Goal: Task Accomplishment & Management: Manage account settings

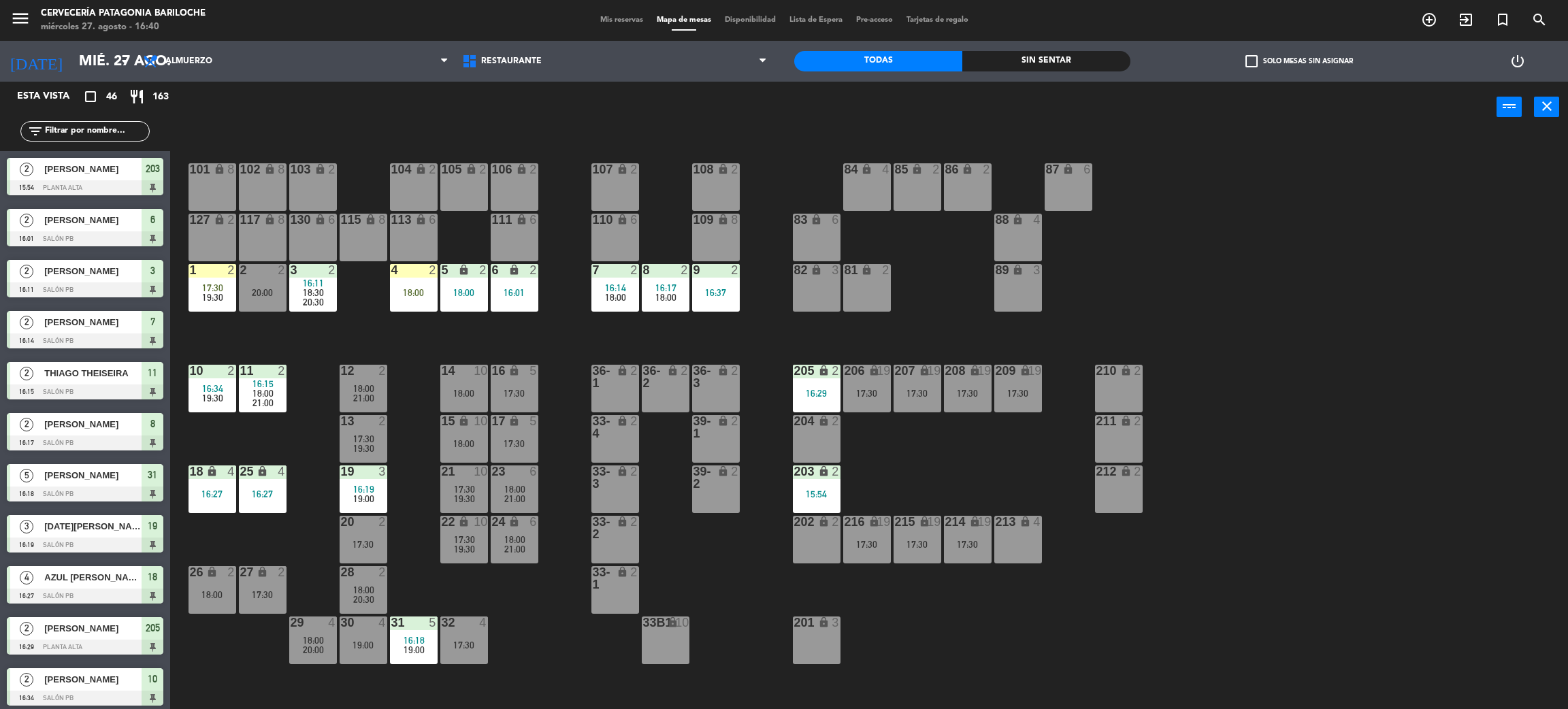
click at [810, 542] on div "202 lock 2" at bounding box center [817, 539] width 48 height 48
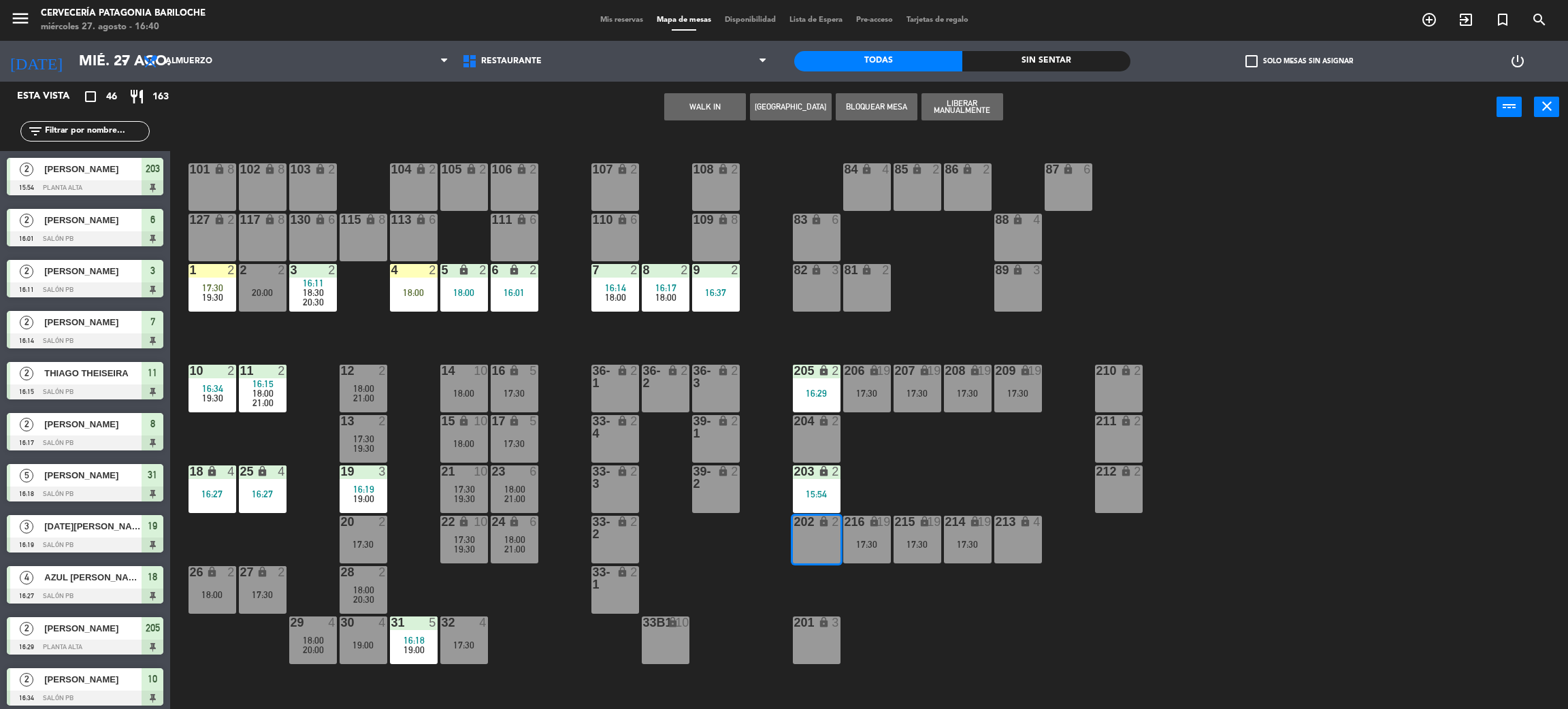
click at [695, 100] on button "WALK IN" at bounding box center [705, 107] width 82 height 27
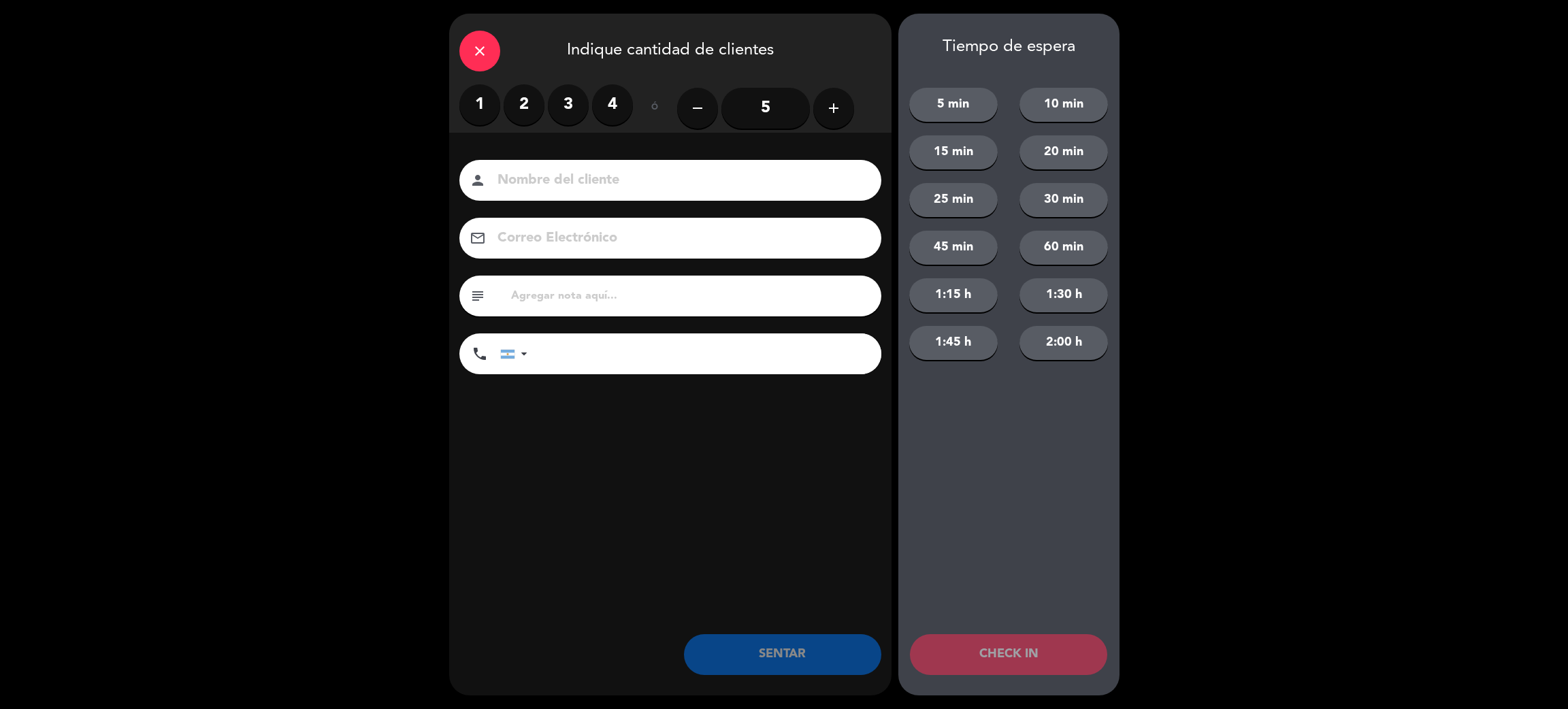
click at [515, 104] on label "2" at bounding box center [524, 104] width 41 height 41
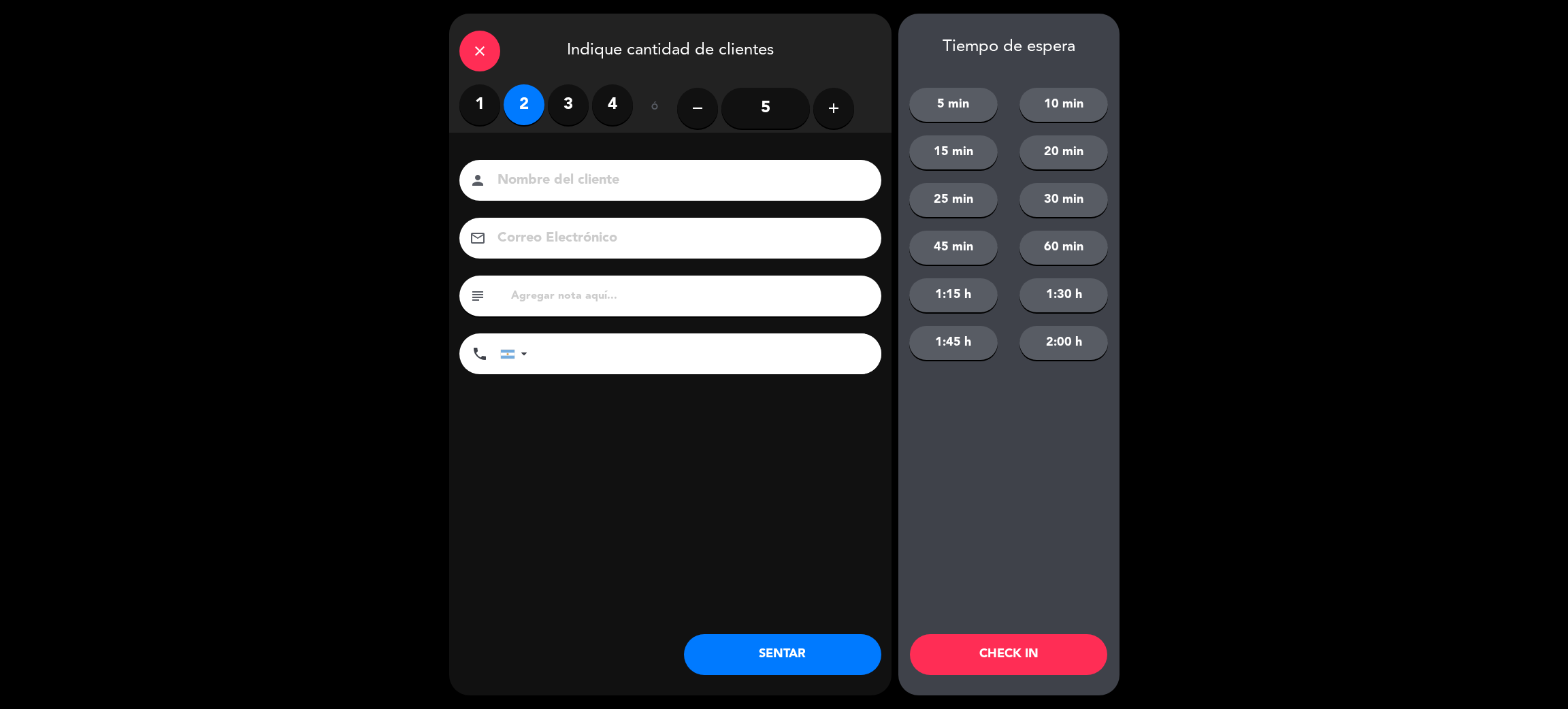
drag, startPoint x: 578, startPoint y: 207, endPoint x: 586, endPoint y: 187, distance: 21.5
click at [579, 207] on div "Nombre del cliente person Correo Electrónico email subject phone United States …" at bounding box center [670, 269] width 442 height 218
click at [586, 187] on input at bounding box center [680, 181] width 367 height 24
type input "[PERSON_NAME]"
click at [636, 360] on input "tel" at bounding box center [711, 354] width 340 height 41
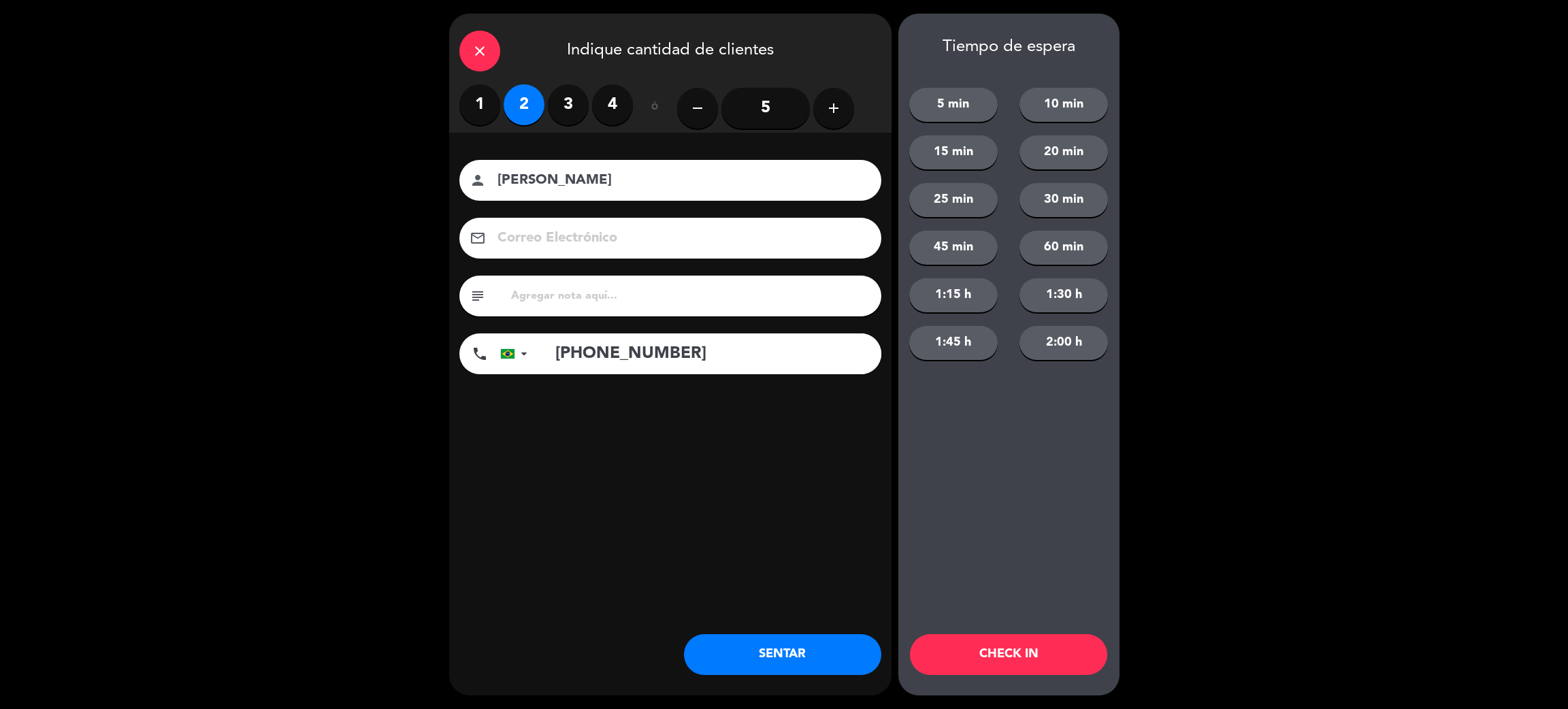
type input "+5542991614019"
click at [786, 642] on button "SENTAR" at bounding box center [782, 655] width 197 height 41
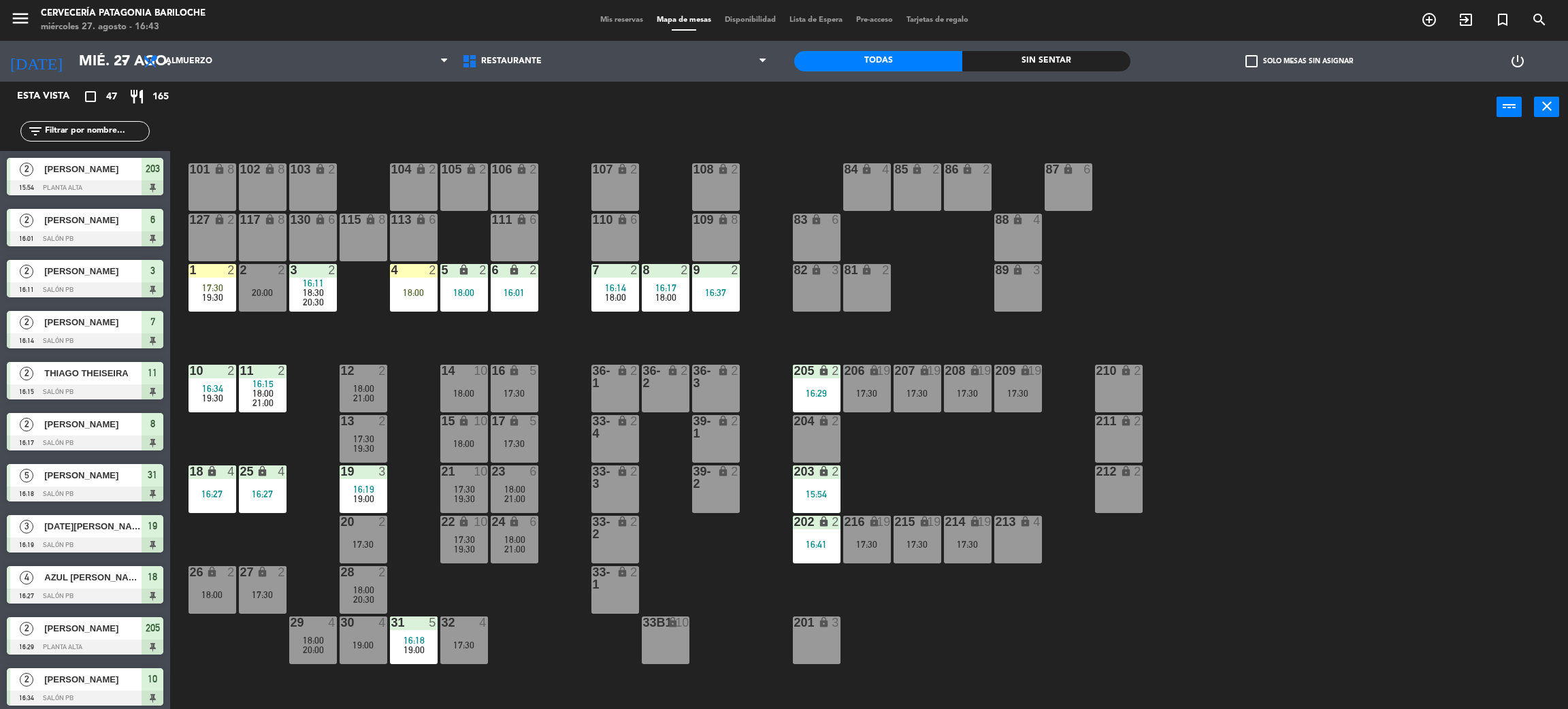
click at [620, 456] on div "33-4 lock 2" at bounding box center [615, 439] width 48 height 48
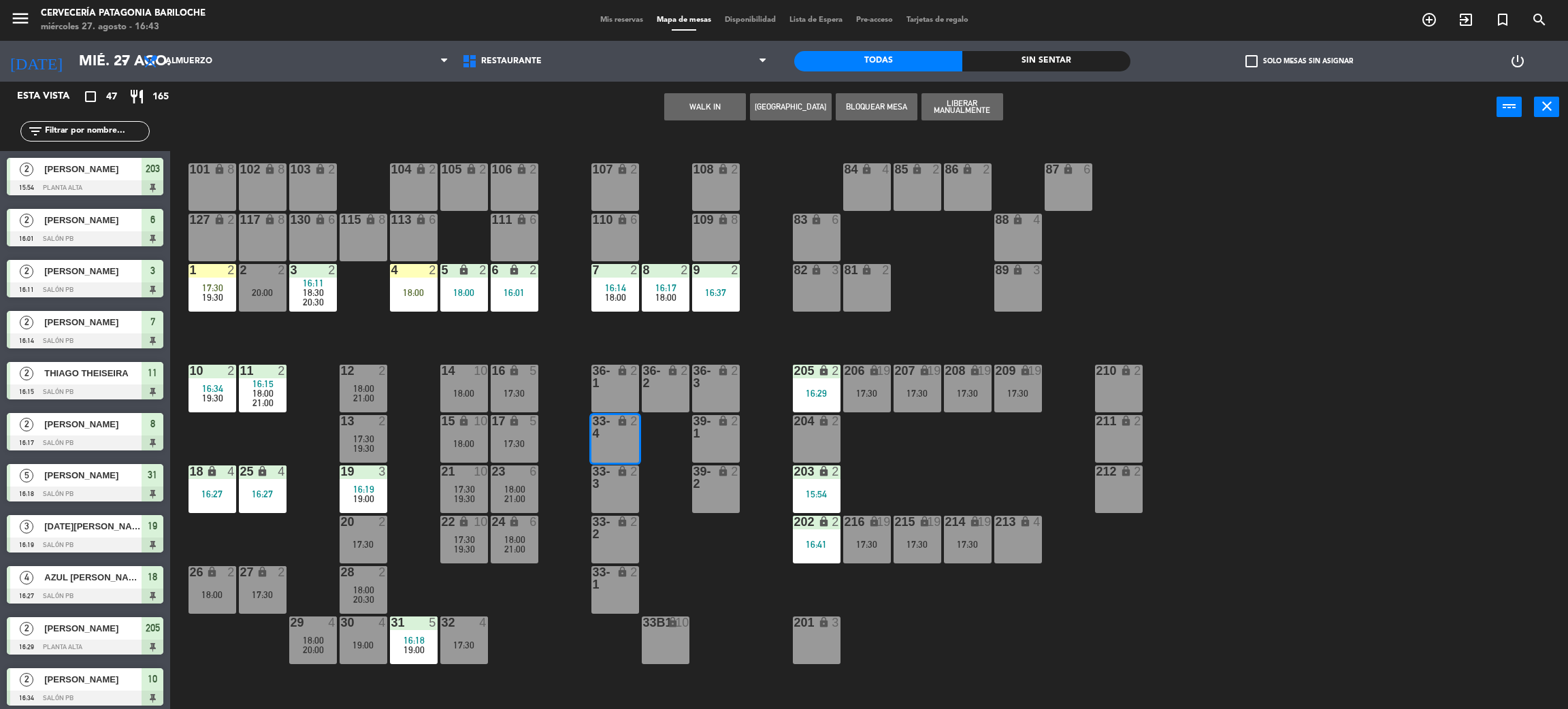
click at [691, 117] on button "WALK IN" at bounding box center [705, 107] width 82 height 27
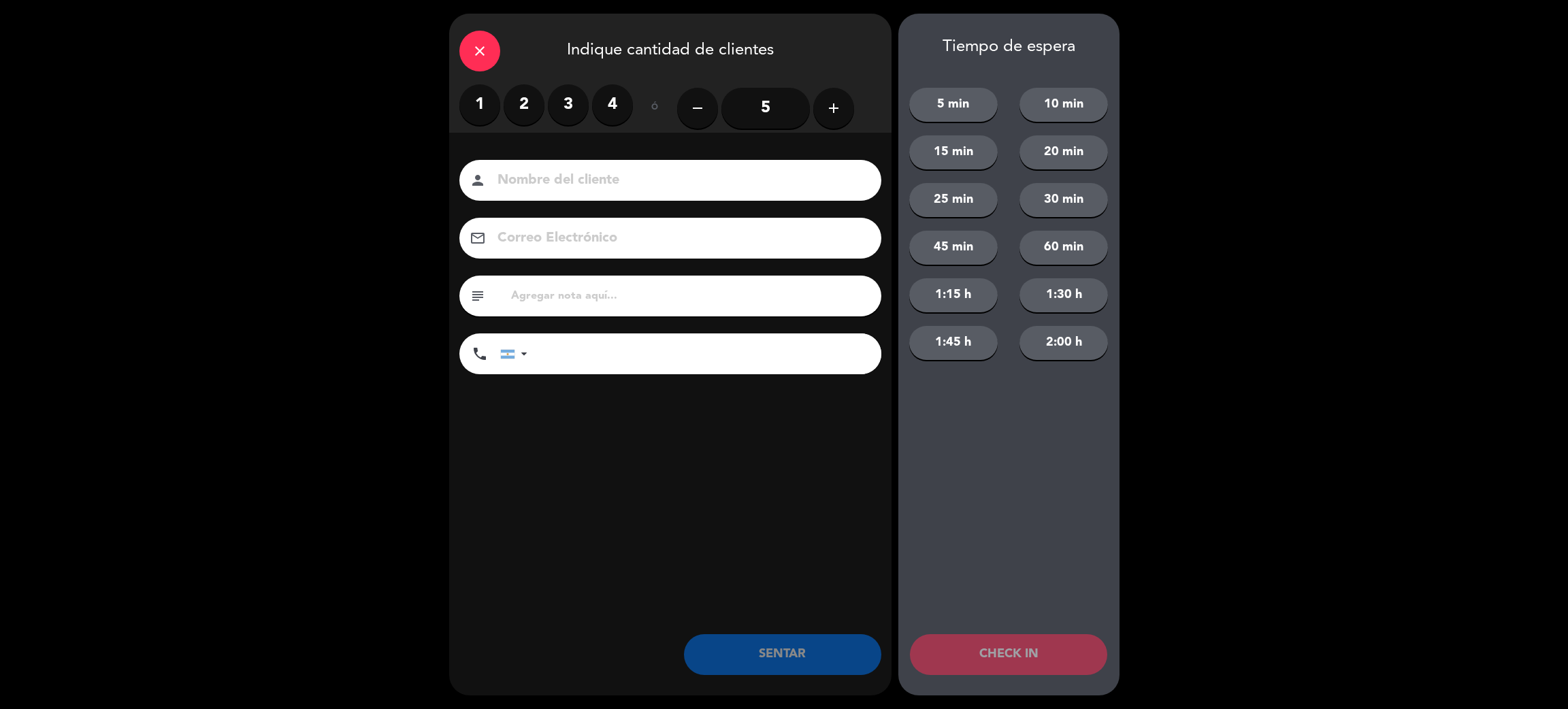
click at [508, 94] on label "2" at bounding box center [524, 104] width 41 height 41
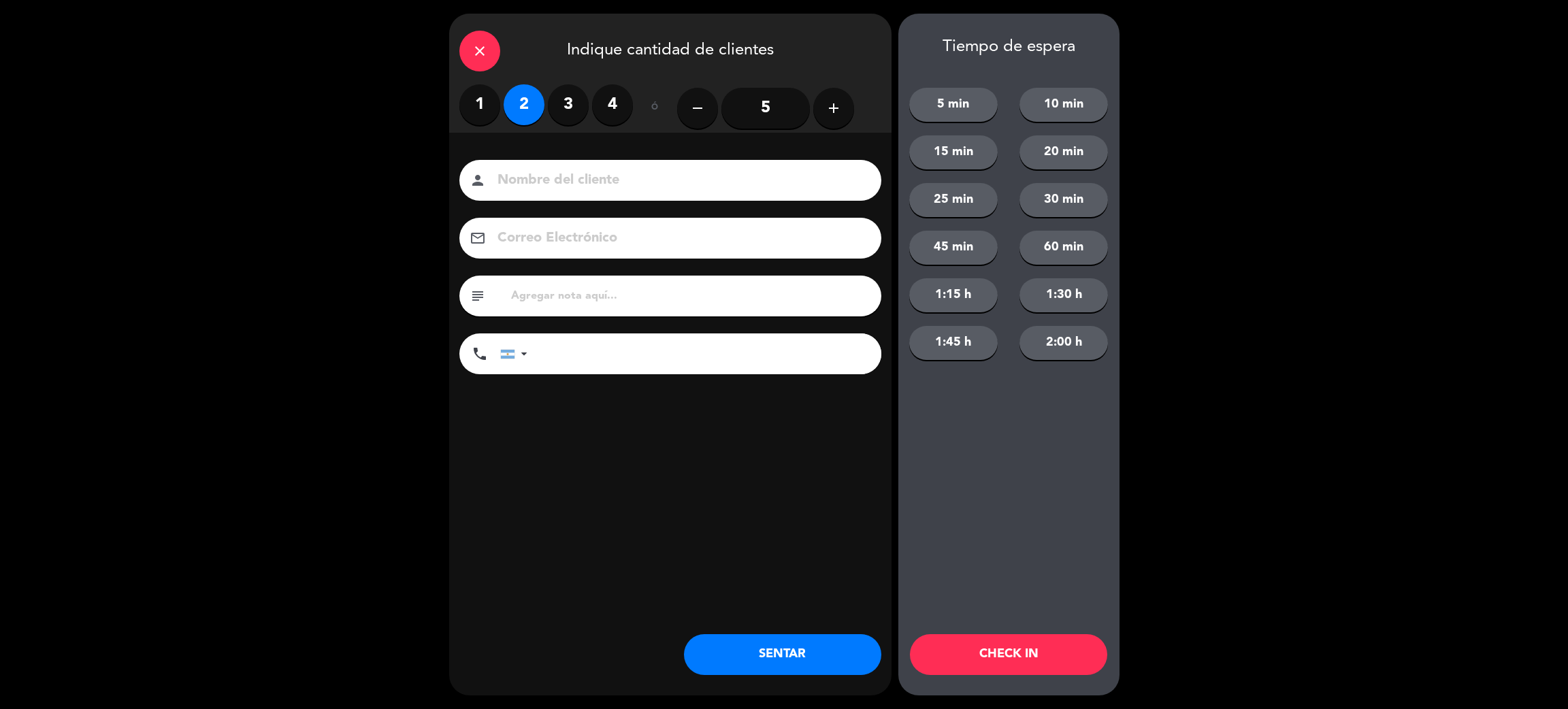
click at [544, 180] on input at bounding box center [680, 181] width 367 height 24
type input "JUAN MANUEL ROSAS"
click at [604, 355] on input "tel" at bounding box center [711, 354] width 340 height 41
type input "2613823274"
drag, startPoint x: 641, startPoint y: 285, endPoint x: 667, endPoint y: 391, distance: 109.1
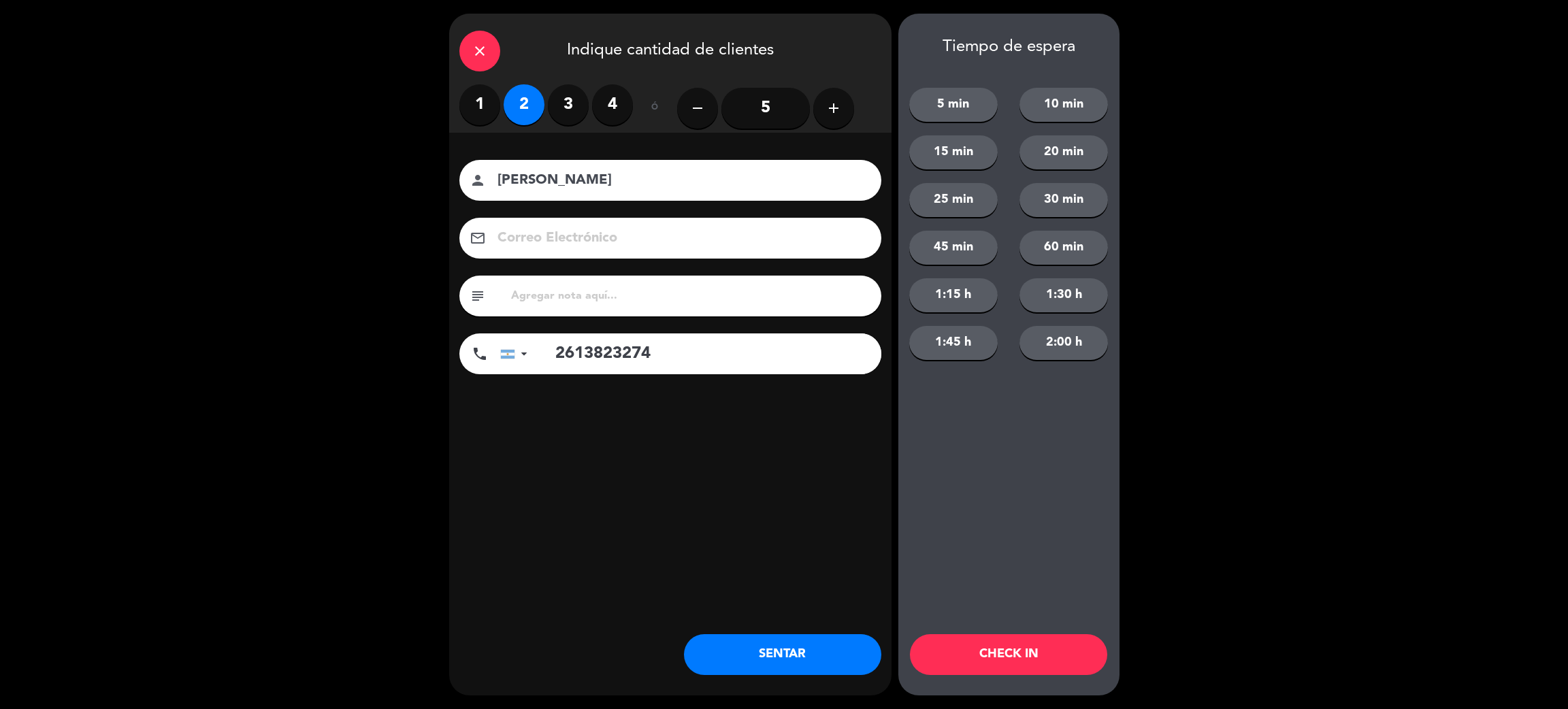
click at [662, 353] on div "Nombre del cliente person JUAN MANUEL ROSAS Correo Electrónico email subject ph…" at bounding box center [670, 269] width 442 height 218
click at [791, 663] on button "SENTAR" at bounding box center [782, 655] width 197 height 41
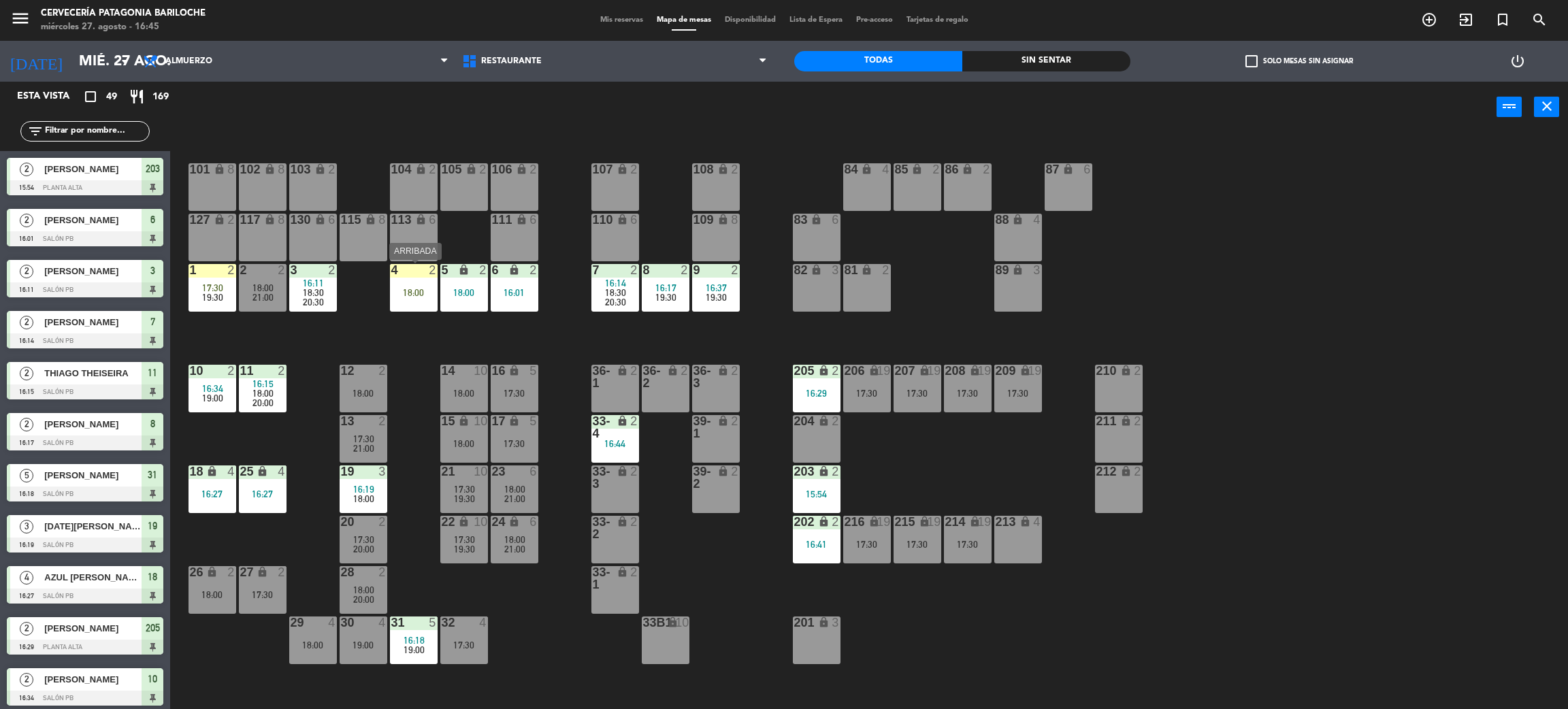
click at [410, 301] on div "4 2 18:00" at bounding box center [414, 287] width 48 height 48
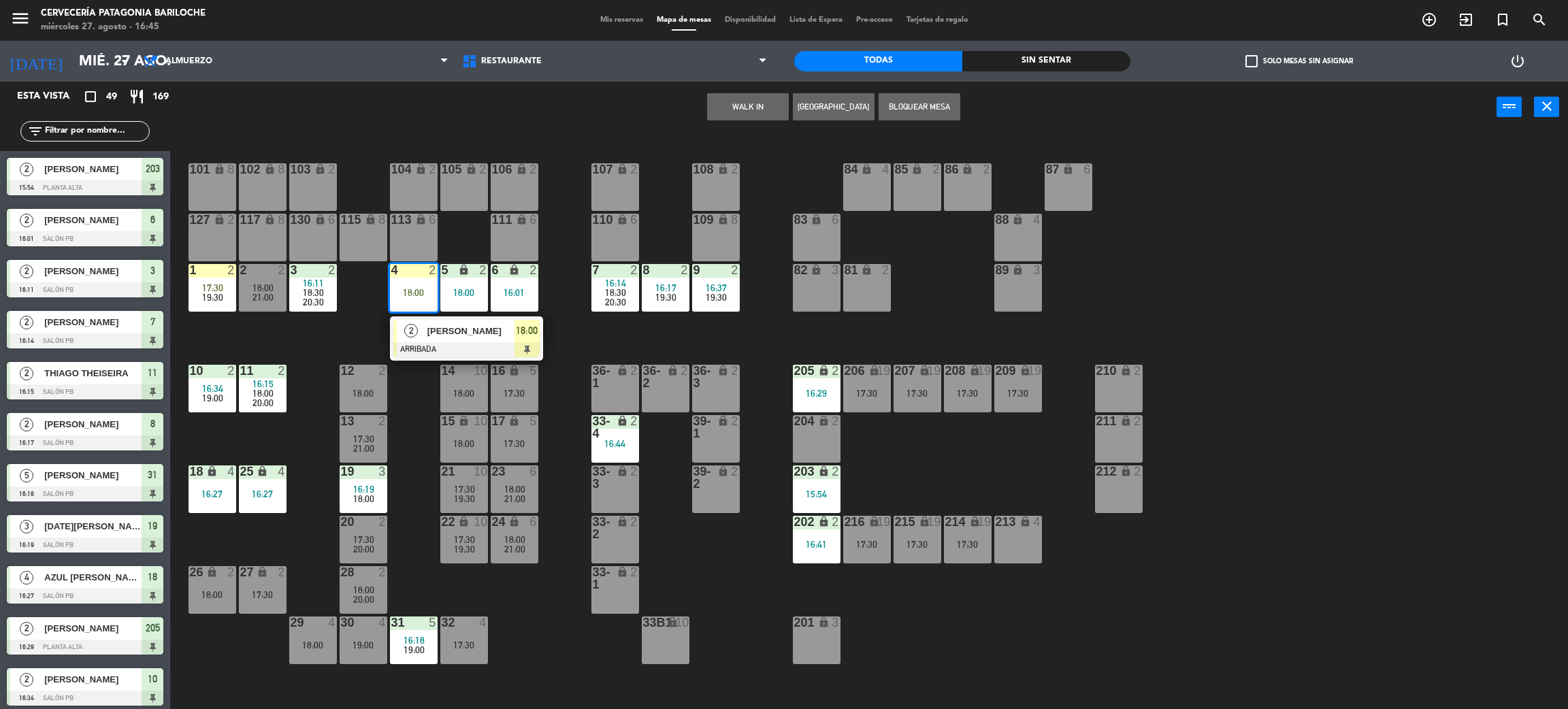
click at [439, 345] on div at bounding box center [466, 349] width 146 height 15
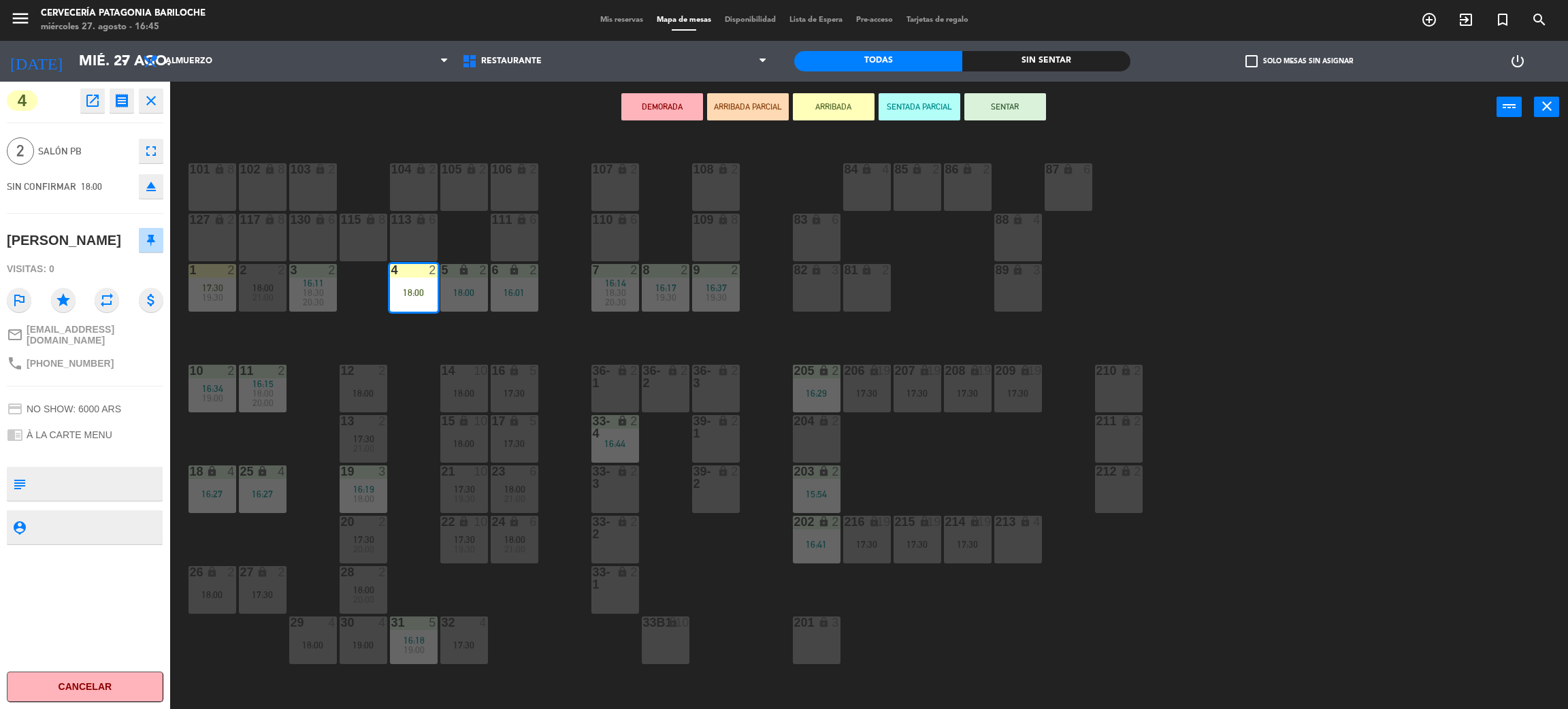
click at [75, 358] on span "[PHONE_NUMBER]" at bounding box center [70, 364] width 87 height 11
copy span "5511942529701"
click at [428, 345] on div "101 lock 8 102 lock 8 104 lock 2 105 lock 2 106 lock 2 103 lock 2 107 lock 2 10…" at bounding box center [877, 427] width 1383 height 576
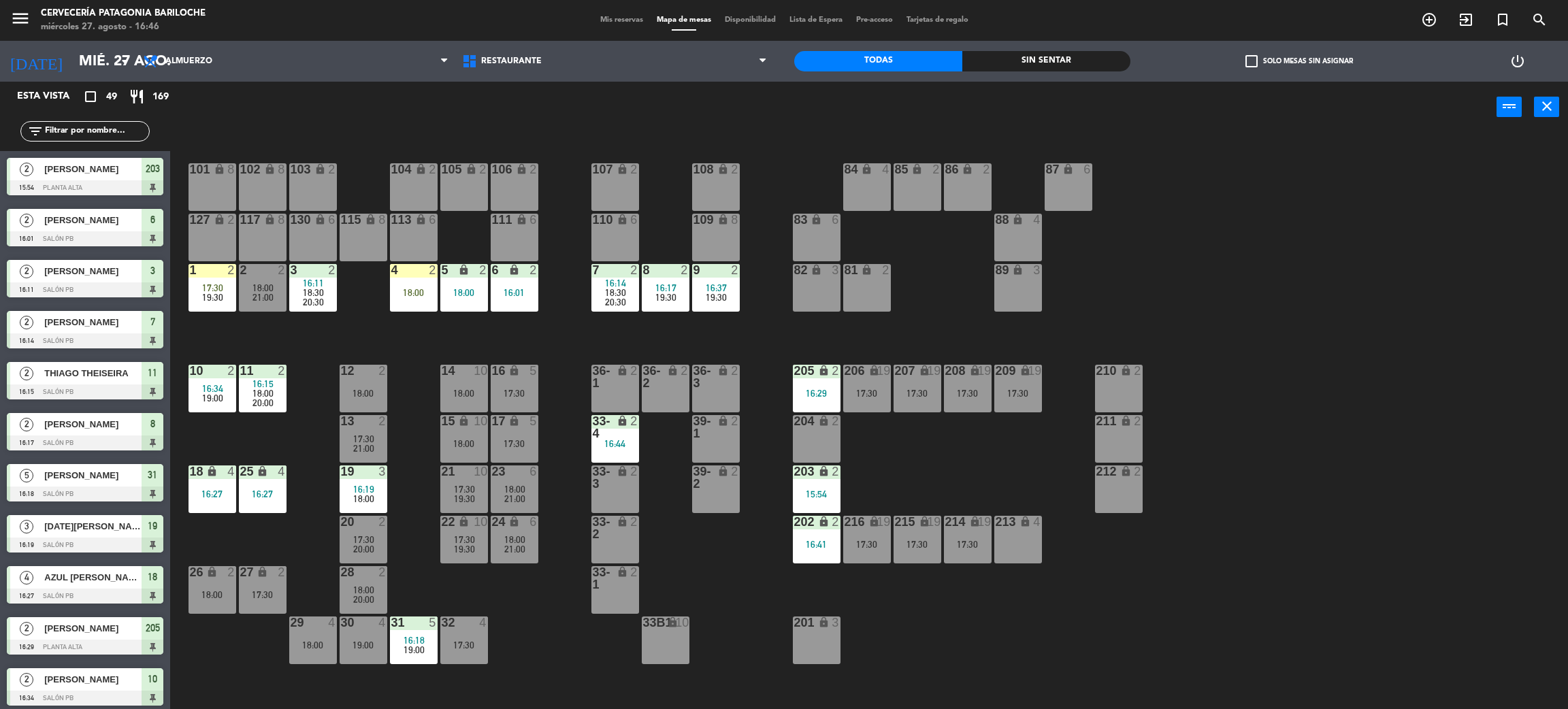
scroll to position [5, 0]
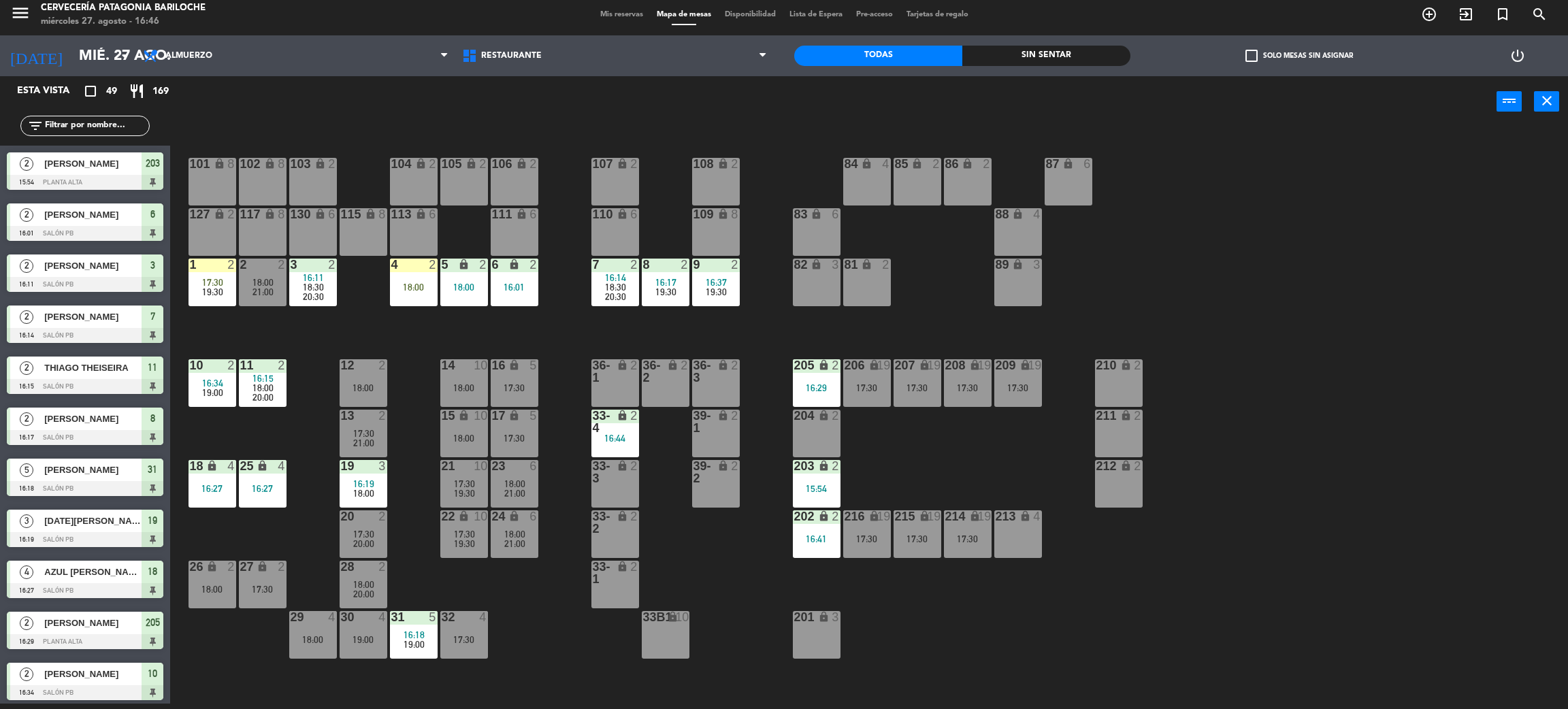
click at [227, 294] on div "19:30" at bounding box center [212, 292] width 48 height 9
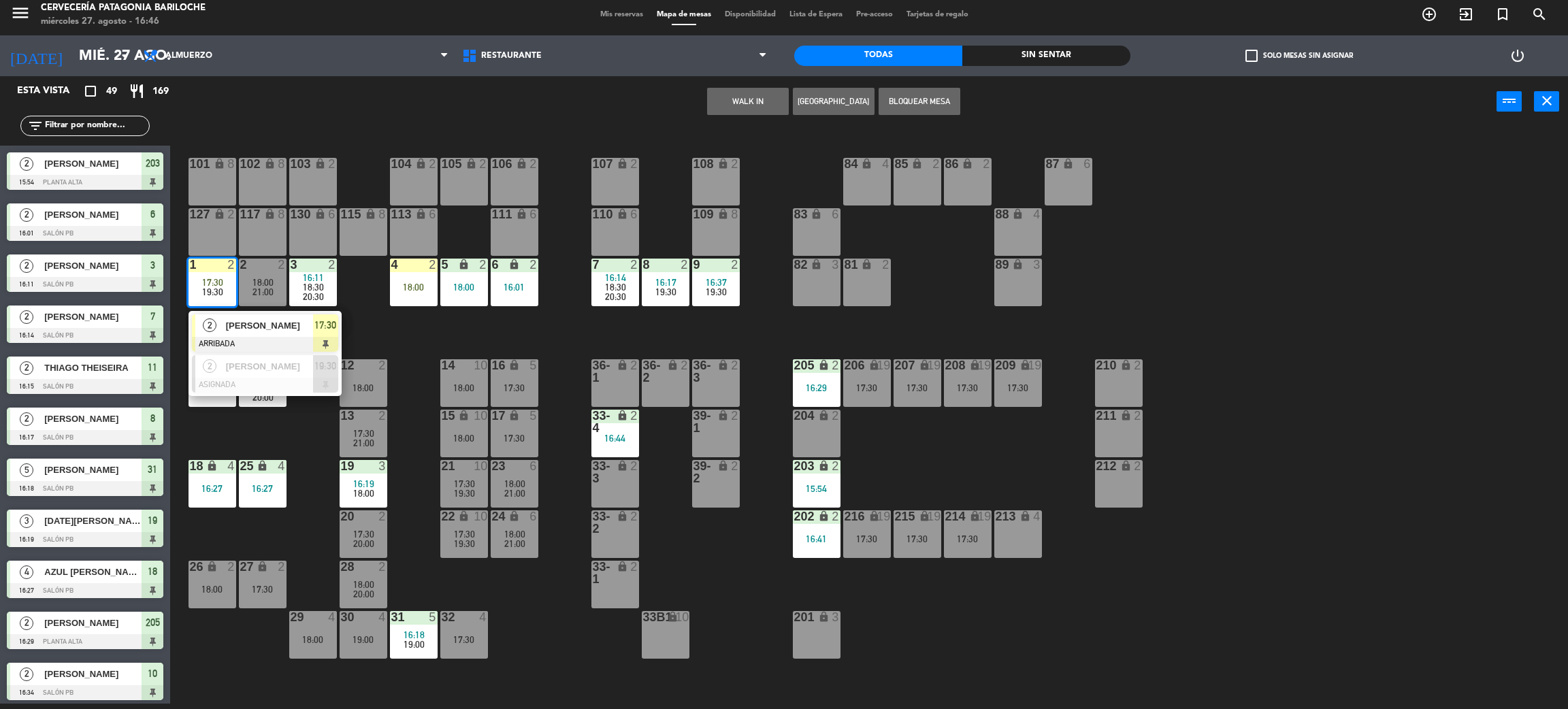
click at [279, 325] on span "Fabrício Fonseca" at bounding box center [269, 326] width 87 height 14
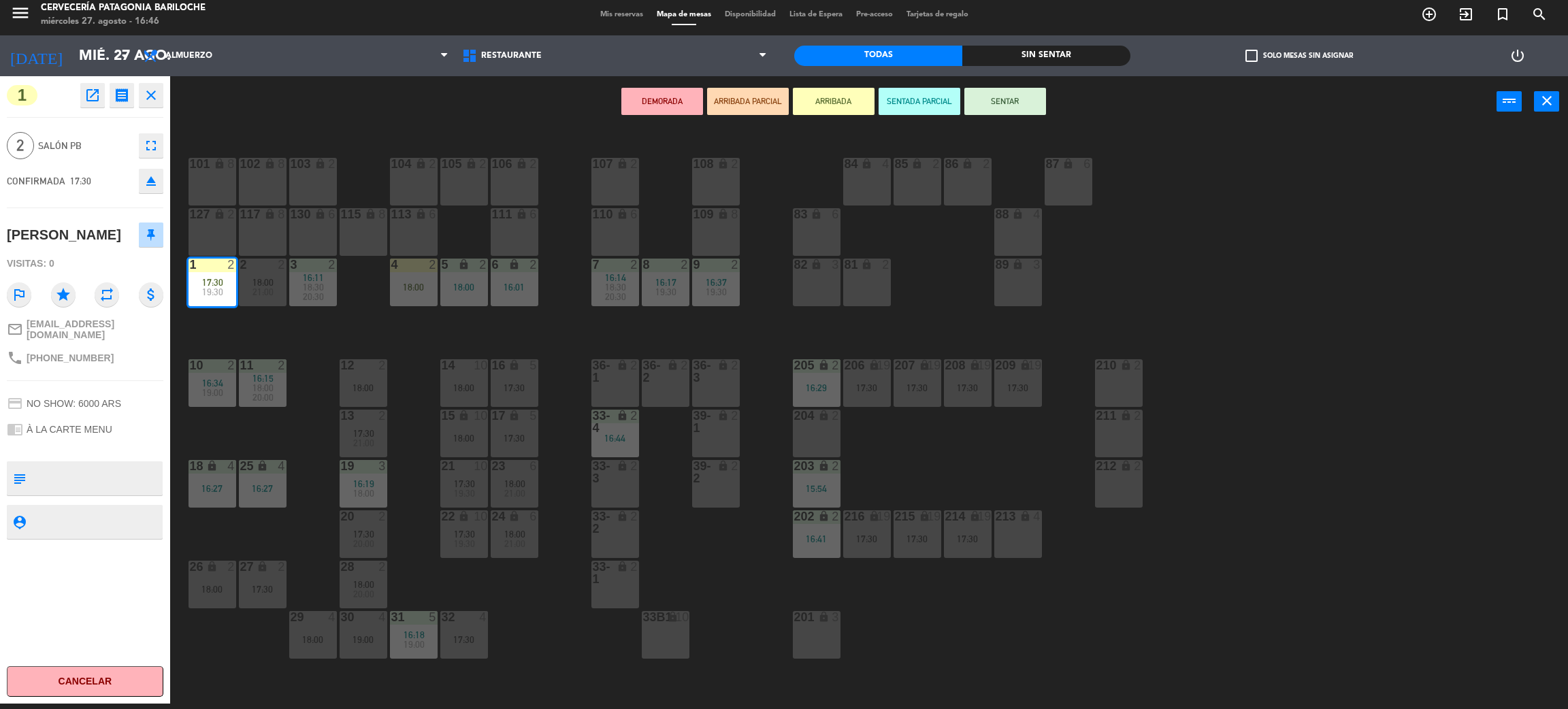
click at [88, 353] on span "+5521974616543" at bounding box center [70, 358] width 87 height 11
copy span "5521974616543"
click at [492, 600] on div "101 lock 8 102 lock 8 104 lock 2 105 lock 2 106 lock 2 103 lock 2 107 lock 2 10…" at bounding box center [877, 422] width 1383 height 576
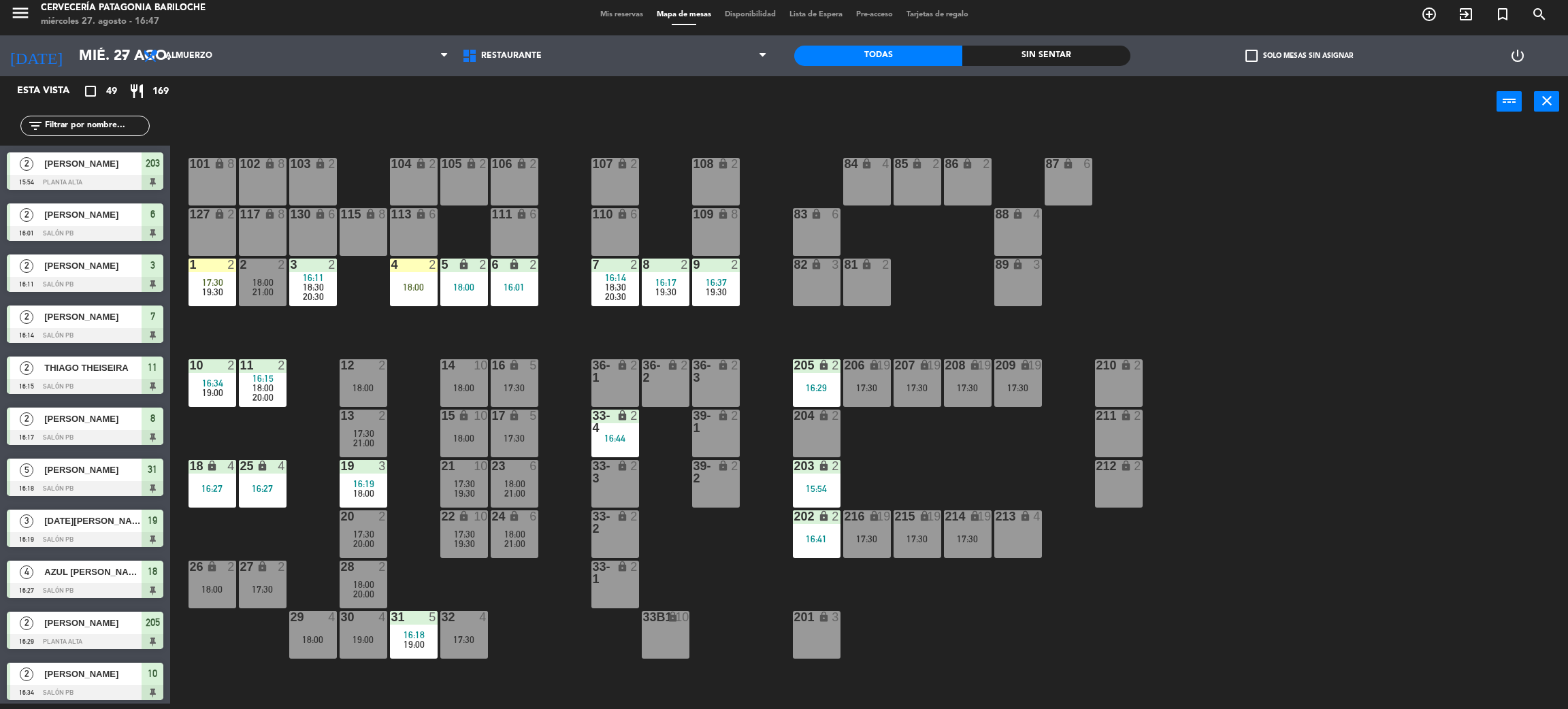
click at [365, 539] on span "20:00" at bounding box center [364, 544] width 21 height 11
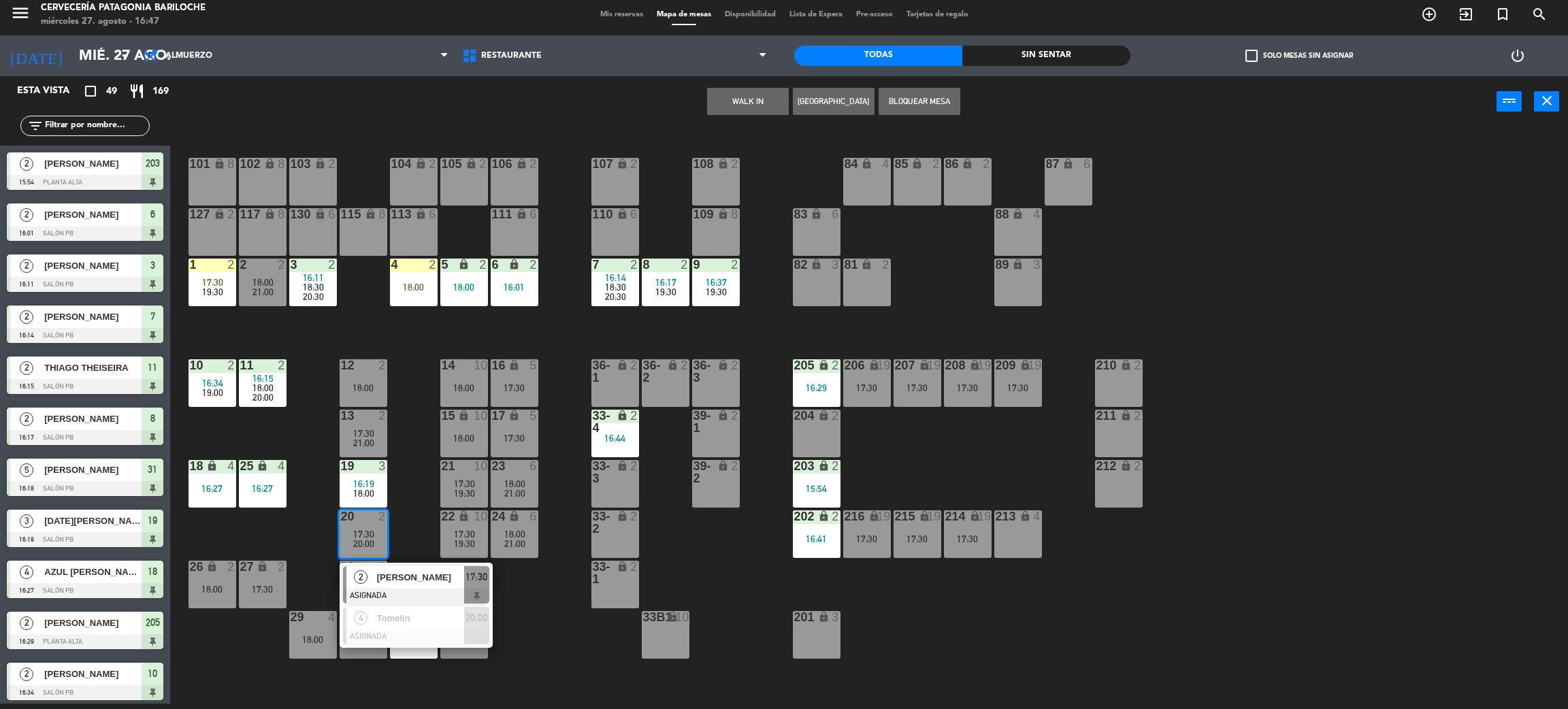
click at [550, 637] on div "101 lock 8 102 lock 8 104 lock 2 105 lock 2 106 lock 2 103 lock 2 107 lock 2 10…" at bounding box center [877, 422] width 1383 height 576
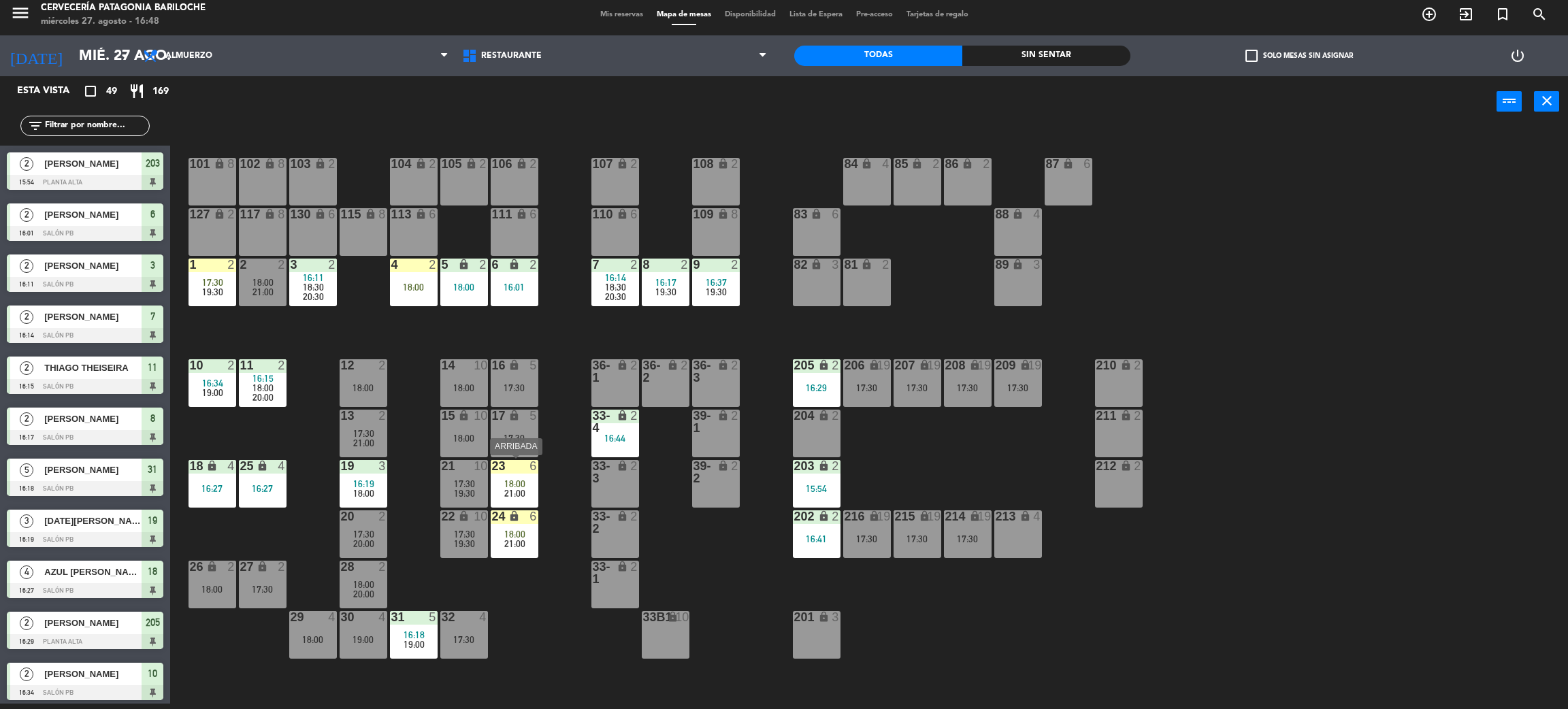
click at [520, 498] on div "23 6 18:00 21:00" at bounding box center [514, 484] width 48 height 48
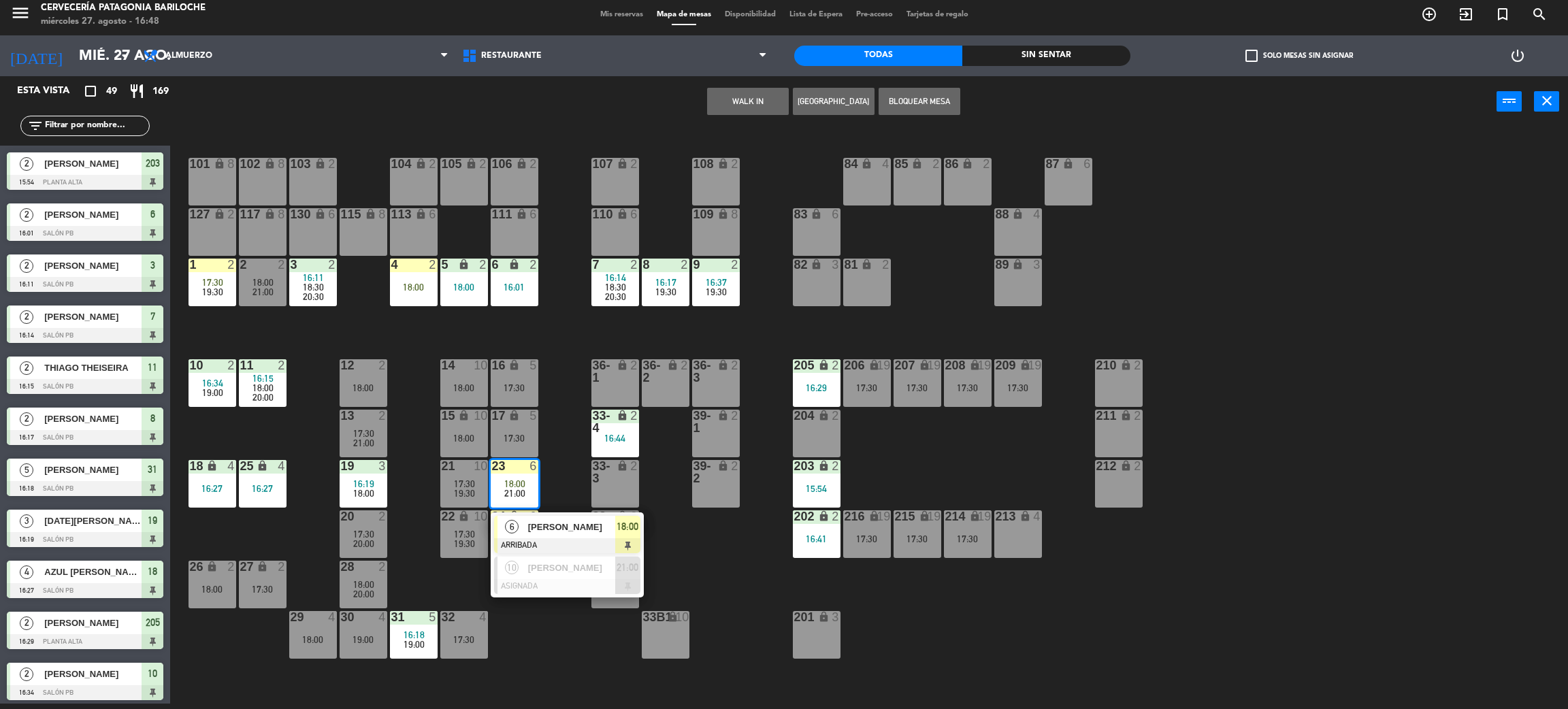
click at [568, 530] on span "[PERSON_NAME]" at bounding box center [572, 527] width 87 height 14
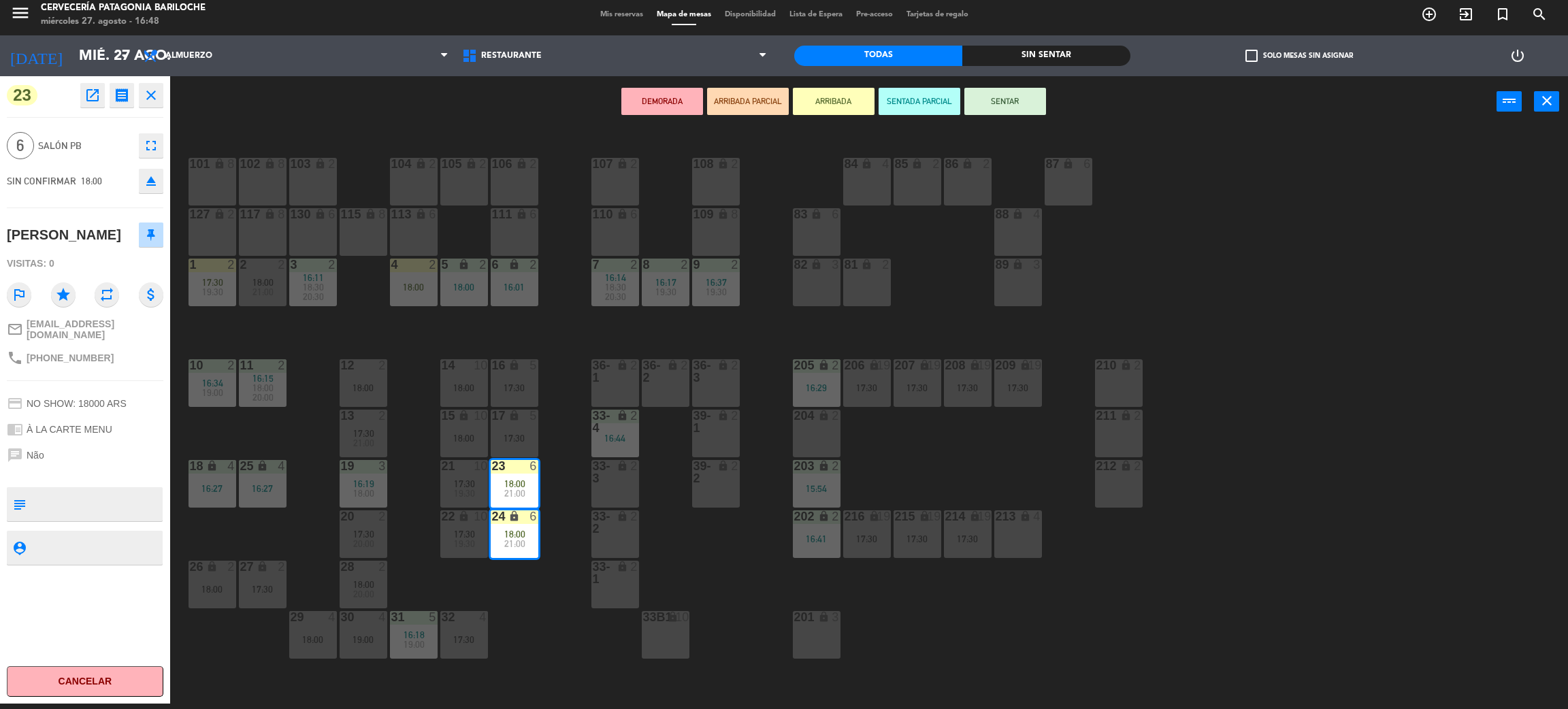
click at [76, 364] on span "+555199993403" at bounding box center [70, 358] width 87 height 11
copy span "555199993403"
click at [512, 647] on div "101 lock 8 102 lock 8 104 lock 2 105 lock 2 106 lock 2 103 lock 2 107 lock 2 10…" at bounding box center [877, 422] width 1383 height 576
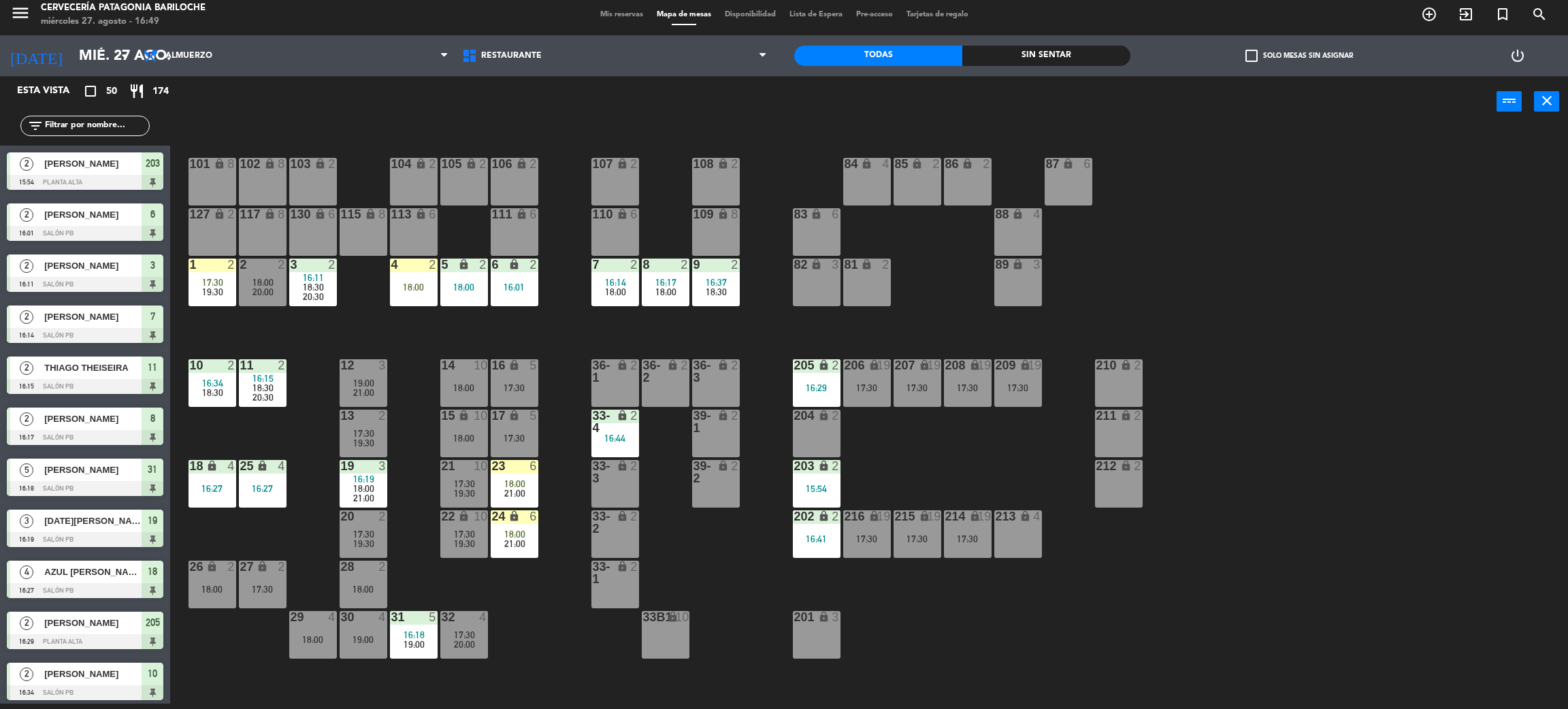
click at [511, 549] on div "24 lock 6 18:00 21:00" at bounding box center [514, 534] width 48 height 48
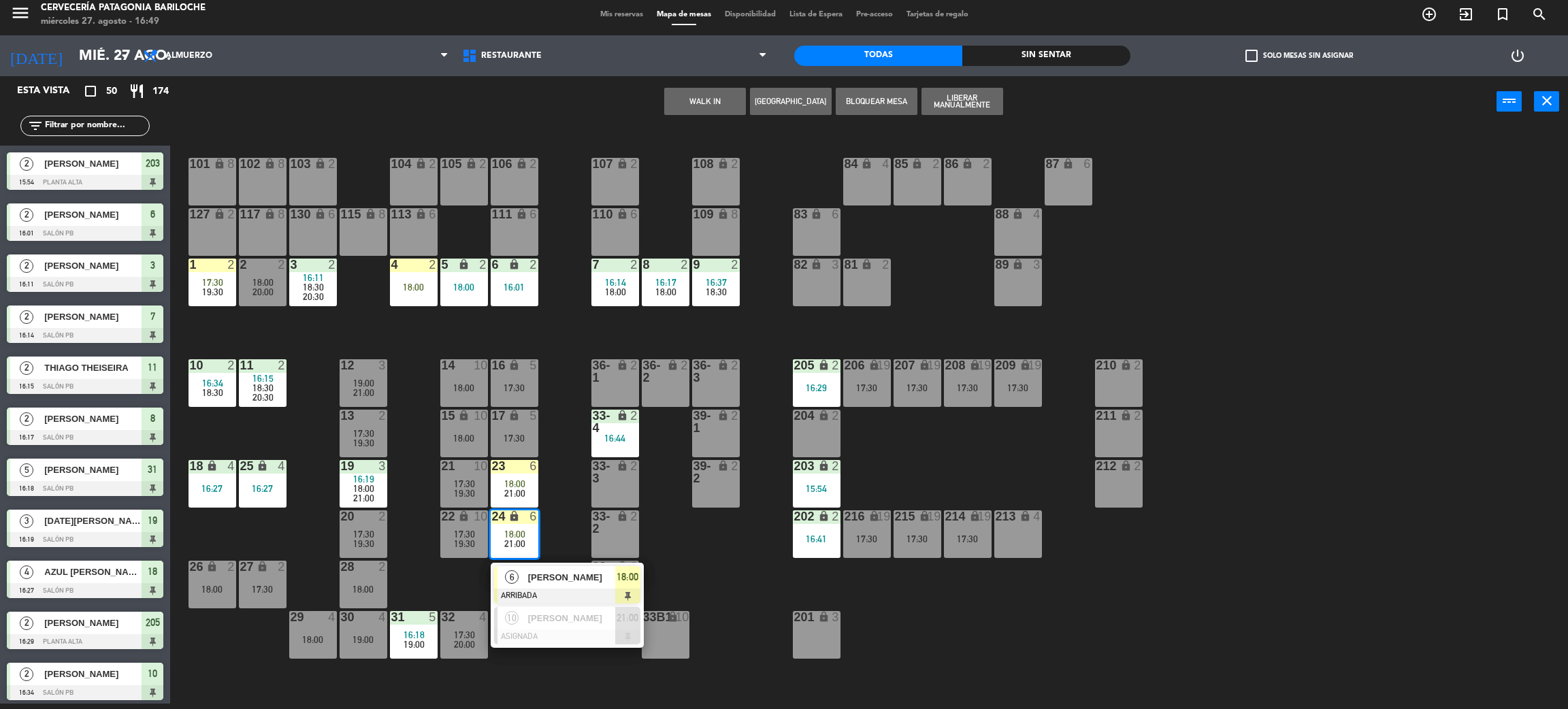
click at [528, 591] on div at bounding box center [567, 596] width 146 height 15
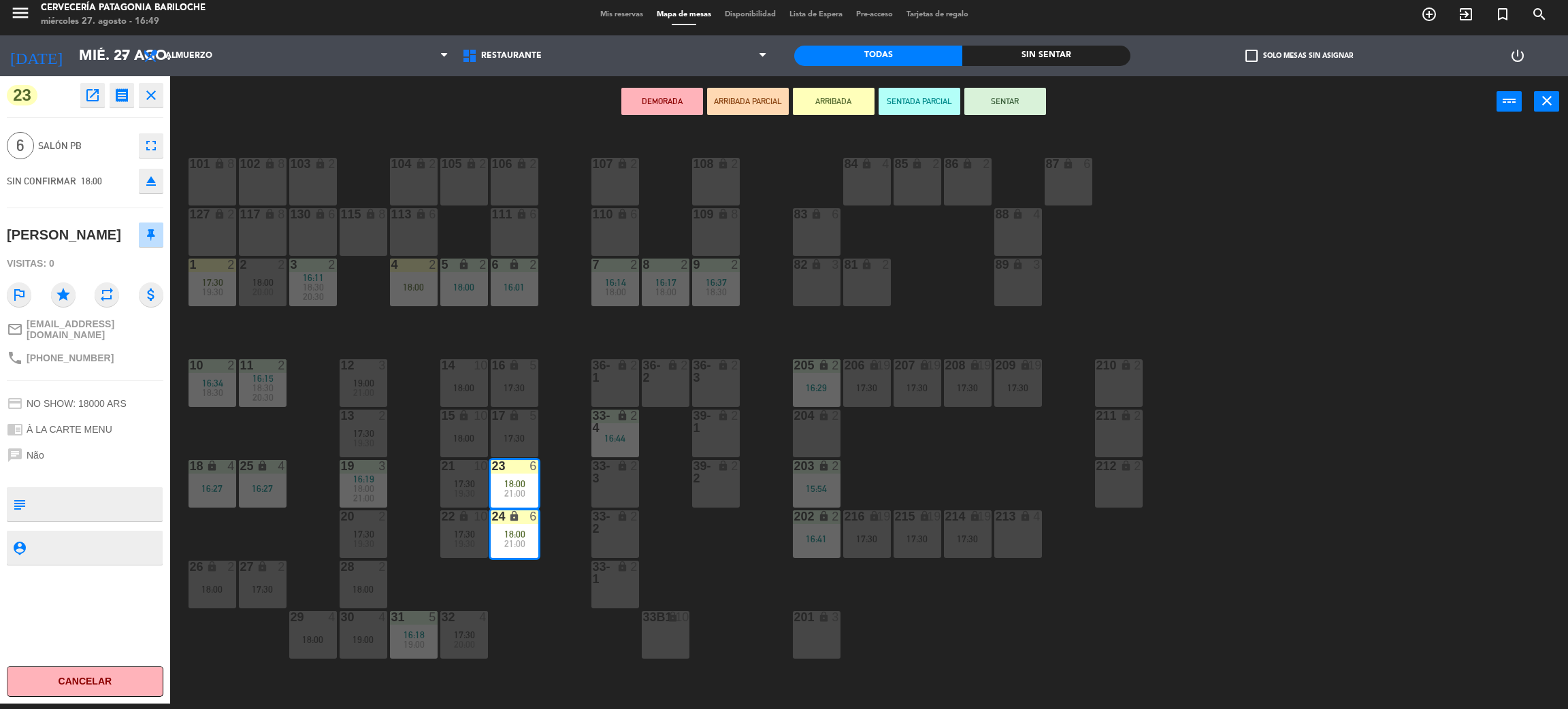
click at [87, 364] on span "+555199993403" at bounding box center [70, 358] width 87 height 11
click at [85, 364] on span "+555199993403" at bounding box center [70, 358] width 87 height 11
copy span "555199993403"
click at [536, 323] on div "101 lock 8 102 lock 8 104 lock 2 105 lock 2 106 lock 2 103 lock 2 107 lock 2 10…" at bounding box center [877, 422] width 1383 height 576
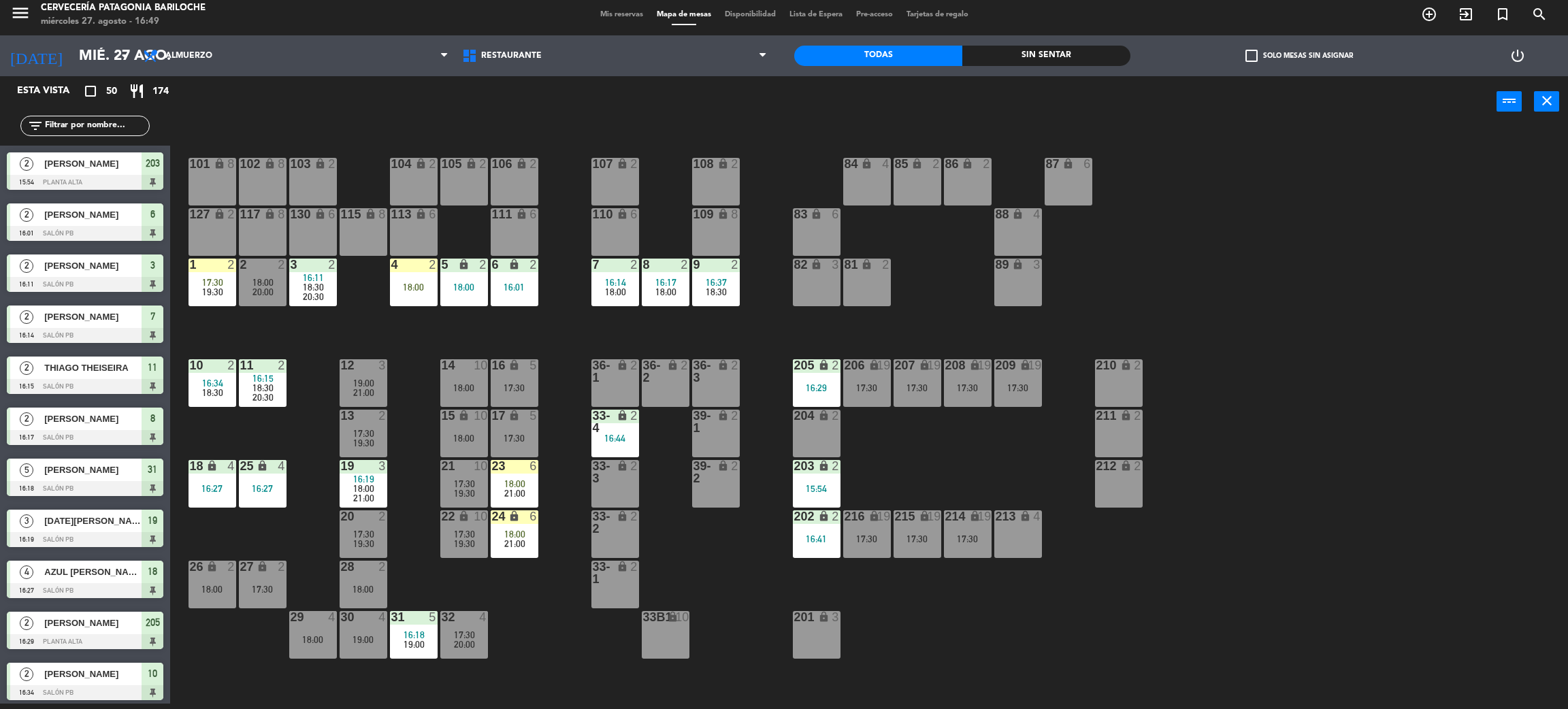
click at [96, 122] on input "text" at bounding box center [96, 126] width 105 height 15
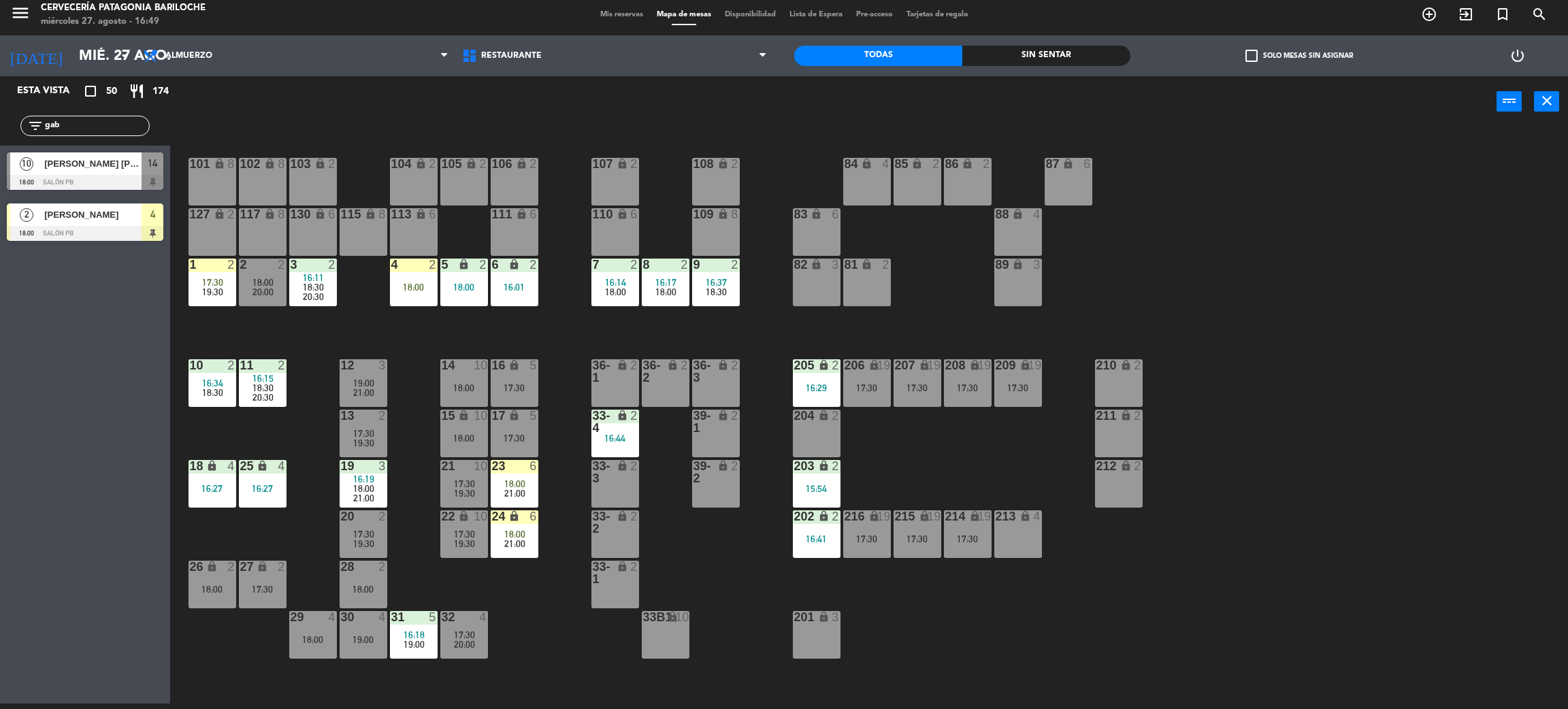
type input "gab"
click at [74, 488] on div "Esta vista crop_square 50 restaurant 174 filter_list gab 10 Gabriela Martins Sa…" at bounding box center [85, 389] width 170 height 627
click at [83, 226] on div at bounding box center [85, 233] width 156 height 15
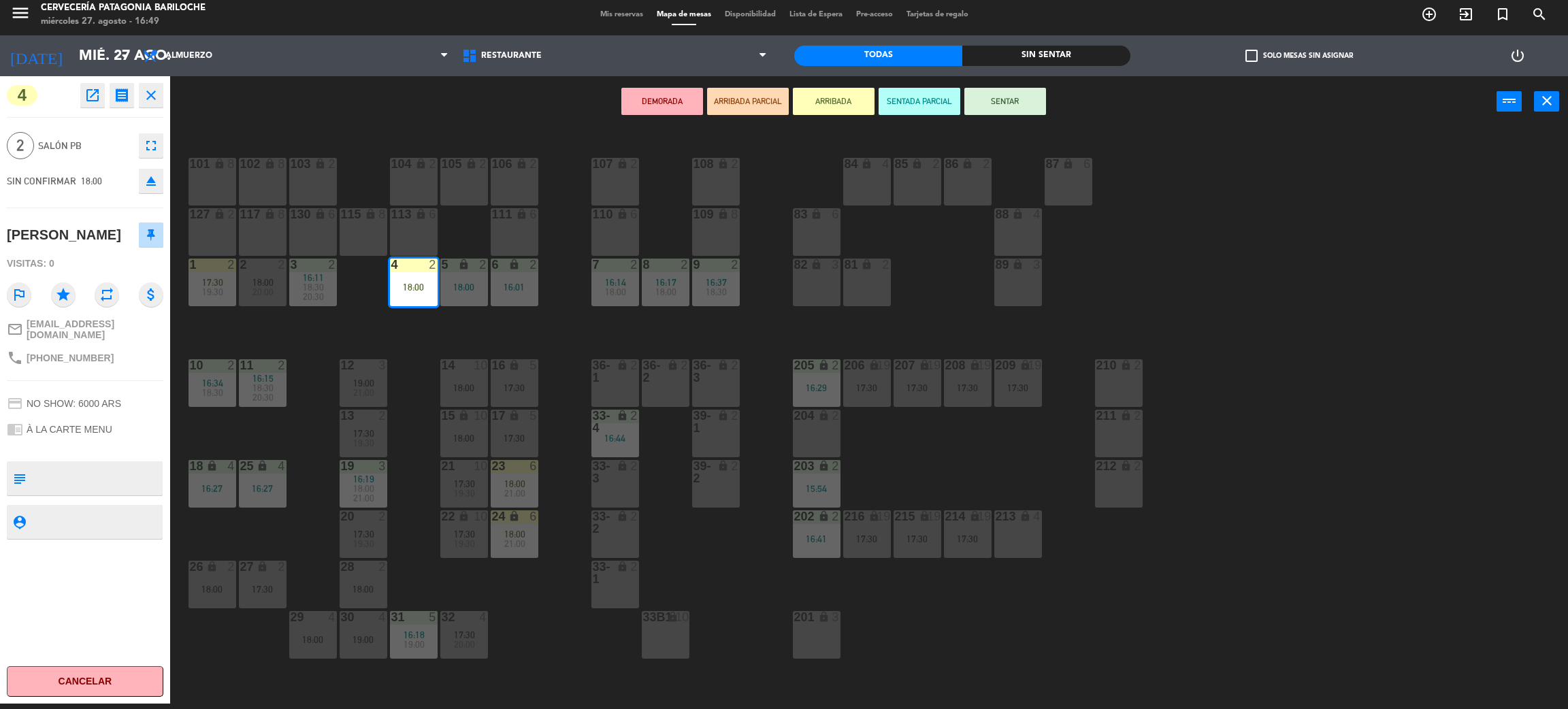
click at [1010, 106] on button "SENTAR" at bounding box center [1005, 101] width 82 height 27
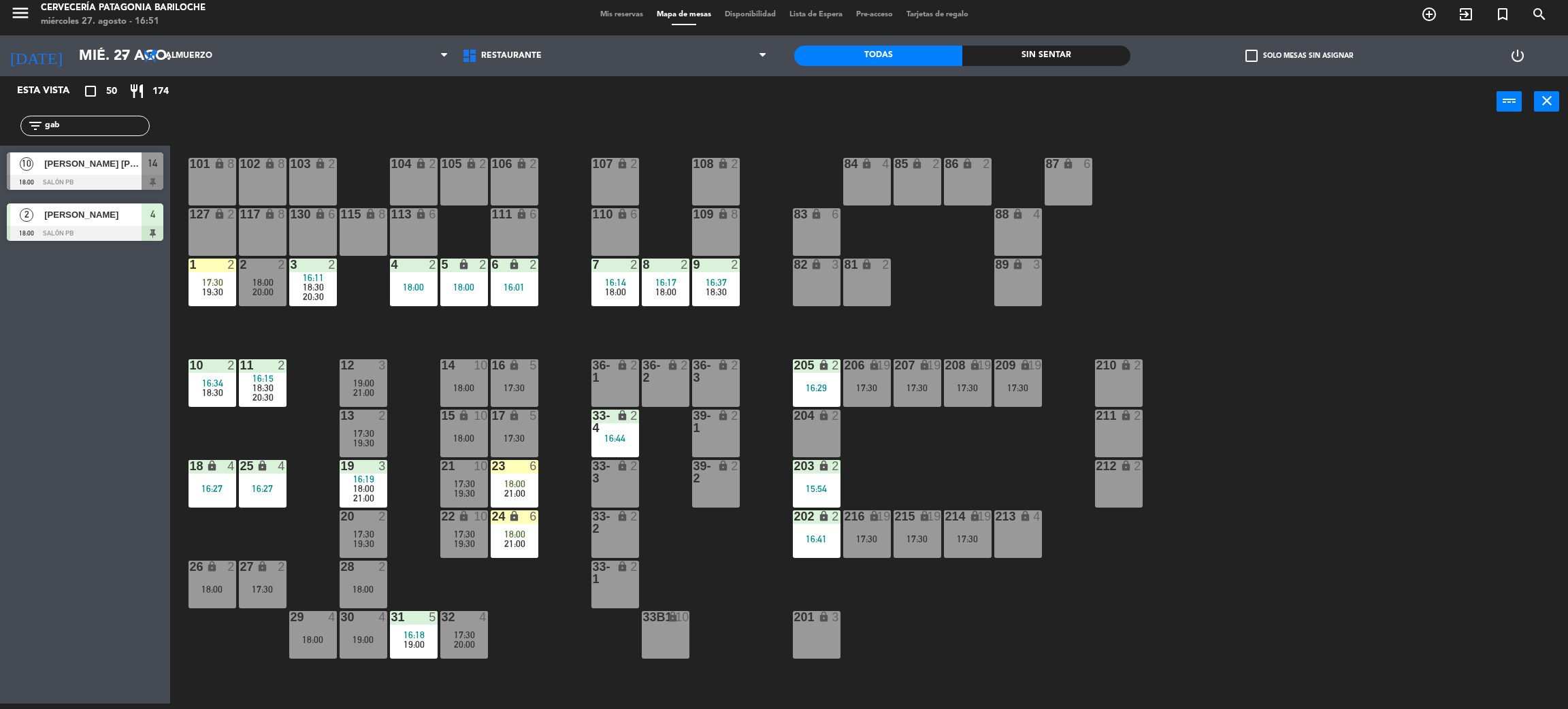
click at [71, 121] on input "gab" at bounding box center [96, 126] width 105 height 15
type input "cata"
click at [72, 424] on div "Esta vista crop_square 50 restaurant 174 filter_list cata 5 Catalina Iasevoli 1…" at bounding box center [85, 389] width 170 height 627
click at [101, 170] on span "Catalina Iasevoli" at bounding box center [93, 163] width 97 height 14
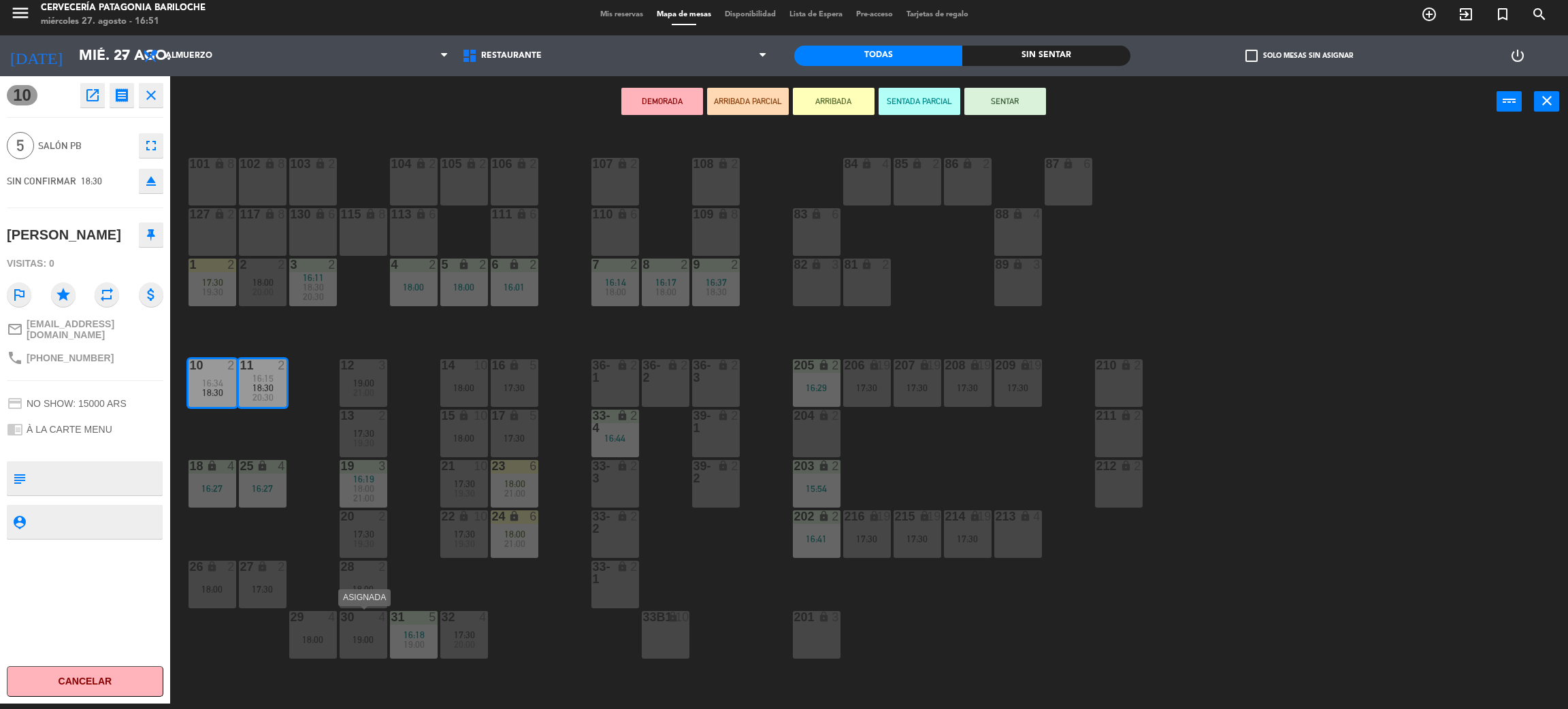
click at [366, 639] on div "19:00" at bounding box center [364, 640] width 48 height 9
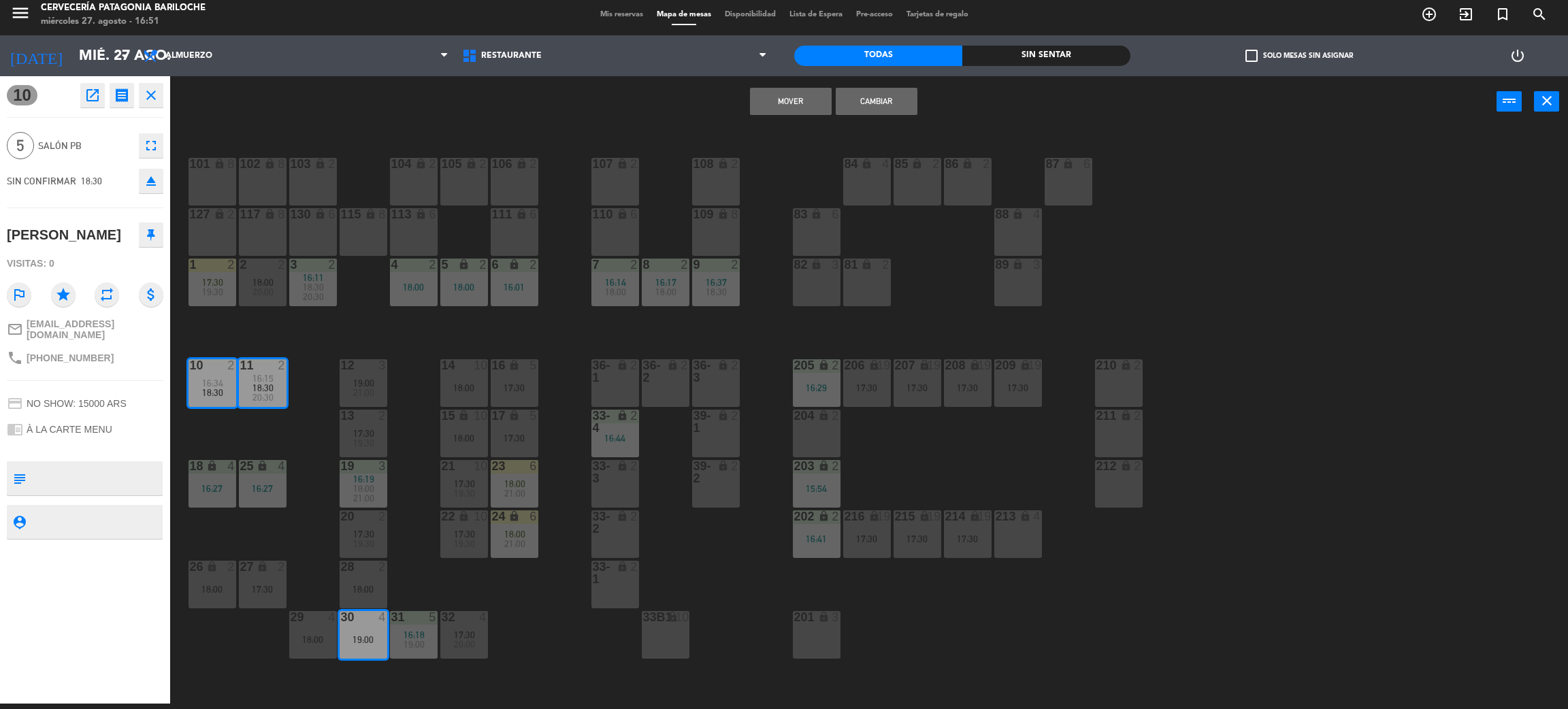
click at [533, 665] on div "101 lock 8 102 lock 8 104 lock 2 105 lock 2 106 lock 2 103 lock 2 107 lock 2 10…" at bounding box center [877, 422] width 1383 height 576
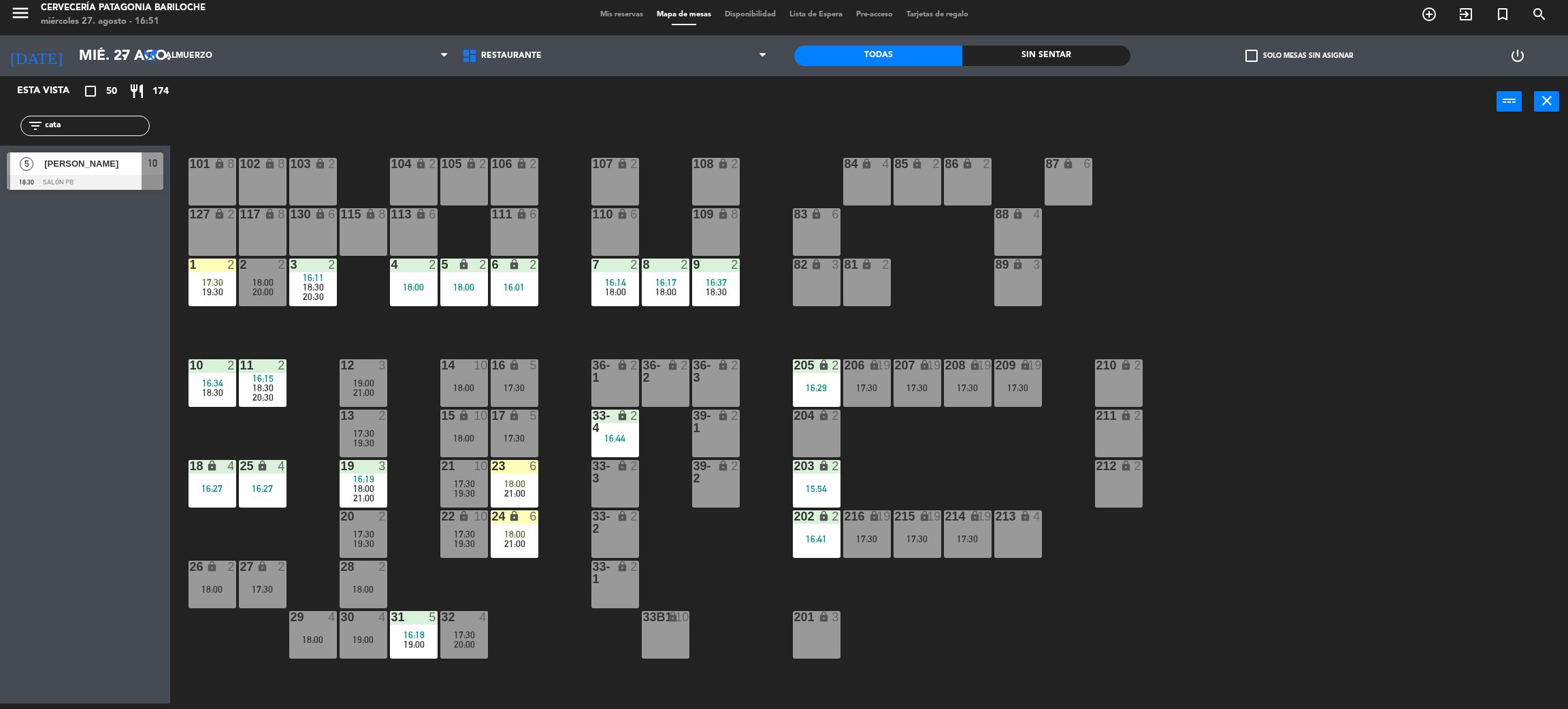
click at [258, 398] on span "20:30" at bounding box center [263, 397] width 21 height 11
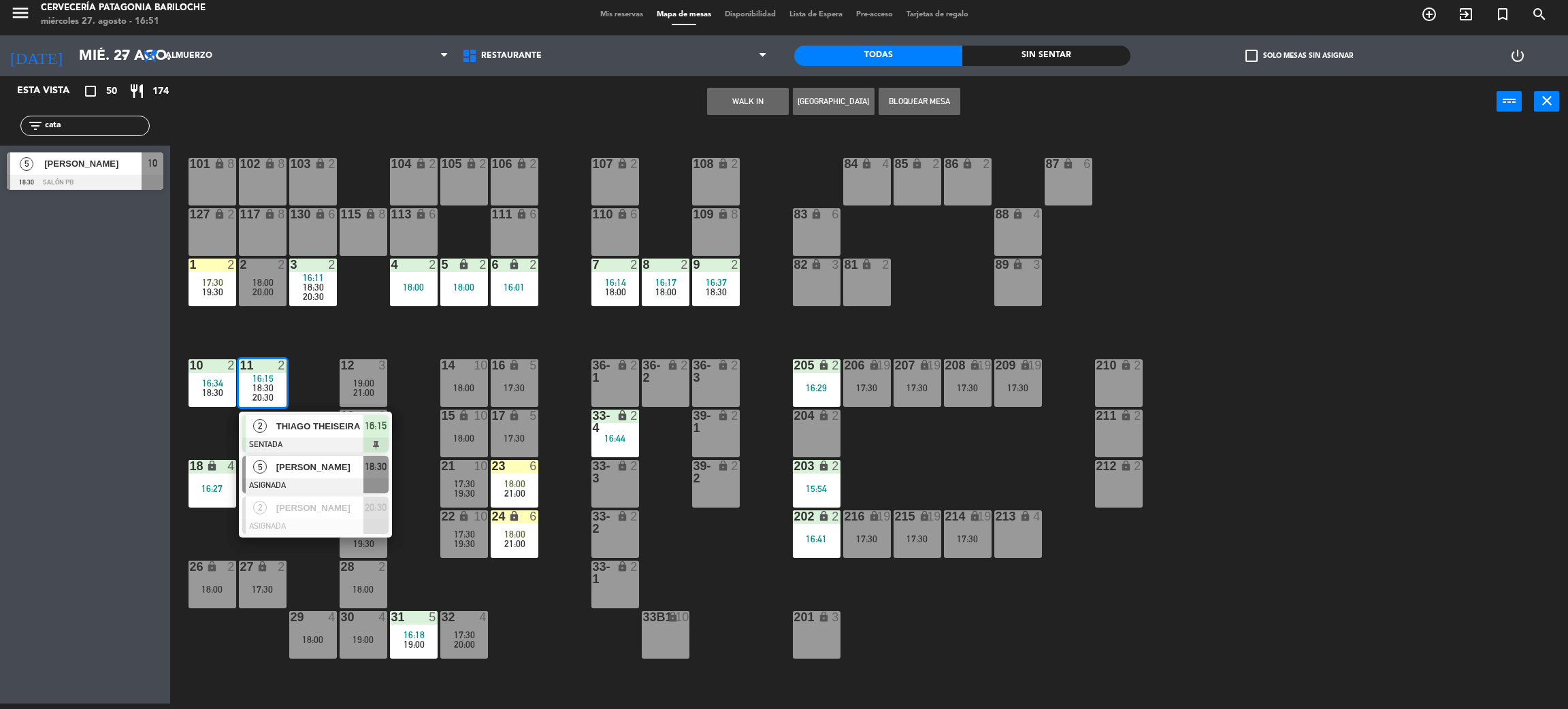
click at [293, 481] on div at bounding box center [316, 485] width 146 height 15
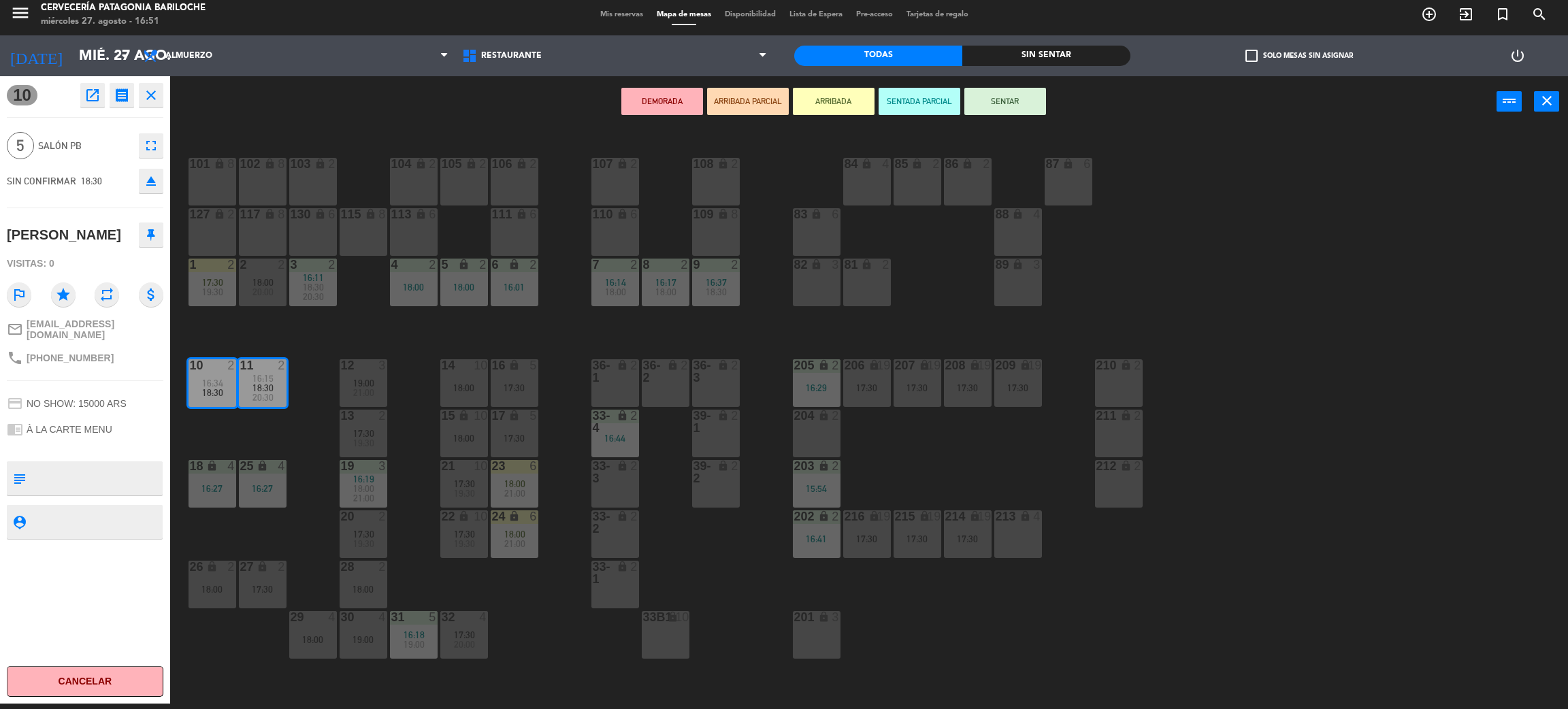
click at [375, 625] on div "30 4 19:00" at bounding box center [364, 634] width 48 height 48
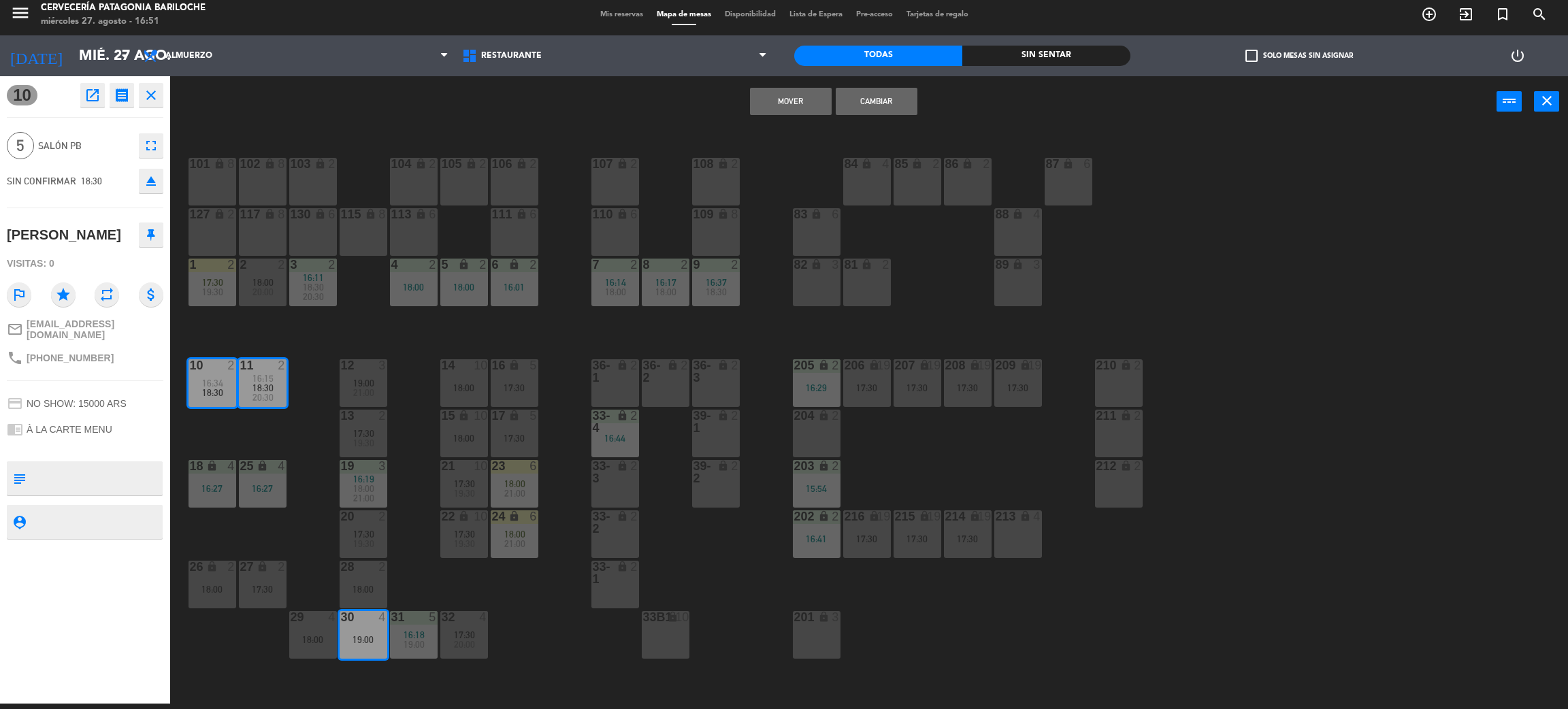
click at [795, 105] on button "Mover" at bounding box center [791, 101] width 82 height 27
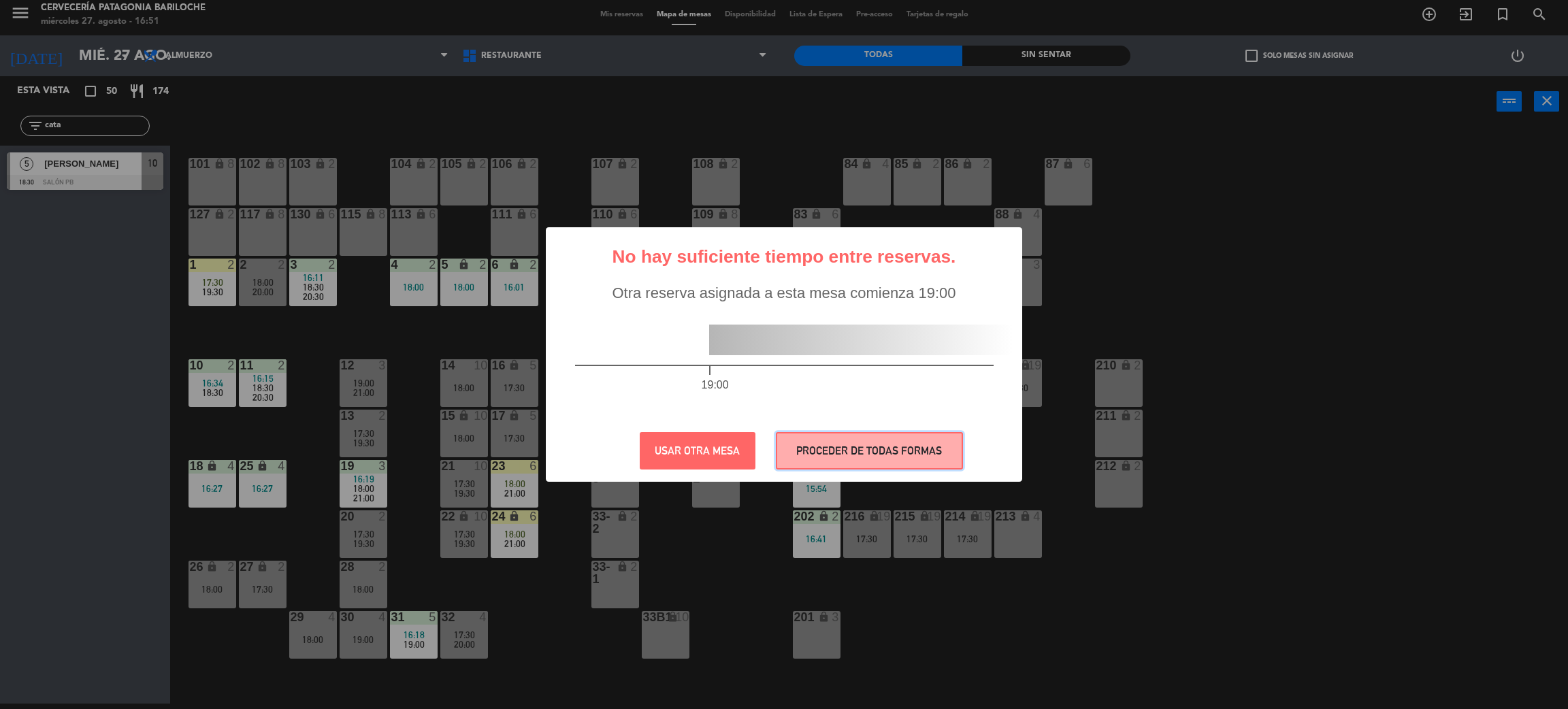
click at [832, 459] on button "PROCEDER DE TODAS FORMAS" at bounding box center [869, 451] width 187 height 38
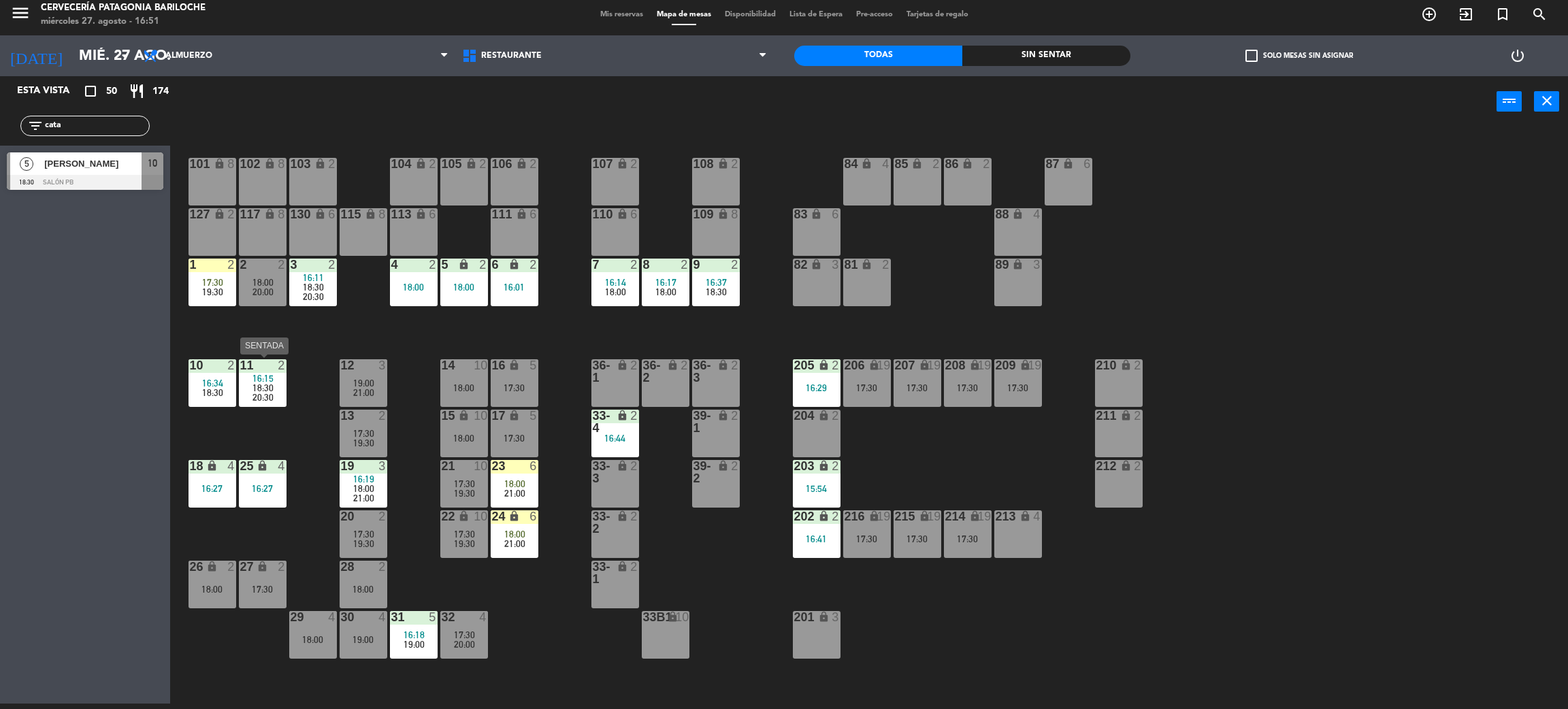
click at [254, 397] on span "20:30" at bounding box center [263, 397] width 21 height 11
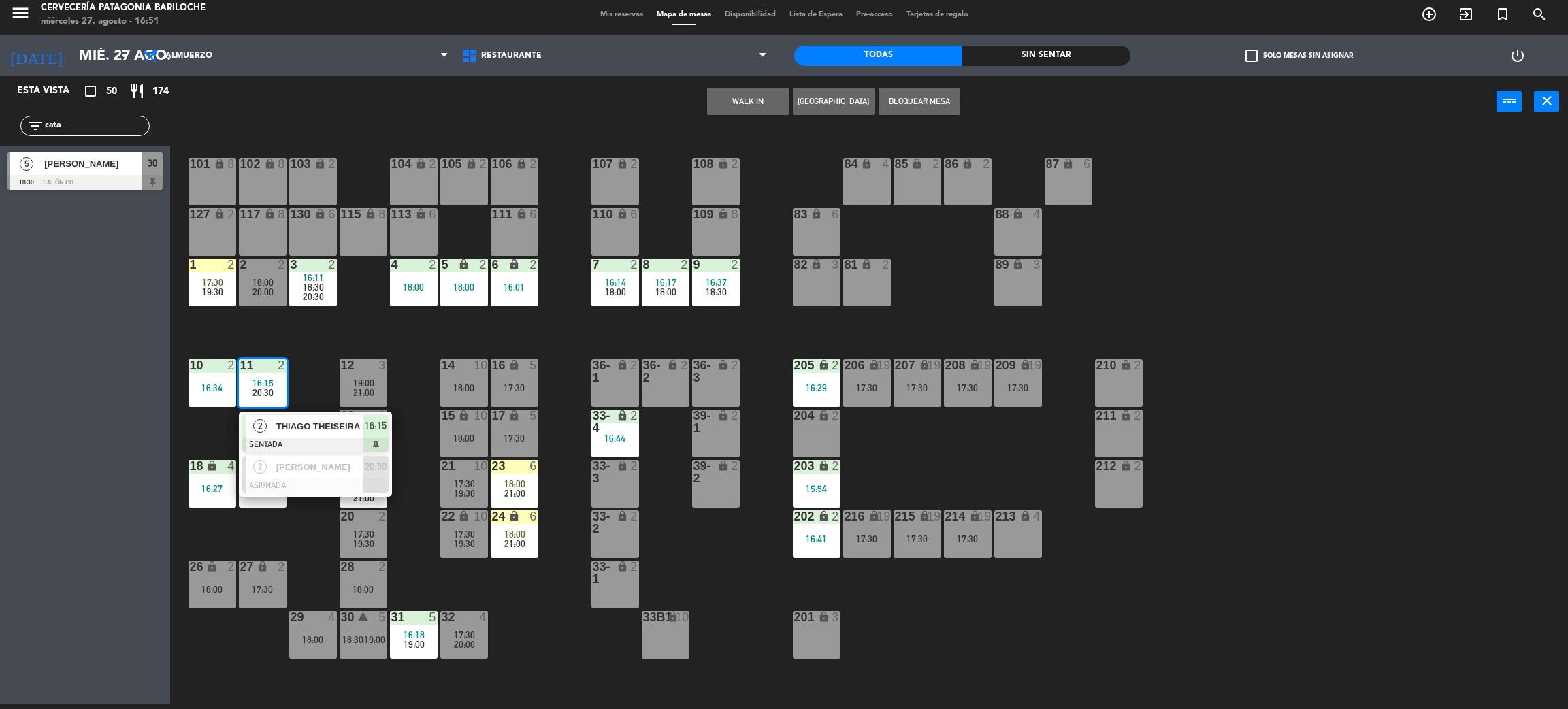
click at [528, 611] on div "101 lock 8 102 lock 8 104 lock 2 105 lock 2 106 lock 2 103 lock 2 107 lock 2 10…" at bounding box center [877, 422] width 1383 height 576
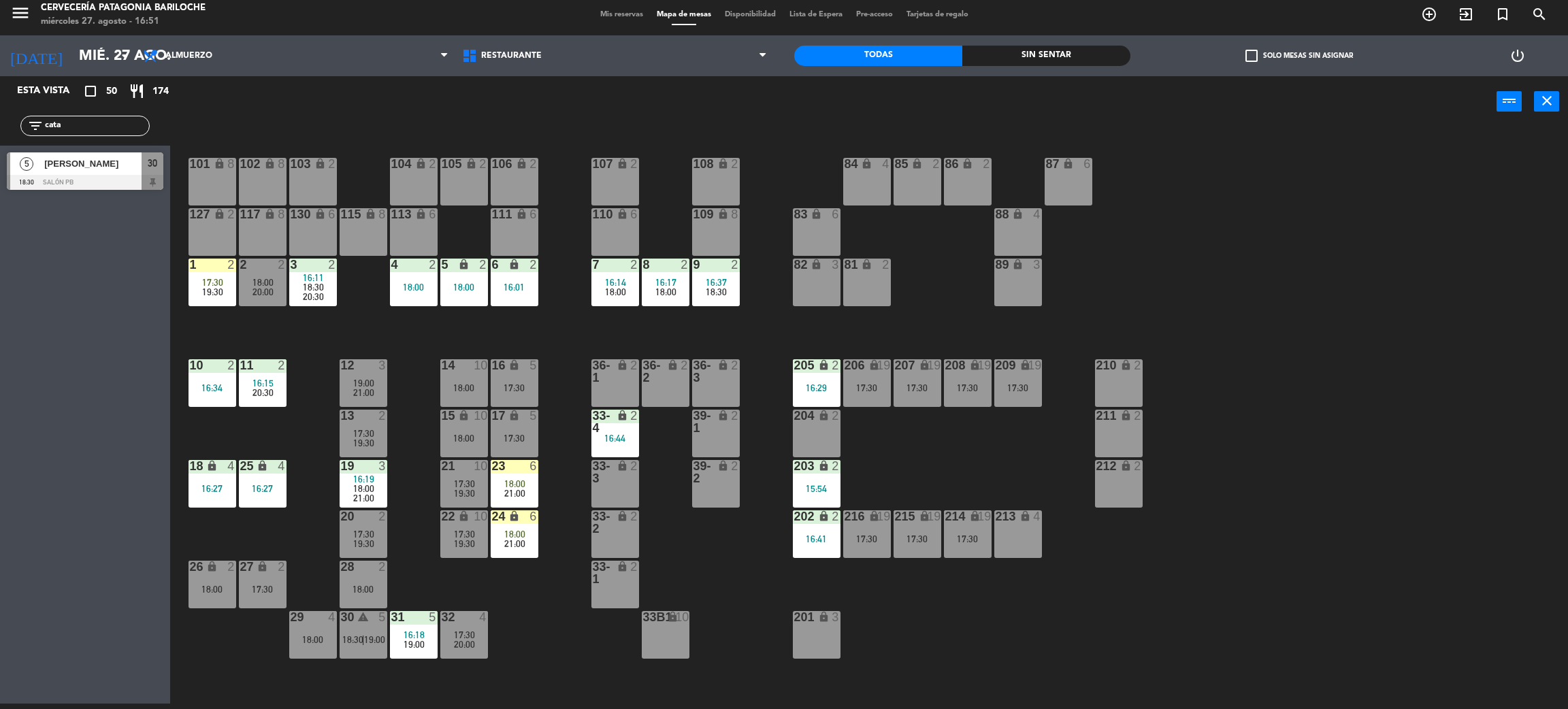
click at [370, 638] on span "19:00" at bounding box center [375, 640] width 21 height 11
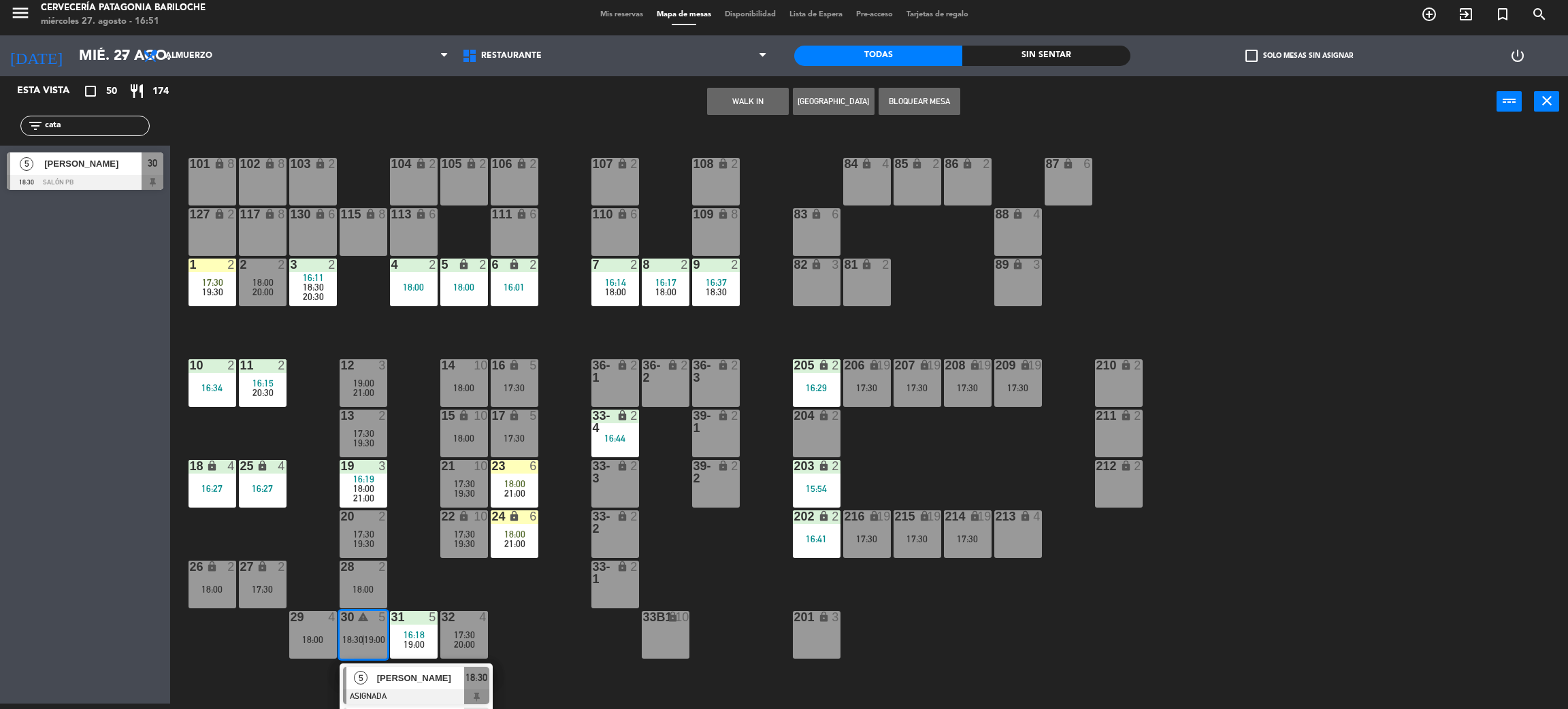
scroll to position [38, 0]
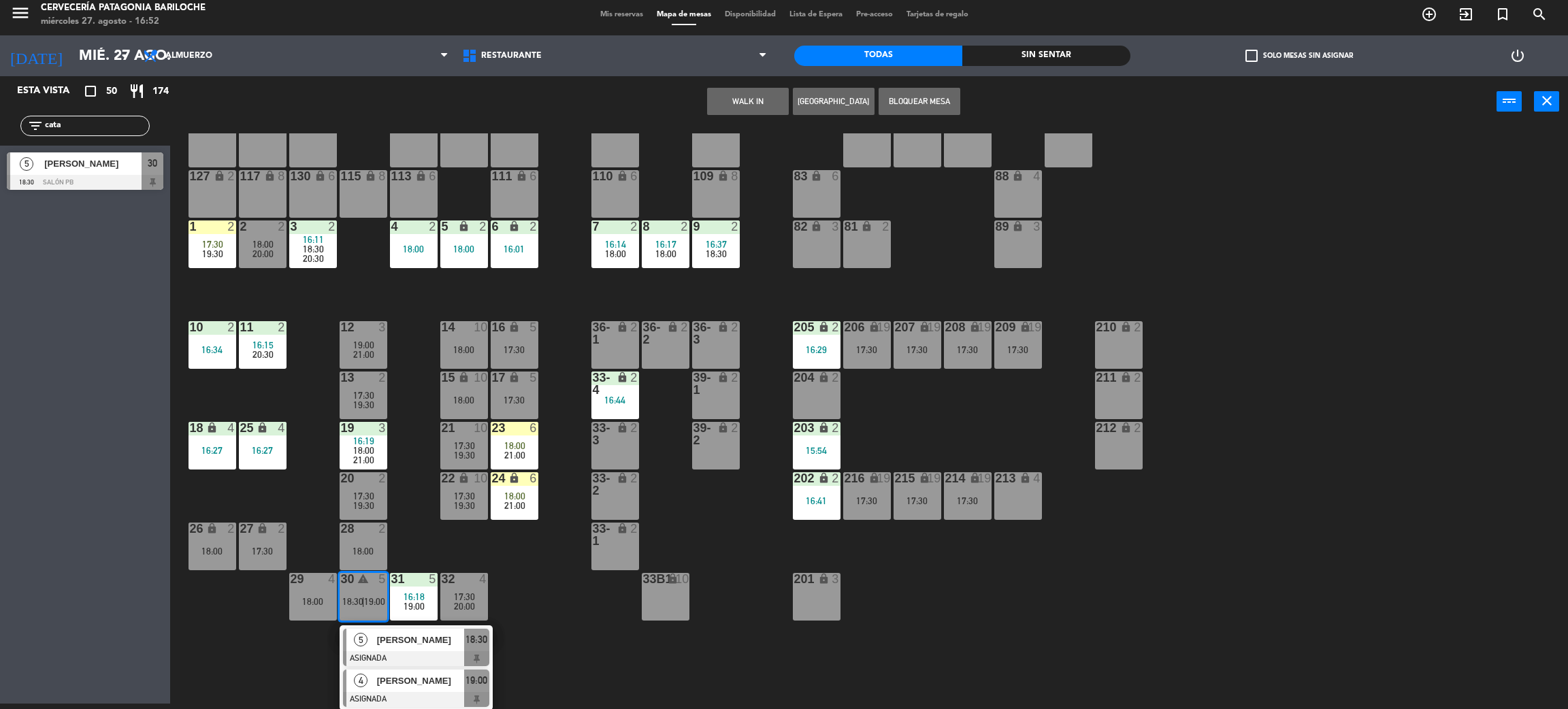
click at [437, 693] on div at bounding box center [416, 700] width 146 height 15
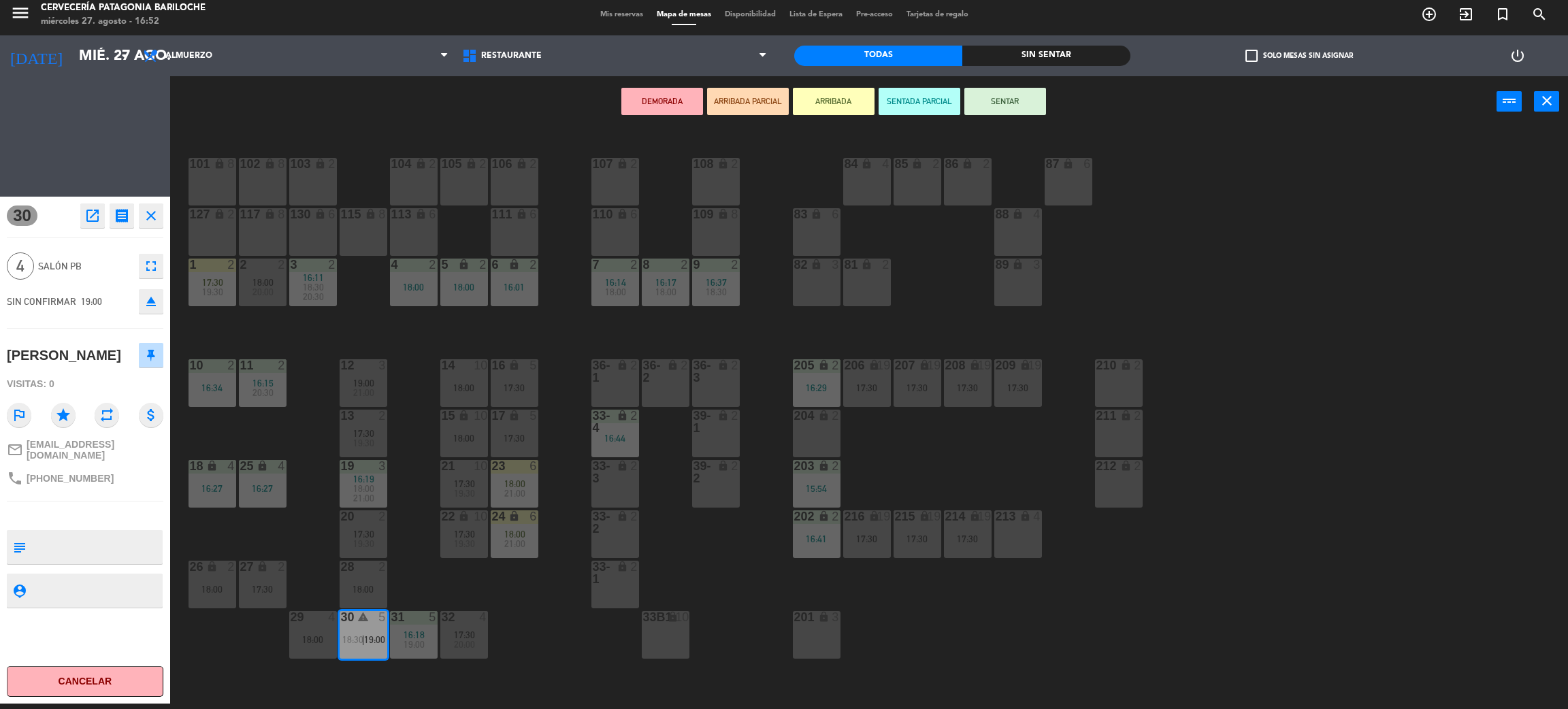
scroll to position [0, 0]
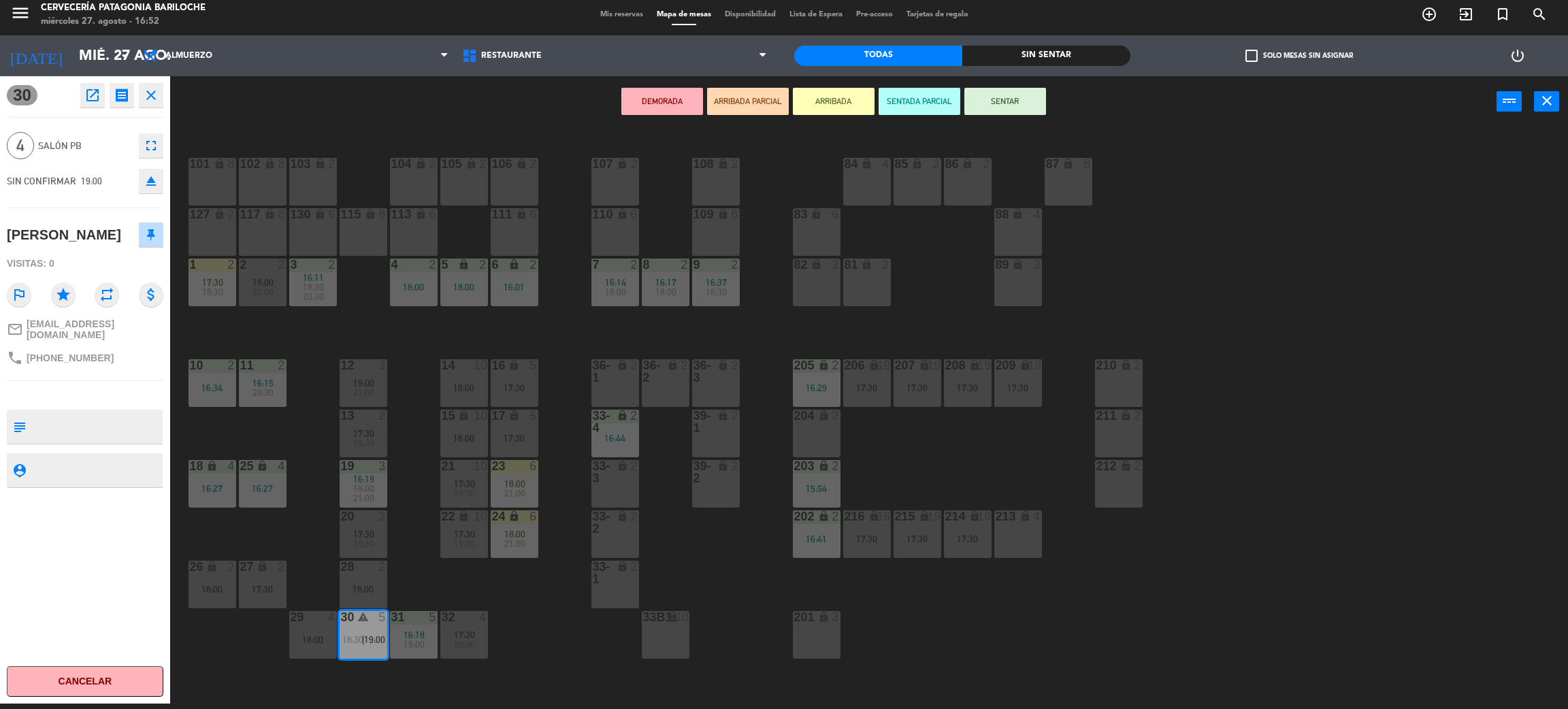
click at [612, 578] on div "lock" at bounding box center [615, 572] width 23 height 24
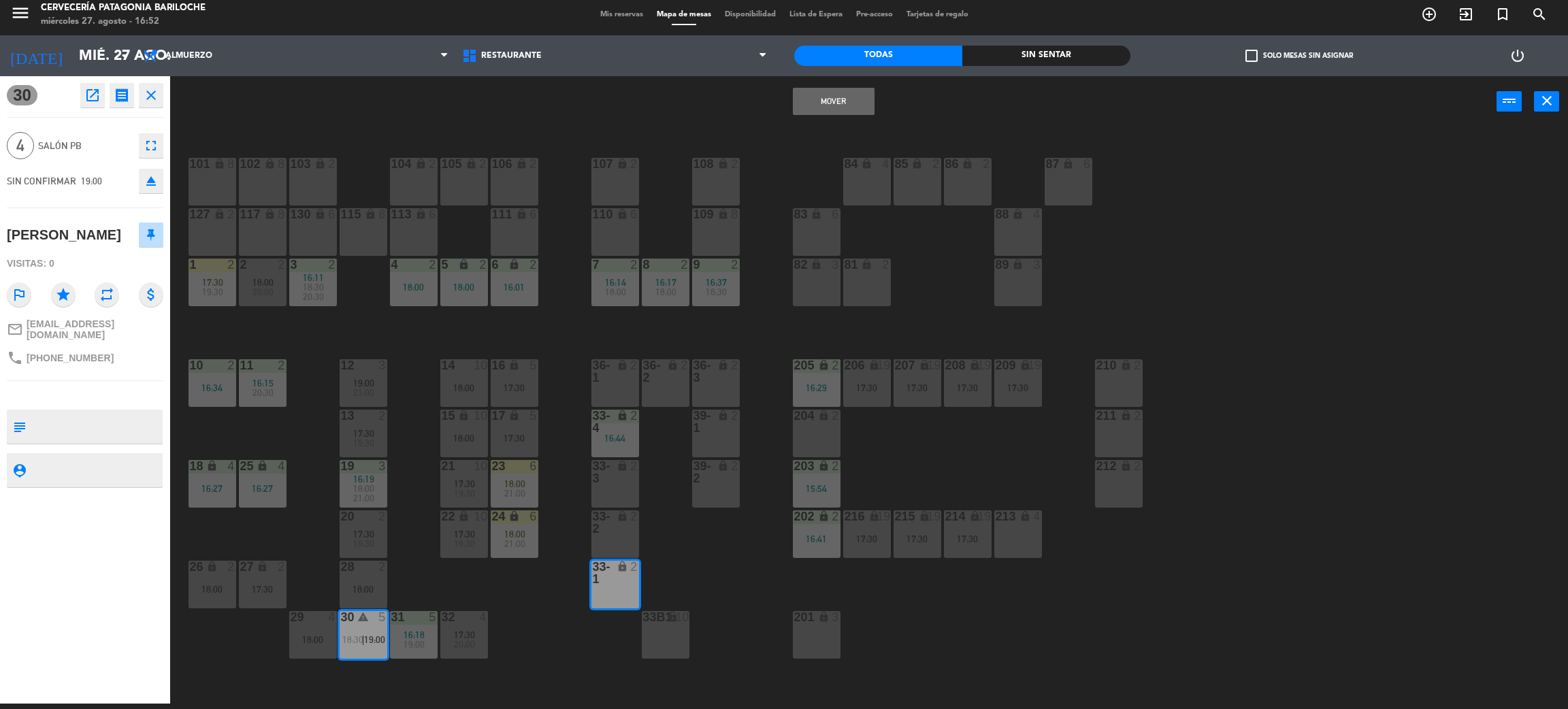
click at [857, 88] on button "Mover" at bounding box center [834, 101] width 82 height 27
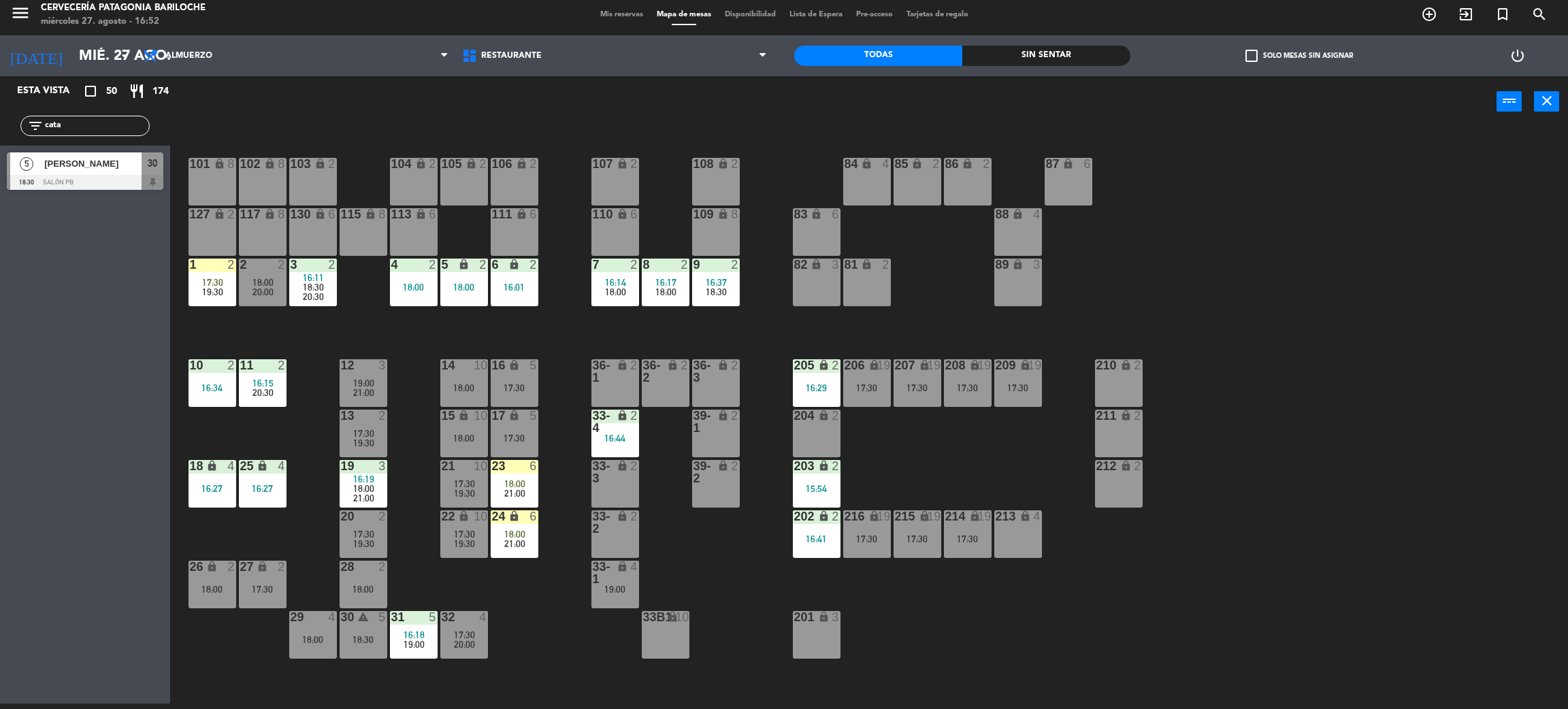
click at [258, 397] on span "20:30" at bounding box center [263, 393] width 21 height 11
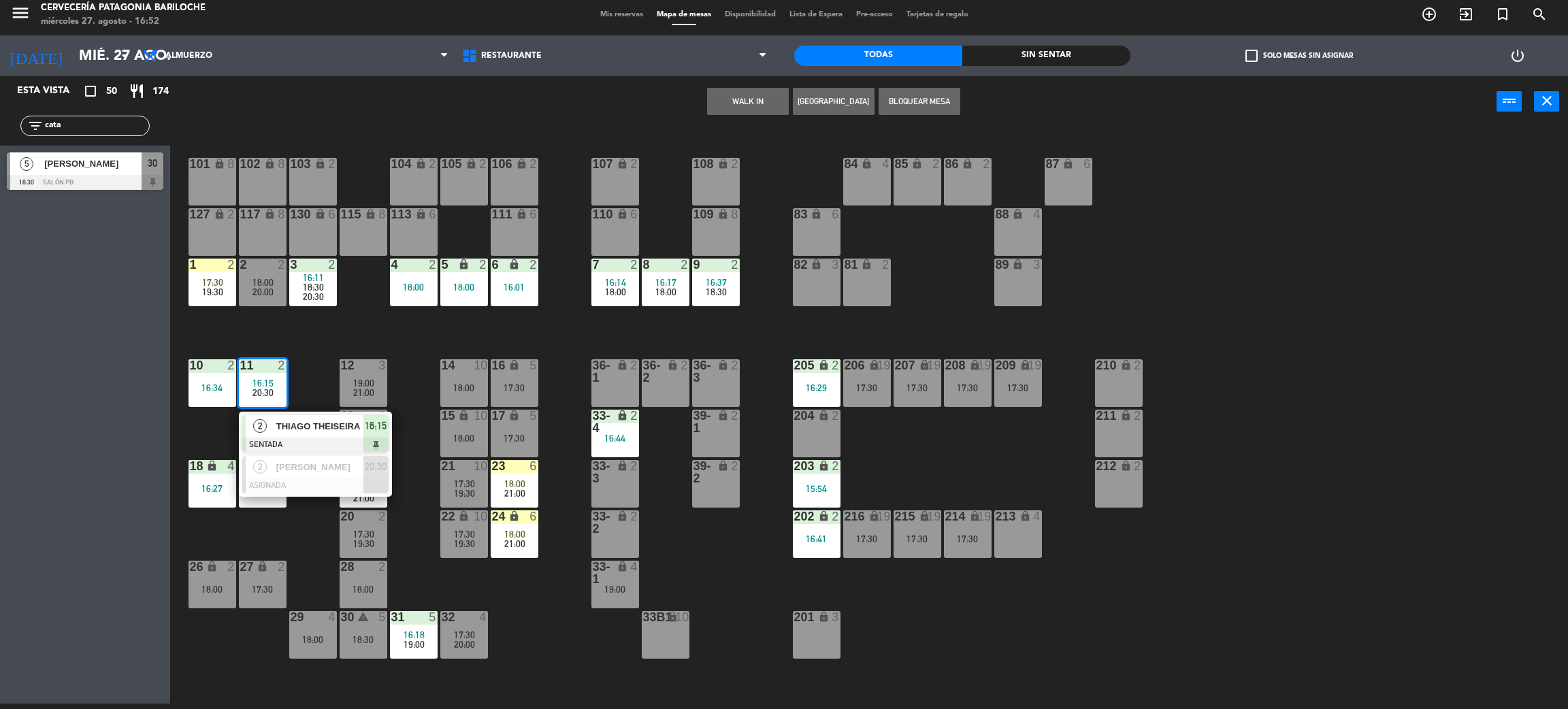
click at [307, 370] on div "101 lock 8 102 lock 8 104 lock 2 105 lock 2 106 lock 2 103 lock 2 107 lock 2 10…" at bounding box center [877, 422] width 1383 height 576
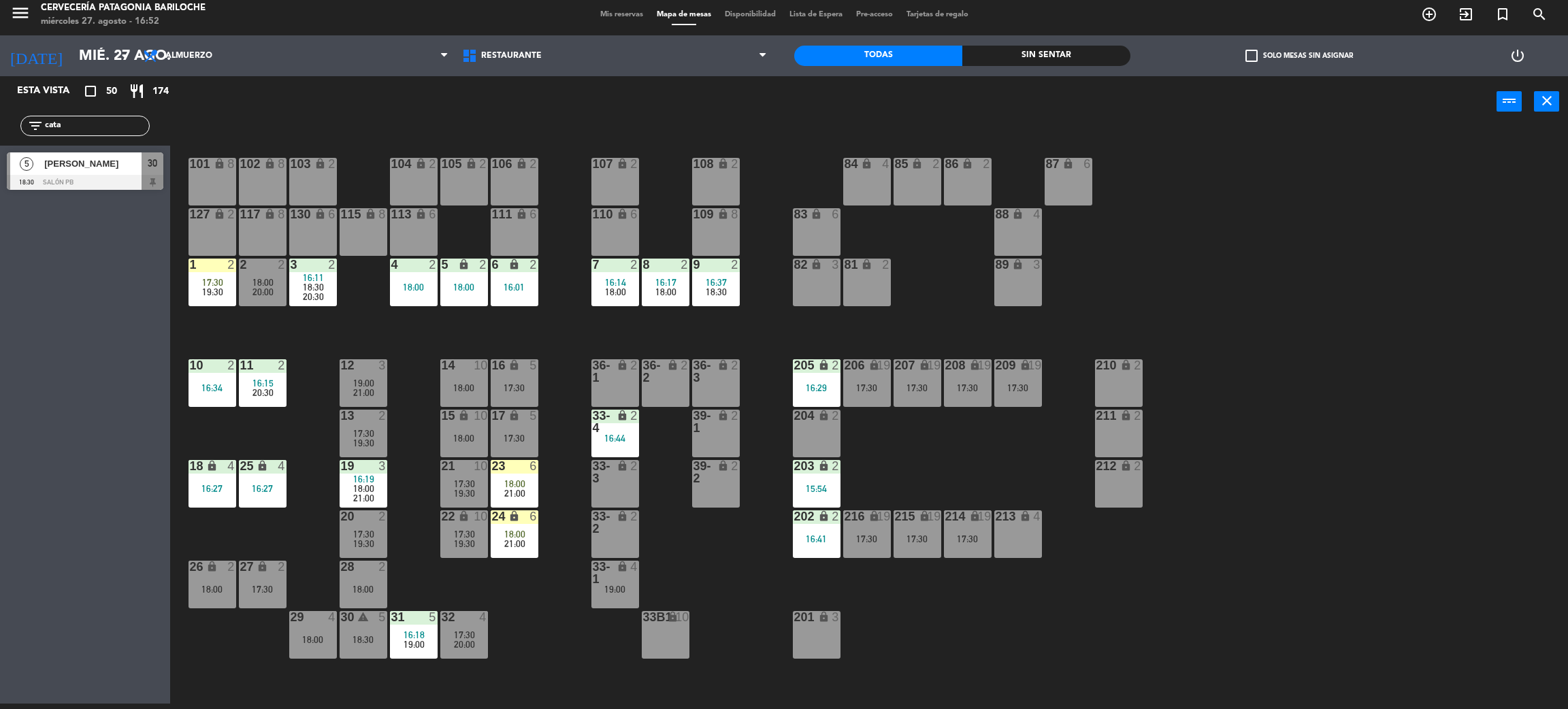
click at [375, 637] on div "18:30" at bounding box center [364, 640] width 48 height 9
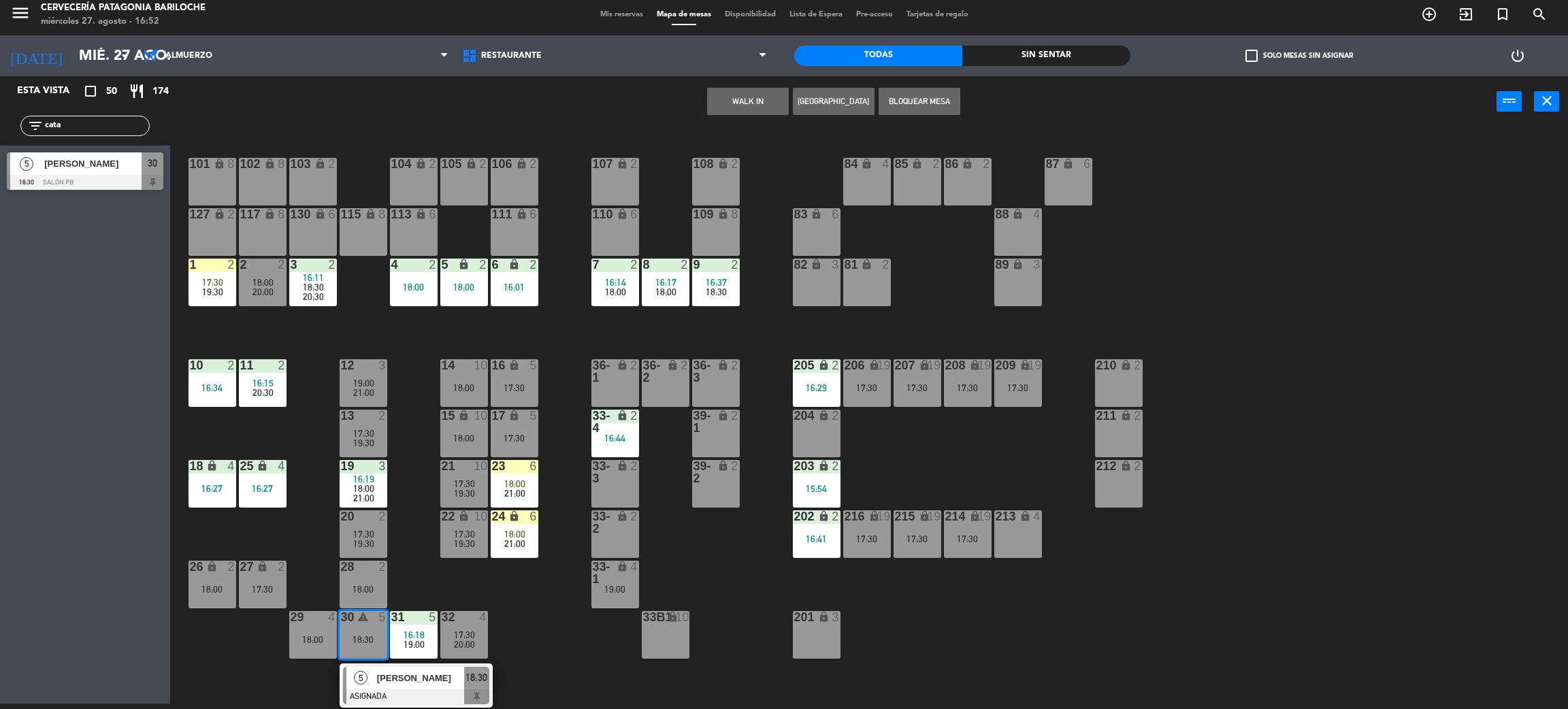
click at [397, 689] on div at bounding box center [416, 696] width 146 height 15
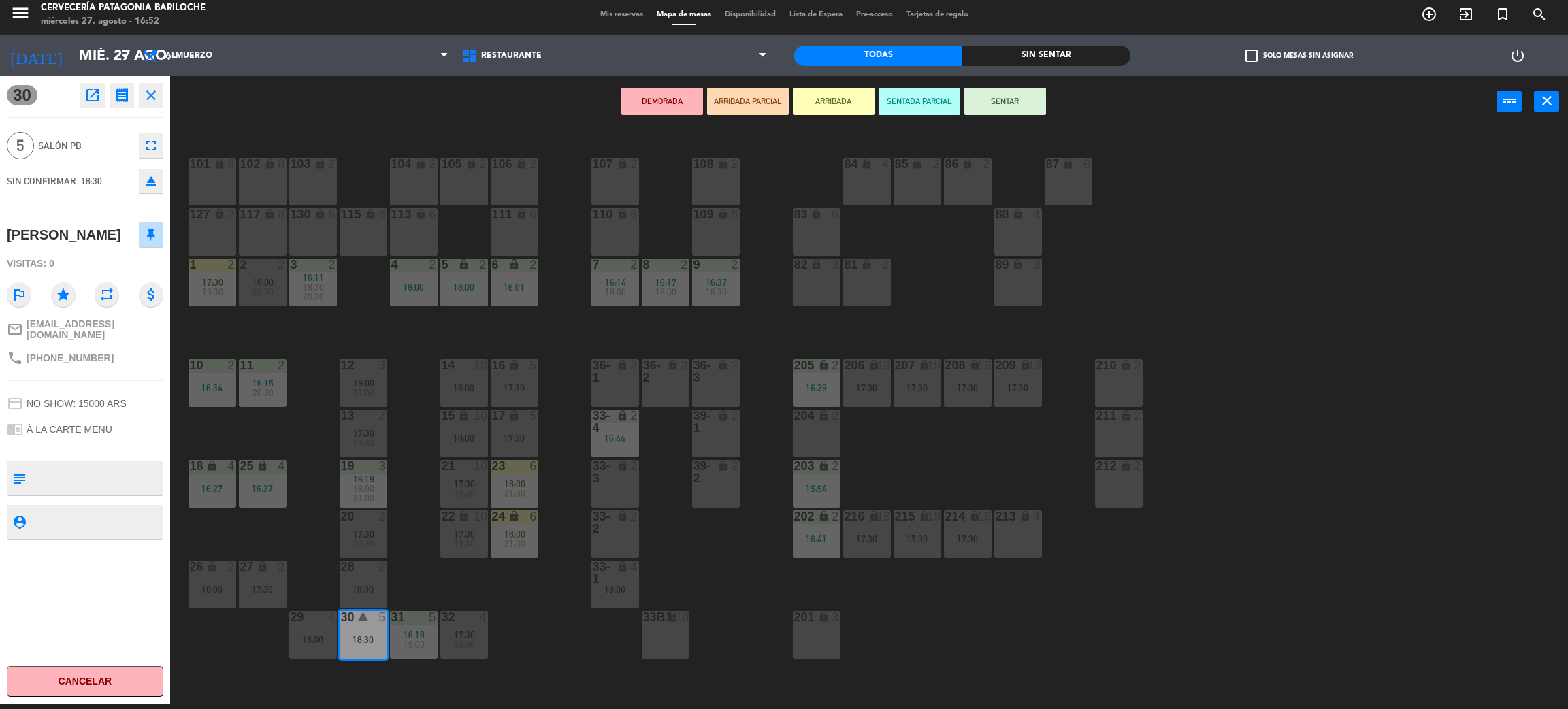
click at [1004, 106] on button "SENTAR" at bounding box center [1005, 101] width 82 height 27
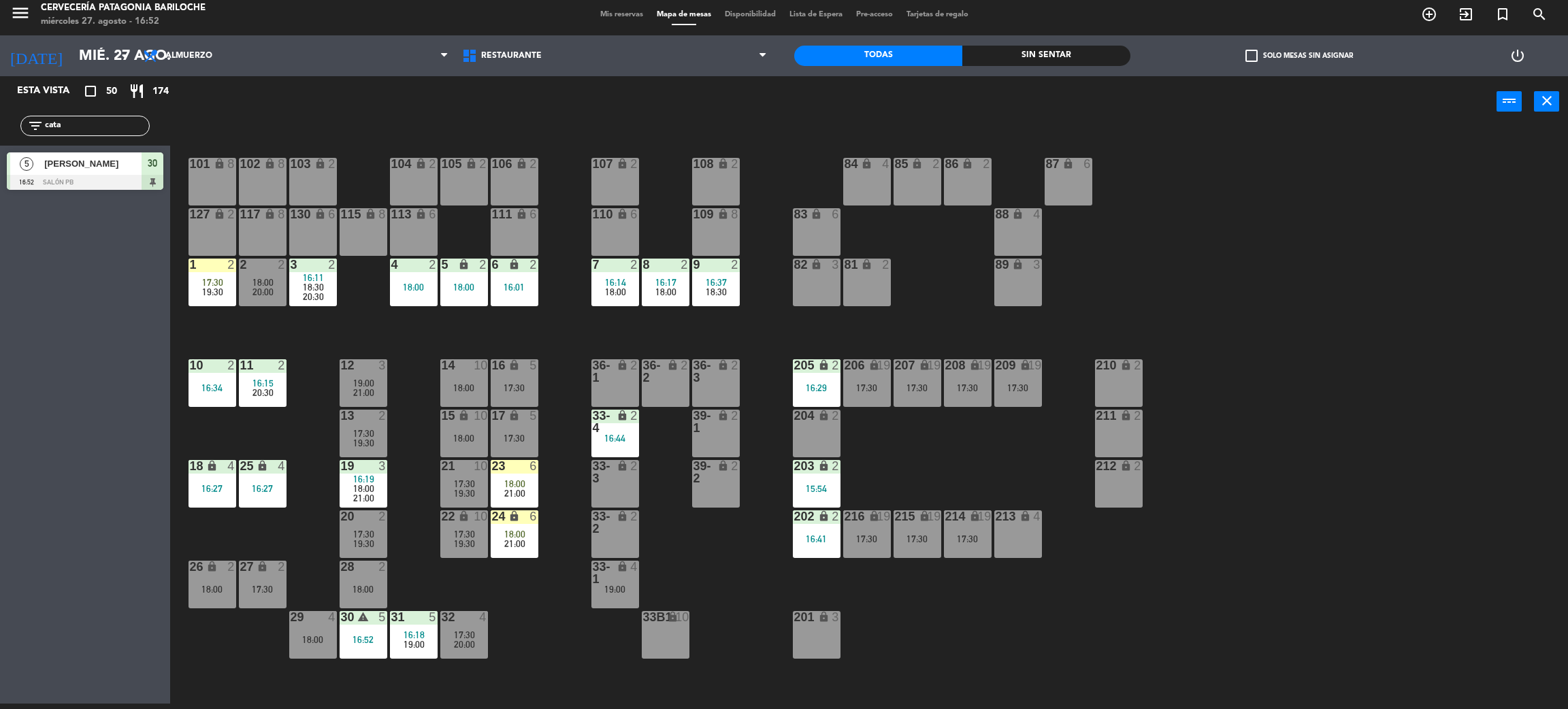
click at [529, 645] on div "101 lock 8 102 lock 8 104 lock 2 105 lock 2 106 lock 2 103 lock 2 107 lock 2 10…" at bounding box center [877, 422] width 1383 height 576
click at [89, 134] on div "filter_list cata" at bounding box center [85, 126] width 130 height 20
click at [90, 120] on input "cata" at bounding box center [96, 126] width 105 height 15
type input "fa"
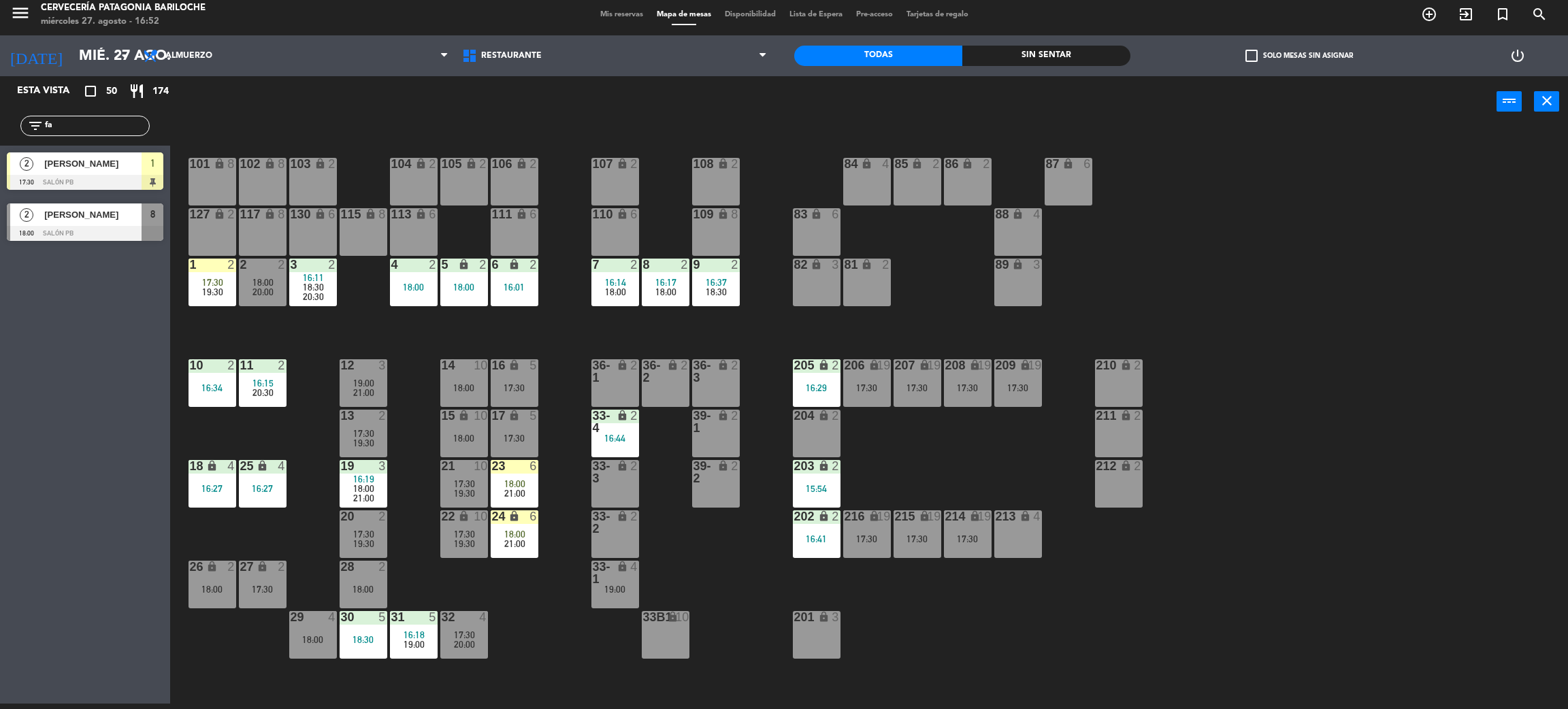
click at [2, 380] on div "Esta vista crop_square 50 restaurant 174 filter_list fa 2 Fabrício Fonseca 17:3…" at bounding box center [85, 389] width 170 height 627
click at [107, 171] on div "Fabrício Fonseca" at bounding box center [93, 163] width 99 height 23
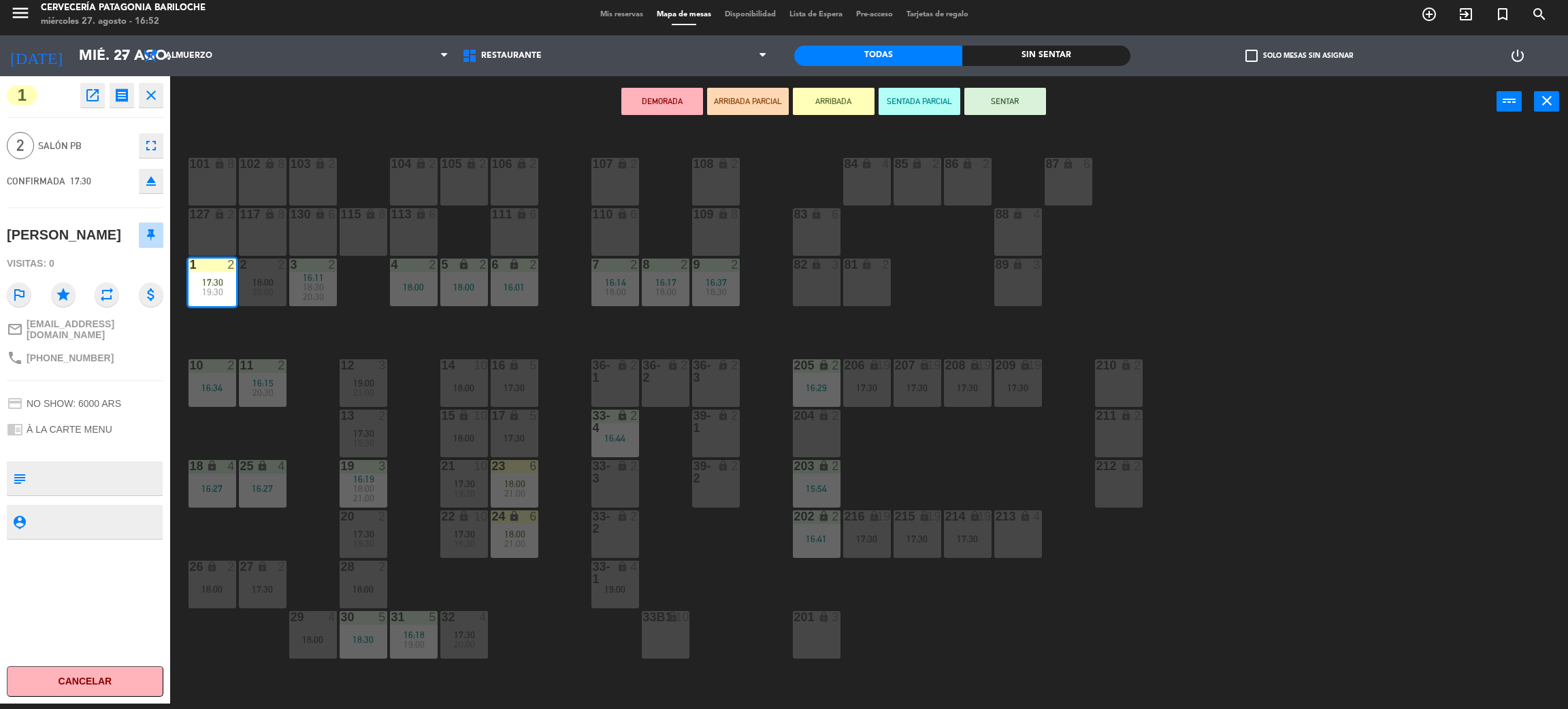
click at [1011, 114] on button "SENTAR" at bounding box center [1005, 101] width 82 height 27
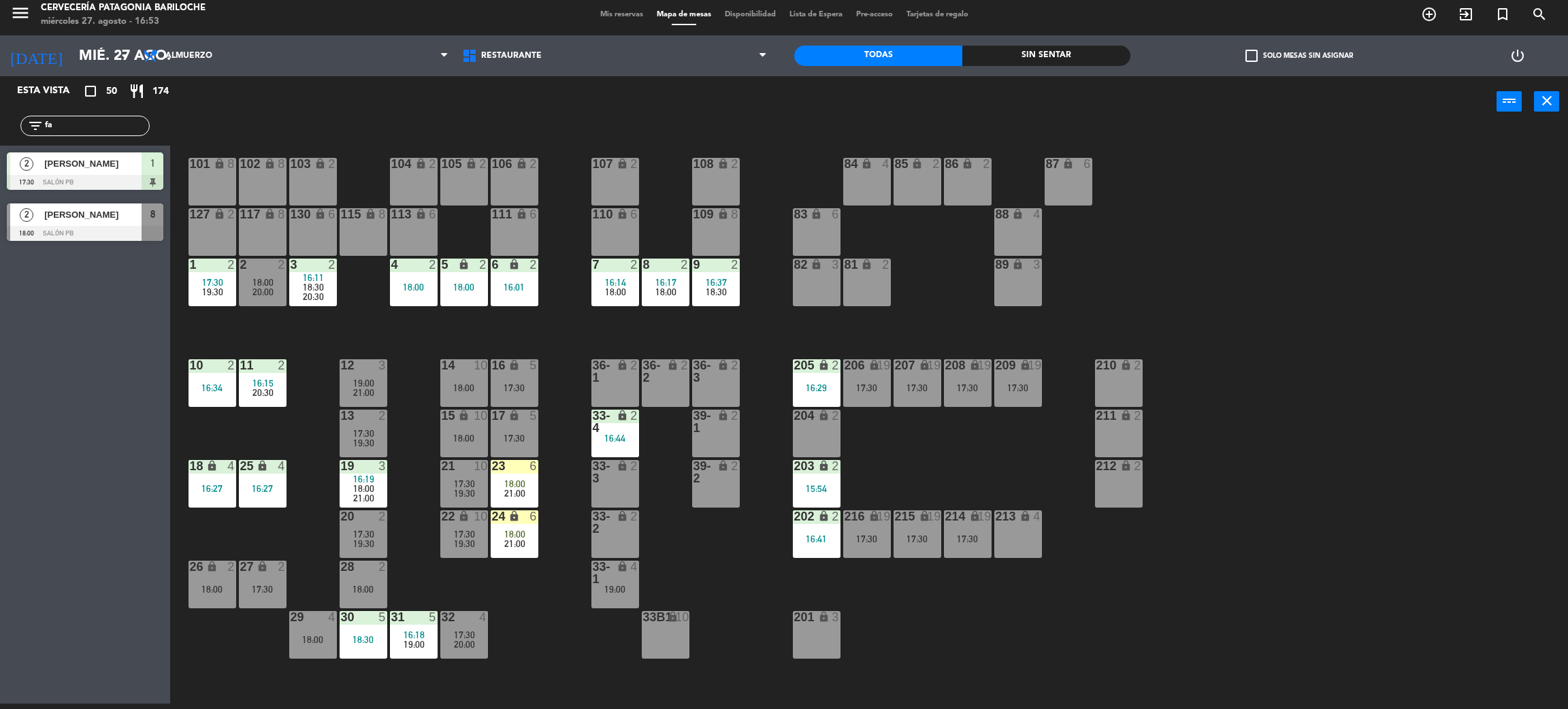
click at [79, 120] on input "fa" at bounding box center [96, 126] width 105 height 15
type input "cata"
click at [971, 639] on div "101 lock 8 102 lock 8 104 lock 2 105 lock 2 106 lock 2 103 lock 2 107 lock 2 10…" at bounding box center [877, 422] width 1383 height 576
click at [662, 397] on div "36-2 lock 2" at bounding box center [665, 383] width 48 height 48
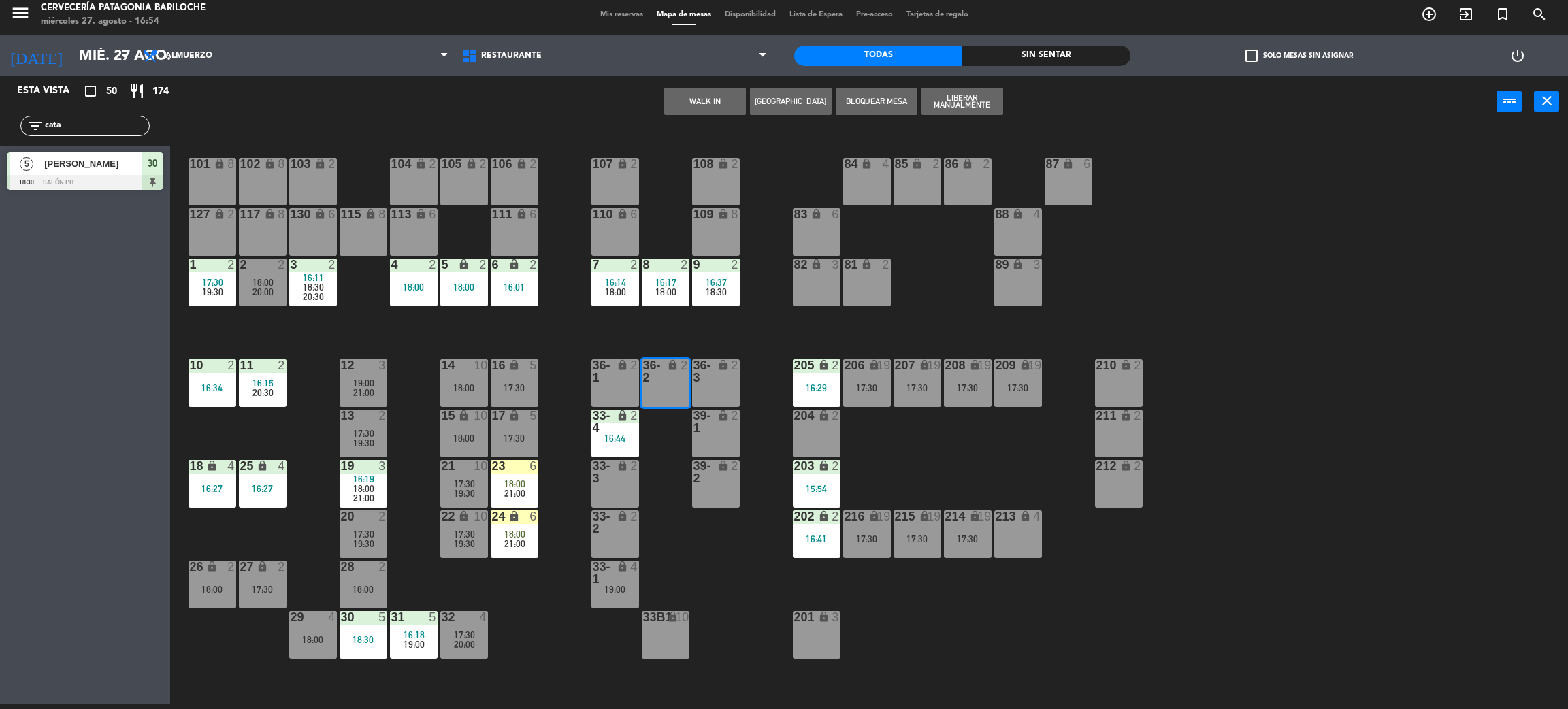
click at [724, 111] on button "WALK IN" at bounding box center [705, 101] width 82 height 27
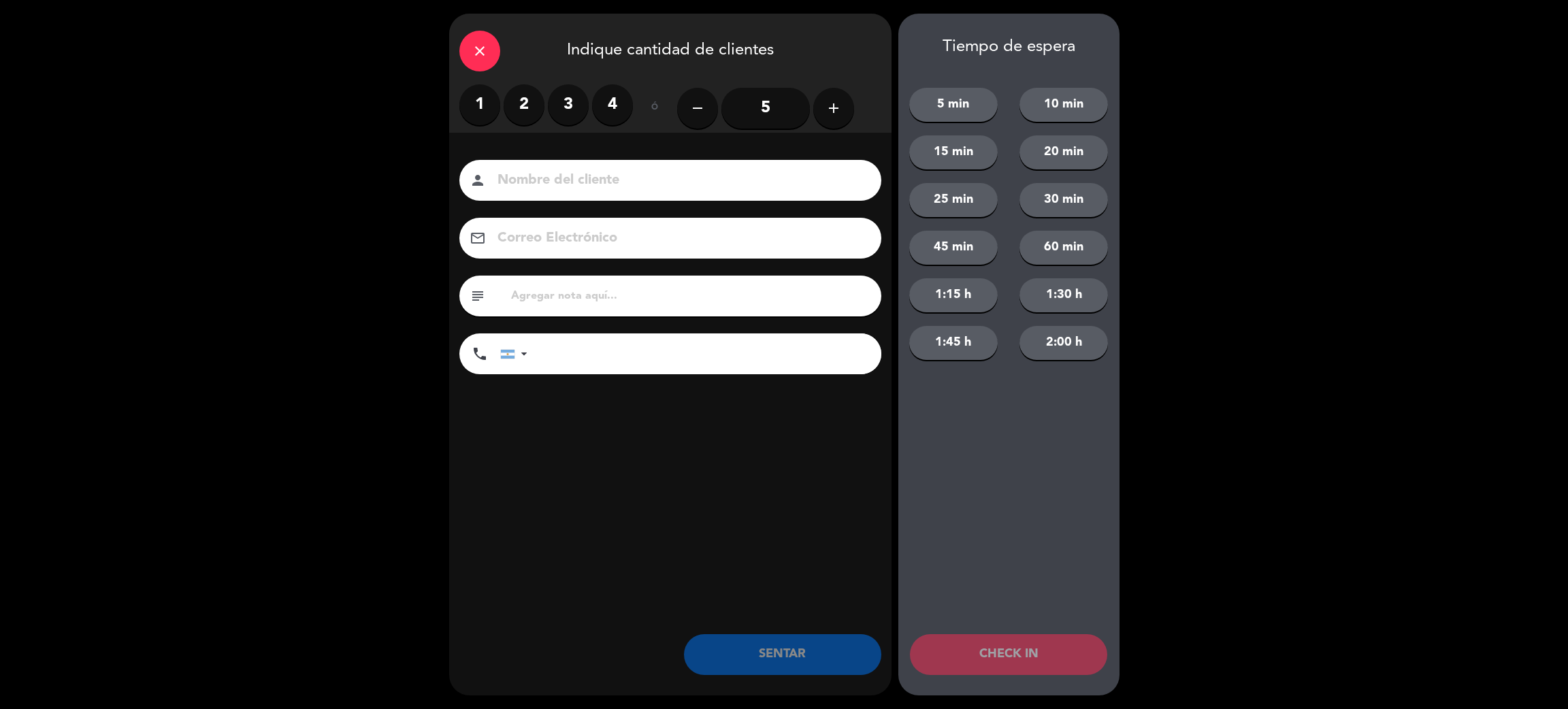
click at [493, 98] on label "1" at bounding box center [480, 104] width 41 height 41
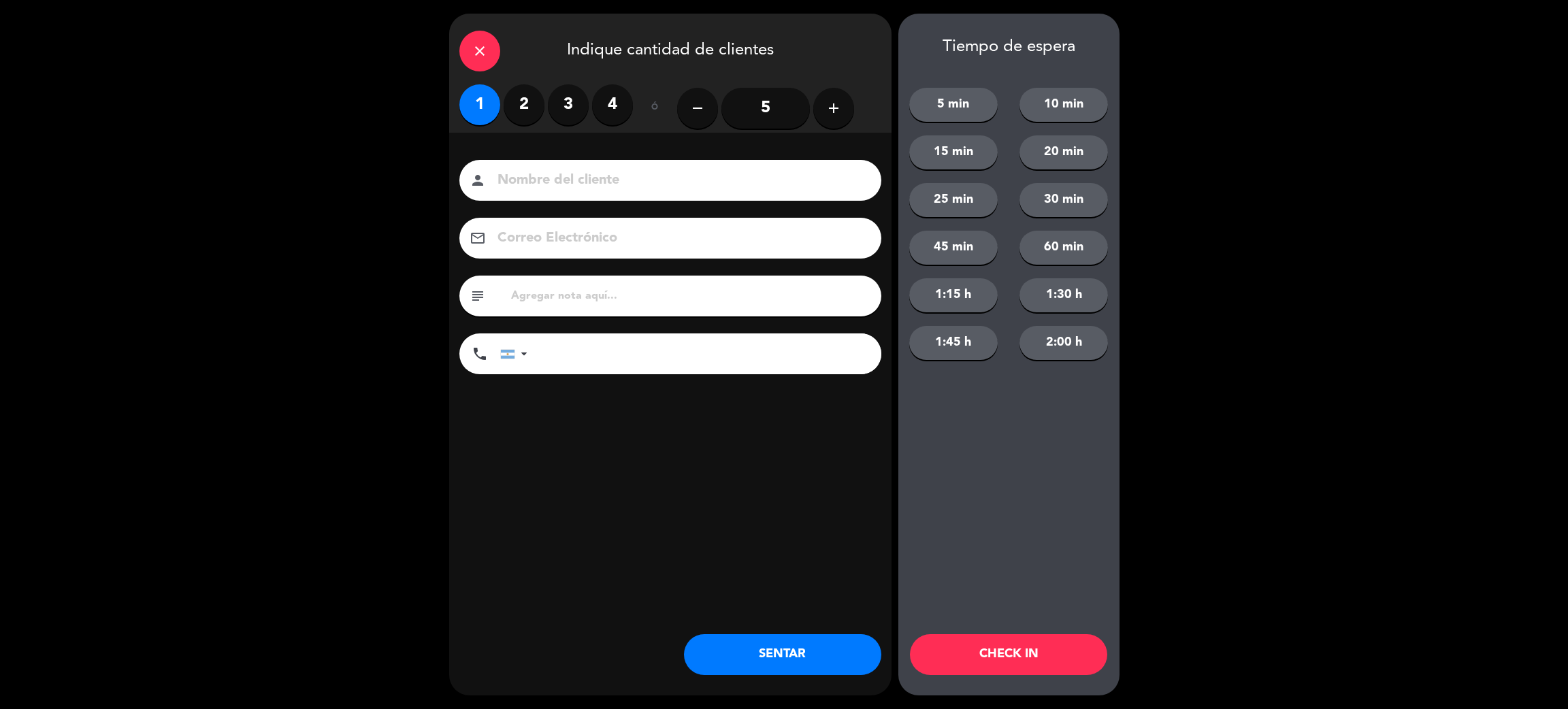
click at [521, 183] on input at bounding box center [680, 181] width 367 height 24
type input "m"
type input "[PERSON_NAME]"
click at [594, 359] on input "tel" at bounding box center [711, 354] width 340 height 41
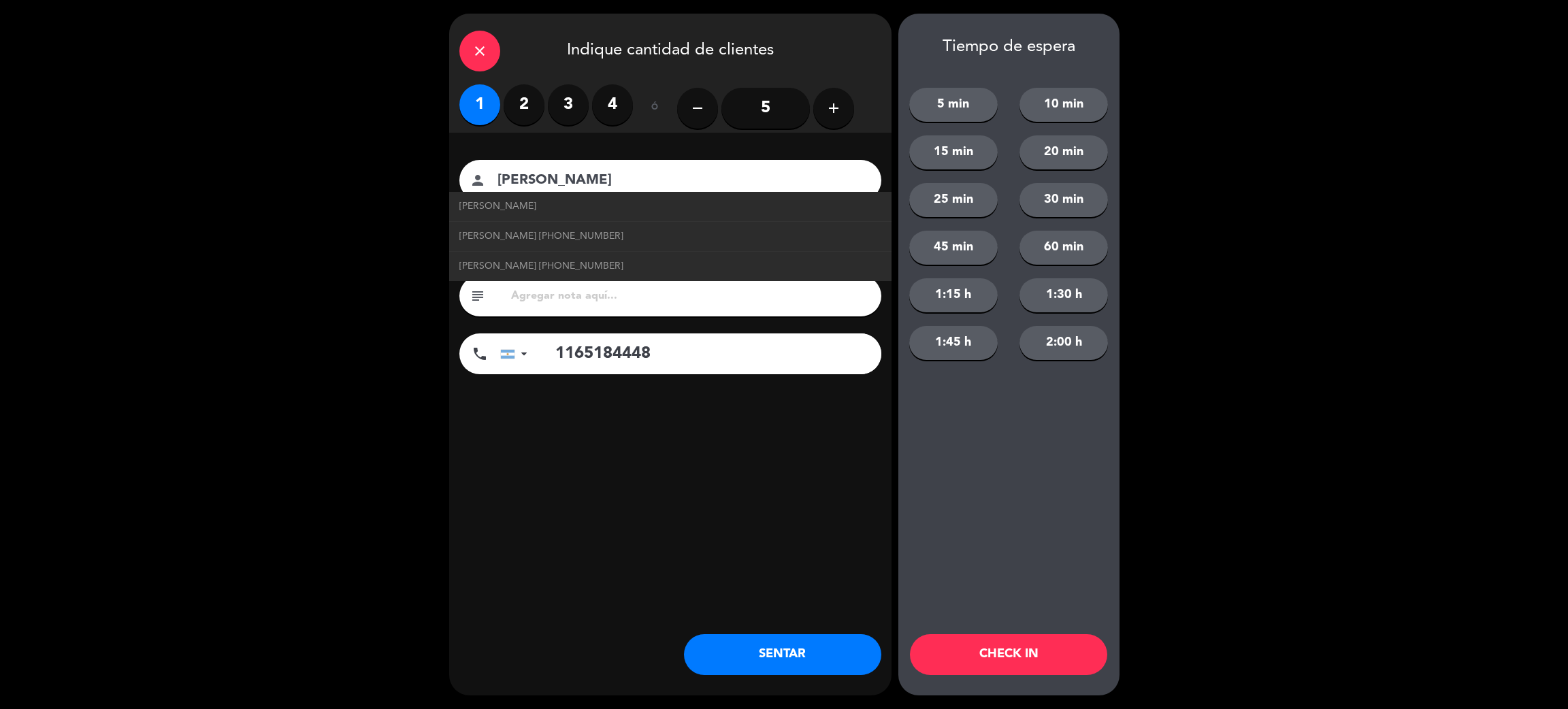
type input "1165184448"
click at [815, 647] on button "SENTAR" at bounding box center [782, 655] width 197 height 41
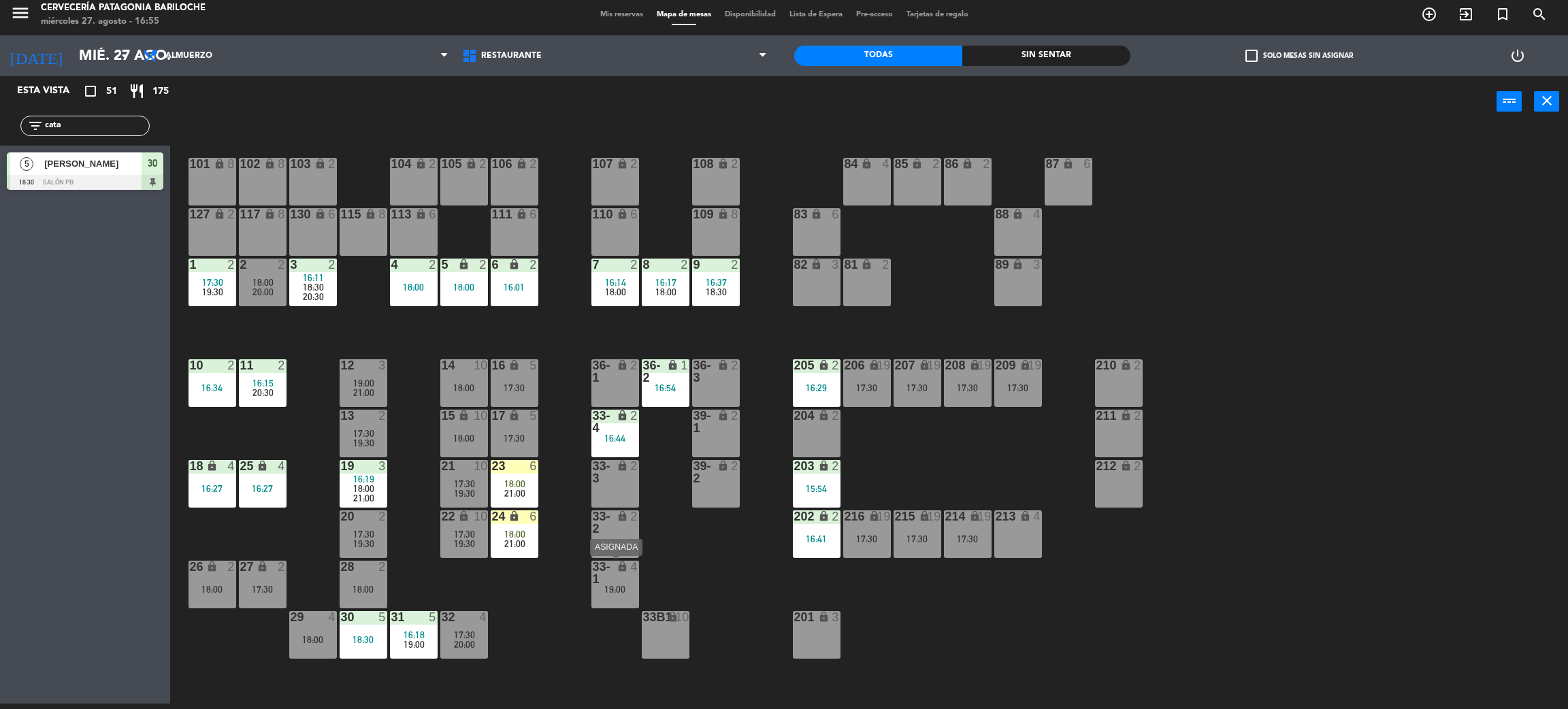
click at [604, 588] on div "19:00" at bounding box center [615, 590] width 48 height 9
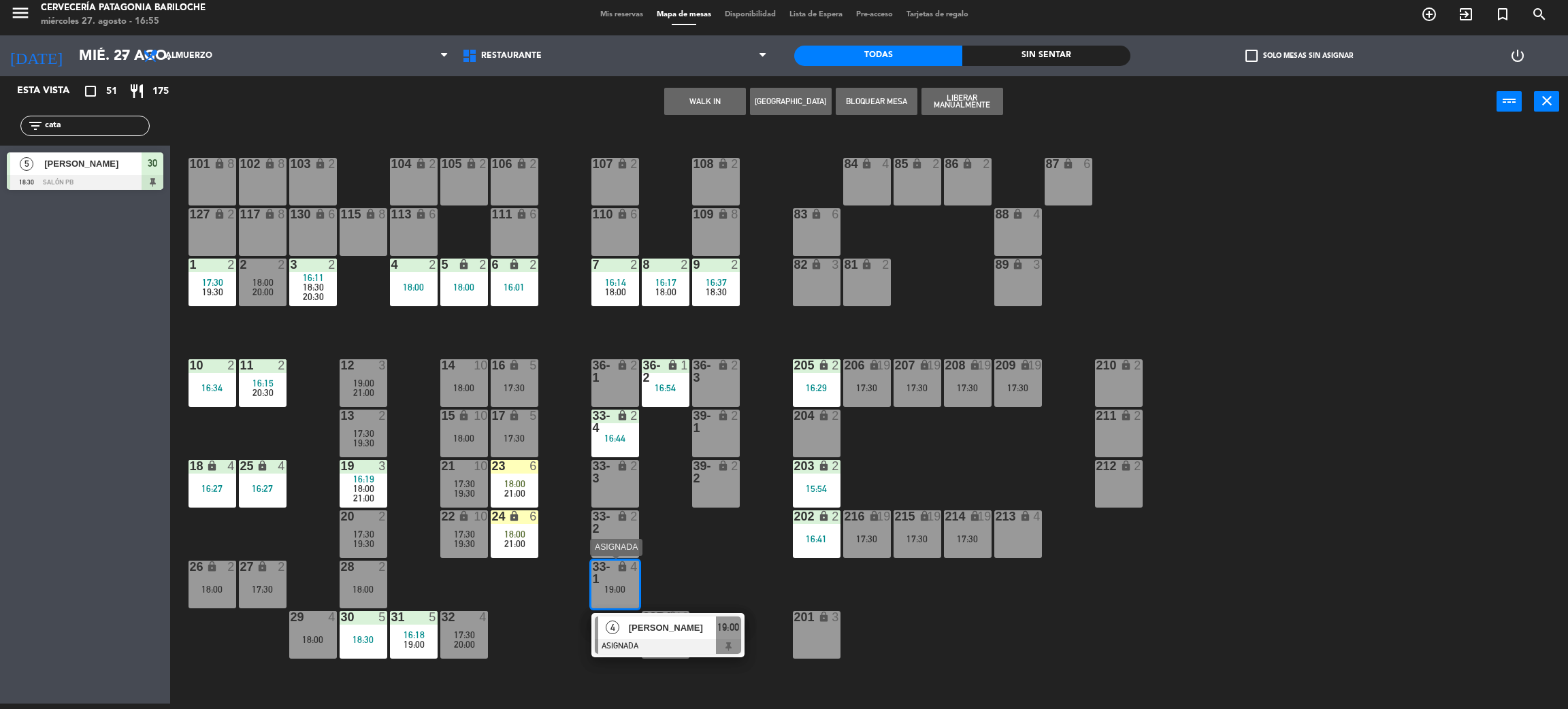
click at [652, 639] on div at bounding box center [668, 646] width 146 height 15
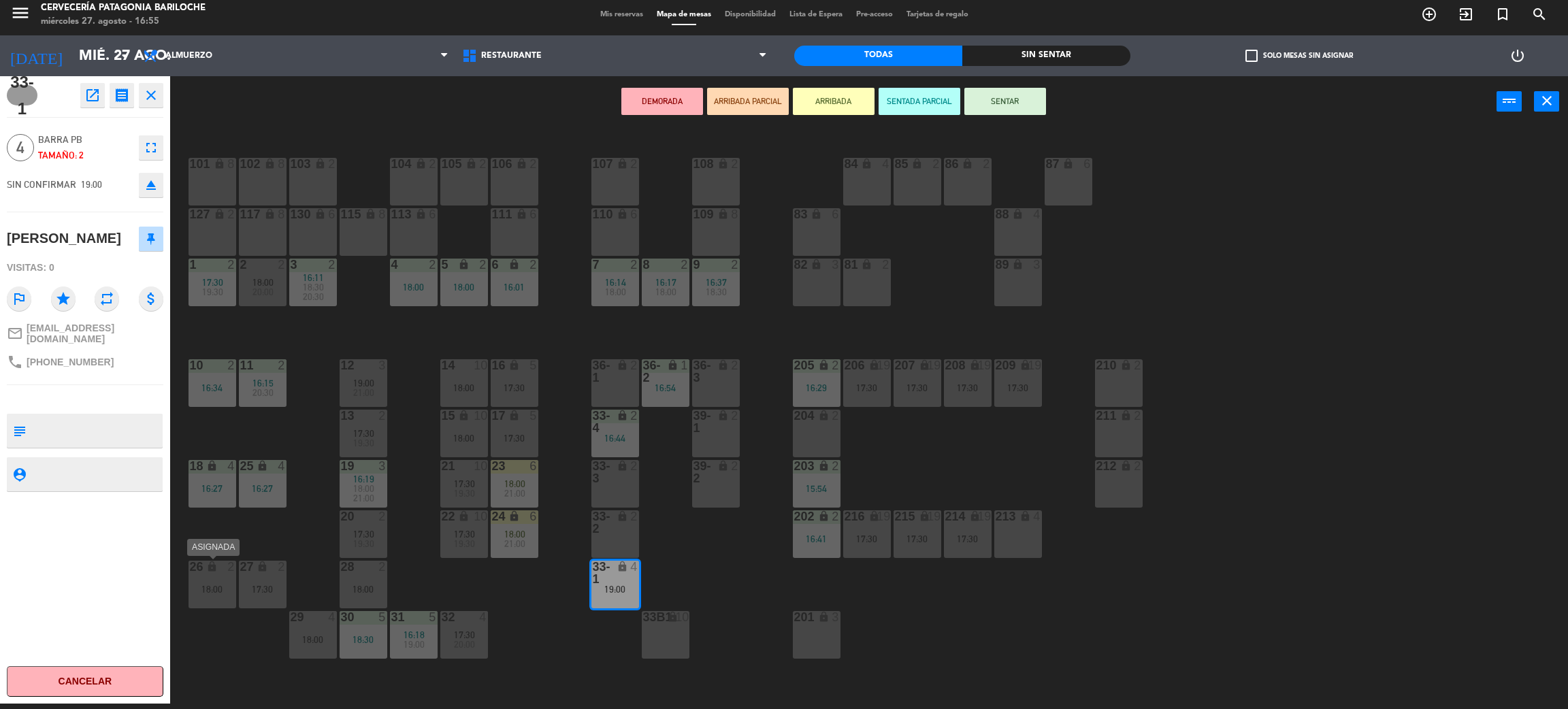
click at [217, 596] on div "26 lock 2 18:00" at bounding box center [212, 584] width 48 height 48
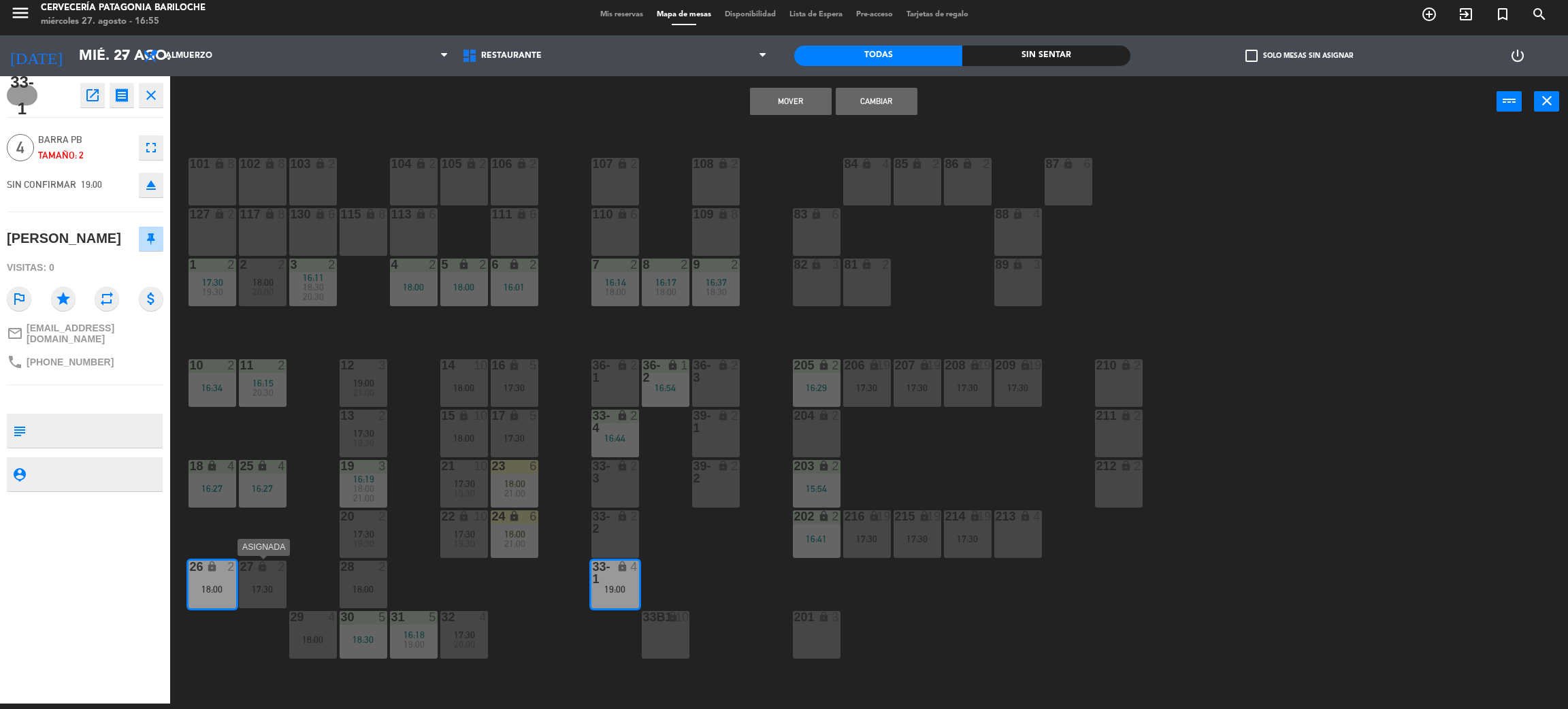
click at [248, 600] on div "27 lock 2 17:30" at bounding box center [262, 584] width 48 height 48
click at [313, 576] on div "101 lock 8 102 lock 8 104 lock 2 105 lock 2 106 lock 2 103 lock 2 107 lock 2 10…" at bounding box center [877, 422] width 1383 height 576
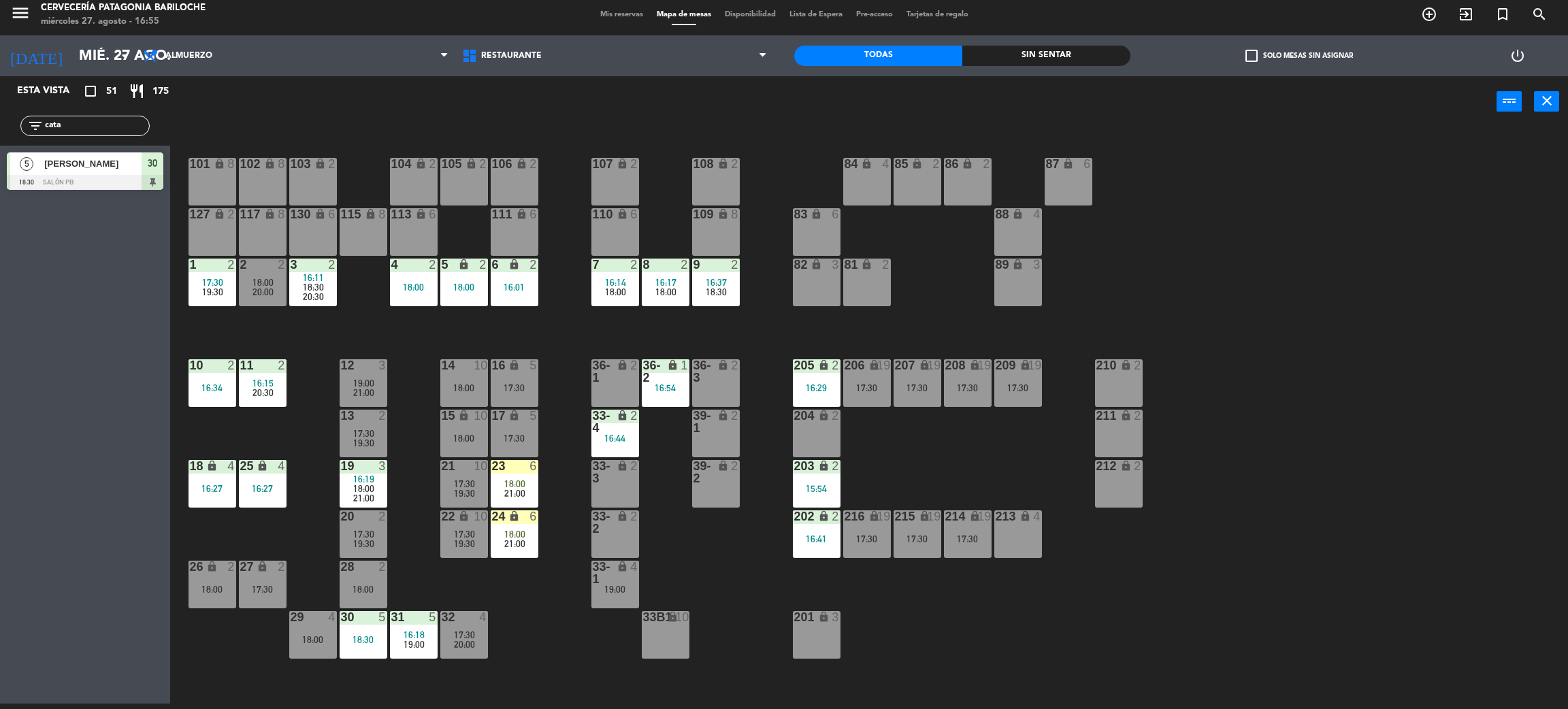
click at [598, 602] on div "33-1 lock 4 19:00" at bounding box center [615, 584] width 48 height 48
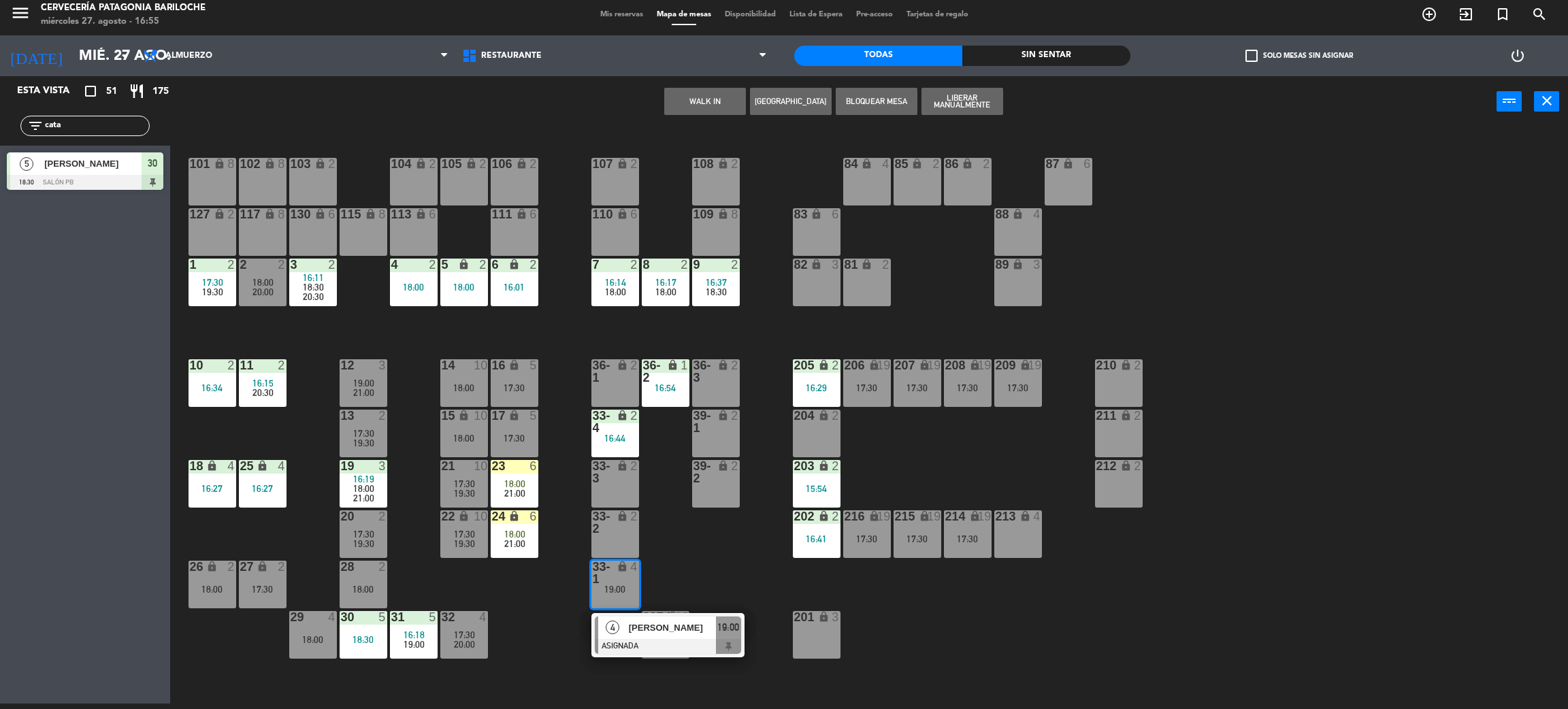
click at [606, 627] on span "4" at bounding box center [612, 627] width 13 height 13
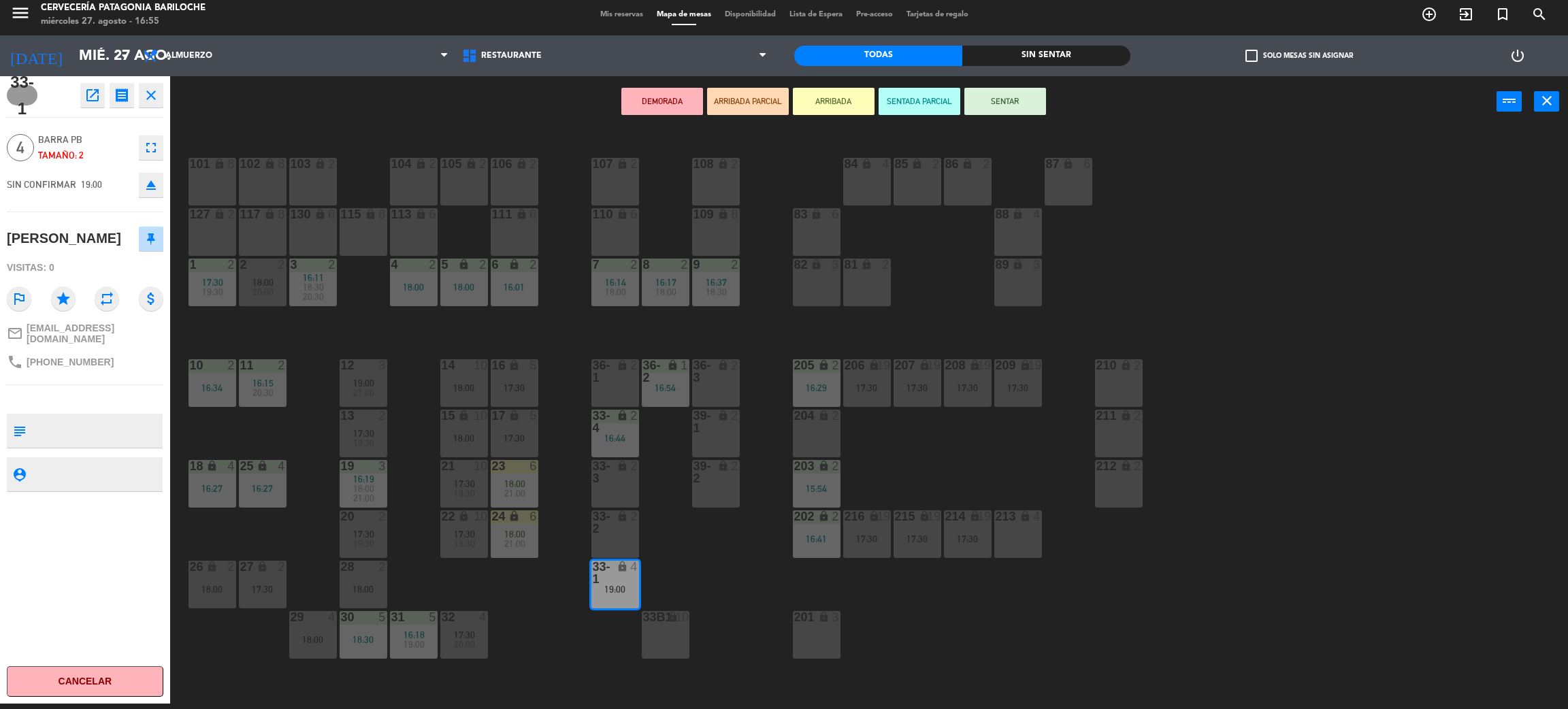
click at [209, 503] on div "18 lock 4 16:27" at bounding box center [212, 484] width 48 height 48
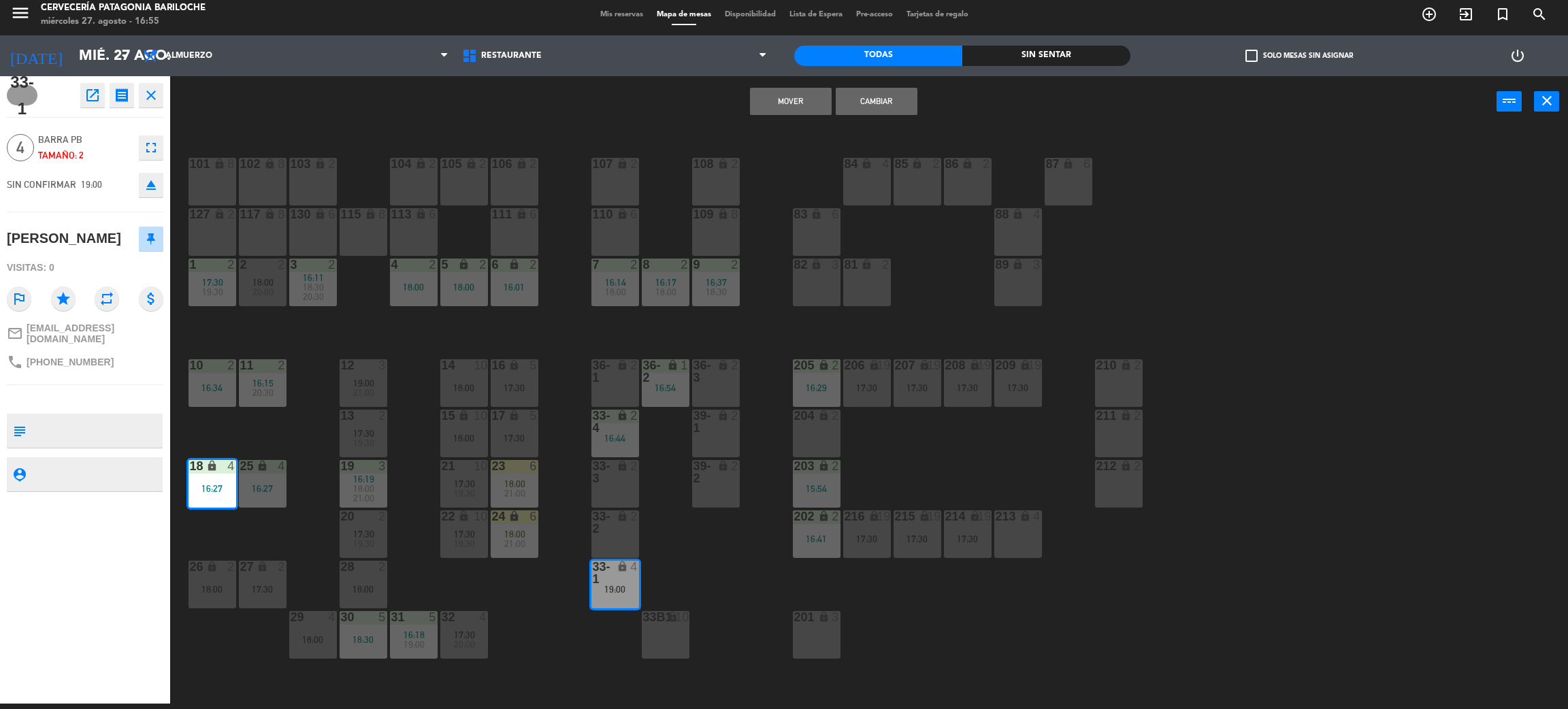
click at [269, 499] on div "25 lock 4 16:27" at bounding box center [262, 484] width 48 height 48
click at [793, 105] on button "Mover y Unir" at bounding box center [791, 101] width 82 height 27
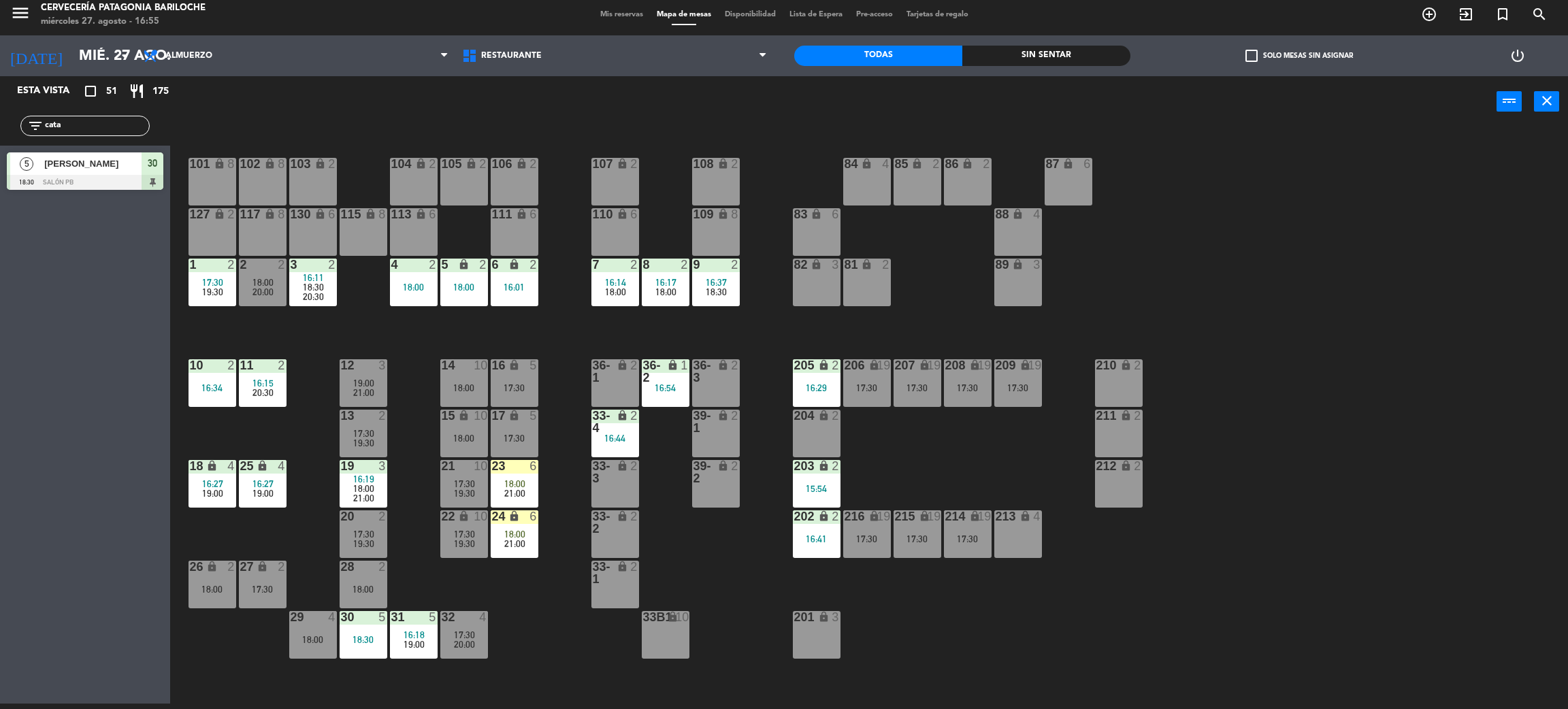
click at [534, 612] on div "101 lock 8 102 lock 8 104 lock 2 105 lock 2 106 lock 2 103 lock 2 107 lock 2 10…" at bounding box center [877, 422] width 1383 height 576
click at [532, 475] on div "23 6 18:00 21:00" at bounding box center [514, 484] width 48 height 48
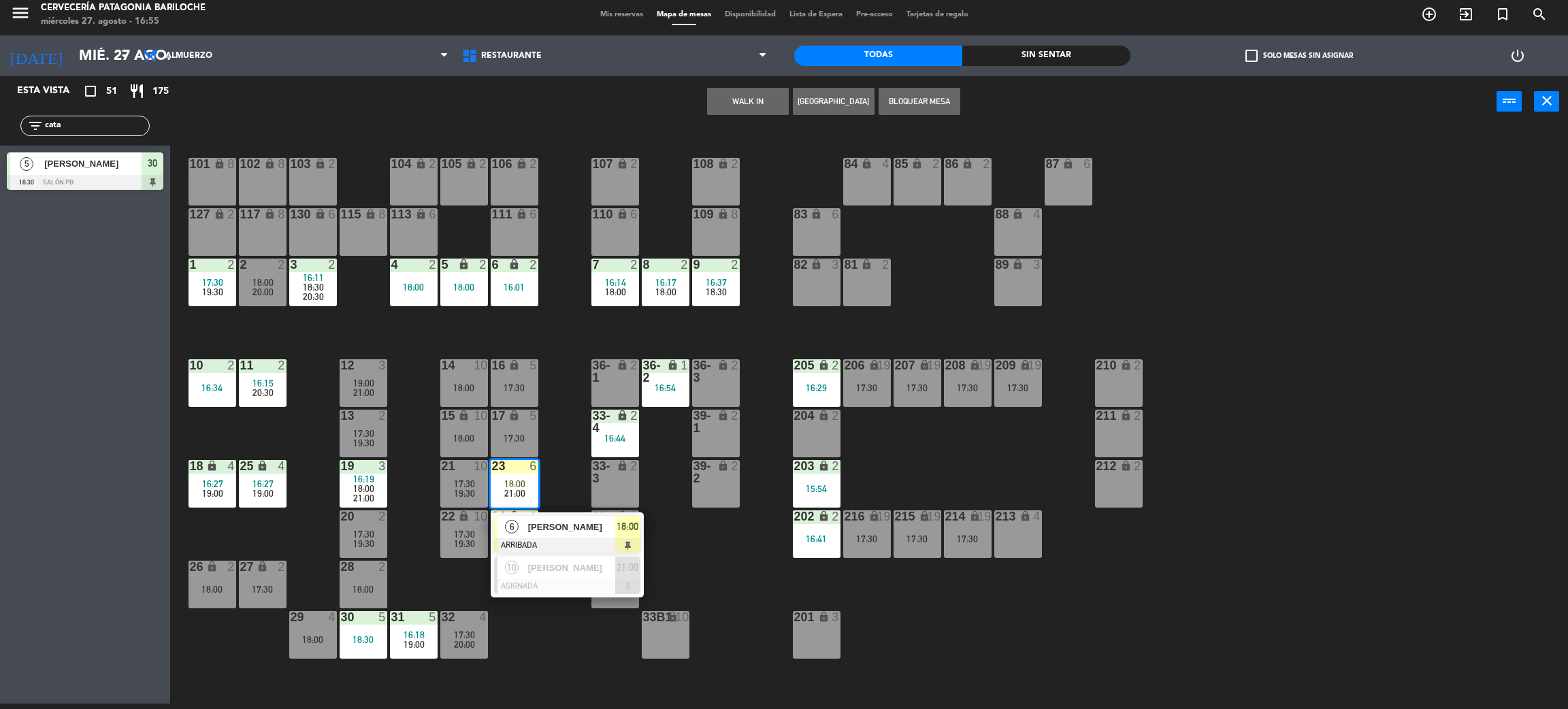
click at [565, 529] on span "[PERSON_NAME]" at bounding box center [572, 527] width 87 height 14
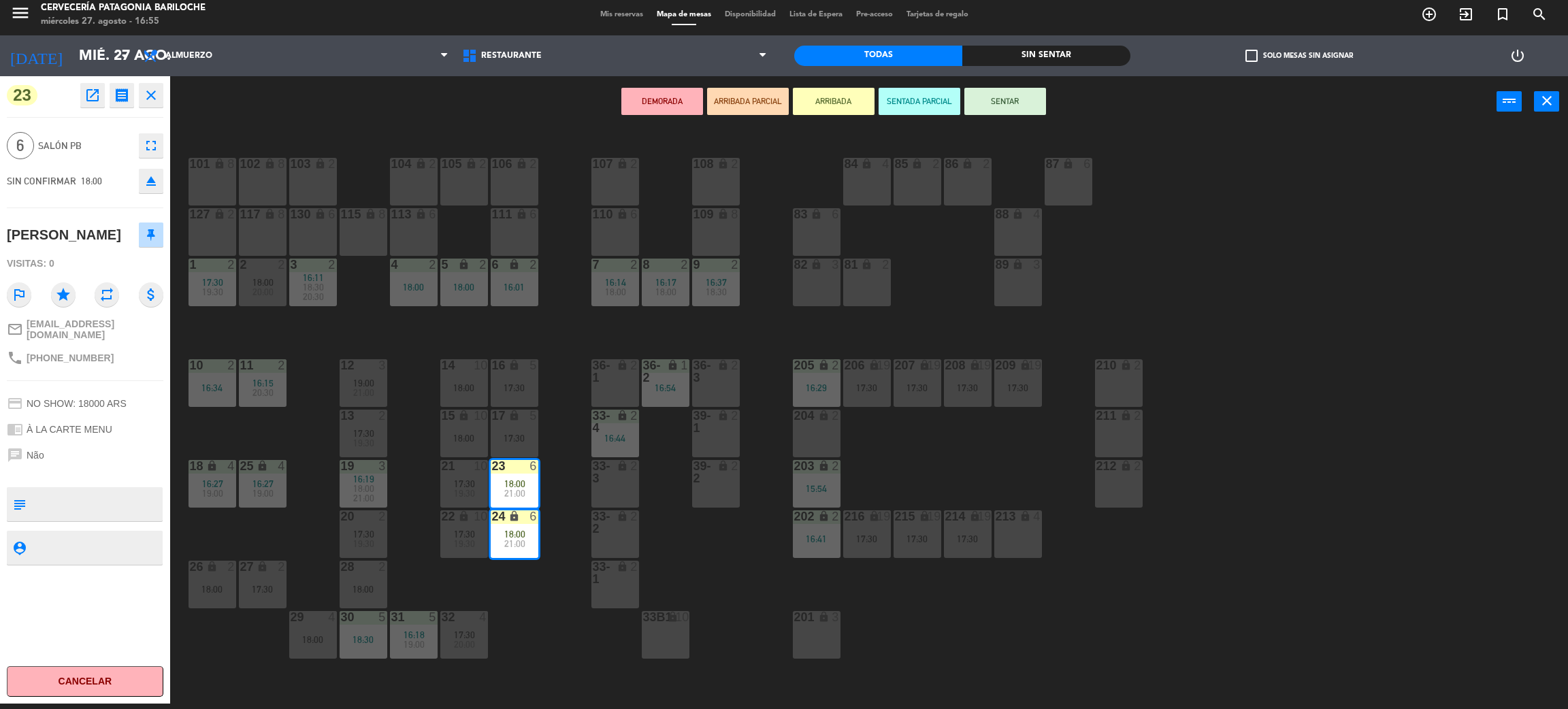
click at [71, 364] on span "+555199993403" at bounding box center [70, 358] width 87 height 11
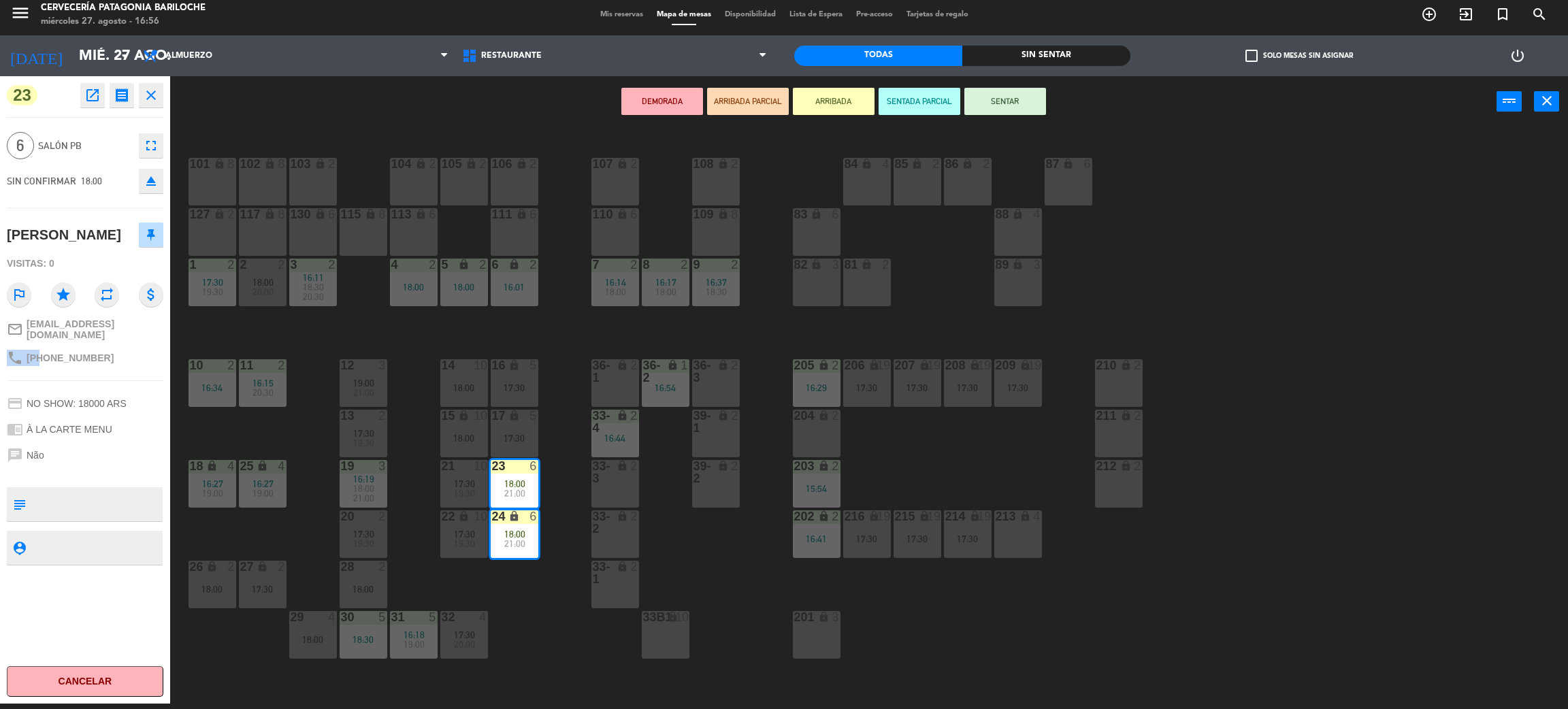
copy div "phone"
click at [532, 622] on div "101 lock 8 102 lock 8 104 lock 2 105 lock 2 106 lock 2 103 lock 2 107 lock 2 10…" at bounding box center [877, 422] width 1383 height 576
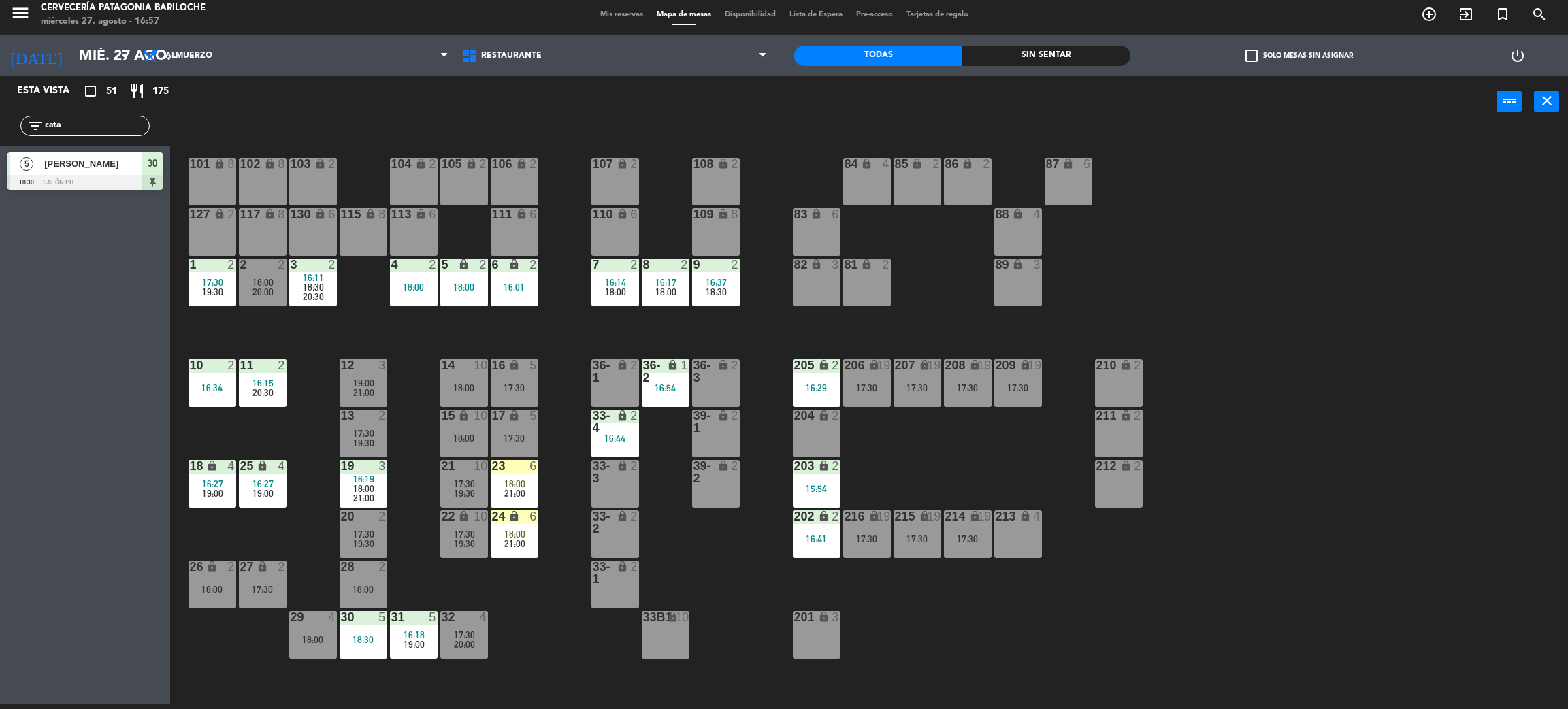
click at [533, 277] on div "6 lock 2 16:01" at bounding box center [514, 282] width 48 height 48
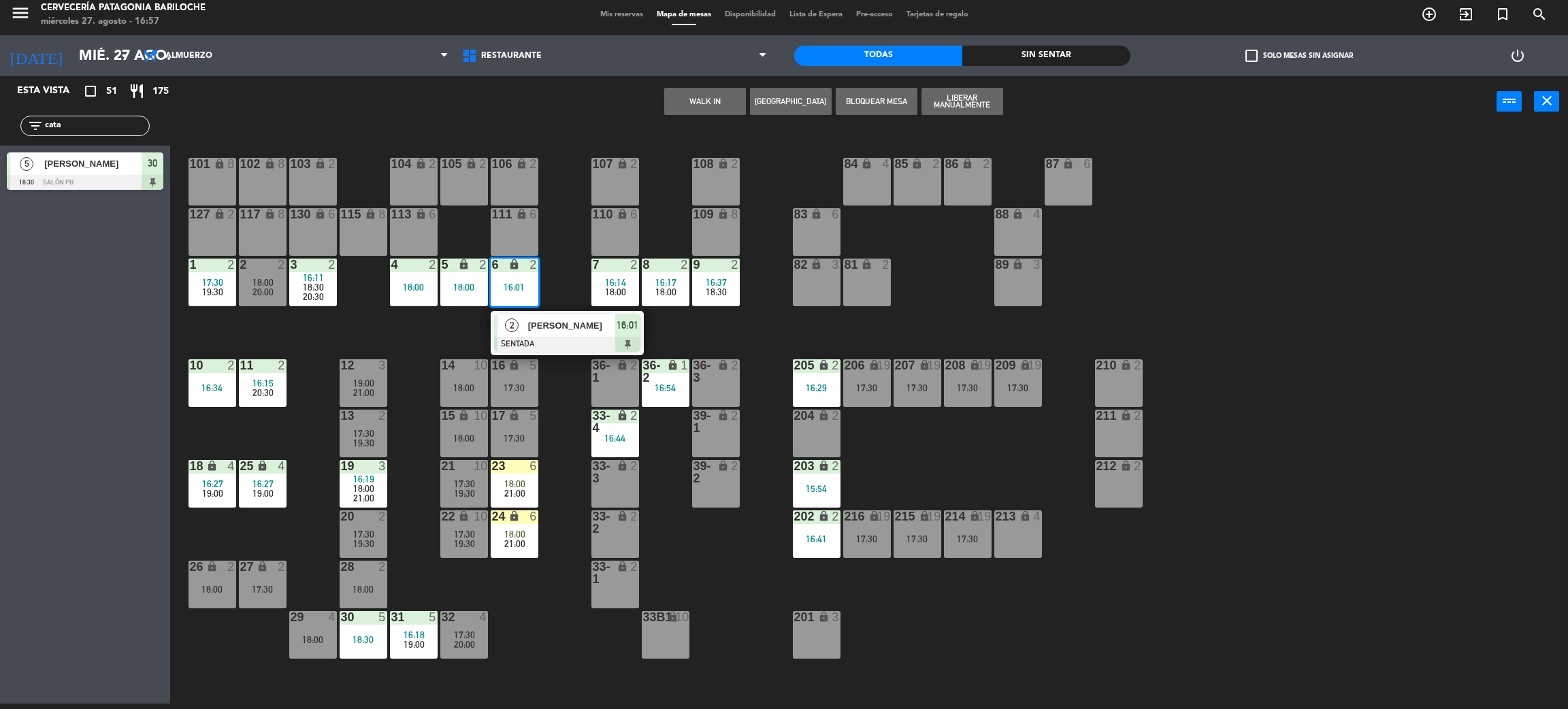
click at [537, 326] on span "ESTEBAN PATA" at bounding box center [572, 326] width 87 height 14
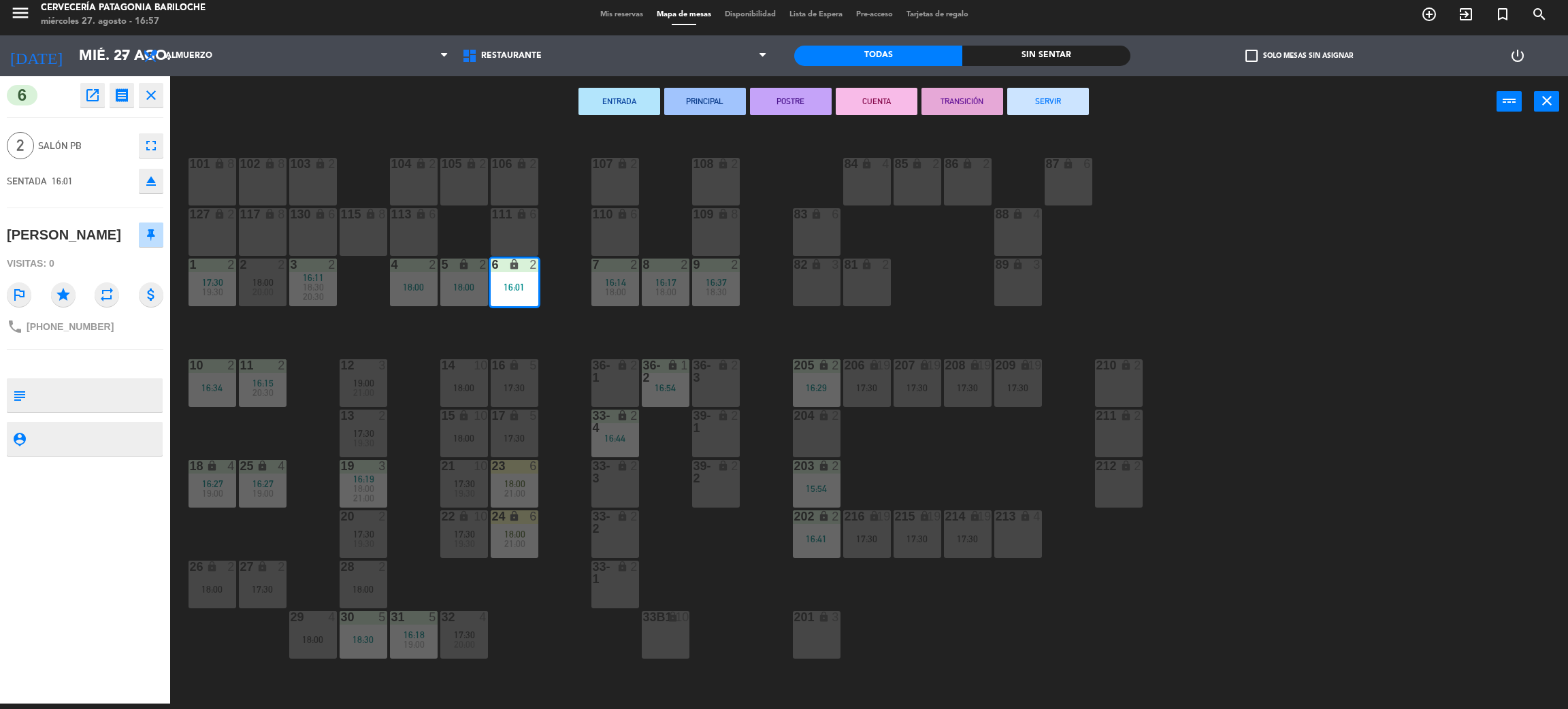
click at [1029, 108] on button "SERVIR" at bounding box center [1048, 101] width 82 height 27
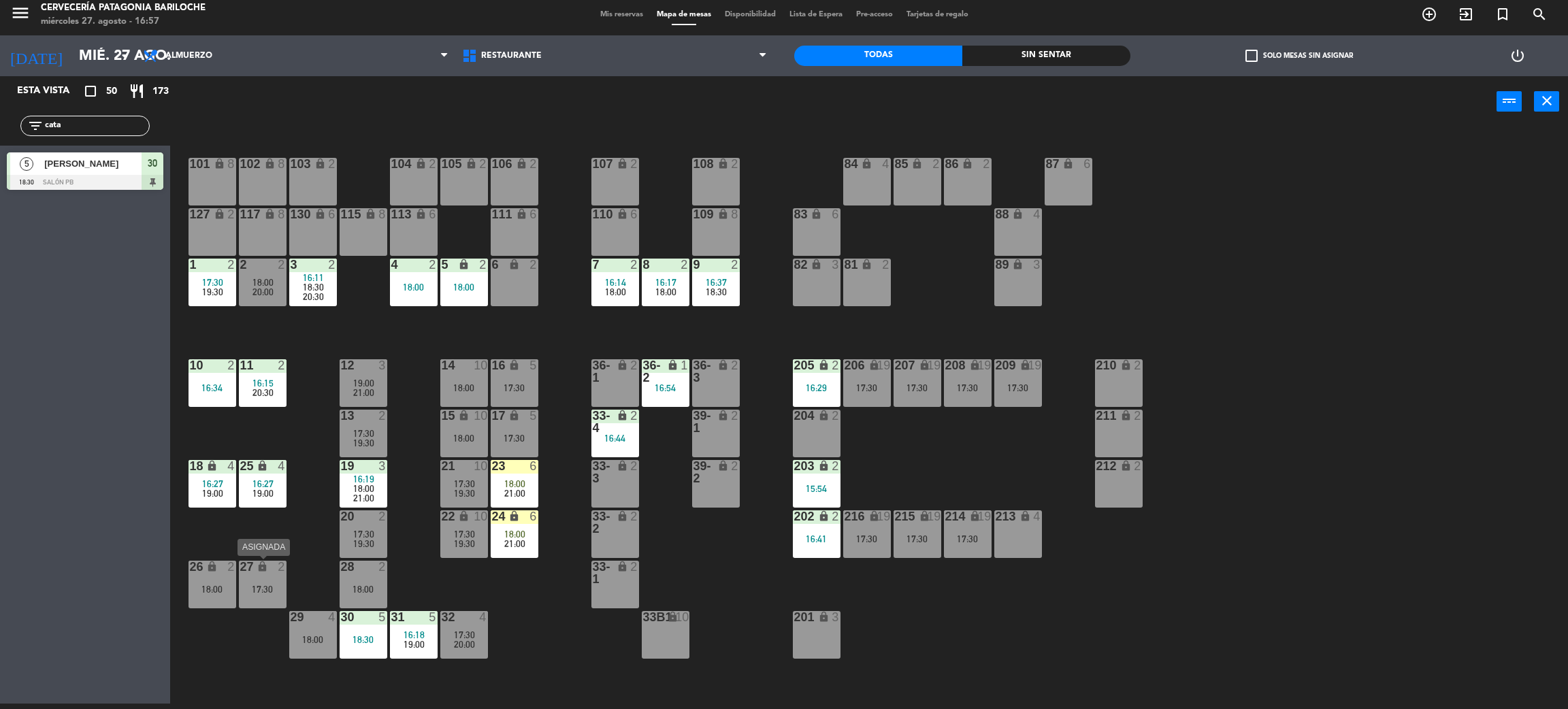
click at [266, 581] on div "27 lock 2 17:30" at bounding box center [262, 584] width 48 height 48
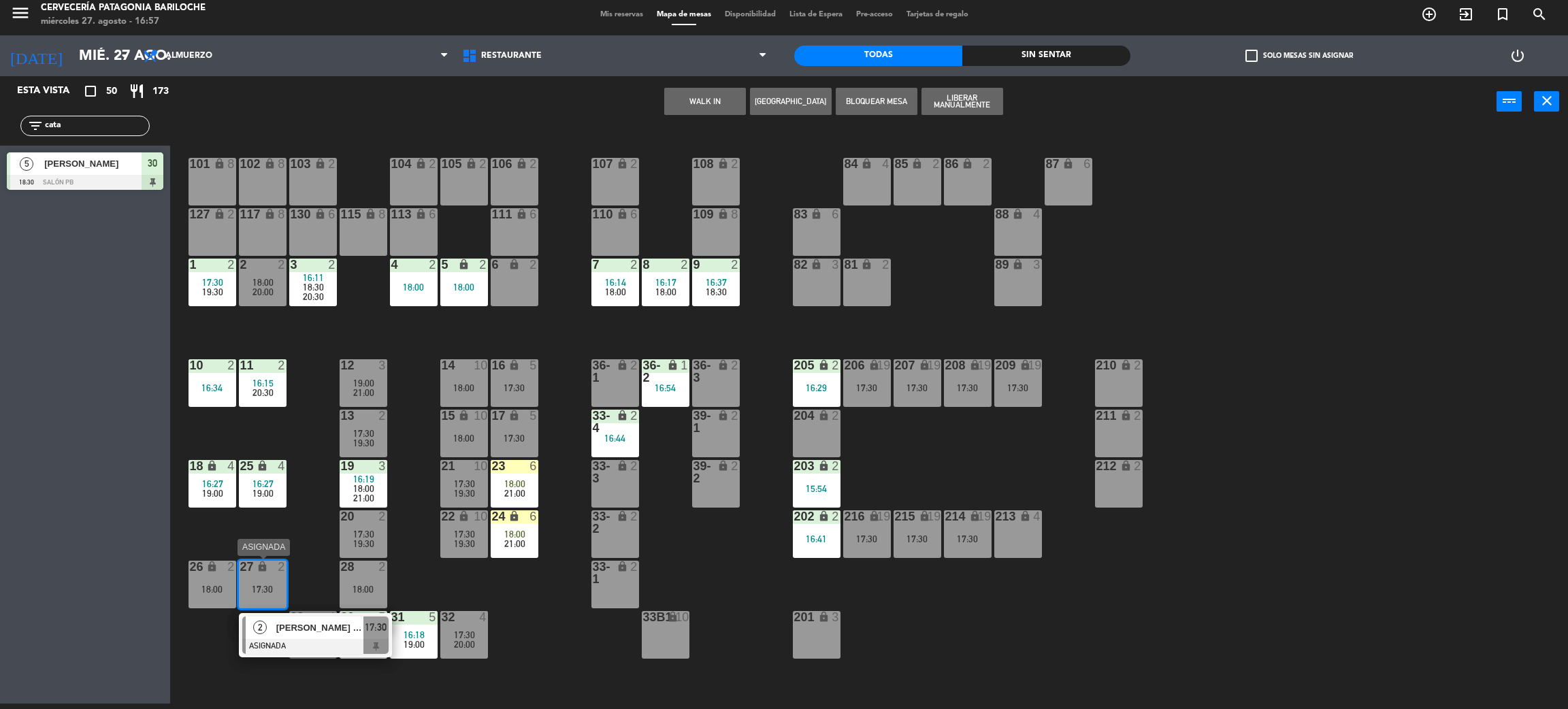
click at [285, 628] on span "[PERSON_NAME] do [PERSON_NAME] [PERSON_NAME]" at bounding box center [320, 628] width 87 height 14
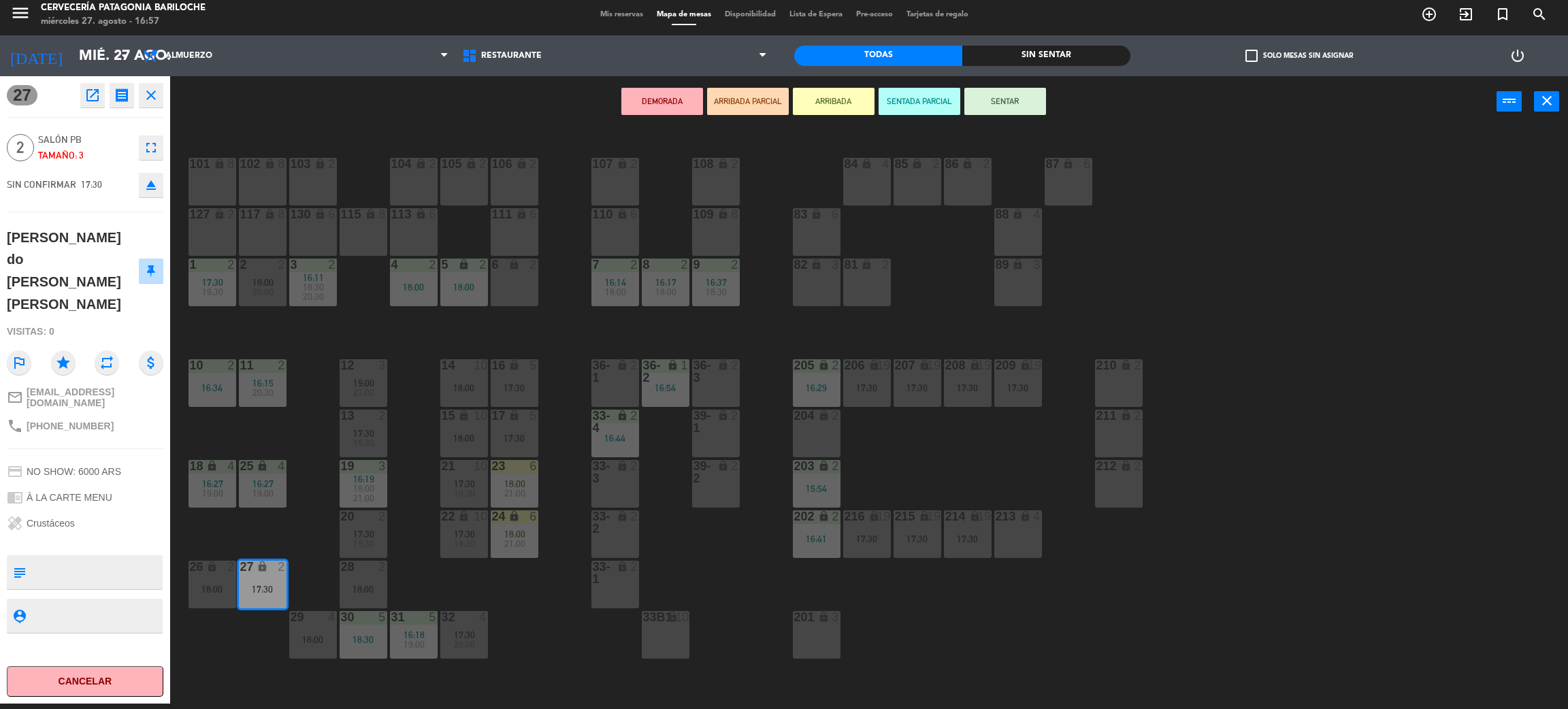
click at [514, 294] on div "6 lock 2" at bounding box center [514, 282] width 48 height 48
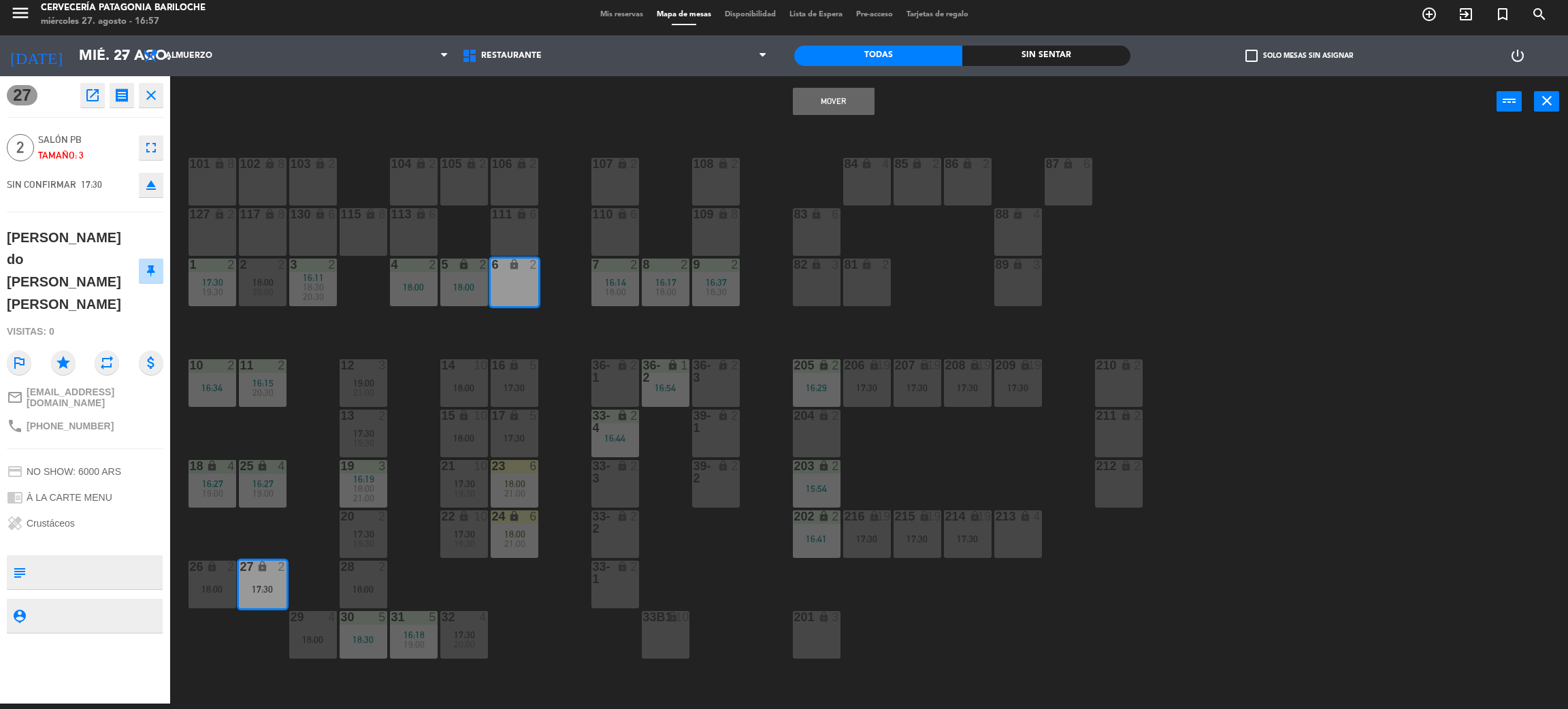
click at [832, 100] on button "Mover" at bounding box center [834, 101] width 82 height 27
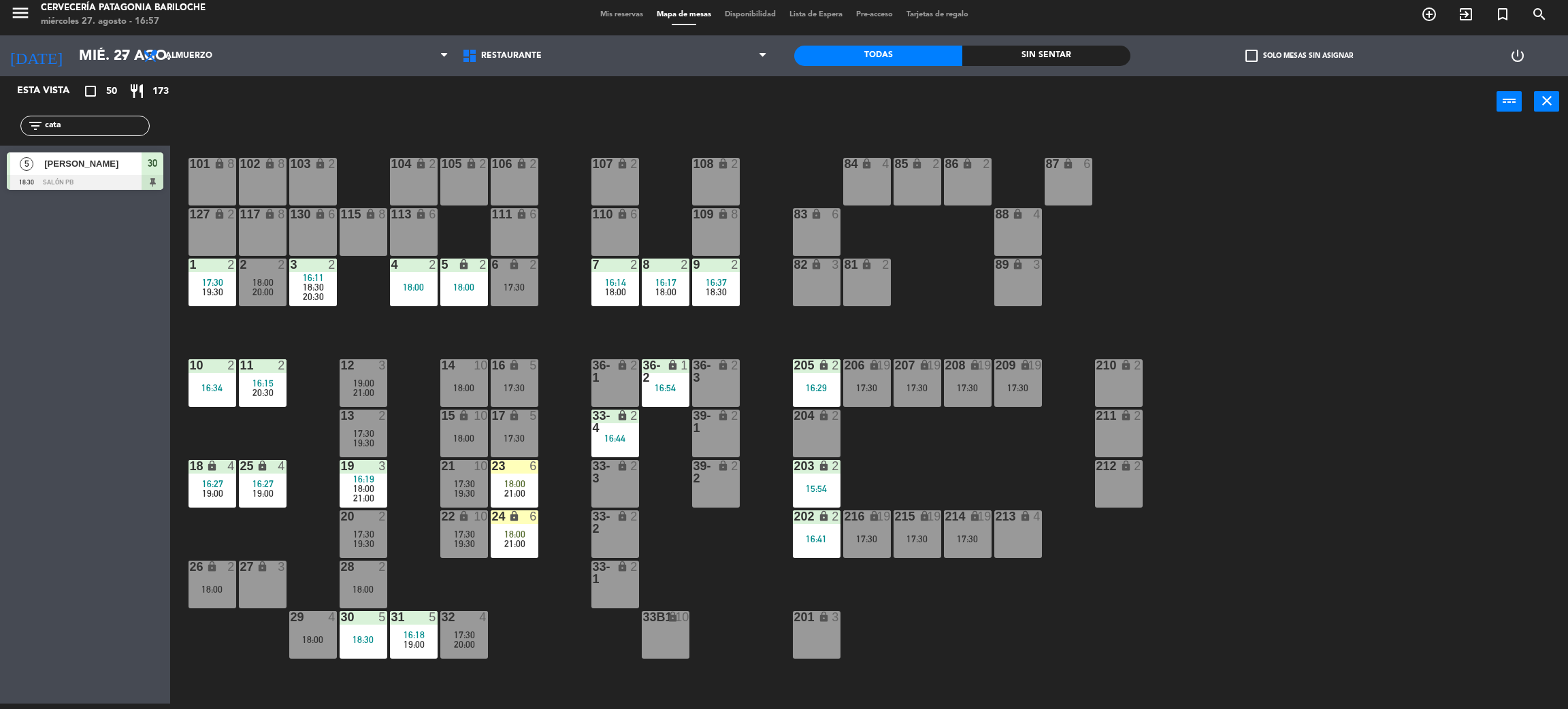
click at [387, 440] on div "101 lock 8 102 lock 8 104 lock 2 105 lock 2 106 lock 2 103 lock 2 107 lock 2 10…" at bounding box center [877, 422] width 1383 height 576
click at [382, 433] on div "17:30" at bounding box center [364, 433] width 48 height 9
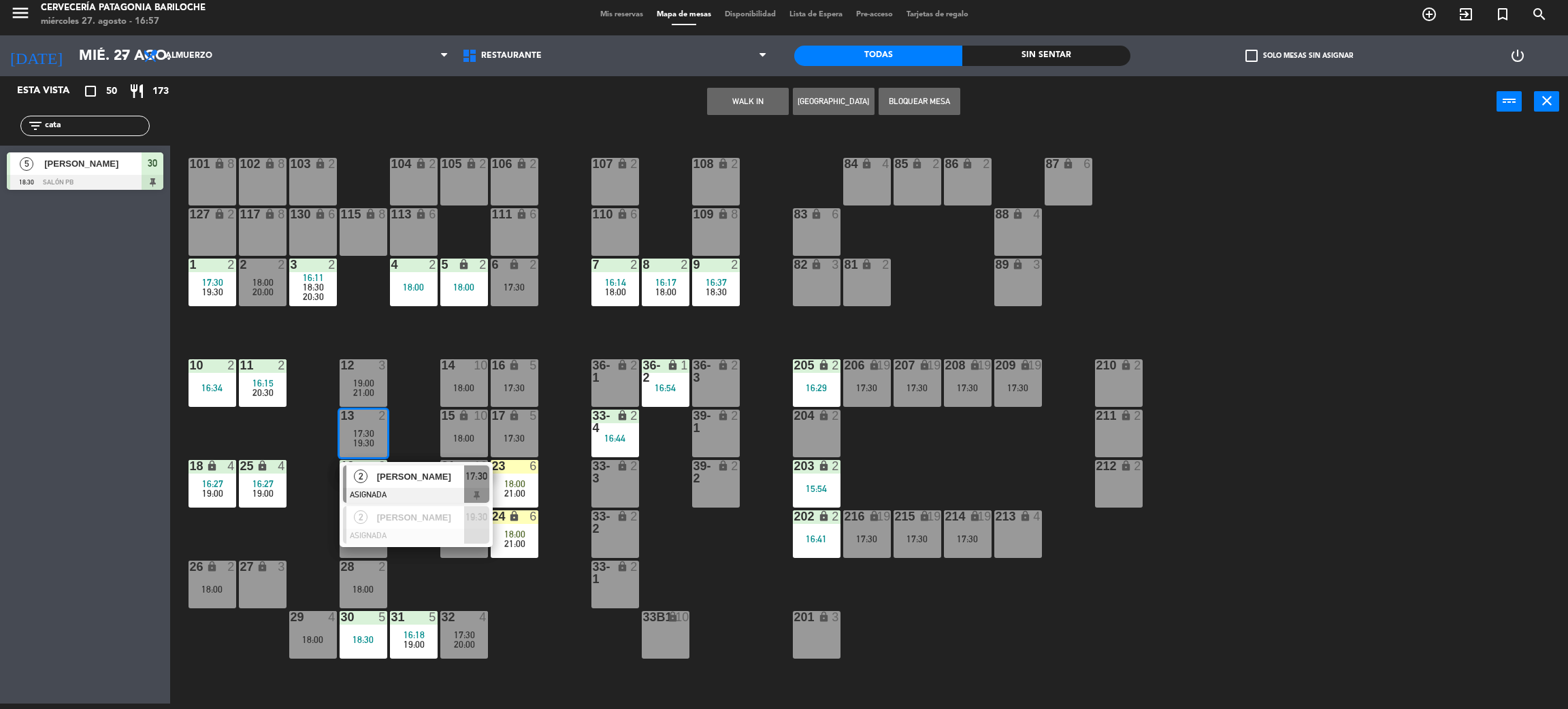
click at [400, 397] on div "101 lock 8 102 lock 8 104 lock 2 105 lock 2 106 lock 2 103 lock 2 107 lock 2 10…" at bounding box center [877, 422] width 1383 height 576
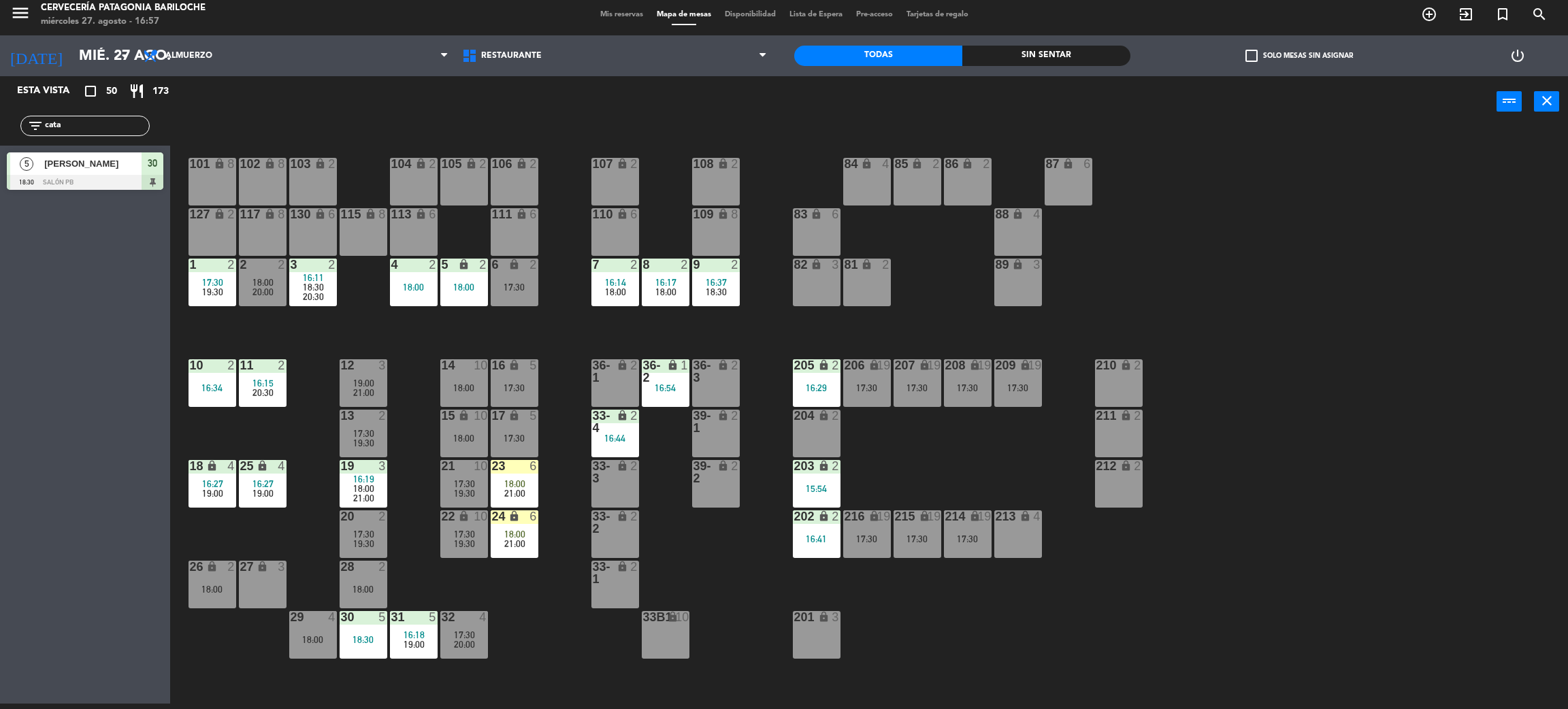
click at [374, 379] on div "19:00" at bounding box center [364, 383] width 48 height 9
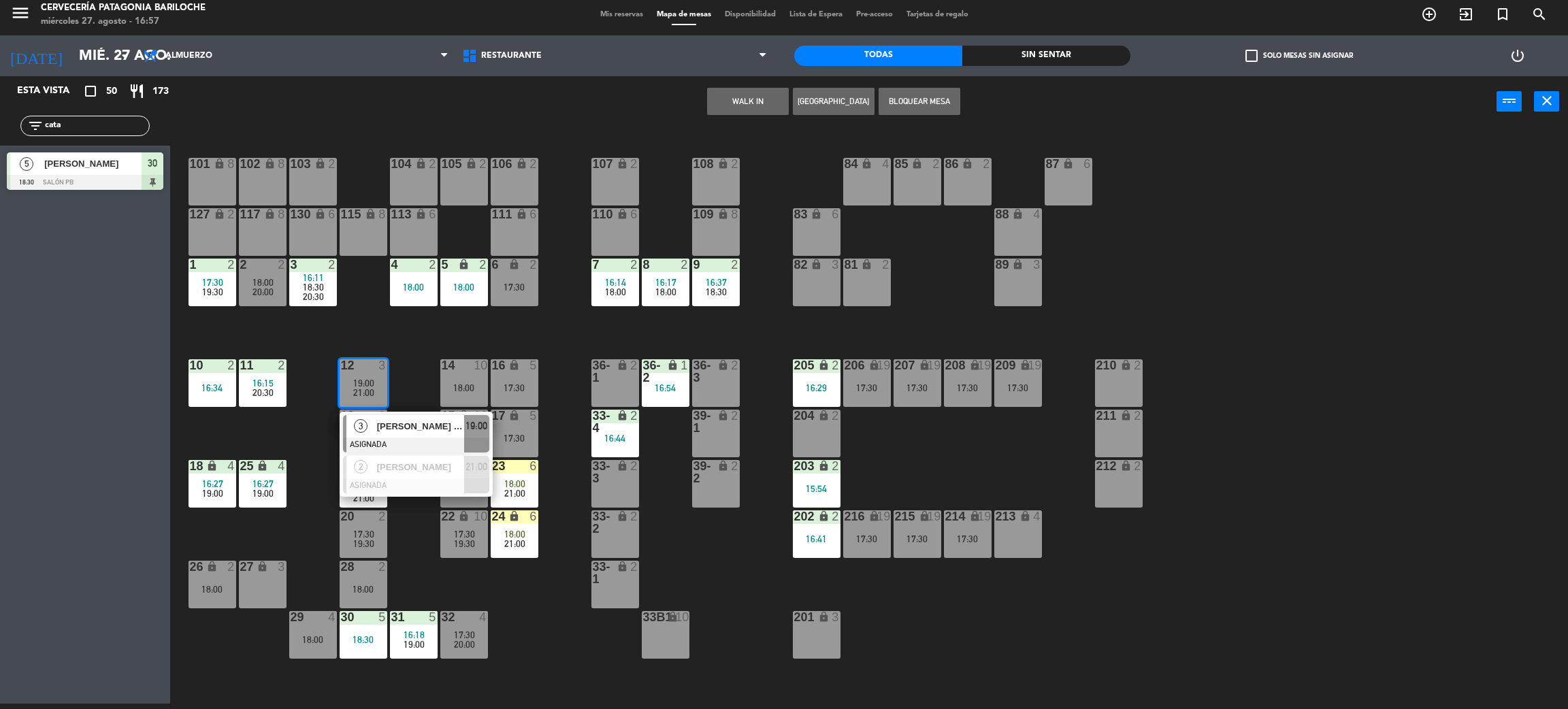
click at [422, 364] on div "101 lock 8 102 lock 8 104 lock 2 105 lock 2 106 lock 2 103 lock 2 107 lock 2 10…" at bounding box center [877, 422] width 1383 height 576
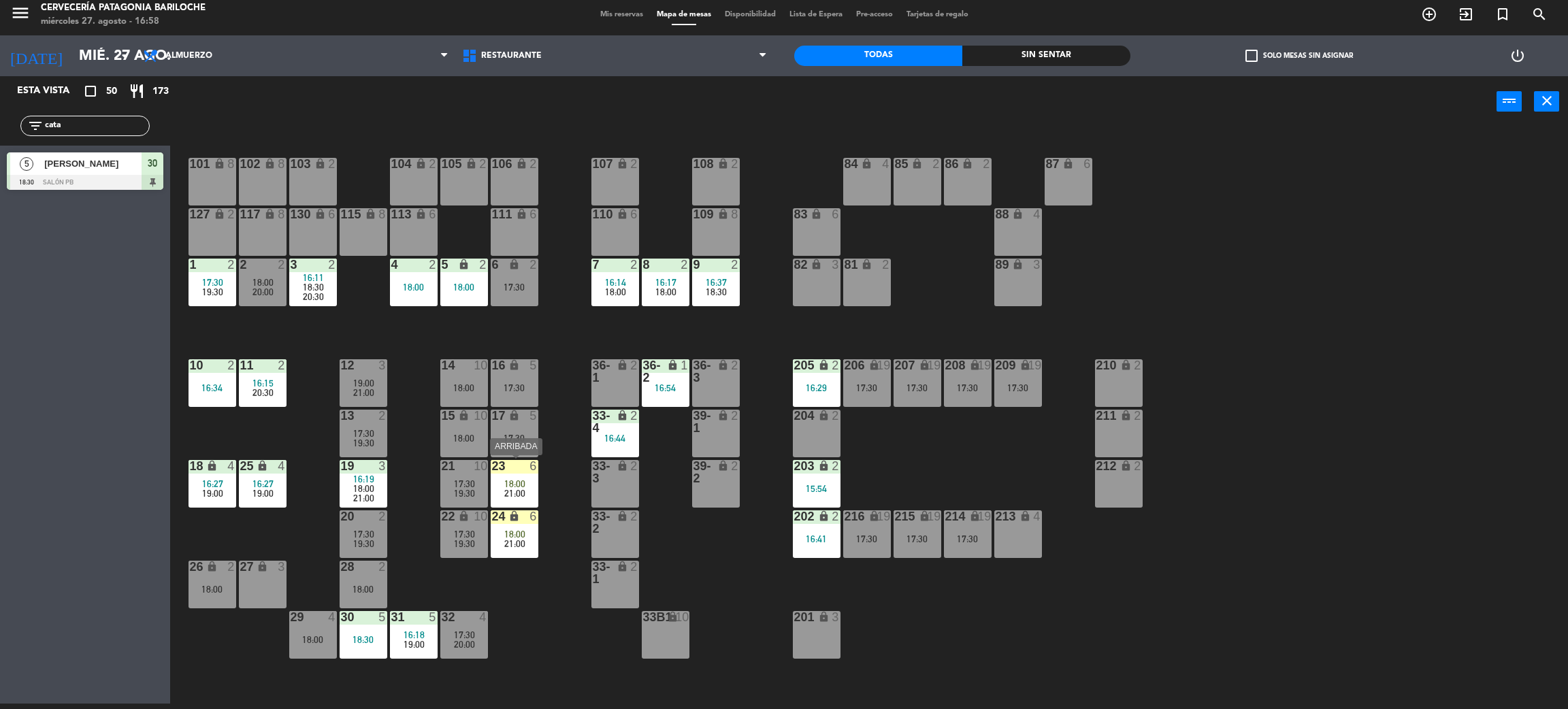
click at [534, 493] on div "21:00" at bounding box center [514, 493] width 48 height 9
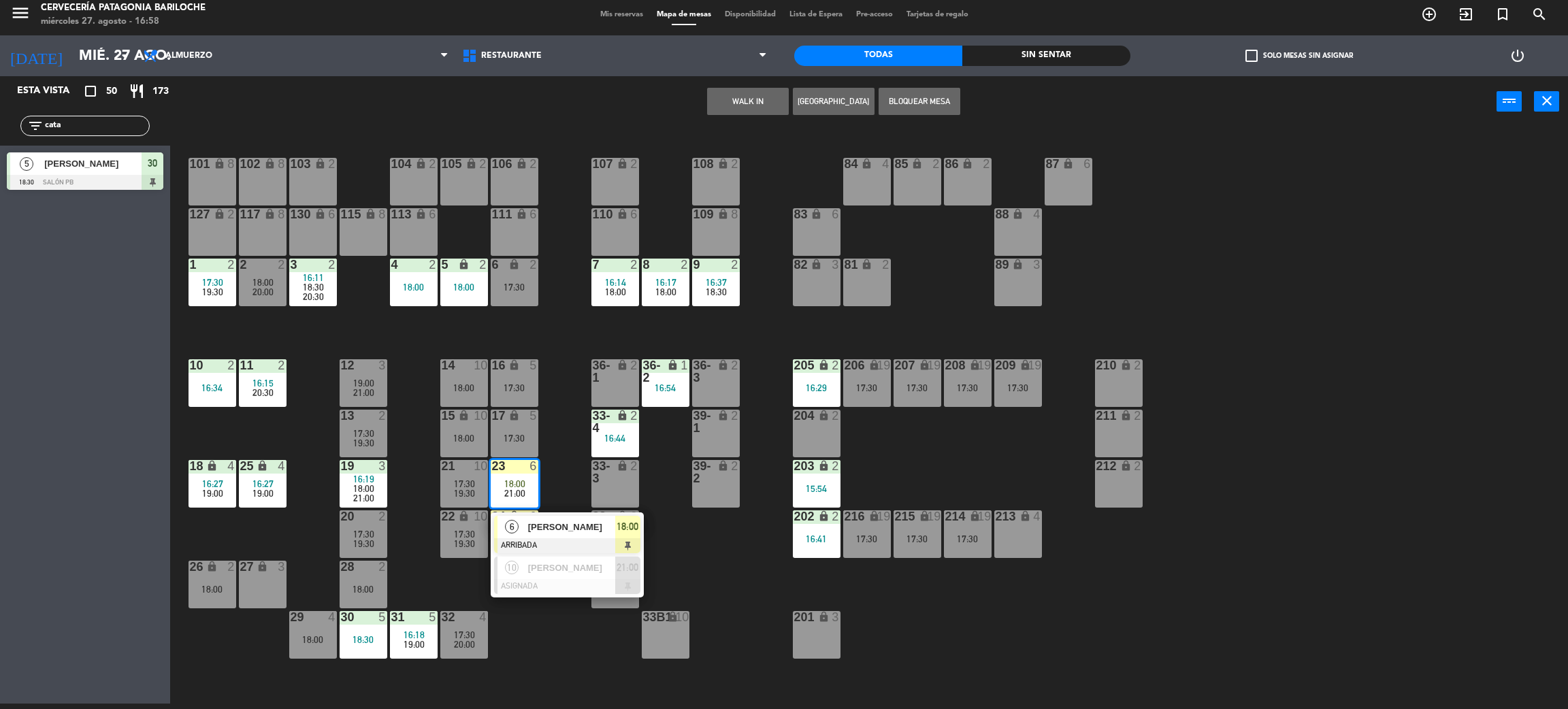
click at [528, 542] on div at bounding box center [567, 546] width 146 height 15
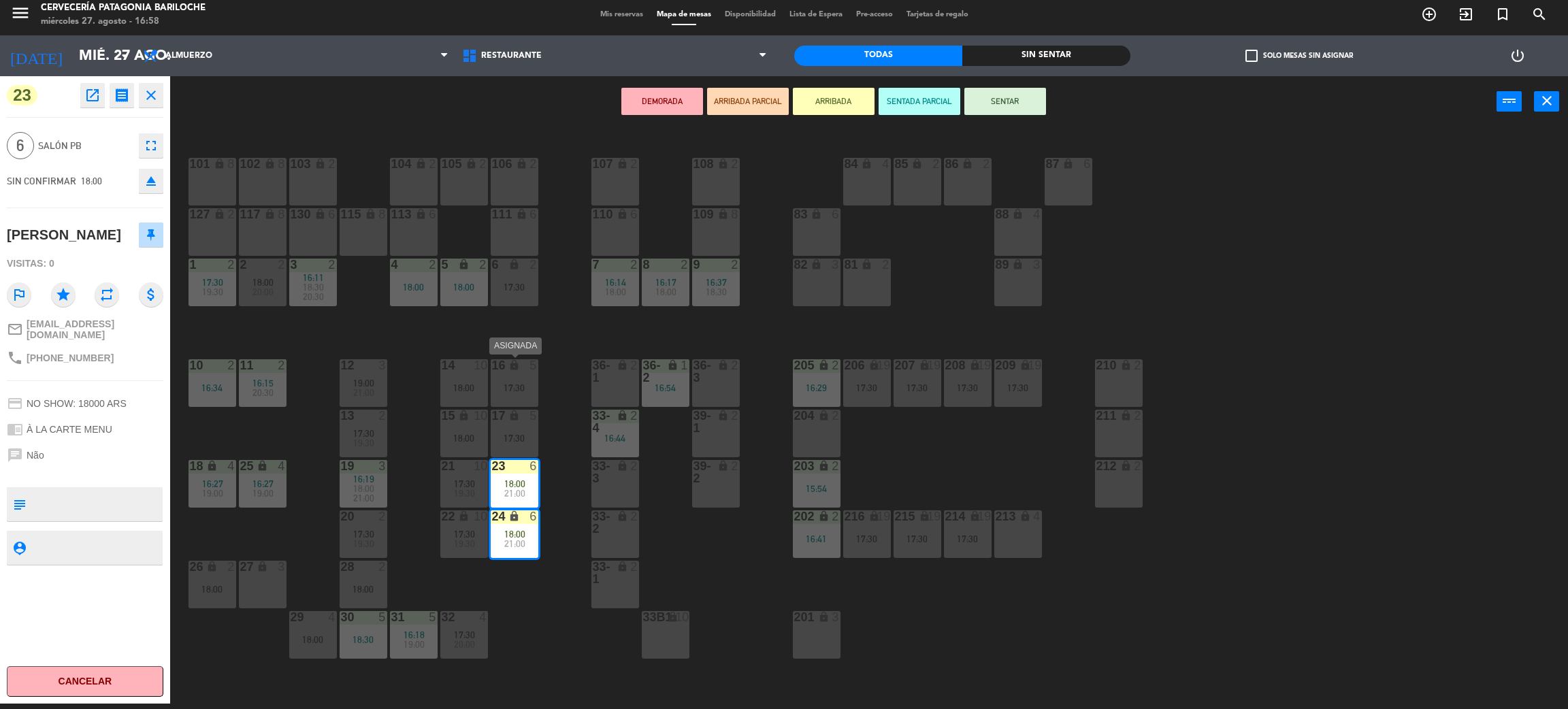
click at [521, 383] on div "17:30" at bounding box center [514, 388] width 48 height 9
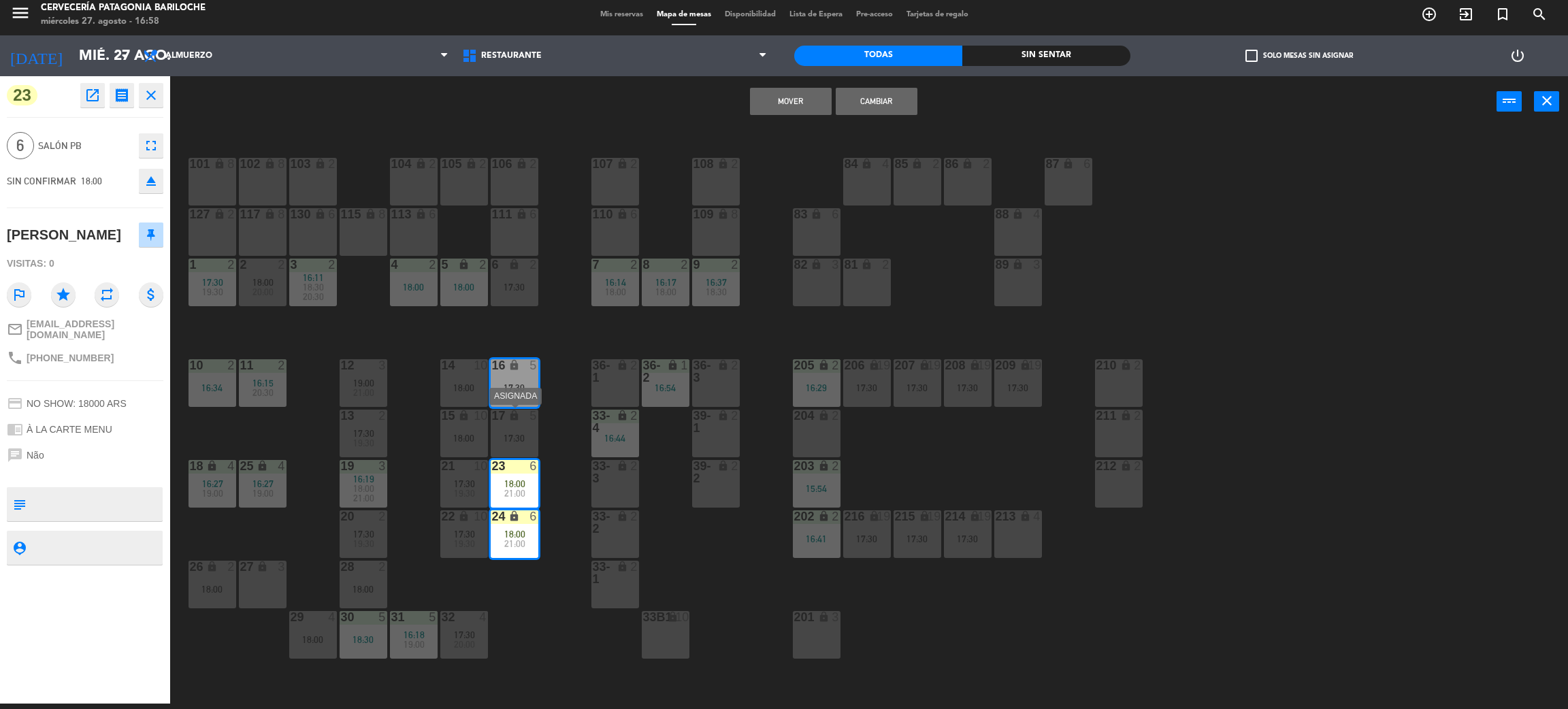
click at [522, 427] on div "17 lock 5 17:30" at bounding box center [514, 433] width 48 height 48
click at [831, 106] on button "Cambiar" at bounding box center [834, 101] width 82 height 27
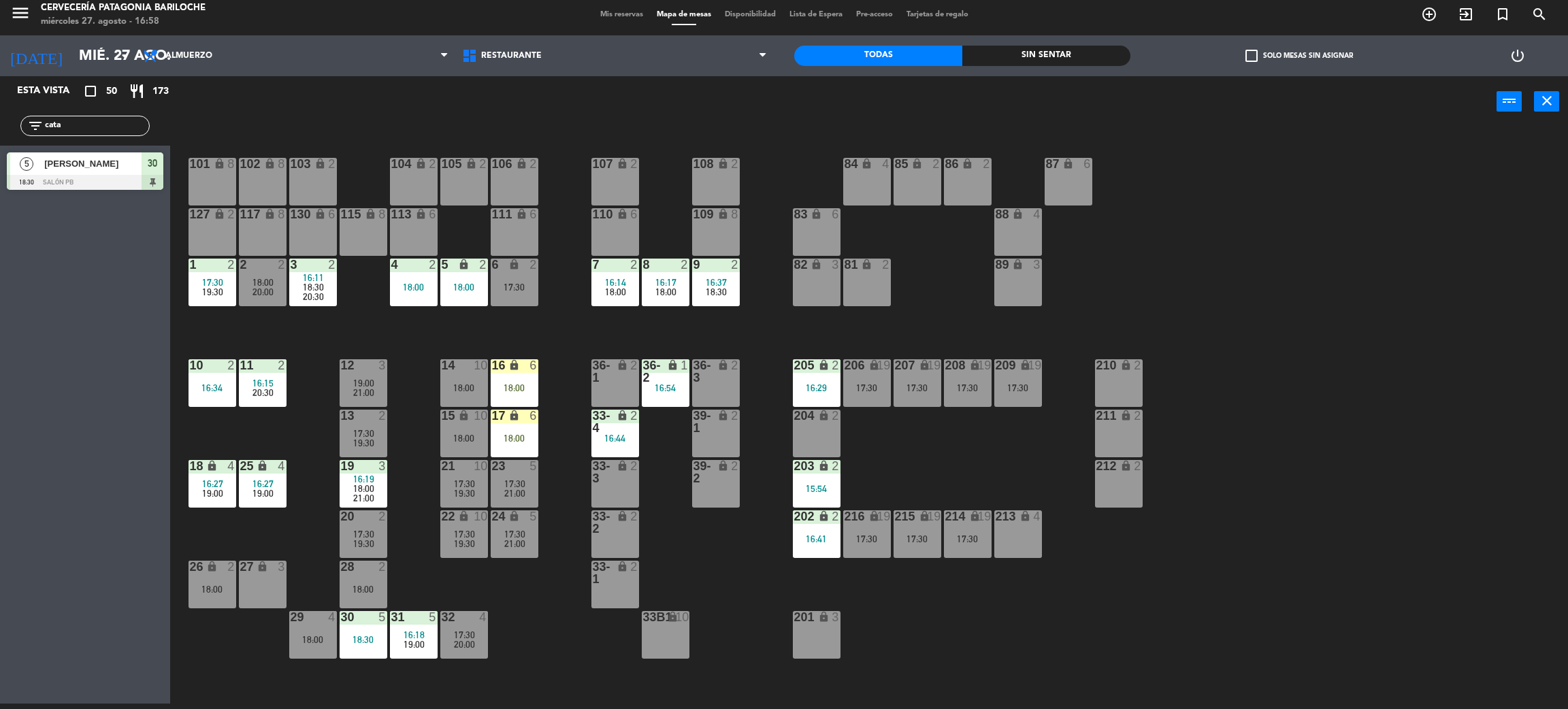
click at [537, 607] on div "101 lock 8 102 lock 8 104 lock 2 105 lock 2 106 lock 2 103 lock 2 107 lock 2 10…" at bounding box center [877, 422] width 1383 height 576
click at [665, 295] on span "18:00" at bounding box center [666, 292] width 21 height 11
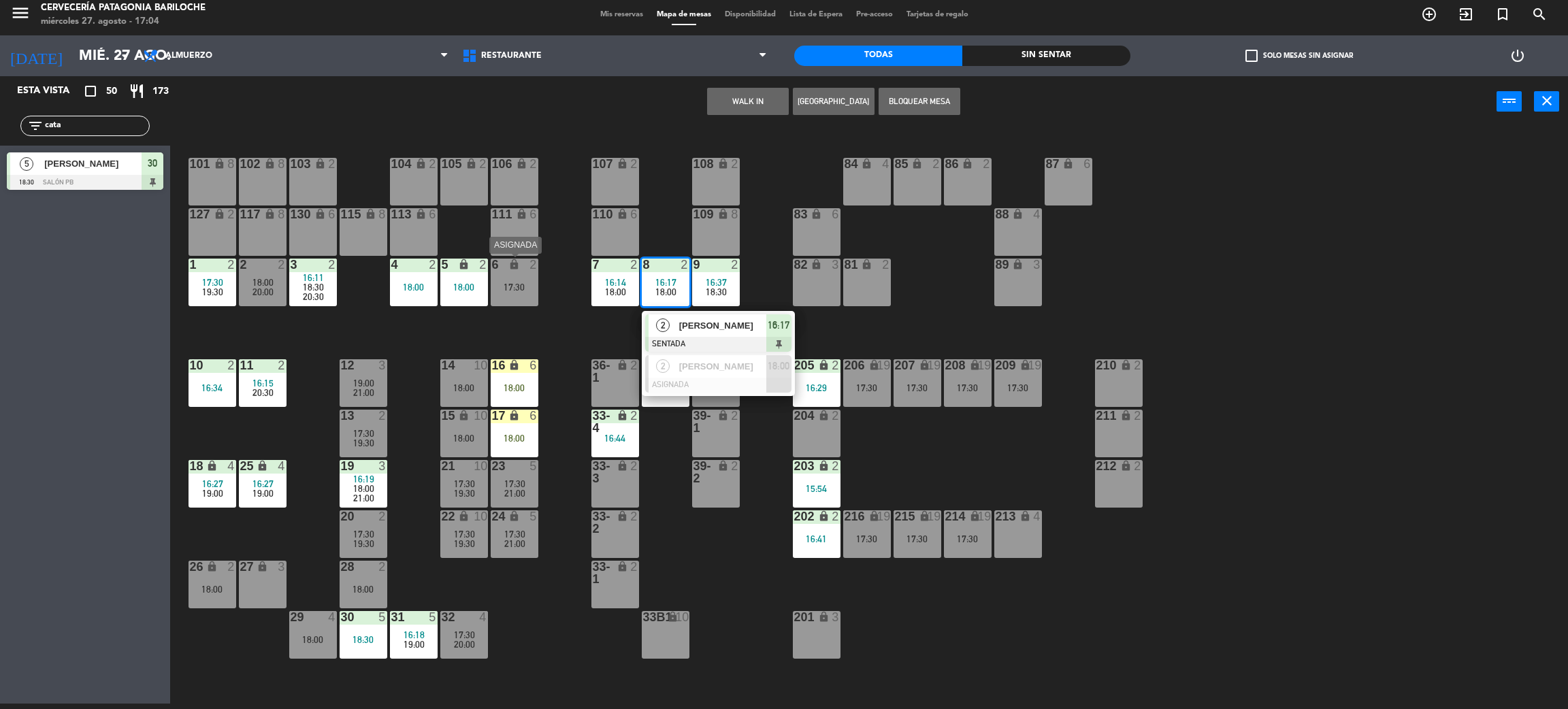
click at [515, 300] on div "6 lock 2 17:30" at bounding box center [514, 282] width 48 height 48
click at [717, 105] on button "Cambiar" at bounding box center [705, 101] width 82 height 27
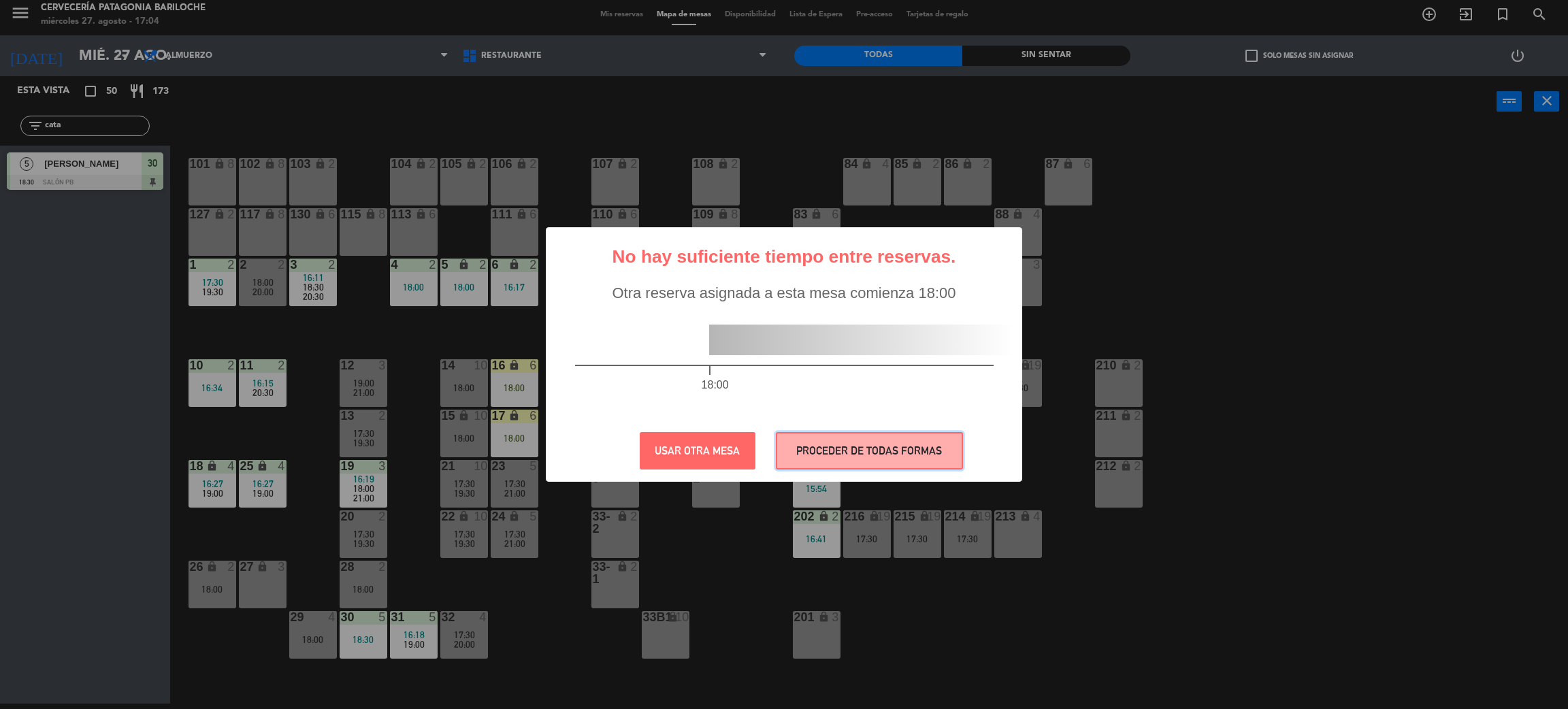
click at [872, 453] on button "PROCEDER DE TODAS FORMAS" at bounding box center [869, 451] width 187 height 38
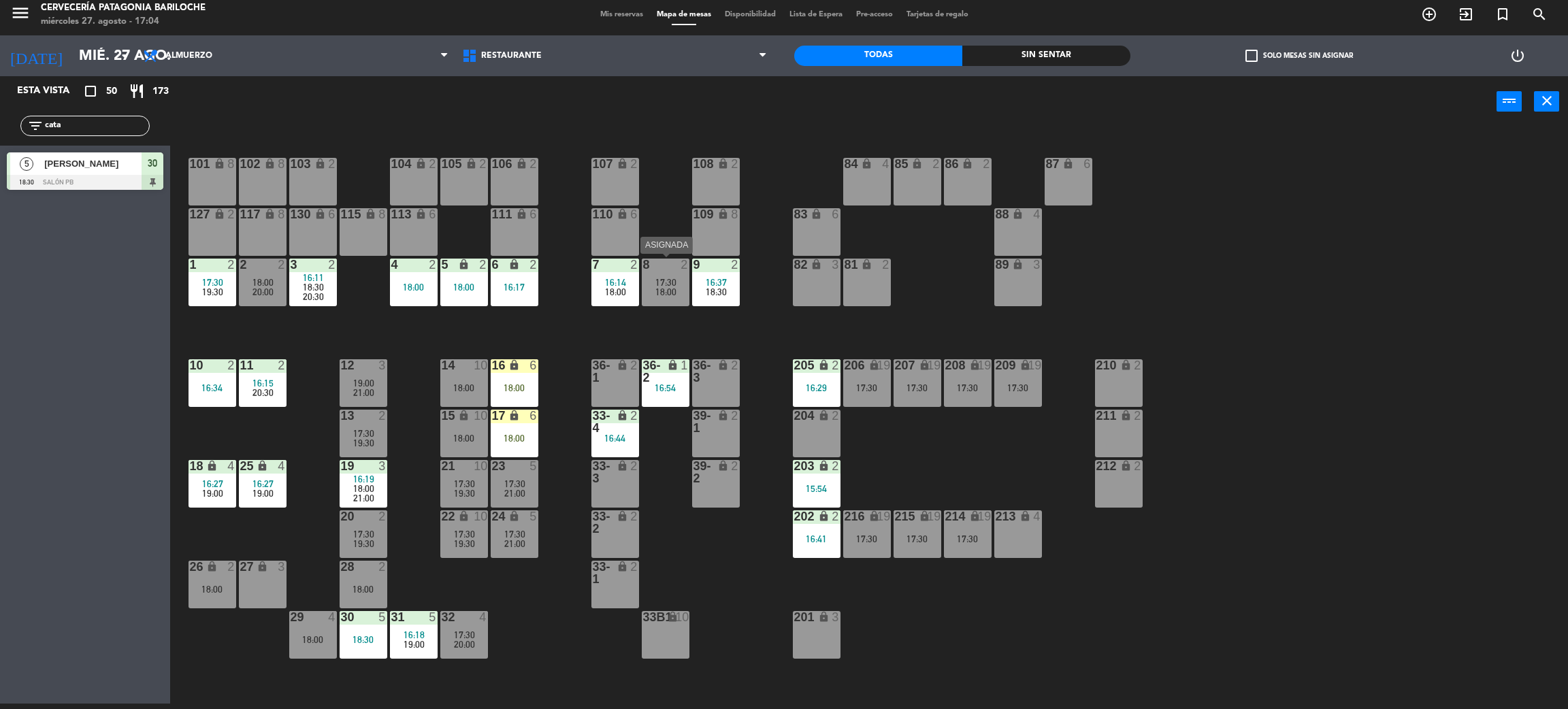
click at [669, 292] on span "18:00" at bounding box center [666, 292] width 21 height 11
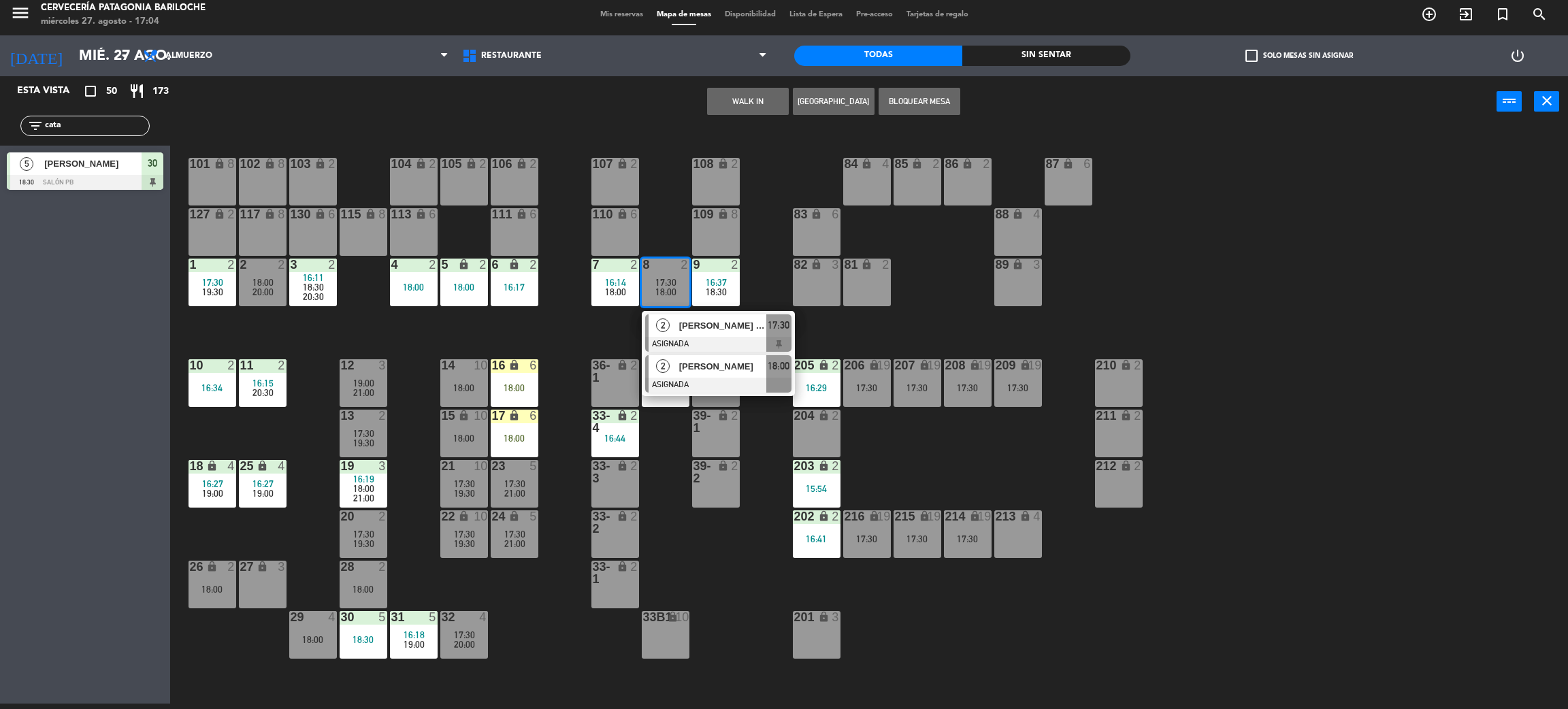
click at [700, 370] on span "[PERSON_NAME]" at bounding box center [722, 367] width 87 height 14
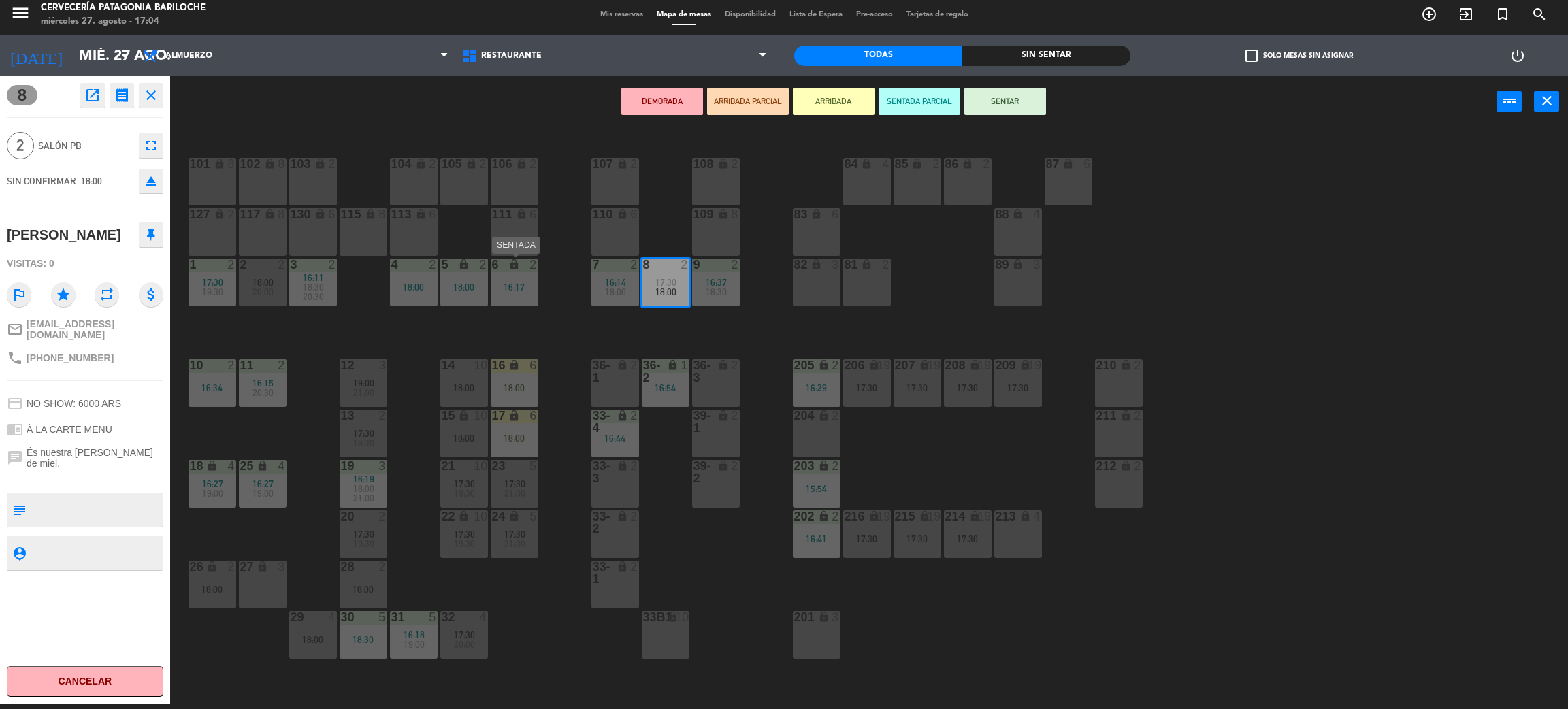
click at [520, 290] on div "16:17" at bounding box center [514, 287] width 48 height 9
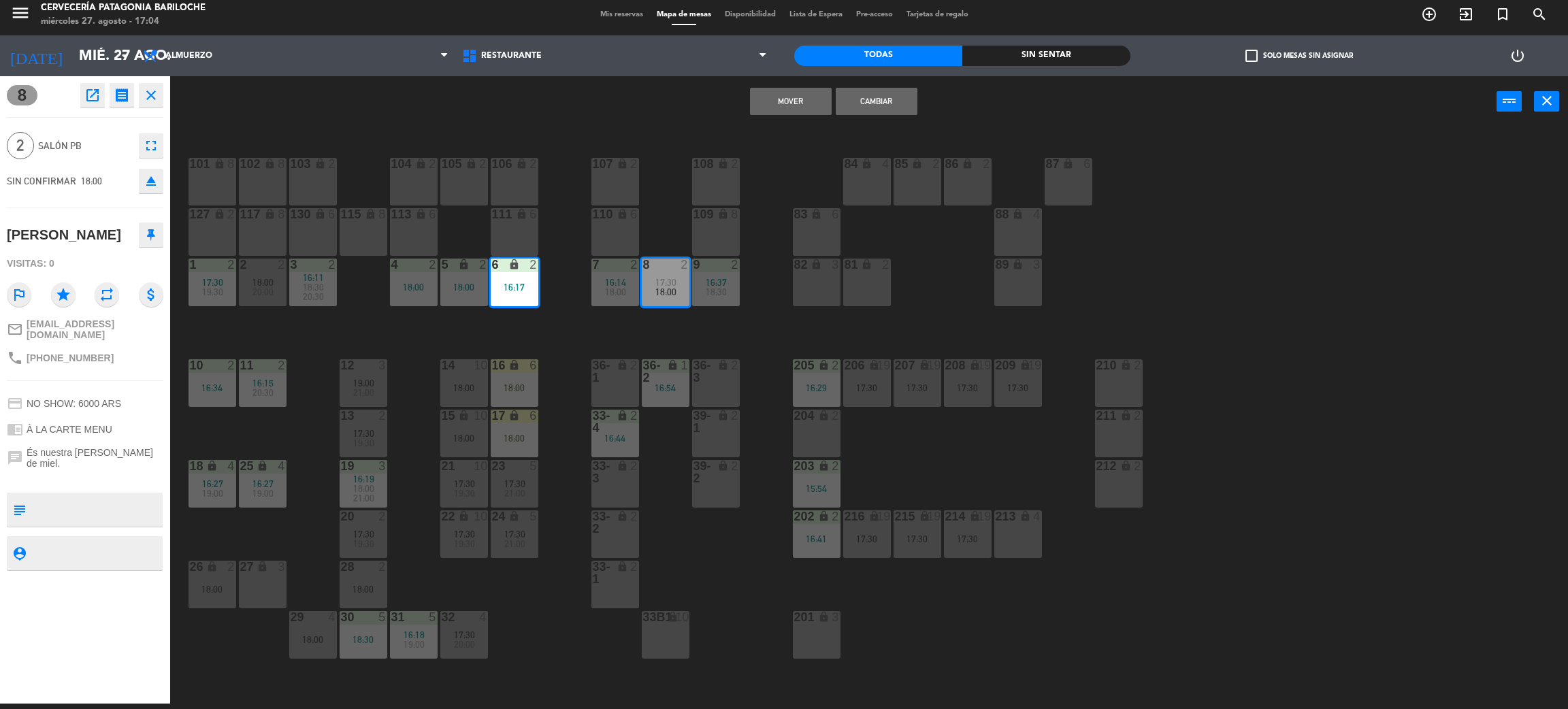
click at [848, 104] on button "Cambiar" at bounding box center [877, 101] width 82 height 27
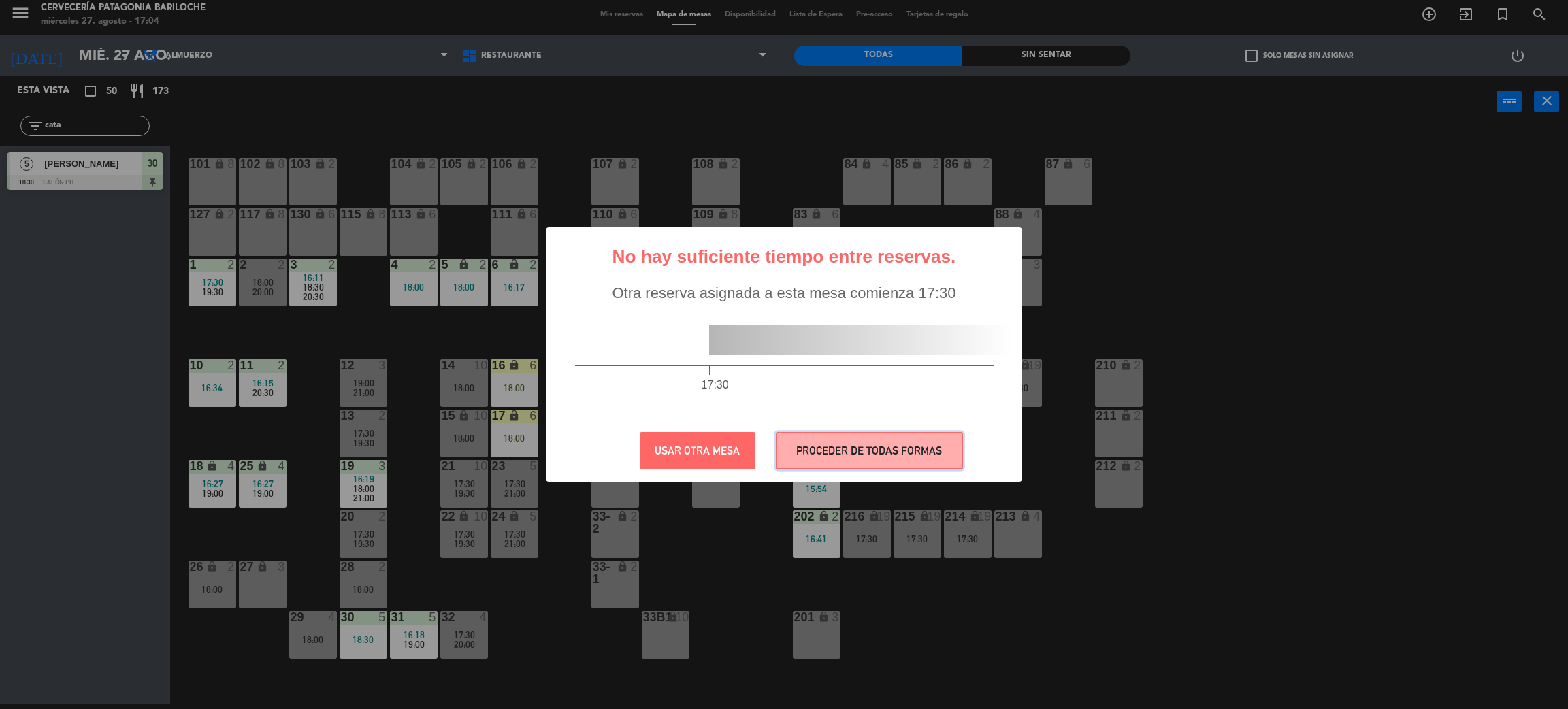
click at [868, 462] on button "PROCEDER DE TODAS FORMAS" at bounding box center [869, 451] width 187 height 38
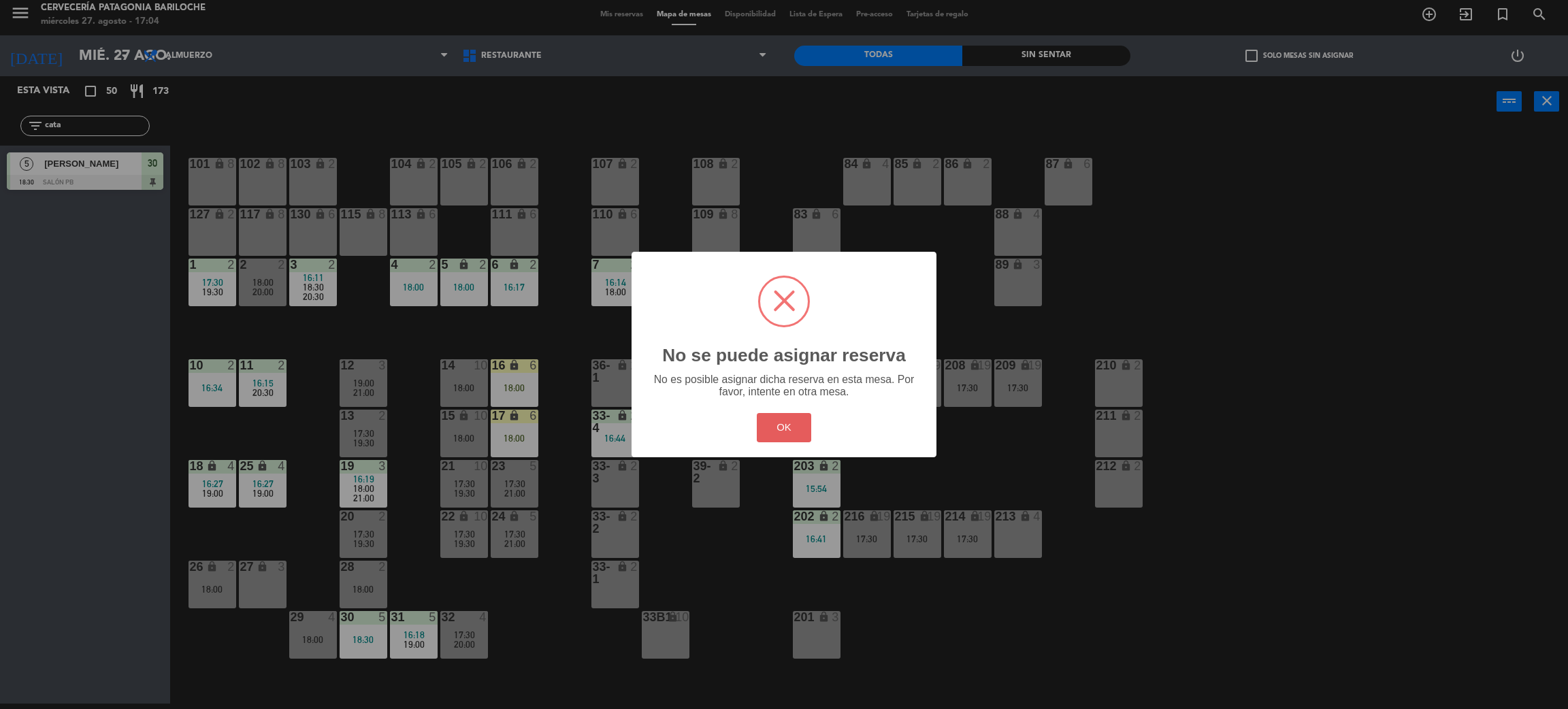
click at [790, 427] on button "OK" at bounding box center [784, 427] width 55 height 29
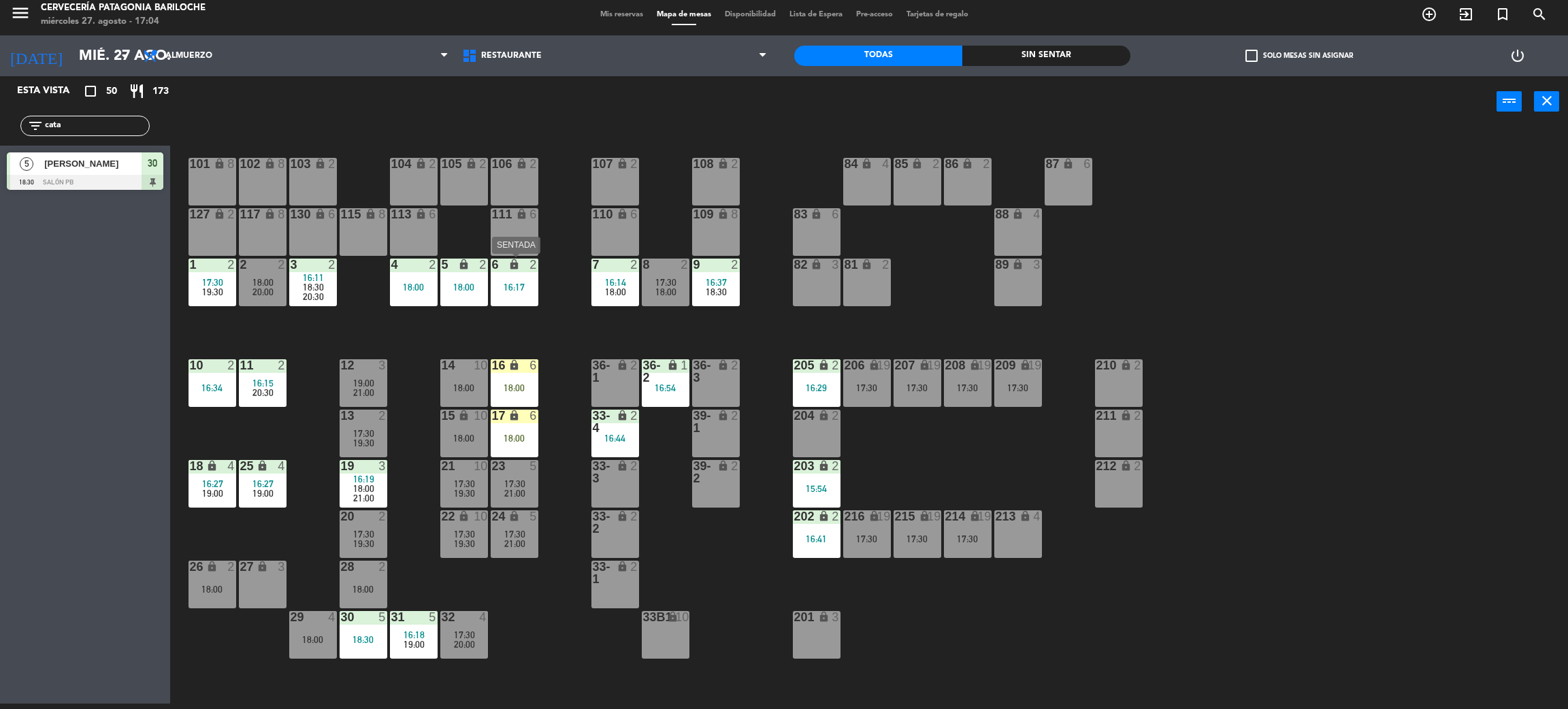
click at [524, 294] on div "6 lock 2 16:17" at bounding box center [514, 282] width 48 height 48
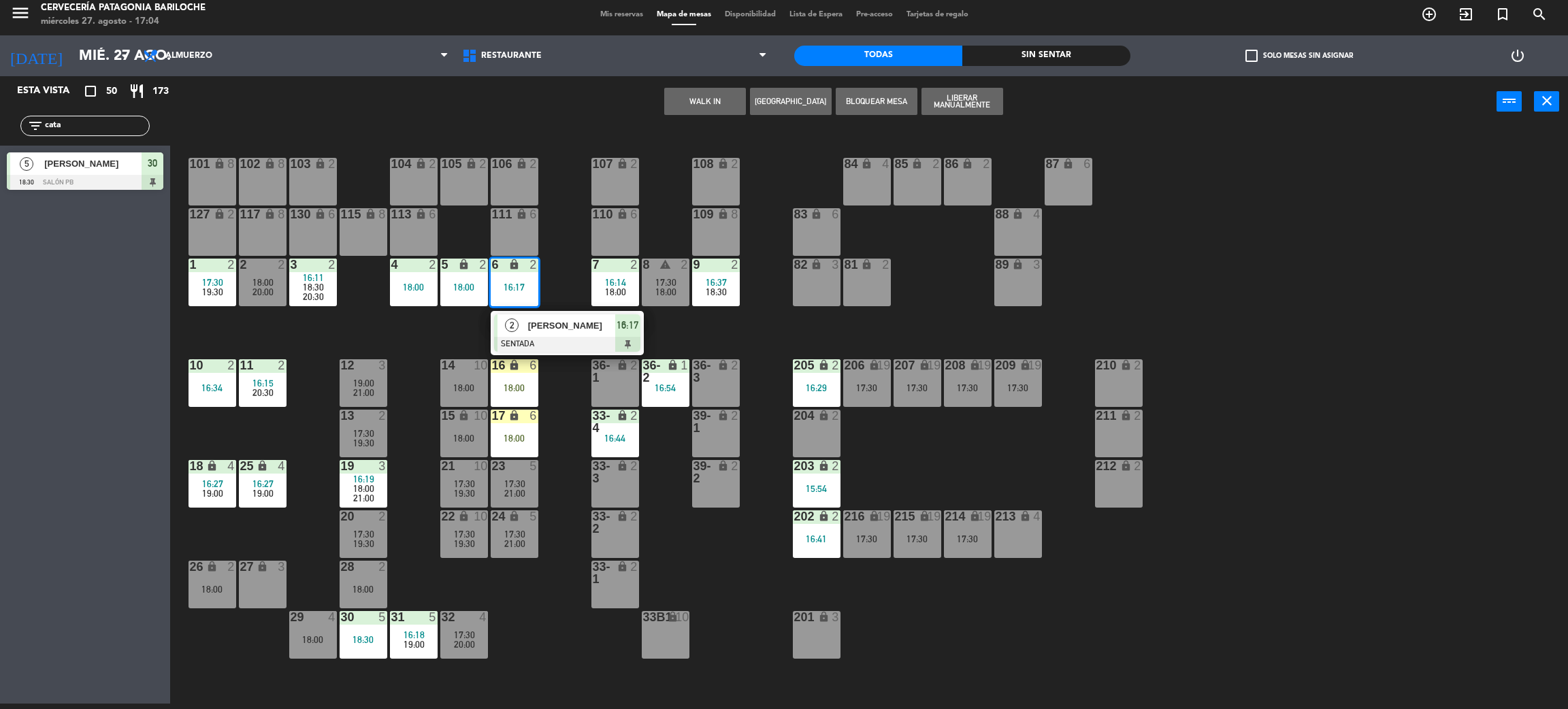
click at [688, 337] on div "101 lock 8 102 lock 8 104 lock 2 105 lock 2 106 lock 2 103 lock 2 107 lock 2 10…" at bounding box center [877, 422] width 1383 height 576
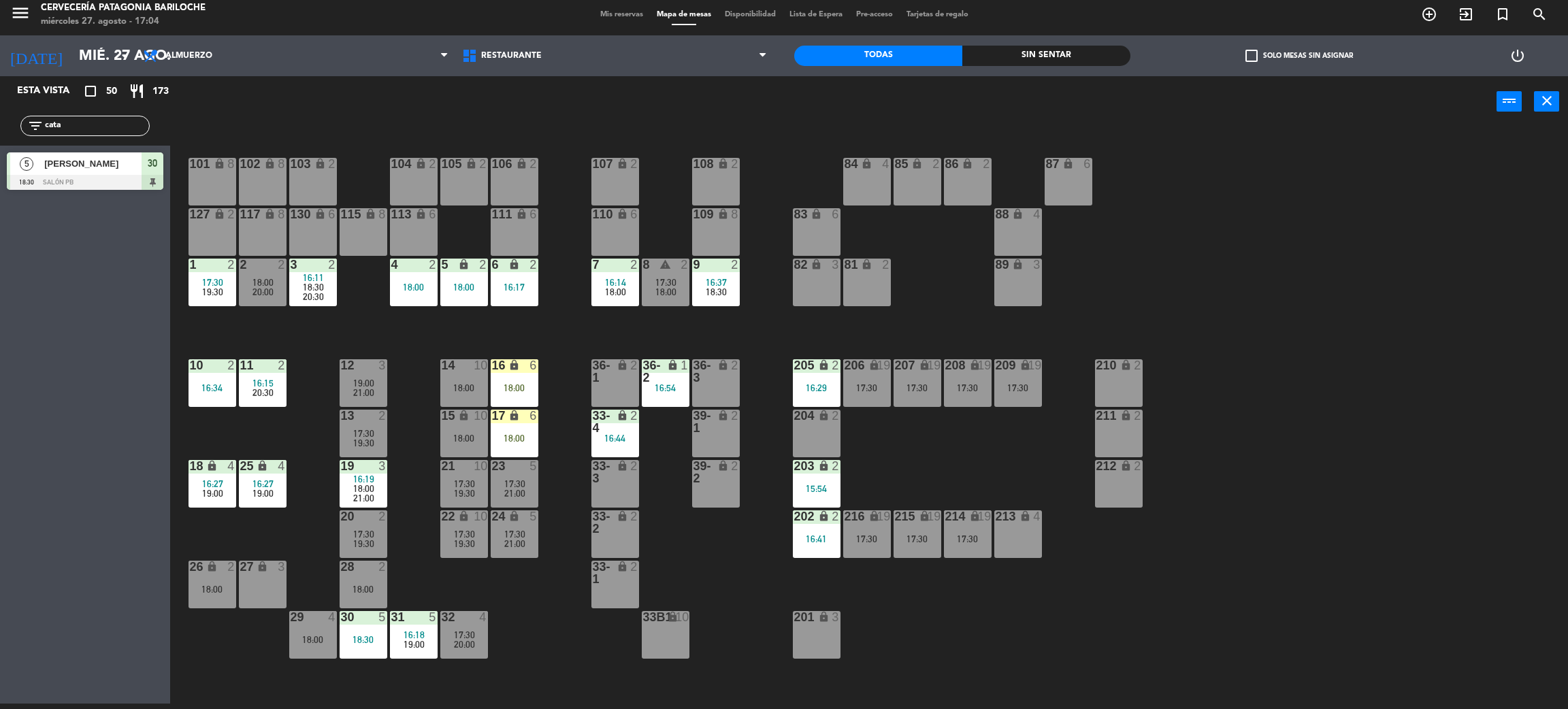
click at [662, 297] on div "8 warning 2 17:30 18:00" at bounding box center [665, 282] width 48 height 48
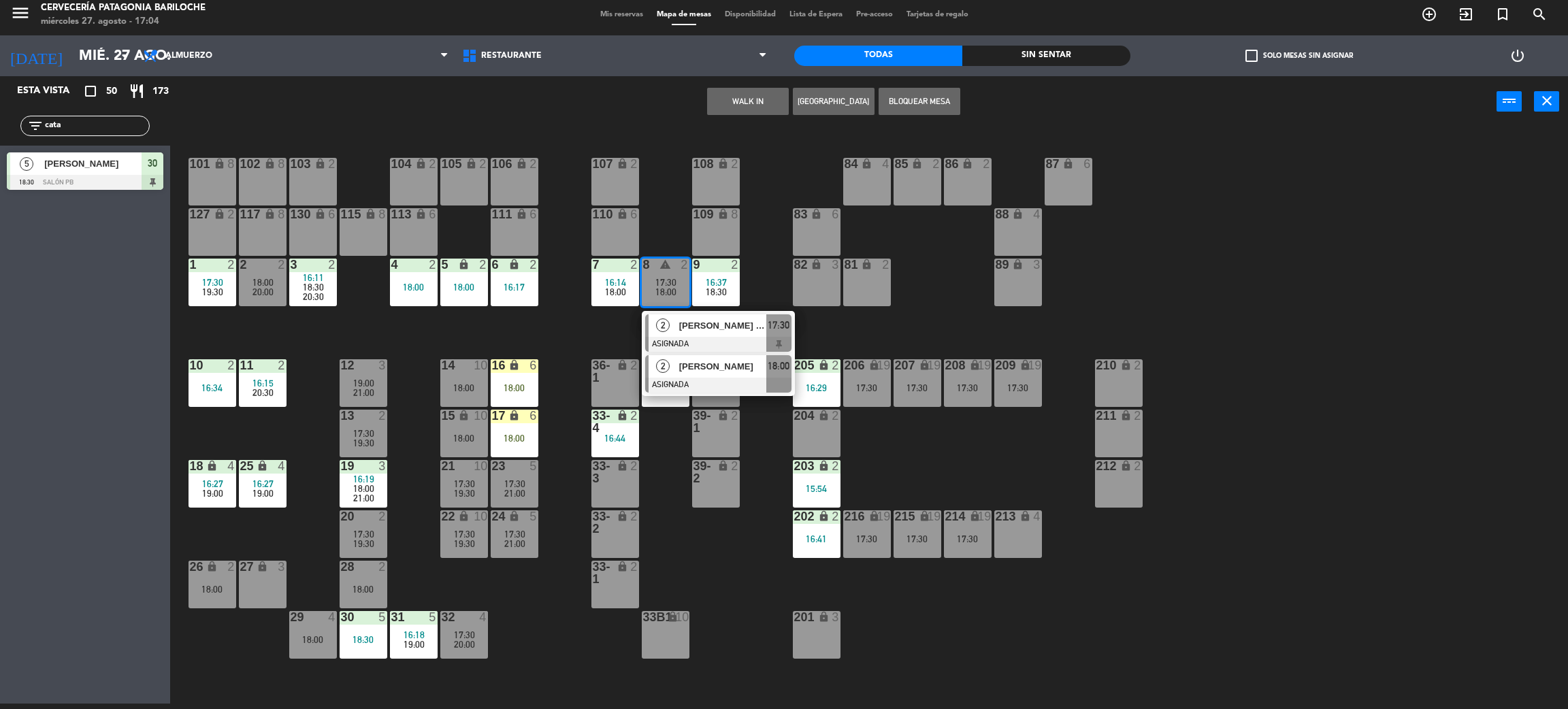
click at [679, 367] on span "[PERSON_NAME]" at bounding box center [722, 367] width 87 height 14
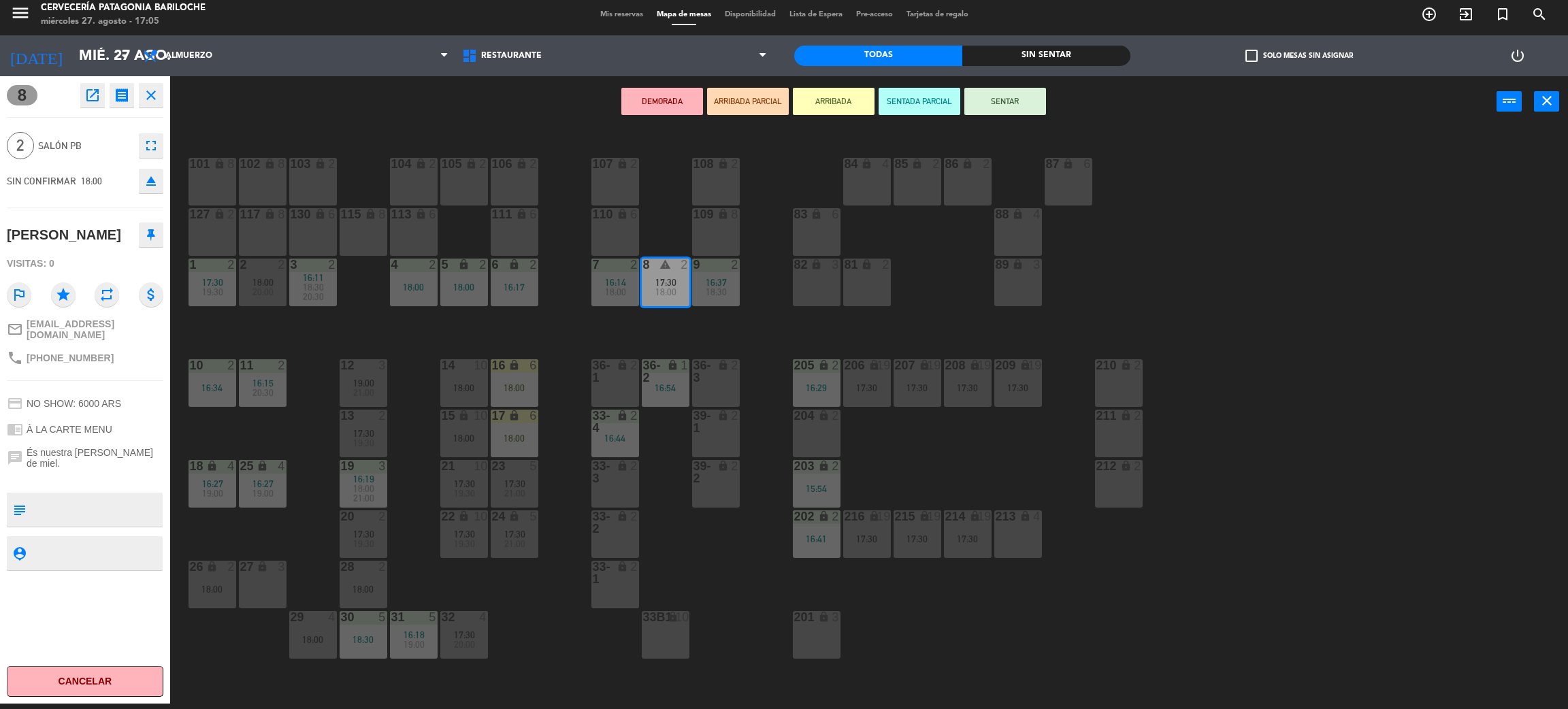
click at [254, 584] on div "27 lock 3" at bounding box center [262, 584] width 48 height 48
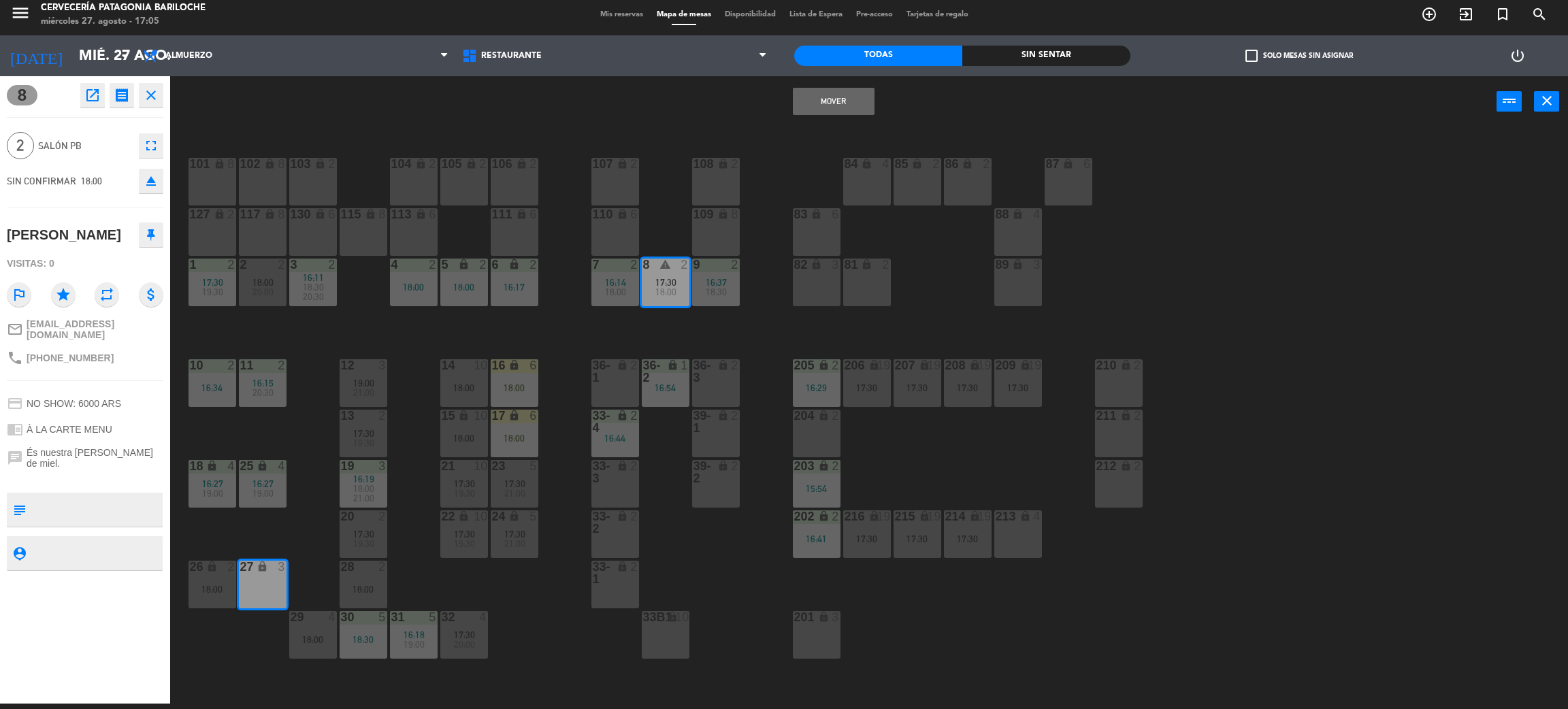
click at [827, 100] on button "Mover" at bounding box center [834, 101] width 82 height 27
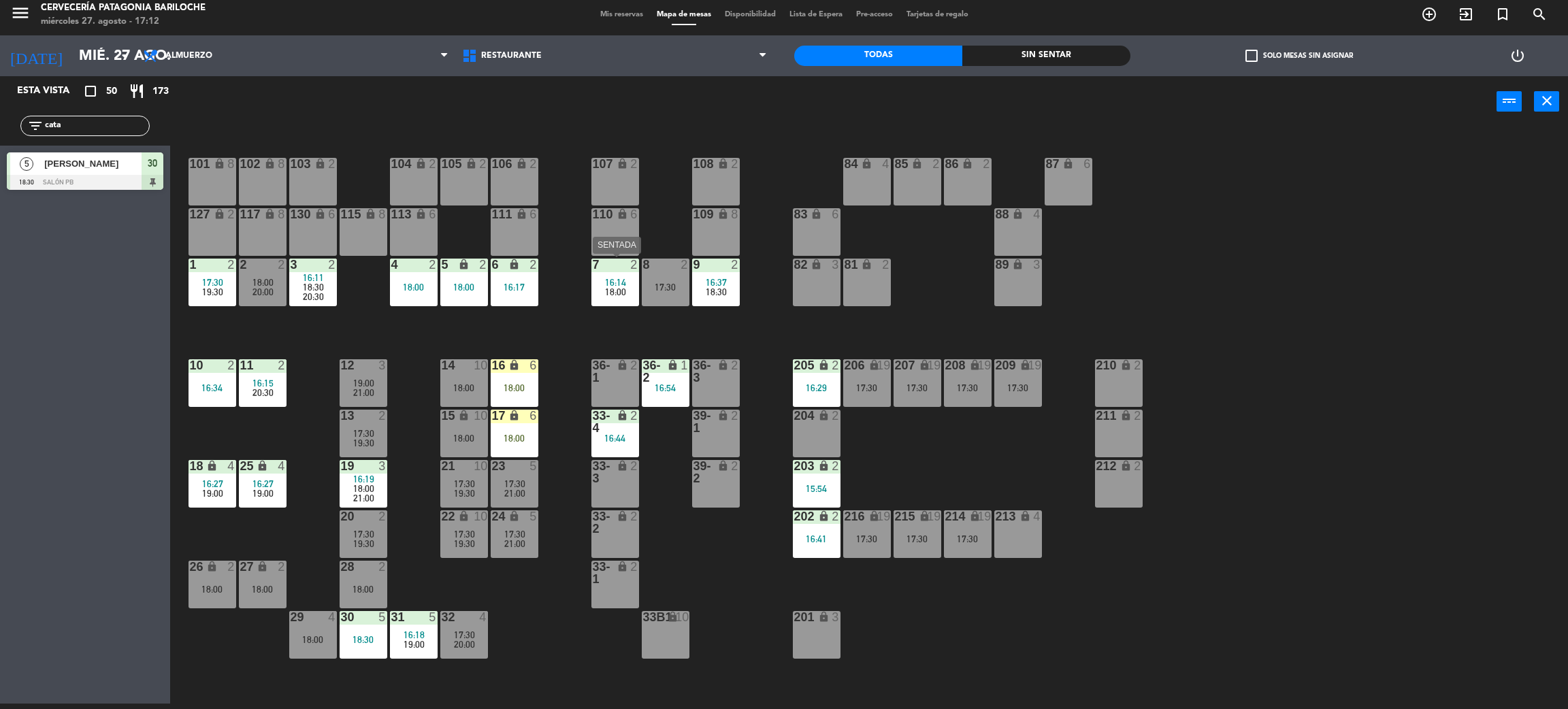
click at [616, 269] on div at bounding box center [615, 265] width 23 height 13
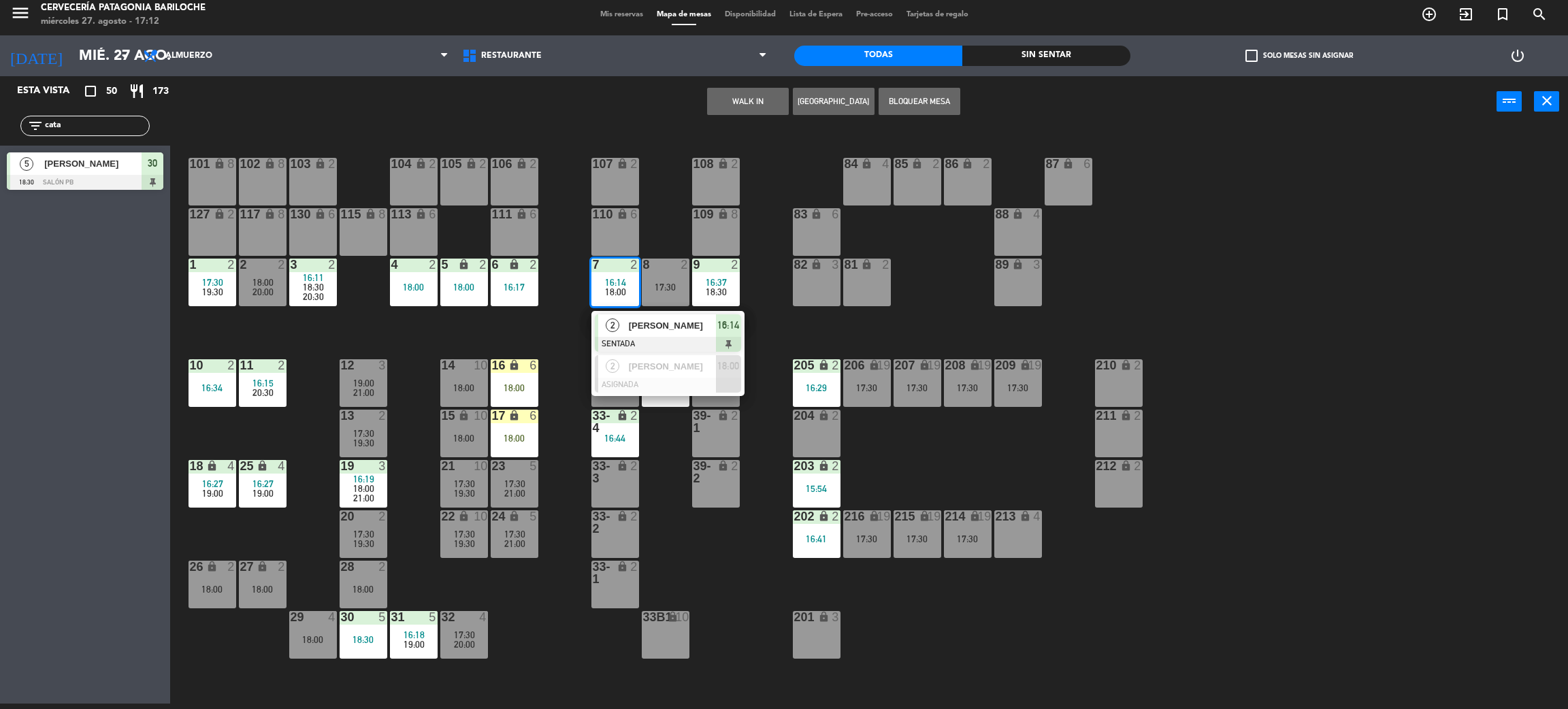
click at [638, 314] on div "MARIANO CLOS" at bounding box center [671, 325] width 89 height 23
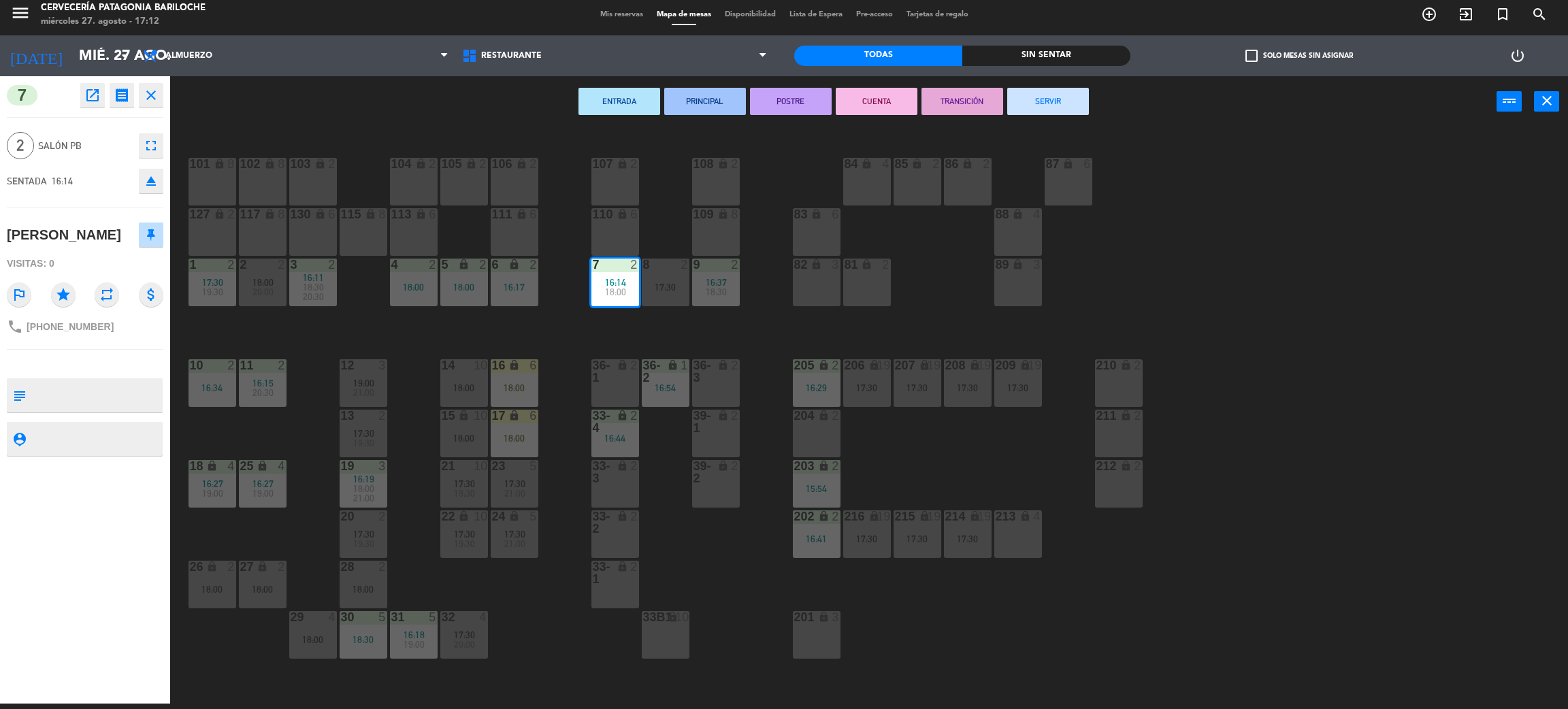
click at [1067, 90] on button "SERVIR" at bounding box center [1048, 101] width 82 height 27
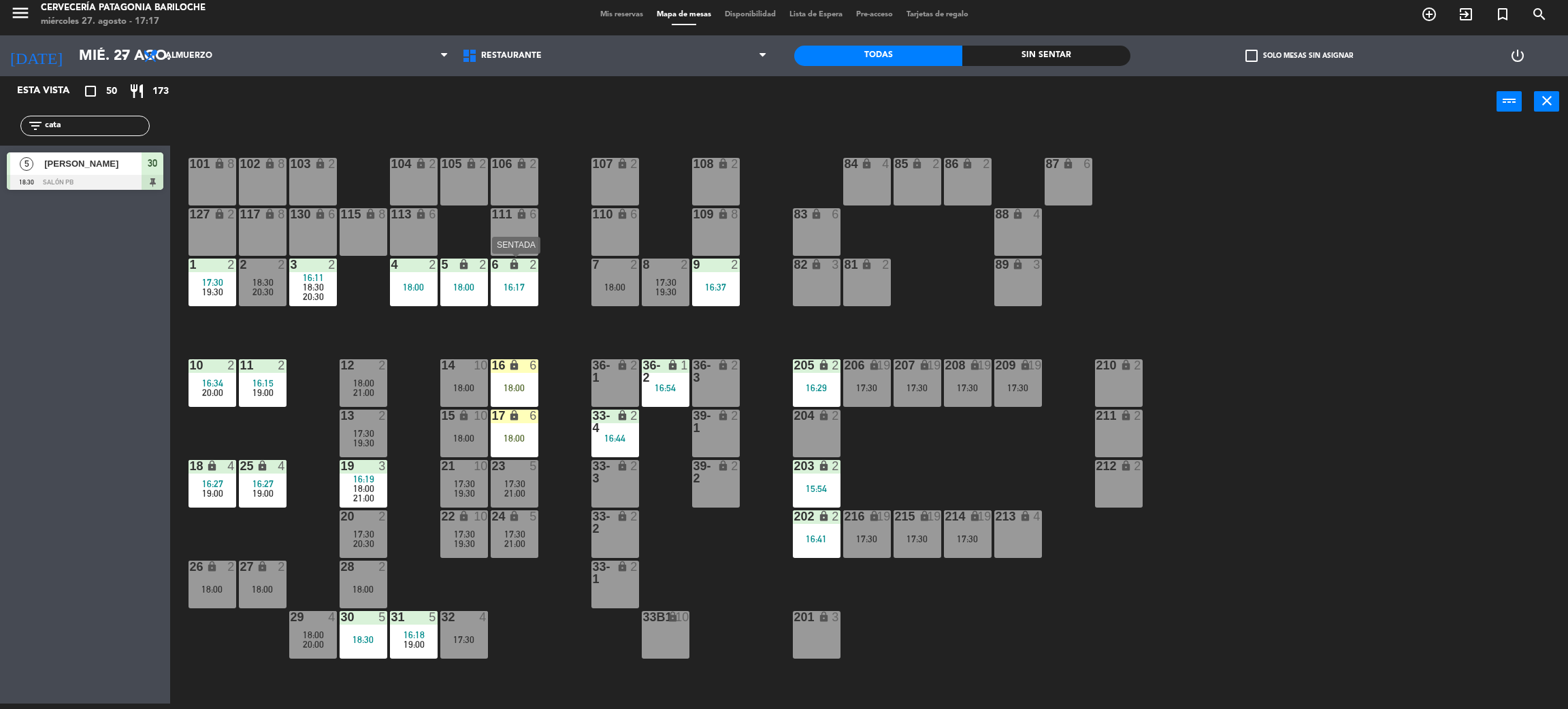
click at [509, 268] on icon "lock" at bounding box center [514, 264] width 12 height 12
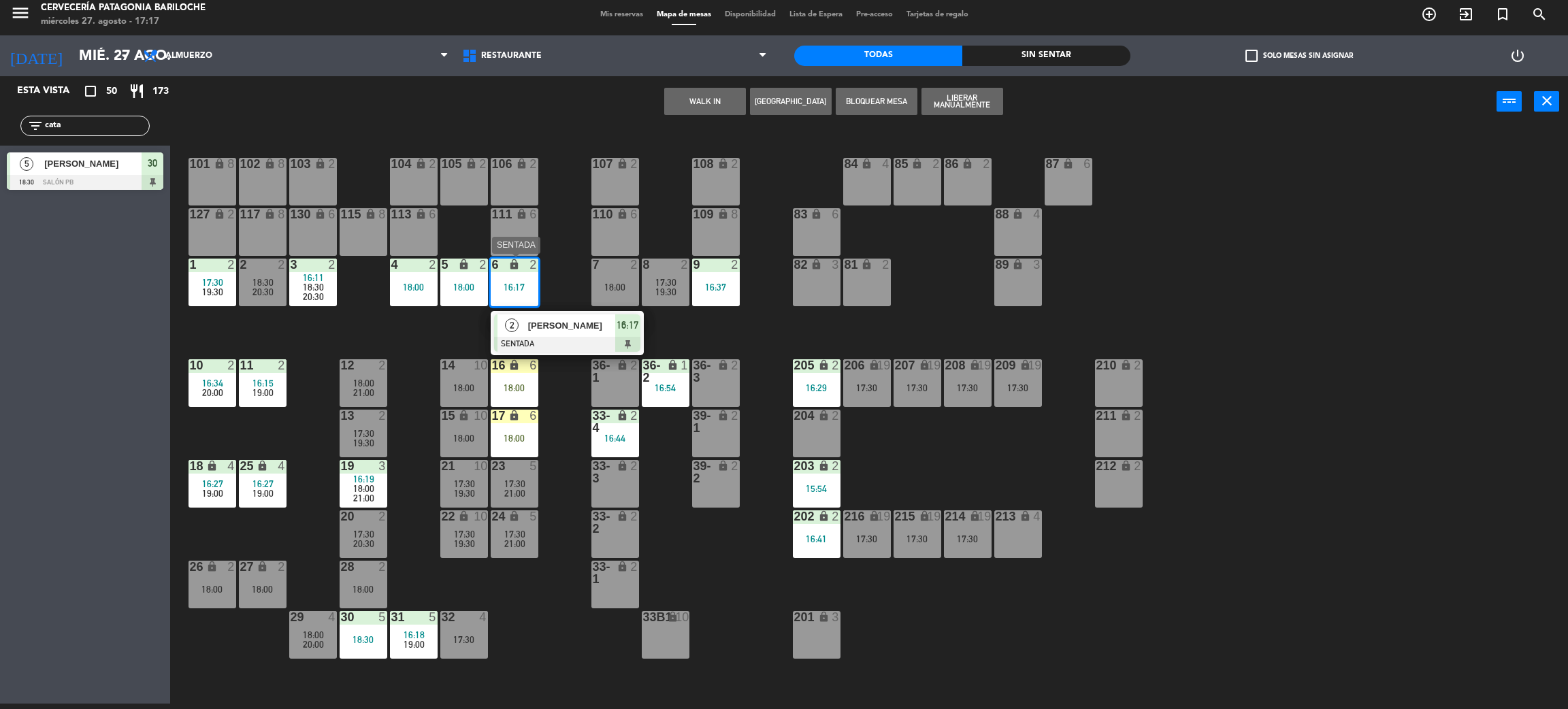
click at [568, 337] on div at bounding box center [567, 344] width 146 height 15
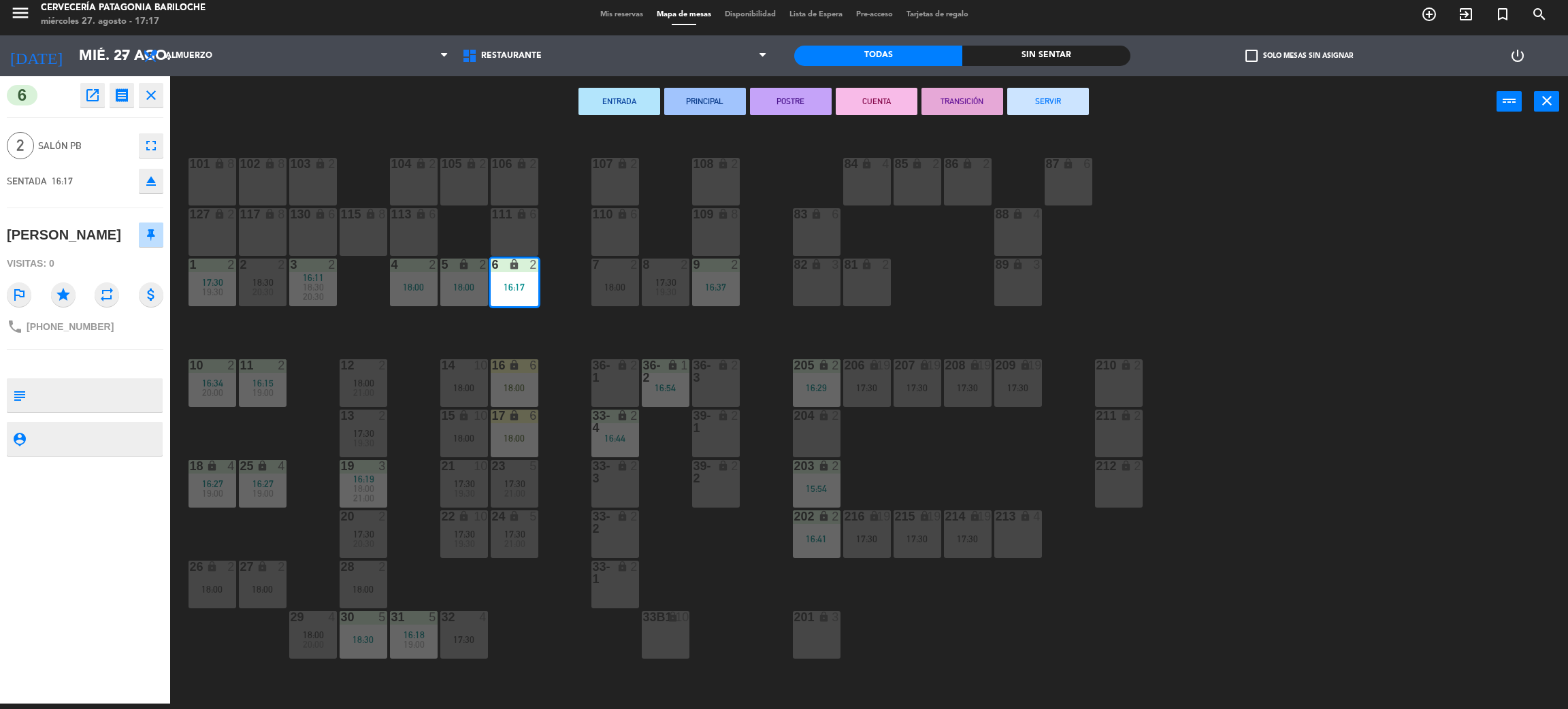
click at [1020, 108] on button "SERVIR" at bounding box center [1048, 101] width 82 height 27
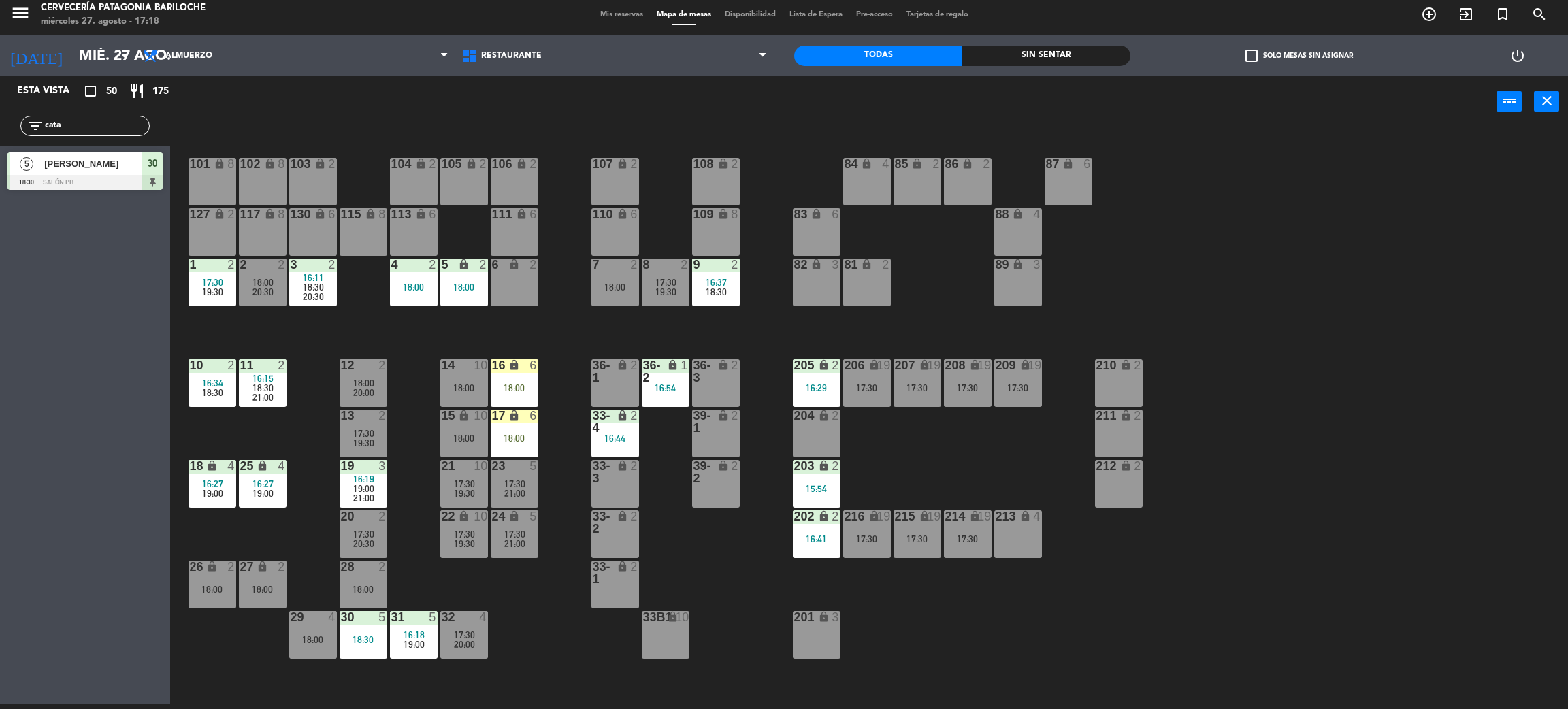
click at [66, 126] on input "cata" at bounding box center [96, 126] width 105 height 15
type input "ign"
click at [88, 298] on div "Esta vista crop_square 50 restaurant 175 filter_list ign 4 Ignacio Perez 18:30 …" at bounding box center [85, 389] width 170 height 627
click at [85, 161] on span "[PERSON_NAME]" at bounding box center [93, 163] width 97 height 14
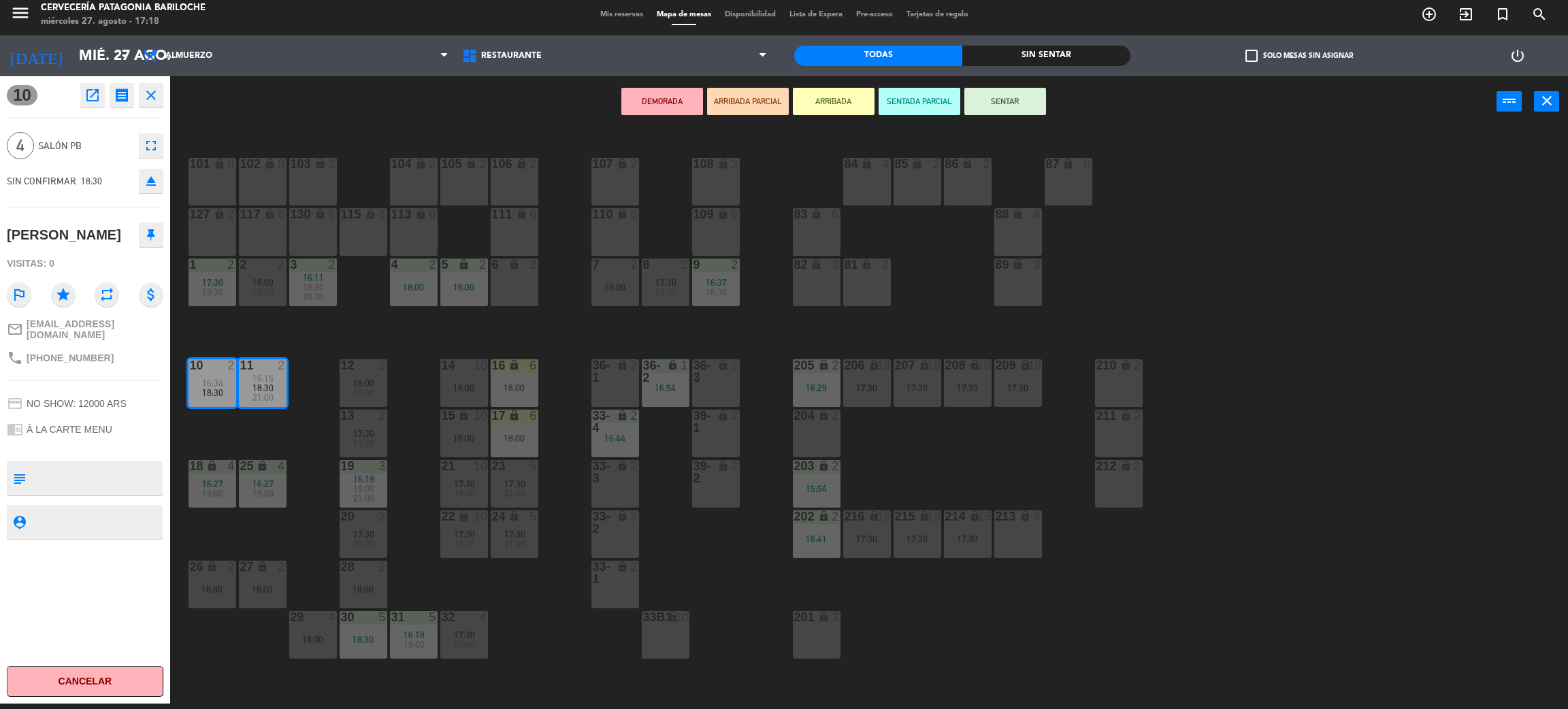
drag, startPoint x: 253, startPoint y: 678, endPoint x: 265, endPoint y: 684, distance: 13.4
click at [263, 684] on div "101 lock 8 102 lock 8 104 lock 2 105 lock 2 106 lock 2 103 lock 2 107 lock 2 10…" at bounding box center [877, 422] width 1383 height 576
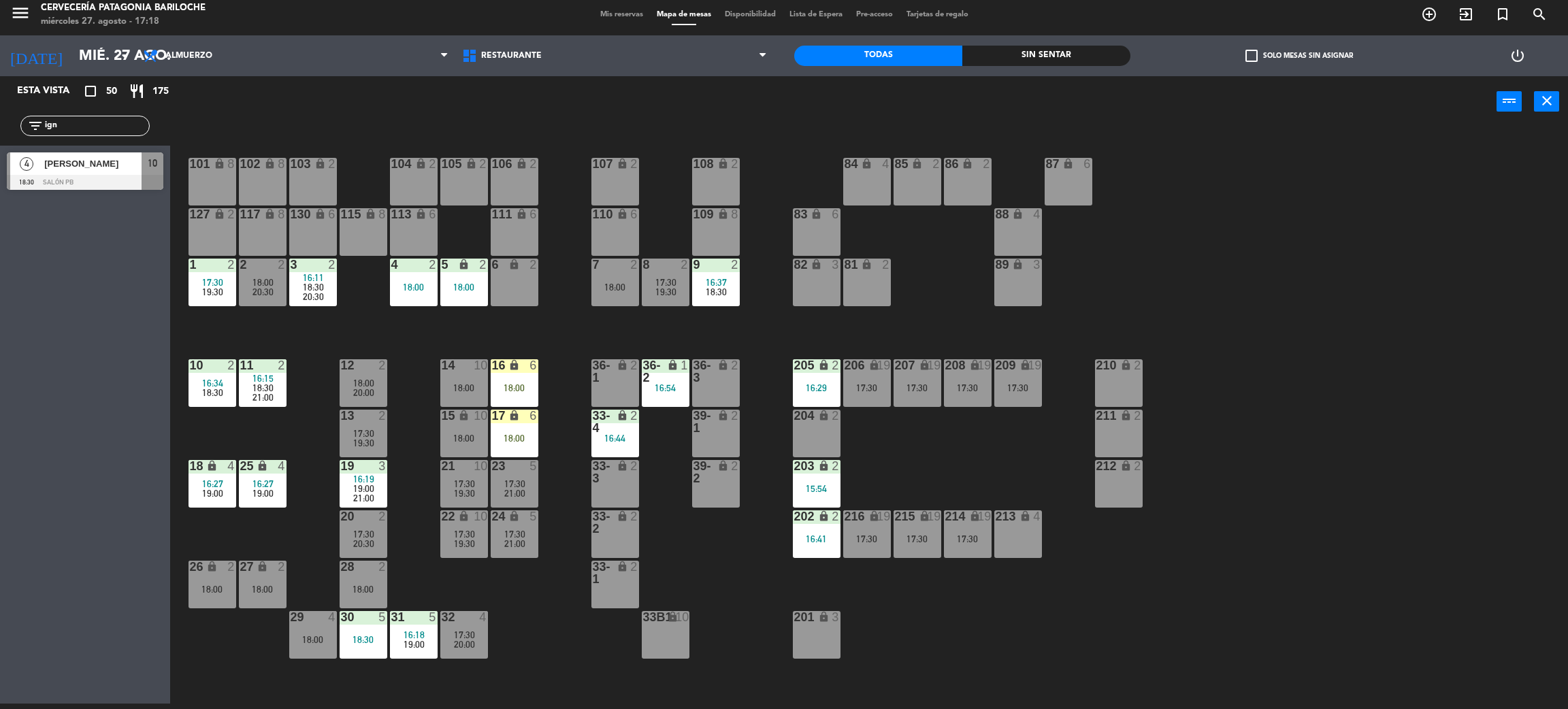
click at [318, 637] on div "18:00" at bounding box center [313, 640] width 48 height 9
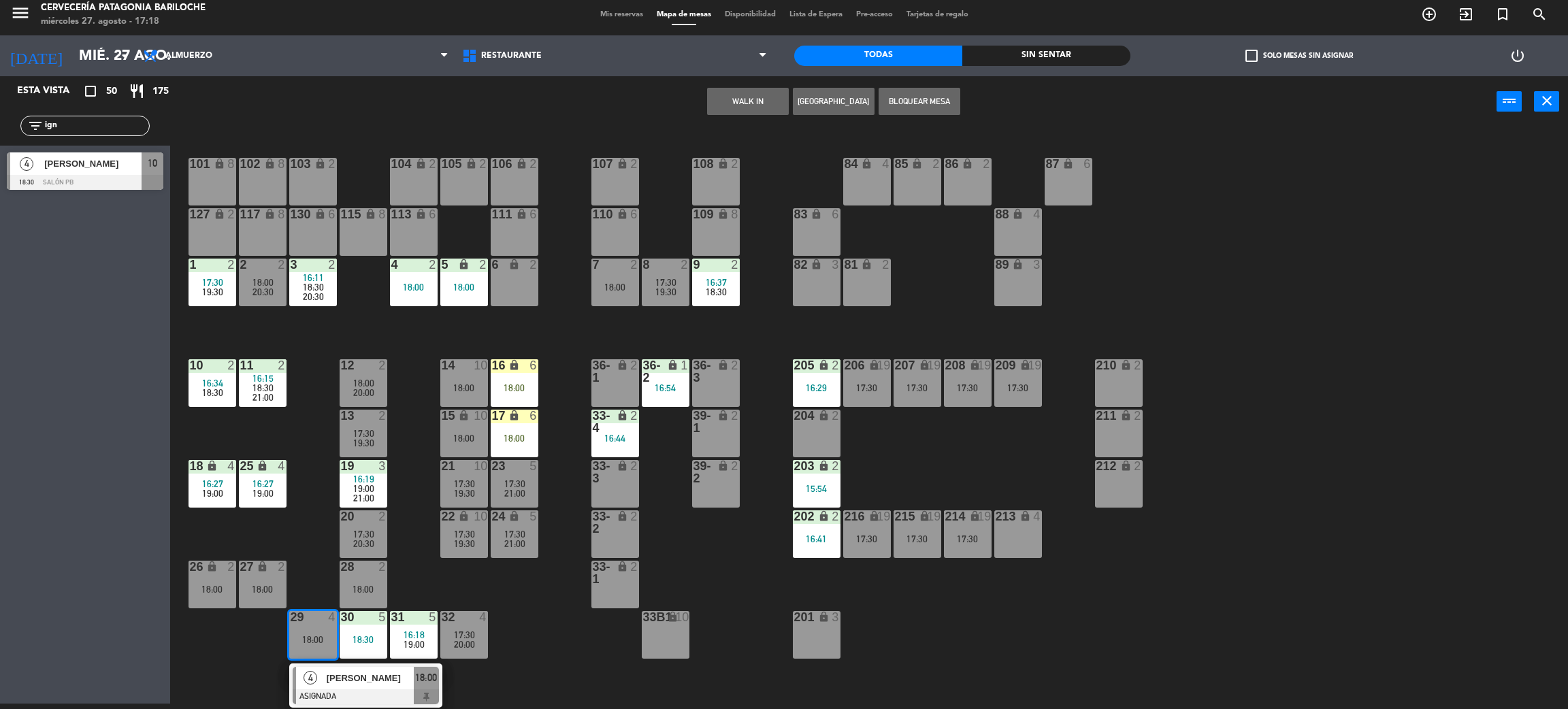
click at [606, 543] on div "33-2 lock 2" at bounding box center [615, 534] width 48 height 48
click at [790, 101] on button "Mover" at bounding box center [791, 101] width 82 height 27
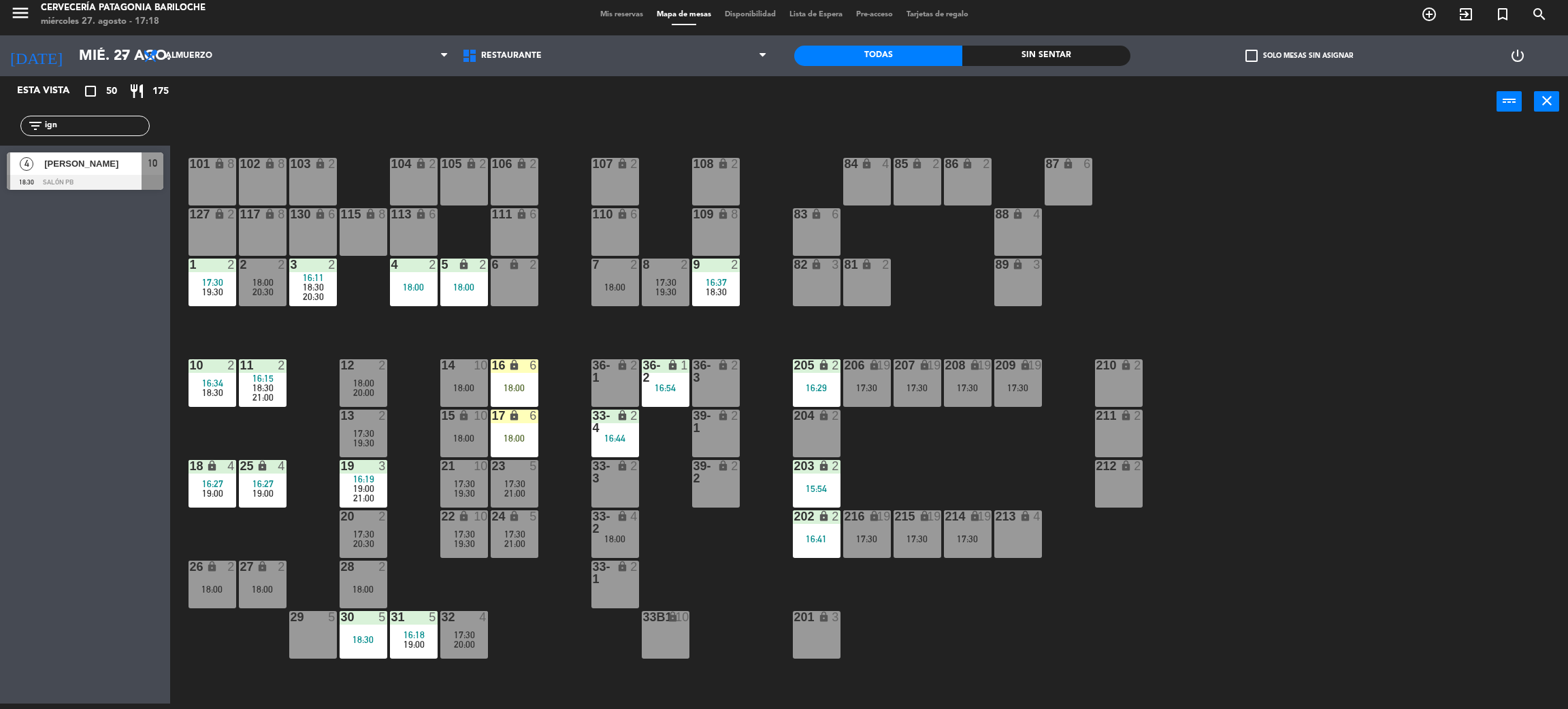
click at [211, 378] on span "16:34" at bounding box center [212, 383] width 21 height 11
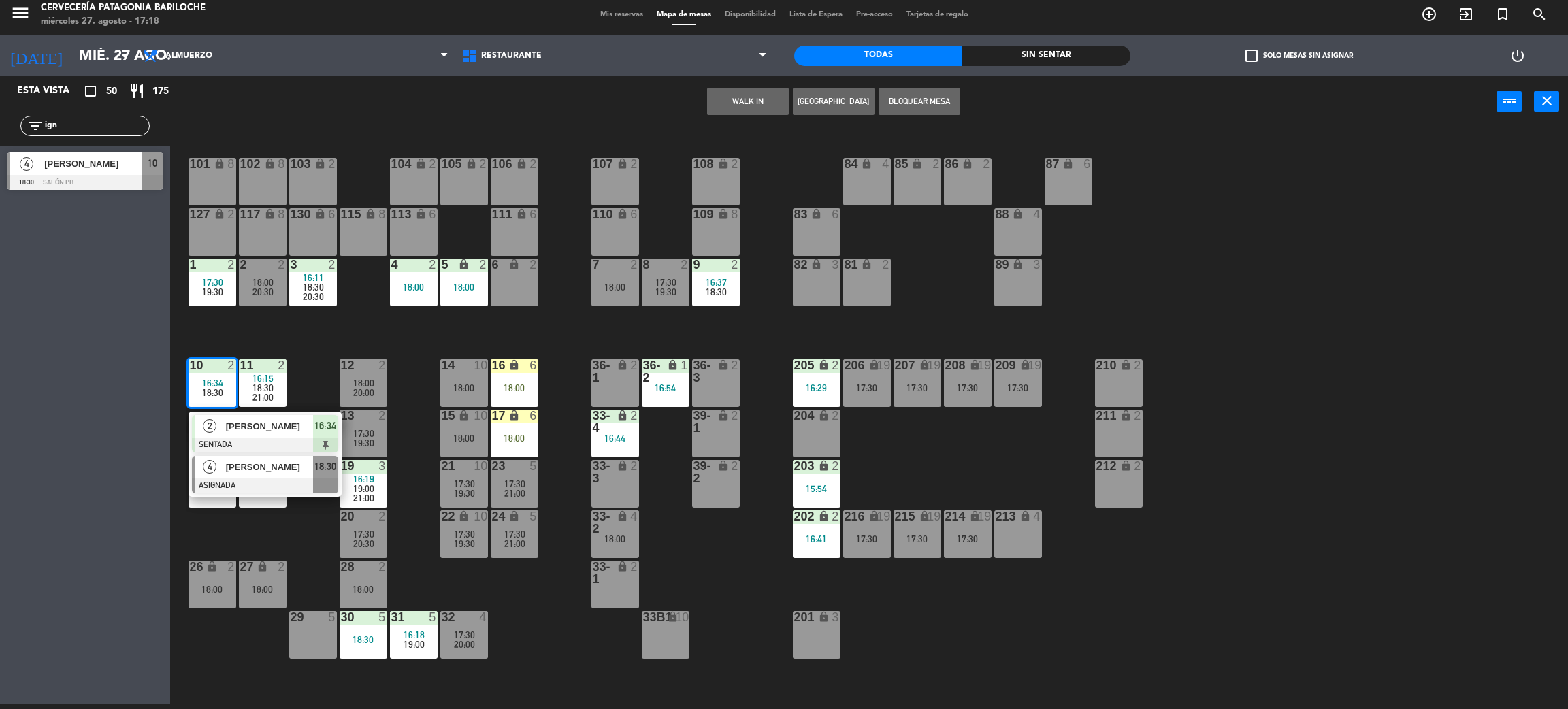
click at [269, 481] on div at bounding box center [265, 485] width 146 height 15
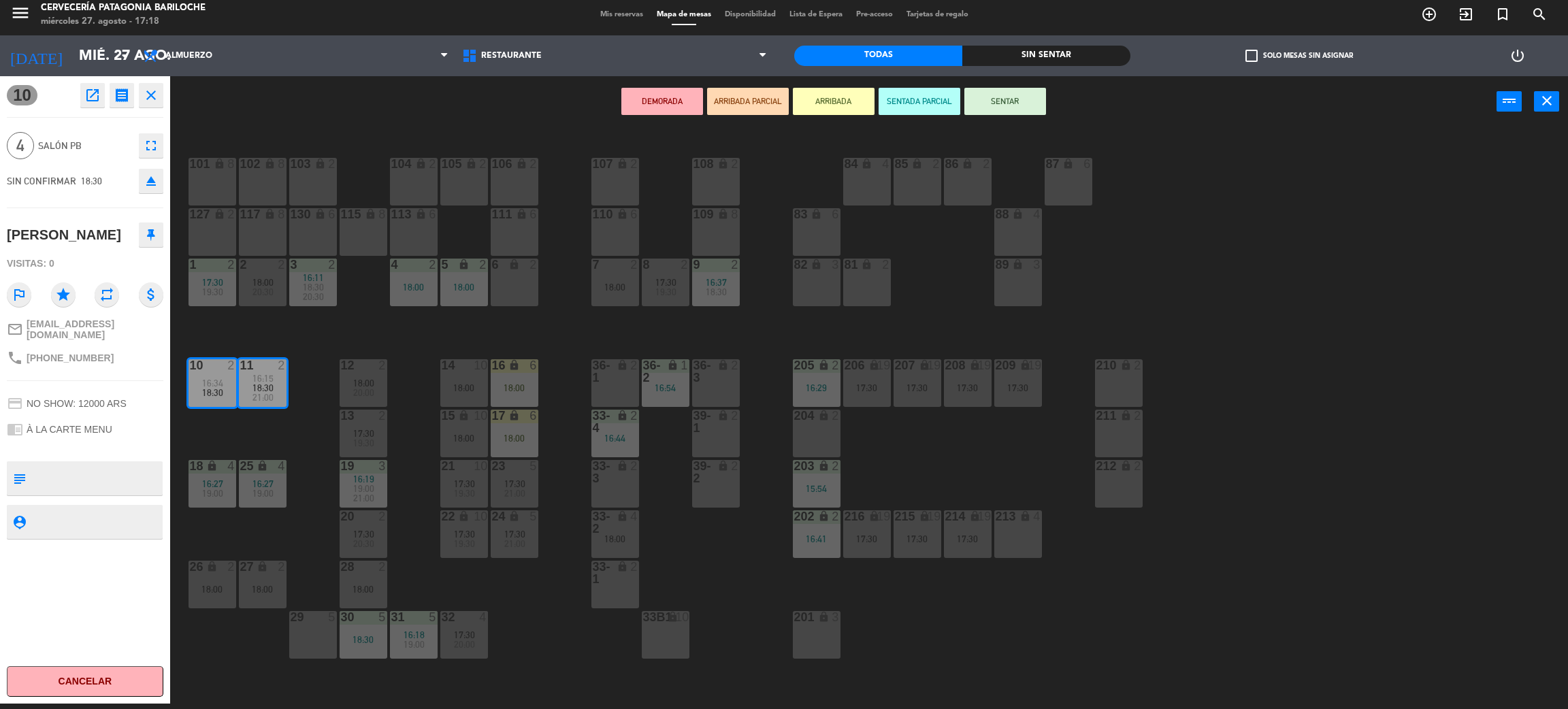
click at [313, 651] on div "29 5" at bounding box center [313, 634] width 48 height 48
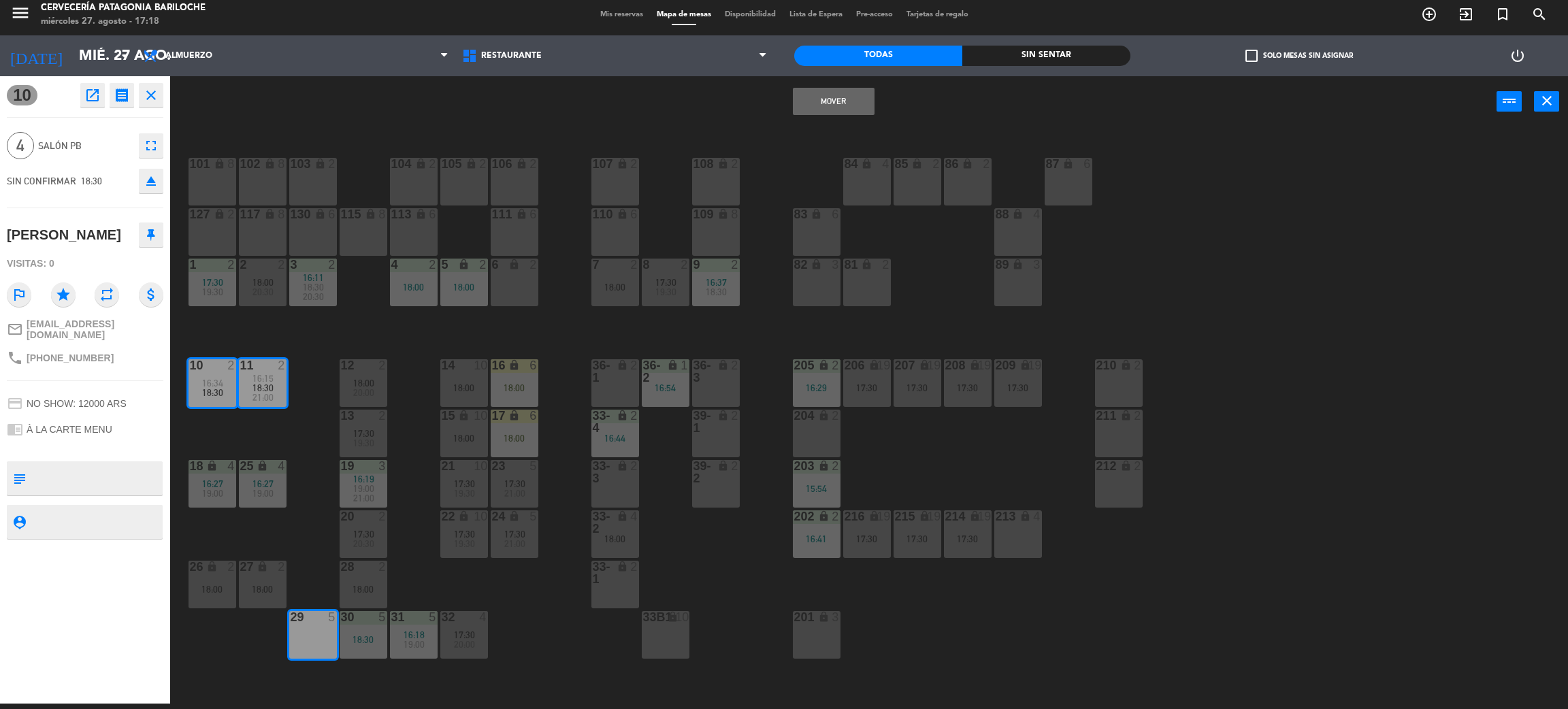
click at [824, 100] on button "Mover" at bounding box center [834, 101] width 82 height 27
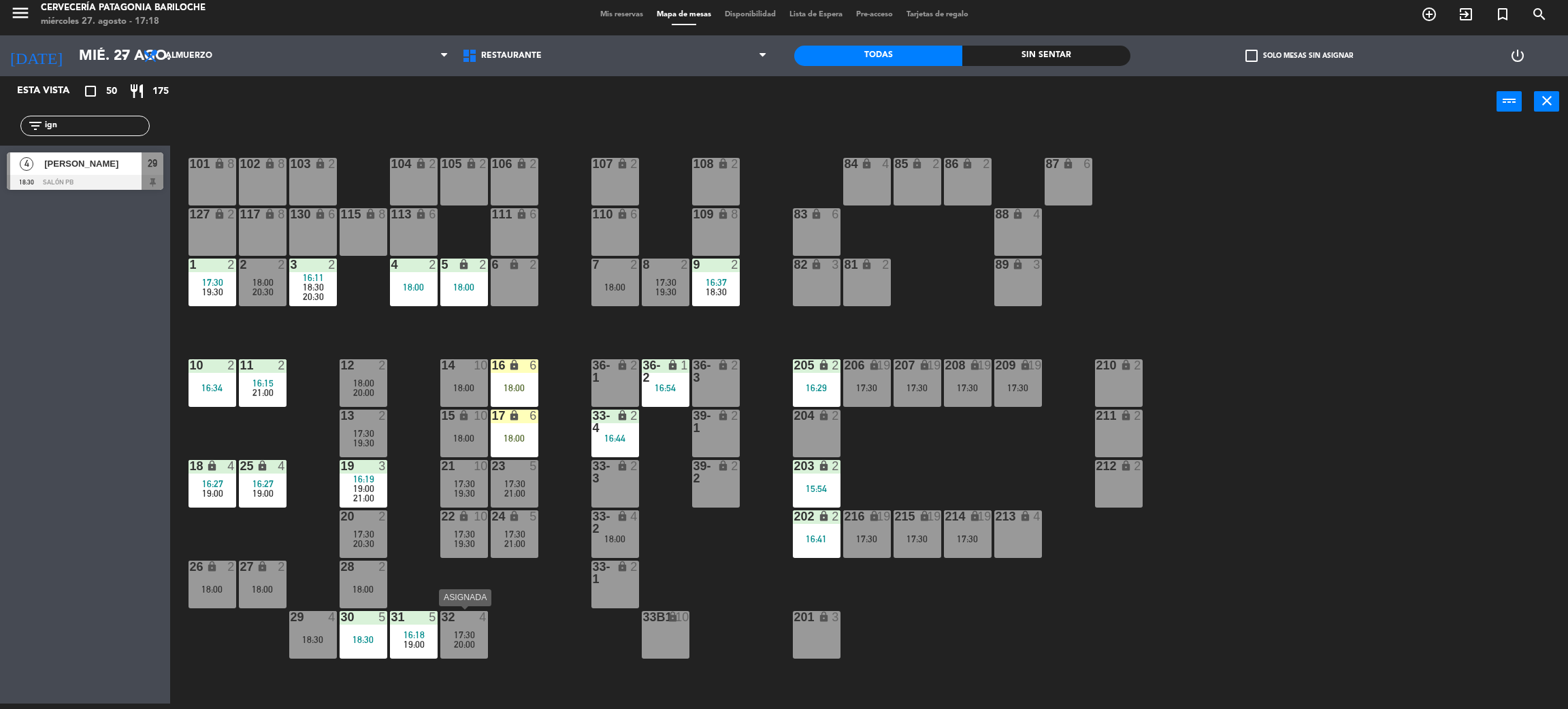
click at [472, 645] on span "20:00" at bounding box center [464, 645] width 21 height 11
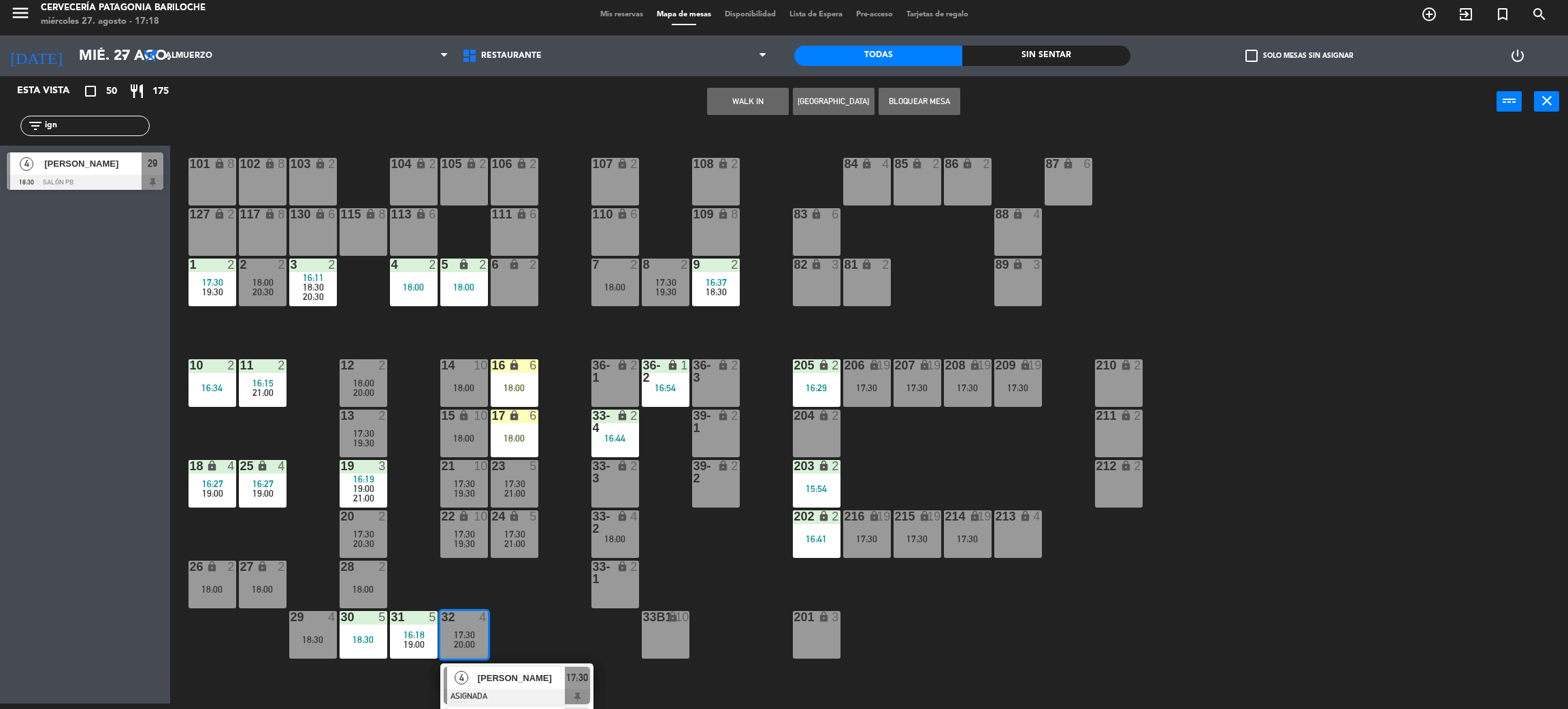
click at [509, 675] on span "[PERSON_NAME]" at bounding box center [521, 678] width 87 height 14
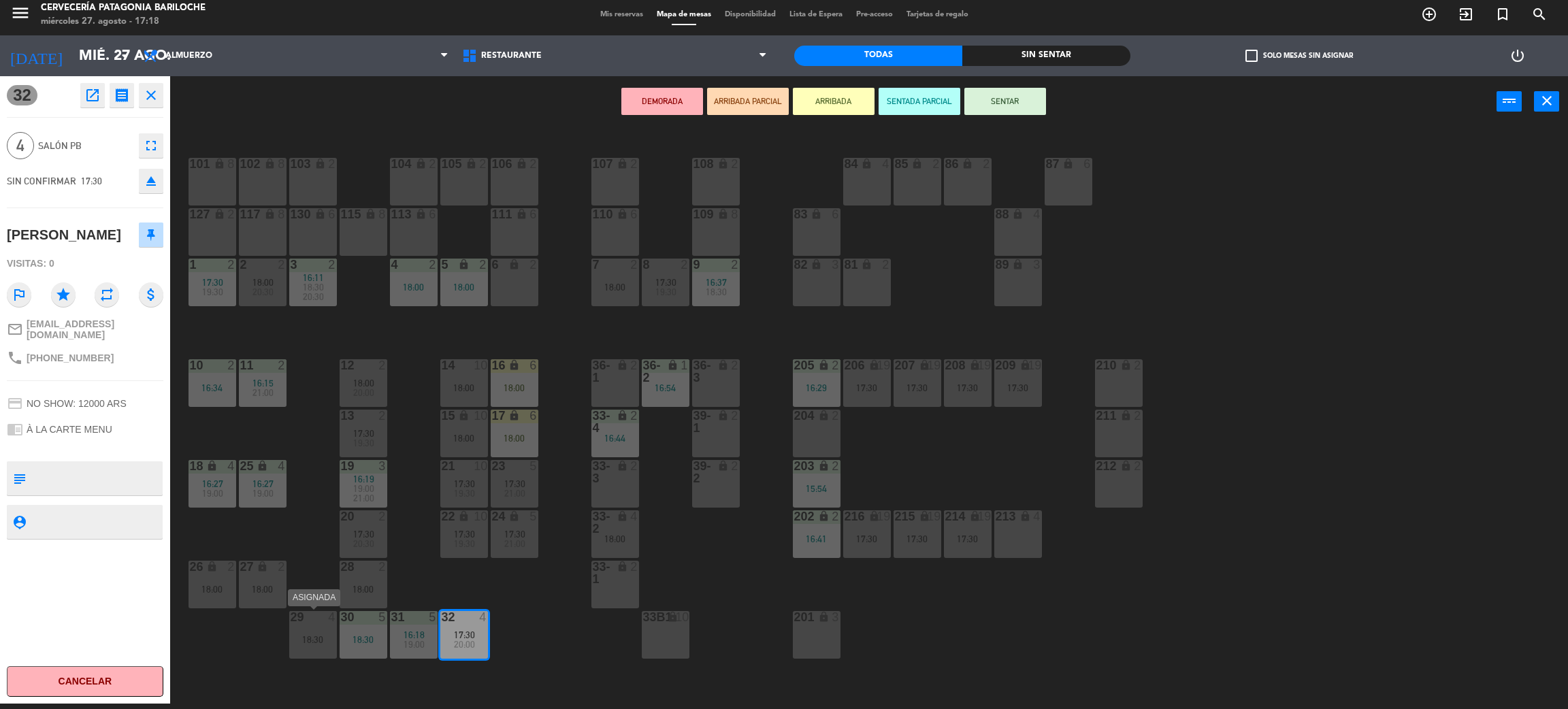
click at [316, 631] on div "29 4 18:30" at bounding box center [313, 634] width 48 height 48
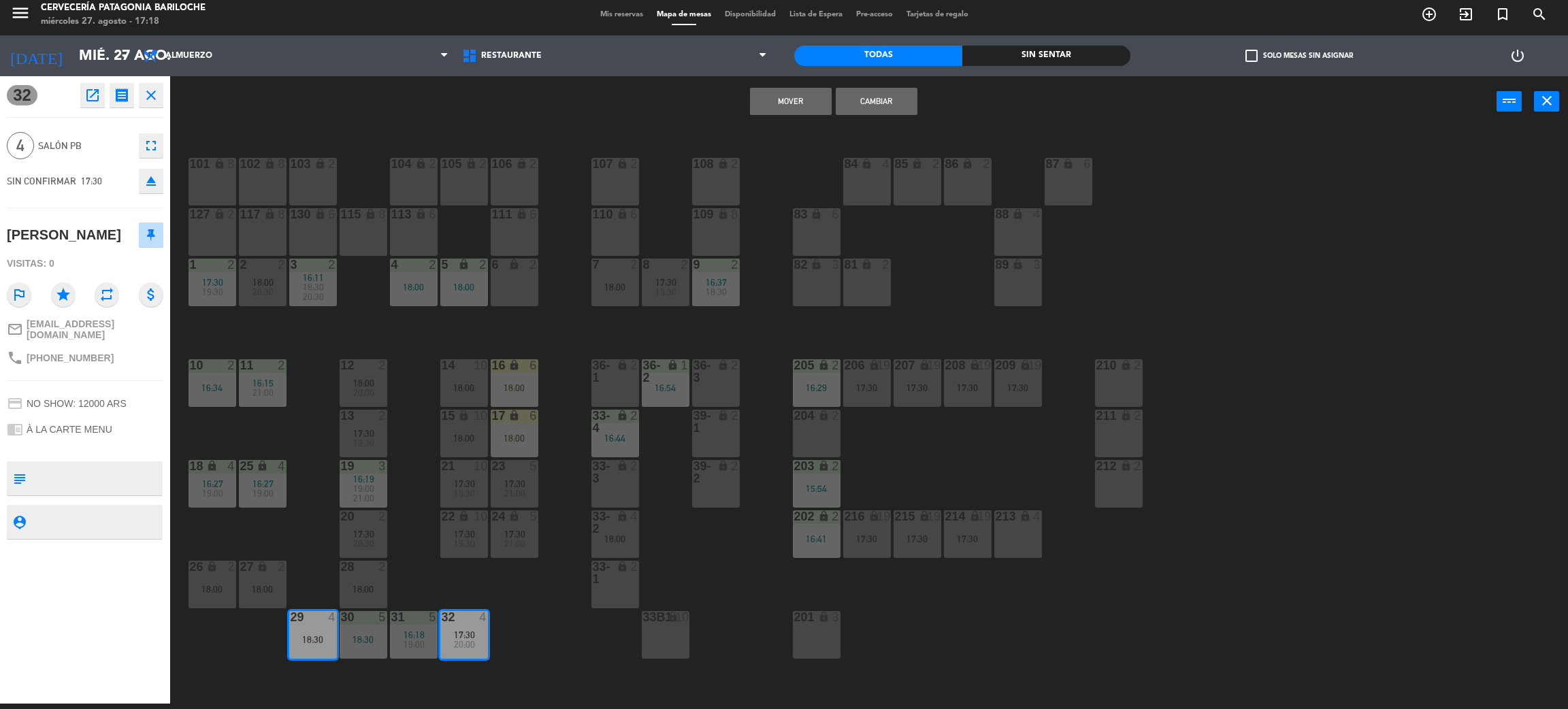
click at [893, 93] on button "Cambiar" at bounding box center [877, 101] width 82 height 27
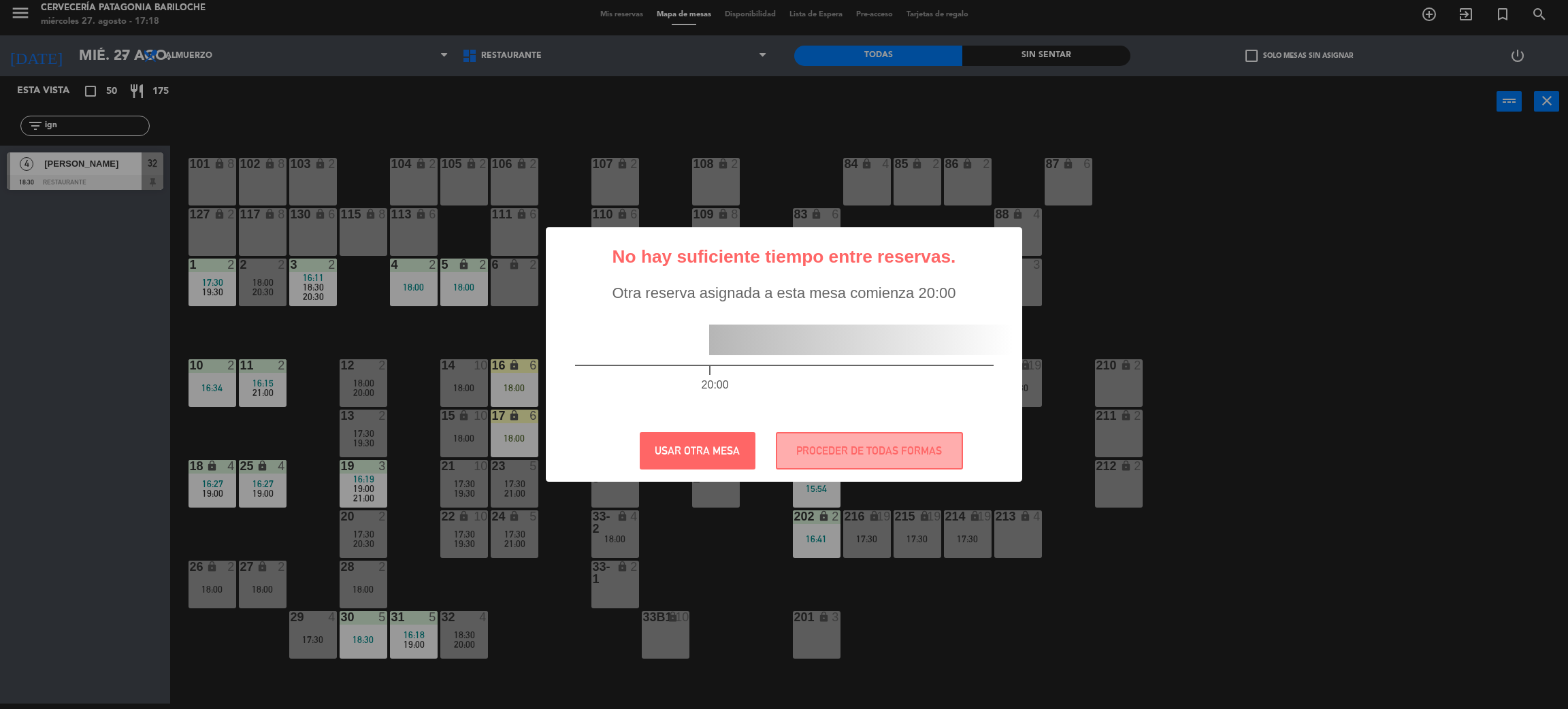
click at [468, 647] on div "? ! i No hay suficiente tiempo entre reservas. × Otra reserva asignada a esta m…" at bounding box center [784, 354] width 1568 height 709
click at [869, 456] on button "PROCEDER DE TODAS FORMAS" at bounding box center [869, 451] width 187 height 38
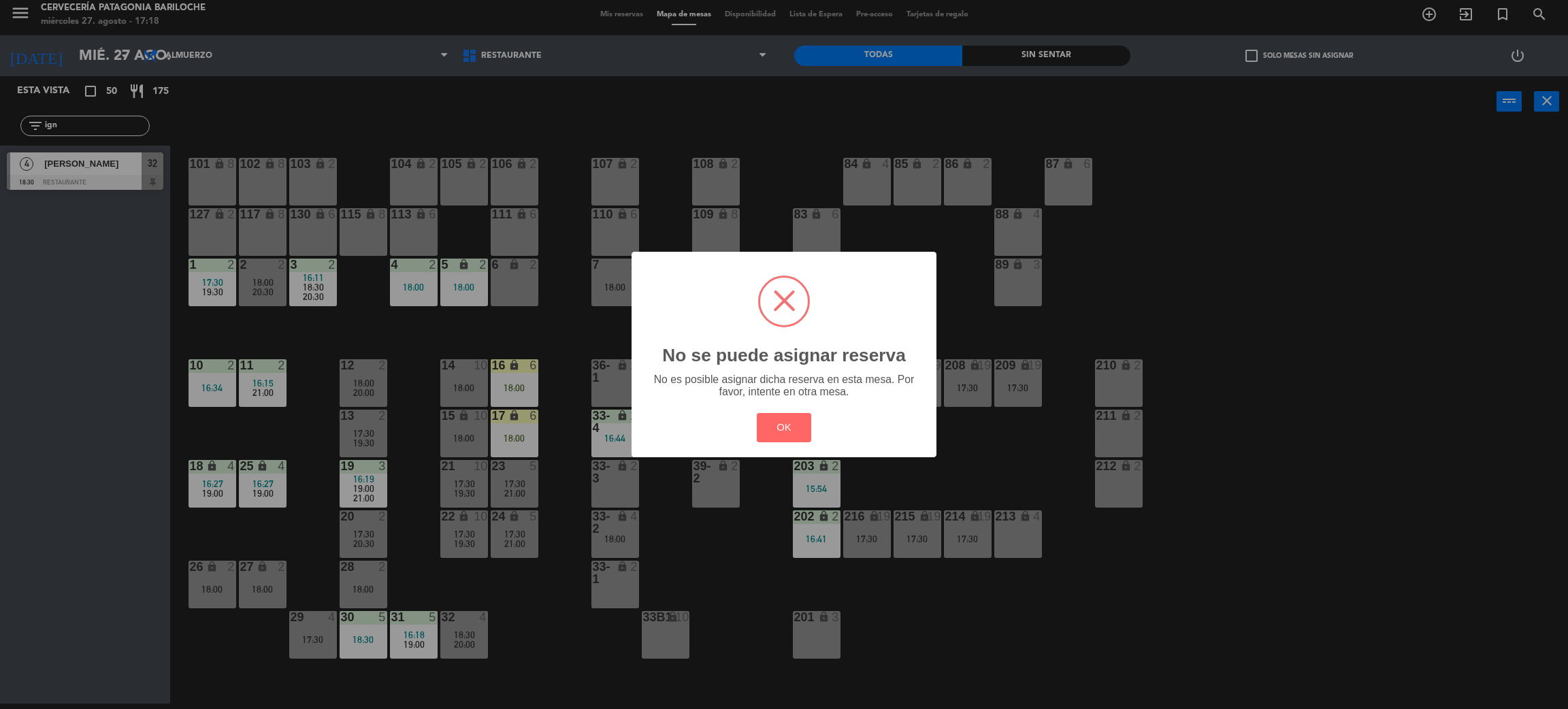
click at [484, 635] on div "? ! i No se puede asignar reserva × No es posible asignar dicha reserva en esta…" at bounding box center [784, 354] width 1568 height 709
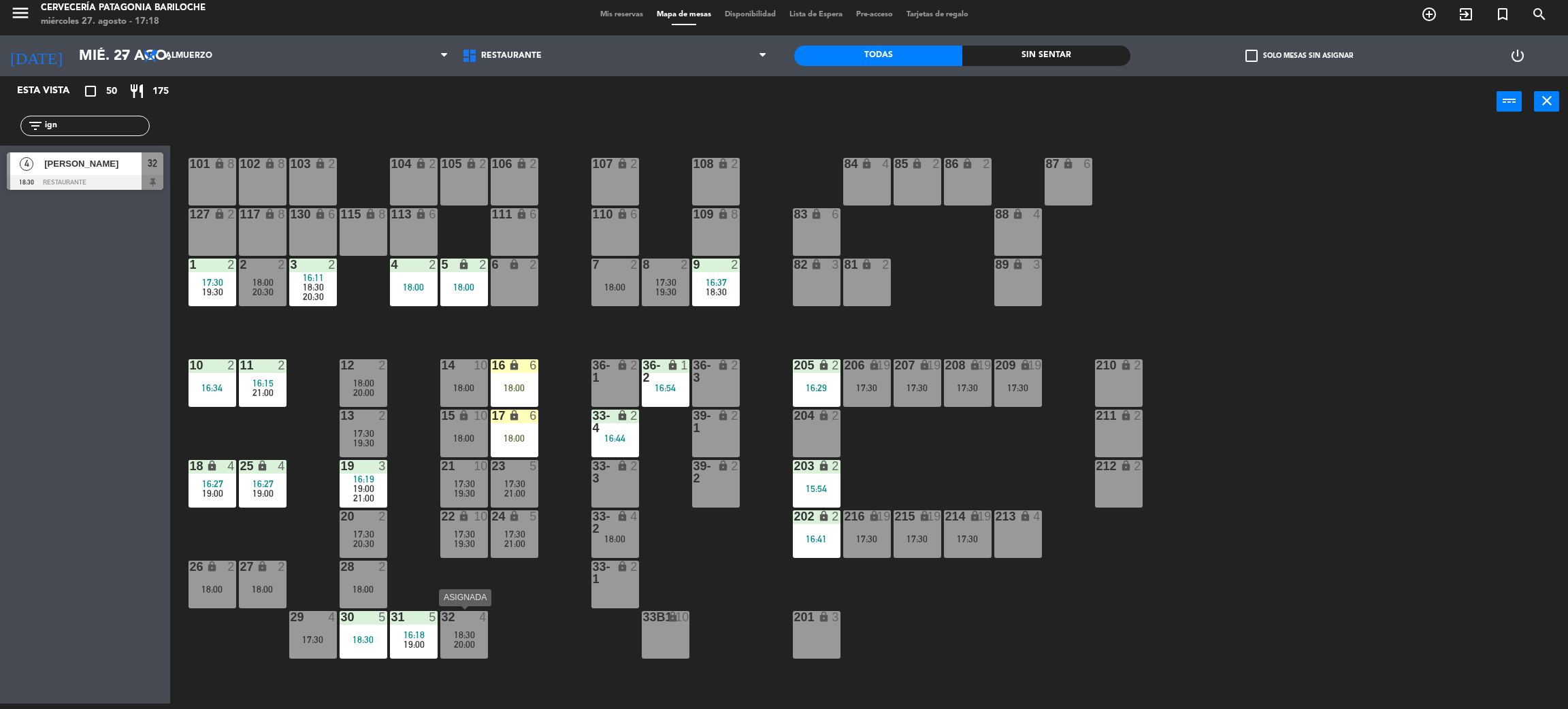
click at [468, 637] on span "18:30" at bounding box center [464, 635] width 21 height 11
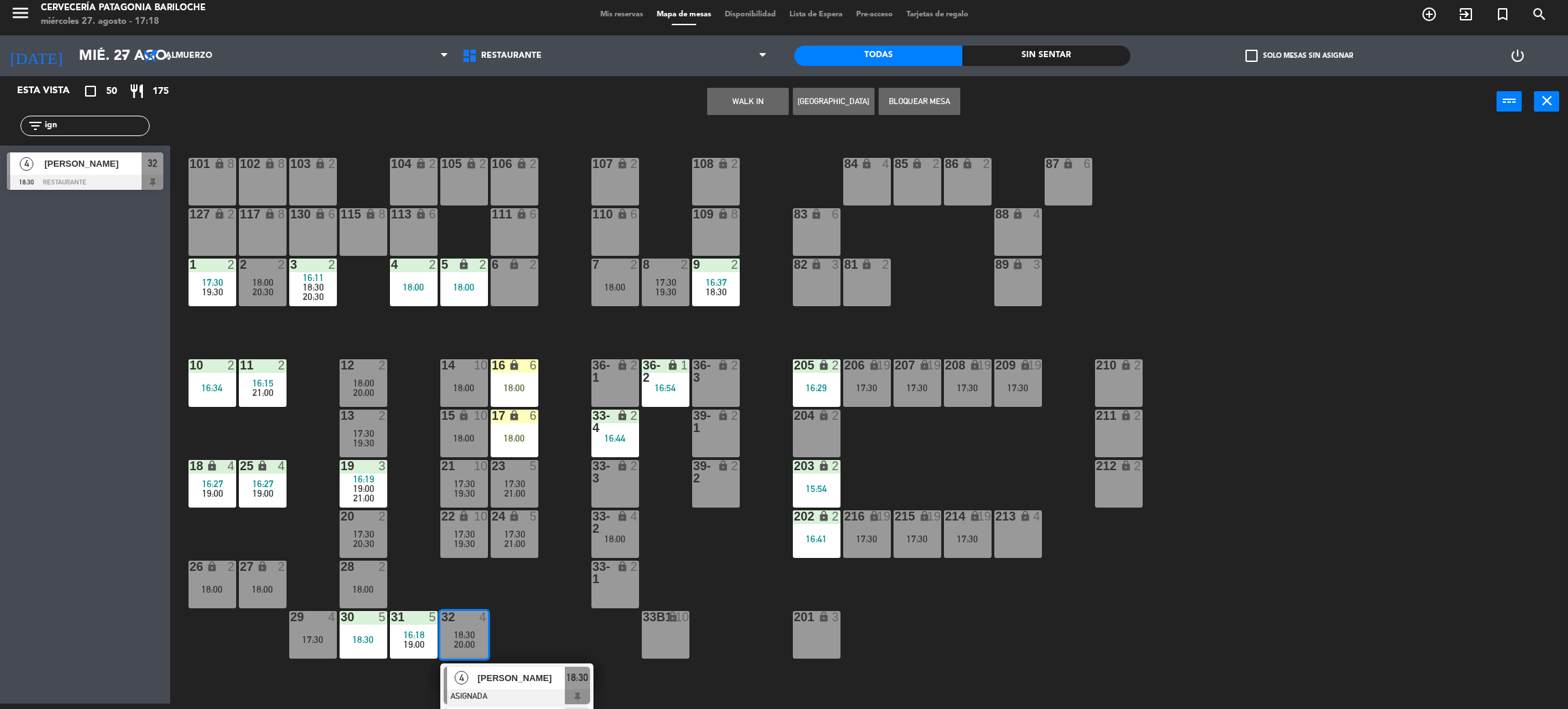
scroll to position [38, 0]
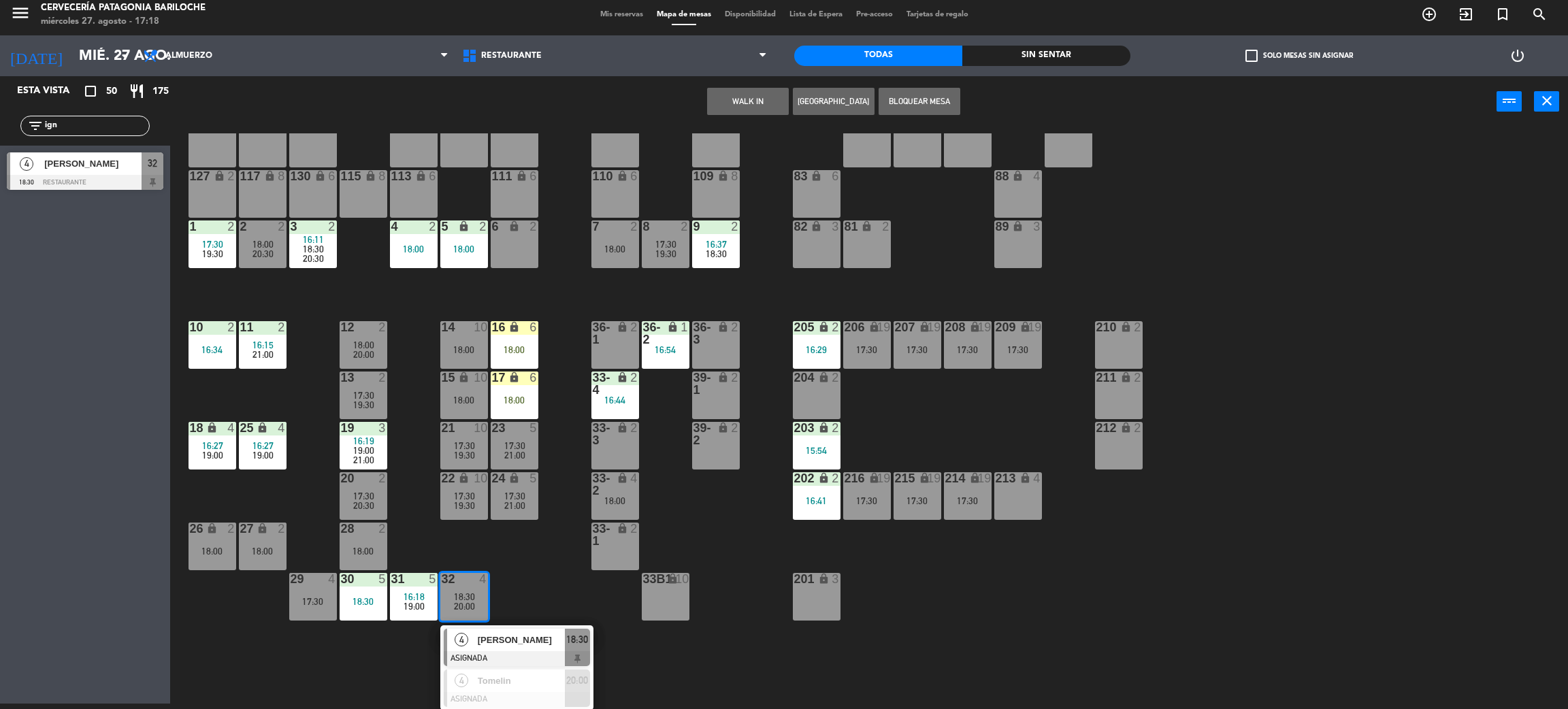
click at [533, 637] on span "[PERSON_NAME]" at bounding box center [521, 640] width 87 height 14
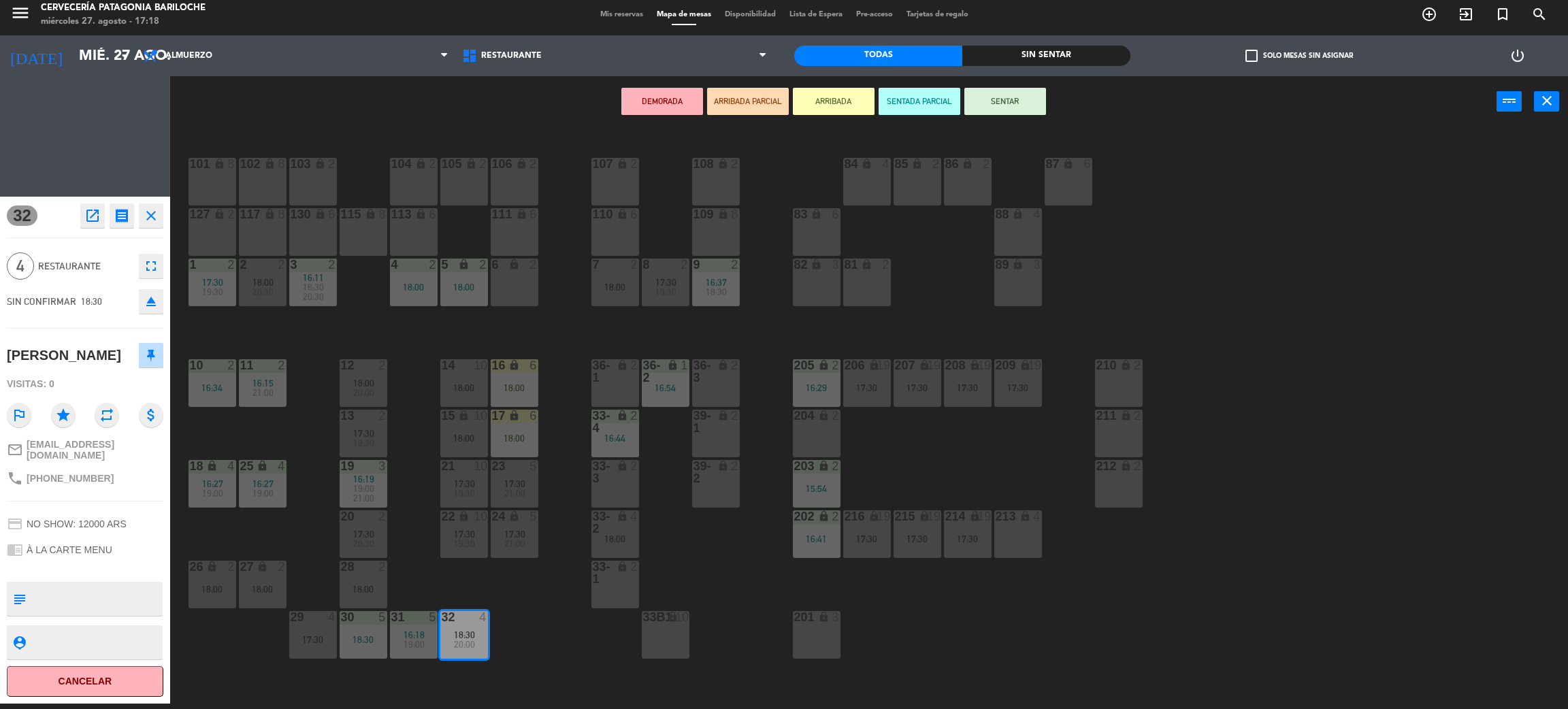
scroll to position [0, 0]
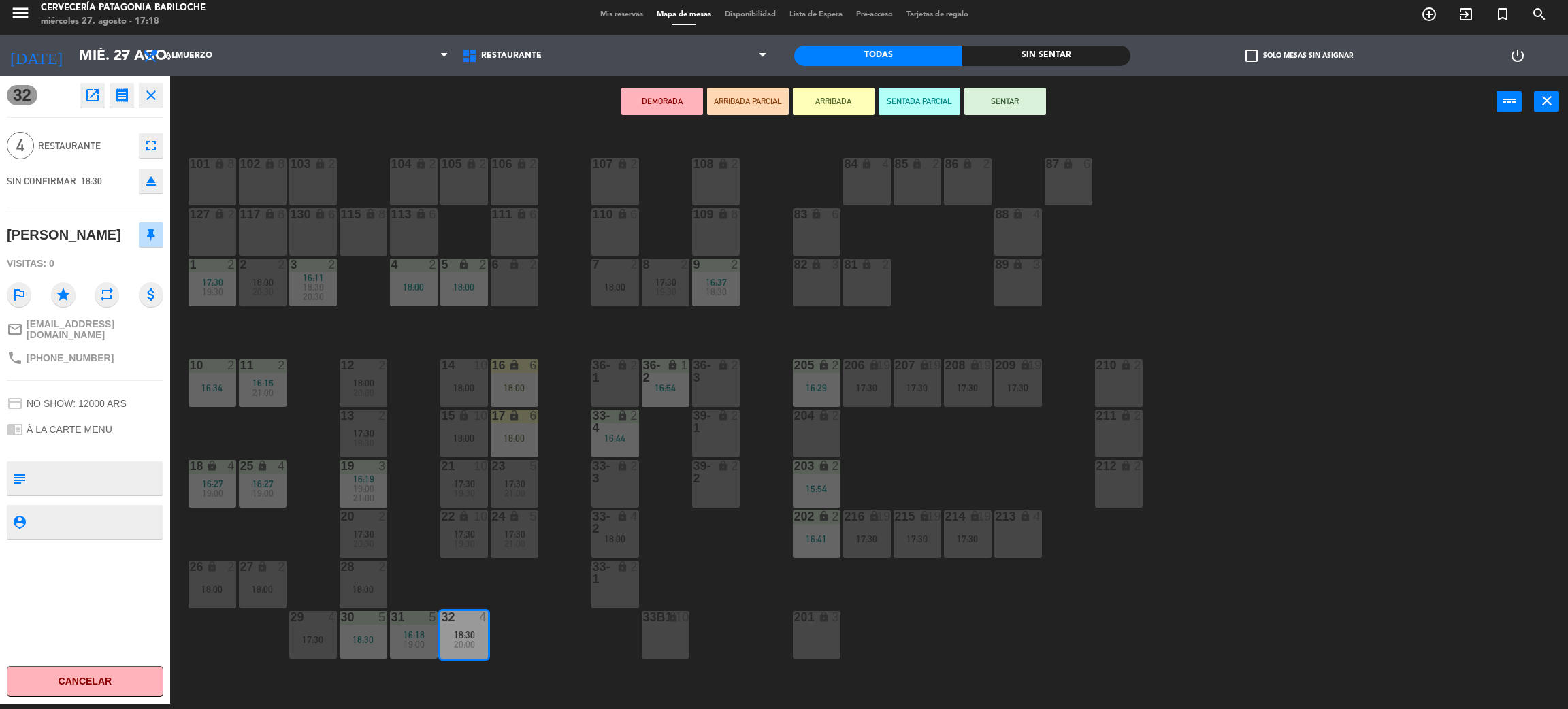
click at [1019, 112] on button "SENTAR" at bounding box center [1005, 101] width 82 height 27
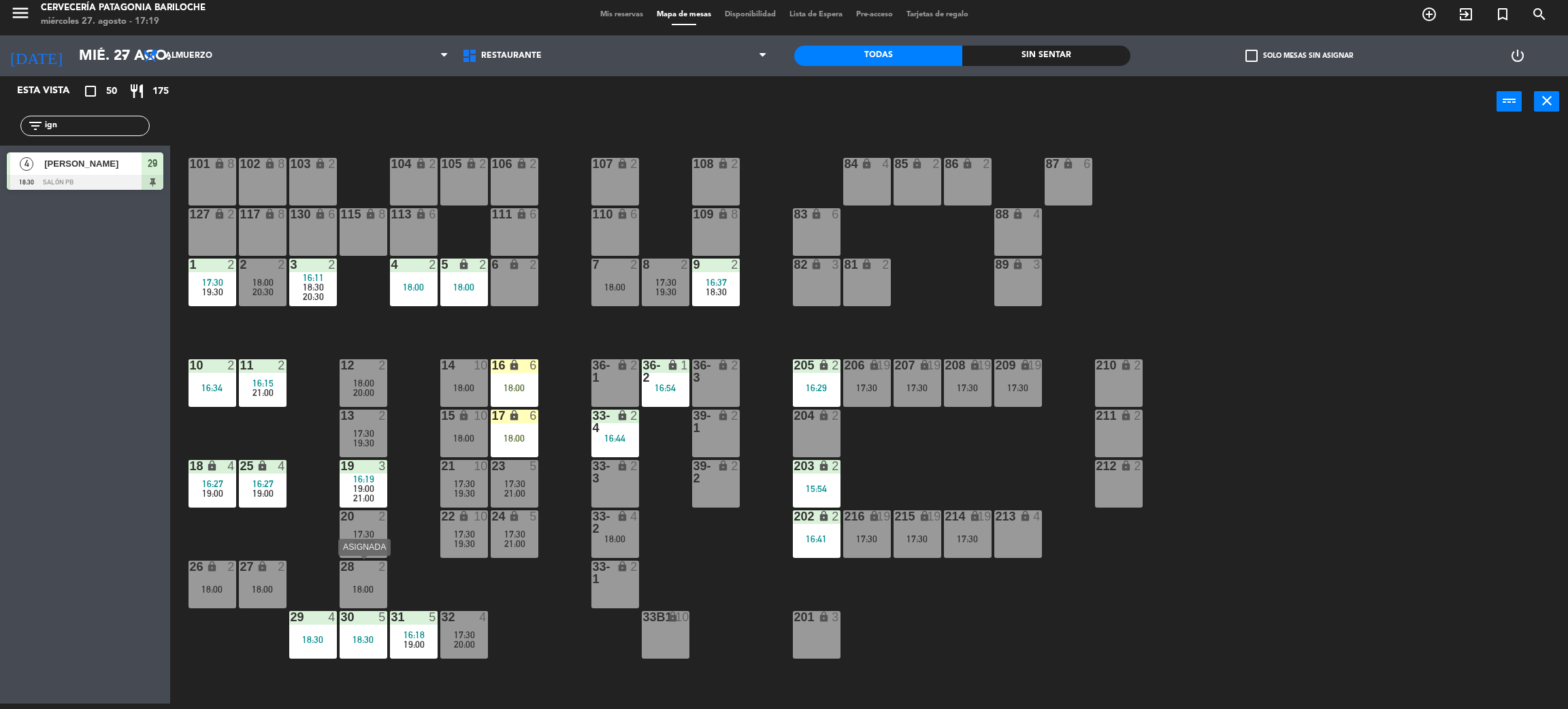
click at [350, 596] on div "28 2 18:00" at bounding box center [364, 584] width 48 height 48
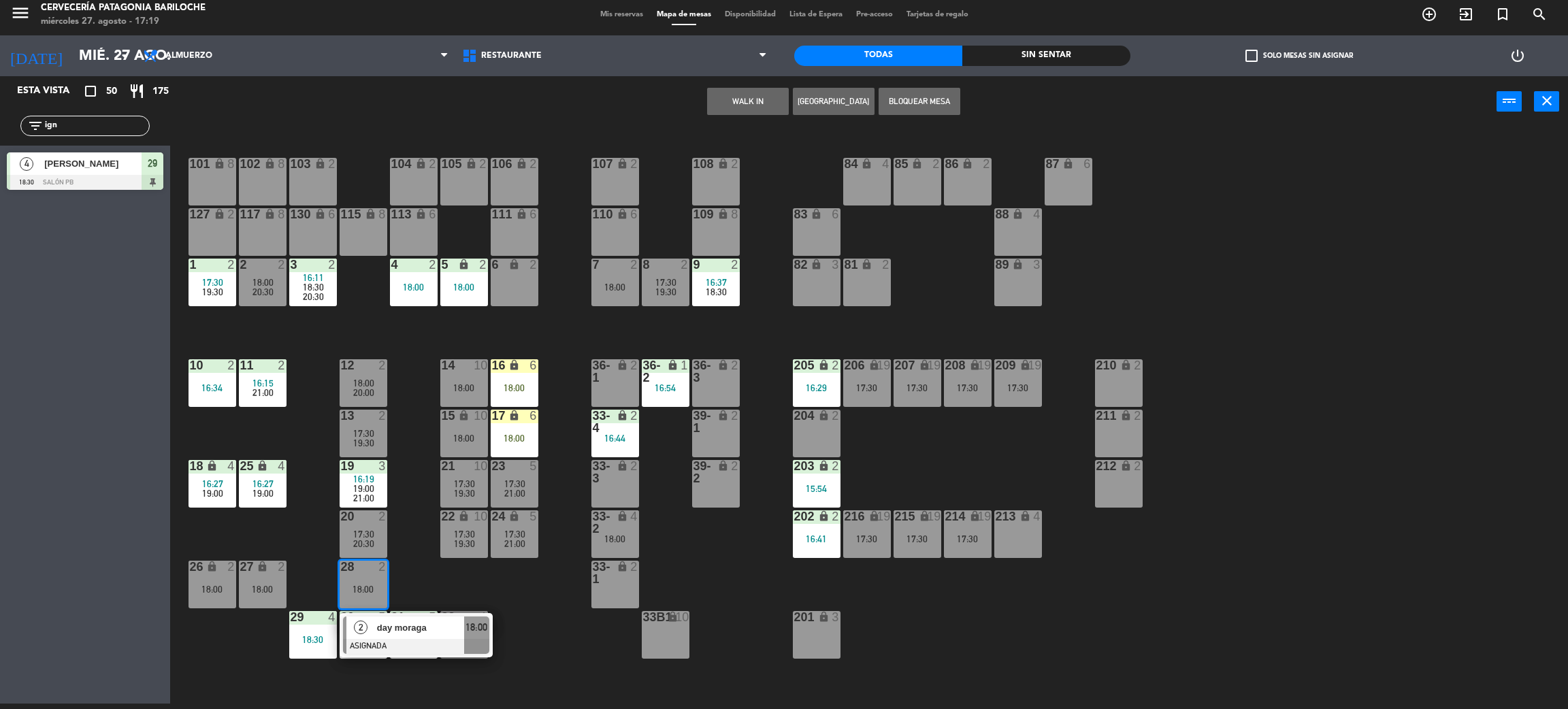
click at [601, 488] on div "33-3 lock 2" at bounding box center [615, 484] width 48 height 48
click at [770, 95] on button "Mover" at bounding box center [791, 101] width 82 height 27
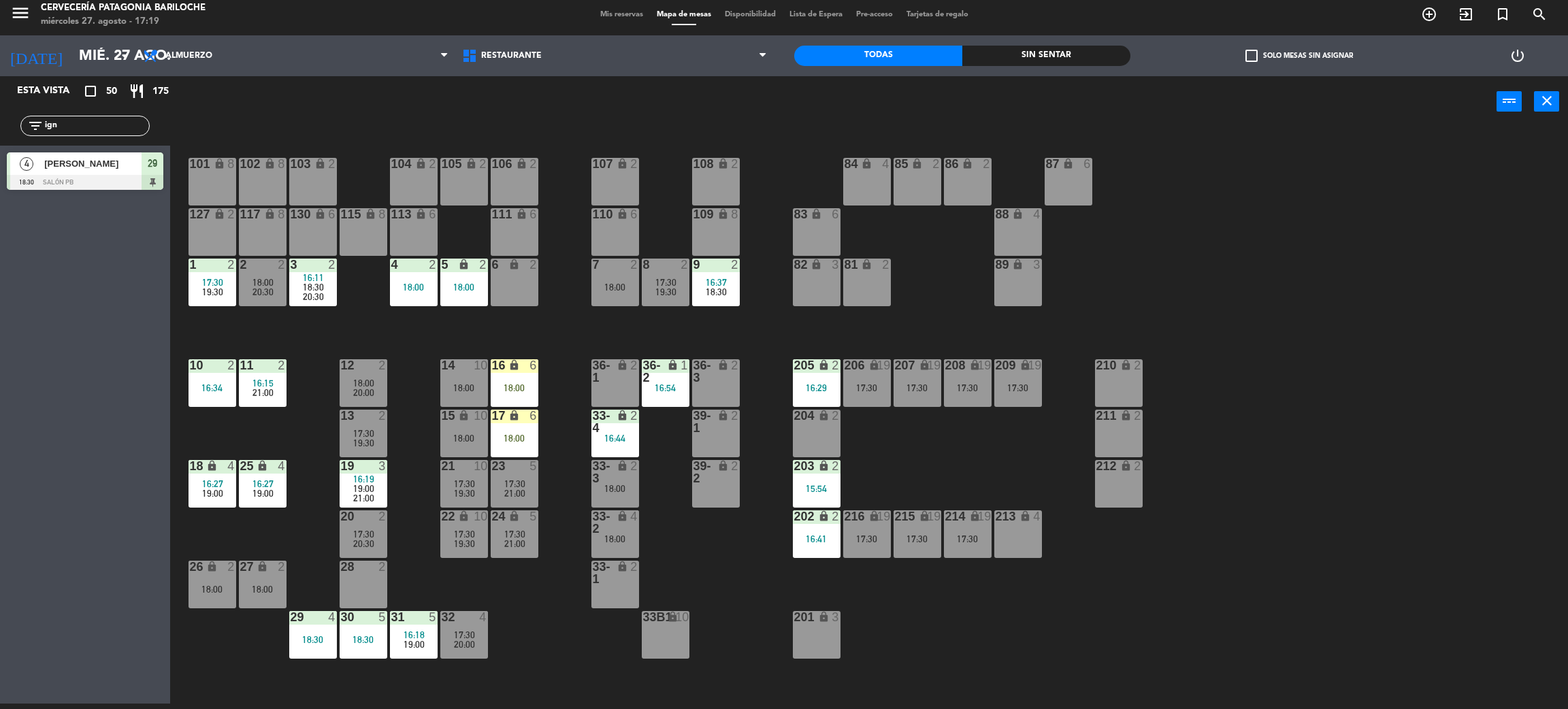
click at [364, 541] on span "20:30" at bounding box center [364, 544] width 21 height 11
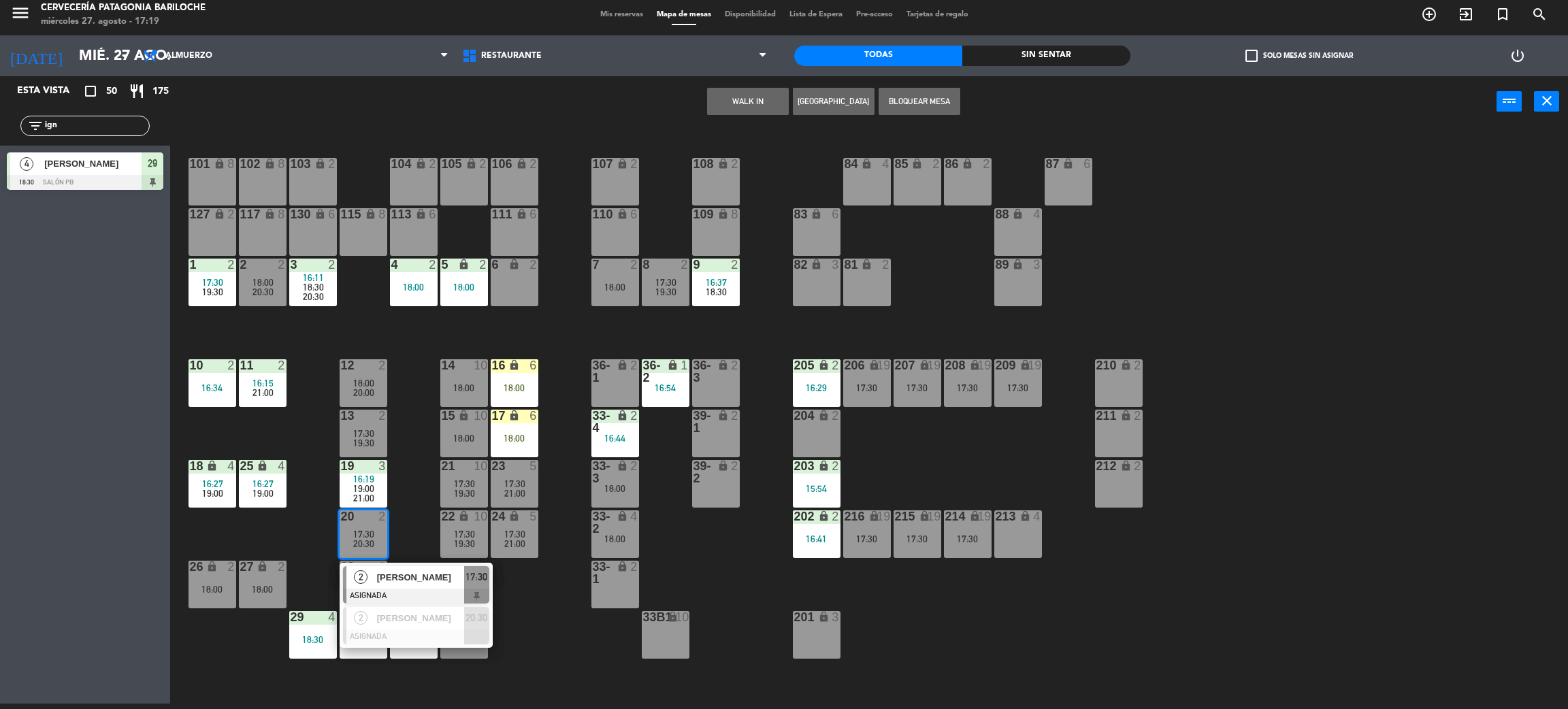
click at [393, 576] on span "Thomas Serta" at bounding box center [420, 577] width 87 height 14
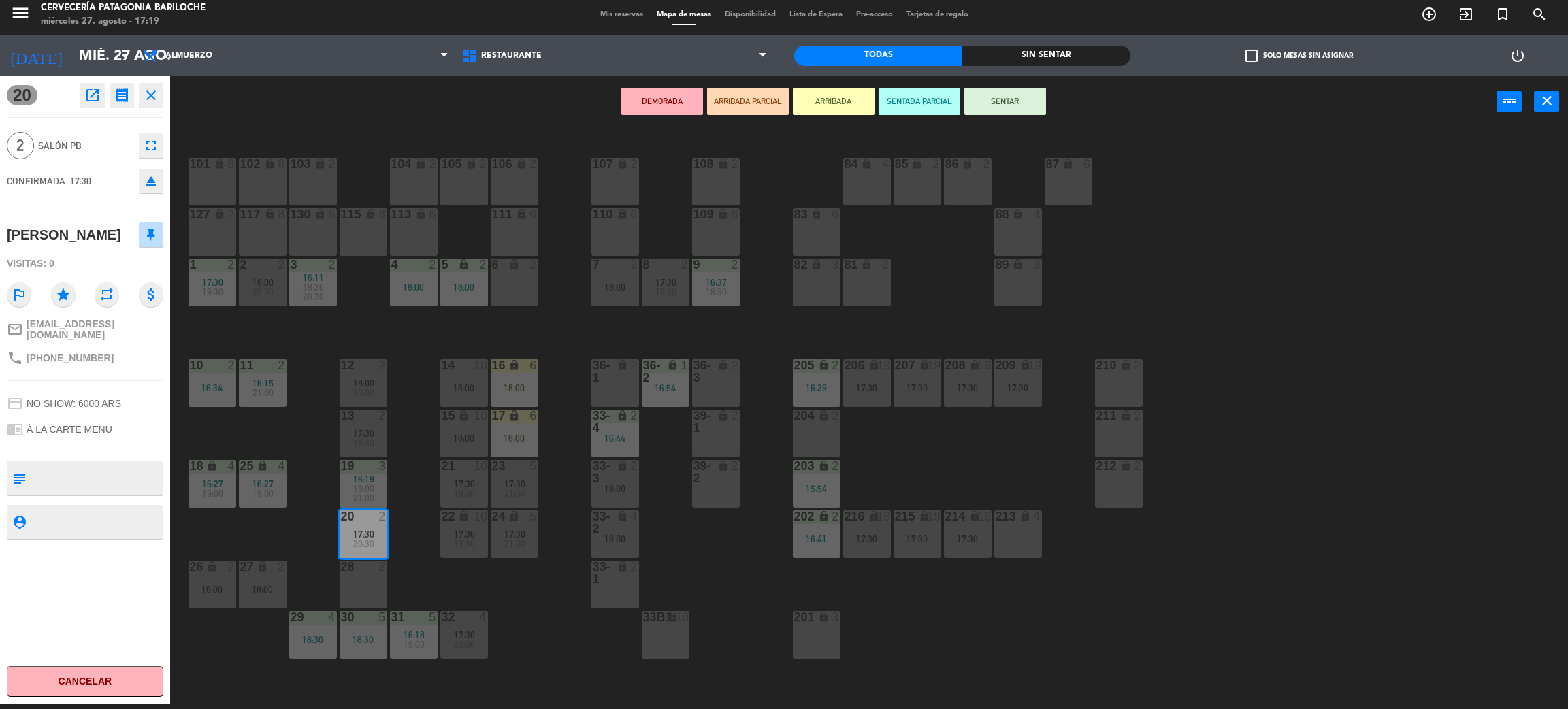
click at [515, 282] on div "6 lock 2" at bounding box center [514, 282] width 48 height 48
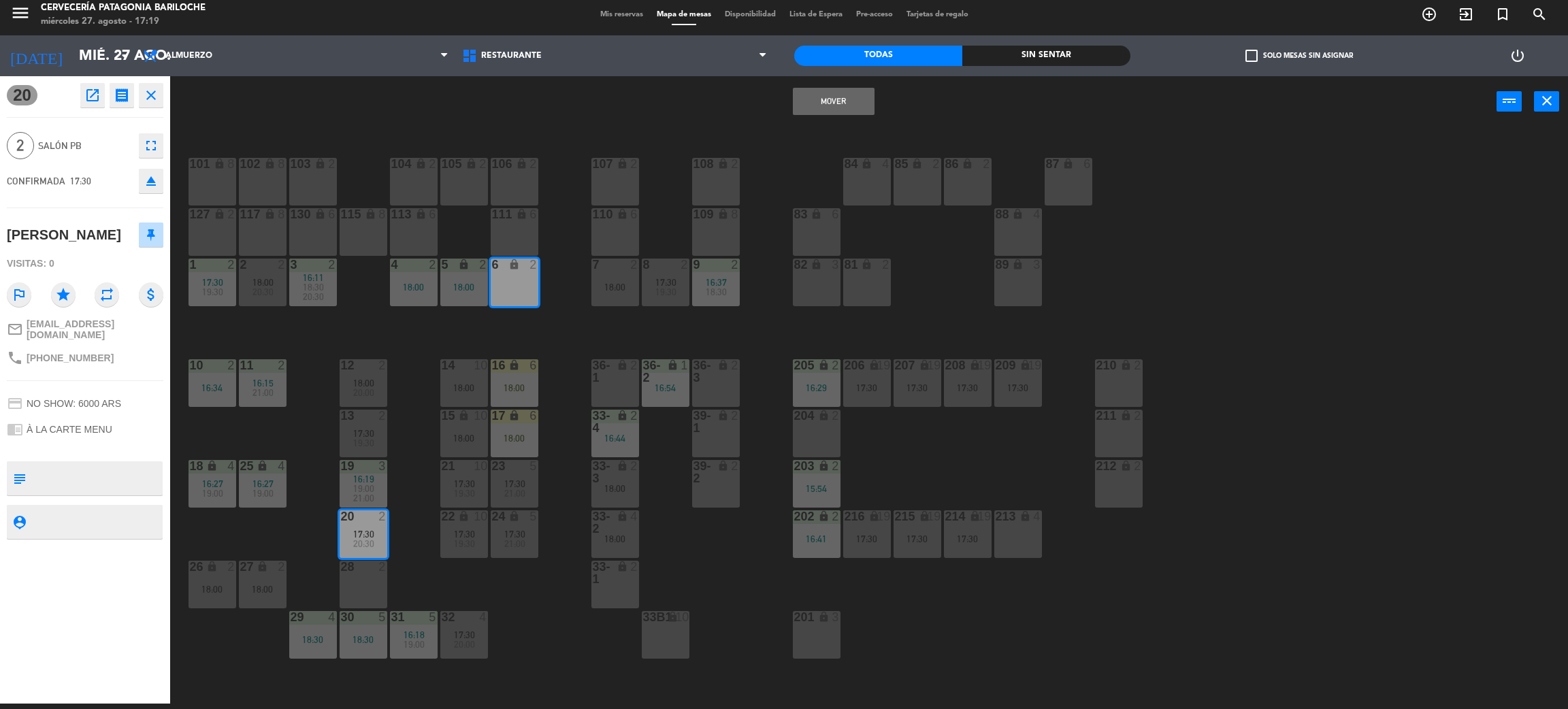
click at [834, 102] on button "Mover" at bounding box center [834, 101] width 82 height 27
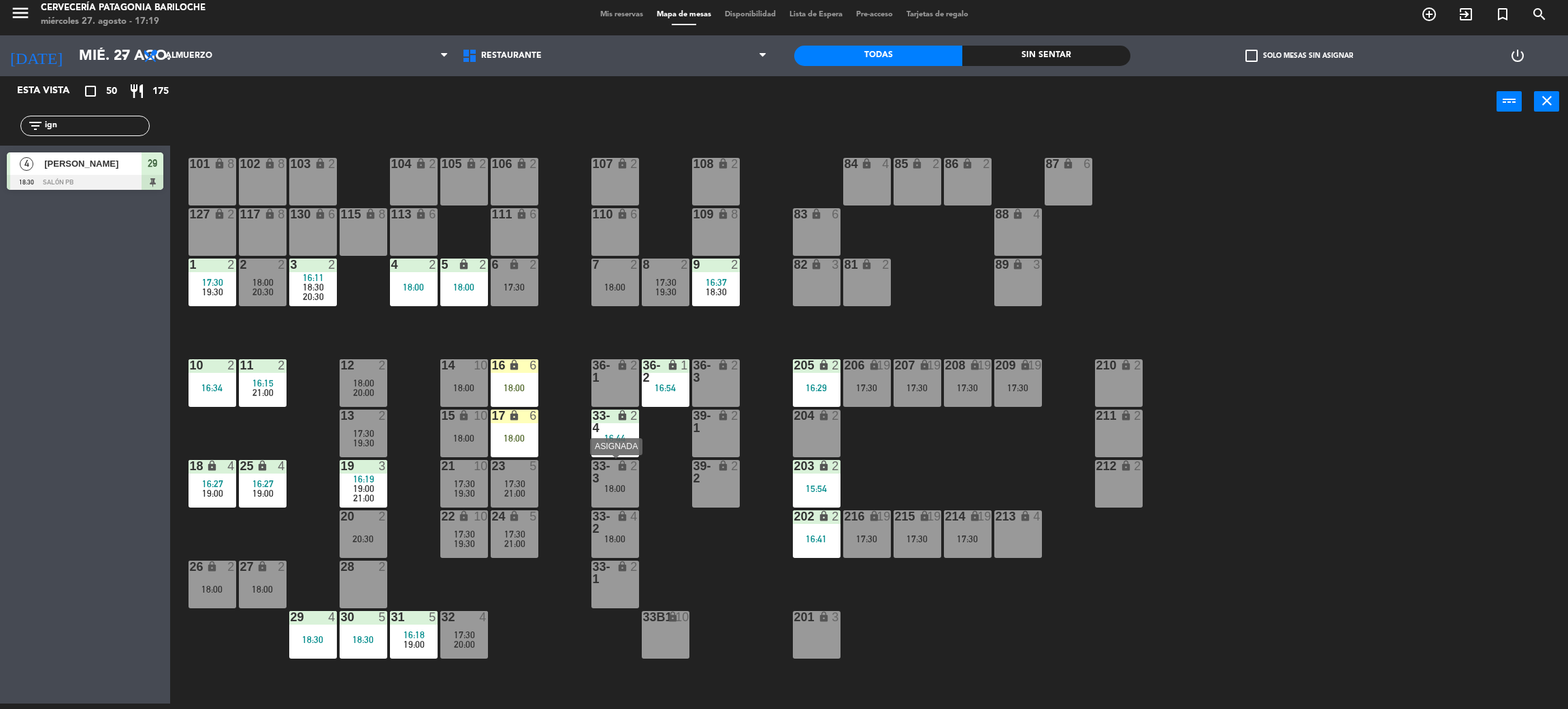
click at [630, 489] on div "18:00" at bounding box center [615, 488] width 48 height 9
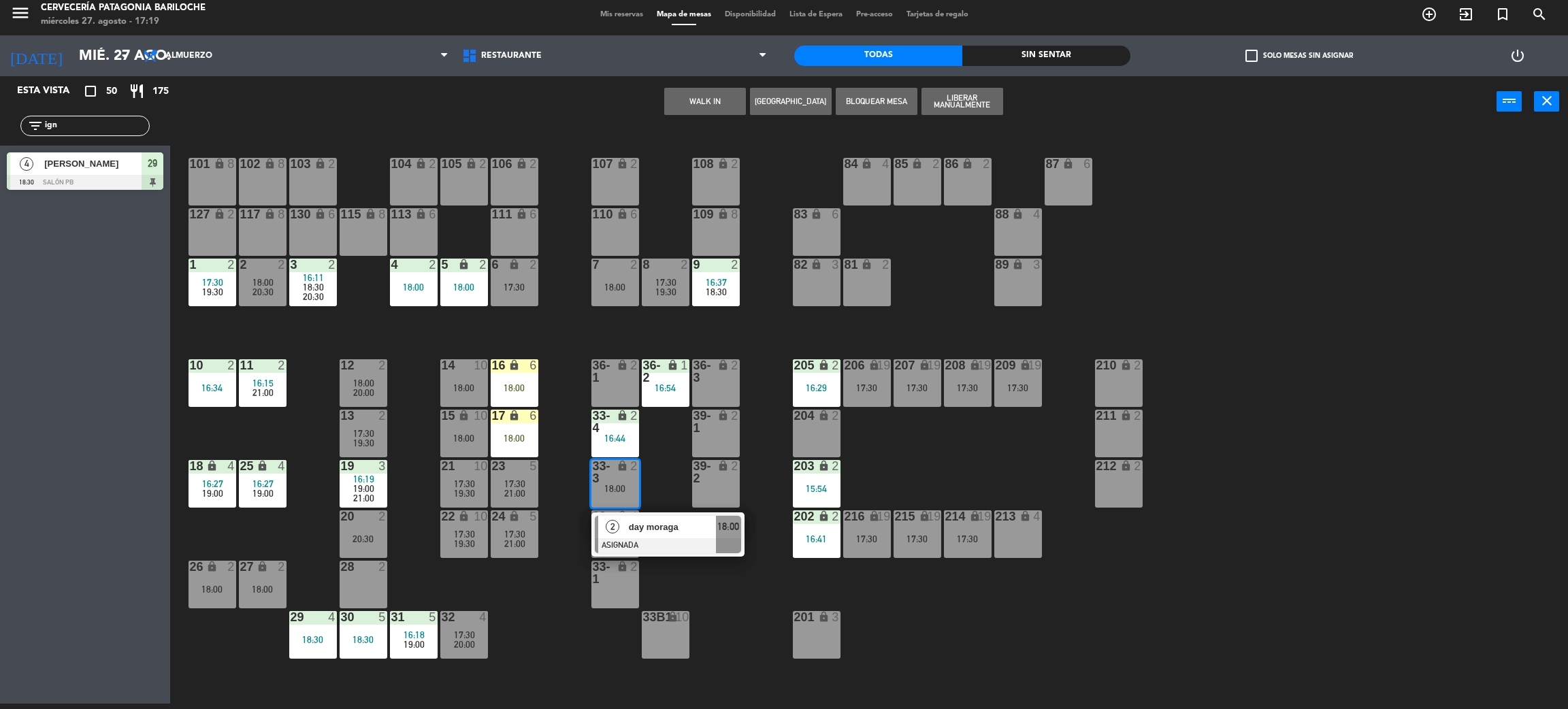
drag, startPoint x: 692, startPoint y: 590, endPoint x: 679, endPoint y: 575, distance: 19.8
click at [692, 590] on div "101 lock 8 102 lock 8 104 lock 2 105 lock 2 106 lock 2 103 lock 2 107 lock 2 10…" at bounding box center [877, 422] width 1383 height 576
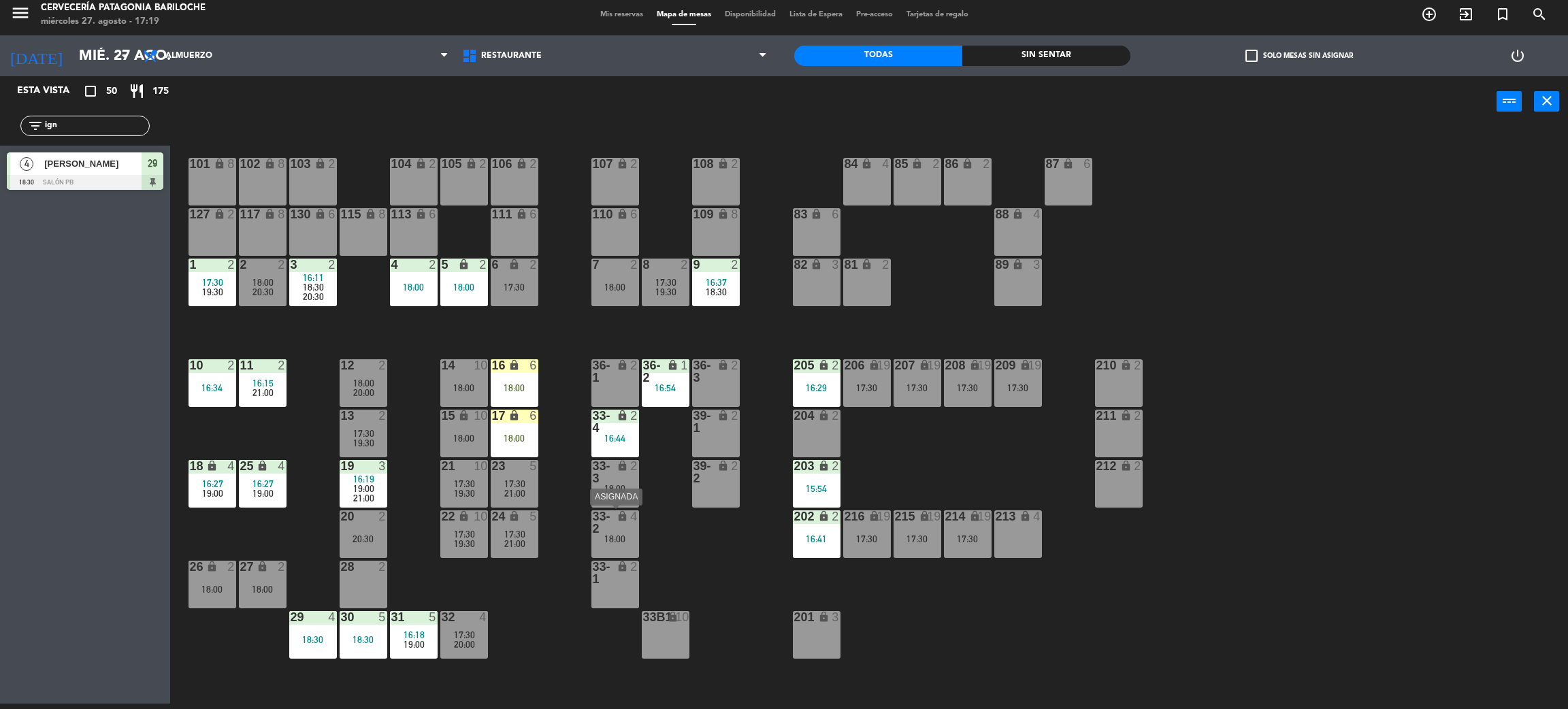
click at [620, 545] on div "33-2 lock 4 18:00" at bounding box center [615, 534] width 48 height 48
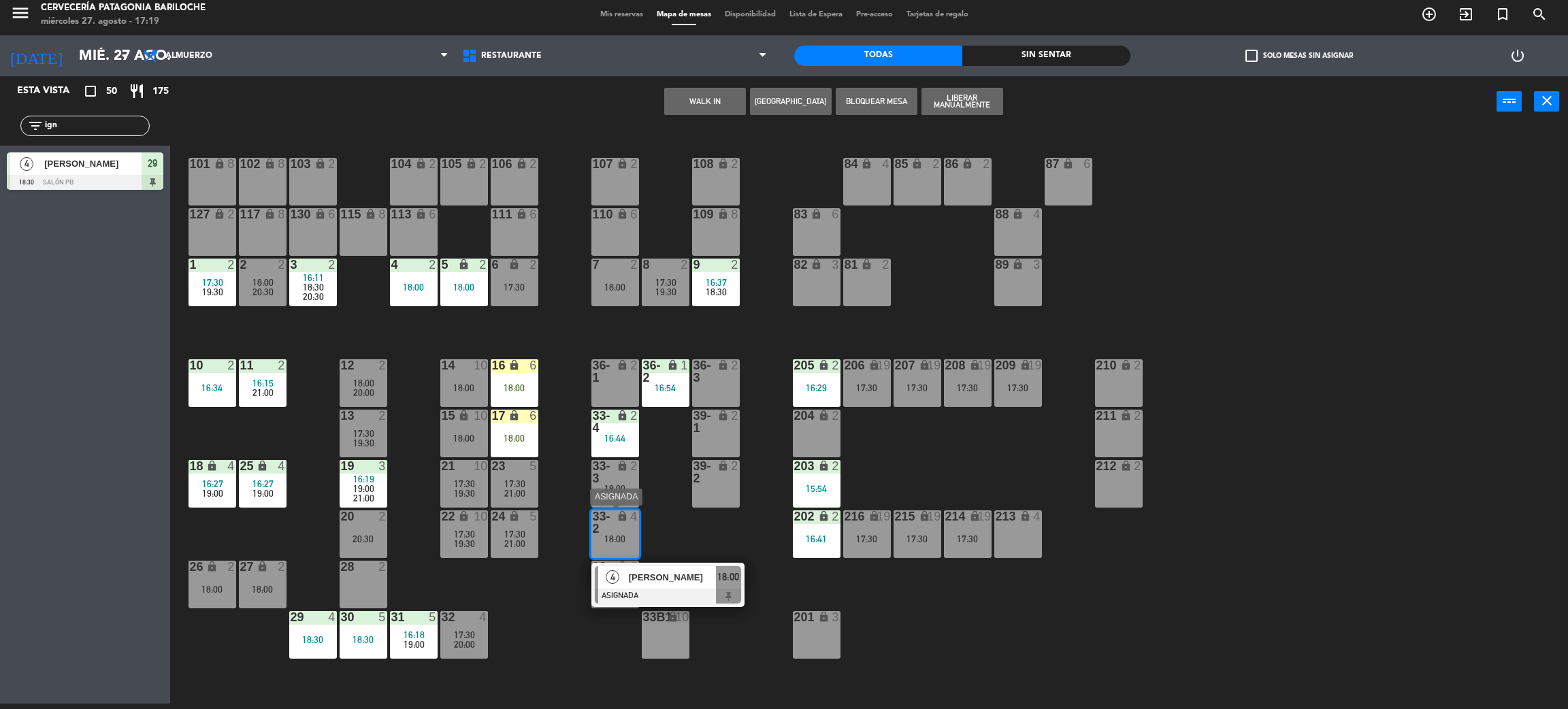
click at [674, 589] on div at bounding box center [668, 596] width 146 height 15
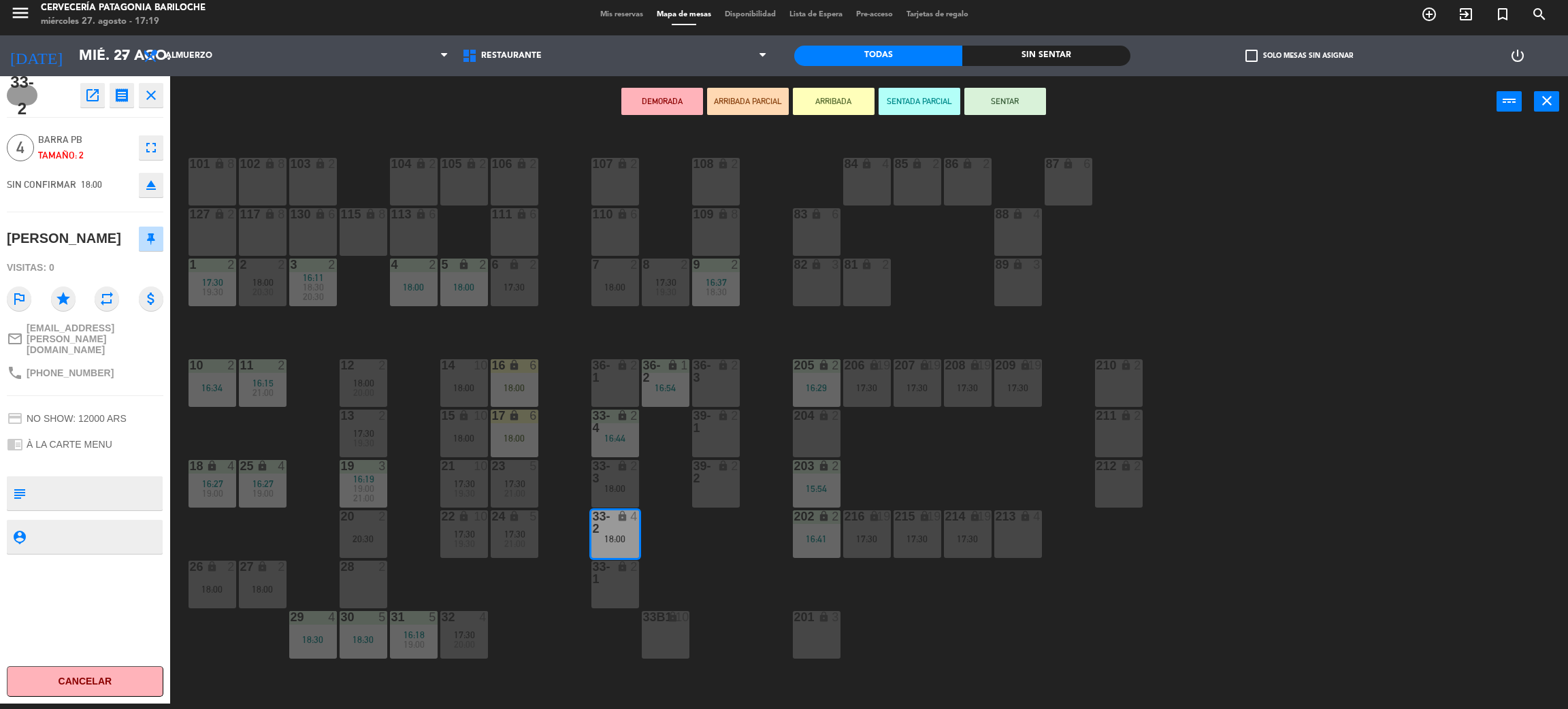
click at [375, 588] on div "28 2" at bounding box center [364, 584] width 48 height 48
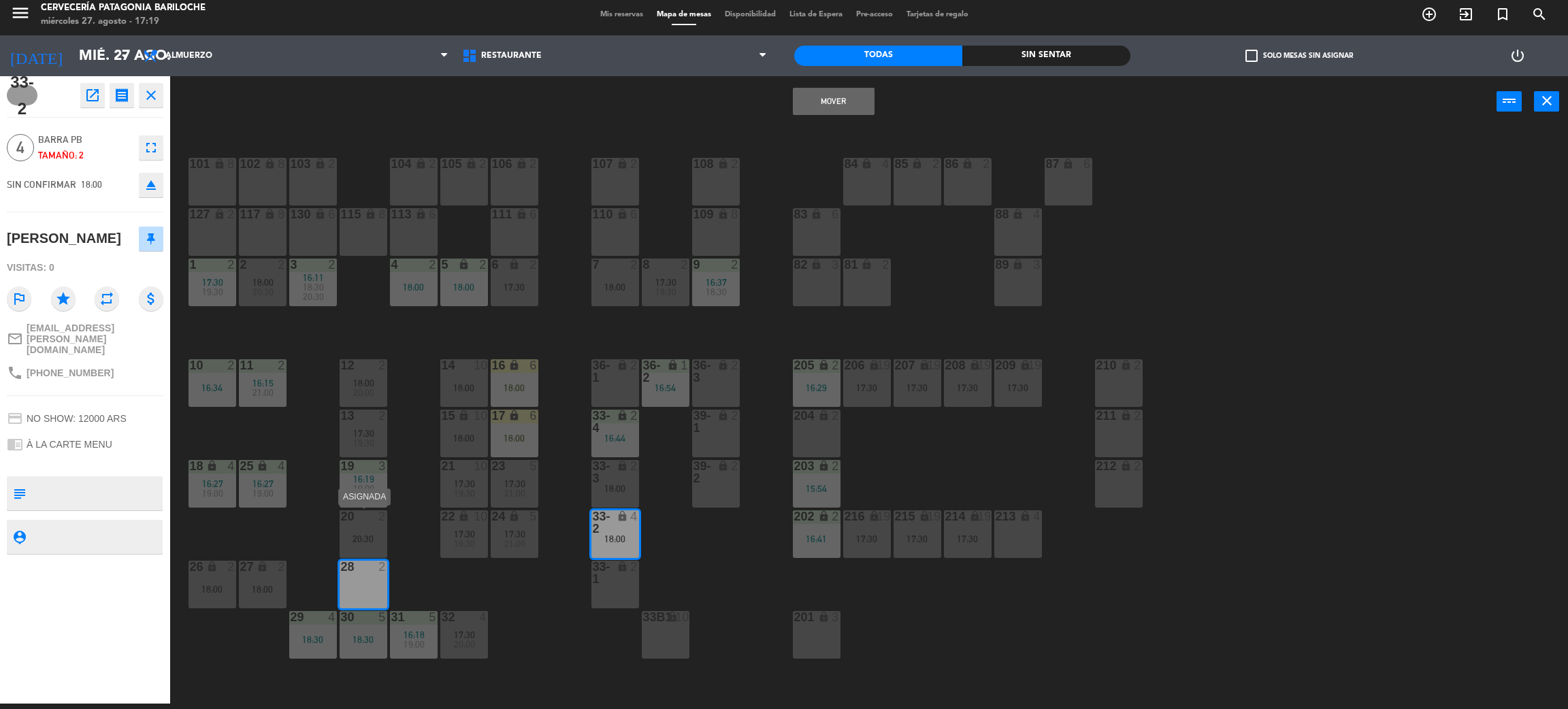
click at [378, 534] on div "20:30" at bounding box center [364, 539] width 48 height 10
click at [810, 111] on button "Mover y Unir" at bounding box center [791, 101] width 82 height 27
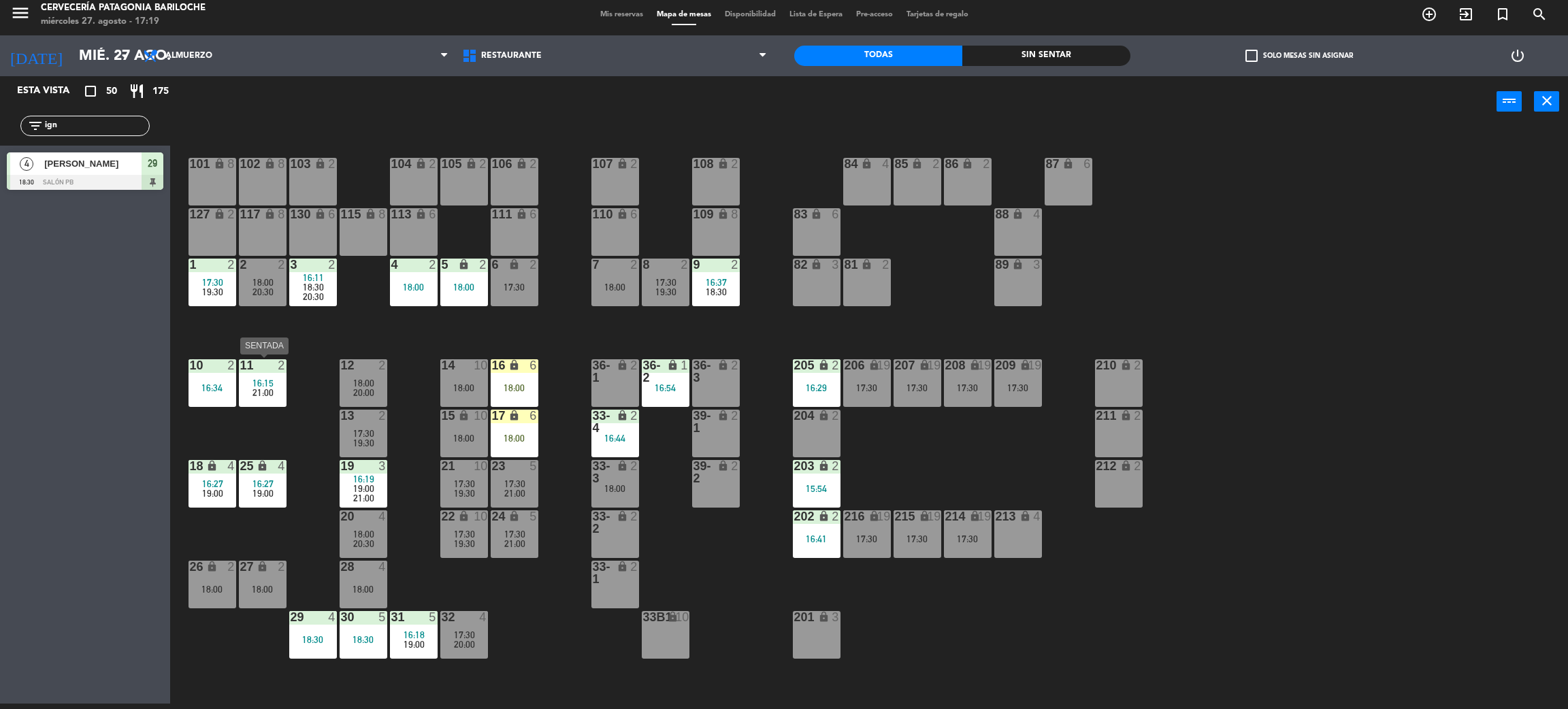
click at [253, 387] on span "21:00" at bounding box center [263, 393] width 21 height 11
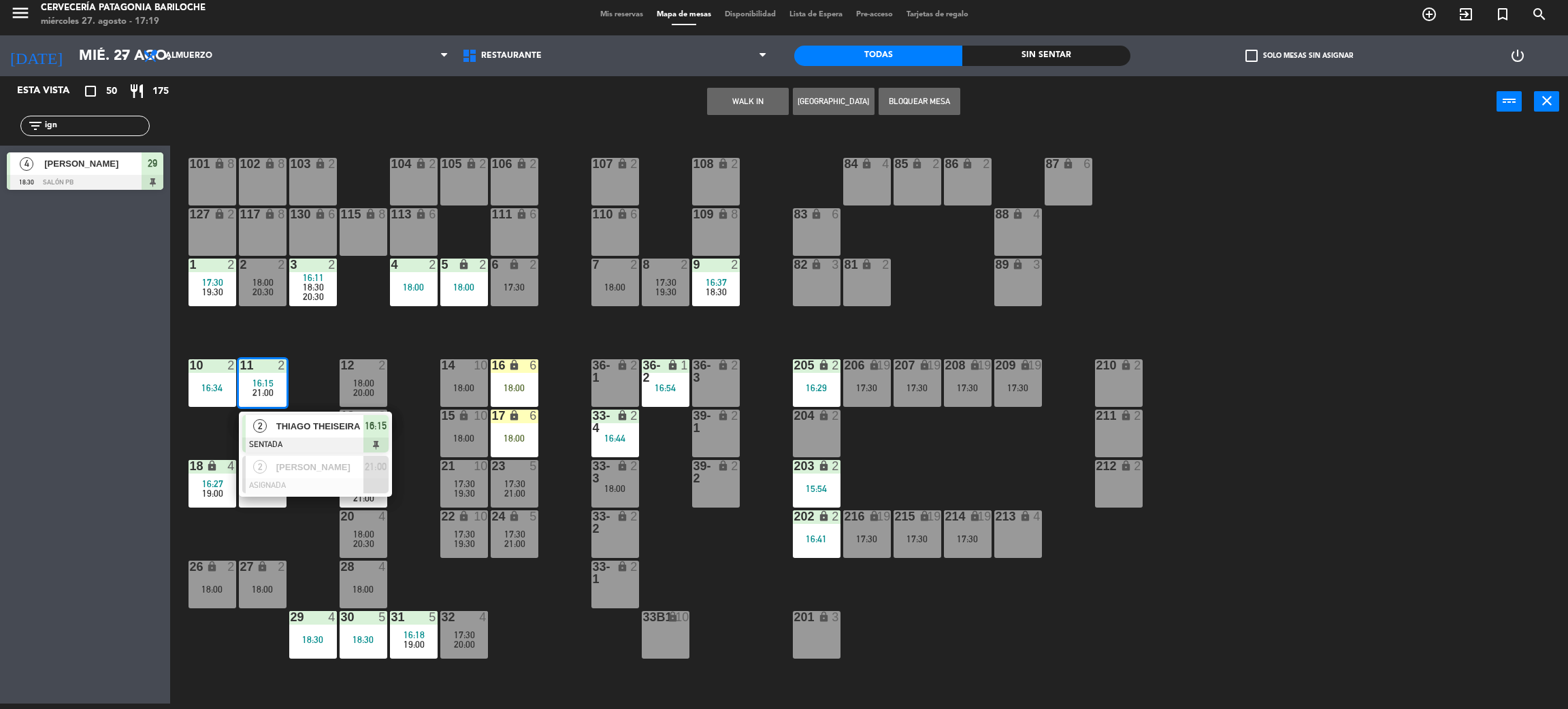
click at [532, 681] on div "101 lock 8 102 lock 8 104 lock 2 105 lock 2 106 lock 2 103 lock 2 107 lock 2 10…" at bounding box center [877, 422] width 1383 height 576
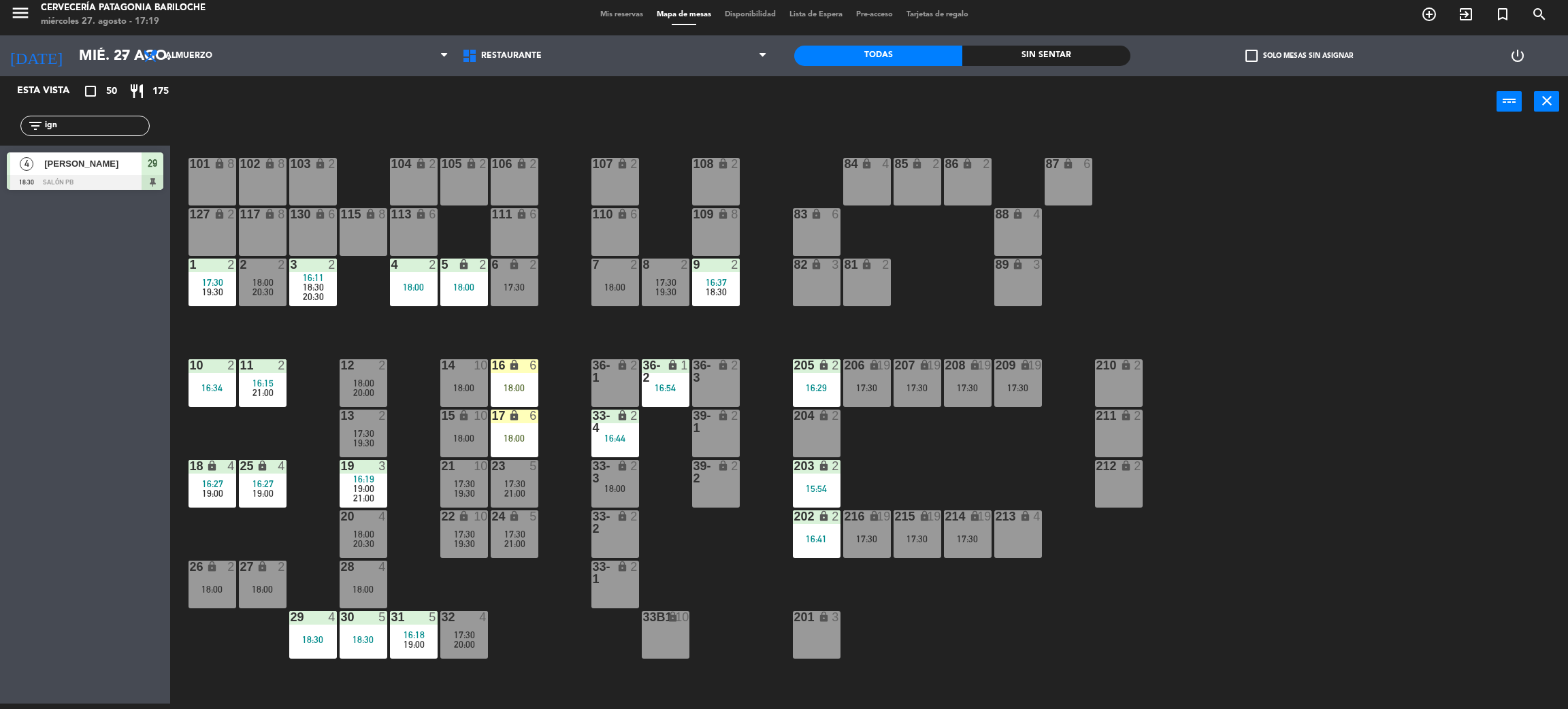
click at [620, 481] on div "lock" at bounding box center [615, 472] width 23 height 24
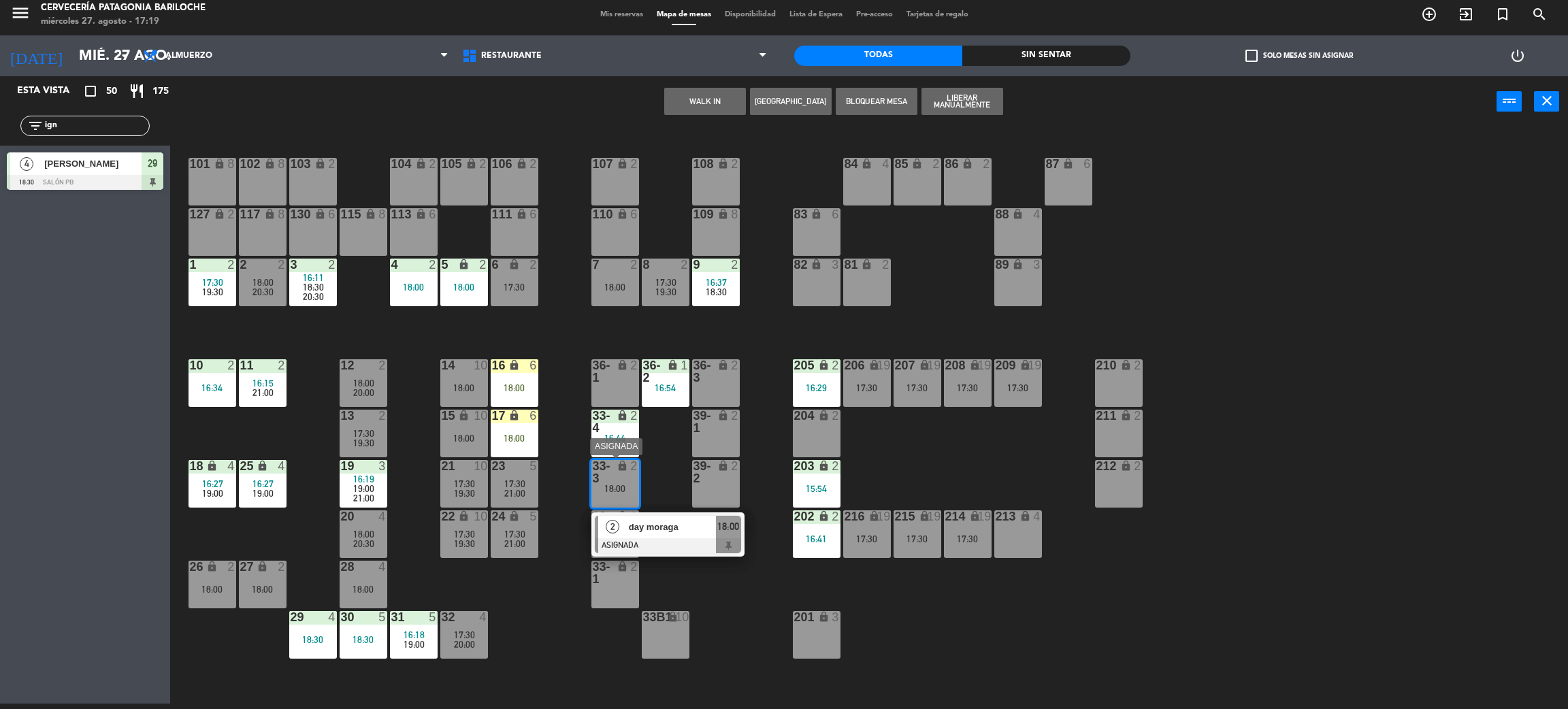
click at [641, 535] on div "day moraga" at bounding box center [671, 527] width 89 height 23
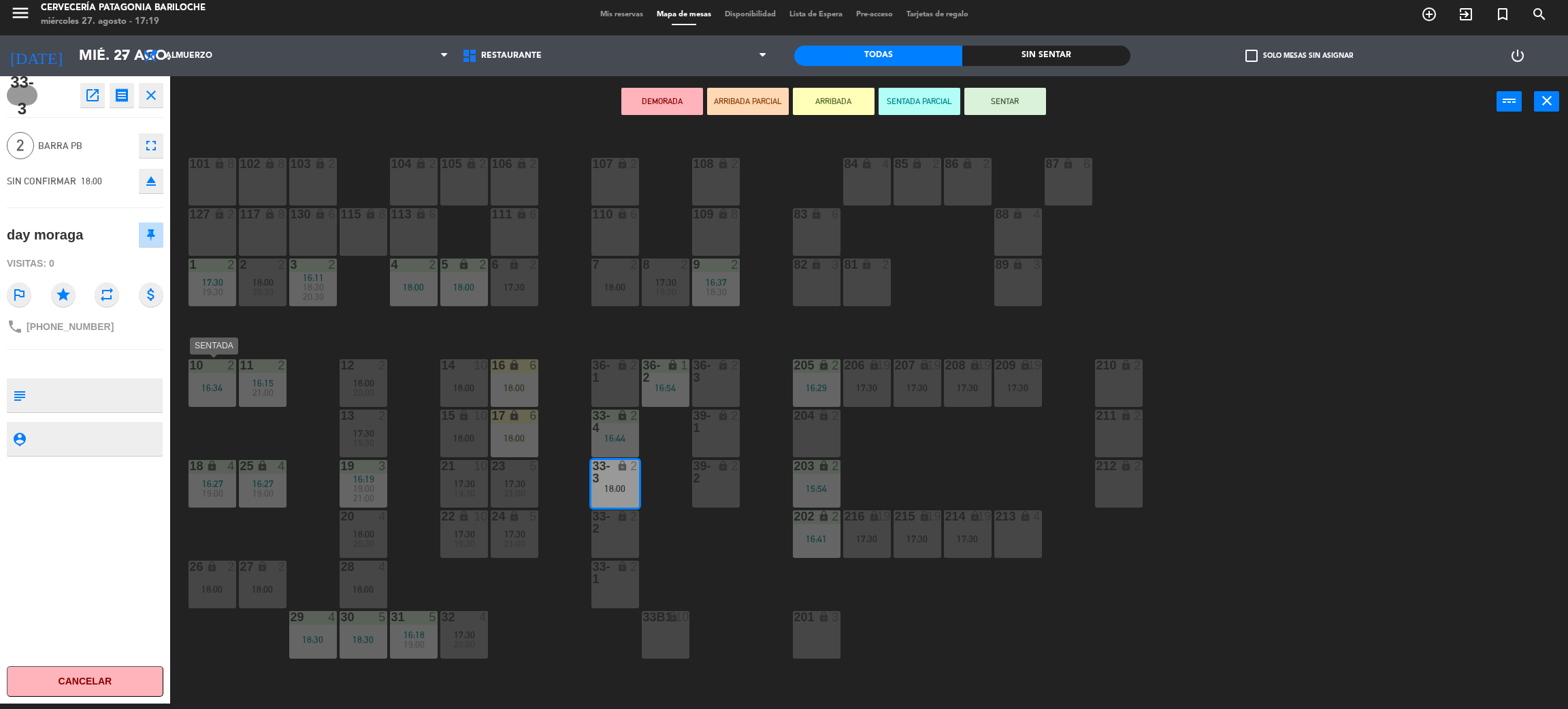
click at [222, 379] on div "10 2 16:34" at bounding box center [212, 383] width 48 height 48
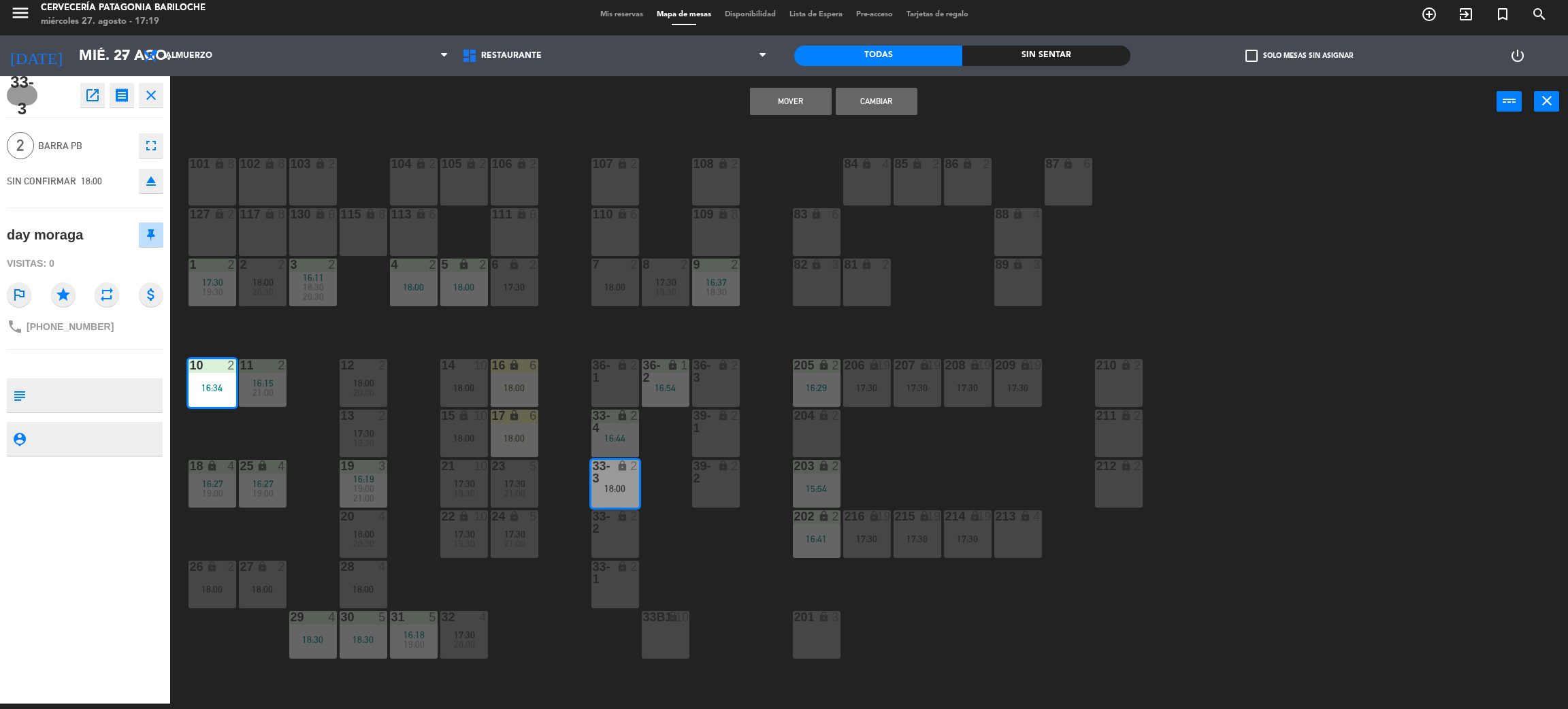
click at [545, 674] on div "101 lock 8 102 lock 8 104 lock 2 105 lock 2 106 lock 2 103 lock 2 107 lock 2 10…" at bounding box center [877, 422] width 1383 height 576
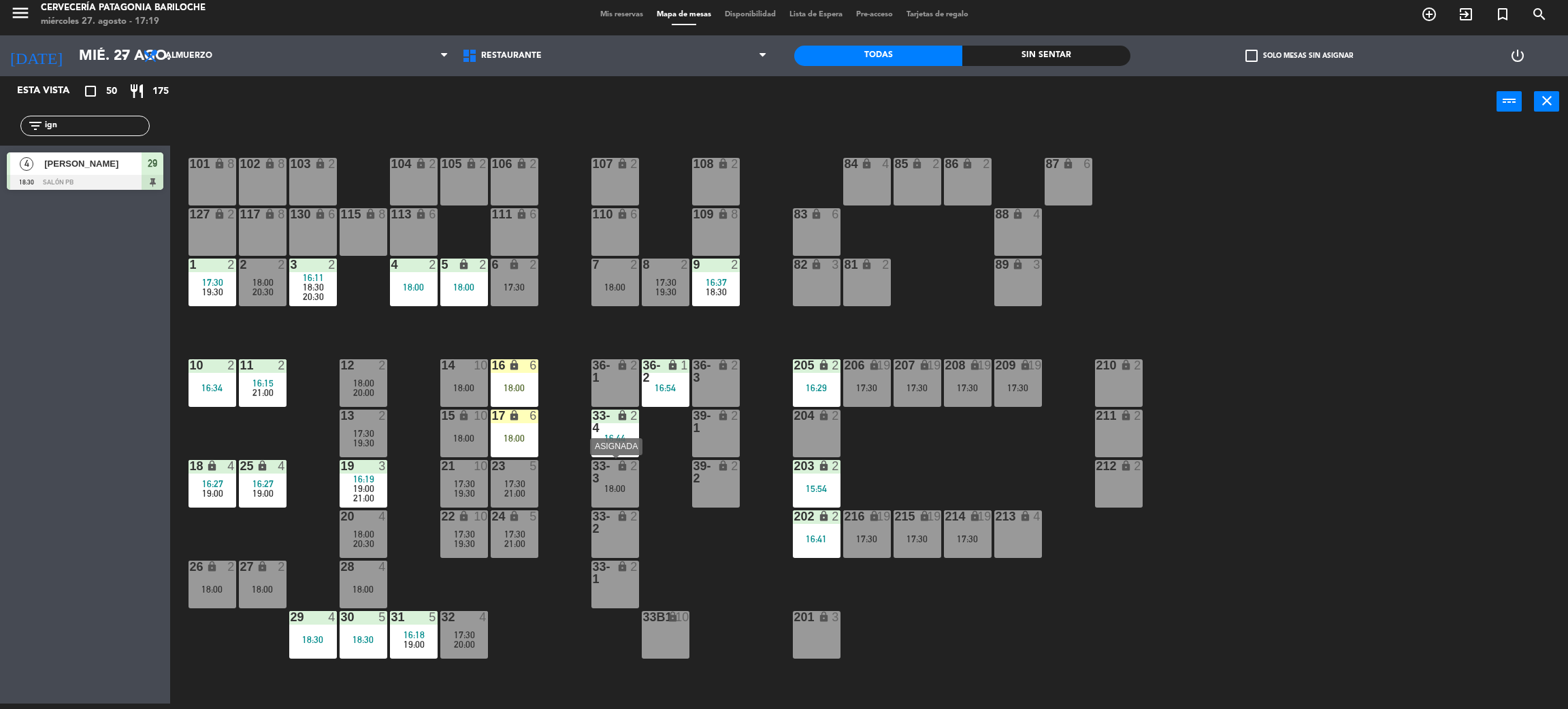
click at [626, 490] on div "18:00" at bounding box center [615, 488] width 48 height 9
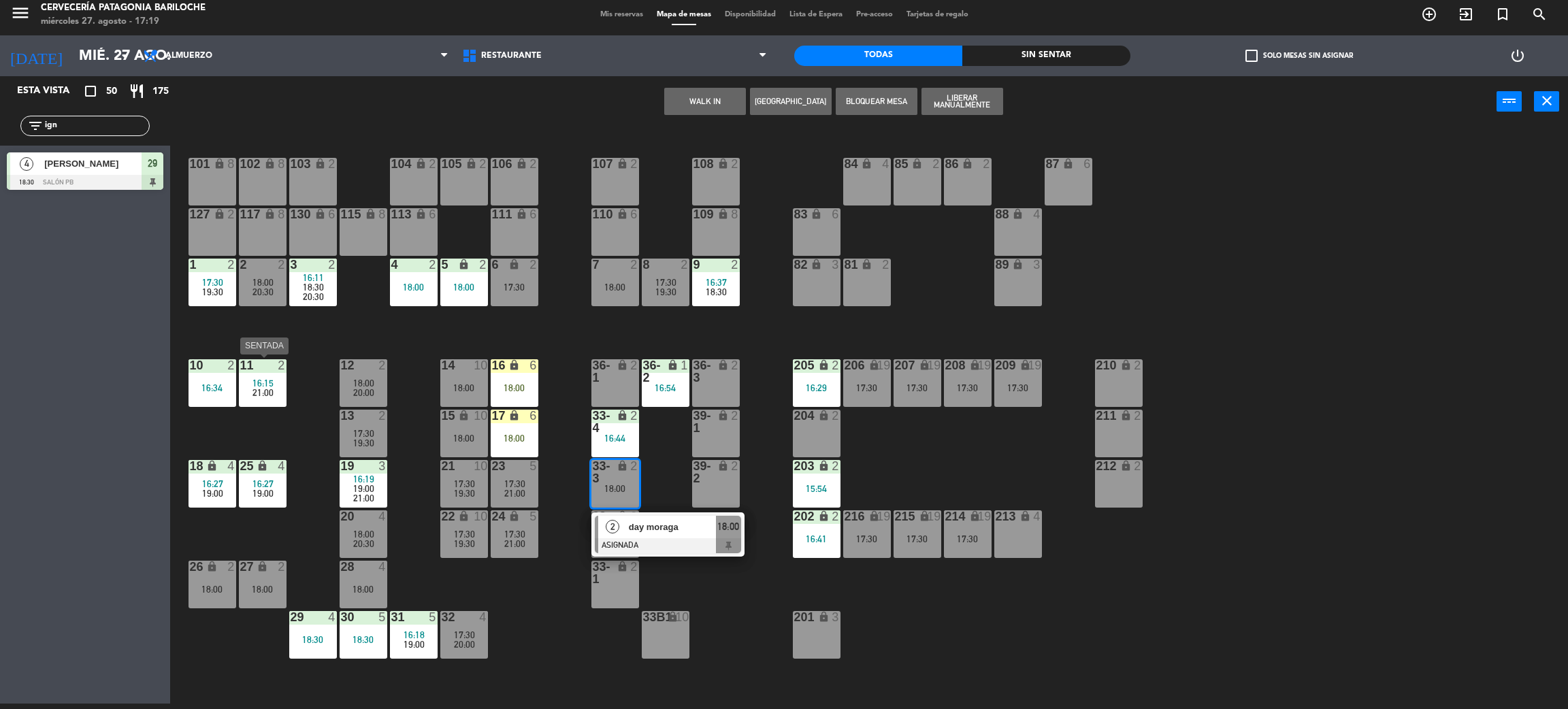
click at [271, 378] on span "16:15" at bounding box center [263, 383] width 21 height 11
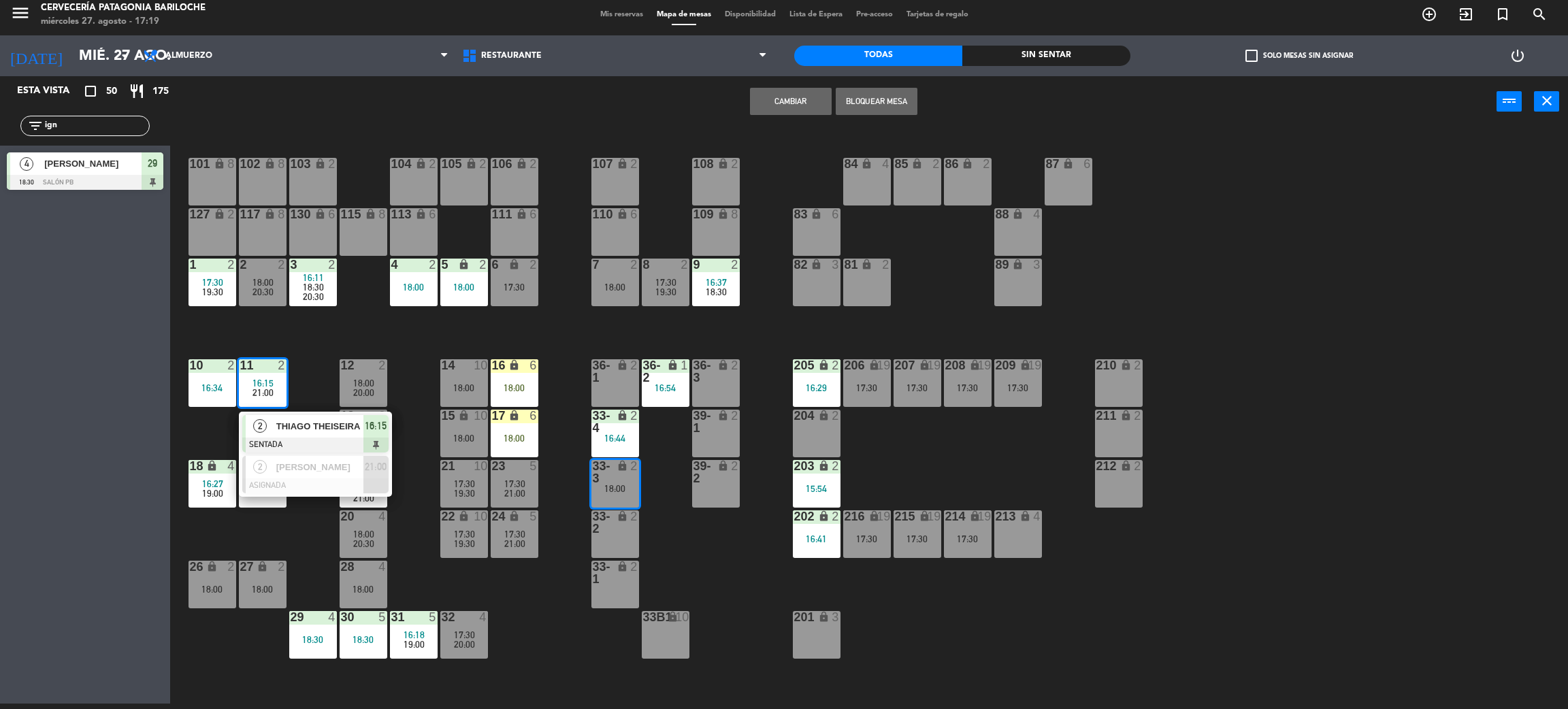
click at [563, 337] on div "101 lock 8 102 lock 8 104 lock 2 105 lock 2 106 lock 2 103 lock 2 107 lock 2 10…" at bounding box center [877, 422] width 1383 height 576
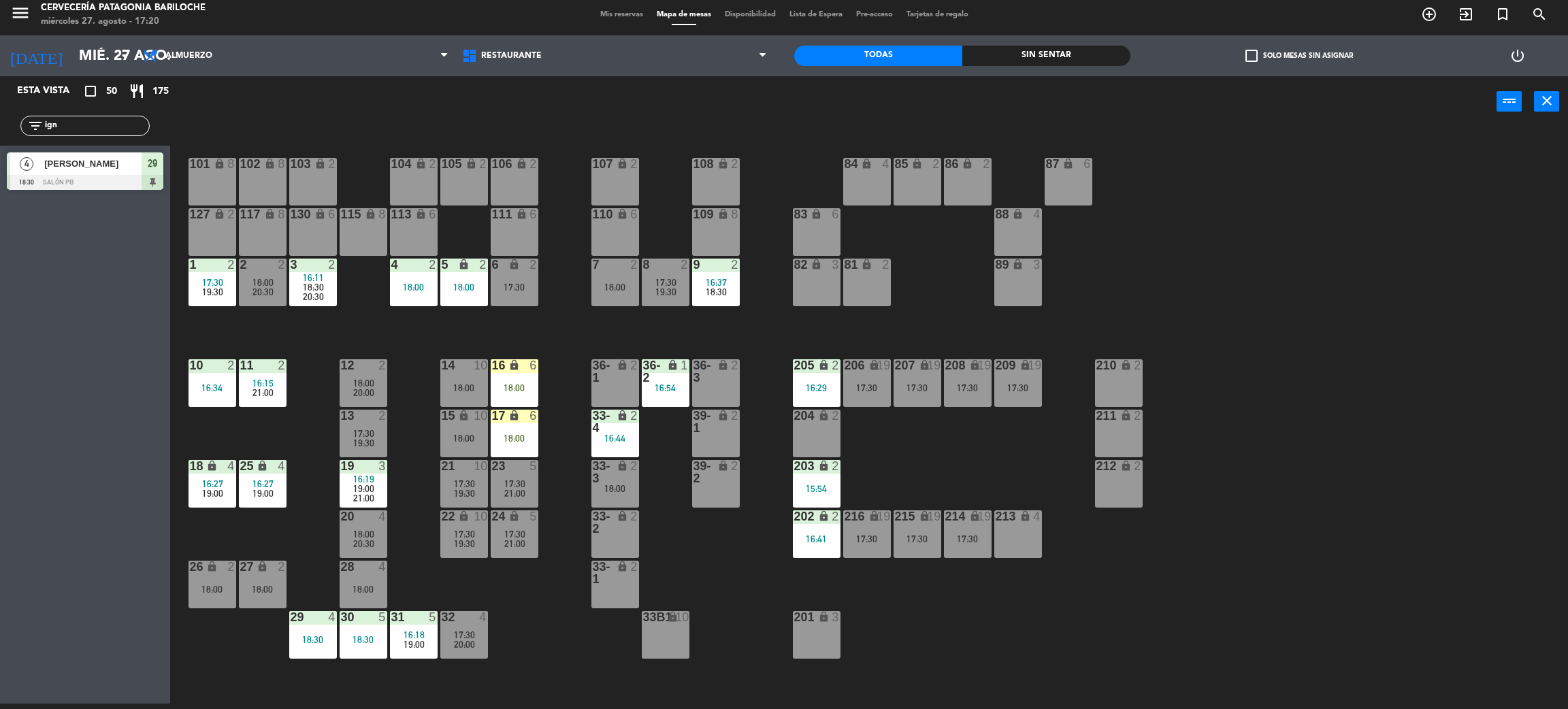
click at [304, 641] on div "18:30" at bounding box center [313, 640] width 48 height 9
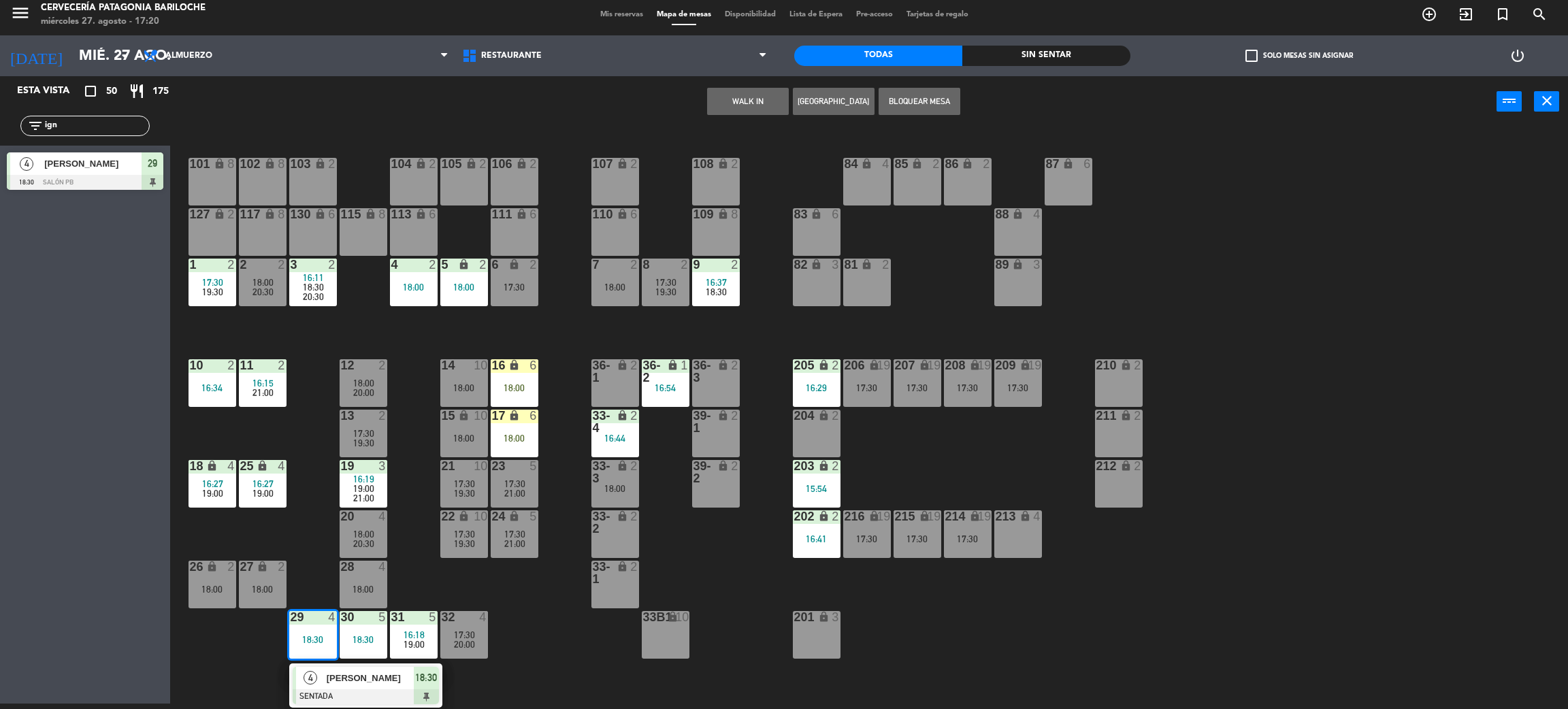
click at [345, 681] on span "[PERSON_NAME]" at bounding box center [370, 678] width 87 height 14
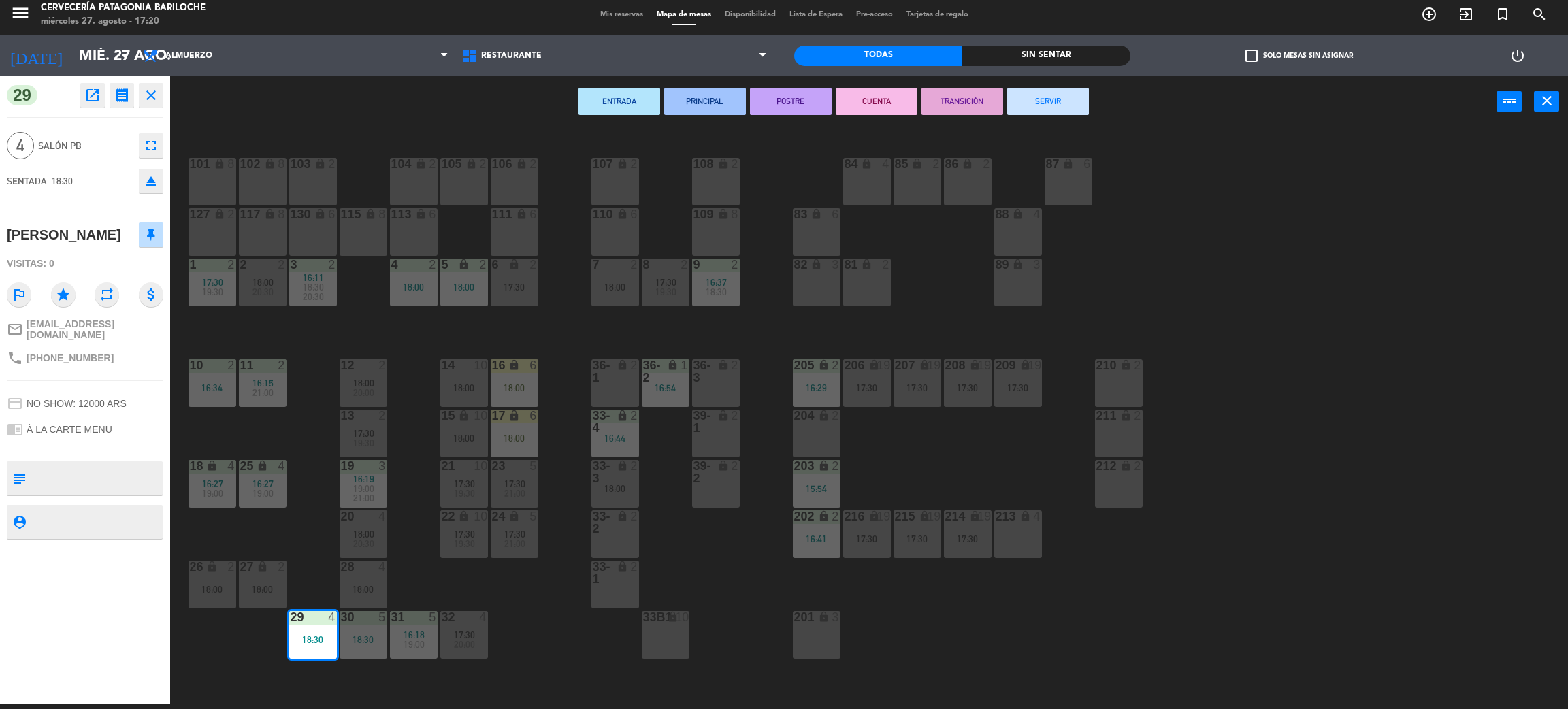
click at [465, 633] on span "17:30" at bounding box center [464, 635] width 21 height 11
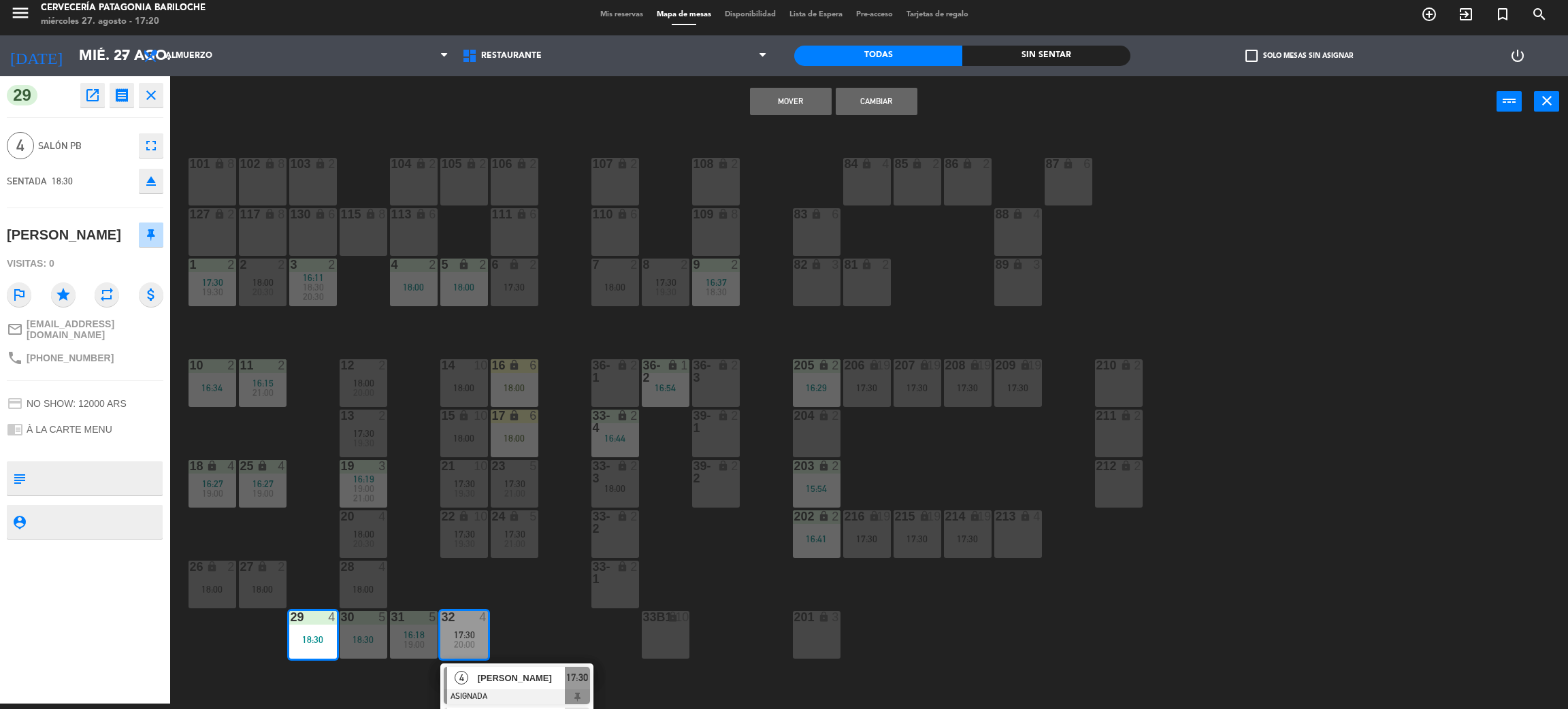
click at [855, 93] on button "Cambiar" at bounding box center [877, 101] width 82 height 27
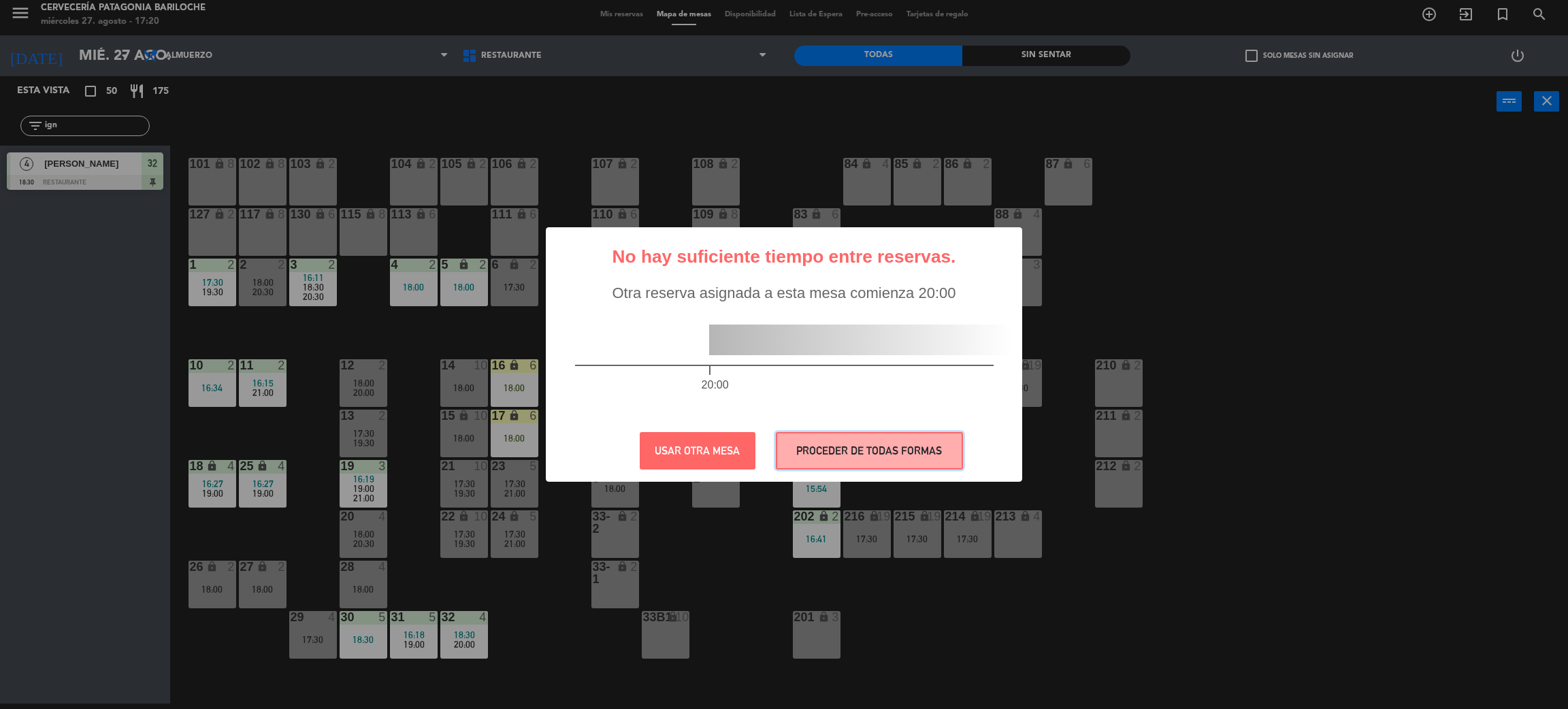
click at [859, 453] on button "PROCEDER DE TODAS FORMAS" at bounding box center [869, 451] width 187 height 38
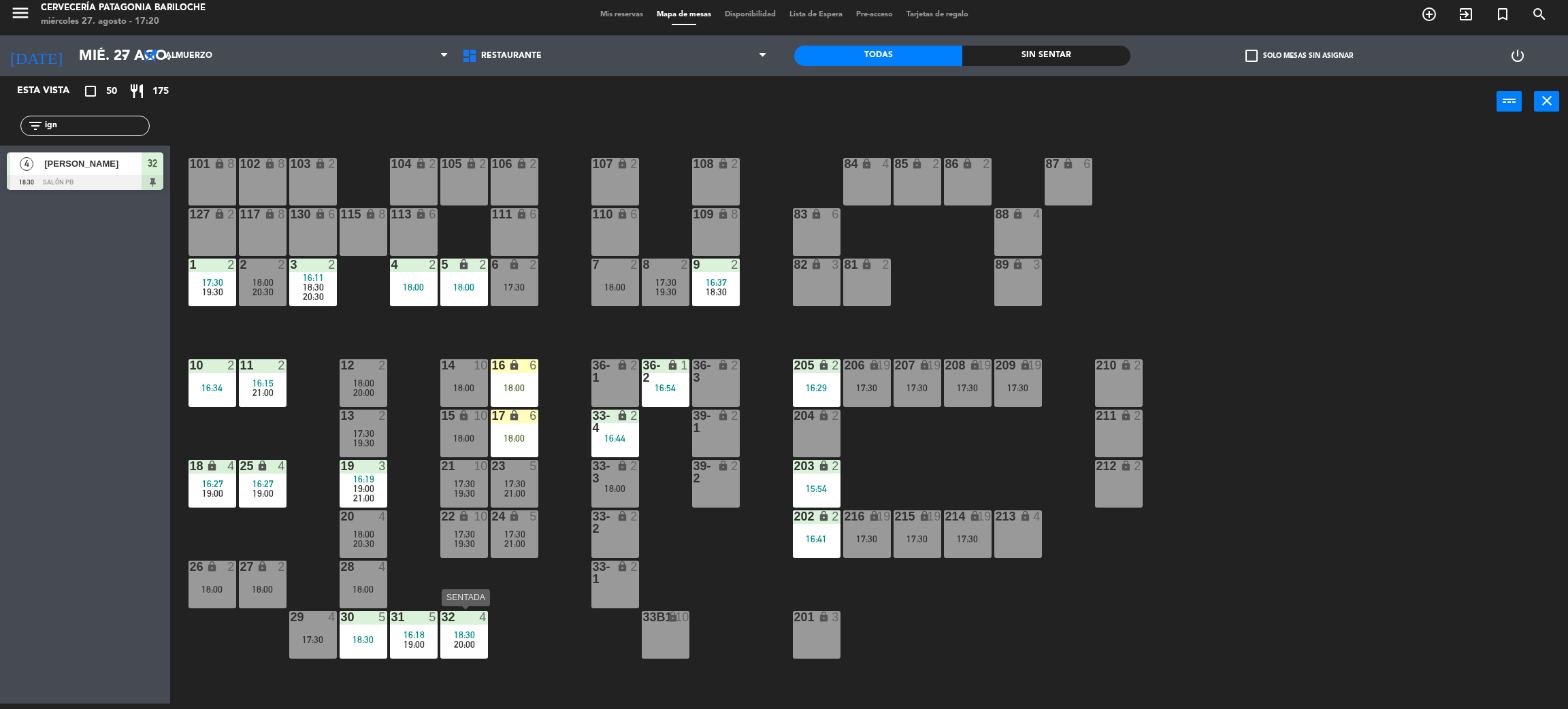
click at [462, 652] on div "32 4 18:30 20:00" at bounding box center [464, 634] width 48 height 48
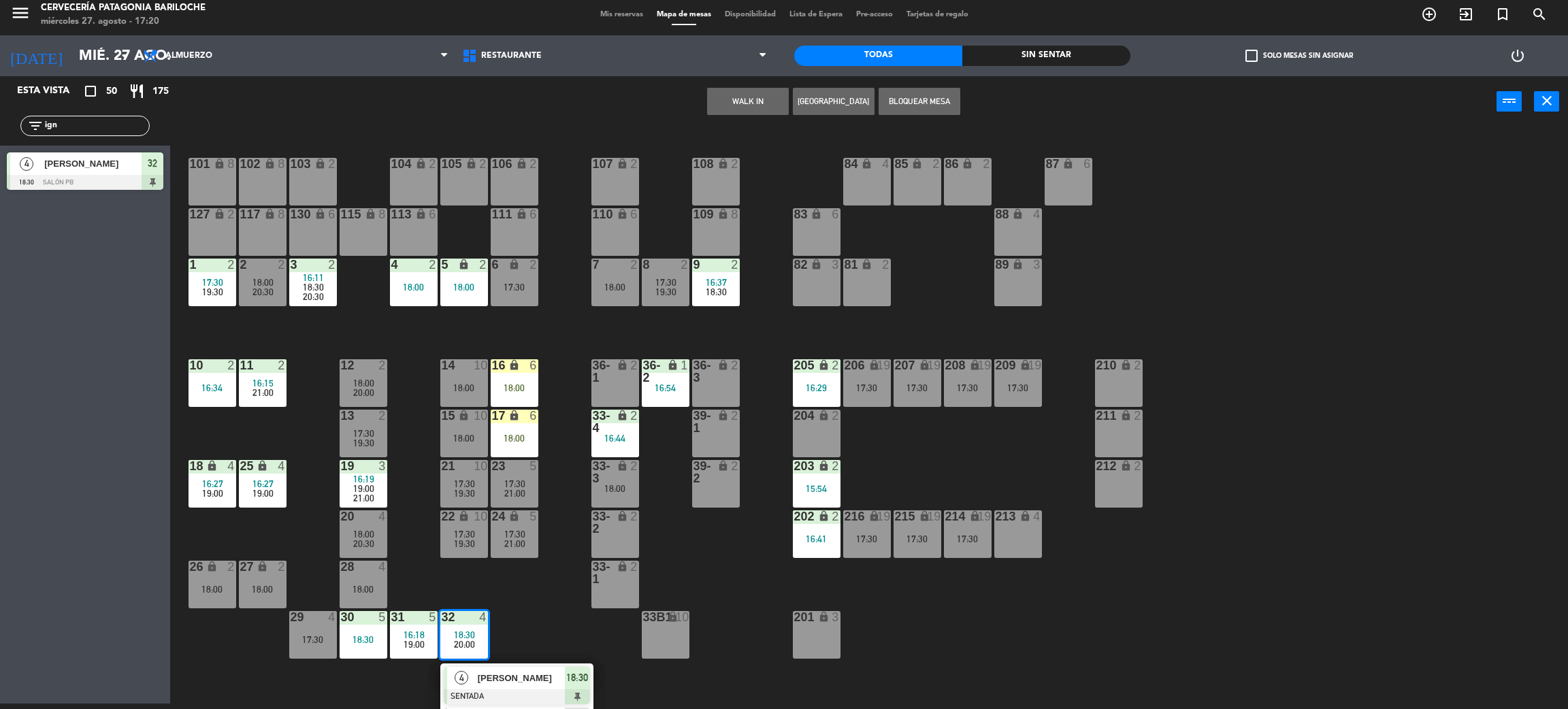
scroll to position [38, 0]
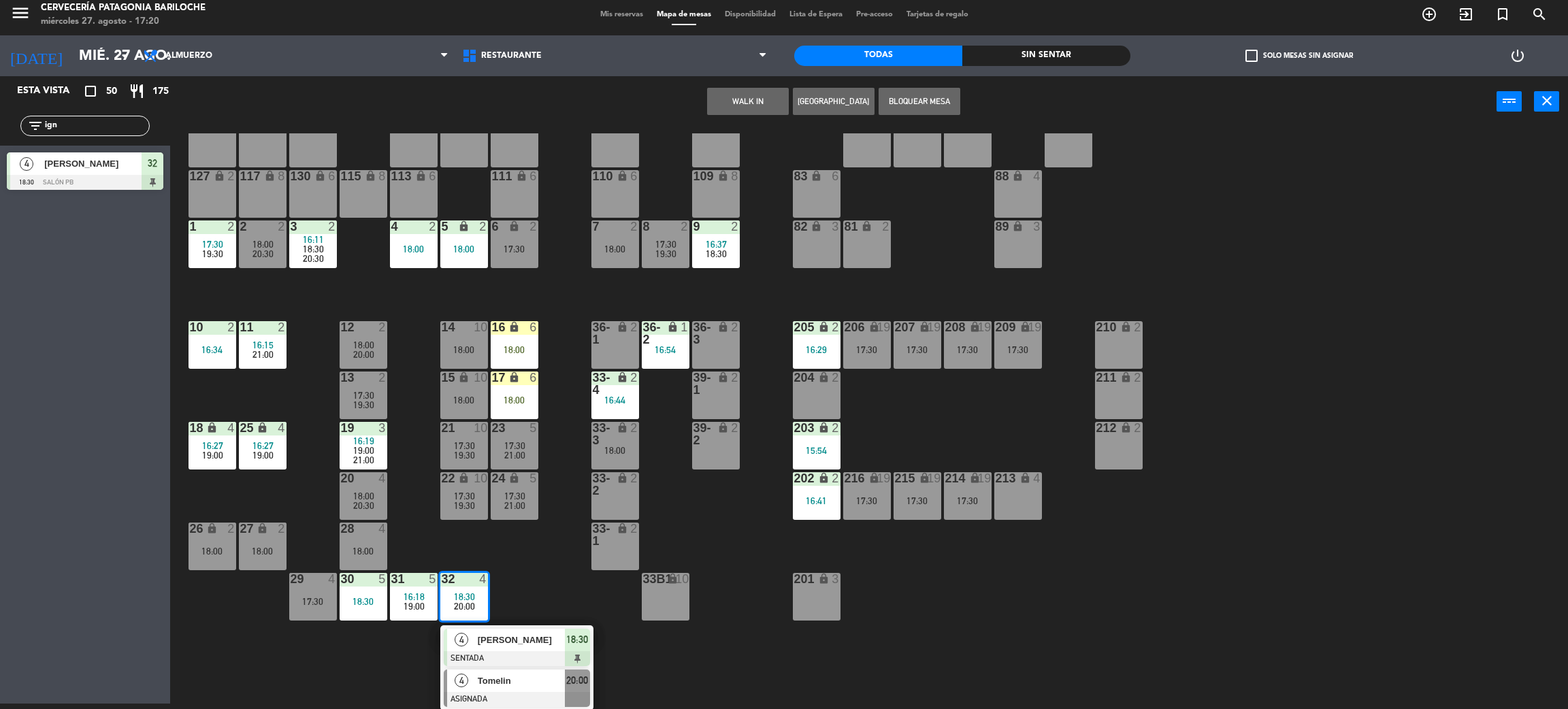
click at [497, 689] on div "Tomelin" at bounding box center [521, 681] width 89 height 23
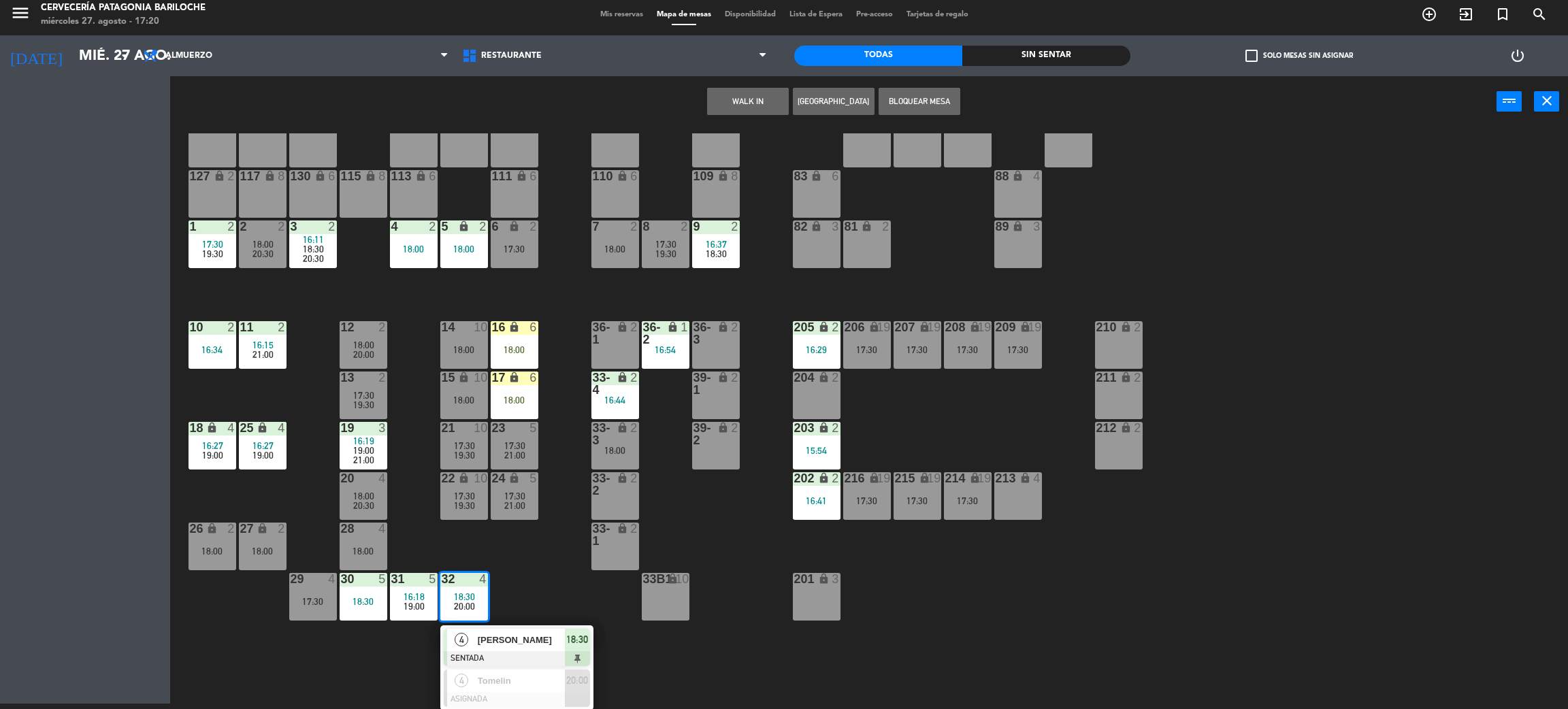
scroll to position [0, 0]
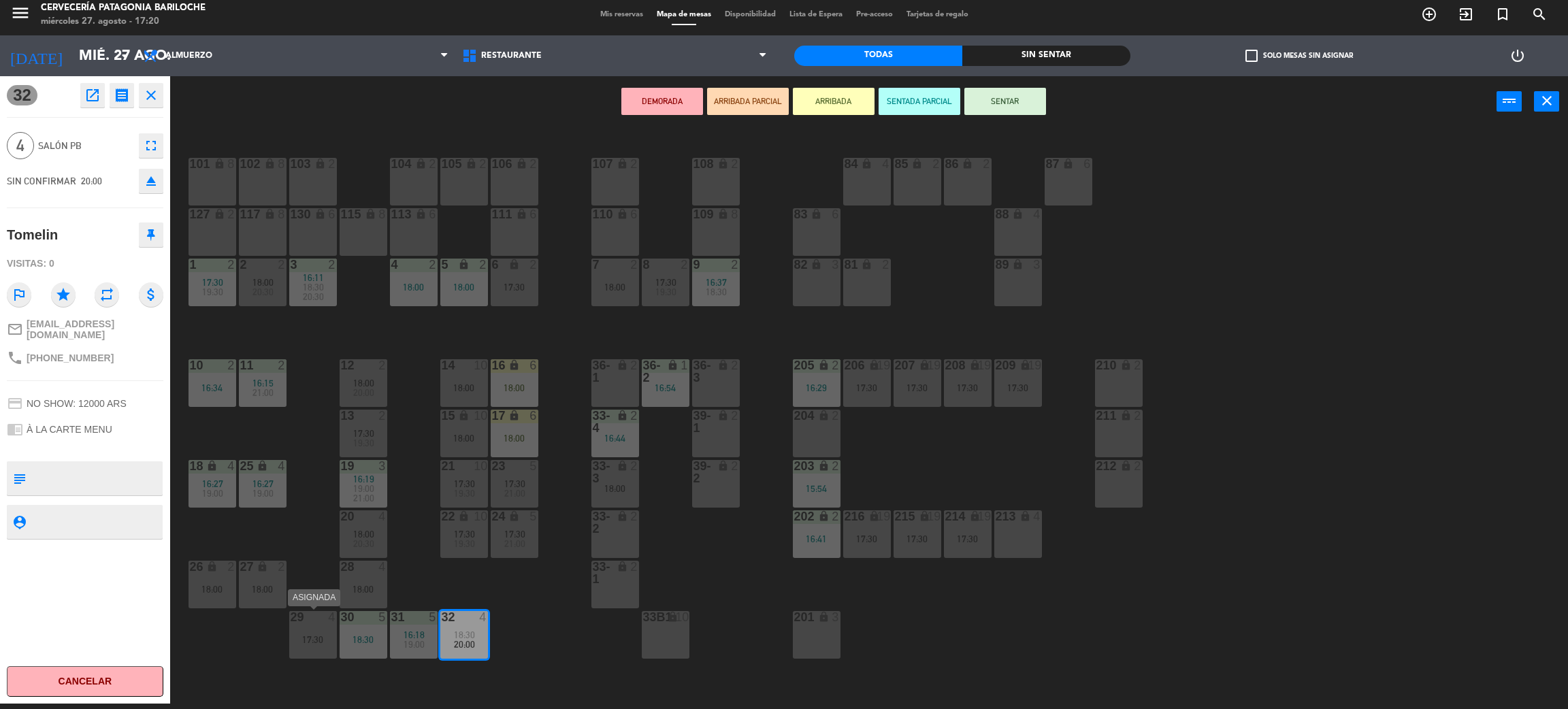
click at [303, 647] on div "29 4 17:30" at bounding box center [313, 634] width 48 height 48
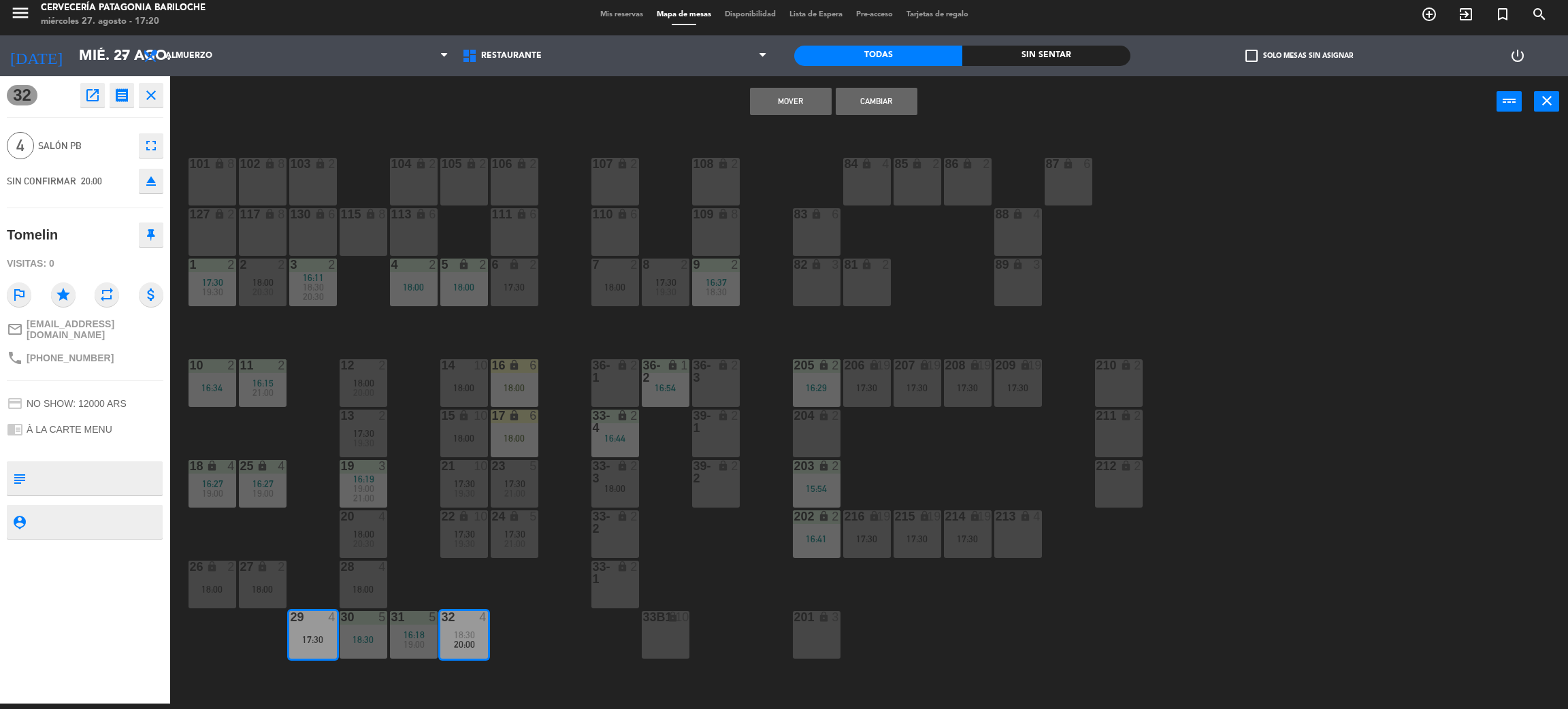
click at [789, 104] on button "Mover" at bounding box center [791, 101] width 82 height 27
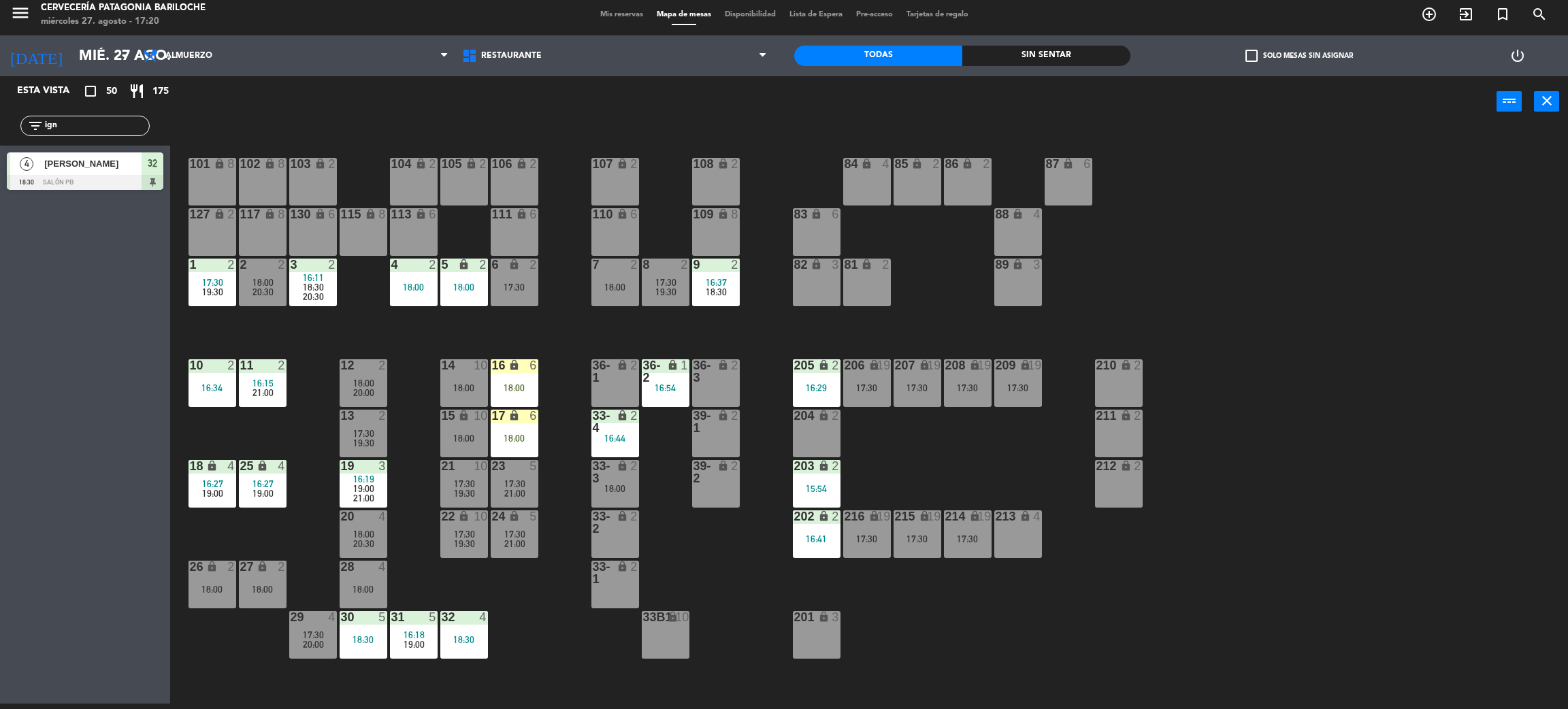
click at [521, 652] on div "101 lock 8 102 lock 8 104 lock 2 105 lock 2 106 lock 2 103 lock 2 107 lock 2 10…" at bounding box center [877, 422] width 1383 height 576
click at [326, 634] on div "17:30" at bounding box center [313, 635] width 48 height 9
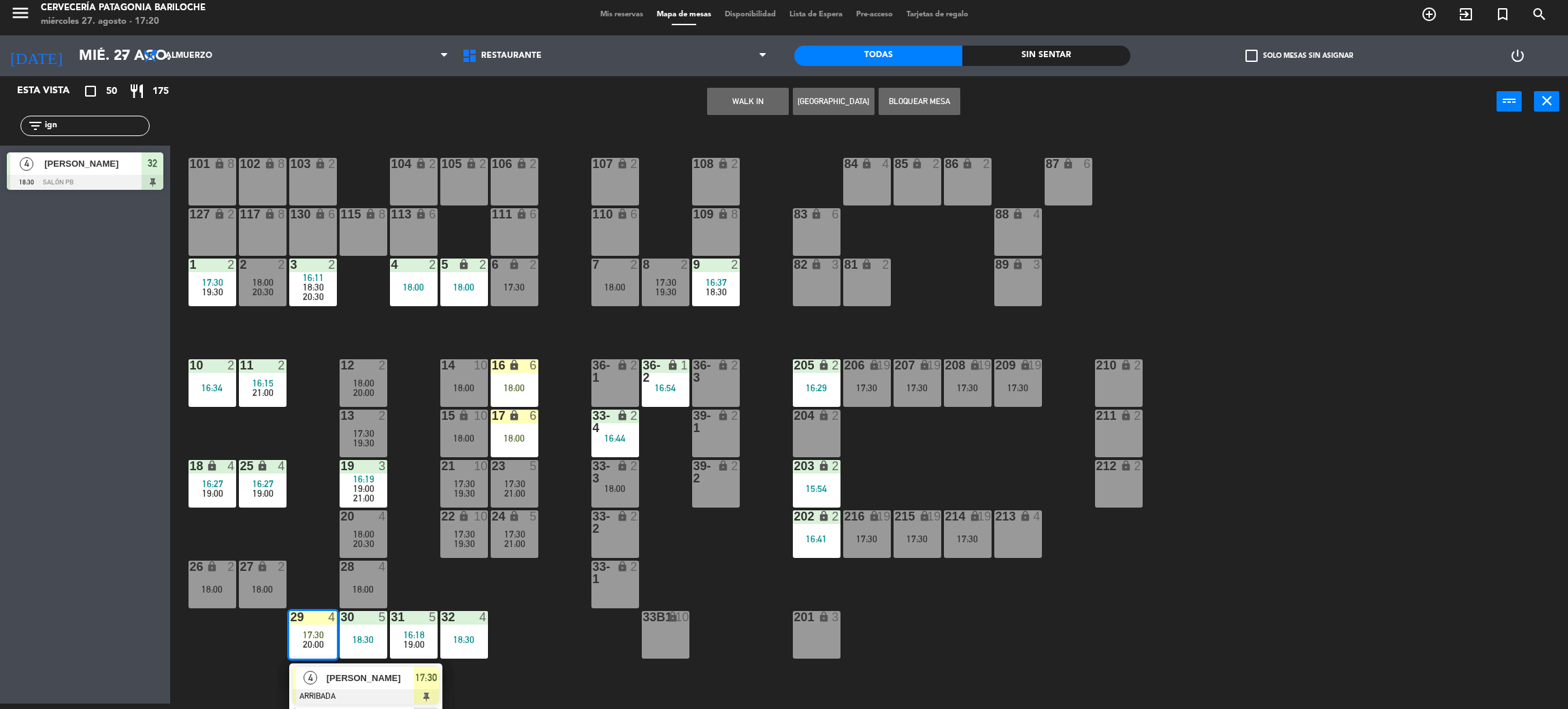
scroll to position [38, 0]
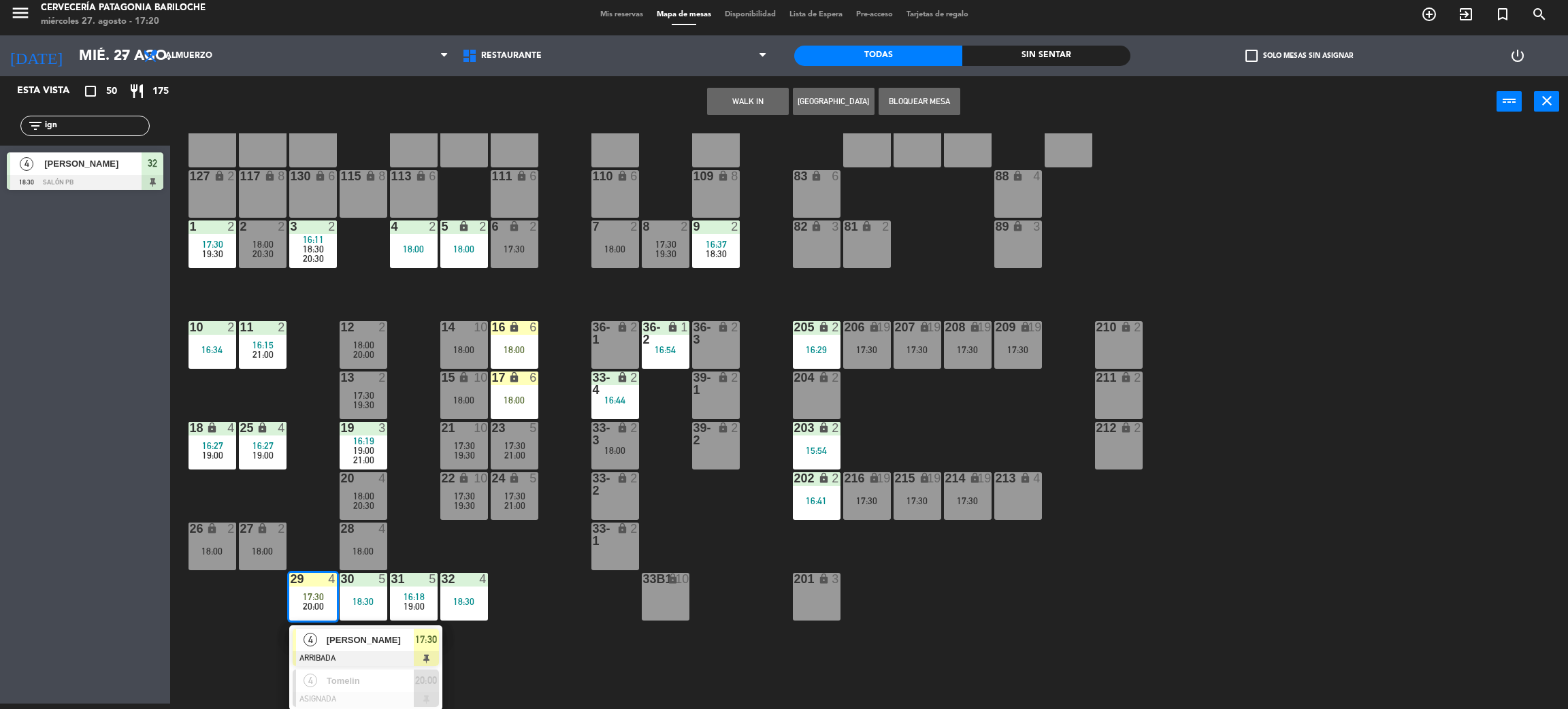
click at [600, 660] on div "101 lock 8 102 lock 8 104 lock 2 105 lock 2 106 lock 2 103 lock 2 107 lock 2 10…" at bounding box center [877, 422] width 1383 height 576
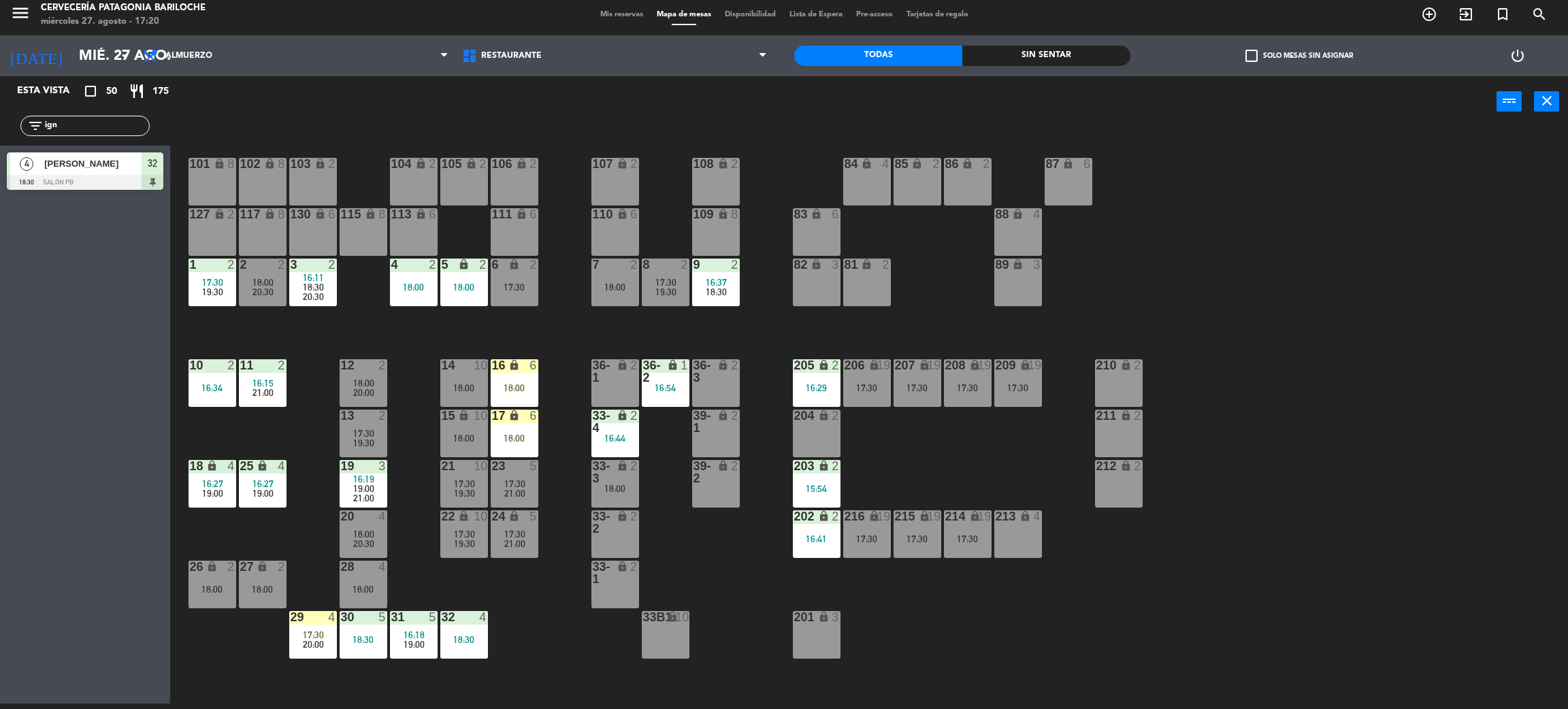
scroll to position [0, 0]
click at [256, 598] on div "27 lock 2 18:00" at bounding box center [262, 584] width 48 height 48
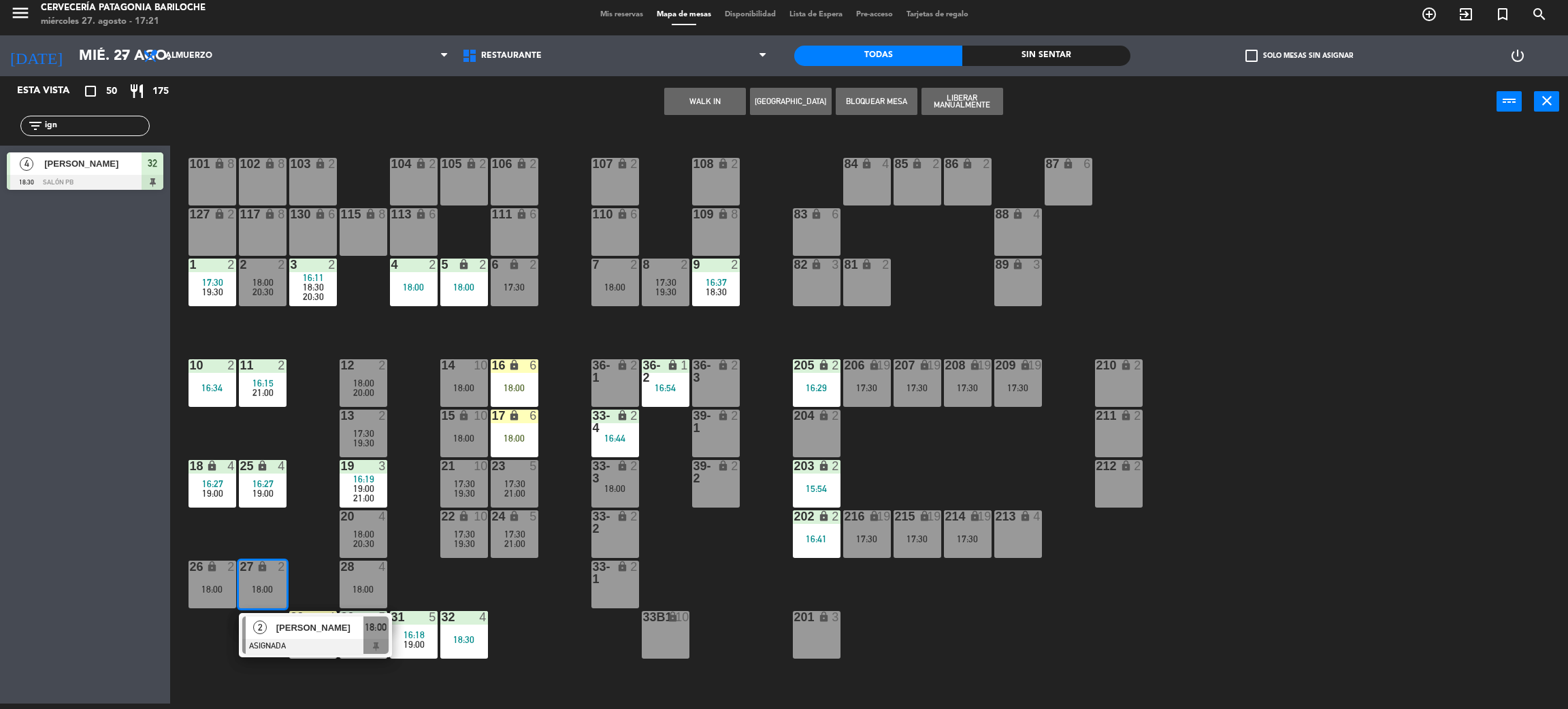
click at [373, 371] on div "12 2" at bounding box center [364, 366] width 48 height 13
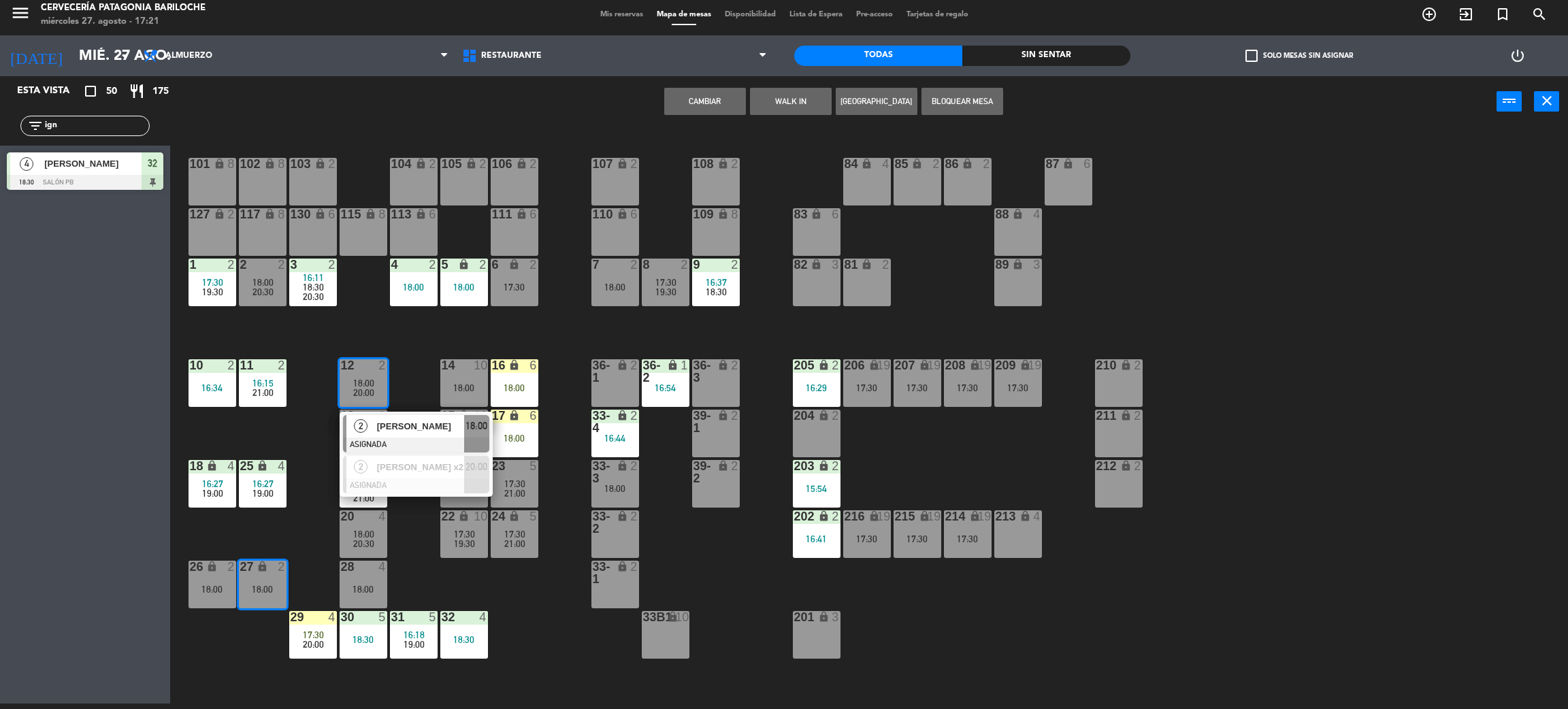
click at [416, 350] on div "101 lock 8 102 lock 8 104 lock 2 105 lock 2 106 lock 2 103 lock 2 107 lock 2 10…" at bounding box center [877, 422] width 1383 height 576
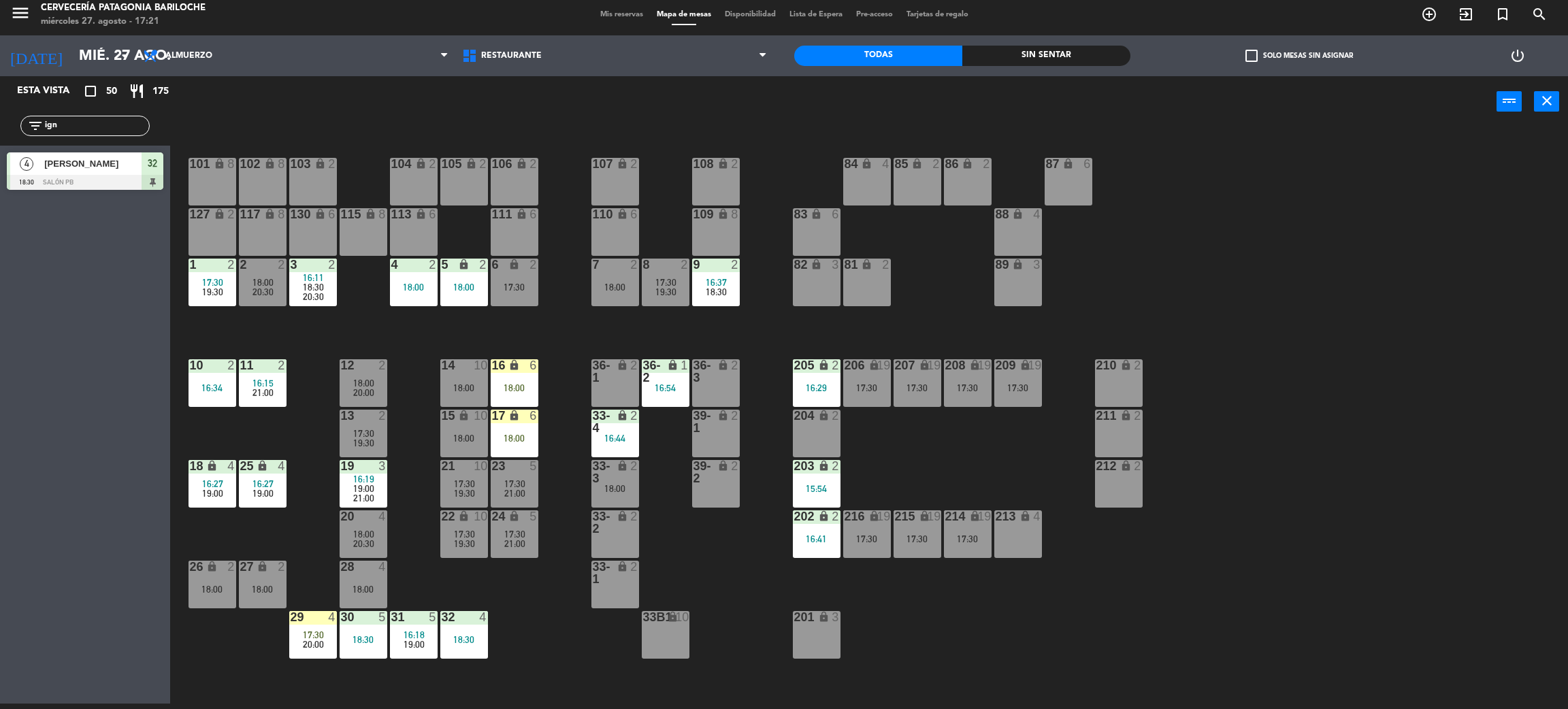
click at [366, 437] on span "19:30" at bounding box center [364, 443] width 21 height 11
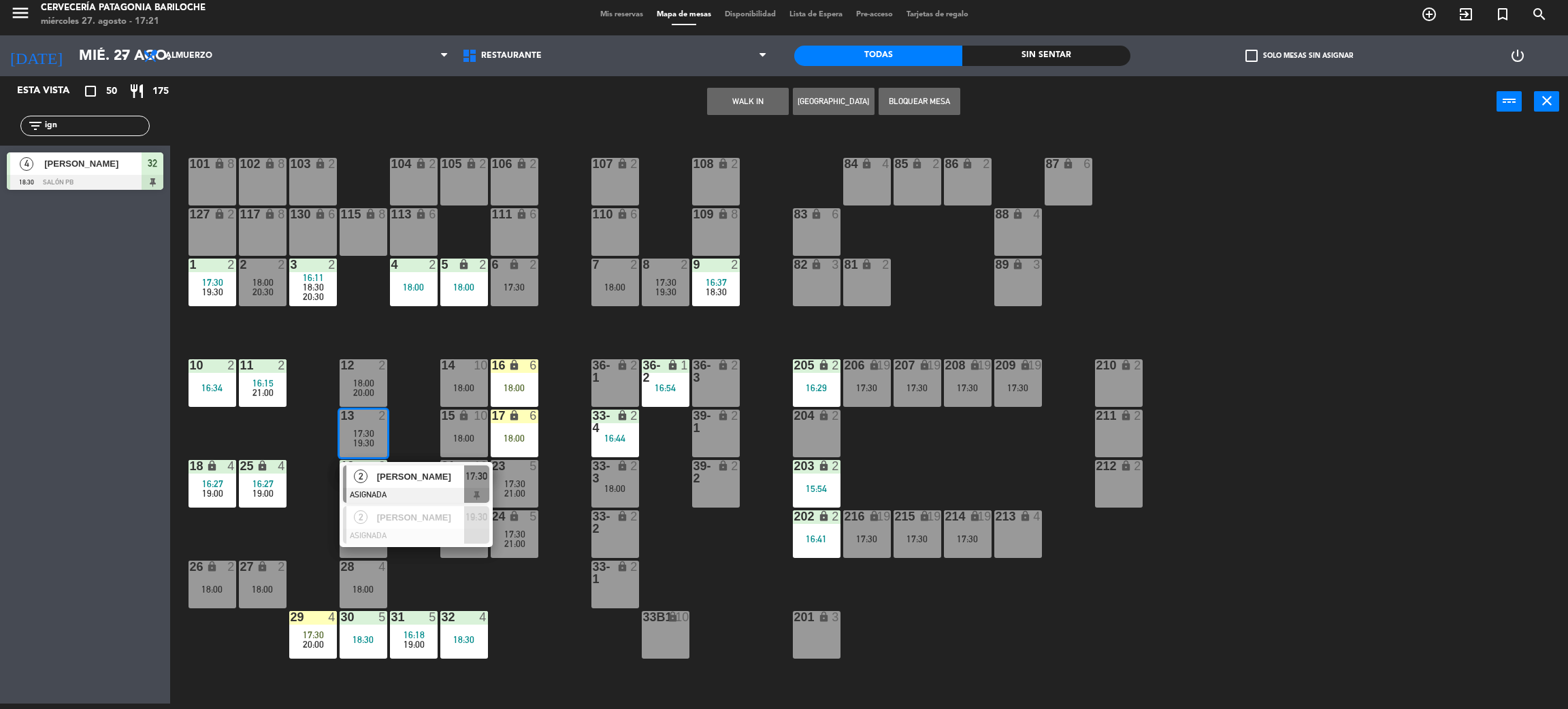
click at [401, 420] on div "101 lock 8 102 lock 8 104 lock 2 105 lock 2 106 lock 2 103 lock 2 107 lock 2 10…" at bounding box center [877, 422] width 1383 height 576
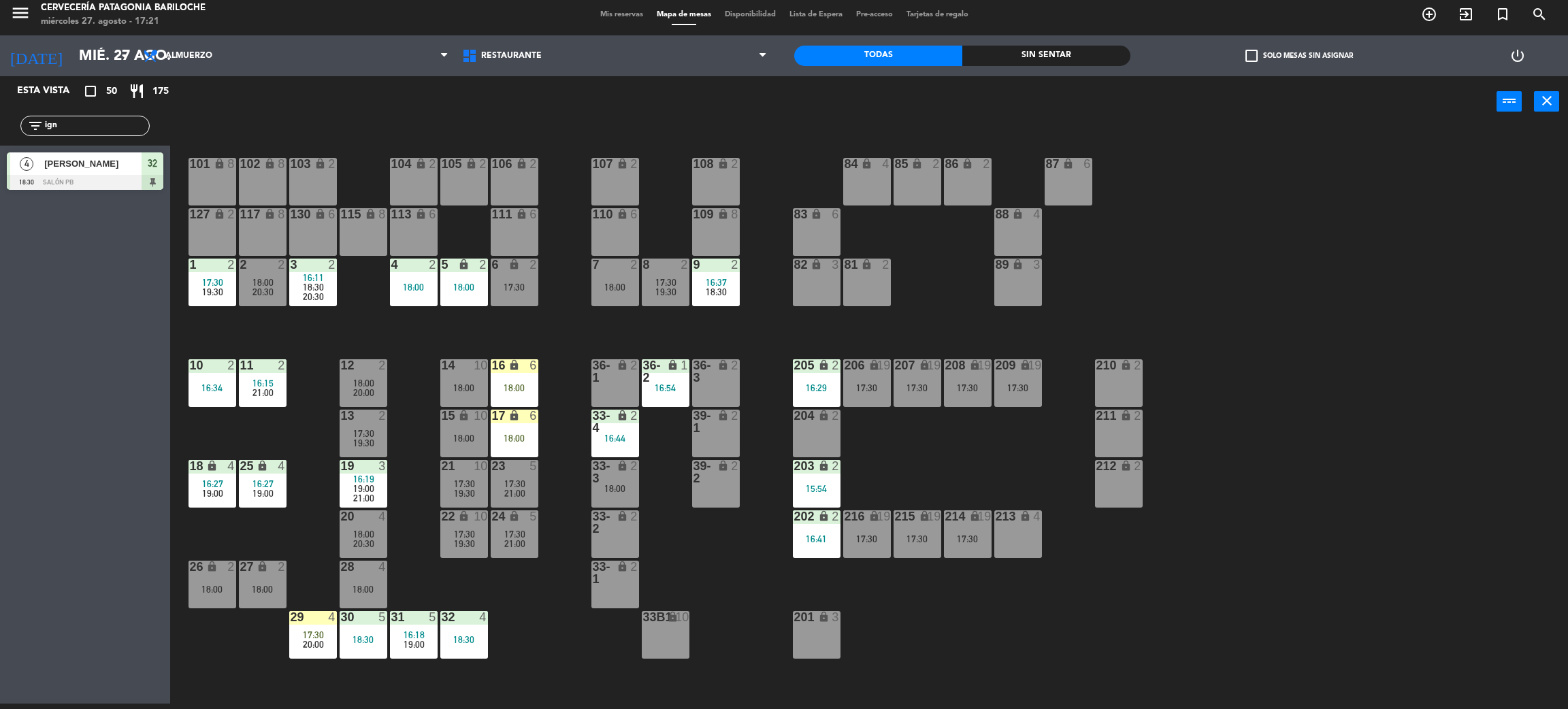
click at [389, 488] on div "101 lock 8 102 lock 8 104 lock 2 105 lock 2 106 lock 2 103 lock 2 107 lock 2 10…" at bounding box center [877, 422] width 1383 height 576
click at [372, 486] on span "19:00" at bounding box center [364, 488] width 21 height 11
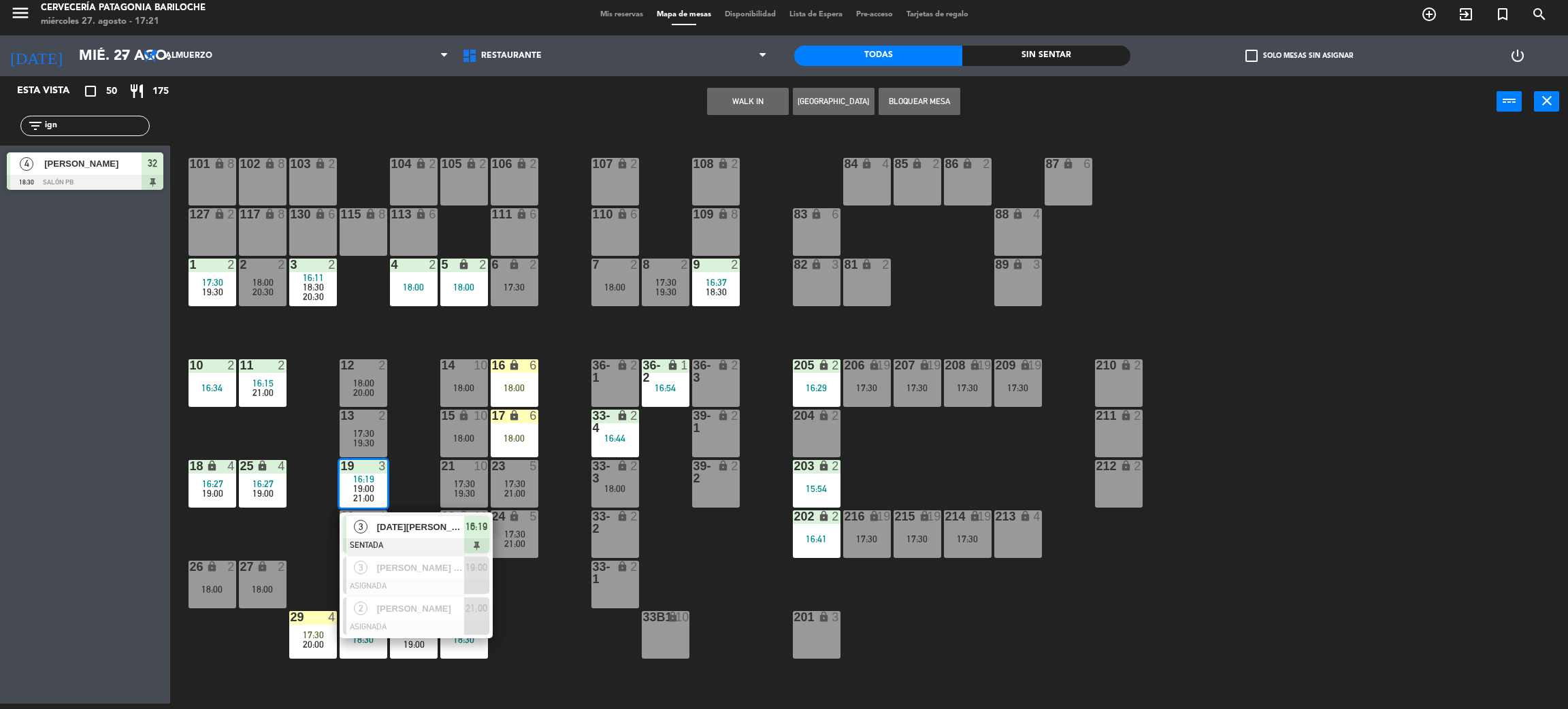
click at [411, 486] on div "101 lock 8 102 lock 8 104 lock 2 105 lock 2 106 lock 2 103 lock 2 107 lock 2 10…" at bounding box center [877, 422] width 1383 height 576
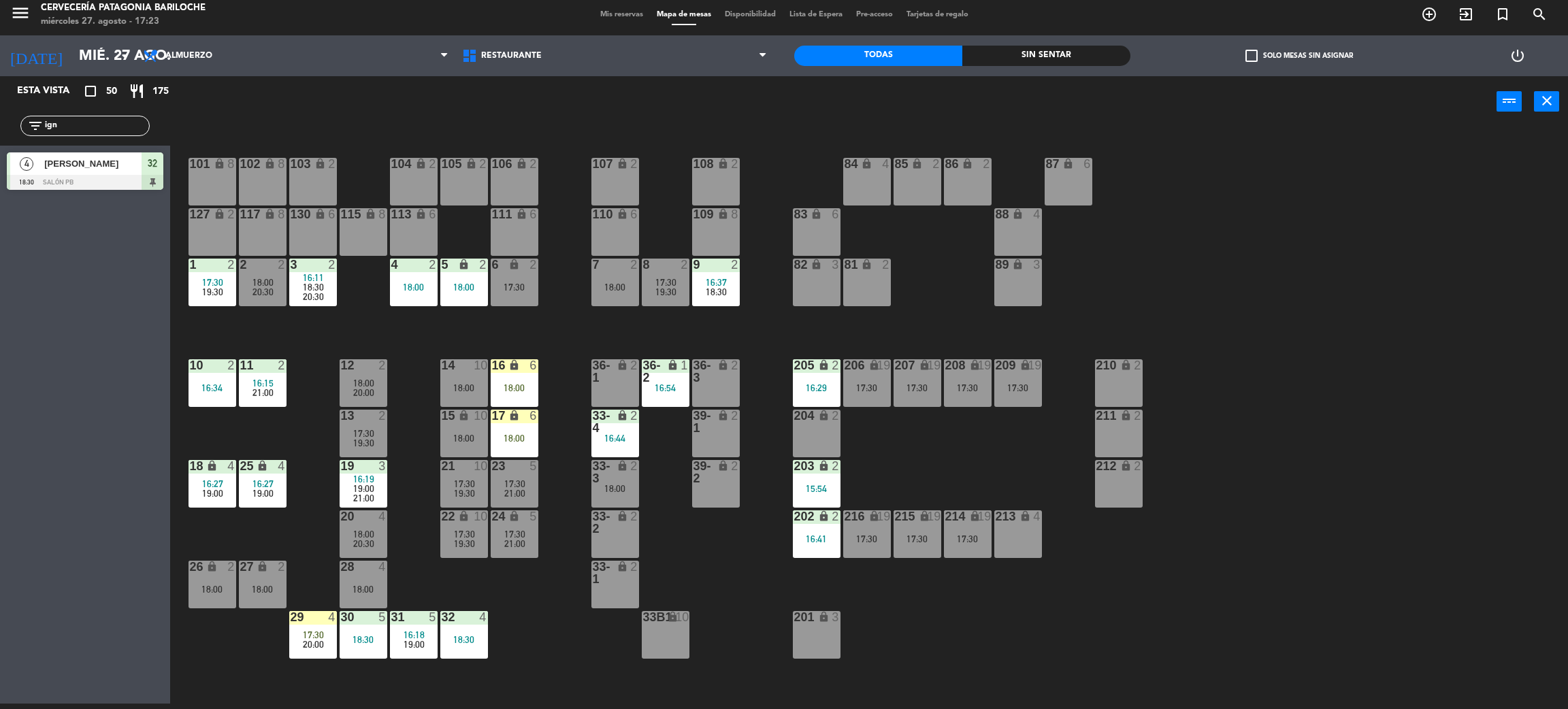
click at [110, 110] on div "filter_list ign" at bounding box center [85, 126] width 170 height 39
click at [113, 121] on input "ign" at bounding box center [96, 126] width 105 height 15
type input "jes"
click at [81, 292] on div "Esta vista crop_square 50 restaurant 175 filter_list jes 8 Jessica Alfonzo 19:3…" at bounding box center [85, 389] width 170 height 627
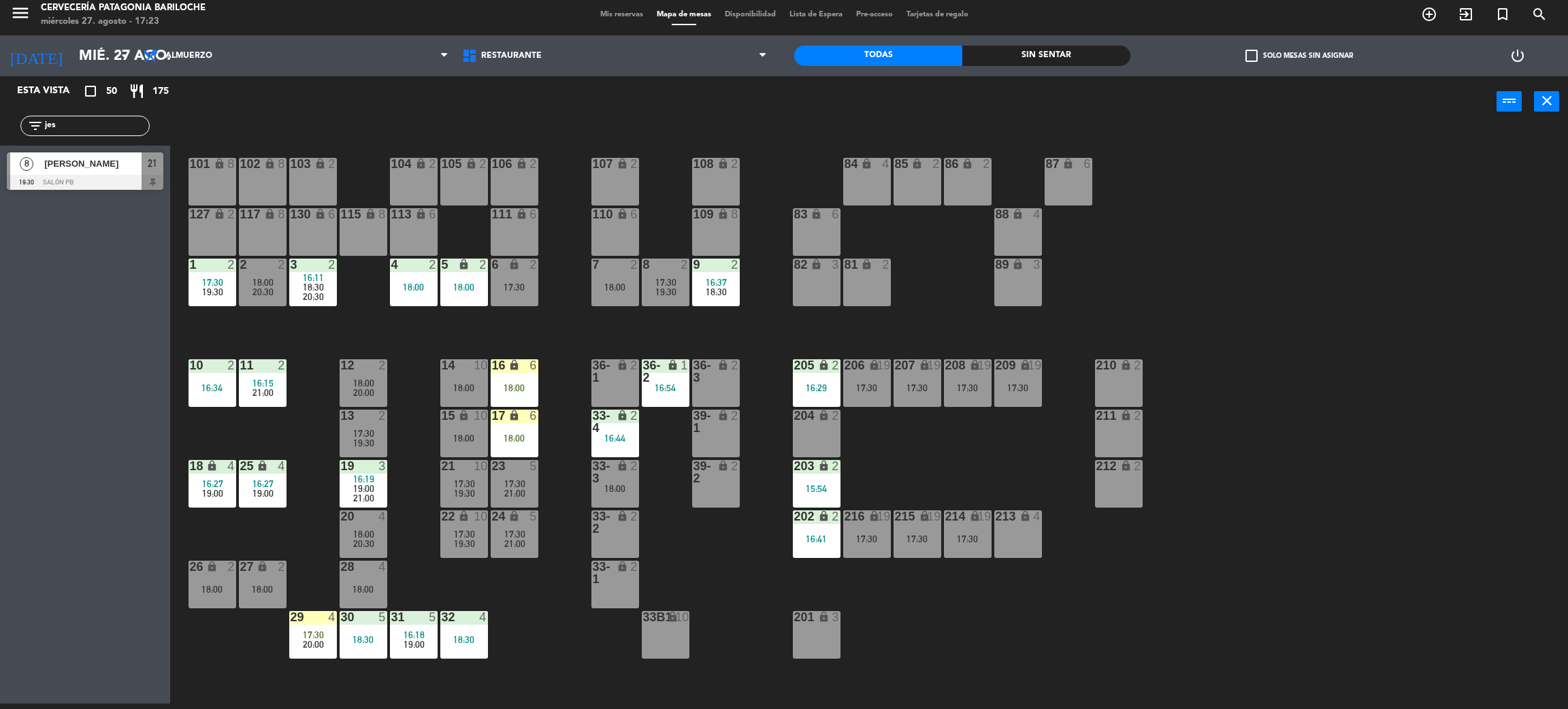
click at [80, 174] on div "[PERSON_NAME]" at bounding box center [93, 163] width 99 height 23
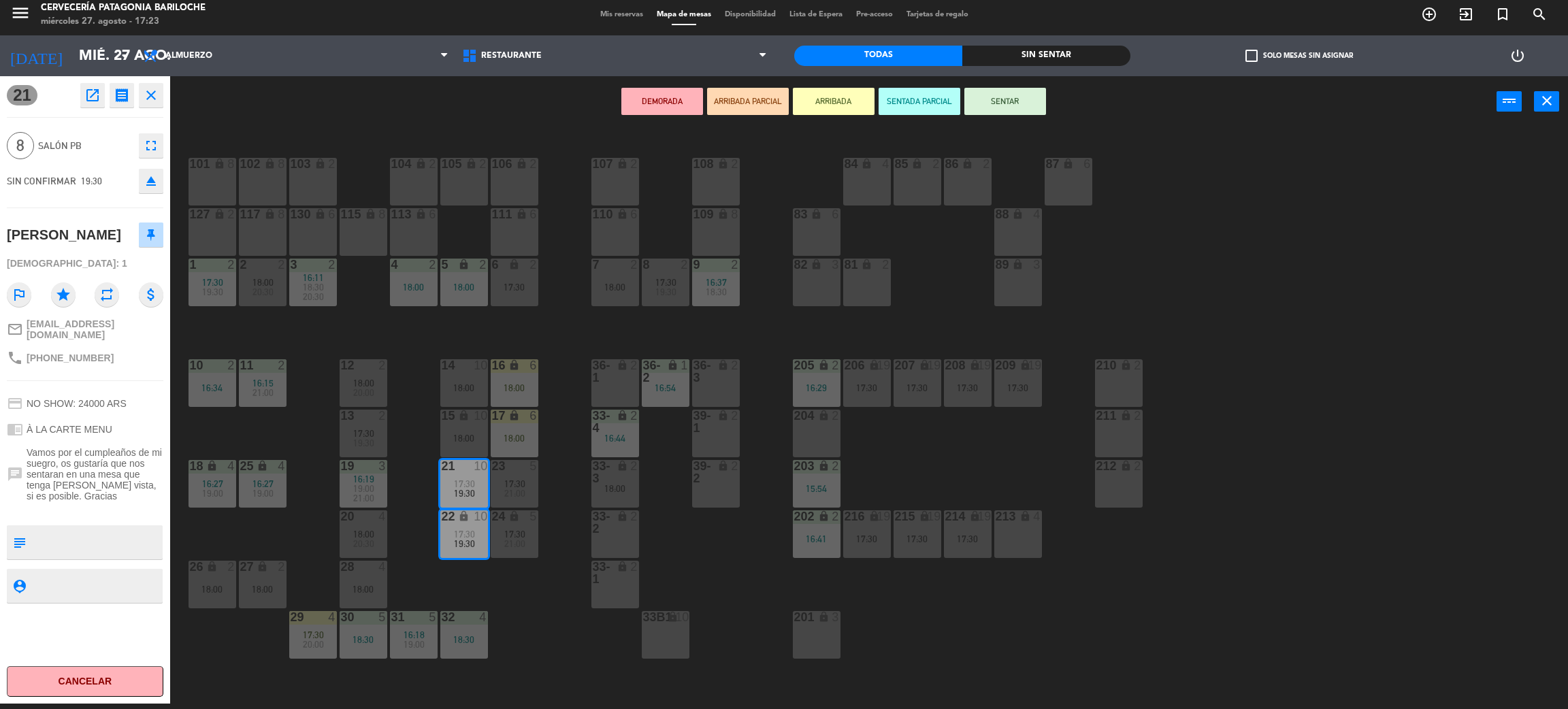
click at [560, 652] on div "101 lock 8 102 lock 8 104 lock 2 105 lock 2 106 lock 2 103 lock 2 107 lock 2 10…" at bounding box center [877, 422] width 1383 height 576
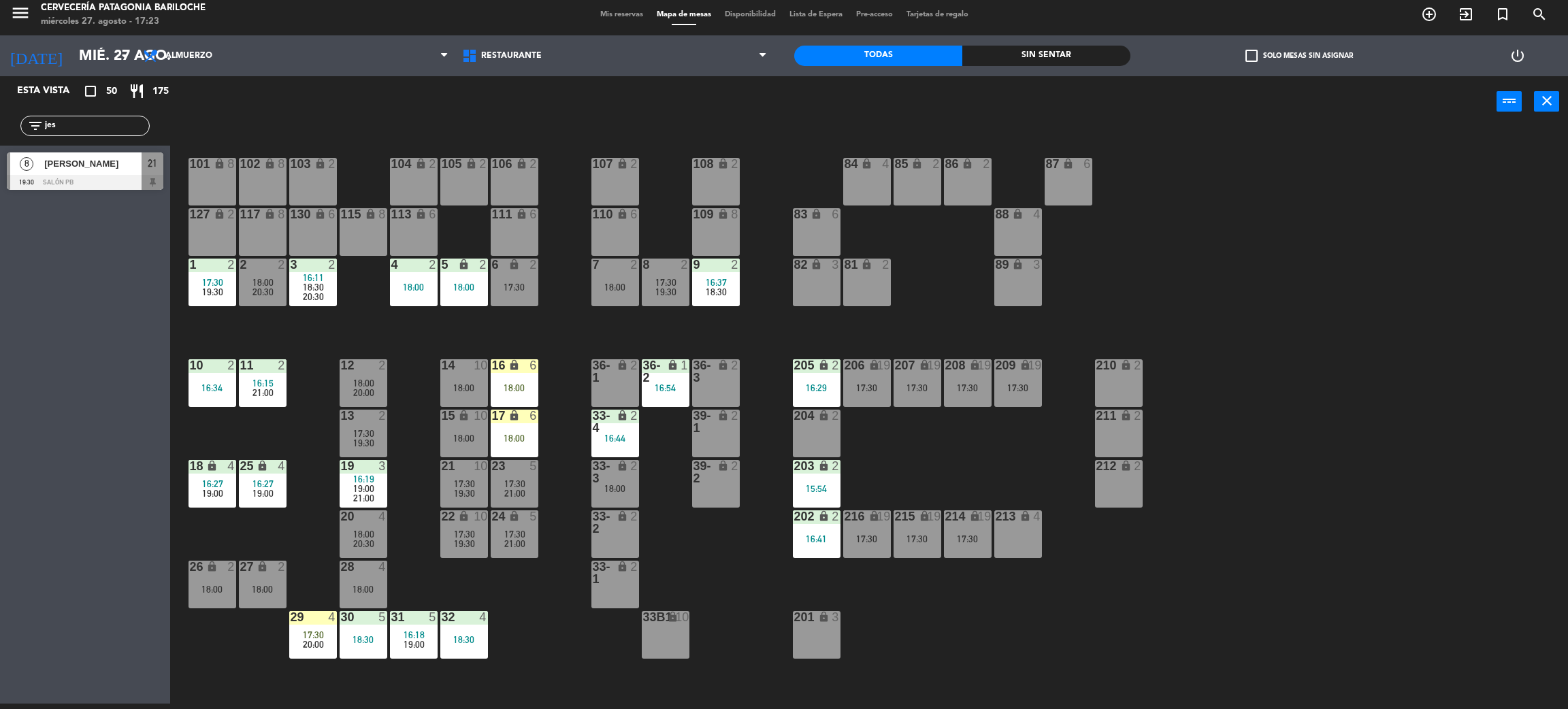
click at [313, 635] on span "17:30" at bounding box center [313, 635] width 21 height 11
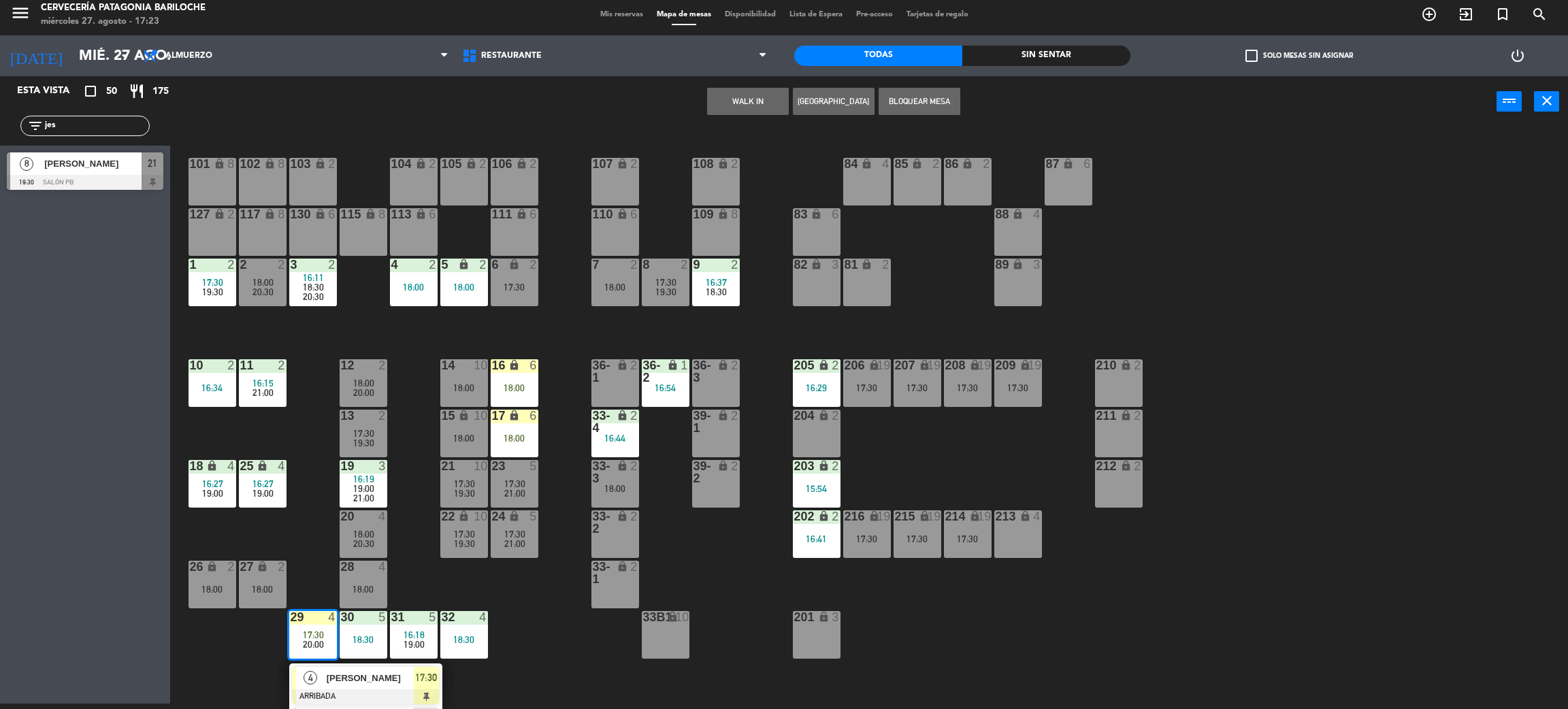
click at [367, 696] on div at bounding box center [366, 696] width 146 height 15
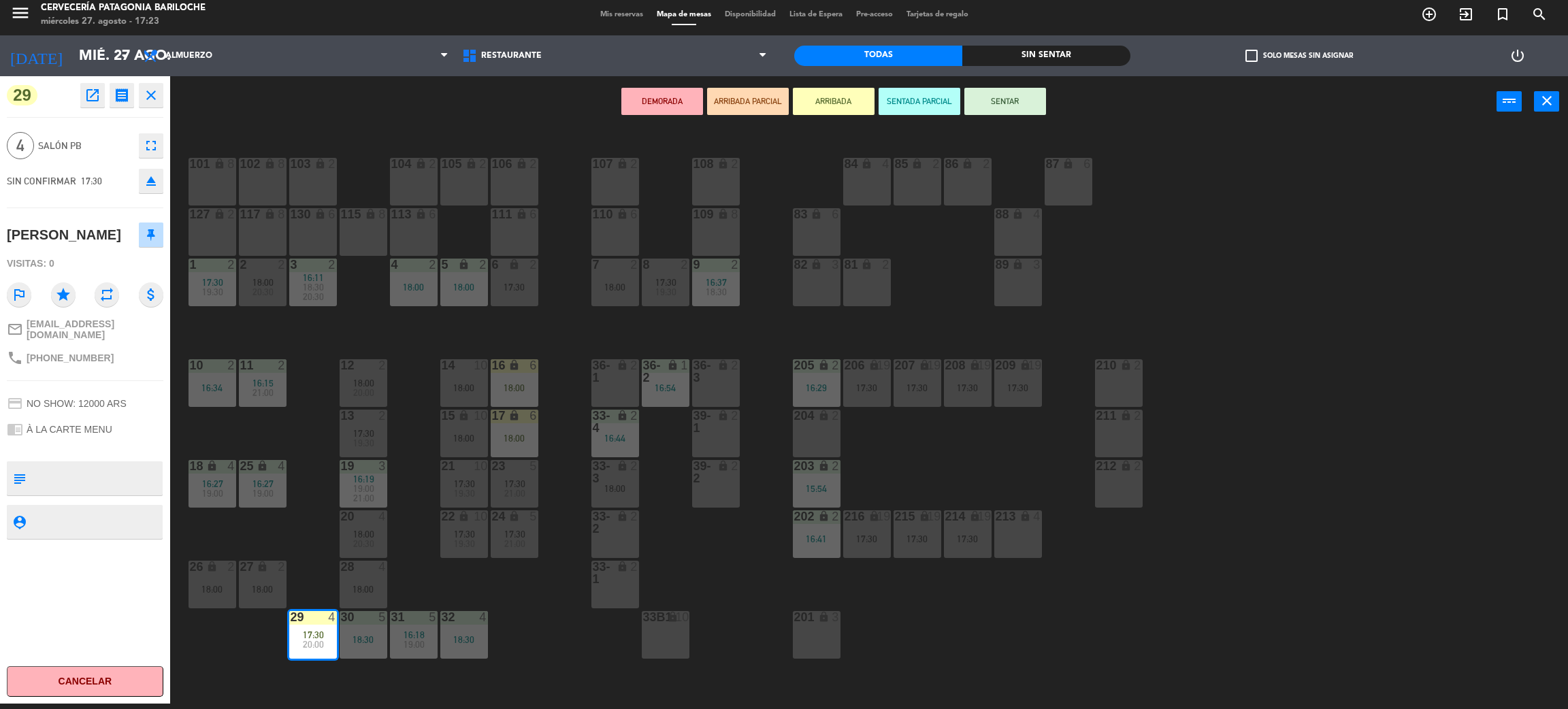
click at [1015, 101] on button "SENTAR" at bounding box center [1005, 101] width 82 height 27
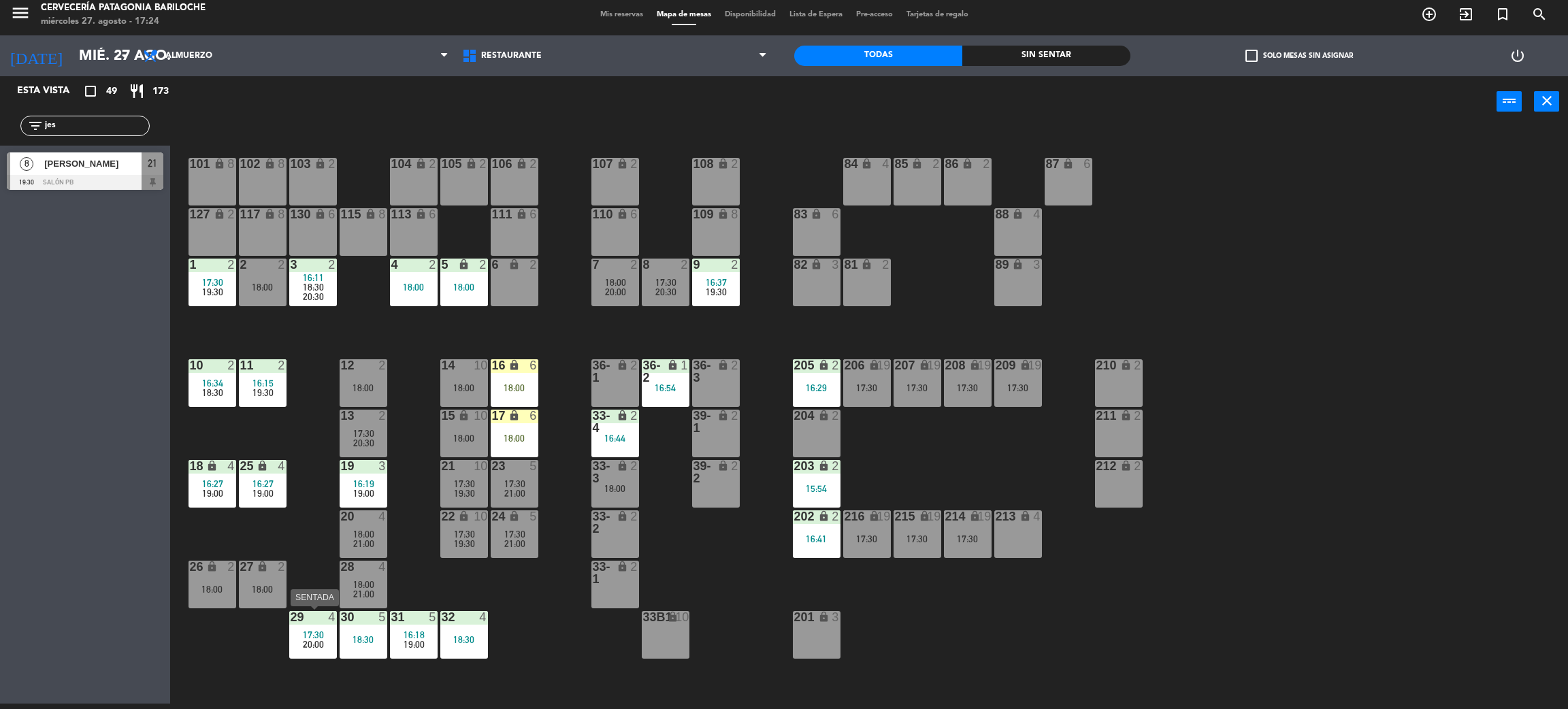
click at [303, 644] on span "20:00" at bounding box center [313, 645] width 21 height 11
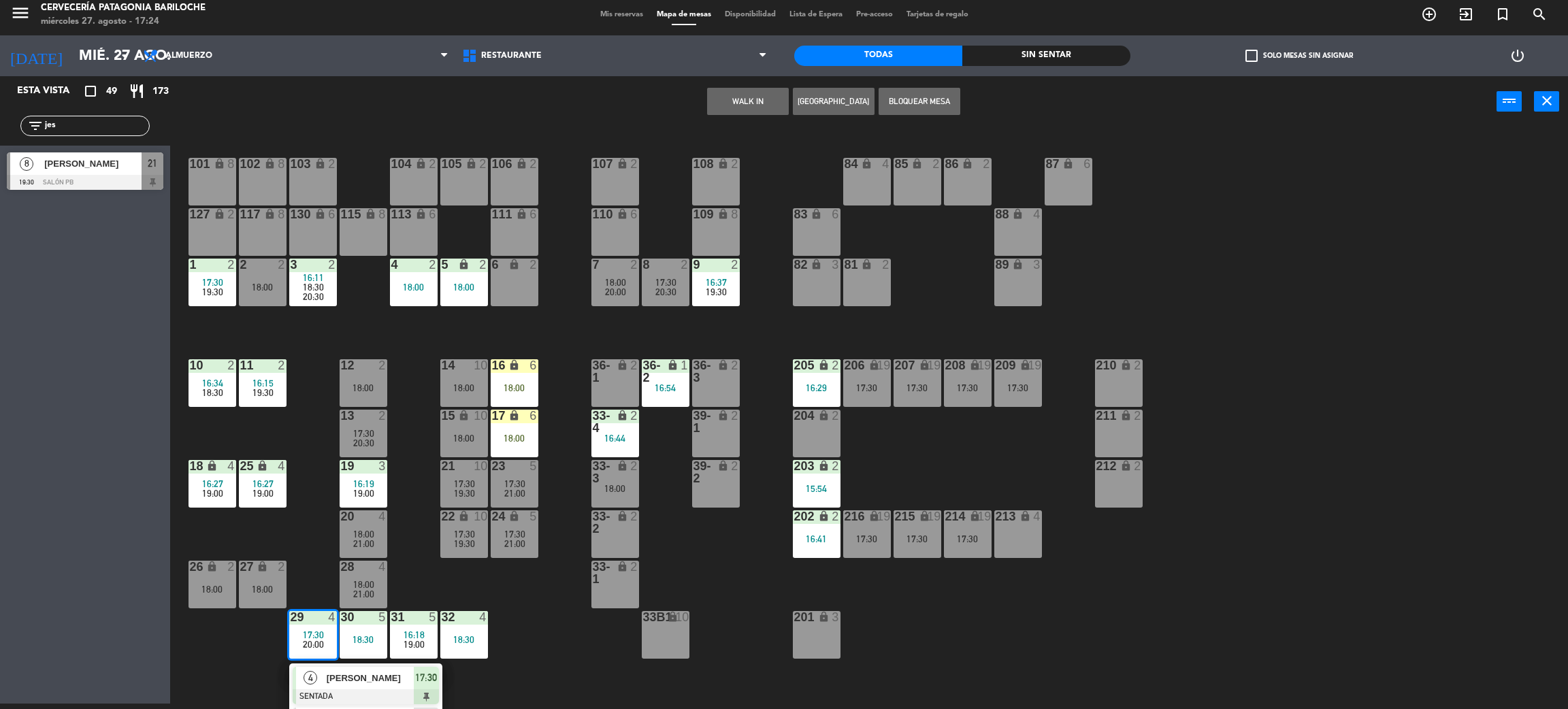
click at [336, 689] on div at bounding box center [366, 696] width 146 height 15
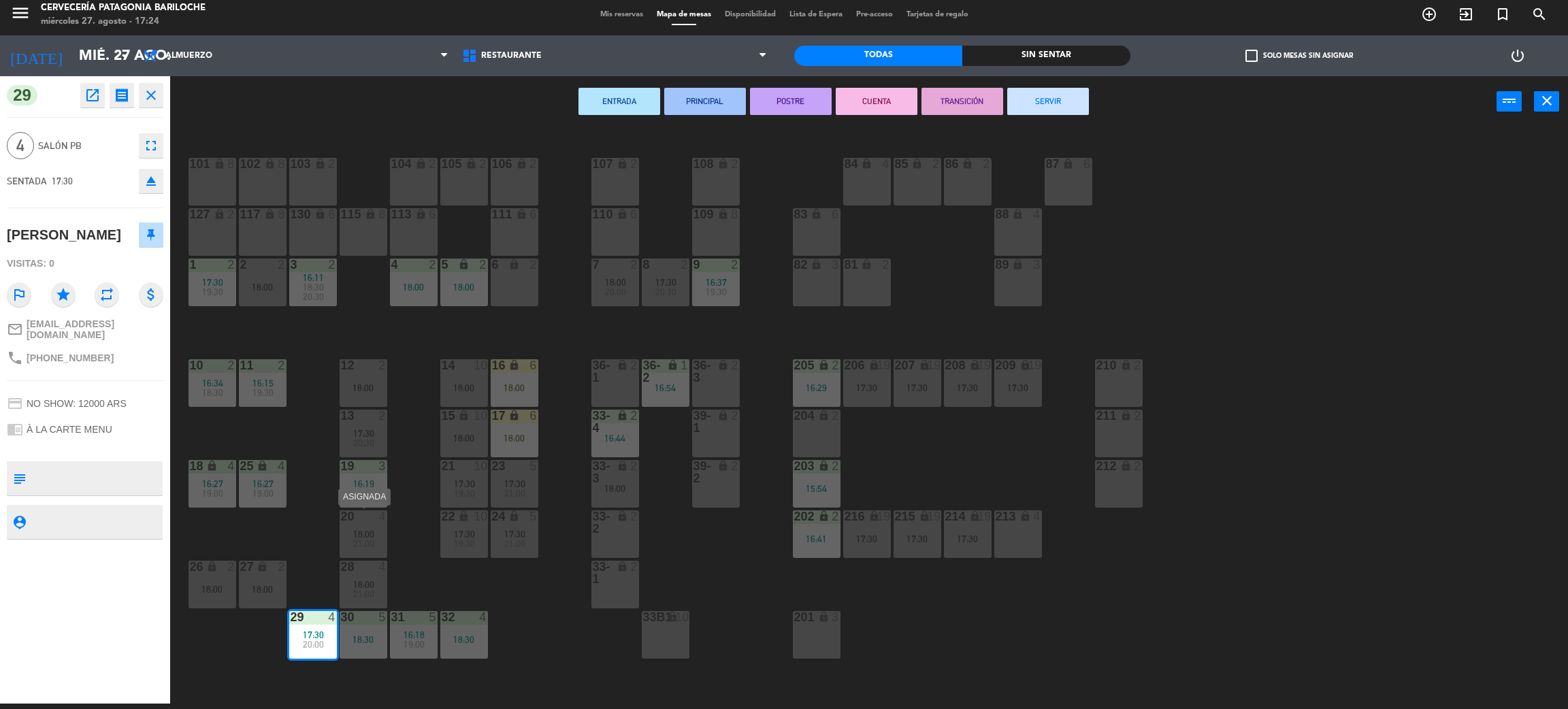
click at [374, 537] on div "18:00" at bounding box center [364, 534] width 48 height 9
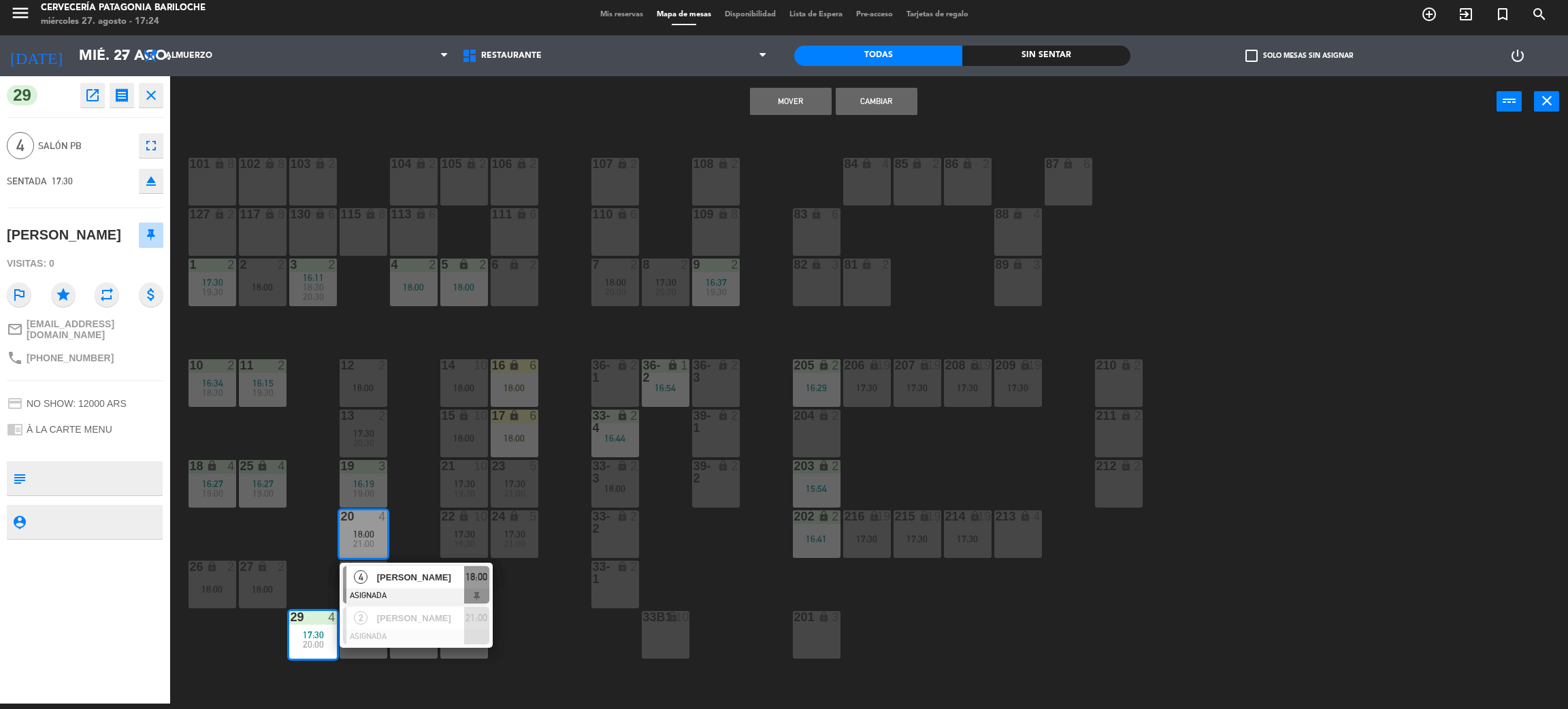
click at [398, 544] on div "101 lock 8 102 lock 8 104 lock 2 105 lock 2 106 lock 2 103 lock 2 107 lock 2 10…" at bounding box center [877, 422] width 1383 height 576
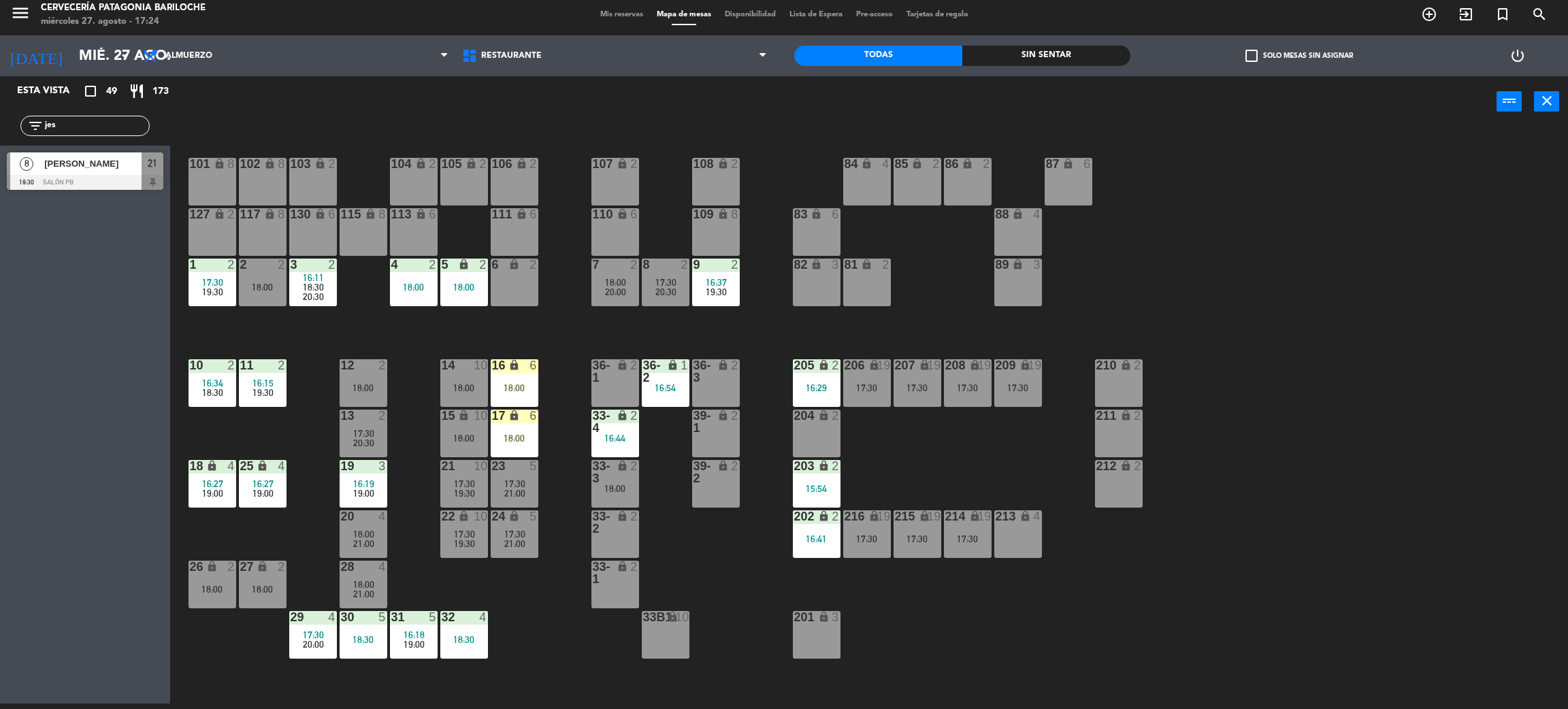
click at [378, 537] on div "18:00" at bounding box center [364, 534] width 48 height 9
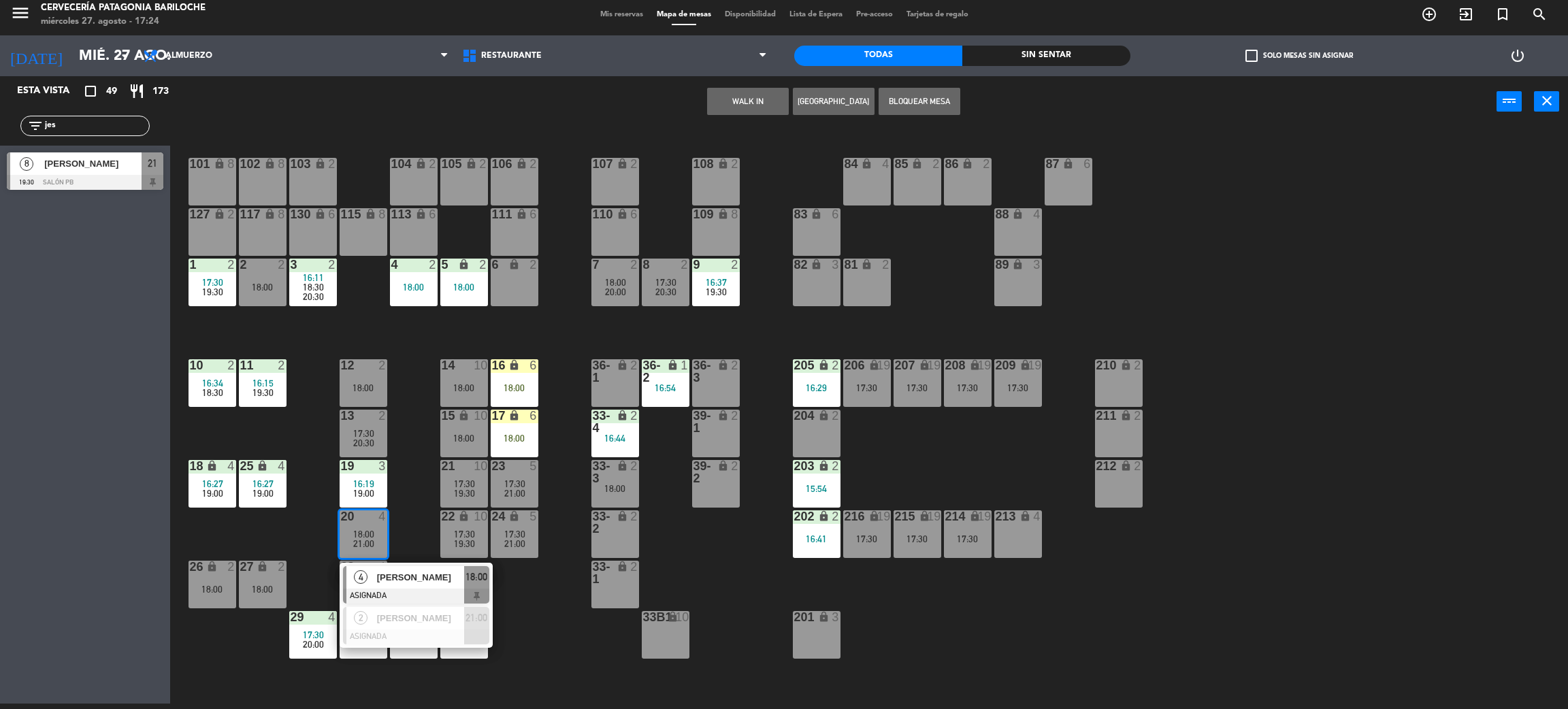
click at [393, 589] on div at bounding box center [416, 596] width 146 height 15
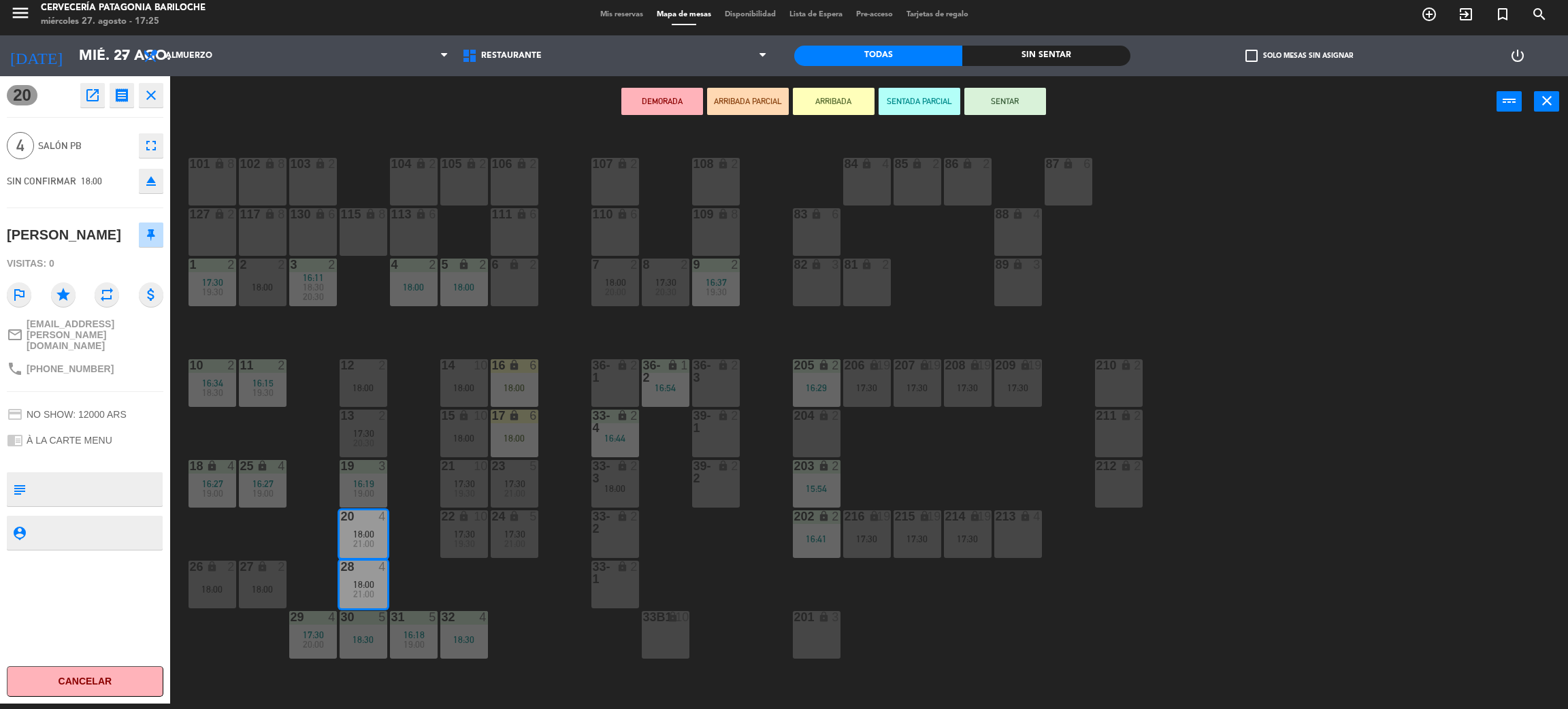
click at [608, 587] on div "33-1 lock 2" at bounding box center [615, 584] width 48 height 48
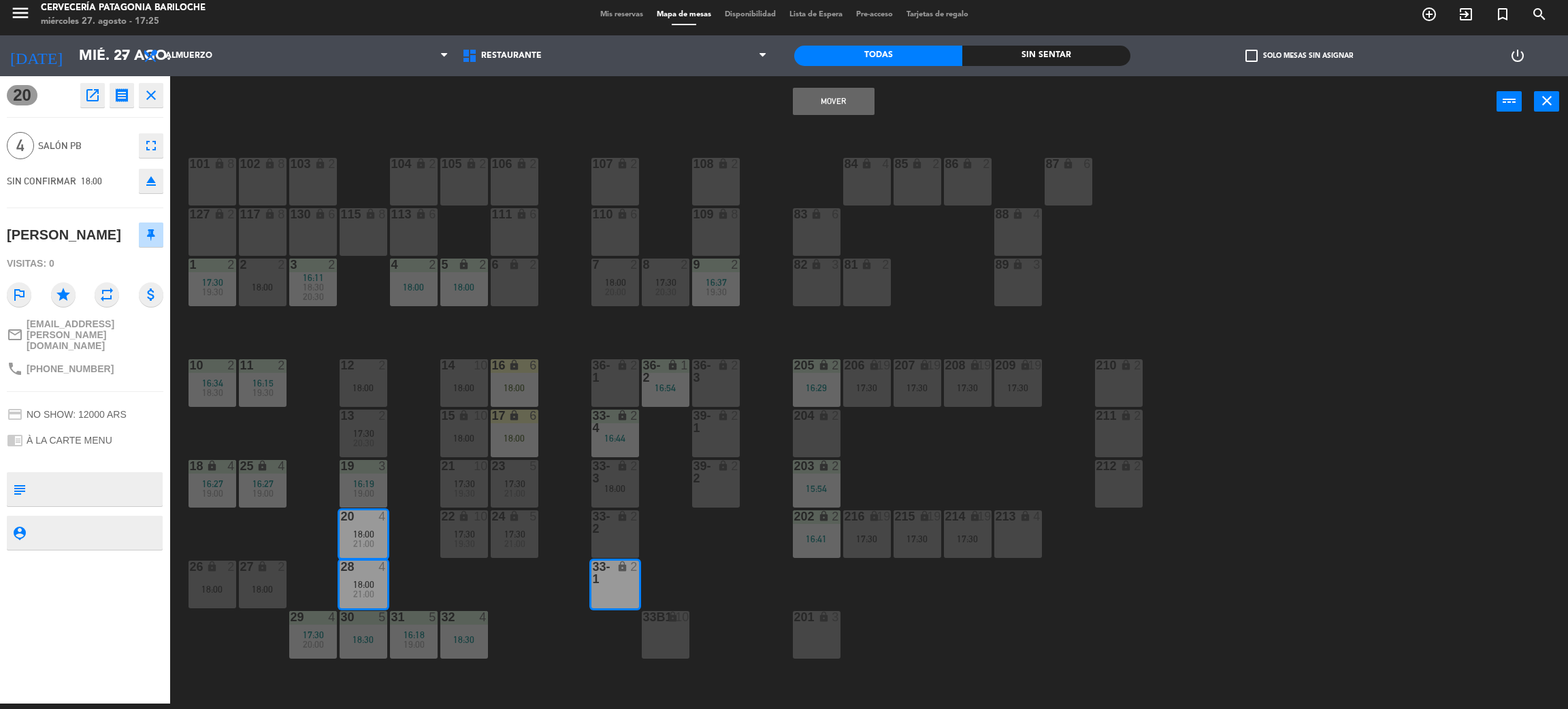
click at [811, 106] on button "Mover" at bounding box center [834, 101] width 82 height 27
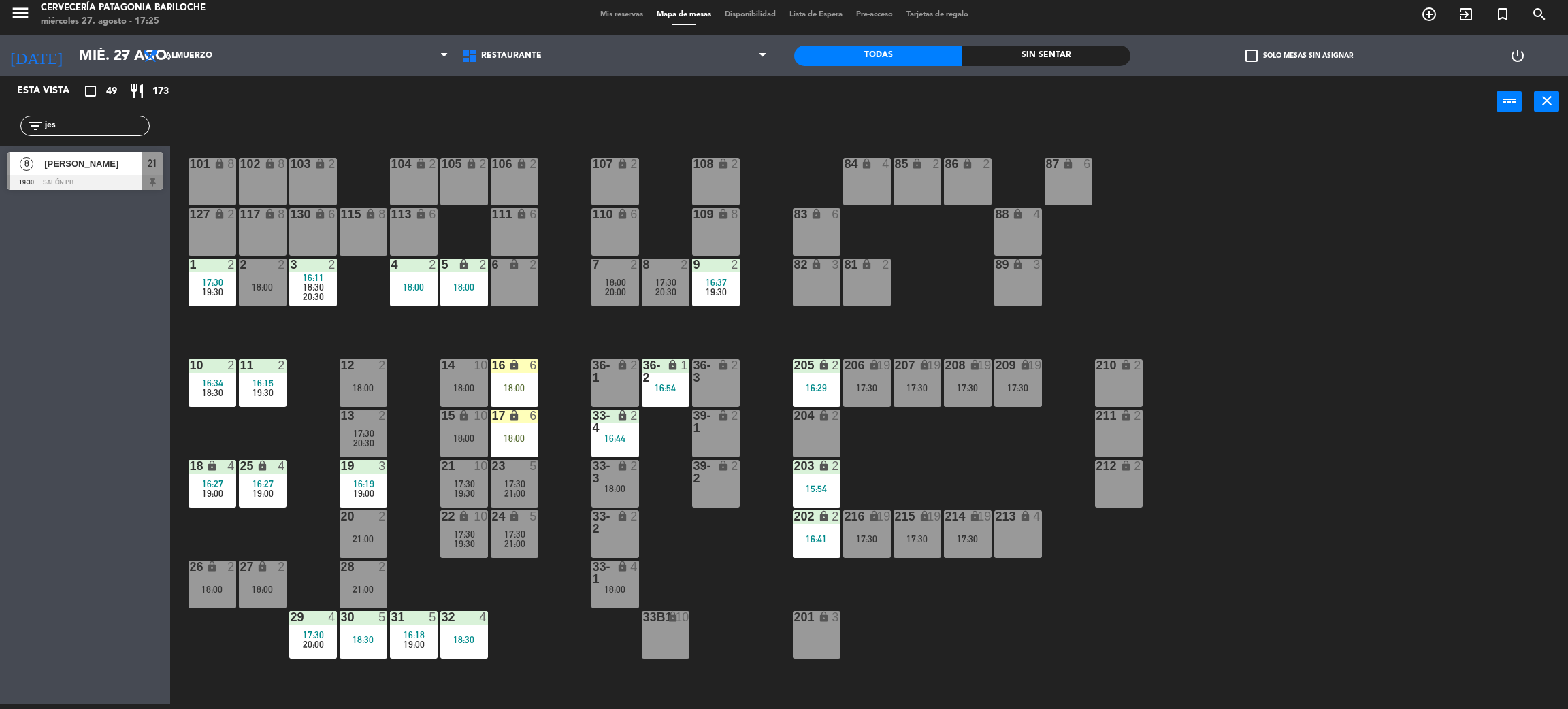
click at [312, 639] on span "20:00" at bounding box center [313, 645] width 21 height 11
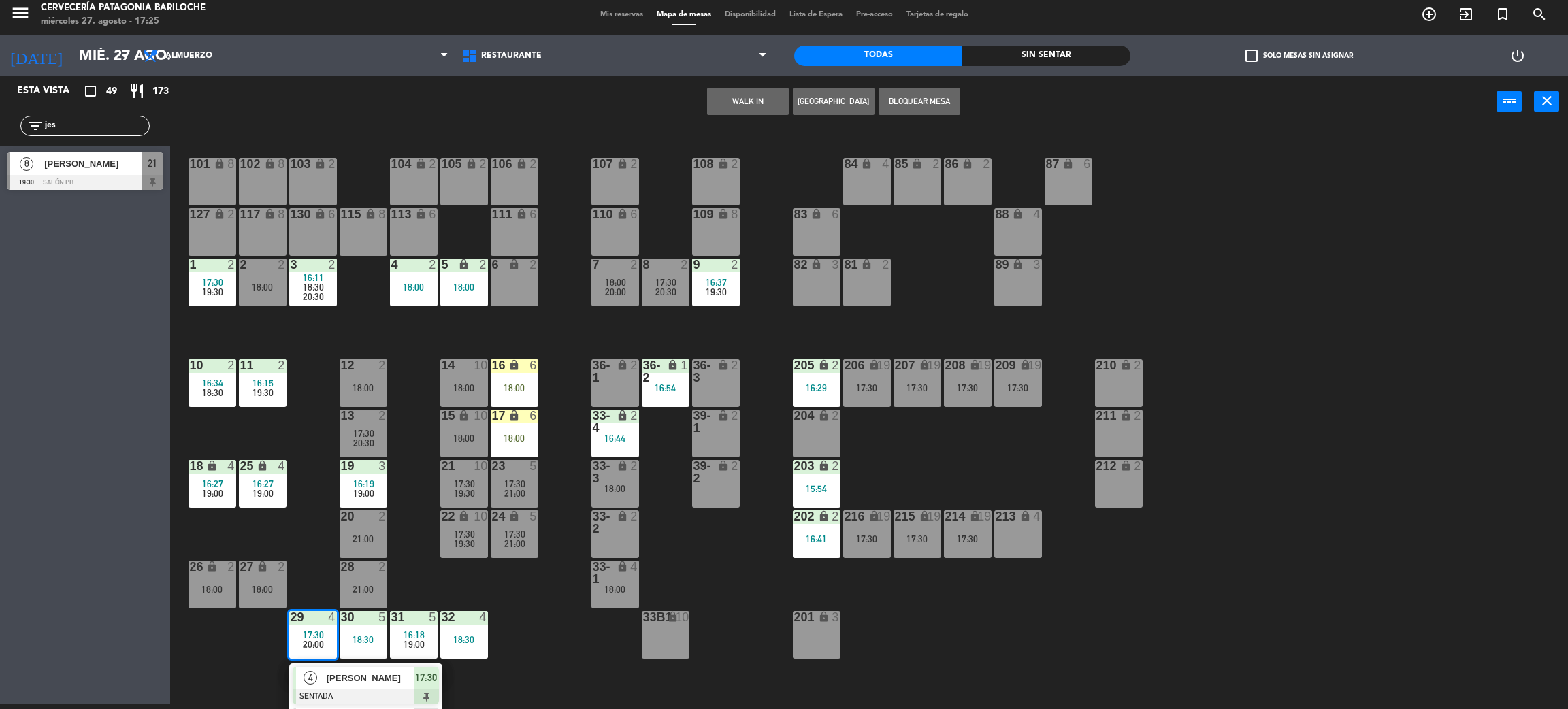
scroll to position [38, 0]
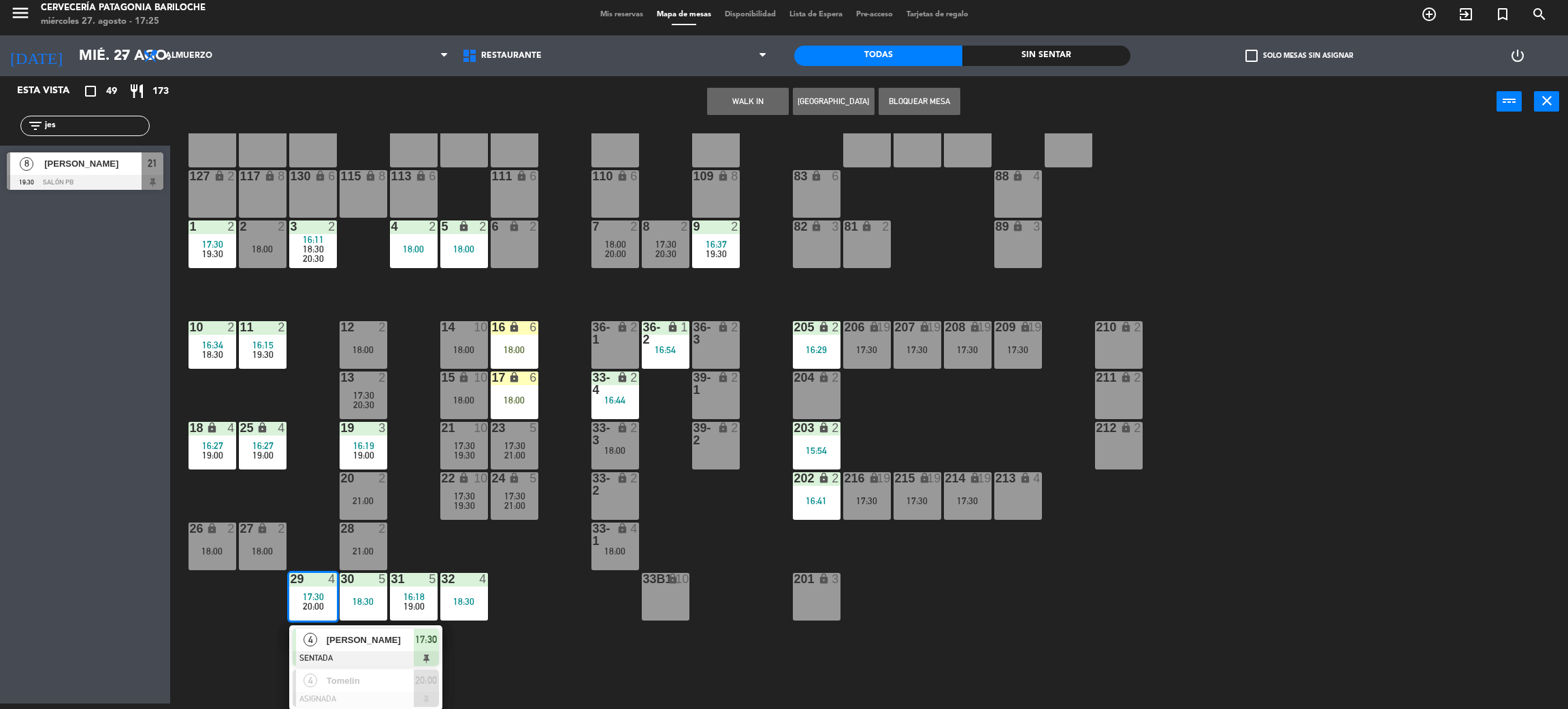
click at [361, 652] on div at bounding box center [366, 659] width 146 height 15
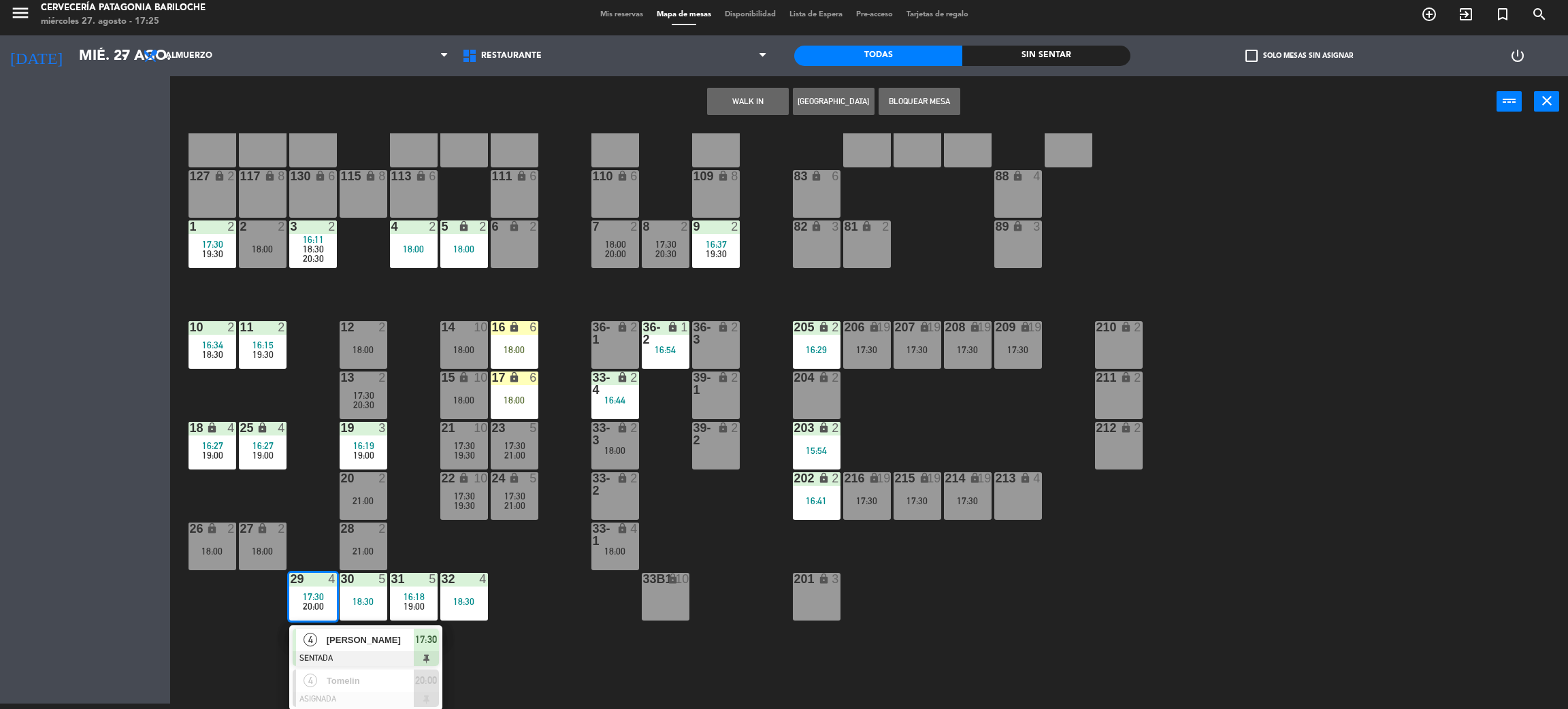
scroll to position [0, 0]
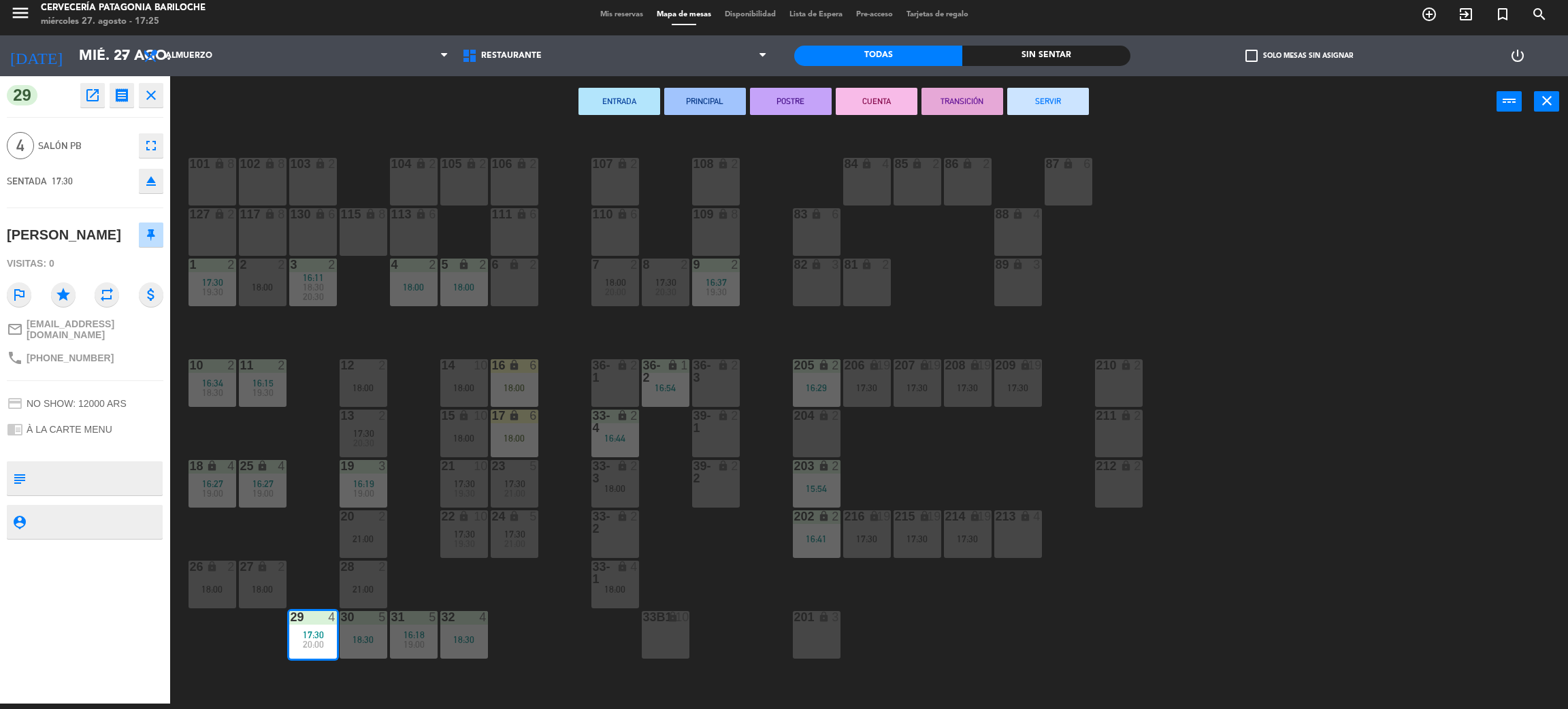
click at [356, 534] on div "21:00" at bounding box center [364, 539] width 48 height 9
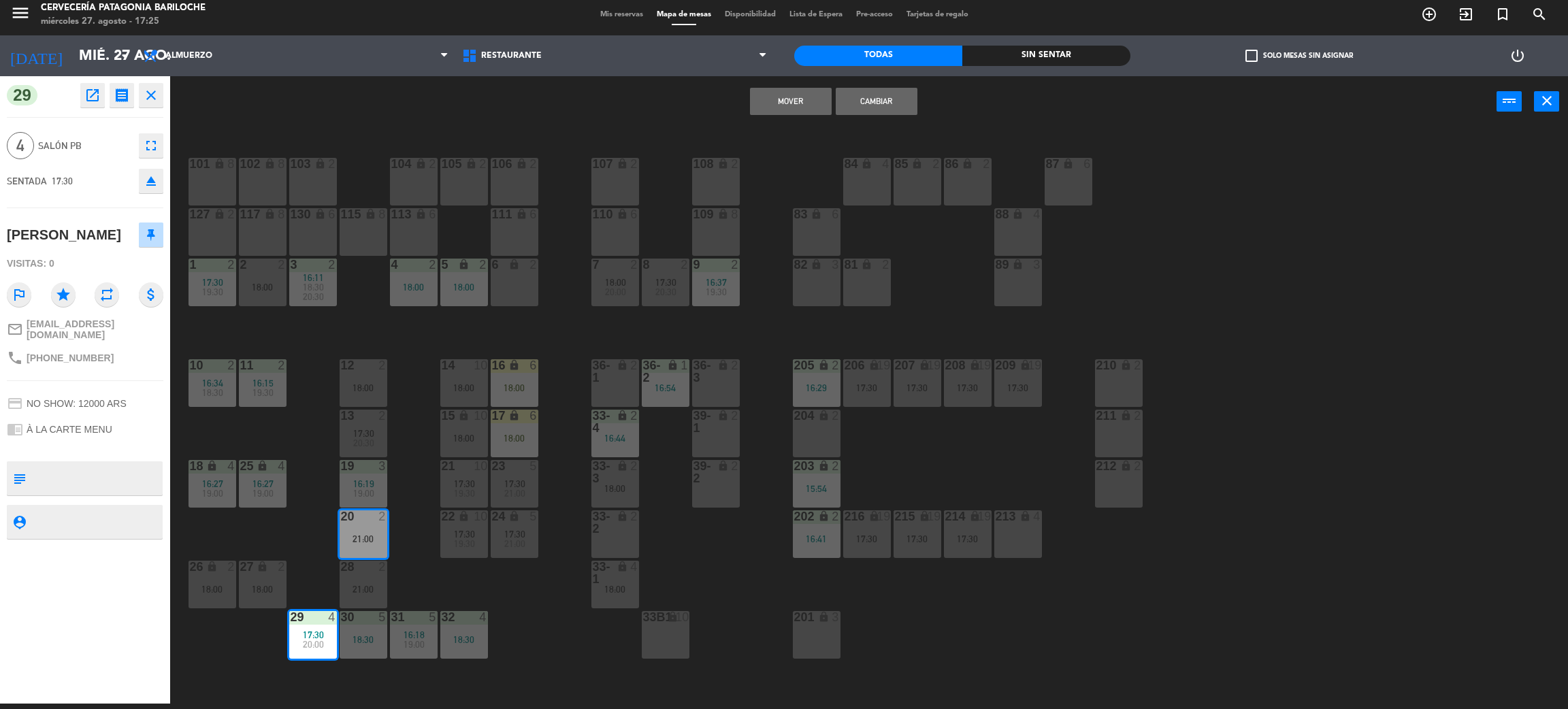
click at [374, 587] on div "21:00" at bounding box center [364, 590] width 48 height 9
click at [807, 104] on button "Mover y Unir" at bounding box center [791, 101] width 82 height 27
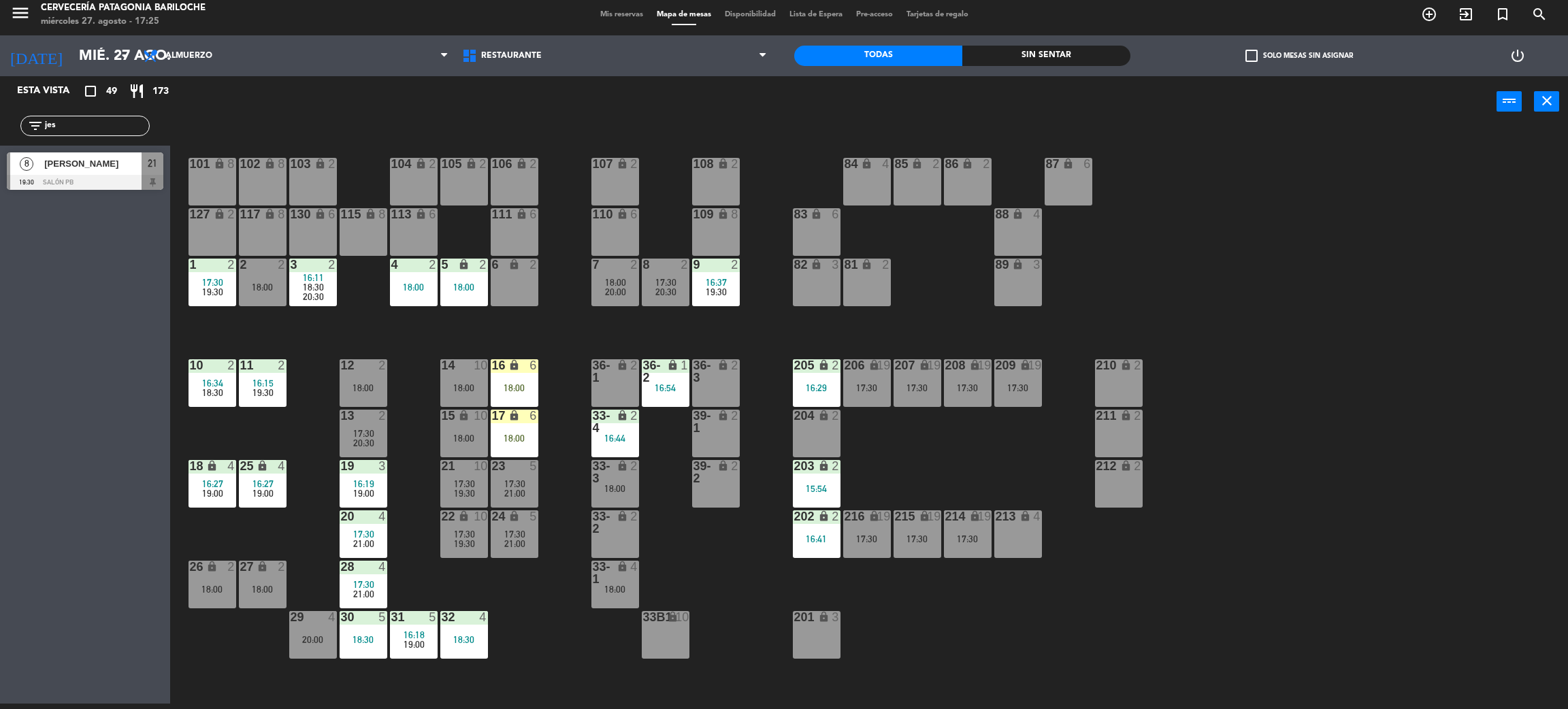
click at [471, 641] on div "18:30" at bounding box center [464, 640] width 48 height 9
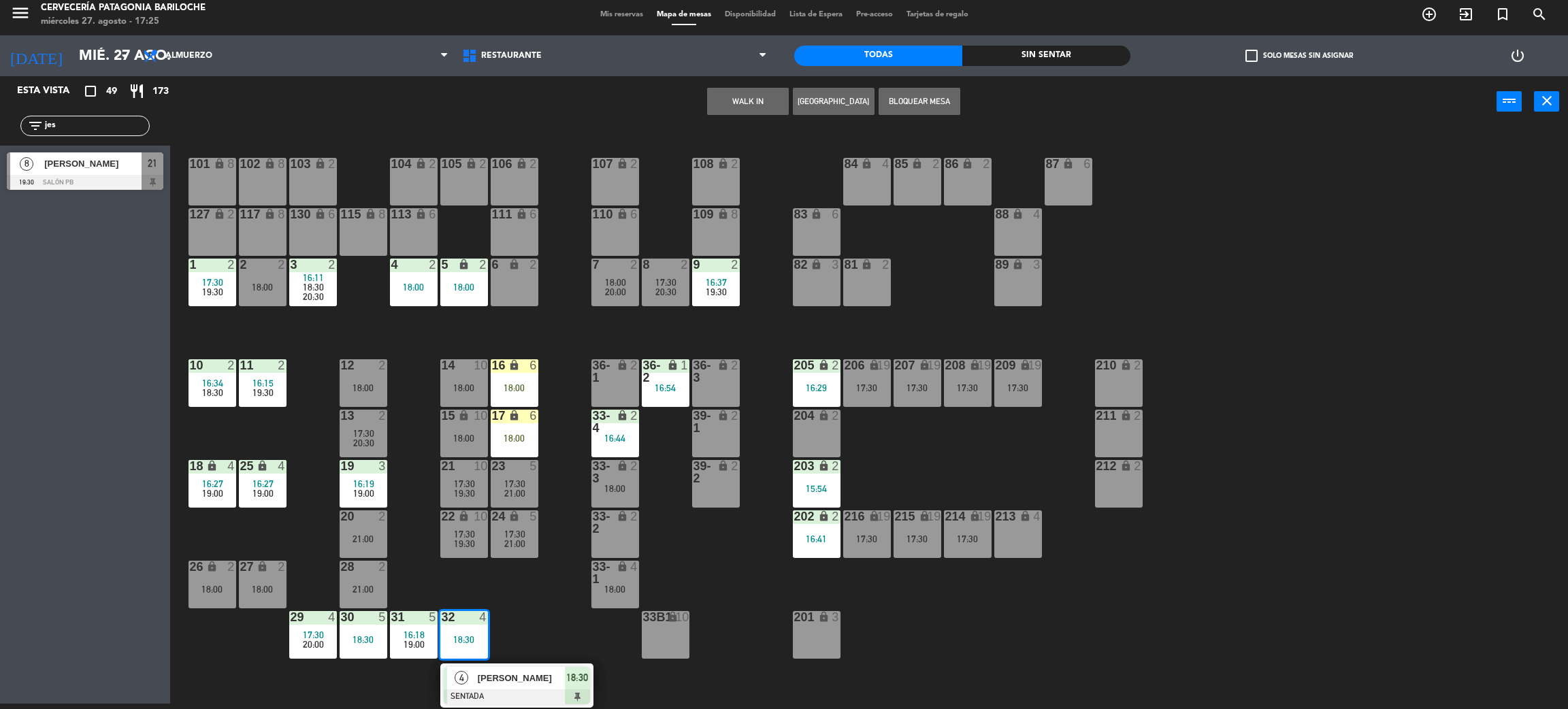
click at [532, 615] on div "101 lock 8 102 lock 8 104 lock 2 105 lock 2 106 lock 2 103 lock 2 107 lock 2 10…" at bounding box center [877, 422] width 1383 height 576
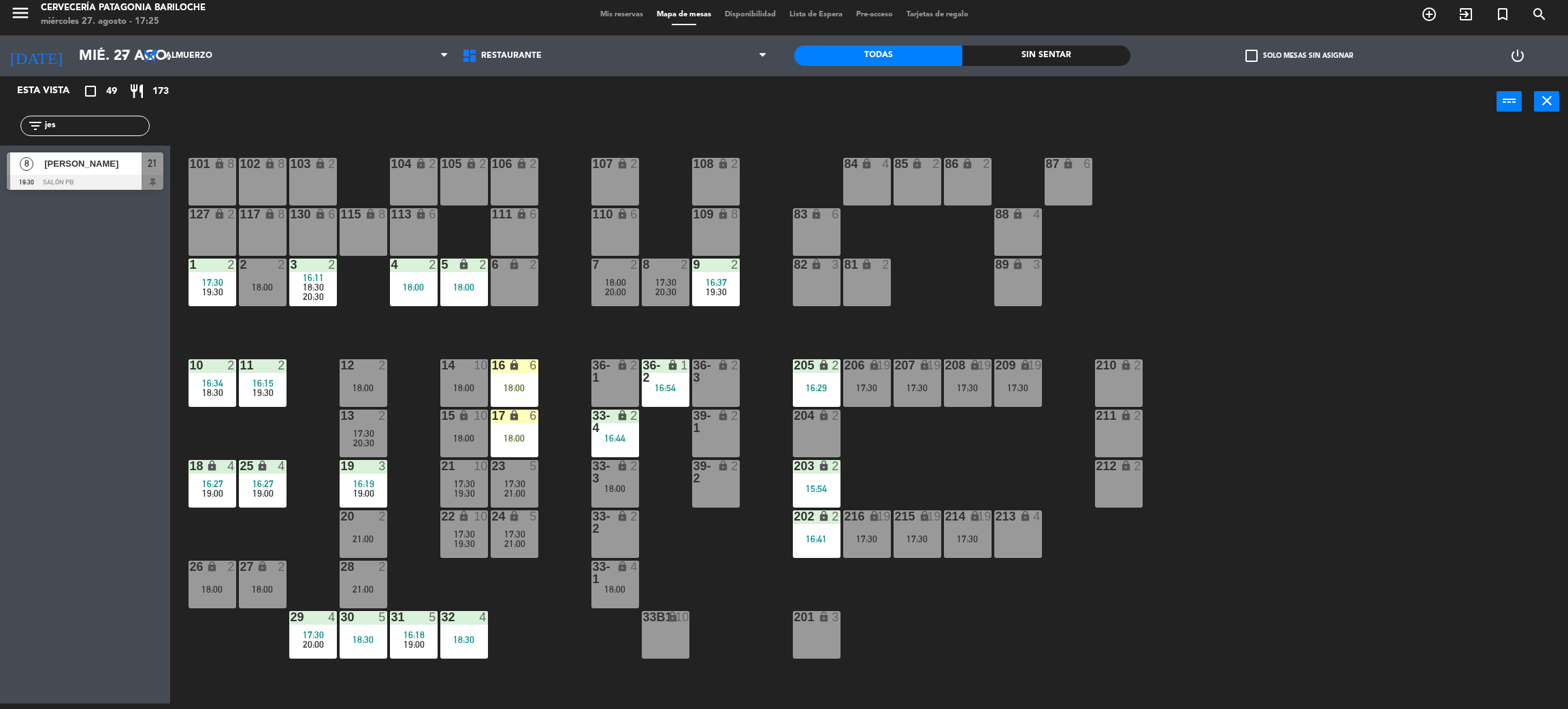
click at [478, 639] on div "18:30" at bounding box center [464, 640] width 48 height 9
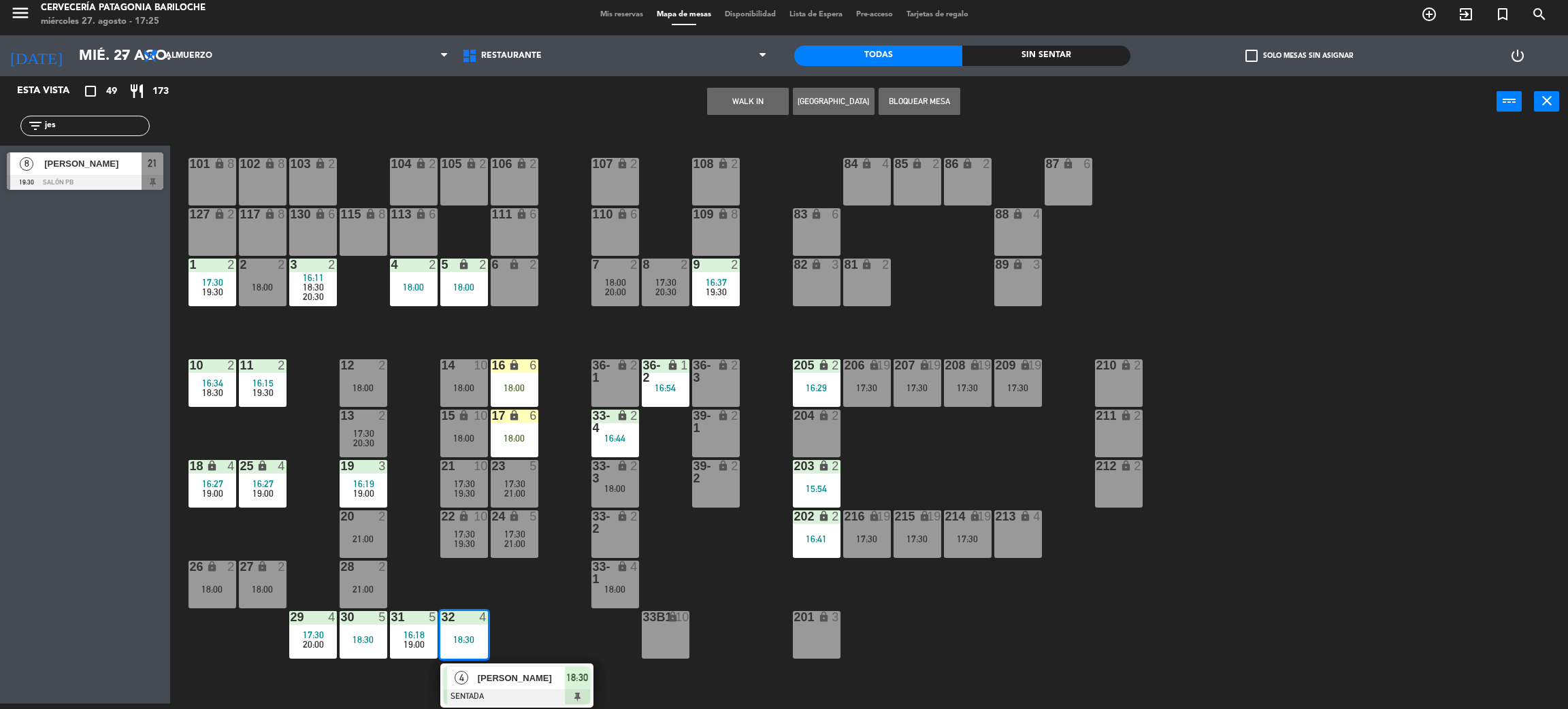
click at [535, 629] on div "101 lock 8 102 lock 8 104 lock 2 105 lock 2 106 lock 2 103 lock 2 107 lock 2 10…" at bounding box center [877, 422] width 1383 height 576
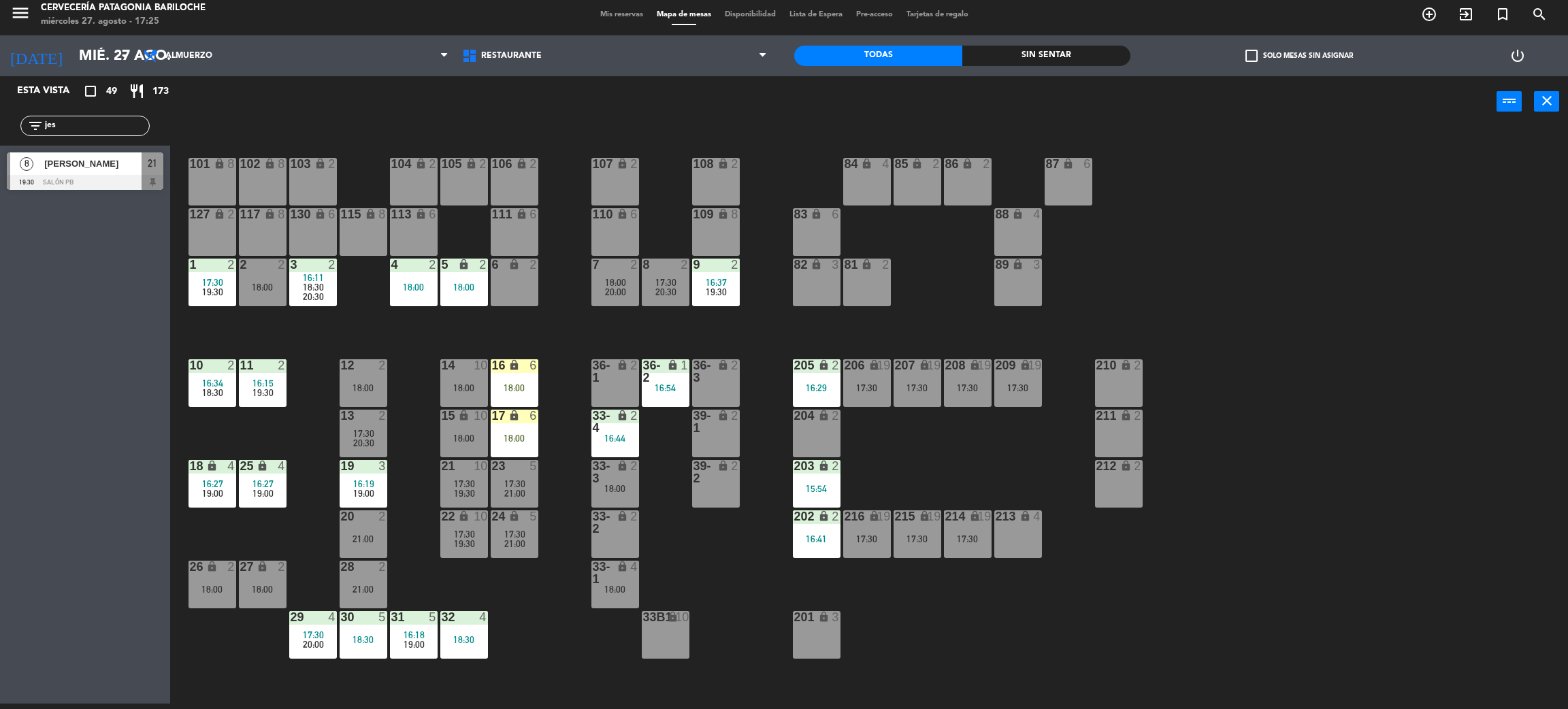
click at [371, 652] on div "30 5 18:30" at bounding box center [364, 634] width 48 height 48
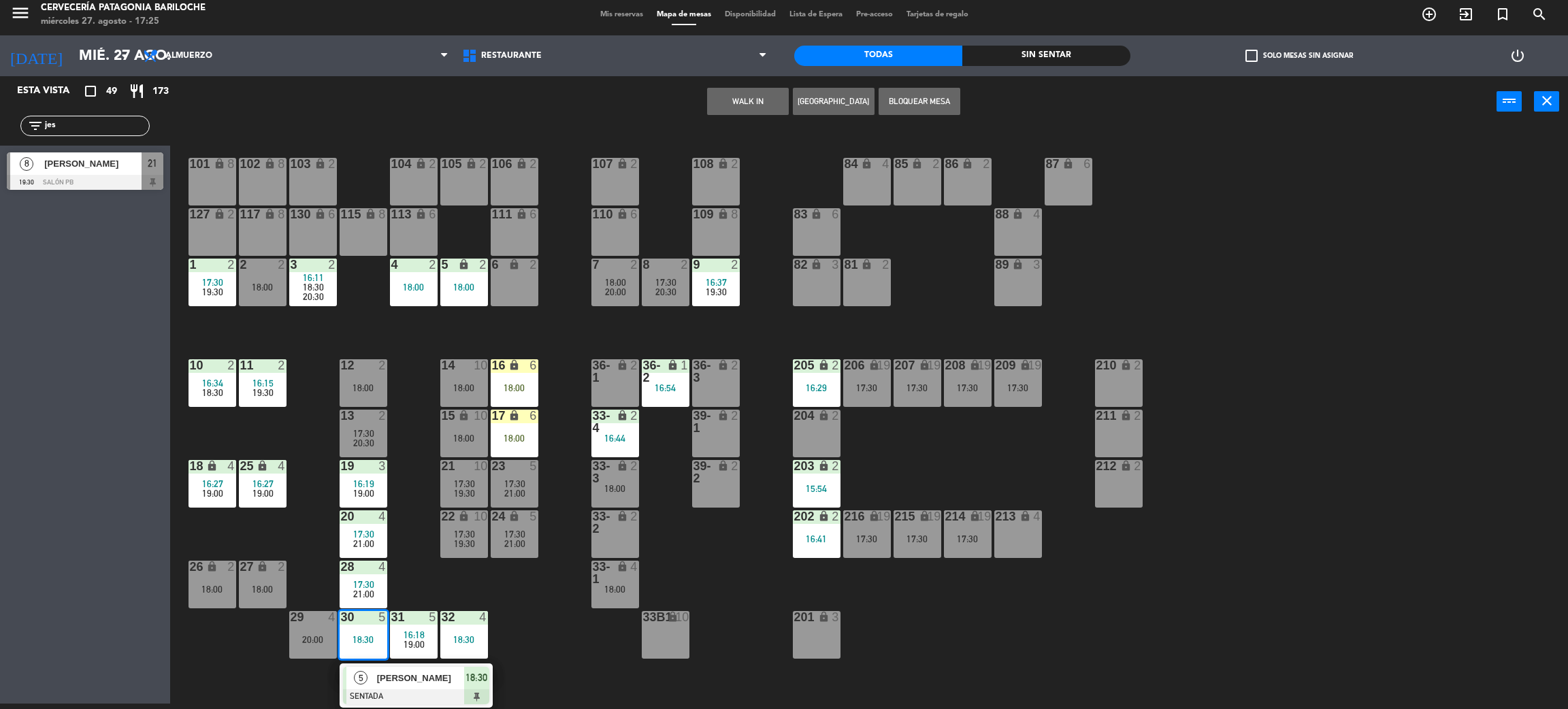
click at [524, 651] on div "101 lock 8 102 lock 8 104 lock 2 105 lock 2 106 lock 2 103 lock 2 107 lock 2 10…" at bounding box center [877, 422] width 1383 height 576
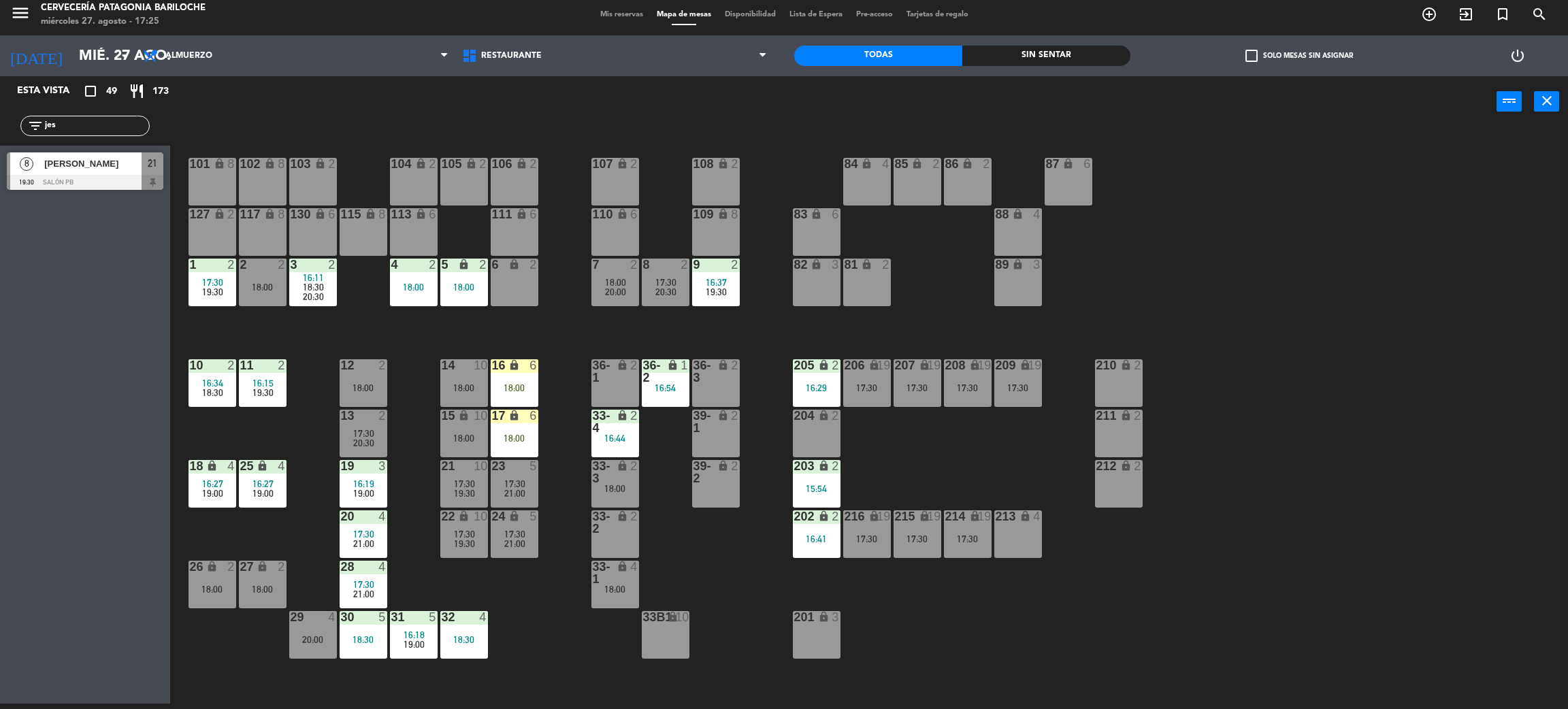
click at [458, 649] on div "32 4 18:30" at bounding box center [464, 634] width 48 height 48
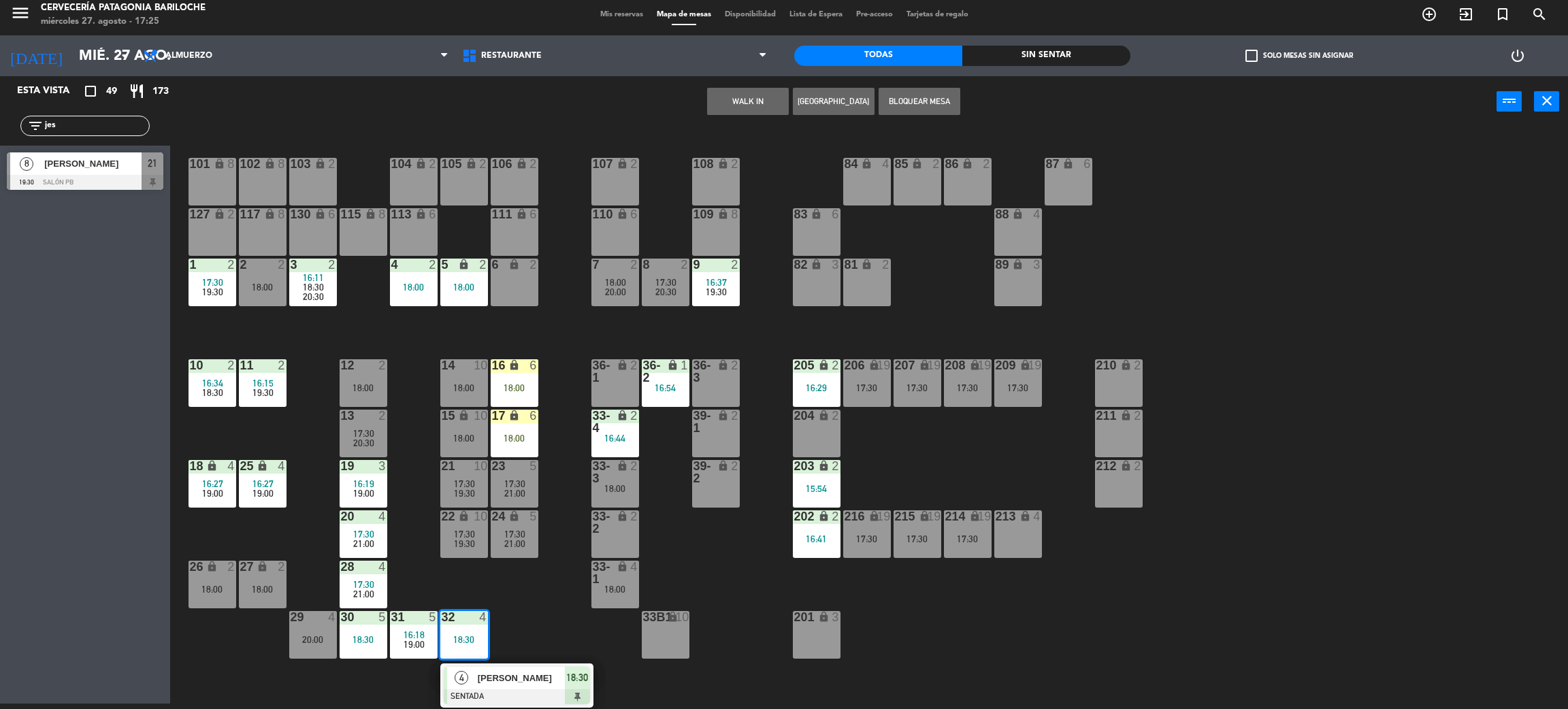
click at [320, 641] on div "20:00" at bounding box center [313, 640] width 48 height 9
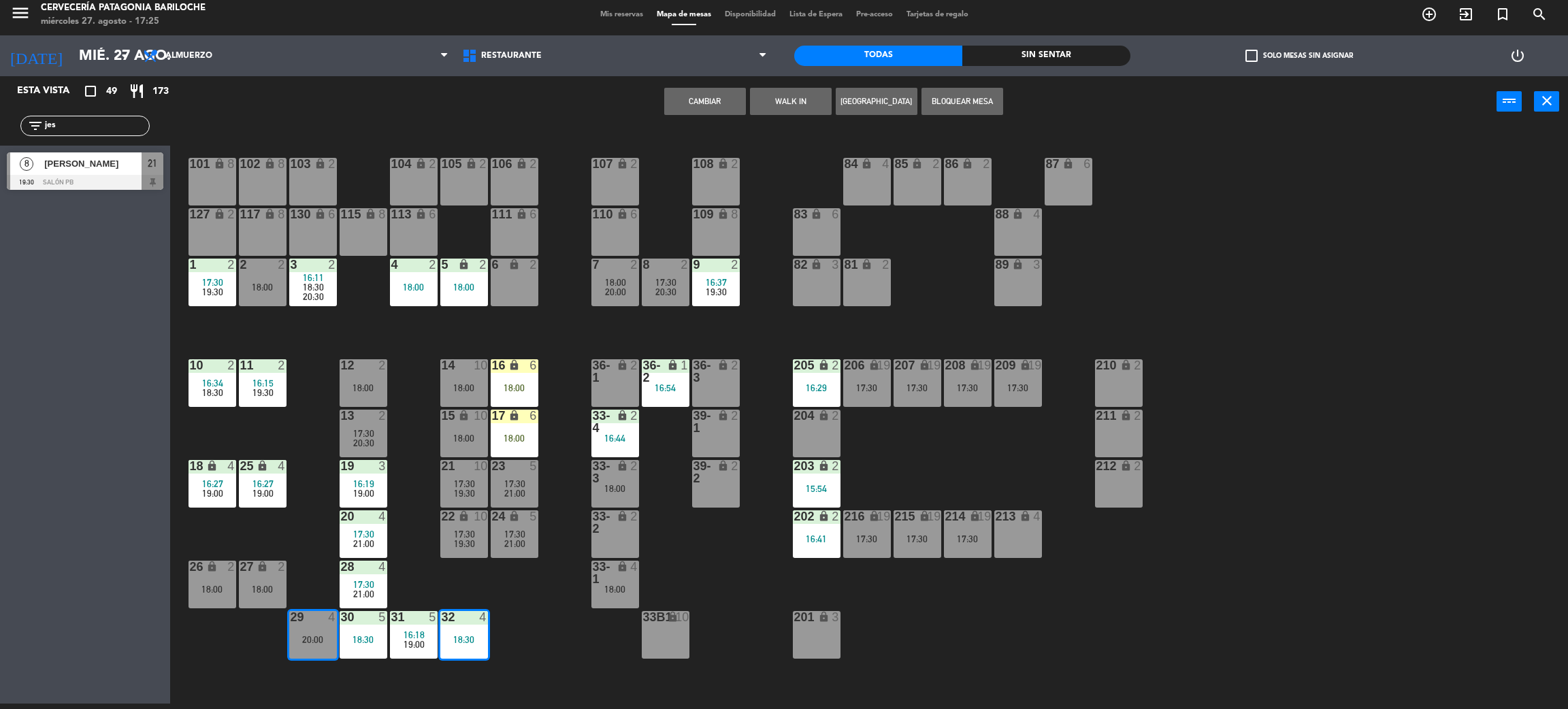
click at [723, 104] on button "Cambiar" at bounding box center [705, 101] width 82 height 27
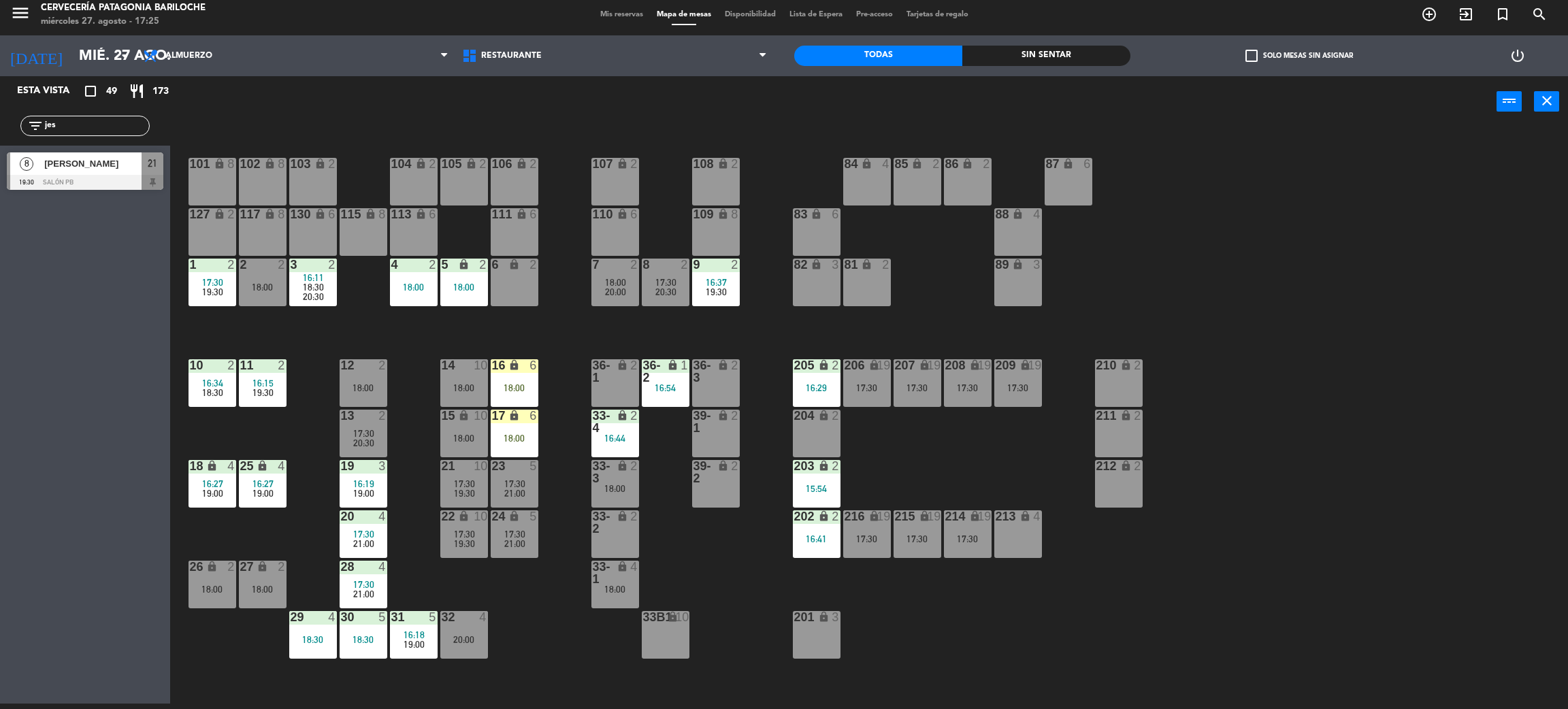
click at [525, 690] on div "101 lock 8 102 lock 8 104 lock 2 105 lock 2 106 lock 2 103 lock 2 107 lock 2 10…" at bounding box center [877, 422] width 1383 height 576
click at [626, 591] on div "18:00" at bounding box center [615, 590] width 48 height 9
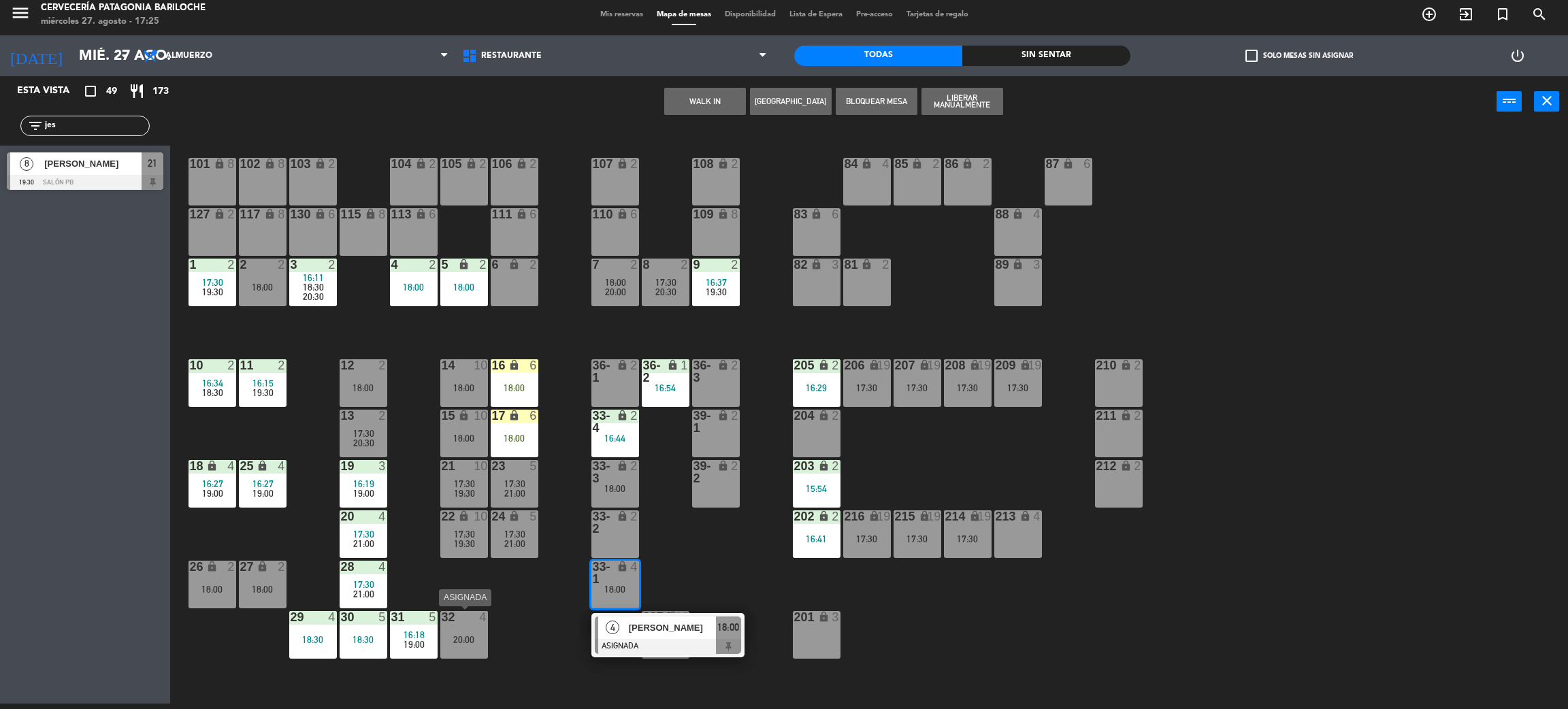
click at [458, 649] on div "32 4 20:00" at bounding box center [464, 634] width 48 height 48
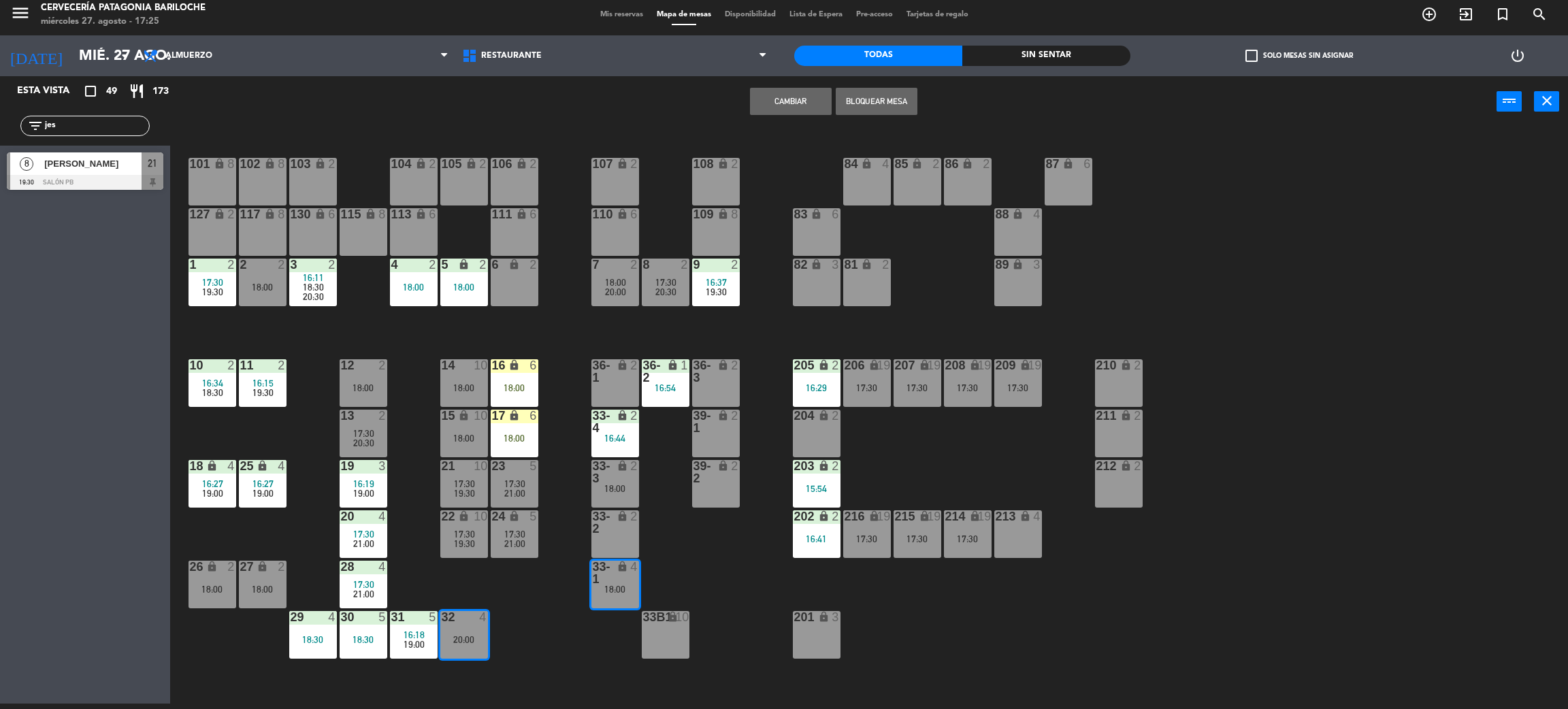
click at [815, 102] on button "Cambiar" at bounding box center [791, 101] width 82 height 27
click at [608, 586] on span "18:00" at bounding box center [616, 585] width 21 height 11
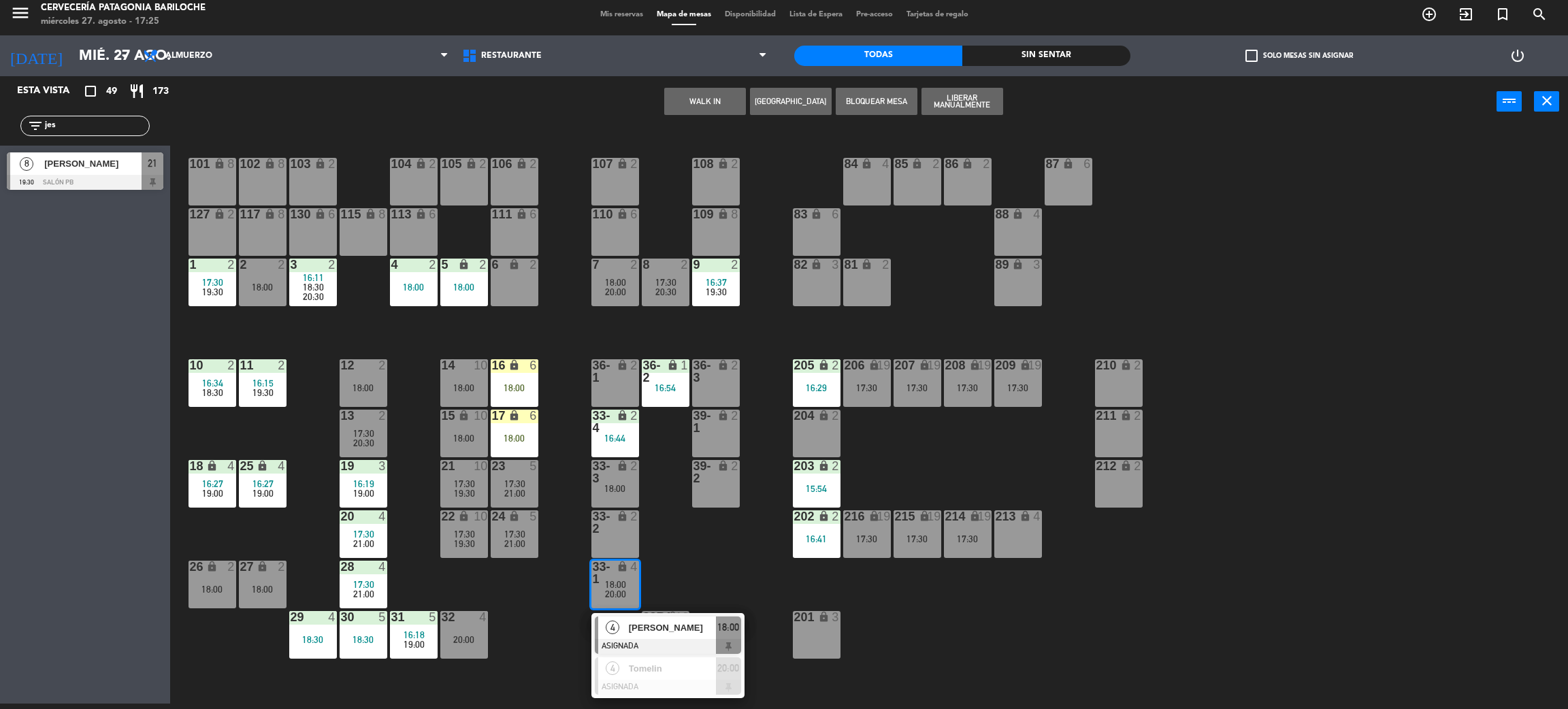
click at [561, 640] on div "101 lock 8 102 lock 8 104 lock 2 105 lock 2 106 lock 2 103 lock 2 107 lock 2 10…" at bounding box center [877, 422] width 1383 height 576
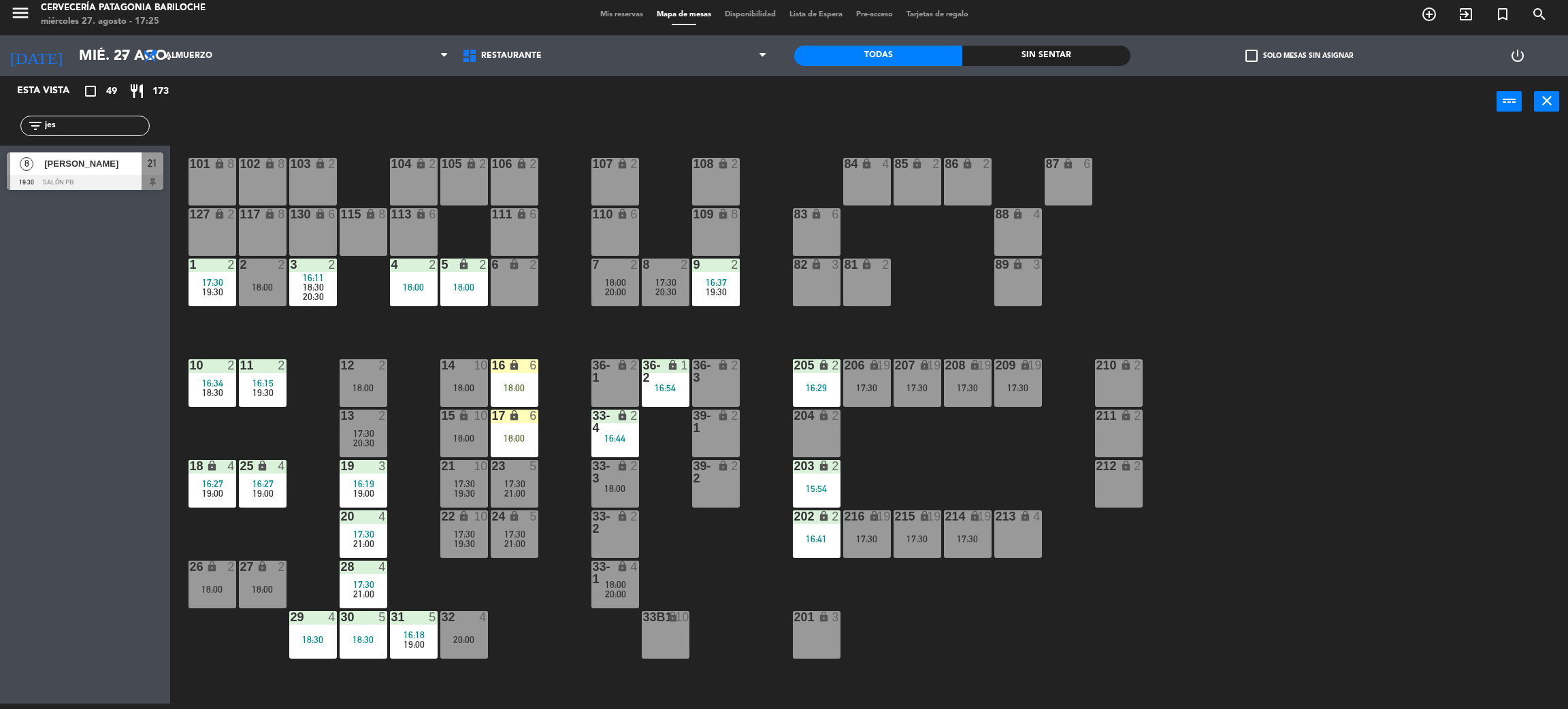
click at [617, 584] on span "18:00" at bounding box center [616, 585] width 21 height 11
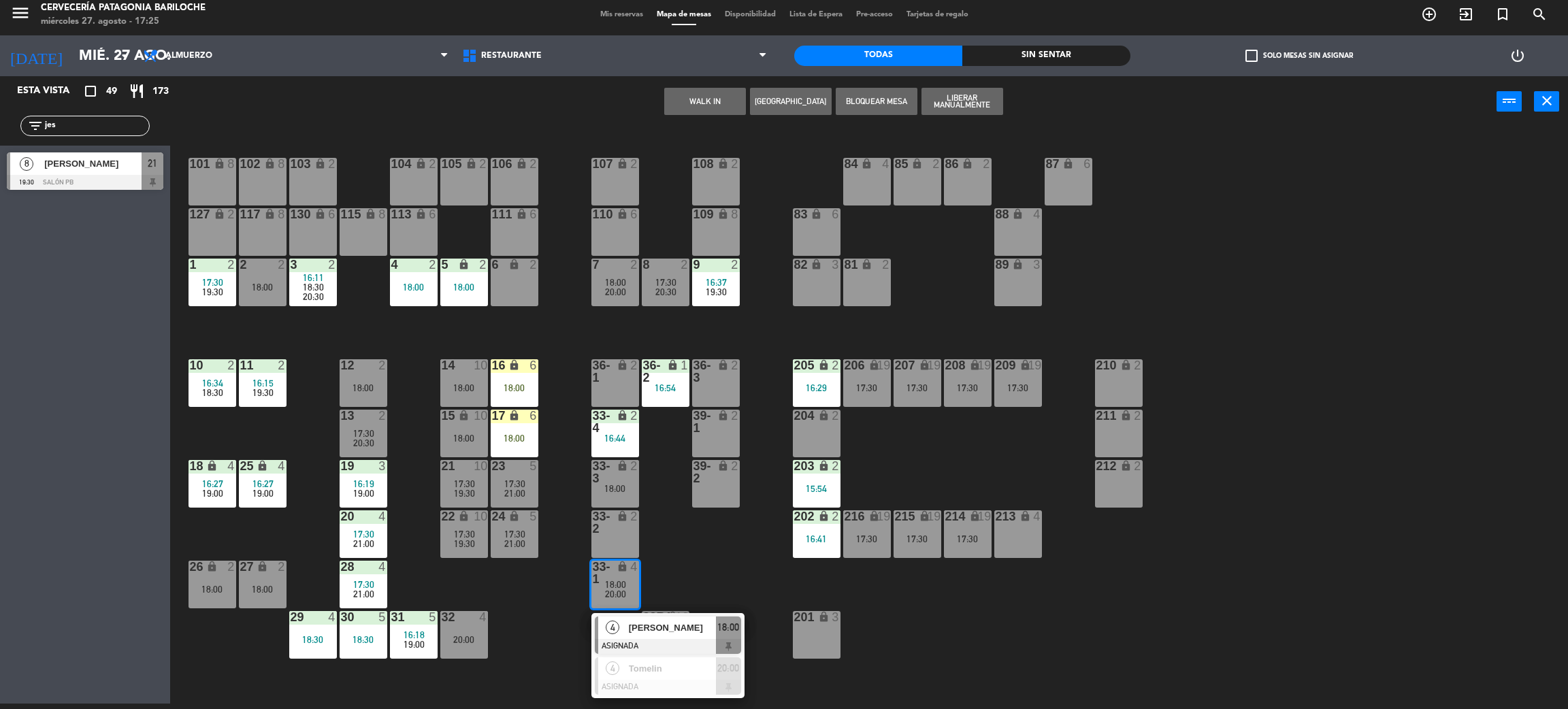
click at [642, 678] on div "4 Tomelin ASIGNADA 20:00" at bounding box center [667, 676] width 174 height 44
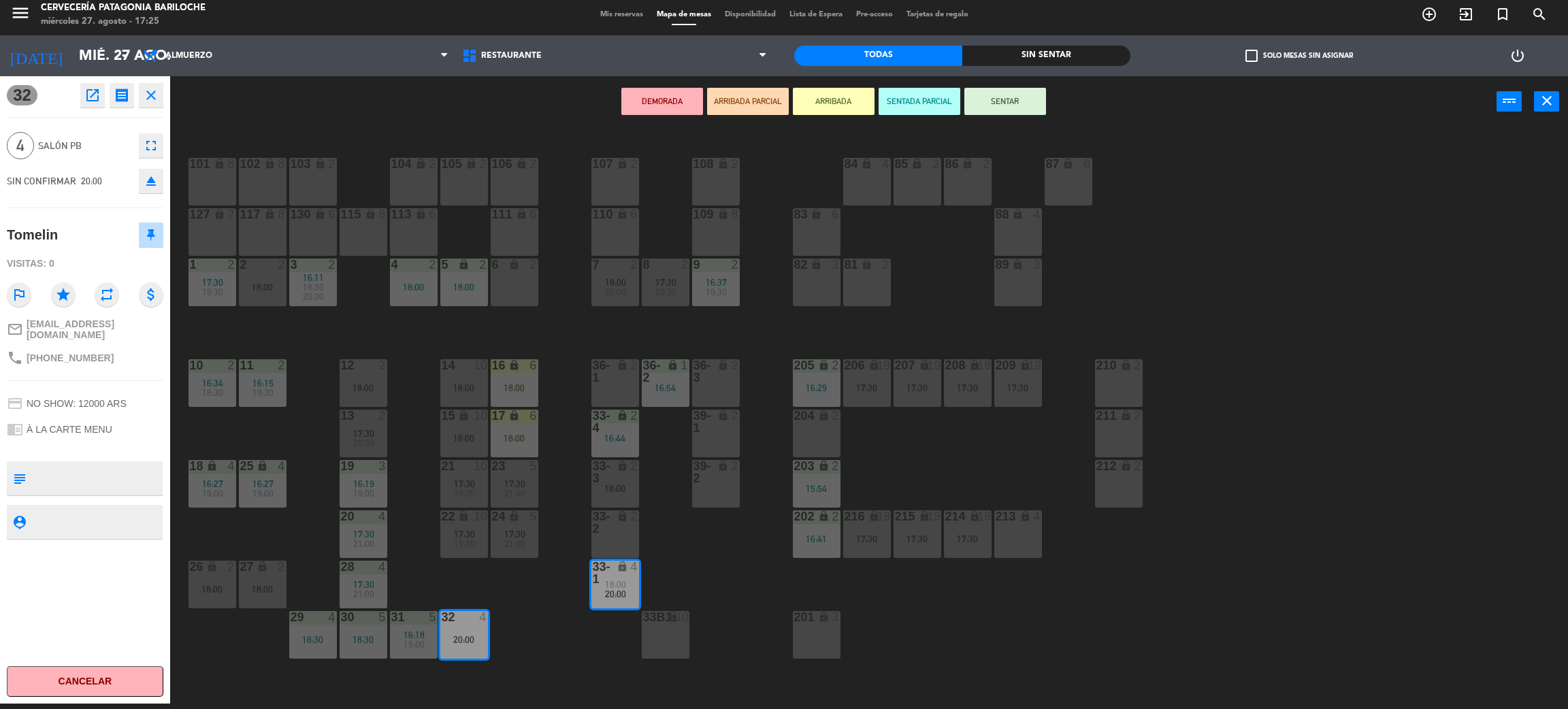
click at [544, 643] on div "101 lock 8 102 lock 8 104 lock 2 105 lock 2 106 lock 2 103 lock 2 107 lock 2 10…" at bounding box center [877, 422] width 1383 height 576
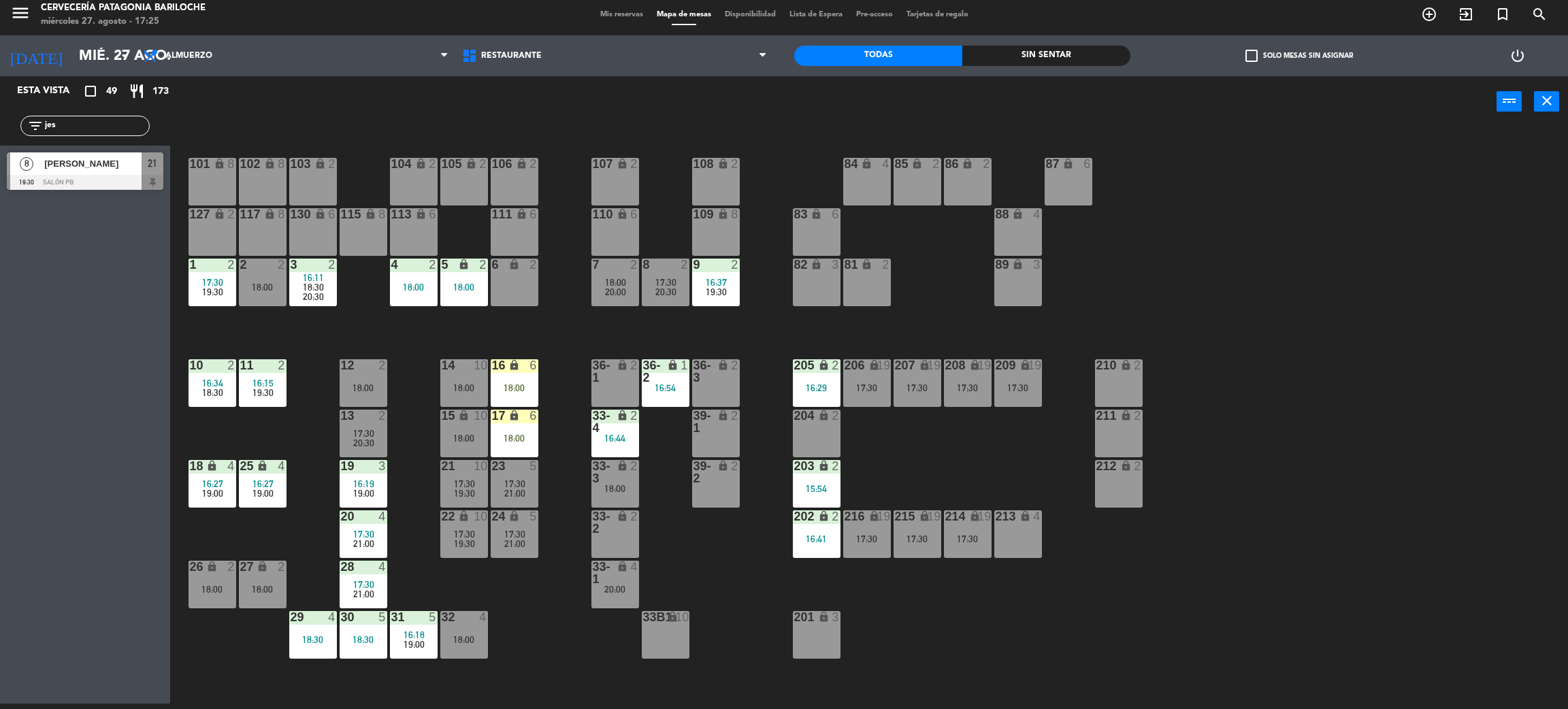
click at [623, 587] on div "20:00" at bounding box center [615, 590] width 48 height 9
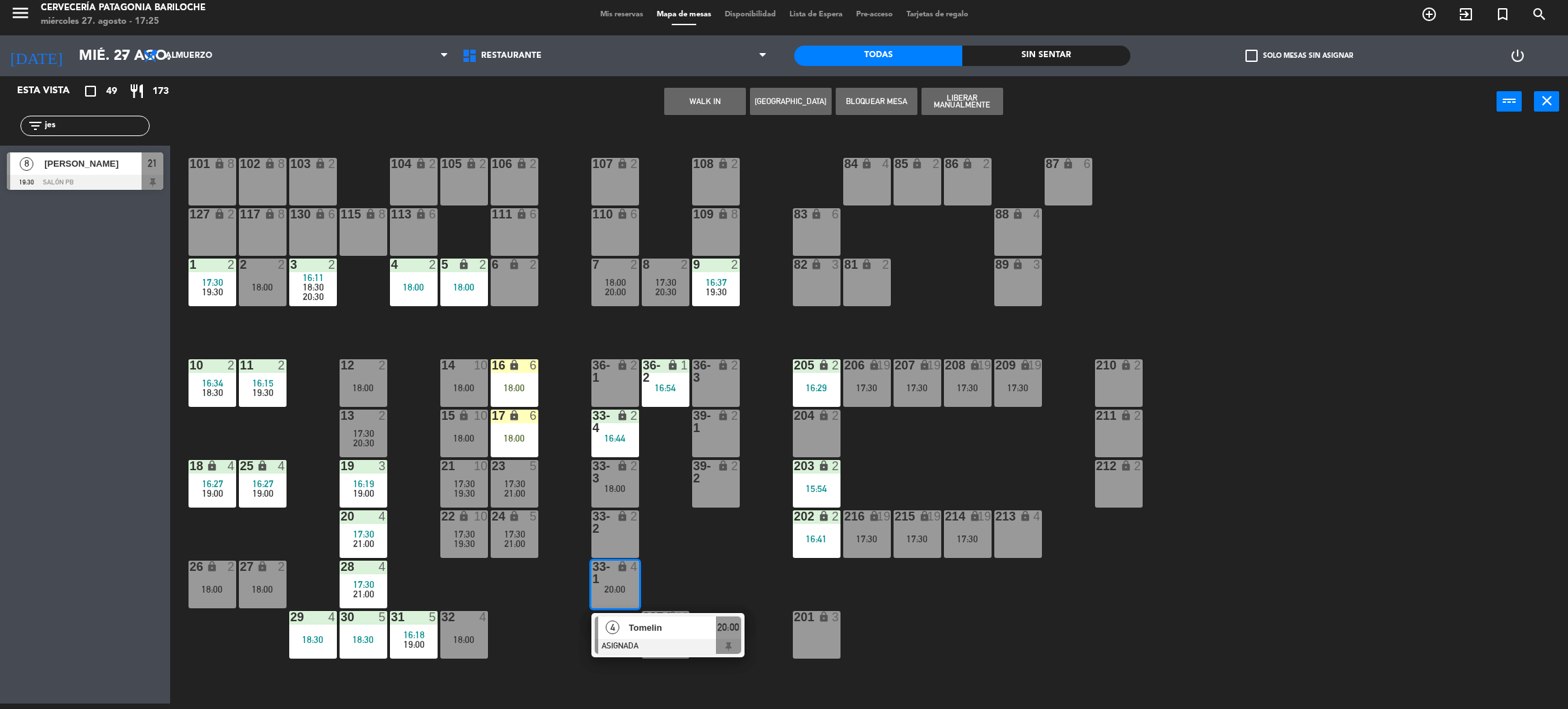
click at [634, 628] on span "Tomelin" at bounding box center [672, 628] width 87 height 14
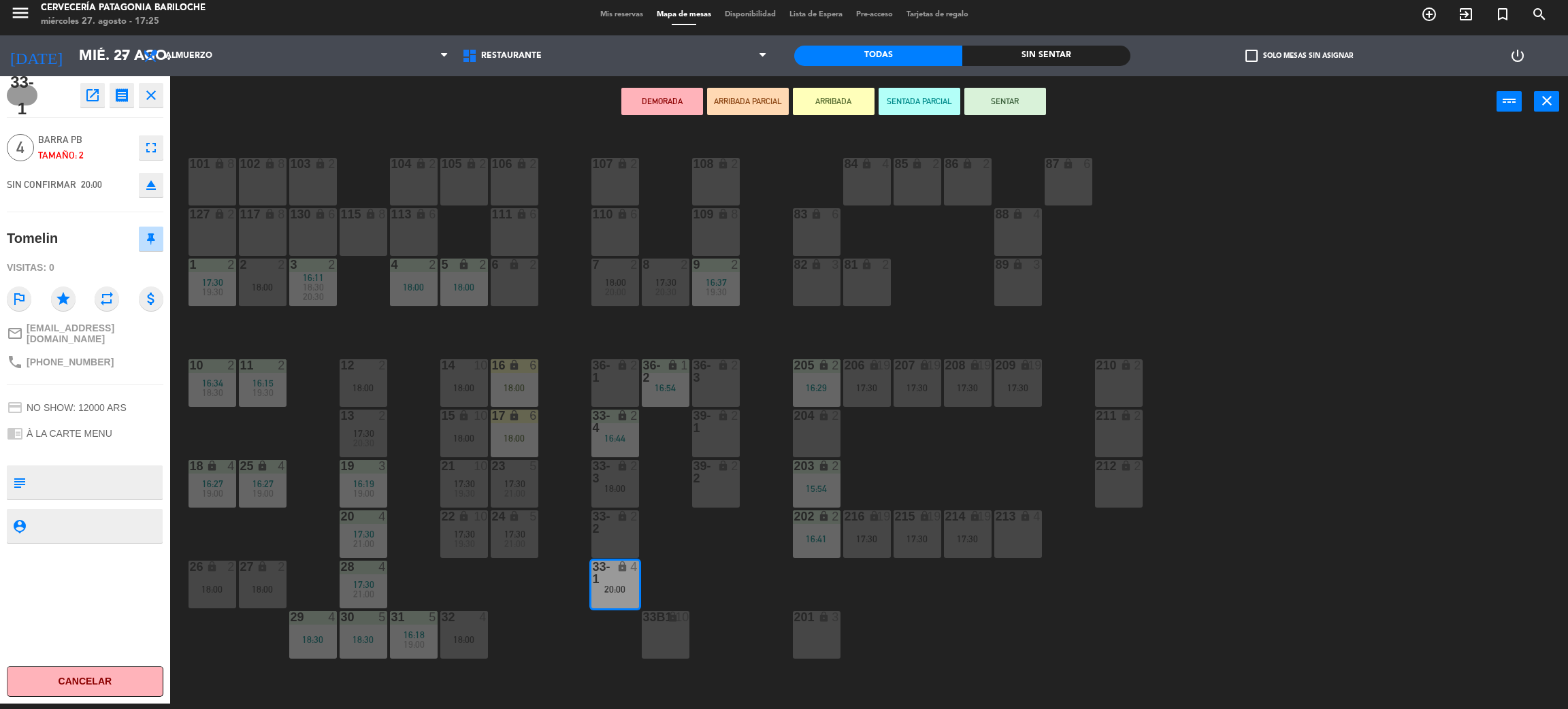
click at [470, 635] on div "18:00" at bounding box center [464, 640] width 48 height 9
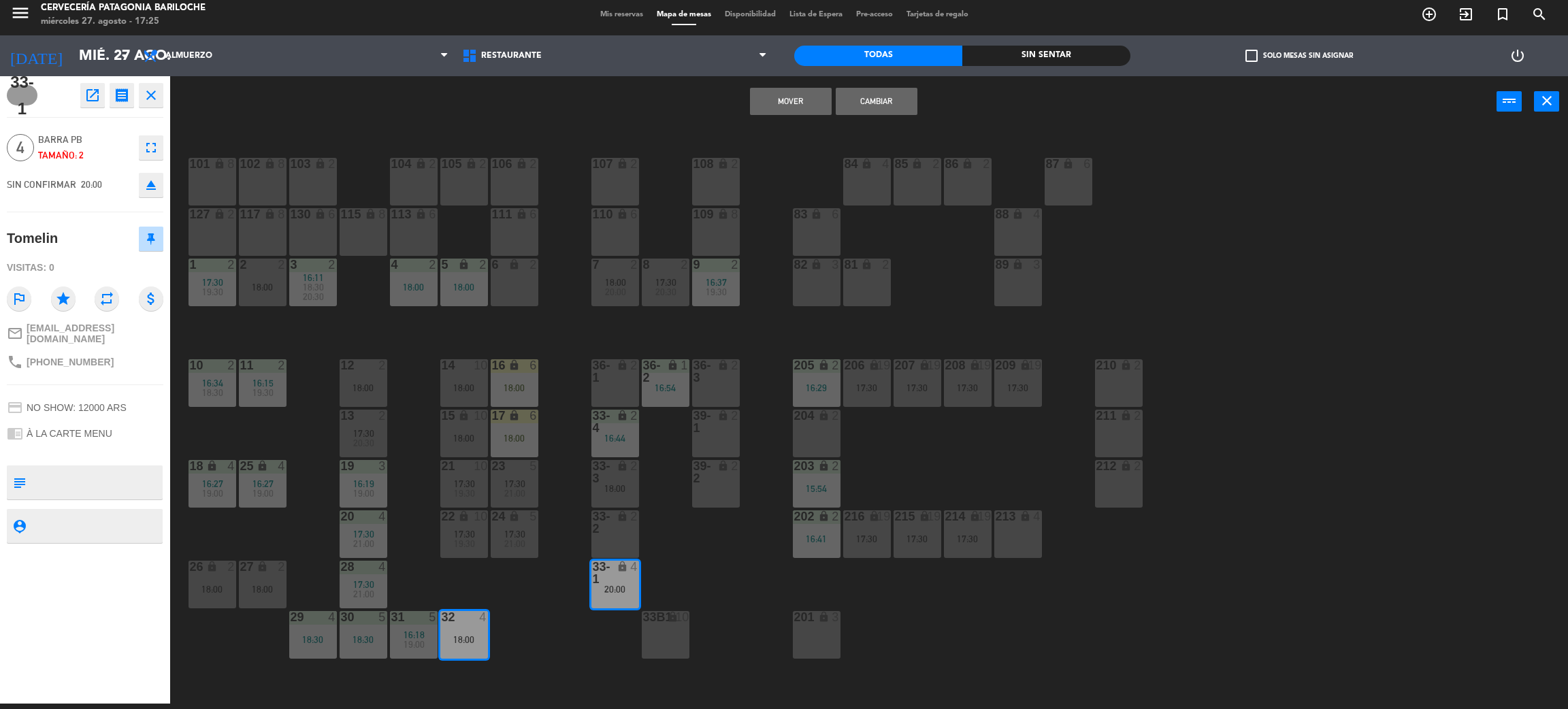
click at [769, 95] on button "Mover" at bounding box center [791, 101] width 82 height 27
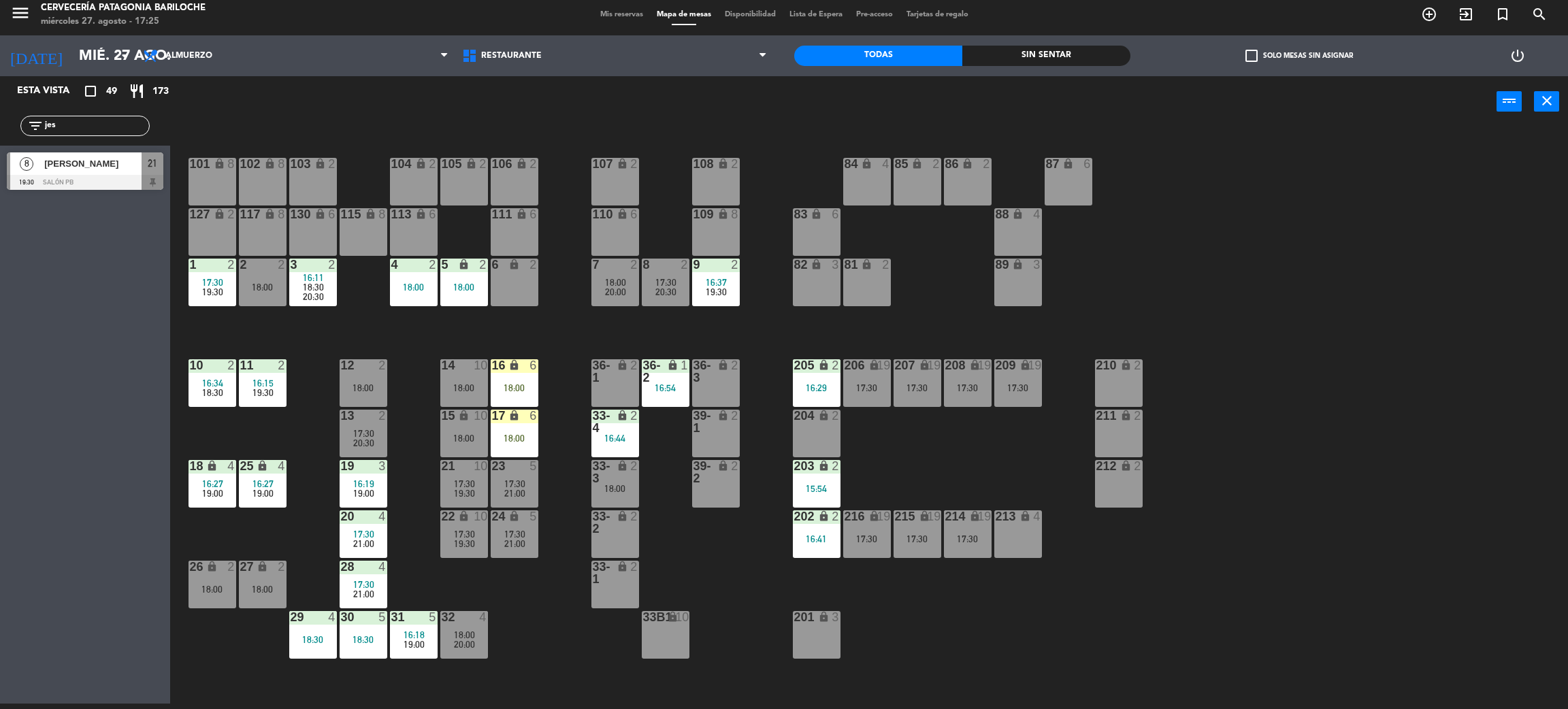
click at [533, 623] on div "101 lock 8 102 lock 8 104 lock 2 105 lock 2 106 lock 2 103 lock 2 107 lock 2 10…" at bounding box center [877, 422] width 1383 height 576
click at [885, 641] on div "101 lock 8 102 lock 8 104 lock 2 105 lock 2 106 lock 2 103 lock 2 107 lock 2 10…" at bounding box center [877, 422] width 1383 height 576
click at [818, 639] on div "201 lock 3" at bounding box center [817, 634] width 48 height 48
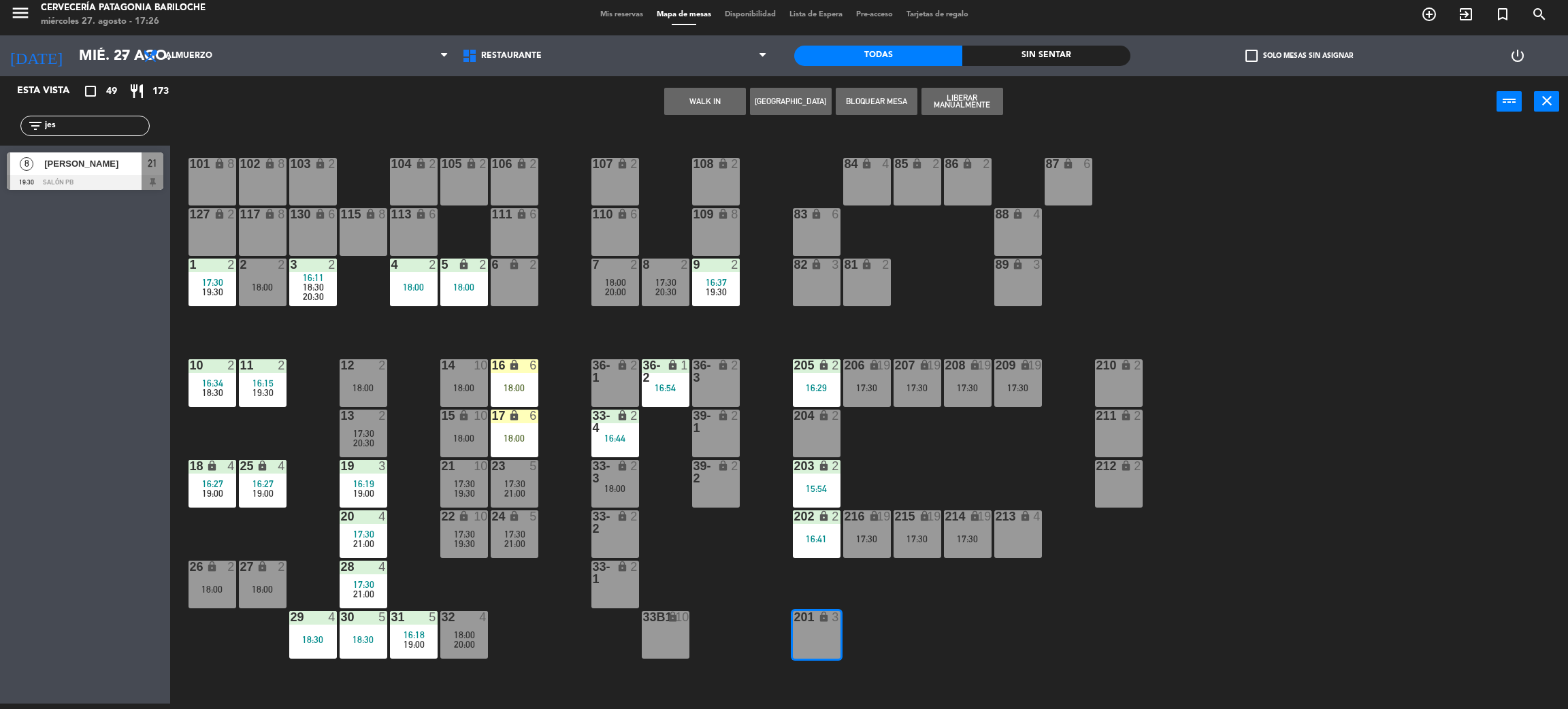
click at [693, 100] on button "WALK IN" at bounding box center [705, 101] width 82 height 27
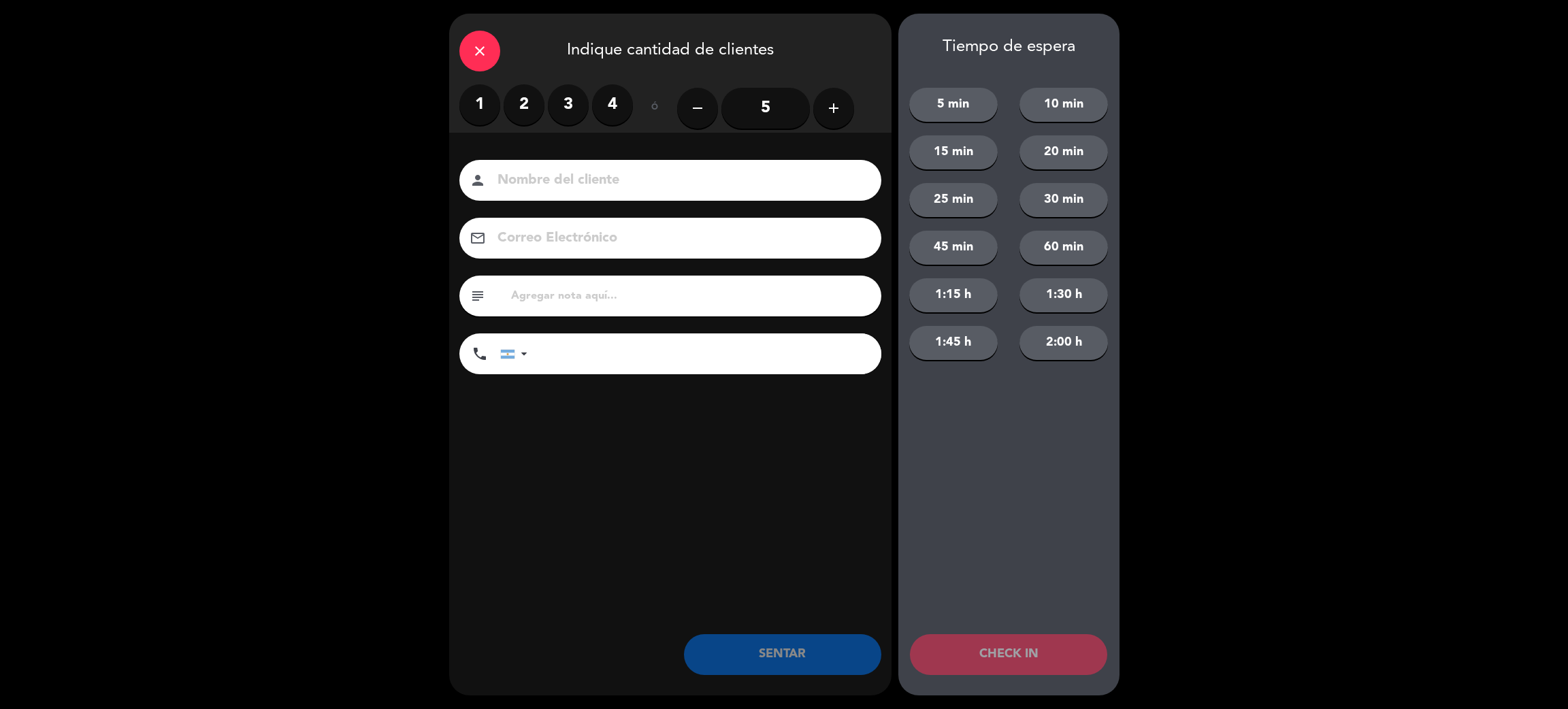
click at [561, 104] on label "3" at bounding box center [568, 104] width 41 height 41
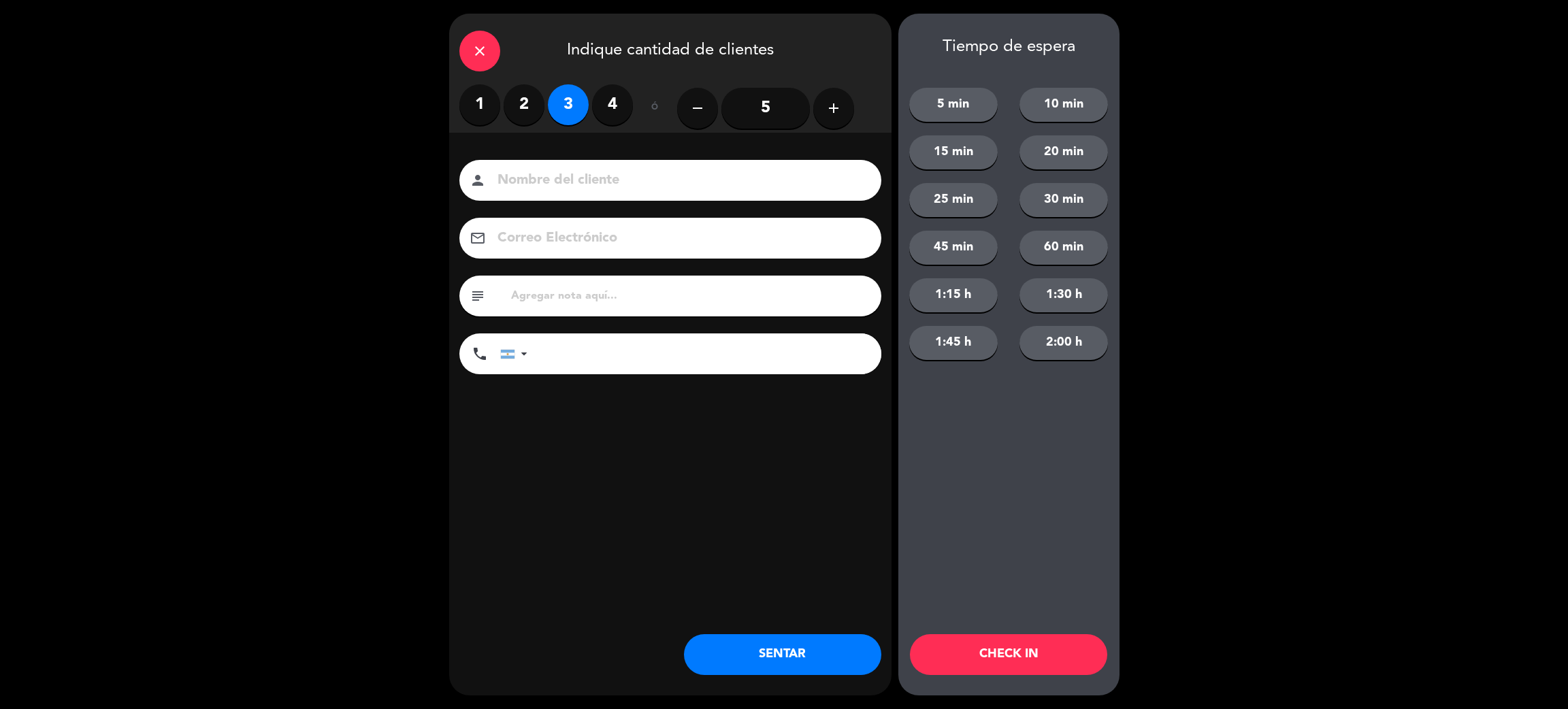
click at [566, 169] on input at bounding box center [680, 181] width 367 height 24
type input "l"
type input "[PERSON_NAME]"
click at [774, 345] on input "tel" at bounding box center [711, 354] width 340 height 41
type input "+5511963444313"
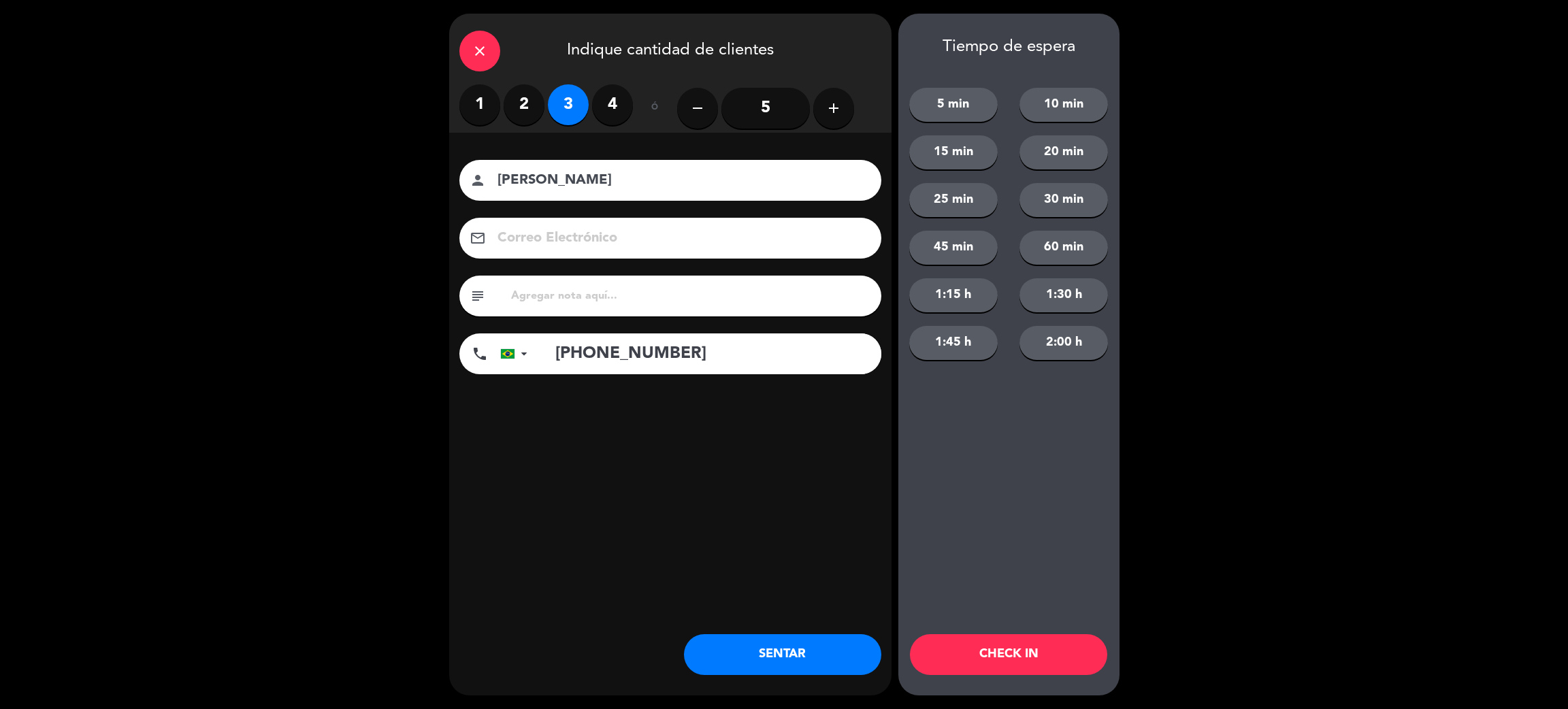
click at [798, 657] on button "SENTAR" at bounding box center [782, 655] width 197 height 41
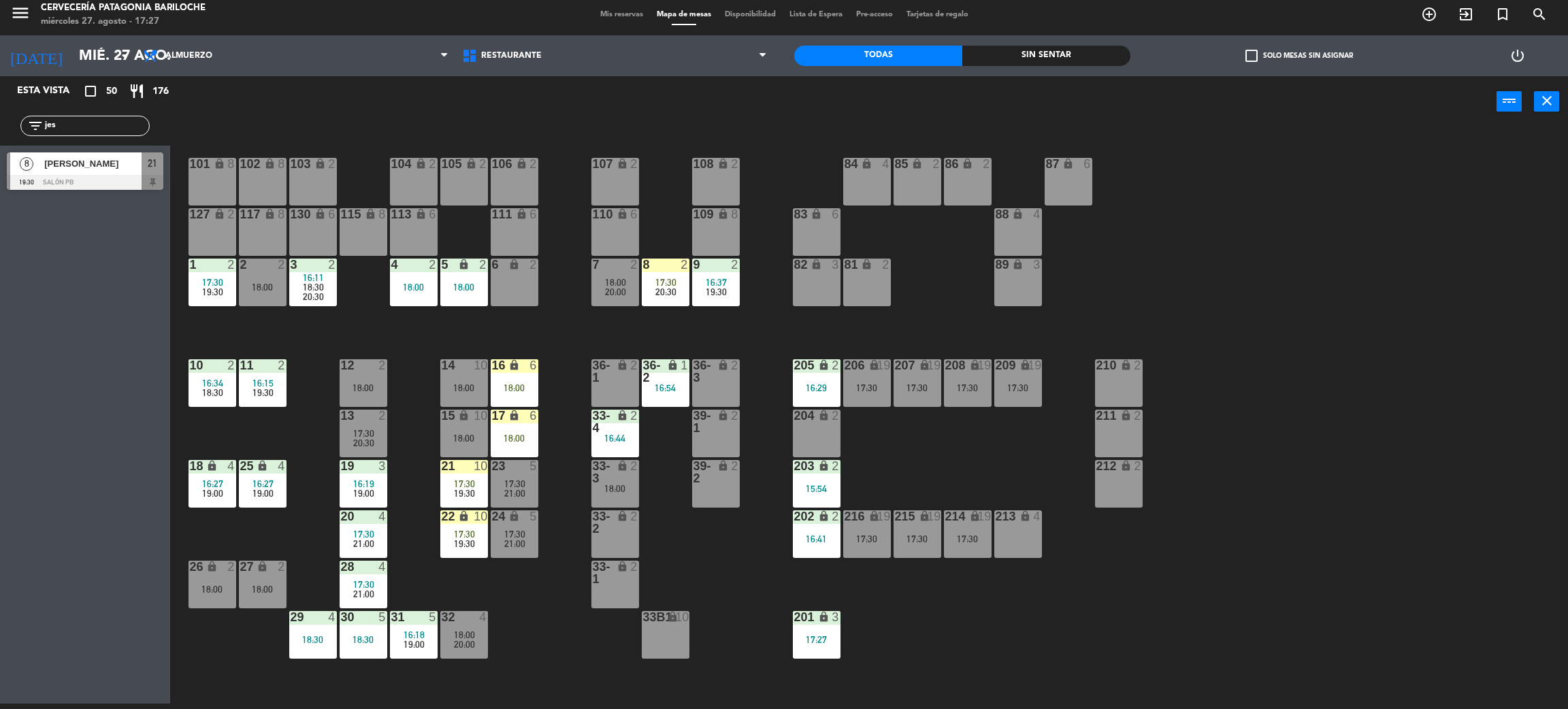
click at [69, 132] on input "jes" at bounding box center [96, 126] width 105 height 15
click at [67, 132] on input "jes" at bounding box center [96, 126] width 105 height 15
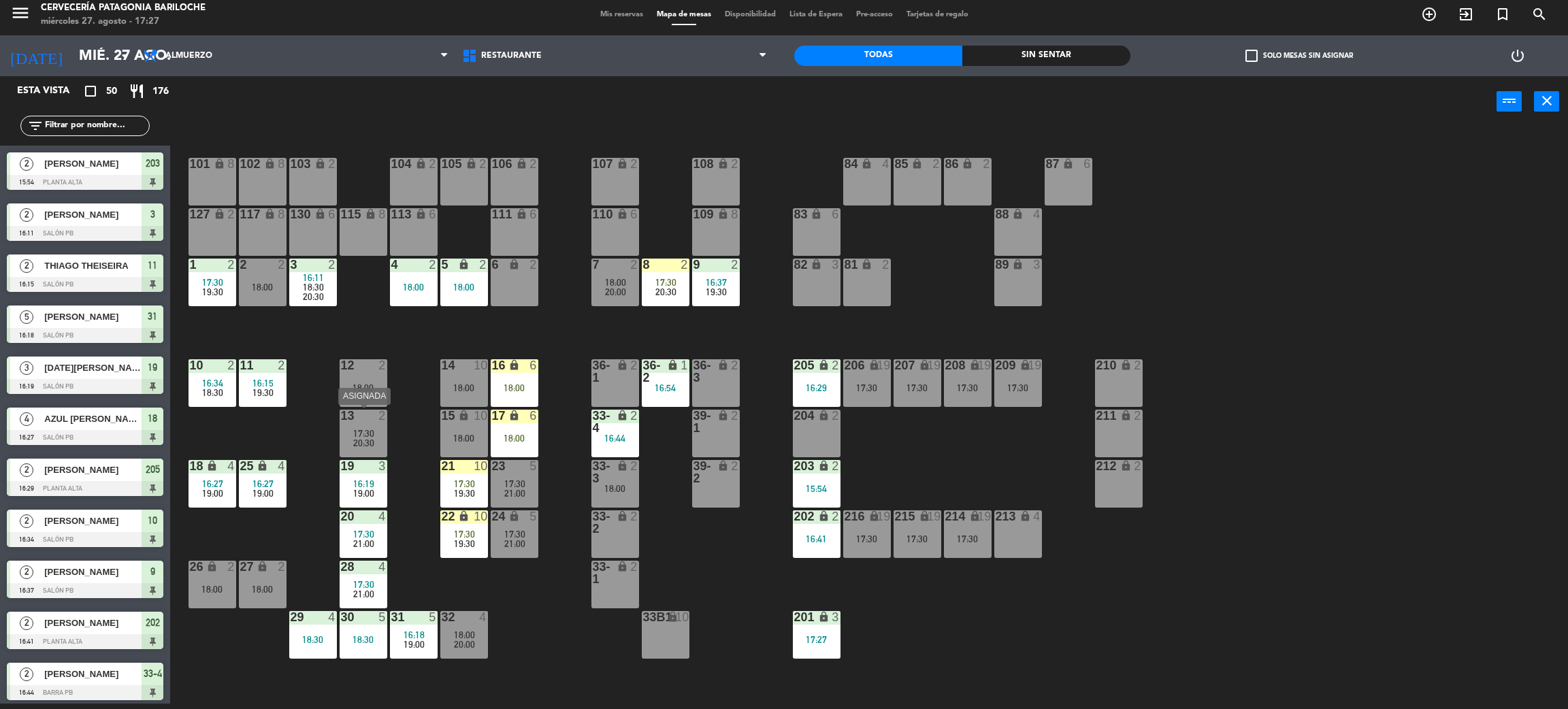
click at [366, 428] on span "17:30" at bounding box center [364, 433] width 21 height 11
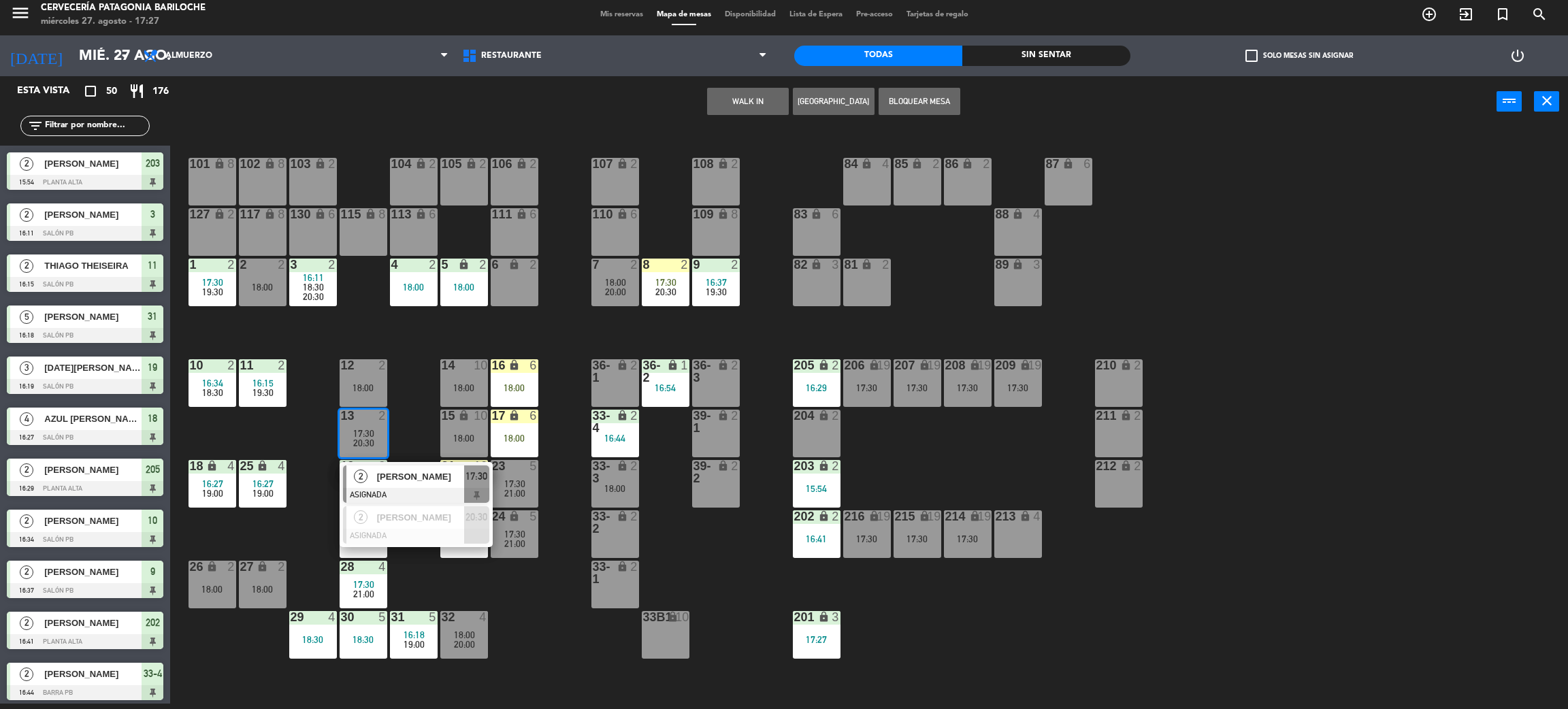
click at [510, 294] on div "6 lock 2" at bounding box center [514, 282] width 48 height 48
click at [729, 100] on button "Mover" at bounding box center [705, 101] width 82 height 27
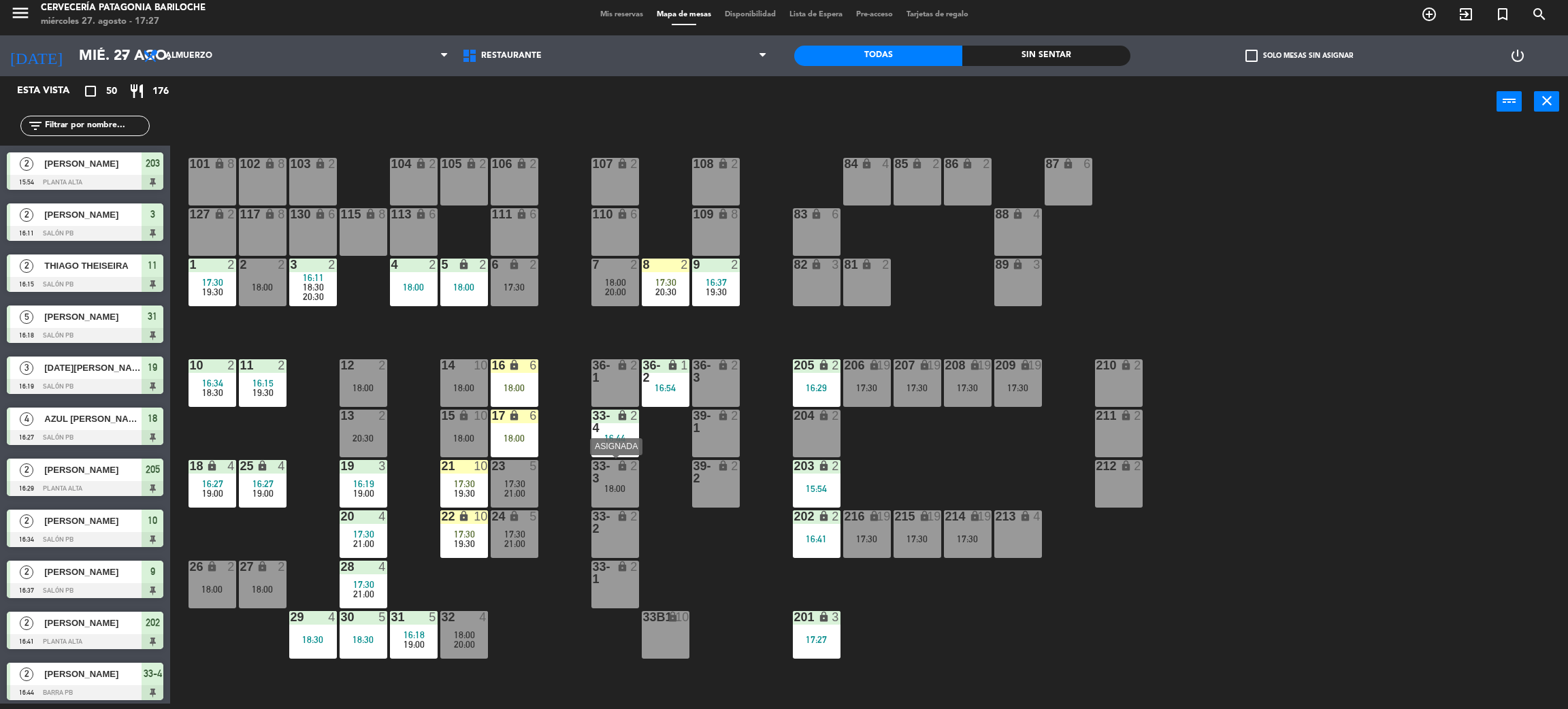
click at [620, 490] on div "18:00" at bounding box center [615, 488] width 48 height 9
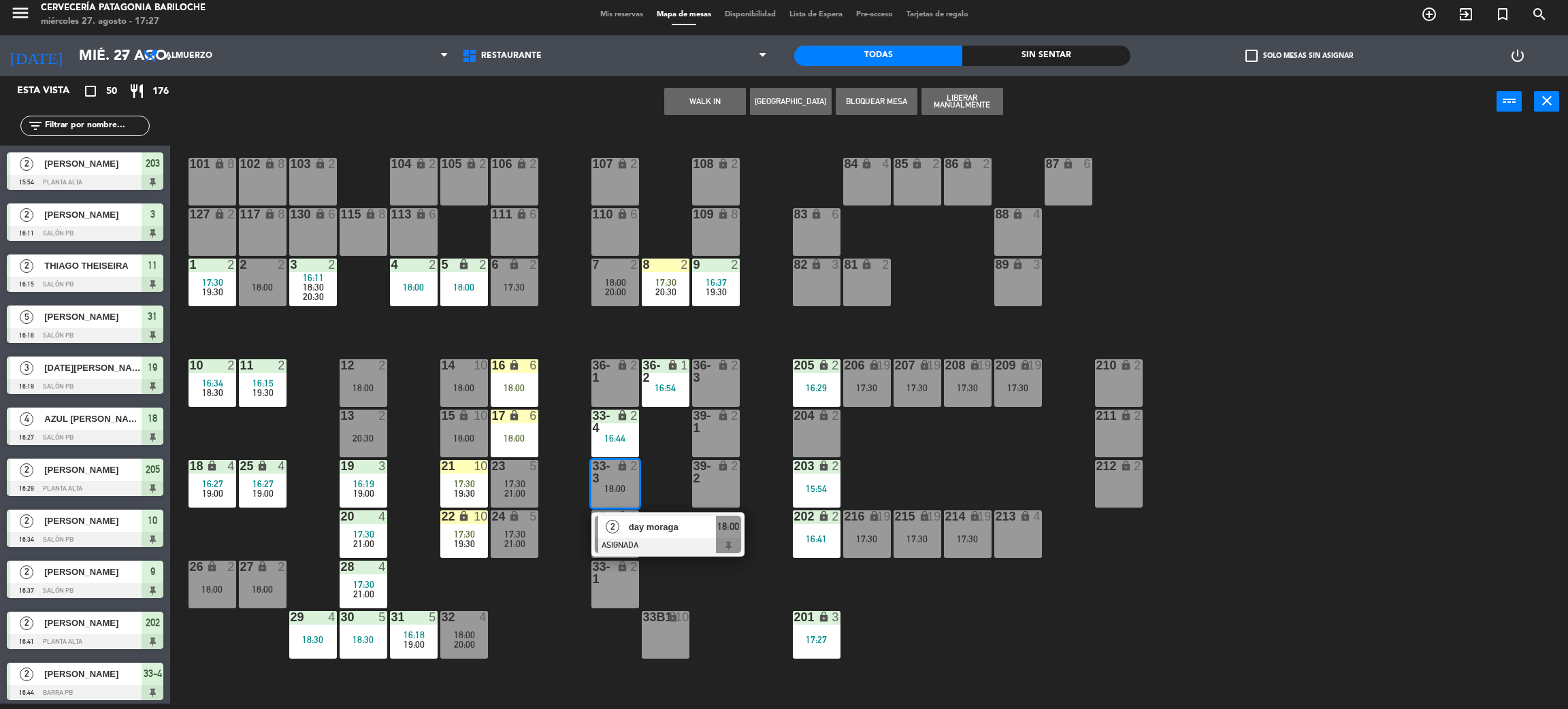
click at [728, 610] on div "101 lock 8 102 lock 8 104 lock 2 105 lock 2 106 lock 2 103 lock 2 107 lock 2 10…" at bounding box center [877, 422] width 1383 height 576
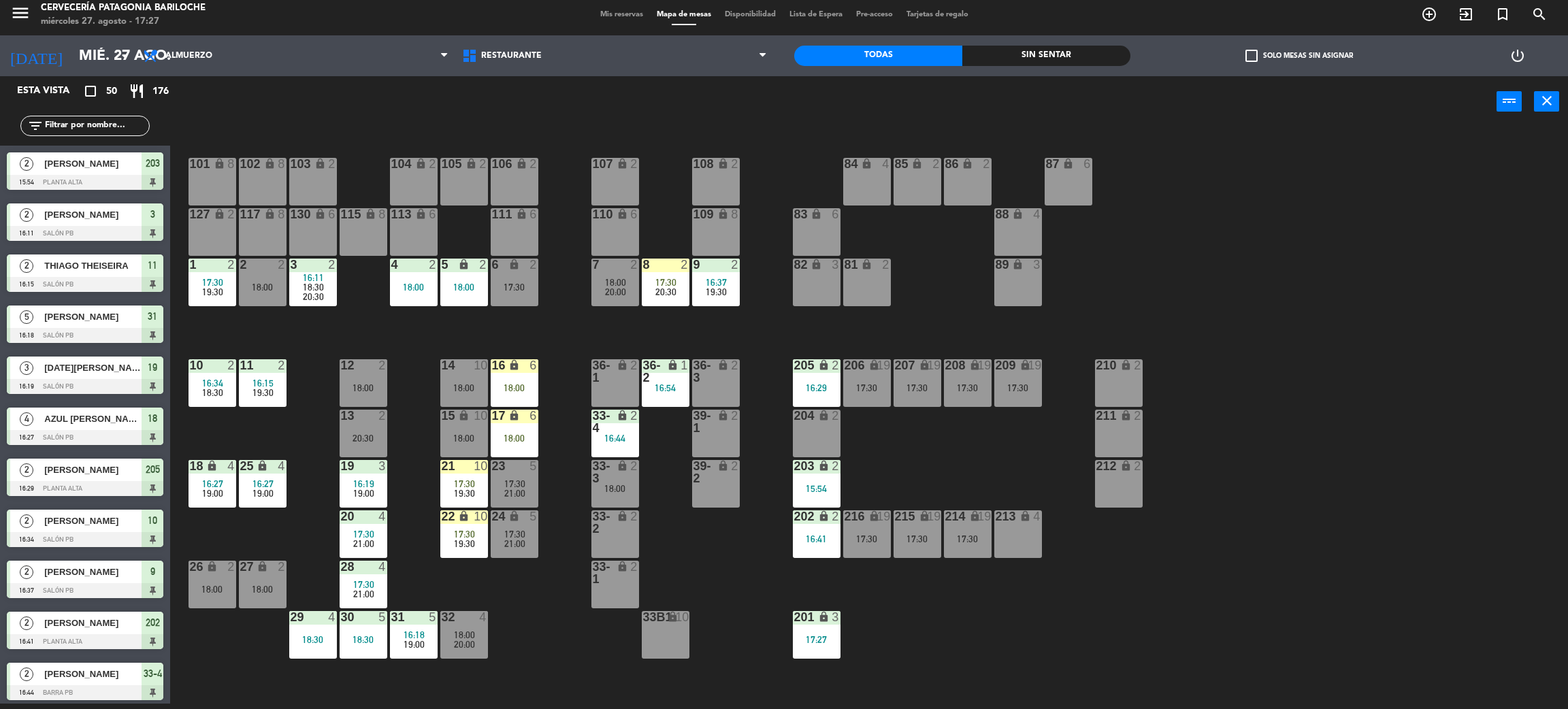
click at [818, 432] on div "204 lock 2" at bounding box center [817, 433] width 48 height 48
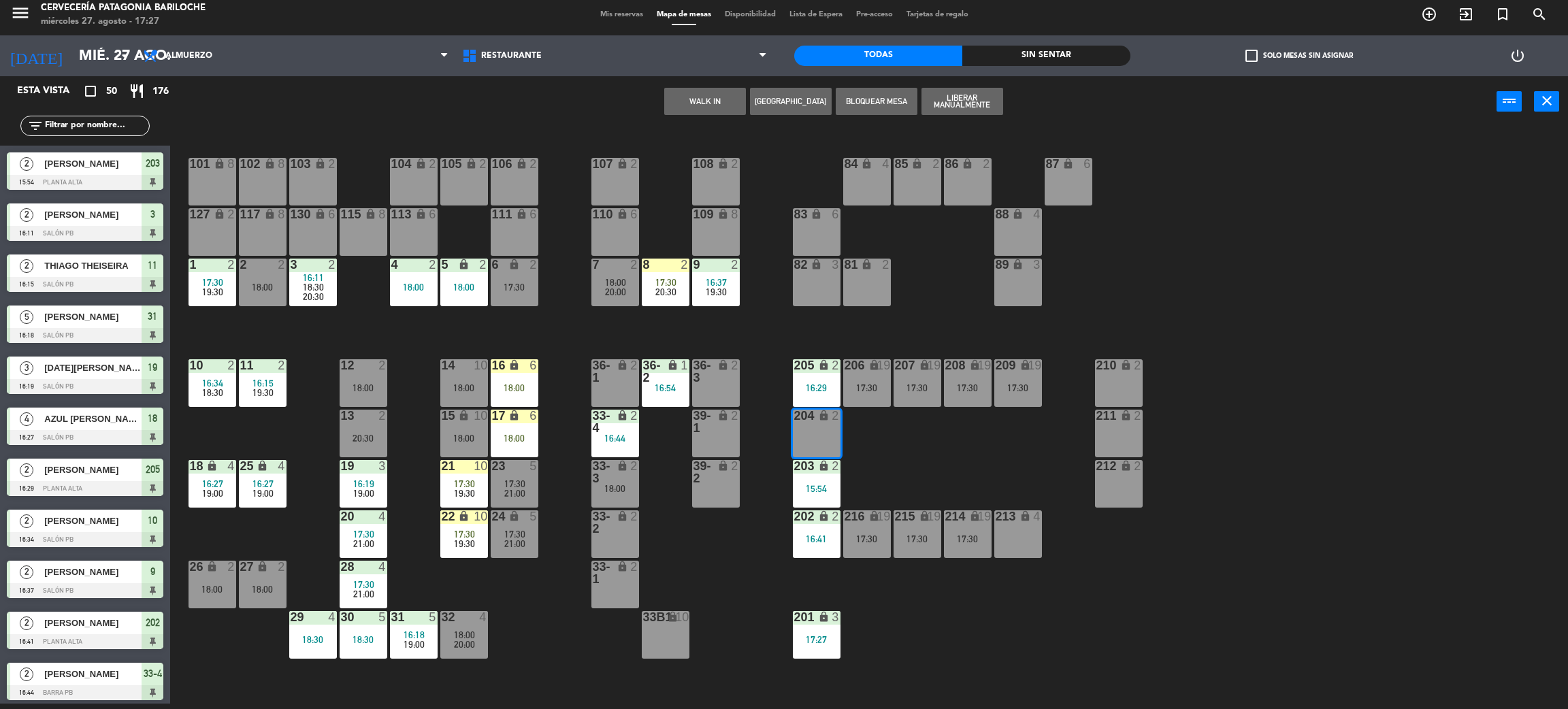
click at [733, 106] on button "WALK IN" at bounding box center [705, 101] width 82 height 27
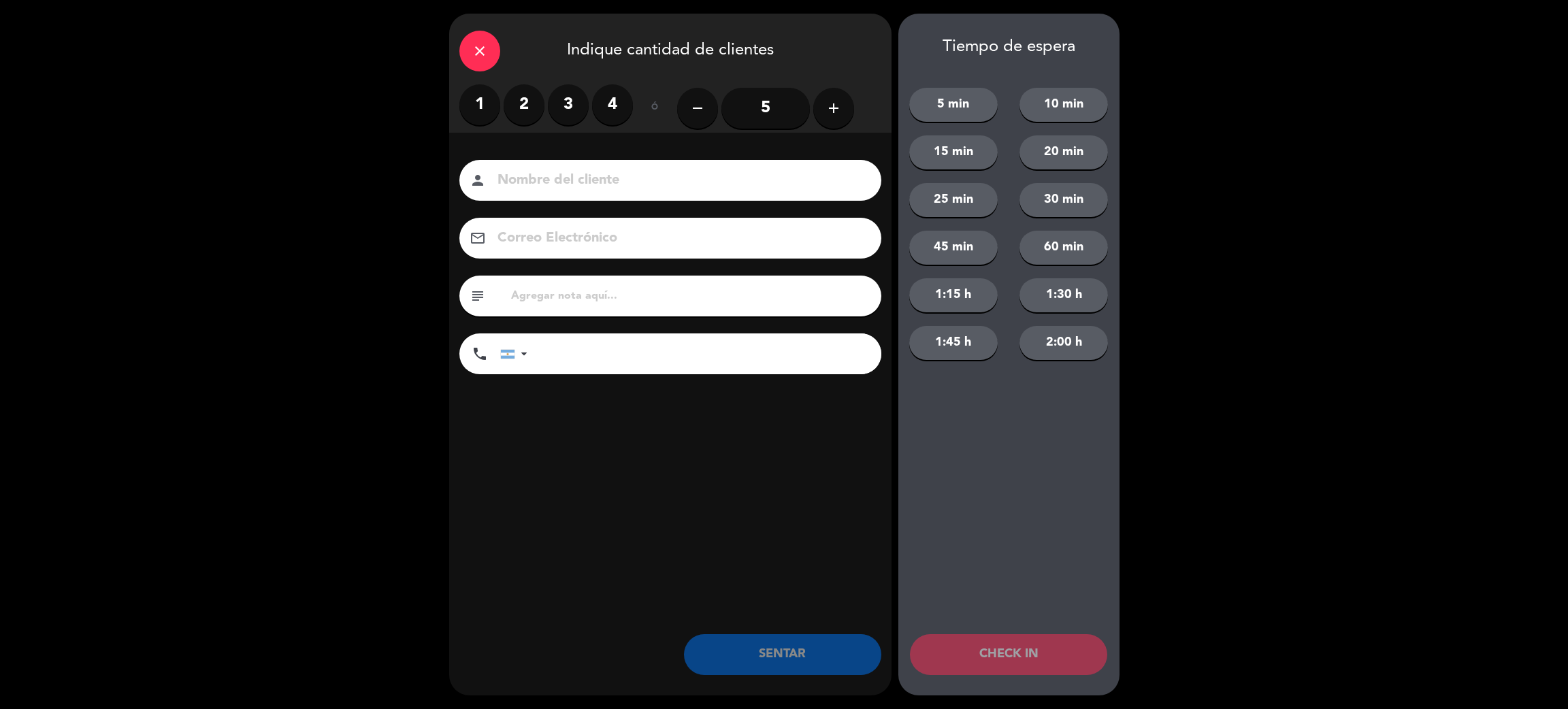
click at [522, 109] on label "2" at bounding box center [524, 104] width 41 height 41
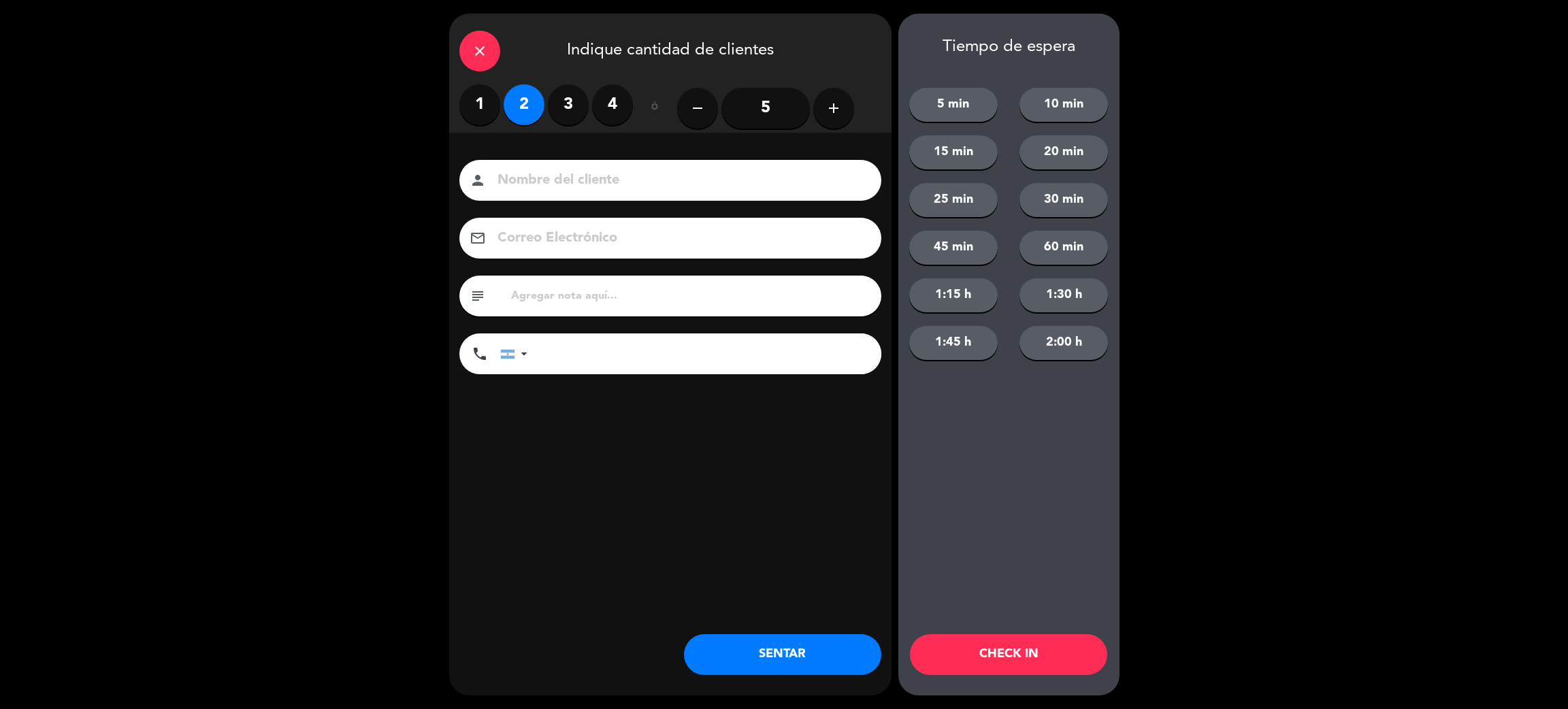
click at [554, 185] on input at bounding box center [680, 181] width 367 height 24
type input "[PERSON_NAME]"
click at [752, 353] on input "tel" at bounding box center [711, 354] width 340 height 41
type input "[PHONE_NUMBER]"
click at [814, 645] on button "SENTAR" at bounding box center [782, 655] width 197 height 41
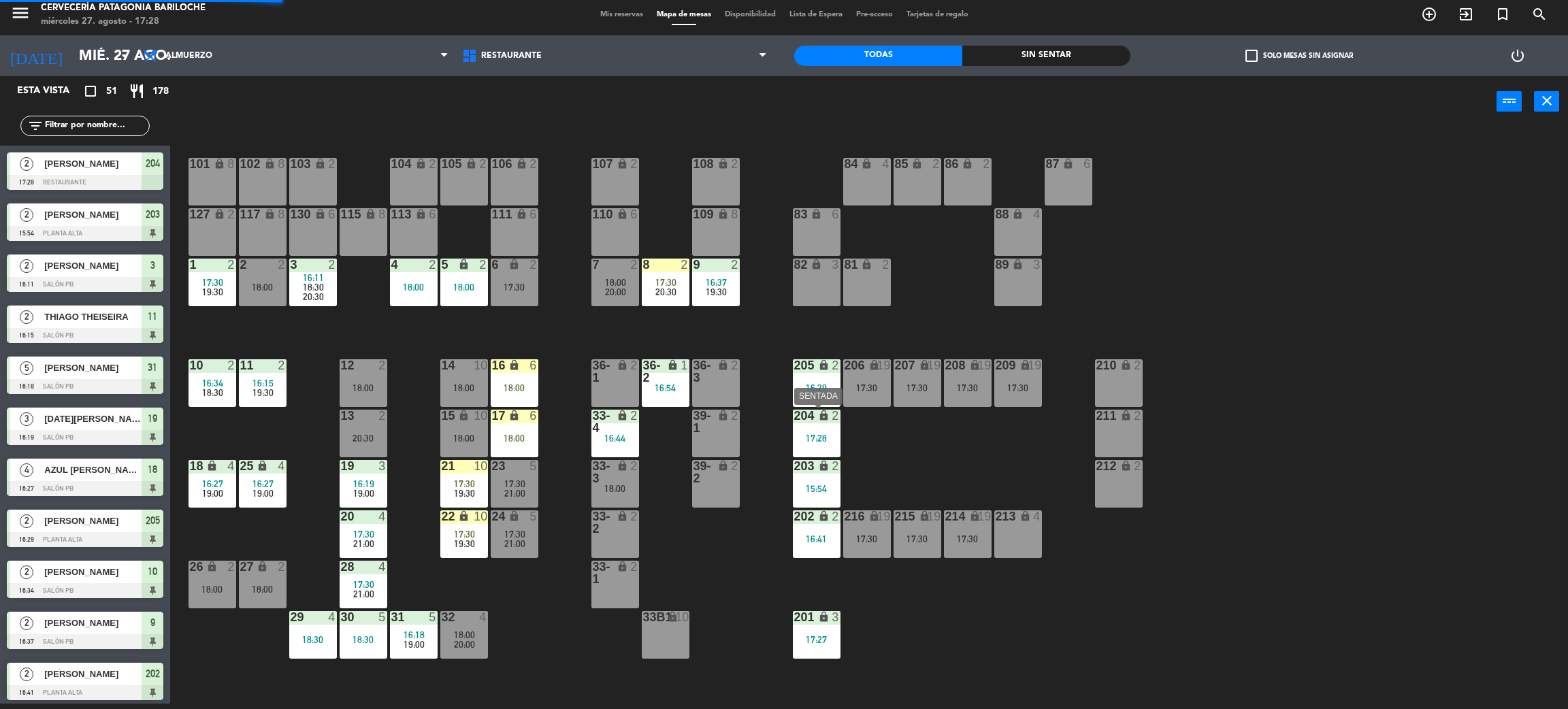
click at [810, 428] on div "204 lock 2 17:28" at bounding box center [817, 433] width 48 height 48
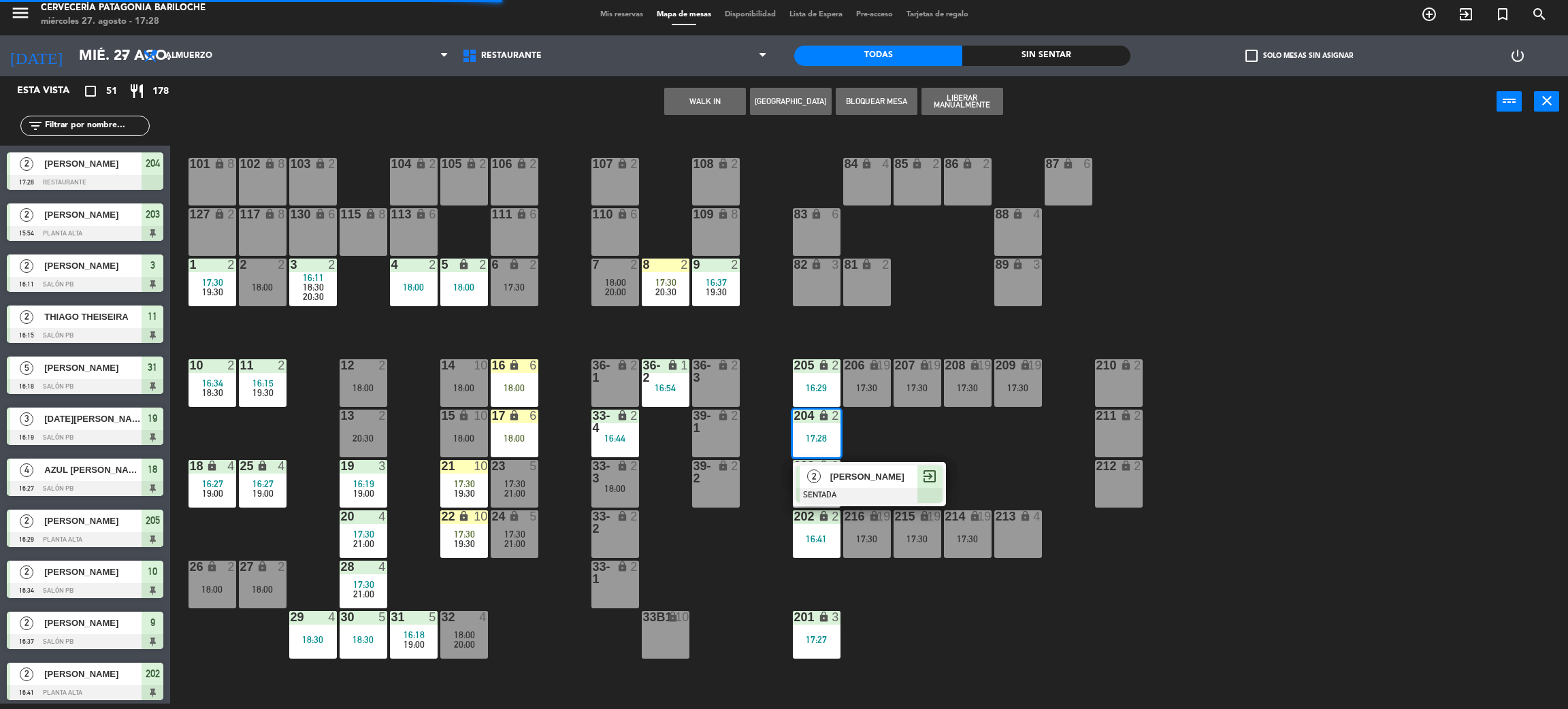
click at [824, 477] on div "2" at bounding box center [814, 477] width 29 height 23
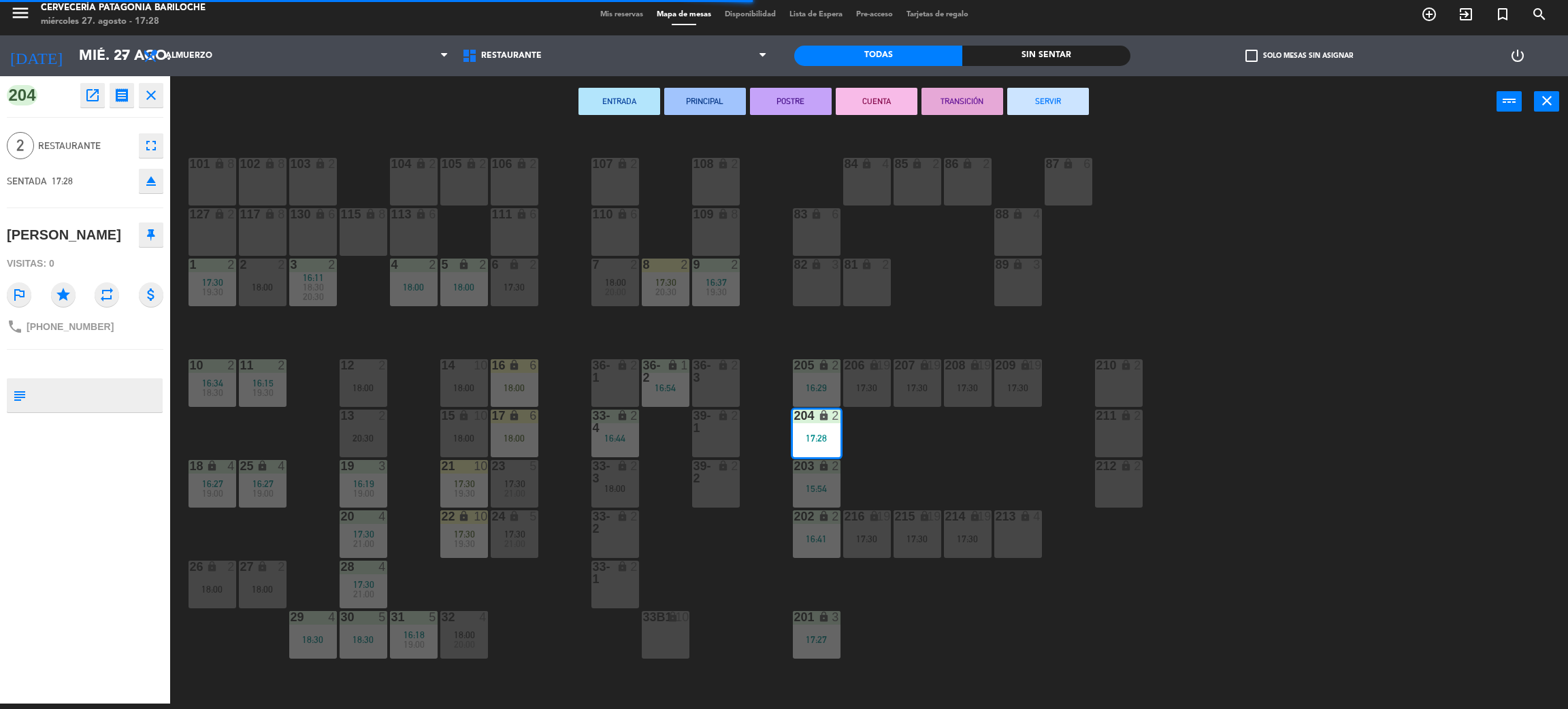
click at [716, 375] on div "lock" at bounding box center [715, 371] width 23 height 24
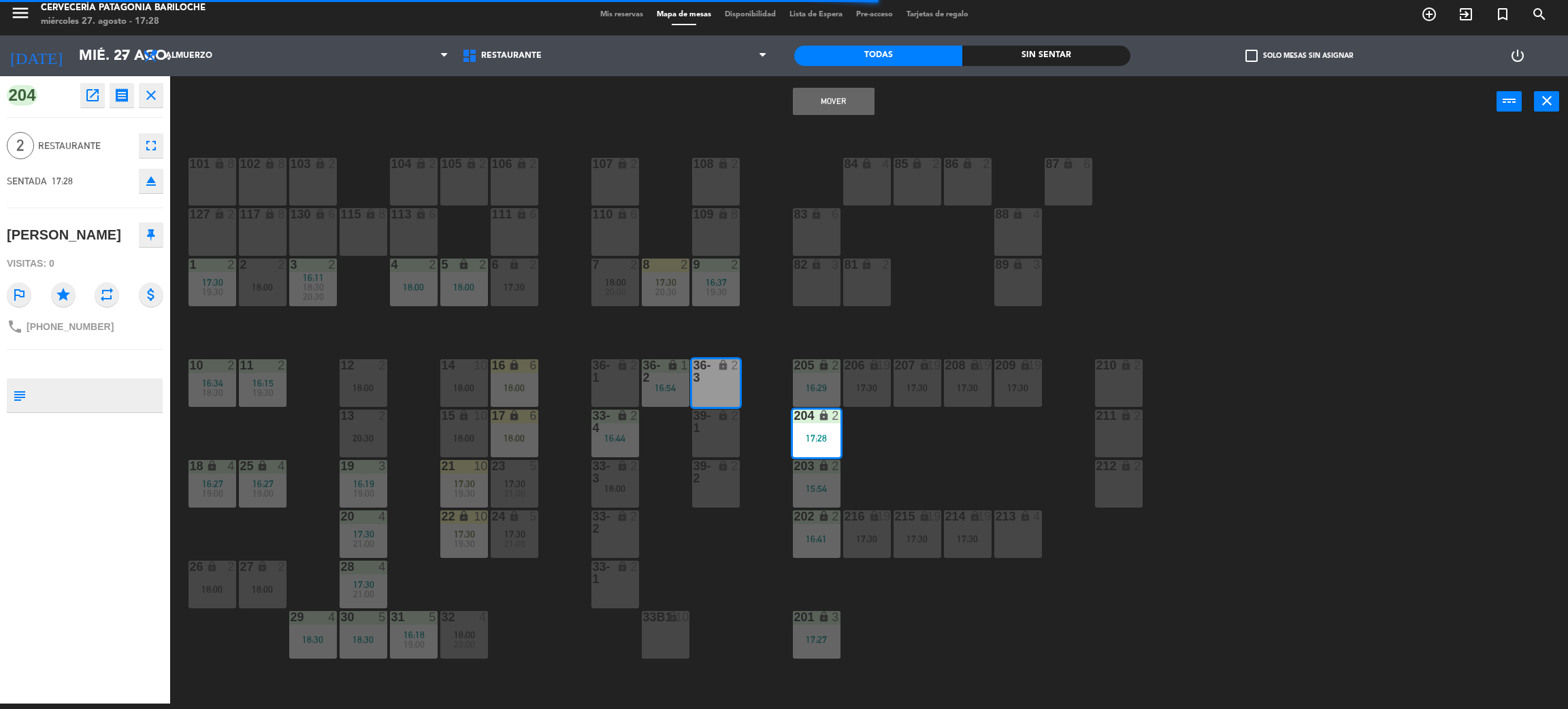
click at [808, 101] on button "Mover" at bounding box center [834, 101] width 82 height 27
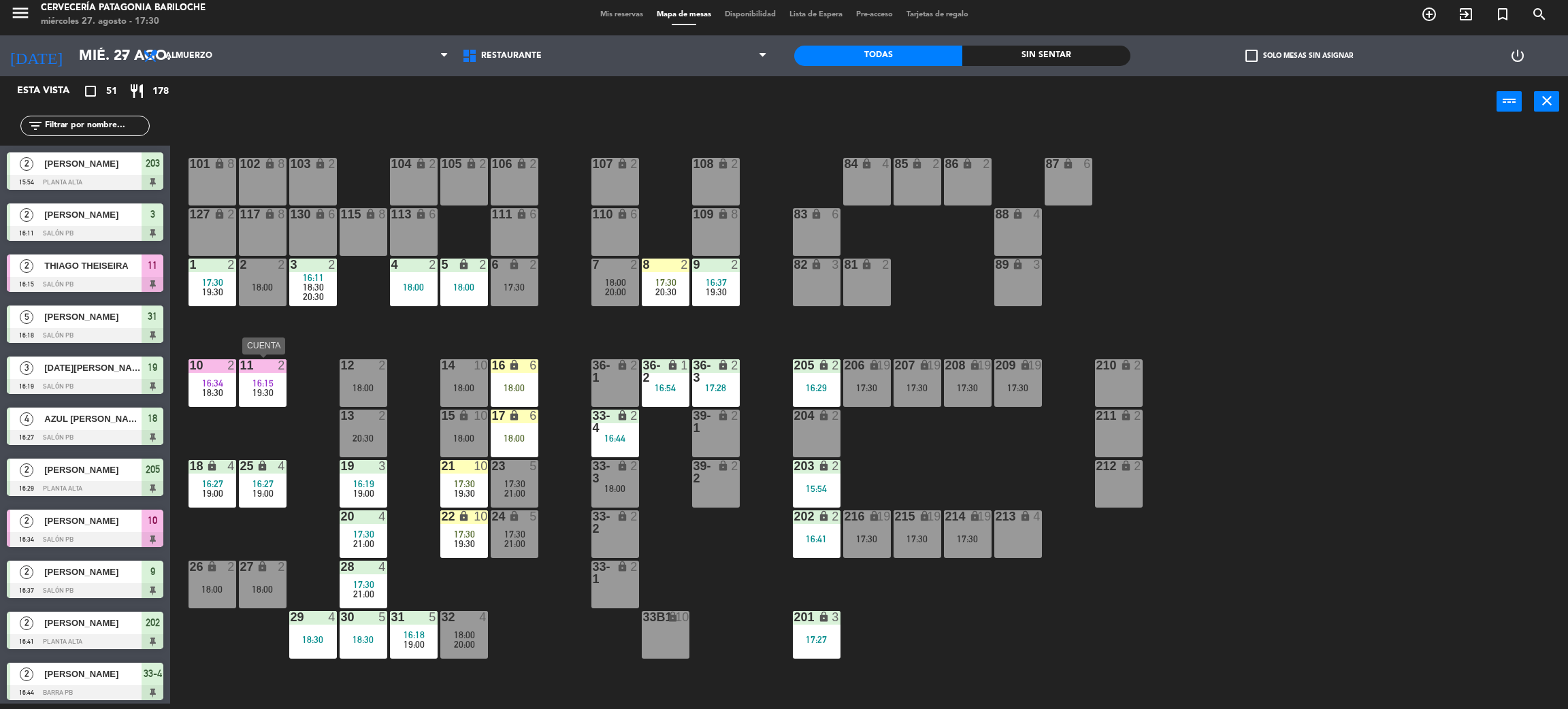
click at [275, 369] on div "2" at bounding box center [284, 366] width 23 height 13
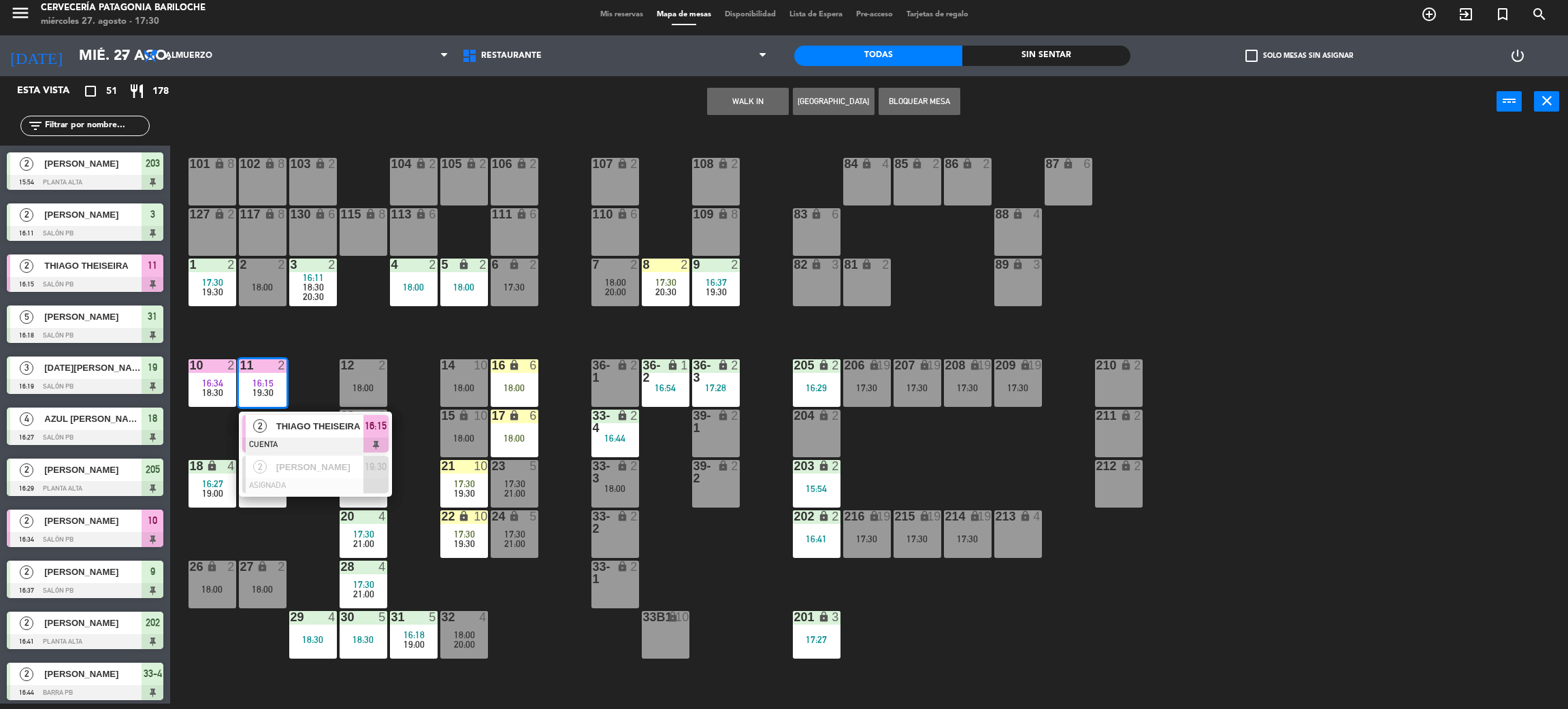
click at [291, 427] on span "THIAGO THEISEIRA" at bounding box center [320, 426] width 87 height 14
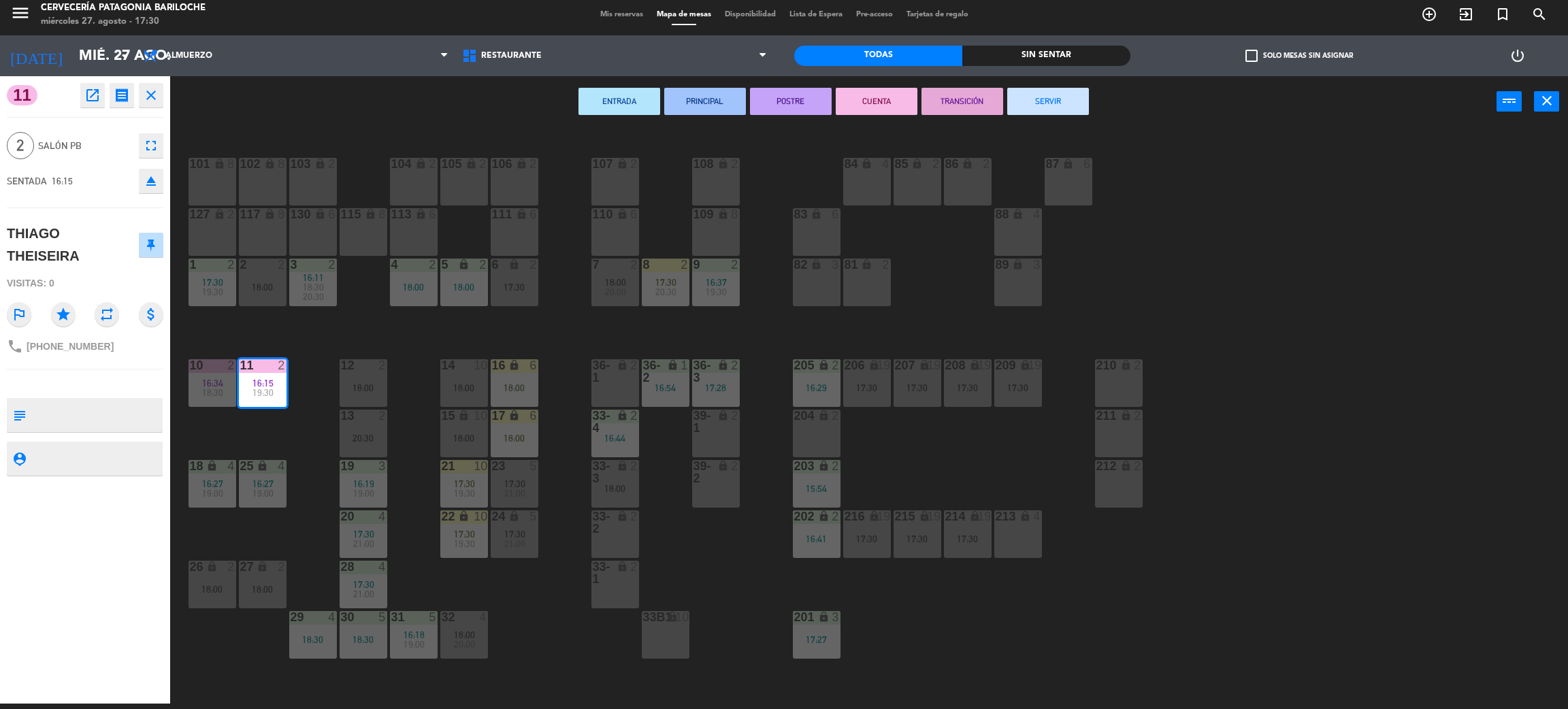
click at [1167, 608] on div "101 lock 8 102 lock 8 104 lock 2 105 lock 2 106 lock 2 103 lock 2 107 lock 2 10…" at bounding box center [877, 422] width 1383 height 576
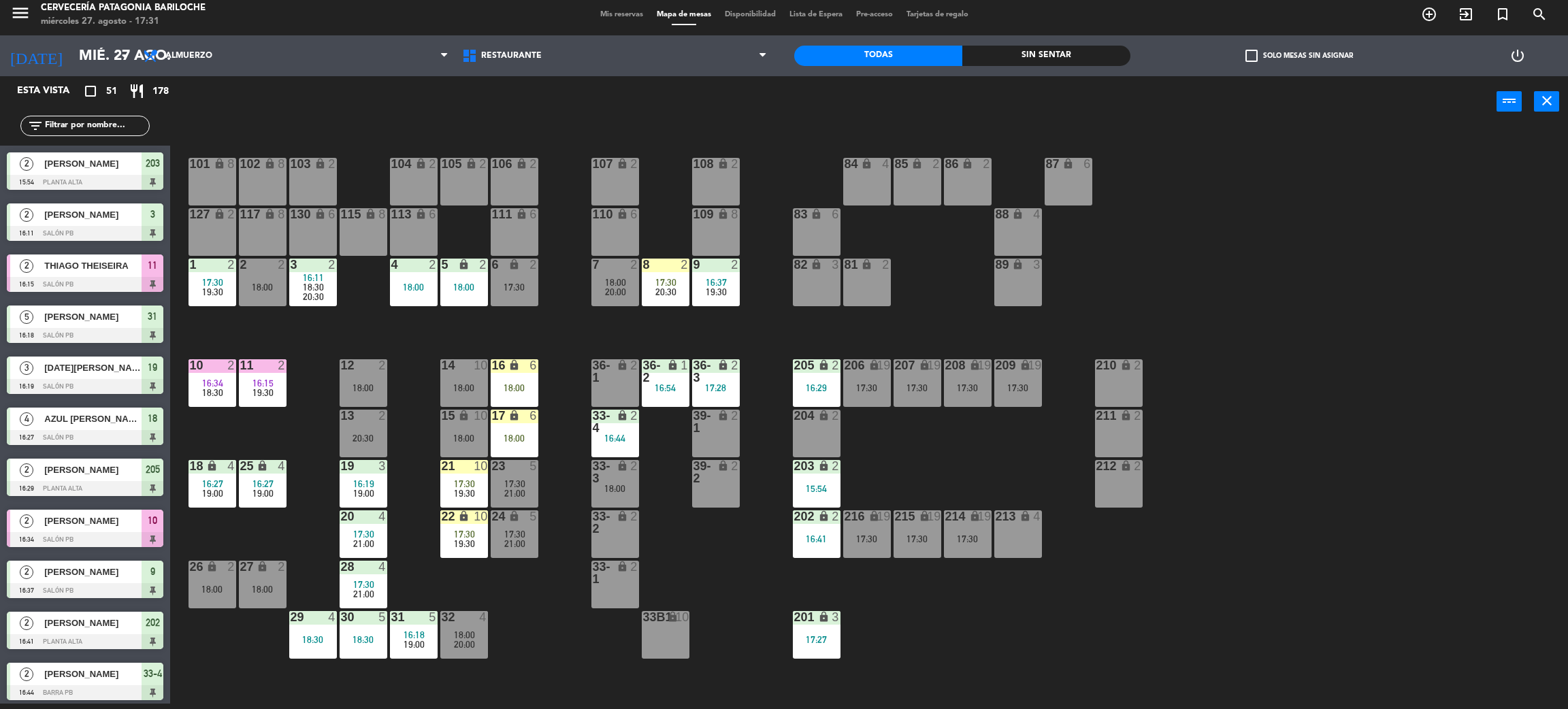
click at [865, 383] on div "17:30" at bounding box center [867, 388] width 48 height 9
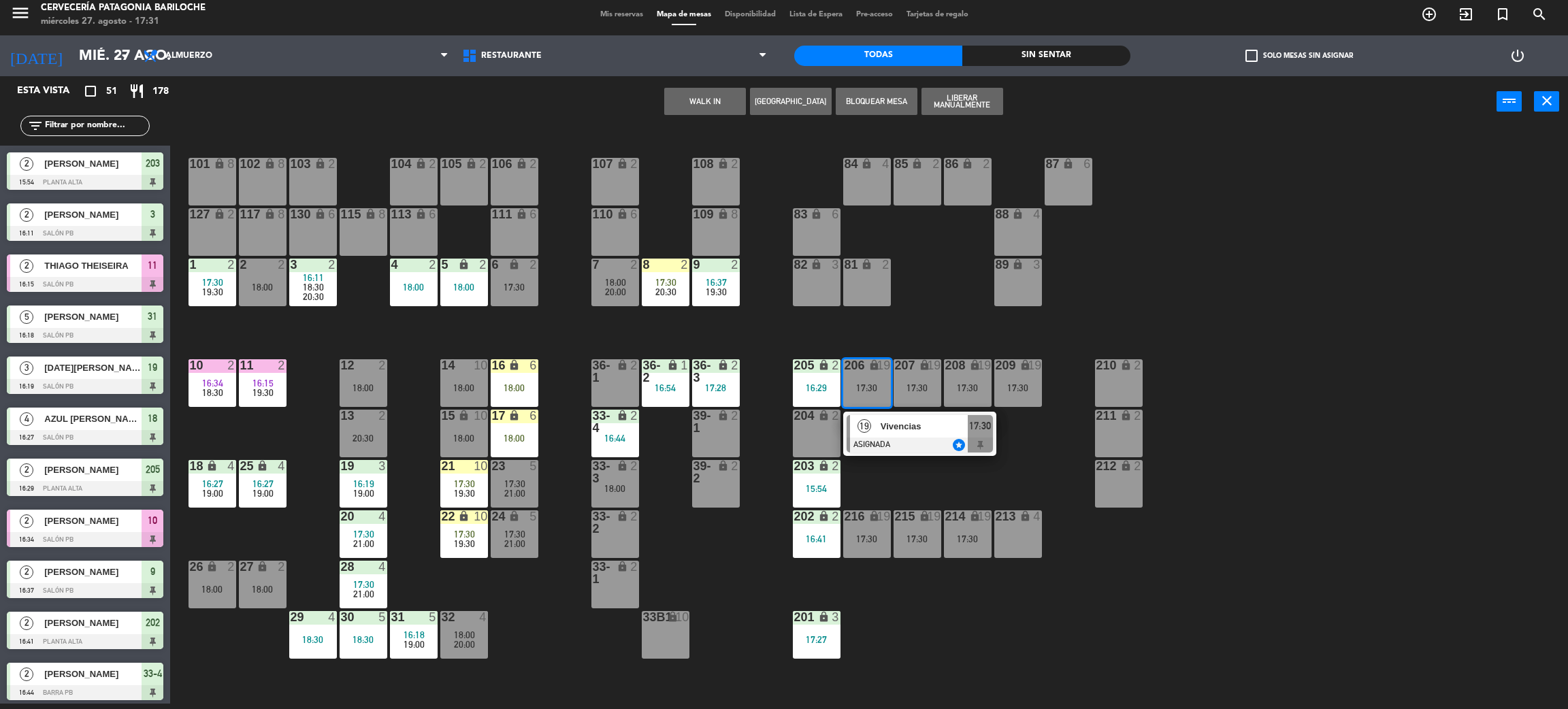
click at [923, 436] on div "Vivencias" at bounding box center [923, 426] width 89 height 23
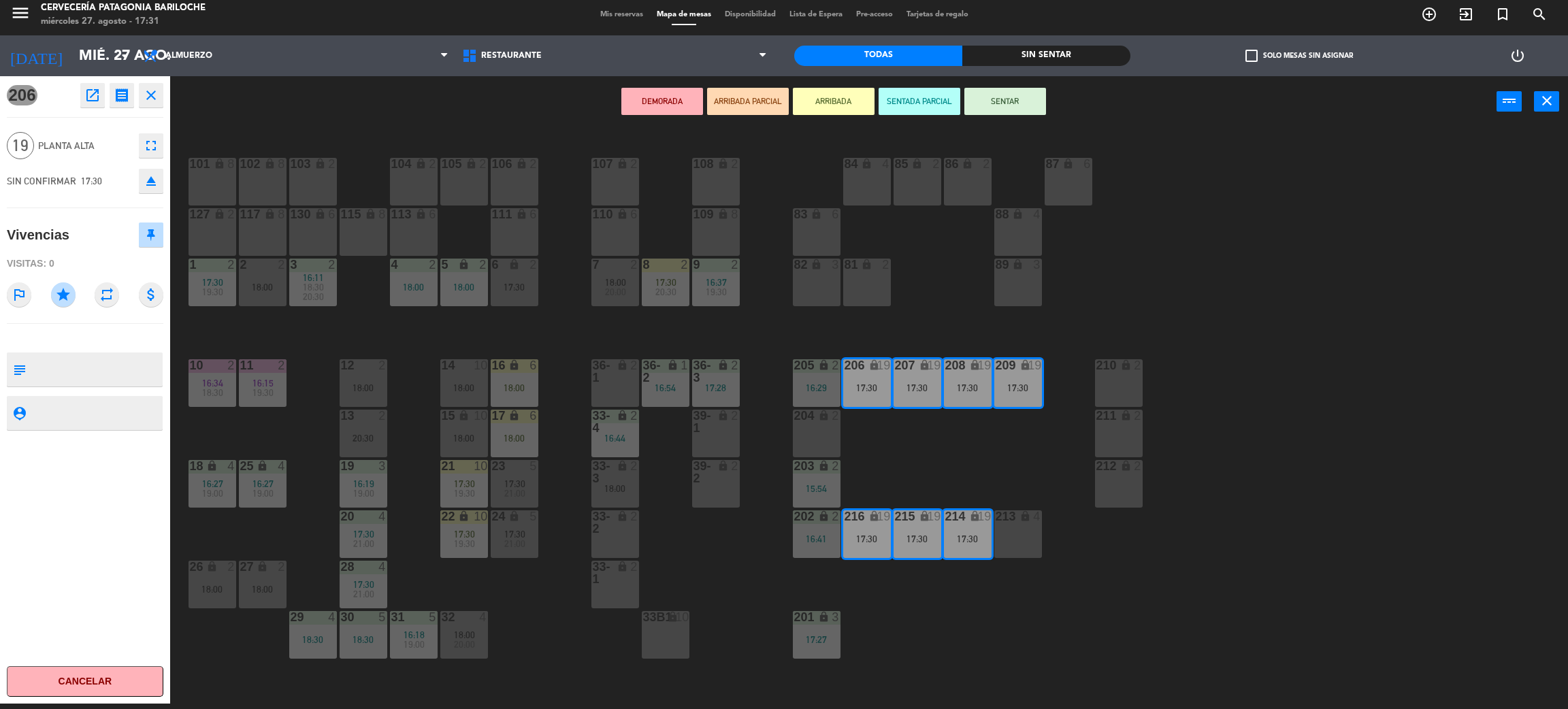
click at [1023, 108] on button "SENTAR" at bounding box center [1005, 101] width 82 height 27
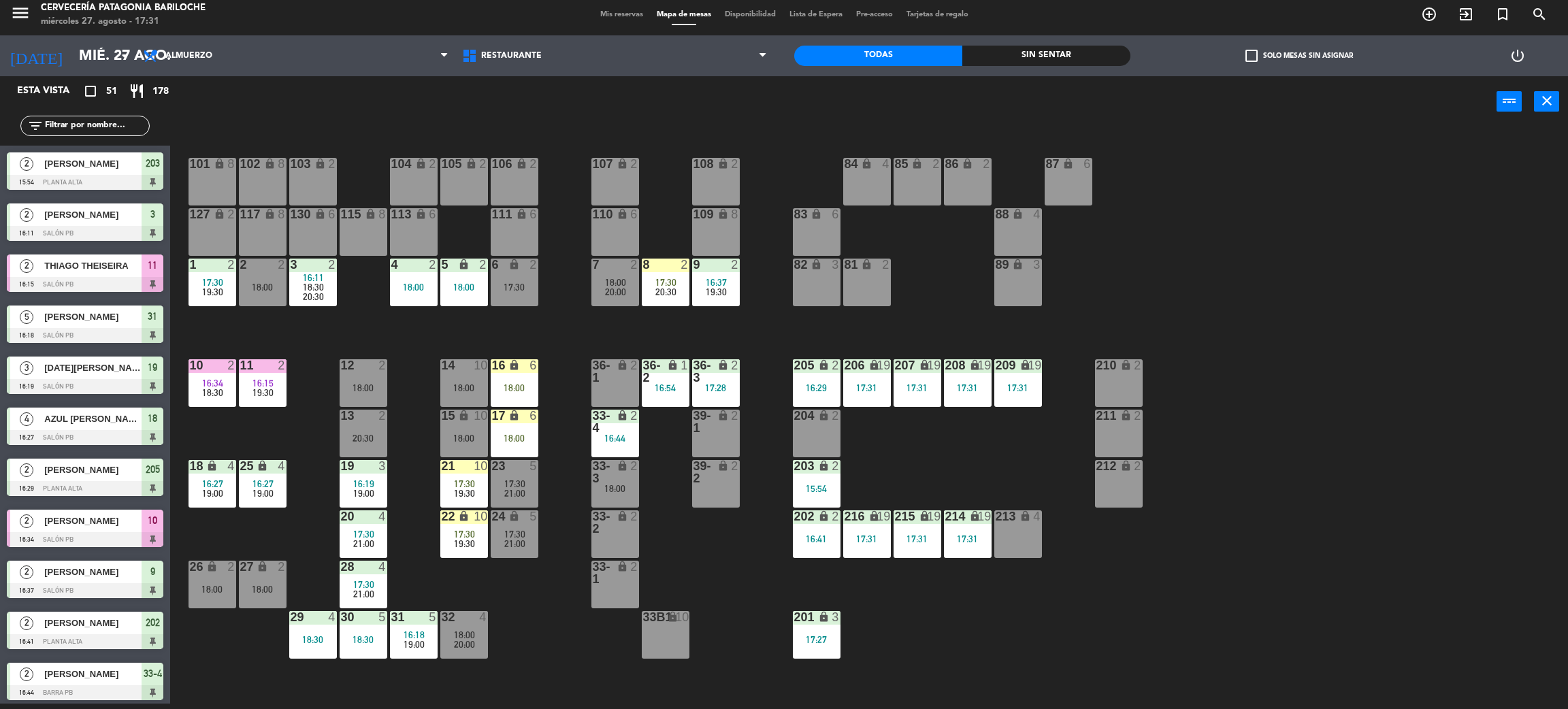
scroll to position [5, 0]
click at [276, 394] on div "19:30" at bounding box center [262, 393] width 48 height 9
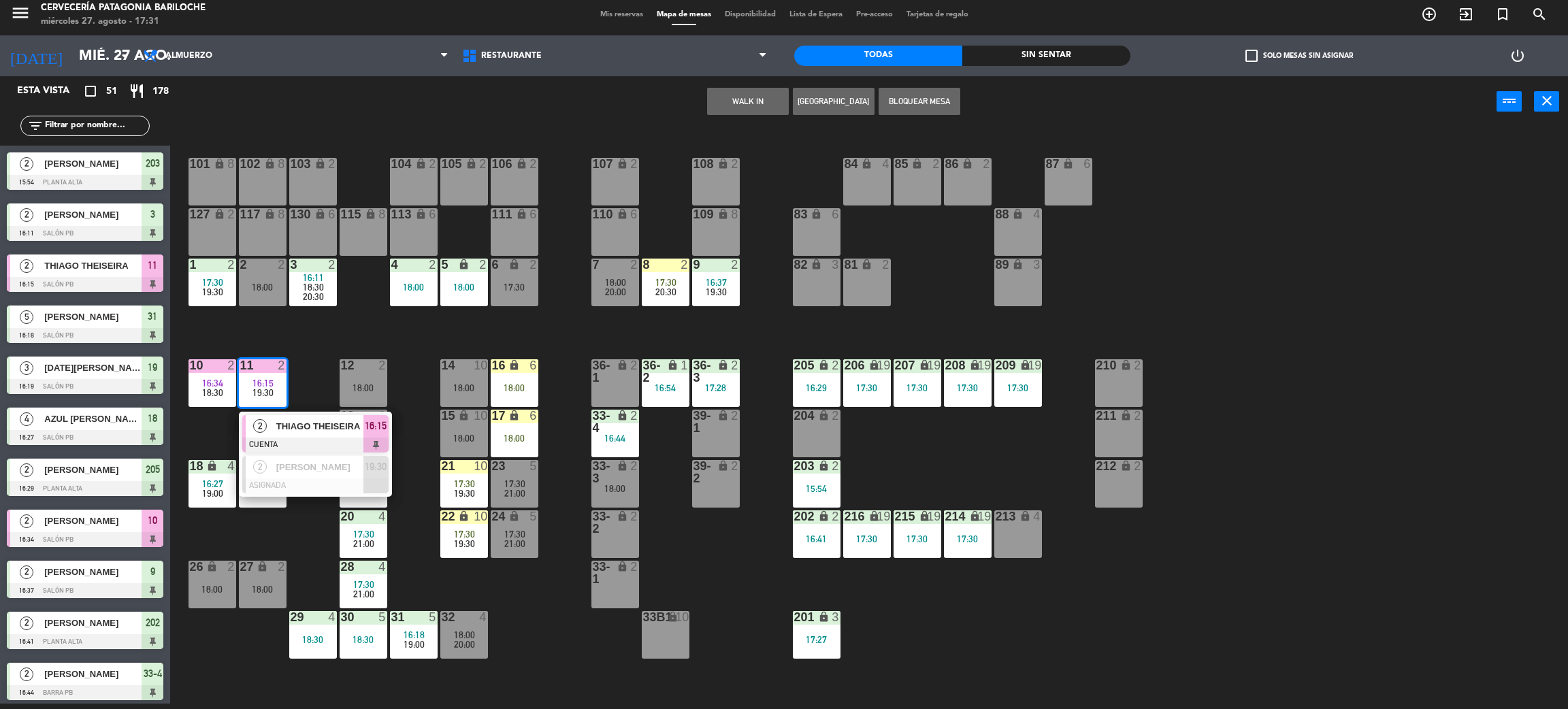
click at [300, 437] on div at bounding box center [316, 444] width 146 height 15
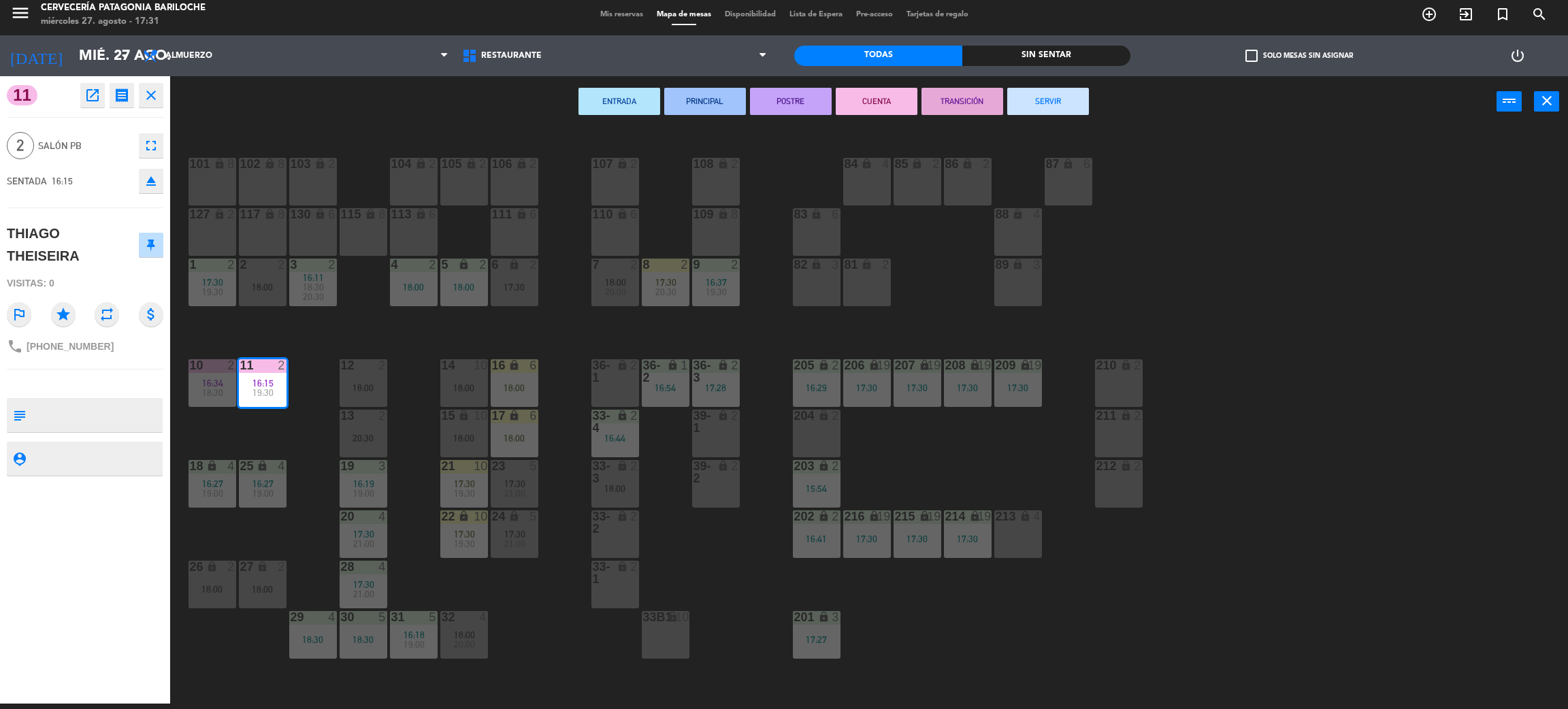
click at [1040, 93] on button "SERVIR" at bounding box center [1048, 101] width 82 height 27
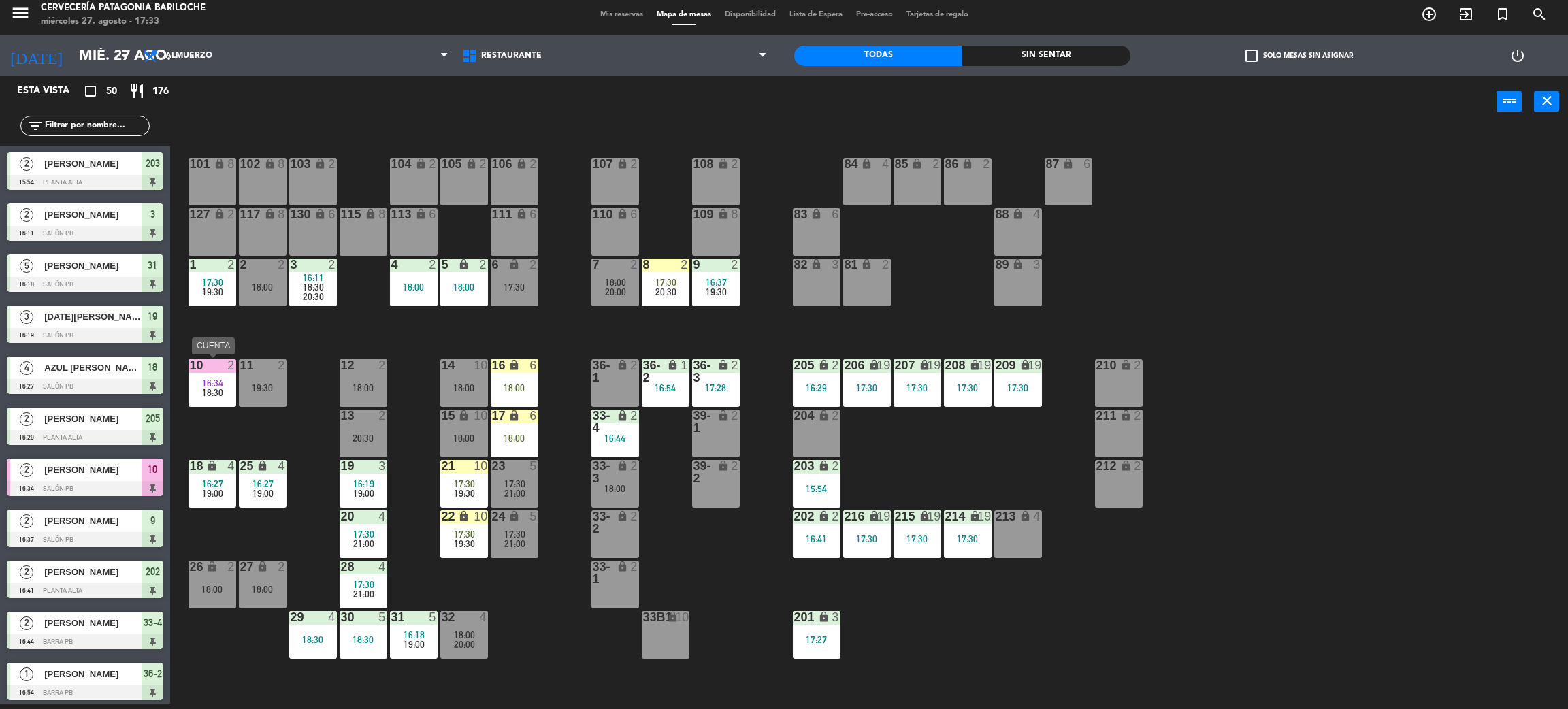
click at [191, 371] on div "10" at bounding box center [190, 366] width 1 height 13
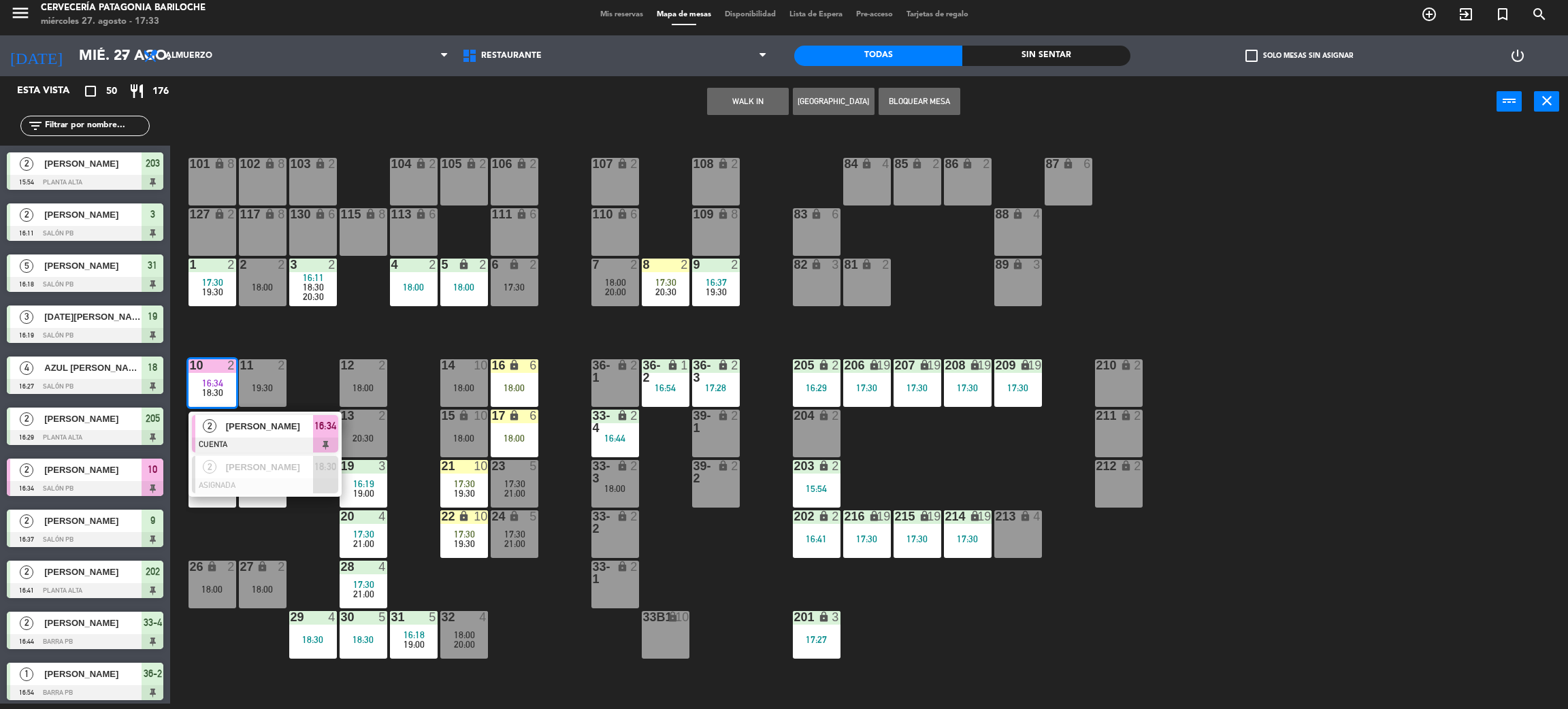
click at [259, 431] on span "ALEJANDRO CABOCANTI" at bounding box center [269, 426] width 87 height 14
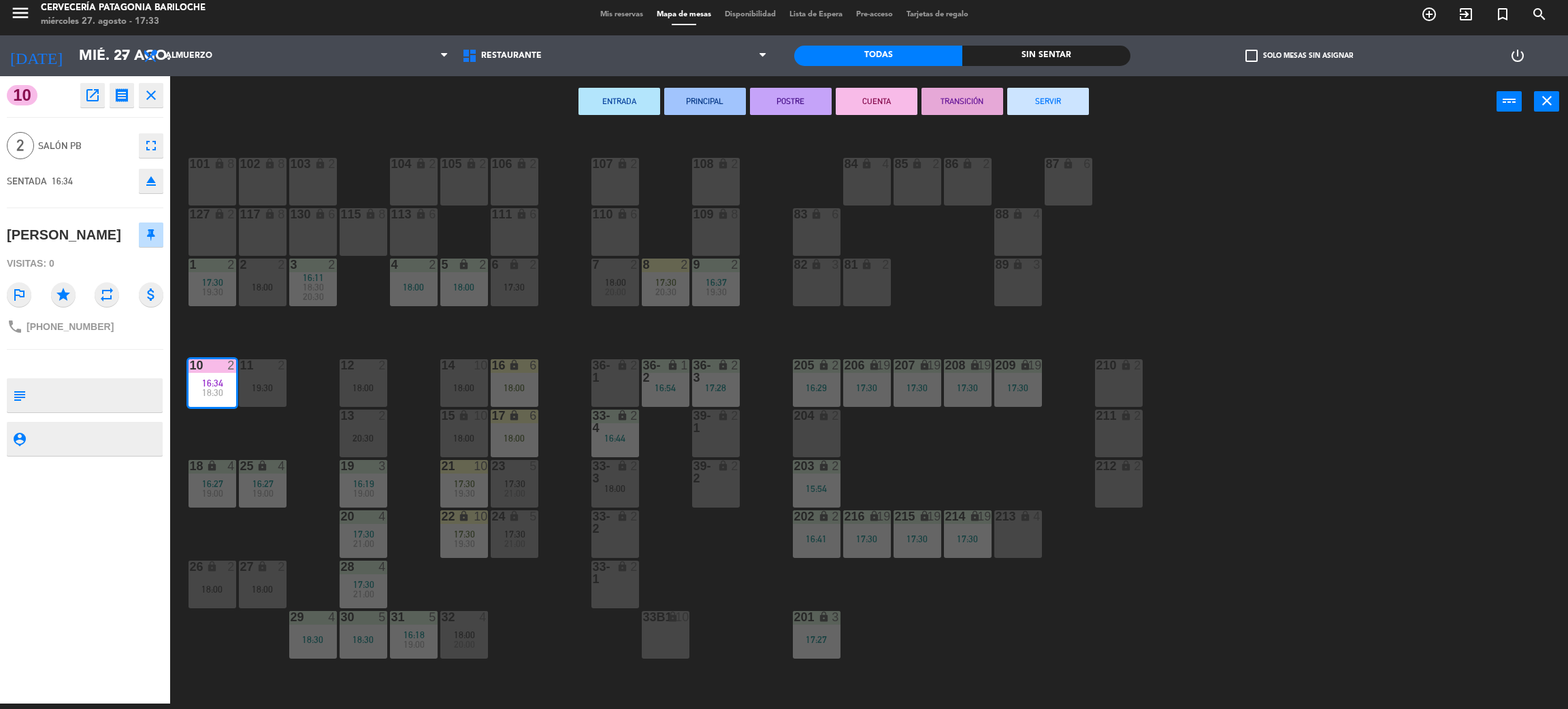
click at [1034, 105] on button "SERVIR" at bounding box center [1048, 101] width 82 height 27
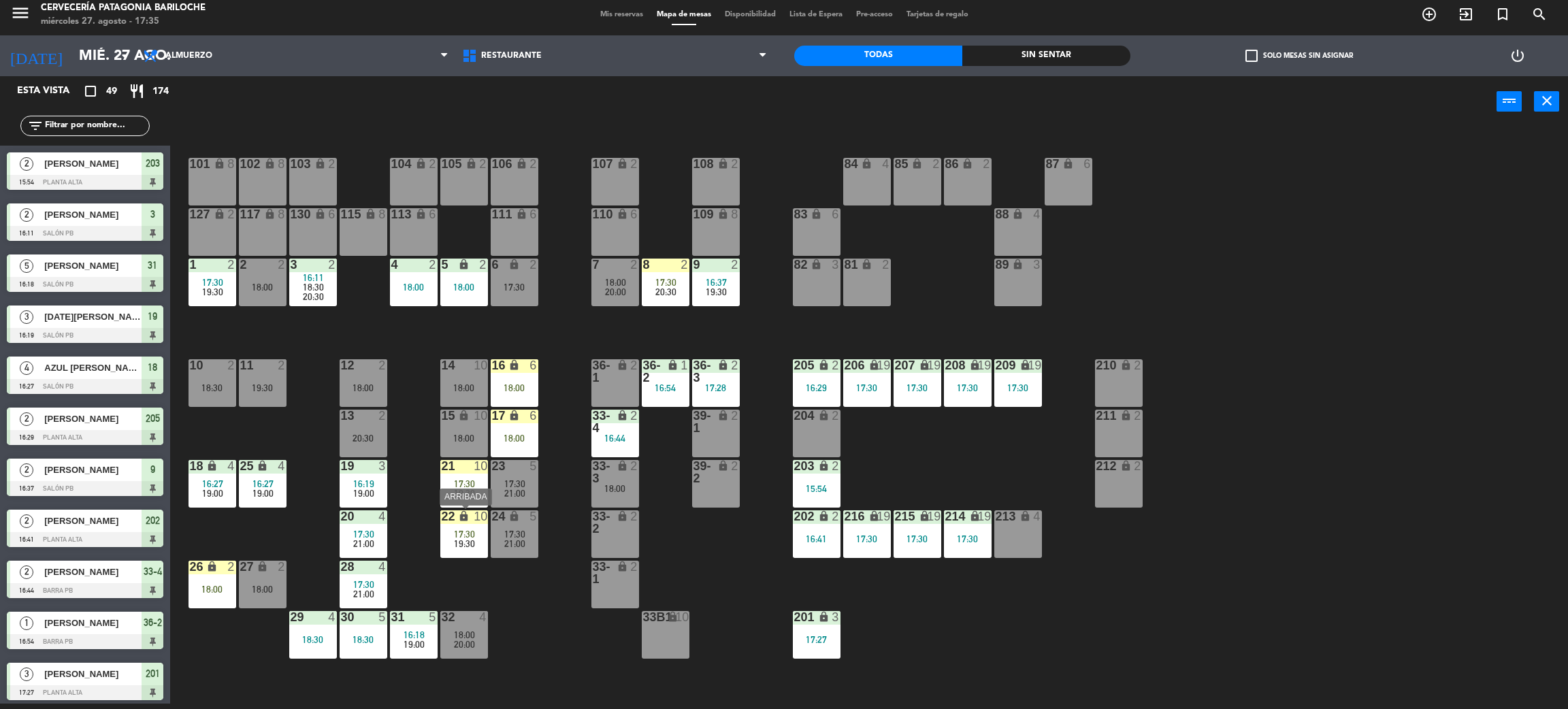
click at [455, 550] on div "22 lock 10 17:30 19:30" at bounding box center [464, 534] width 48 height 48
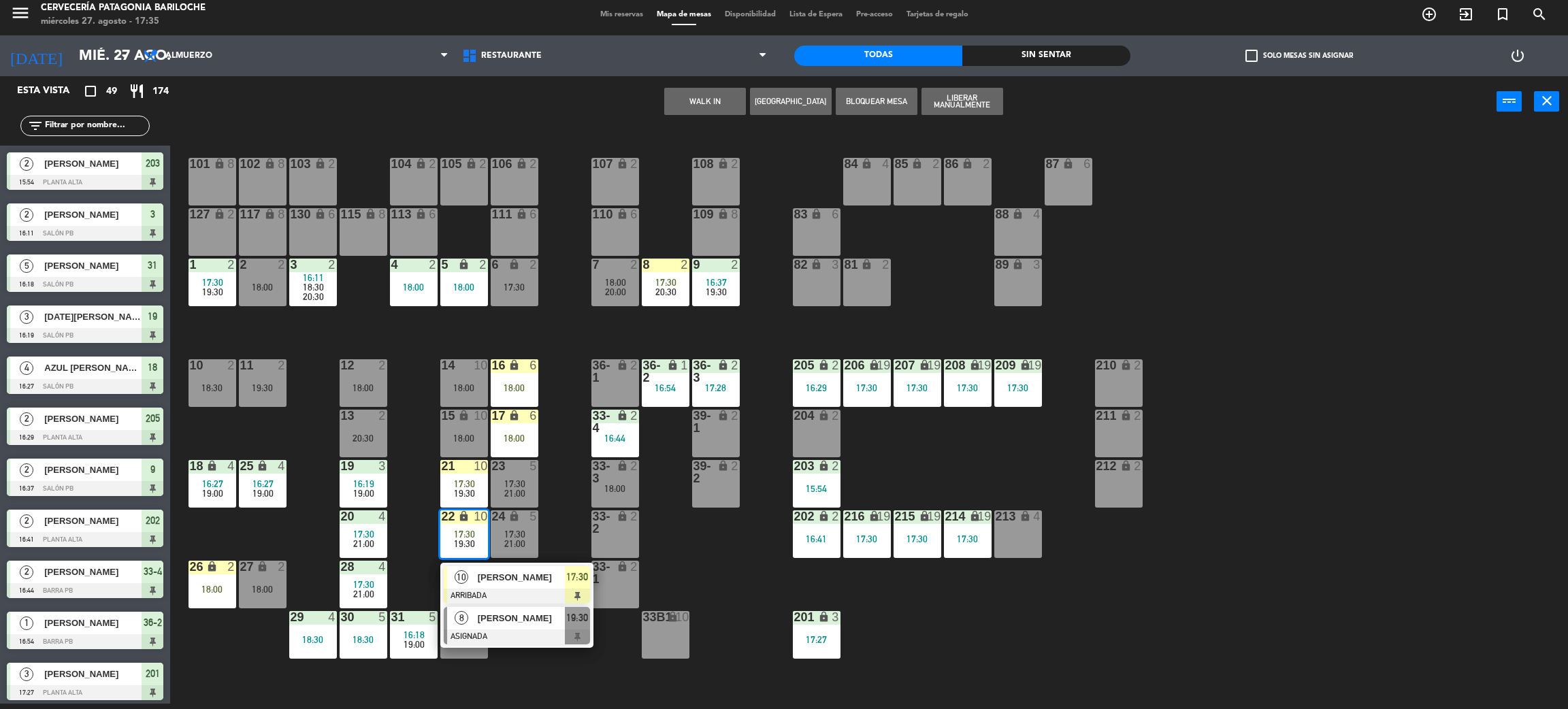
click at [504, 634] on div at bounding box center [517, 637] width 146 height 15
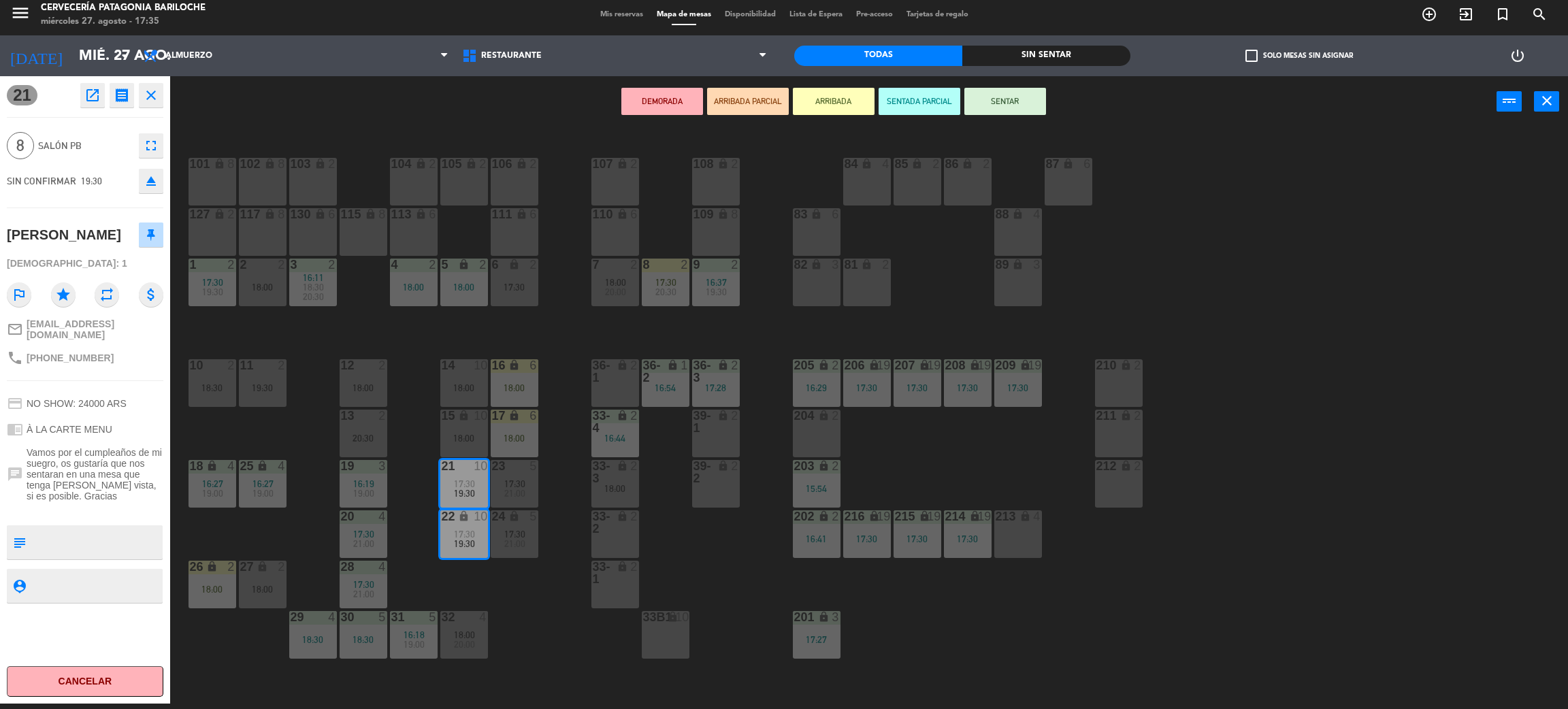
click at [573, 546] on div "101 lock 8 102 lock 8 104 lock 2 105 lock 2 106 lock 2 103 lock 2 107 lock 2 10…" at bounding box center [877, 422] width 1383 height 576
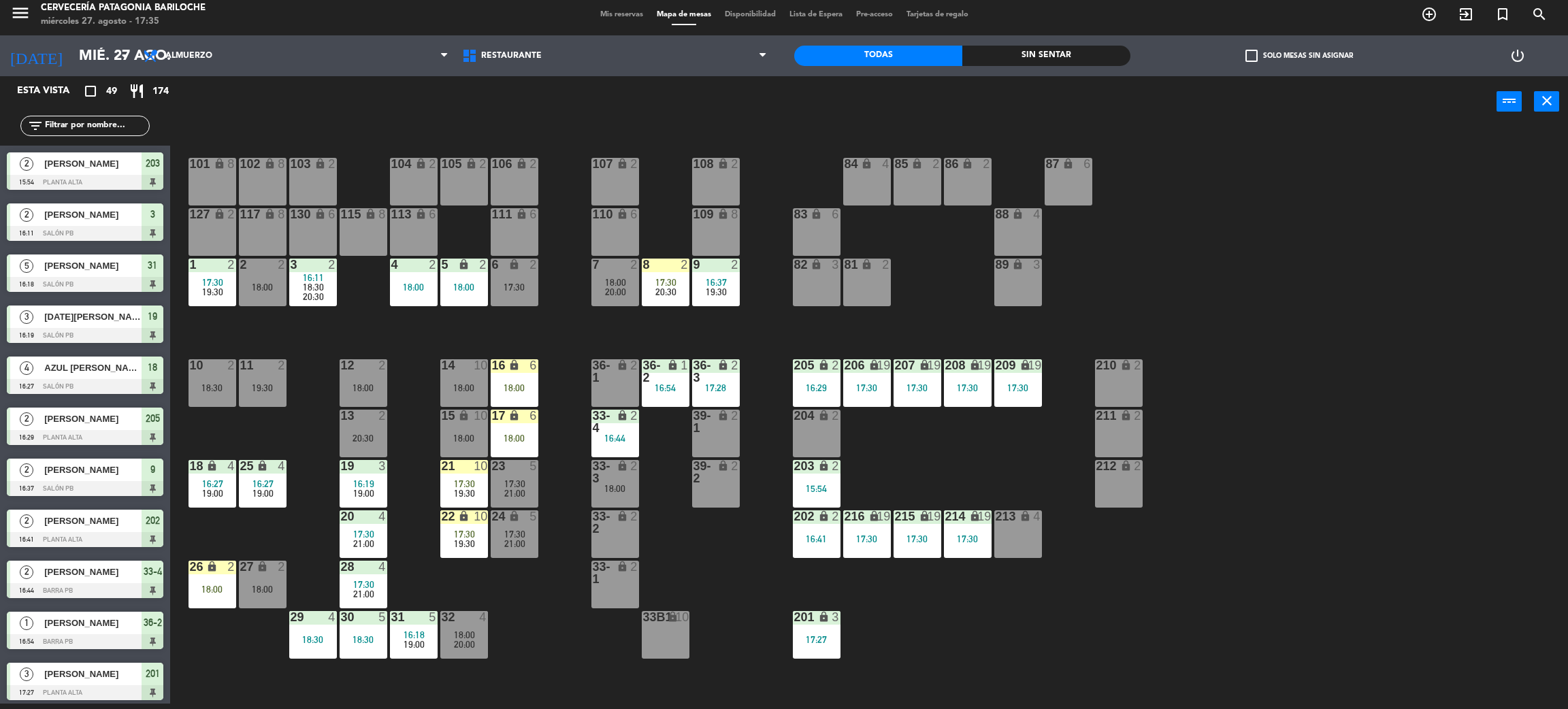
scroll to position [320, 0]
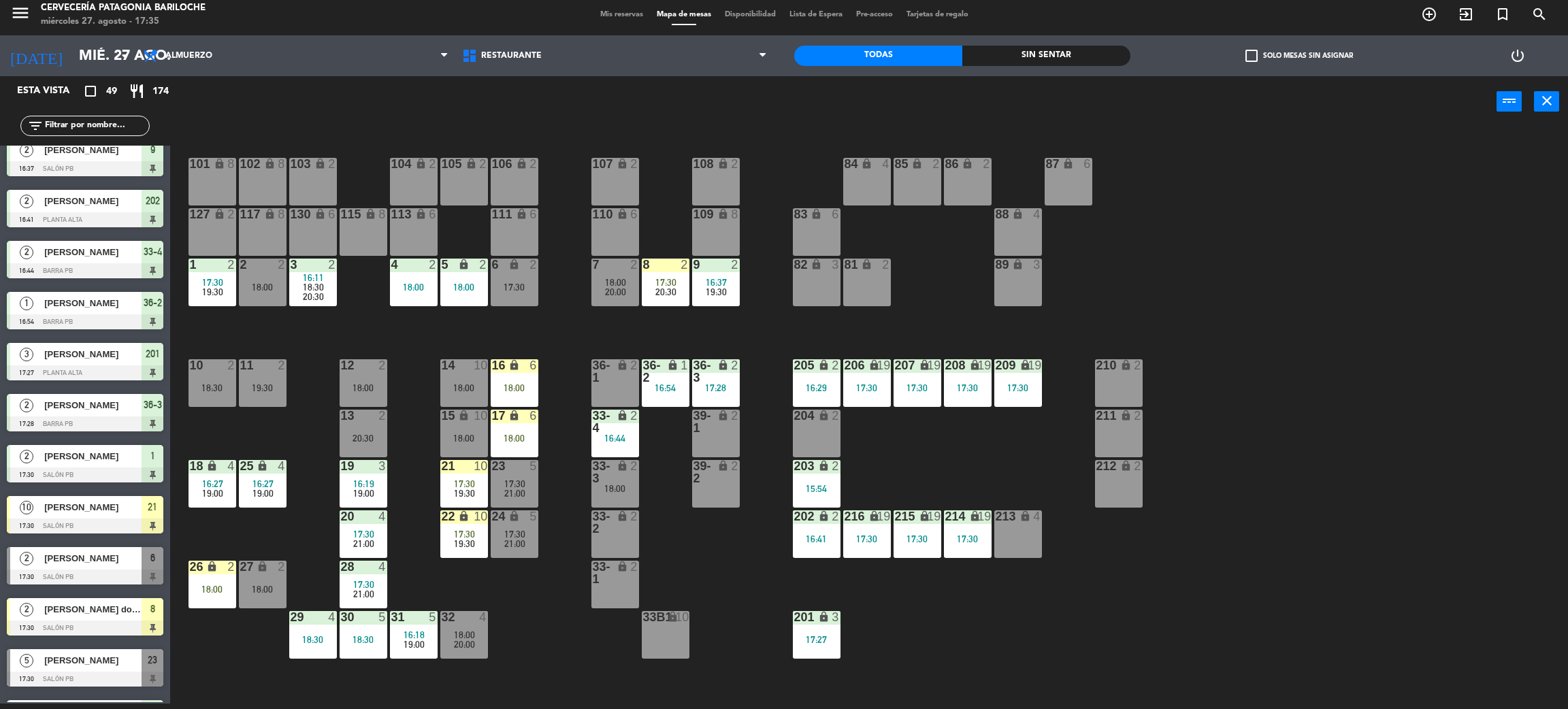
click at [470, 532] on span "17:30" at bounding box center [464, 535] width 21 height 11
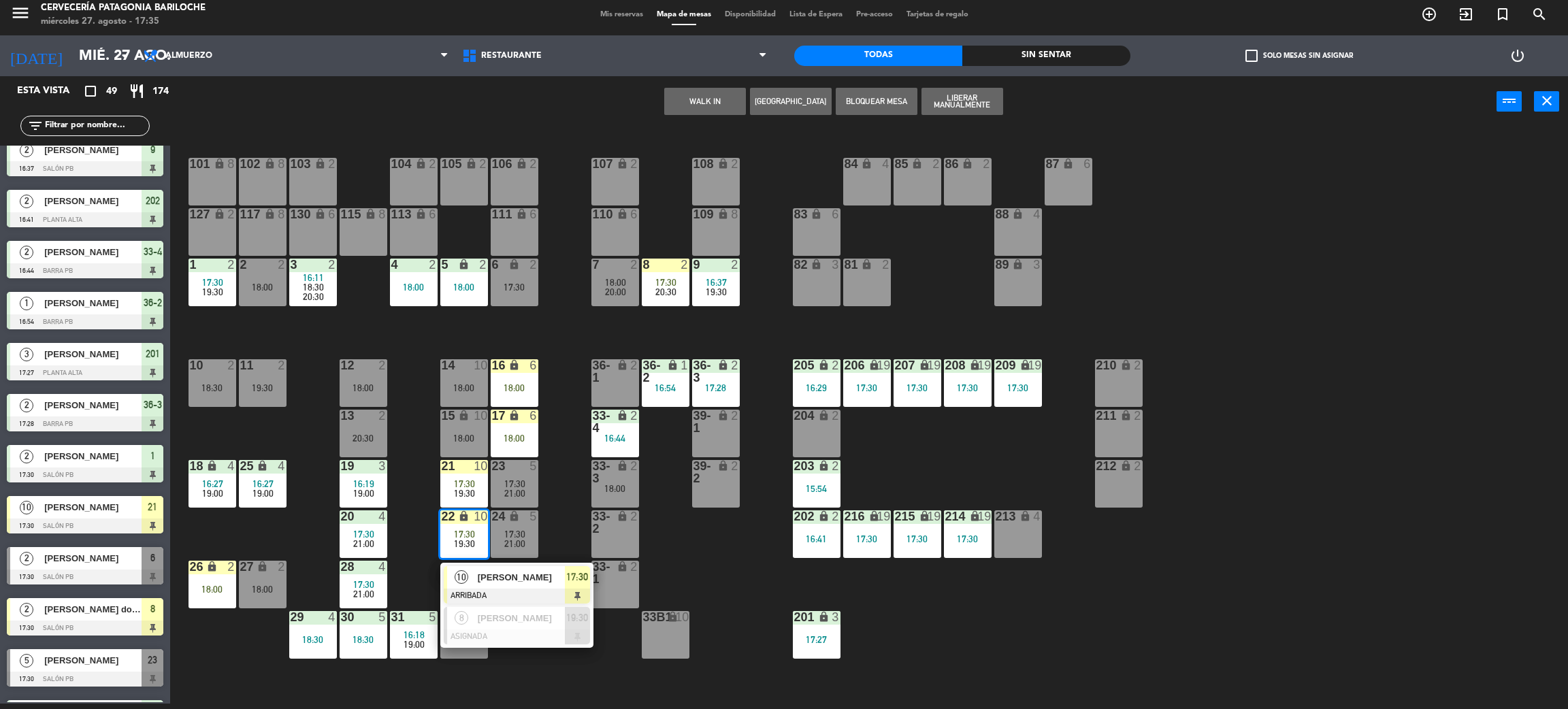
click at [591, 484] on div "18:00" at bounding box center [615, 488] width 48 height 9
click at [562, 494] on div "101 lock 8 102 lock 8 104 lock 2 105 lock 2 106 lock 2 103 lock 2 107 lock 2 10…" at bounding box center [877, 422] width 1383 height 576
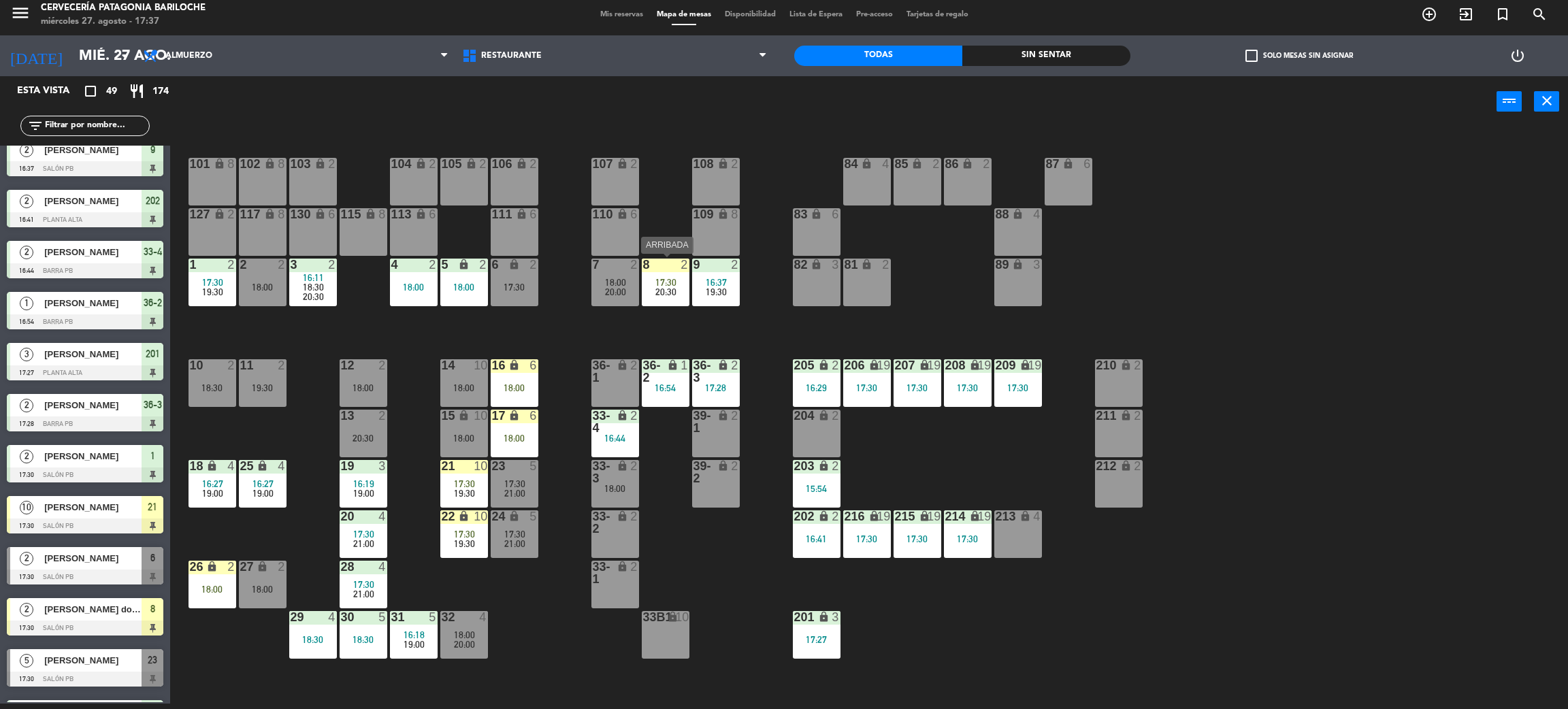
click at [665, 287] on span "20:30" at bounding box center [666, 292] width 21 height 11
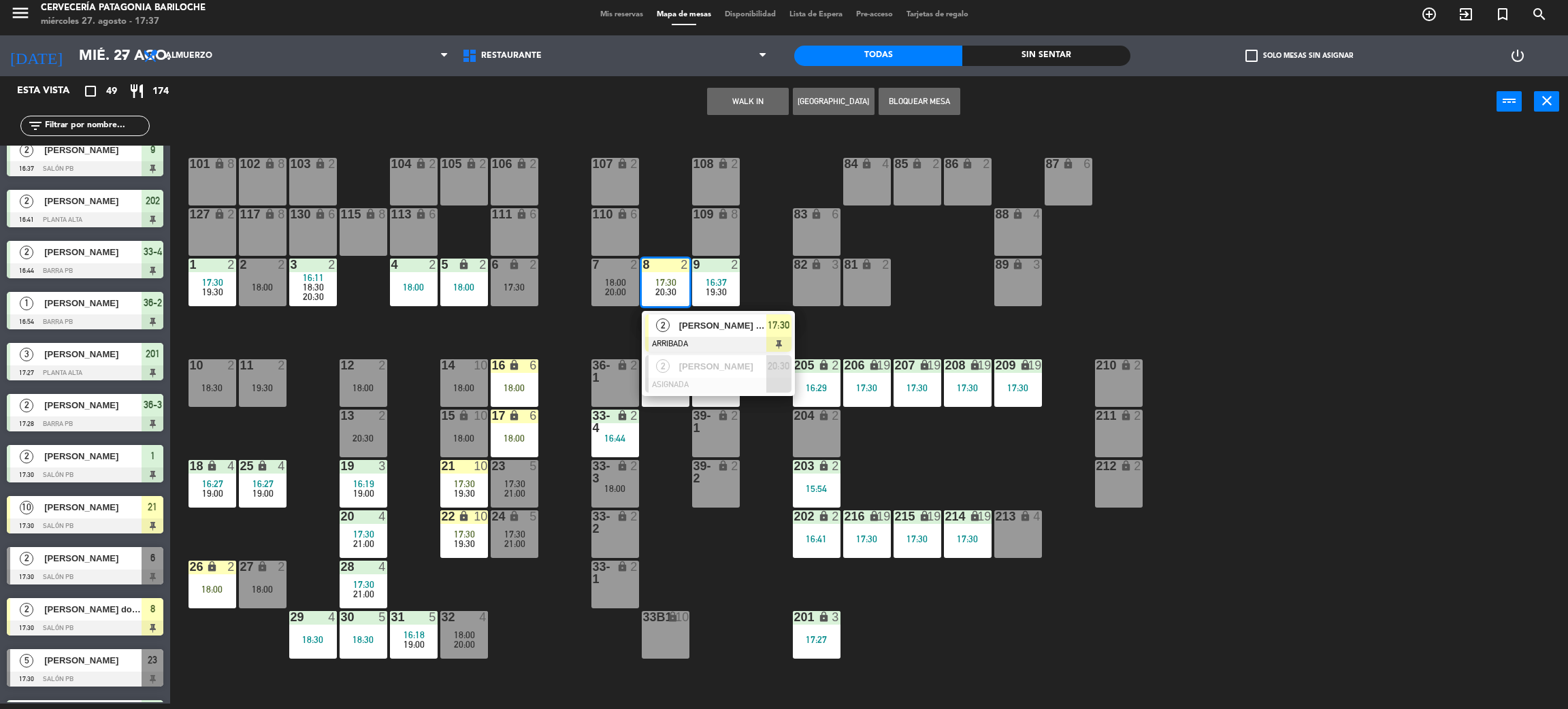
click at [689, 337] on div at bounding box center [718, 344] width 146 height 15
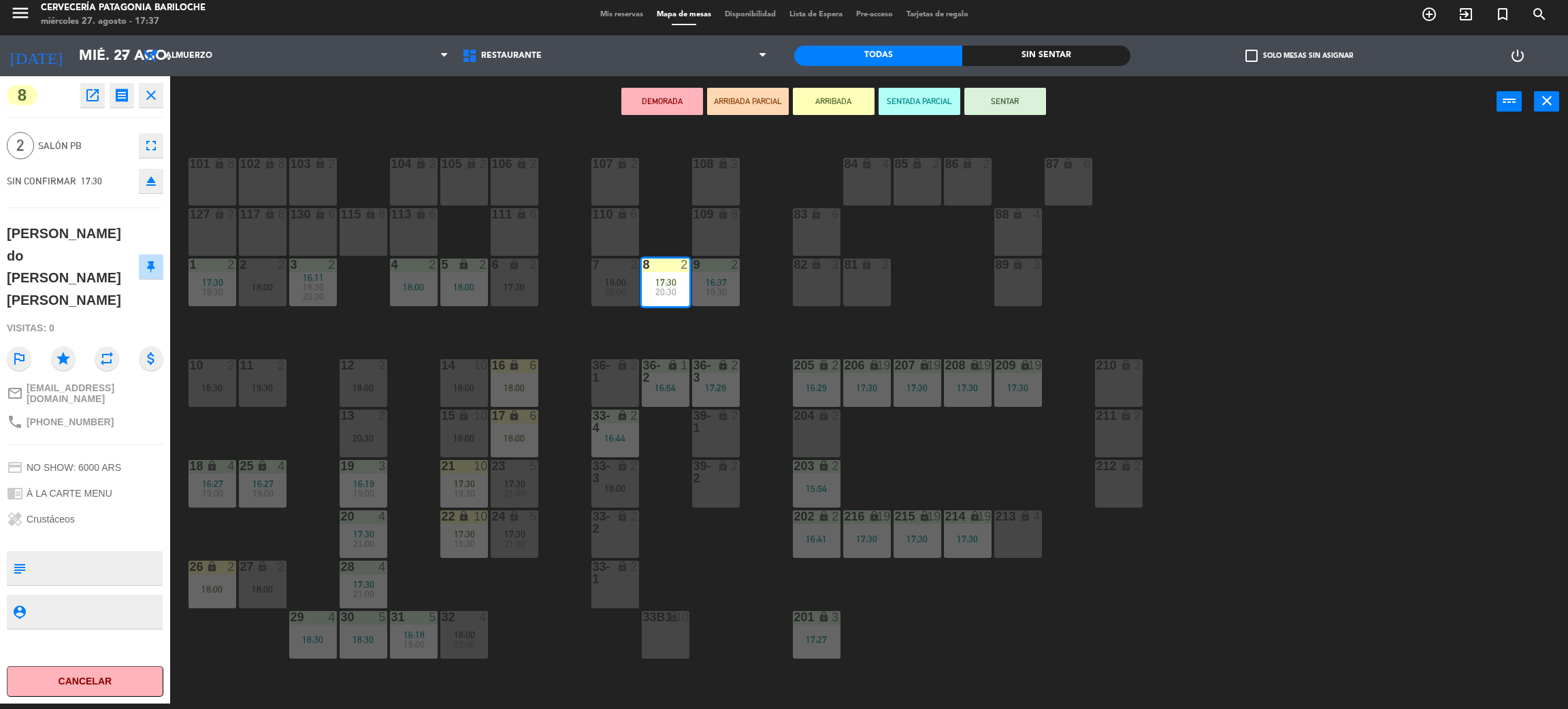
click at [157, 93] on icon "close" at bounding box center [151, 95] width 16 height 16
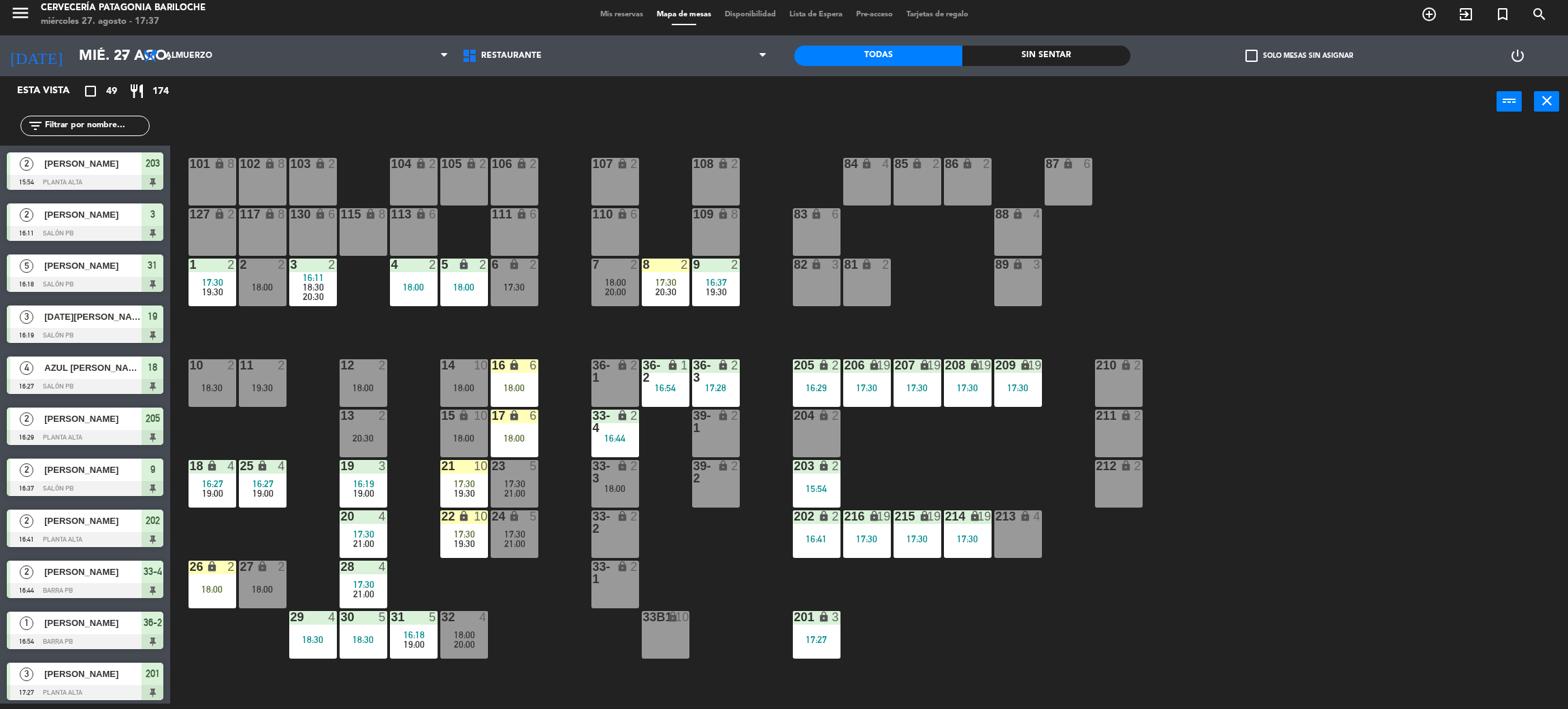
scroll to position [5, 0]
drag, startPoint x: 96, startPoint y: 129, endPoint x: 557, endPoint y: 87, distance: 462.9
click at [121, 121] on input "text" at bounding box center [96, 126] width 105 height 15
click at [1053, 55] on div "Sin sentar" at bounding box center [1047, 56] width 168 height 20
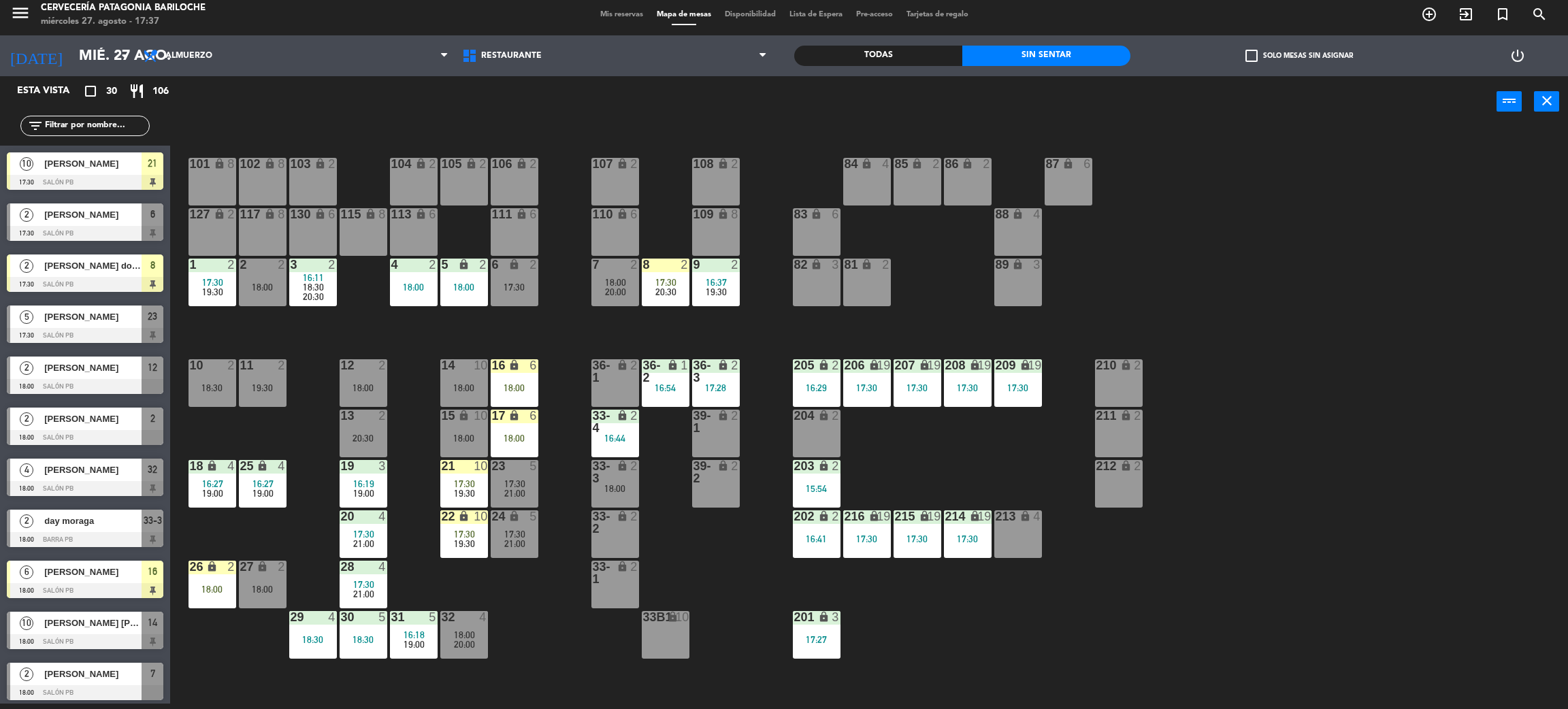
drag, startPoint x: 84, startPoint y: 120, endPoint x: 75, endPoint y: 280, distance: 160.3
click at [75, 280] on div "Esta vista crop_square 30 restaurant 106 filter_list 10 Iuri Estrela 17:30 SALÓ…" at bounding box center [85, 389] width 170 height 627
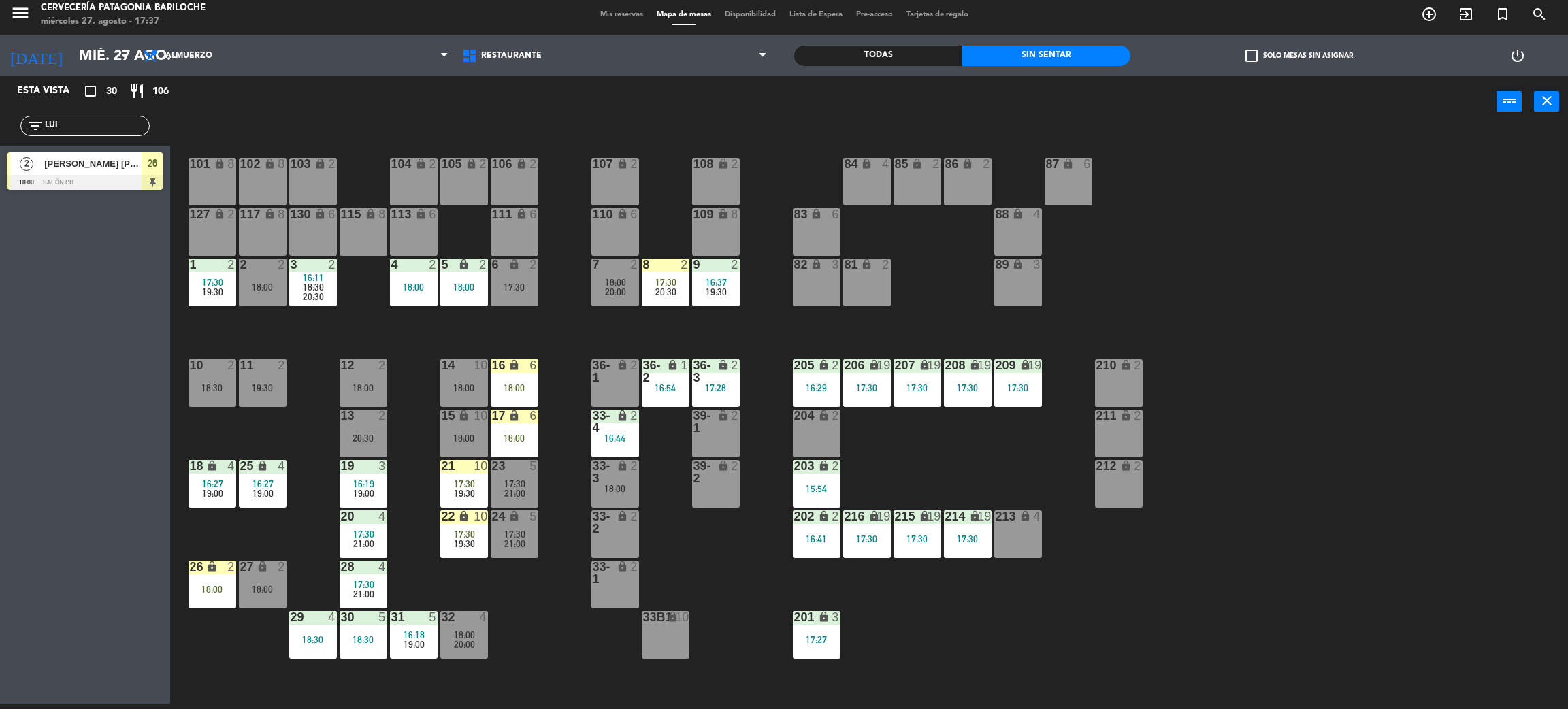
type input "LUI"
click at [31, 520] on div "Esta vista crop_square 30 restaurant 106 filter_list LUI 2 Maria Luiza Saboya d…" at bounding box center [85, 389] width 170 height 627
click at [99, 174] on div "[PERSON_NAME] [PERSON_NAME]" at bounding box center [93, 163] width 99 height 23
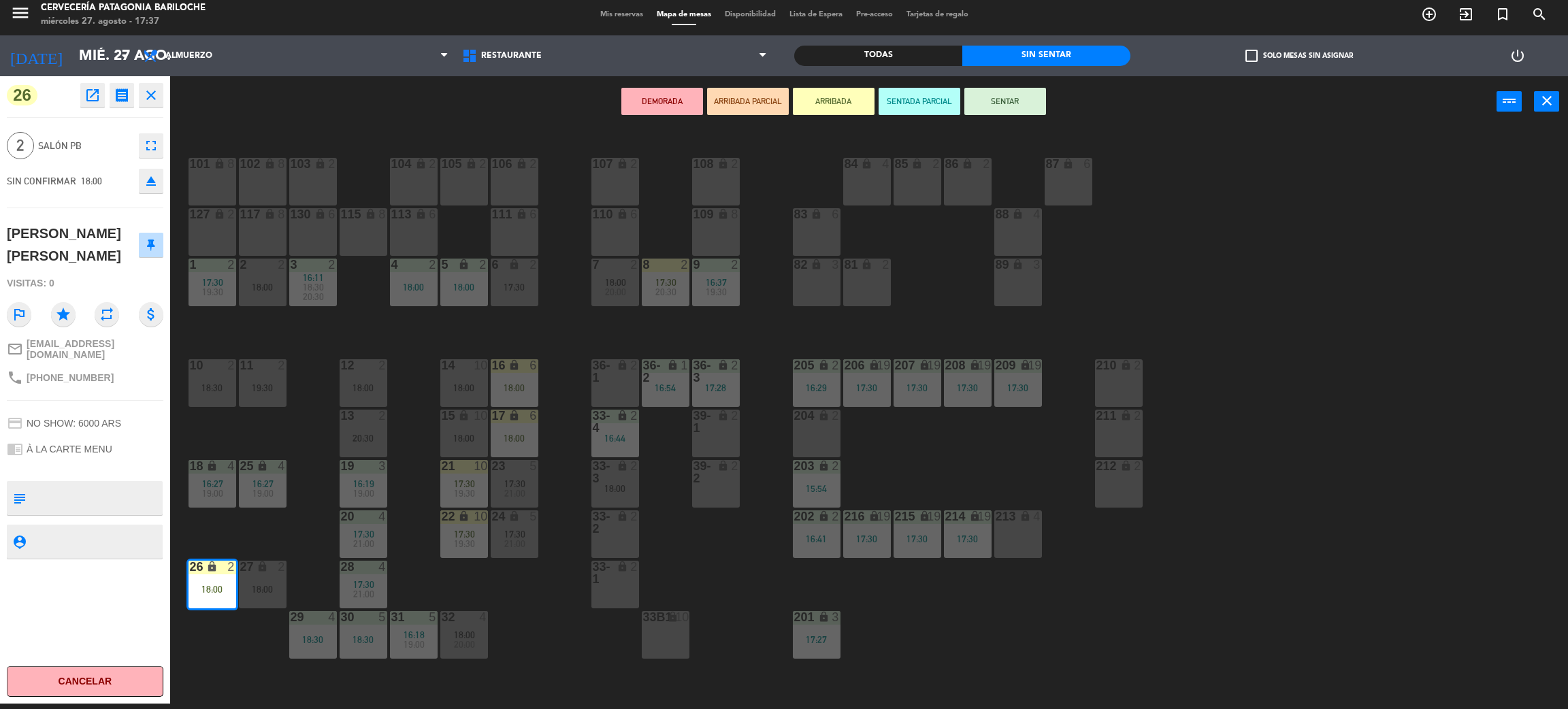
click at [512, 286] on div "17:30" at bounding box center [514, 287] width 48 height 9
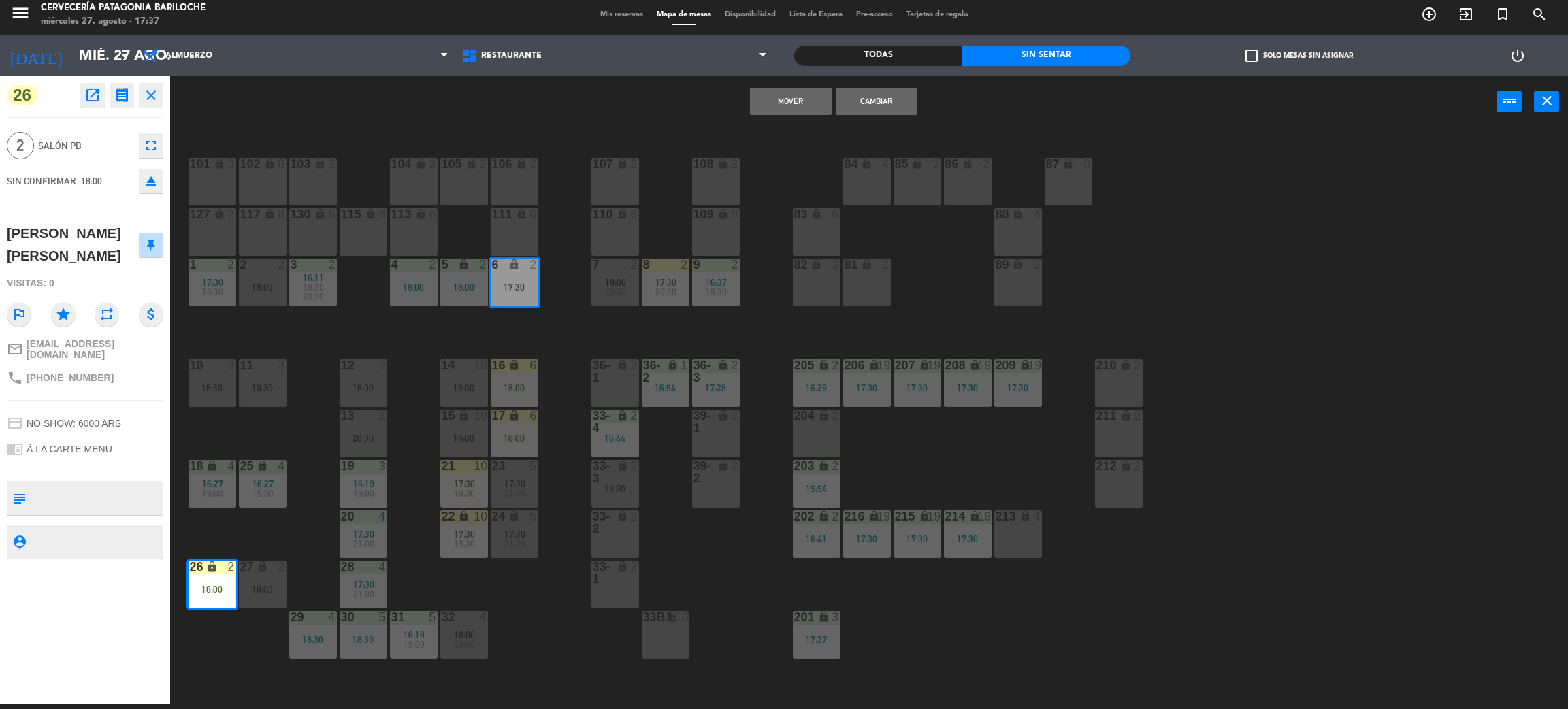
click at [865, 108] on button "Cambiar" at bounding box center [877, 101] width 82 height 27
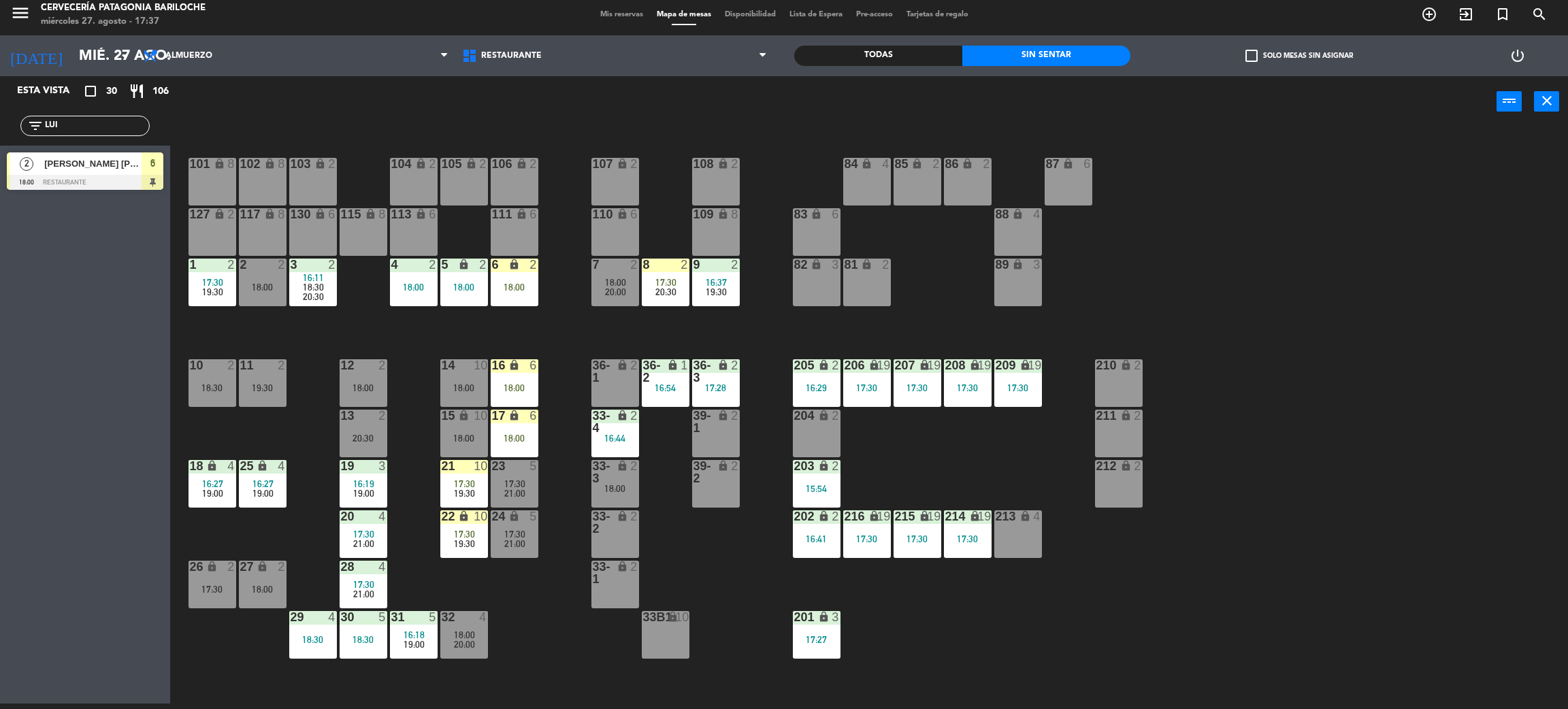
click at [499, 290] on div "18:00" at bounding box center [514, 287] width 48 height 9
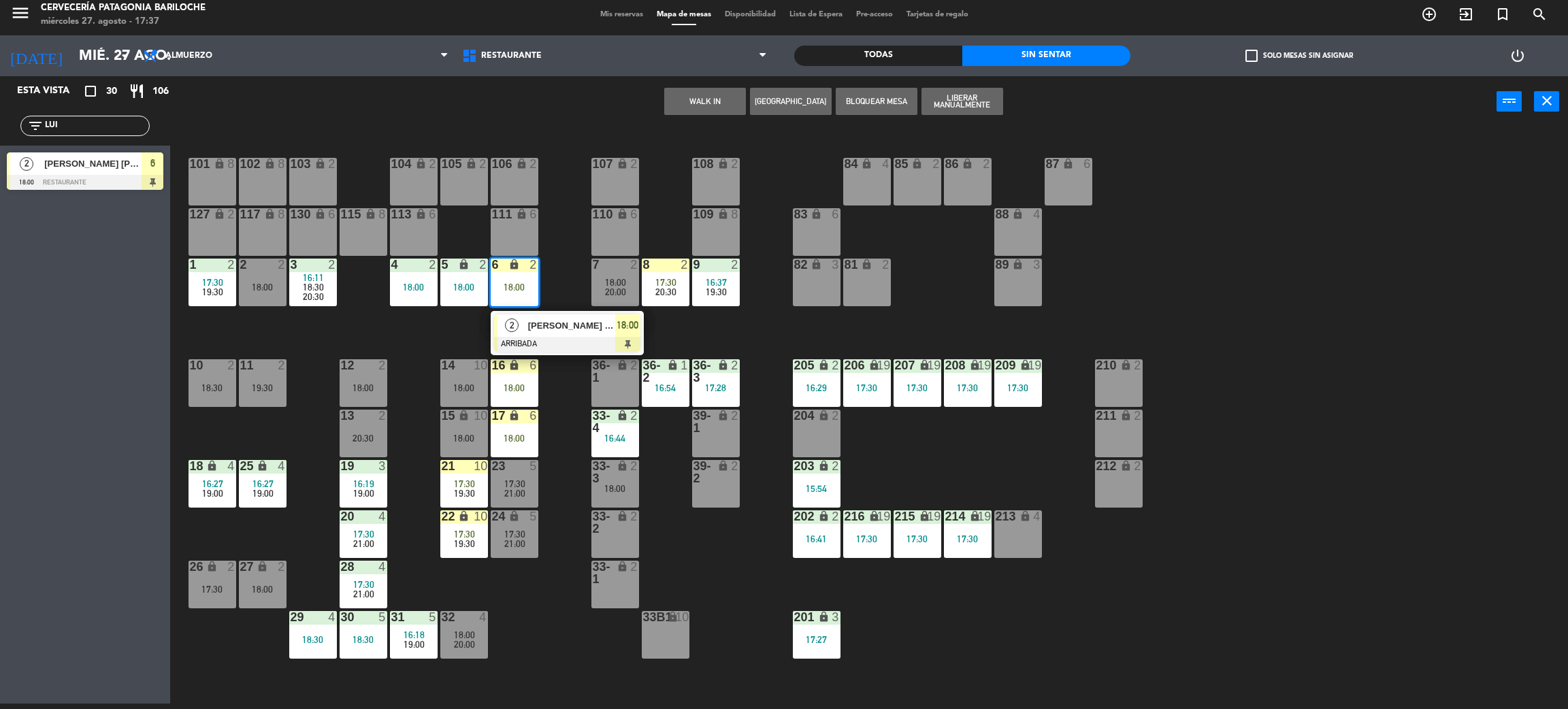
click at [521, 317] on div "2" at bounding box center [512, 325] width 29 height 23
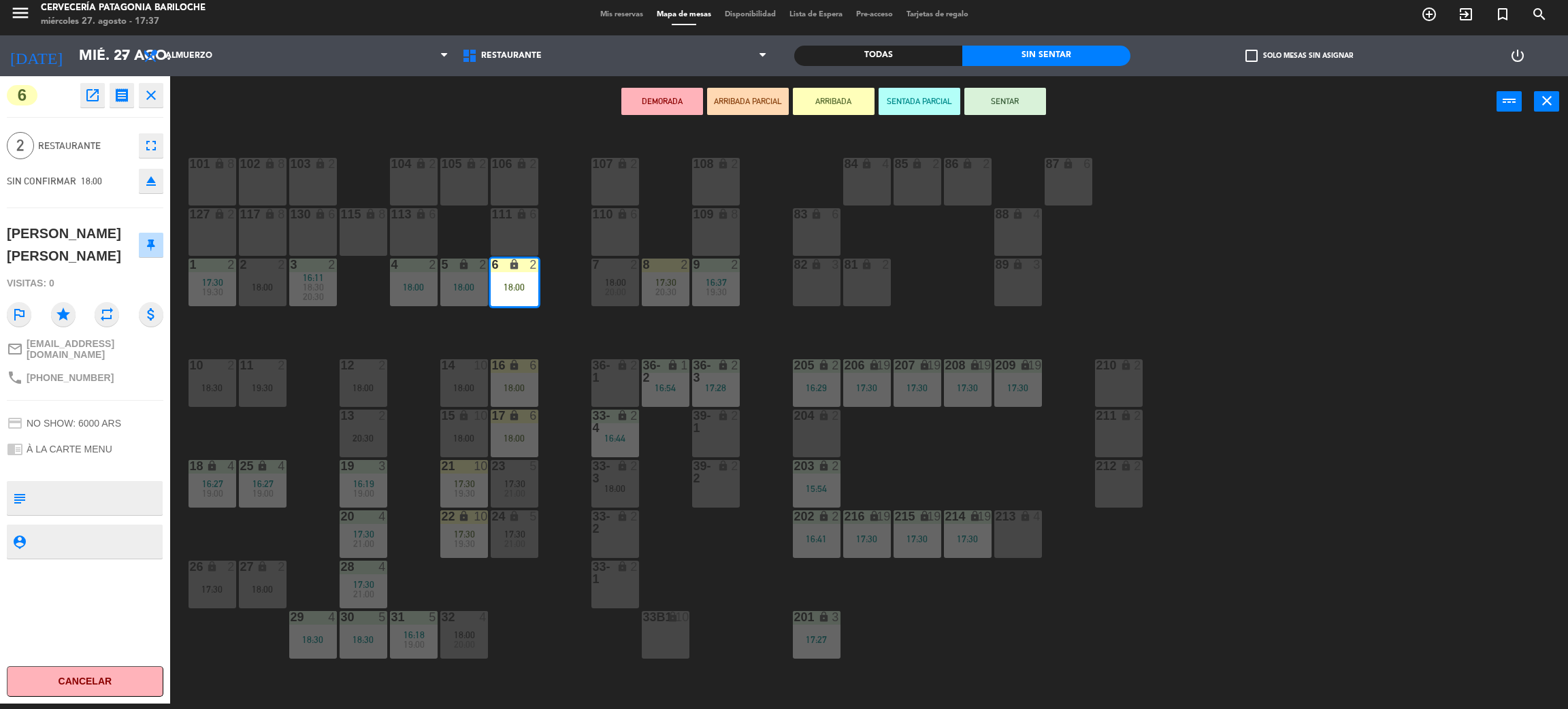
click at [1028, 102] on button "SENTAR" at bounding box center [1005, 101] width 82 height 27
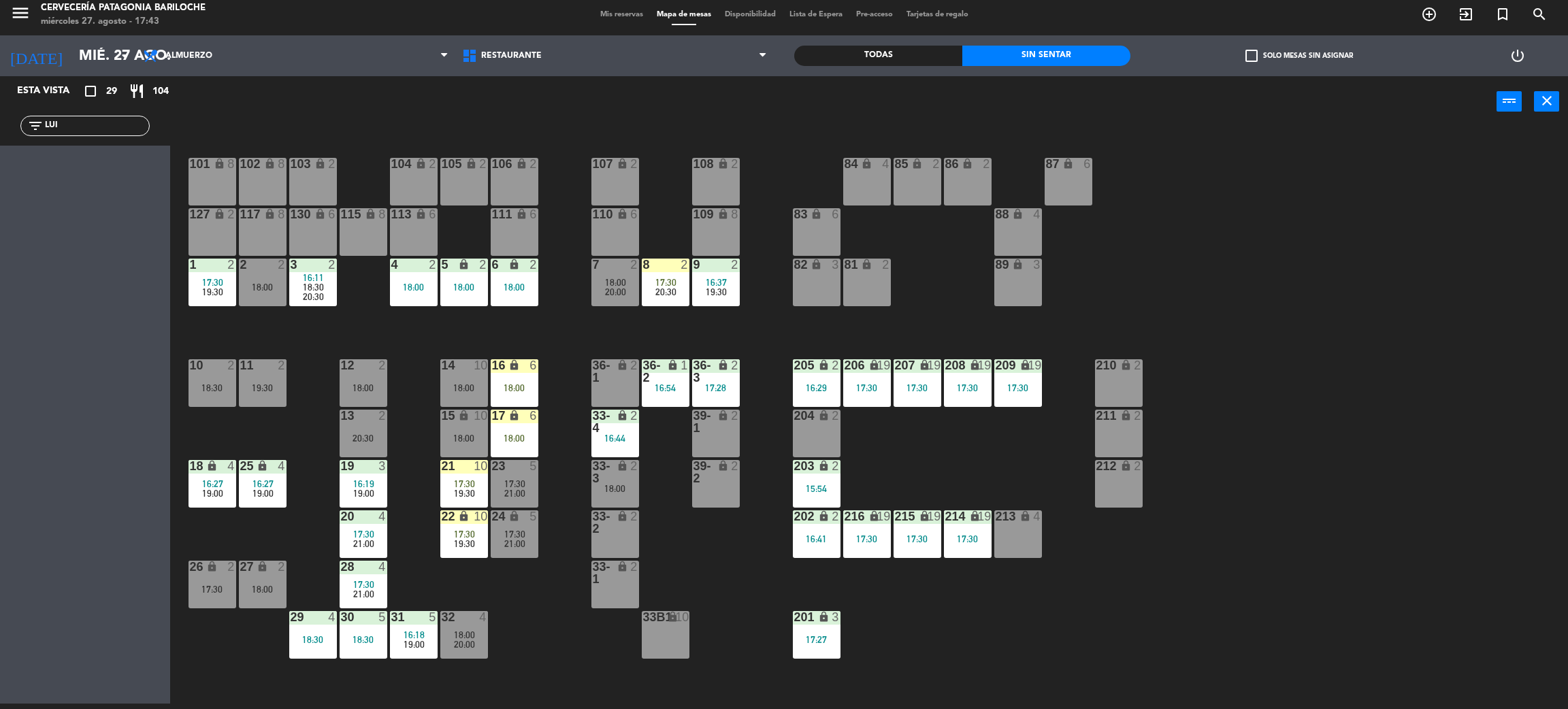
drag, startPoint x: 81, startPoint y: 130, endPoint x: 2, endPoint y: 145, distance: 80.4
click at [2, 145] on div "filter_list LUI" at bounding box center [85, 126] width 170 height 39
click at [478, 582] on div "101 lock 8 102 lock 8 104 lock 2 105 lock 2 106 lock 2 103 lock 2 107 lock 2 10…" at bounding box center [877, 422] width 1383 height 576
click at [452, 529] on div "17:30" at bounding box center [464, 534] width 48 height 9
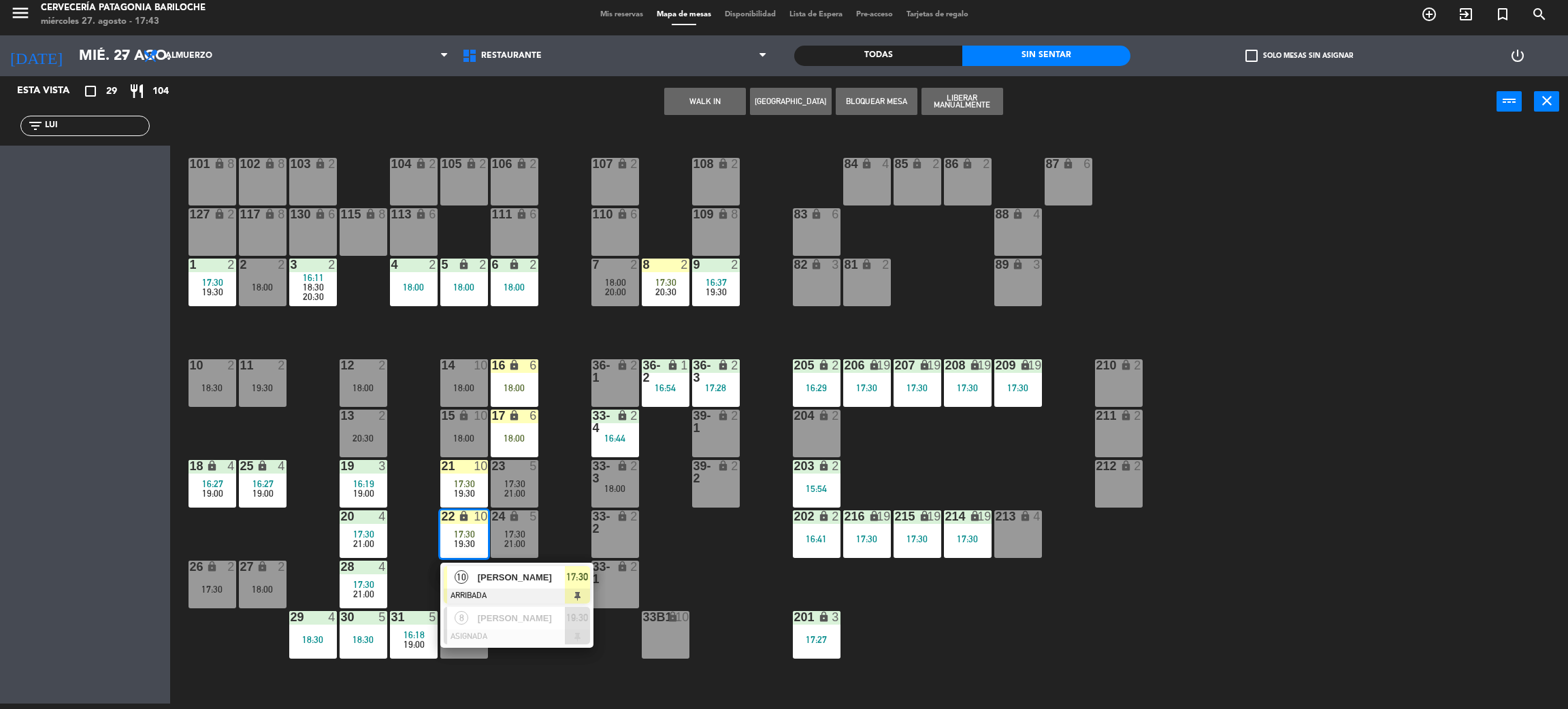
click at [530, 583] on span "[PERSON_NAME]" at bounding box center [521, 577] width 87 height 14
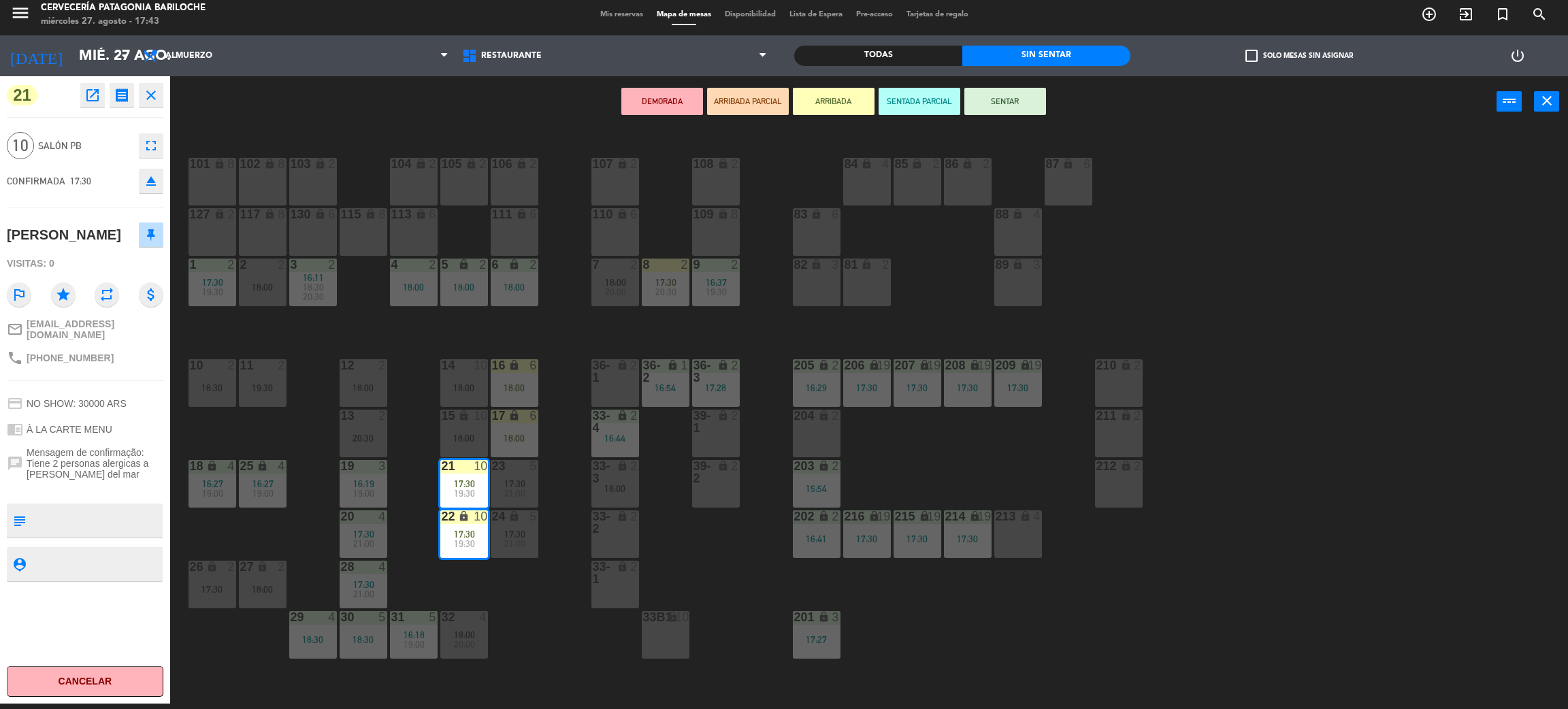
click at [550, 628] on div "101 lock 8 102 lock 8 104 lock 2 105 lock 2 106 lock 2 103 lock 2 107 lock 2 10…" at bounding box center [877, 422] width 1383 height 576
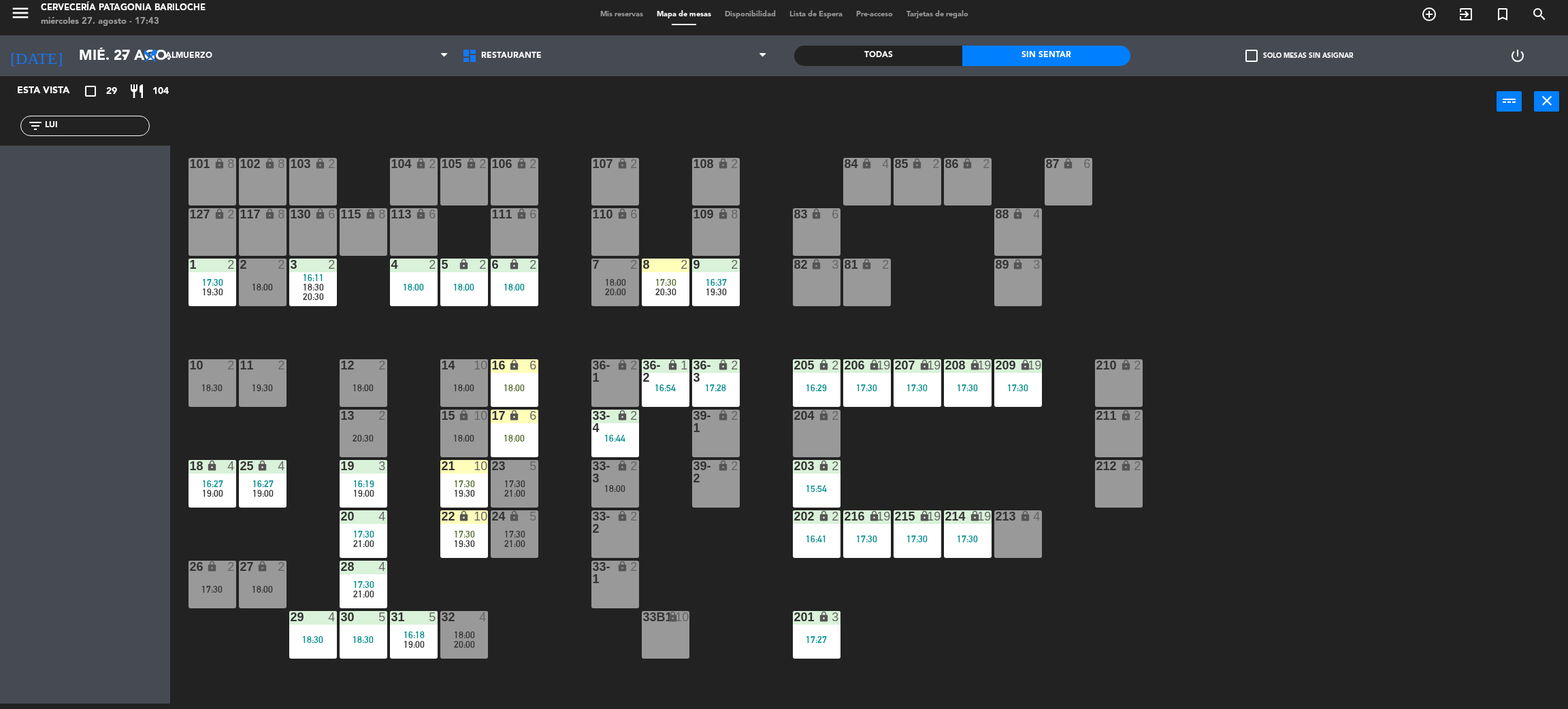
click at [516, 437] on div "18:00" at bounding box center [514, 438] width 48 height 9
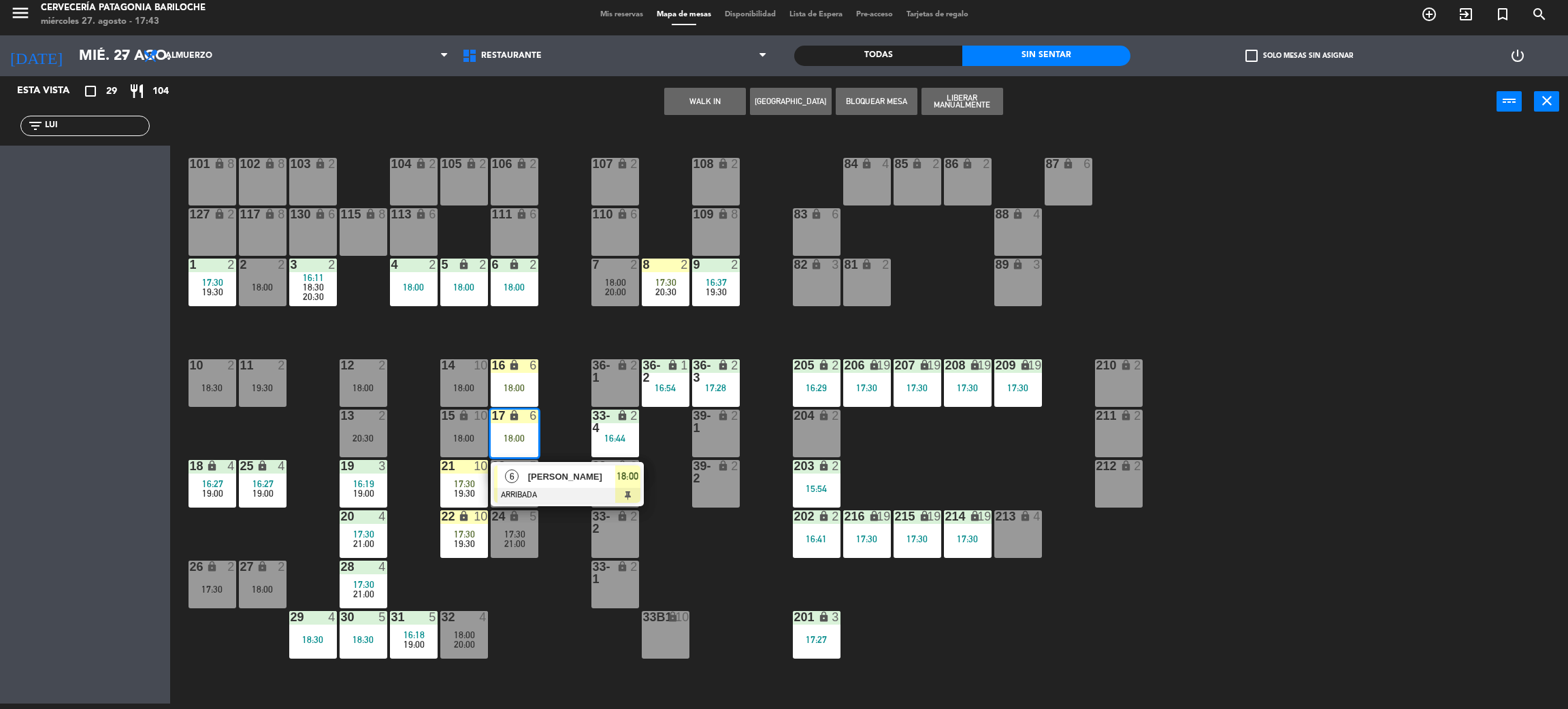
click at [577, 429] on div "101 lock 8 102 lock 8 104 lock 2 105 lock 2 106 lock 2 103 lock 2 107 lock 2 10…" at bounding box center [877, 422] width 1383 height 576
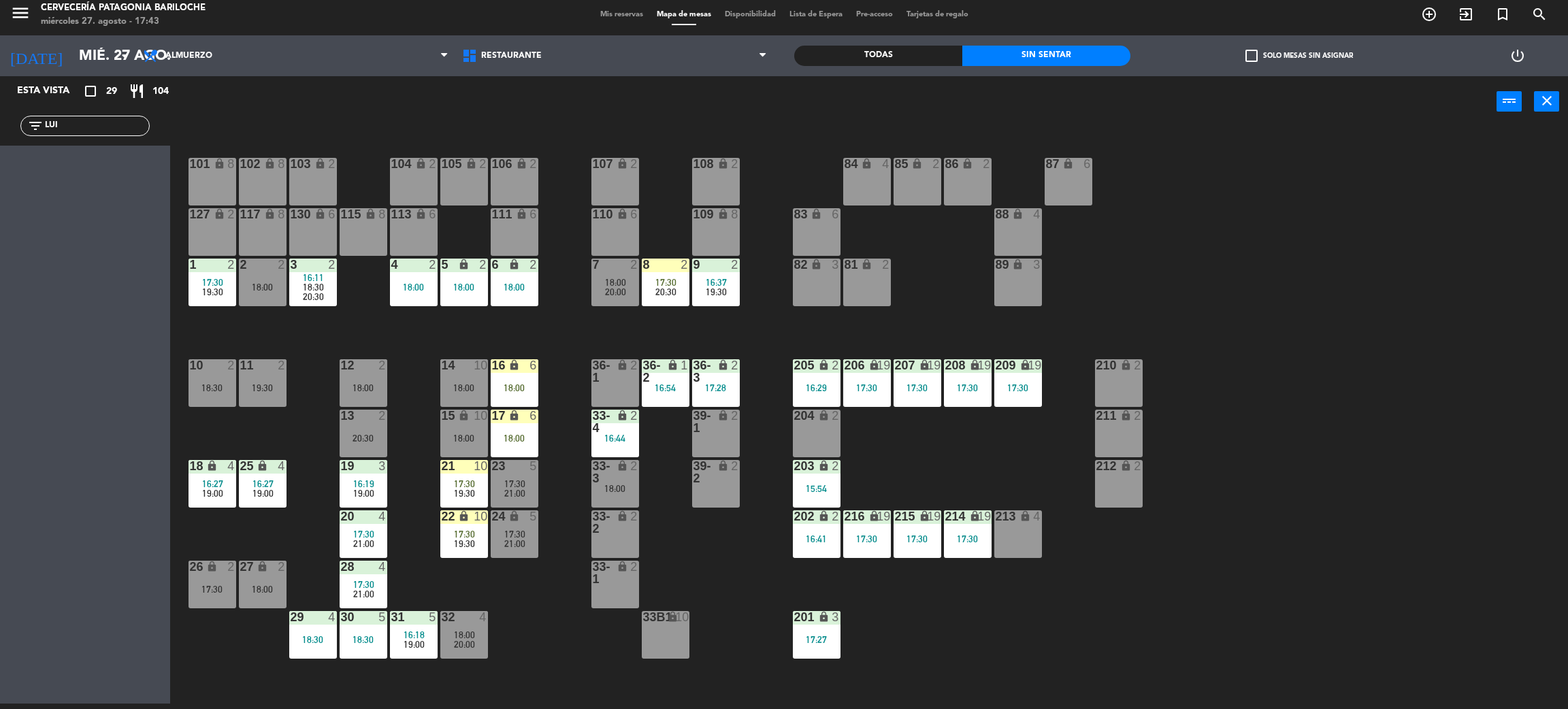
drag, startPoint x: 72, startPoint y: 125, endPoint x: 23, endPoint y: 126, distance: 49.0
click at [23, 126] on div "filter_list LUI" at bounding box center [85, 126] width 130 height 20
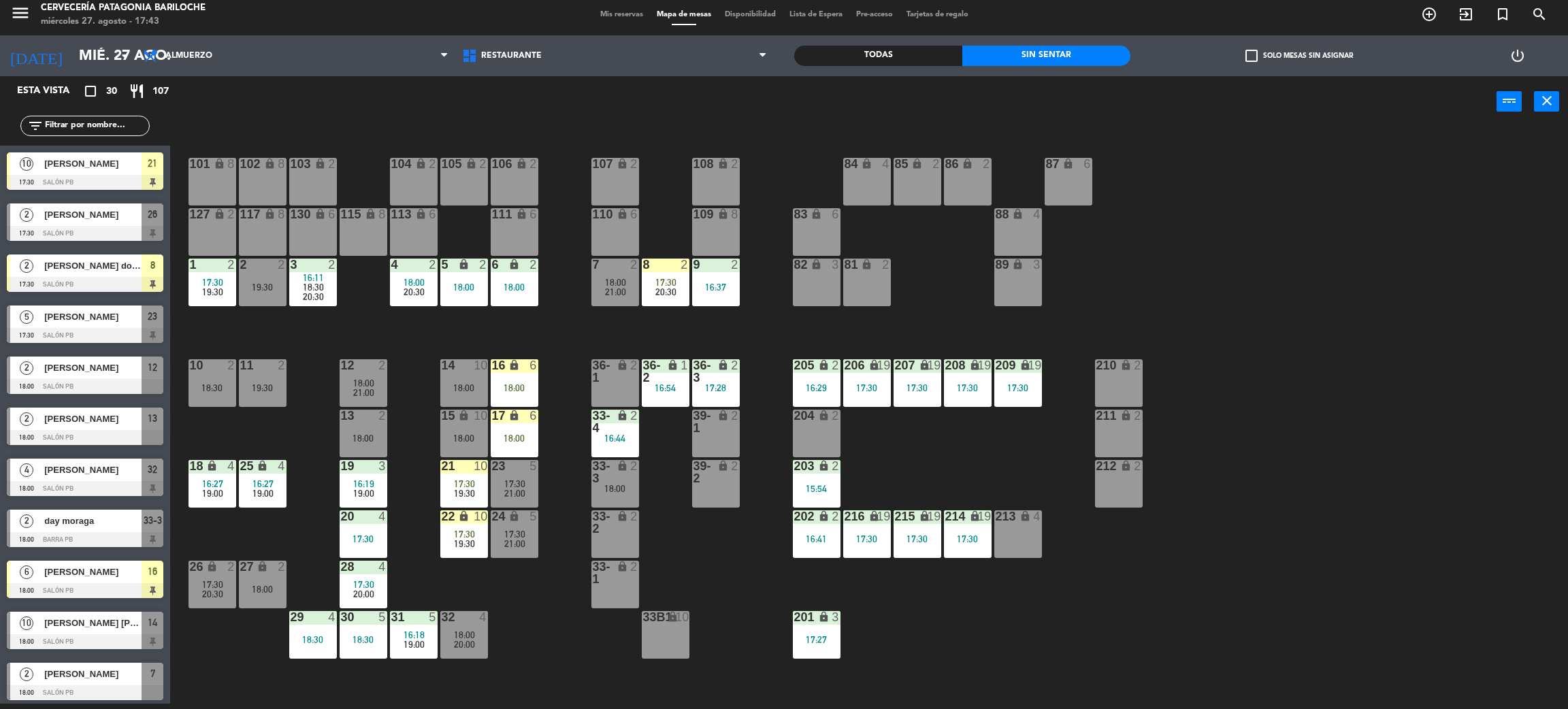
click at [138, 271] on span "[PERSON_NAME] do [PERSON_NAME] [PERSON_NAME]" at bounding box center [93, 265] width 97 height 14
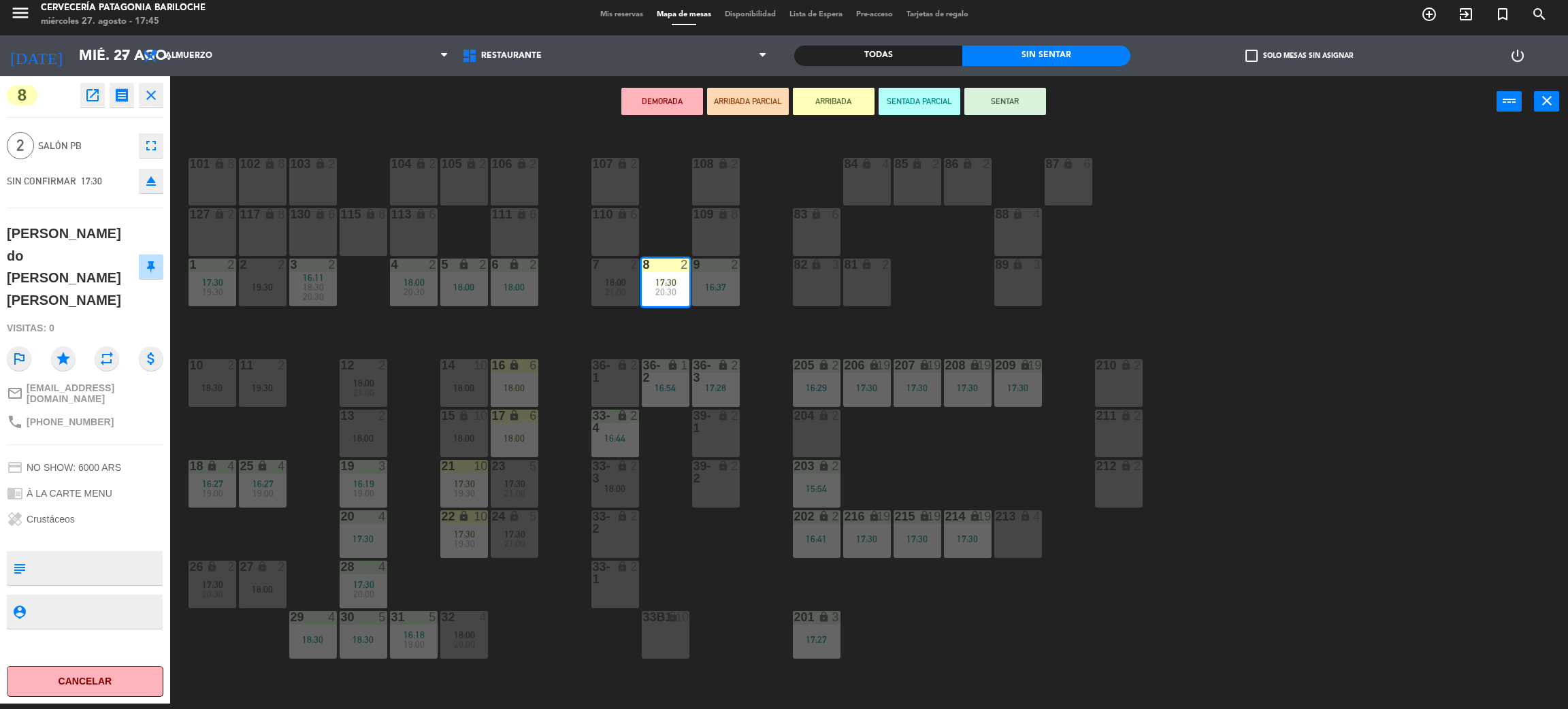
click at [224, 167] on div "8" at bounding box center [234, 164] width 23 height 13
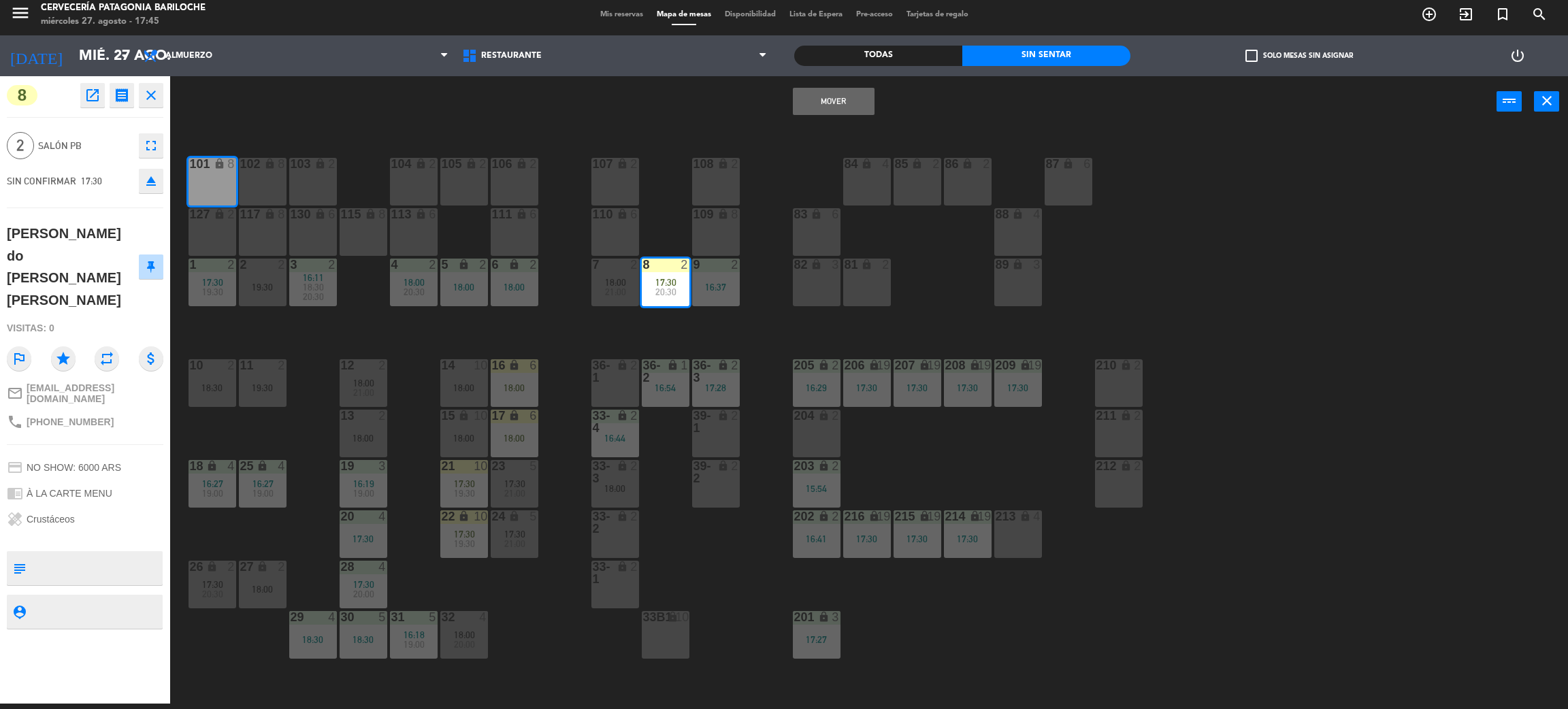
click at [828, 106] on button "Mover" at bounding box center [834, 101] width 82 height 27
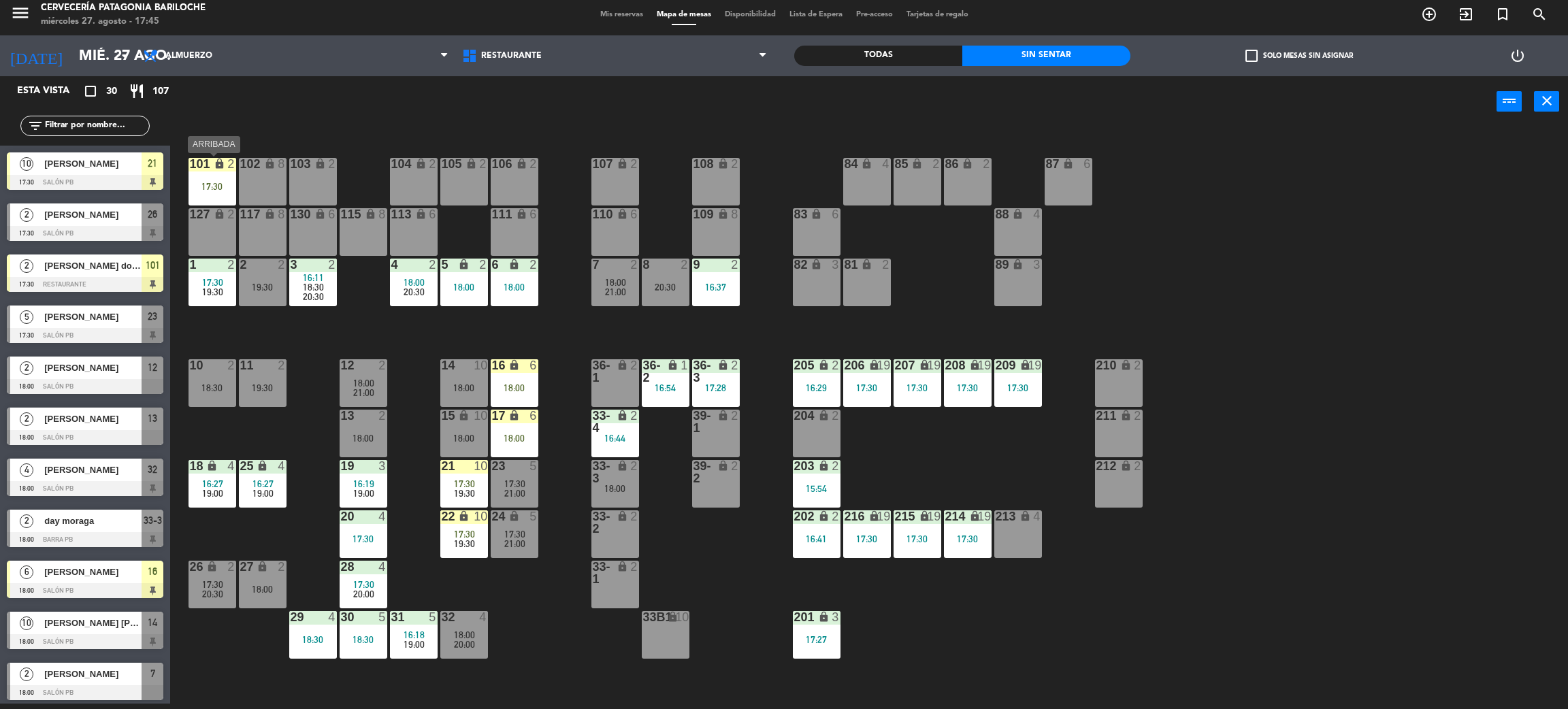
click at [197, 181] on div "17:30" at bounding box center [212, 186] width 48 height 9
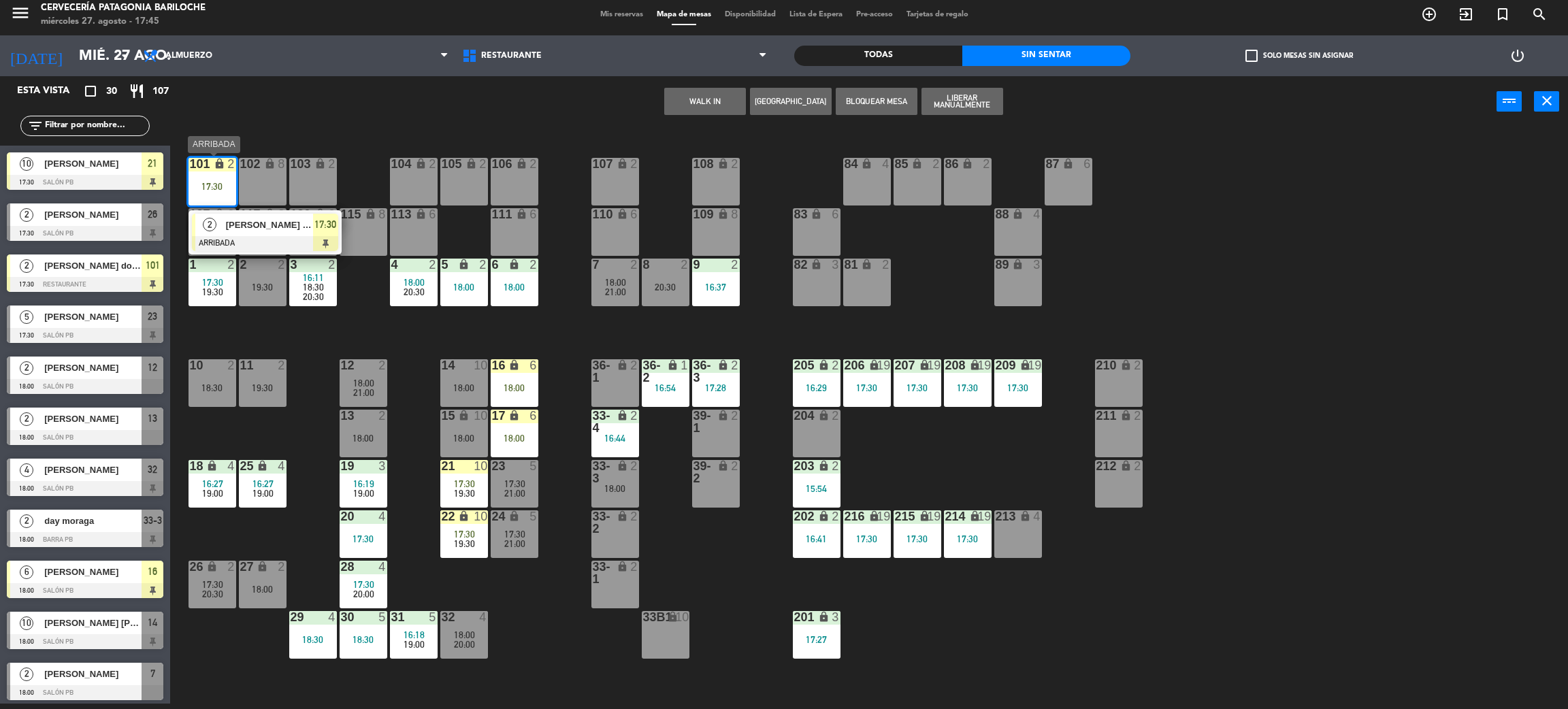
click at [248, 224] on span "[PERSON_NAME] do [PERSON_NAME] [PERSON_NAME]" at bounding box center [269, 225] width 87 height 14
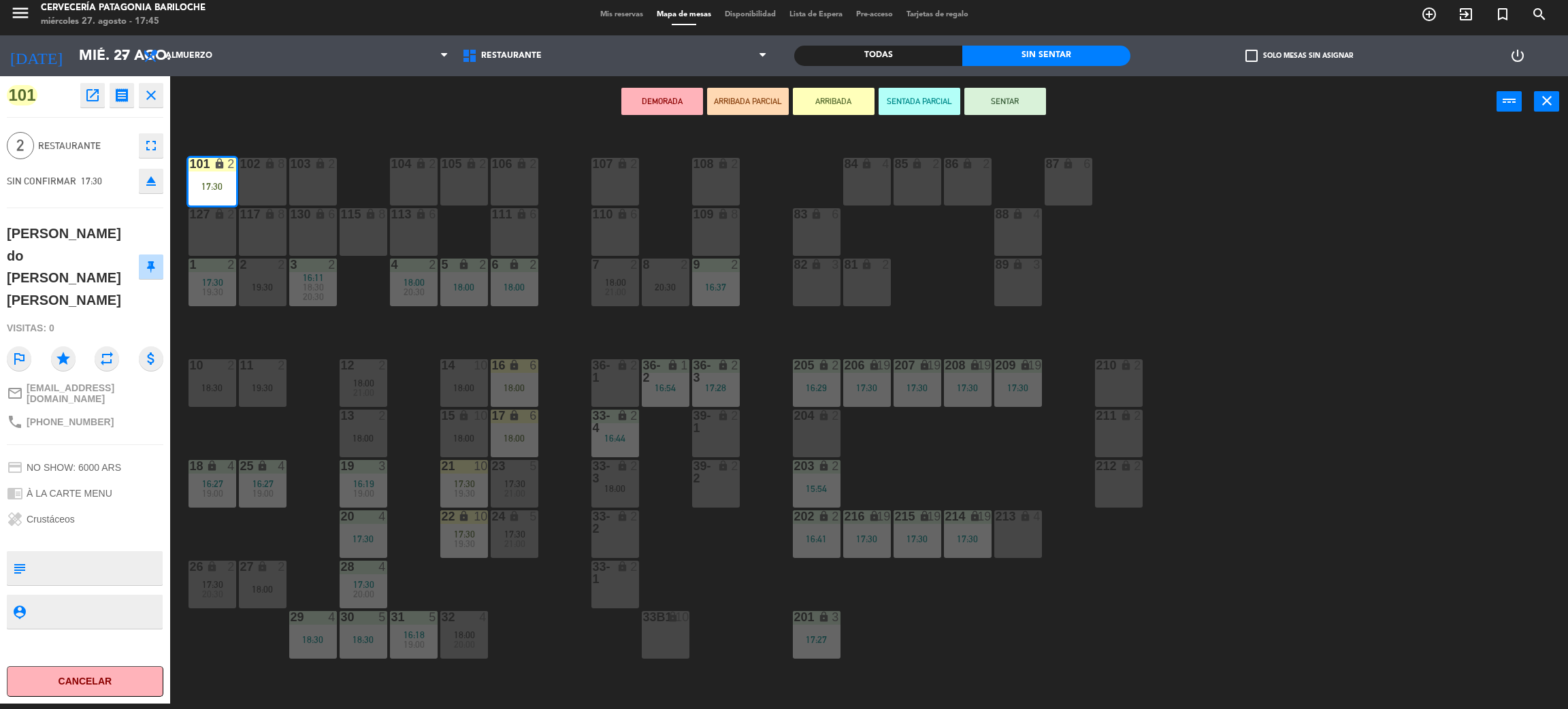
click at [1025, 101] on button "SENTAR" at bounding box center [1005, 101] width 82 height 27
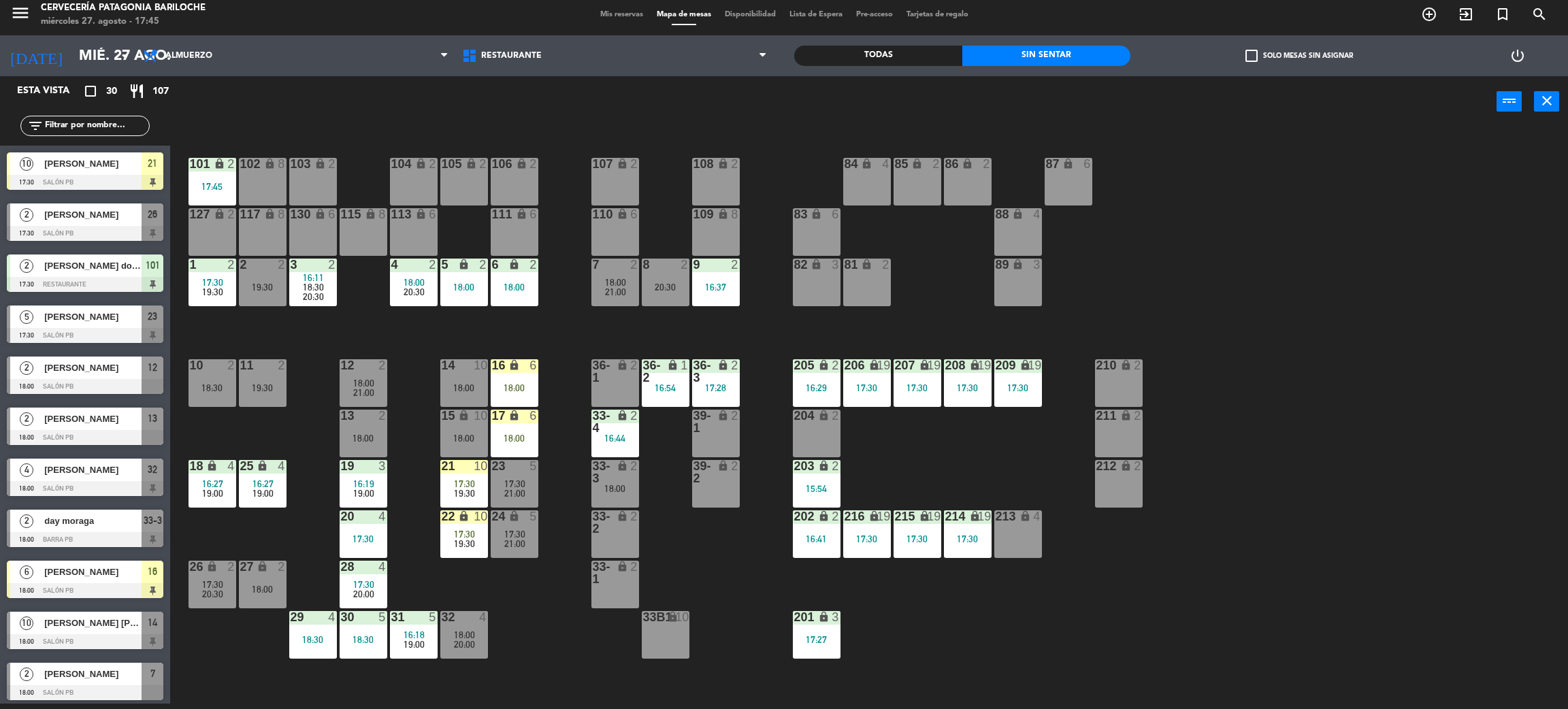
click at [470, 455] on div "15 lock 10 18:00" at bounding box center [464, 433] width 48 height 48
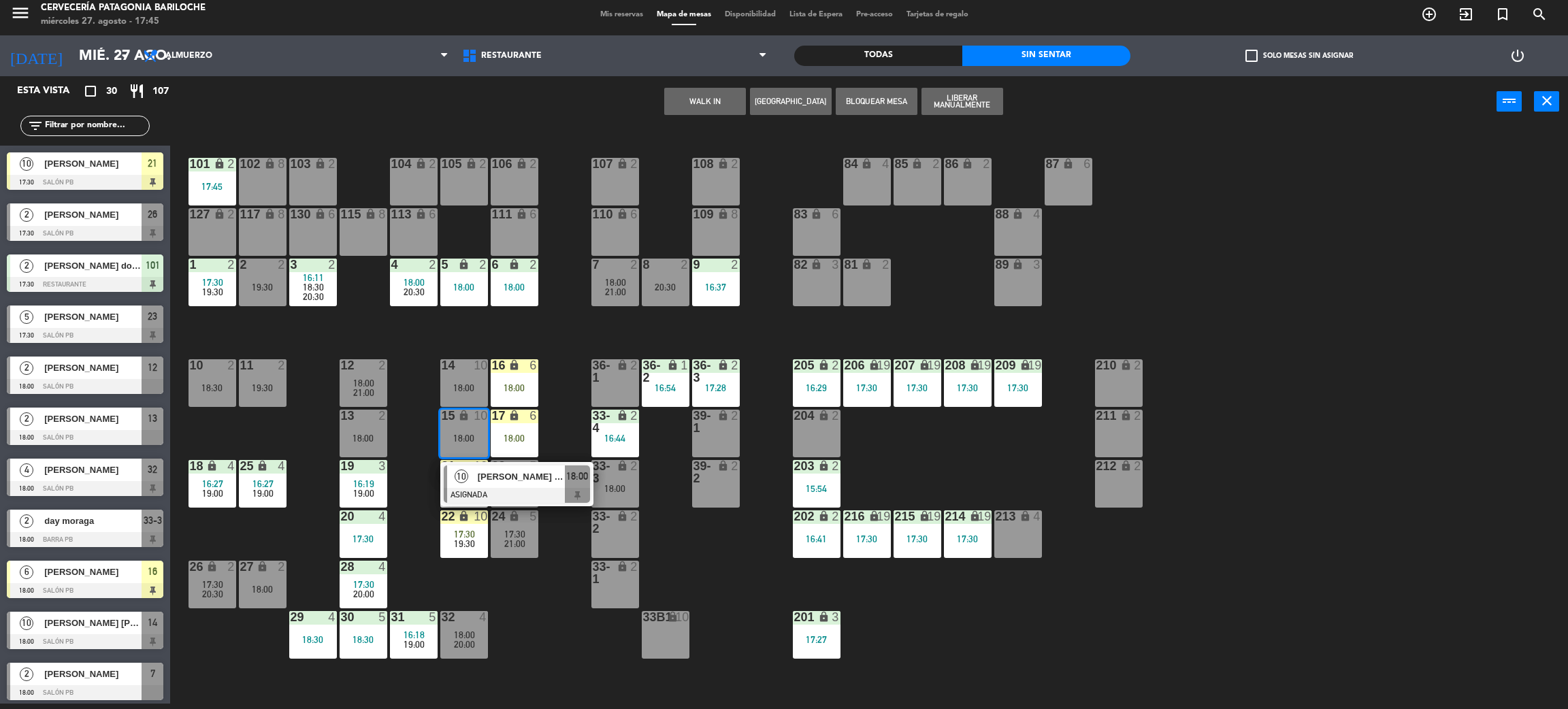
click at [433, 494] on div "10 Gabriela Martins Salles ASIGNADA 18:00" at bounding box center [517, 484] width 174 height 44
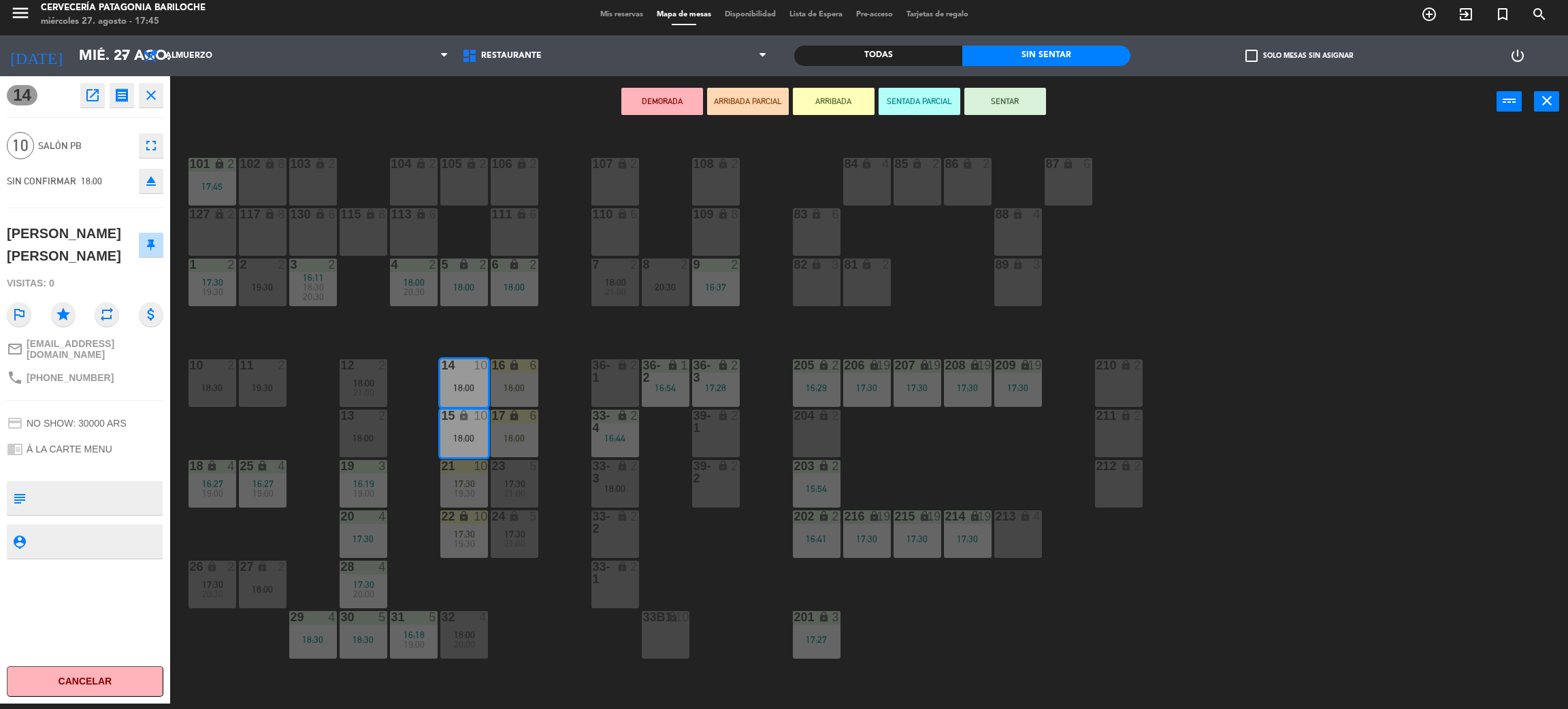
click at [462, 539] on span "19:30" at bounding box center [464, 544] width 21 height 11
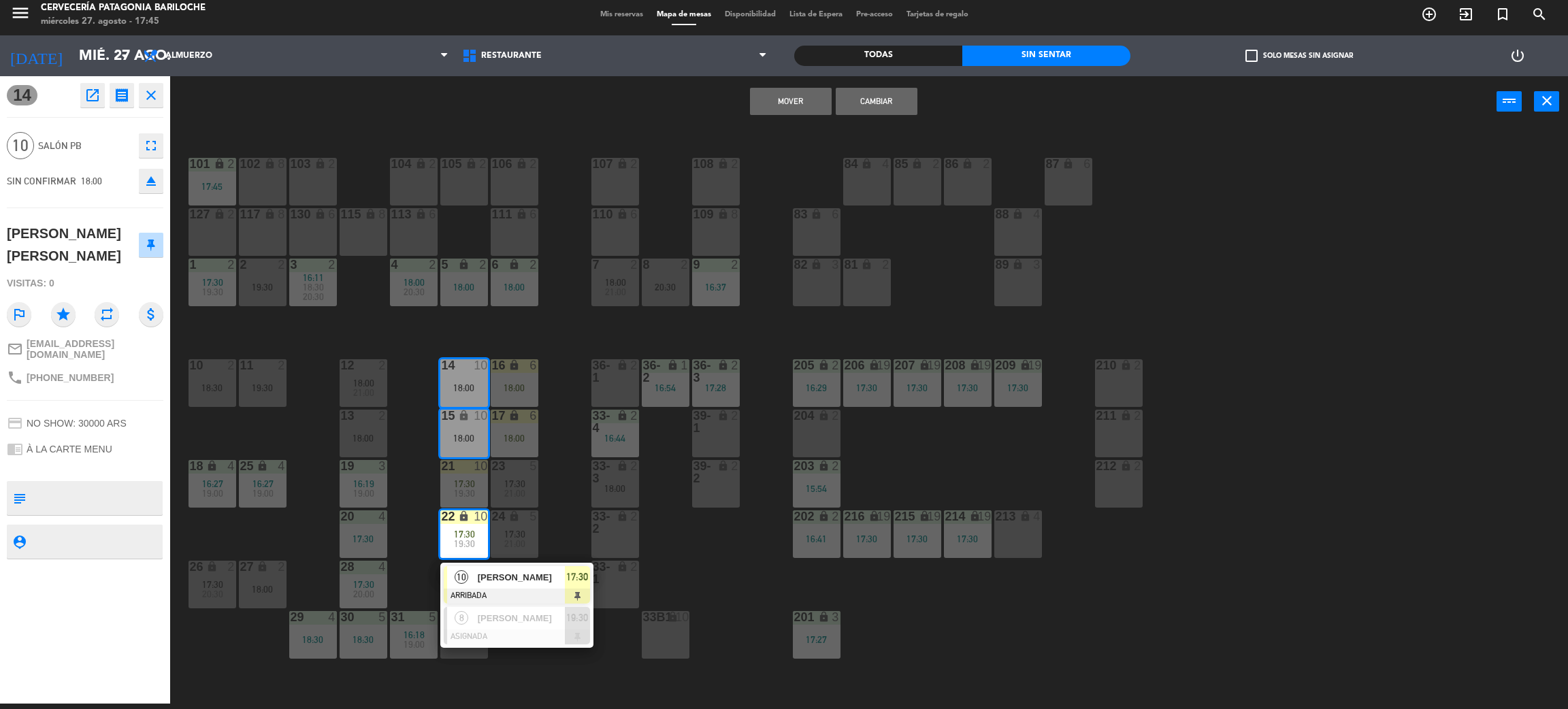
click at [572, 523] on div "101 lock 2 17:45 102 lock 8 104 lock 2 105 lock 2 106 lock 2 103 lock 2 107 loc…" at bounding box center [877, 422] width 1383 height 576
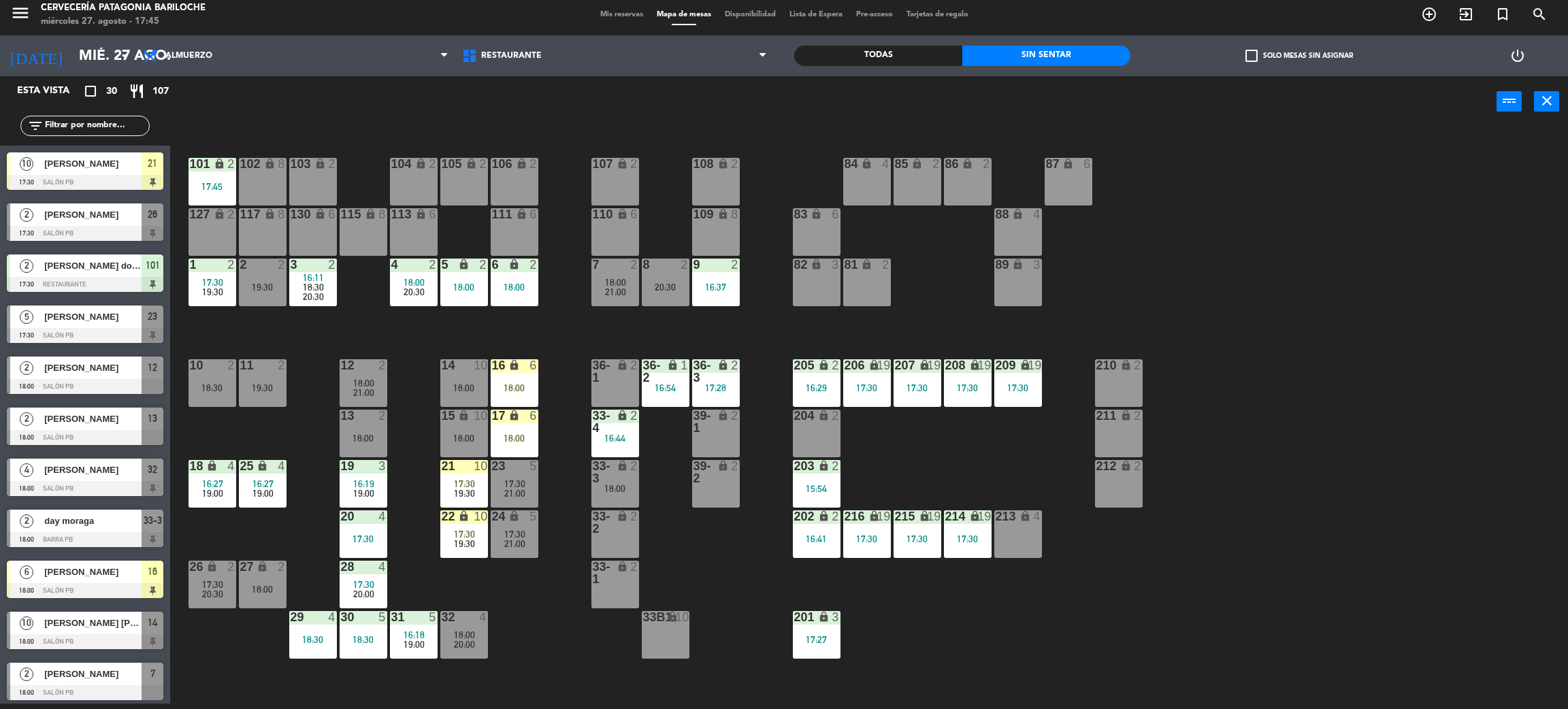
click at [450, 550] on div "22 lock 10 17:30 19:30" at bounding box center [464, 534] width 48 height 48
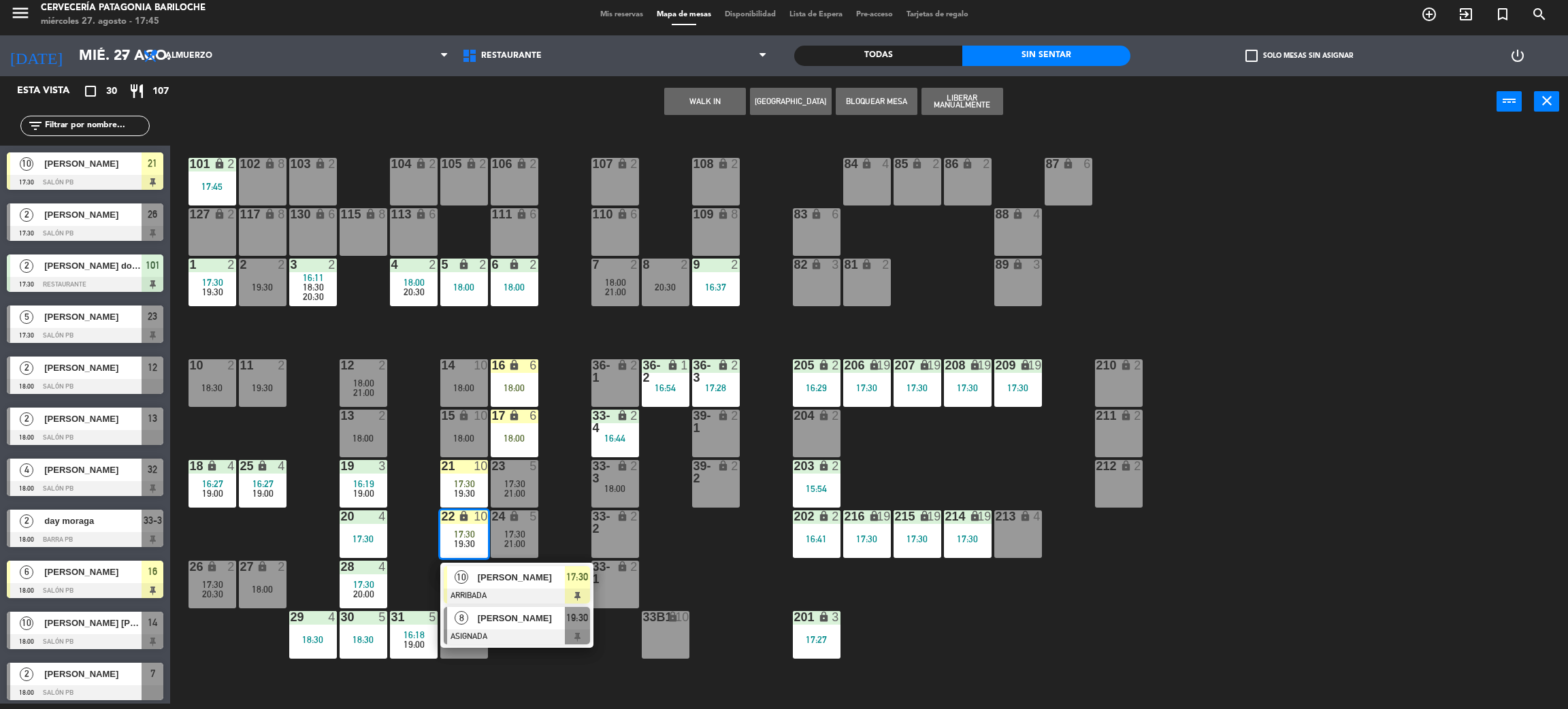
click at [508, 627] on div "[PERSON_NAME]" at bounding box center [521, 618] width 89 height 23
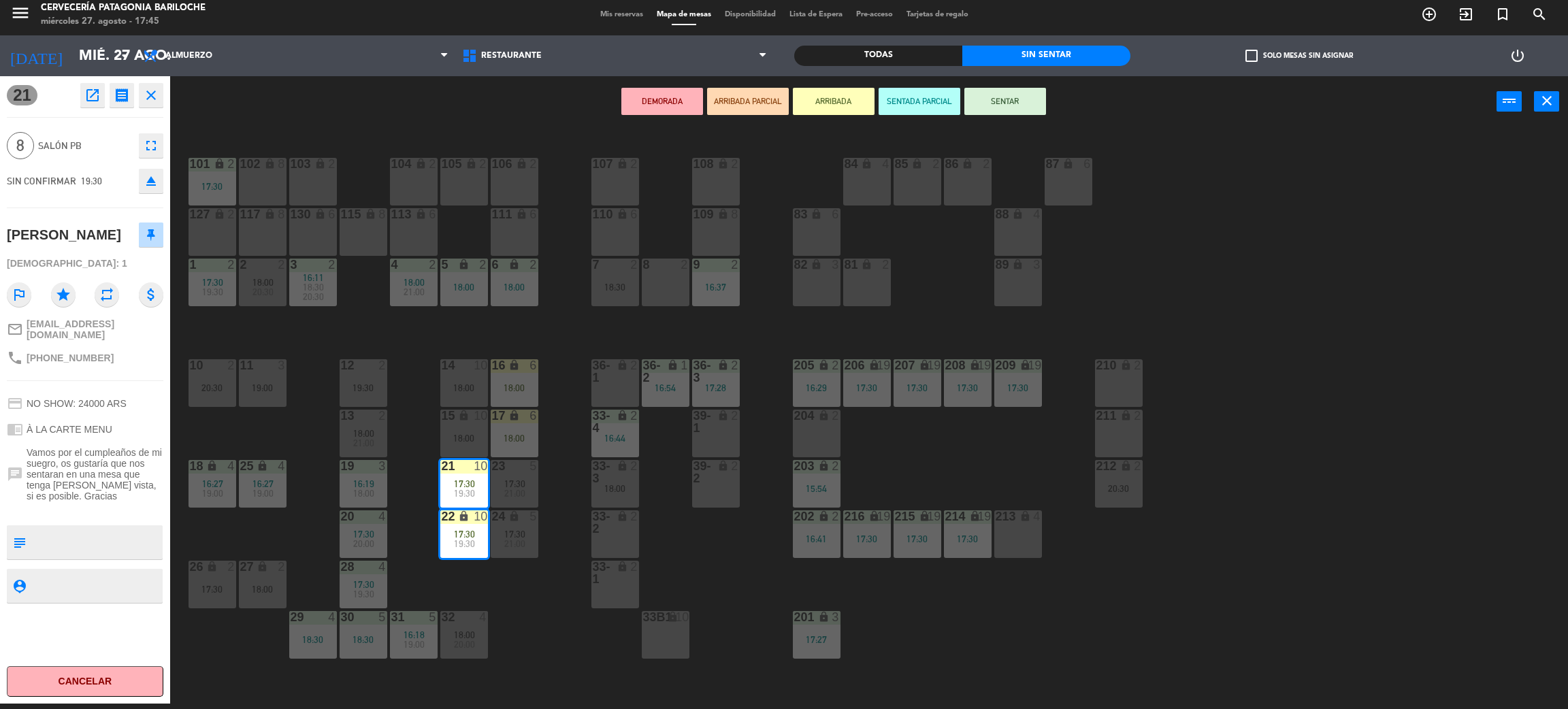
click at [367, 231] on div "115 lock 8" at bounding box center [364, 232] width 48 height 48
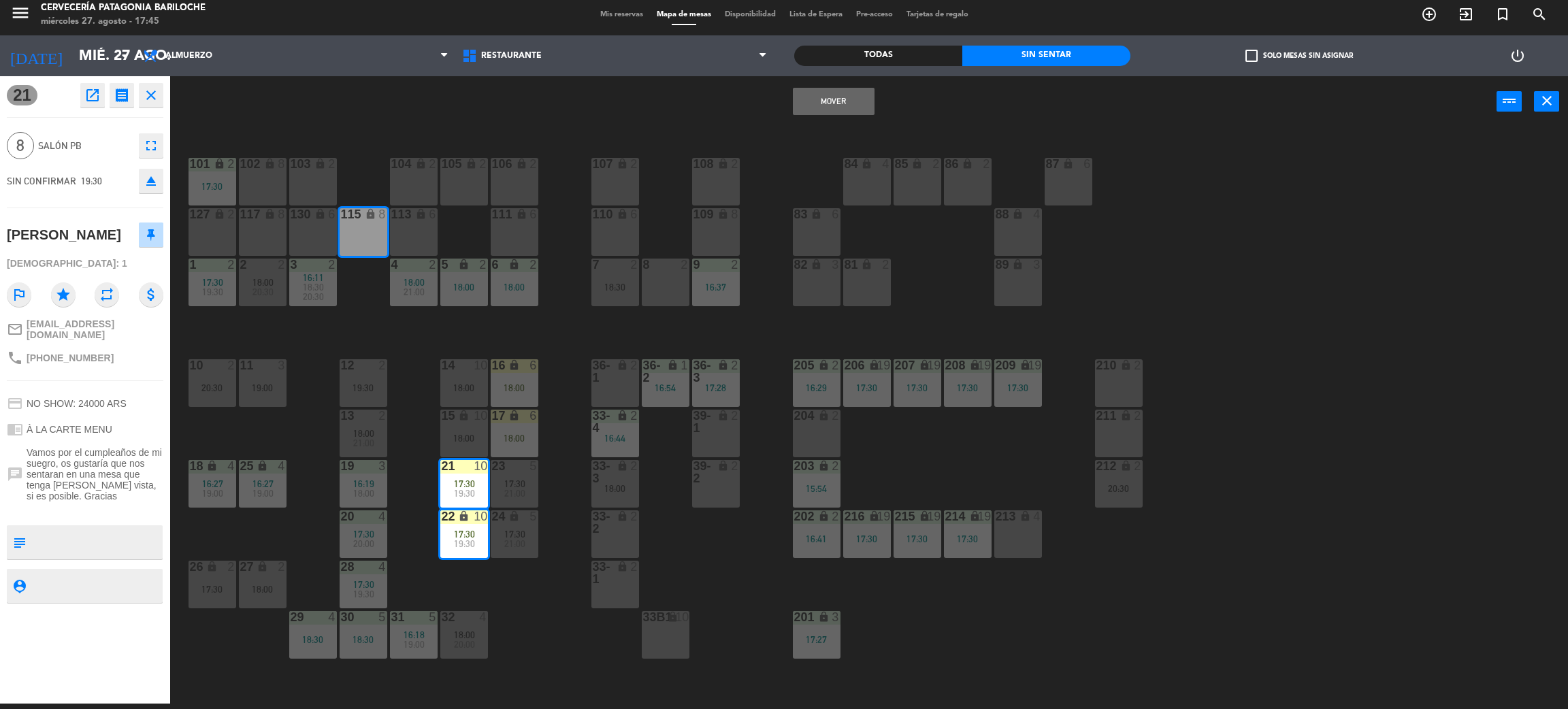
click at [811, 101] on button "Mover" at bounding box center [834, 101] width 82 height 27
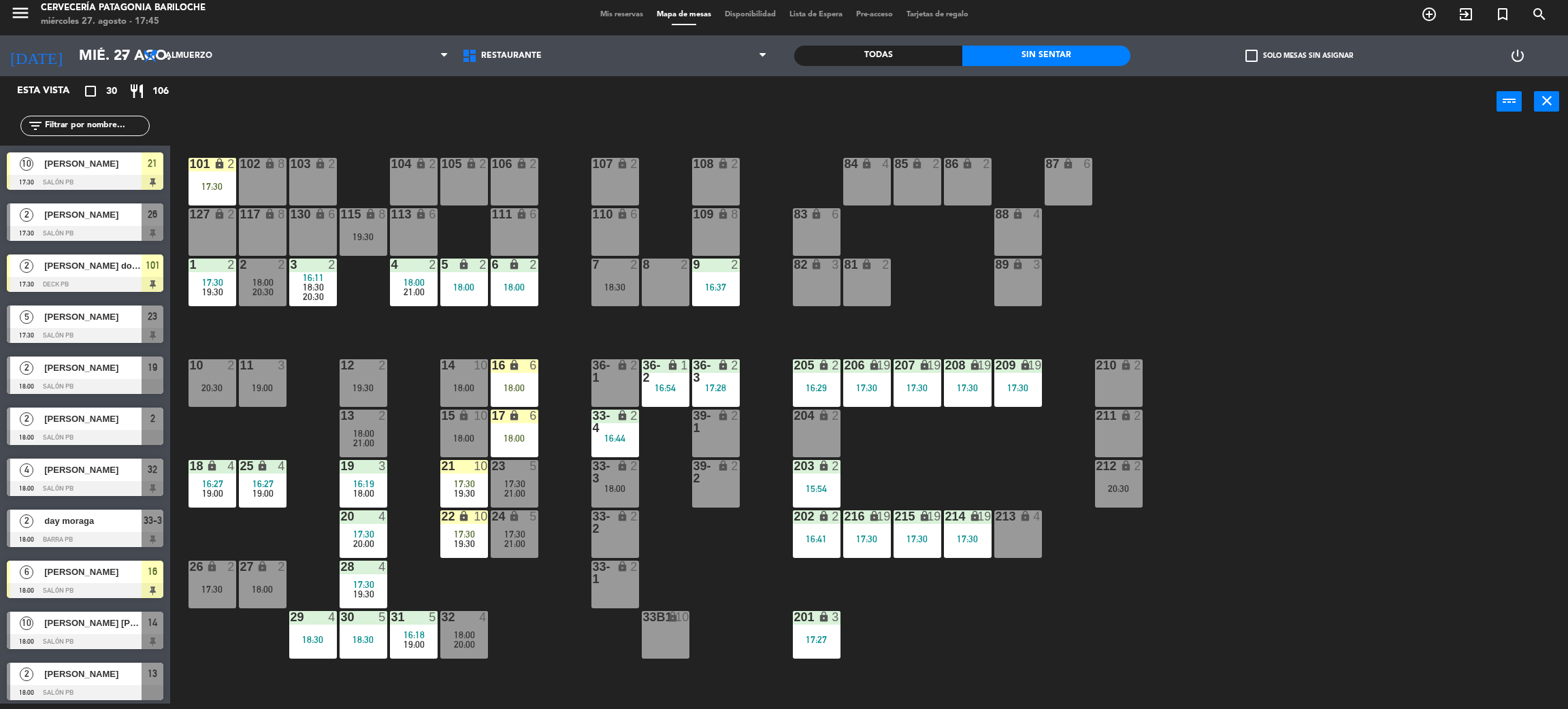
click at [473, 488] on span "19:30" at bounding box center [464, 494] width 21 height 11
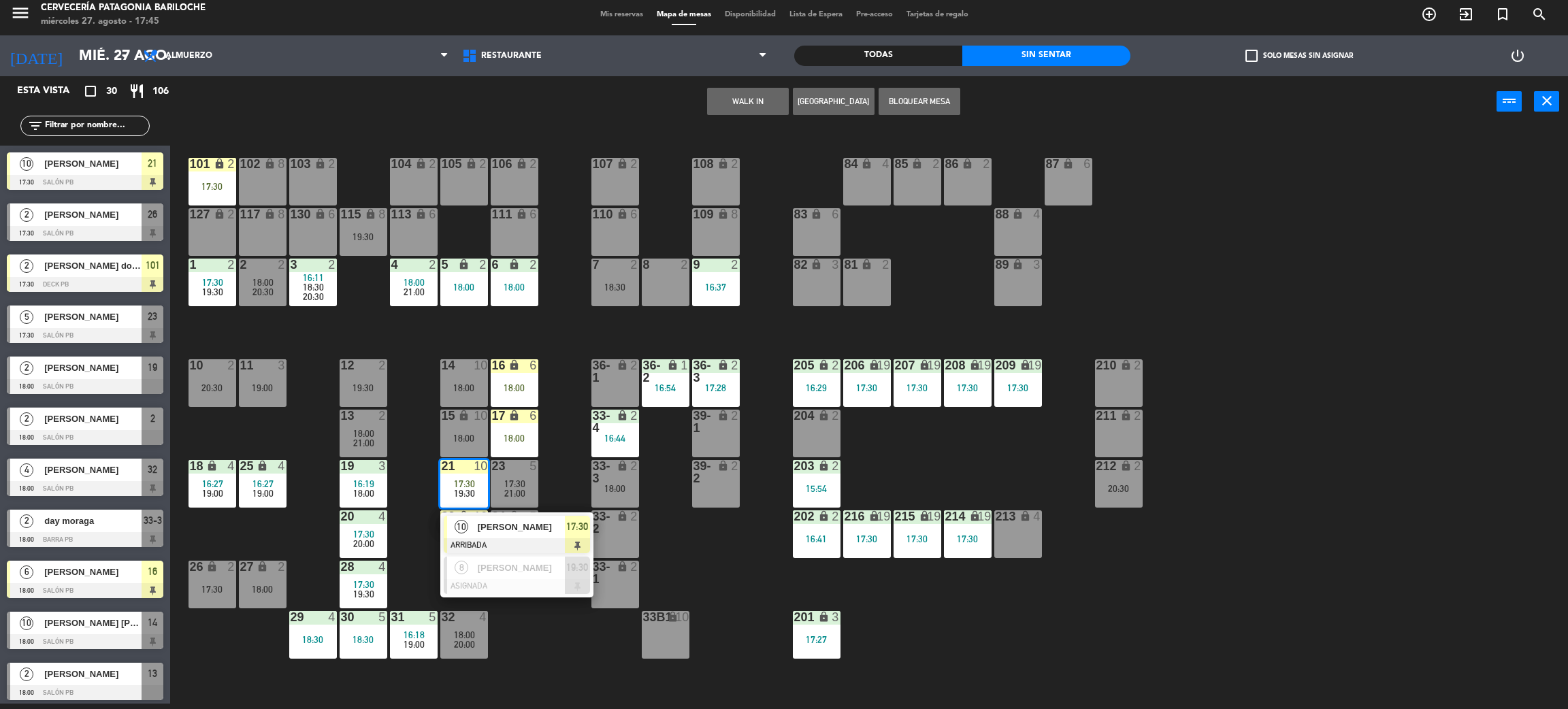
click at [454, 433] on div "18:00" at bounding box center [464, 438] width 48 height 9
click at [469, 386] on div "18:00" at bounding box center [464, 388] width 48 height 9
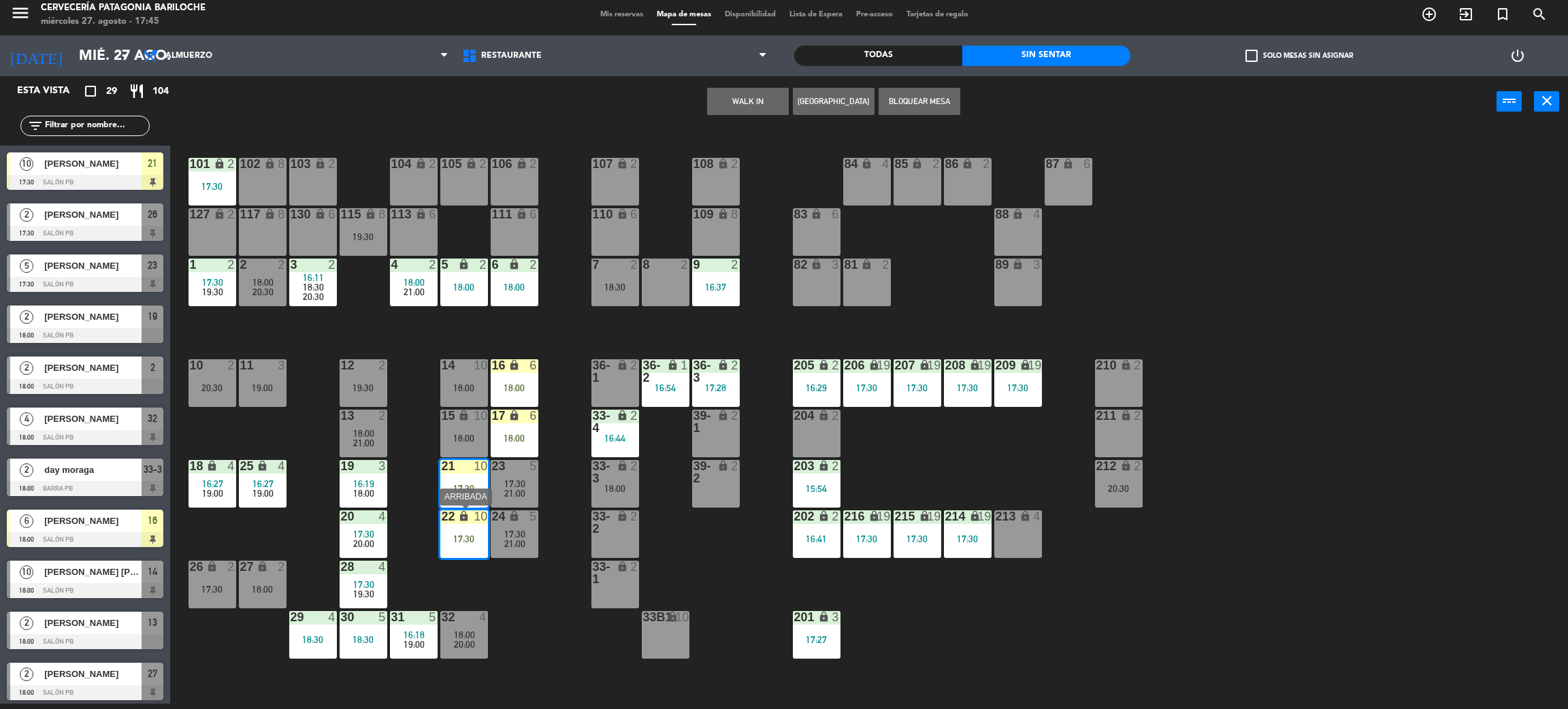
click at [484, 536] on div "17:30" at bounding box center [464, 539] width 48 height 9
click at [478, 494] on div "21 10 17:30" at bounding box center [464, 484] width 48 height 48
click at [492, 532] on span "[PERSON_NAME]" at bounding box center [521, 527] width 87 height 14
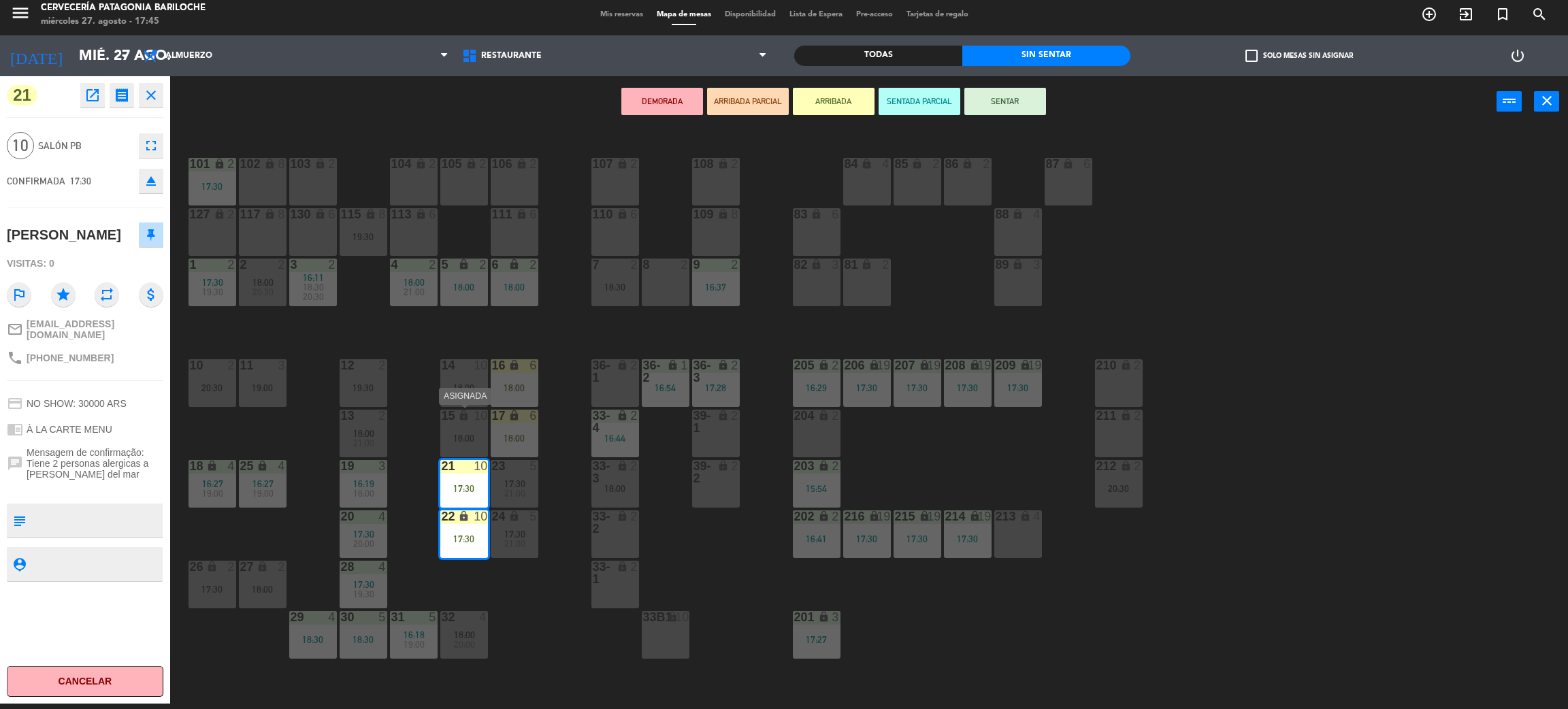
click at [471, 418] on div "lock" at bounding box center [463, 416] width 23 height 13
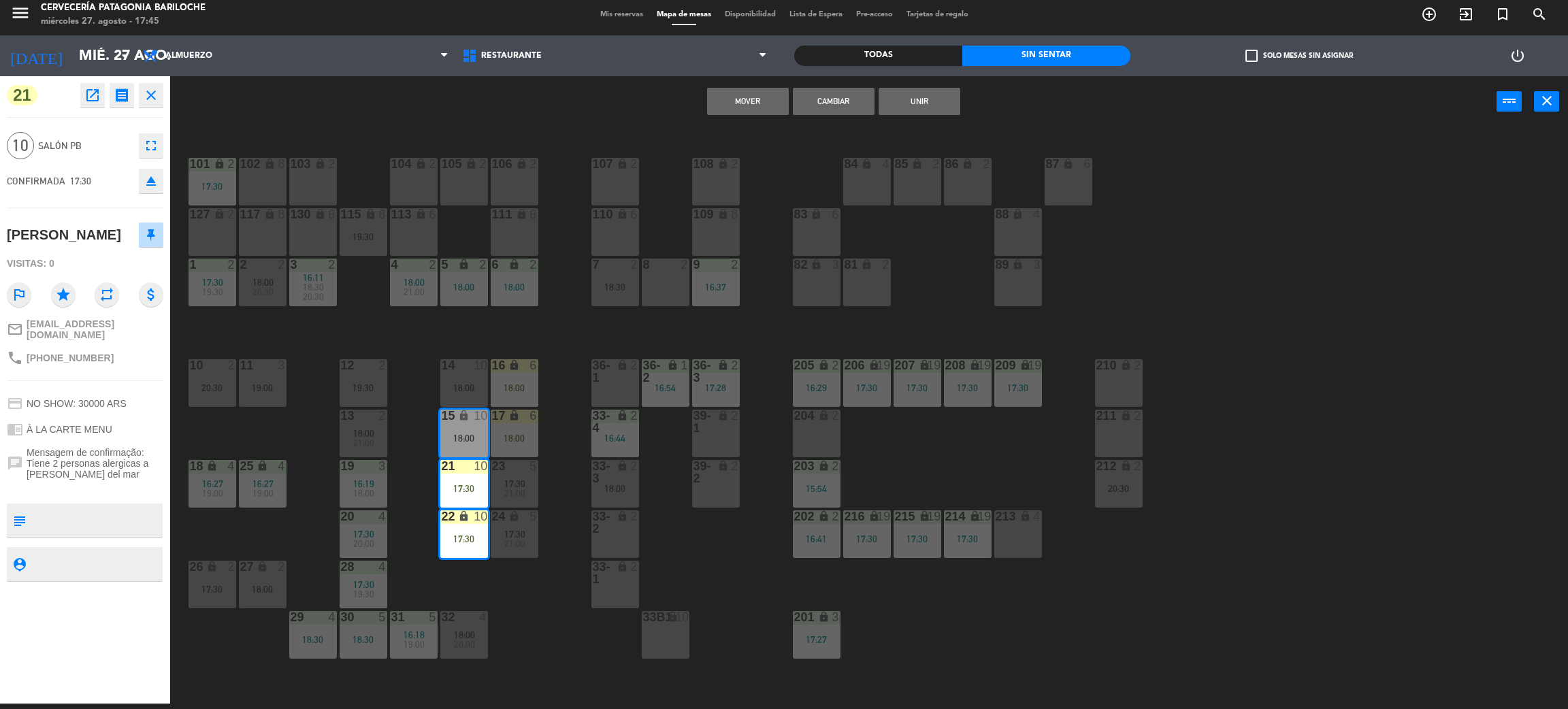
click at [470, 389] on div "18:00" at bounding box center [464, 388] width 48 height 9
click at [826, 109] on button "Cambiar" at bounding box center [834, 101] width 82 height 27
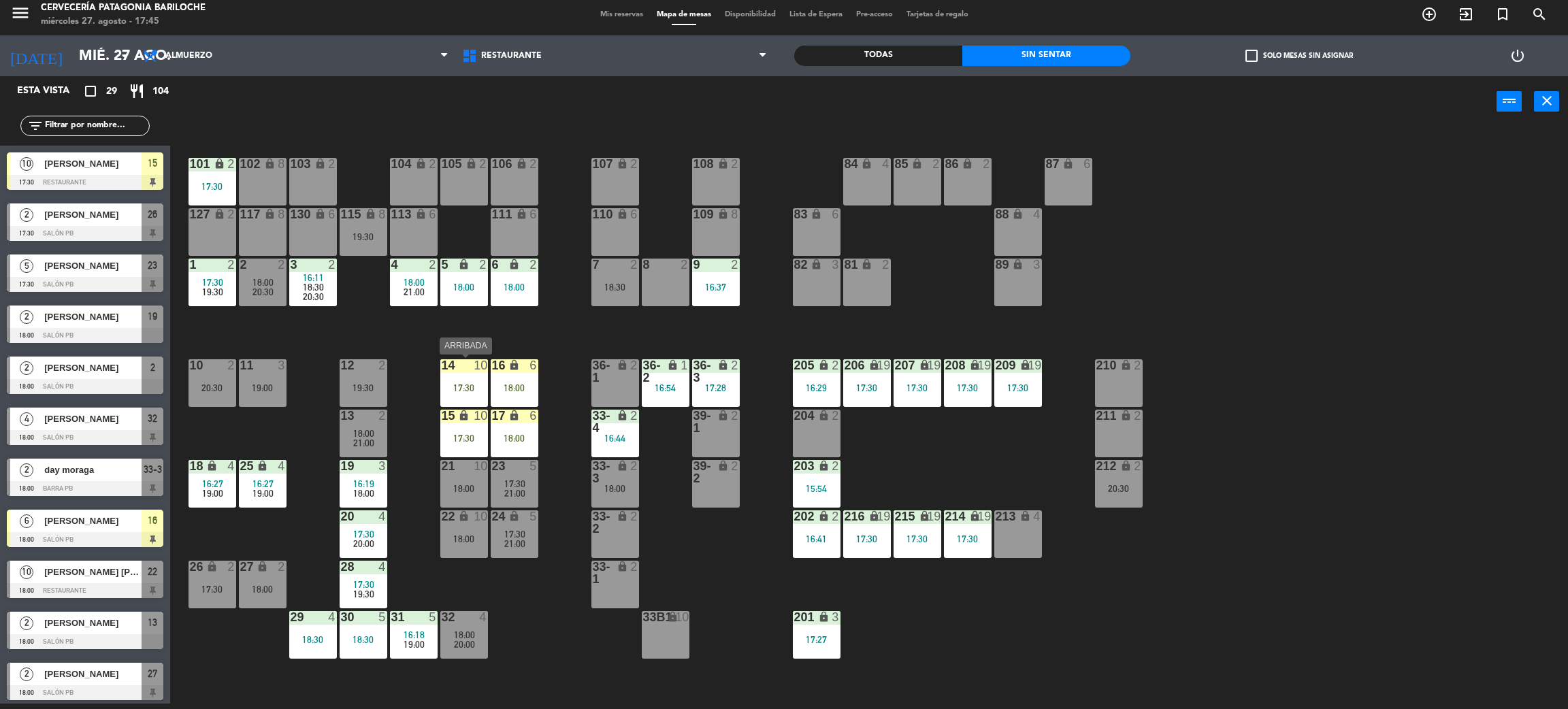
click at [459, 375] on div "14 10 17:30" at bounding box center [464, 383] width 48 height 48
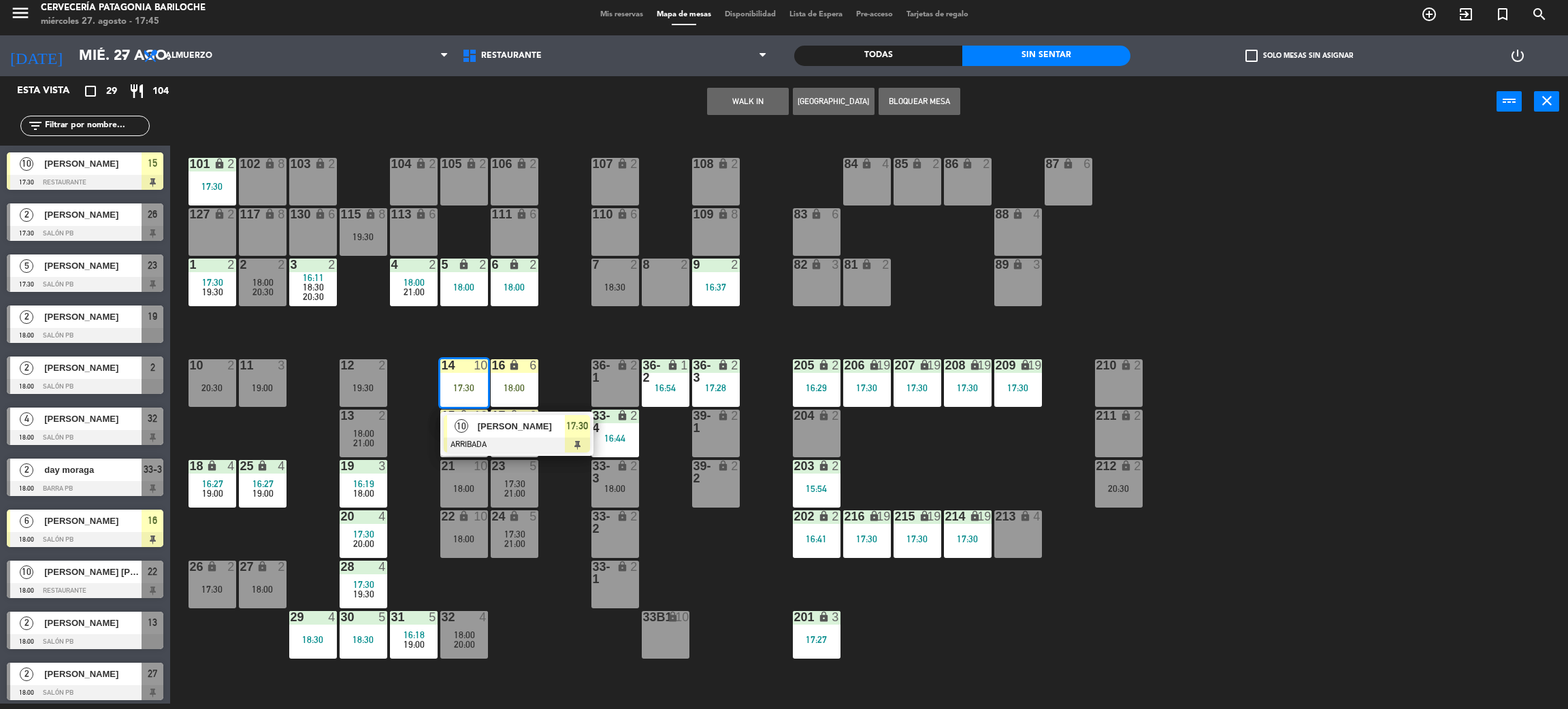
click at [481, 427] on span "[PERSON_NAME]" at bounding box center [521, 426] width 87 height 14
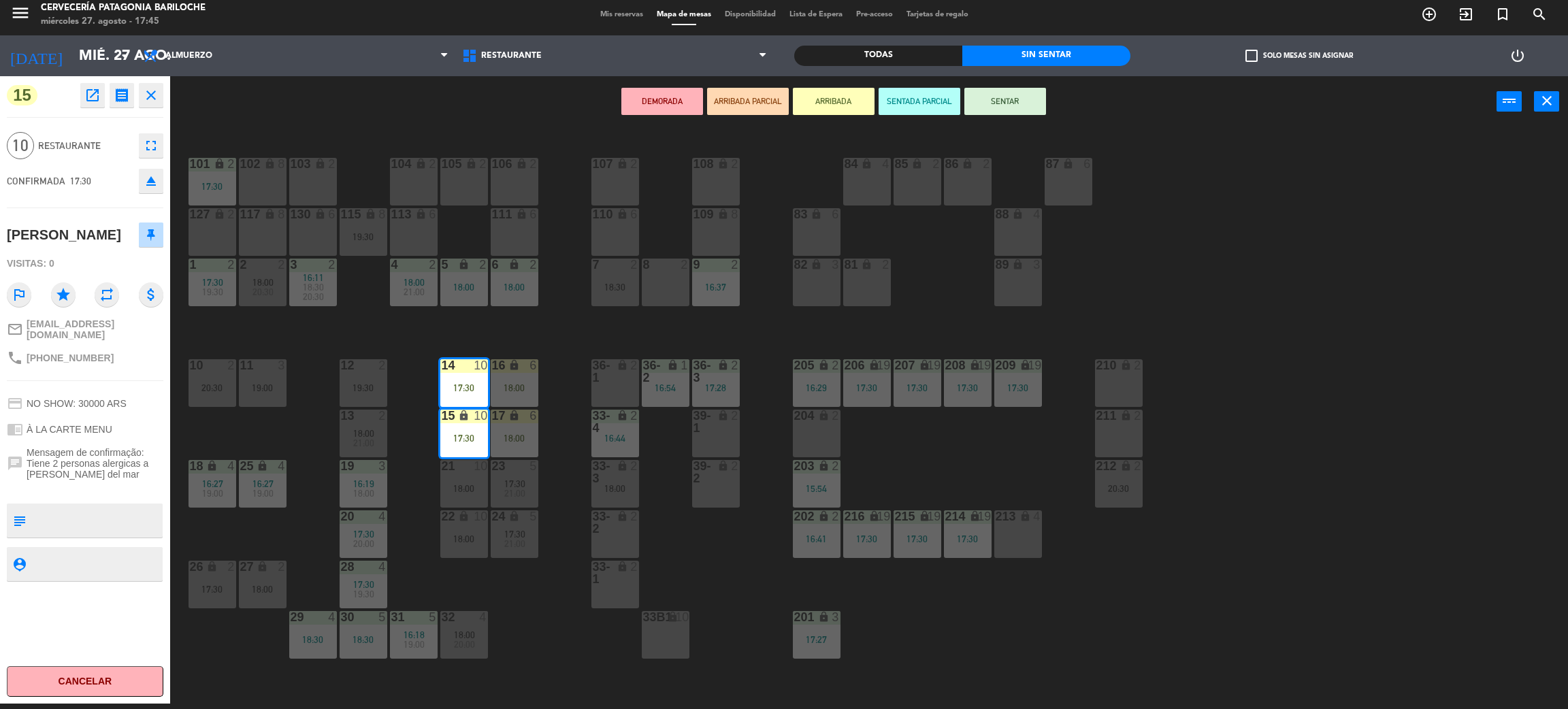
click at [1016, 82] on div "DEMORADA ARRIBADA PARCIAL ARRIBADA SENTADA PARCIAL SENTAR power_input close" at bounding box center [834, 102] width 1327 height 52
click at [1015, 94] on button "SENTAR" at bounding box center [1005, 101] width 82 height 27
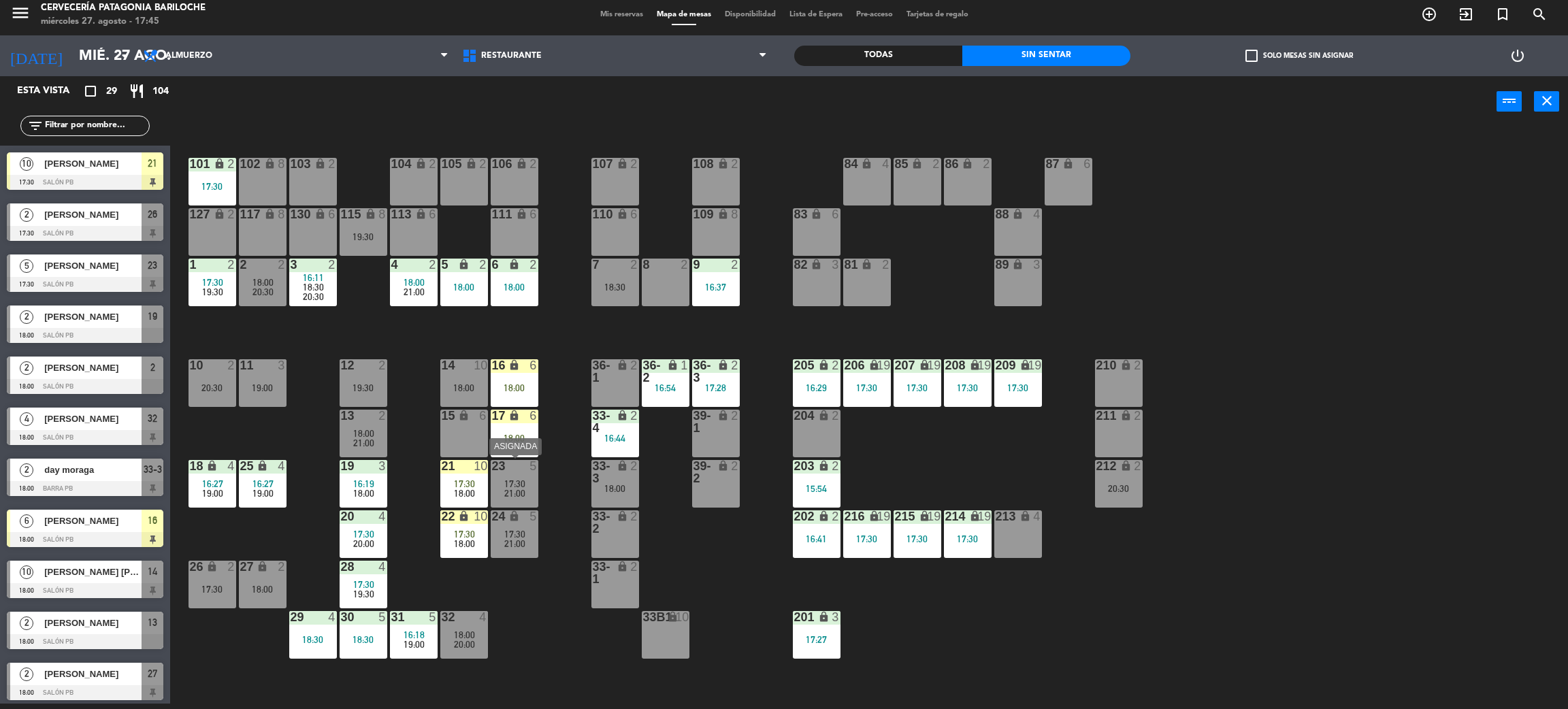
click at [521, 496] on span "21:00" at bounding box center [514, 494] width 21 height 11
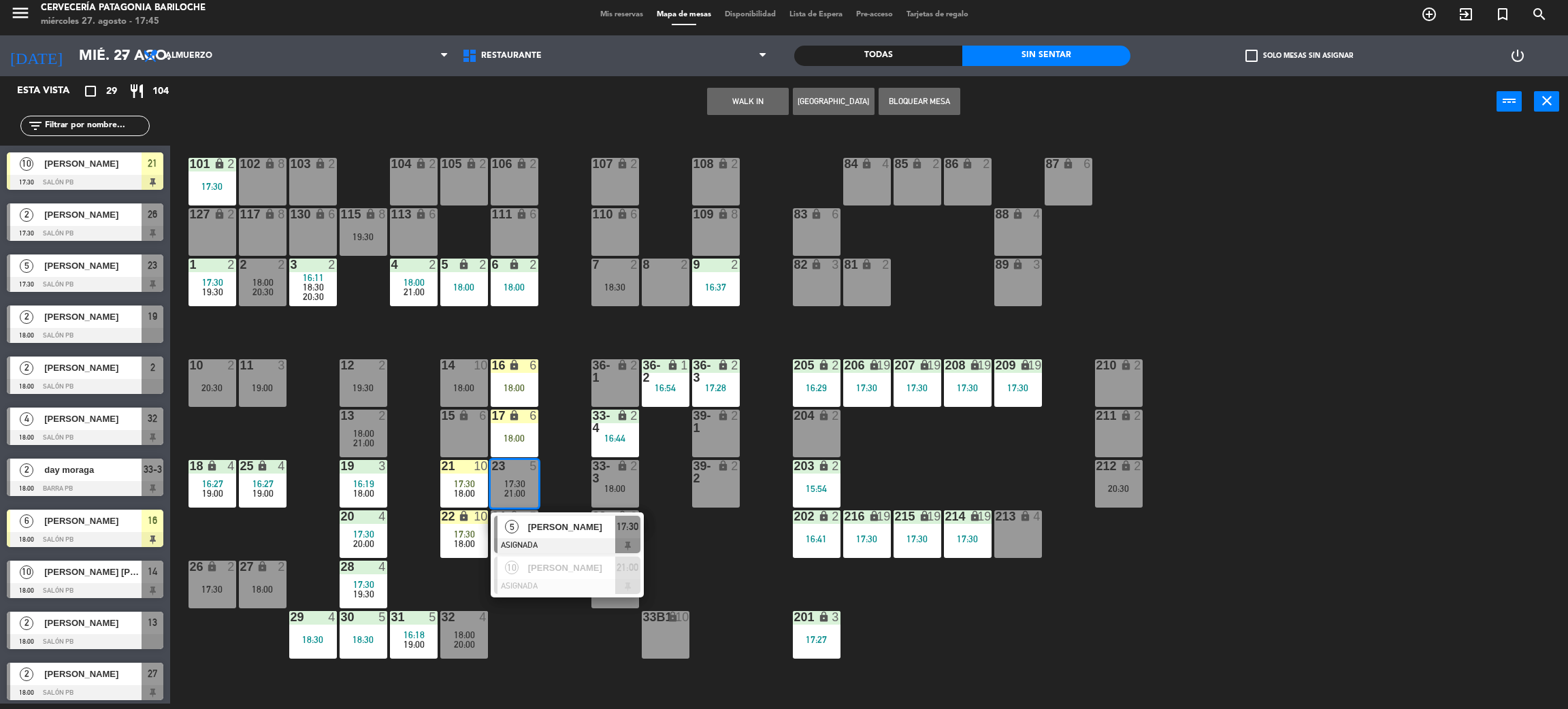
click at [537, 524] on span "[PERSON_NAME]" at bounding box center [572, 527] width 87 height 14
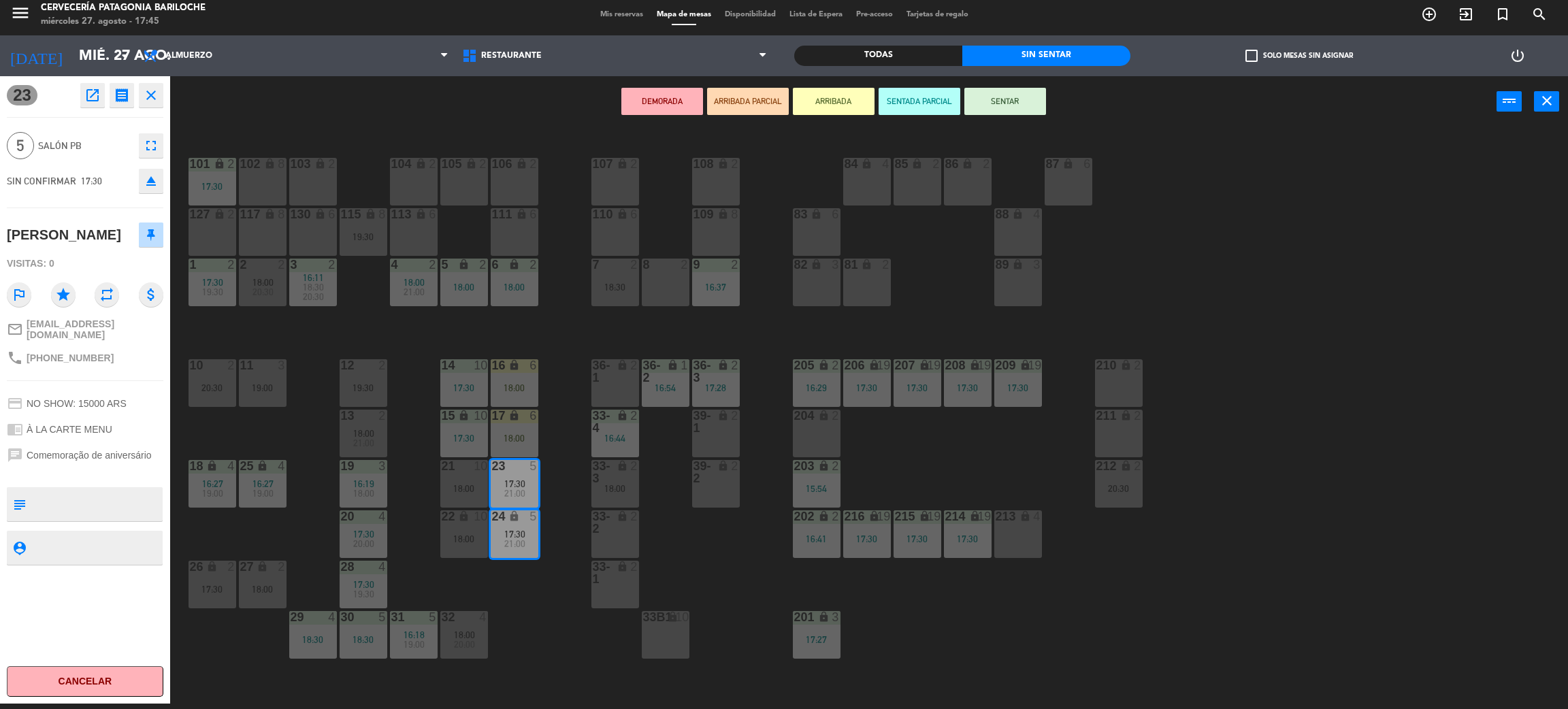
click at [550, 647] on div "101 lock 2 17:30 102 lock 8 104 lock 2 105 lock 2 106 lock 2 103 lock 2 107 loc…" at bounding box center [877, 422] width 1383 height 576
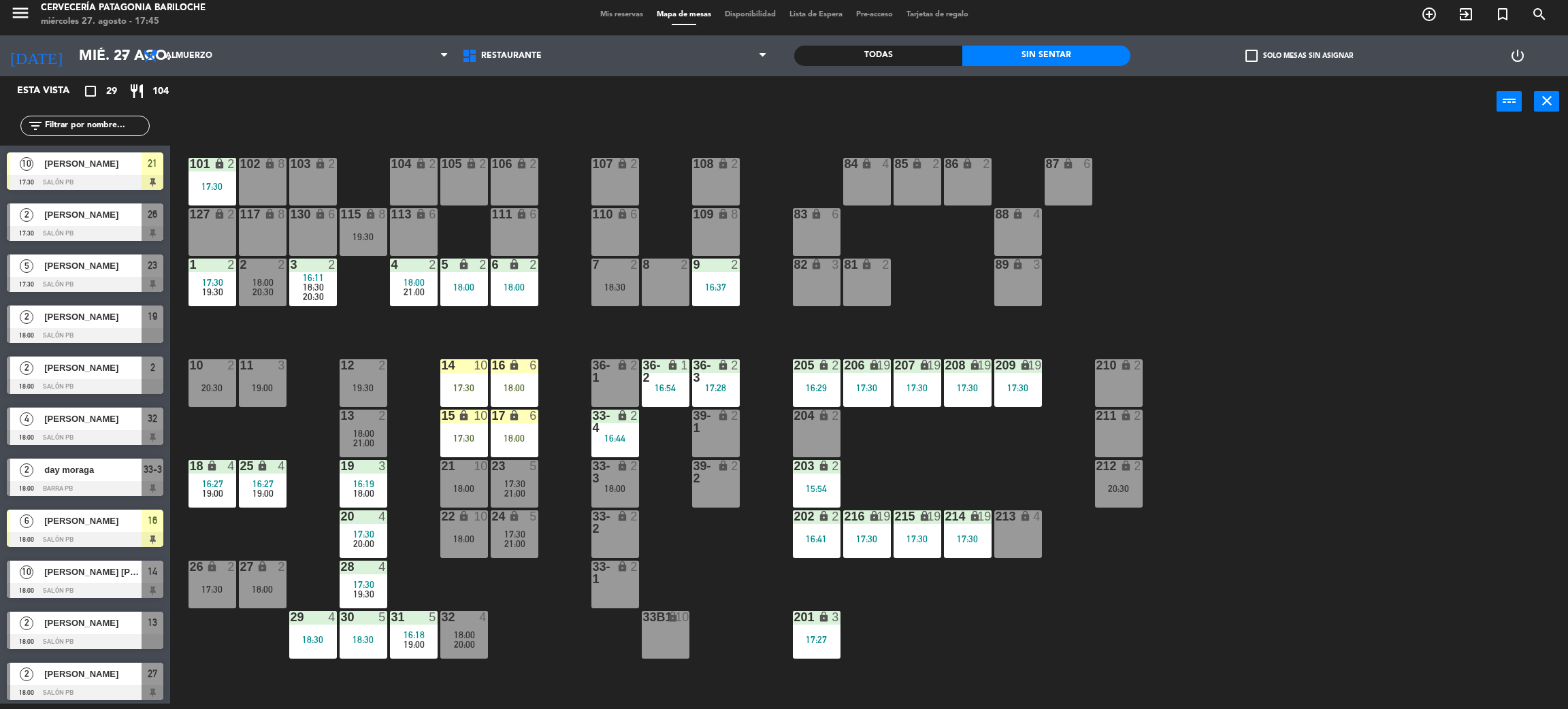
click at [271, 496] on span "19:00" at bounding box center [263, 494] width 21 height 11
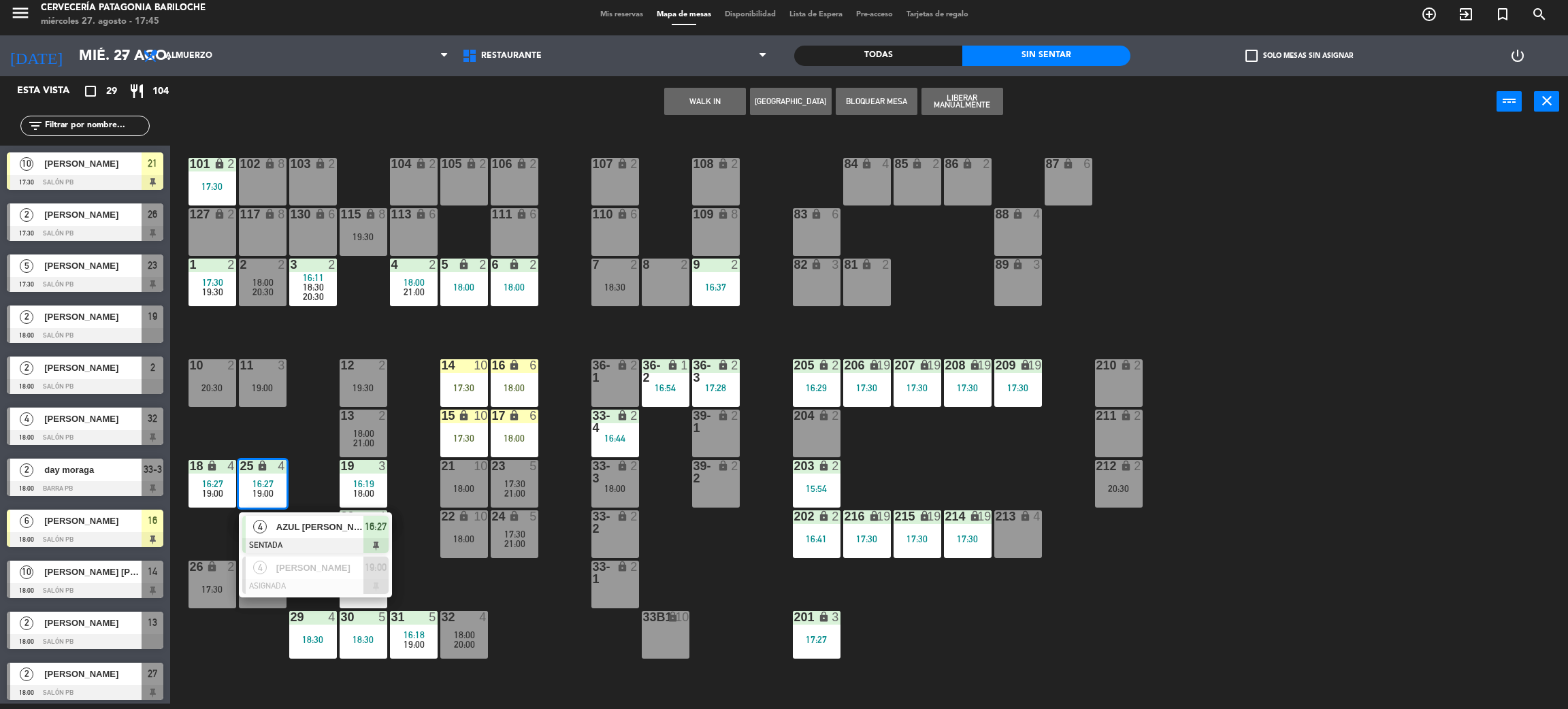
click at [285, 524] on span "AZUL SORIANO" at bounding box center [320, 527] width 87 height 14
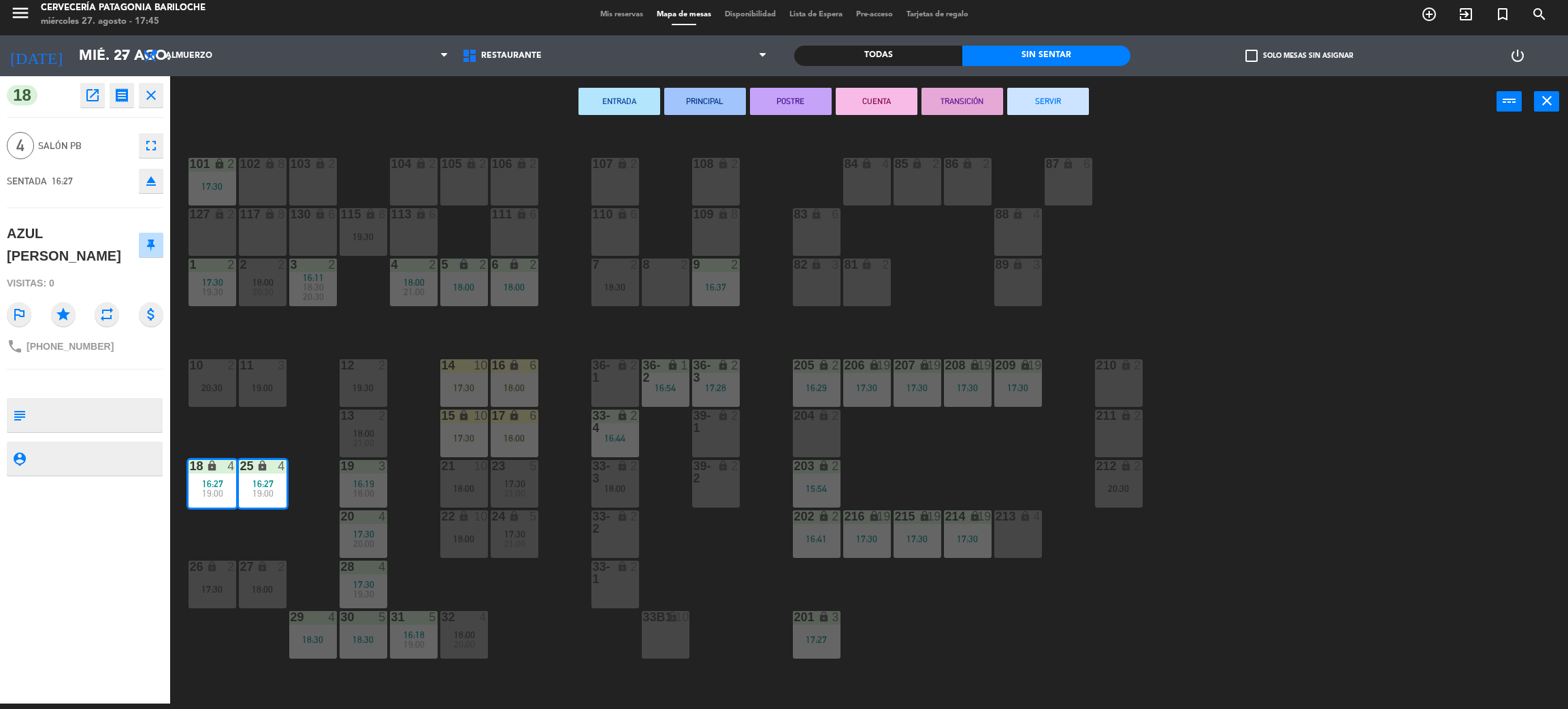
click at [1056, 101] on button "SERVIR" at bounding box center [1048, 101] width 82 height 27
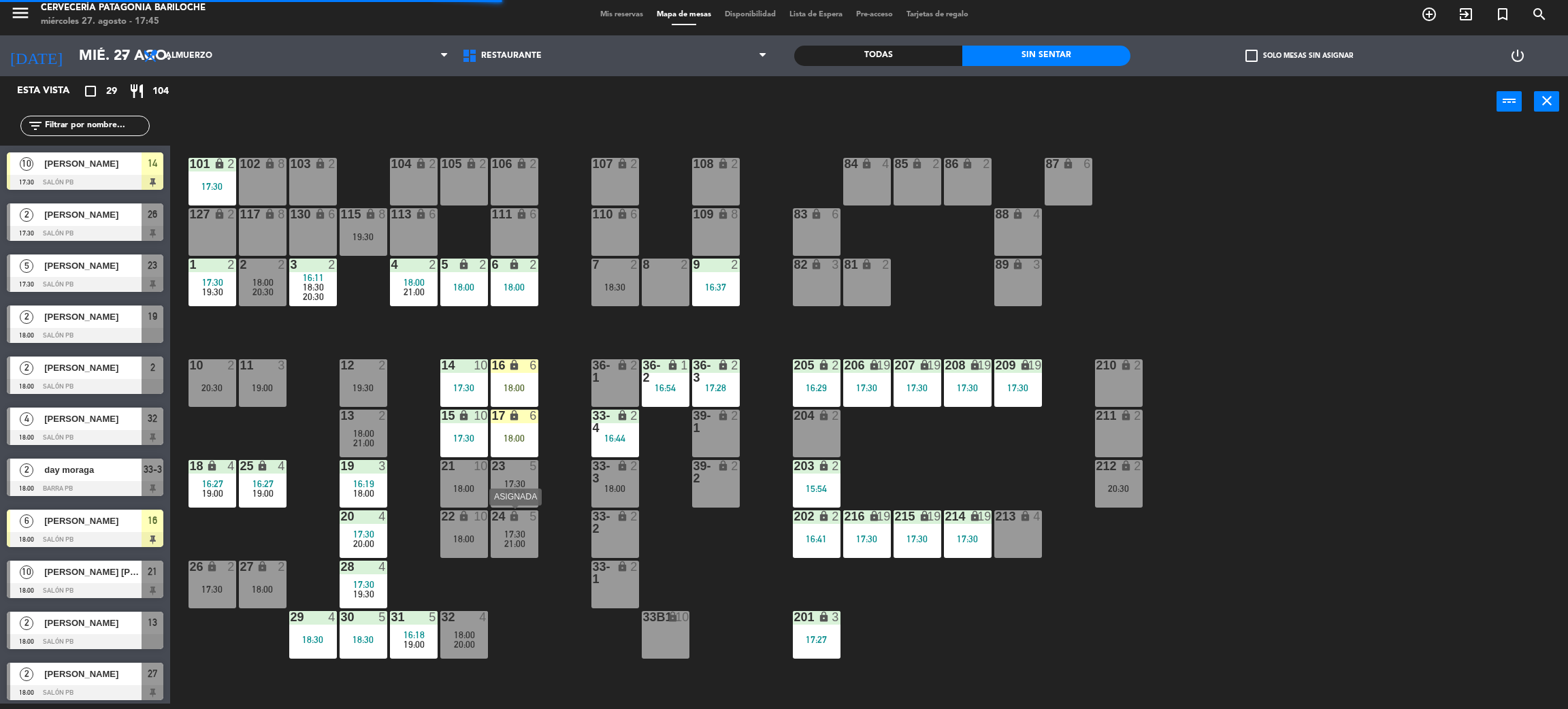
click at [524, 547] on div "21:00" at bounding box center [514, 544] width 48 height 9
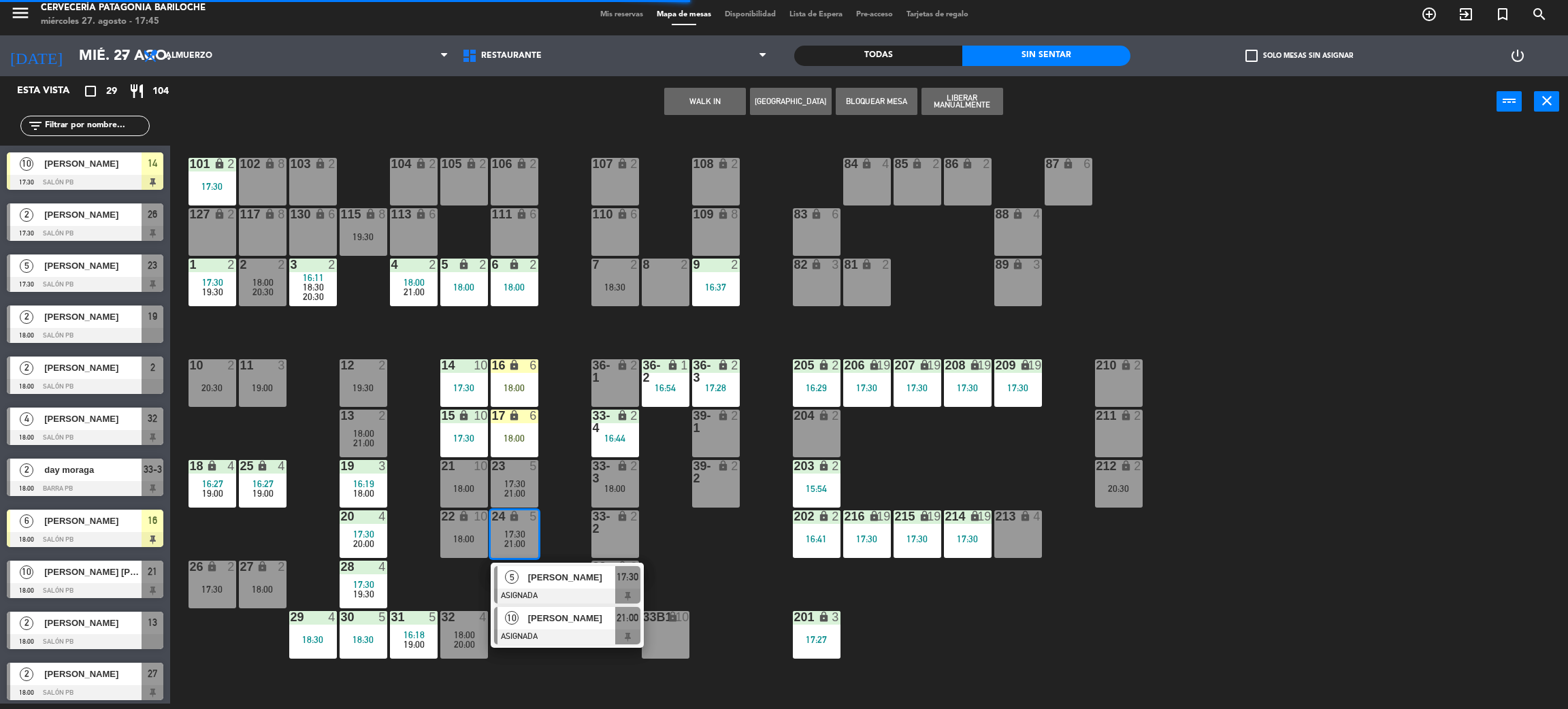
click at [563, 627] on div "[PERSON_NAME]" at bounding box center [571, 618] width 89 height 23
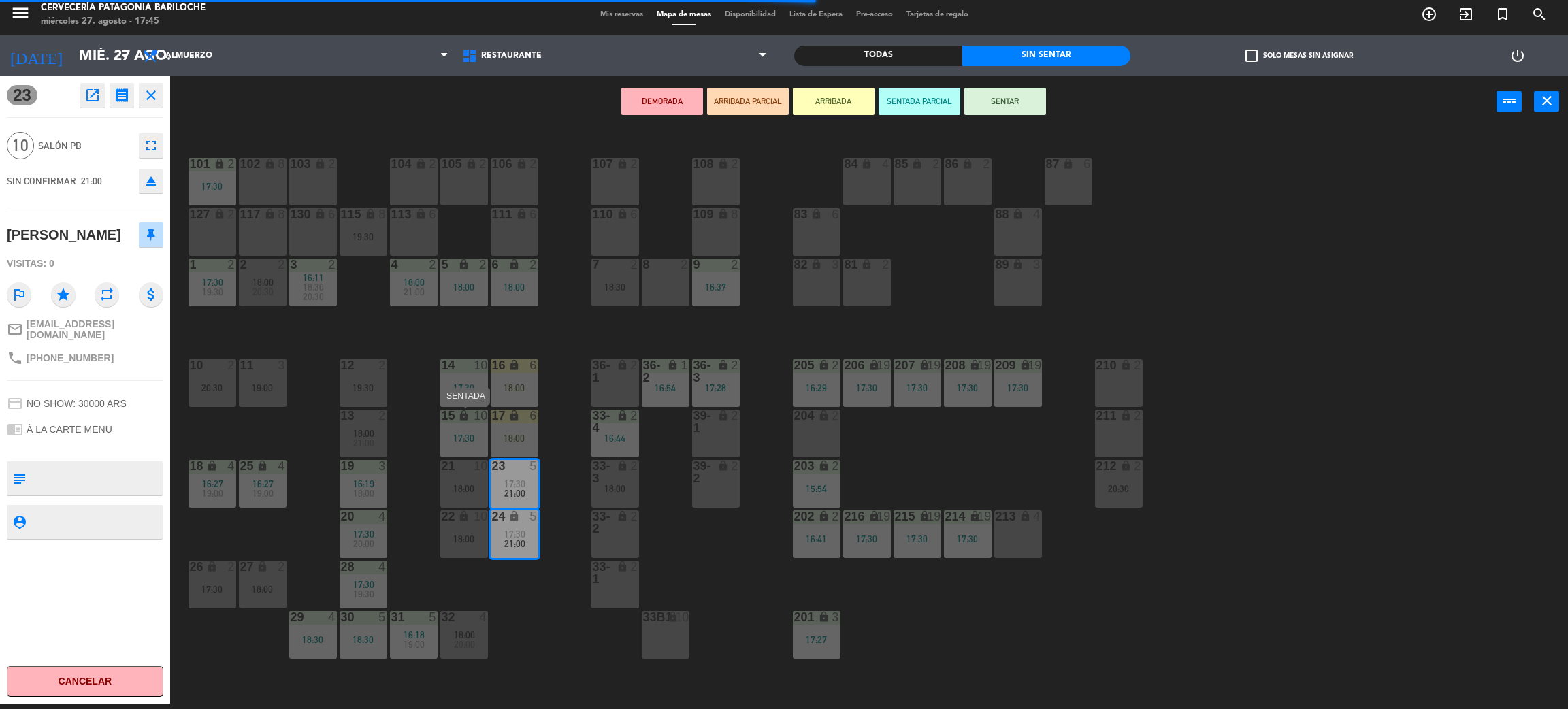
click at [469, 435] on div "17:30" at bounding box center [464, 438] width 48 height 9
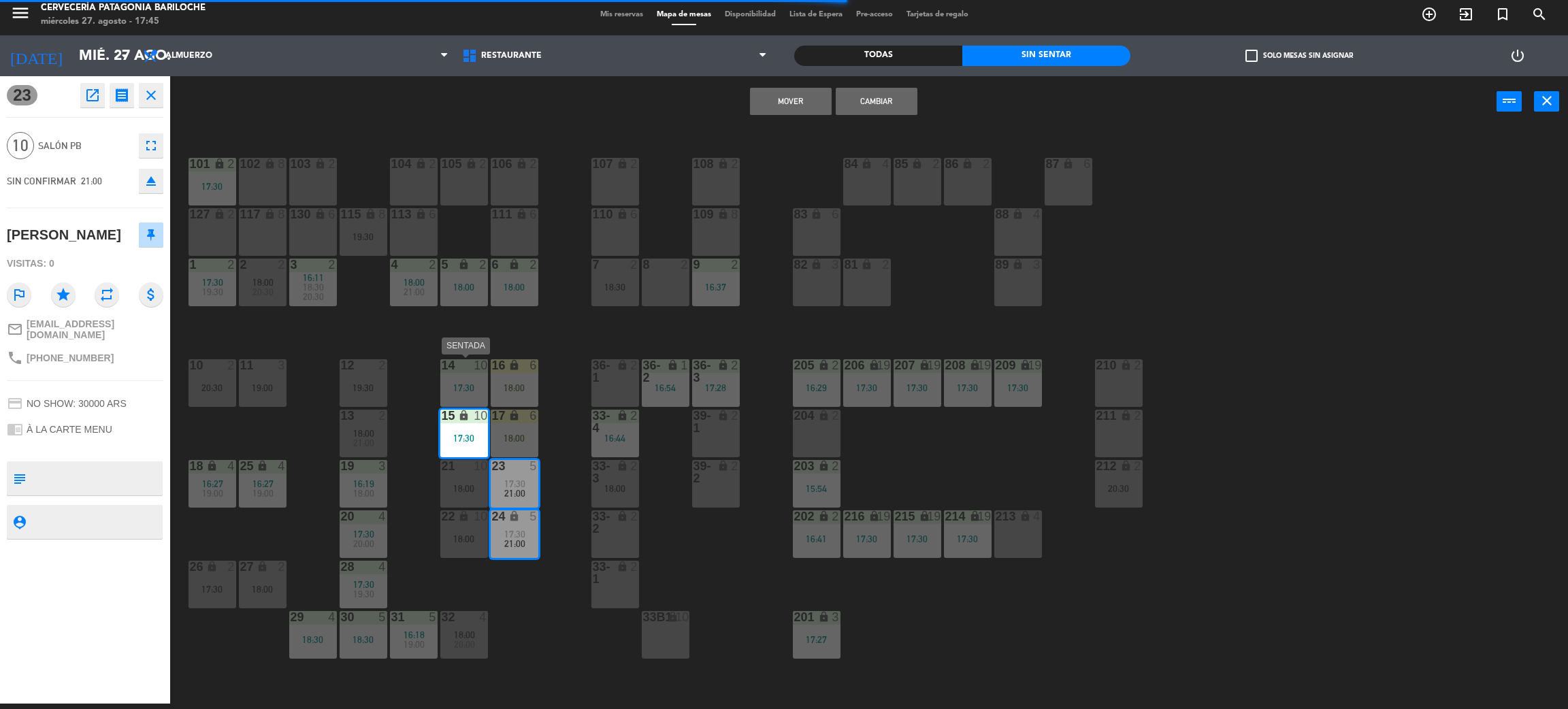
click at [468, 400] on div "14 10 17:30" at bounding box center [464, 383] width 48 height 48
click at [795, 111] on button "Mover y Unir" at bounding box center [791, 101] width 82 height 27
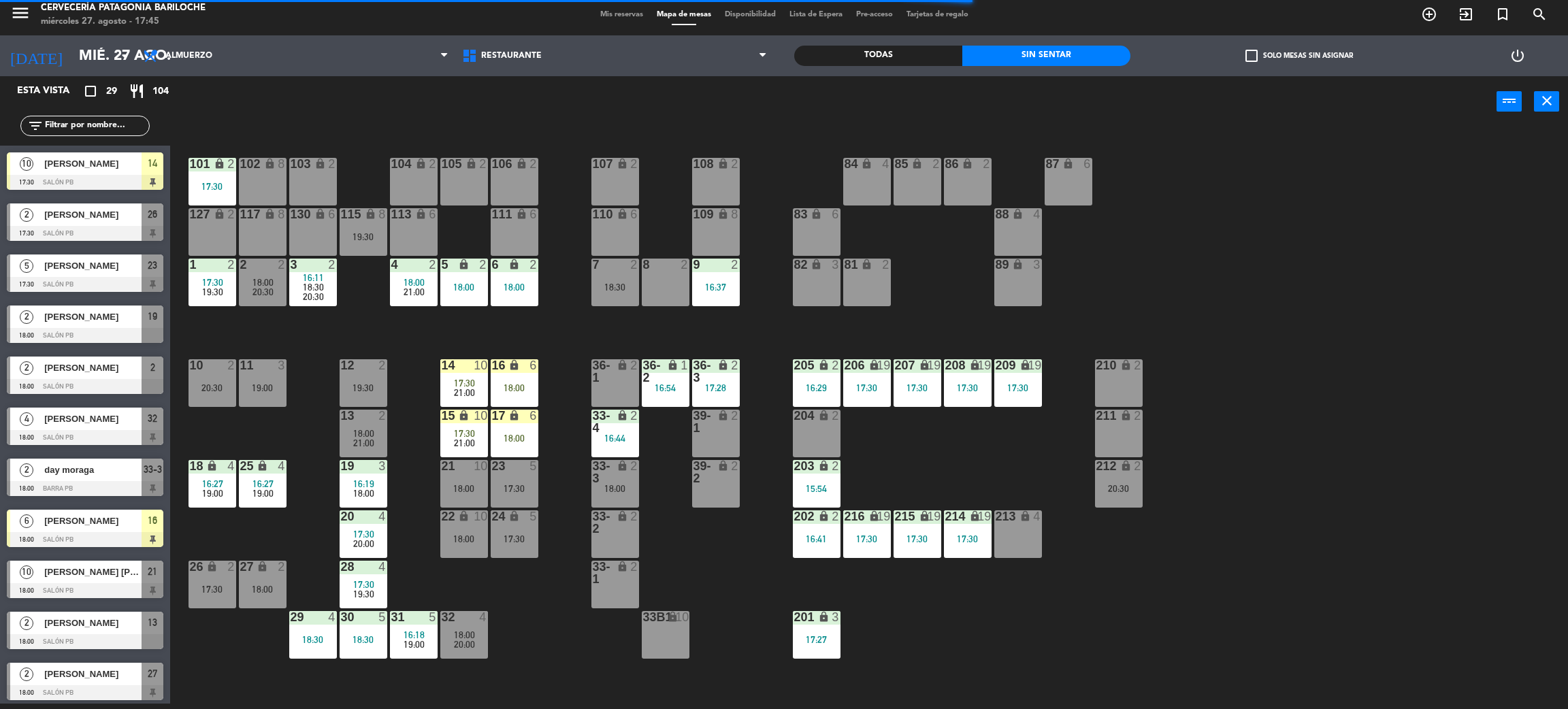
scroll to position [371, 0]
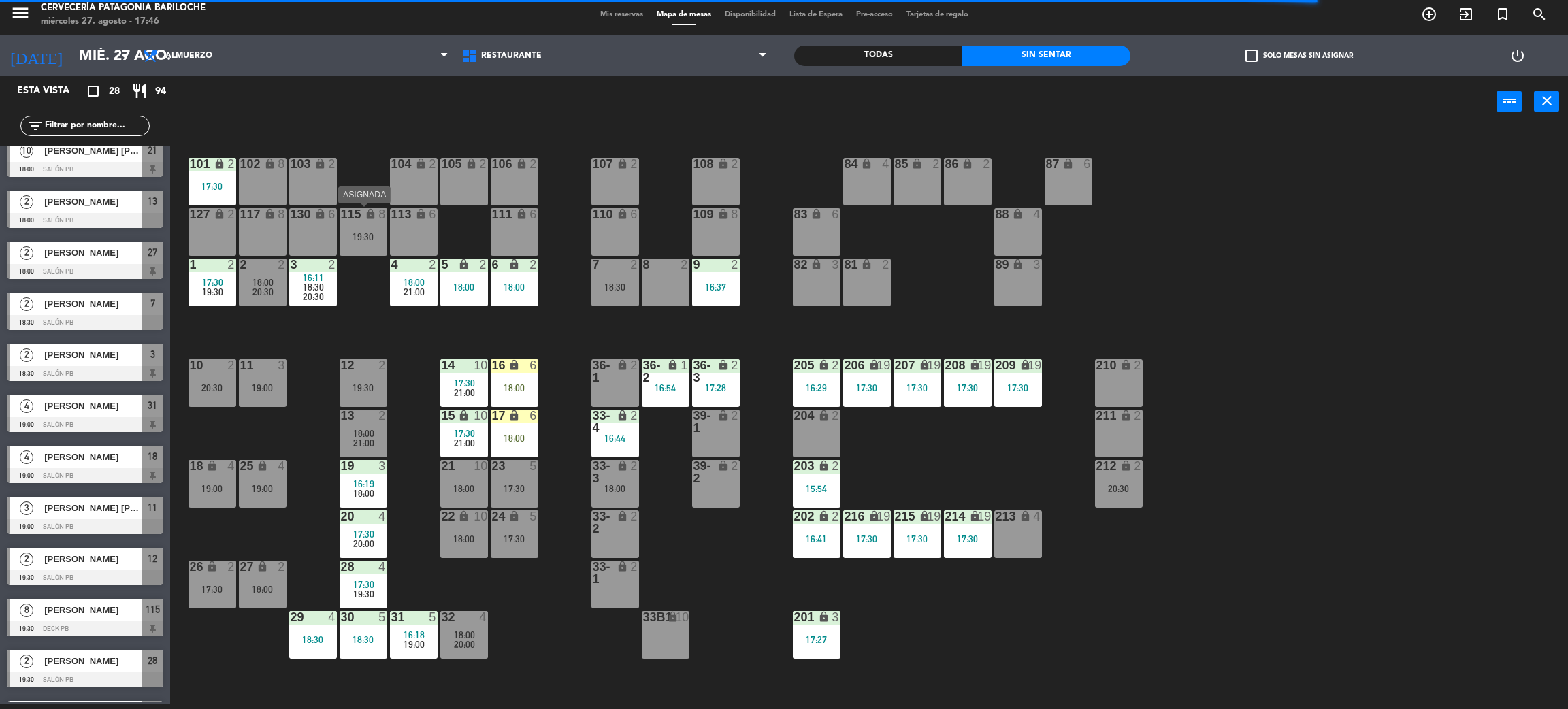
click at [364, 232] on div "19:30" at bounding box center [364, 237] width 48 height 9
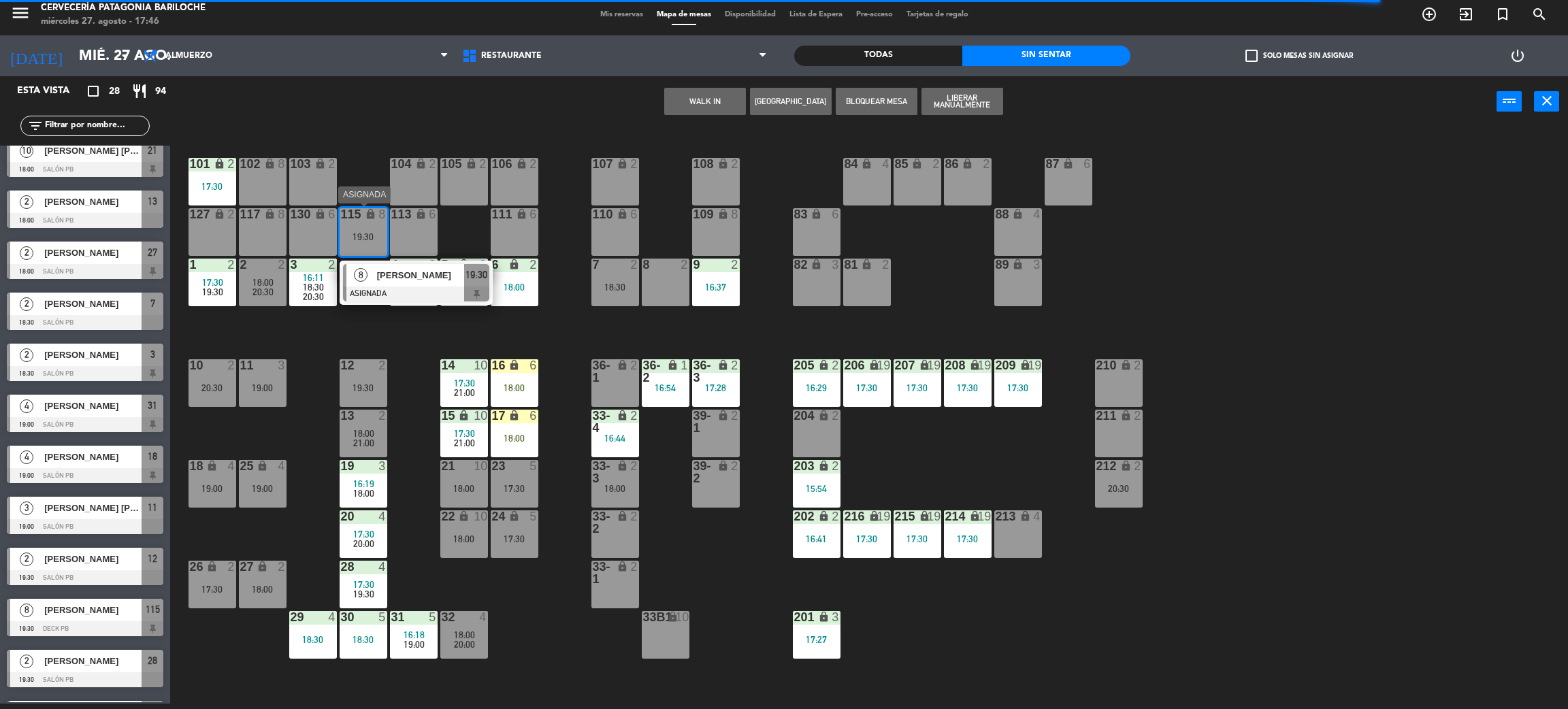
click at [379, 283] on div "[PERSON_NAME]" at bounding box center [420, 275] width 89 height 23
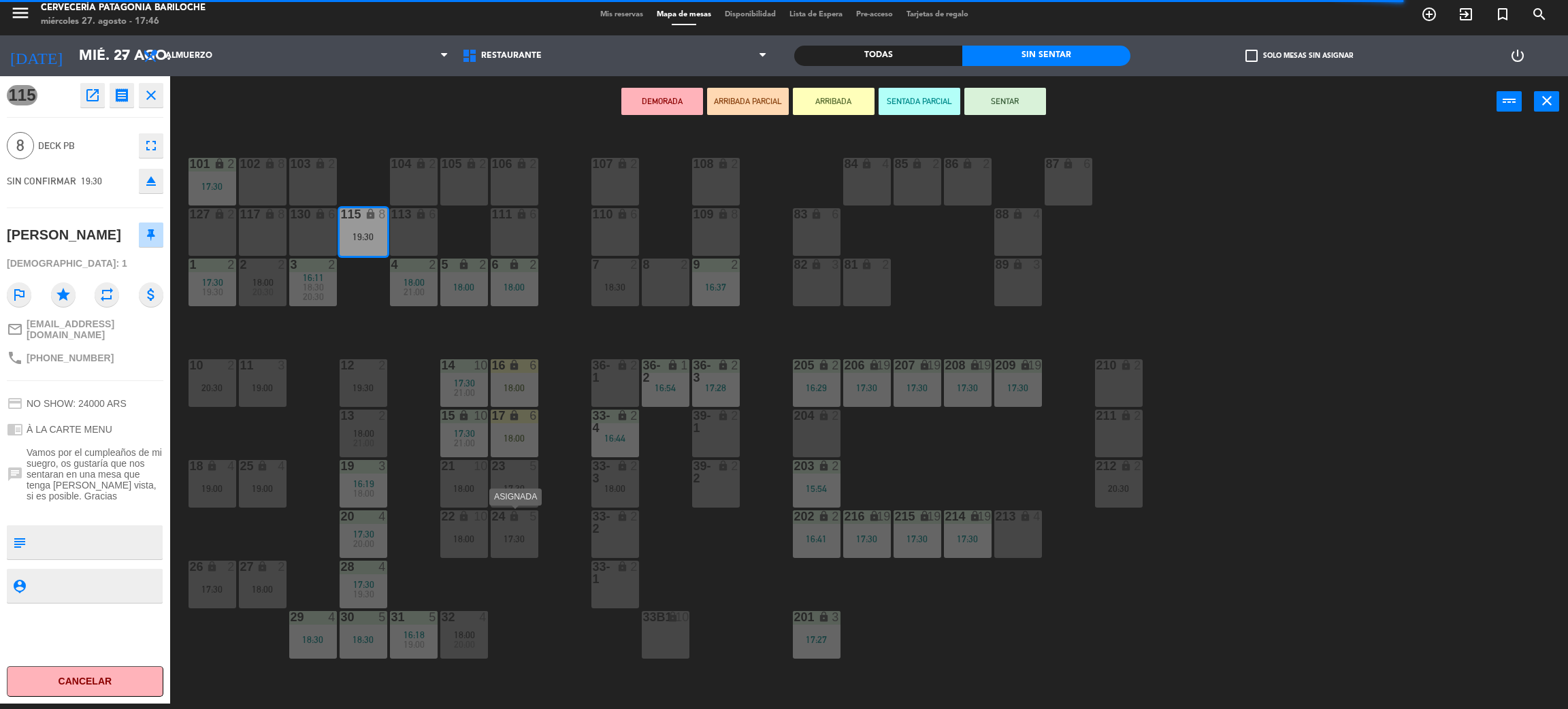
click at [518, 534] on div "17:30" at bounding box center [514, 539] width 48 height 9
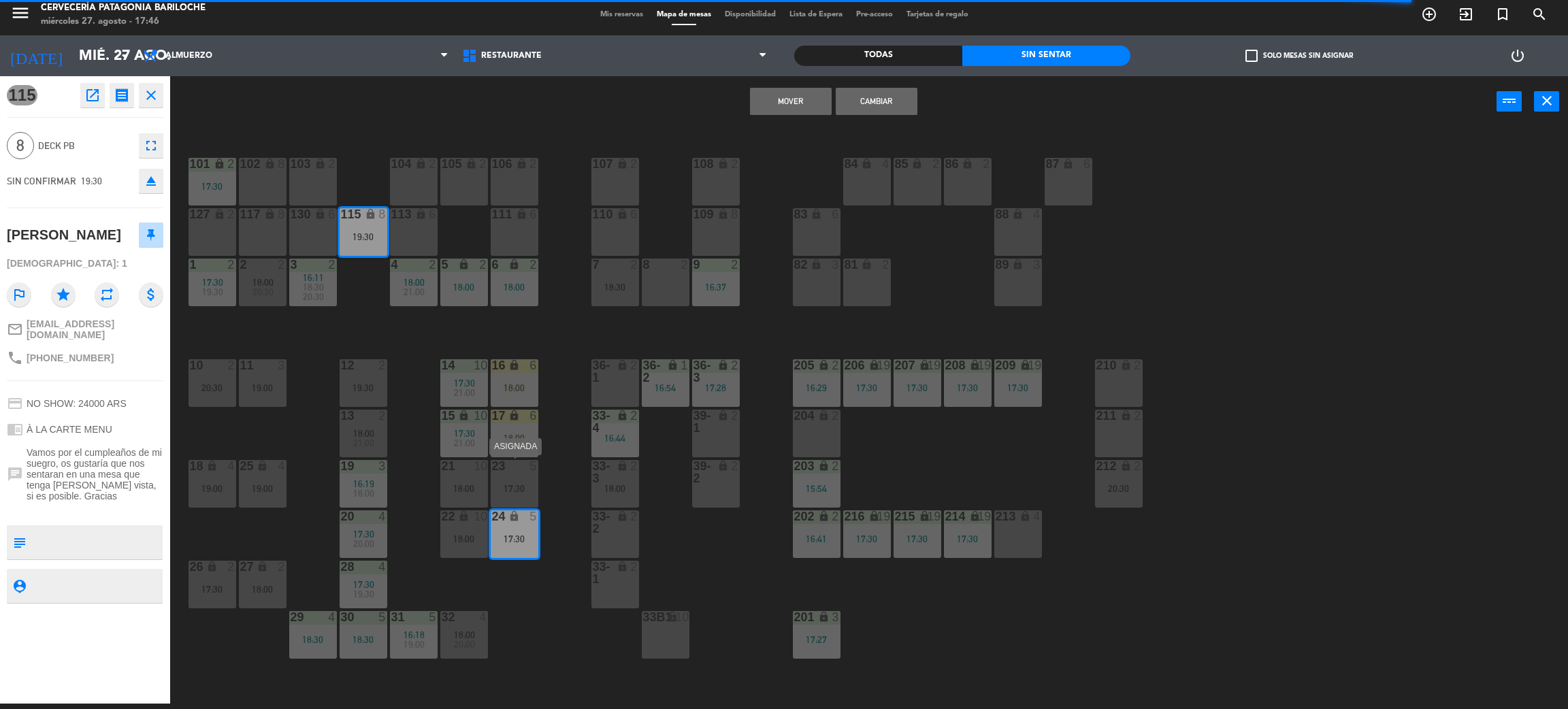
click at [517, 473] on div "23 5" at bounding box center [514, 466] width 48 height 13
click at [762, 104] on button "Mover y Unir" at bounding box center [791, 101] width 82 height 27
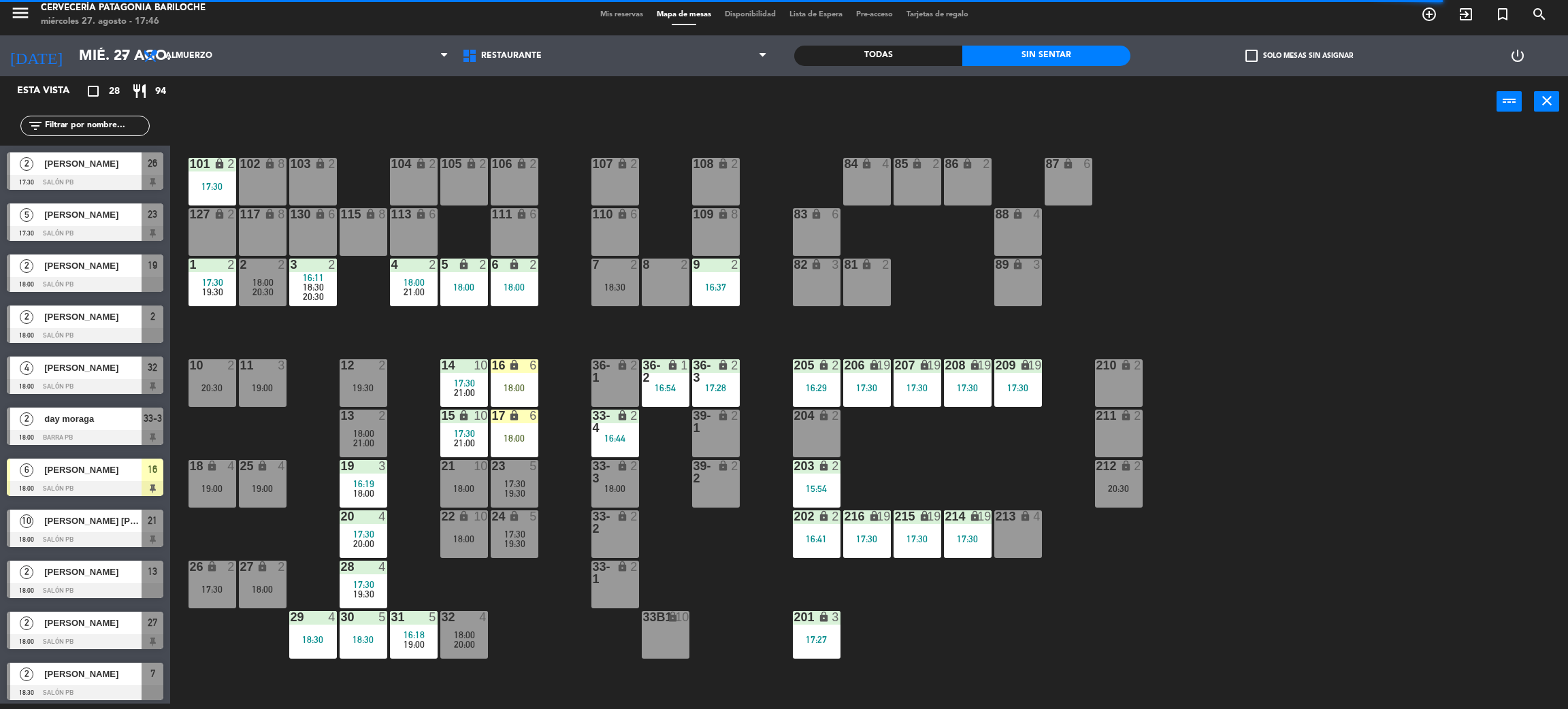
scroll to position [5, 0]
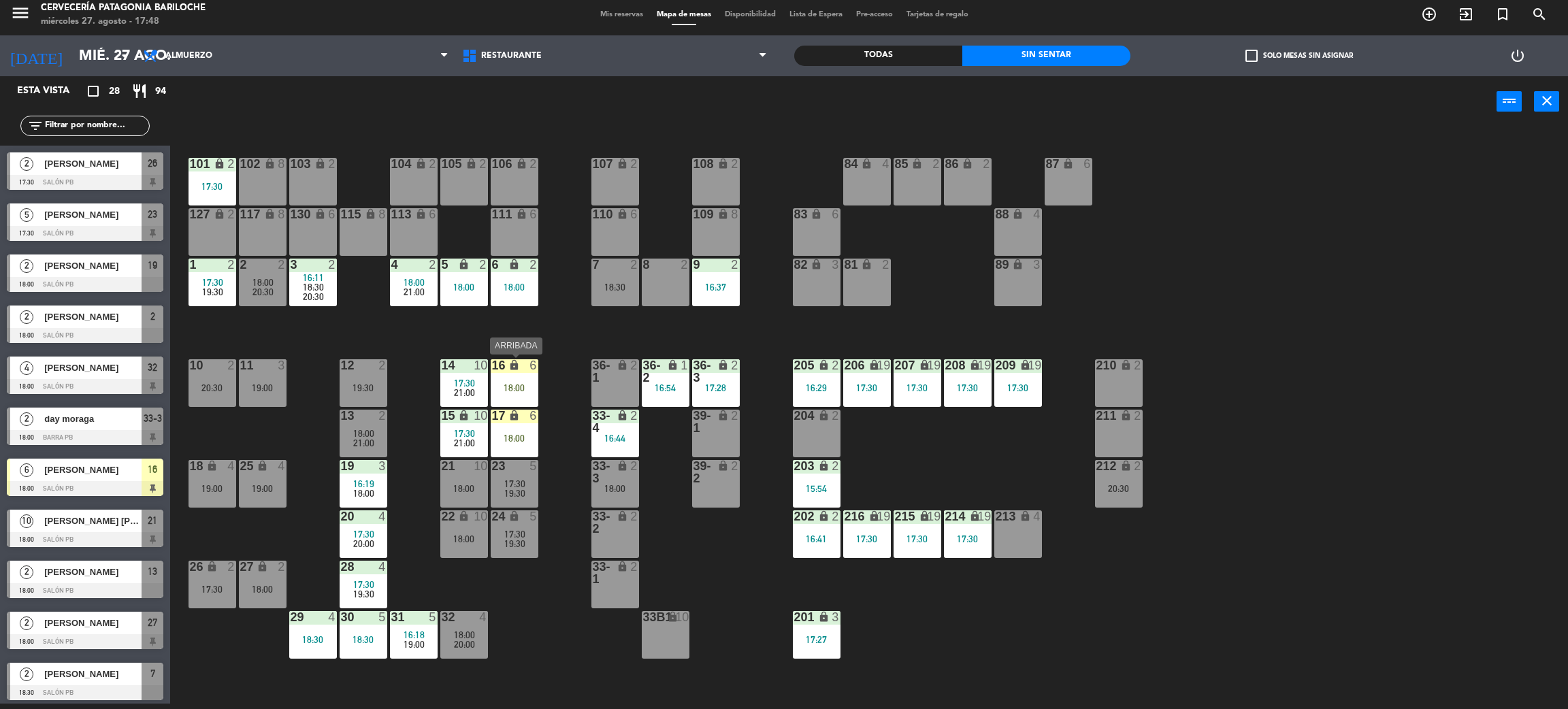
click at [499, 384] on div "18:00" at bounding box center [514, 388] width 48 height 9
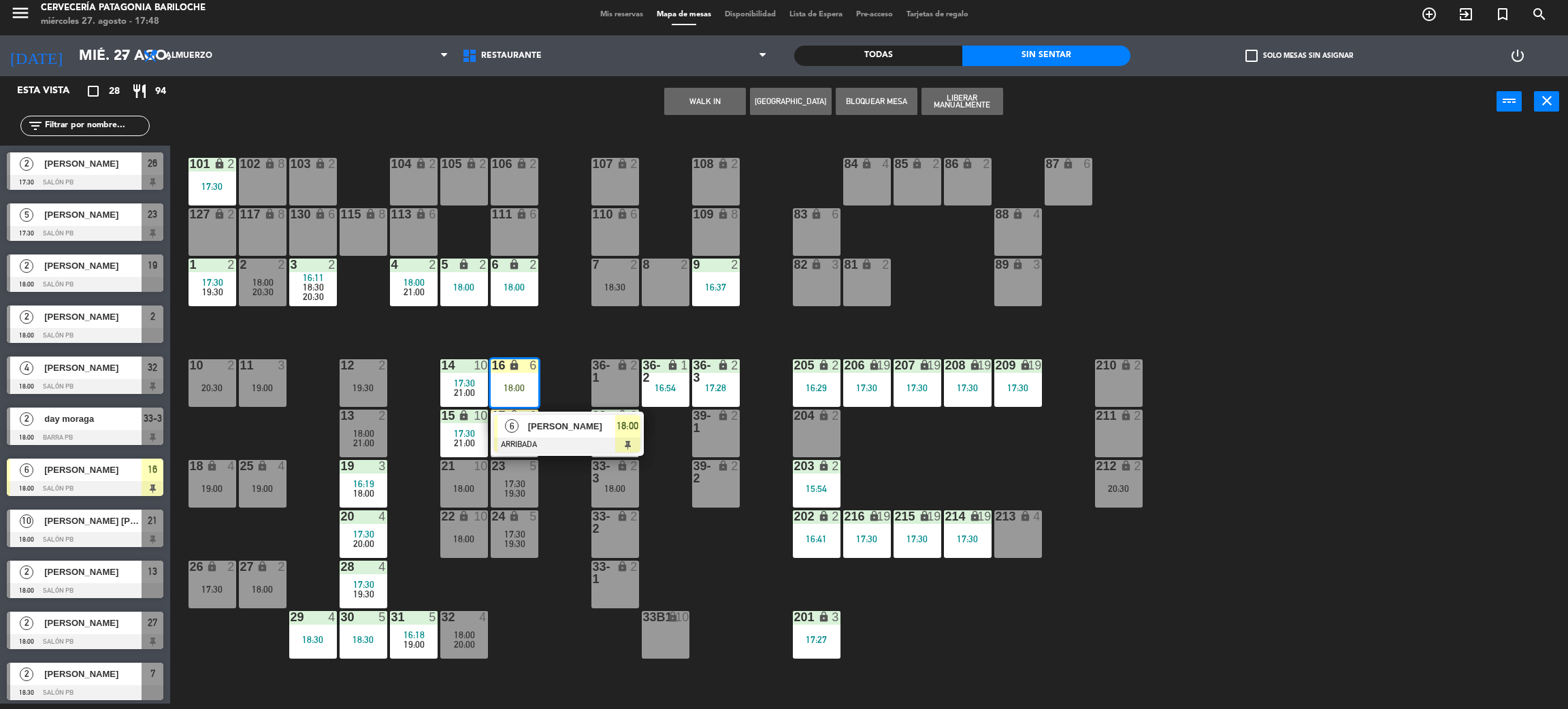
click at [529, 432] on span "[PERSON_NAME]" at bounding box center [572, 426] width 87 height 14
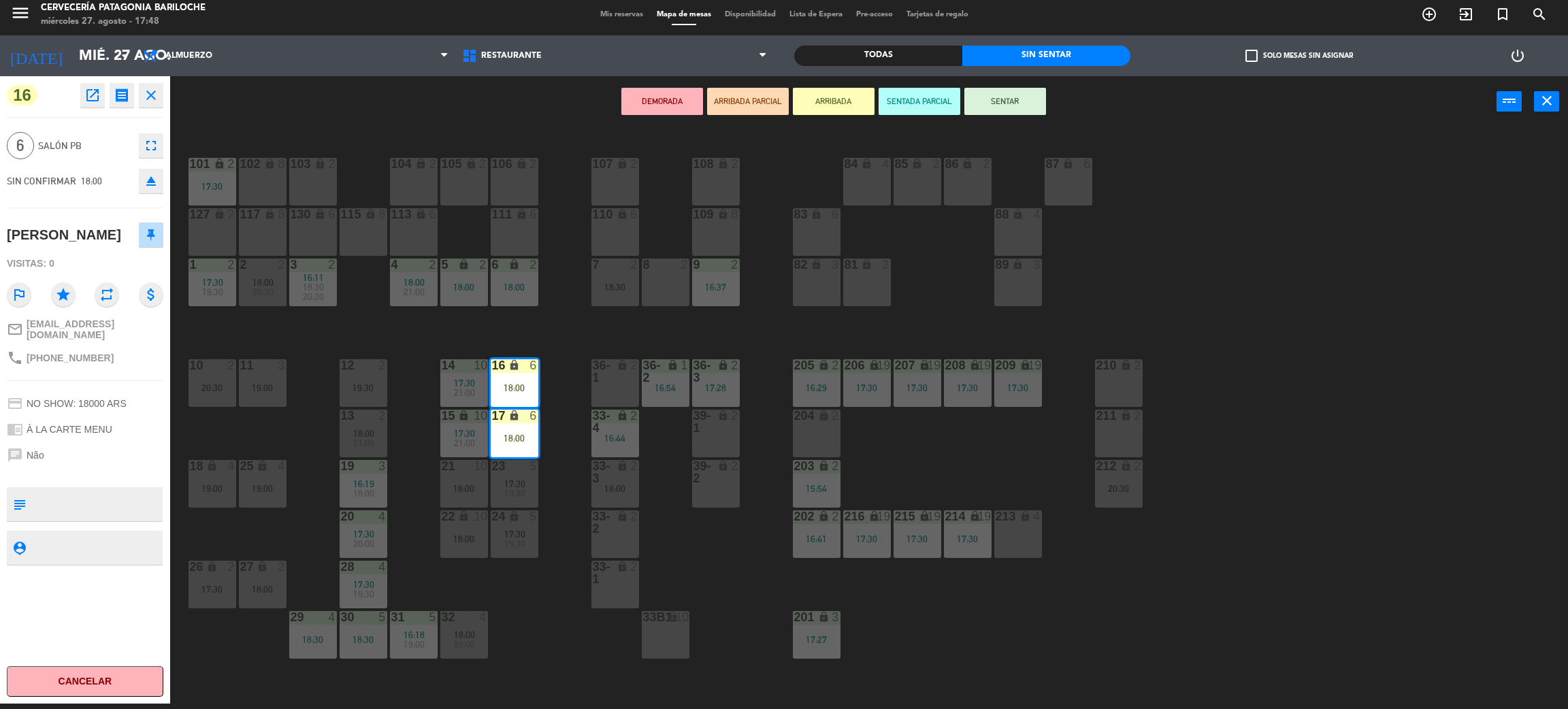
click at [535, 319] on div "101 lock 2 17:30 102 lock 8 104 lock 2 105 lock 2 106 lock 2 103 lock 2 107 loc…" at bounding box center [877, 422] width 1383 height 576
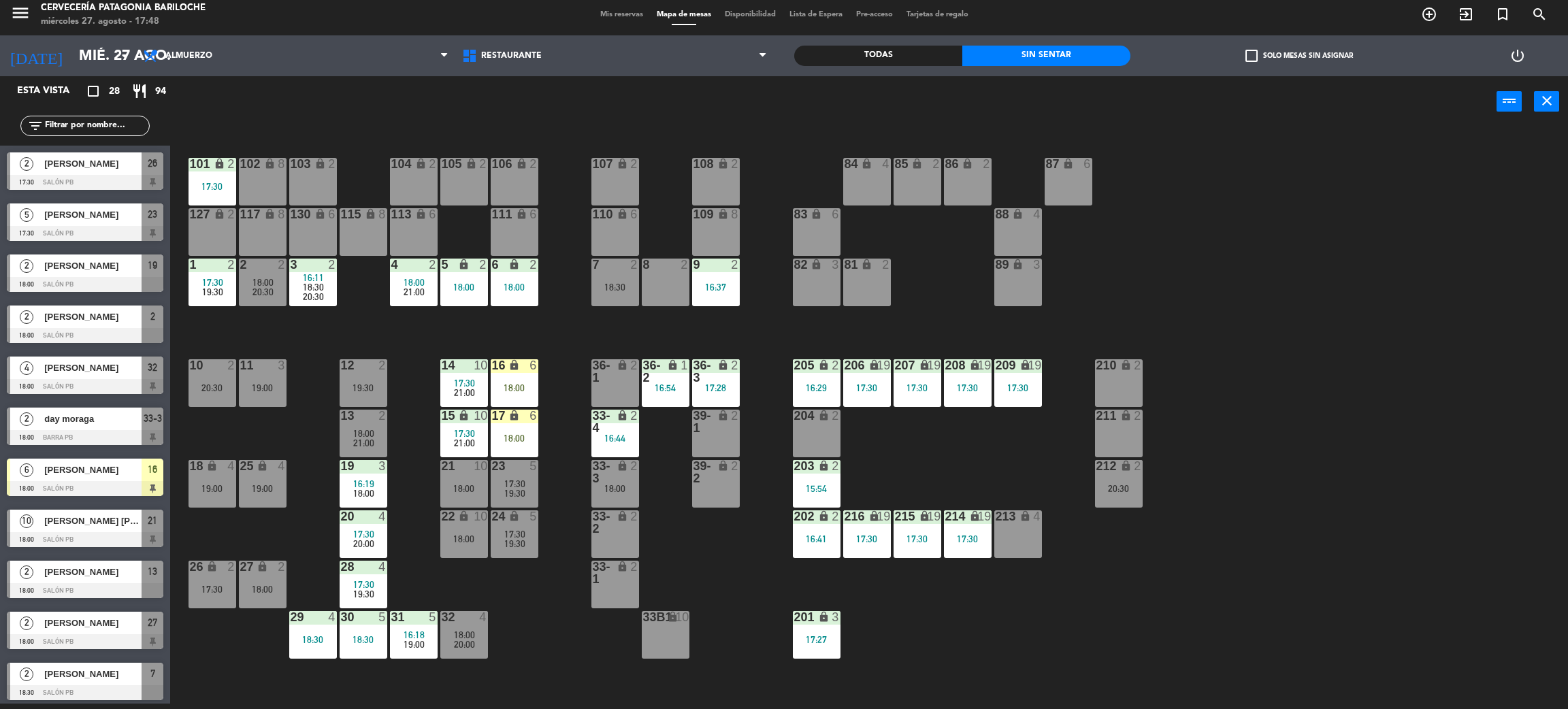
click at [463, 378] on span "17:30" at bounding box center [464, 383] width 21 height 11
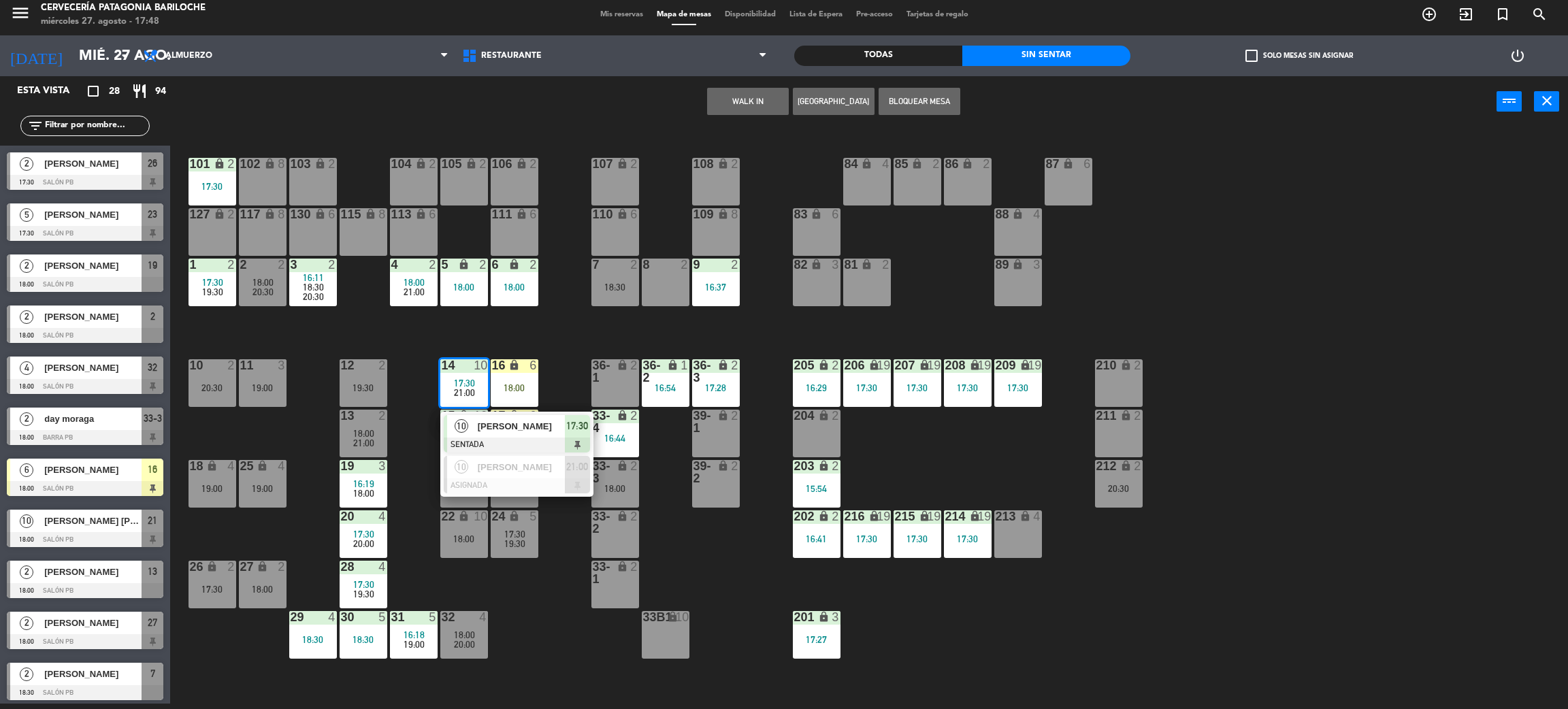
click at [516, 330] on div "101 lock 2 17:30 102 lock 8 104 lock 2 105 lock 2 106 lock 2 103 lock 2 107 loc…" at bounding box center [877, 422] width 1383 height 576
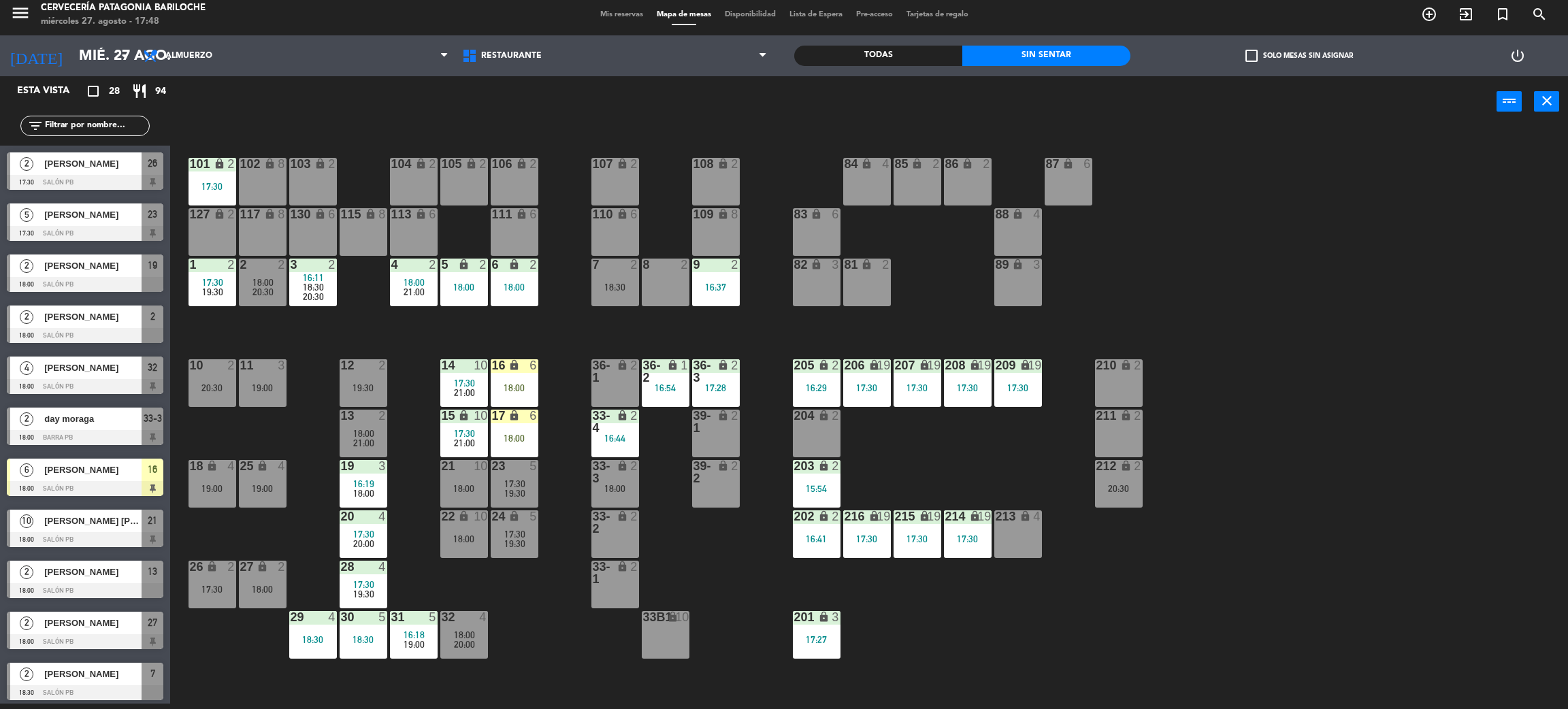
click at [509, 397] on div "16 lock 6 18:00" at bounding box center [514, 383] width 48 height 48
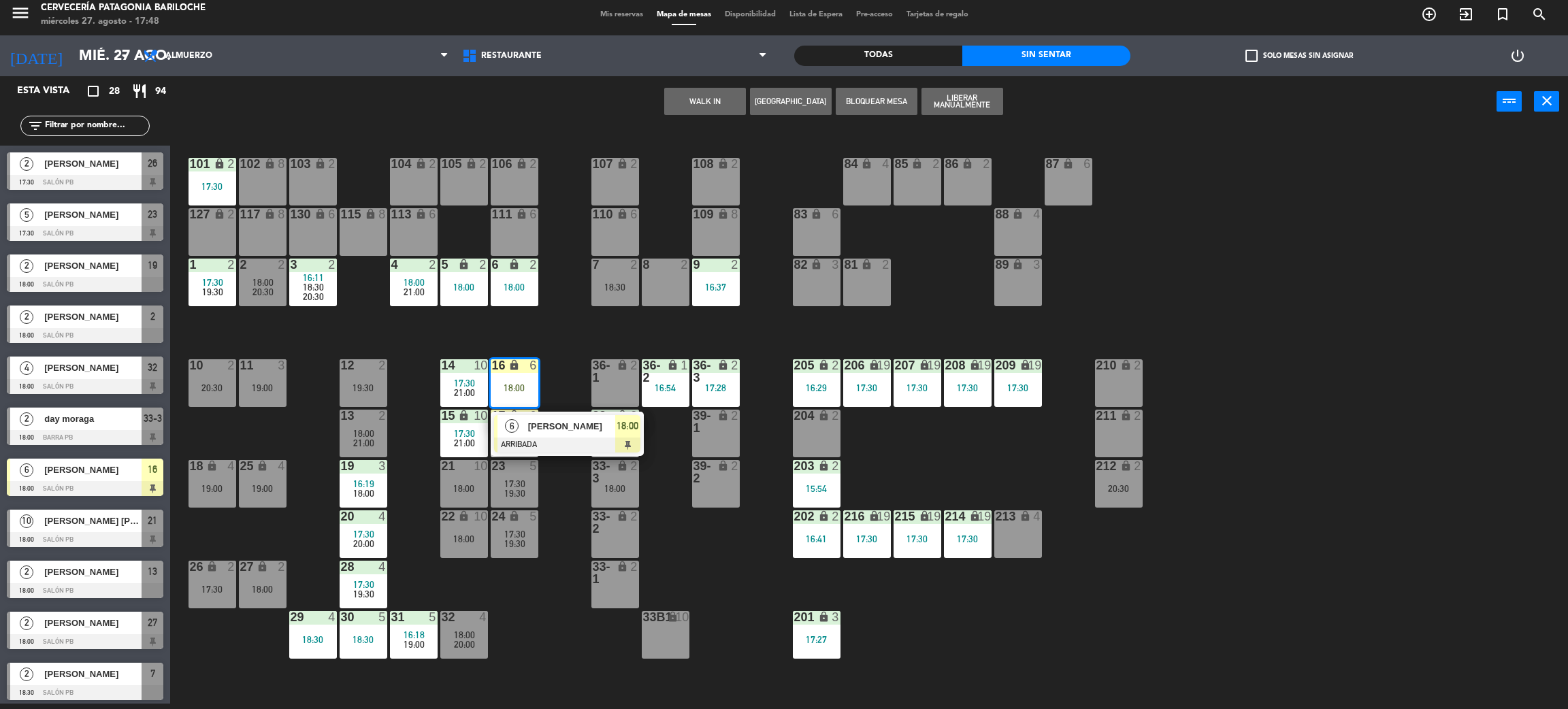
click at [550, 430] on span "[PERSON_NAME]" at bounding box center [572, 426] width 87 height 14
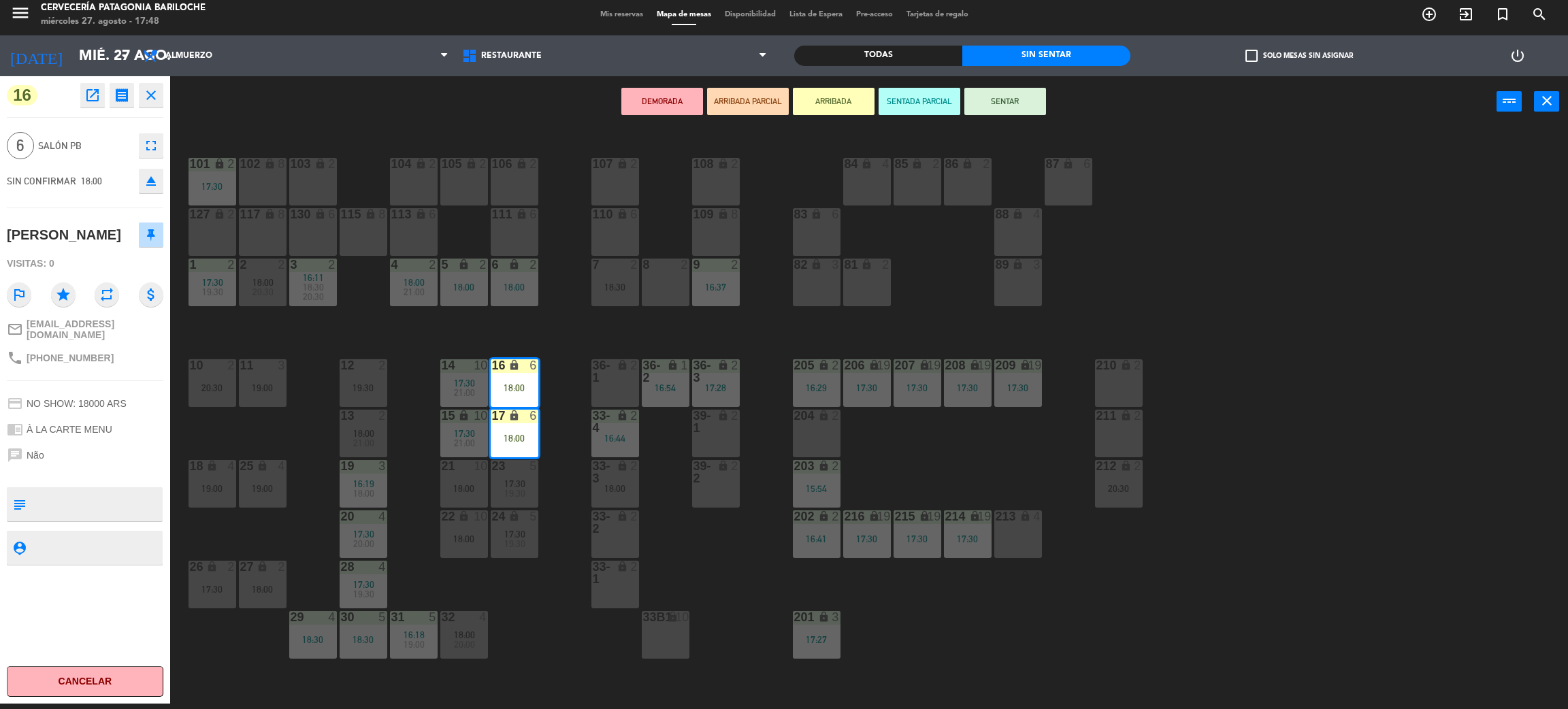
click at [557, 371] on div "101 lock 2 17:30 102 lock 8 104 lock 2 105 lock 2 106 lock 2 103 lock 2 107 loc…" at bounding box center [877, 422] width 1383 height 576
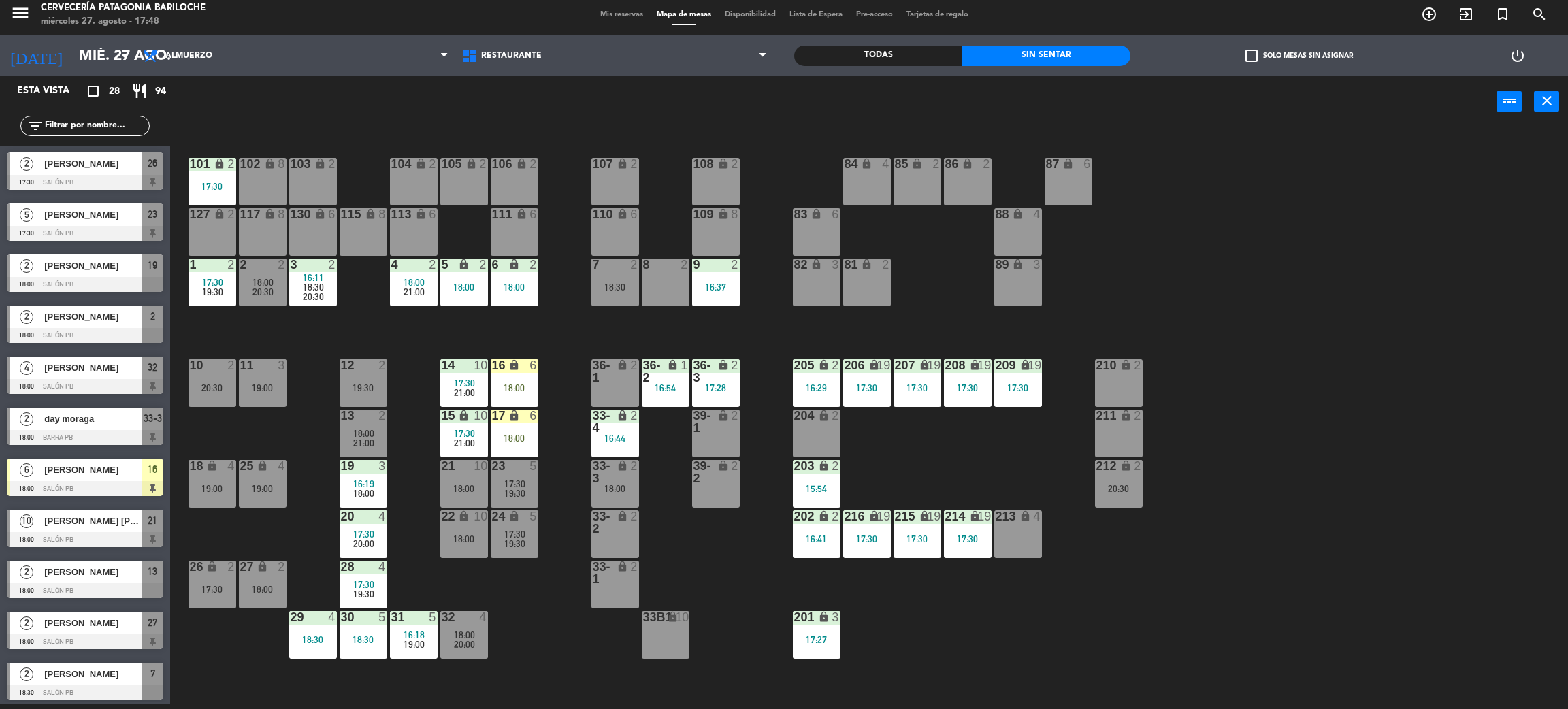
click at [462, 488] on div "18:00" at bounding box center [464, 488] width 48 height 9
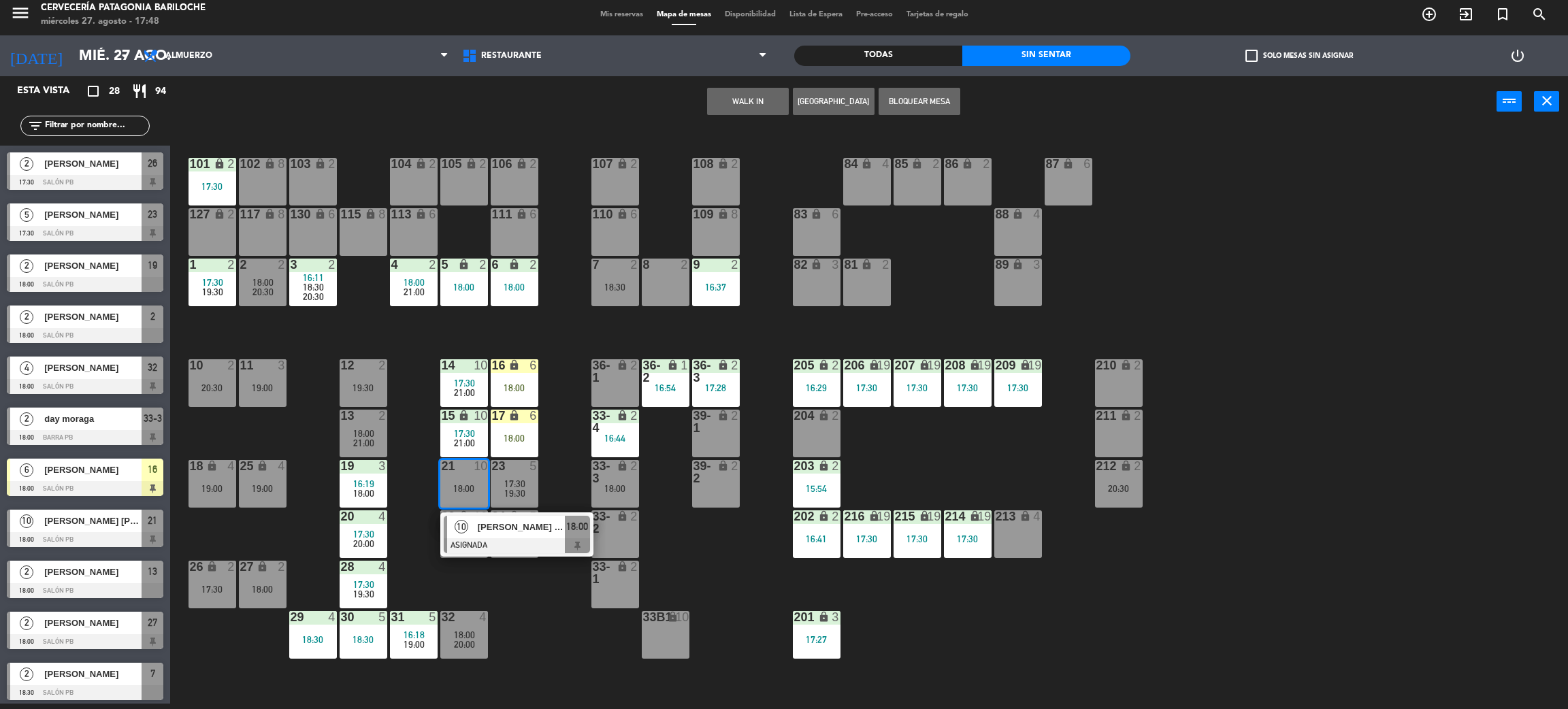
click at [554, 470] on div "101 lock 2 17:30 102 lock 8 104 lock 2 105 lock 2 106 lock 2 103 lock 2 107 loc…" at bounding box center [877, 422] width 1383 height 576
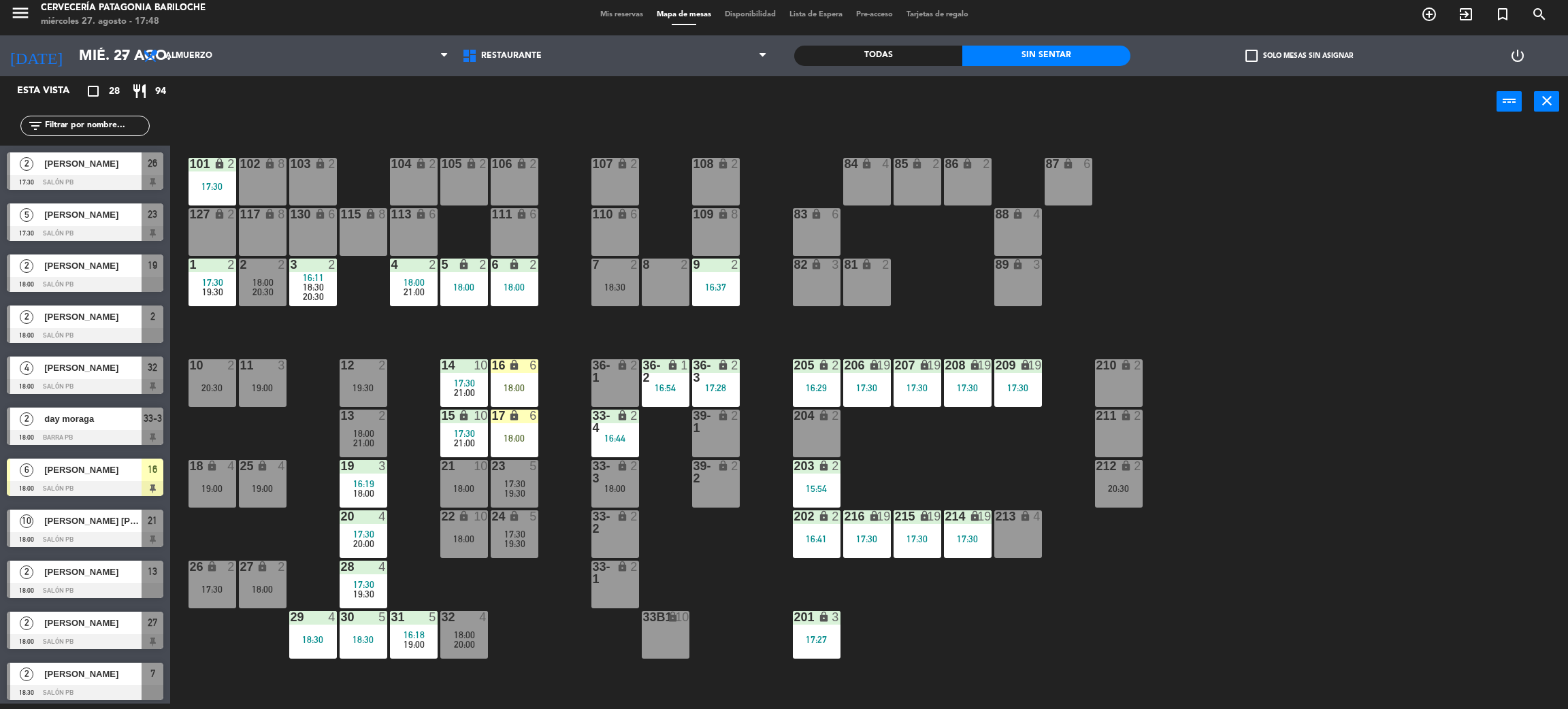
click at [528, 477] on div "23 5 17:30 19:30" at bounding box center [514, 484] width 48 height 48
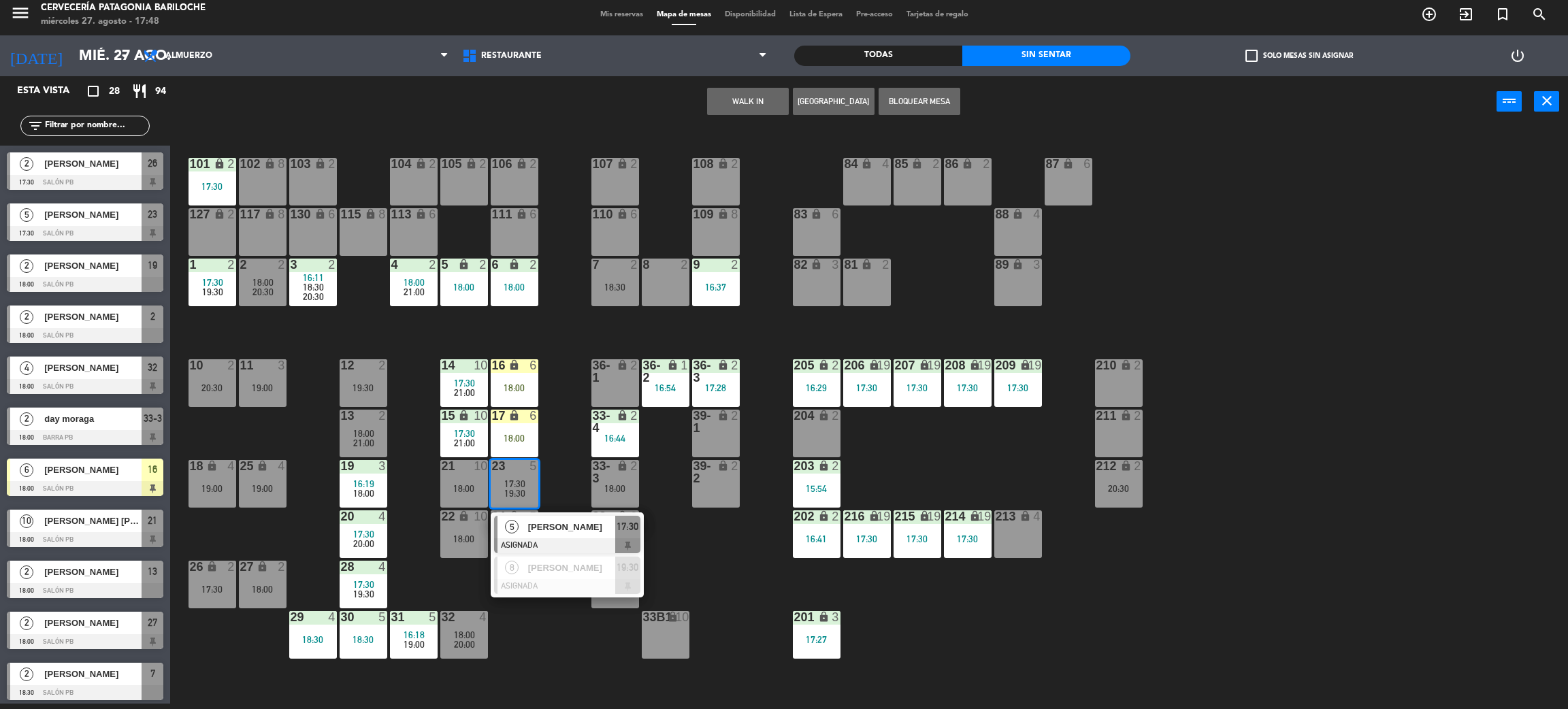
click at [540, 533] on span "[PERSON_NAME]" at bounding box center [572, 527] width 87 height 14
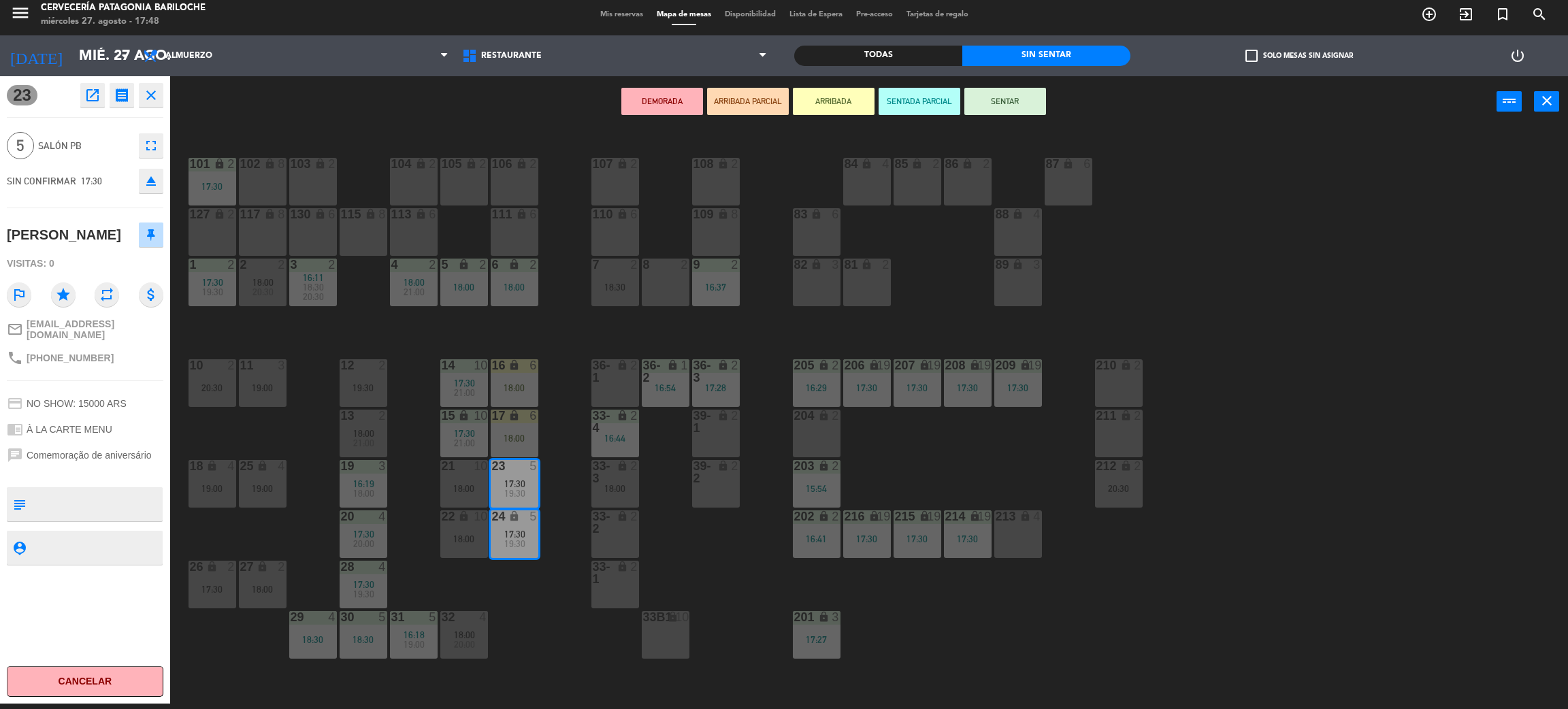
click at [562, 481] on div "101 lock 2 17:30 102 lock 8 104 lock 2 105 lock 2 106 lock 2 103 lock 2 107 loc…" at bounding box center [877, 422] width 1383 height 576
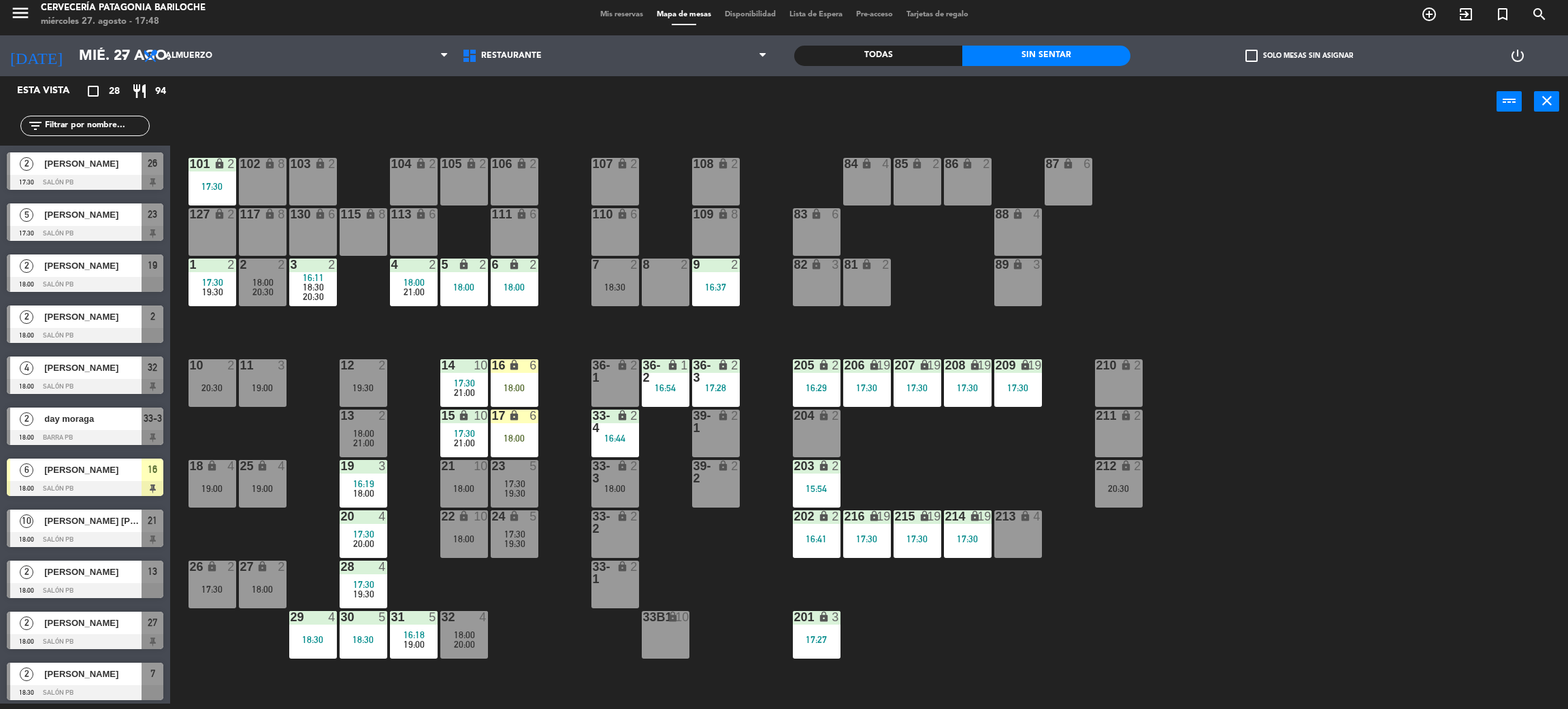
click at [124, 126] on input "text" at bounding box center [96, 126] width 105 height 15
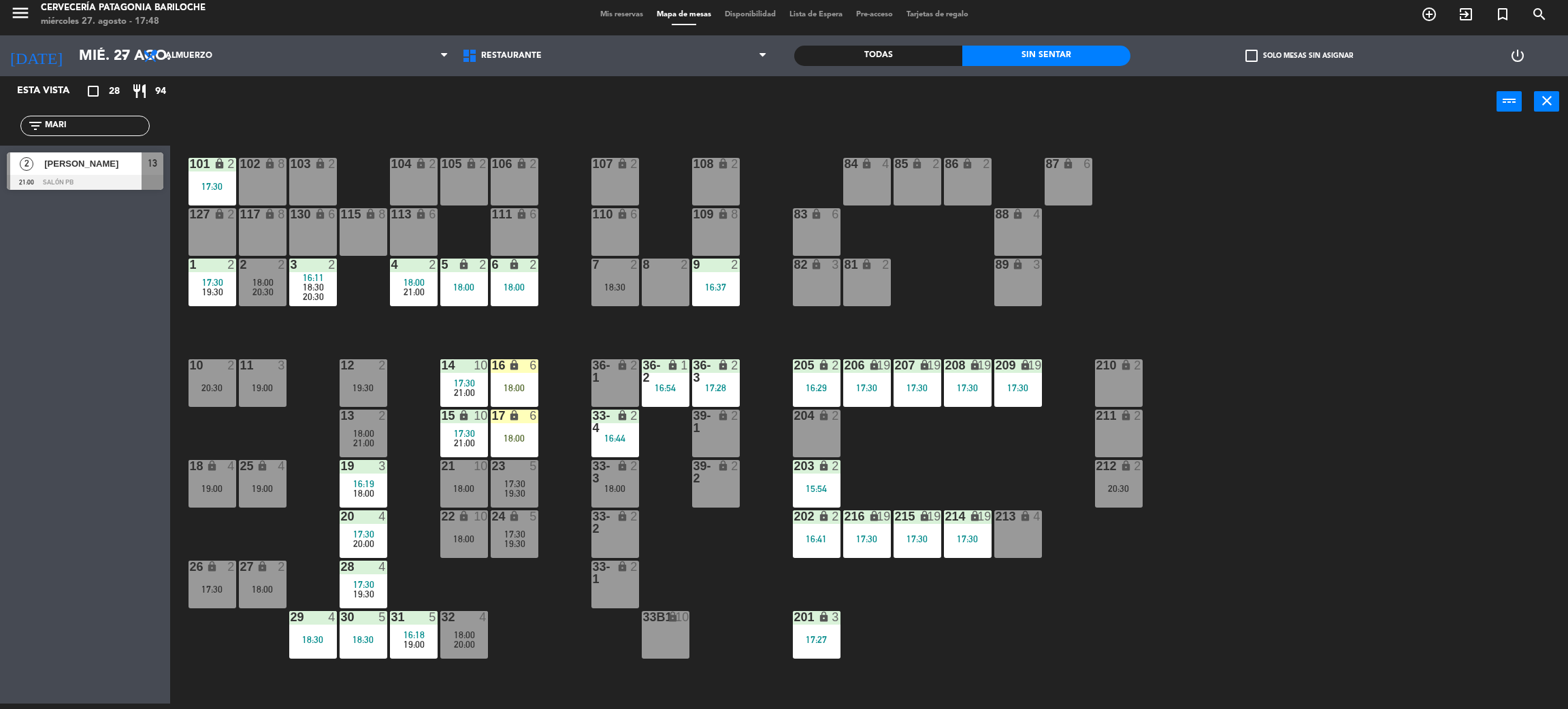
type input "MARI"
drag, startPoint x: 1, startPoint y: 240, endPoint x: 27, endPoint y: 235, distance: 26.5
click at [0, 239] on div "Esta vista crop_square 28 restaurant 94 filter_list MARI 2 Maria Florencia Soto…" at bounding box center [85, 389] width 170 height 627
click at [131, 176] on div at bounding box center [85, 182] width 156 height 15
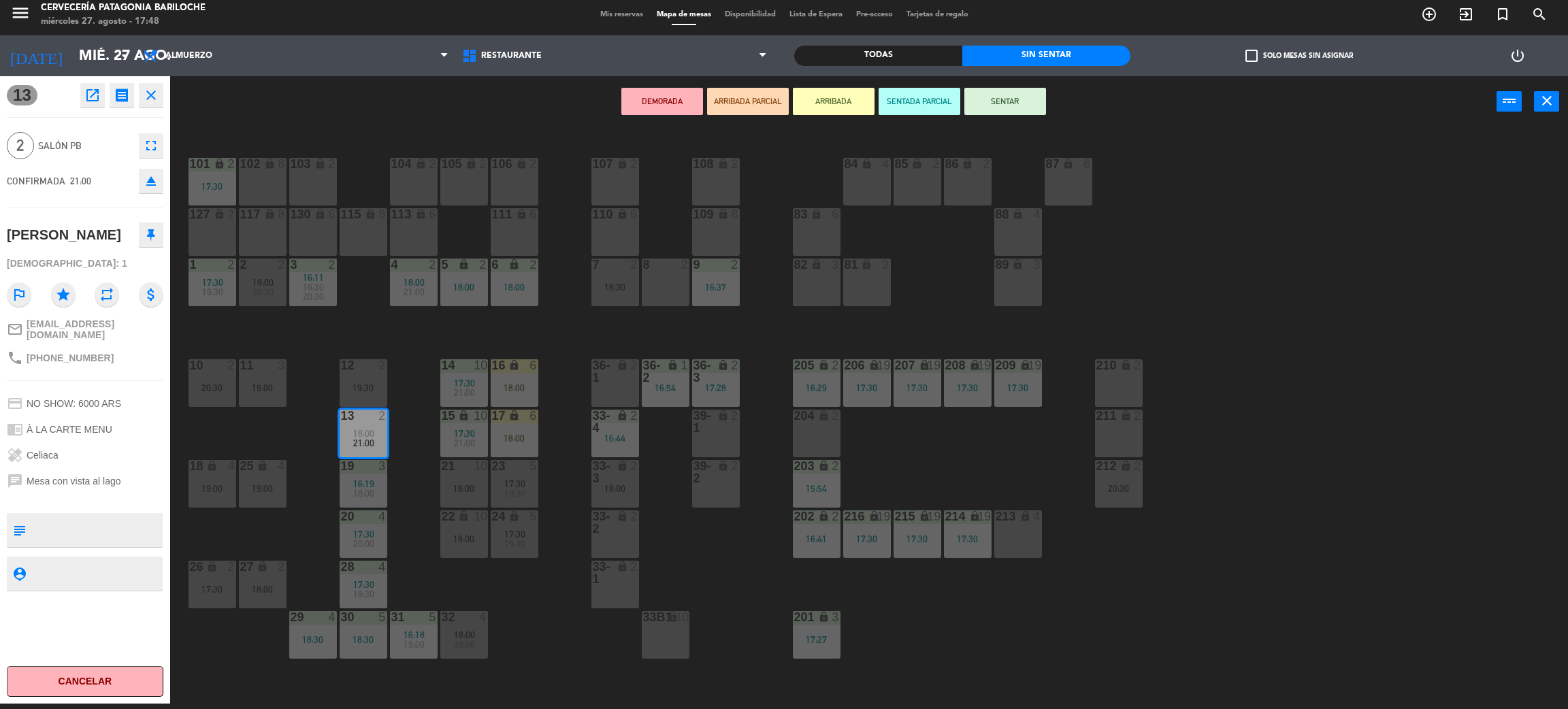
click at [146, 87] on icon "close" at bounding box center [151, 95] width 16 height 16
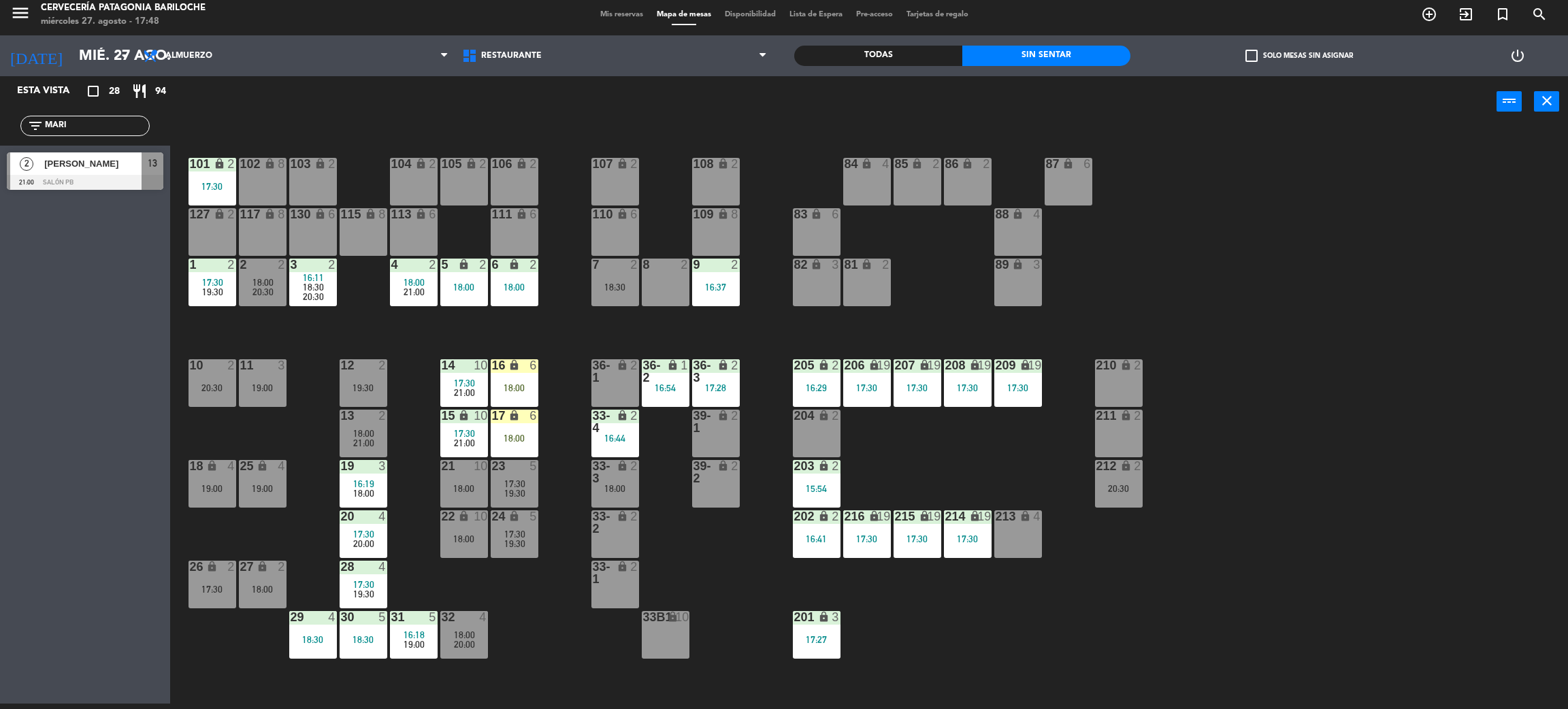
click at [108, 133] on div "filter_list MARI" at bounding box center [85, 126] width 130 height 20
click at [110, 117] on div "filter_list MARI" at bounding box center [85, 126] width 130 height 20
drag, startPoint x: 110, startPoint y: 117, endPoint x: 115, endPoint y: 120, distance: 5.8
click at [115, 120] on div "filter_list MARI" at bounding box center [85, 126] width 130 height 20
click at [115, 120] on input "MARI" at bounding box center [96, 126] width 105 height 15
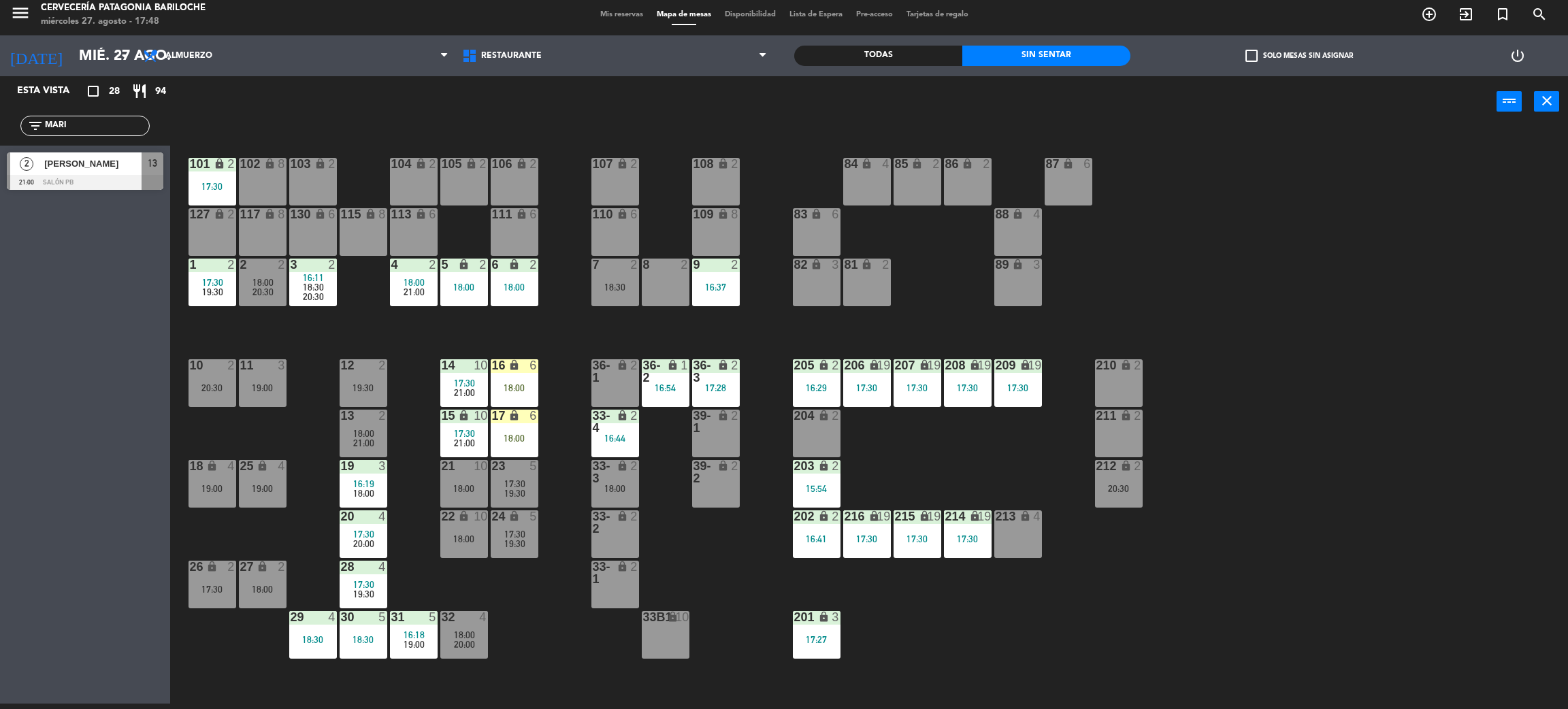
click at [117, 121] on input "MARI" at bounding box center [96, 126] width 105 height 15
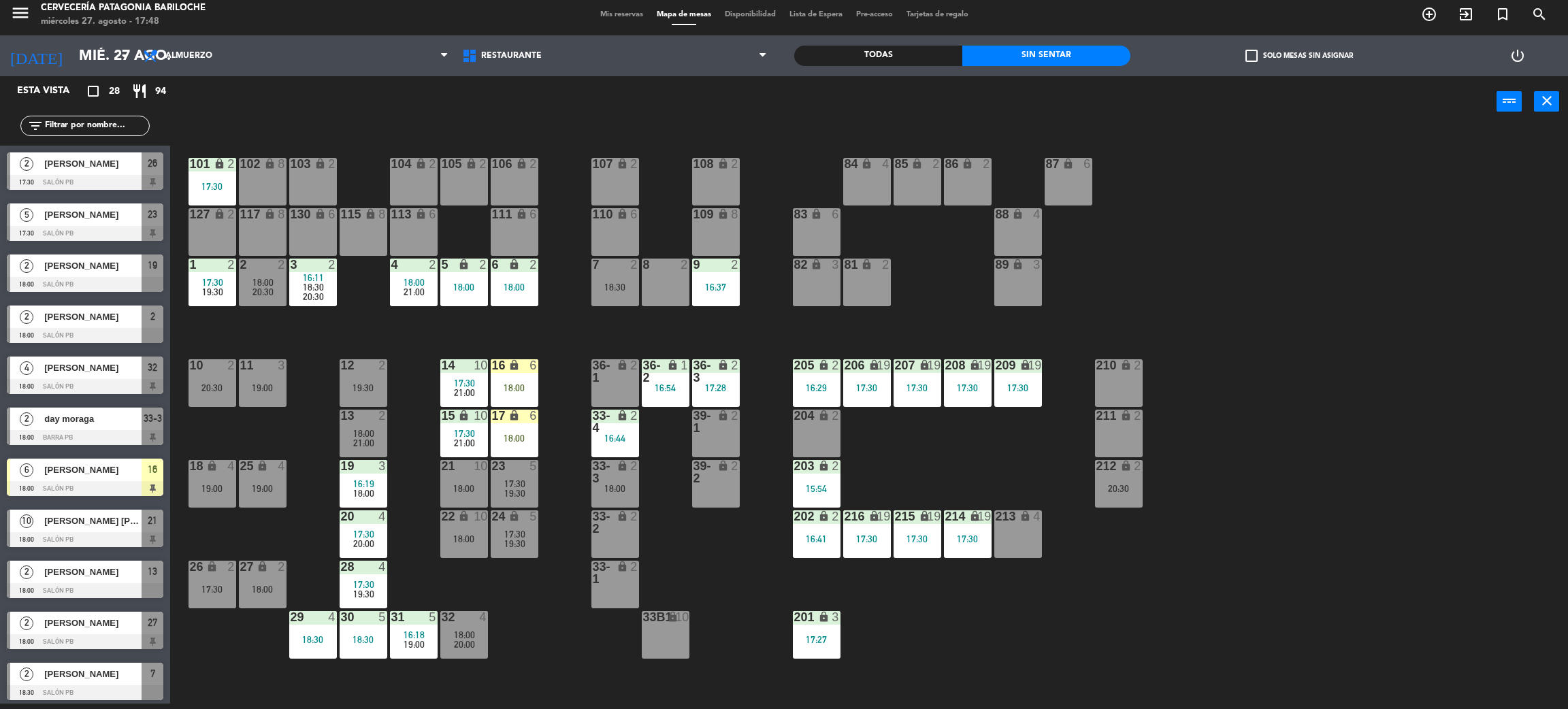
click at [517, 375] on div "16 lock 6 18:00" at bounding box center [514, 383] width 48 height 48
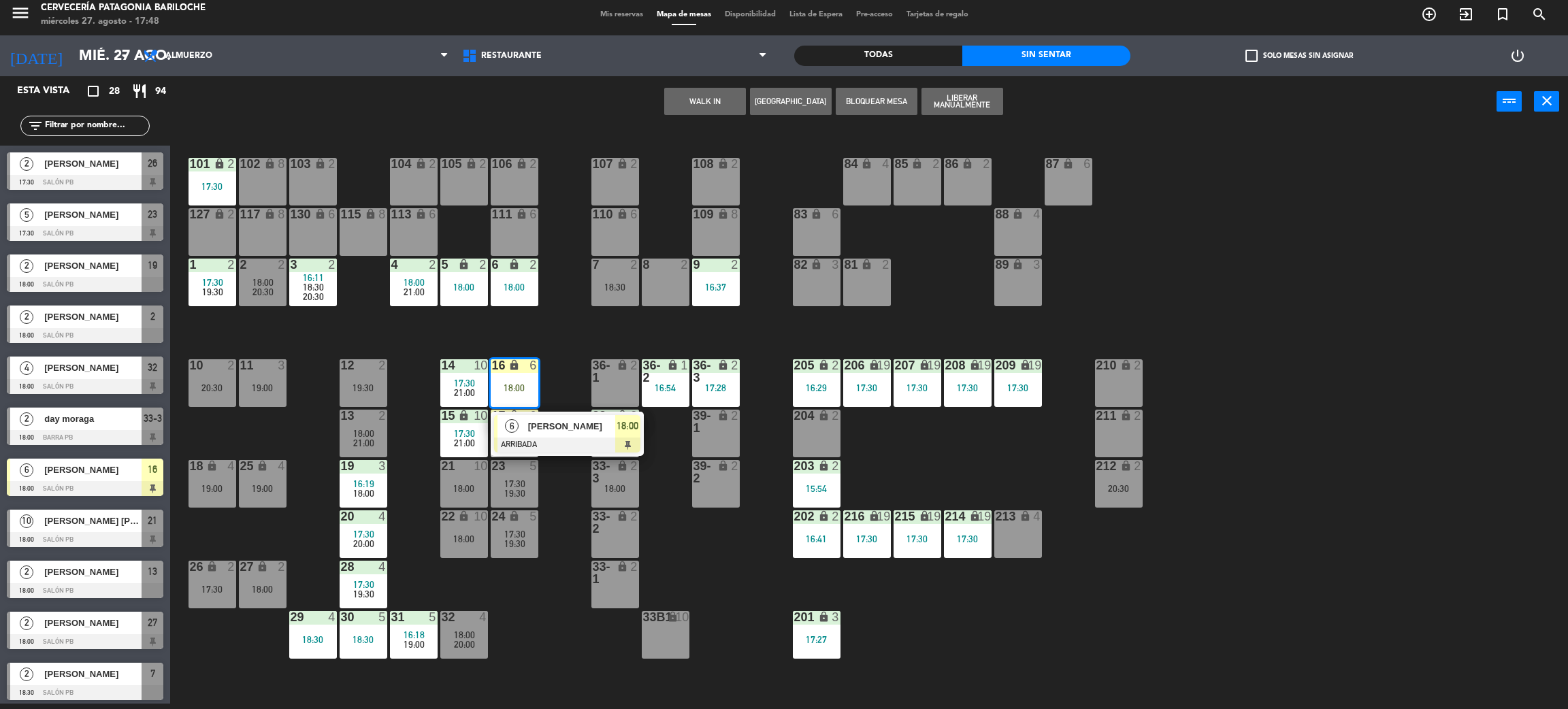
click at [544, 433] on div "[PERSON_NAME]" at bounding box center [571, 426] width 89 height 23
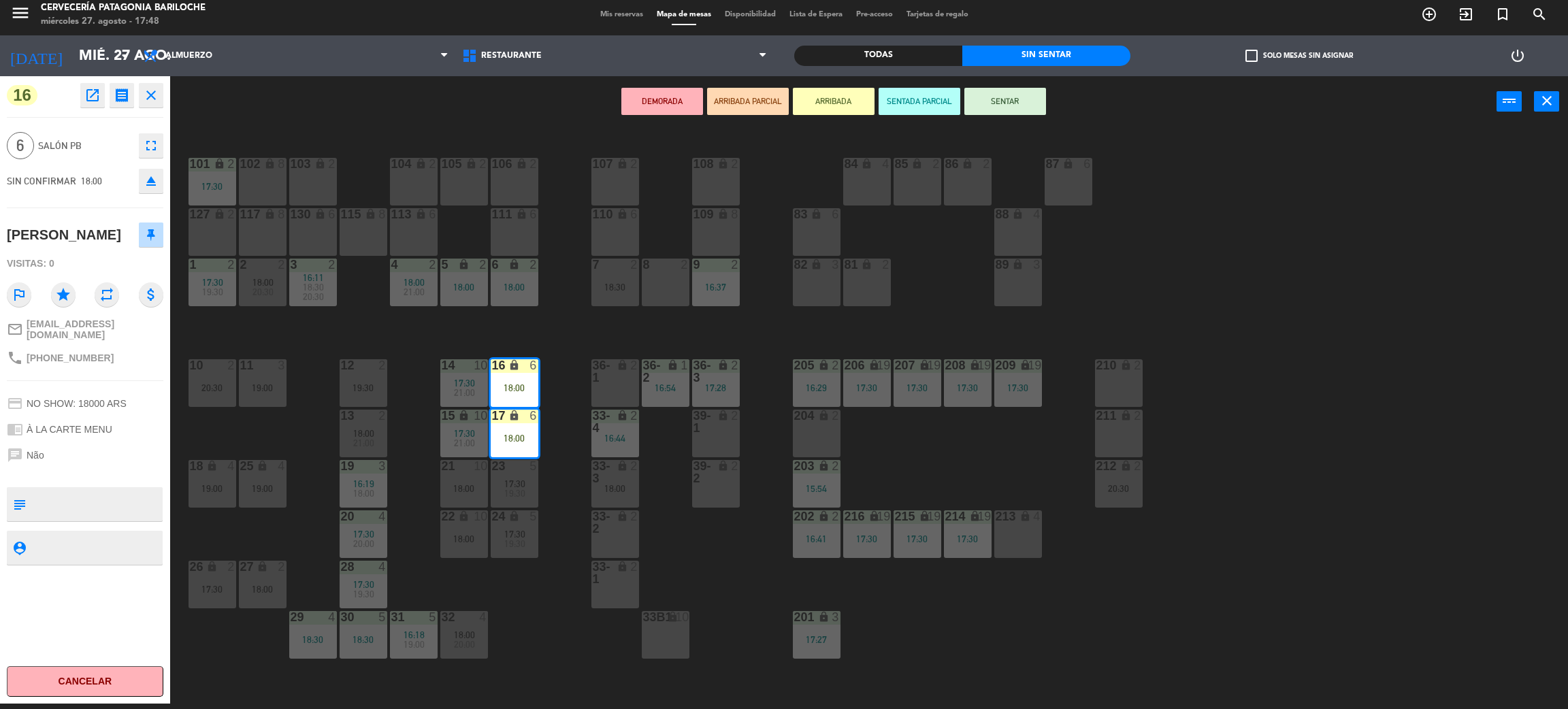
click at [535, 328] on div "101 lock 2 17:30 102 lock 8 104 lock 2 105 lock 2 106 lock 2 103 lock 2 107 loc…" at bounding box center [877, 422] width 1383 height 576
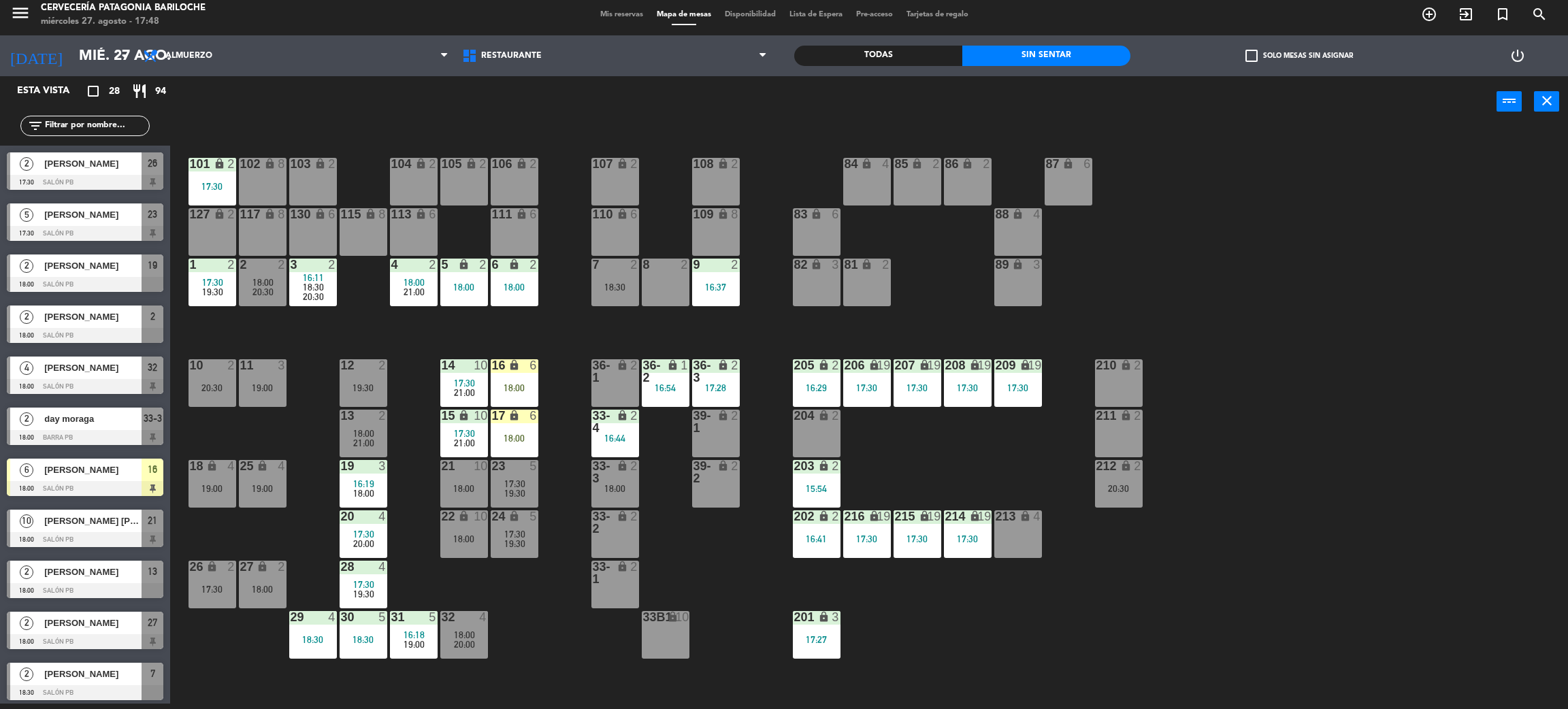
click at [462, 367] on div at bounding box center [463, 366] width 23 height 13
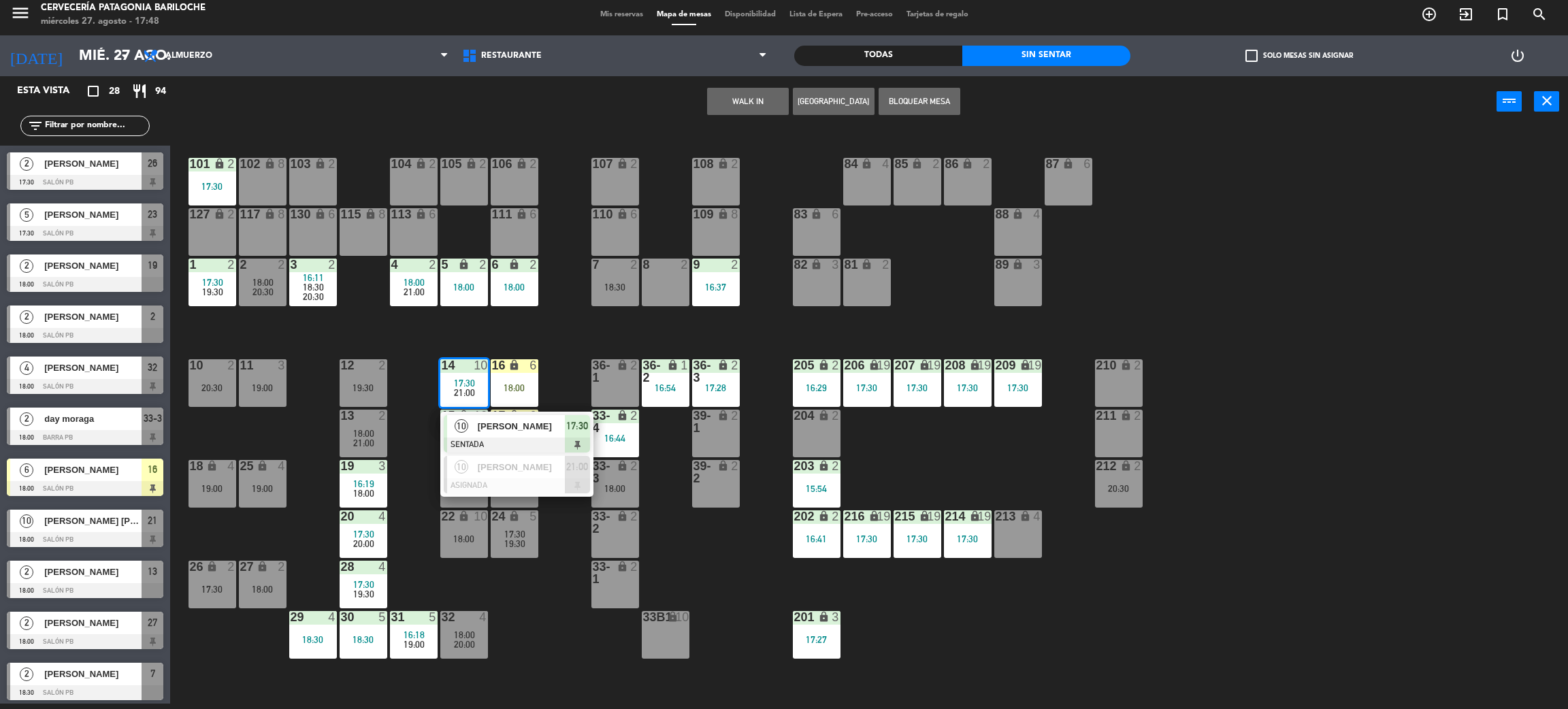
click at [472, 425] on div "10" at bounding box center [462, 426] width 29 height 23
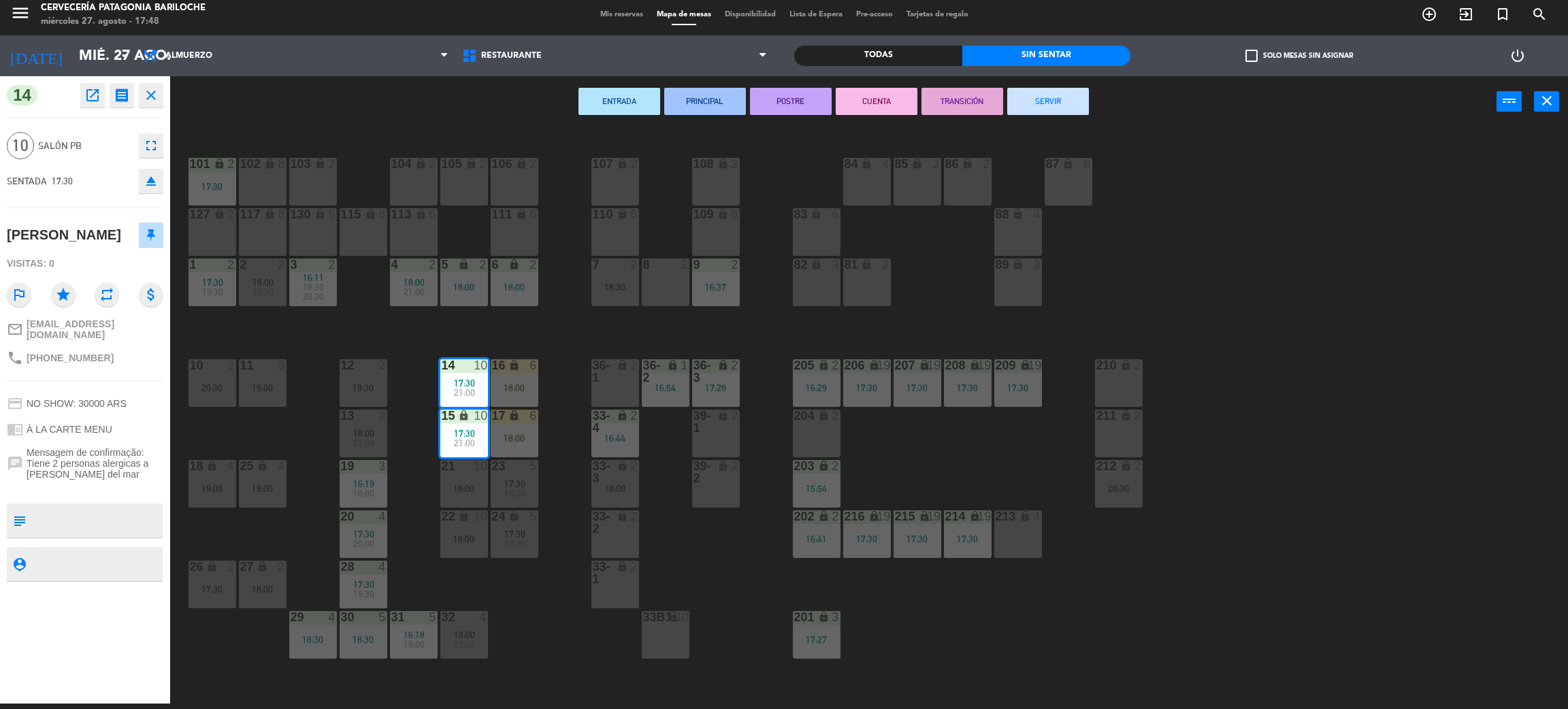
click at [473, 331] on div "101 lock 2 17:30 102 lock 8 104 lock 2 105 lock 2 106 lock 2 103 lock 2 107 loc…" at bounding box center [877, 422] width 1383 height 576
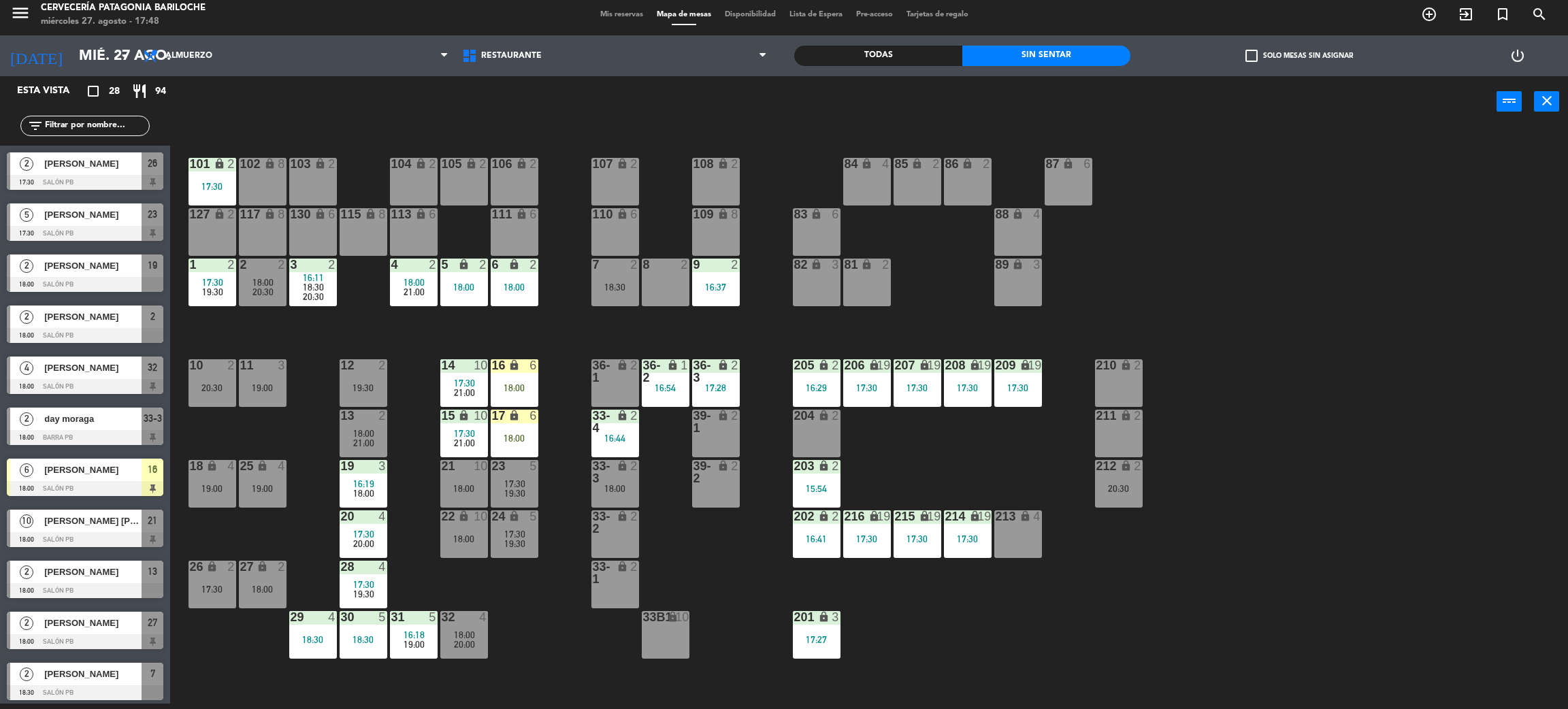
click at [72, 132] on input "text" at bounding box center [96, 126] width 105 height 15
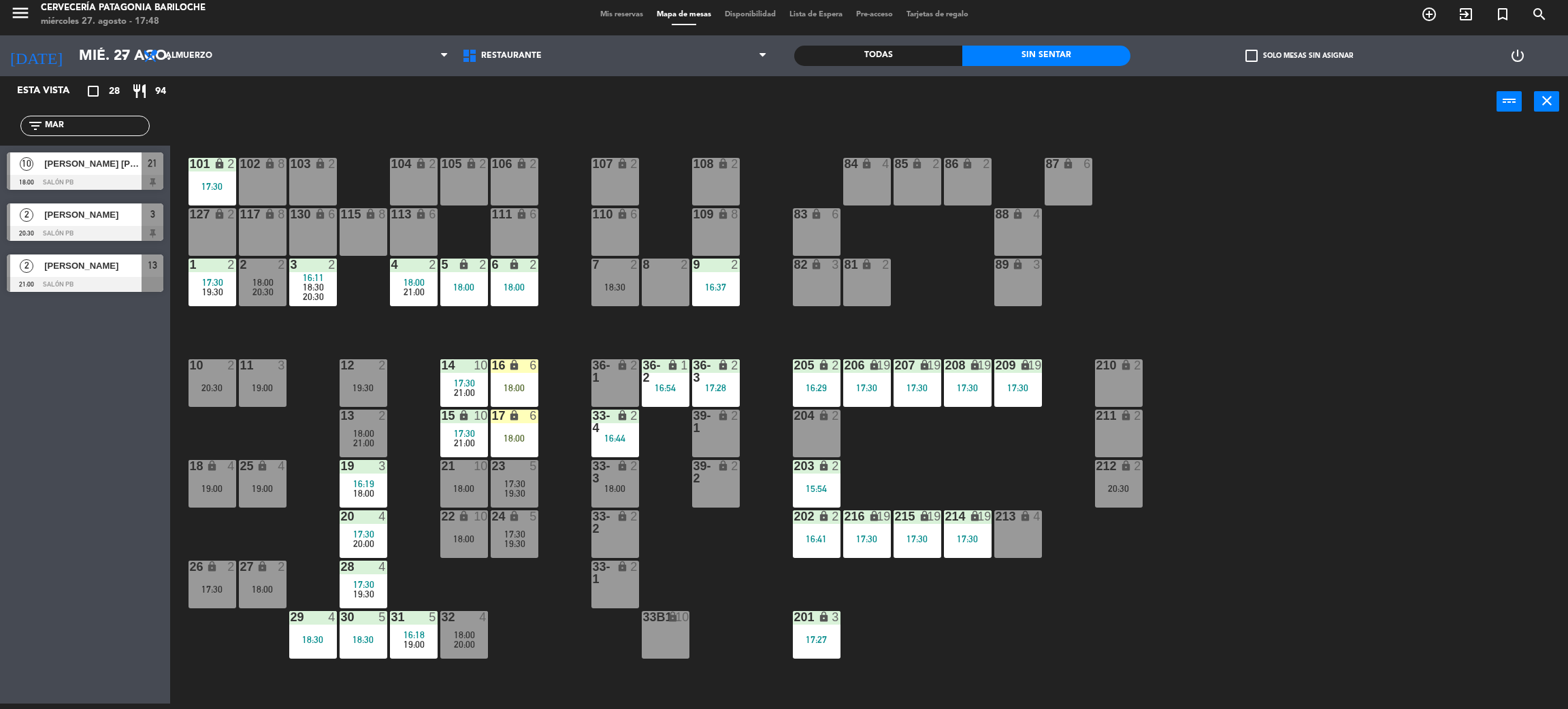
type input "MAR"
drag, startPoint x: 0, startPoint y: 393, endPoint x: 22, endPoint y: 273, distance: 122.0
click at [0, 384] on div "Esta vista crop_square 28 restaurant 94 filter_list MAR 10 Gabriela Martins Sal…" at bounding box center [85, 389] width 170 height 627
click at [525, 330] on div "101 lock 2 17:30 102 lock 8 104 lock 2 105 lock 2 106 lock 2 103 lock 2 107 loc…" at bounding box center [877, 422] width 1383 height 576
click at [422, 287] on span "21:00" at bounding box center [414, 292] width 21 height 11
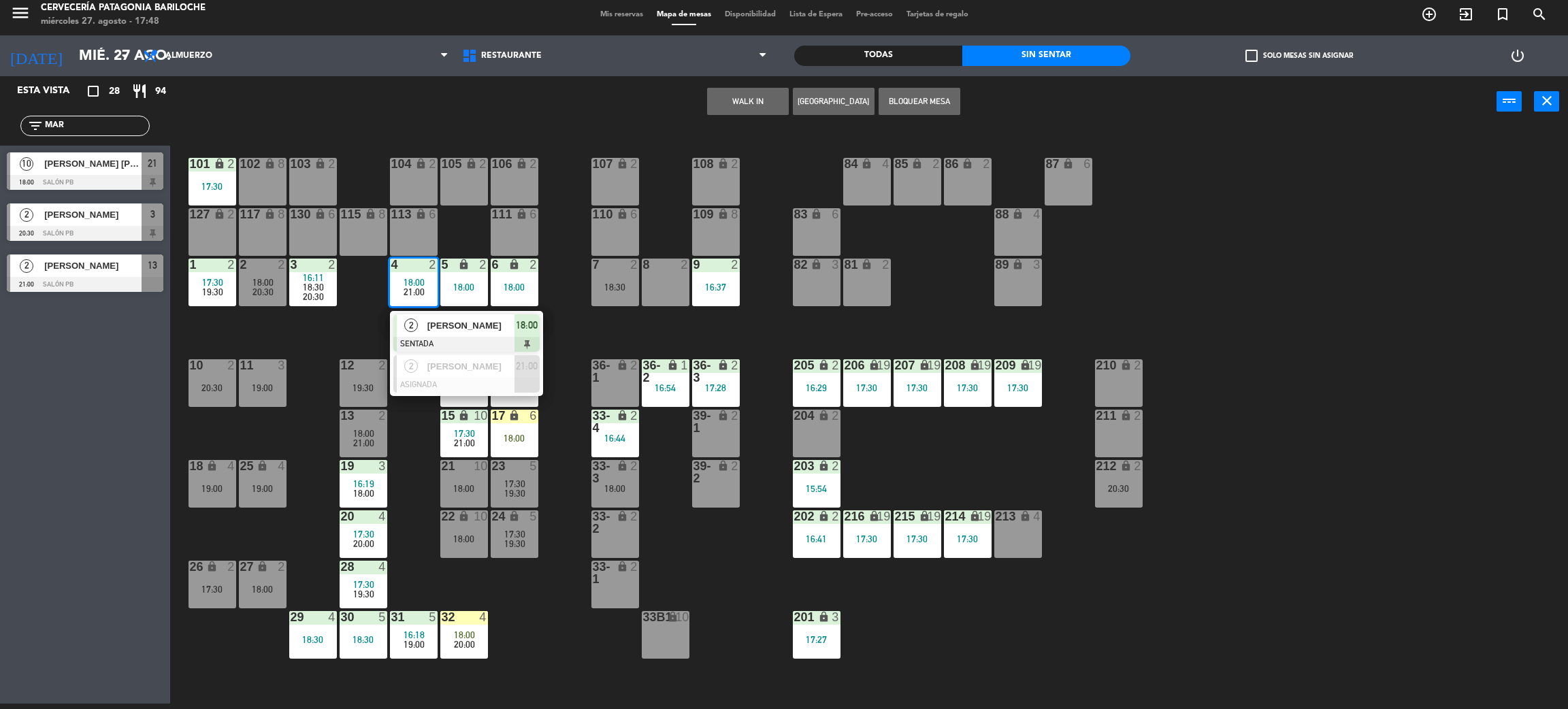
click at [349, 325] on div "101 lock 2 17:30 102 lock 8 104 lock 2 105 lock 2 106 lock 2 103 lock 2 107 loc…" at bounding box center [877, 422] width 1383 height 576
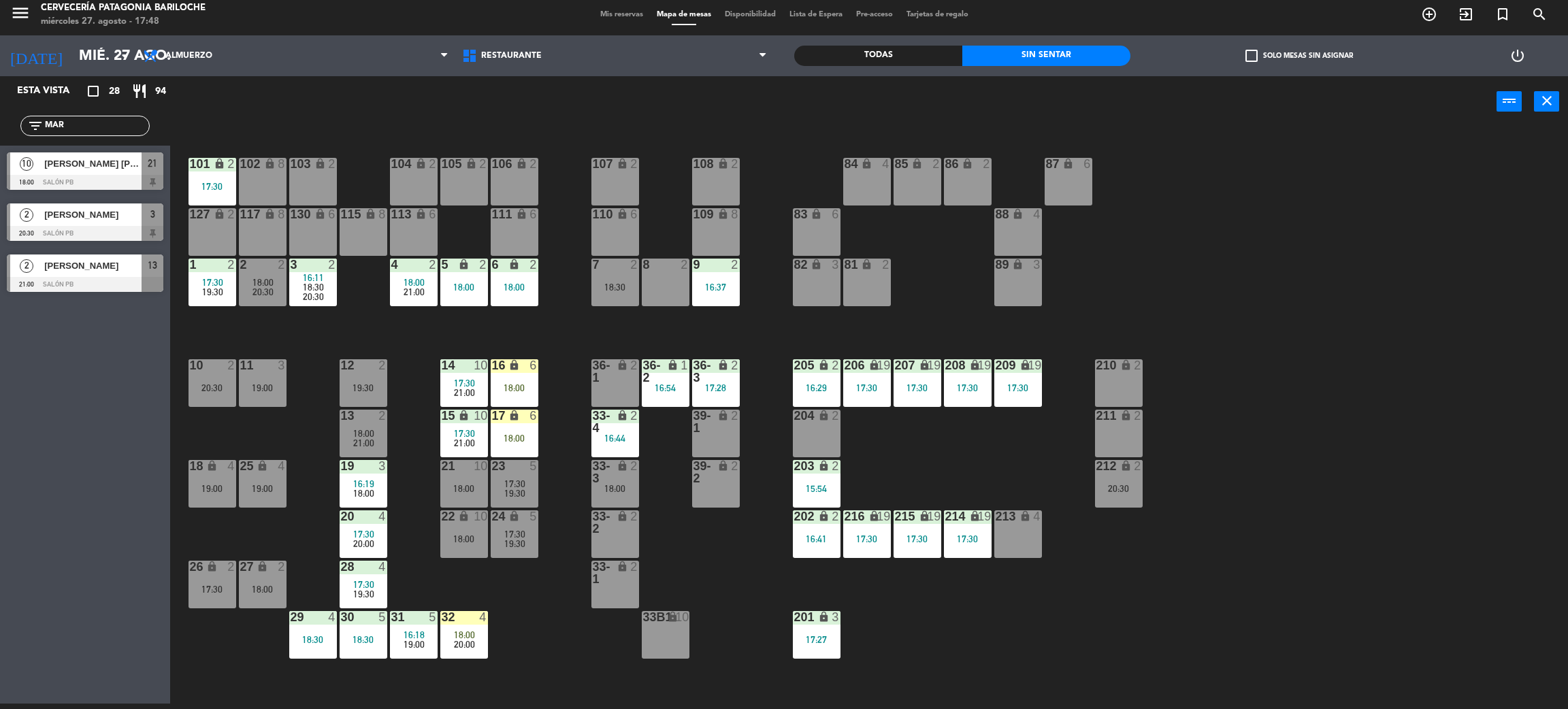
click at [459, 393] on span "21:00" at bounding box center [464, 393] width 21 height 11
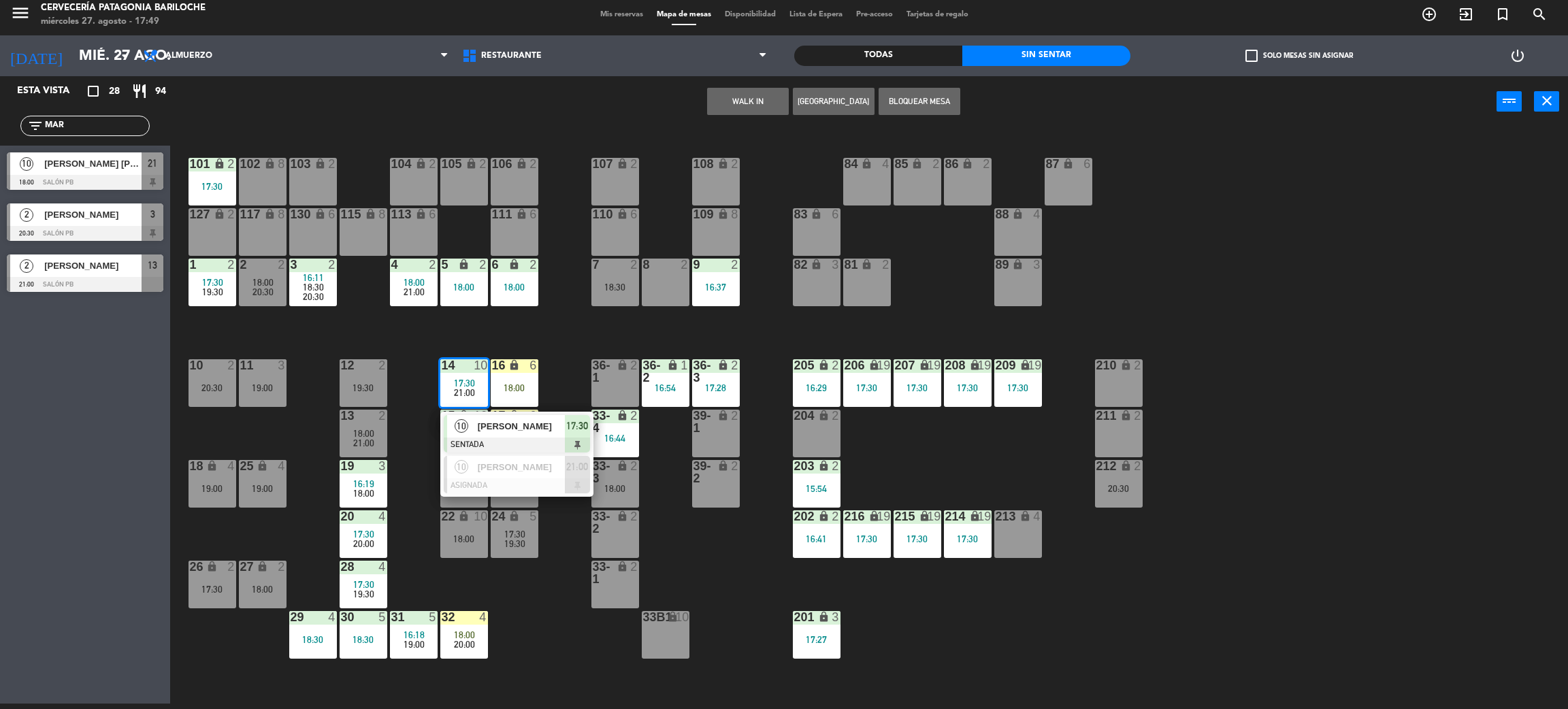
drag, startPoint x: 444, startPoint y: 437, endPoint x: 442, endPoint y: 444, distance: 7.3
click at [444, 444] on div "17:30 21:00" at bounding box center [464, 438] width 48 height 19
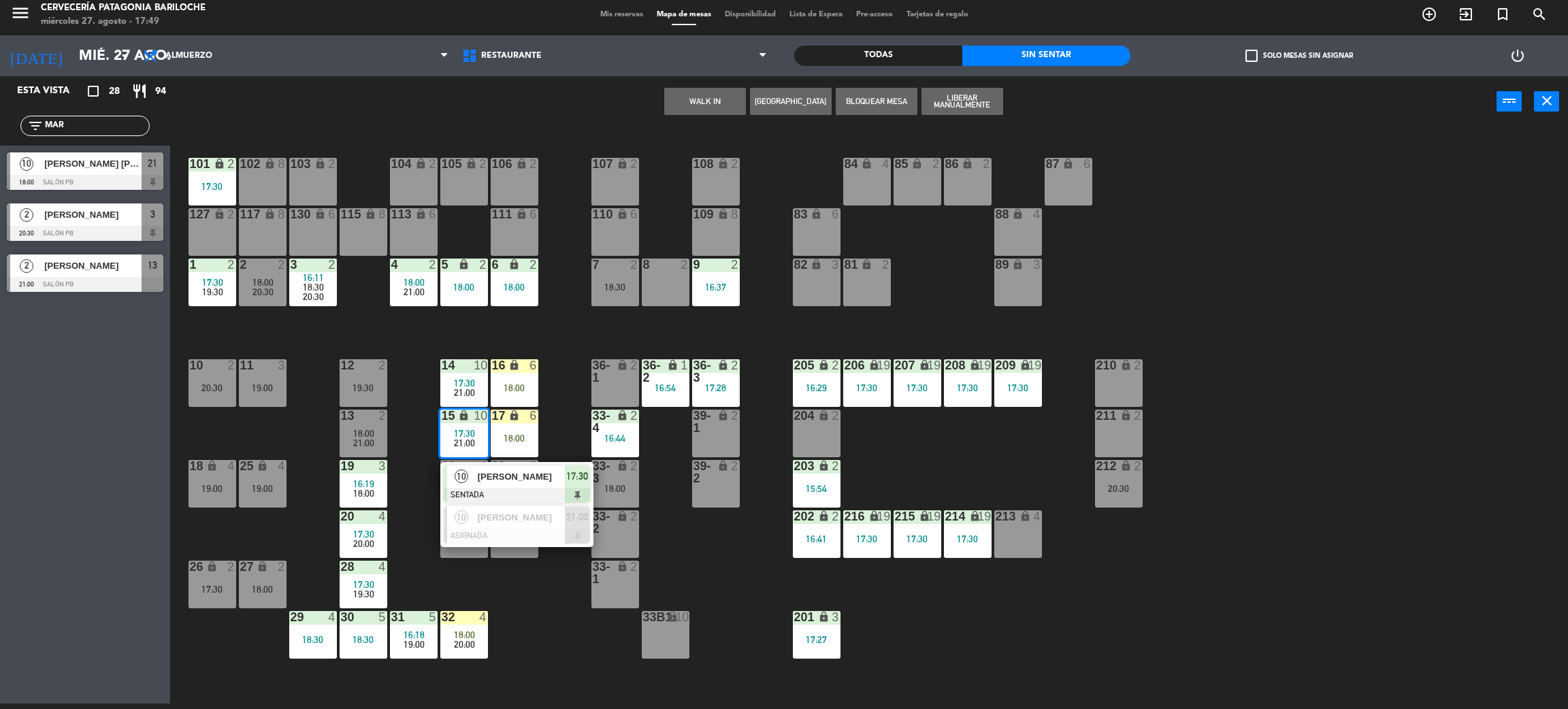
click at [566, 338] on div "101 lock 2 17:30 102 lock 8 104 lock 2 105 lock 2 106 lock 2 103 lock 2 107 loc…" at bounding box center [877, 422] width 1383 height 576
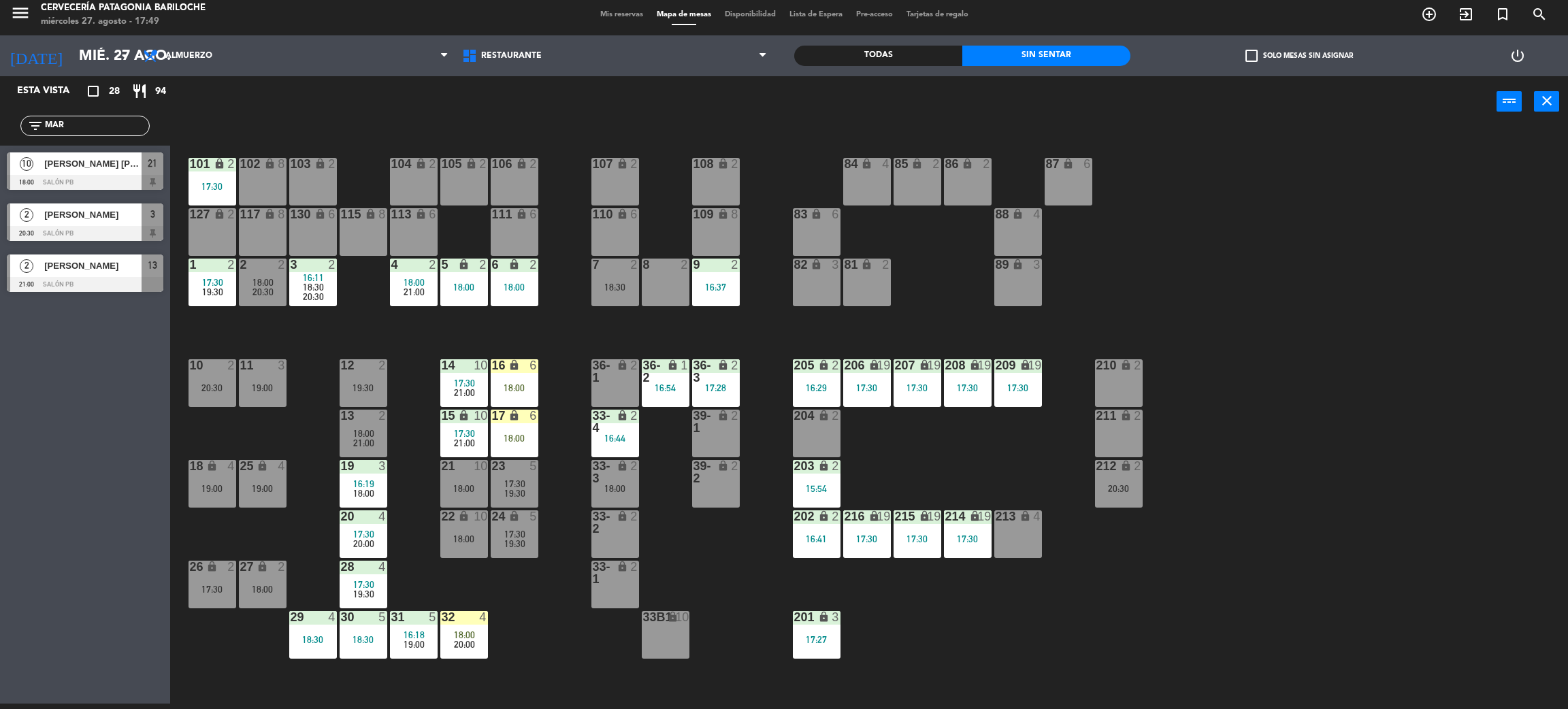
click at [467, 389] on span "21:00" at bounding box center [464, 393] width 21 height 11
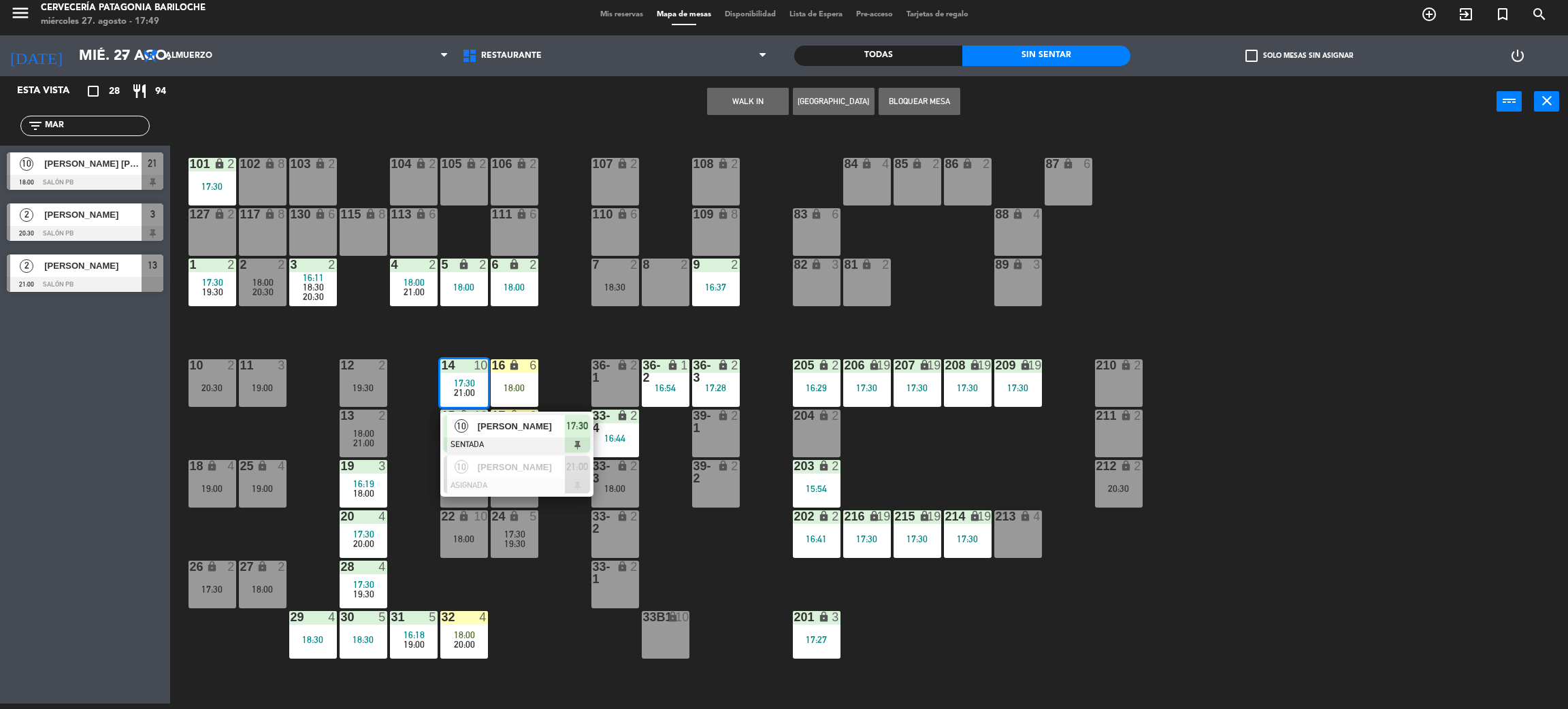
click at [634, 316] on div "101 lock 2 17:30 102 lock 8 104 lock 2 105 lock 2 106 lock 2 103 lock 2 107 loc…" at bounding box center [877, 422] width 1383 height 576
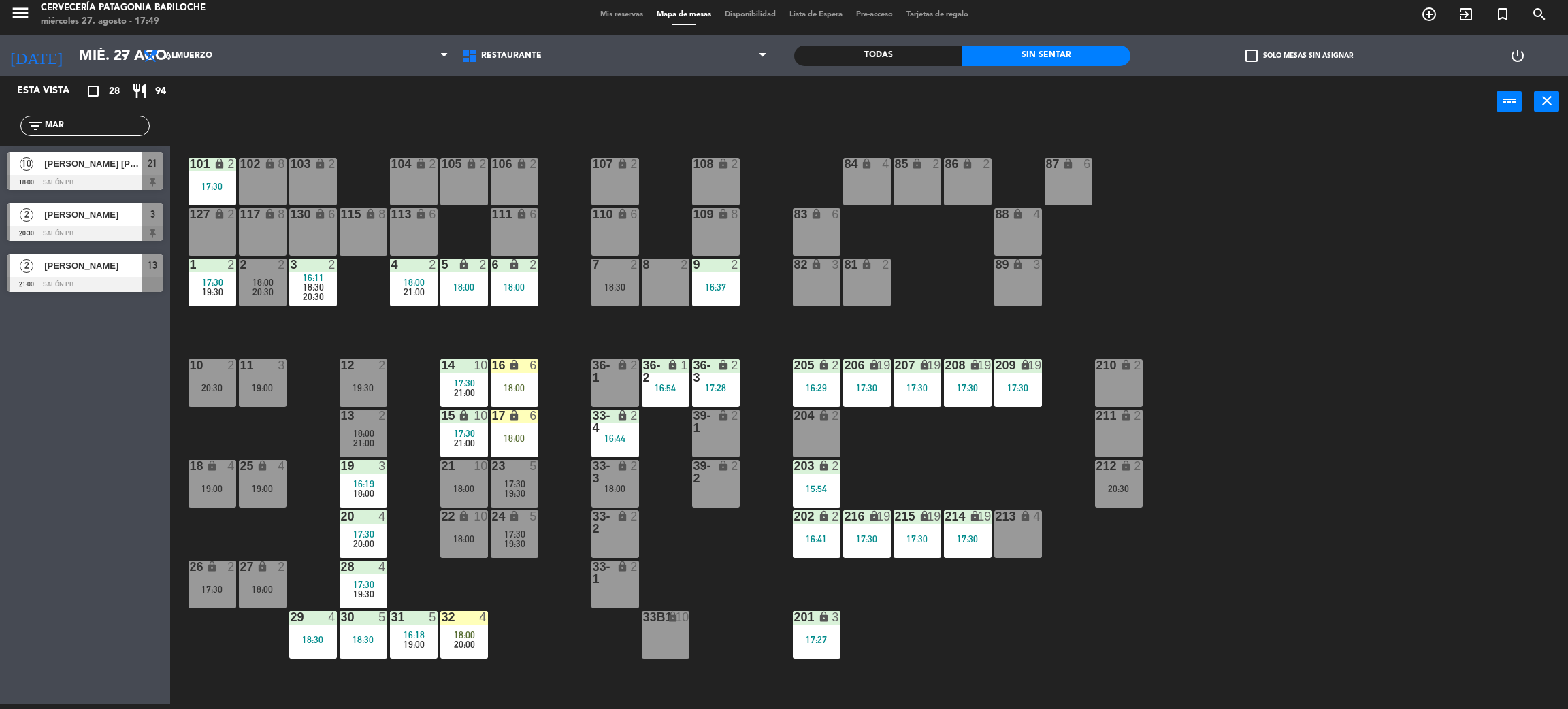
click at [197, 407] on div "101 lock 2 17:30 102 lock 8 104 lock 2 105 lock 2 106 lock 2 103 lock 2 107 loc…" at bounding box center [877, 422] width 1383 height 576
click at [214, 396] on div "10 2 20:30" at bounding box center [212, 383] width 48 height 48
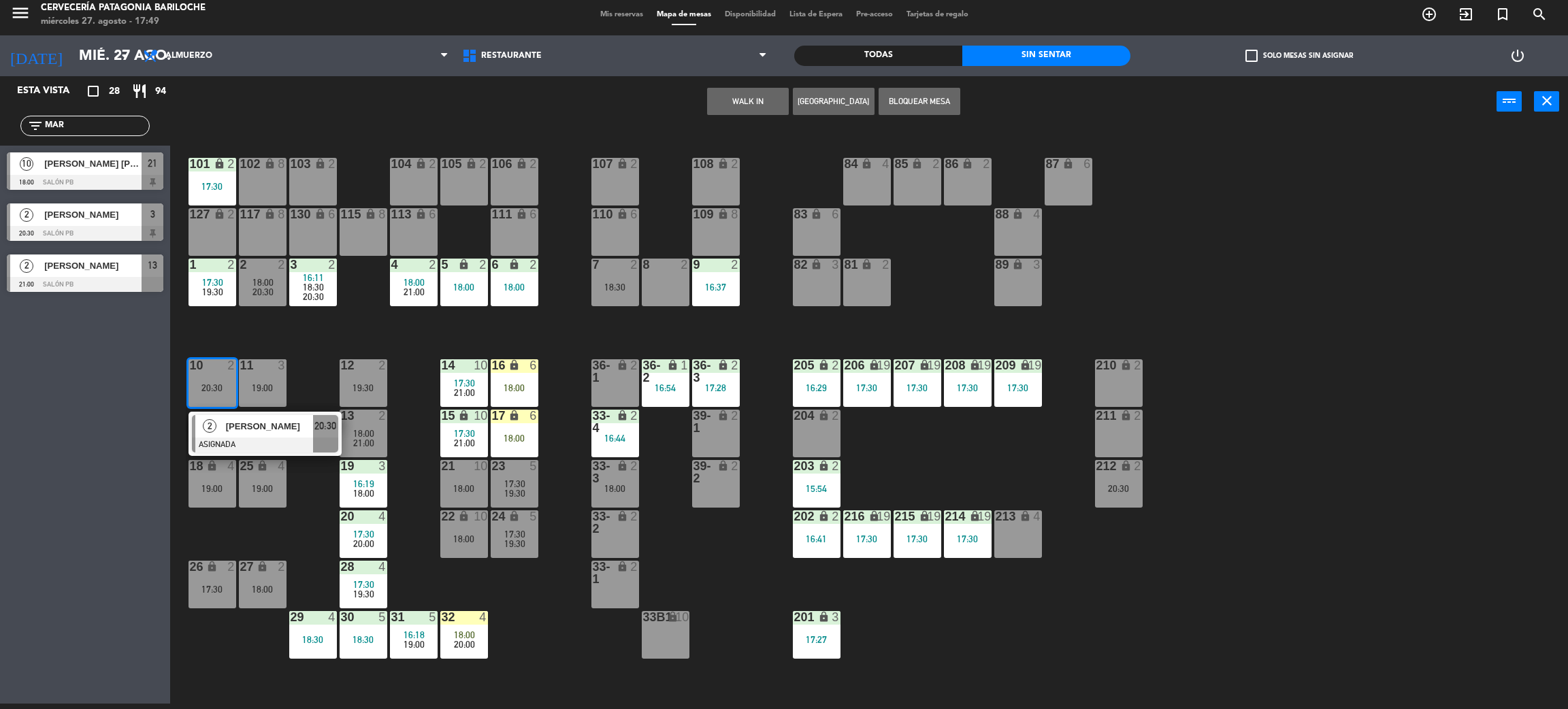
click at [316, 494] on div "101 lock 2 17:30 102 lock 8 104 lock 2 105 lock 2 106 lock 2 103 lock 2 107 loc…" at bounding box center [877, 422] width 1383 height 576
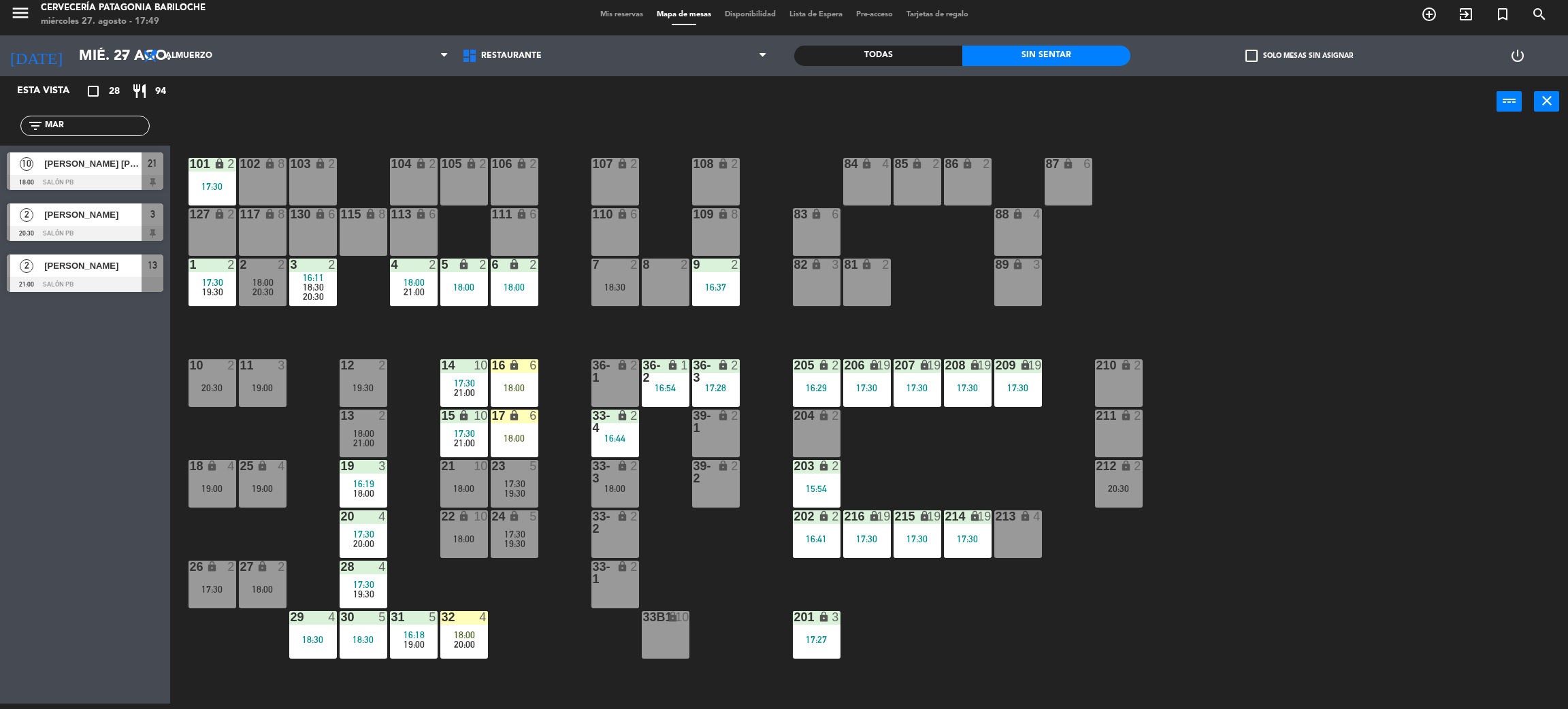
click at [220, 383] on div "20:30" at bounding box center [212, 388] width 48 height 9
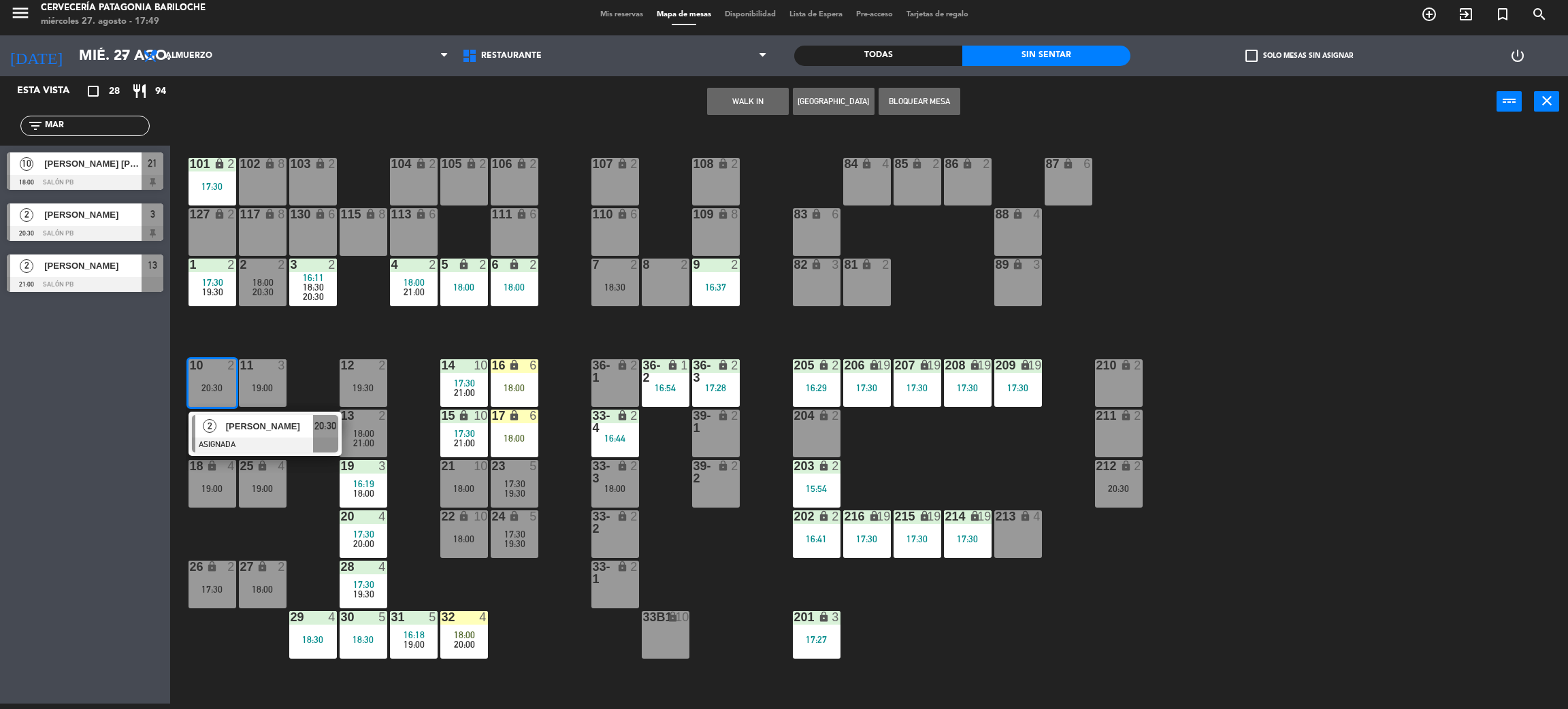
click at [733, 100] on button "WALK IN" at bounding box center [748, 101] width 82 height 27
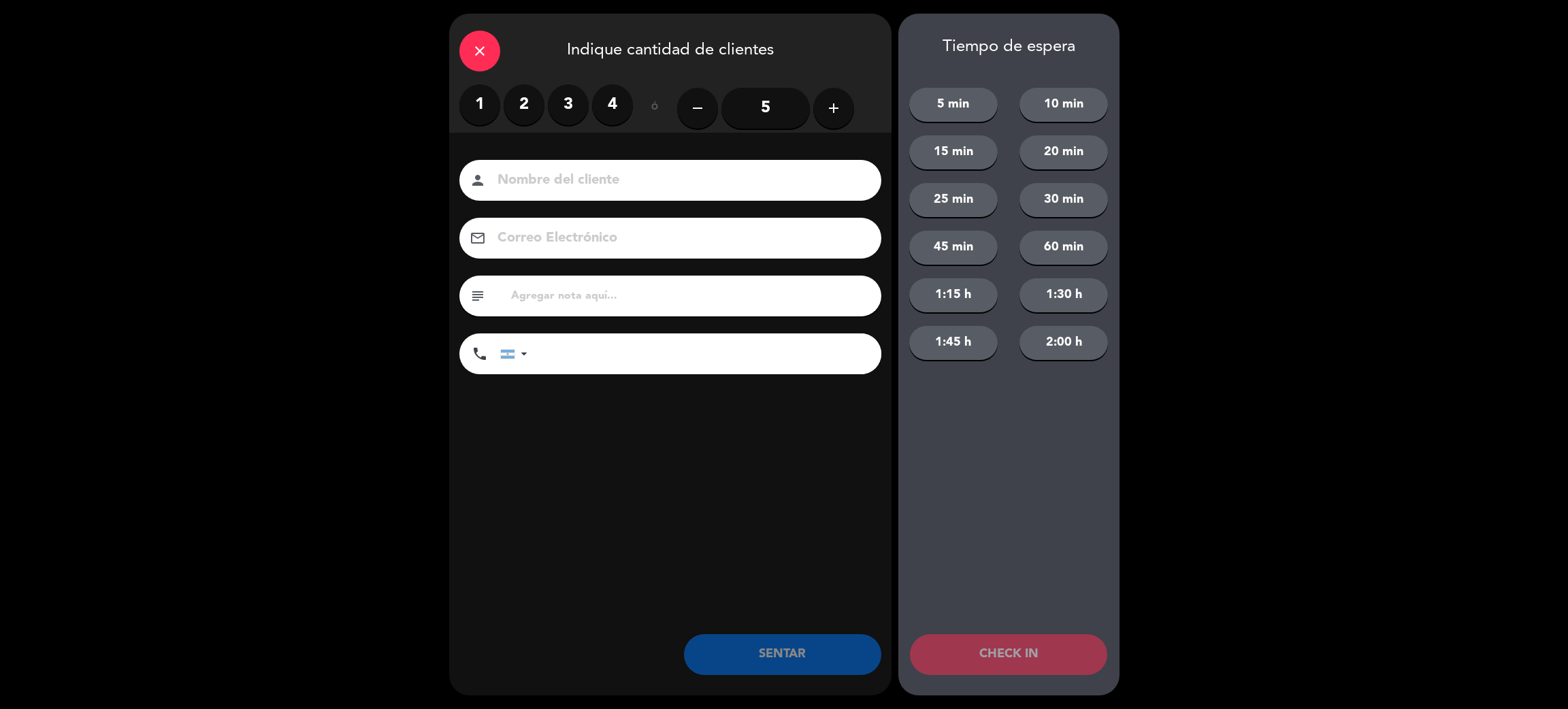
drag, startPoint x: 540, startPoint y: 111, endPoint x: 561, endPoint y: 109, distance: 21.1
click at [545, 111] on div "1 2 3 4" at bounding box center [546, 104] width 174 height 41
click at [561, 108] on label "3" at bounding box center [568, 104] width 41 height 41
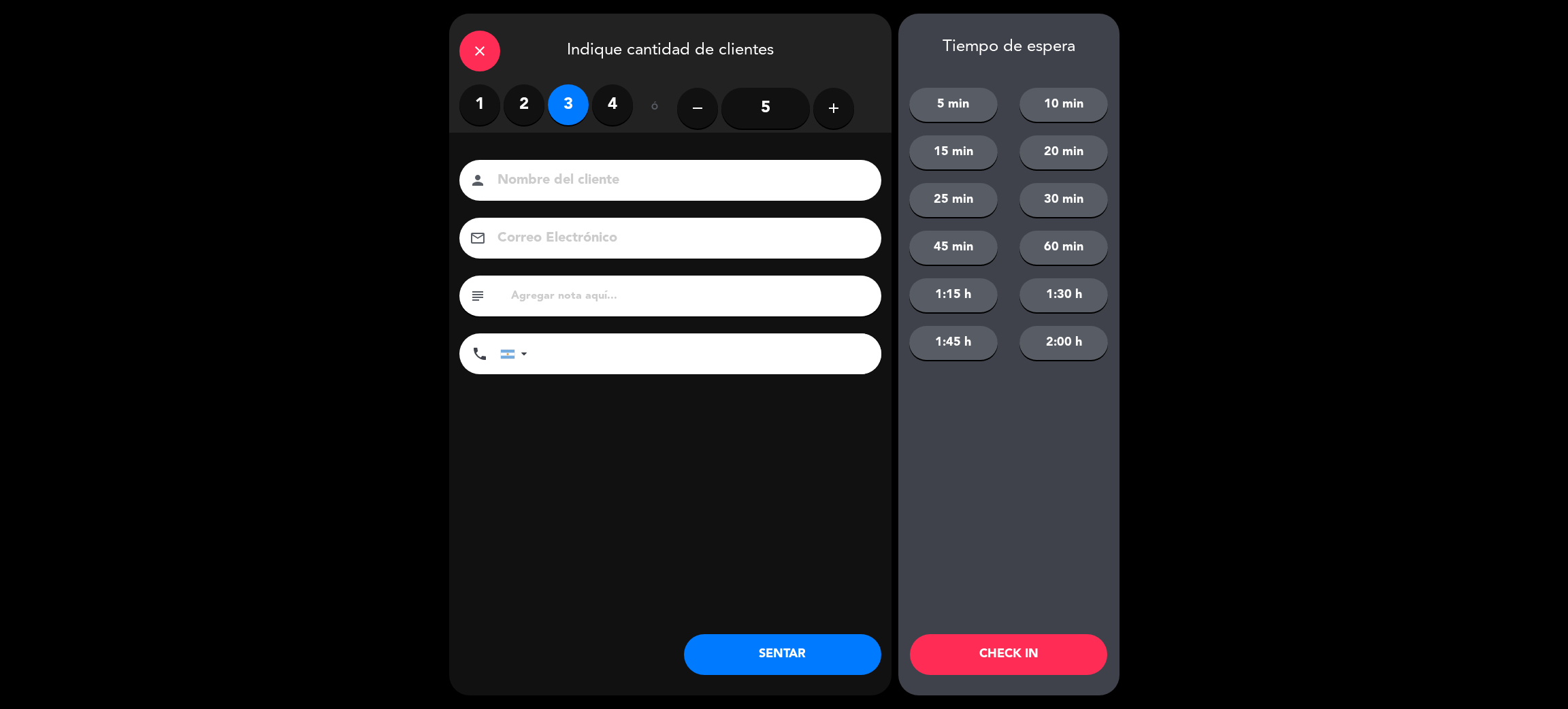
click at [576, 181] on input at bounding box center [680, 181] width 367 height 24
type input "[PERSON_NAME]"
click at [800, 354] on input "tel" at bounding box center [711, 354] width 340 height 41
type input "1126113424"
click at [754, 652] on button "SENTAR" at bounding box center [782, 655] width 197 height 41
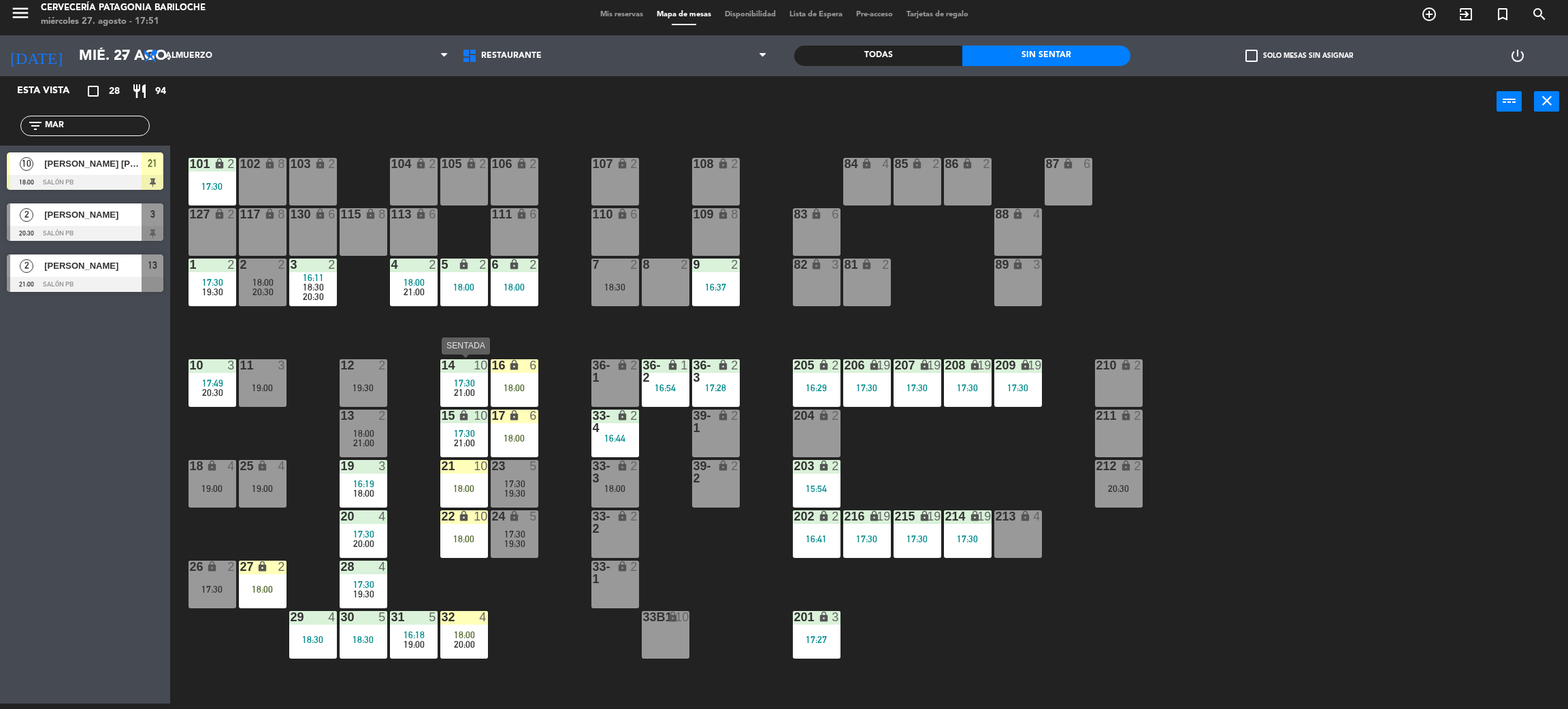
click at [455, 380] on span "17:30" at bounding box center [464, 383] width 21 height 11
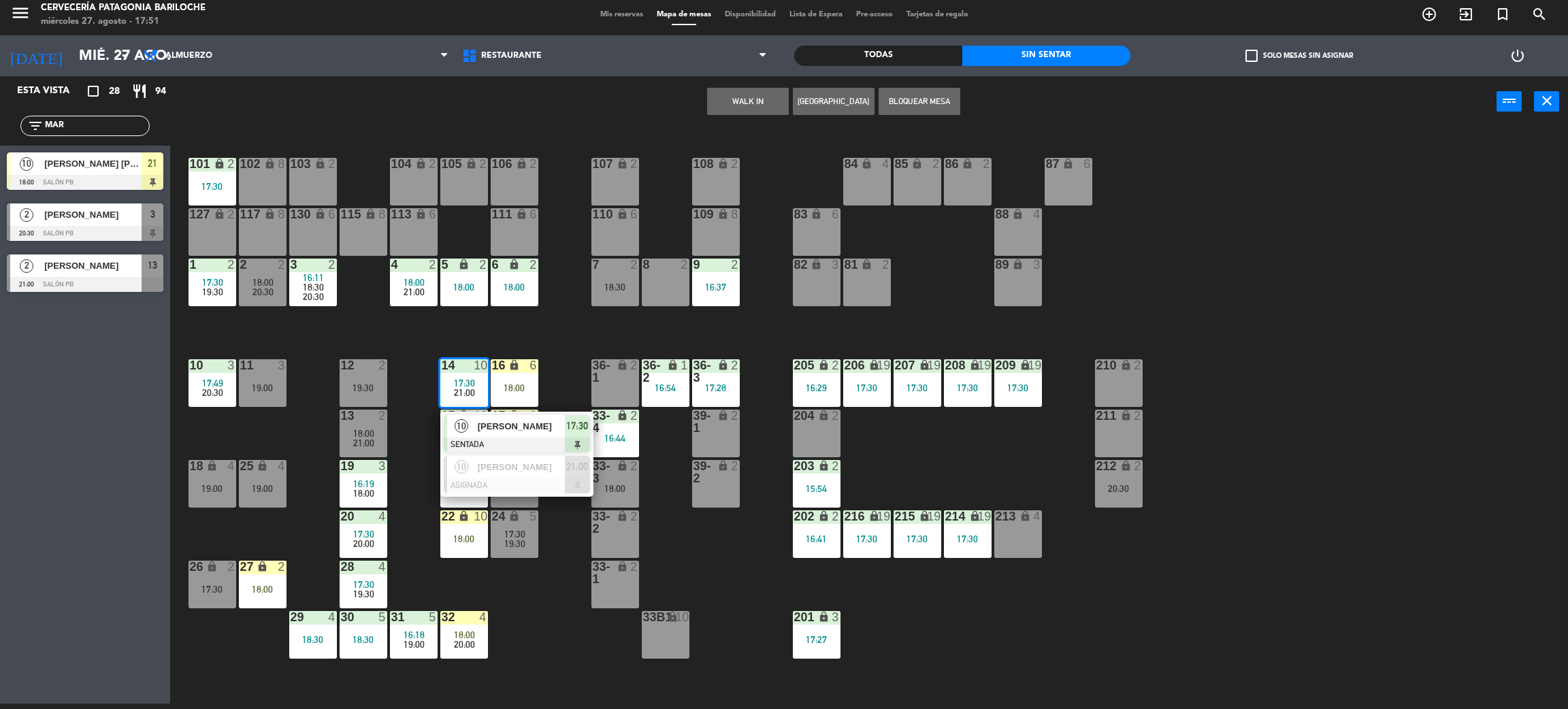
click at [485, 427] on span "[PERSON_NAME]" at bounding box center [521, 426] width 87 height 14
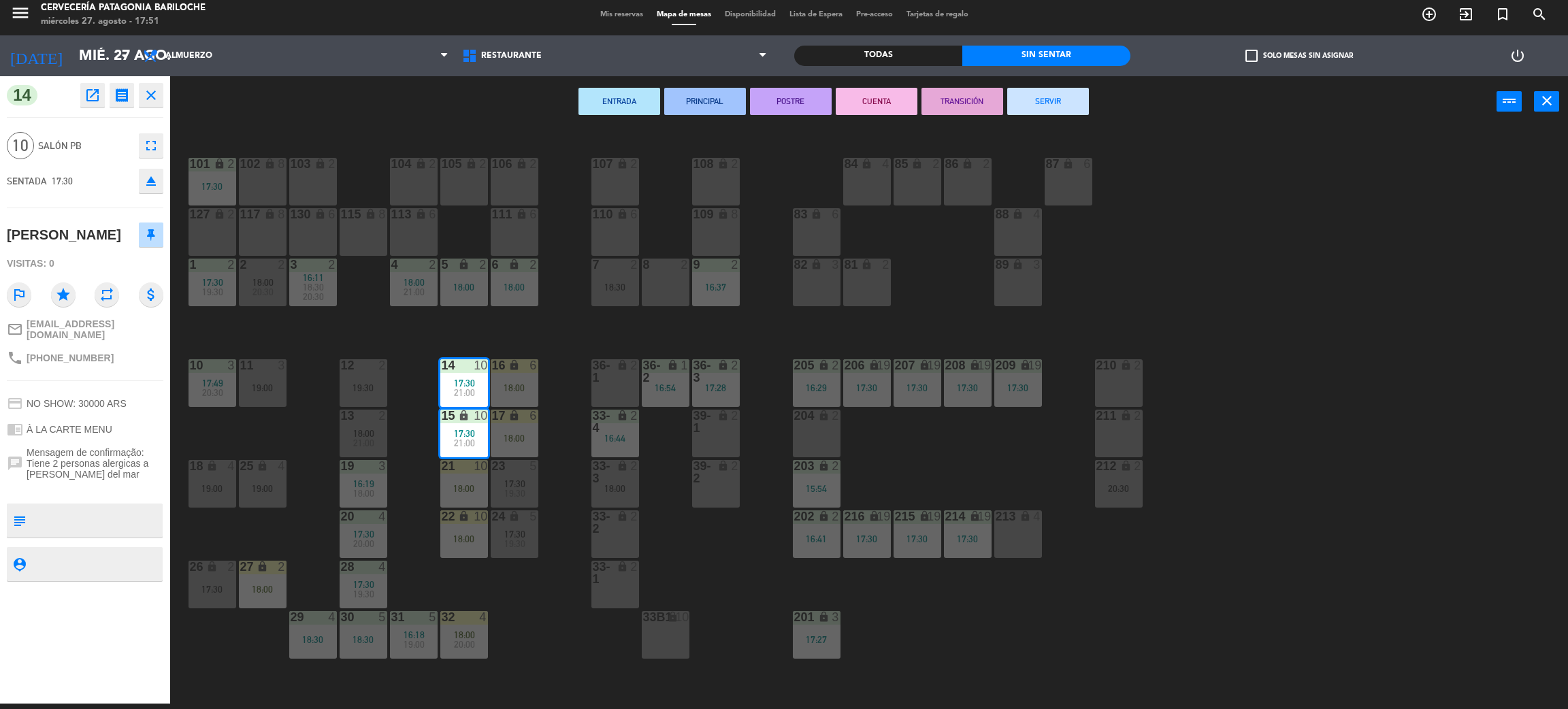
click at [141, 156] on button "fullscreen" at bounding box center [151, 145] width 24 height 24
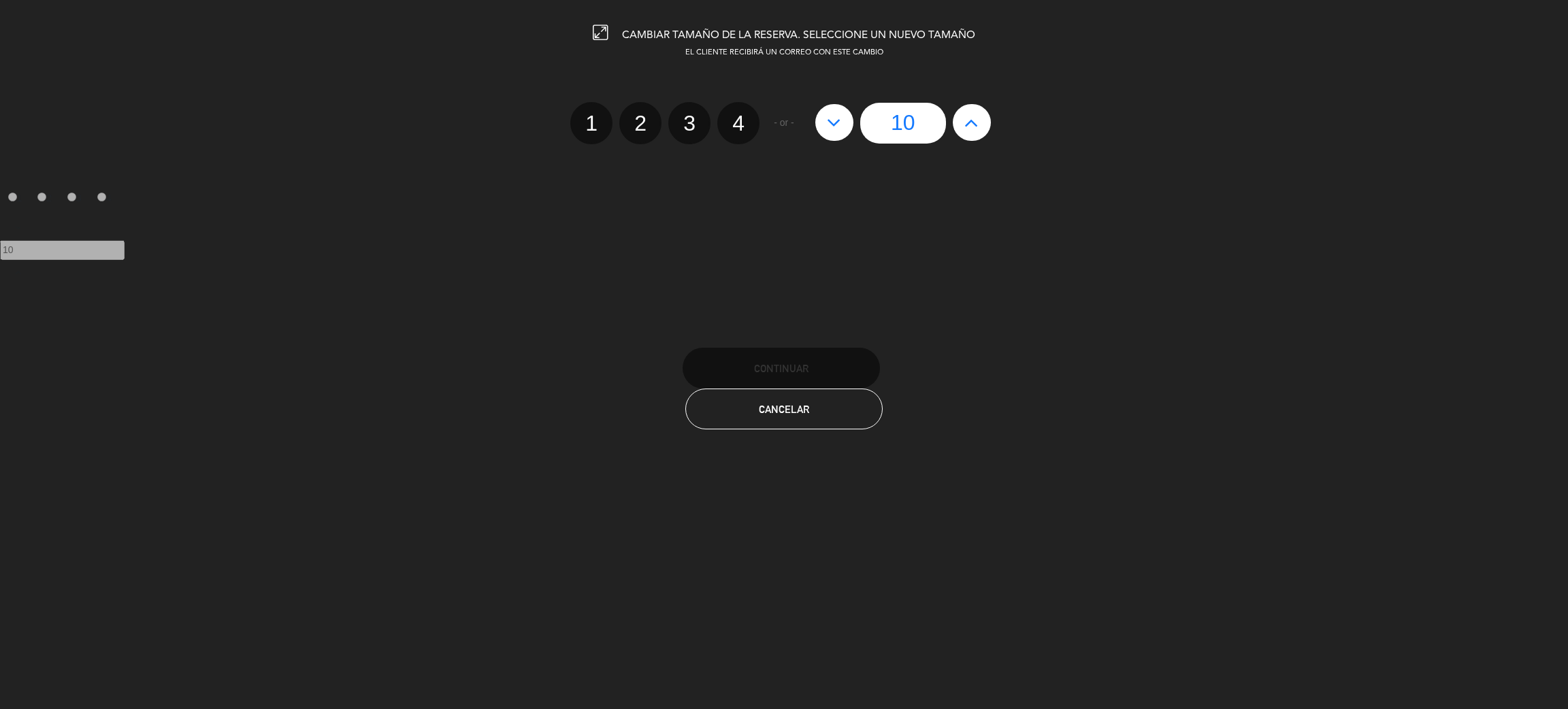
click at [639, 118] on label "2" at bounding box center [641, 123] width 42 height 42
click at [639, 115] on input "2" at bounding box center [638, 111] width 9 height 9
radio input "true"
radio input "false"
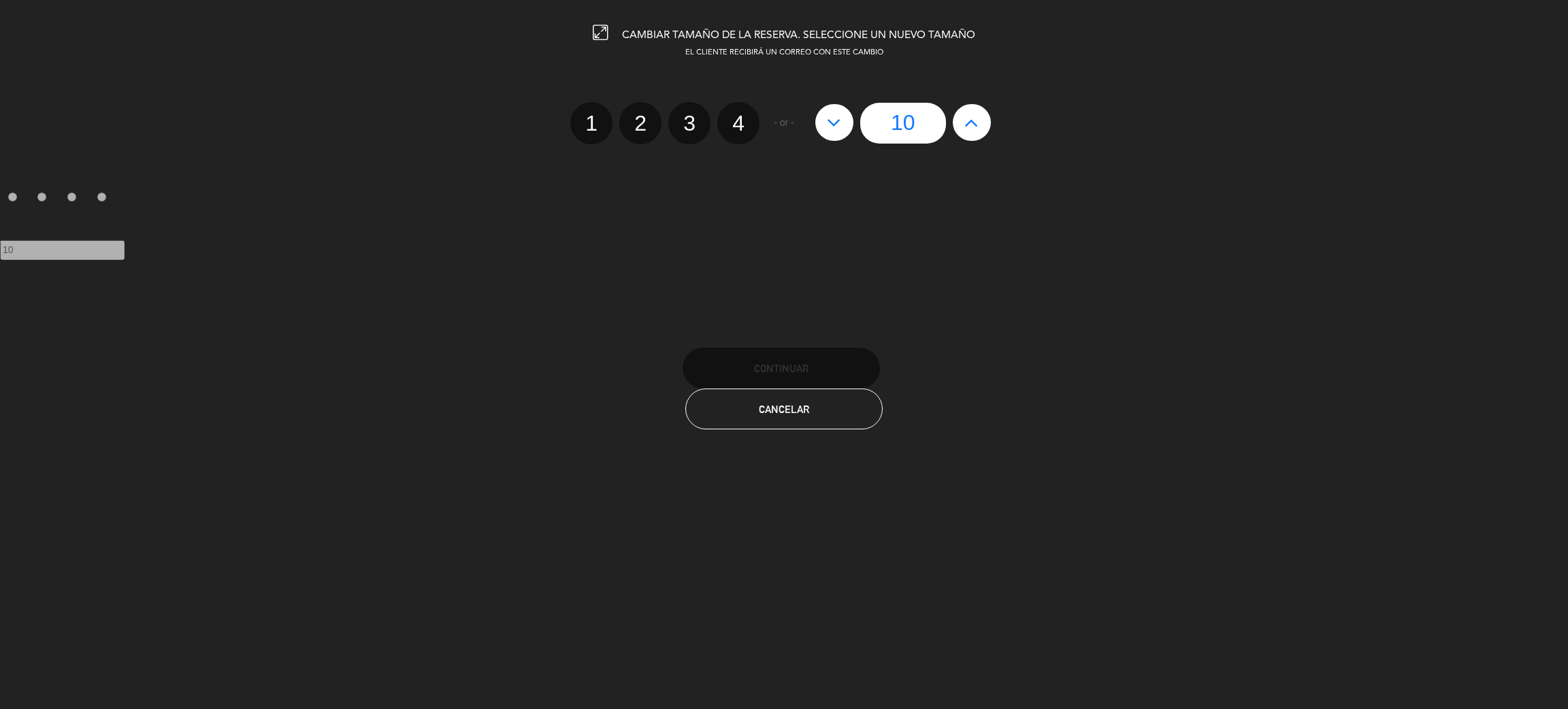
radio input "false"
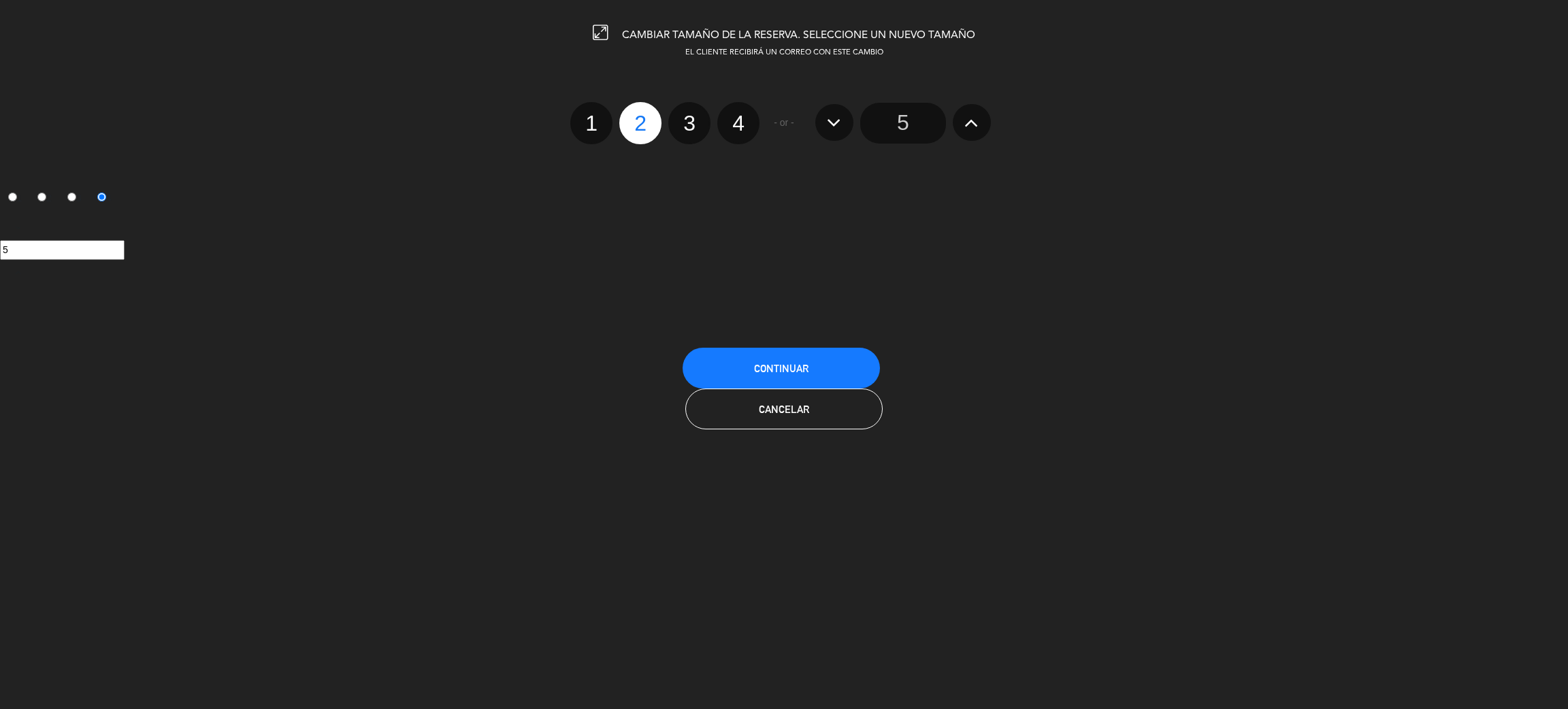
click at [970, 124] on icon at bounding box center [971, 122] width 14 height 22
radio input "false"
click at [970, 124] on icon at bounding box center [971, 122] width 14 height 22
type input "8"
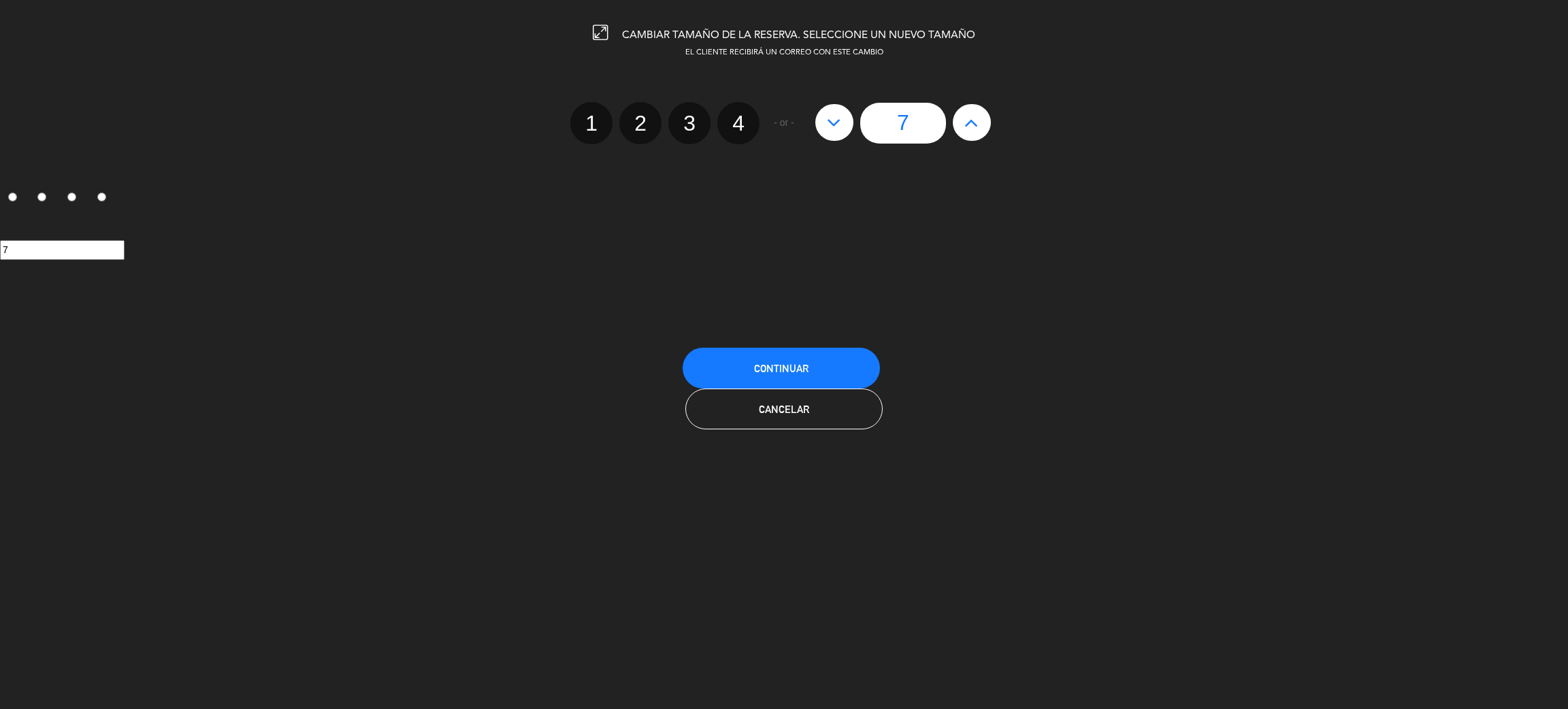
type input "8"
click at [970, 125] on icon at bounding box center [971, 122] width 14 height 22
type input "9"
click at [970, 125] on icon at bounding box center [971, 122] width 14 height 22
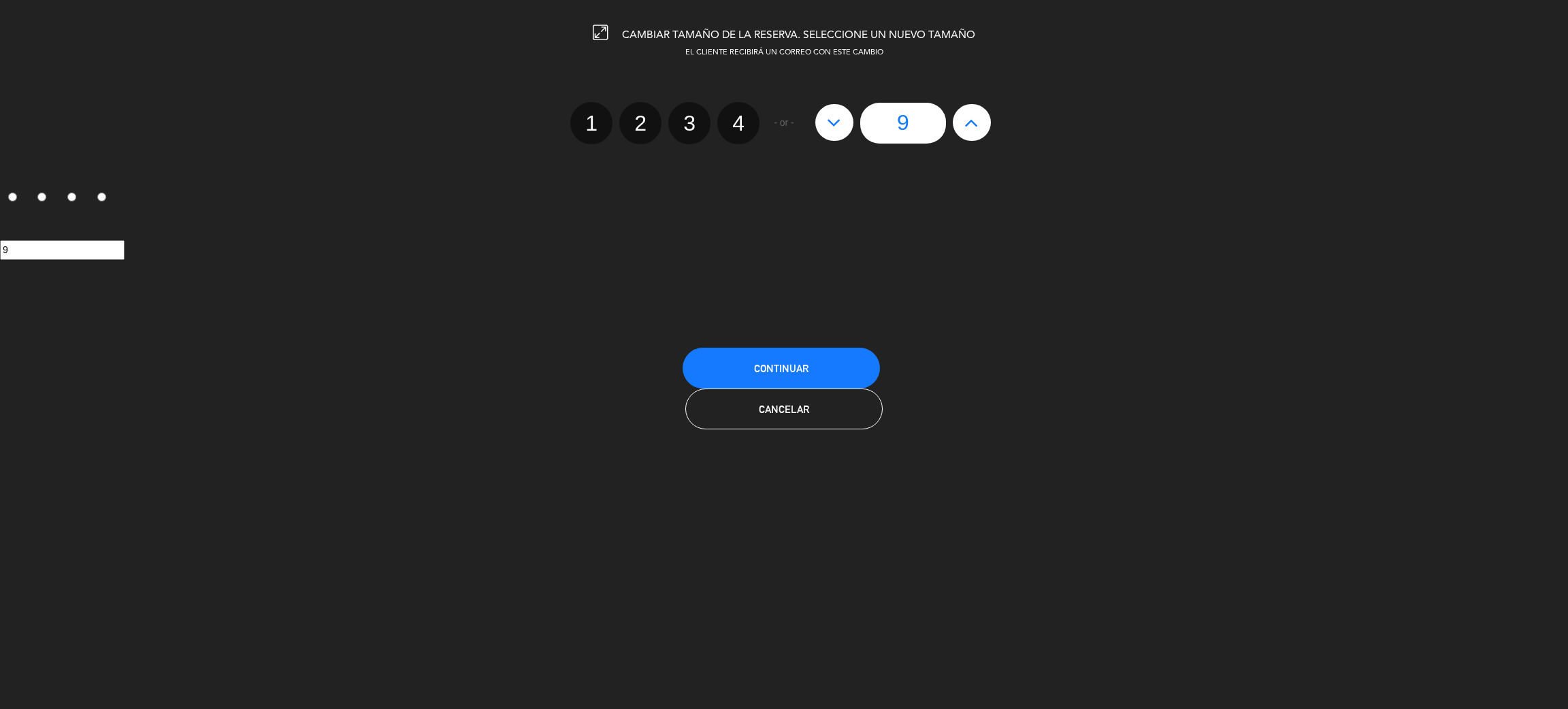
type input "10"
click at [970, 125] on icon at bounding box center [971, 122] width 14 height 22
type input "11"
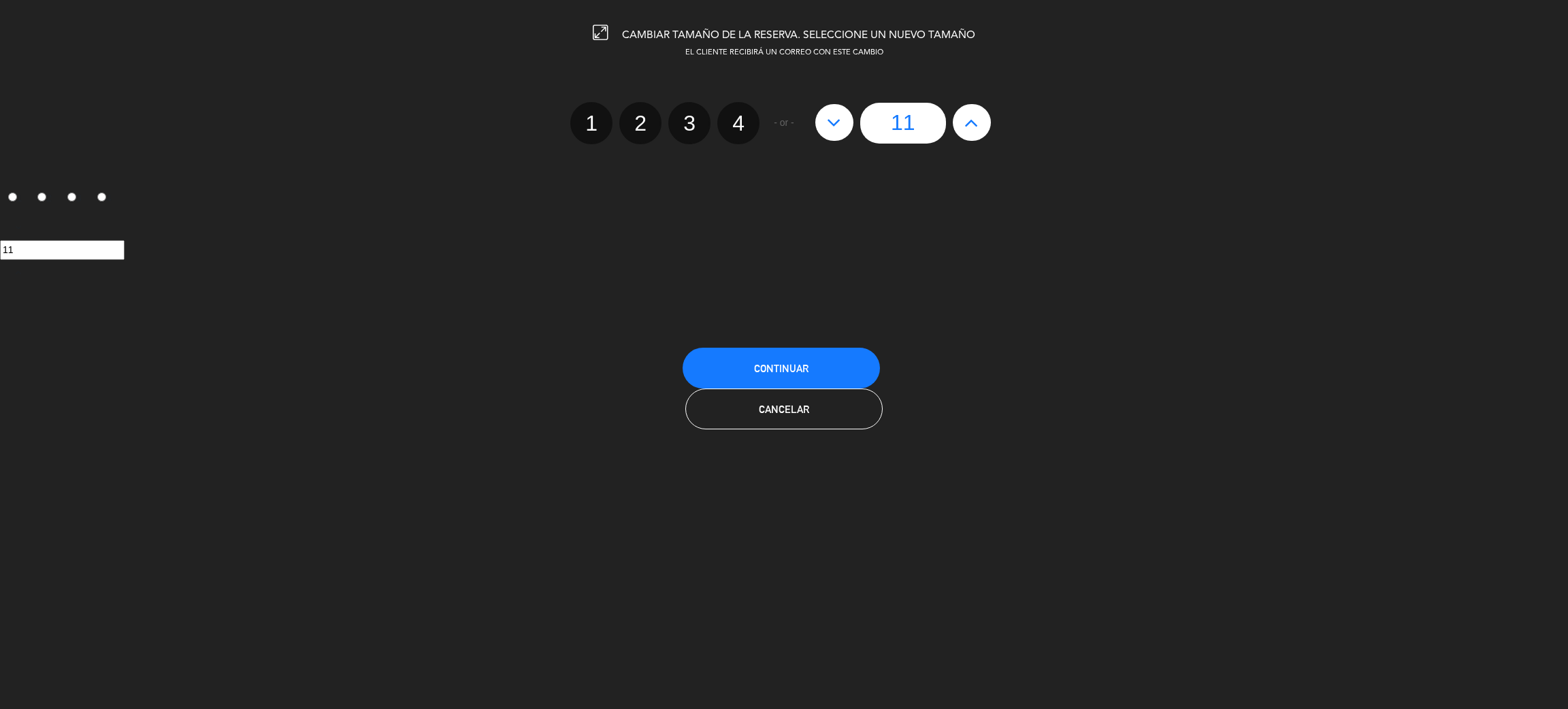
click at [970, 125] on icon at bounding box center [971, 122] width 14 height 22
type input "12"
click at [780, 378] on button "Continuar" at bounding box center [780, 368] width 197 height 41
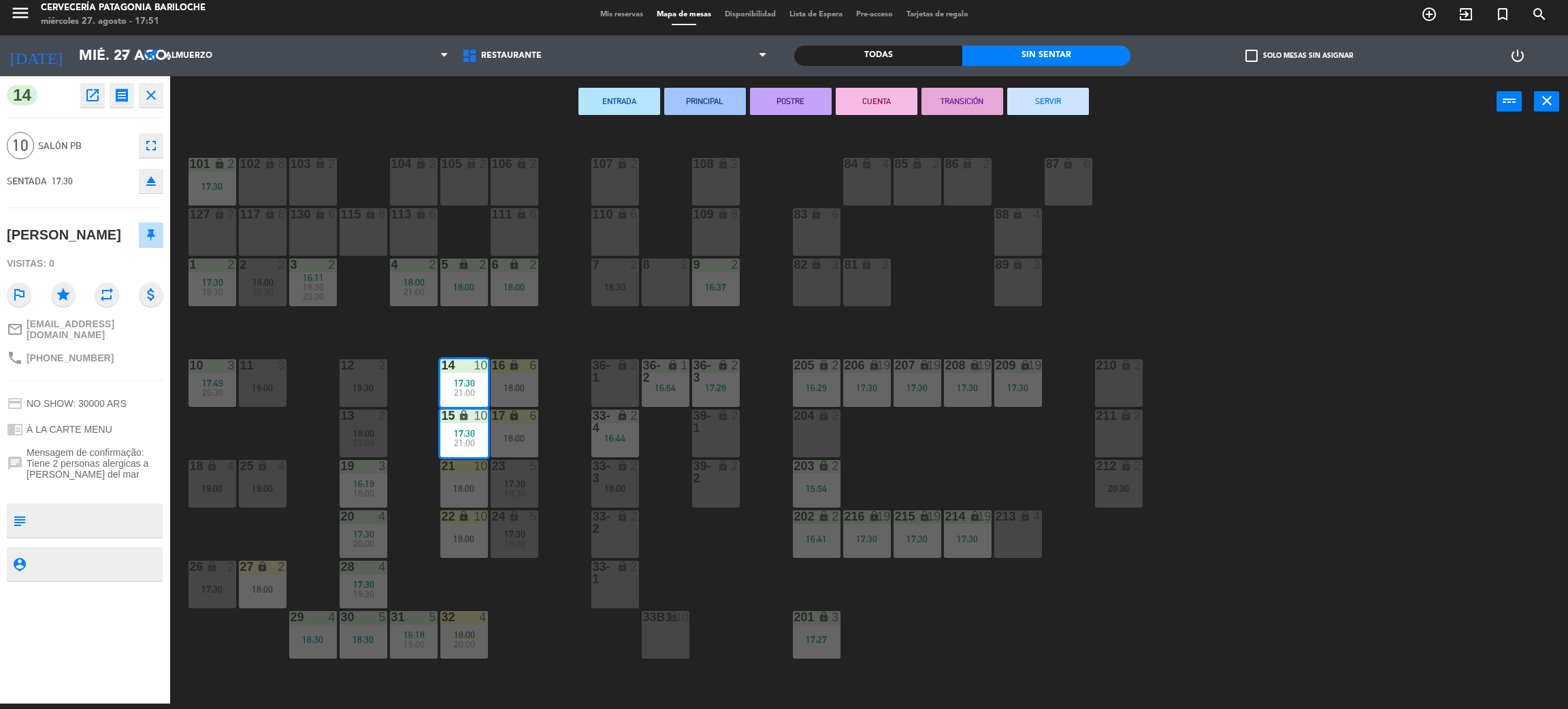
click at [769, 339] on div "101 lock 2 17:30 102 lock 8 104 lock 2 105 lock 2 106 lock 2 103 lock 2 107 loc…" at bounding box center [877, 422] width 1383 height 576
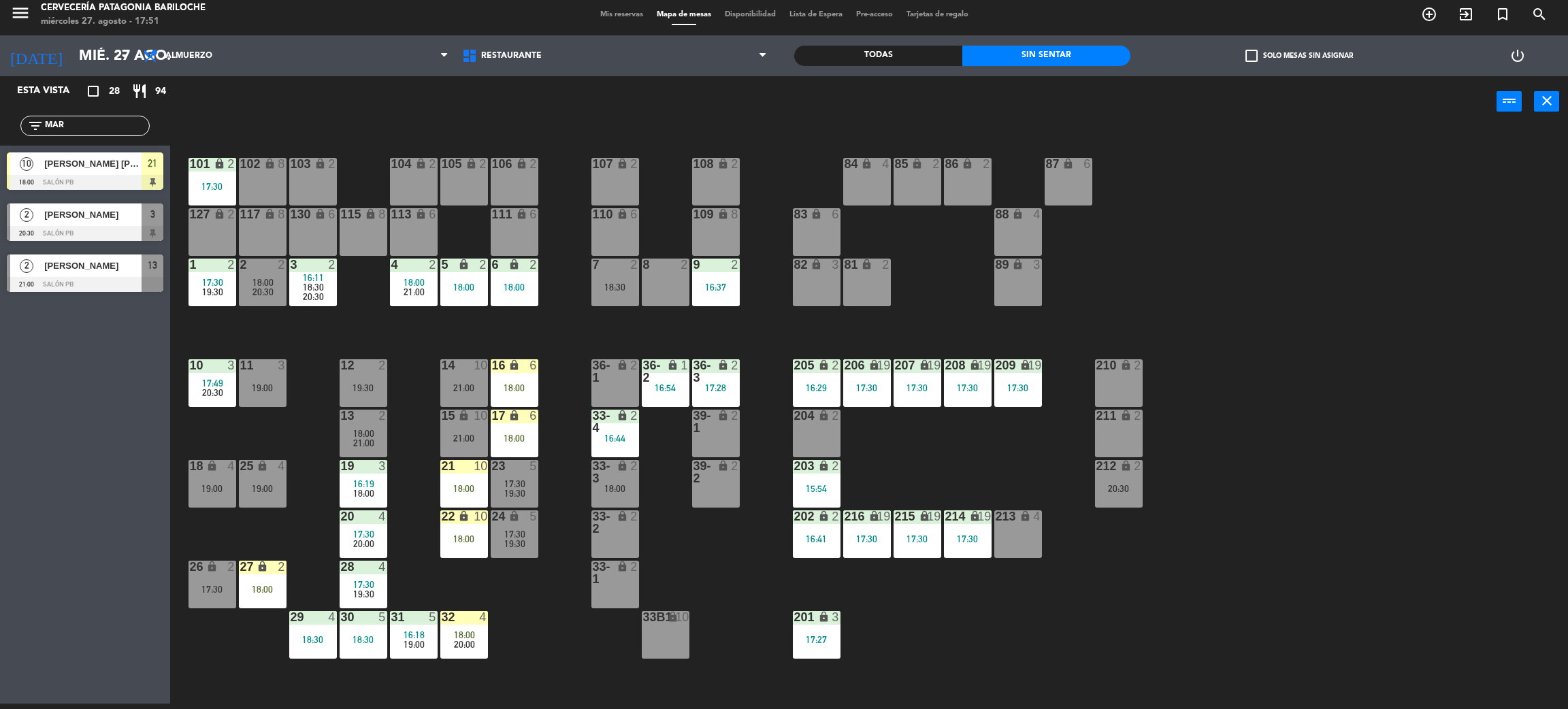
click at [53, 174] on div "[PERSON_NAME] [PERSON_NAME]" at bounding box center [93, 163] width 99 height 23
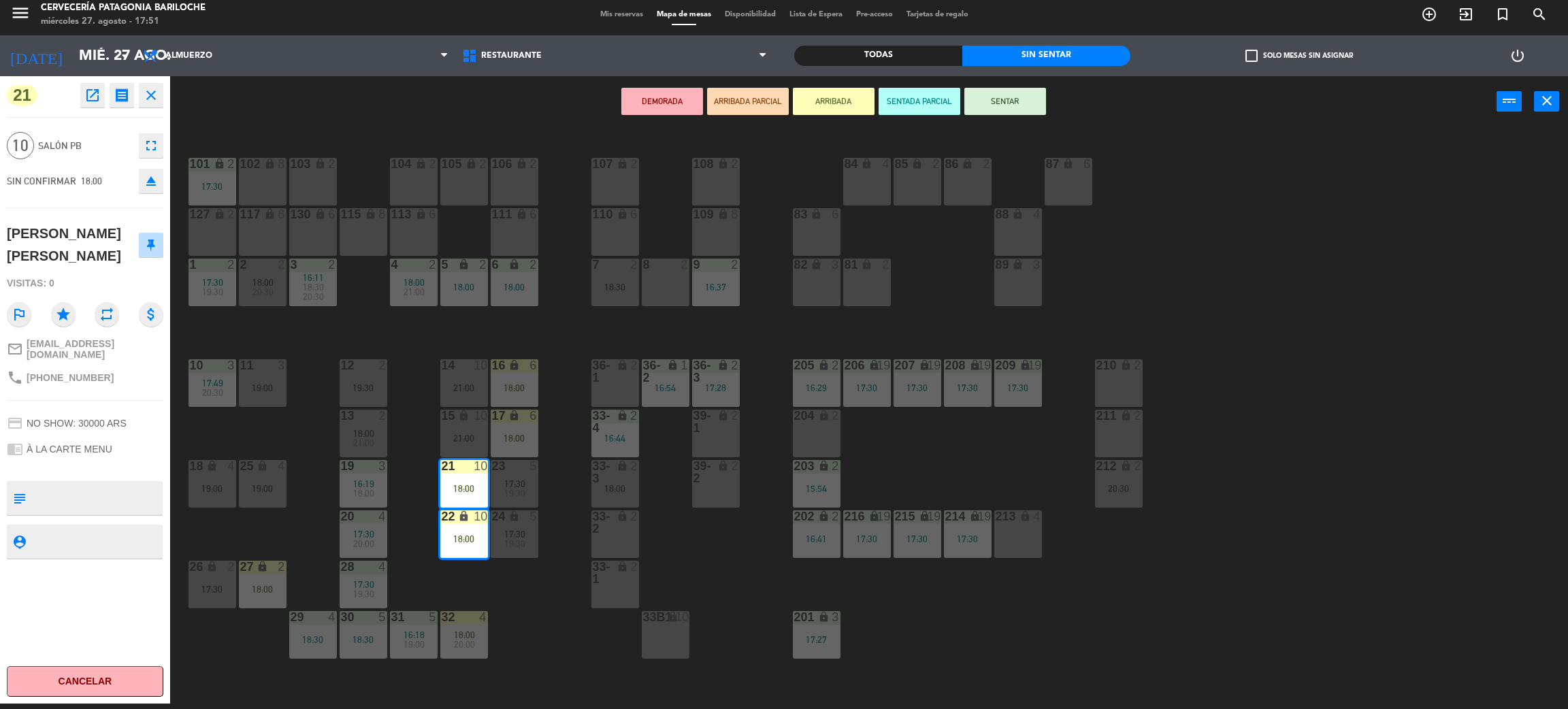
click at [149, 152] on icon "fullscreen" at bounding box center [151, 145] width 16 height 16
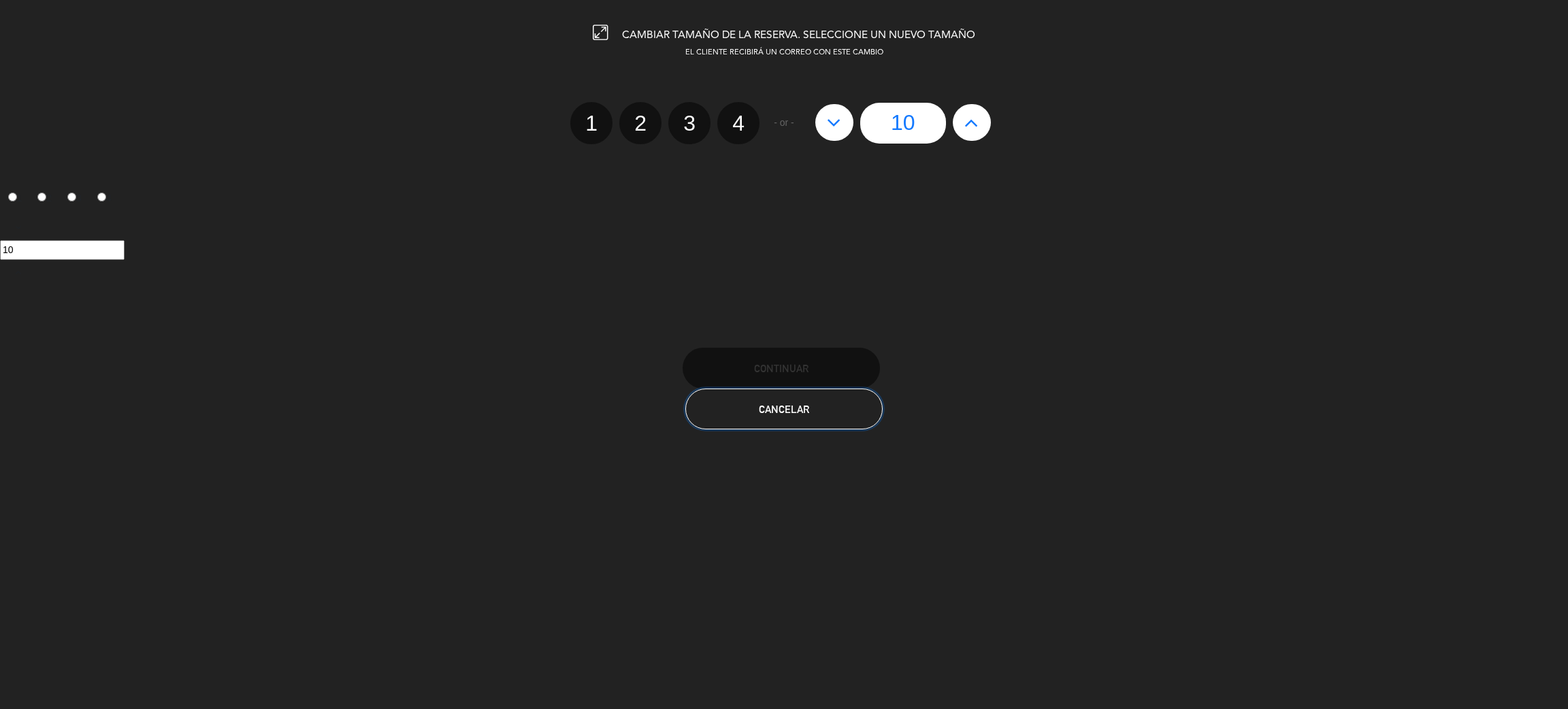
click at [791, 412] on span "Cancelar" at bounding box center [784, 409] width 50 height 12
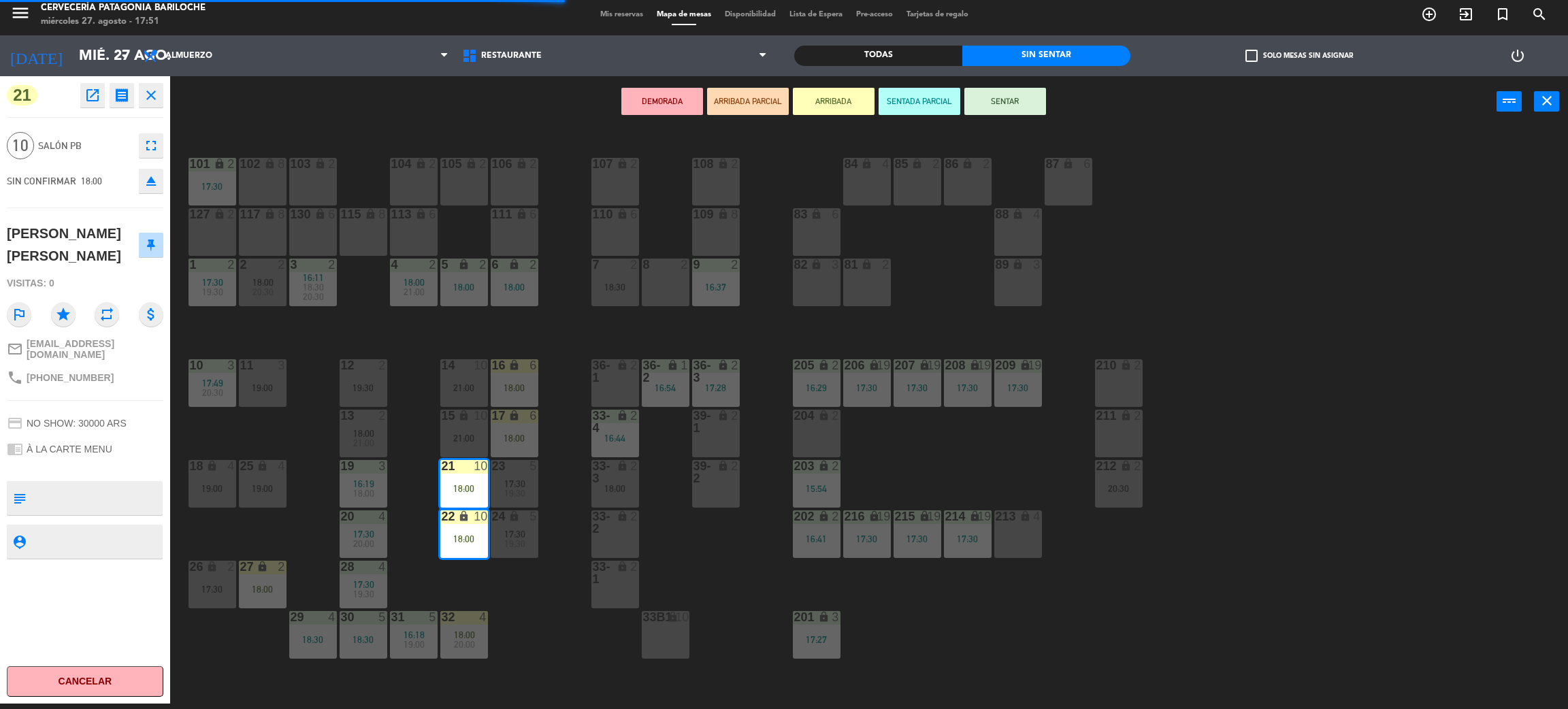
click at [582, 312] on div "101 lock 2 17:30 102 lock 8 104 lock 2 105 lock 2 106 lock 2 103 lock 2 107 loc…" at bounding box center [877, 422] width 1383 height 576
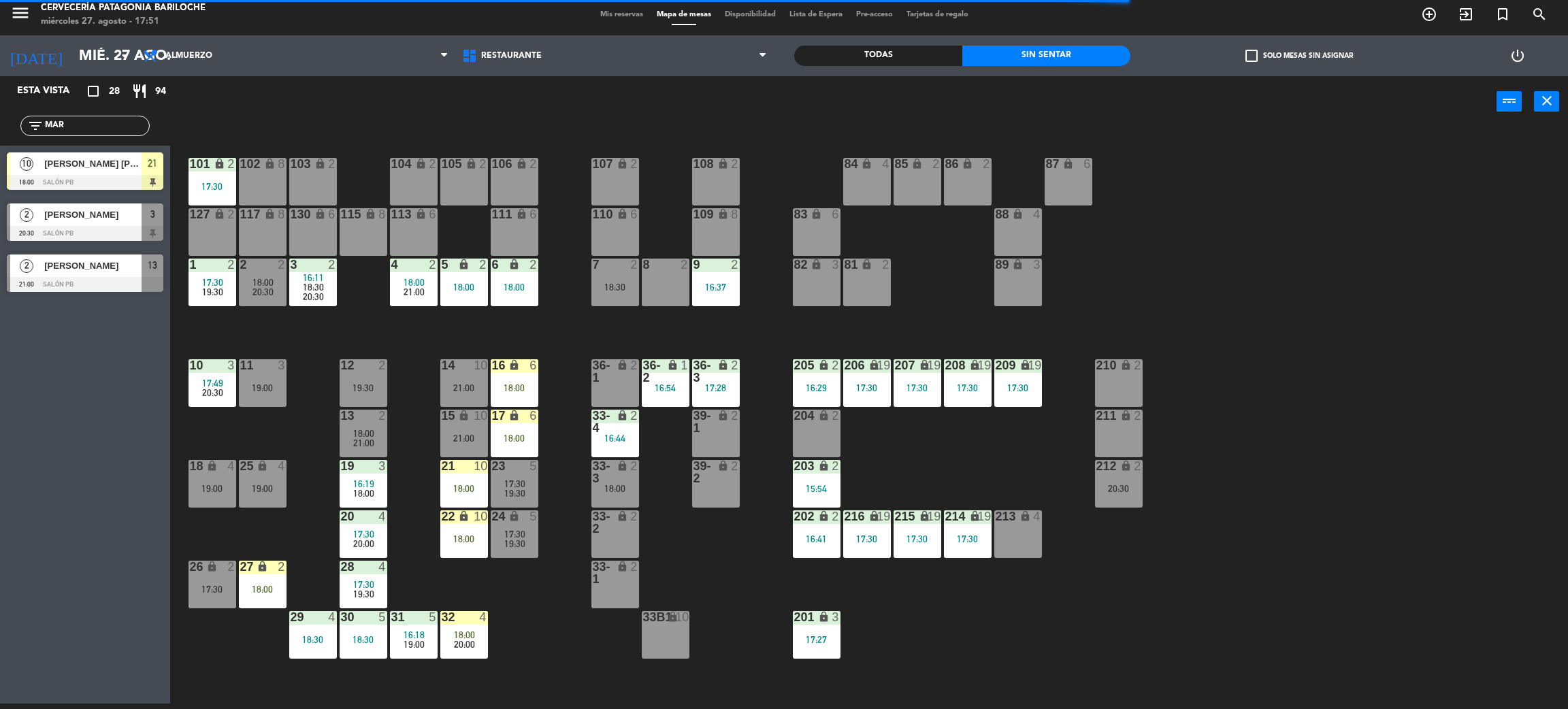
drag, startPoint x: 96, startPoint y: 118, endPoint x: 0, endPoint y: 118, distance: 96.0
click at [0, 118] on div "filter_list MAR" at bounding box center [85, 126] width 170 height 39
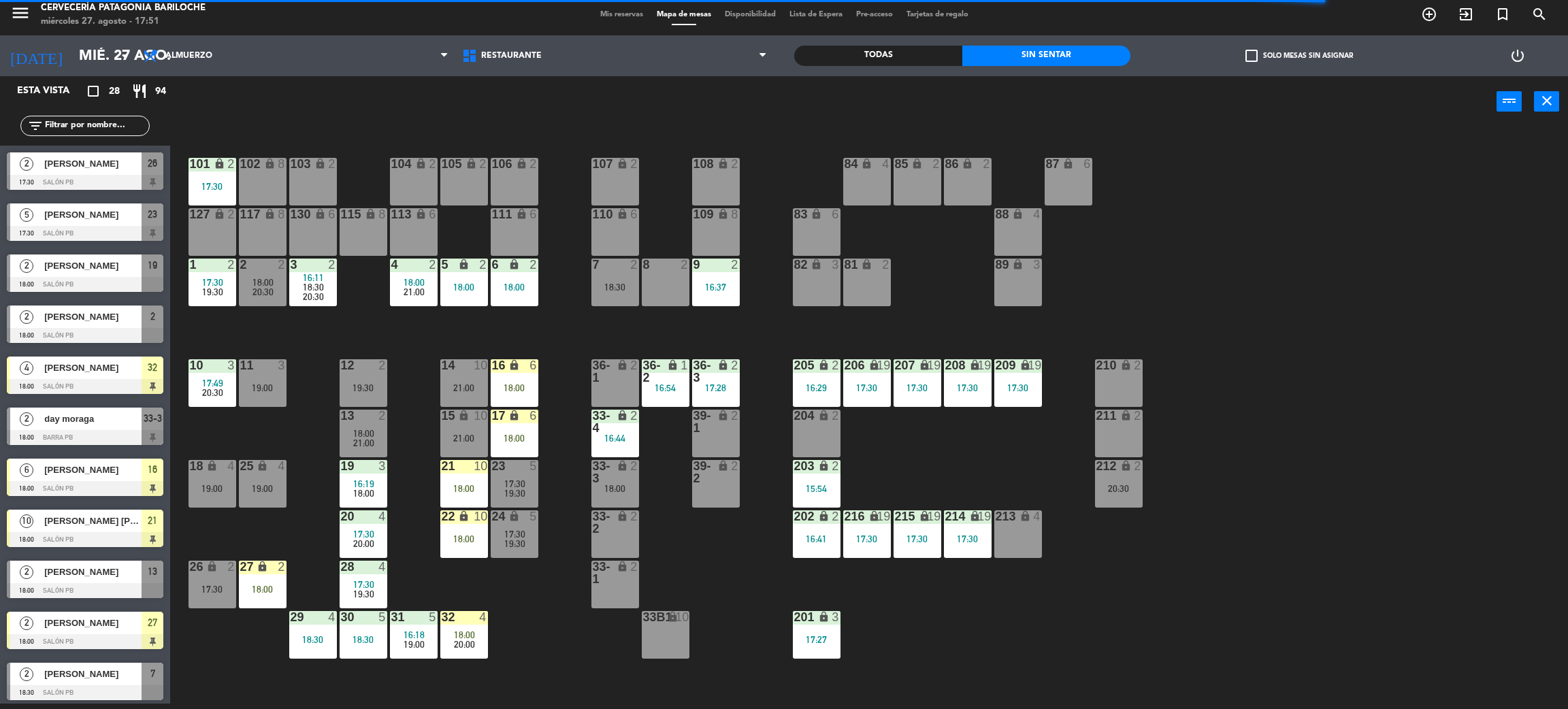
click at [89, 125] on input "text" at bounding box center [96, 126] width 105 height 15
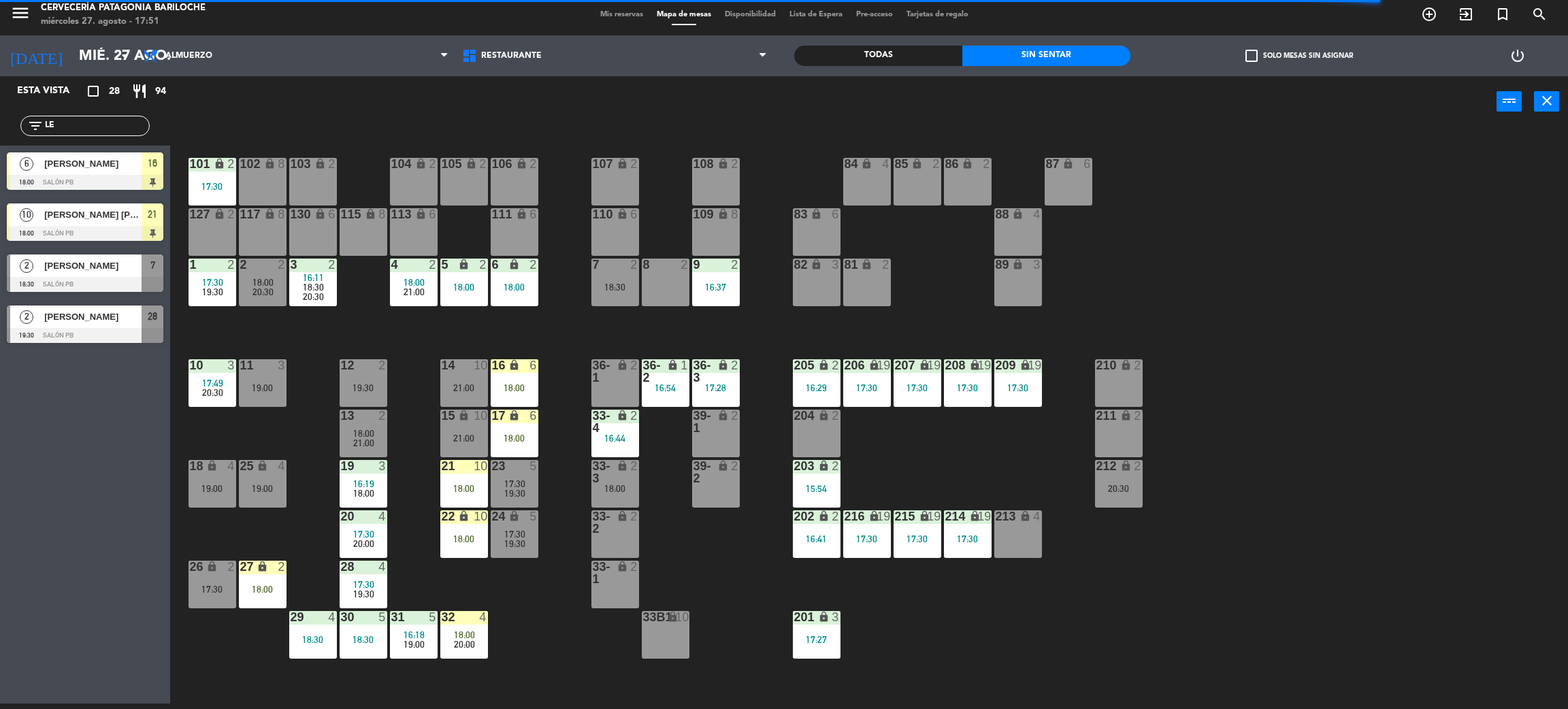
click at [90, 440] on div "Esta vista crop_square 28 restaurant 94 filter_list LE 6 Ellen Matos Borges 18:…" at bounding box center [85, 389] width 170 height 627
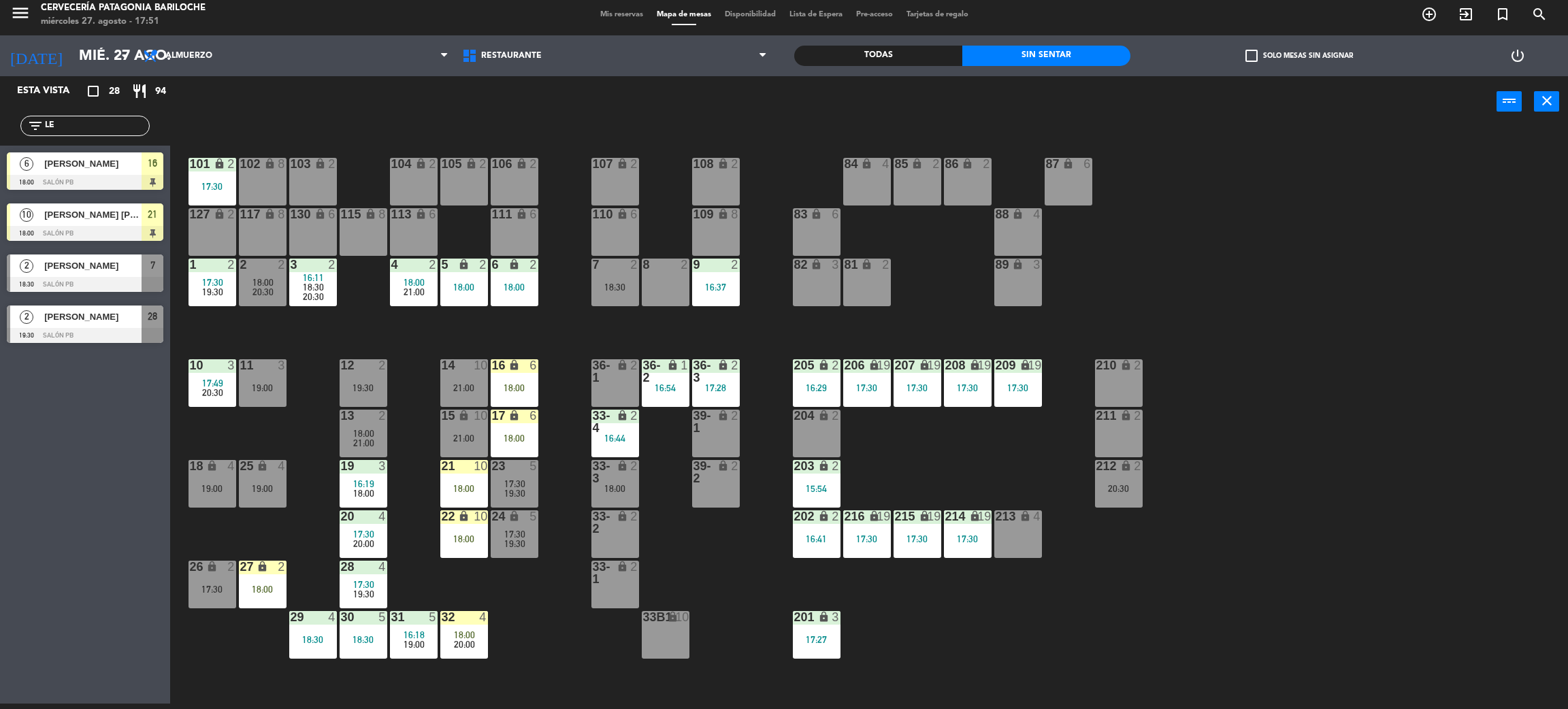
click at [83, 125] on input "LE" at bounding box center [96, 126] width 105 height 15
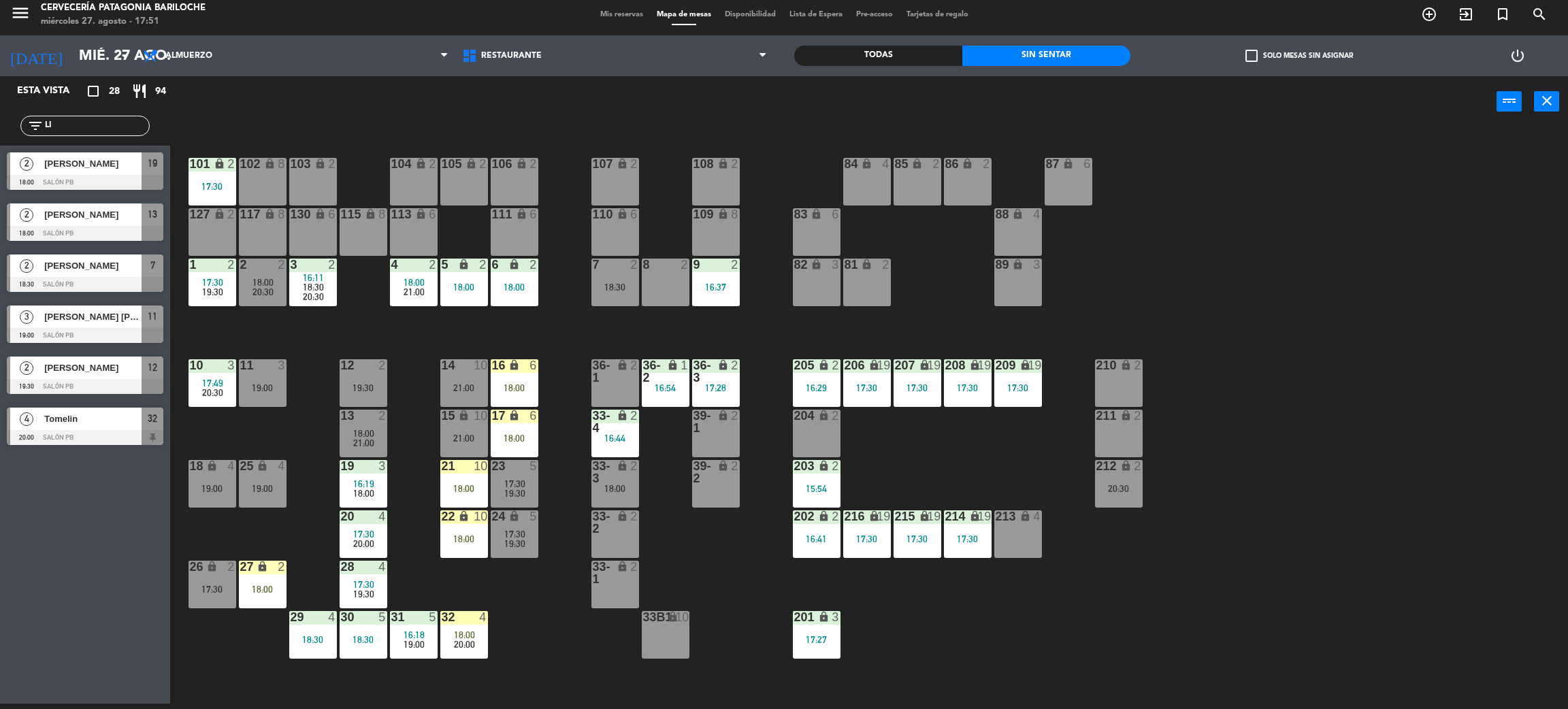
click at [31, 620] on div "Esta vista crop_square 28 restaurant 94 filter_list LI 2 Amélia Santos 18:00 SA…" at bounding box center [85, 389] width 170 height 627
drag, startPoint x: 82, startPoint y: 128, endPoint x: 10, endPoint y: 126, distance: 72.0
click at [13, 126] on div "filter_list LI" at bounding box center [85, 126] width 170 height 39
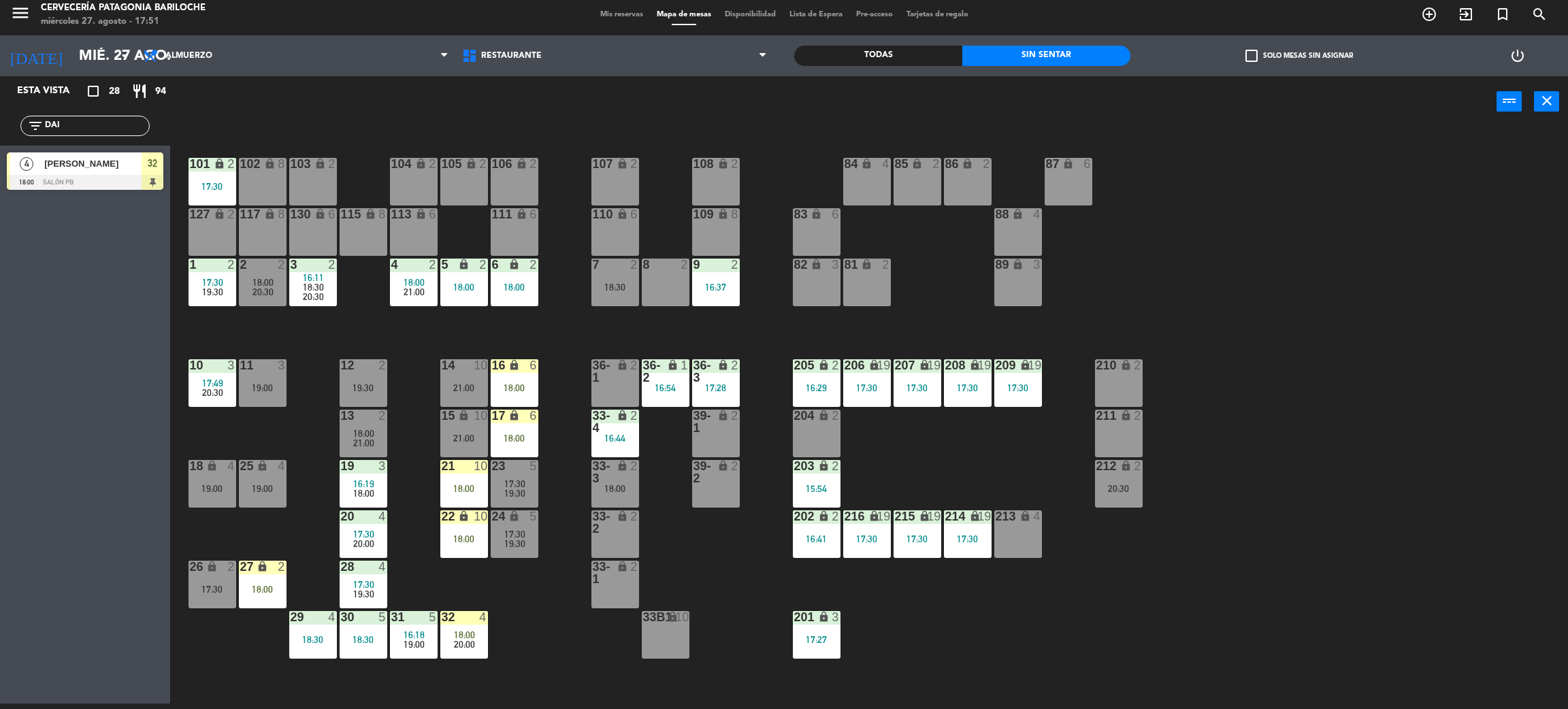
type input "DAI"
click at [43, 184] on div "4 Daiana bottaro 18:00 SALÓN PB 32 4 Daiana bottaro 18:00 SALÓN PB 32" at bounding box center [85, 174] width 170 height 55
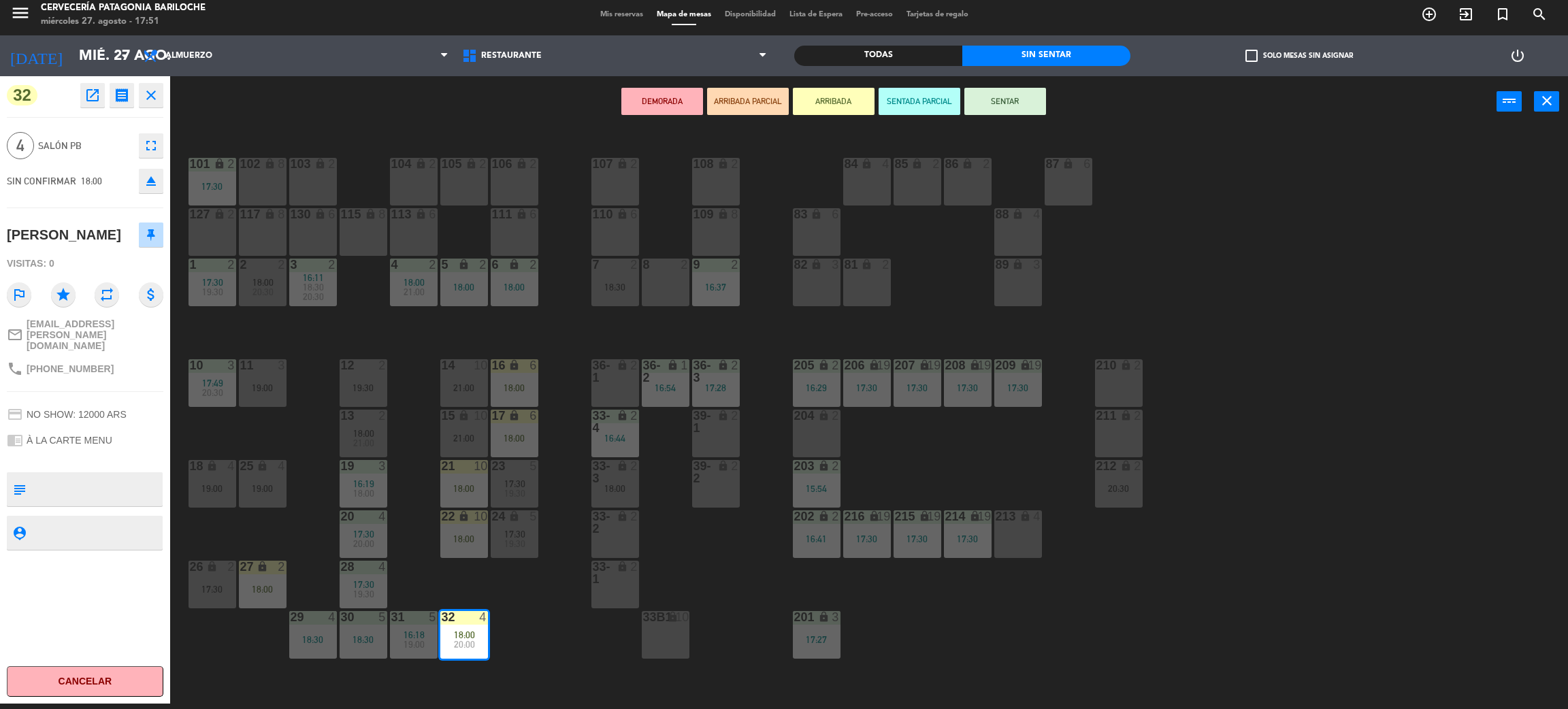
click at [517, 649] on div "101 lock 2 17:30 102 lock 8 104 lock 2 105 lock 2 106 lock 2 103 lock 2 107 loc…" at bounding box center [877, 422] width 1383 height 576
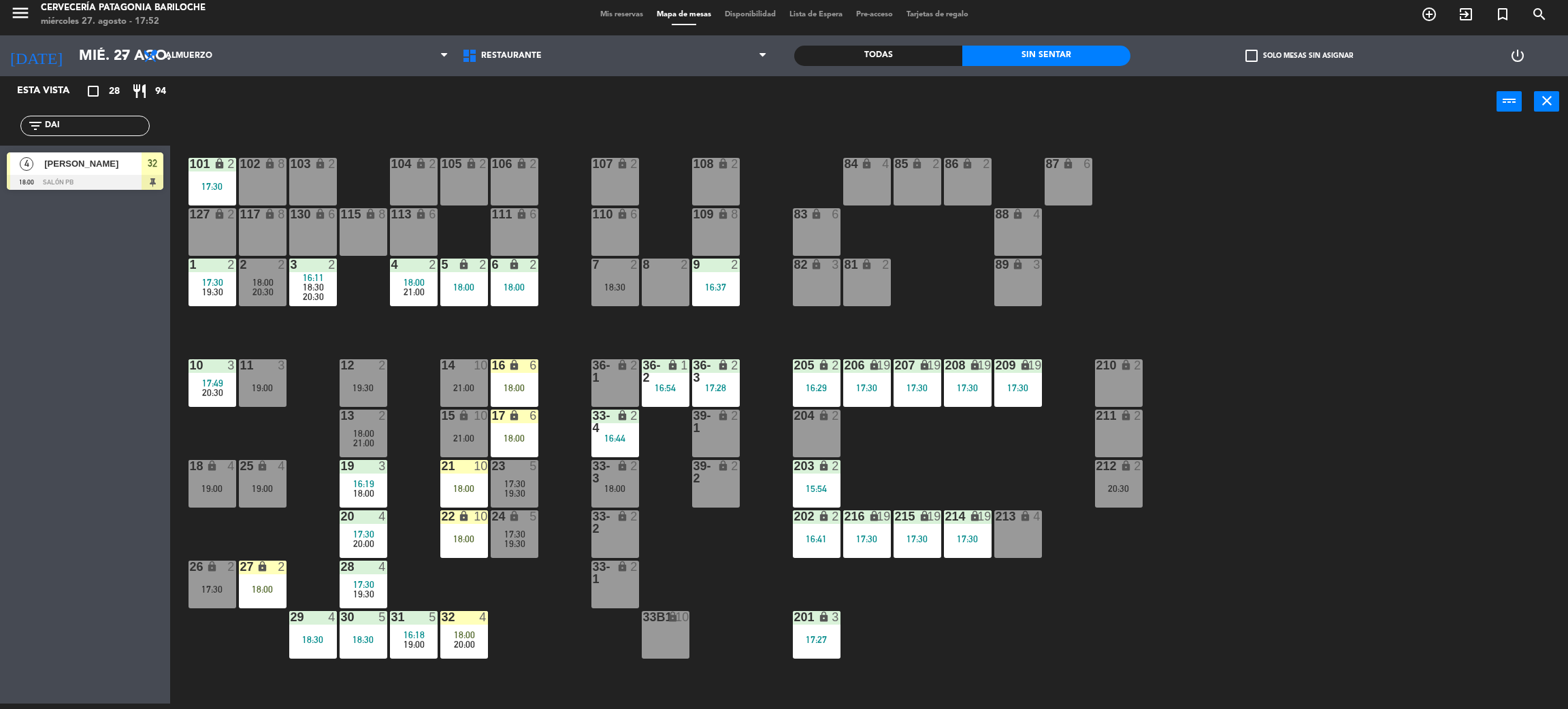
drag, startPoint x: 597, startPoint y: 343, endPoint x: 590, endPoint y: 342, distance: 7.1
click at [597, 342] on div "101 lock 2 17:30 102 lock 8 104 lock 2 105 lock 2 106 lock 2 103 lock 2 107 loc…" at bounding box center [877, 422] width 1383 height 576
drag, startPoint x: 74, startPoint y: 130, endPoint x: 0, endPoint y: 130, distance: 74.0
click at [0, 130] on div "filter_list DAI" at bounding box center [85, 126] width 170 height 39
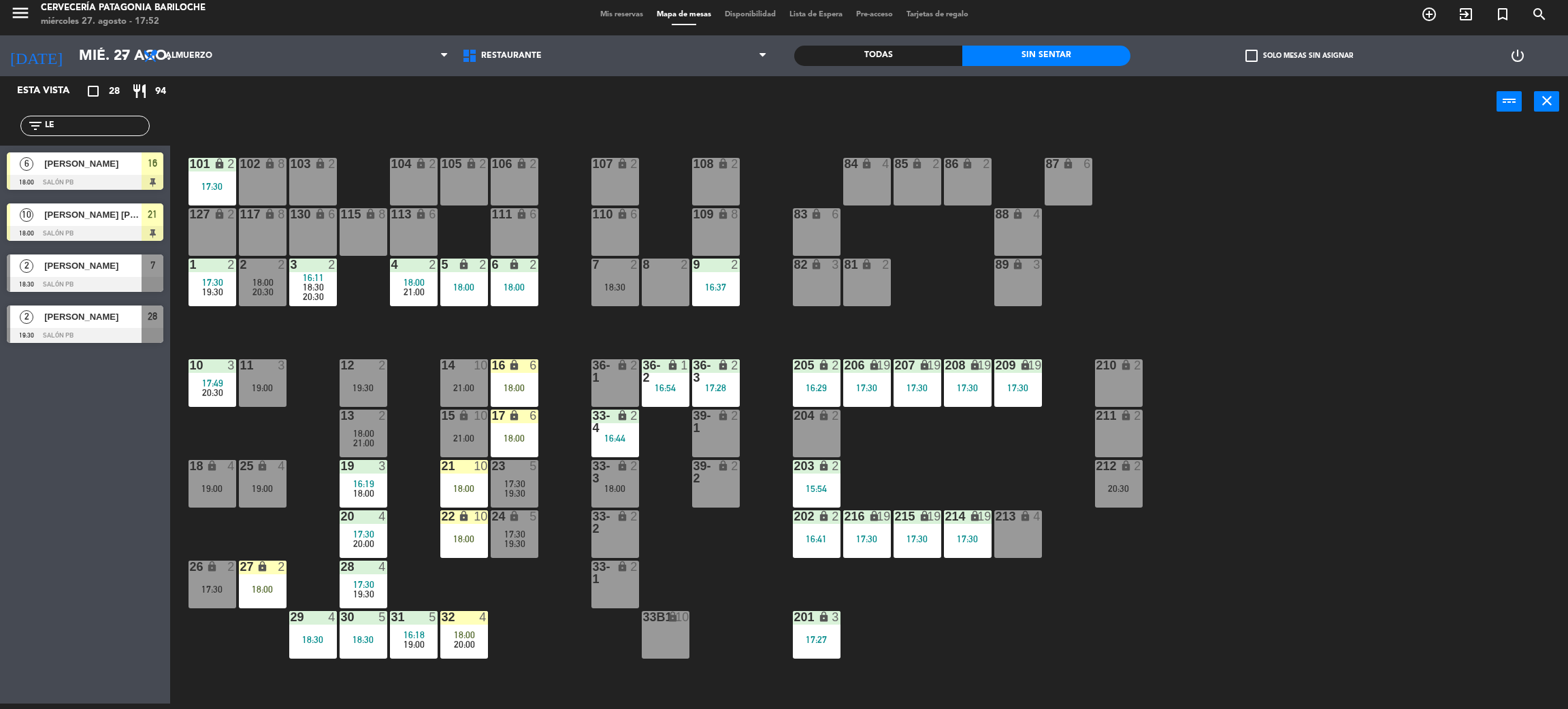
type input "LE"
click at [57, 469] on div "Esta vista crop_square 28 restaurant 94 filter_list LE 6 Ellen Matos Borges 18:…" at bounding box center [85, 389] width 170 height 627
click at [455, 652] on div "32 4 18:00 20:00" at bounding box center [464, 634] width 48 height 48
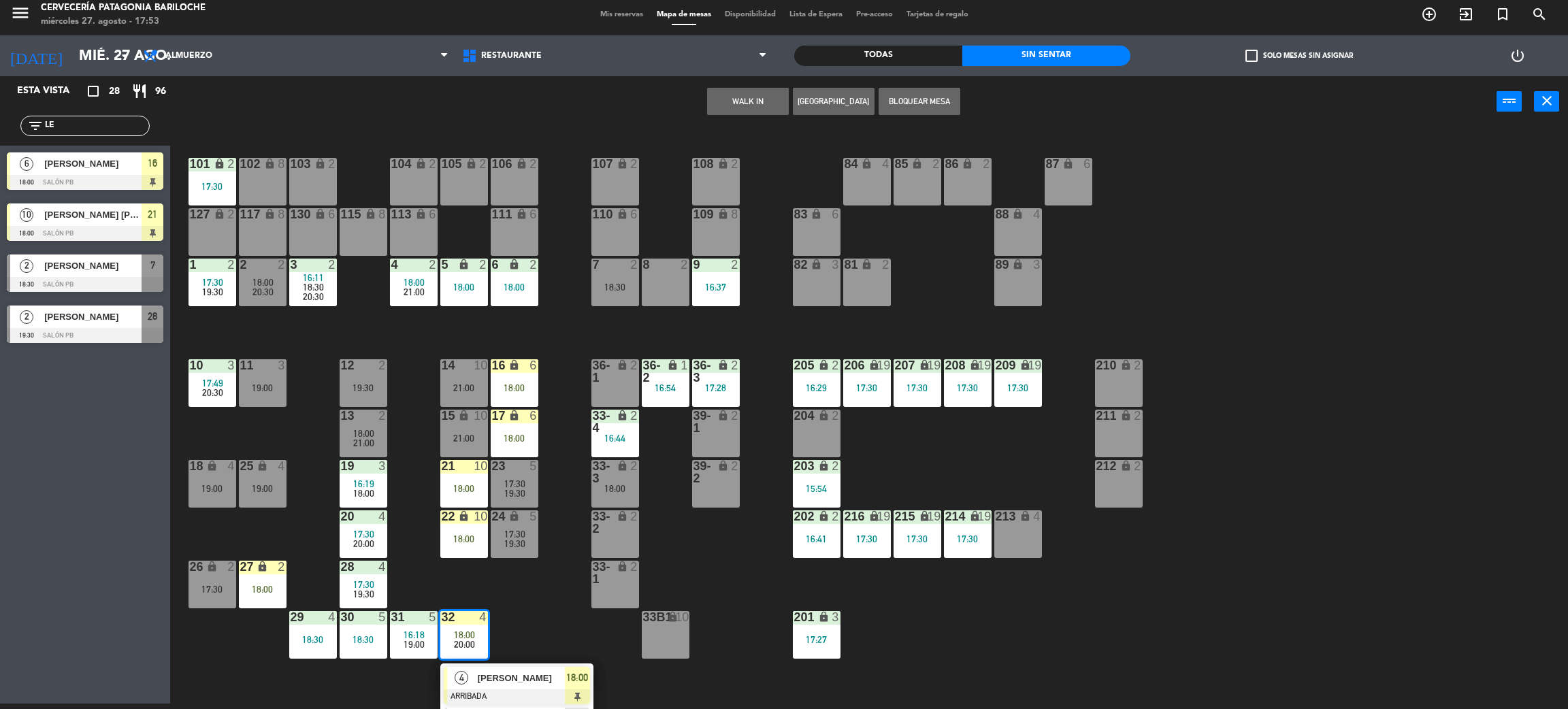
drag, startPoint x: 487, startPoint y: 678, endPoint x: 483, endPoint y: 689, distance: 11.7
click at [487, 681] on div "4 Daiana bottaro ARRIBADA 18:00" at bounding box center [517, 685] width 174 height 44
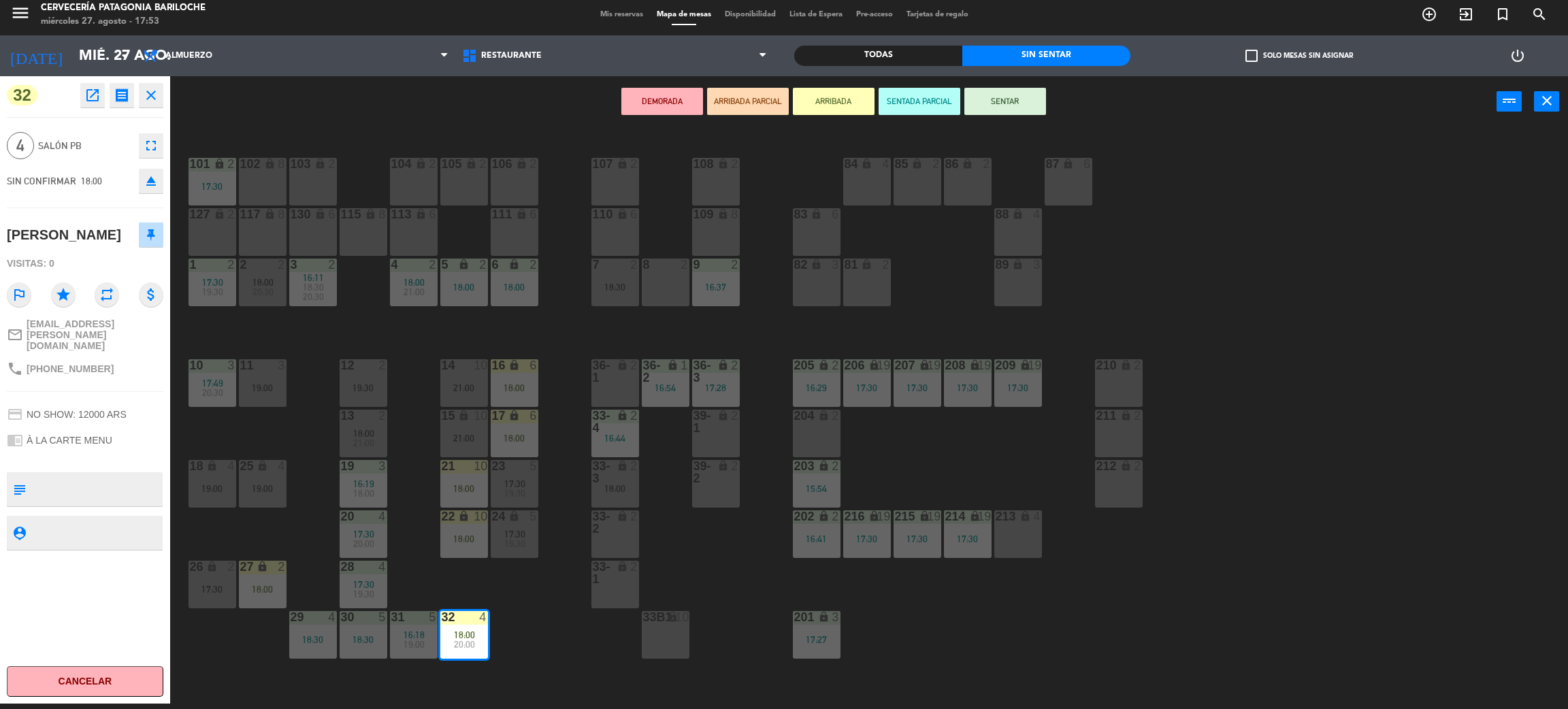
click at [1025, 105] on button "SENTAR" at bounding box center [1005, 101] width 82 height 27
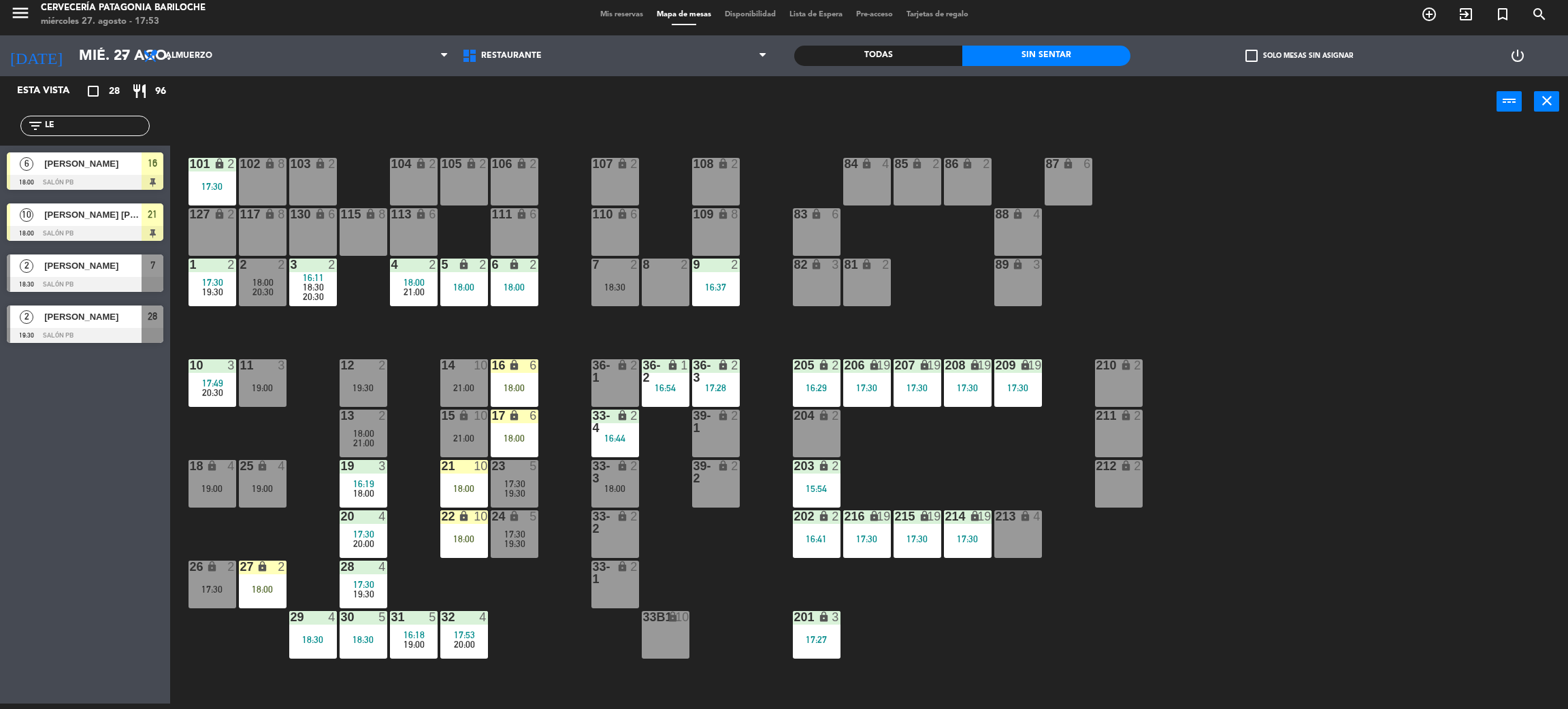
drag, startPoint x: 81, startPoint y: 126, endPoint x: 18, endPoint y: 132, distance: 63.3
click at [18, 132] on div "filter_list LE" at bounding box center [85, 126] width 170 height 39
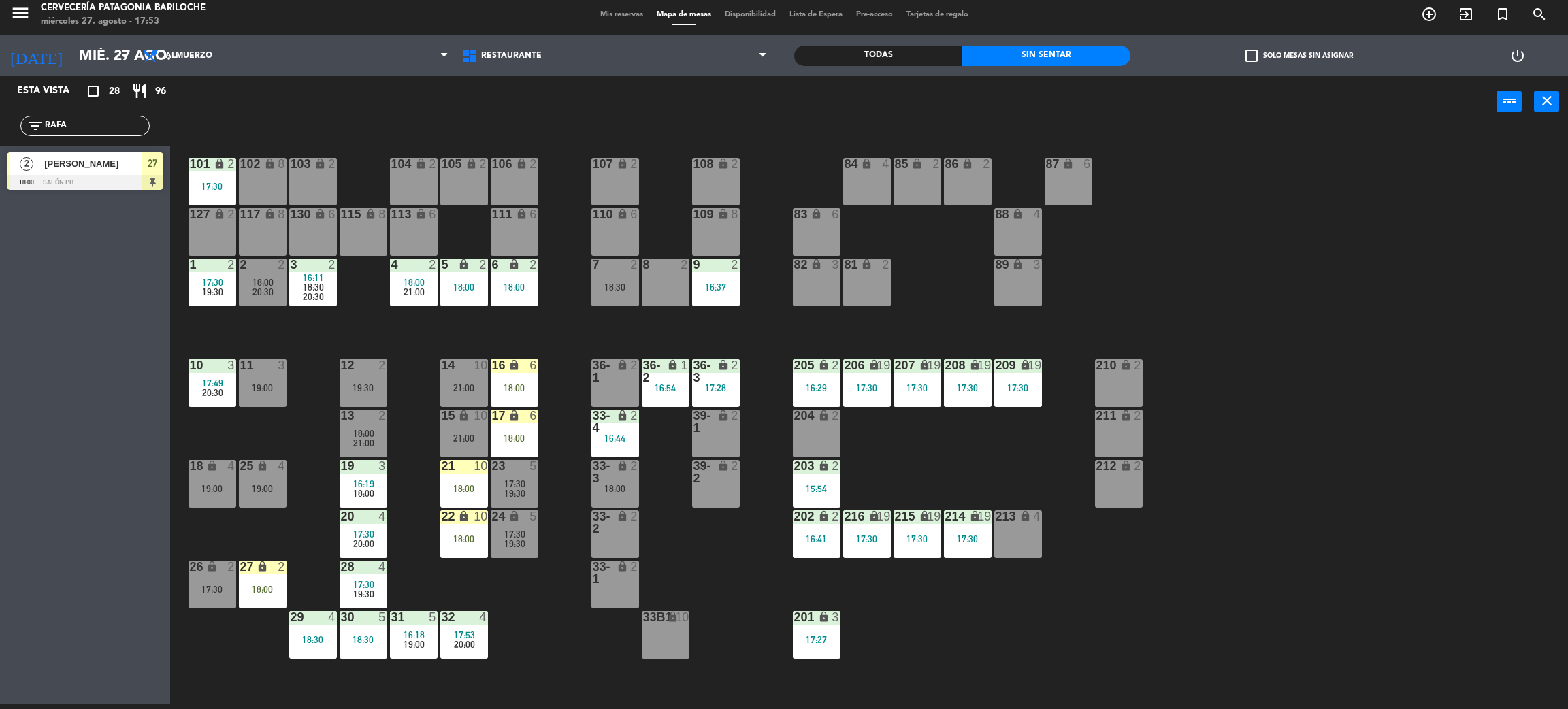
type input "RAFA"
click at [27, 170] on div "2 Rafaela Queiroz 18:00 SALÓN PB 27" at bounding box center [85, 171] width 170 height 51
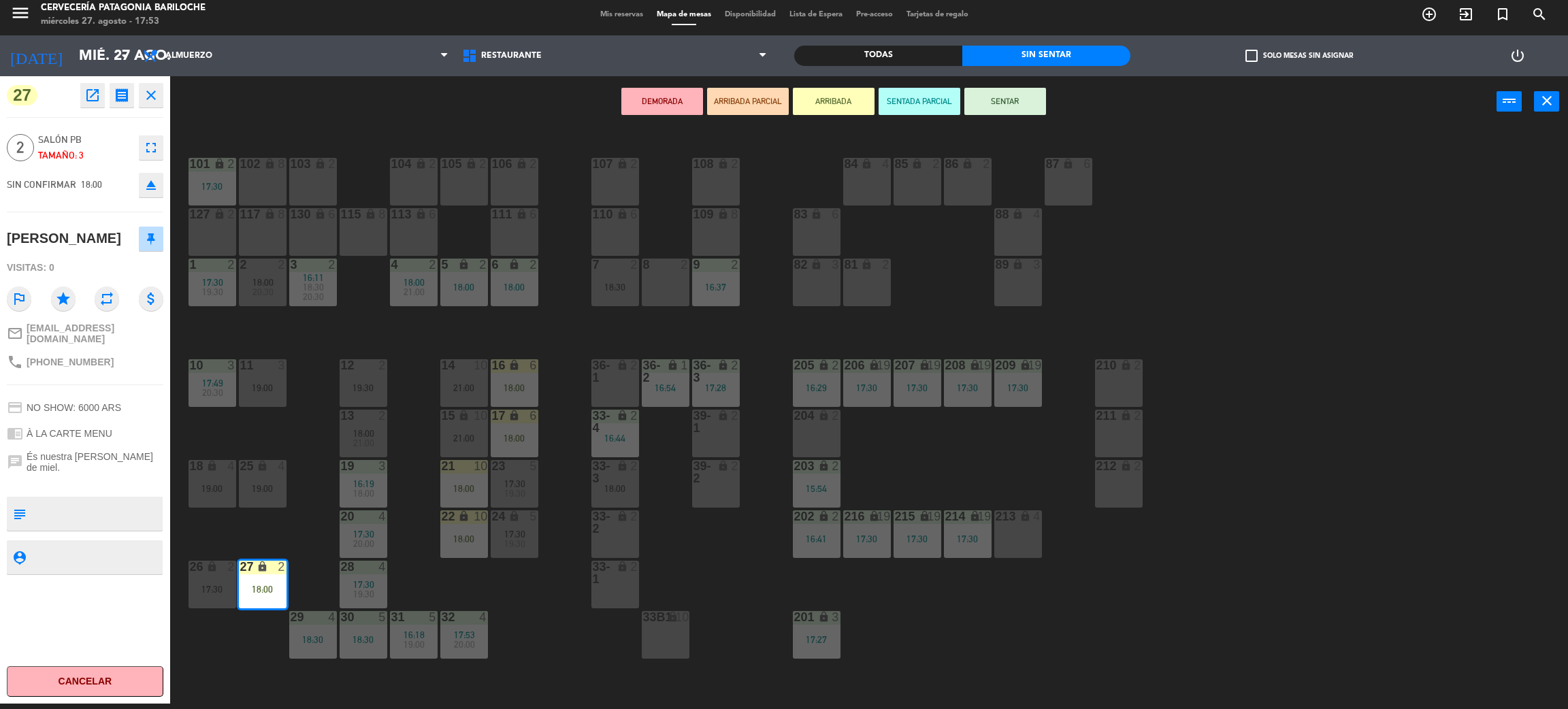
click at [620, 292] on div "7 2 18:30" at bounding box center [615, 282] width 48 height 48
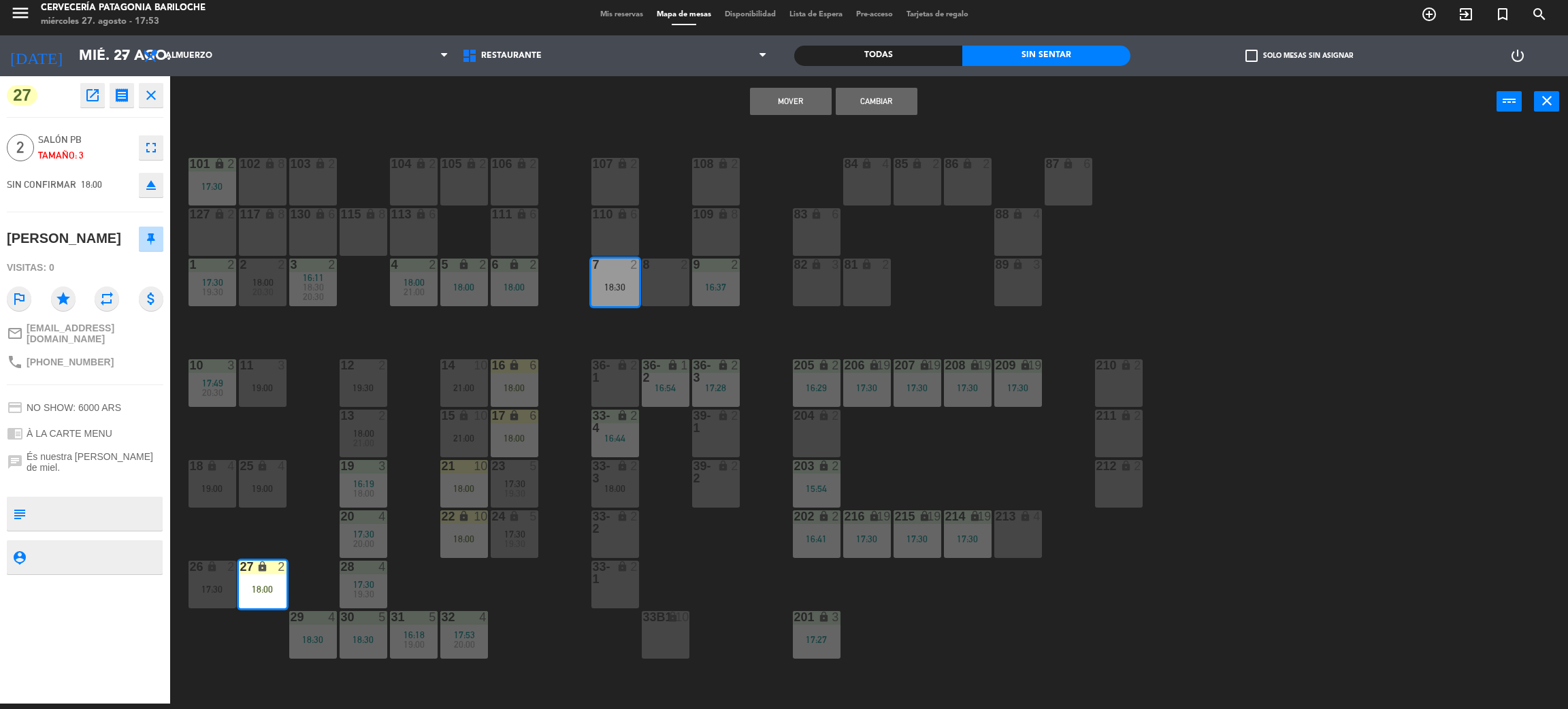
click at [879, 97] on button "Cambiar" at bounding box center [877, 101] width 82 height 27
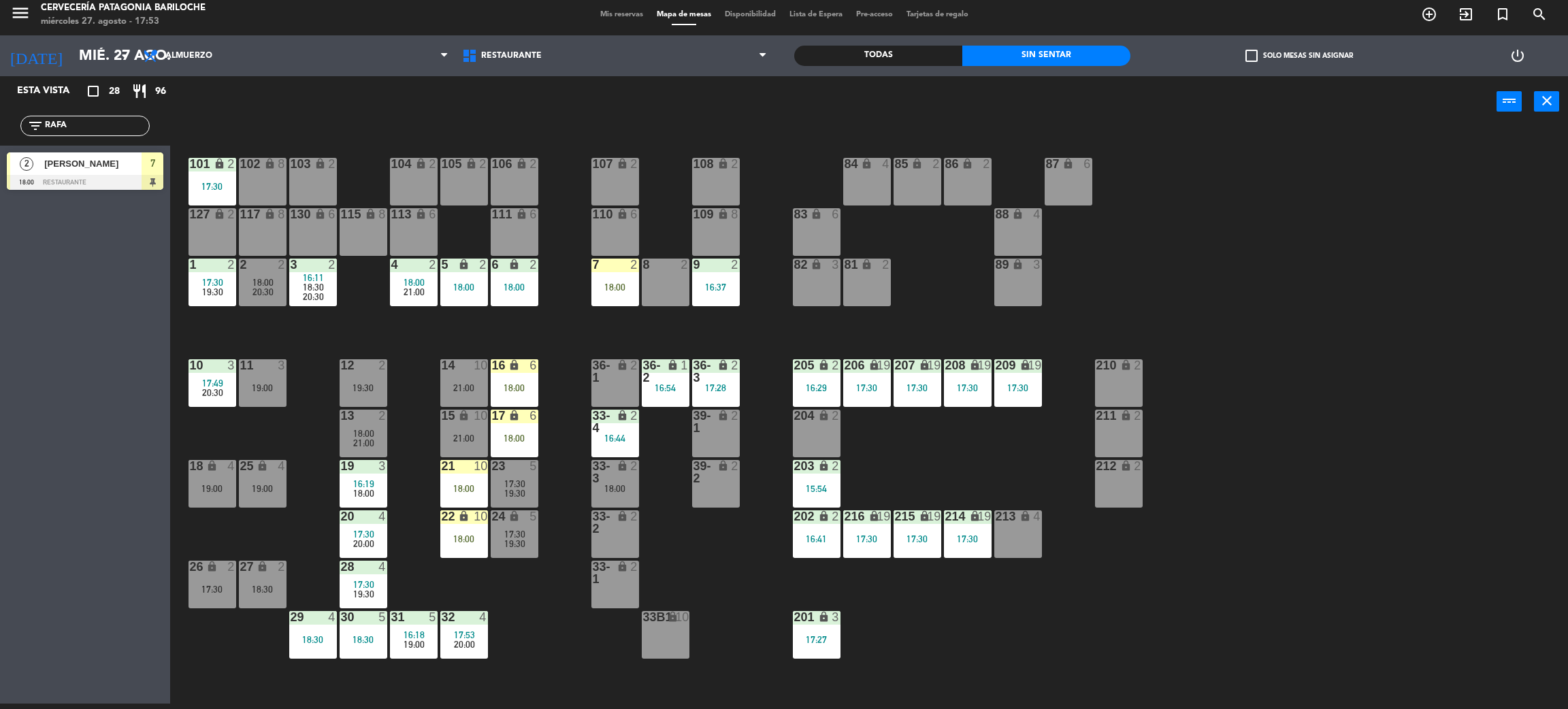
click at [601, 298] on div "7 2 18:00" at bounding box center [615, 282] width 48 height 48
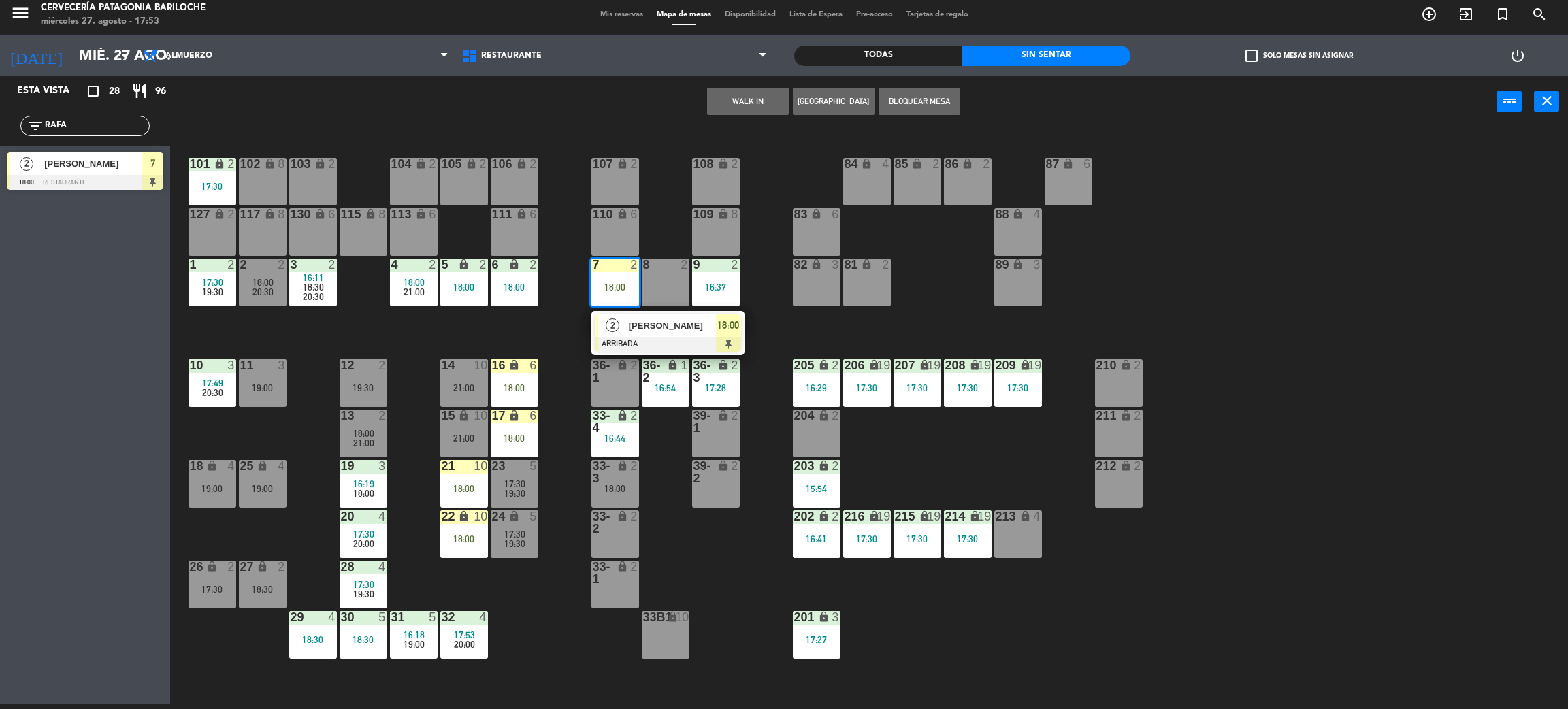
click at [627, 337] on div at bounding box center [668, 344] width 146 height 15
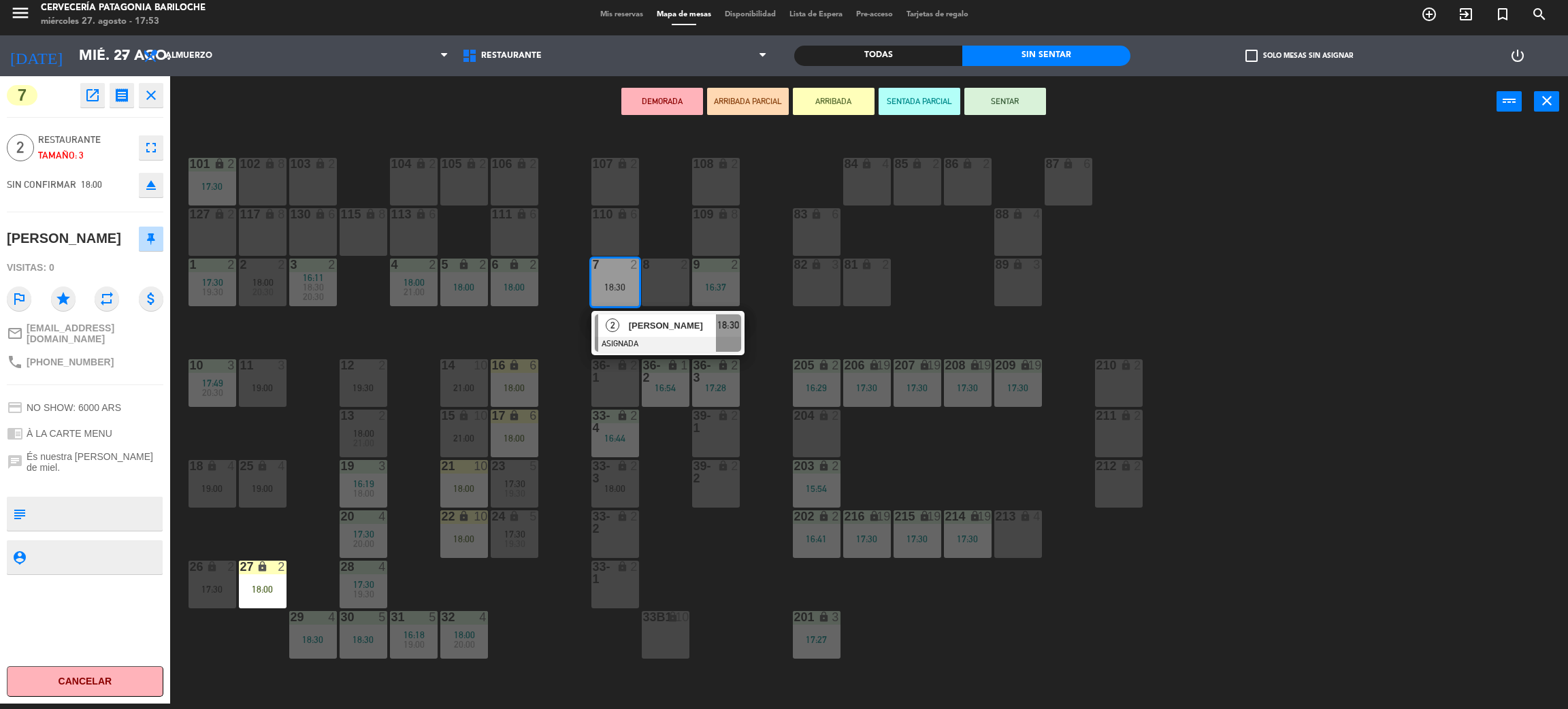
click at [1020, 97] on button "SENTAR" at bounding box center [1005, 101] width 82 height 27
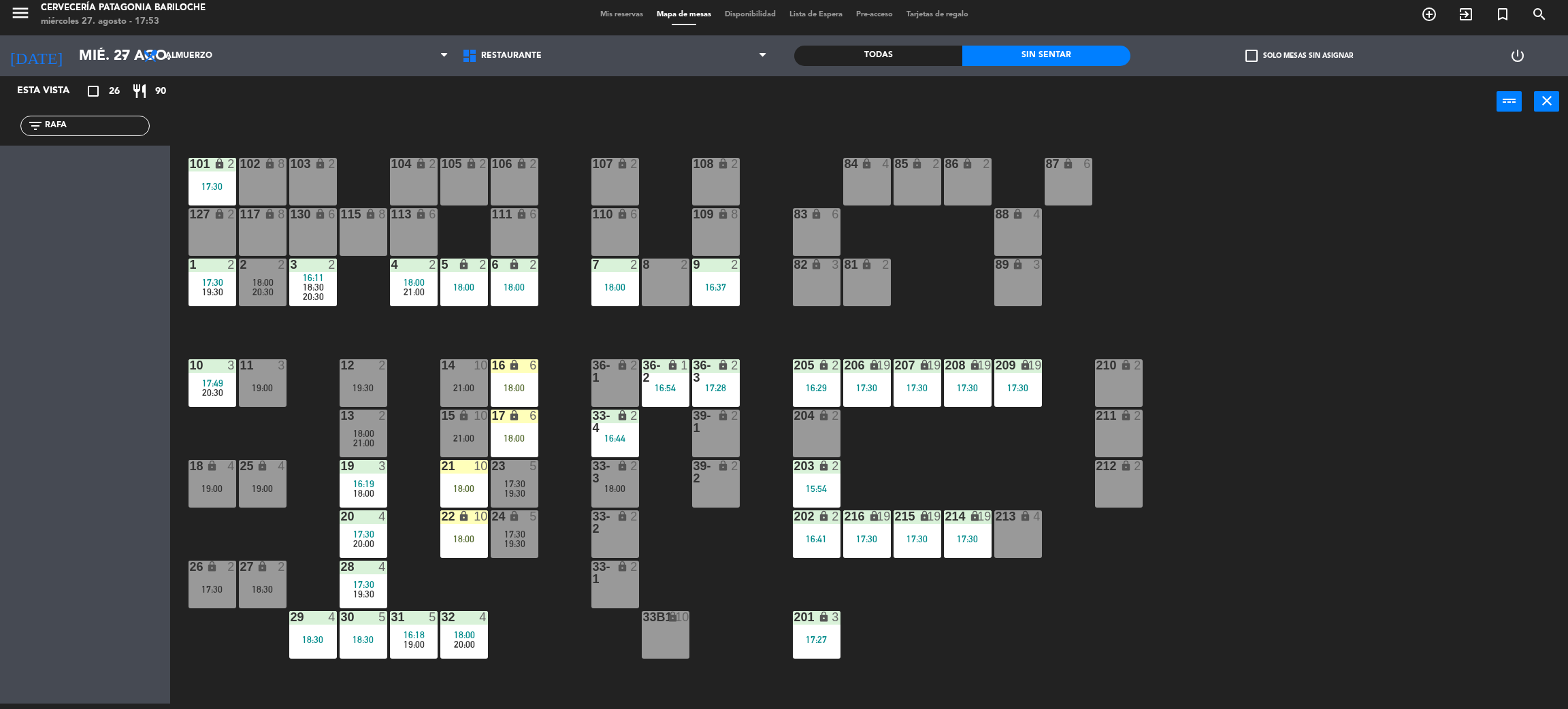
drag, startPoint x: 96, startPoint y: 129, endPoint x: 2, endPoint y: 124, distance: 94.1
click at [2, 124] on div "filter_list RAFA" at bounding box center [85, 126] width 170 height 39
type input "GAB"
click at [13, 306] on div "Esta vista crop_square 26 restaurant 90 filter_list GAB 10 Gabriela Martins Sal…" at bounding box center [85, 389] width 170 height 627
click at [115, 176] on div at bounding box center [85, 182] width 156 height 15
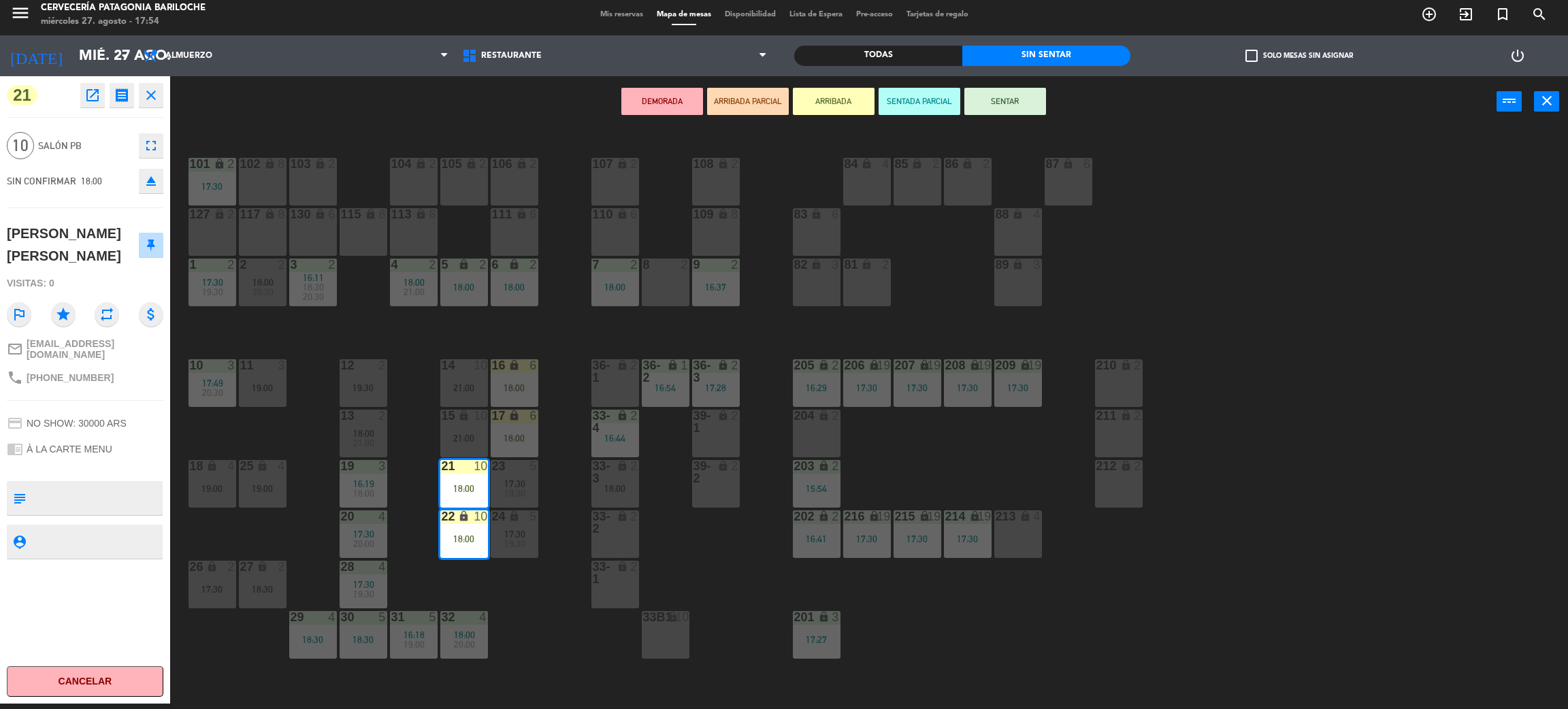
click at [1026, 97] on button "SENTAR" at bounding box center [1005, 101] width 82 height 27
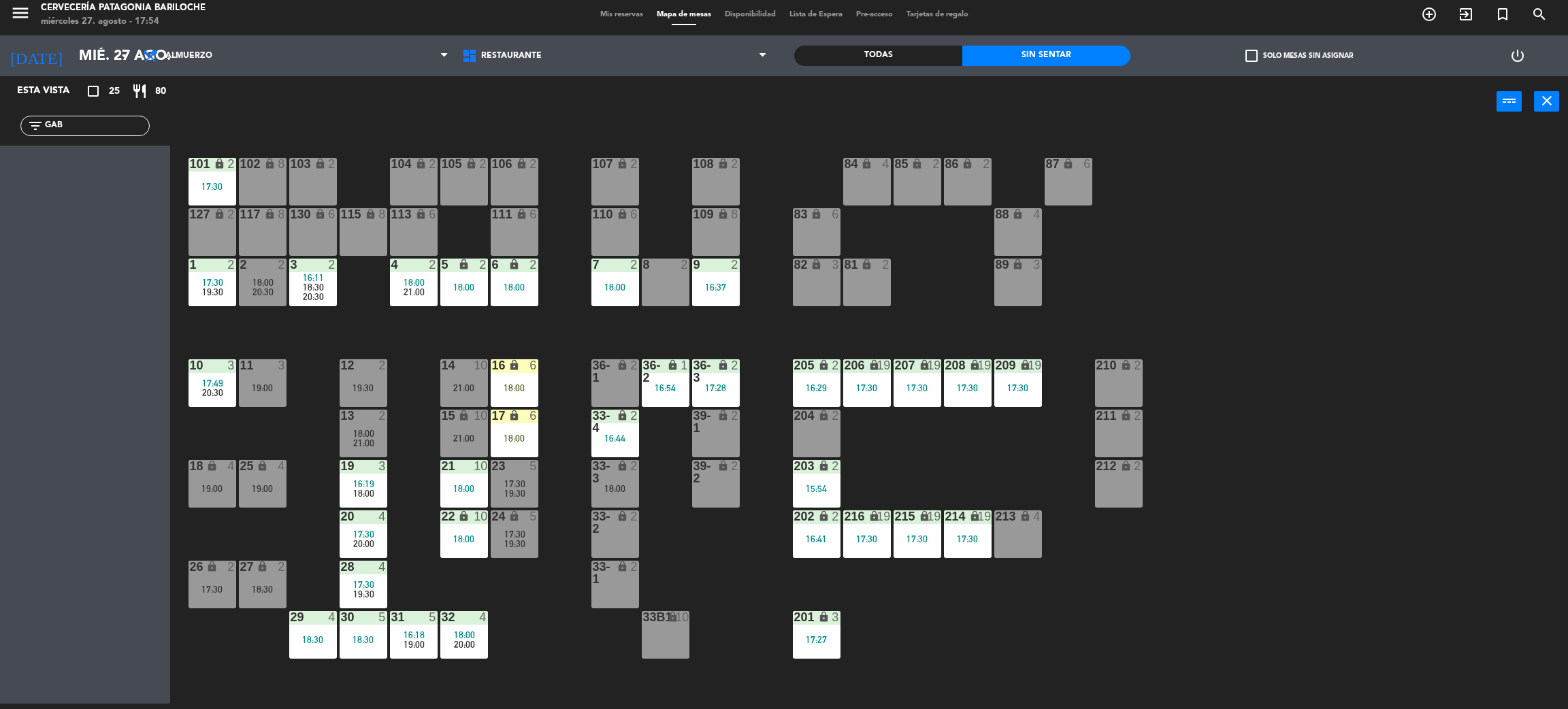
click at [287, 397] on div "101 lock 2 17:30 102 lock 8 104 lock 2 105 lock 2 106 lock 2 103 lock 2 107 loc…" at bounding box center [877, 422] width 1383 height 576
click at [615, 393] on div "36-1 lock 2" at bounding box center [615, 383] width 48 height 48
click at [698, 98] on button "WALK IN" at bounding box center [705, 101] width 82 height 27
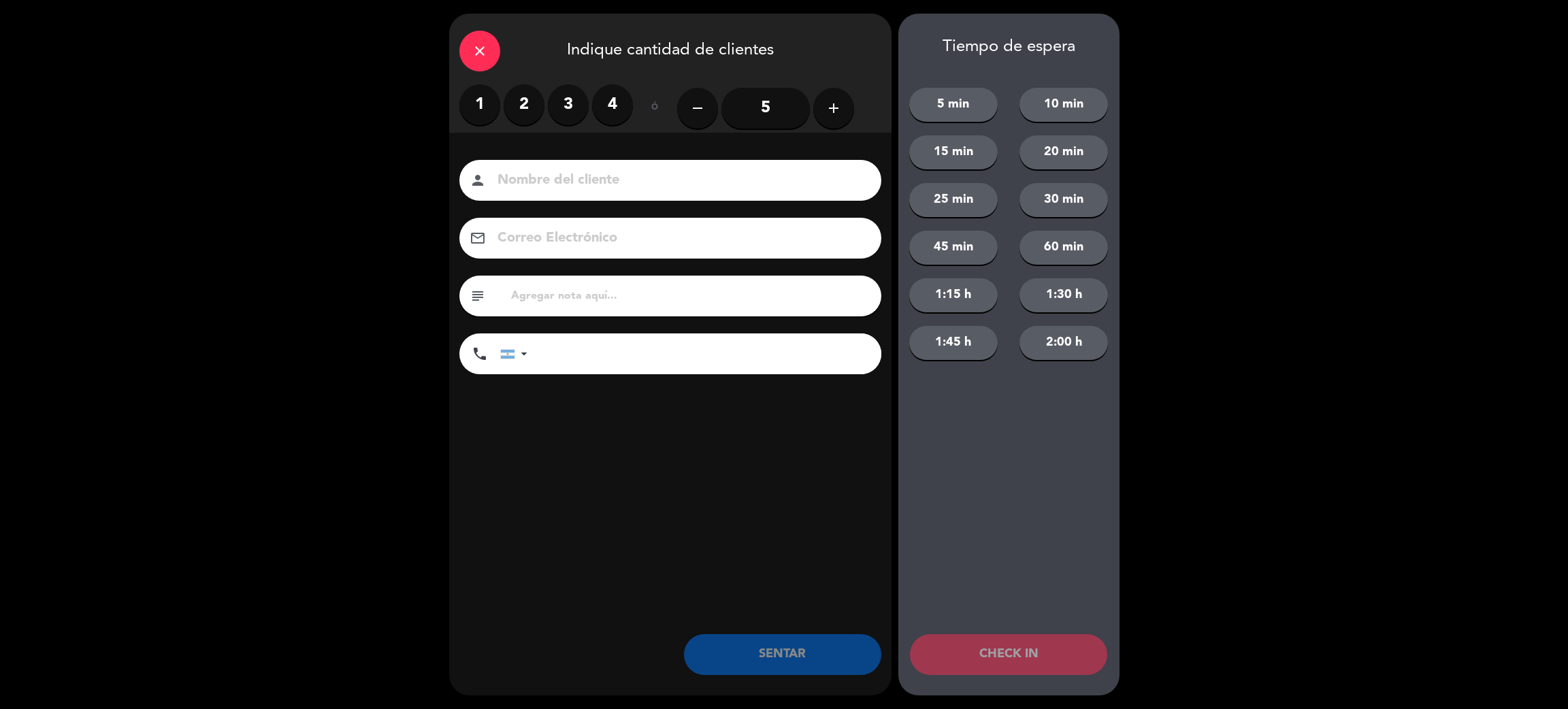
click at [514, 104] on label "2" at bounding box center [524, 104] width 41 height 41
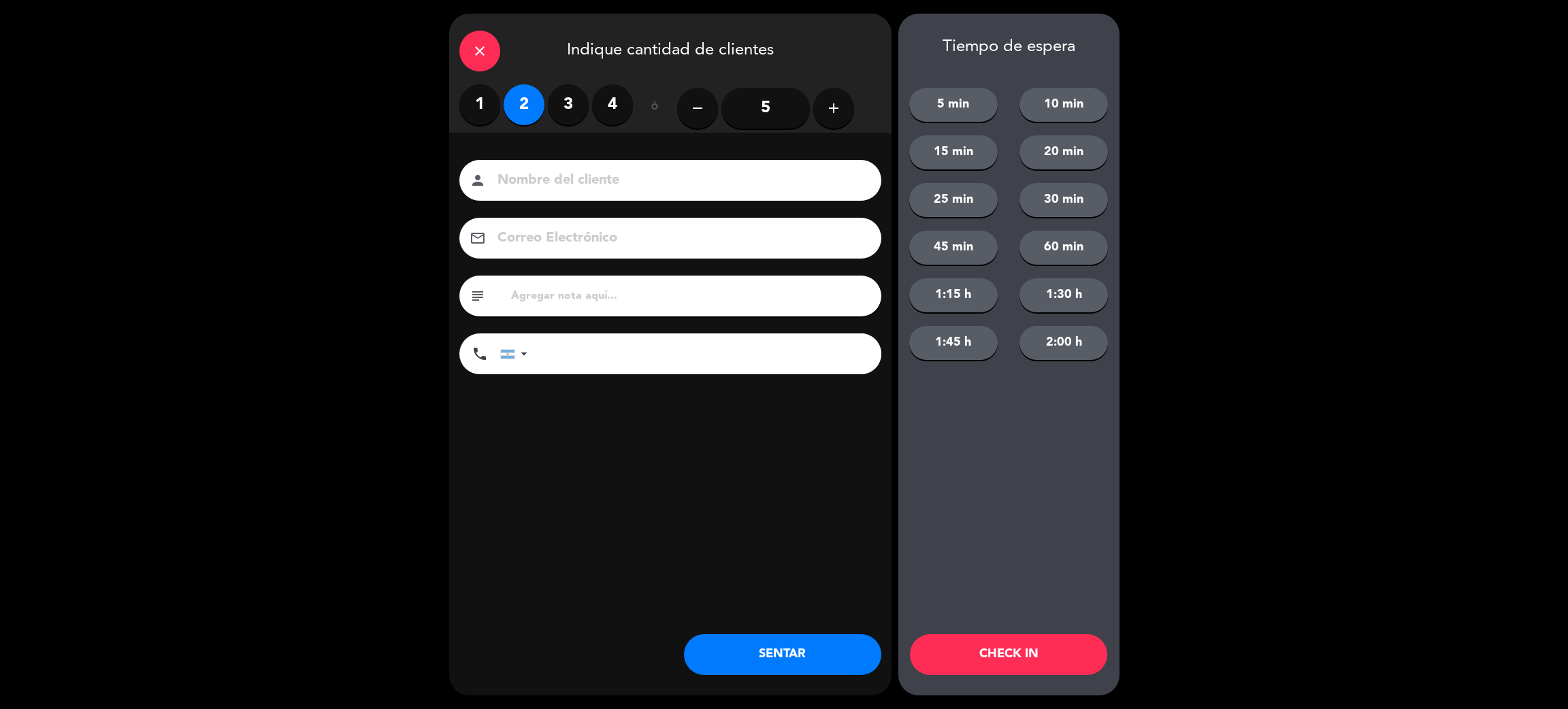
click at [539, 177] on input at bounding box center [680, 181] width 367 height 24
type input "[PERSON_NAME]"
click at [618, 376] on div "phone United States +1 United Kingdom +44 Peru (Perú) +51 Argentina +54 Brazil …" at bounding box center [670, 356] width 422 height 45
click at [635, 349] on input "tel" at bounding box center [711, 354] width 340 height 41
type input "3413209406"
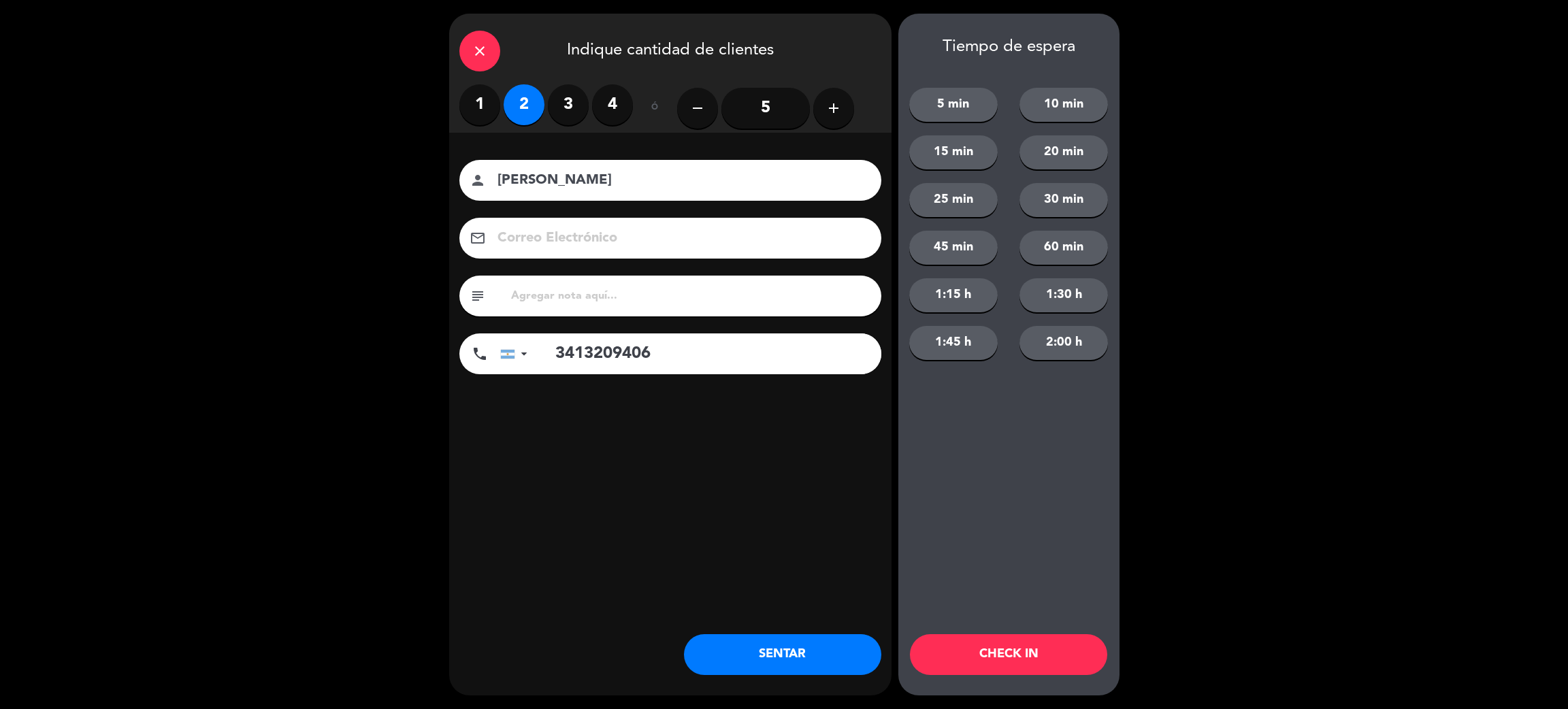
click at [745, 670] on button "SENTAR" at bounding box center [782, 655] width 197 height 41
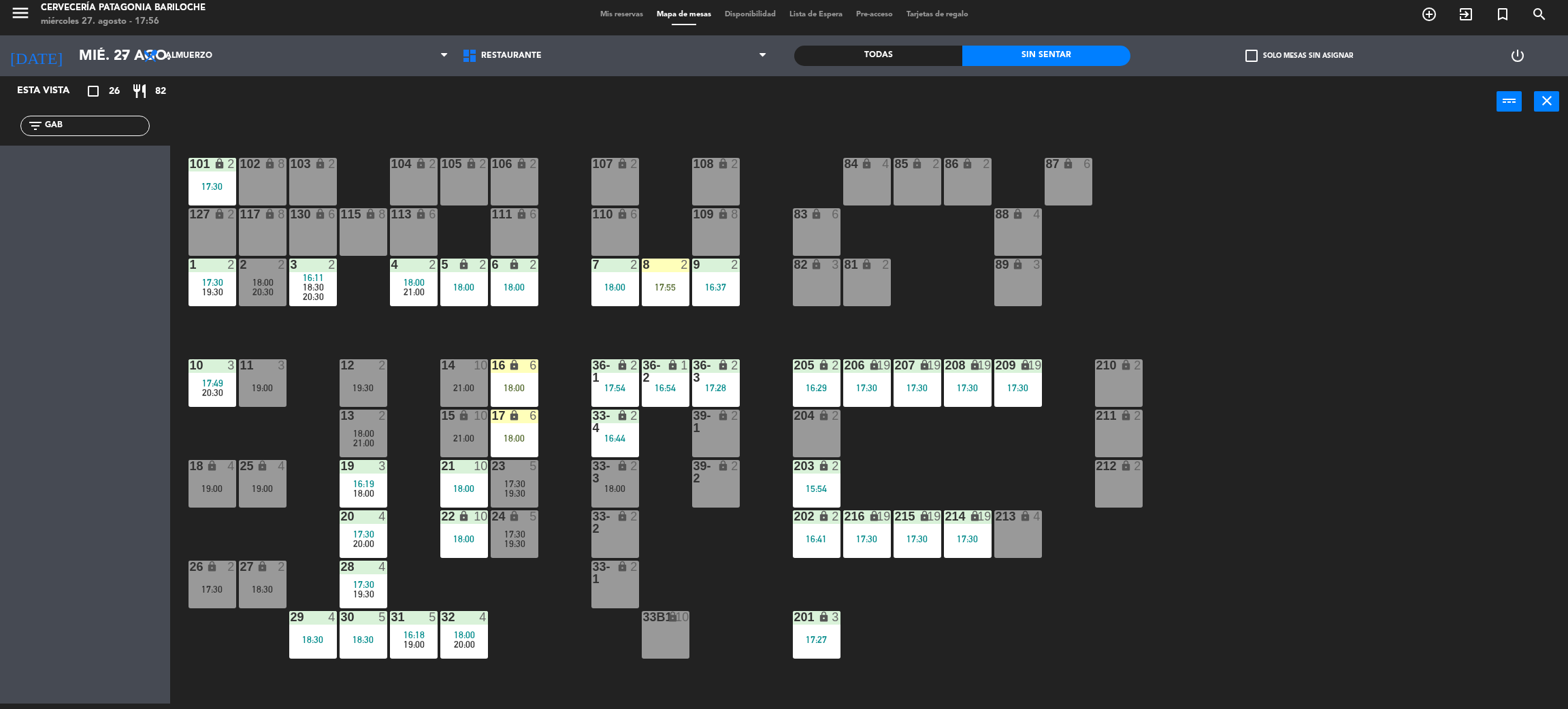
drag, startPoint x: 90, startPoint y: 125, endPoint x: 0, endPoint y: 110, distance: 91.2
click at [0, 110] on div "filter_list GAB" at bounding box center [85, 126] width 170 height 39
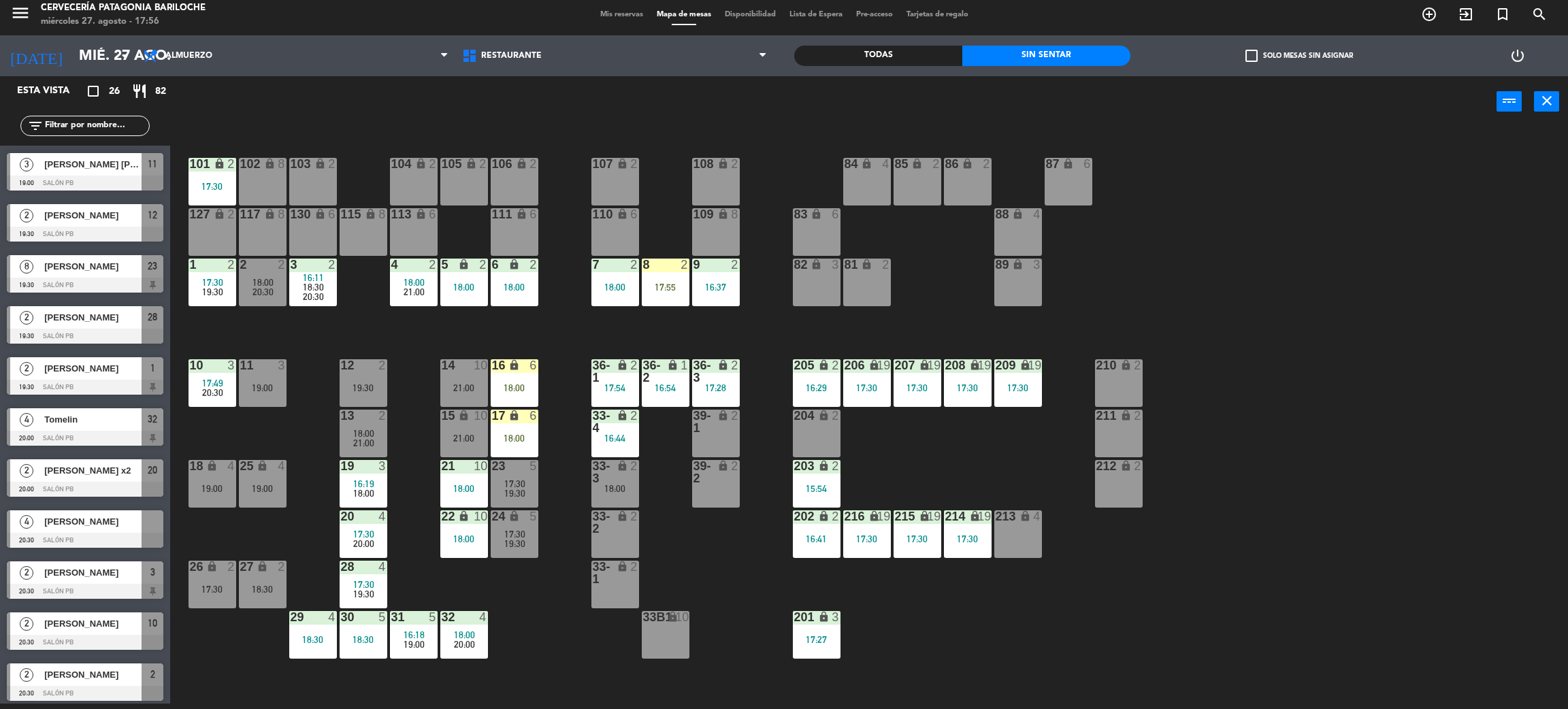
scroll to position [714, 0]
click at [75, 435] on div at bounding box center [85, 437] width 156 height 15
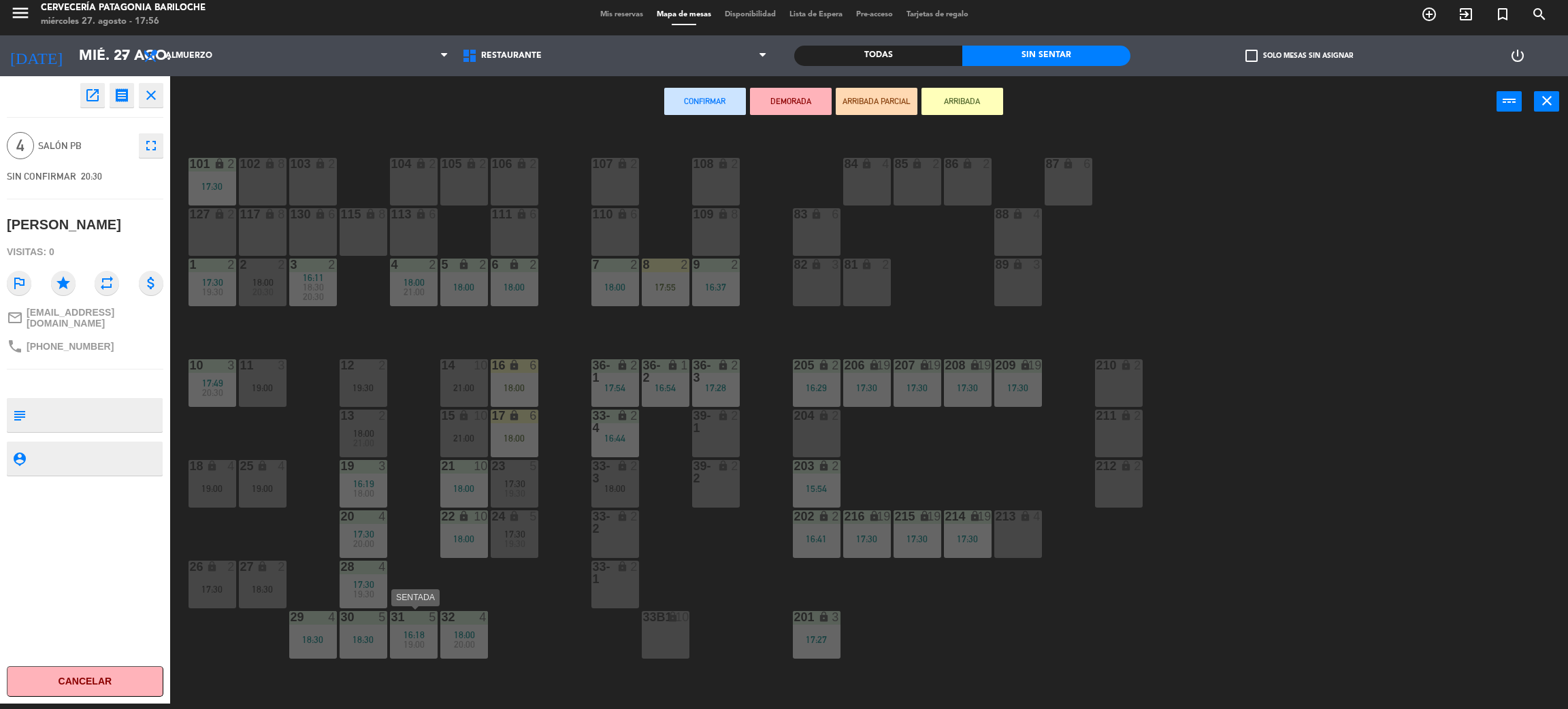
click at [366, 635] on div "18:30" at bounding box center [364, 640] width 48 height 9
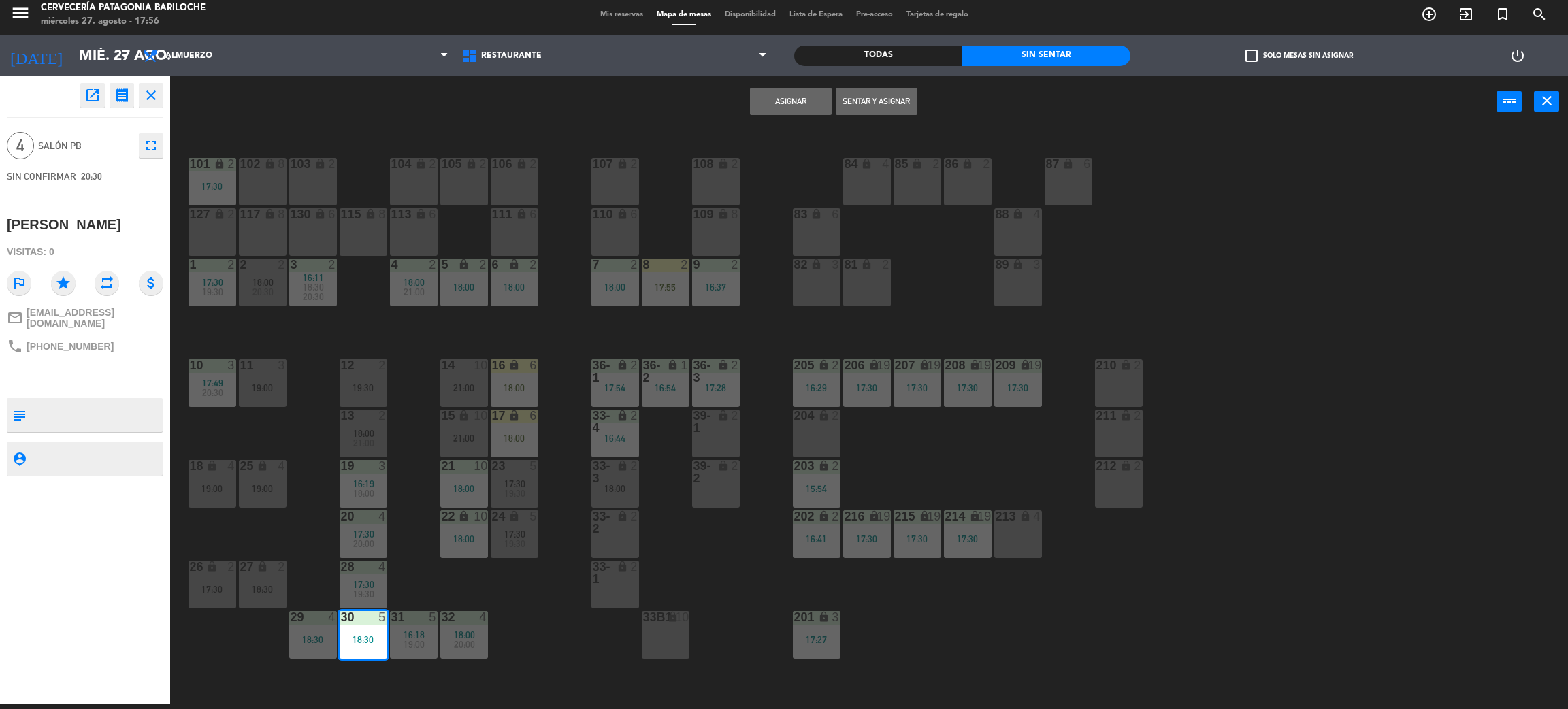
click at [780, 106] on button "Asignar" at bounding box center [791, 101] width 82 height 27
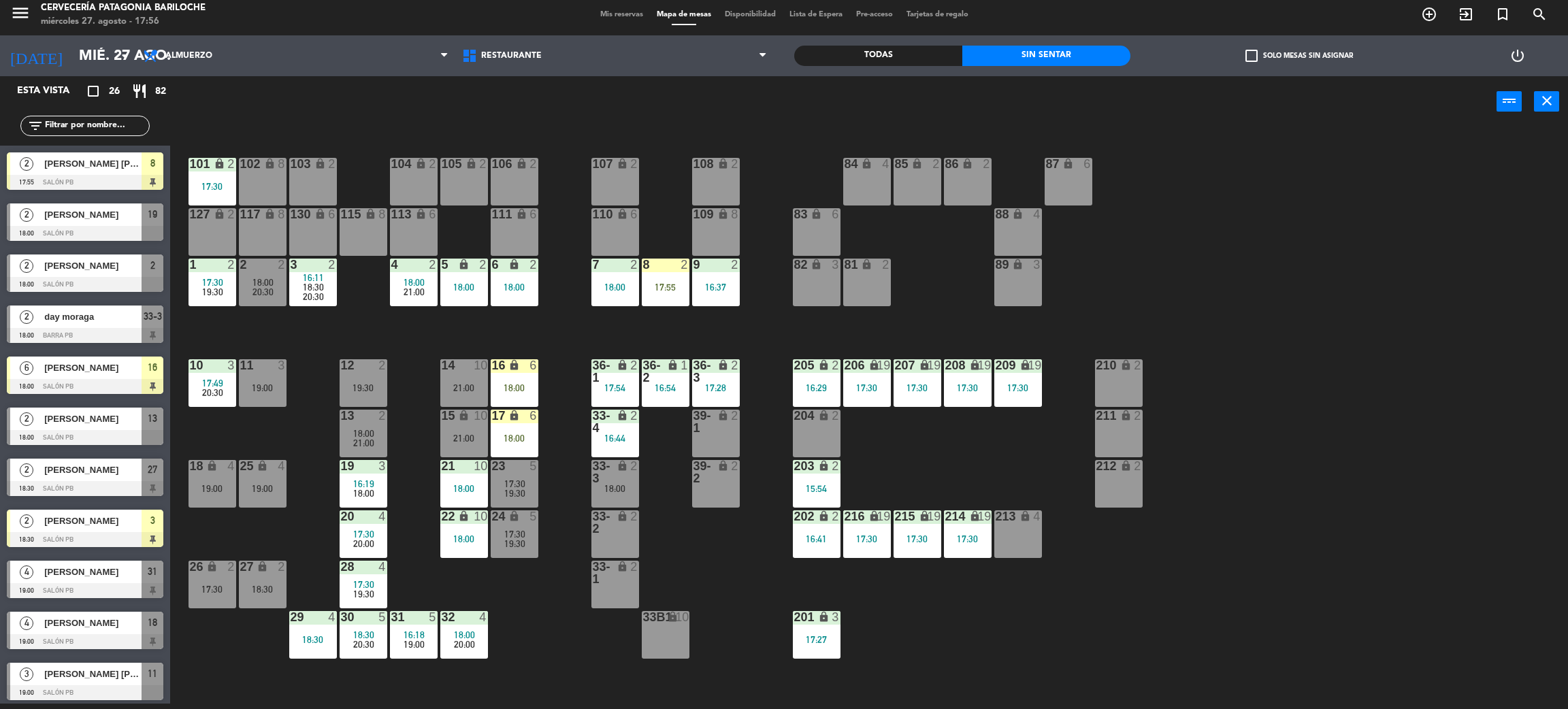
scroll to position [204, 0]
click at [97, 130] on input "text" at bounding box center [96, 126] width 105 height 15
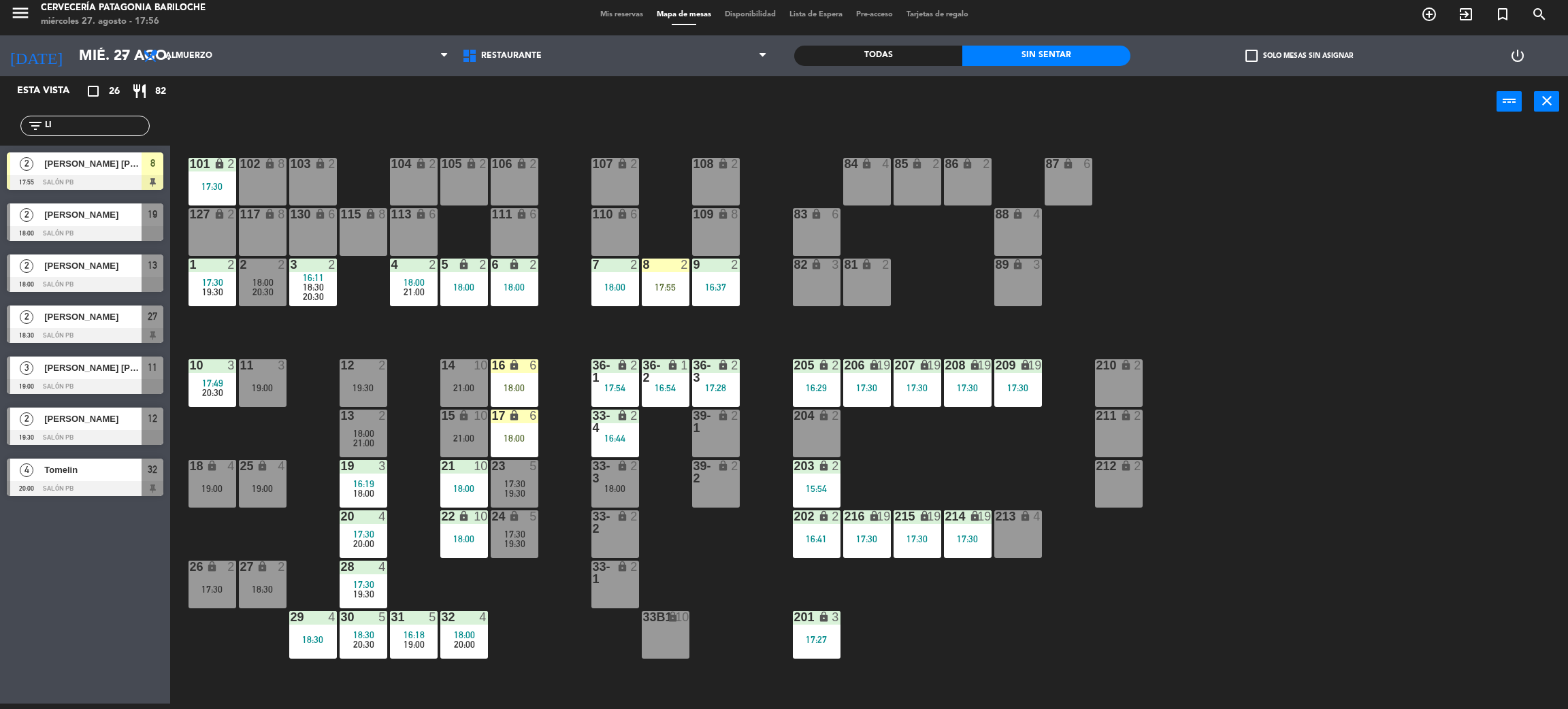
click at [913, 37] on div "Todas Sin sentar" at bounding box center [963, 56] width 336 height 41
click at [908, 48] on div "Todas" at bounding box center [879, 56] width 168 height 20
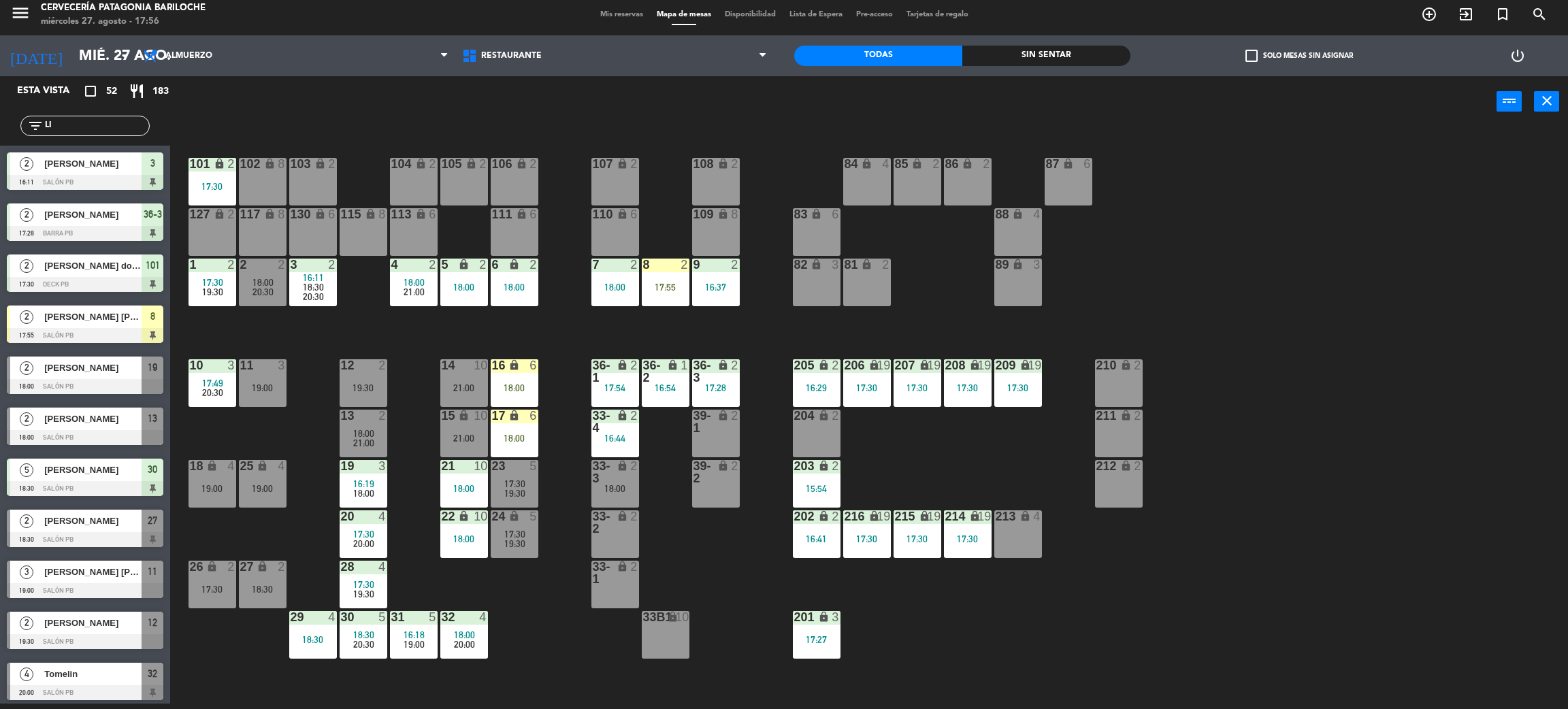
click at [94, 129] on input "LI" at bounding box center [96, 126] width 105 height 15
click at [330, 110] on div "power_input close" at bounding box center [834, 102] width 1327 height 52
click at [71, 128] on input "LI" at bounding box center [96, 126] width 105 height 15
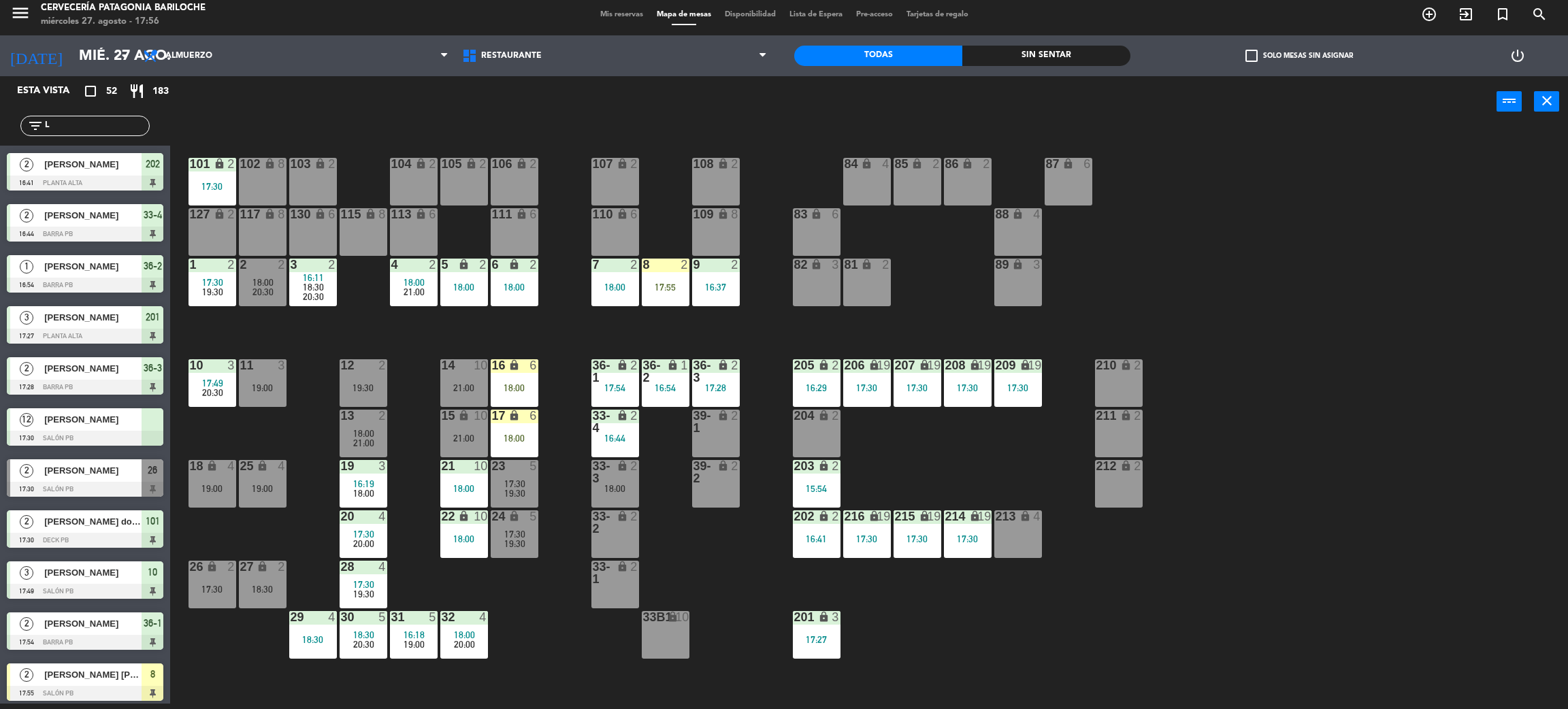
scroll to position [612, 0]
type input "L"
click at [246, 657] on div "101 lock 2 17:30 102 lock 8 104 lock 2 105 lock 2 106 lock 2 103 lock 2 107 loc…" at bounding box center [877, 422] width 1383 height 576
click at [207, 170] on div "101 lock 2" at bounding box center [212, 164] width 48 height 13
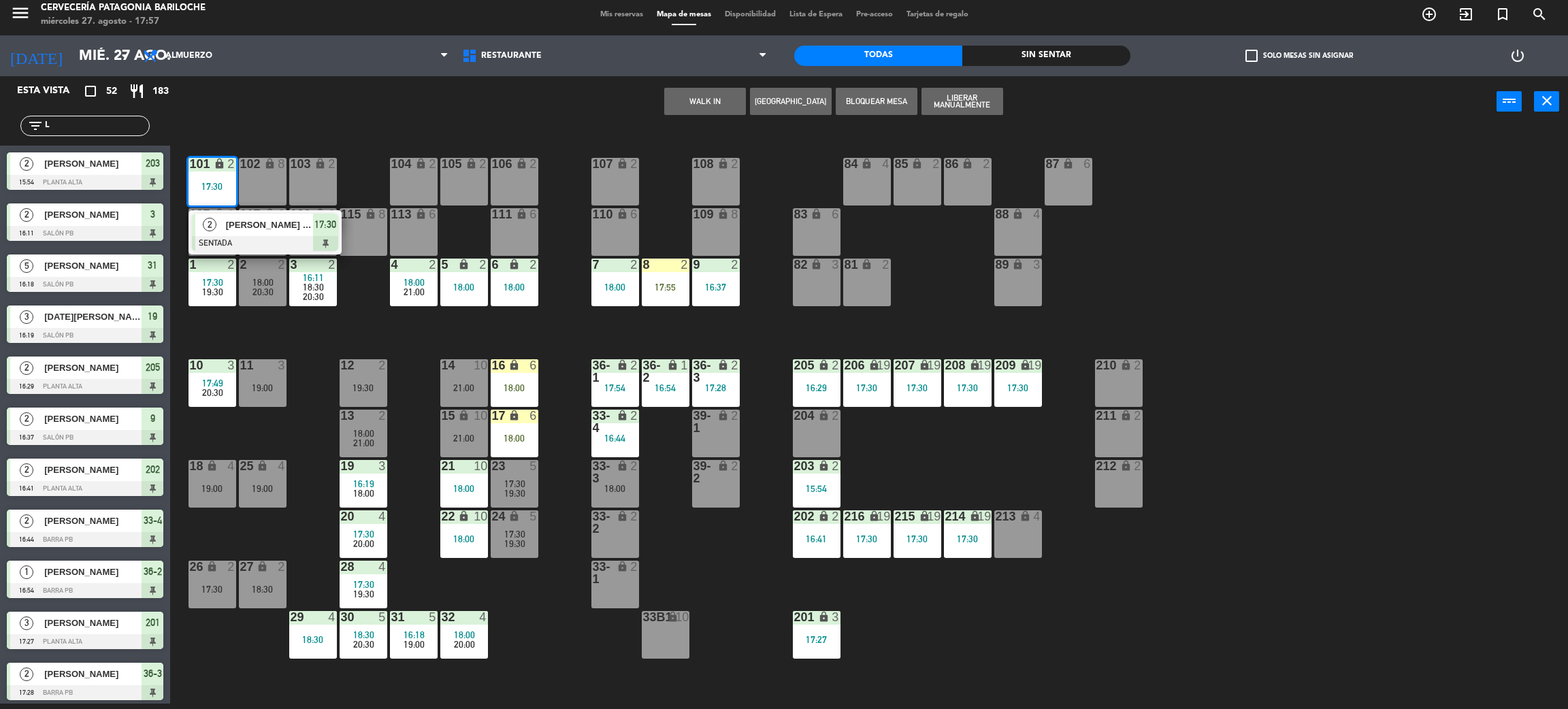
click at [240, 220] on span "[PERSON_NAME] do [PERSON_NAME] [PERSON_NAME]" at bounding box center [269, 225] width 87 height 14
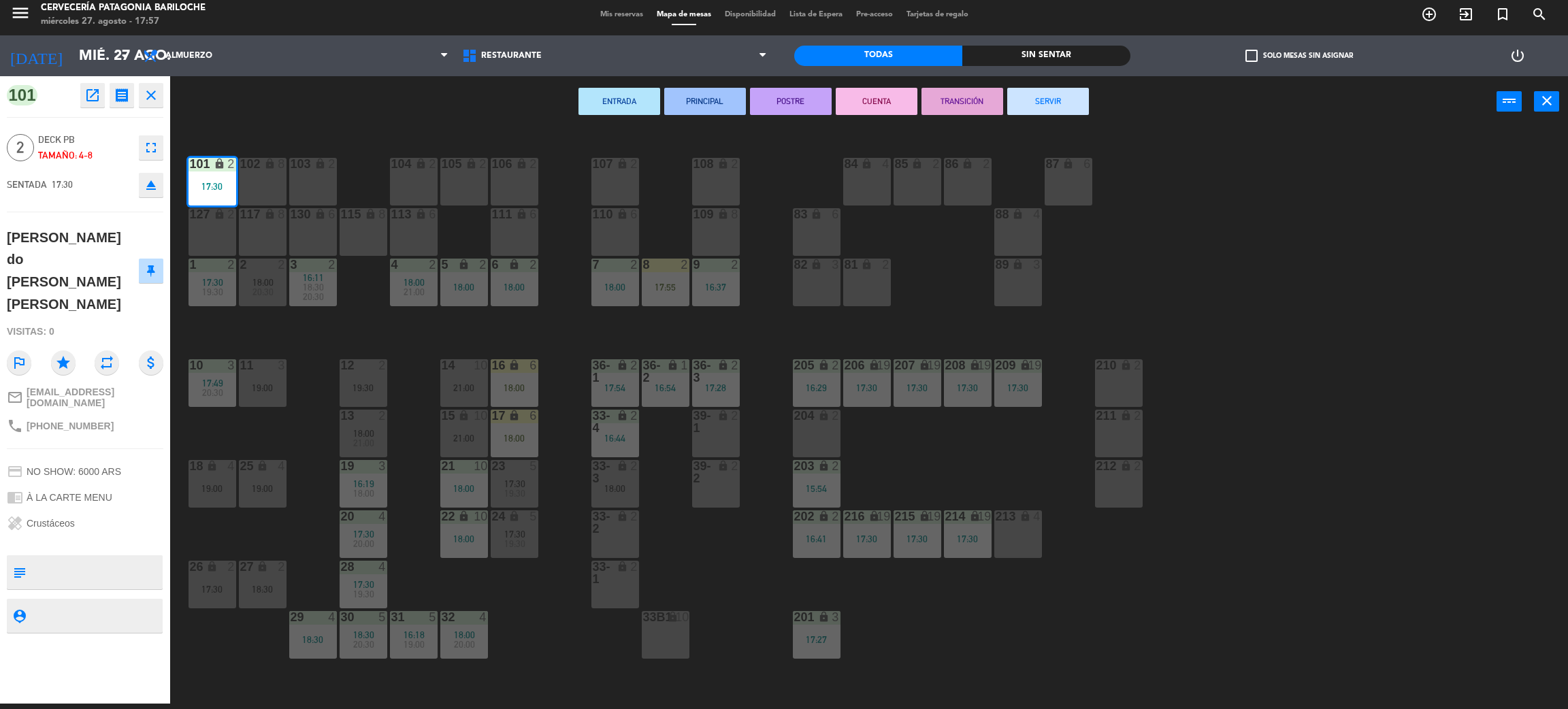
click at [151, 142] on icon "fullscreen" at bounding box center [151, 148] width 16 height 16
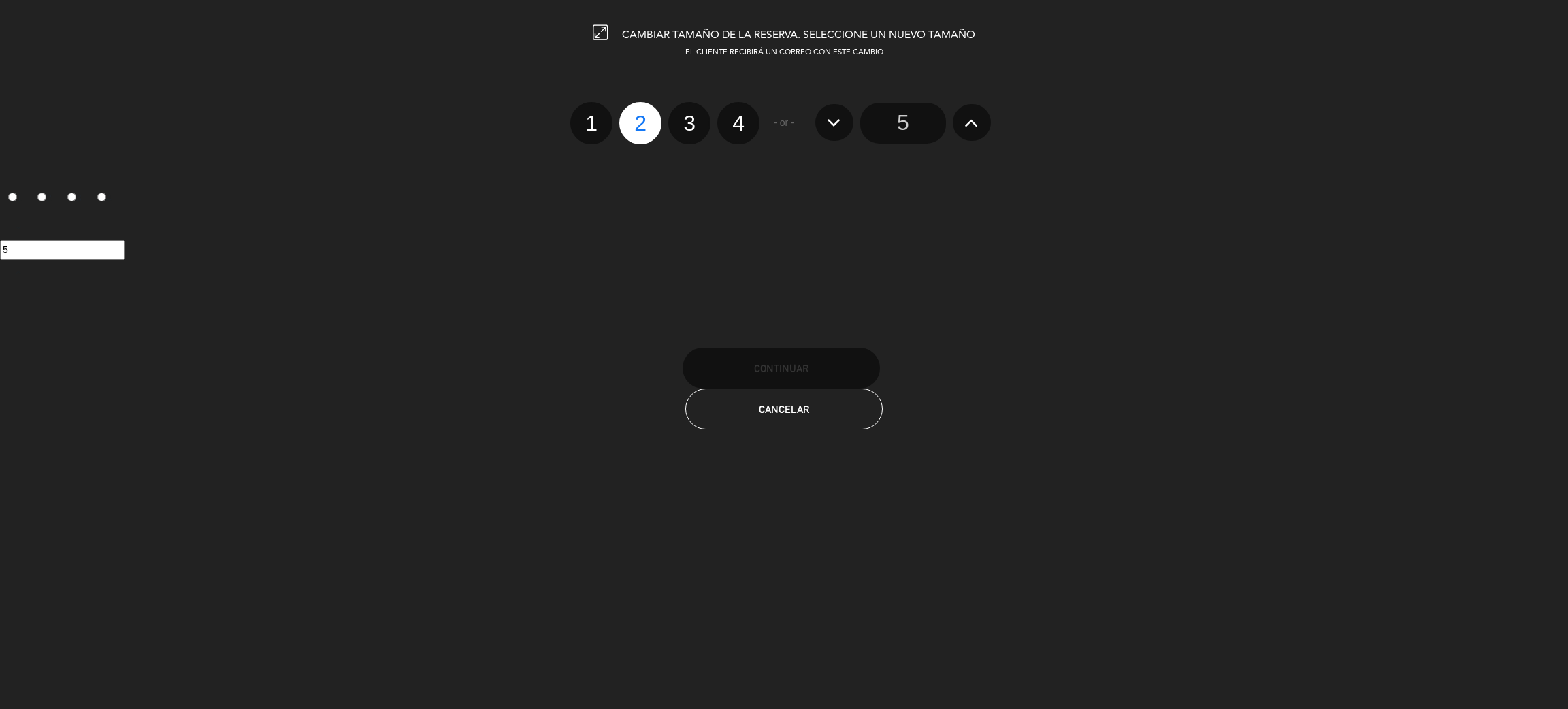
click at [990, 125] on div "5" at bounding box center [903, 123] width 189 height 41
click at [983, 125] on button at bounding box center [972, 122] width 38 height 37
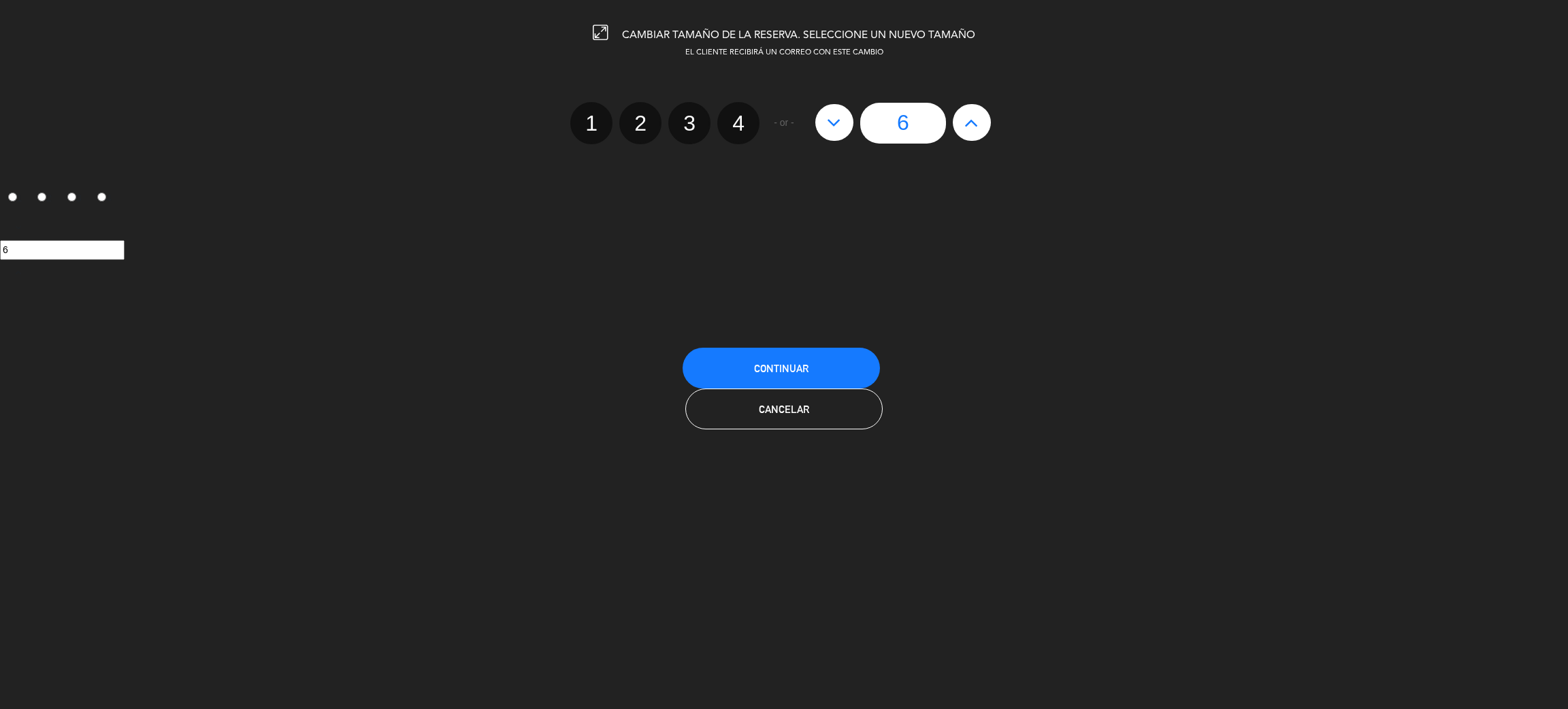
click at [982, 126] on button at bounding box center [972, 122] width 38 height 37
type input "7"
click at [982, 126] on button at bounding box center [972, 122] width 38 height 37
type input "8"
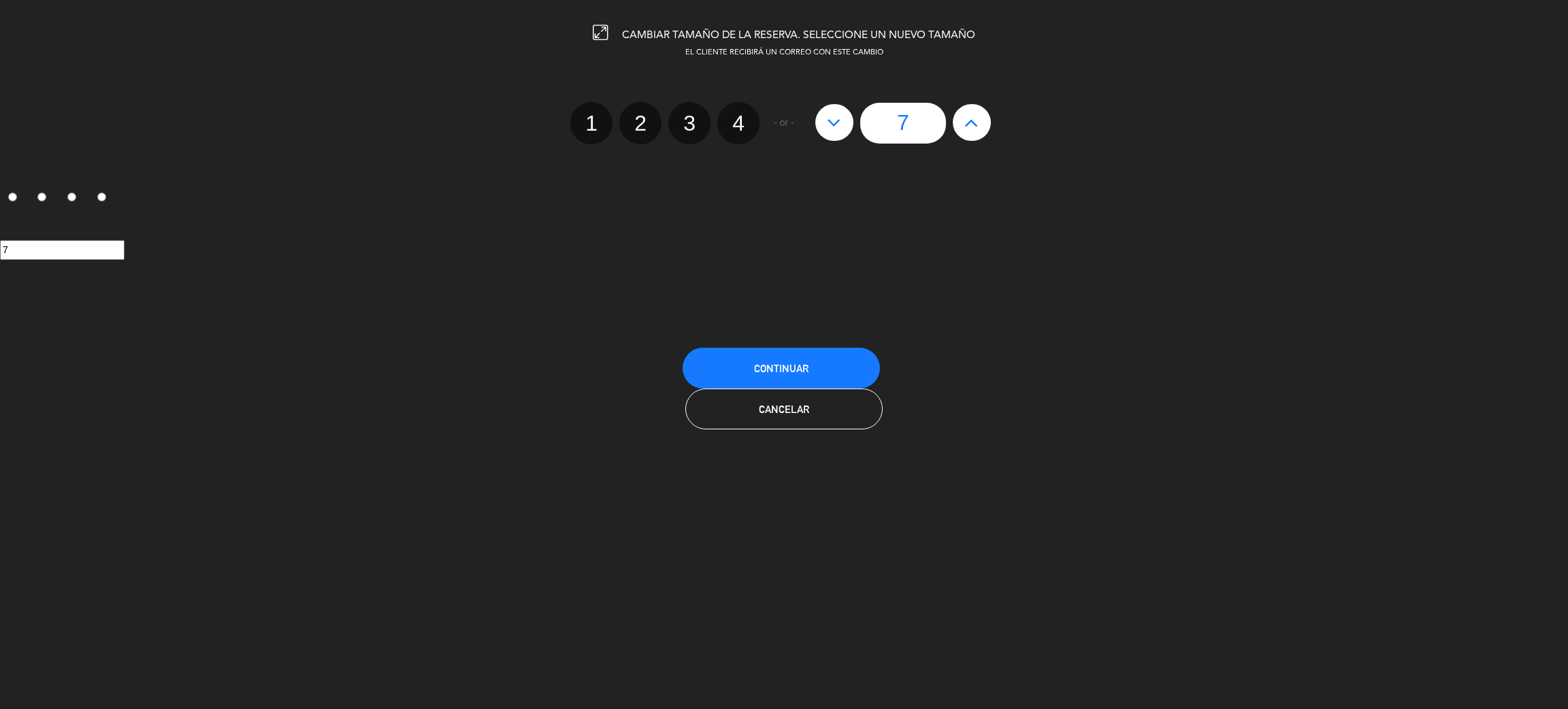
type input "8"
click at [982, 126] on button at bounding box center [972, 122] width 38 height 37
type input "9"
click at [982, 126] on button at bounding box center [972, 122] width 38 height 37
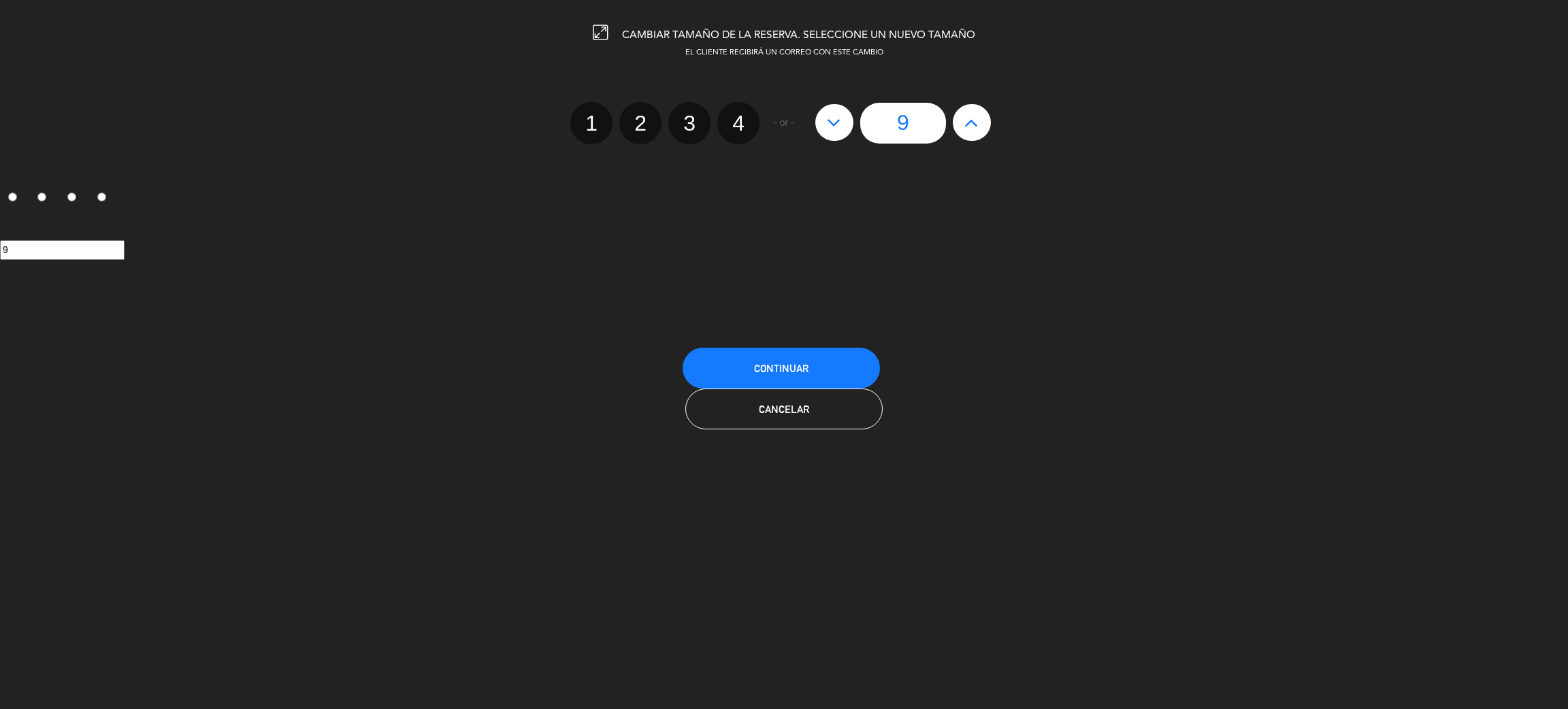
type input "10"
click at [982, 126] on button at bounding box center [972, 122] width 38 height 37
type input "11"
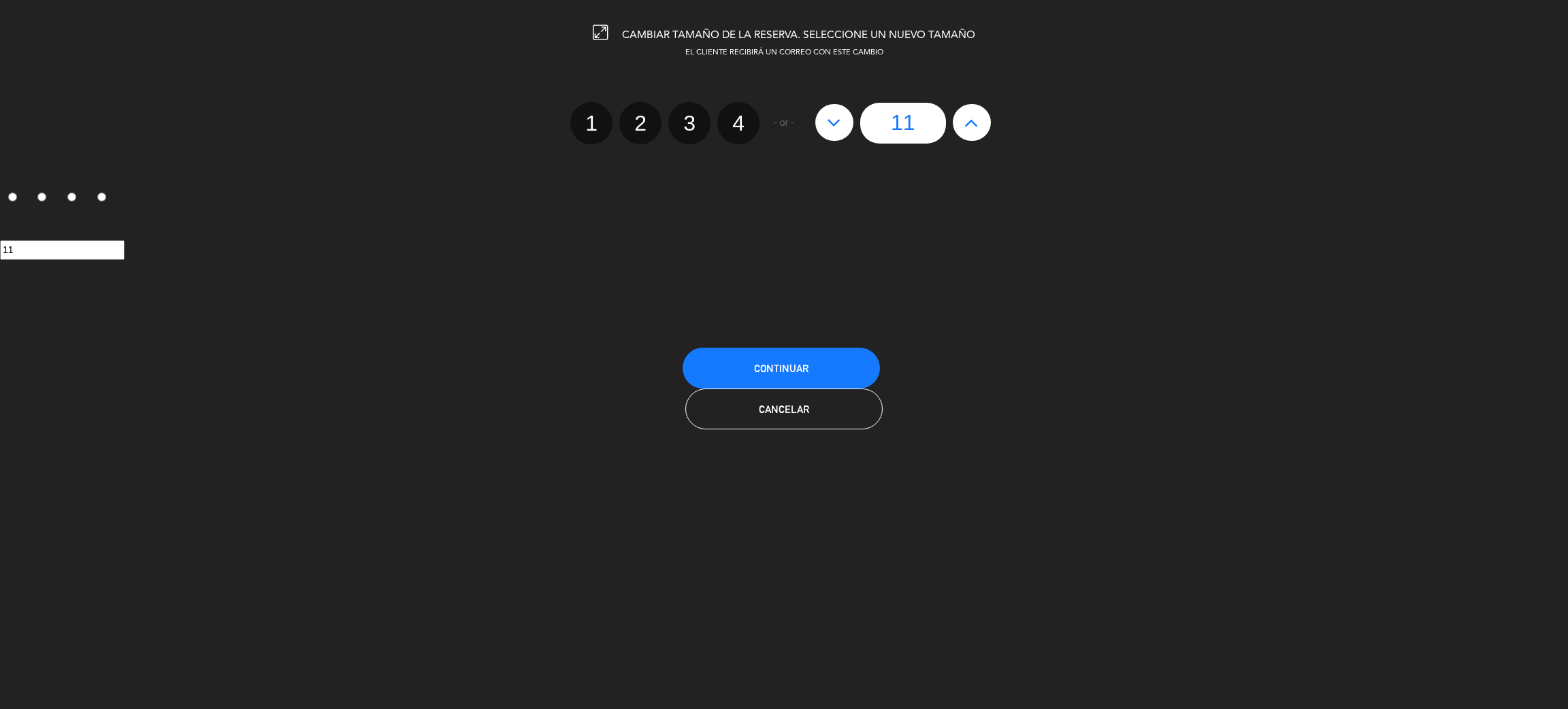
click at [982, 126] on button at bounding box center [972, 122] width 38 height 37
type input "12"
click at [791, 375] on button "Continuar" at bounding box center [780, 368] width 197 height 41
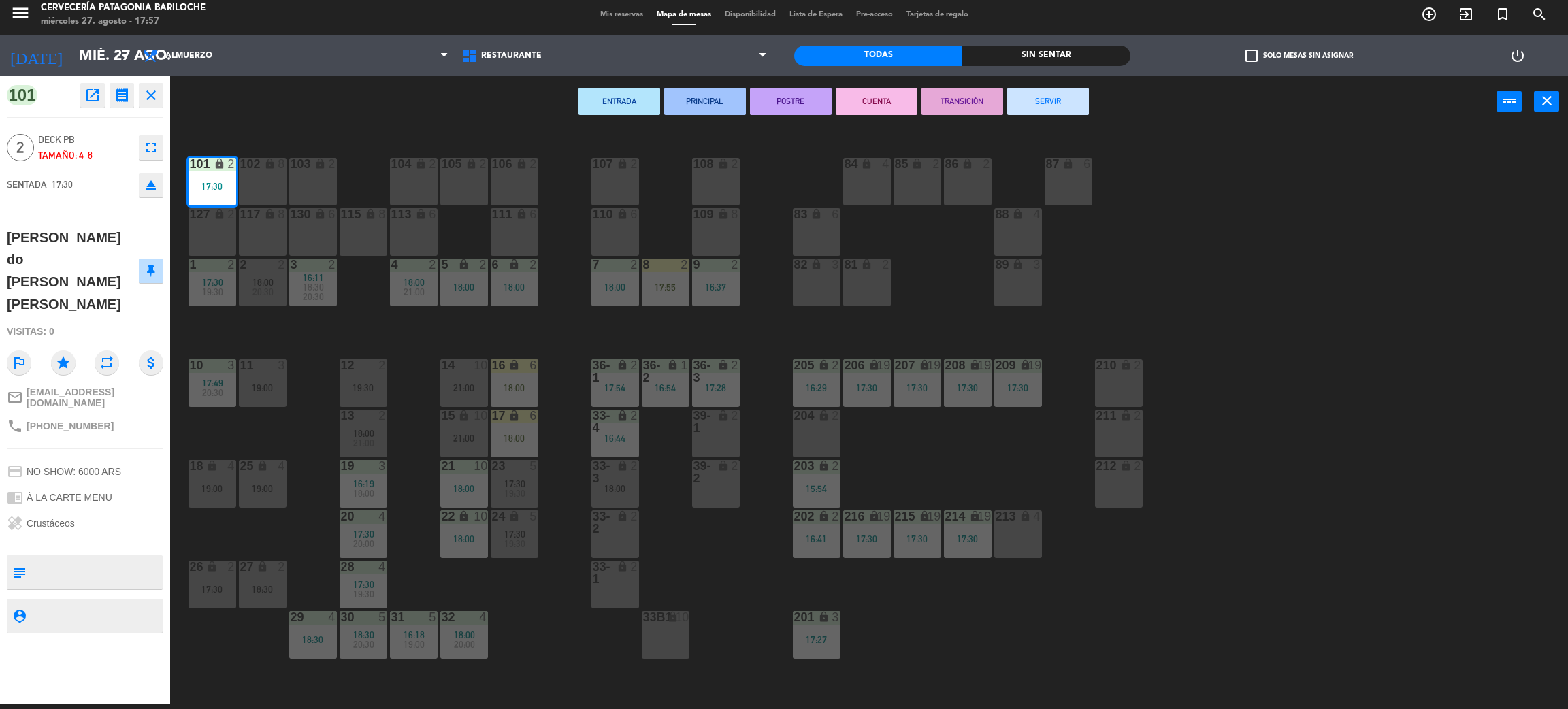
click at [660, 207] on div "101 lock 2 17:30 102 lock 8 104 lock 2 105 lock 2 106 lock 2 103 lock 2 107 loc…" at bounding box center [877, 422] width 1383 height 576
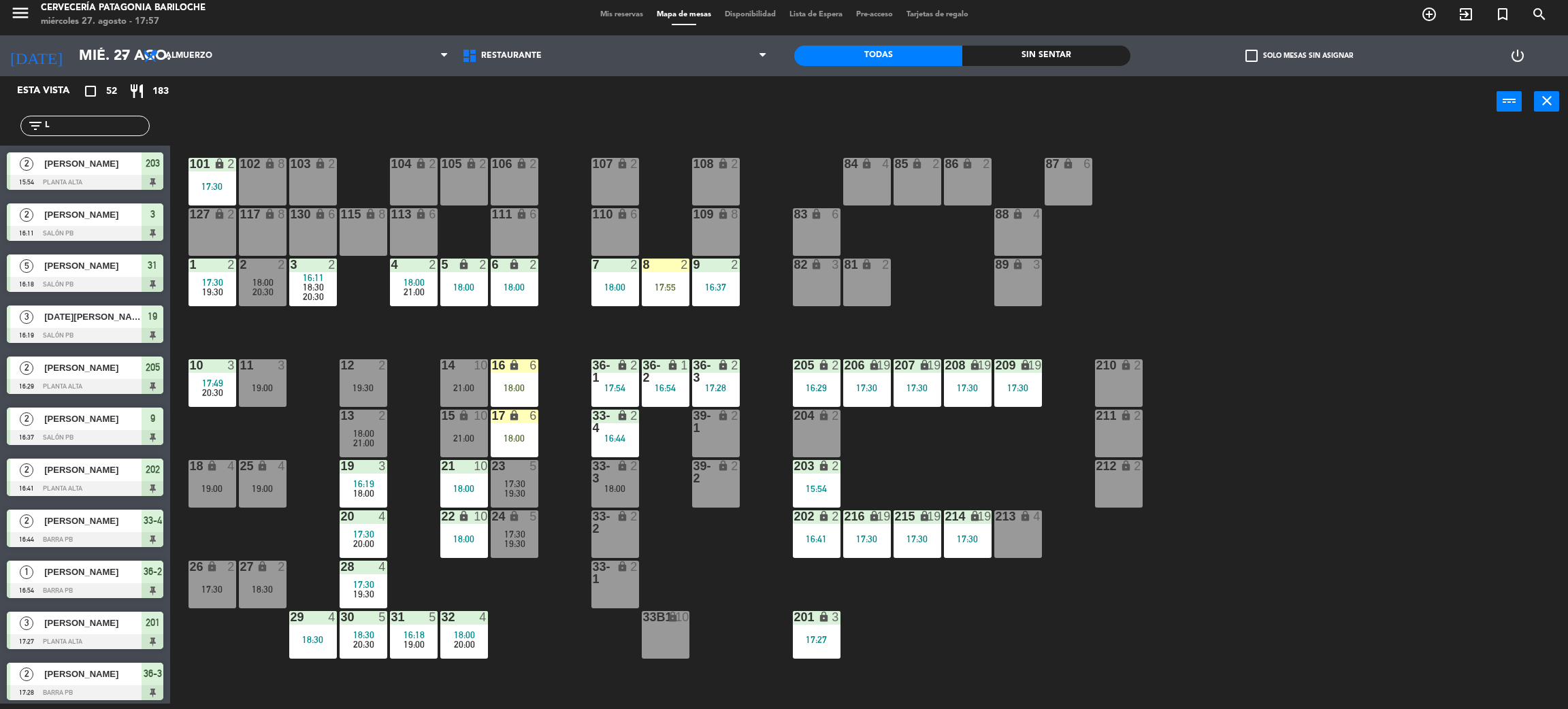
scroll to position [5, 0]
drag, startPoint x: 74, startPoint y: 121, endPoint x: 18, endPoint y: 120, distance: 56.0
click at [18, 120] on div "filter_list L" at bounding box center [85, 126] width 170 height 39
click at [1086, 51] on div "Sin sentar" at bounding box center [1047, 56] width 168 height 20
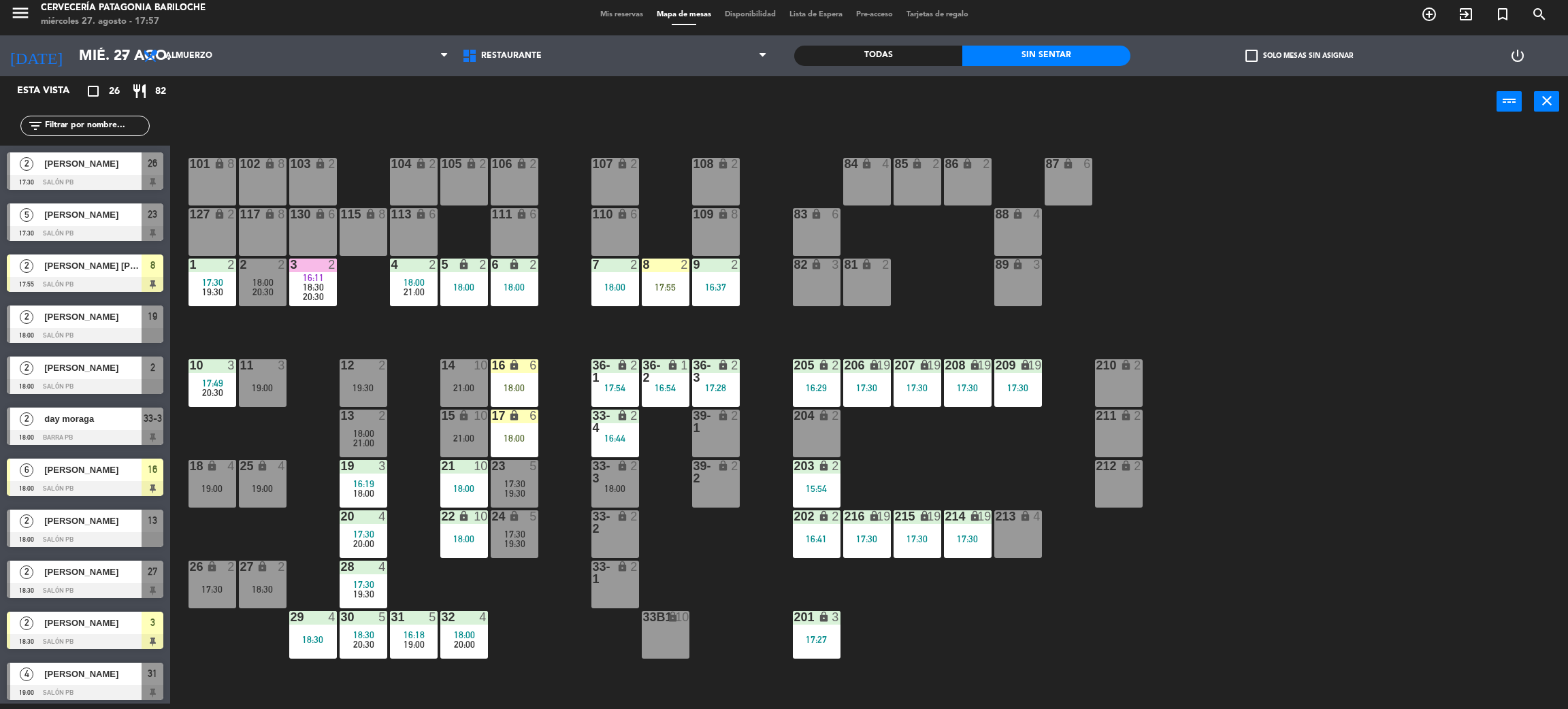
click at [95, 126] on input "text" at bounding box center [96, 126] width 105 height 15
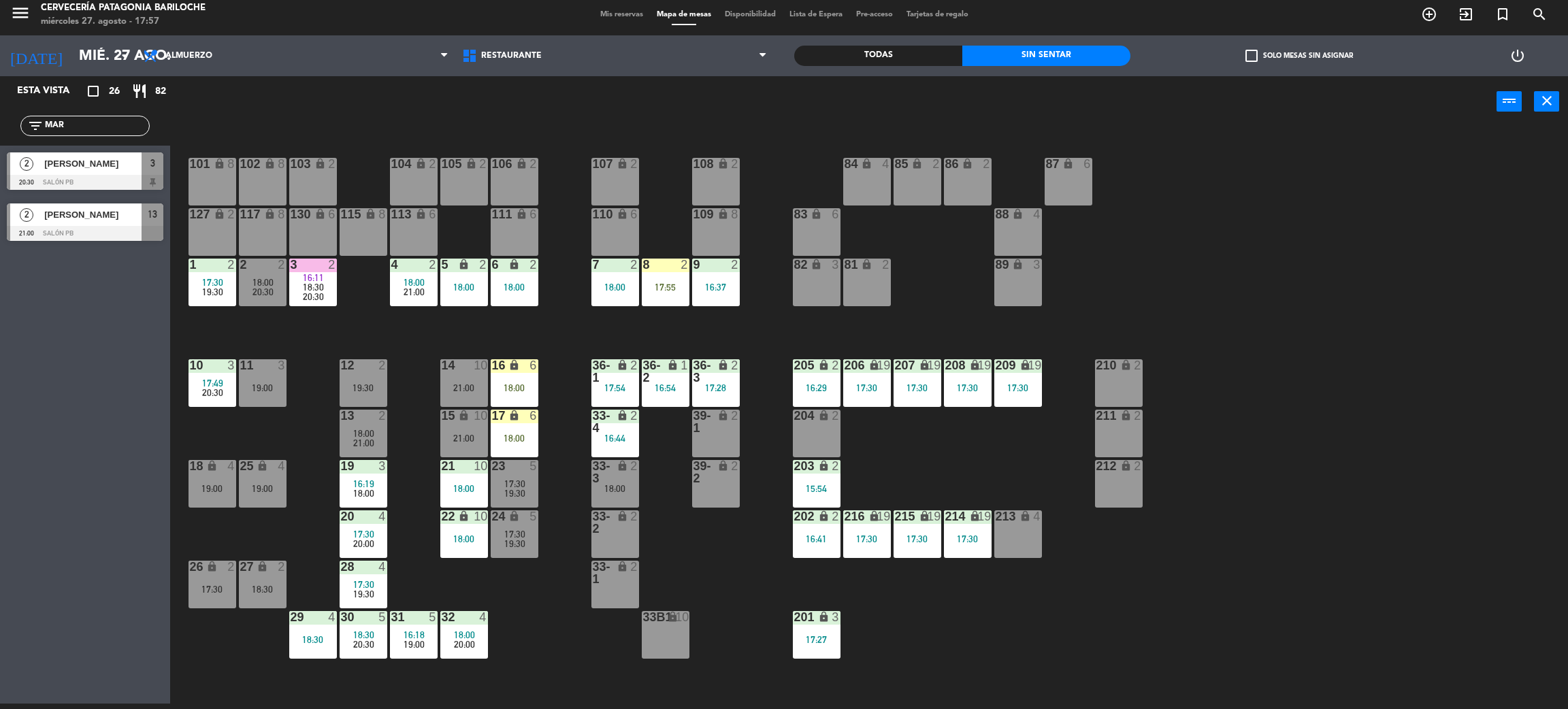
type input "MAR"
click at [14, 316] on div "Esta vista crop_square 26 restaurant 82 filter_list MAR 2 Josiane Marcato 20:30…" at bounding box center [85, 389] width 170 height 627
click at [104, 222] on div "[PERSON_NAME]" at bounding box center [93, 214] width 99 height 23
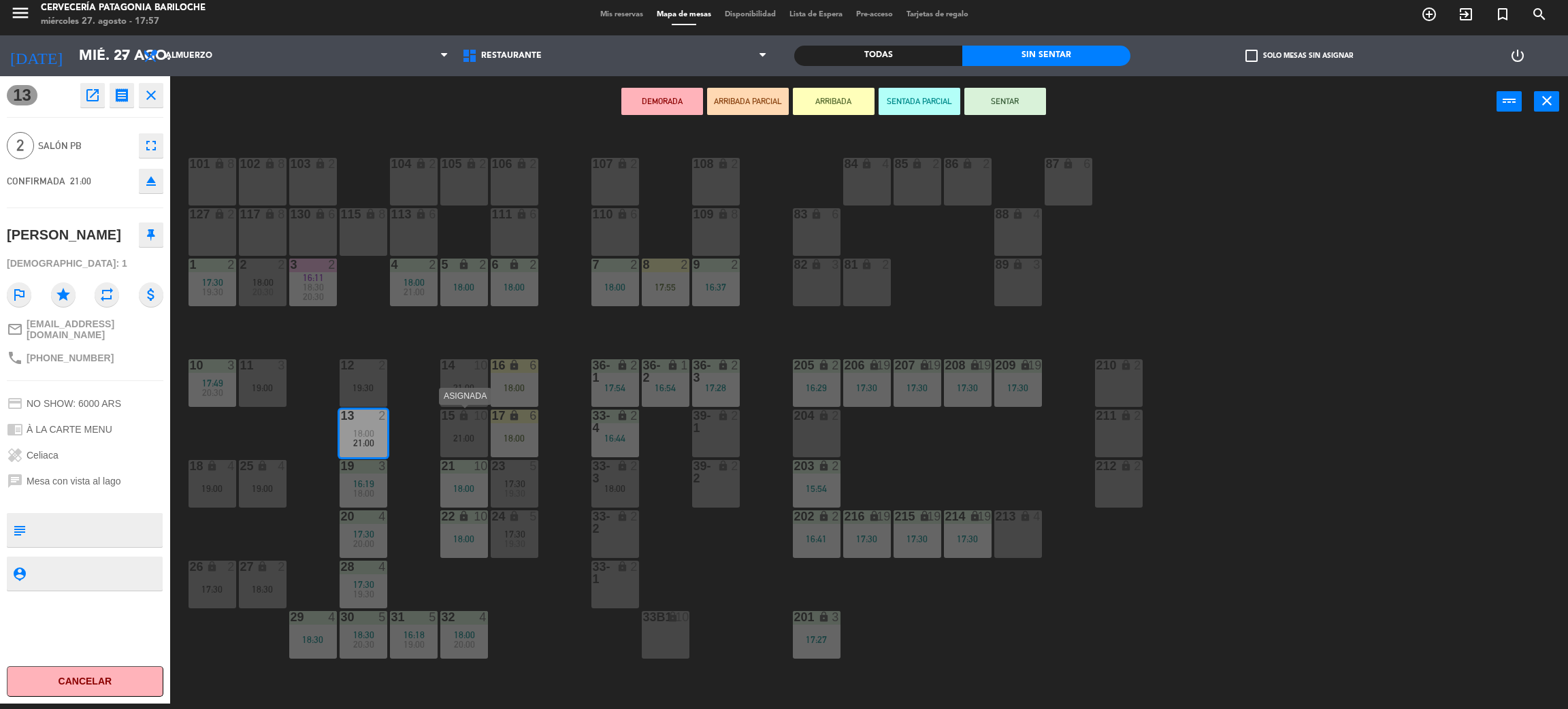
click at [471, 436] on div "21:00" at bounding box center [464, 438] width 48 height 9
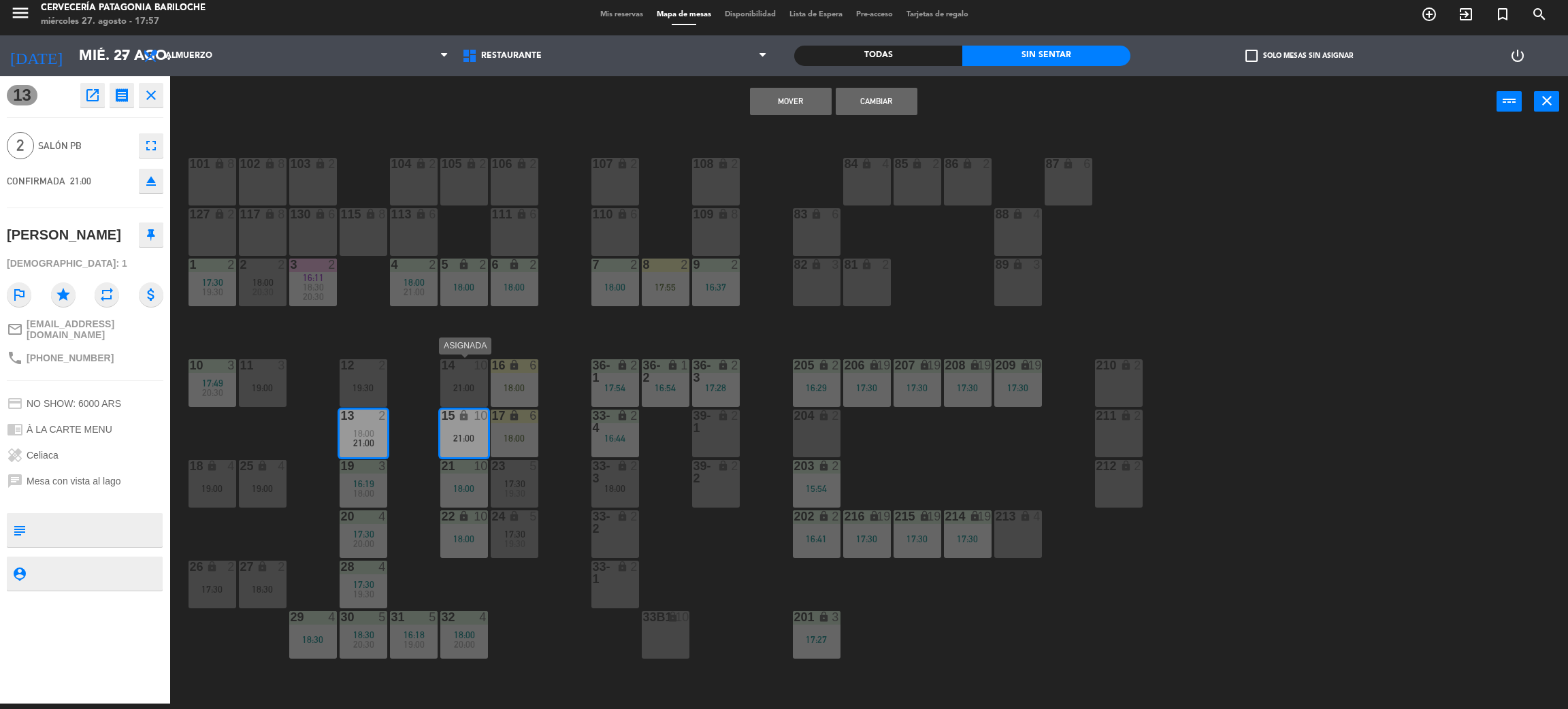
click at [459, 389] on div "21:00" at bounding box center [464, 388] width 48 height 9
click at [485, 341] on div "101 lock 8 102 lock 8 104 lock 2 105 lock 2 106 lock 2 103 lock 2 107 lock 2 10…" at bounding box center [877, 422] width 1383 height 576
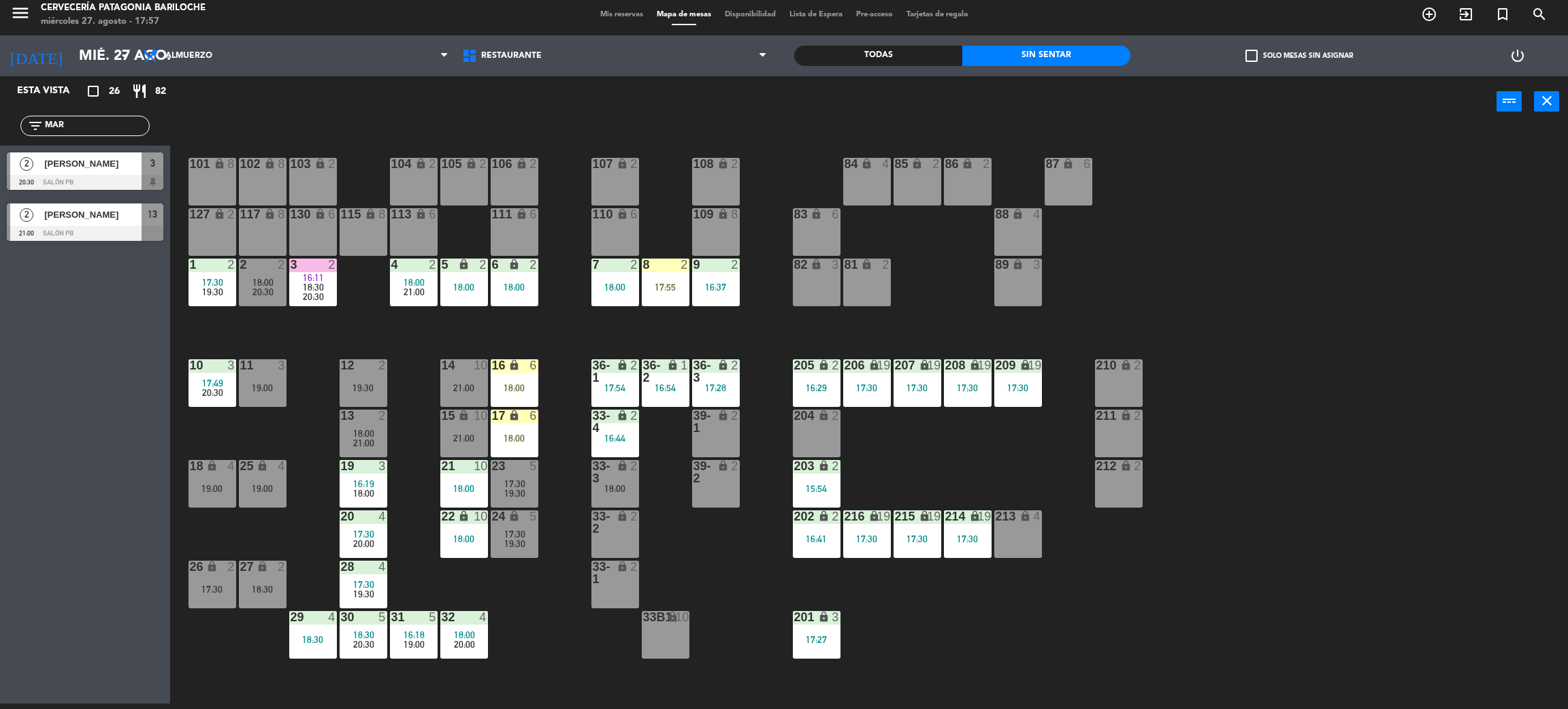
click at [79, 129] on input "MAR" at bounding box center [96, 126] width 105 height 15
type input "MARI"
click at [841, 49] on div "Todas" at bounding box center [879, 56] width 168 height 20
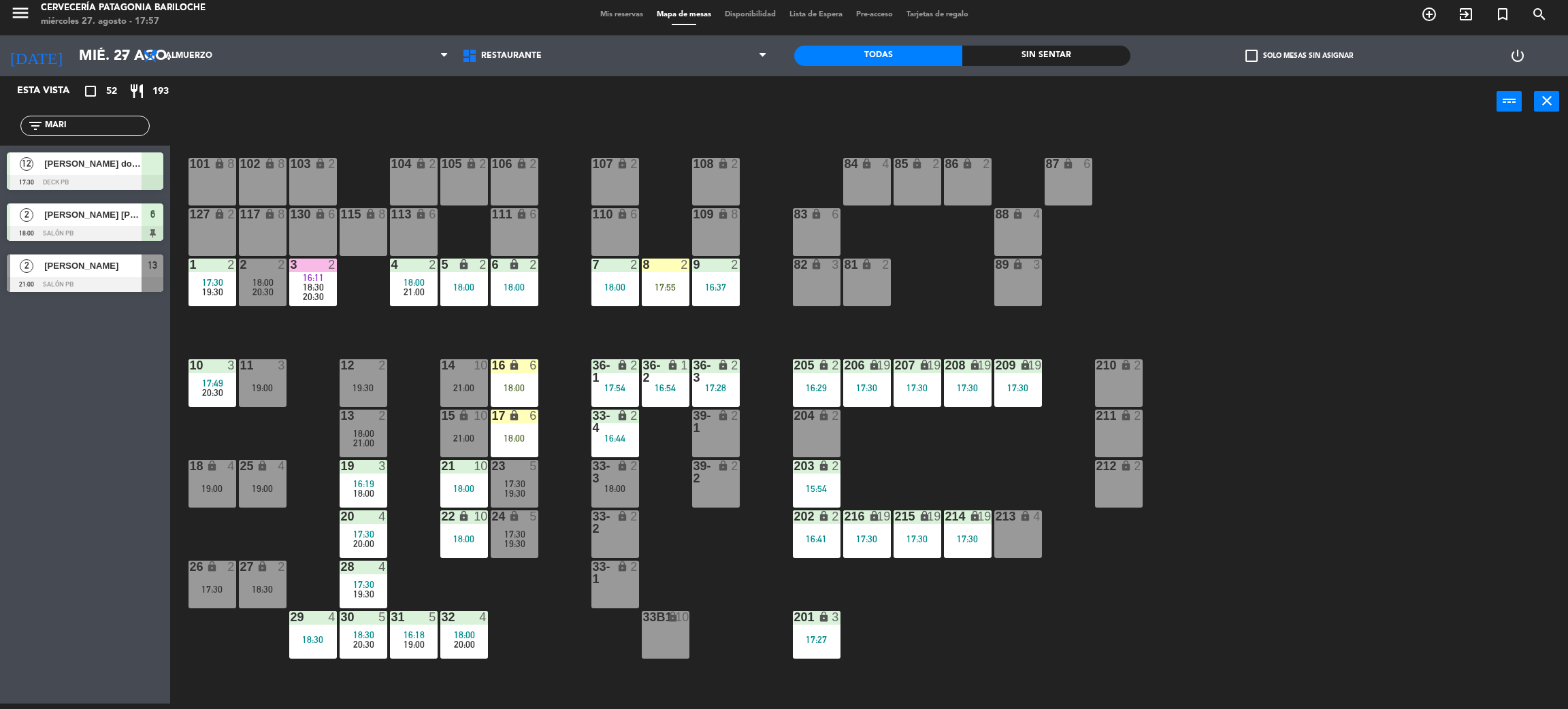
click at [110, 175] on div at bounding box center [85, 182] width 156 height 15
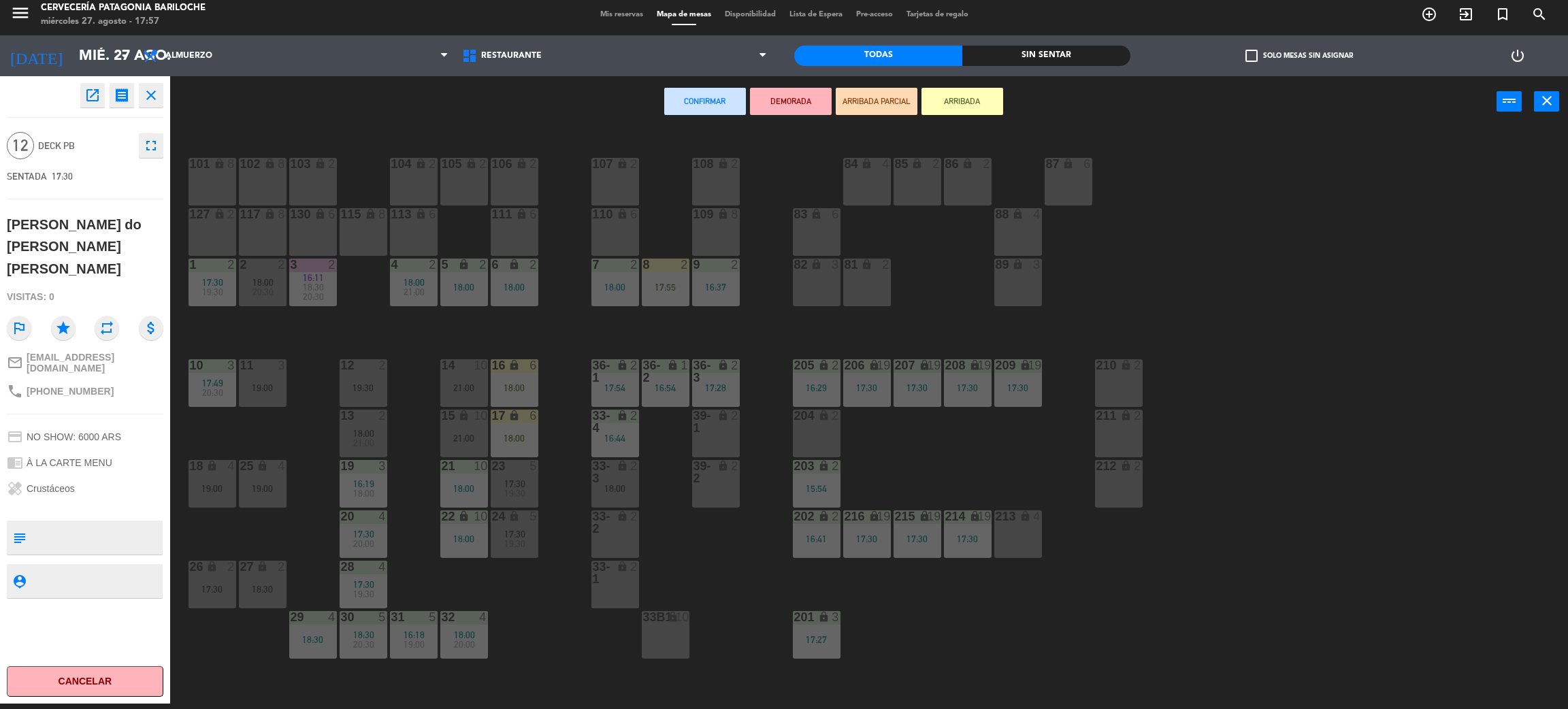
click at [451, 422] on div "15 lock 10 21:00" at bounding box center [464, 433] width 48 height 48
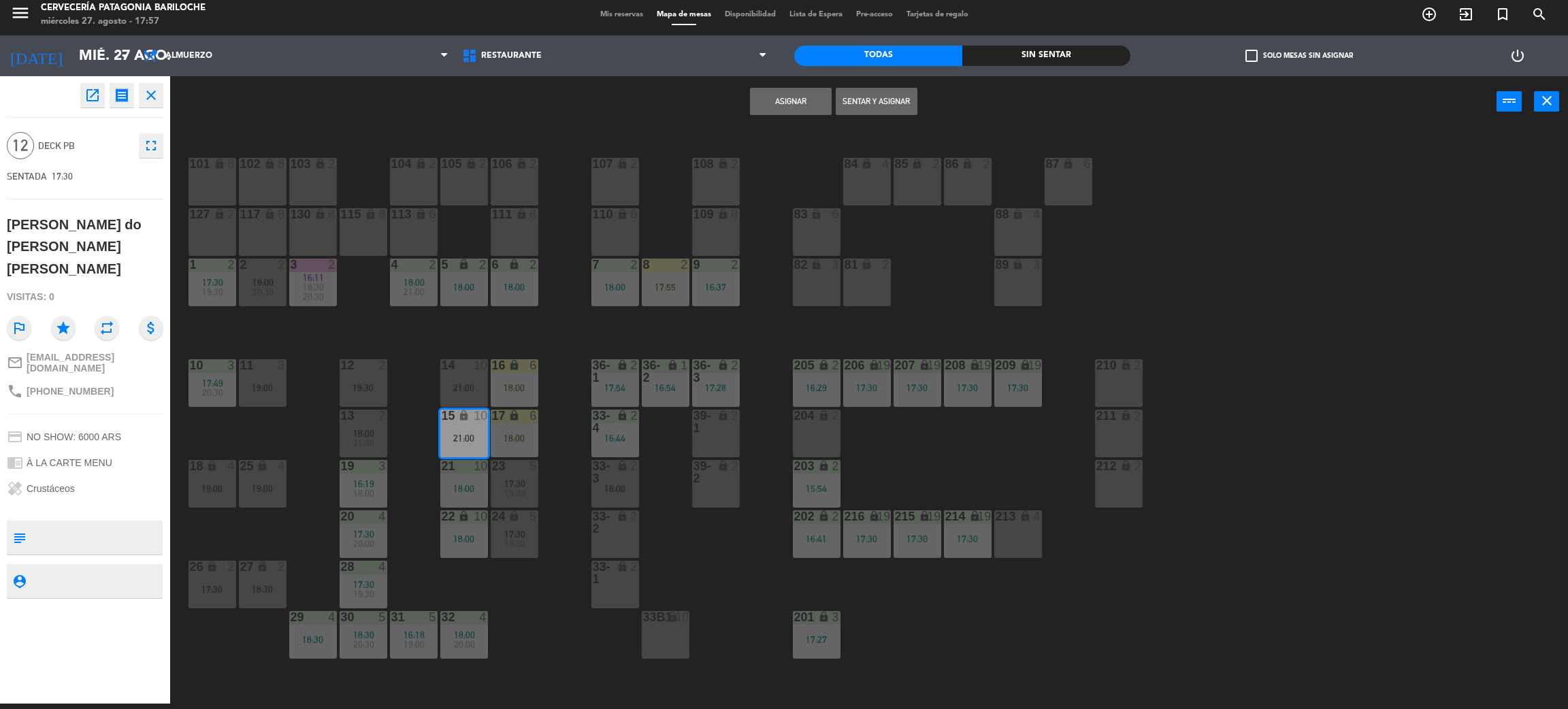
click at [463, 392] on div "21:00" at bounding box center [464, 388] width 48 height 9
click at [799, 104] on button "Sentar y Asignar" at bounding box center [791, 101] width 82 height 27
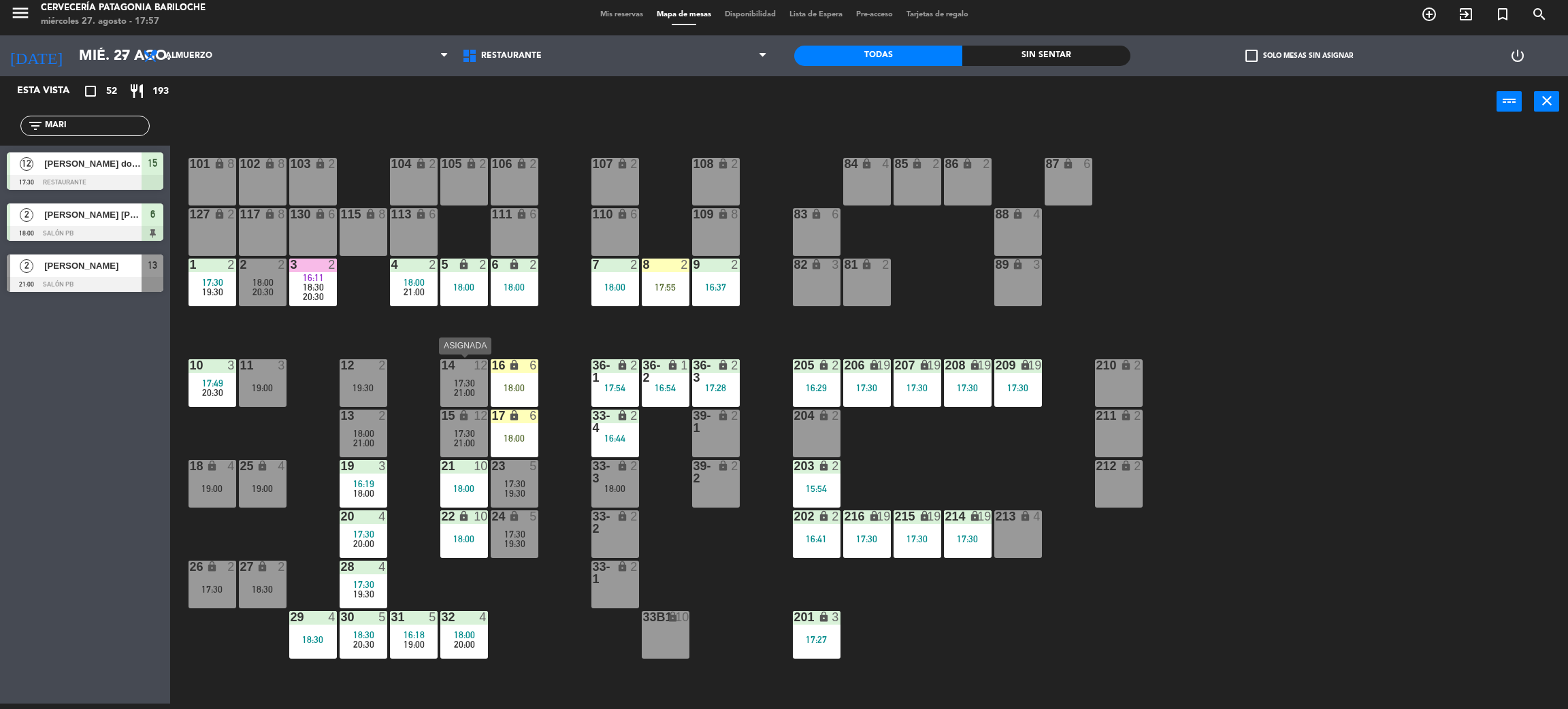
click at [462, 397] on span "21:00" at bounding box center [464, 393] width 21 height 11
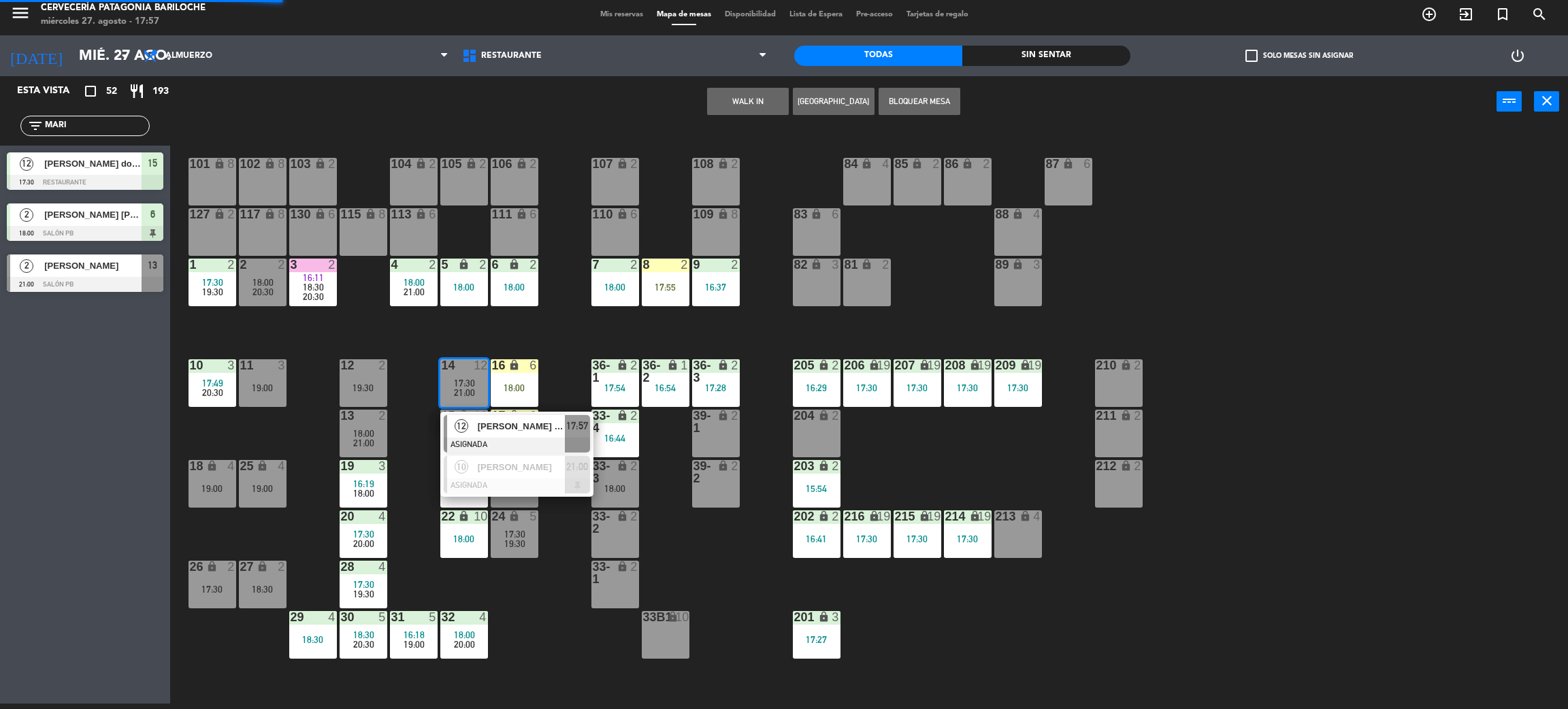
click at [477, 433] on div "[PERSON_NAME] do [PERSON_NAME] [PERSON_NAME]" at bounding box center [521, 426] width 89 height 23
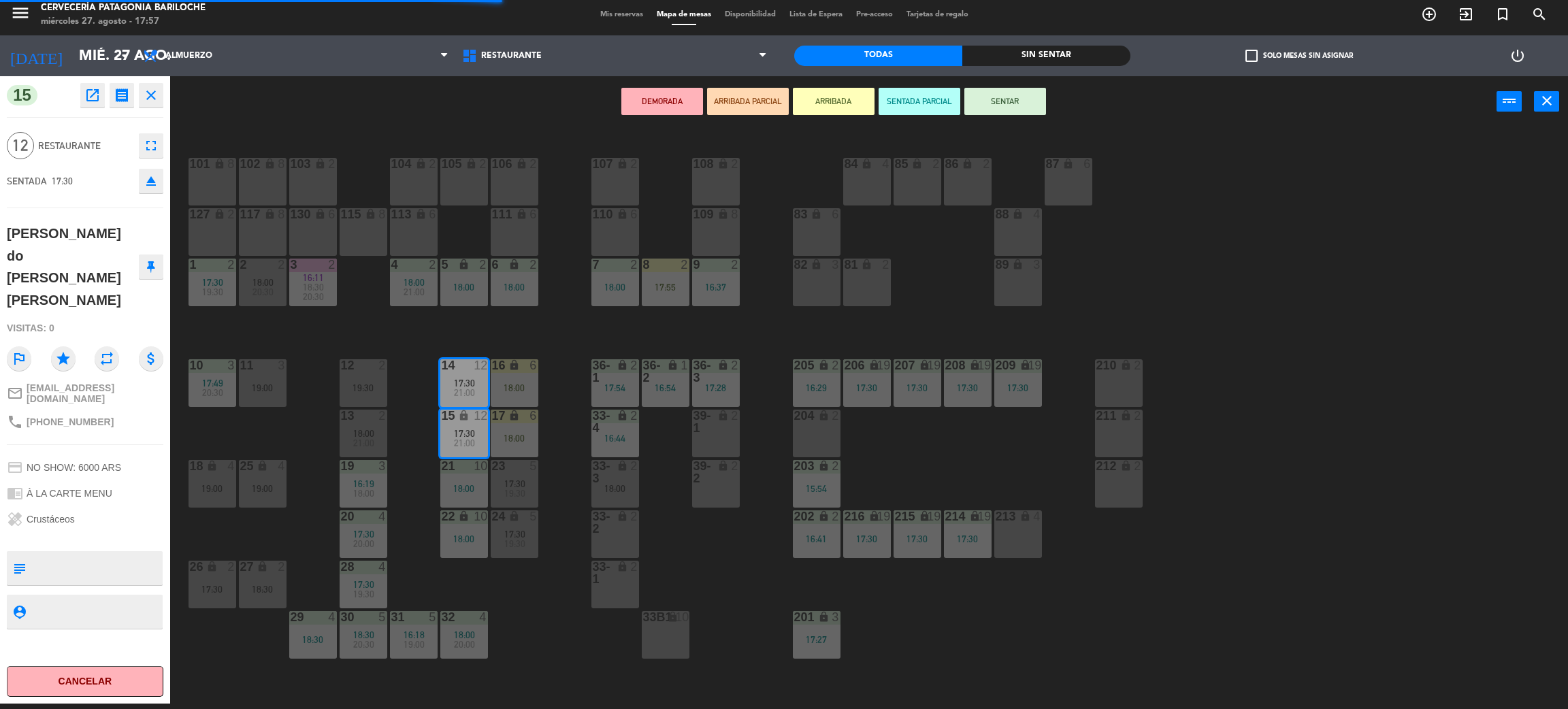
click at [1010, 110] on button "SENTAR" at bounding box center [1005, 101] width 82 height 27
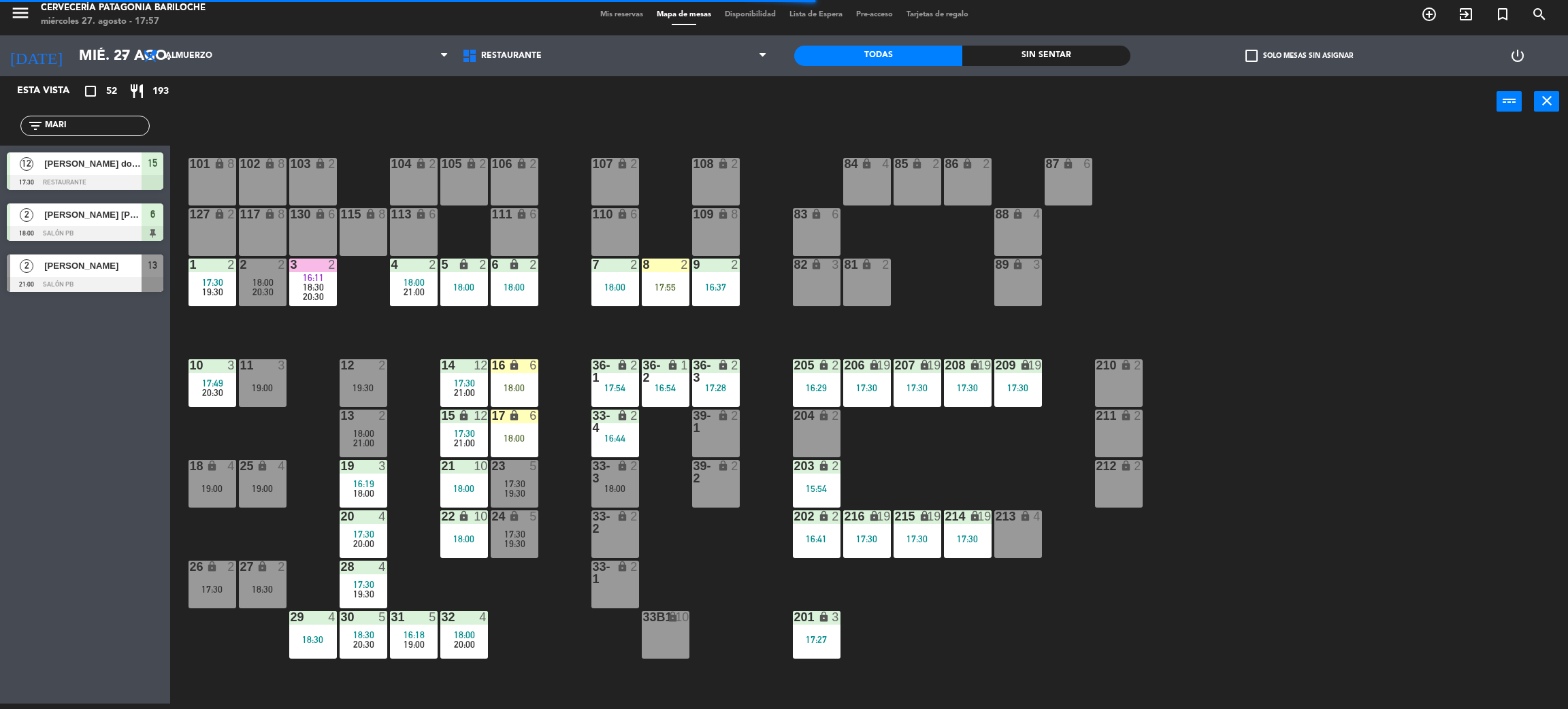
drag, startPoint x: 97, startPoint y: 126, endPoint x: 0, endPoint y: 122, distance: 97.1
click at [0, 122] on div "filter_list MARI" at bounding box center [85, 126] width 170 height 39
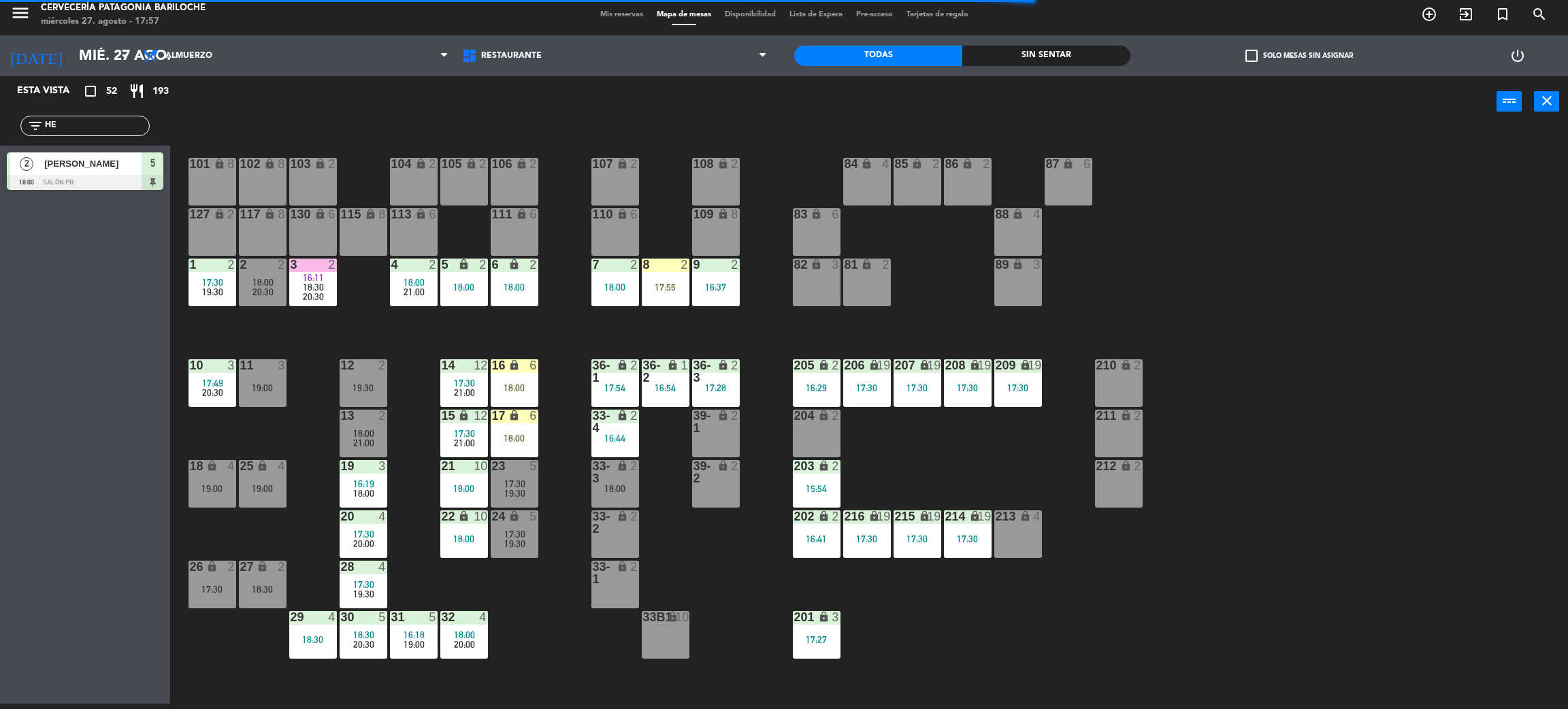
type input "H"
type input "ELL"
click at [108, 226] on div at bounding box center [85, 233] width 156 height 15
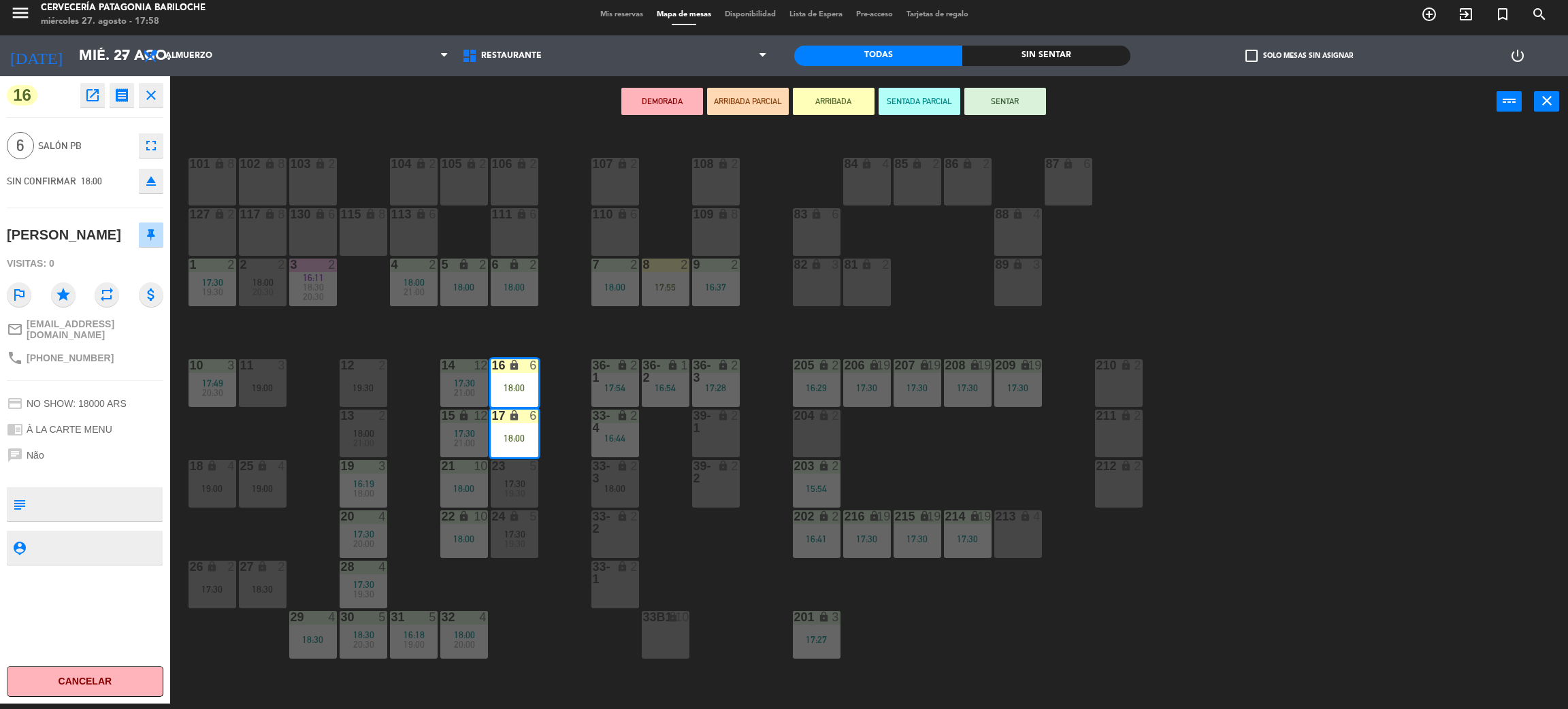
click at [622, 324] on div "101 lock 8 102 lock 8 104 lock 2 105 lock 2 106 lock 2 103 lock 2 107 lock 2 10…" at bounding box center [877, 422] width 1383 height 576
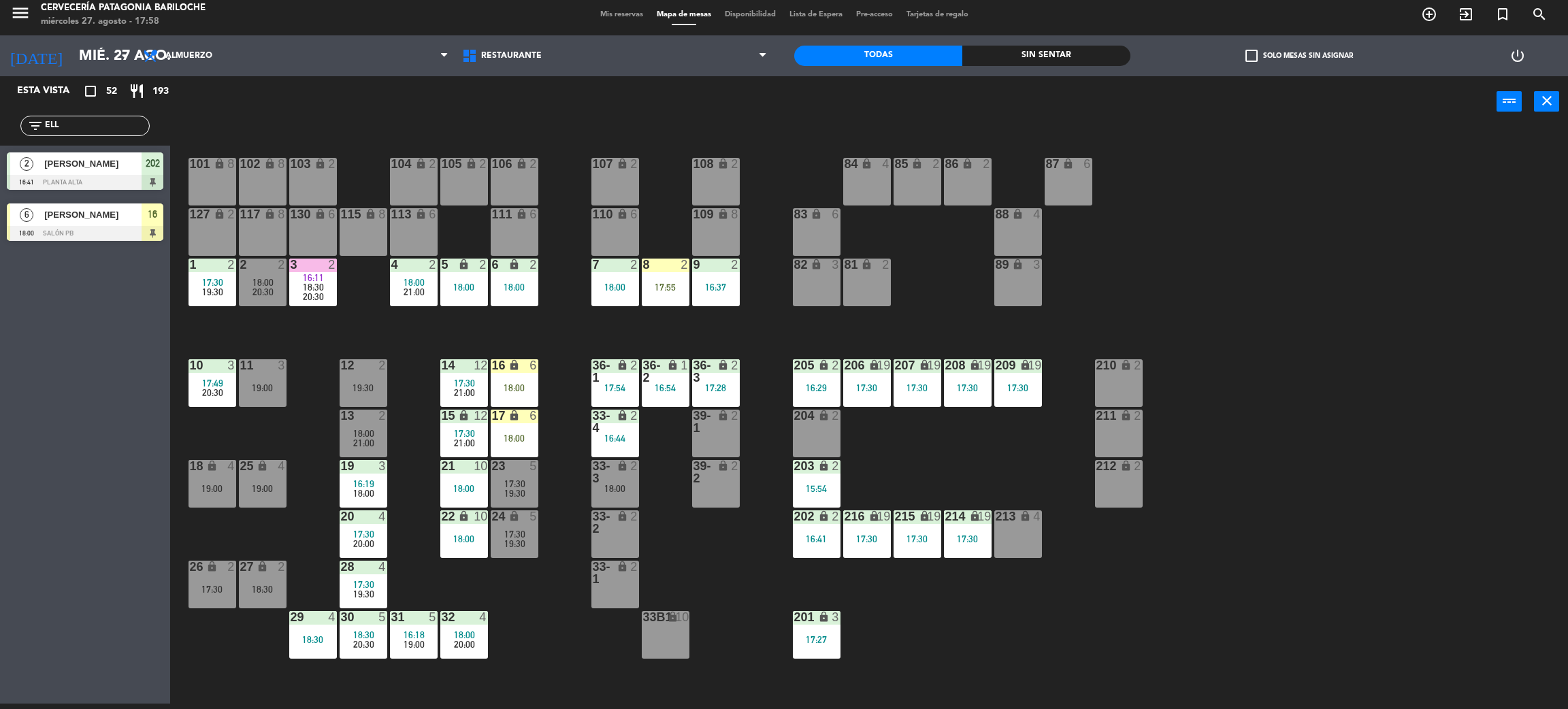
click at [466, 486] on div "18:00" at bounding box center [464, 488] width 48 height 9
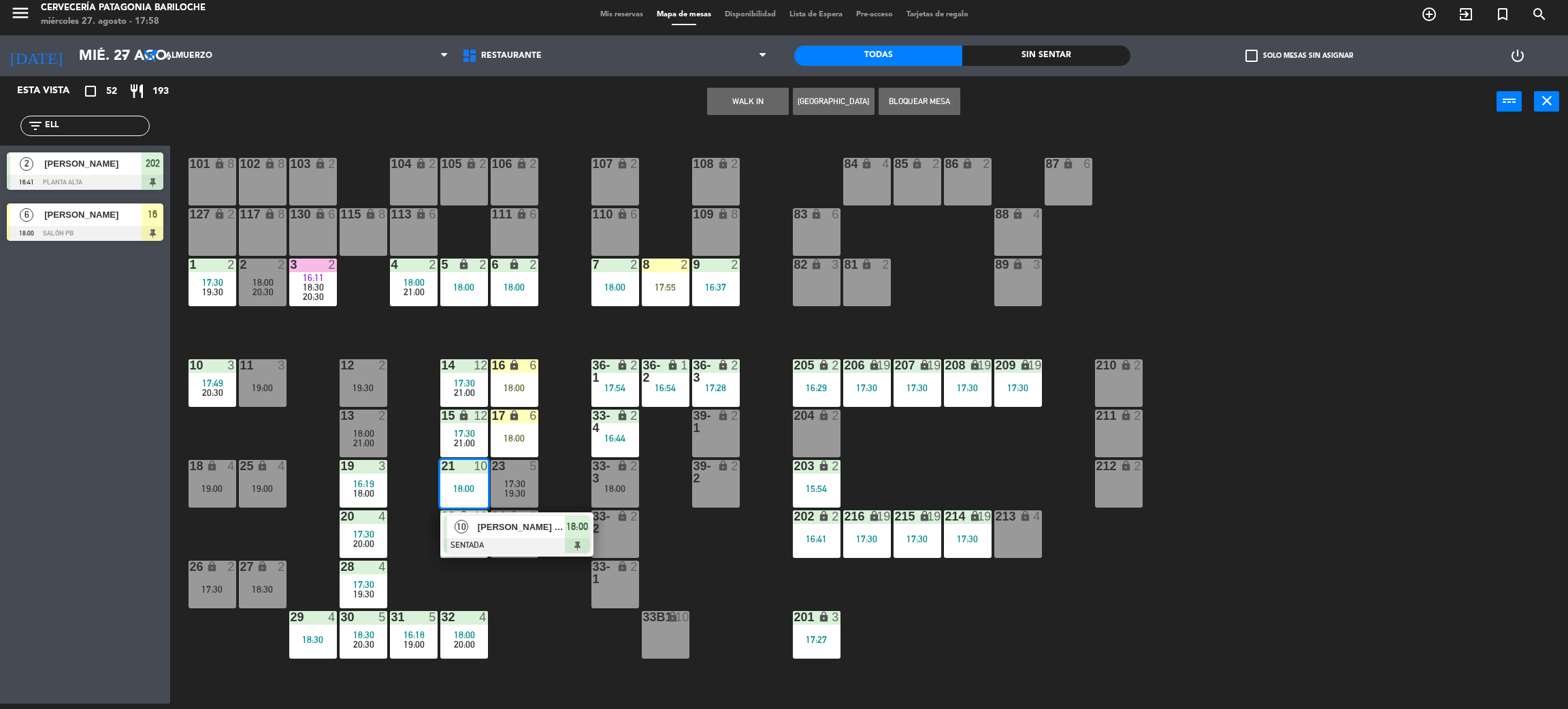
click at [488, 561] on div "101 lock 8 102 lock 8 104 lock 2 105 lock 2 106 lock 2 103 lock 2 107 lock 2 10…" at bounding box center [877, 422] width 1383 height 576
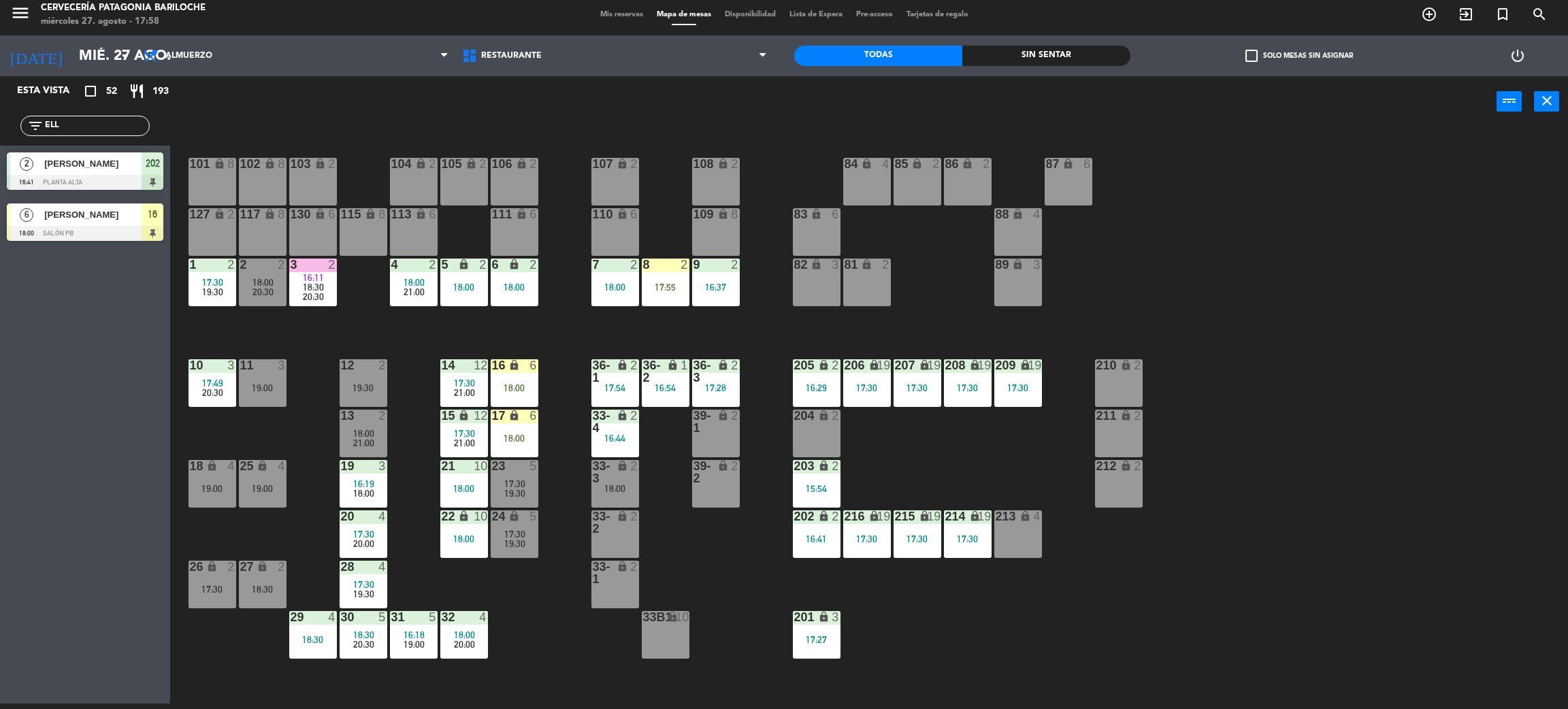
click at [539, 534] on div "101 lock 8 102 lock 8 104 lock 2 105 lock 2 106 lock 2 103 lock 2 107 lock 2 10…" at bounding box center [877, 422] width 1383 height 576
click at [514, 499] on div "23 5 17:30 19:30" at bounding box center [514, 484] width 48 height 48
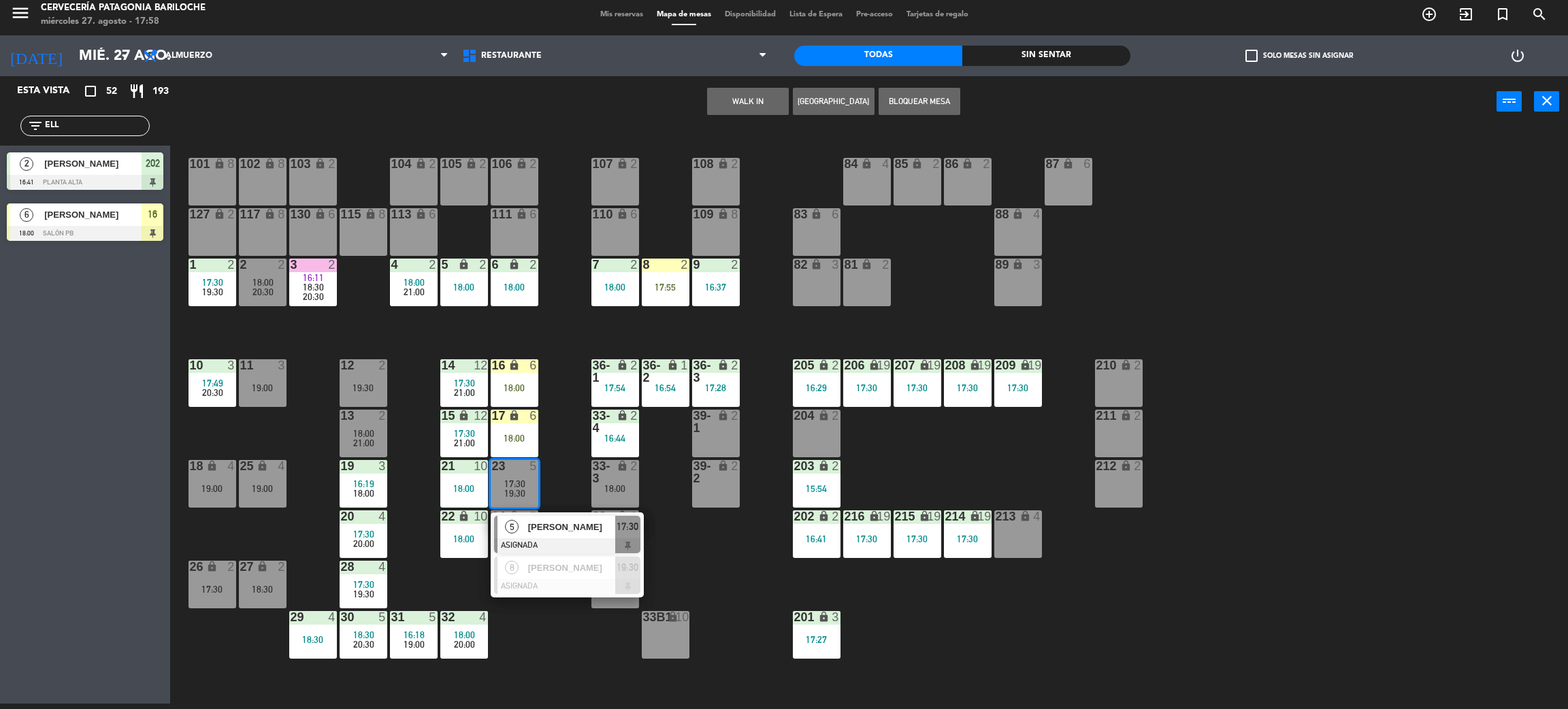
click at [550, 542] on div "5 Renata Godinho ASIGNADA 17:30" at bounding box center [567, 535] width 174 height 44
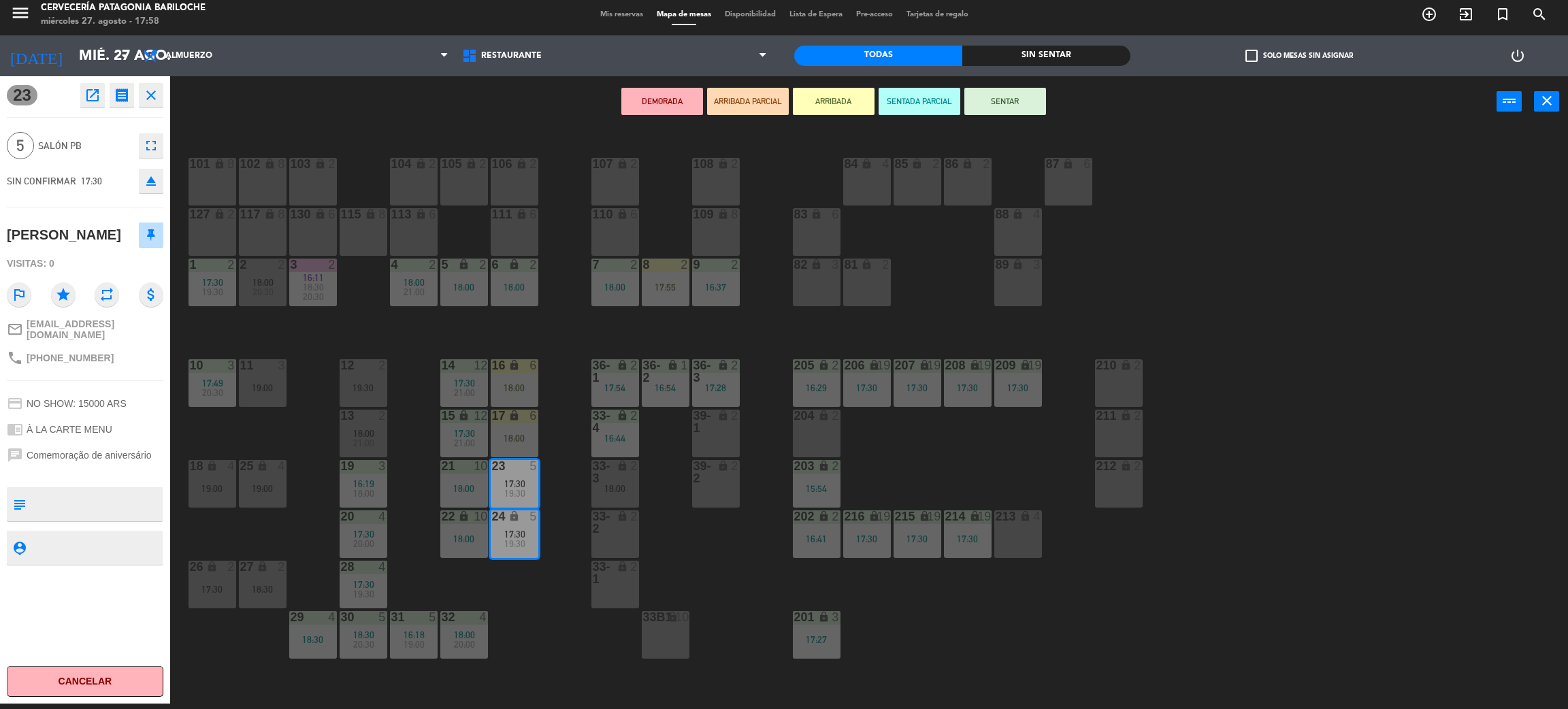
click at [644, 104] on button "DEMORADA" at bounding box center [662, 101] width 82 height 27
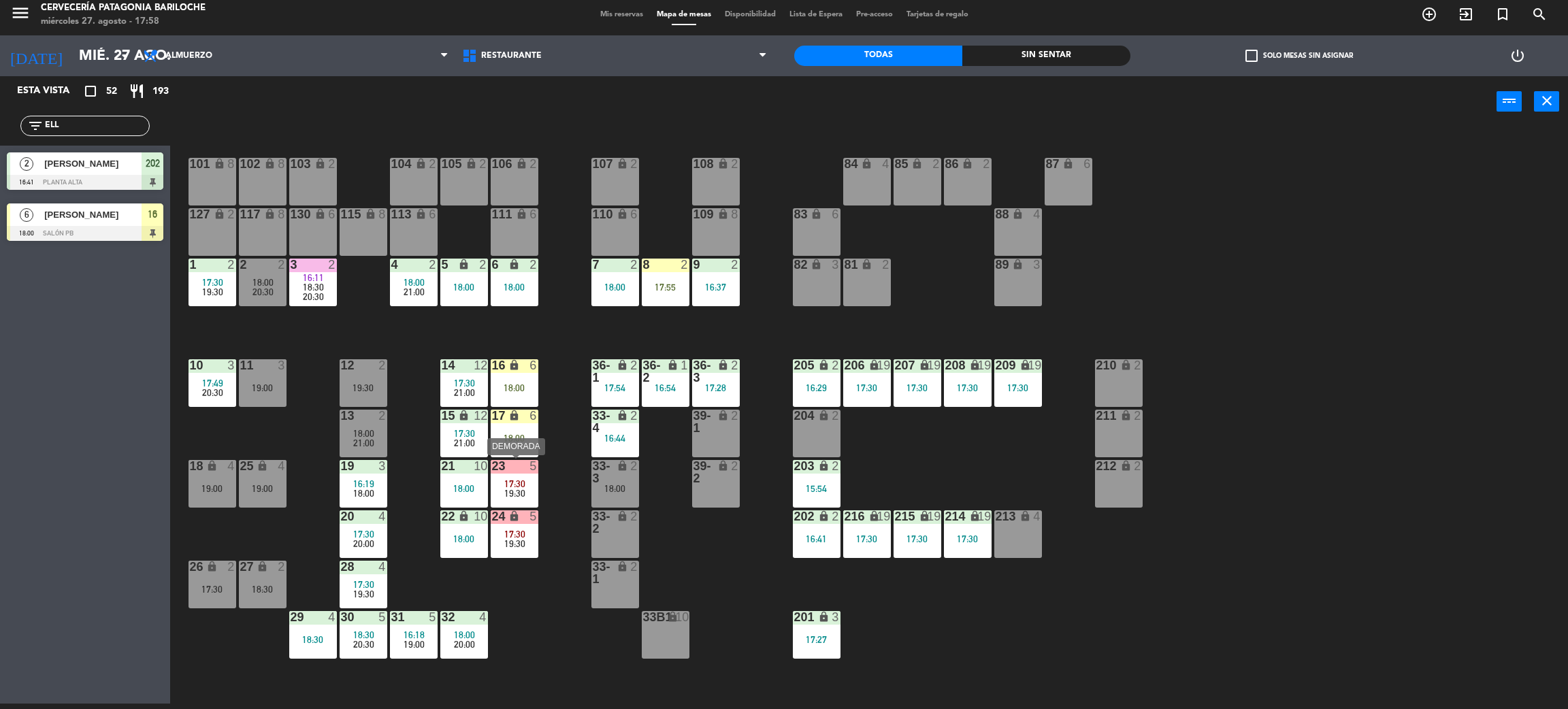
click at [524, 492] on span "19:30" at bounding box center [514, 494] width 21 height 11
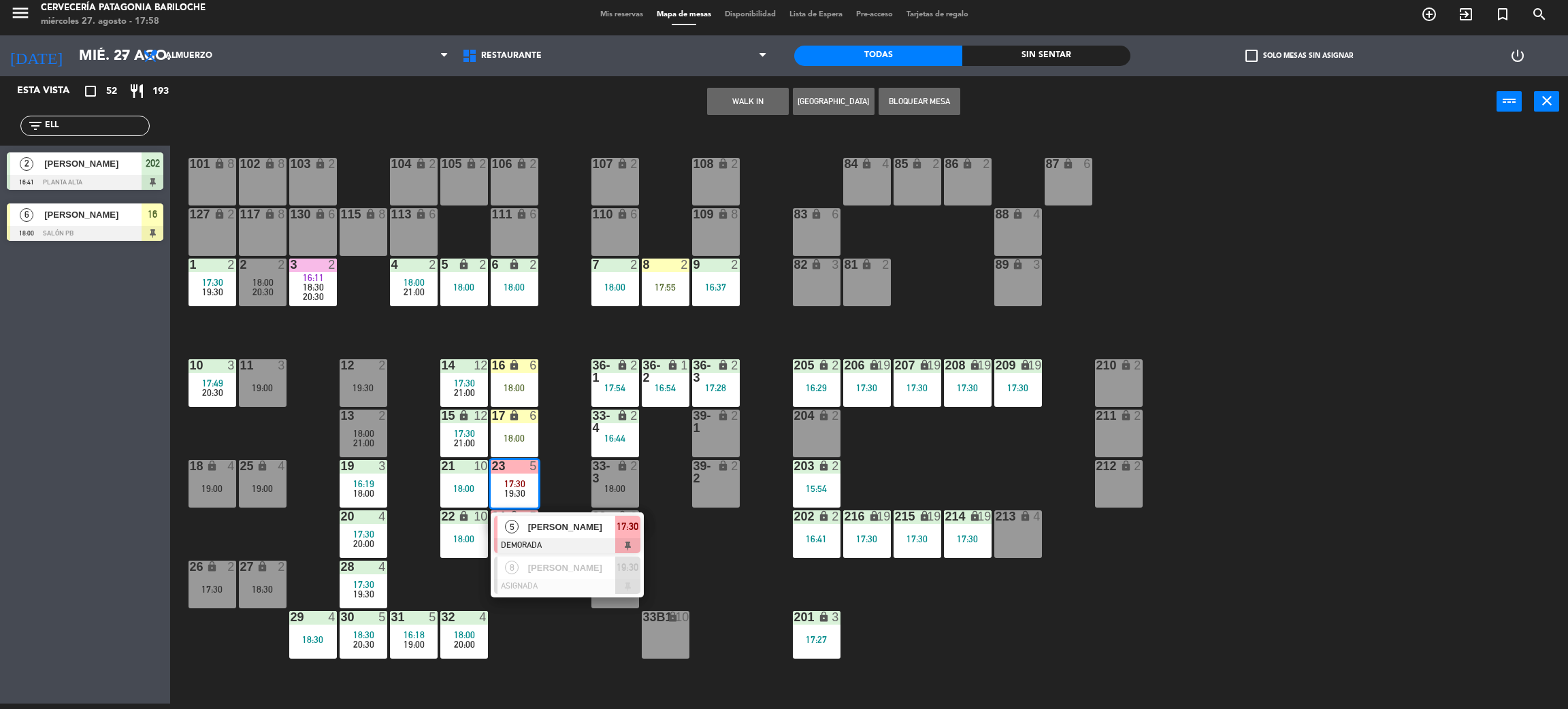
click at [538, 689] on div "101 lock 8 102 lock 8 104 lock 2 105 lock 2 106 lock 2 103 lock 2 107 lock 2 10…" at bounding box center [877, 422] width 1383 height 576
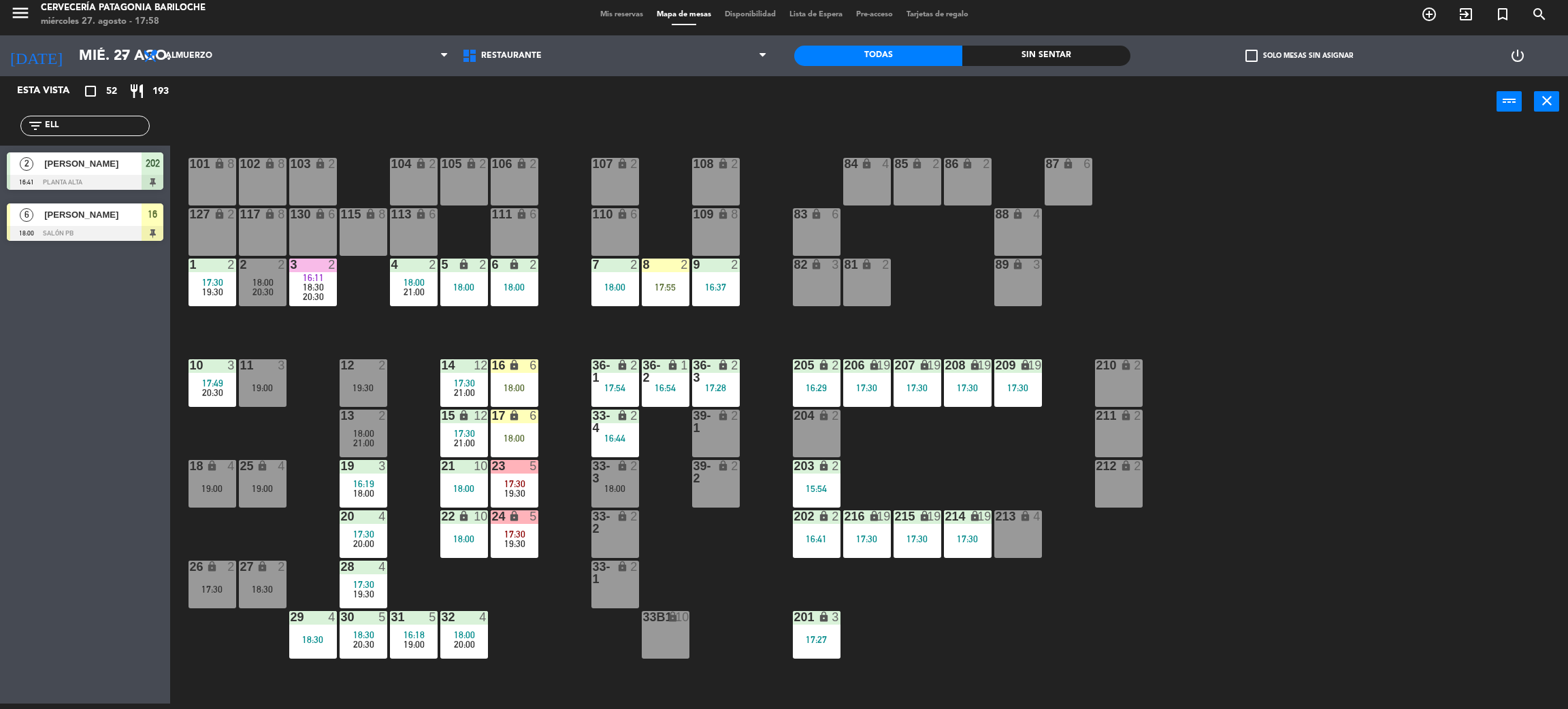
drag, startPoint x: 93, startPoint y: 132, endPoint x: 1, endPoint y: 122, distance: 92.5
click at [1, 122] on div "filter_list ELL" at bounding box center [85, 126] width 170 height 39
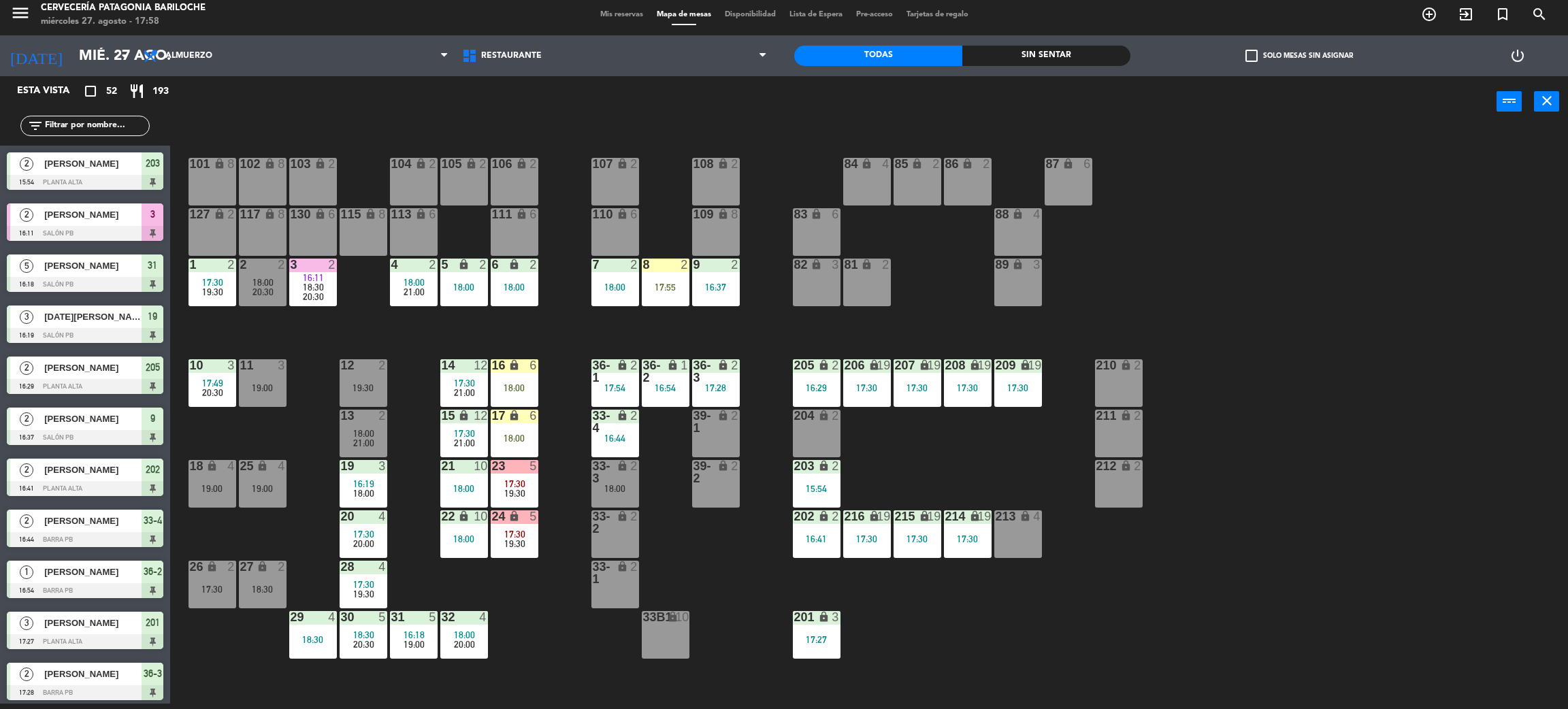
click at [358, 494] on span "18:00" at bounding box center [364, 494] width 21 height 11
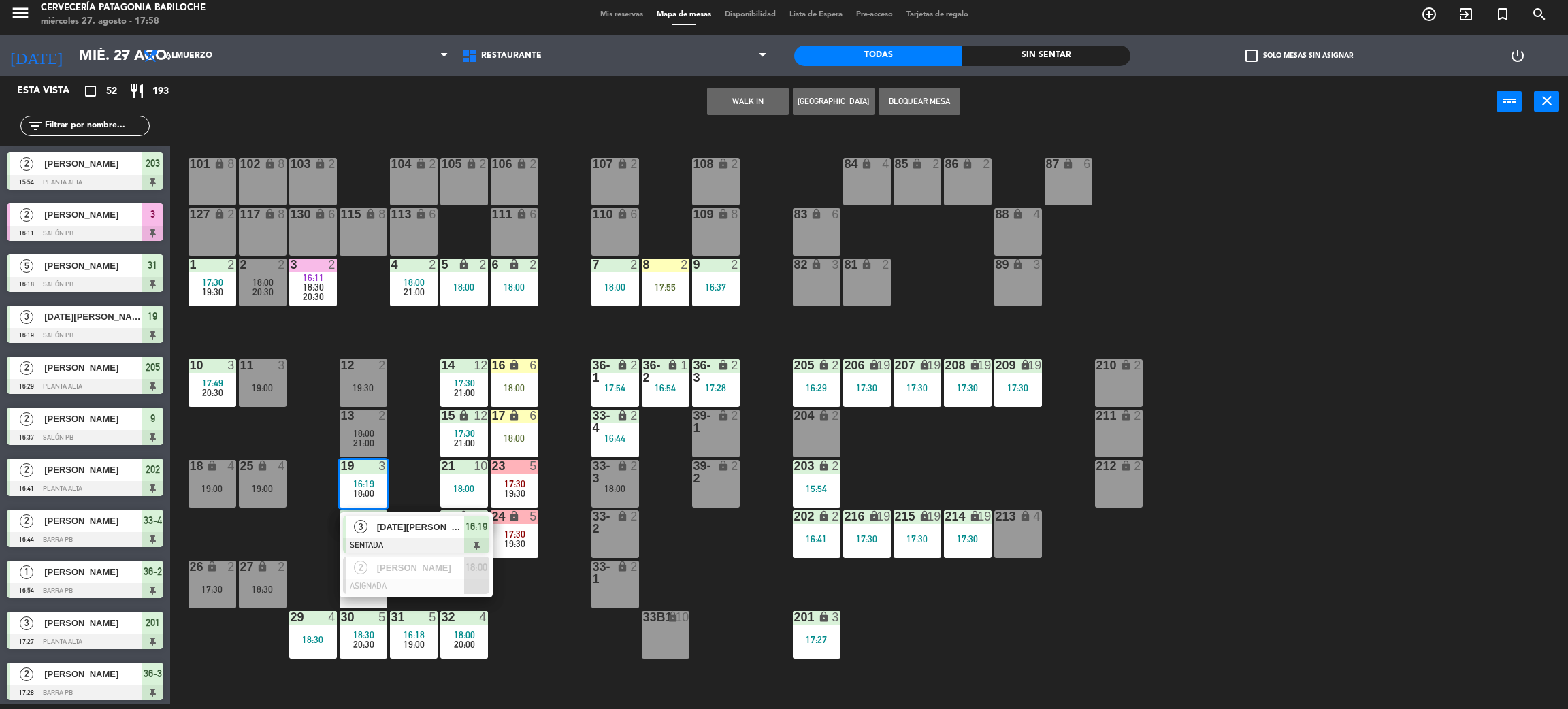
click at [393, 528] on span "LUCIA BARRASA" at bounding box center [420, 527] width 87 height 14
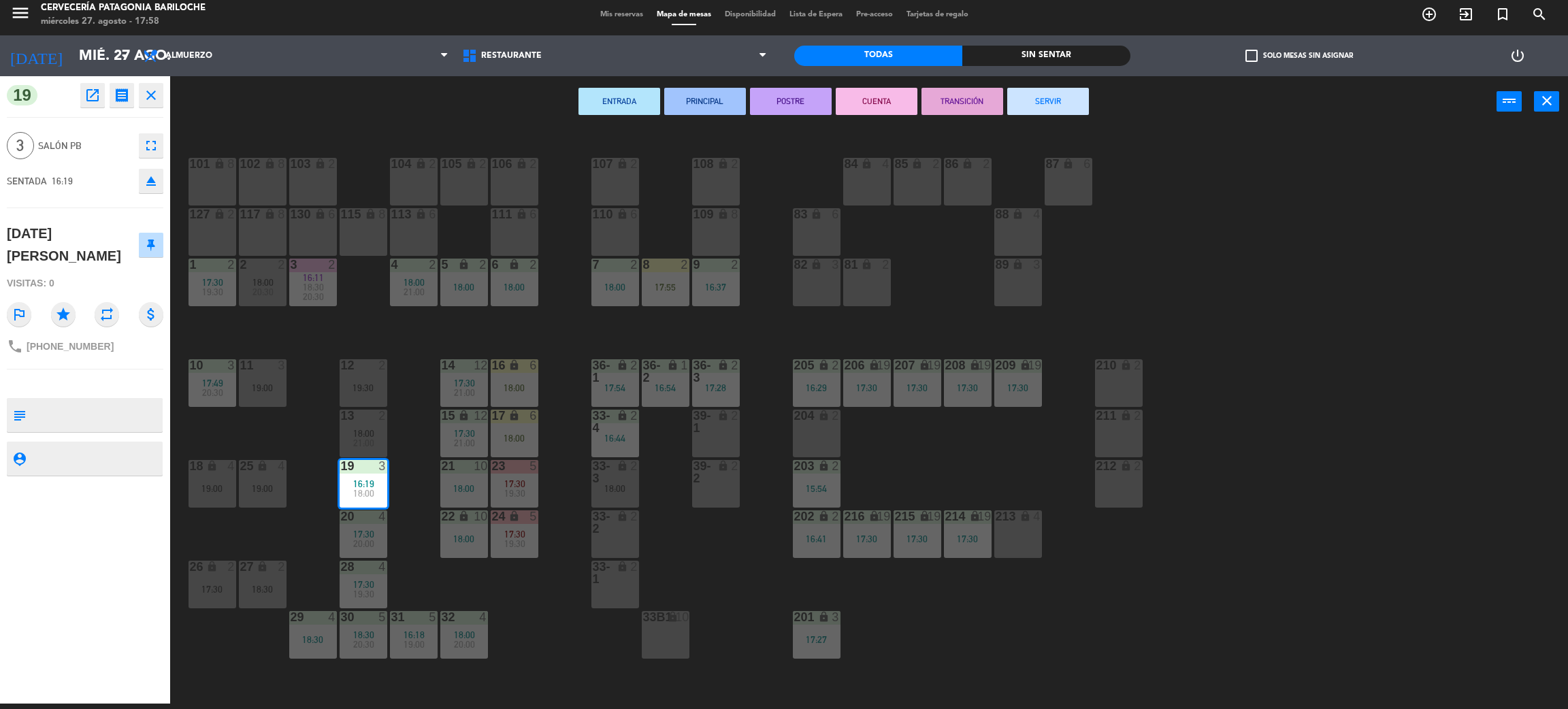
click at [1076, 108] on button "SERVIR" at bounding box center [1048, 101] width 82 height 27
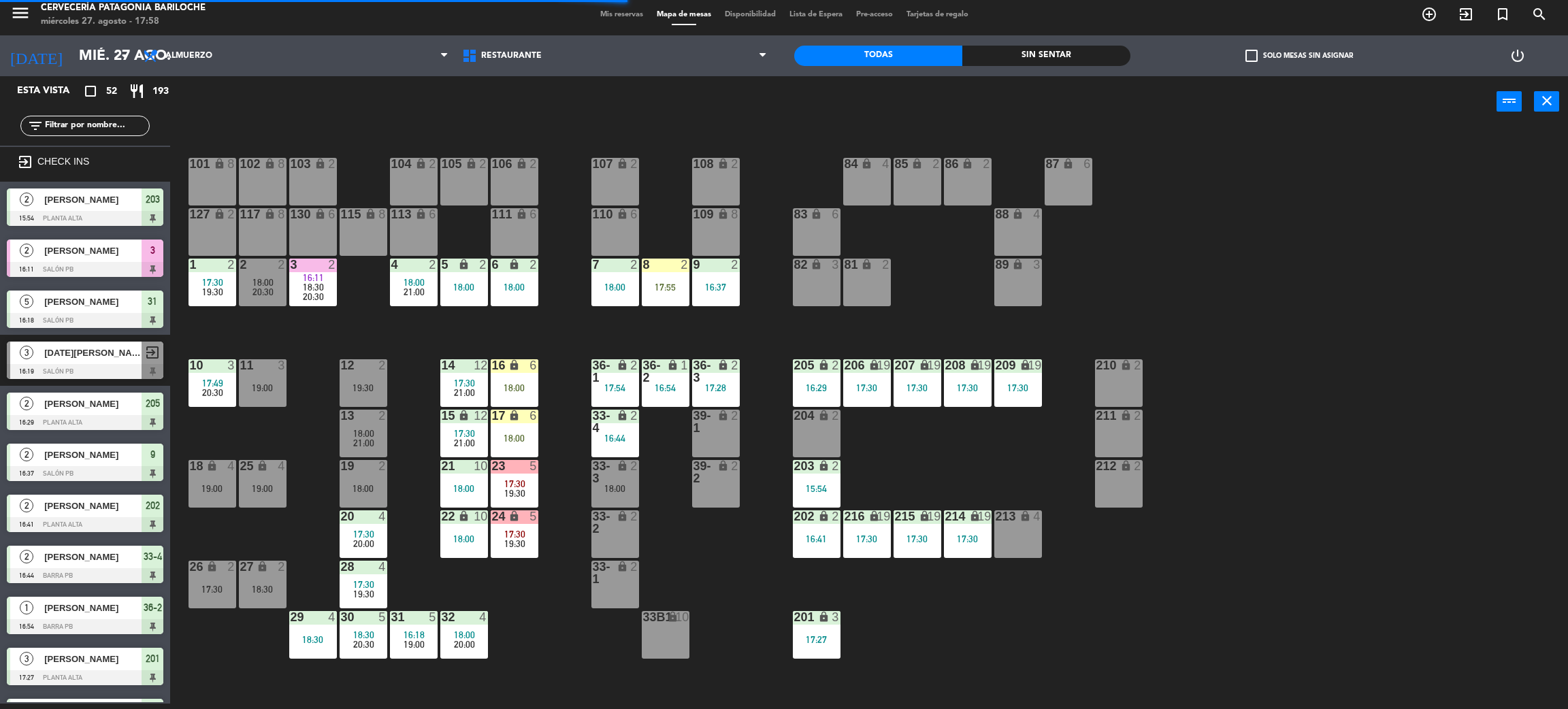
click at [315, 279] on span "16:11" at bounding box center [313, 278] width 21 height 11
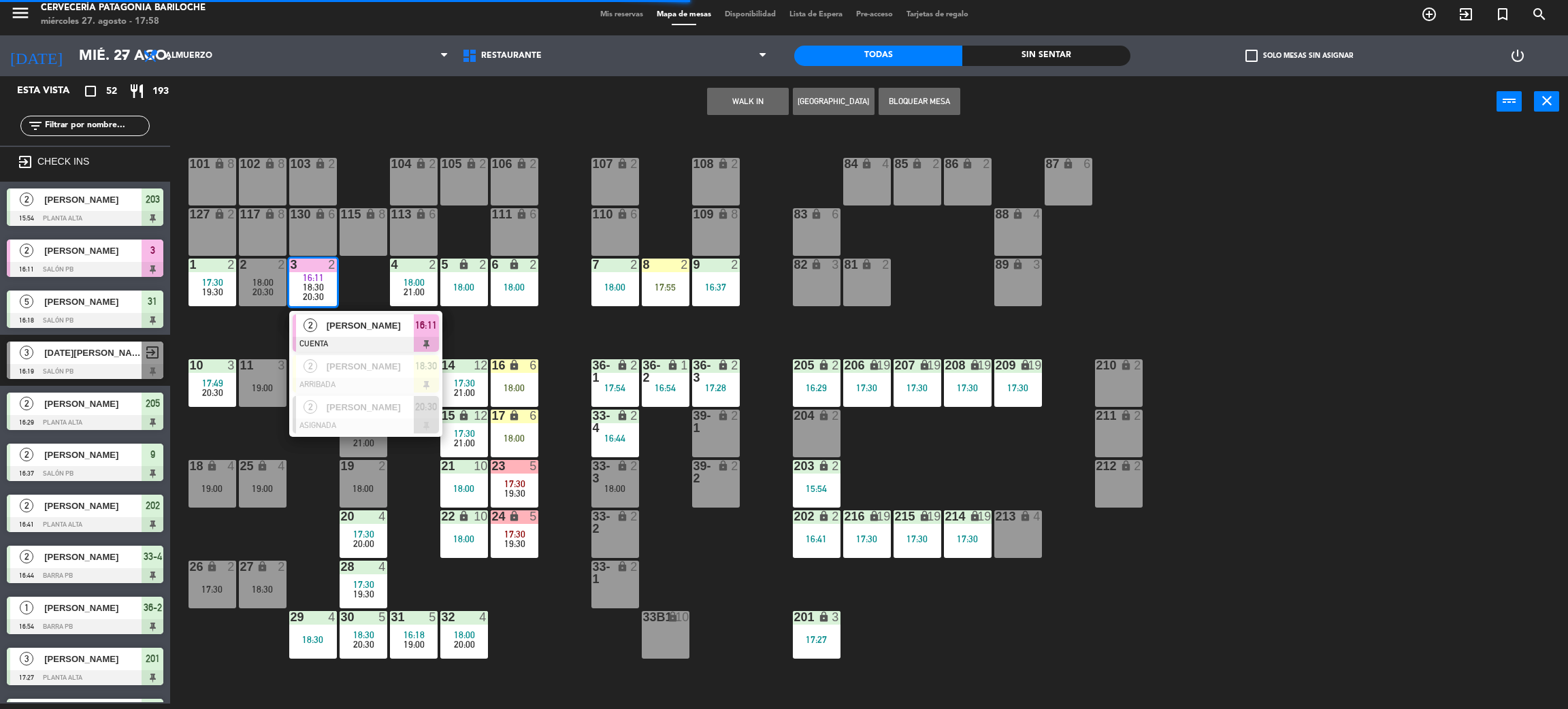
click at [322, 324] on div "2" at bounding box center [310, 325] width 29 height 23
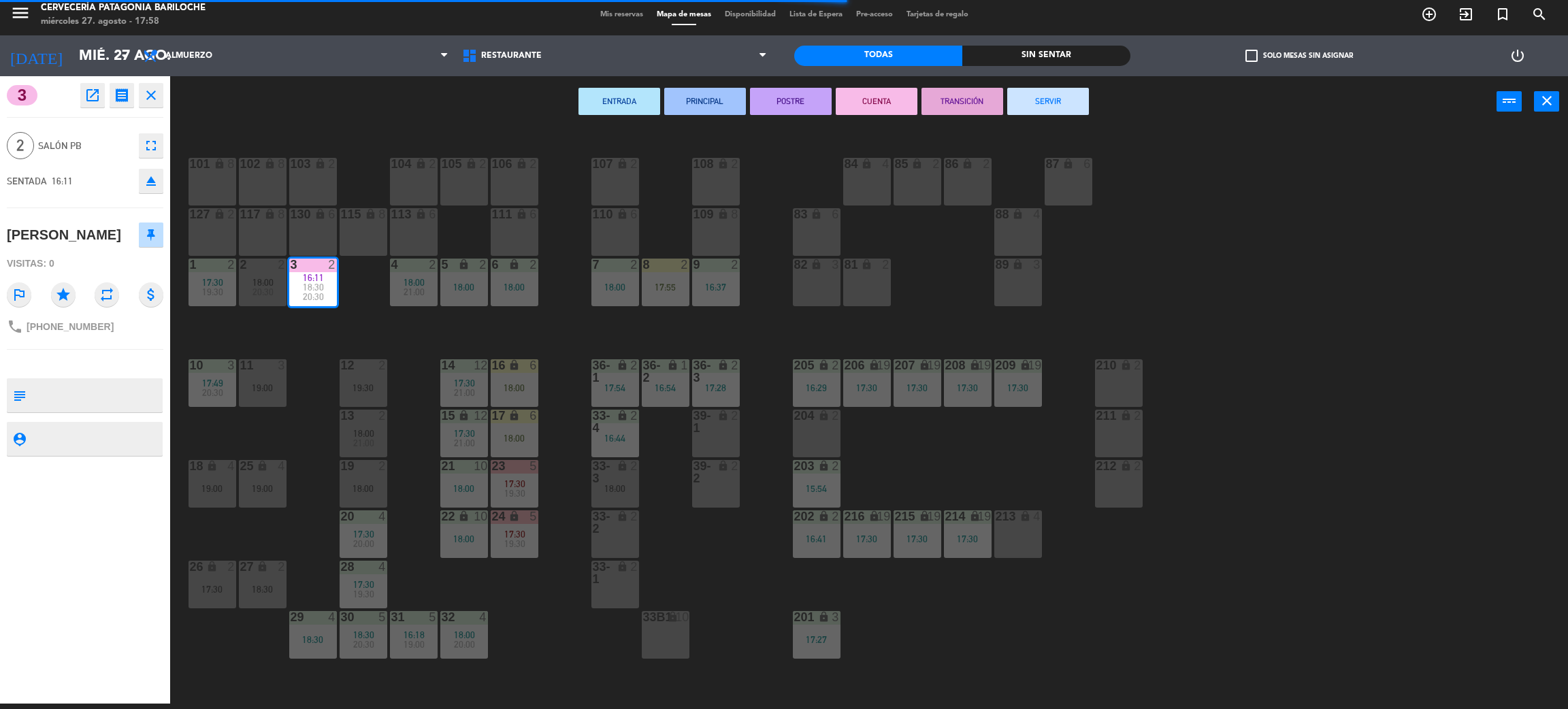
click at [1040, 101] on button "SERVIR" at bounding box center [1048, 101] width 82 height 27
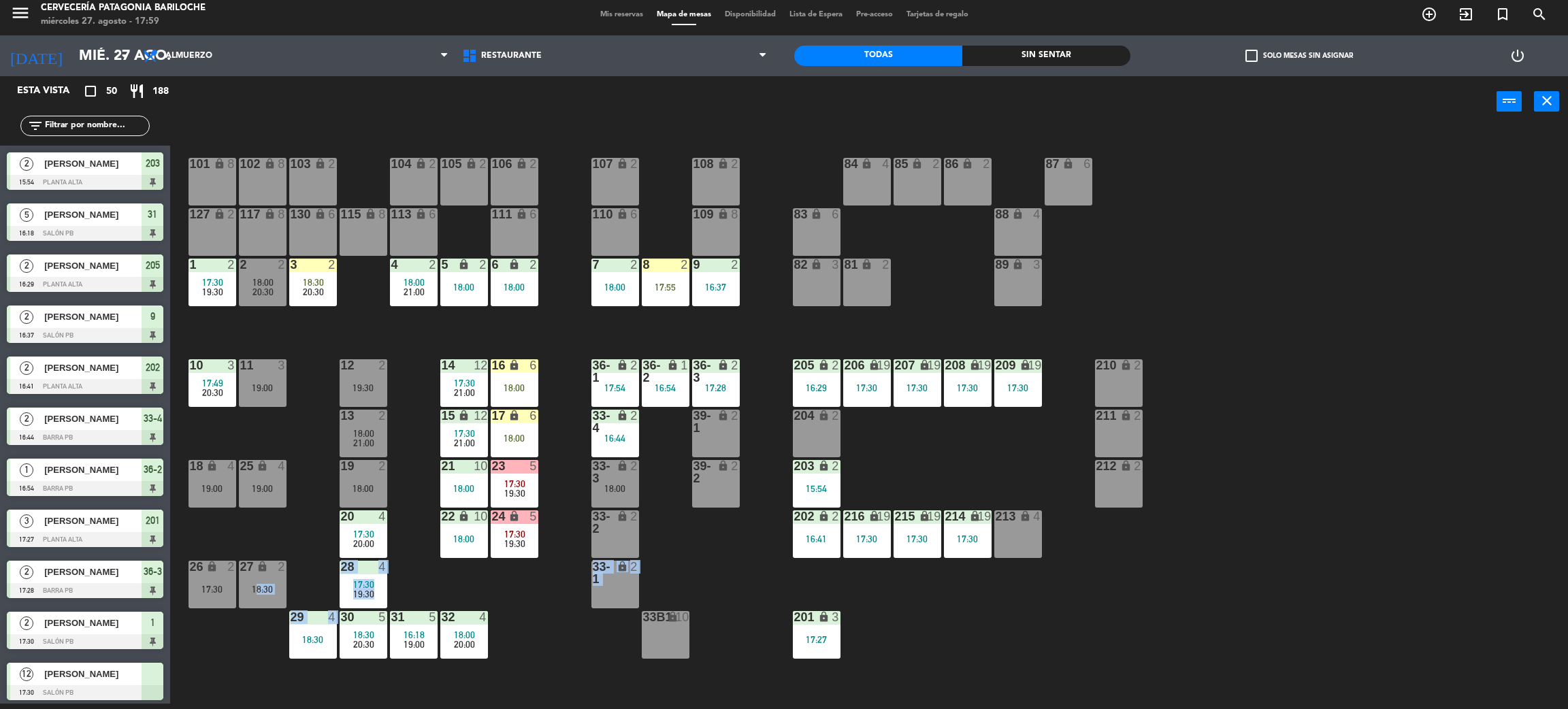
drag, startPoint x: 250, startPoint y: 634, endPoint x: 309, endPoint y: 639, distance: 59.2
click at [270, 688] on div "101 lock 8 102 lock 8 104 lock 2 105 lock 2 106 lock 2 103 lock 2 107 lock 2 10…" at bounding box center [877, 422] width 1383 height 576
drag, startPoint x: 492, startPoint y: 2, endPoint x: 699, endPoint y: -30, distance: 209.5
click at [699, 0] on html "close × Cervecería Patagonia Bariloche × chrome_reader_mode Listado de Reservas…" at bounding box center [784, 354] width 1568 height 709
click at [1084, 69] on div "Todas Sin sentar" at bounding box center [963, 56] width 336 height 41
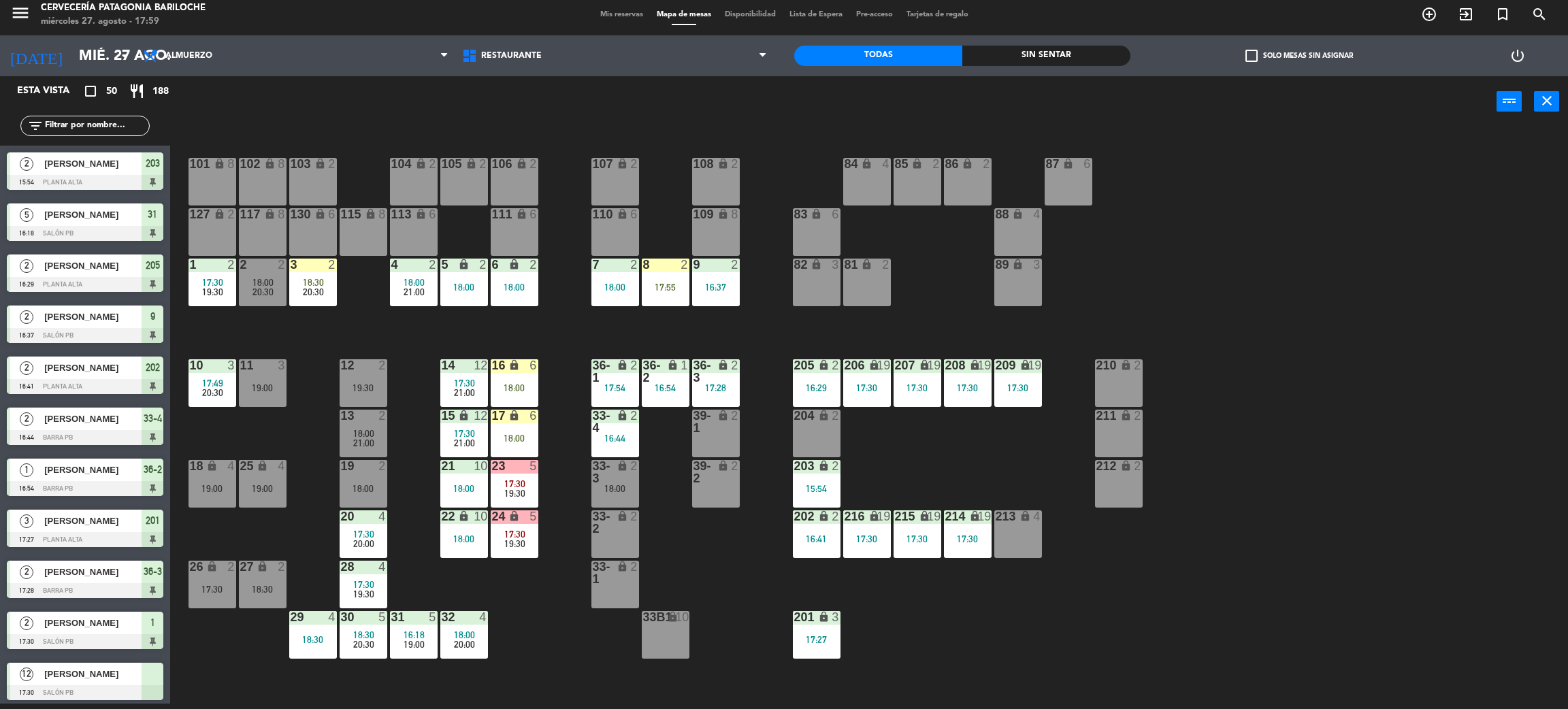
click at [1084, 49] on div "Sin sentar" at bounding box center [1047, 56] width 168 height 20
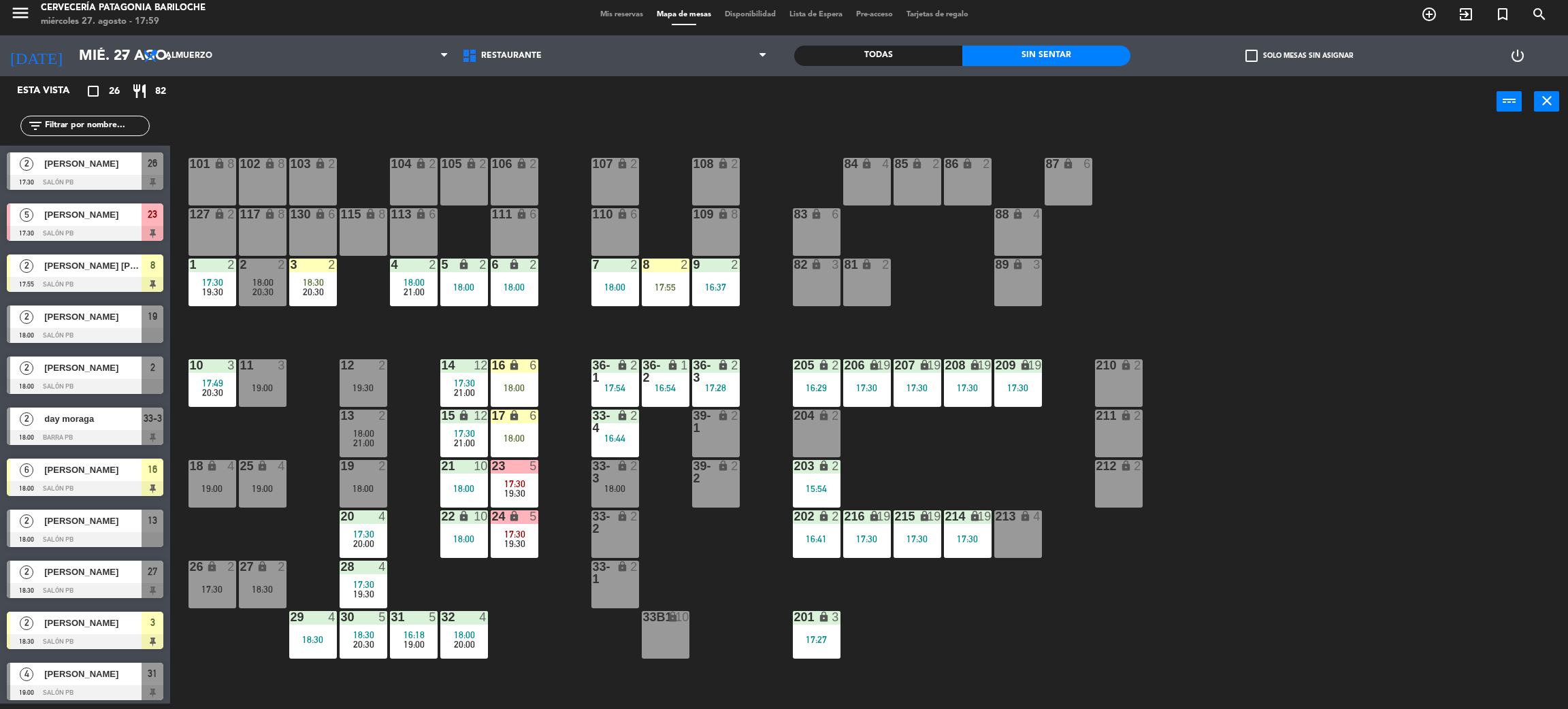
click at [94, 203] on div "[PERSON_NAME]" at bounding box center [93, 214] width 99 height 23
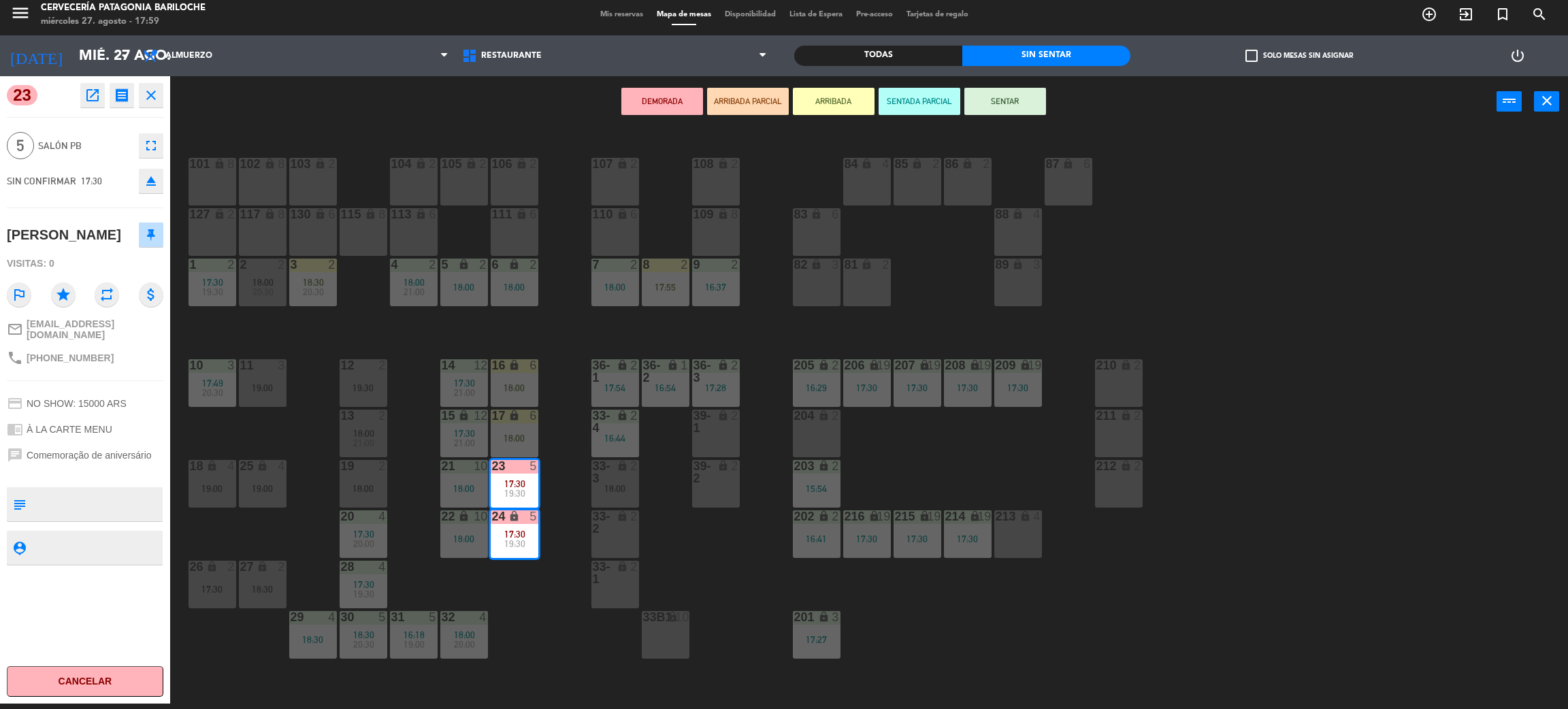
click at [593, 341] on div "101 lock 8 102 lock 8 104 lock 2 105 lock 2 106 lock 2 103 lock 2 107 lock 2 10…" at bounding box center [877, 422] width 1383 height 576
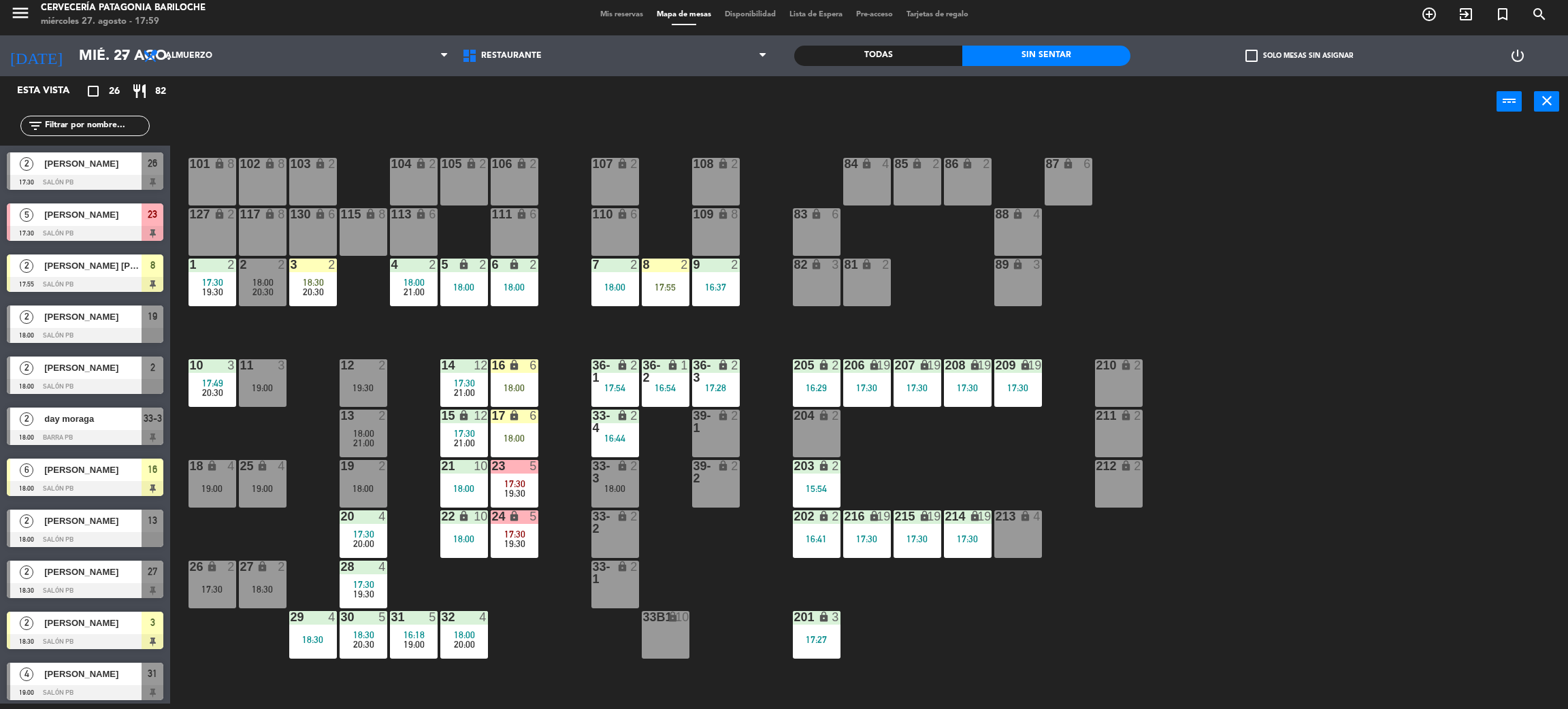
click at [550, 371] on div "101 lock 8 102 lock 8 104 lock 2 105 lock 2 106 lock 2 103 lock 2 107 lock 2 10…" at bounding box center [877, 422] width 1383 height 576
click at [656, 289] on div "17:55" at bounding box center [665, 287] width 48 height 9
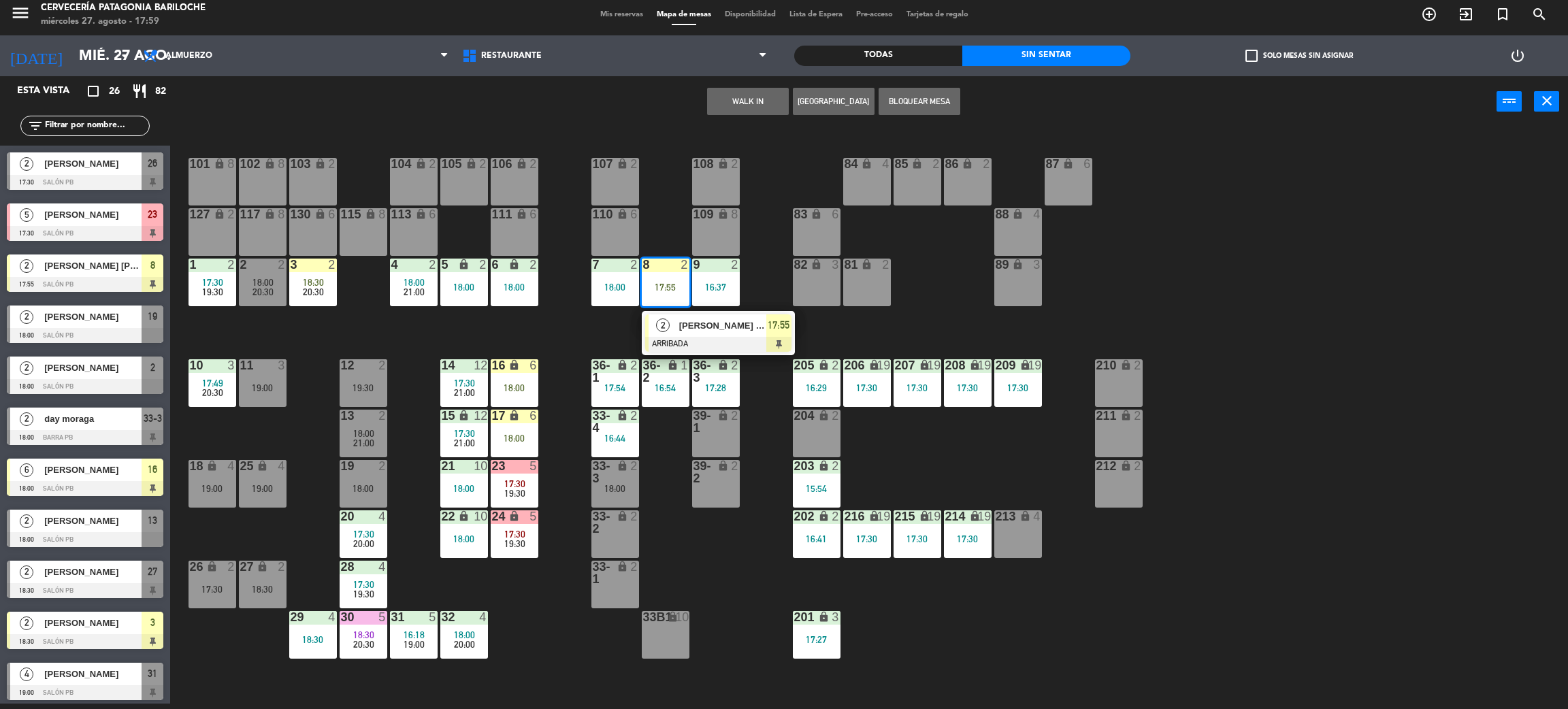
click at [710, 339] on div at bounding box center [718, 344] width 146 height 15
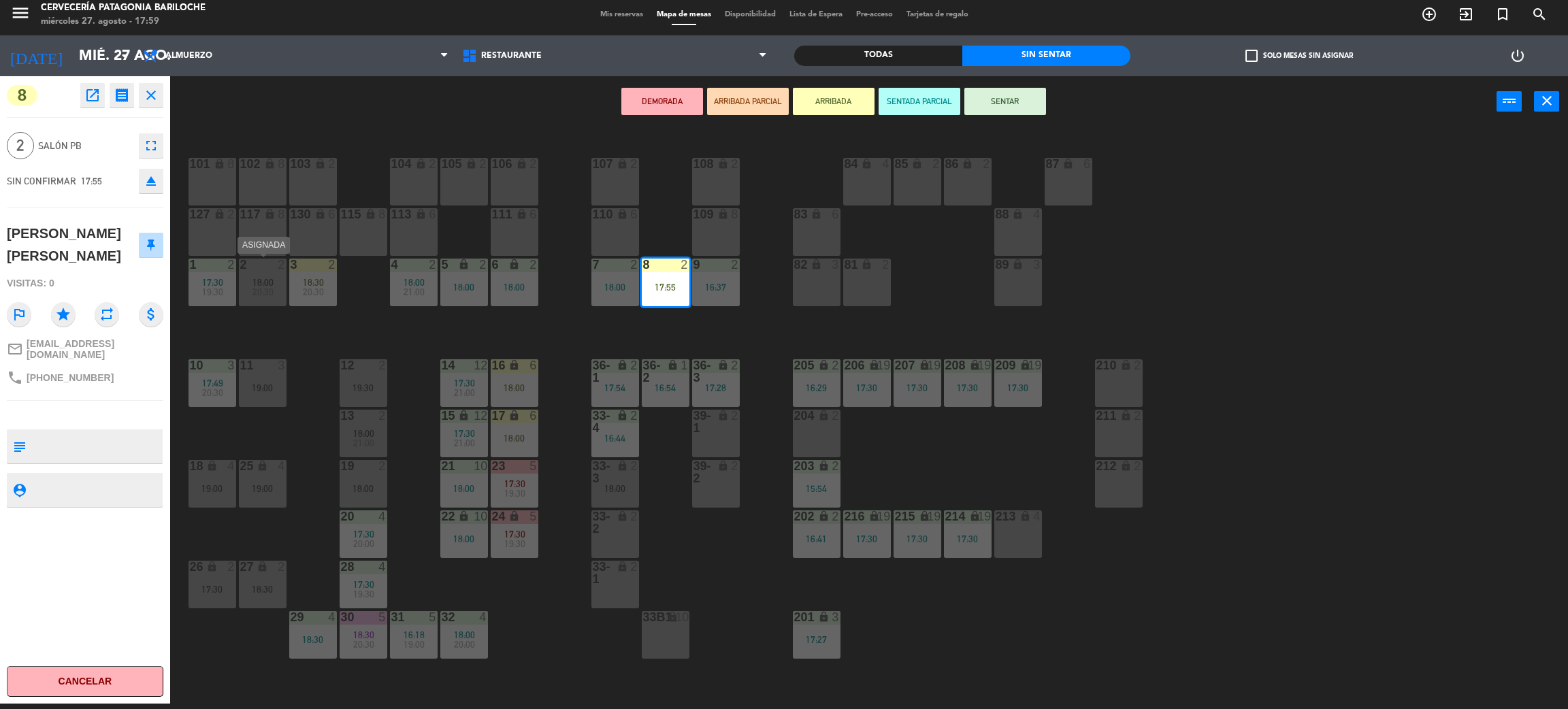
click at [284, 287] on div "20:30" at bounding box center [262, 292] width 48 height 9
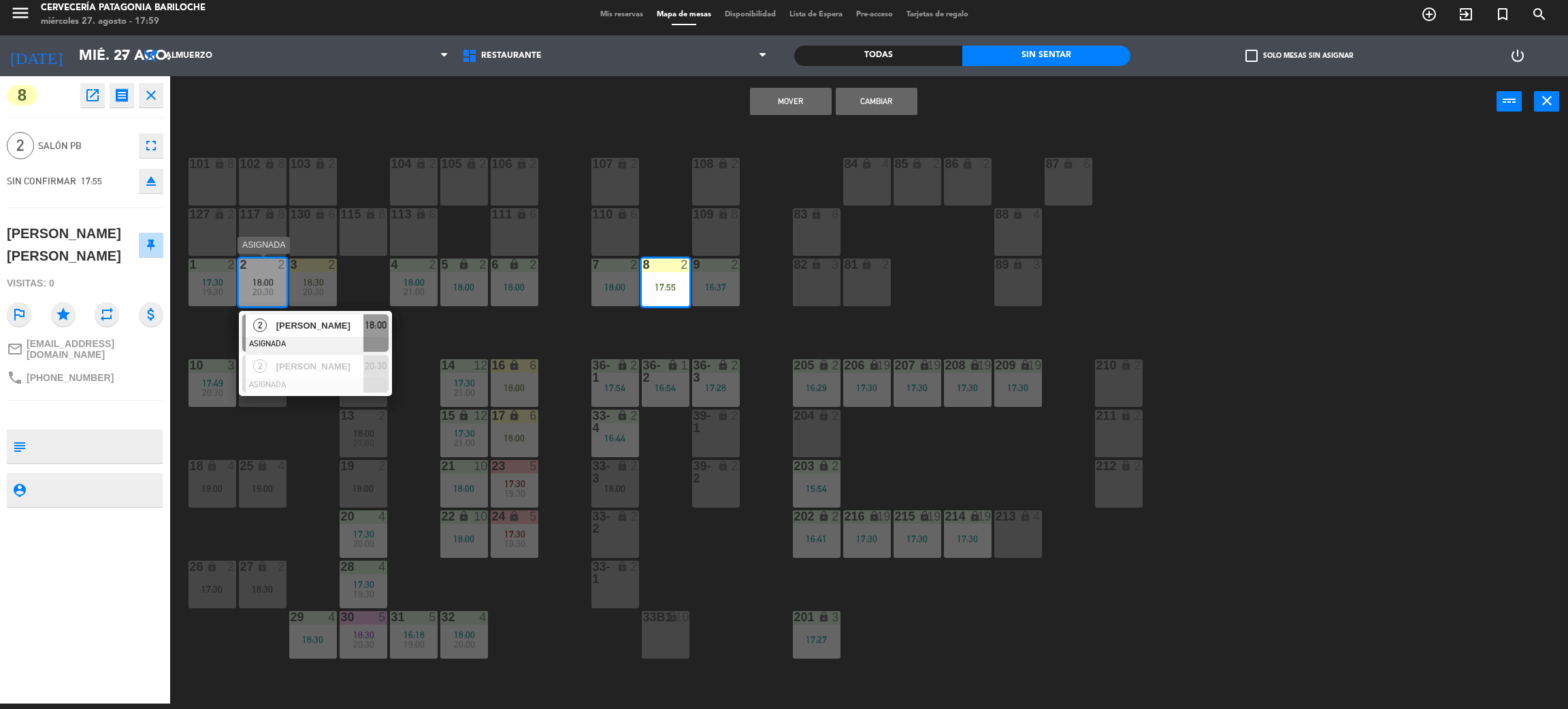
click at [281, 319] on span "[PERSON_NAME]" at bounding box center [320, 326] width 87 height 14
click at [862, 101] on button "Cambiar" at bounding box center [877, 101] width 82 height 27
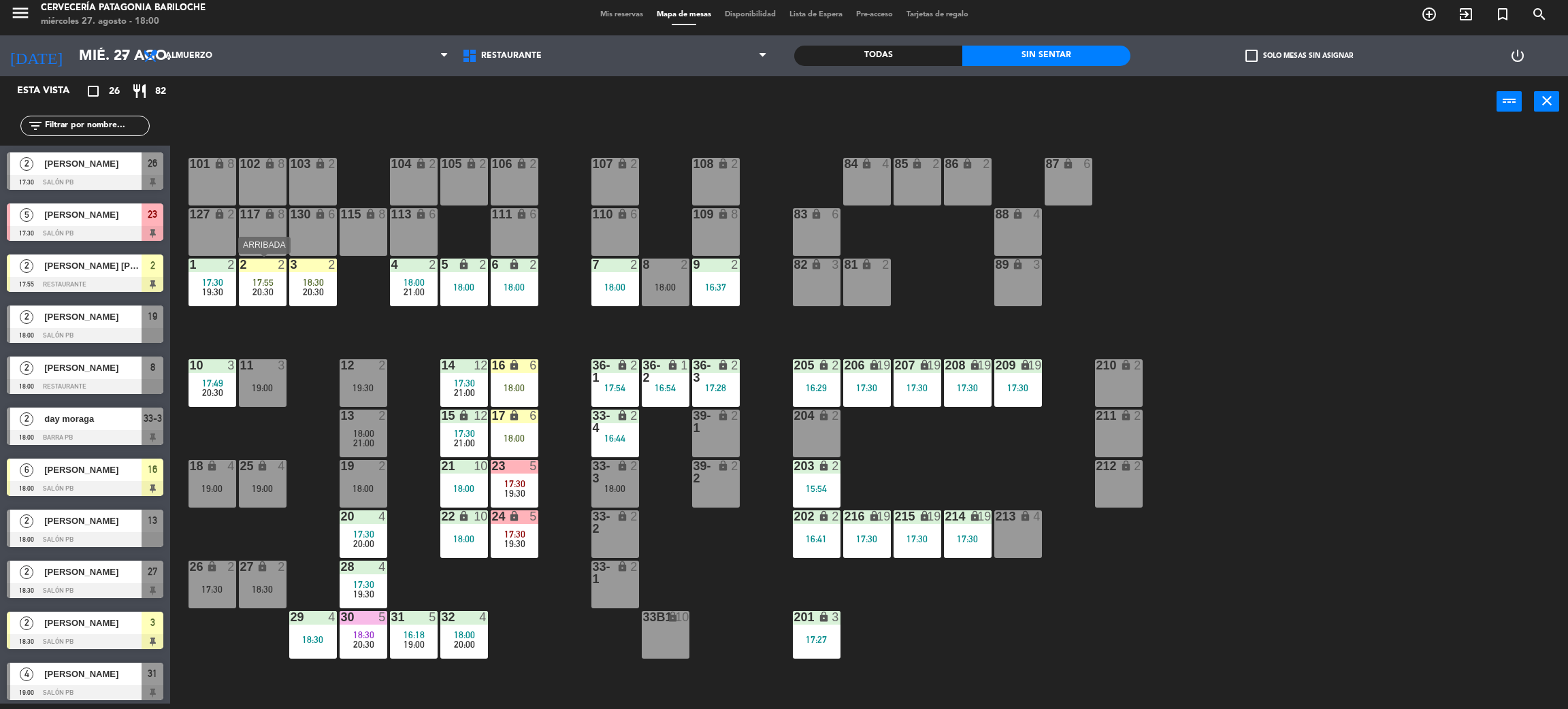
click at [283, 283] on div "17:55" at bounding box center [262, 283] width 48 height 9
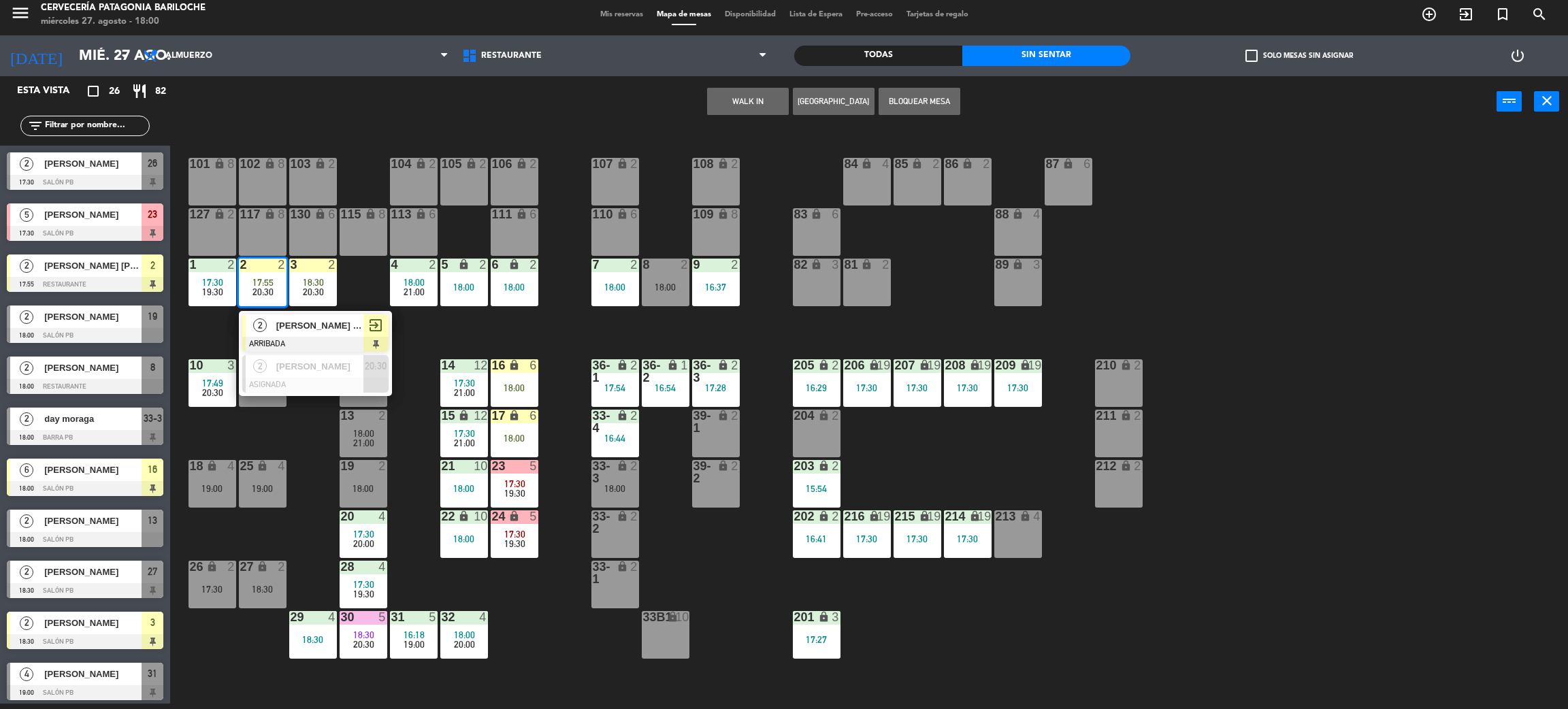
click at [275, 331] on div "[PERSON_NAME] [PERSON_NAME]" at bounding box center [319, 325] width 89 height 23
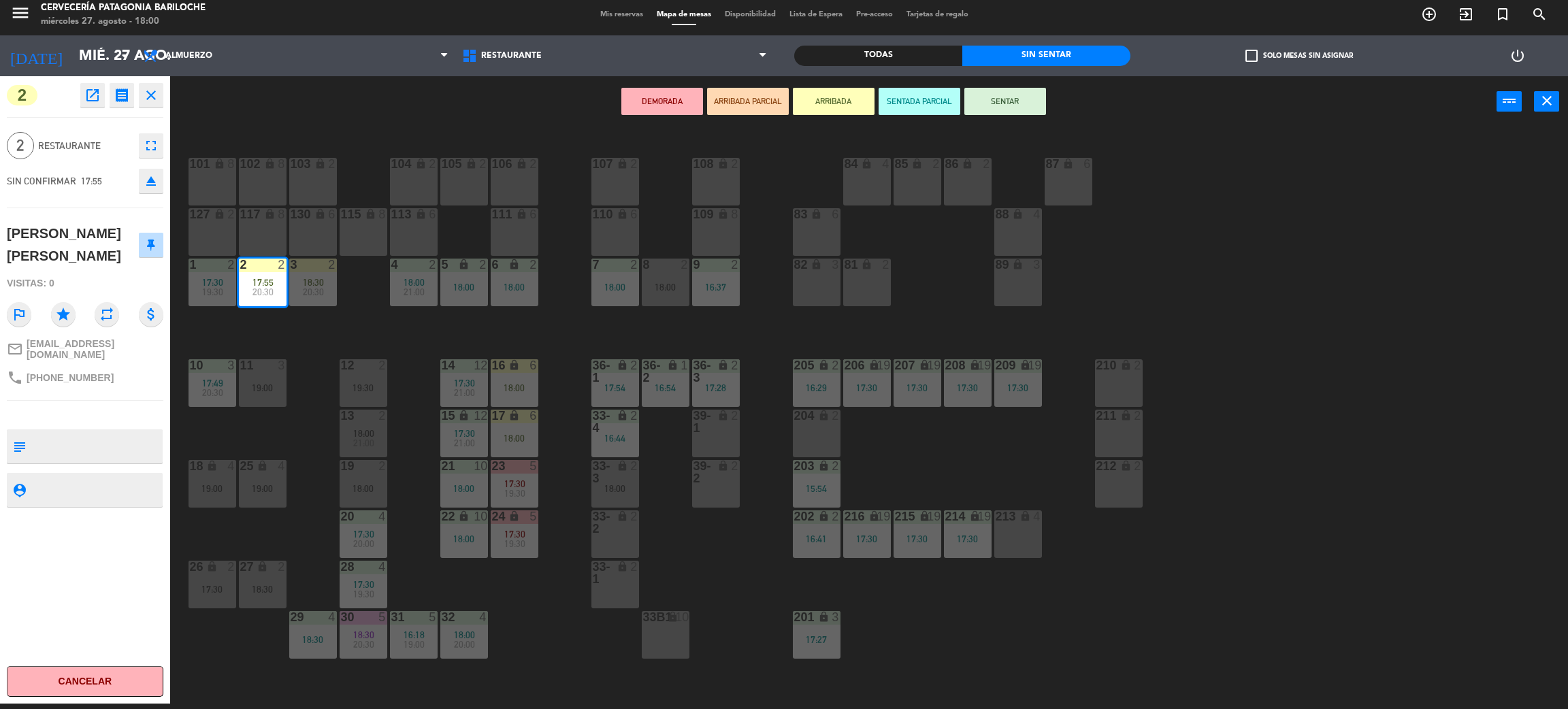
click at [543, 330] on div "101 lock 8 102 lock 8 104 lock 2 105 lock 2 106 lock 2 103 lock 2 107 lock 2 10…" at bounding box center [877, 422] width 1383 height 576
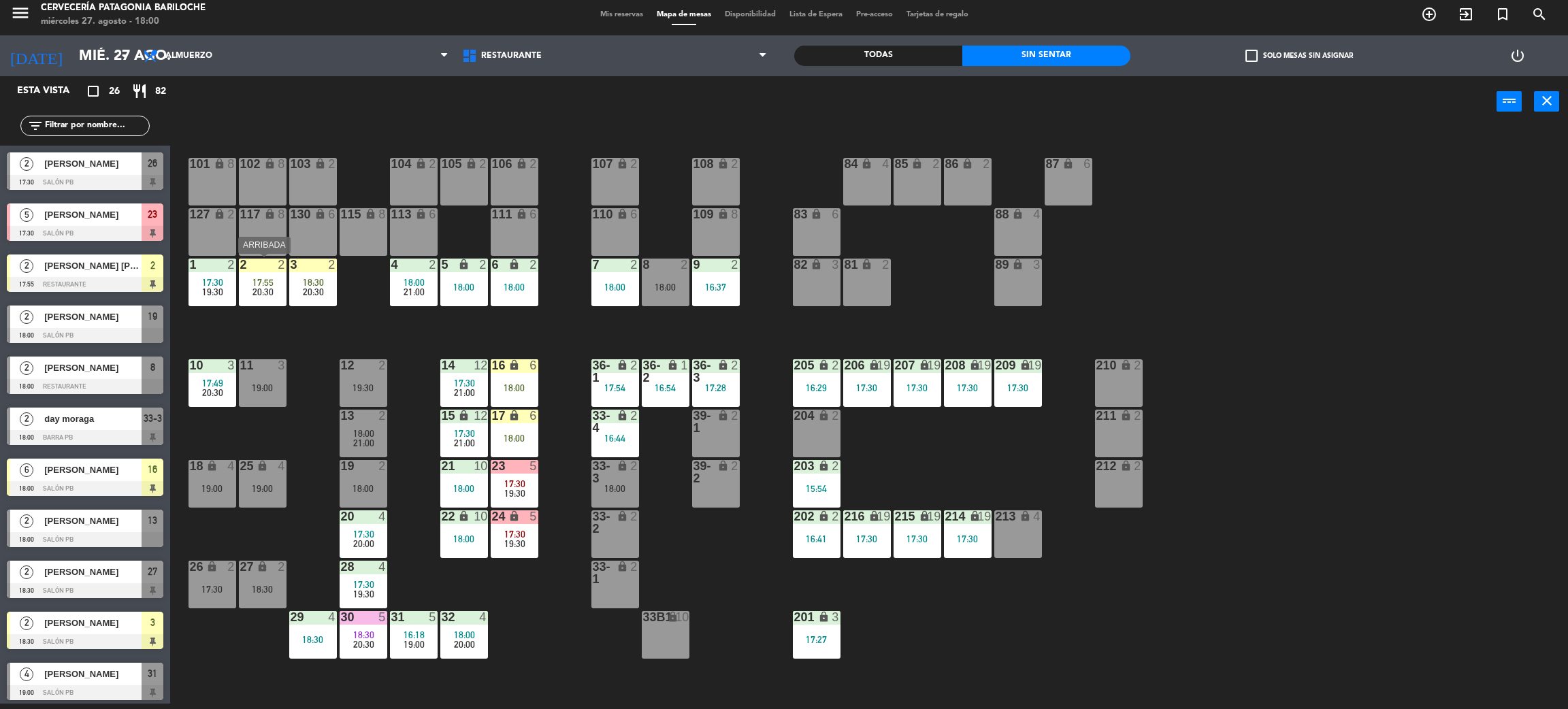
click at [277, 292] on div "20:30" at bounding box center [262, 292] width 48 height 9
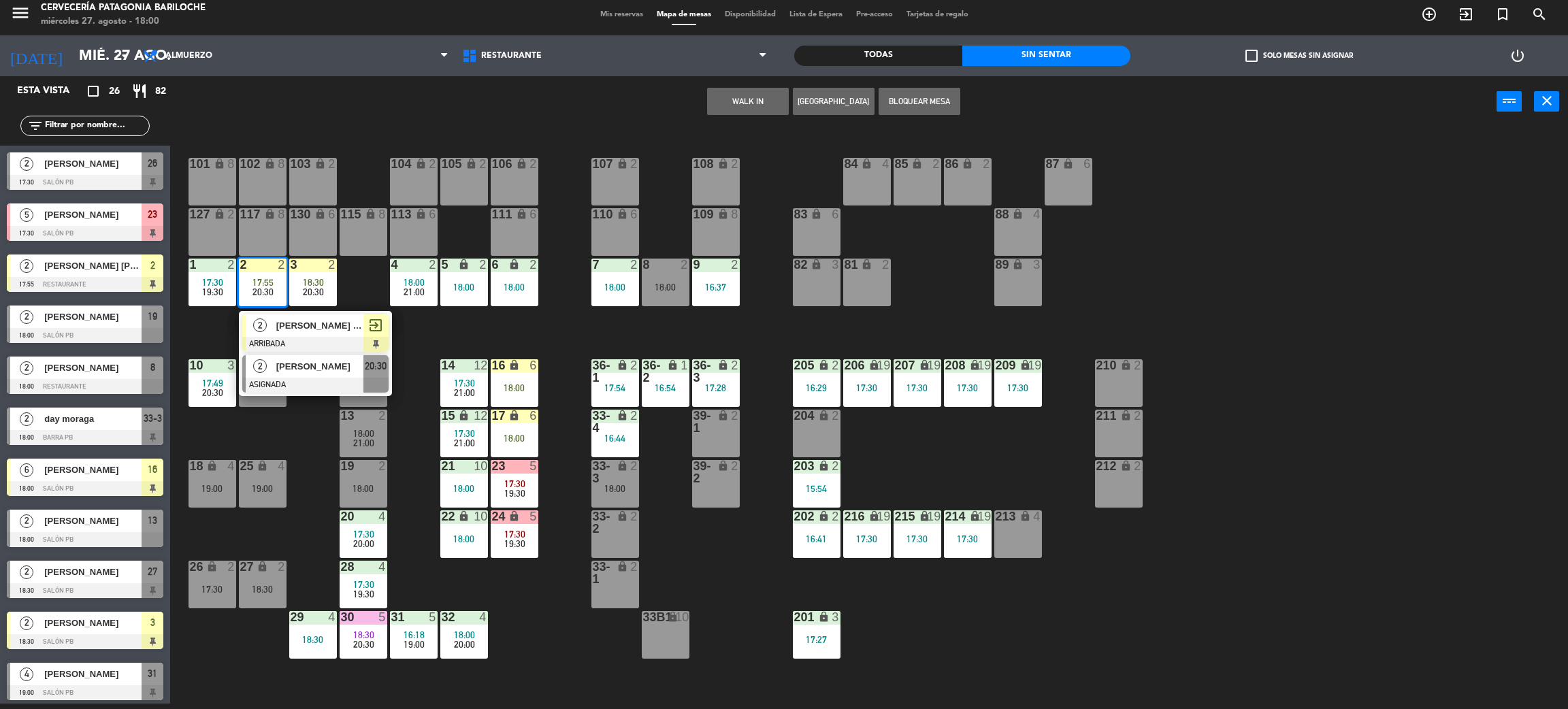
click at [309, 363] on span "[PERSON_NAME]" at bounding box center [320, 367] width 87 height 14
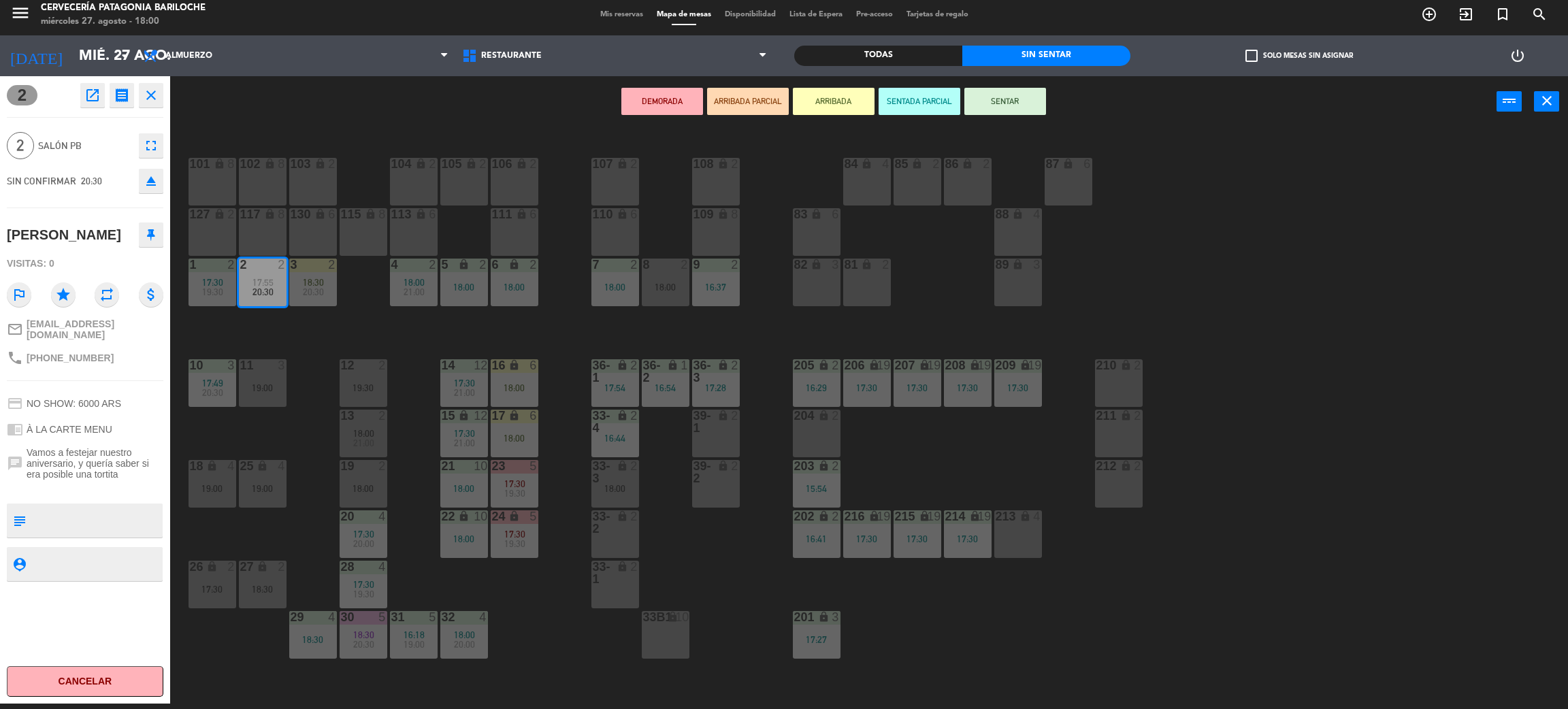
click at [457, 283] on div "18:00" at bounding box center [464, 287] width 48 height 9
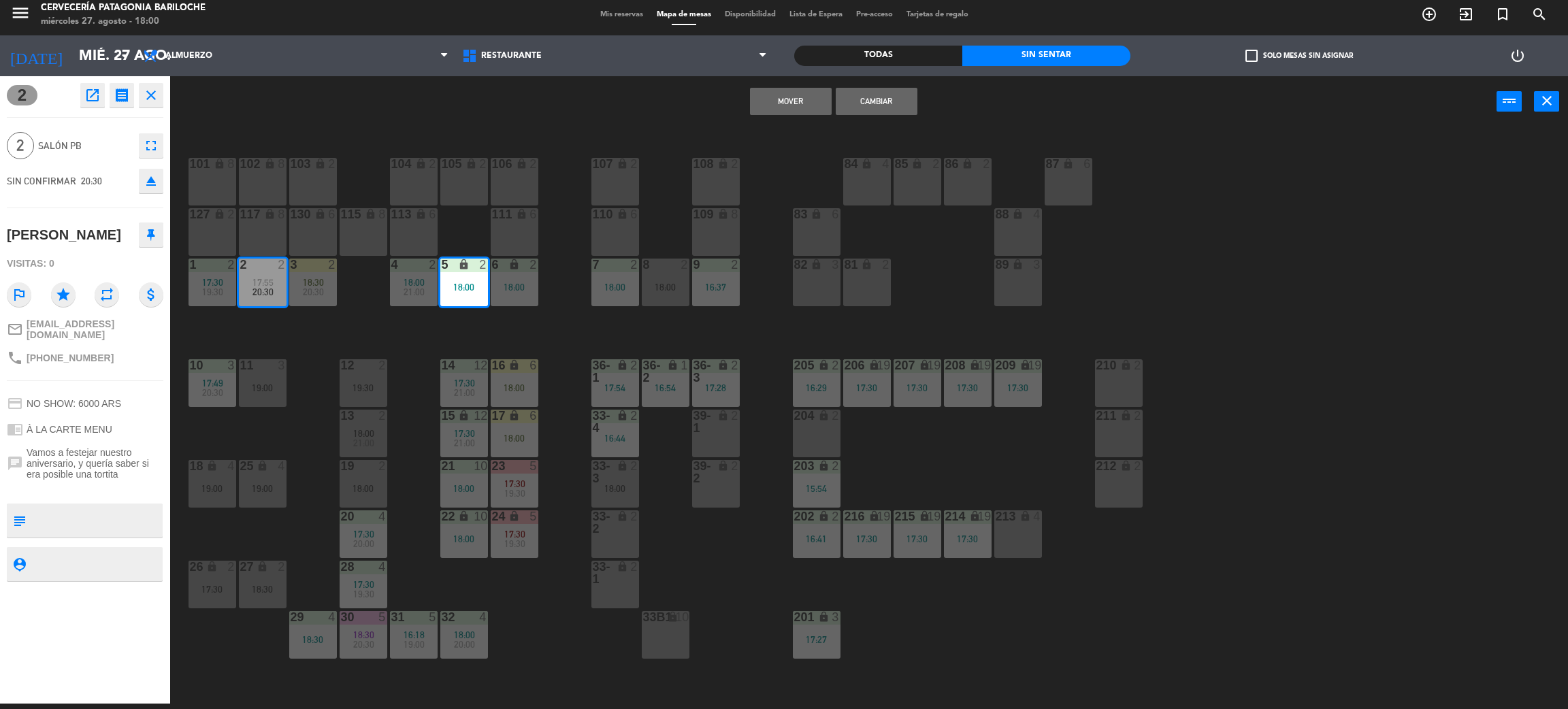
click at [799, 88] on button "Mover" at bounding box center [791, 101] width 82 height 27
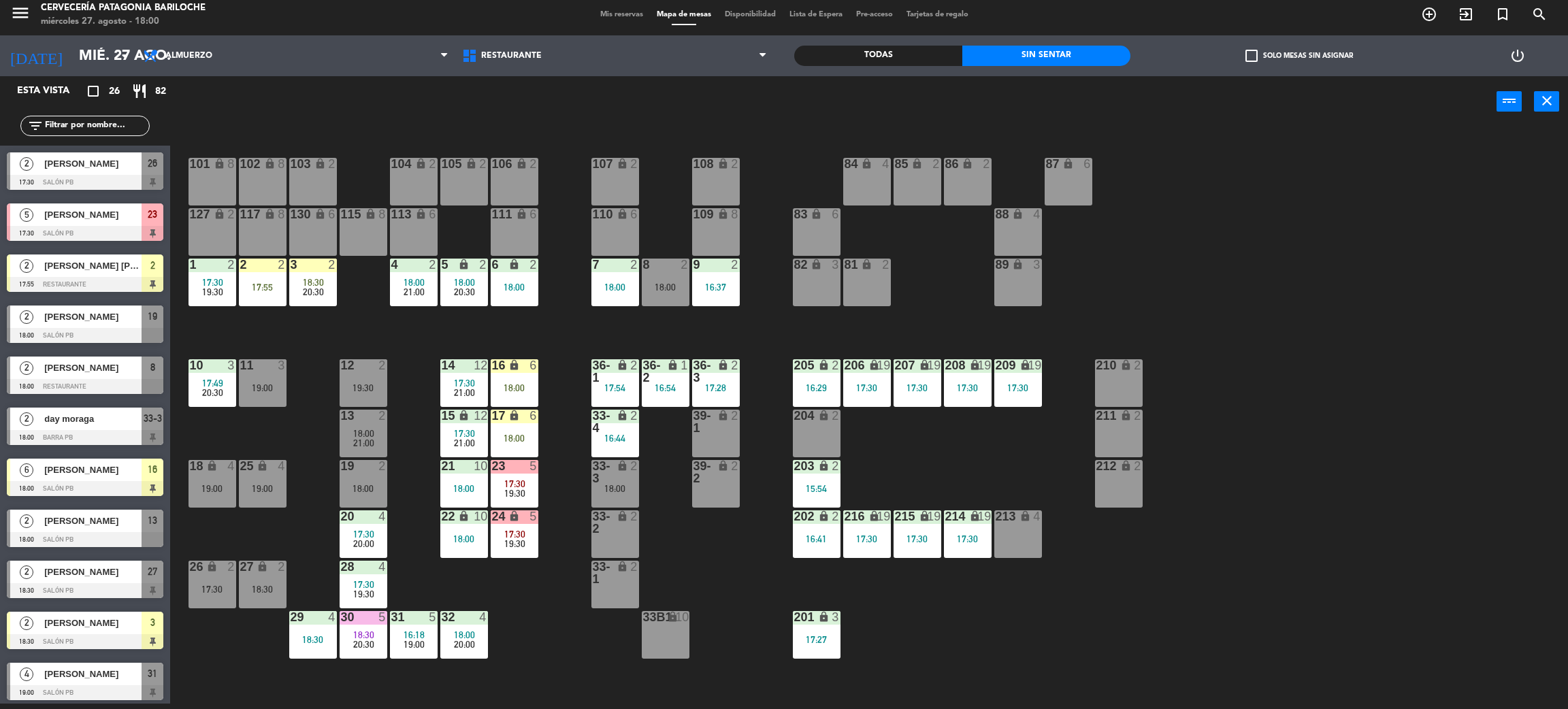
scroll to position [266, 0]
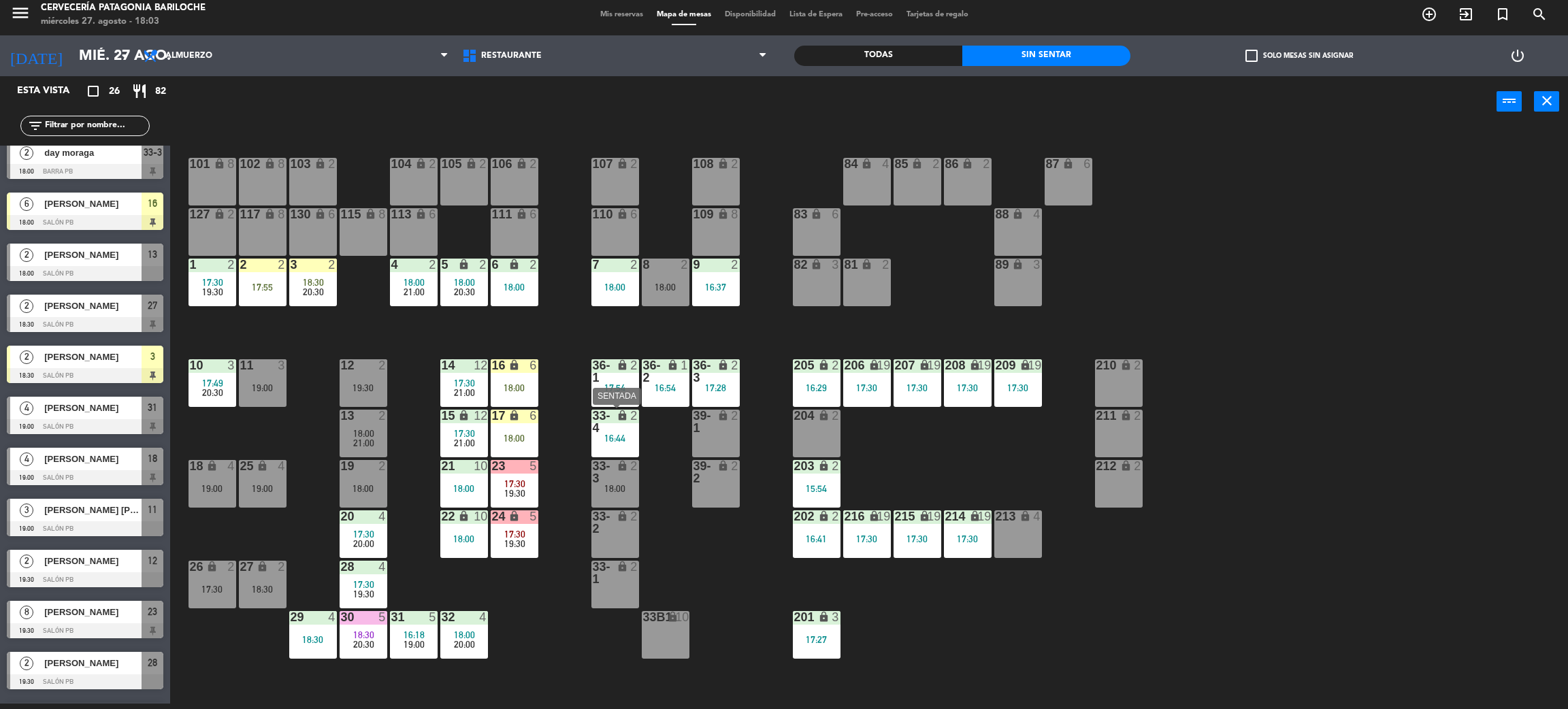
click at [630, 451] on div "33-4 lock 2 16:44" at bounding box center [615, 433] width 48 height 48
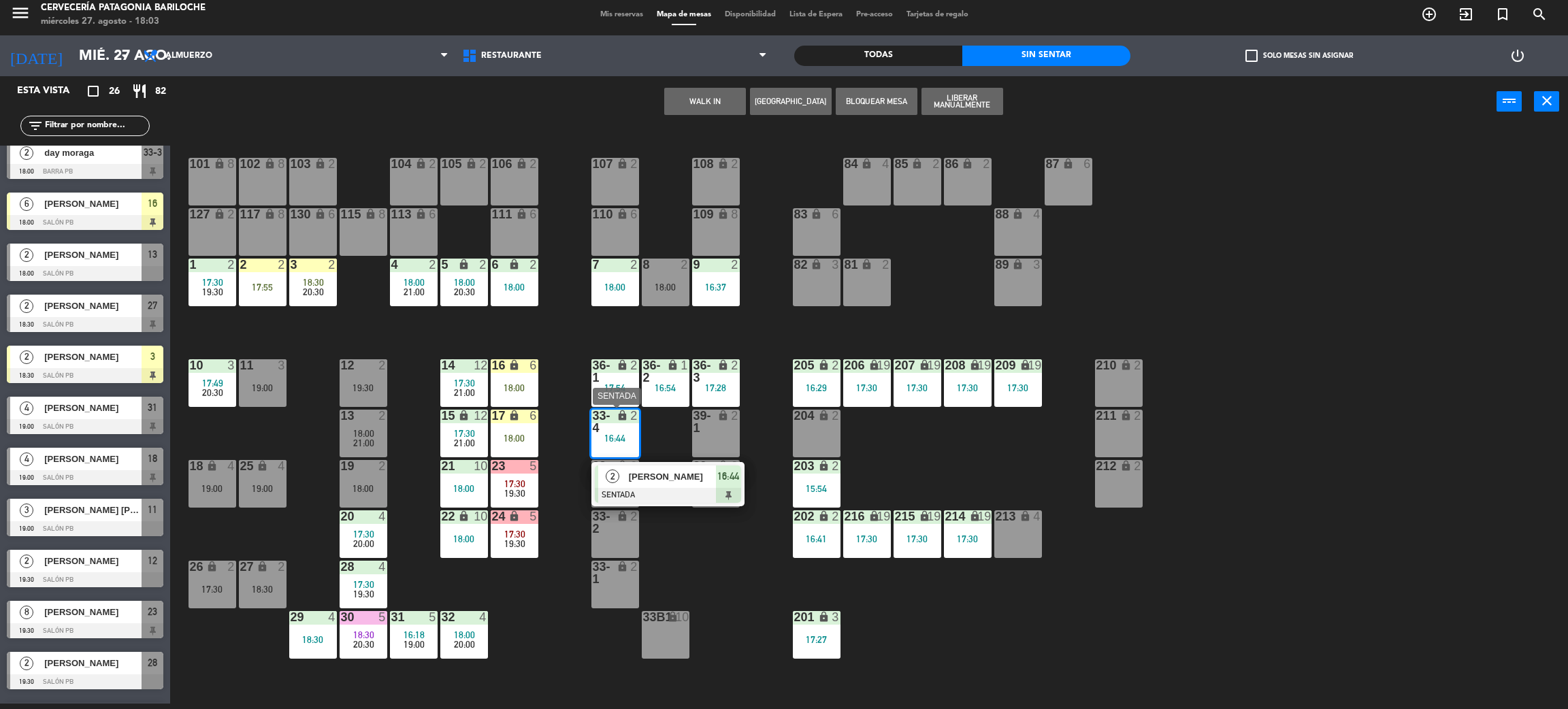
click at [664, 497] on div at bounding box center [668, 495] width 146 height 15
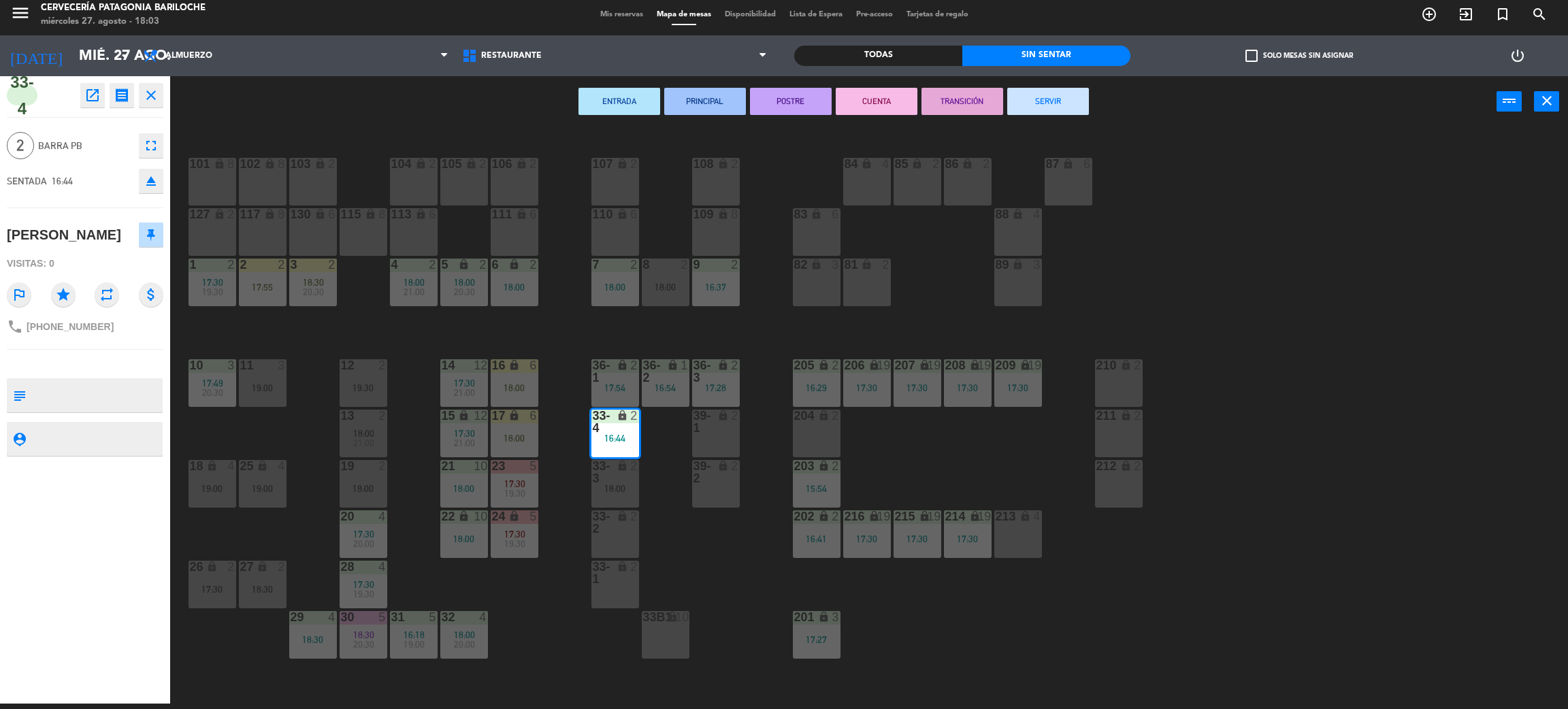
click at [1051, 93] on button "SERVIR" at bounding box center [1048, 101] width 82 height 27
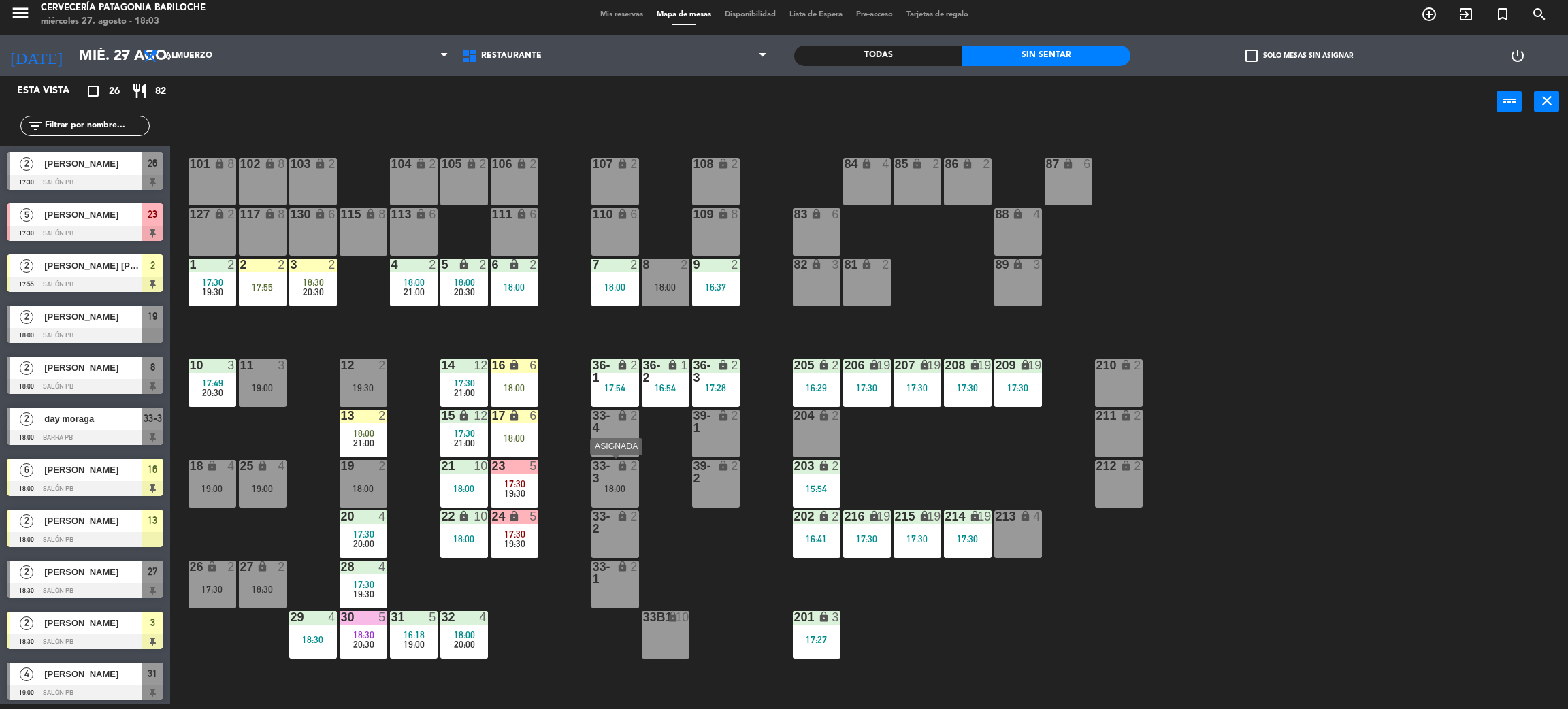
click at [623, 422] on div "lock" at bounding box center [615, 422] width 23 height 24
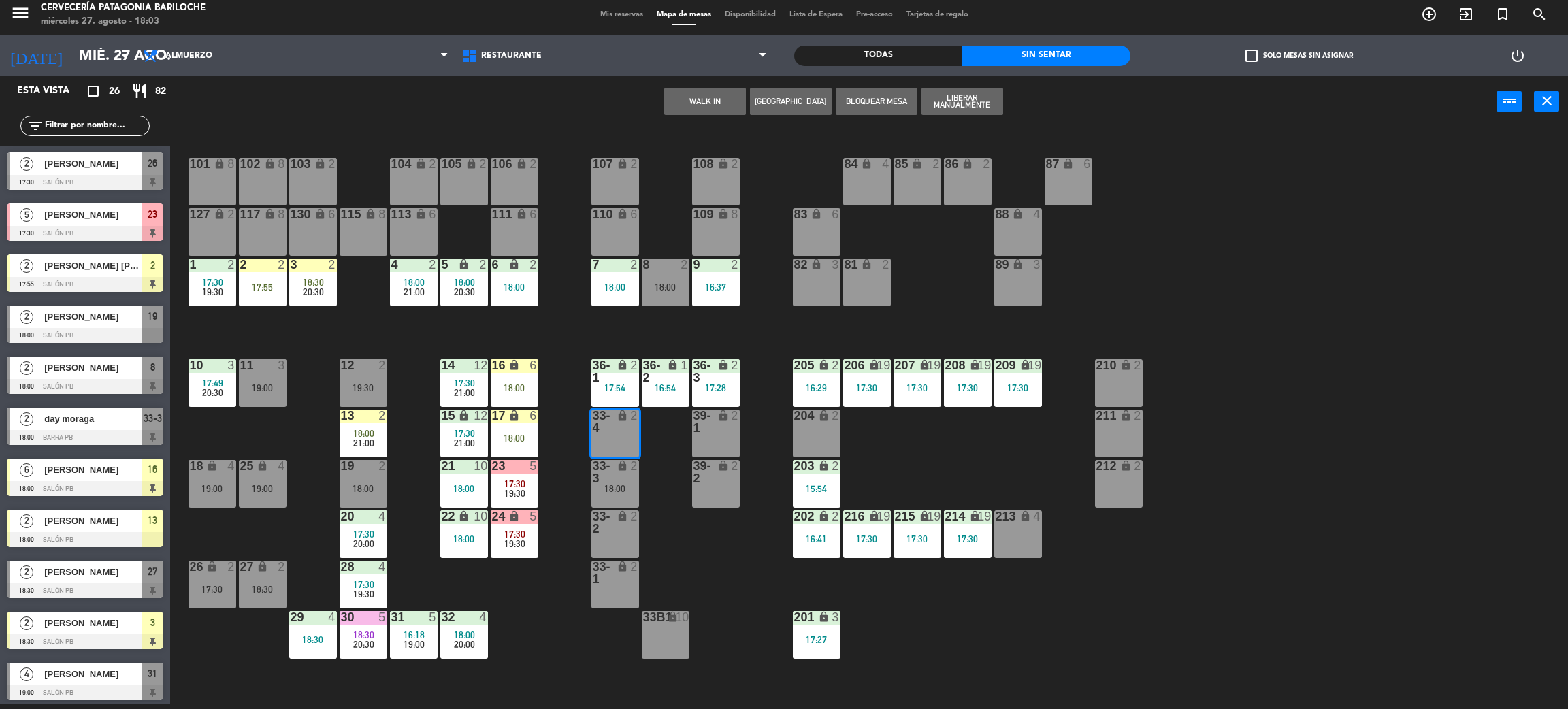
click at [719, 89] on button "WALK IN" at bounding box center [705, 101] width 82 height 27
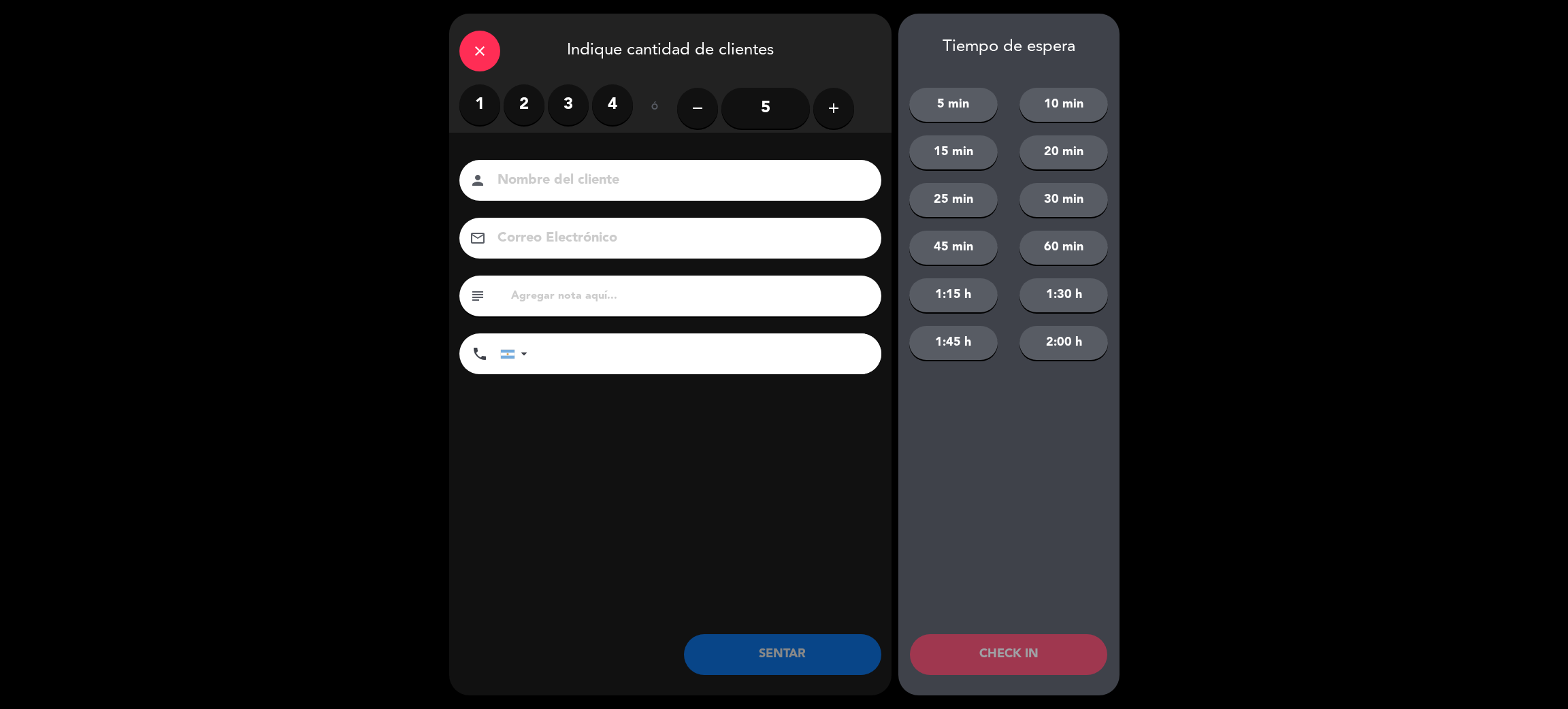
click at [532, 100] on label "2" at bounding box center [524, 104] width 41 height 41
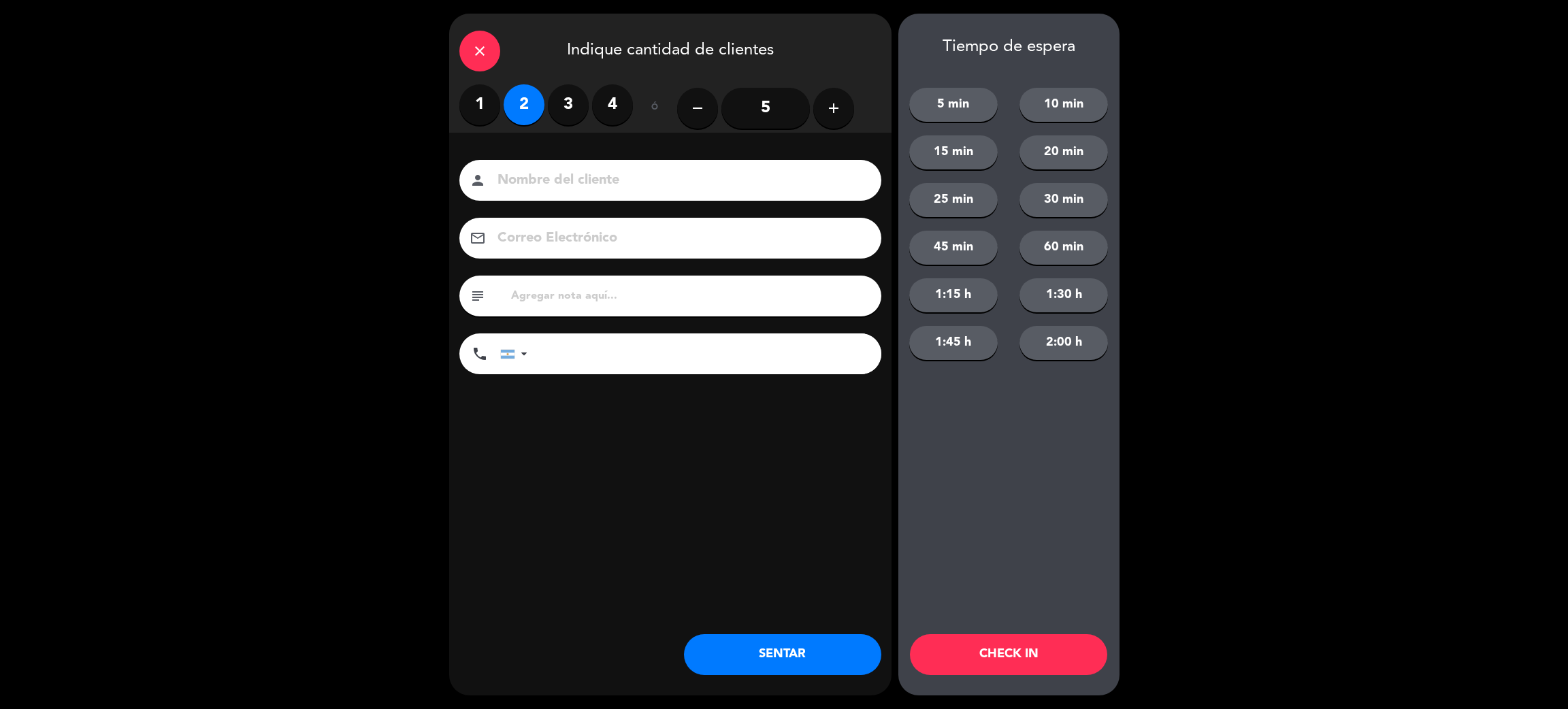
click at [521, 151] on div "Nombre del cliente person Correo Electrónico email subject phone United States …" at bounding box center [670, 290] width 442 height 314
click at [532, 177] on input at bounding box center [680, 181] width 367 height 24
type input "[PERSON_NAME]"
click at [579, 338] on input "tel" at bounding box center [711, 354] width 340 height 41
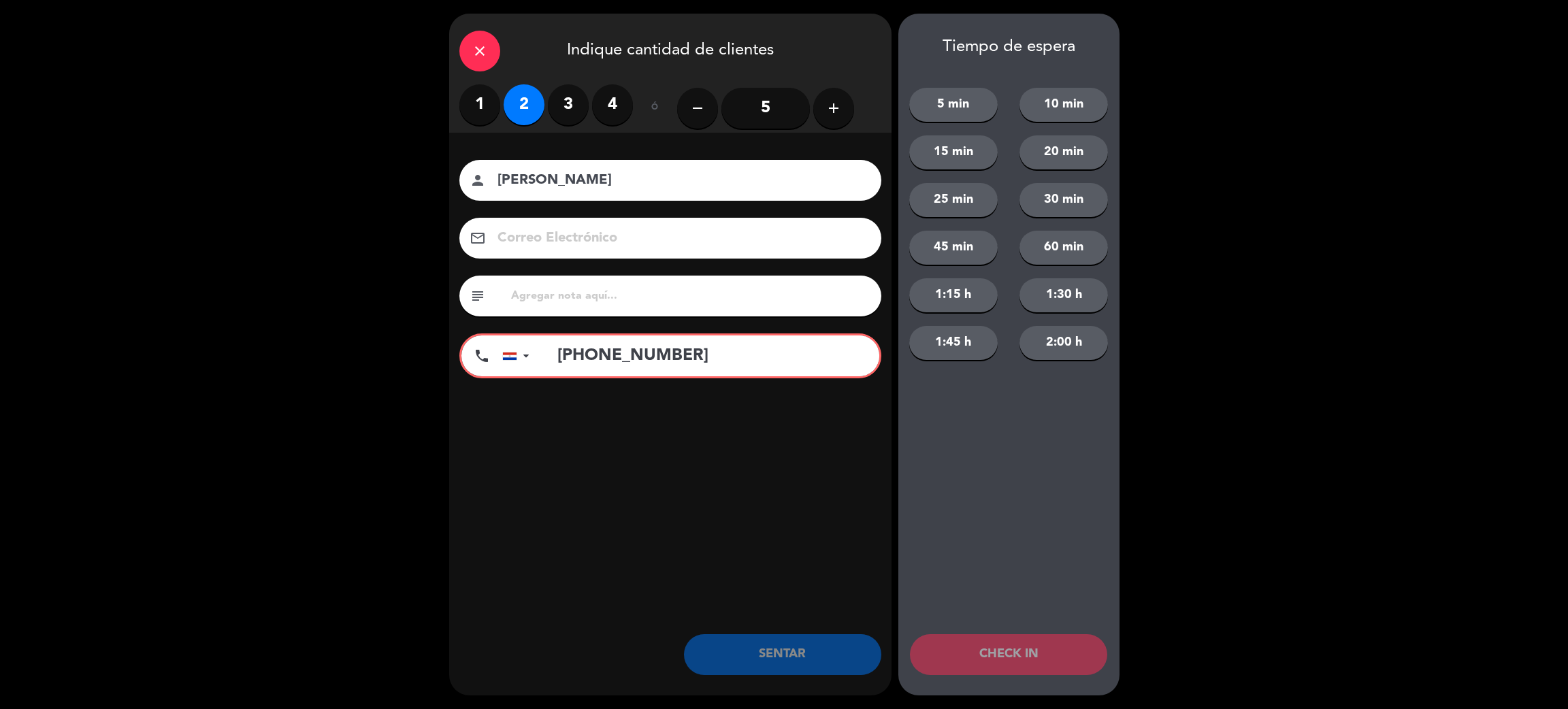
click at [598, 356] on input "+5959825478247" at bounding box center [711, 356] width 336 height 41
click at [603, 359] on input "+5959825478247" at bounding box center [711, 356] width 336 height 41
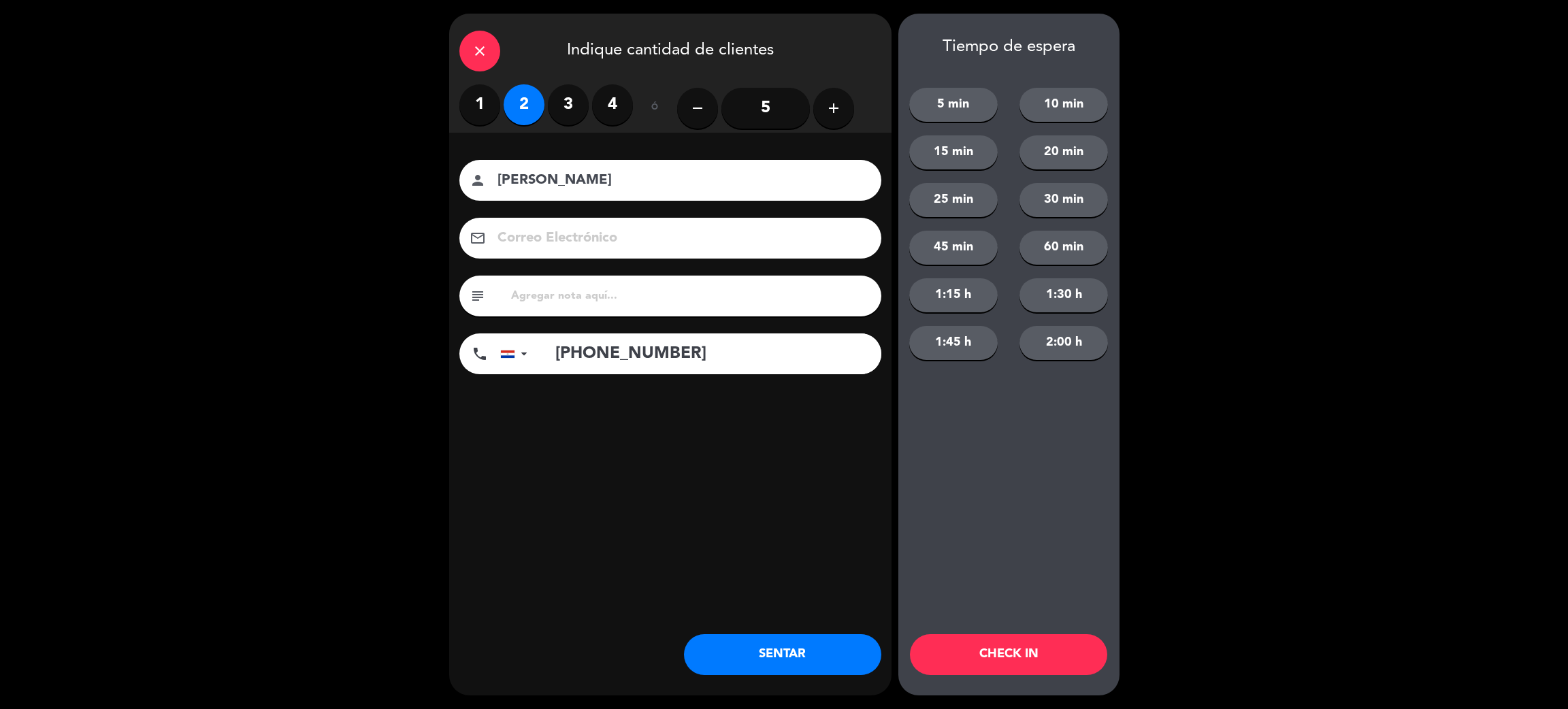
type input "[PHONE_NUMBER]"
click at [774, 662] on button "SENTAR" at bounding box center [782, 655] width 197 height 41
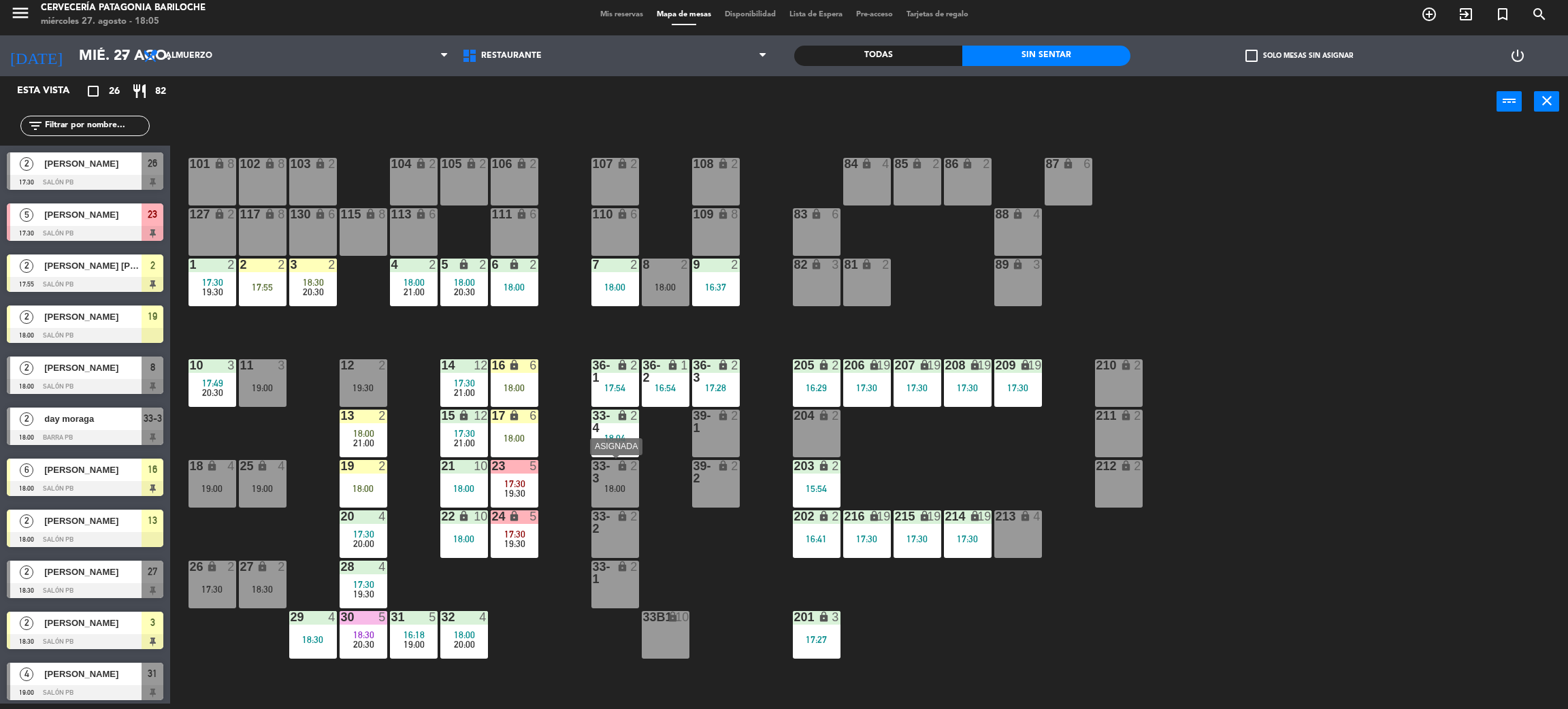
click at [620, 473] on div "lock" at bounding box center [615, 472] width 23 height 24
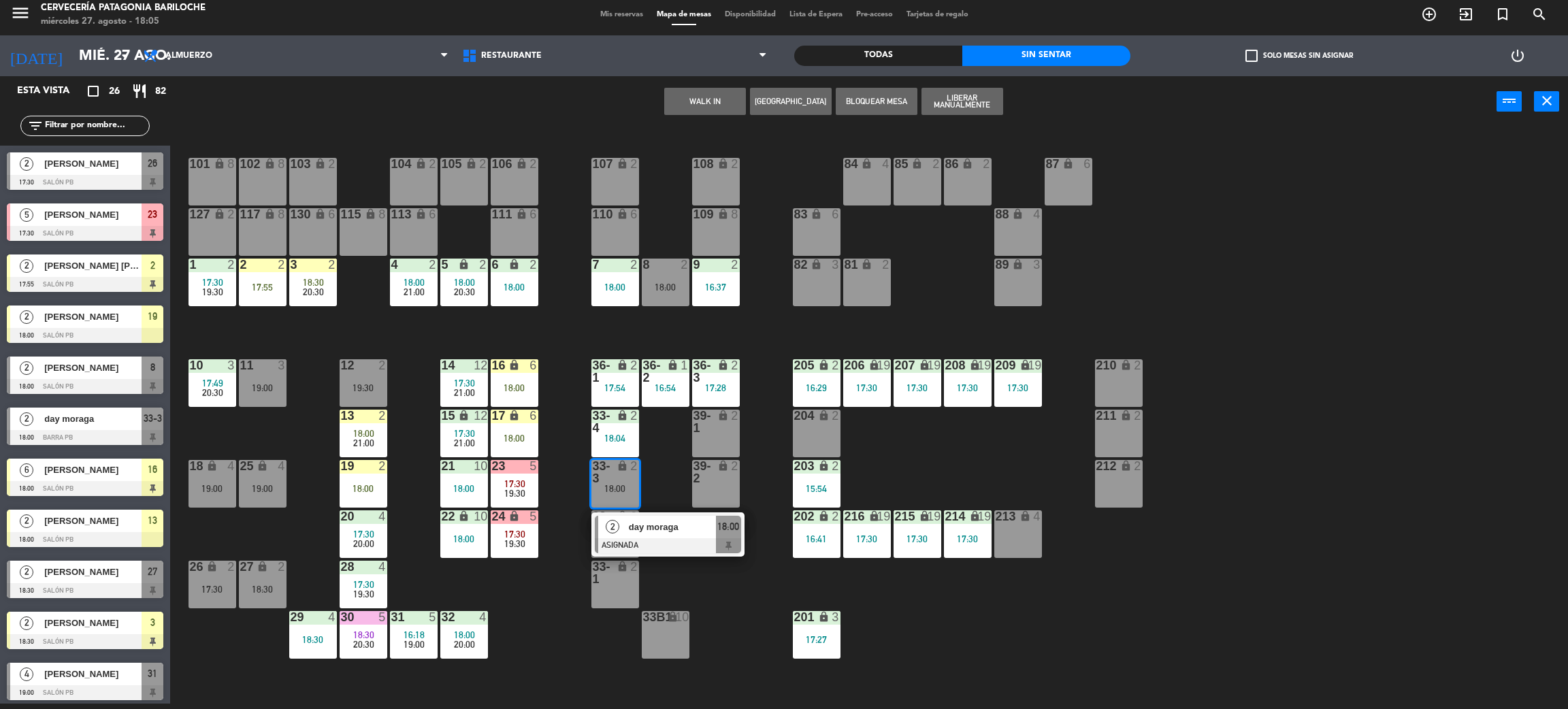
click at [694, 460] on div "39-2" at bounding box center [693, 472] width 1 height 24
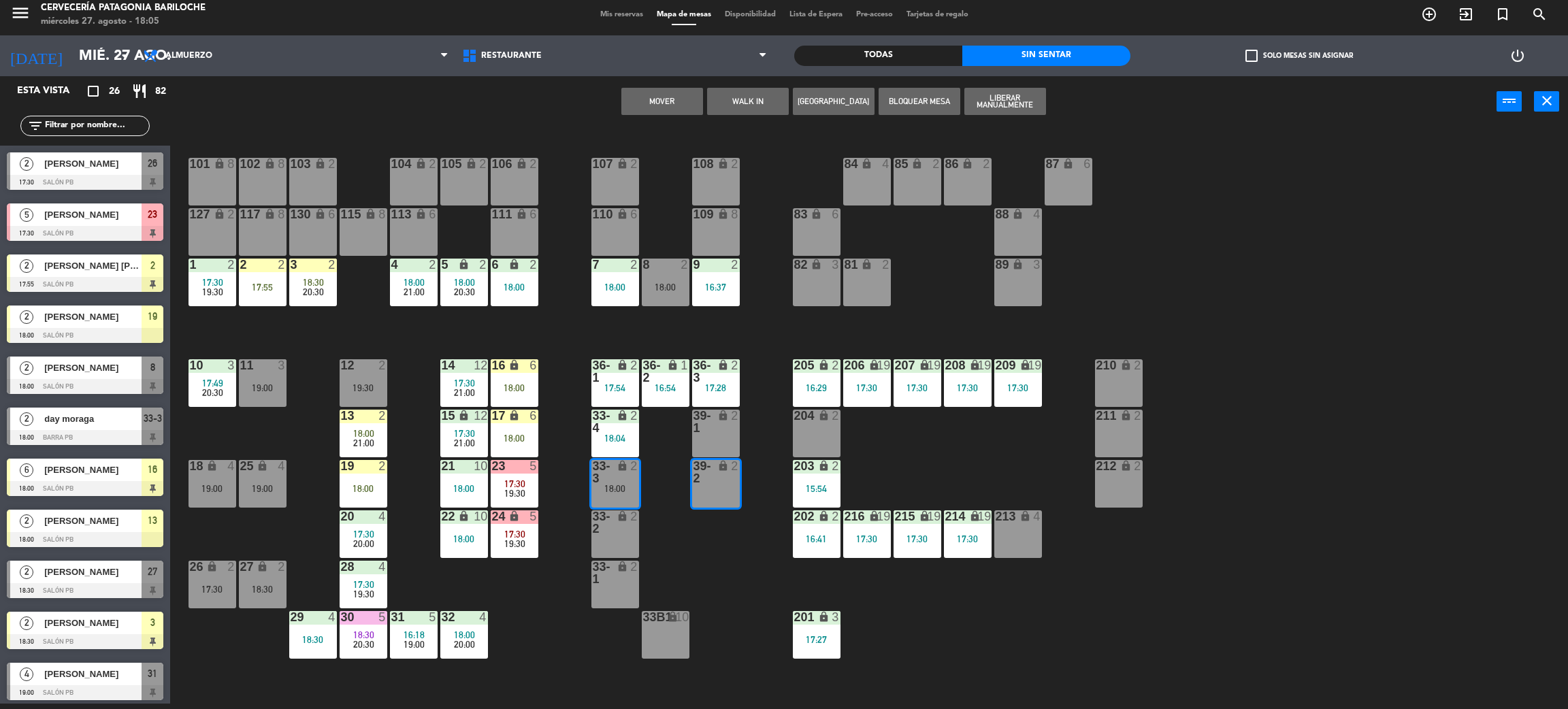
click at [828, 304] on div "101 lock 8 102 lock 8 104 lock 2 105 lock 2 106 lock 2 103 lock 2 107 lock 2 10…" at bounding box center [877, 422] width 1383 height 576
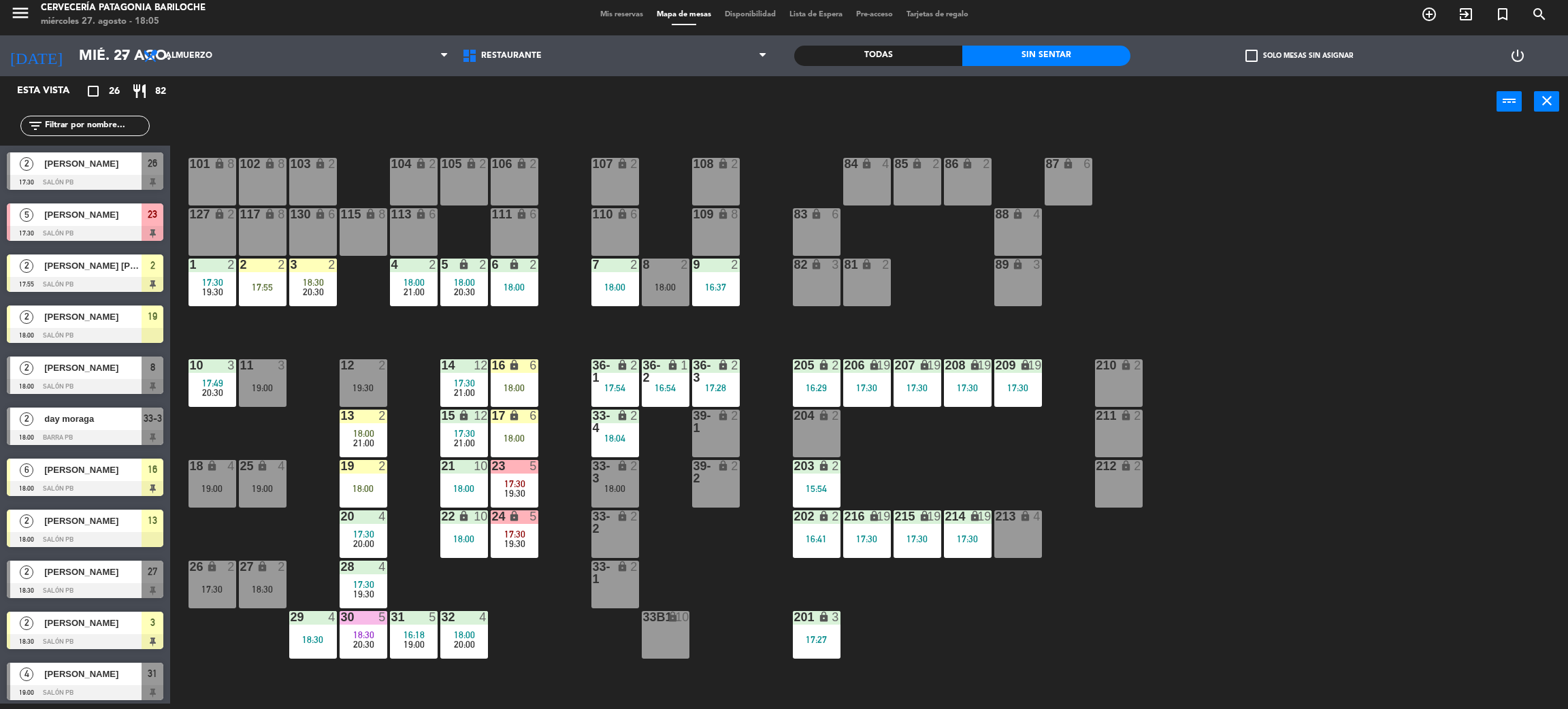
click at [269, 310] on div "101 lock 8 102 lock 8 104 lock 2 105 lock 2 106 lock 2 103 lock 2 107 lock 2 10…" at bounding box center [877, 422] width 1383 height 576
click at [260, 298] on div "2 2 17:55" at bounding box center [262, 282] width 48 height 48
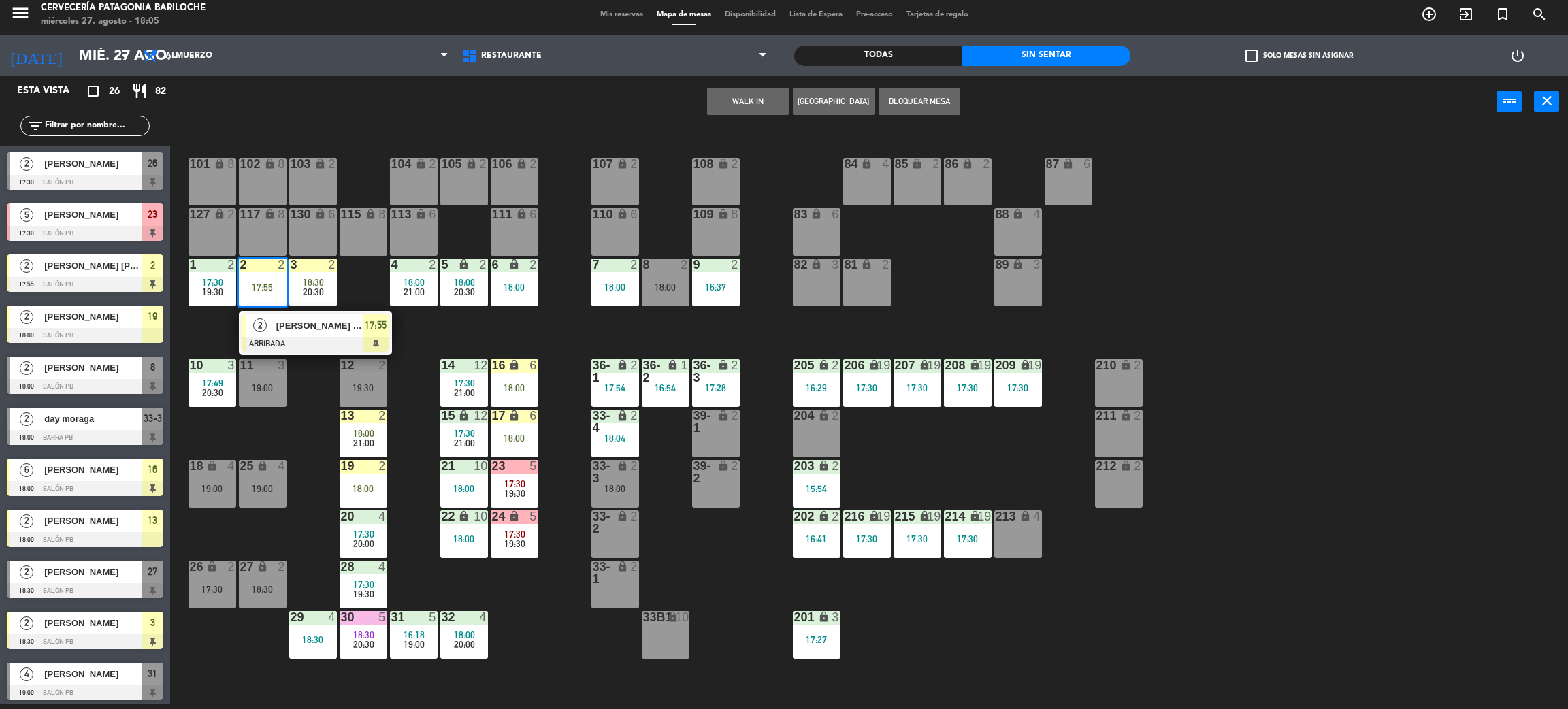
click at [311, 330] on span "[PERSON_NAME] [PERSON_NAME]" at bounding box center [320, 326] width 87 height 14
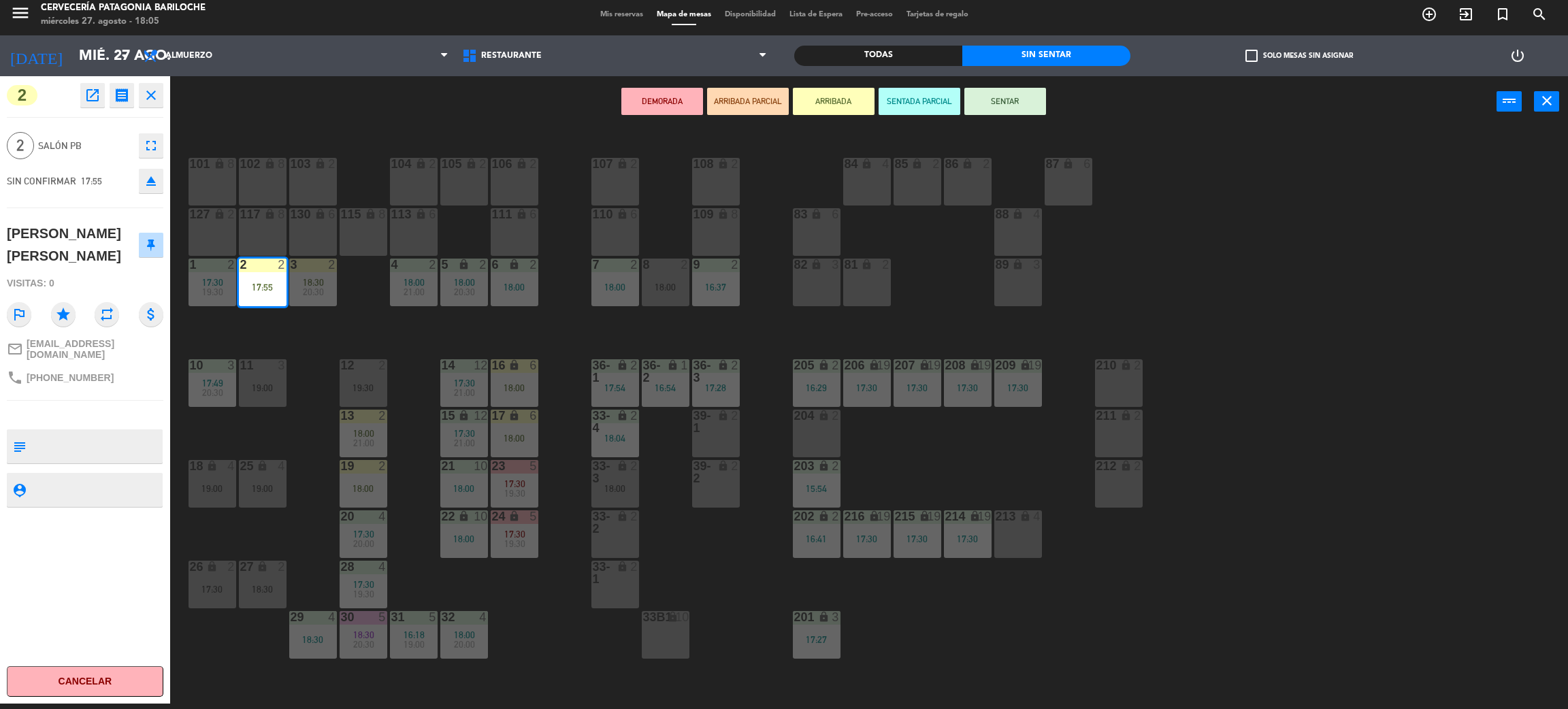
click at [1018, 102] on button "SENTAR" at bounding box center [1005, 101] width 82 height 27
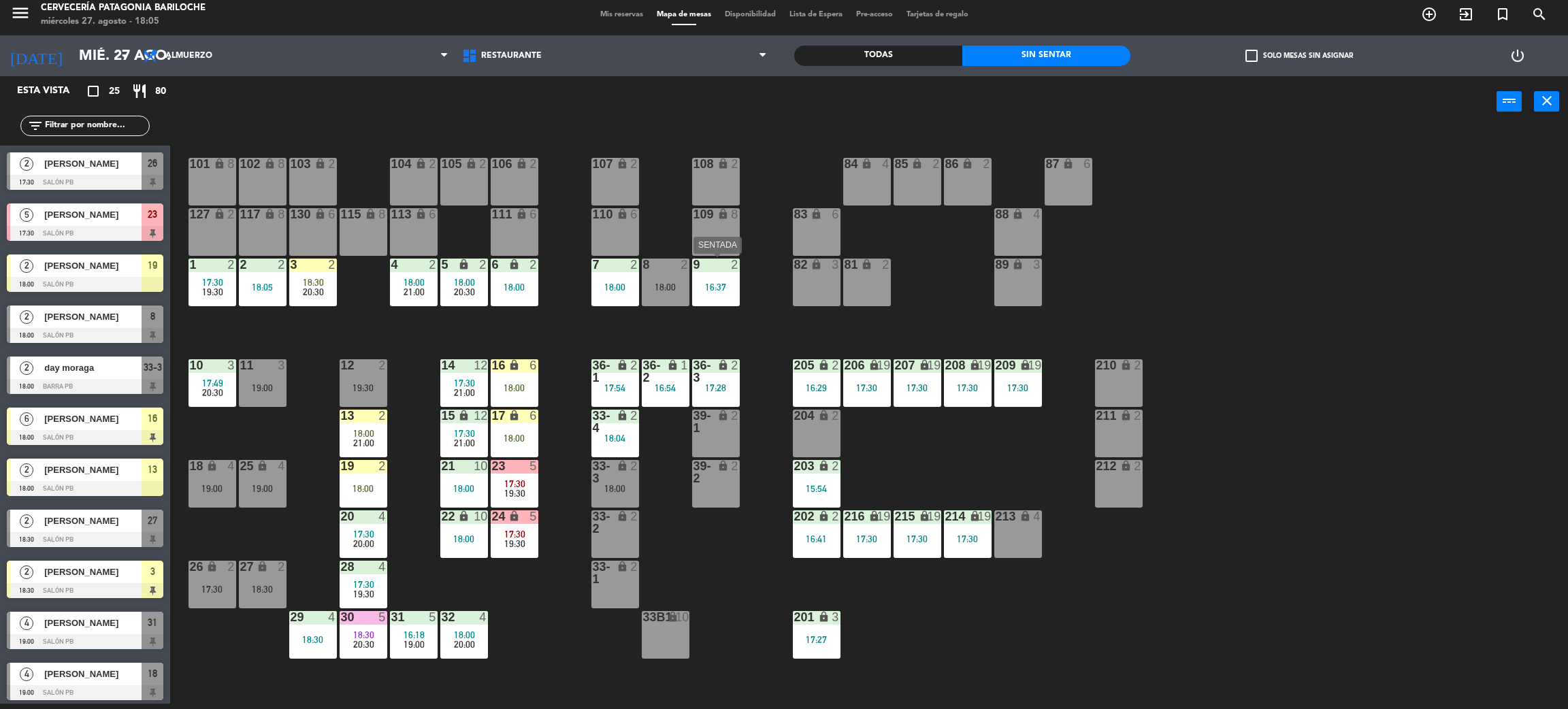
click at [733, 299] on div "9 2 16:37" at bounding box center [716, 282] width 48 height 48
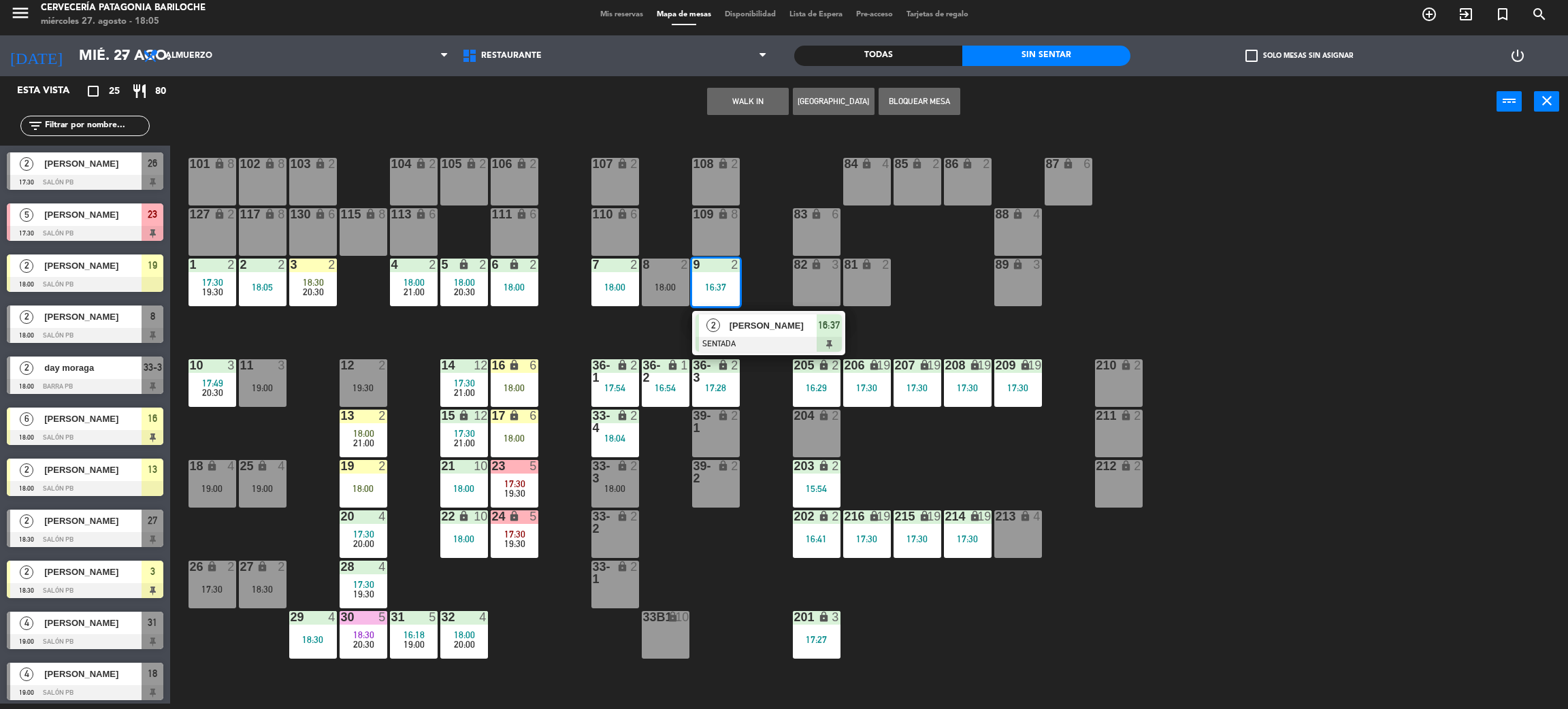
click at [775, 302] on div "101 lock 8 102 lock 8 104 lock 2 105 lock 2 106 lock 2 103 lock 2 107 lock 2 10…" at bounding box center [877, 422] width 1383 height 576
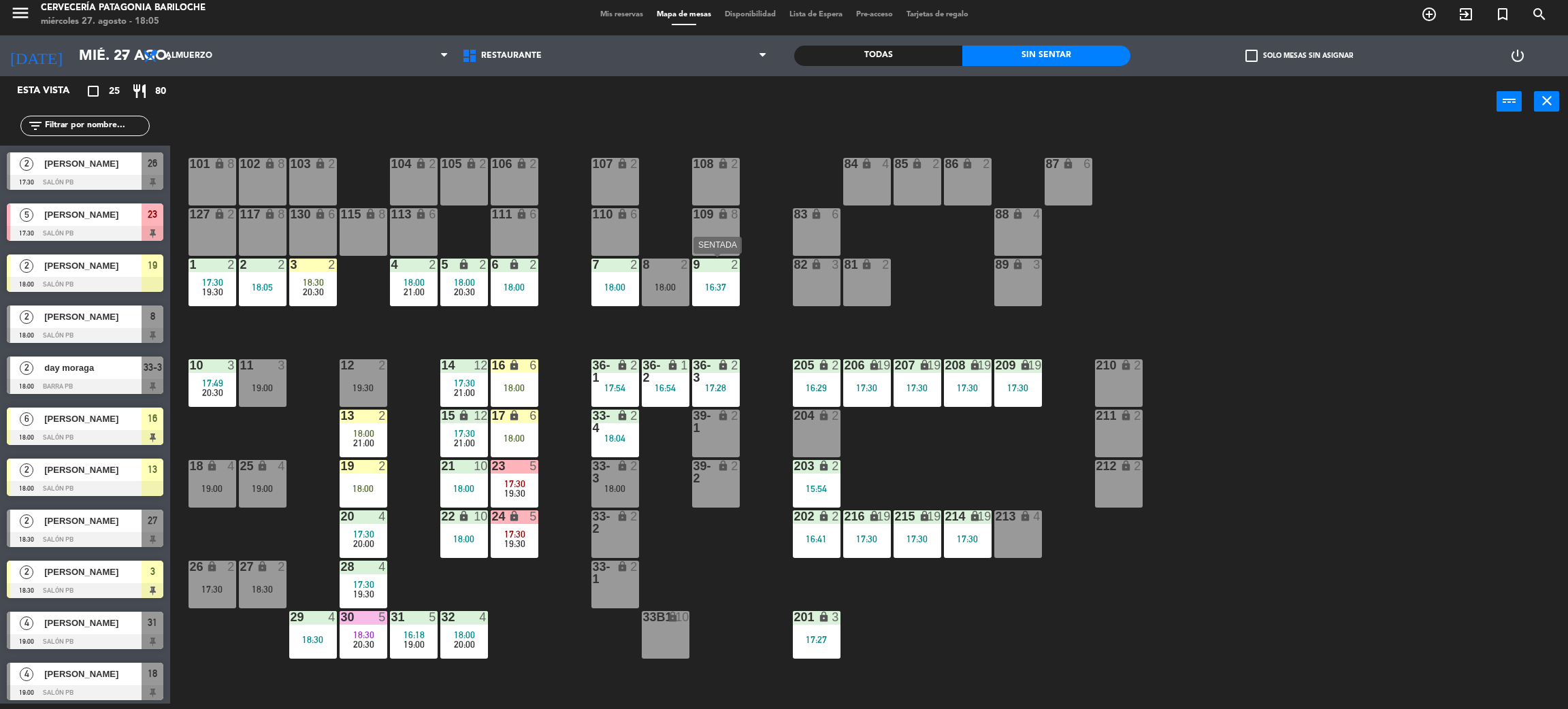
click at [715, 291] on div "16:37" at bounding box center [716, 287] width 48 height 9
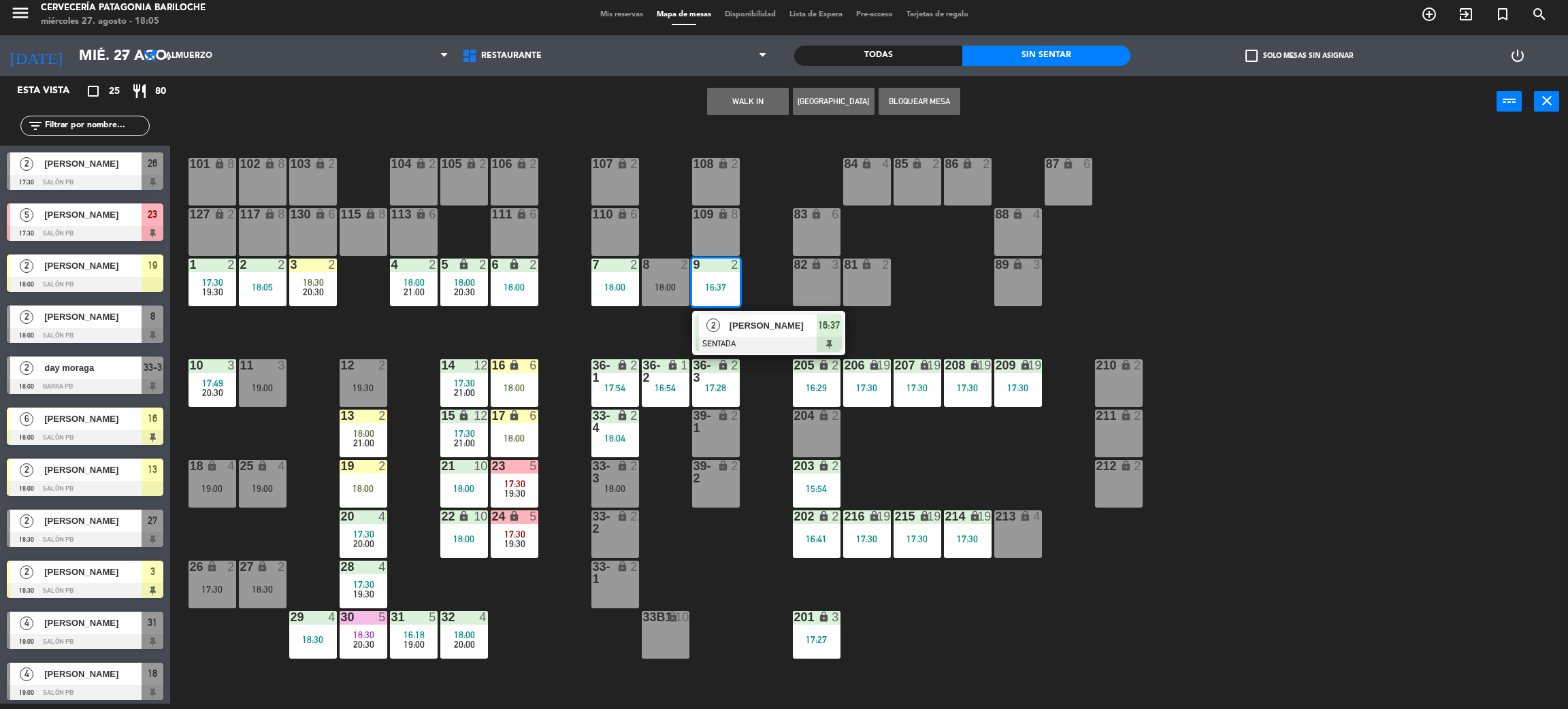
click at [747, 100] on button "WALK IN" at bounding box center [748, 101] width 82 height 27
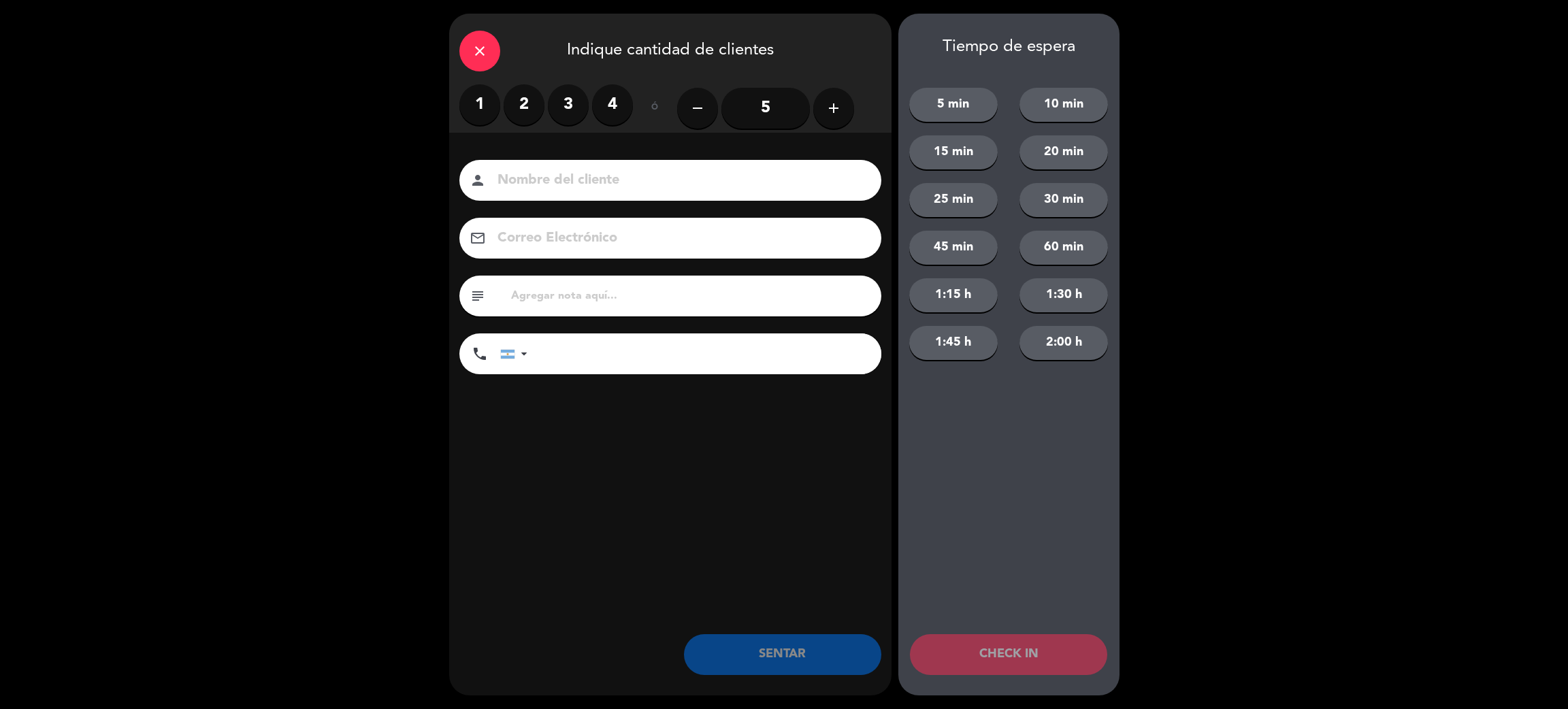
click at [536, 112] on label "2" at bounding box center [524, 104] width 41 height 41
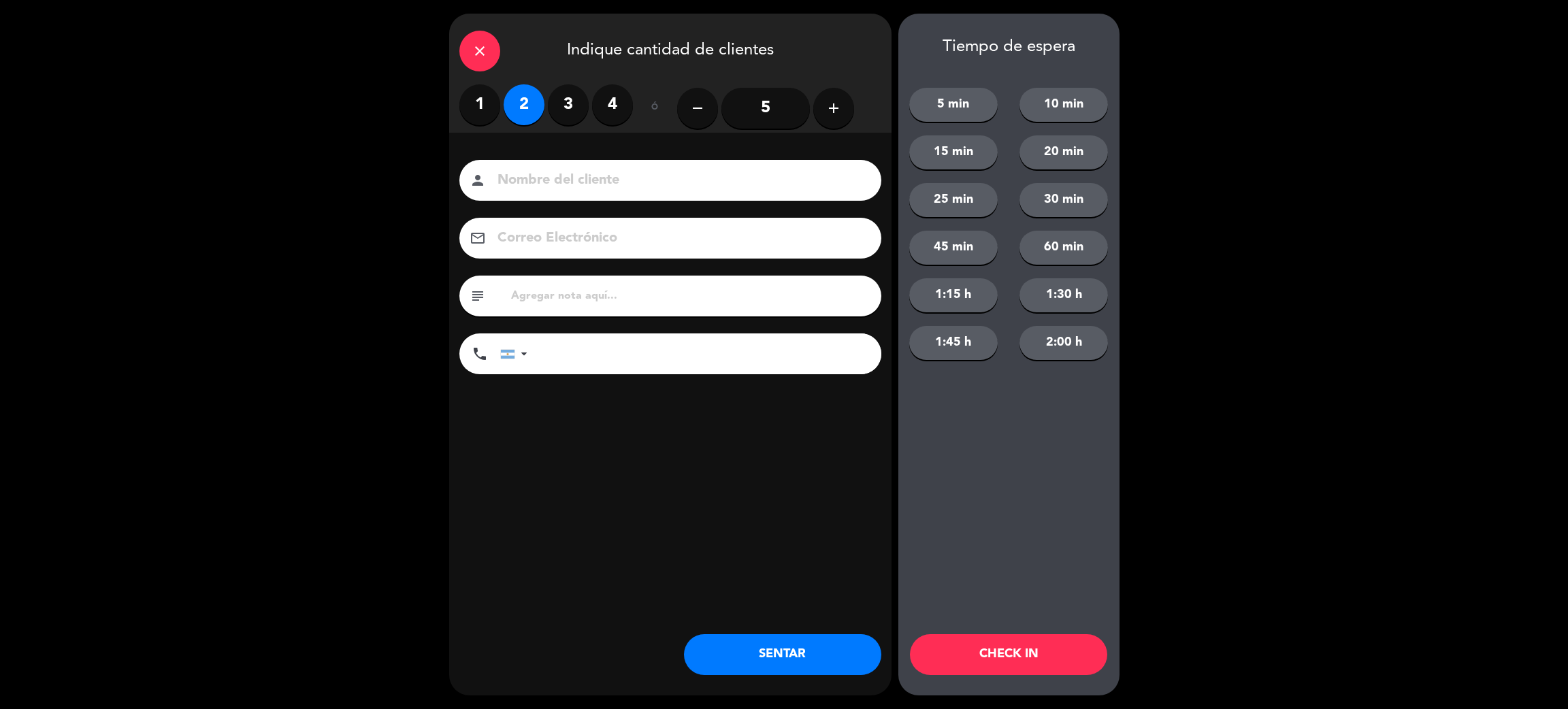
click at [546, 174] on input at bounding box center [680, 181] width 367 height 24
type input "[PERSON_NAME]"
click at [667, 362] on input "tel" at bounding box center [711, 354] width 340 height 41
type input "[PHONE_NUMBER]"
click at [1075, 203] on button "30 min" at bounding box center [1064, 199] width 89 height 34
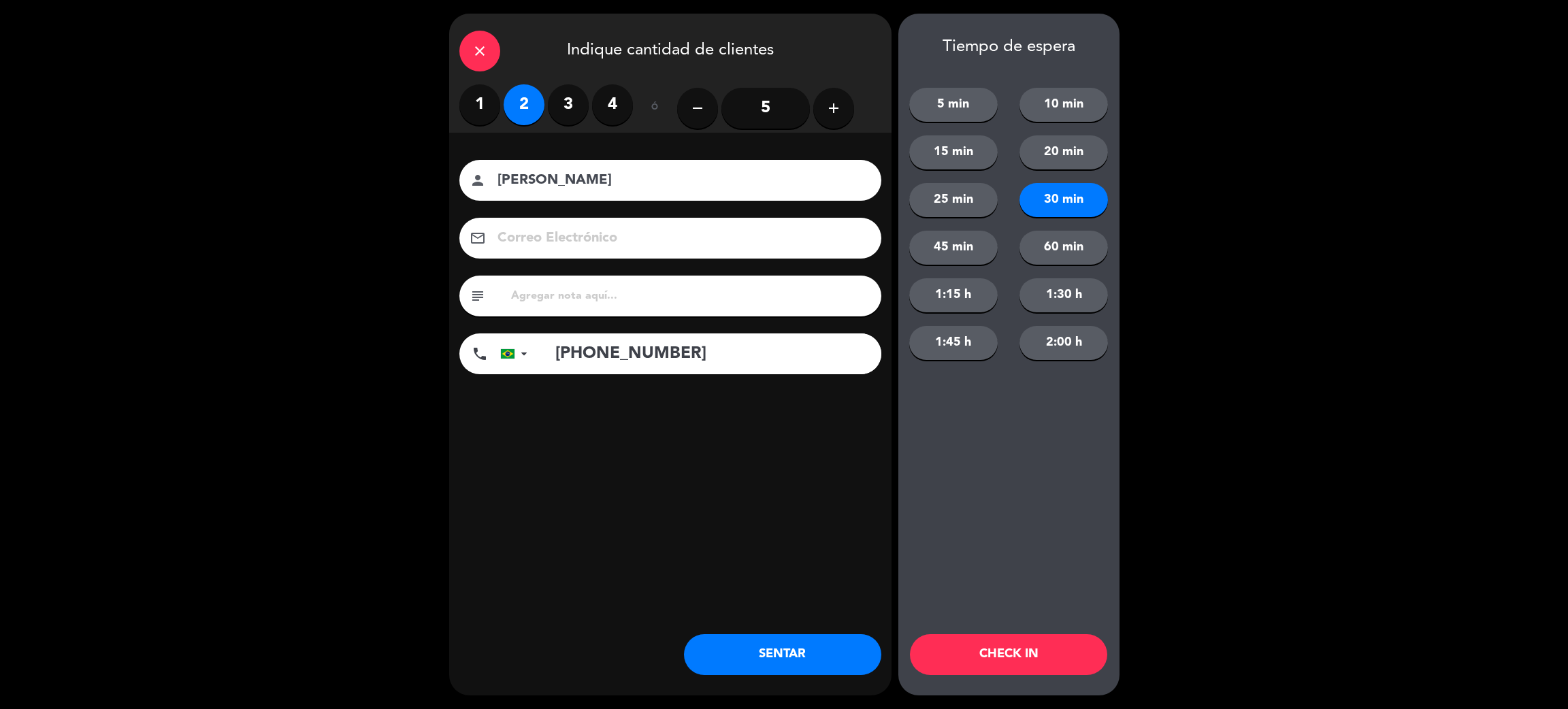
click at [1012, 656] on button "CHECK IN" at bounding box center [1008, 655] width 197 height 41
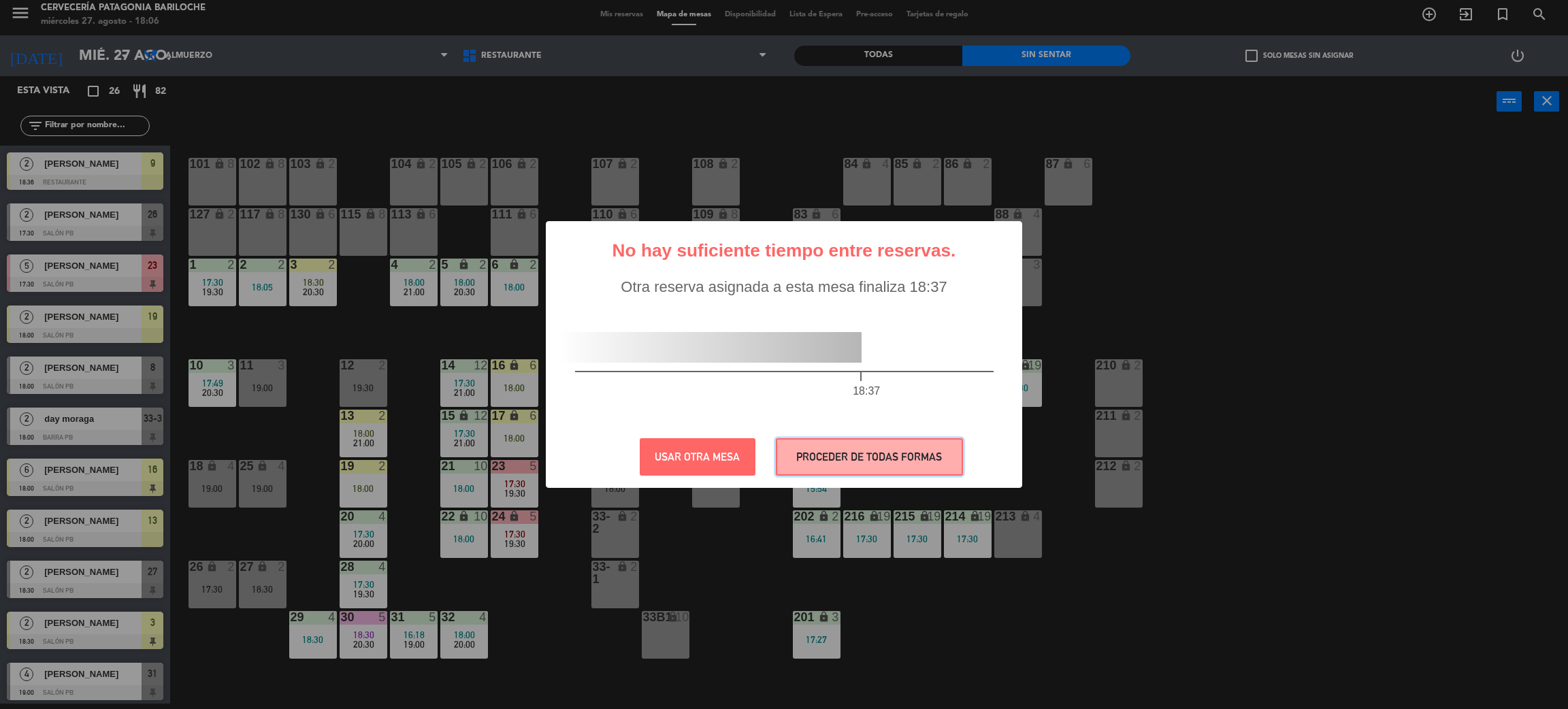
click at [841, 452] on button "PROCEDER DE TODAS FORMAS" at bounding box center [869, 457] width 187 height 38
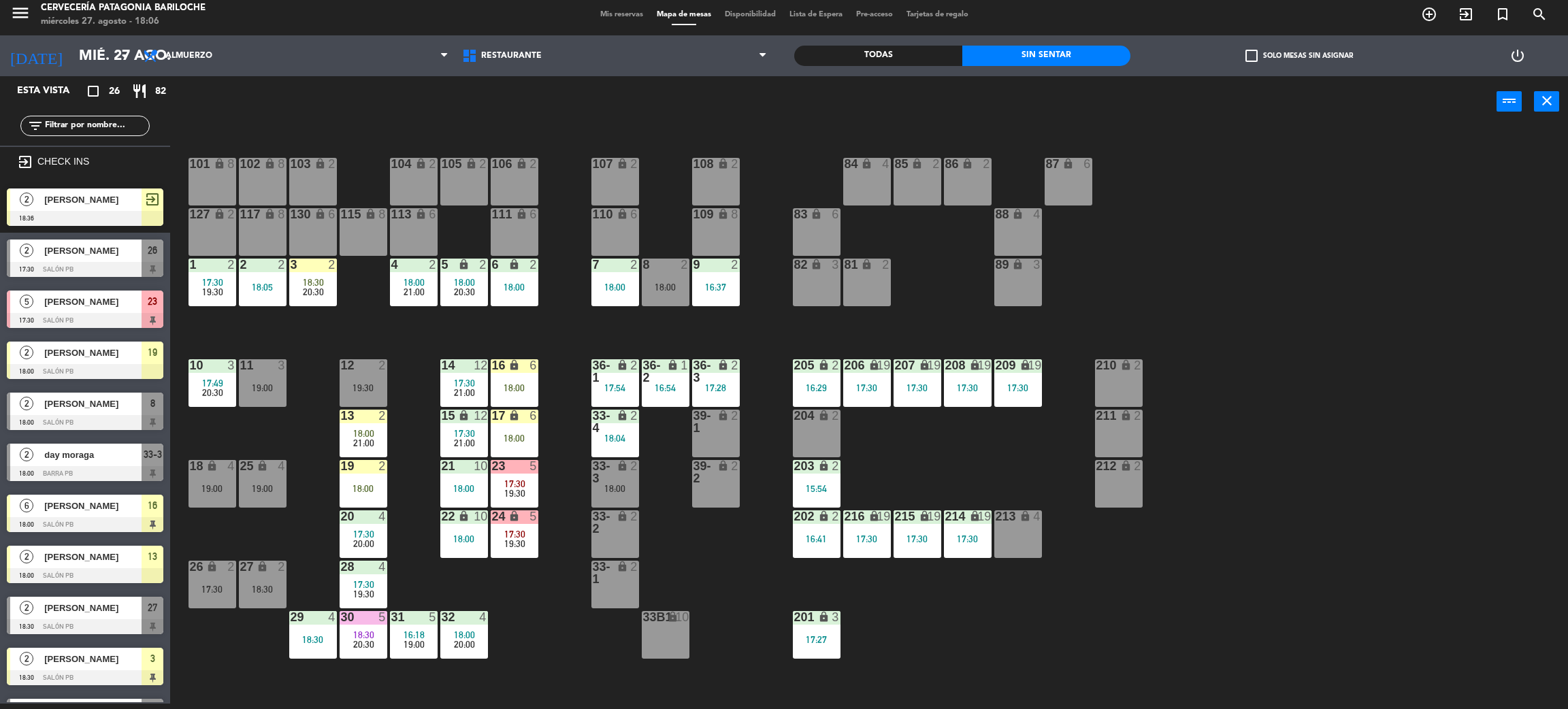
click at [87, 192] on div "2 RAFAELA LAZENDA 18:36 exit_to_app" at bounding box center [85, 206] width 170 height 51
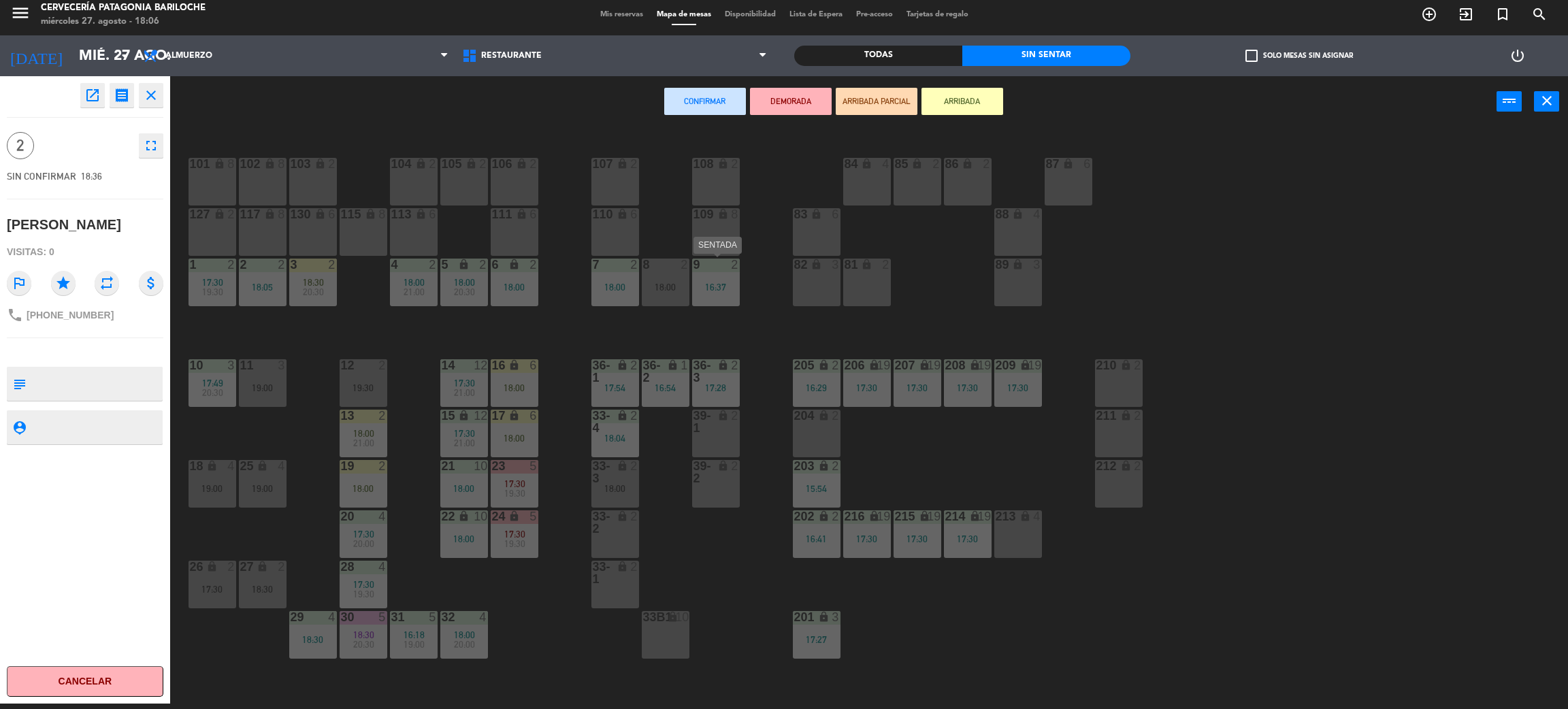
drag, startPoint x: 702, startPoint y: 291, endPoint x: 738, endPoint y: 221, distance: 78.7
click at [703, 292] on div "9 2 16:37" at bounding box center [716, 282] width 48 height 48
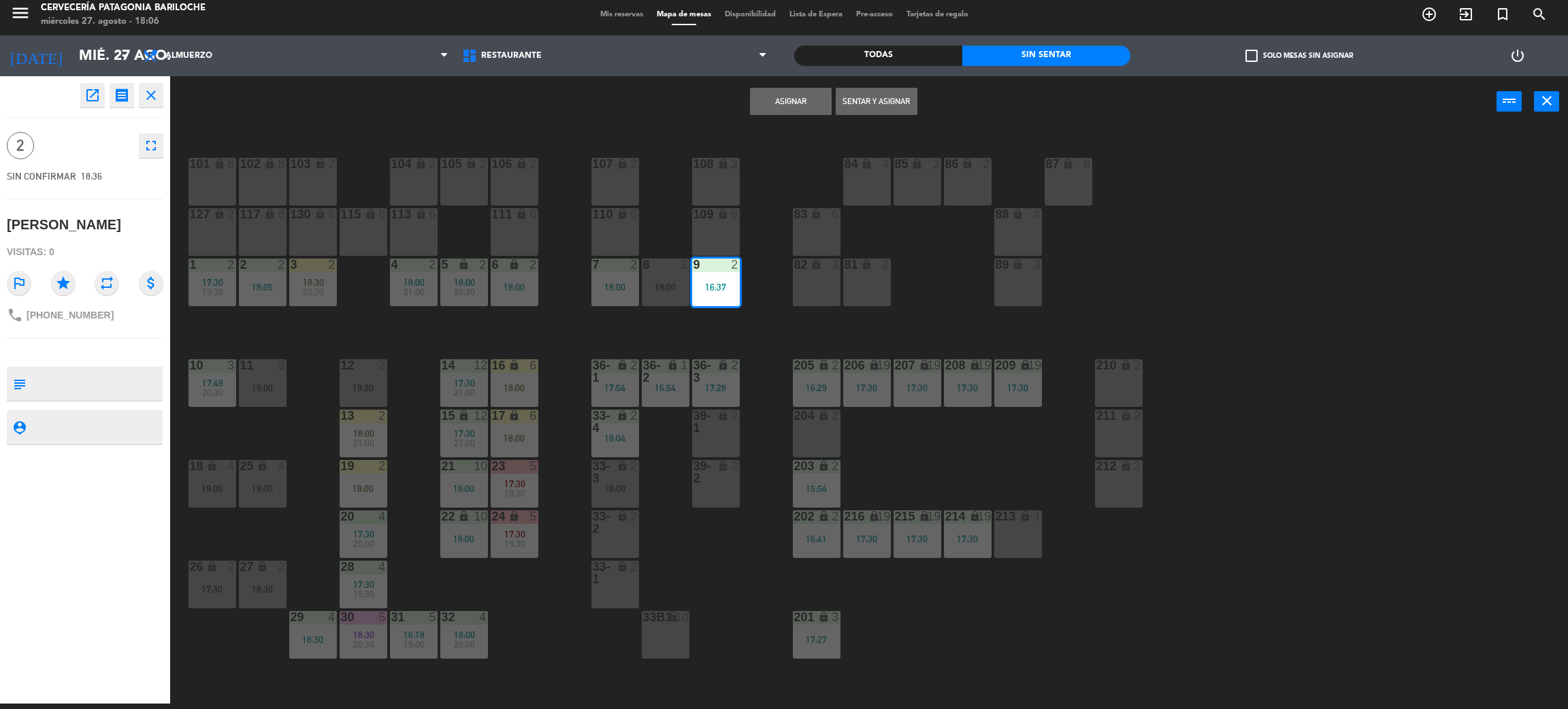
click at [784, 101] on button "Asignar" at bounding box center [791, 101] width 82 height 27
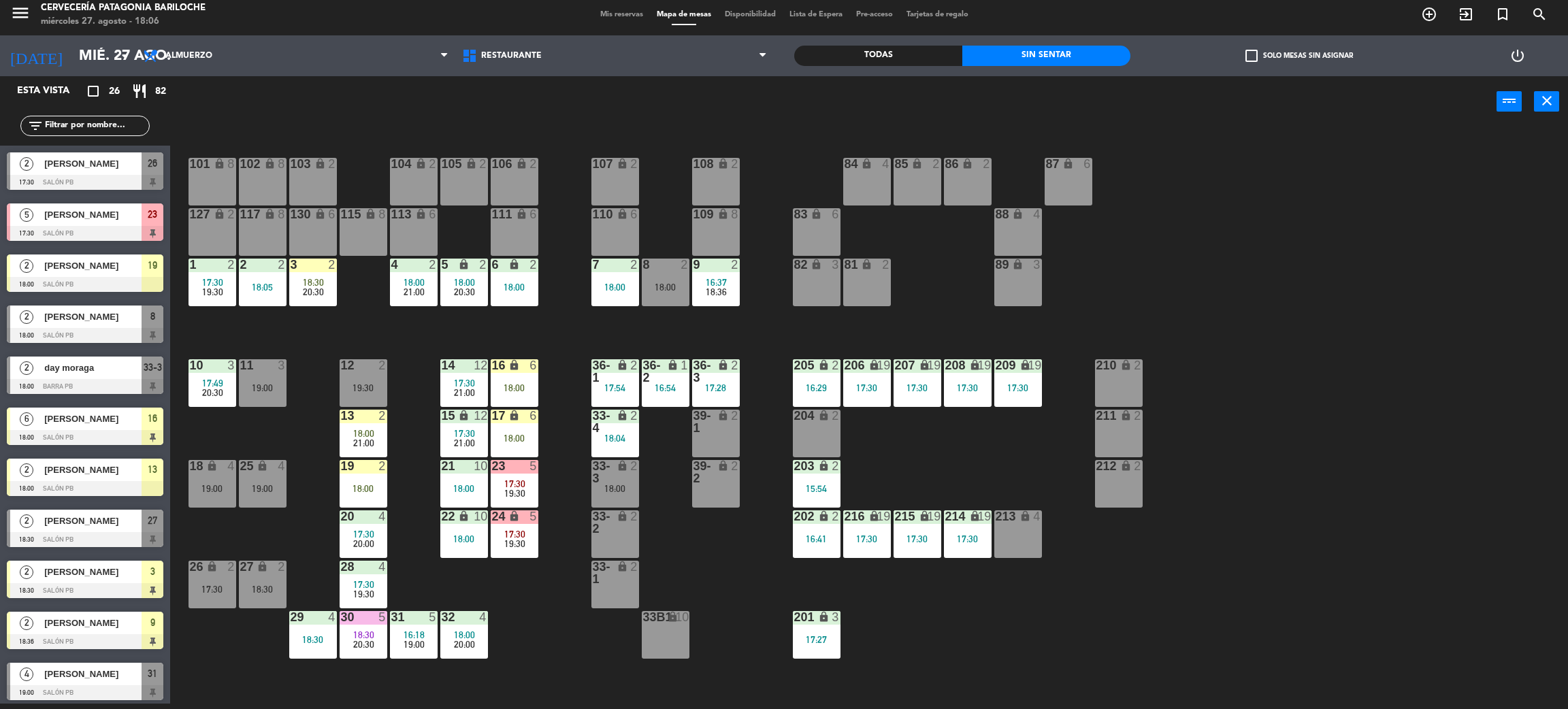
click at [125, 488] on div at bounding box center [85, 488] width 156 height 15
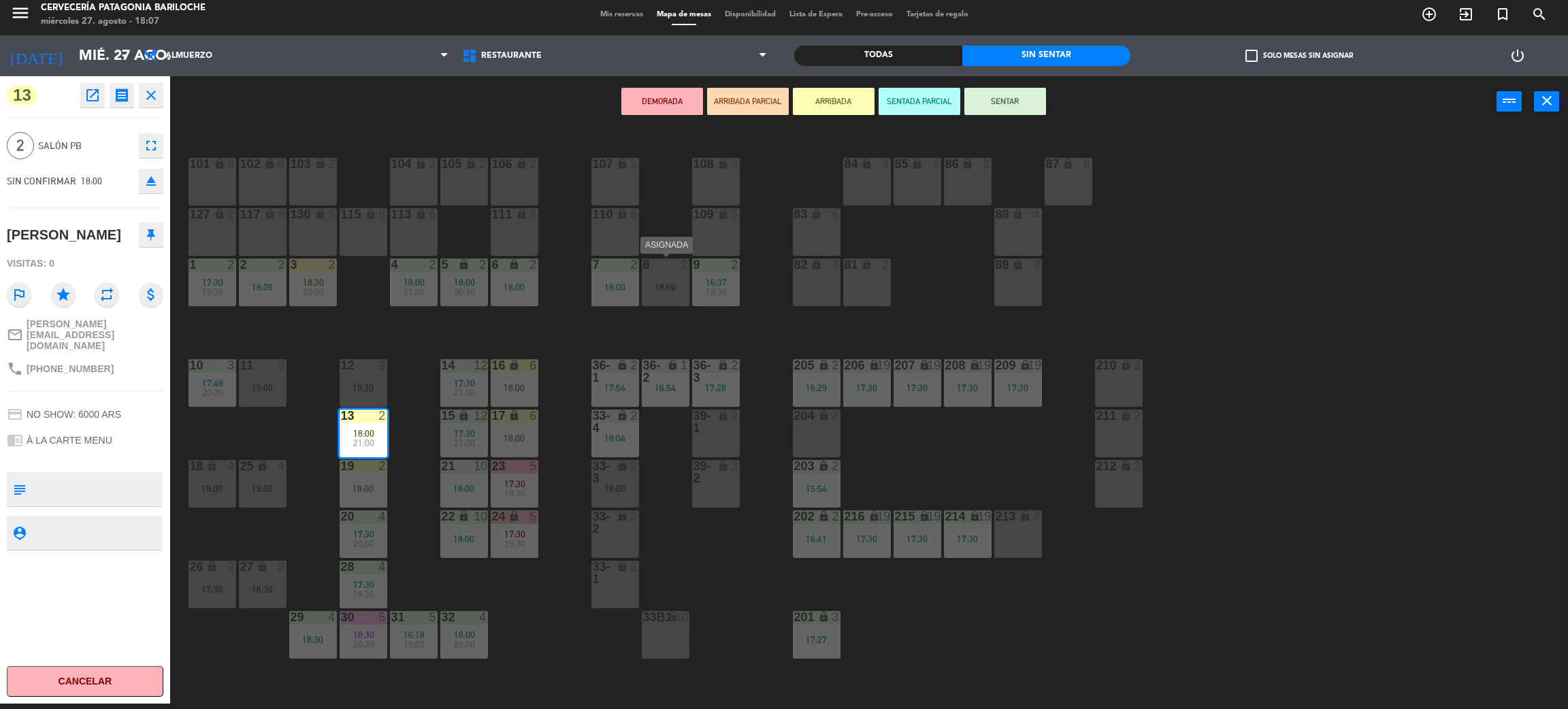
click at [678, 276] on div "8 2 18:00" at bounding box center [665, 282] width 48 height 48
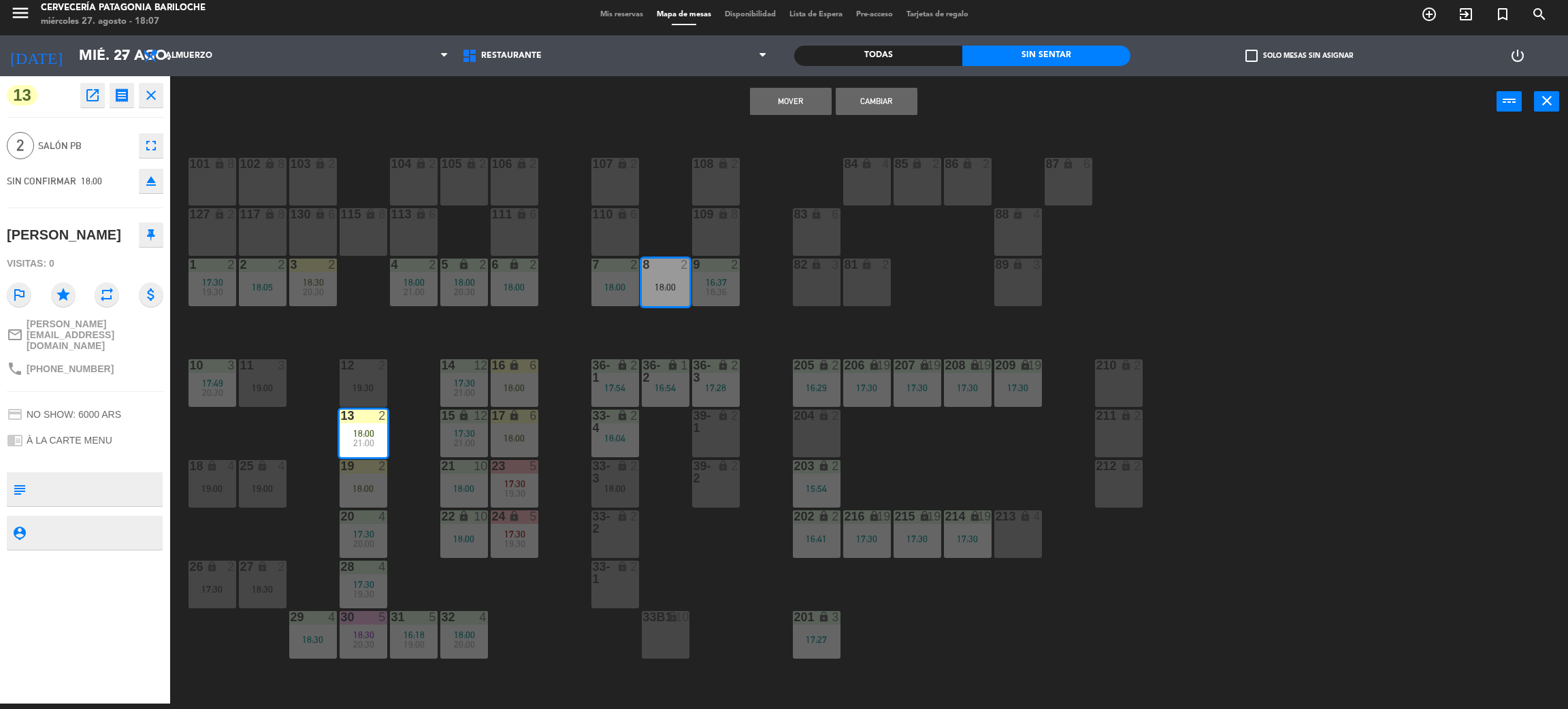
click at [901, 97] on button "Cambiar" at bounding box center [877, 101] width 82 height 27
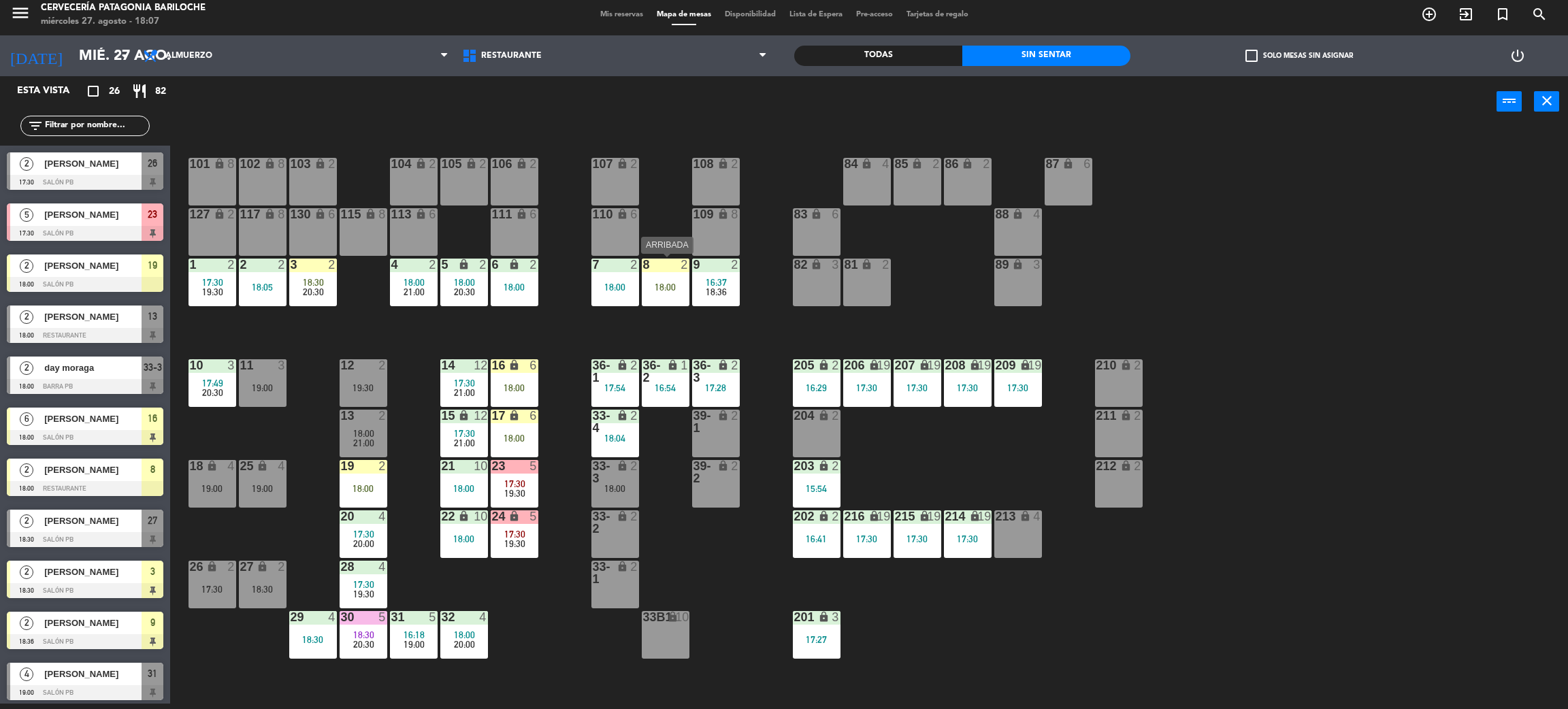
click at [681, 278] on div "8 2 18:00" at bounding box center [665, 282] width 48 height 48
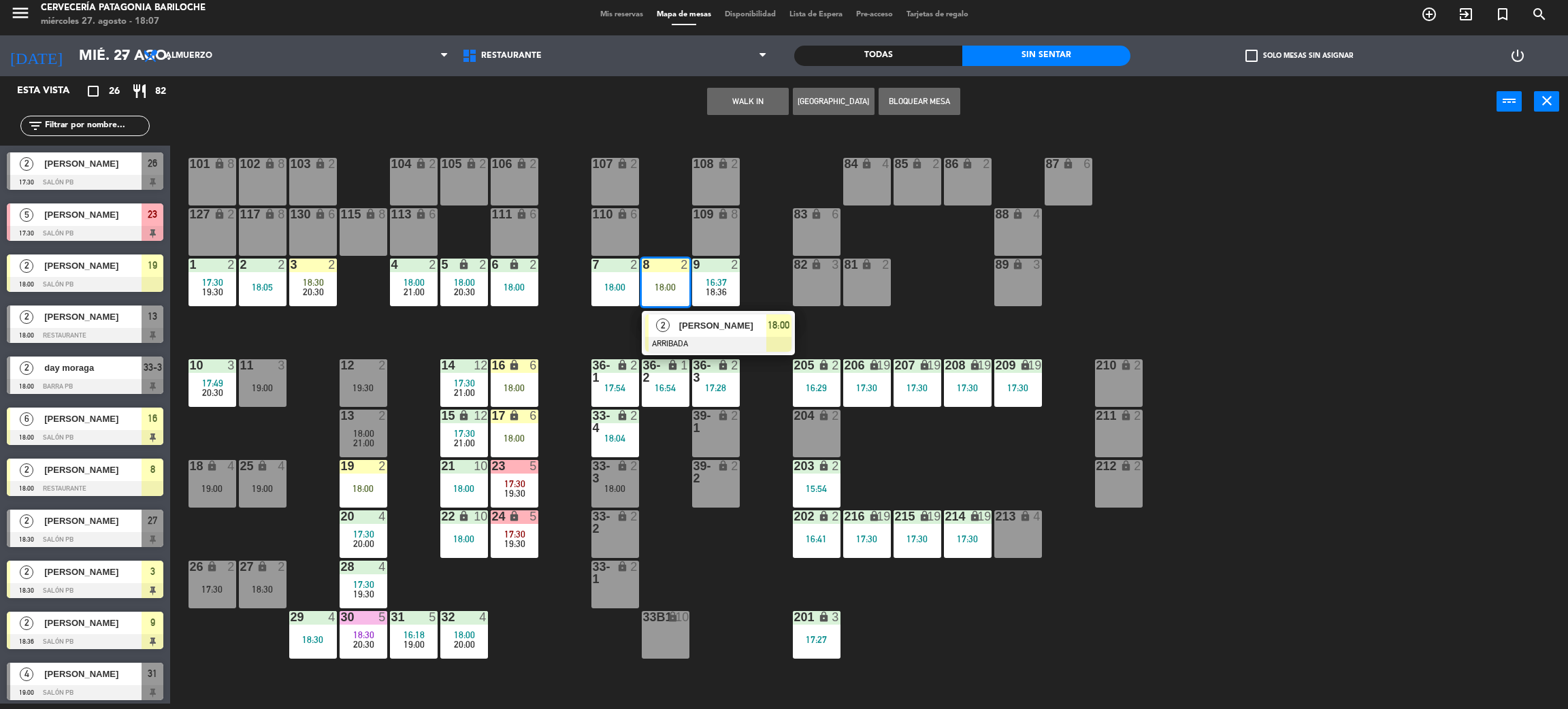
click at [847, 328] on div "101 lock 8 102 lock 8 104 lock 2 105 lock 2 106 lock 2 103 lock 2 107 lock 2 10…" at bounding box center [877, 422] width 1383 height 576
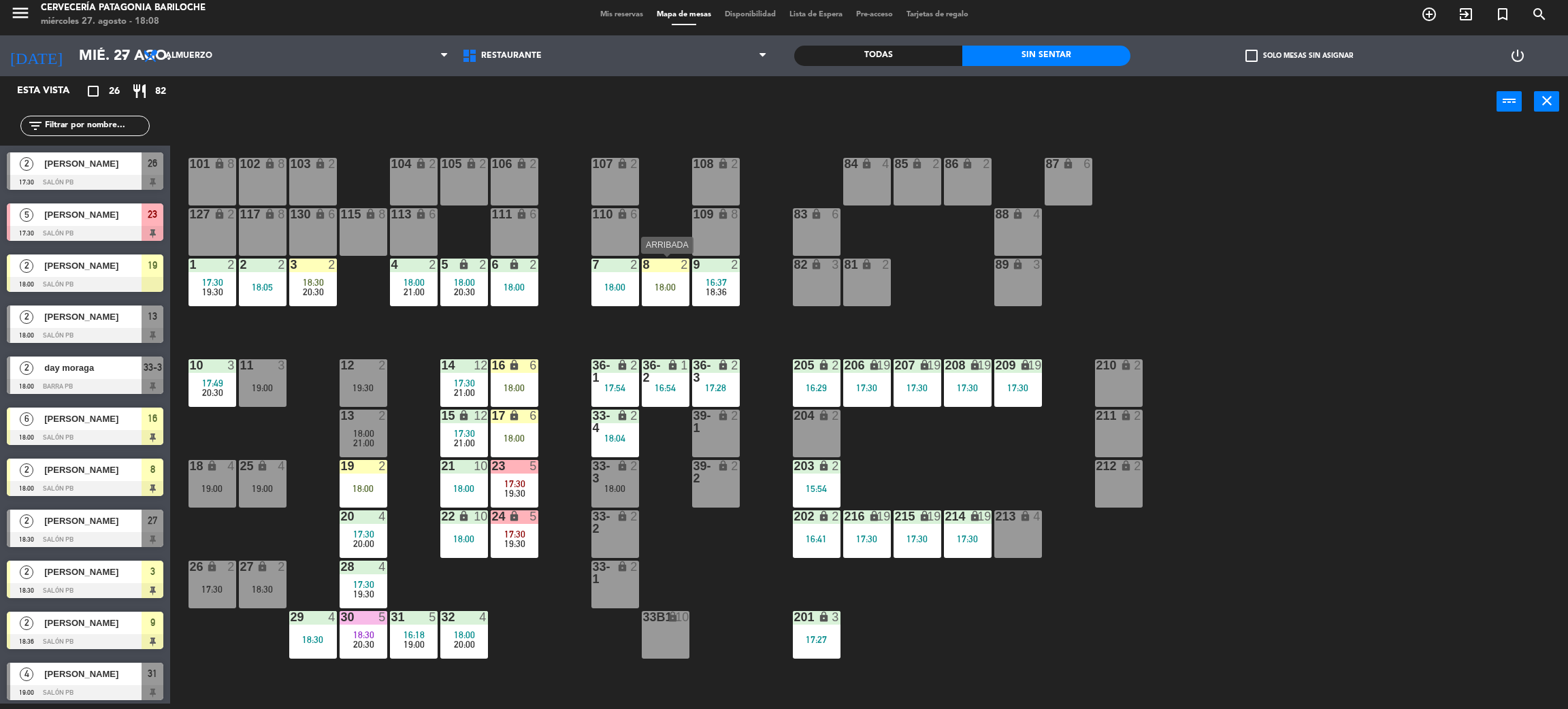
click at [673, 279] on div "8 2 18:00" at bounding box center [665, 282] width 48 height 48
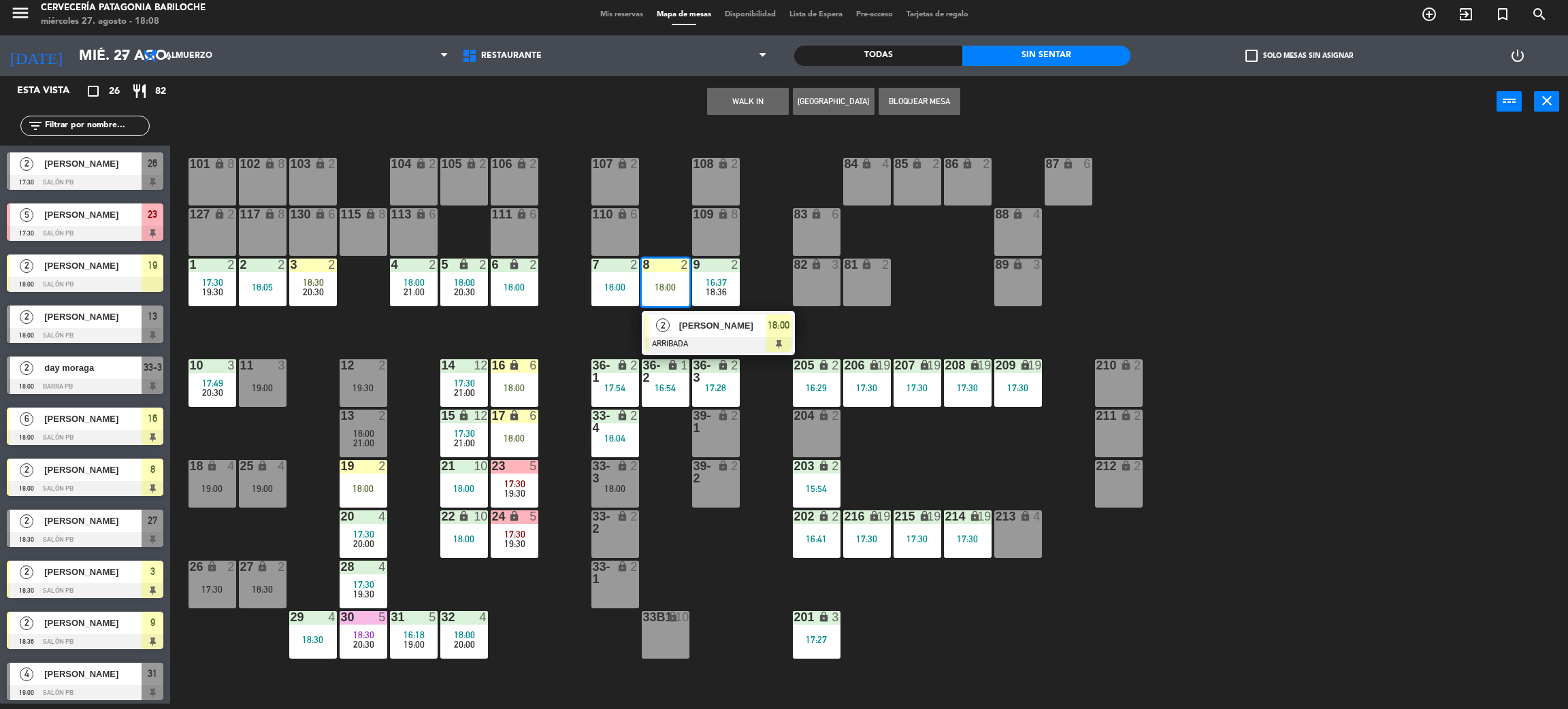
click at [672, 351] on div "2 Jackeline Iavorski ARRIBADA 18:00" at bounding box center [718, 333] width 153 height 44
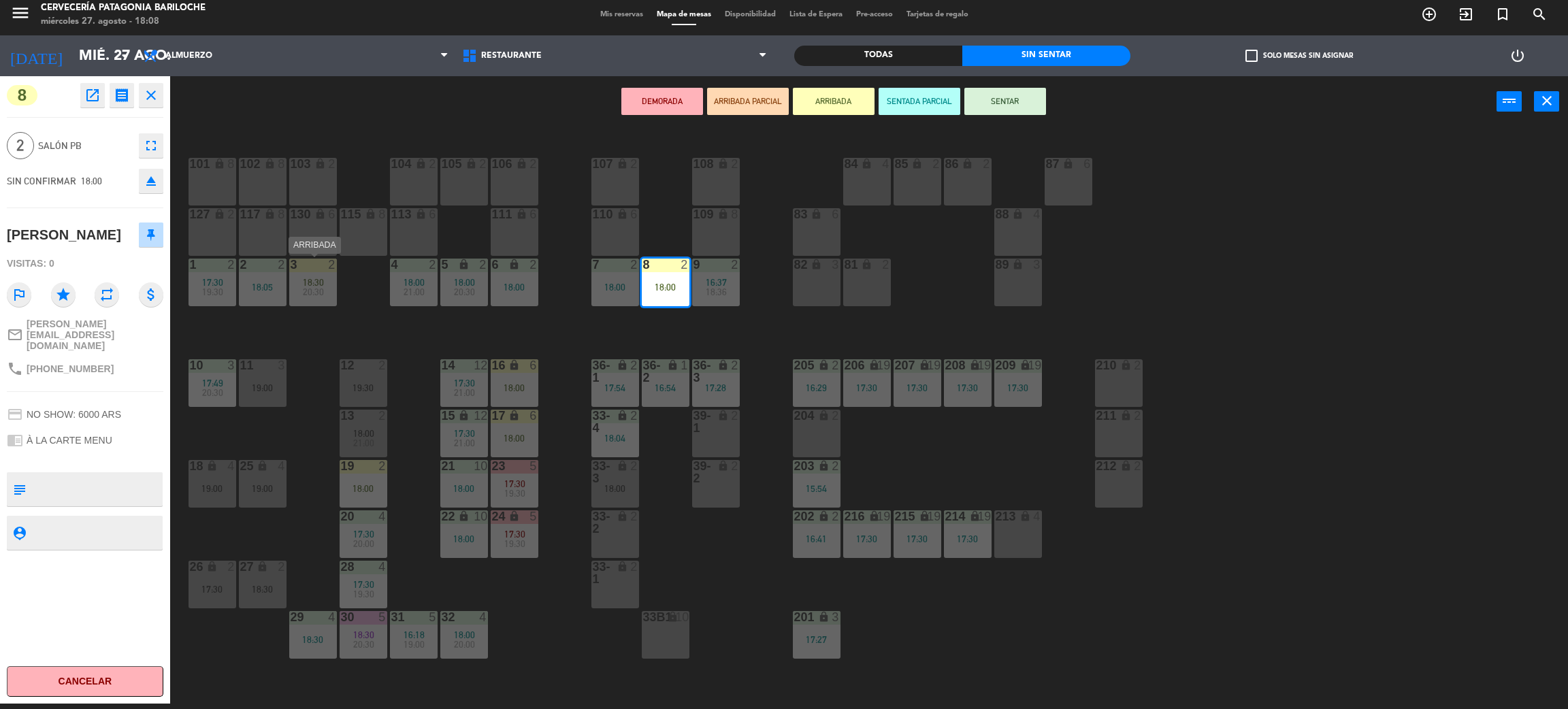
click at [316, 302] on div "3 2 18:30 20:30" at bounding box center [313, 282] width 48 height 48
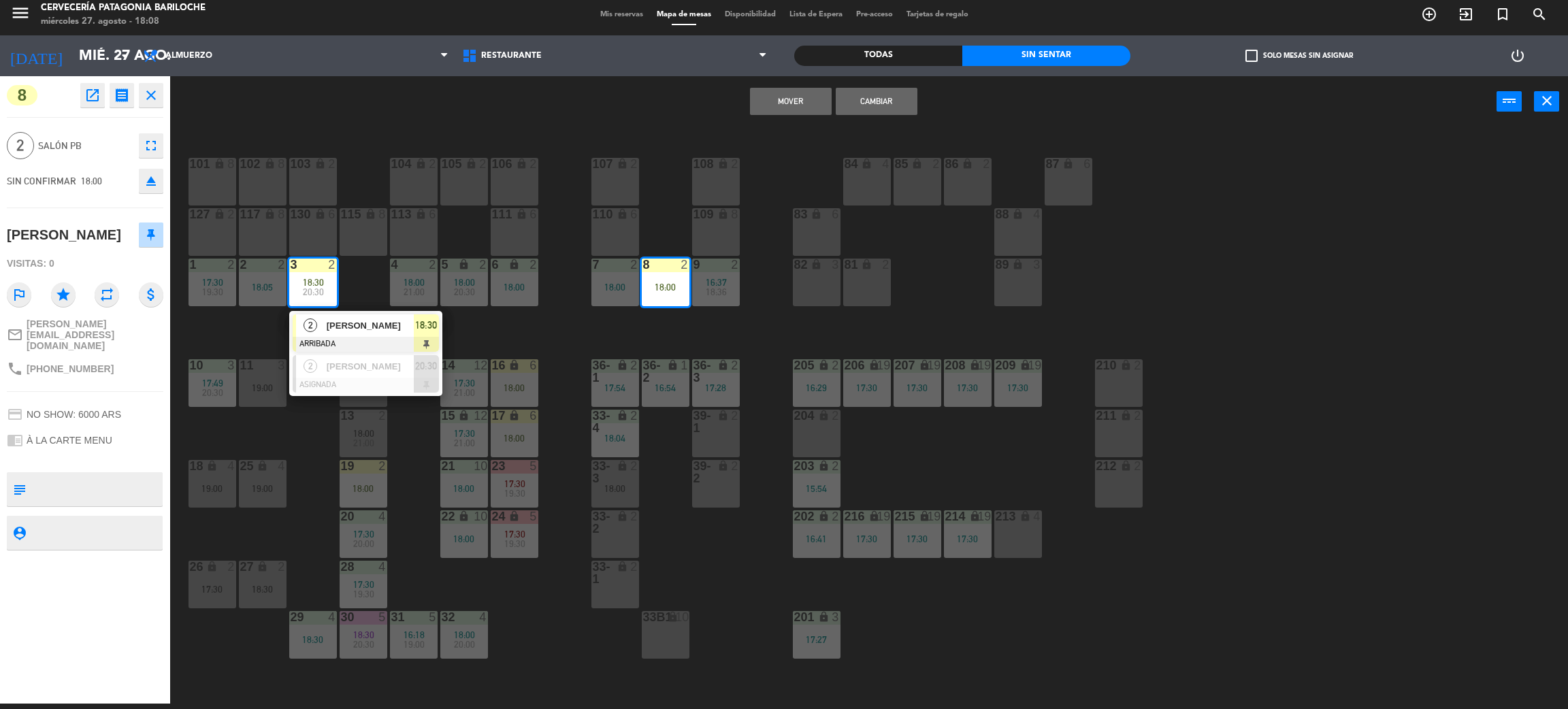
click at [879, 93] on button "Cambiar" at bounding box center [877, 101] width 82 height 27
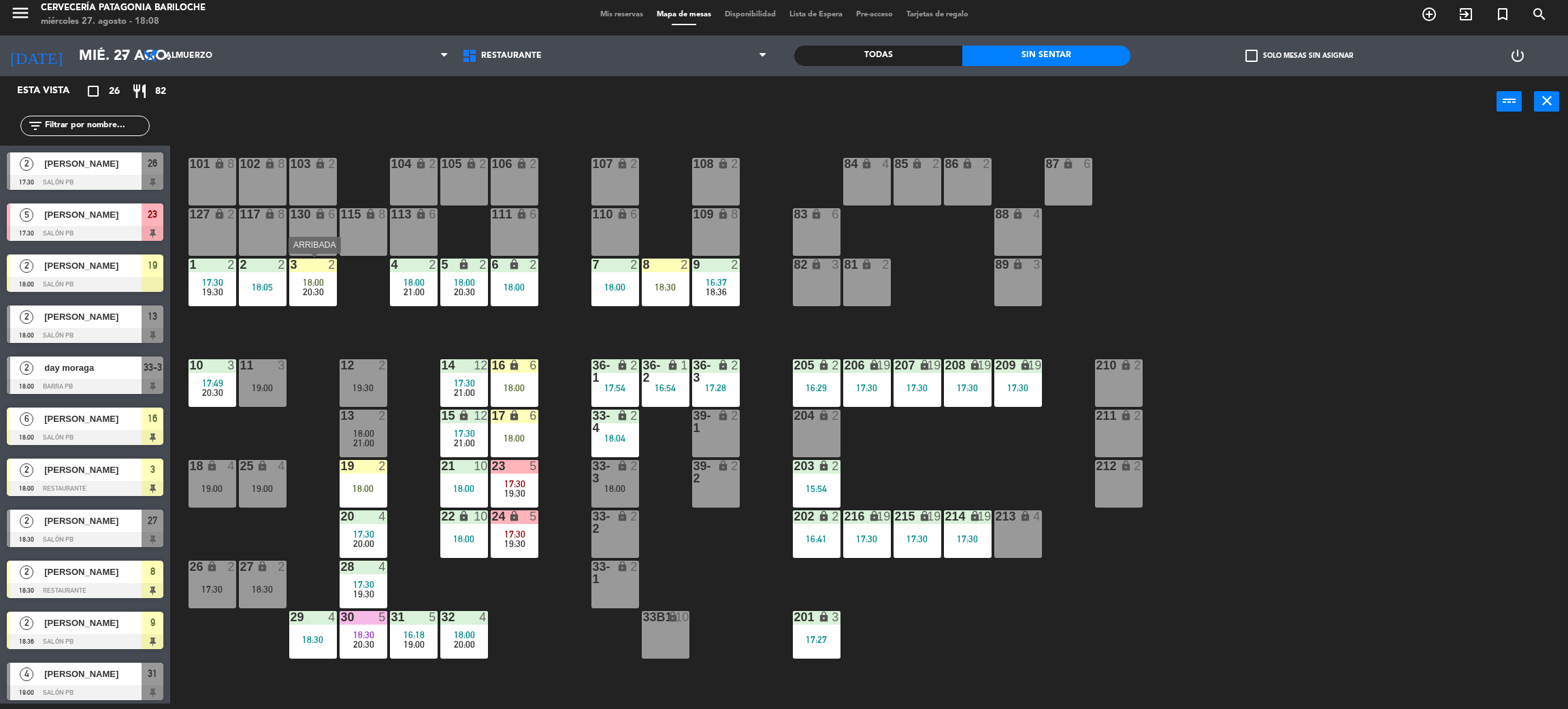
click at [324, 287] on div "20:30" at bounding box center [313, 292] width 48 height 9
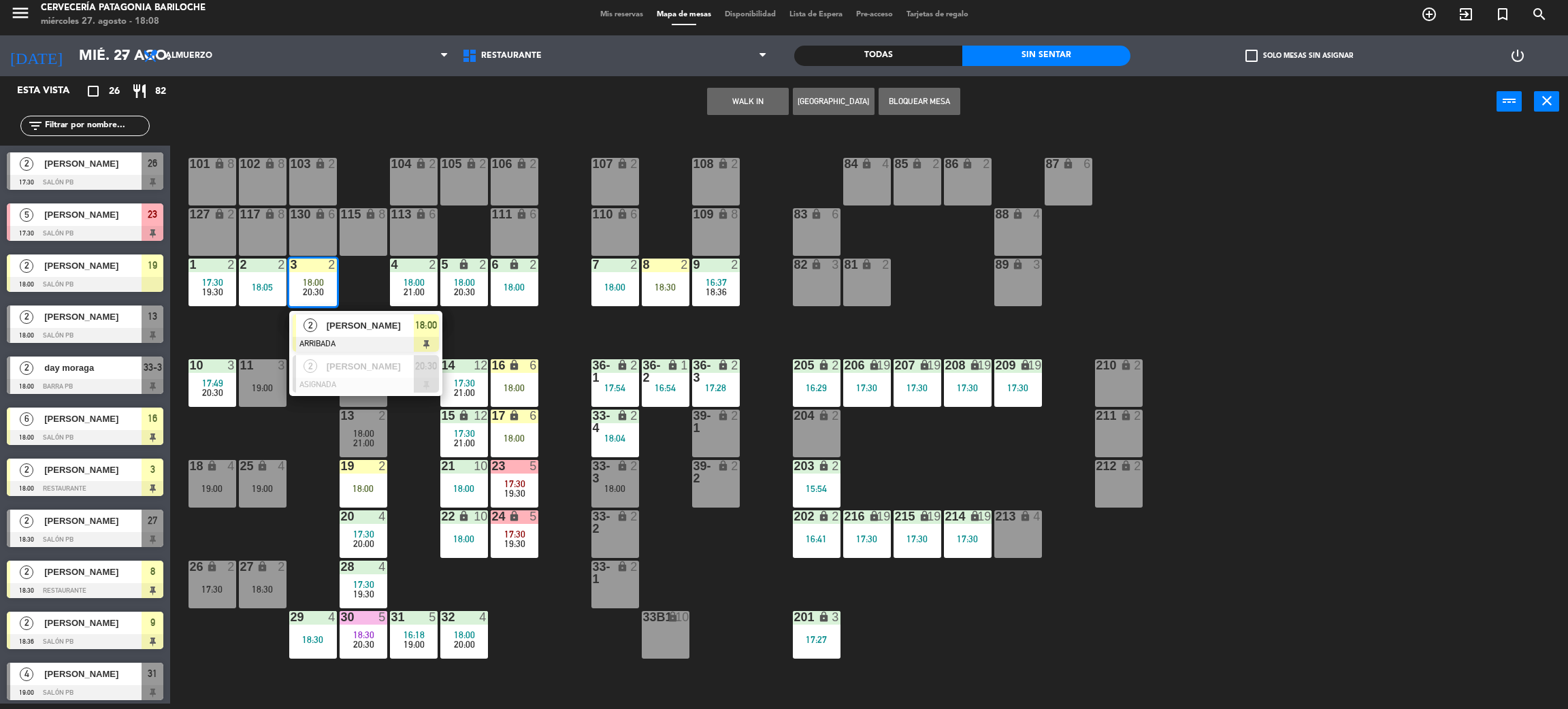
click at [340, 337] on div at bounding box center [366, 344] width 146 height 15
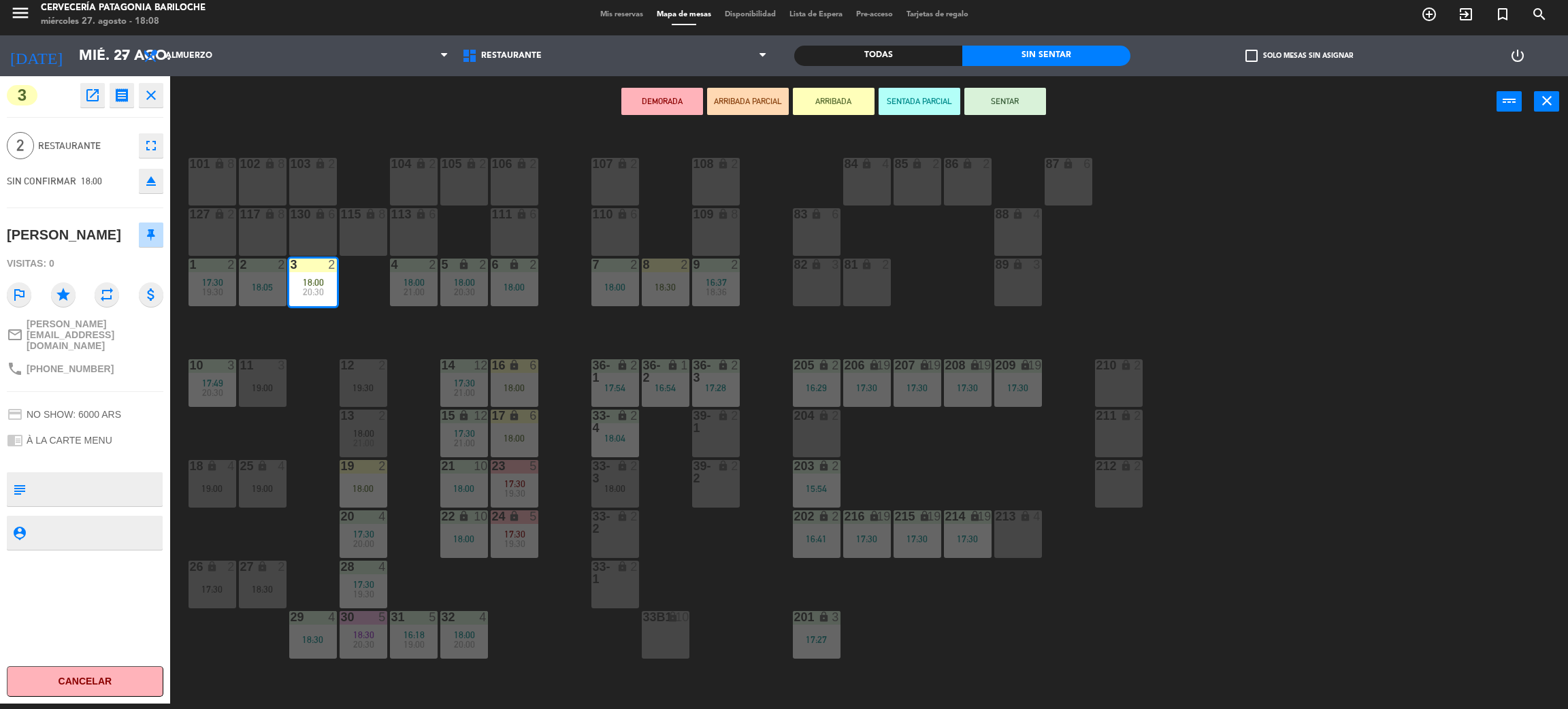
click at [1007, 100] on button "SENTAR" at bounding box center [1005, 101] width 82 height 27
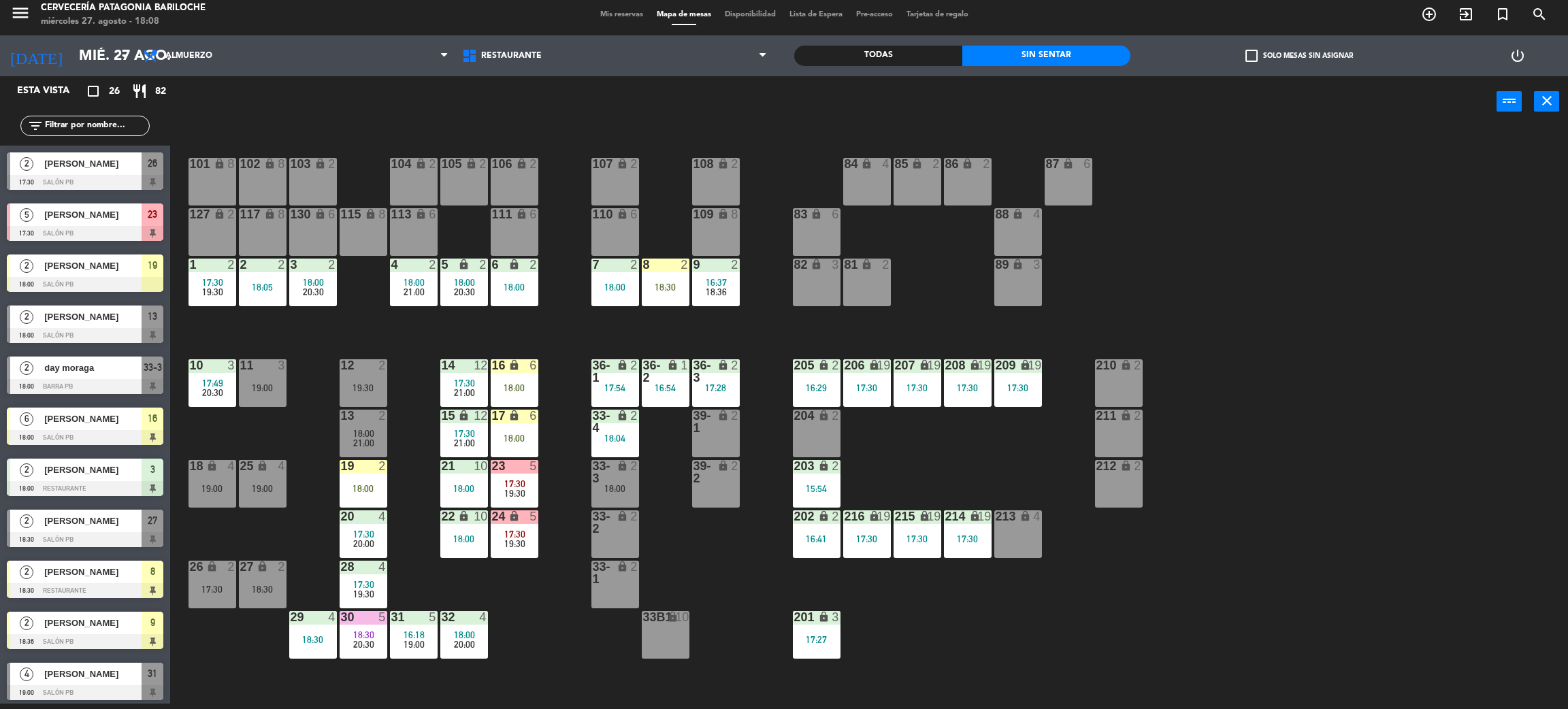
click at [113, 122] on input "text" at bounding box center [96, 126] width 105 height 15
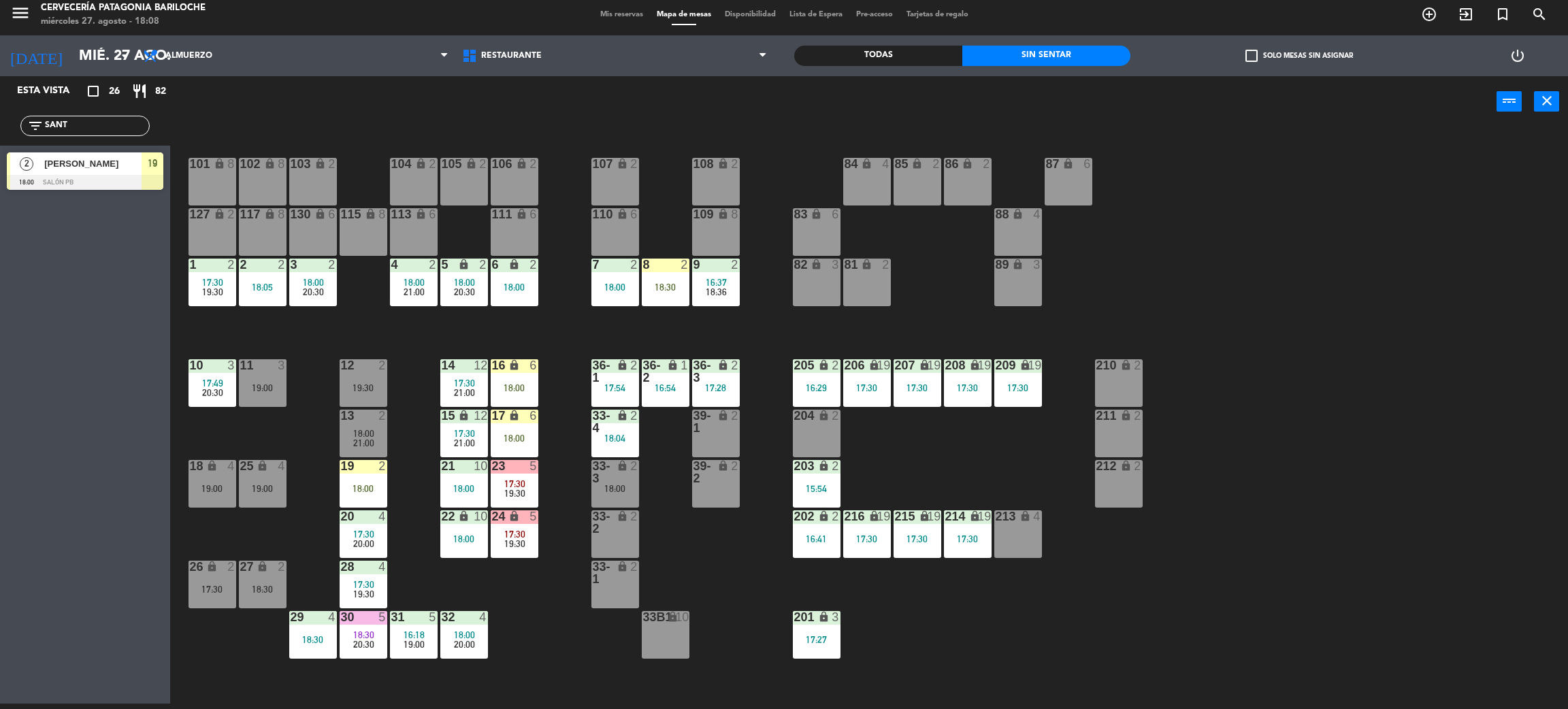
type input "SANT"
click at [27, 231] on div "Esta vista crop_square 26 restaurant 82 filter_list SANT 2 Amélia Santos 18:00 …" at bounding box center [85, 389] width 170 height 627
click at [91, 166] on span "[PERSON_NAME]" at bounding box center [93, 163] width 97 height 14
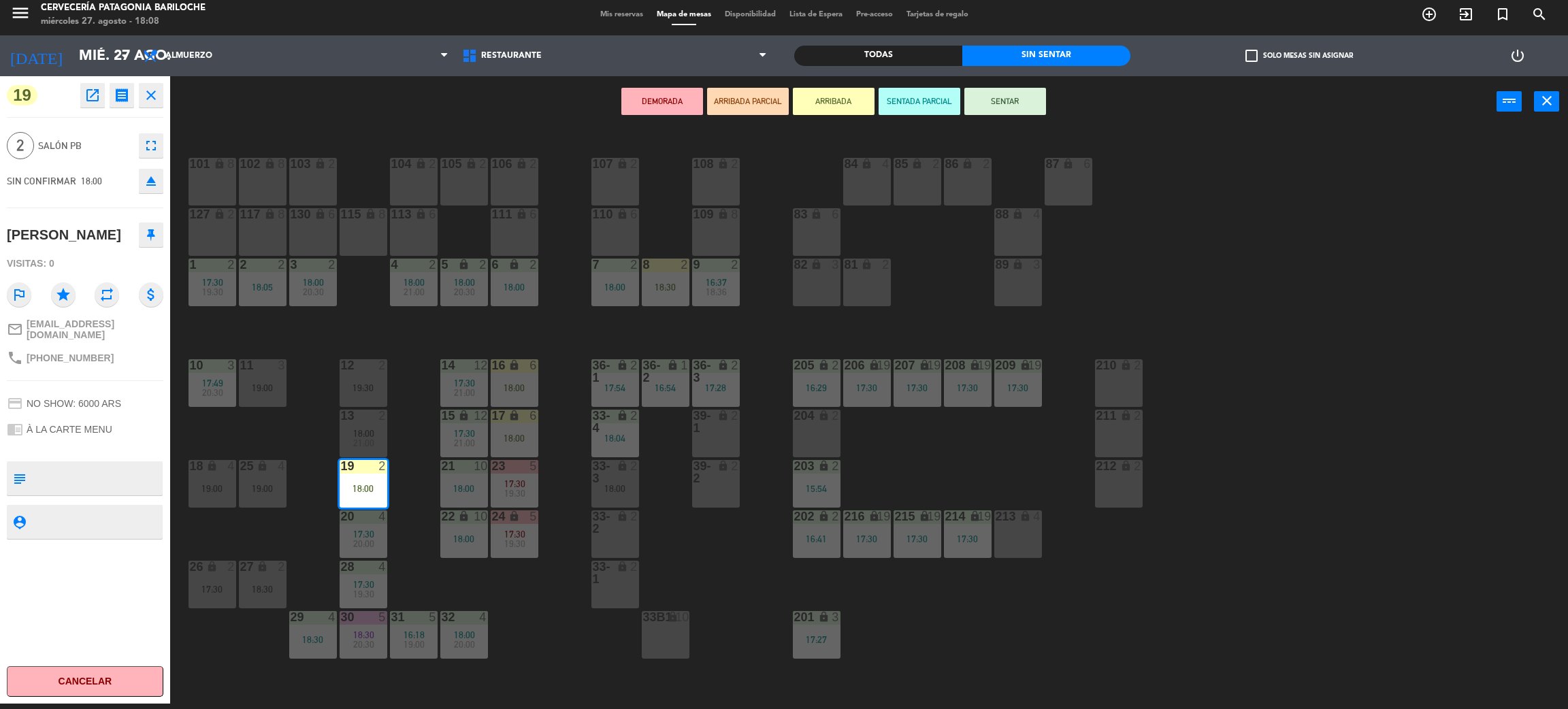
click at [411, 482] on div "101 lock 8 102 lock 8 104 lock 2 105 lock 2 106 lock 2 103 lock 2 107 lock 2 10…" at bounding box center [877, 422] width 1383 height 576
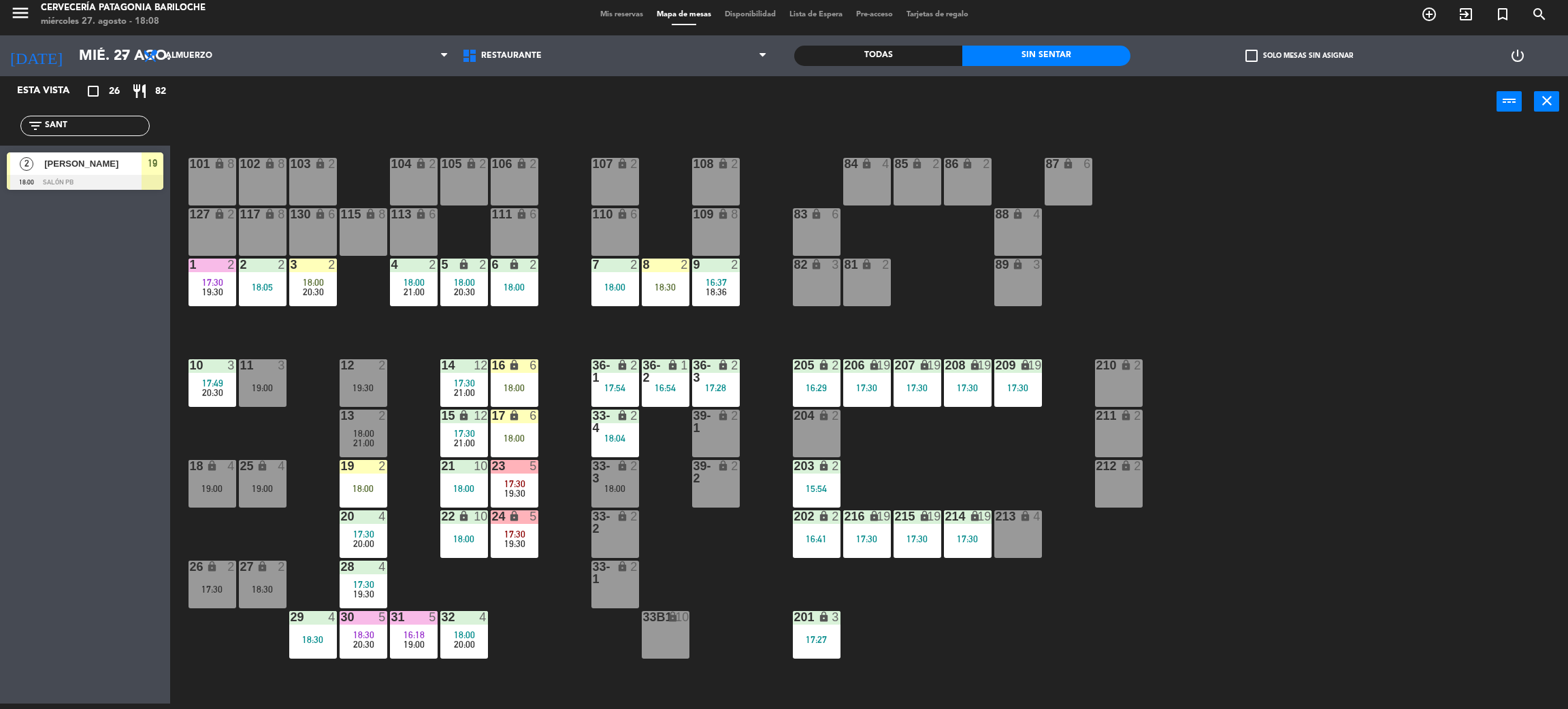
click at [283, 386] on div "19:00" at bounding box center [262, 388] width 48 height 9
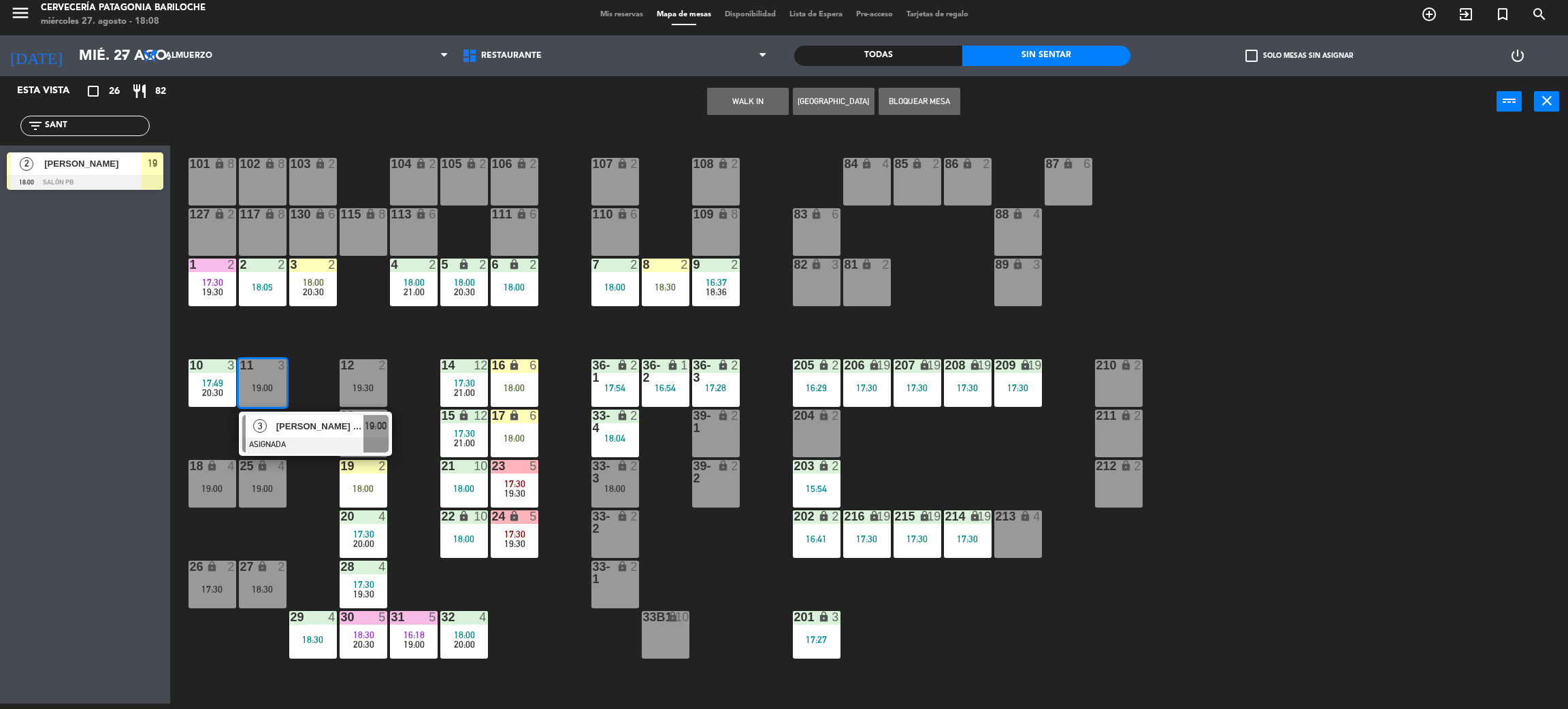
click at [304, 444] on div at bounding box center [316, 444] width 146 height 15
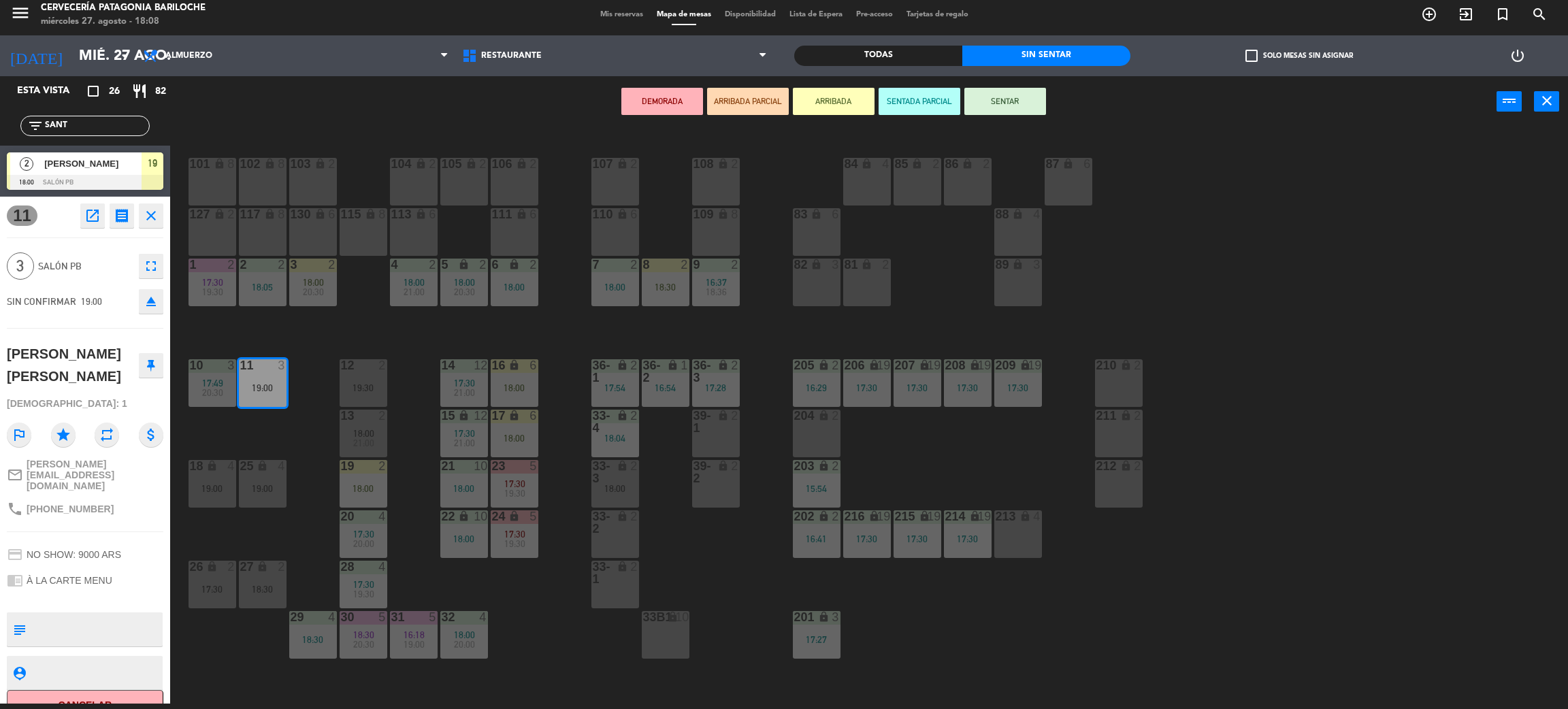
click at [345, 484] on div "18:00" at bounding box center [364, 488] width 48 height 9
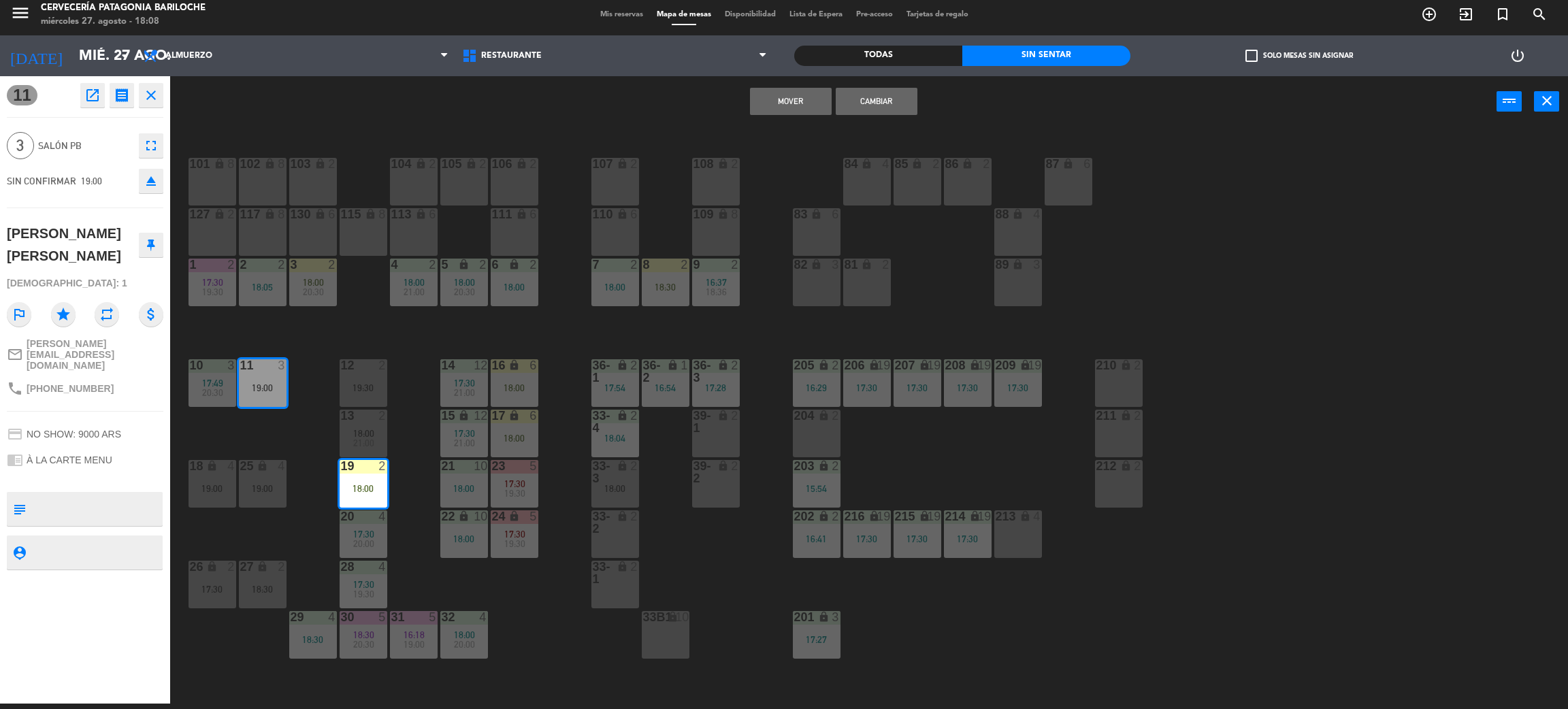
click at [886, 97] on button "Cambiar" at bounding box center [877, 101] width 82 height 27
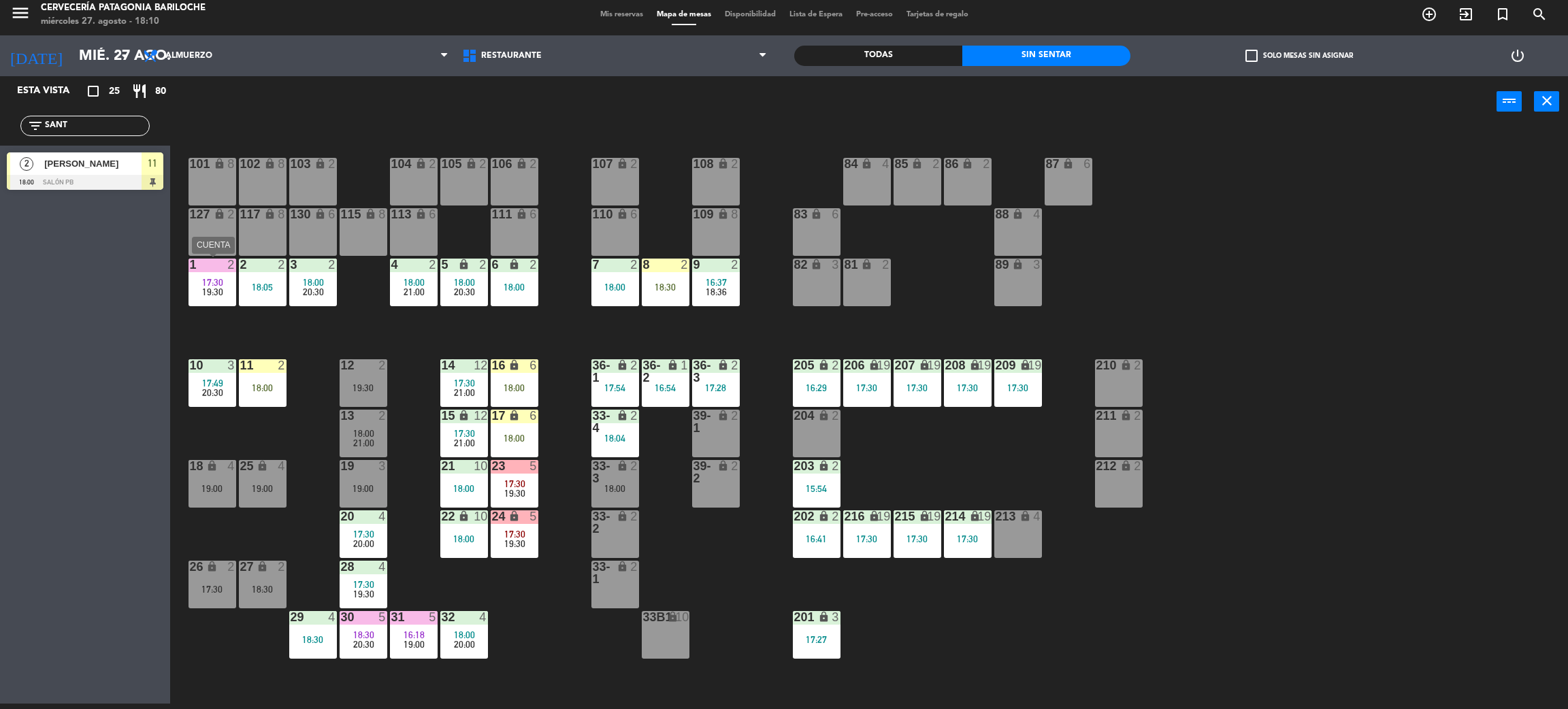
click at [206, 290] on span "19:30" at bounding box center [212, 292] width 21 height 11
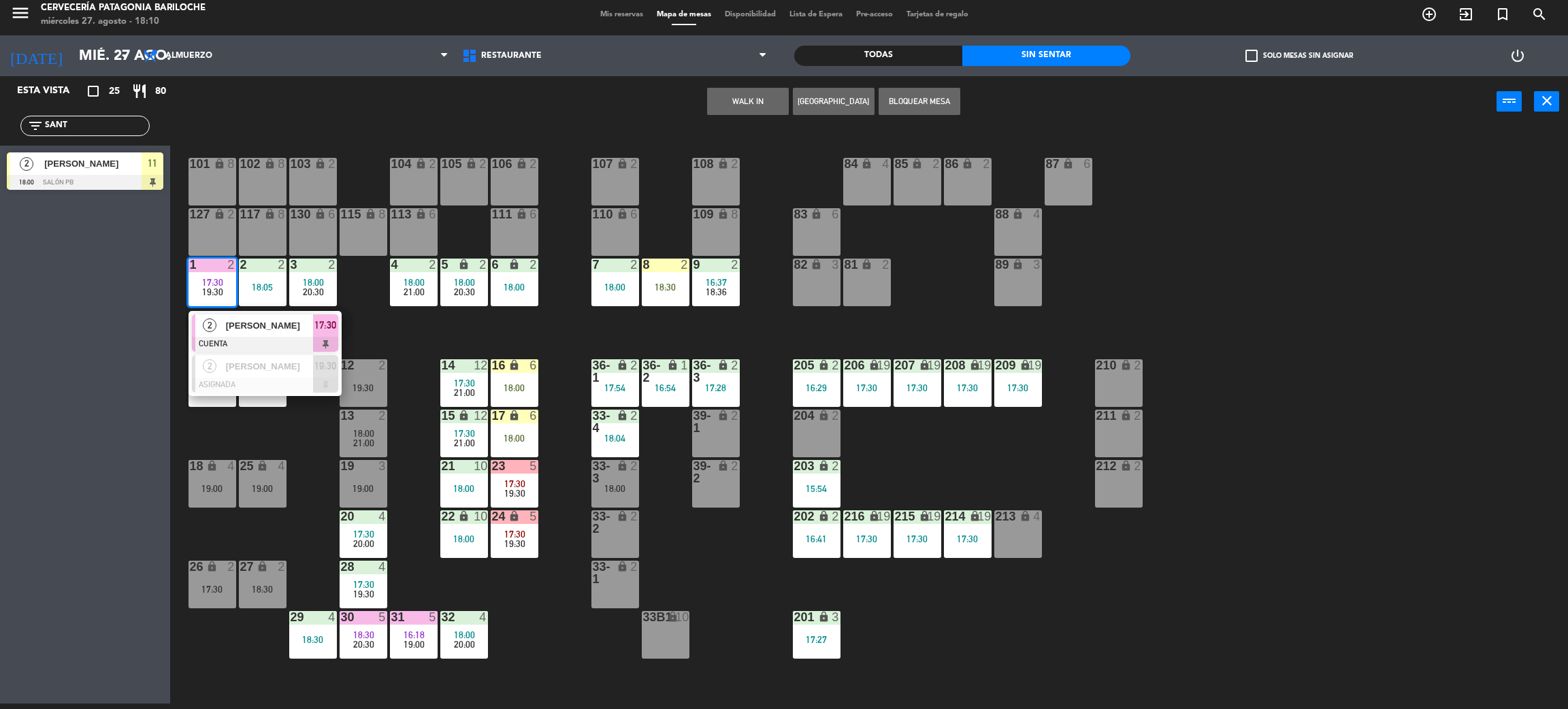
drag, startPoint x: 821, startPoint y: 354, endPoint x: 737, endPoint y: 333, distance: 86.6
click at [806, 354] on div "101 lock 8 102 lock 8 104 lock 2 105 lock 2 106 lock 2 103 lock 2 107 lock 2 10…" at bounding box center [877, 422] width 1383 height 576
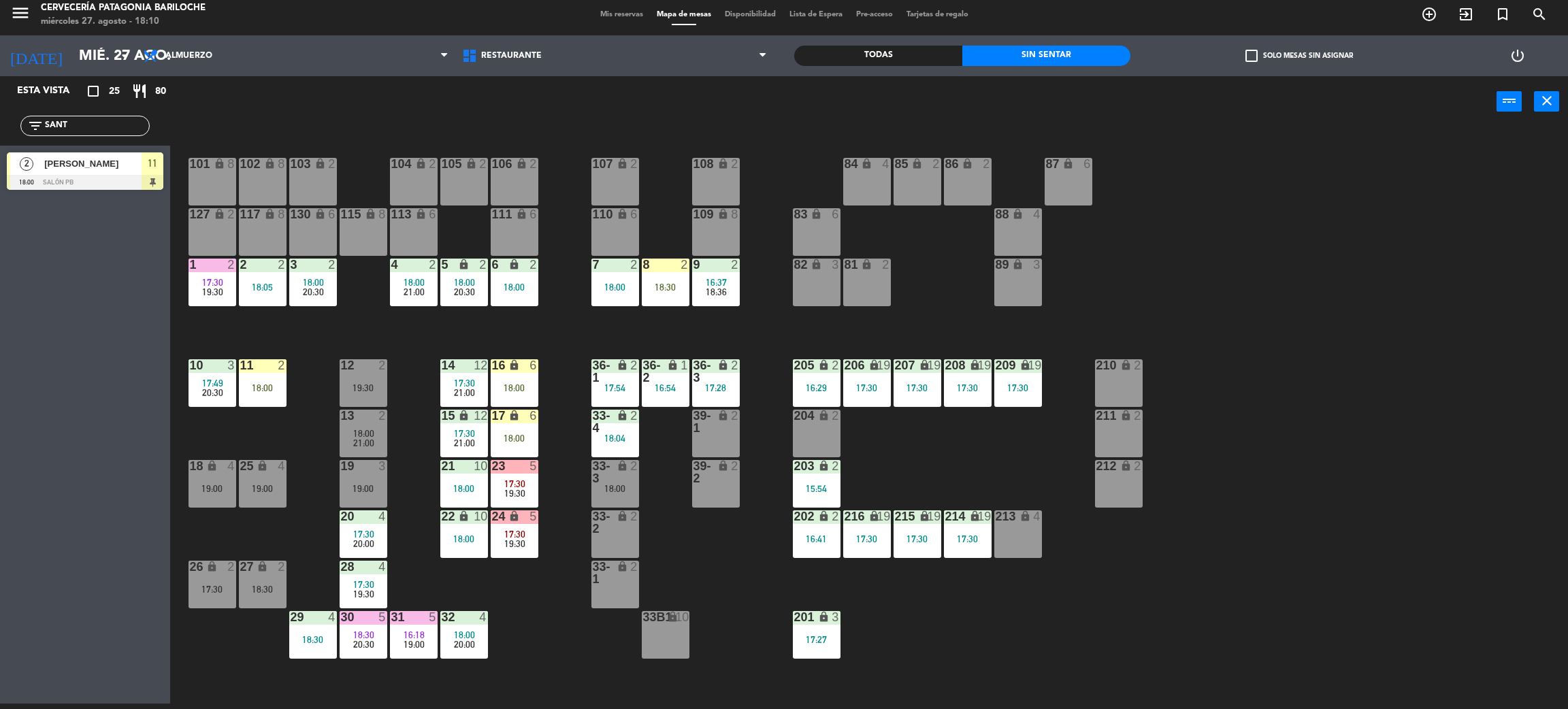
click at [667, 289] on div "18:30" at bounding box center [665, 287] width 48 height 9
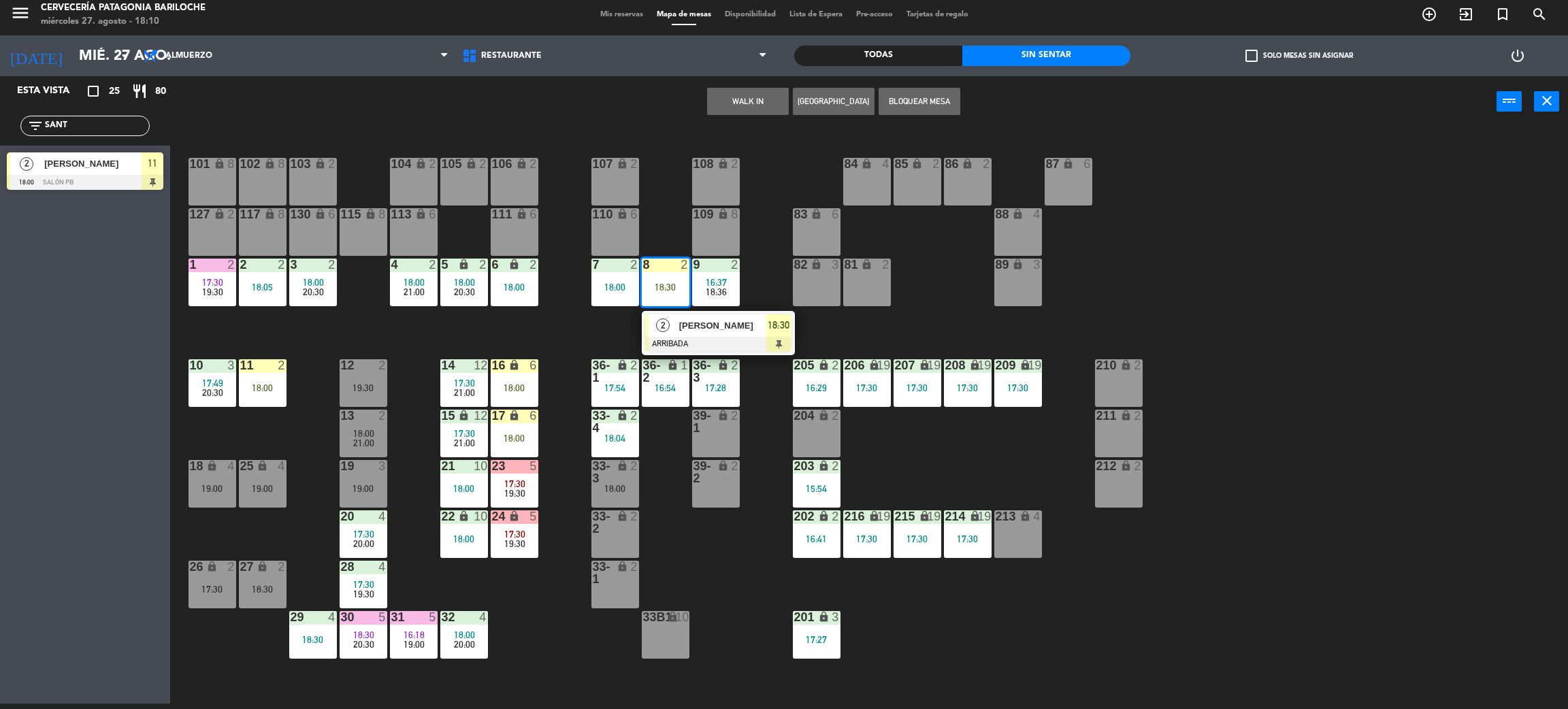
click at [711, 327] on span "[PERSON_NAME]" at bounding box center [722, 326] width 87 height 14
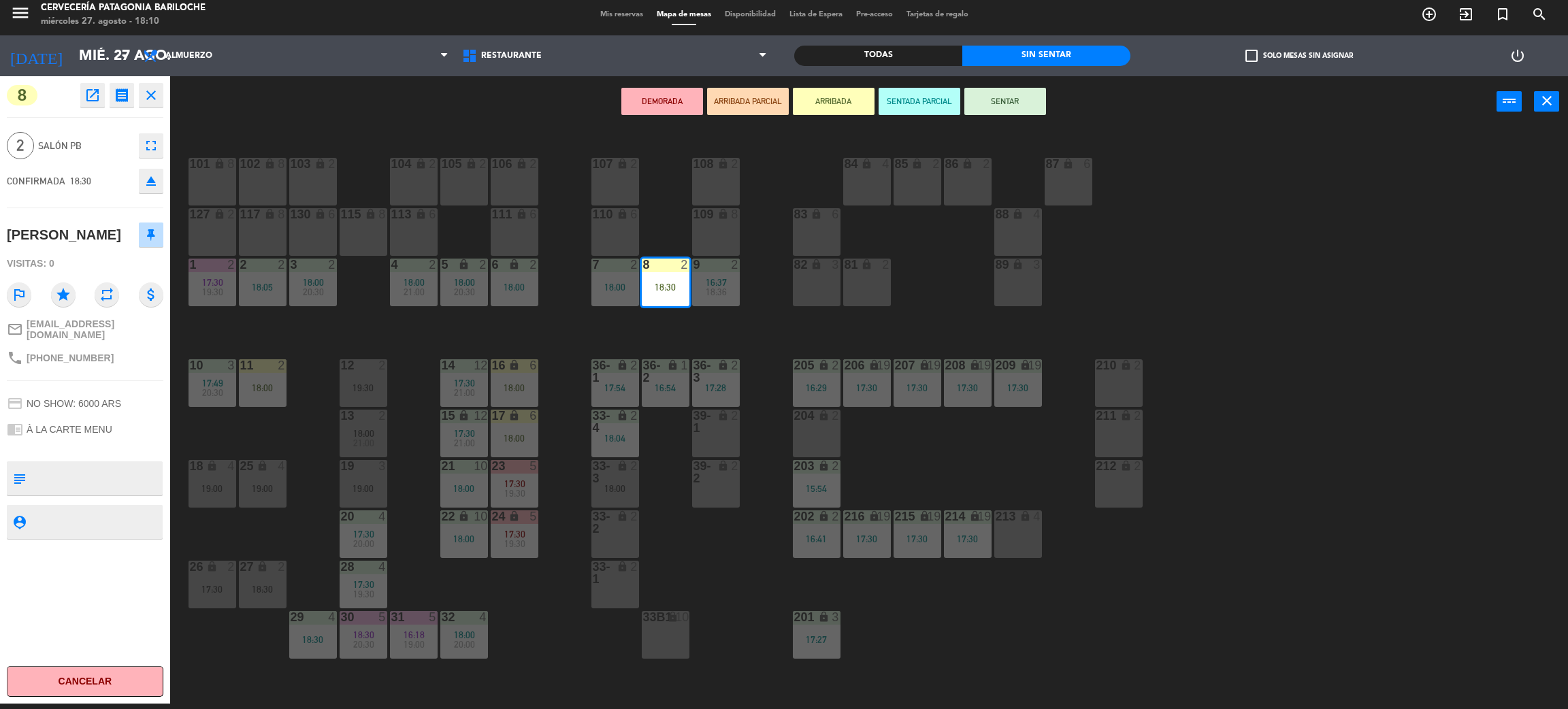
click at [341, 388] on div "19:30" at bounding box center [364, 388] width 48 height 9
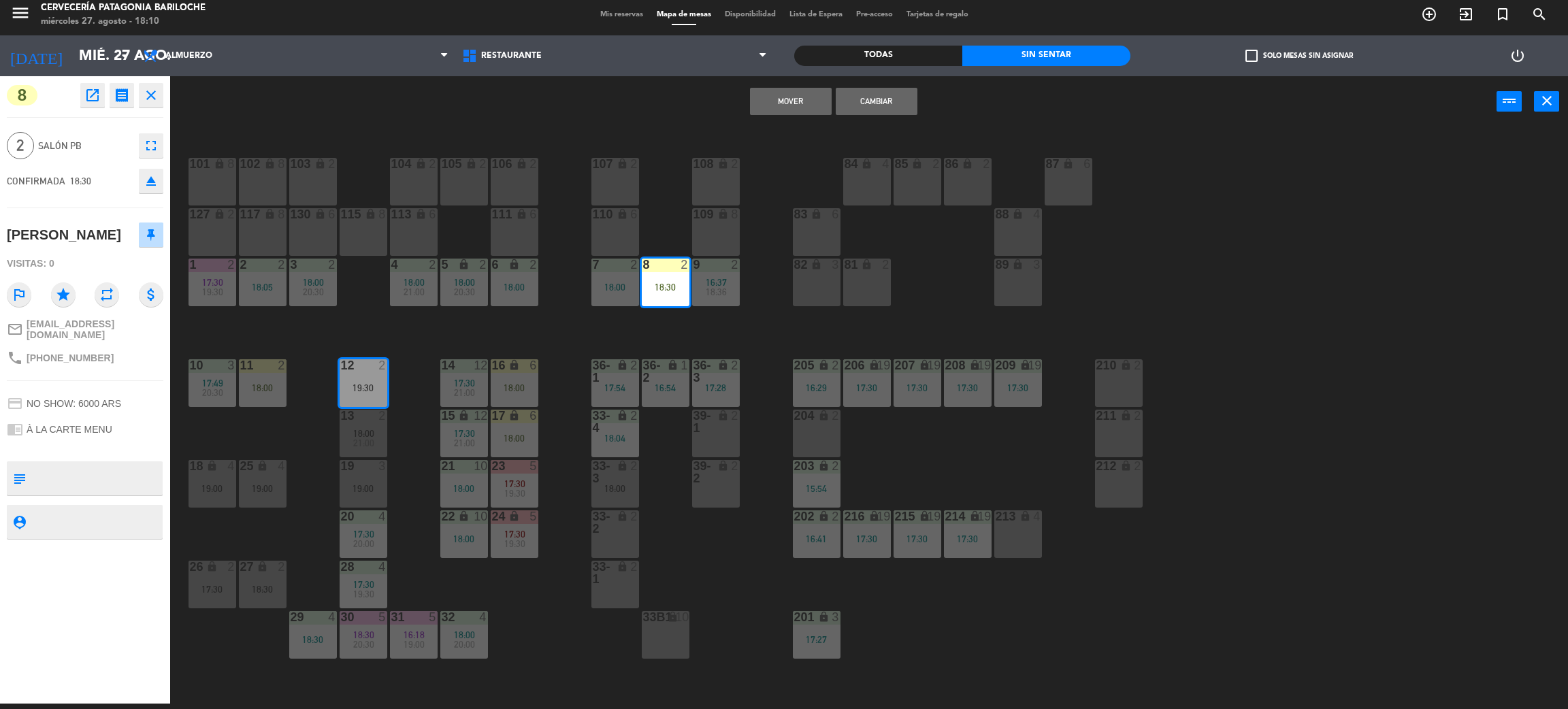
click at [877, 101] on button "Cambiar" at bounding box center [877, 101] width 82 height 27
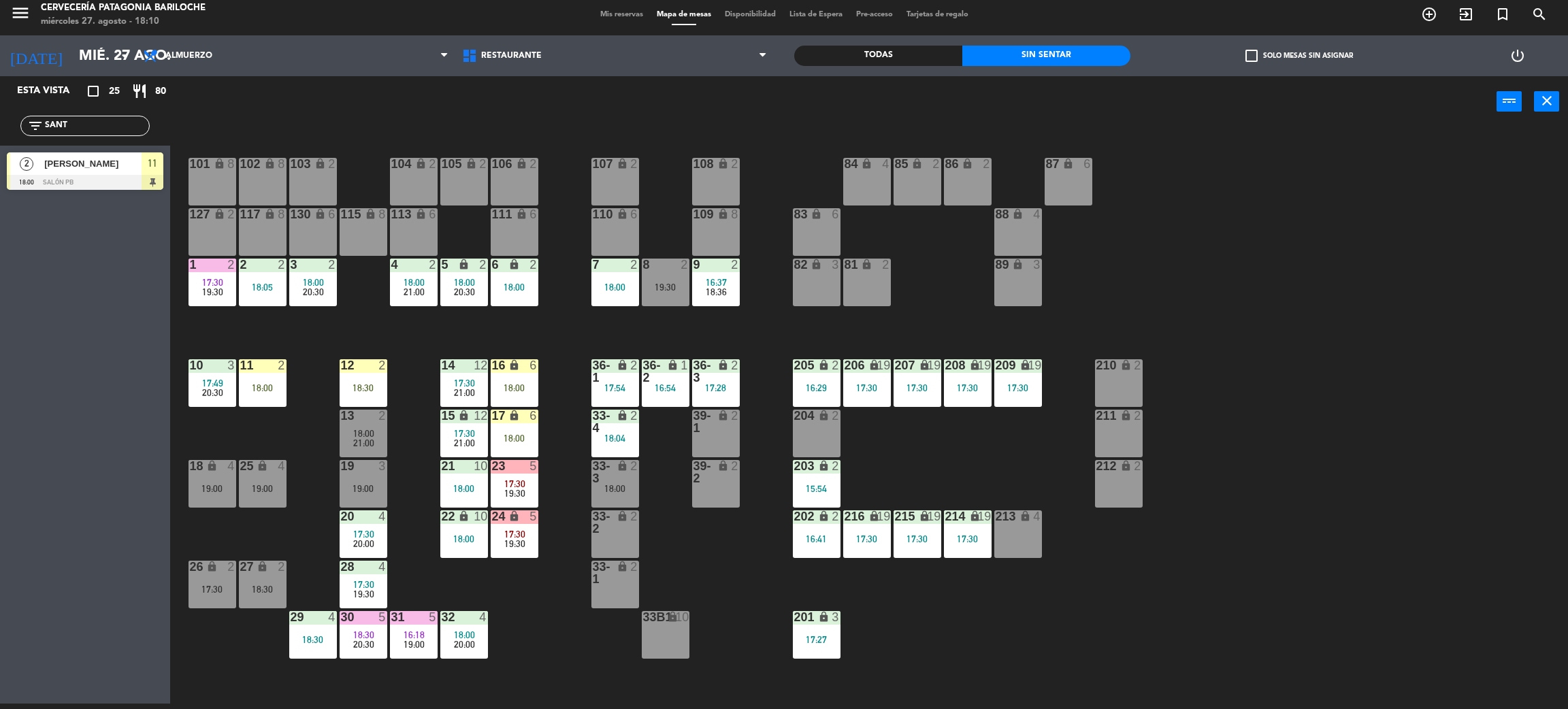
click at [614, 524] on div "lock" at bounding box center [615, 522] width 23 height 24
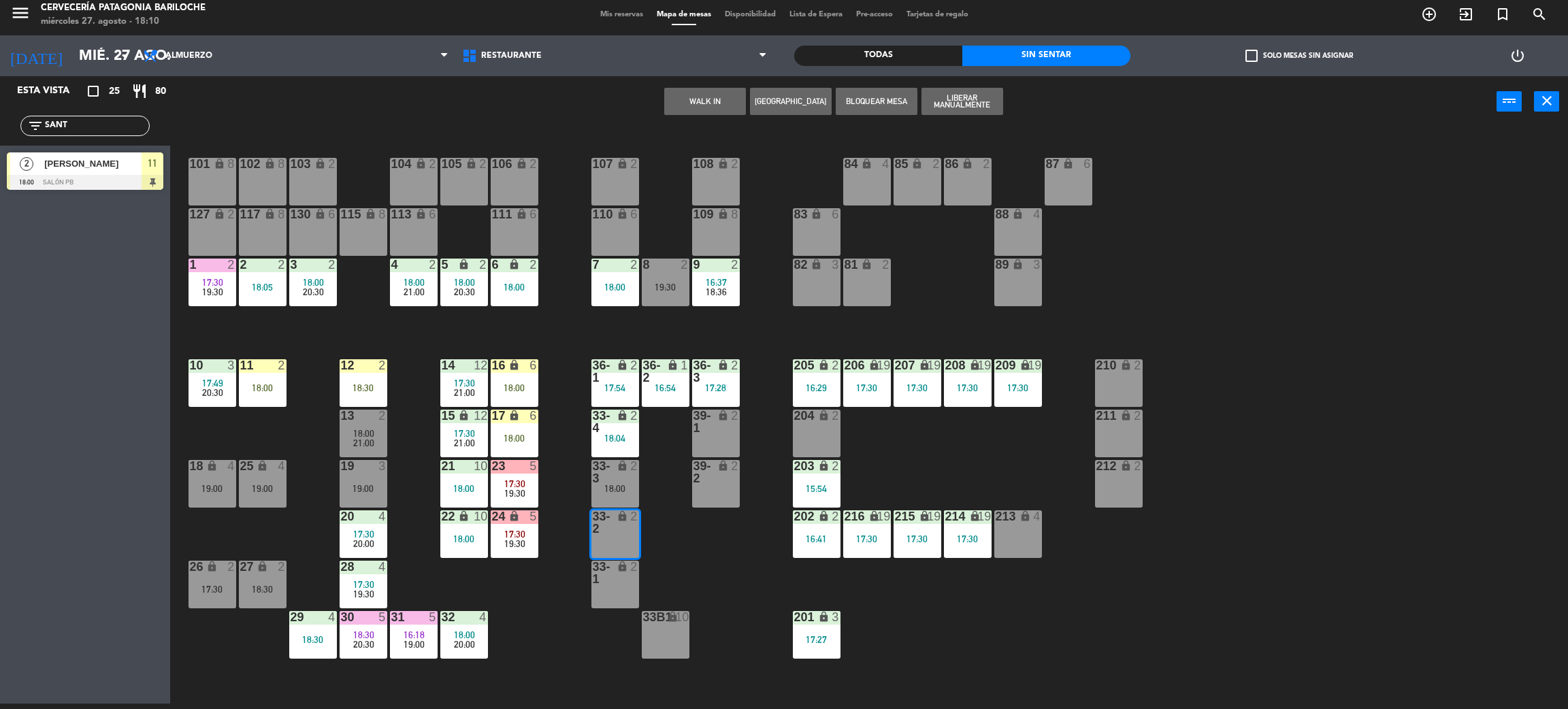
drag, startPoint x: 709, startPoint y: 499, endPoint x: 692, endPoint y: 499, distance: 17.0
click at [709, 498] on div "39-2 lock 2" at bounding box center [716, 484] width 48 height 48
click at [671, 501] on div "101 lock 8 102 lock 8 104 lock 2 105 lock 2 106 lock 2 103 lock 2 107 lock 2 10…" at bounding box center [877, 422] width 1383 height 576
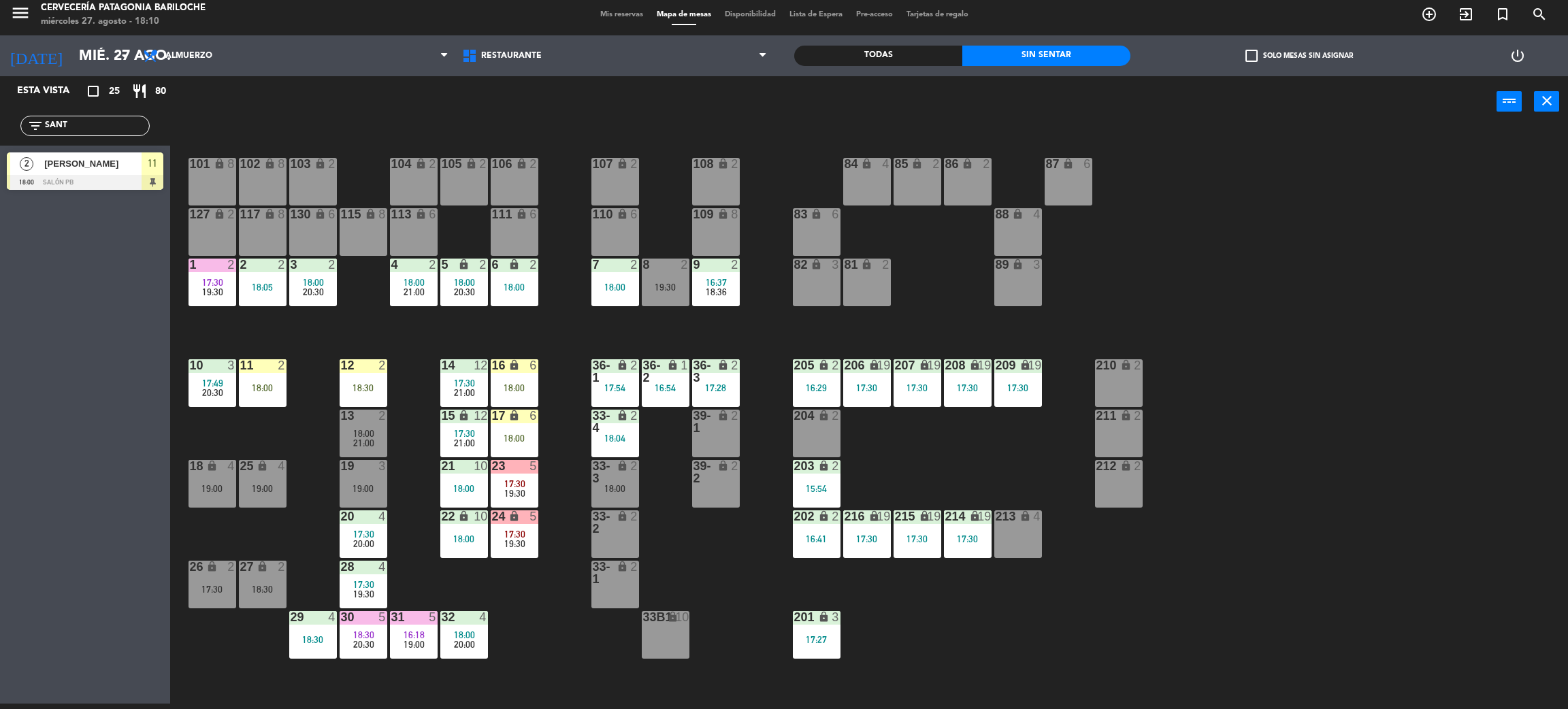
click at [630, 496] on div "33-3 lock 2 18:00" at bounding box center [615, 484] width 48 height 48
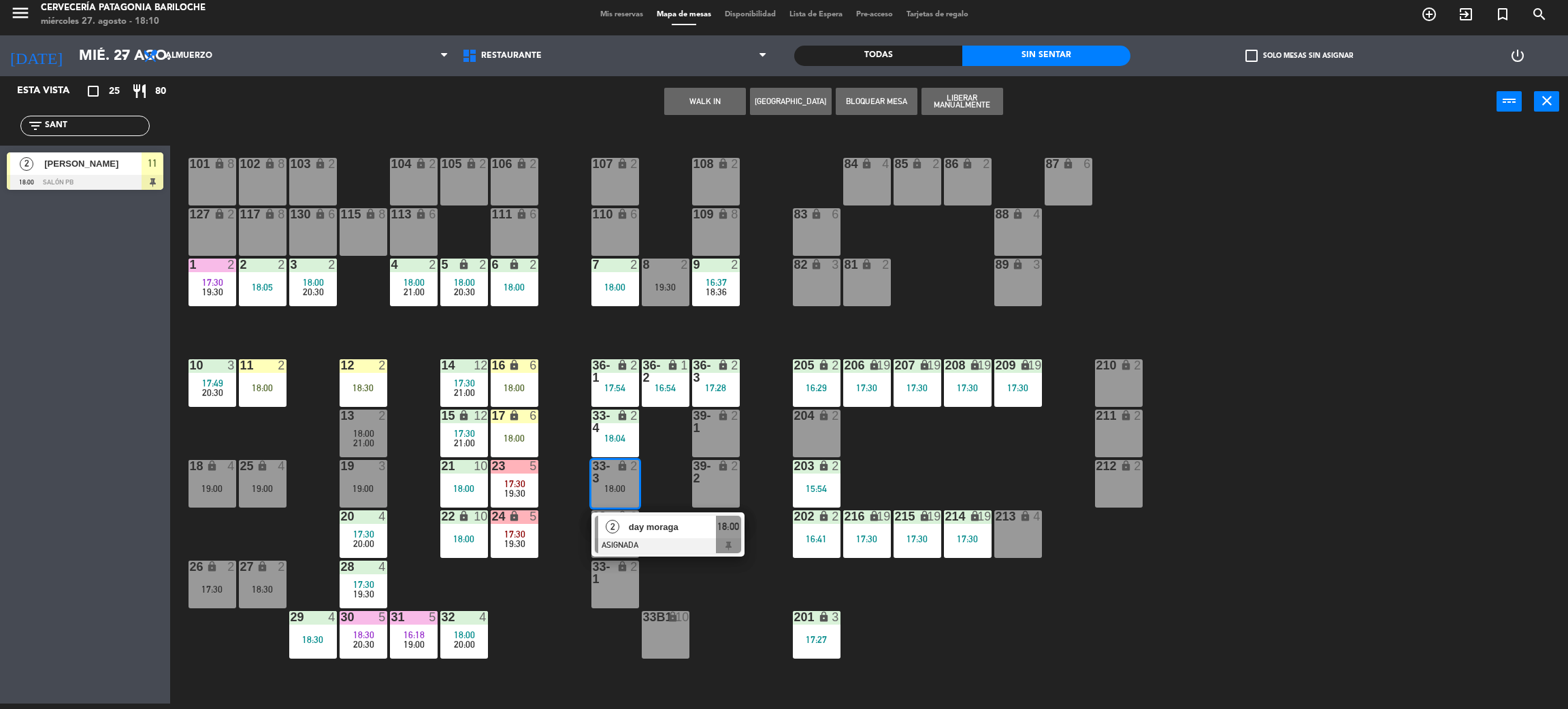
click at [658, 522] on span "day moraga" at bounding box center [672, 527] width 87 height 14
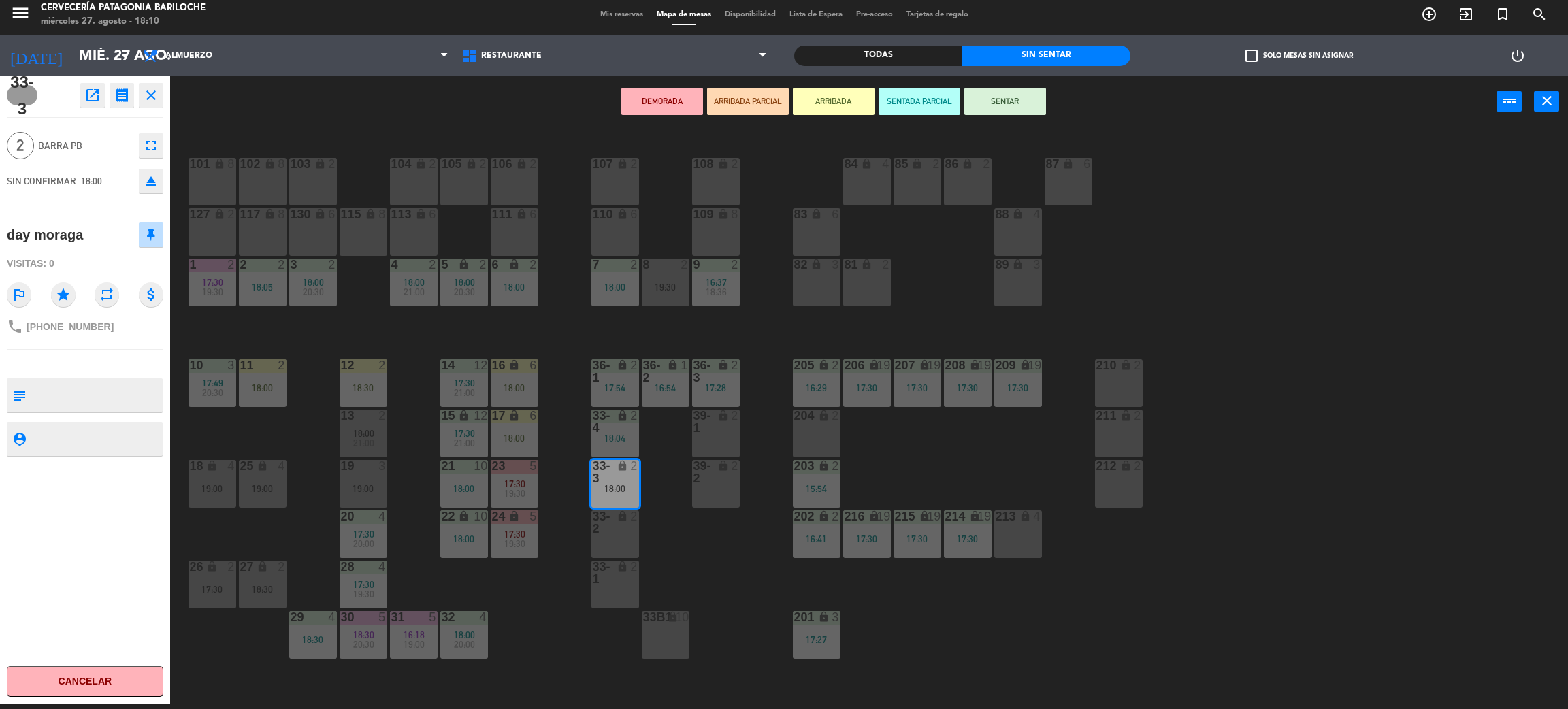
click at [624, 542] on div "33-2 lock 2" at bounding box center [615, 534] width 48 height 48
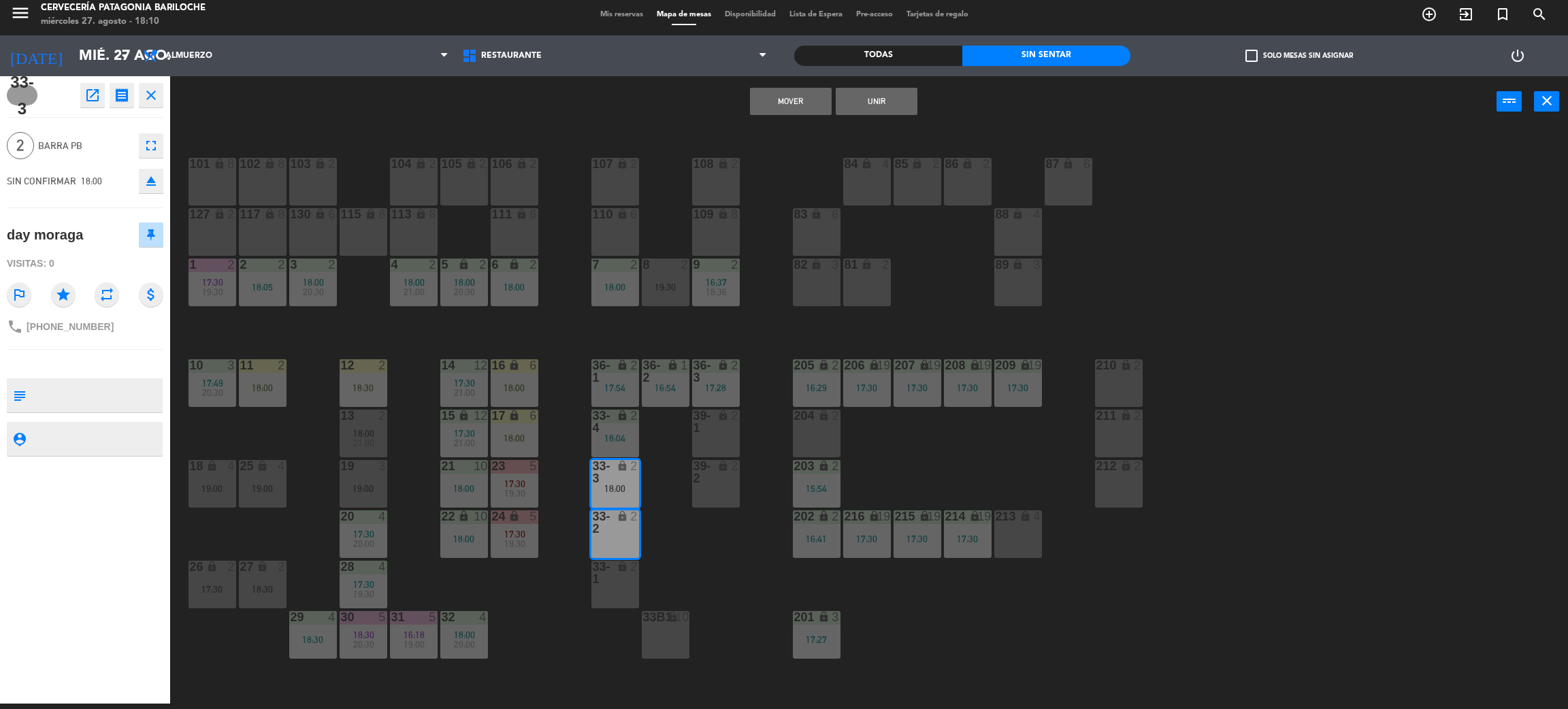
click at [806, 111] on button "Mover" at bounding box center [791, 101] width 82 height 27
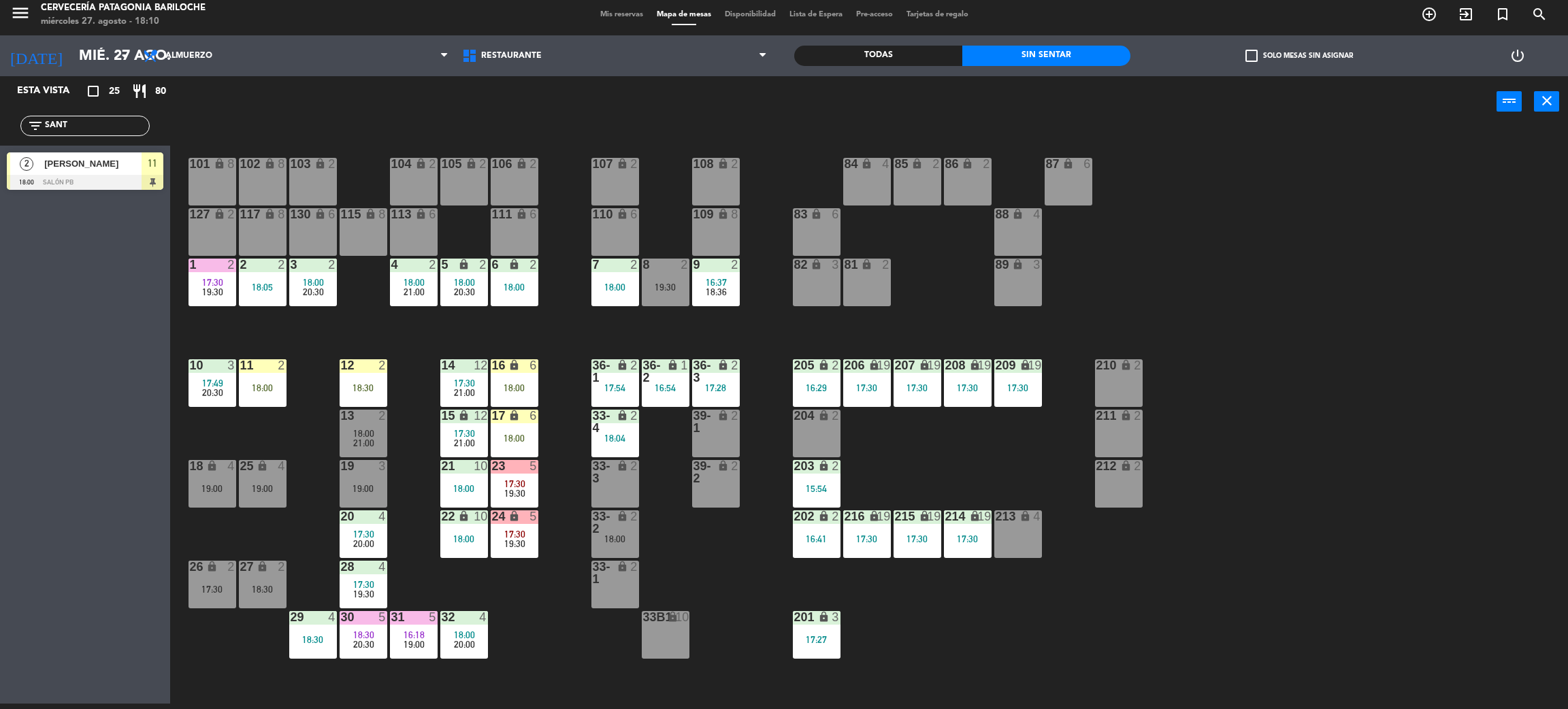
click at [610, 463] on div "lock" at bounding box center [615, 472] width 23 height 24
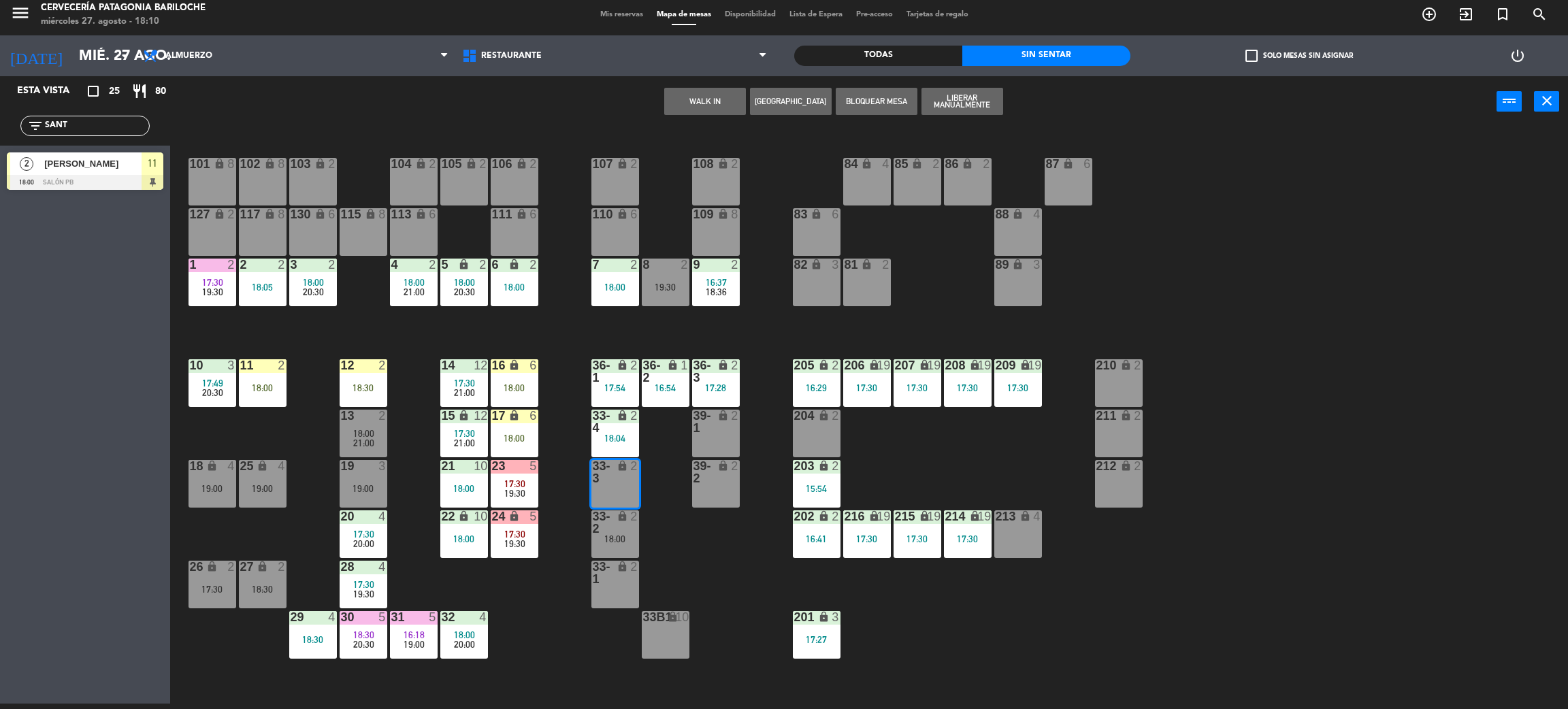
click at [688, 109] on button "WALK IN" at bounding box center [705, 101] width 82 height 27
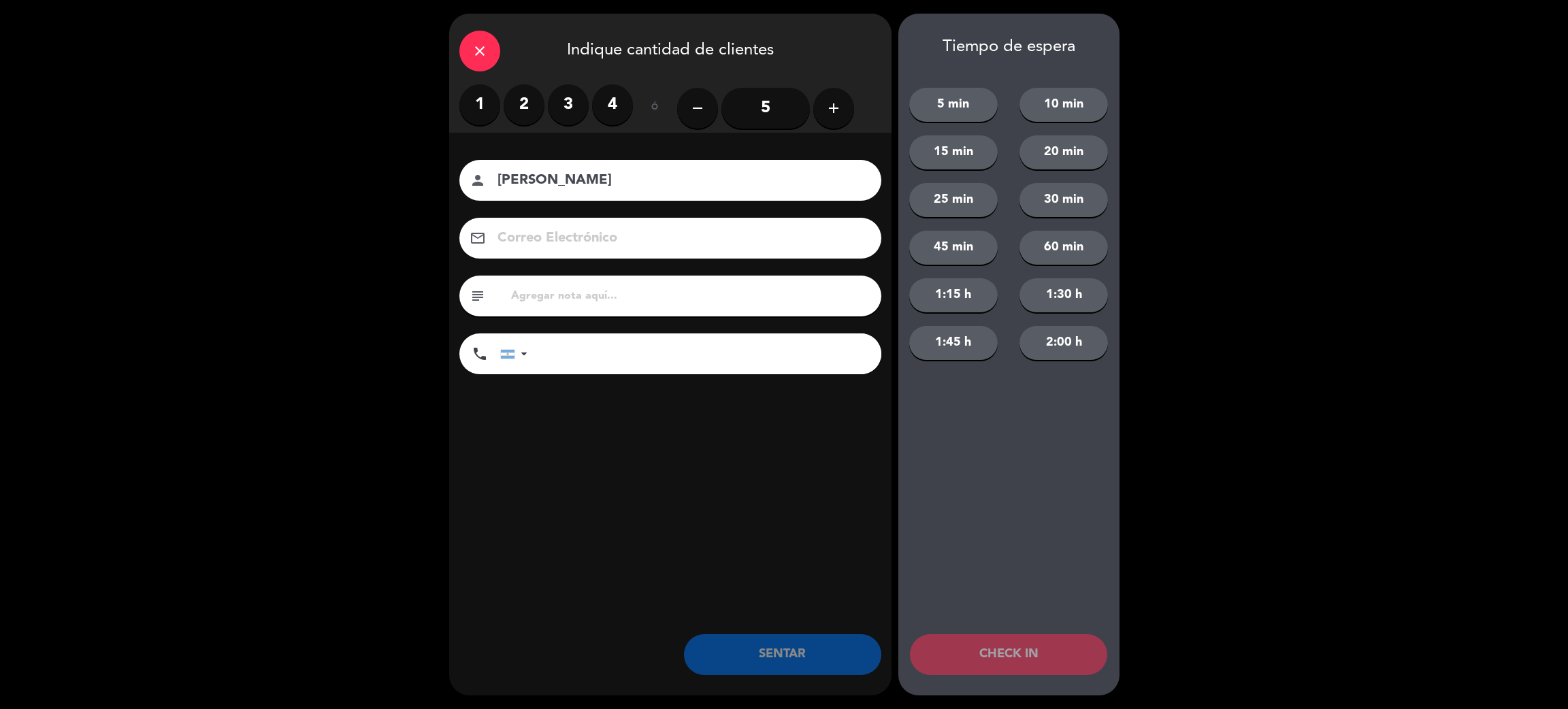
type input "[PERSON_NAME]"
click at [594, 369] on input "tel" at bounding box center [711, 354] width 340 height 41
click at [607, 341] on input "[PHONE_NUMBER]" at bounding box center [711, 354] width 340 height 41
type input "[PHONE_NUMBER]"
click at [515, 112] on label "2" at bounding box center [524, 104] width 41 height 41
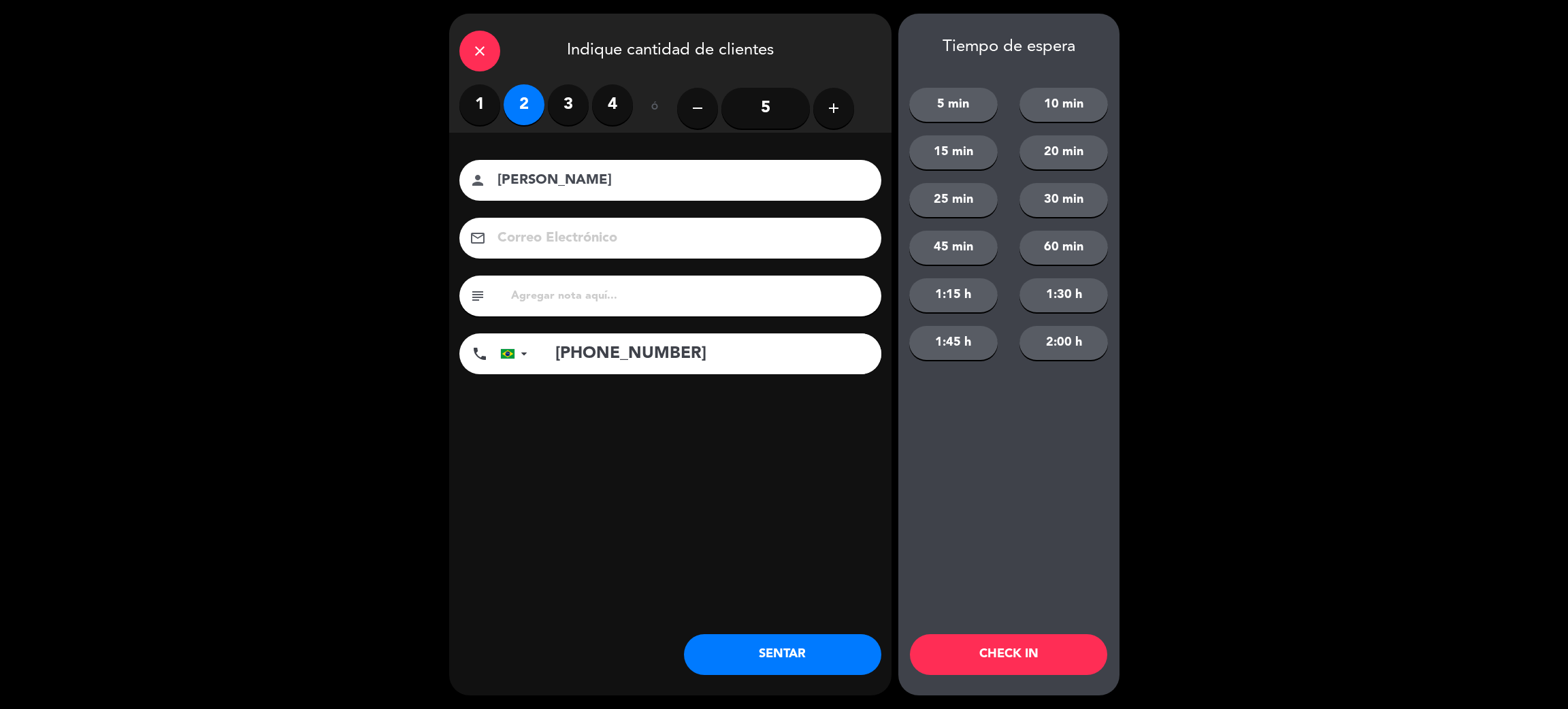
click at [846, 663] on button "SENTAR" at bounding box center [782, 655] width 197 height 41
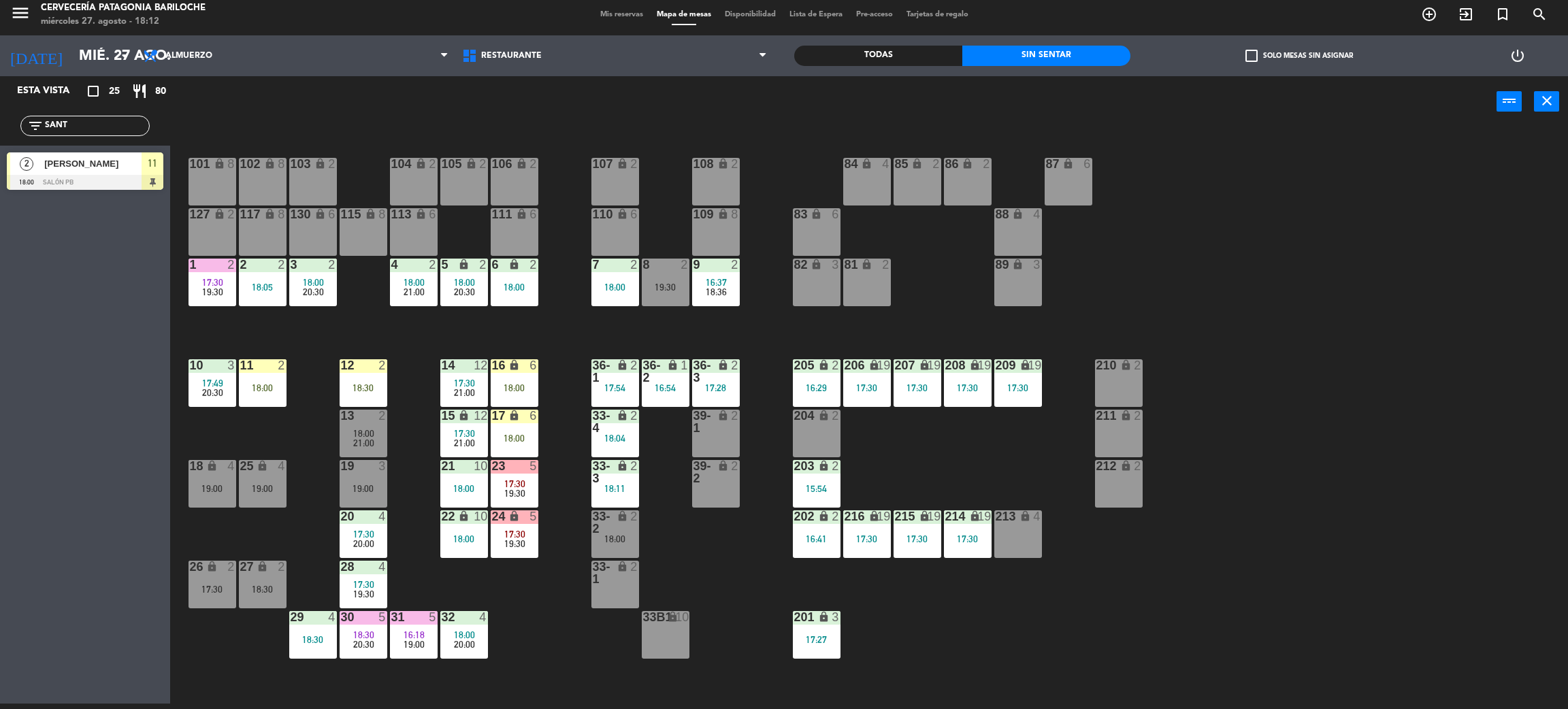
drag, startPoint x: 85, startPoint y: 125, endPoint x: 53, endPoint y: 124, distance: 32.0
click at [53, 124] on input "SANT" at bounding box center [96, 126] width 105 height 15
type input "S"
type input "I"
type input "GA"
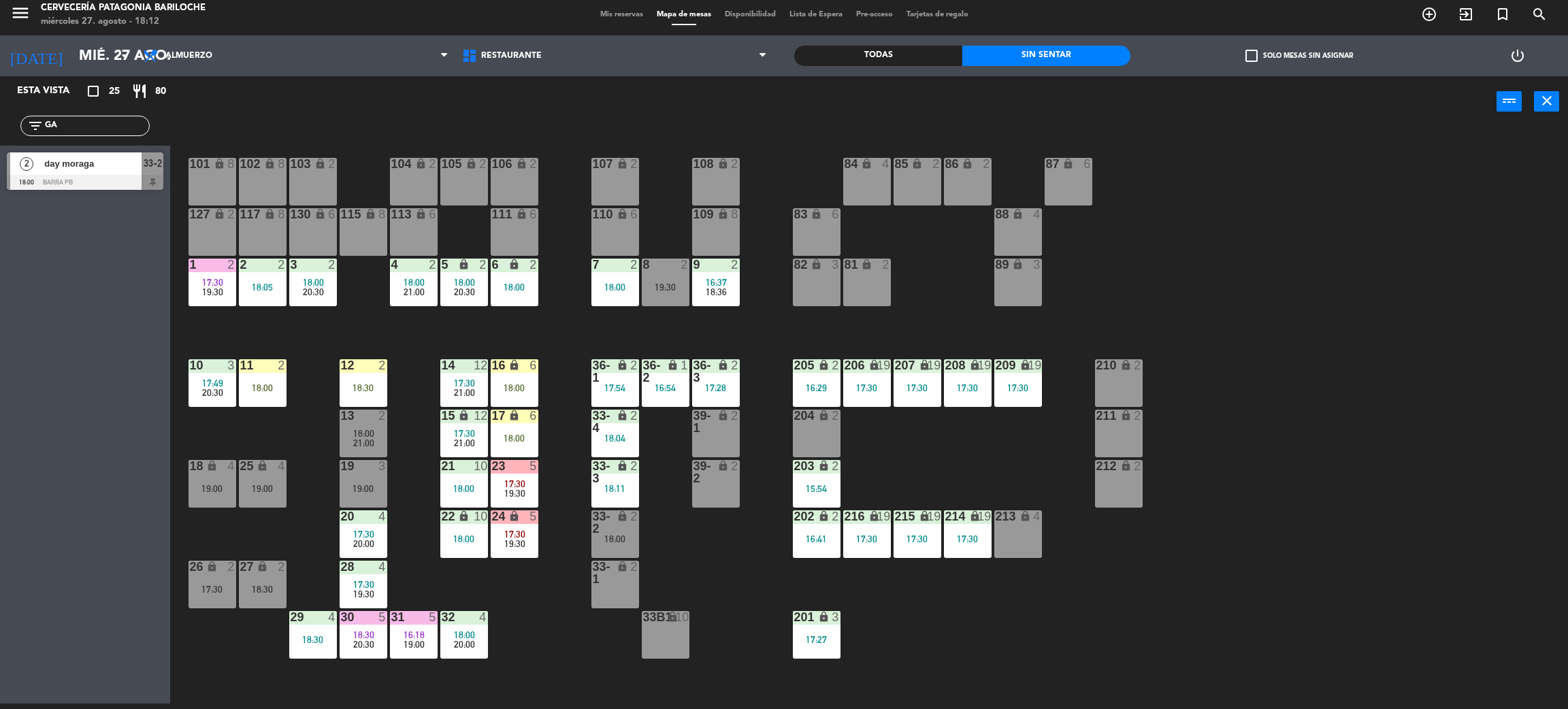
click at [44, 320] on div "Esta vista crop_square 25 restaurant 80 filter_list GA 2 day moraga 18:00 BARRA…" at bounding box center [85, 389] width 170 height 627
drag, startPoint x: 96, startPoint y: 126, endPoint x: 20, endPoint y: 126, distance: 76.0
click at [20, 126] on div "filter_list GA" at bounding box center [85, 126] width 130 height 20
drag, startPoint x: 10, startPoint y: 253, endPoint x: 27, endPoint y: 238, distance: 22.7
click at [10, 253] on div "Esta vista crop_square 25 restaurant 80 filter_list GA 2 day moraga 18:00 BARRA…" at bounding box center [85, 389] width 170 height 627
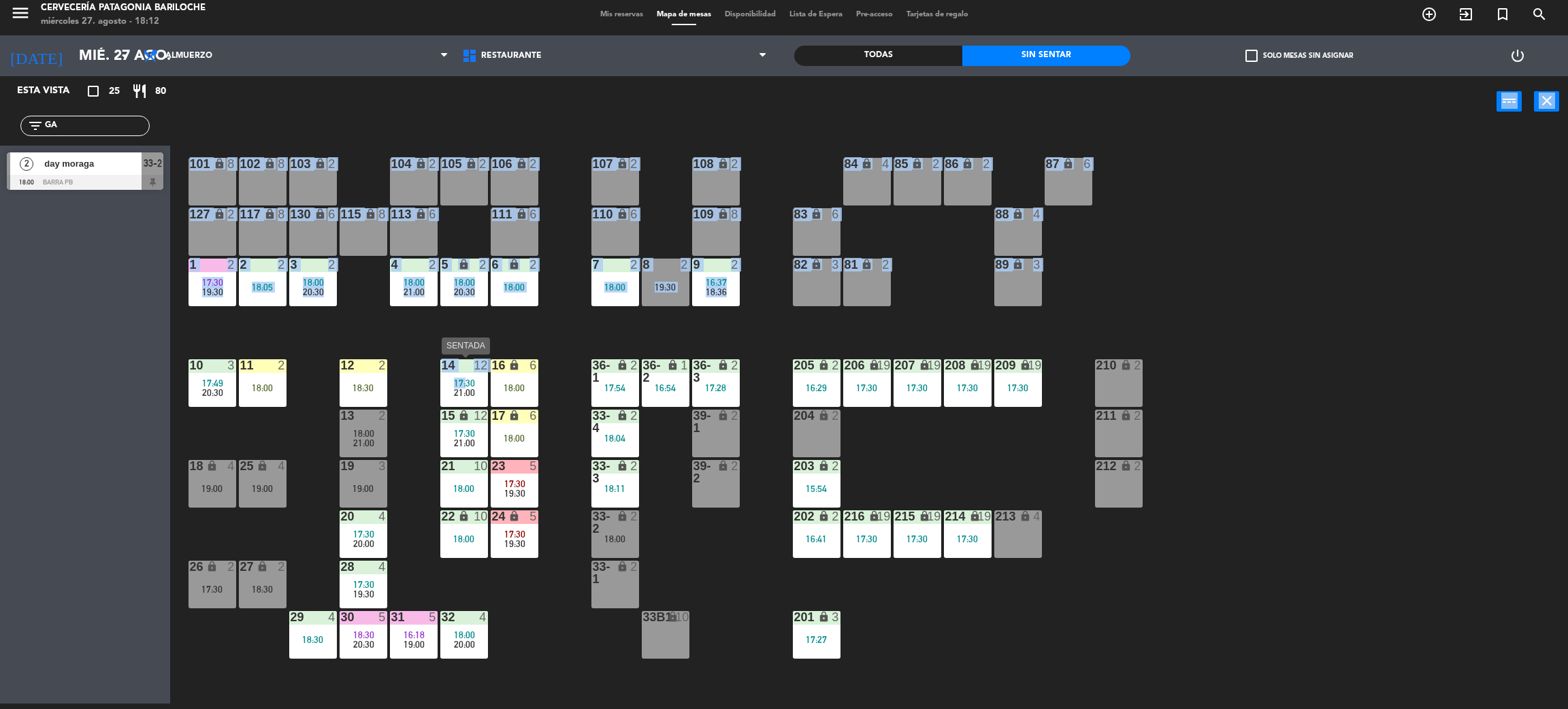
drag, startPoint x: 451, startPoint y: 379, endPoint x: 462, endPoint y: 375, distance: 11.7
click at [462, 375] on div "power_input close 101 lock 8 102 lock 8 104 lock 2 105 lock 2 106 lock 2 103 lo…" at bounding box center [784, 393] width 1568 height 634
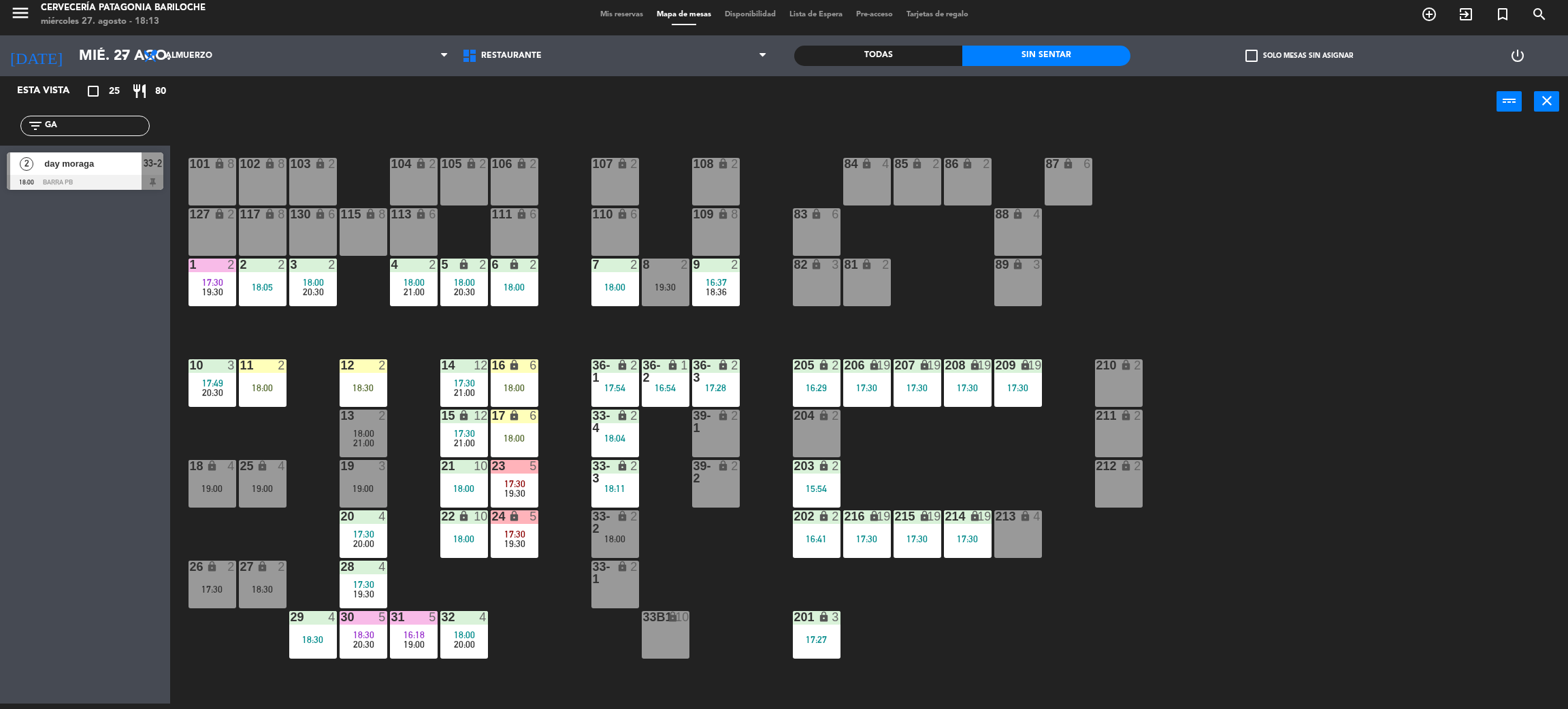
click at [656, 607] on div "101 lock 8 102 lock 8 104 lock 2 105 lock 2 106 lock 2 103 lock 2 107 lock 2 10…" at bounding box center [877, 422] width 1383 height 576
click at [672, 641] on div "33b1 lock 10" at bounding box center [665, 634] width 48 height 48
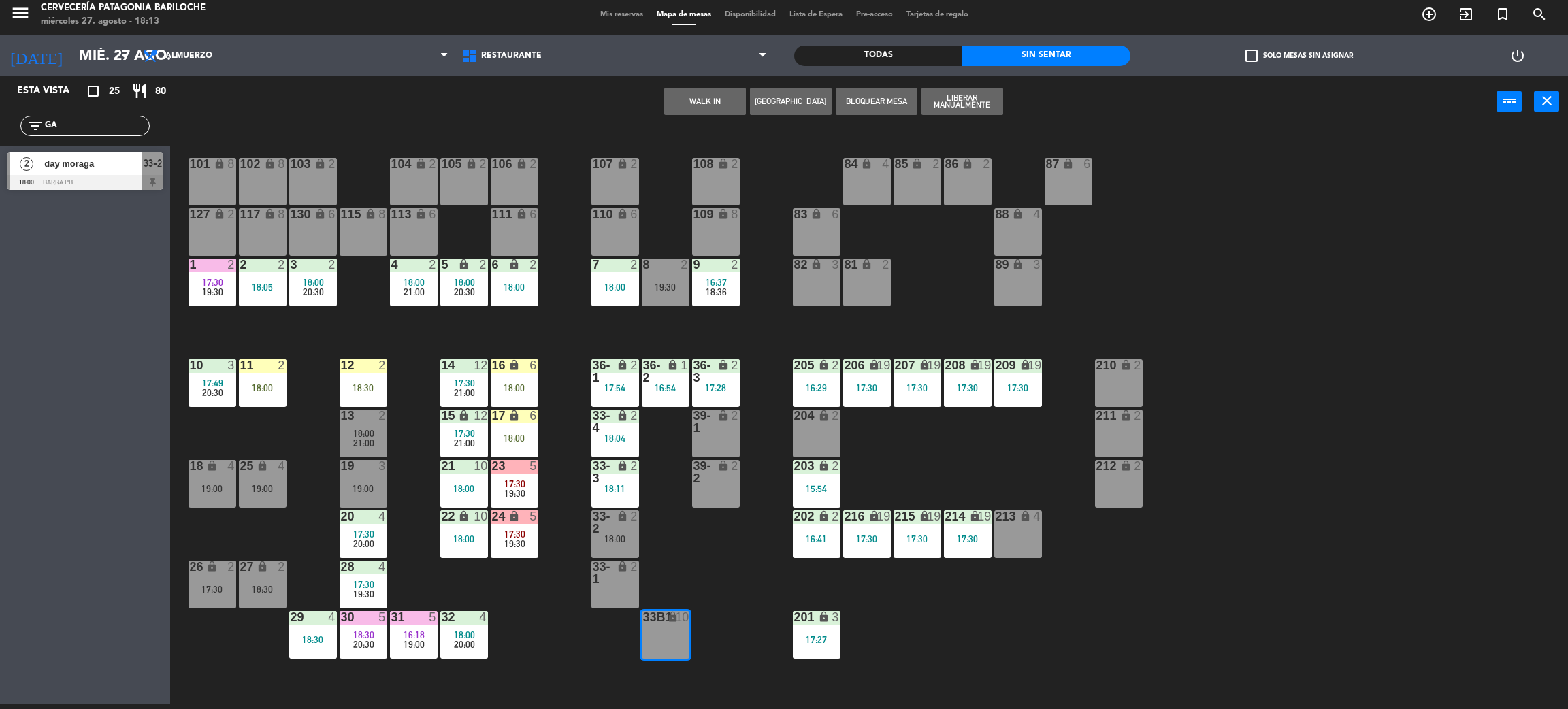
click at [710, 88] on button "WALK IN" at bounding box center [705, 101] width 82 height 27
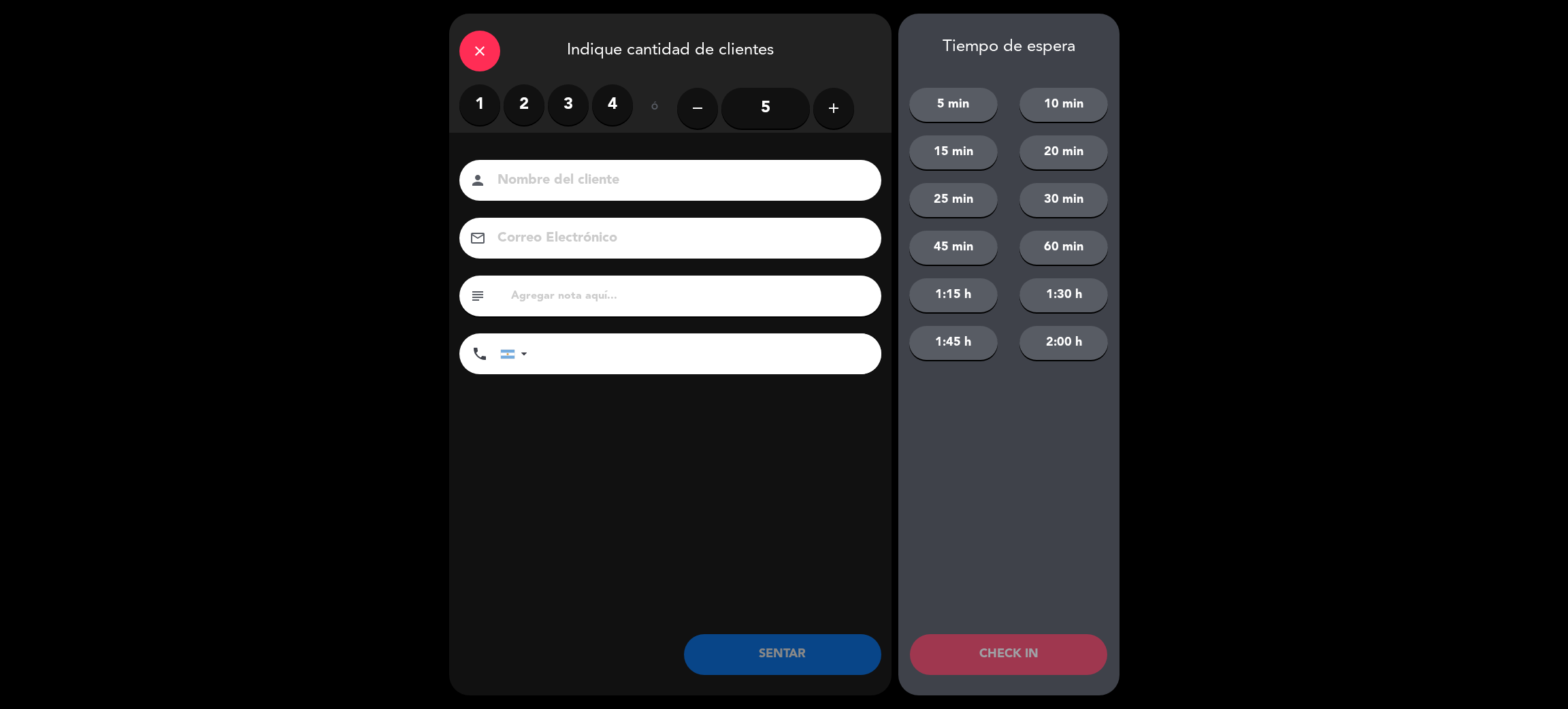
click at [838, 112] on icon "add" at bounding box center [834, 108] width 16 height 16
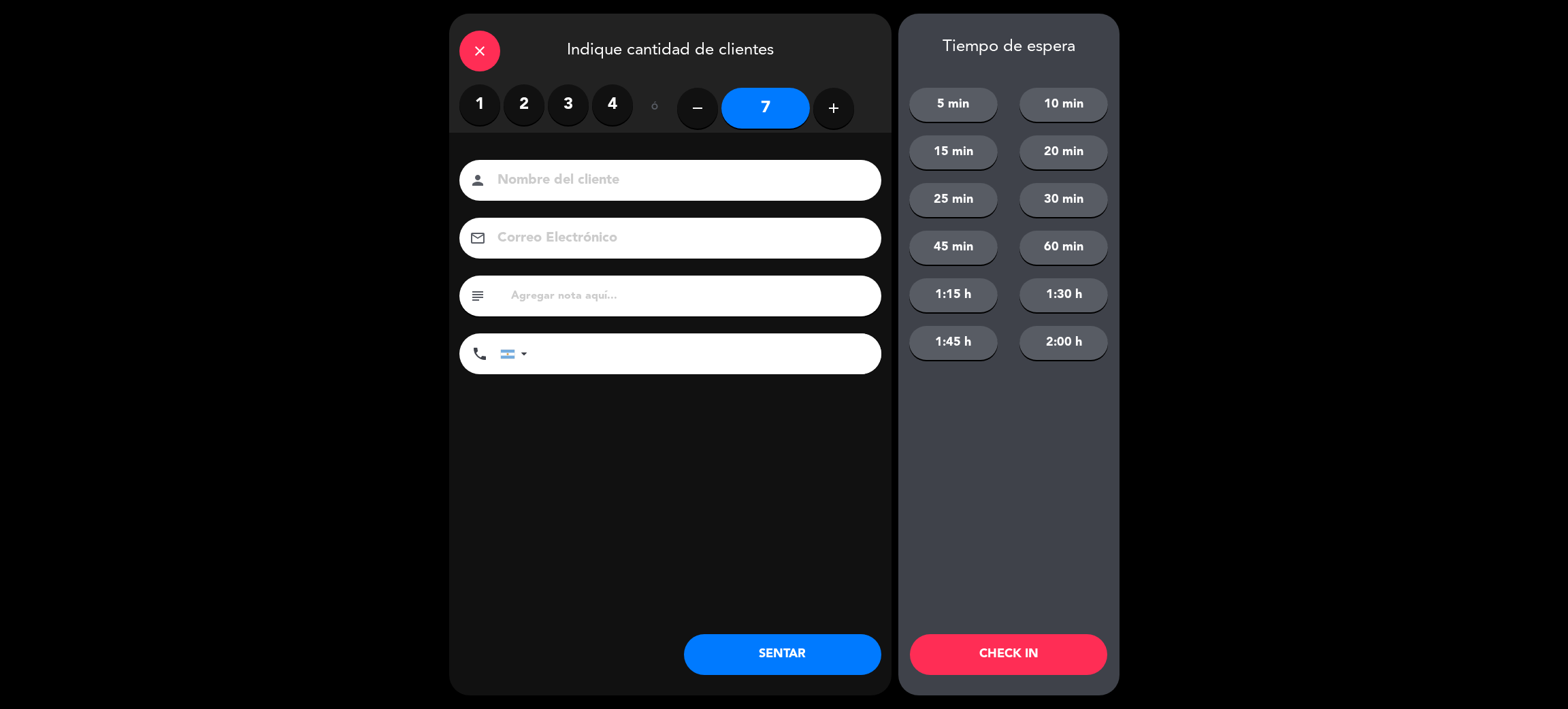
click at [838, 112] on icon "add" at bounding box center [834, 108] width 16 height 16
type input "11"
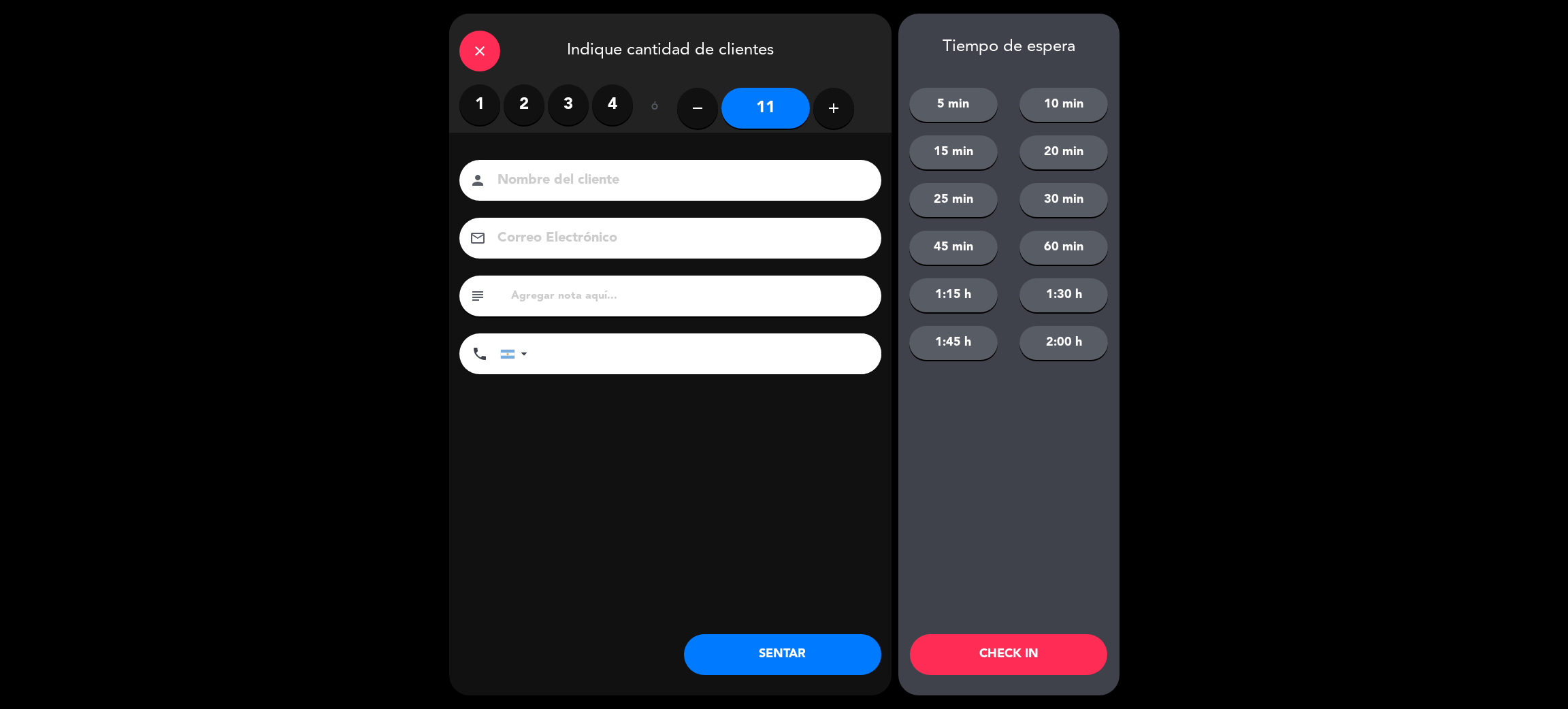
click at [763, 184] on input at bounding box center [680, 181] width 367 height 24
type input "[PERSON_NAME]"
click at [717, 353] on input "tel" at bounding box center [711, 354] width 340 height 41
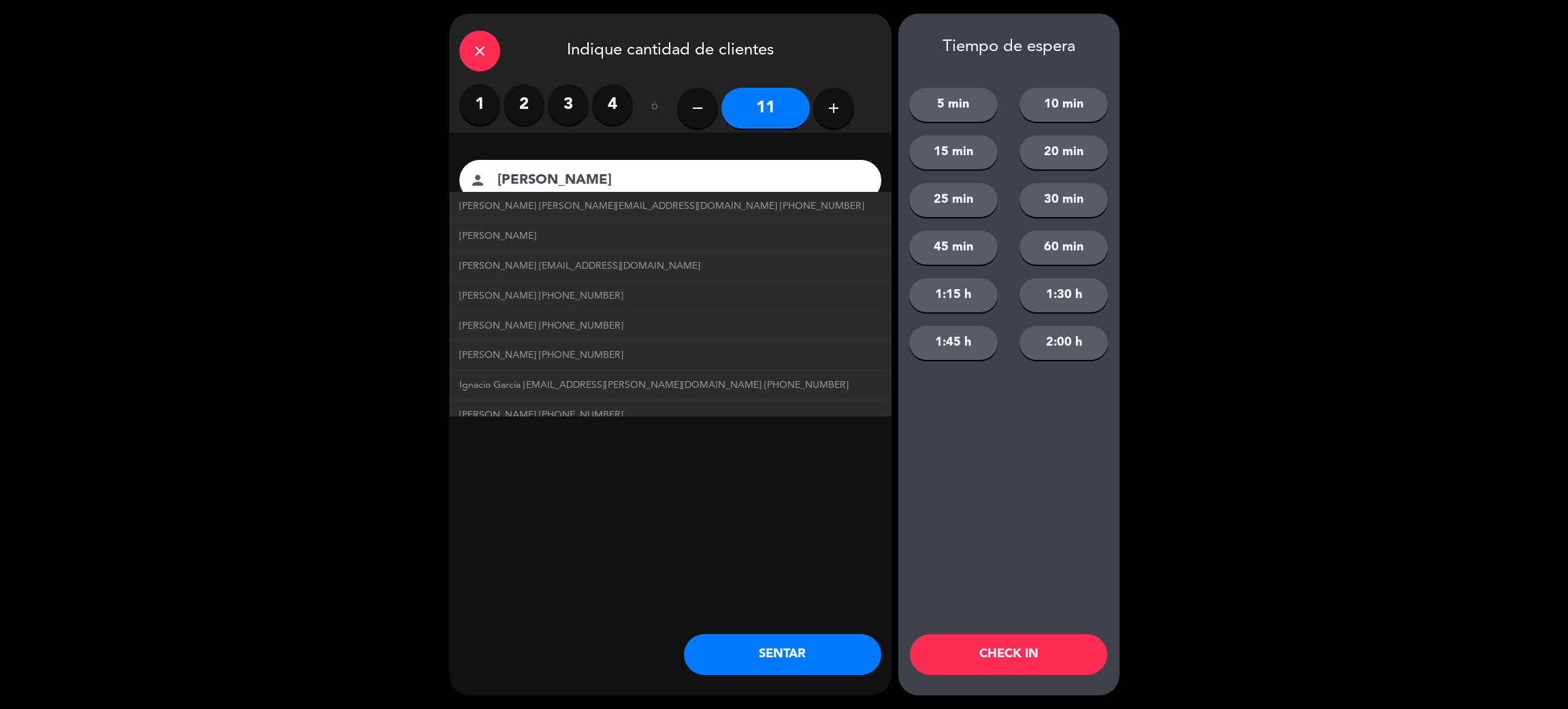
type input "+523325295097"
drag, startPoint x: 969, startPoint y: 130, endPoint x: 969, endPoint y: 101, distance: 29.0
click at [967, 114] on div "5 min 10 min 15 min 20 min 25 min 30 min 45 min 60 min 1:15 h 1:30 h 1:45 h 2:0…" at bounding box center [1009, 215] width 221 height 316
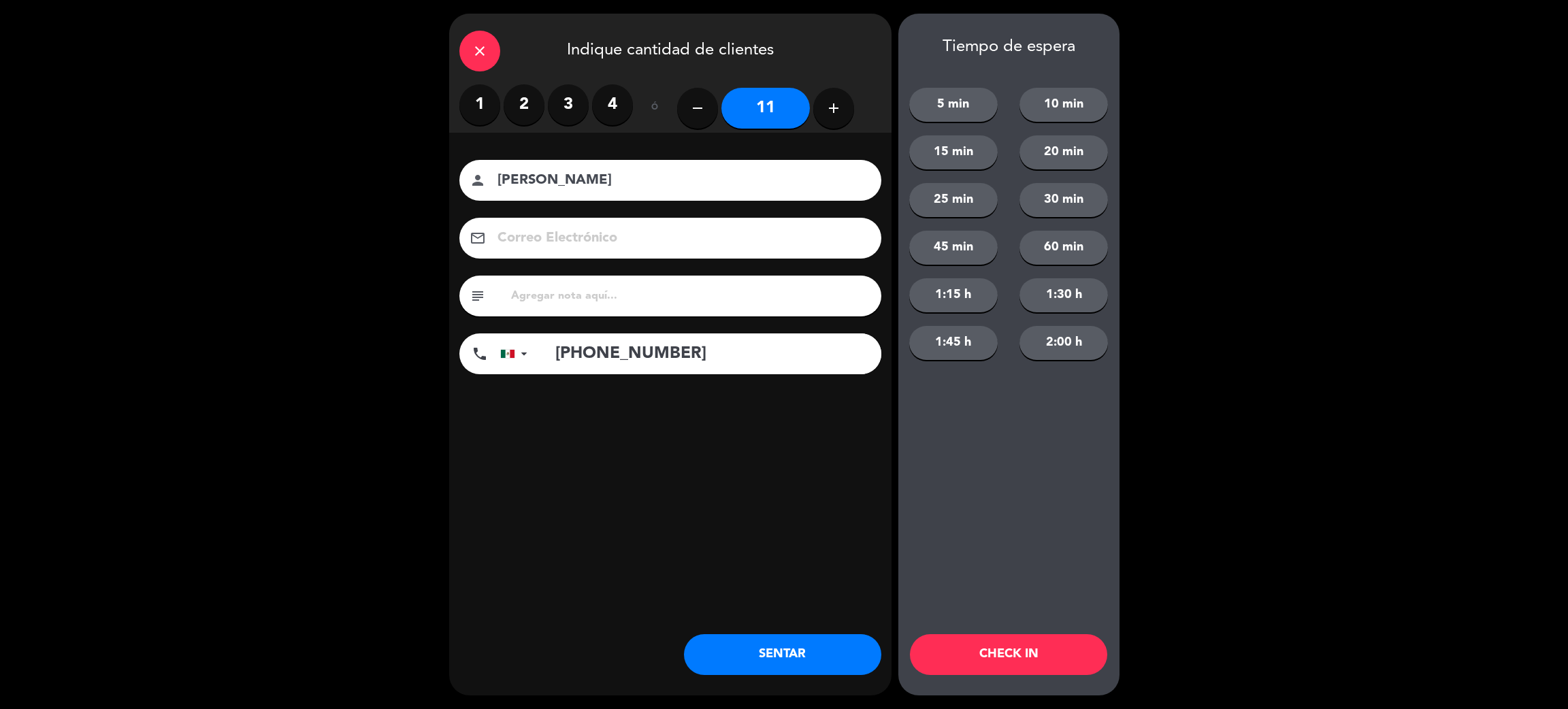
click at [969, 101] on button "5 min" at bounding box center [953, 104] width 89 height 34
click at [999, 635] on button "CHECK IN" at bounding box center [1008, 655] width 197 height 41
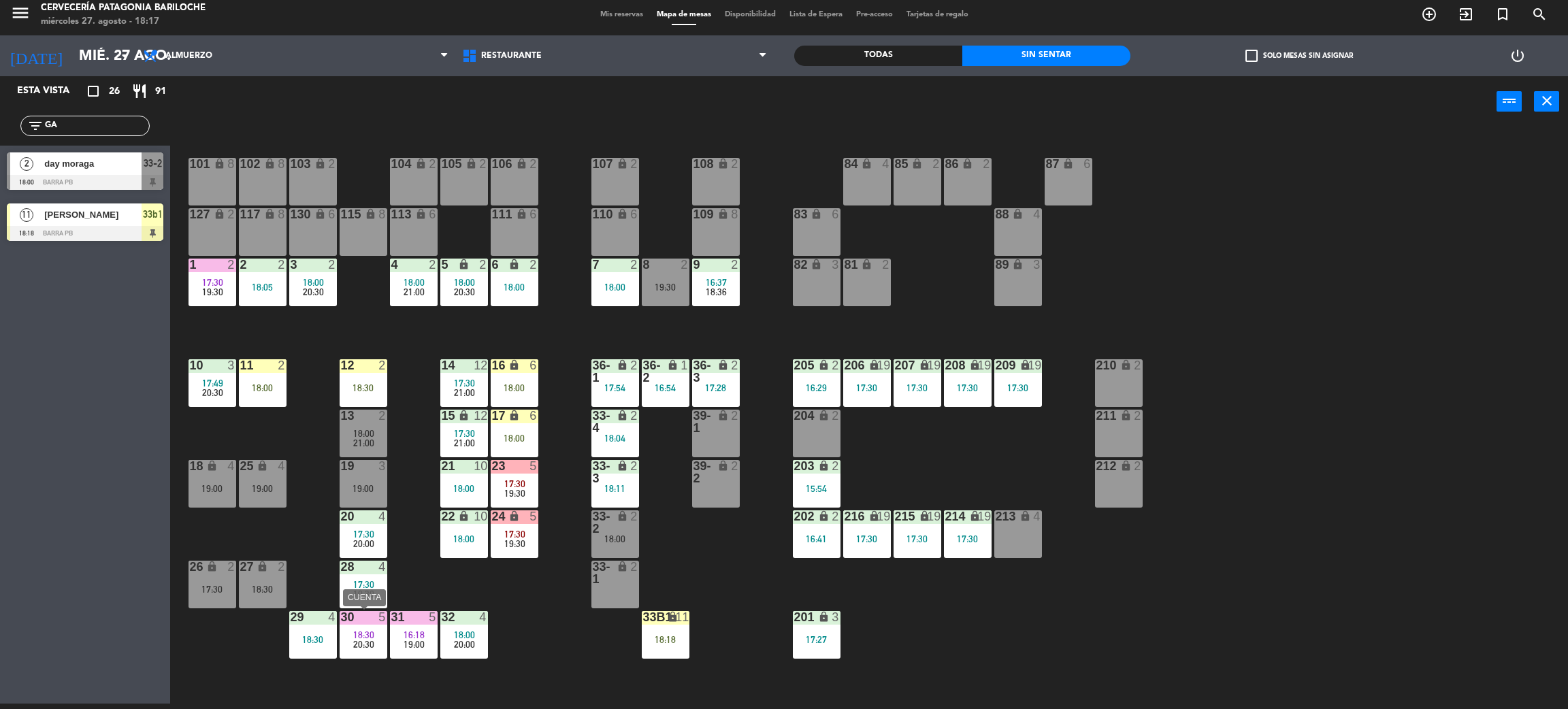
click at [349, 634] on div "18:30" at bounding box center [364, 635] width 48 height 9
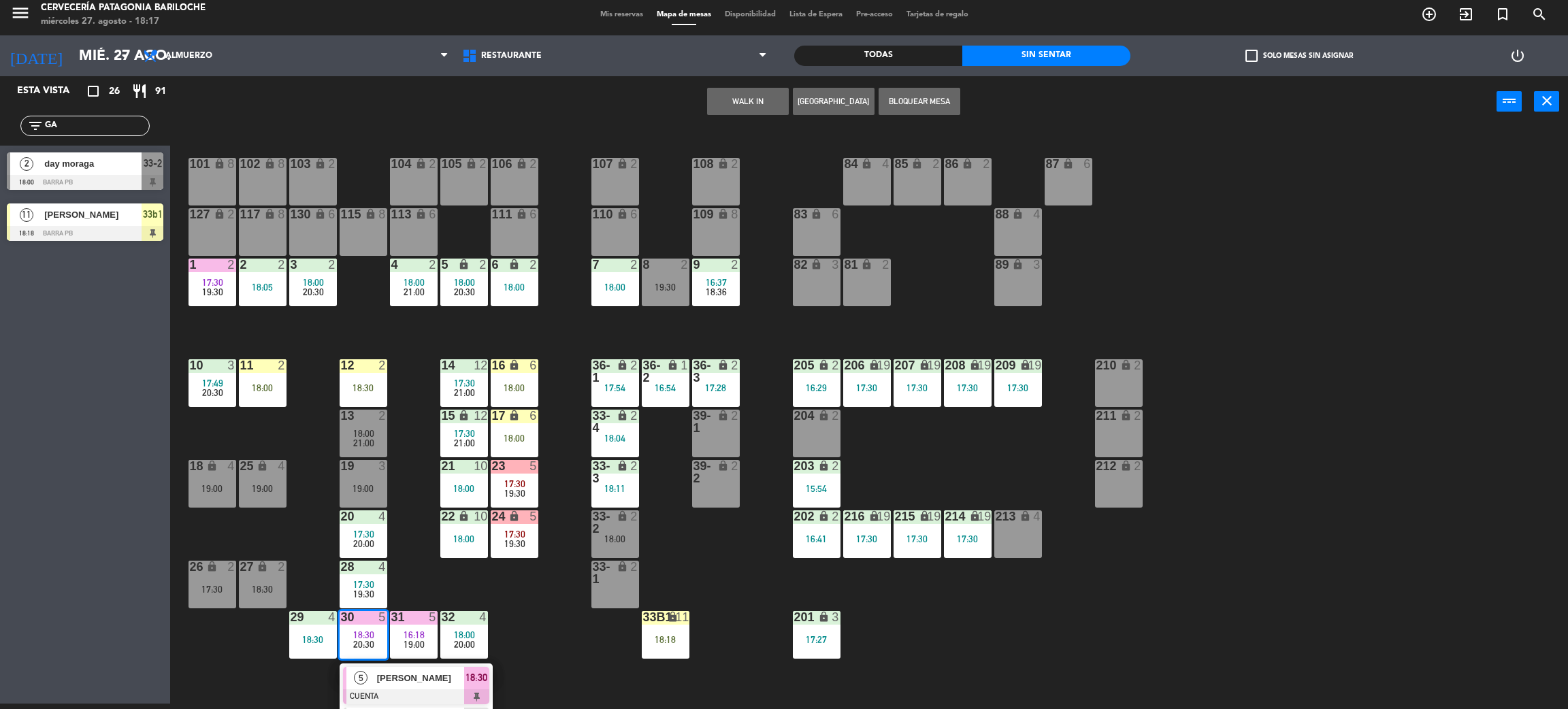
click at [401, 689] on div at bounding box center [416, 696] width 146 height 15
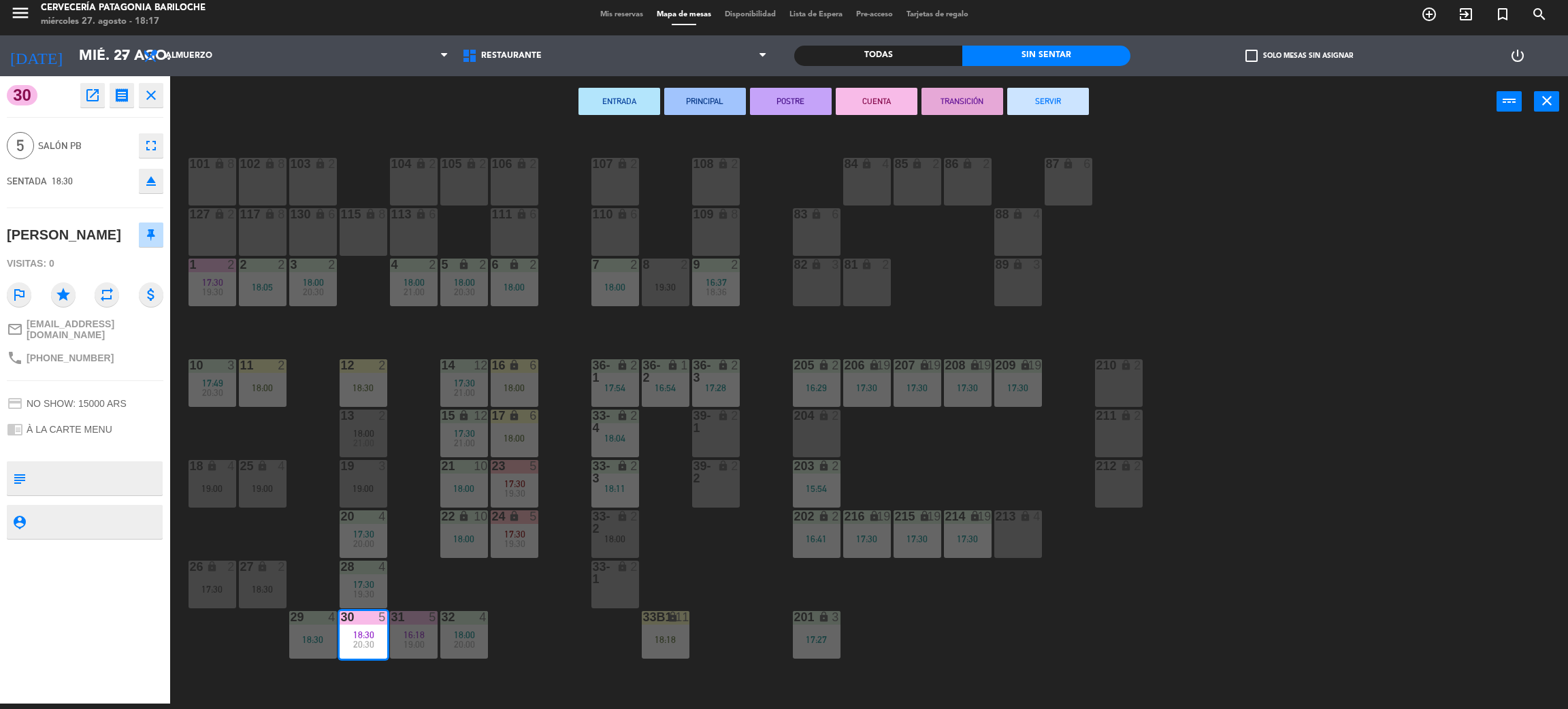
click at [1040, 112] on button "SERVIR" at bounding box center [1048, 101] width 82 height 27
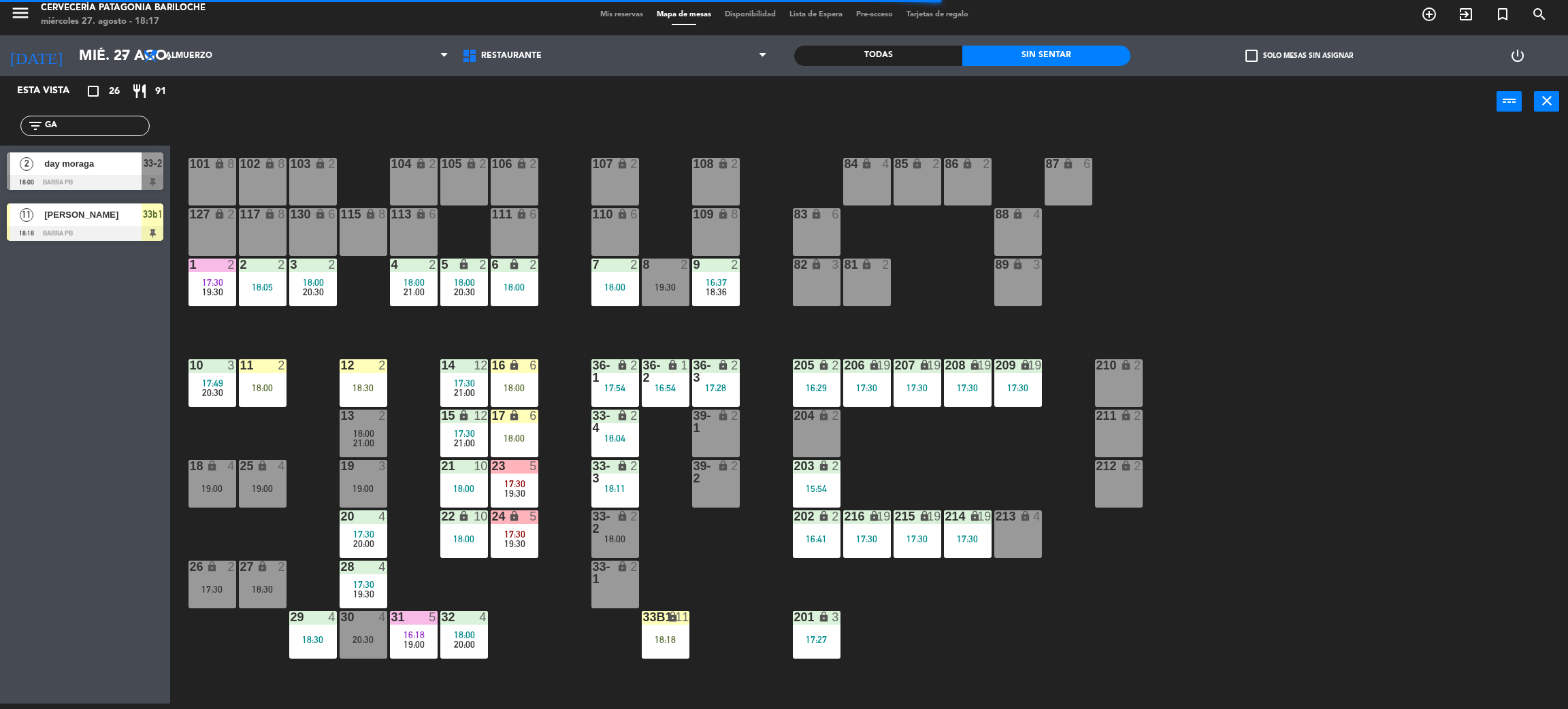
drag, startPoint x: 111, startPoint y: 133, endPoint x: 0, endPoint y: 133, distance: 111.0
click at [0, 133] on div "filter_list GA" at bounding box center [85, 126] width 170 height 39
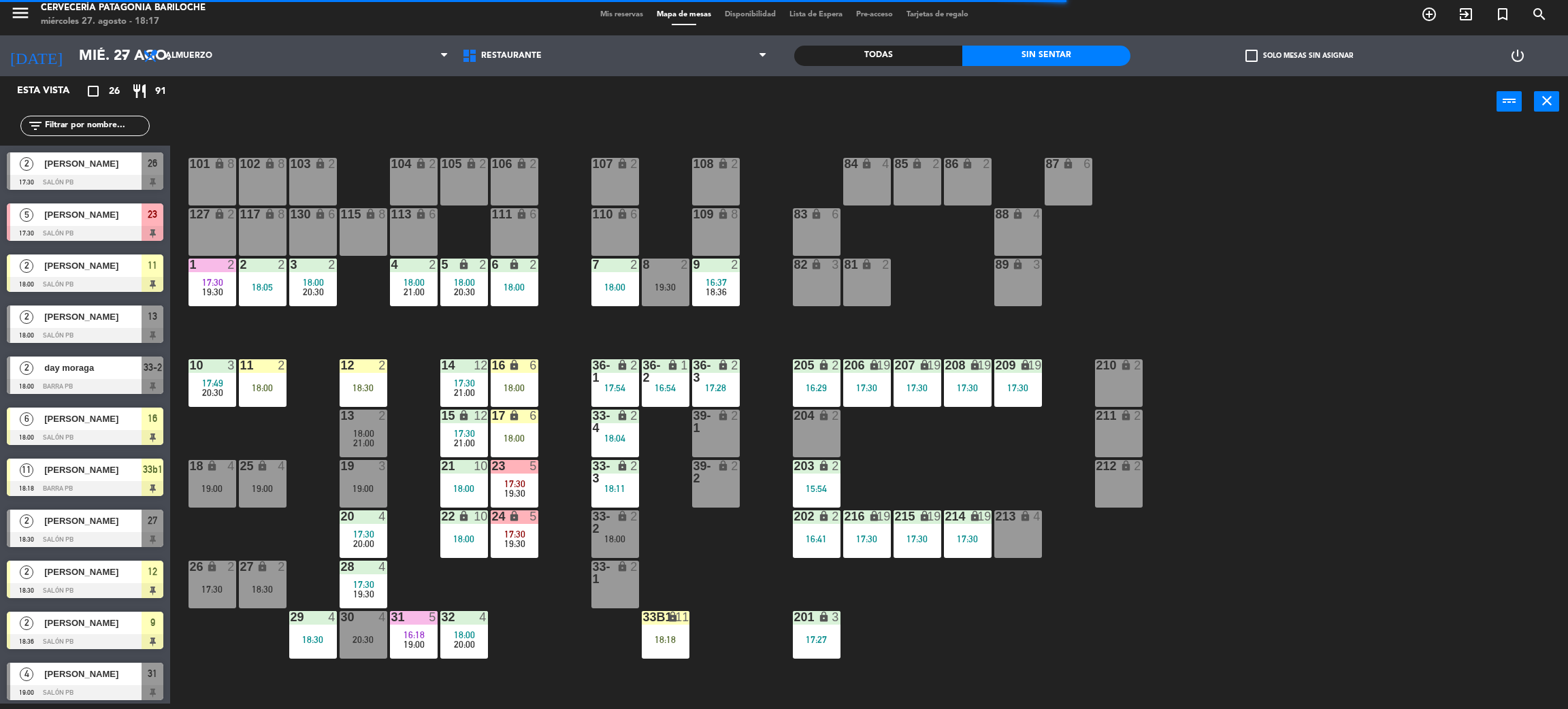
click at [644, 620] on div "33b1" at bounding box center [643, 617] width 1 height 13
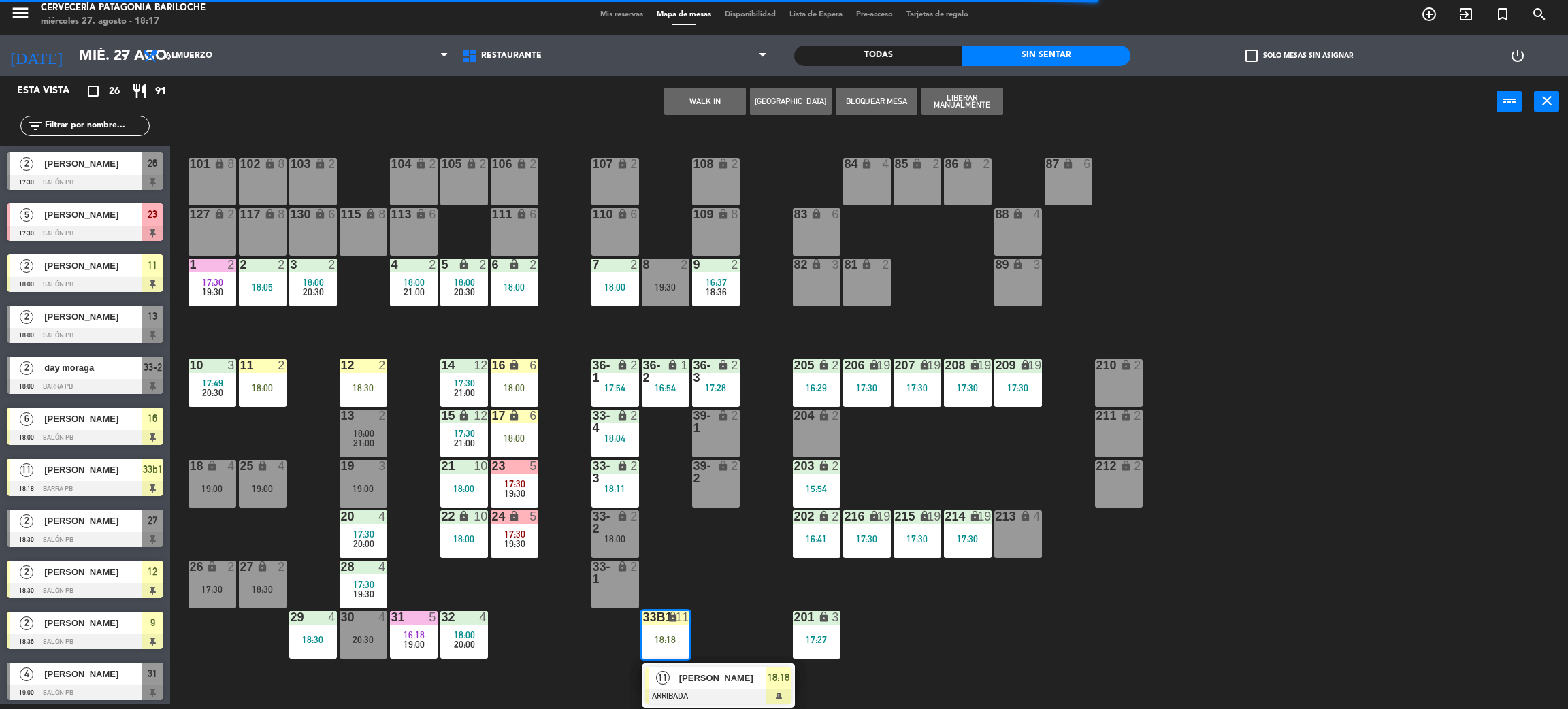
click at [689, 708] on div "101 lock 8 102 lock 8 104 lock 2 105 lock 2 106 lock 2 103 lock 2 107 lock 2 10…" at bounding box center [877, 422] width 1383 height 576
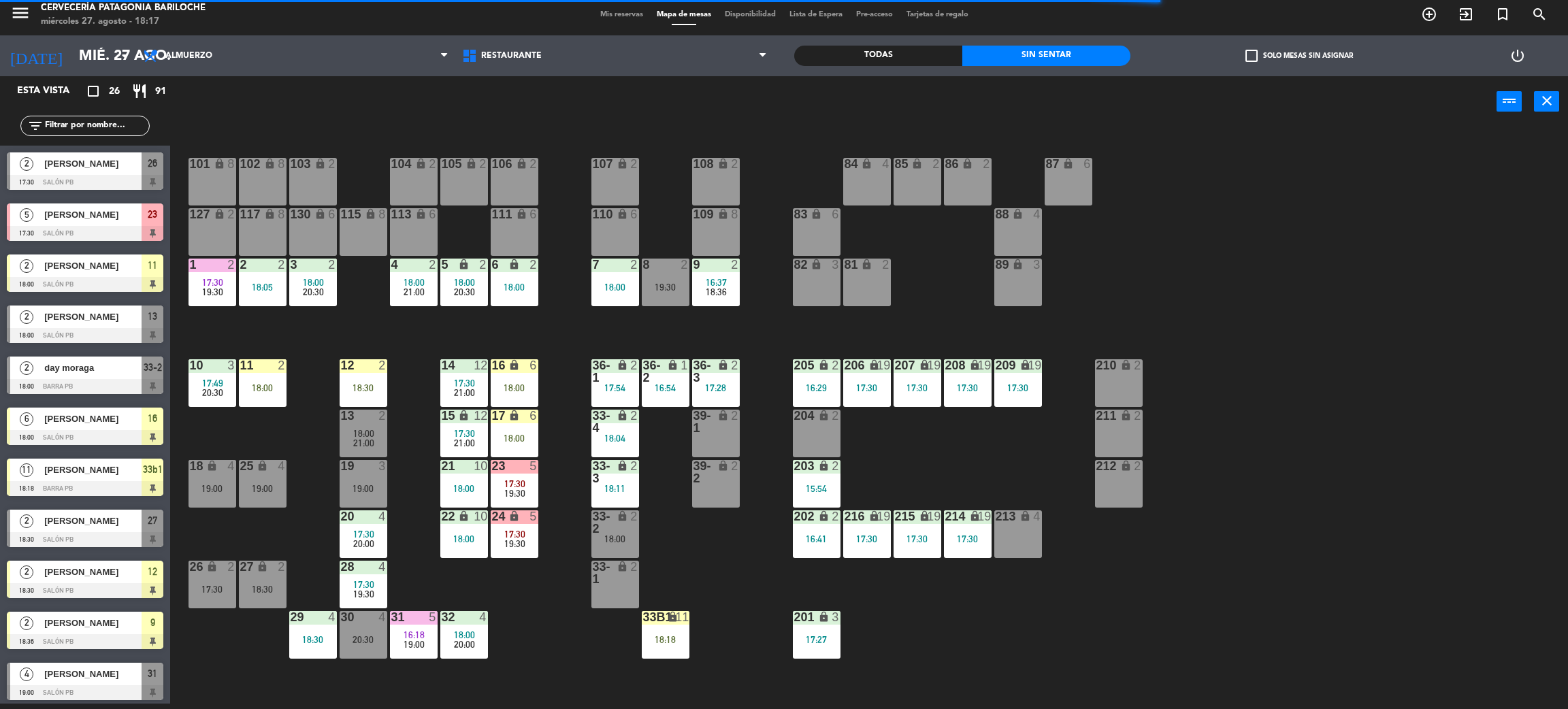
click at [669, 639] on div "18:18" at bounding box center [665, 640] width 48 height 9
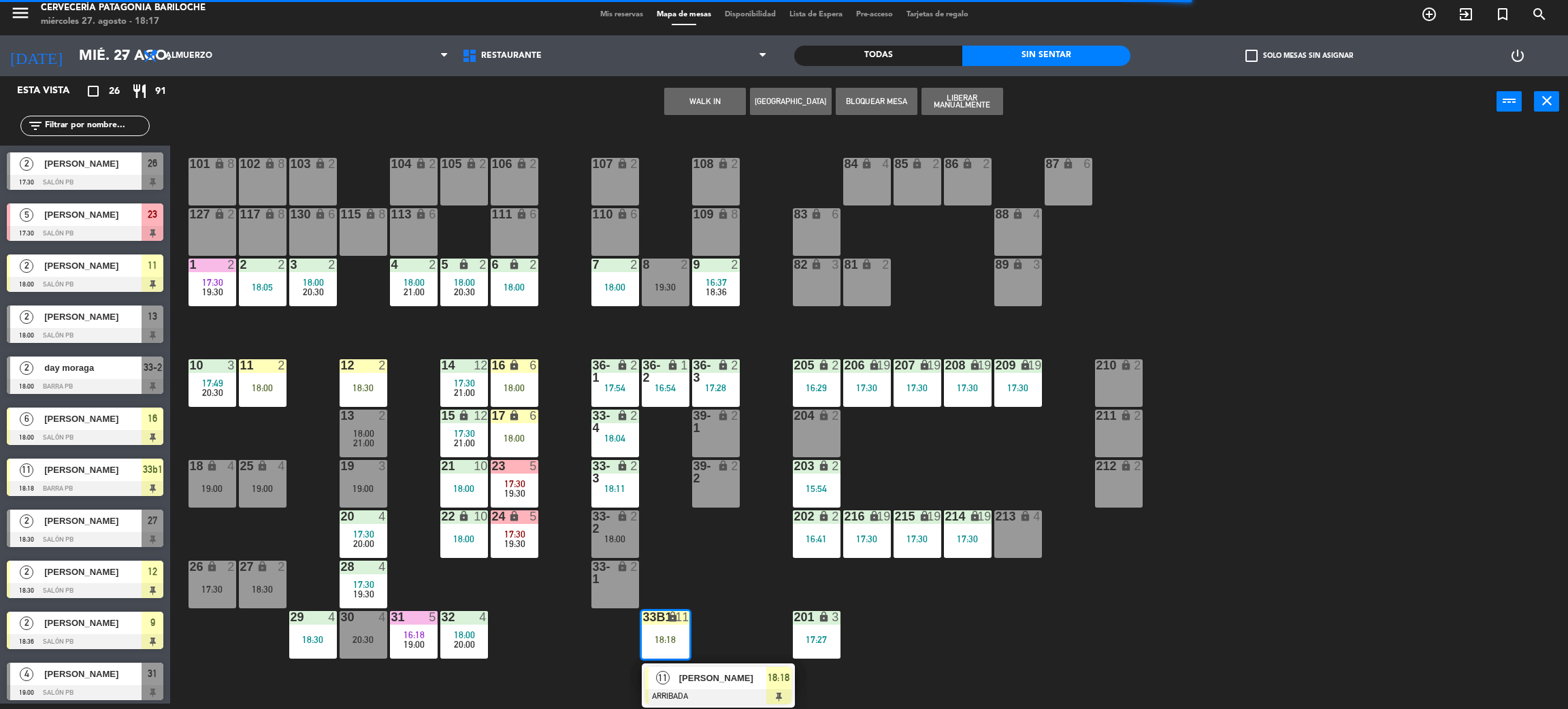
click at [681, 673] on span "[PERSON_NAME]" at bounding box center [722, 678] width 87 height 14
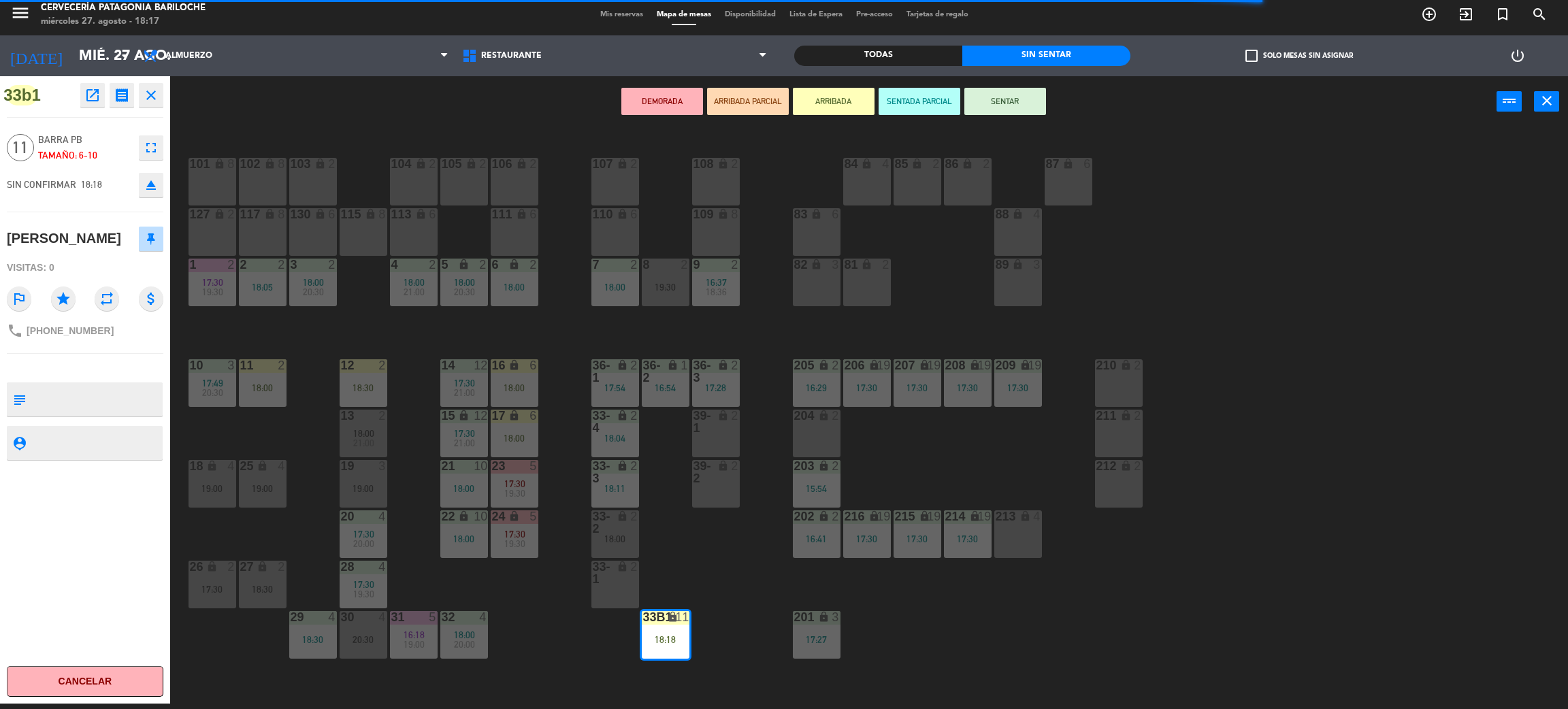
click at [1003, 96] on button "SENTAR" at bounding box center [1005, 101] width 82 height 27
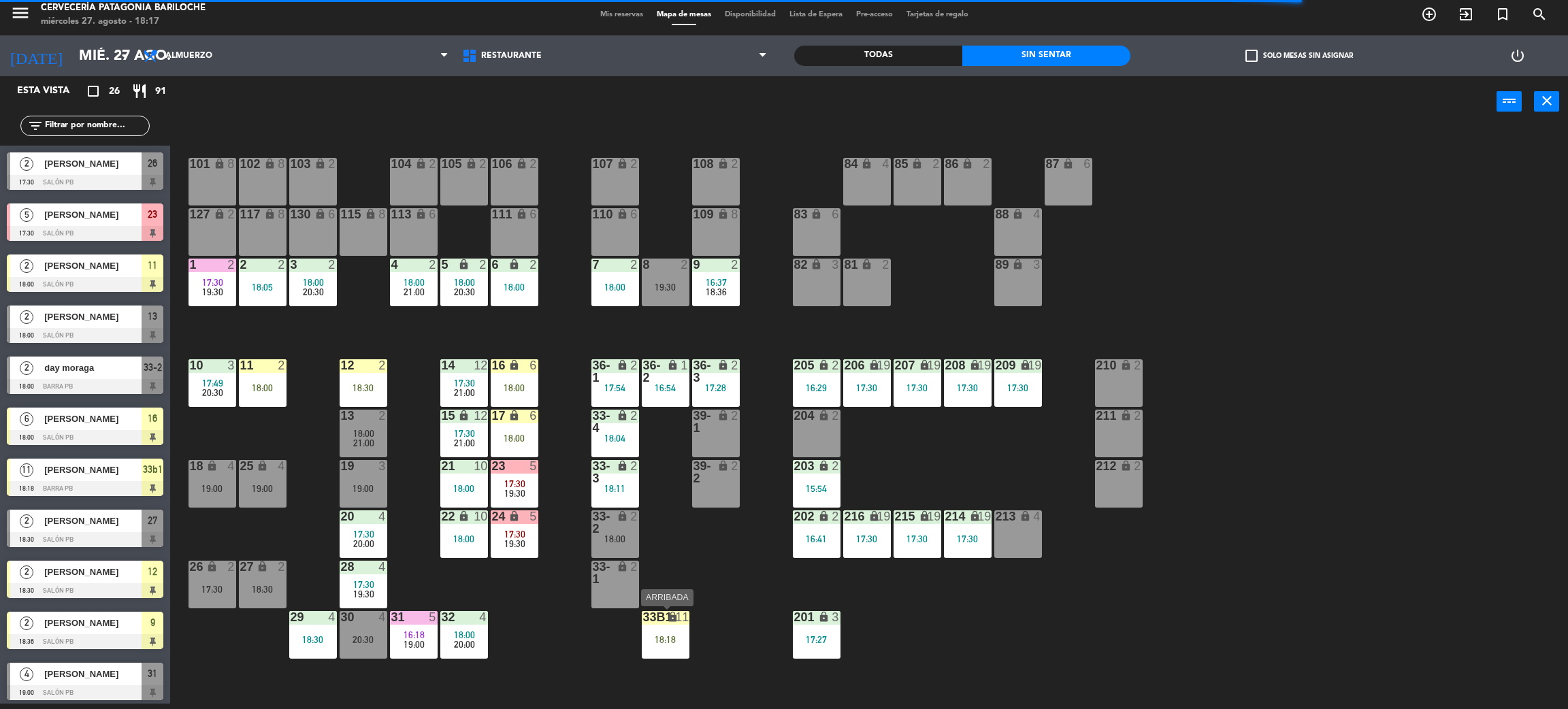
click at [659, 655] on div "33b1 lock 11 18:18" at bounding box center [665, 634] width 48 height 48
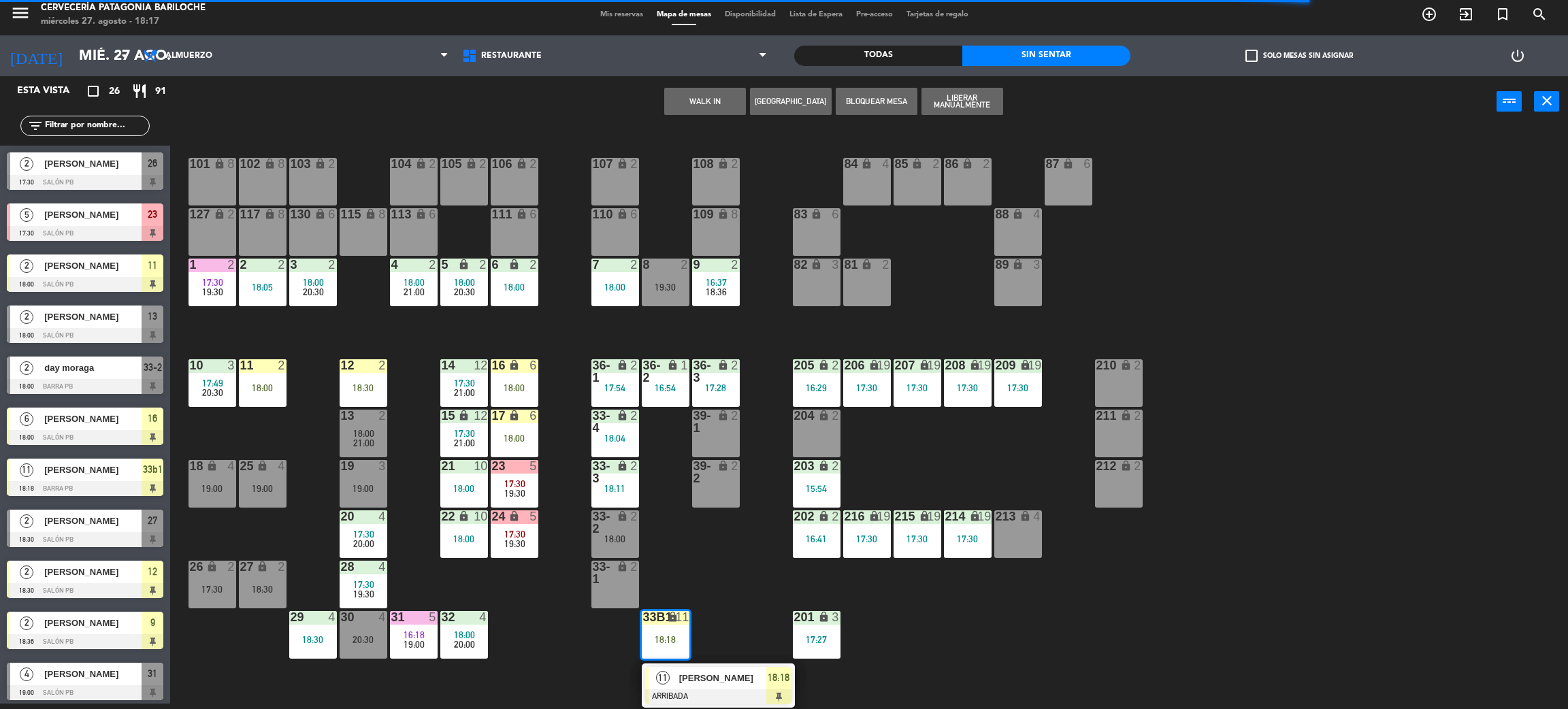
click at [716, 590] on div "101 lock 8 102 lock 8 104 lock 2 105 lock 2 106 lock 2 103 lock 2 107 lock 2 10…" at bounding box center [877, 422] width 1383 height 576
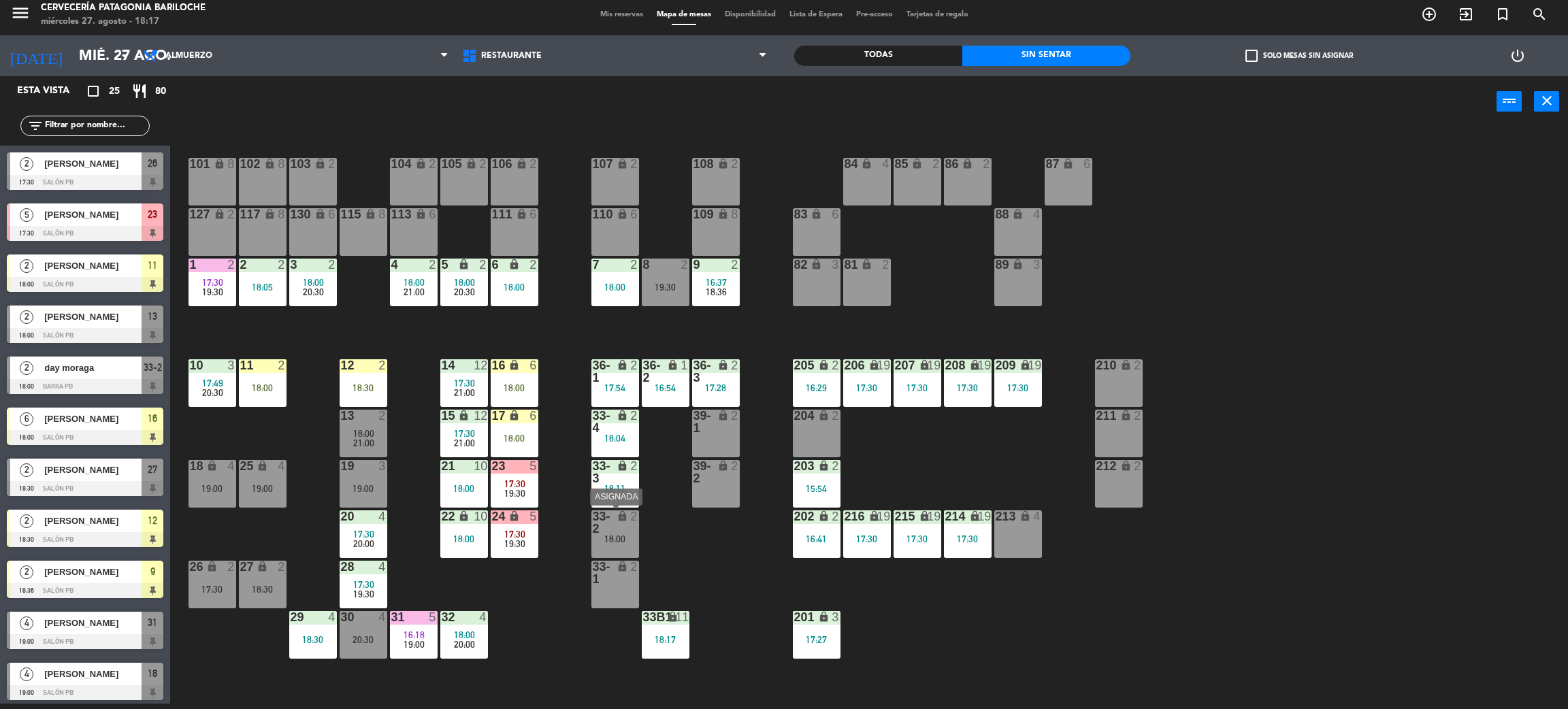
click at [616, 529] on div "lock" at bounding box center [615, 522] width 23 height 24
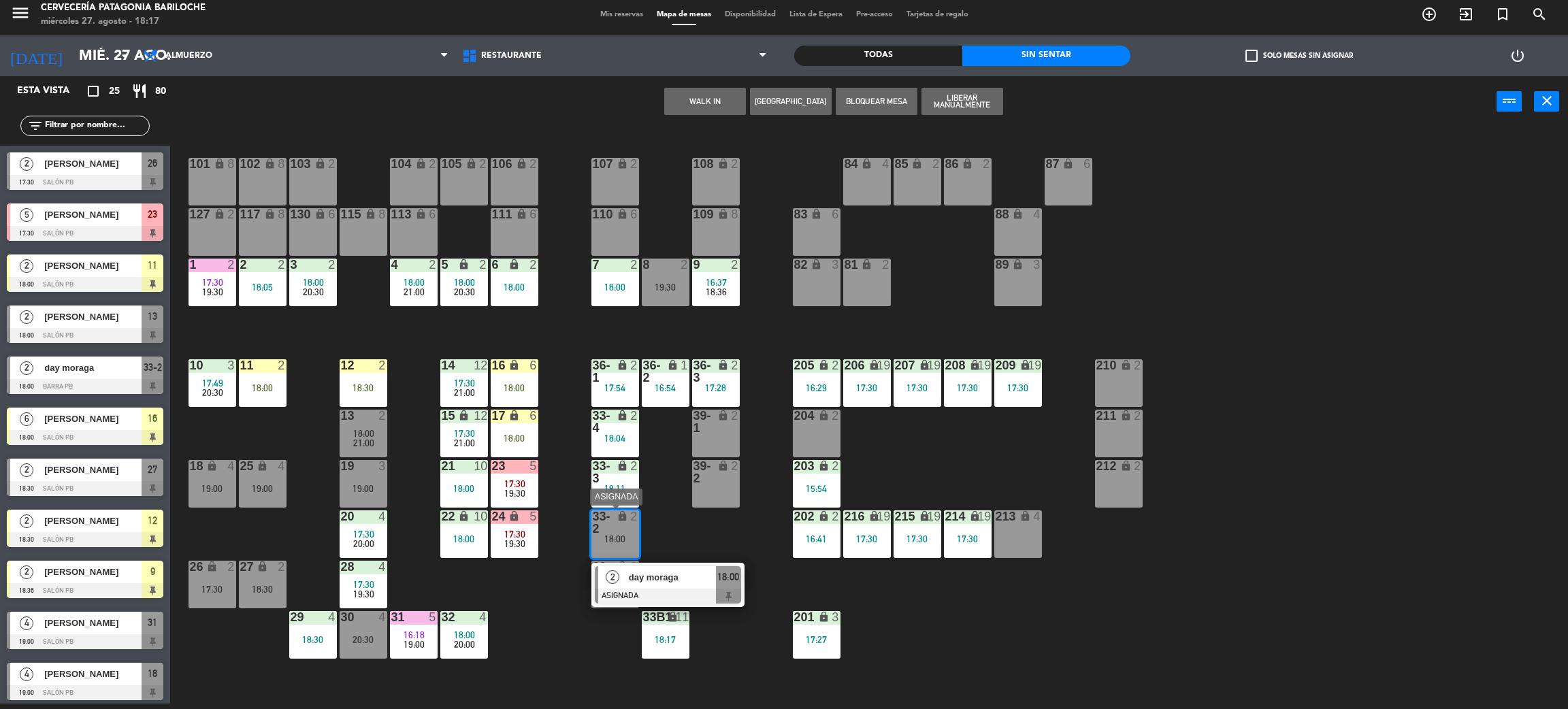
click at [685, 575] on span "day moraga" at bounding box center [672, 577] width 87 height 14
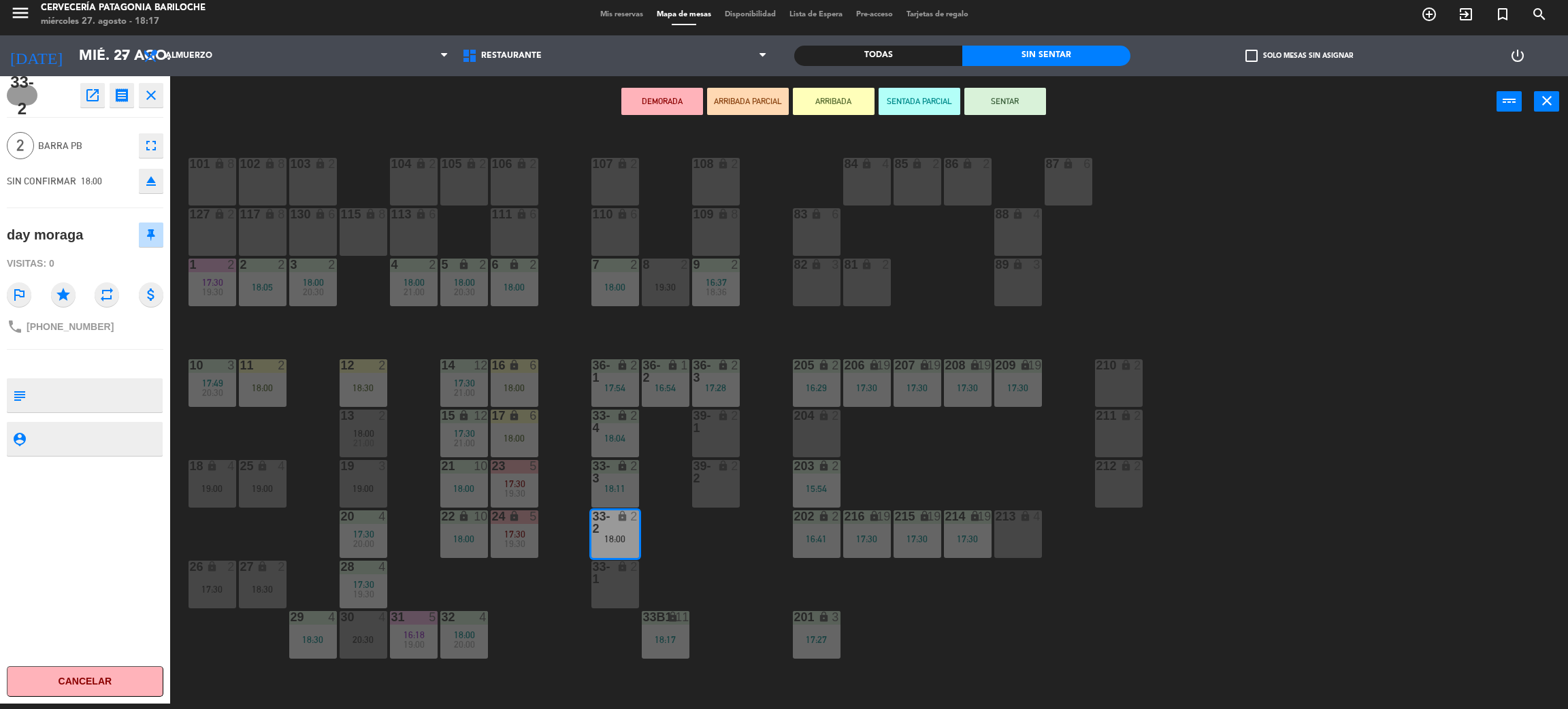
click at [718, 415] on icon "lock" at bounding box center [723, 415] width 12 height 12
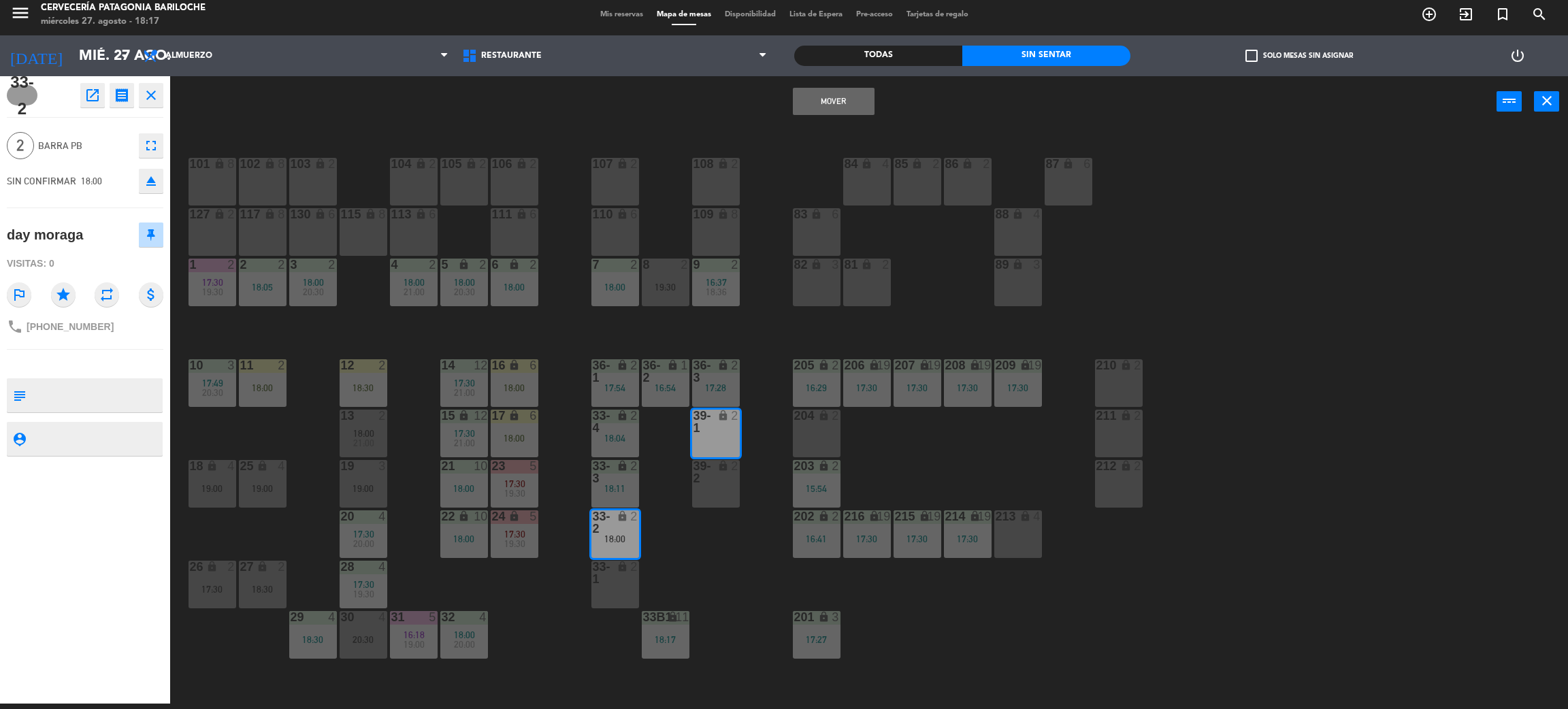
click at [849, 96] on button "Mover" at bounding box center [834, 101] width 82 height 27
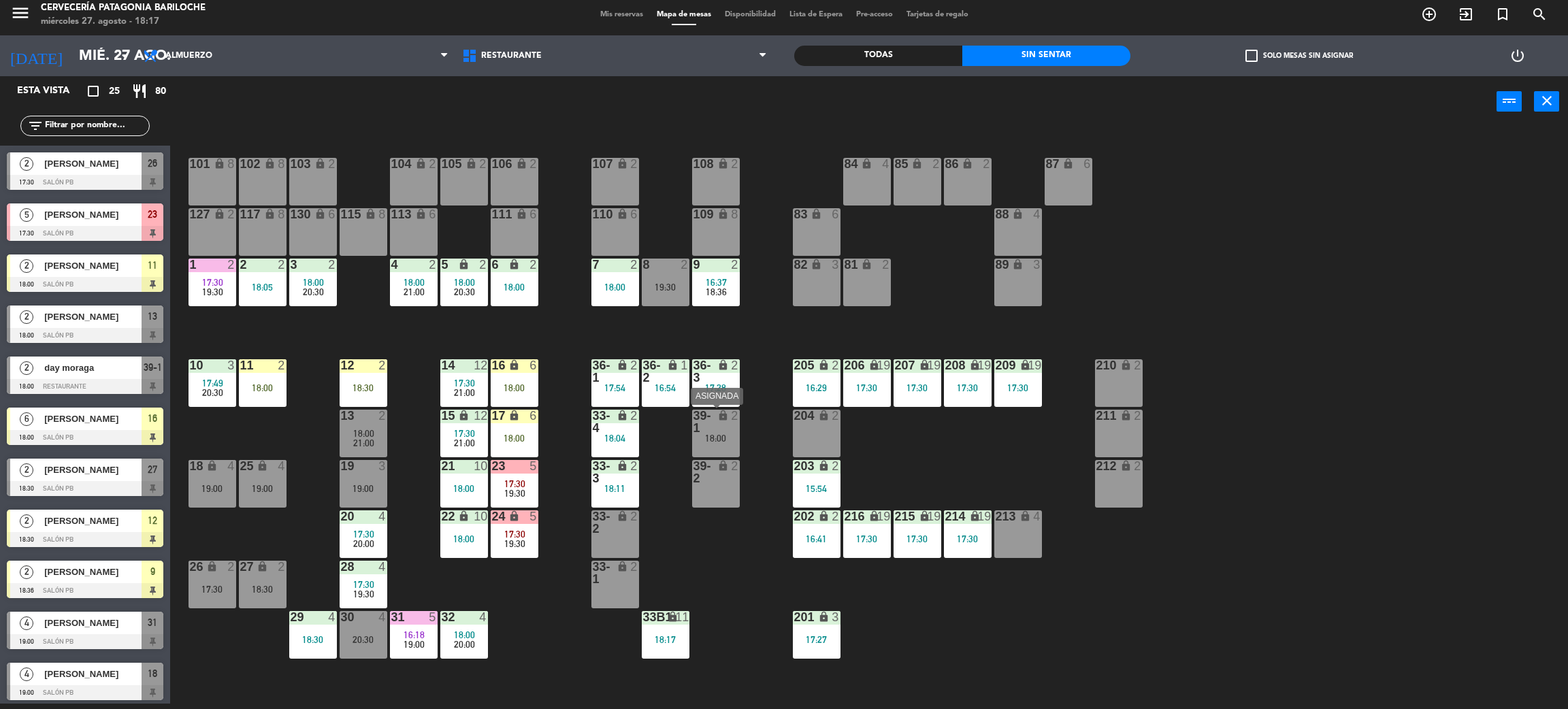
click at [705, 430] on div "lock" at bounding box center [715, 422] width 23 height 24
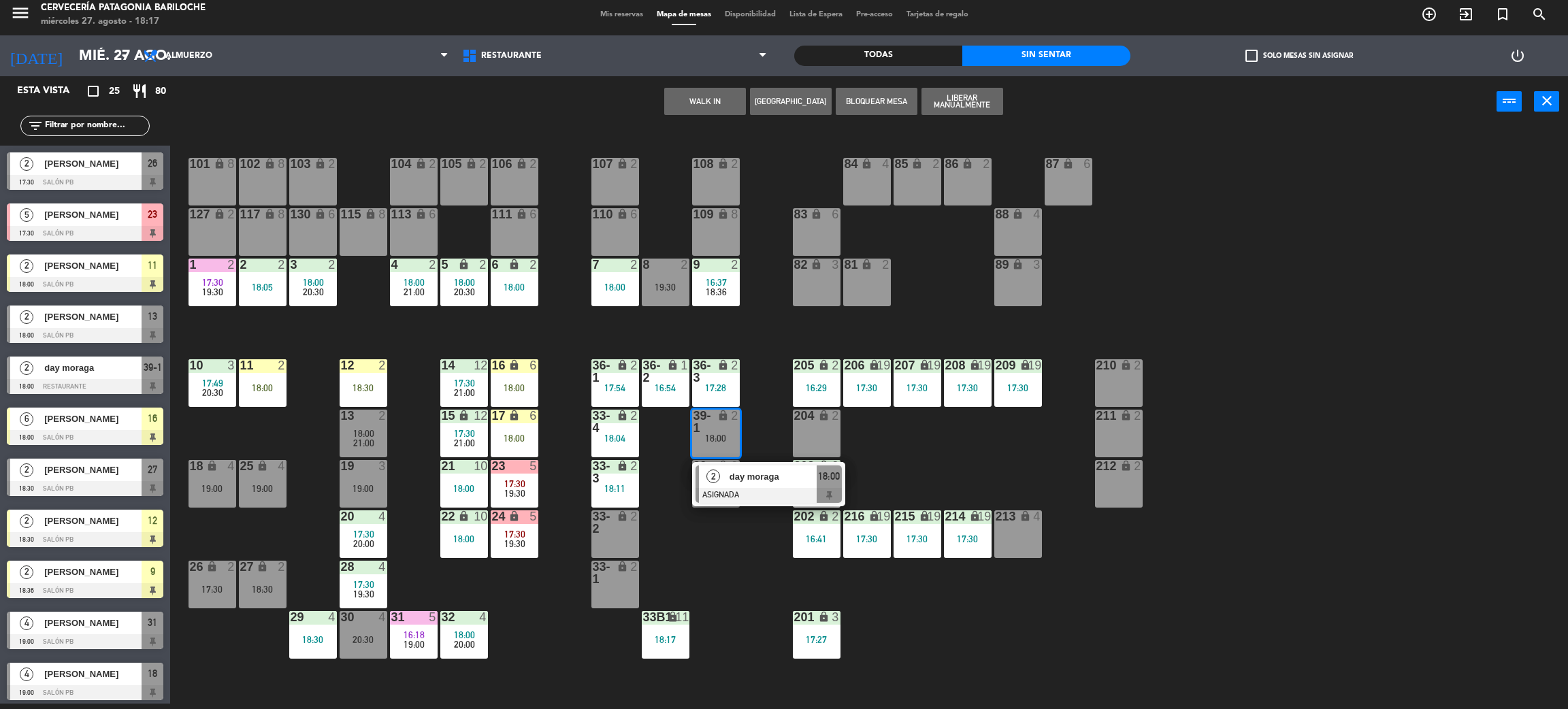
click at [719, 468] on div "2" at bounding box center [713, 477] width 29 height 23
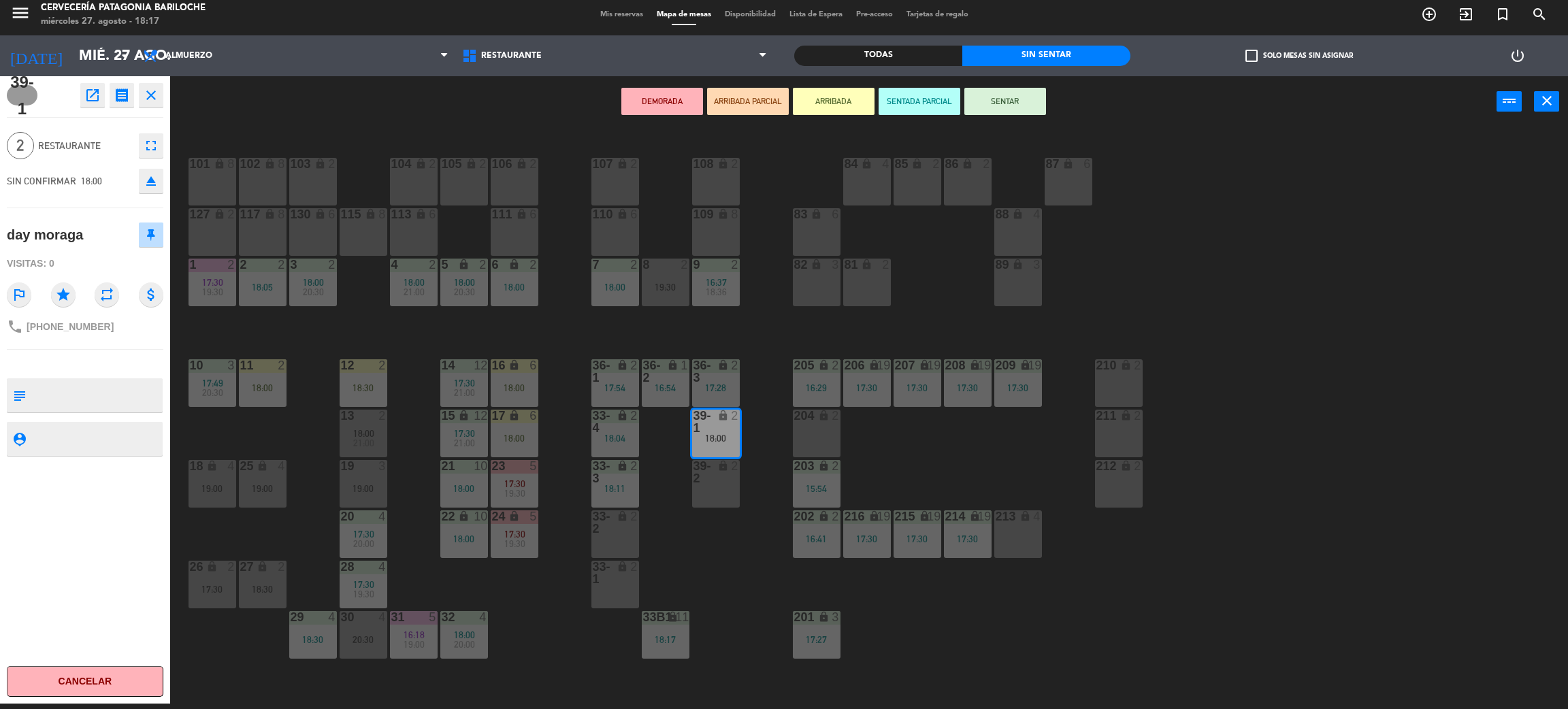
click at [765, 432] on div "101 lock 8 102 lock 8 104 lock 2 105 lock 2 106 lock 2 103 lock 2 107 lock 2 10…" at bounding box center [877, 422] width 1383 height 576
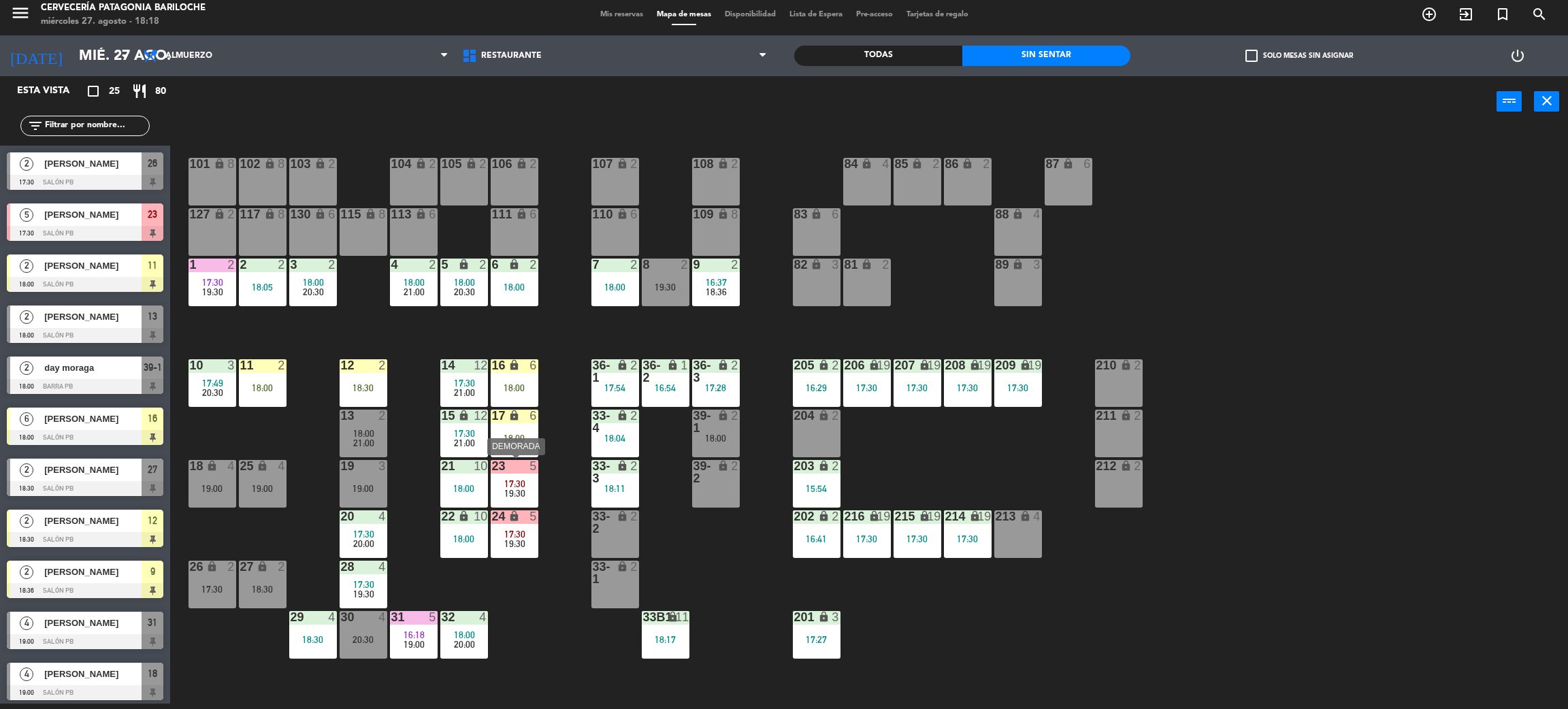
click at [509, 466] on div at bounding box center [514, 466] width 23 height 13
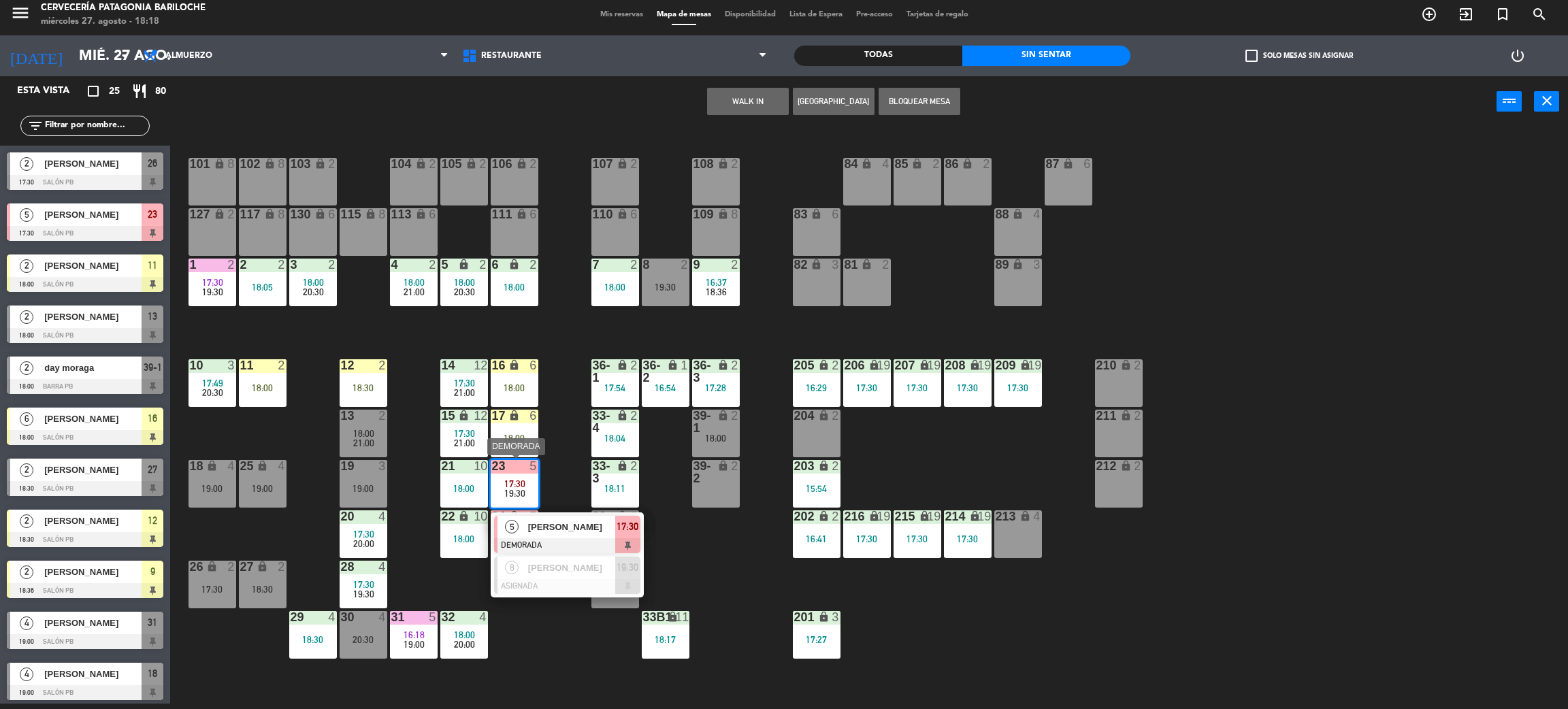
click at [511, 541] on div at bounding box center [567, 546] width 146 height 15
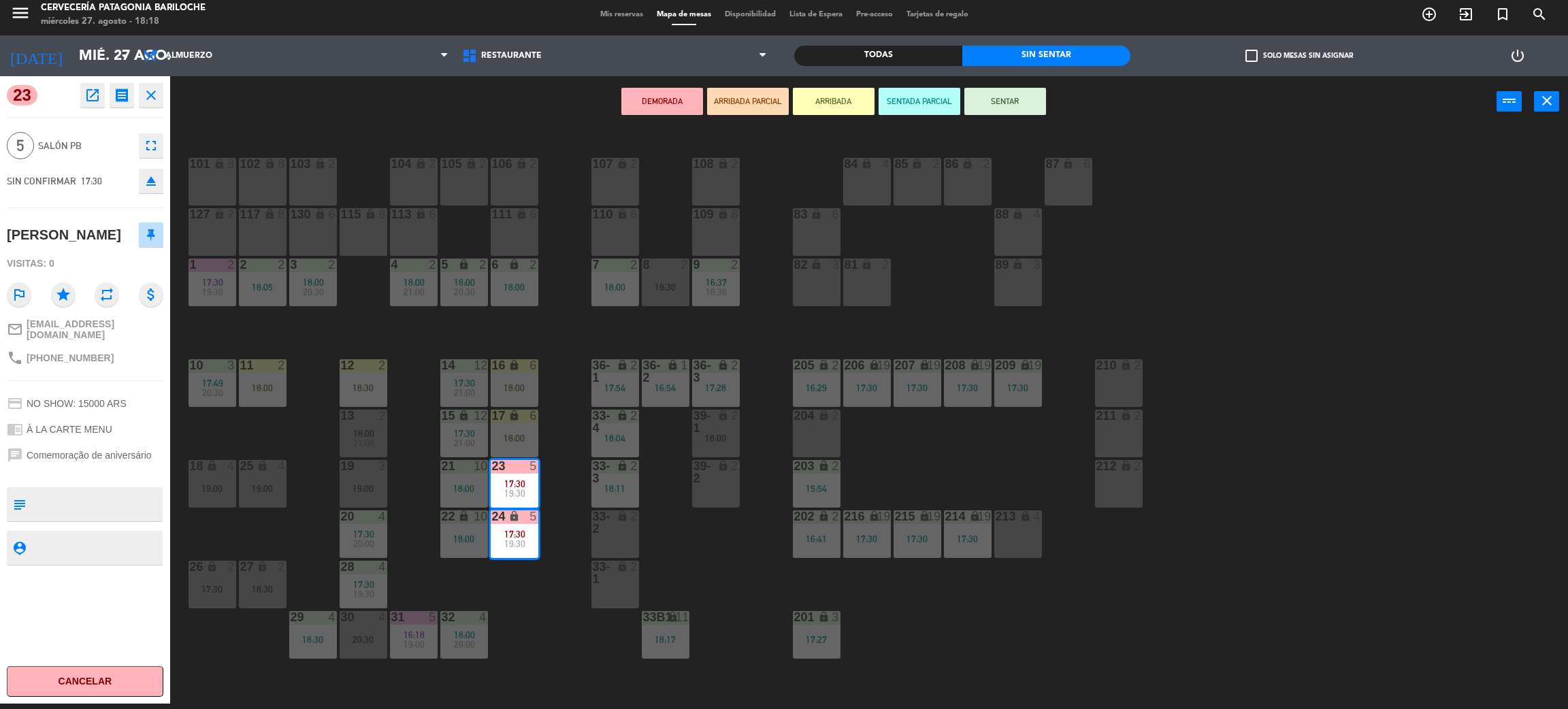
click at [229, 188] on div "101 lock 8" at bounding box center [212, 181] width 48 height 48
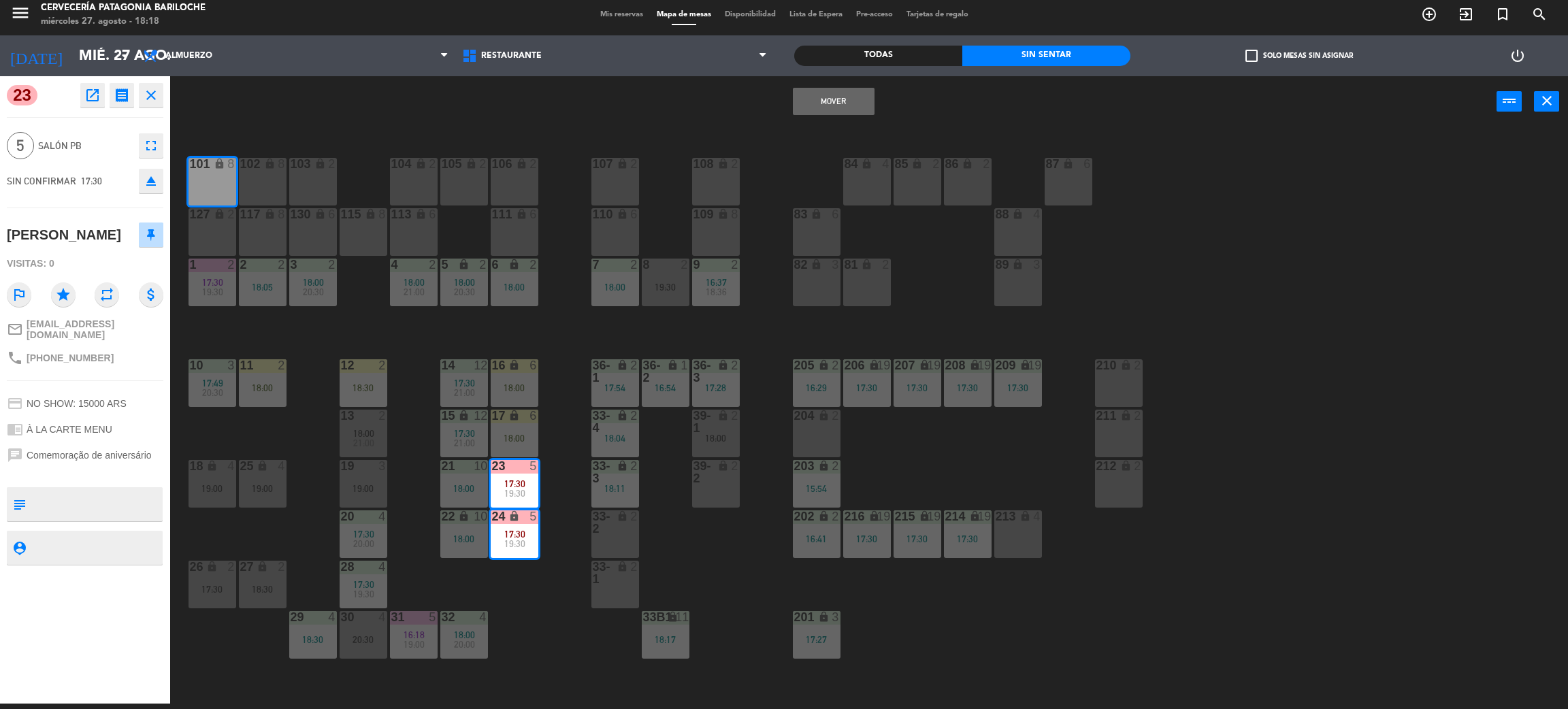
click at [873, 100] on button "Mover" at bounding box center [834, 101] width 82 height 27
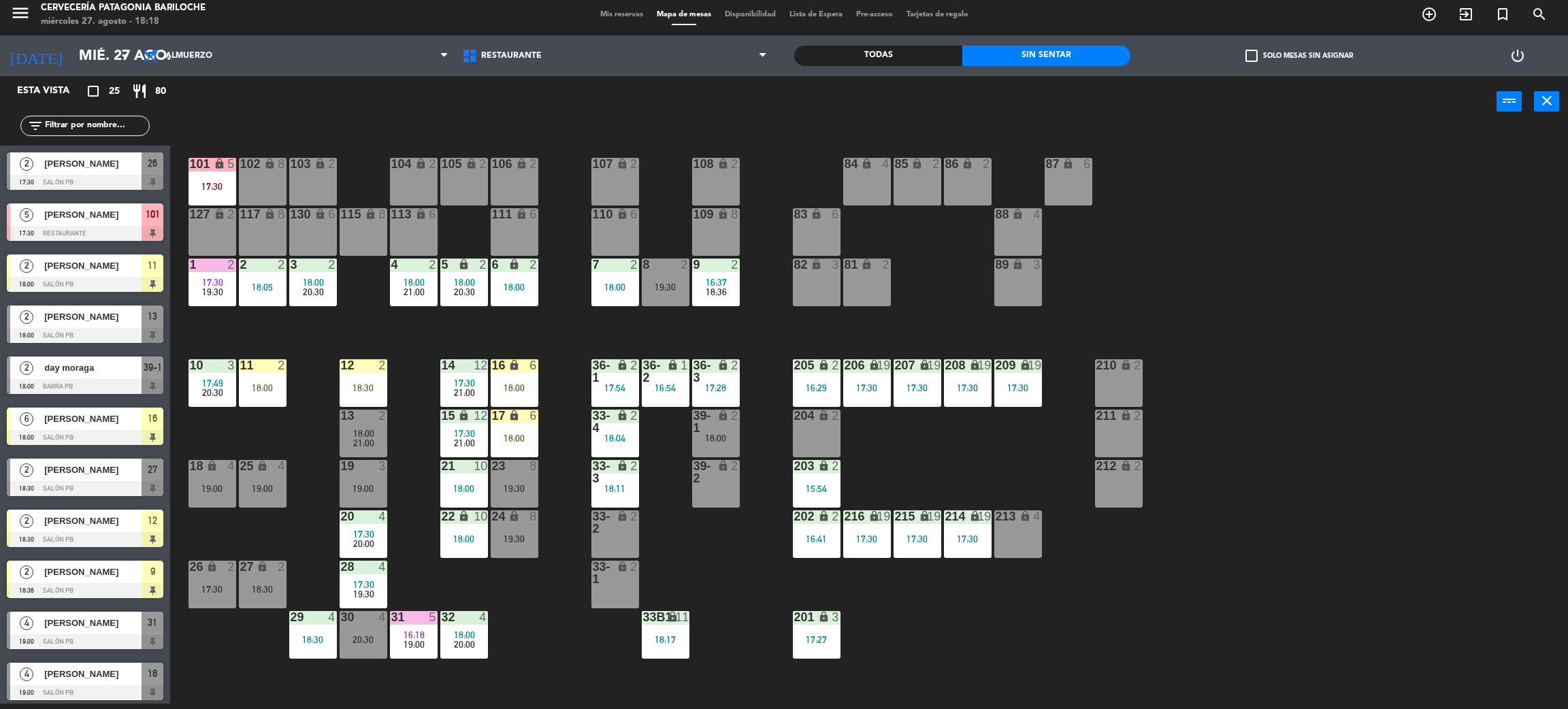
click at [508, 393] on div "16 lock 6 18:00" at bounding box center [514, 383] width 48 height 48
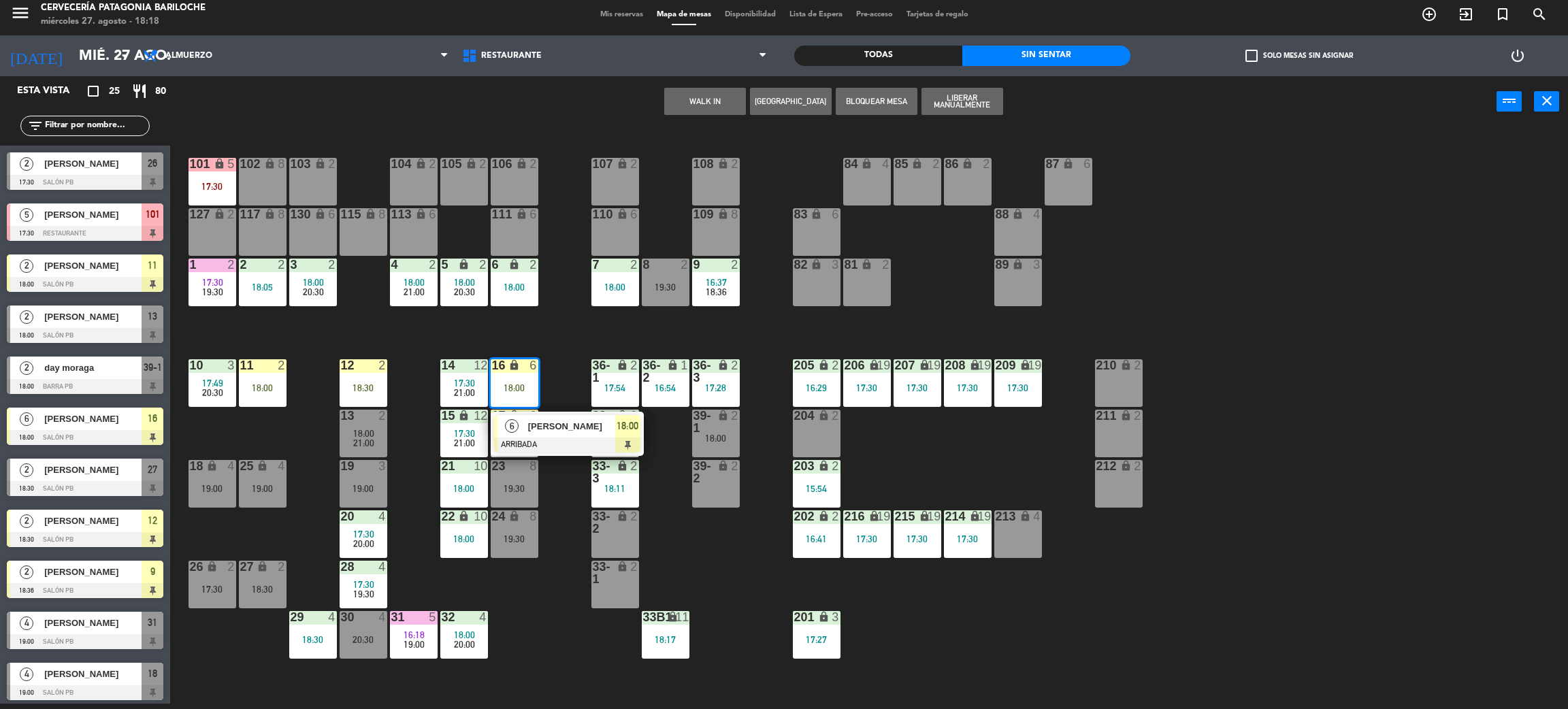
click at [524, 427] on div "6" at bounding box center [512, 426] width 29 height 23
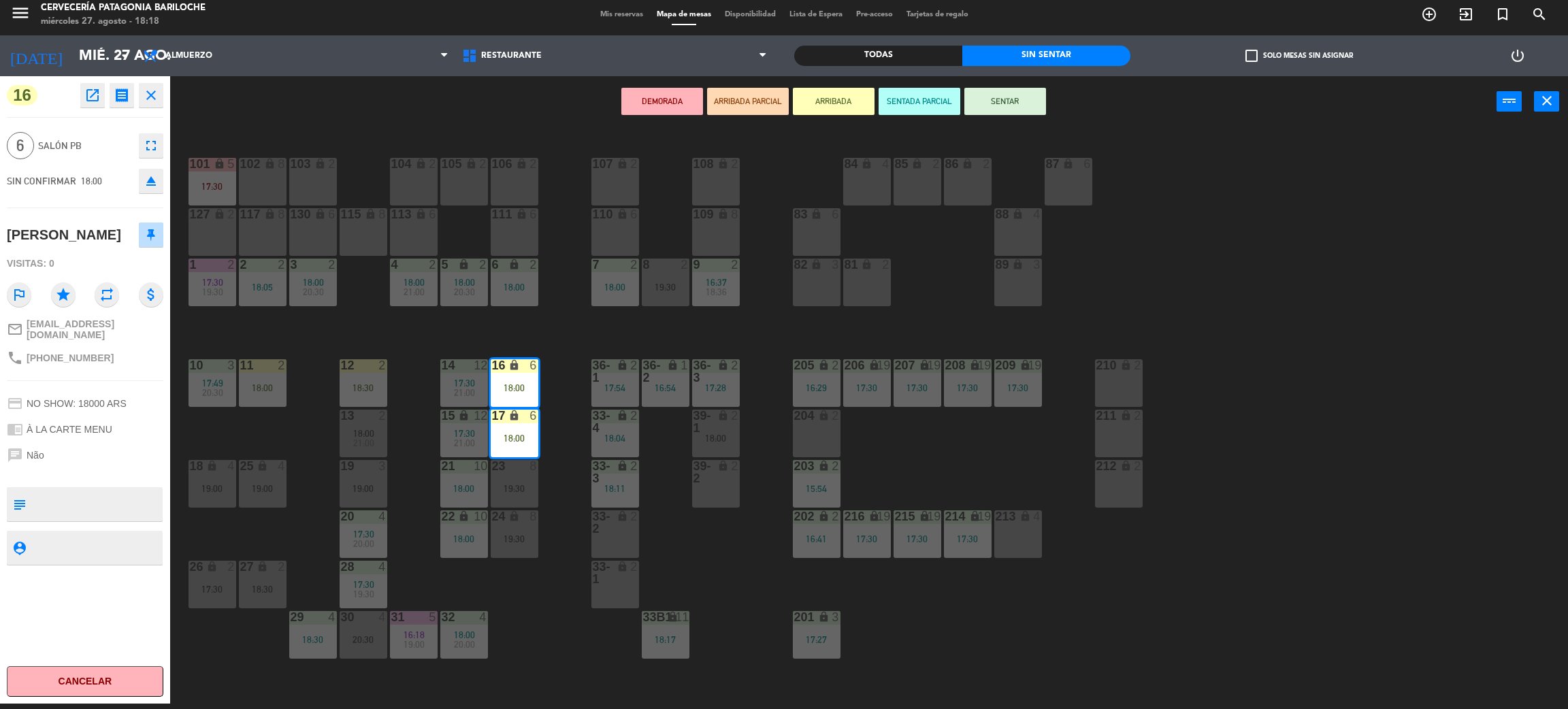
click at [1003, 94] on button "SENTAR" at bounding box center [1005, 101] width 82 height 27
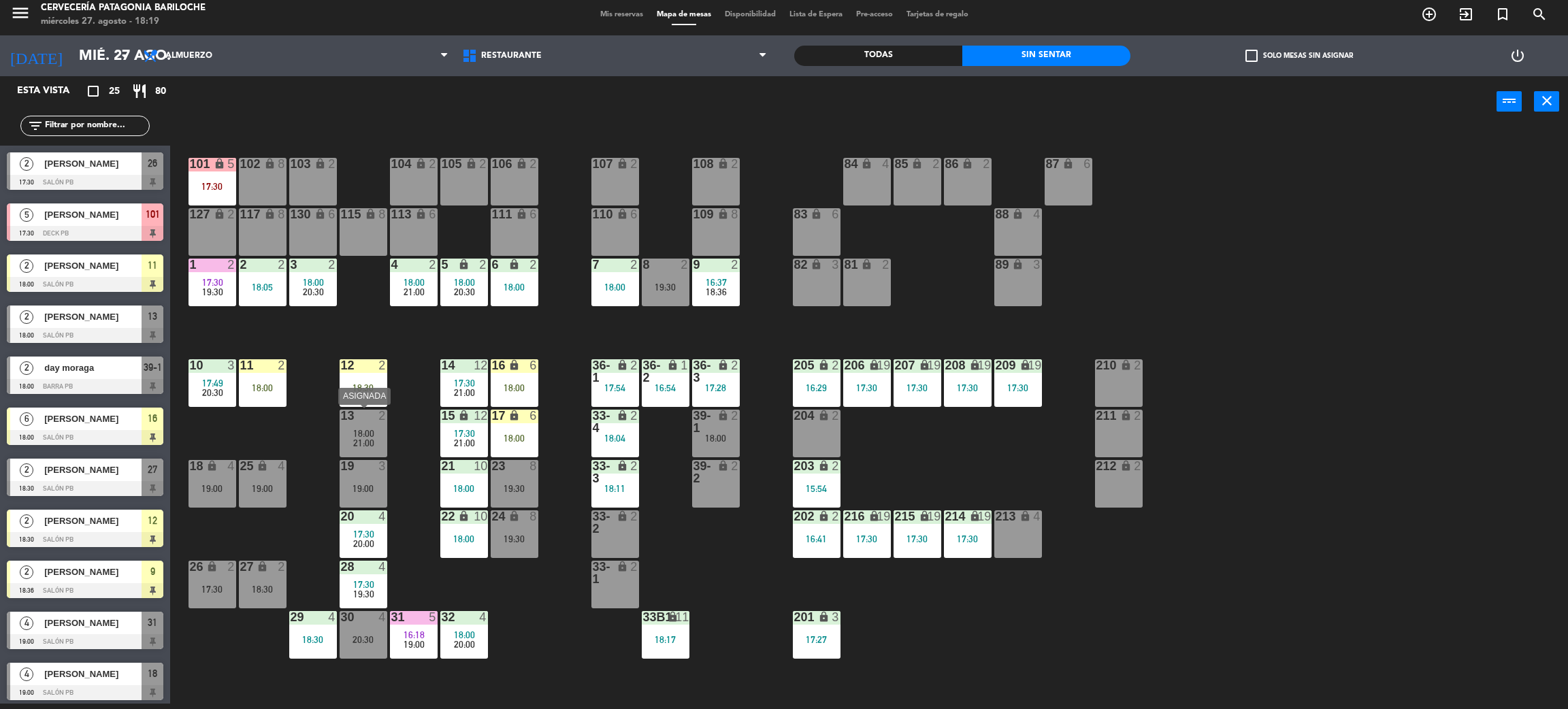
click at [346, 434] on div "18:00" at bounding box center [364, 433] width 48 height 9
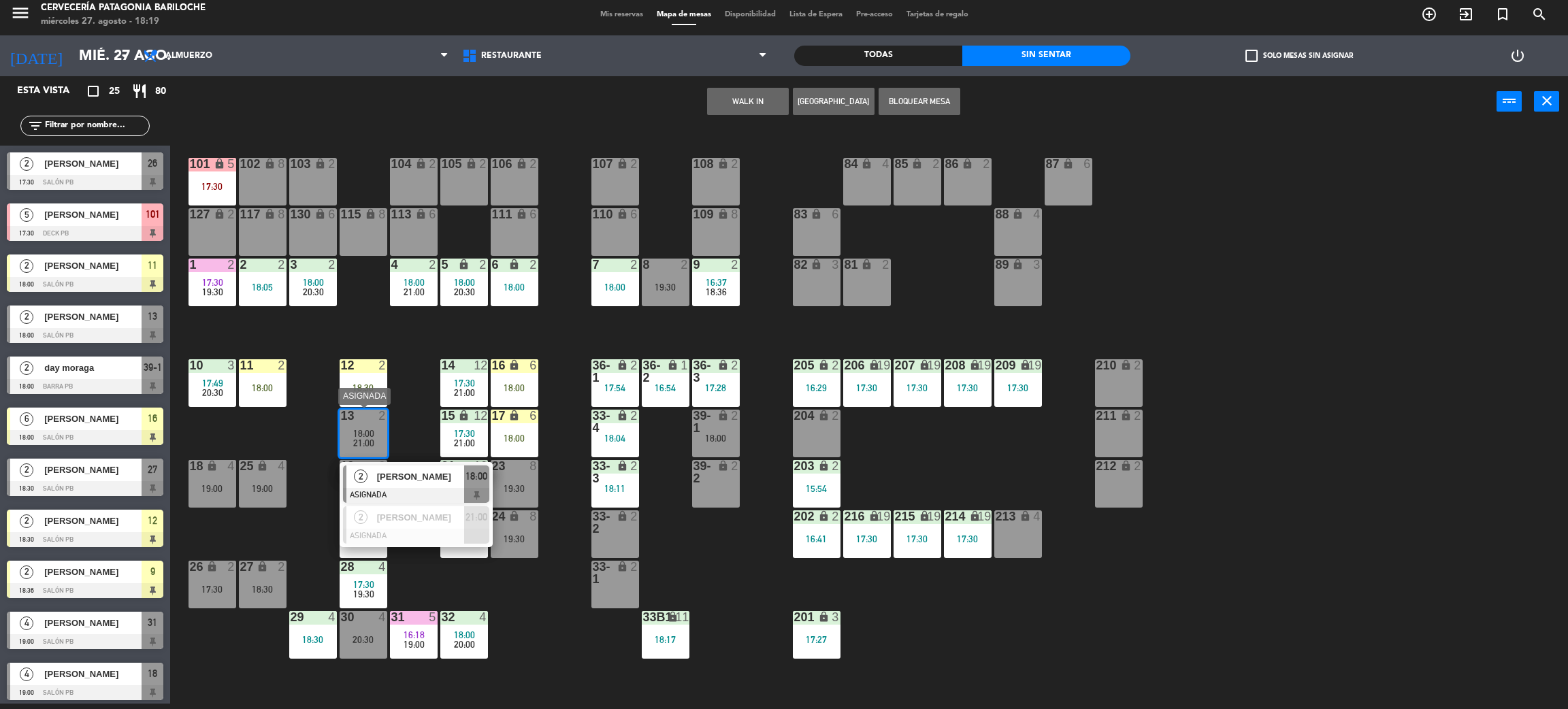
click at [402, 483] on span "[PERSON_NAME]" at bounding box center [420, 477] width 87 height 14
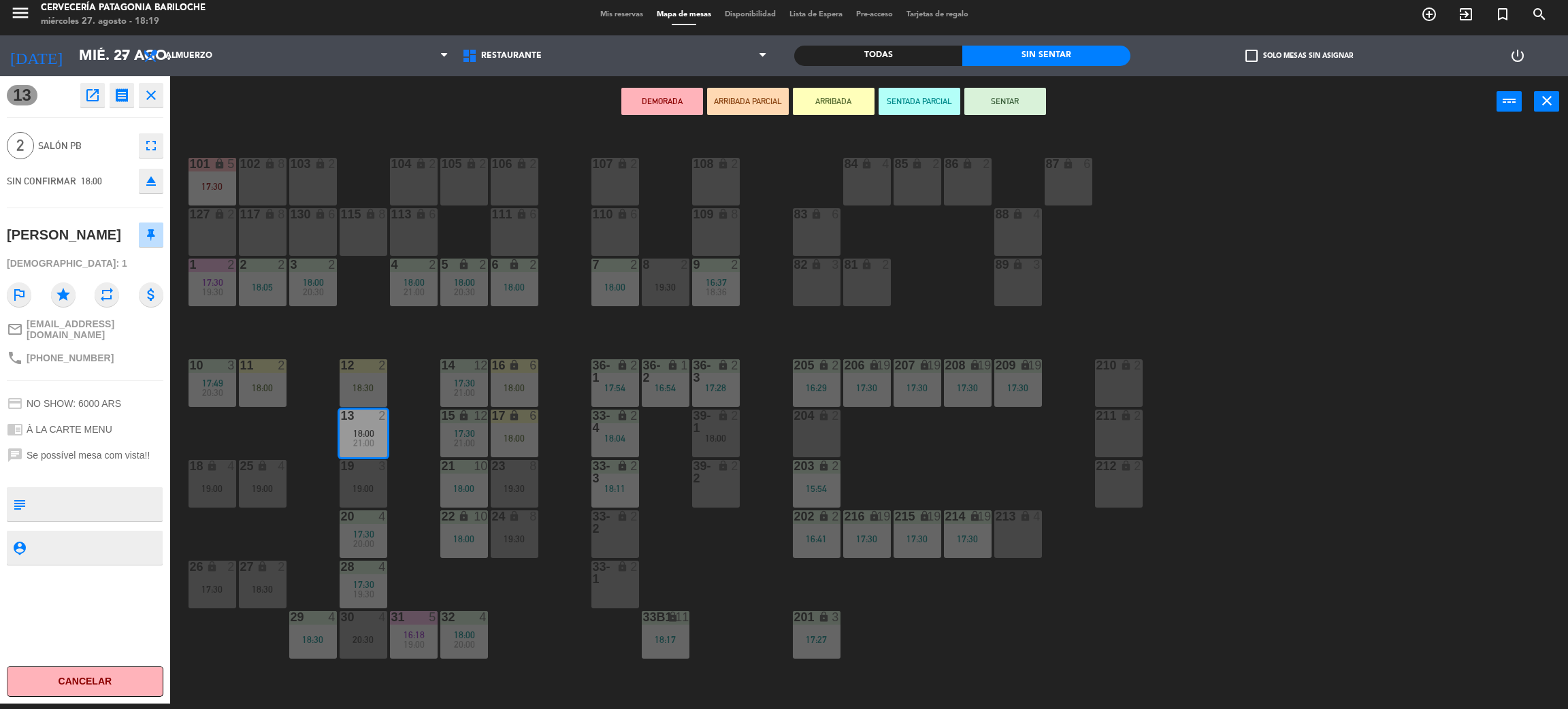
click at [683, 112] on button "DEMORADA" at bounding box center [662, 101] width 82 height 27
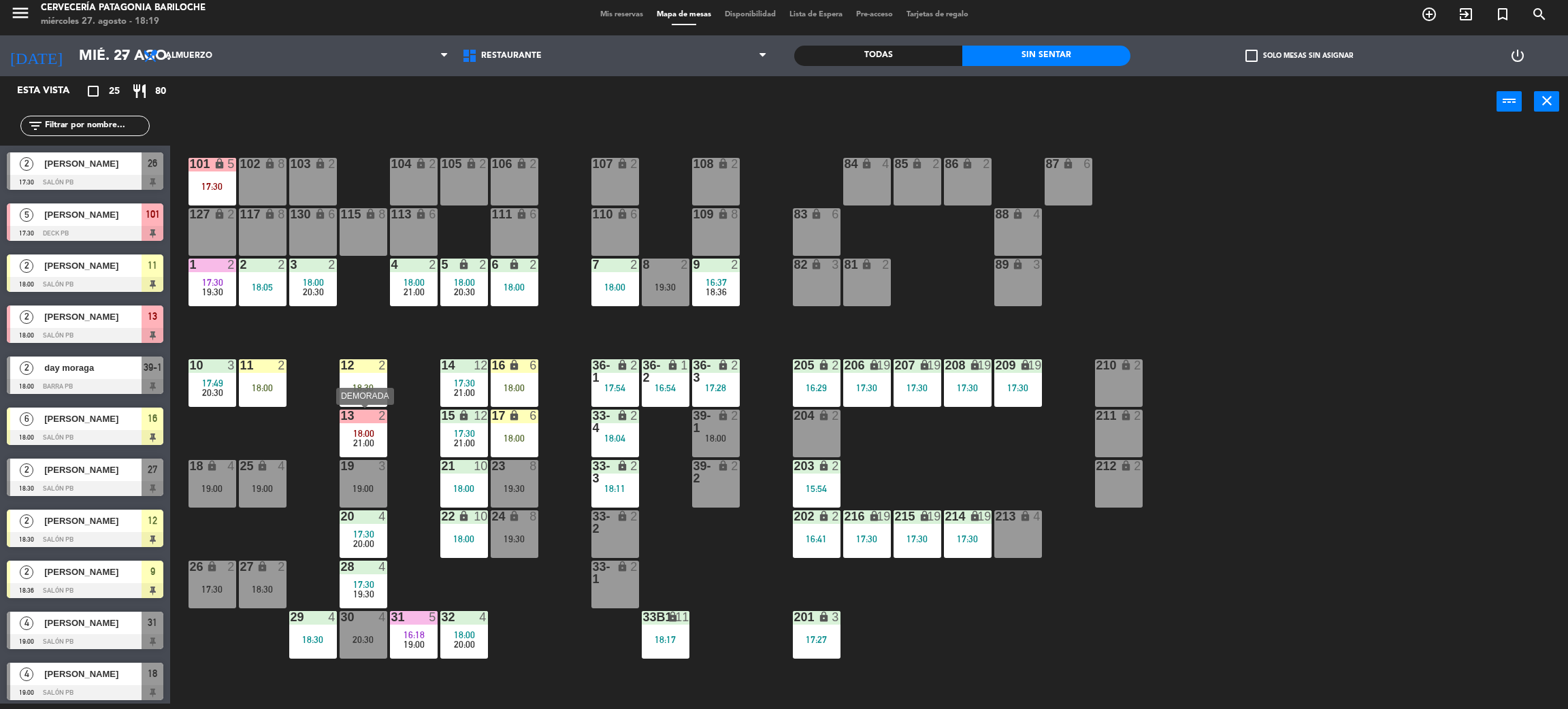
click at [346, 445] on div "21:00" at bounding box center [364, 443] width 48 height 9
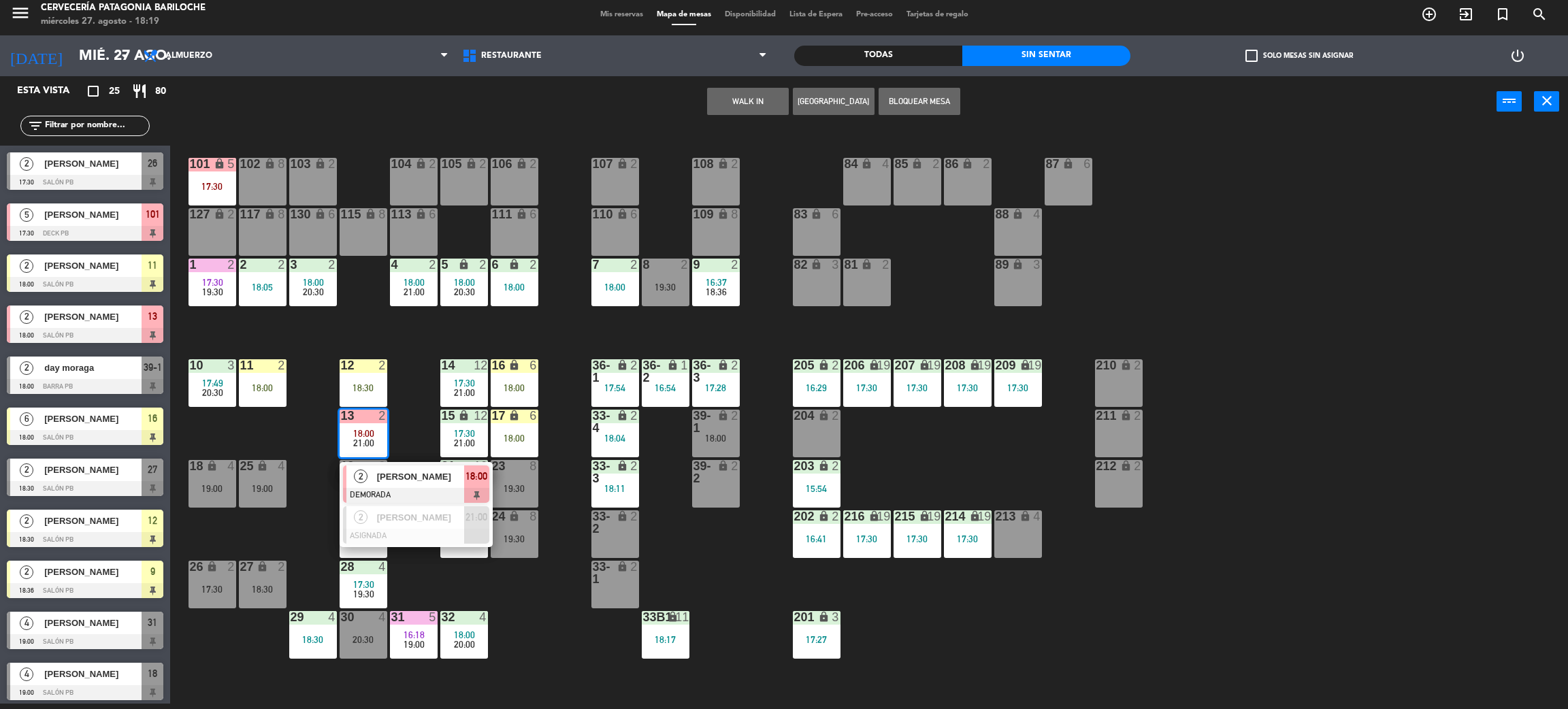
click at [383, 495] on div at bounding box center [416, 495] width 146 height 15
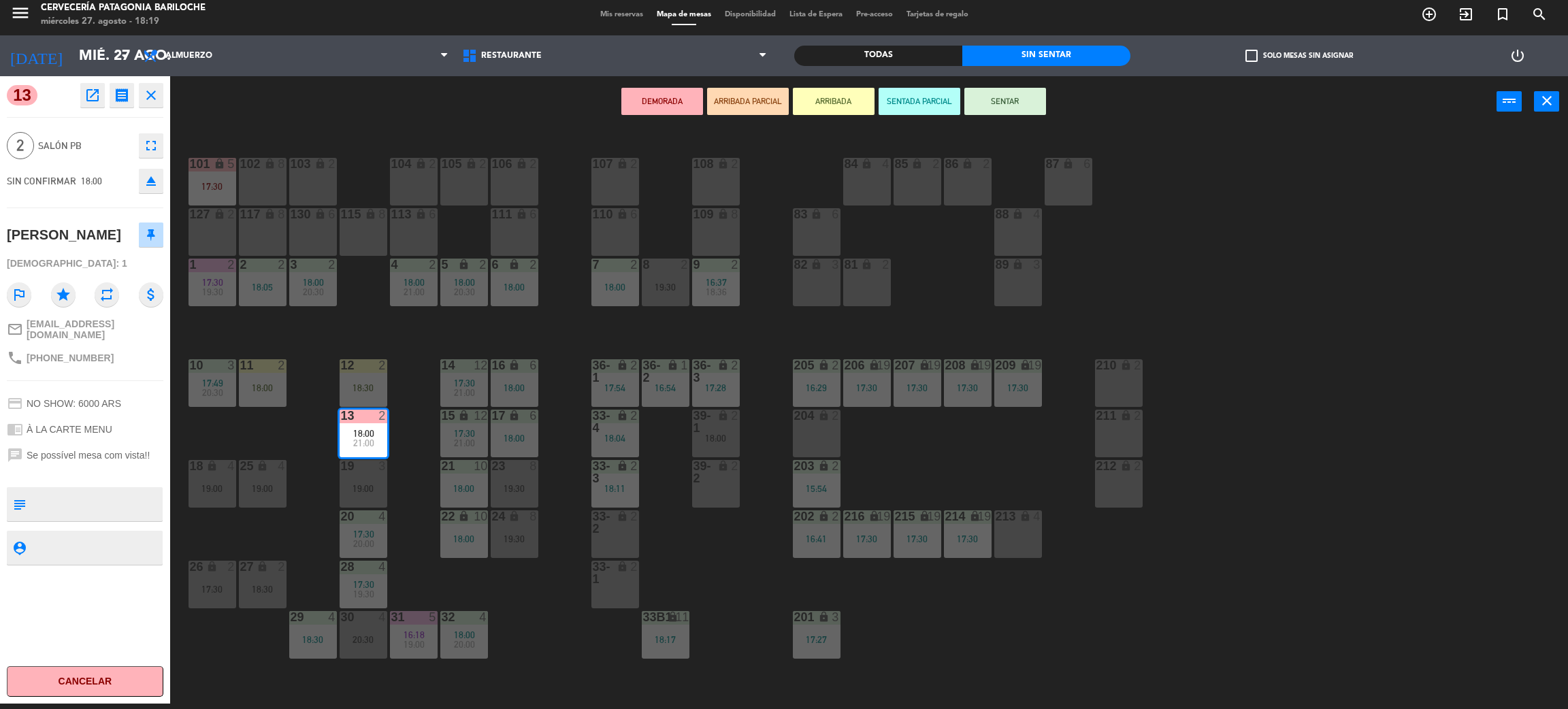
click at [663, 322] on div "101 lock 5 17:30 102 lock 8 104 lock 2 105 lock 2 106 lock 2 103 lock 2 107 loc…" at bounding box center [877, 422] width 1383 height 576
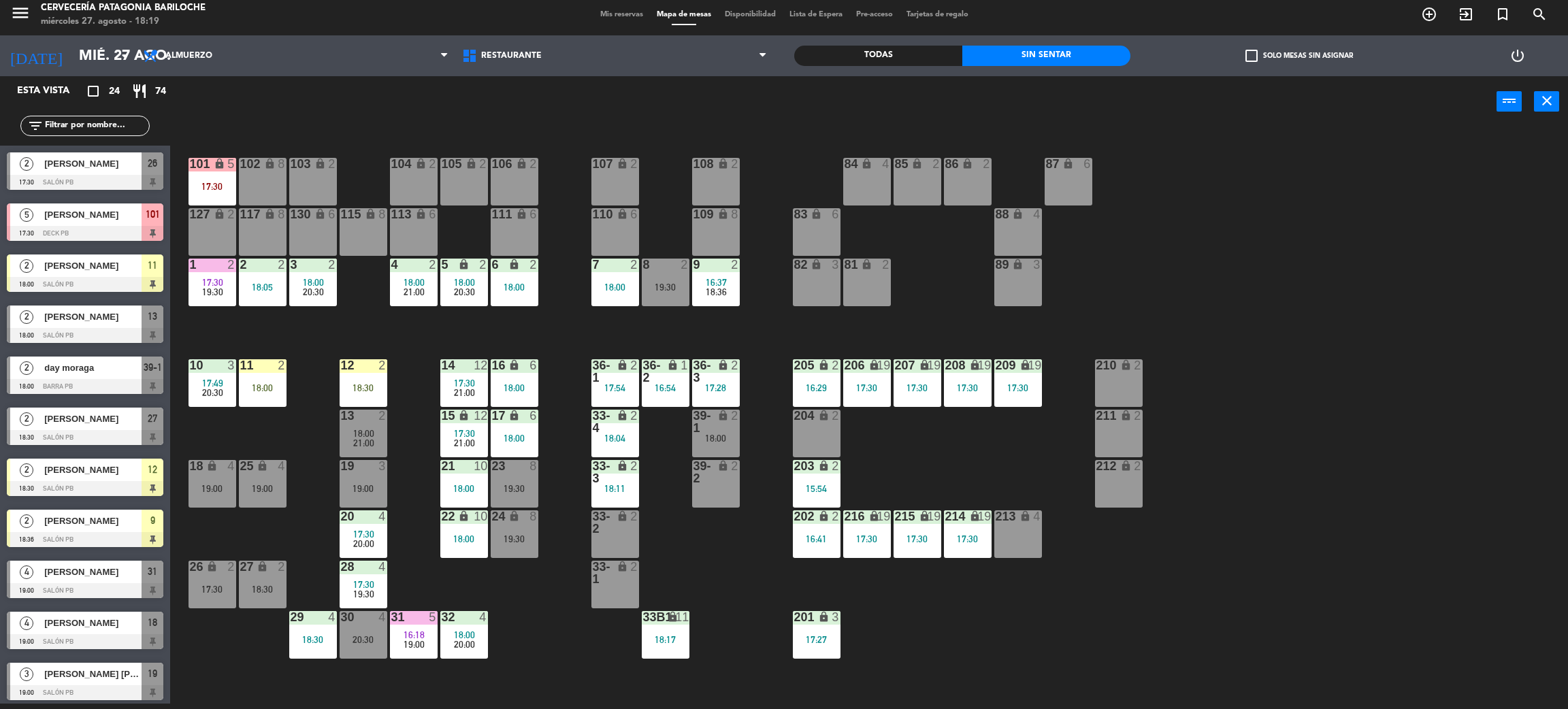
click at [677, 290] on div "19:30" at bounding box center [665, 287] width 48 height 9
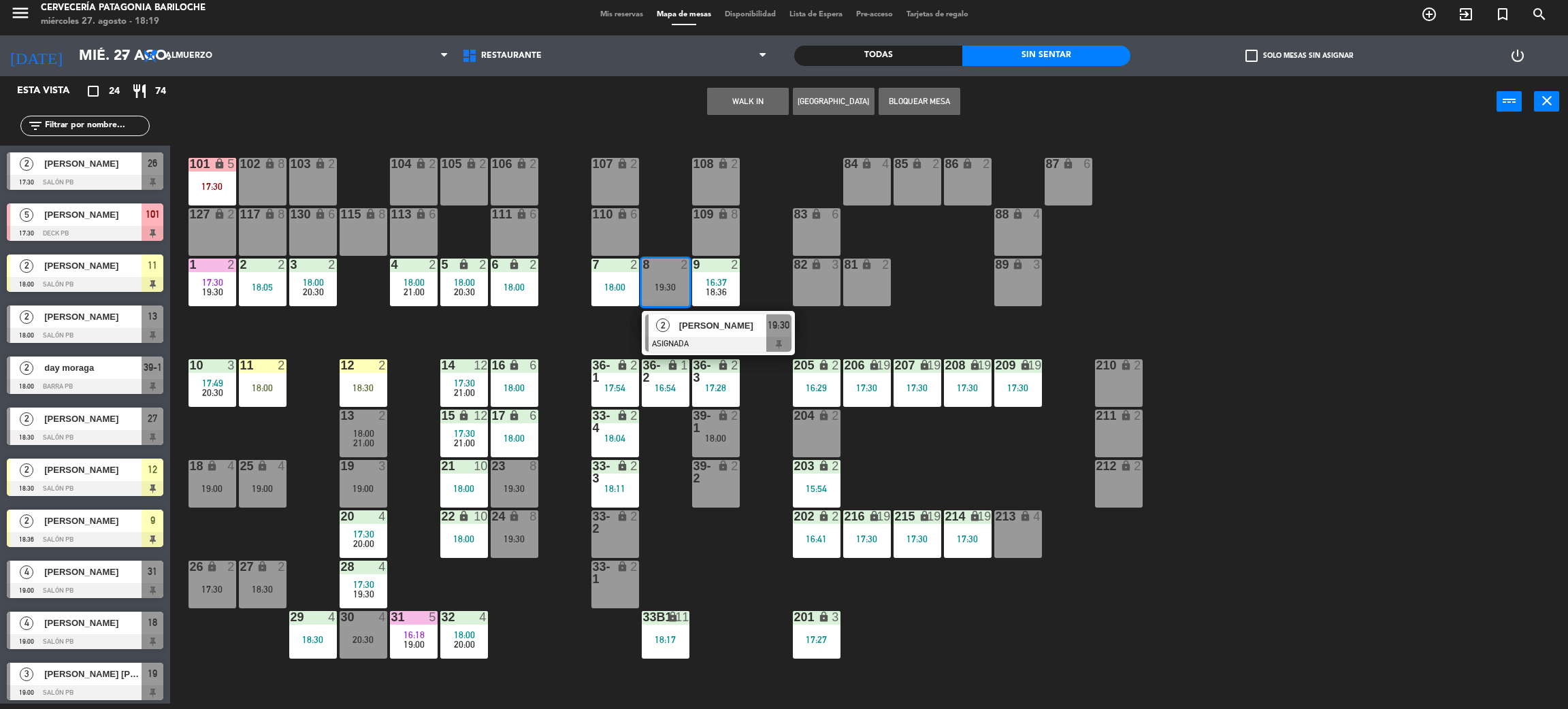
click at [861, 318] on div "101 lock 5 17:30 102 lock 8 104 lock 2 105 lock 2 106 lock 2 103 lock 2 107 loc…" at bounding box center [877, 422] width 1383 height 576
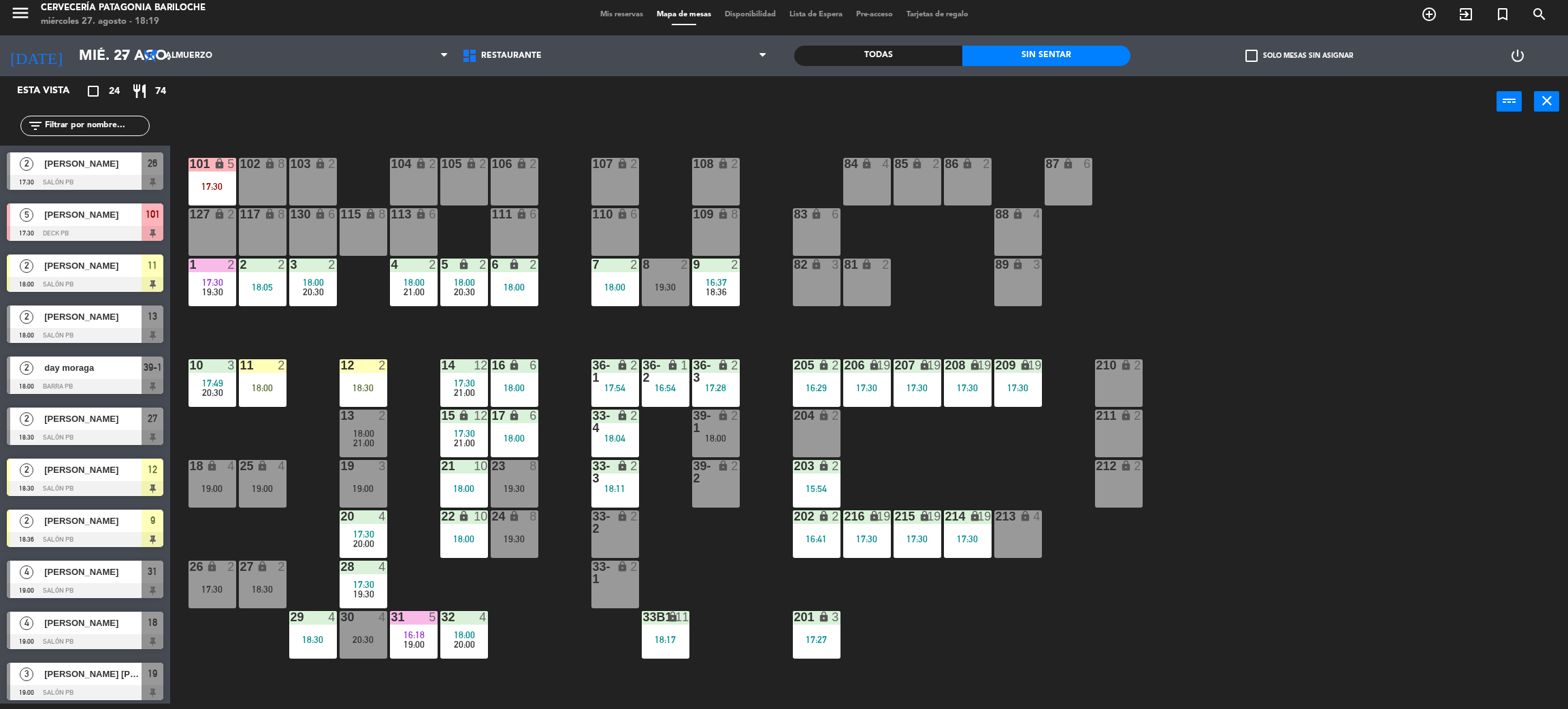
click at [713, 299] on div "9 2 16:37 18:36" at bounding box center [716, 282] width 48 height 48
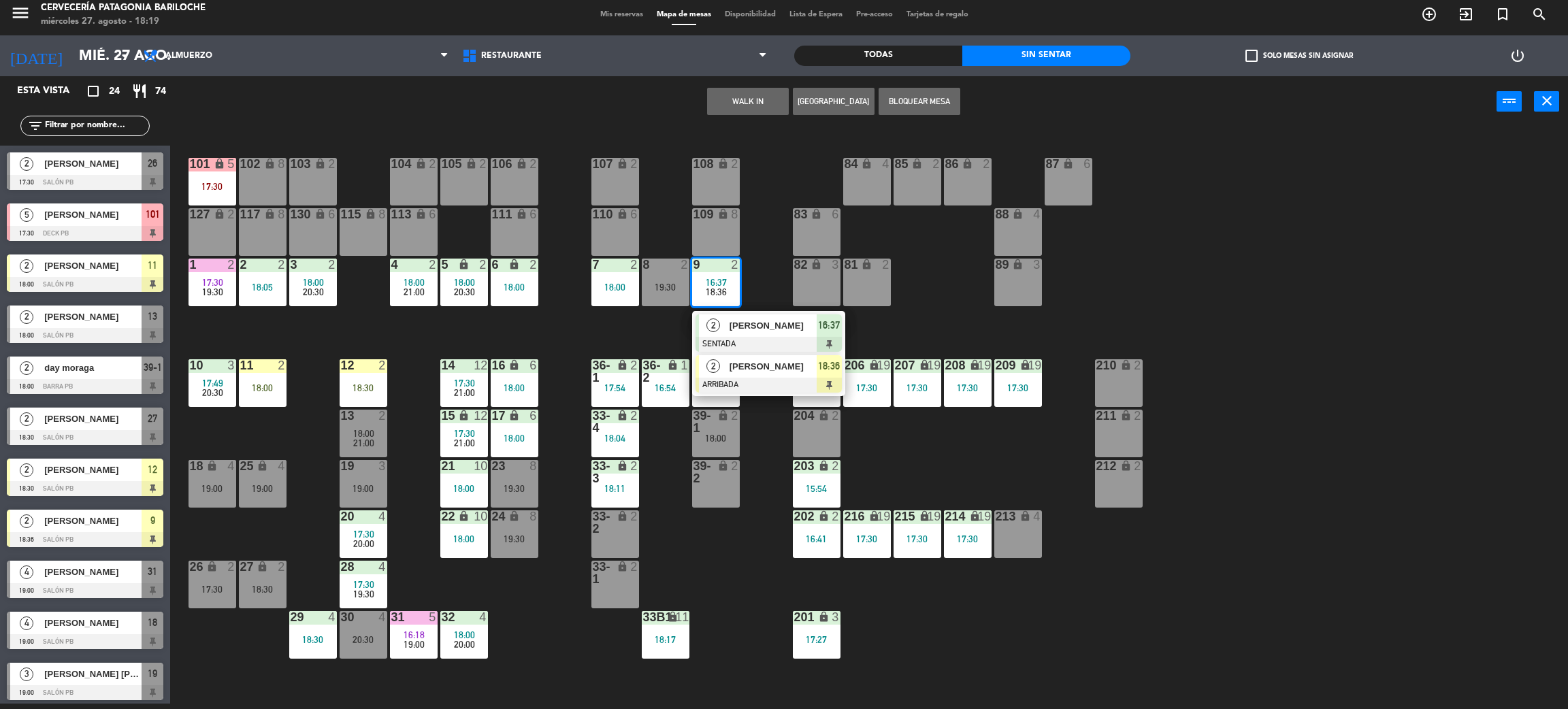
click at [734, 369] on span "[PERSON_NAME]" at bounding box center [773, 367] width 87 height 14
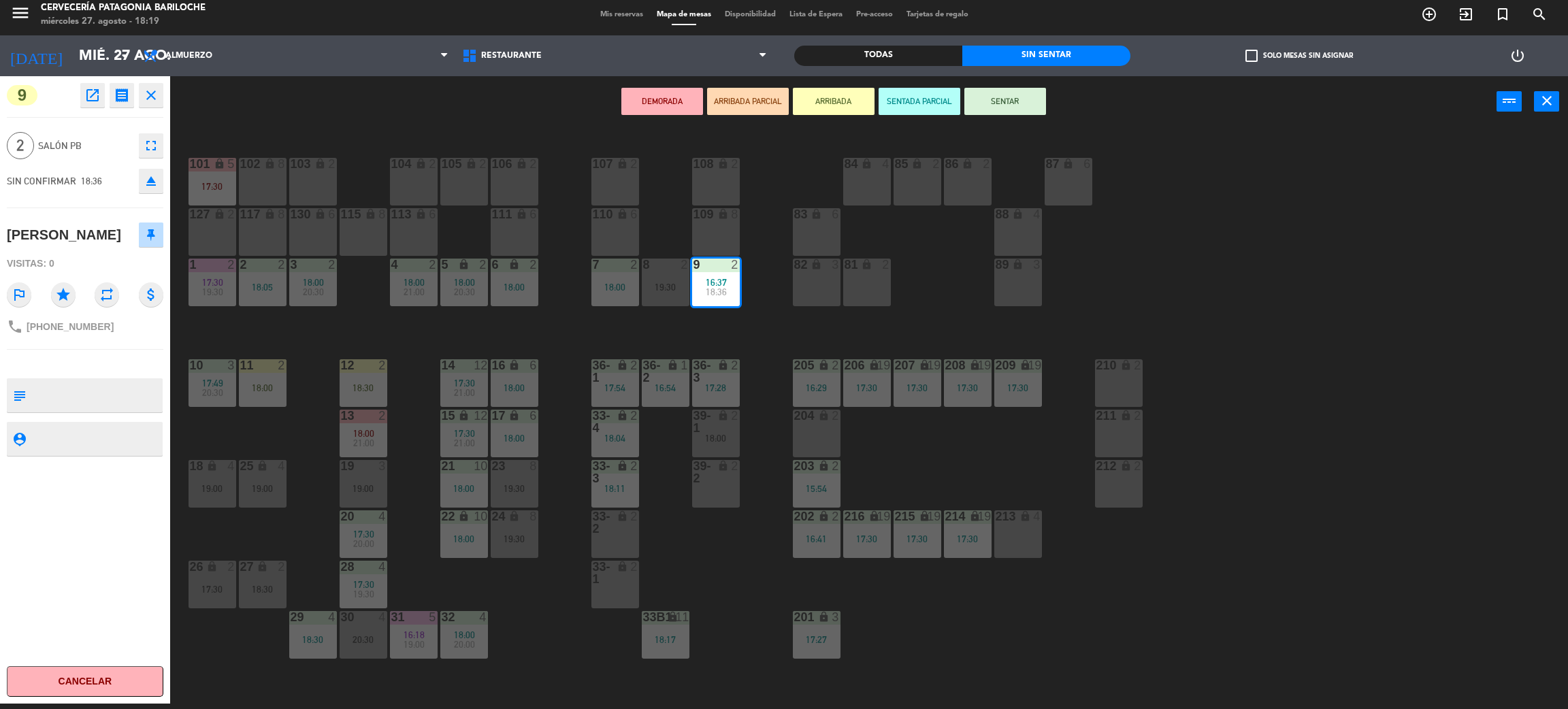
click at [404, 428] on div "101 lock 5 17:30 102 lock 8 104 lock 2 105 lock 2 106 lock 2 103 lock 2 107 loc…" at bounding box center [877, 422] width 1383 height 576
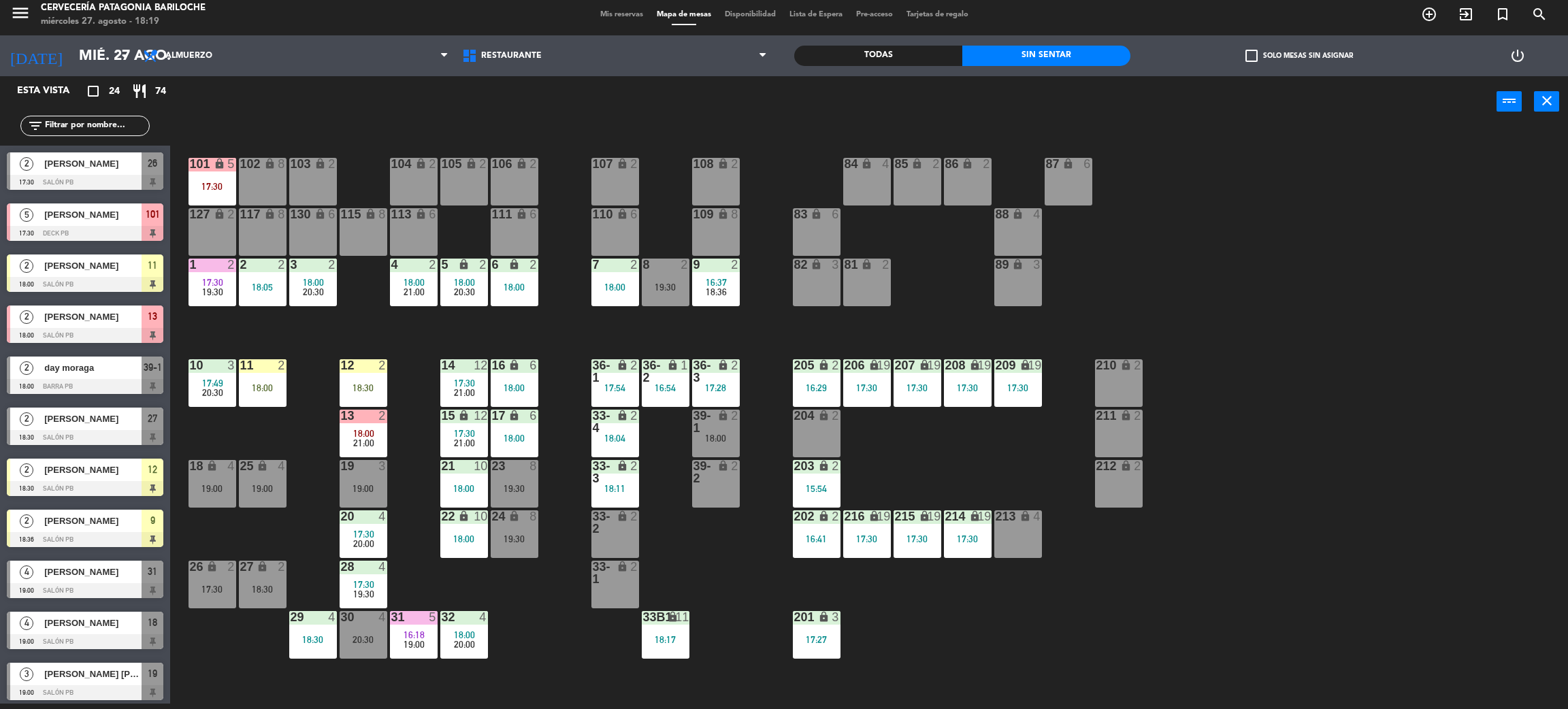
click at [381, 444] on div "21:00" at bounding box center [364, 443] width 48 height 9
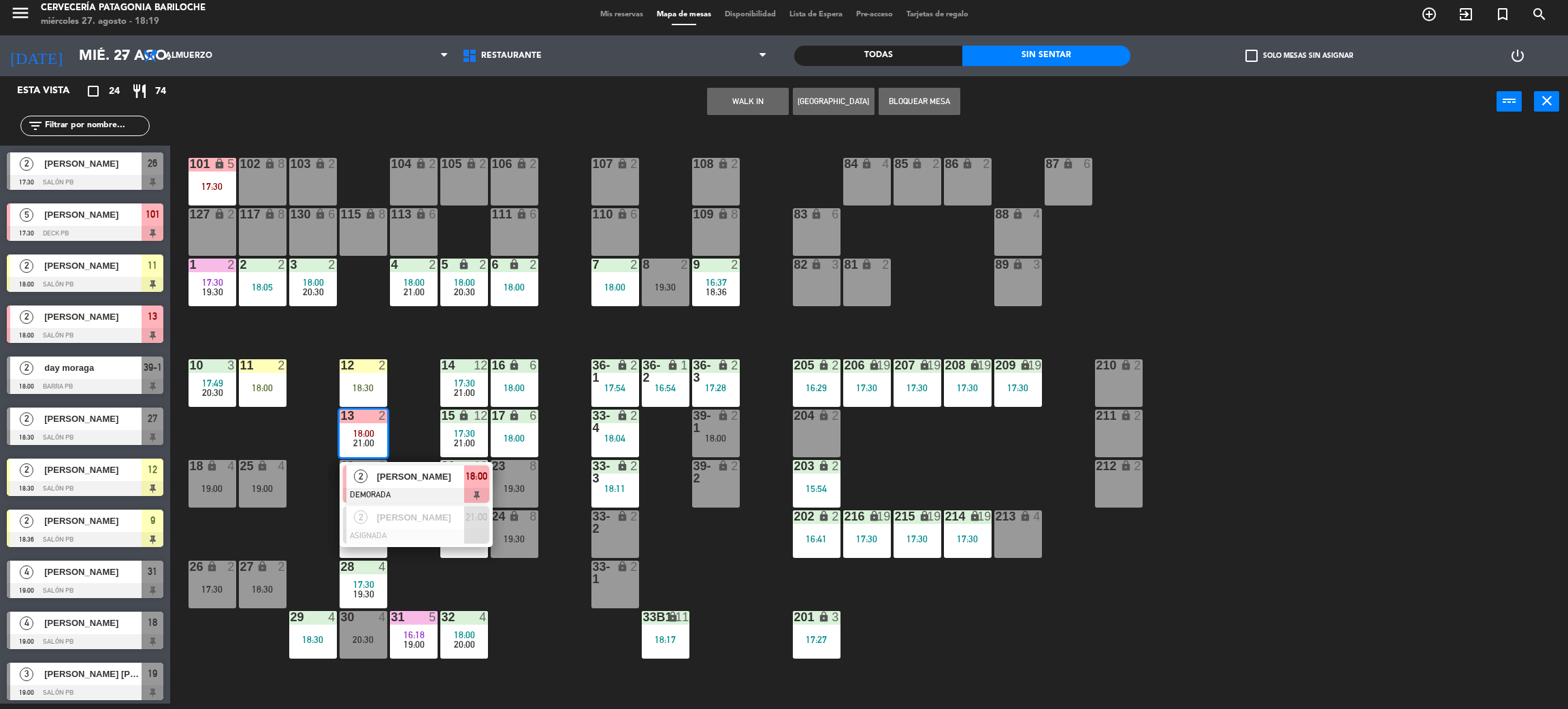
click at [428, 475] on span "[PERSON_NAME]" at bounding box center [420, 477] width 87 height 14
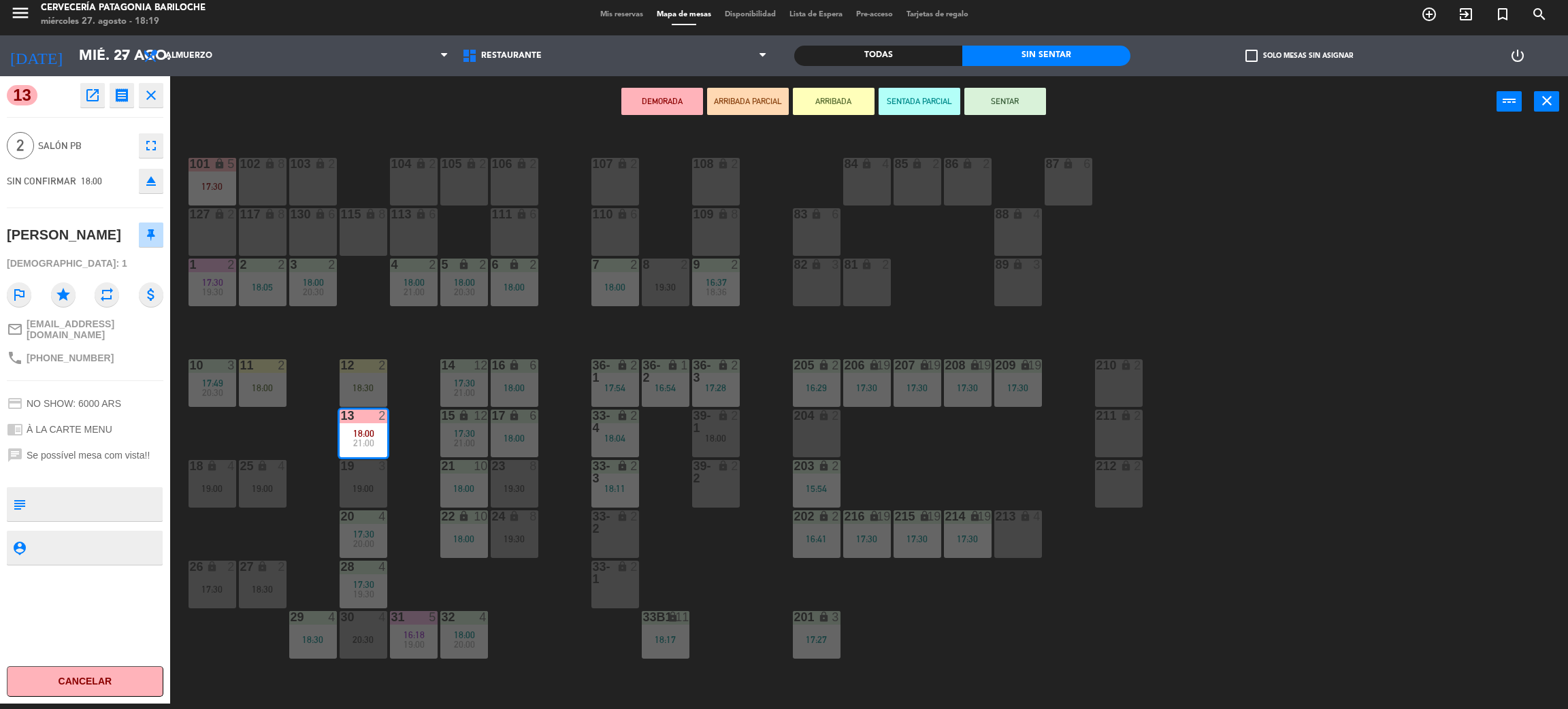
click at [411, 415] on div "101 lock 5 17:30 102 lock 8 104 lock 2 105 lock 2 106 lock 2 103 lock 2 107 loc…" at bounding box center [877, 422] width 1383 height 576
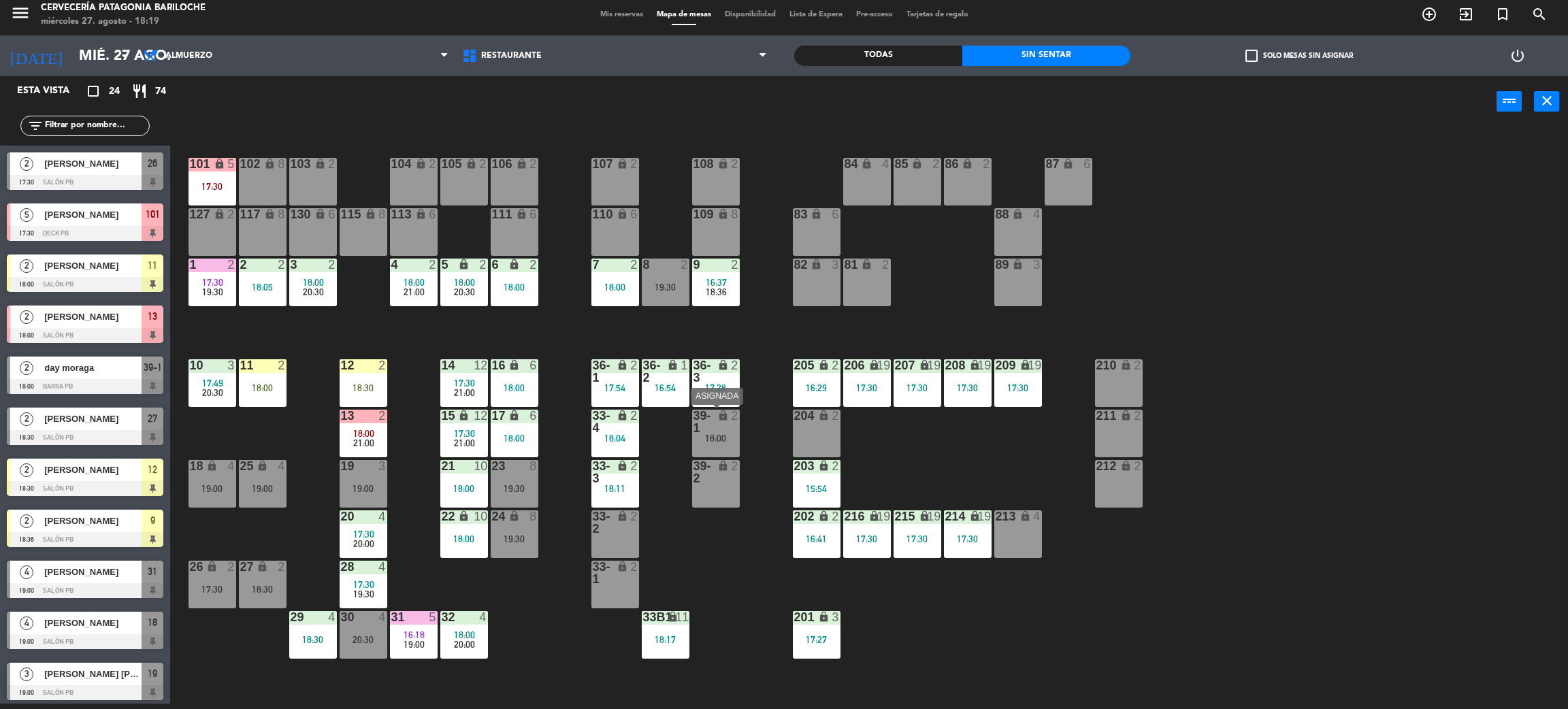
click at [706, 437] on div "18:00" at bounding box center [716, 438] width 48 height 9
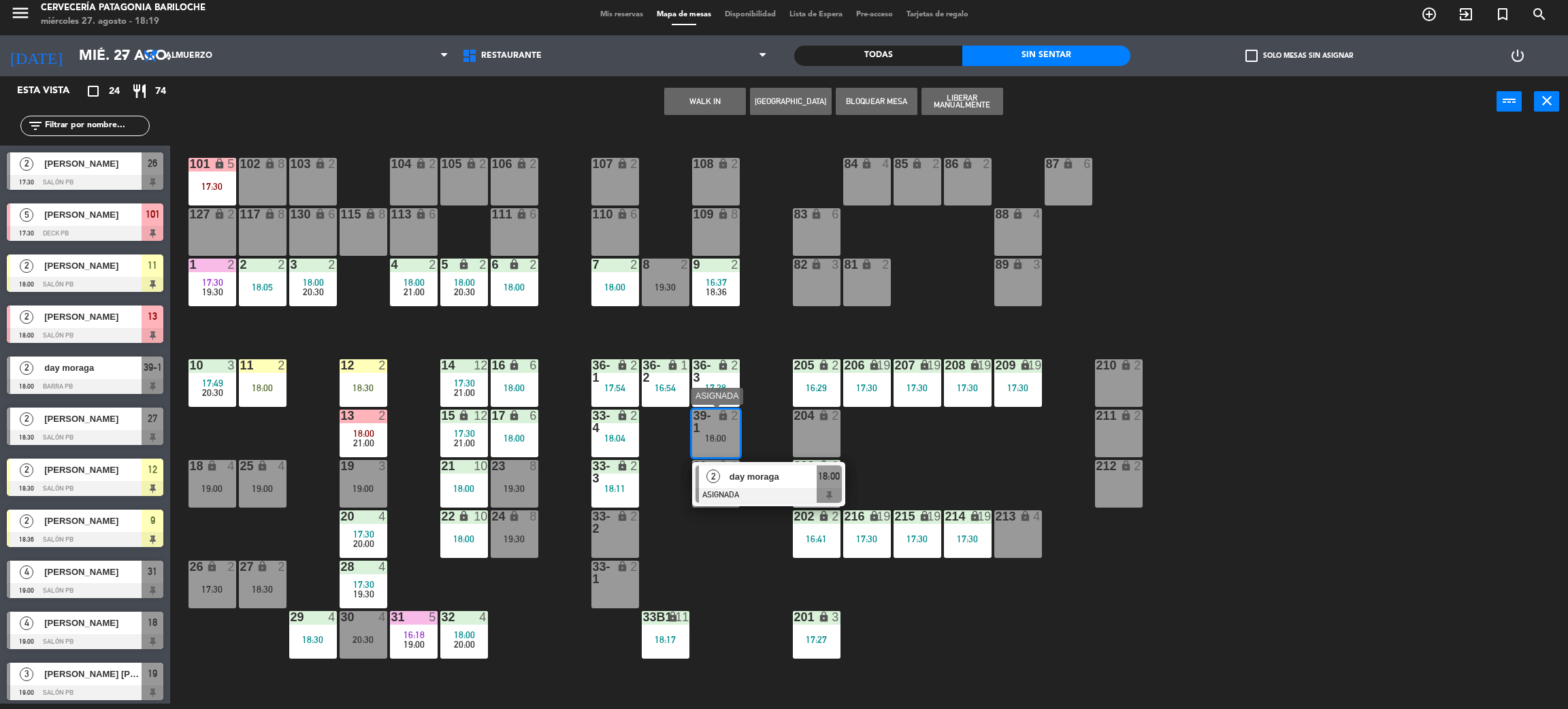
click at [763, 495] on div at bounding box center [769, 495] width 146 height 15
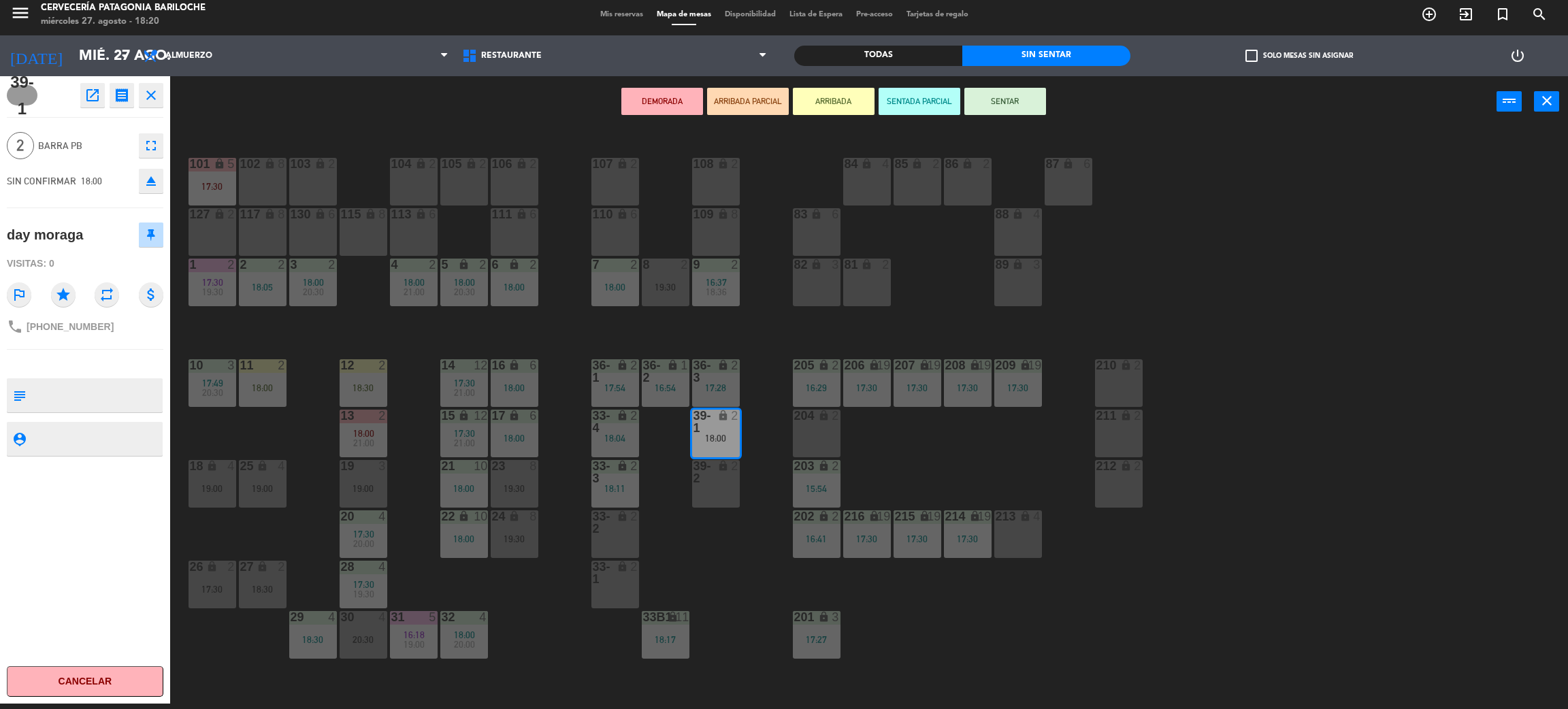
click at [92, 89] on icon "open_in_new" at bounding box center [92, 95] width 16 height 16
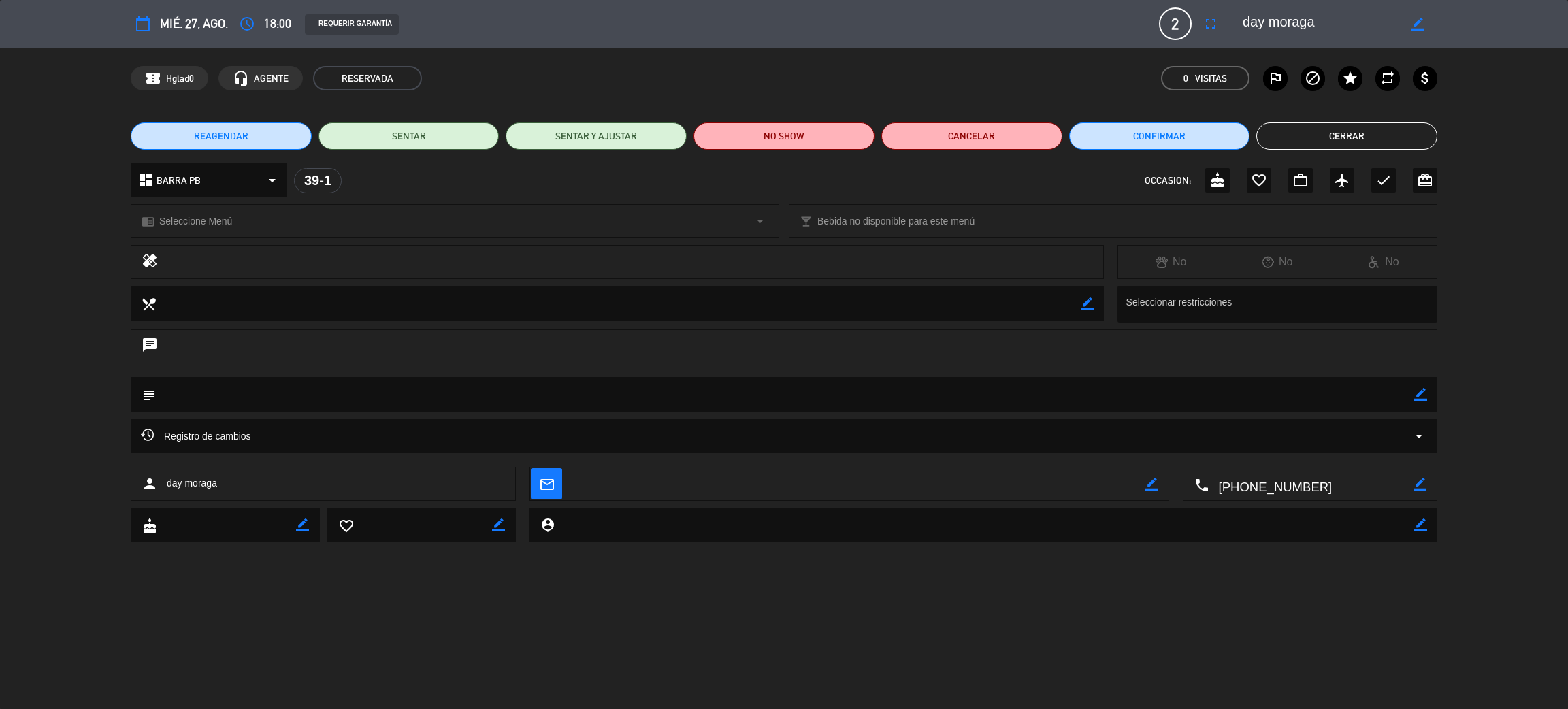
click at [905, 108] on div "confirmation_number Hglad0 headset_mic AGENTE RESERVADA 0 Visitas outlined_flag…" at bounding box center [784, 79] width 1568 height 61
click at [933, 135] on button "Cancelar" at bounding box center [972, 136] width 181 height 27
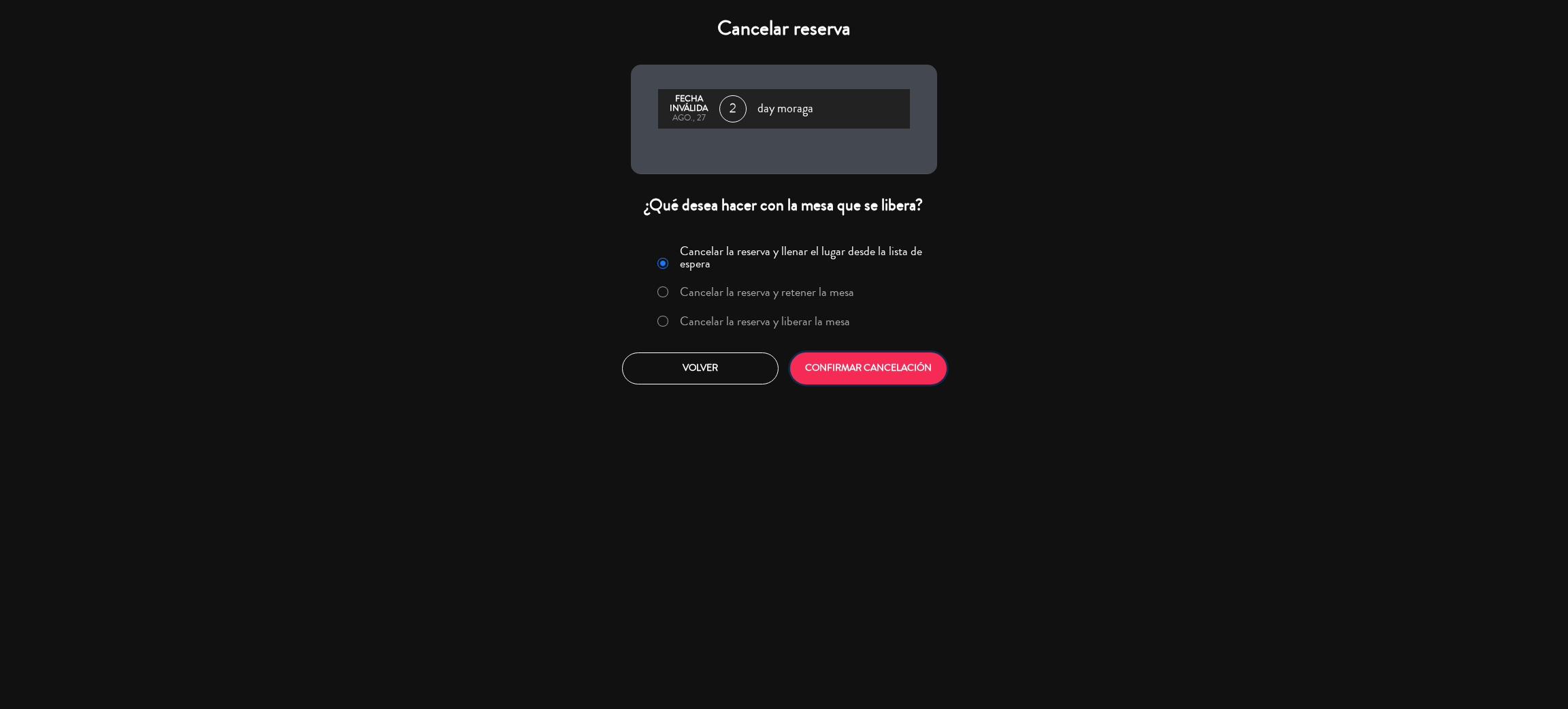
click at [885, 363] on button "CONFIRMAR CANCELACIÓN" at bounding box center [868, 368] width 156 height 32
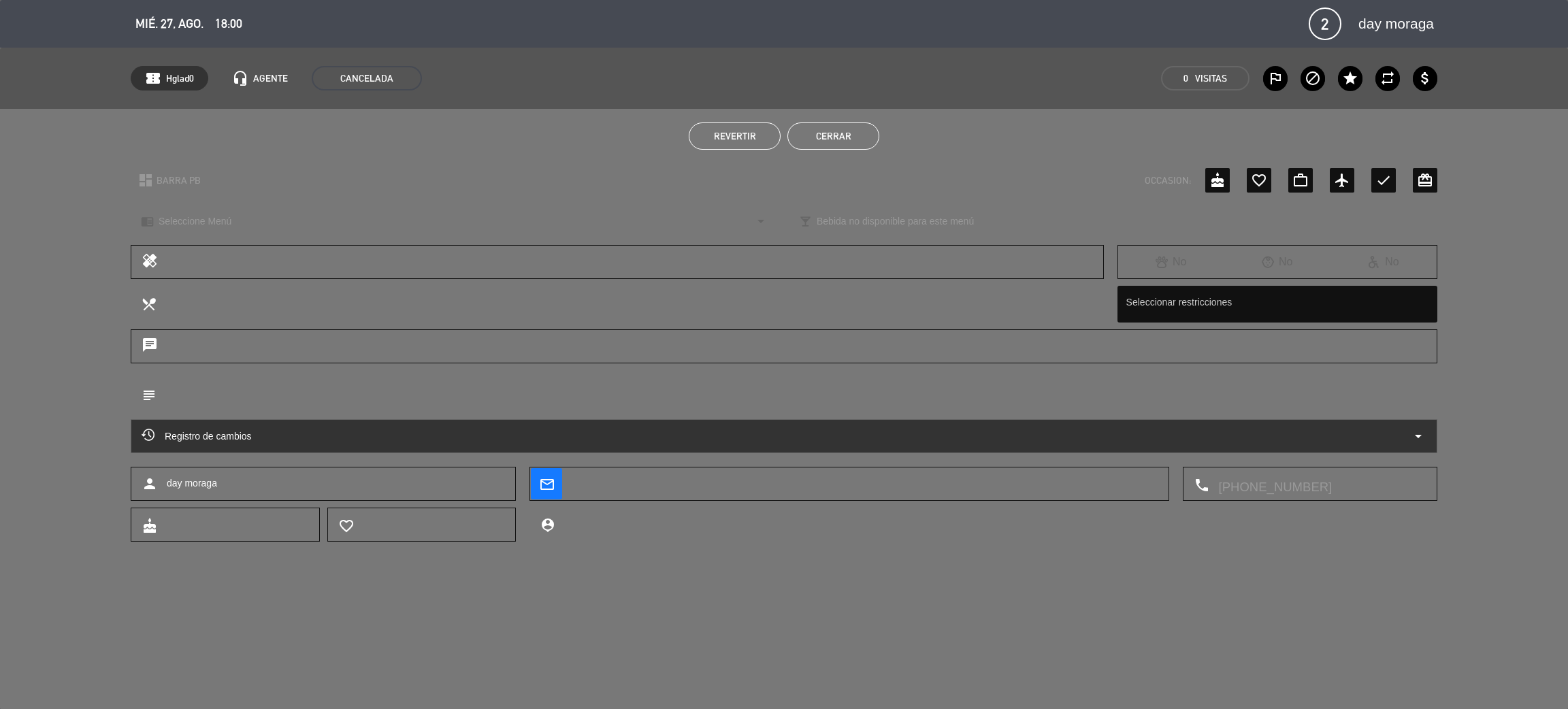
click at [824, 141] on button "Cerrar" at bounding box center [833, 136] width 92 height 27
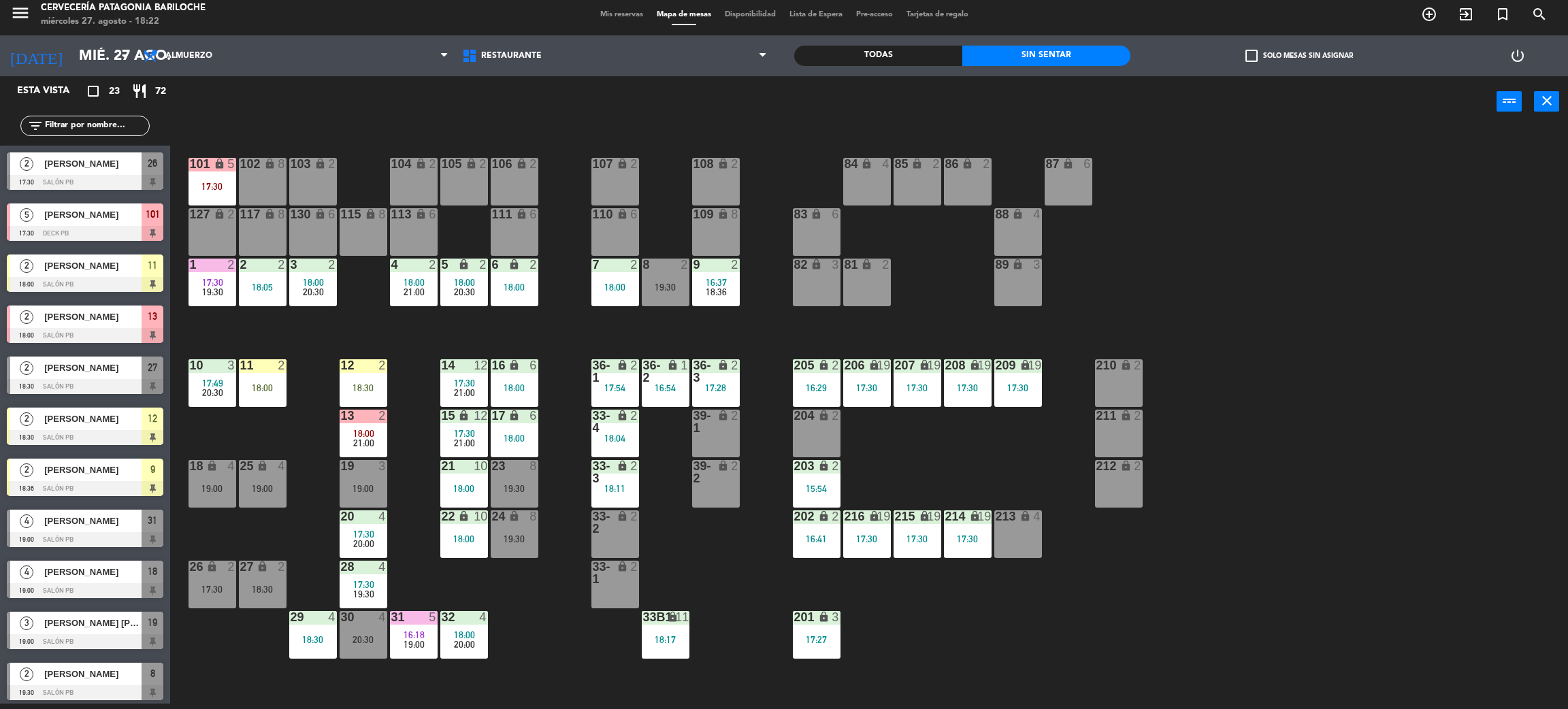
click at [360, 635] on div "20:30" at bounding box center [364, 640] width 48 height 9
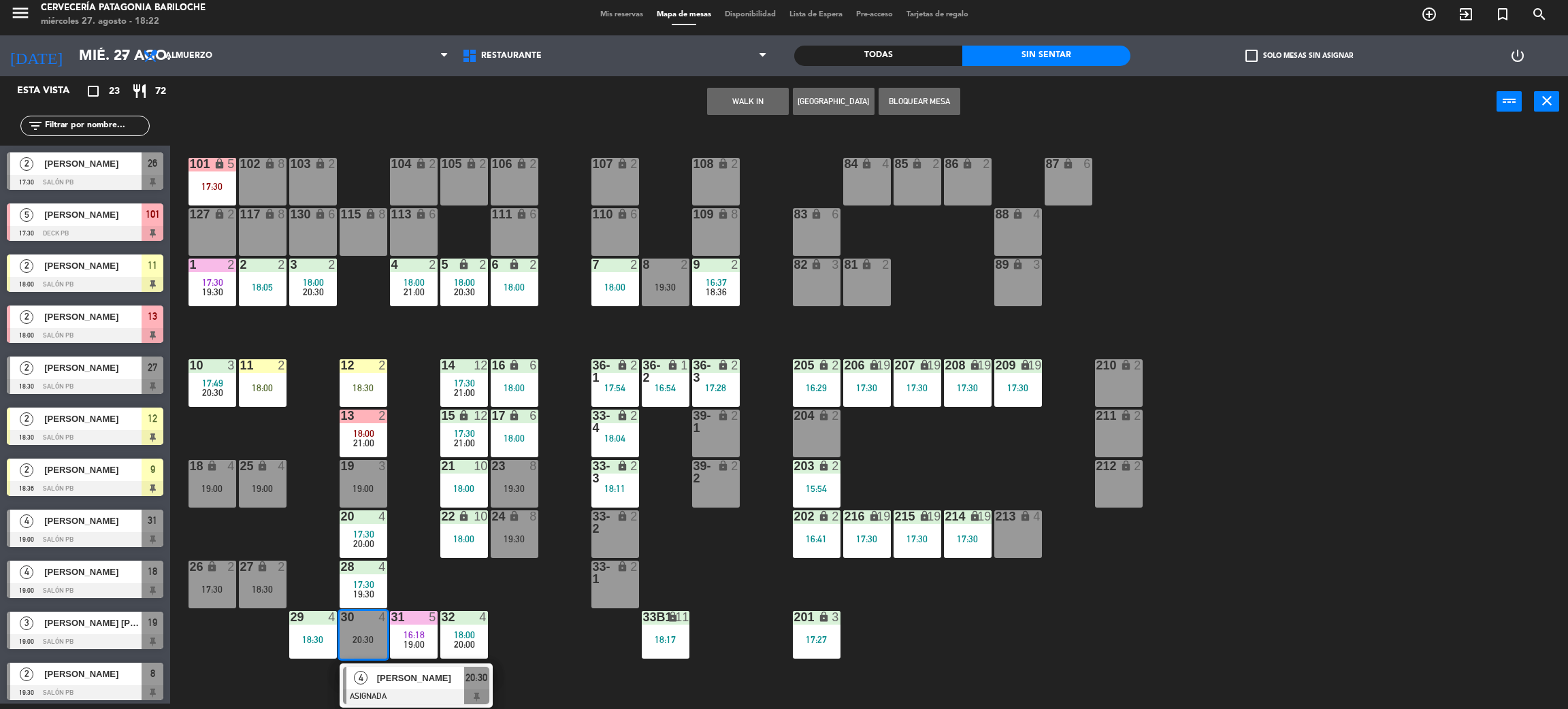
click at [496, 590] on div "101 lock 5 17:30 102 lock 8 104 lock 2 105 lock 2 106 lock 2 103 lock 2 107 loc…" at bounding box center [877, 422] width 1383 height 576
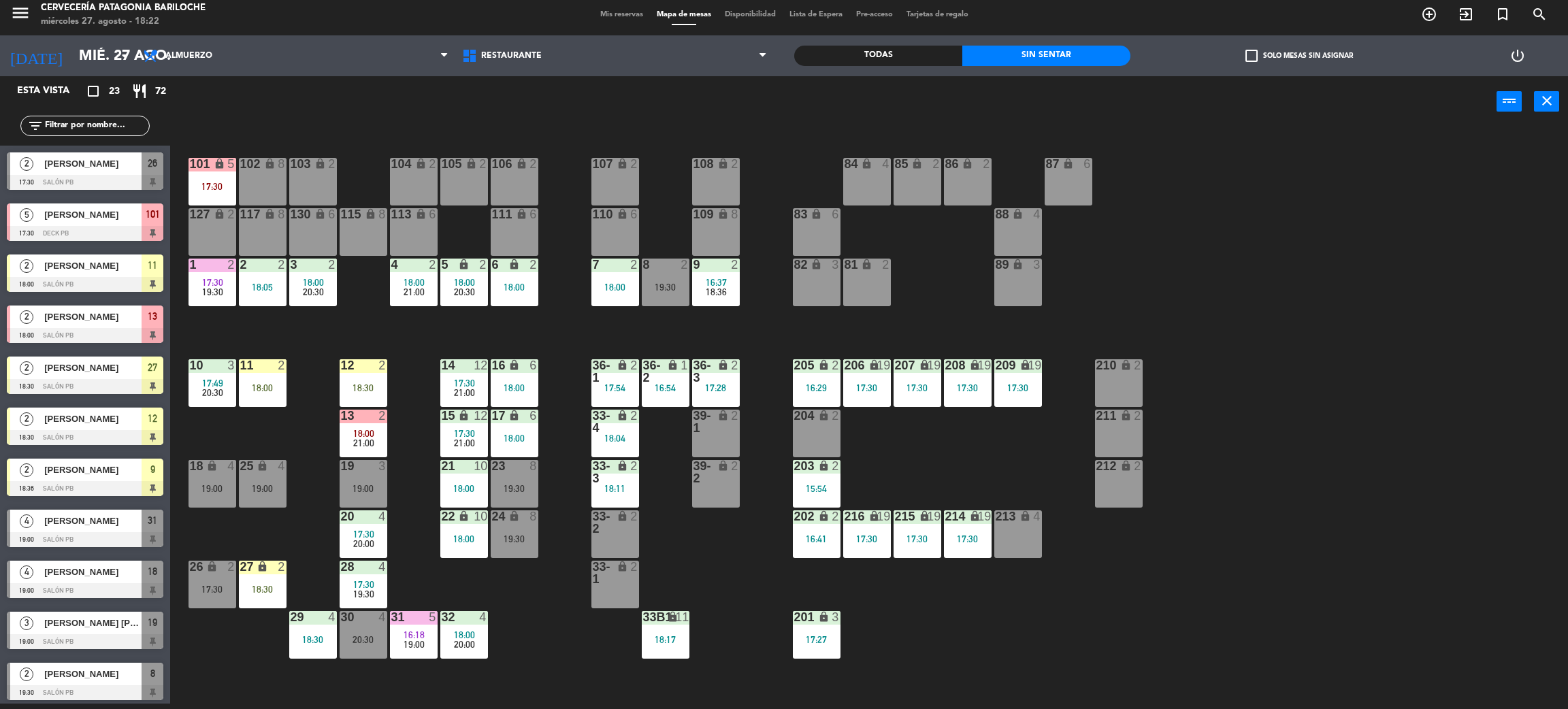
click at [111, 120] on input "text" at bounding box center [96, 126] width 105 height 15
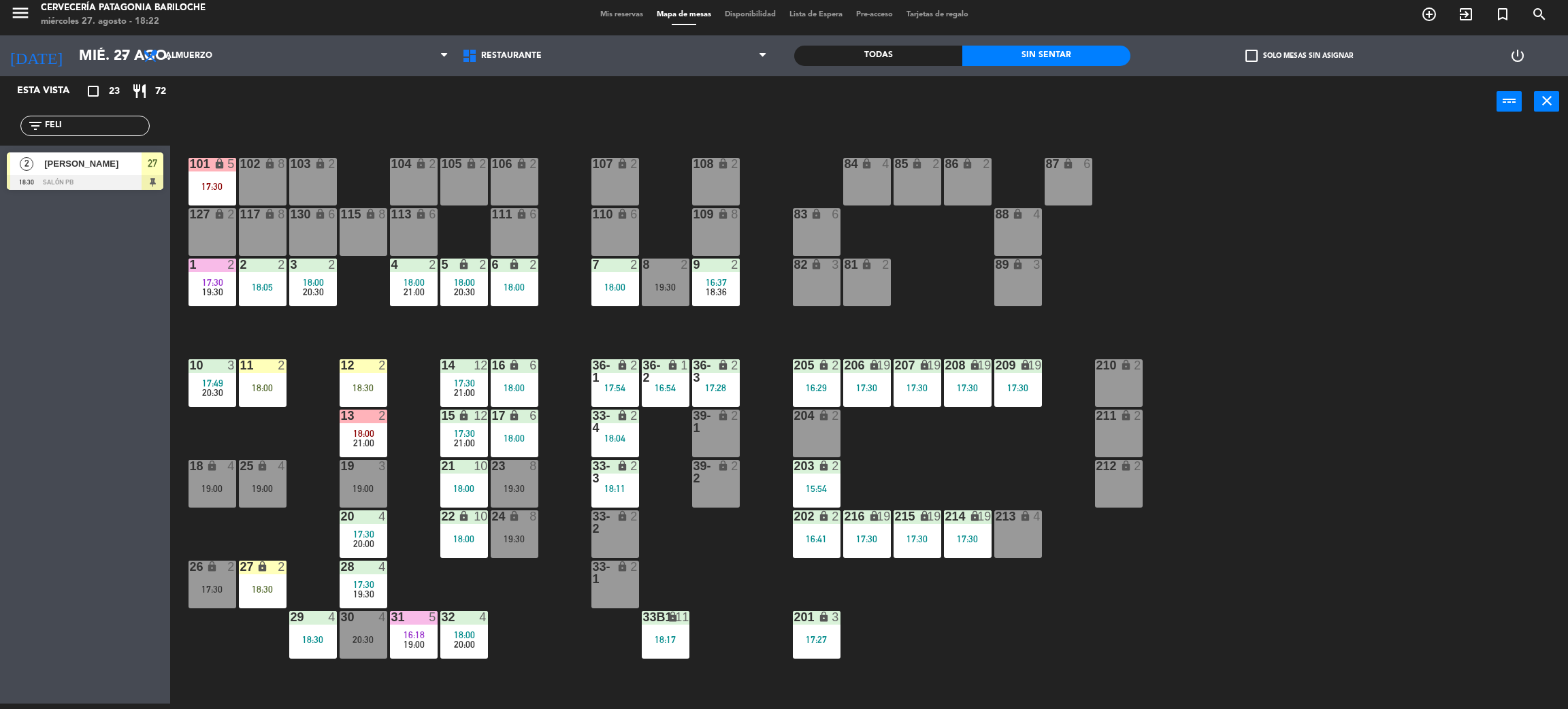
type input "FELI"
click at [66, 226] on div "Esta vista crop_square 23 restaurant 72 filter_list FELI 2 Felipe Toledo 18:30 …" at bounding box center [85, 389] width 170 height 627
click at [150, 155] on span "27" at bounding box center [152, 163] width 9 height 16
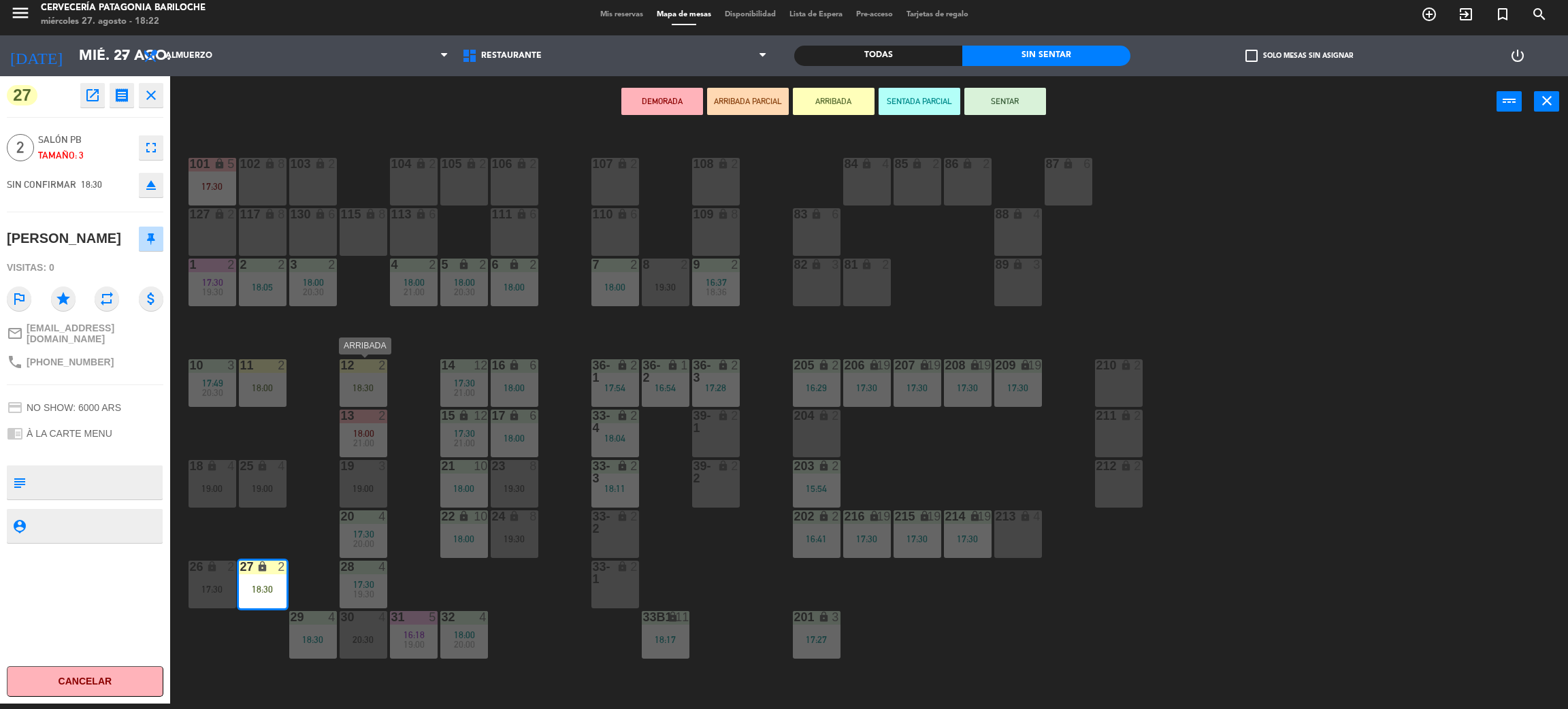
click at [375, 384] on div "18:30" at bounding box center [364, 388] width 48 height 9
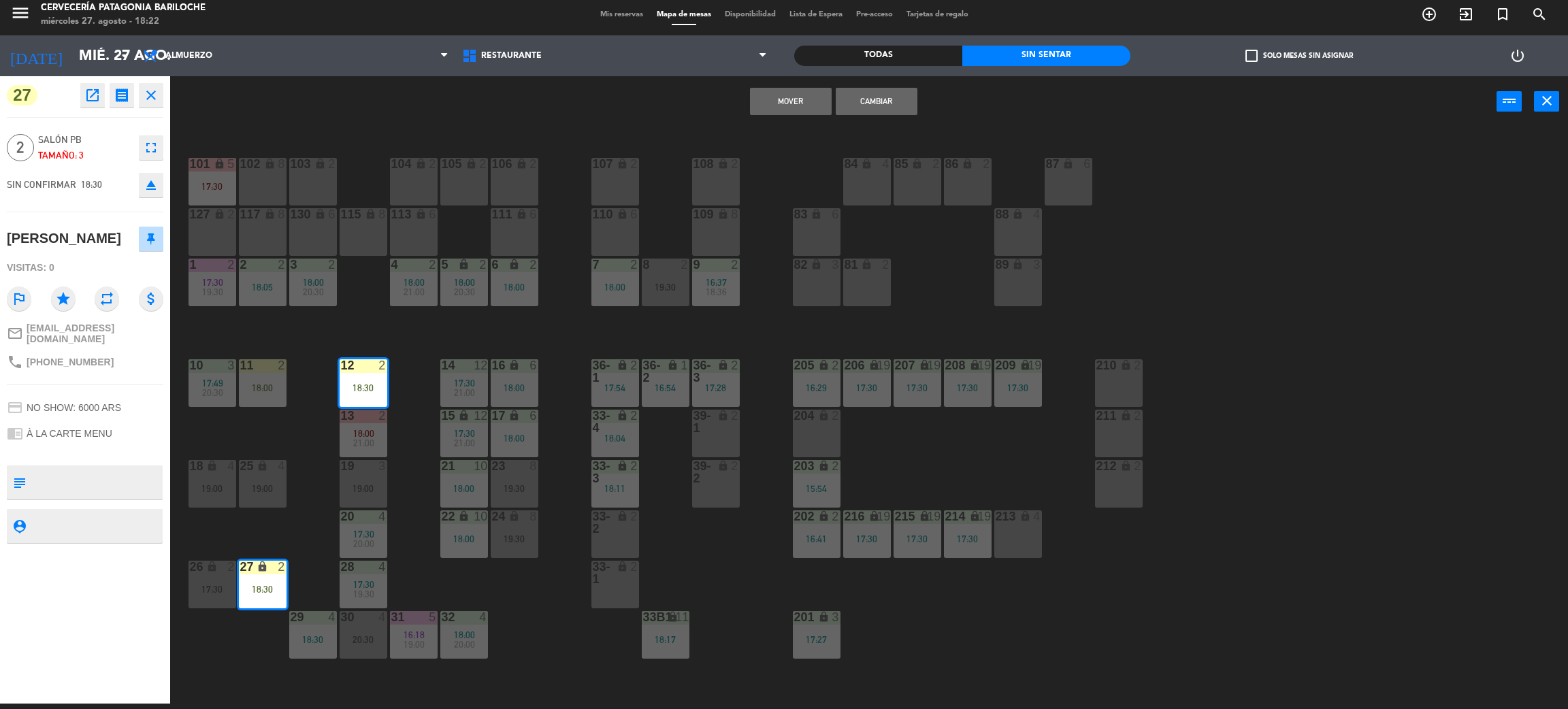
click at [488, 338] on div "101 lock 5 17:30 102 lock 8 104 lock 2 105 lock 2 106 lock 2 103 lock 2 107 loc…" at bounding box center [877, 422] width 1383 height 576
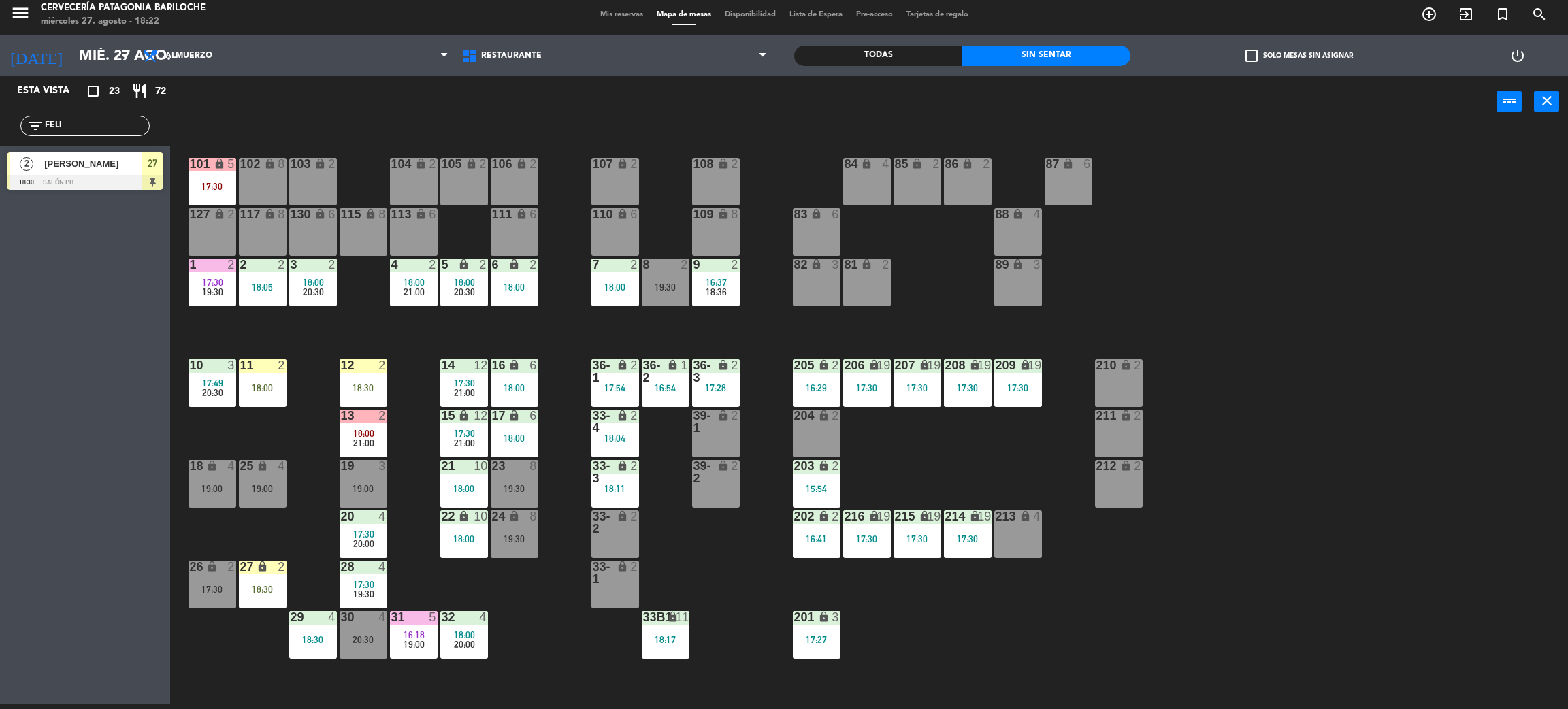
click at [350, 387] on div "18:30" at bounding box center [364, 388] width 48 height 9
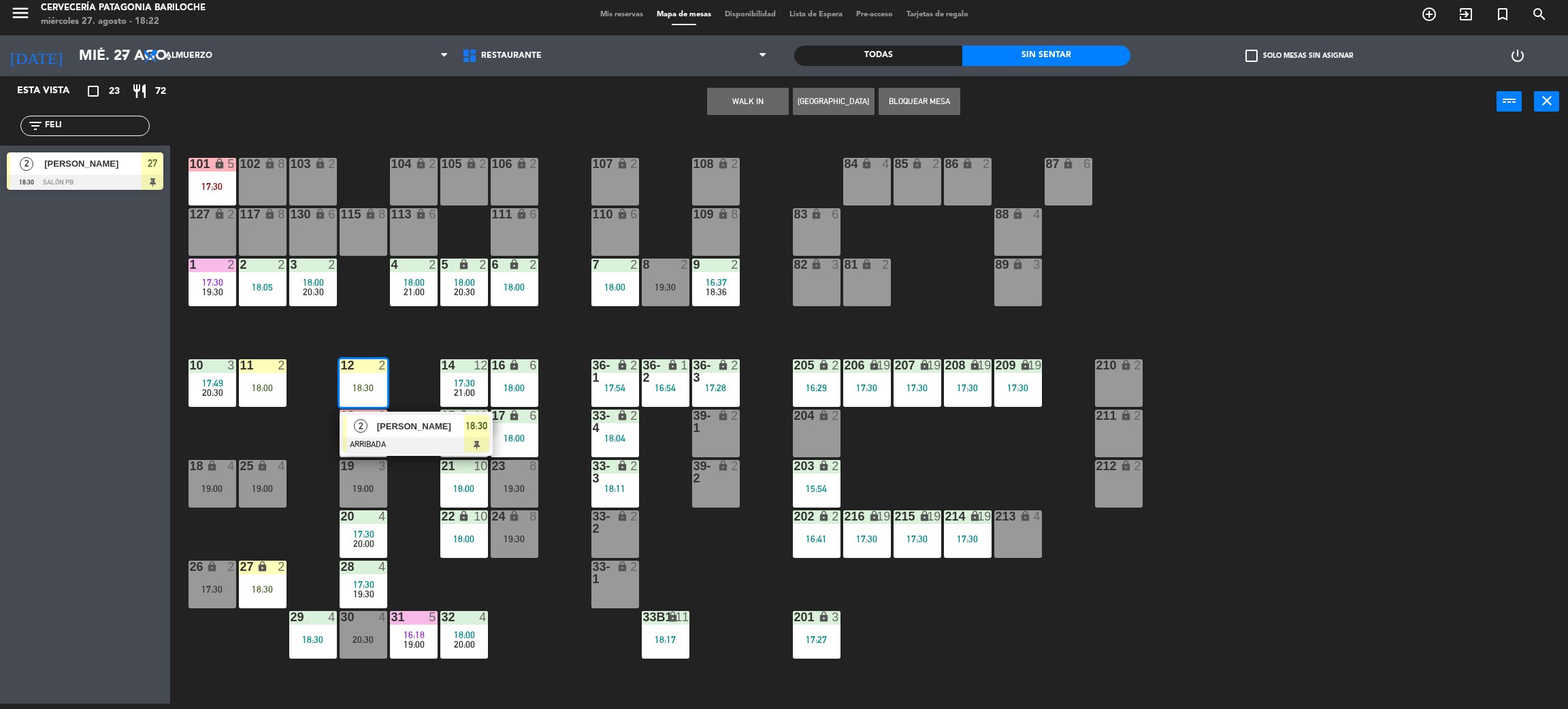
click at [395, 433] on div "[PERSON_NAME]" at bounding box center [420, 426] width 89 height 23
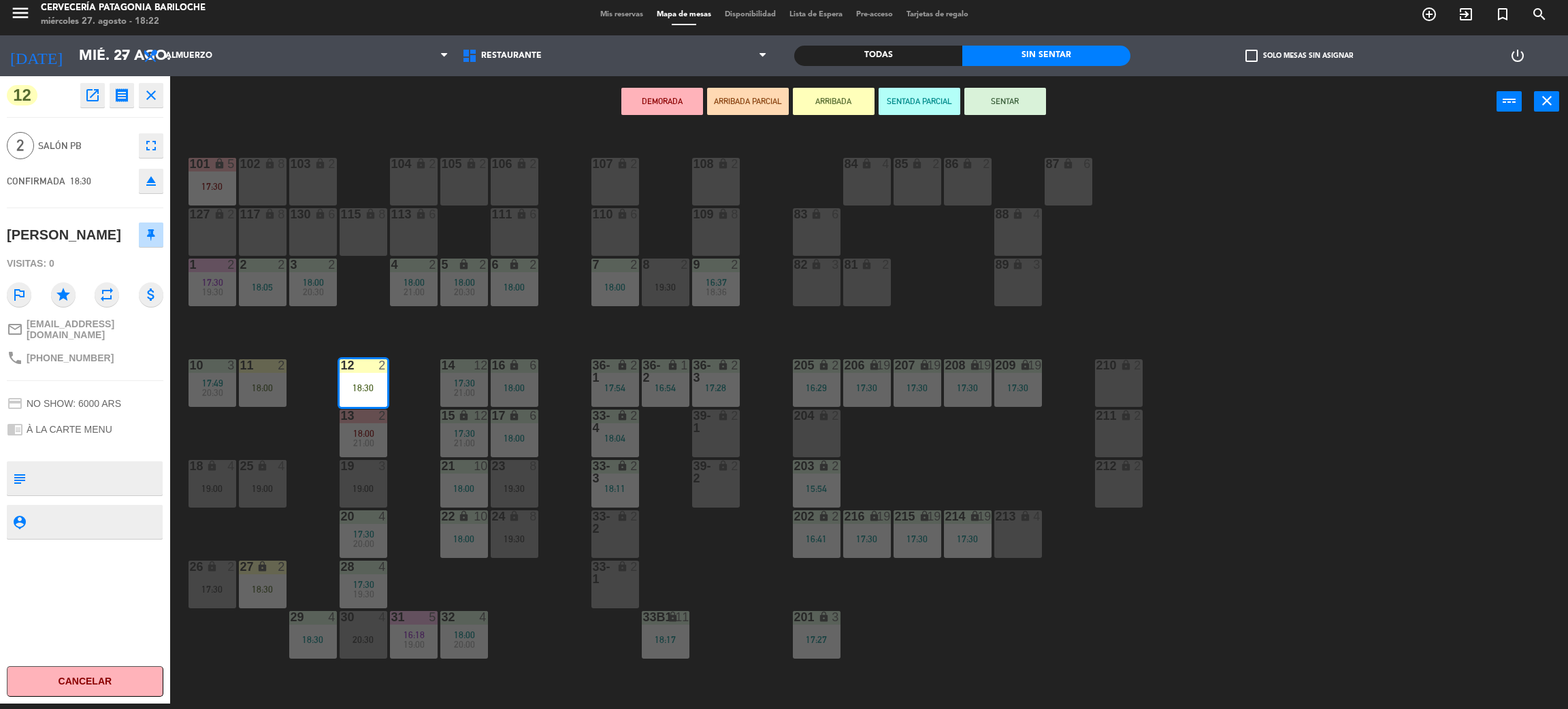
click at [1005, 106] on button "SENTAR" at bounding box center [1005, 101] width 82 height 27
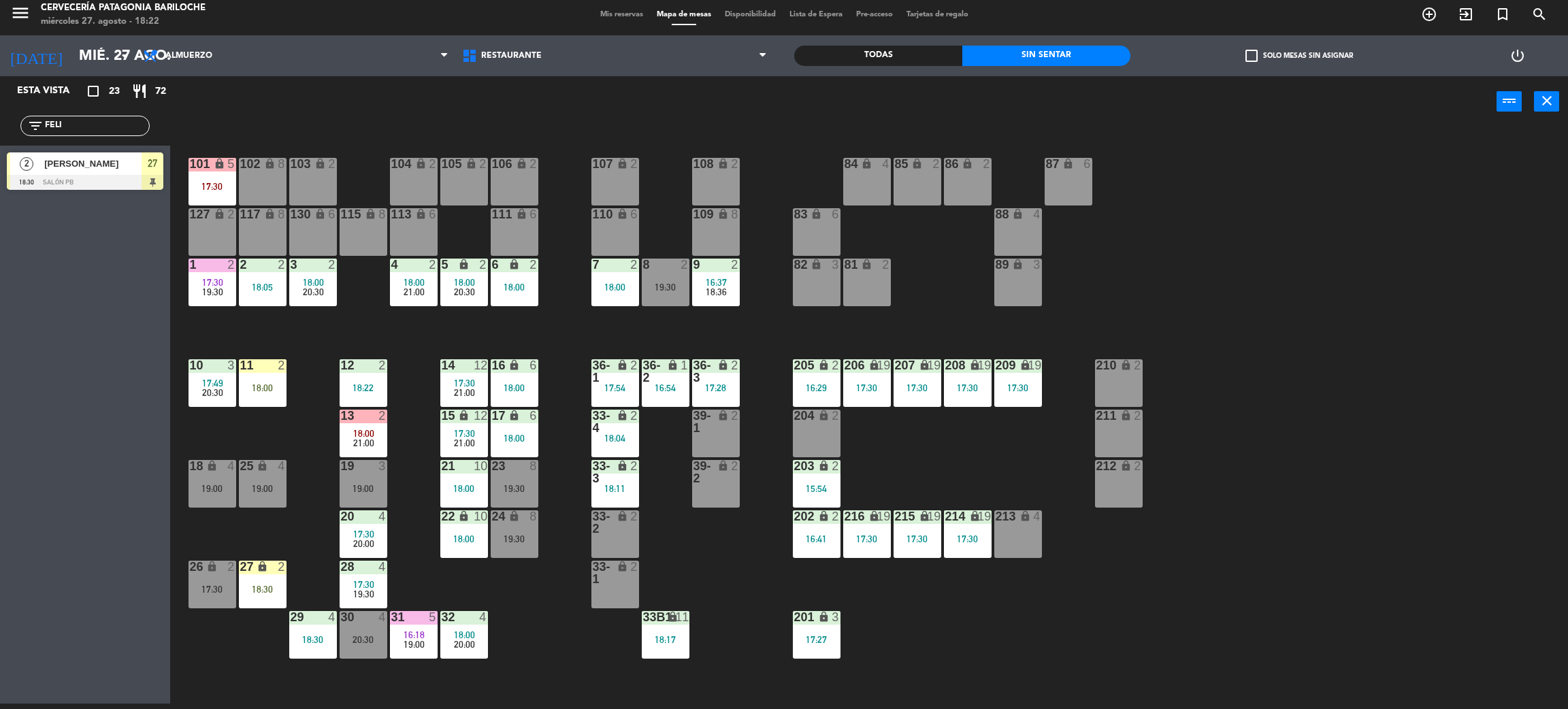
click at [374, 429] on div "18:00" at bounding box center [364, 433] width 48 height 9
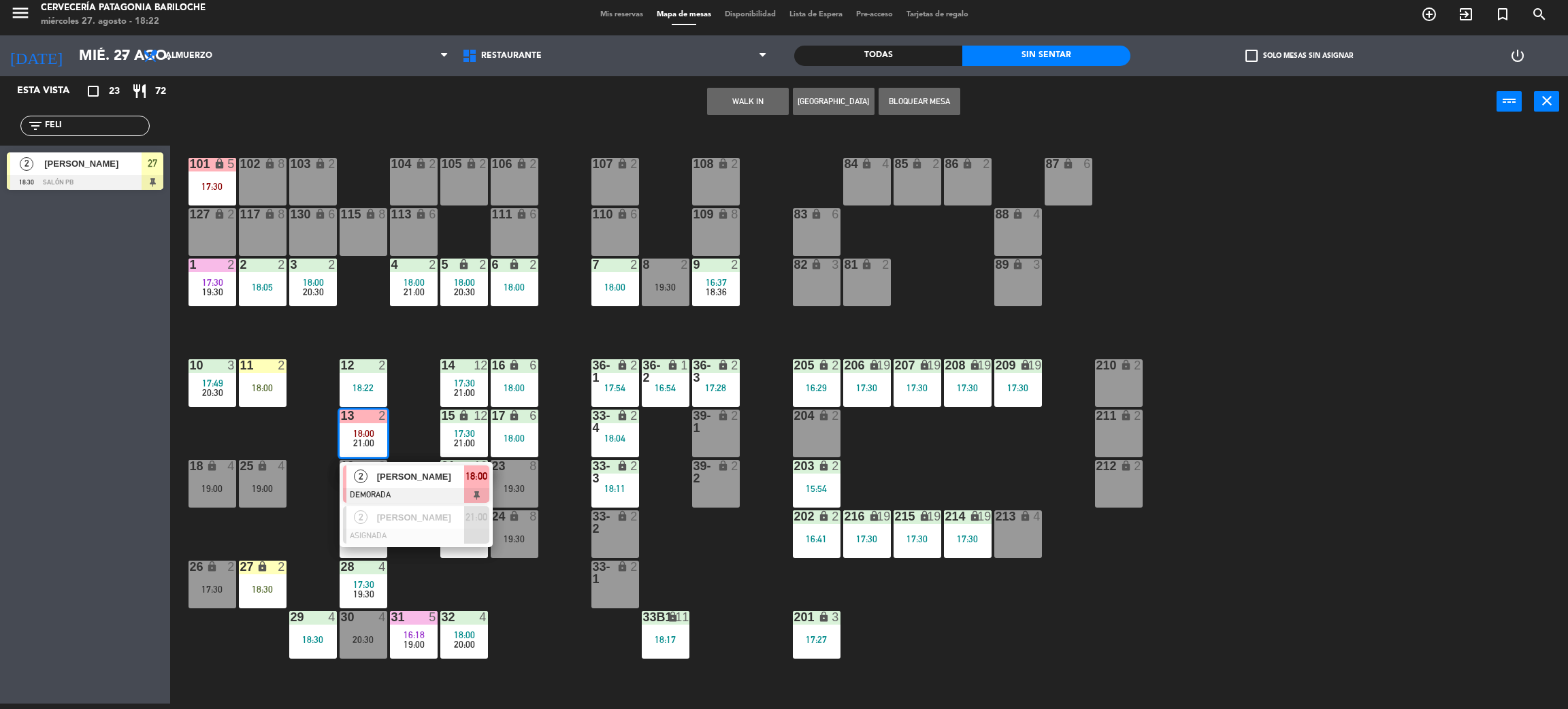
click at [393, 488] on div at bounding box center [416, 495] width 146 height 15
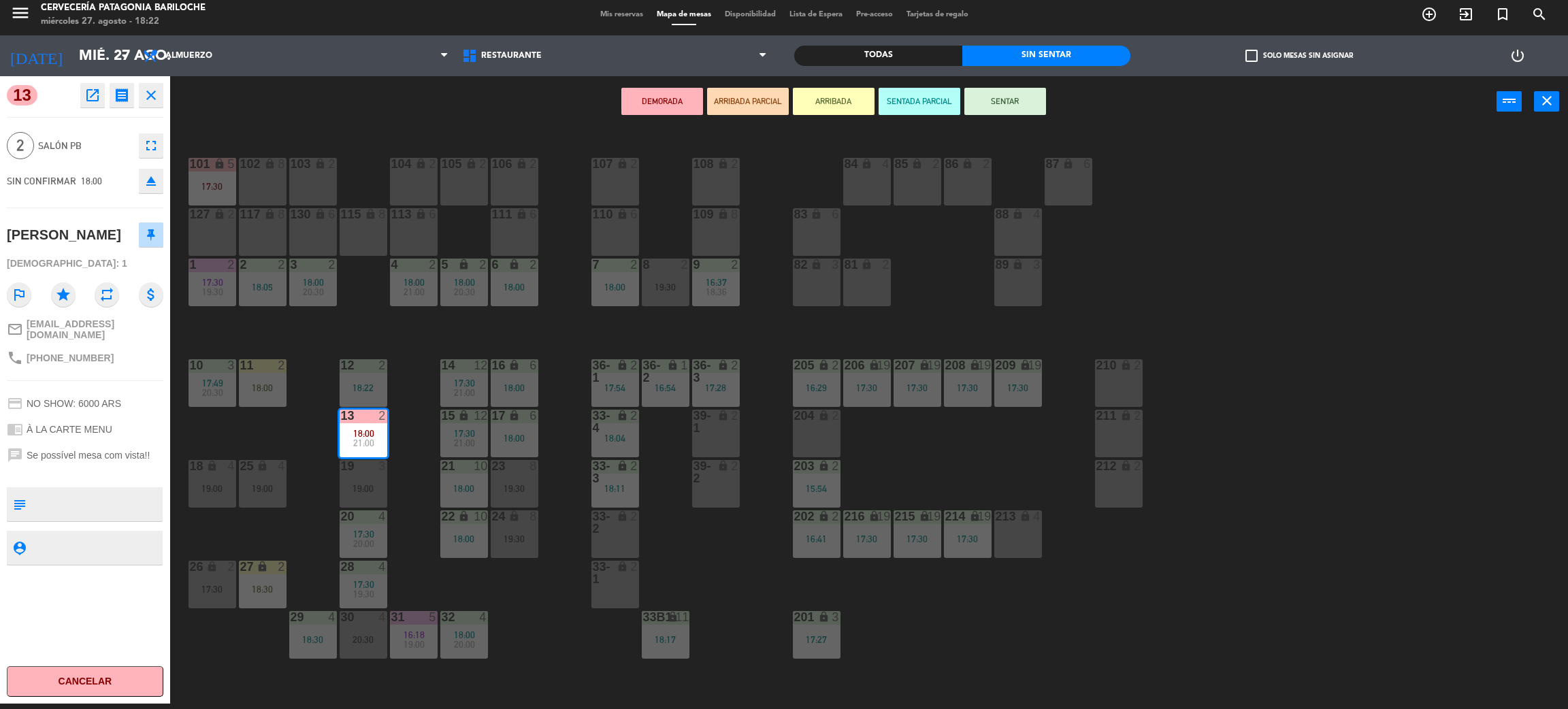
click at [273, 588] on div "18:30" at bounding box center [262, 590] width 48 height 9
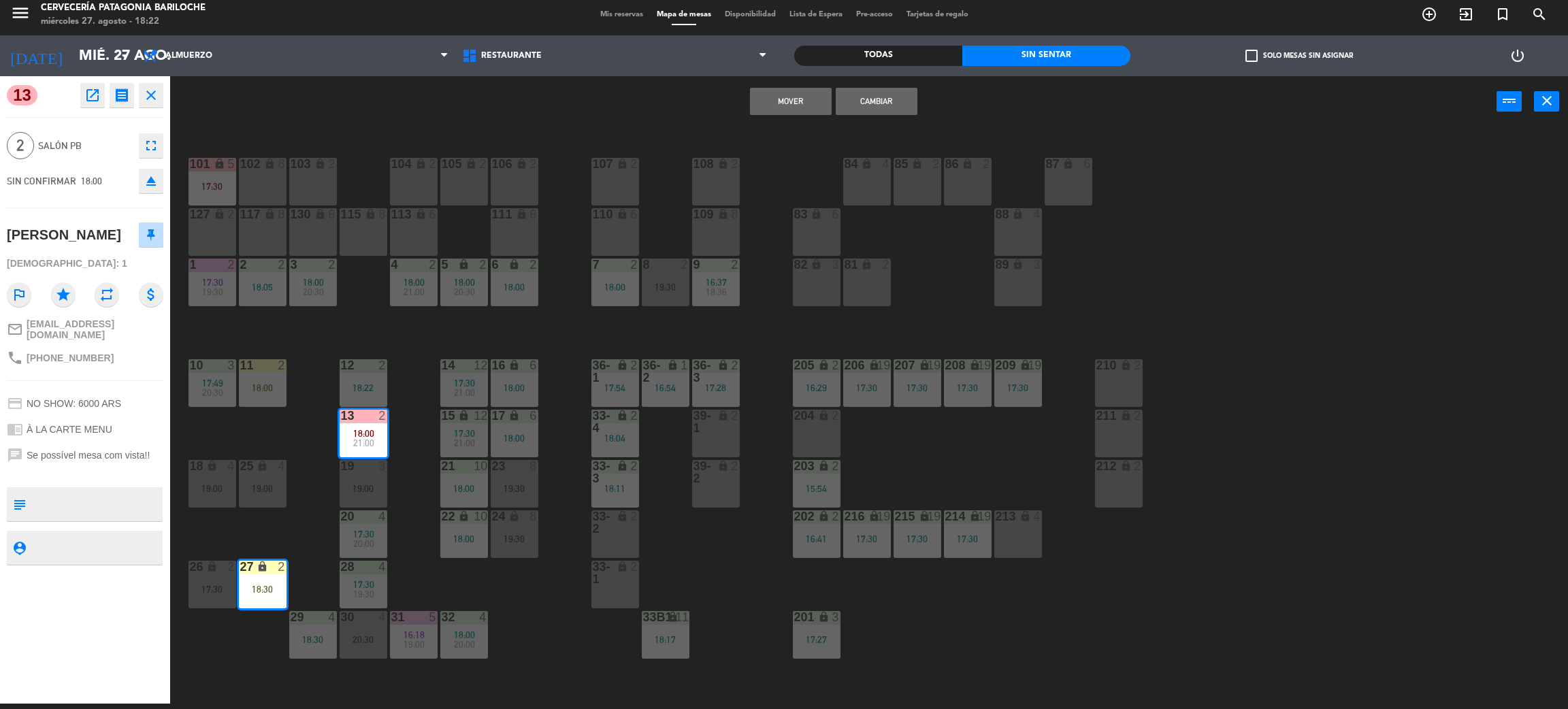
click at [904, 98] on button "Cambiar" at bounding box center [877, 101] width 82 height 27
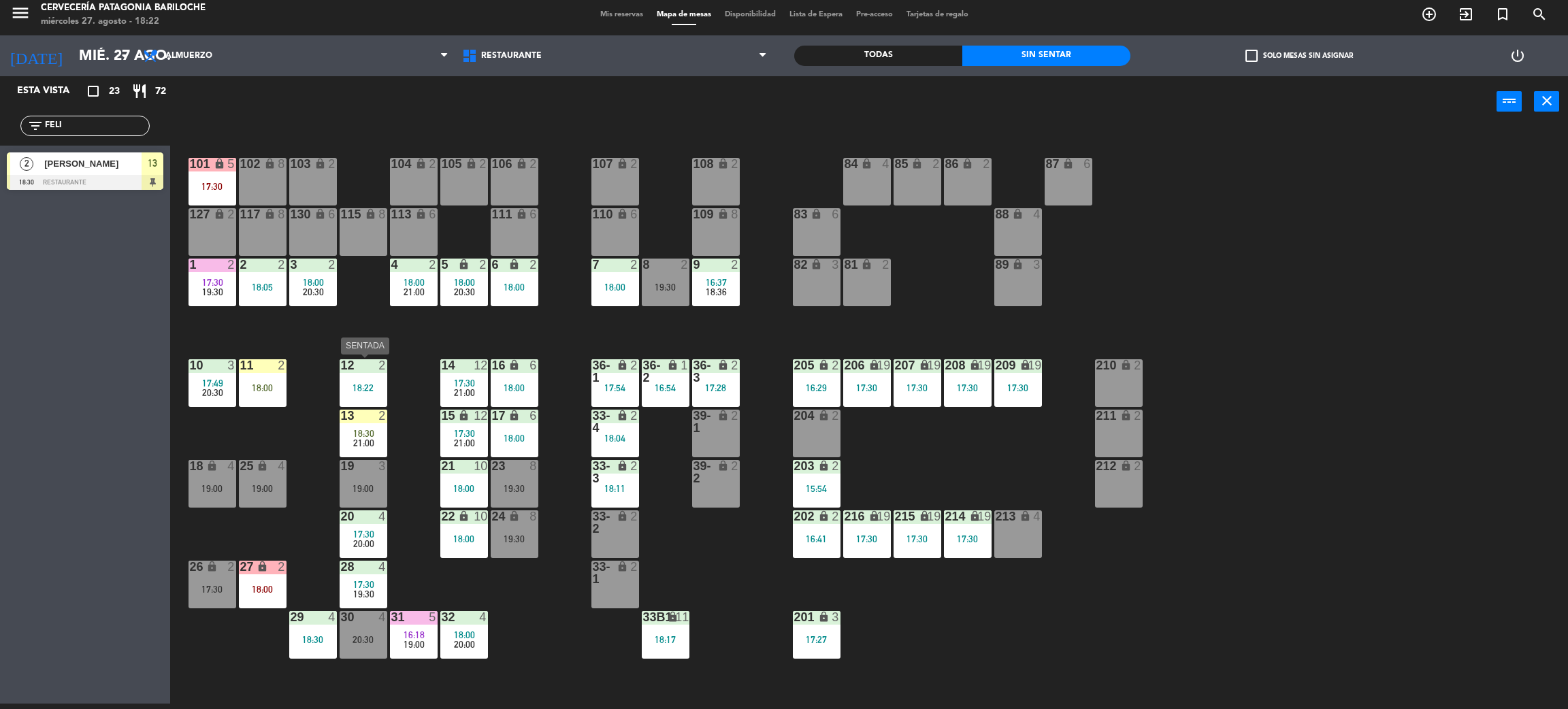
click at [353, 444] on span "21:00" at bounding box center [364, 443] width 21 height 11
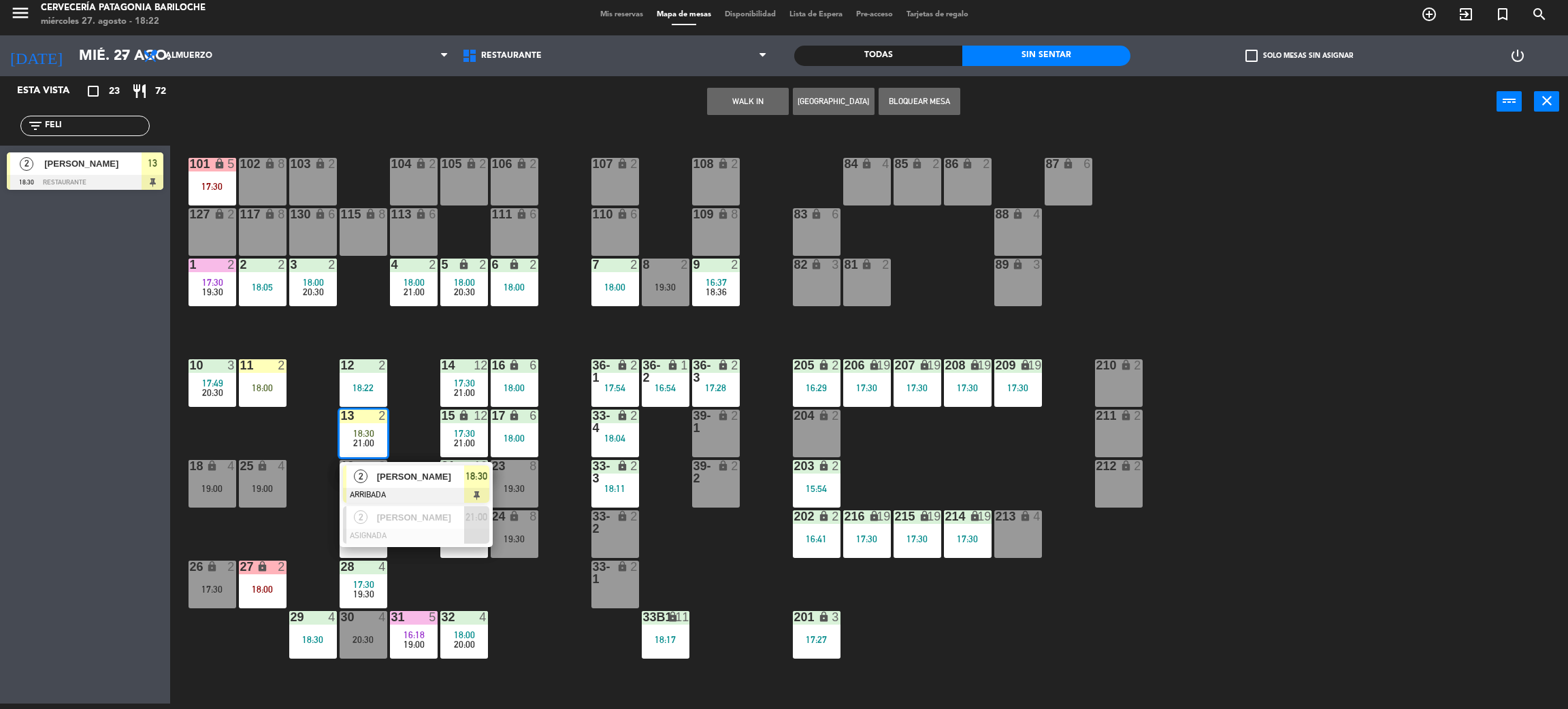
click at [405, 489] on div at bounding box center [416, 495] width 146 height 15
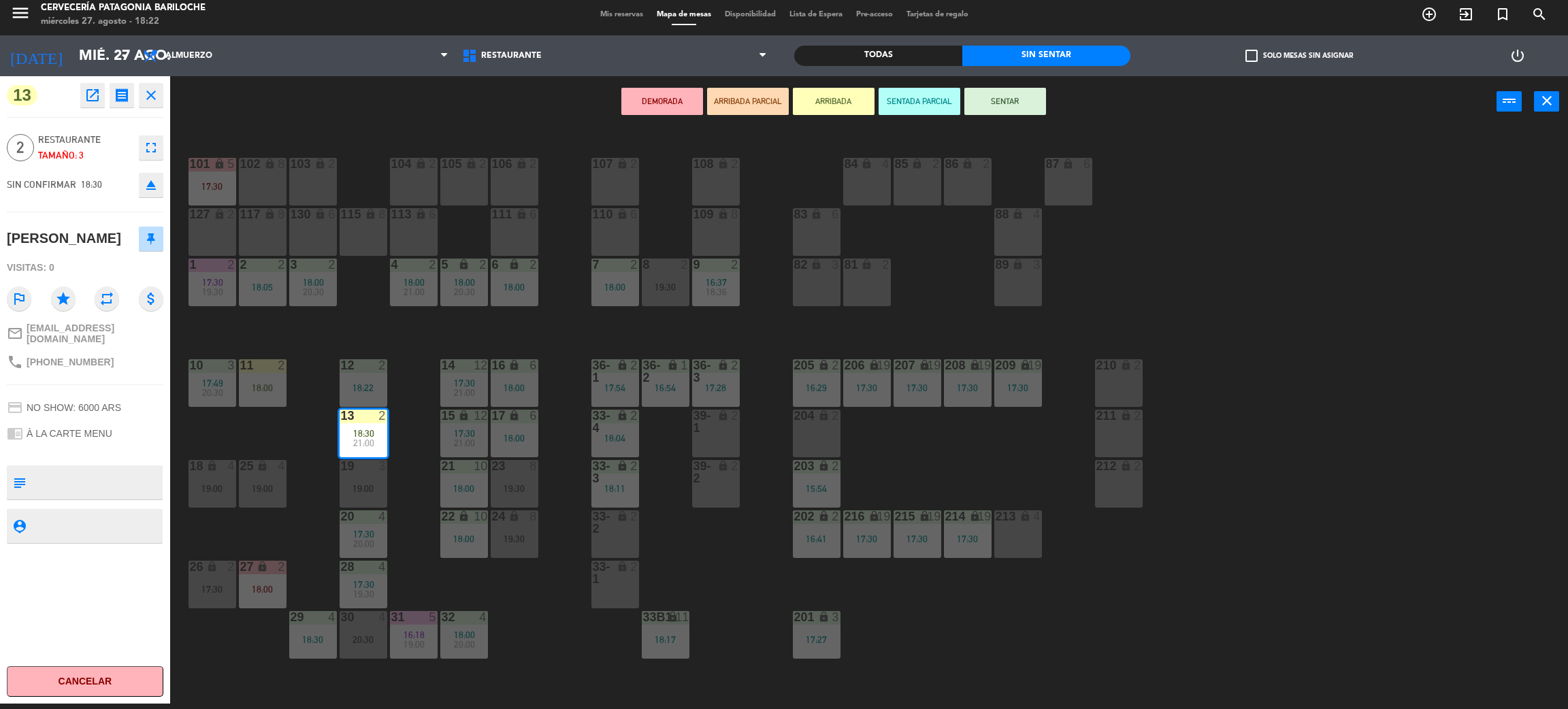
click at [1018, 95] on button "SENTAR" at bounding box center [1005, 101] width 82 height 27
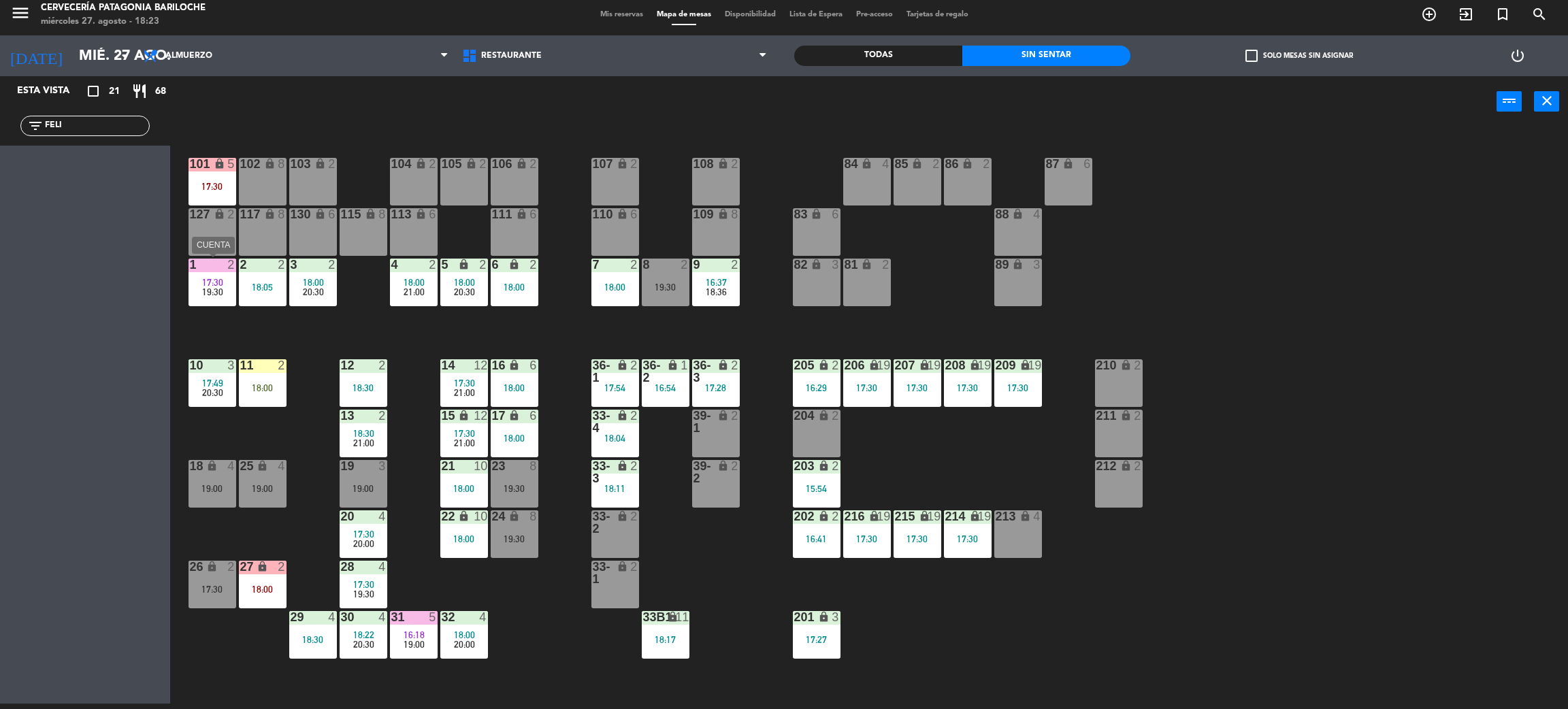
click at [189, 278] on div "17:30" at bounding box center [212, 283] width 48 height 9
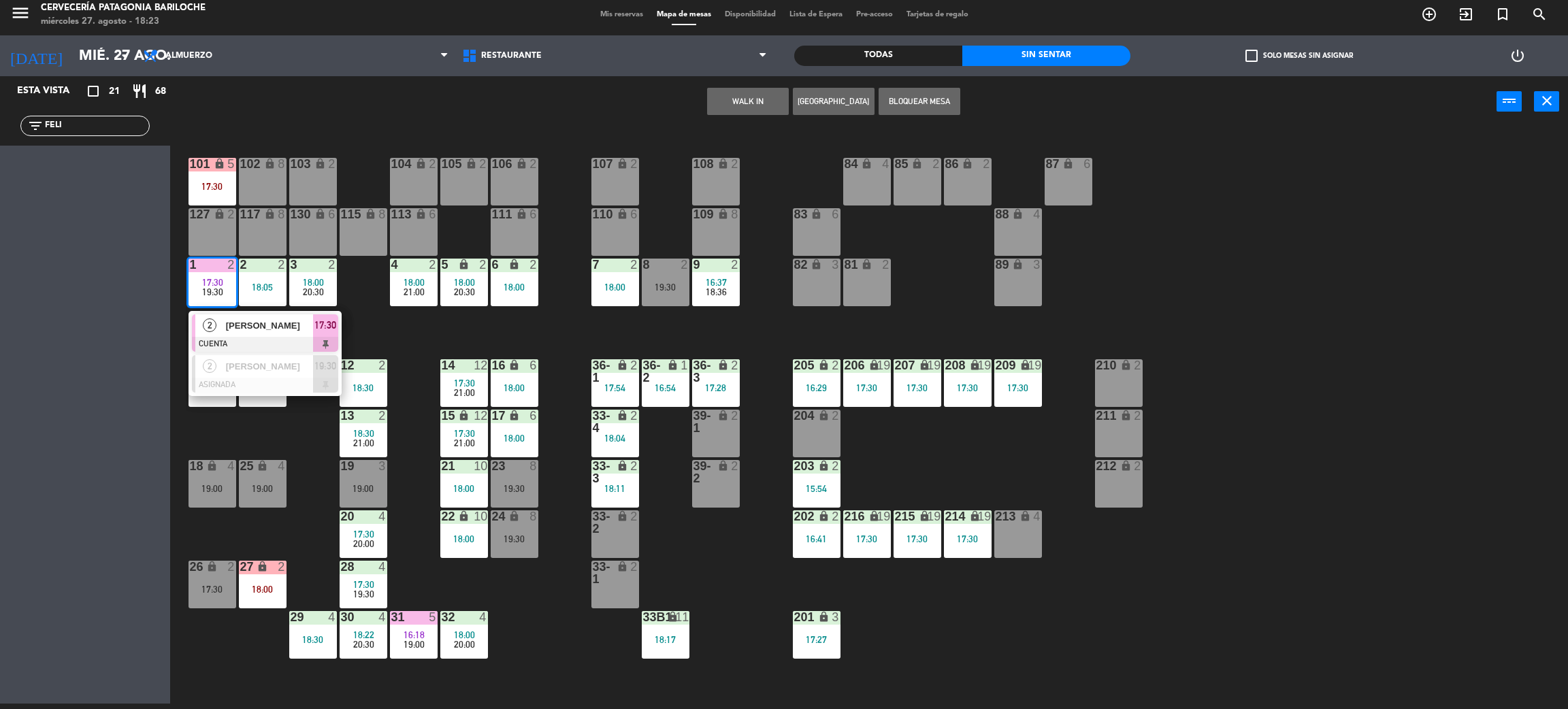
click at [226, 326] on span "Fabrício Fonseca" at bounding box center [269, 326] width 87 height 14
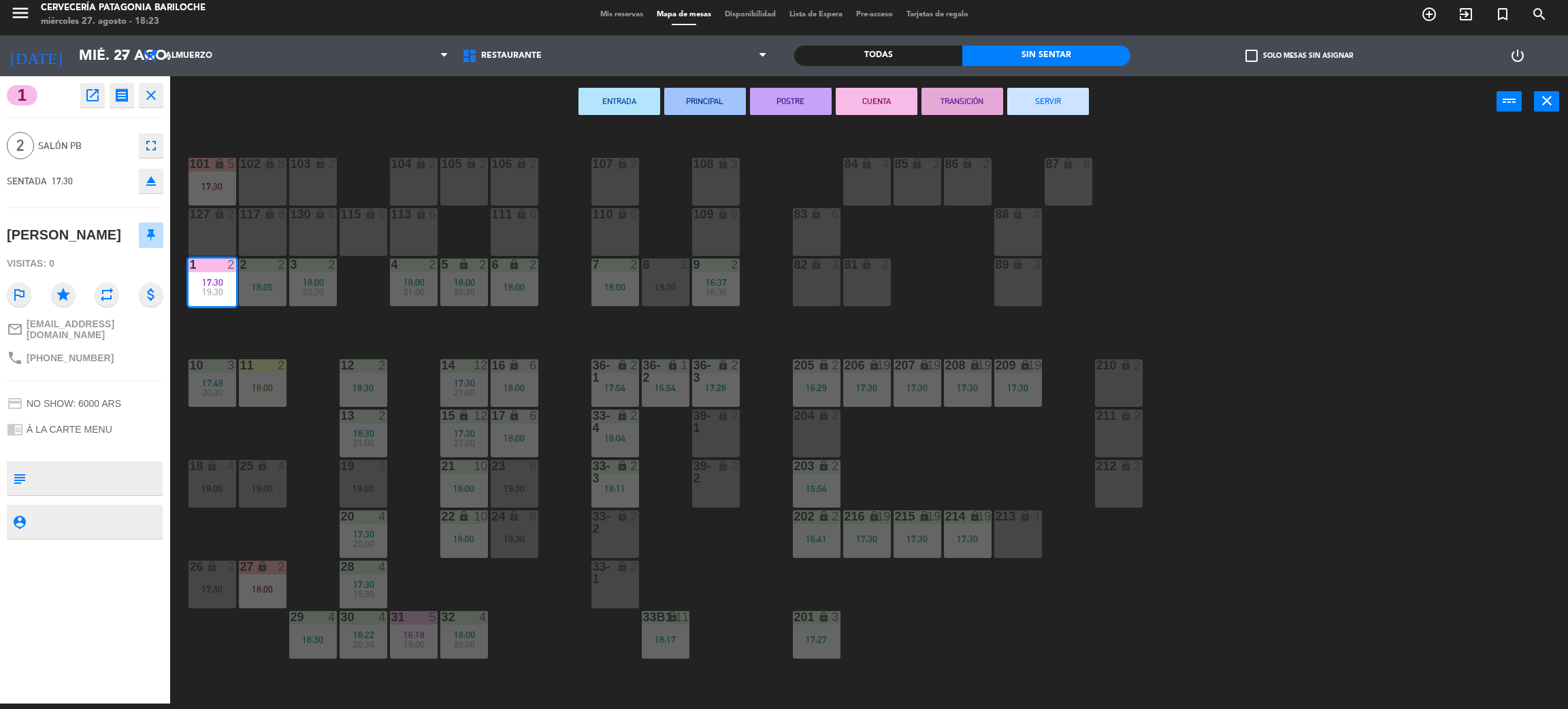
click at [1054, 104] on button "SERVIR" at bounding box center [1048, 101] width 82 height 27
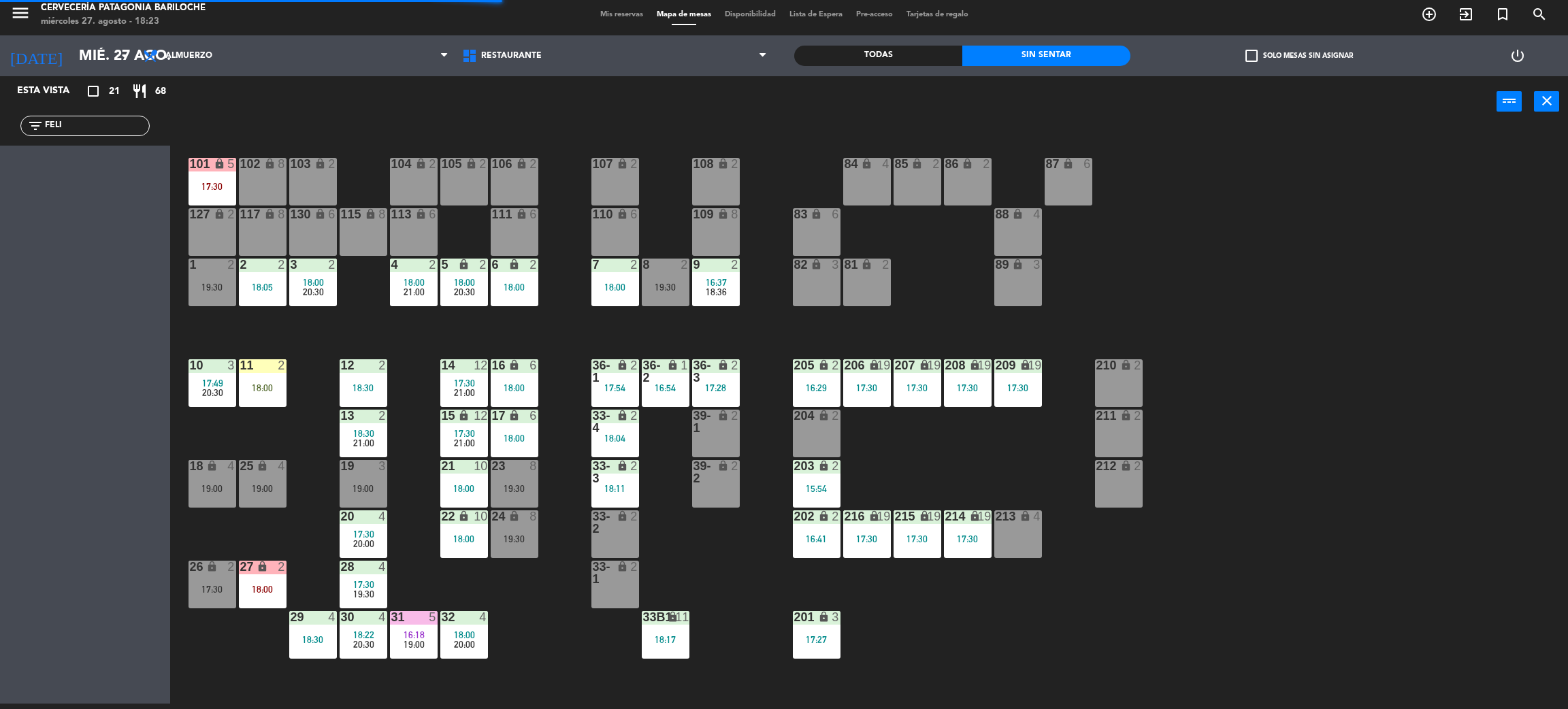
click at [364, 437] on span "21:00" at bounding box center [364, 443] width 21 height 11
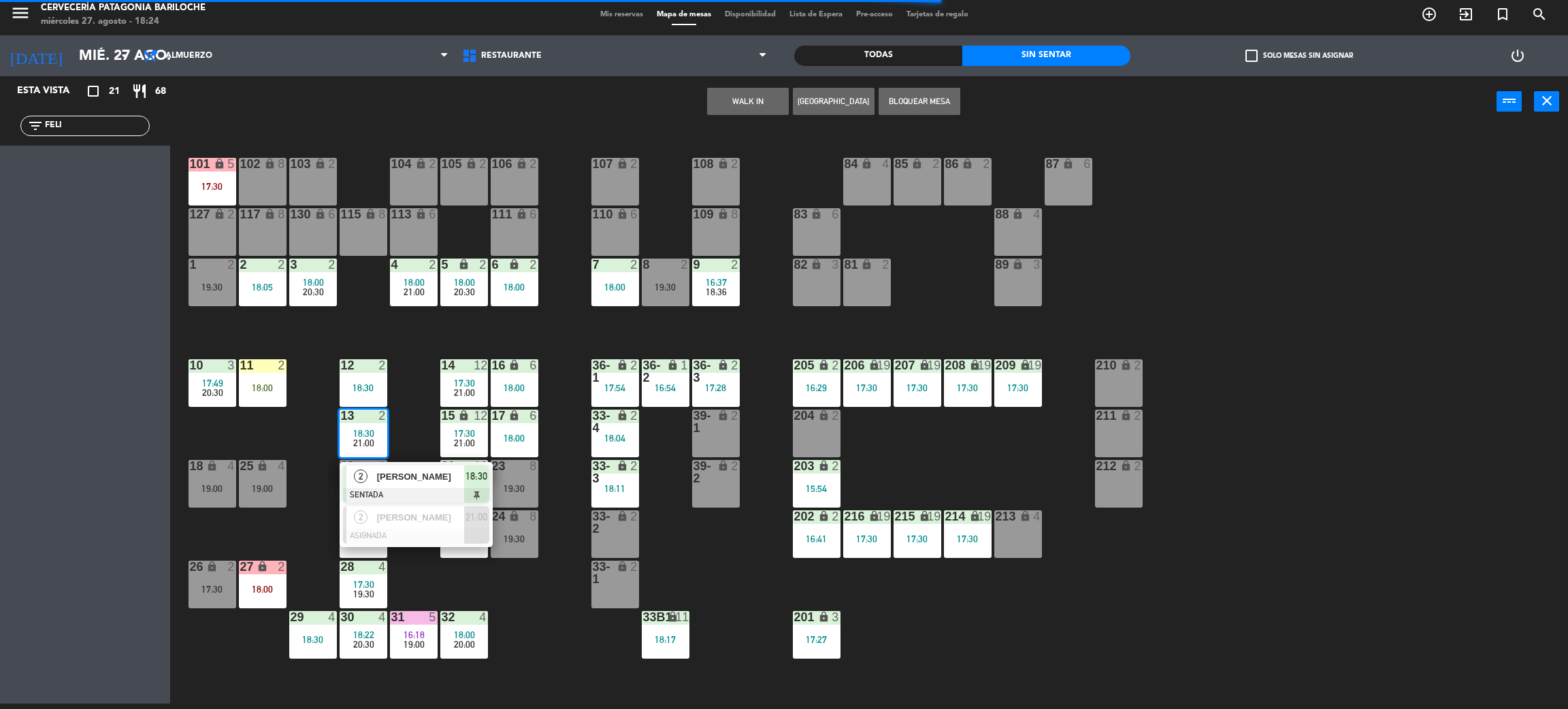
click at [409, 425] on div "101 lock 5 17:30 102 lock 8 104 lock 2 105 lock 2 106 lock 2 103 lock 2 107 loc…" at bounding box center [877, 422] width 1383 height 576
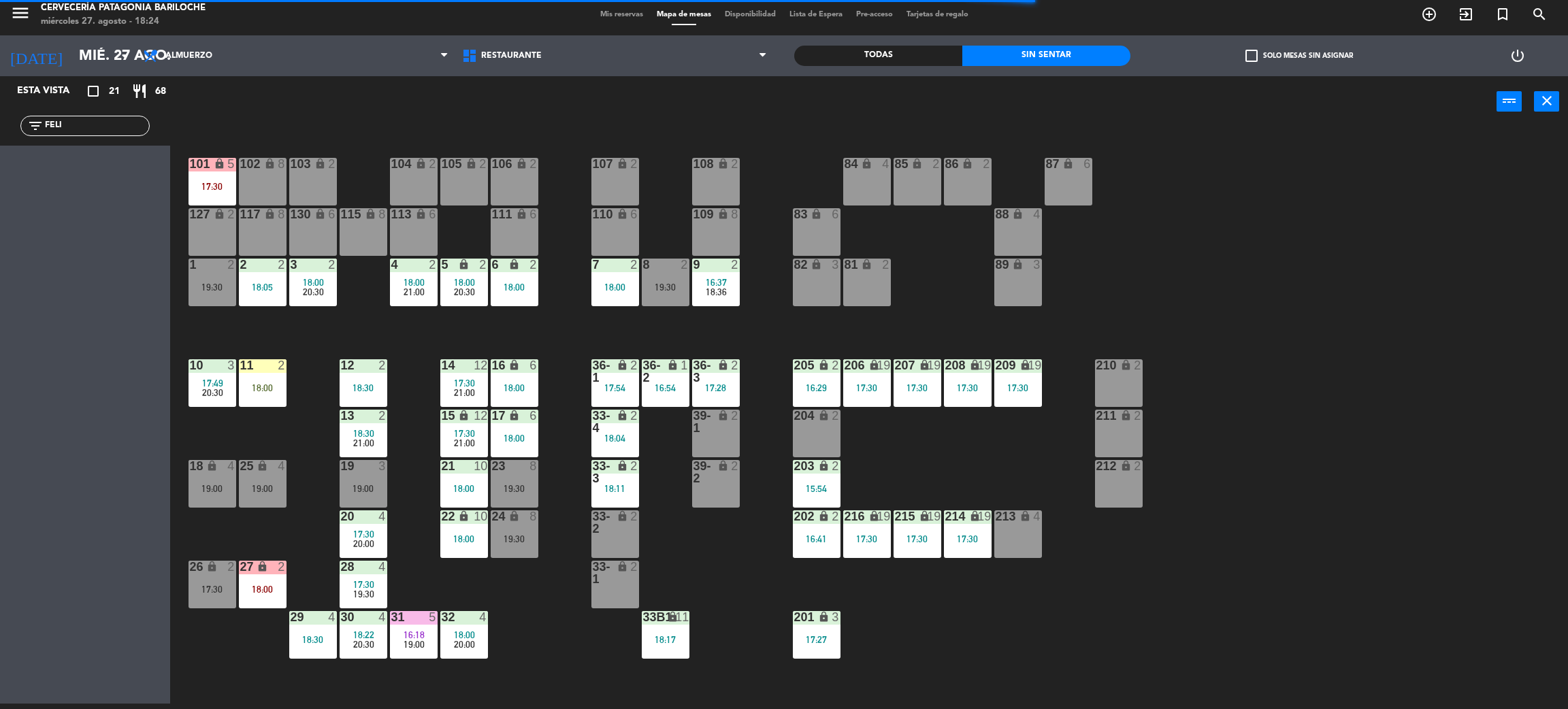
click at [207, 283] on div "19:30" at bounding box center [212, 287] width 48 height 9
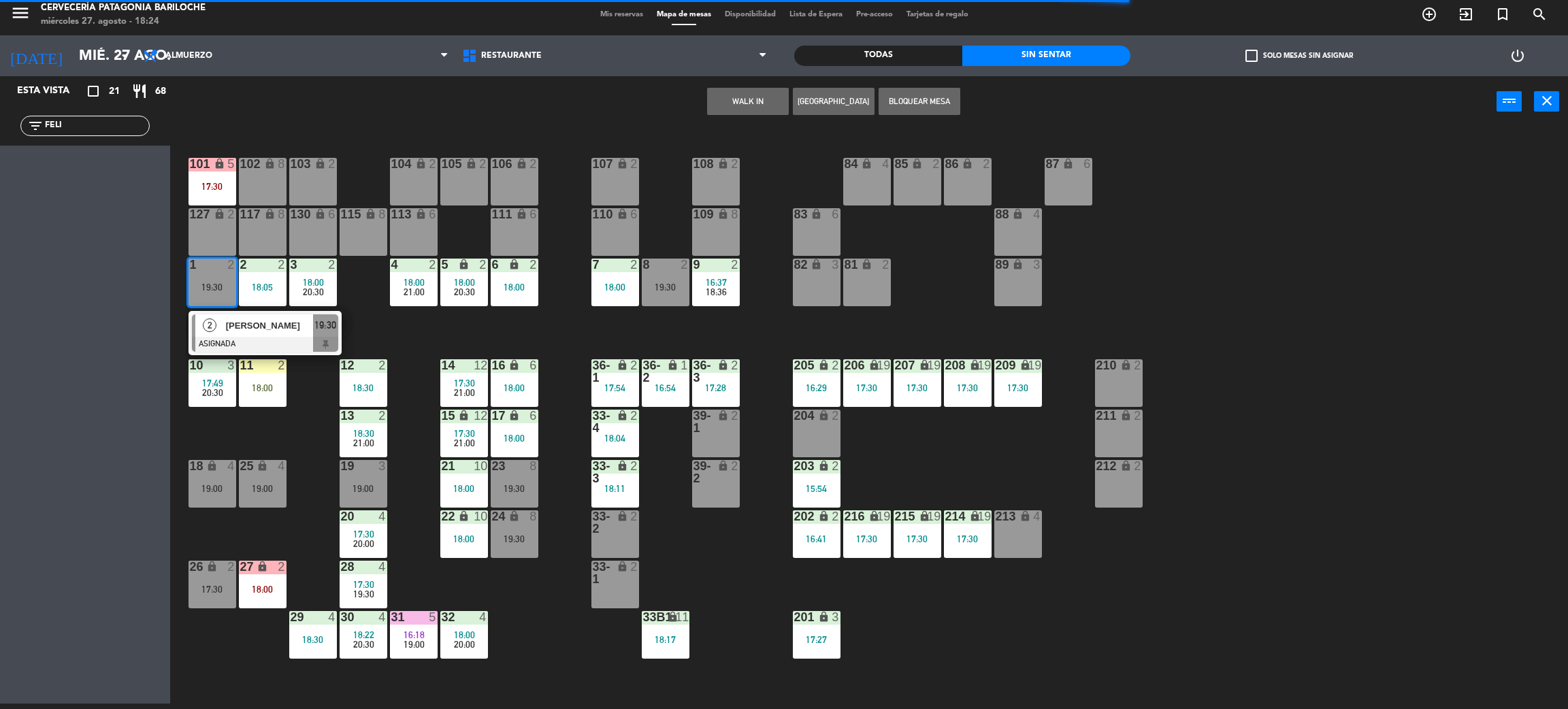
click at [270, 328] on span "[PERSON_NAME]" at bounding box center [269, 326] width 87 height 14
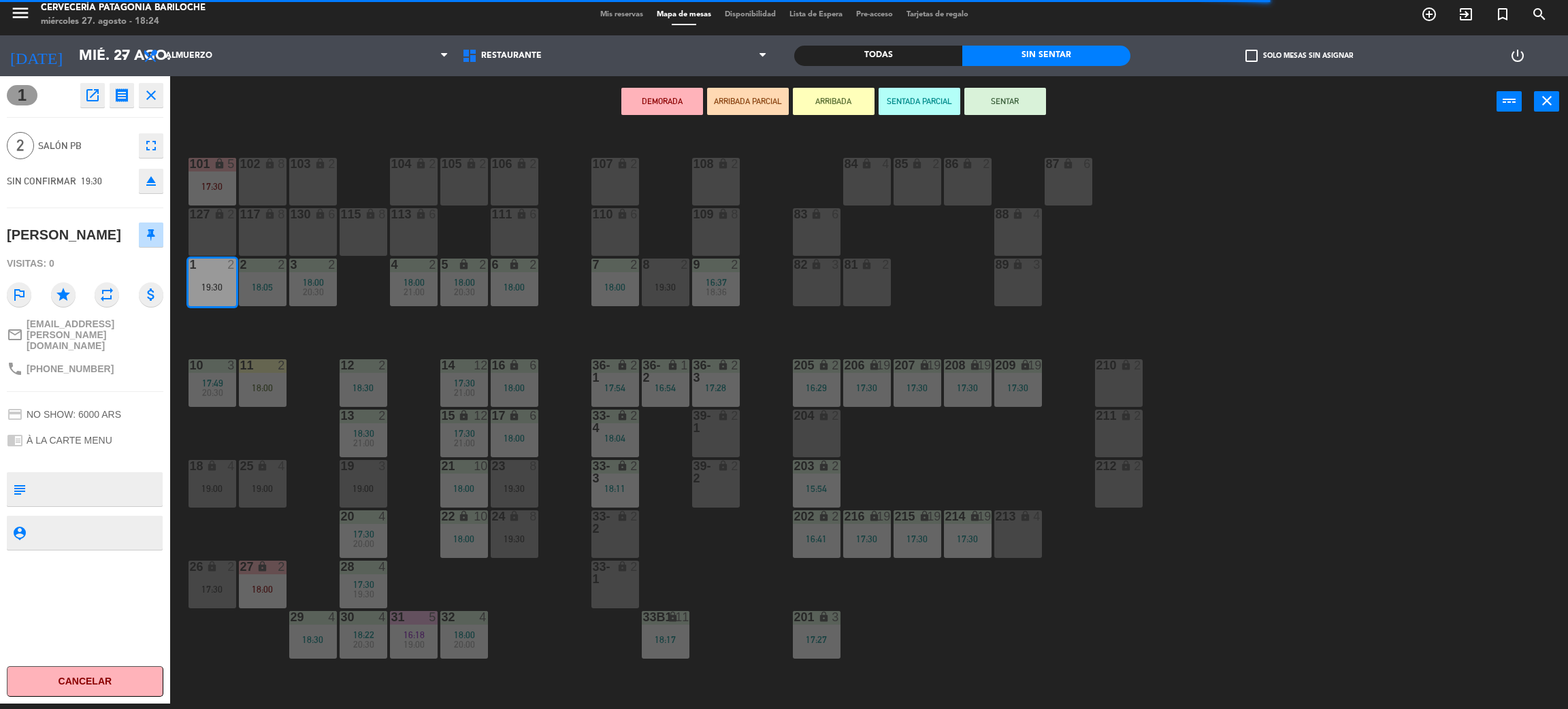
click at [602, 244] on div "110 lock 6" at bounding box center [615, 232] width 48 height 48
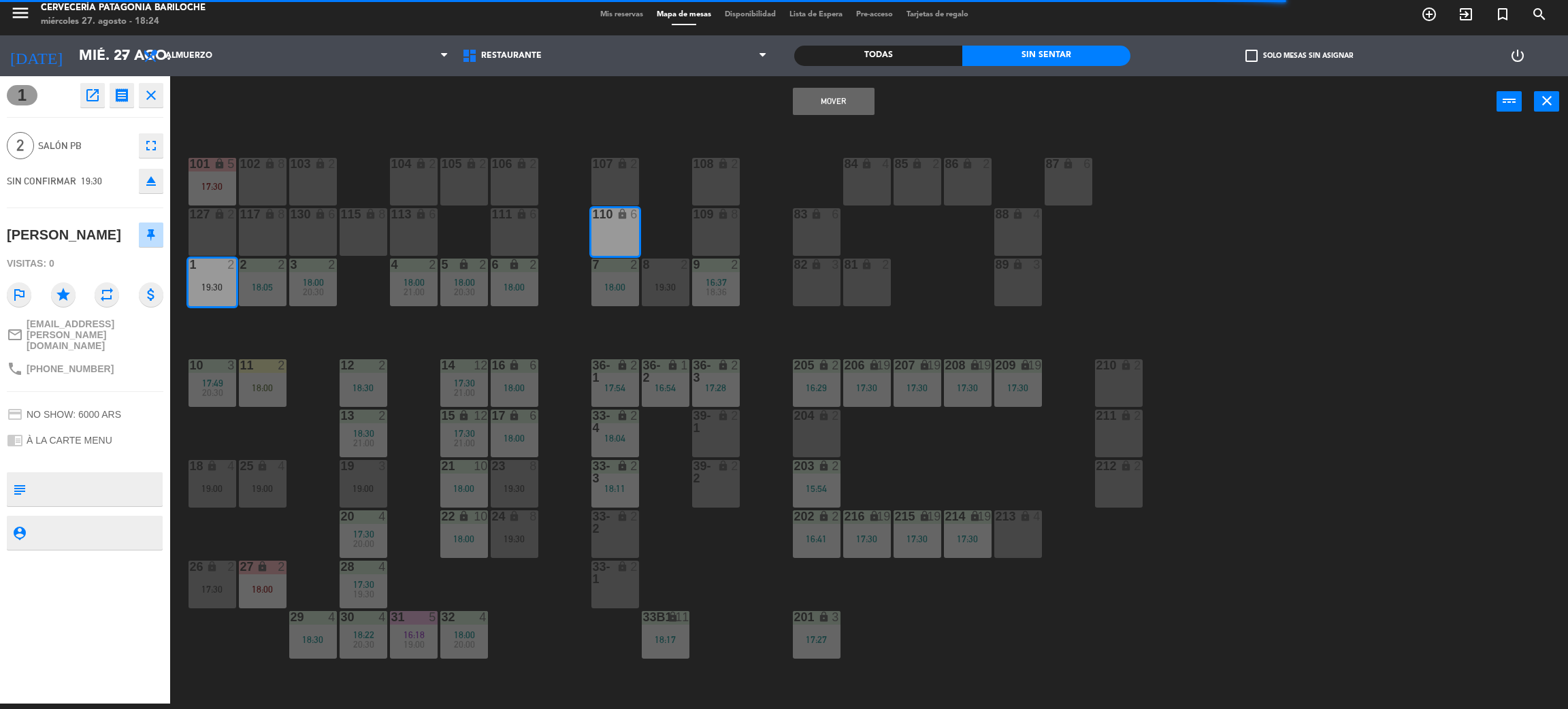
click at [820, 104] on button "Mover" at bounding box center [834, 101] width 82 height 27
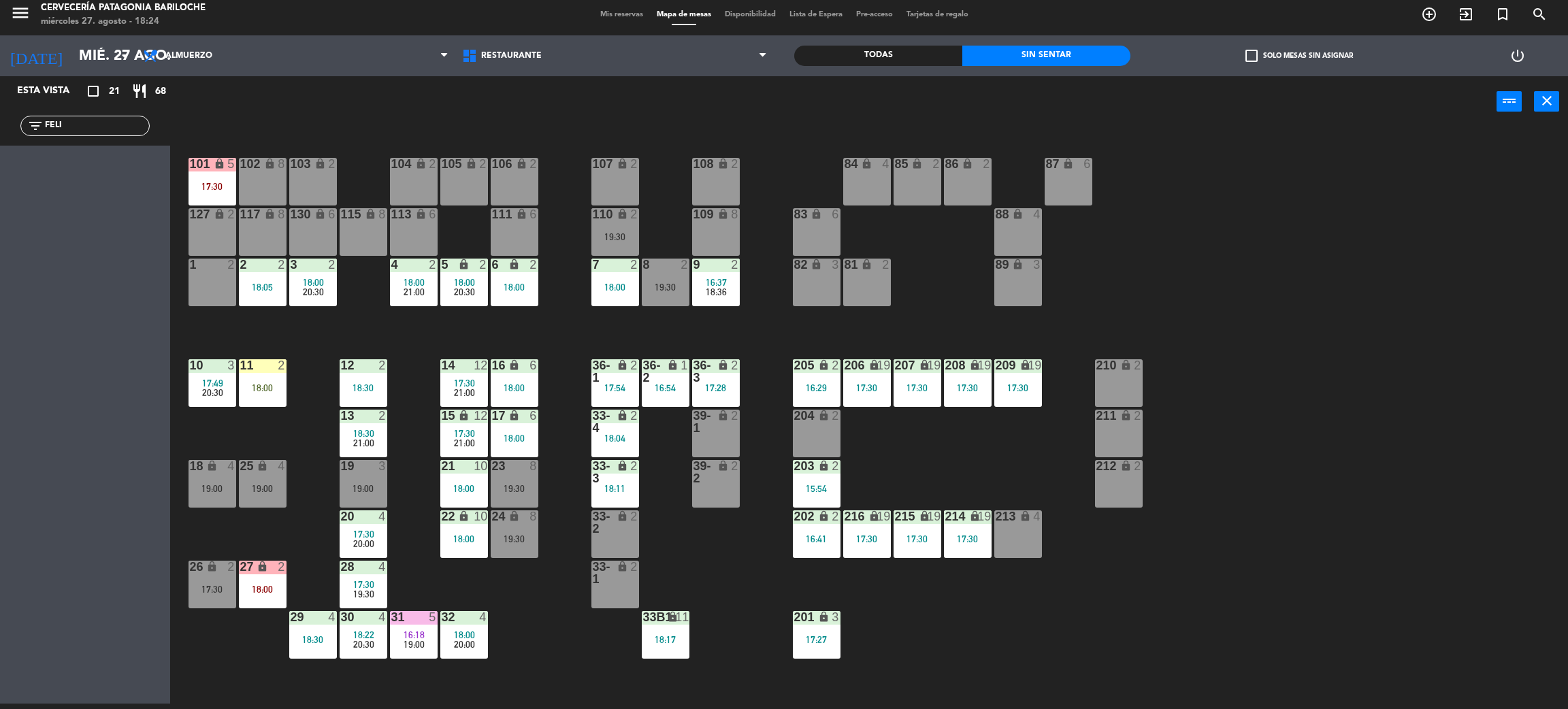
click at [349, 437] on div "18:30" at bounding box center [364, 433] width 48 height 9
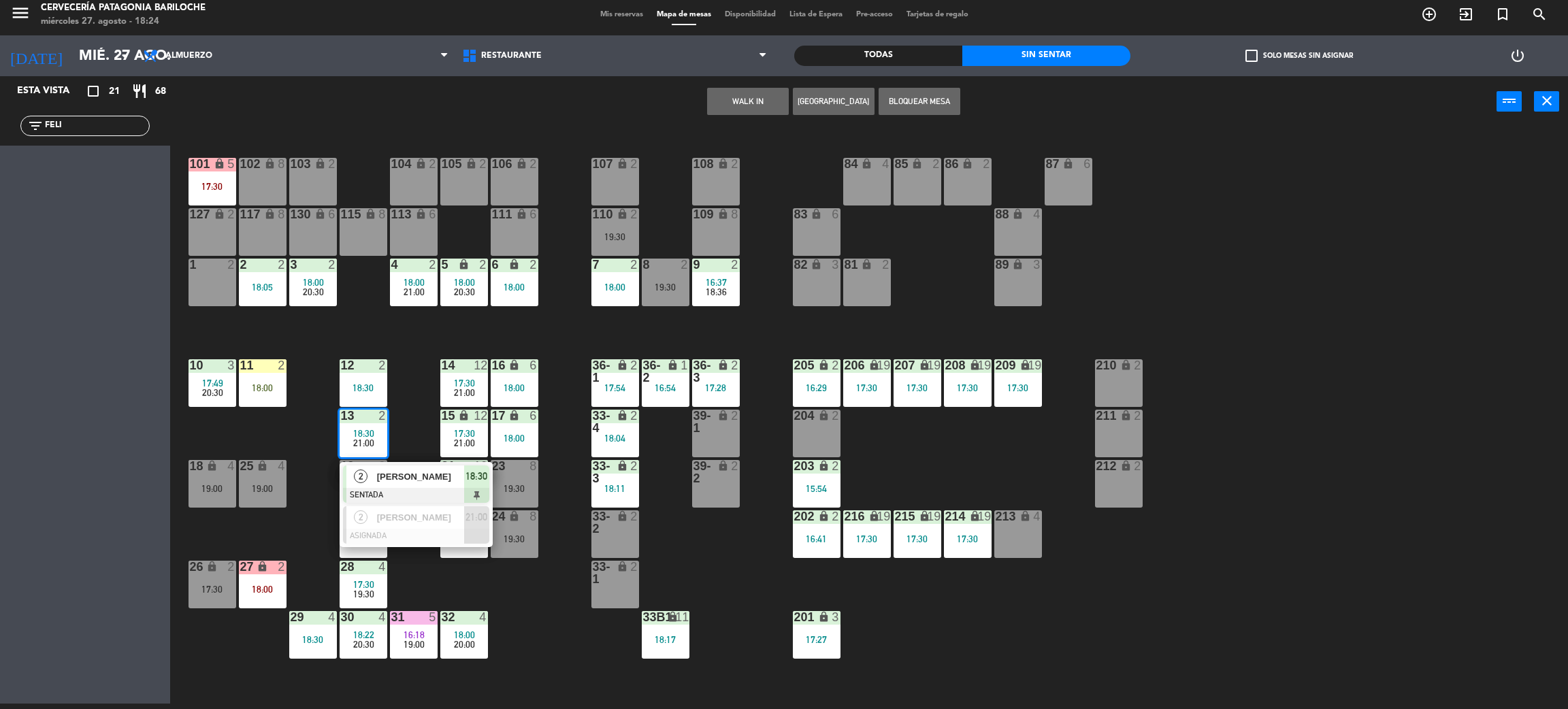
click at [382, 481] on span "[PERSON_NAME]" at bounding box center [420, 477] width 87 height 14
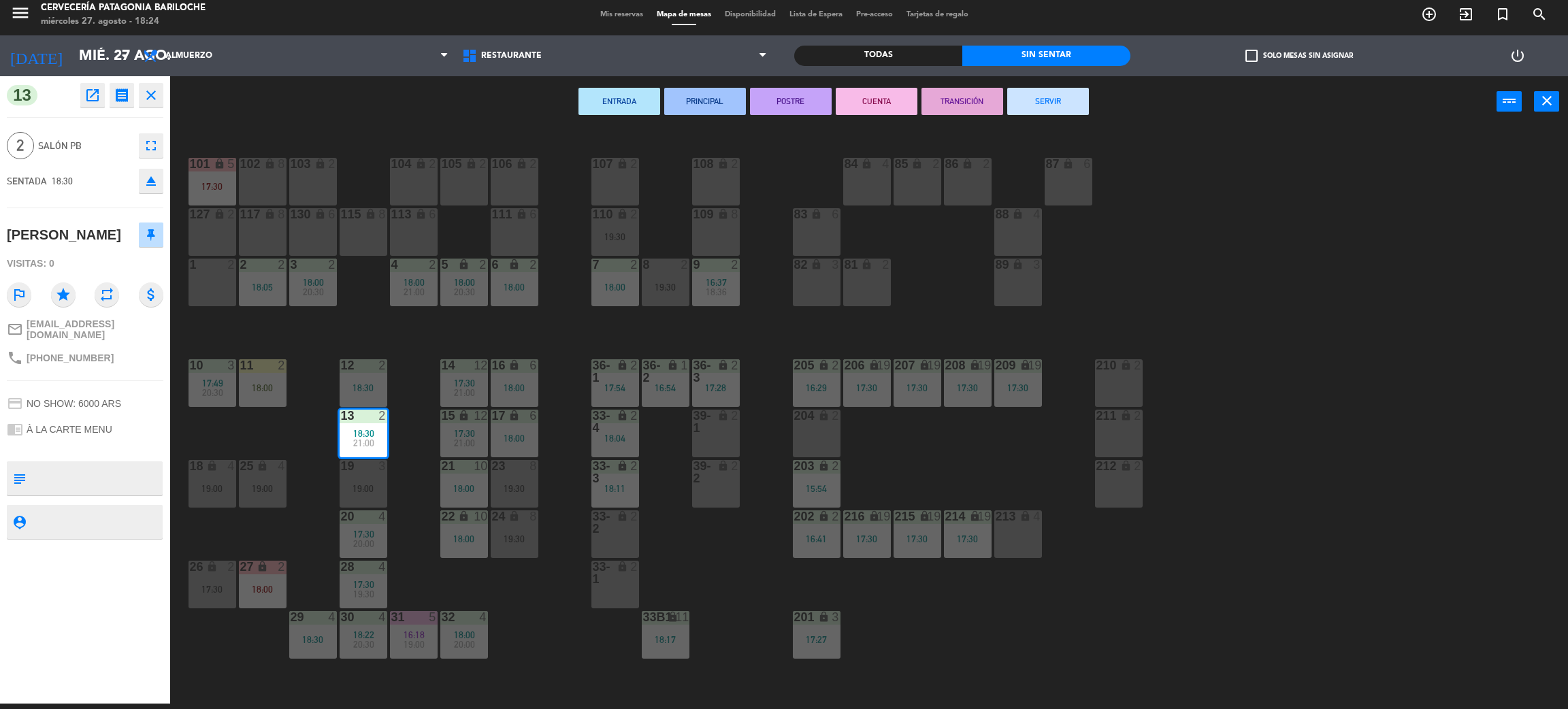
click at [211, 275] on div "1 2" at bounding box center [212, 282] width 48 height 48
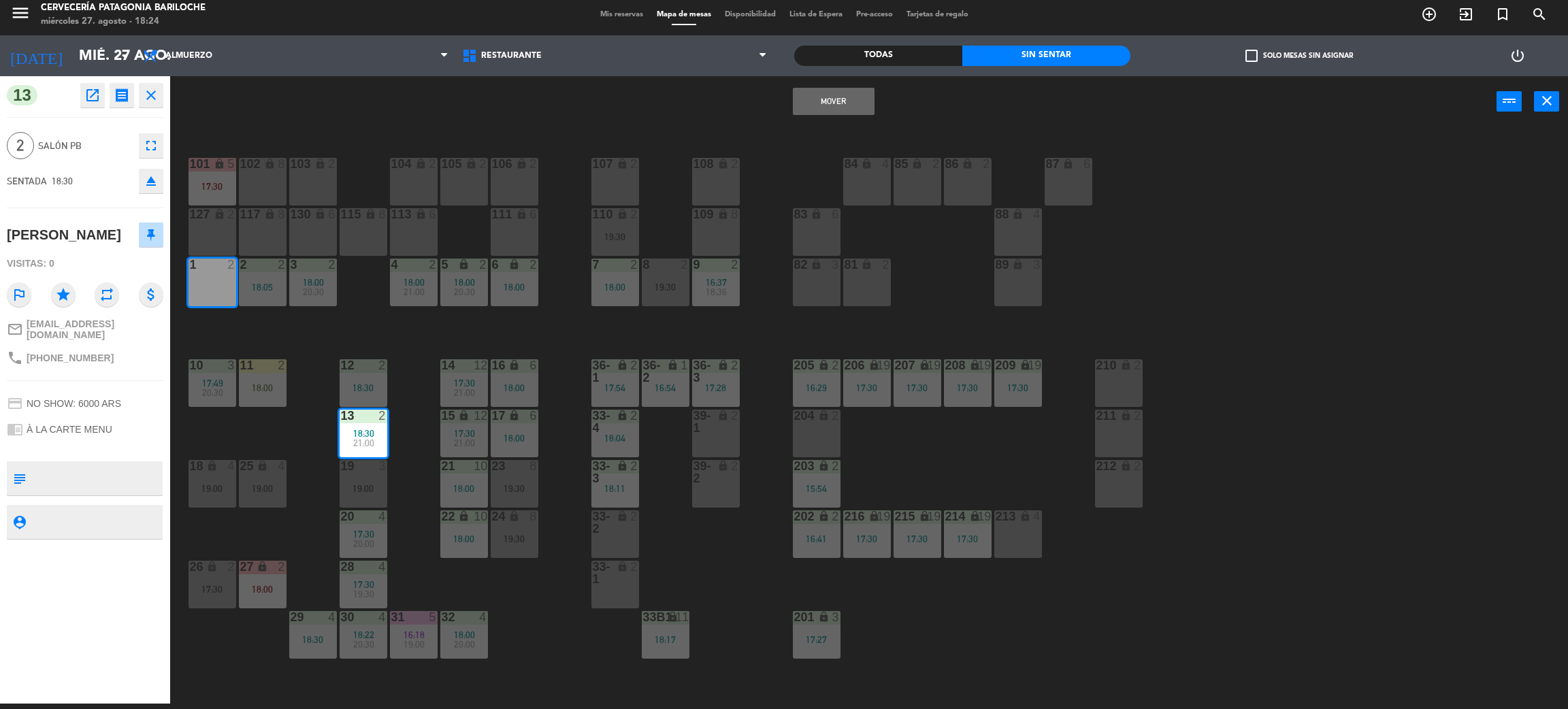
click at [842, 96] on button "Mover" at bounding box center [834, 101] width 82 height 27
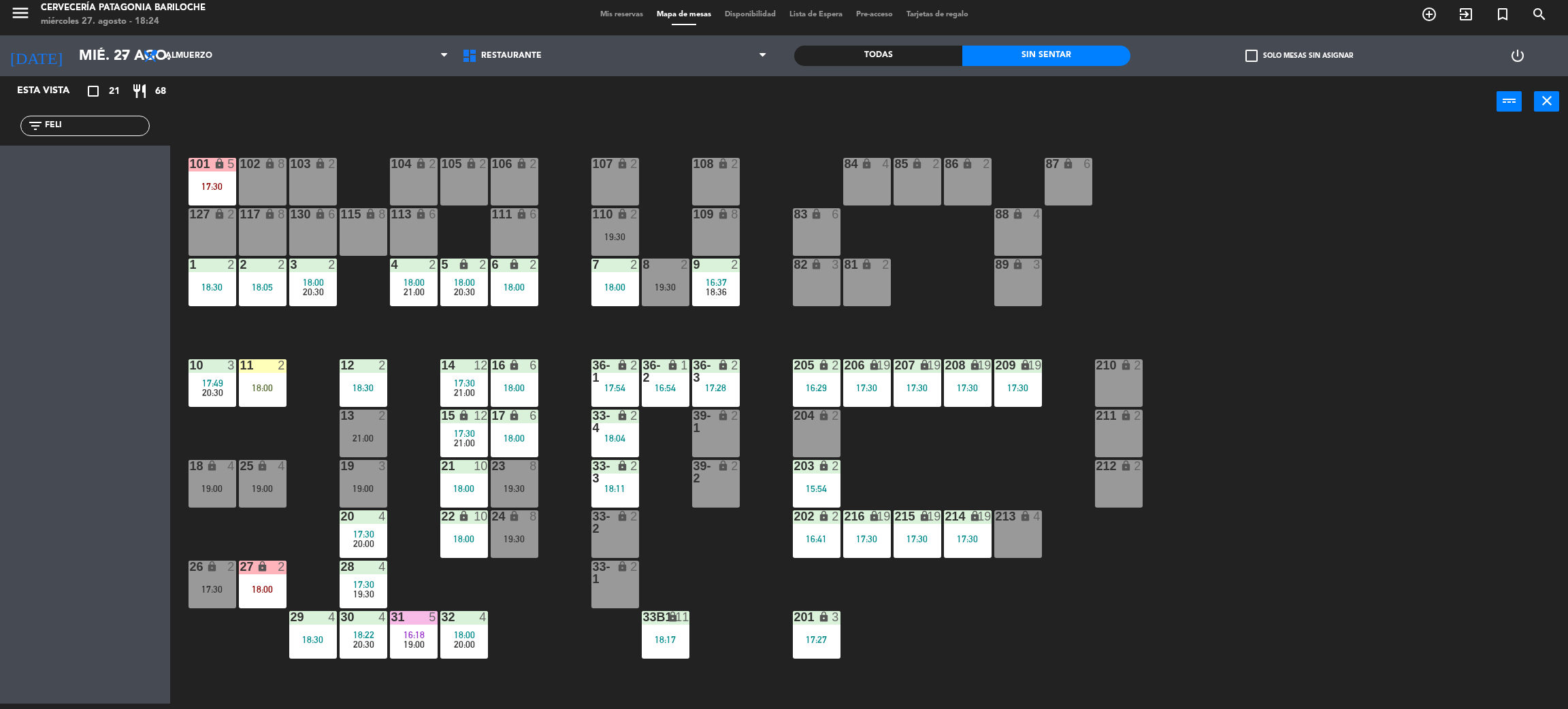
click at [360, 424] on div "13 2 21:00" at bounding box center [364, 433] width 48 height 48
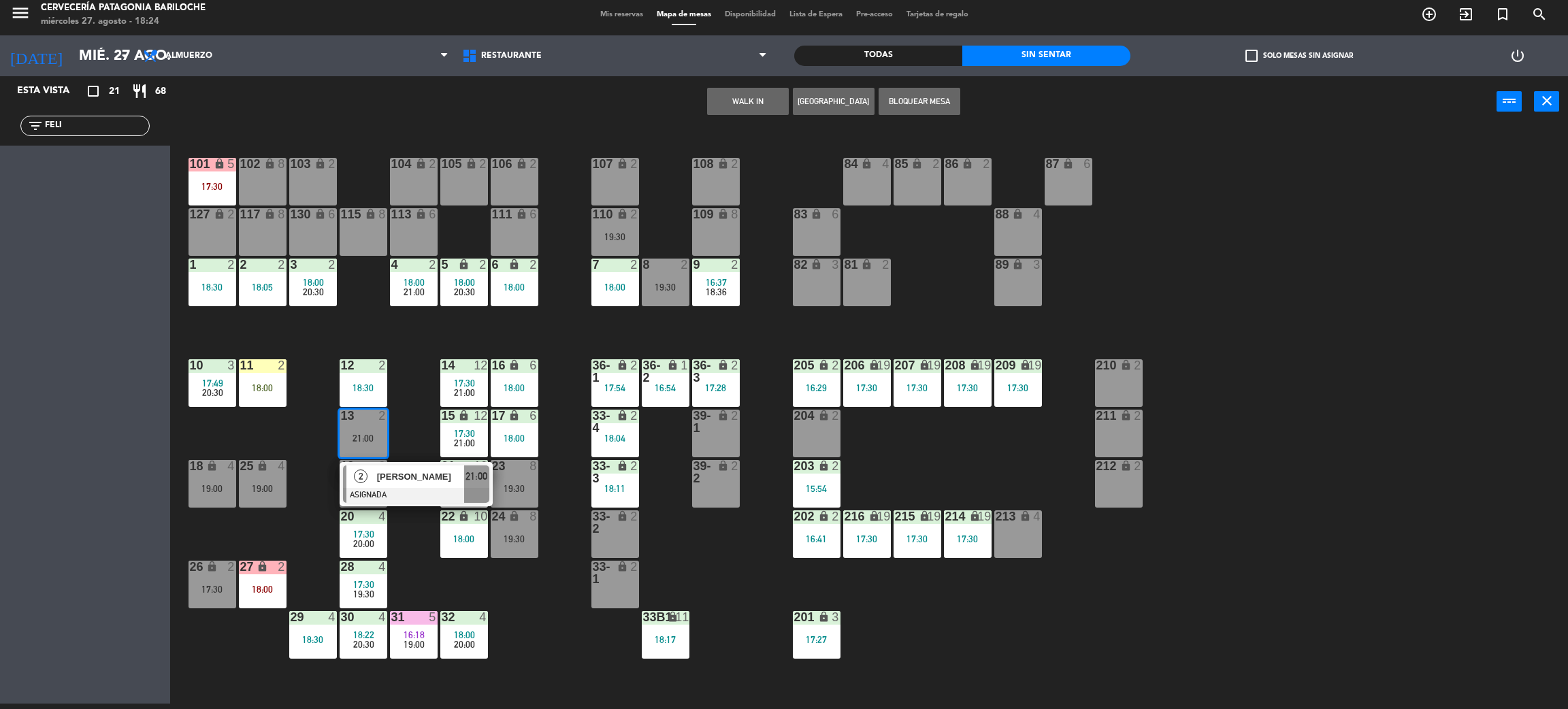
click at [394, 471] on span "[PERSON_NAME]" at bounding box center [420, 477] width 87 height 14
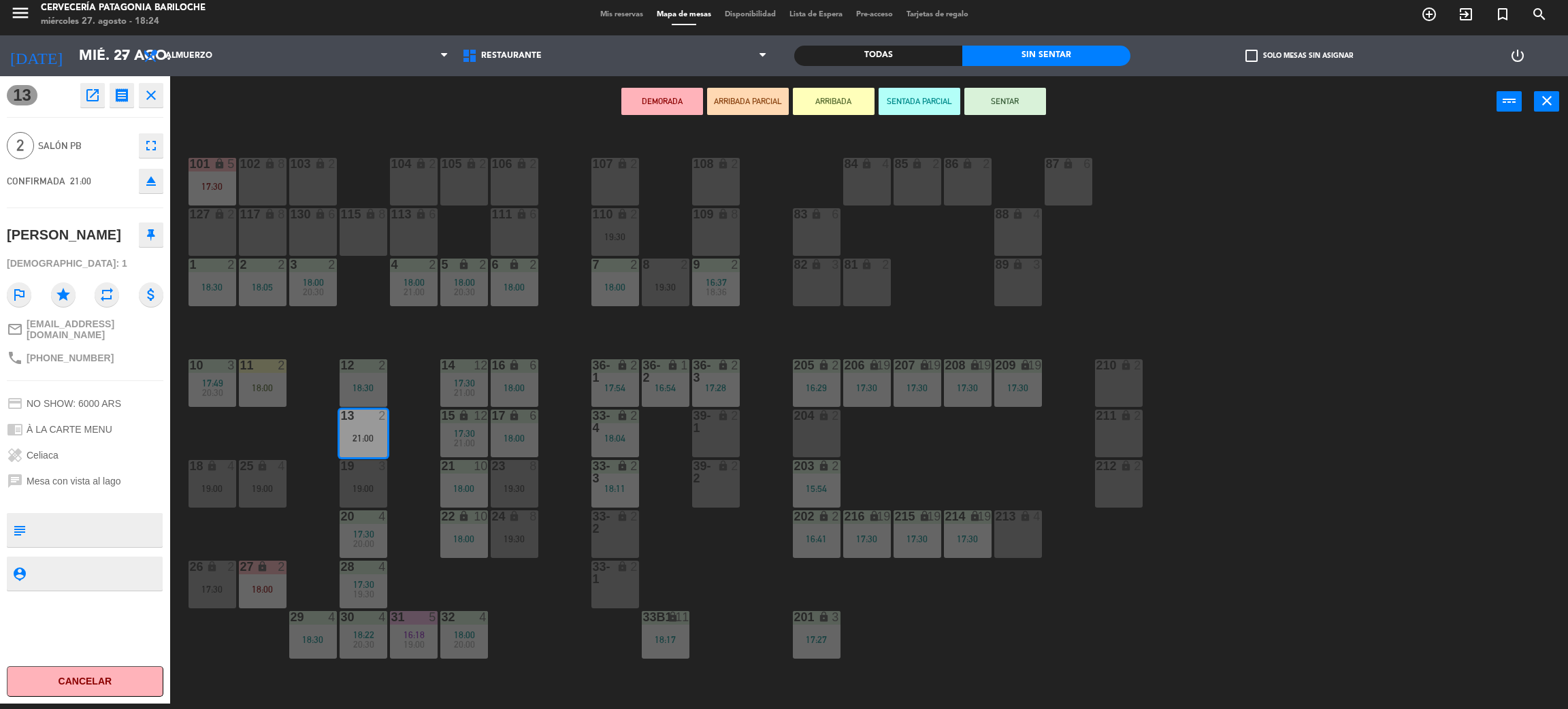
click at [512, 275] on div "6 lock 2 18:00" at bounding box center [514, 282] width 48 height 48
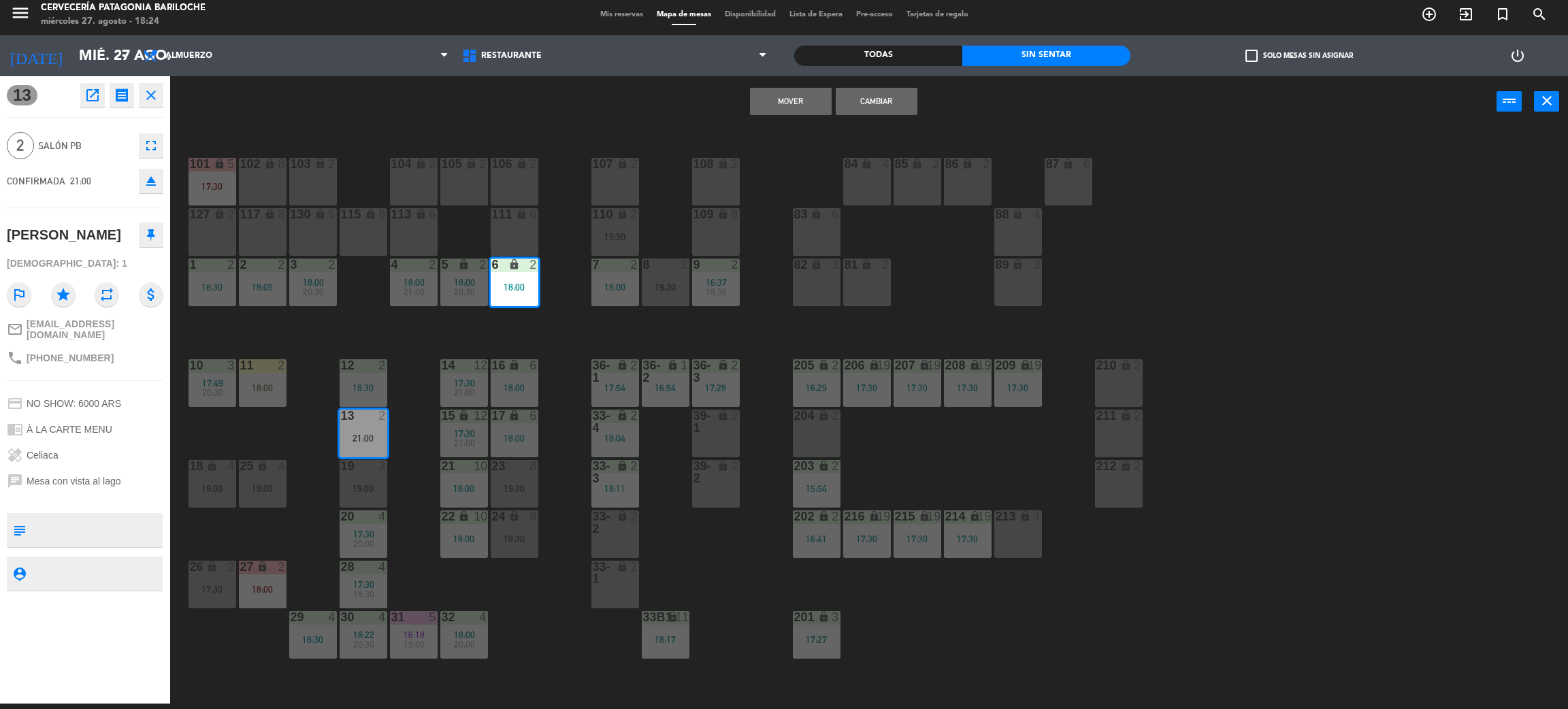
click at [803, 88] on button "Mover" at bounding box center [791, 101] width 82 height 27
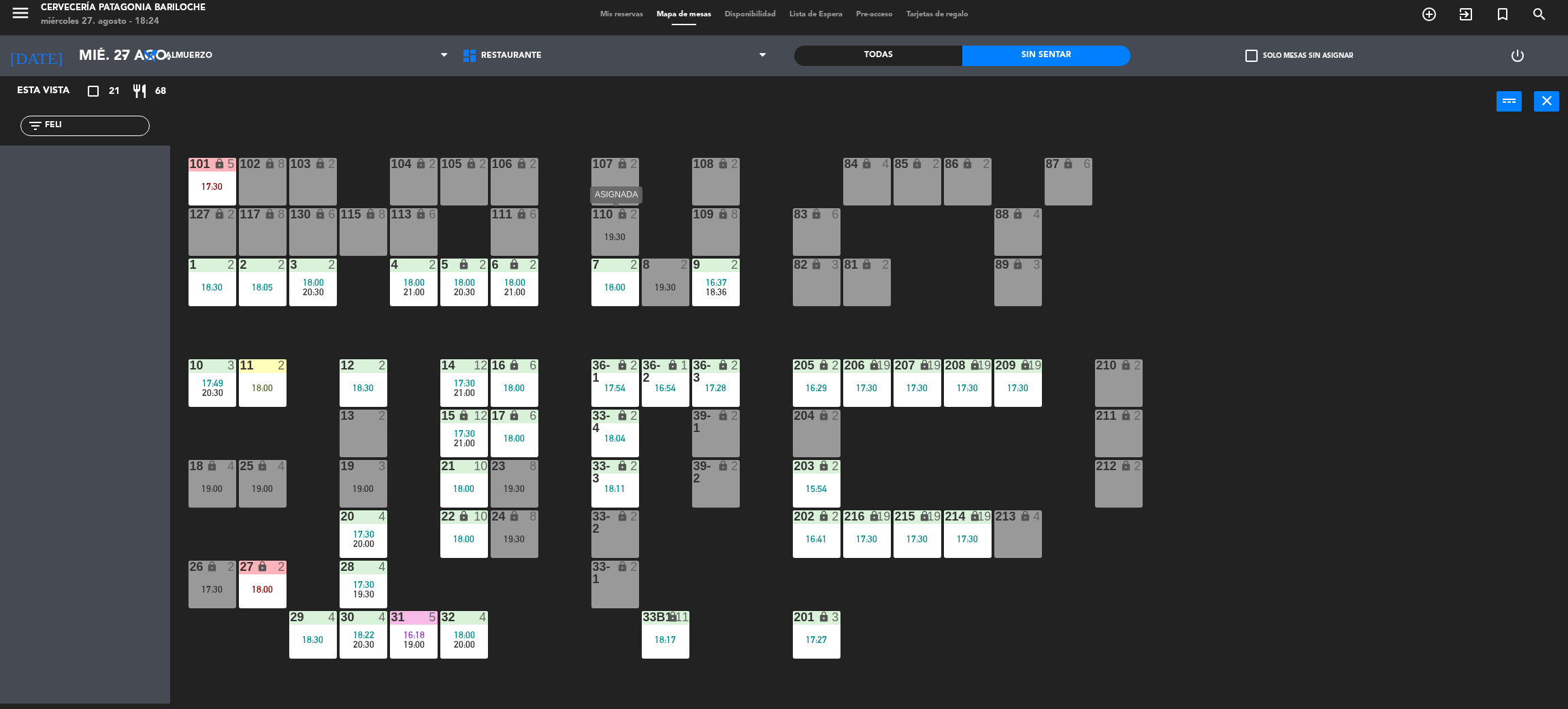
click at [623, 222] on div "110 lock 2 19:30" at bounding box center [615, 232] width 48 height 48
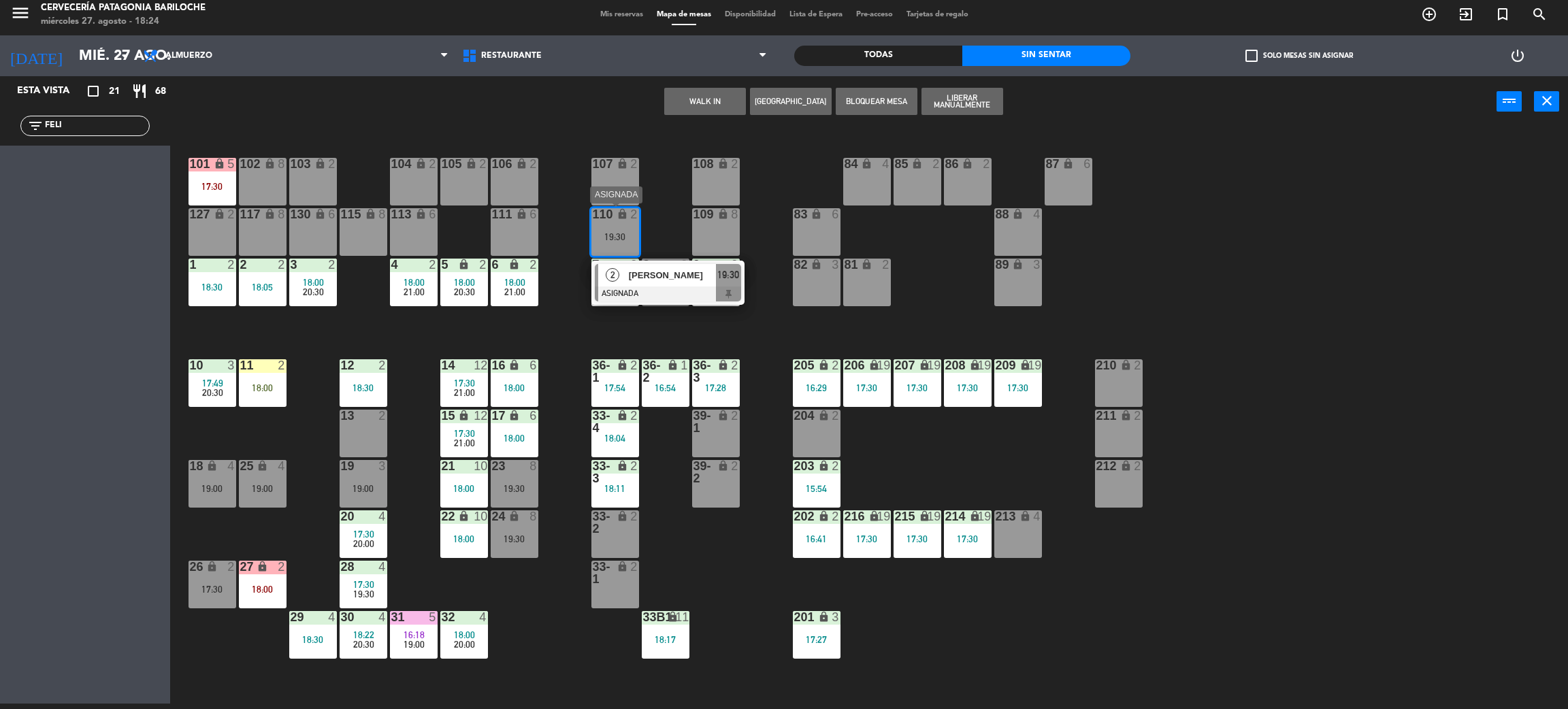
click at [631, 276] on span "[PERSON_NAME]" at bounding box center [672, 276] width 87 height 14
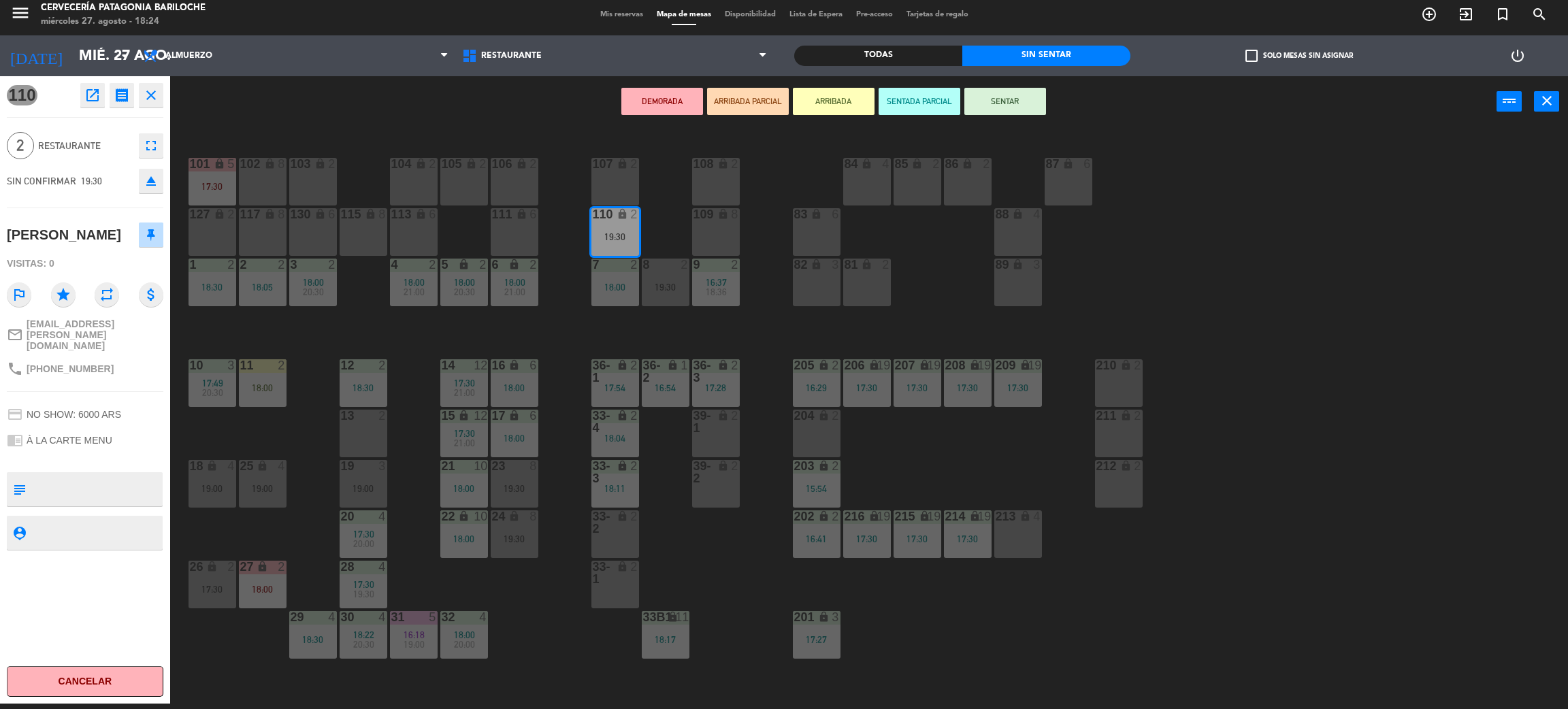
click at [366, 417] on div at bounding box center [363, 416] width 23 height 13
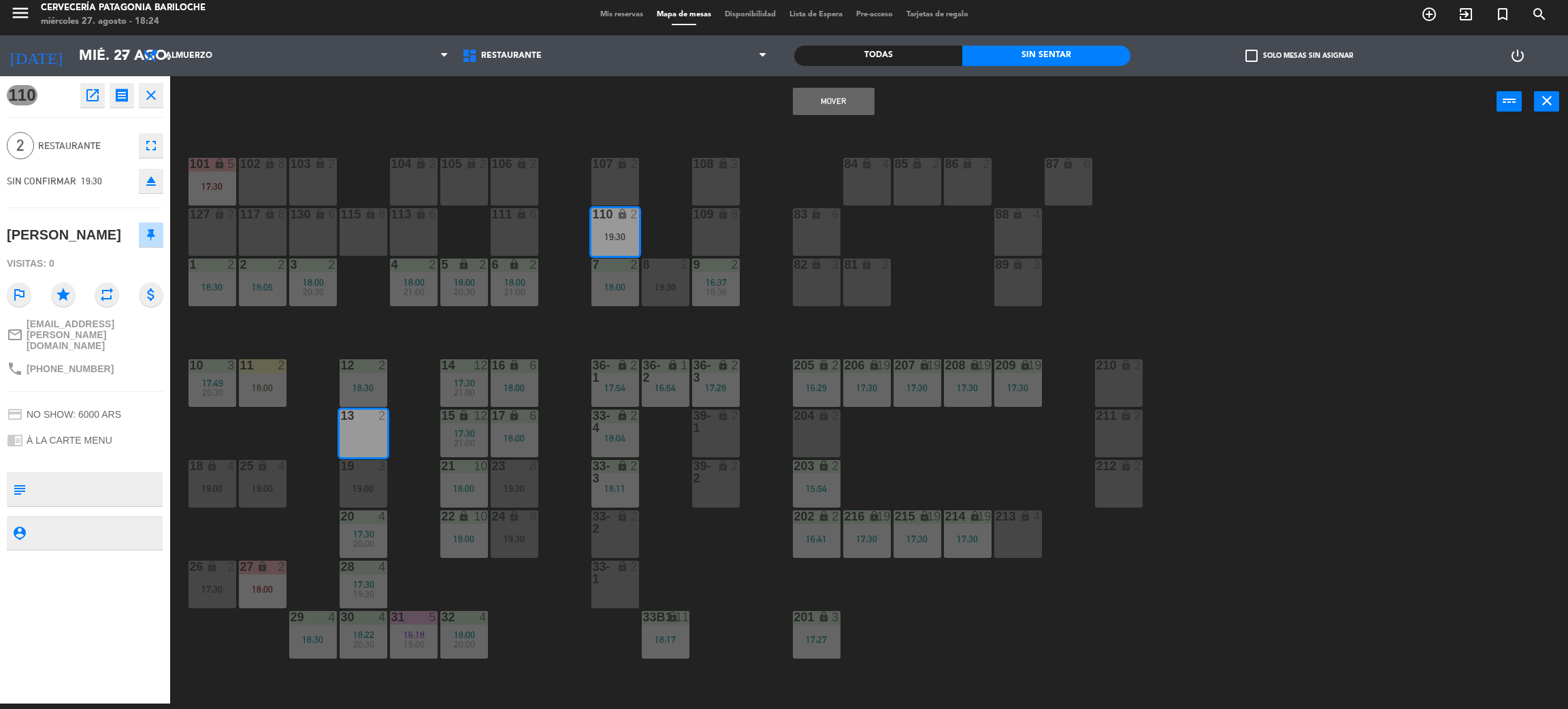
click at [843, 100] on button "Mover" at bounding box center [834, 101] width 82 height 27
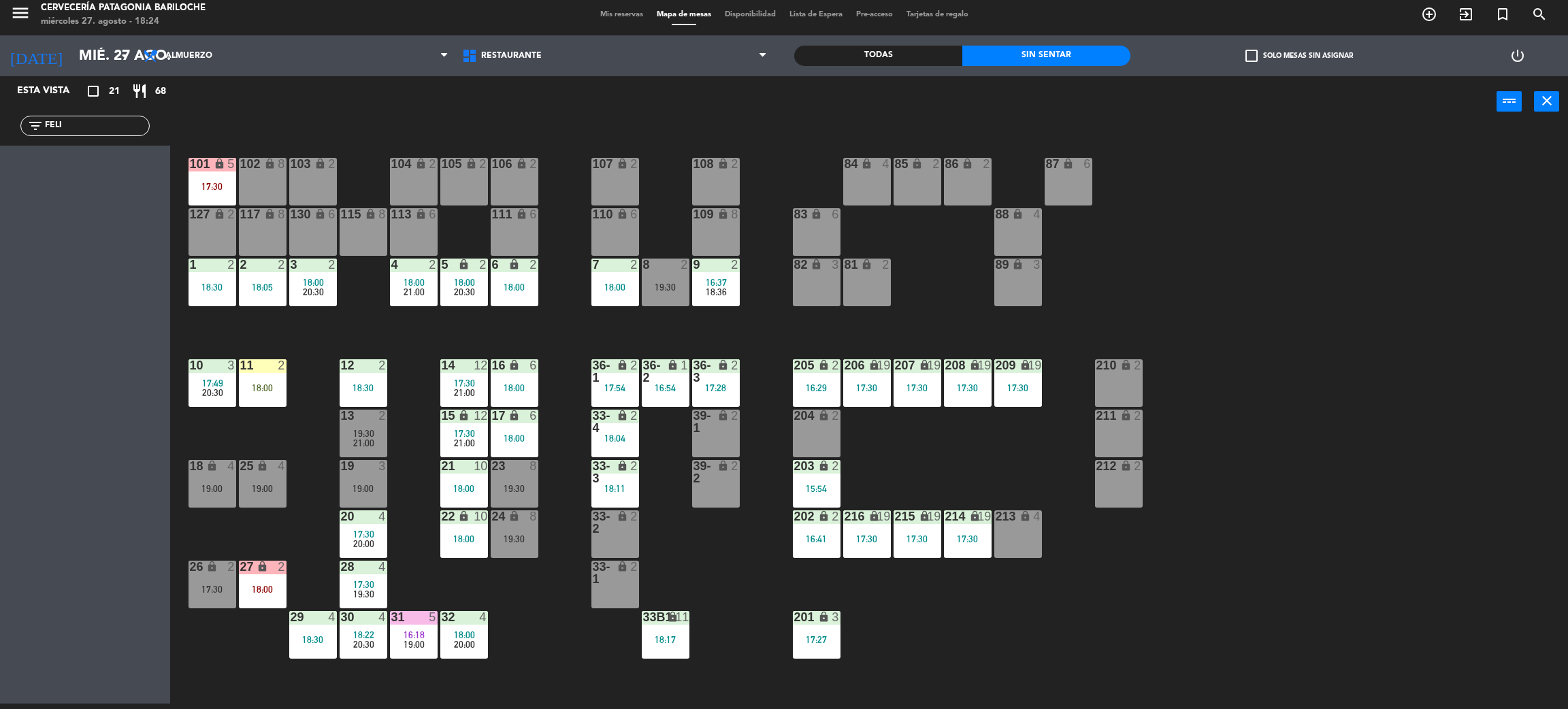
click at [217, 193] on div "101 lock 5 17:30" at bounding box center [212, 181] width 48 height 48
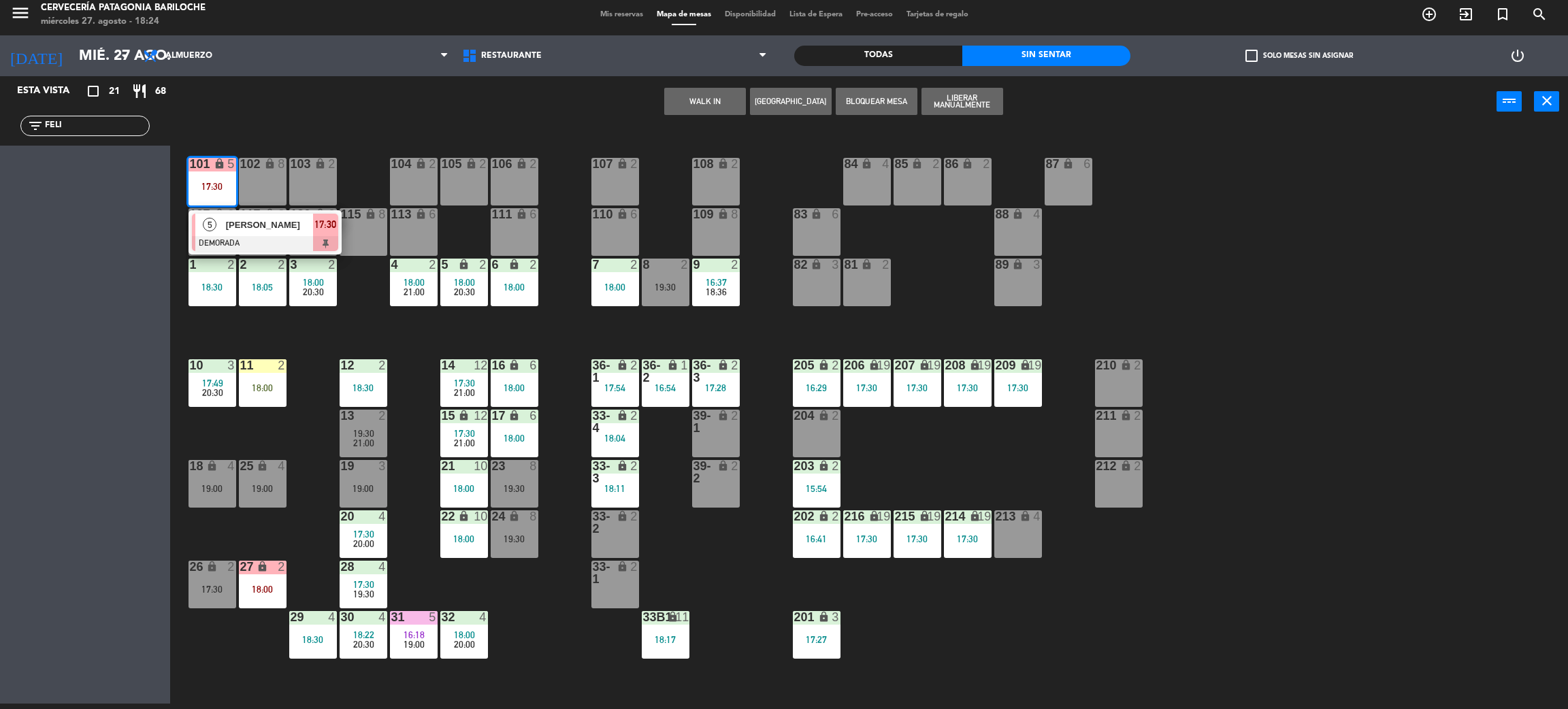
click at [236, 238] on div at bounding box center [265, 243] width 146 height 15
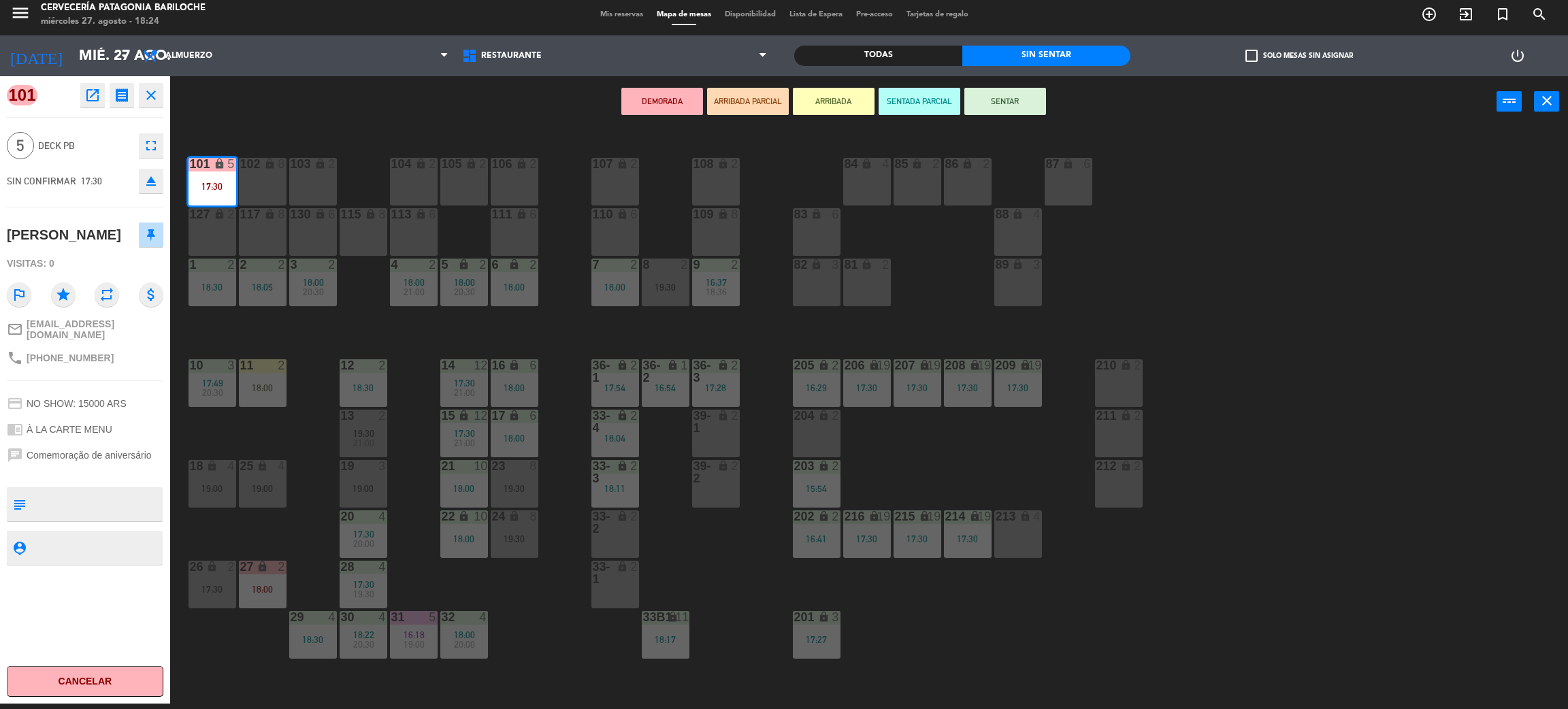
click at [839, 330] on div "101 lock 5 17:30 102 lock 8 104 lock 2 105 lock 2 106 lock 2 103 lock 2 107 loc…" at bounding box center [877, 422] width 1383 height 576
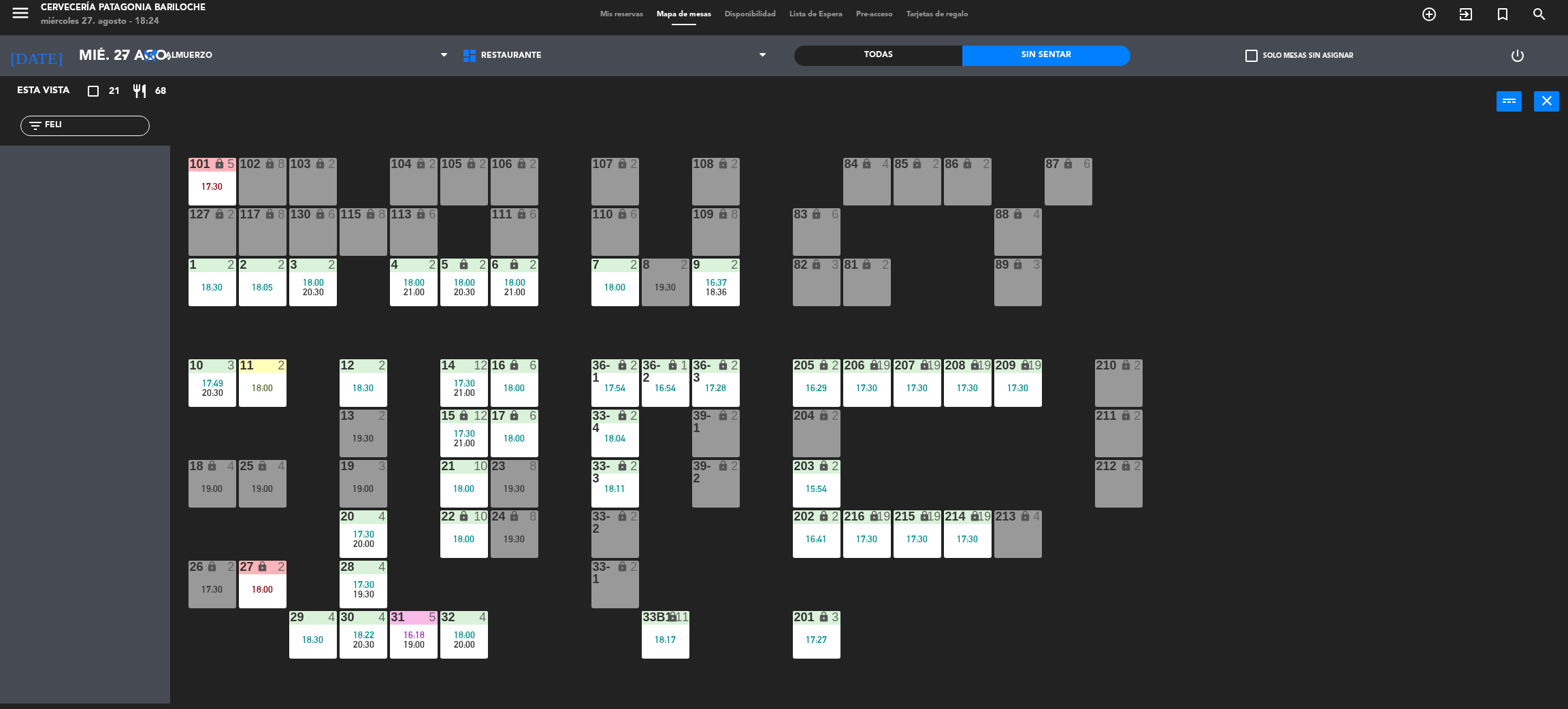
click at [743, 334] on div "101 lock 5 17:30 102 lock 8 104 lock 2 105 lock 2 106 lock 2 103 lock 2 107 loc…" at bounding box center [877, 422] width 1383 height 576
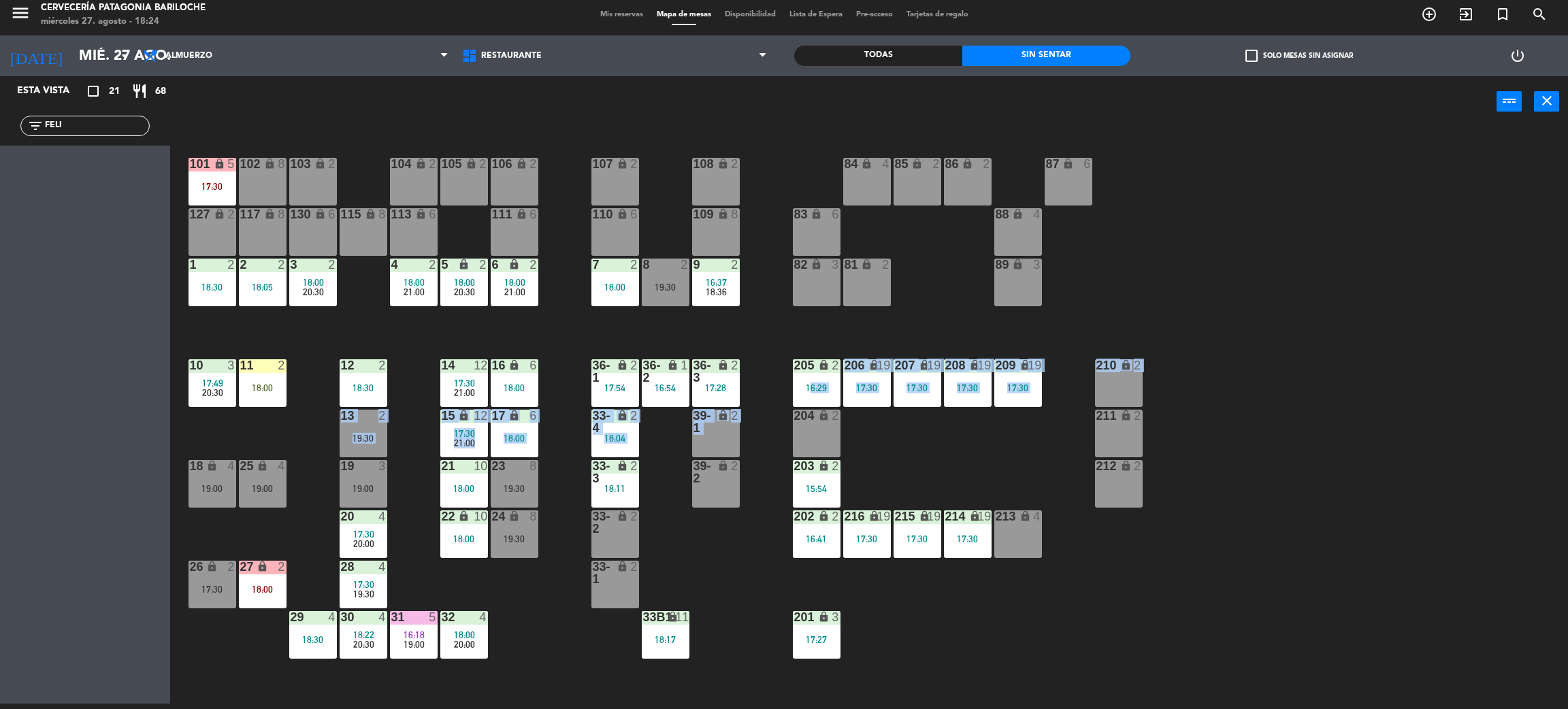
drag, startPoint x: 771, startPoint y: 389, endPoint x: 729, endPoint y: 429, distance: 58.0
click at [729, 429] on div "101 lock 5 17:30 102 lock 8 104 lock 2 105 lock 2 106 lock 2 103 lock 2 107 loc…" at bounding box center [877, 422] width 1383 height 576
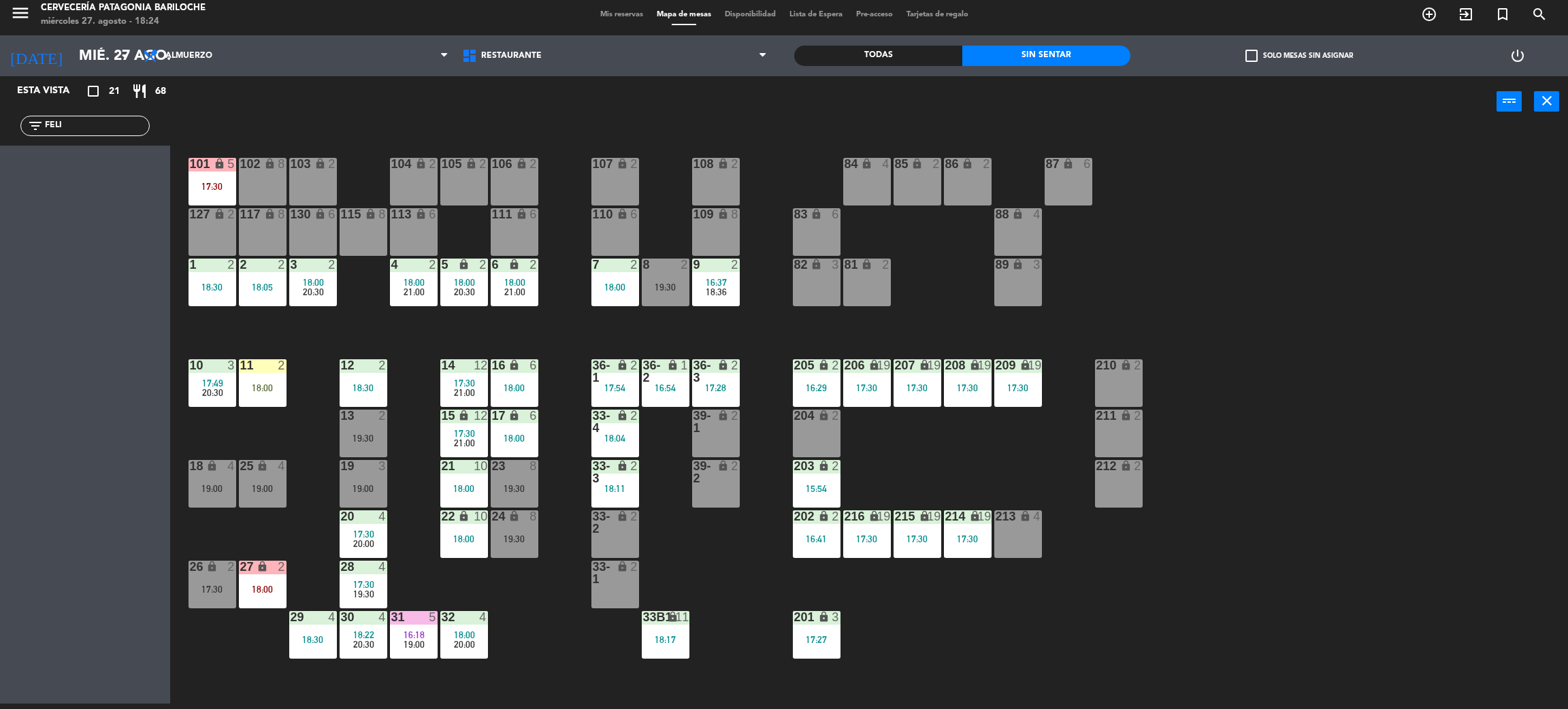
click at [791, 526] on div "101 lock 5 17:30 102 lock 8 104 lock 2 105 lock 2 106 lock 2 103 lock 2 107 loc…" at bounding box center [877, 422] width 1383 height 576
click at [822, 550] on div "202 lock 2 16:41" at bounding box center [817, 534] width 48 height 48
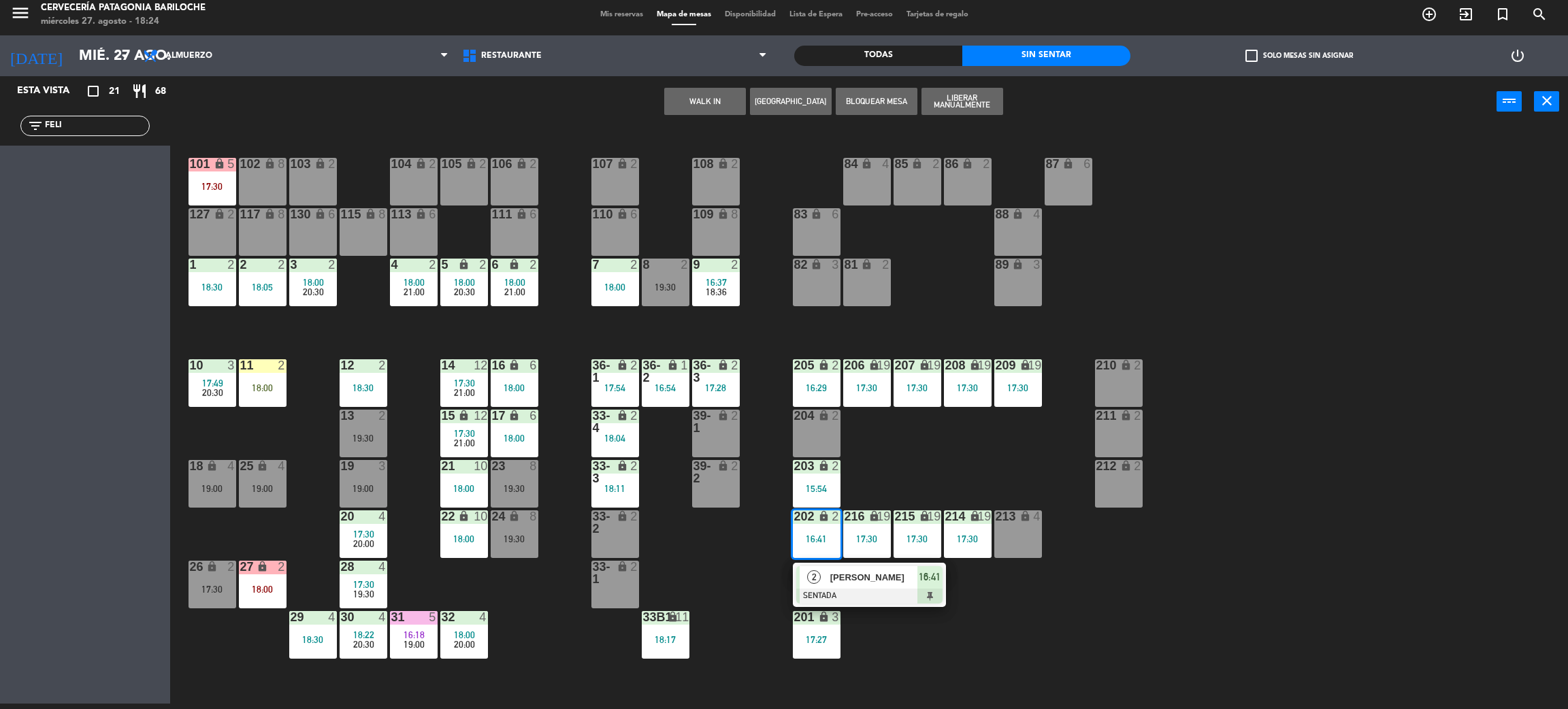
click at [891, 586] on div "[PERSON_NAME]" at bounding box center [873, 577] width 89 height 23
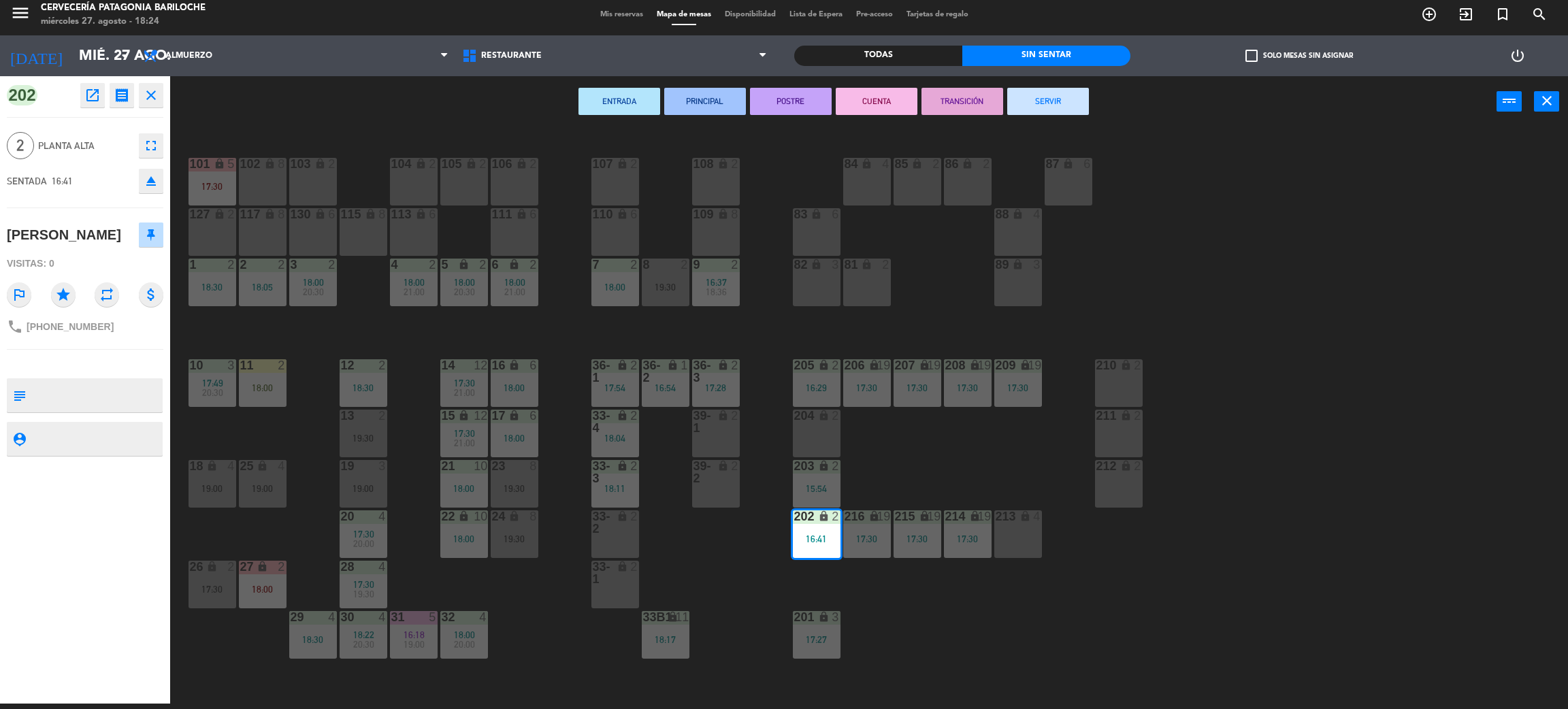
drag, startPoint x: 1068, startPoint y: 590, endPoint x: 1087, endPoint y: 580, distance: 21.5
click at [1085, 579] on div "101 lock 5 17:30 102 lock 8 104 lock 2 105 lock 2 106 lock 2 103 lock 2 107 loc…" at bounding box center [877, 422] width 1383 height 576
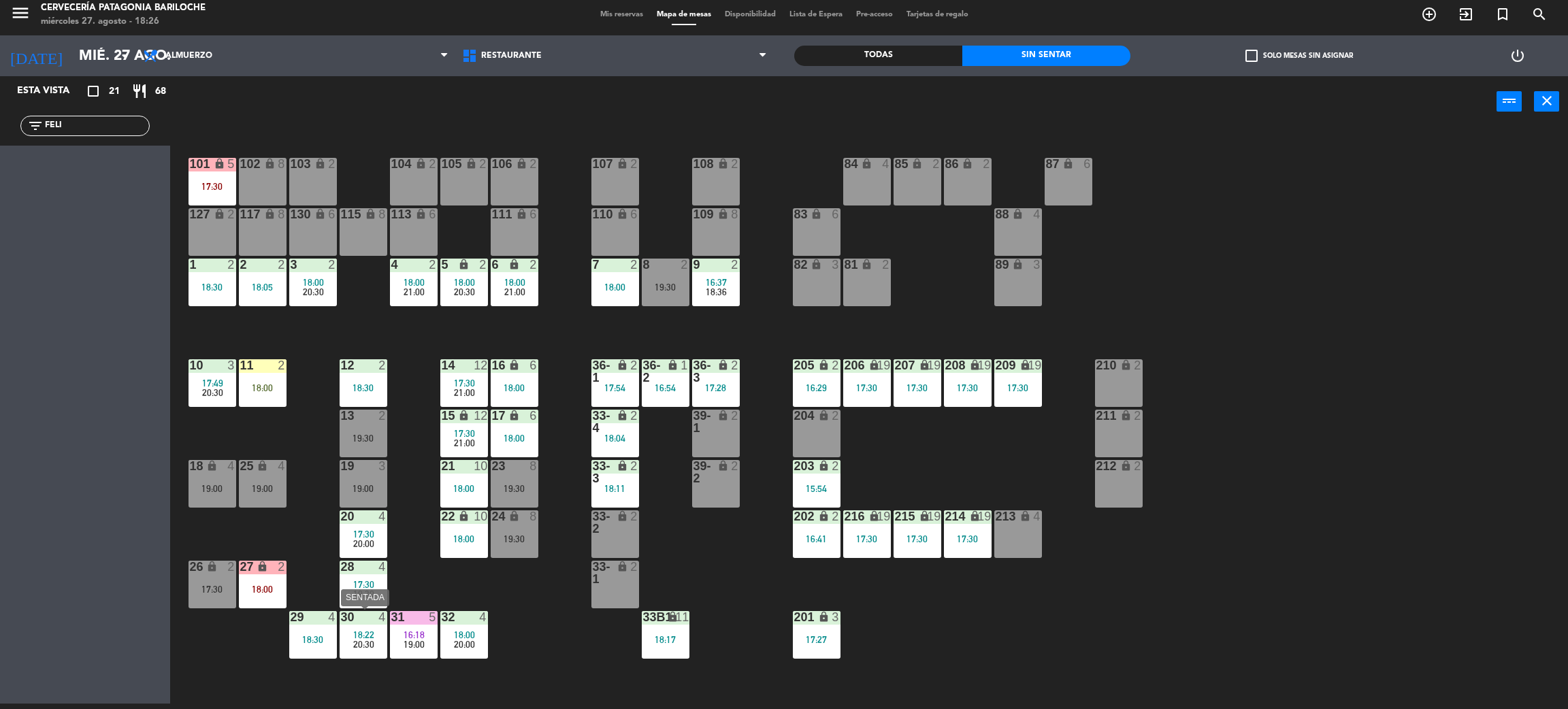
click at [375, 649] on div "30 4 18:22 20:30" at bounding box center [364, 634] width 48 height 48
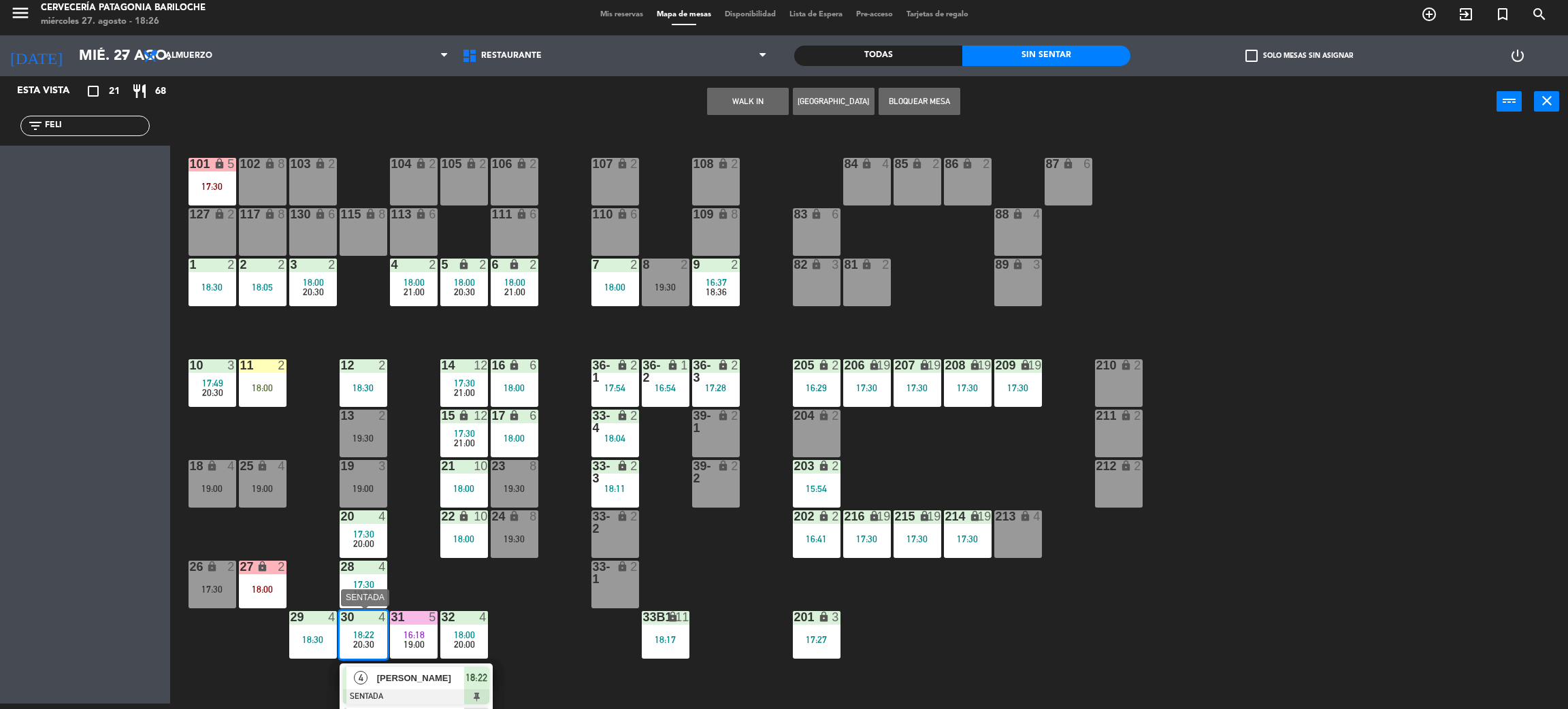
click at [422, 678] on span "[PERSON_NAME]" at bounding box center [420, 678] width 87 height 14
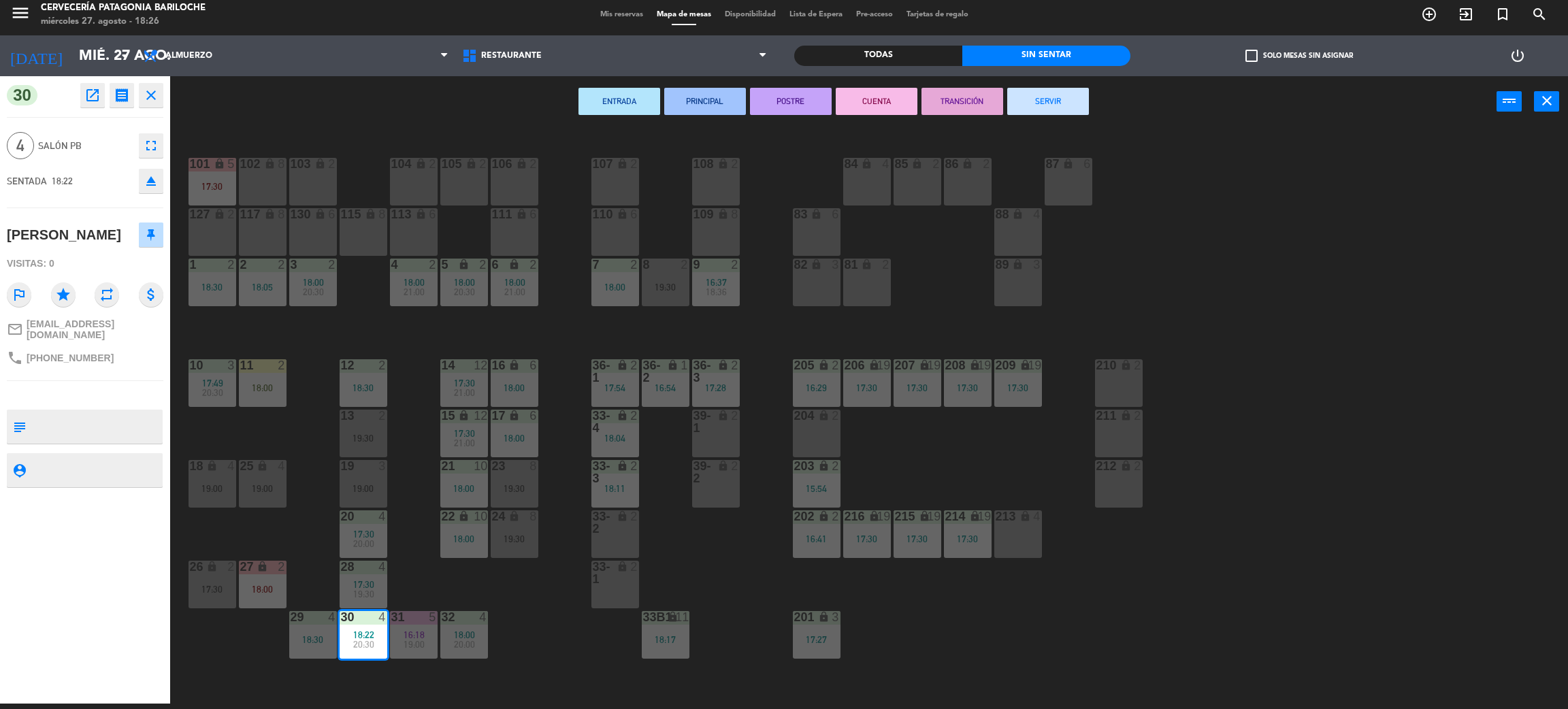
click at [590, 688] on div "101 lock 5 17:30 102 lock 8 104 lock 2 105 lock 2 106 lock 2 103 lock 2 107 loc…" at bounding box center [877, 422] width 1383 height 576
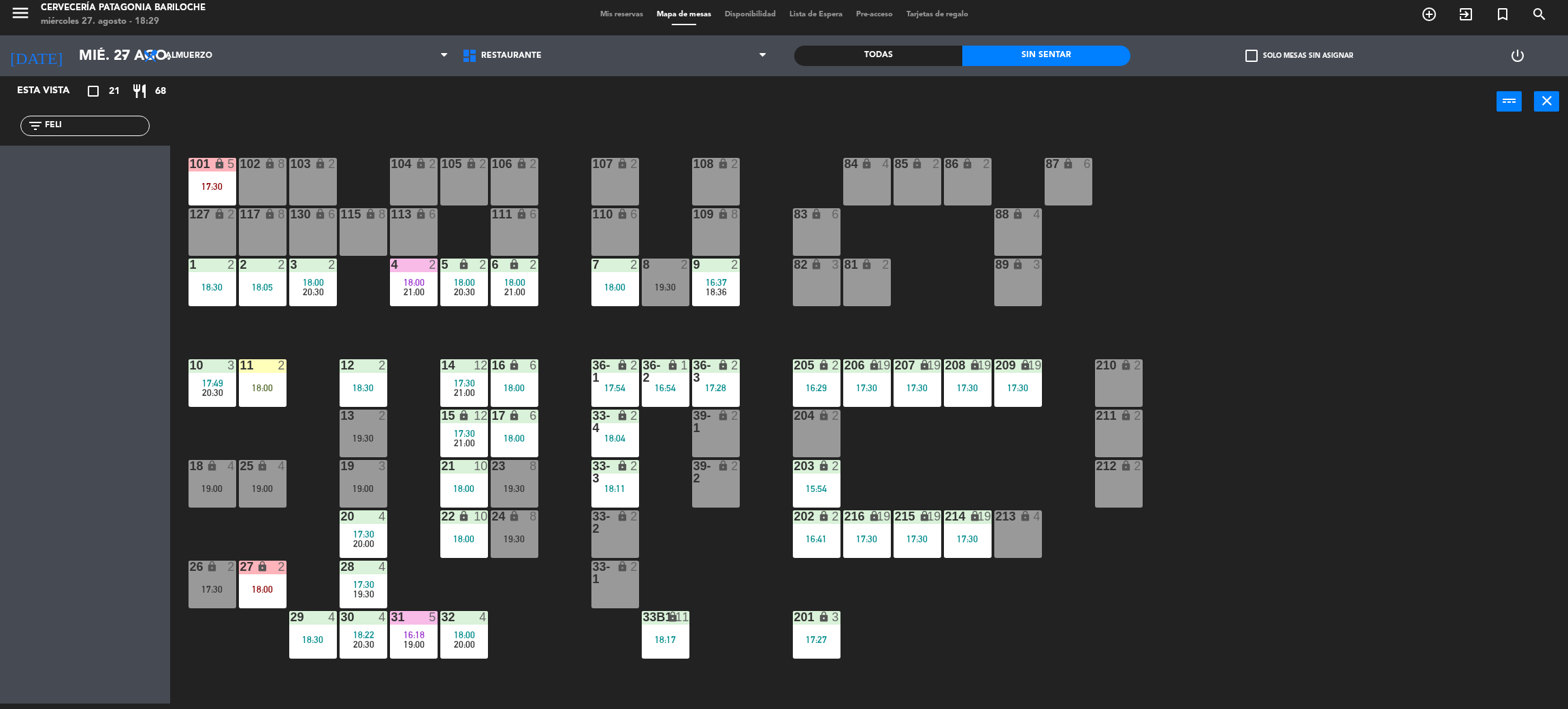
drag, startPoint x: 86, startPoint y: 122, endPoint x: 0, endPoint y: 128, distance: 86.2
click at [0, 128] on div "filter_list FELI" at bounding box center [85, 126] width 170 height 39
type input "Y"
type input "TA"
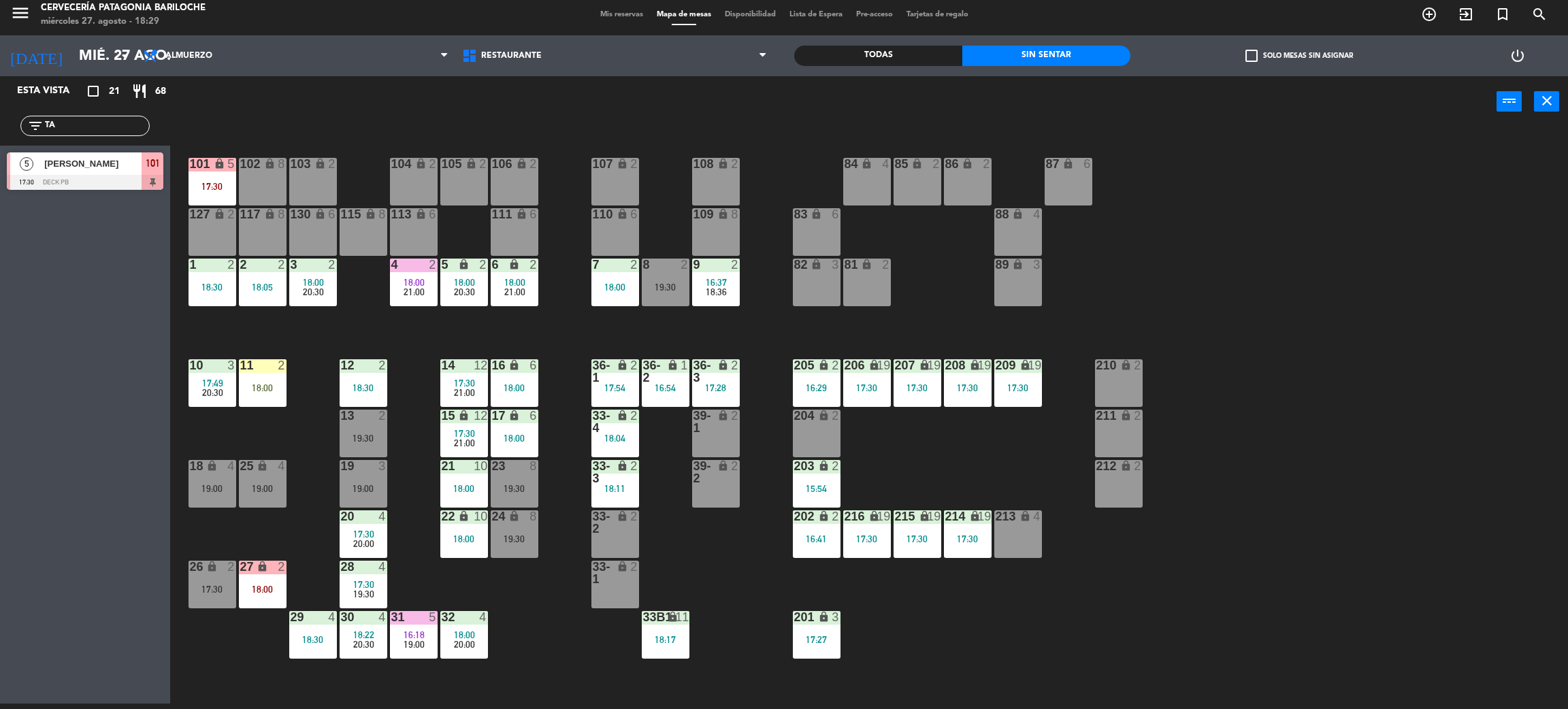
click at [35, 464] on div "Esta vista crop_square 21 restaurant 68 filter_list TA 5 Renata Godinho 17:30 D…" at bounding box center [85, 389] width 170 height 627
drag, startPoint x: 72, startPoint y: 119, endPoint x: 36, endPoint y: 121, distance: 36.1
click at [36, 121] on div "filter_list TA" at bounding box center [85, 126] width 130 height 20
type input "T"
type input "SILVI"
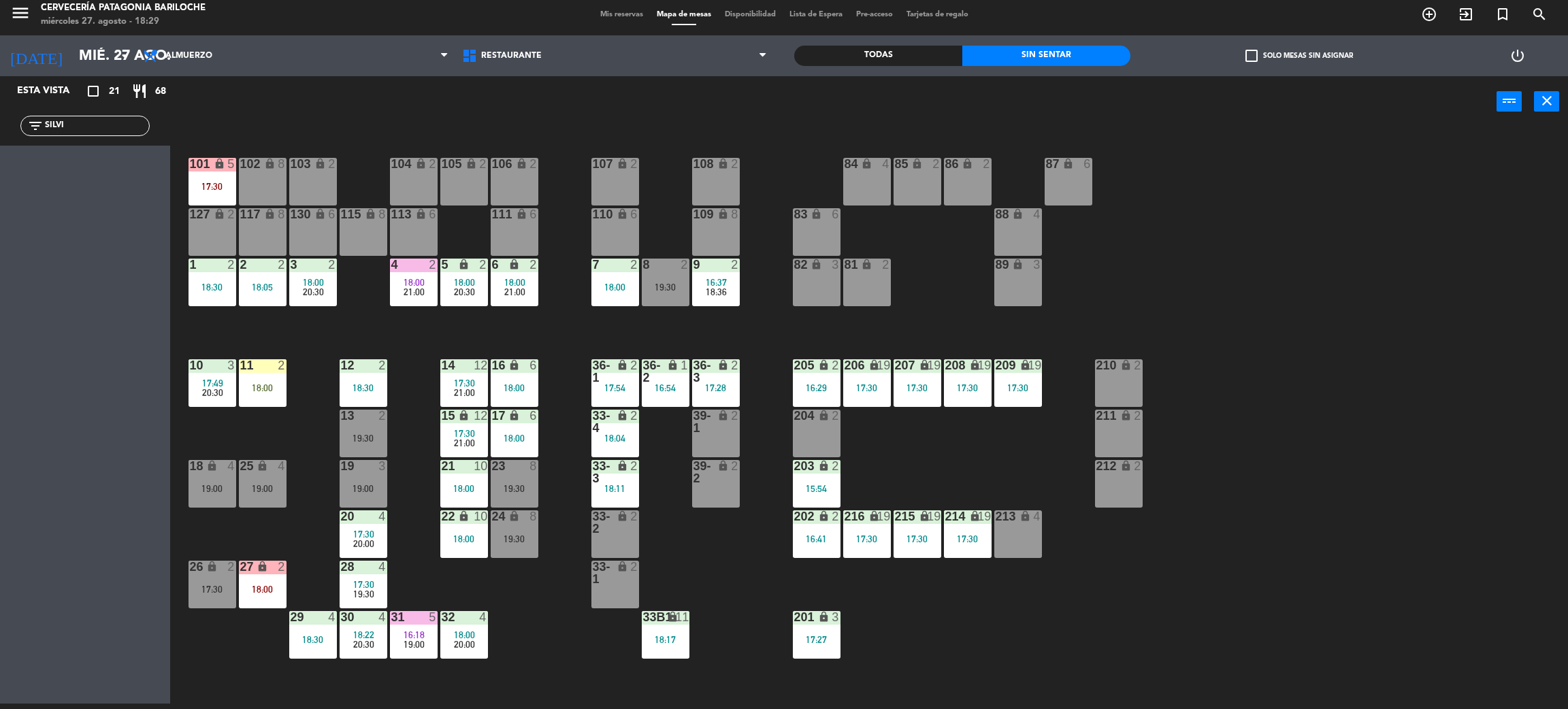
click at [117, 128] on input "SILVI" at bounding box center [96, 126] width 105 height 15
drag, startPoint x: 80, startPoint y: 126, endPoint x: 0, endPoint y: 121, distance: 80.2
click at [0, 121] on div "filter_list SILVI" at bounding box center [85, 126] width 170 height 39
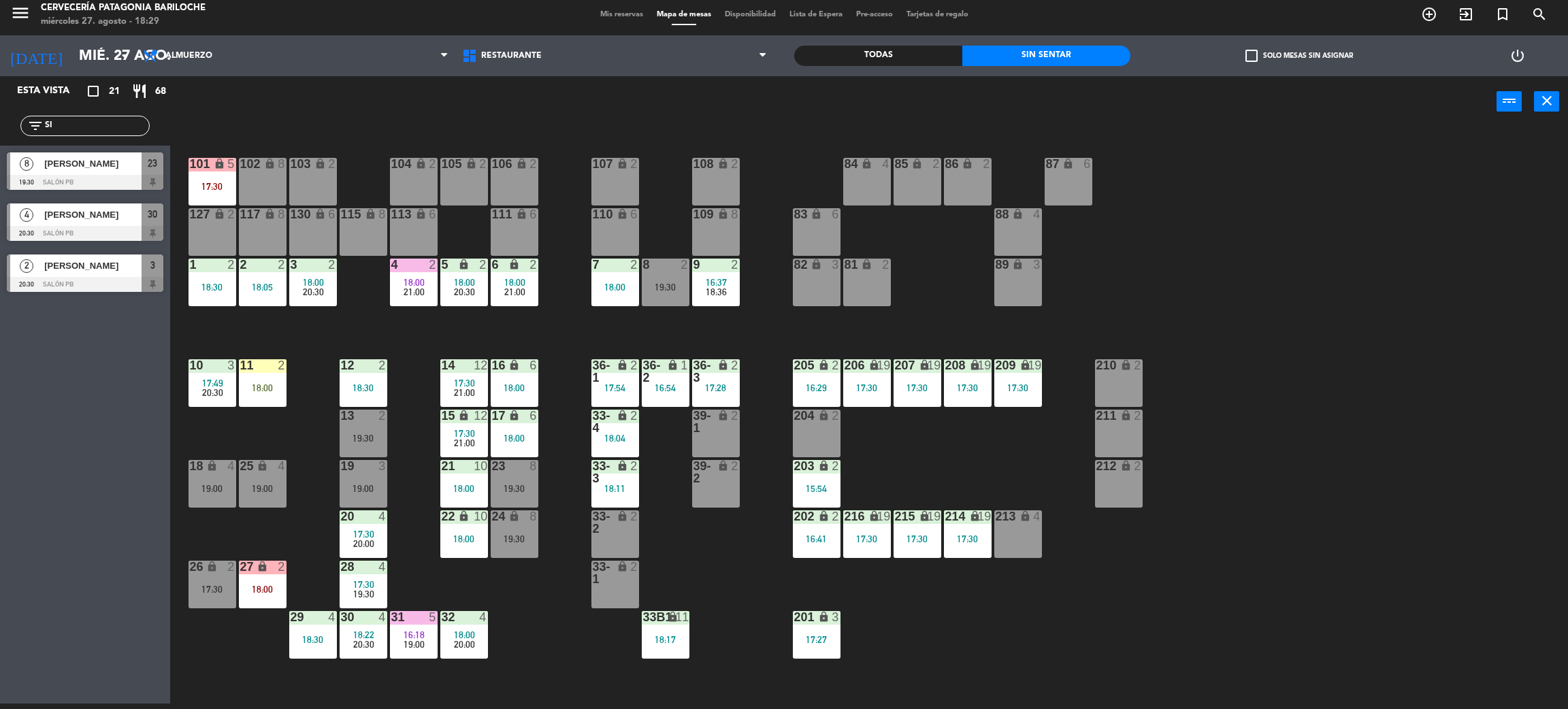
click at [29, 437] on div "Esta vista crop_square 21 restaurant 68 filter_list SI 8 Jessica Alfonzo 19:30 …" at bounding box center [85, 389] width 170 height 627
click at [82, 122] on input "SI" at bounding box center [96, 126] width 105 height 15
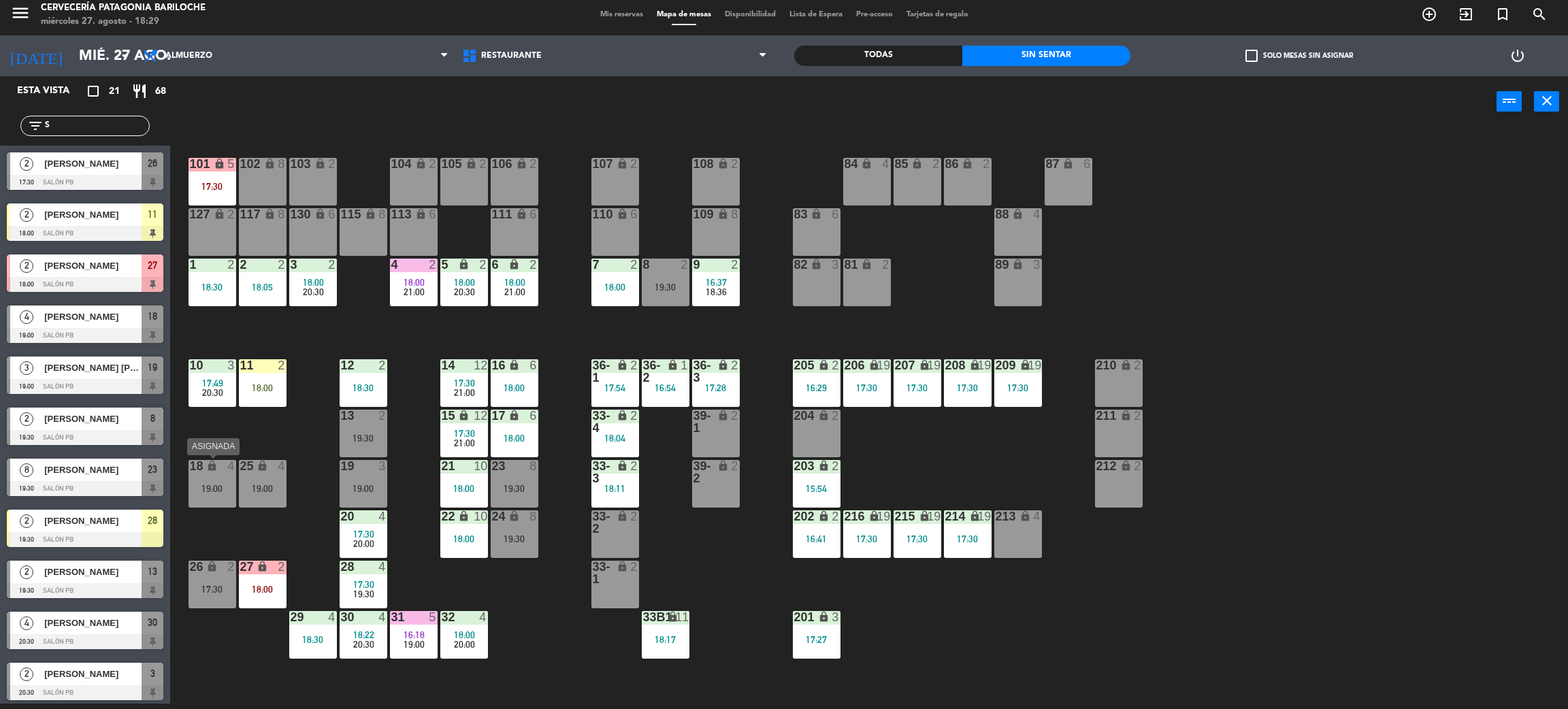
type input "S"
click at [258, 432] on div "101 lock 5 17:30 102 lock 8 104 lock 2 105 lock 2 106 lock 2 103 lock 2 107 loc…" at bounding box center [877, 422] width 1383 height 576
click at [79, 129] on input "S" at bounding box center [96, 126] width 105 height 15
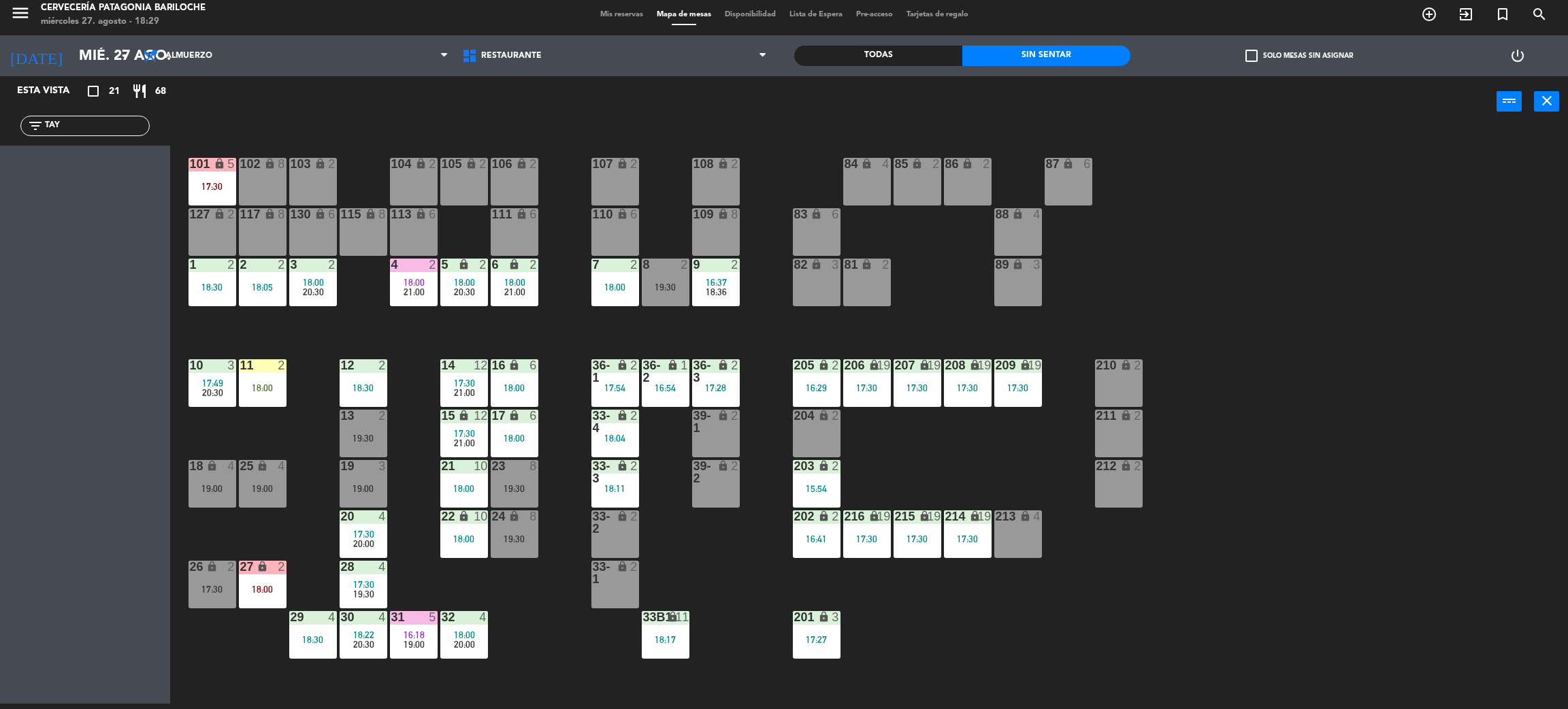
type input "TAY"
click at [858, 65] on div "Todas Sin sentar" at bounding box center [963, 56] width 336 height 41
click at [872, 53] on div "Todas" at bounding box center [879, 56] width 168 height 20
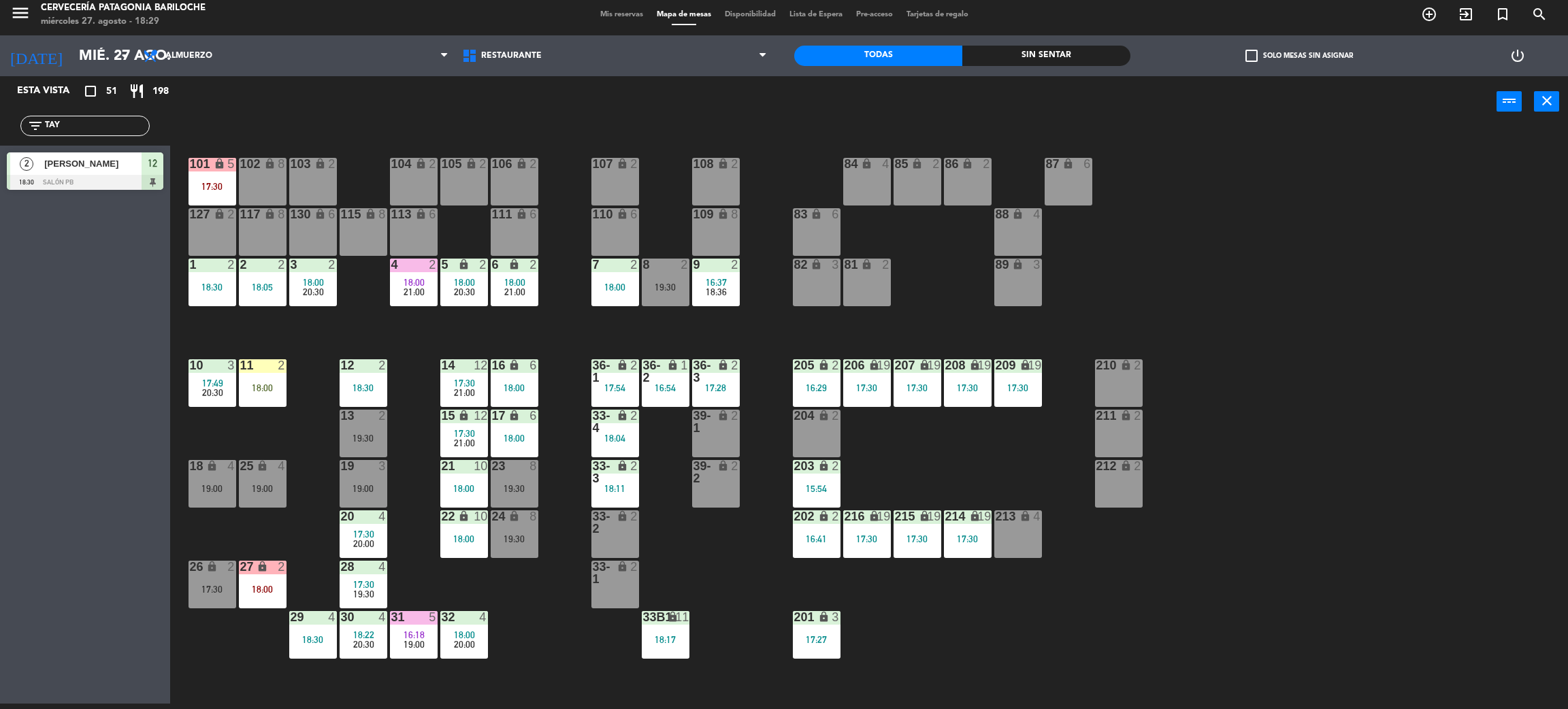
click at [145, 174] on div "12" at bounding box center [152, 163] width 22 height 23
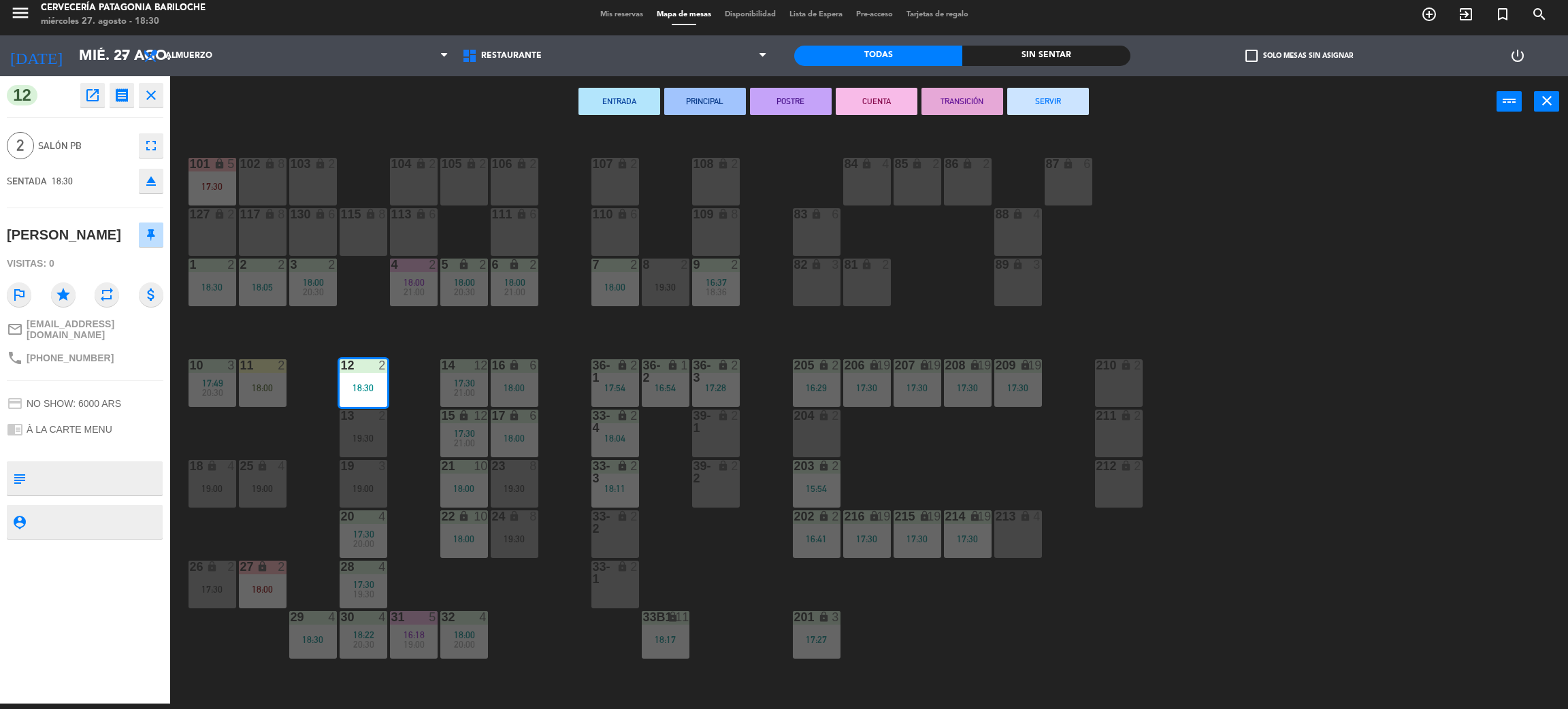
click at [403, 320] on div "101 lock 5 17:30 102 lock 8 104 lock 2 105 lock 2 106 lock 2 103 lock 2 107 loc…" at bounding box center [877, 422] width 1383 height 576
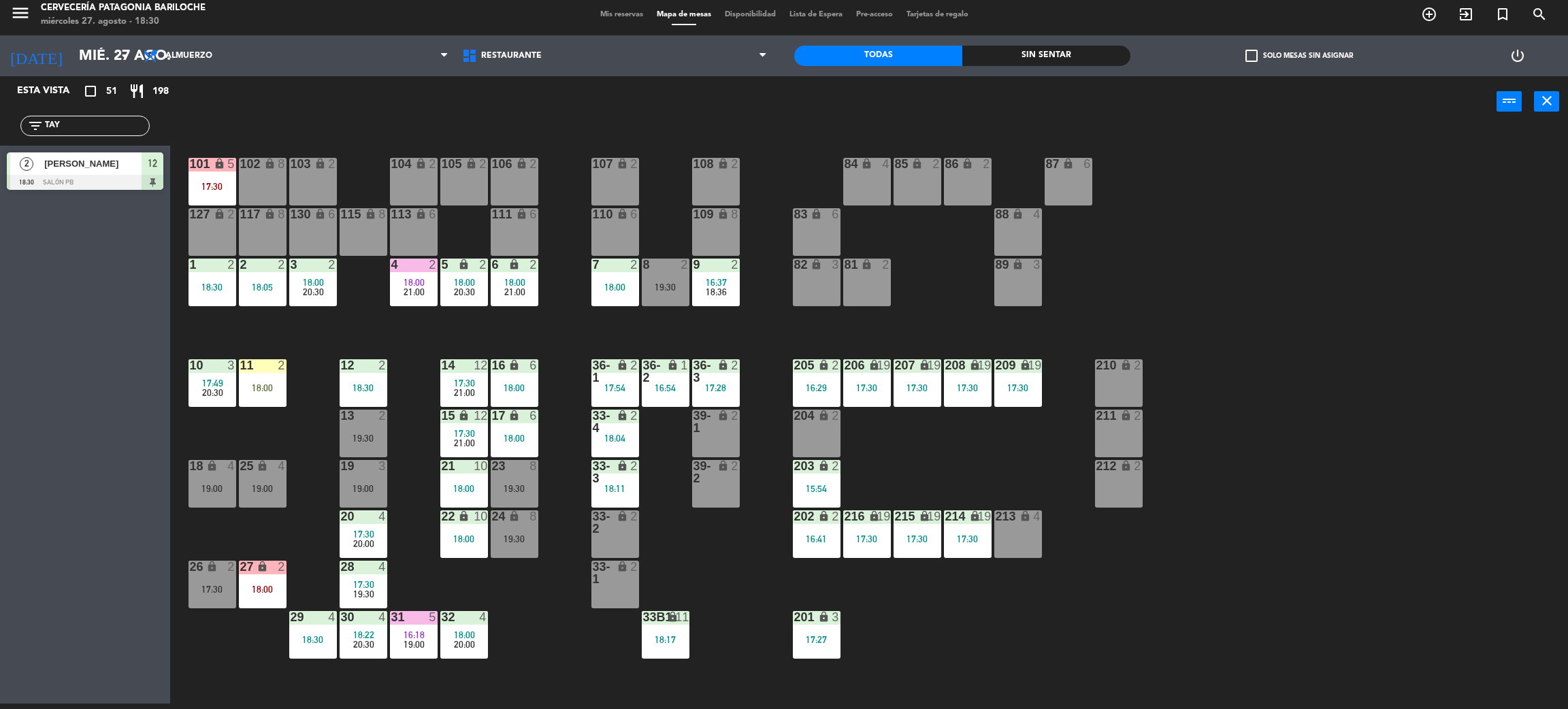
click at [608, 312] on div "101 lock 5 17:30 102 lock 8 104 lock 2 105 lock 2 106 lock 2 103 lock 2 107 loc…" at bounding box center [877, 422] width 1383 height 576
click at [627, 283] on div "18:00" at bounding box center [615, 287] width 48 height 9
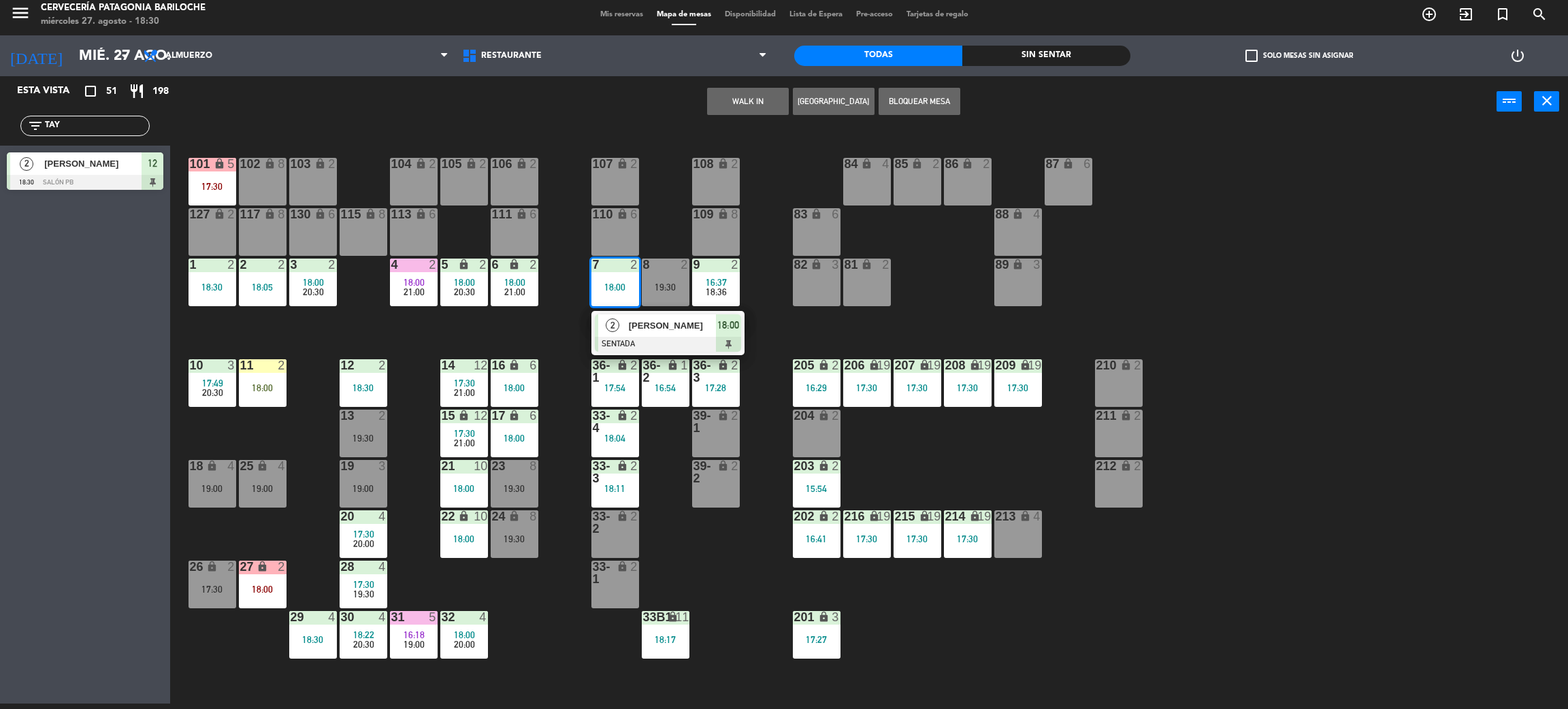
click at [495, 330] on div "101 lock 5 17:30 102 lock 8 104 lock 2 105 lock 2 106 lock 2 103 lock 2 107 loc…" at bounding box center [877, 422] width 1383 height 576
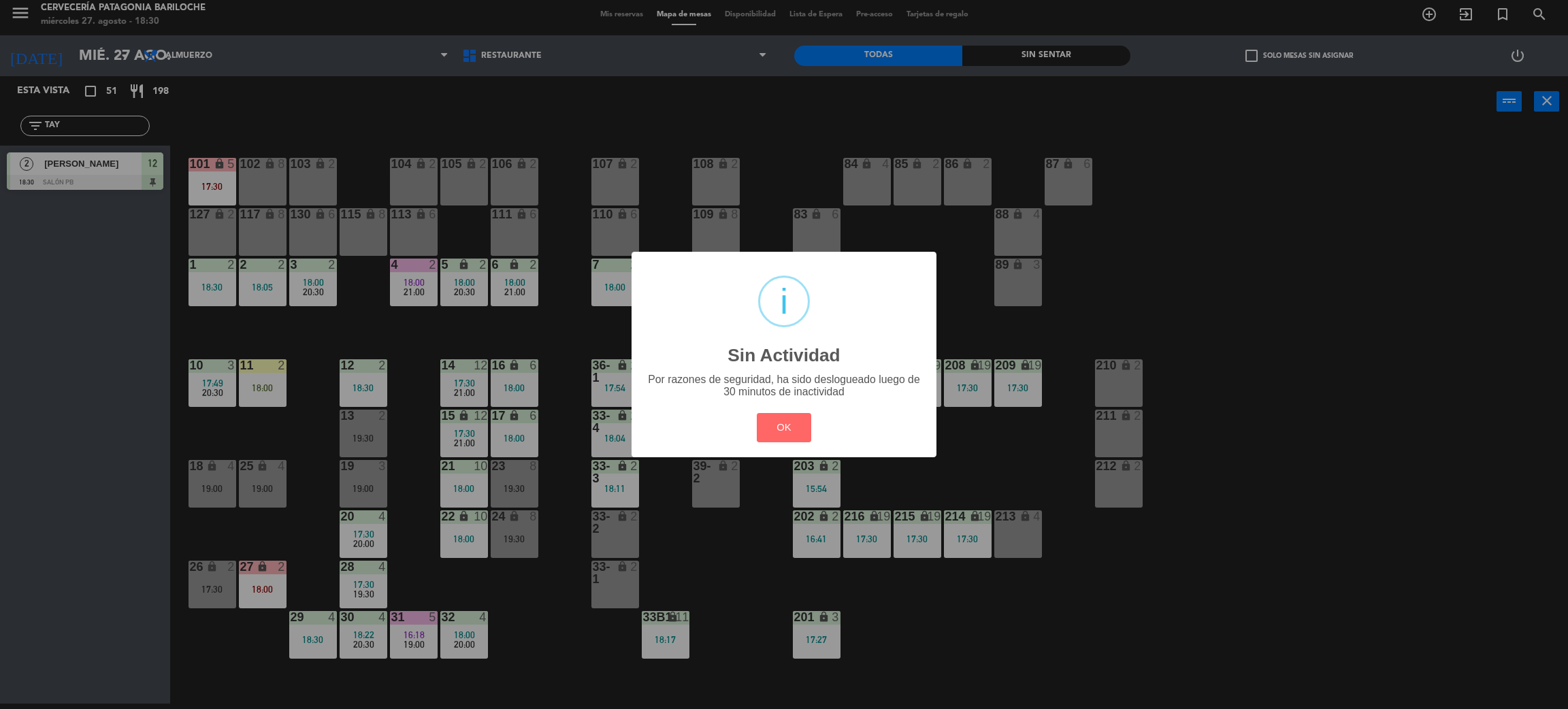
click at [375, 400] on div "? ! i Sin Actividad × Por razones de seguridad, ha sido deslogueado luego de 30…" at bounding box center [784, 354] width 1568 height 709
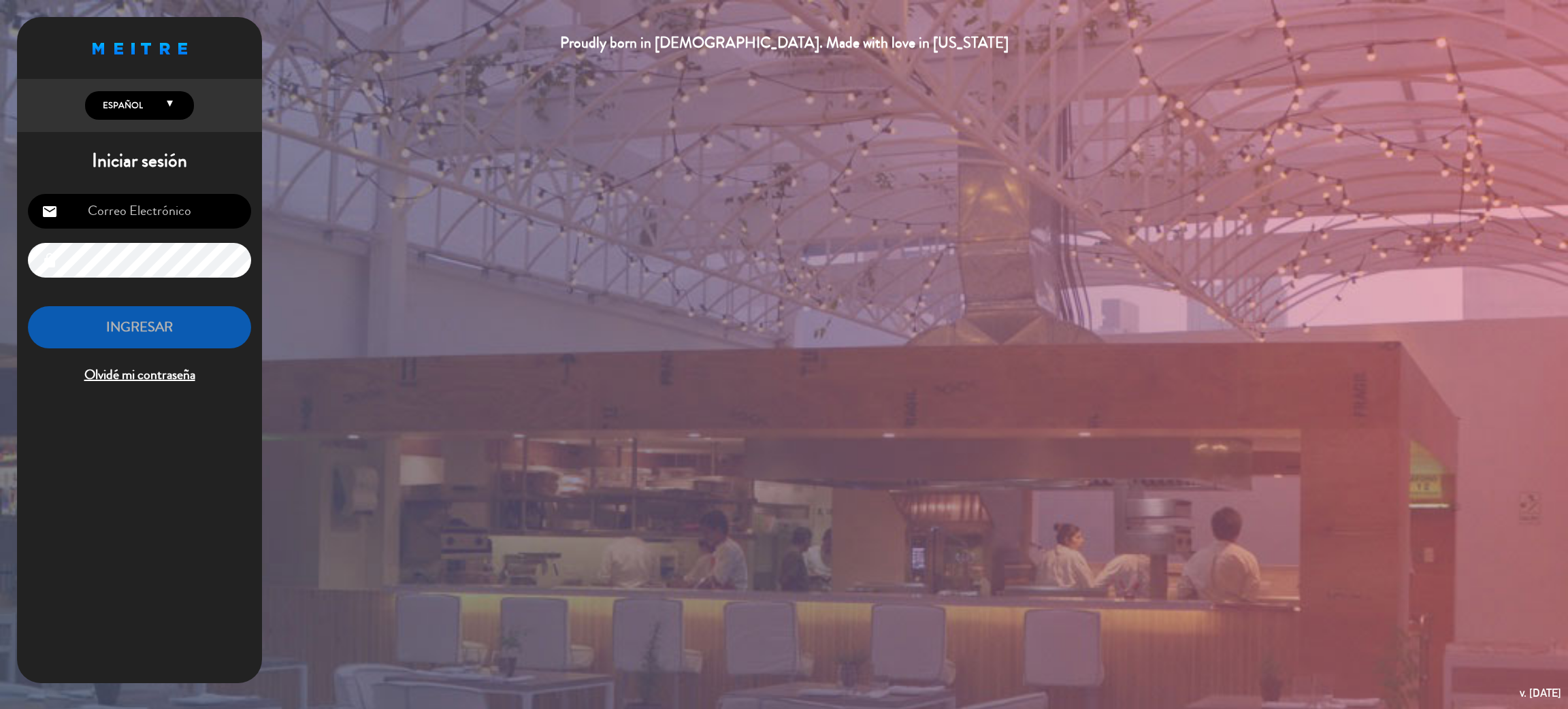
type input "[EMAIL_ADDRESS][DOMAIN_NAME]"
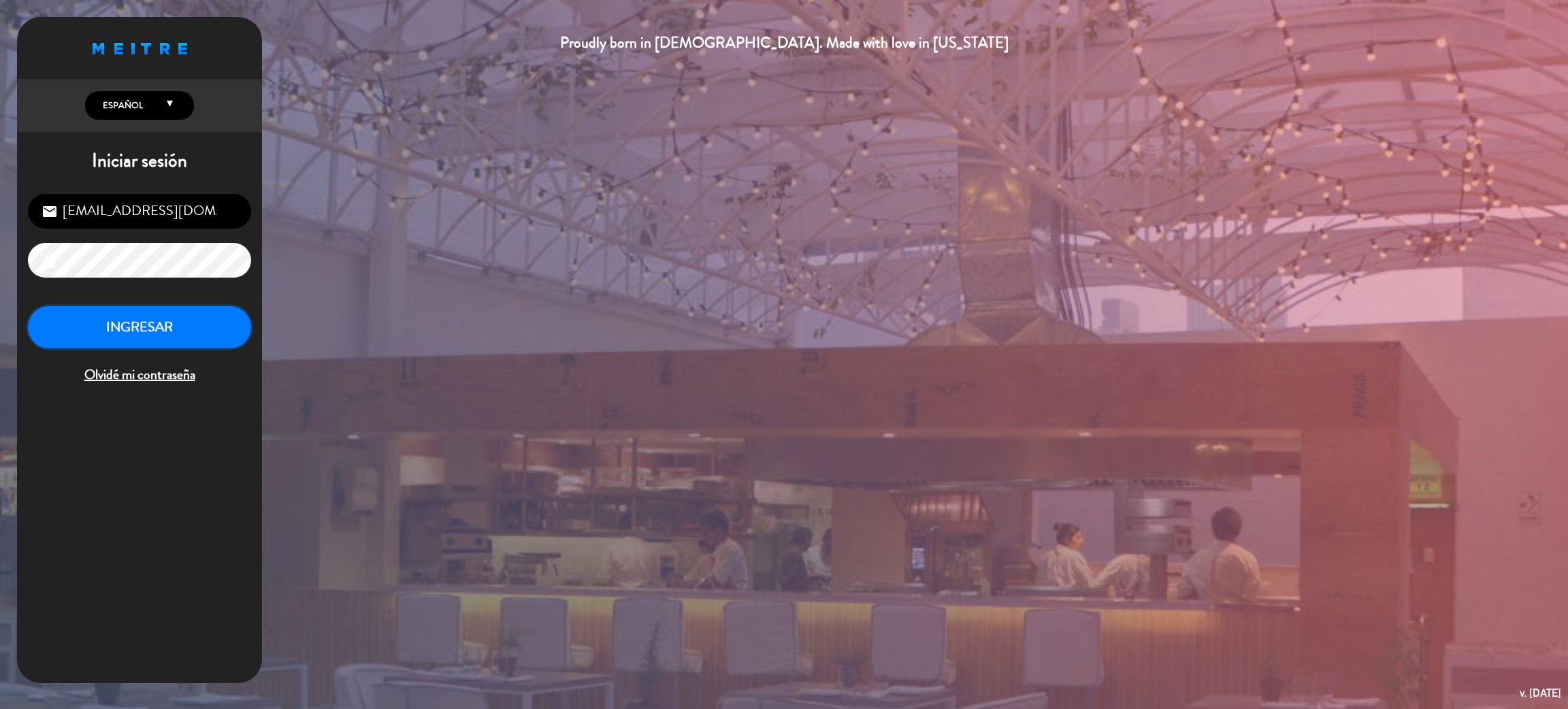
click at [197, 327] on button "INGRESAR" at bounding box center [140, 327] width 223 height 43
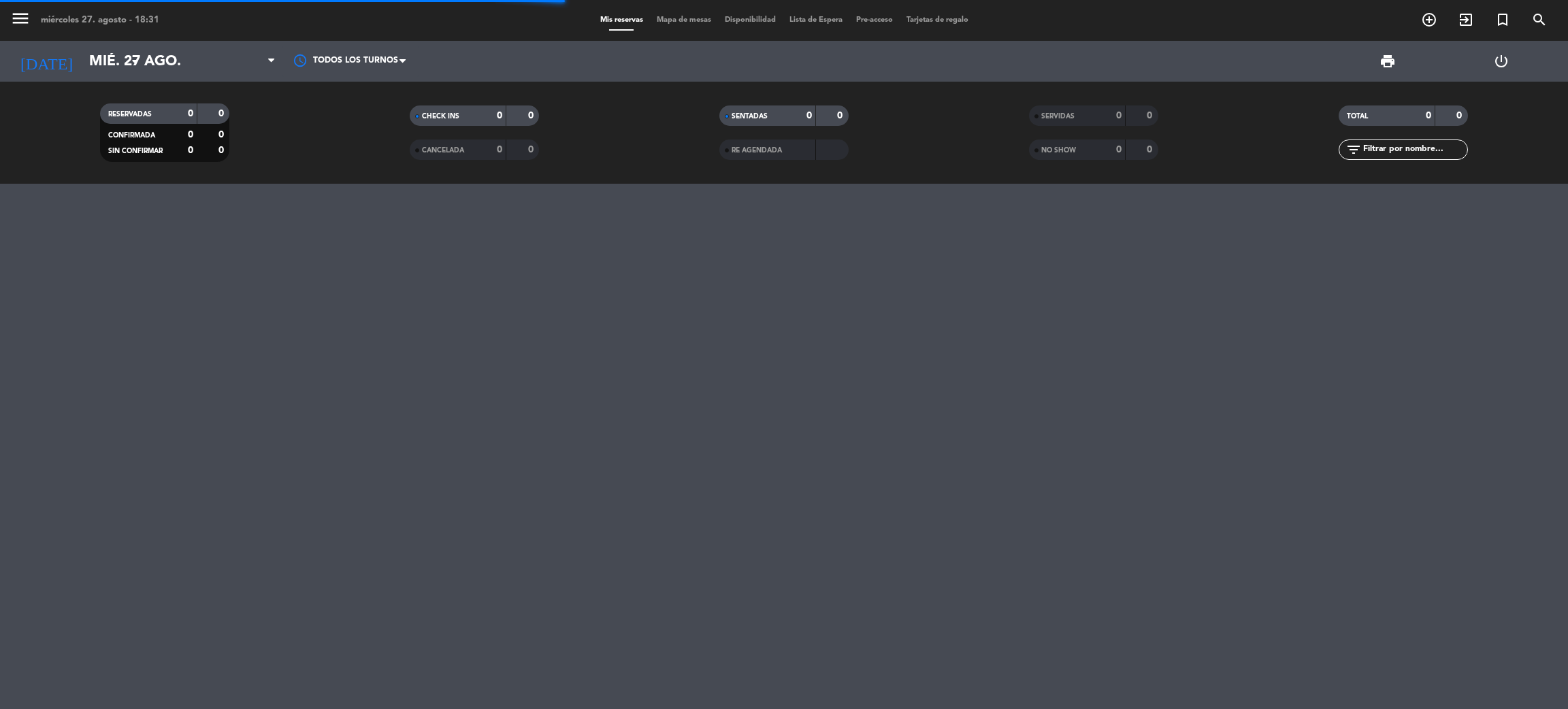
click at [691, 10] on div "menu miércoles 27. agosto - 18:31 Mis reservas Mapa de mesas Disponibilidad Lis…" at bounding box center [784, 20] width 1568 height 41
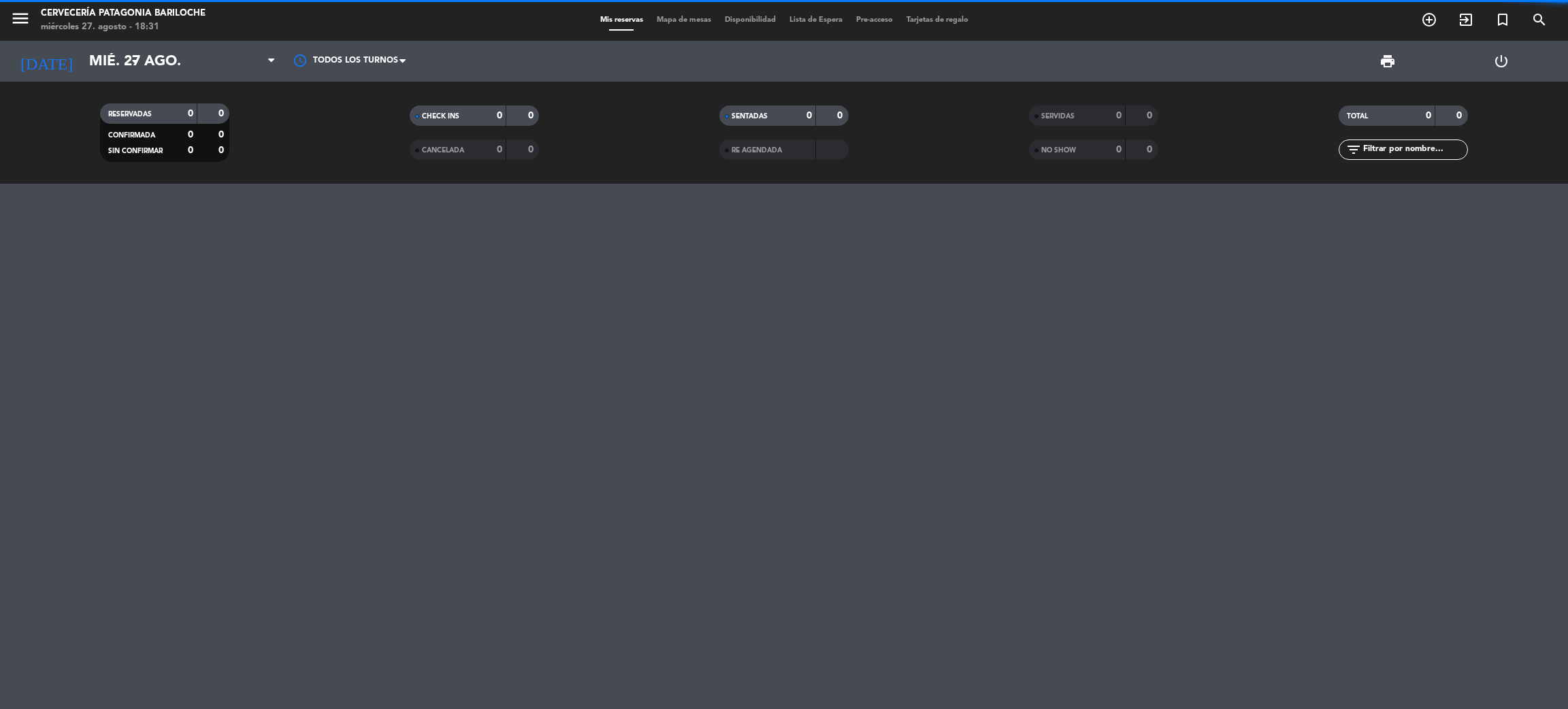
click at [684, 26] on div "Mis reservas Mapa de mesas Disponibilidad Lista de Espera Pre-acceso Tarjetas d…" at bounding box center [784, 20] width 382 height 13
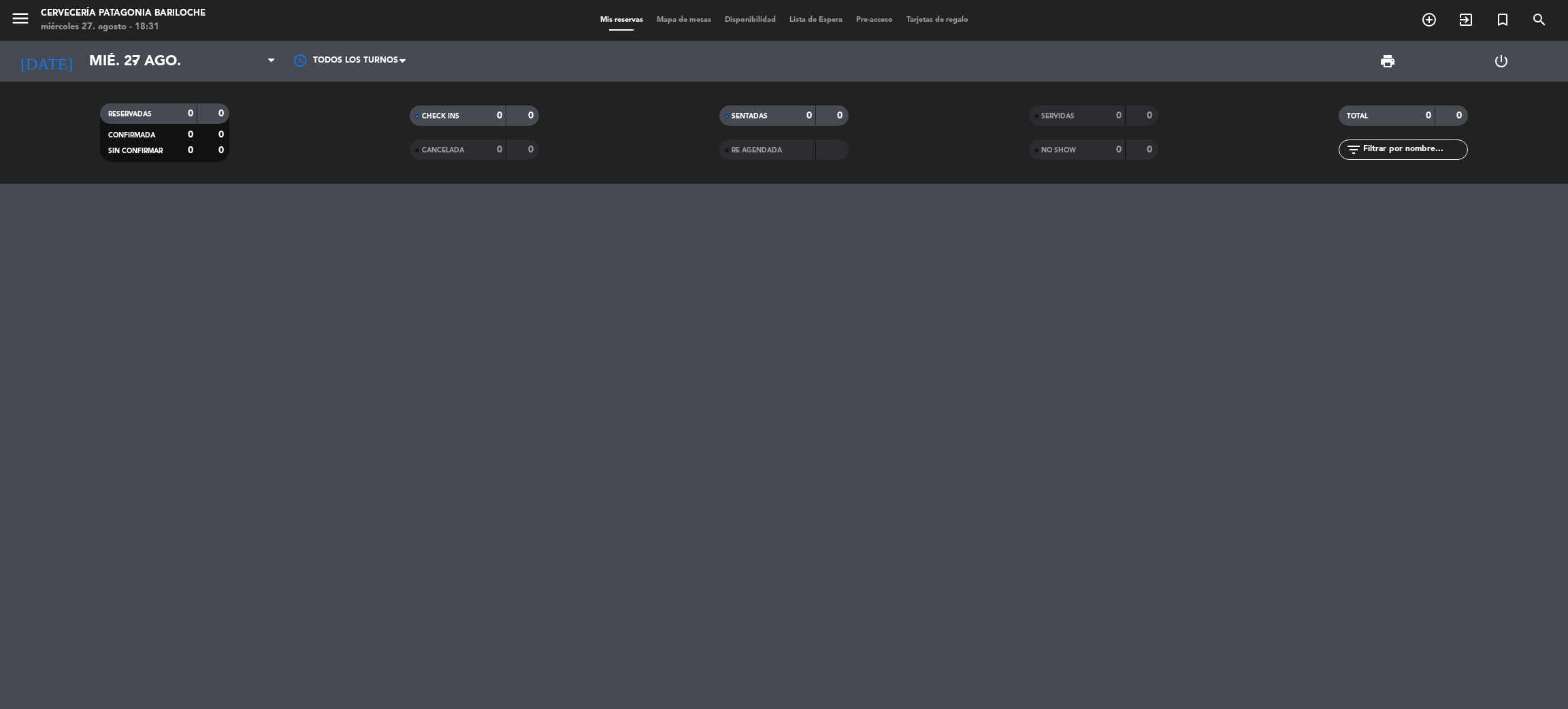
click at [688, 22] on span "Mapa de mesas" at bounding box center [684, 20] width 68 height 8
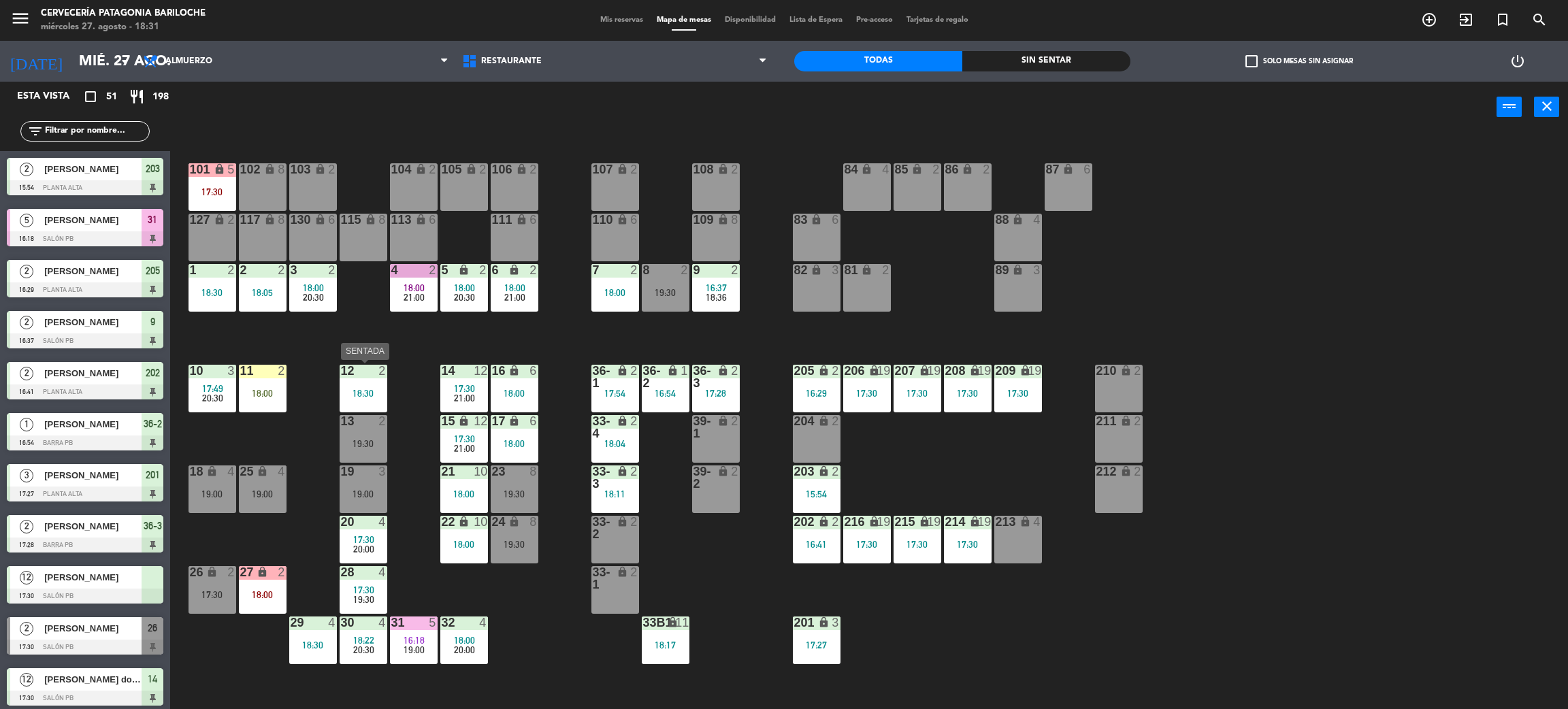
click at [364, 389] on div "18:30" at bounding box center [364, 393] width 48 height 9
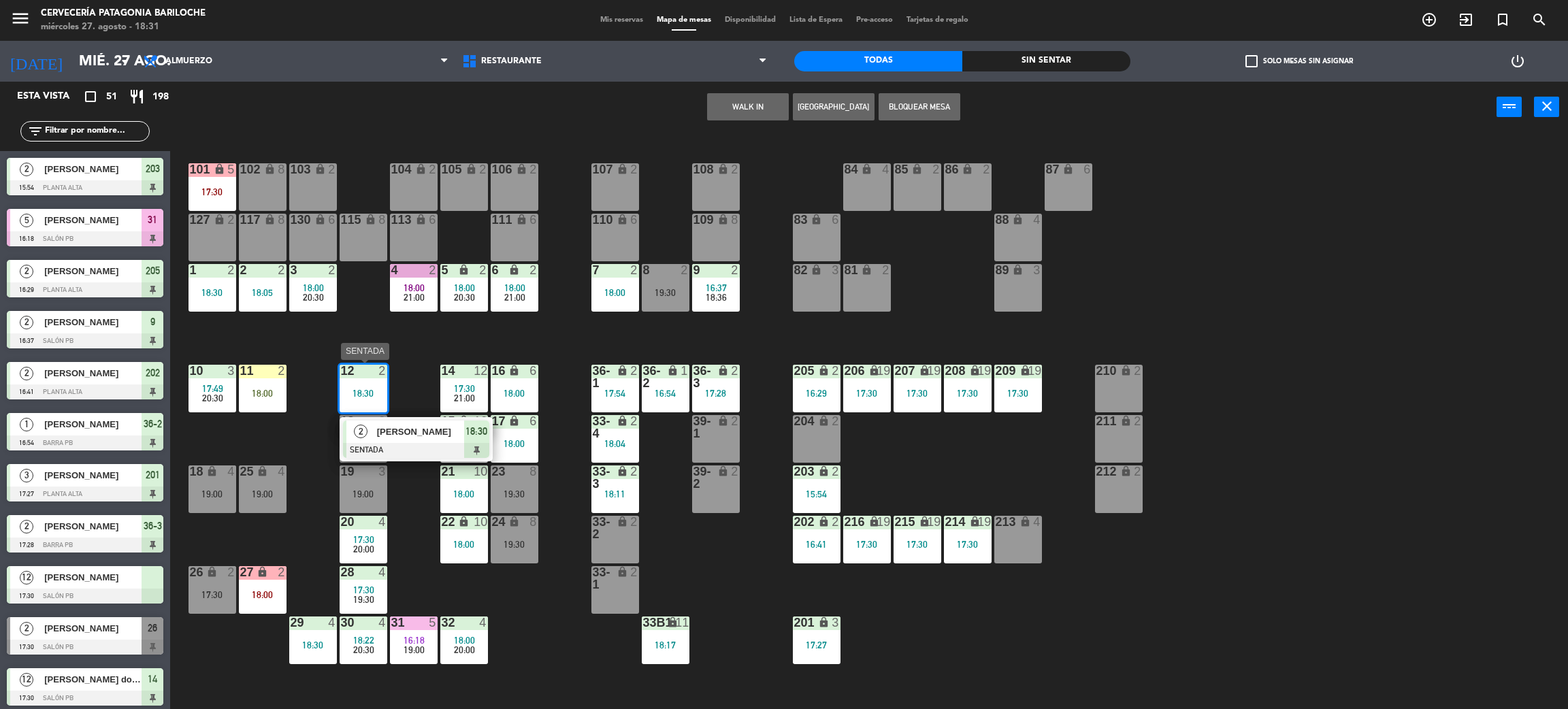
click at [382, 451] on div at bounding box center [416, 450] width 146 height 15
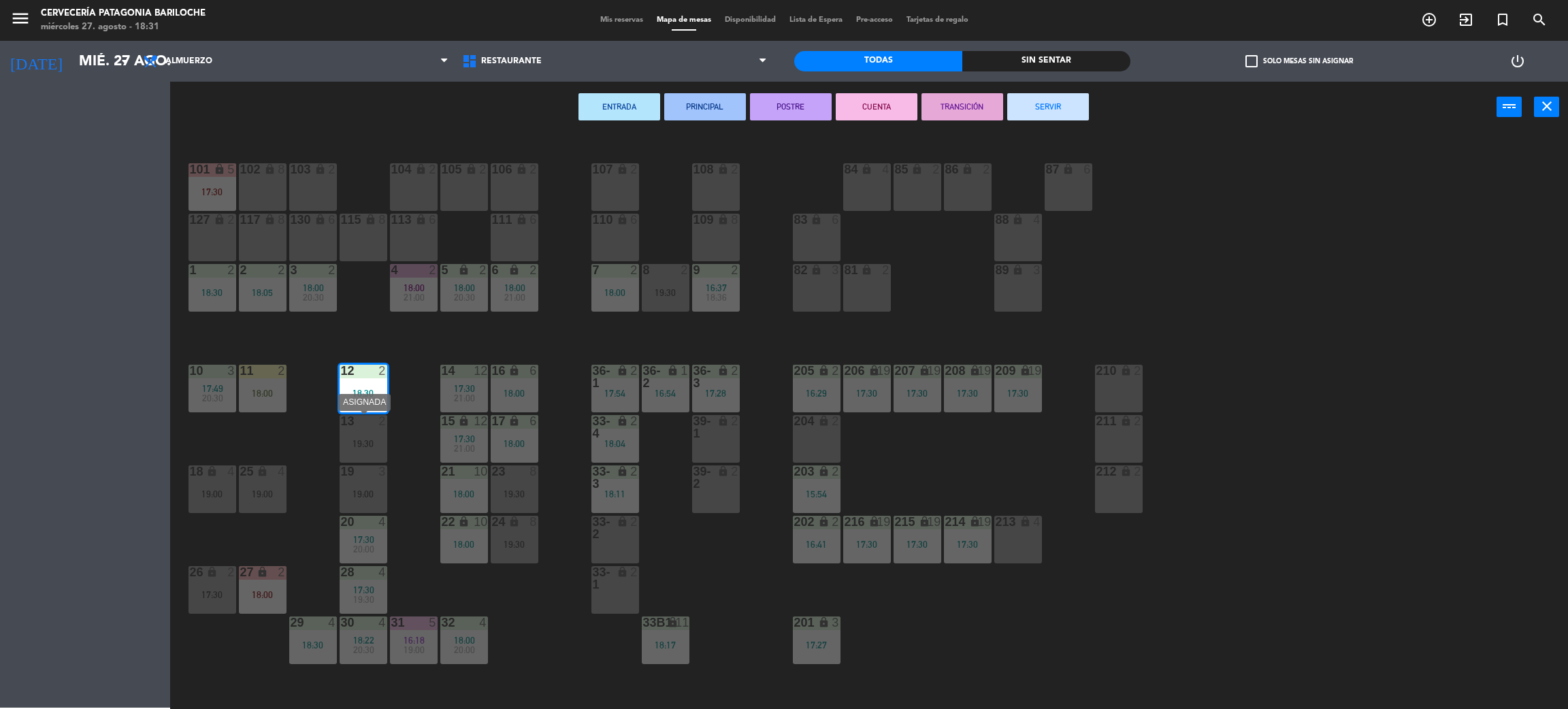
click at [378, 453] on div "13 2 19:30" at bounding box center [364, 439] width 48 height 48
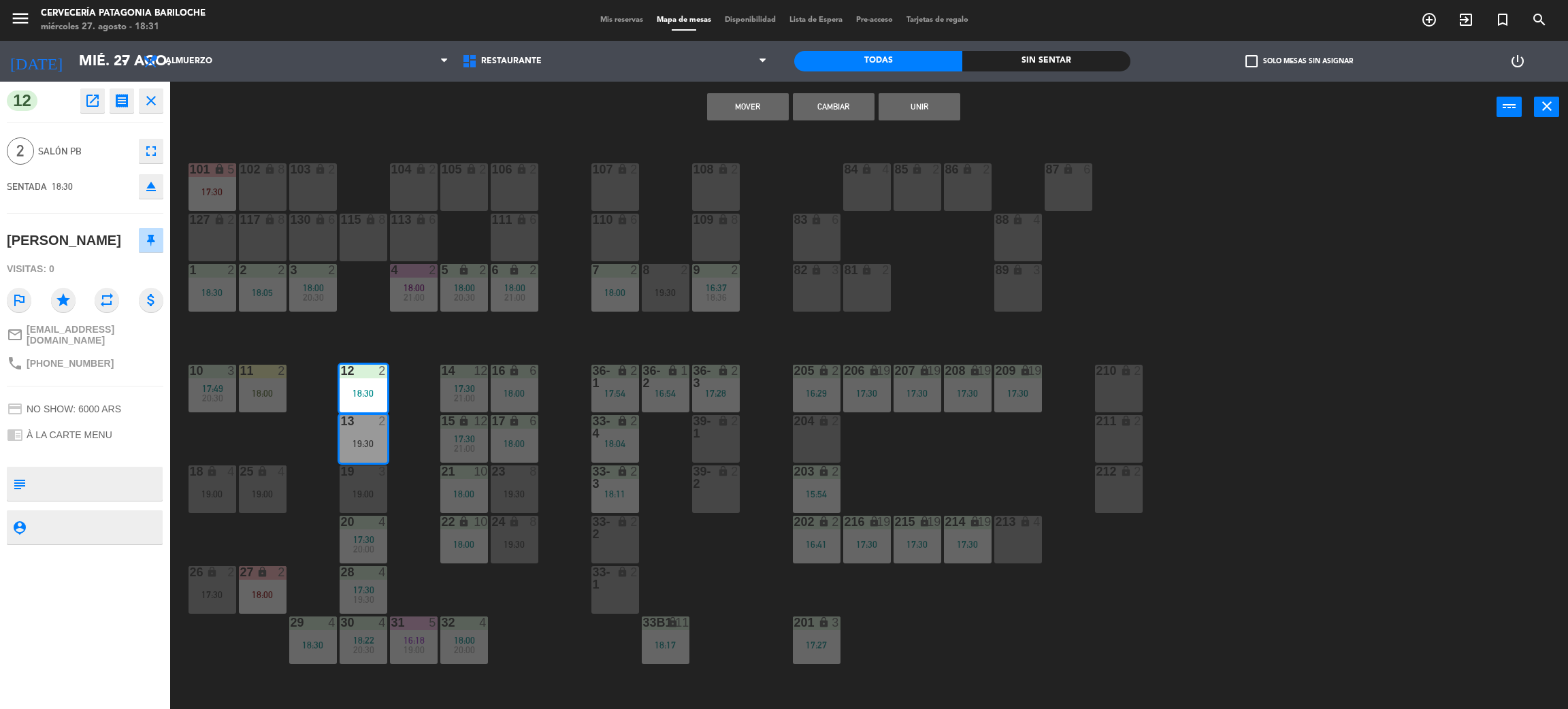
click at [862, 105] on button "Cambiar" at bounding box center [834, 107] width 82 height 27
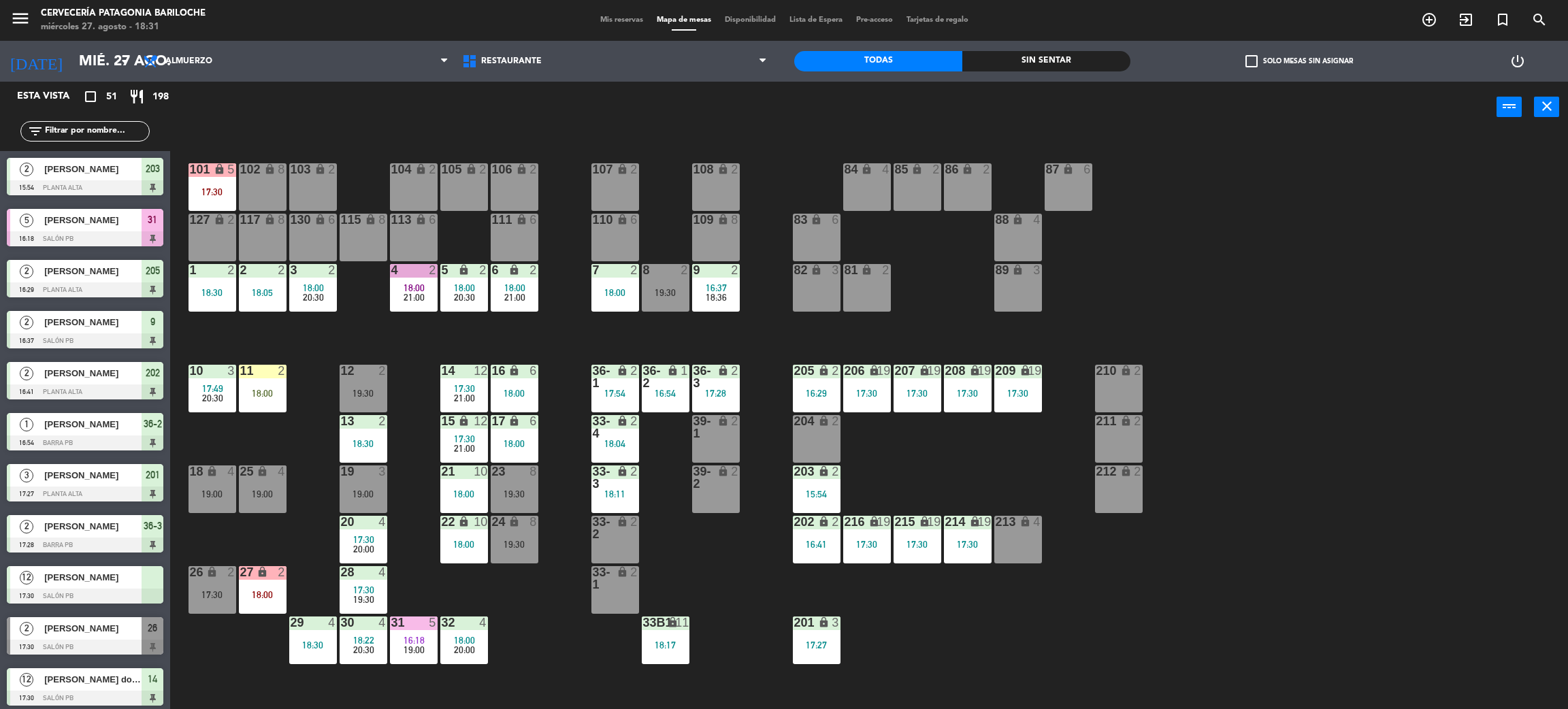
scroll to position [5, 0]
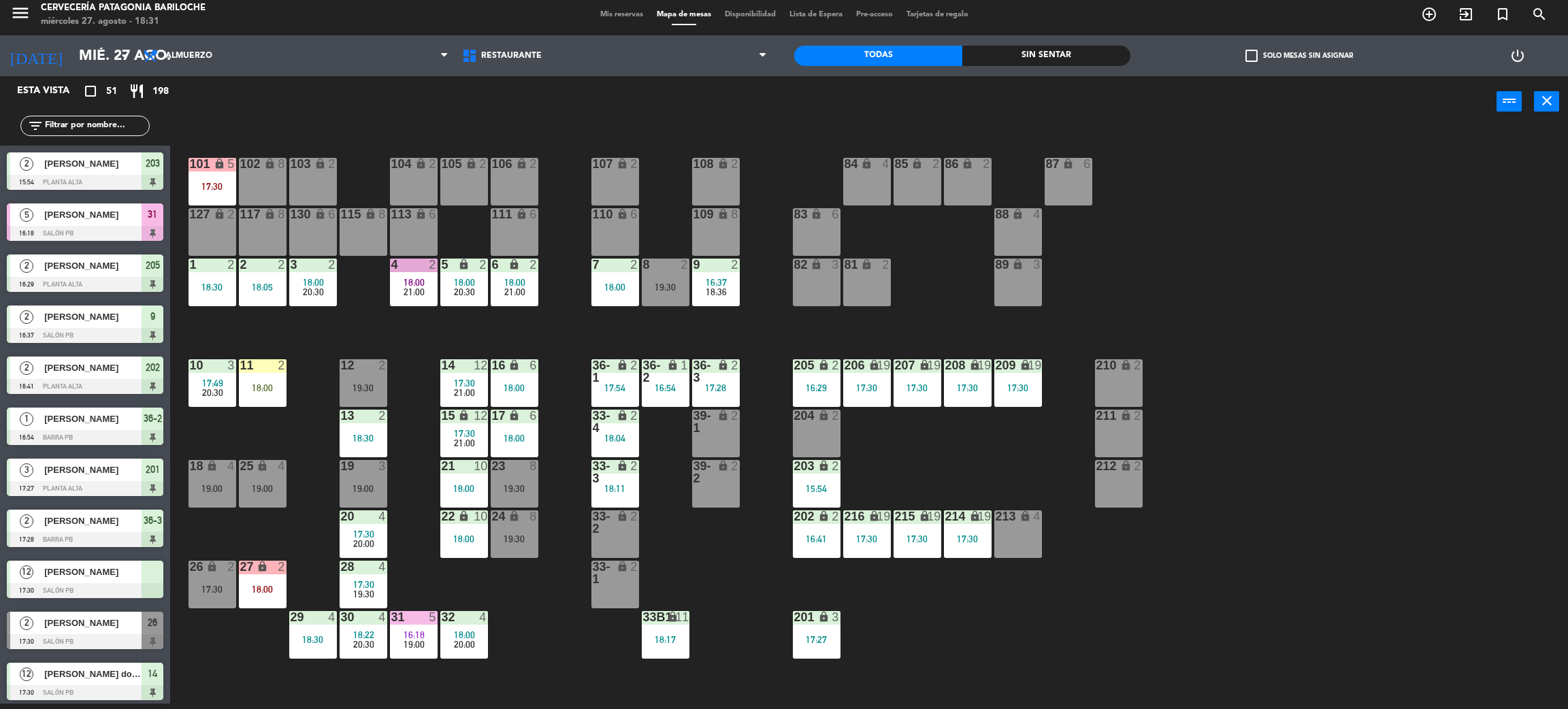
click at [709, 287] on span "18:36" at bounding box center [716, 292] width 21 height 11
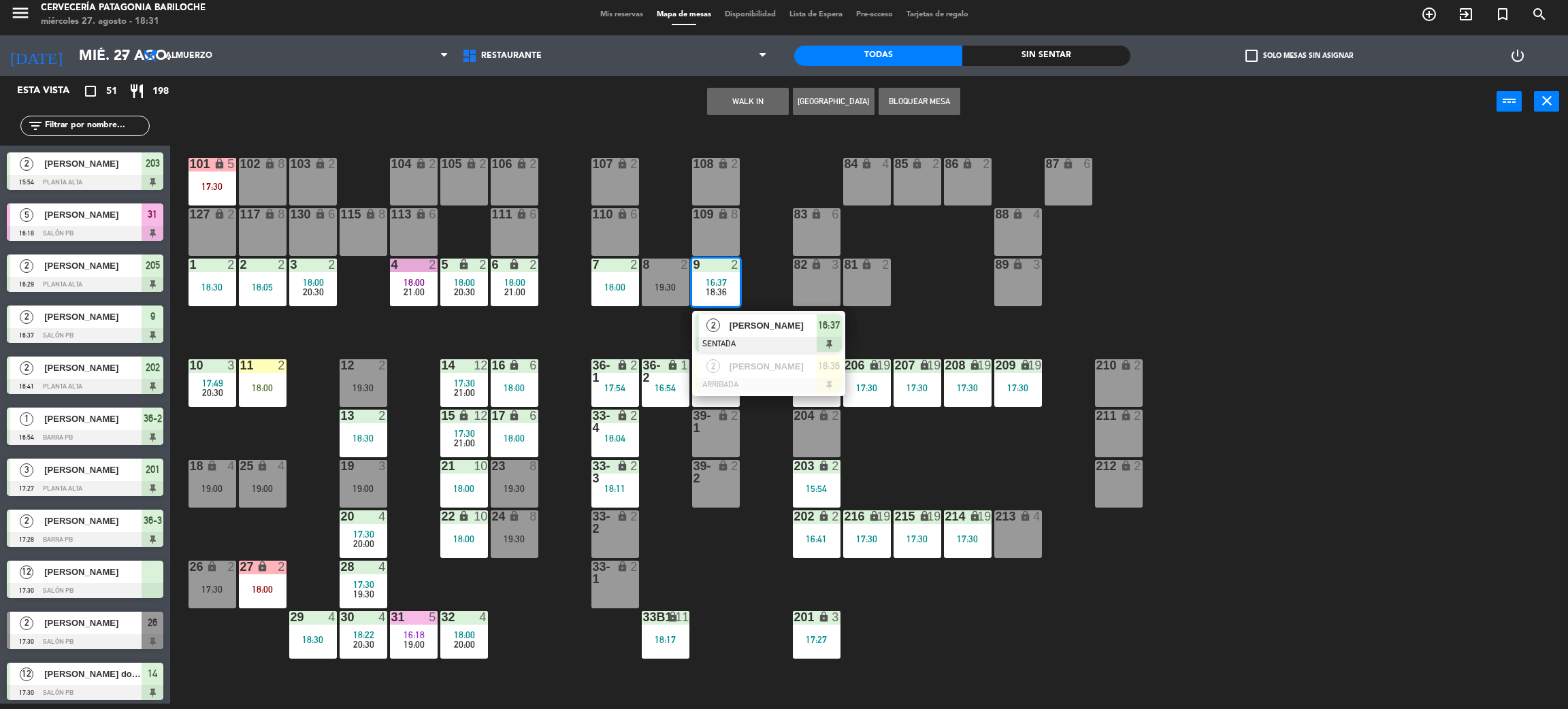
click at [616, 312] on div "101 lock 5 17:30 102 lock 8 104 lock 2 105 lock 2 106 lock 2 103 lock 2 107 loc…" at bounding box center [877, 422] width 1383 height 576
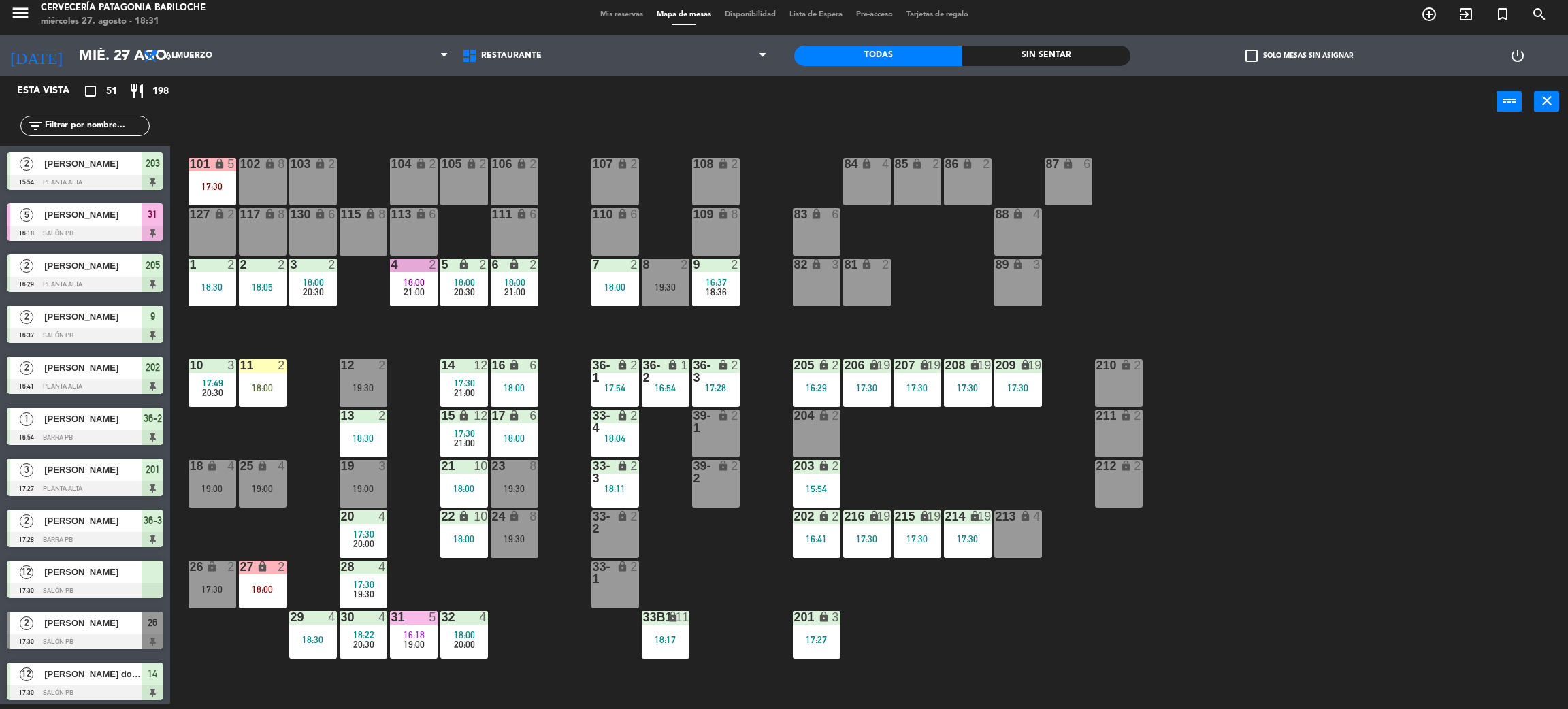
click at [623, 283] on div "18:00" at bounding box center [615, 287] width 48 height 9
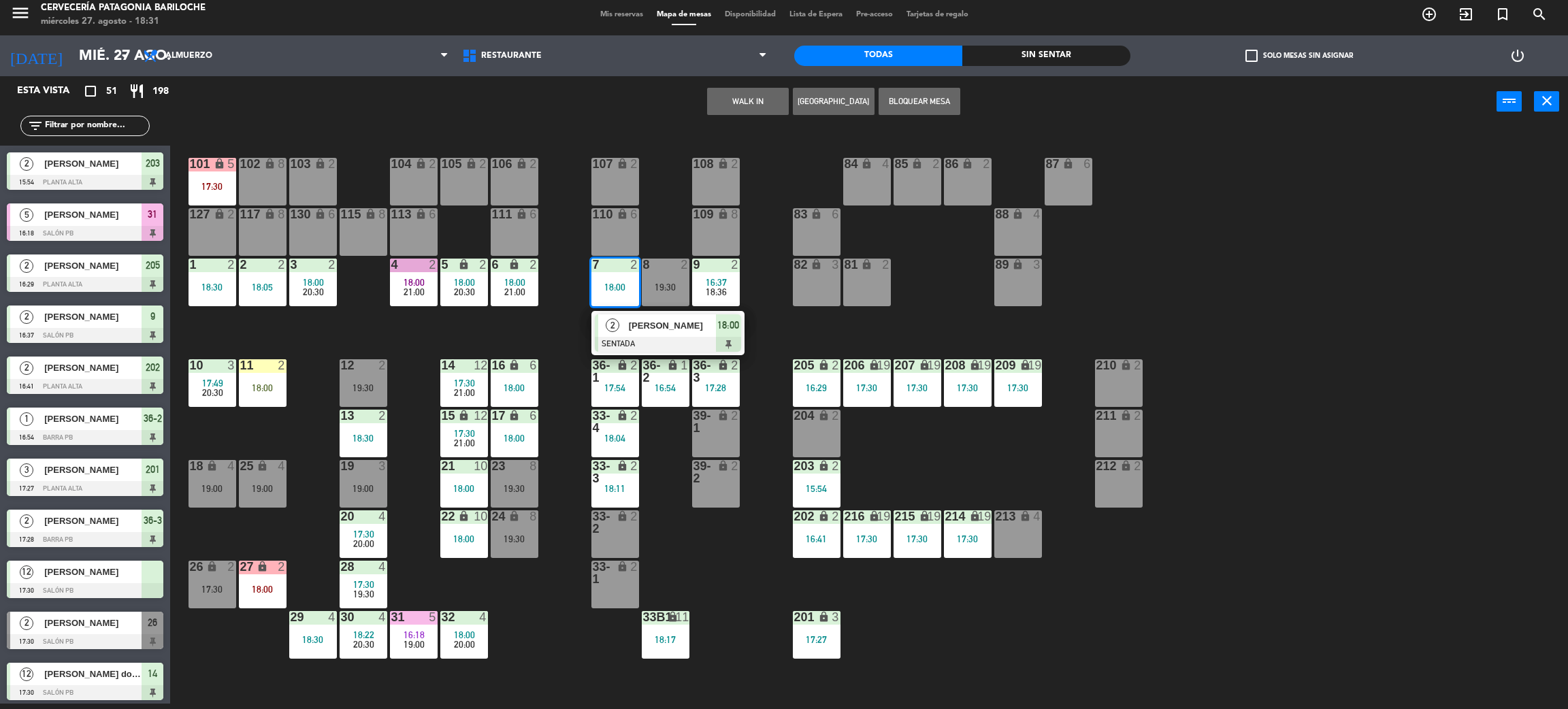
click at [561, 330] on div "101 lock 5 17:30 102 lock 8 104 lock 2 105 lock 2 106 lock 2 103 lock 2 107 loc…" at bounding box center [877, 422] width 1383 height 576
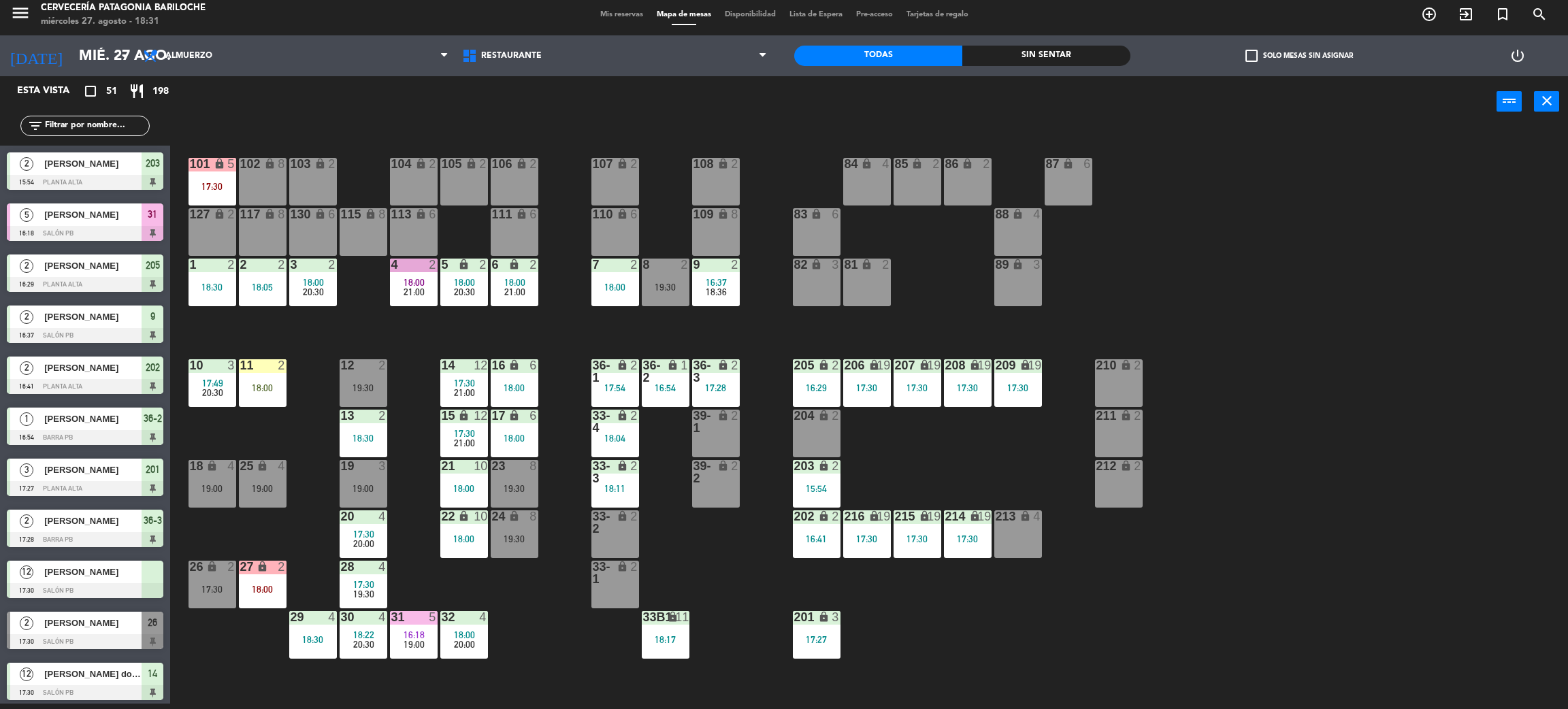
click at [264, 414] on div "101 lock 5 17:30 102 lock 8 104 lock 2 105 lock 2 106 lock 2 103 lock 2 107 loc…" at bounding box center [877, 422] width 1383 height 576
click at [270, 397] on div "11 2 18:00" at bounding box center [262, 383] width 48 height 48
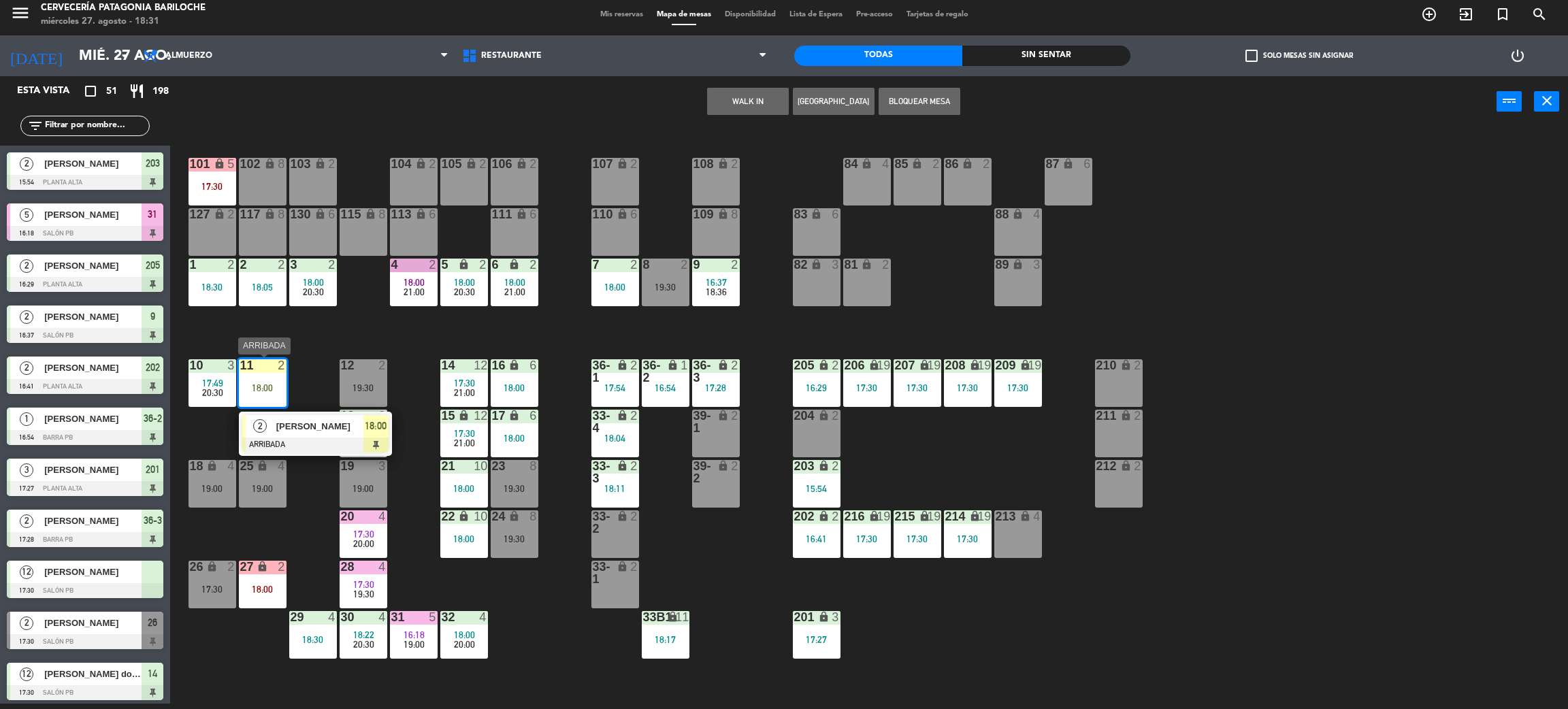
click at [304, 434] on div "[PERSON_NAME]" at bounding box center [319, 426] width 89 height 23
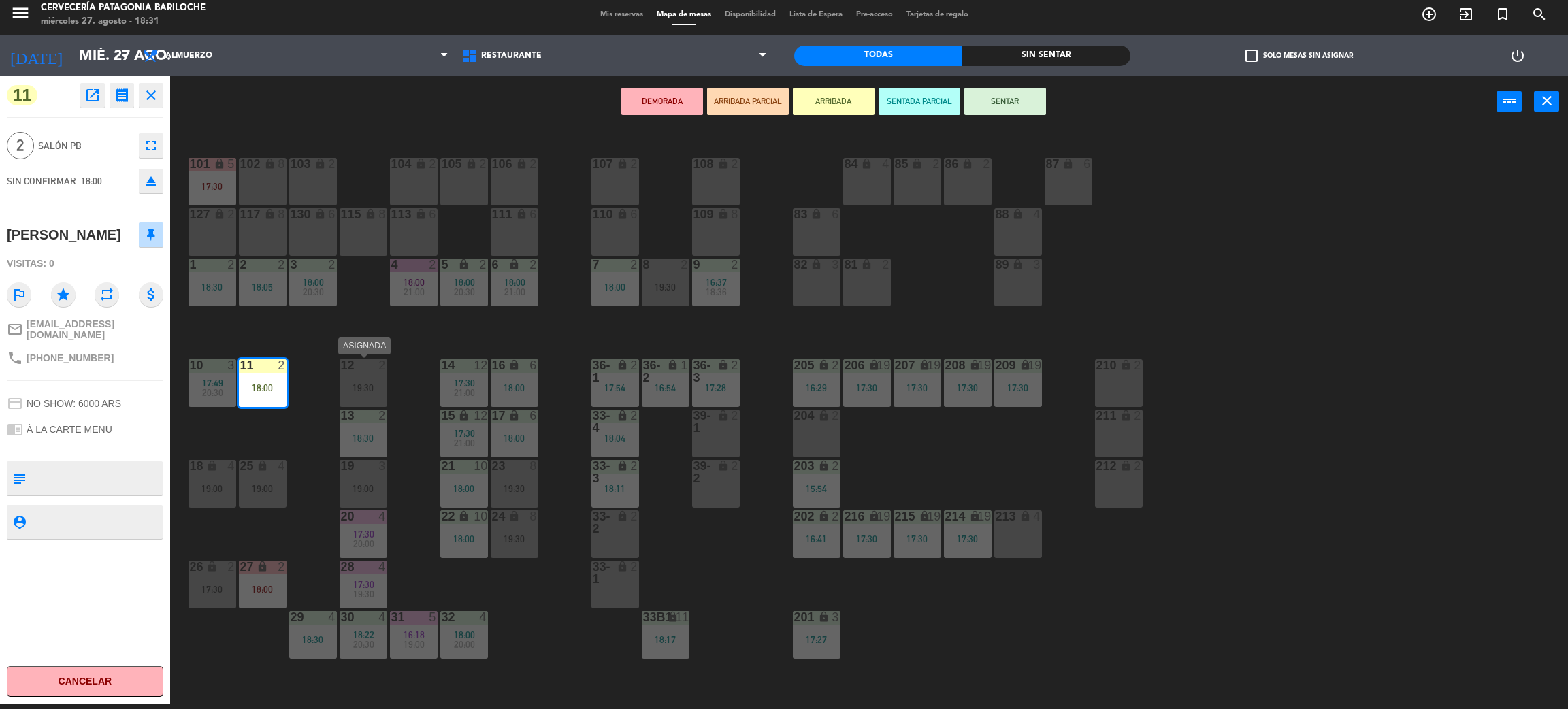
click at [361, 406] on div "12 2 19:30" at bounding box center [364, 383] width 48 height 48
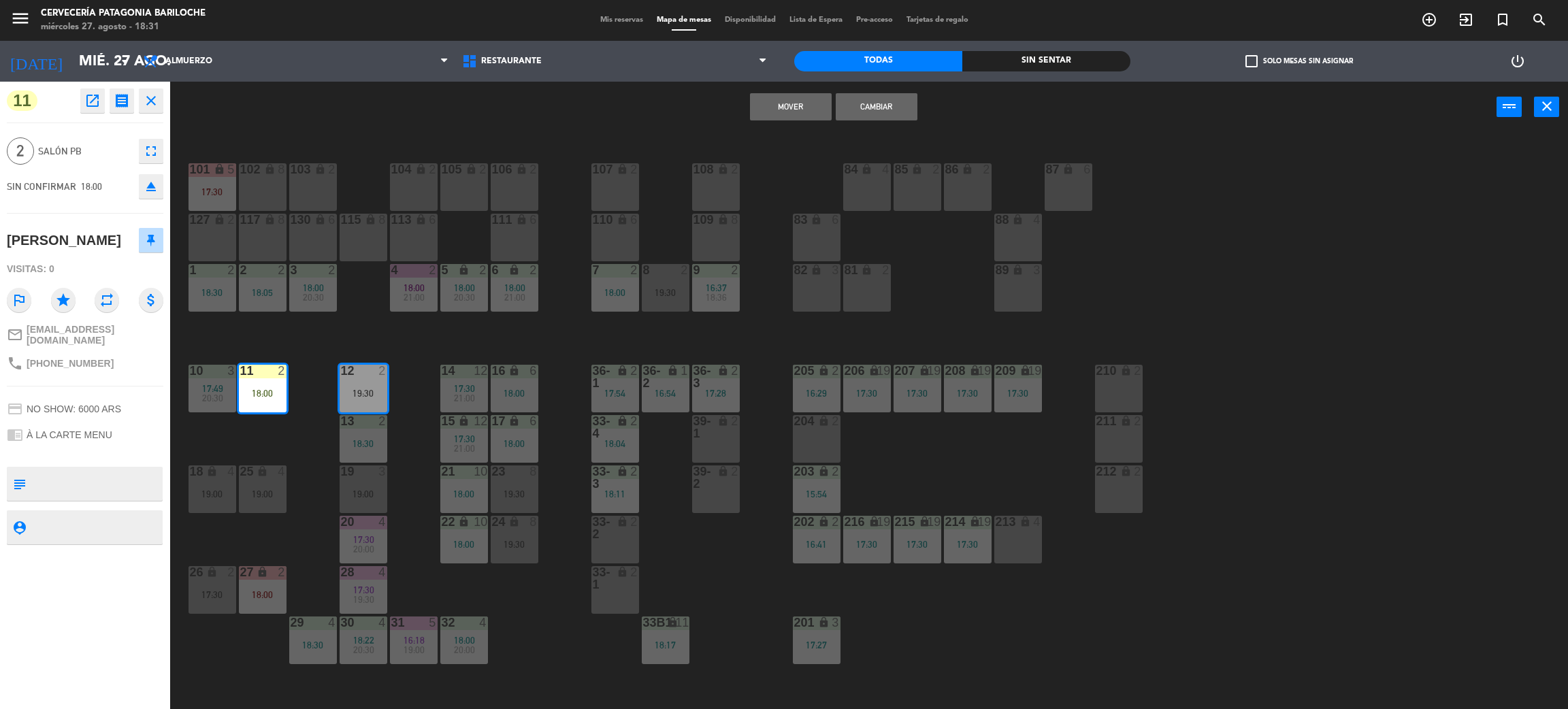
click at [902, 104] on button "Cambiar" at bounding box center [877, 107] width 82 height 27
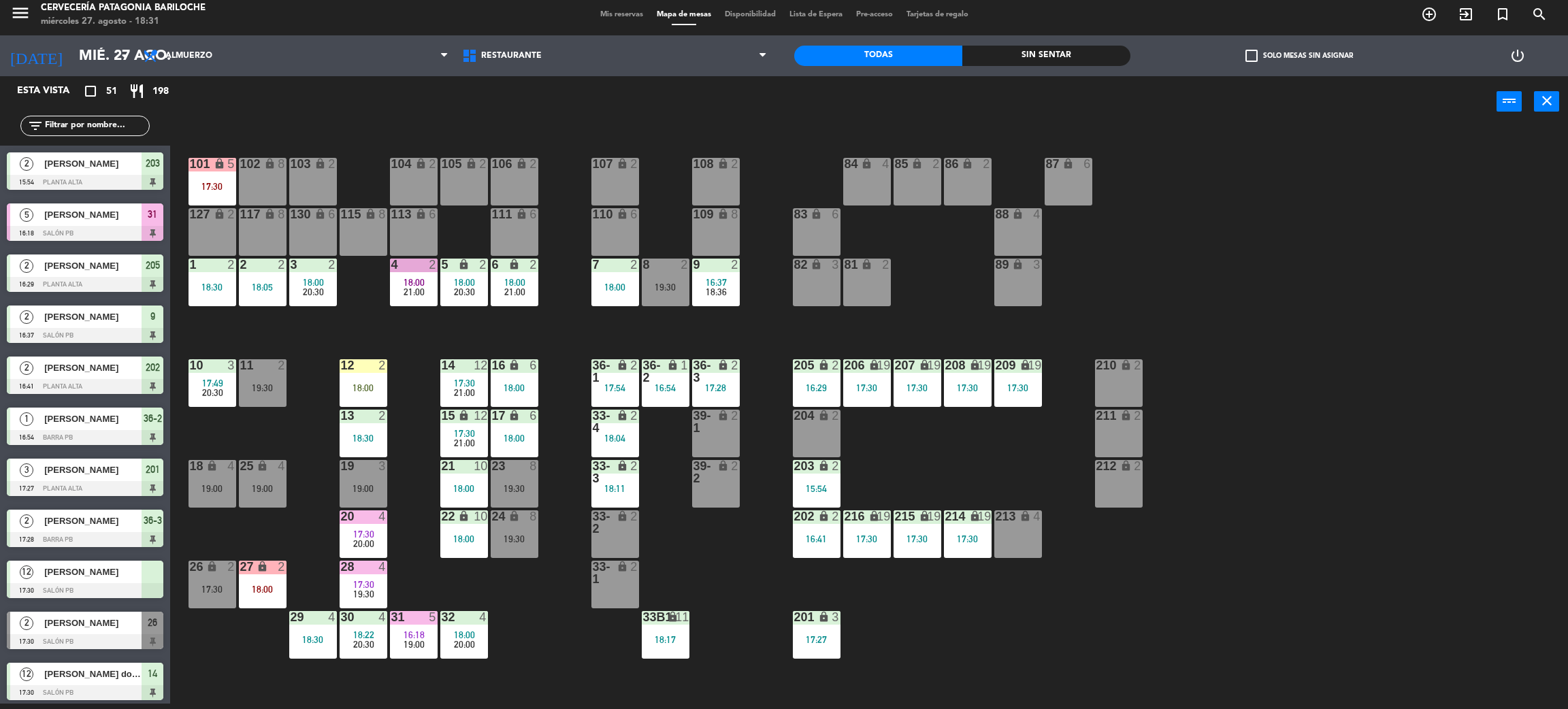
click at [389, 375] on div "101 lock 5 17:30 102 lock 8 104 lock 2 105 lock 2 106 lock 2 103 lock 2 107 loc…" at bounding box center [877, 422] width 1383 height 576
click at [371, 407] on div "101 lock 5 17:30 102 lock 8 104 lock 2 105 lock 2 106 lock 2 103 lock 2 107 loc…" at bounding box center [877, 422] width 1383 height 576
click at [374, 389] on div "18:00" at bounding box center [364, 388] width 48 height 9
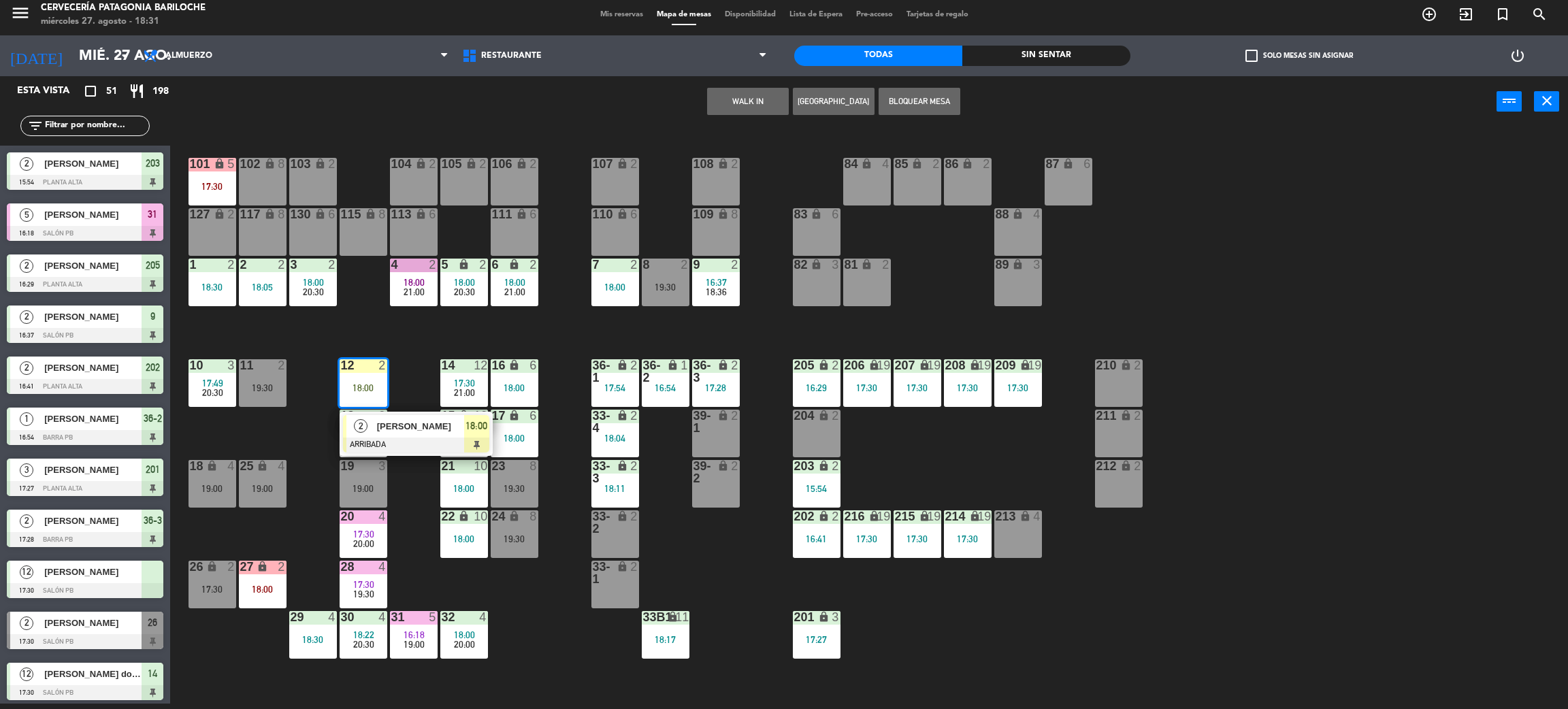
click at [391, 427] on span "[PERSON_NAME]" at bounding box center [420, 426] width 87 height 14
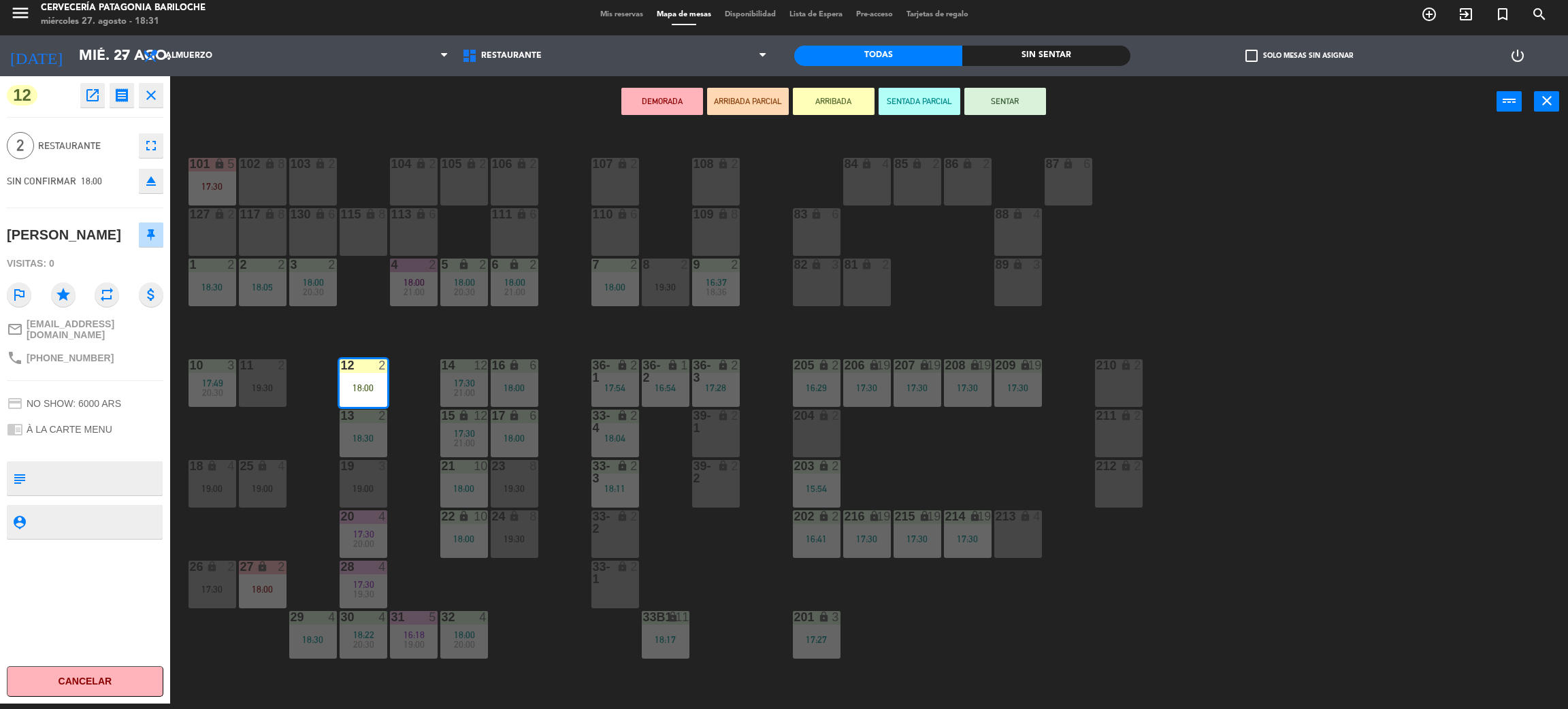
click at [1018, 108] on button "SENTAR" at bounding box center [1005, 101] width 82 height 27
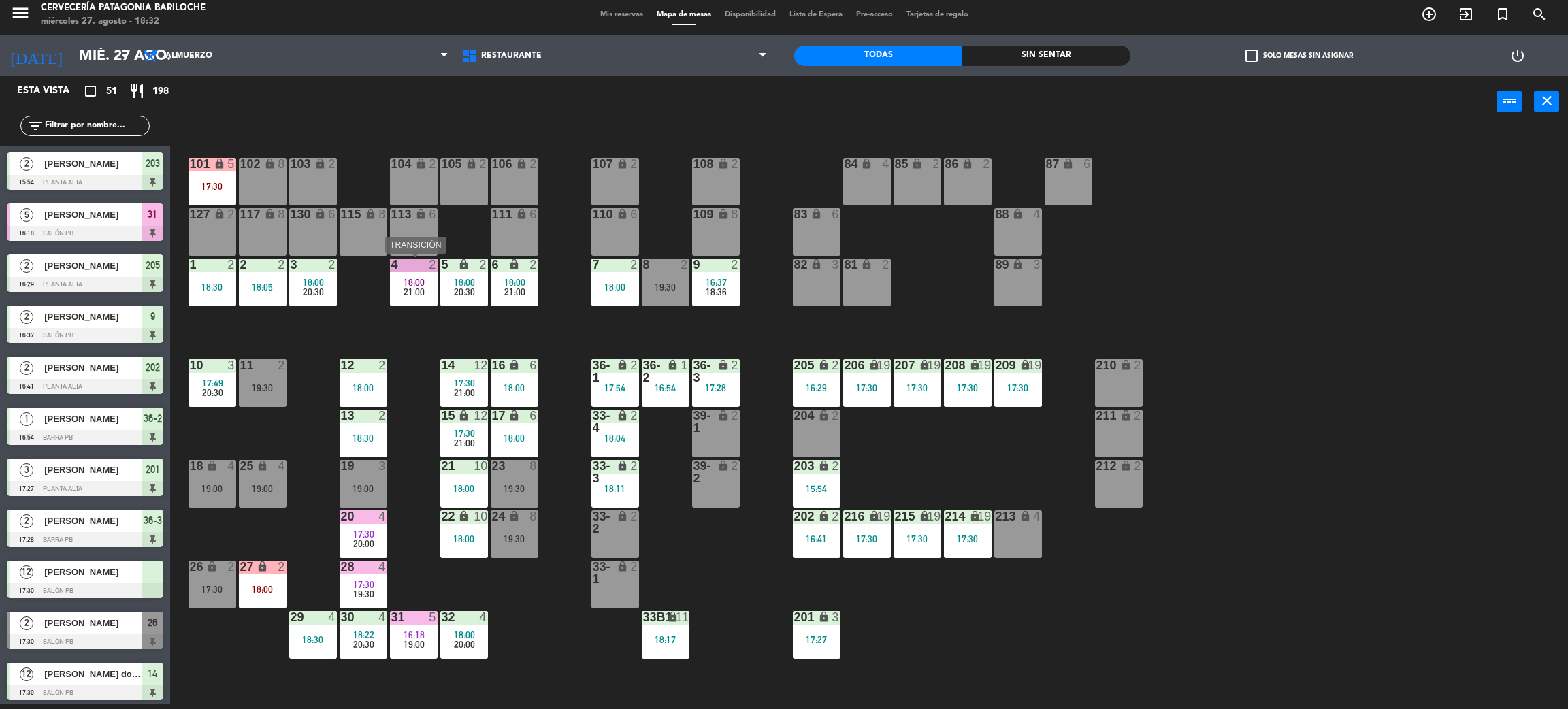
click at [414, 294] on span "21:00" at bounding box center [414, 292] width 21 height 11
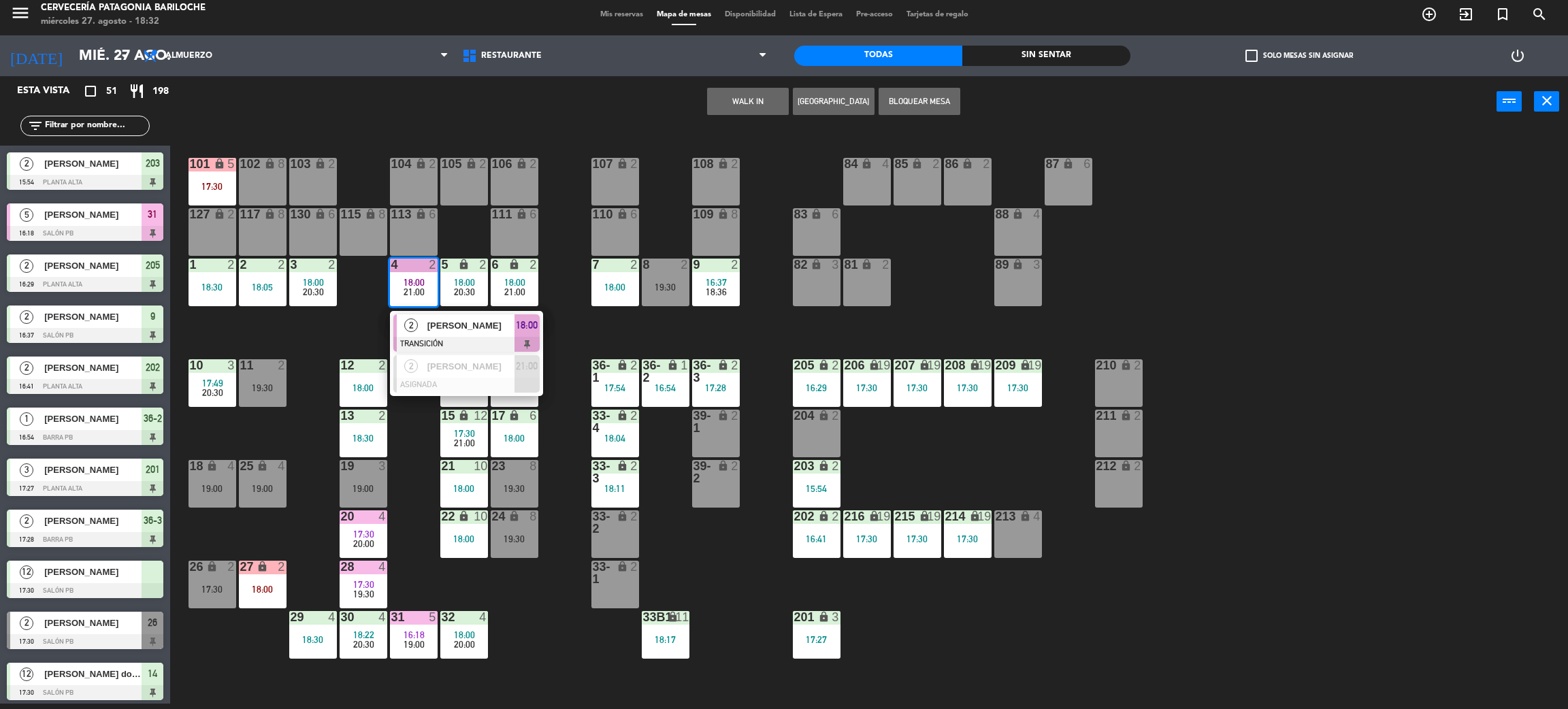
click at [447, 316] on div "[PERSON_NAME]" at bounding box center [470, 325] width 89 height 23
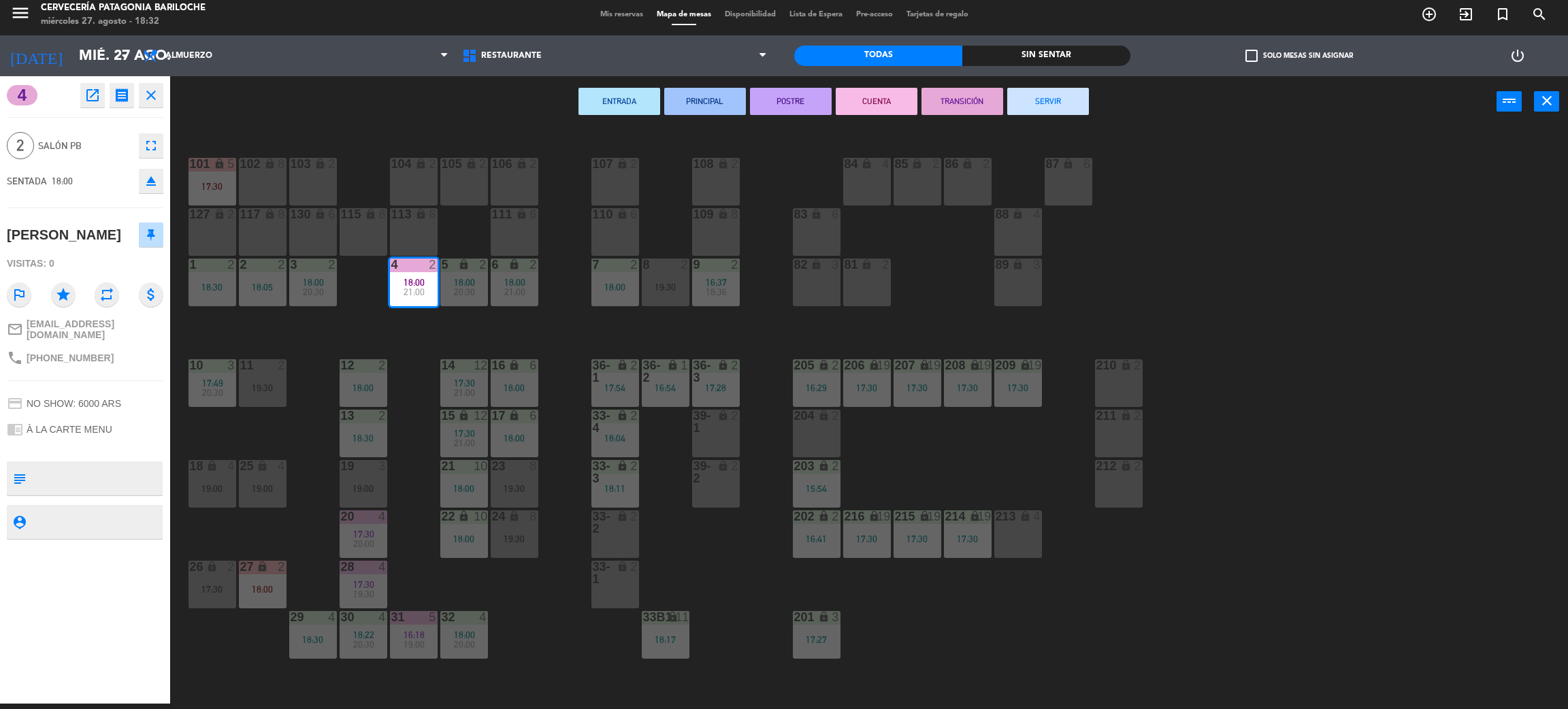
click at [1076, 106] on button "SERVIR" at bounding box center [1048, 101] width 82 height 27
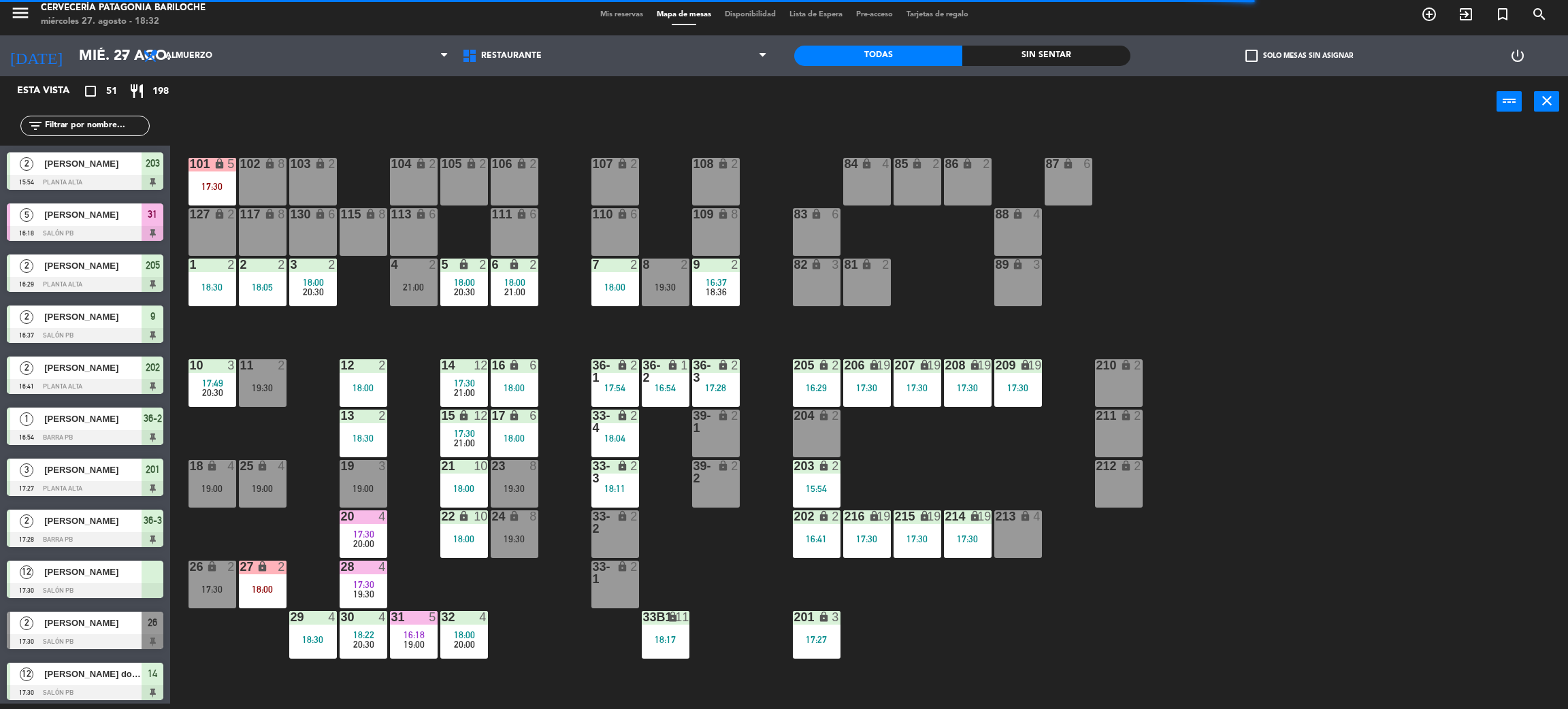
click at [677, 297] on div "8 2 19:30" at bounding box center [665, 282] width 48 height 48
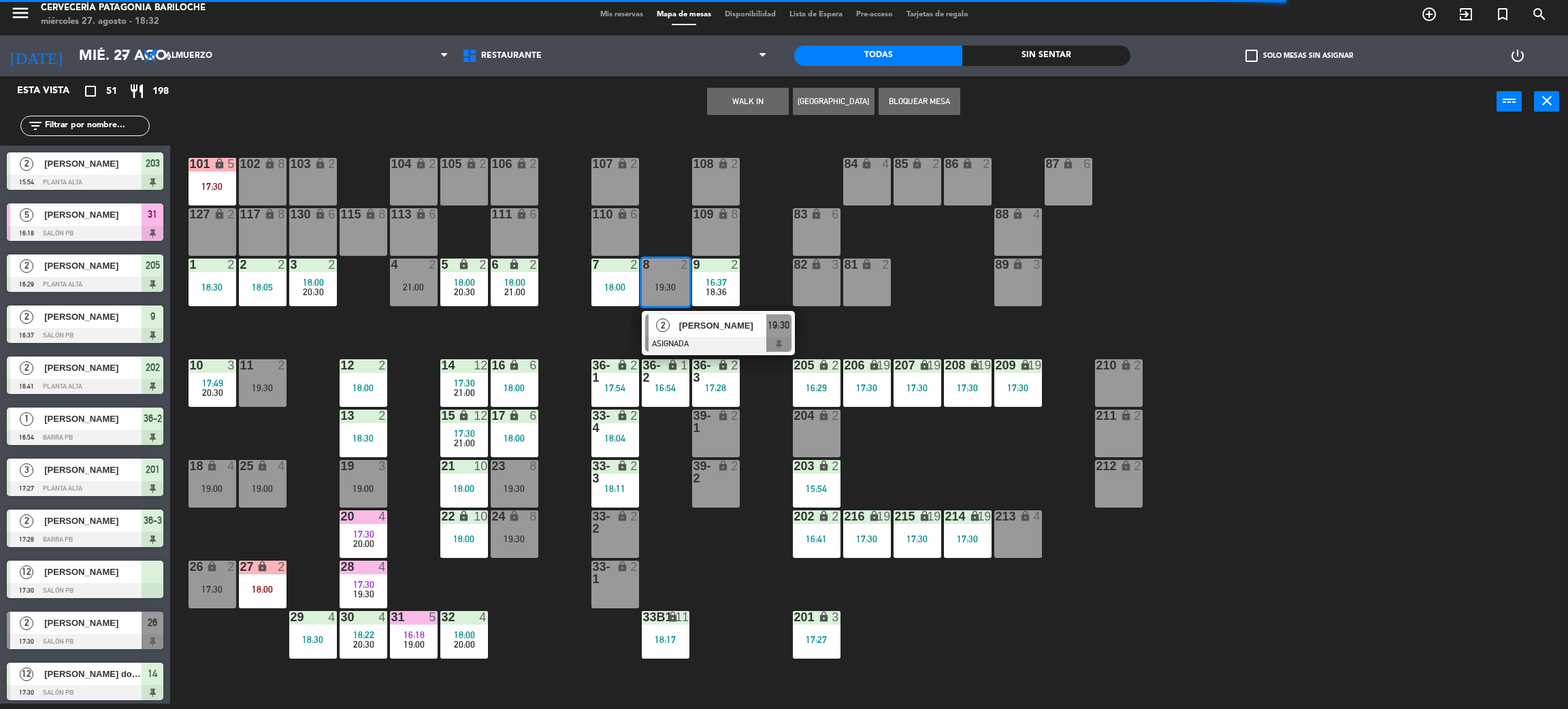
click at [443, 334] on div "101 lock 5 17:30 102 lock 8 104 lock 2 105 lock 2 106 lock 2 103 lock 2 107 loc…" at bounding box center [877, 422] width 1383 height 576
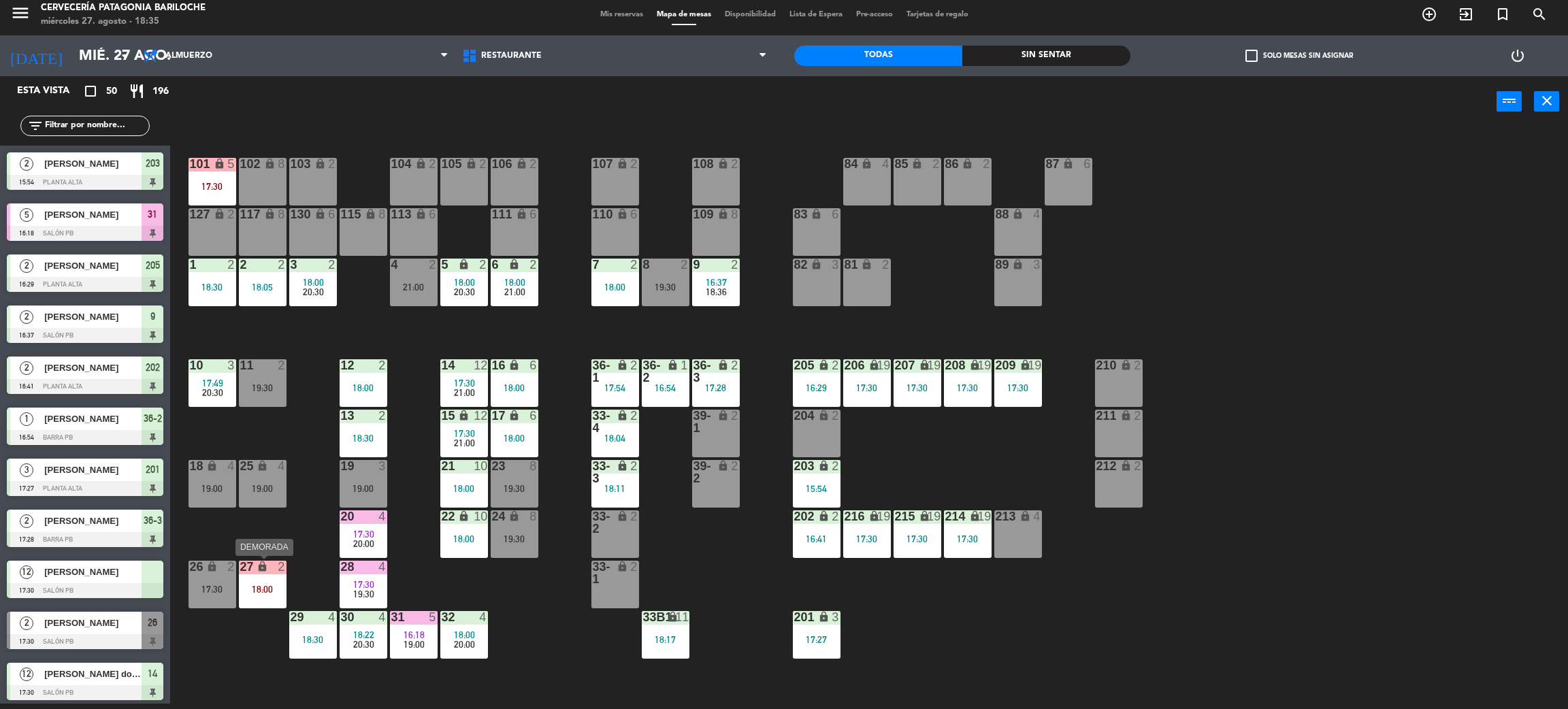
click at [263, 554] on div "101 lock 5 17:30 102 lock 8 104 lock 2 105 lock 2 106 lock 2 103 lock 2 107 loc…" at bounding box center [877, 422] width 1383 height 576
click at [265, 590] on div "18:00" at bounding box center [262, 590] width 48 height 9
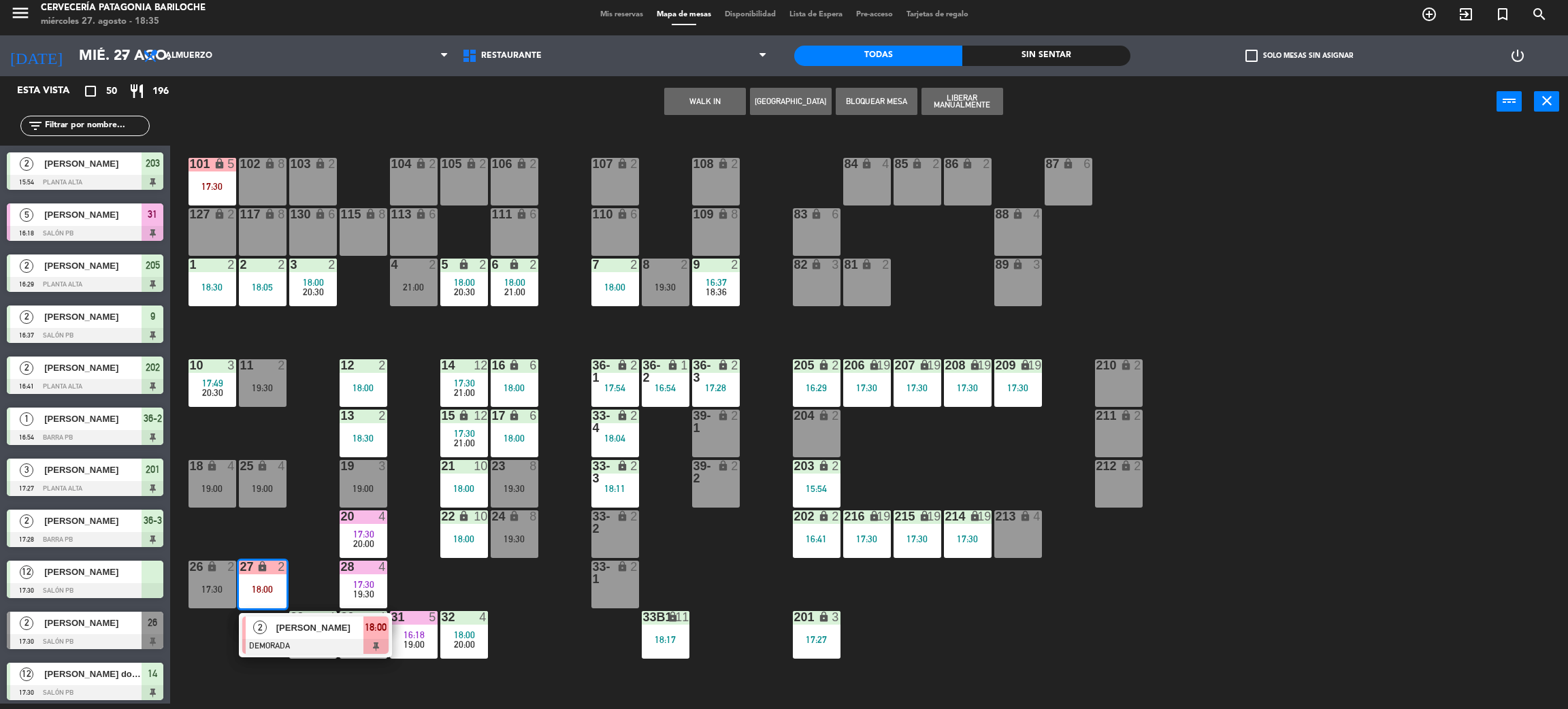
click at [312, 534] on div "101 lock 5 17:30 102 lock 8 104 lock 2 105 lock 2 106 lock 2 103 lock 2 107 loc…" at bounding box center [877, 422] width 1383 height 576
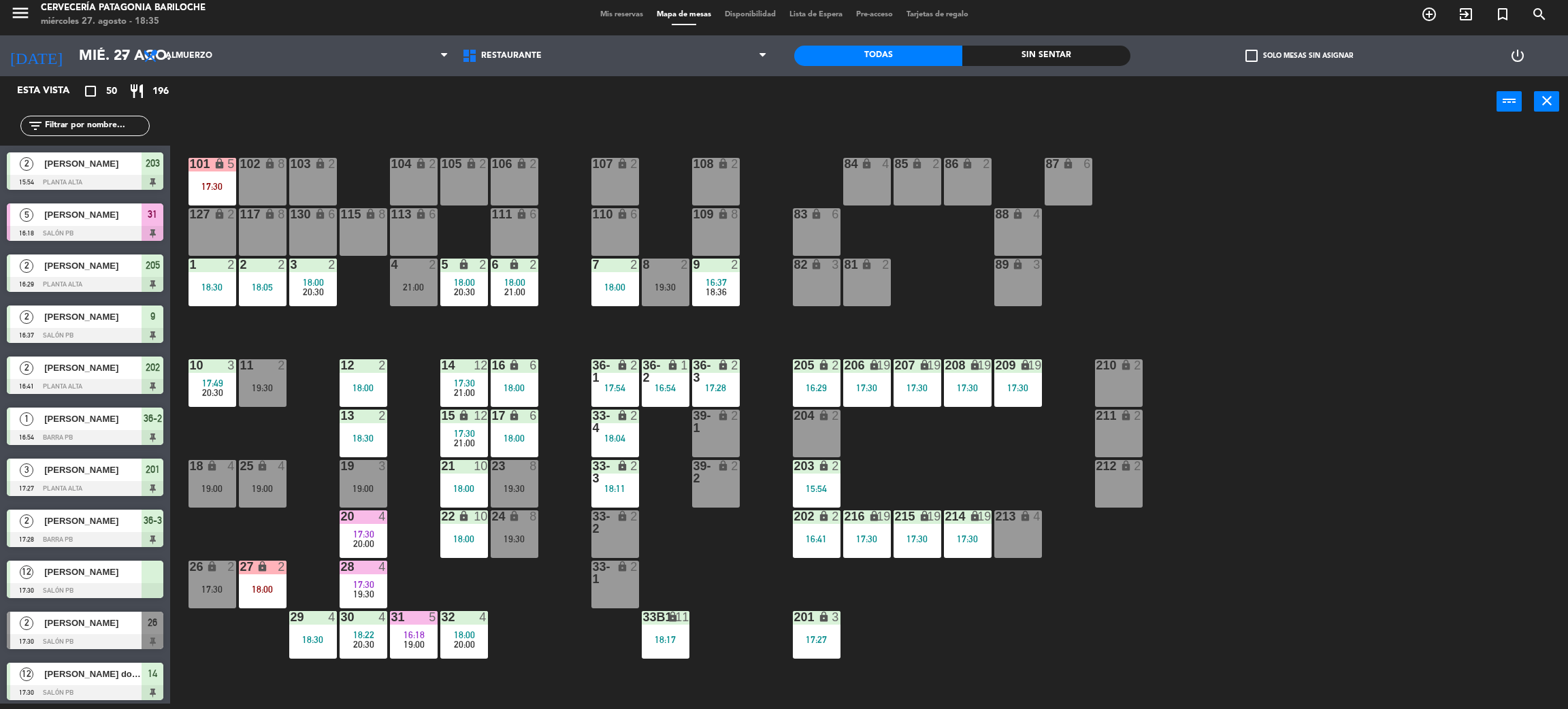
click at [276, 600] on div "27 lock 2 18:00" at bounding box center [262, 584] width 48 height 48
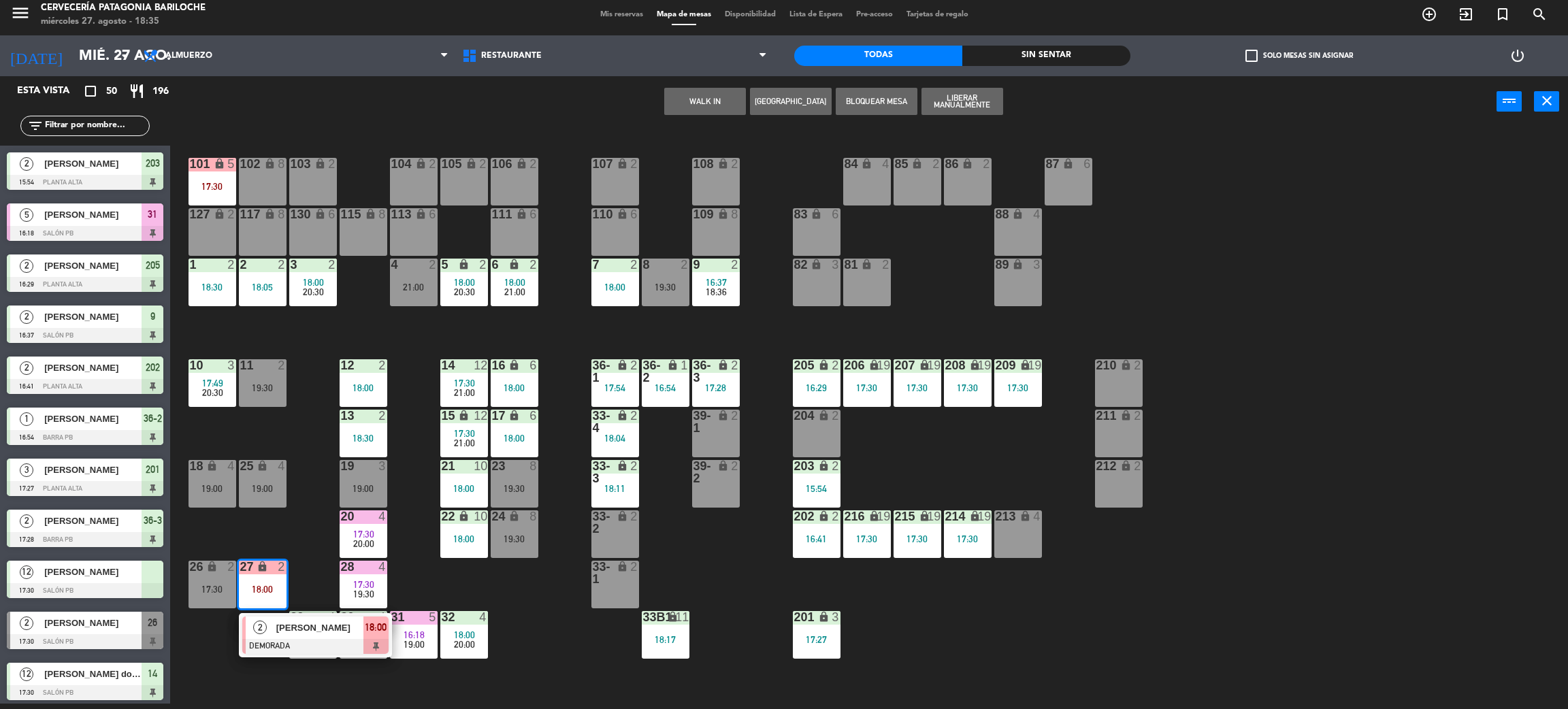
click at [300, 524] on div "101 lock 5 17:30 102 lock 8 104 lock 2 105 lock 2 106 lock 2 103 lock 2 107 loc…" at bounding box center [877, 422] width 1383 height 576
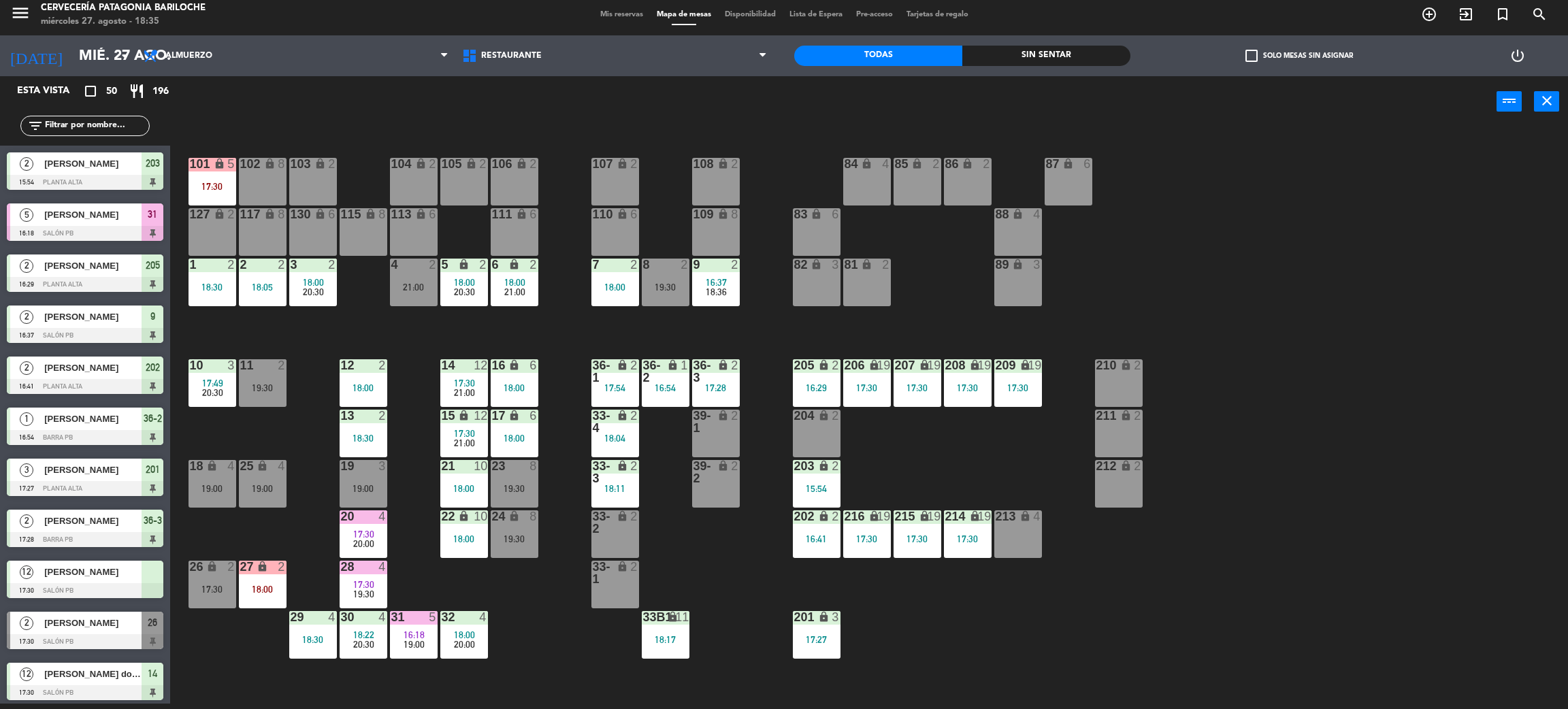
click at [427, 302] on div "4 2 21:00" at bounding box center [414, 282] width 48 height 48
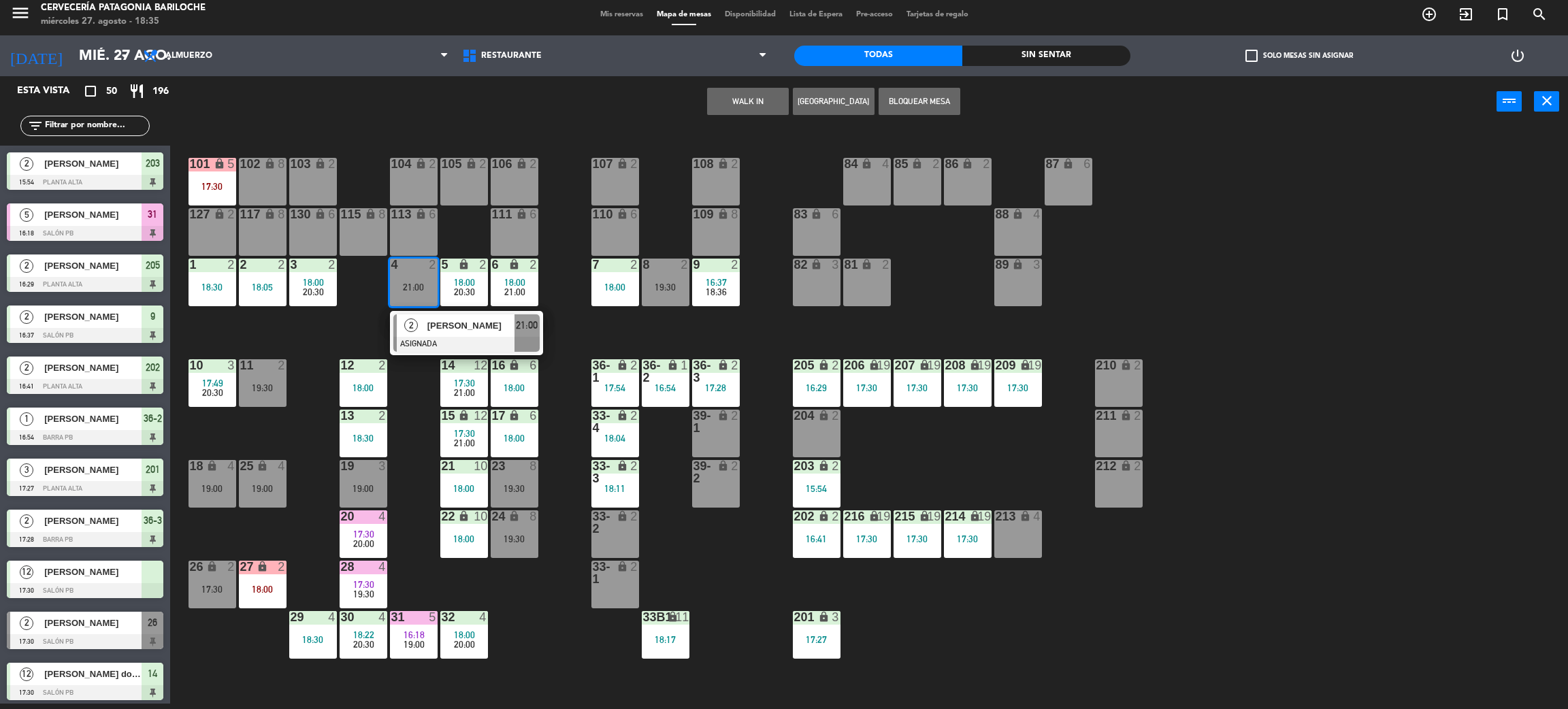
click at [642, 334] on div "101 lock 5 17:30 102 lock 8 104 lock 2 105 lock 2 106 lock 2 103 lock 2 107 loc…" at bounding box center [877, 422] width 1383 height 576
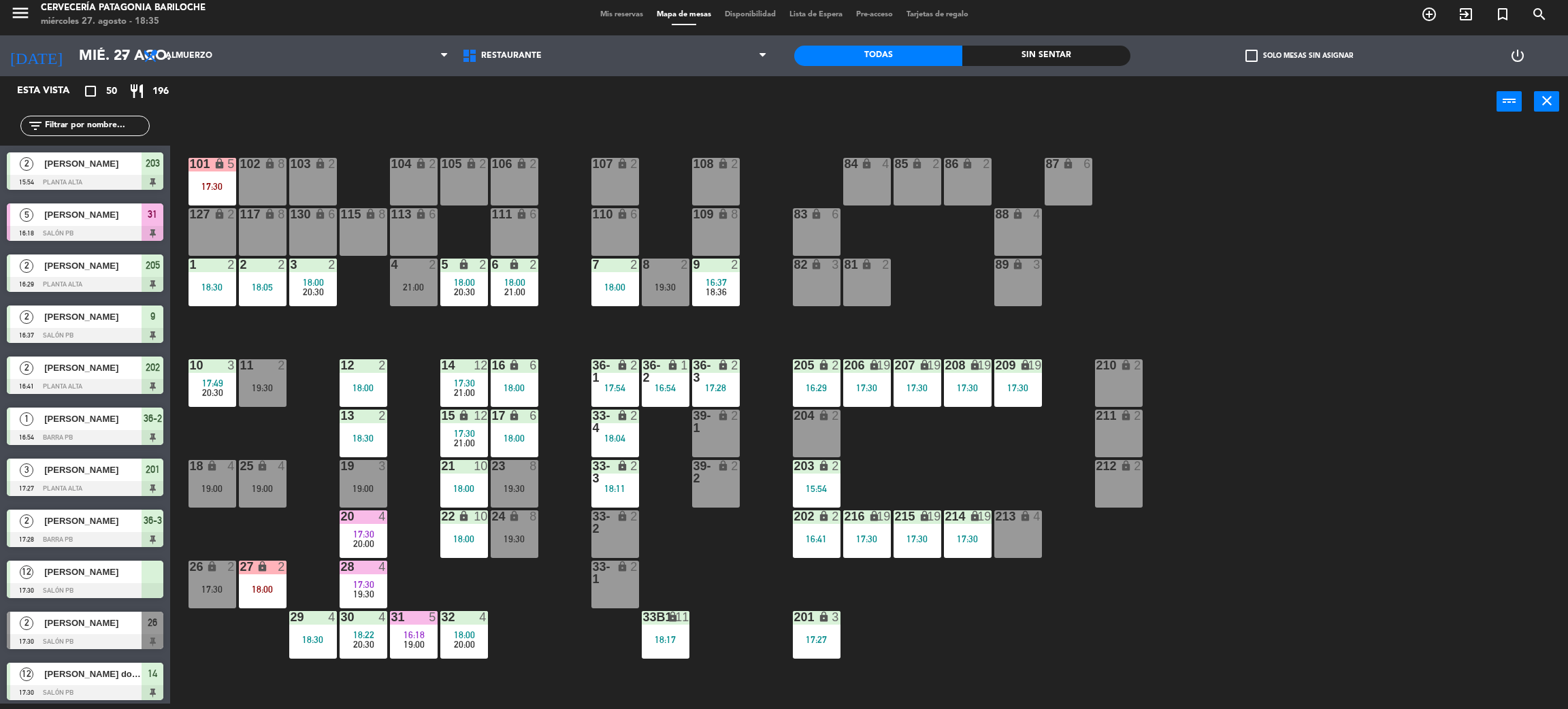
click at [669, 263] on div at bounding box center [665, 265] width 23 height 13
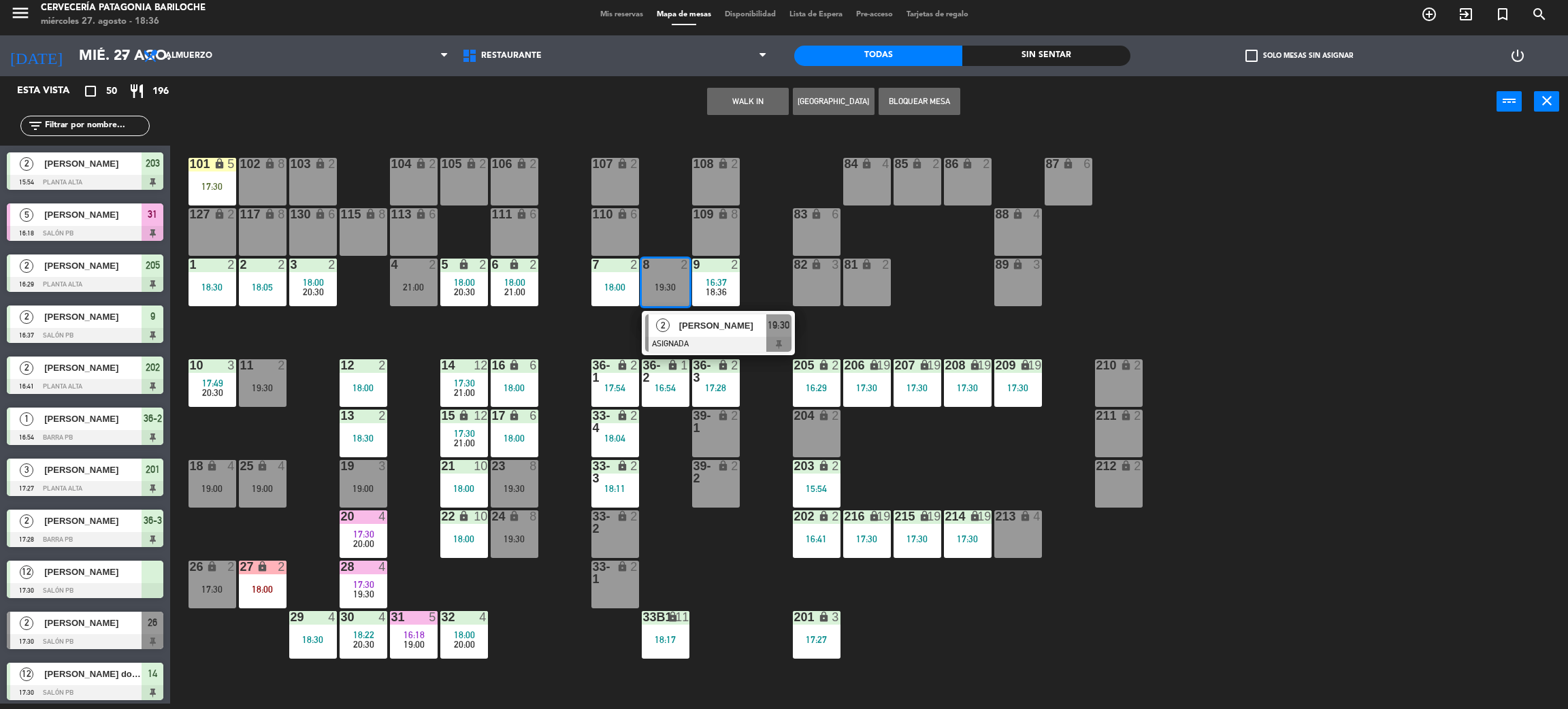
click at [411, 313] on div "101 lock 5 17:30 102 lock 8 104 lock 2 105 lock 2 106 lock 2 103 lock 2 107 loc…" at bounding box center [877, 422] width 1383 height 576
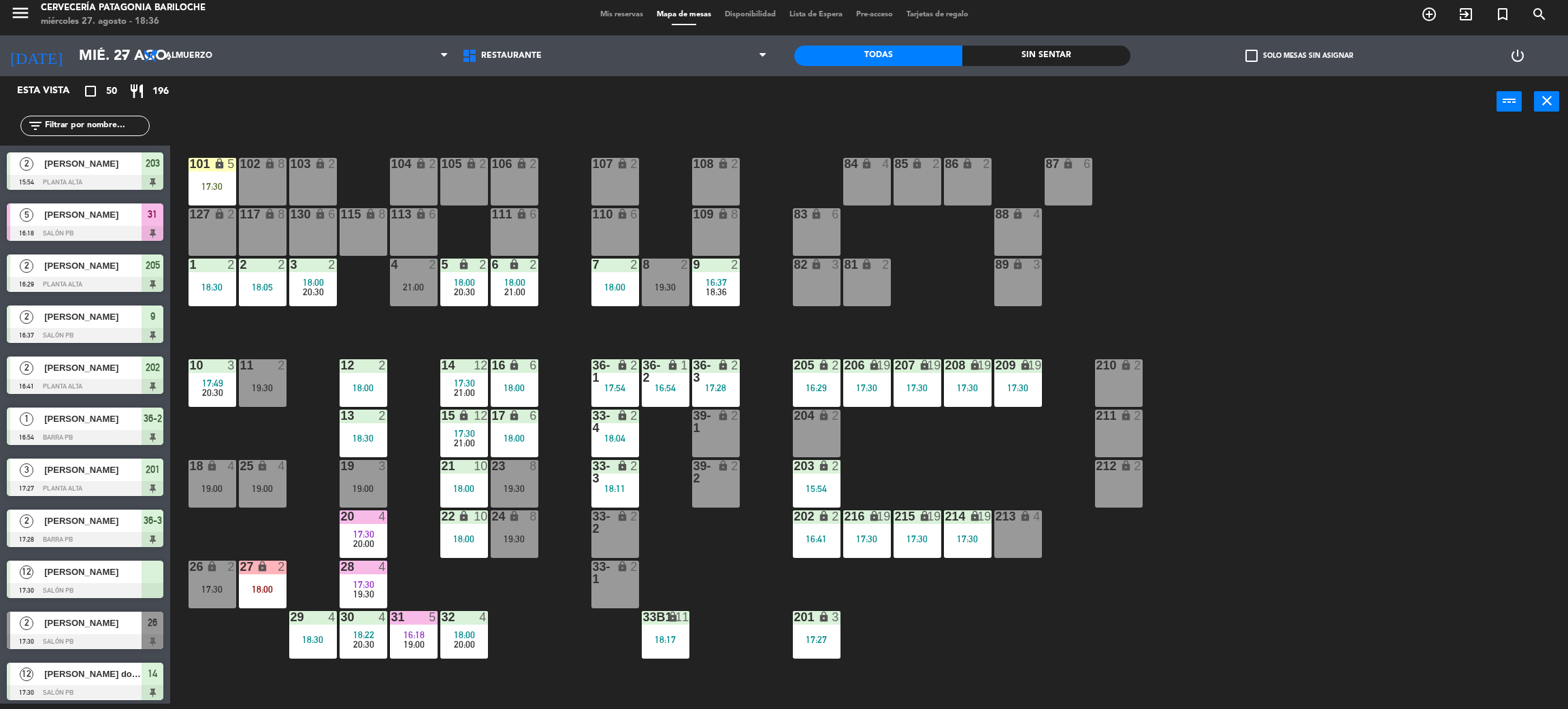
click at [724, 277] on span "16:37" at bounding box center [716, 283] width 21 height 11
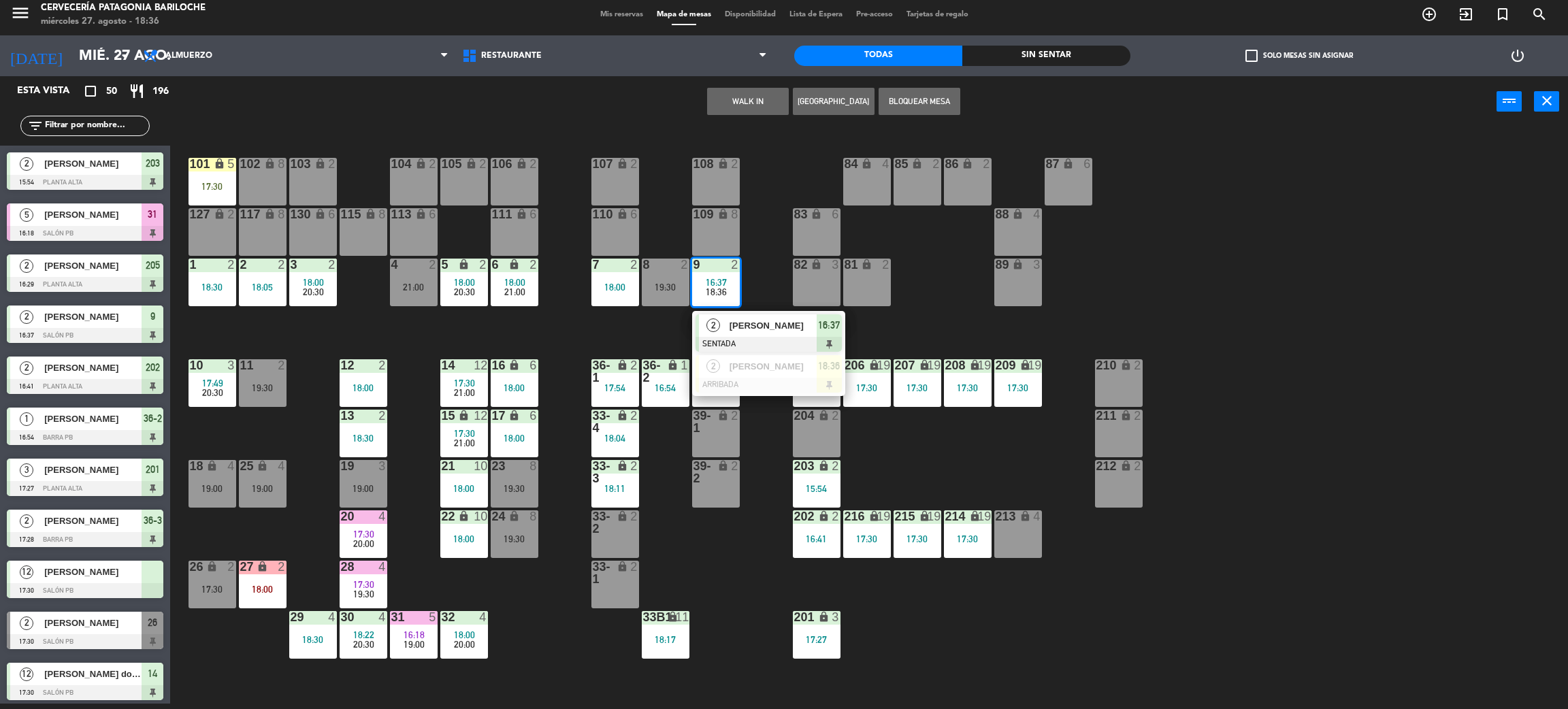
click at [560, 316] on div "101 lock 5 17:30 102 lock 8 104 lock 2 105 lock 2 106 lock 2 103 lock 2 107 loc…" at bounding box center [877, 422] width 1383 height 576
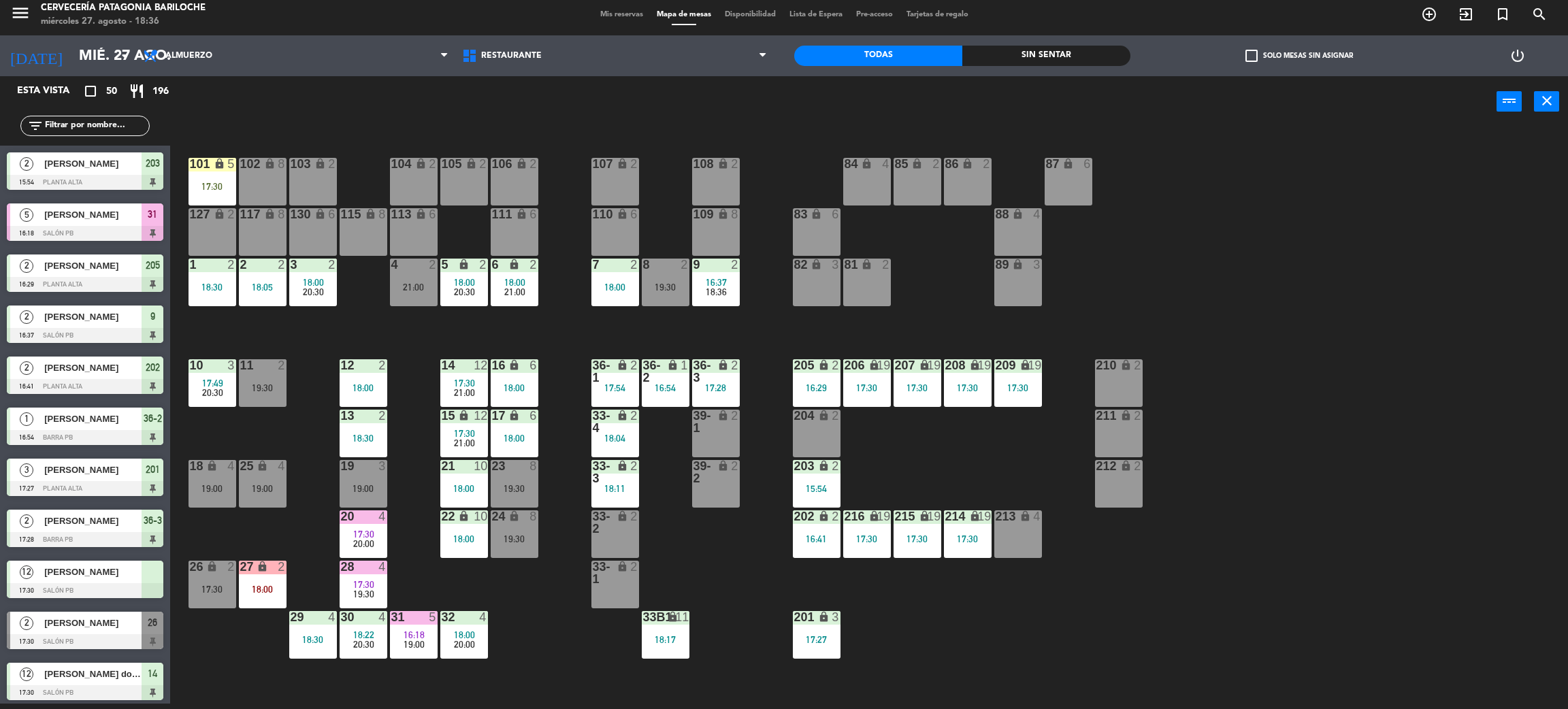
click at [459, 299] on div "5 lock 2 18:00 20:30" at bounding box center [464, 282] width 48 height 48
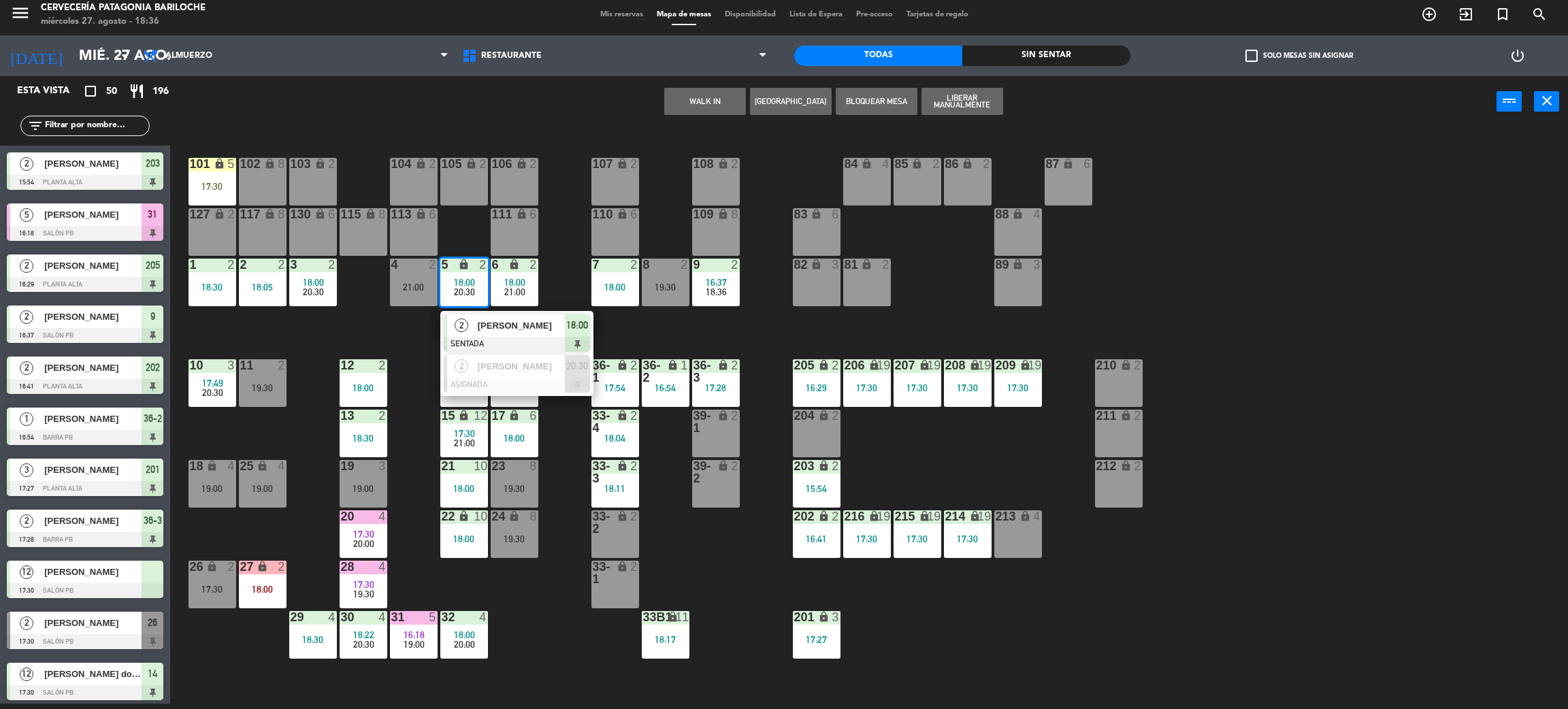
click at [386, 370] on div "2" at bounding box center [386, 366] width 23 height 13
click at [414, 347] on div "101 lock 5 17:30 102 lock 8 104 lock 2 105 lock 2 106 lock 2 103 lock 2 107 loc…" at bounding box center [877, 422] width 1383 height 576
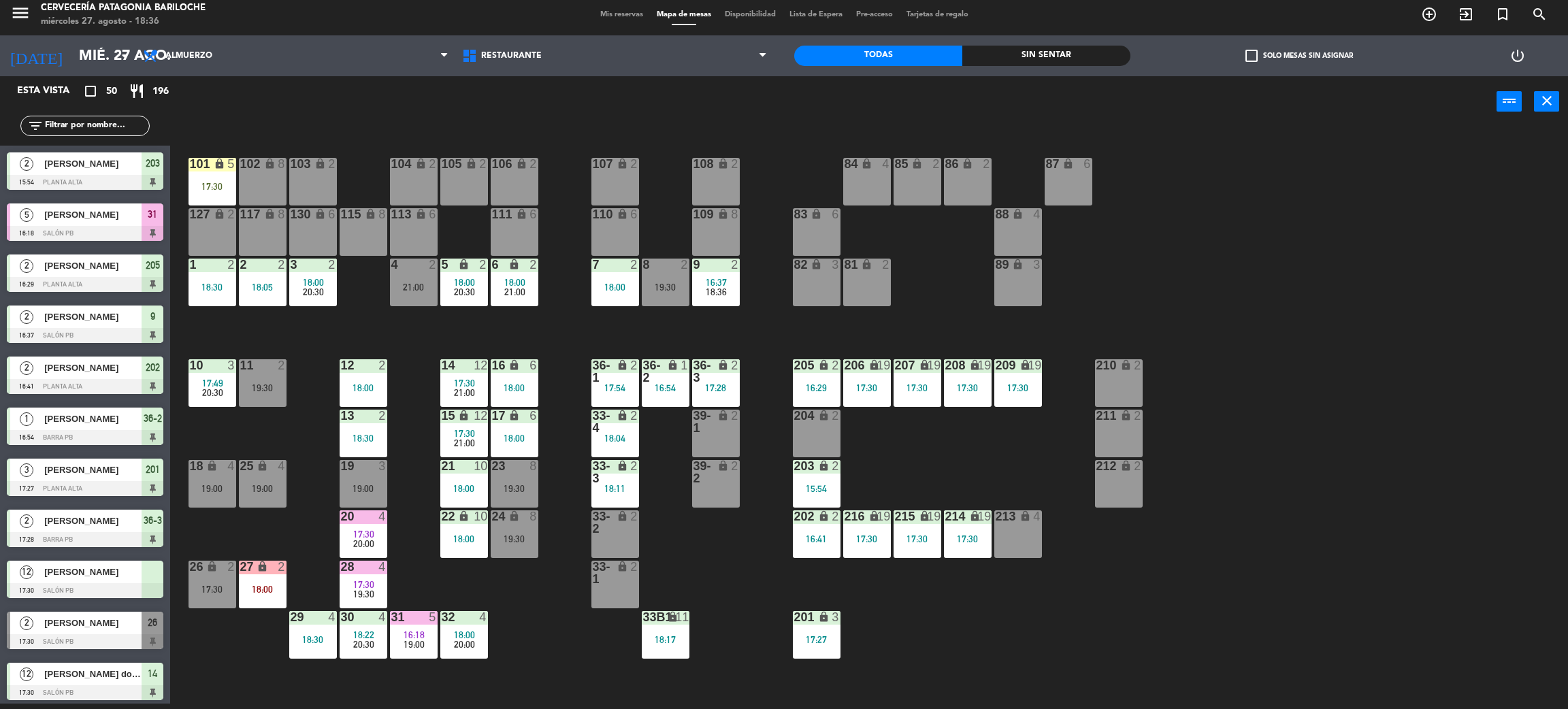
click at [431, 645] on div "19:00" at bounding box center [414, 645] width 48 height 9
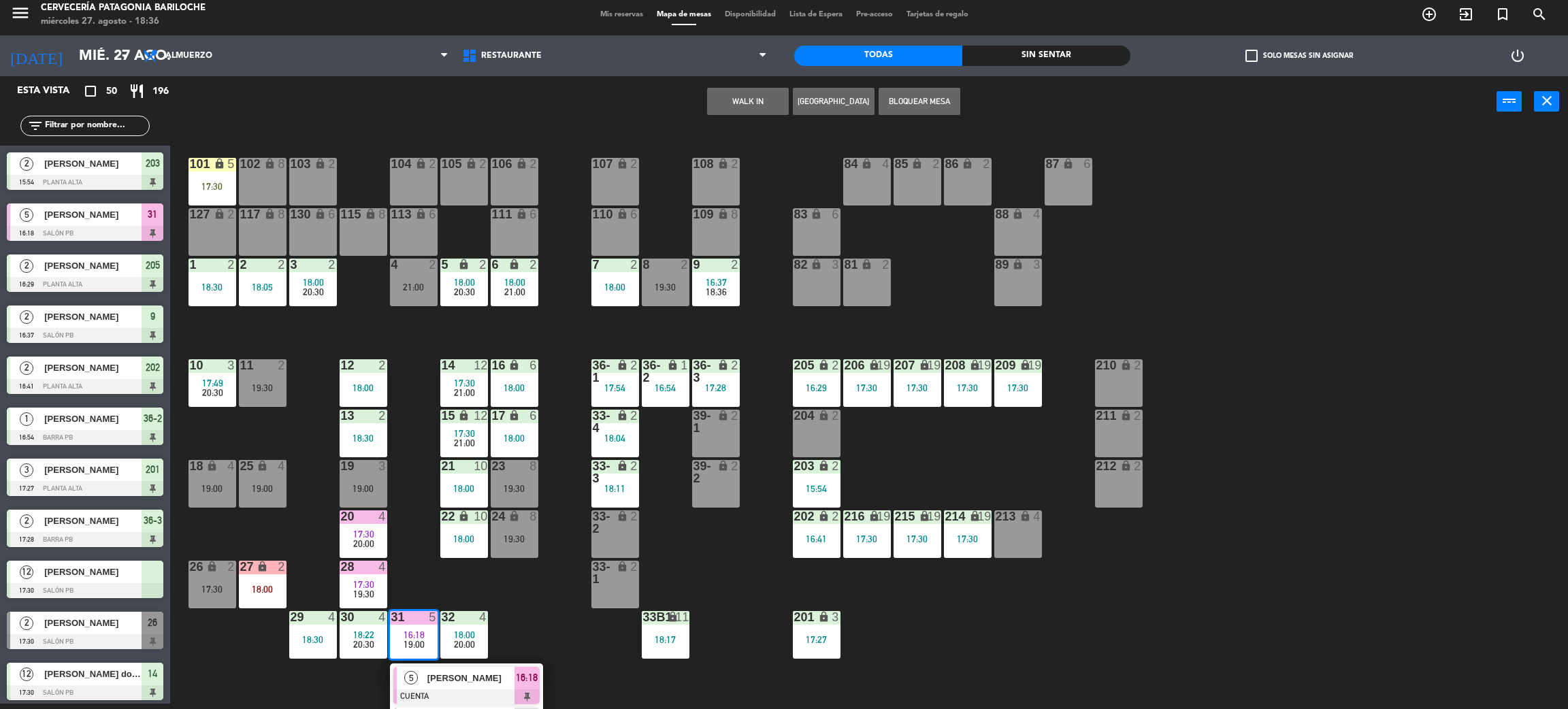
click at [468, 690] on div at bounding box center [466, 696] width 146 height 15
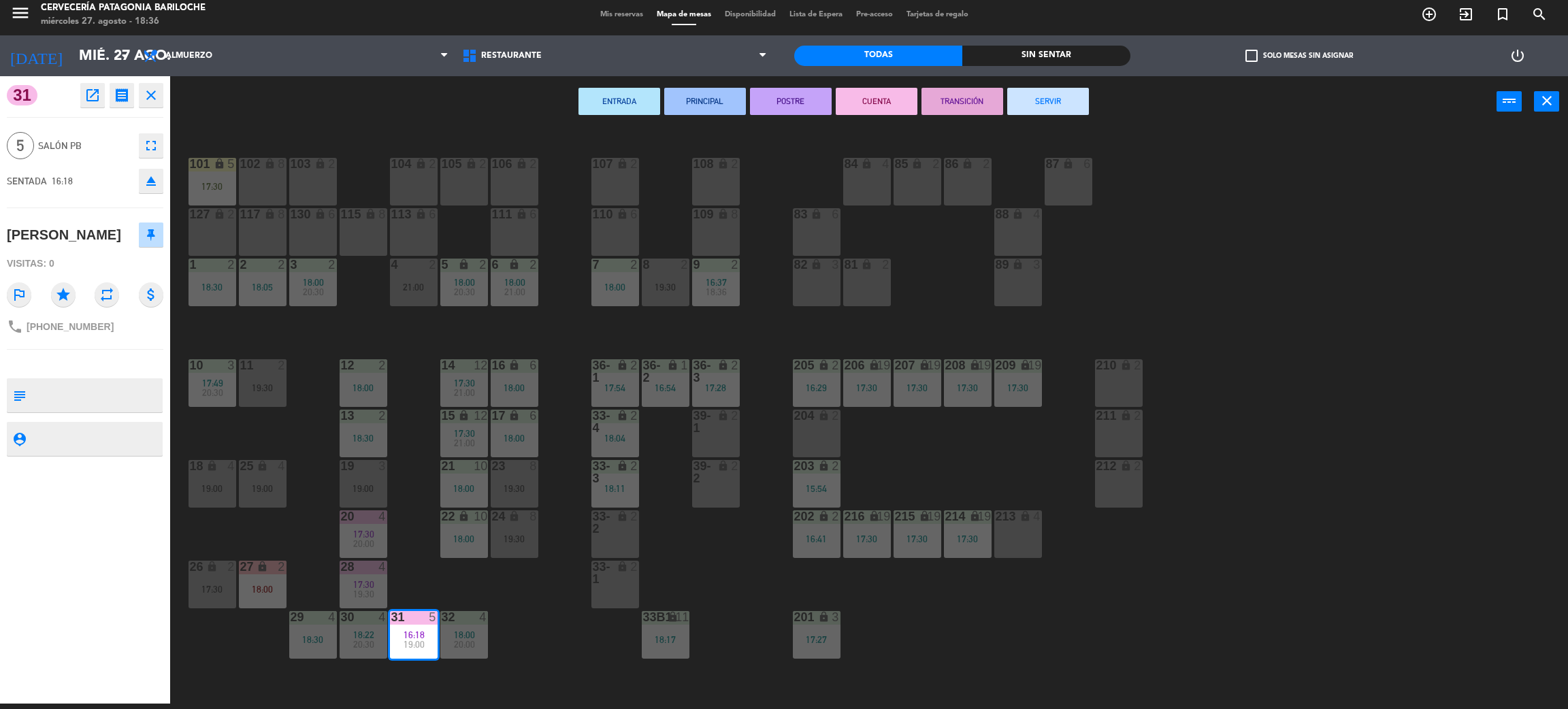
click at [532, 660] on div "101 lock 5 17:30 102 lock 8 104 lock 2 105 lock 2 106 lock 2 103 lock 2 107 loc…" at bounding box center [877, 422] width 1383 height 576
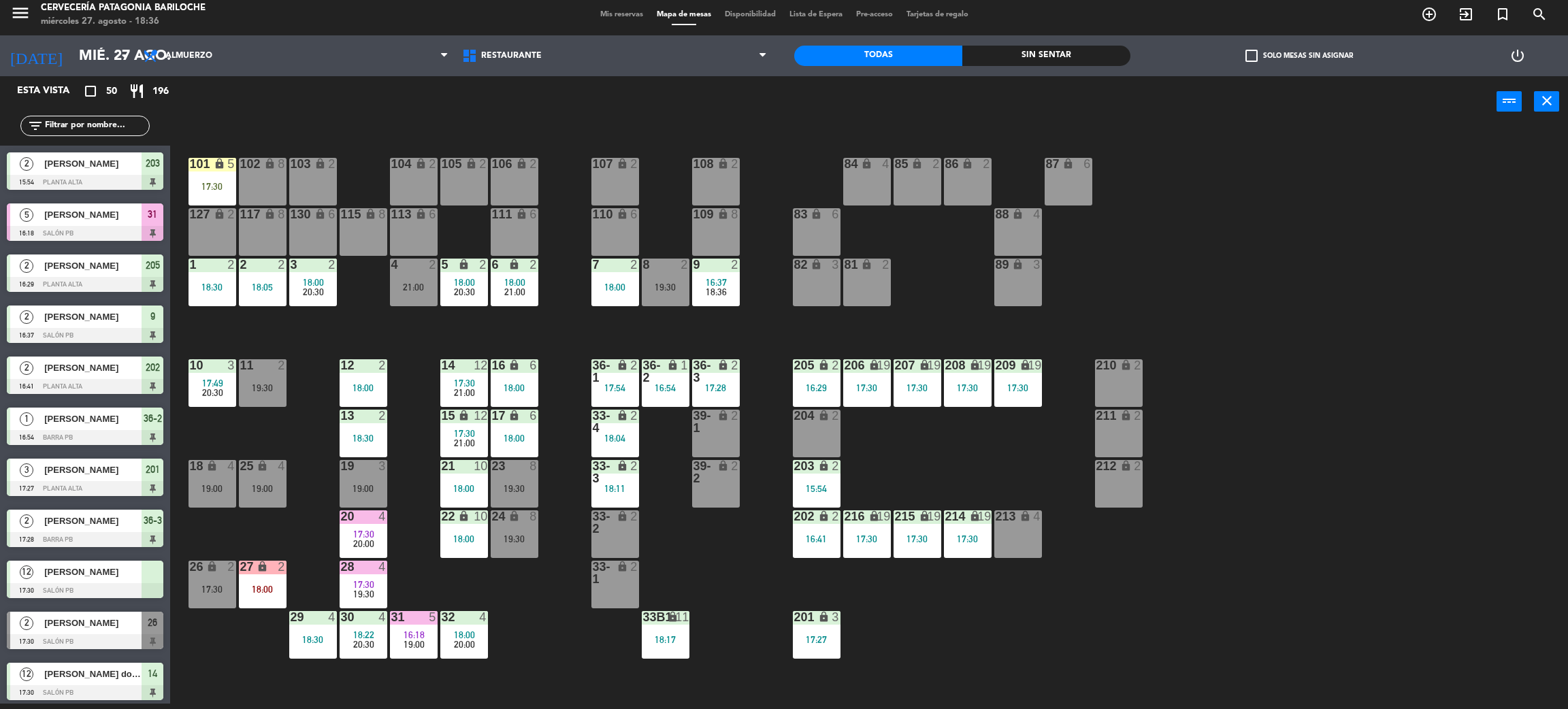
click at [675, 289] on div "19:30" at bounding box center [665, 287] width 48 height 9
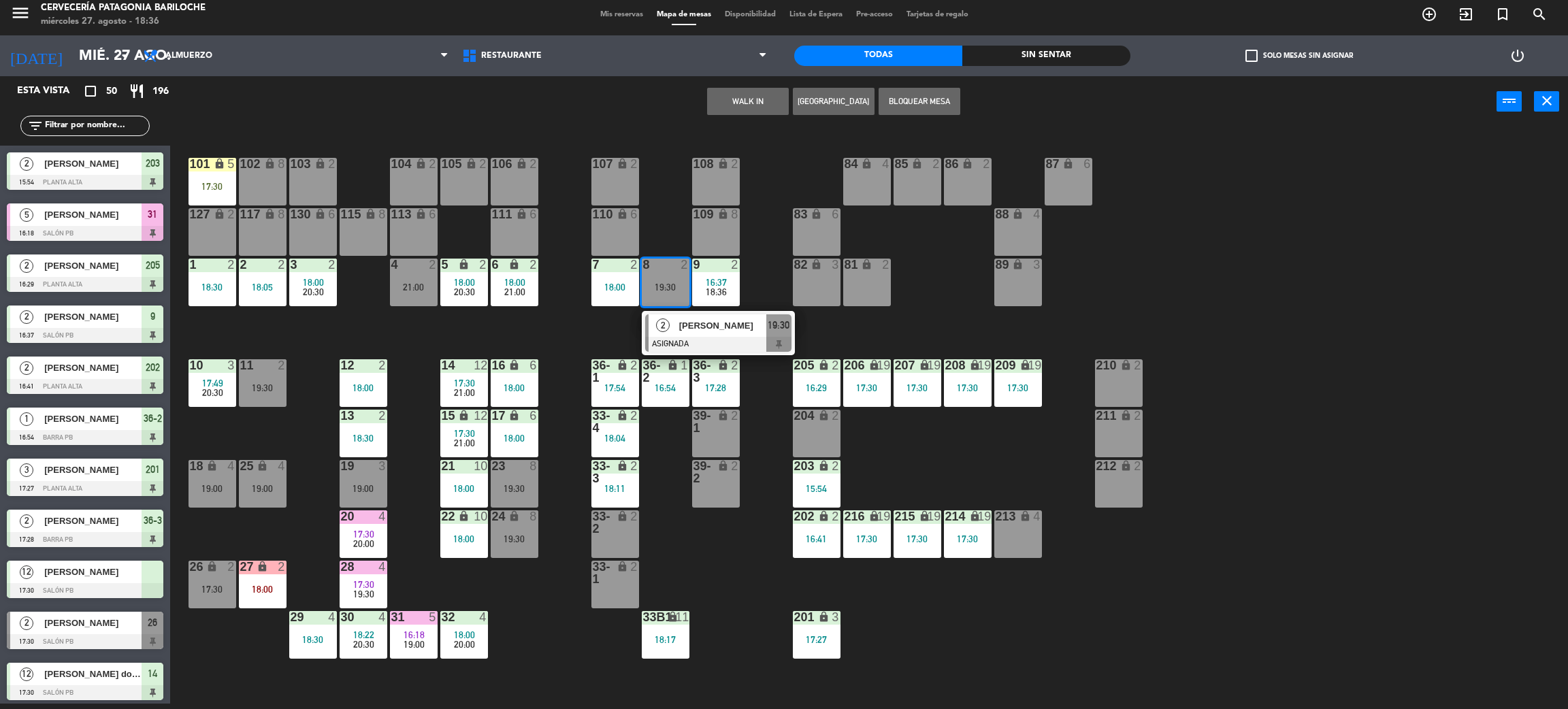
click at [689, 338] on div at bounding box center [718, 344] width 146 height 15
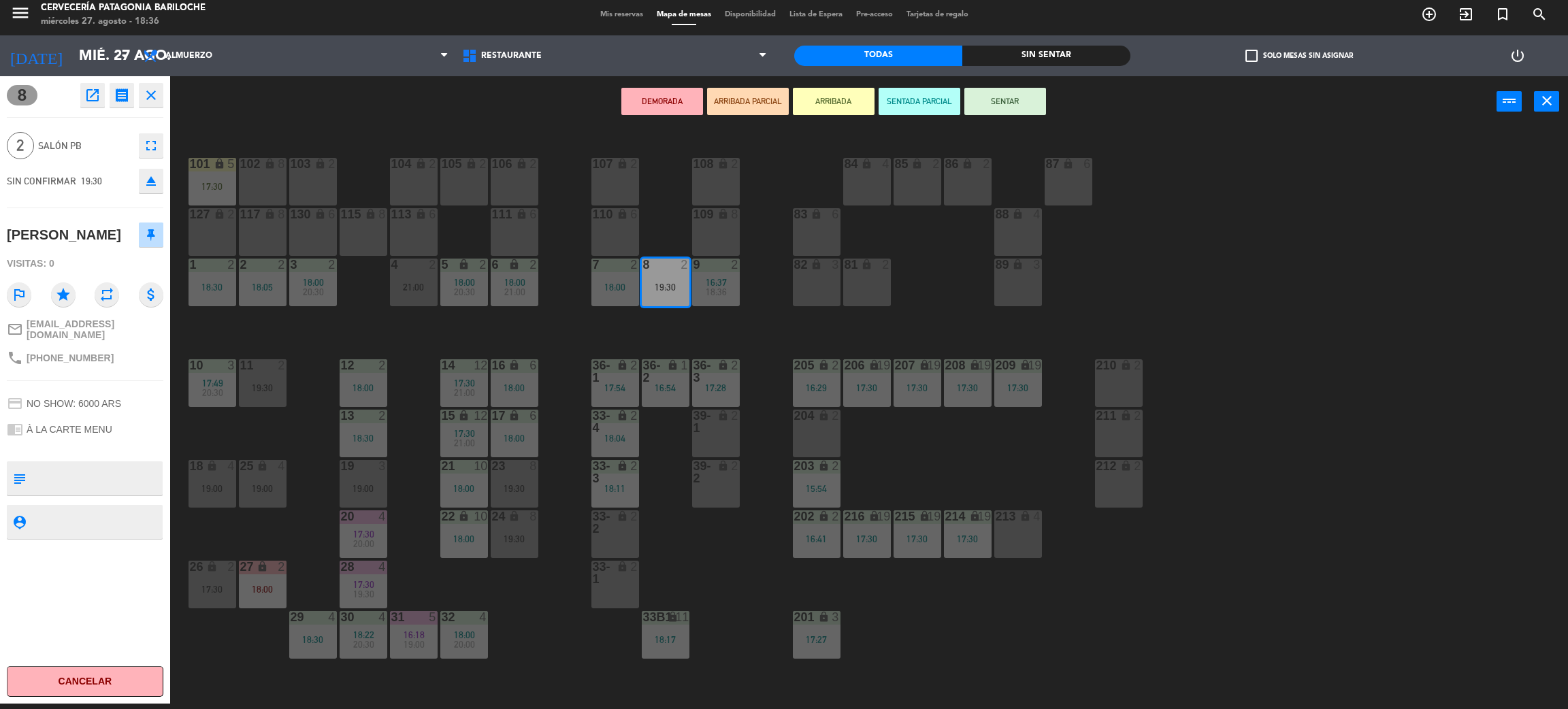
click at [419, 310] on div "101 lock 5 17:30 102 lock 8 104 lock 2 105 lock 2 106 lock 2 103 lock 2 107 loc…" at bounding box center [877, 422] width 1383 height 576
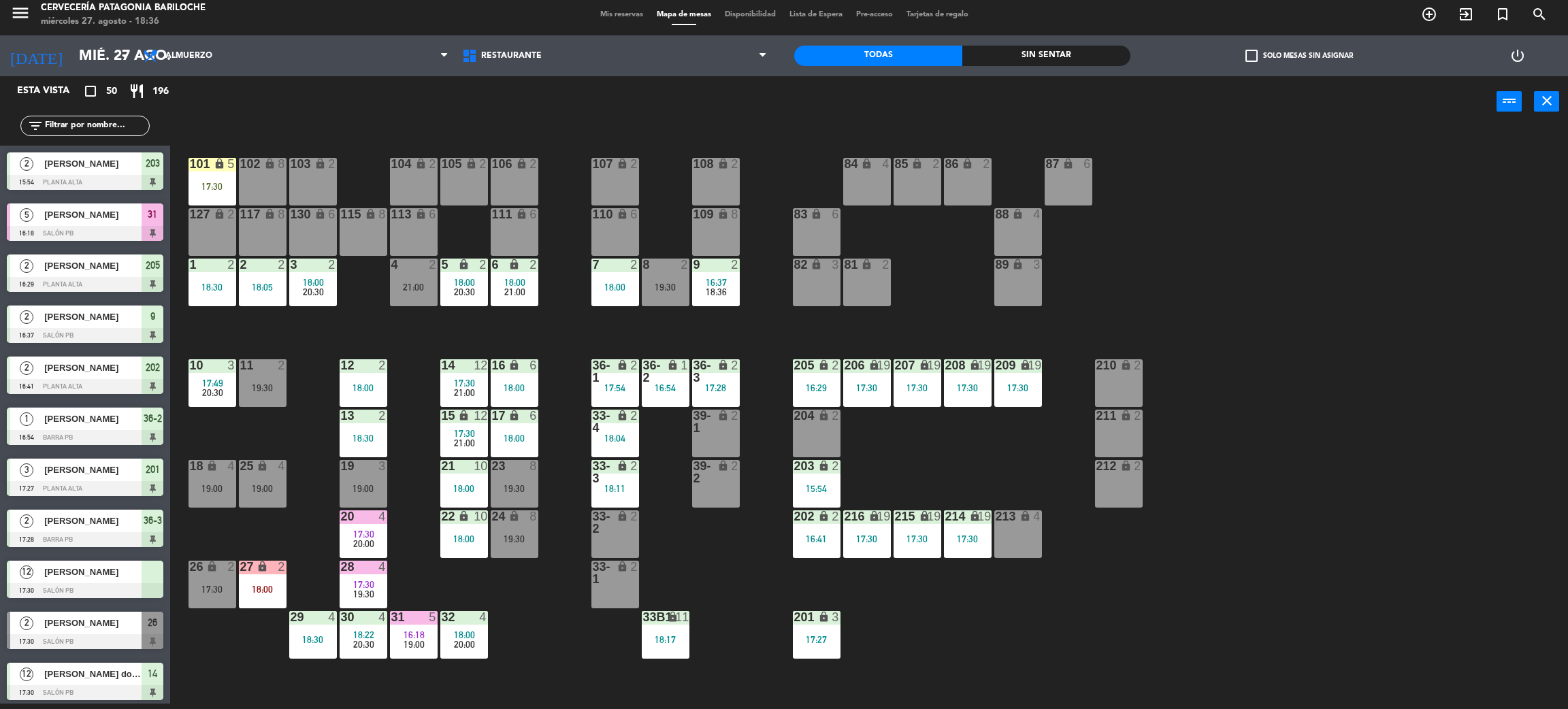
scroll to position [235, 0]
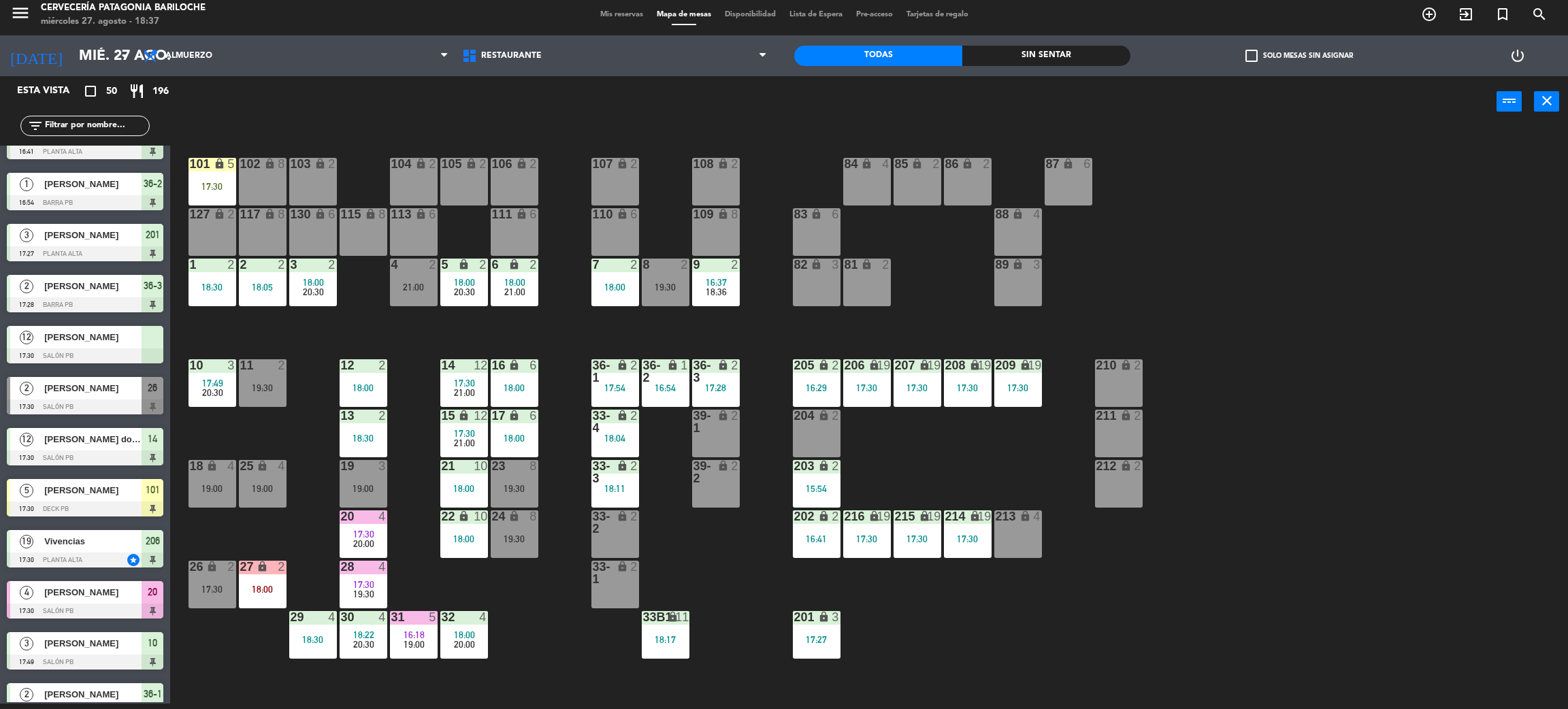
click at [468, 289] on span "20:30" at bounding box center [464, 292] width 21 height 11
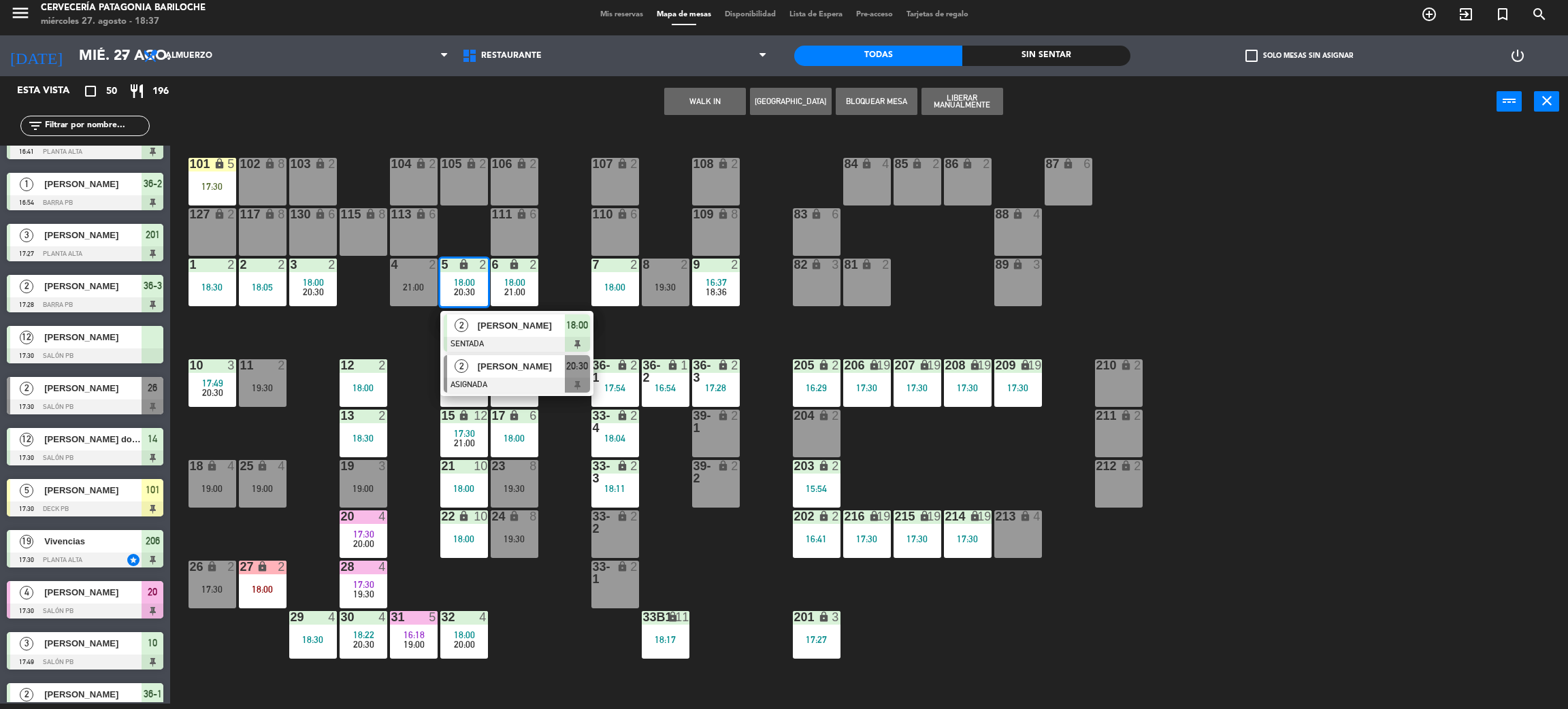
click at [528, 386] on div at bounding box center [517, 385] width 146 height 15
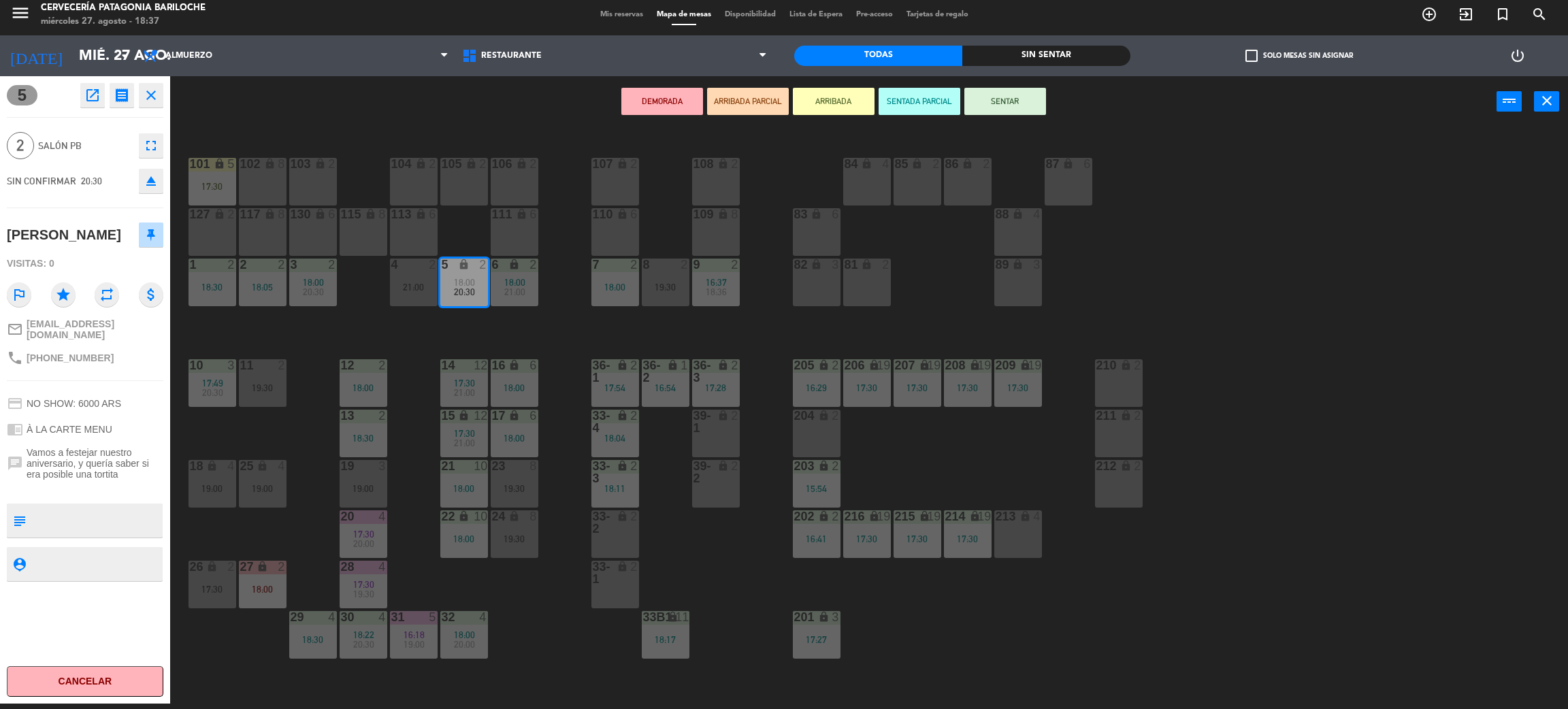
click at [210, 283] on div "18:30" at bounding box center [212, 287] width 48 height 9
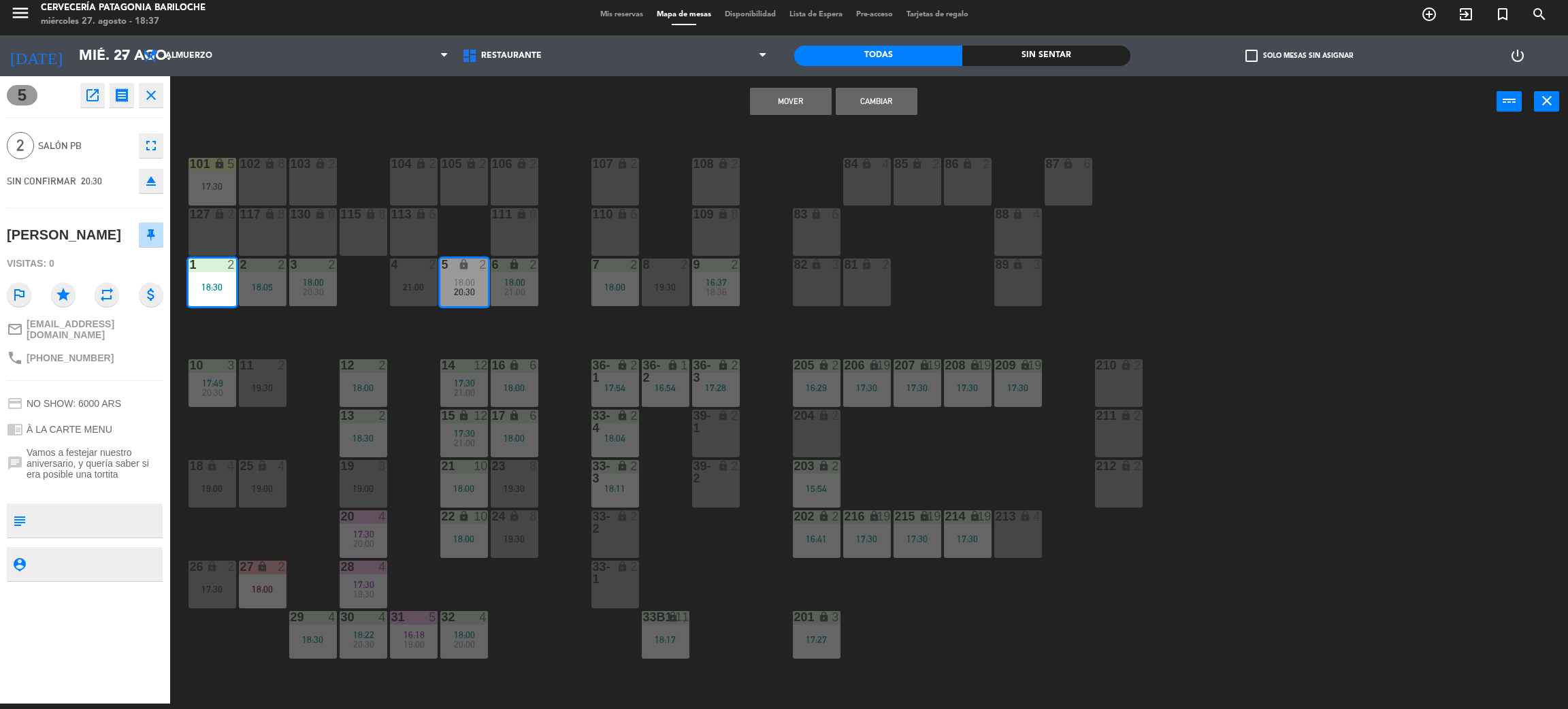
click at [777, 96] on button "Mover" at bounding box center [791, 101] width 82 height 27
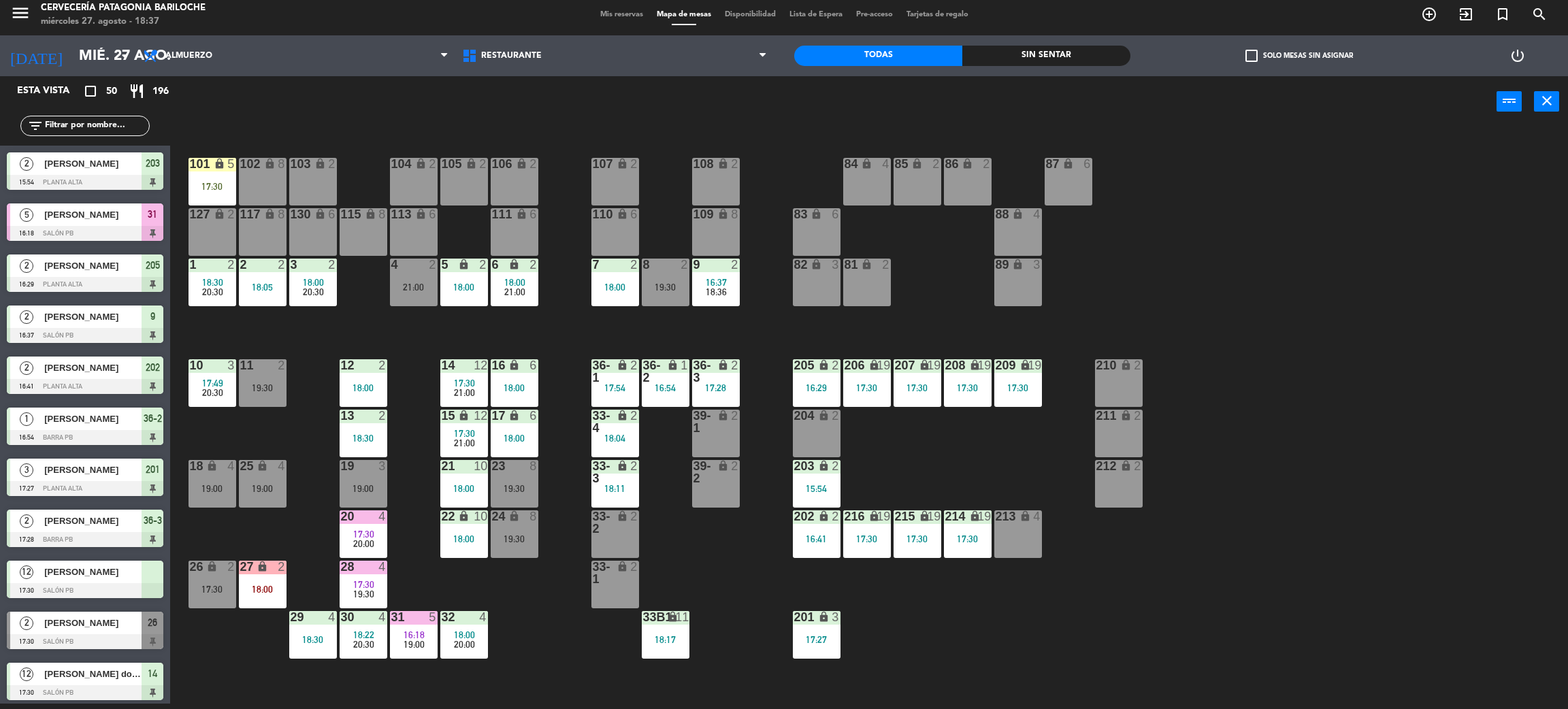
scroll to position [695, 0]
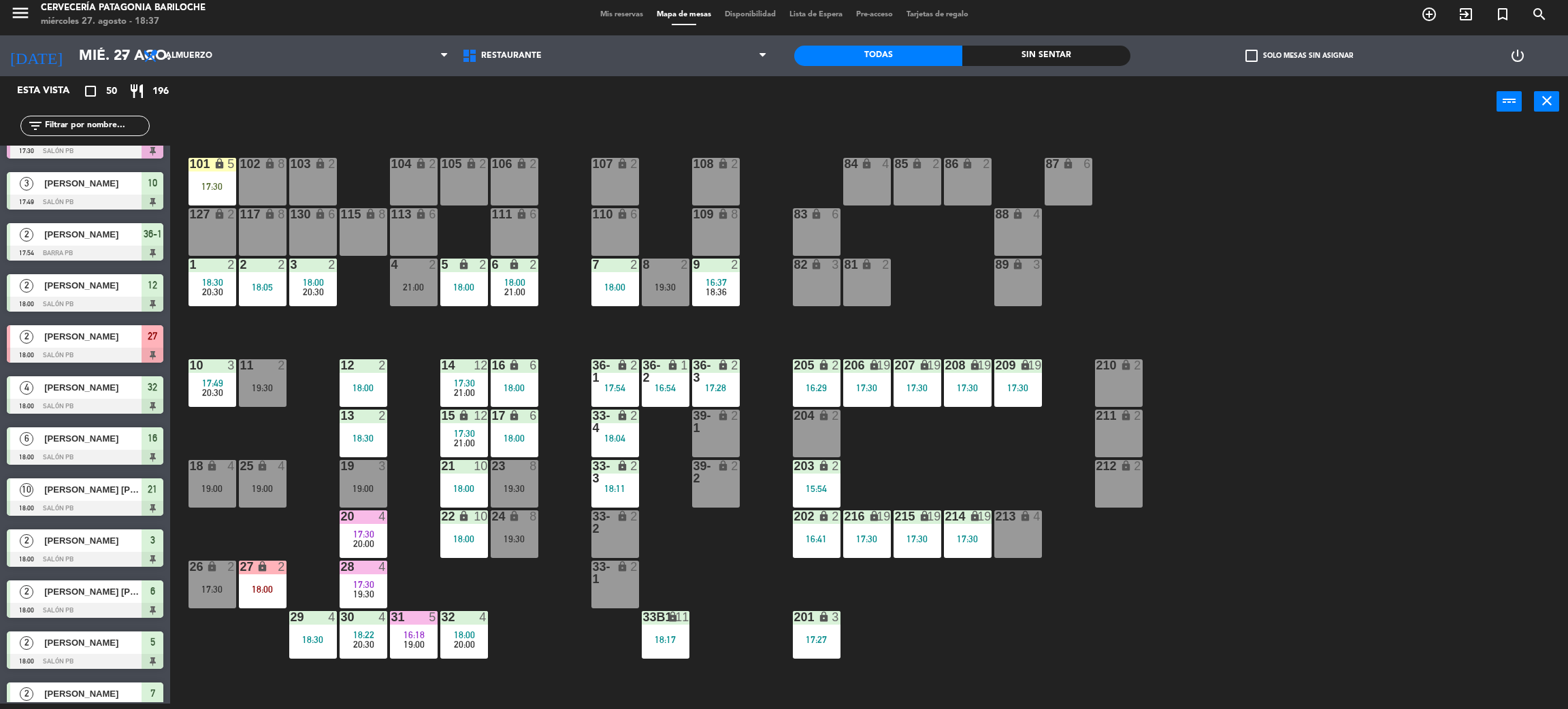
click at [668, 296] on div "8 2 19:30" at bounding box center [665, 282] width 48 height 48
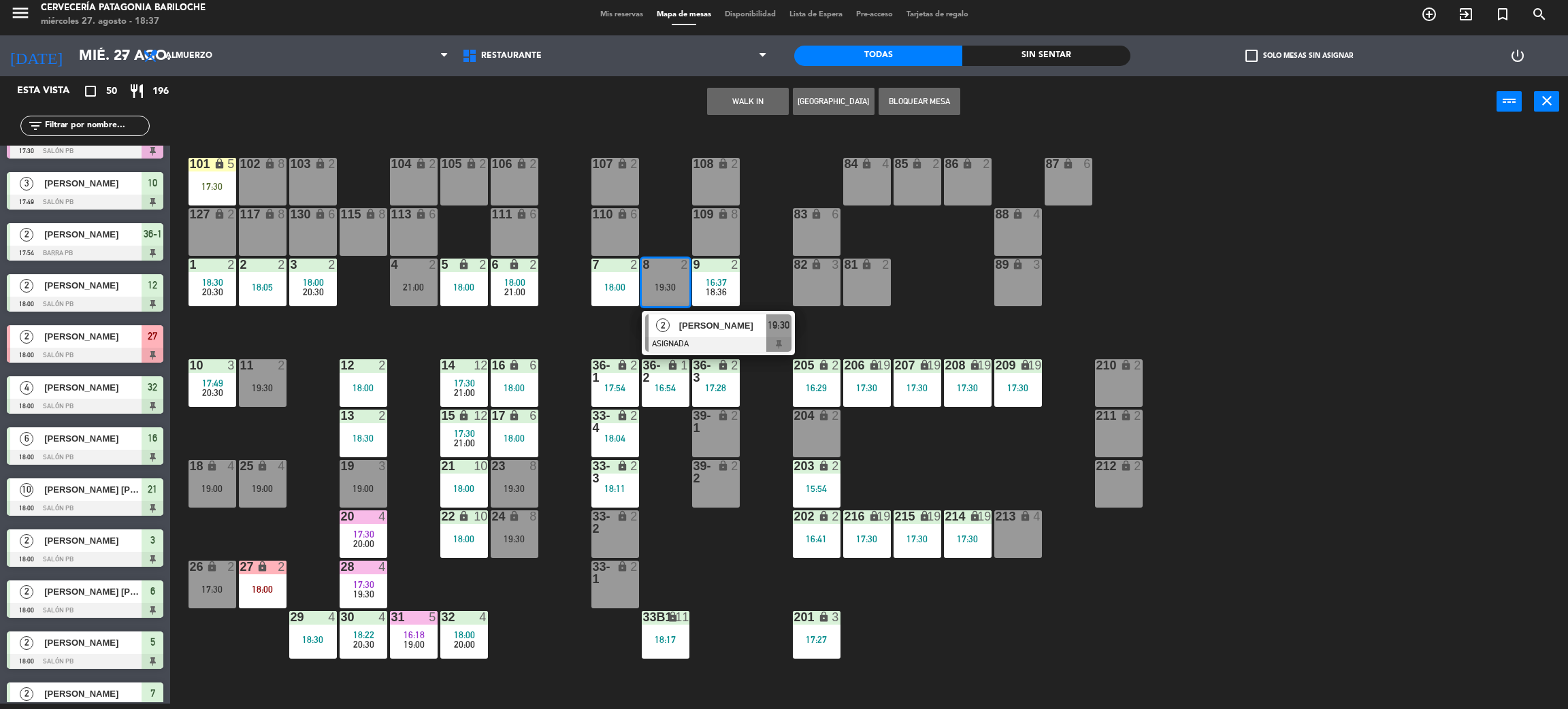
click at [496, 342] on div "101 lock 5 17:30 102 lock 8 104 lock 2 105 lock 2 106 lock 2 103 lock 2 107 loc…" at bounding box center [877, 422] width 1383 height 576
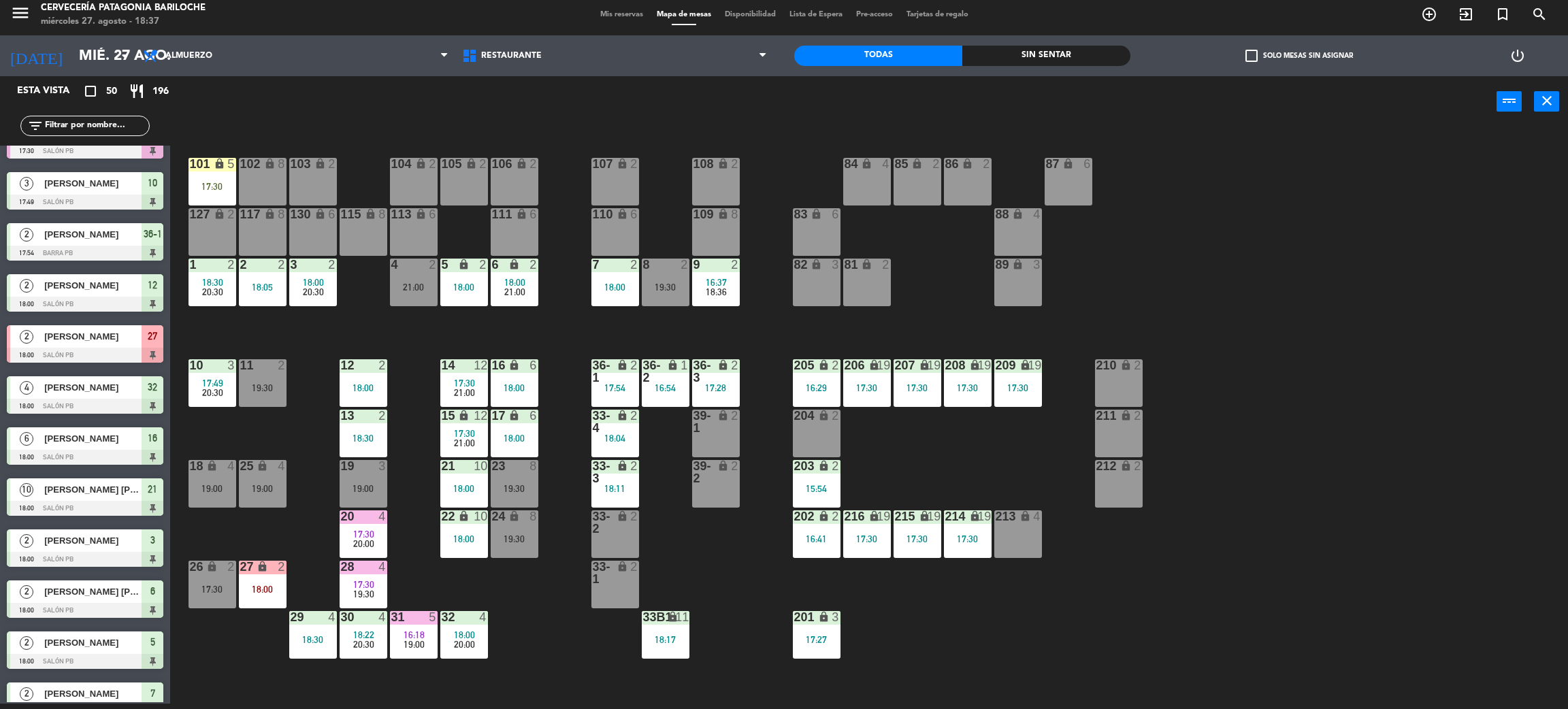
click at [418, 290] on div "21:00" at bounding box center [414, 287] width 48 height 9
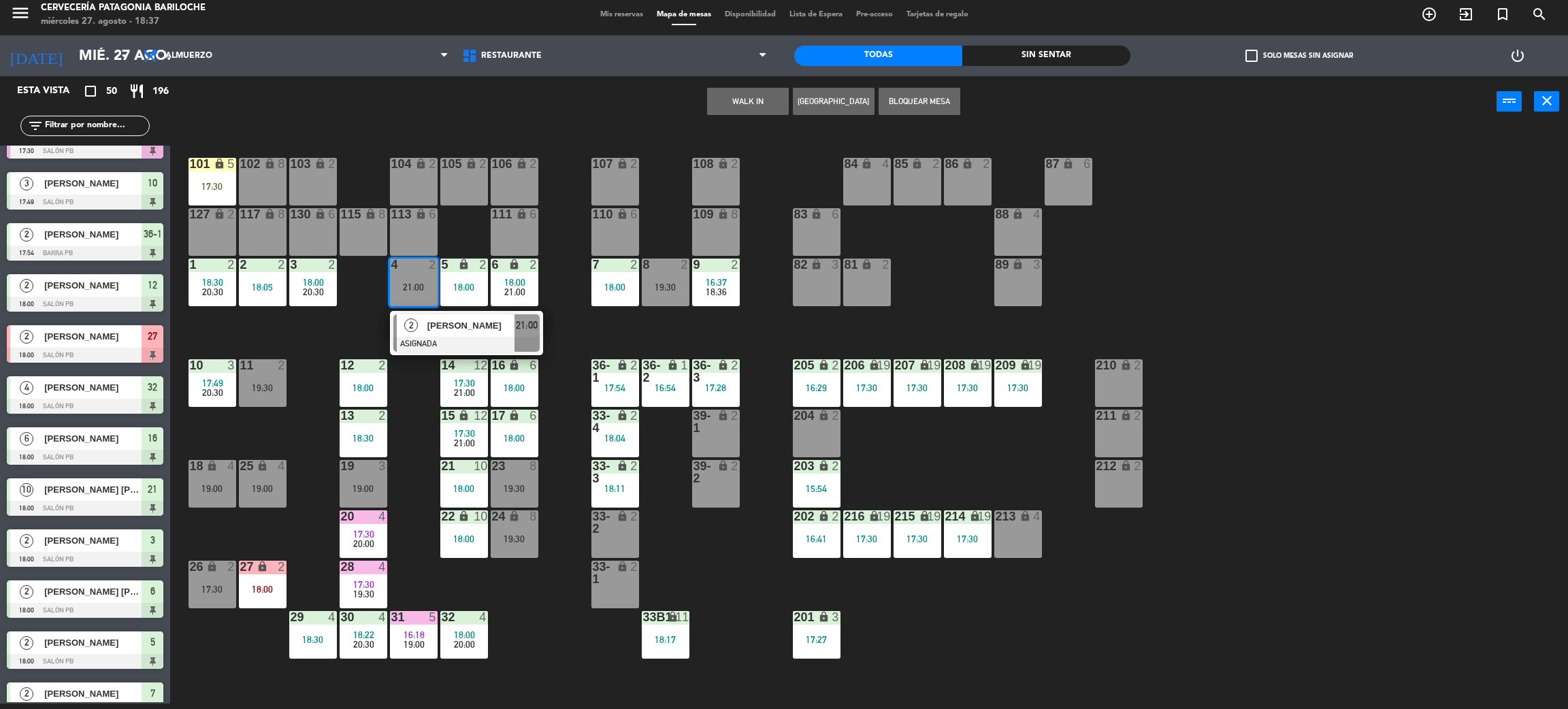
click at [452, 341] on div at bounding box center [466, 344] width 146 height 15
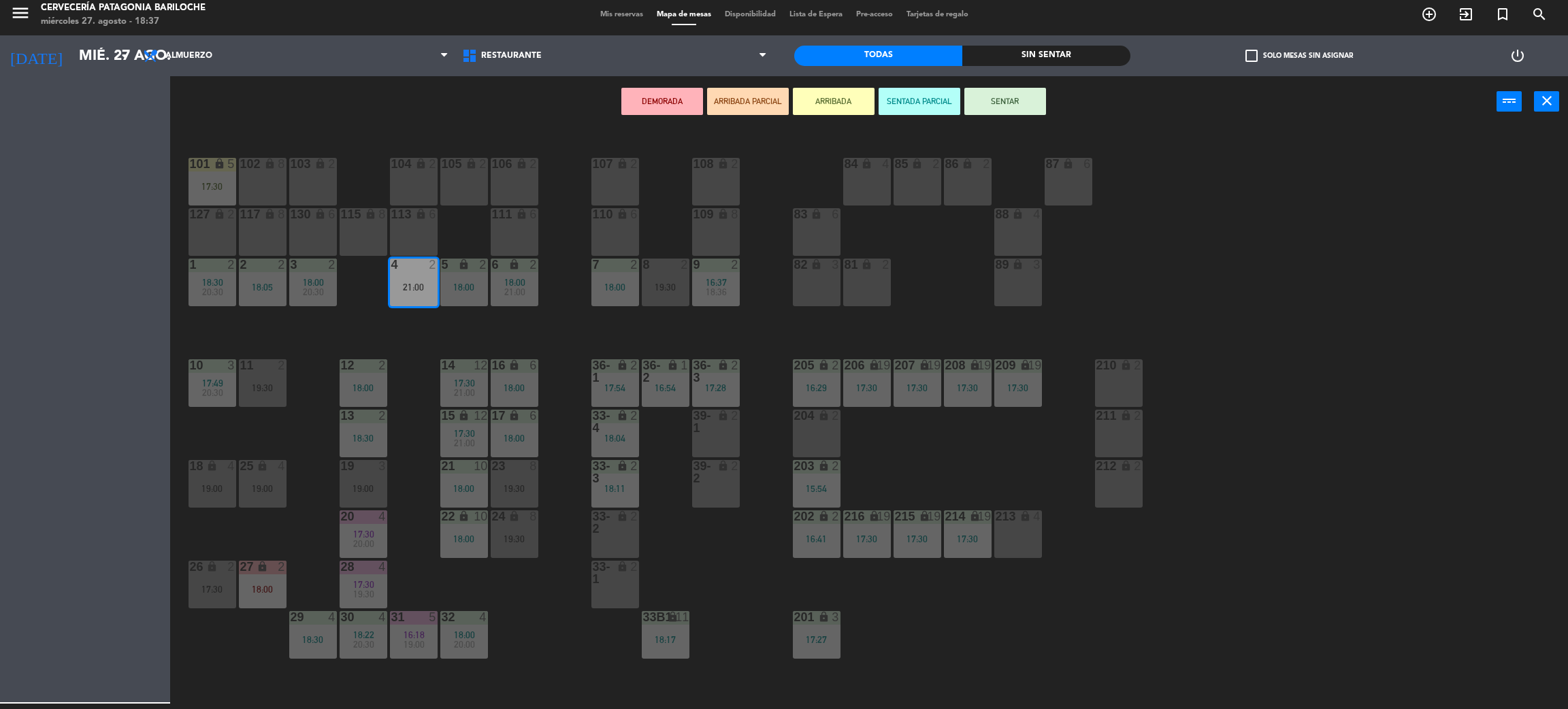
click at [470, 300] on div "5 lock 2 18:00" at bounding box center [464, 282] width 48 height 48
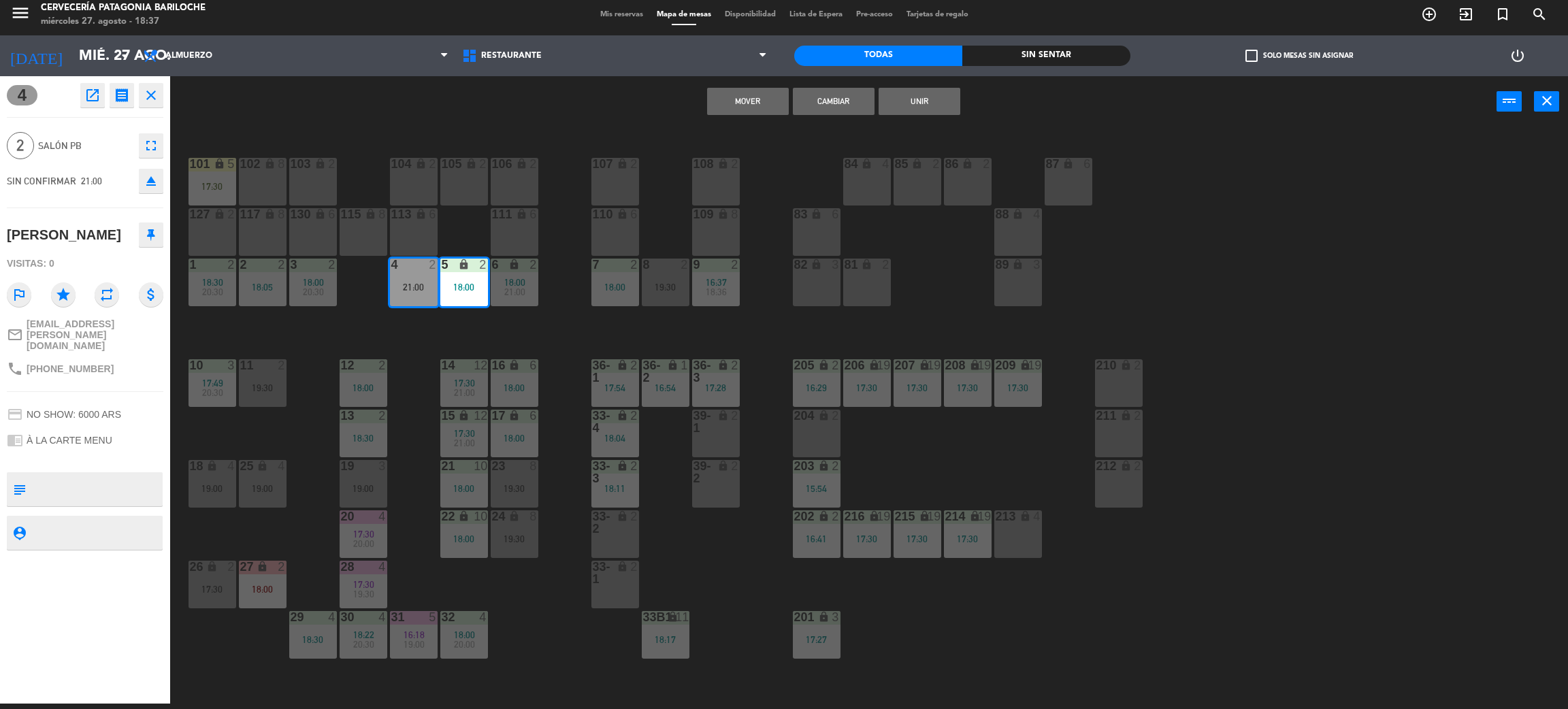
click at [733, 109] on button "Mover" at bounding box center [748, 101] width 82 height 27
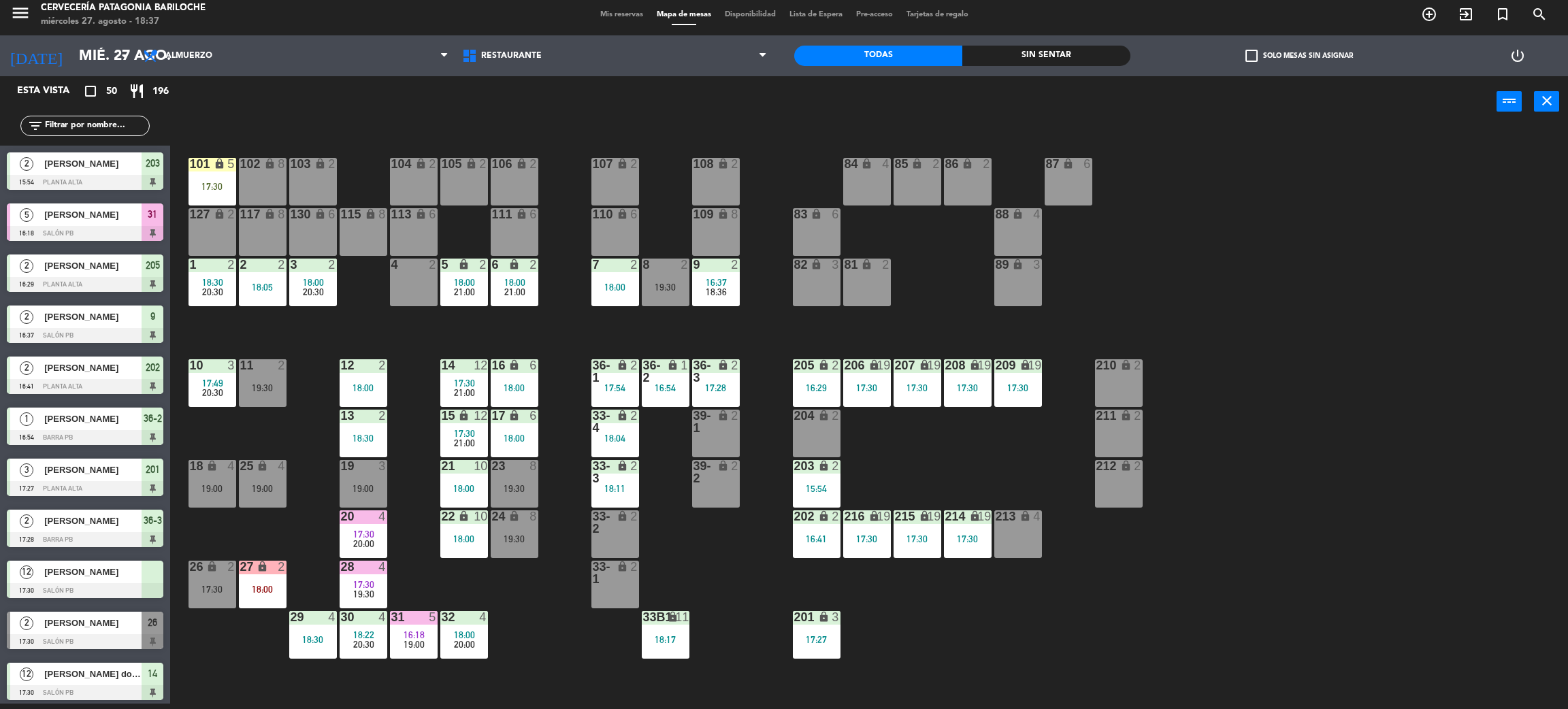
scroll to position [847, 0]
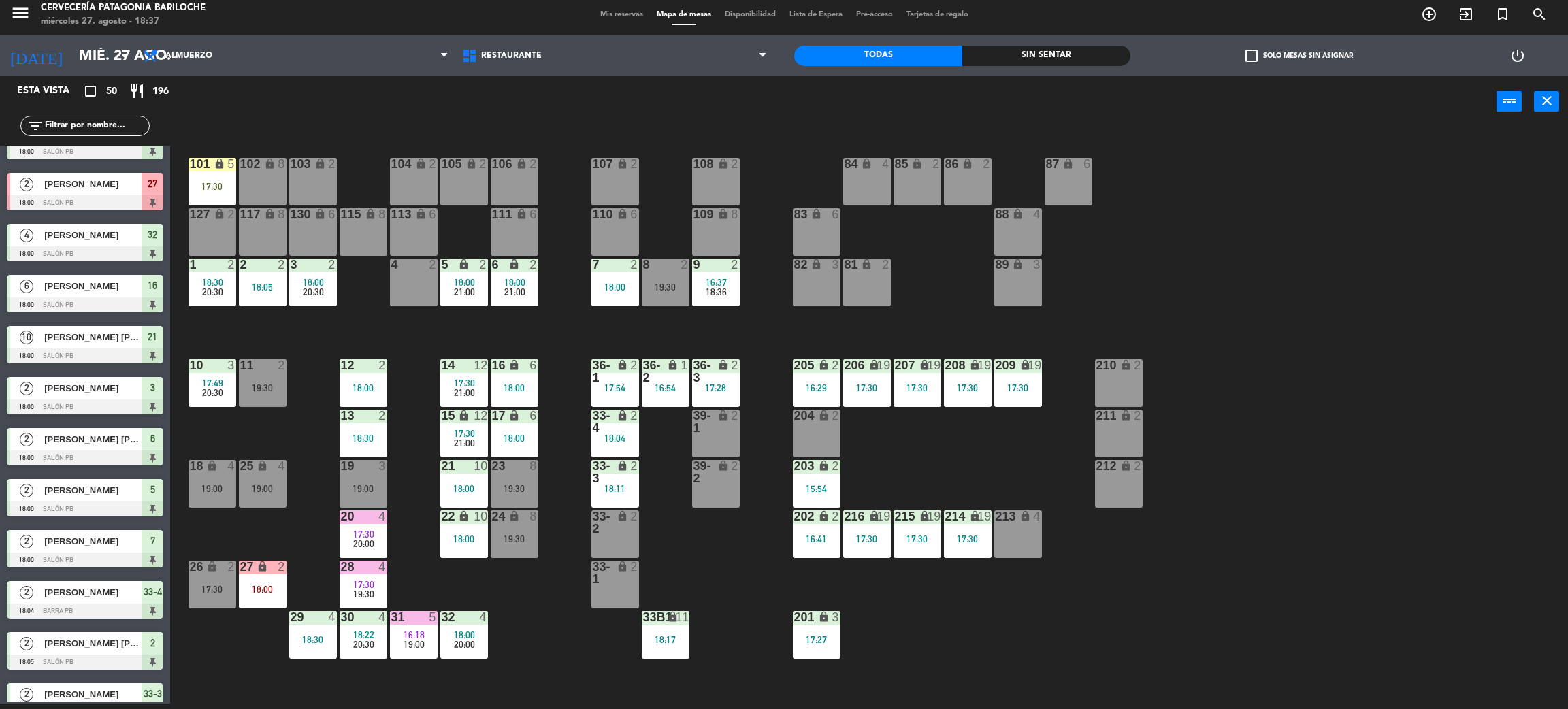
click at [260, 379] on div "11 2 19:30" at bounding box center [262, 383] width 48 height 48
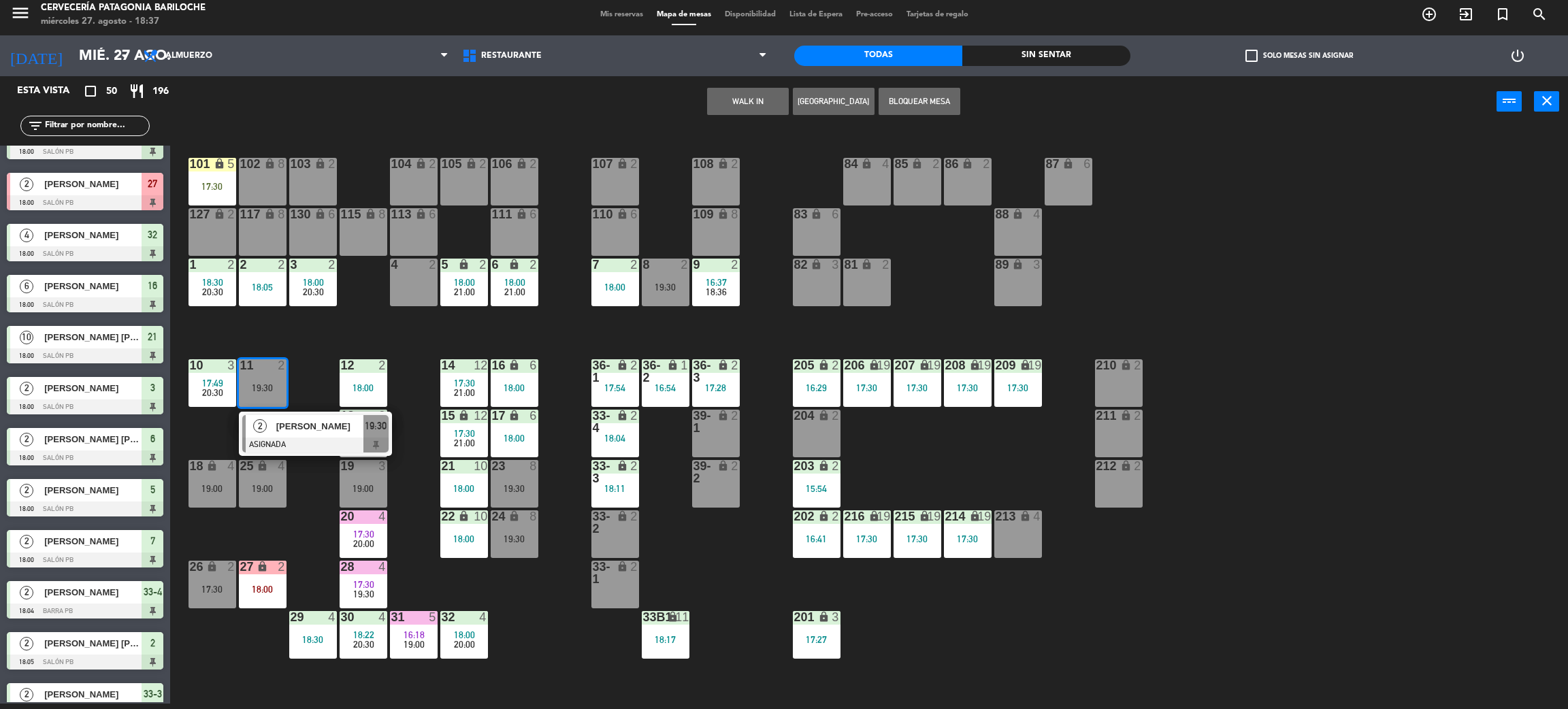
click at [397, 269] on div "4" at bounding box center [391, 265] width 23 height 13
click at [710, 110] on button "Mover" at bounding box center [705, 101] width 82 height 27
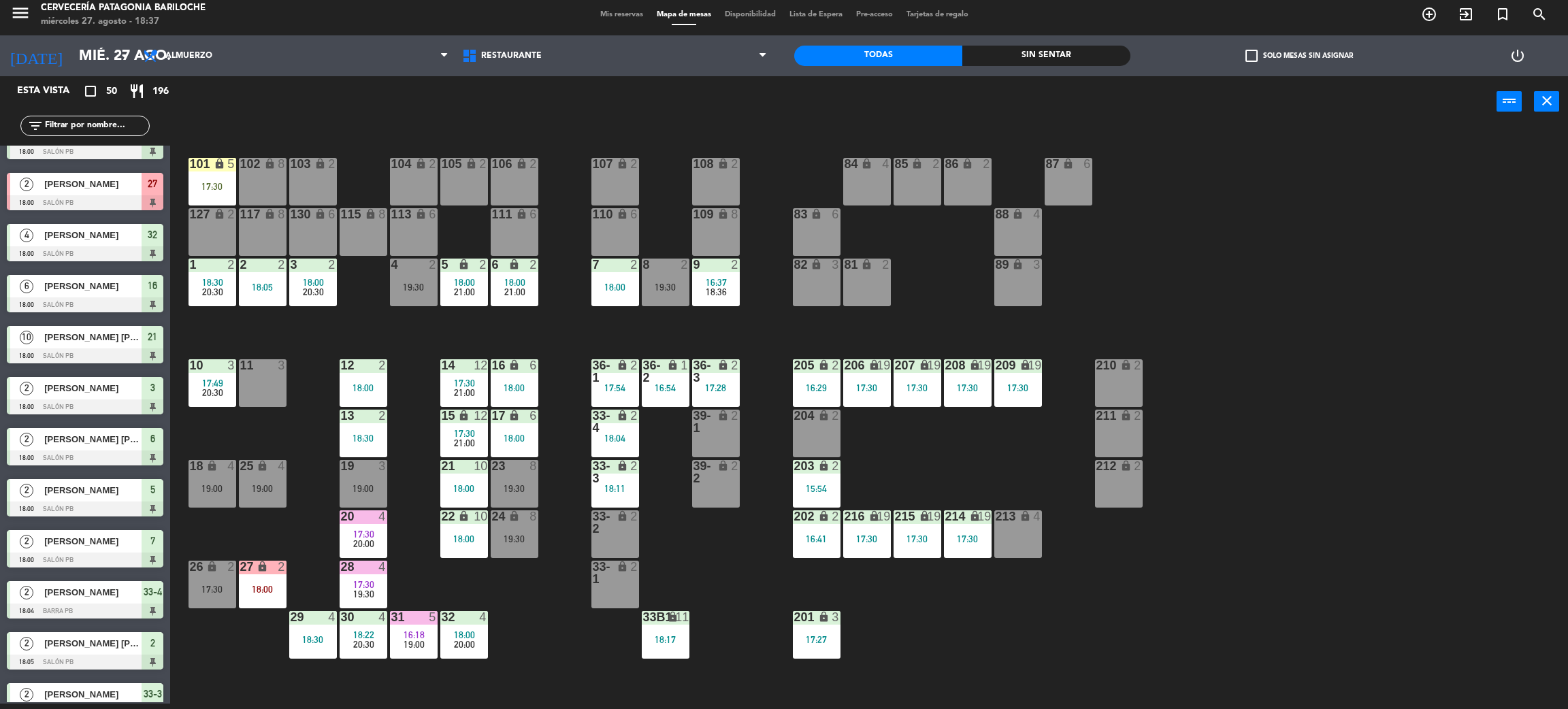
click at [206, 574] on div "26 lock 2 17:30" at bounding box center [212, 584] width 48 height 48
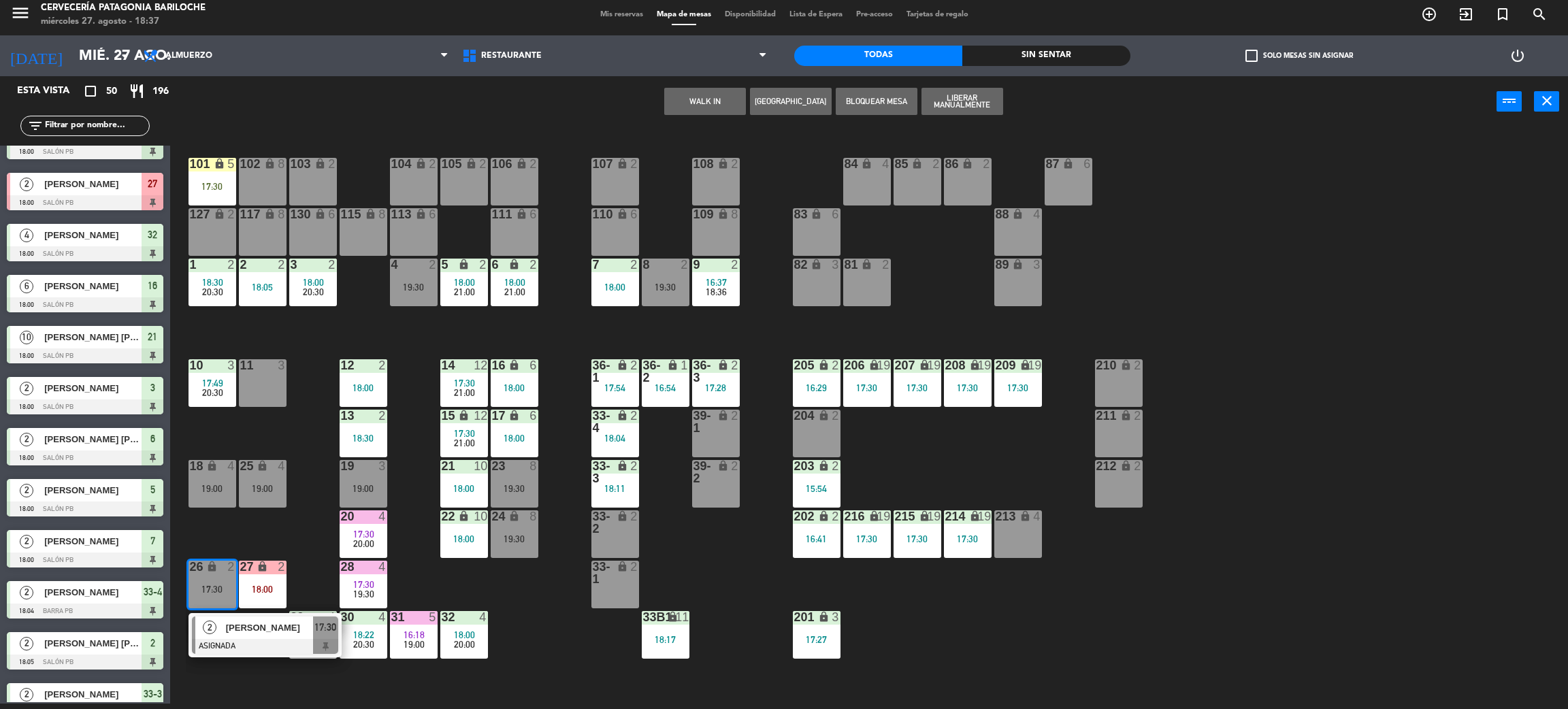
click at [293, 547] on div "101 lock 5 17:30 102 lock 8 104 lock 2 105 lock 2 106 lock 2 103 lock 2 107 loc…" at bounding box center [877, 422] width 1383 height 576
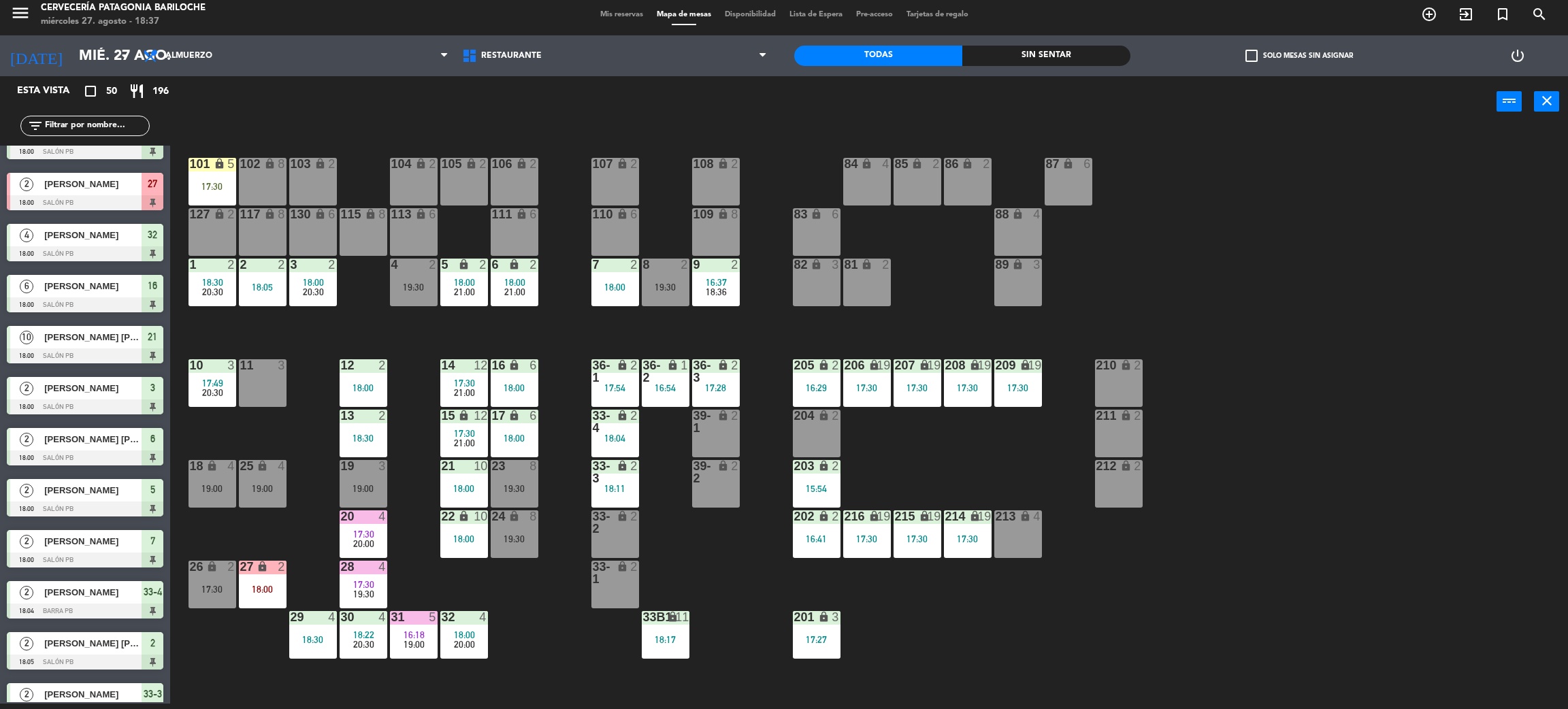
click at [271, 585] on div "18:00" at bounding box center [262, 590] width 48 height 9
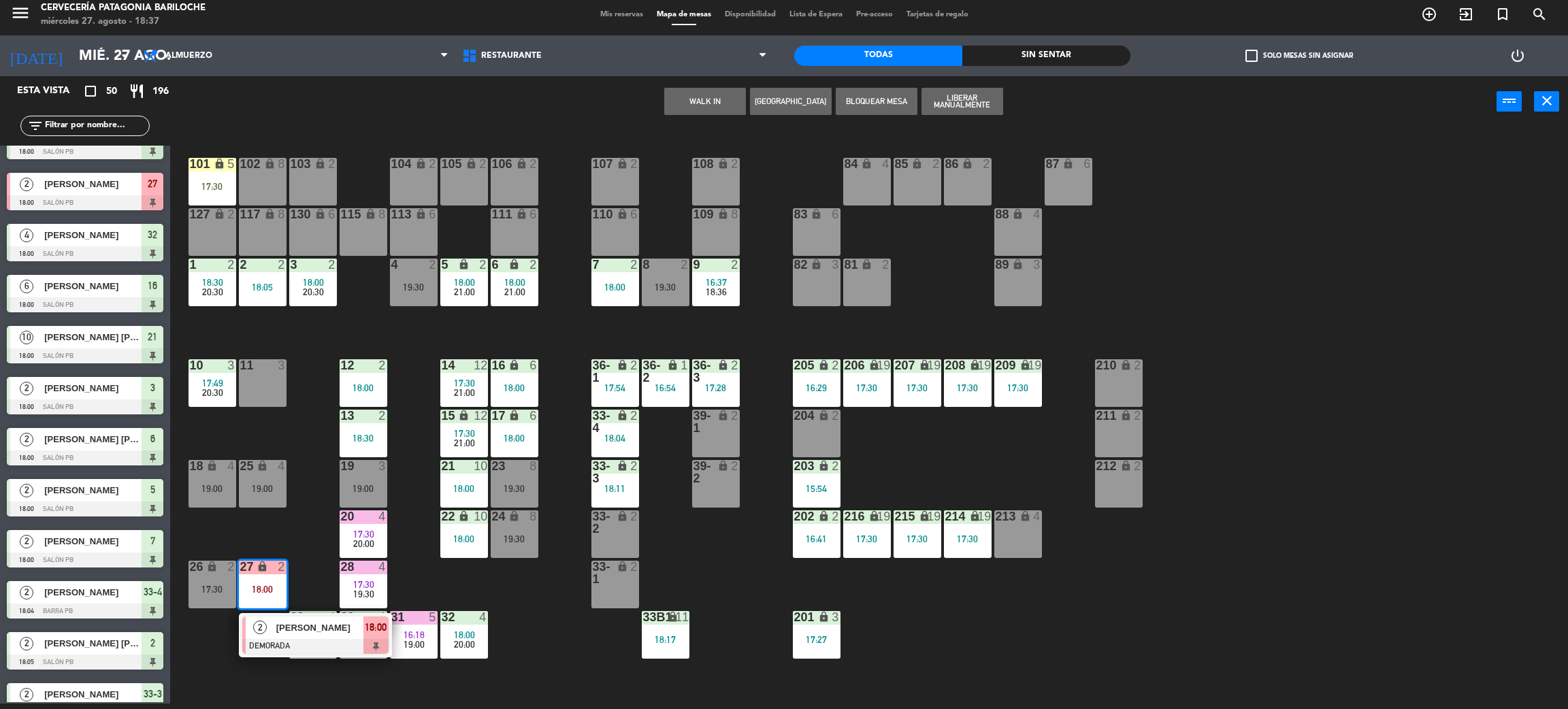
click at [253, 632] on div "2" at bounding box center [260, 627] width 29 height 23
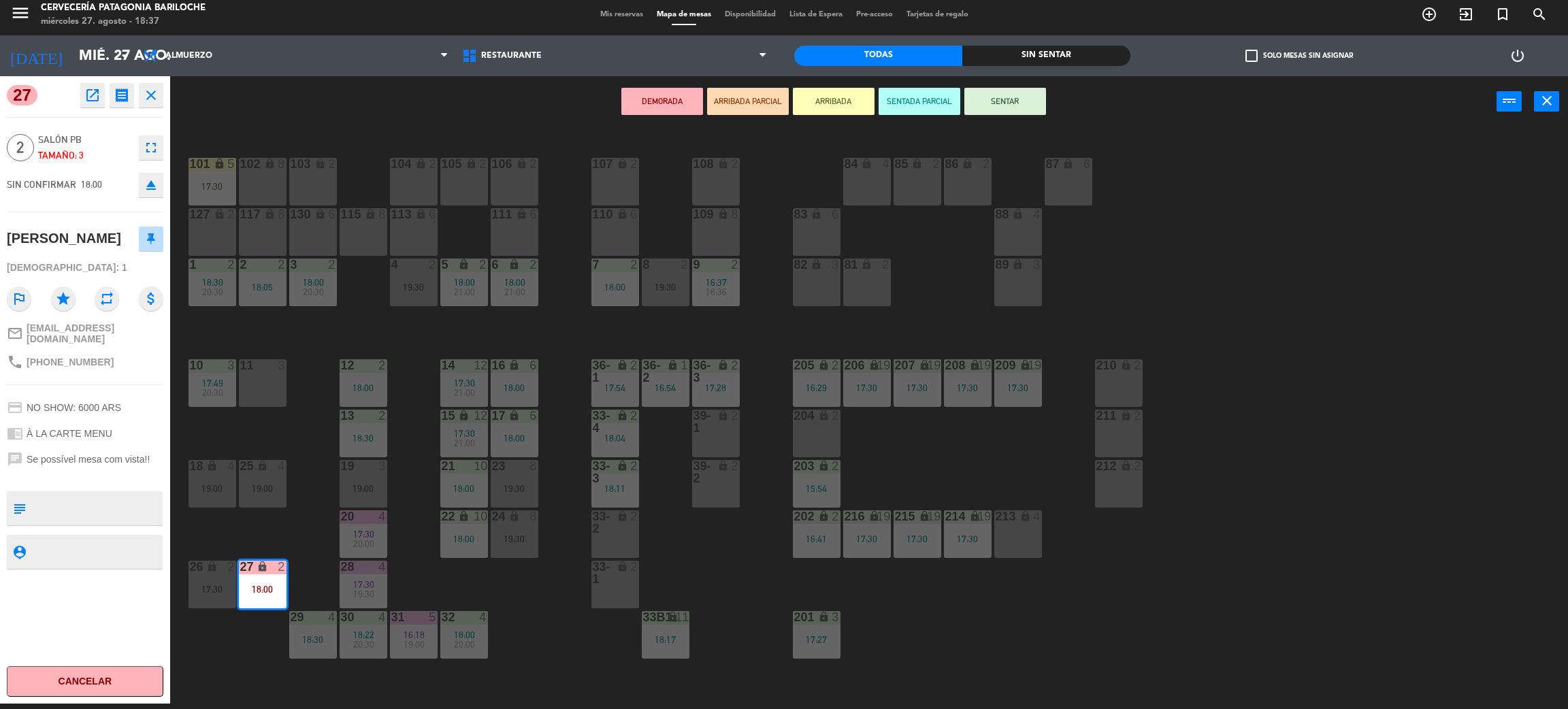
click at [283, 506] on div "25 lock 4 19:00" at bounding box center [262, 484] width 48 height 48
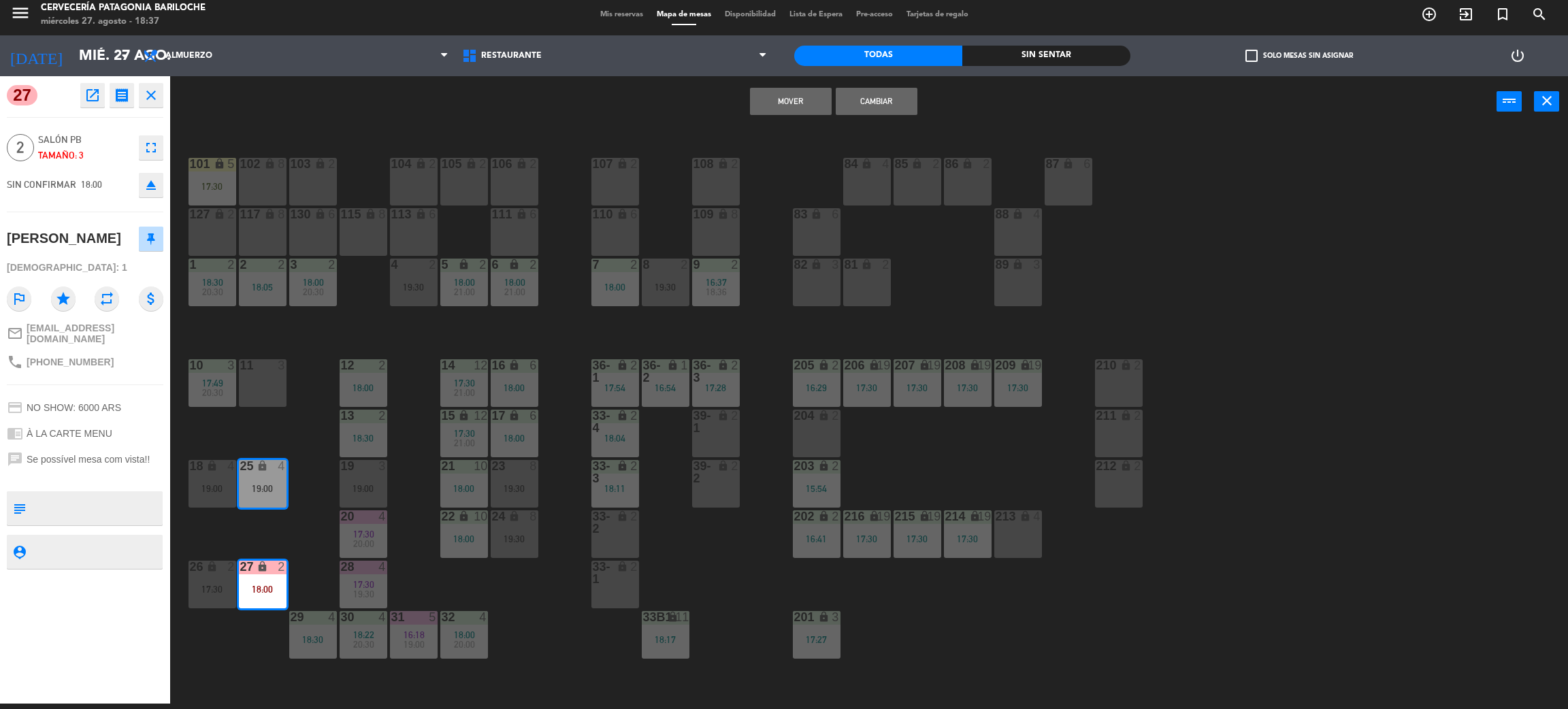
click at [317, 520] on div "101 lock 5 17:30 102 lock 8 104 lock 2 105 lock 2 106 lock 2 103 lock 2 107 loc…" at bounding box center [877, 422] width 1383 height 576
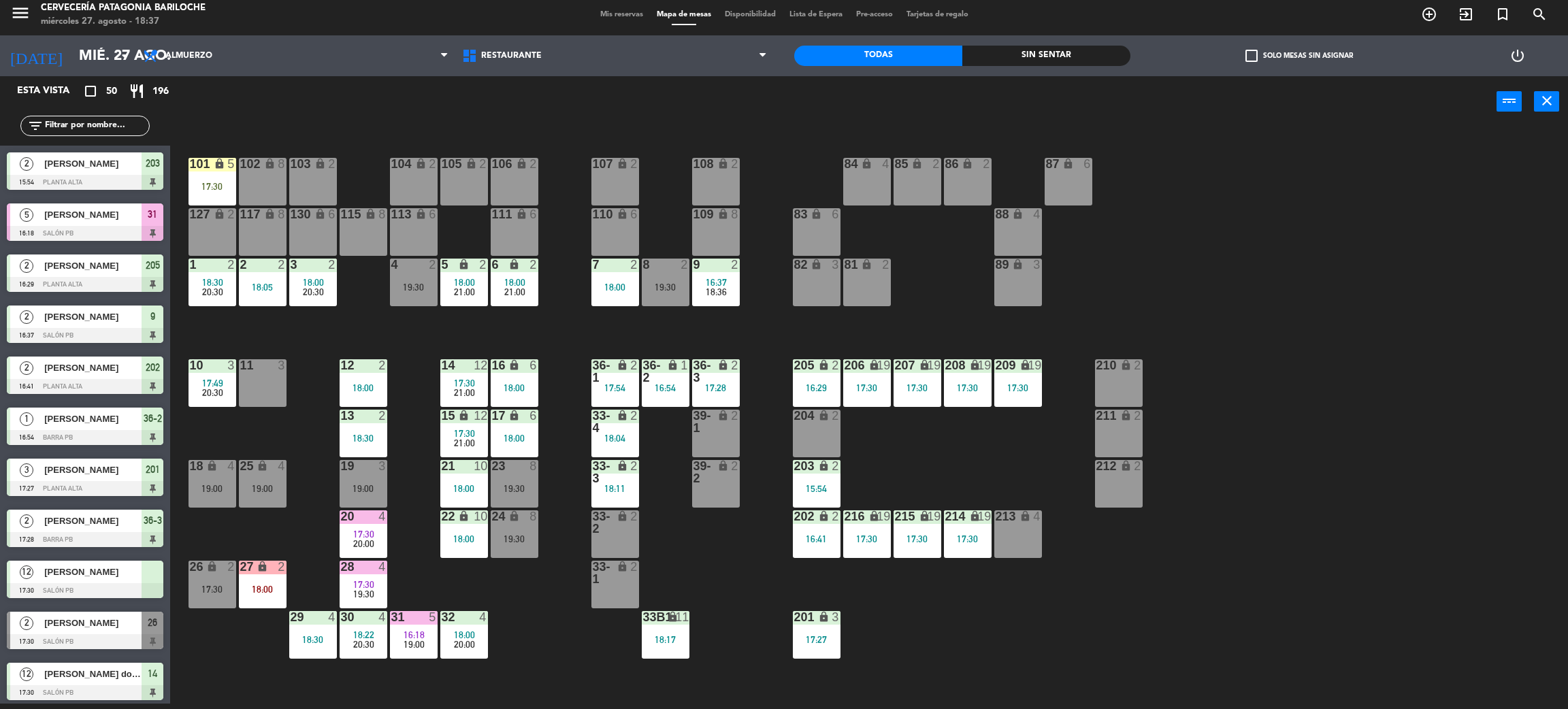
scroll to position [5, 0]
click at [207, 591] on div "17:30" at bounding box center [212, 590] width 48 height 9
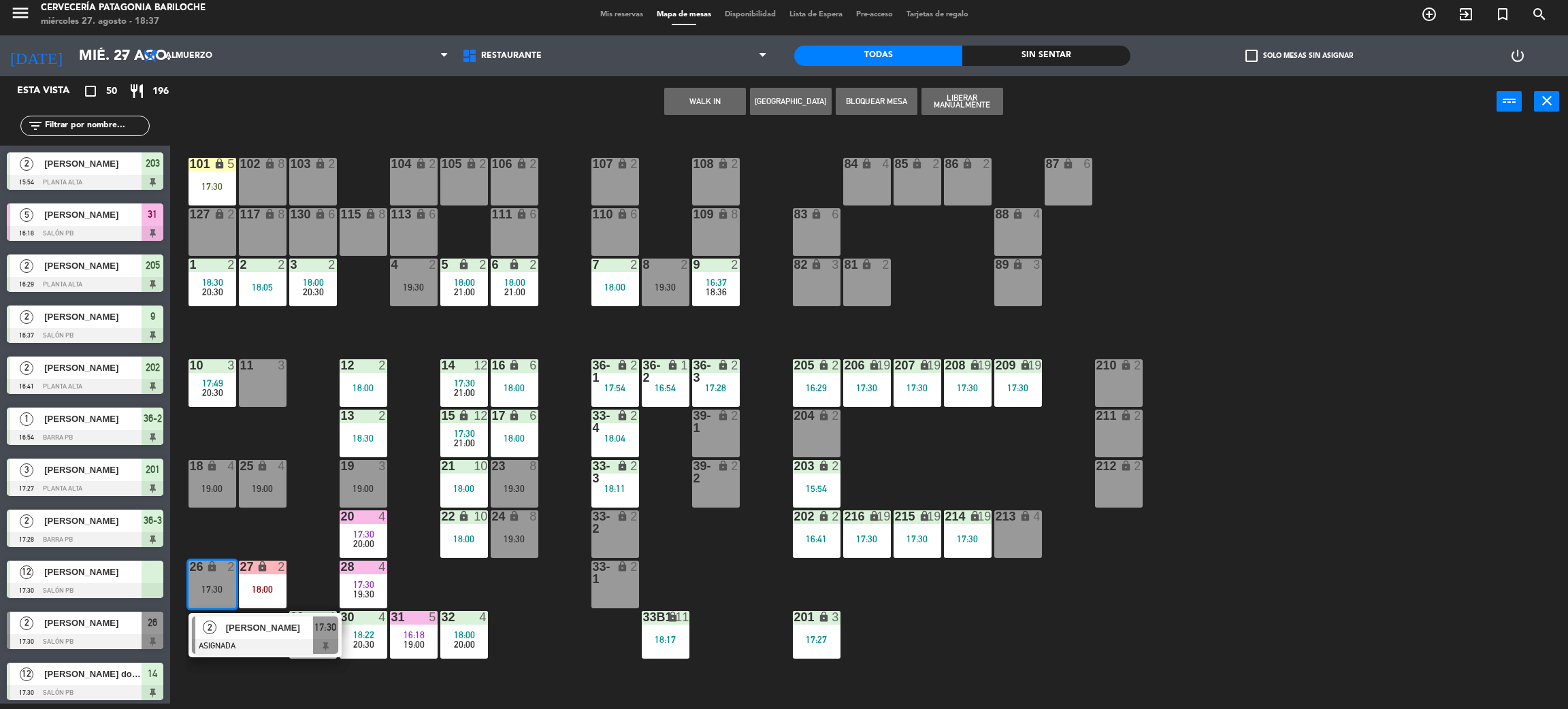
click at [247, 652] on div at bounding box center [265, 646] width 146 height 15
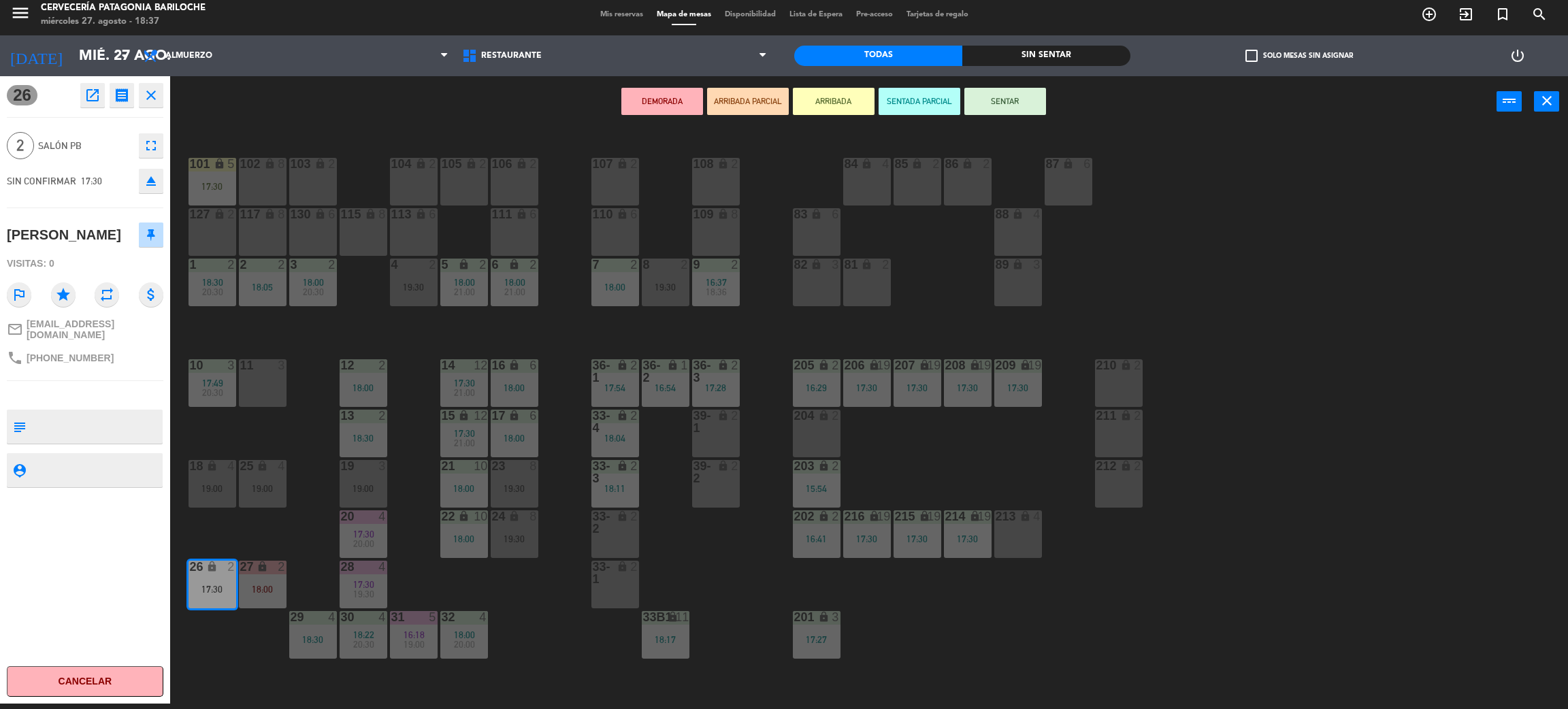
click at [248, 387] on div "11 3" at bounding box center [262, 383] width 48 height 48
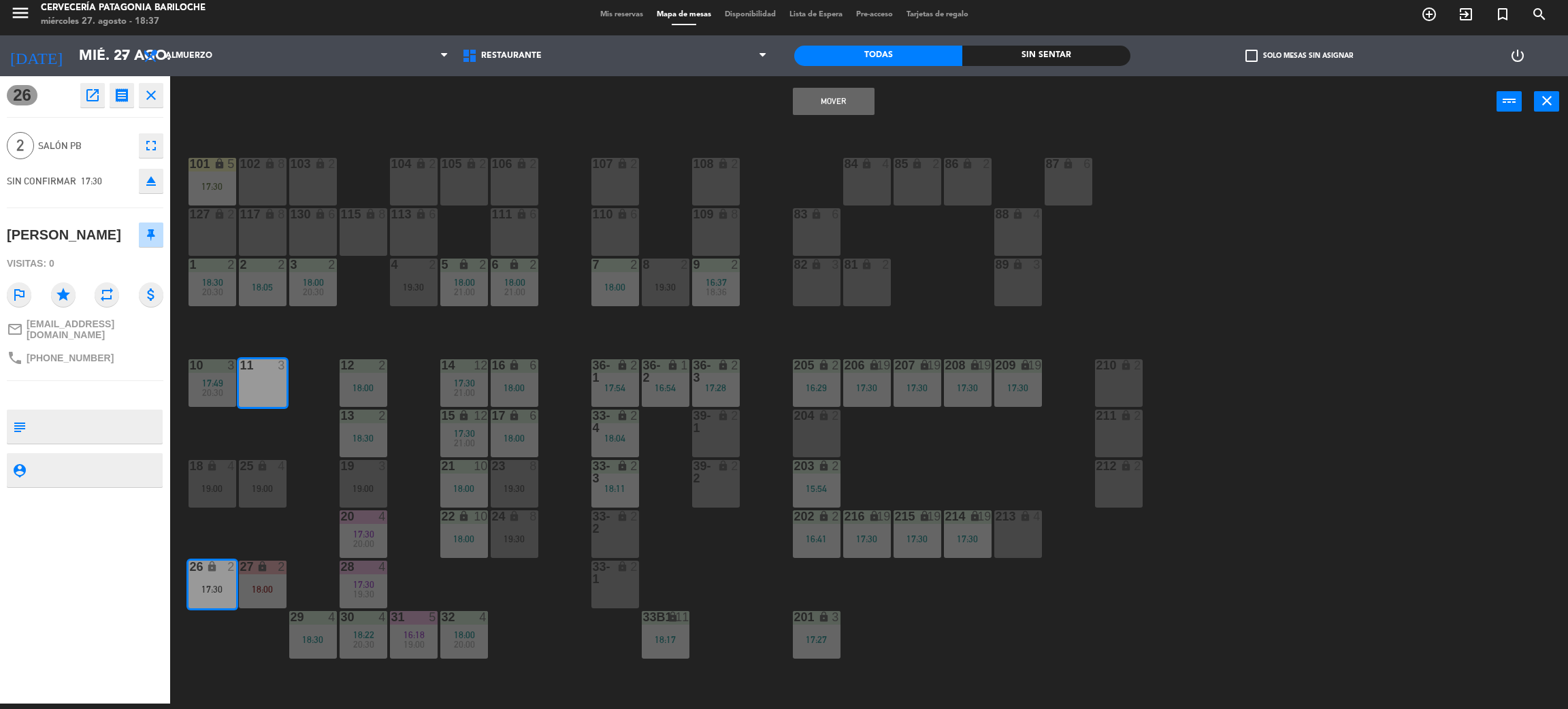
click at [683, 319] on div "101 lock 5 17:30 102 lock 8 104 lock 2 105 lock 2 106 lock 2 103 lock 2 107 loc…" at bounding box center [877, 422] width 1383 height 576
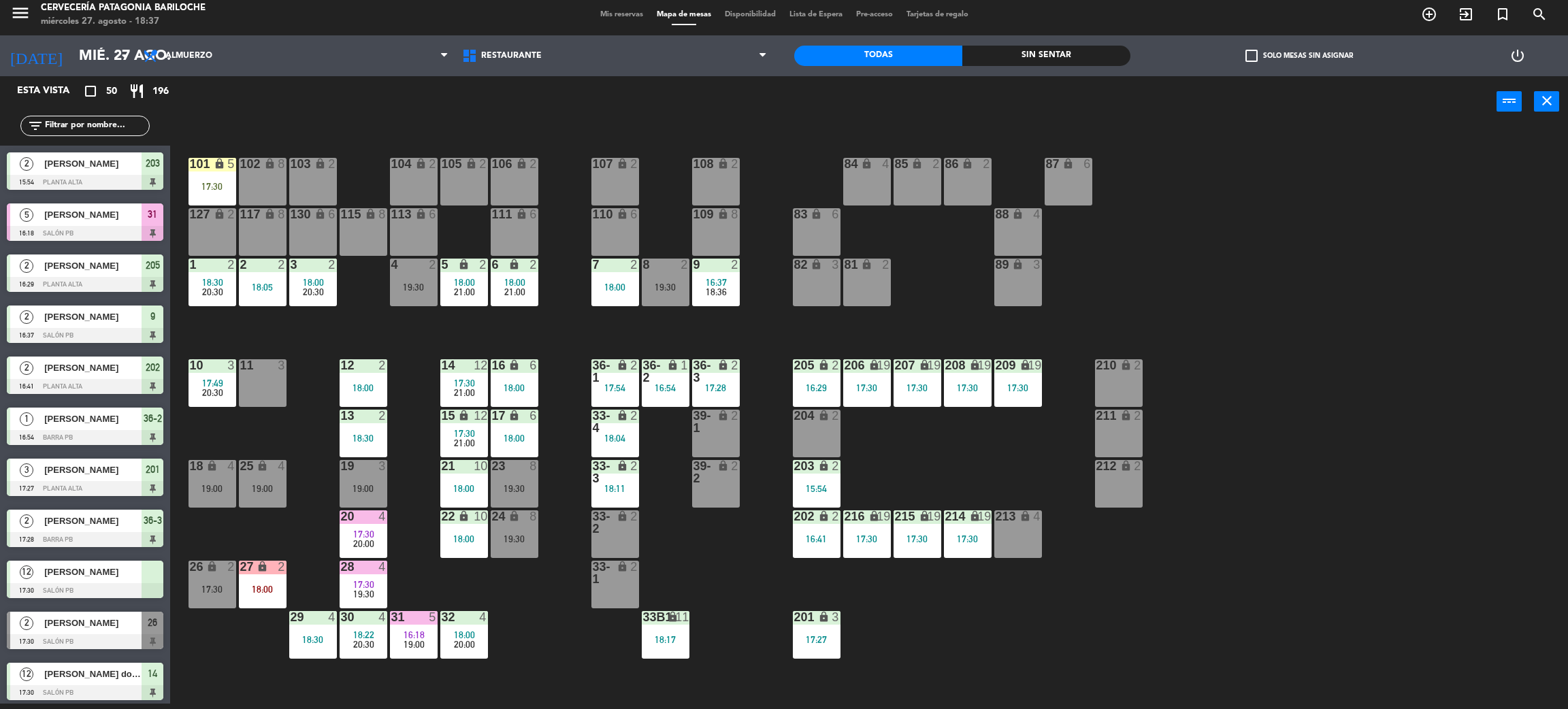
click at [707, 294] on div "101 lock 5 17:30 102 lock 8 104 lock 2 105 lock 2 106 lock 2 103 lock 2 107 loc…" at bounding box center [877, 422] width 1383 height 576
click at [281, 599] on div "27 lock 2 18:00" at bounding box center [262, 584] width 48 height 48
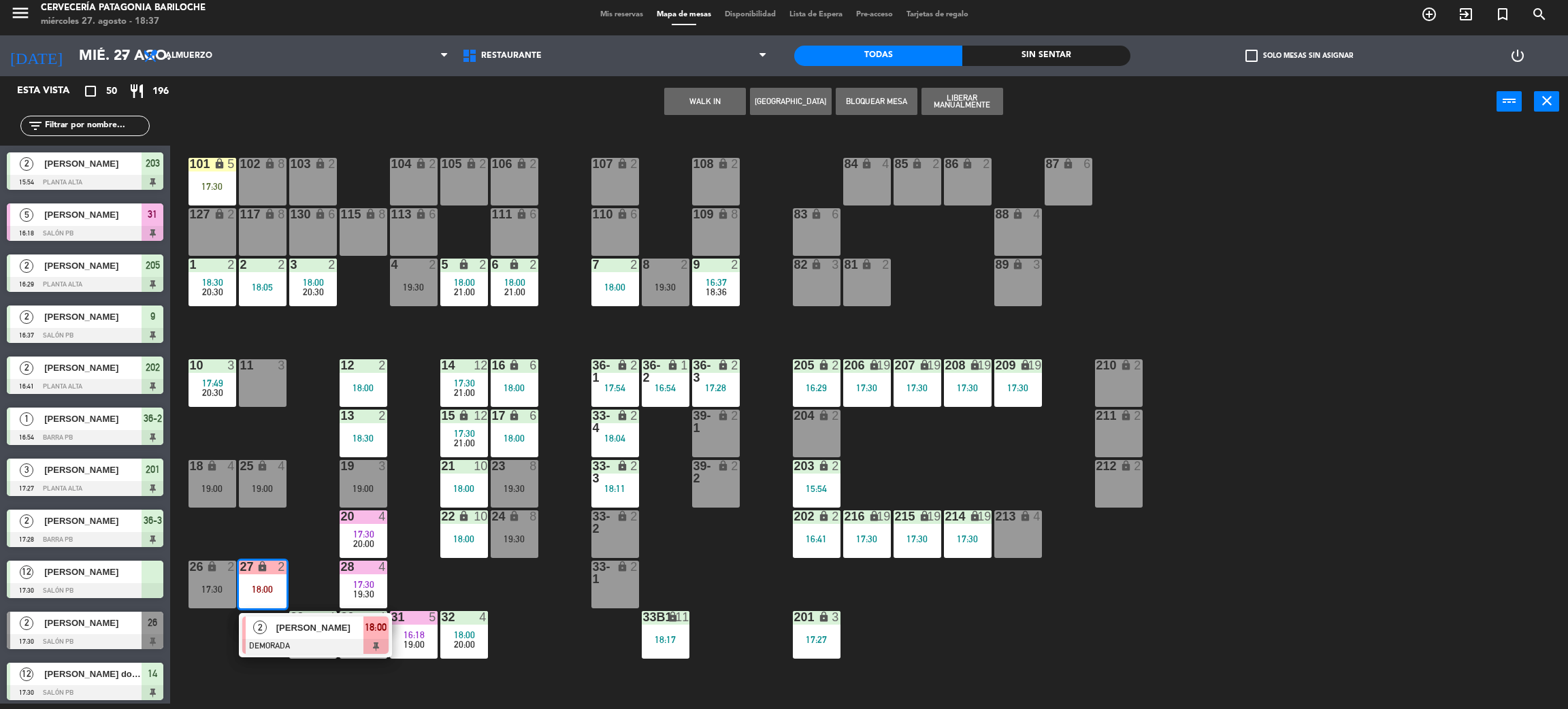
click at [368, 655] on div "2 [PERSON_NAME] DEMORADA 18:00" at bounding box center [315, 635] width 153 height 44
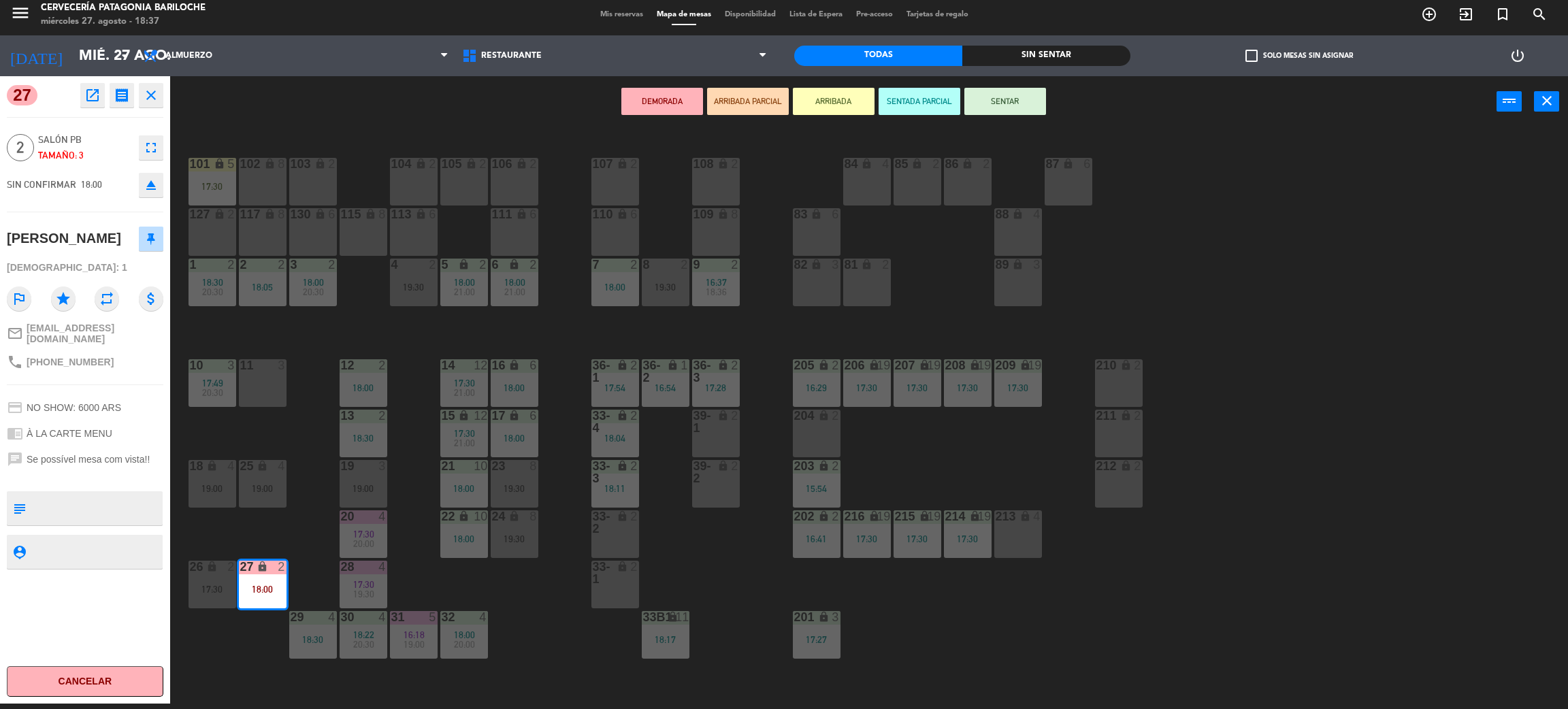
click at [258, 193] on div "102 lock 8" at bounding box center [262, 181] width 48 height 48
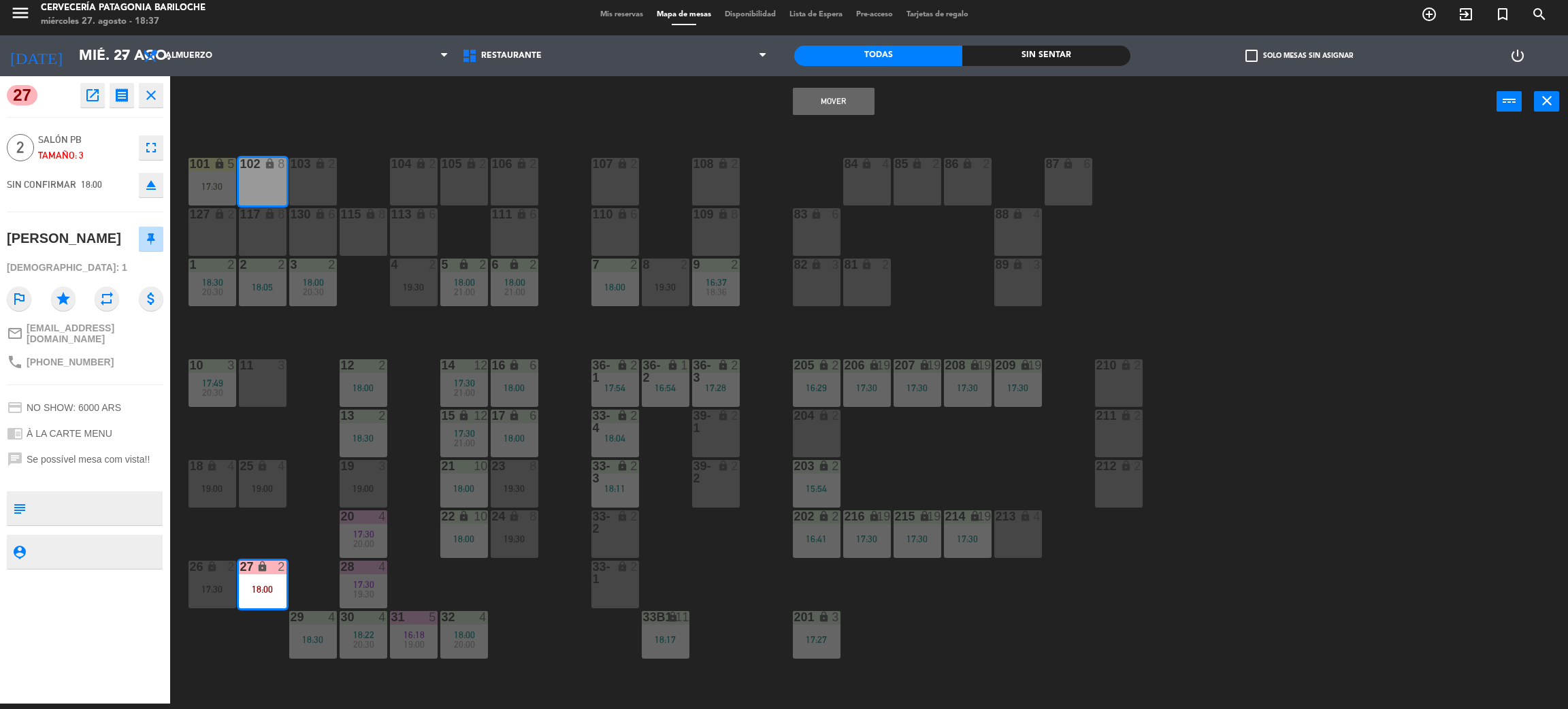
click at [872, 106] on button "Mover" at bounding box center [834, 101] width 82 height 27
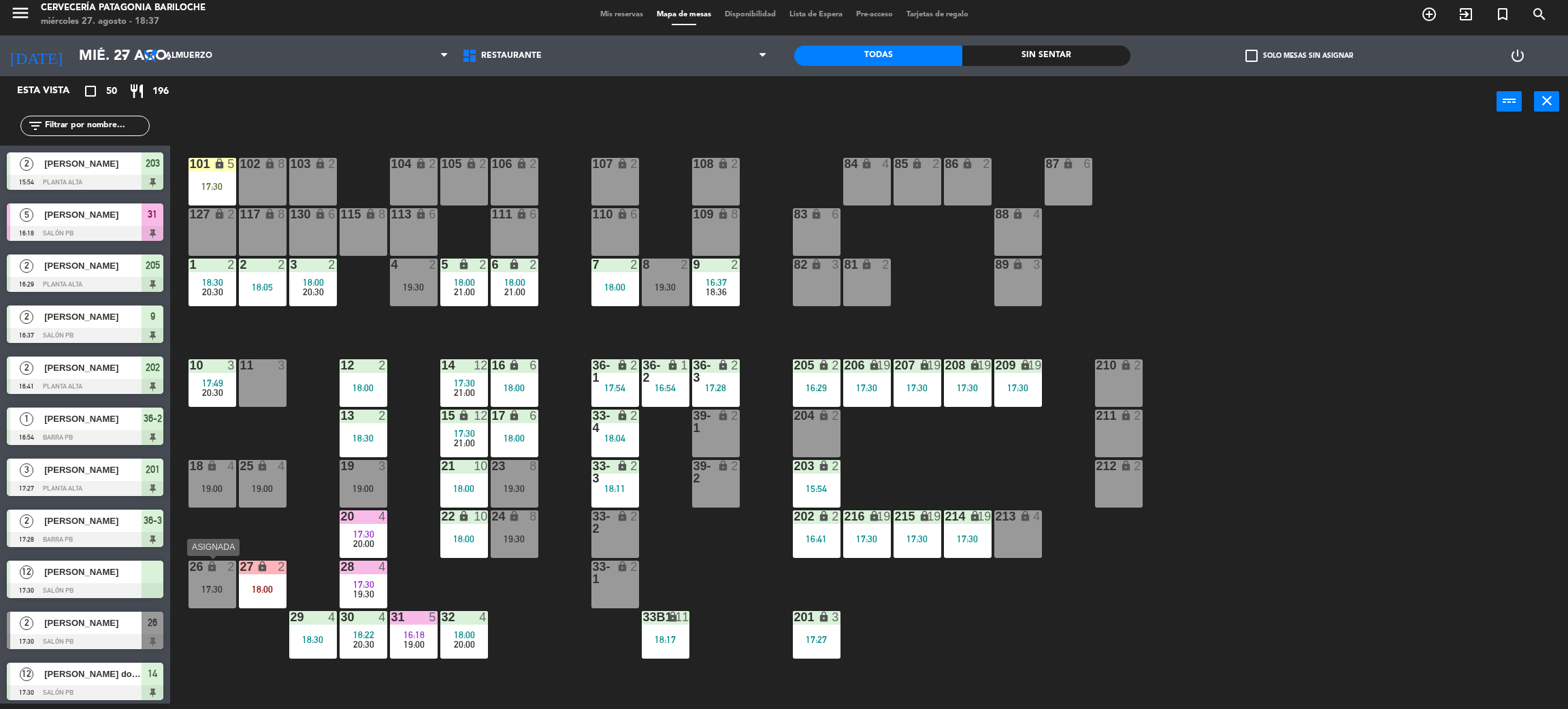
click at [228, 579] on div "26 lock 2 17:30" at bounding box center [212, 584] width 48 height 48
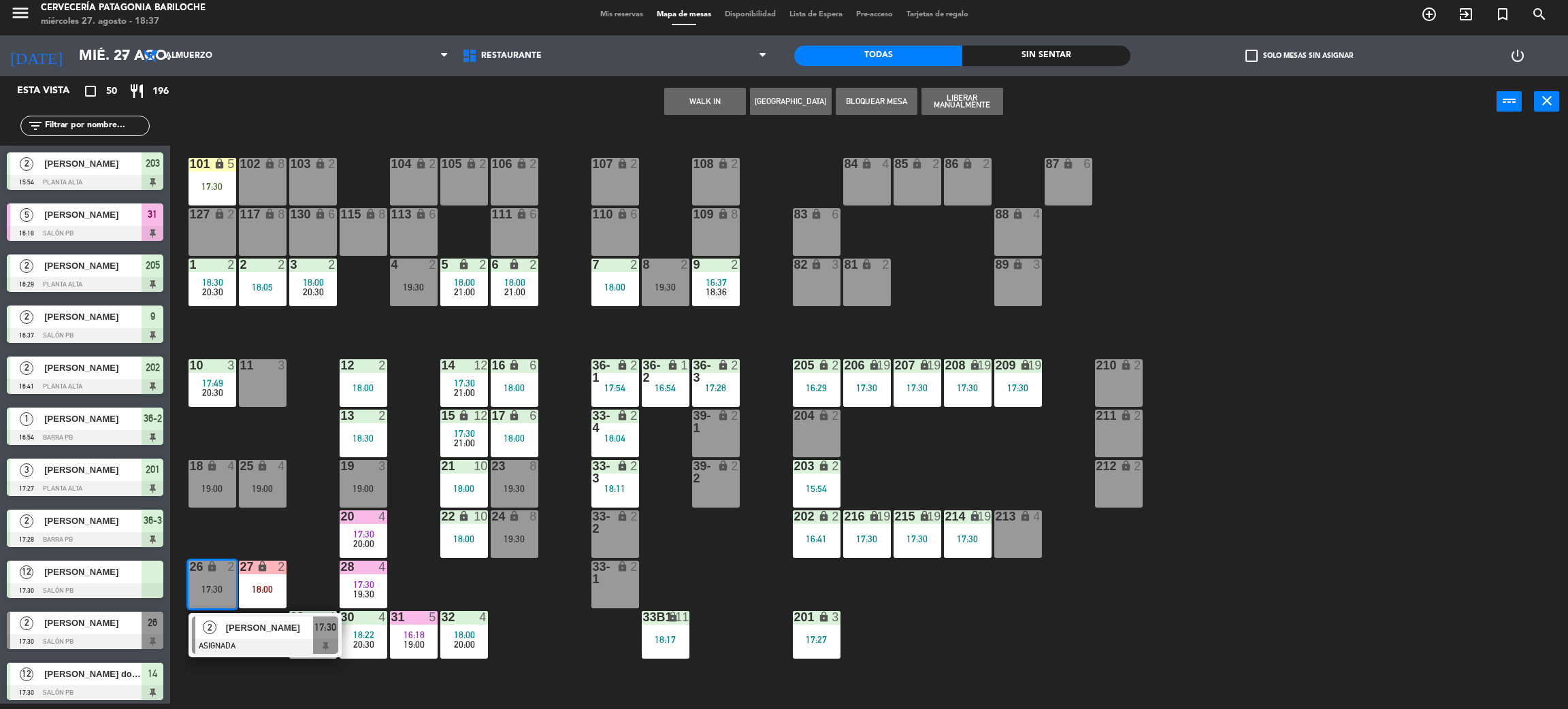
click at [239, 629] on div "2 [PERSON_NAME] ASIGNADA 17:30" at bounding box center [265, 635] width 174 height 44
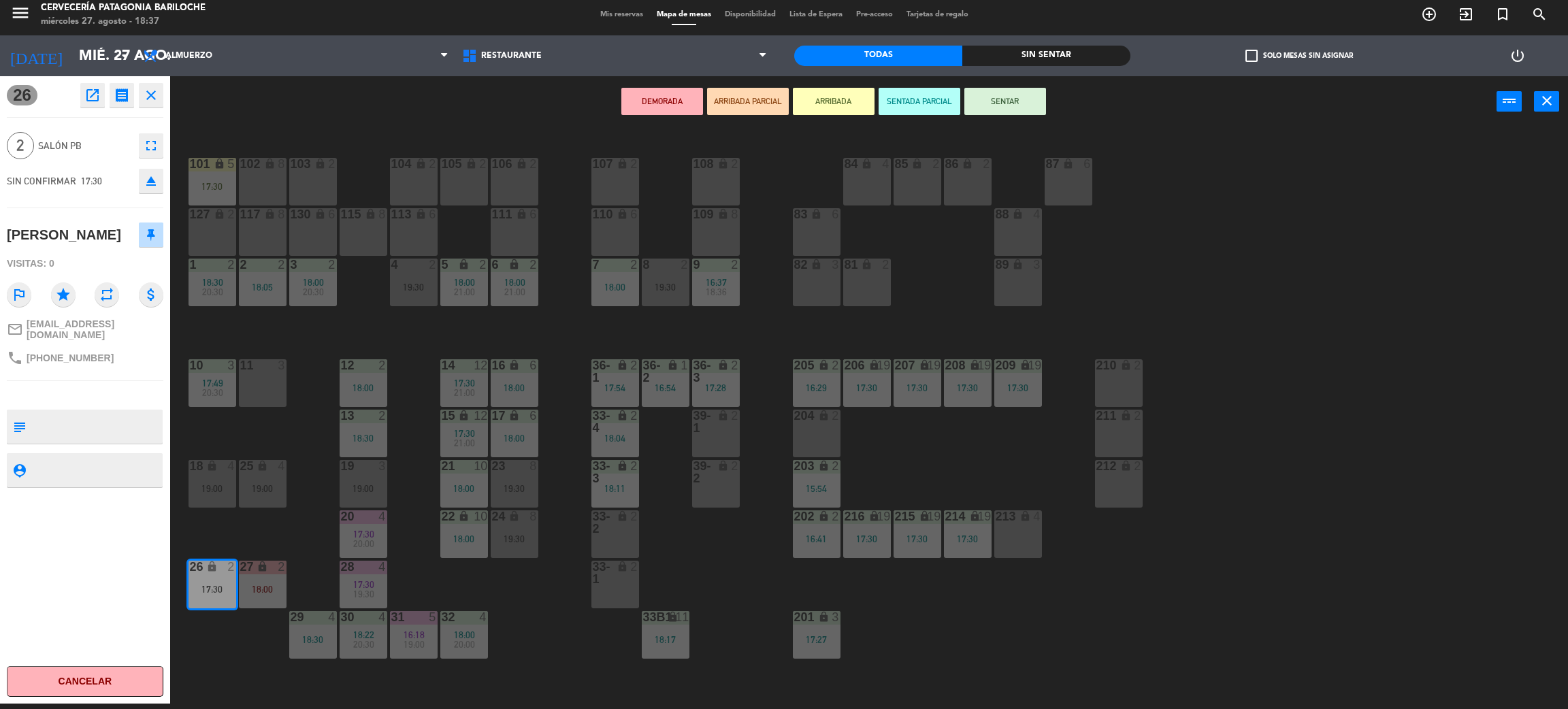
click at [302, 173] on div "103 lock 2" at bounding box center [313, 181] width 48 height 48
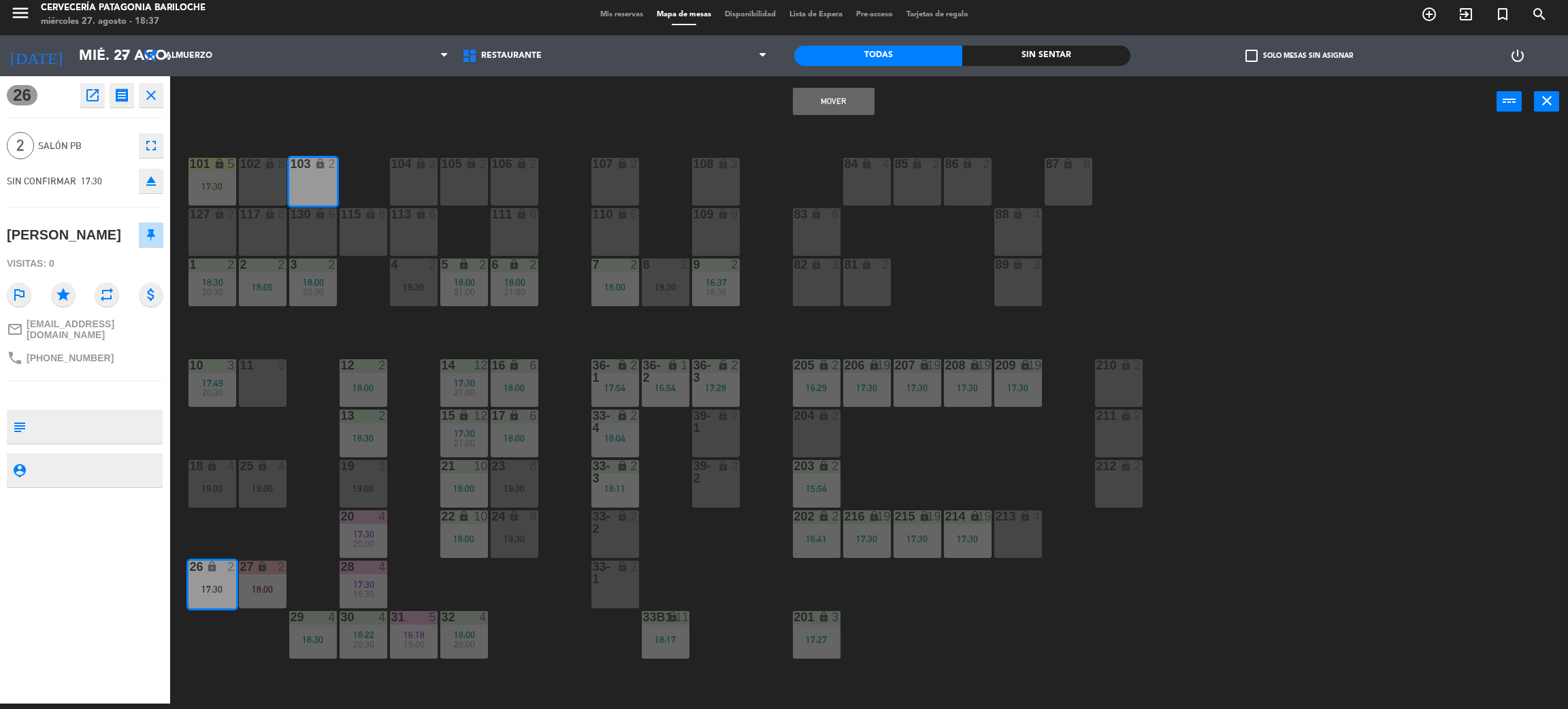
click at [831, 104] on button "Mover" at bounding box center [834, 101] width 82 height 27
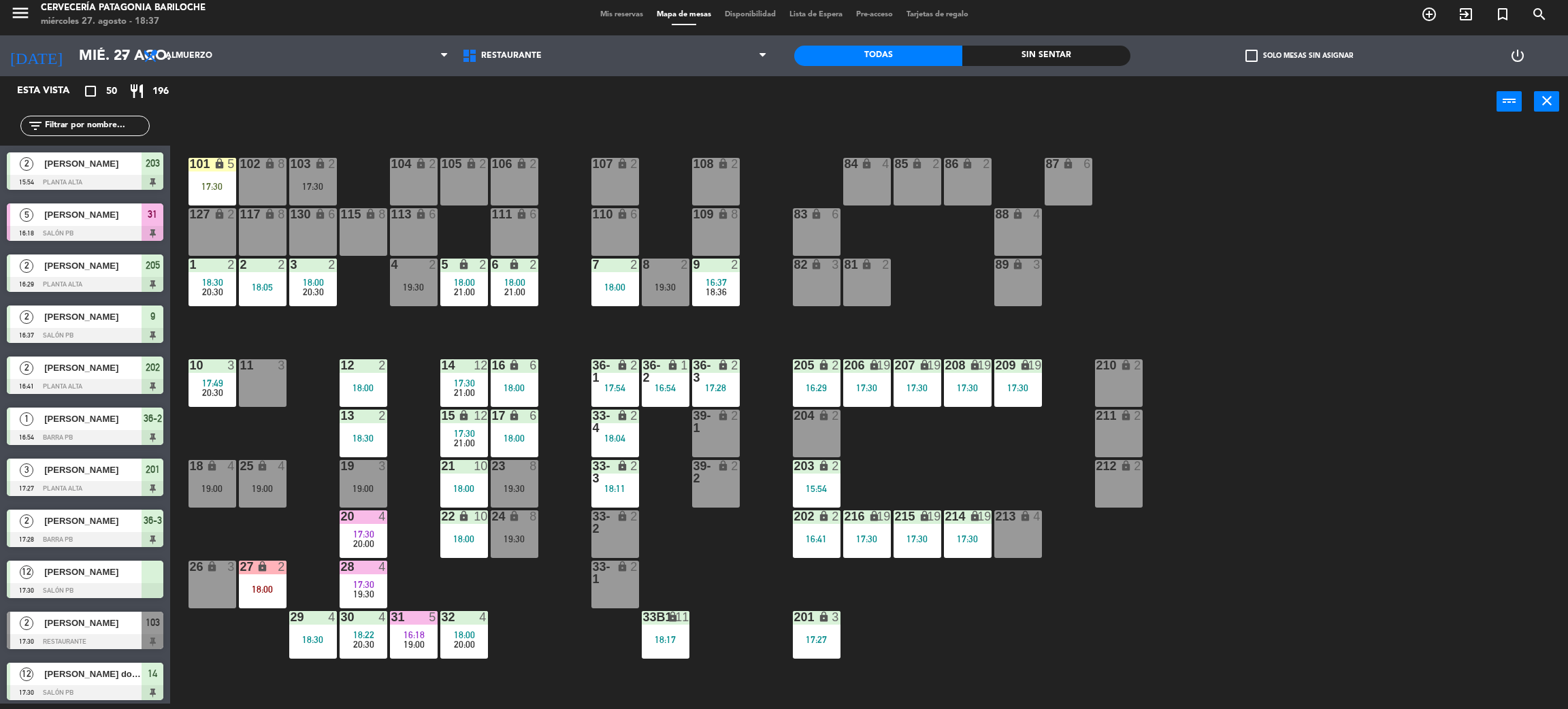
click at [657, 271] on div "8 2" at bounding box center [665, 265] width 48 height 13
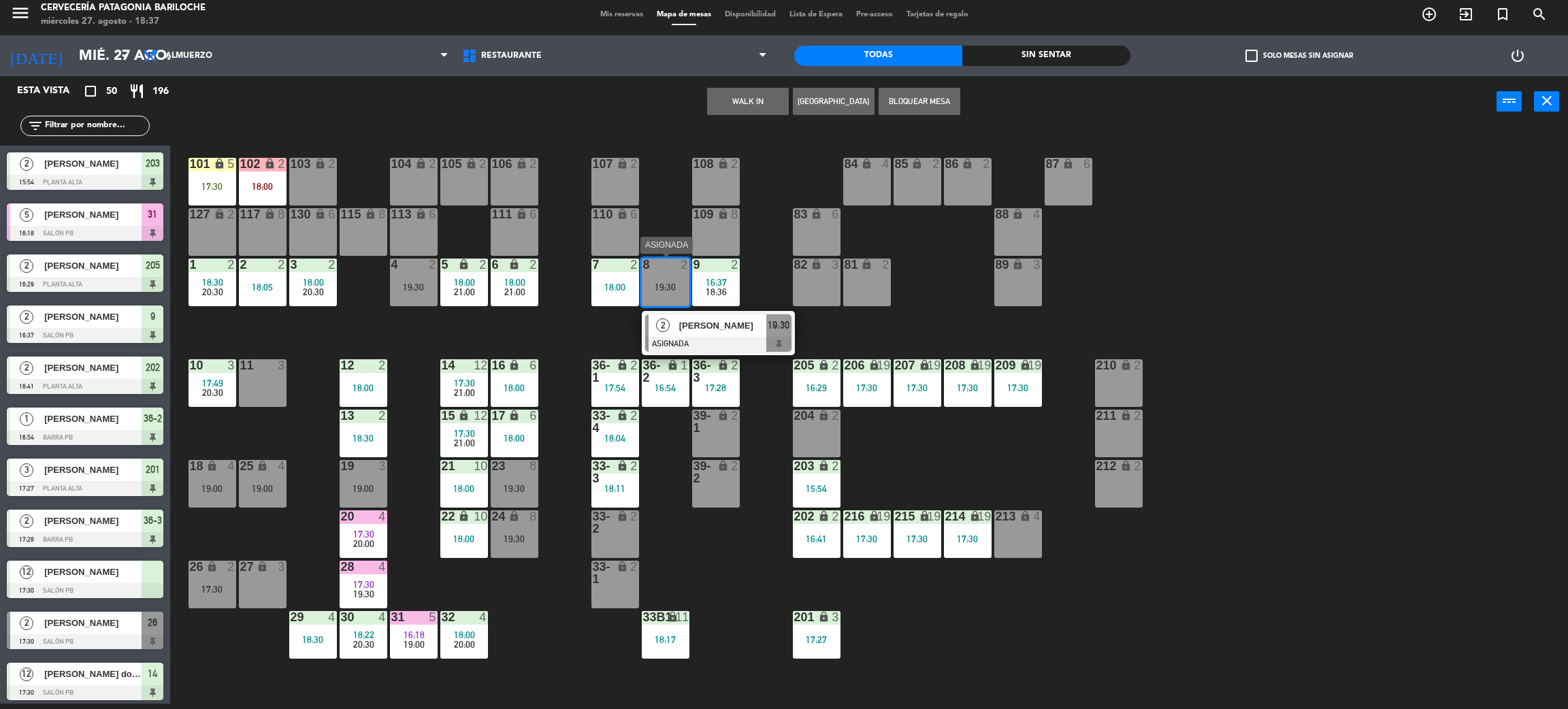
click at [662, 341] on div at bounding box center [718, 344] width 146 height 15
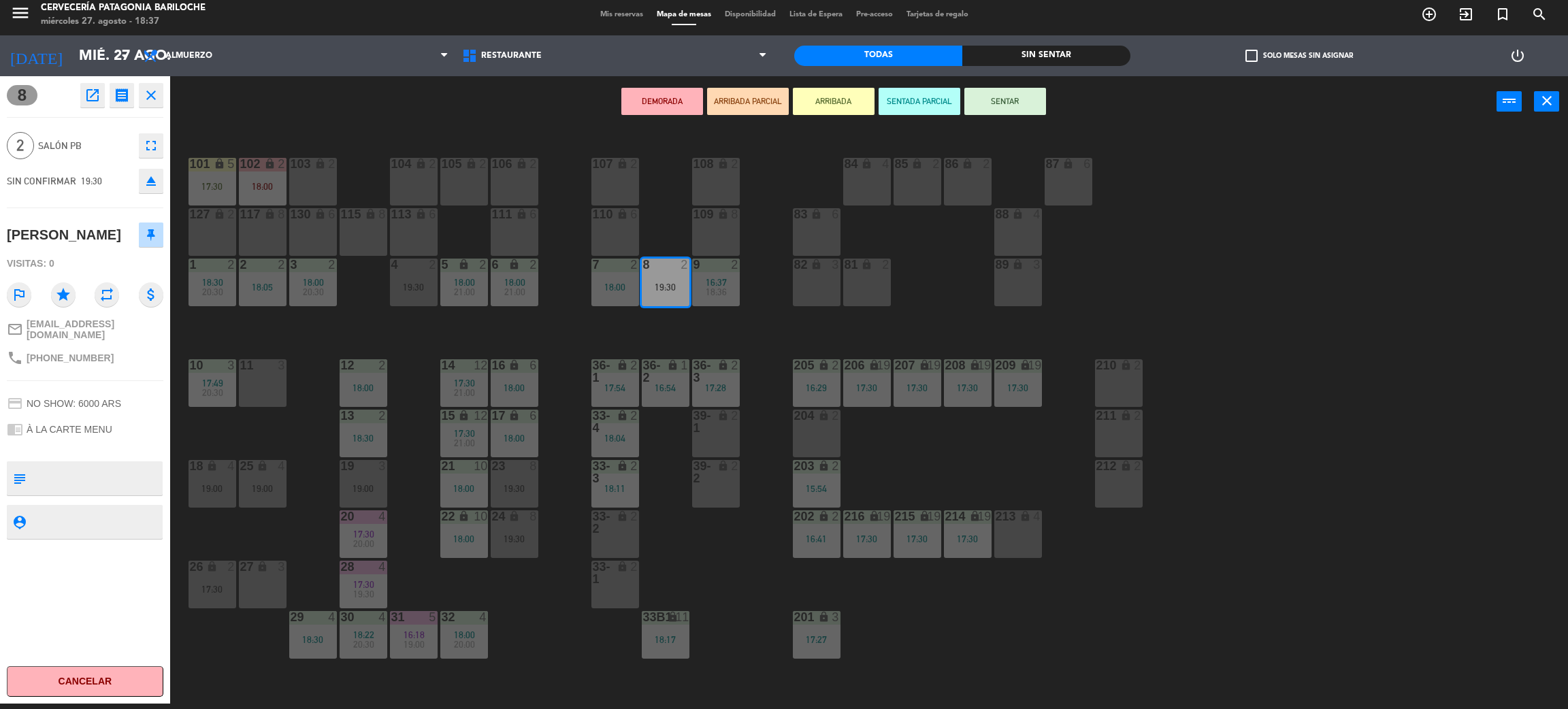
click at [259, 390] on div "11 3" at bounding box center [262, 383] width 48 height 48
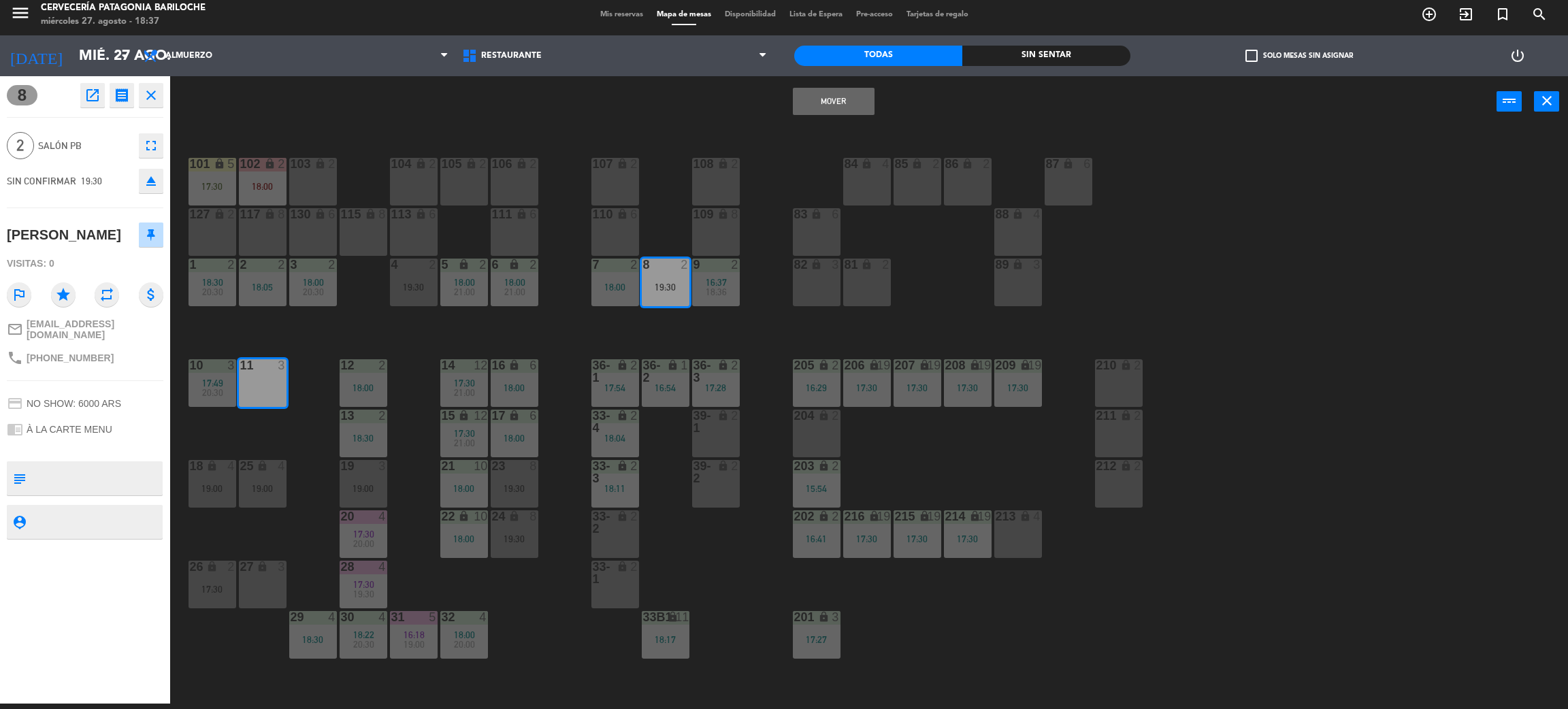
click at [800, 98] on button "Mover" at bounding box center [834, 101] width 82 height 27
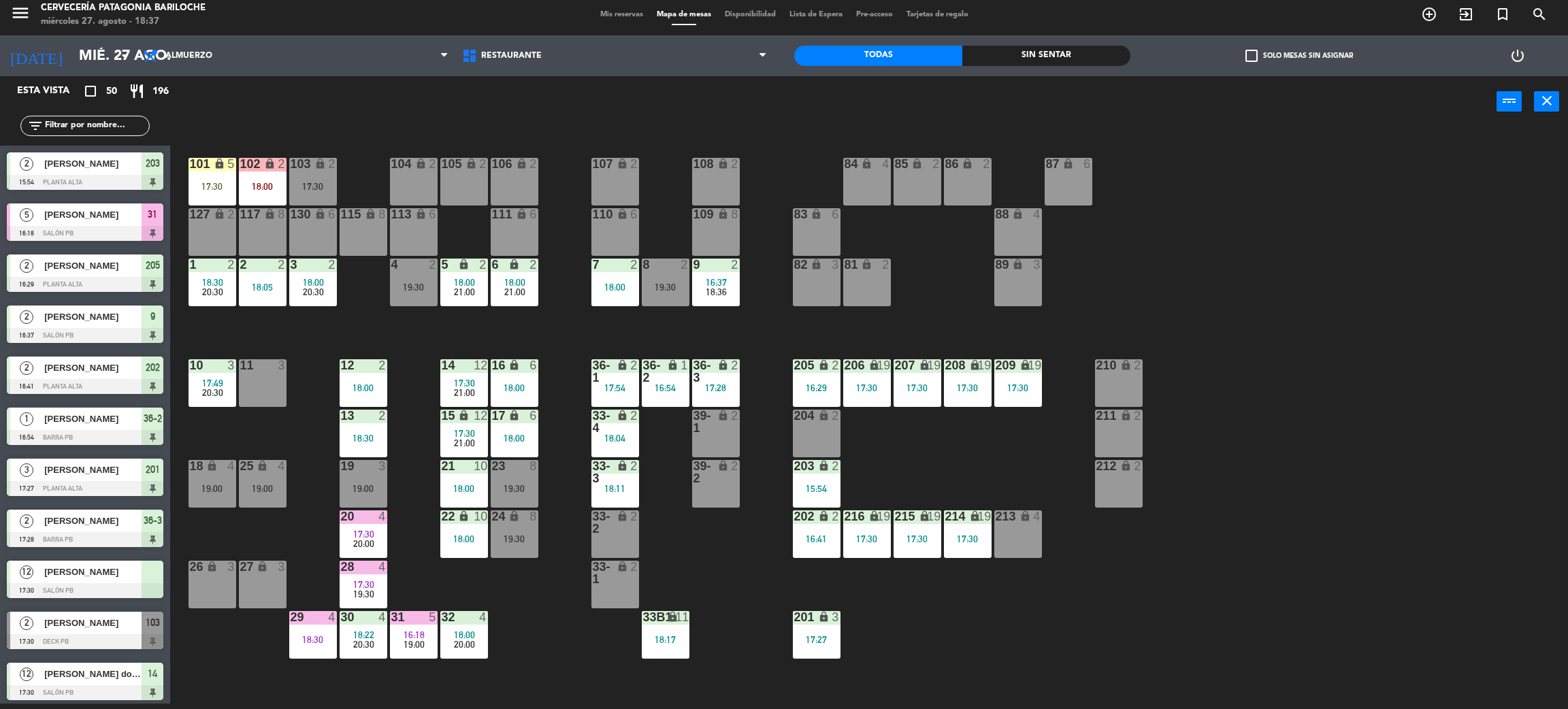
scroll to position [235, 0]
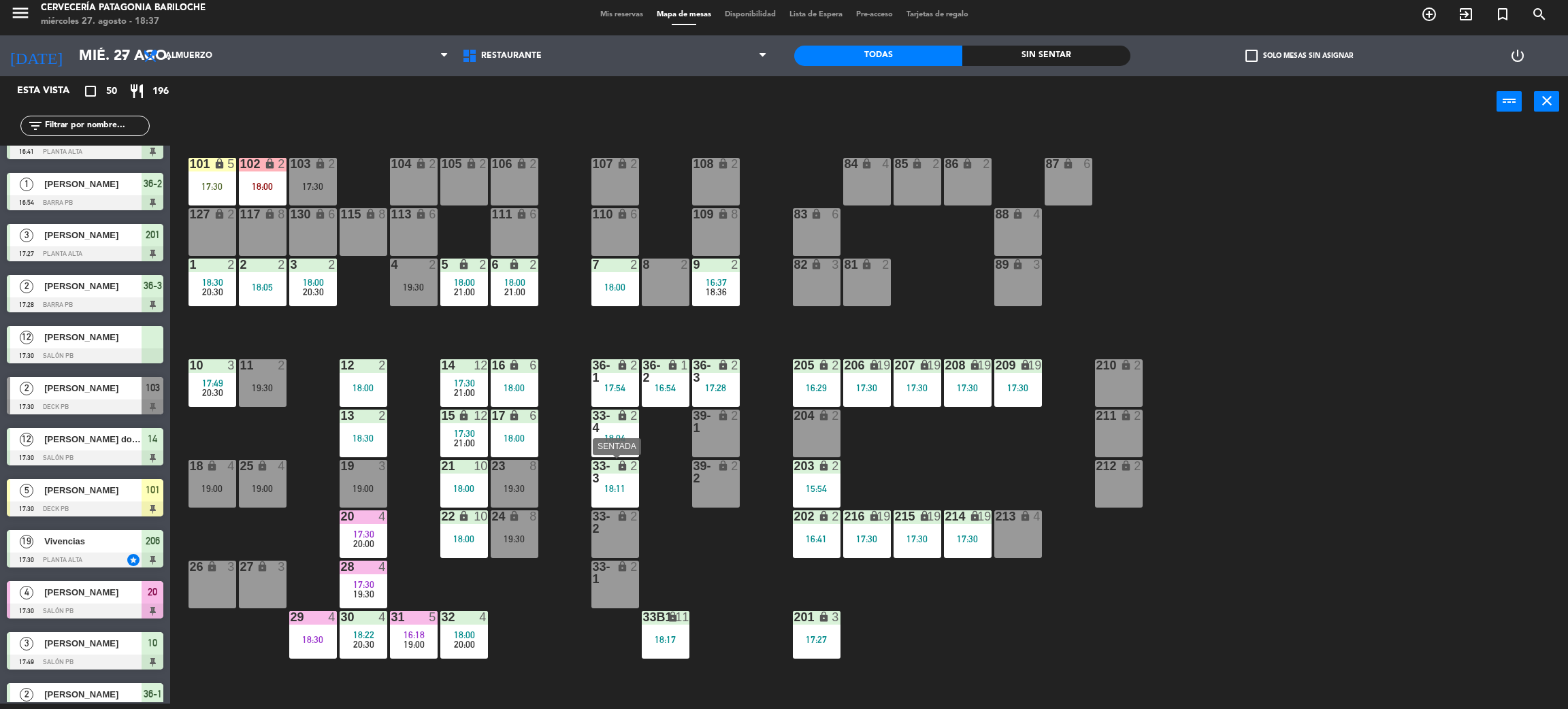
click at [626, 493] on div "33-3 lock 2 18:11" at bounding box center [615, 484] width 48 height 48
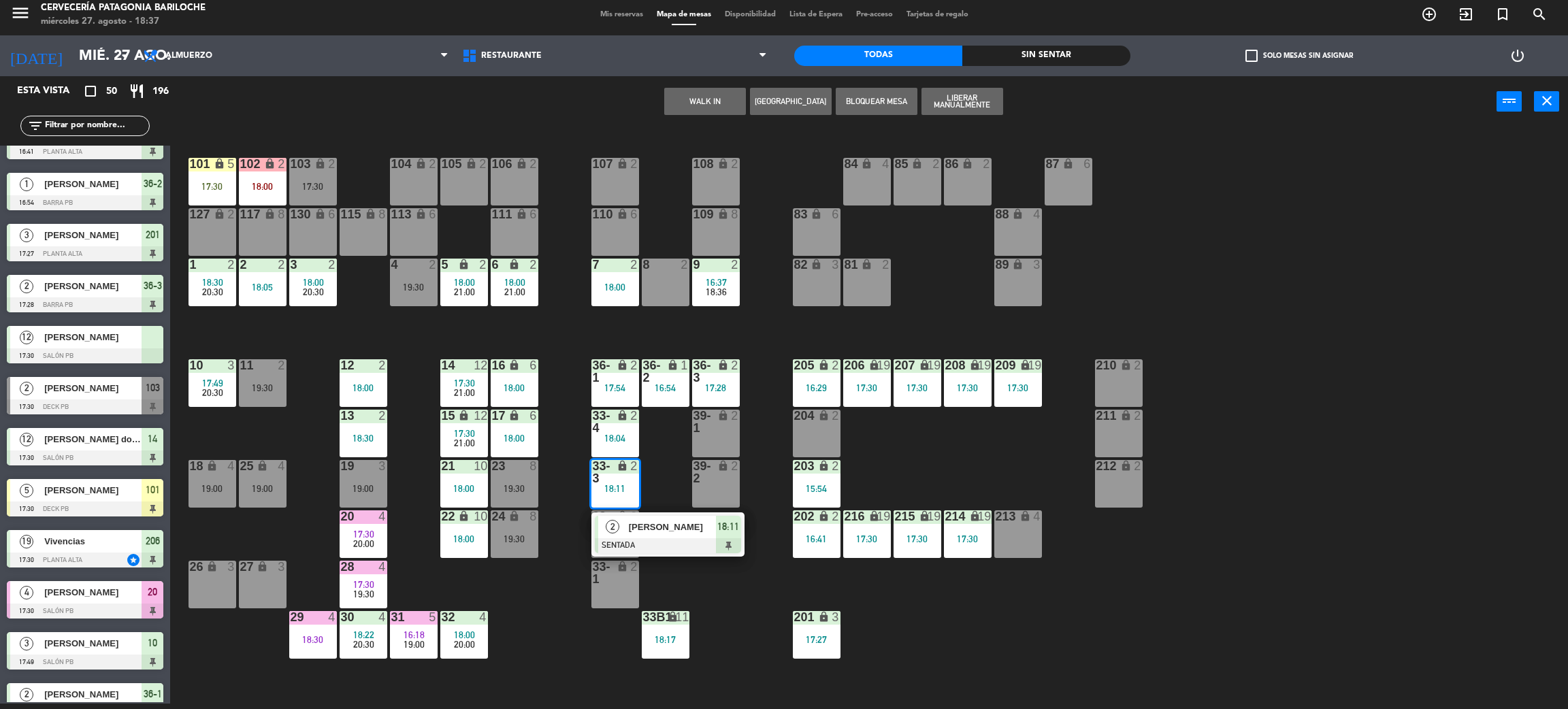
click at [647, 526] on span "[PERSON_NAME]" at bounding box center [672, 527] width 87 height 14
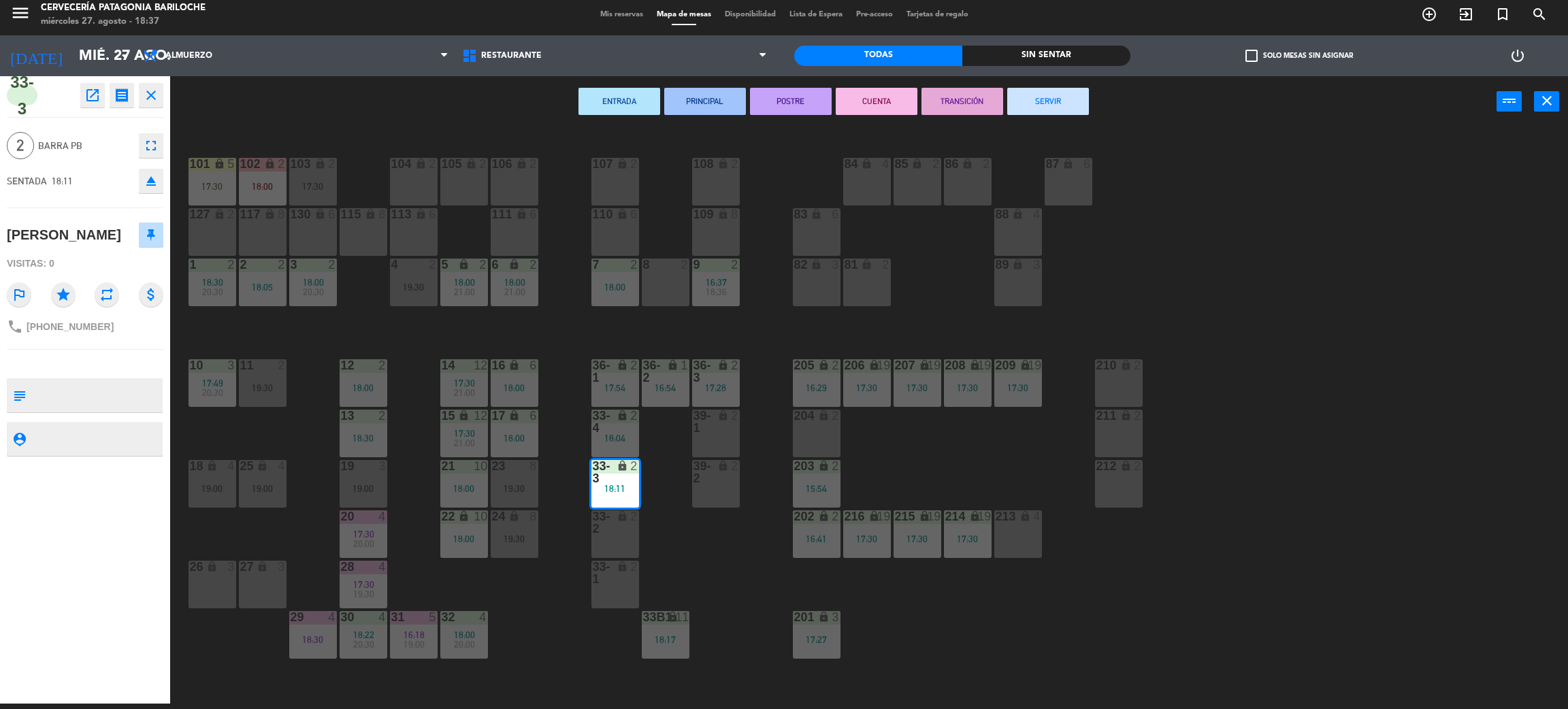
click at [678, 295] on div "8 2" at bounding box center [665, 282] width 48 height 48
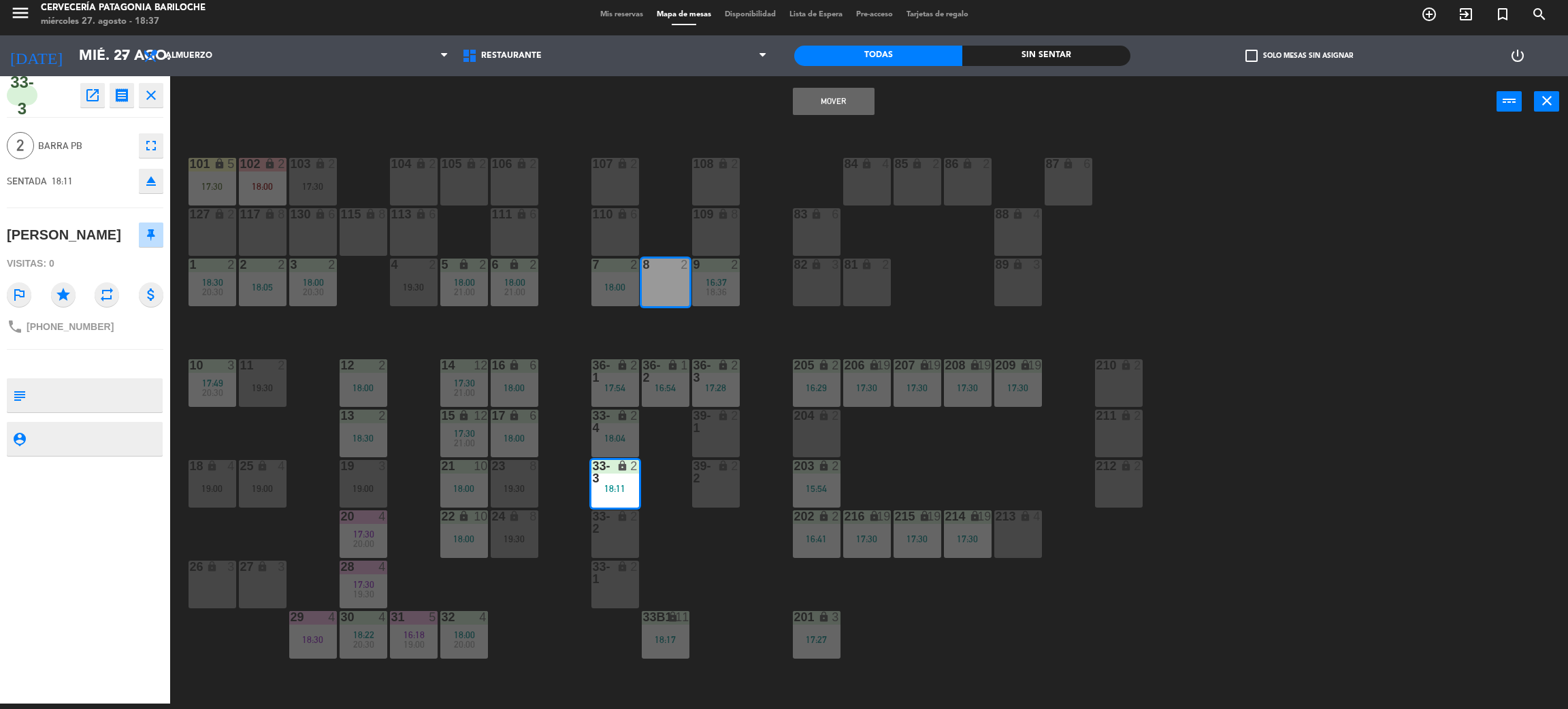
click at [850, 100] on button "Mover" at bounding box center [834, 101] width 82 height 27
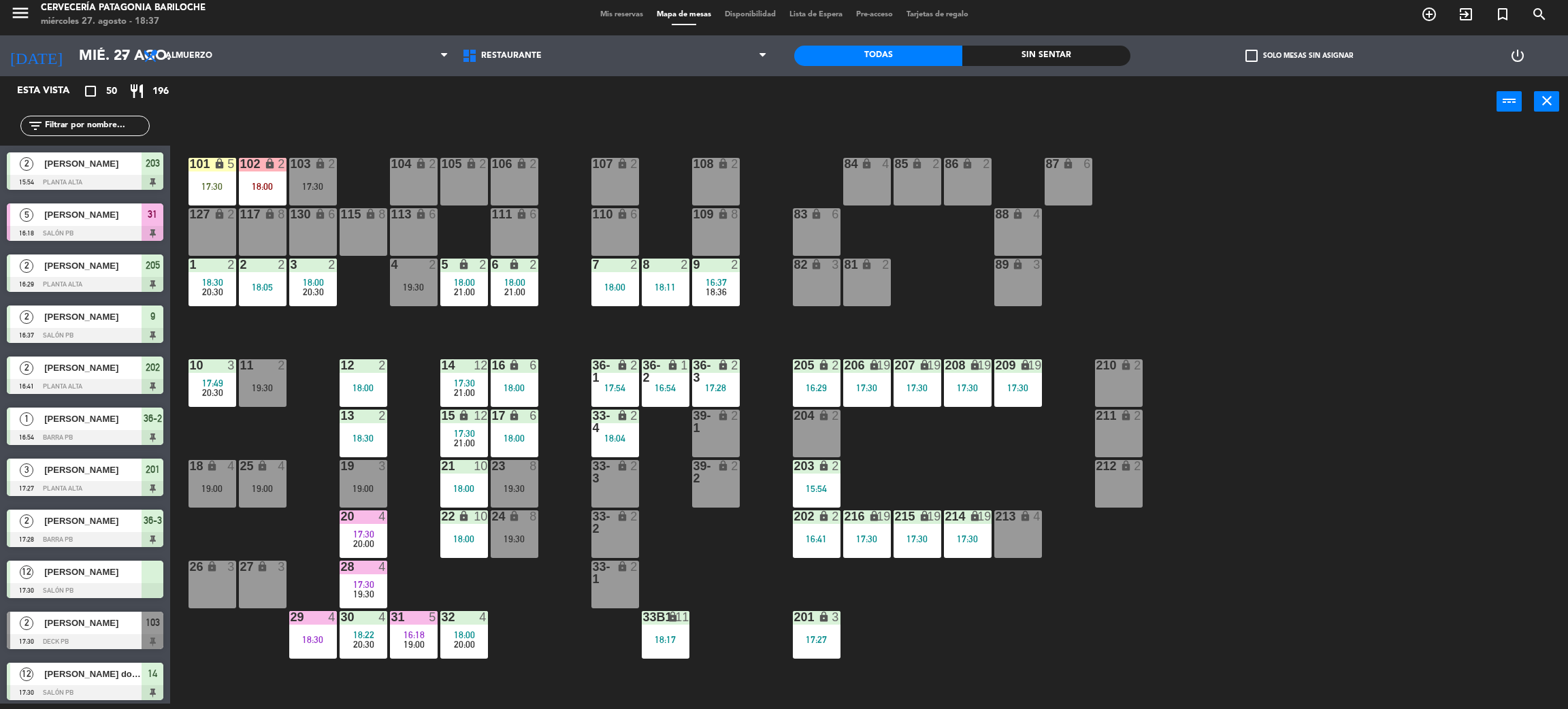
scroll to position [5, 0]
click at [207, 572] on div "lock" at bounding box center [212, 567] width 23 height 13
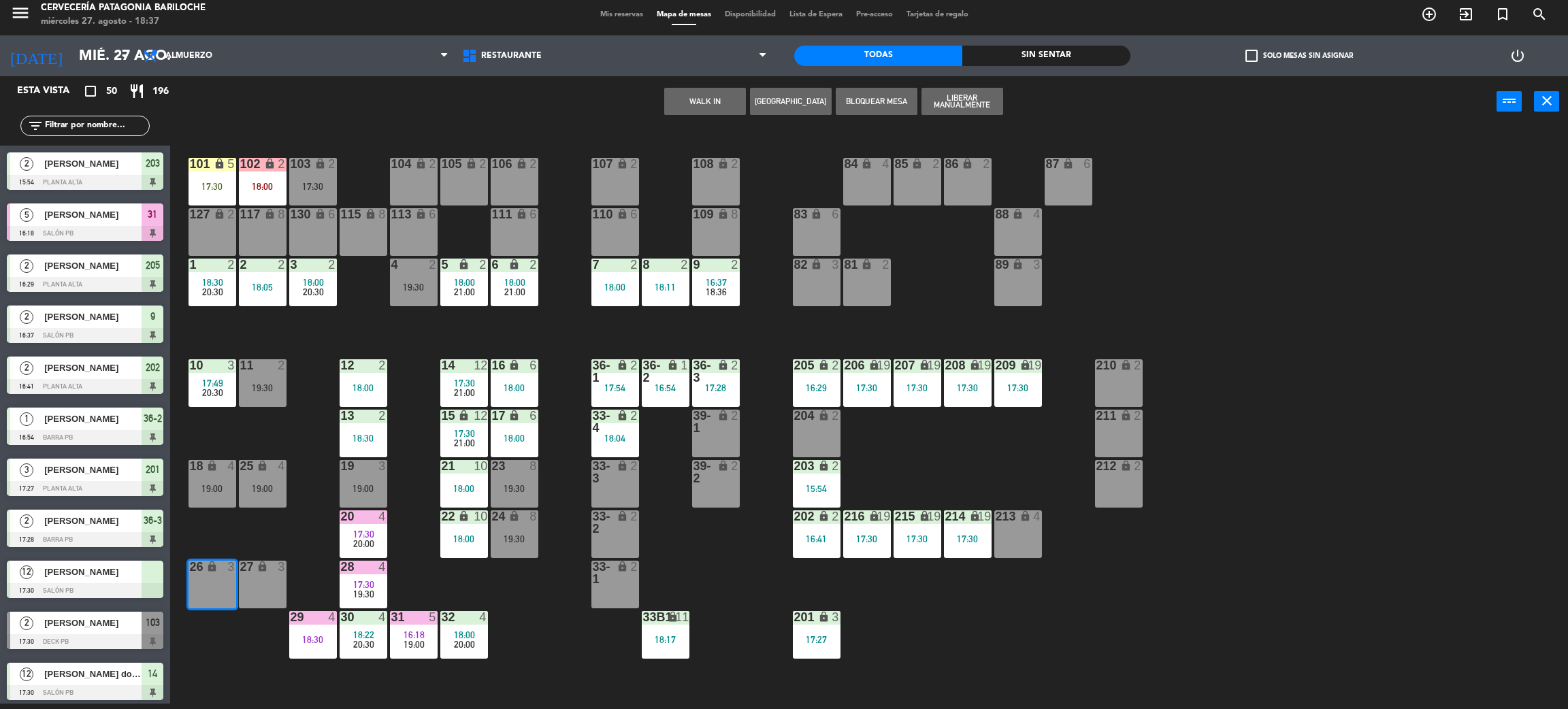
click at [259, 572] on div "lock" at bounding box center [262, 567] width 23 height 13
click at [263, 400] on div "11 2 19:30" at bounding box center [262, 383] width 48 height 48
click at [220, 181] on div "17:30" at bounding box center [212, 186] width 48 height 9
click at [294, 329] on div "101 lock 5 17:30 102 lock 2 18:00 104 lock 2 105 lock 2 106 lock 2 103 lock 2 1…" at bounding box center [877, 422] width 1383 height 576
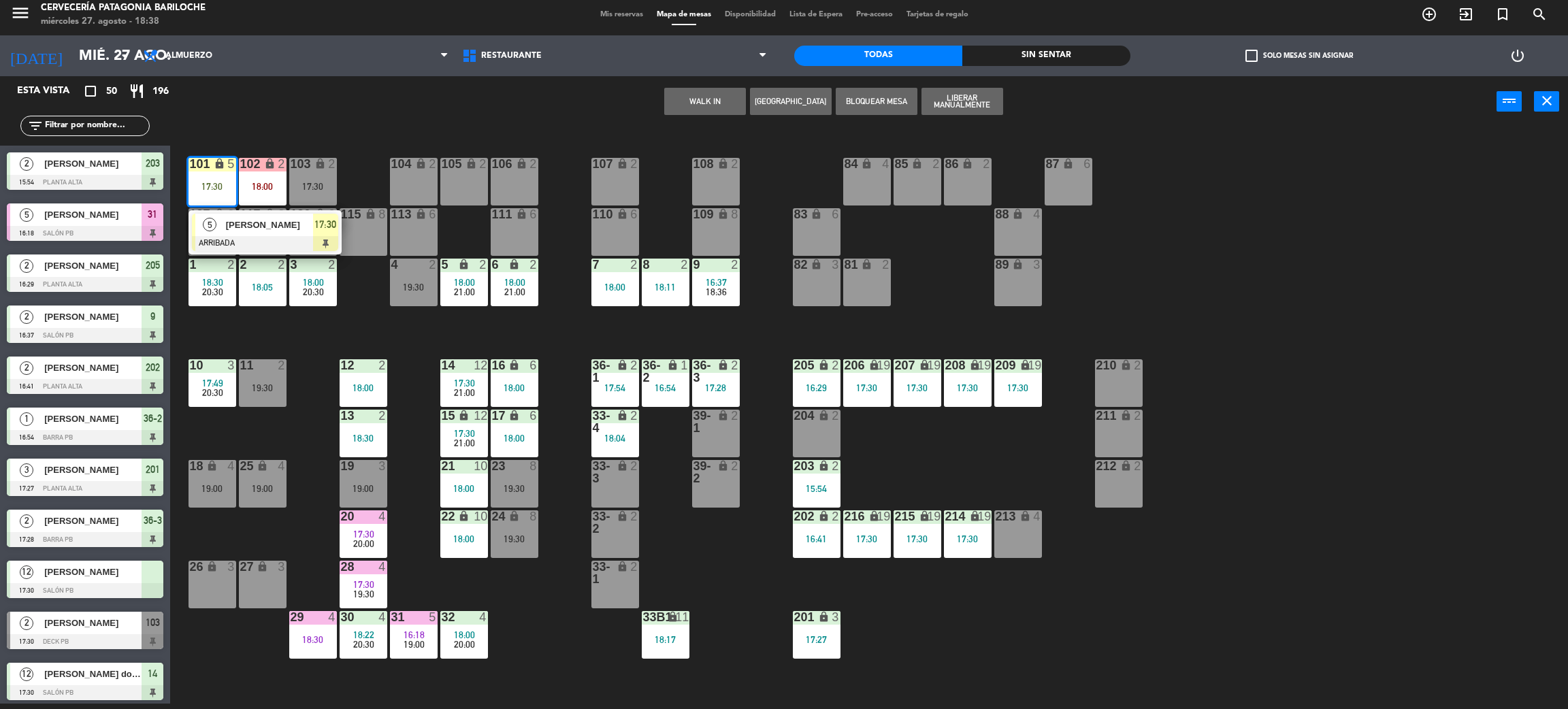
click at [235, 234] on div "[PERSON_NAME]" at bounding box center [269, 225] width 89 height 23
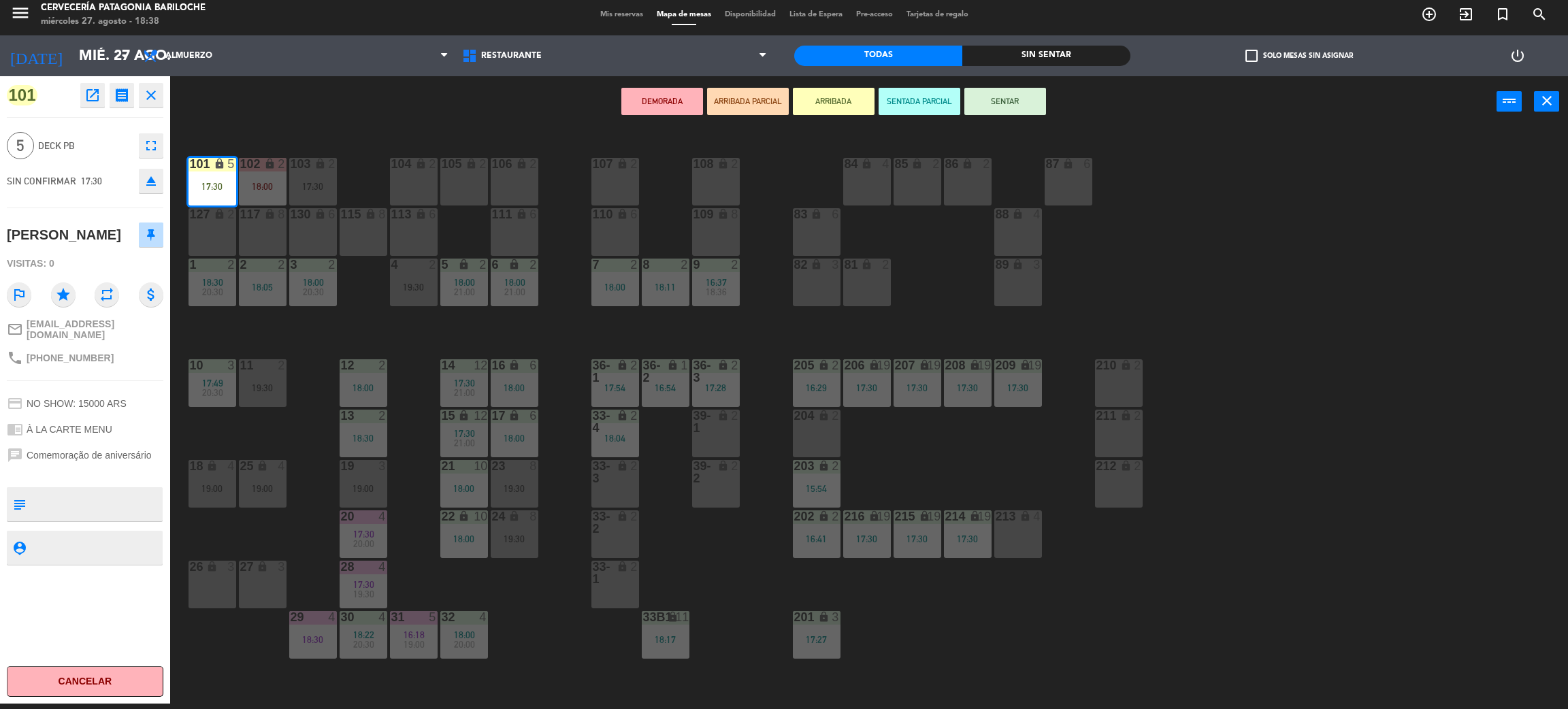
drag, startPoint x: 203, startPoint y: 578, endPoint x: 226, endPoint y: 576, distance: 23.1
click at [203, 578] on div "26 lock 3" at bounding box center [212, 584] width 48 height 48
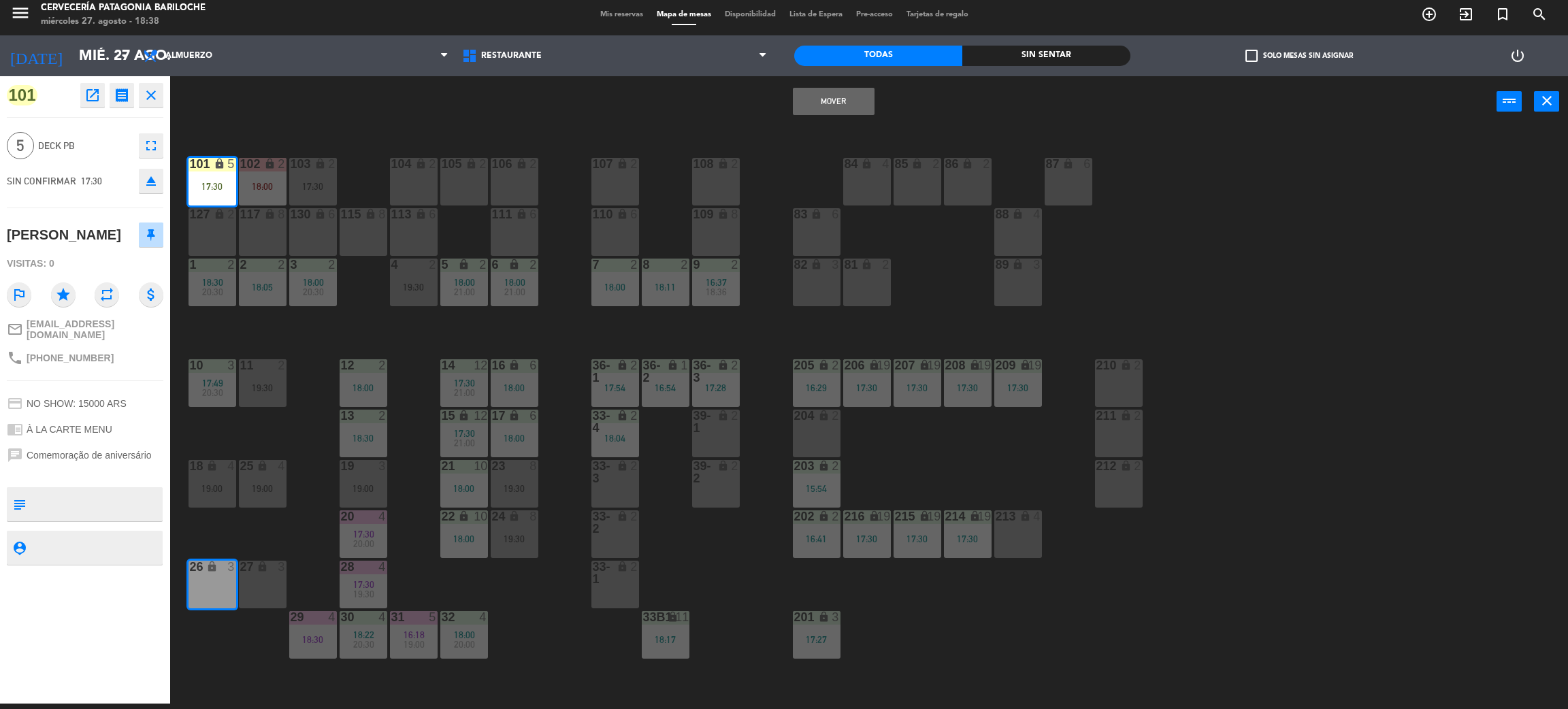
click at [251, 575] on div "27 lock 3" at bounding box center [262, 584] width 48 height 48
click at [821, 96] on button "Mover y Unir" at bounding box center [834, 101] width 82 height 27
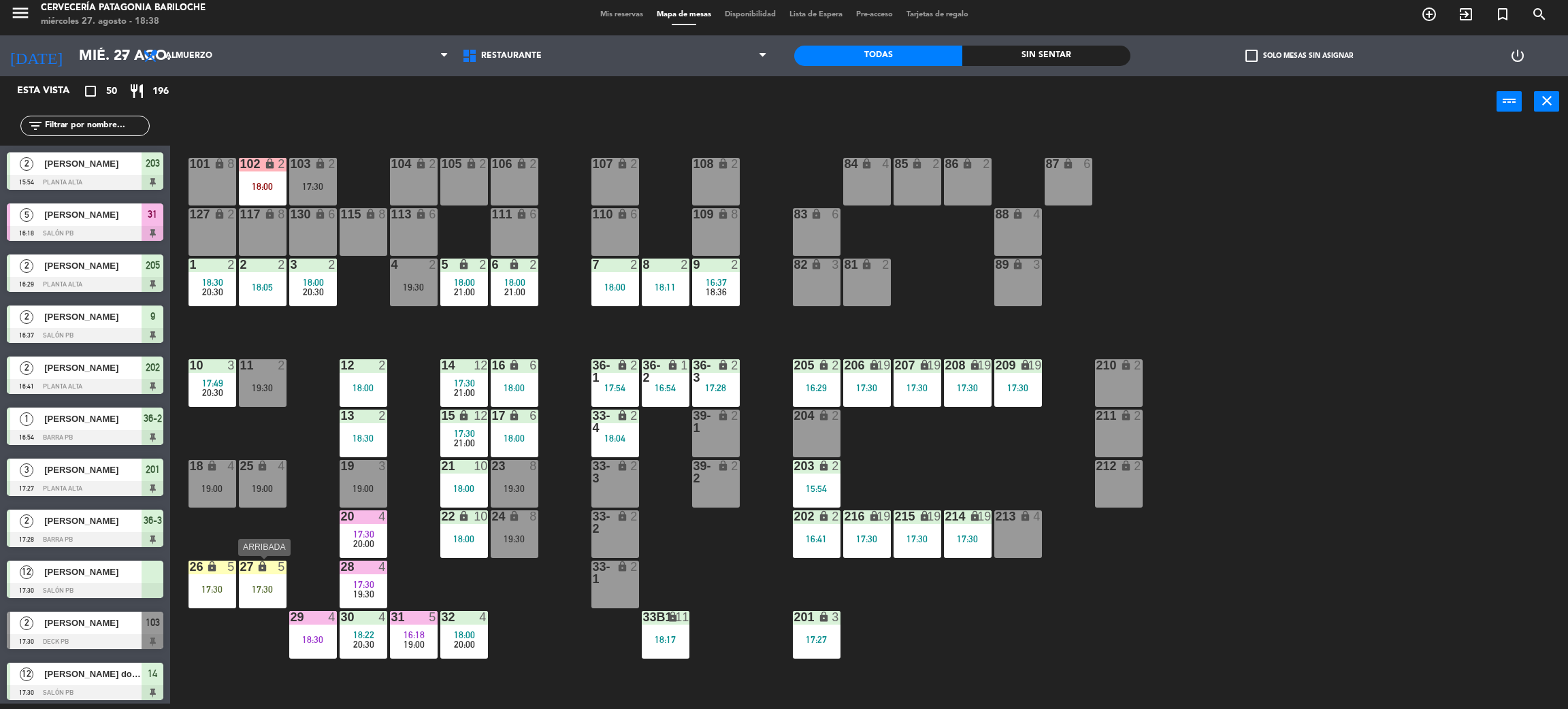
click at [263, 570] on icon "lock" at bounding box center [262, 566] width 12 height 12
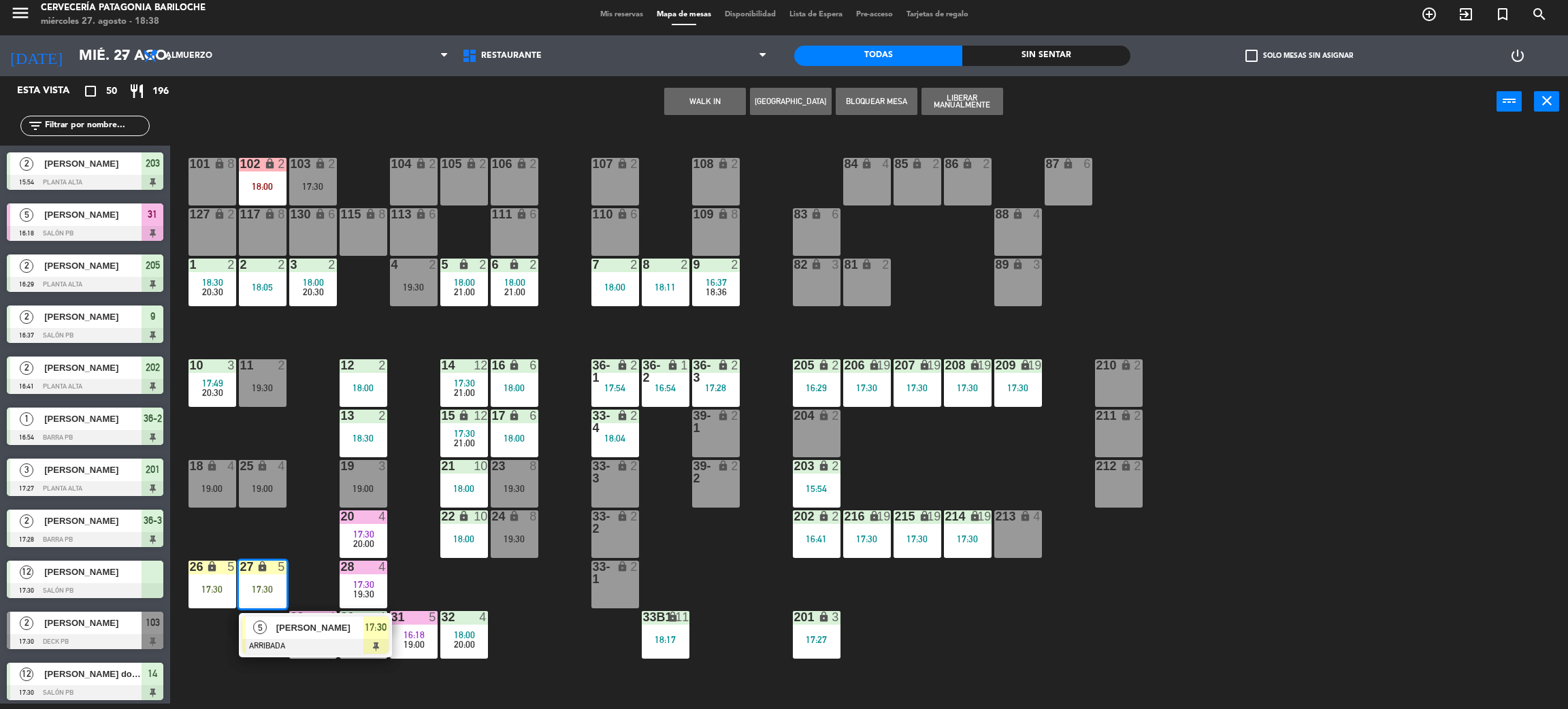
click at [307, 479] on div "101 lock 8 102 lock 2 18:00 104 lock 2 105 lock 2 106 lock 2 103 lock 2 17:30 1…" at bounding box center [877, 422] width 1383 height 576
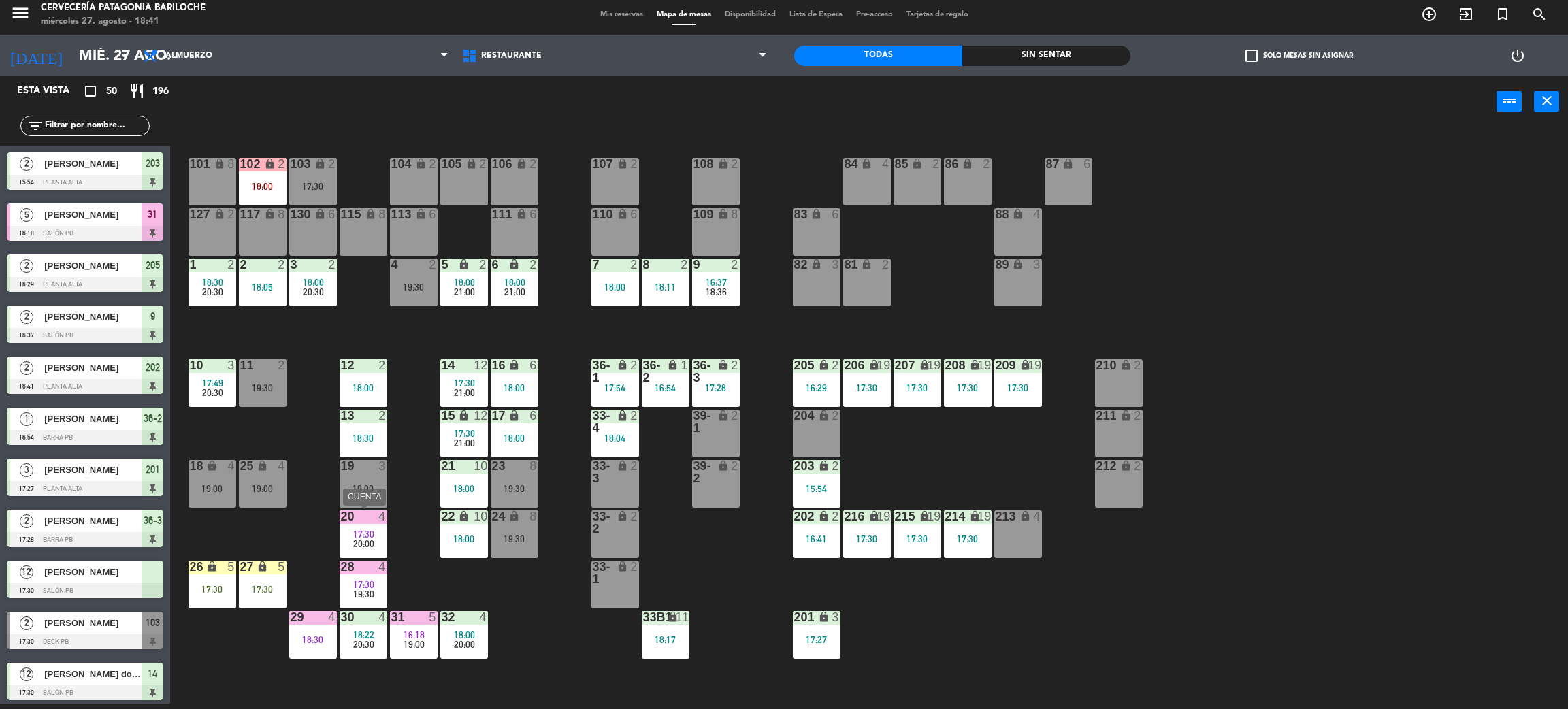
click at [375, 546] on div "20:00" at bounding box center [364, 544] width 48 height 9
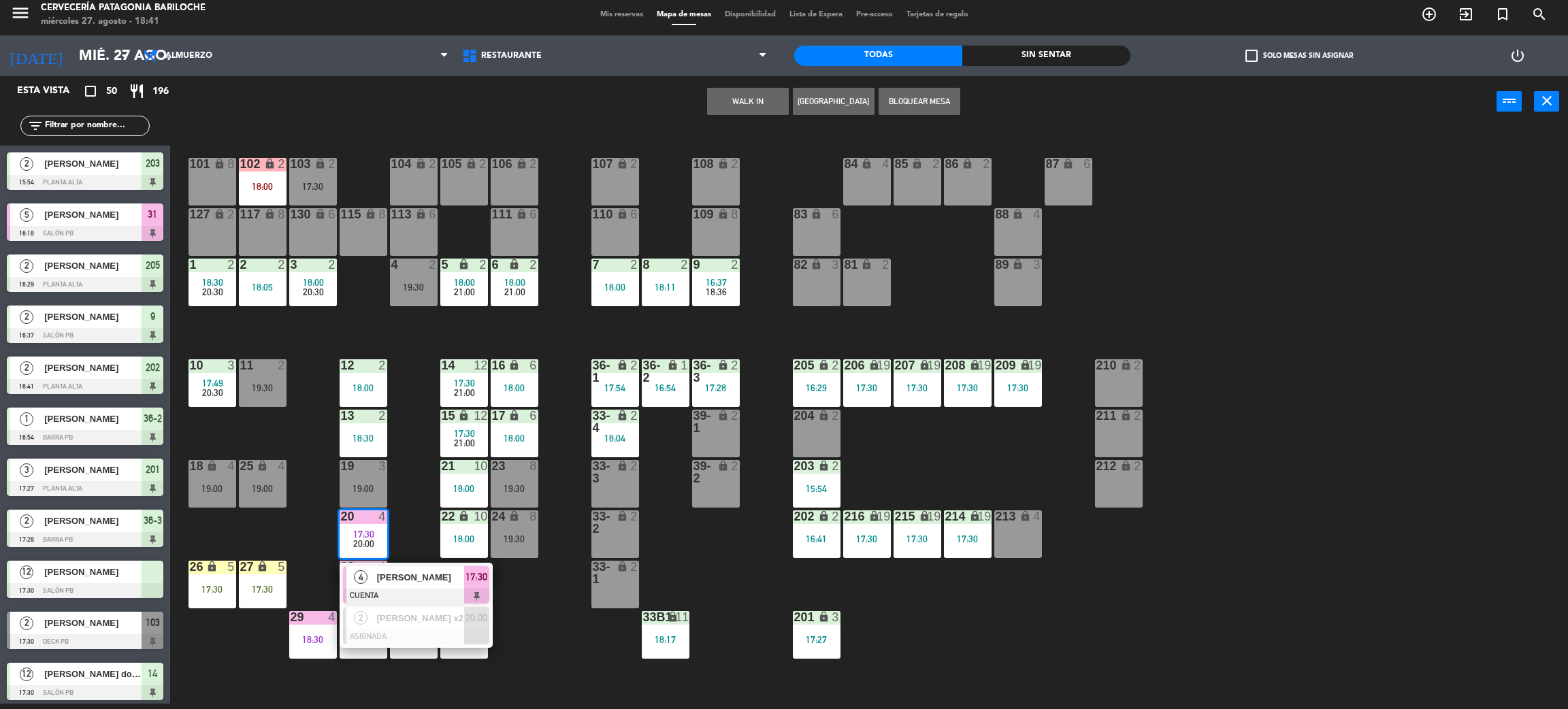
click at [403, 589] on div at bounding box center [416, 596] width 146 height 15
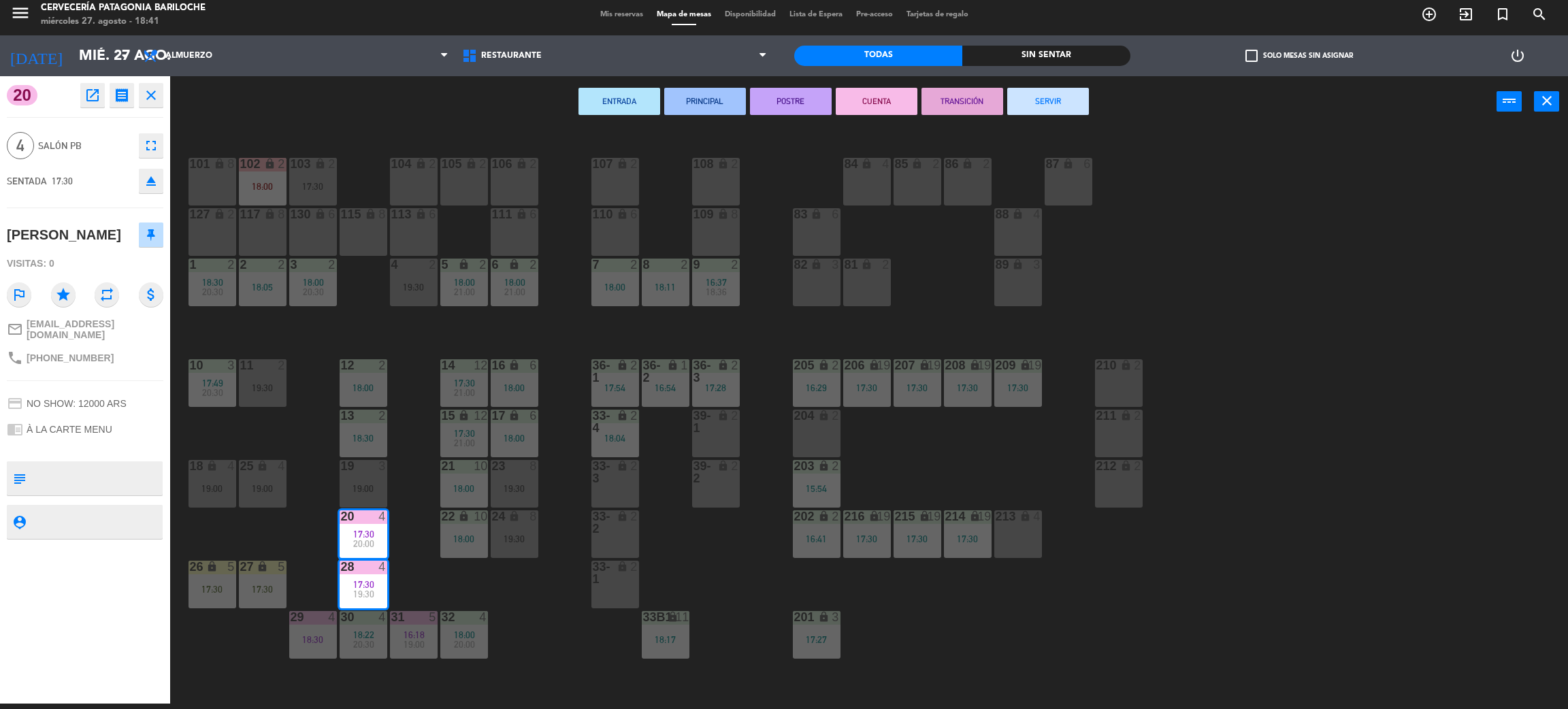
click at [1025, 90] on button "SERVIR" at bounding box center [1048, 101] width 82 height 27
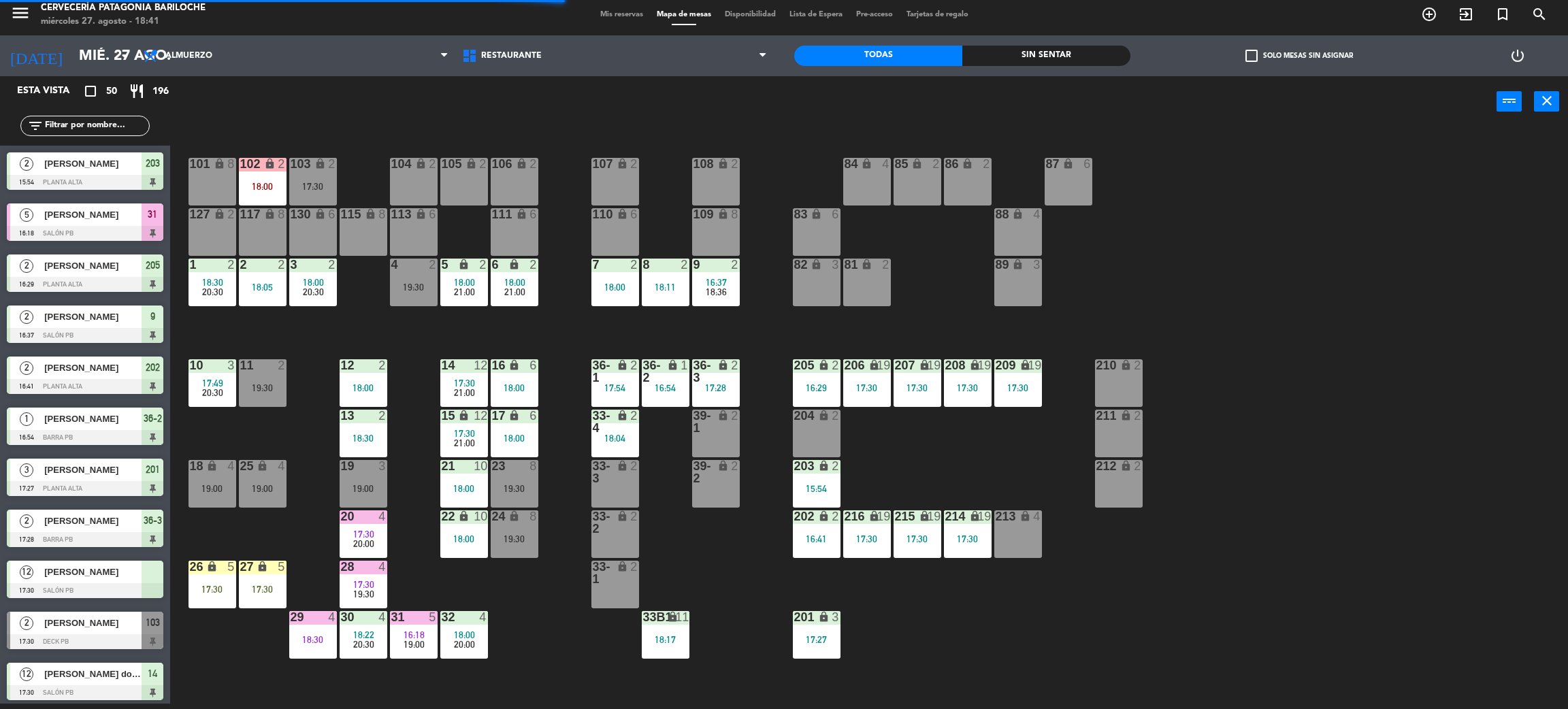
click at [438, 576] on div "101 lock 8 102 lock 2 18:00 104 lock 2 105 lock 2 106 lock 2 103 lock 2 17:30 1…" at bounding box center [877, 422] width 1383 height 576
click at [522, 539] on div "19:30" at bounding box center [514, 539] width 48 height 9
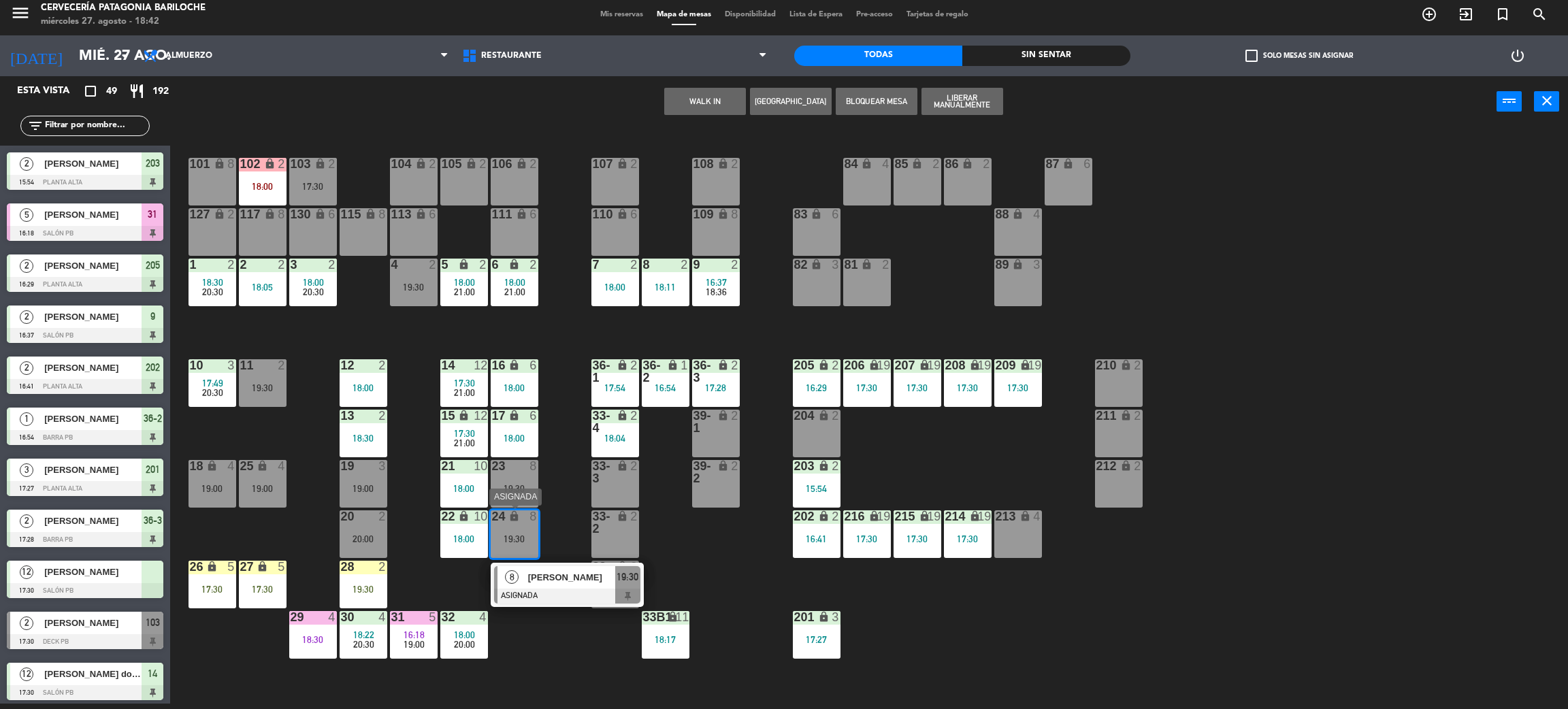
click at [542, 579] on span "[PERSON_NAME]" at bounding box center [572, 577] width 87 height 14
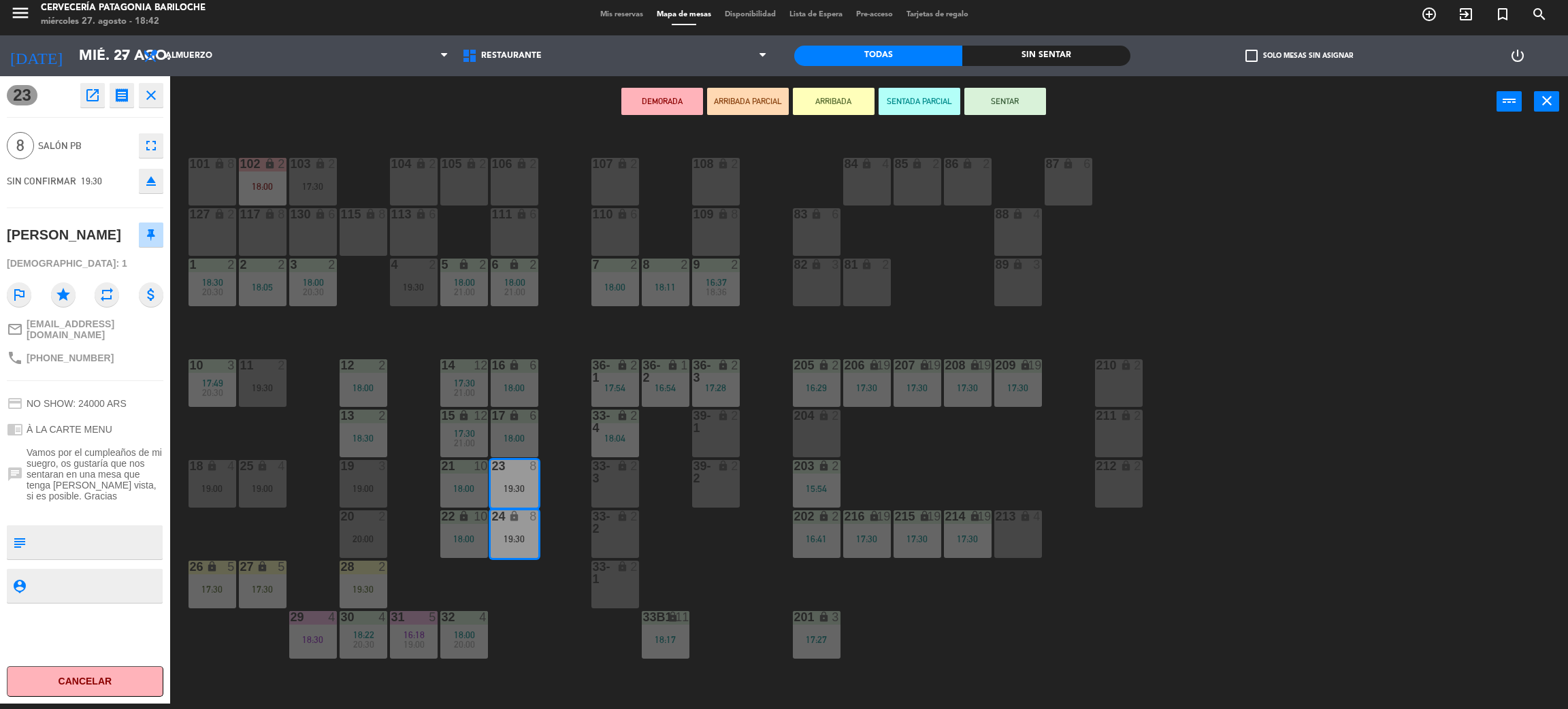
click at [532, 606] on div "101 lock 8 102 lock 2 18:00 104 lock 2 105 lock 2 106 lock 2 103 lock 2 17:30 1…" at bounding box center [877, 422] width 1383 height 576
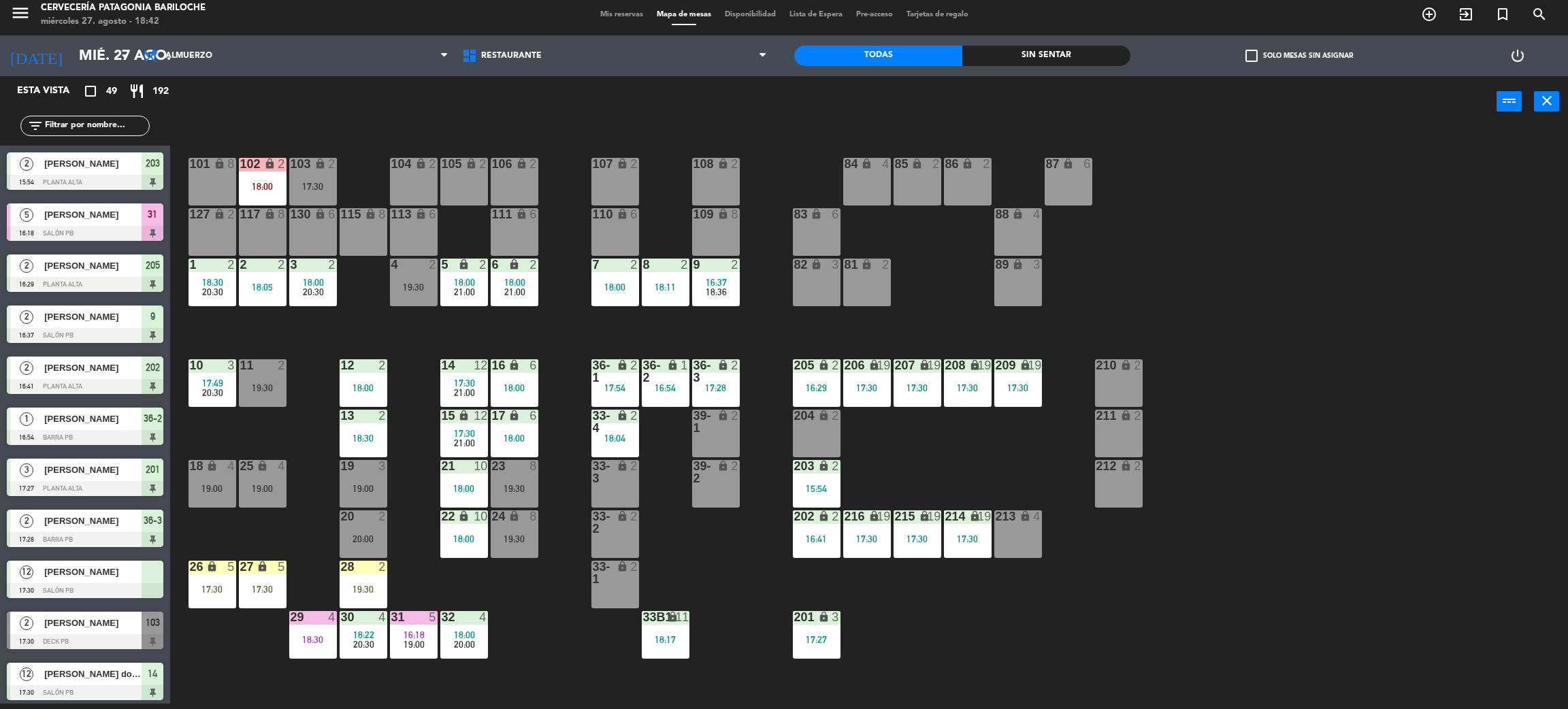
scroll to position [269, 0]
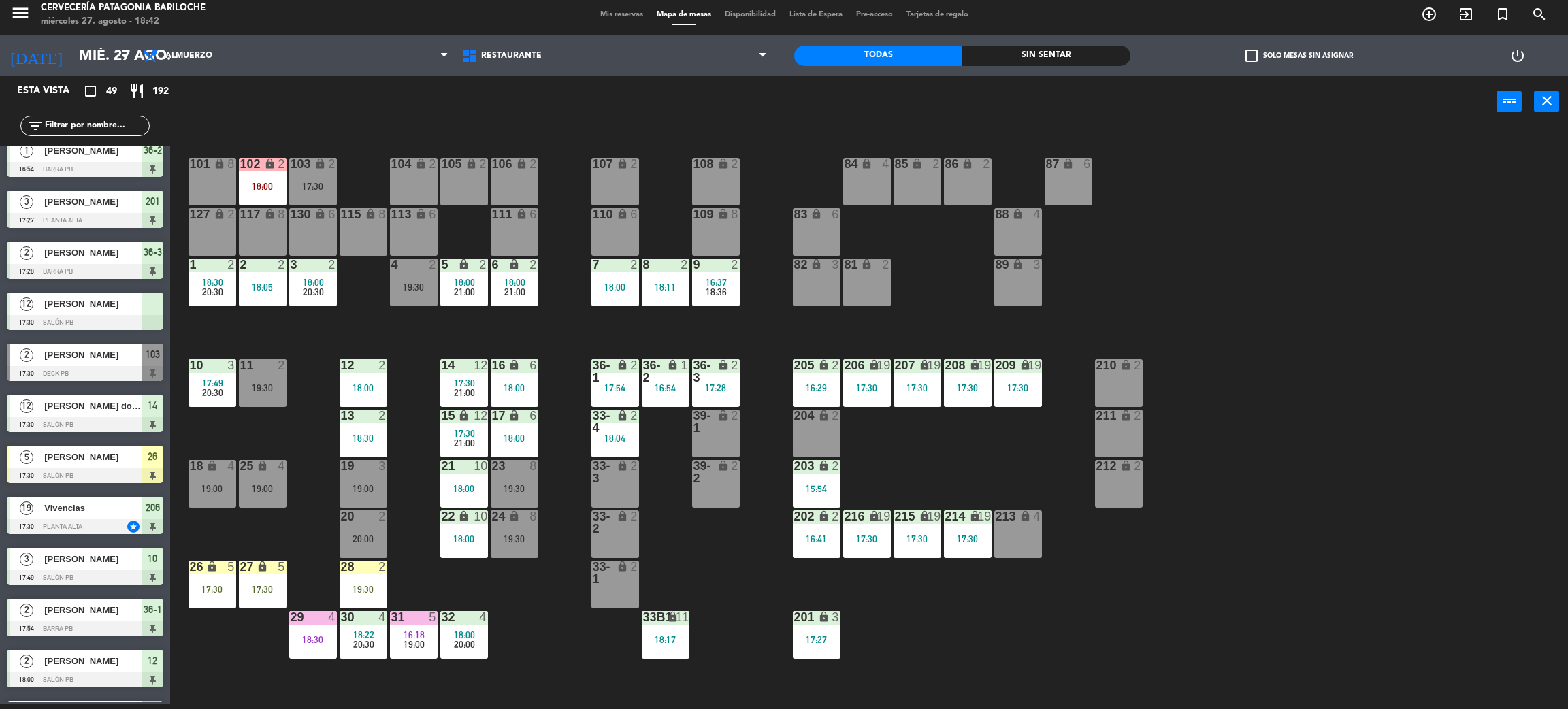
click at [517, 531] on div "24 lock 8 19:30" at bounding box center [514, 534] width 48 height 48
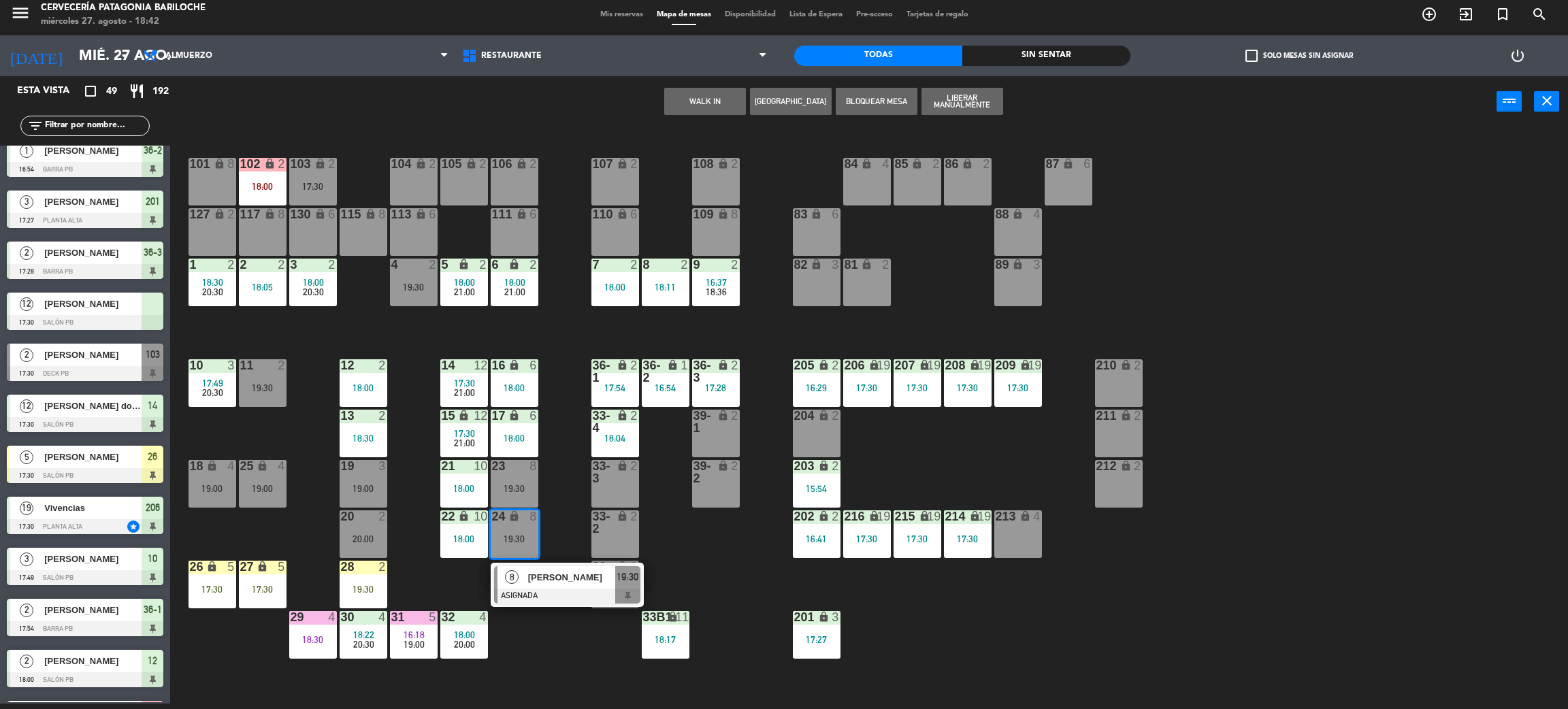
click at [524, 579] on div "8" at bounding box center [512, 577] width 29 height 23
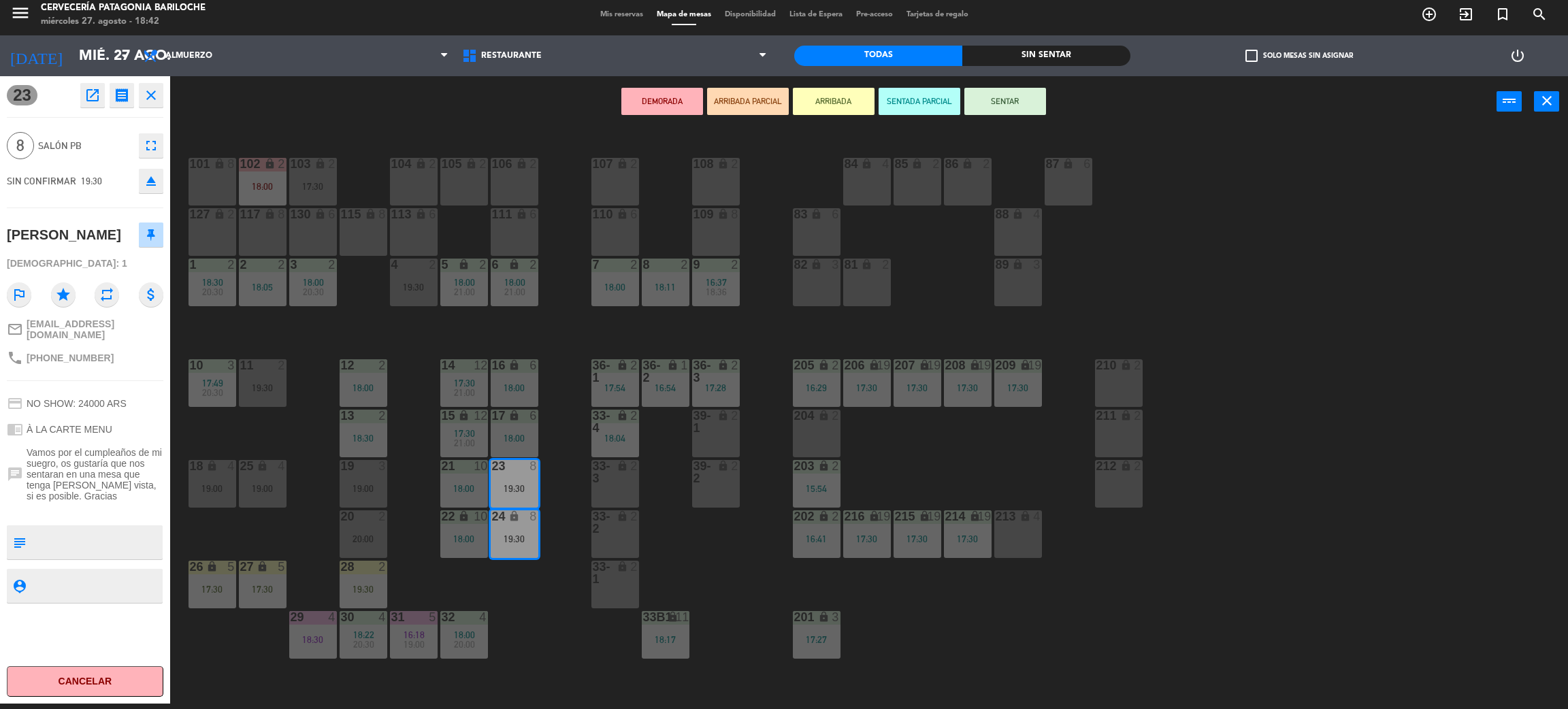
click at [555, 637] on div "101 lock 8 102 lock 2 18:00 104 lock 2 105 lock 2 106 lock 2 103 lock 2 17:30 1…" at bounding box center [877, 422] width 1383 height 576
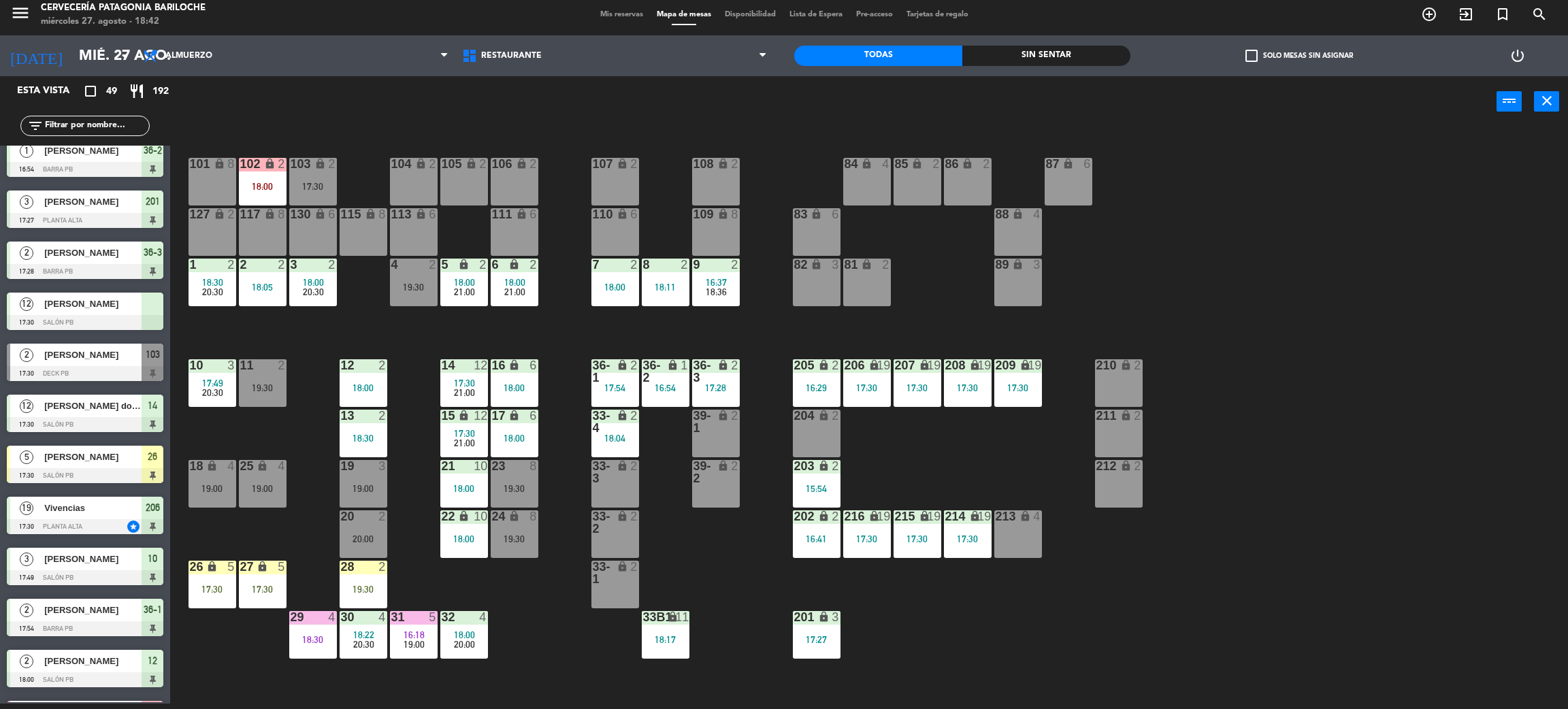
click at [430, 640] on div "19:00" at bounding box center [414, 645] width 48 height 9
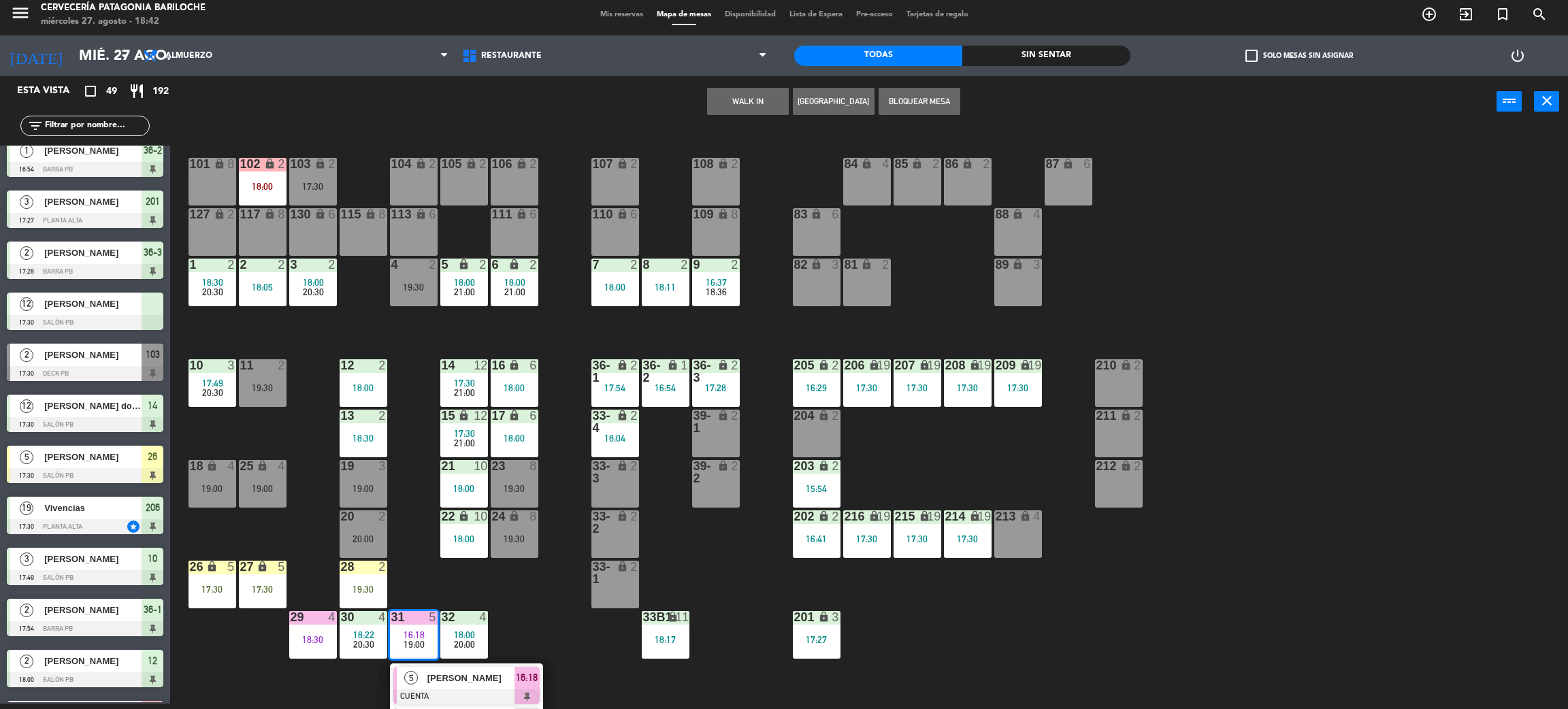
click at [438, 588] on div "101 lock 8 102 lock 2 18:00 104 lock 2 105 lock 2 106 lock 2 103 lock 2 17:30 1…" at bounding box center [877, 422] width 1383 height 576
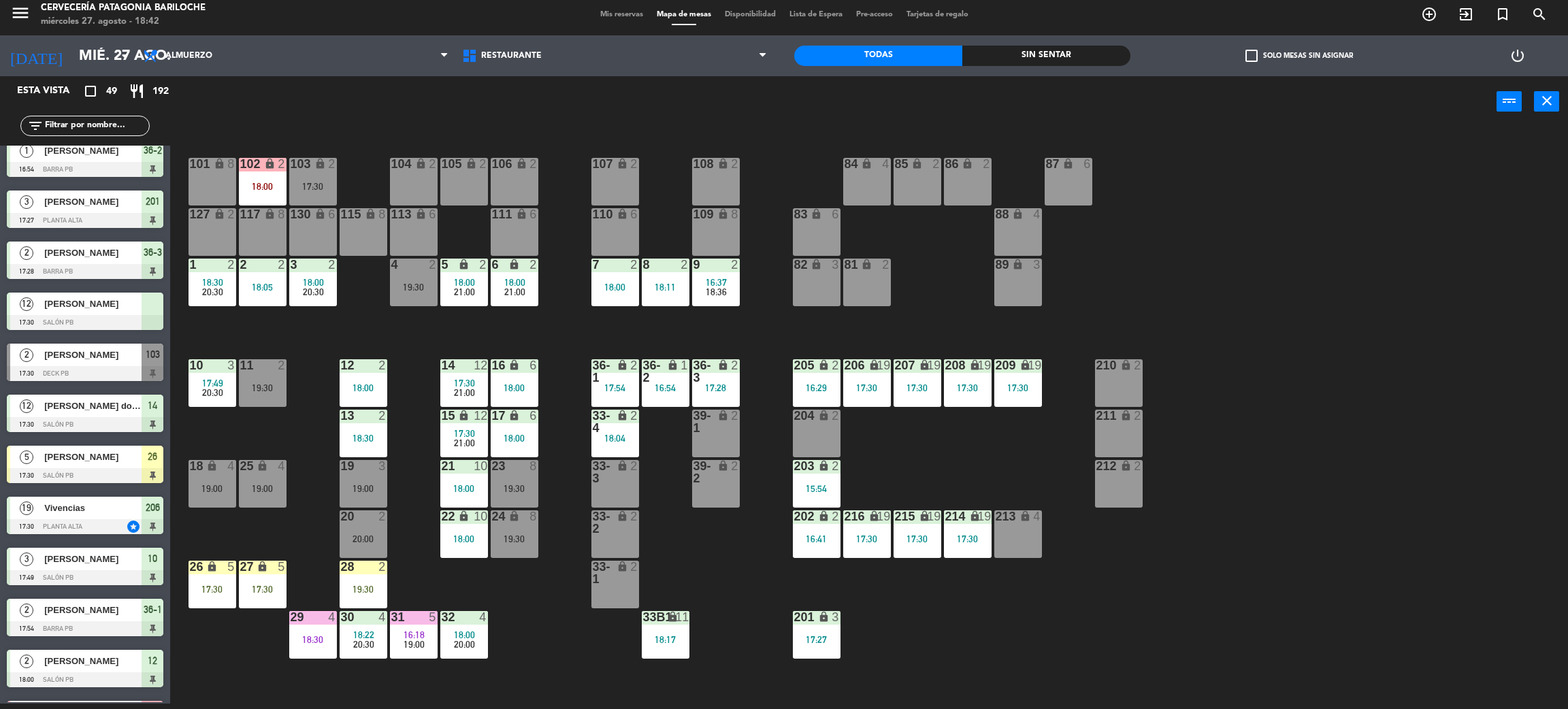
click at [364, 587] on div "19:30" at bounding box center [364, 590] width 48 height 9
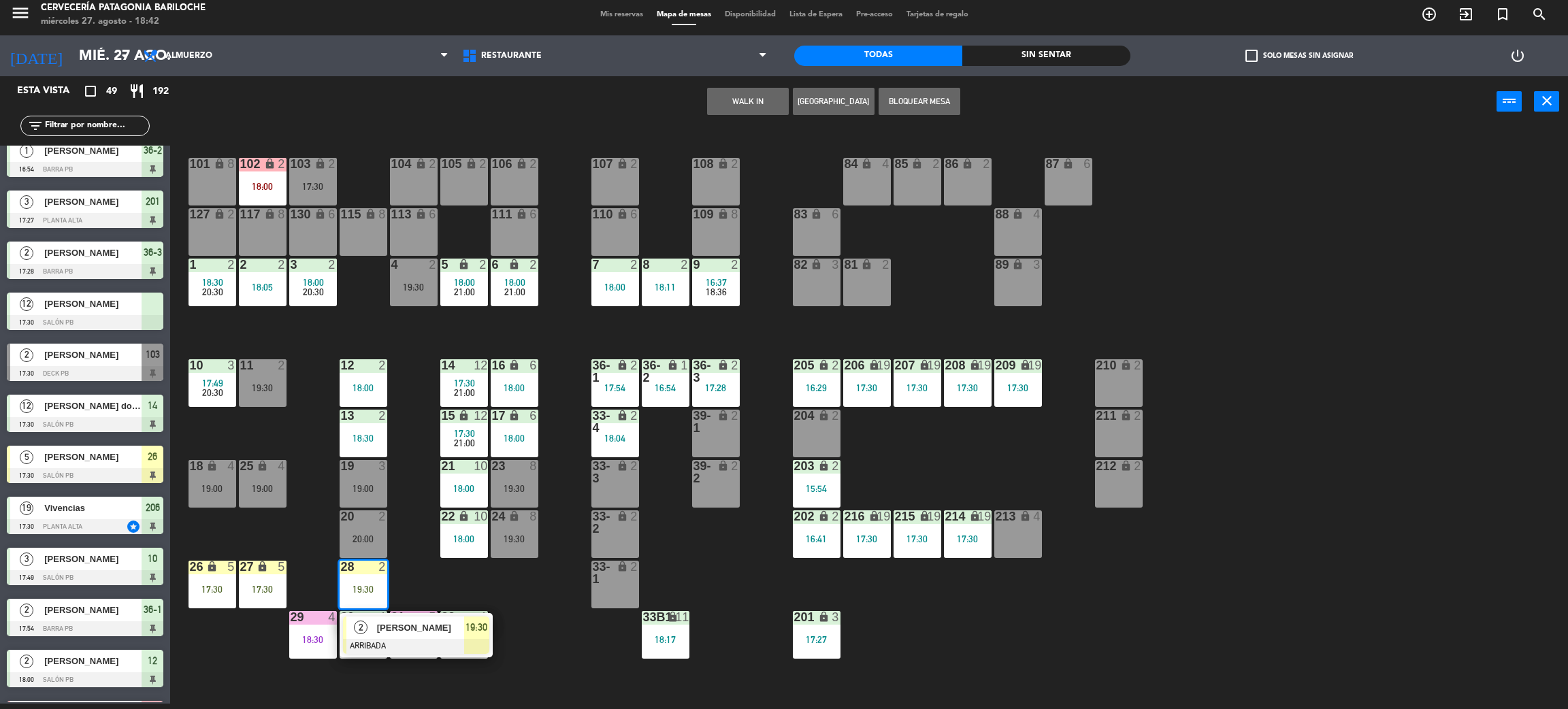
click at [405, 637] on div "[PERSON_NAME]" at bounding box center [420, 627] width 89 height 23
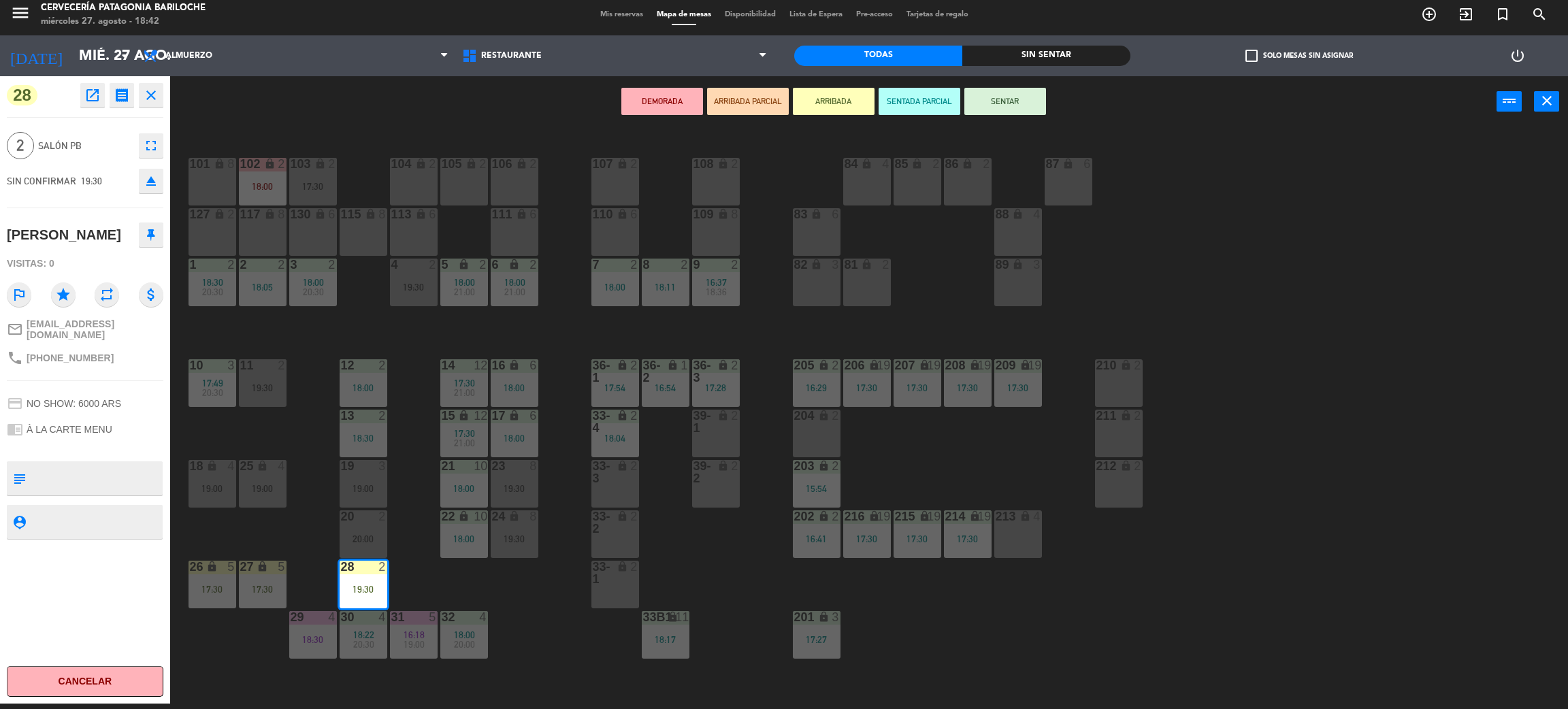
click at [360, 542] on div "20:00" at bounding box center [364, 539] width 48 height 9
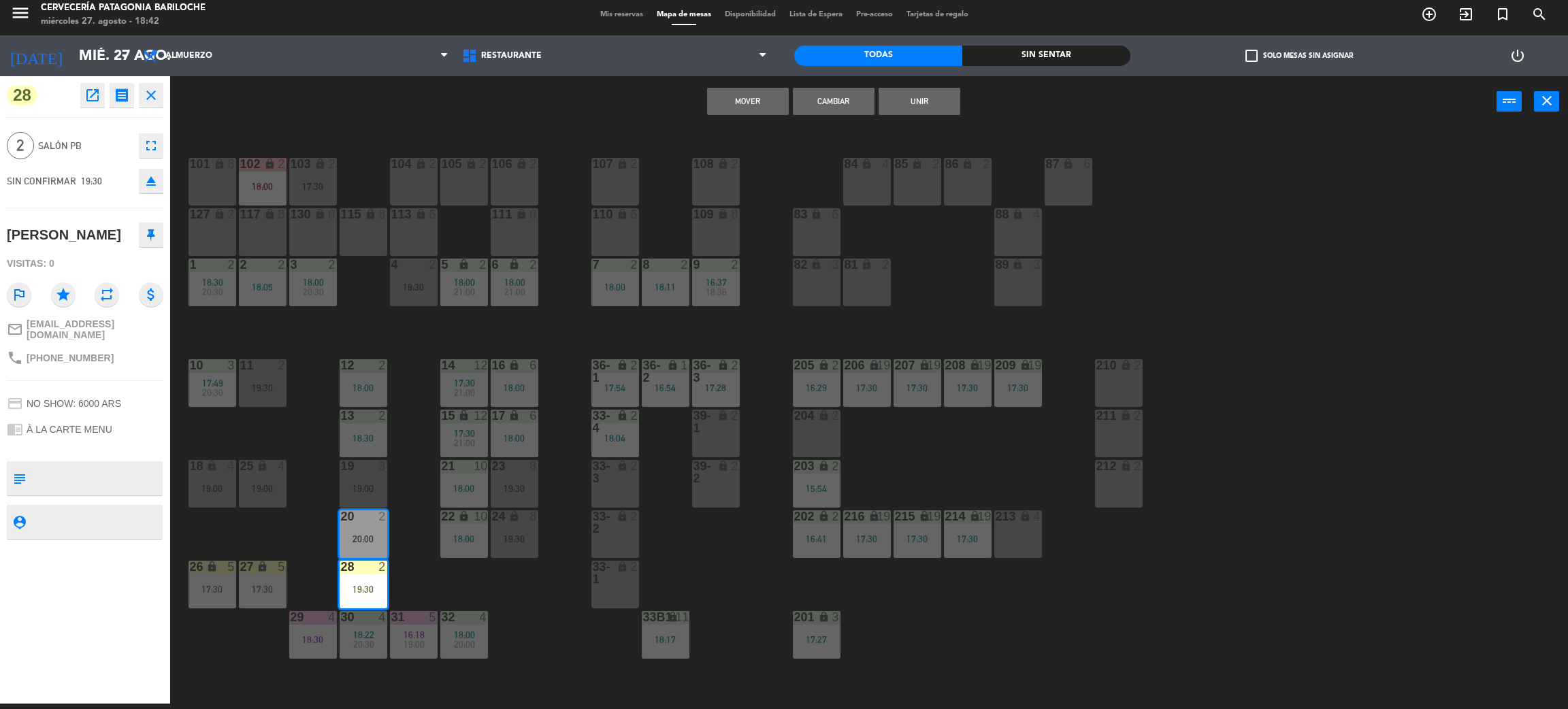
click at [420, 473] on div "101 lock 8 102 lock 2 18:00 104 lock 2 105 lock 2 106 lock 2 103 lock 2 17:30 1…" at bounding box center [877, 422] width 1383 height 576
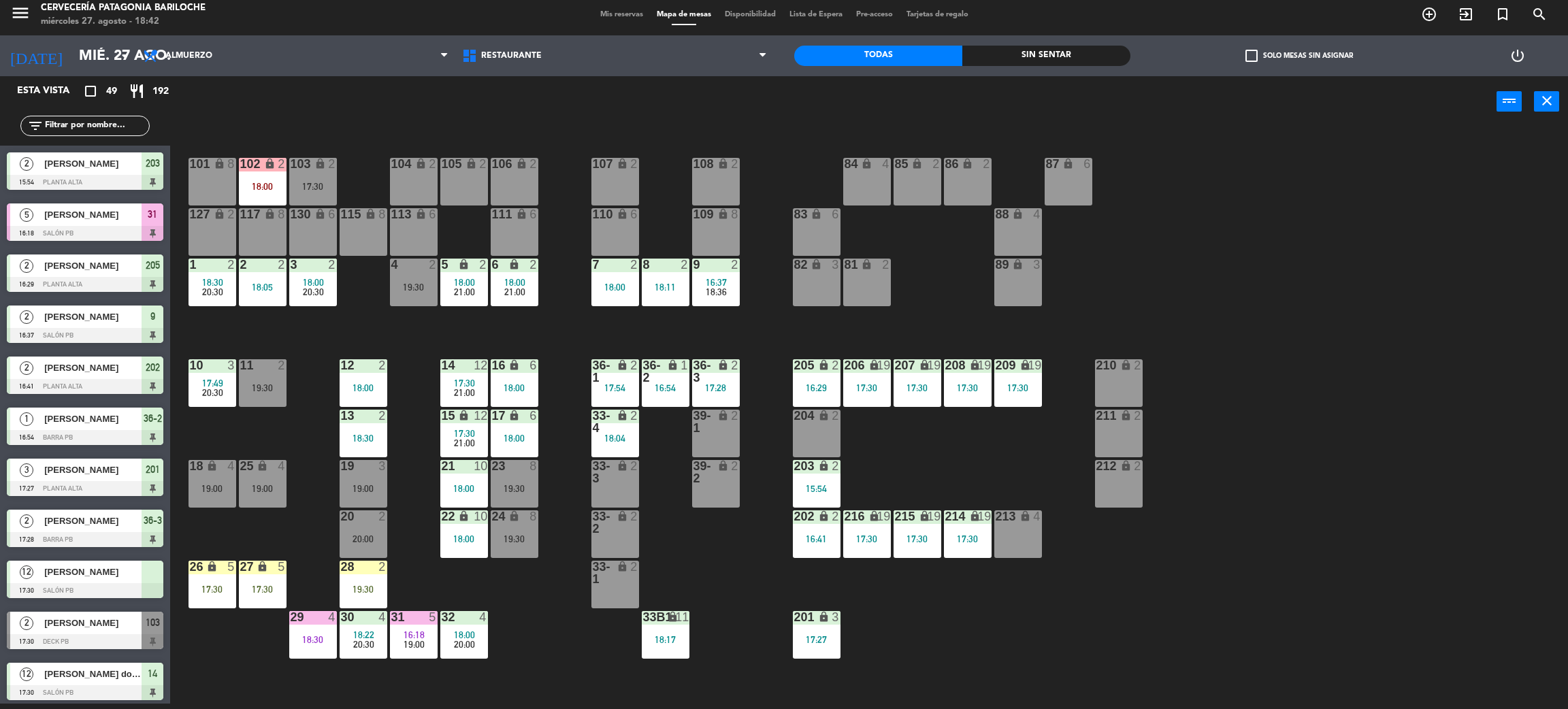
scroll to position [320, 0]
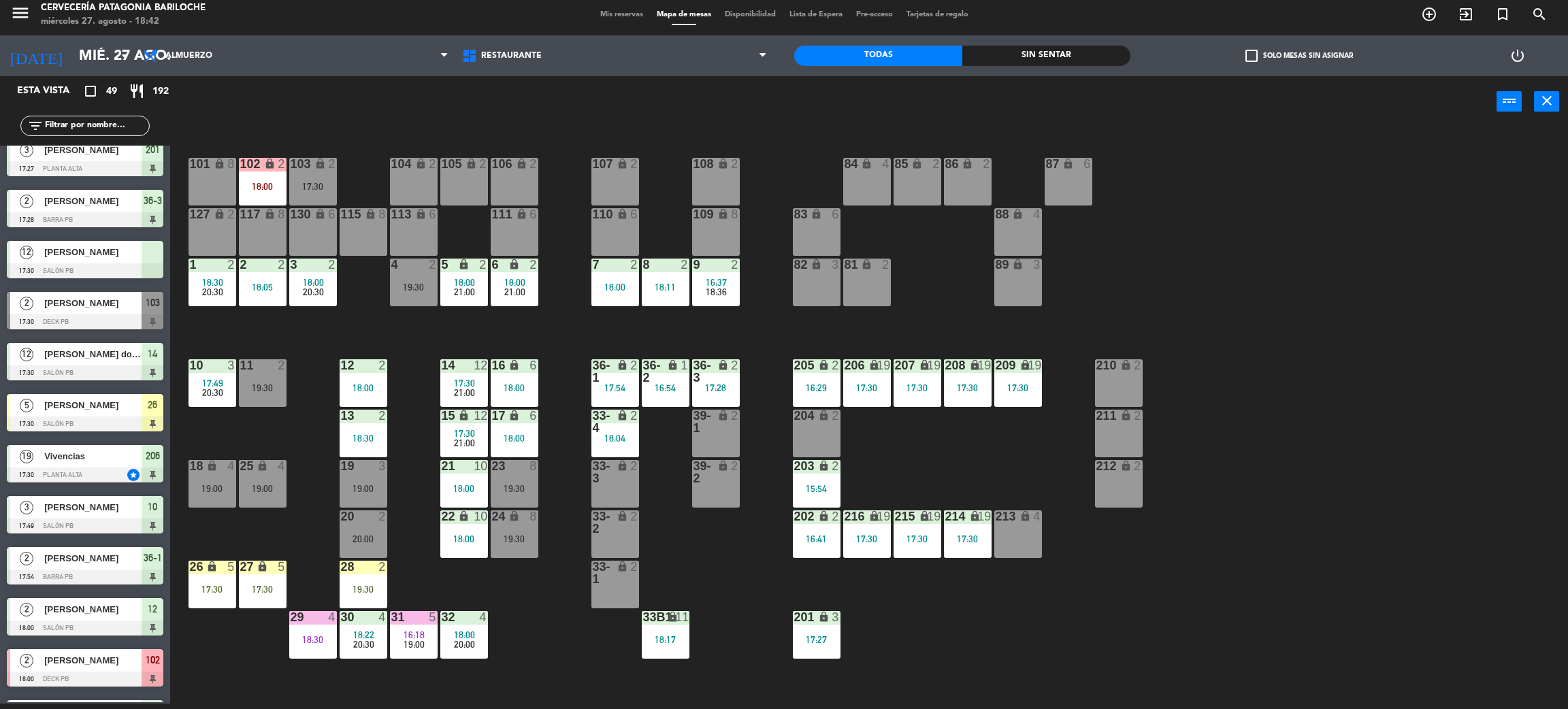
click at [356, 587] on div "19:30" at bounding box center [364, 590] width 48 height 9
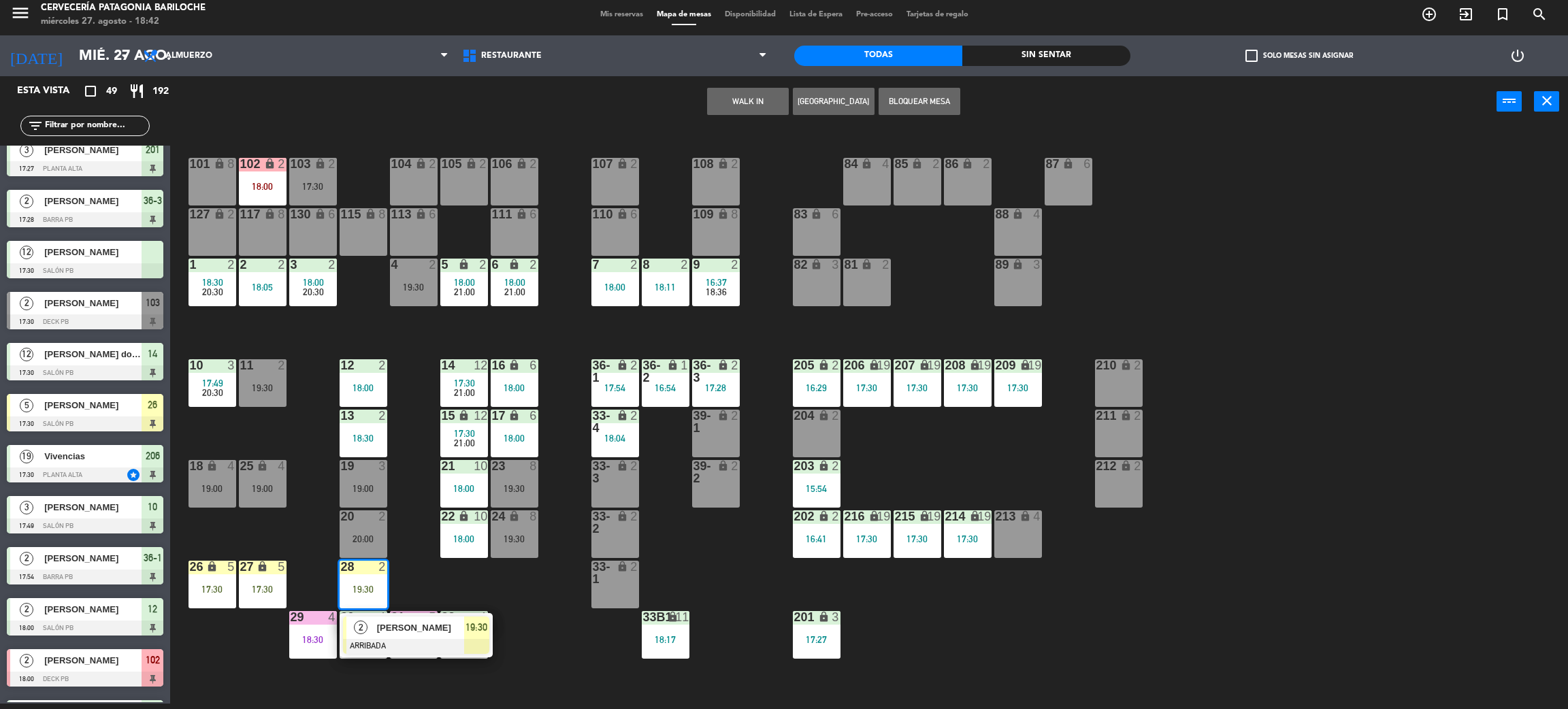
click at [407, 632] on span "[PERSON_NAME]" at bounding box center [420, 628] width 87 height 14
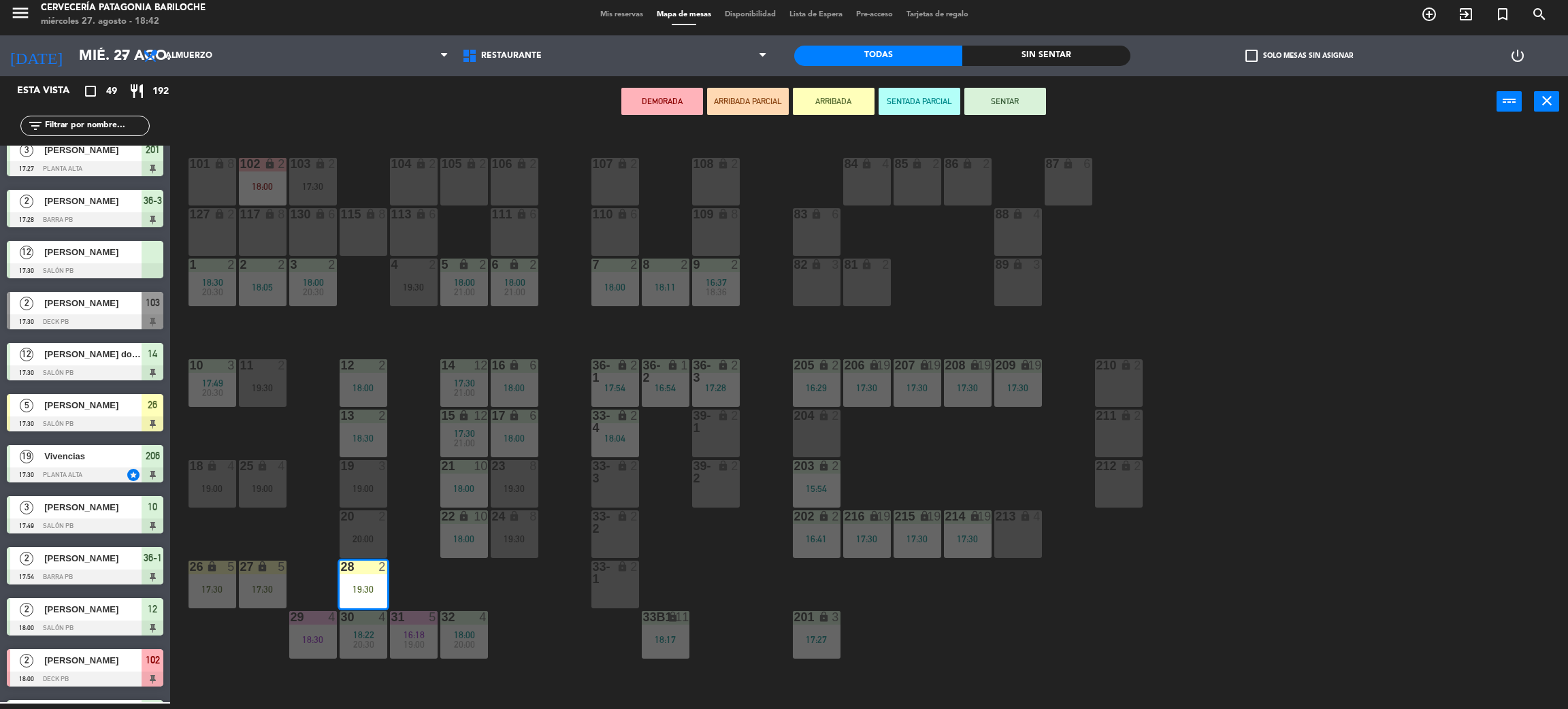
click at [444, 567] on div "101 lock 8 102 lock 2 18:00 104 lock 2 105 lock 2 106 lock 2 103 lock 2 17:30 1…" at bounding box center [877, 422] width 1383 height 576
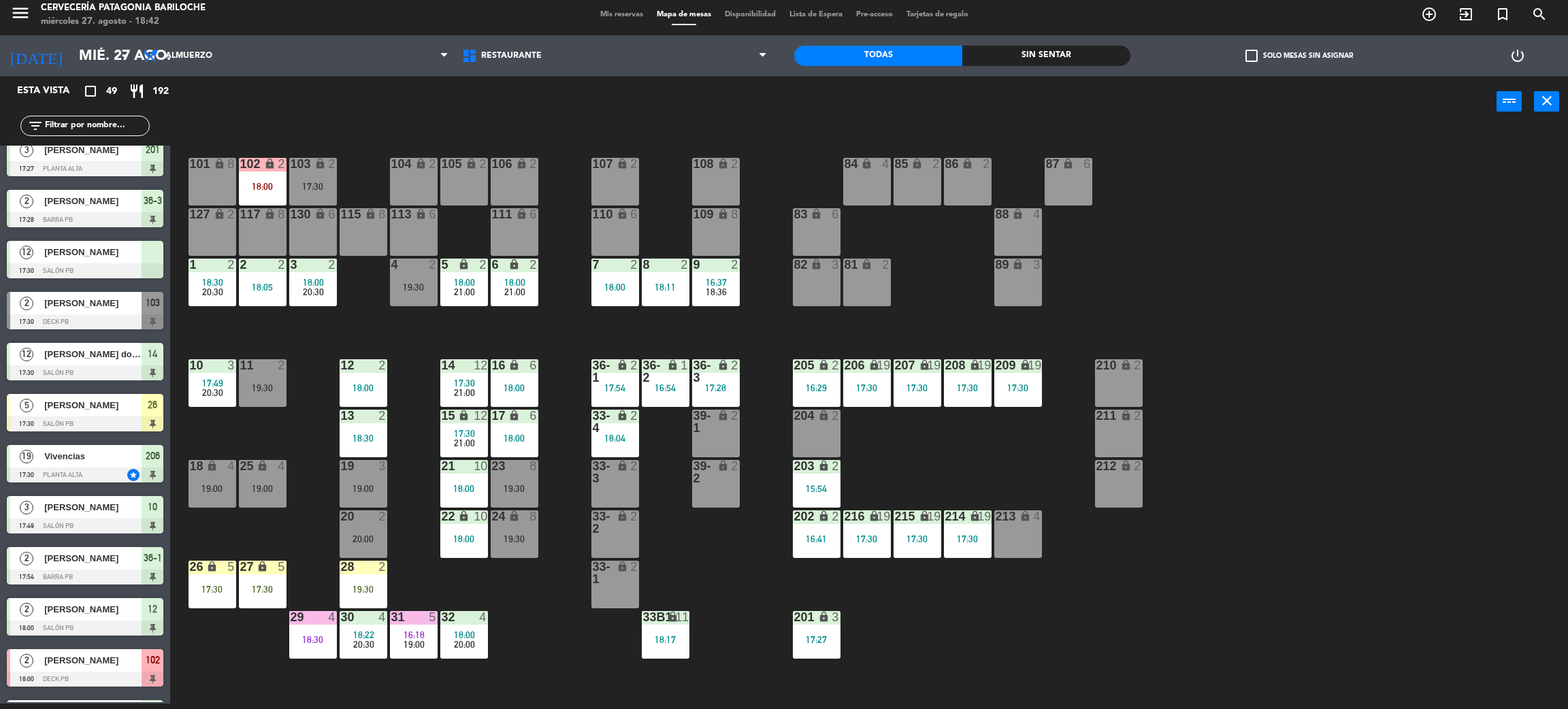
click at [267, 182] on div "18:00" at bounding box center [262, 186] width 48 height 9
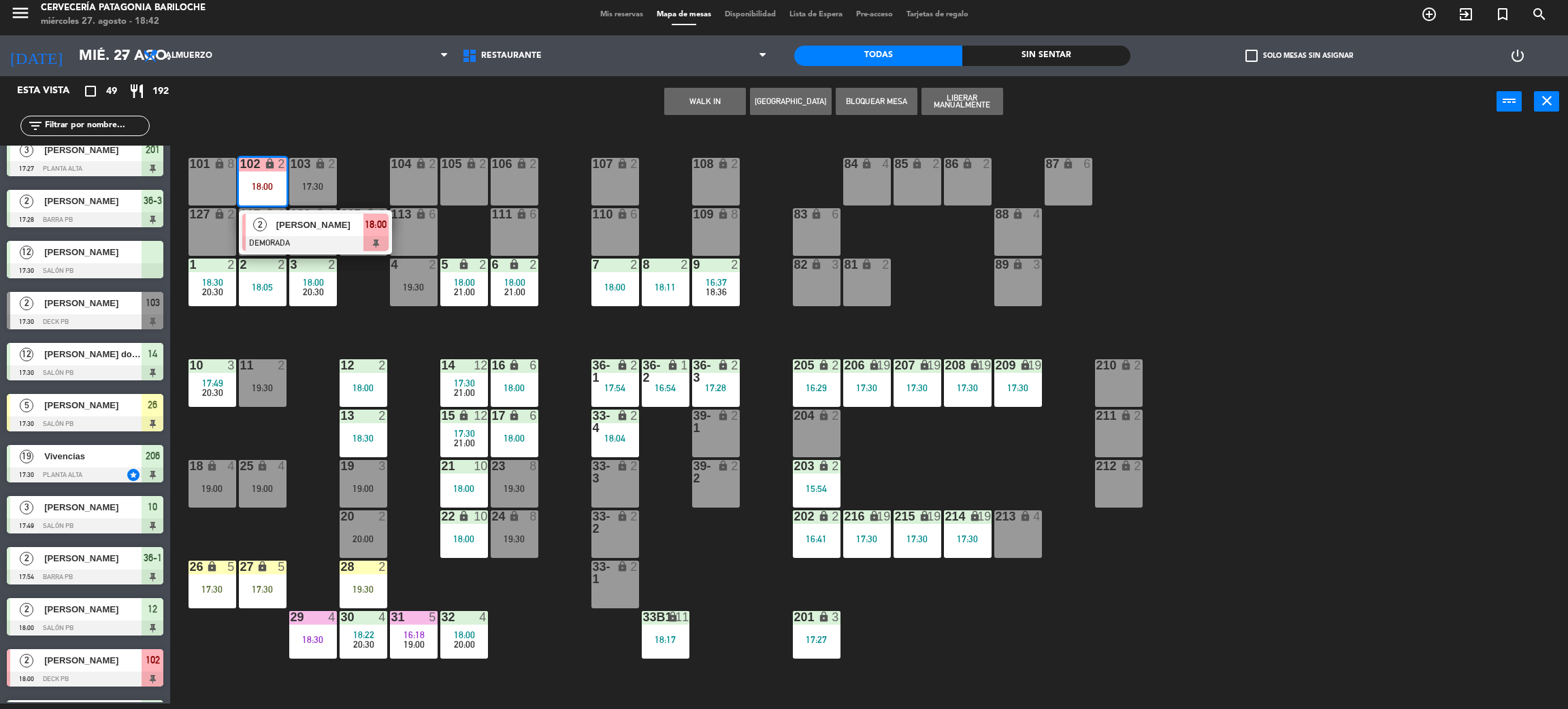
click at [313, 244] on div at bounding box center [316, 243] width 146 height 15
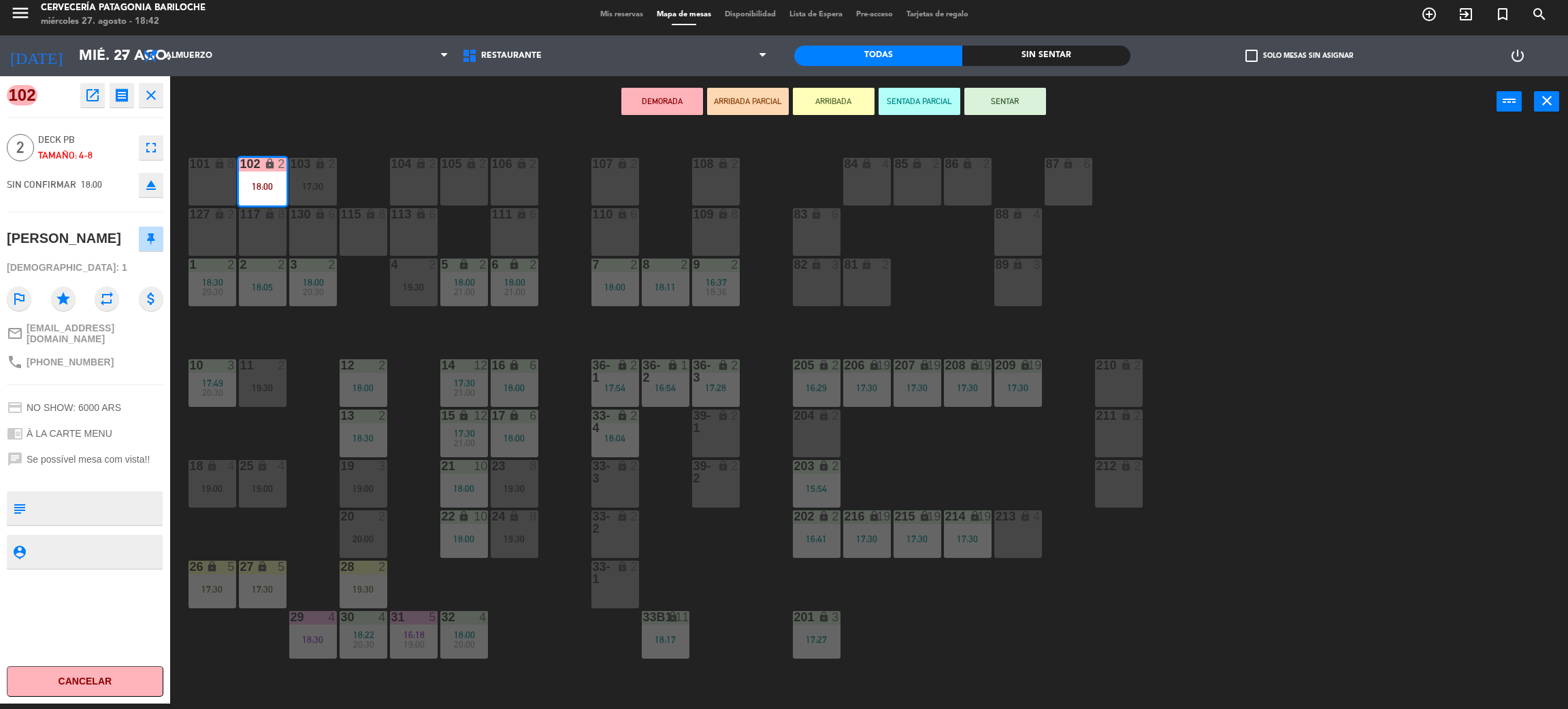
click at [84, 90] on icon "open_in_new" at bounding box center [92, 95] width 16 height 16
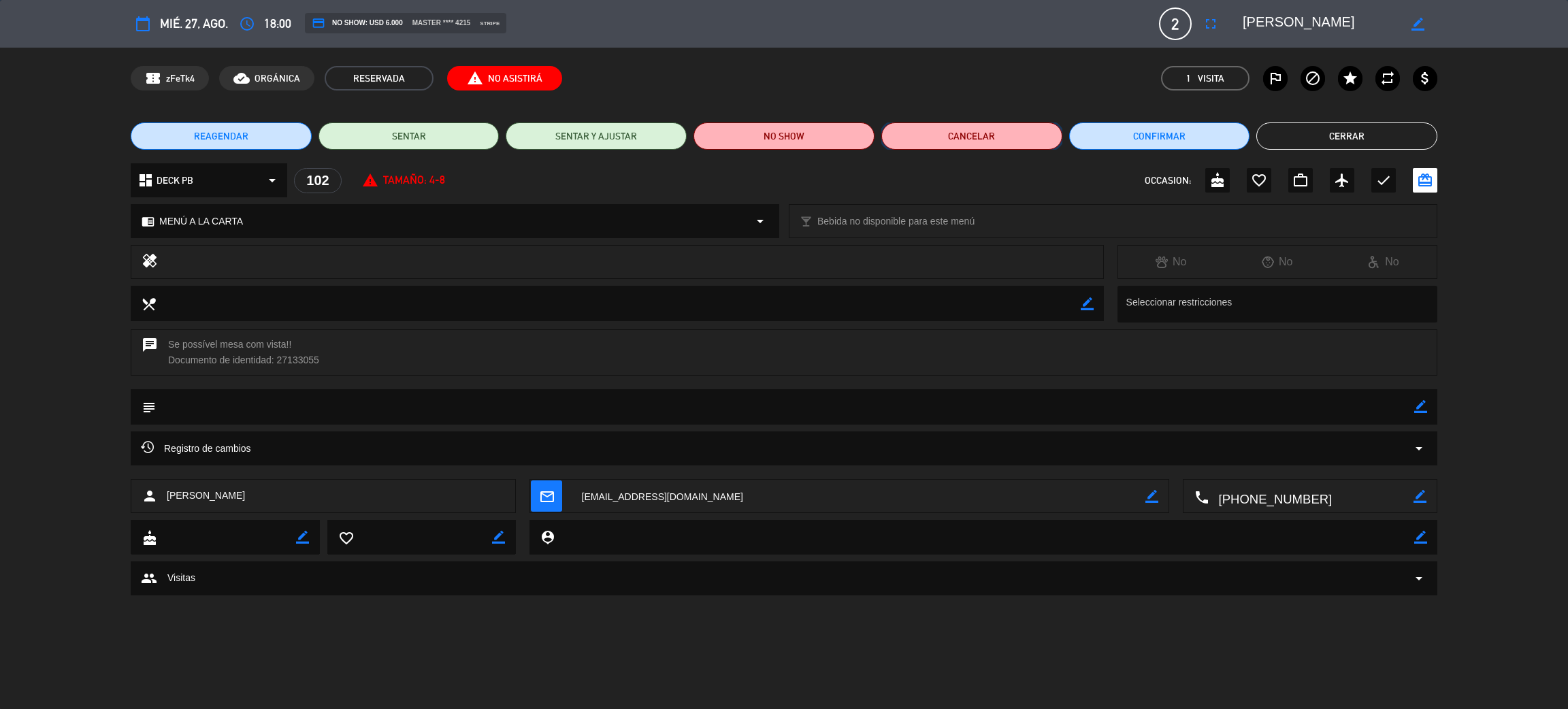
click at [979, 142] on button "Cancelar" at bounding box center [972, 136] width 181 height 27
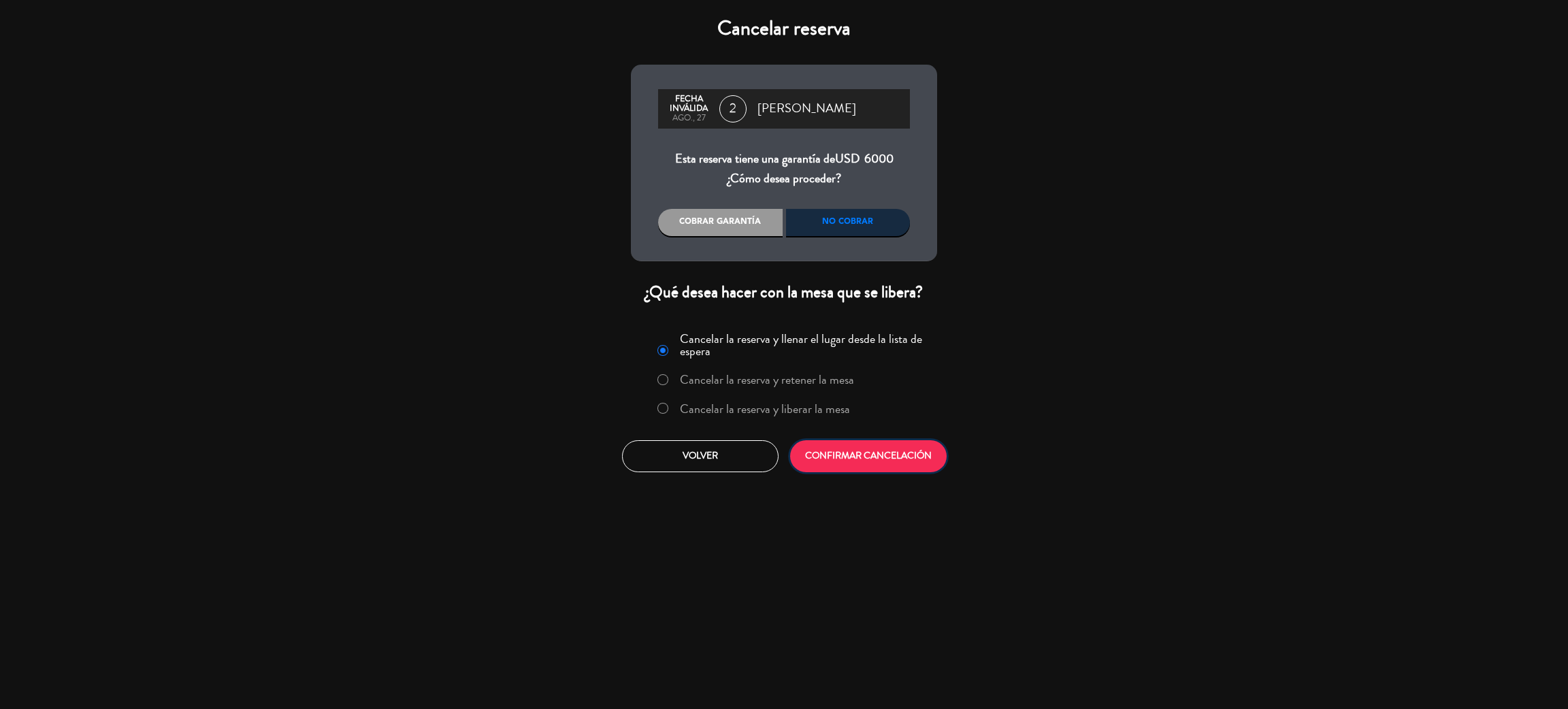
click at [916, 460] on button "CONFIRMAR CANCELACIÓN" at bounding box center [868, 456] width 156 height 32
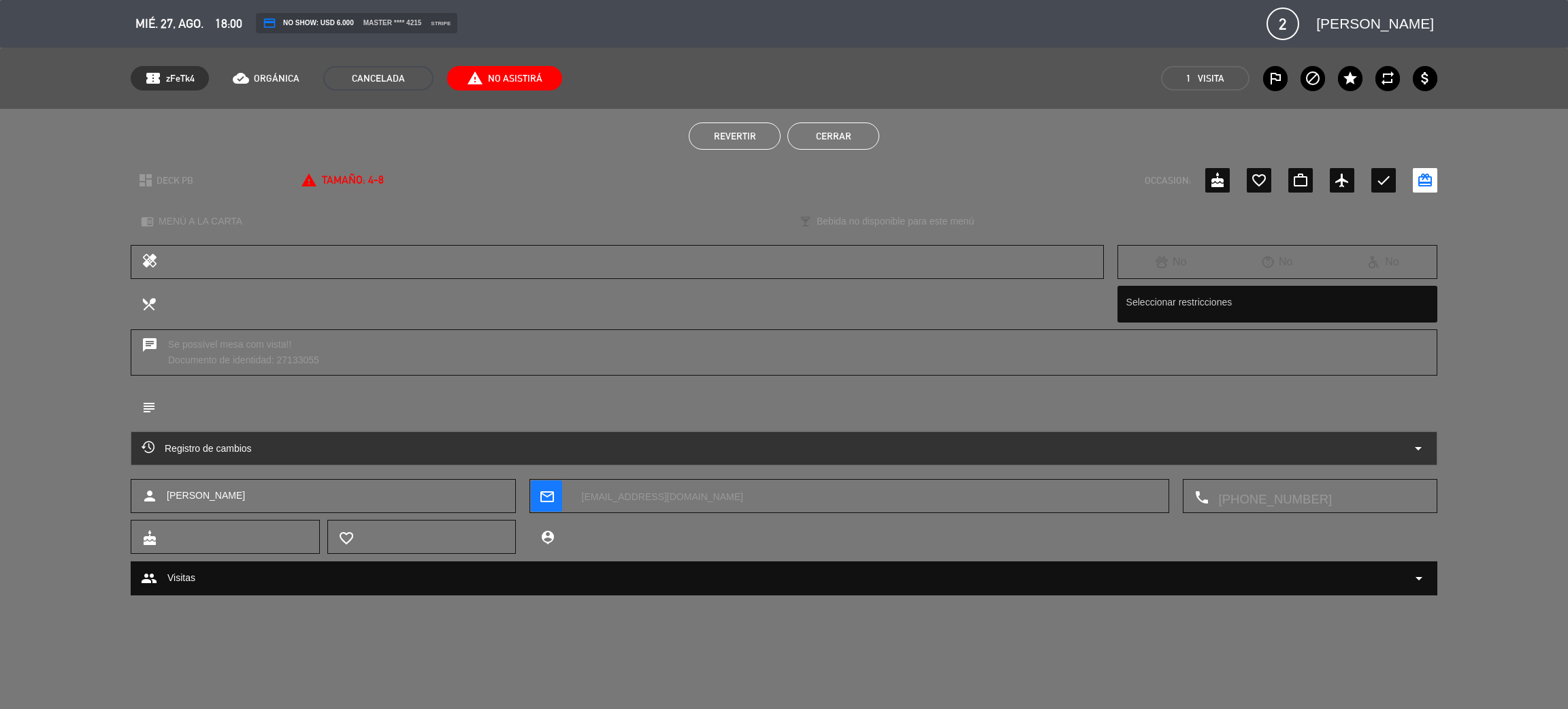
click at [854, 136] on button "Cerrar" at bounding box center [833, 136] width 92 height 27
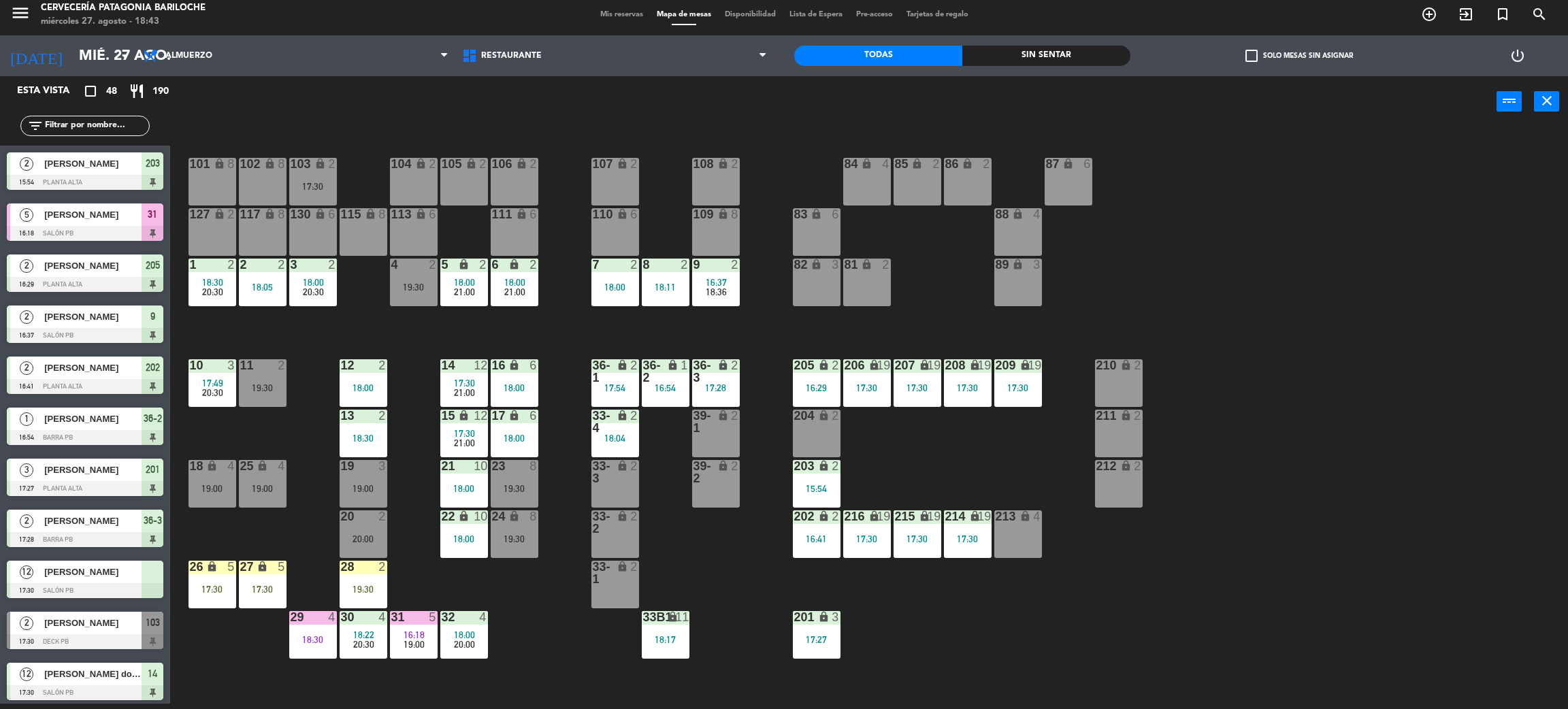
click at [126, 124] on input "text" at bounding box center [96, 126] width 105 height 15
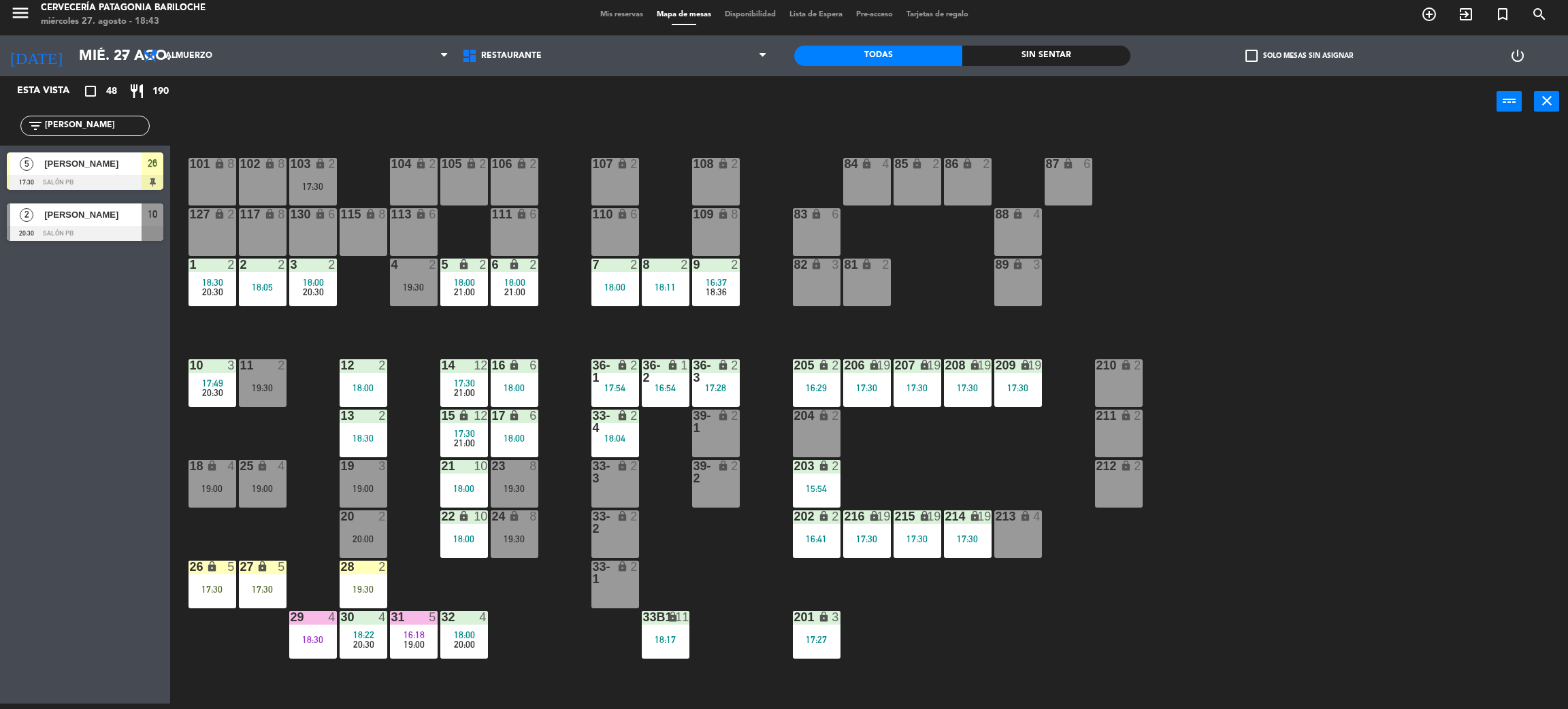
type input "[PERSON_NAME]"
click at [73, 334] on div "Esta vista crop_square 48 restaurant 190 filter_list [PERSON_NAME] 5 [PERSON_NA…" at bounding box center [85, 389] width 170 height 627
click at [112, 166] on span "[PERSON_NAME]" at bounding box center [93, 163] width 97 height 14
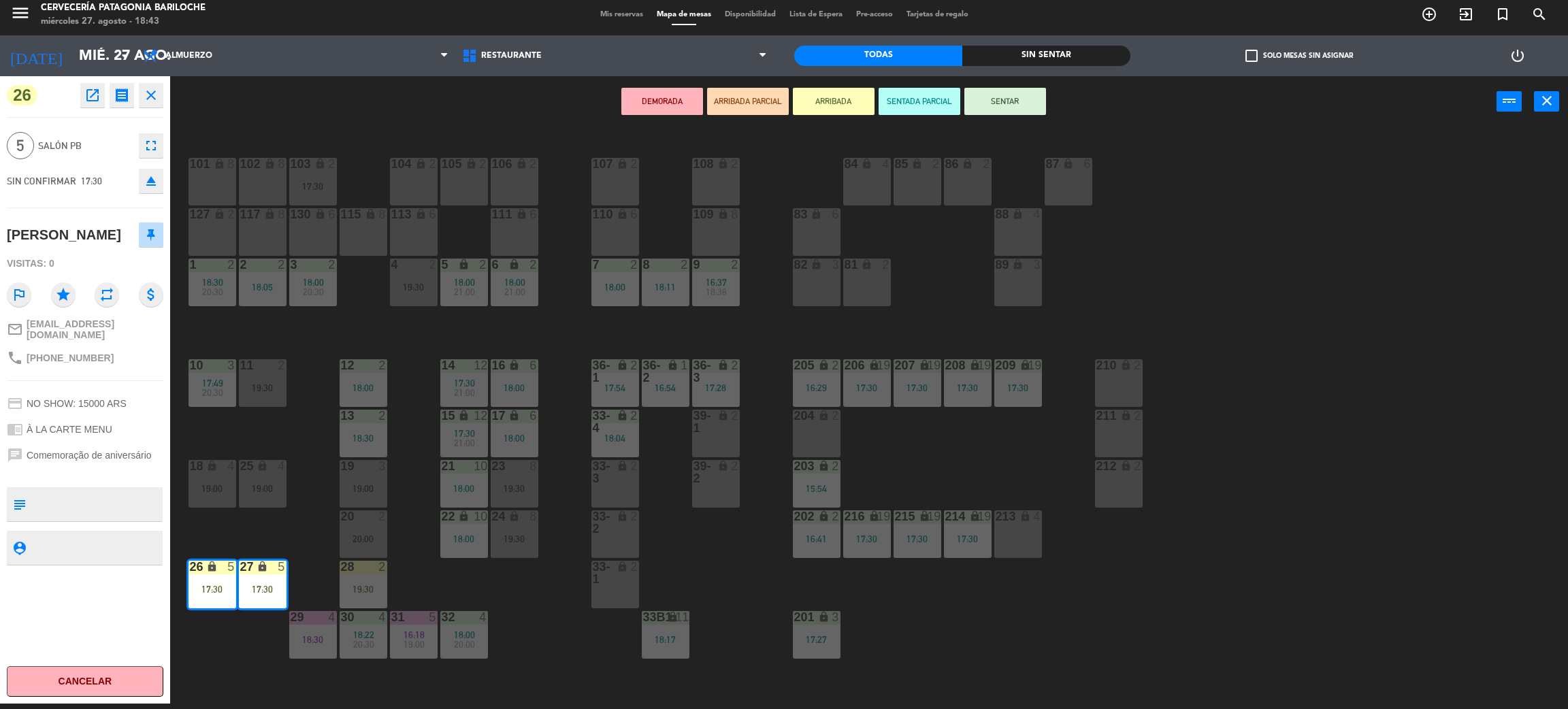
click at [1011, 109] on button "SENTAR" at bounding box center [1005, 101] width 82 height 27
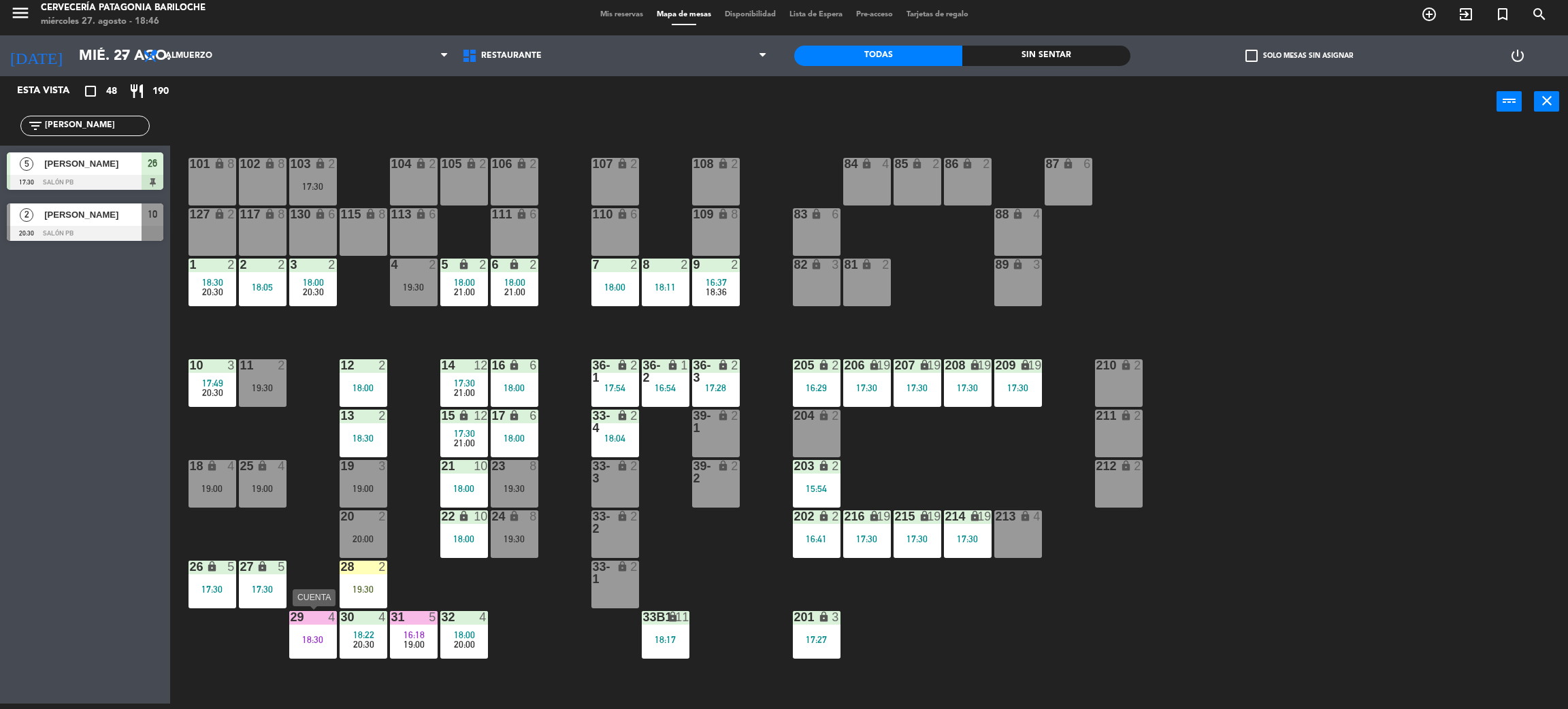
click at [301, 640] on div "18:30" at bounding box center [313, 640] width 48 height 9
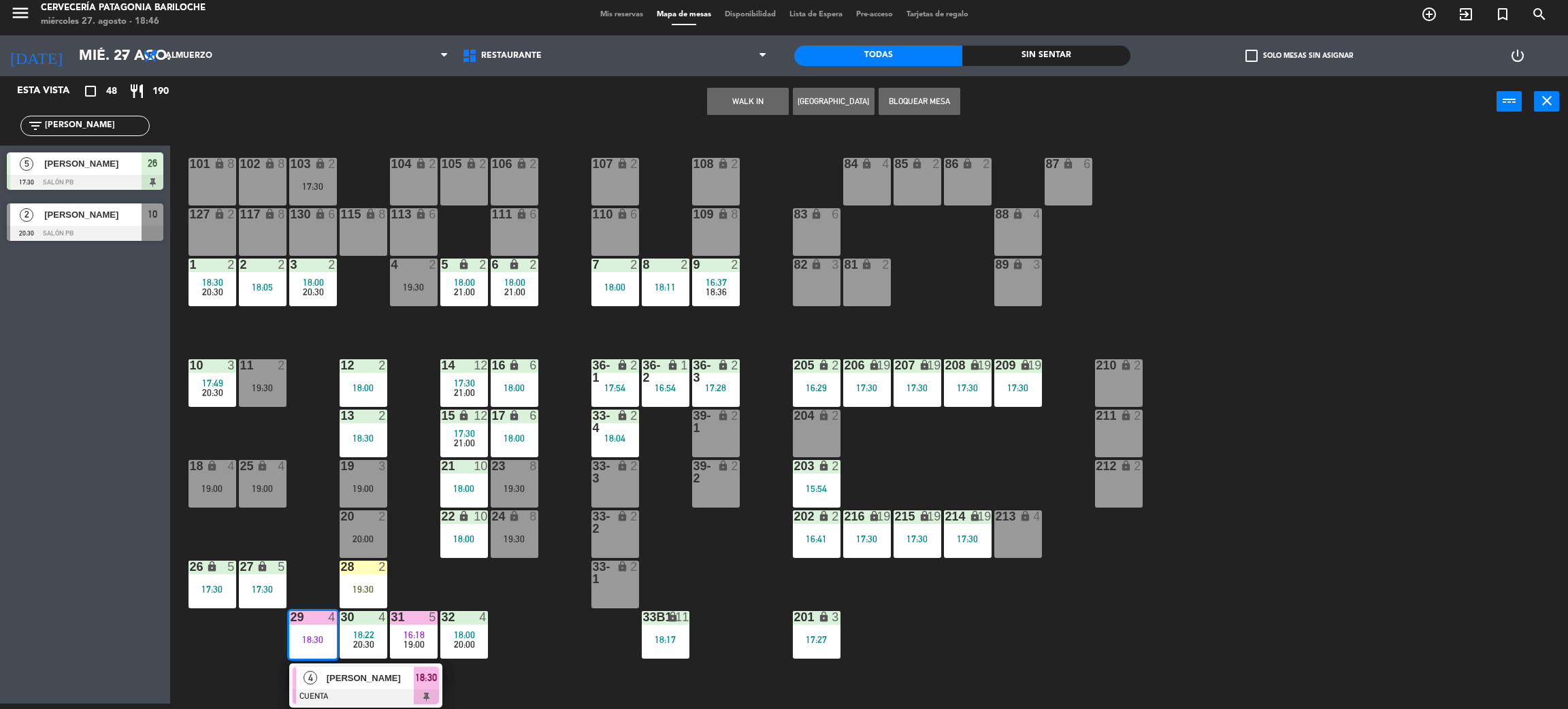
click at [309, 674] on span "4" at bounding box center [310, 678] width 13 height 13
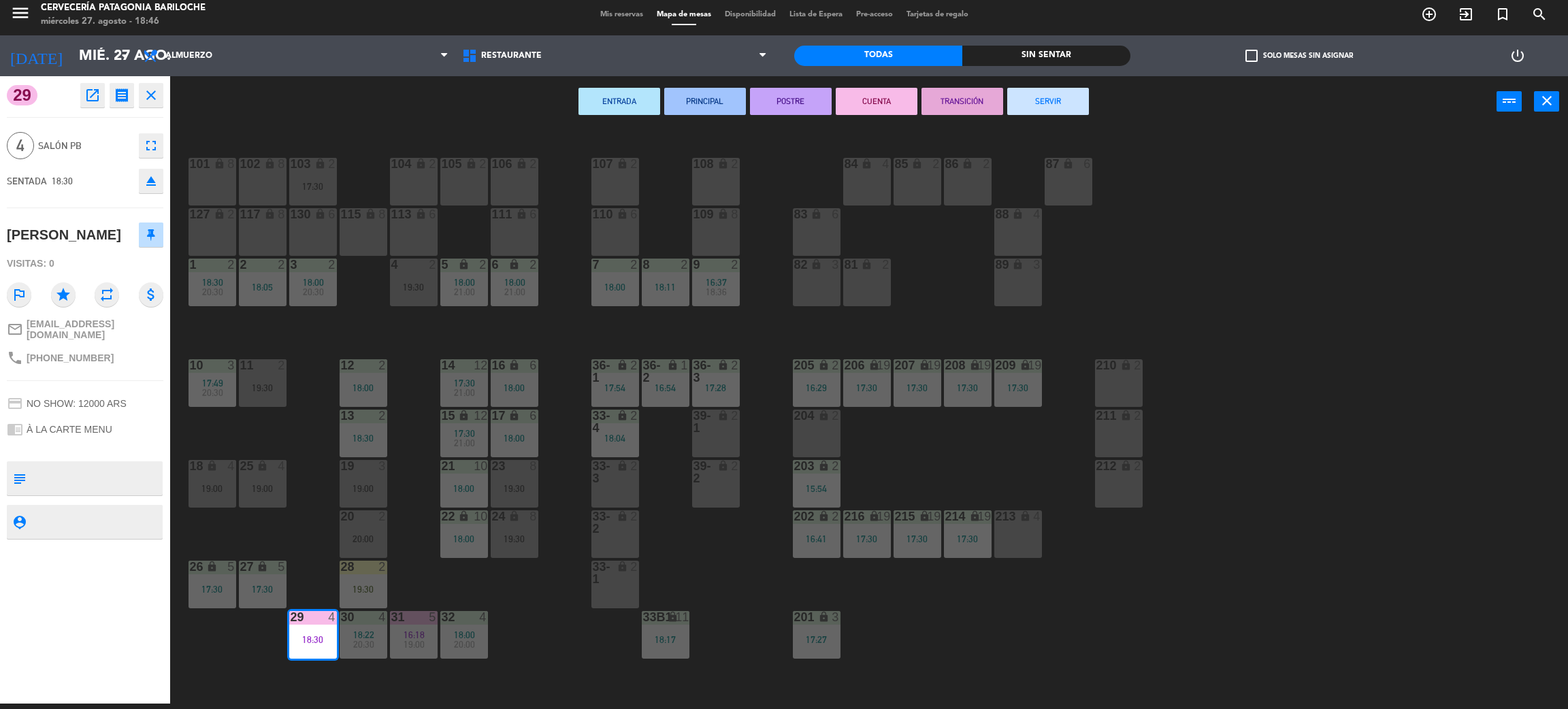
click at [1052, 93] on button "SERVIR" at bounding box center [1048, 101] width 82 height 27
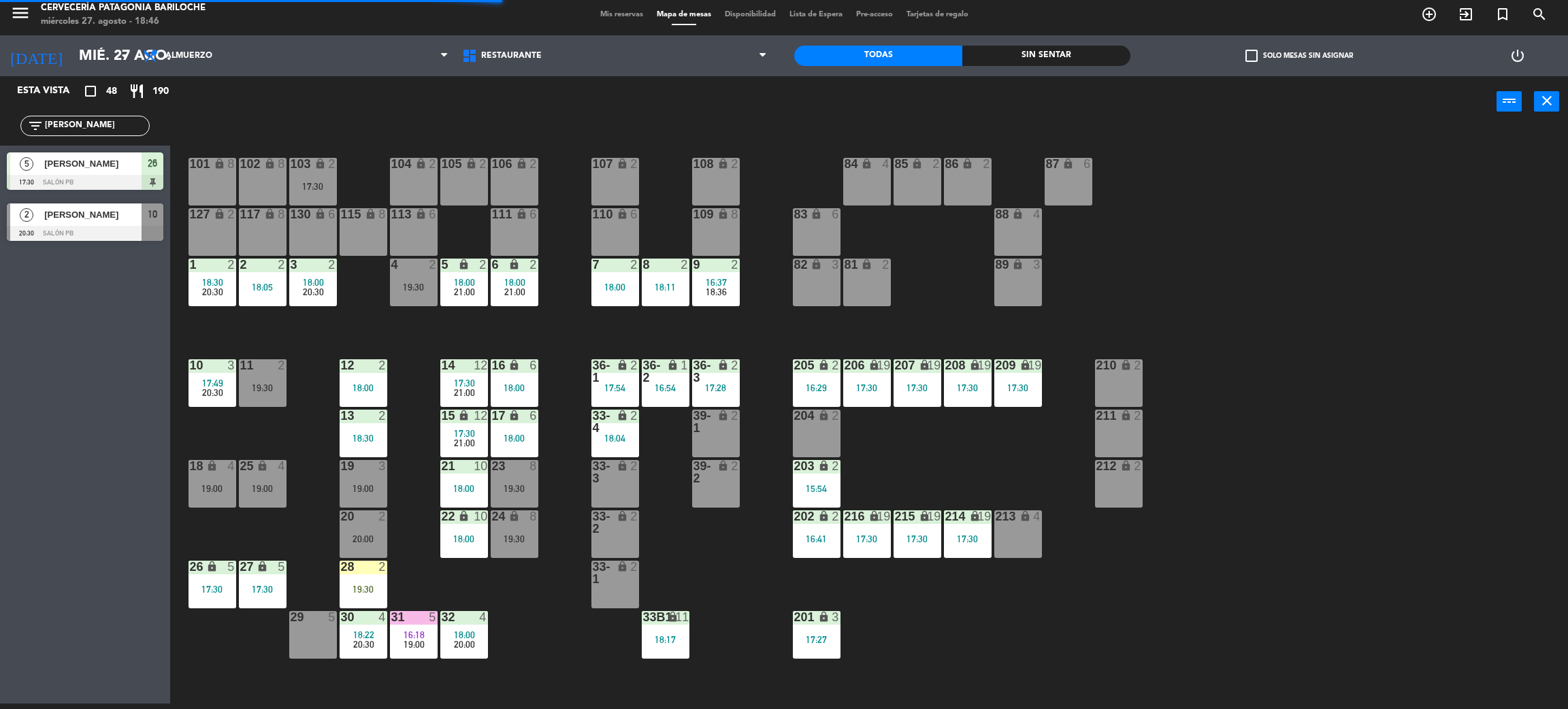
click at [426, 632] on div "16:18" at bounding box center [414, 635] width 48 height 9
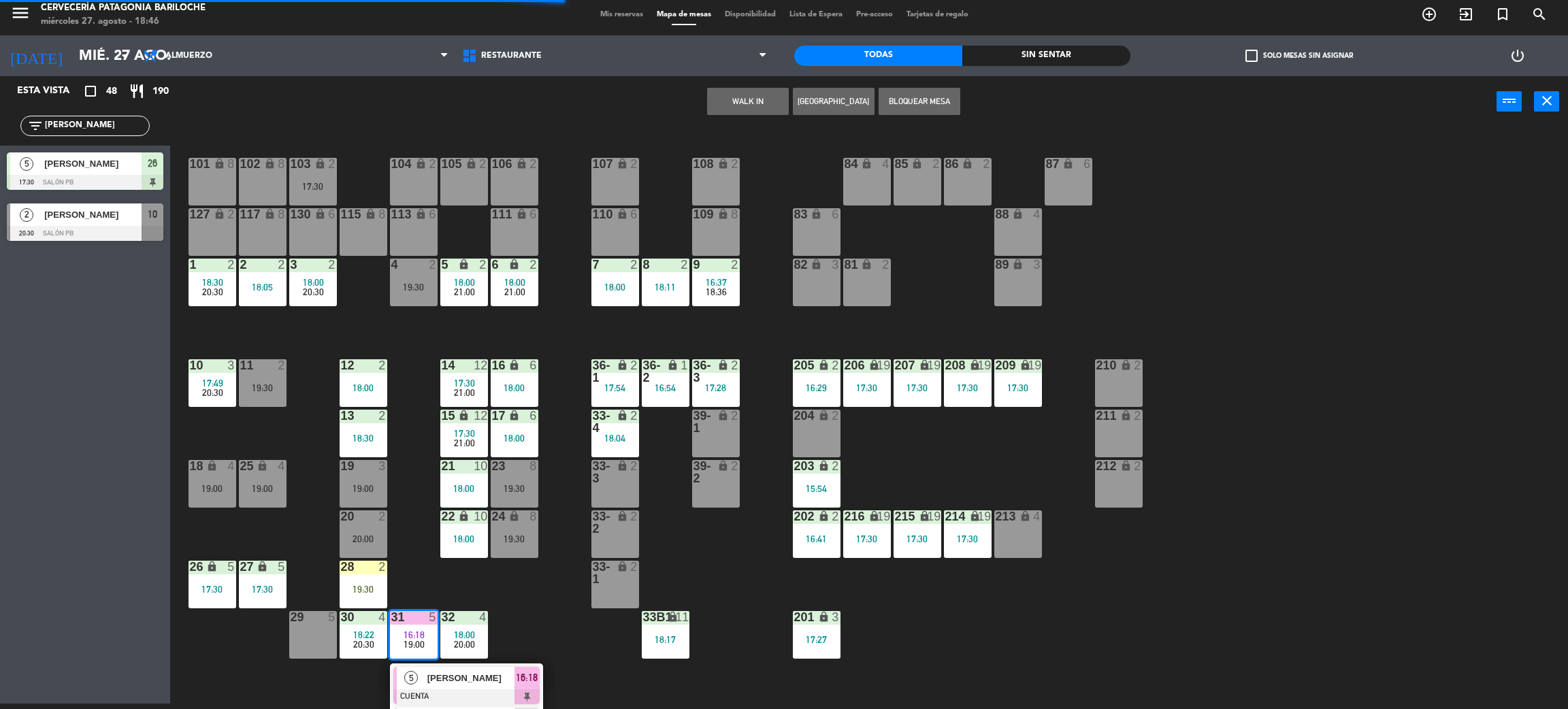
click at [448, 692] on div at bounding box center [466, 696] width 146 height 15
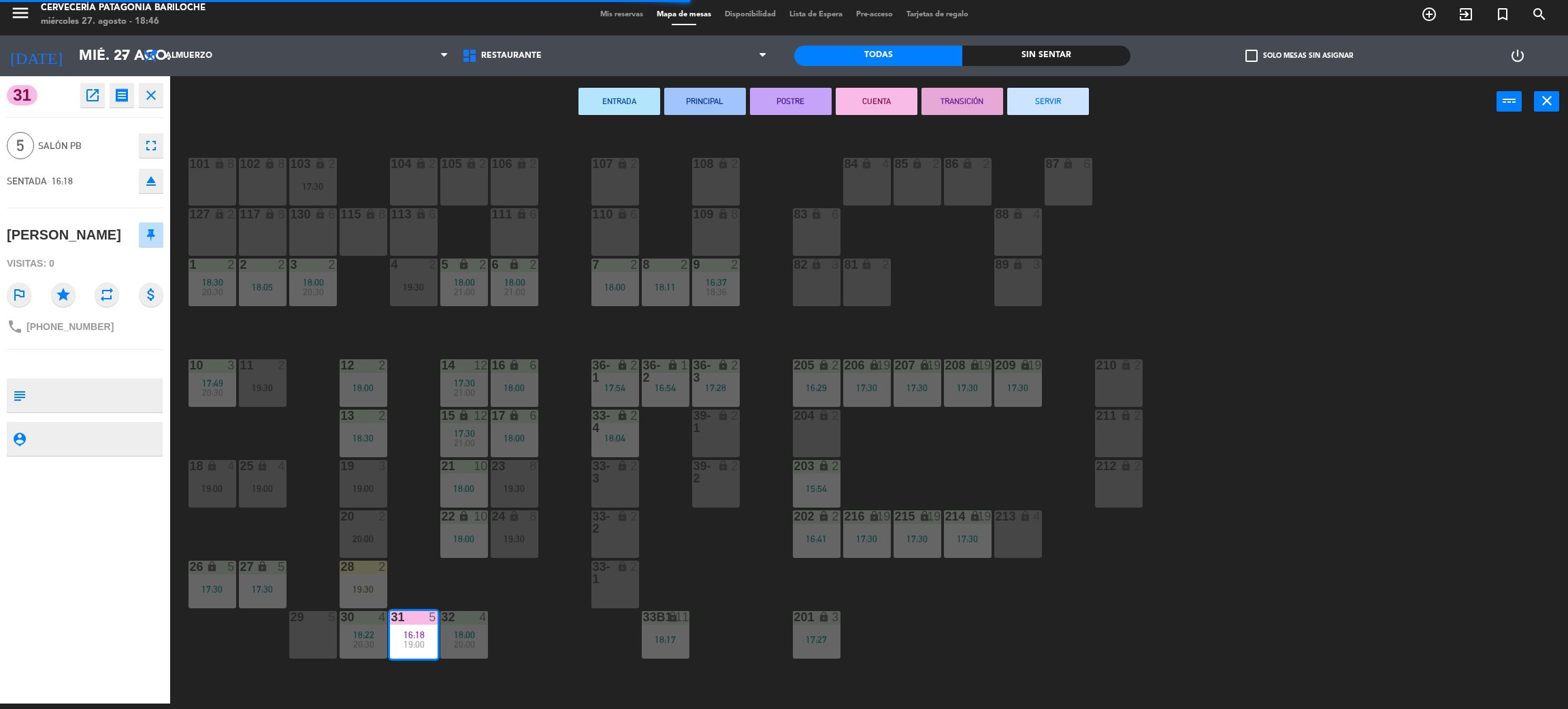
click at [1047, 105] on button "SERVIR" at bounding box center [1048, 101] width 82 height 27
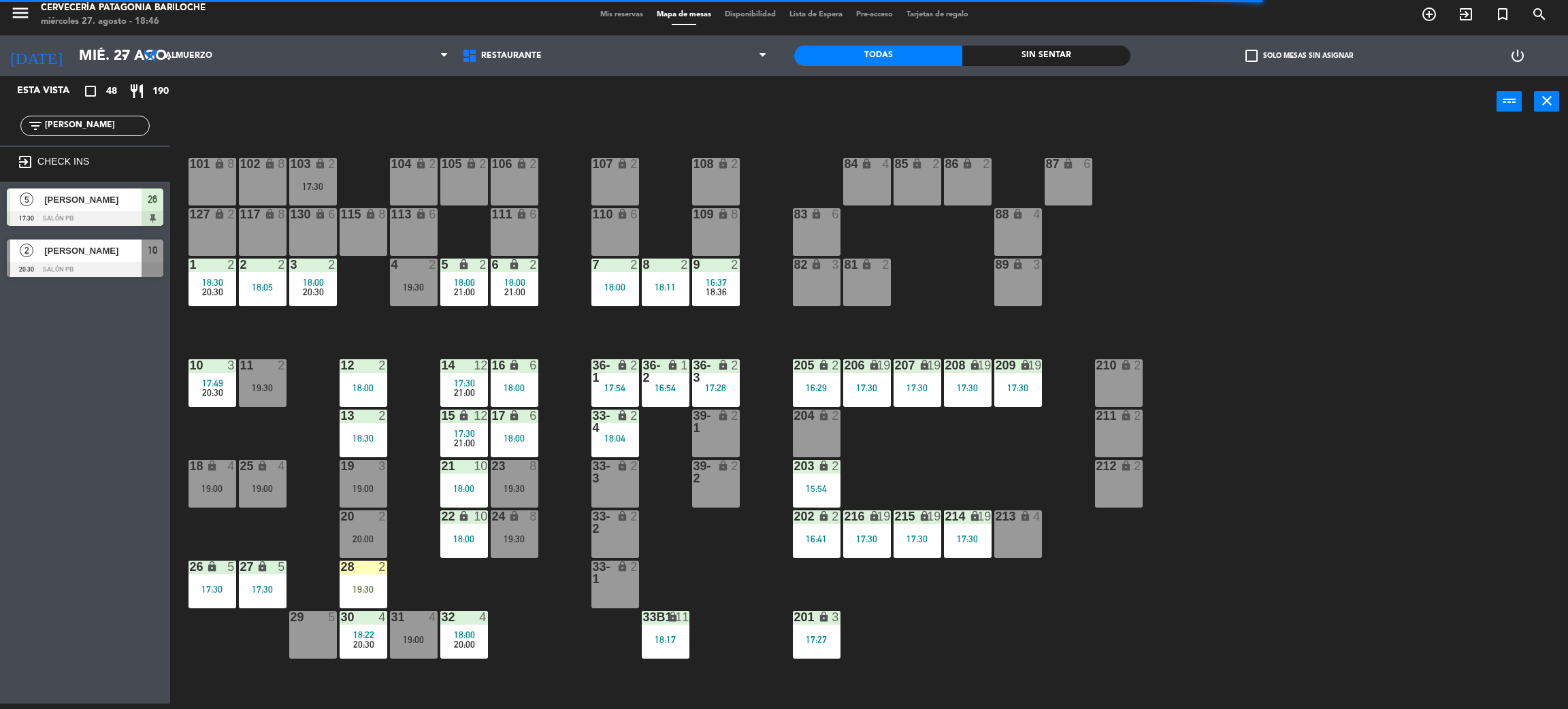
drag, startPoint x: 88, startPoint y: 125, endPoint x: 0, endPoint y: 117, distance: 88.4
click at [0, 117] on div "filter_list [PERSON_NAME]" at bounding box center [85, 126] width 170 height 39
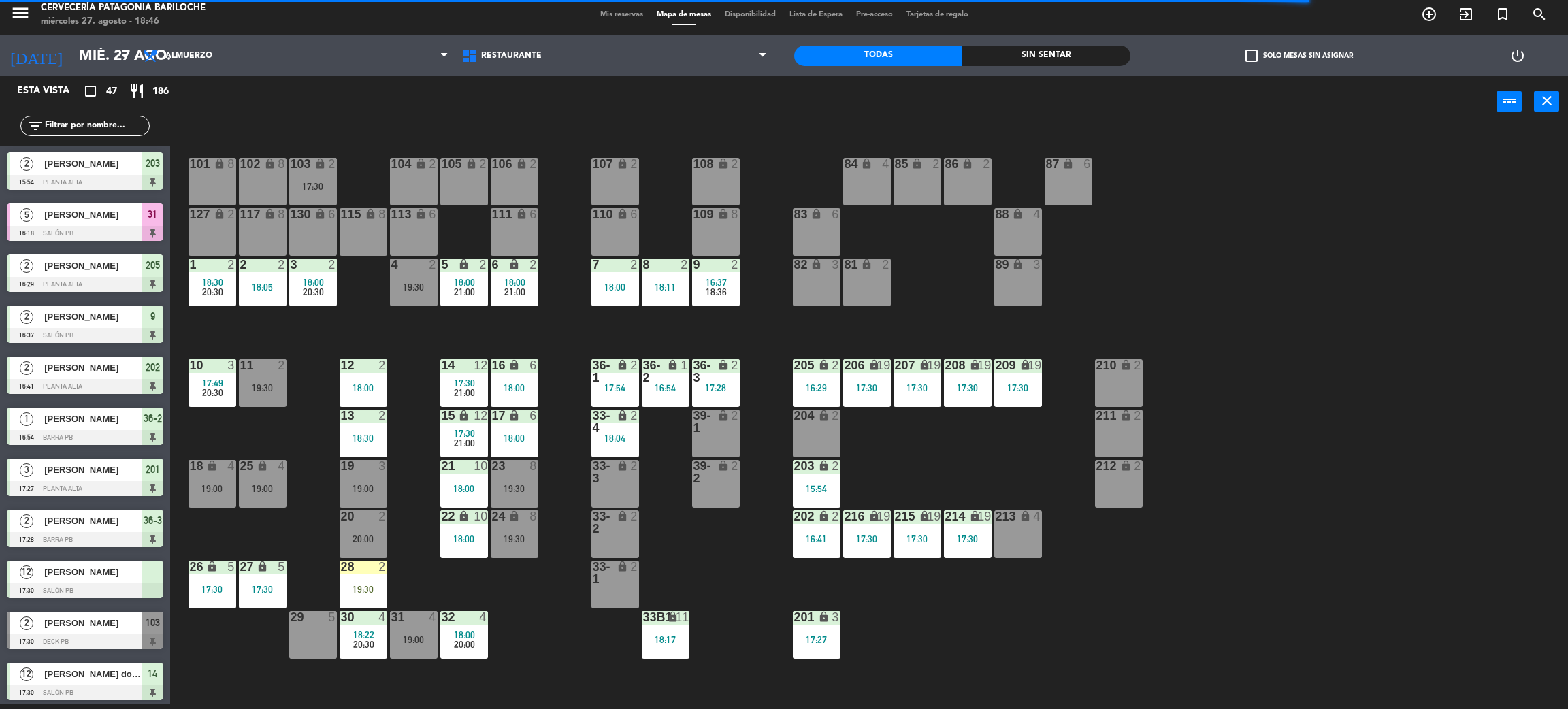
click at [1015, 59] on div "Sin sentar" at bounding box center [1047, 56] width 168 height 20
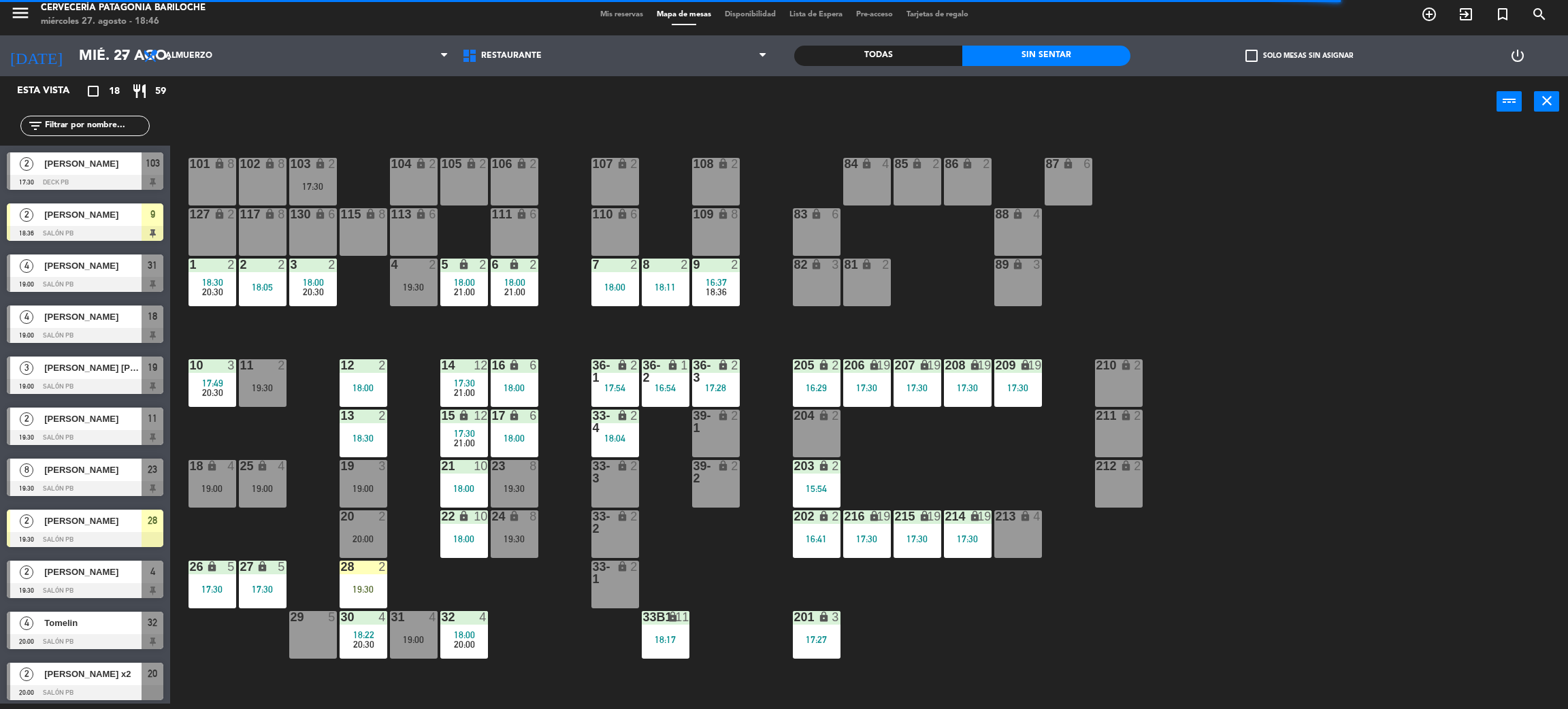
click at [118, 167] on span "[PERSON_NAME]" at bounding box center [93, 163] width 97 height 14
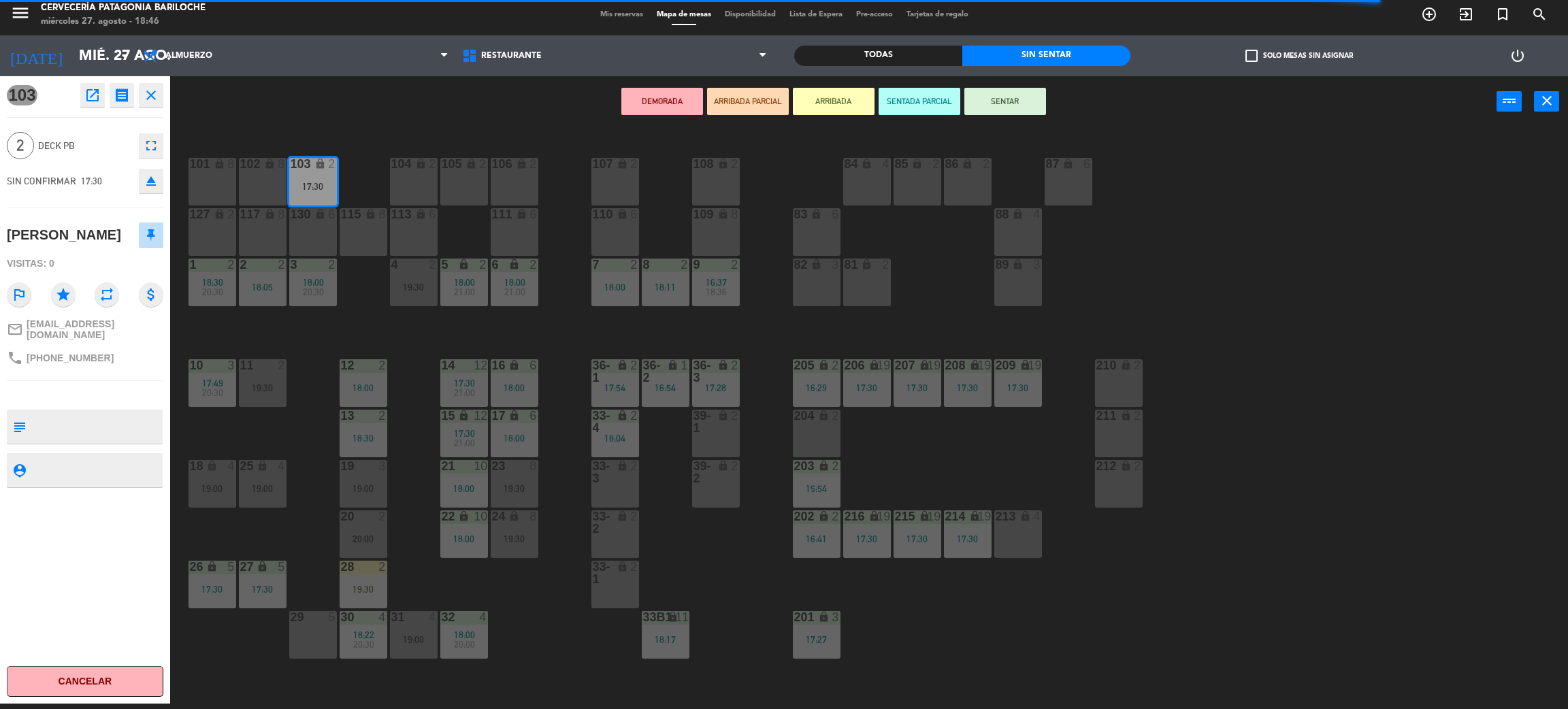
click at [426, 309] on div "101 lock 8 102 lock 8 104 lock 2 105 lock 2 106 lock 2 103 lock 2 17:30 107 loc…" at bounding box center [877, 422] width 1383 height 576
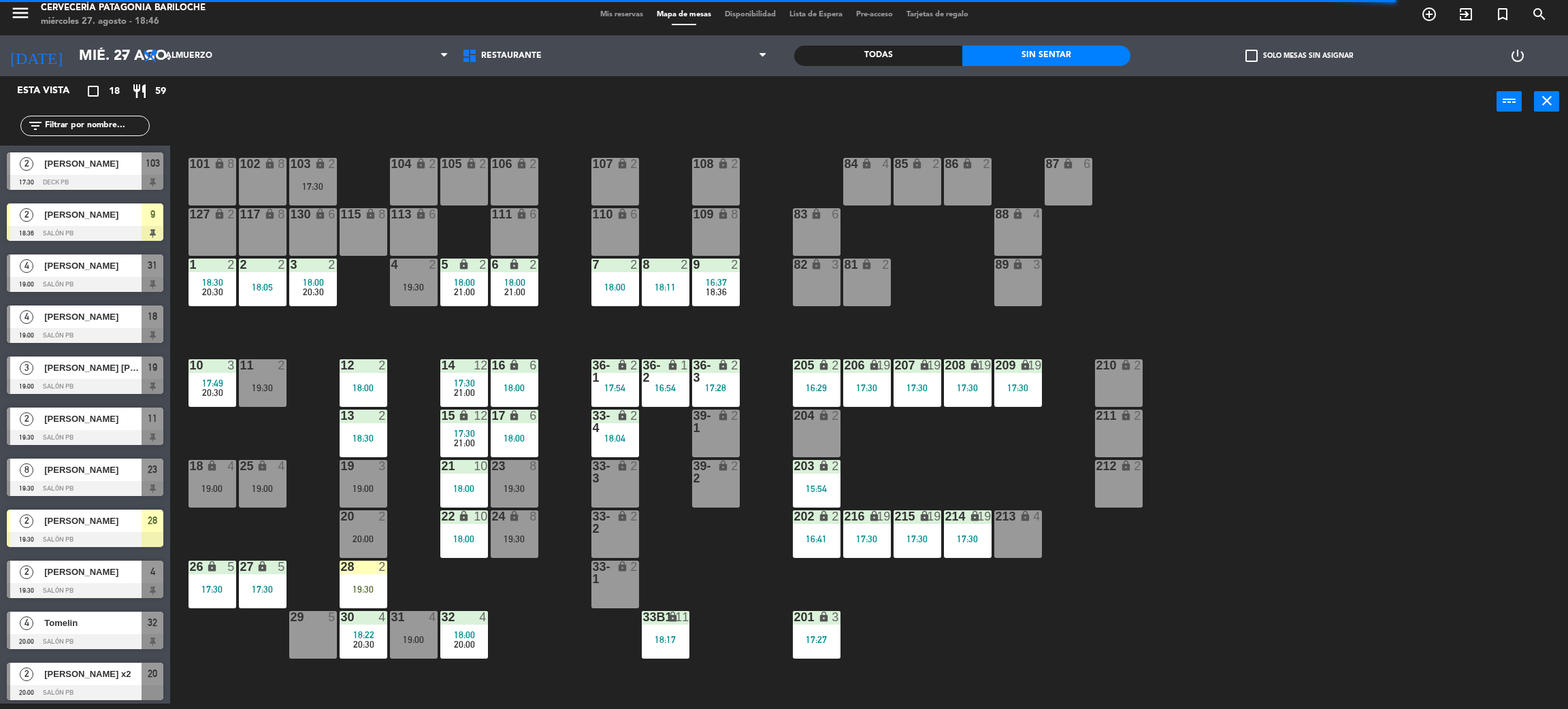
click at [334, 184] on div "17:30" at bounding box center [313, 186] width 48 height 9
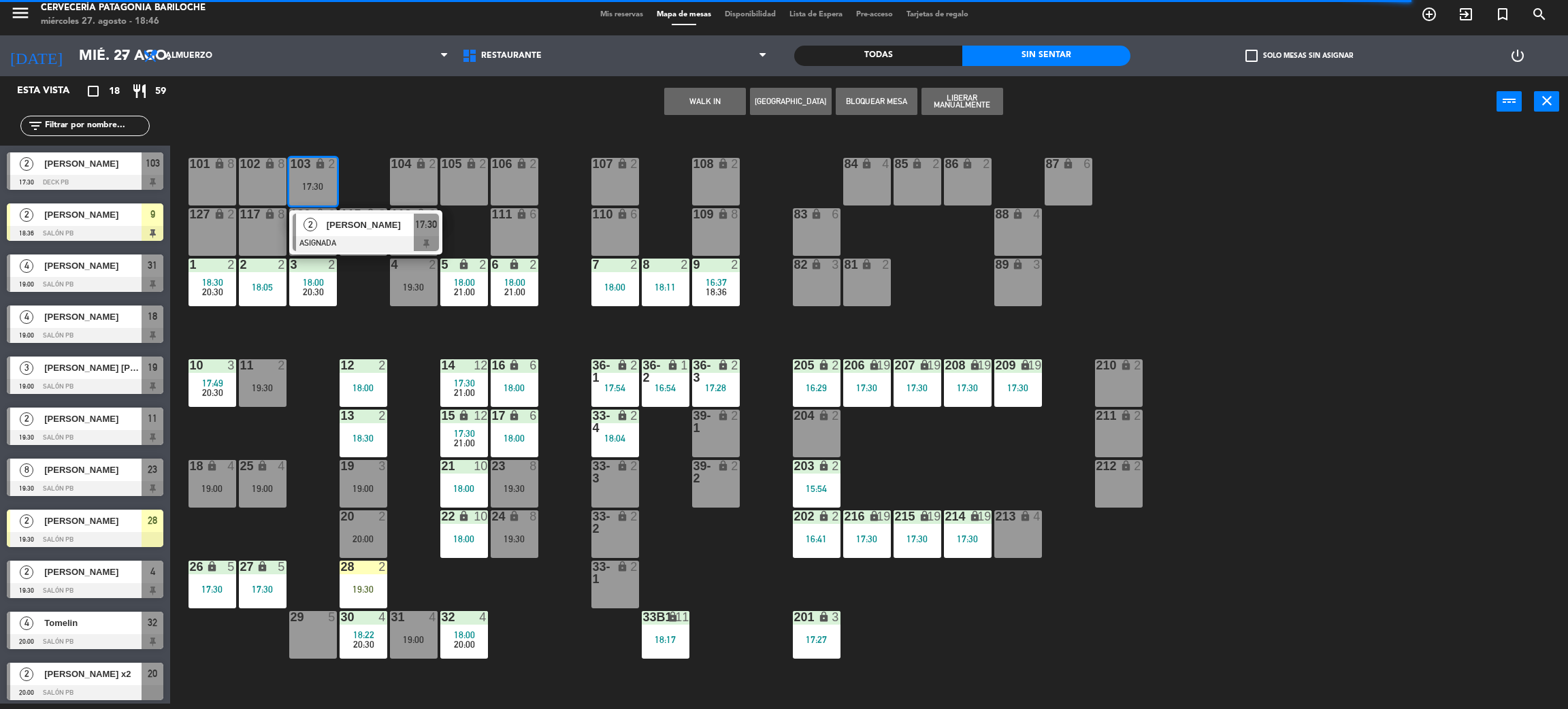
click at [345, 222] on span "[PERSON_NAME]" at bounding box center [370, 225] width 87 height 14
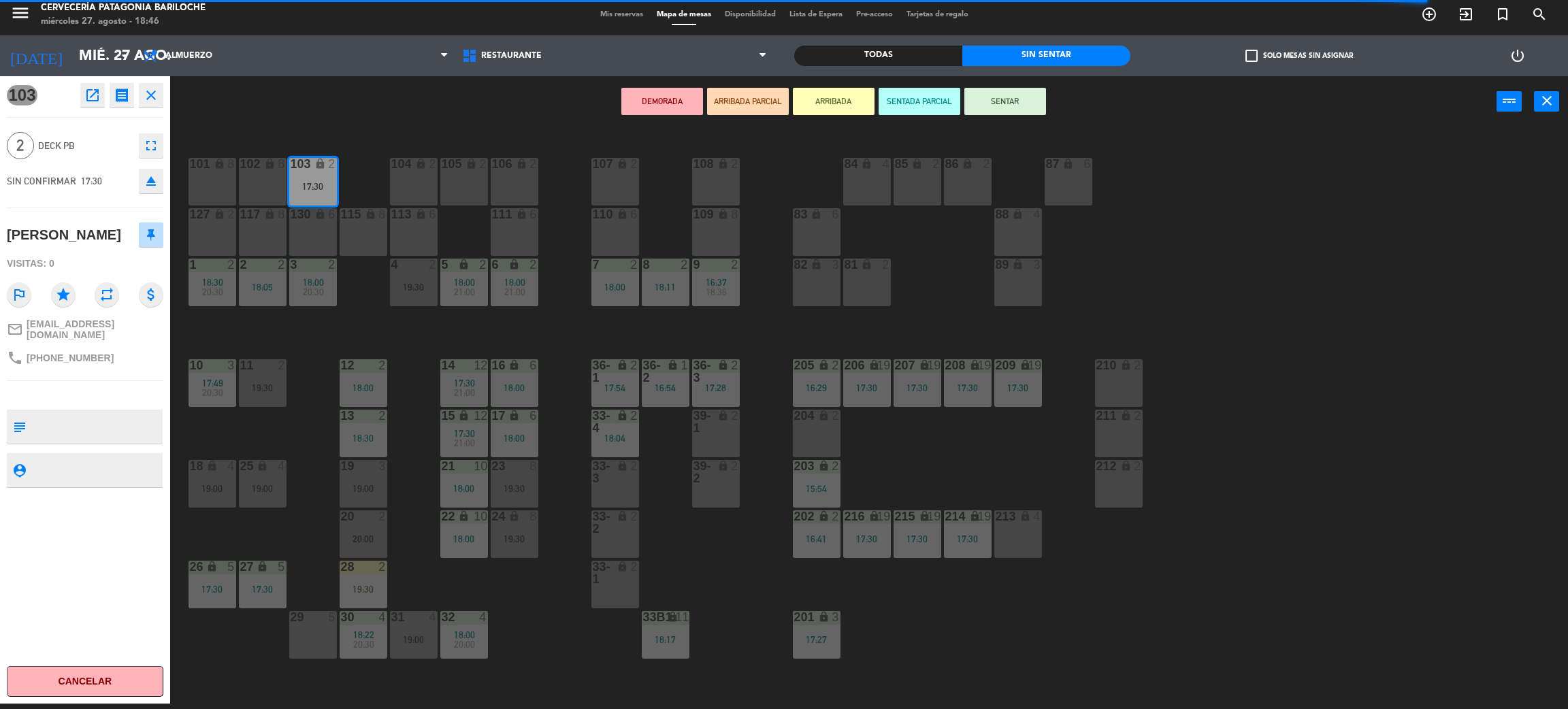
click at [656, 82] on div "DEMORADA ARRIBADA PARCIAL ARRIBADA SENTADA PARCIAL SENTAR power_input close" at bounding box center [834, 102] width 1327 height 52
click at [656, 88] on button "DEMORADA" at bounding box center [662, 101] width 82 height 27
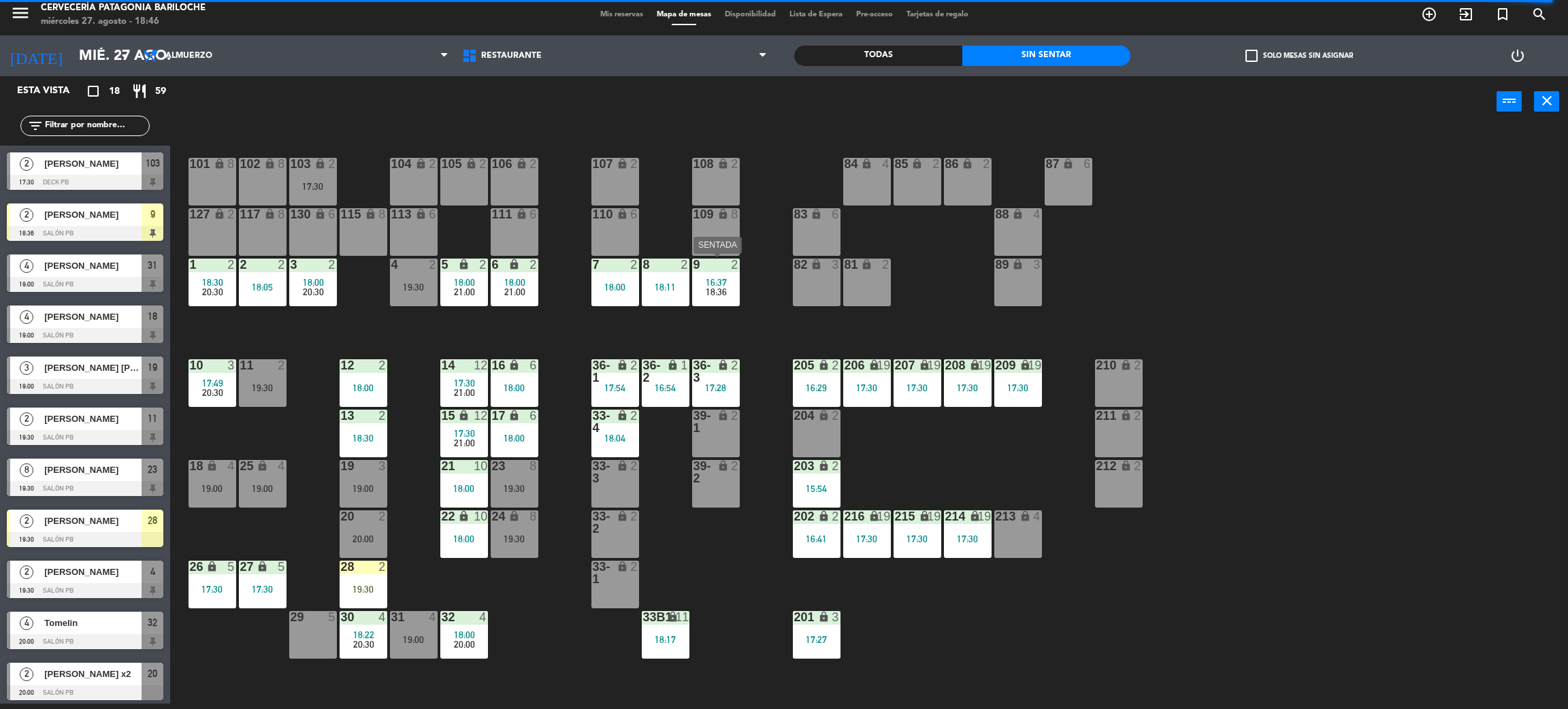
click at [693, 278] on div "16:37" at bounding box center [716, 283] width 48 height 9
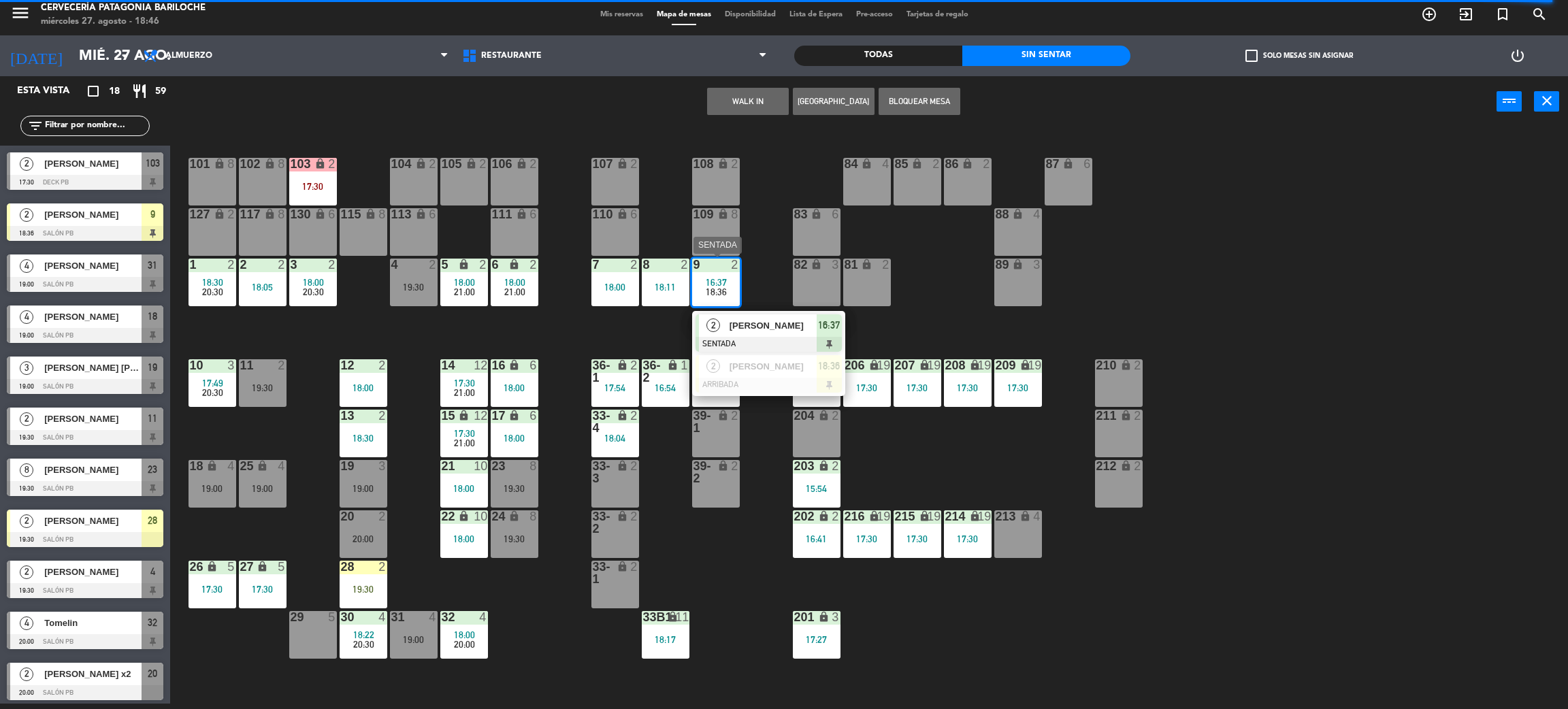
click at [753, 378] on div at bounding box center [769, 385] width 146 height 15
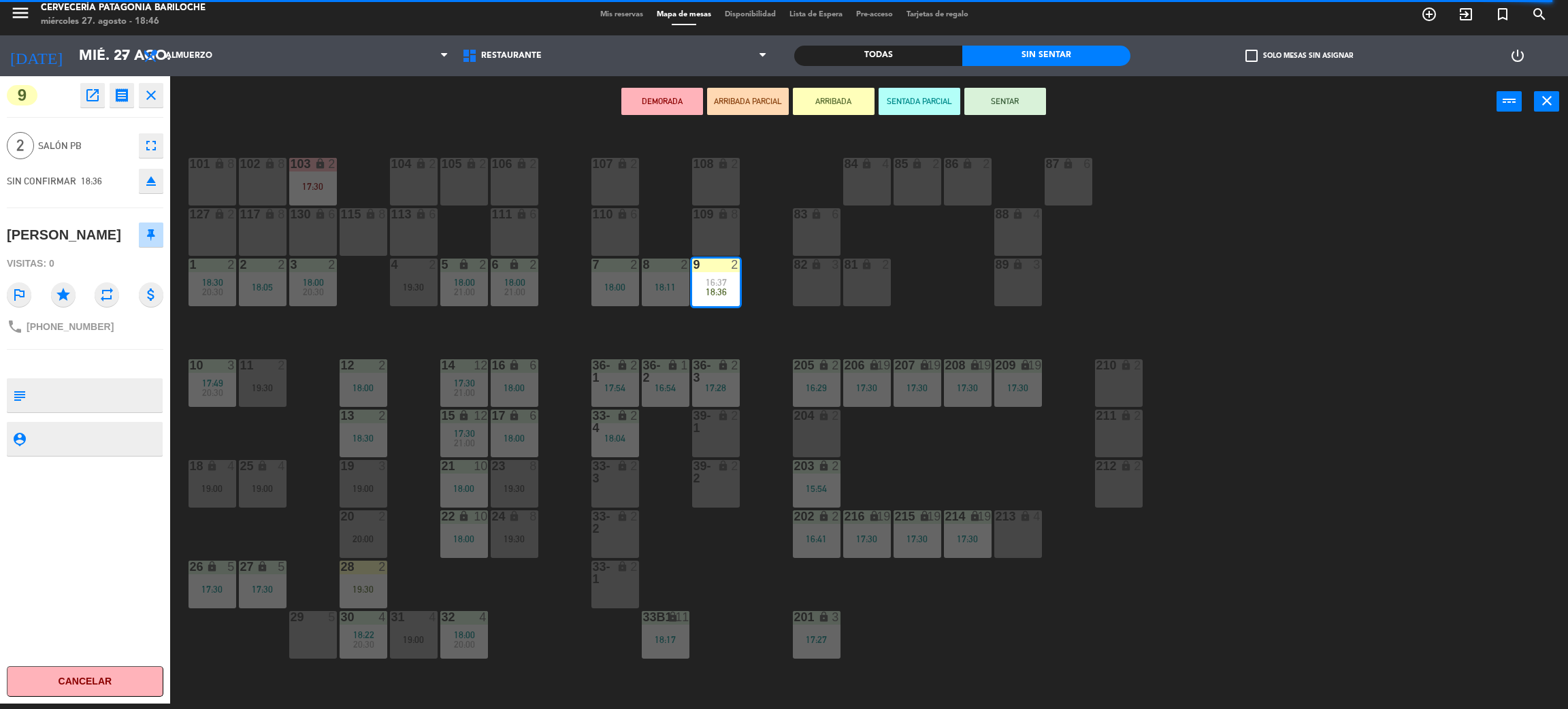
click at [663, 111] on button "DEMORADA" at bounding box center [662, 101] width 82 height 27
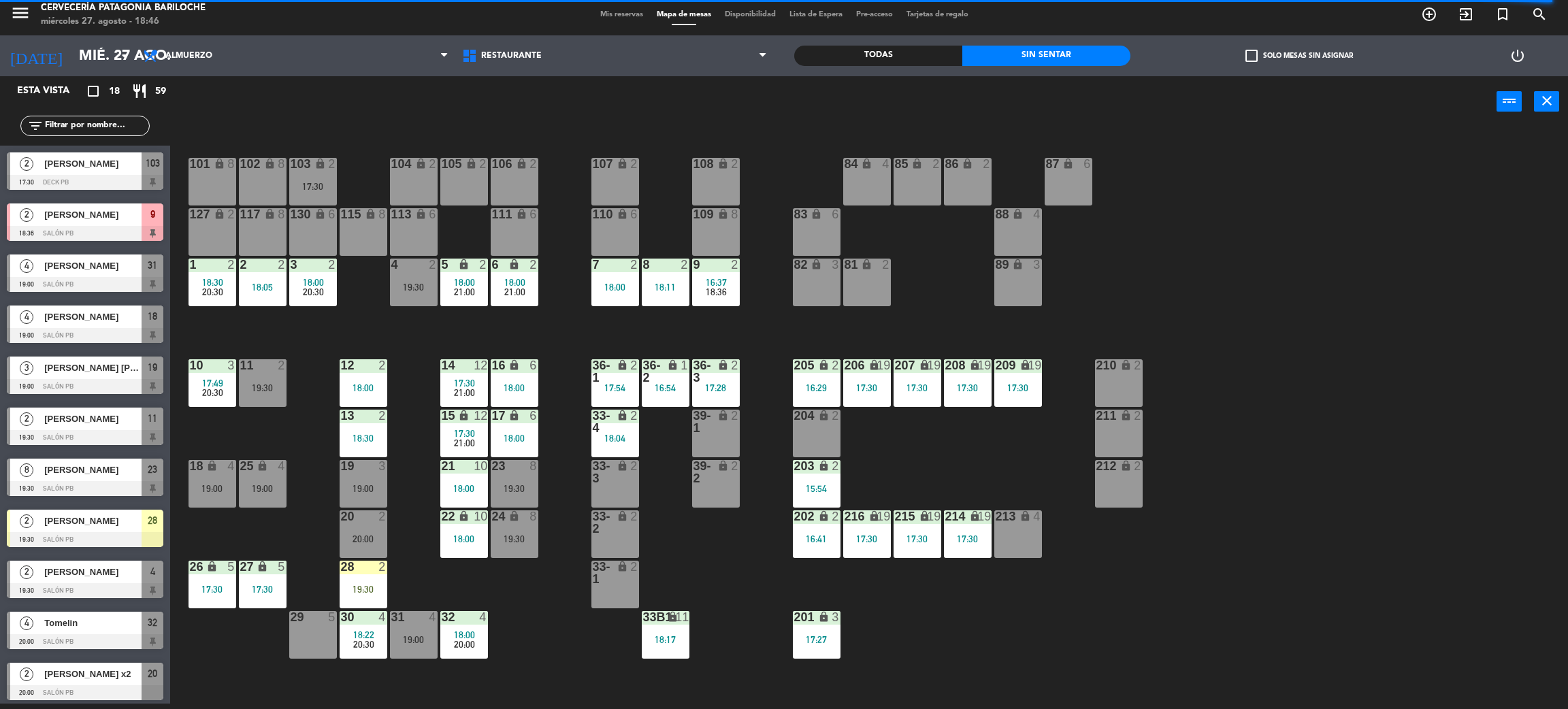
click at [713, 272] on div "9 2 16:37 18:36" at bounding box center [716, 282] width 48 height 48
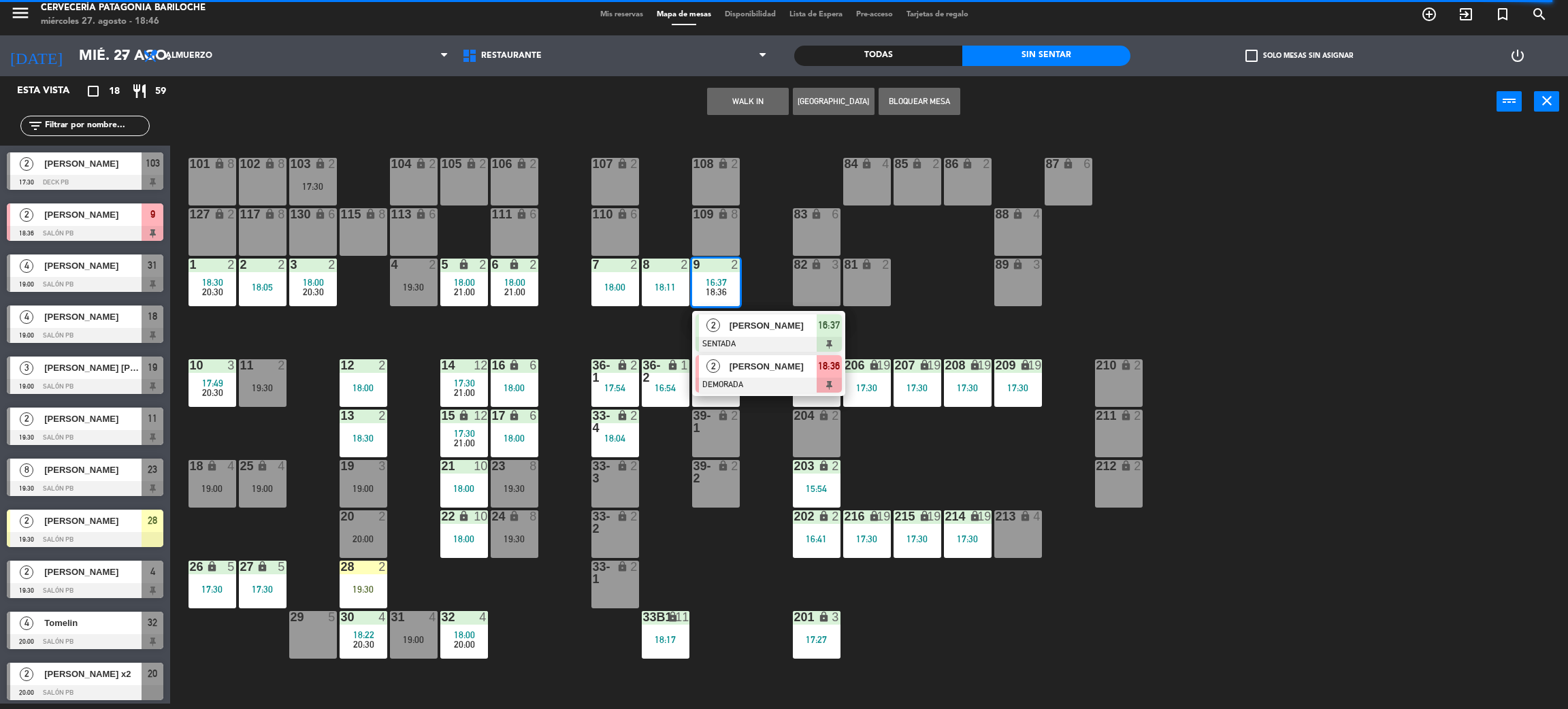
click at [765, 380] on div at bounding box center [769, 385] width 146 height 15
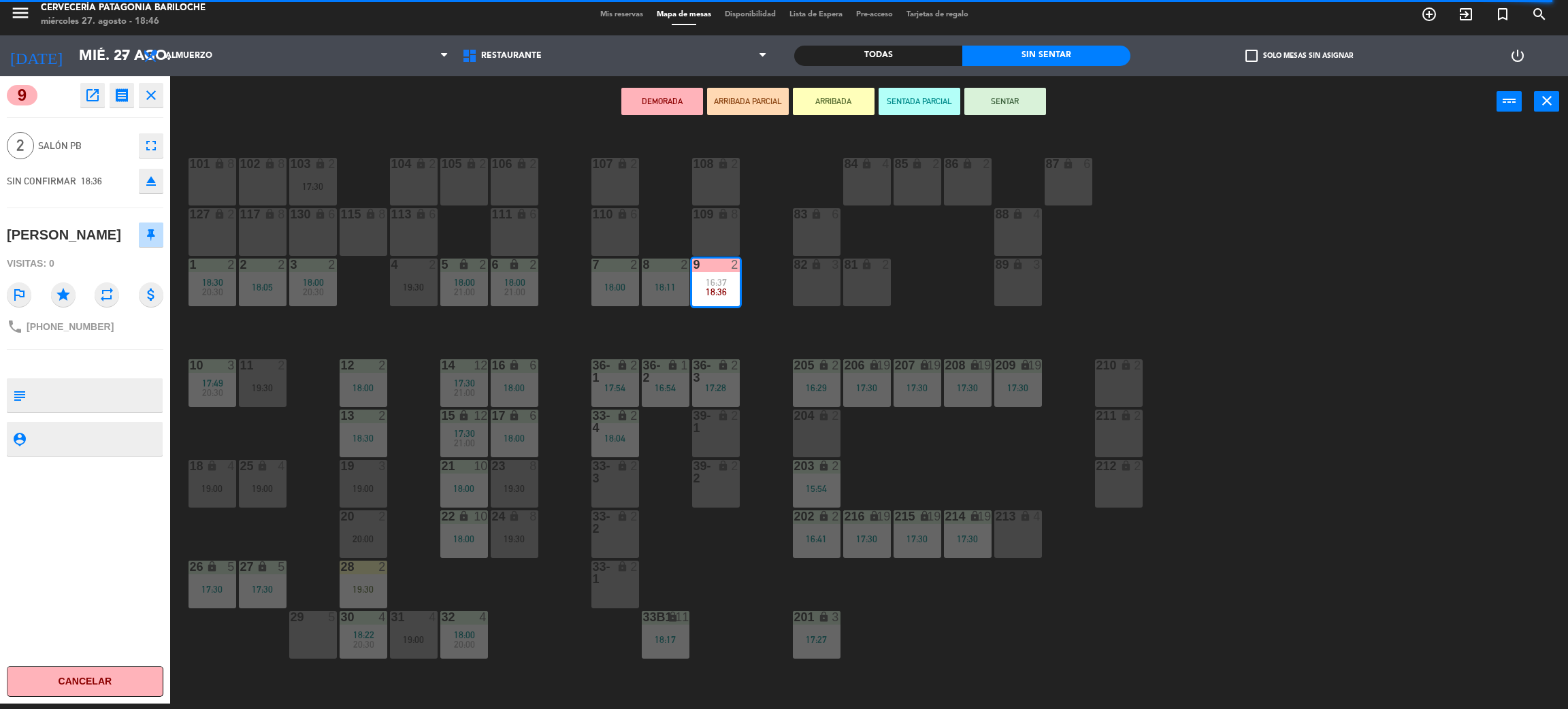
click at [779, 332] on div "101 lock 8 102 lock 8 104 lock 2 105 lock 2 106 lock 2 103 lock 2 17:30 107 loc…" at bounding box center [877, 422] width 1383 height 576
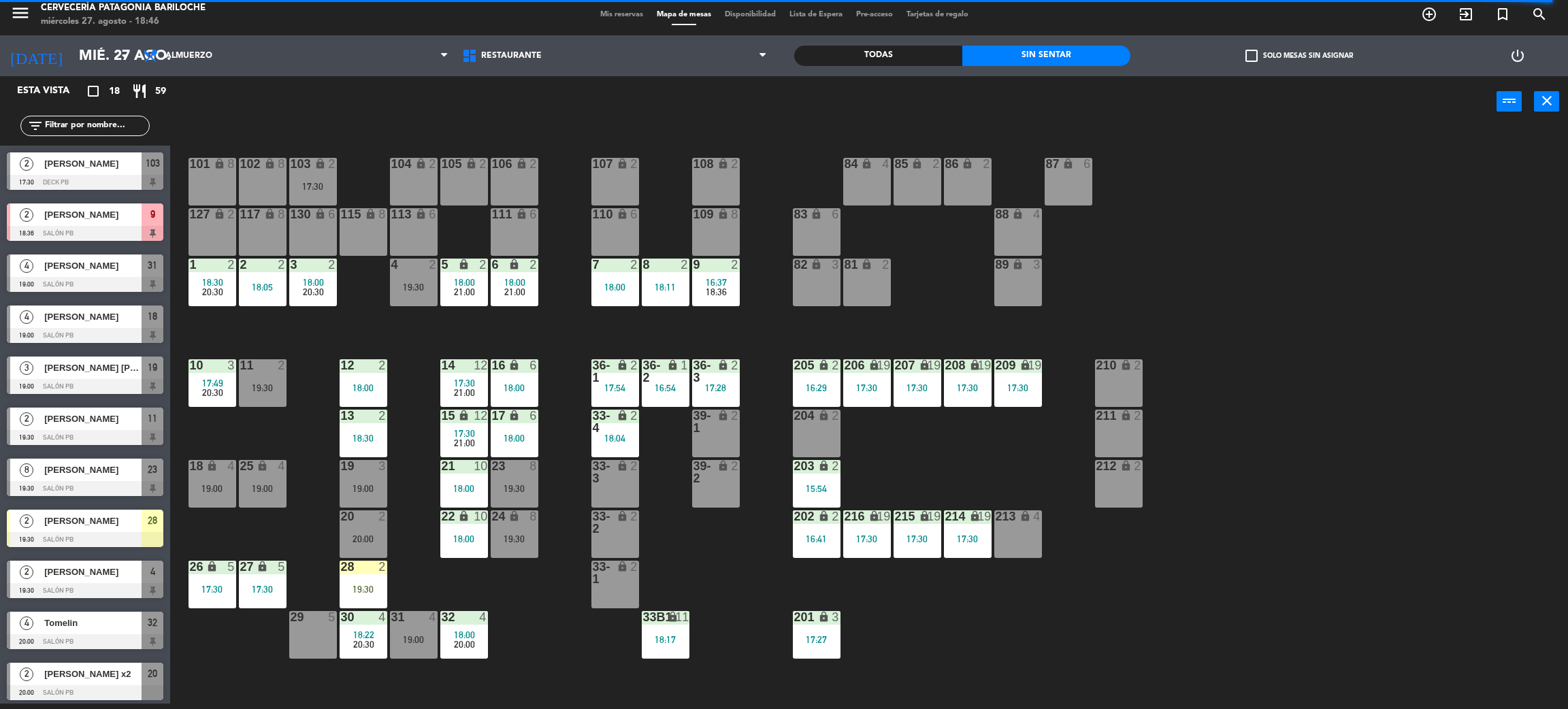
click at [732, 301] on div "9 2 16:37 18:36" at bounding box center [716, 282] width 48 height 48
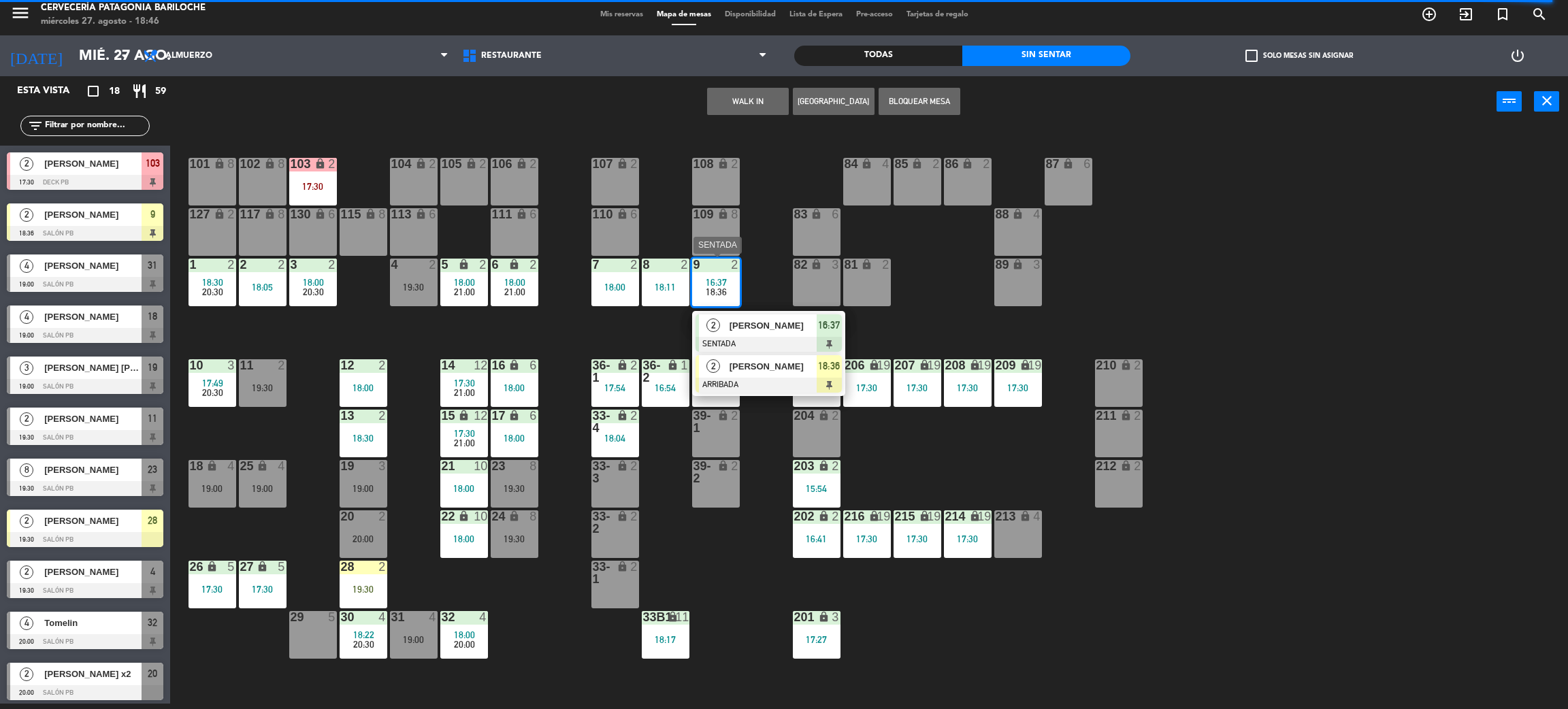
click at [751, 361] on span "[PERSON_NAME]" at bounding box center [773, 367] width 87 height 14
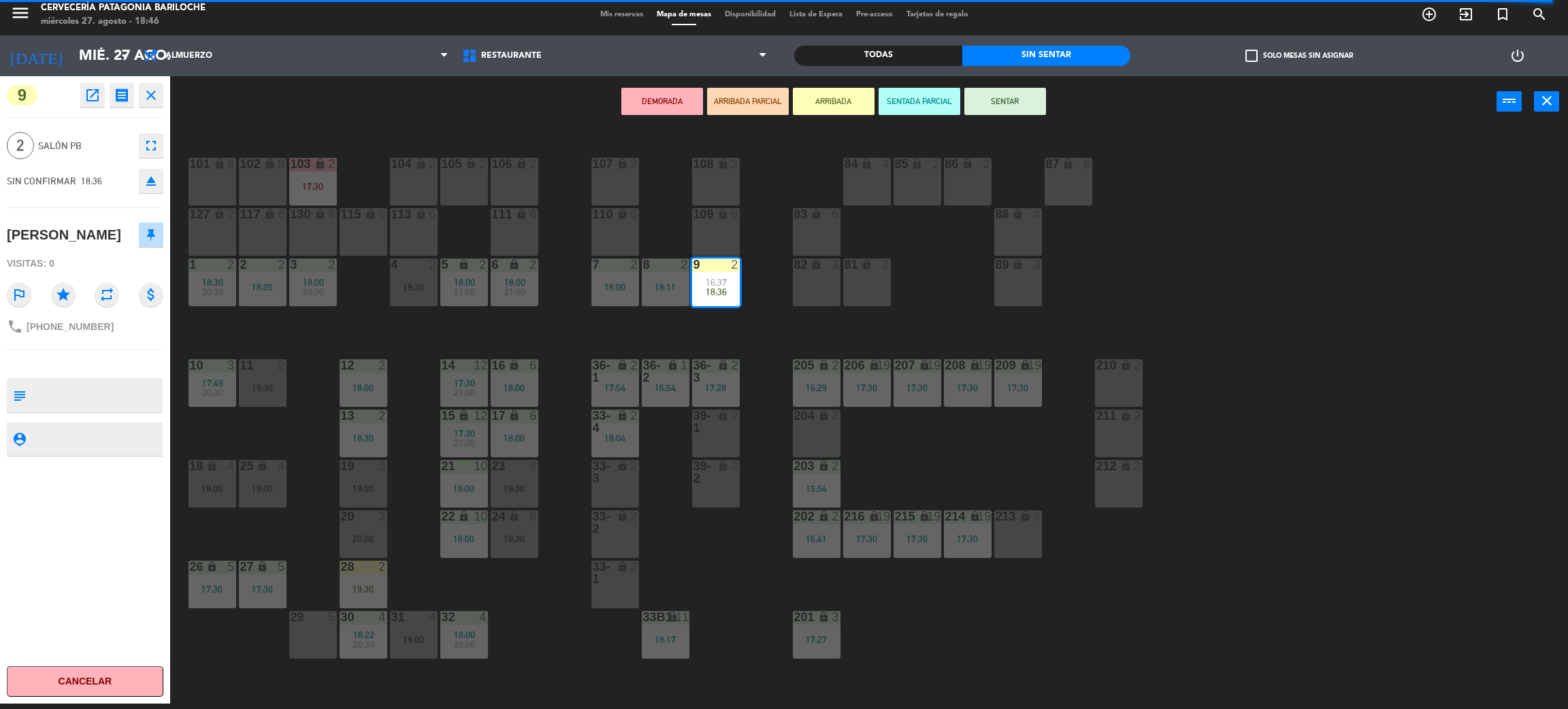
click at [680, 349] on div "101 lock 8 102 lock 8 104 lock 2 105 lock 2 106 lock 2 103 lock 2 17:30 107 loc…" at bounding box center [877, 422] width 1383 height 576
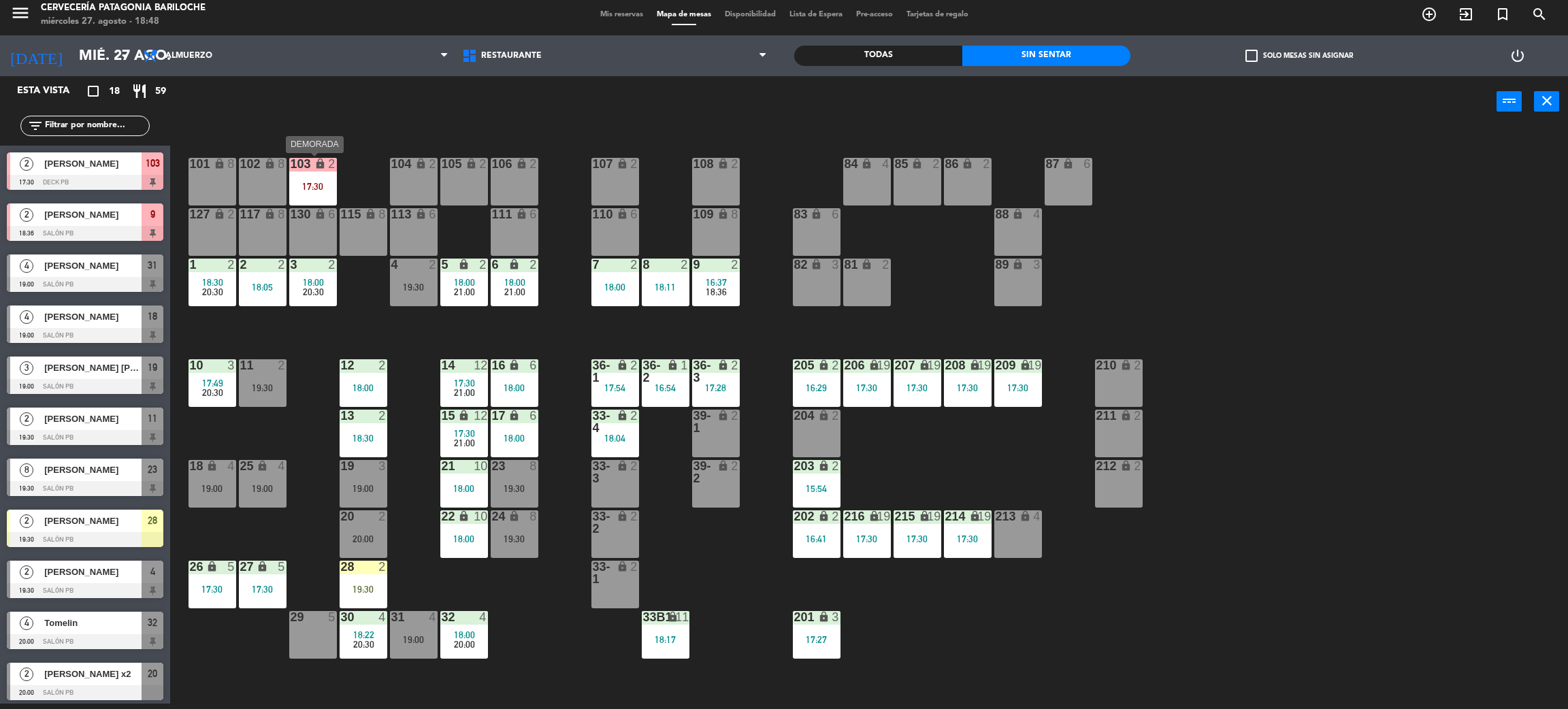
click at [294, 178] on div "103 lock 2 17:30" at bounding box center [313, 181] width 48 height 48
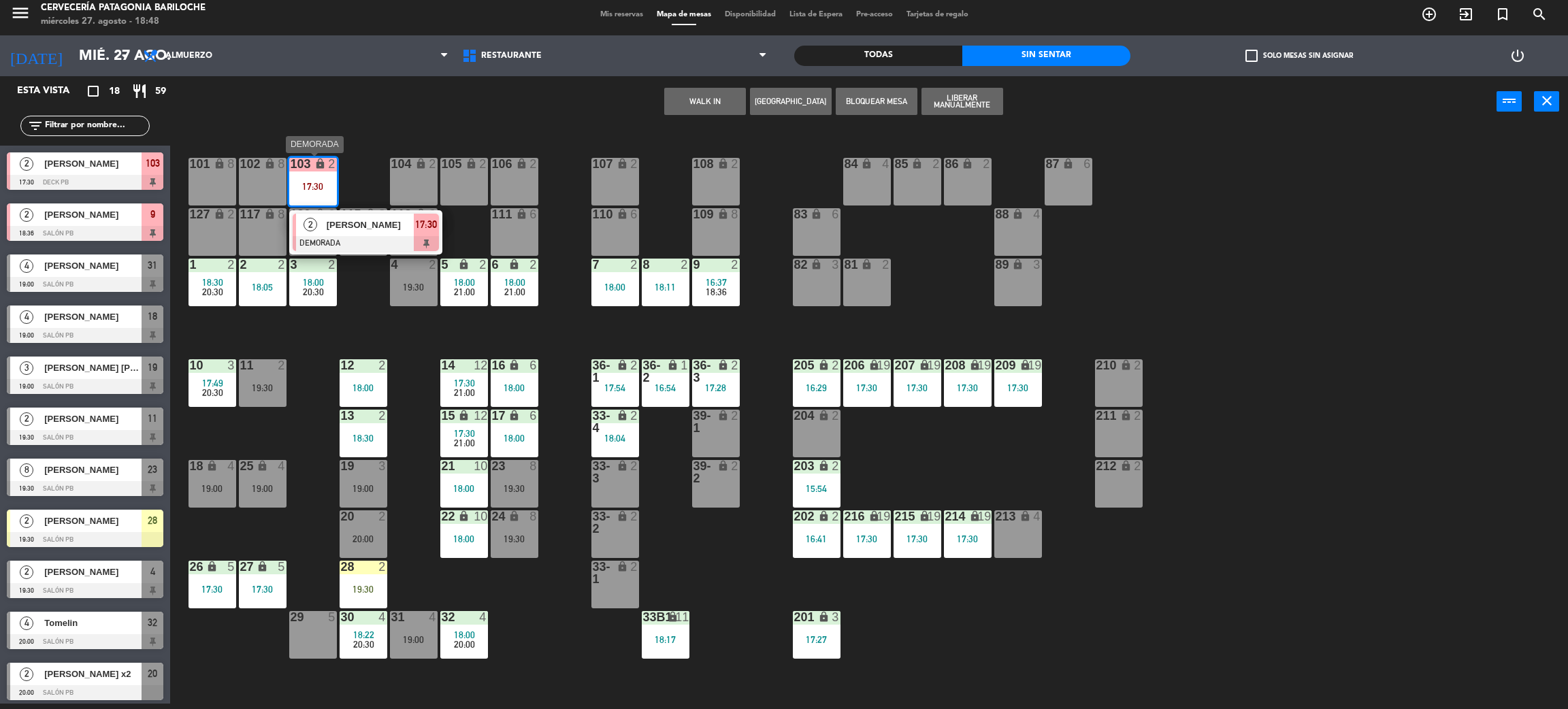
click at [349, 228] on span "[PERSON_NAME]" at bounding box center [370, 225] width 87 height 14
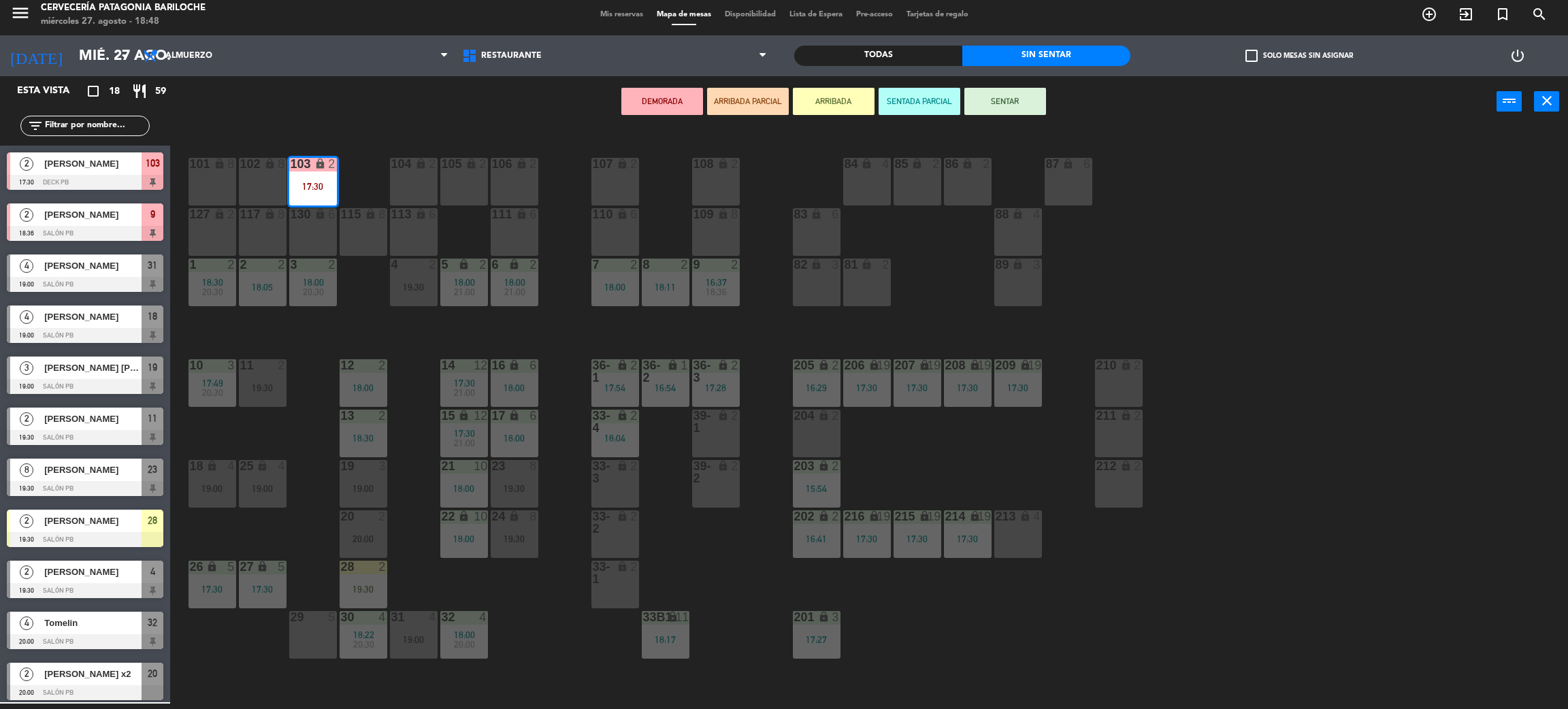
click at [360, 182] on div "101 lock 8 102 lock 8 104 lock 2 105 lock 2 106 lock 2 103 lock 2 17:30 107 loc…" at bounding box center [877, 422] width 1383 height 576
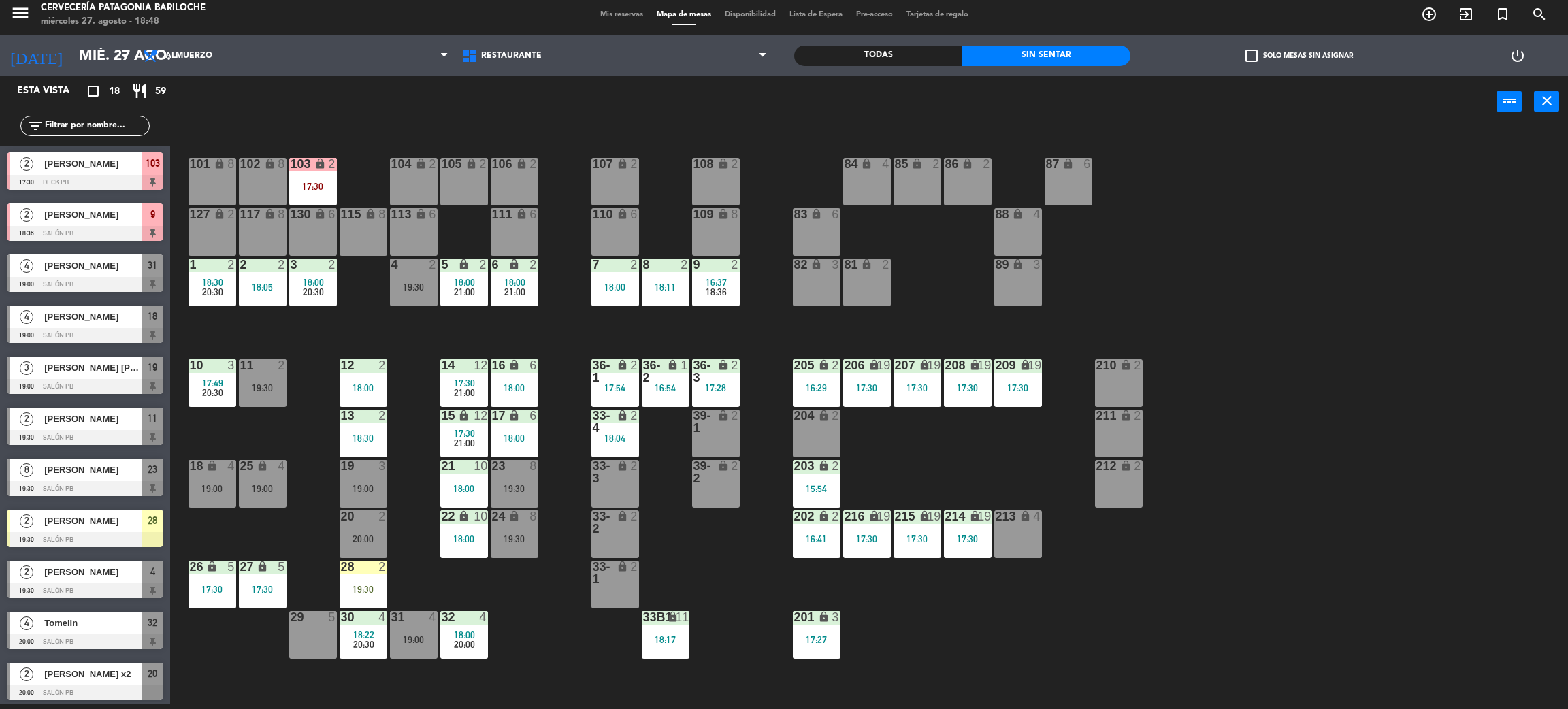
click at [309, 186] on div "17:30" at bounding box center [313, 186] width 48 height 9
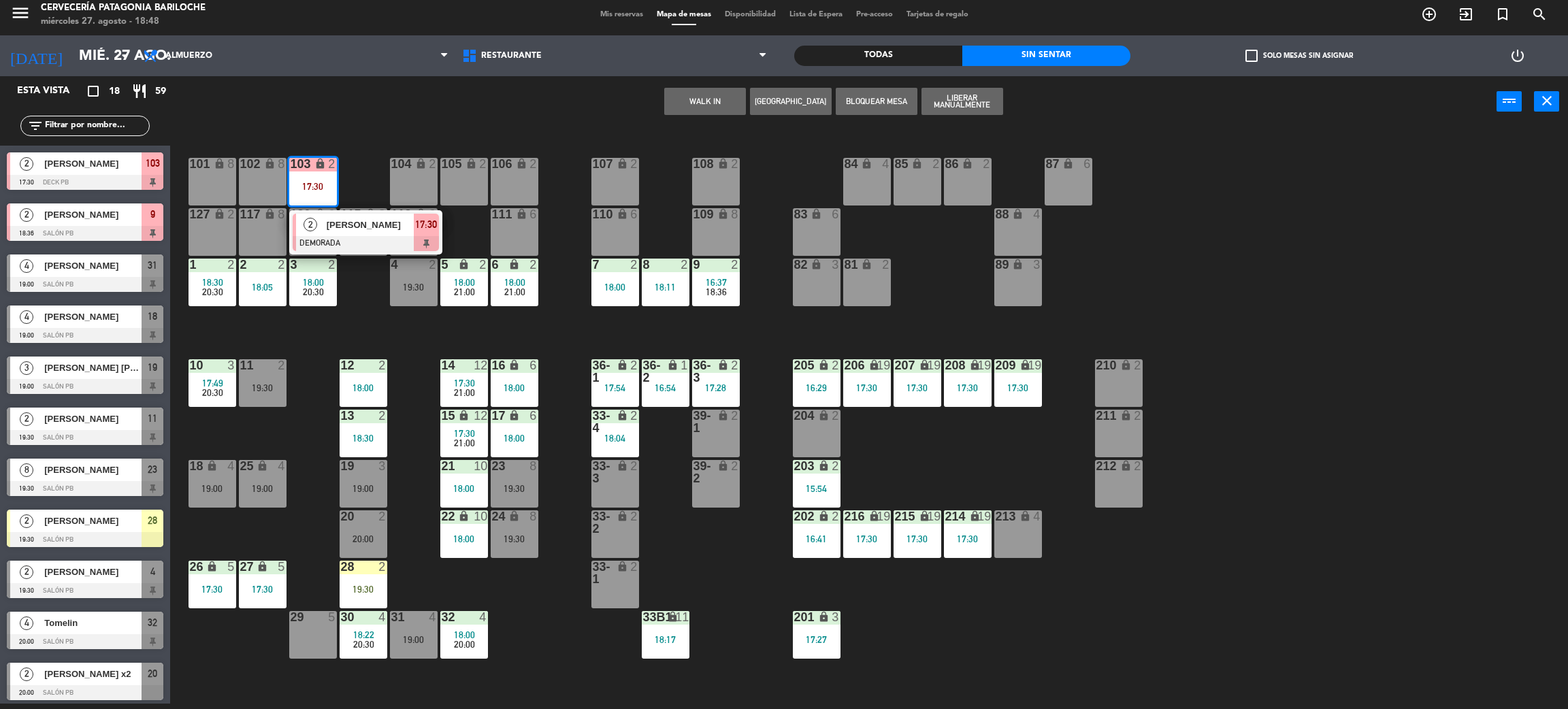
click at [349, 191] on div "101 lock 8 102 lock 8 104 lock 2 105 lock 2 106 lock 2 103 lock 2 17:30 2 [PERS…" at bounding box center [877, 422] width 1383 height 576
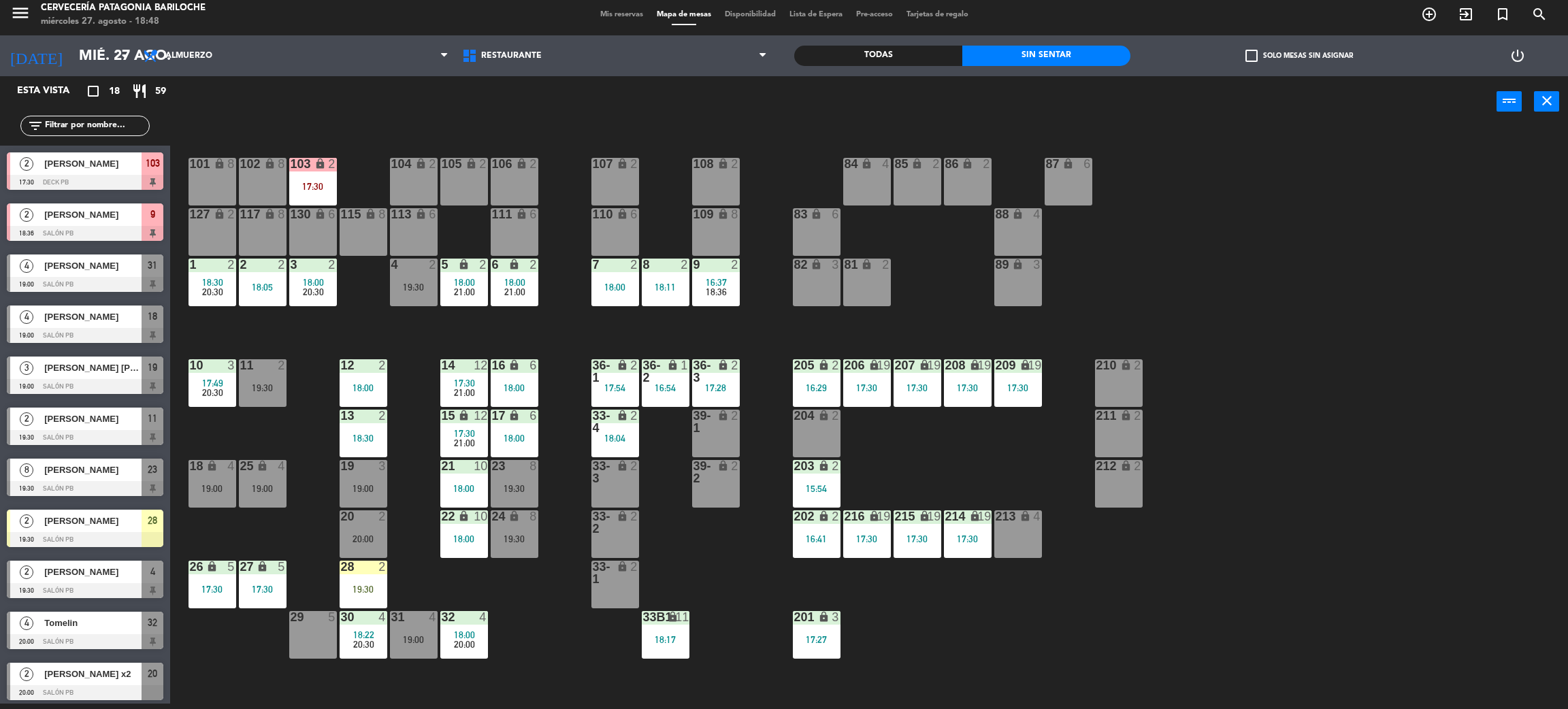
click at [312, 203] on div "103 lock 2 17:30" at bounding box center [313, 181] width 48 height 48
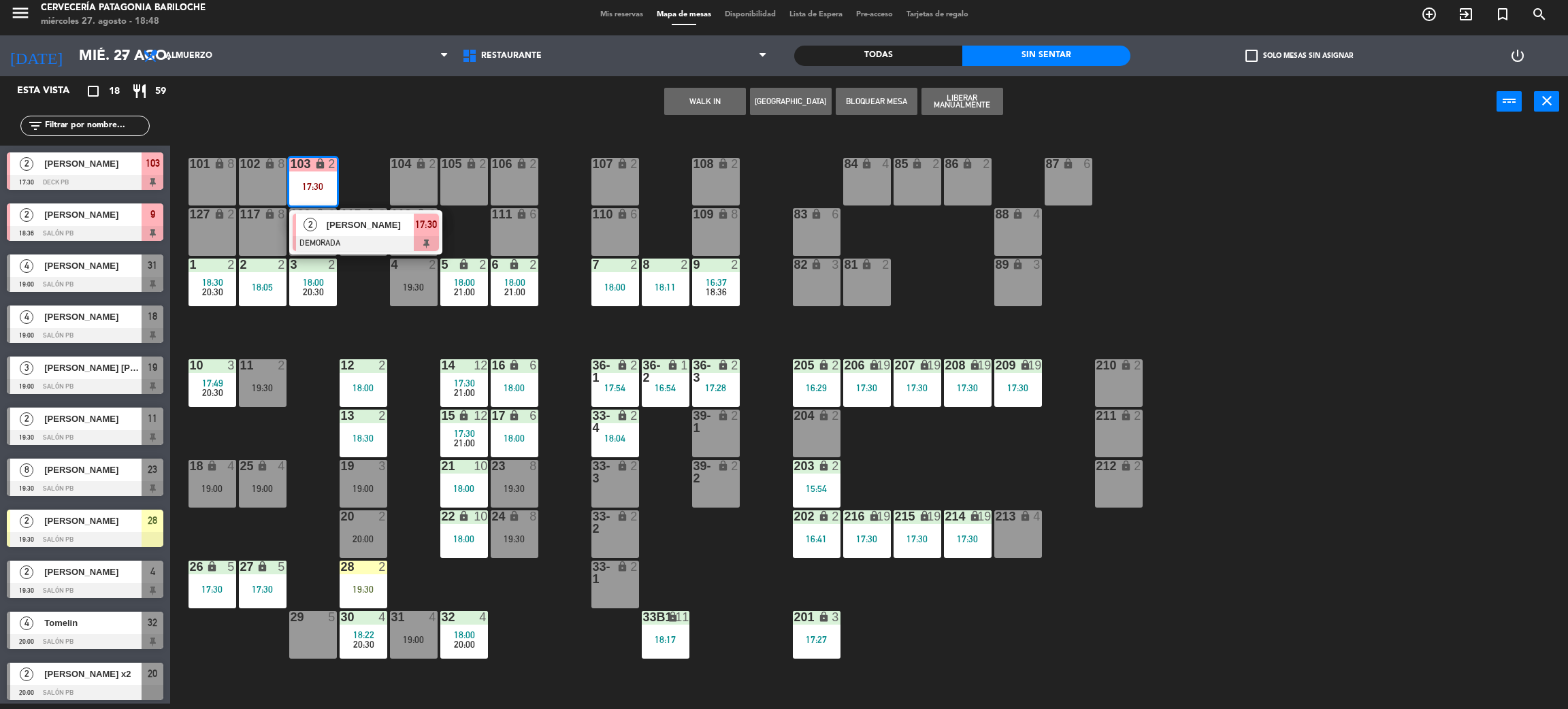
click at [360, 236] on div at bounding box center [366, 243] width 146 height 15
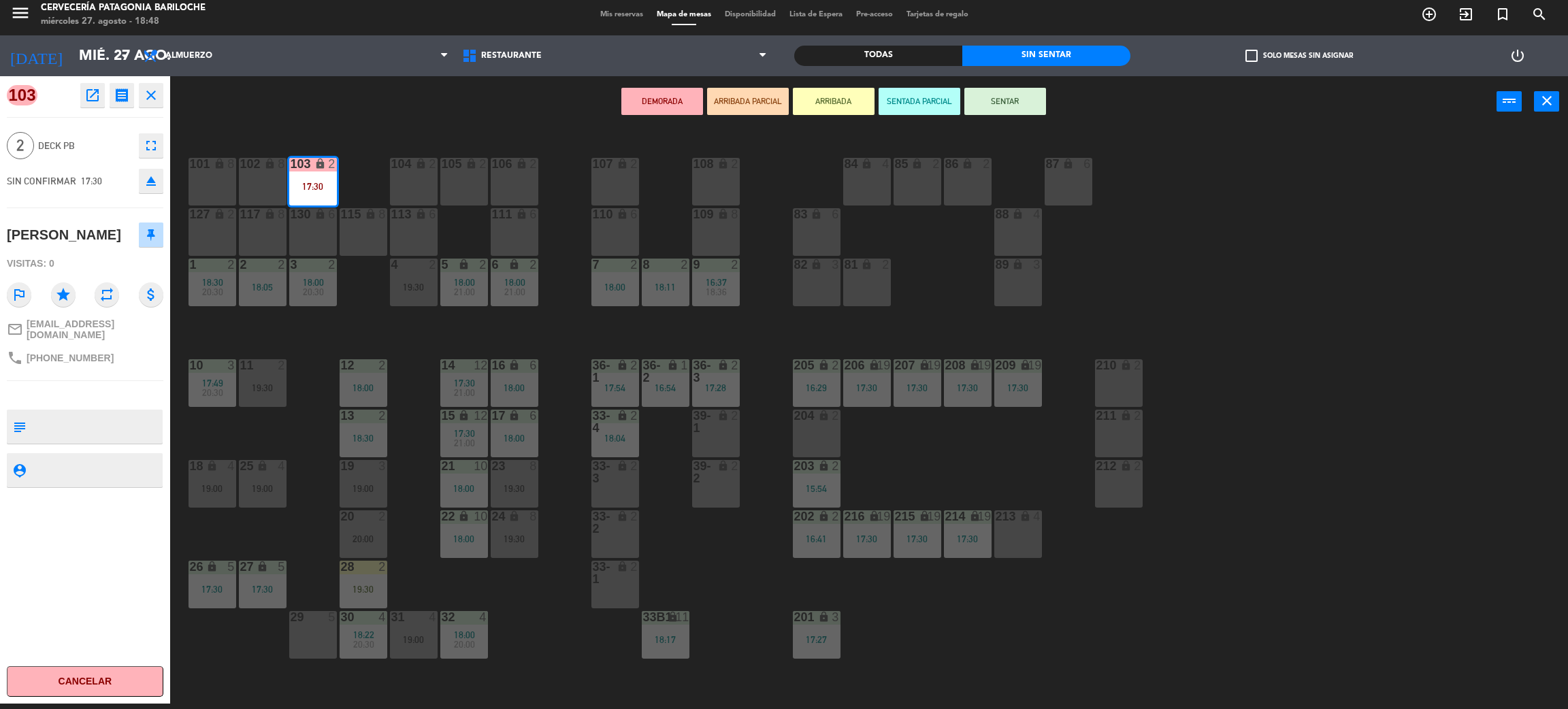
click at [95, 91] on icon "open_in_new" at bounding box center [92, 95] width 16 height 16
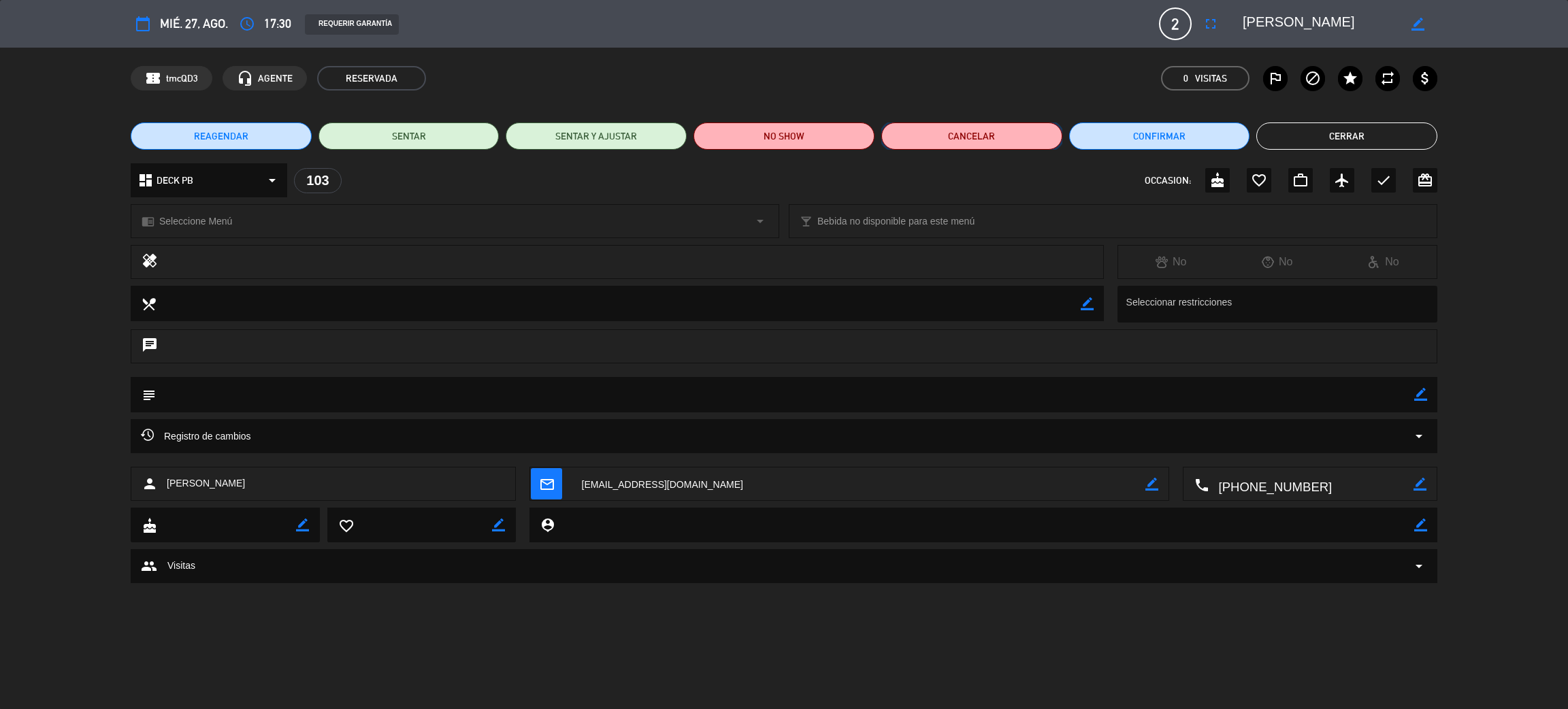
click at [988, 128] on button "Cancelar" at bounding box center [972, 136] width 181 height 27
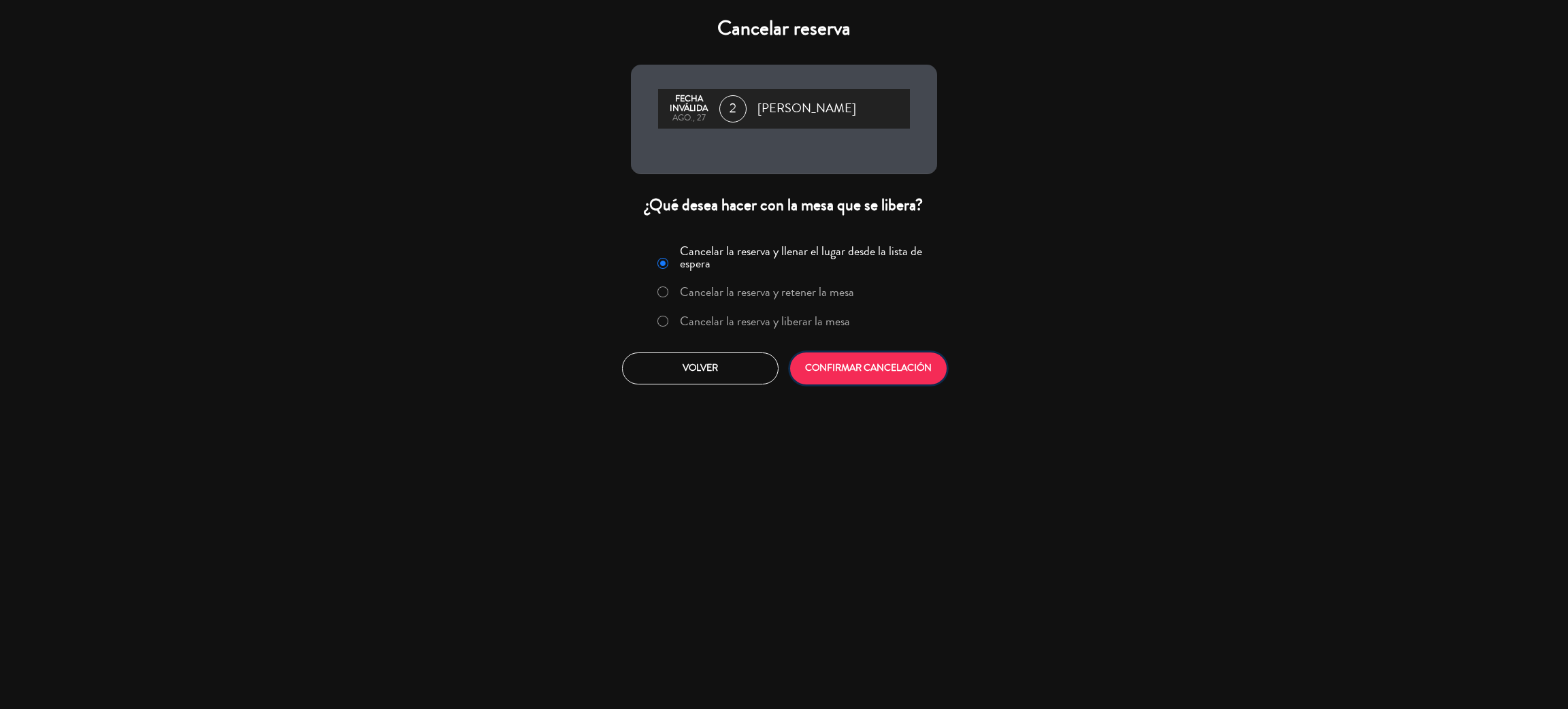
click at [884, 356] on button "CONFIRMAR CANCELACIÓN" at bounding box center [868, 368] width 156 height 32
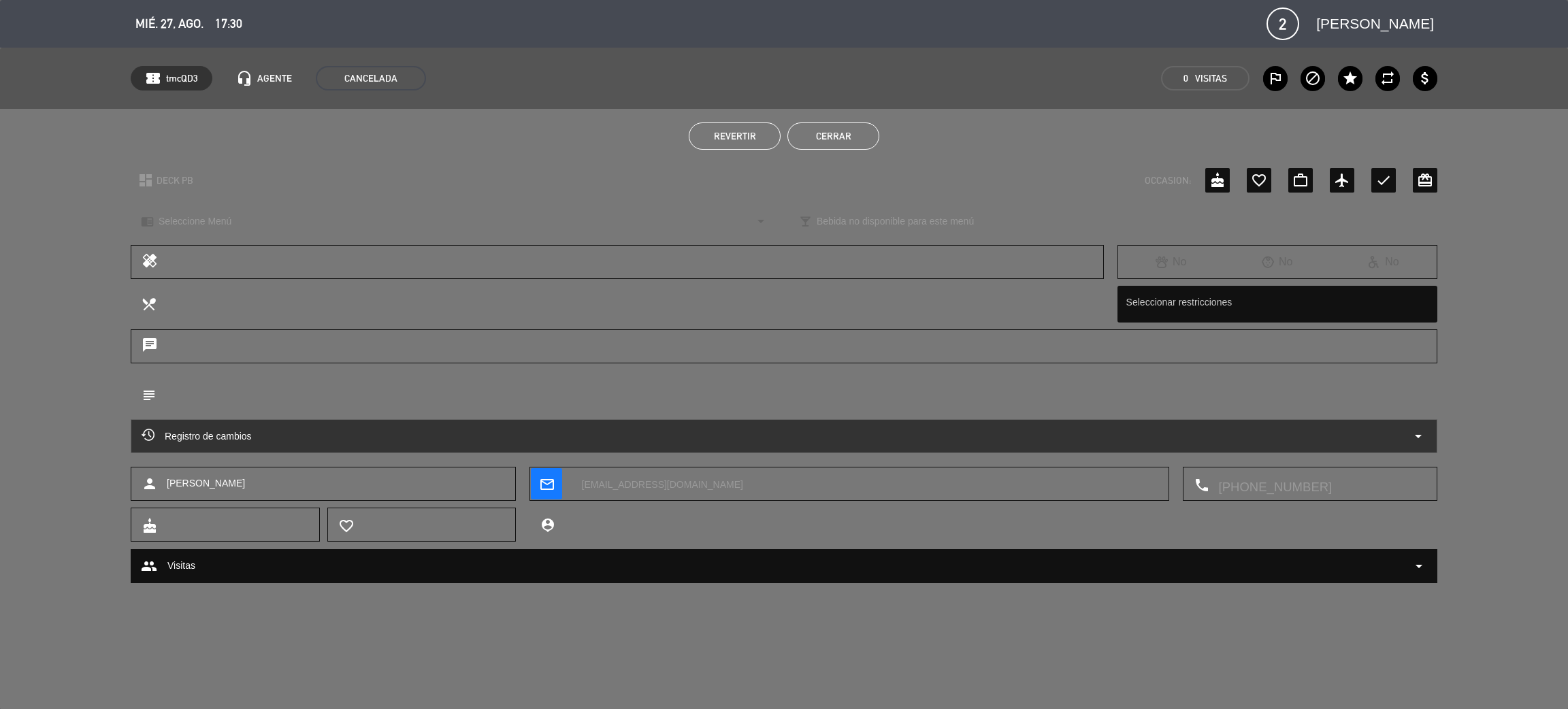
click at [856, 141] on button "Cerrar" at bounding box center [833, 136] width 92 height 27
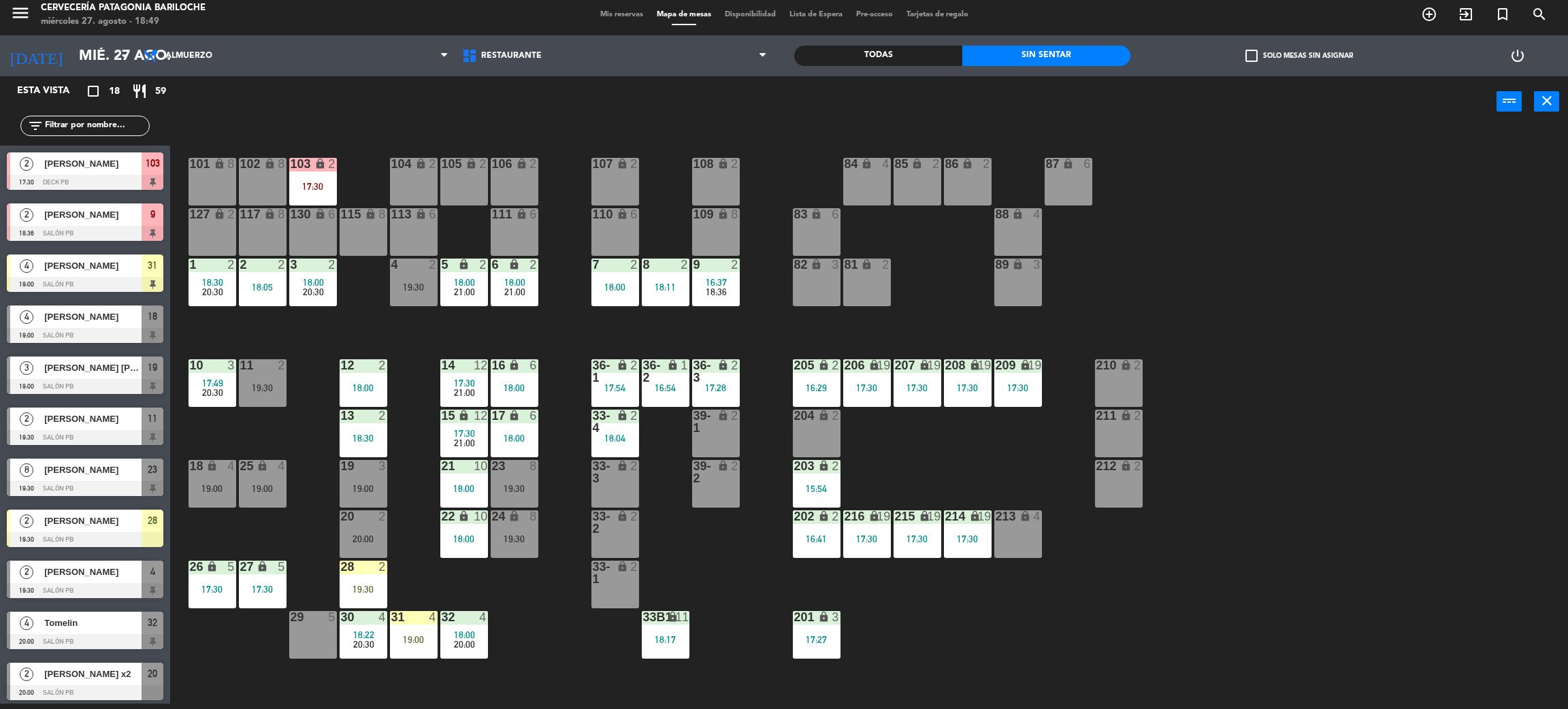
click at [145, 525] on div "28" at bounding box center [152, 521] width 22 height 23
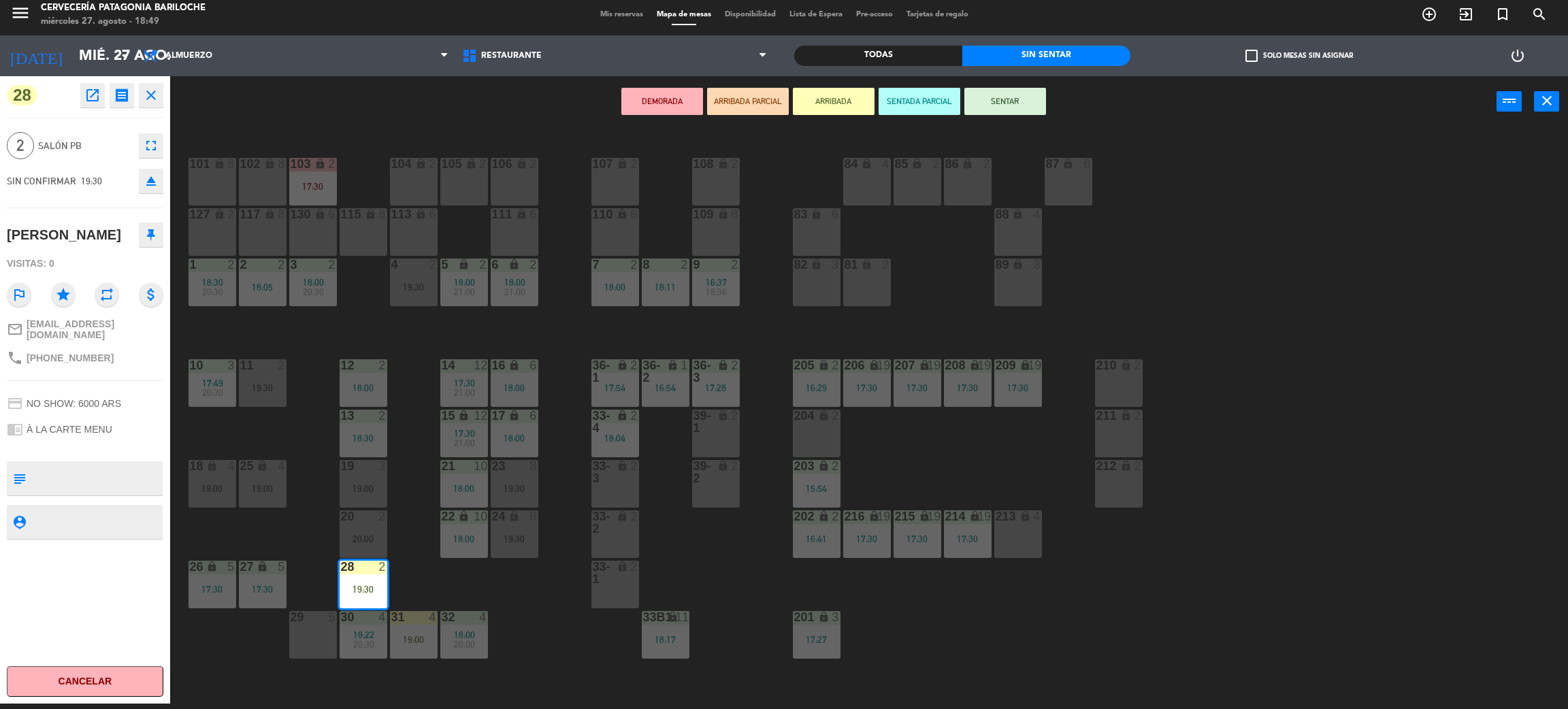
click at [546, 598] on div "101 lock 8 102 lock 8 104 lock 2 105 lock 2 106 lock 2 103 lock 2 17:30 107 loc…" at bounding box center [877, 422] width 1383 height 576
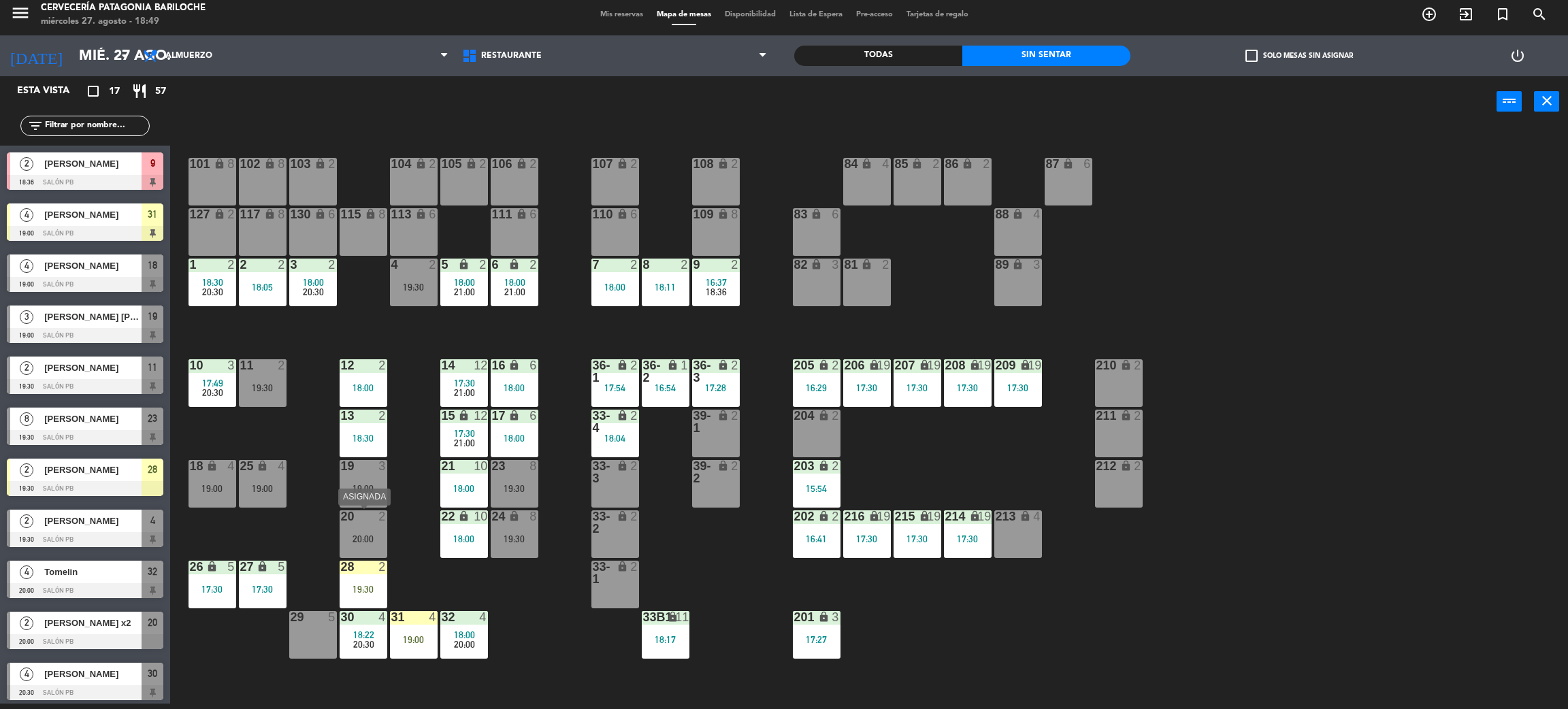
click at [360, 550] on div "20 2 20:00" at bounding box center [364, 534] width 48 height 48
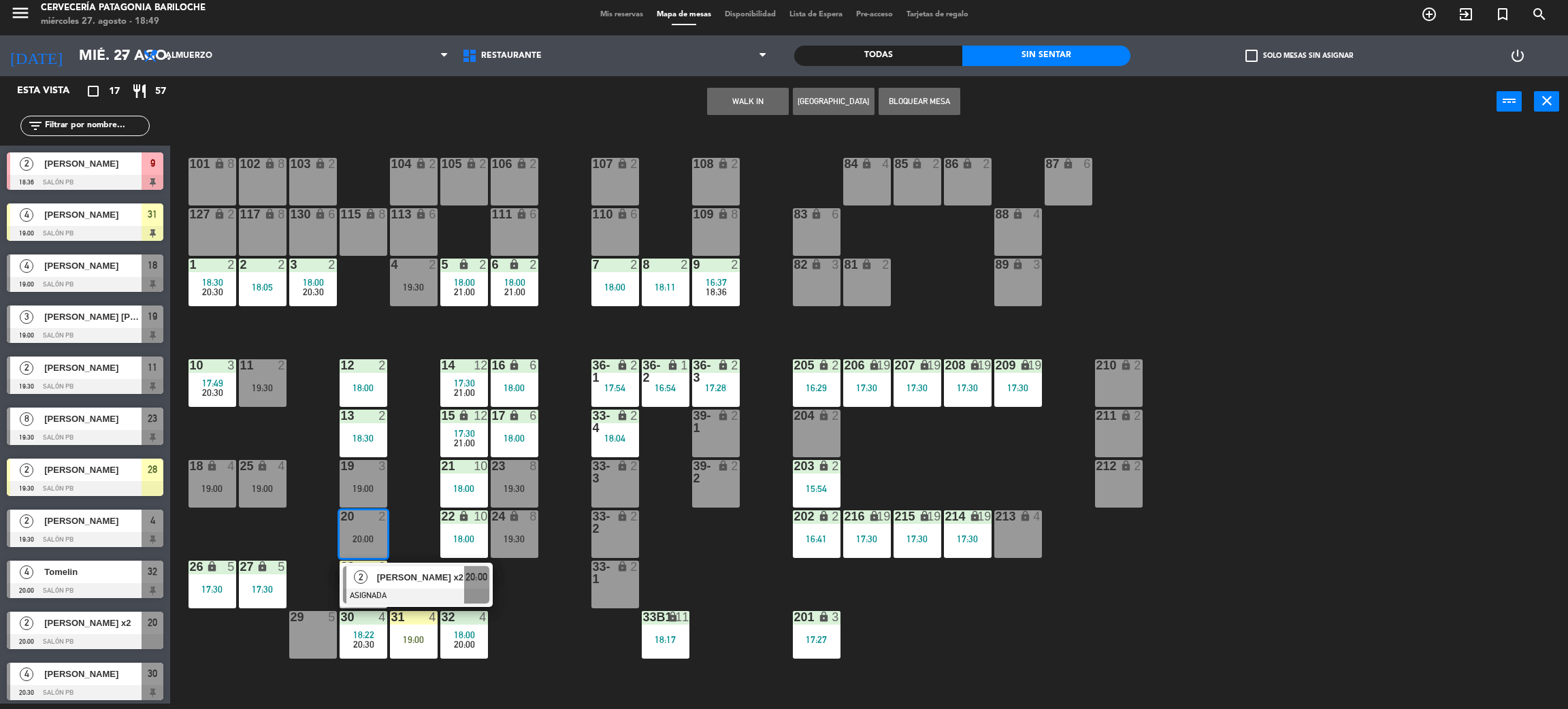
click at [404, 529] on div "101 lock 8 102 lock 8 104 lock 2 105 lock 2 106 lock 2 103 lock 2 107 lock 2 10…" at bounding box center [877, 422] width 1383 height 576
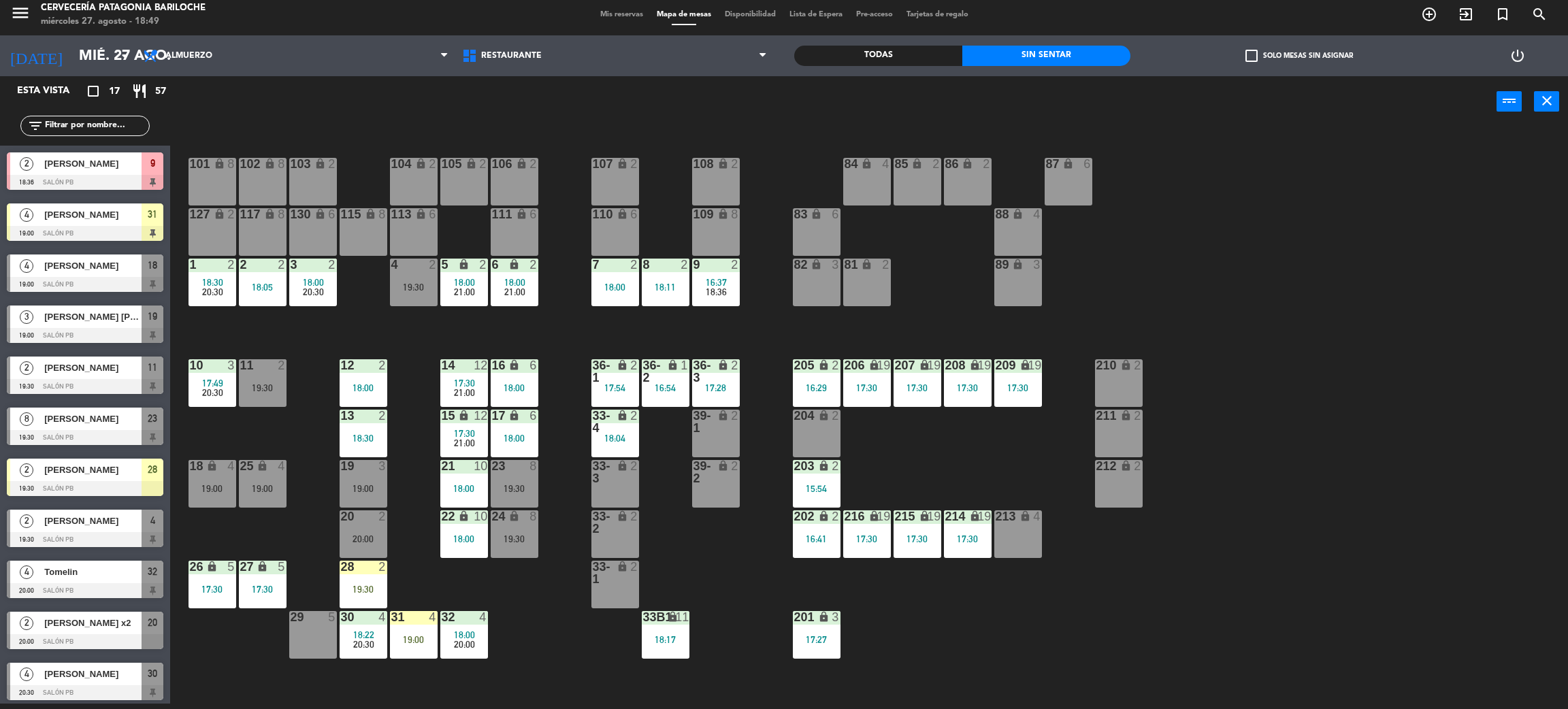
click at [580, 492] on div "101 lock 8 102 lock 8 104 lock 2 105 lock 2 106 lock 2 103 lock 2 107 lock 2 10…" at bounding box center [877, 422] width 1383 height 576
click at [415, 639] on div "19:00" at bounding box center [414, 640] width 48 height 9
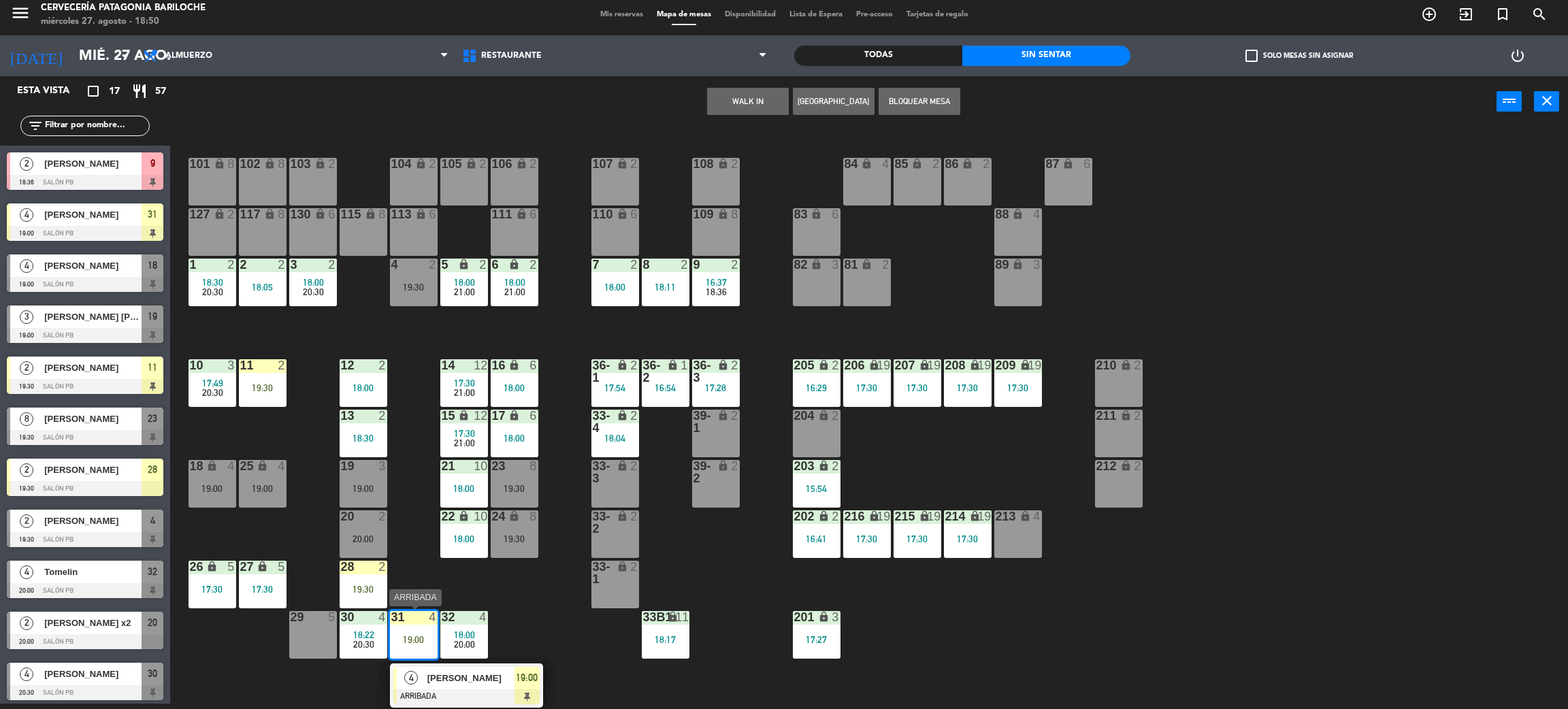
click at [455, 681] on span "[PERSON_NAME]" at bounding box center [470, 678] width 87 height 14
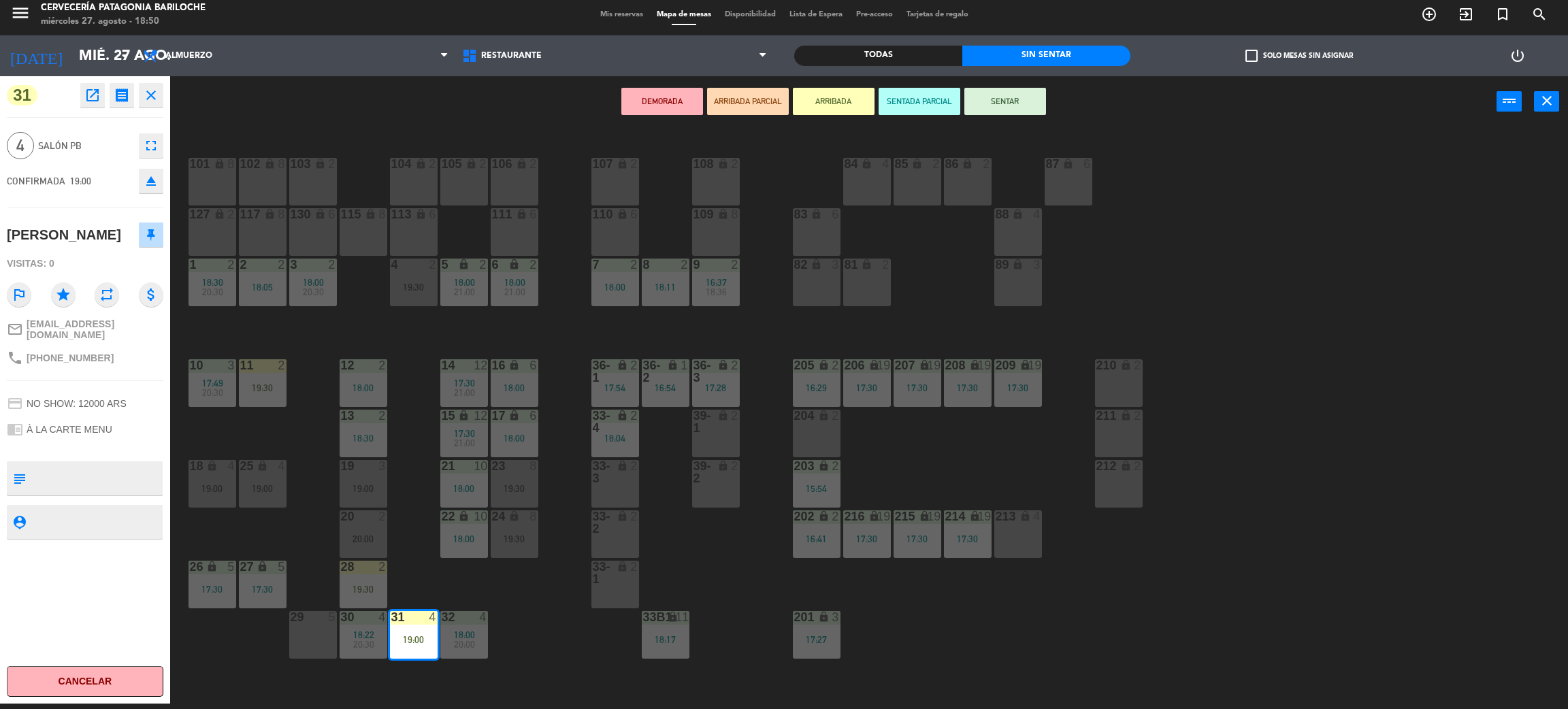
click at [986, 117] on div "DEMORADA ARRIBADA PARCIAL ARRIBADA SENTADA PARCIAL SENTAR power_input close" at bounding box center [834, 102] width 1327 height 52
click at [989, 102] on button "SENTAR" at bounding box center [1005, 101] width 82 height 27
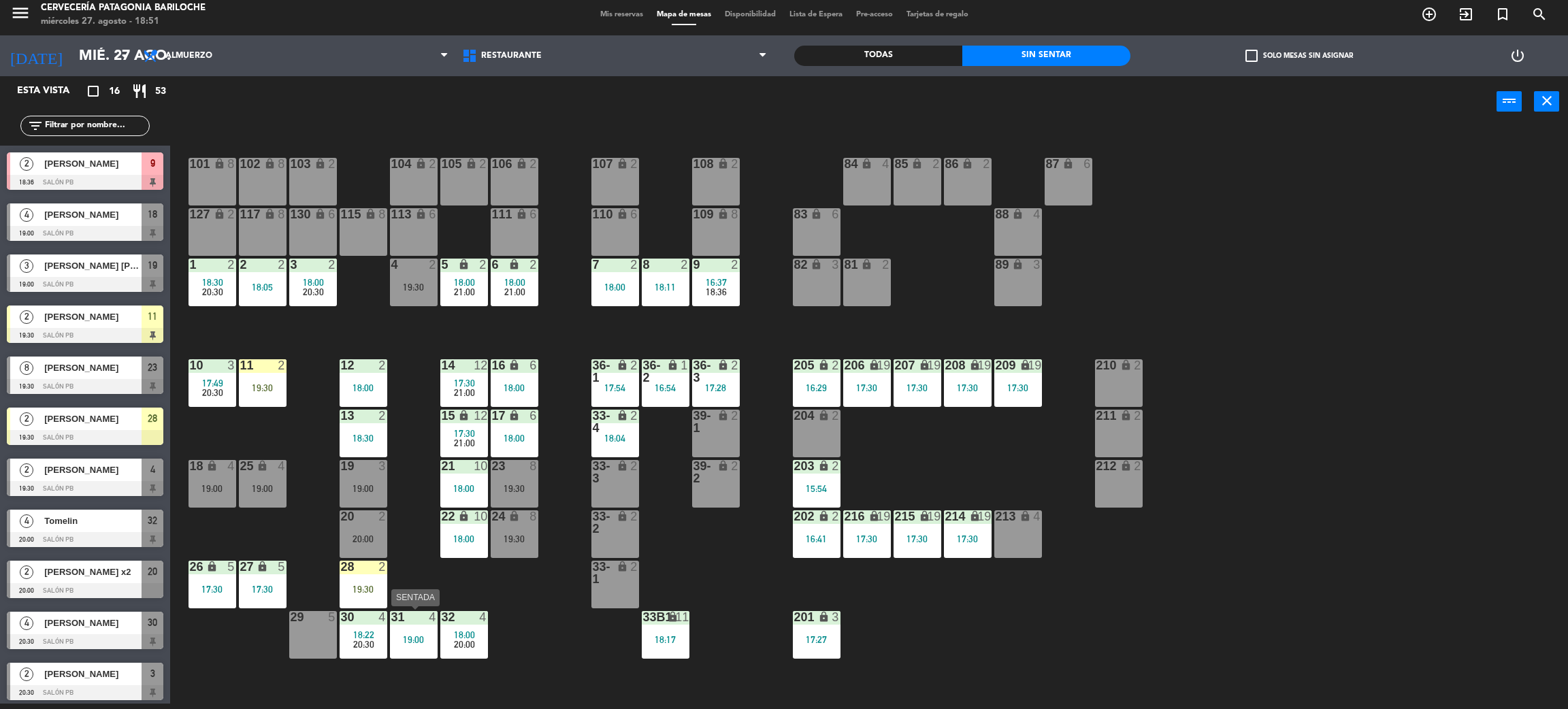
click at [419, 652] on div "31 4 19:00" at bounding box center [414, 634] width 48 height 48
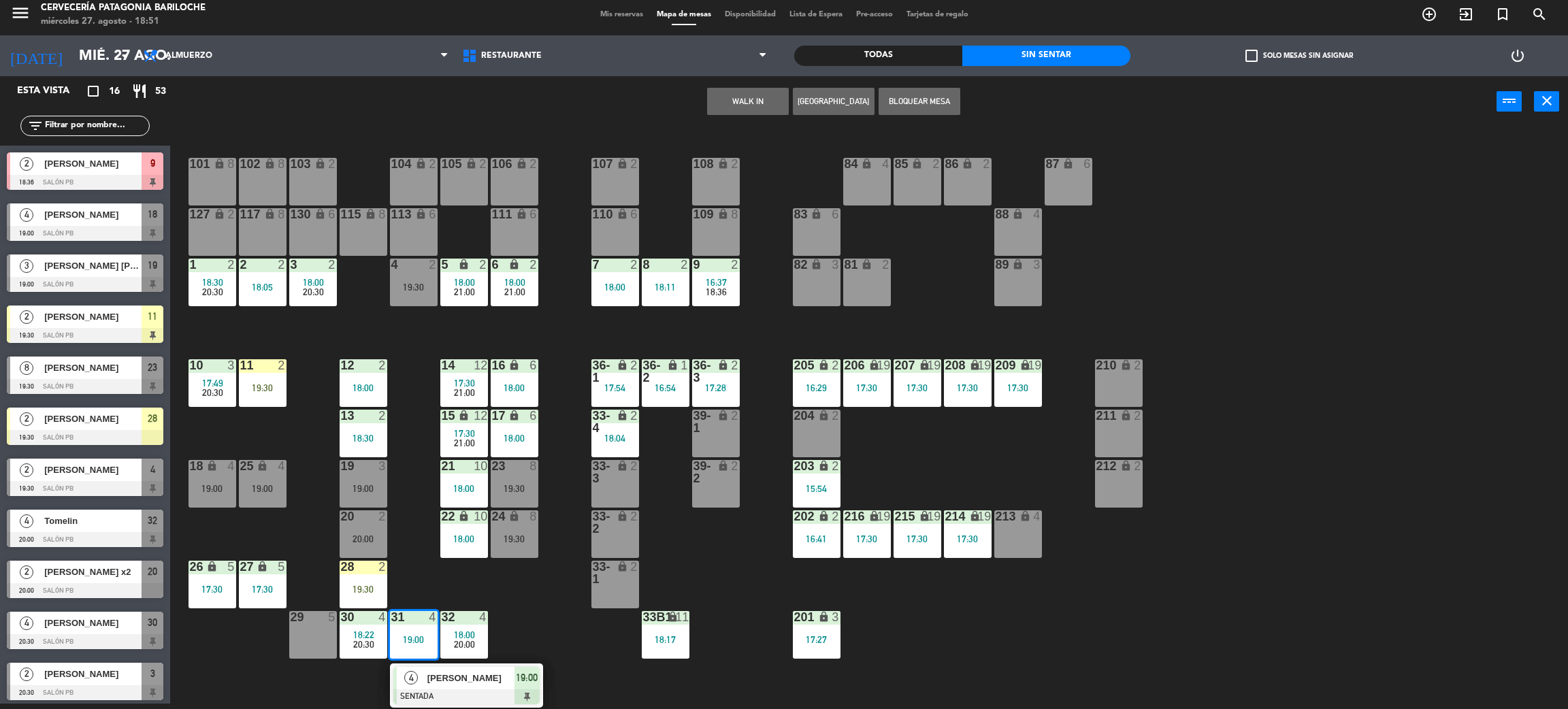
click at [456, 693] on div at bounding box center [466, 696] width 146 height 15
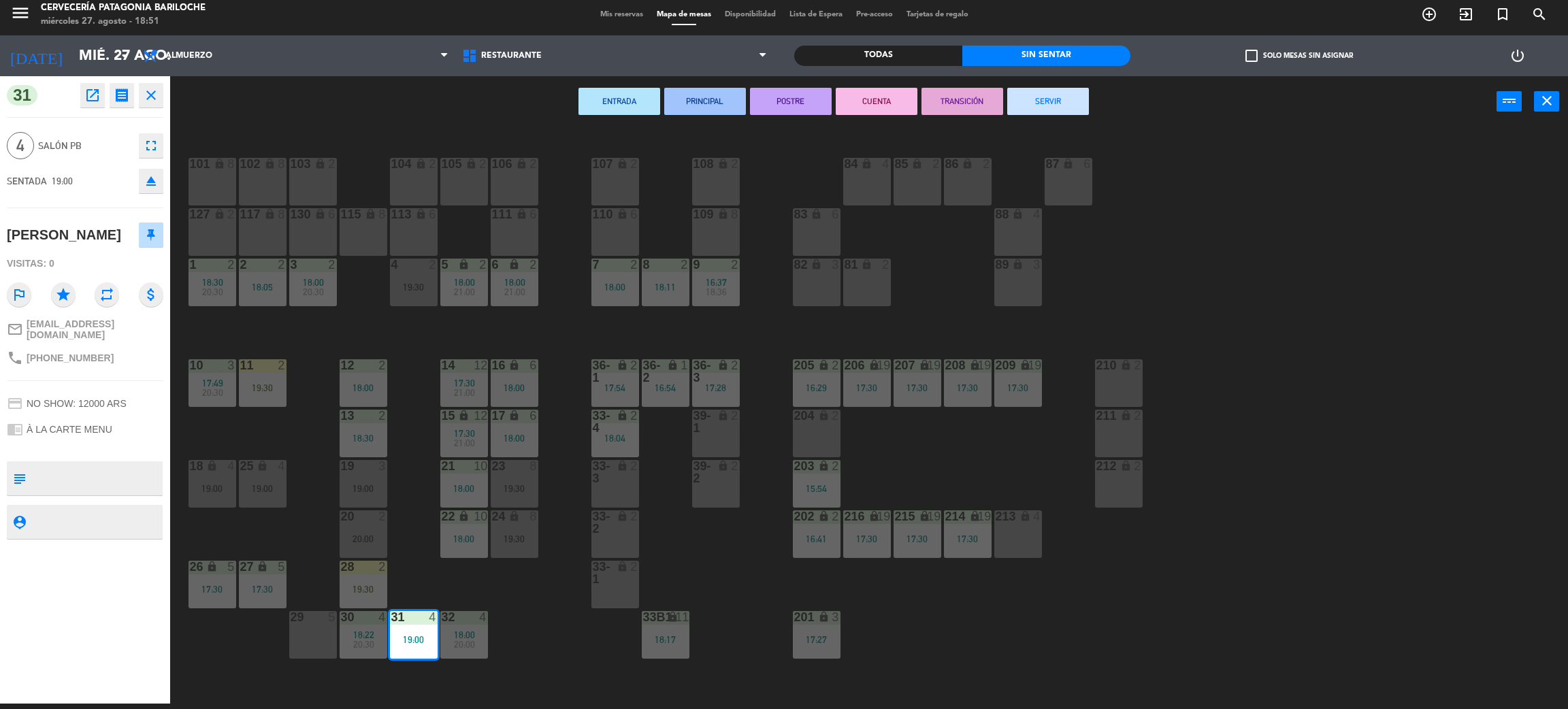
click at [313, 628] on div "29 5" at bounding box center [313, 634] width 48 height 48
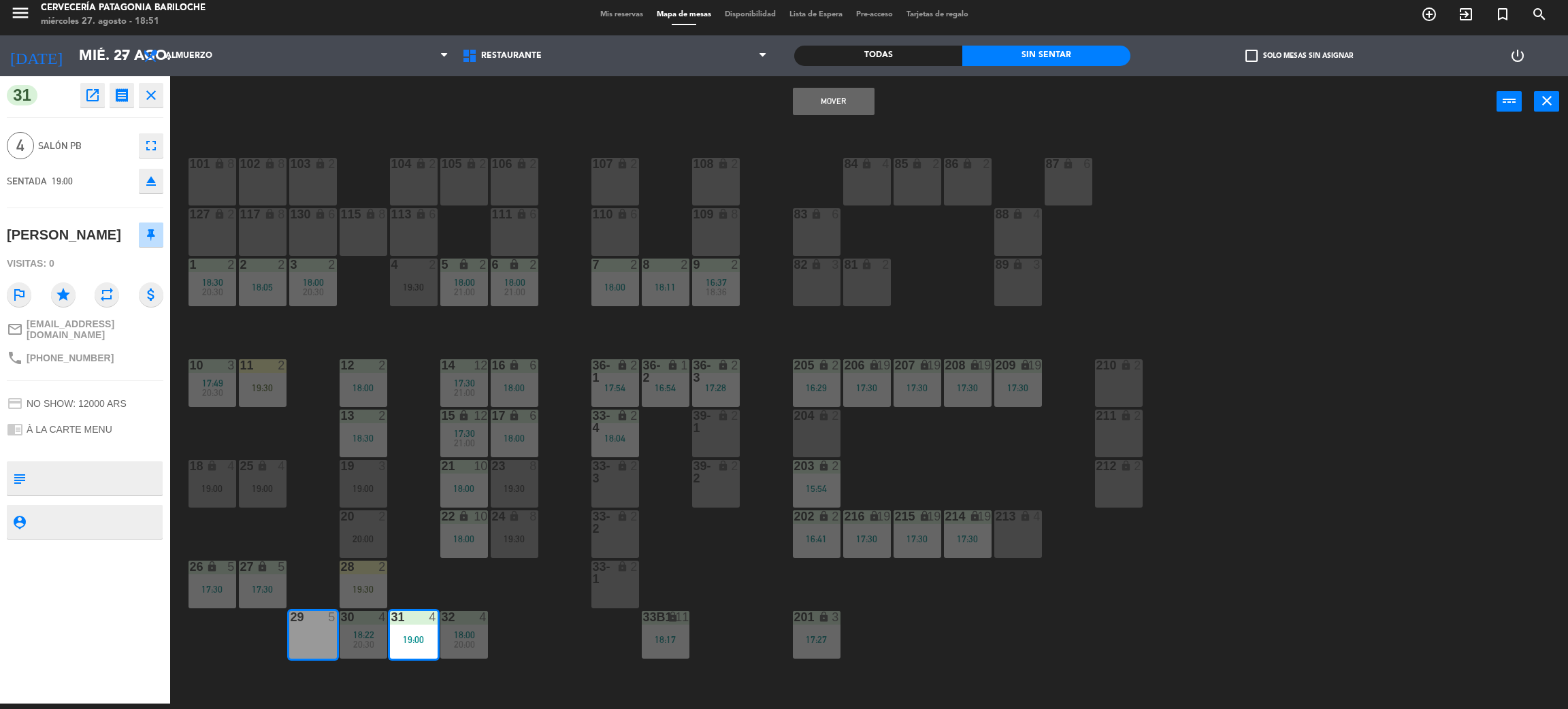
click at [836, 98] on button "Mover" at bounding box center [834, 101] width 82 height 27
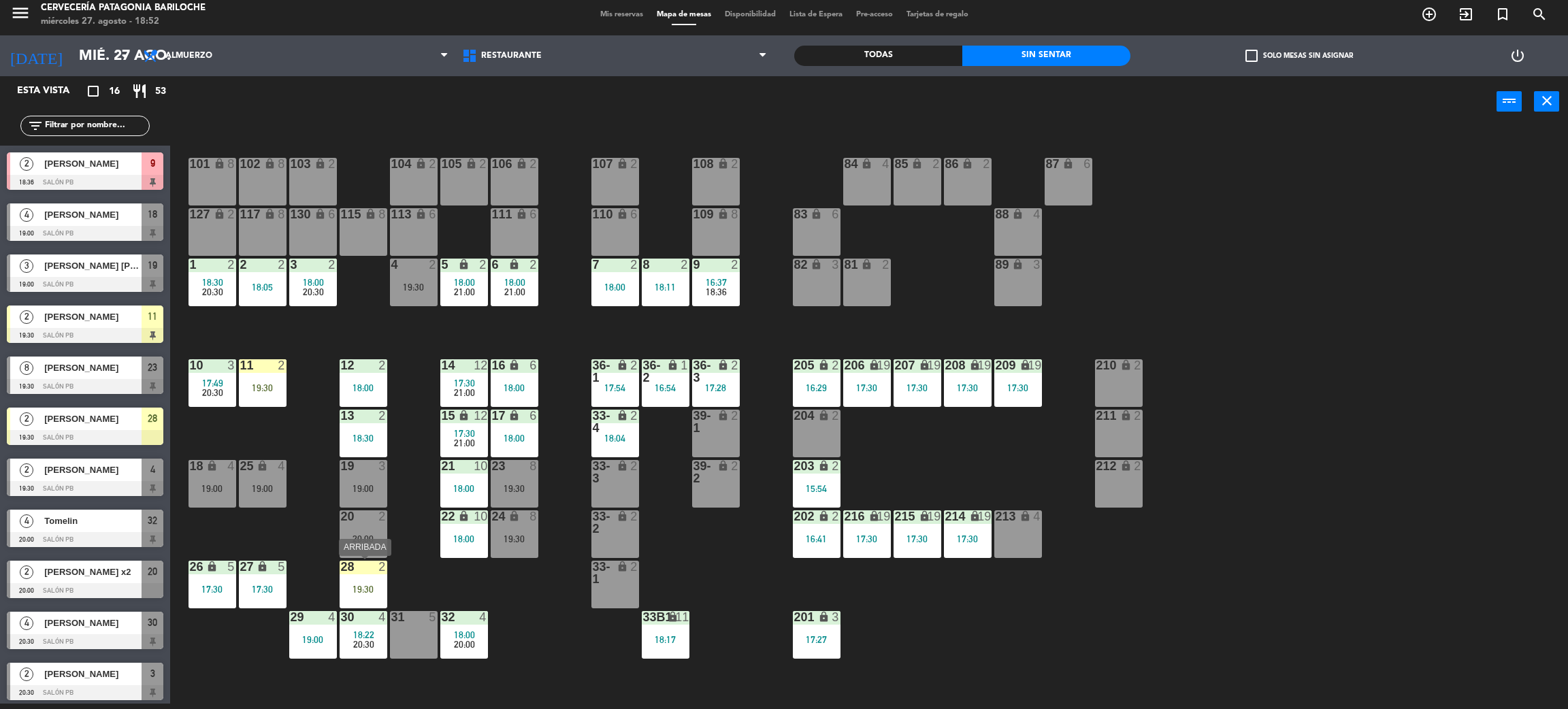
click at [378, 606] on div "28 2 19:30" at bounding box center [364, 584] width 48 height 48
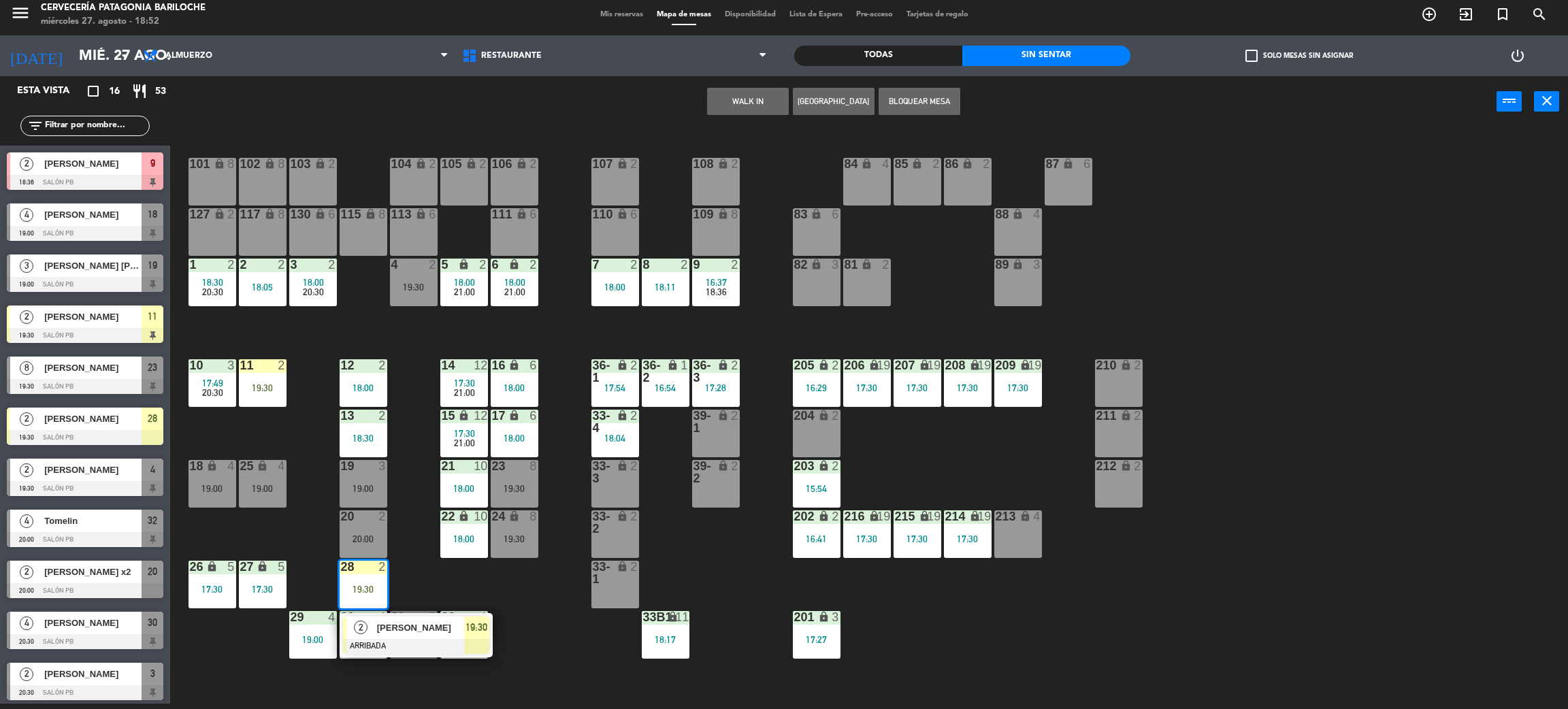
click at [461, 602] on div "101 lock 8 102 lock 8 104 lock 2 105 lock 2 106 lock 2 103 lock 2 107 lock 2 10…" at bounding box center [877, 422] width 1383 height 576
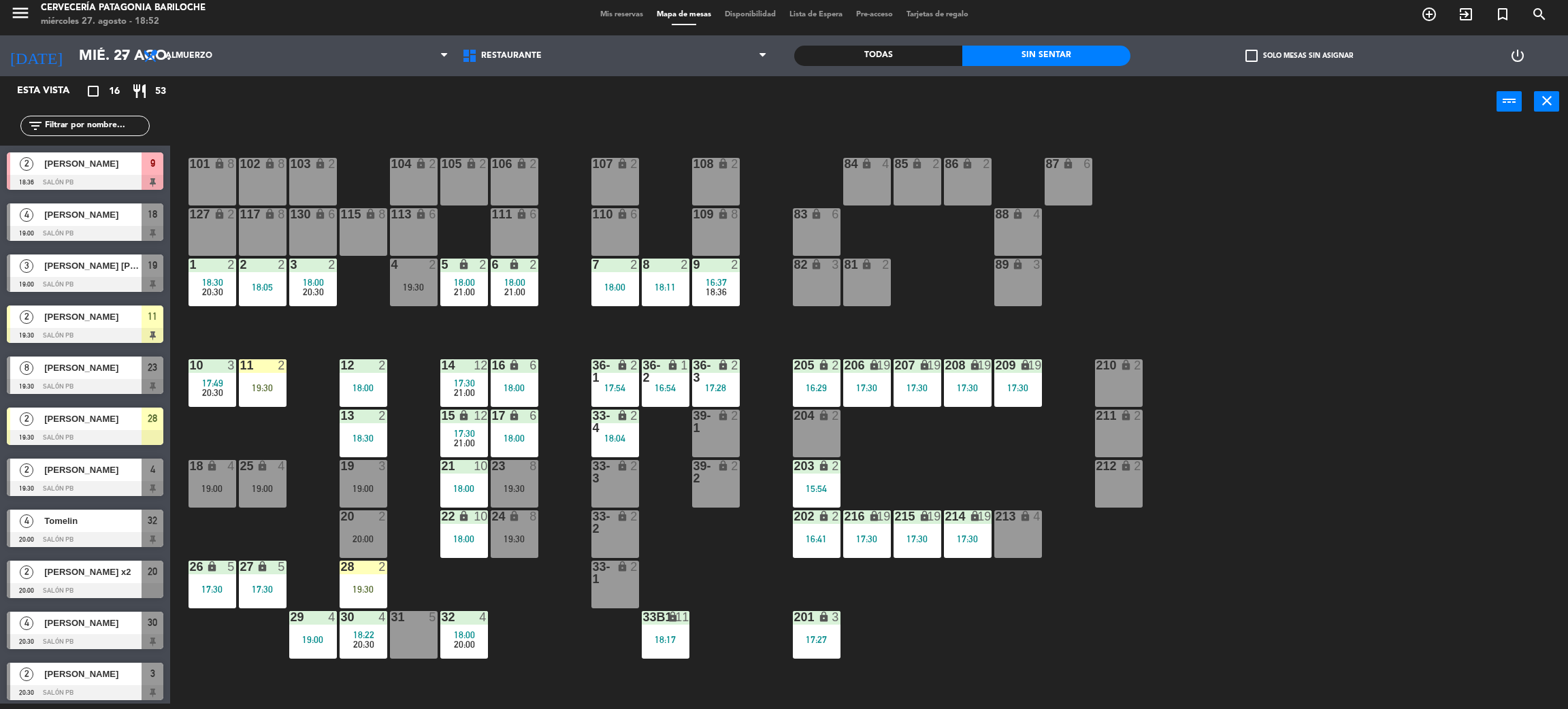
click at [375, 635] on div "18:22" at bounding box center [364, 635] width 48 height 9
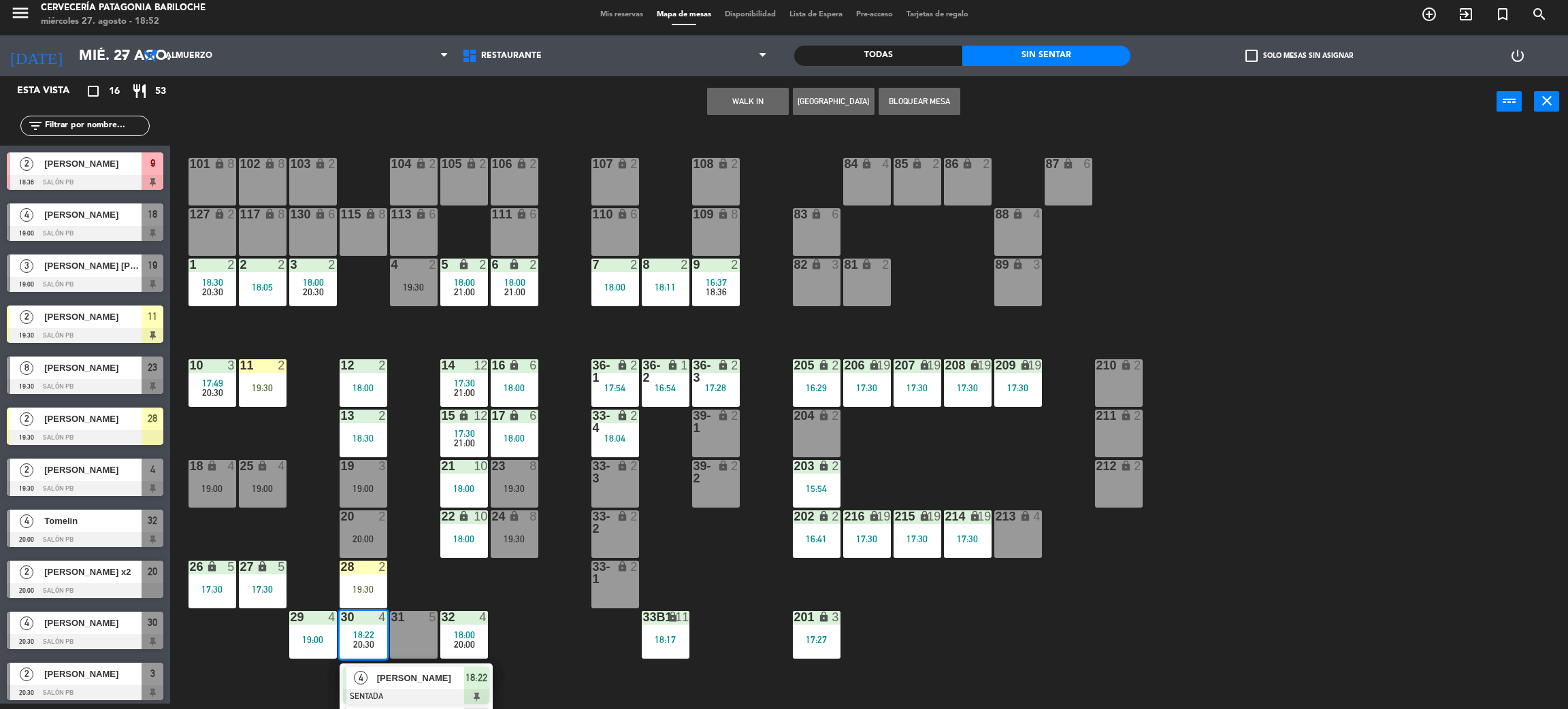
scroll to position [38, 0]
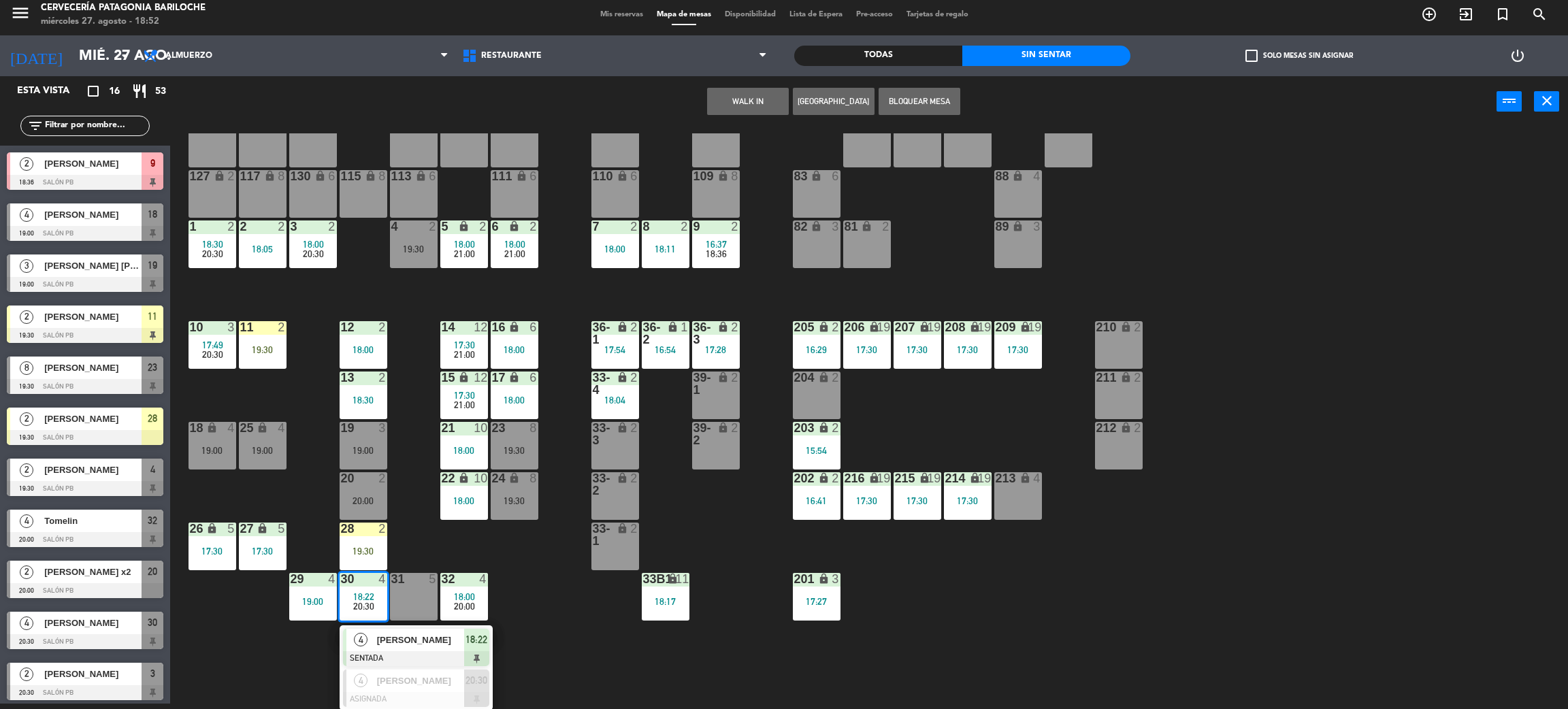
click at [548, 630] on div "101 lock 8 102 lock 8 104 lock 2 105 lock 2 106 lock 2 103 lock 2 107 lock 2 10…" at bounding box center [877, 422] width 1383 height 576
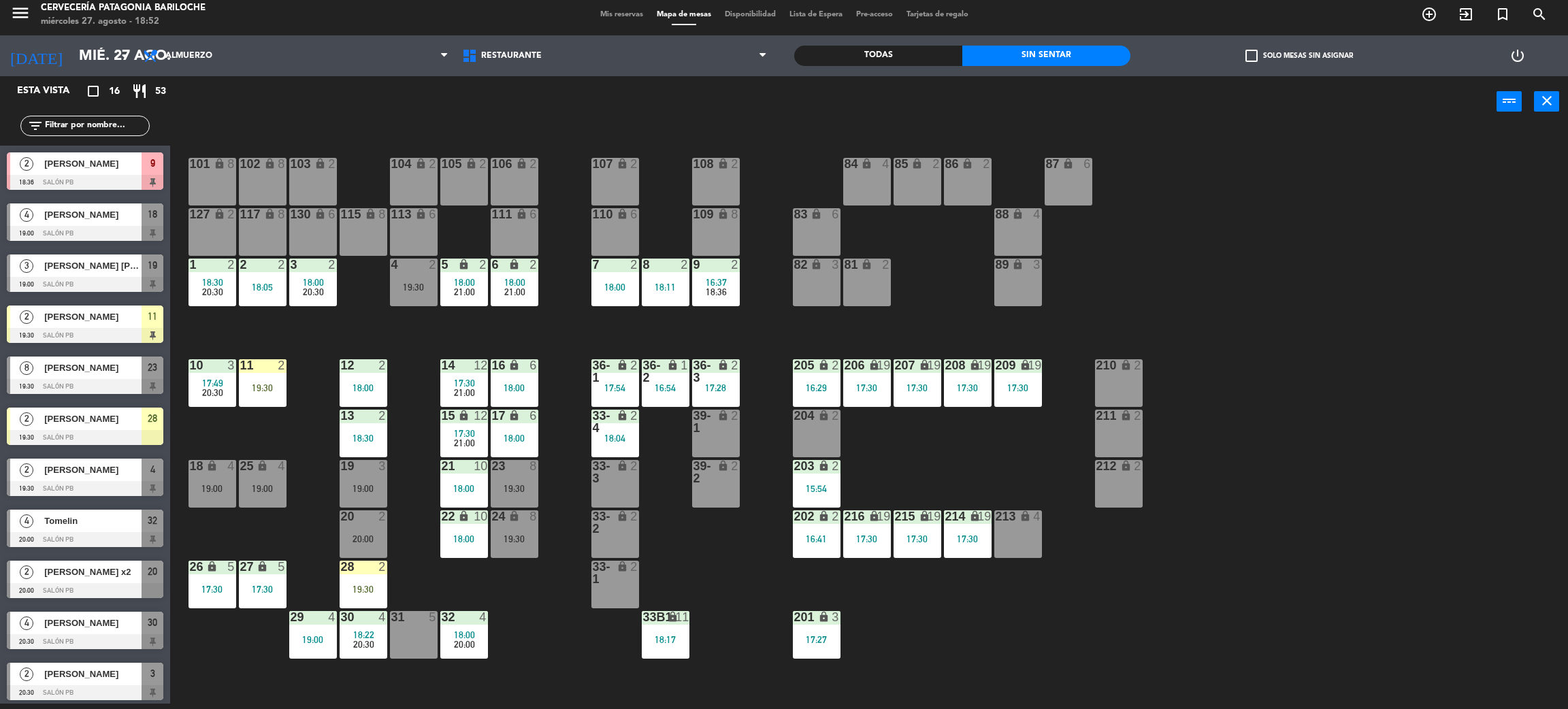
click at [446, 637] on div "18:00" at bounding box center [464, 635] width 48 height 9
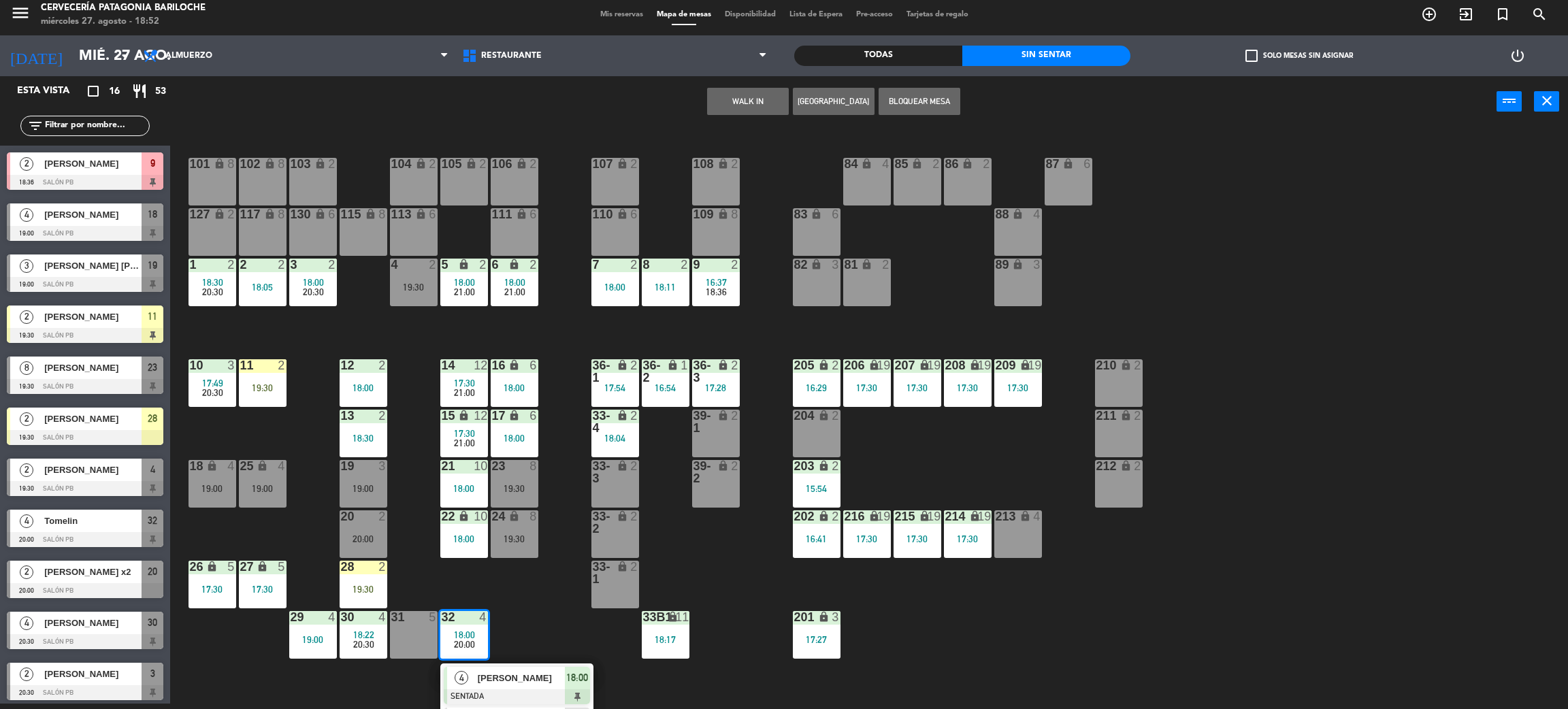
scroll to position [38, 0]
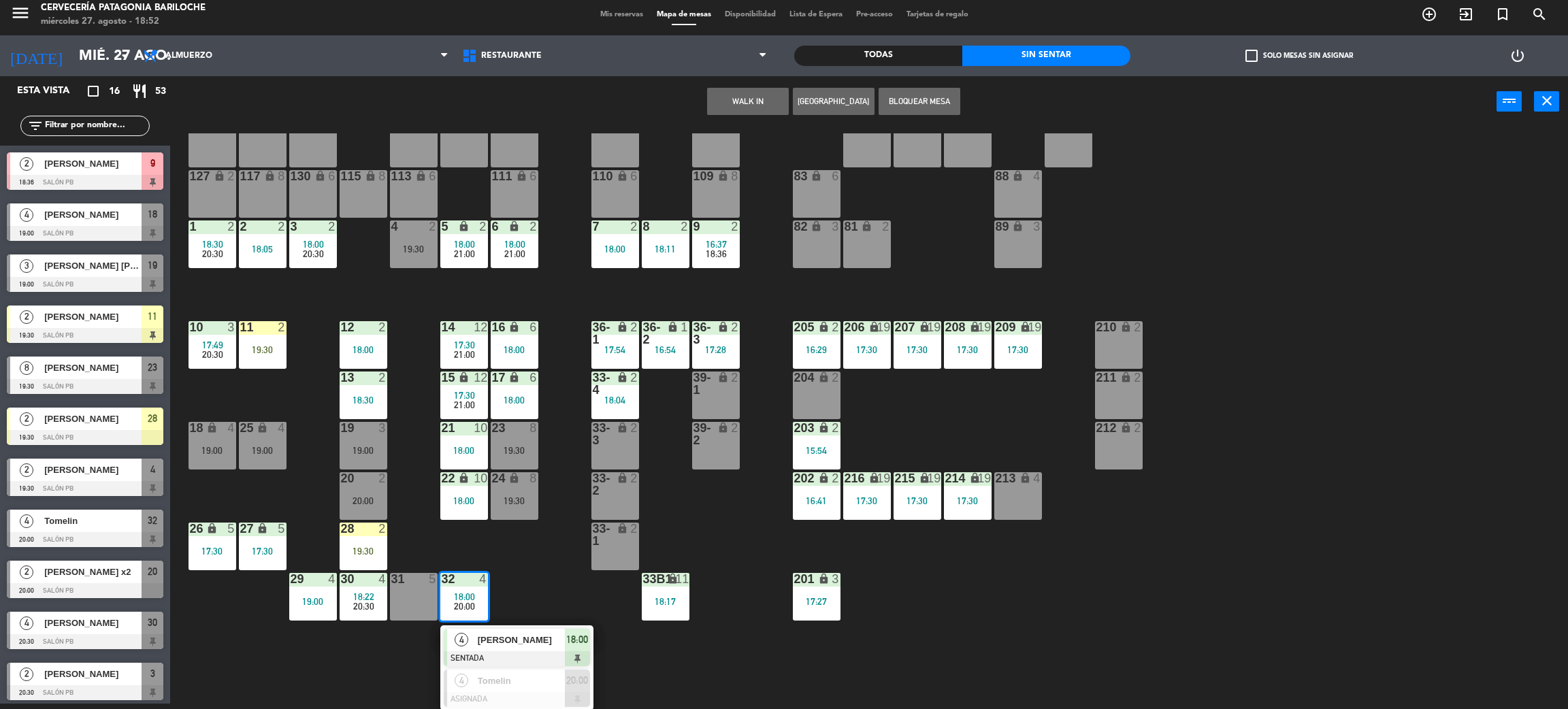
click at [539, 598] on div "101 lock 8 102 lock 8 104 lock 2 105 lock 2 106 lock 2 103 lock 2 107 lock 2 10…" at bounding box center [877, 422] width 1383 height 576
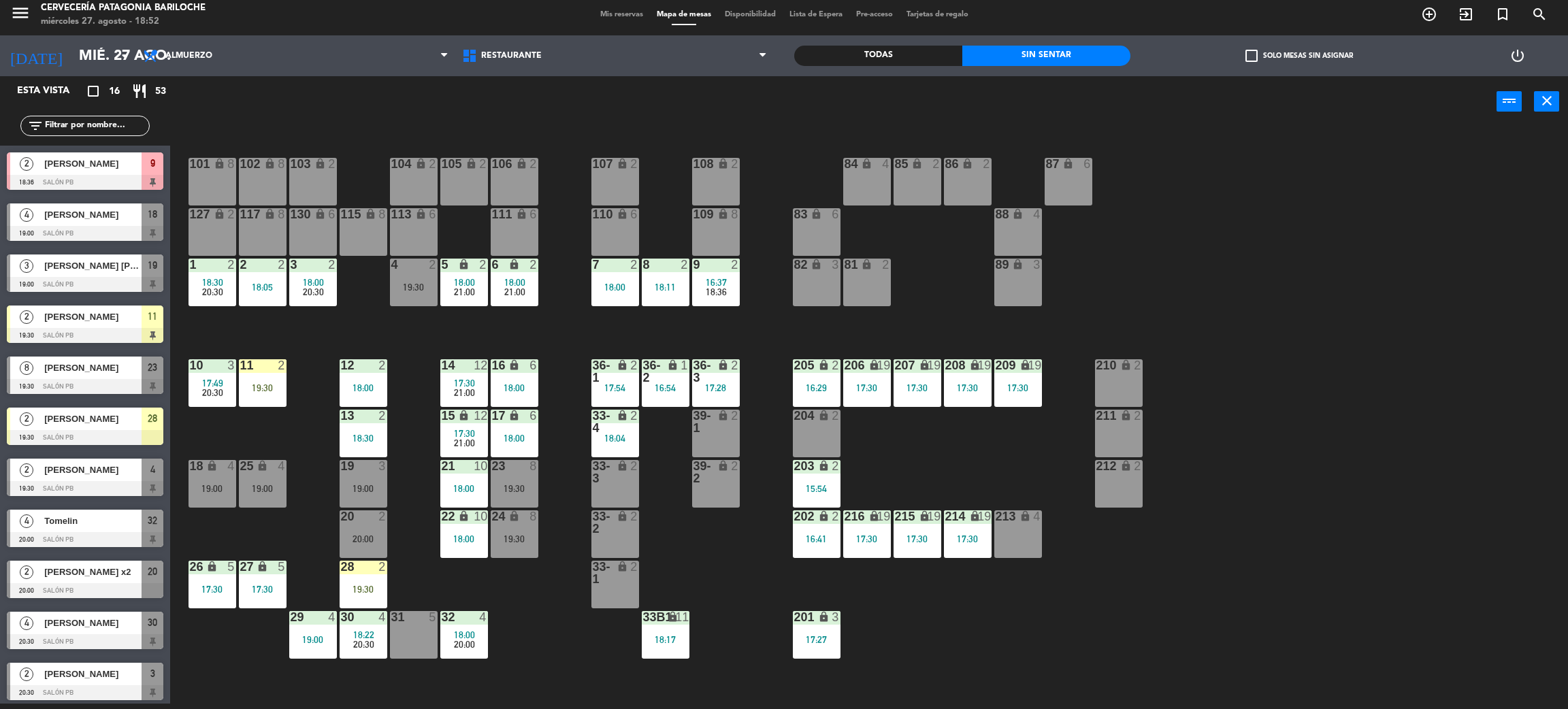
drag, startPoint x: 571, startPoint y: 561, endPoint x: 597, endPoint y: 561, distance: 26.0
click at [590, 561] on div "101 lock 8 102 lock 8 104 lock 2 105 lock 2 106 lock 2 103 lock 2 107 lock 2 10…" at bounding box center [877, 422] width 1383 height 576
click at [560, 443] on div "101 lock 8 102 lock 8 104 lock 2 105 lock 2 106 lock 2 103 lock 2 107 lock 2 10…" at bounding box center [877, 422] width 1383 height 576
click at [128, 163] on span "[PERSON_NAME]" at bounding box center [93, 163] width 97 height 14
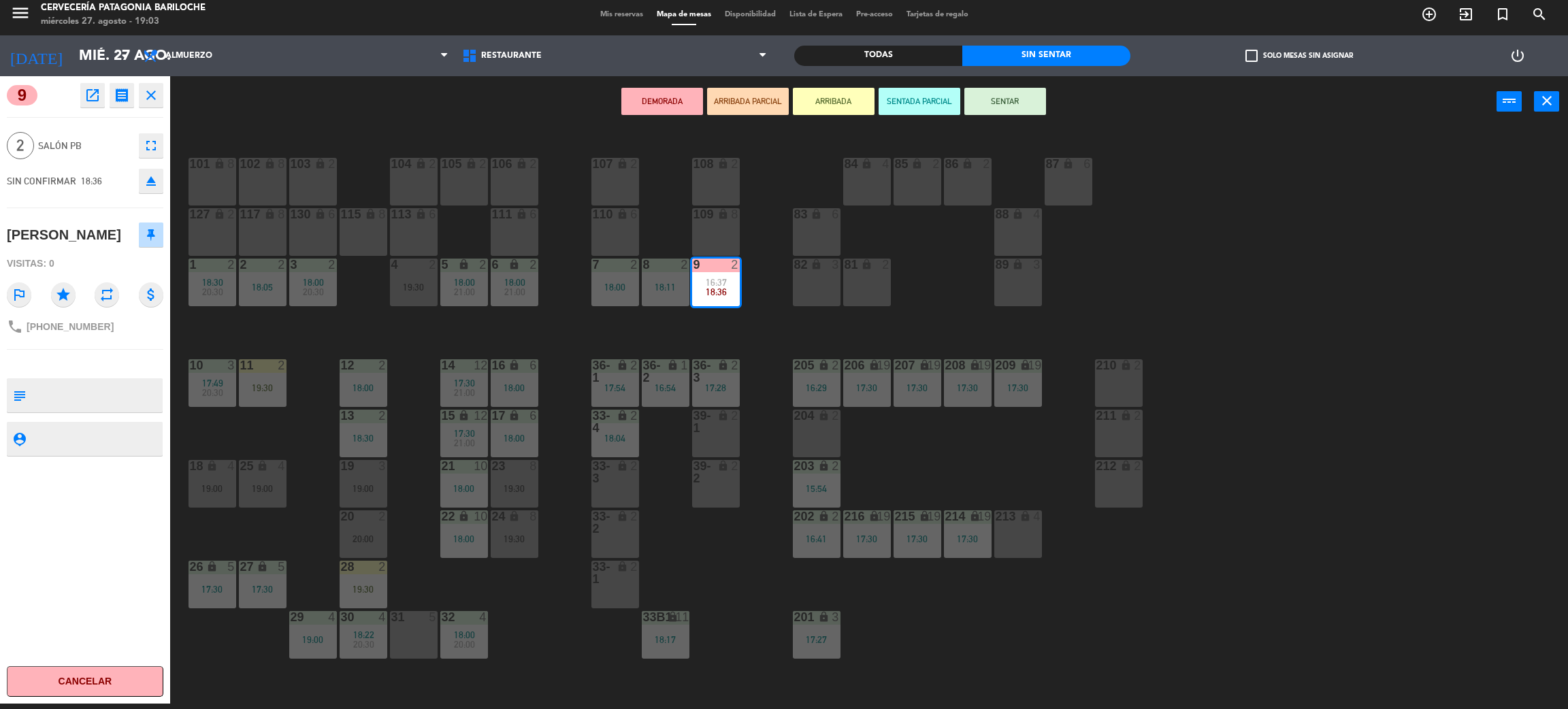
click at [758, 298] on div "101 lock 8 102 lock 8 104 lock 2 105 lock 2 106 lock 2 103 lock 2 107 lock 2 10…" at bounding box center [877, 422] width 1383 height 576
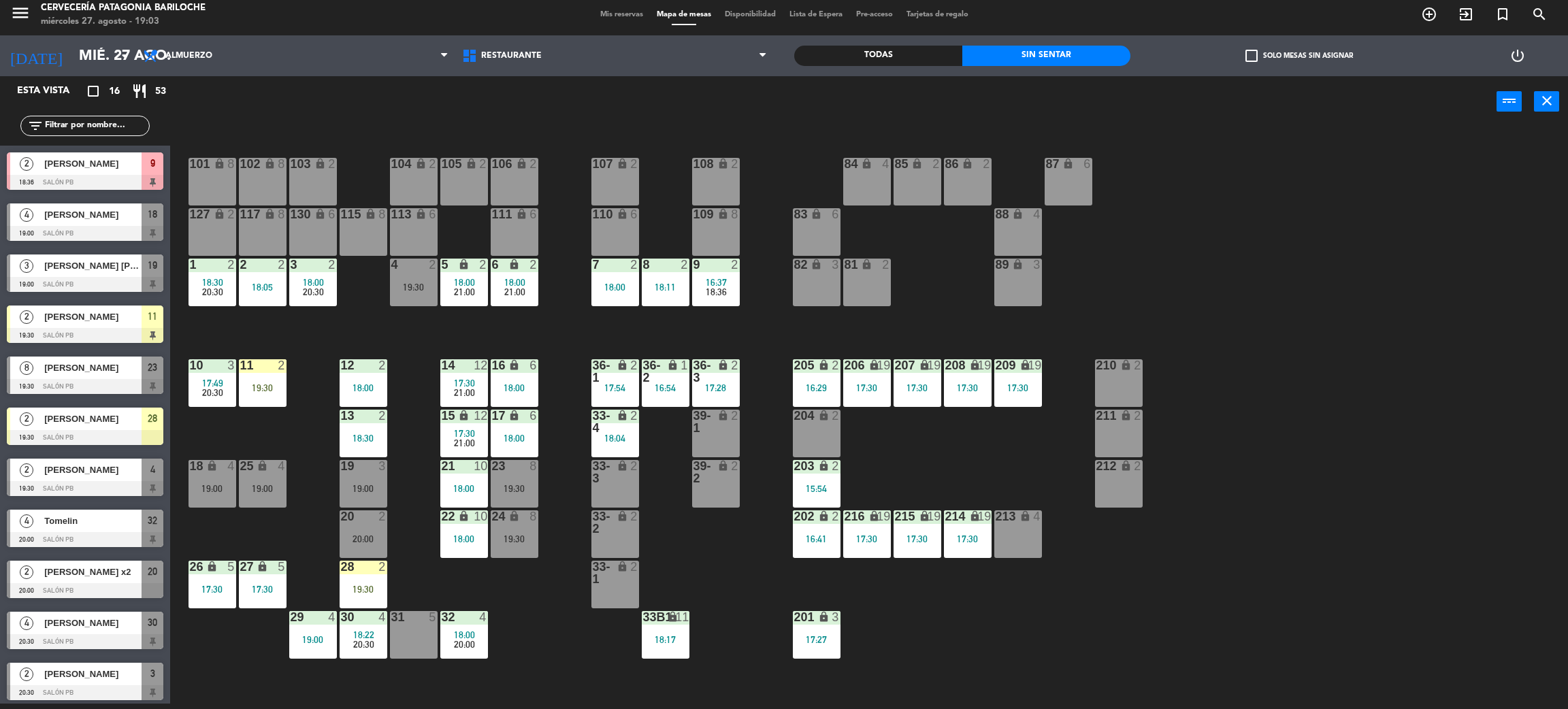
click at [746, 289] on div "101 lock 8 102 lock 8 104 lock 2 105 lock 2 106 lock 2 103 lock 2 107 lock 2 10…" at bounding box center [877, 422] width 1383 height 576
click at [732, 293] on div "18:36" at bounding box center [716, 292] width 48 height 9
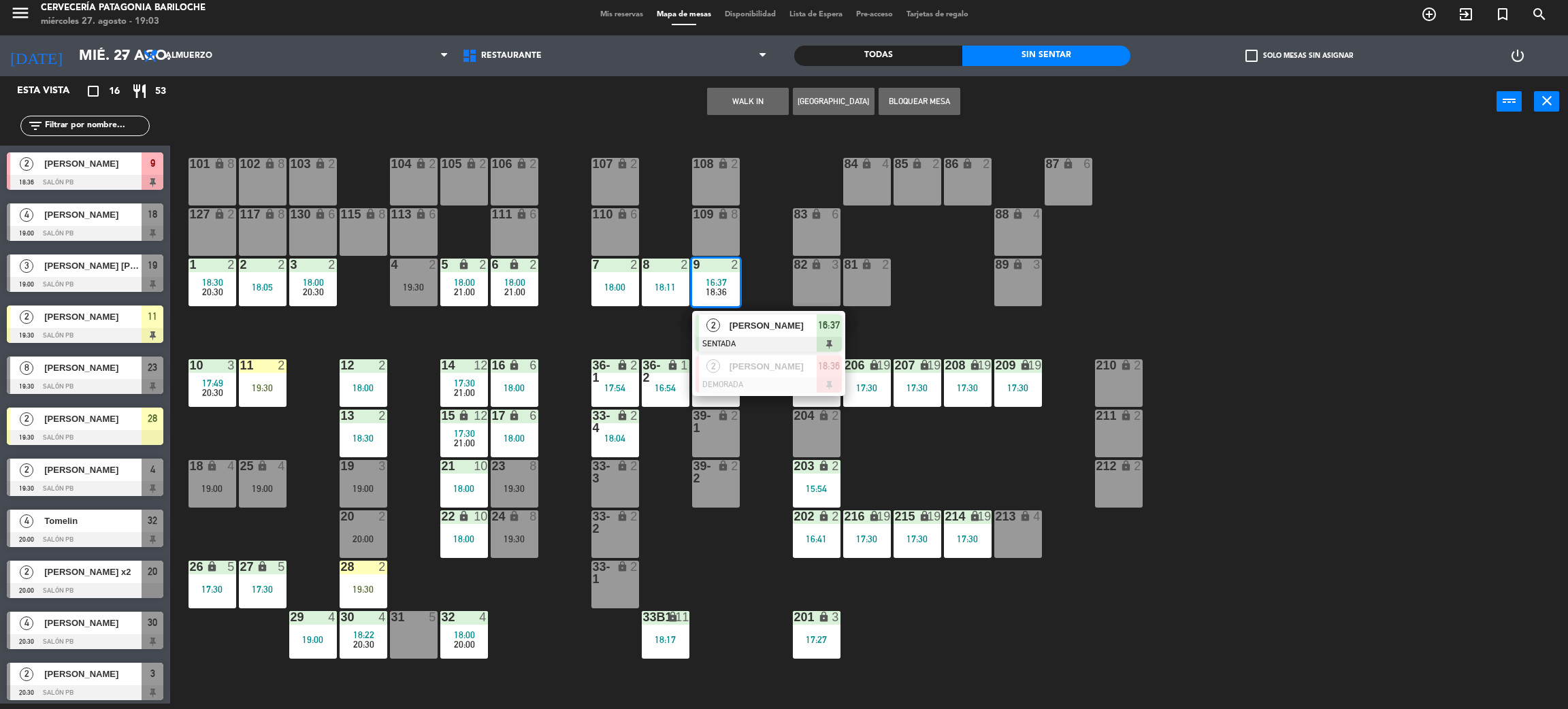
click at [771, 293] on div "101 lock 8 102 lock 8 104 lock 2 105 lock 2 106 lock 2 103 lock 2 107 lock 2 10…" at bounding box center [877, 422] width 1383 height 576
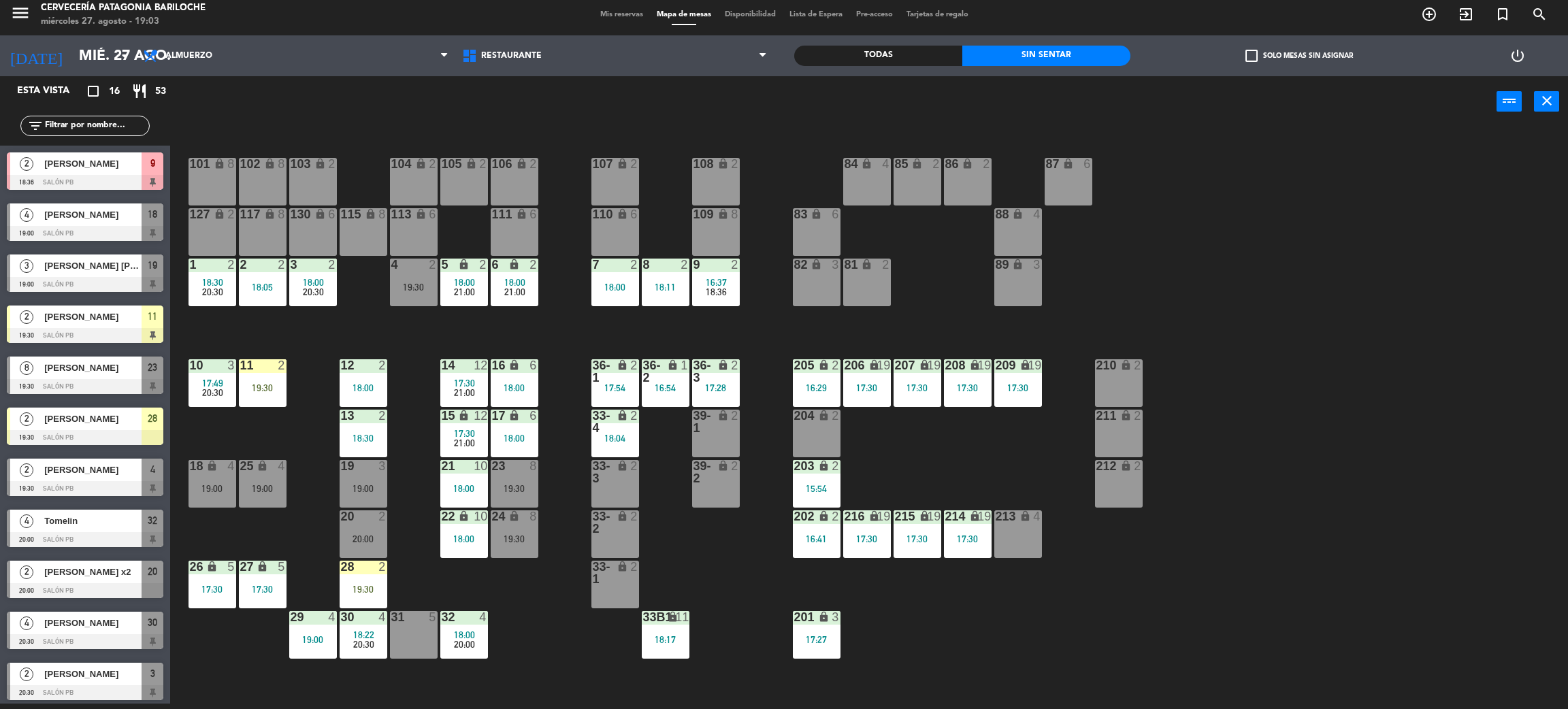
click at [718, 299] on div "9 2 16:37 18:36" at bounding box center [716, 282] width 48 height 48
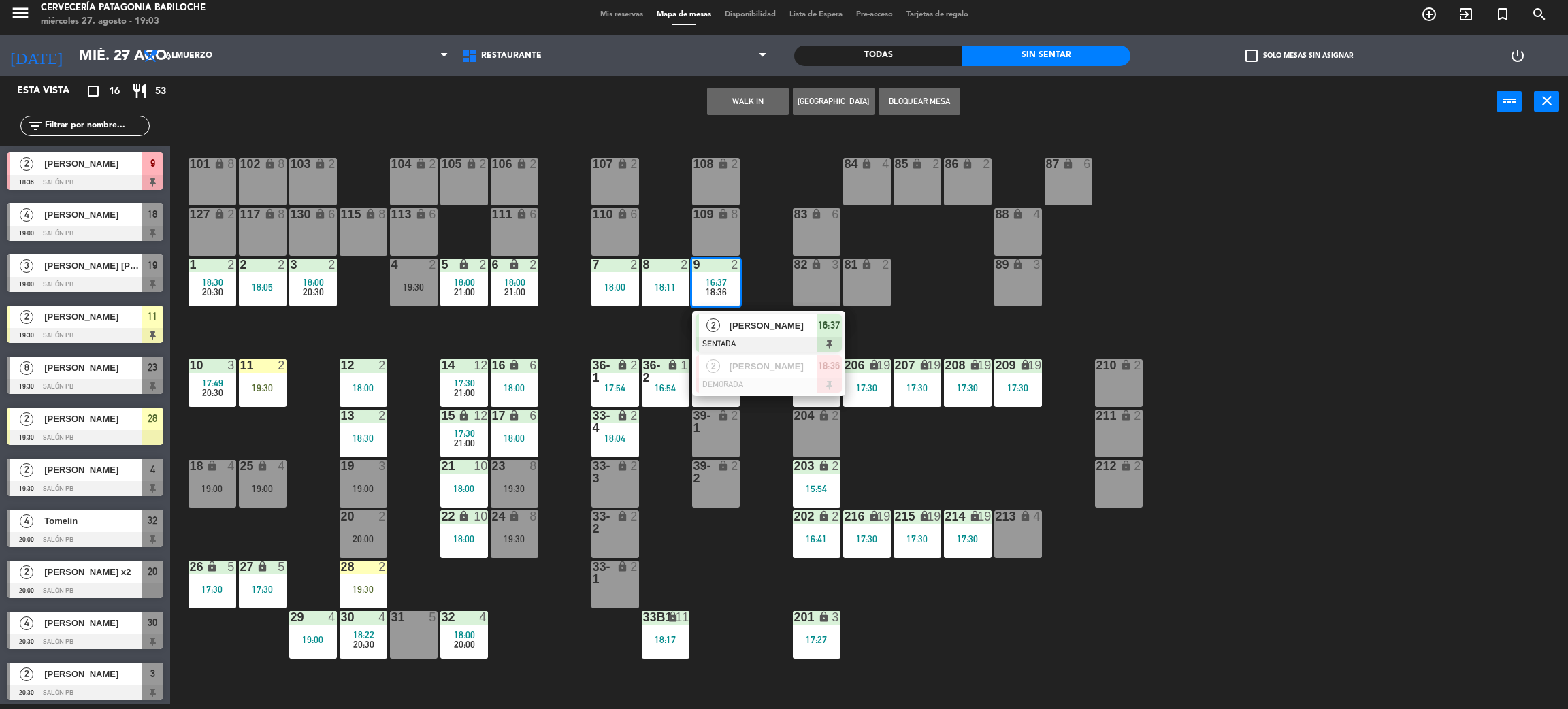
click at [656, 539] on div "101 lock 8 102 lock 8 104 lock 2 105 lock 2 106 lock 2 103 lock 2 107 lock 2 10…" at bounding box center [877, 422] width 1383 height 576
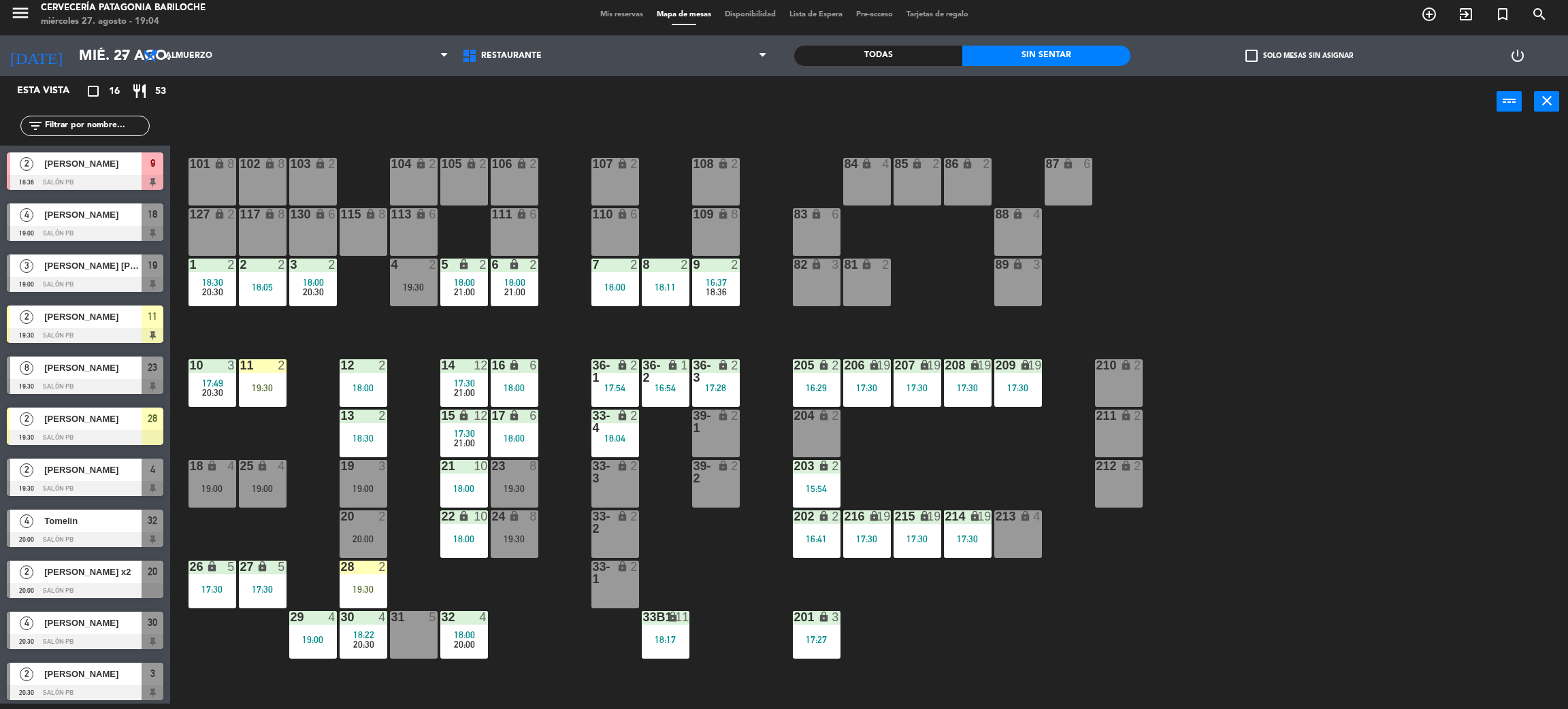
click at [627, 440] on div "18:04" at bounding box center [615, 438] width 48 height 9
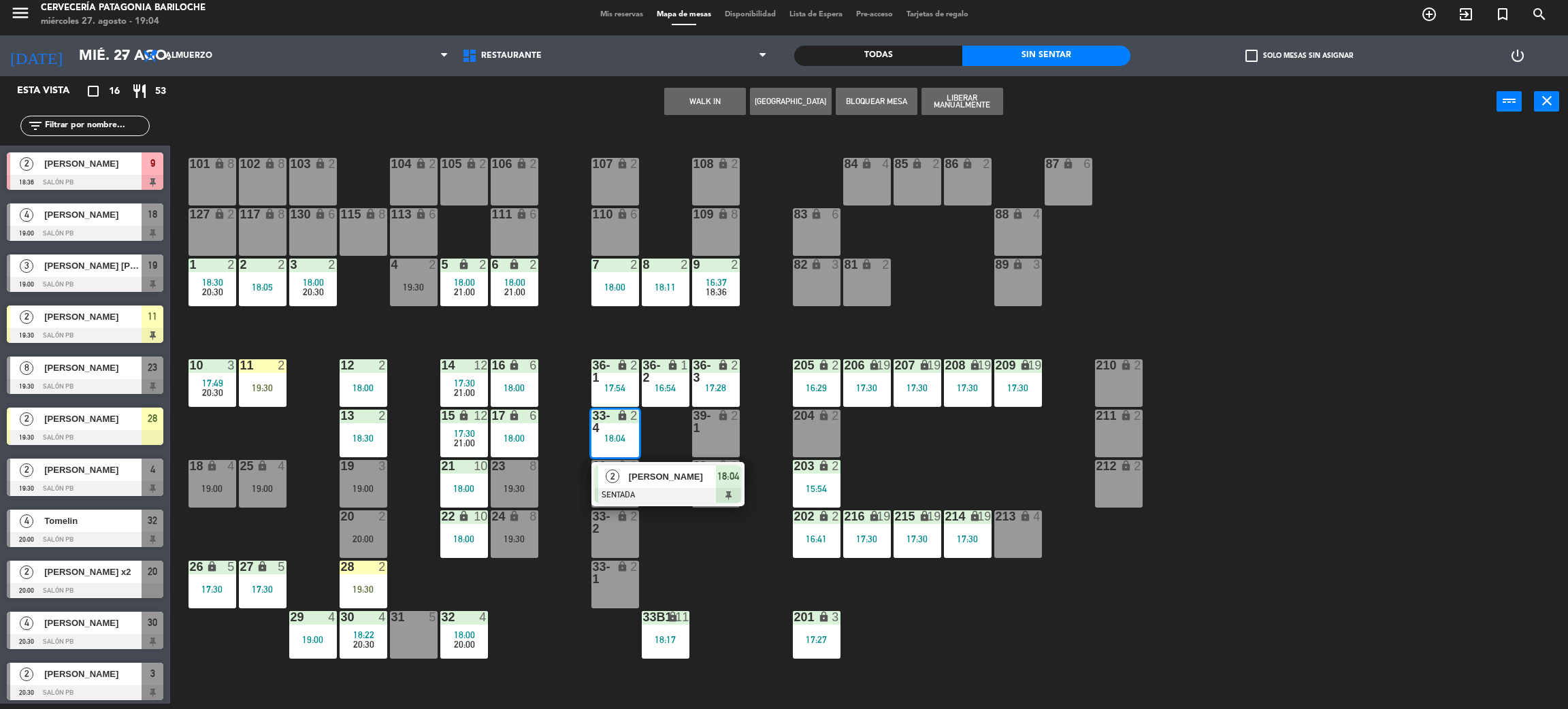
click at [658, 481] on span "[PERSON_NAME]" at bounding box center [672, 477] width 87 height 14
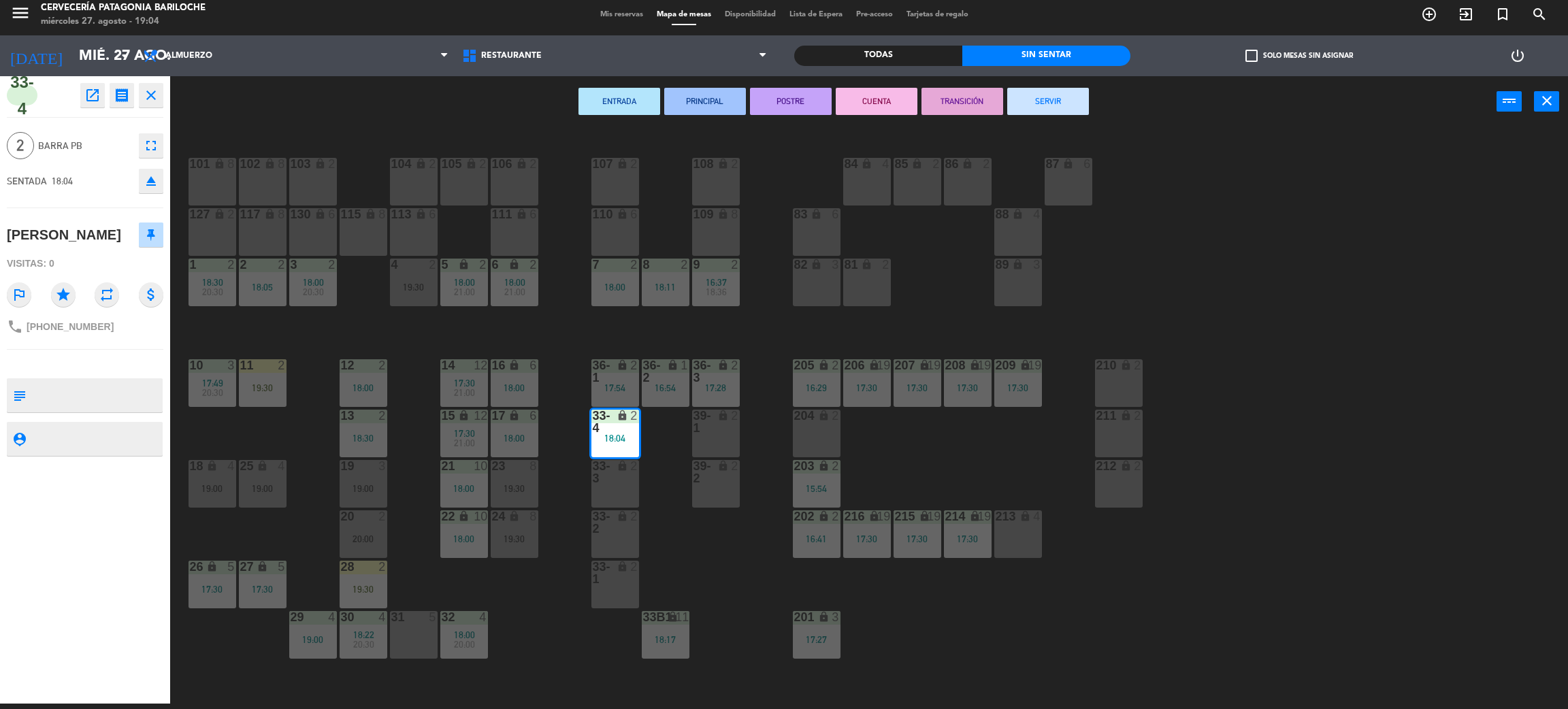
click at [1065, 113] on button "SERVIR" at bounding box center [1048, 101] width 82 height 27
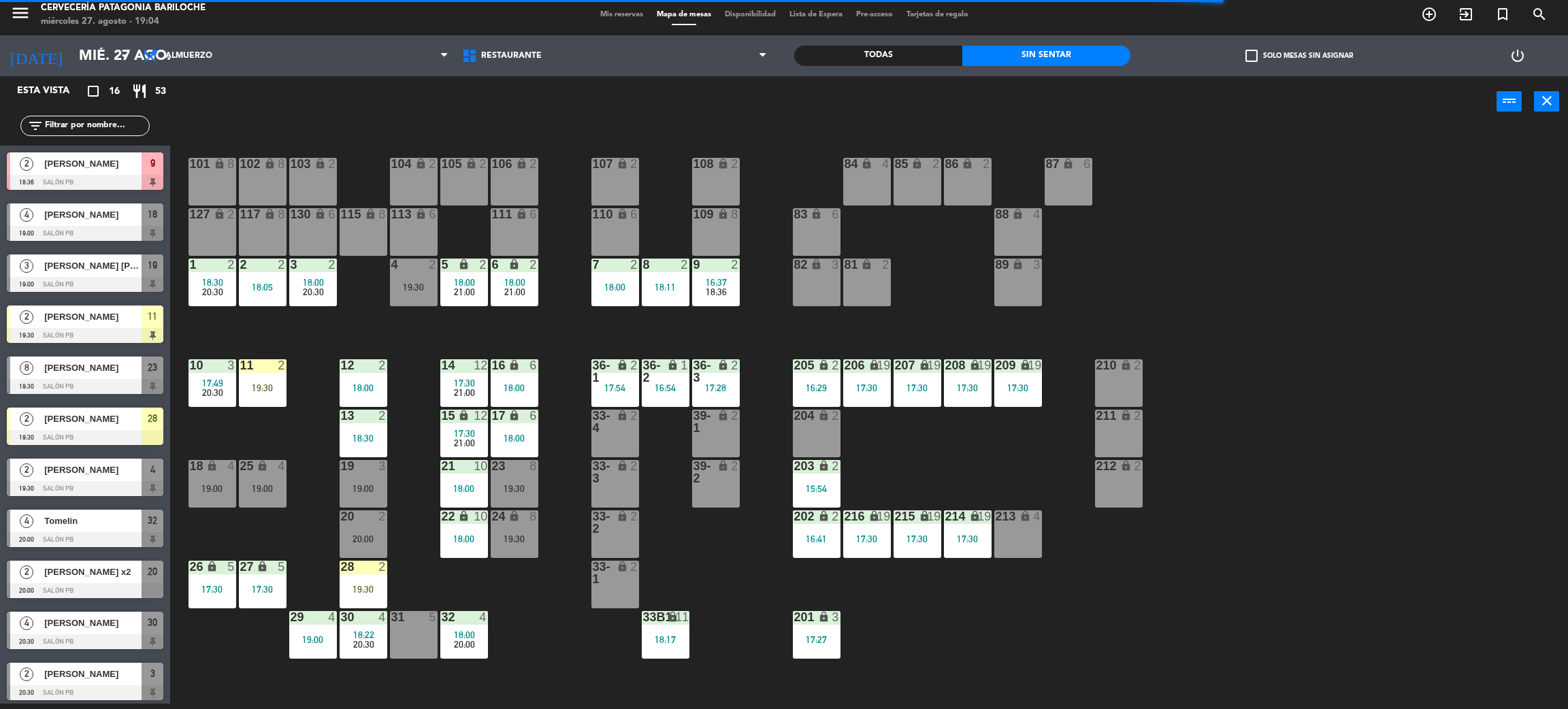
click at [360, 590] on div "19:30" at bounding box center [364, 590] width 48 height 9
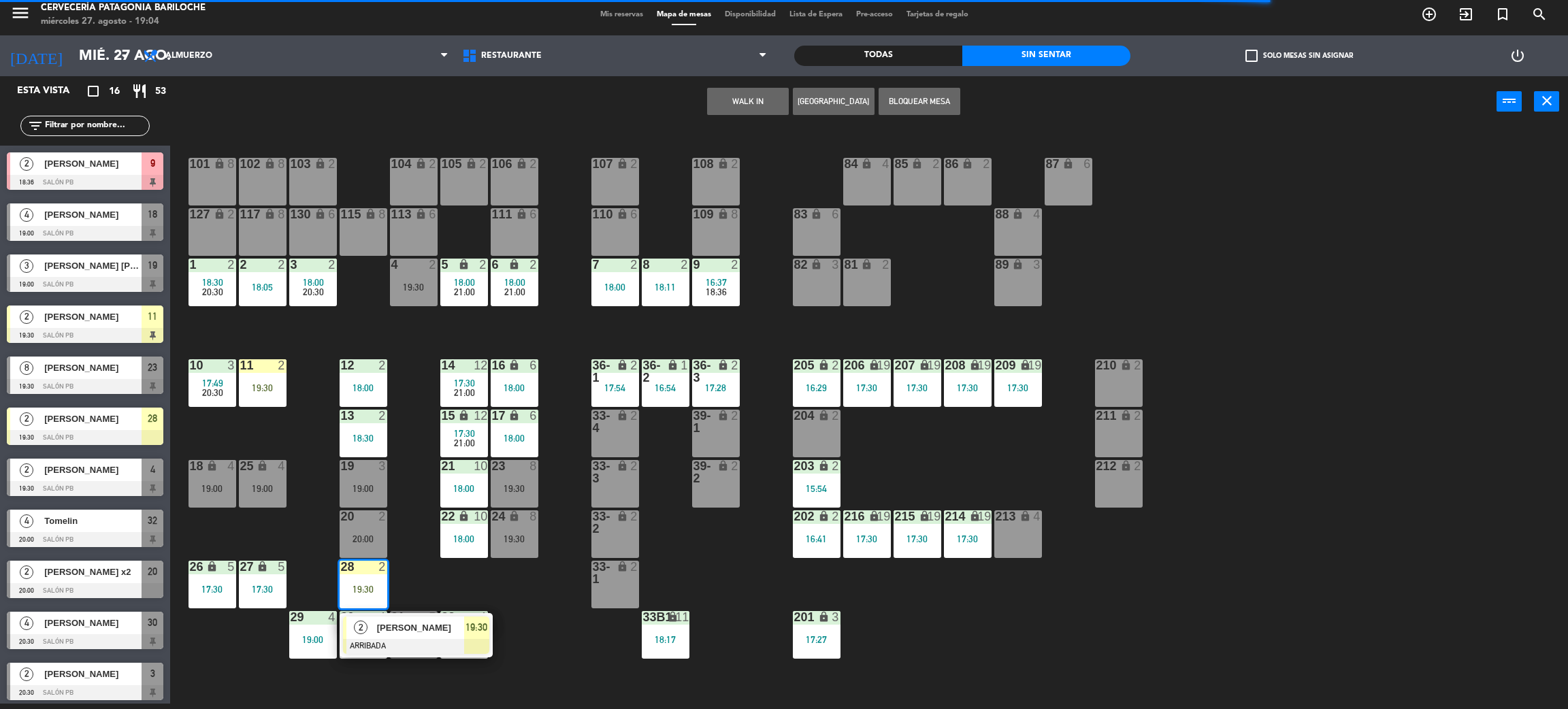
click at [526, 637] on div "101 lock 8 102 lock 8 104 lock 2 105 lock 2 106 lock 2 103 lock 2 107 lock 2 10…" at bounding box center [877, 422] width 1383 height 576
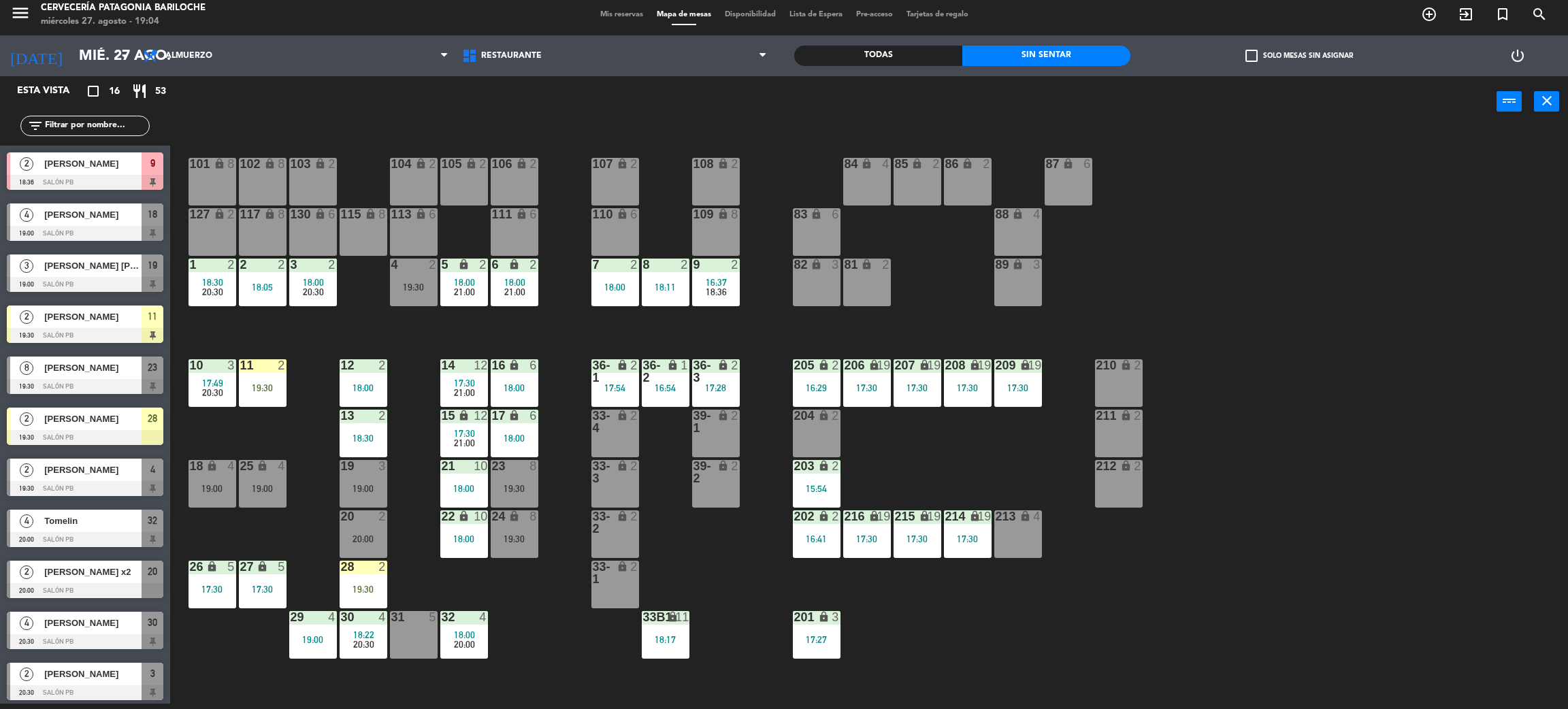
click at [161, 340] on div at bounding box center [85, 335] width 156 height 15
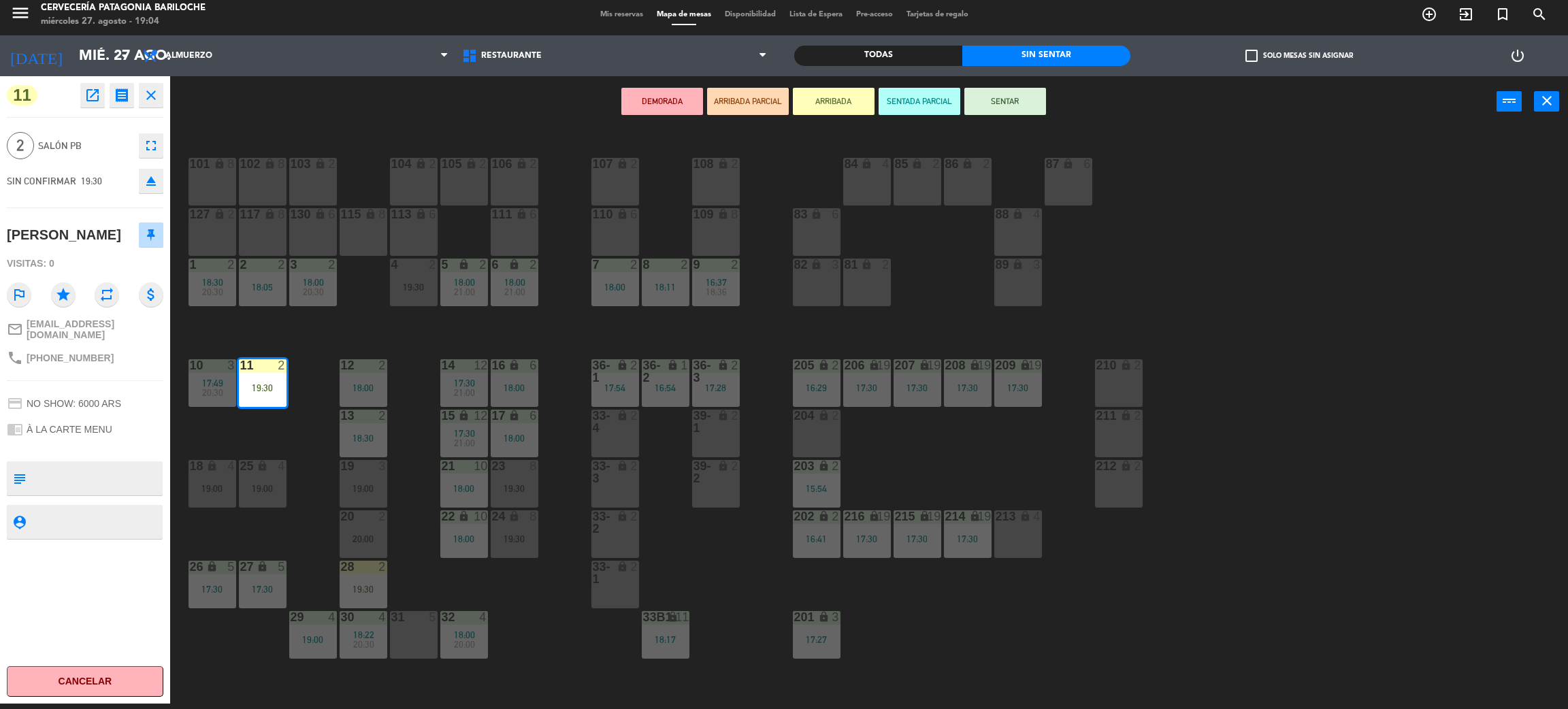
click at [330, 370] on div "12" at bounding box center [341, 366] width 23 height 13
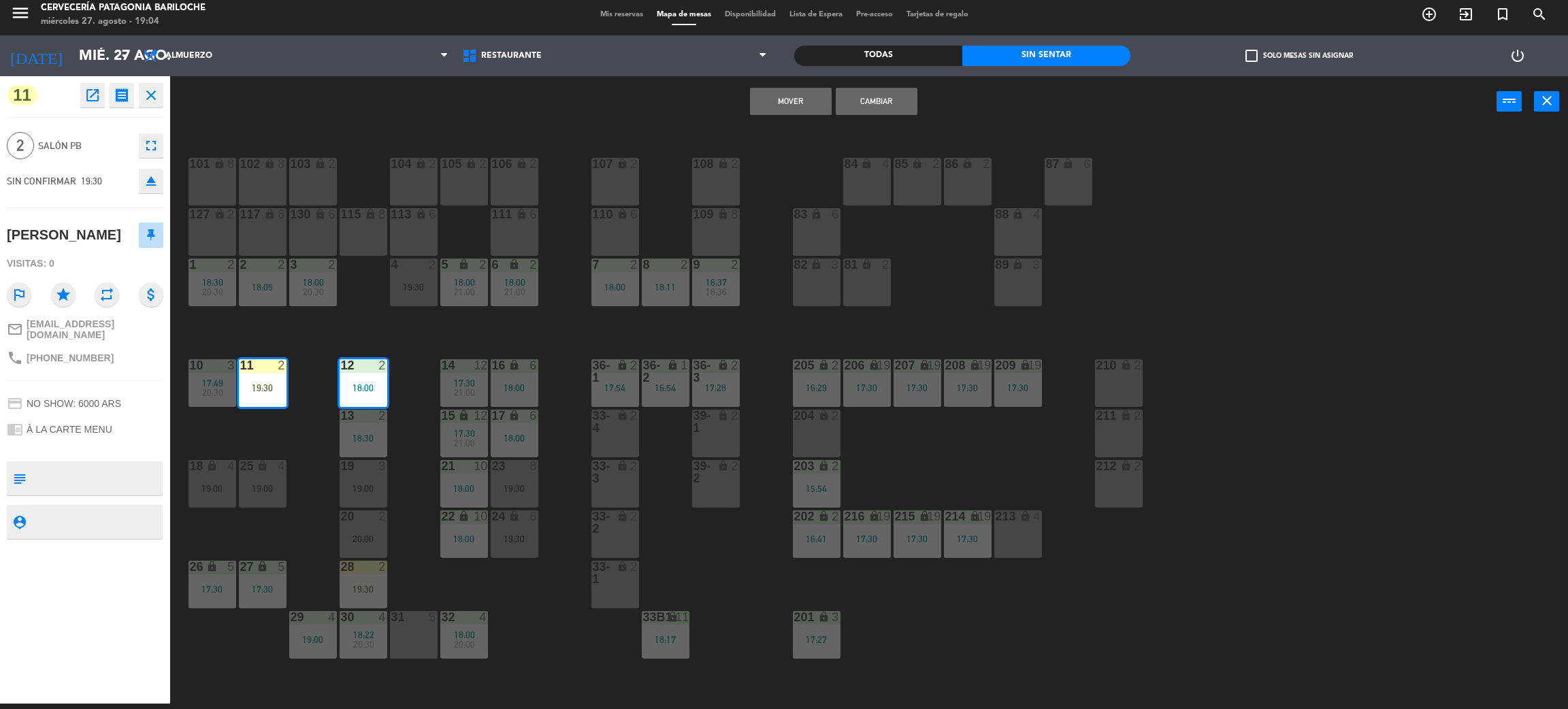
click at [279, 341] on div "101 lock 8 102 lock 8 104 lock 2 105 lock 2 106 lock 2 103 lock 2 107 lock 2 10…" at bounding box center [877, 422] width 1383 height 576
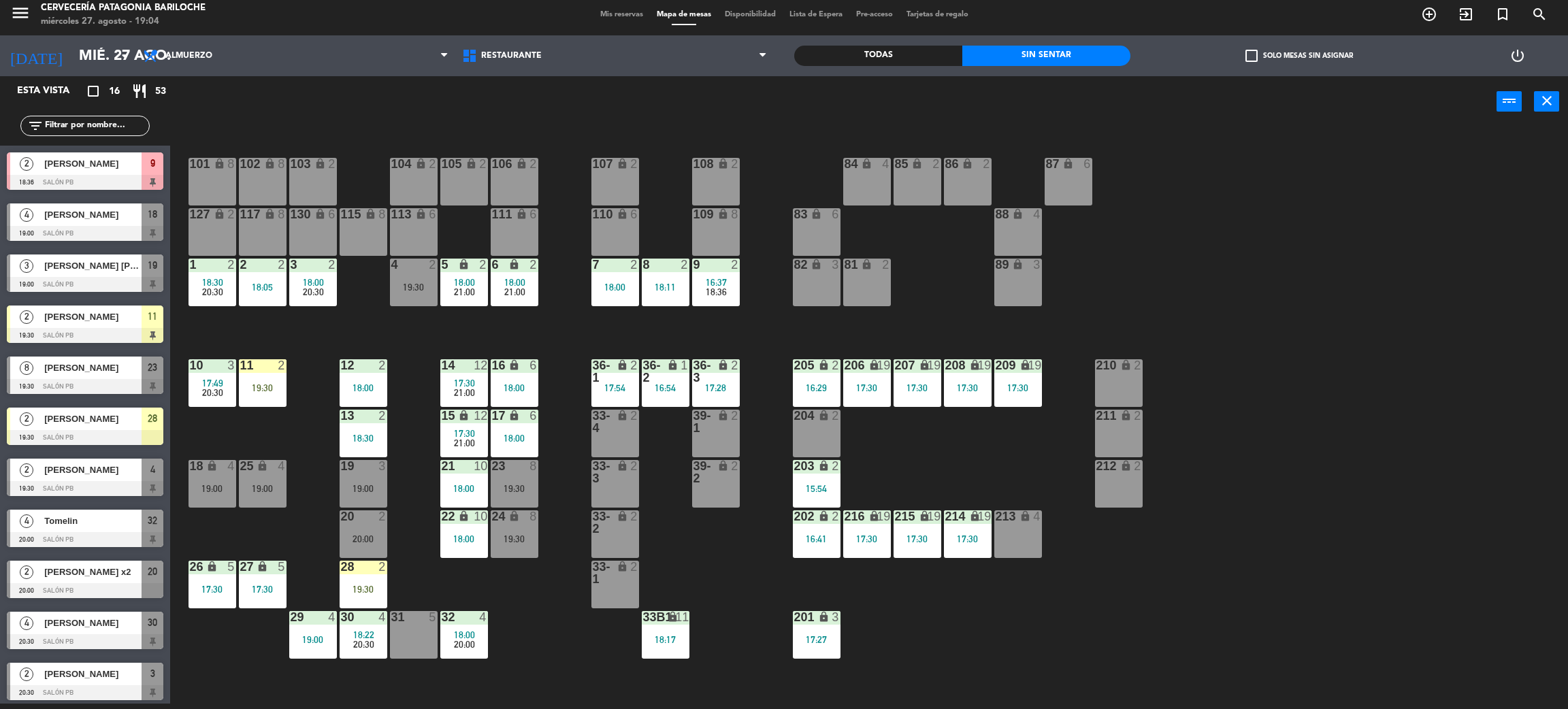
click at [107, 423] on span "[PERSON_NAME]" at bounding box center [93, 418] width 97 height 14
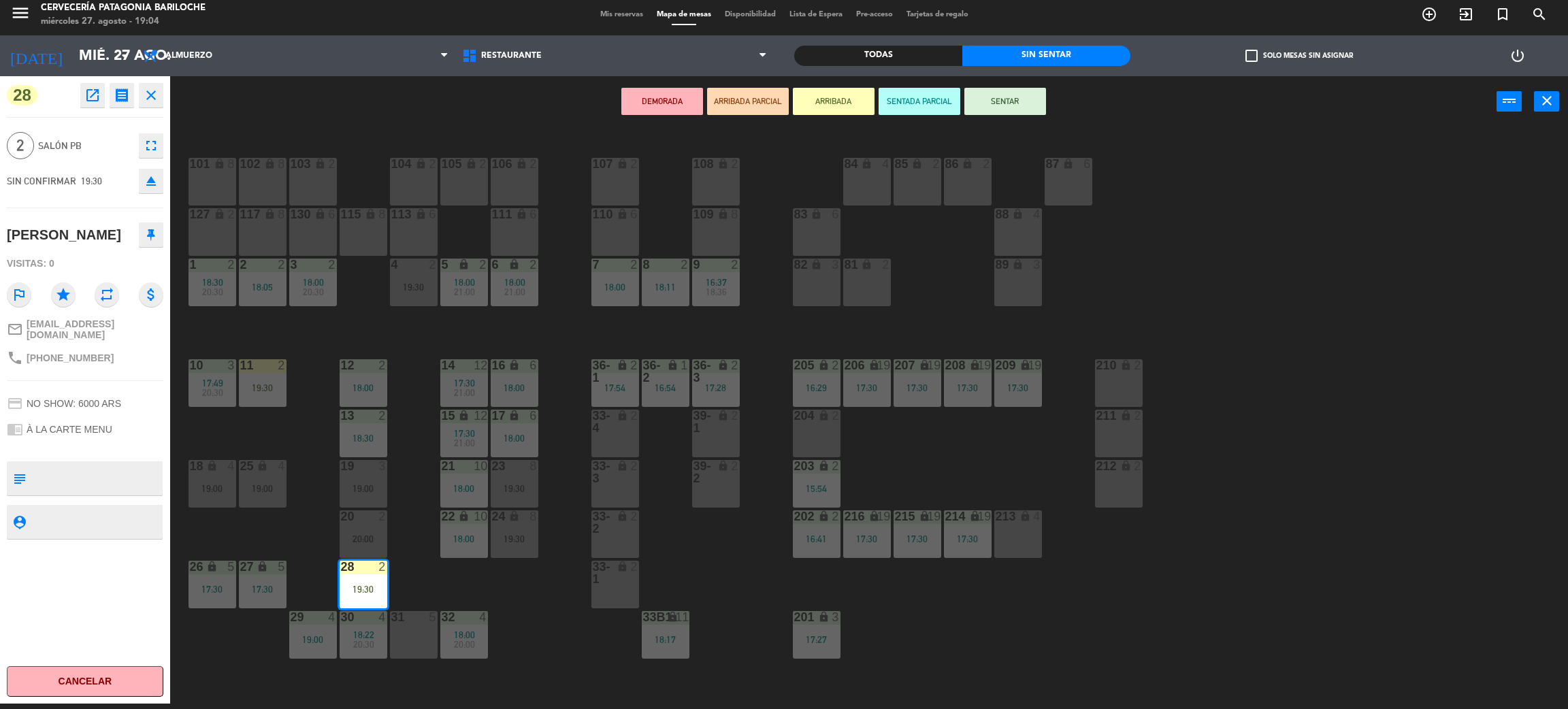
click at [414, 522] on div "101 lock 8 102 lock 8 104 lock 2 105 lock 2 106 lock 2 103 lock 2 107 lock 2 10…" at bounding box center [877, 422] width 1383 height 576
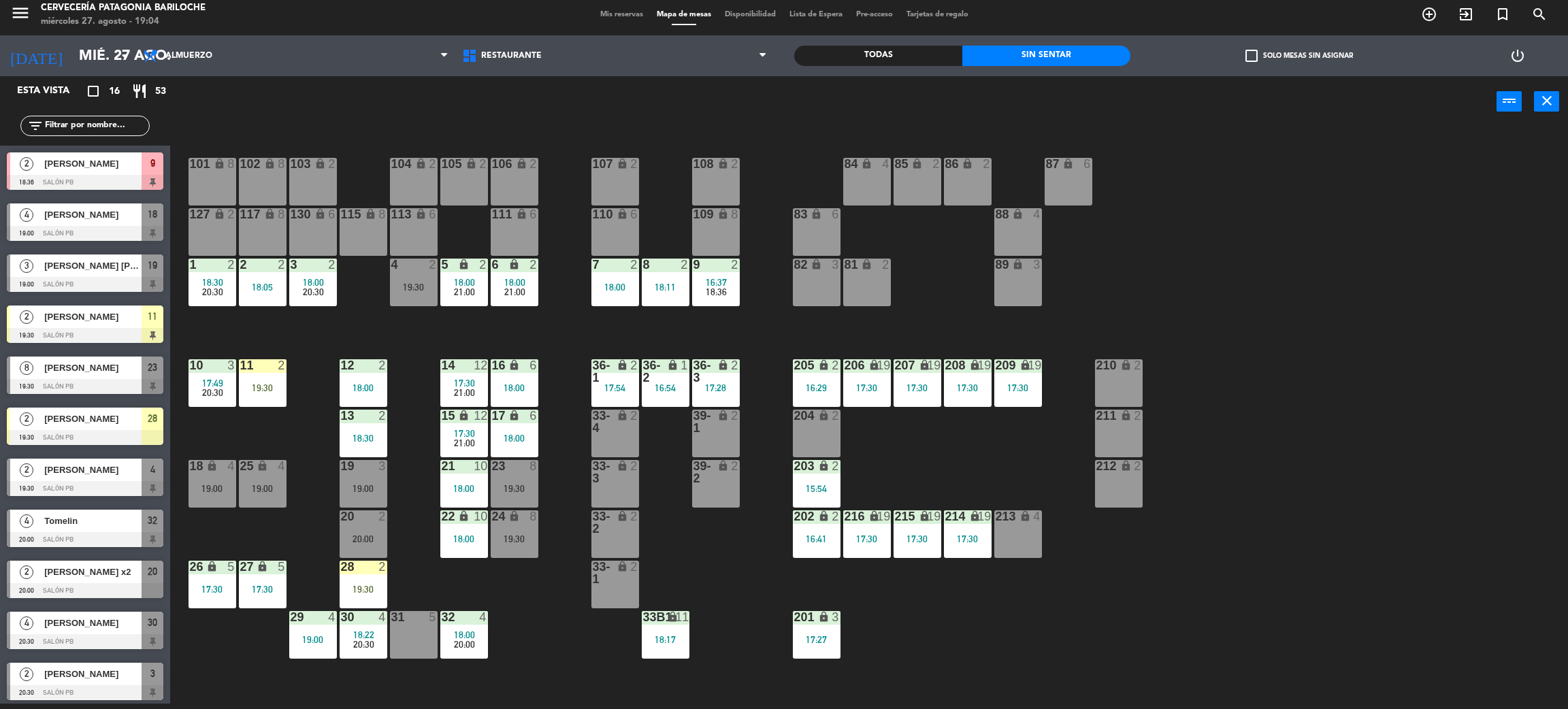
click at [358, 568] on div at bounding box center [363, 567] width 23 height 13
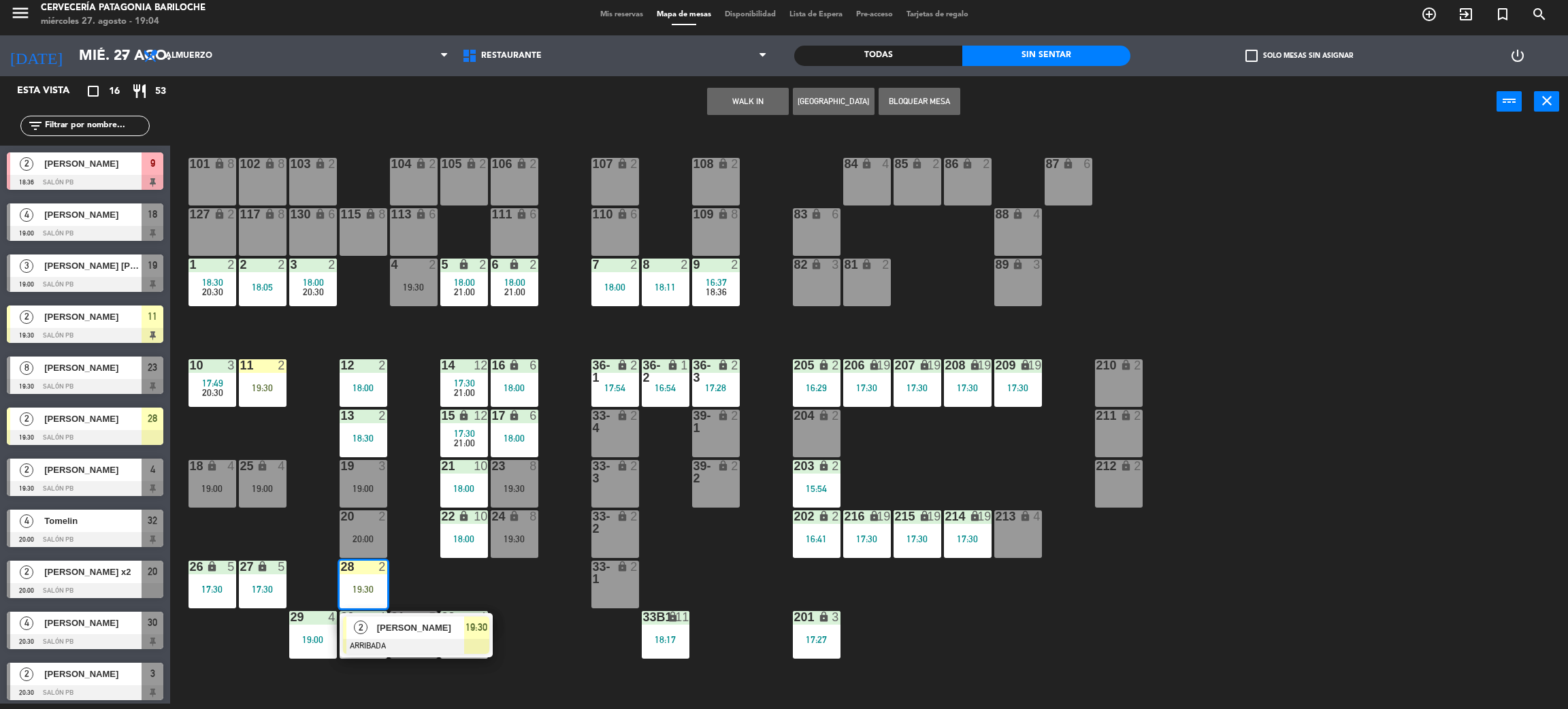
click at [457, 596] on div "101 lock 8 102 lock 8 104 lock 2 105 lock 2 106 lock 2 103 lock 2 107 lock 2 10…" at bounding box center [877, 422] width 1383 height 576
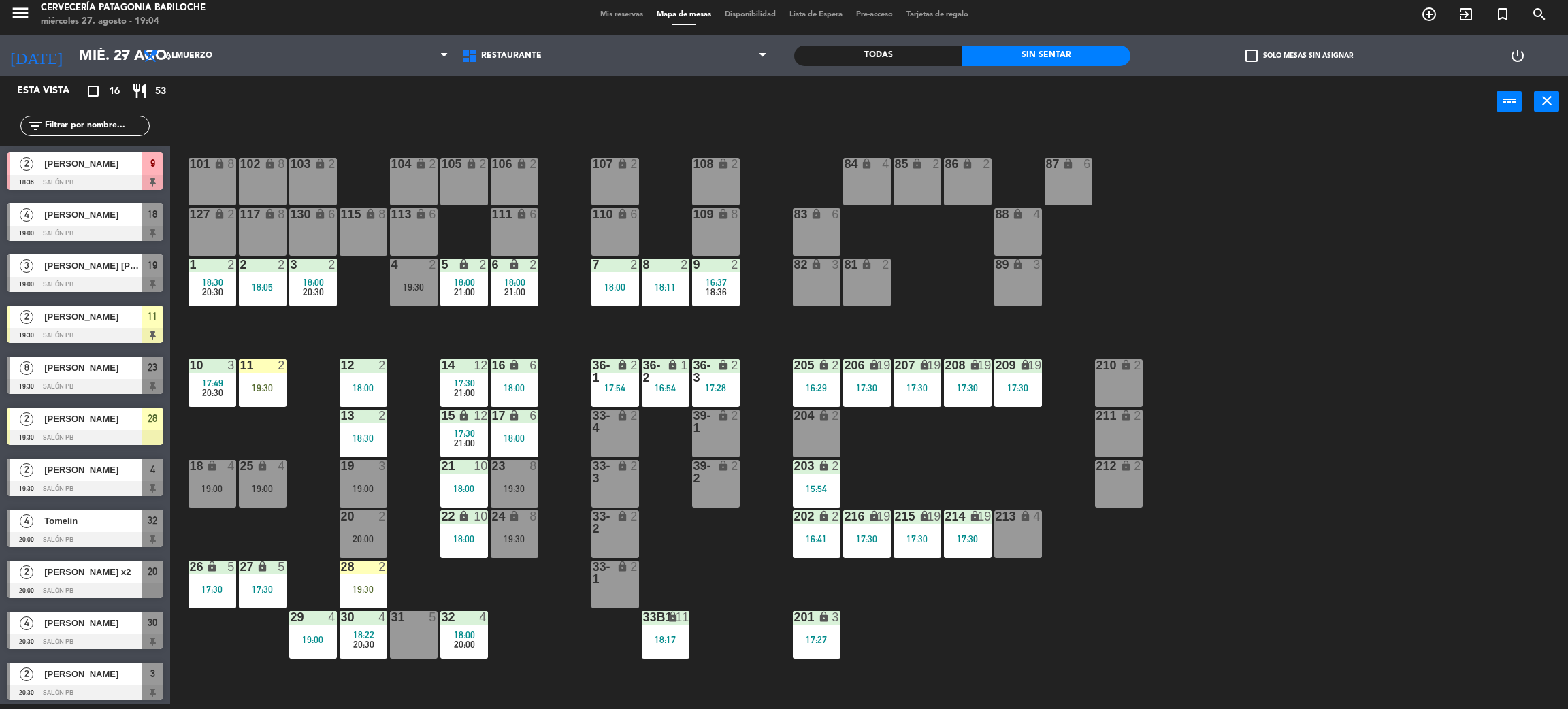
click at [992, 328] on div "101 lock 8 102 lock 8 104 lock 2 105 lock 2 106 lock 2 103 lock 2 107 lock 2 10…" at bounding box center [877, 422] width 1383 height 576
click at [816, 455] on div "204 lock 2" at bounding box center [817, 433] width 48 height 48
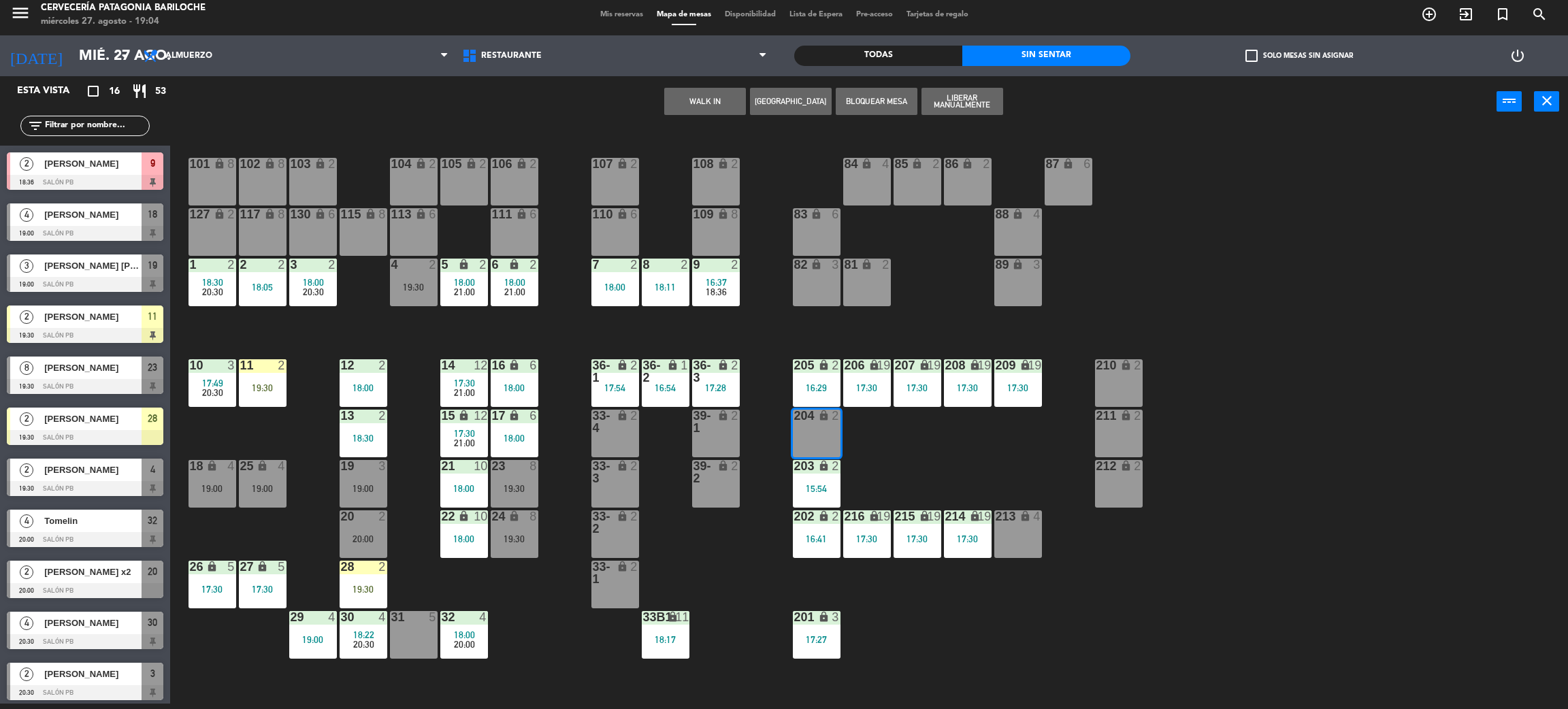
click at [828, 506] on div "203 lock 2 15:54" at bounding box center [817, 484] width 48 height 48
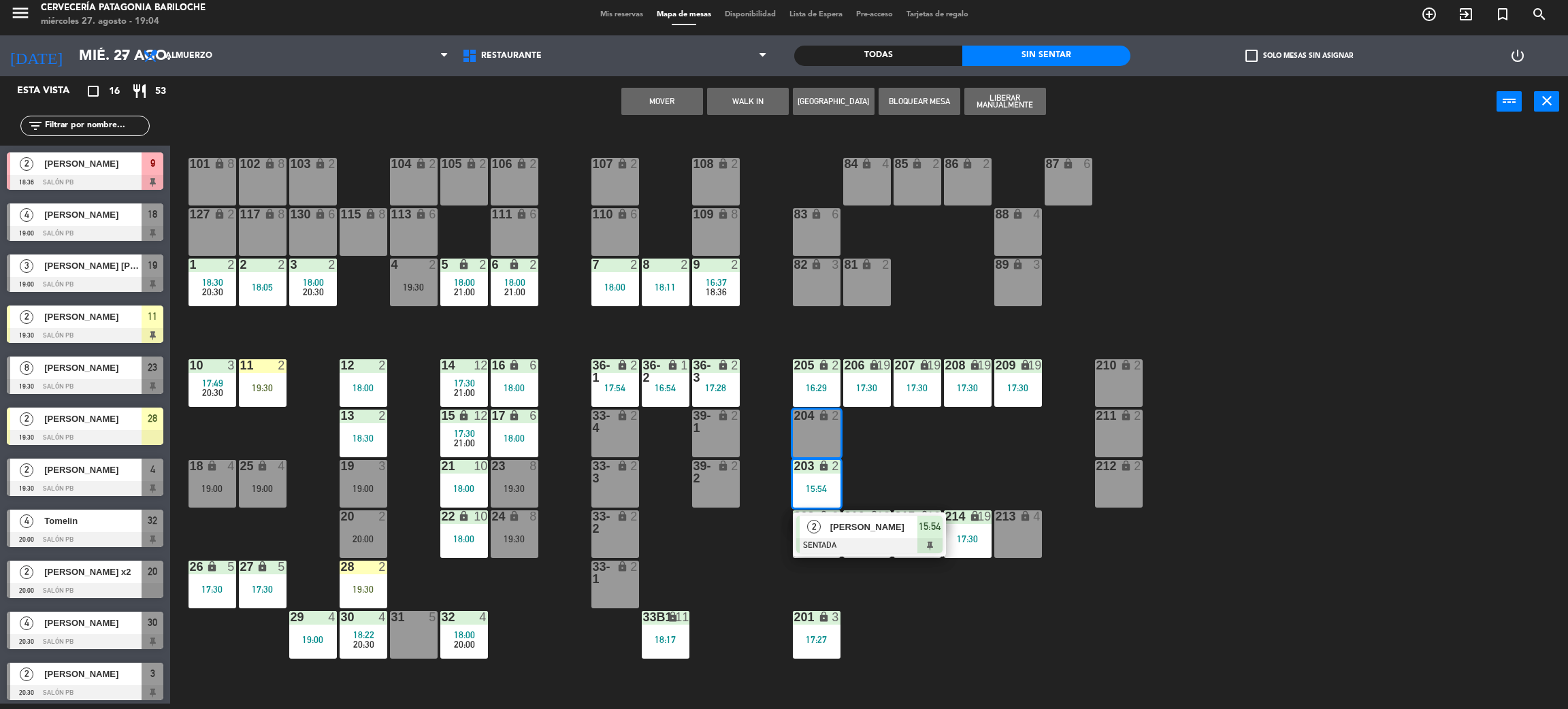
click at [902, 468] on div "101 lock 8 102 lock 8 104 lock 2 105 lock 2 106 lock 2 103 lock 2 107 lock 2 10…" at bounding box center [877, 422] width 1383 height 576
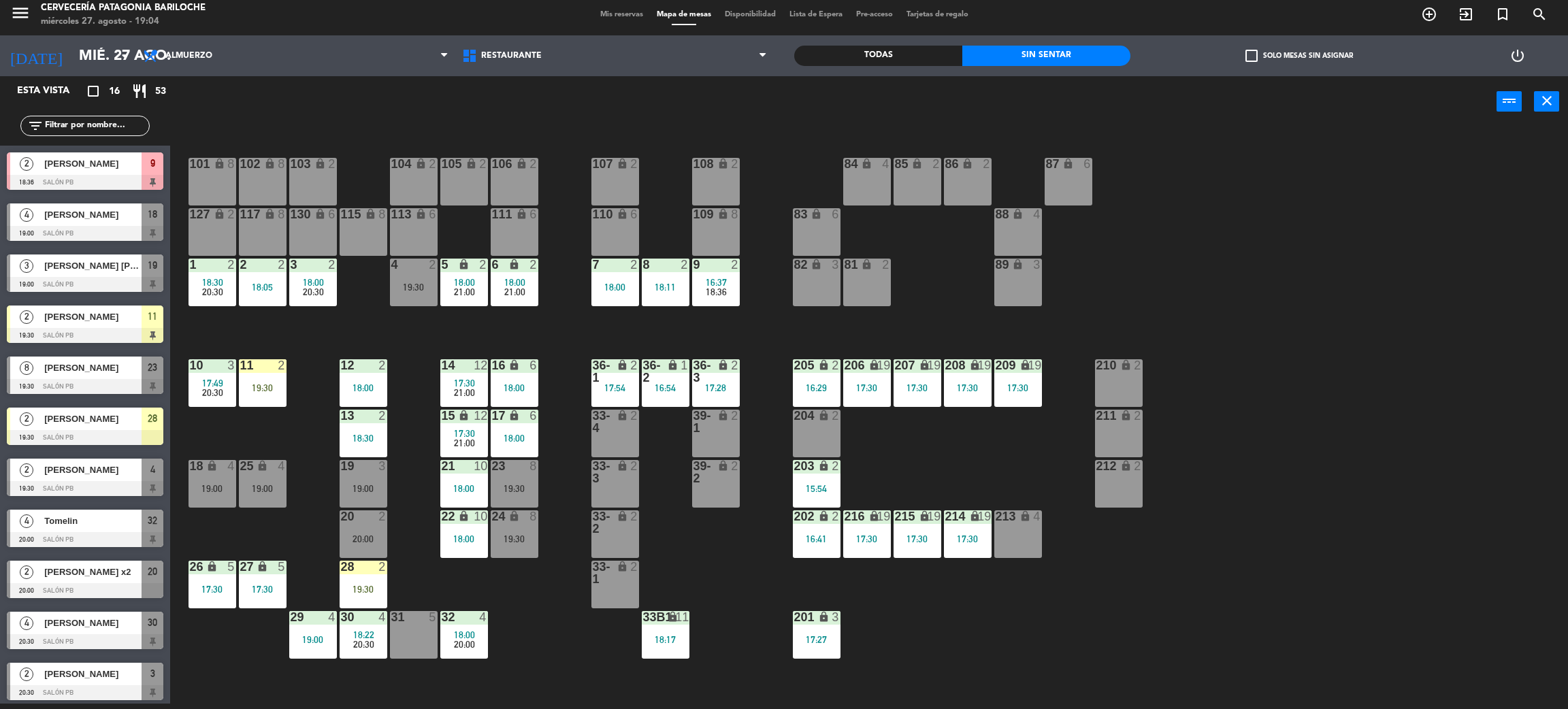
click at [812, 488] on div "15:54" at bounding box center [817, 488] width 48 height 9
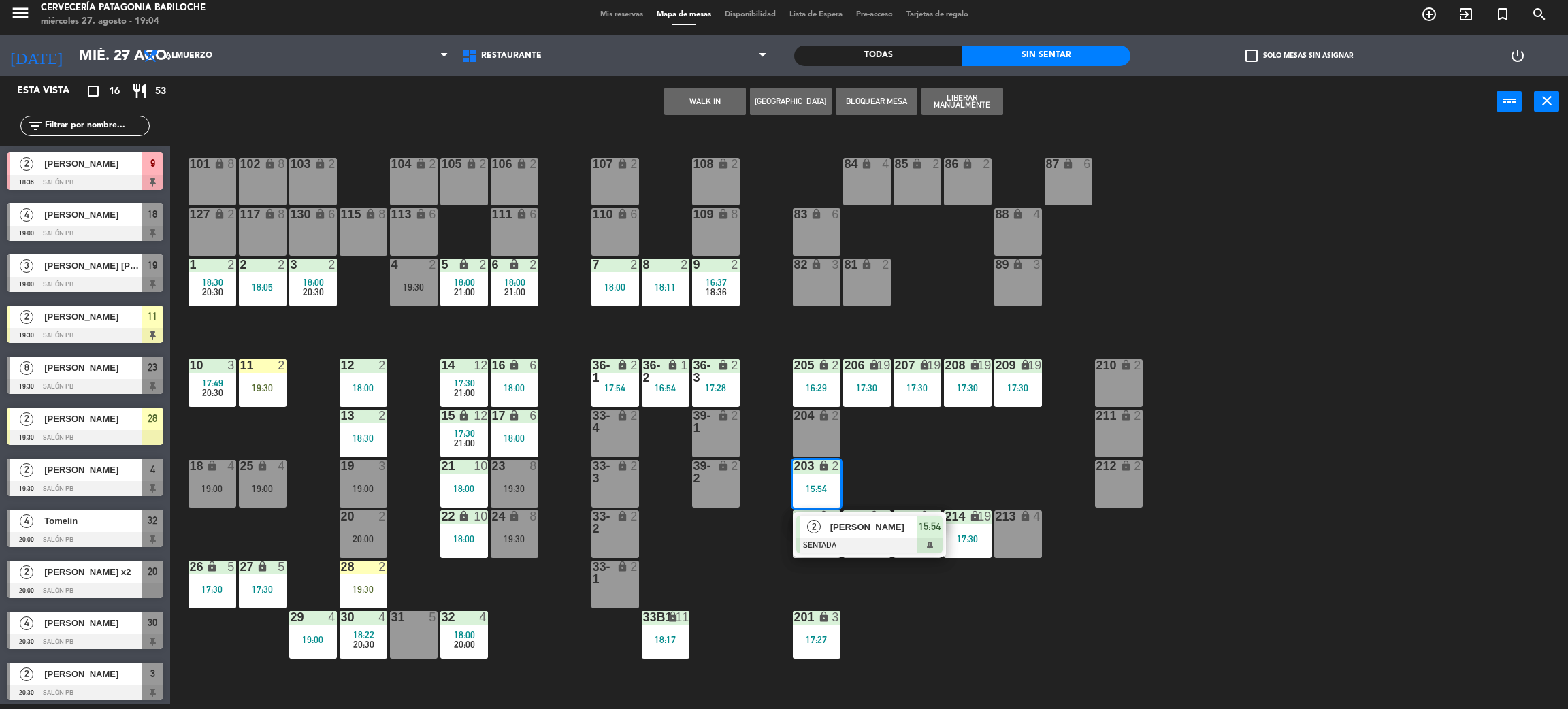
click at [835, 551] on div at bounding box center [869, 546] width 146 height 15
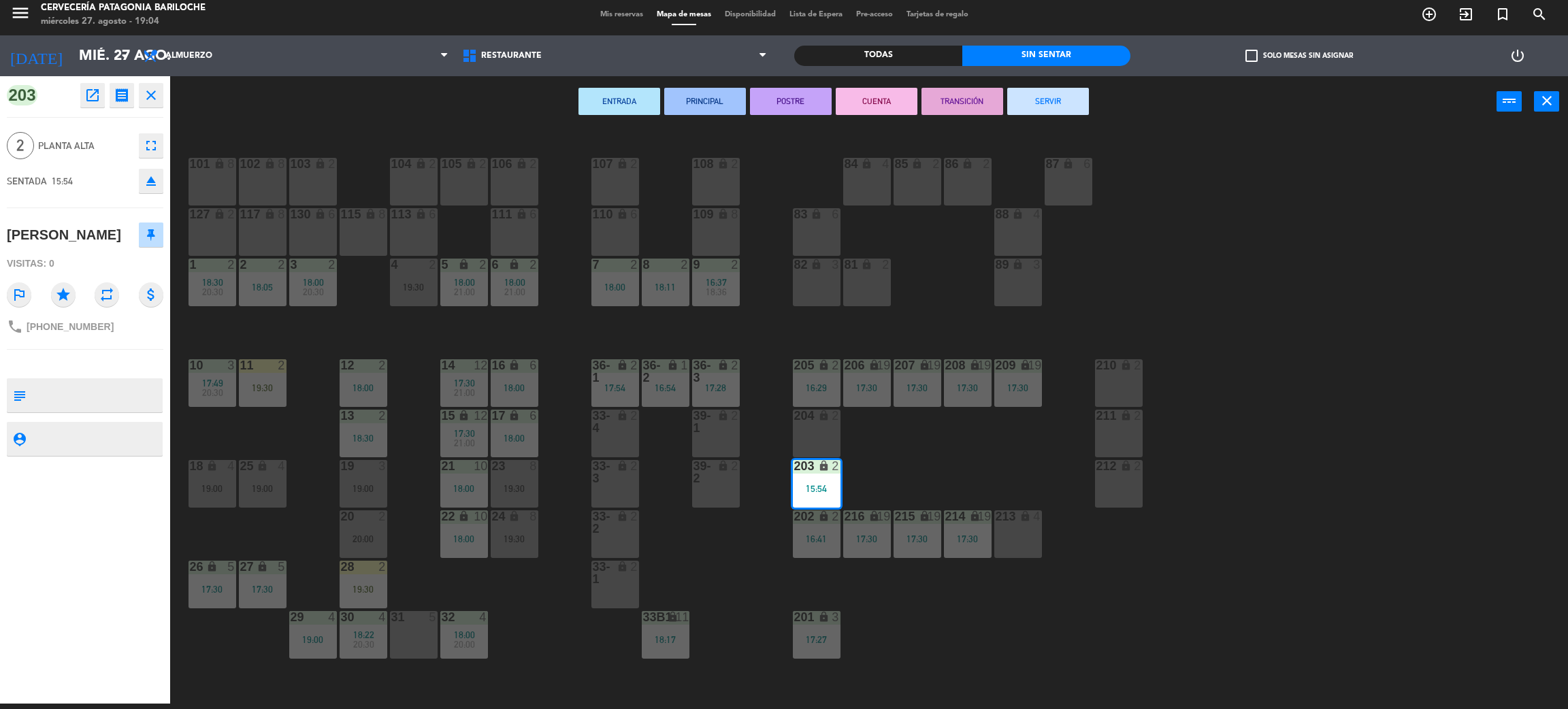
click at [1077, 98] on button "SERVIR" at bounding box center [1048, 101] width 82 height 27
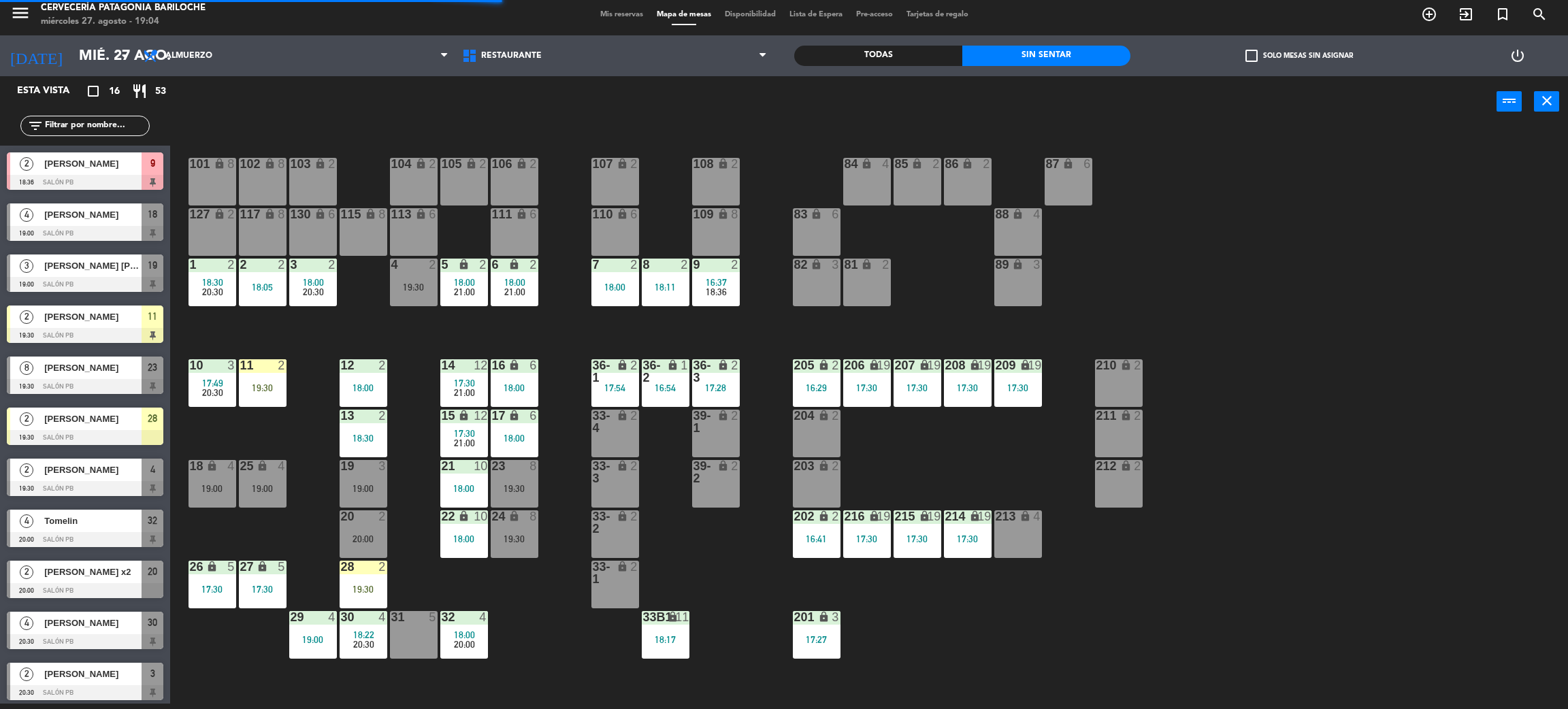
click at [896, 472] on div "101 lock 8 102 lock 8 104 lock 2 105 lock 2 106 lock 2 103 lock 2 107 lock 2 10…" at bounding box center [877, 422] width 1383 height 576
click at [619, 275] on div "7 2 18:00" at bounding box center [615, 282] width 48 height 48
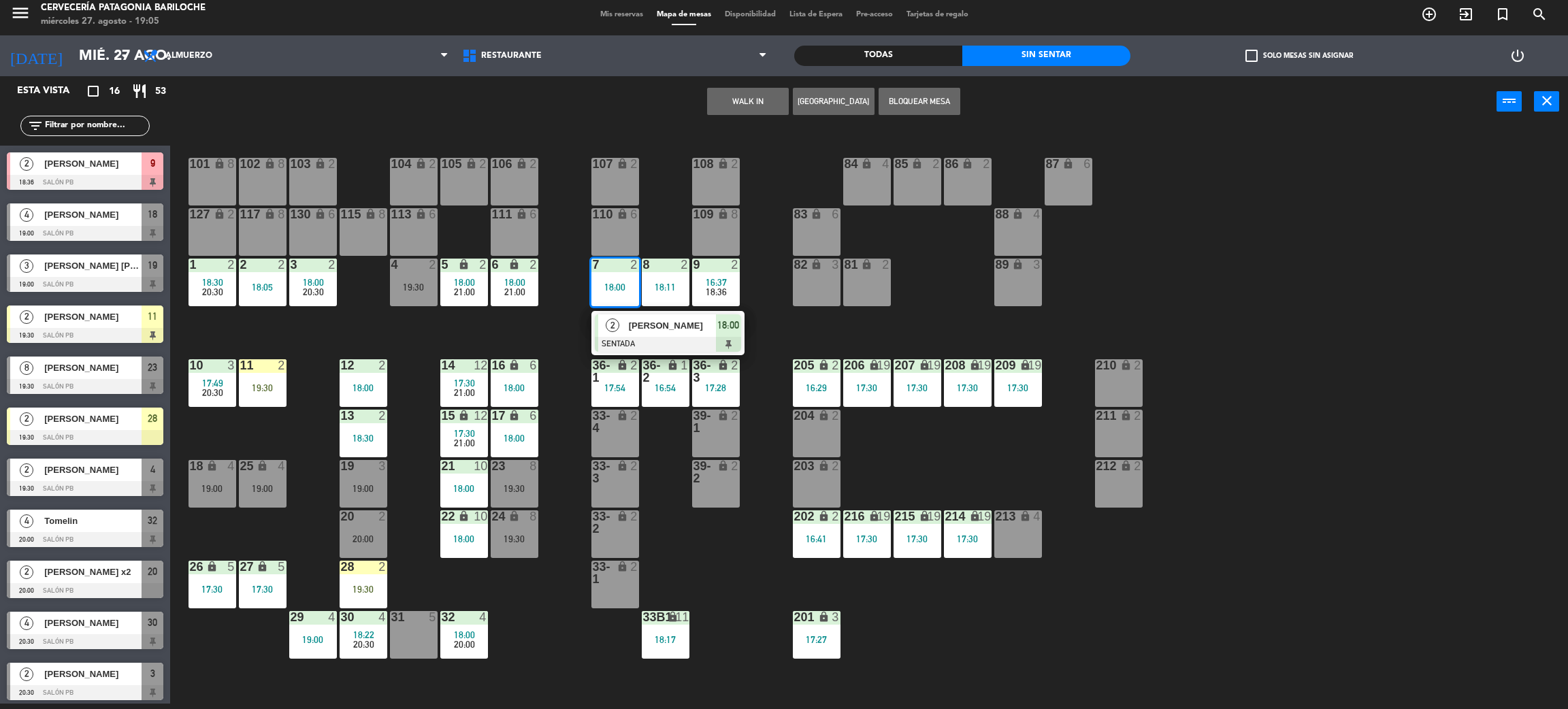
click at [624, 323] on div "2" at bounding box center [612, 325] width 29 height 23
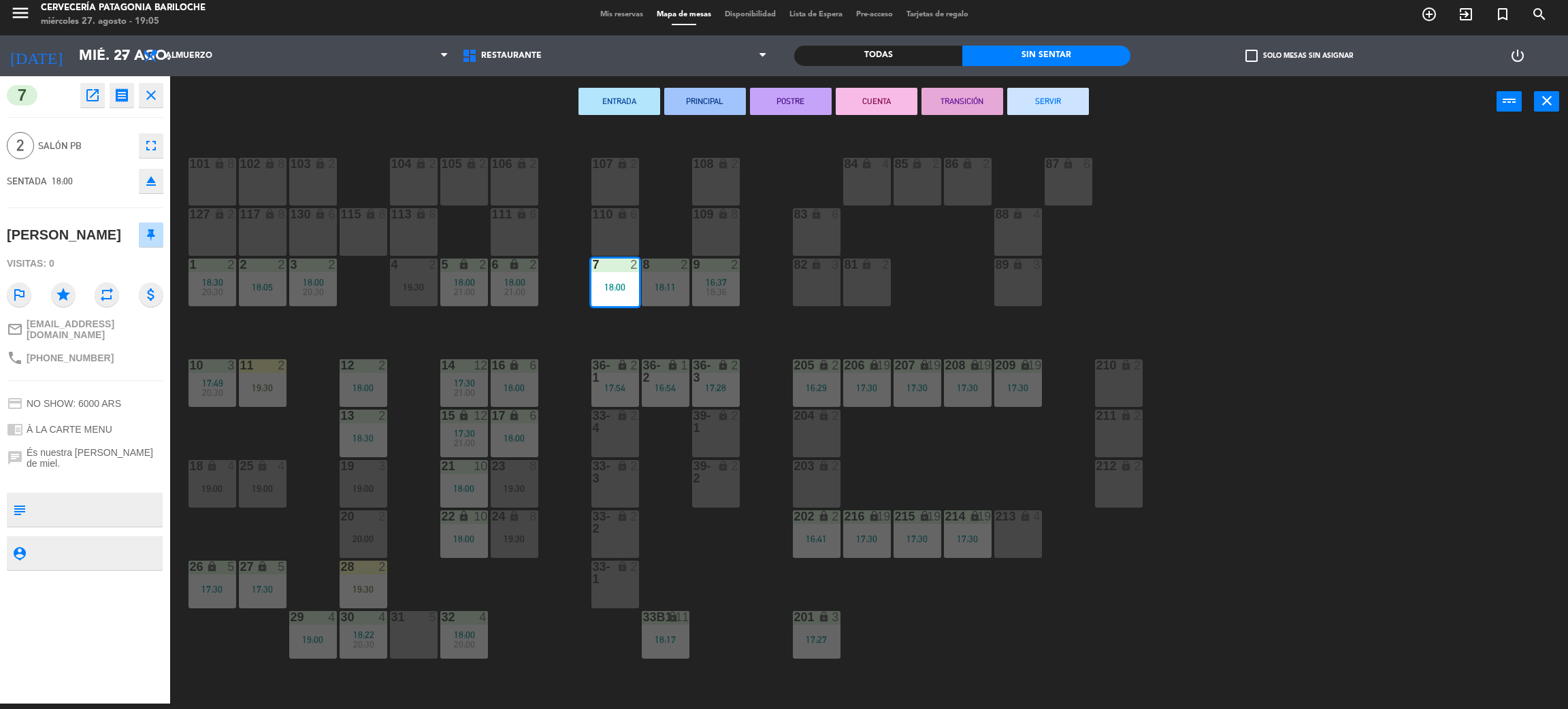
click at [1084, 76] on div "ENTRADA PRINCIPAL POSTRE CUENTA TRANSICIÓN SERVIR power_input close" at bounding box center [834, 102] width 1327 height 52
click at [1079, 96] on button "SERVIR" at bounding box center [1048, 101] width 82 height 27
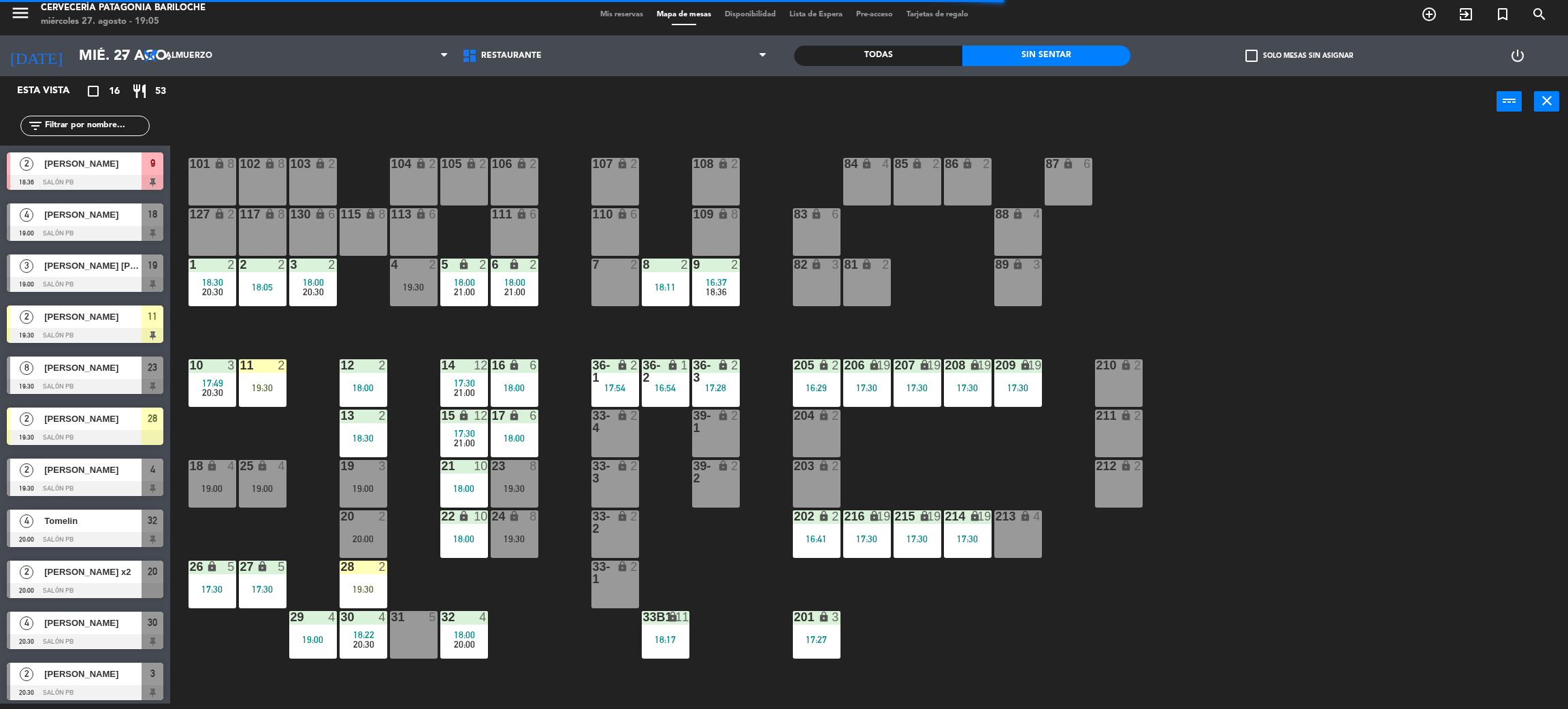
click at [438, 277] on div "101 lock 8 102 lock 8 104 lock 2 105 lock 2 106 lock 2 103 lock 2 107 lock 2 10…" at bounding box center [877, 422] width 1383 height 576
click at [443, 308] on div "101 lock 8 102 lock 8 104 lock 2 105 lock 2 106 lock 2 103 lock 2 107 lock 2 10…" at bounding box center [877, 422] width 1383 height 576
click at [463, 297] on div "5 lock 2 18:00 21:00" at bounding box center [464, 282] width 48 height 48
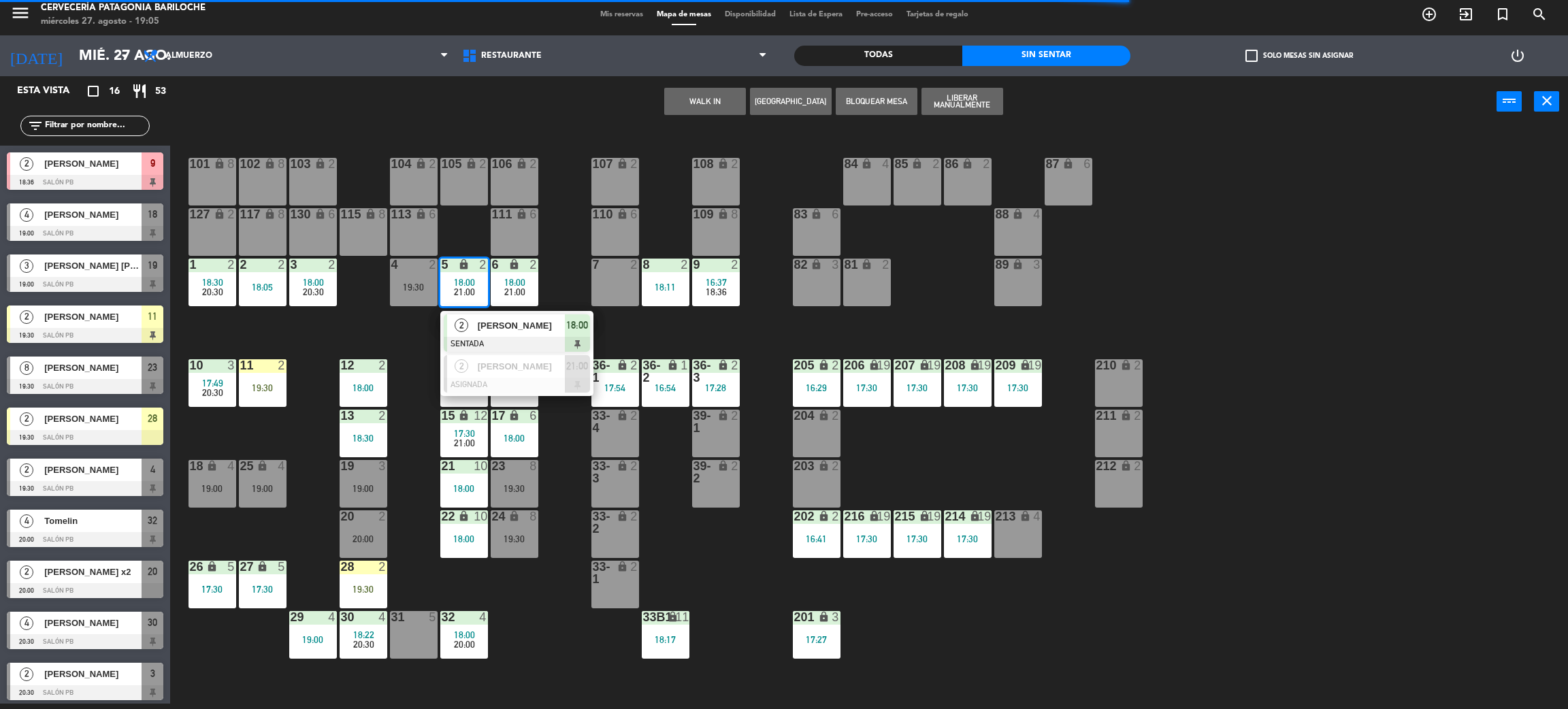
click at [468, 330] on div "2" at bounding box center [462, 325] width 29 height 23
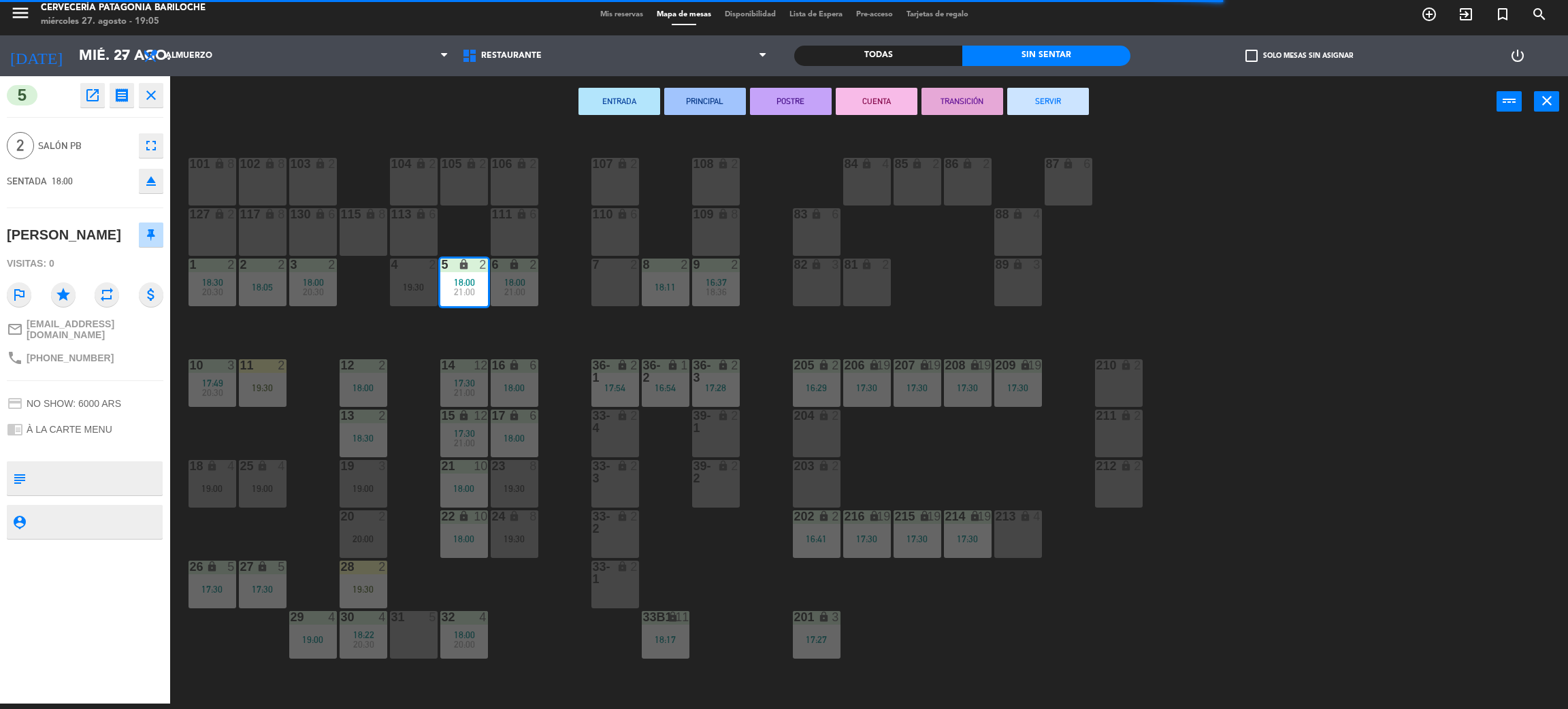
click at [1055, 110] on button "SERVIR" at bounding box center [1048, 101] width 82 height 27
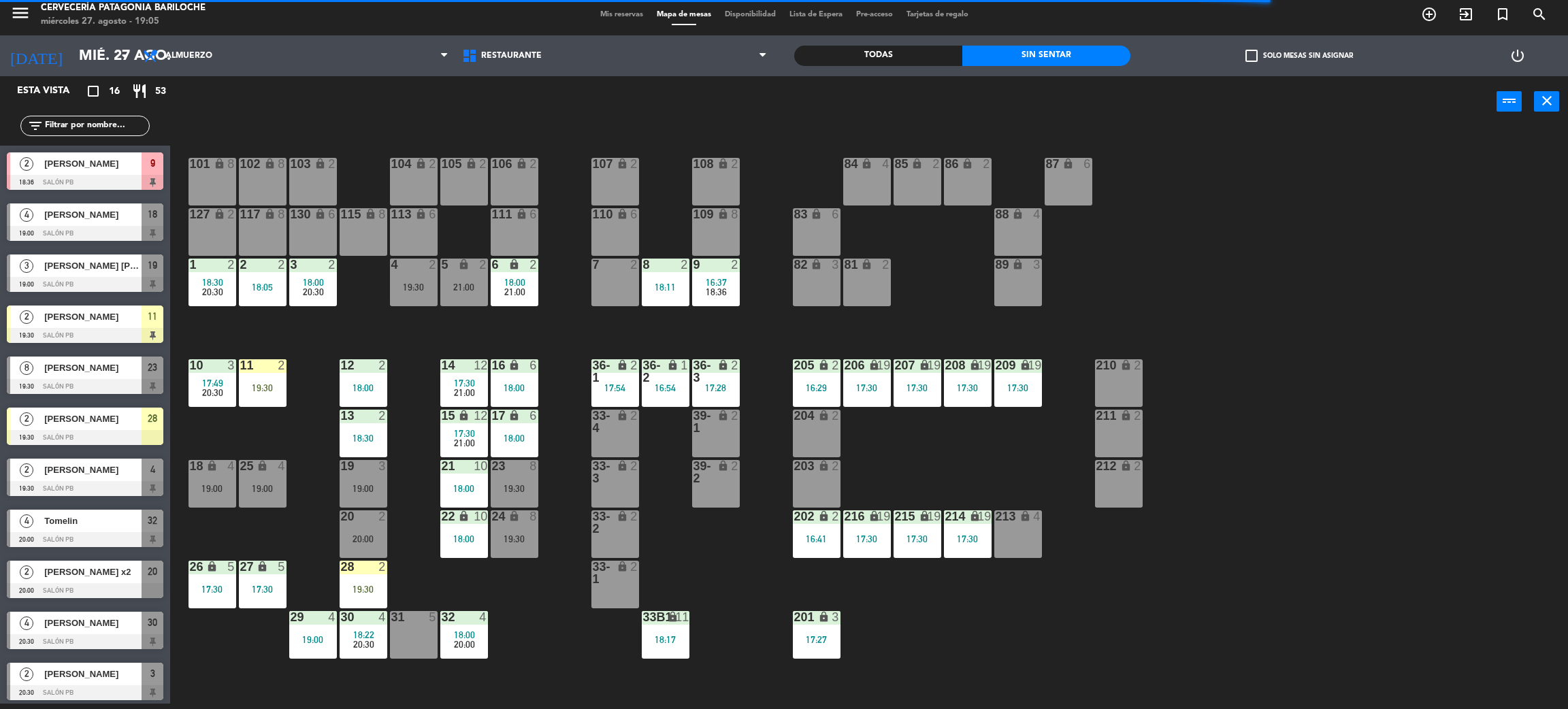
click at [733, 289] on div "18:36" at bounding box center [716, 292] width 48 height 9
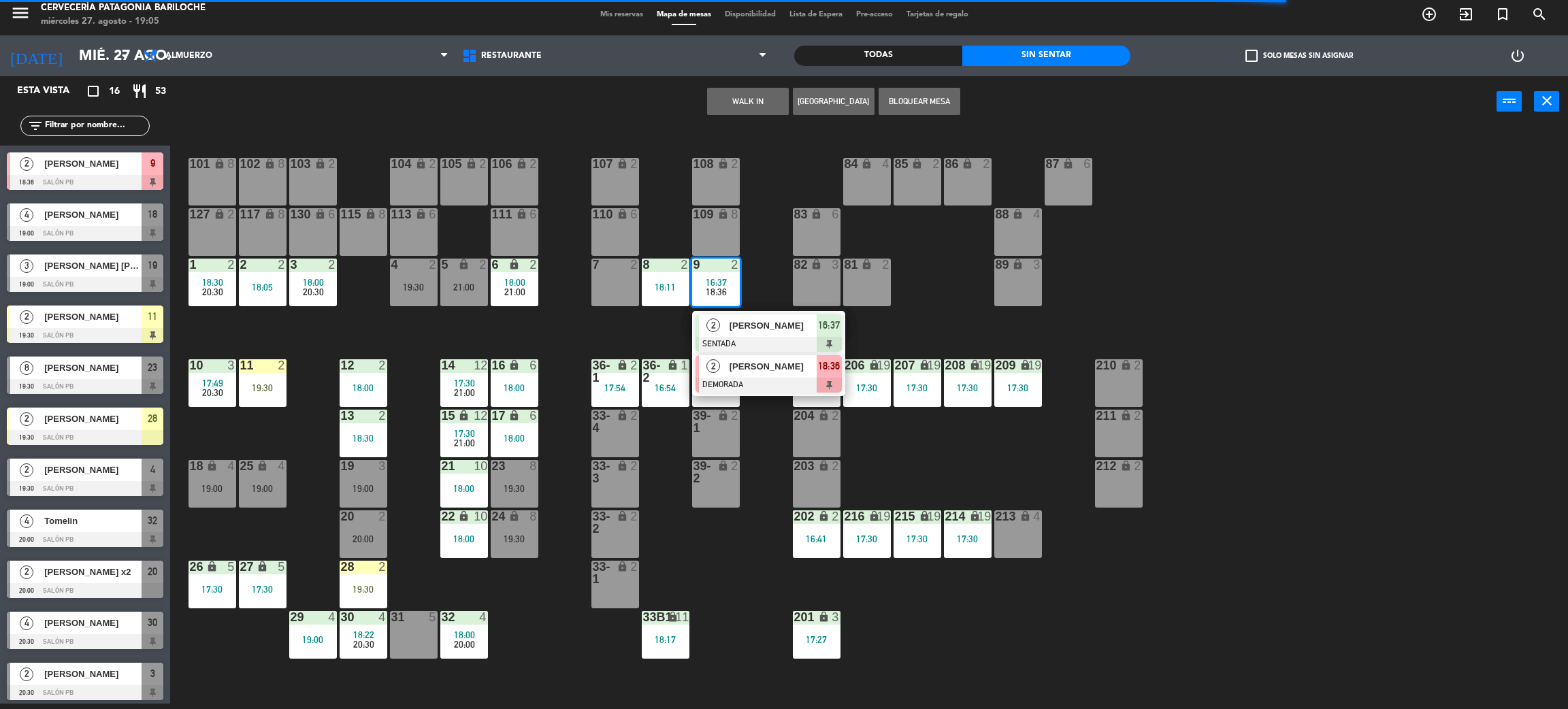
click at [748, 363] on span "[PERSON_NAME]" at bounding box center [773, 367] width 87 height 14
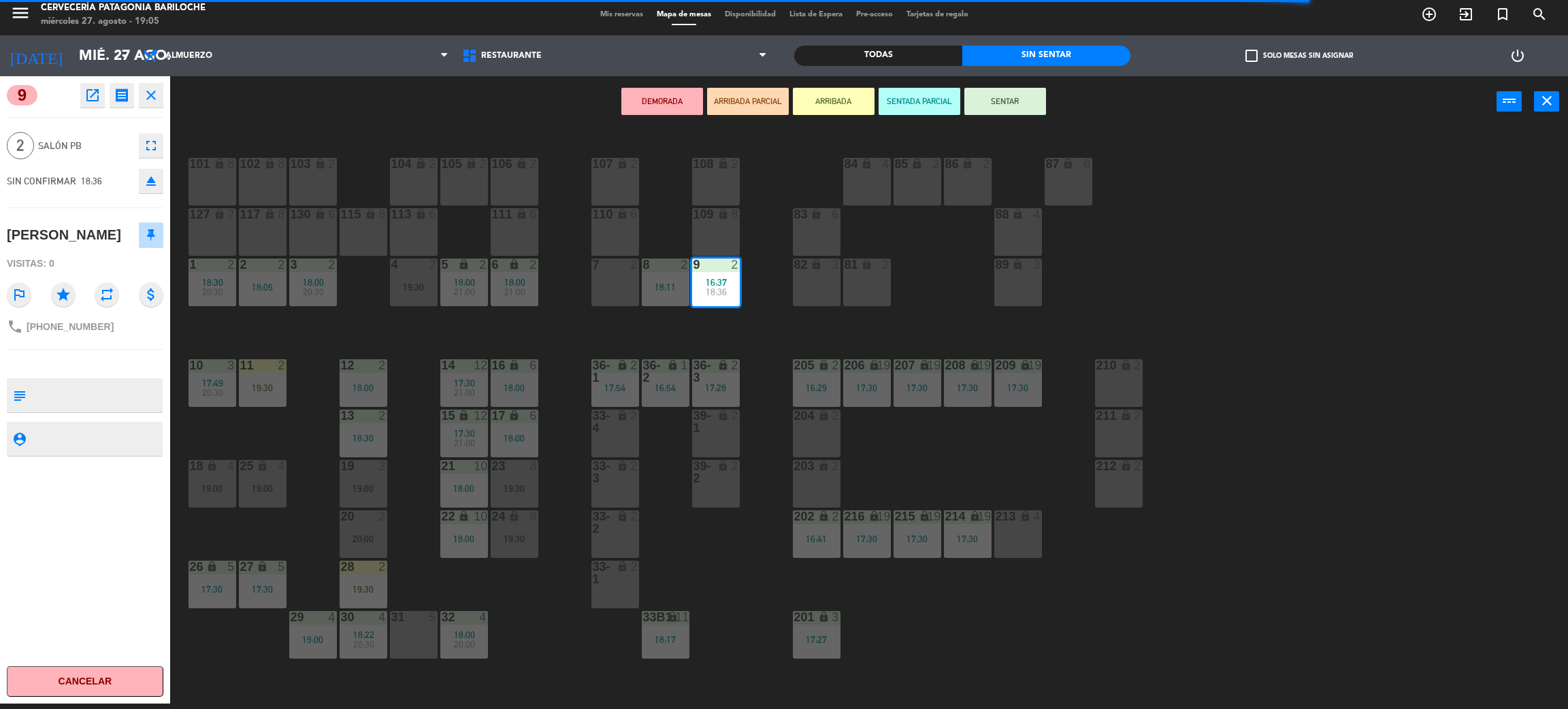
click at [179, 166] on div "9 open_in_new receipt 6:36 PM mié., 27 ago. 2 personas [PERSON_NAME] 9 close 2 …" at bounding box center [85, 389] width 191 height 627
click at [222, 187] on div "101 lock 8" at bounding box center [212, 181] width 48 height 48
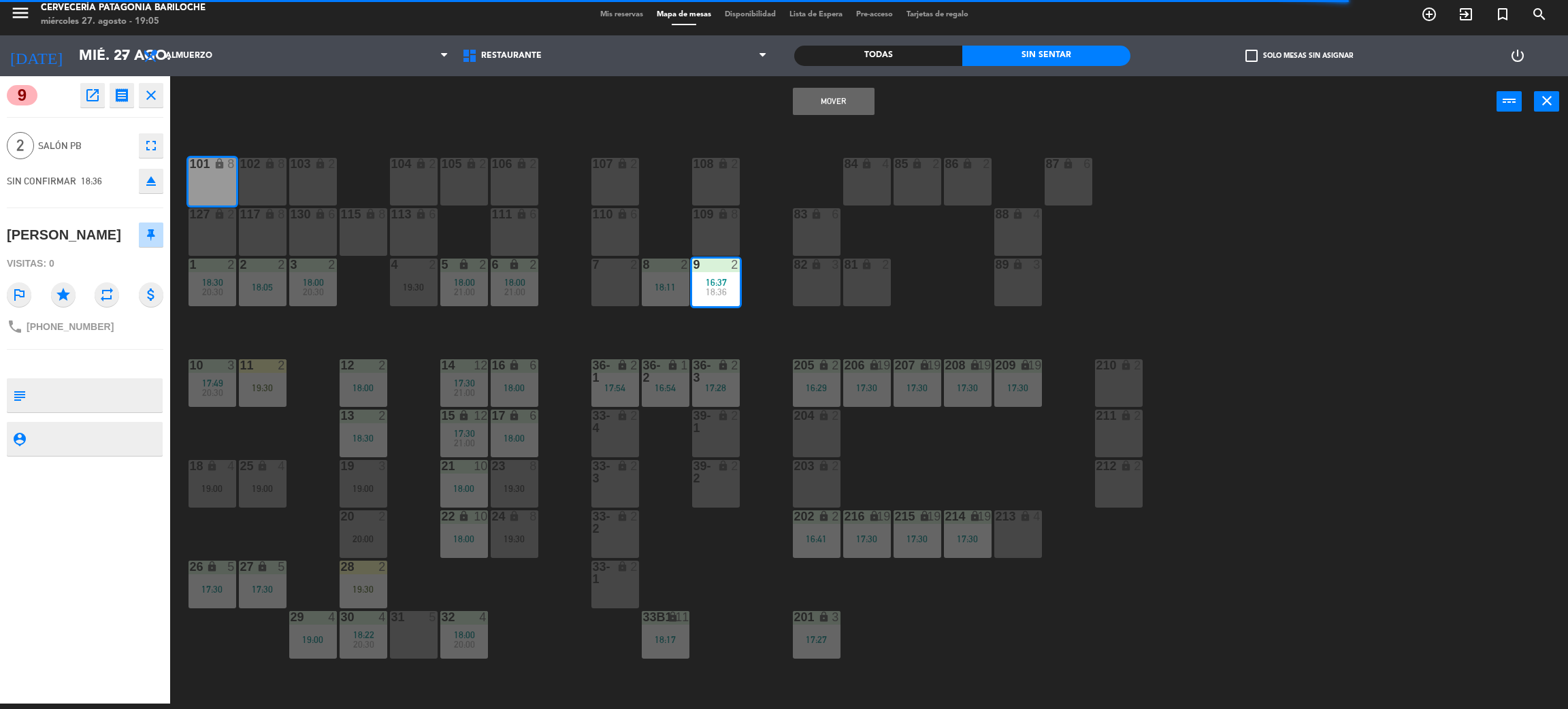
click at [790, 208] on div "83" at bounding box center [794, 214] width 23 height 13
click at [744, 314] on div "101 lock 8 102 lock 8 104 lock 2 105 lock 2 106 lock 2 103 lock 2 107 lock 2 10…" at bounding box center [877, 422] width 1383 height 576
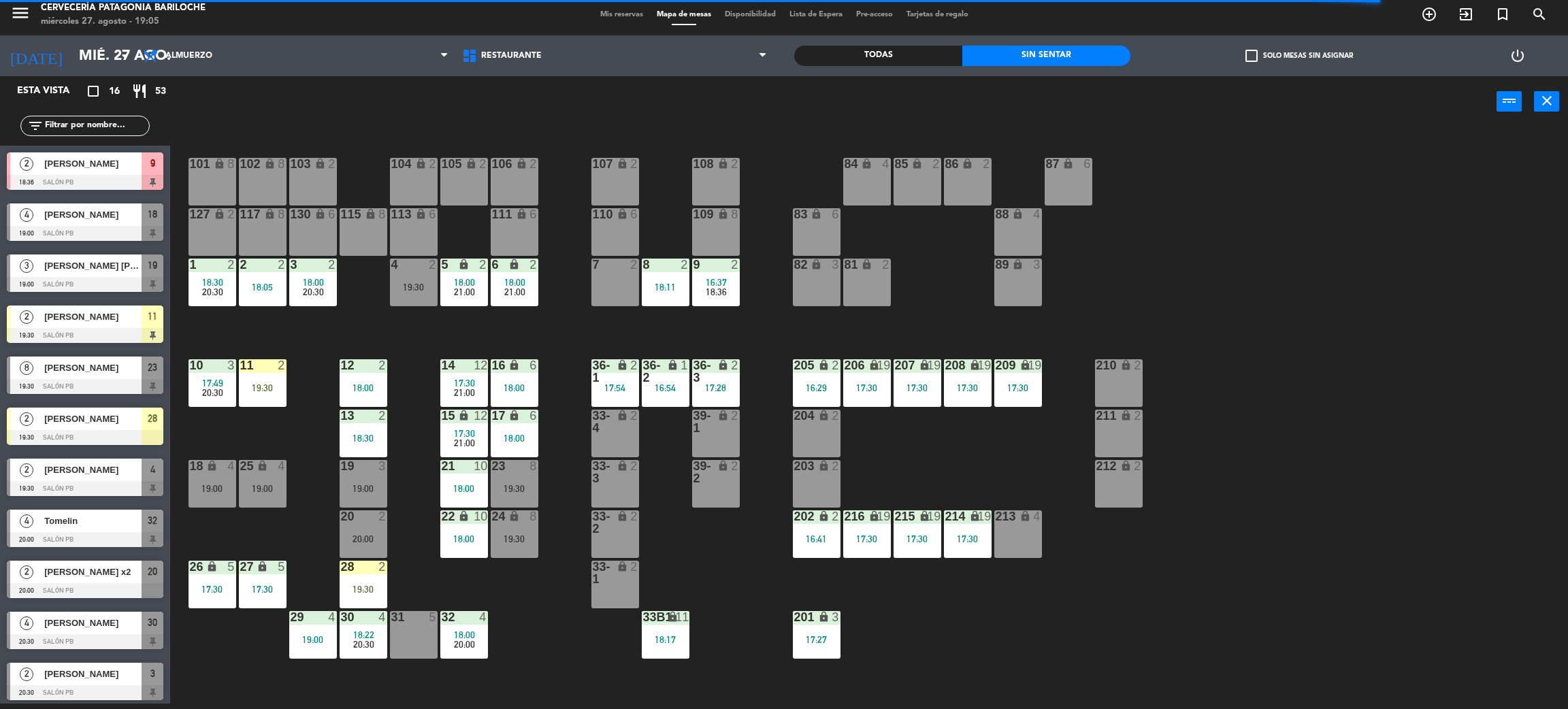
click at [700, 283] on div "16:37" at bounding box center [716, 283] width 48 height 9
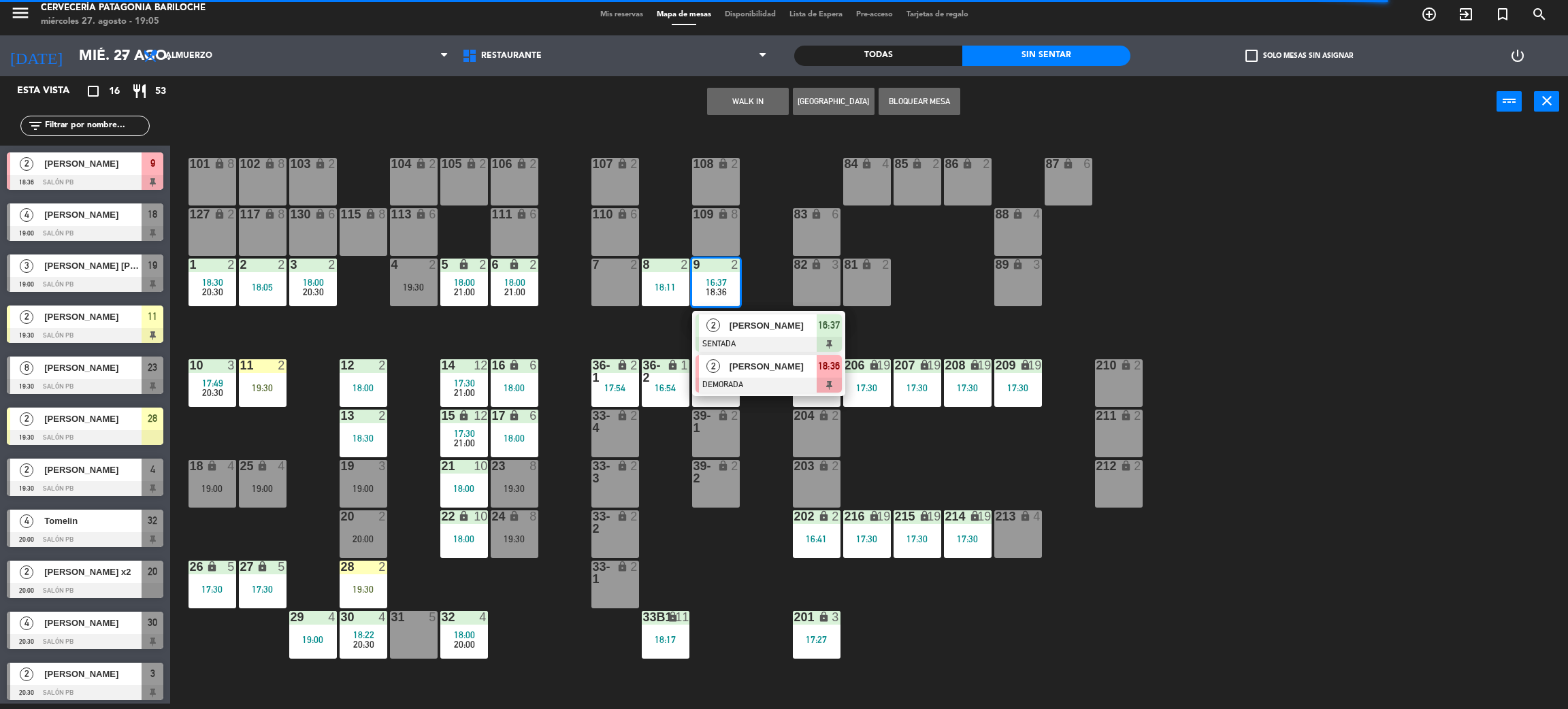
click at [733, 366] on span "[PERSON_NAME]" at bounding box center [773, 367] width 87 height 14
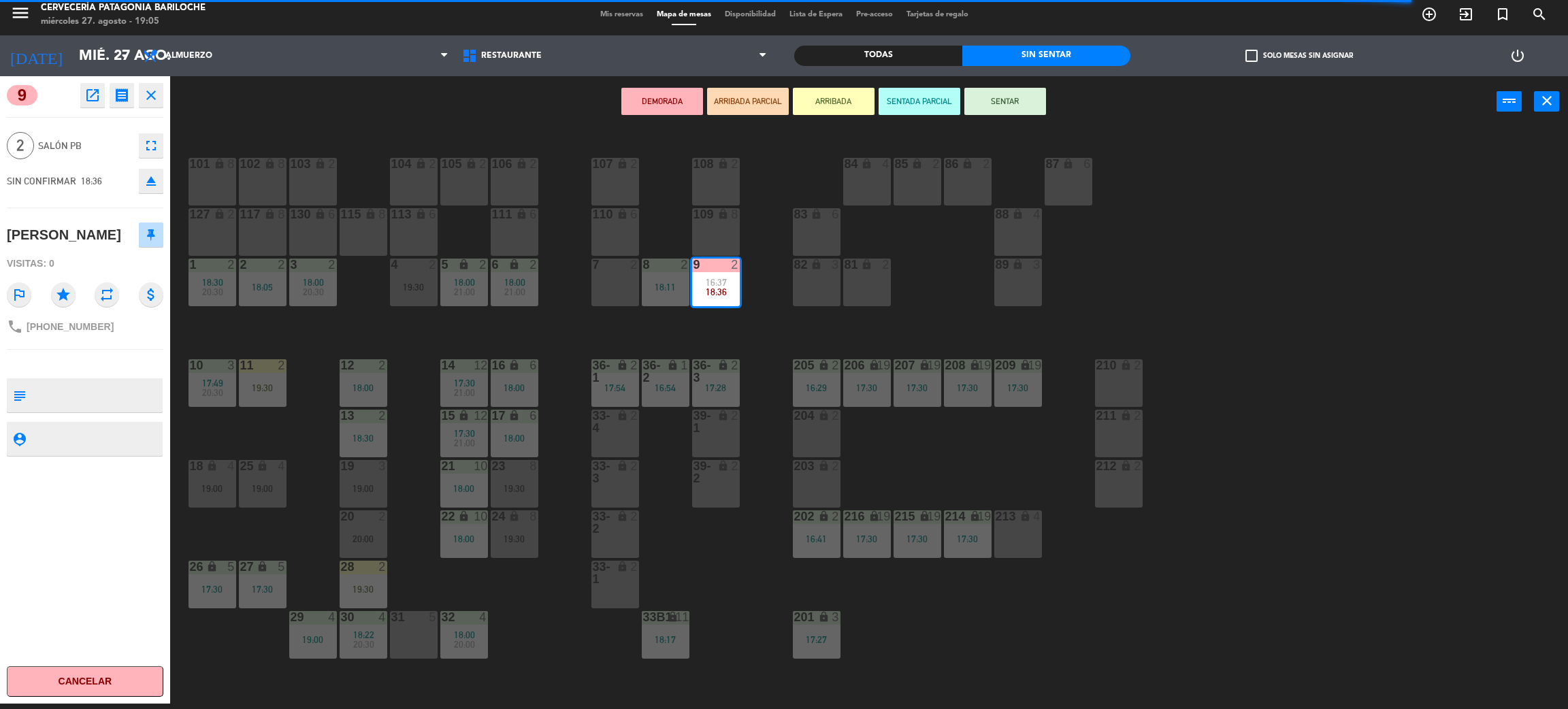
click at [240, 163] on div "102" at bounding box center [240, 164] width 1 height 13
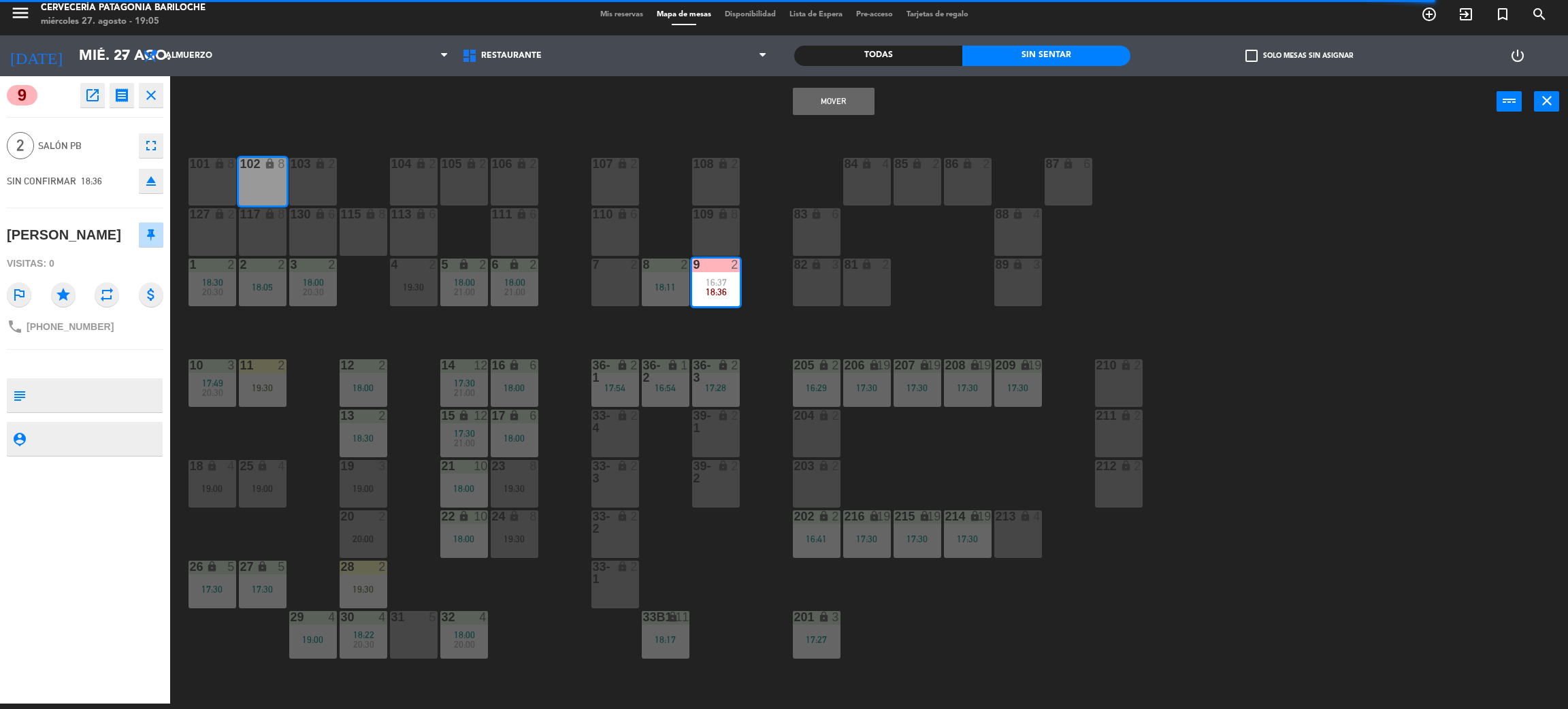
click at [660, 221] on div "101 lock 8 102 lock 8 104 lock 2 105 lock 2 106 lock 2 103 lock 2 107 lock 2 10…" at bounding box center [877, 422] width 1383 height 576
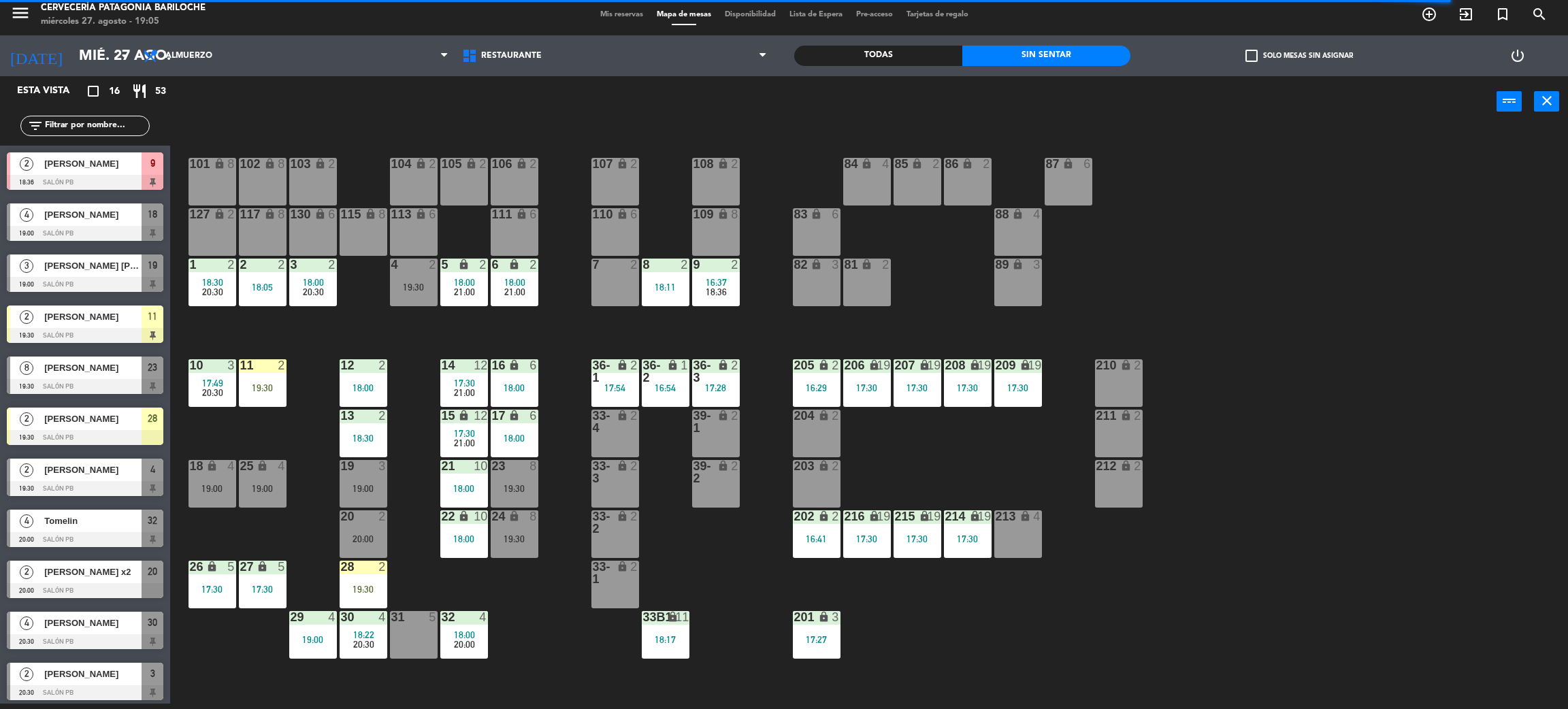
click at [751, 294] on div "101 lock 8 102 lock 8 104 lock 2 105 lock 2 106 lock 2 103 lock 2 107 lock 2 10…" at bounding box center [877, 422] width 1383 height 576
click at [729, 292] on div "18:36" at bounding box center [716, 292] width 48 height 9
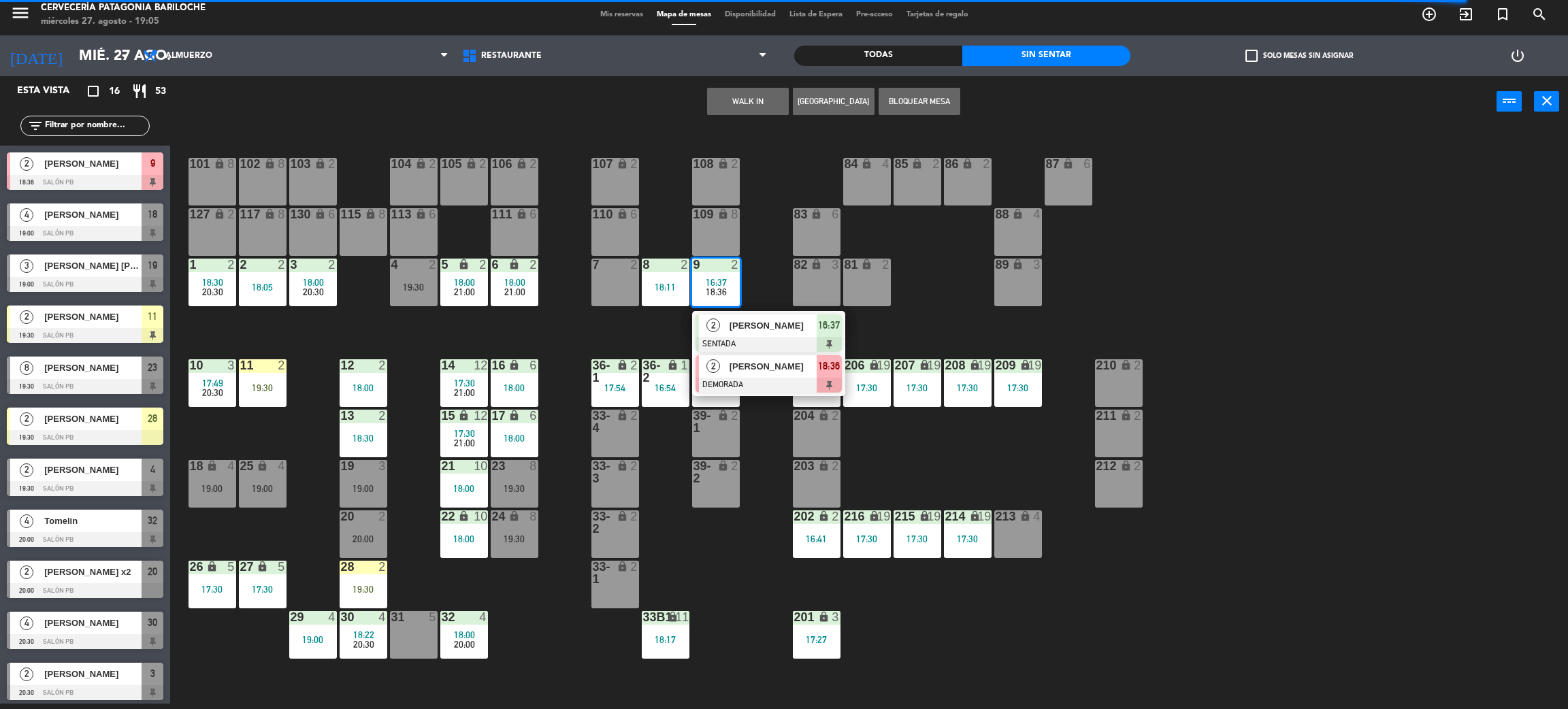
click at [756, 378] on div at bounding box center [769, 385] width 146 height 15
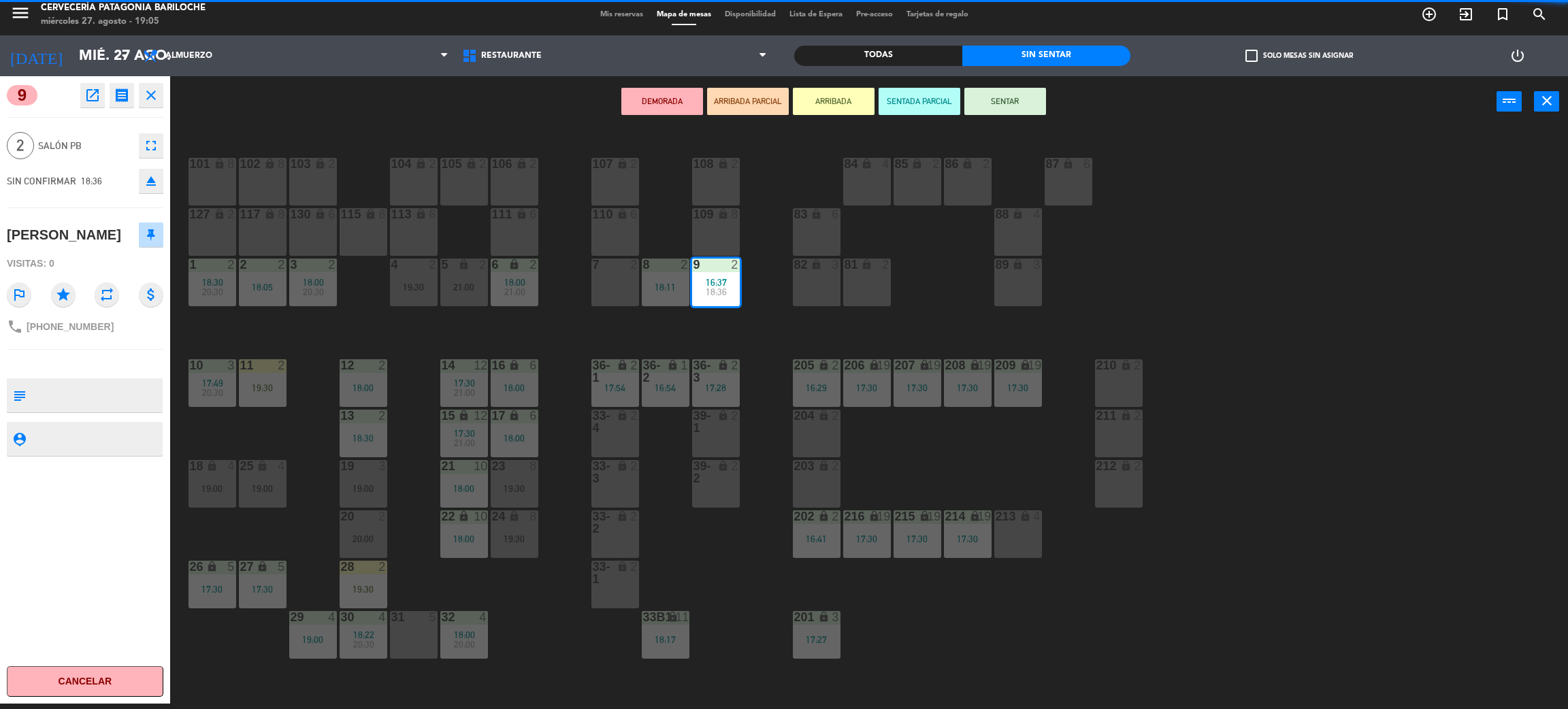
click at [211, 174] on div "101 lock 8" at bounding box center [212, 181] width 48 height 48
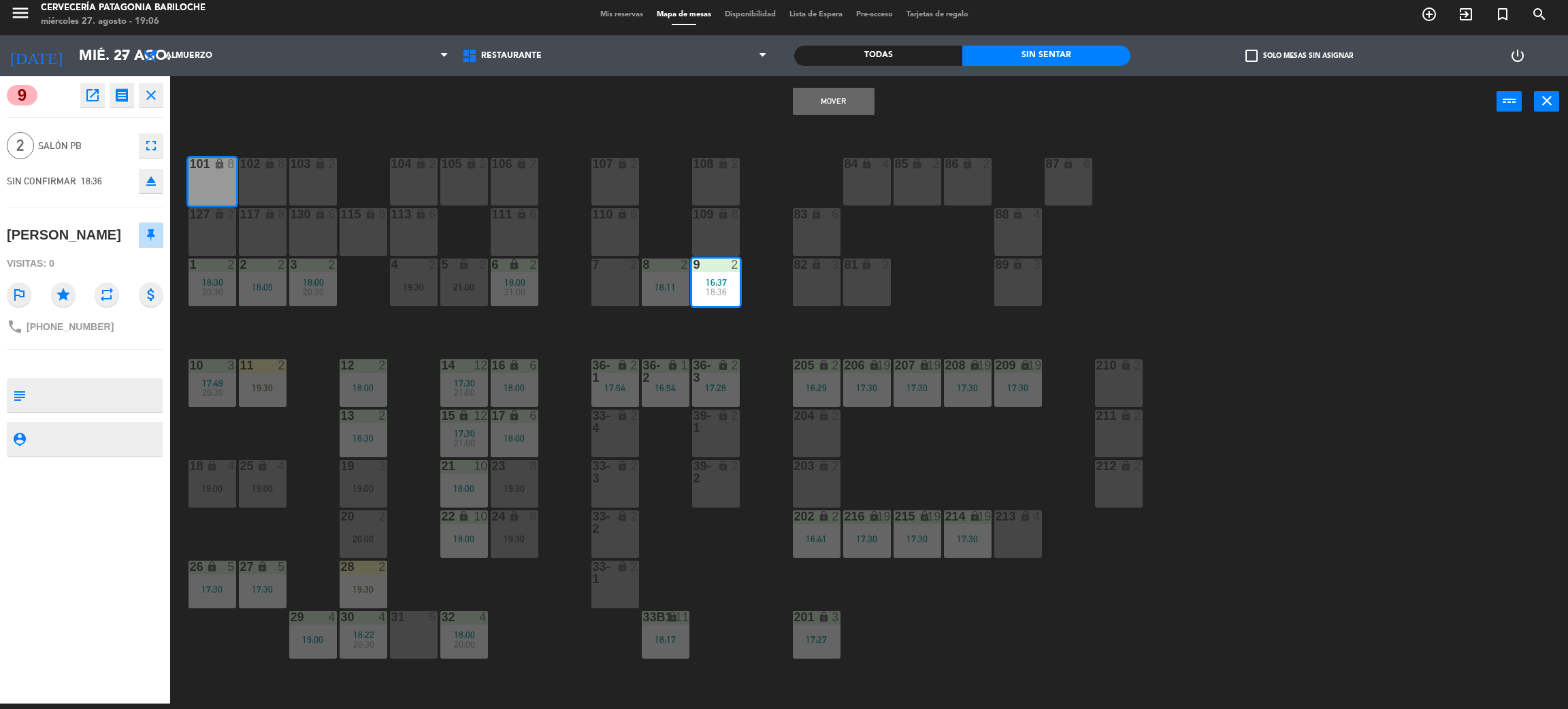
click at [835, 114] on button "Mover" at bounding box center [834, 101] width 82 height 27
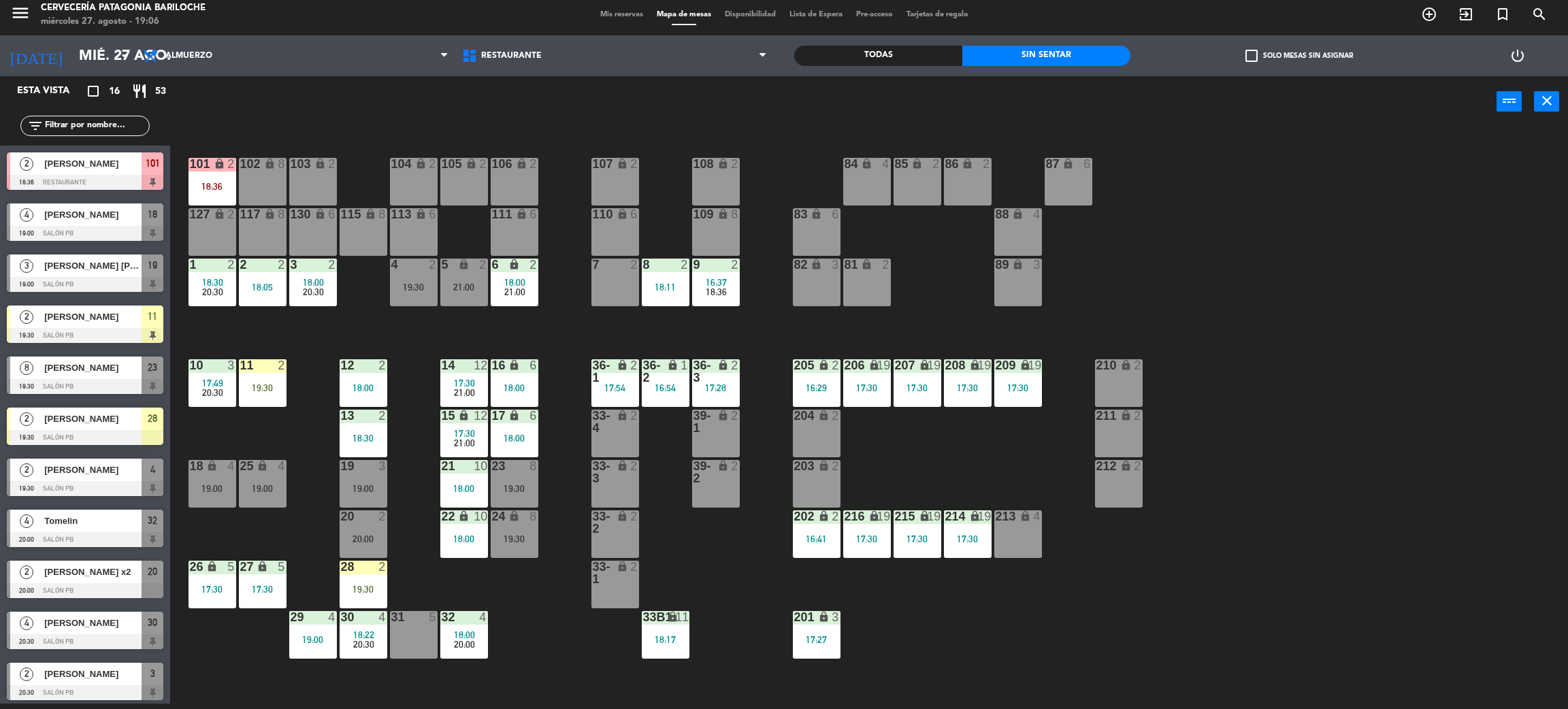
click at [716, 288] on span "18:36" at bounding box center [716, 292] width 21 height 11
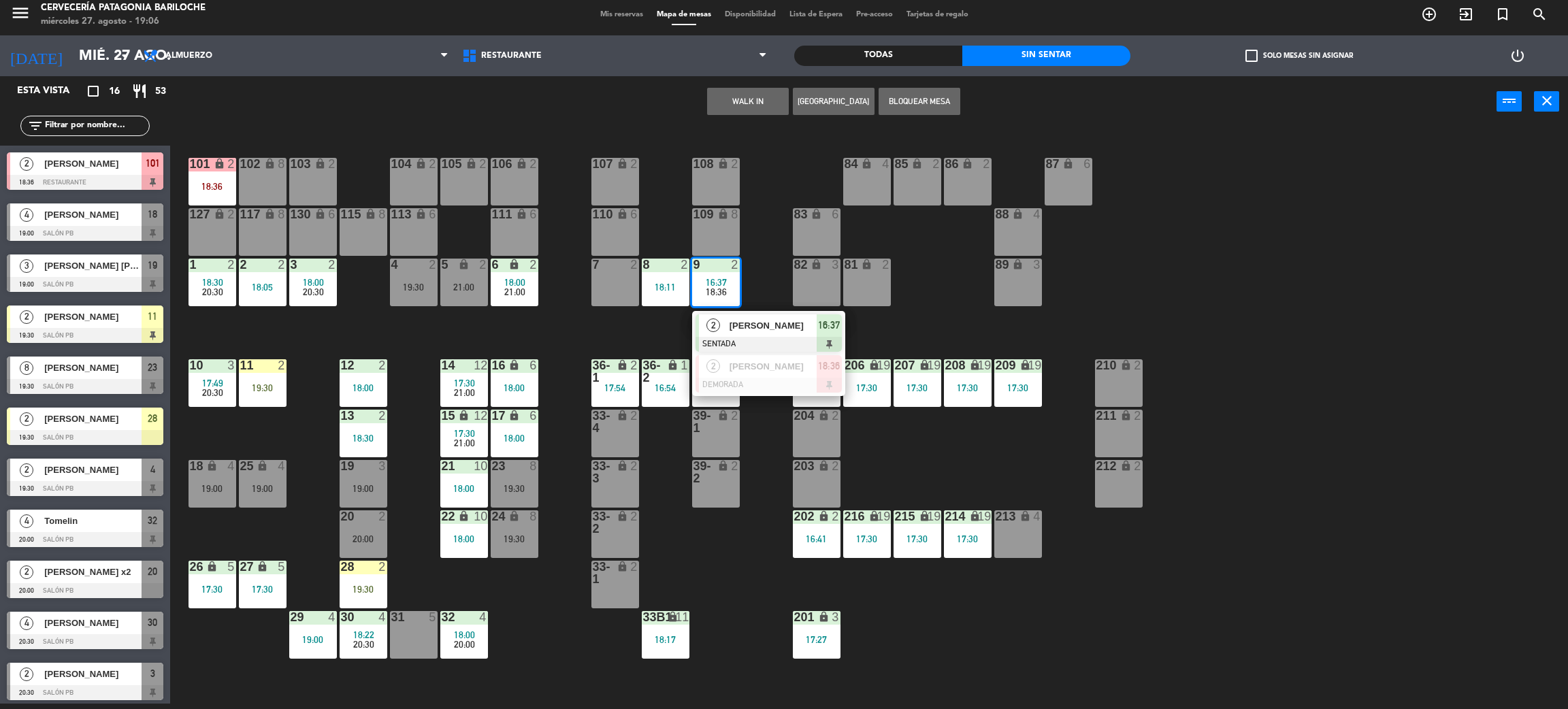
click at [396, 328] on div "101 lock 2 18:36 102 lock 8 104 lock 2 105 lock 2 106 lock 2 103 lock 2 107 loc…" at bounding box center [877, 422] width 1383 height 576
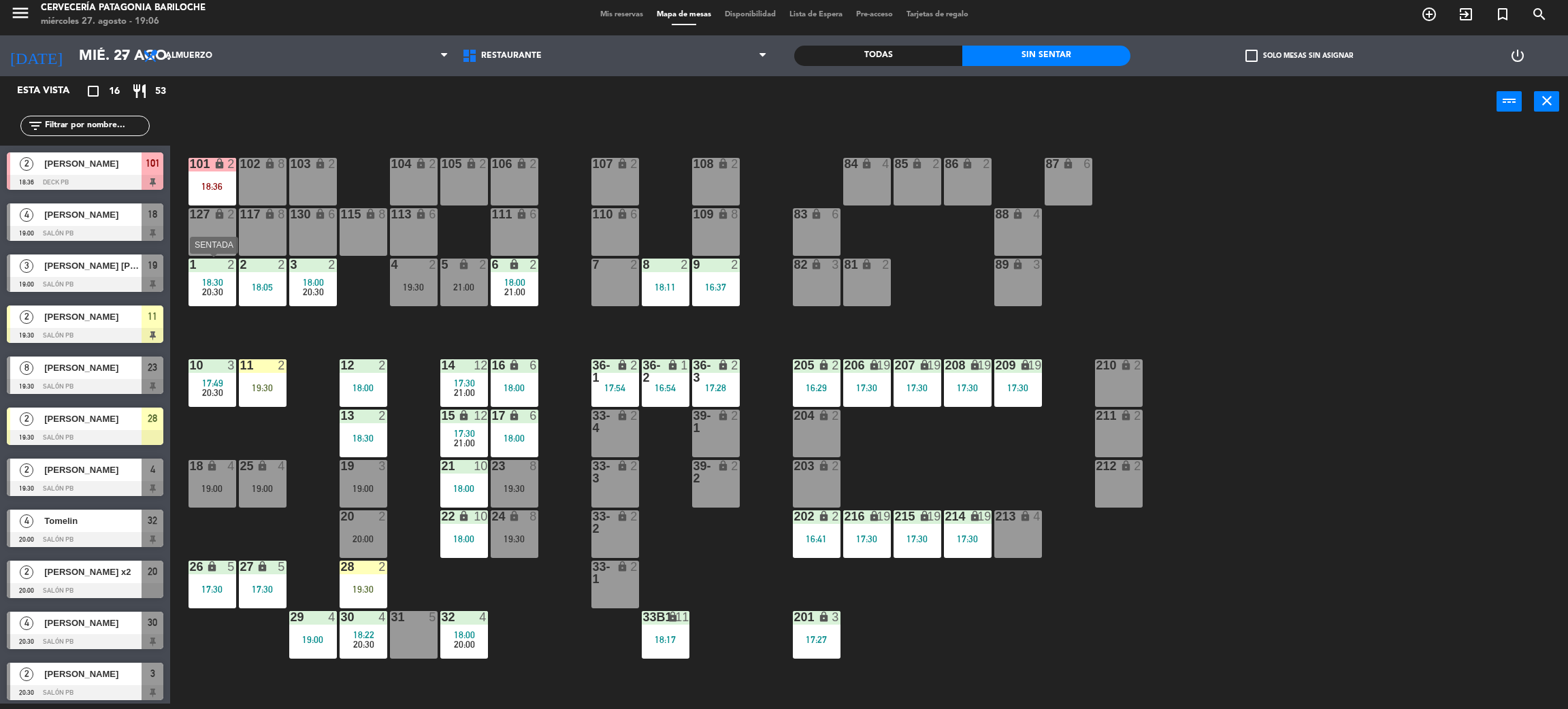
click at [222, 300] on div "1 2 18:30 20:30" at bounding box center [212, 282] width 48 height 48
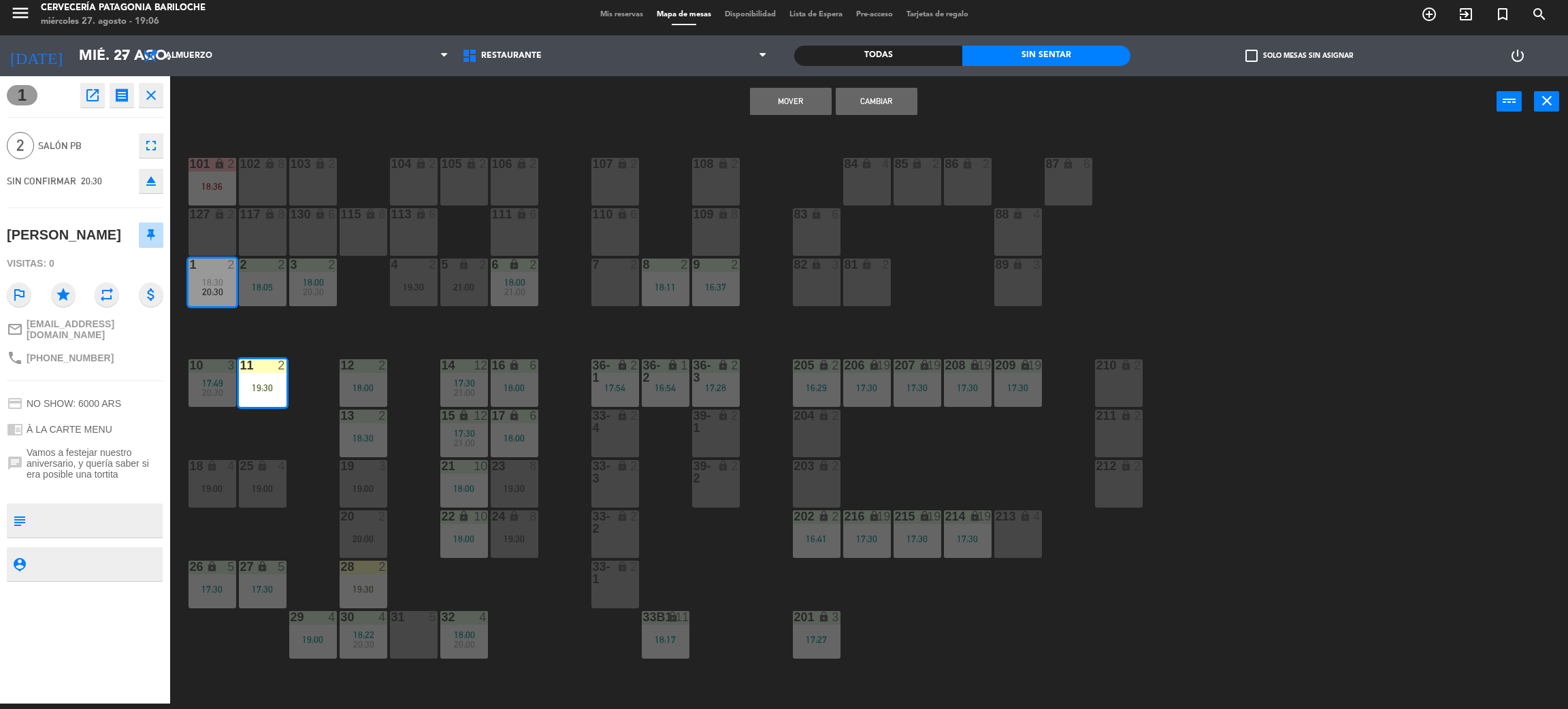
click at [615, 305] on div "7 2" at bounding box center [615, 282] width 48 height 48
click at [777, 118] on div "Mover Cambiar power_input close" at bounding box center [834, 102] width 1327 height 52
click at [782, 98] on button "Mover" at bounding box center [791, 101] width 82 height 27
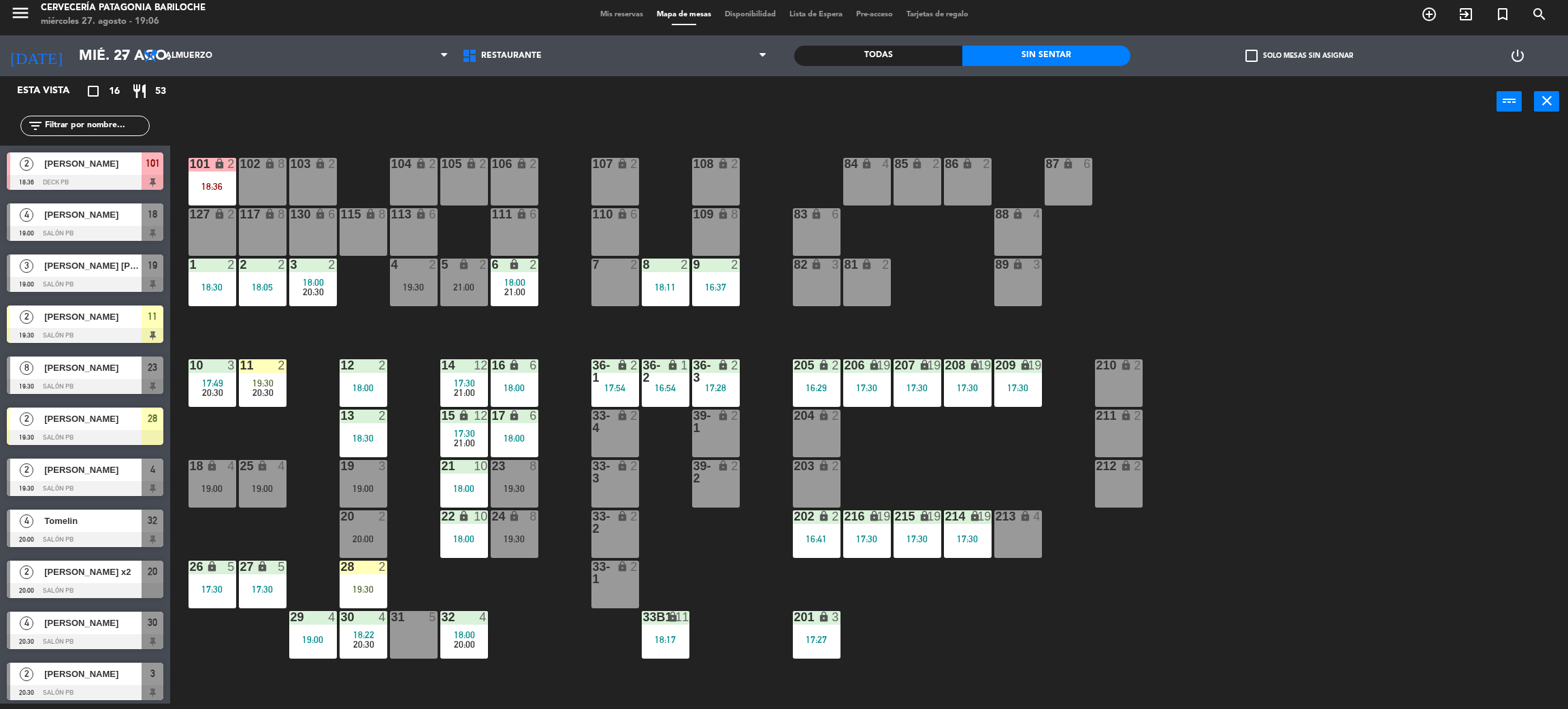
scroll to position [87, 0]
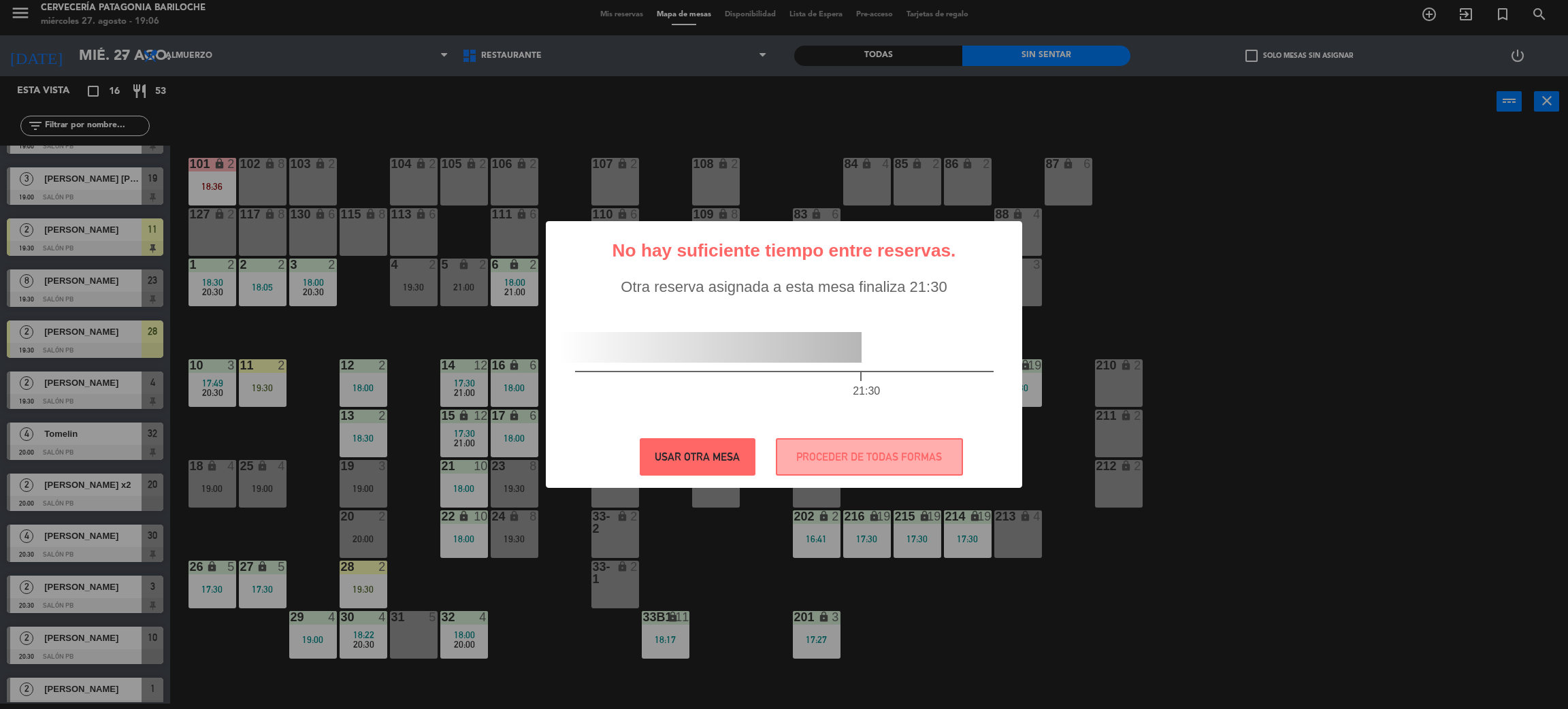
click at [696, 452] on button "USAR OTRA MESA" at bounding box center [697, 457] width 115 height 38
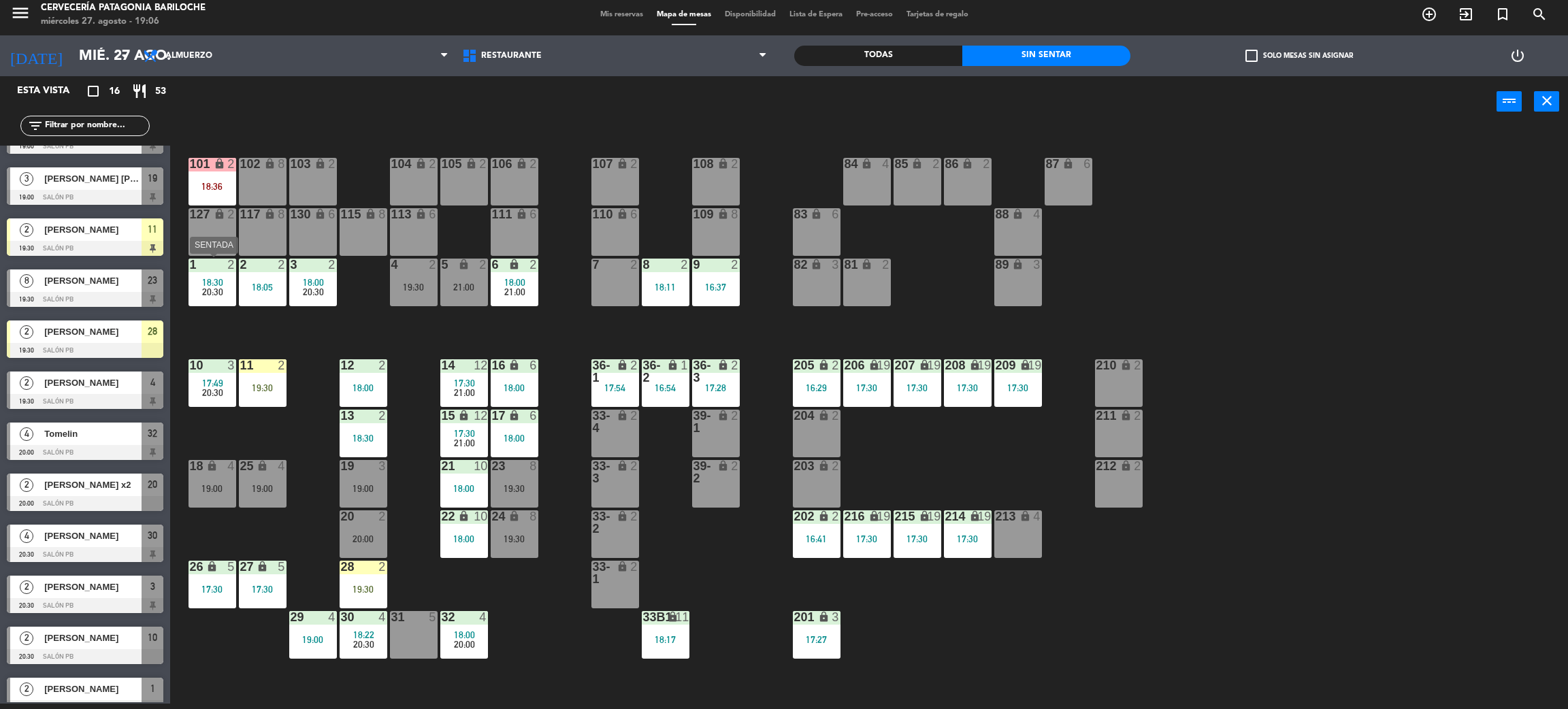
click at [203, 301] on div "1 2 18:30 20:30" at bounding box center [212, 282] width 48 height 48
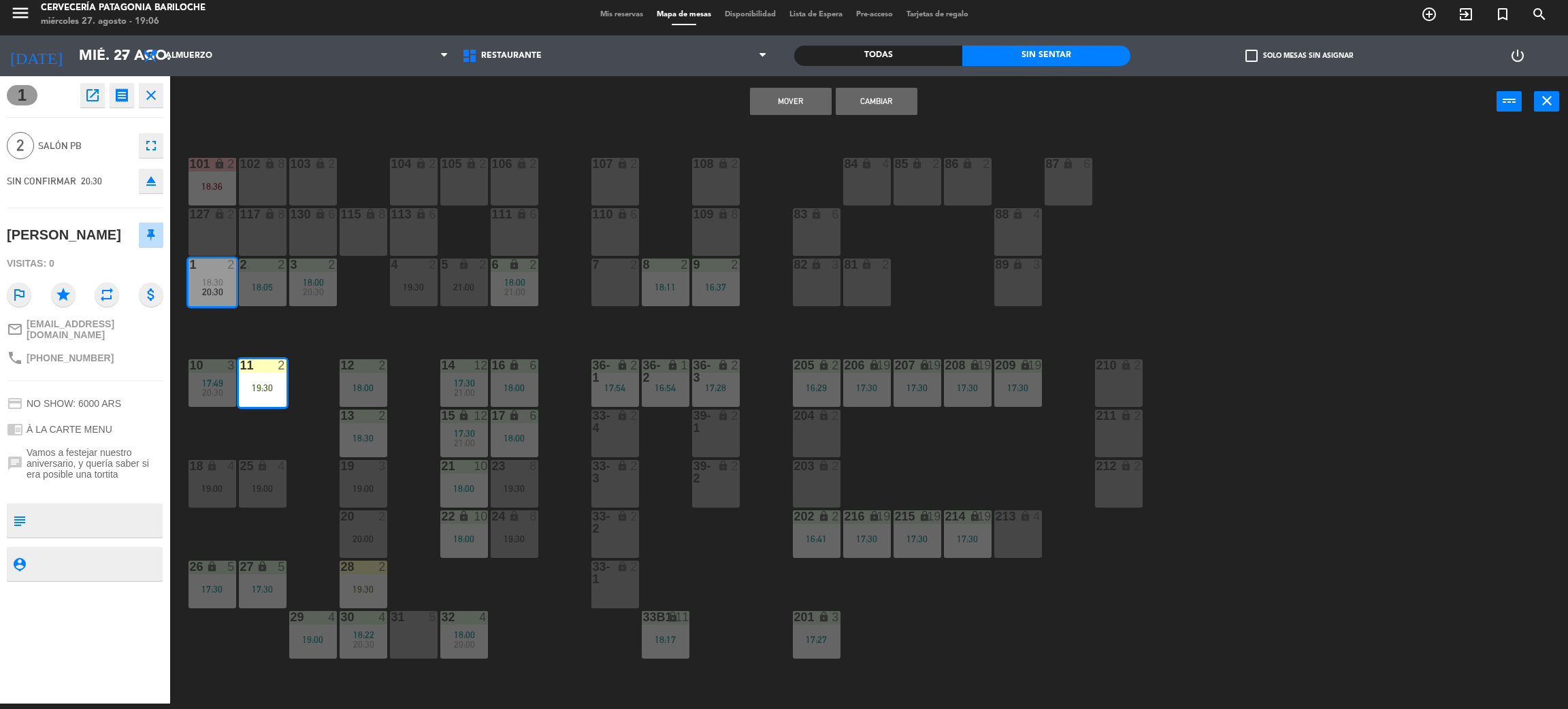
click at [576, 330] on div "101 lock 2 18:36 102 lock 8 104 lock 2 105 lock 2 106 lock 2 103 lock 2 107 loc…" at bounding box center [877, 422] width 1383 height 576
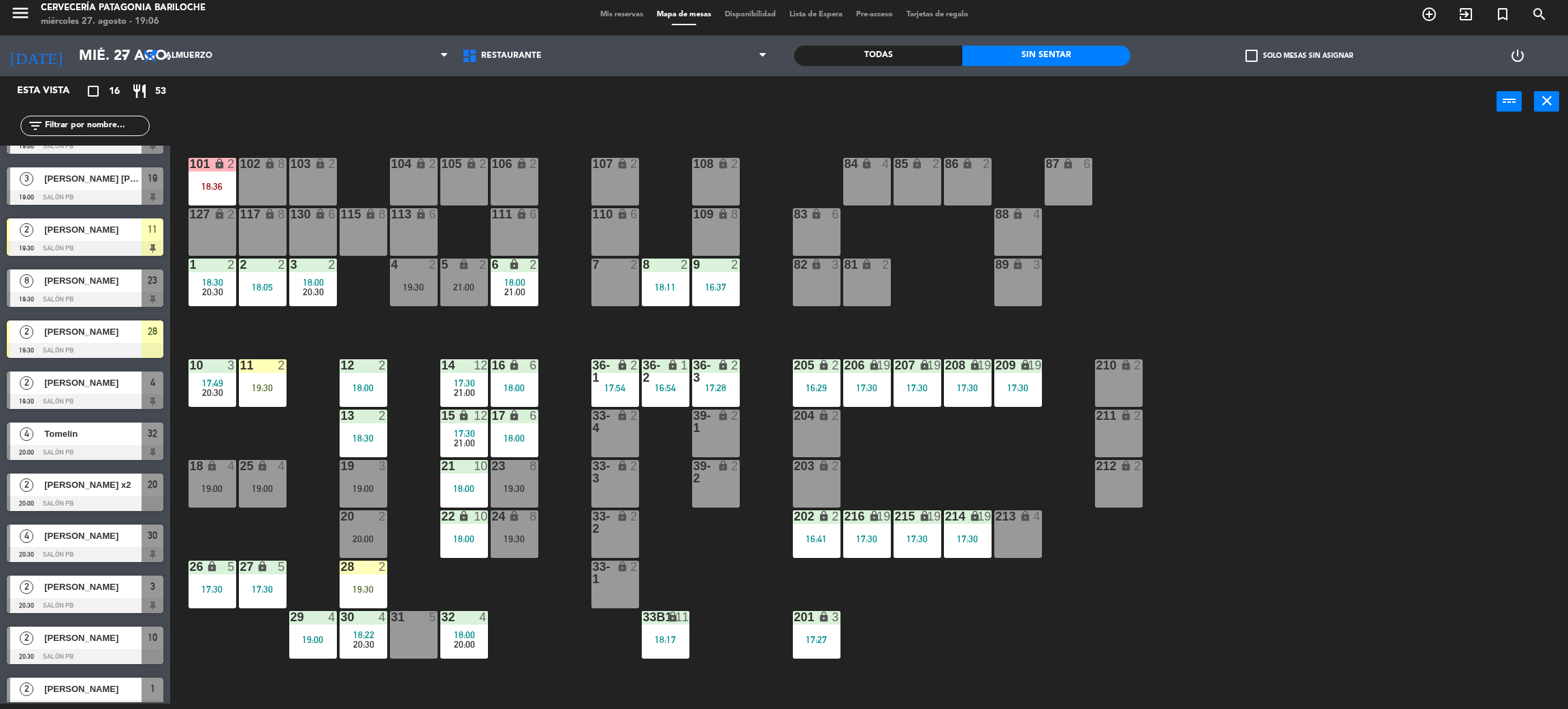
click at [214, 290] on span "20:30" at bounding box center [212, 292] width 21 height 11
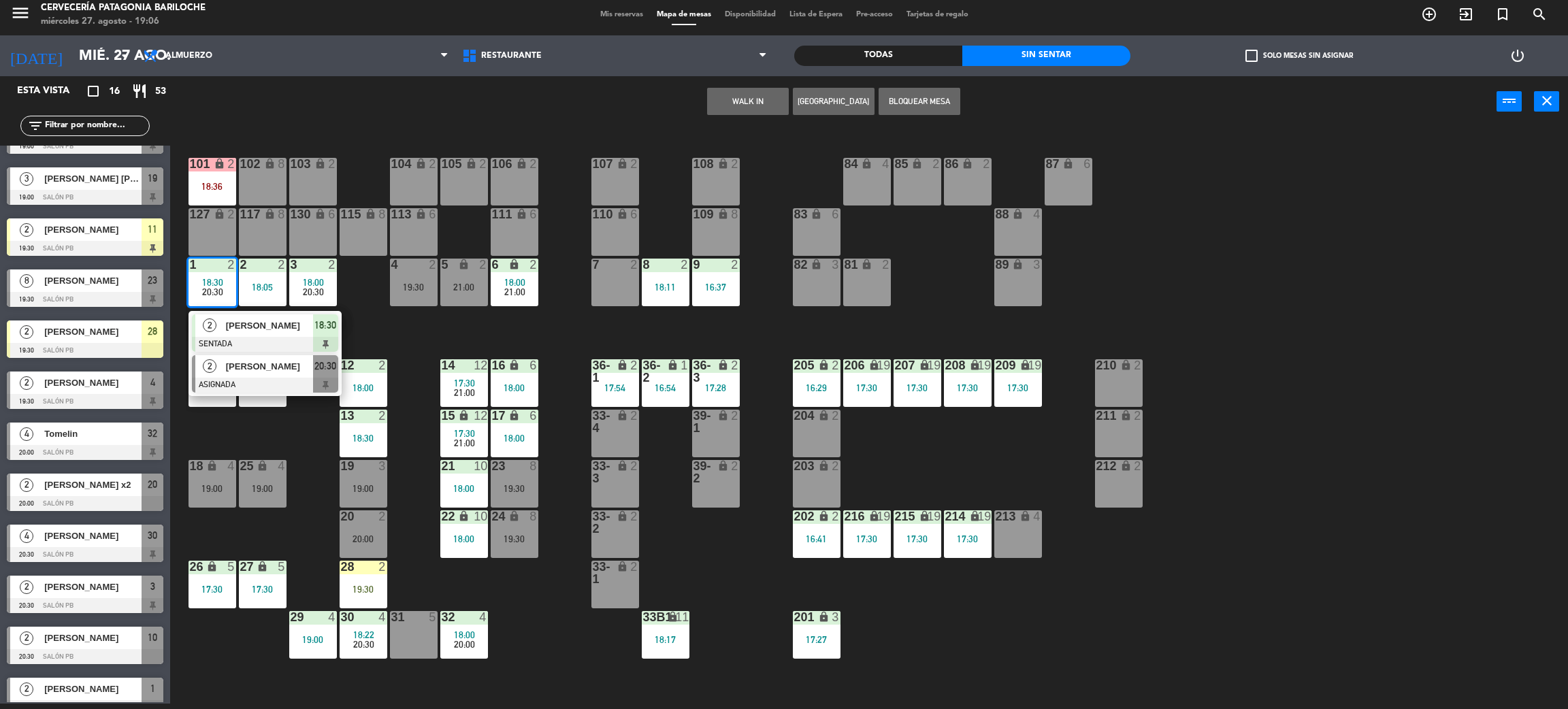
click at [239, 360] on span "[PERSON_NAME]" at bounding box center [269, 367] width 87 height 14
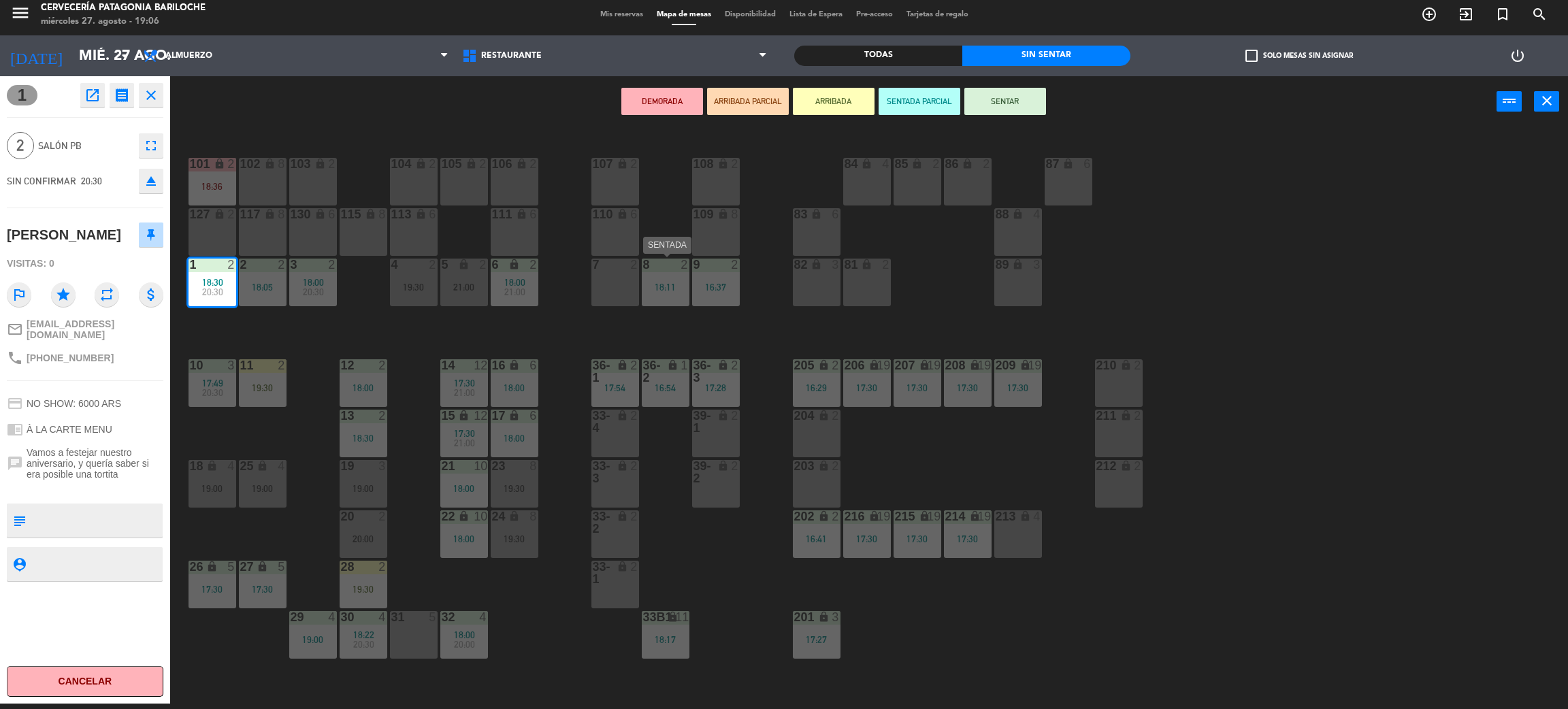
click at [601, 289] on div "7 2" at bounding box center [615, 282] width 48 height 48
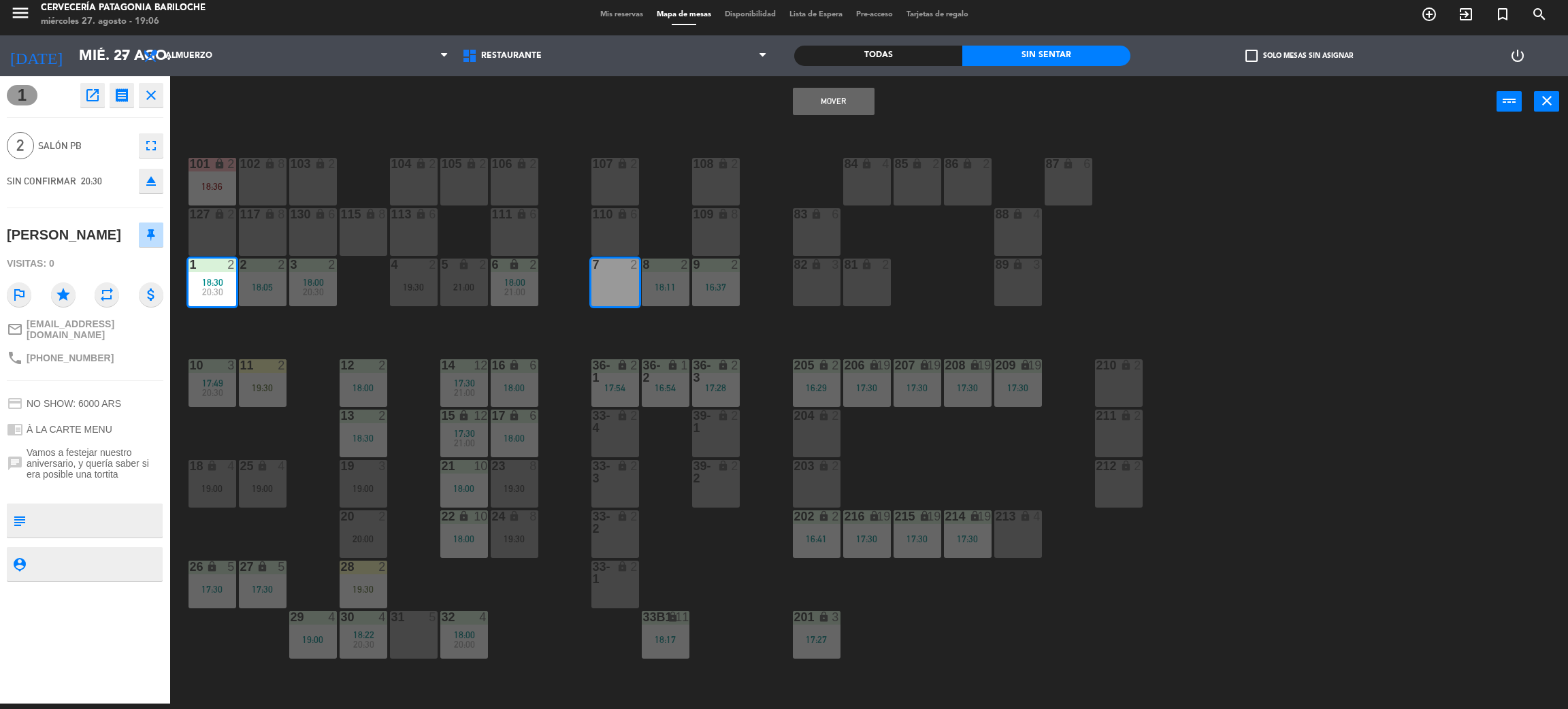
click at [831, 115] on div "Mover power_input close" at bounding box center [834, 102] width 1327 height 52
click at [828, 114] on button "Mover" at bounding box center [834, 101] width 82 height 27
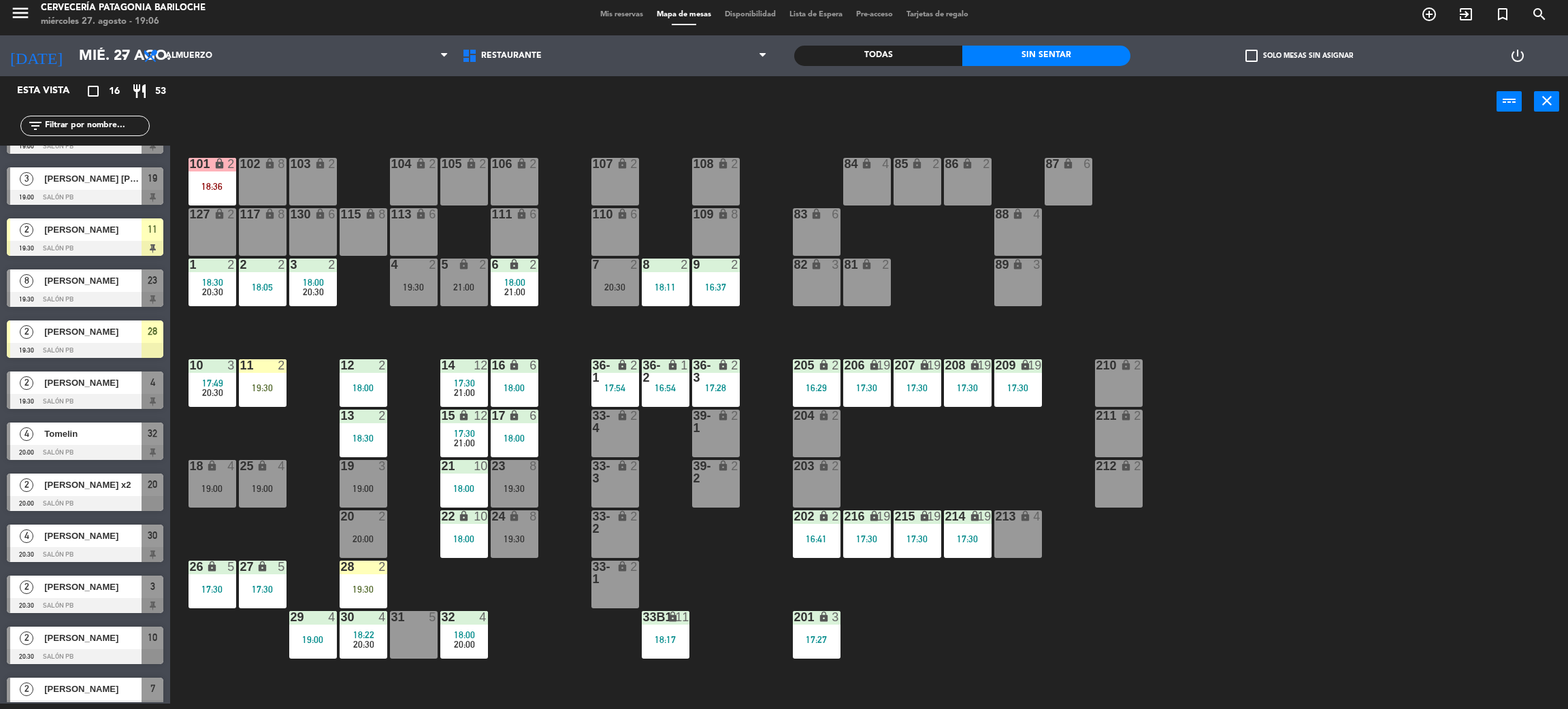
click at [392, 622] on div "31" at bounding box center [391, 617] width 1 height 13
click at [415, 566] on div "101 lock 2 18:36 102 lock 8 104 lock 2 105 lock 2 106 lock 2 103 lock 2 107 loc…" at bounding box center [877, 422] width 1383 height 576
click at [221, 473] on div "18 lock 4 19:00" at bounding box center [212, 484] width 48 height 48
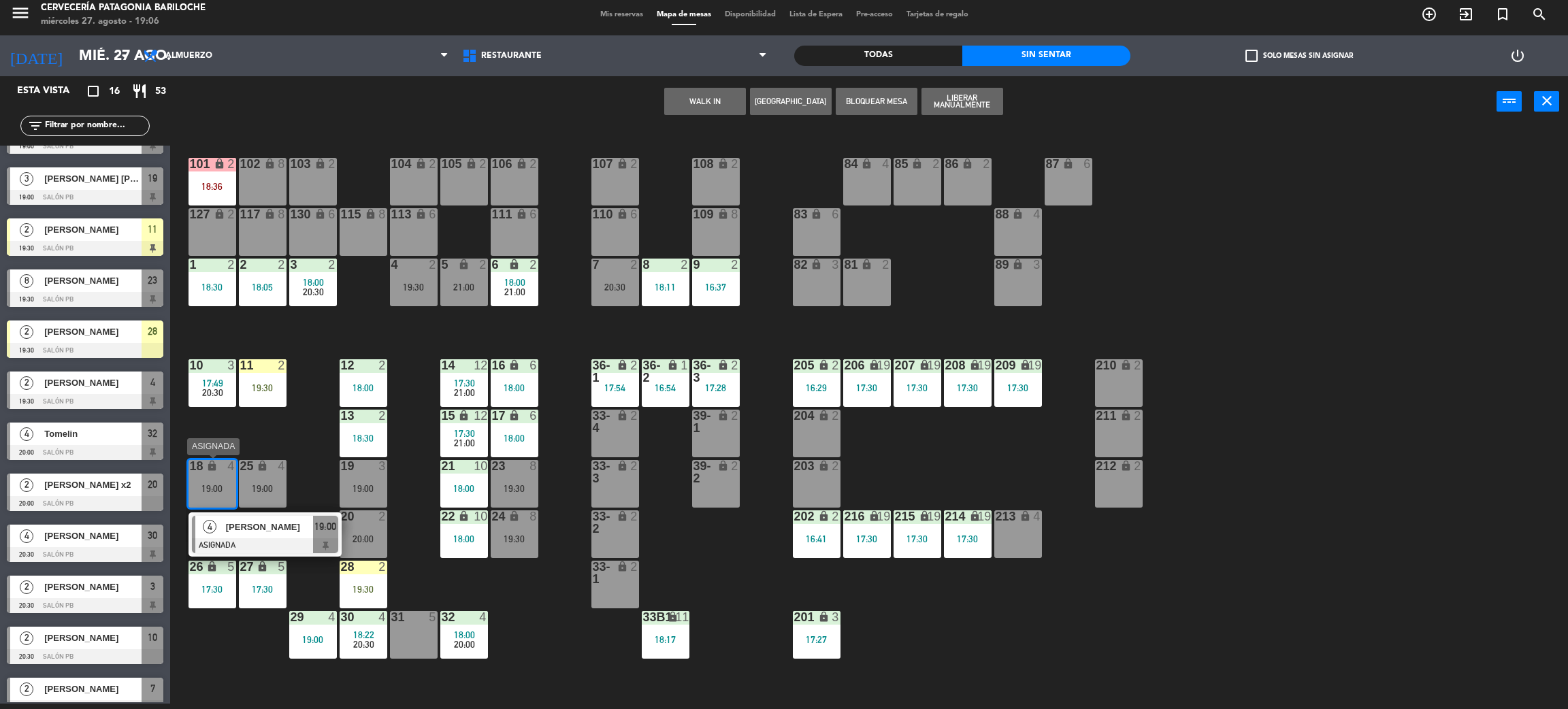
click at [243, 527] on span "[PERSON_NAME]" at bounding box center [269, 527] width 87 height 14
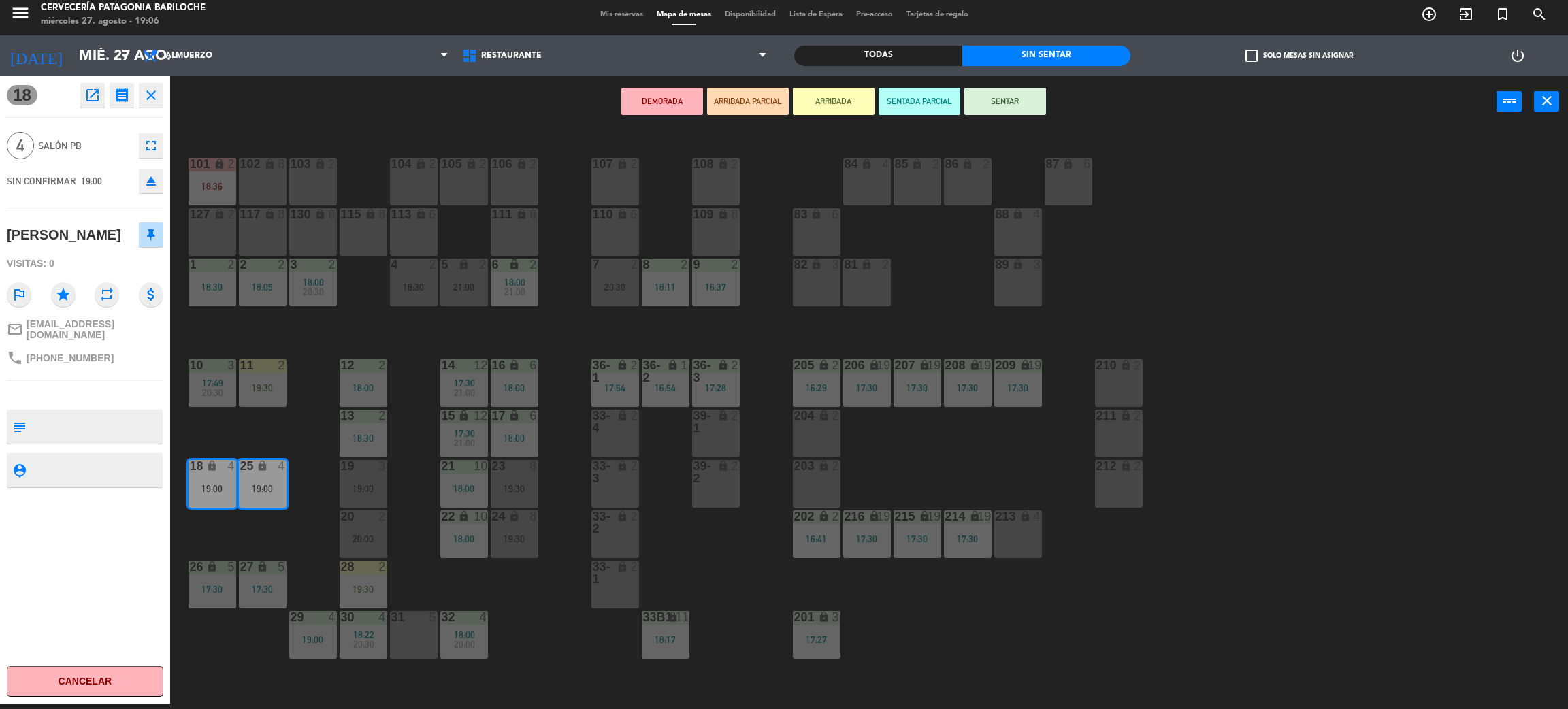
click at [391, 629] on div "31 5" at bounding box center [414, 634] width 48 height 48
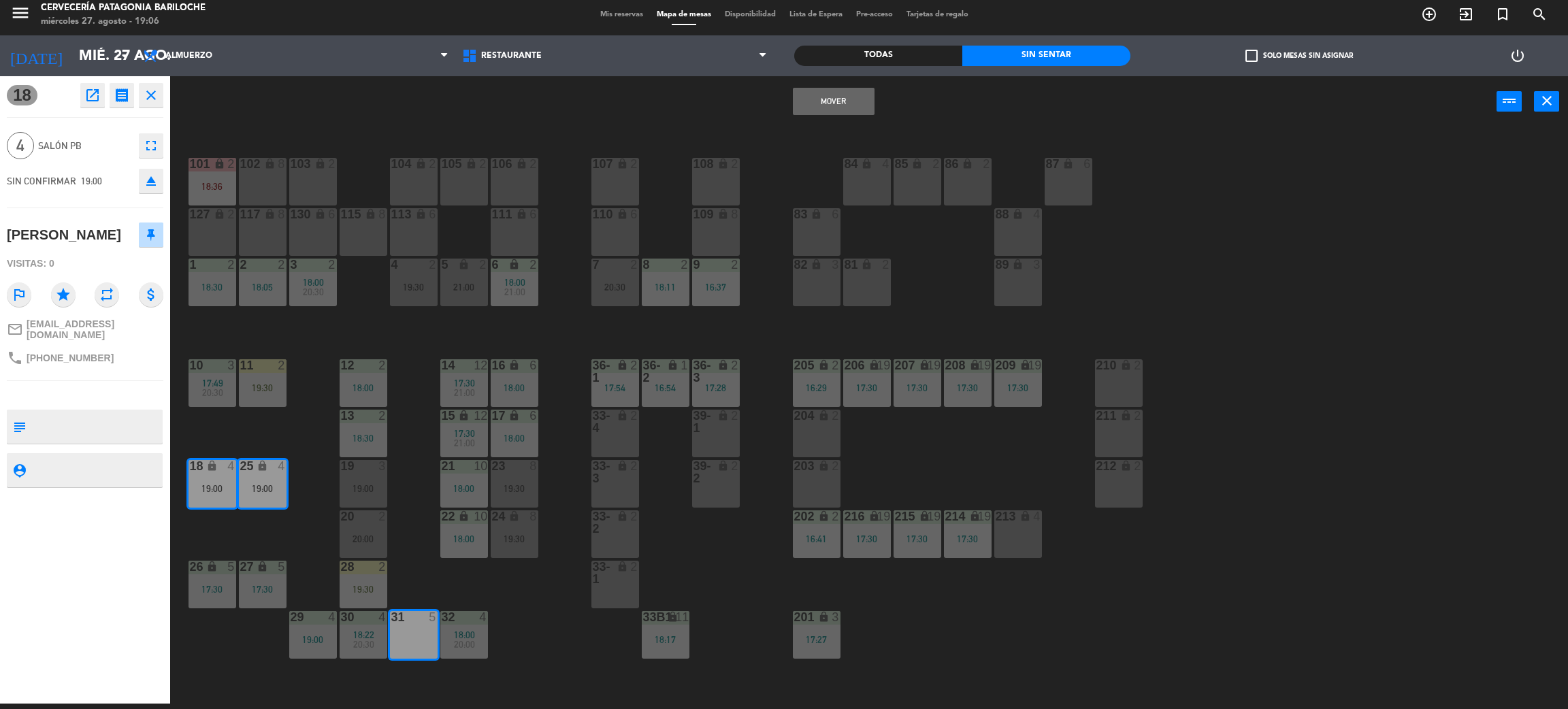
click at [838, 92] on button "Mover" at bounding box center [834, 101] width 82 height 27
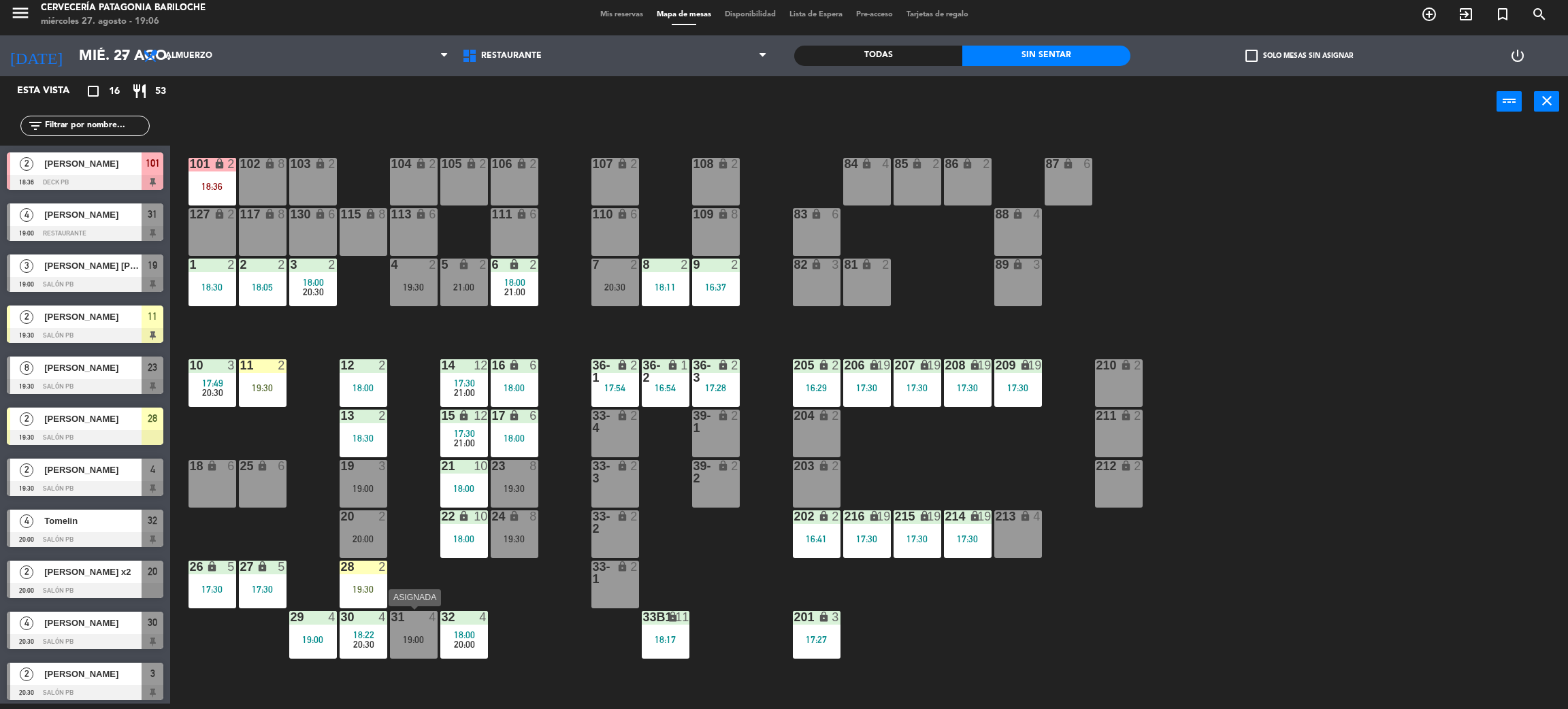
click at [409, 635] on div "19:00" at bounding box center [414, 640] width 48 height 9
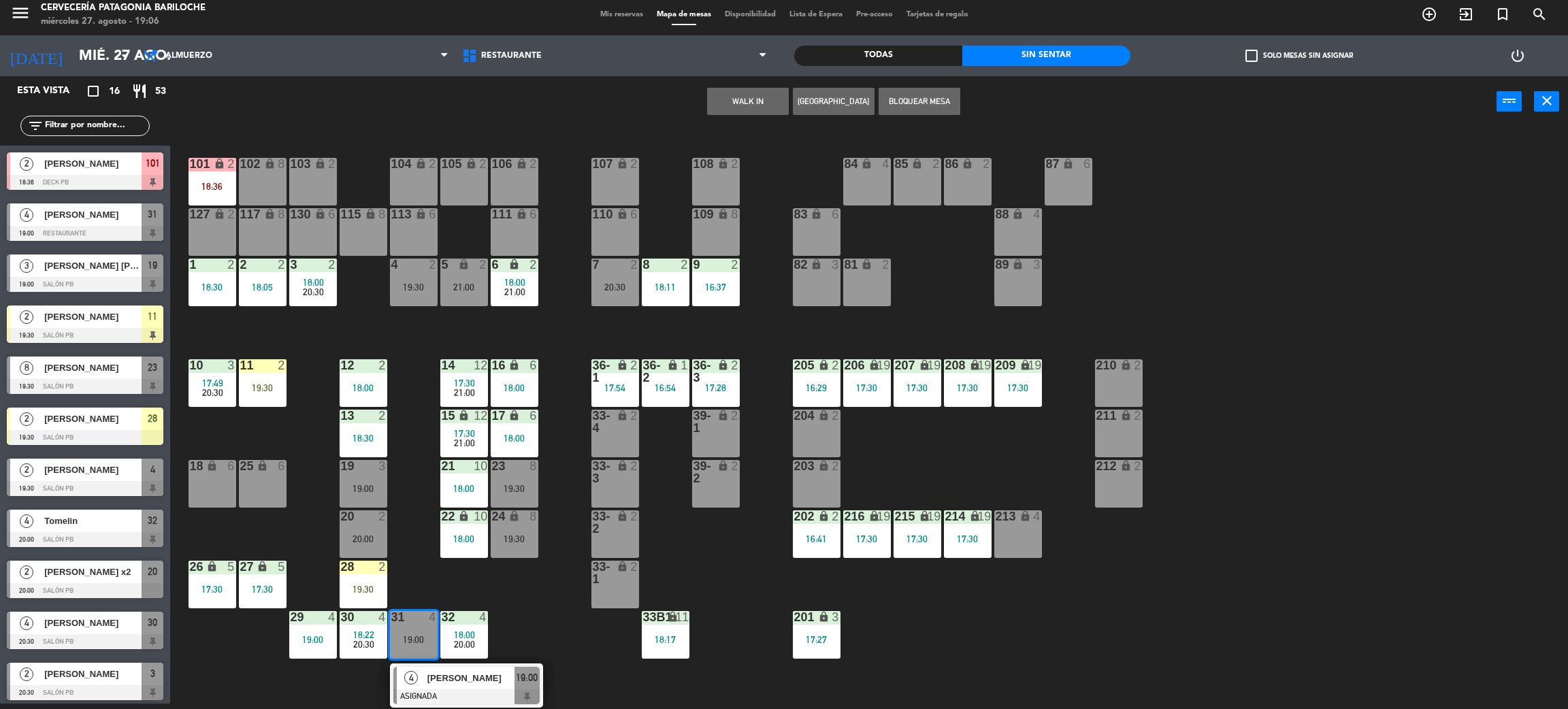
click at [467, 693] on div at bounding box center [466, 696] width 146 height 15
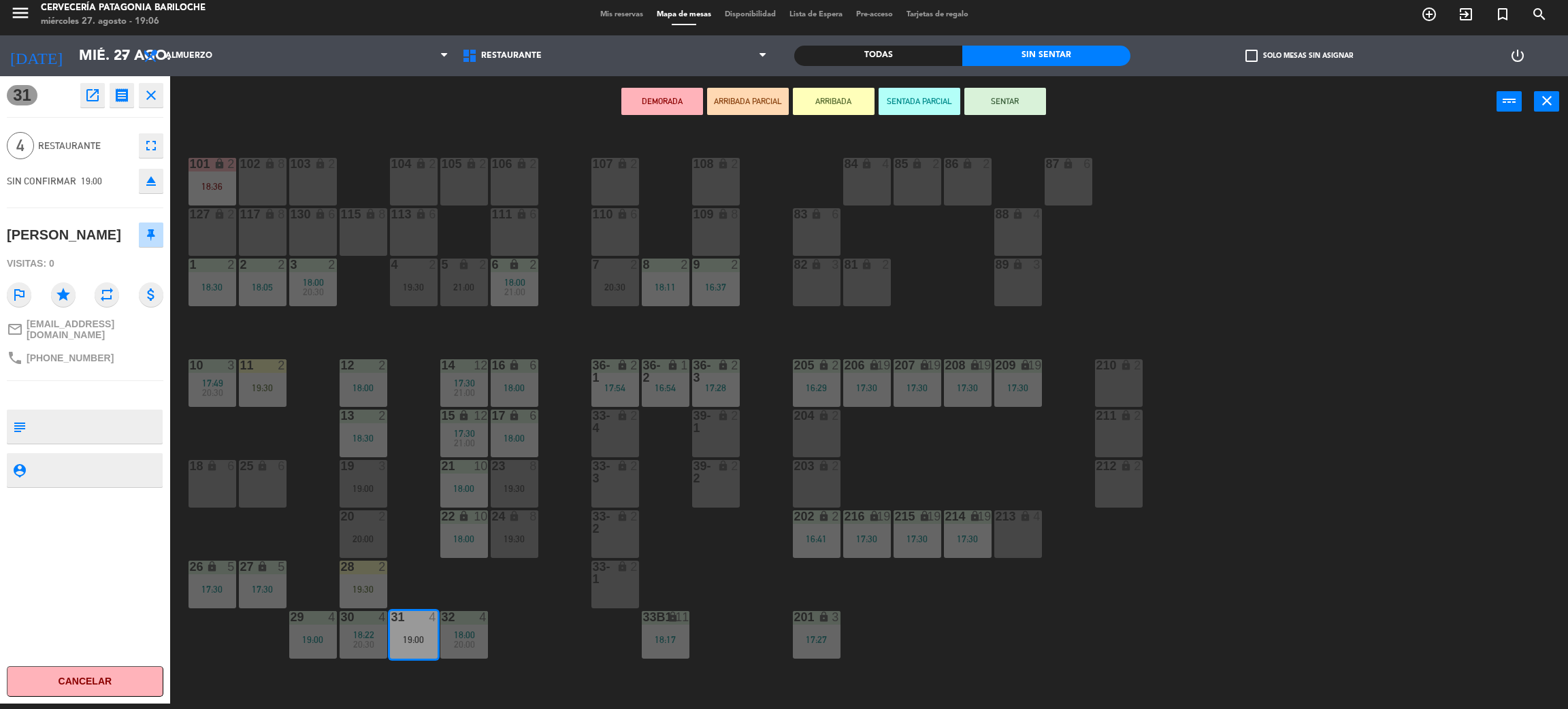
click at [626, 96] on button "DEMORADA" at bounding box center [662, 101] width 82 height 27
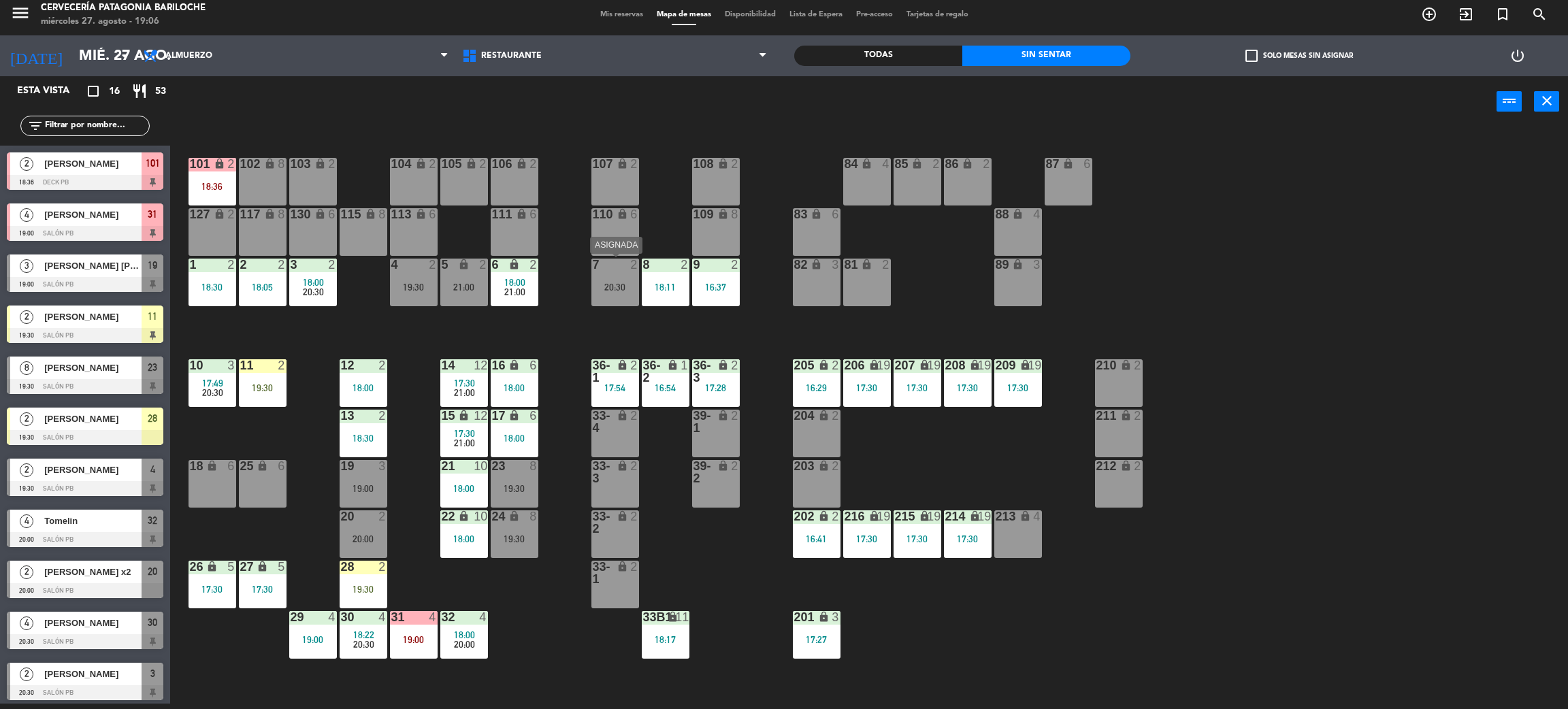
click at [616, 295] on div "7 2 20:30" at bounding box center [615, 282] width 48 height 48
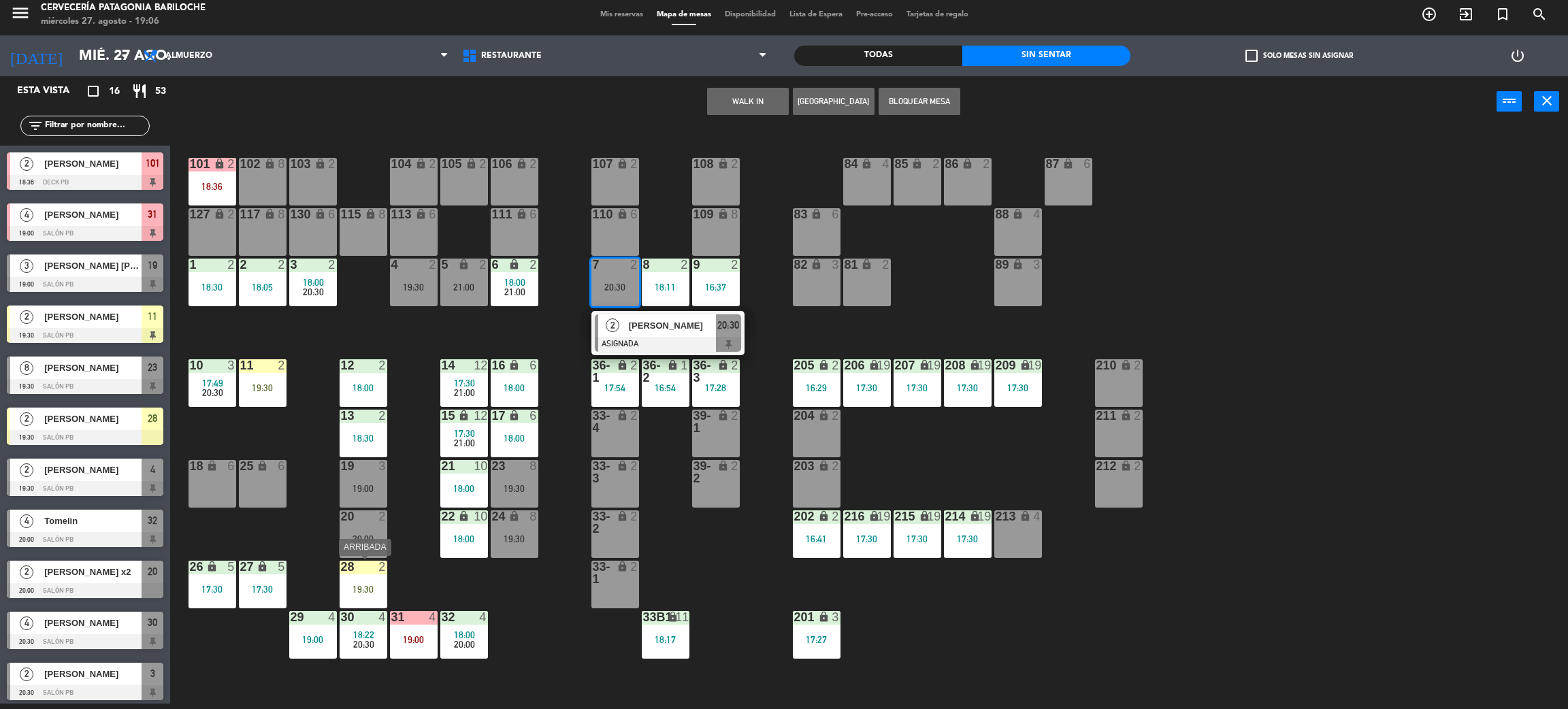
click at [356, 590] on div "19:30" at bounding box center [364, 590] width 48 height 9
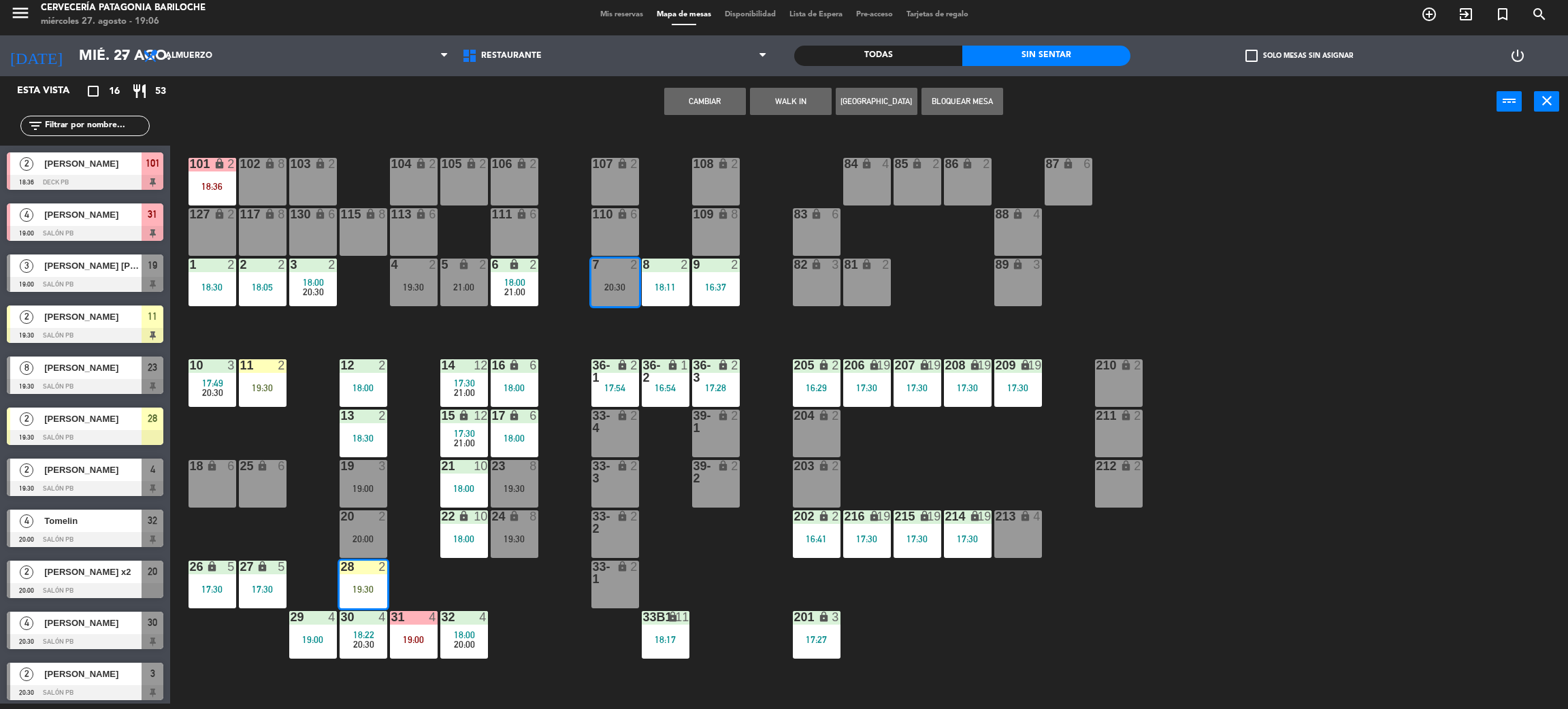
click at [723, 113] on button "Cambiar" at bounding box center [705, 101] width 82 height 27
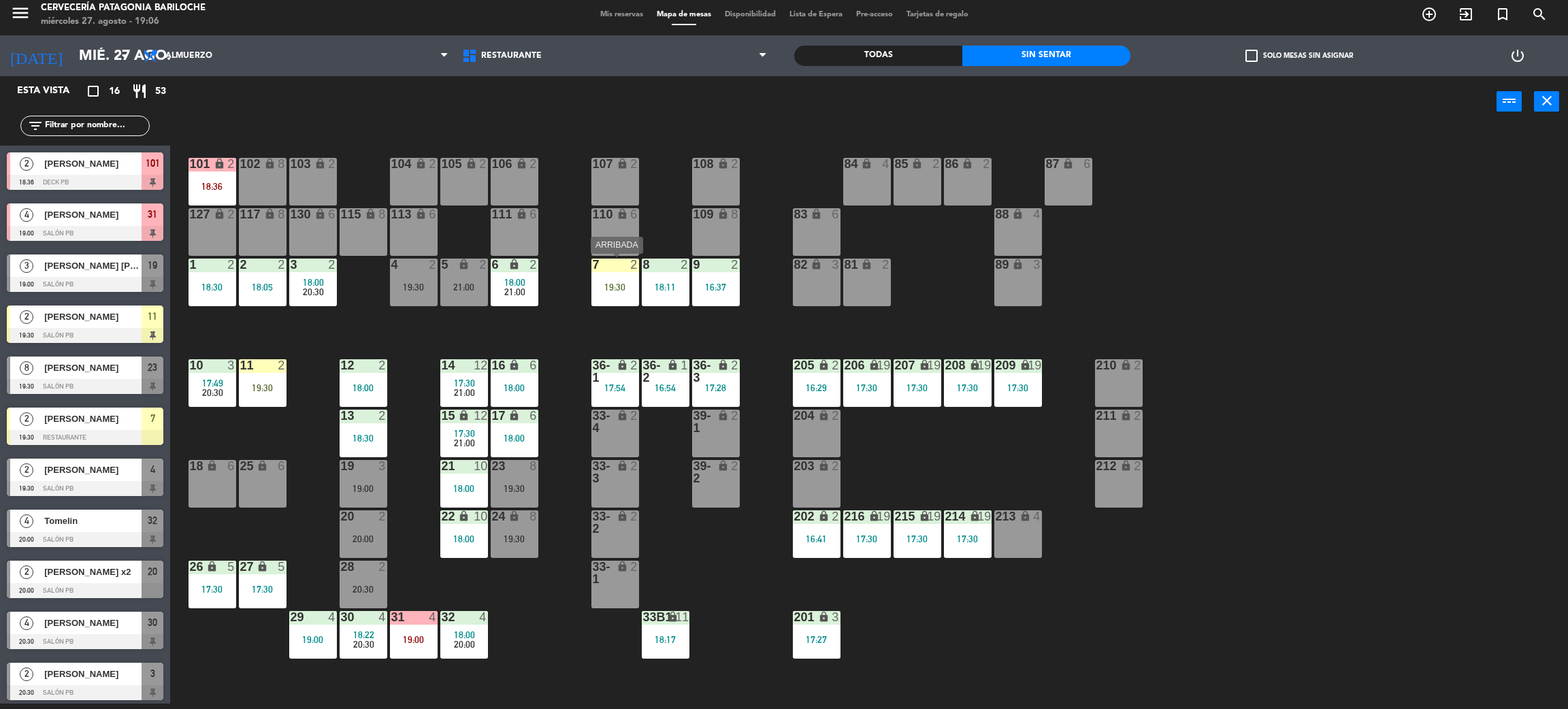
click at [616, 277] on div "7 2 19:30" at bounding box center [615, 282] width 48 height 48
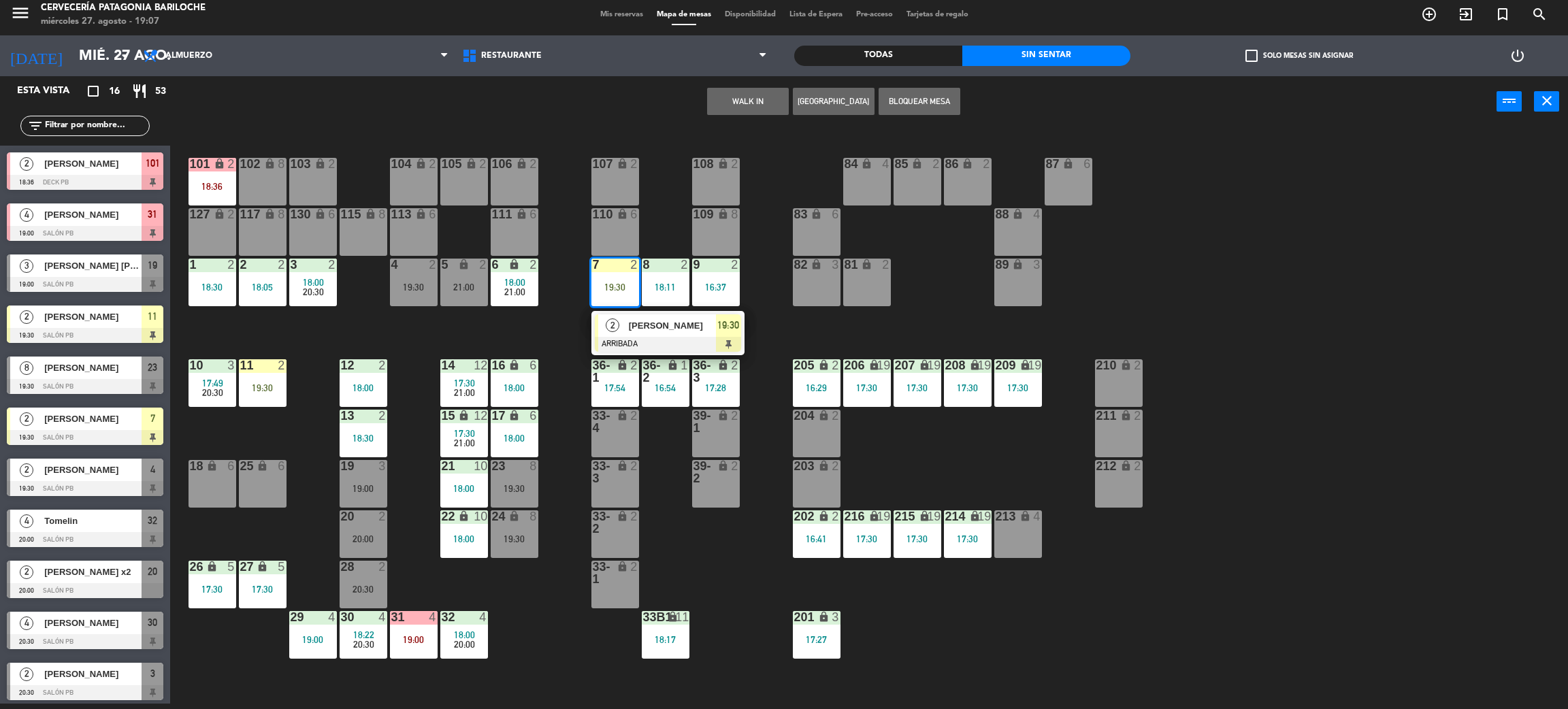
click at [524, 342] on div "101 lock 2 18:36 102 lock 8 104 lock 2 105 lock 2 106 lock 2 103 lock 2 107 loc…" at bounding box center [877, 422] width 1383 height 576
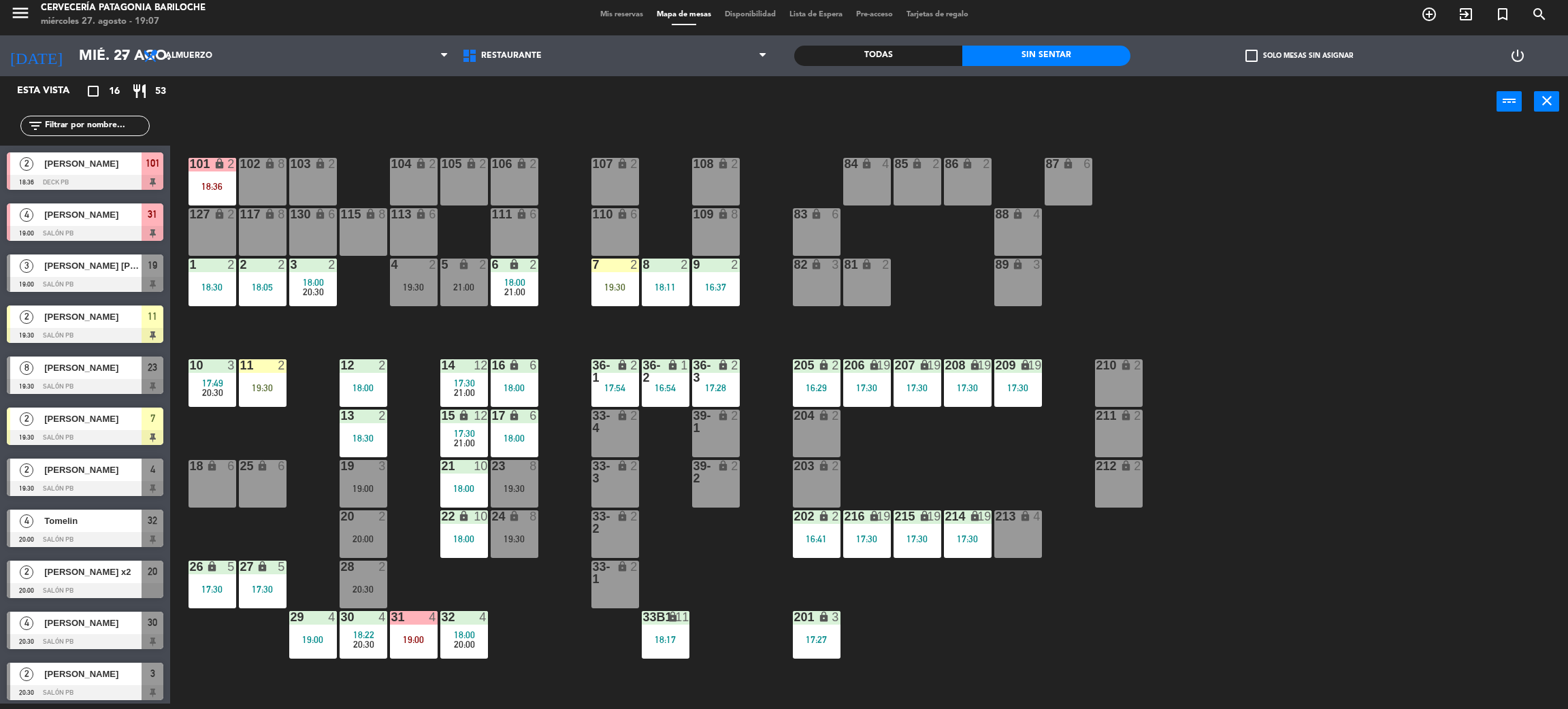
click at [493, 347] on div "101 lock 2 18:36 102 lock 8 104 lock 2 105 lock 2 106 lock 2 103 lock 2 107 loc…" at bounding box center [877, 422] width 1383 height 576
click at [607, 647] on div "101 lock 2 18:36 102 lock 8 104 lock 2 105 lock 2 106 lock 2 103 lock 2 107 loc…" at bounding box center [877, 422] width 1383 height 576
click at [464, 283] on div "21:00" at bounding box center [464, 287] width 48 height 9
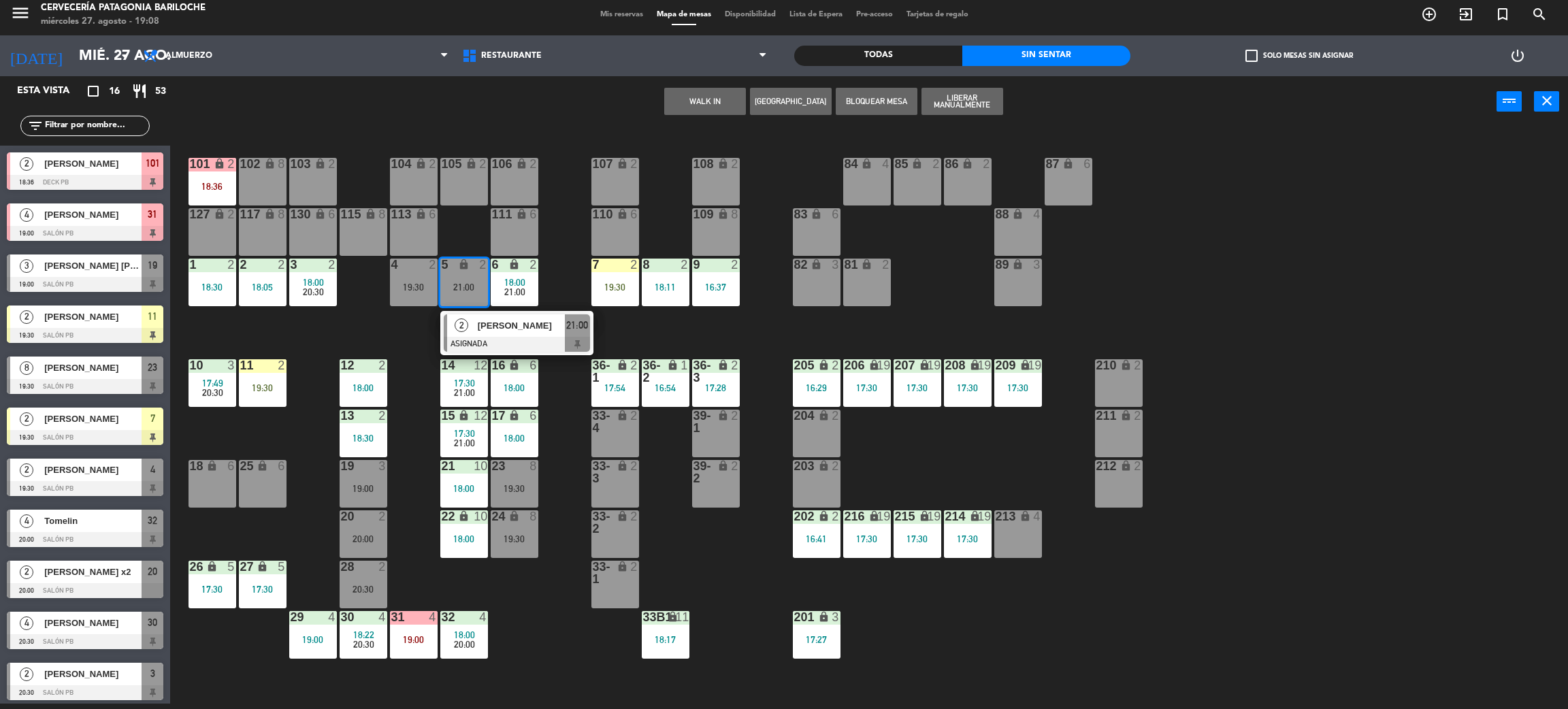
click at [757, 343] on div "101 lock 2 18:36 102 lock 8 104 lock 2 105 lock 2 106 lock 2 103 lock 2 107 loc…" at bounding box center [877, 422] width 1383 height 576
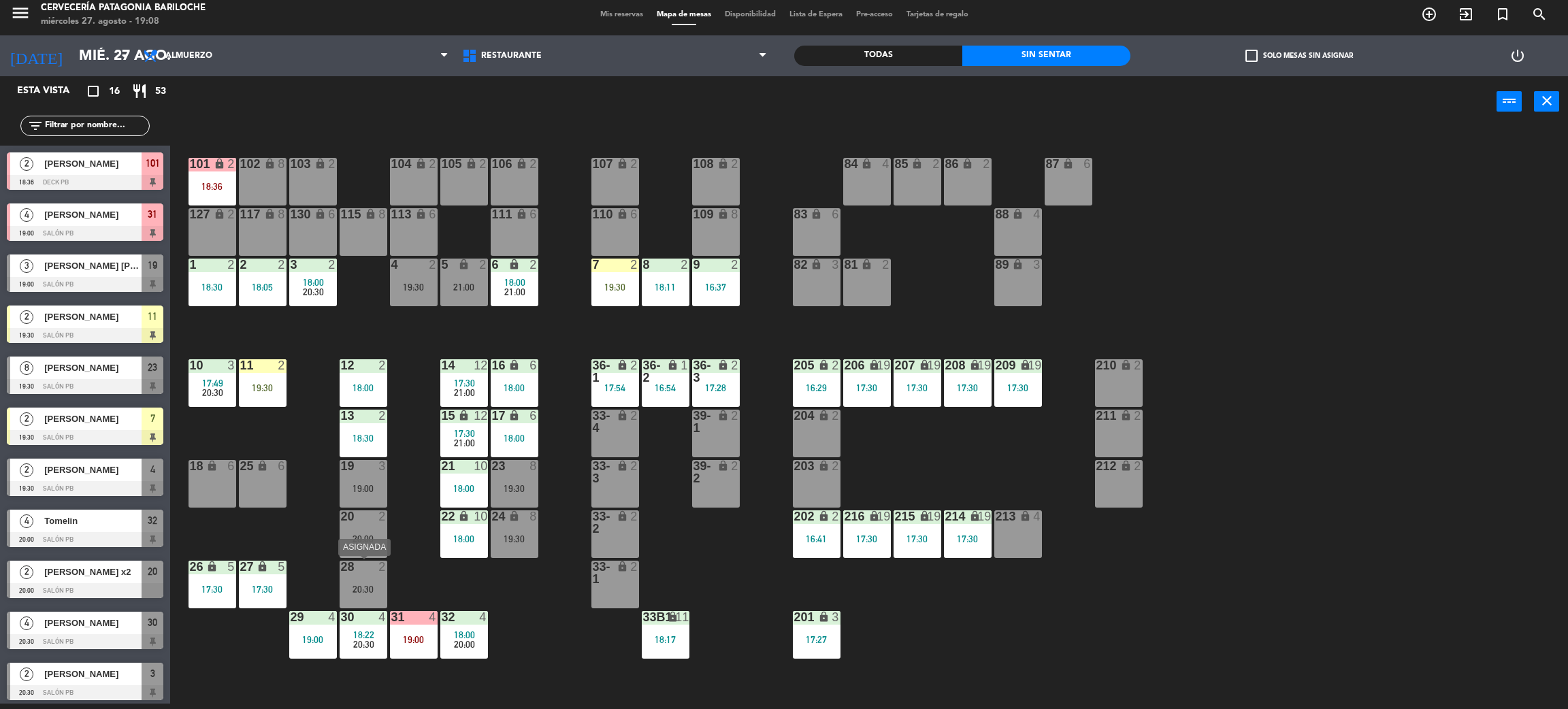
click at [363, 591] on div "20:30" at bounding box center [364, 590] width 48 height 9
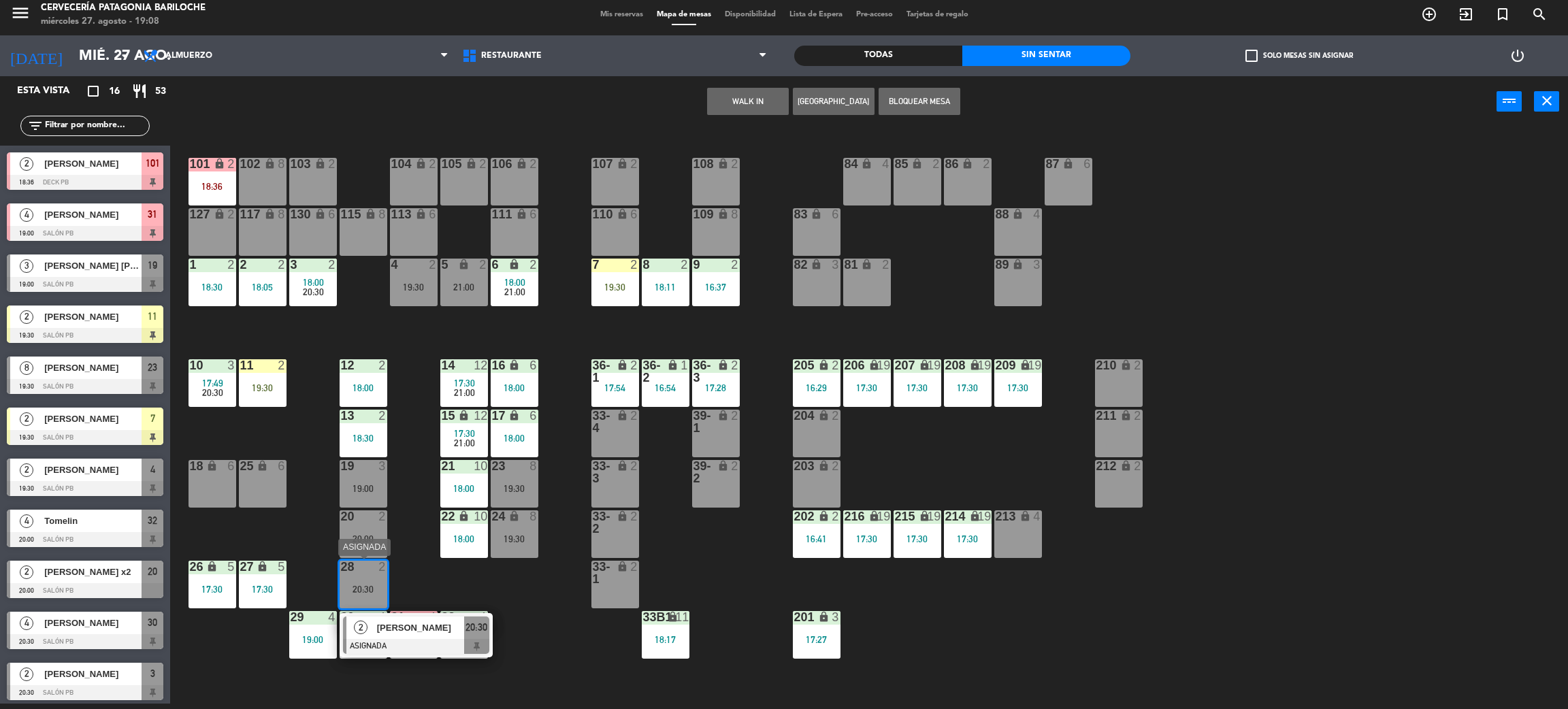
click at [427, 628] on span "[PERSON_NAME]" at bounding box center [420, 628] width 87 height 14
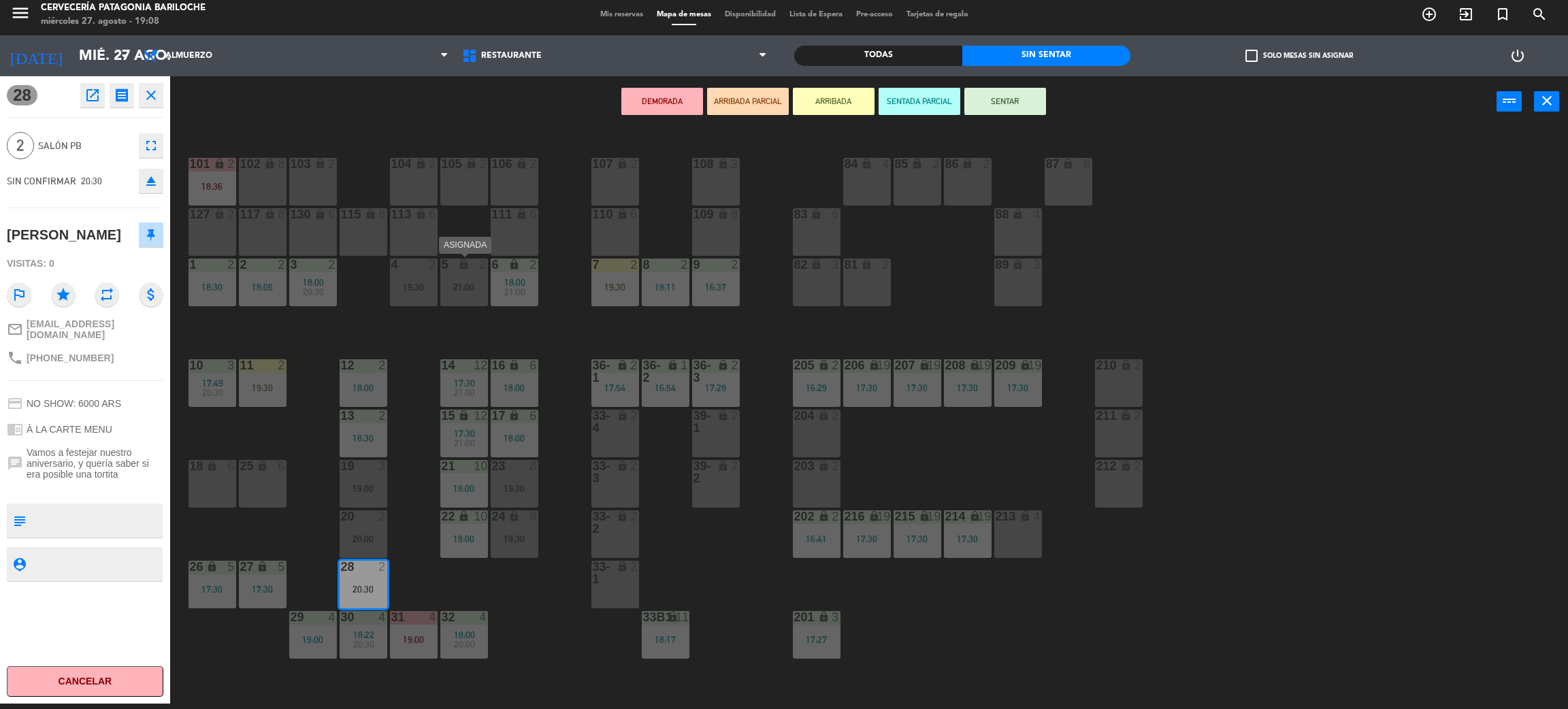
click at [475, 278] on div "5 lock 2 21:00" at bounding box center [464, 282] width 48 height 48
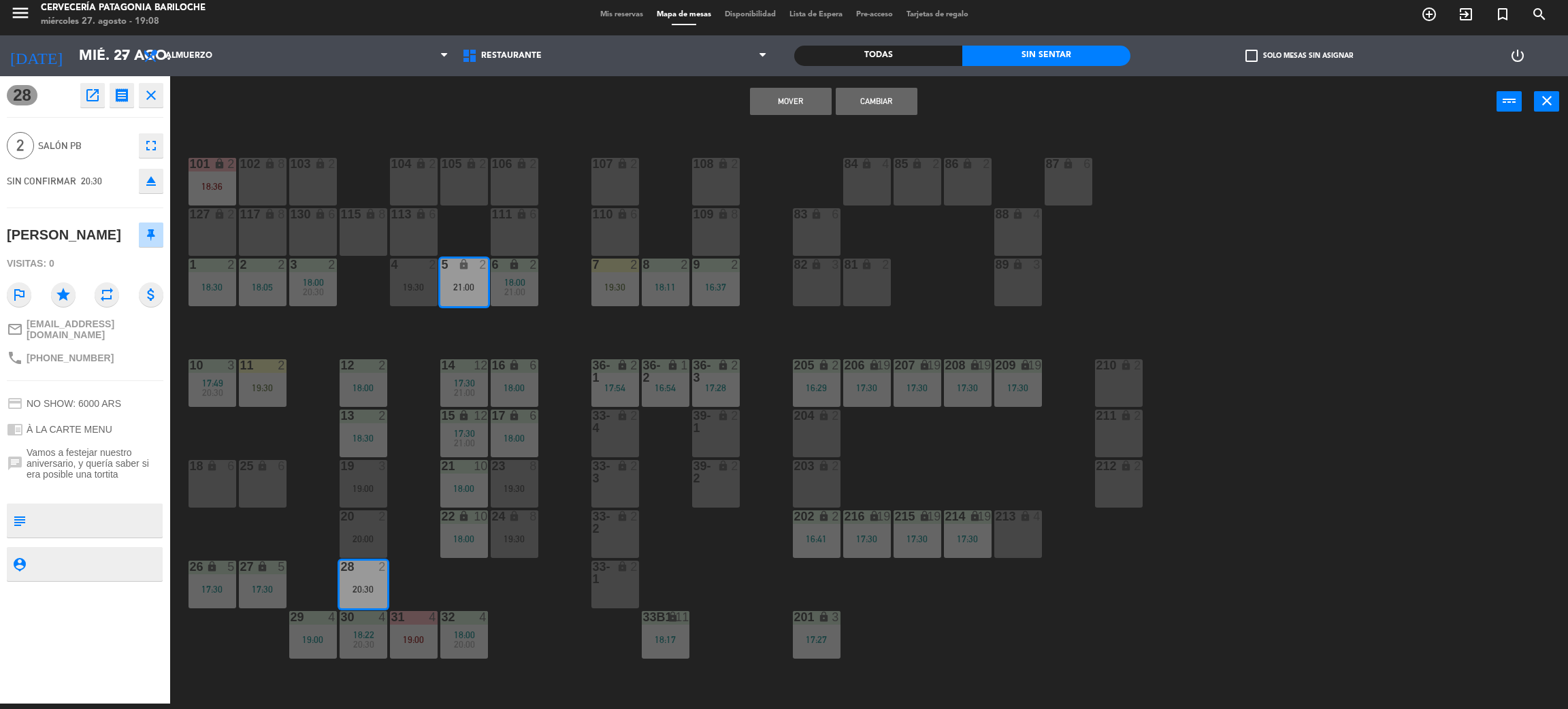
click at [877, 105] on button "Cambiar" at bounding box center [877, 101] width 82 height 27
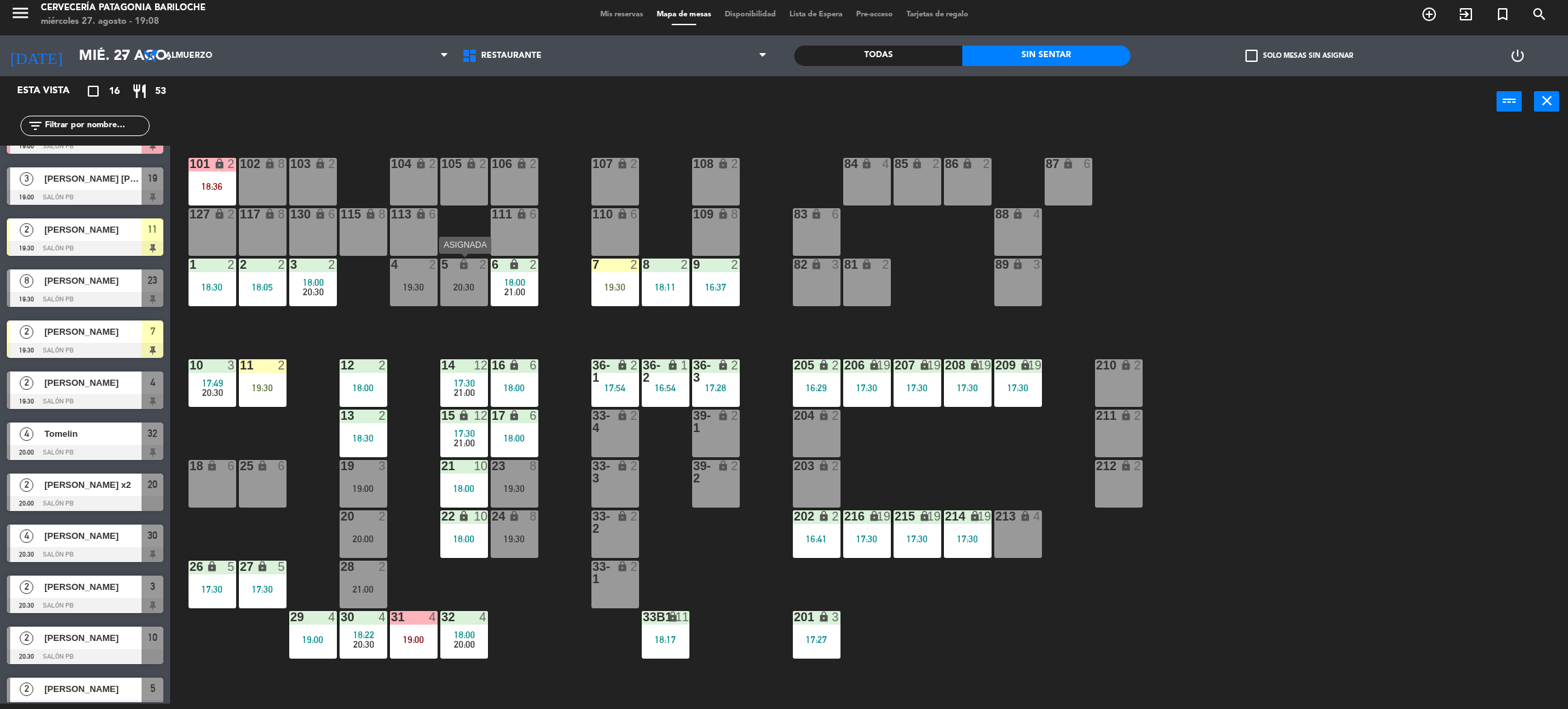
click at [475, 299] on div "5 lock 2 20:30" at bounding box center [464, 282] width 48 height 48
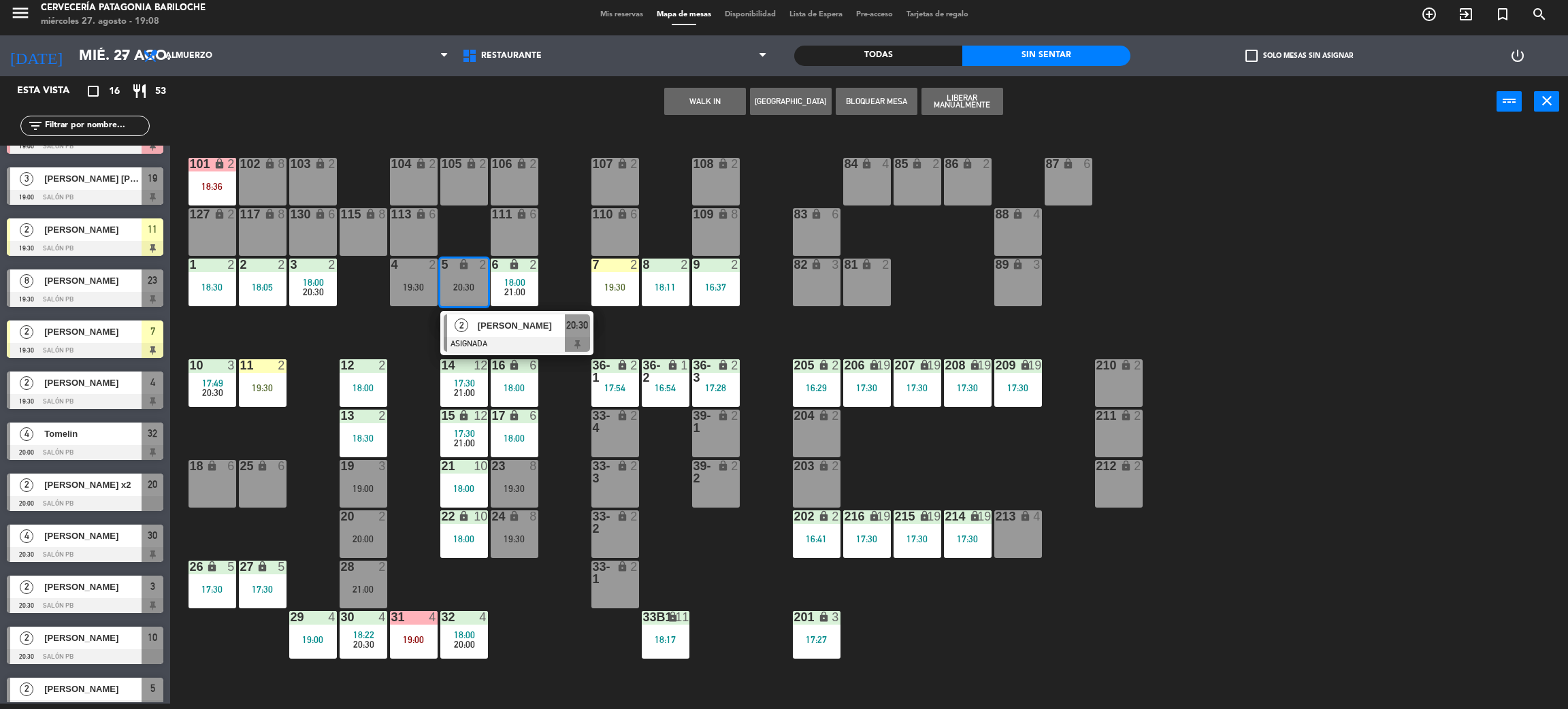
click at [736, 350] on div "101 lock 2 18:36 102 lock 8 104 lock 2 105 lock 2 106 lock 2 103 lock 2 107 loc…" at bounding box center [877, 422] width 1383 height 576
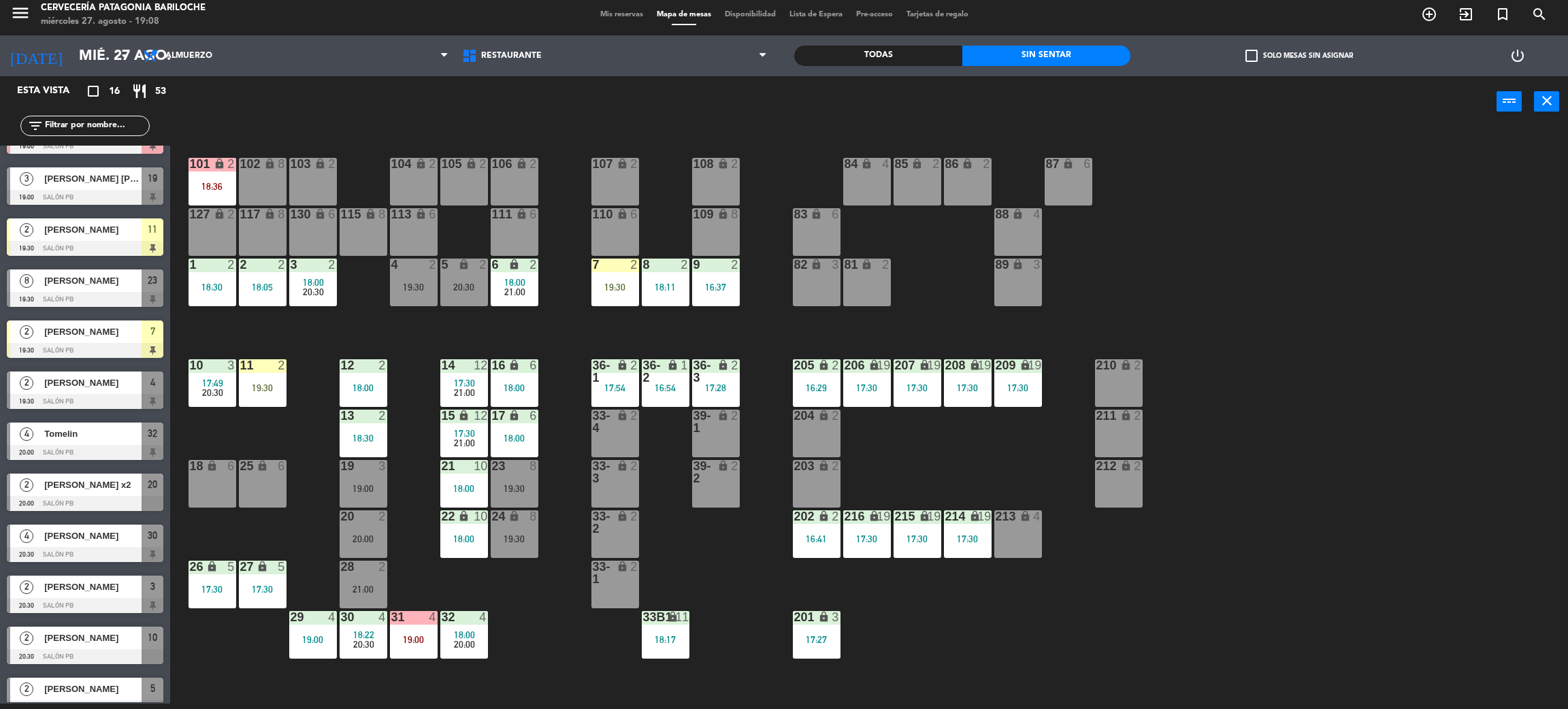
click at [606, 294] on div "7 2 19:30" at bounding box center [615, 282] width 48 height 48
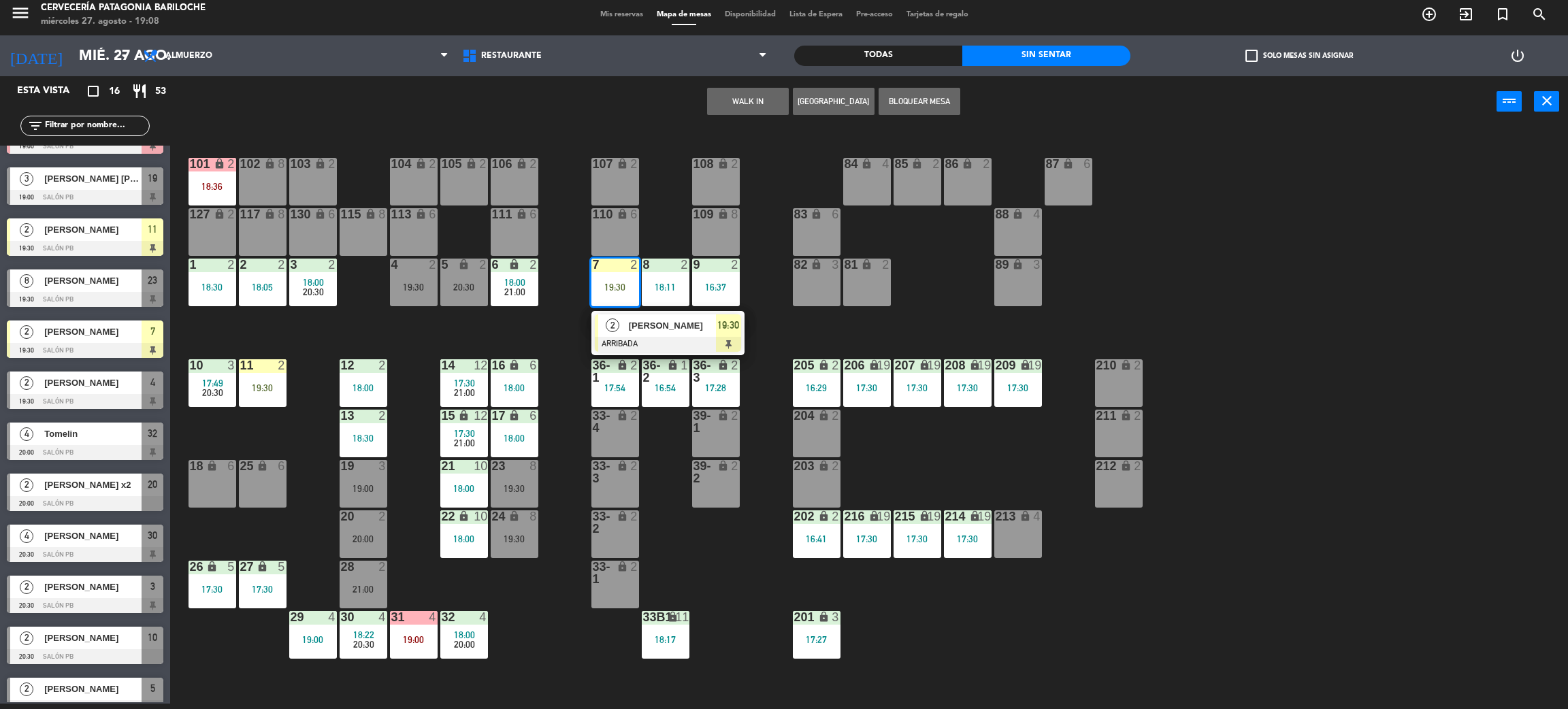
click at [623, 324] on div "2" at bounding box center [612, 325] width 29 height 23
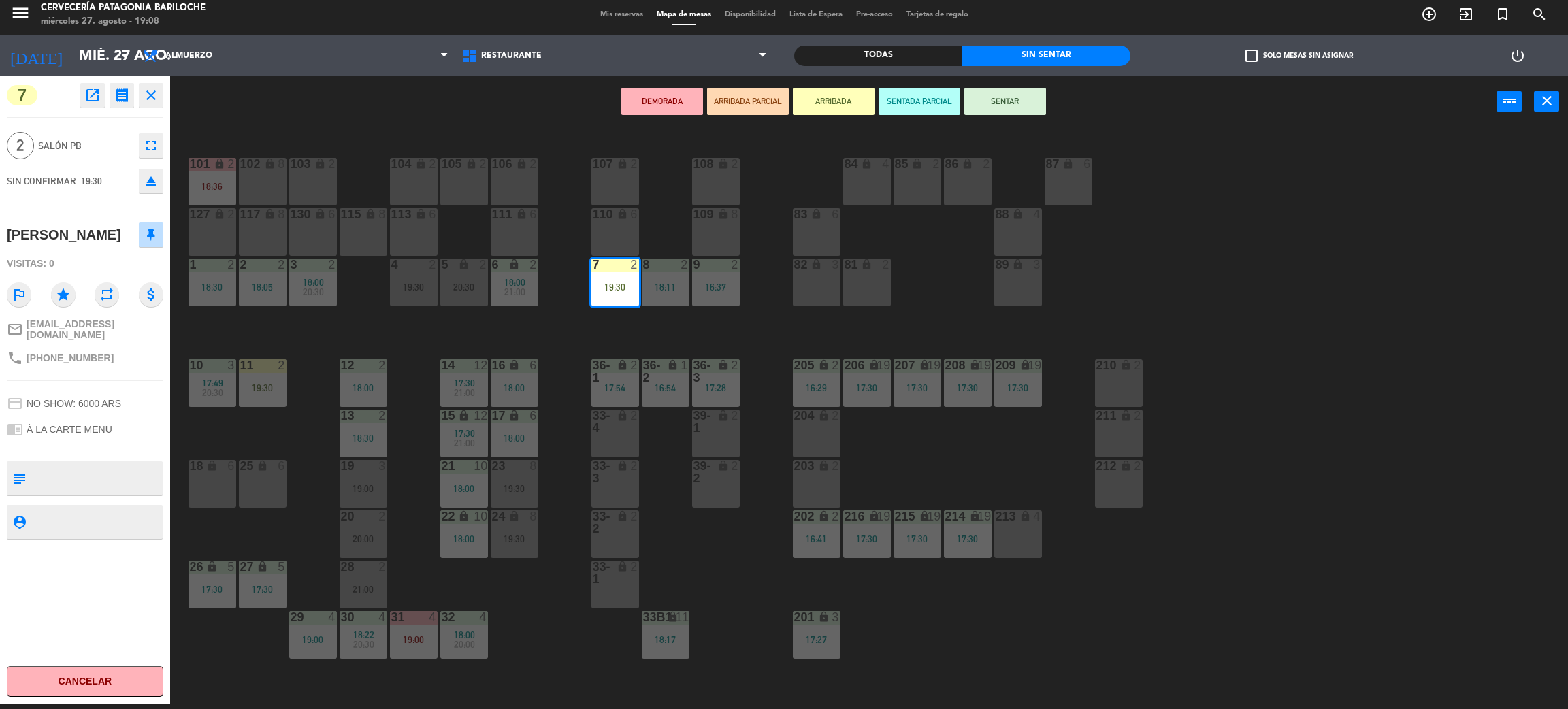
click at [462, 295] on div "5 lock 2 20:30" at bounding box center [464, 282] width 48 height 48
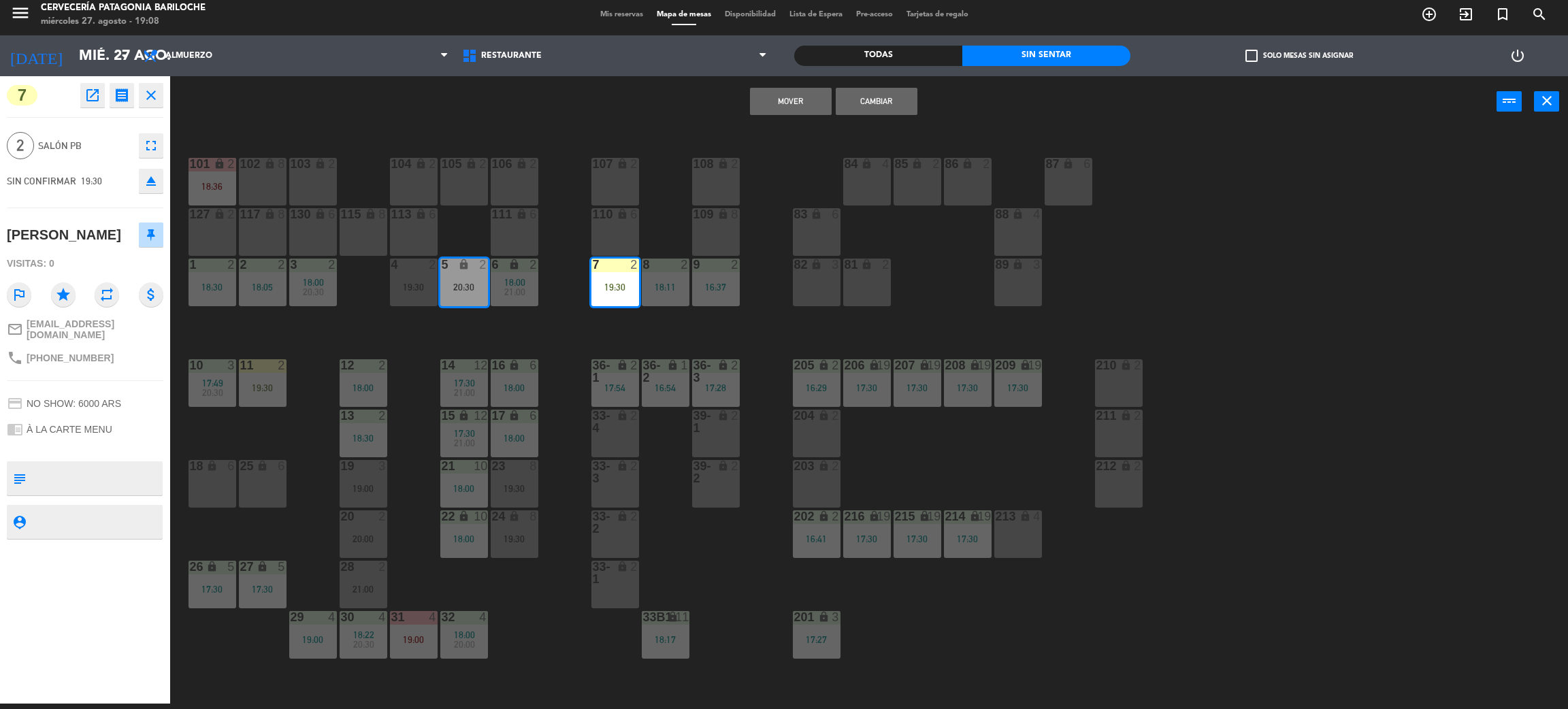
click at [887, 97] on button "Cambiar" at bounding box center [877, 101] width 82 height 27
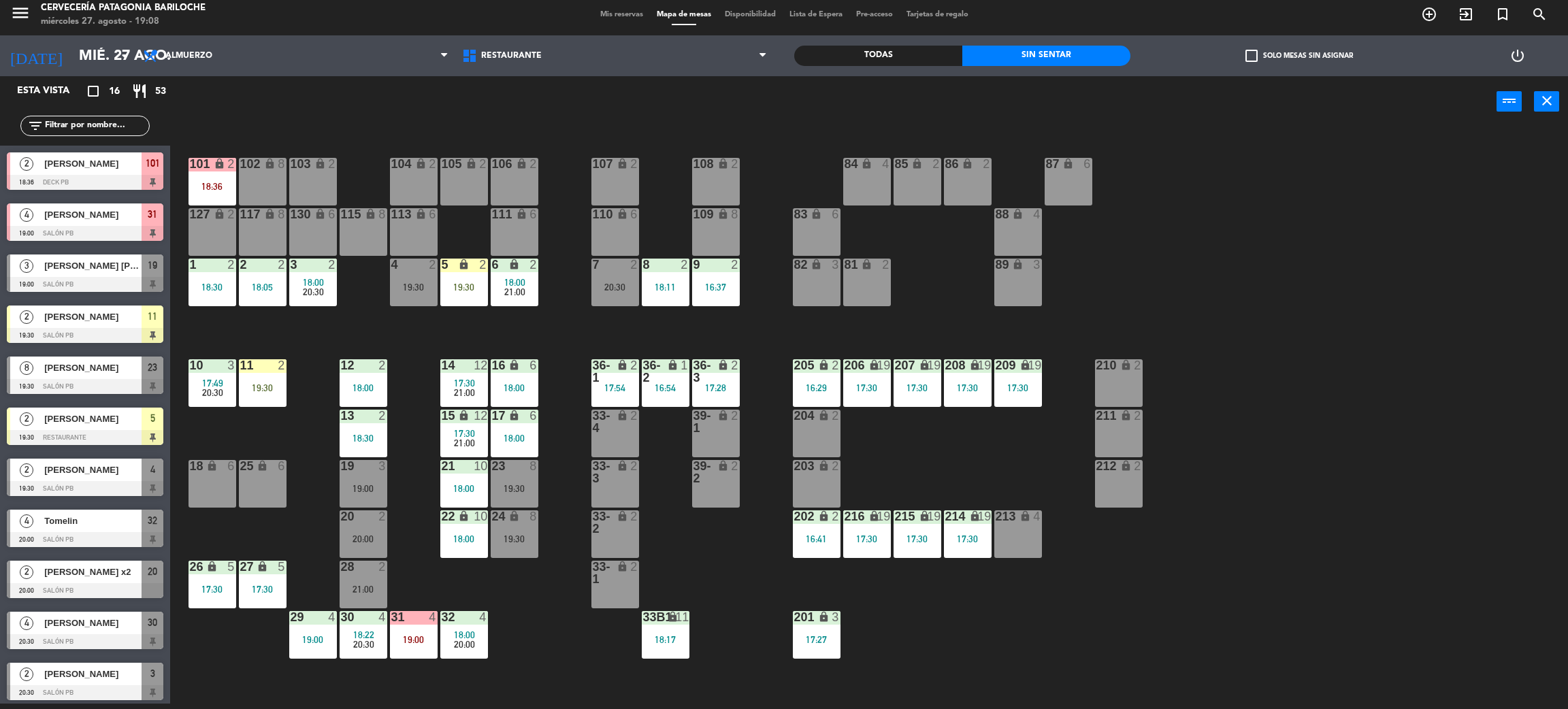
click at [585, 314] on div "101 lock 2 18:36 102 lock 8 104 lock 2 105 lock 2 106 lock 2 103 lock 2 107 loc…" at bounding box center [877, 422] width 1383 height 576
click at [363, 539] on div "20:00" at bounding box center [364, 539] width 48 height 9
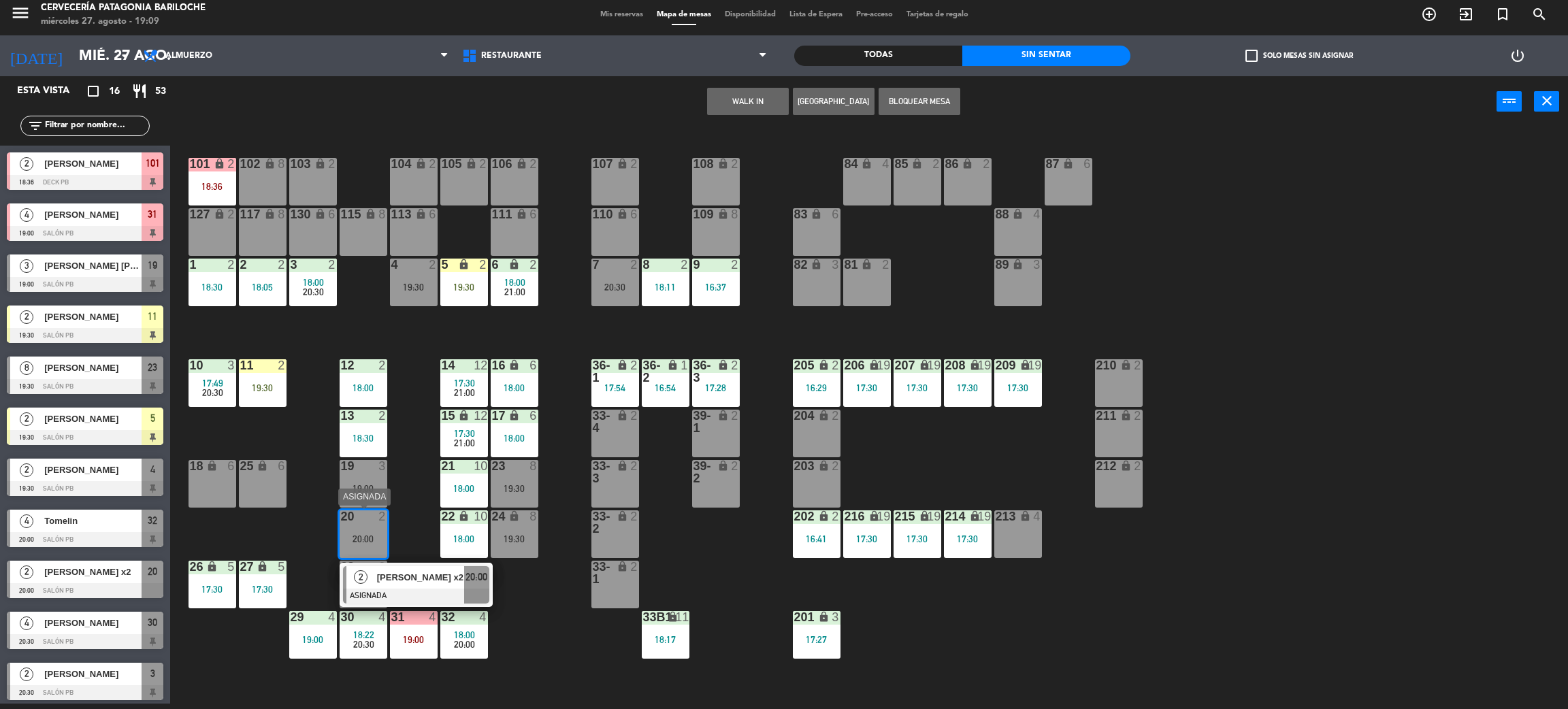
click at [420, 589] on div at bounding box center [416, 596] width 146 height 15
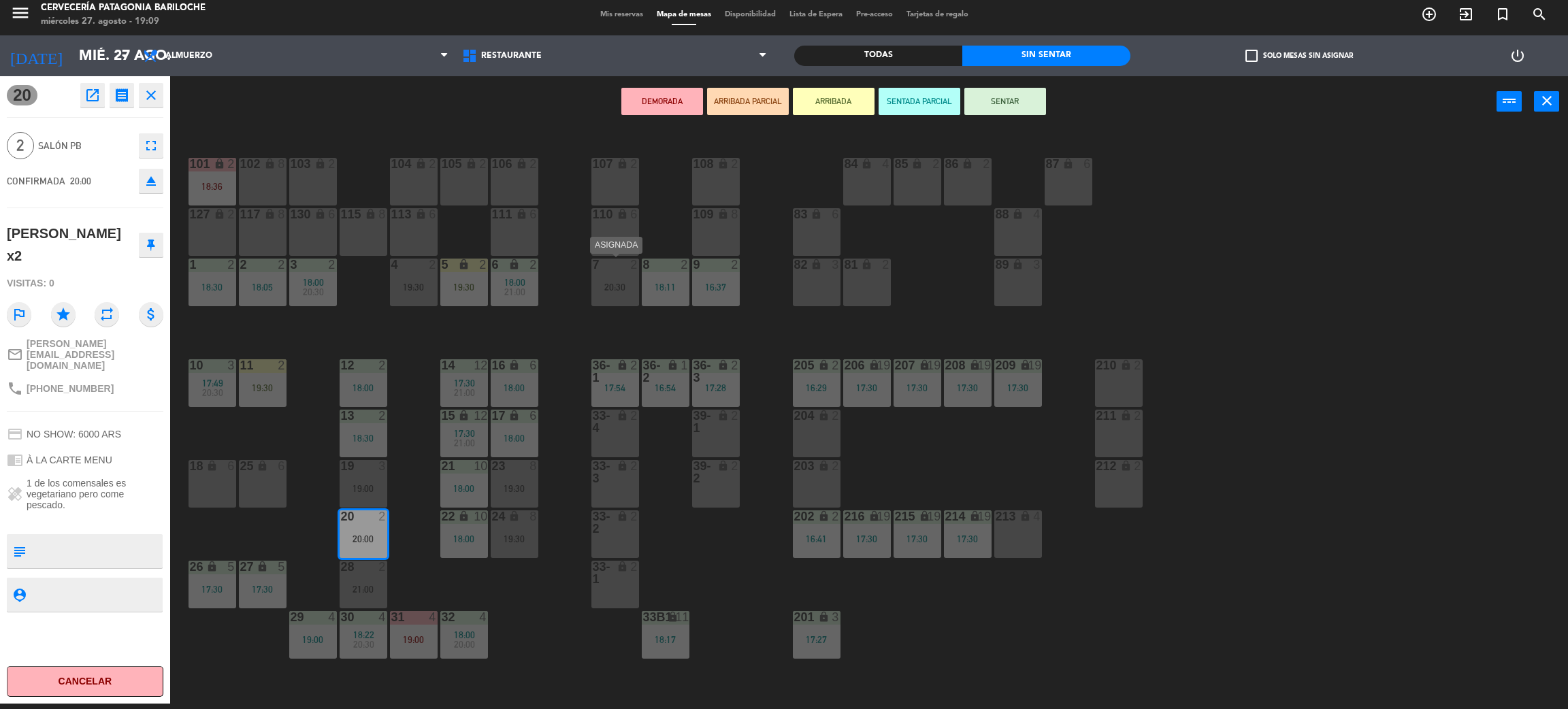
click at [622, 272] on div "7 2 20:30" at bounding box center [615, 282] width 48 height 48
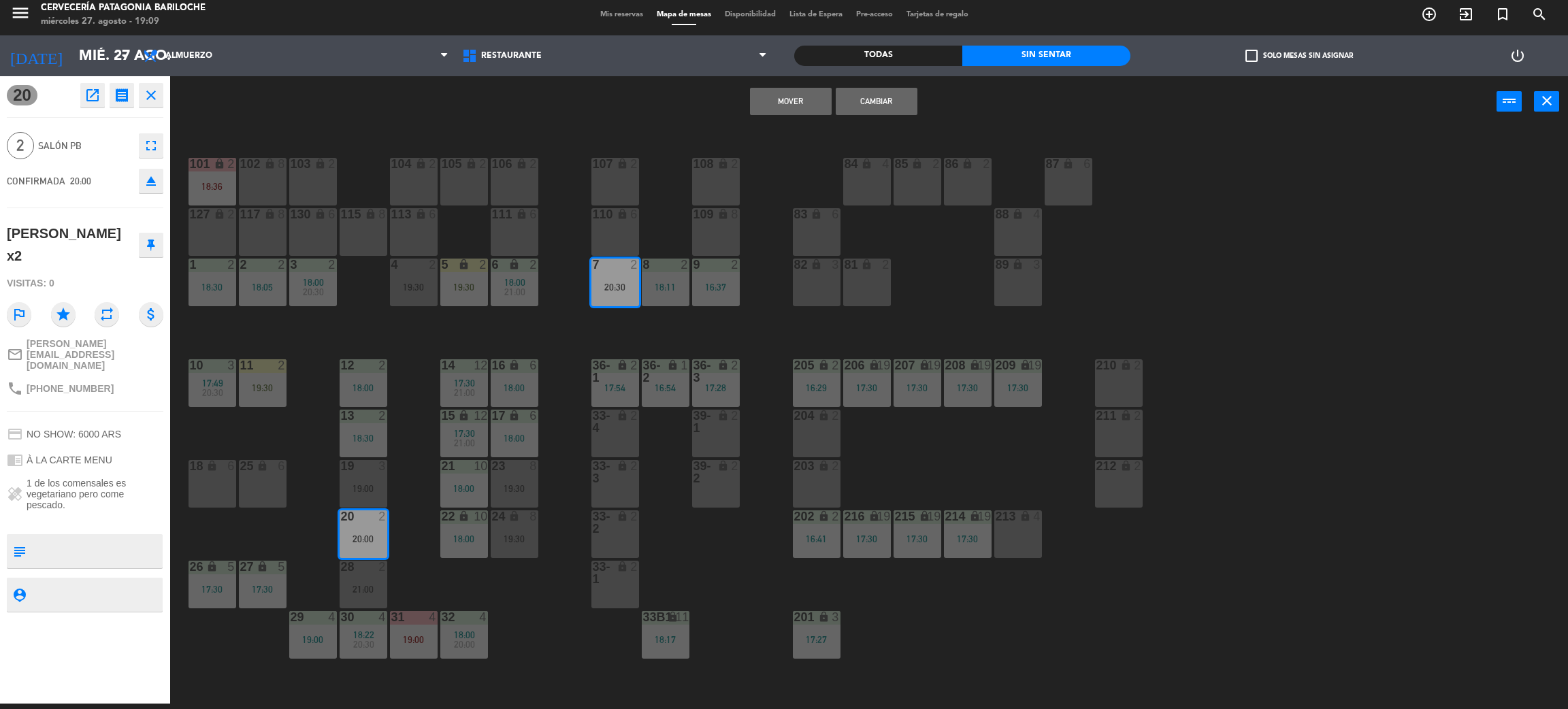
click at [872, 100] on button "Cambiar" at bounding box center [877, 101] width 82 height 27
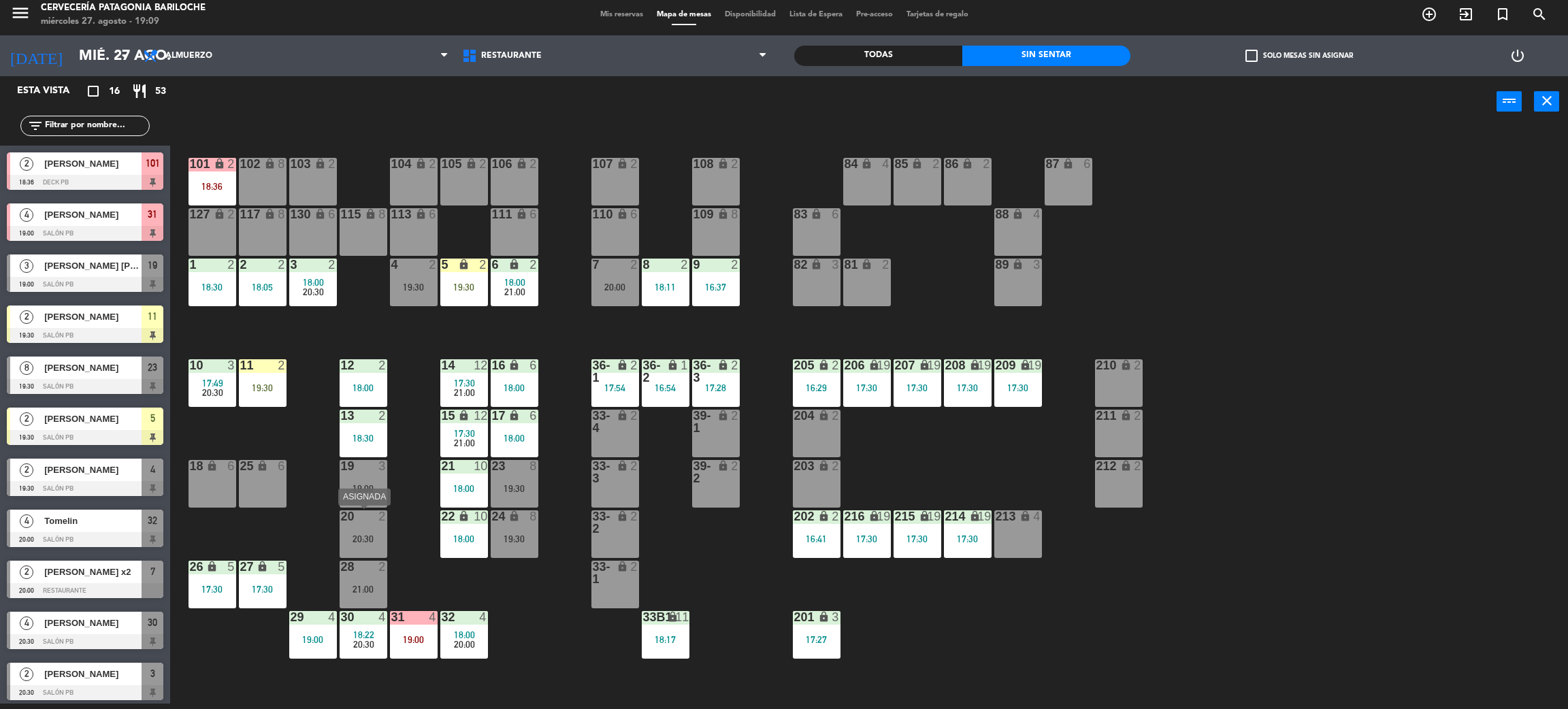
click at [353, 541] on div "20:30" at bounding box center [364, 539] width 48 height 9
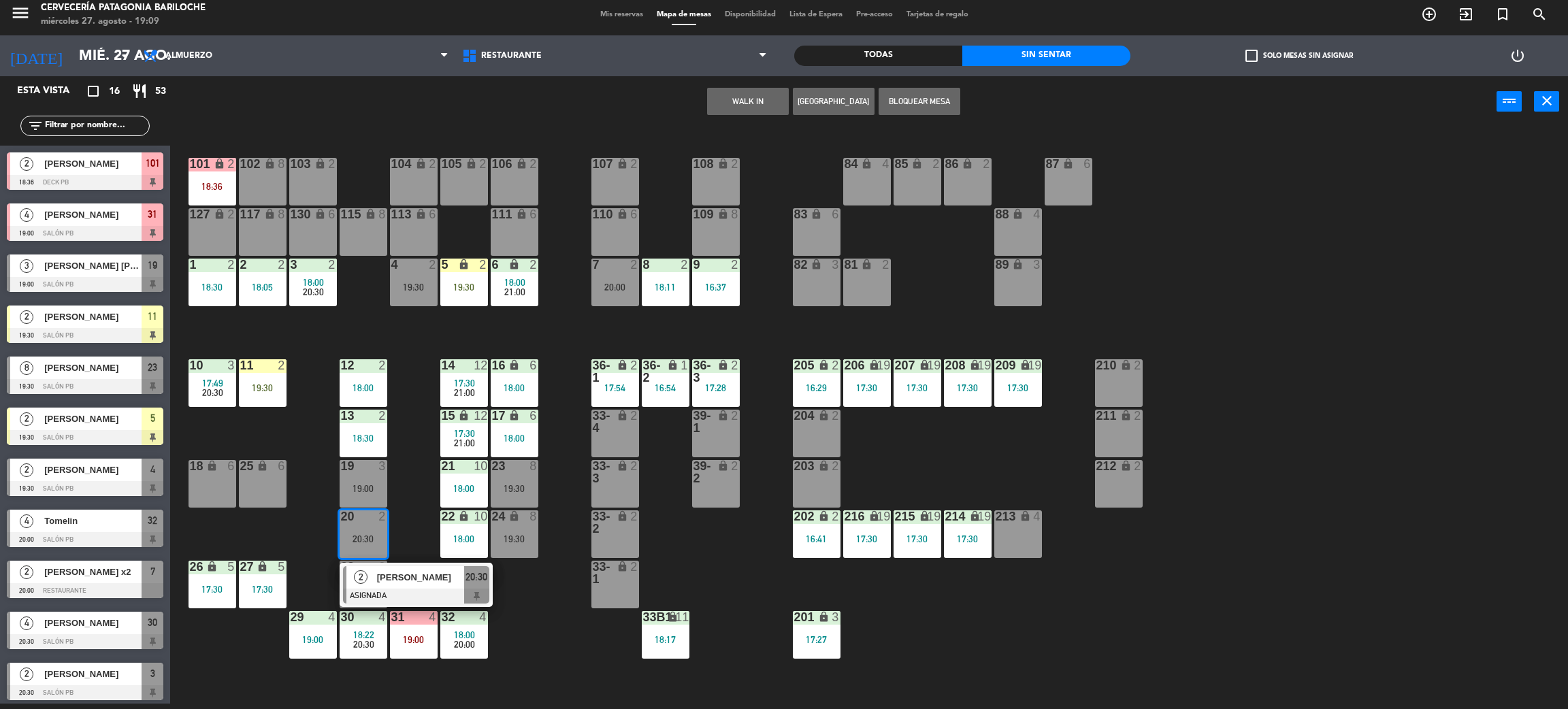
click at [413, 578] on span "[PERSON_NAME]" at bounding box center [420, 577] width 87 height 14
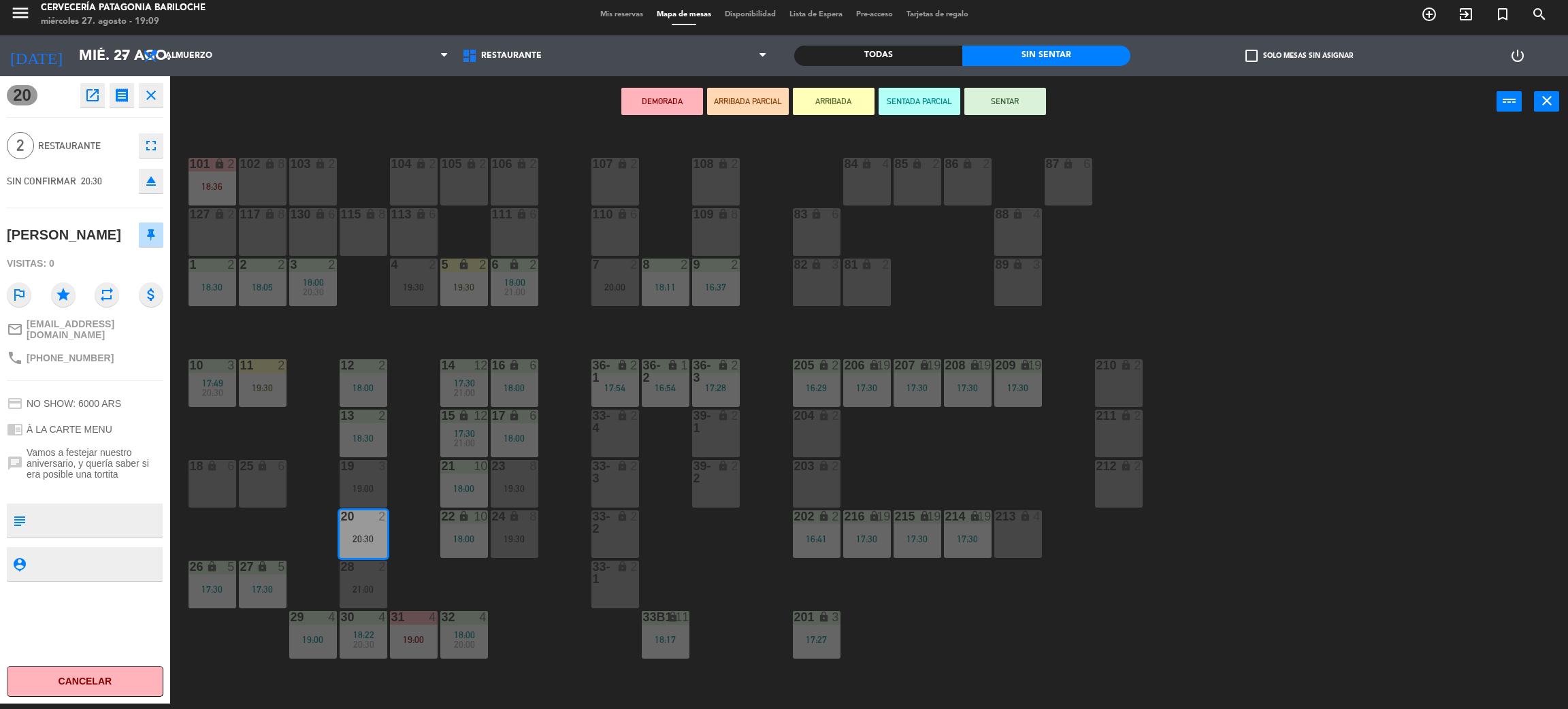
click at [397, 498] on div "101 lock 2 18:36 102 lock 8 104 lock 2 105 lock 2 106 lock 2 103 lock 2 107 loc…" at bounding box center [877, 422] width 1383 height 576
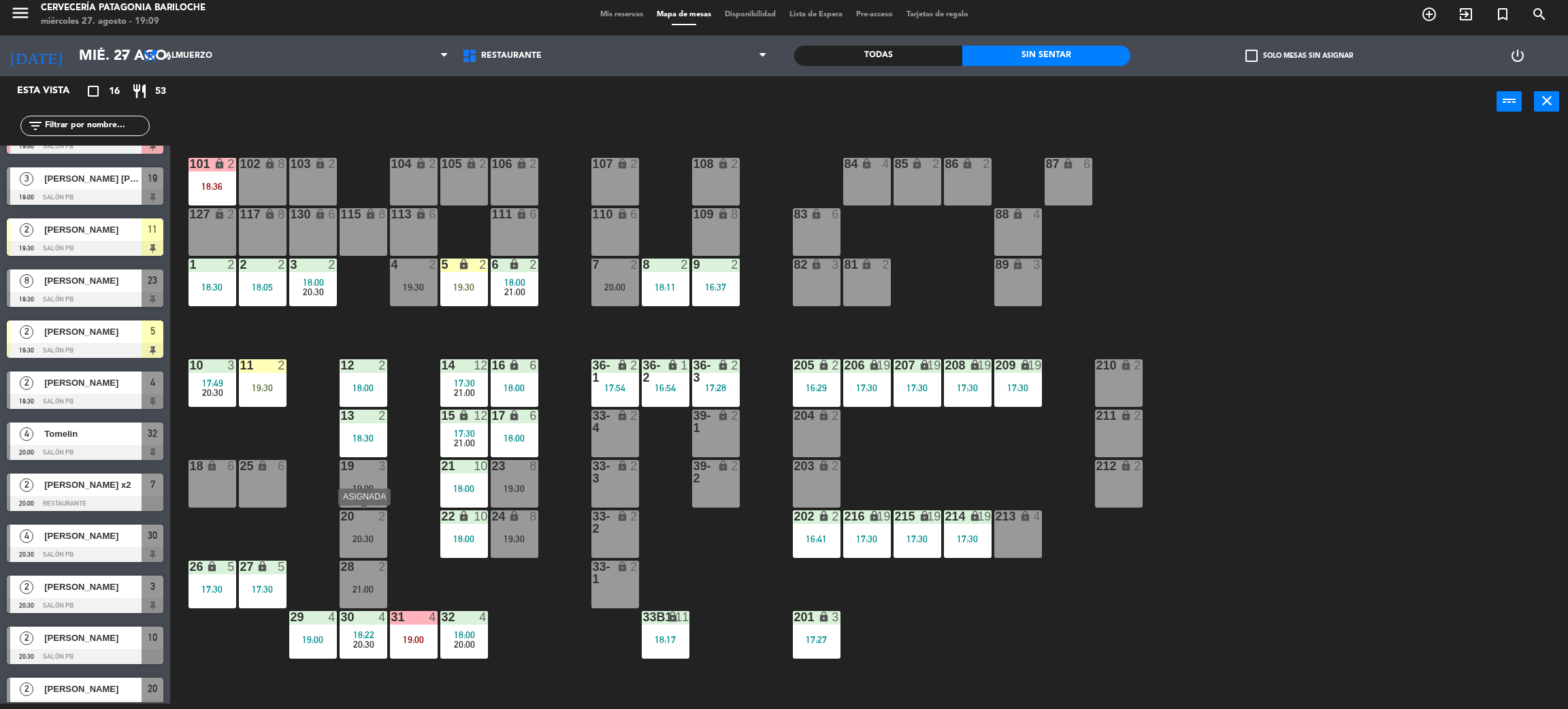
click at [366, 550] on div "20 2 20:30" at bounding box center [364, 534] width 48 height 48
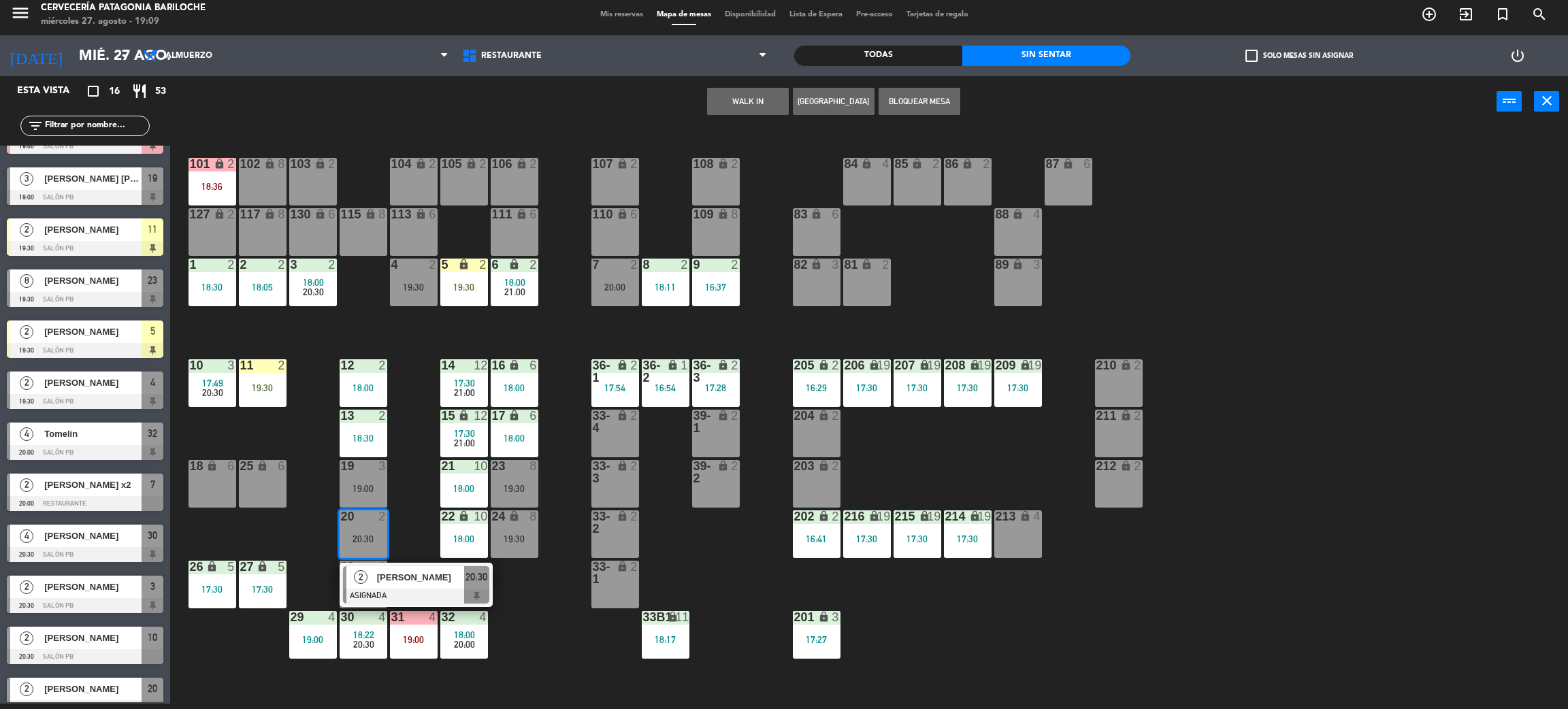
click at [437, 437] on div "101 lock 2 18:36 102 lock 8 104 lock 2 105 lock 2 106 lock 2 103 lock 2 107 loc…" at bounding box center [877, 422] width 1383 height 576
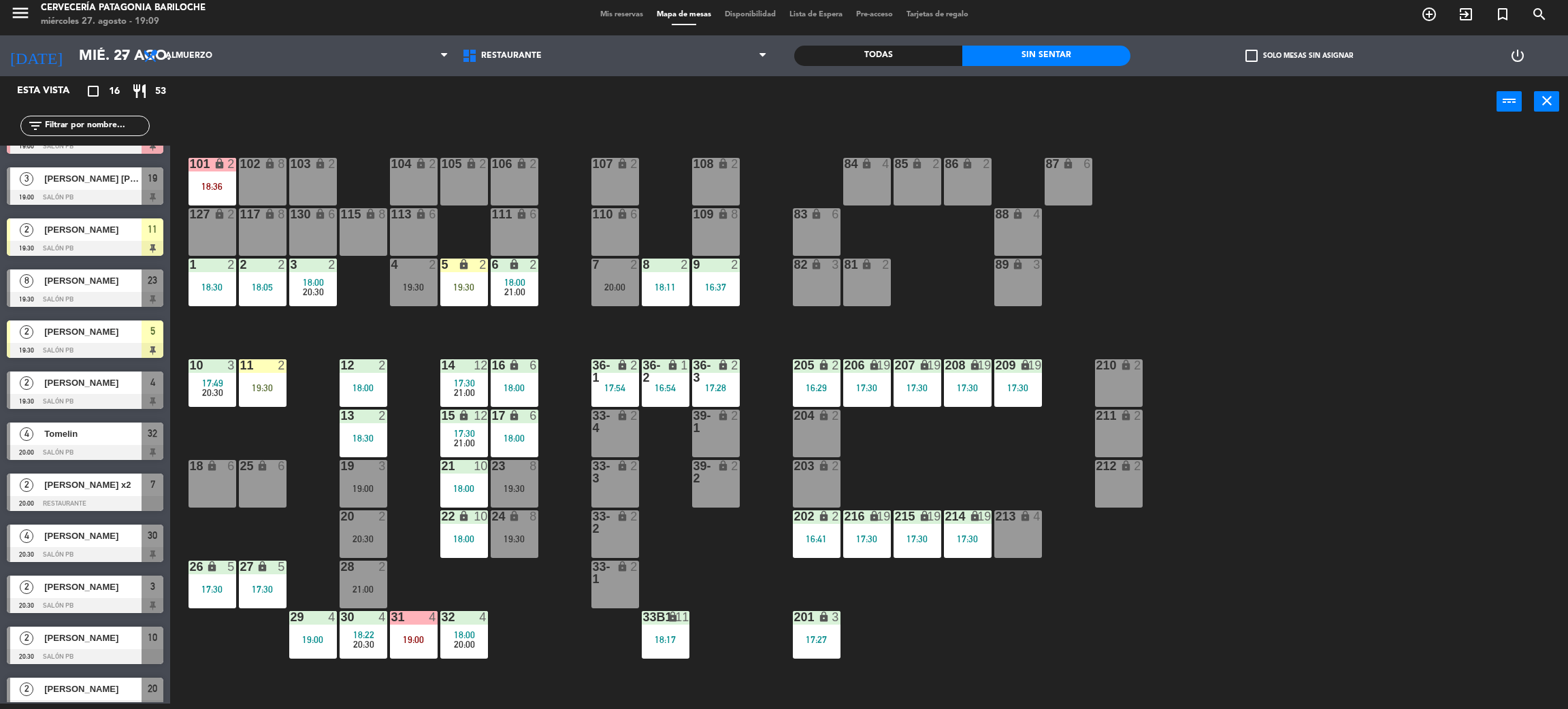
click at [401, 337] on div "101 lock 2 18:36 102 lock 8 104 lock 2 105 lock 2 106 lock 2 103 lock 2 107 loc…" at bounding box center [877, 422] width 1383 height 576
click at [326, 281] on div "18:00" at bounding box center [313, 283] width 48 height 9
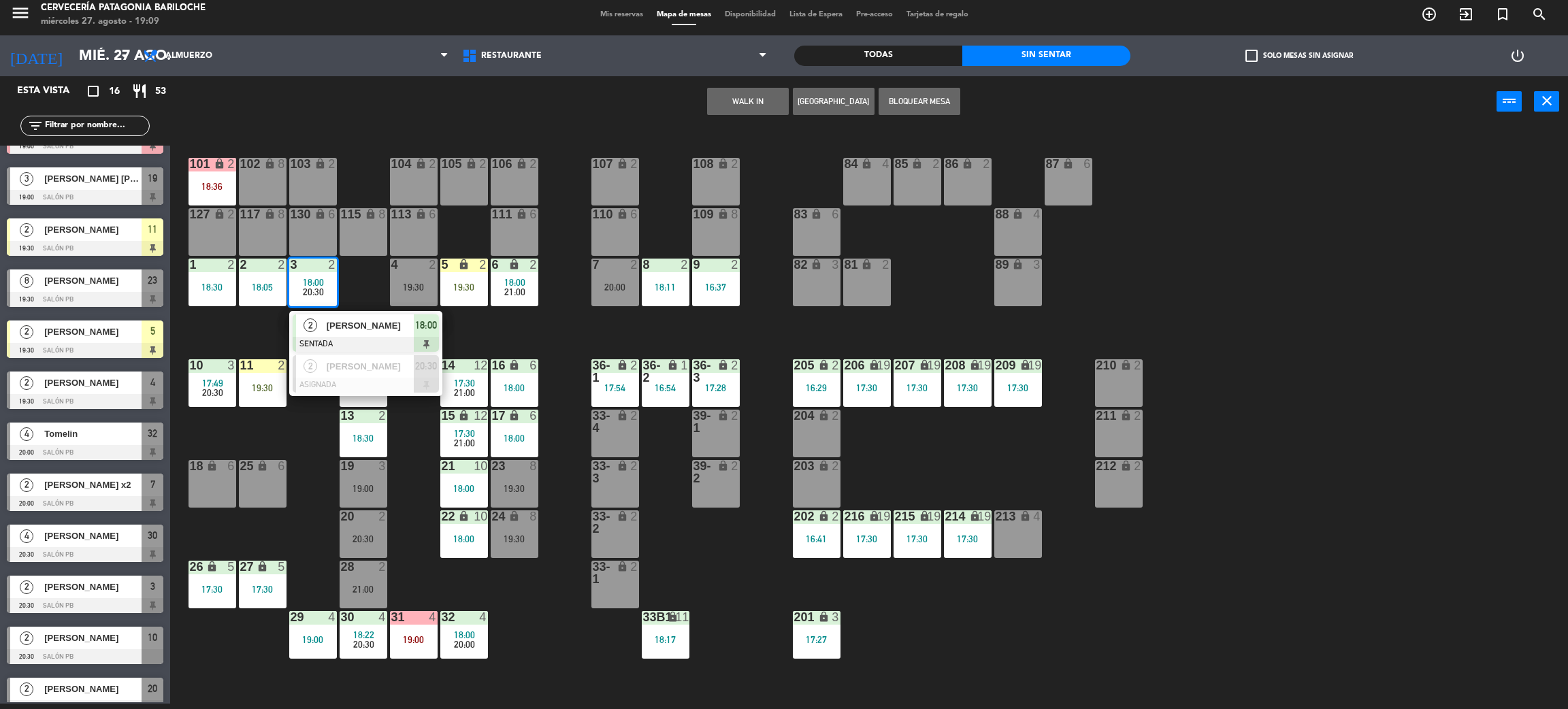
click at [420, 555] on div "101 lock 2 18:36 102 lock 8 104 lock 2 105 lock 2 106 lock 2 103 lock 2 107 loc…" at bounding box center [877, 422] width 1383 height 576
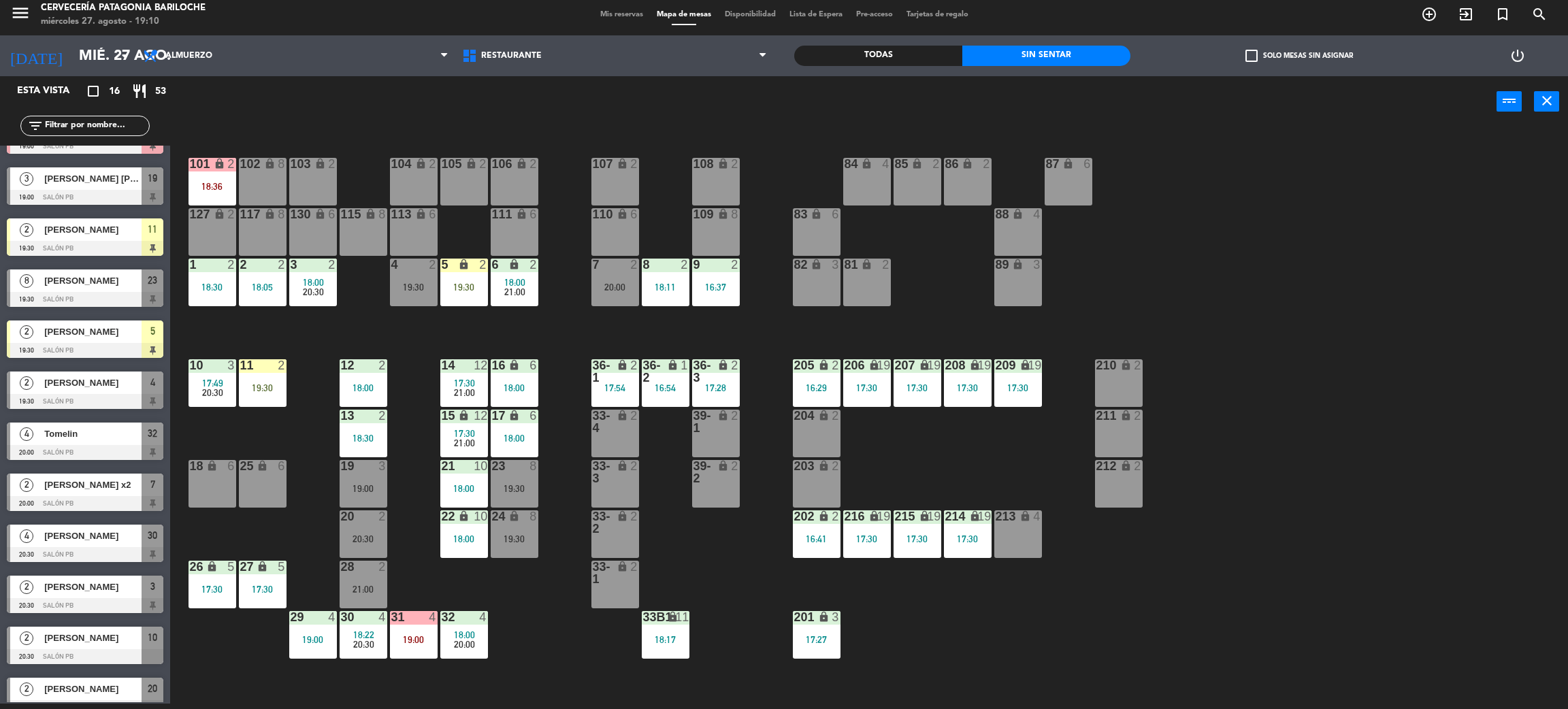
click at [355, 592] on div "21:00" at bounding box center [364, 590] width 48 height 9
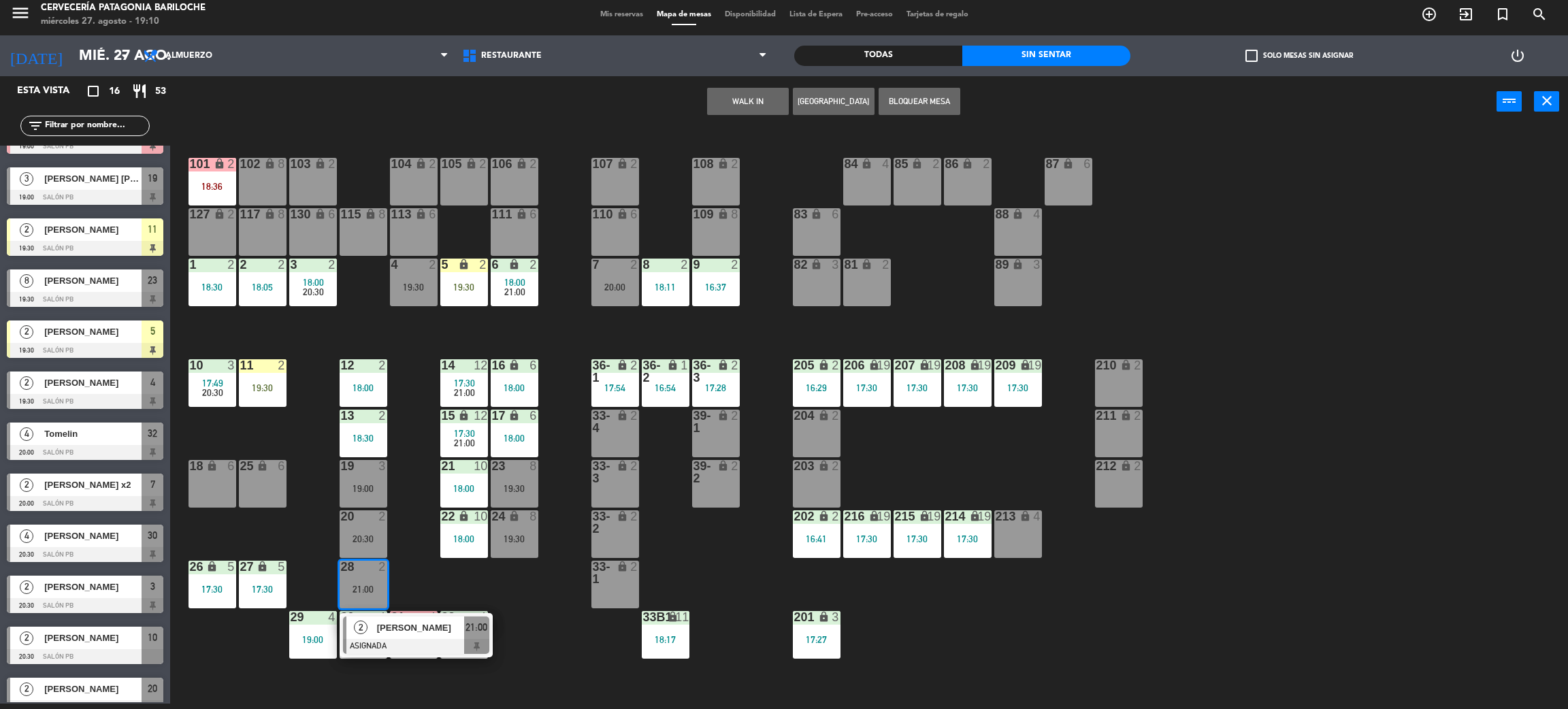
click at [411, 634] on span "[PERSON_NAME]" at bounding box center [420, 628] width 87 height 14
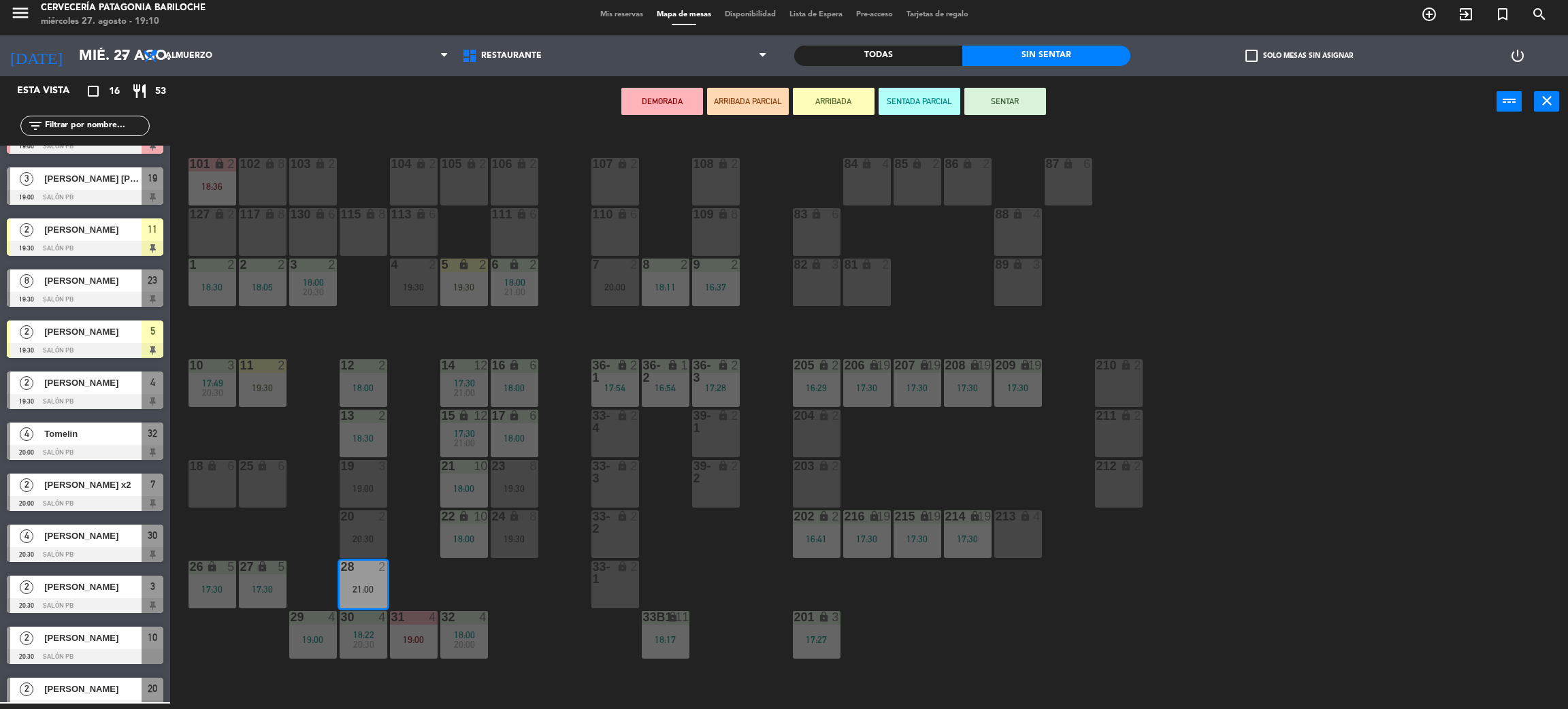
click at [440, 586] on div "101 lock 2 18:36 102 lock 8 104 lock 2 105 lock 2 106 lock 2 103 lock 2 107 loc…" at bounding box center [877, 422] width 1383 height 576
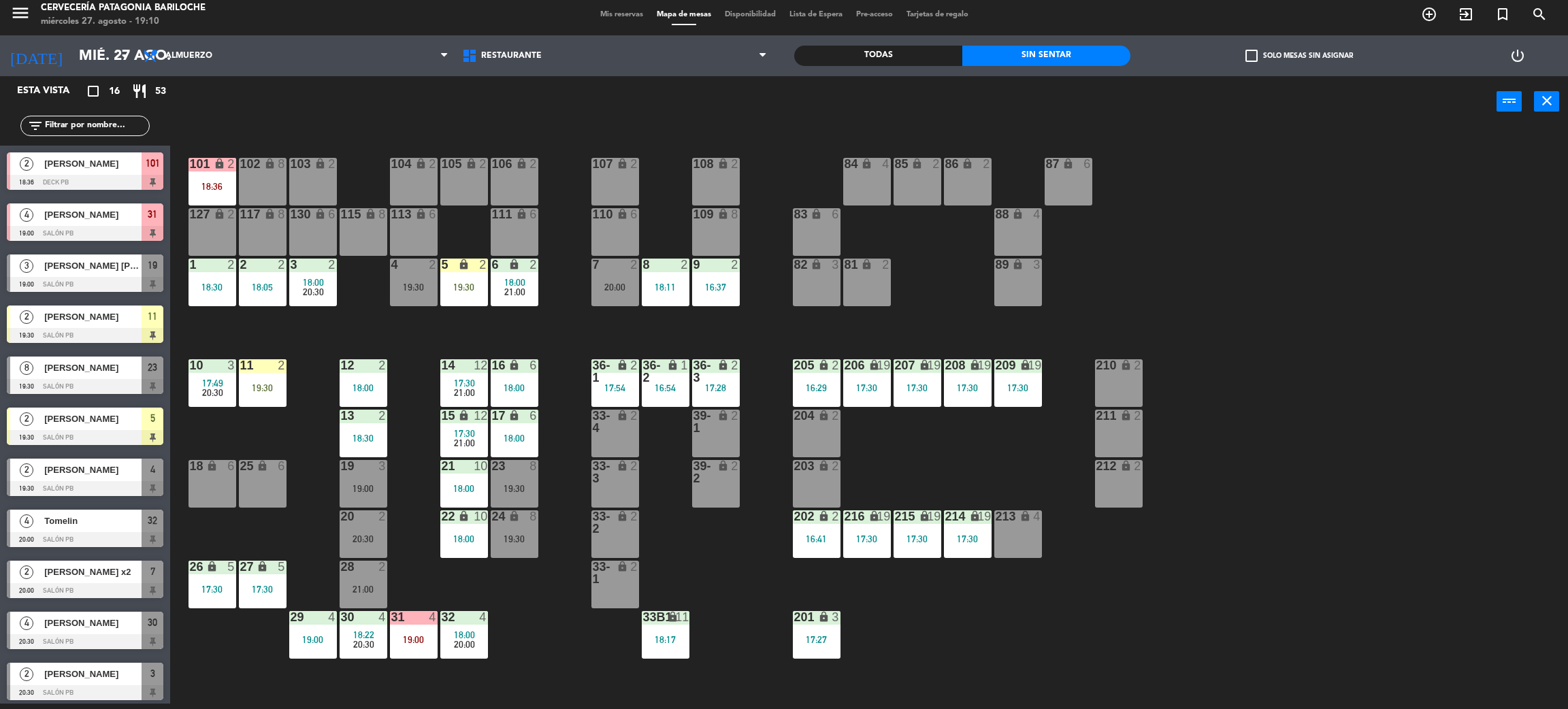
scroll to position [240, 0]
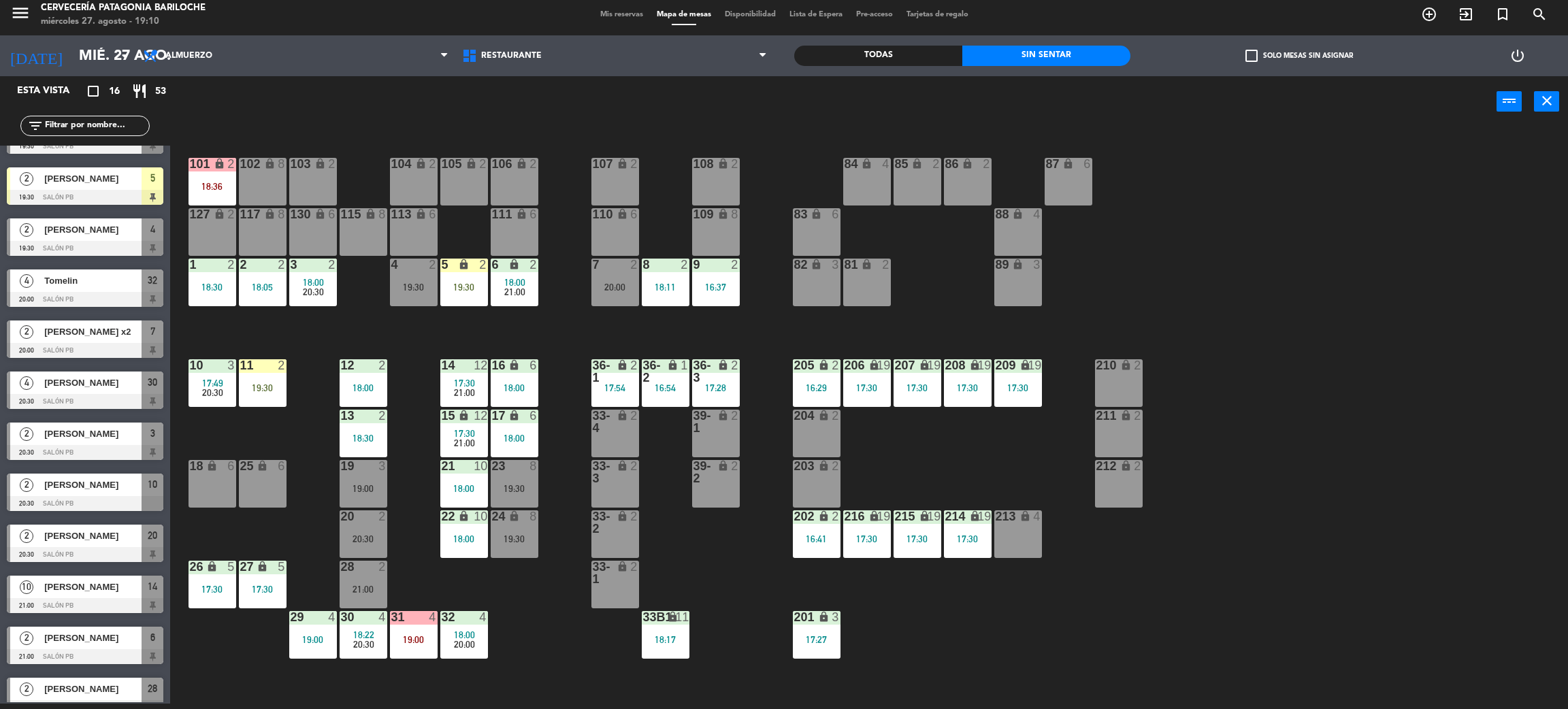
click at [712, 293] on div "9 2 16:37" at bounding box center [716, 282] width 48 height 48
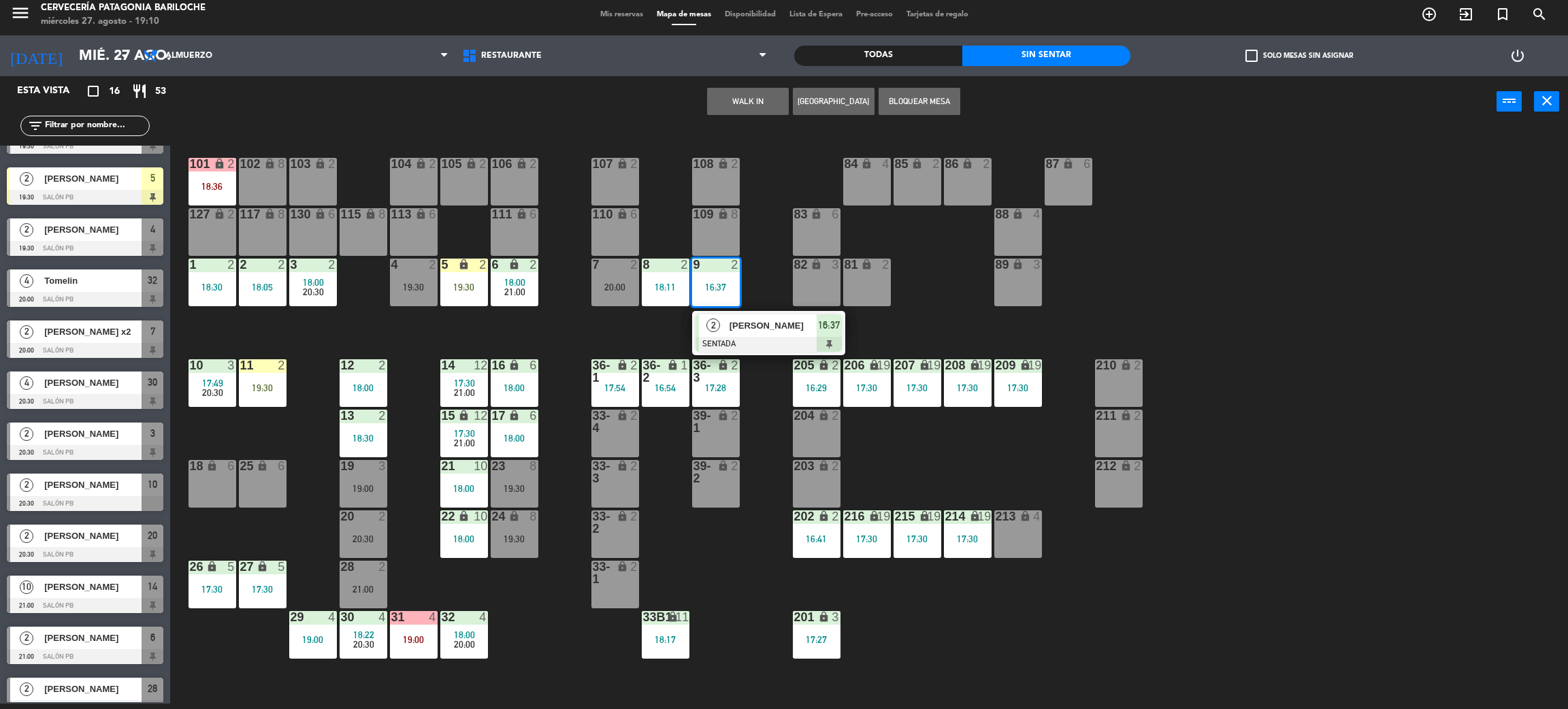
drag, startPoint x: 627, startPoint y: 334, endPoint x: 634, endPoint y: 298, distance: 36.7
click at [627, 335] on div "101 lock 2 18:36 102 lock 8 104 lock 2 105 lock 2 106 lock 2 103 lock 2 107 loc…" at bounding box center [877, 422] width 1383 height 576
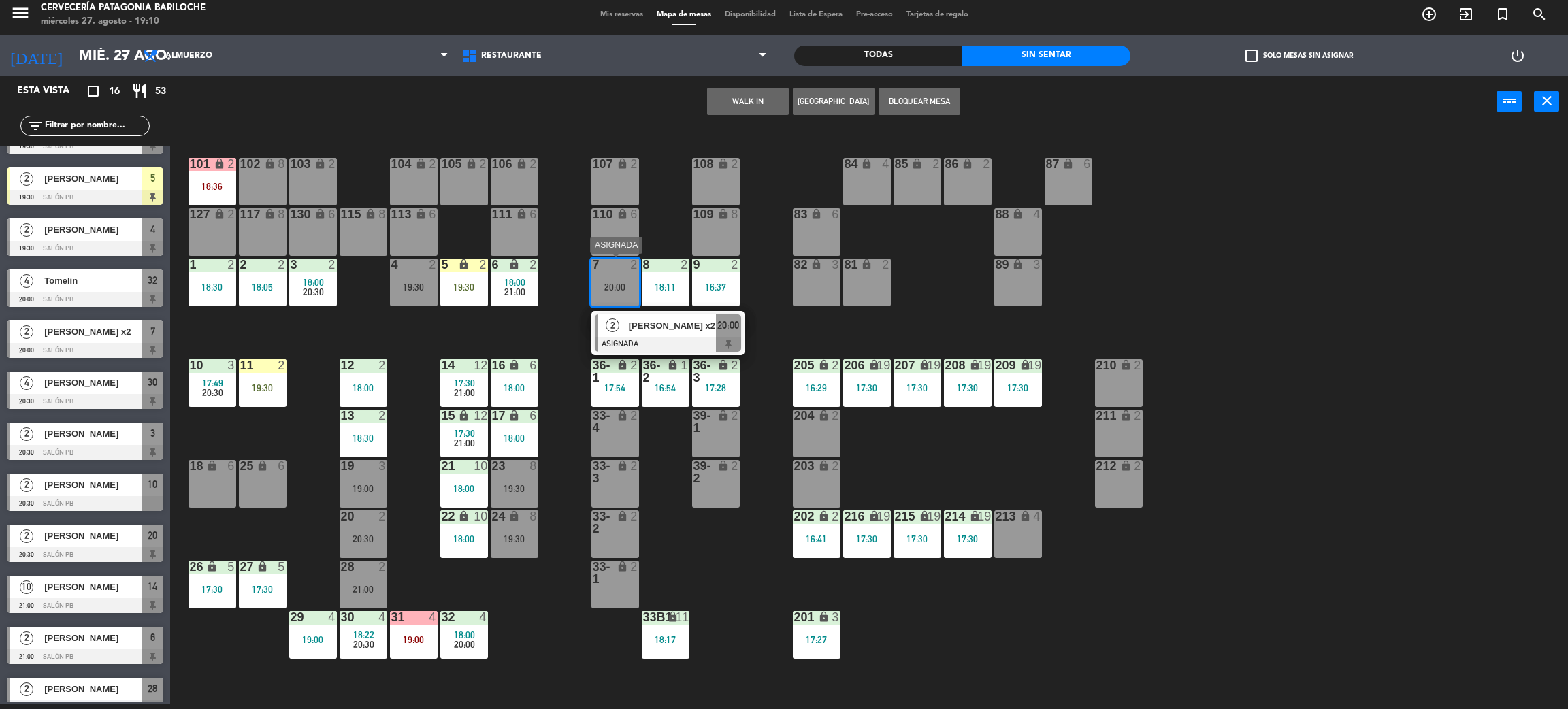
click at [638, 330] on span "[PERSON_NAME] x2" at bounding box center [672, 326] width 87 height 14
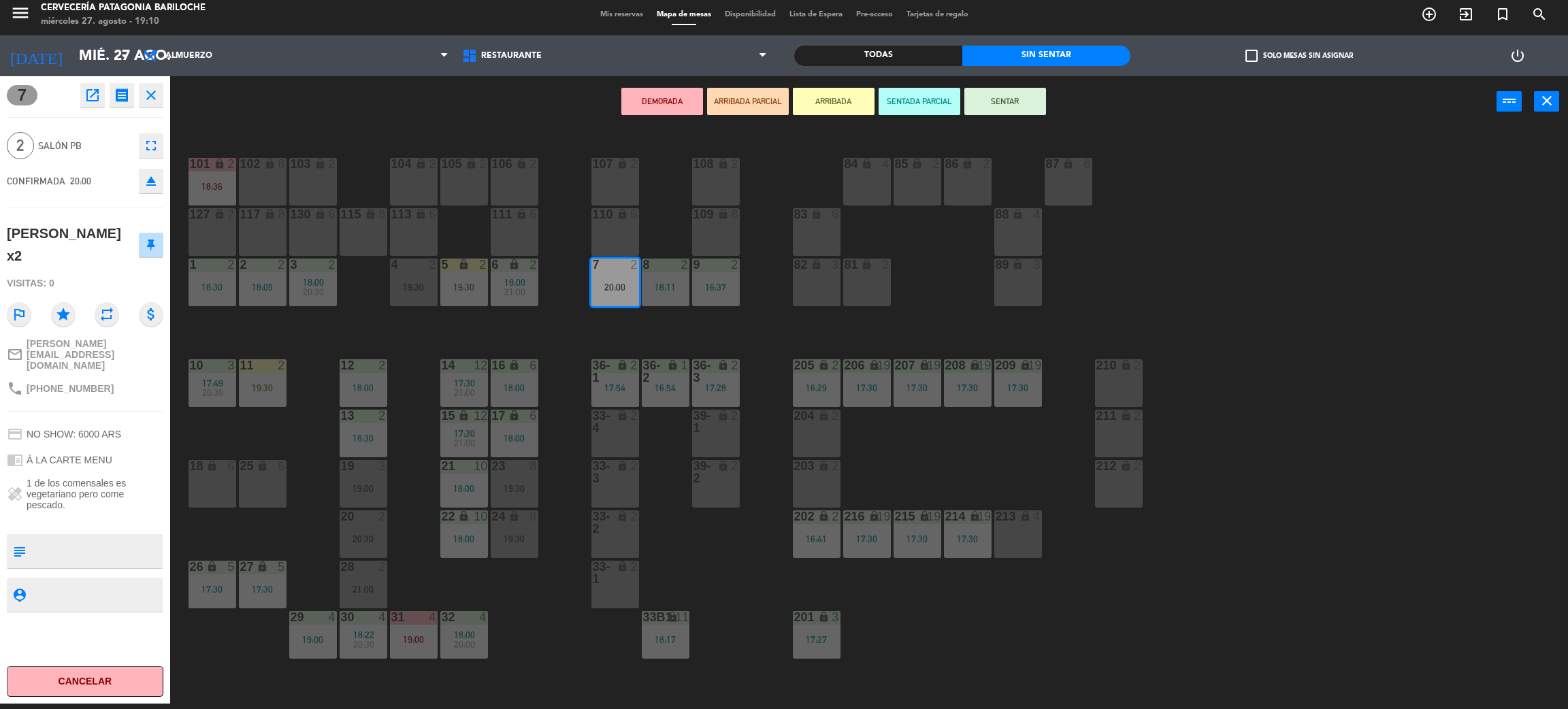
click at [501, 333] on div "101 lock 2 18:36 102 lock 8 104 lock 2 105 lock 2 106 lock 2 103 lock 2 107 loc…" at bounding box center [877, 422] width 1383 height 576
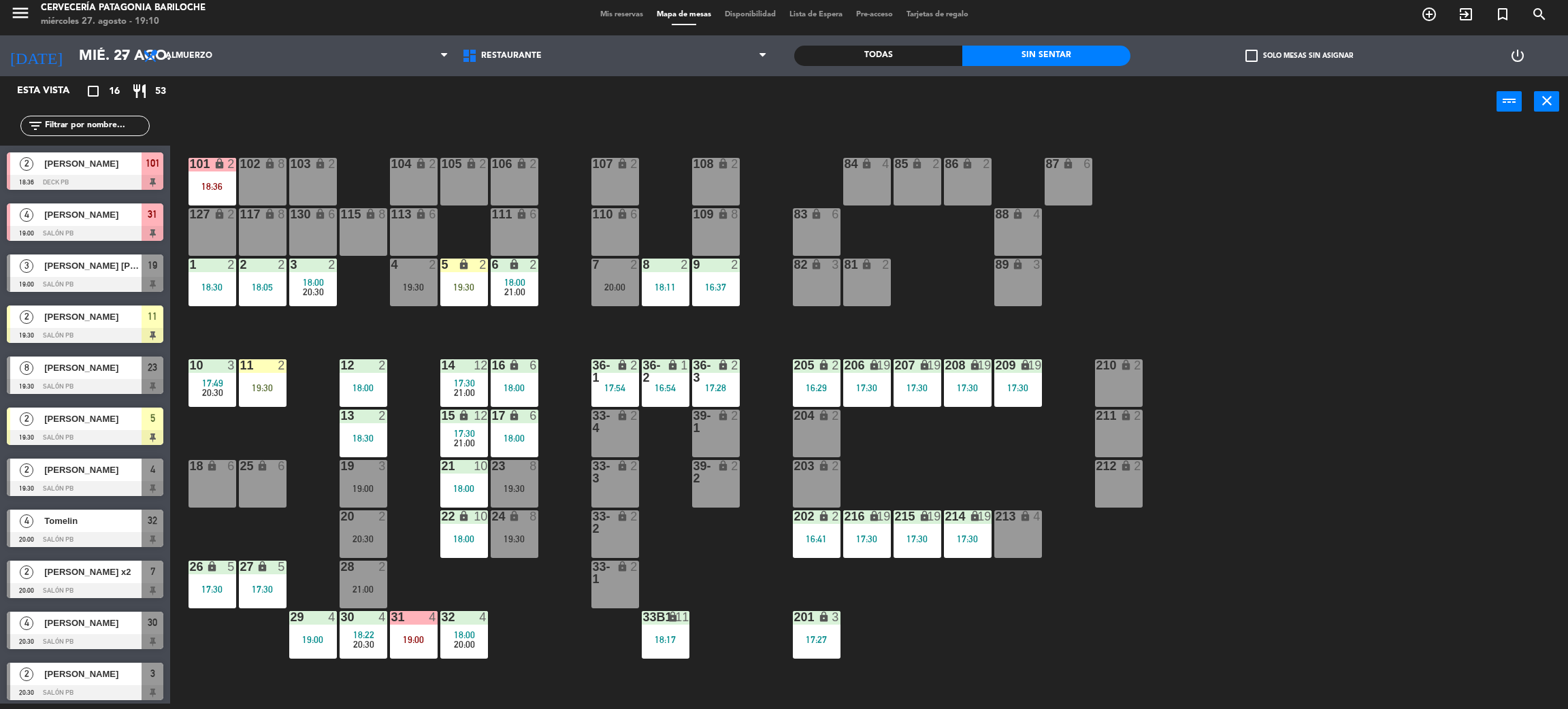
click at [366, 496] on div "19 3 19:00" at bounding box center [364, 484] width 48 height 48
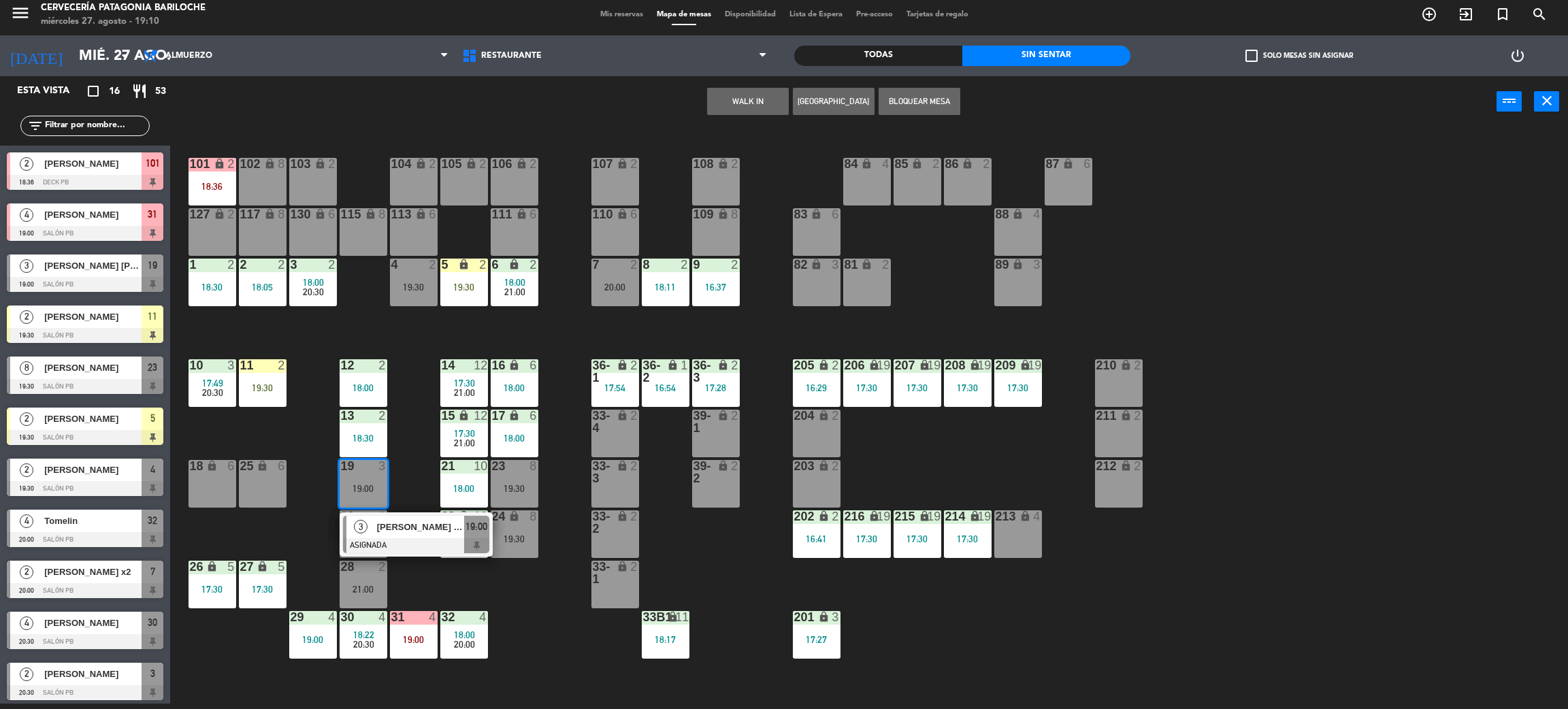
click at [401, 539] on div at bounding box center [416, 546] width 146 height 15
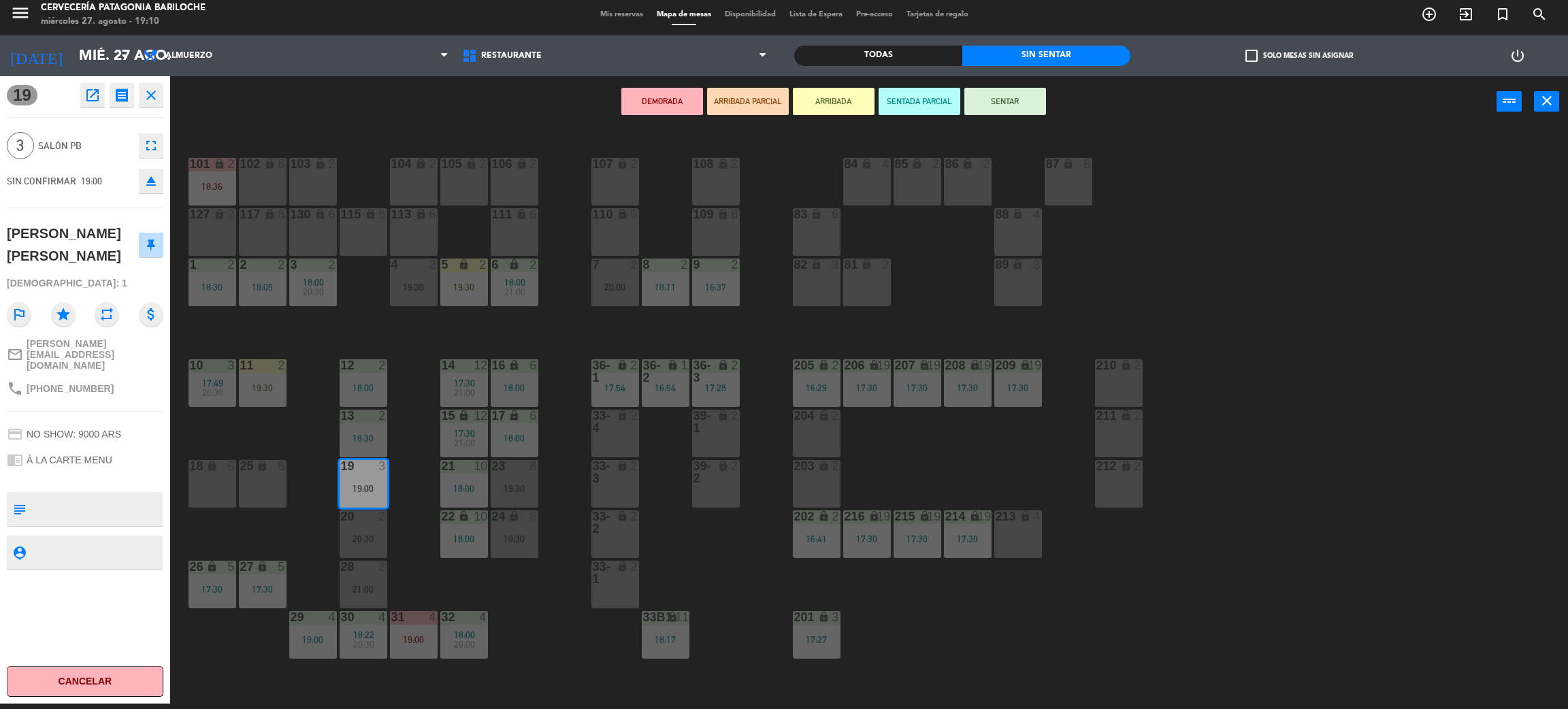
click at [406, 500] on div "101 lock 2 18:36 102 lock 8 104 lock 2 105 lock 2 106 lock 2 103 lock 2 107 loc…" at bounding box center [877, 422] width 1383 height 576
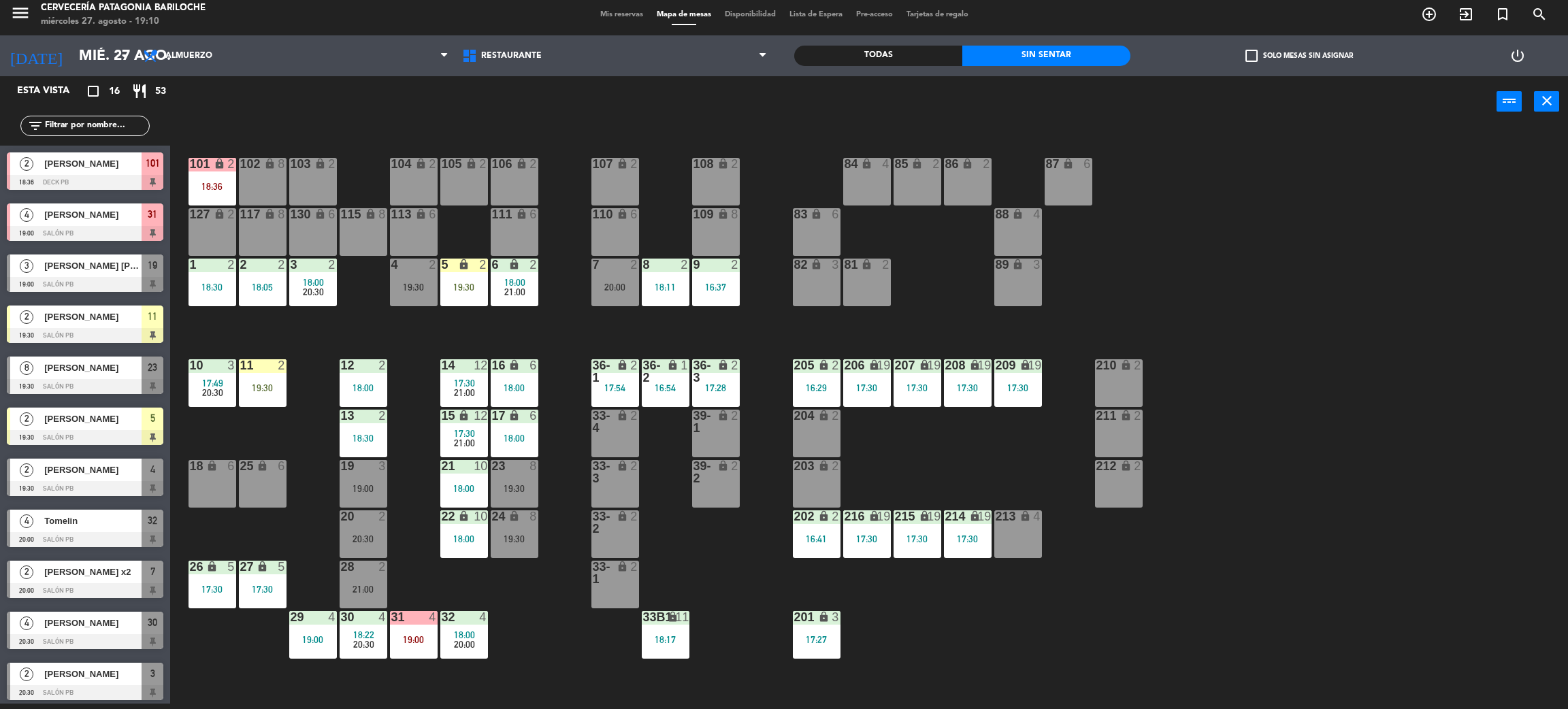
click at [375, 485] on div "19:00" at bounding box center [364, 488] width 48 height 9
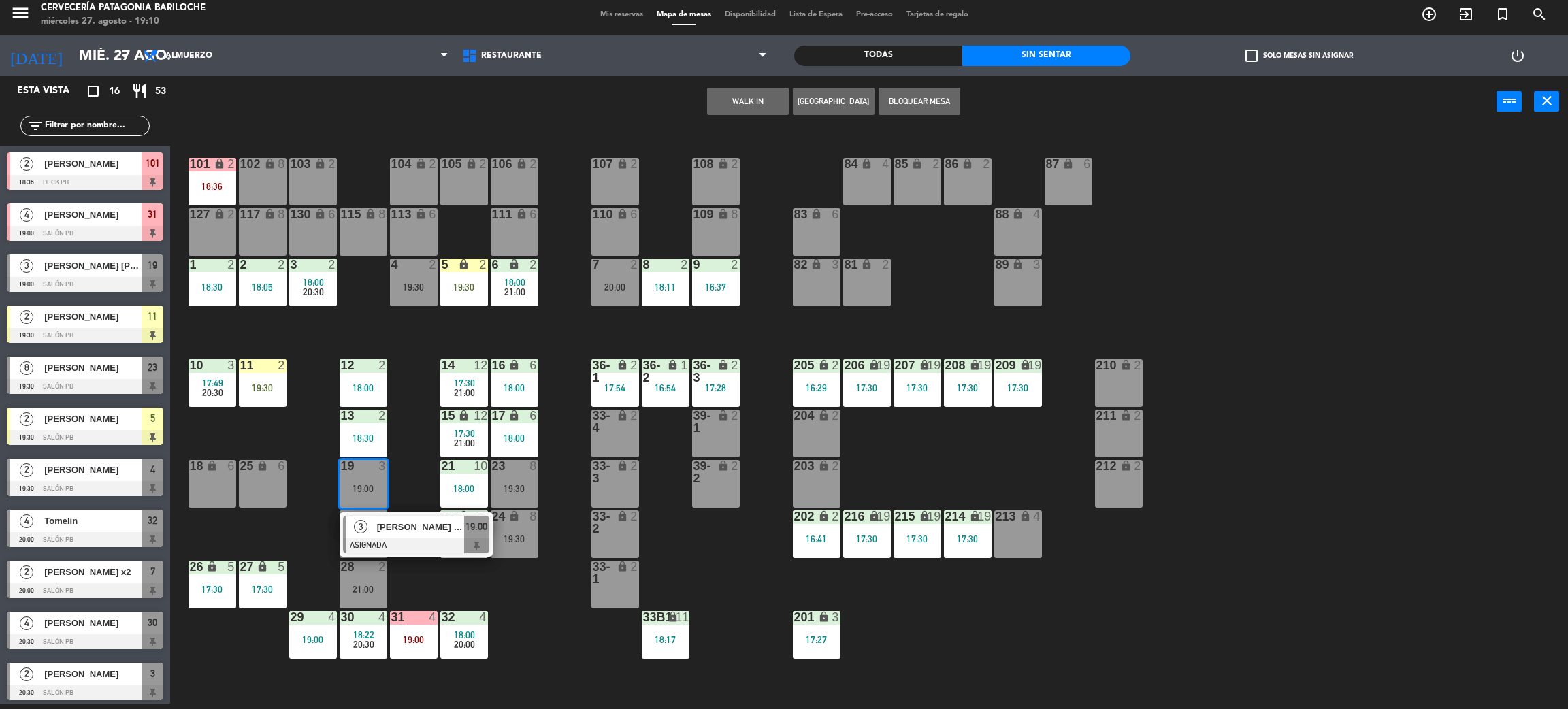
click at [406, 521] on span "[PERSON_NAME] [PERSON_NAME]" at bounding box center [420, 527] width 87 height 14
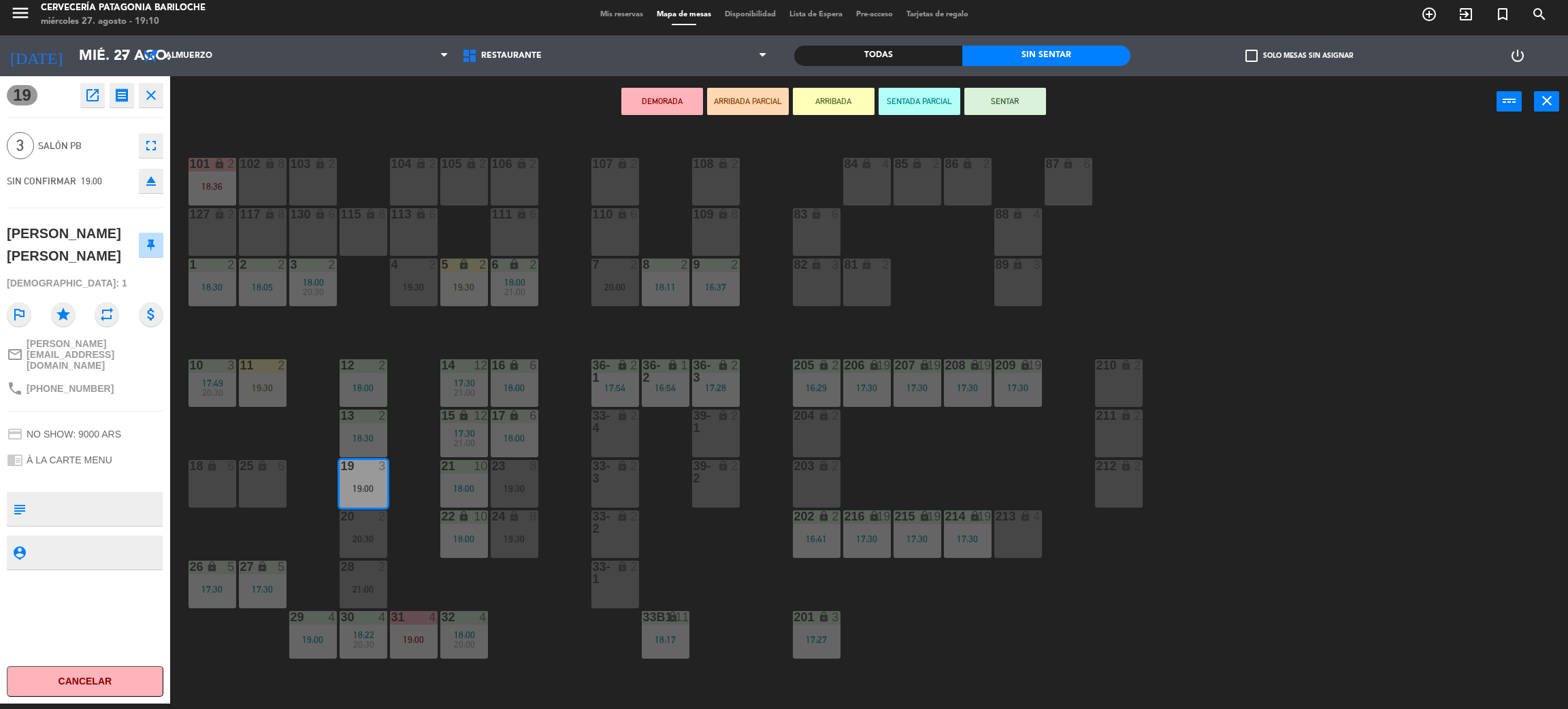
click at [667, 106] on button "DEMORADA" at bounding box center [662, 101] width 82 height 27
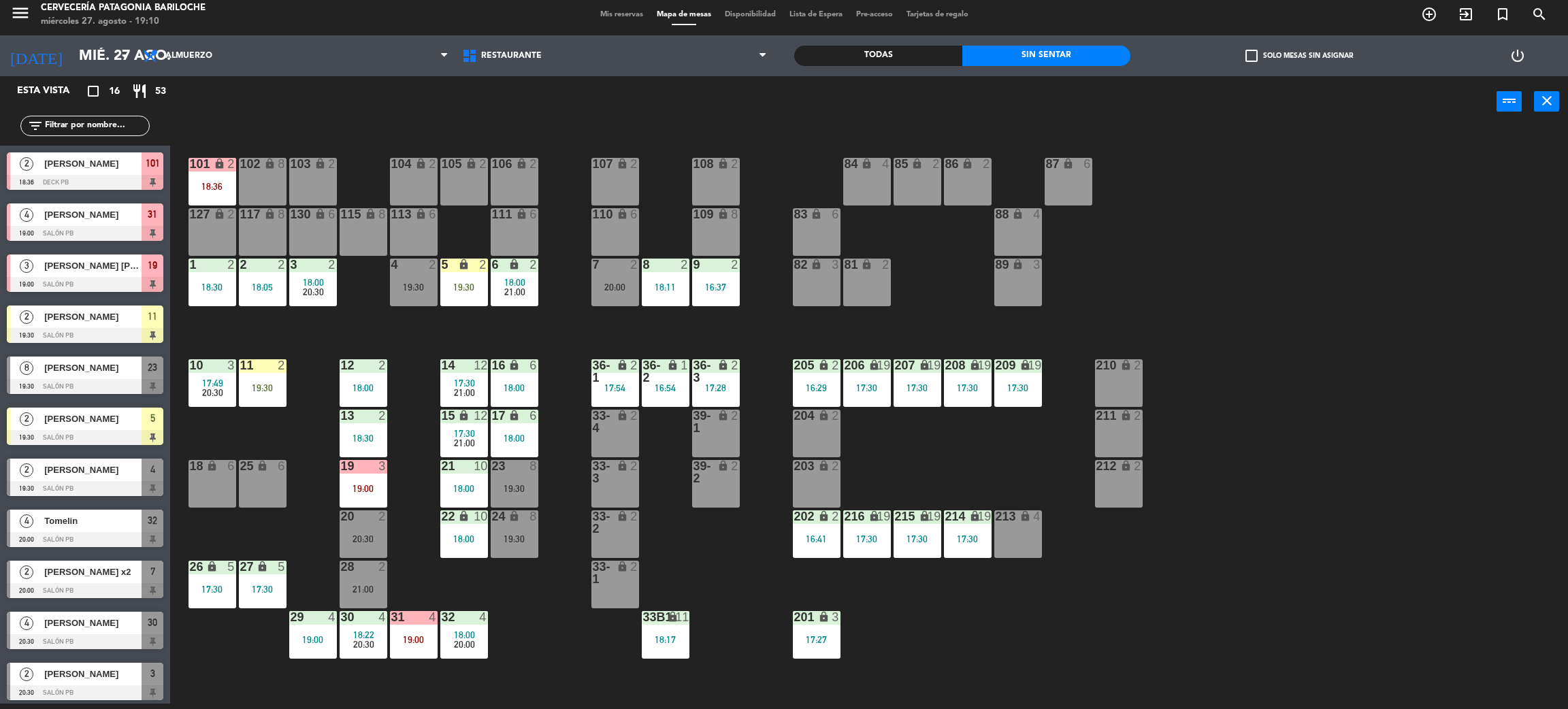
click at [284, 391] on div "19:30" at bounding box center [262, 388] width 48 height 9
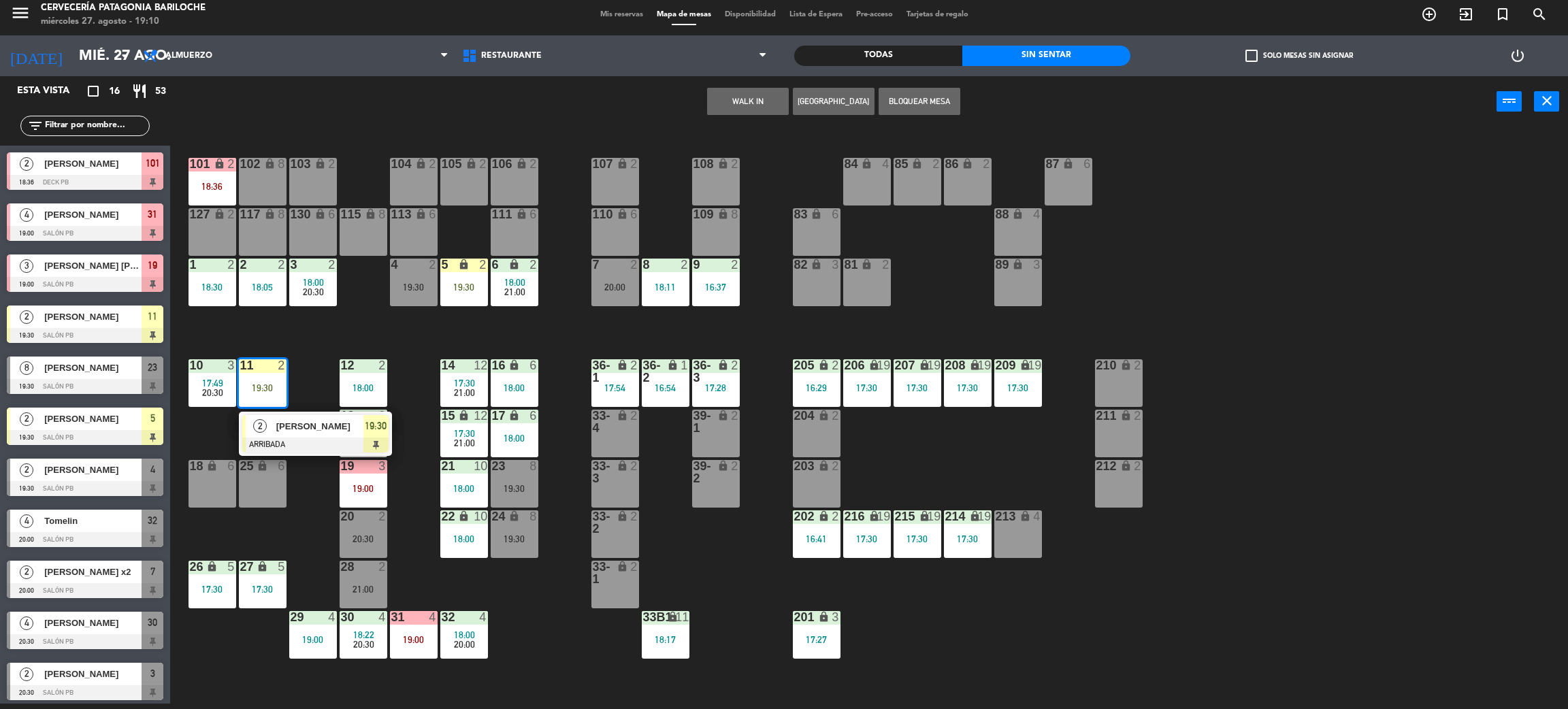
click at [293, 438] on div at bounding box center [316, 444] width 146 height 15
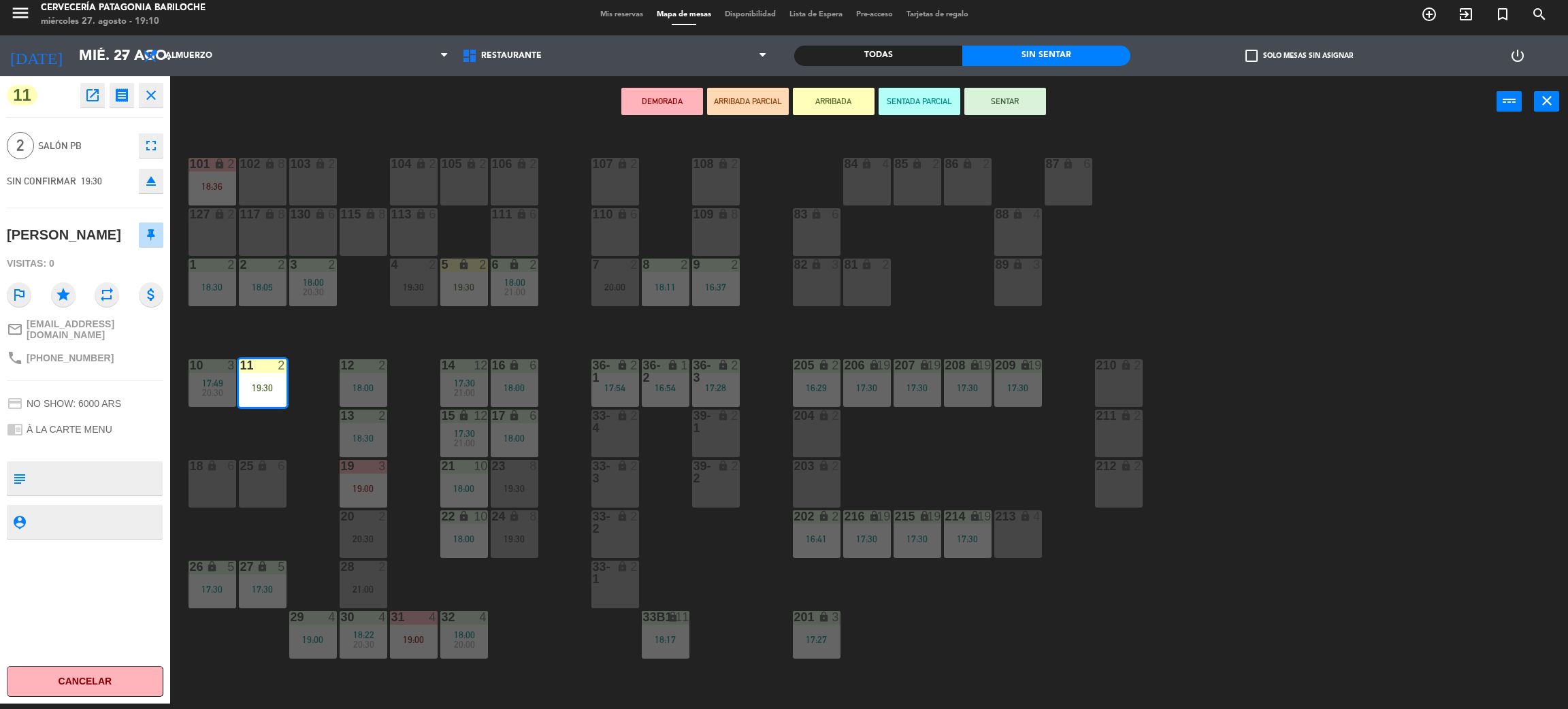
click at [314, 374] on div "101 lock 2 18:36 102 lock 8 104 lock 2 105 lock 2 106 lock 2 103 lock 2 107 loc…" at bounding box center [877, 422] width 1383 height 576
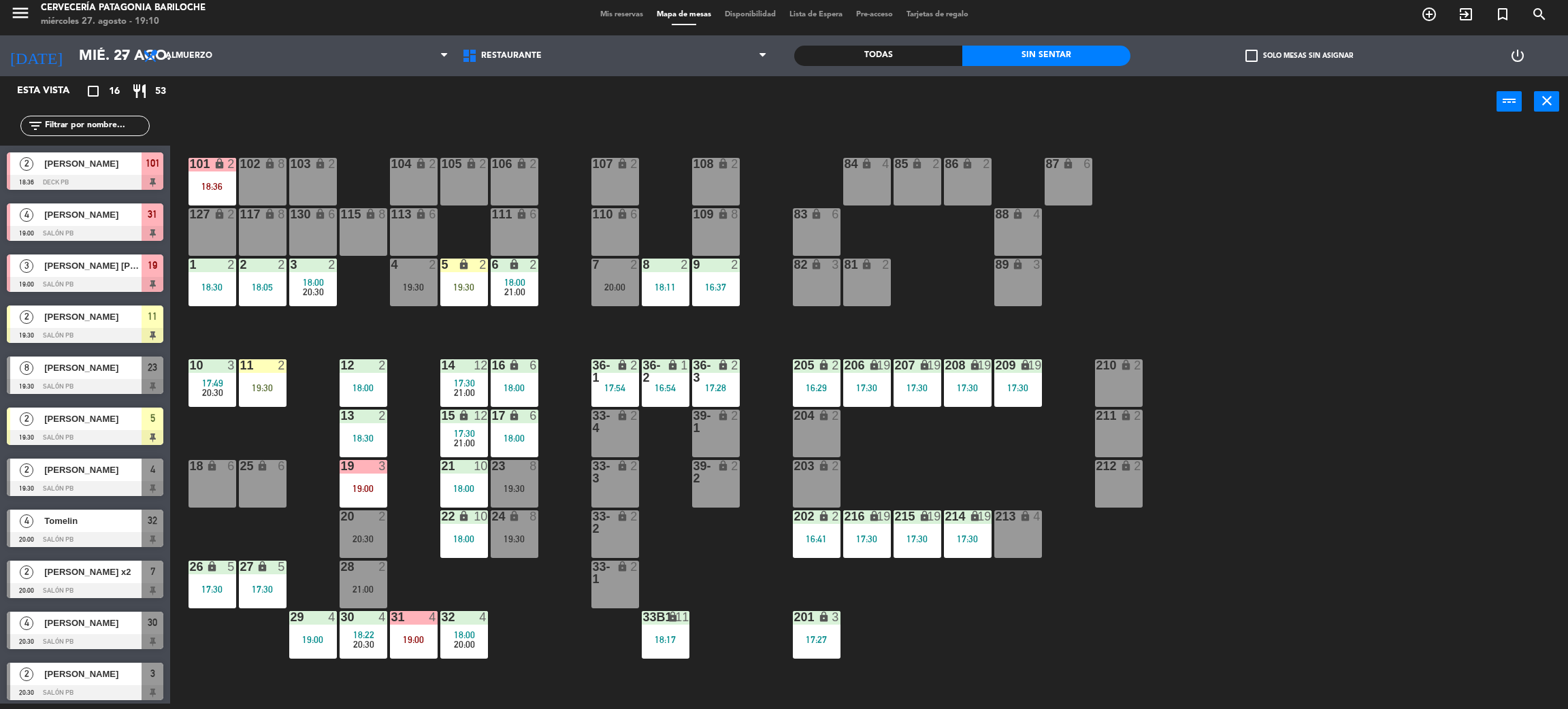
click at [266, 397] on div "11 2 19:30" at bounding box center [262, 383] width 48 height 48
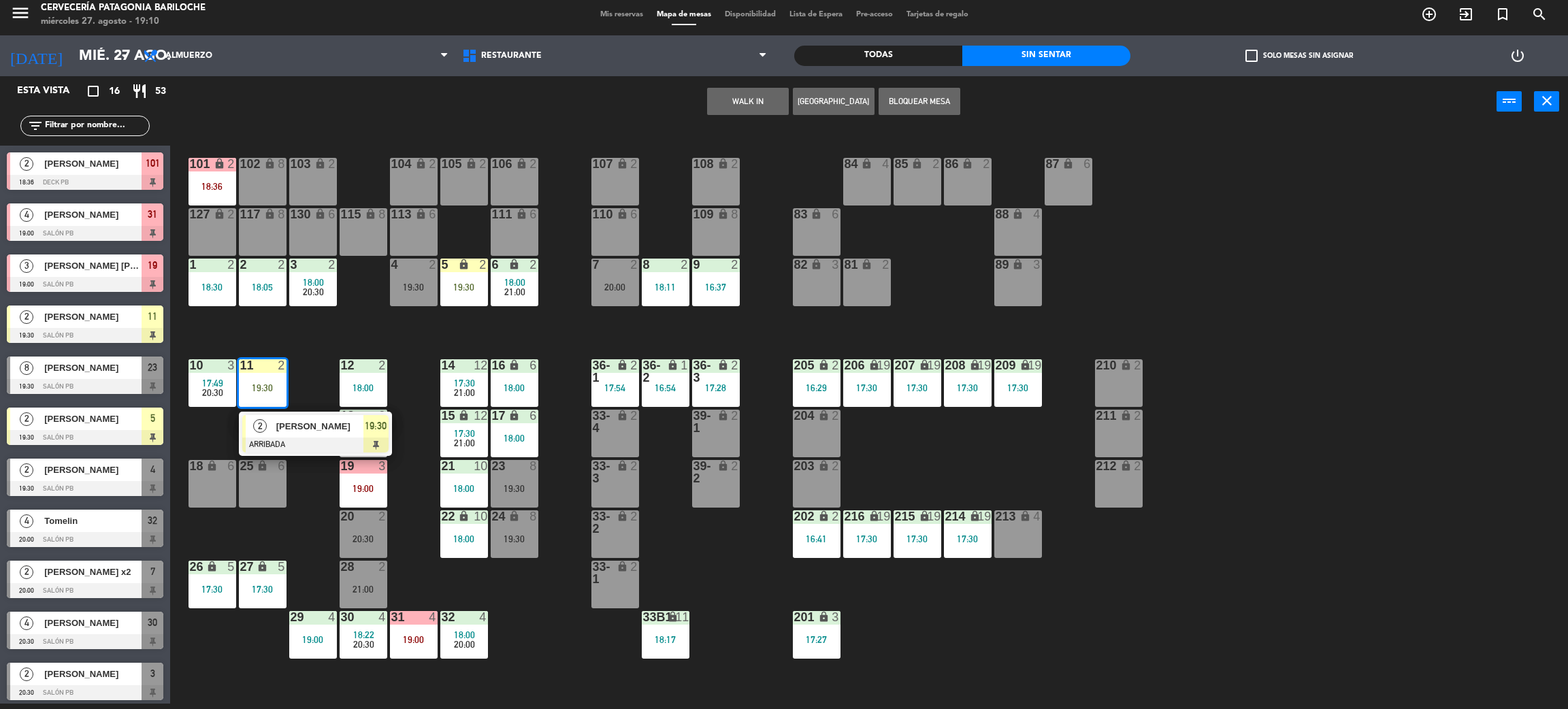
click at [295, 440] on div at bounding box center [316, 444] width 146 height 15
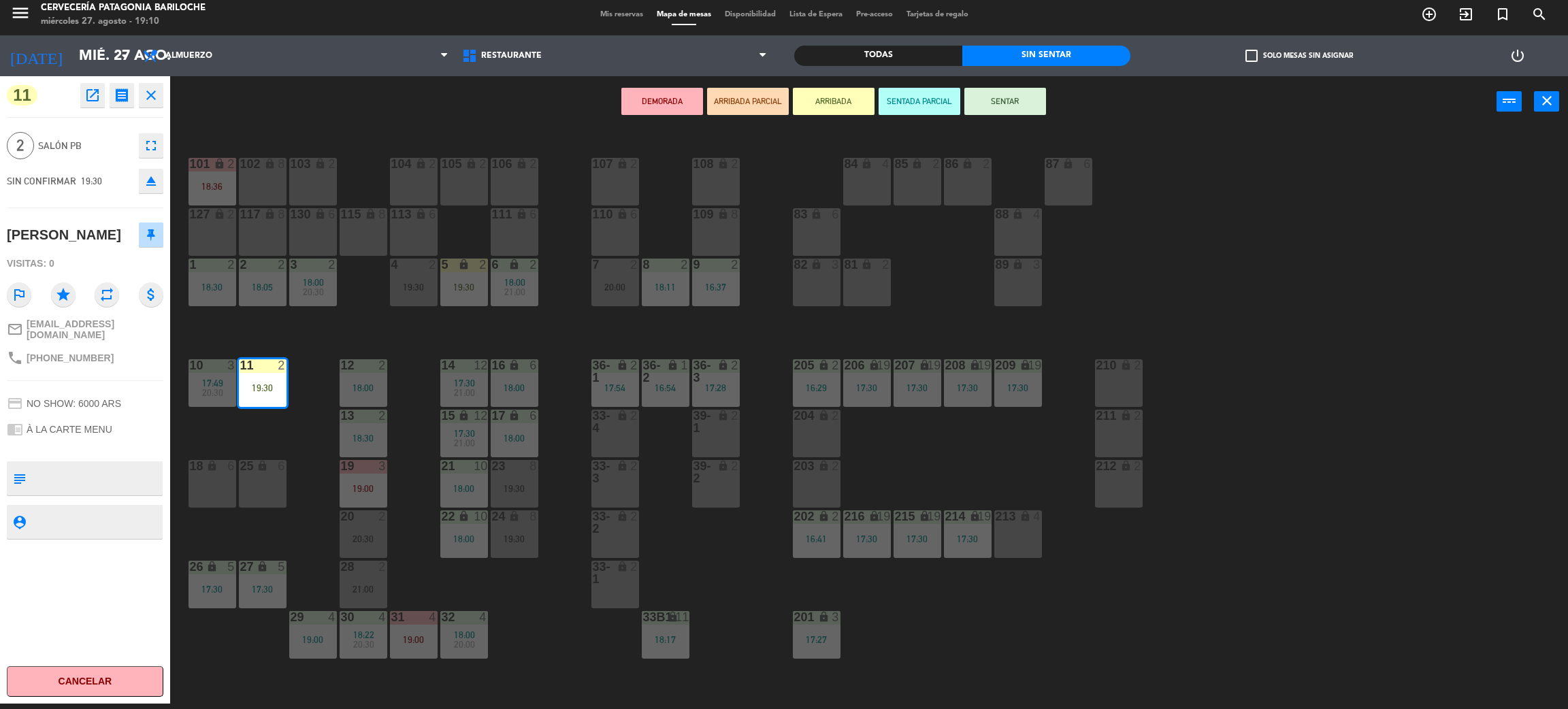
click at [619, 269] on div at bounding box center [615, 265] width 23 height 13
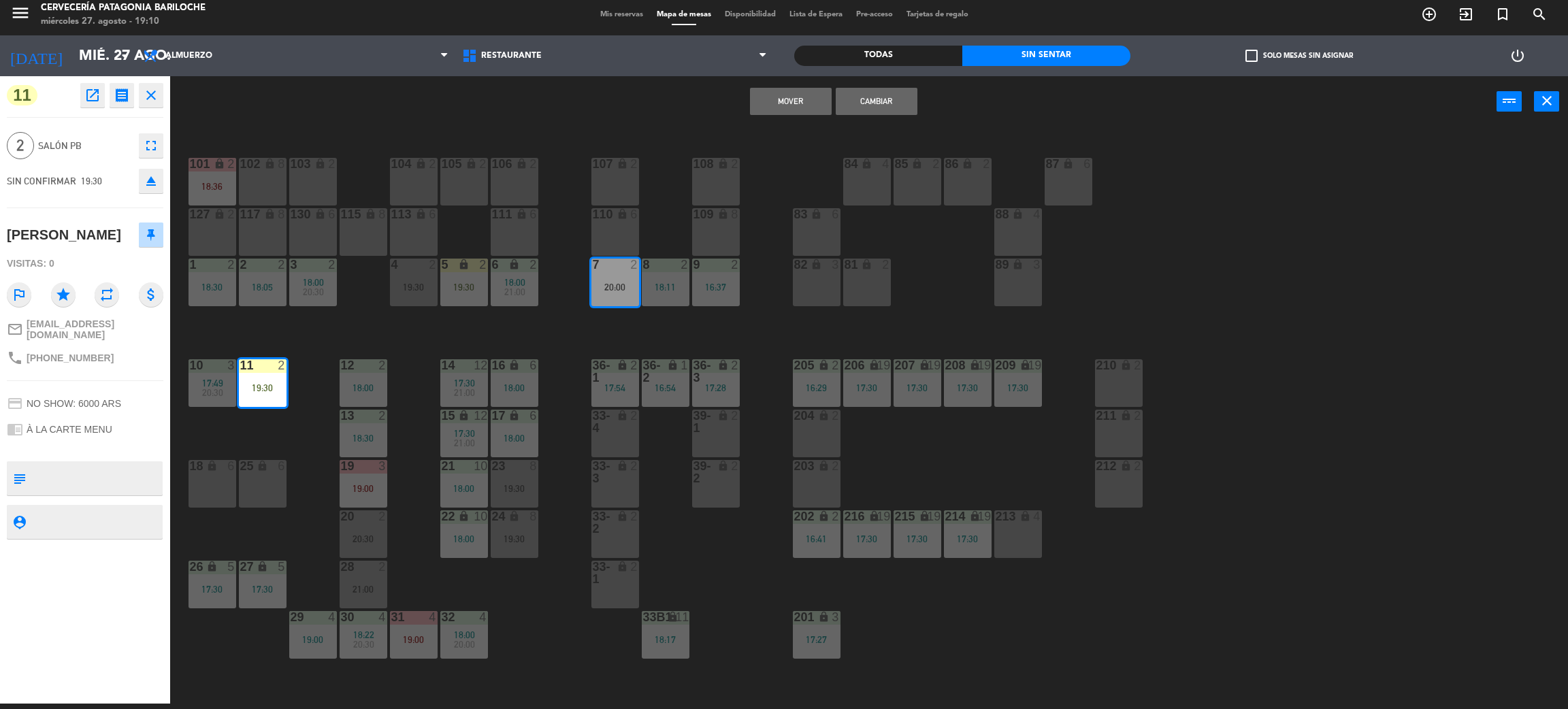
click at [888, 90] on button "Cambiar" at bounding box center [877, 101] width 82 height 27
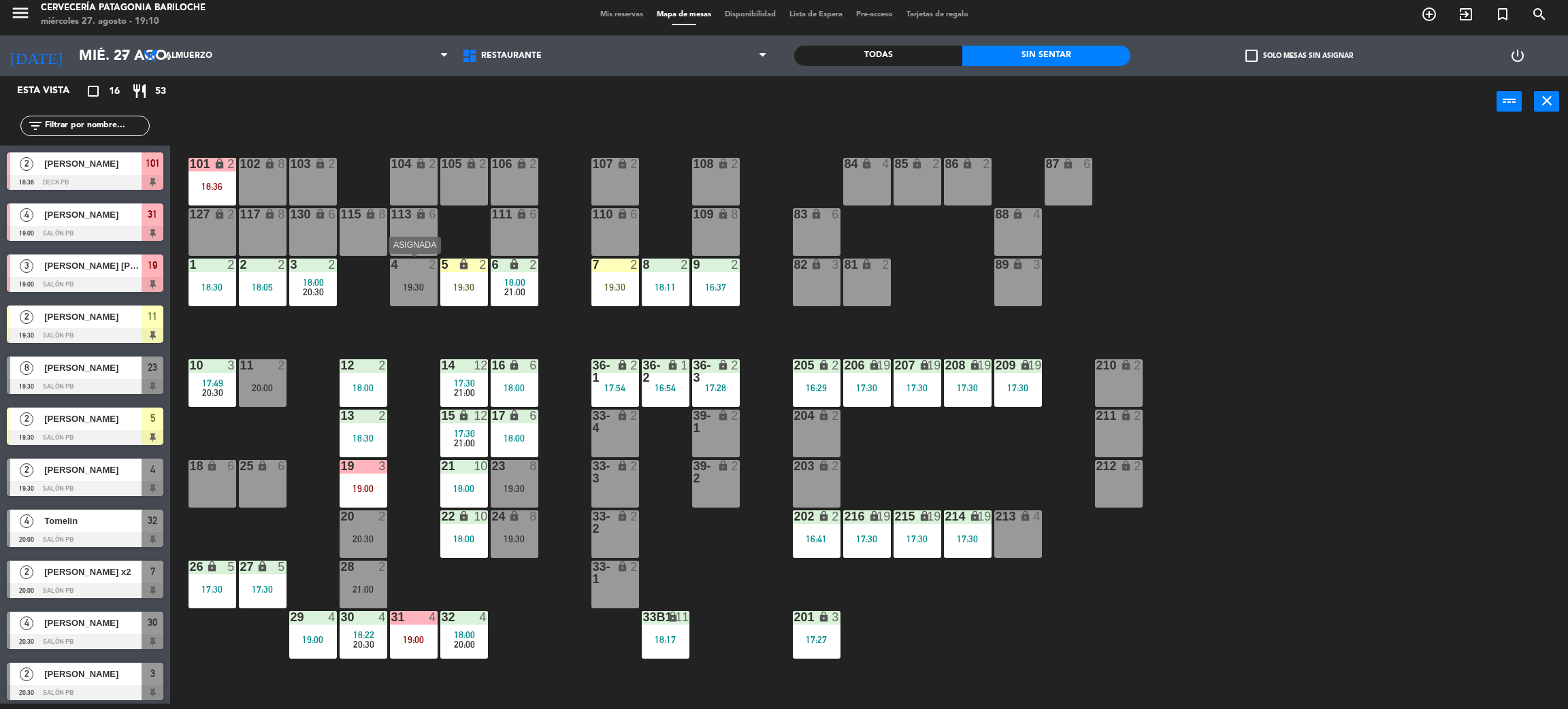
click at [417, 299] on div "4 2 19:30" at bounding box center [414, 282] width 48 height 48
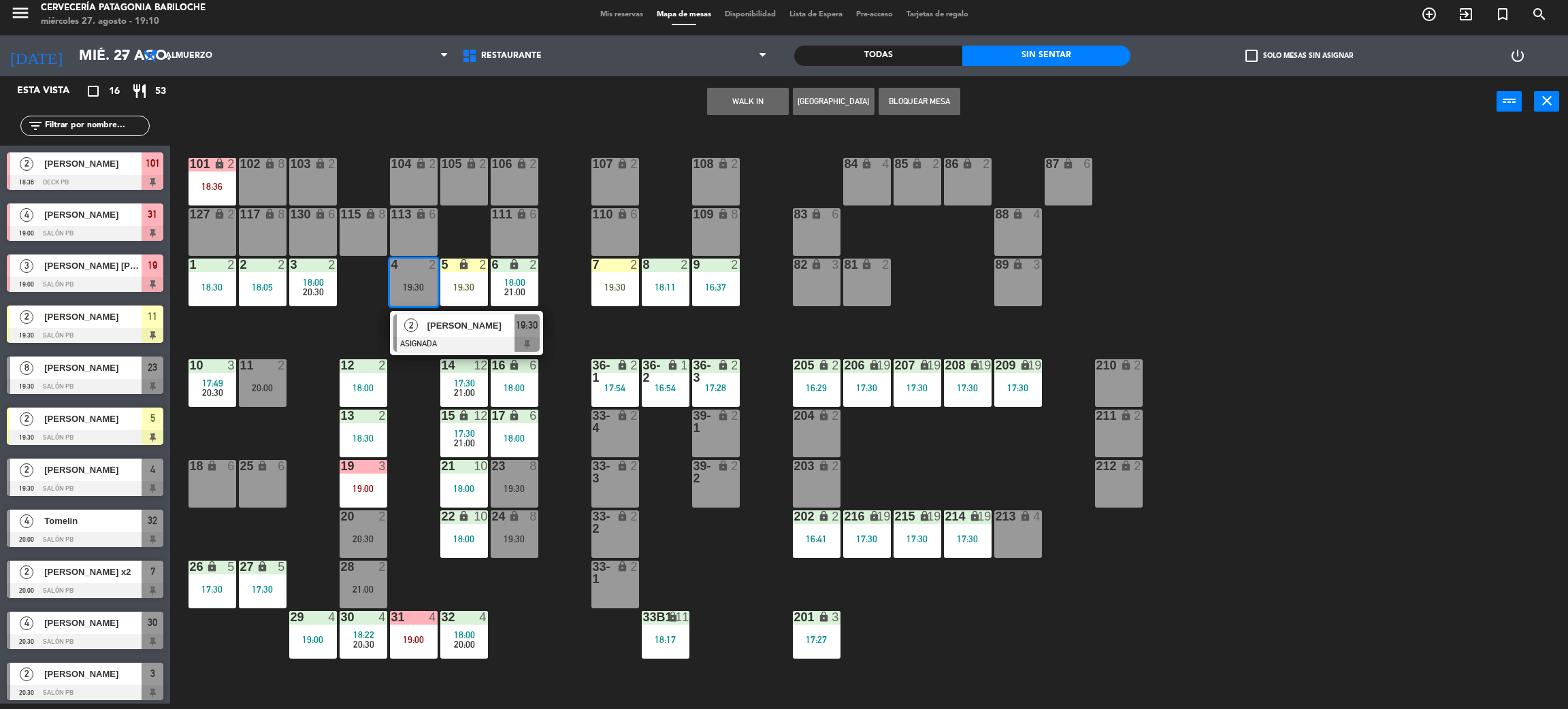
click at [431, 329] on span "[PERSON_NAME]" at bounding box center [470, 326] width 87 height 14
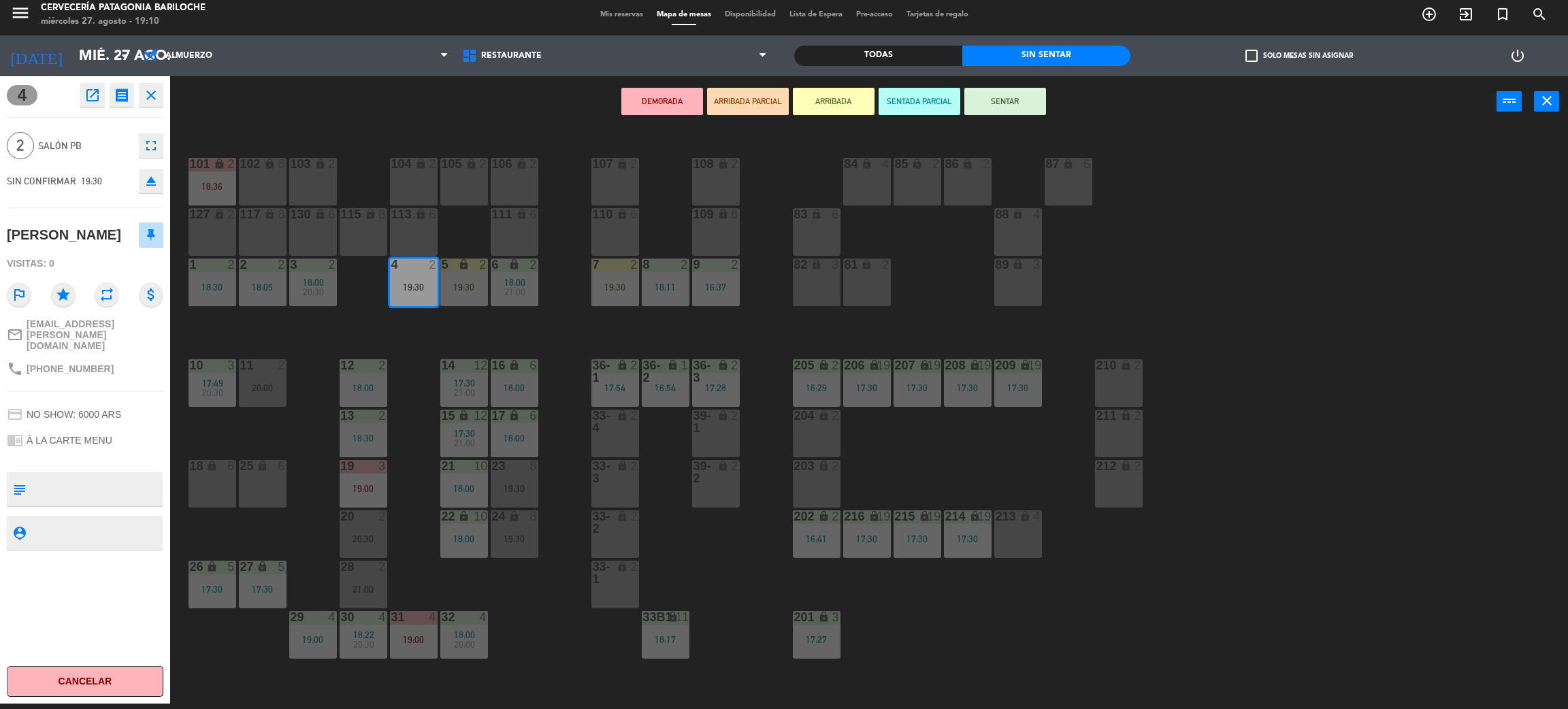
click at [701, 102] on button "DEMORADA" at bounding box center [662, 101] width 82 height 27
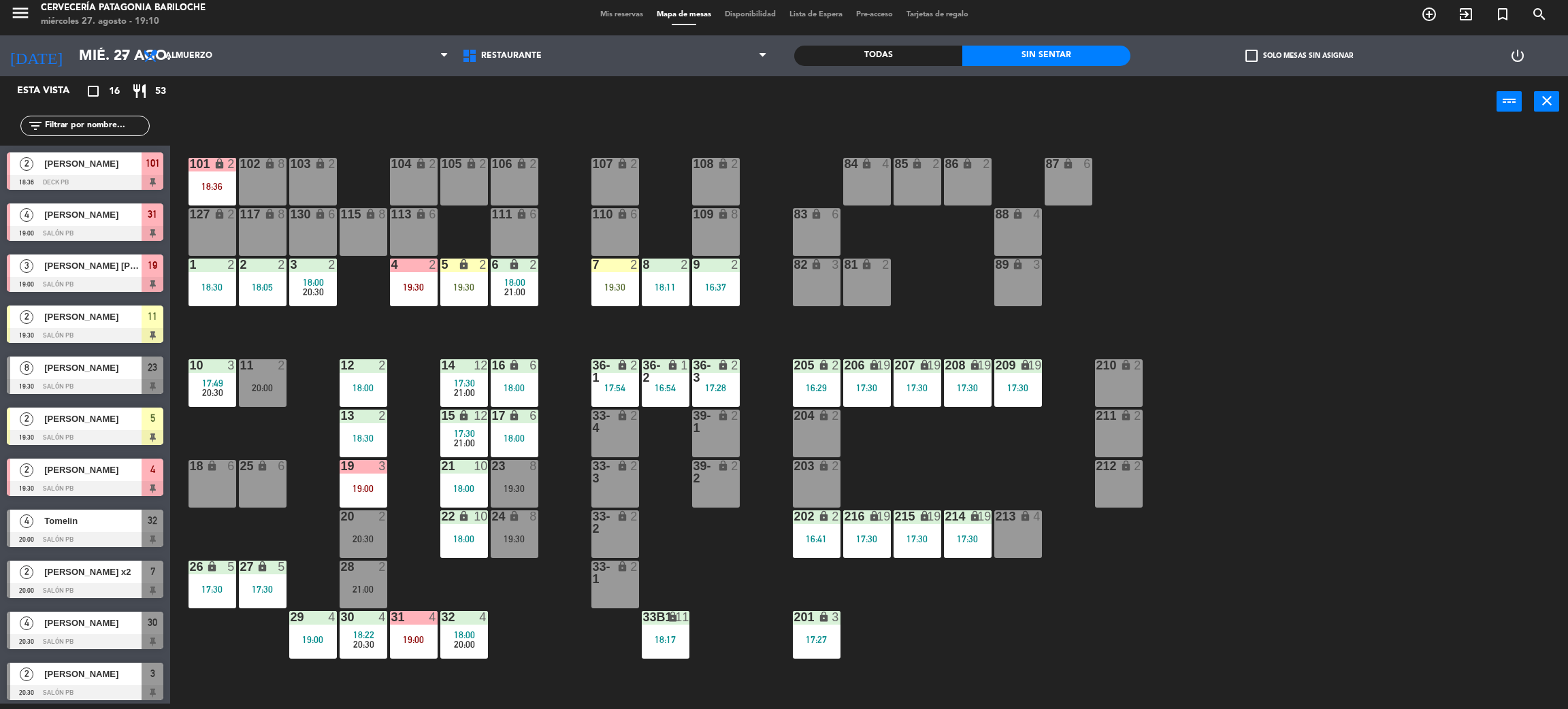
click at [302, 411] on div "101 lock 2 18:36 102 lock 8 104 lock 2 105 lock 2 106 lock 2 103 lock 2 107 loc…" at bounding box center [877, 422] width 1383 height 576
click at [258, 411] on div "101 lock 2 18:36 102 lock 8 104 lock 2 105 lock 2 106 lock 2 103 lock 2 107 loc…" at bounding box center [877, 422] width 1383 height 576
click at [266, 395] on div "11 2 20:00" at bounding box center [262, 383] width 48 height 48
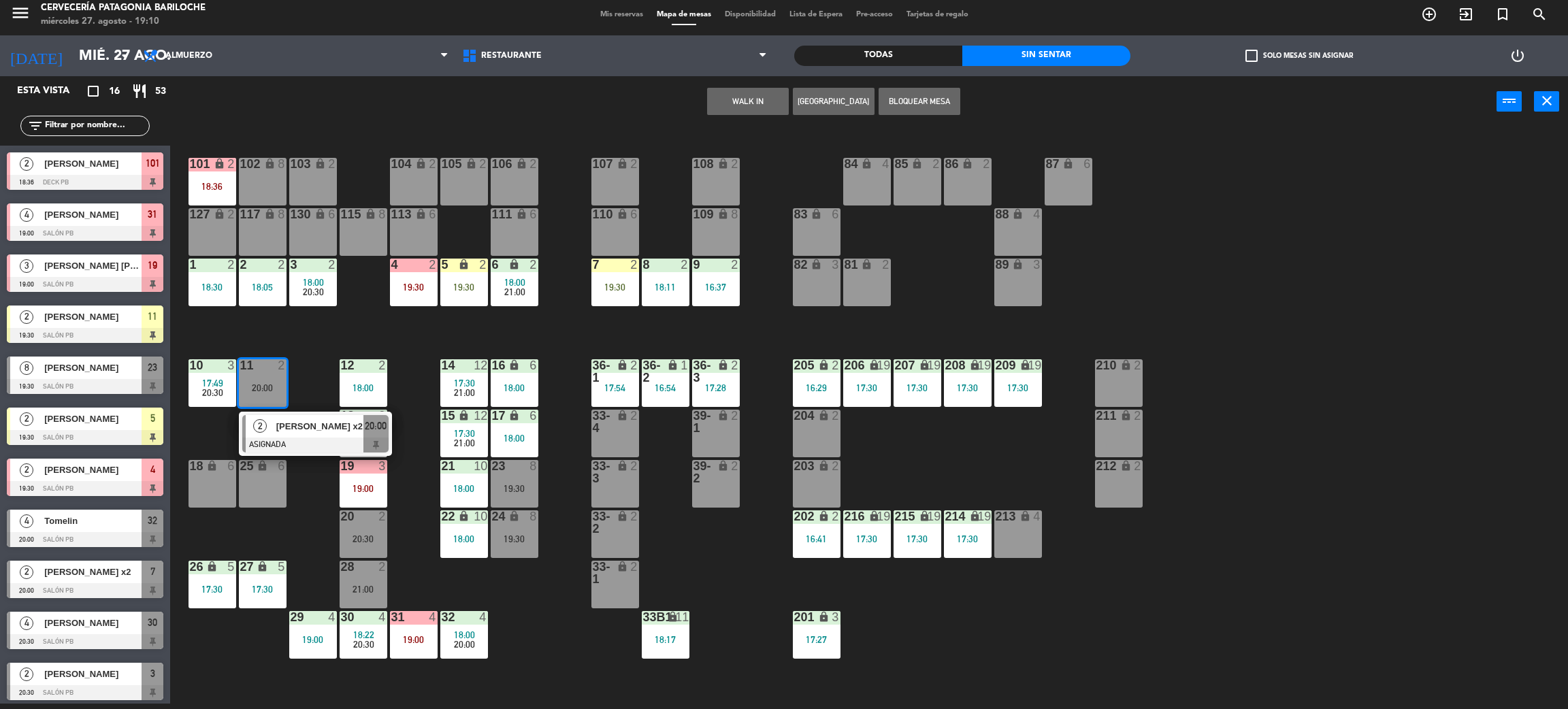
click at [309, 470] on div "101 lock 2 18:36 102 lock 8 104 lock 2 105 lock 2 106 lock 2 103 lock 2 107 loc…" at bounding box center [877, 422] width 1383 height 576
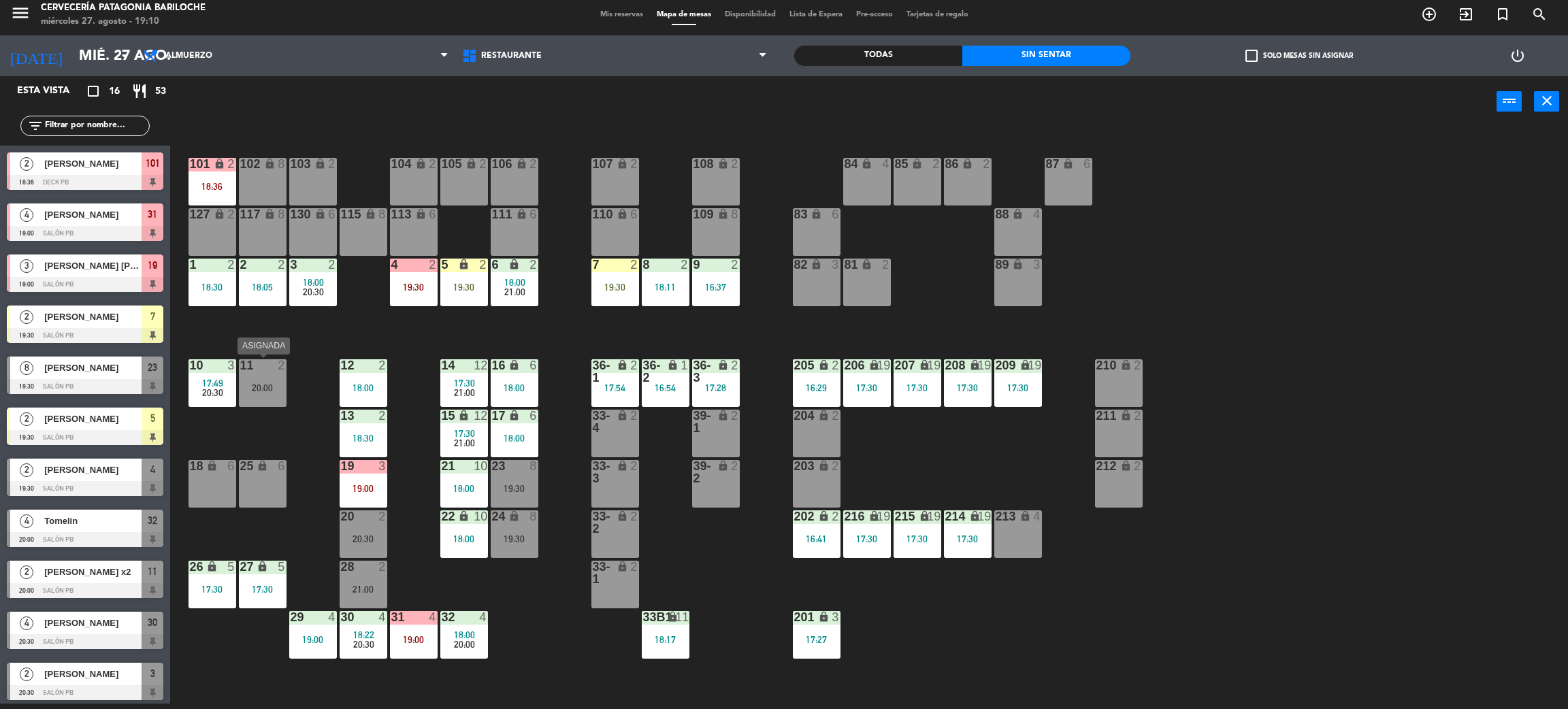
click at [283, 396] on div "11 2 20:00" at bounding box center [262, 383] width 48 height 48
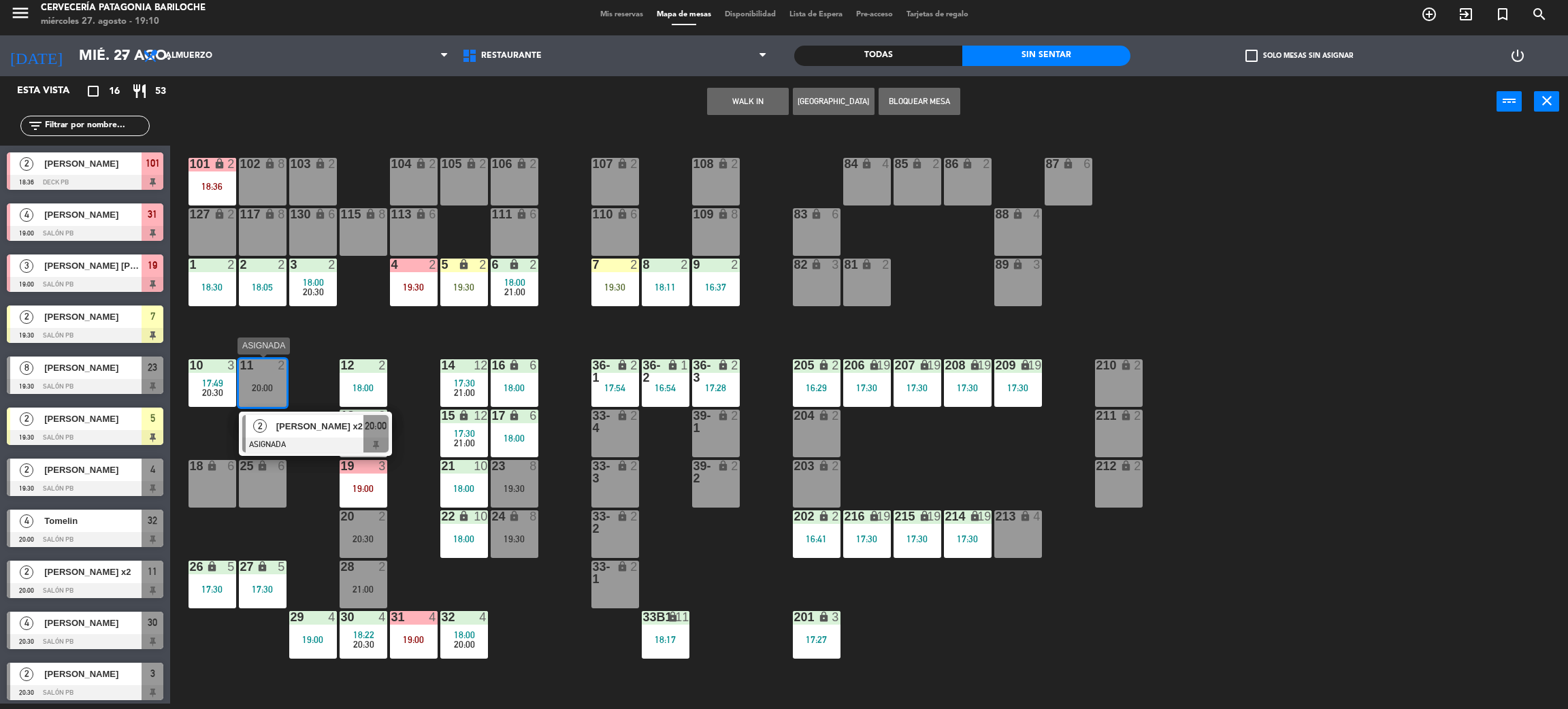
click at [313, 437] on div at bounding box center [316, 444] width 146 height 15
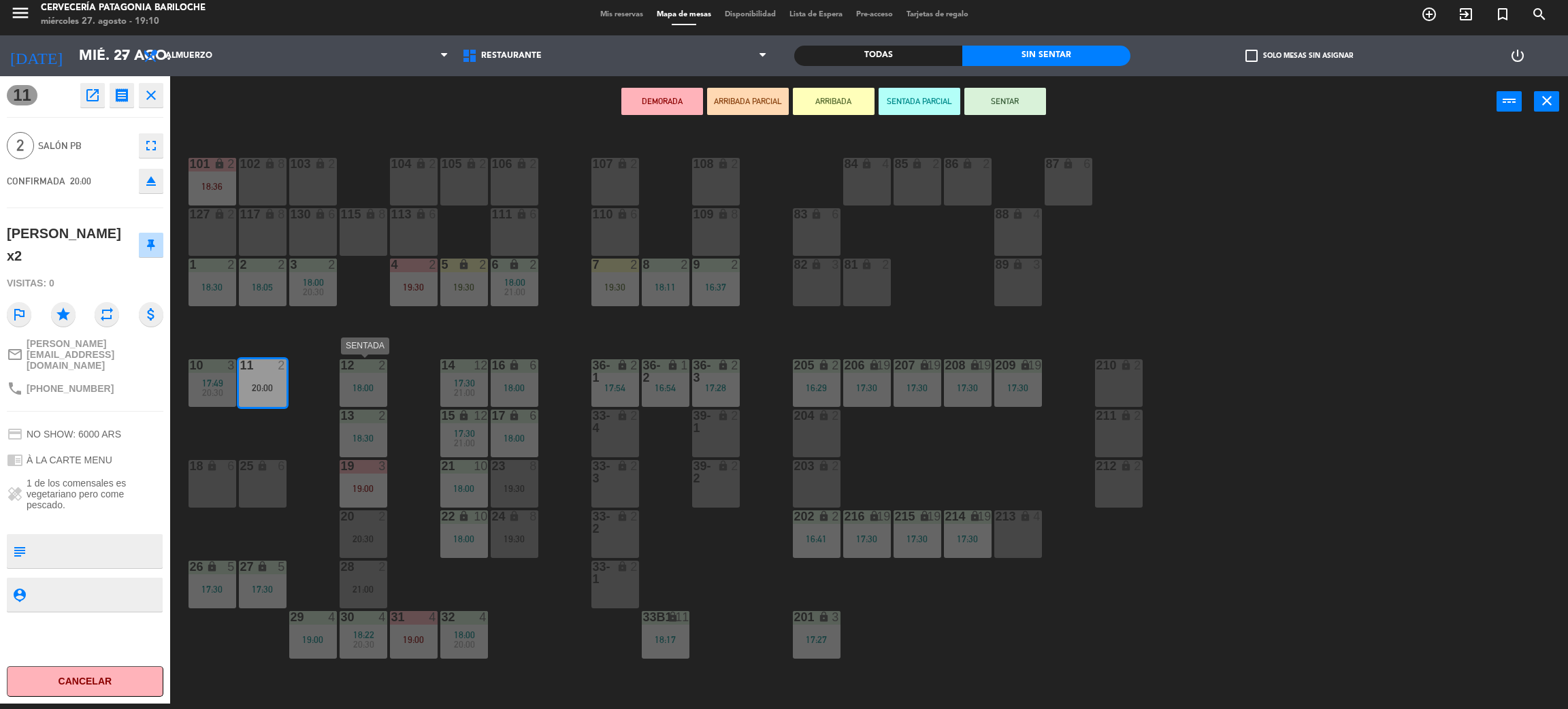
click at [359, 366] on div at bounding box center [363, 366] width 23 height 13
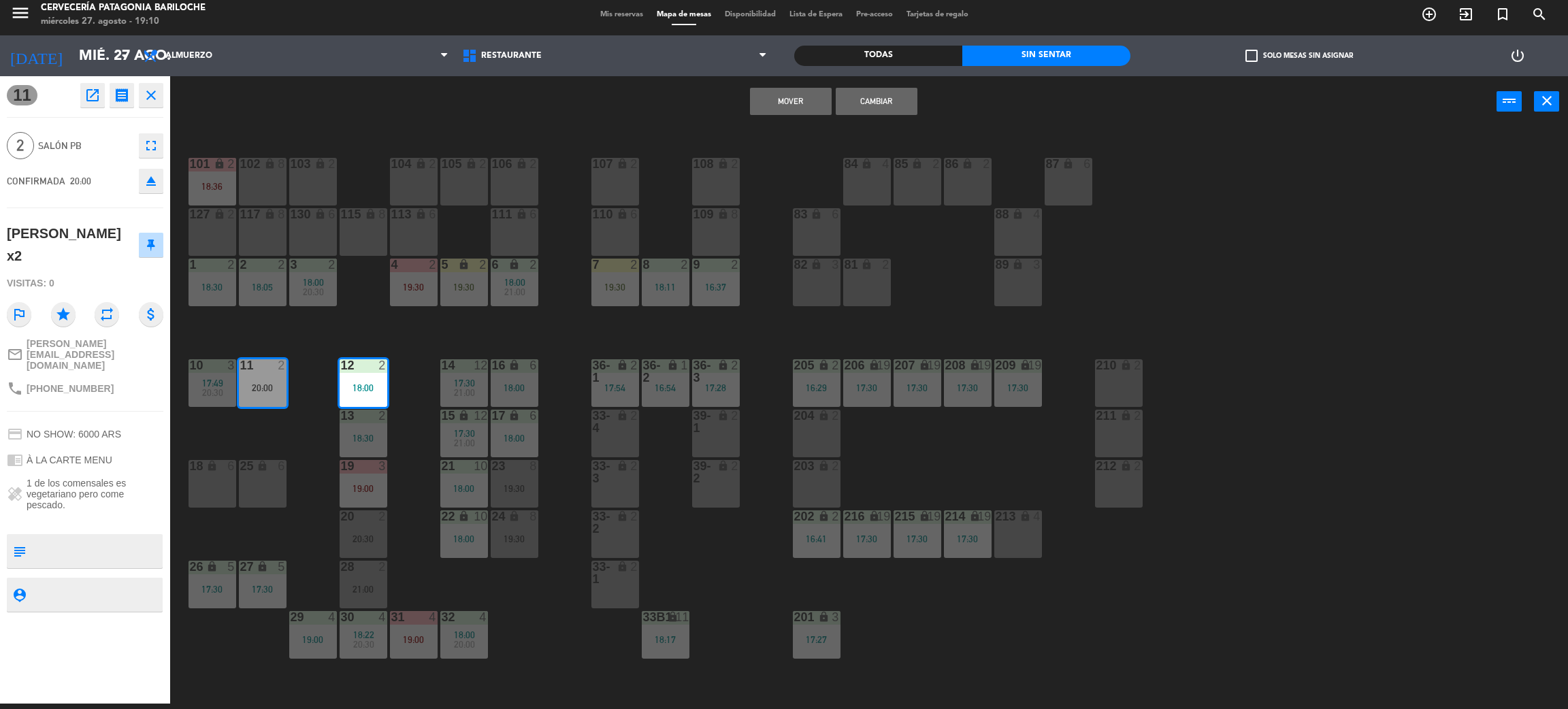
click at [431, 351] on div "101 lock 2 18:36 102 lock 8 104 lock 2 105 lock 2 106 lock 2 103 lock 2 107 loc…" at bounding box center [877, 422] width 1383 height 576
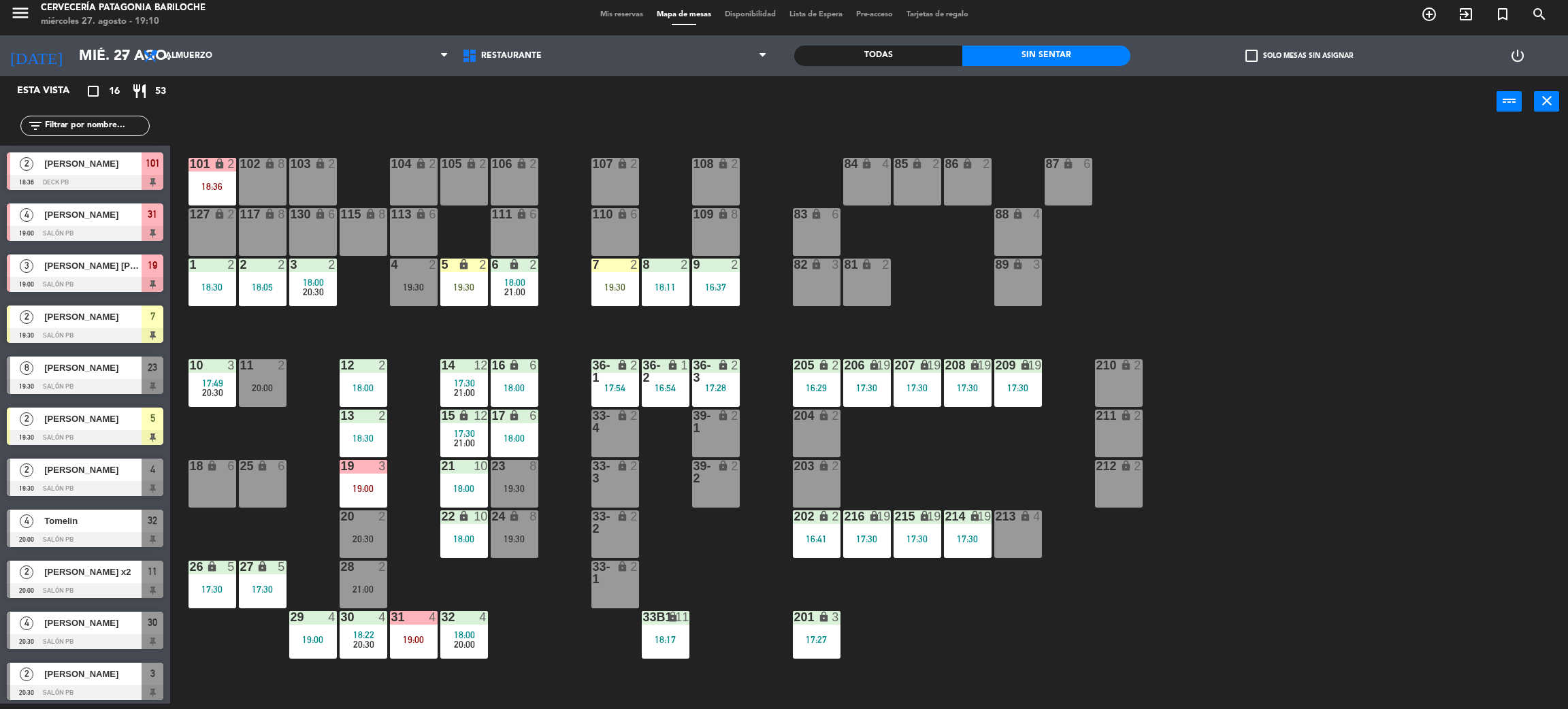
drag, startPoint x: 258, startPoint y: 371, endPoint x: 280, endPoint y: 404, distance: 39.7
click at [258, 371] on div "11 2" at bounding box center [262, 366] width 48 height 13
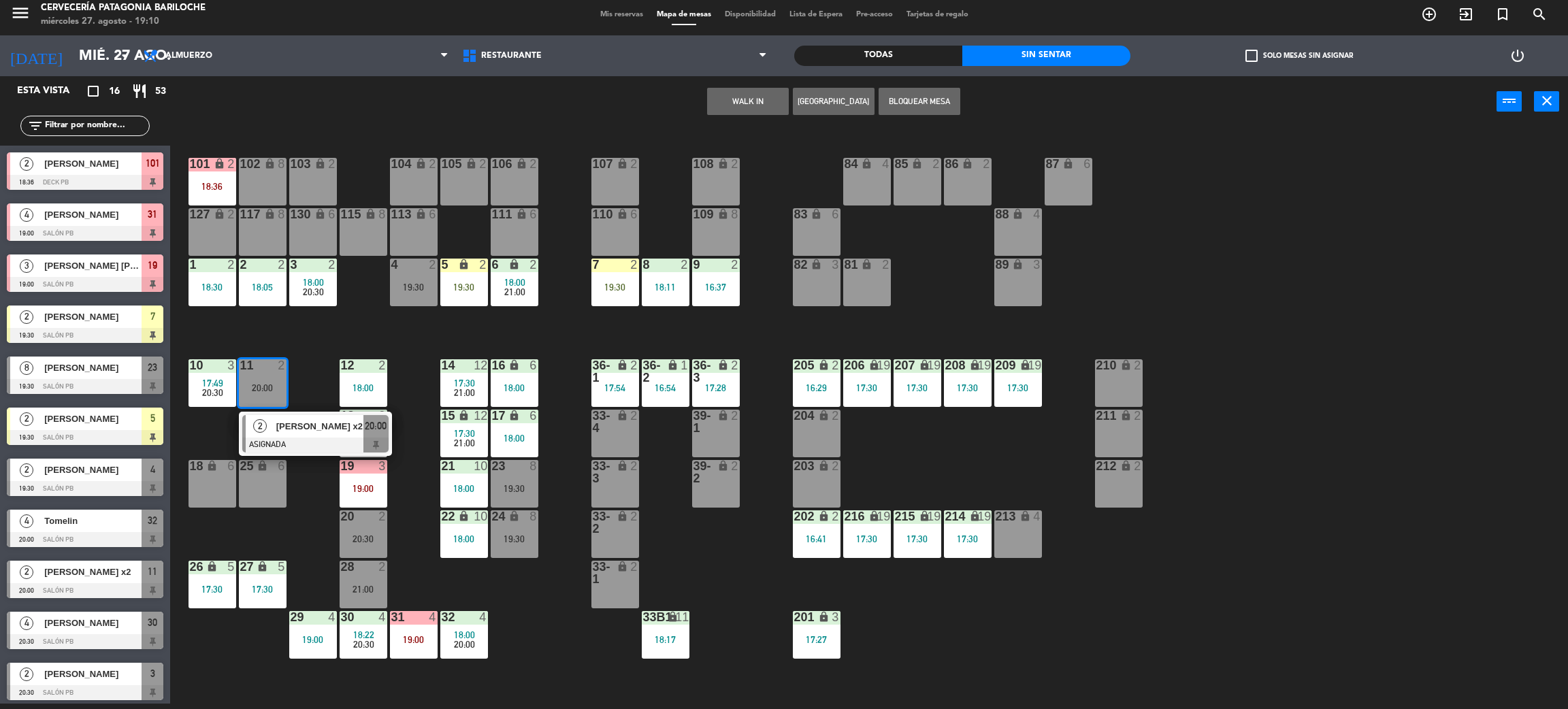
click at [301, 432] on span "[PERSON_NAME] x2" at bounding box center [320, 426] width 87 height 14
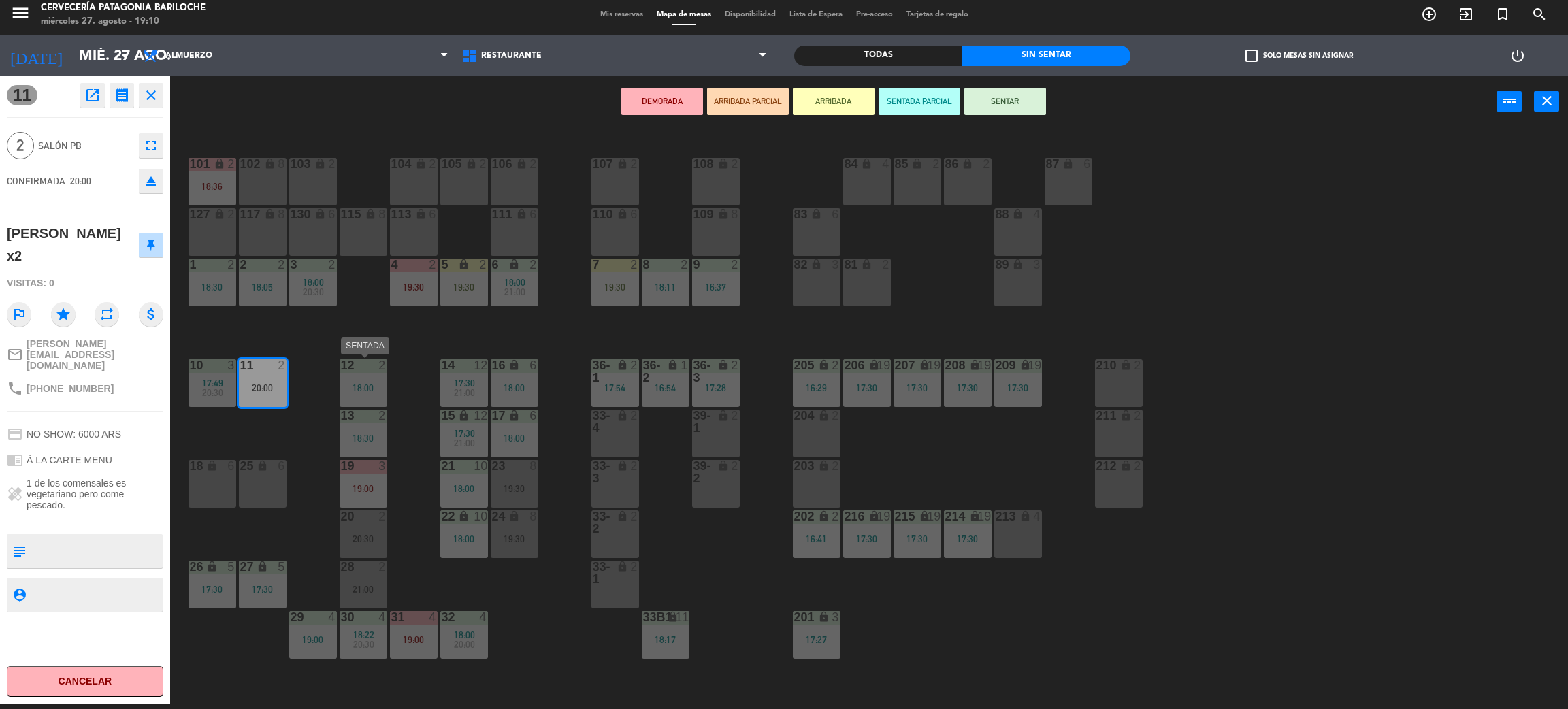
click at [366, 383] on div "18:00" at bounding box center [364, 388] width 48 height 9
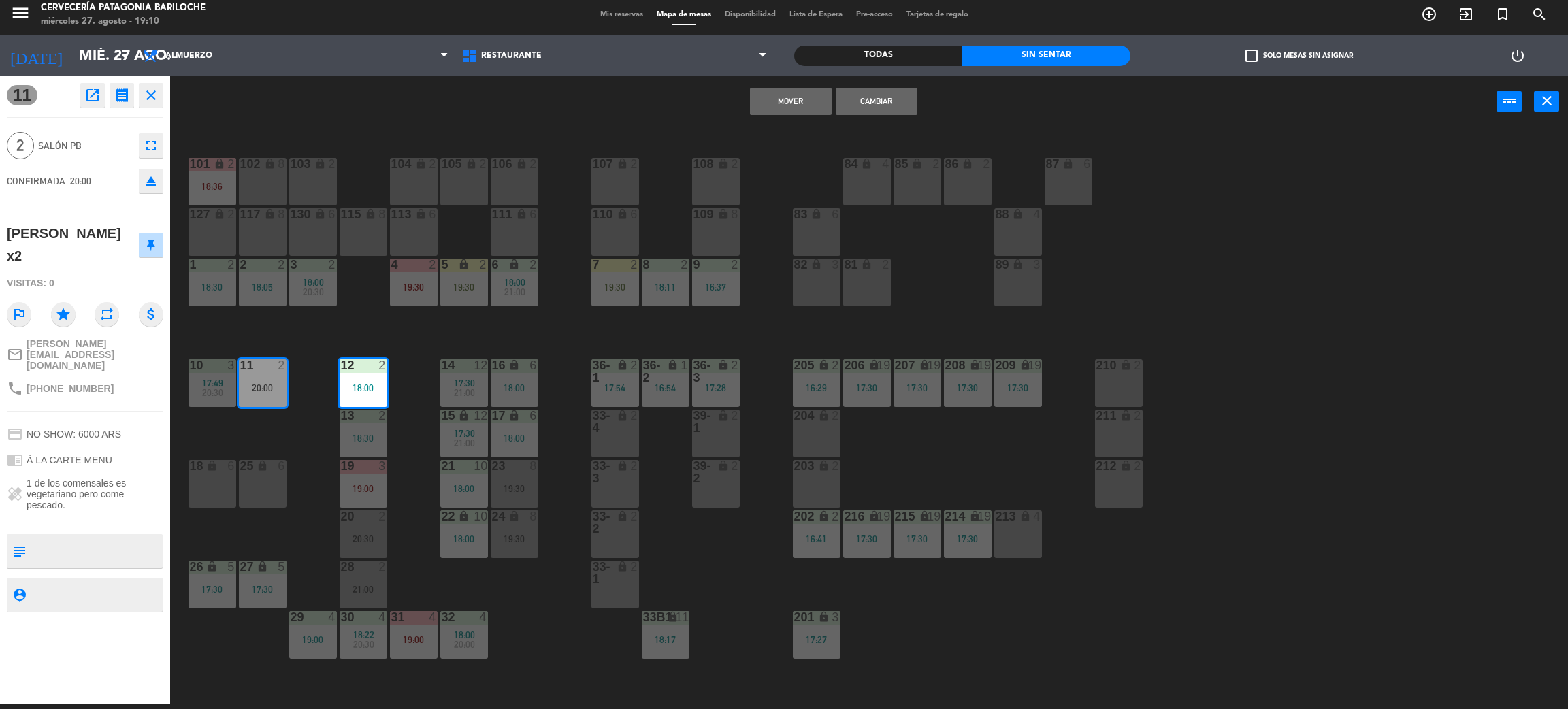
click at [560, 336] on div "101 lock 2 18:36 102 lock 8 104 lock 2 105 lock 2 106 lock 2 103 lock 2 107 loc…" at bounding box center [877, 422] width 1383 height 576
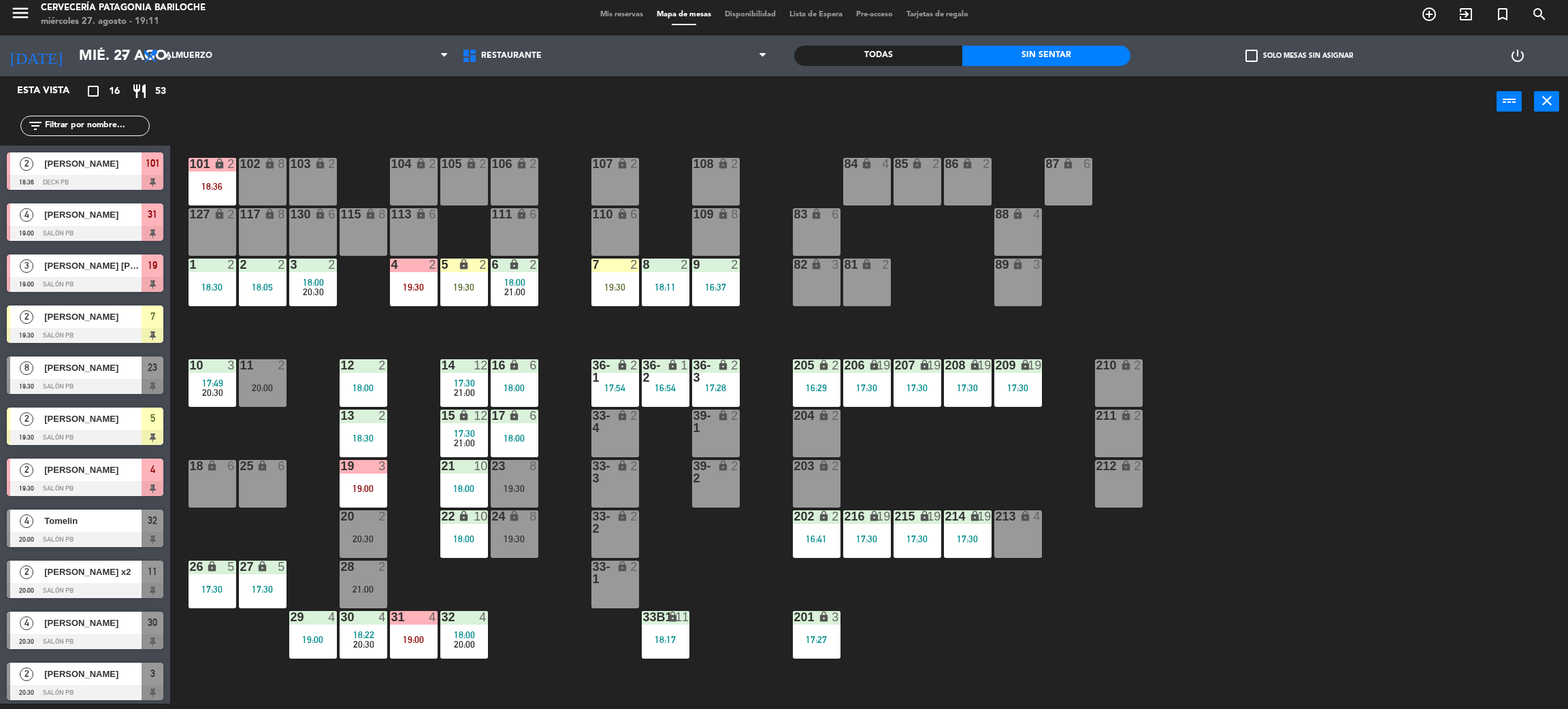
click at [436, 294] on div "4 2 19:30" at bounding box center [414, 282] width 48 height 48
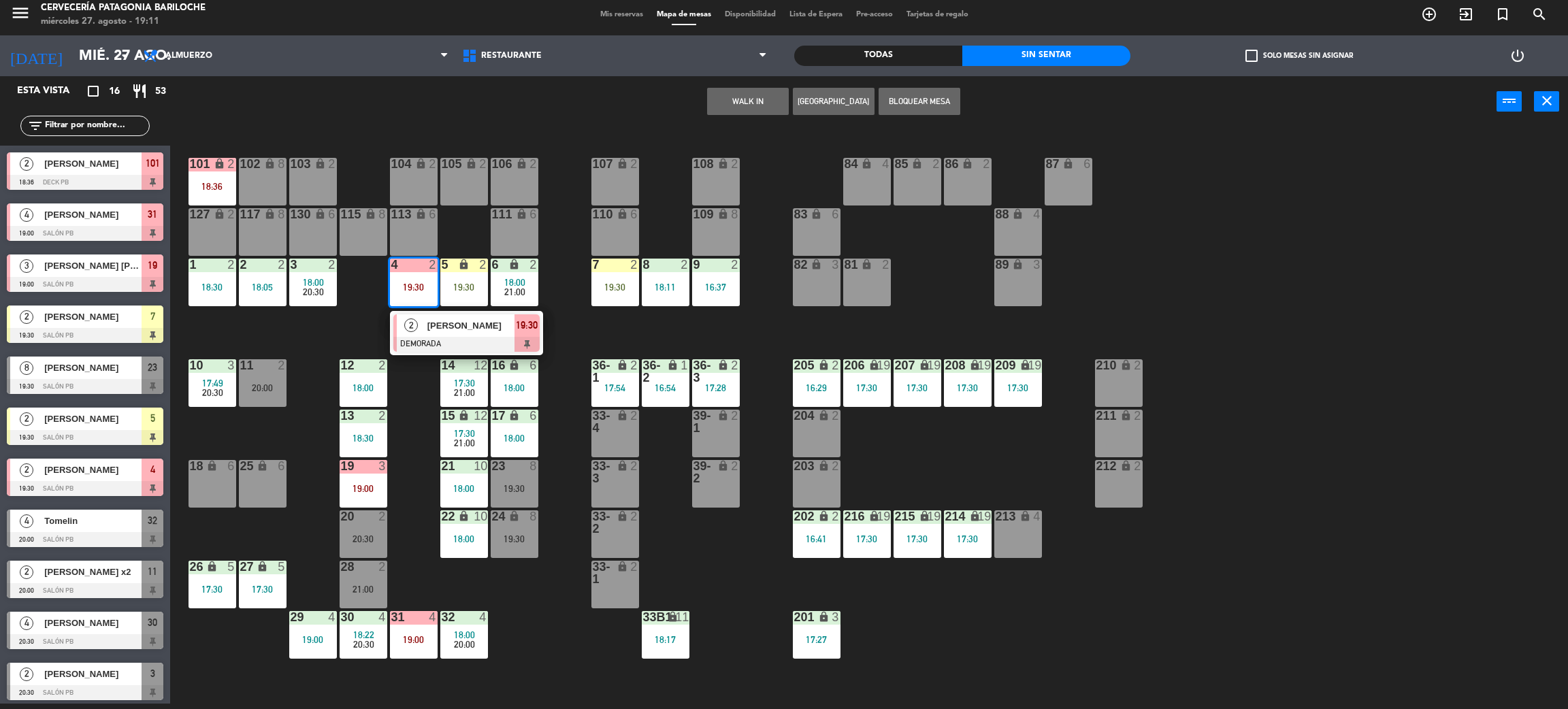
click at [578, 324] on div "101 lock 2 18:36 102 lock 8 104 lock 2 105 lock 2 106 lock 2 103 lock 2 107 loc…" at bounding box center [877, 422] width 1383 height 576
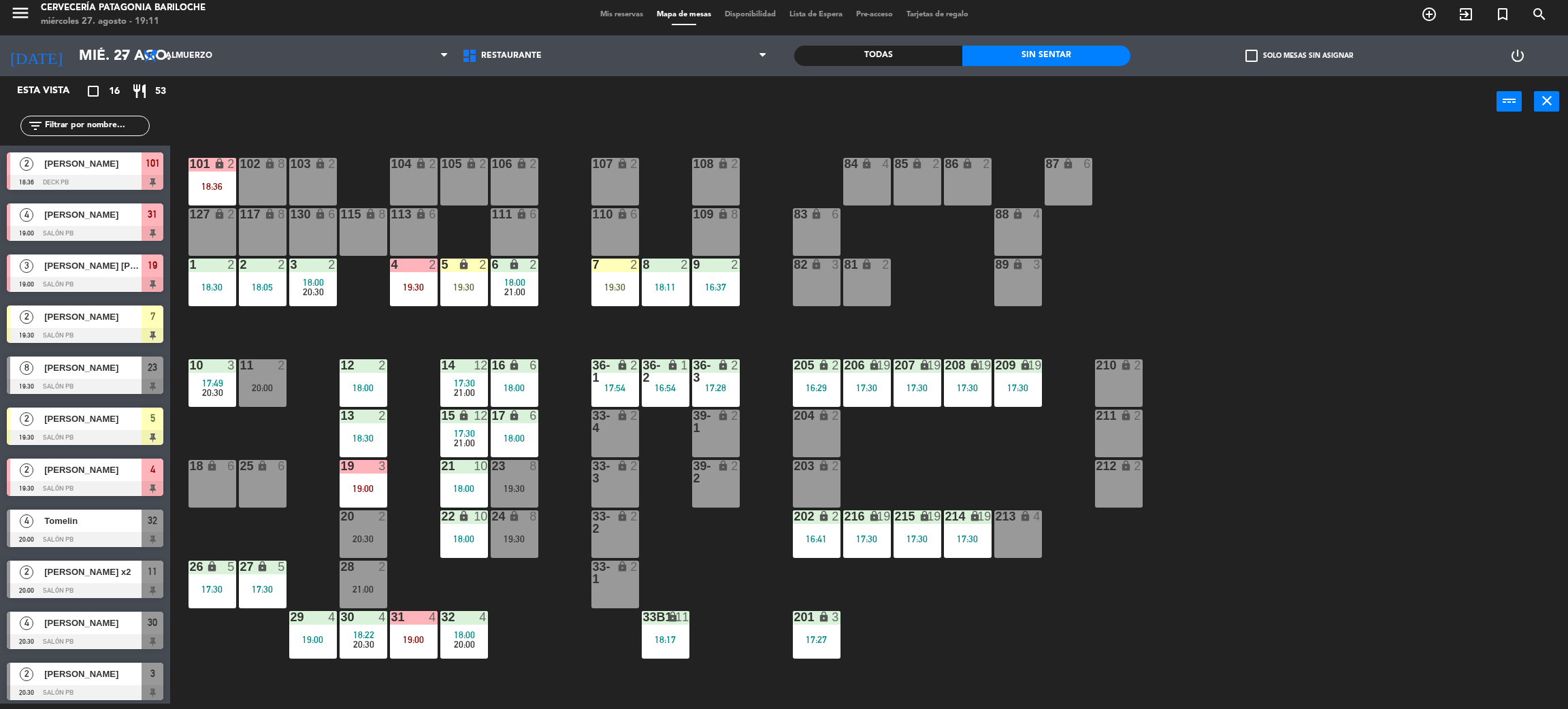
click at [79, 343] on div "2 [PERSON_NAME] BEZ 19:30 SALÓN PB 7" at bounding box center [85, 324] width 170 height 51
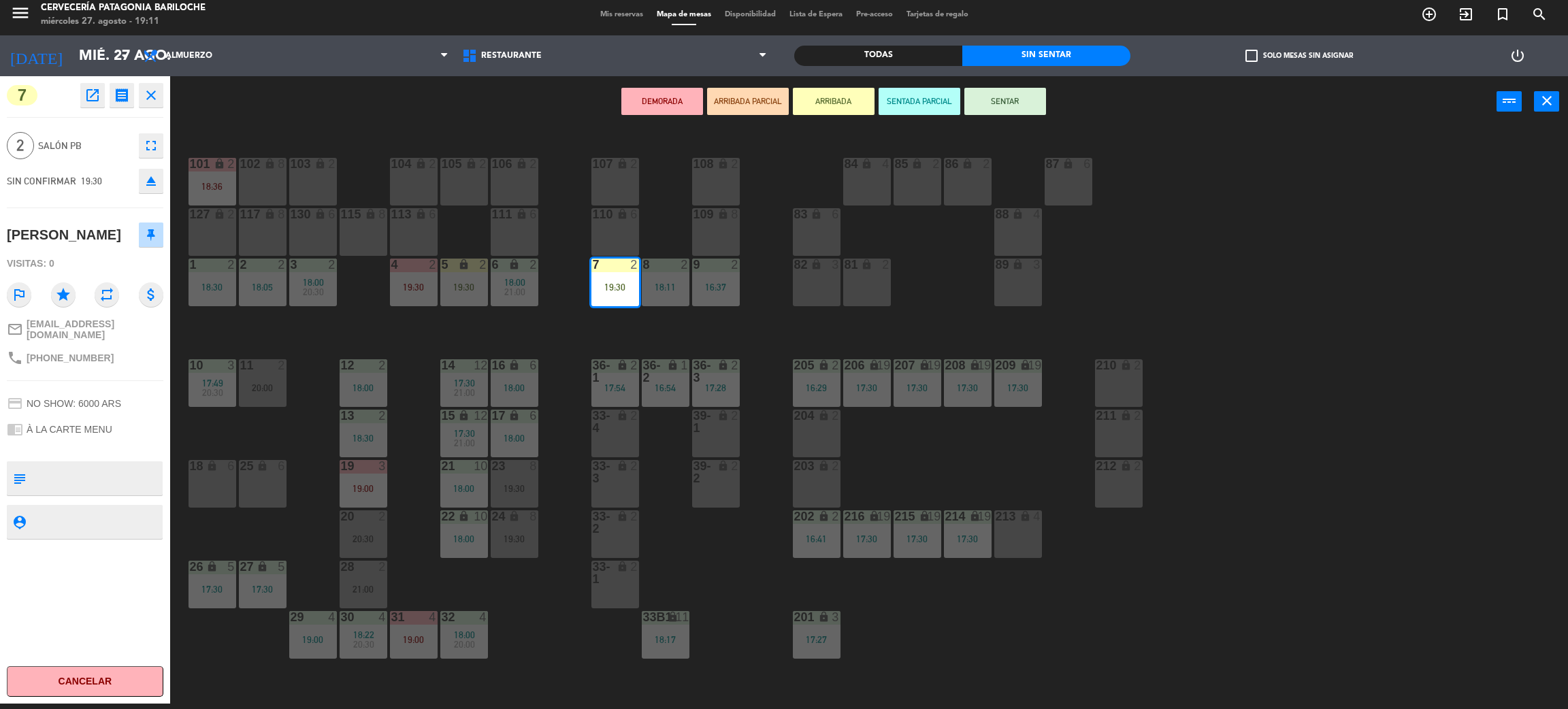
click at [687, 317] on div "101 lock 2 18:36 102 lock 8 104 lock 2 105 lock 2 106 lock 2 103 lock 2 107 loc…" at bounding box center [877, 422] width 1383 height 576
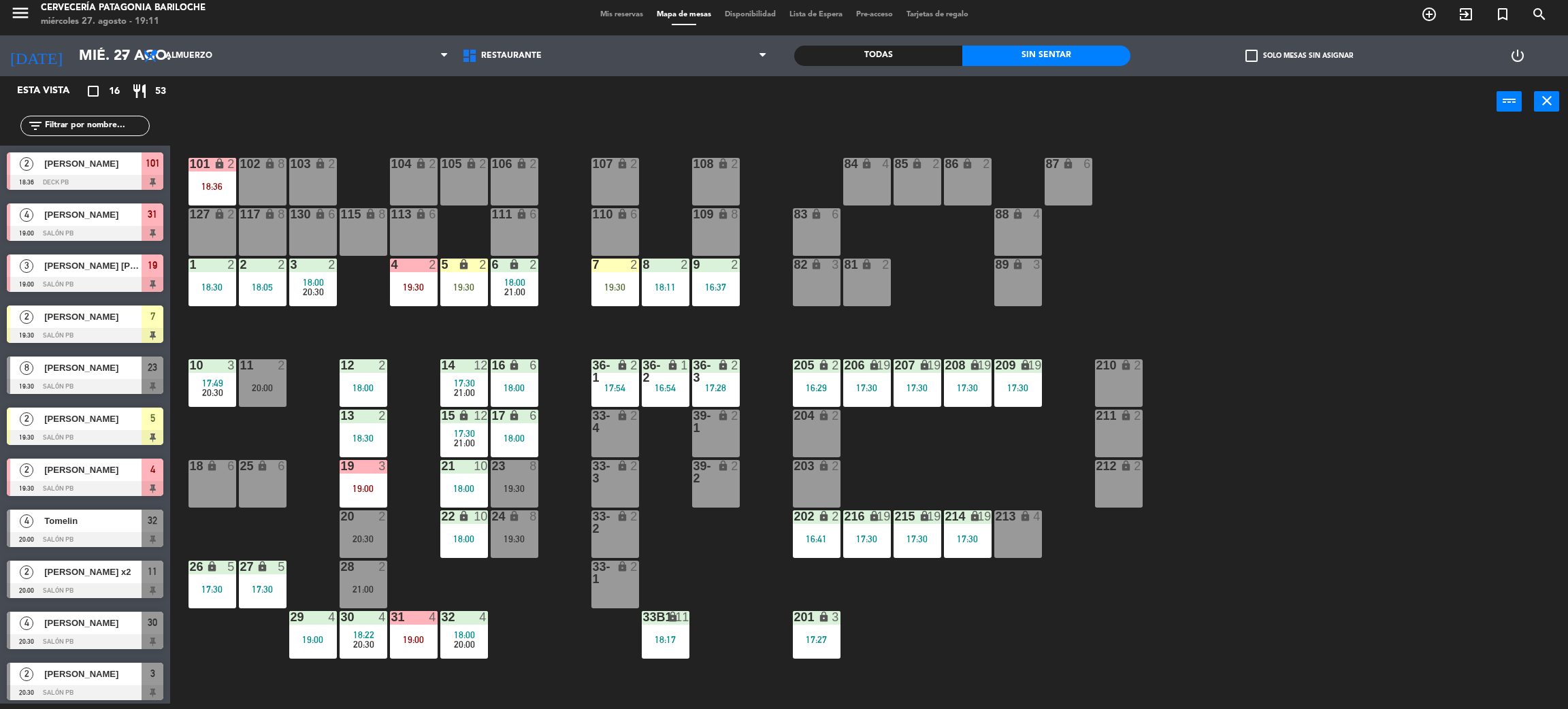
click at [411, 331] on div "101 lock 2 18:36 102 lock 8 104 lock 2 105 lock 2 106 lock 2 103 lock 2 107 loc…" at bounding box center [877, 422] width 1383 height 576
click at [446, 388] on div "21:00" at bounding box center [464, 393] width 48 height 9
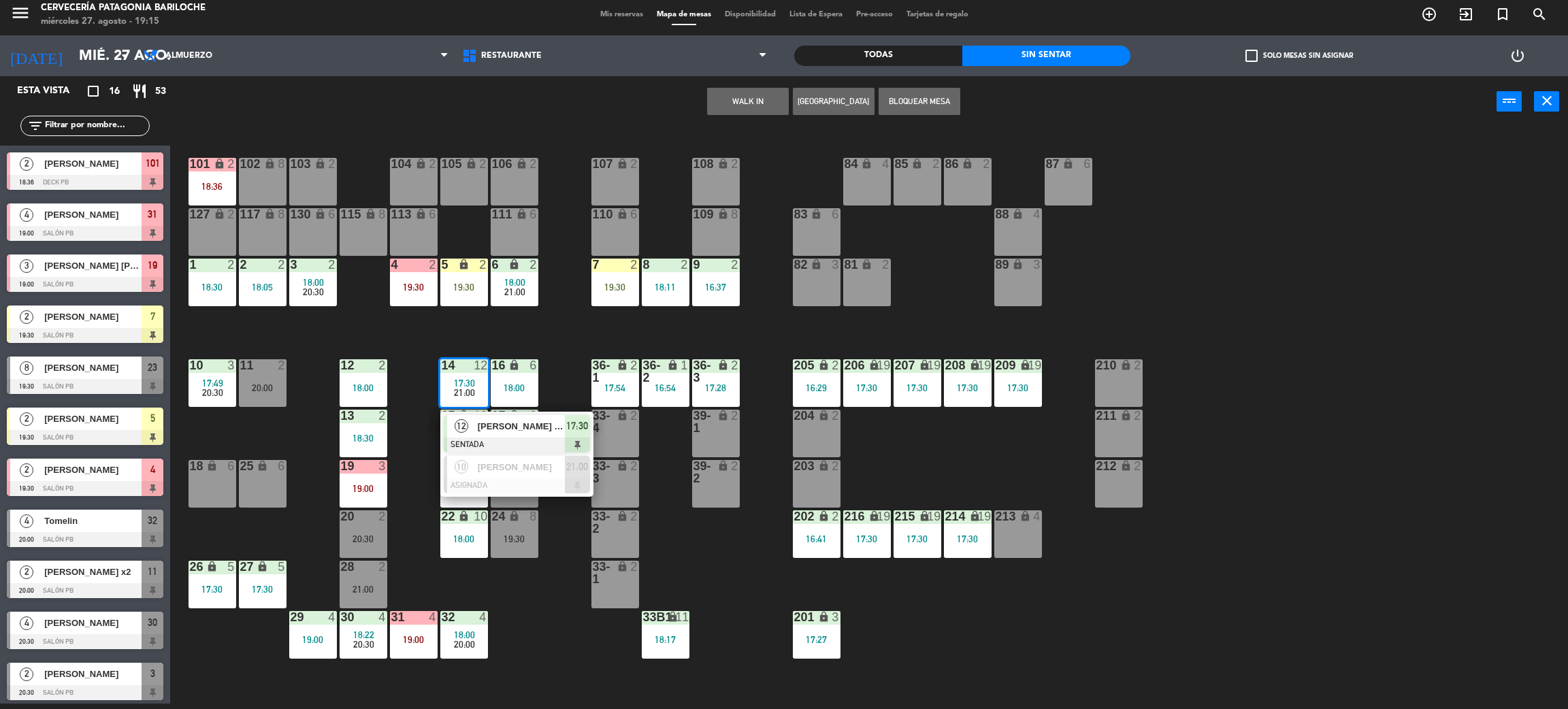
click at [559, 334] on div "101 lock 2 18:36 102 lock 8 104 lock 2 105 lock 2 106 lock 2 103 lock 2 107 loc…" at bounding box center [877, 422] width 1383 height 576
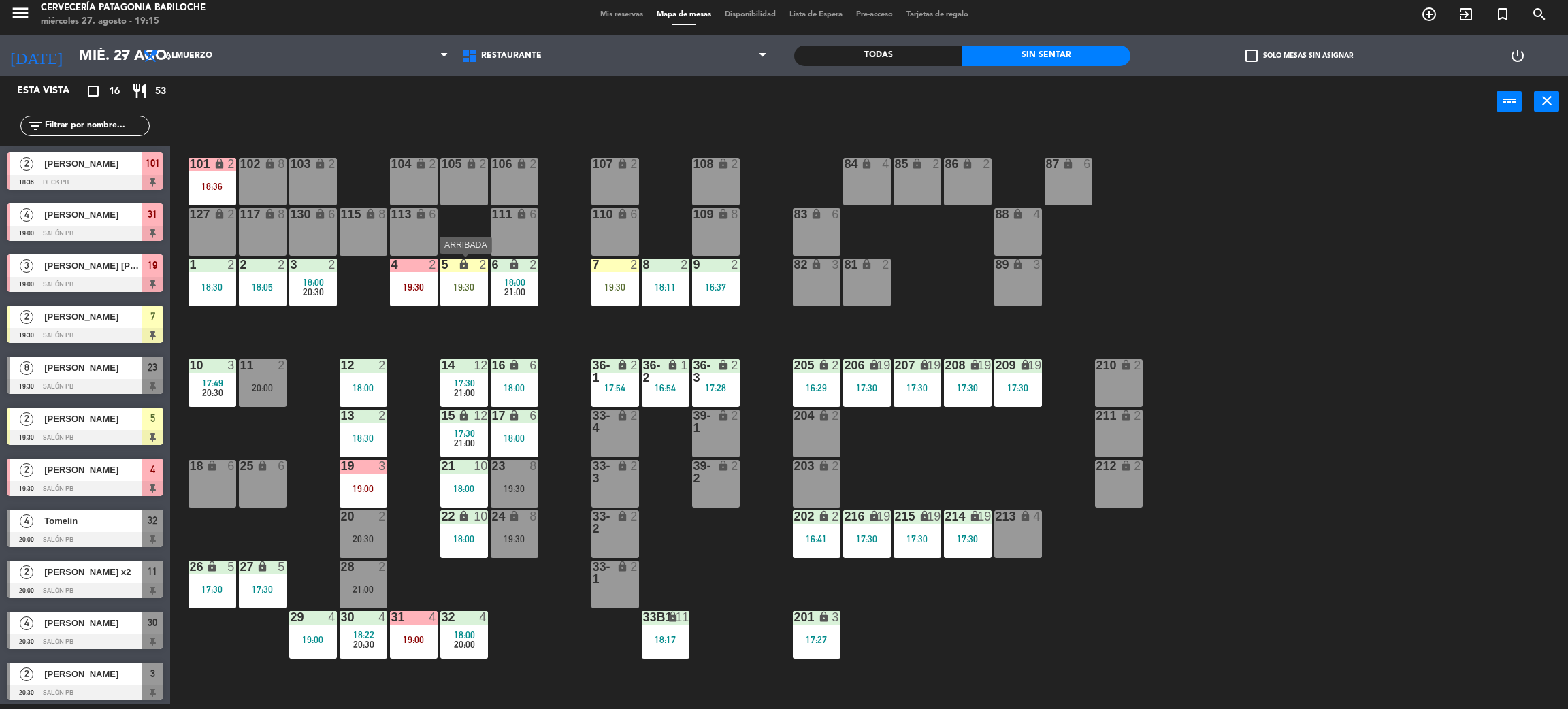
click at [459, 271] on div "5 lock 2" at bounding box center [464, 265] width 48 height 13
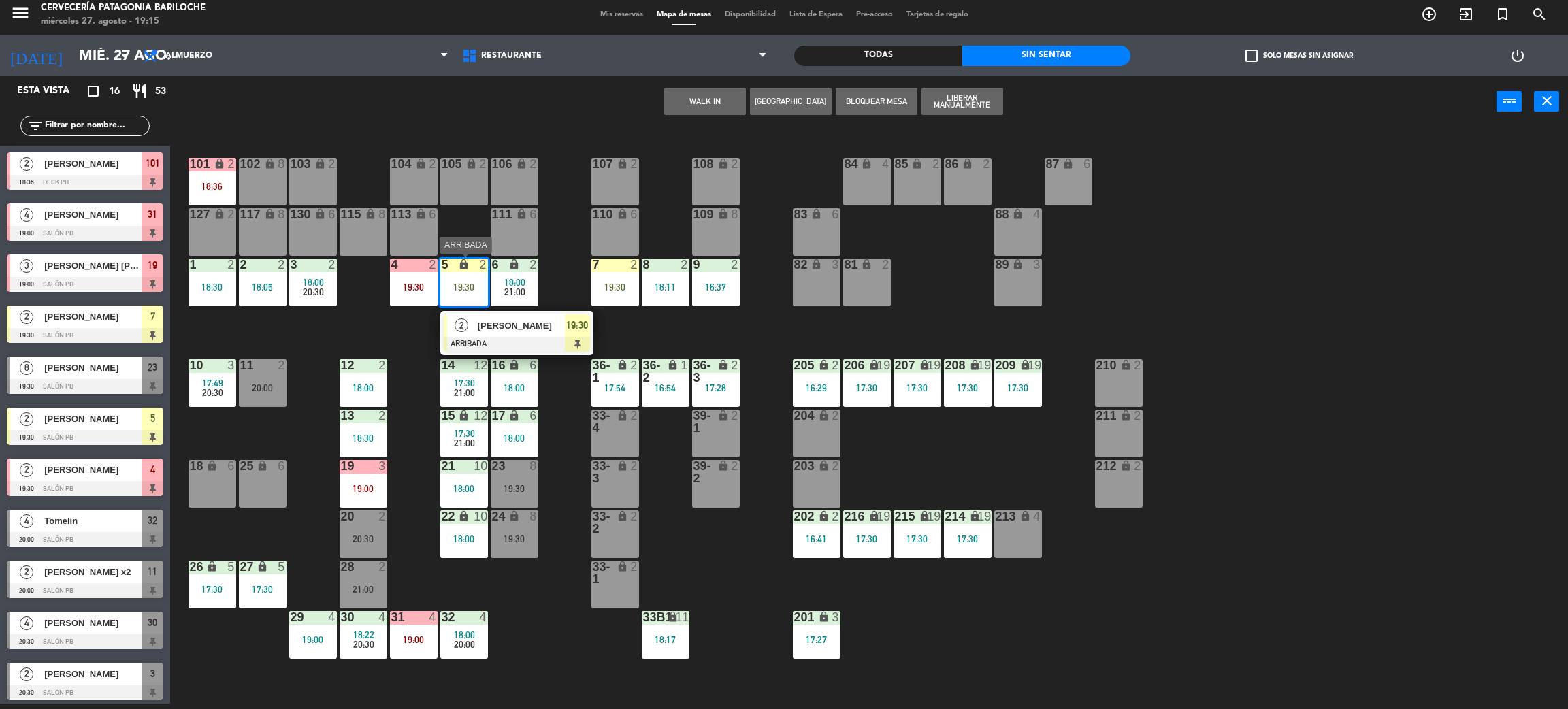
click at [539, 337] on div at bounding box center [517, 344] width 146 height 15
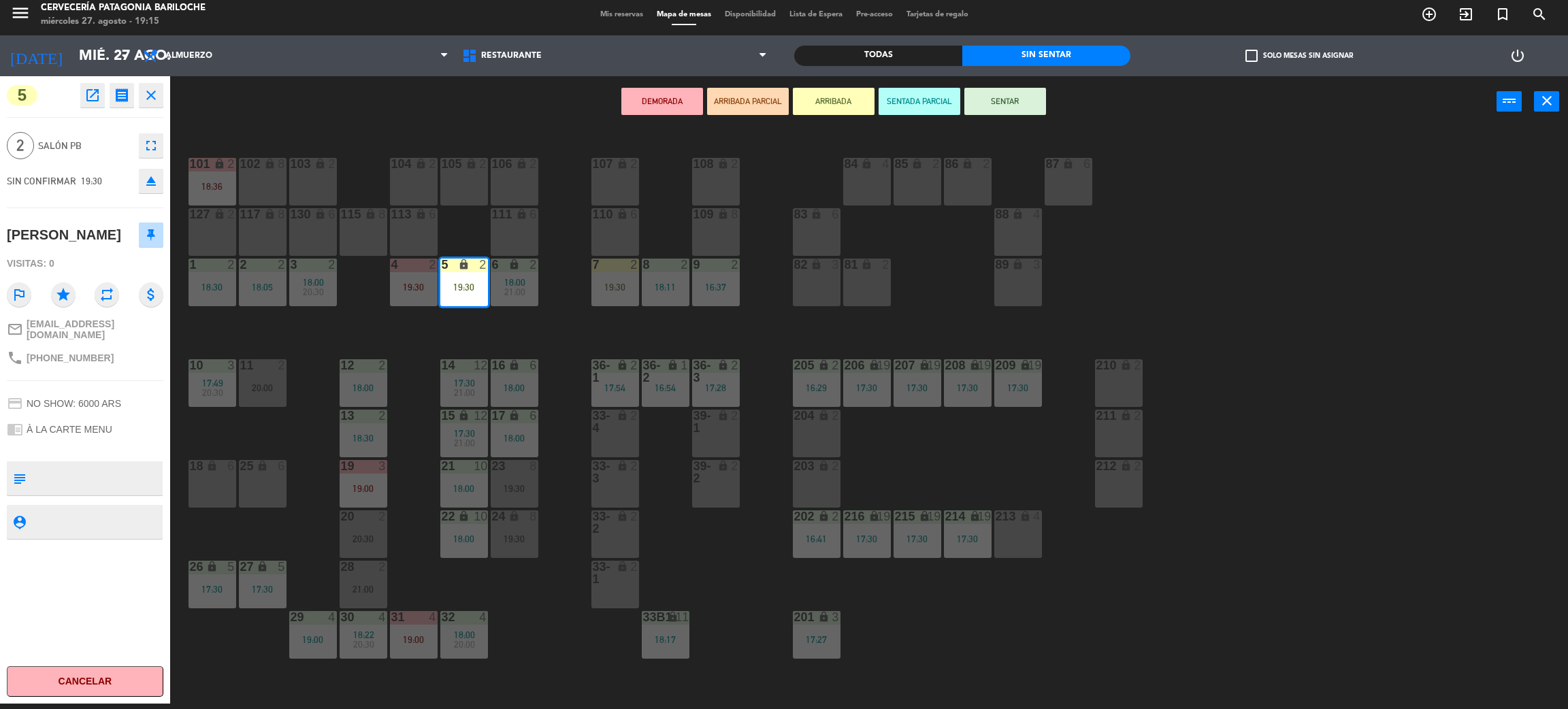
click at [1036, 101] on button "SENTAR" at bounding box center [1005, 101] width 82 height 27
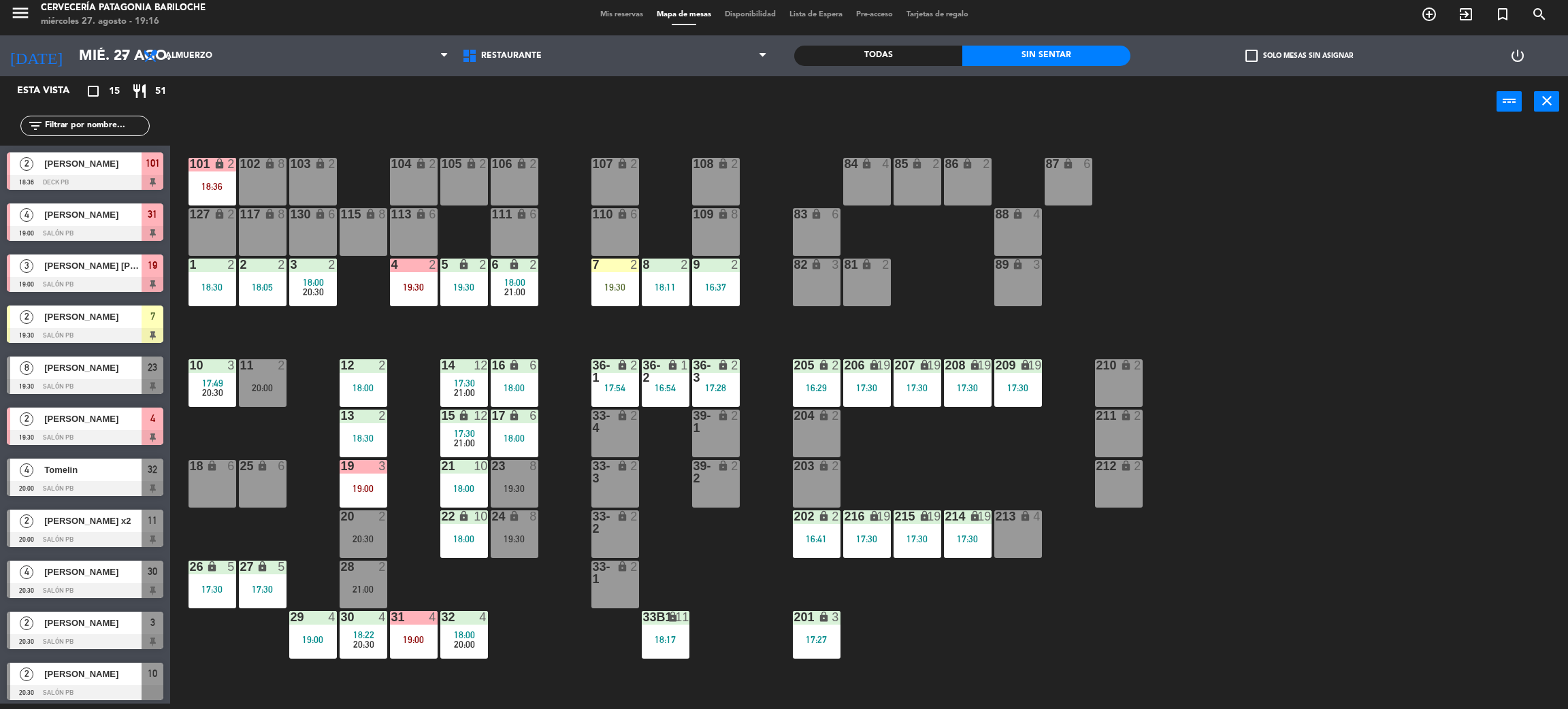
click at [420, 306] on div "101 lock 2 18:36 102 lock 8 104 lock 2 105 lock 2 106 lock 2 103 lock 2 107 loc…" at bounding box center [877, 422] width 1383 height 576
click at [607, 296] on div "7 2 19:30" at bounding box center [615, 282] width 48 height 48
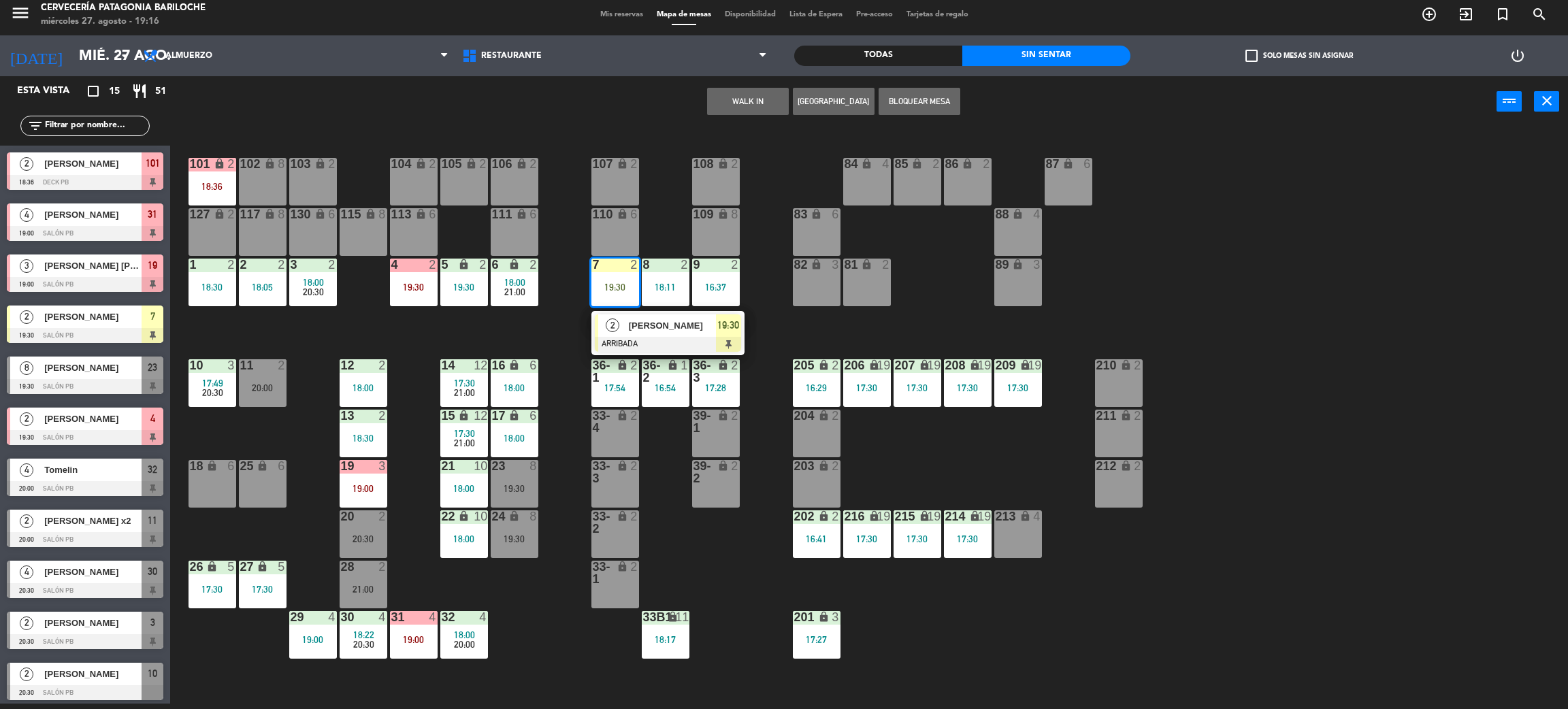
click at [637, 350] on div "2 [PERSON_NAME] BEZ ARRIBADA 19:30" at bounding box center [667, 333] width 174 height 44
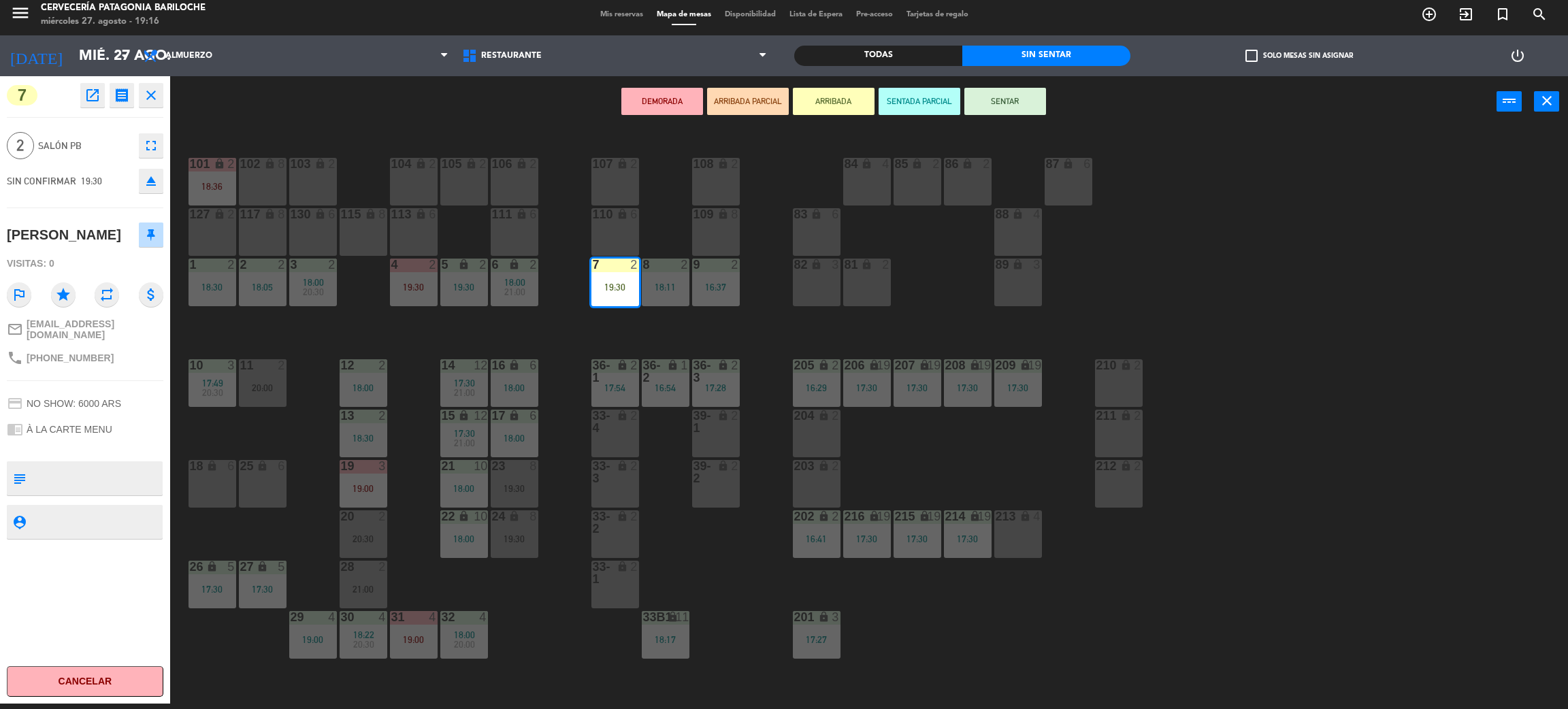
click at [440, 320] on div "101 lock 2 18:36 102 lock 8 104 lock 2 105 lock 2 106 lock 2 103 lock 2 107 loc…" at bounding box center [877, 422] width 1383 height 576
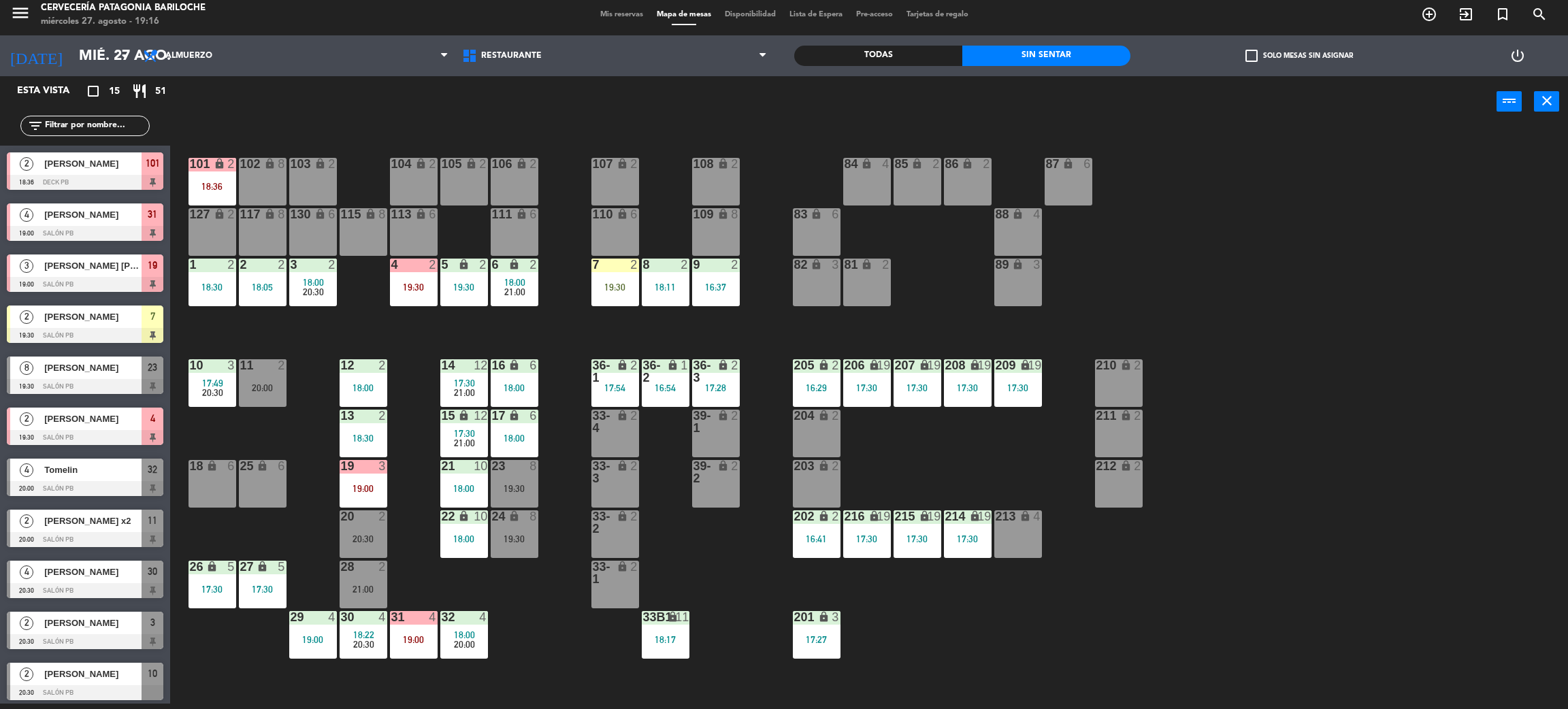
click at [382, 490] on div "19:00" at bounding box center [364, 488] width 48 height 9
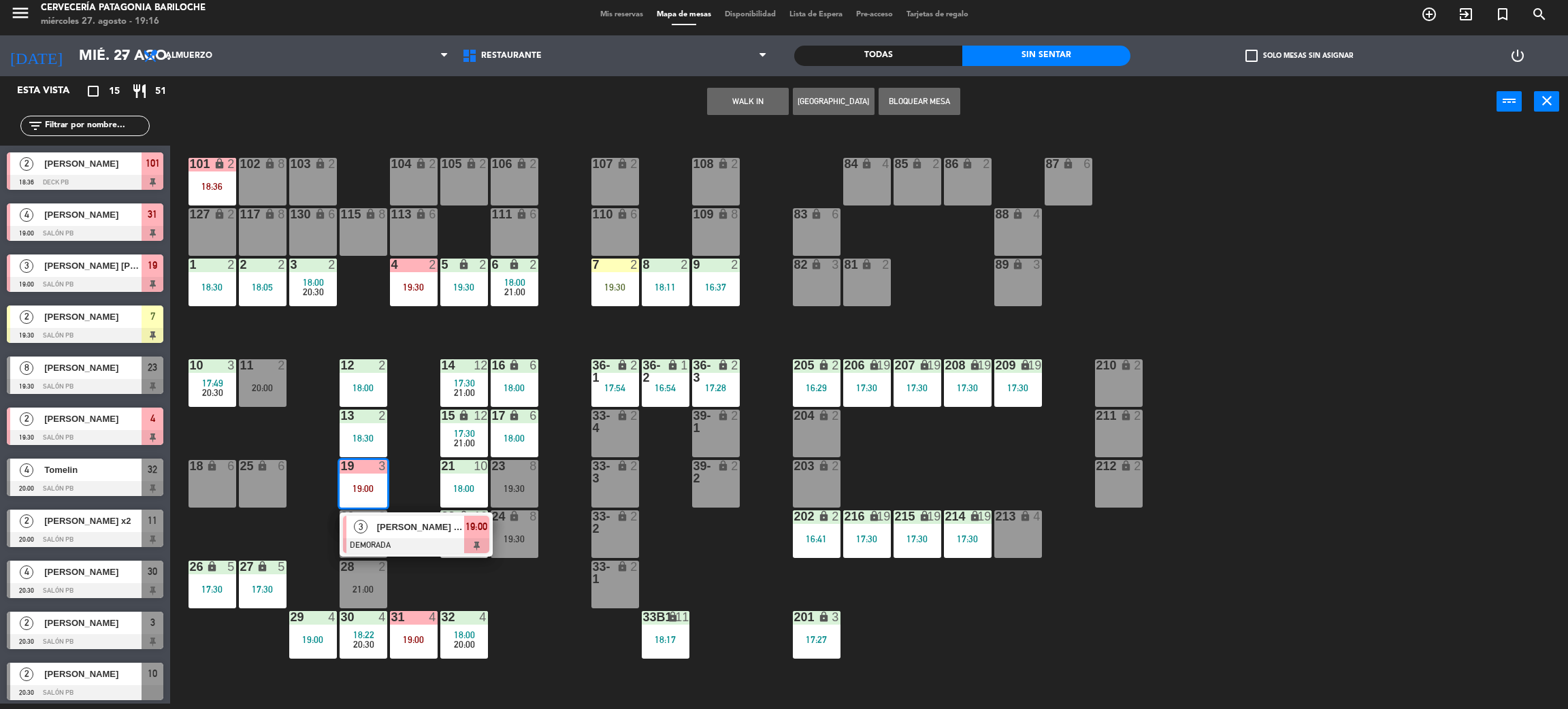
click at [397, 490] on div "101 lock 2 18:36 102 lock 8 104 lock 2 105 lock 2 106 lock 2 103 lock 2 107 loc…" at bounding box center [877, 422] width 1383 height 576
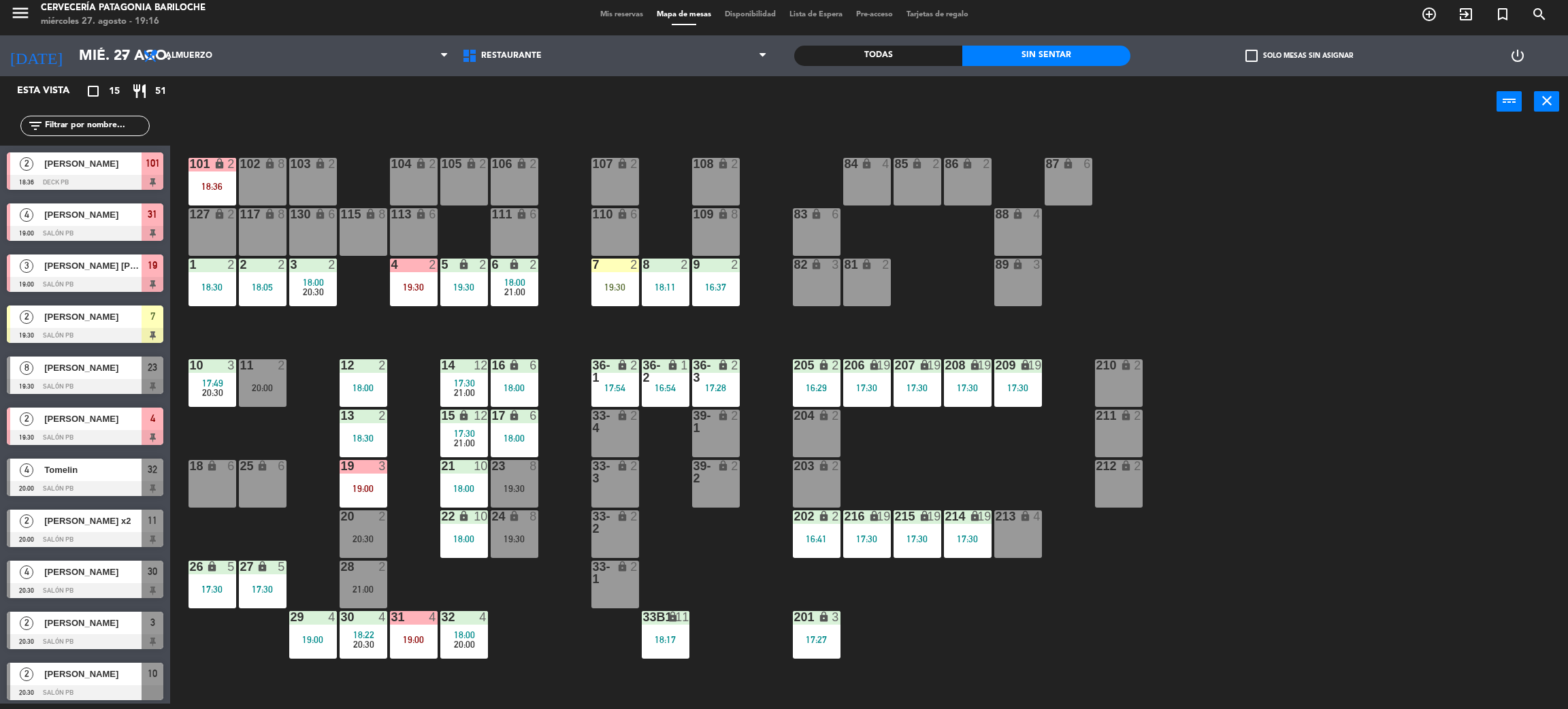
click at [630, 289] on div "19:30" at bounding box center [615, 287] width 48 height 9
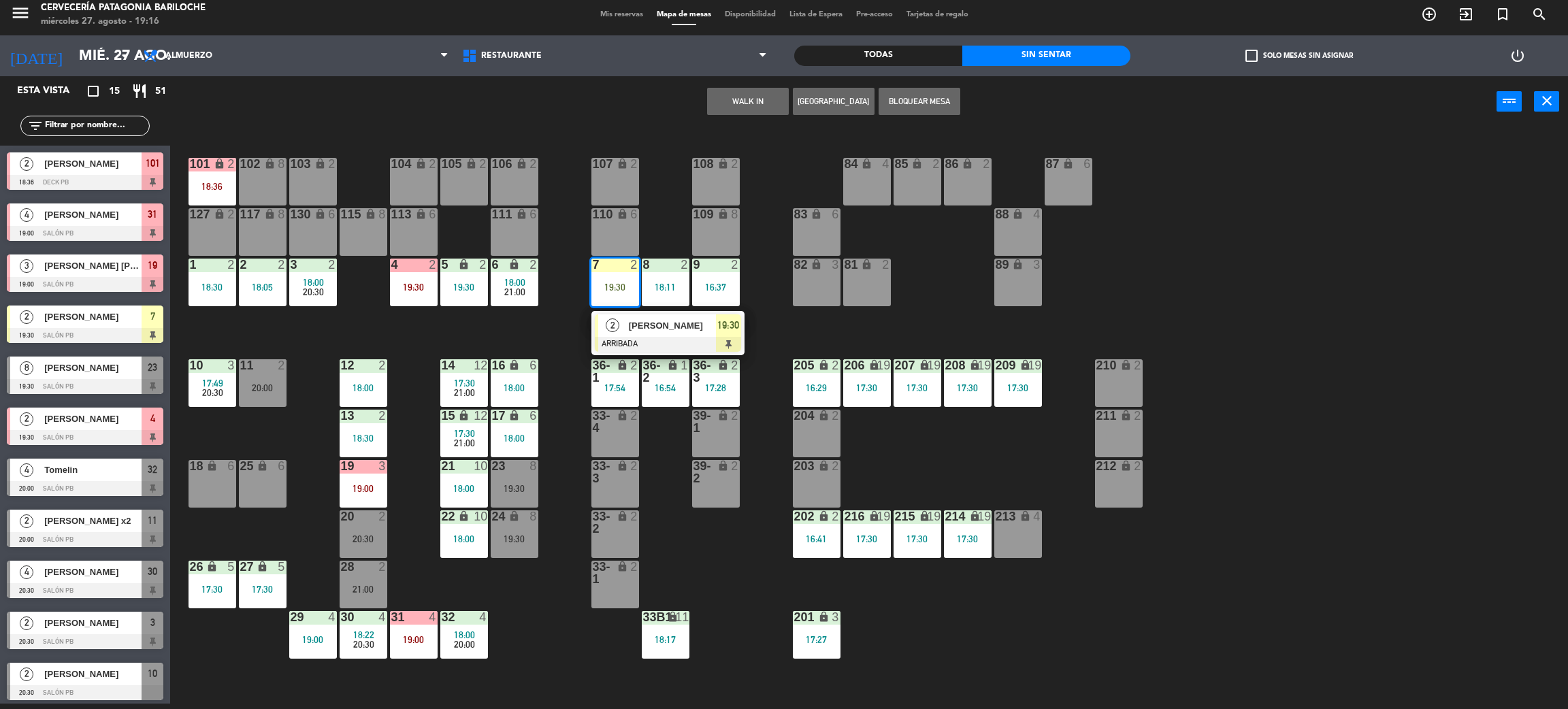
click at [656, 326] on span "[PERSON_NAME]" at bounding box center [672, 326] width 87 height 14
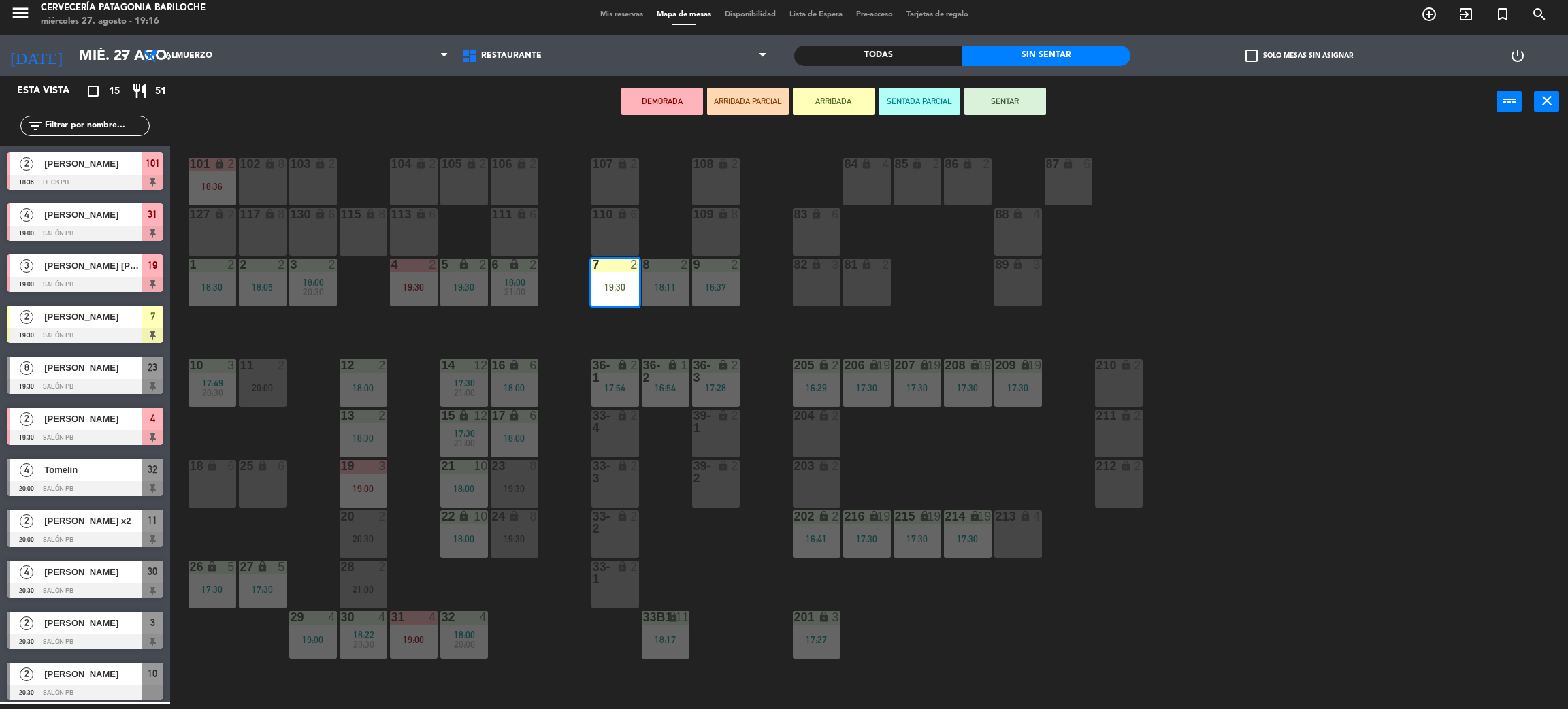
click at [535, 330] on div "101 lock 2 18:36 102 lock 8 104 lock 2 105 lock 2 106 lock 2 103 lock 2 107 loc…" at bounding box center [877, 422] width 1383 height 576
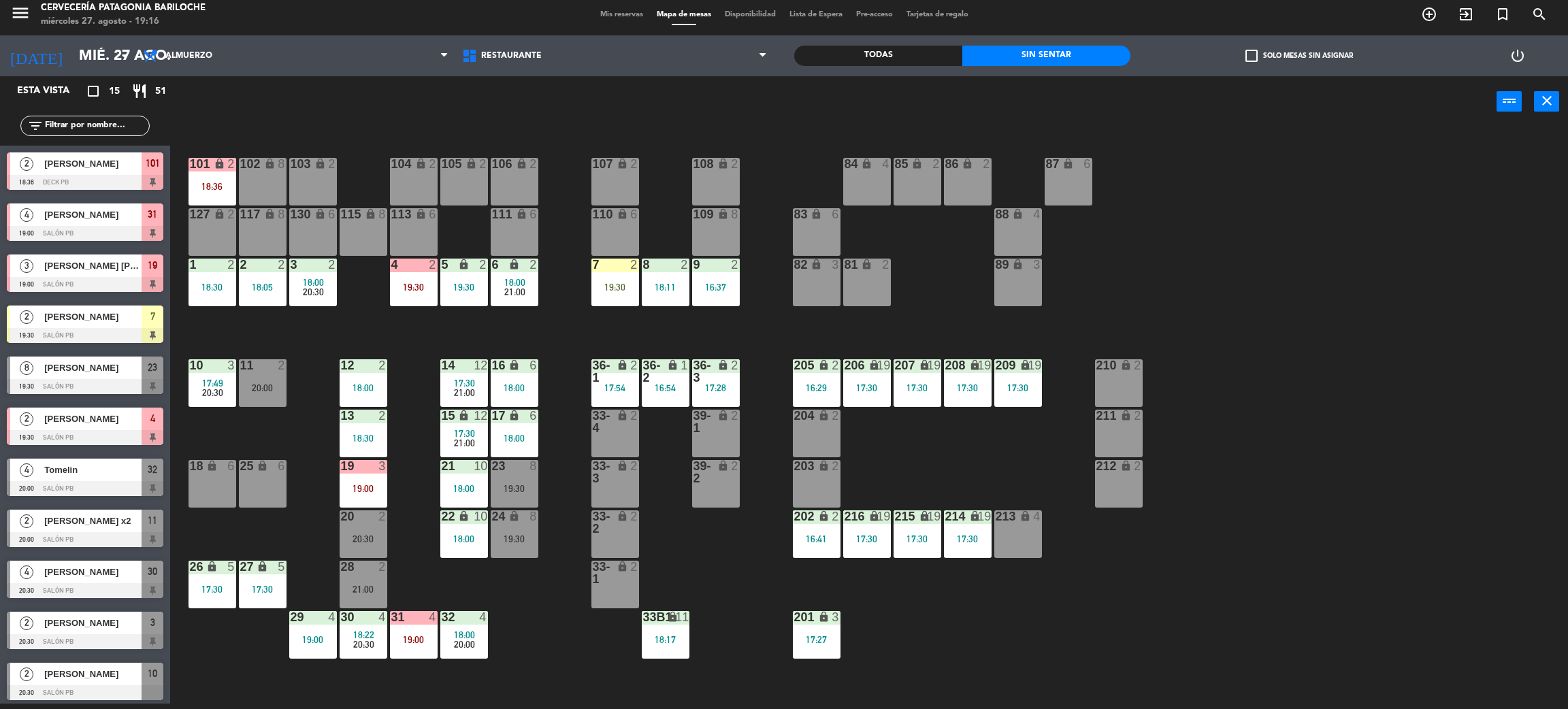
click at [422, 293] on div "4 2 19:30" at bounding box center [414, 282] width 48 height 48
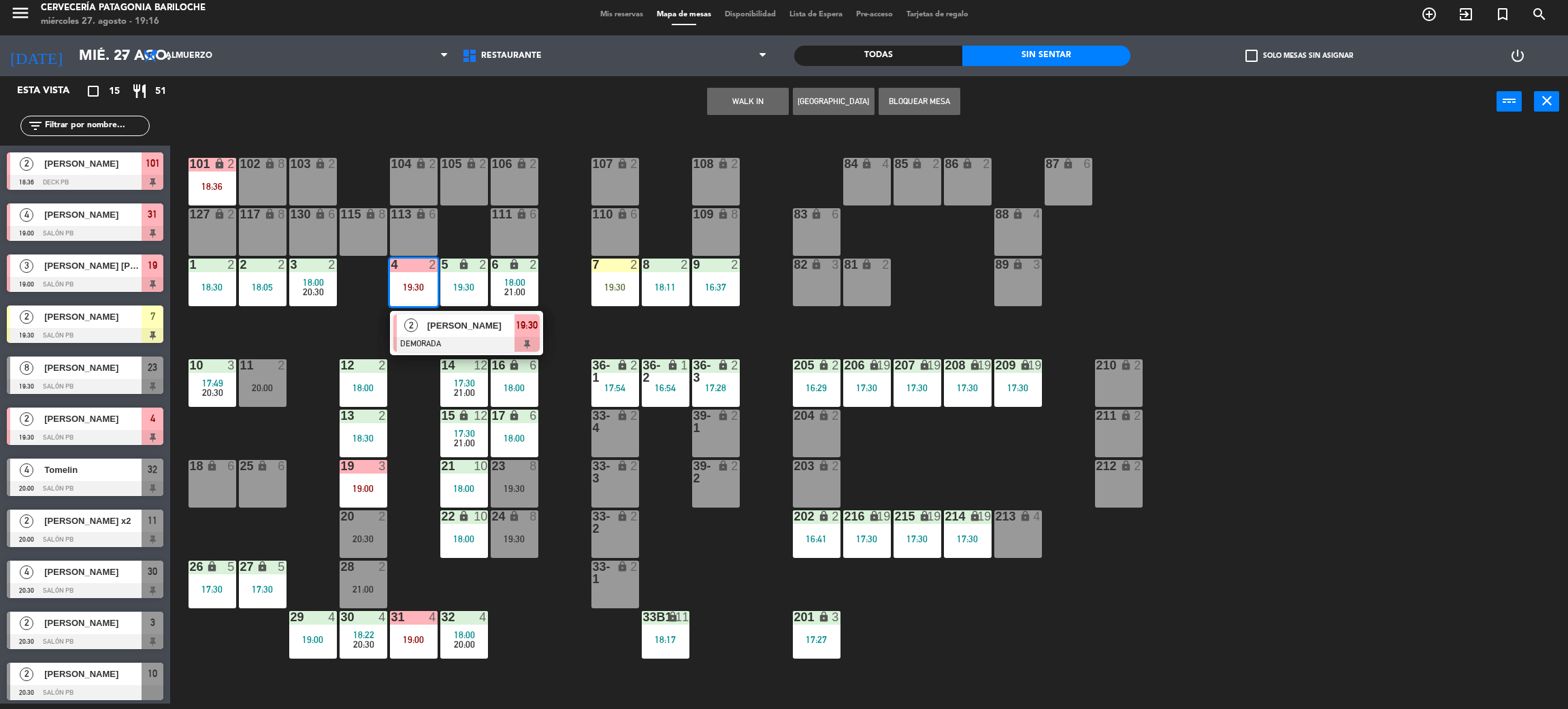
click at [634, 323] on div "101 lock 2 18:36 102 lock 8 104 lock 2 105 lock 2 106 lock 2 103 lock 2 107 loc…" at bounding box center [877, 422] width 1383 height 576
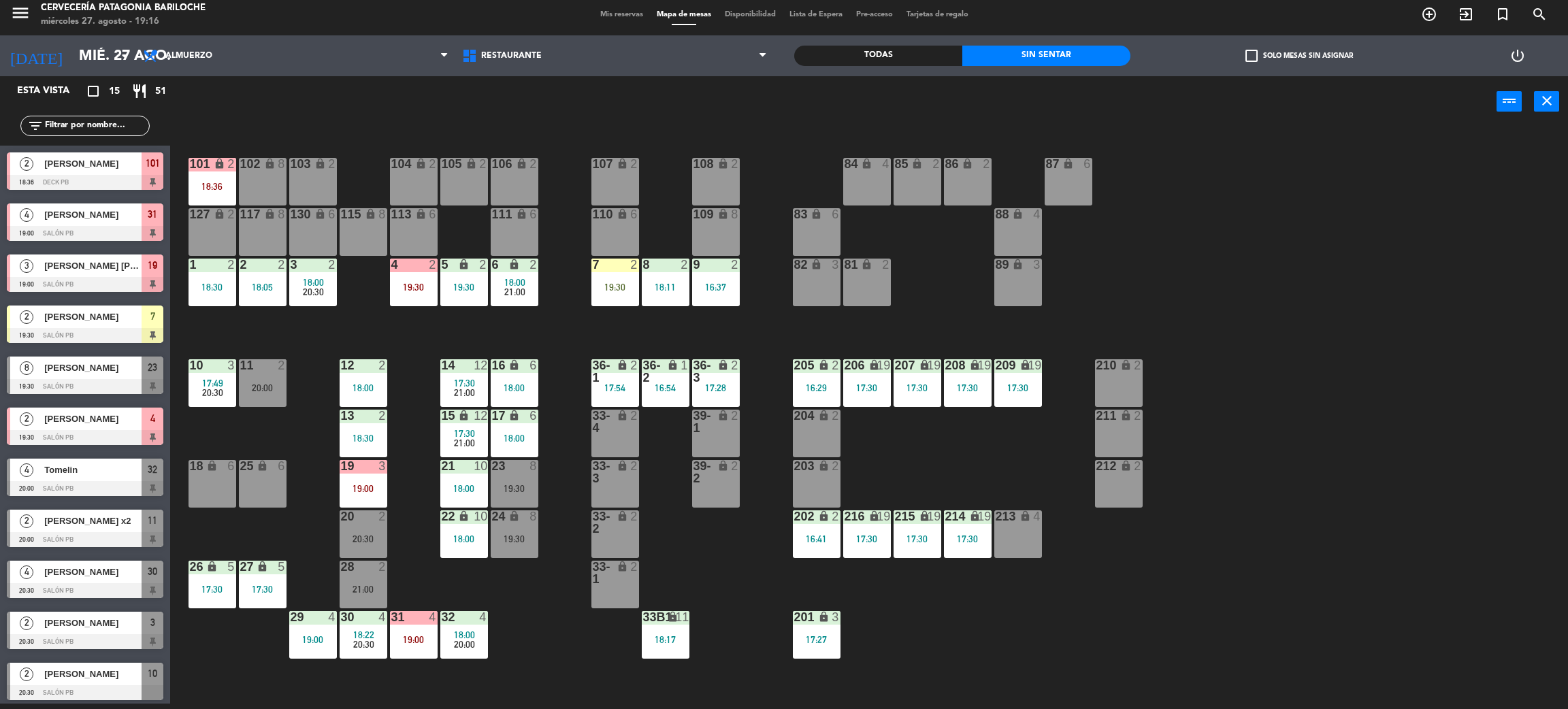
click at [360, 492] on div "19:00" at bounding box center [364, 488] width 48 height 9
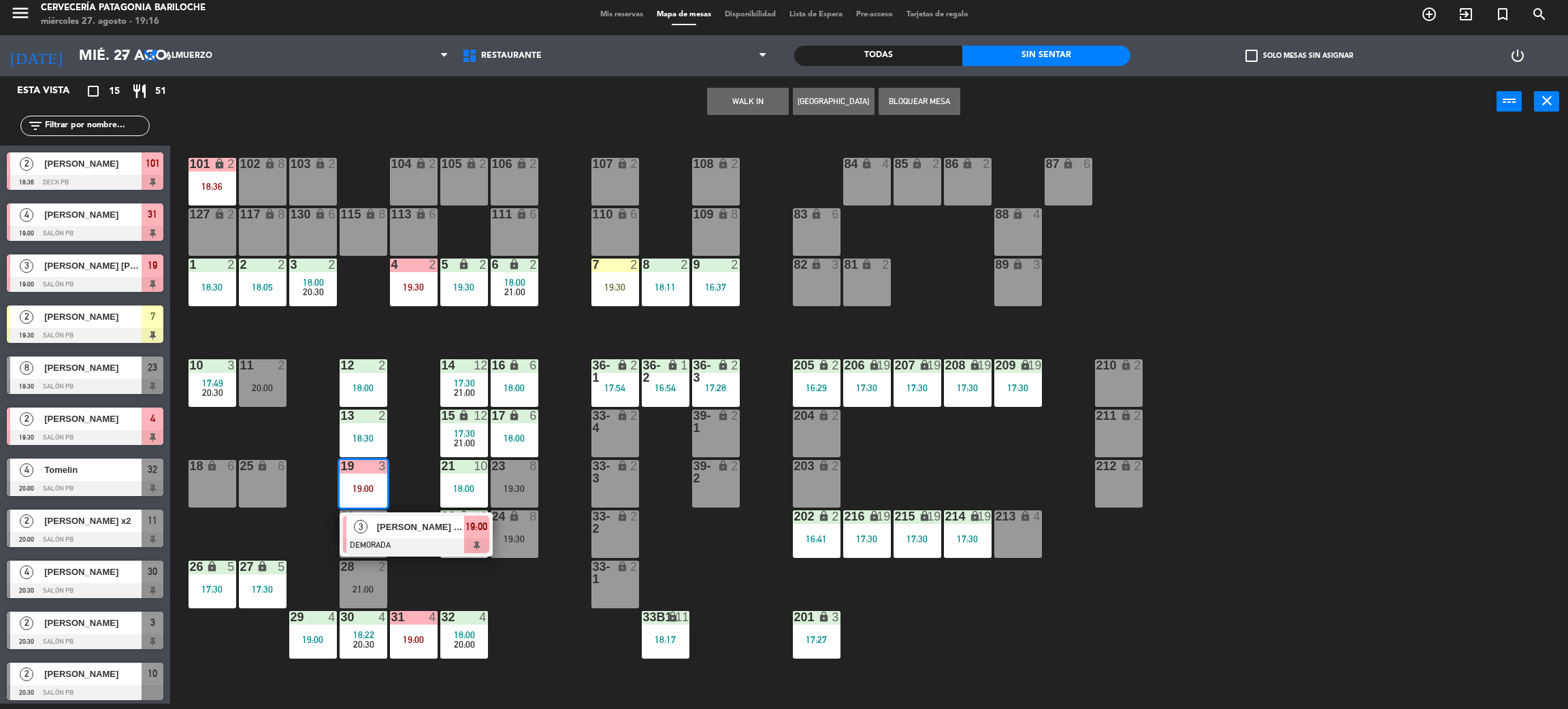
click at [403, 527] on div "3 [PERSON_NAME] [PERSON_NAME] DEMORADA 19:00" at bounding box center [416, 535] width 174 height 44
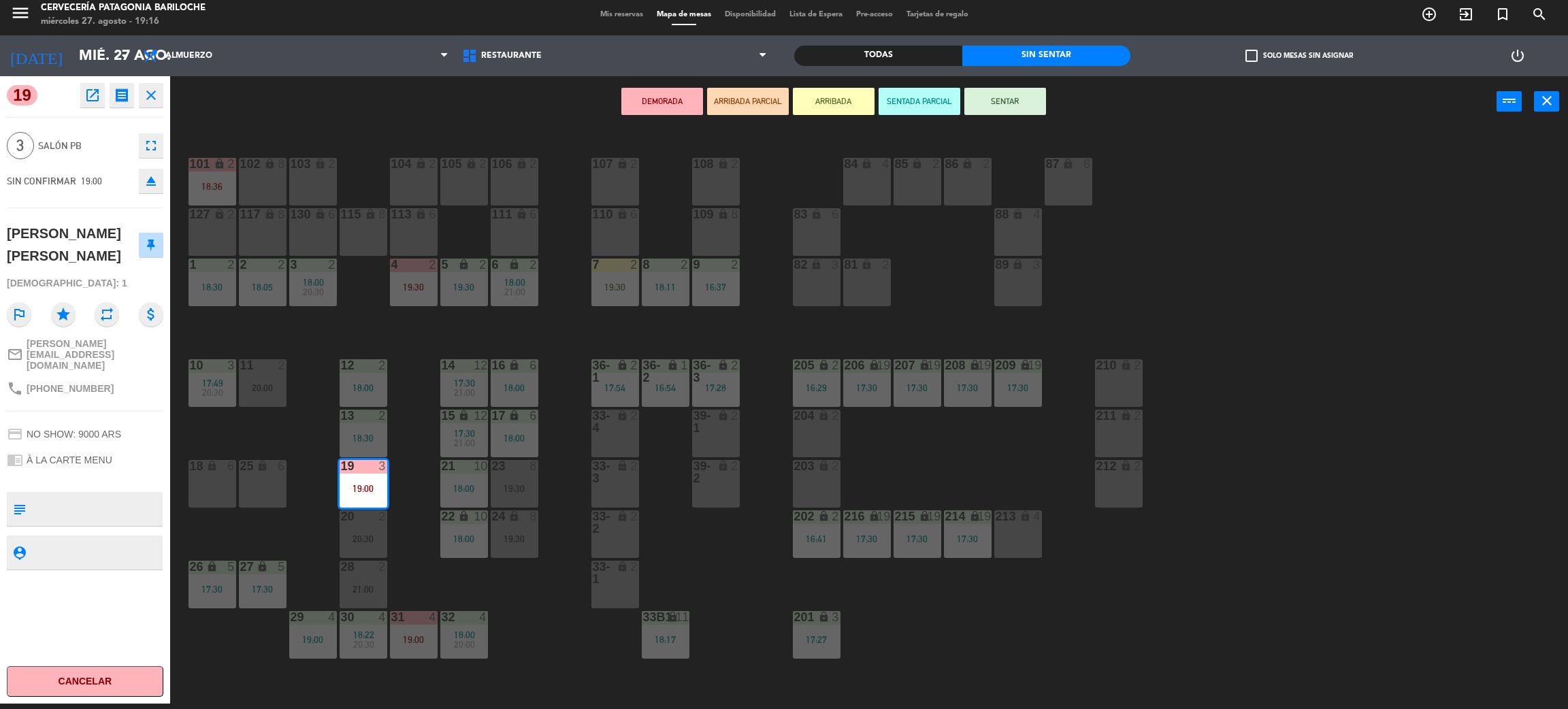
click at [271, 176] on div "102 lock 8" at bounding box center [262, 181] width 48 height 48
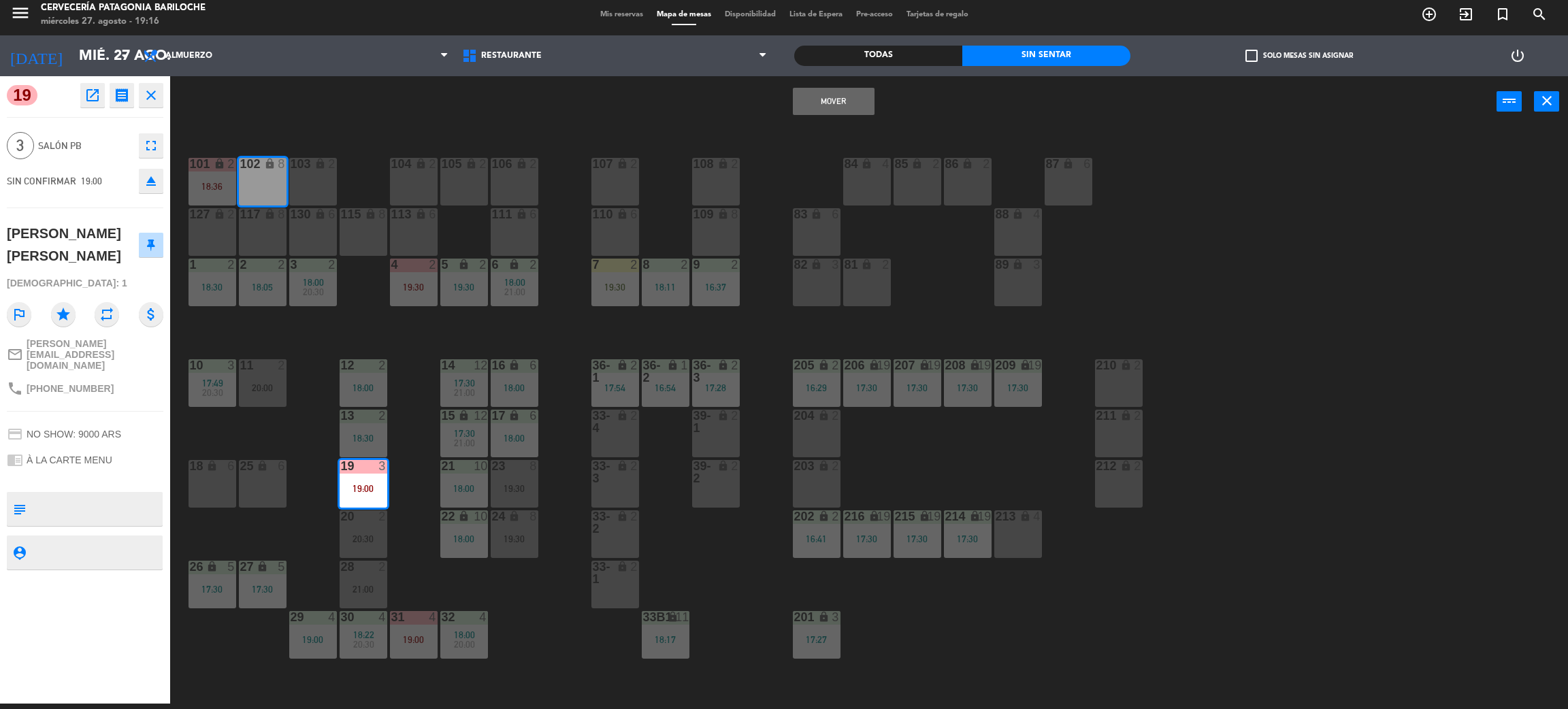
click at [817, 101] on button "Mover" at bounding box center [834, 101] width 82 height 27
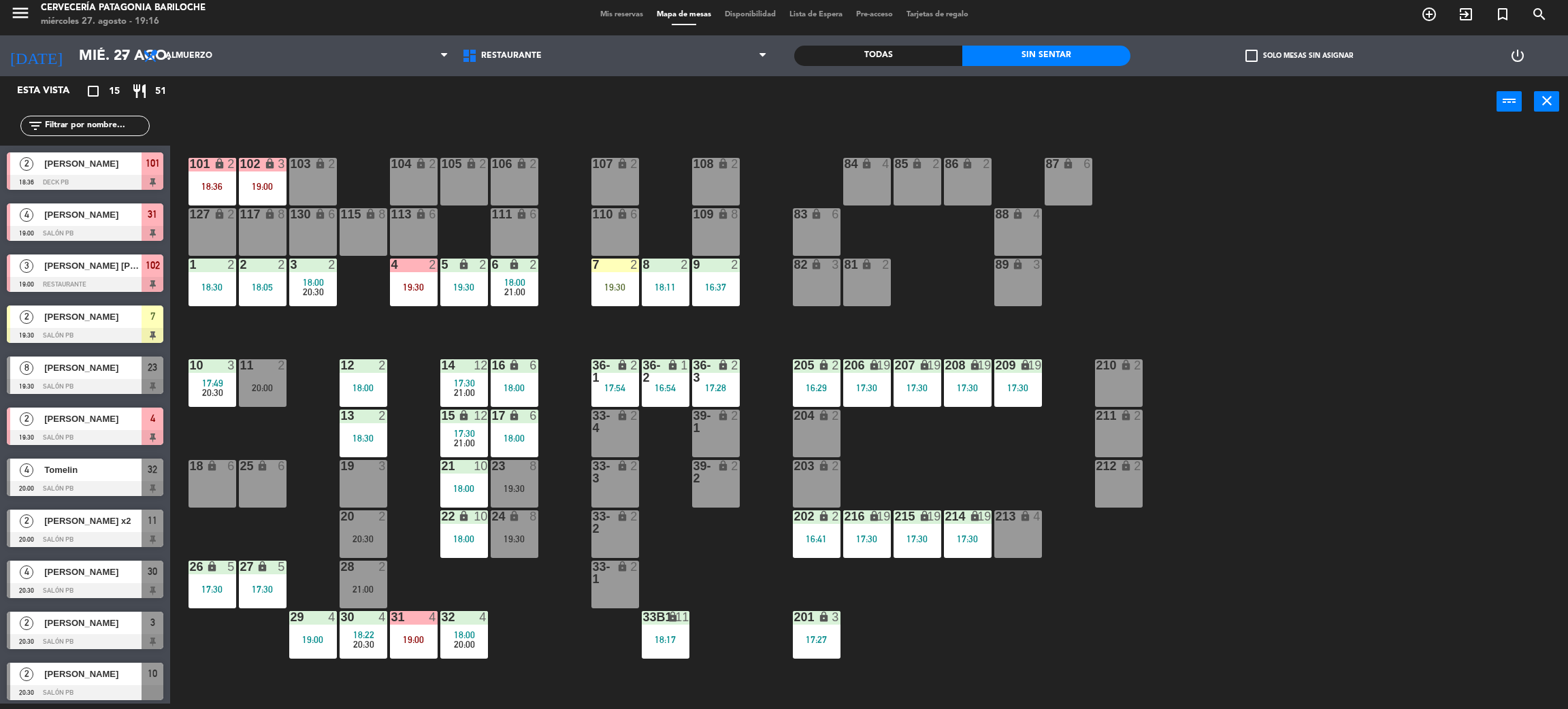
click at [287, 382] on div "101 lock 2 18:36 102 lock 3 19:00 104 lock 2 105 lock 2 106 lock 2 103 lock 2 1…" at bounding box center [877, 422] width 1383 height 576
click at [272, 390] on div "20:00" at bounding box center [262, 388] width 48 height 9
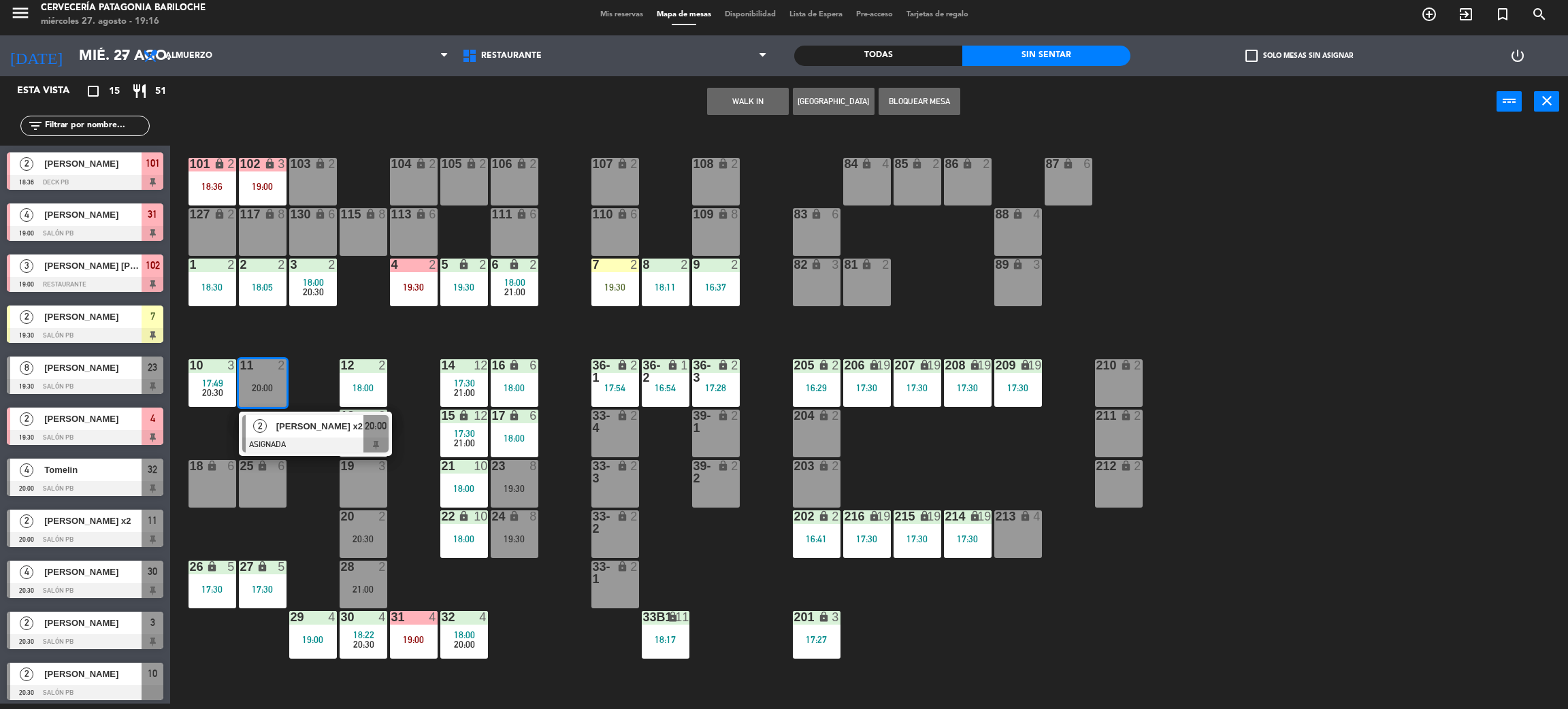
click at [406, 500] on div "101 lock 2 18:36 102 lock 3 19:00 104 lock 2 105 lock 2 106 lock 2 103 lock 2 1…" at bounding box center [877, 422] width 1383 height 576
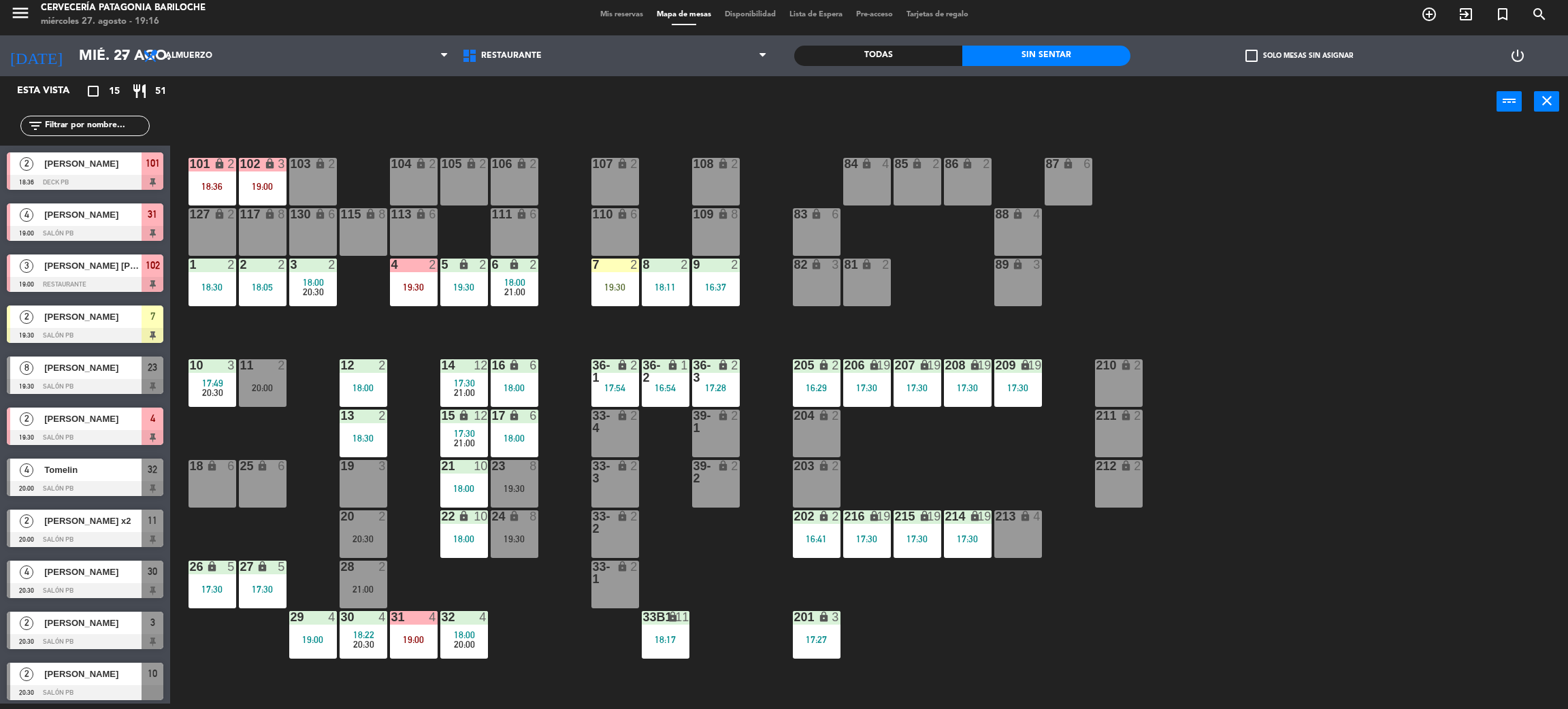
drag, startPoint x: 422, startPoint y: 304, endPoint x: 491, endPoint y: 321, distance: 71.1
click at [442, 310] on div "101 lock 2 18:36 102 lock 3 19:00 104 lock 2 105 lock 2 106 lock 2 103 lock 2 1…" at bounding box center [877, 422] width 1383 height 576
click at [650, 324] on div "101 lock 2 18:36 102 lock 3 19:00 104 lock 2 105 lock 2 106 lock 2 103 lock 2 1…" at bounding box center [877, 422] width 1383 height 576
click at [591, 278] on div "7 2 19:30" at bounding box center [615, 282] width 48 height 48
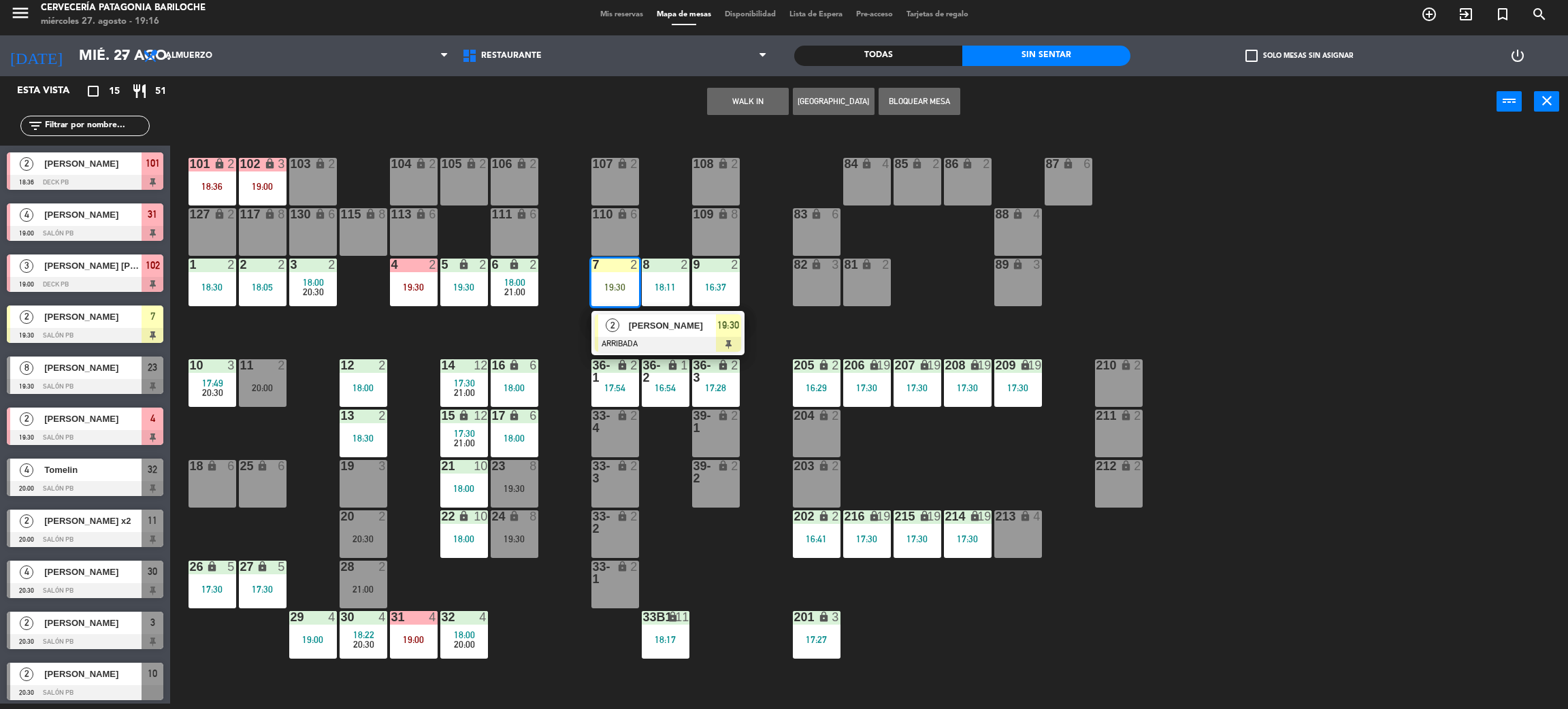
click at [546, 353] on div "101 lock 2 18:36 102 lock 3 19:00 104 lock 2 105 lock 2 106 lock 2 103 lock 2 1…" at bounding box center [877, 422] width 1383 height 576
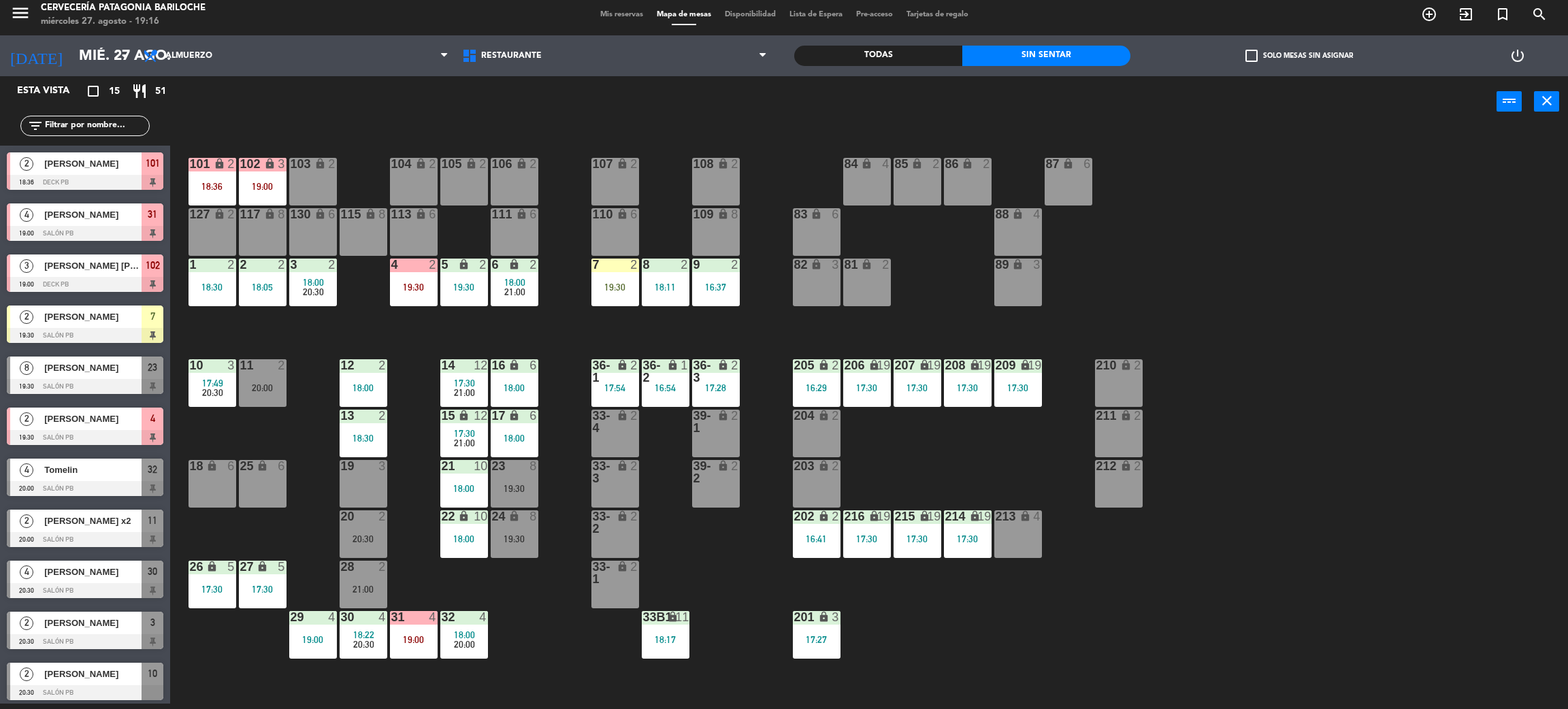
click at [424, 288] on div "19:30" at bounding box center [414, 287] width 48 height 9
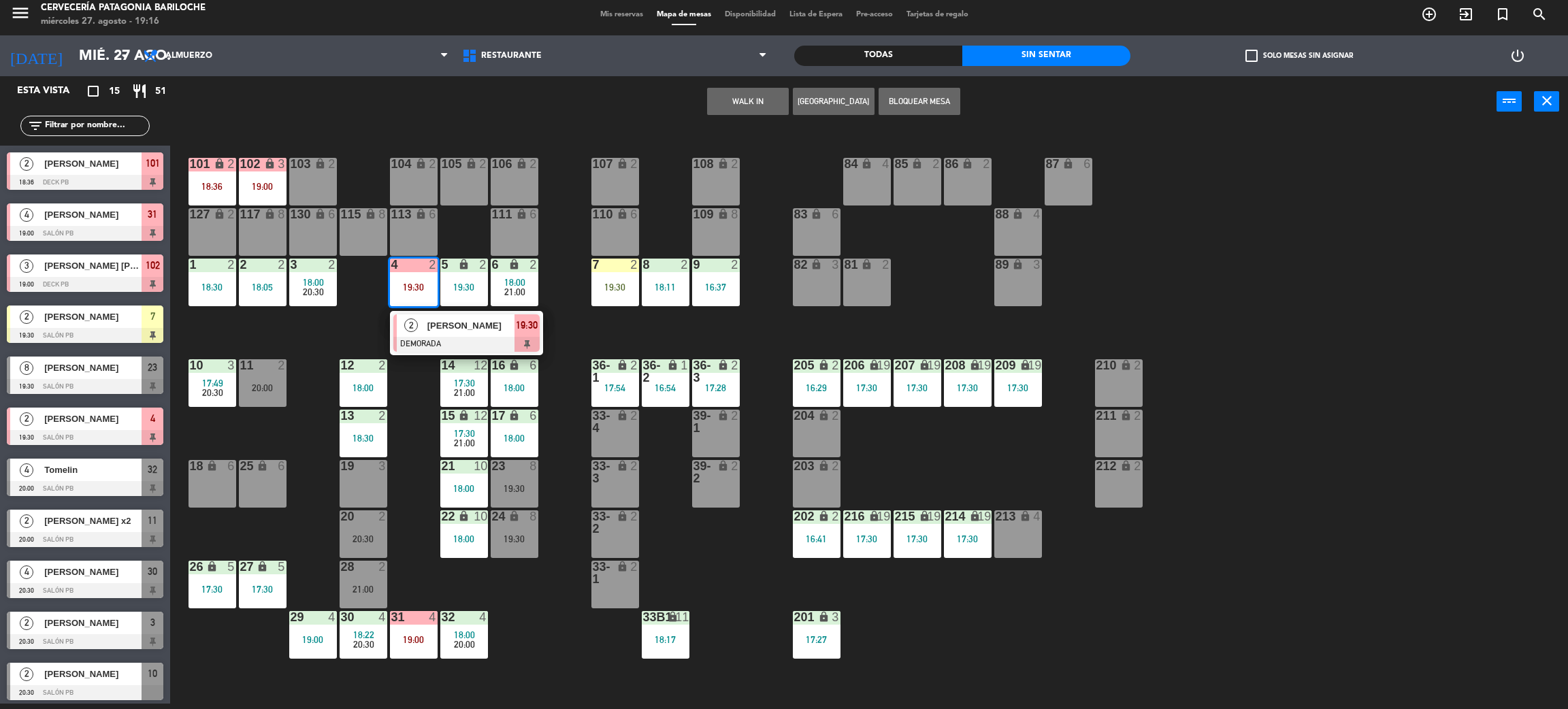
click at [447, 325] on span "[PERSON_NAME]" at bounding box center [470, 326] width 87 height 14
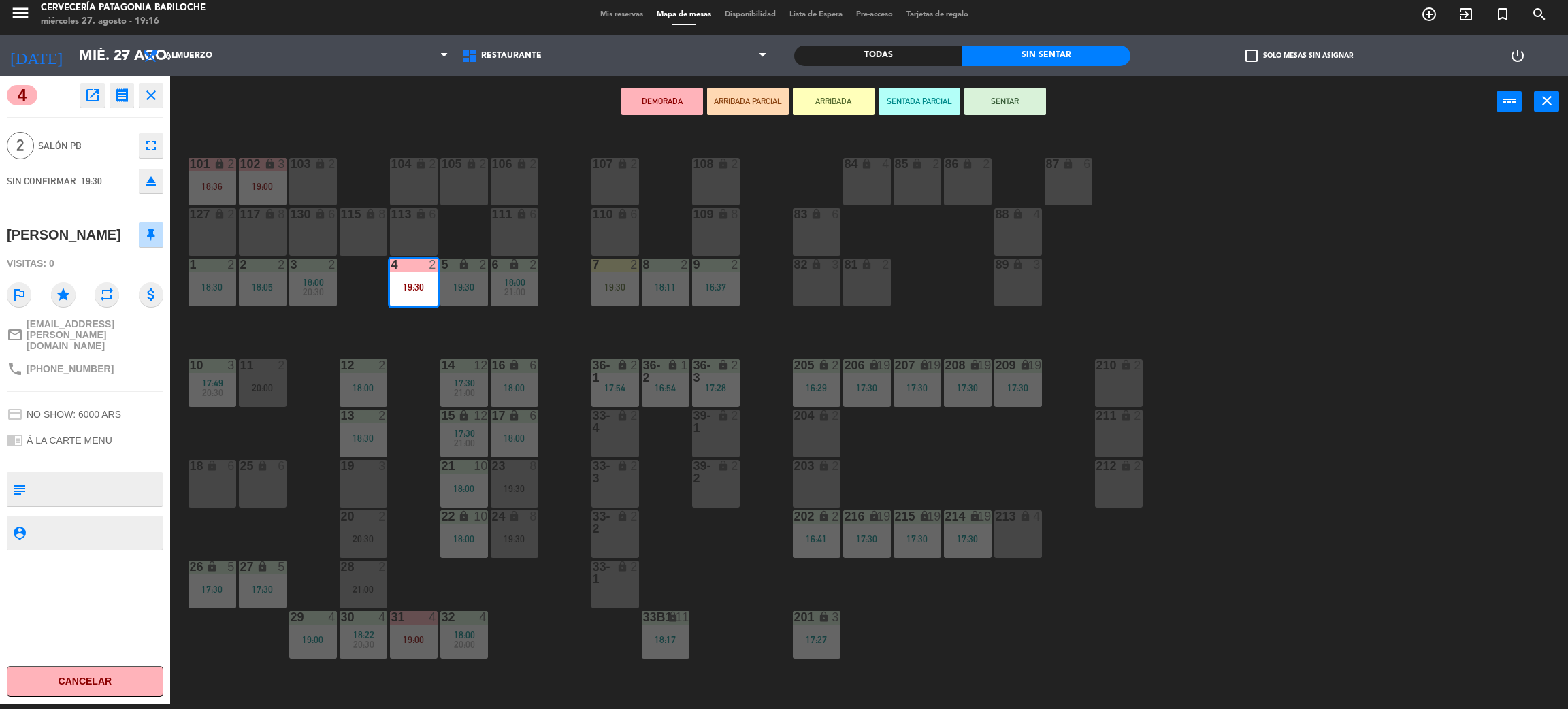
click at [345, 480] on div "19 3" at bounding box center [364, 484] width 48 height 48
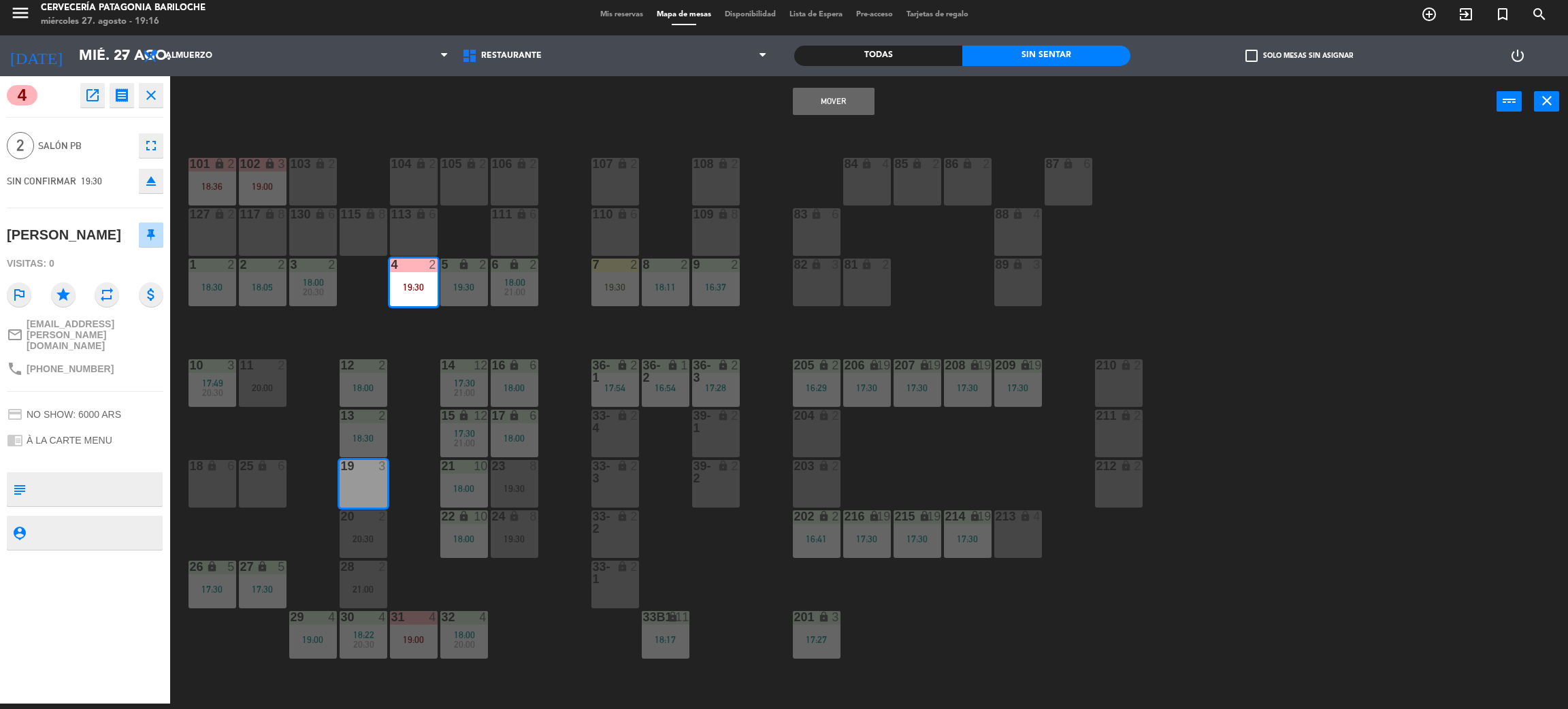
drag, startPoint x: 824, startPoint y: 104, endPoint x: 685, endPoint y: 228, distance: 186.3
click at [827, 108] on button "Mover" at bounding box center [834, 101] width 82 height 27
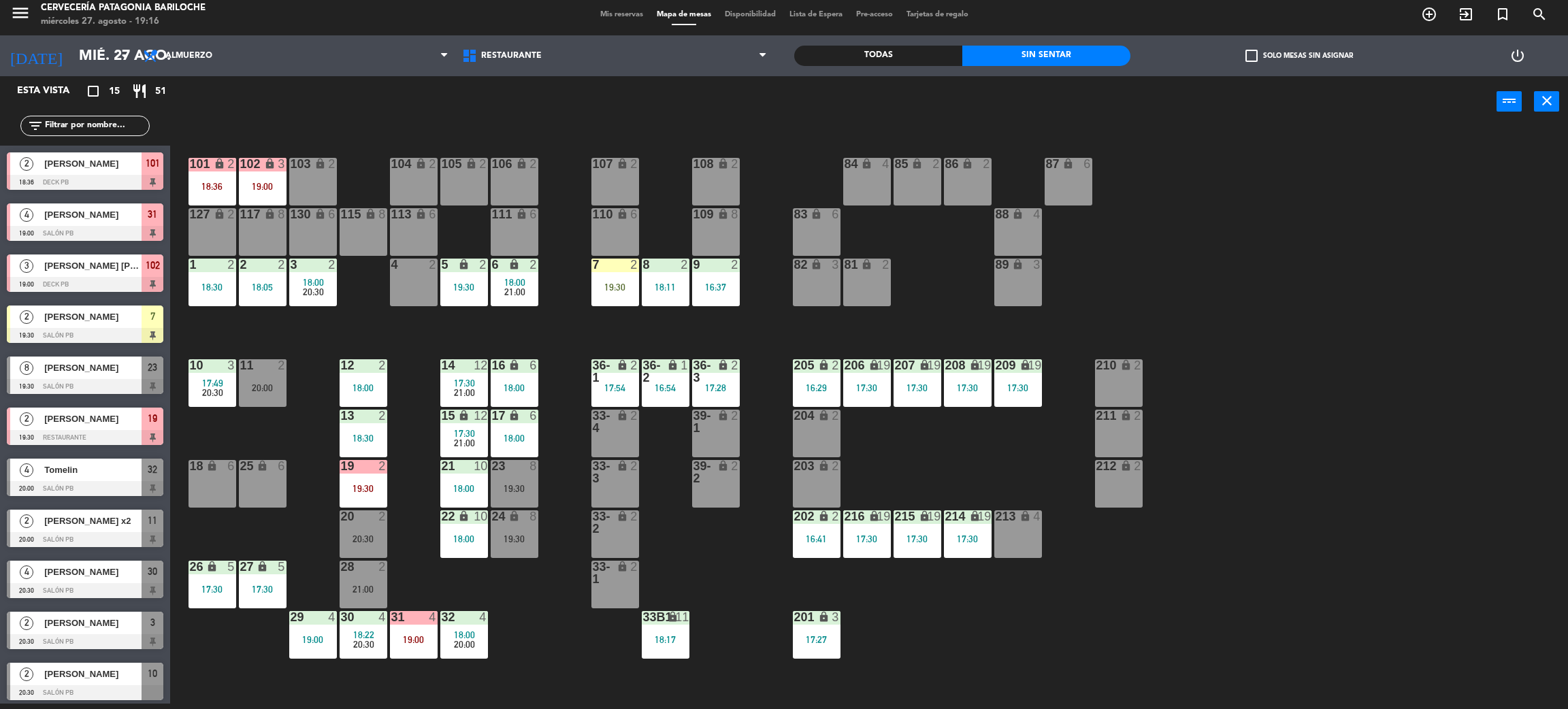
click at [627, 289] on div "19:30" at bounding box center [615, 287] width 48 height 9
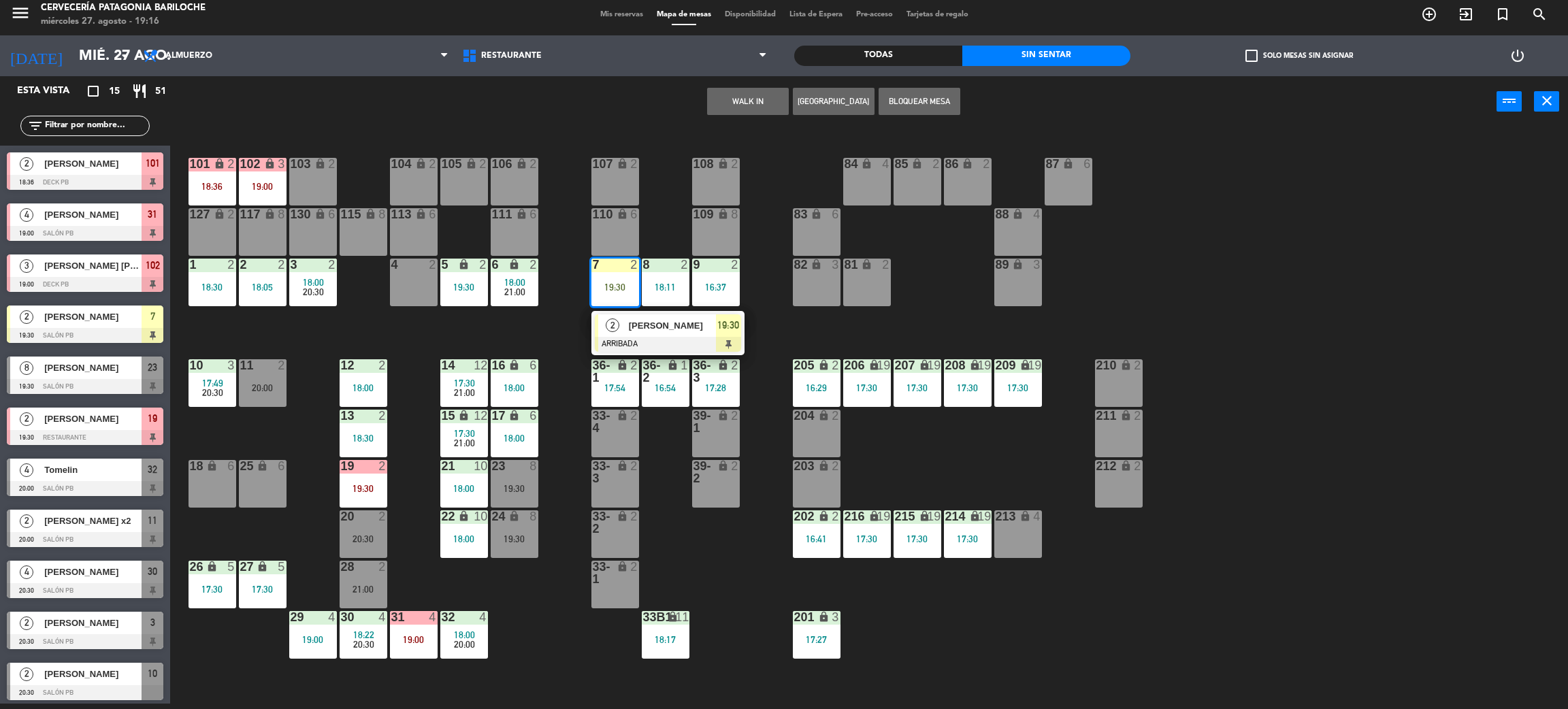
click at [651, 340] on div at bounding box center [668, 344] width 146 height 15
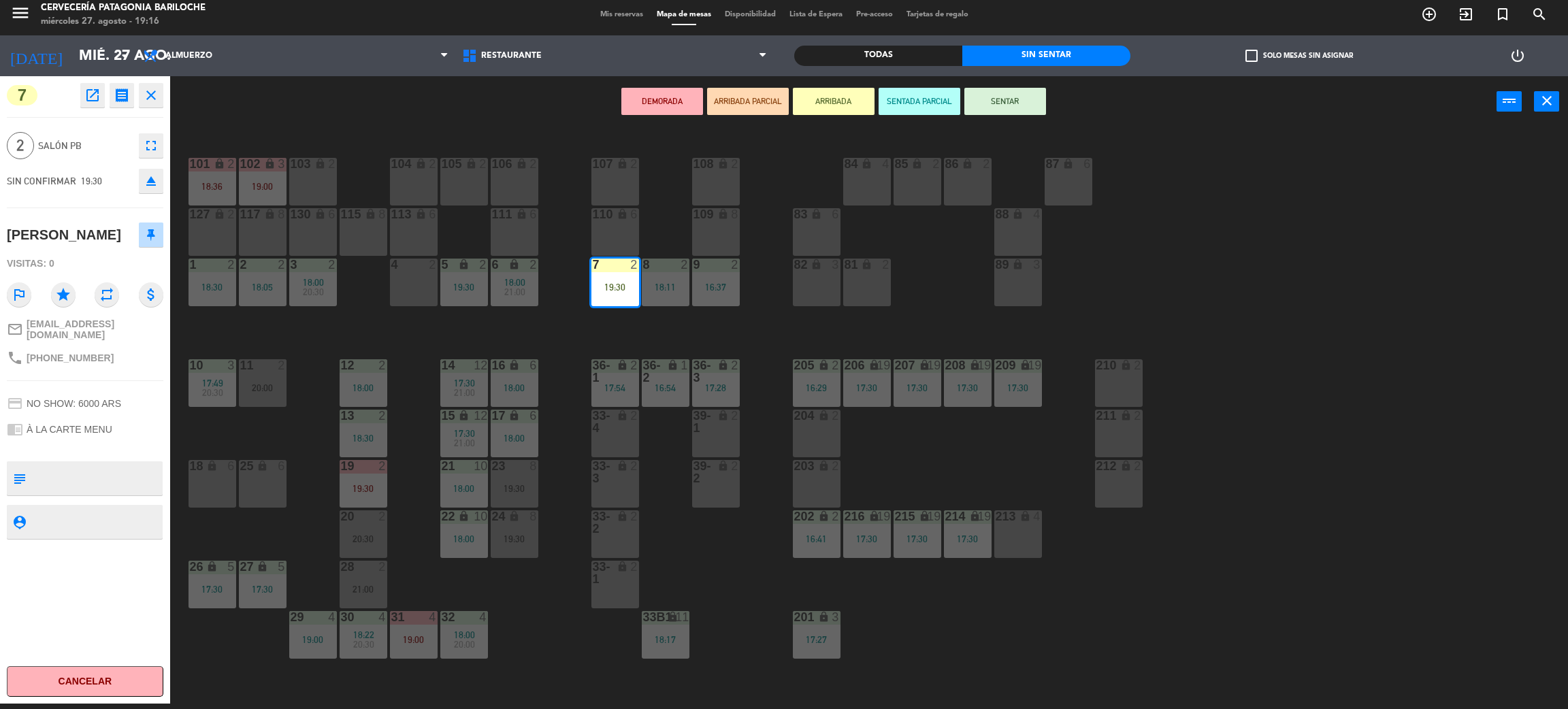
click at [406, 284] on div "4 2" at bounding box center [414, 282] width 48 height 48
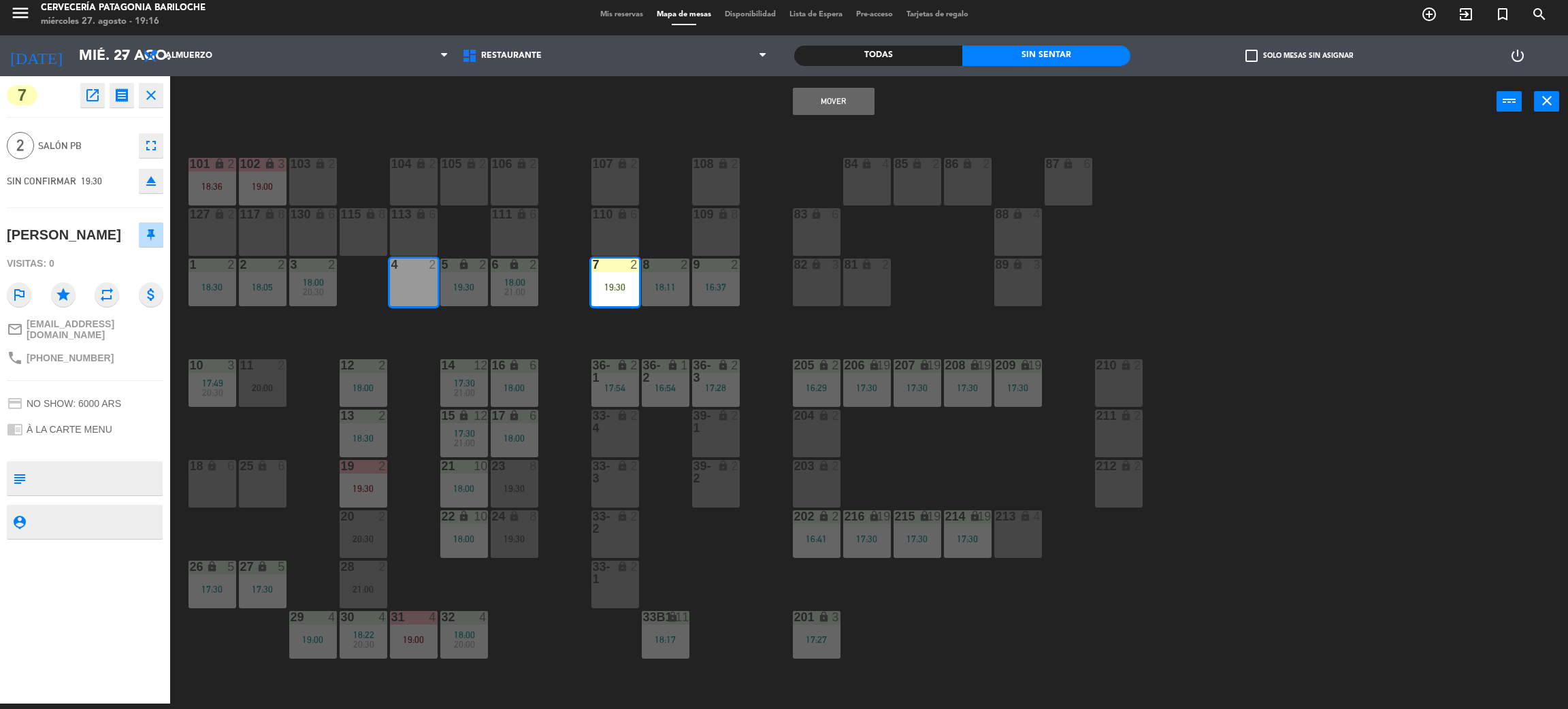
click at [823, 104] on button "Mover" at bounding box center [834, 101] width 82 height 27
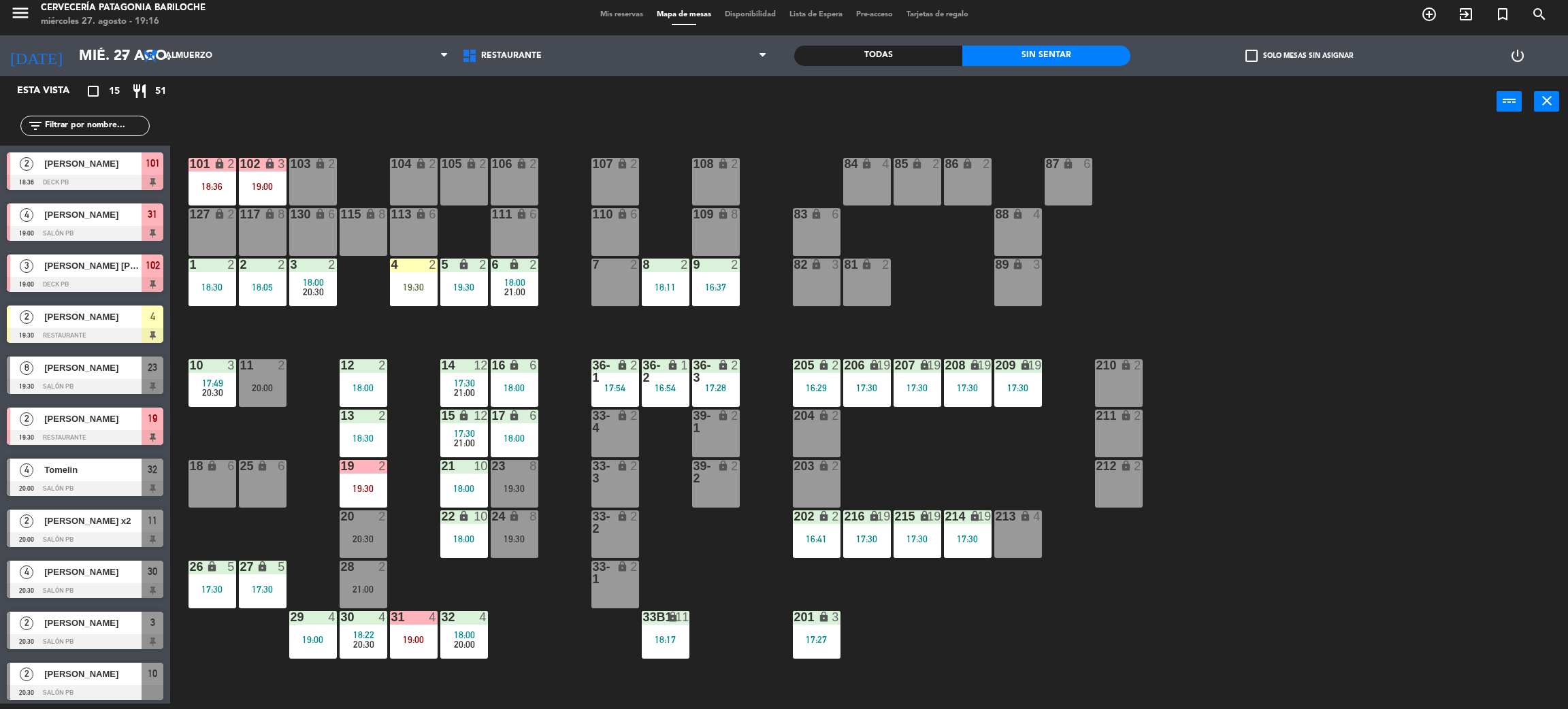
drag, startPoint x: 422, startPoint y: 282, endPoint x: 427, endPoint y: 292, distance: 11.2
click at [422, 283] on div "19:30" at bounding box center [414, 287] width 48 height 9
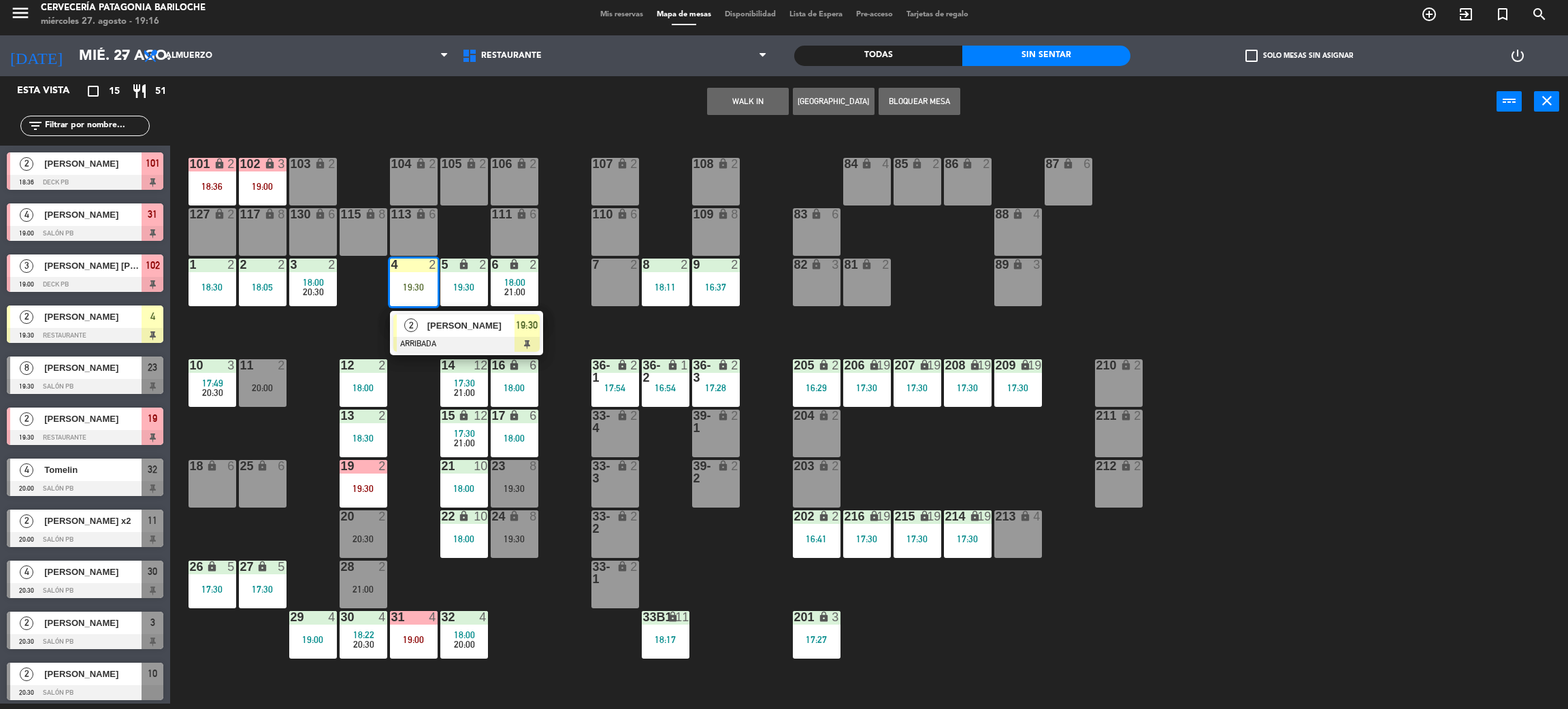
click at [455, 341] on div at bounding box center [466, 344] width 146 height 15
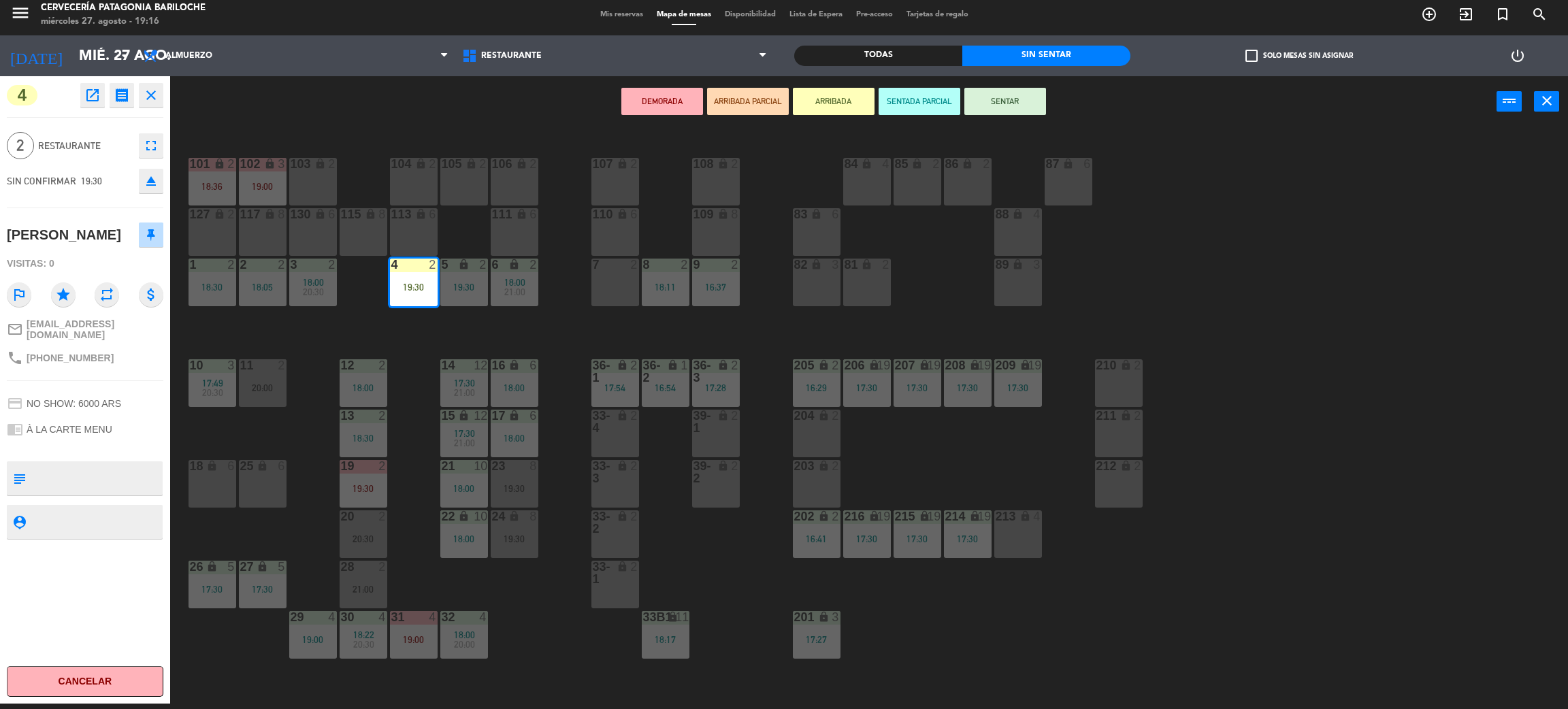
click at [1004, 96] on button "SENTAR" at bounding box center [1005, 101] width 82 height 27
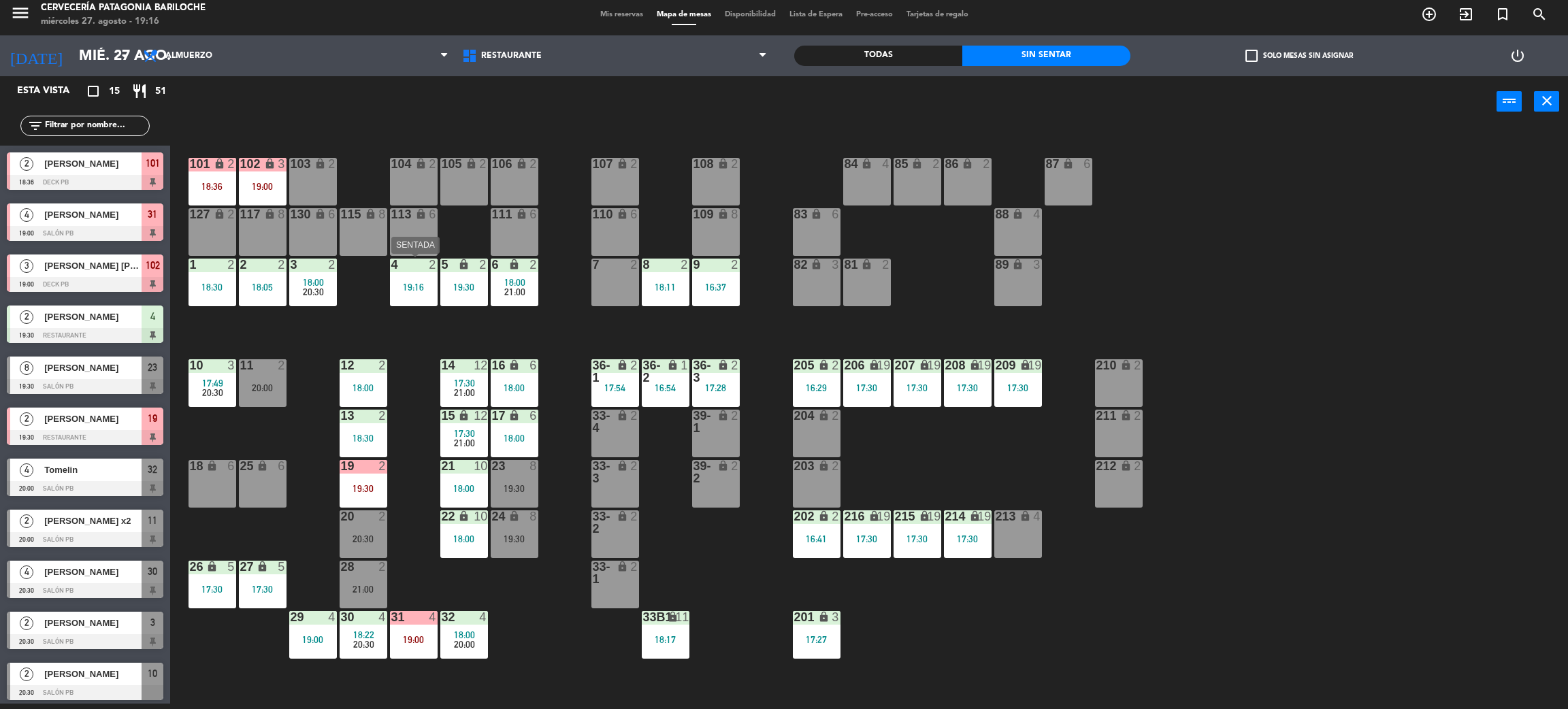
click at [415, 286] on div "19:16" at bounding box center [414, 287] width 48 height 9
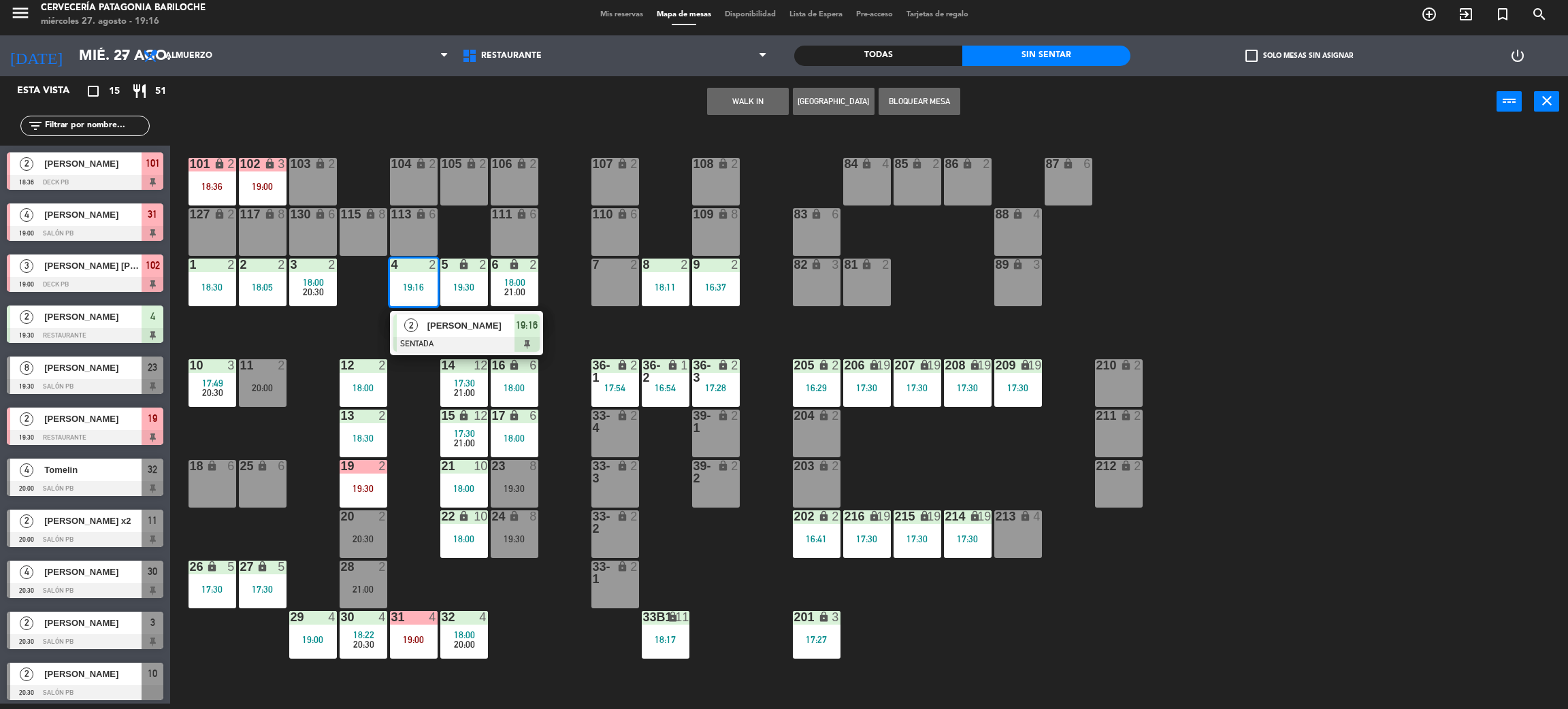
click at [447, 330] on span "[PERSON_NAME]" at bounding box center [470, 326] width 87 height 14
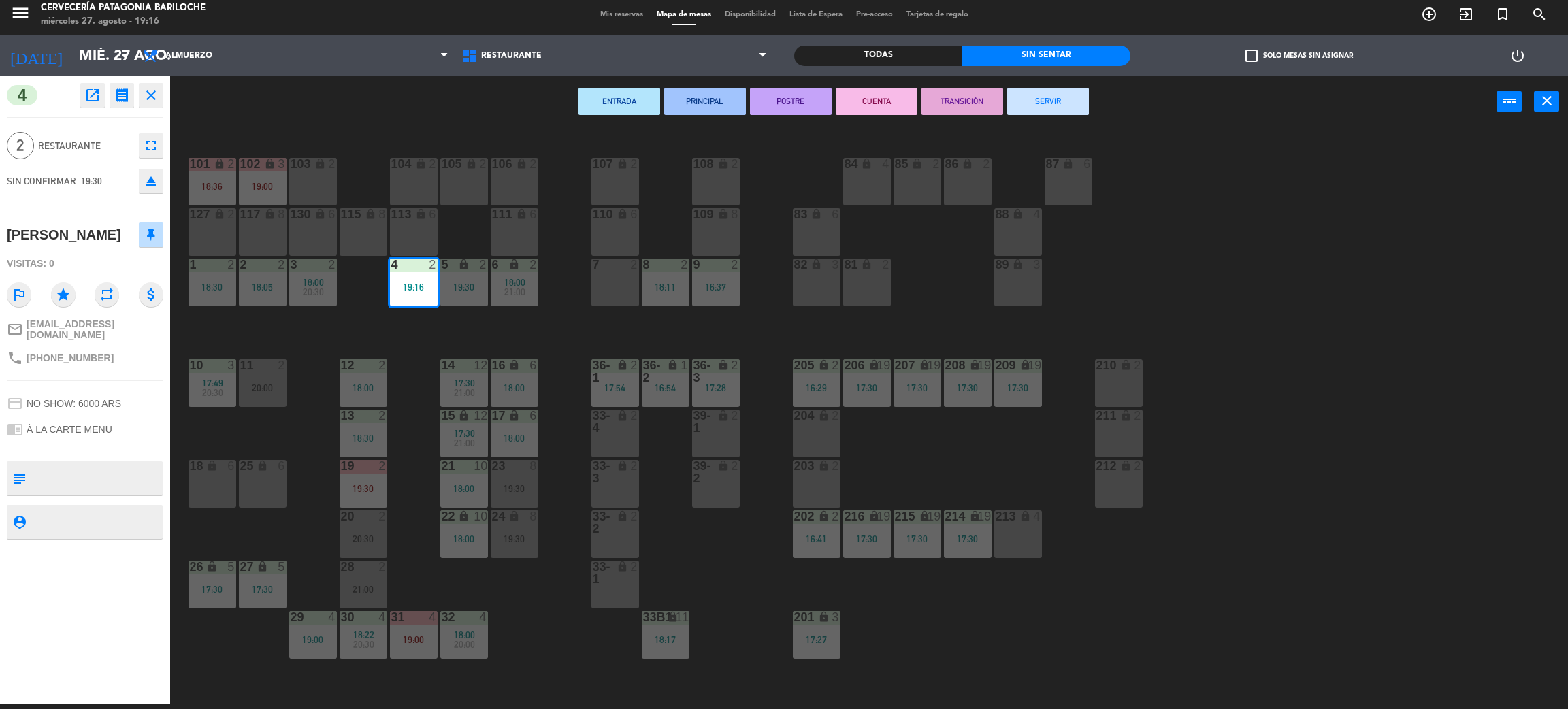
click at [149, 191] on button "eject" at bounding box center [151, 181] width 24 height 24
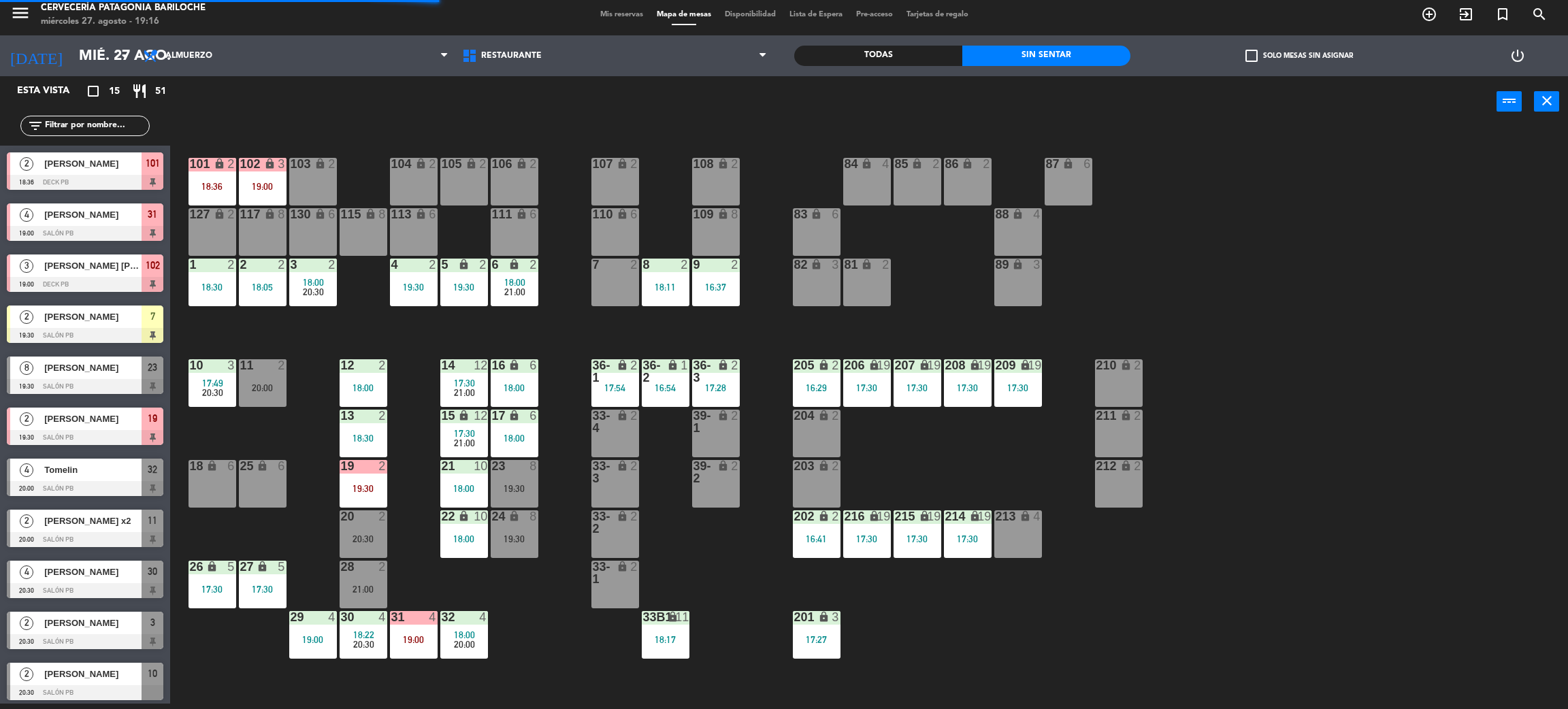
click at [77, 128] on input "text" at bounding box center [96, 126] width 105 height 15
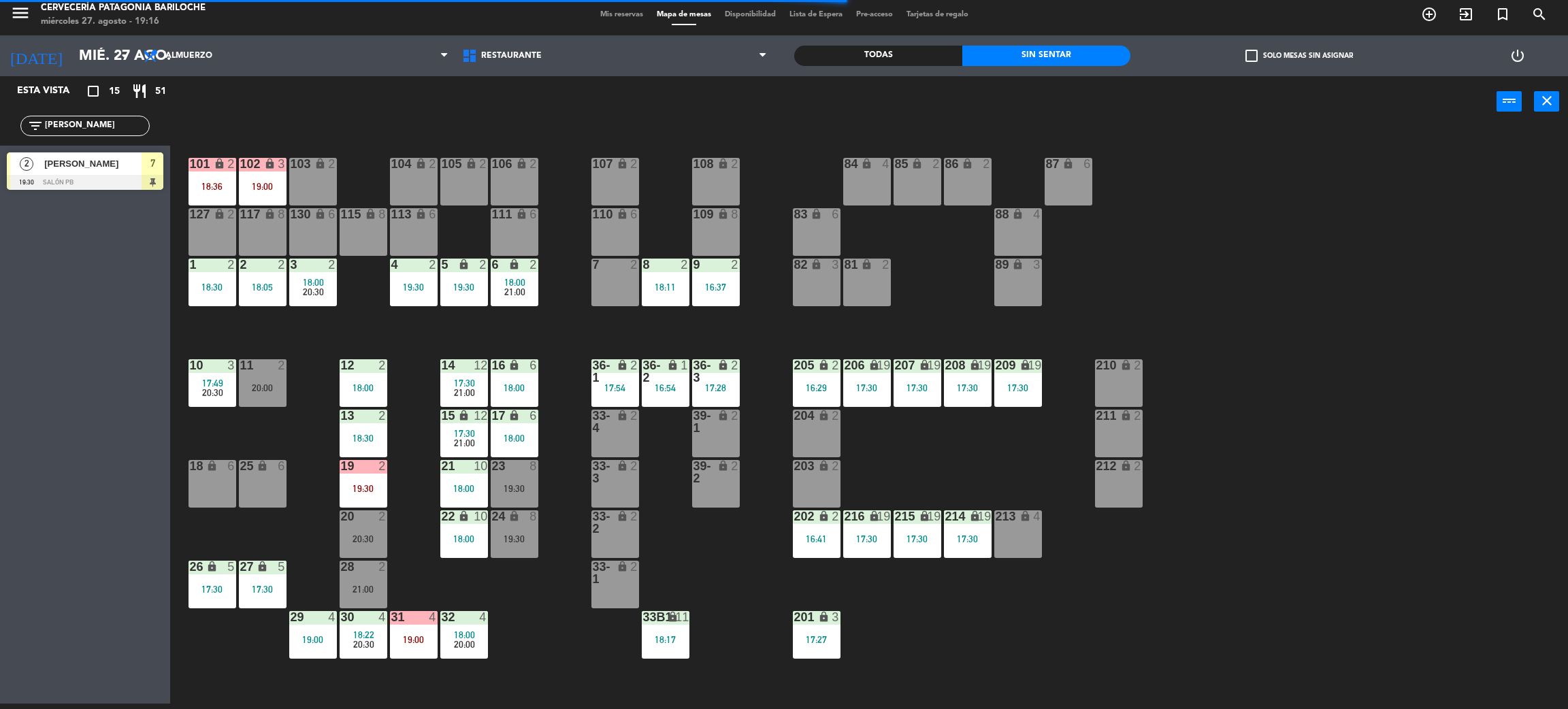
type input "[PERSON_NAME]"
click at [32, 166] on div "2 [PERSON_NAME] BEZ 19:30 SALÓN PB 7" at bounding box center [85, 171] width 170 height 51
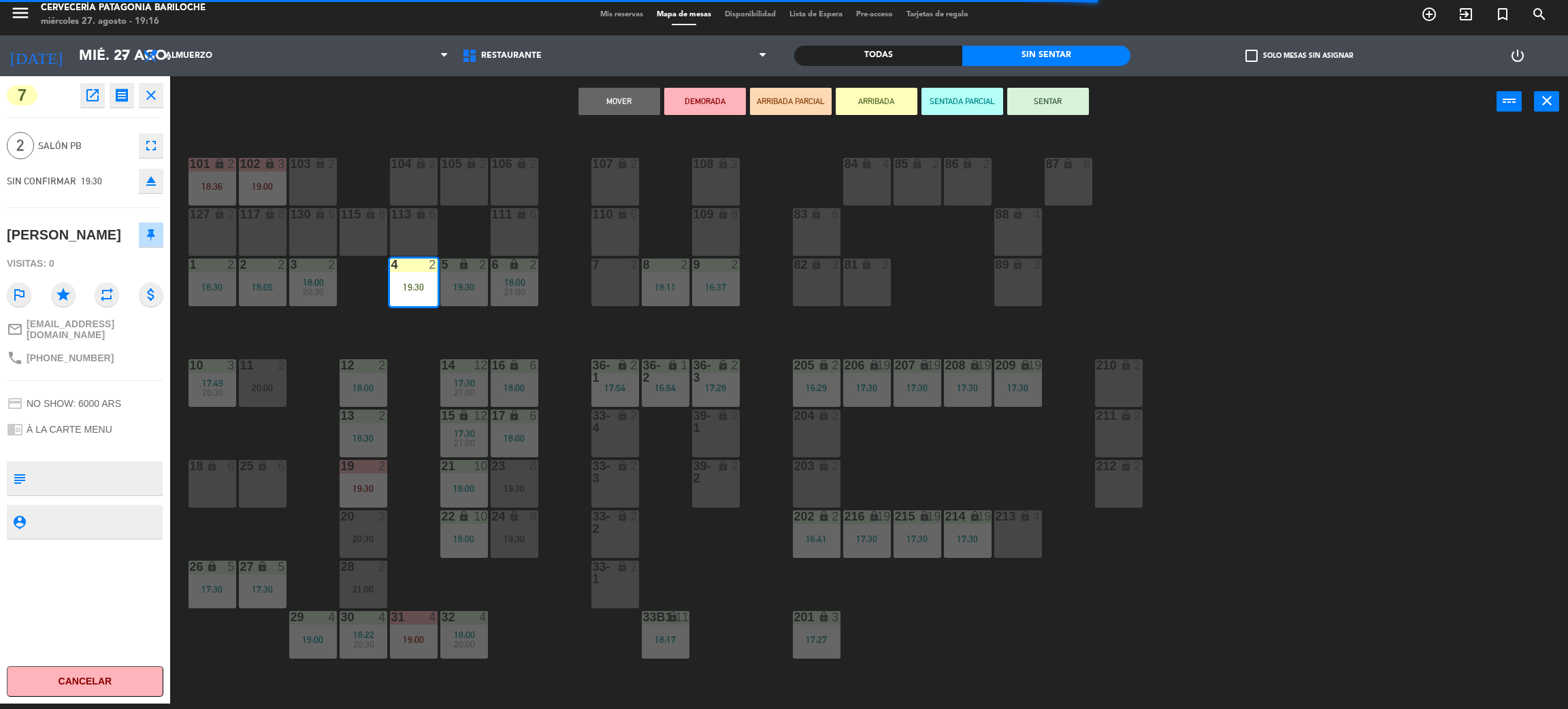
click at [539, 334] on div "101 lock 2 18:36 102 lock 3 19:00 104 lock 2 105 lock 2 106 lock 2 103 lock 2 1…" at bounding box center [877, 422] width 1383 height 576
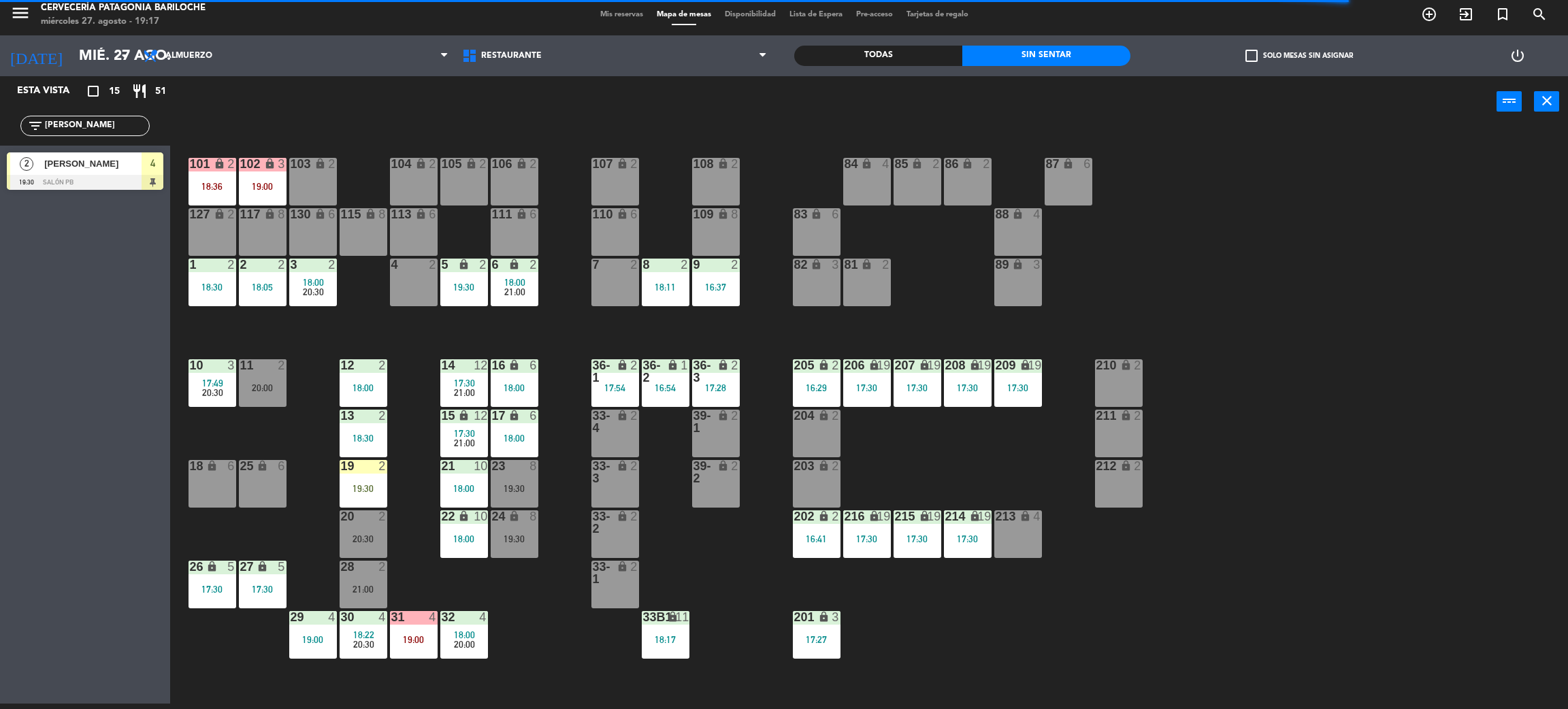
click at [70, 176] on div at bounding box center [85, 182] width 156 height 15
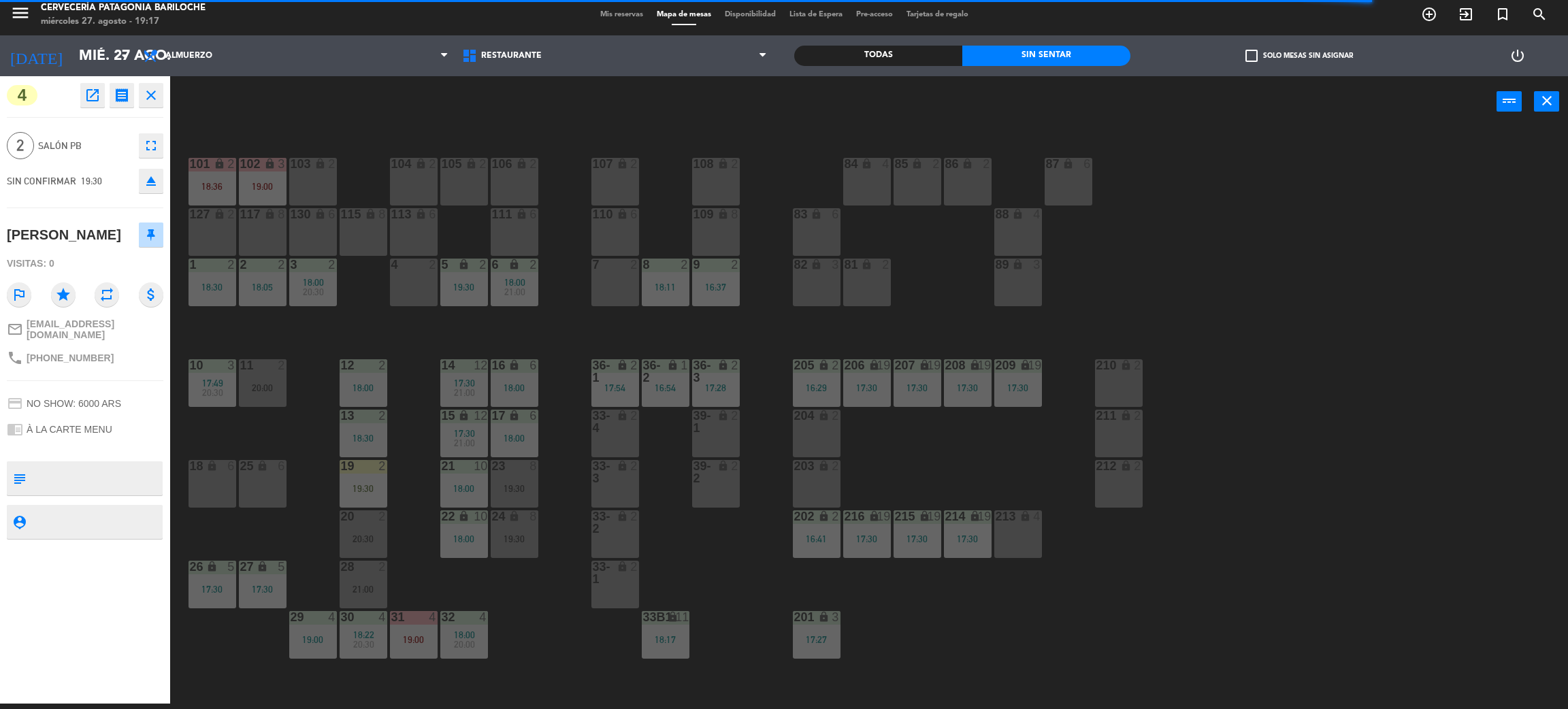
click at [423, 297] on div "4 2" at bounding box center [414, 282] width 48 height 48
click at [831, 151] on div "101 lock 2 18:36 102 lock 3 19:00 104 lock 2 105 lock 2 106 lock 2 103 lock 2 1…" at bounding box center [877, 422] width 1383 height 576
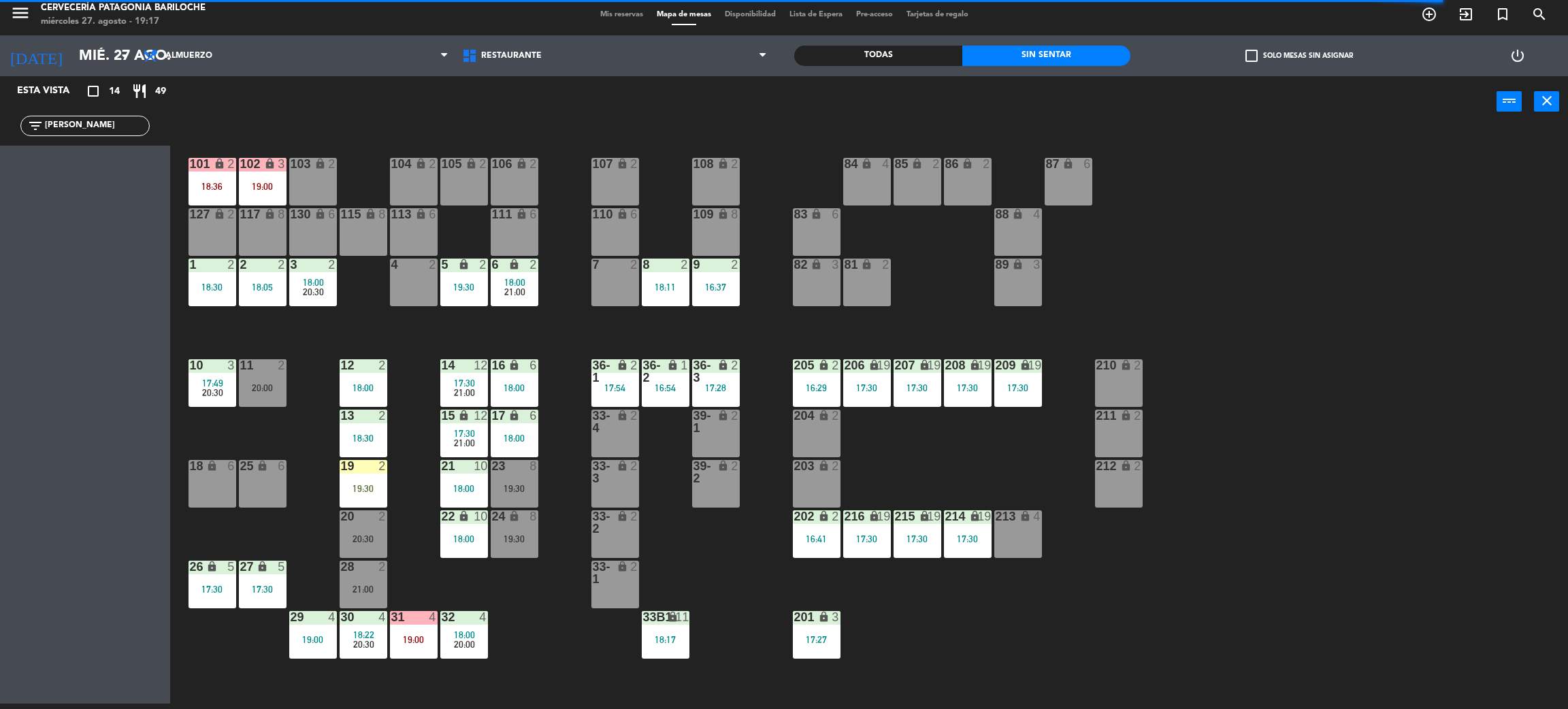
drag, startPoint x: 111, startPoint y: 171, endPoint x: 390, endPoint y: 255, distance: 291.4
click at [108, 122] on input "[PERSON_NAME]" at bounding box center [96, 126] width 105 height 15
click at [879, 52] on div "Todas" at bounding box center [879, 56] width 168 height 20
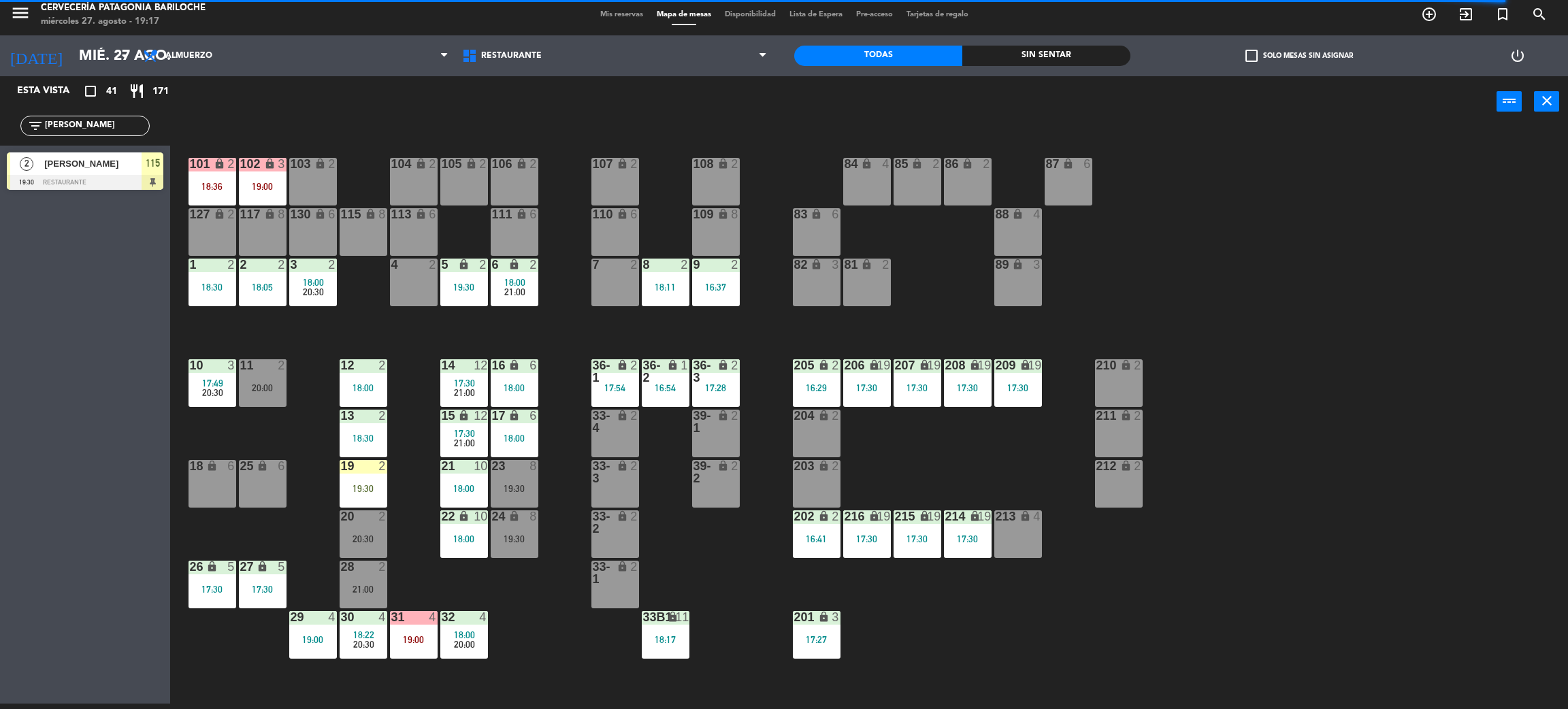
click at [95, 170] on span "[PERSON_NAME]" at bounding box center [93, 163] width 97 height 14
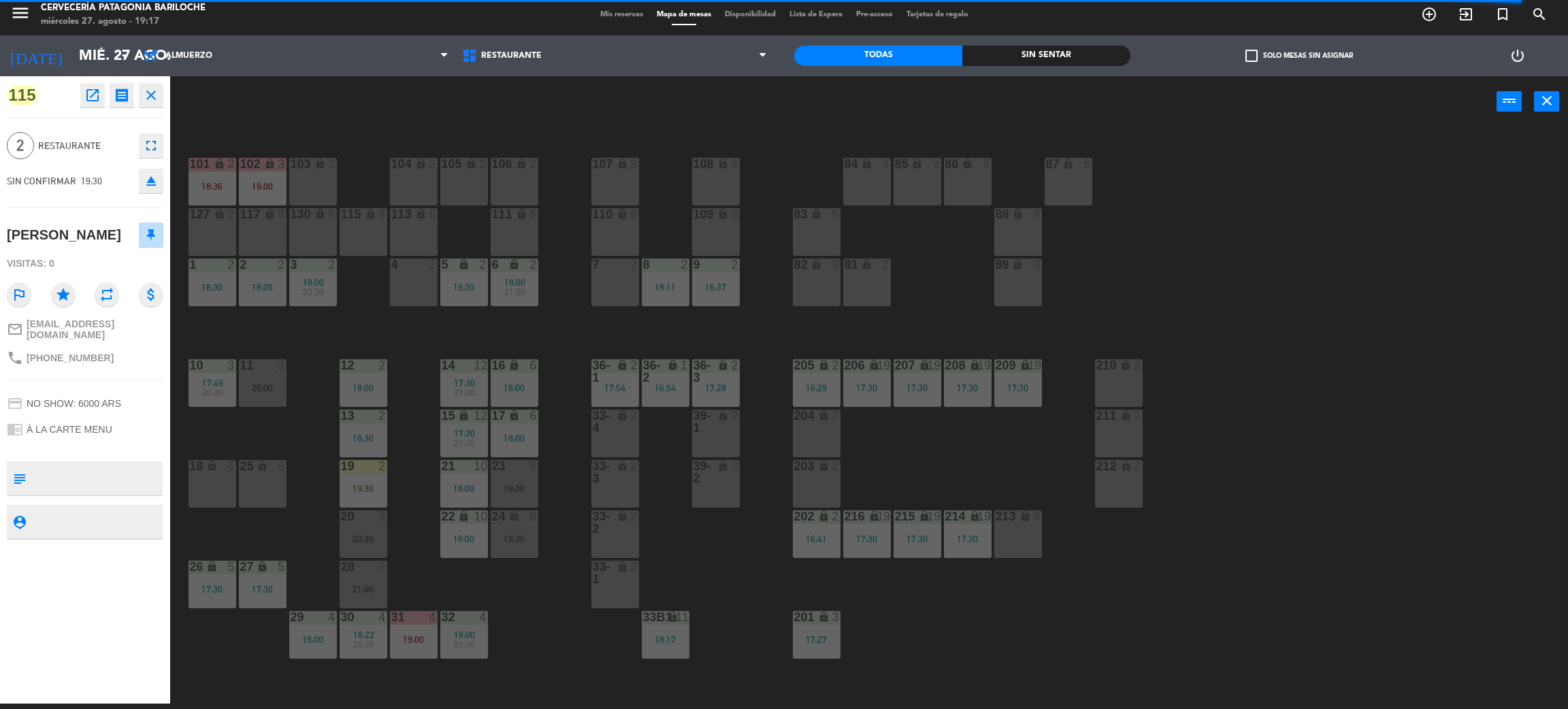
click at [395, 287] on div "4 2" at bounding box center [414, 282] width 48 height 48
click at [845, 104] on button "Mover" at bounding box center [834, 101] width 82 height 27
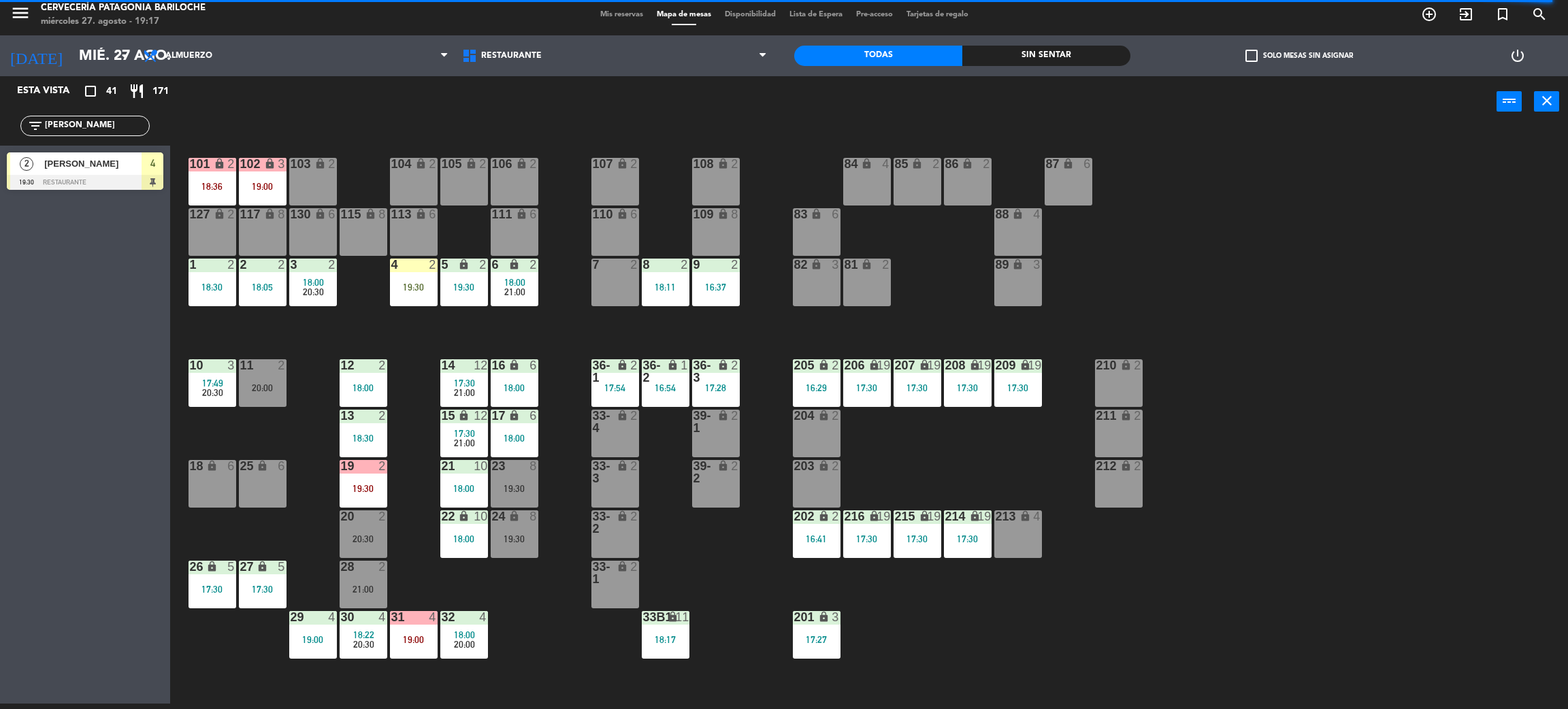
click at [569, 313] on div "101 lock 2 18:36 102 lock 3 19:00 104 lock 2 105 lock 2 106 lock 2 103 lock 2 1…" at bounding box center [877, 422] width 1383 height 576
click at [586, 289] on div "101 lock 2 18:36 102 lock 3 19:00 104 lock 2 105 lock 2 106 lock 2 103 lock 2 1…" at bounding box center [877, 422] width 1383 height 576
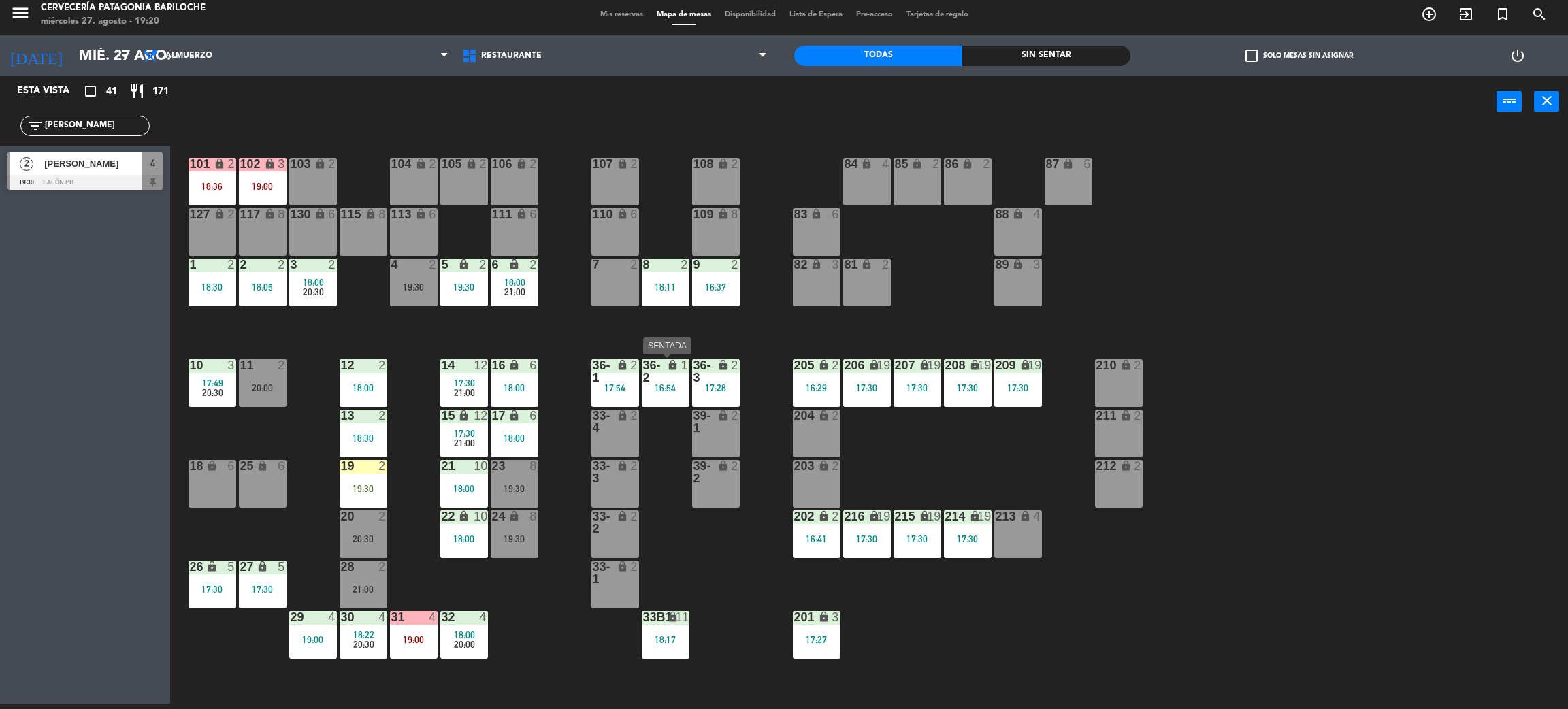
click at [705, 383] on div "17:28" at bounding box center [716, 388] width 48 height 9
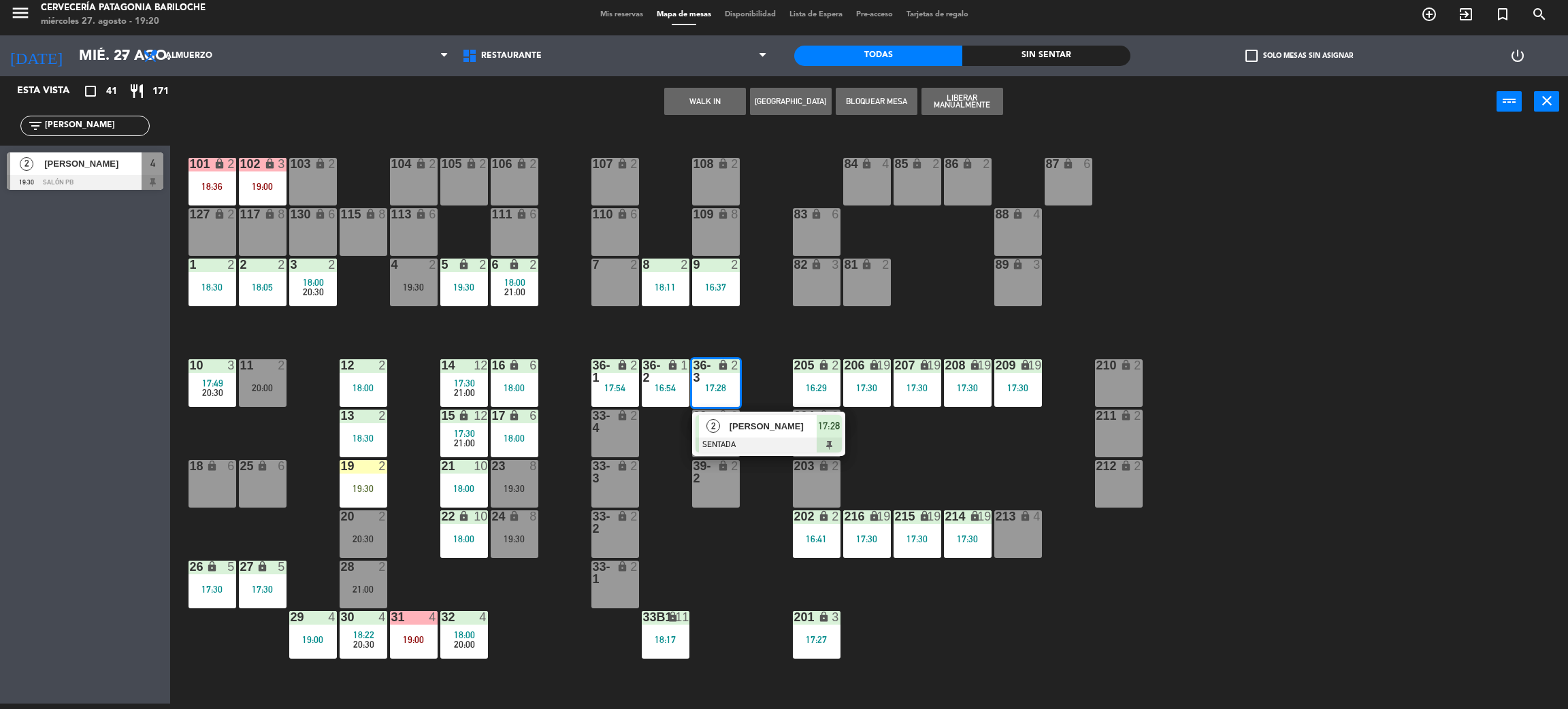
click at [750, 345] on div "101 lock 2 18:36 102 lock 3 19:00 104 lock 2 105 lock 2 106 lock 2 103 lock 2 1…" at bounding box center [877, 422] width 1383 height 576
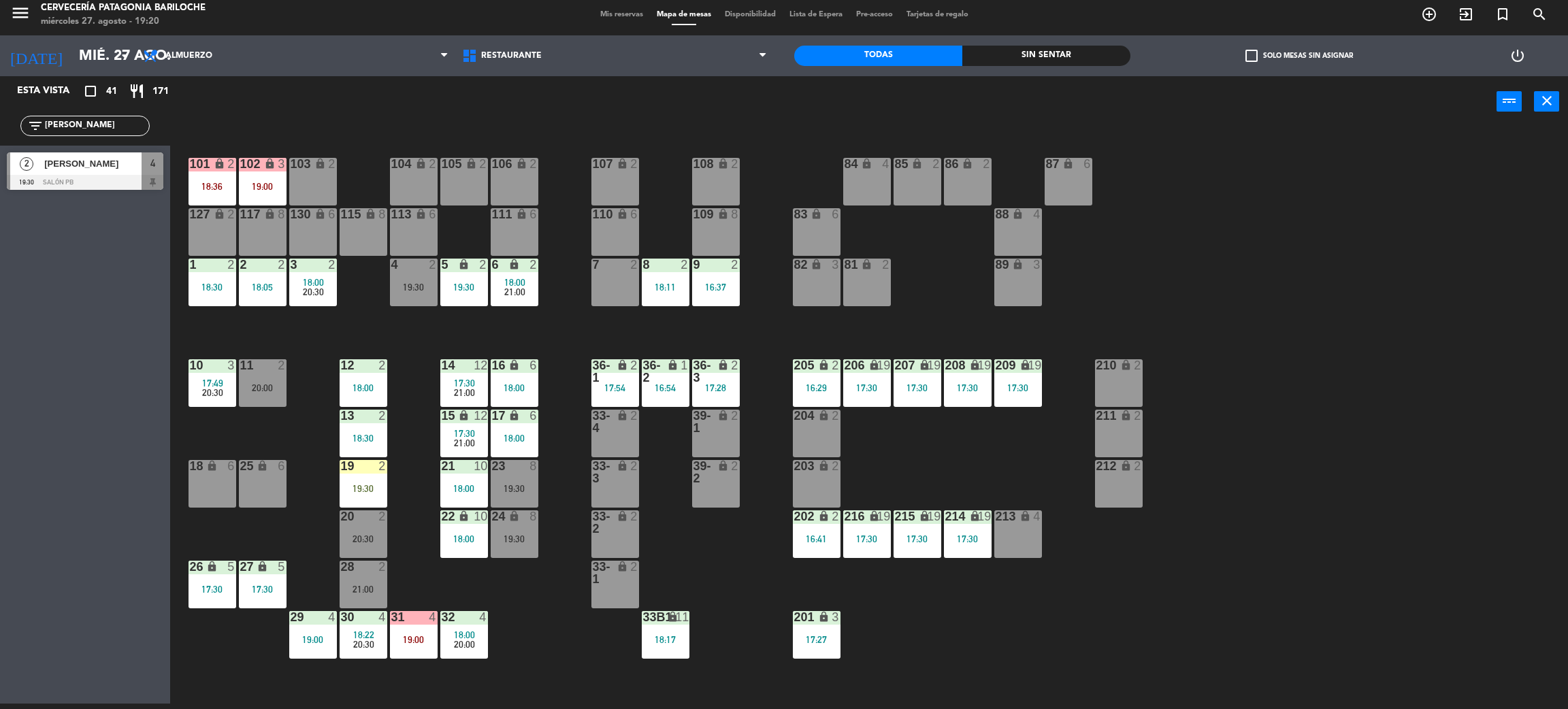
click at [619, 386] on div "17:54" at bounding box center [615, 388] width 48 height 9
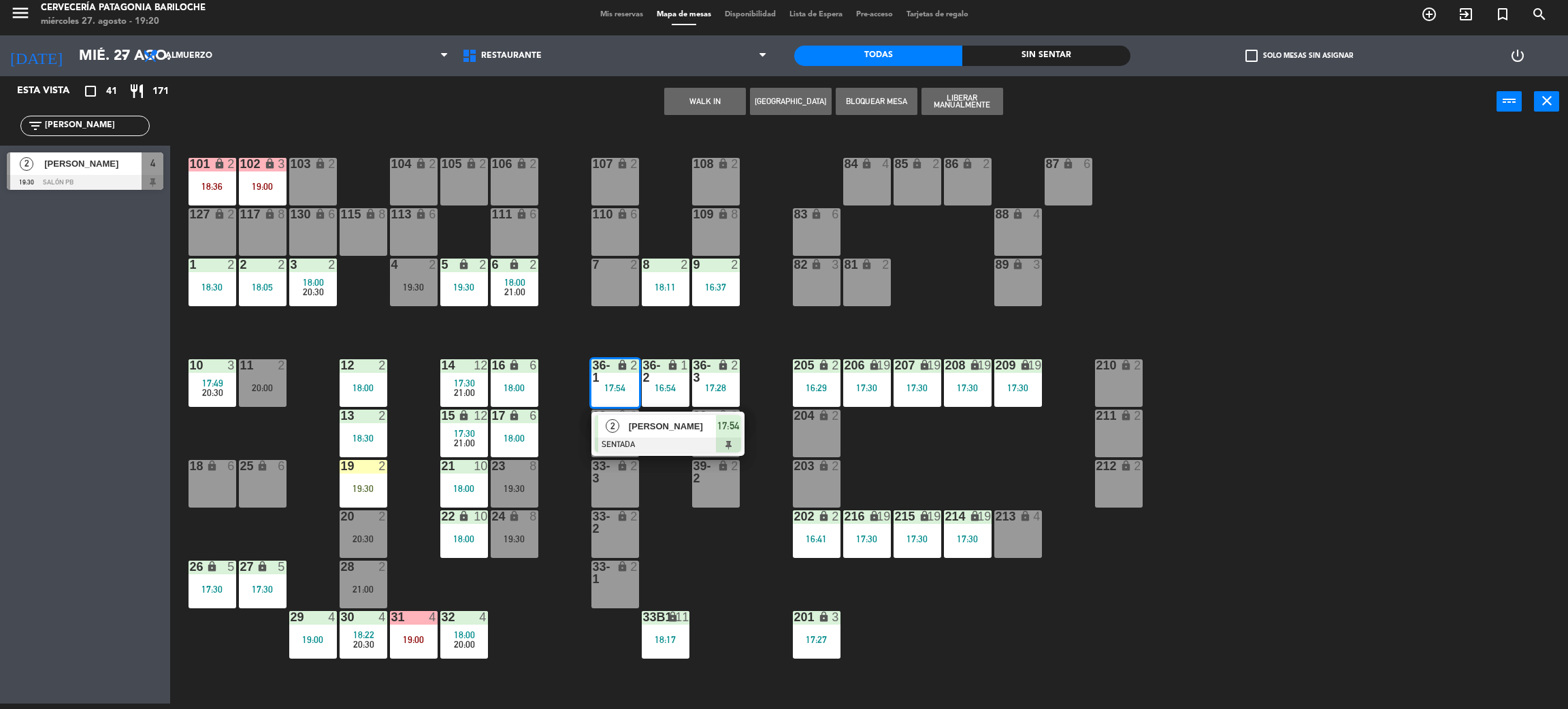
click at [655, 435] on div "[PERSON_NAME]" at bounding box center [671, 426] width 89 height 23
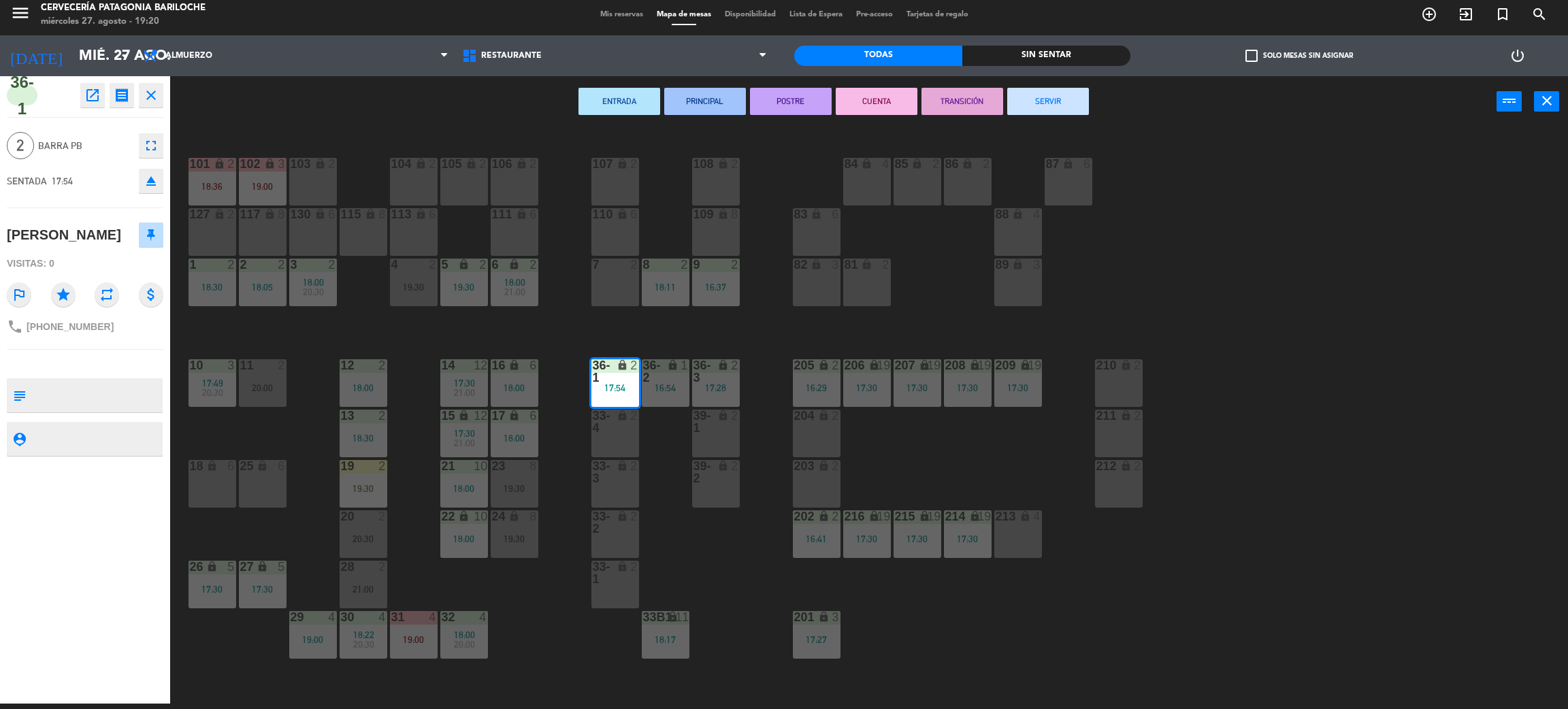
click at [647, 457] on div "101 lock 2 18:36 102 lock 3 19:00 104 lock 2 105 lock 2 106 lock 2 103 lock 2 1…" at bounding box center [877, 422] width 1383 height 576
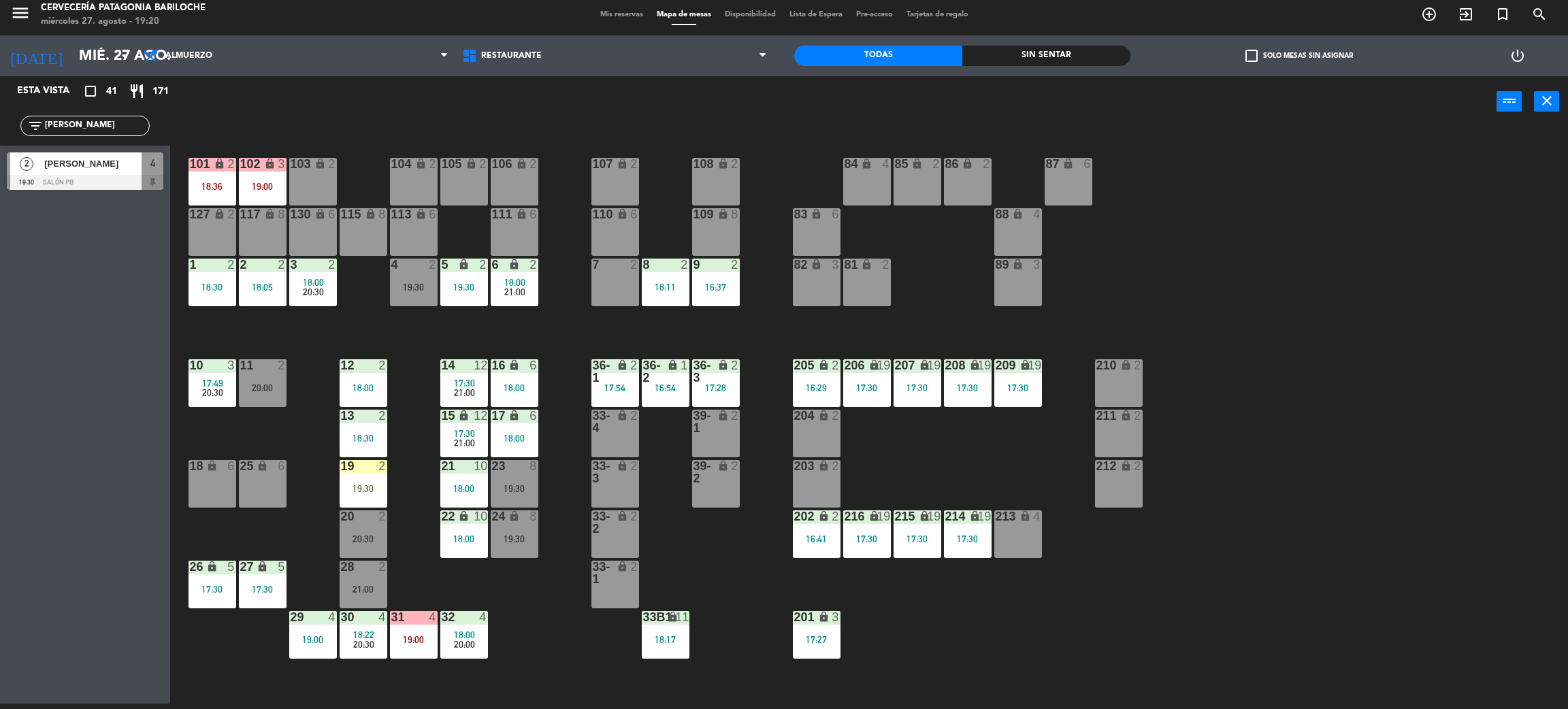
click at [655, 404] on div "36-2 lock 1 16:54" at bounding box center [665, 383] width 48 height 48
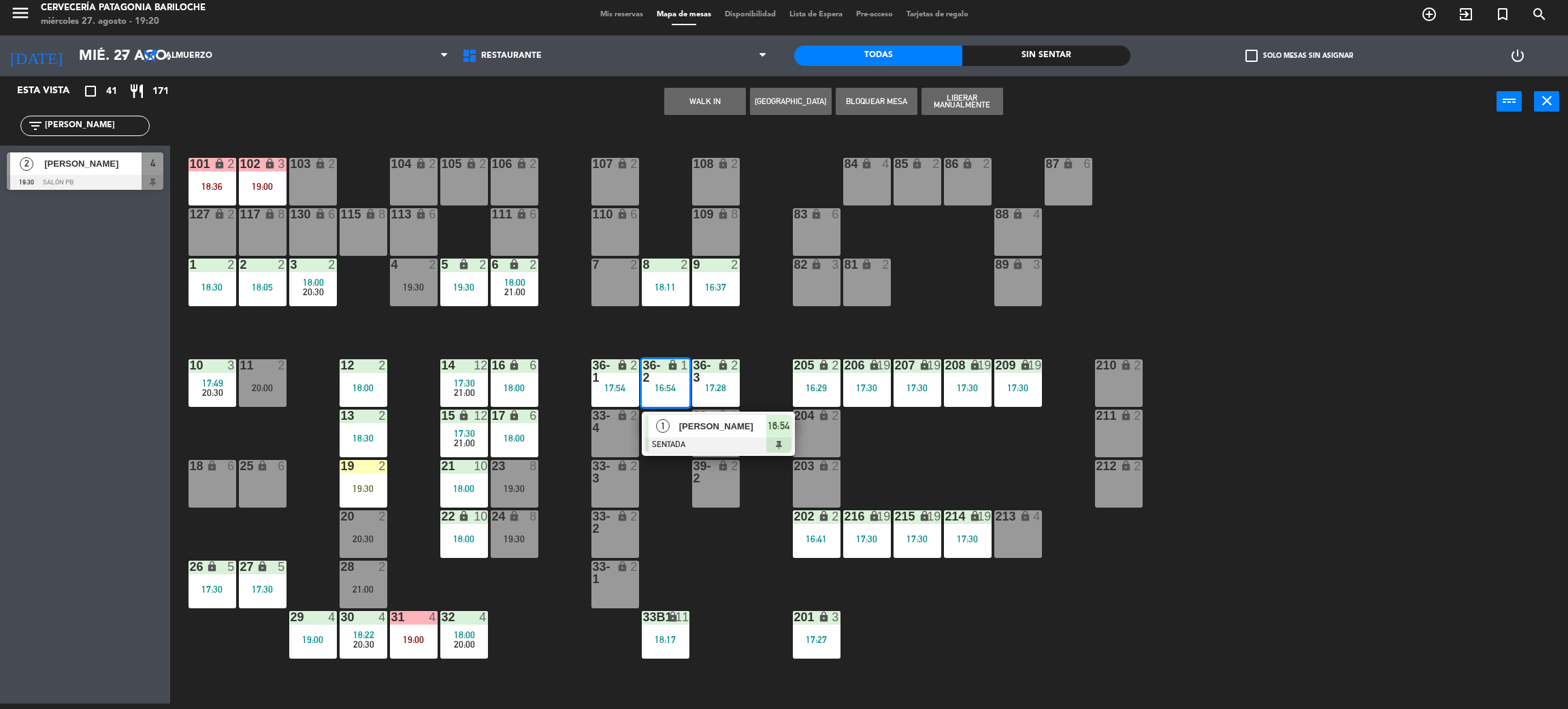
click at [671, 424] on div "1" at bounding box center [663, 426] width 29 height 23
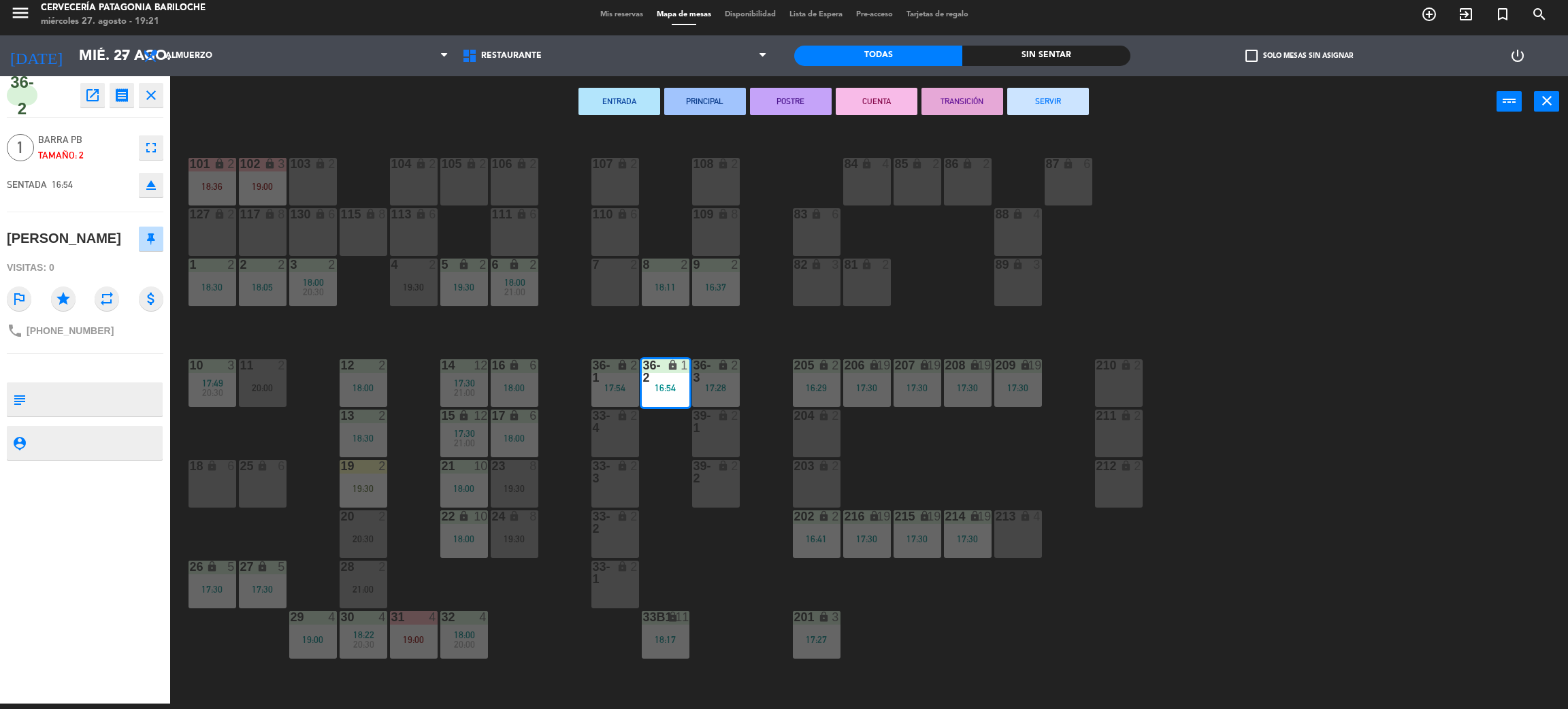
click at [671, 424] on div "101 lock 2 18:36 102 lock 3 19:00 104 lock 2 105 lock 2 106 lock 2 103 lock 2 1…" at bounding box center [877, 422] width 1383 height 576
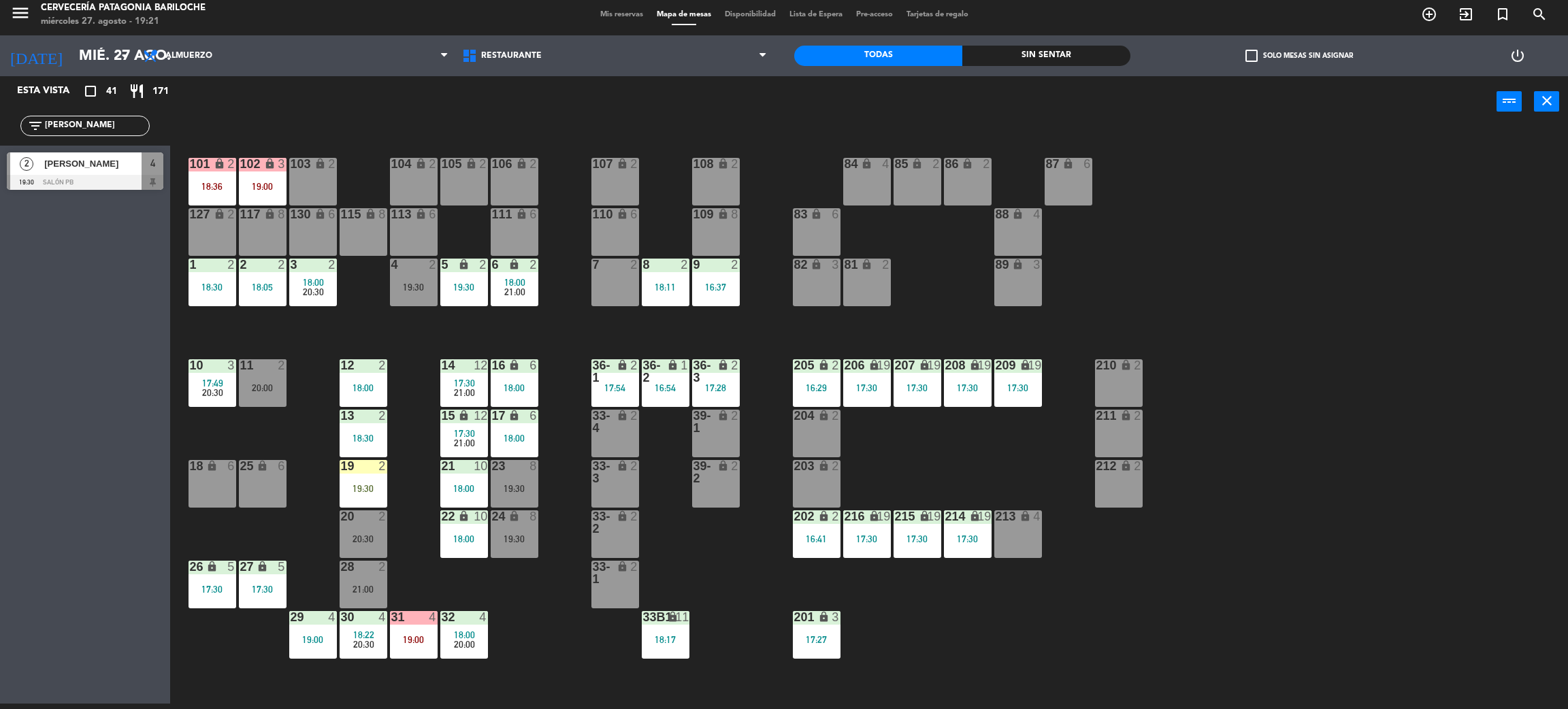
click at [708, 397] on div "36-3 lock 2 17:28" at bounding box center [716, 383] width 48 height 48
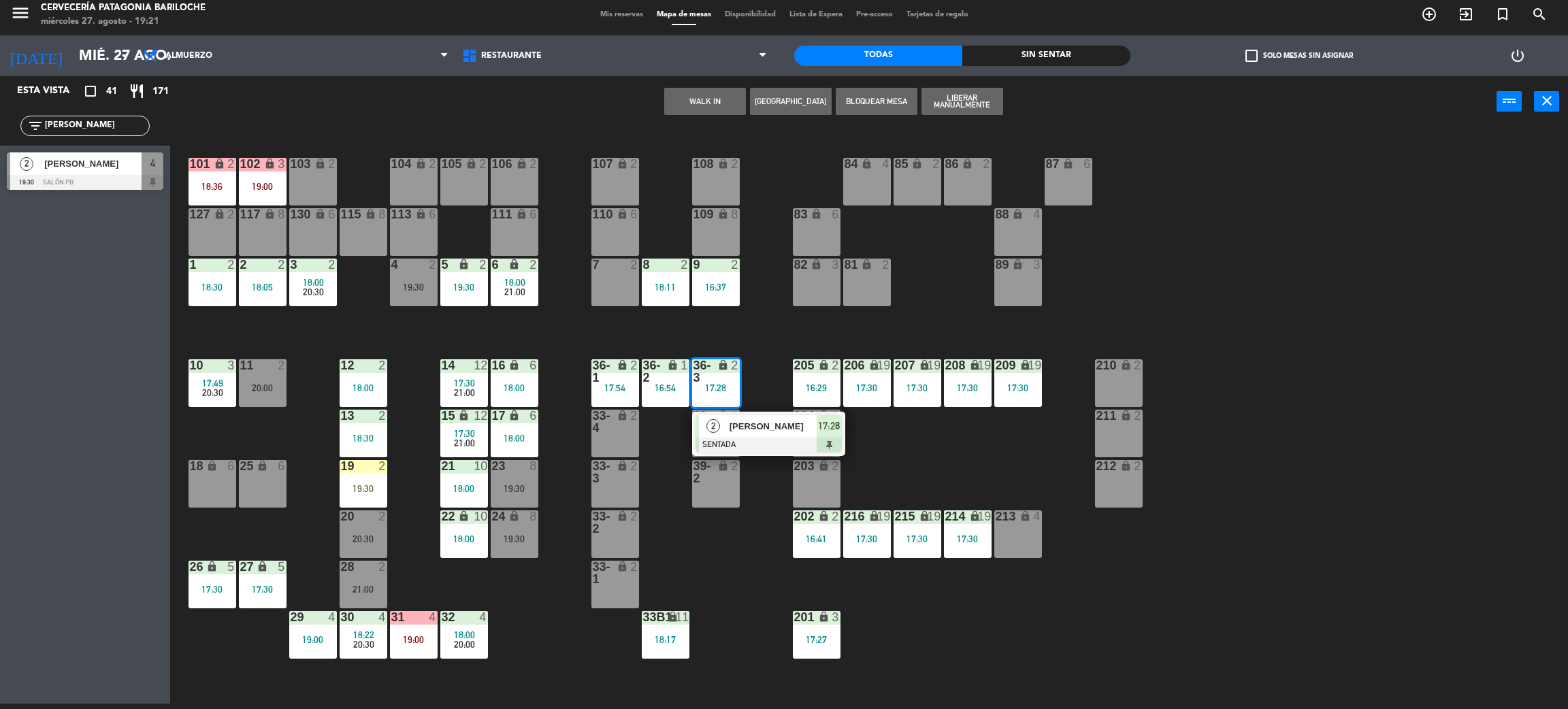
click at [710, 423] on span "2" at bounding box center [713, 426] width 13 height 13
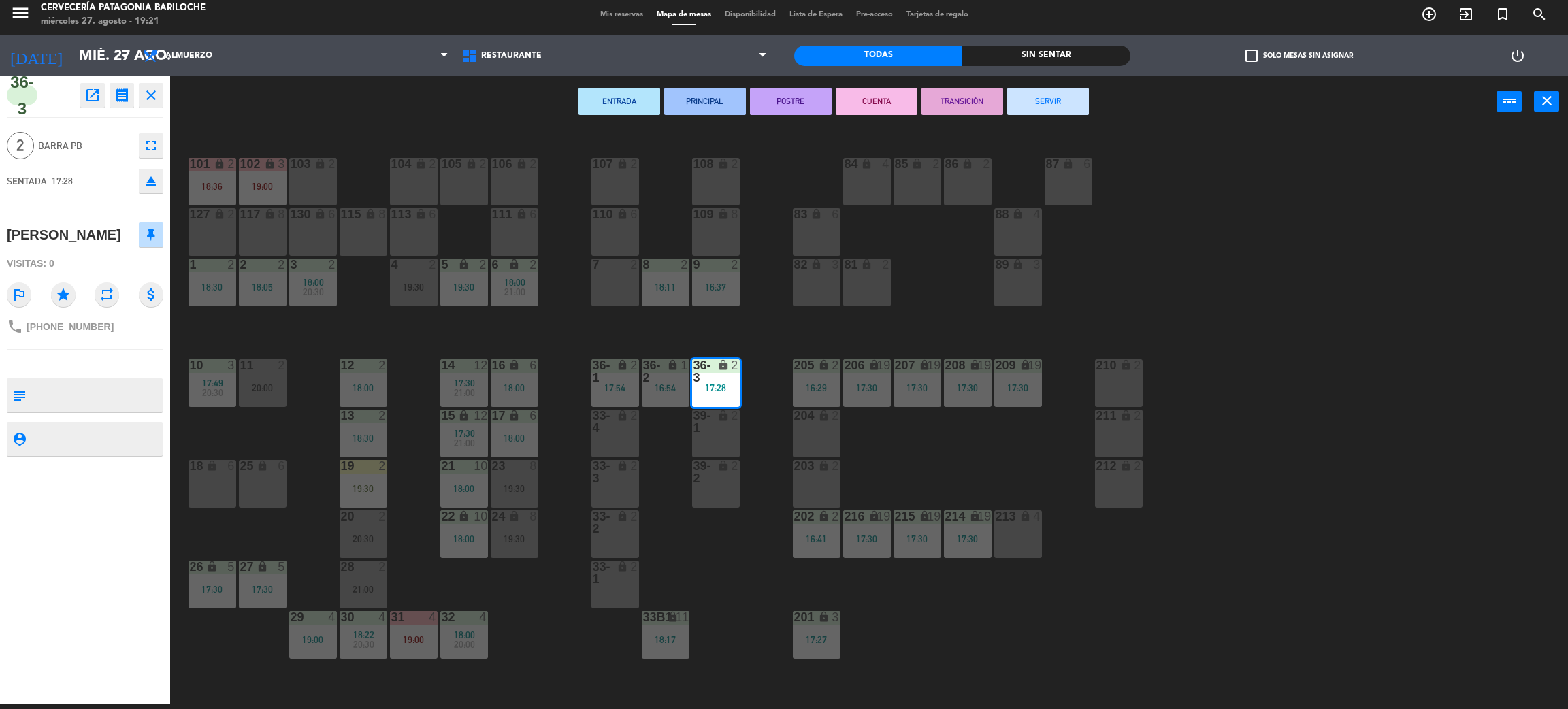
click at [624, 287] on div "7 2" at bounding box center [615, 282] width 48 height 48
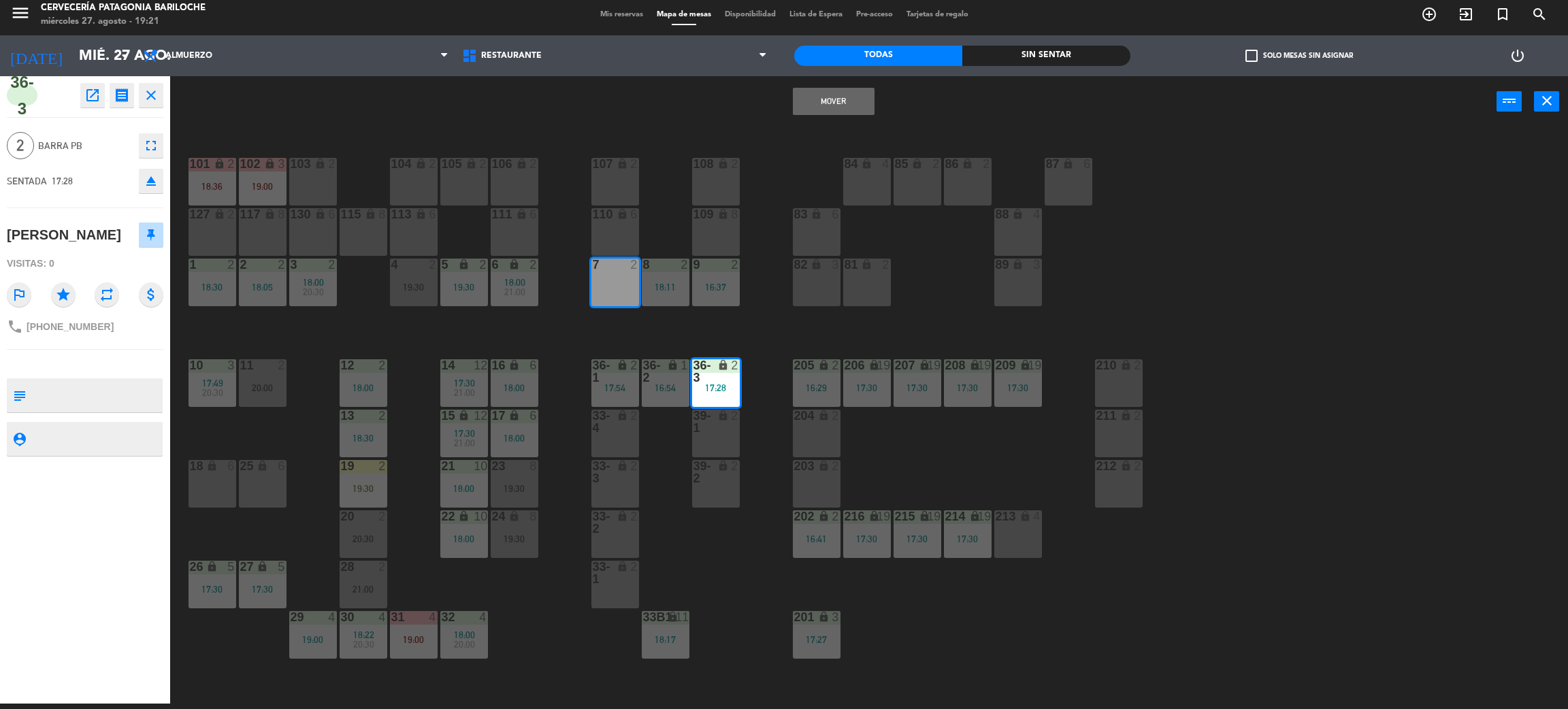
click at [846, 101] on button "Mover" at bounding box center [834, 101] width 82 height 27
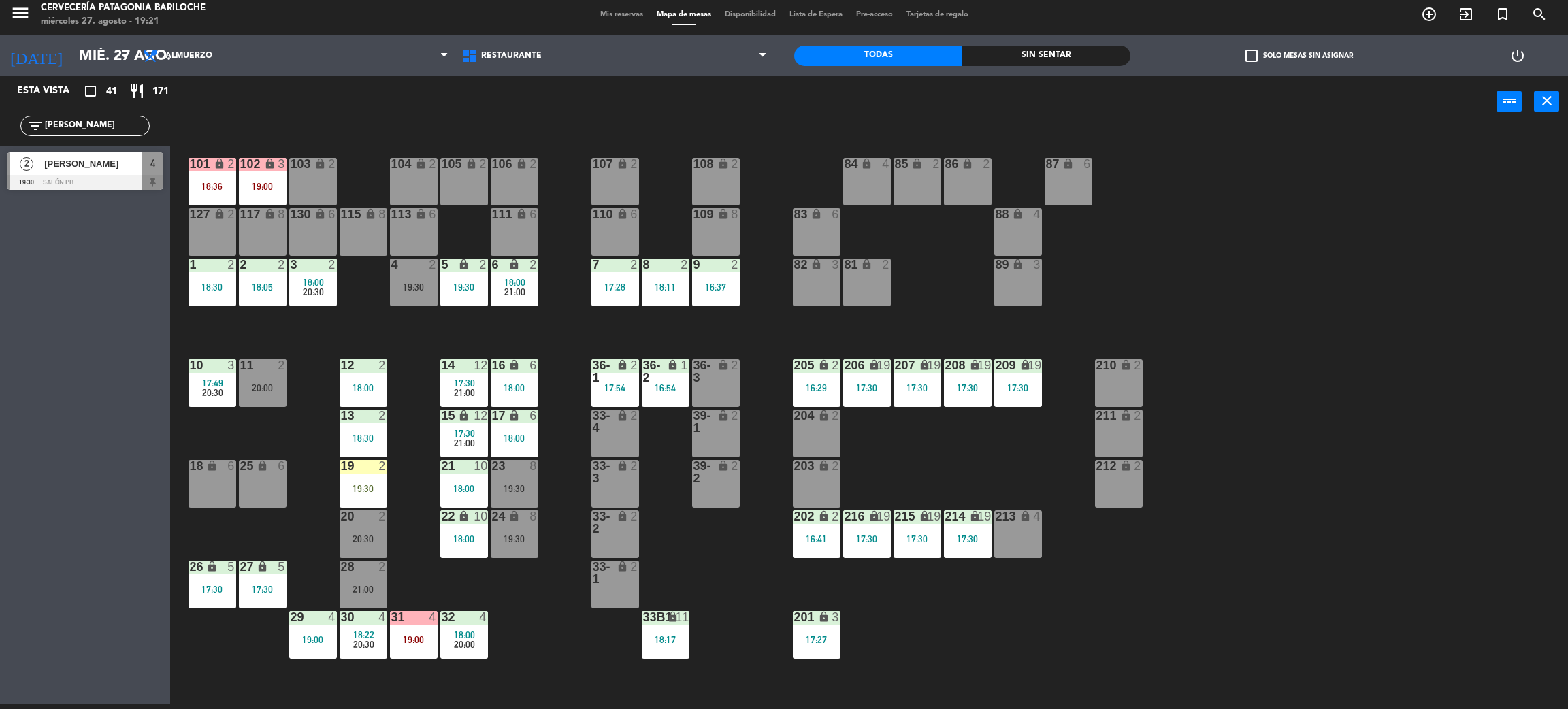
drag, startPoint x: 100, startPoint y: 129, endPoint x: 0, endPoint y: 112, distance: 101.4
click at [0, 112] on div "filter_list [PERSON_NAME]" at bounding box center [85, 126] width 170 height 39
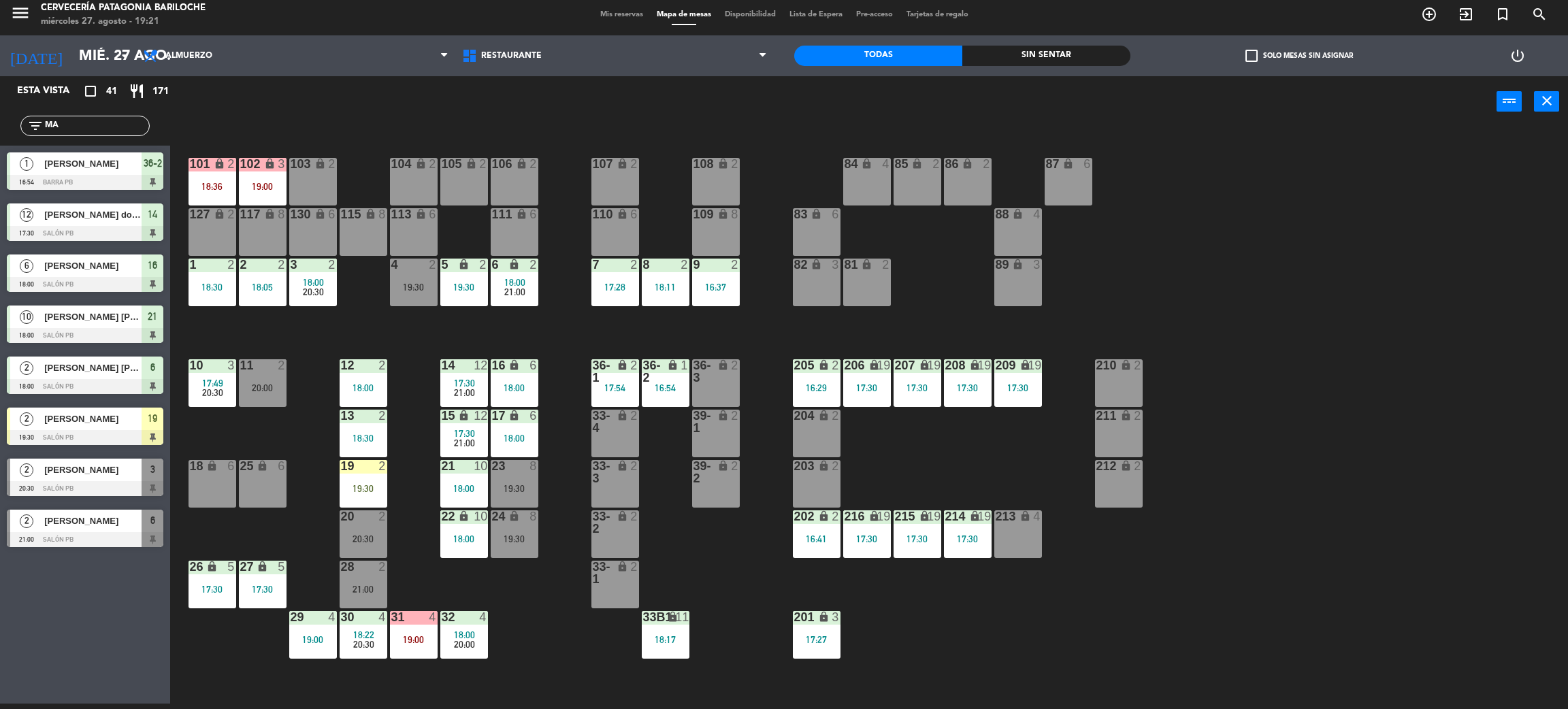
type input "MA"
click at [38, 605] on div "Esta vista crop_square 41 restaurant 171 filter_list MA 1 [PERSON_NAME][GEOGRAP…" at bounding box center [85, 389] width 170 height 627
click at [120, 420] on span "[PERSON_NAME]" at bounding box center [93, 418] width 97 height 14
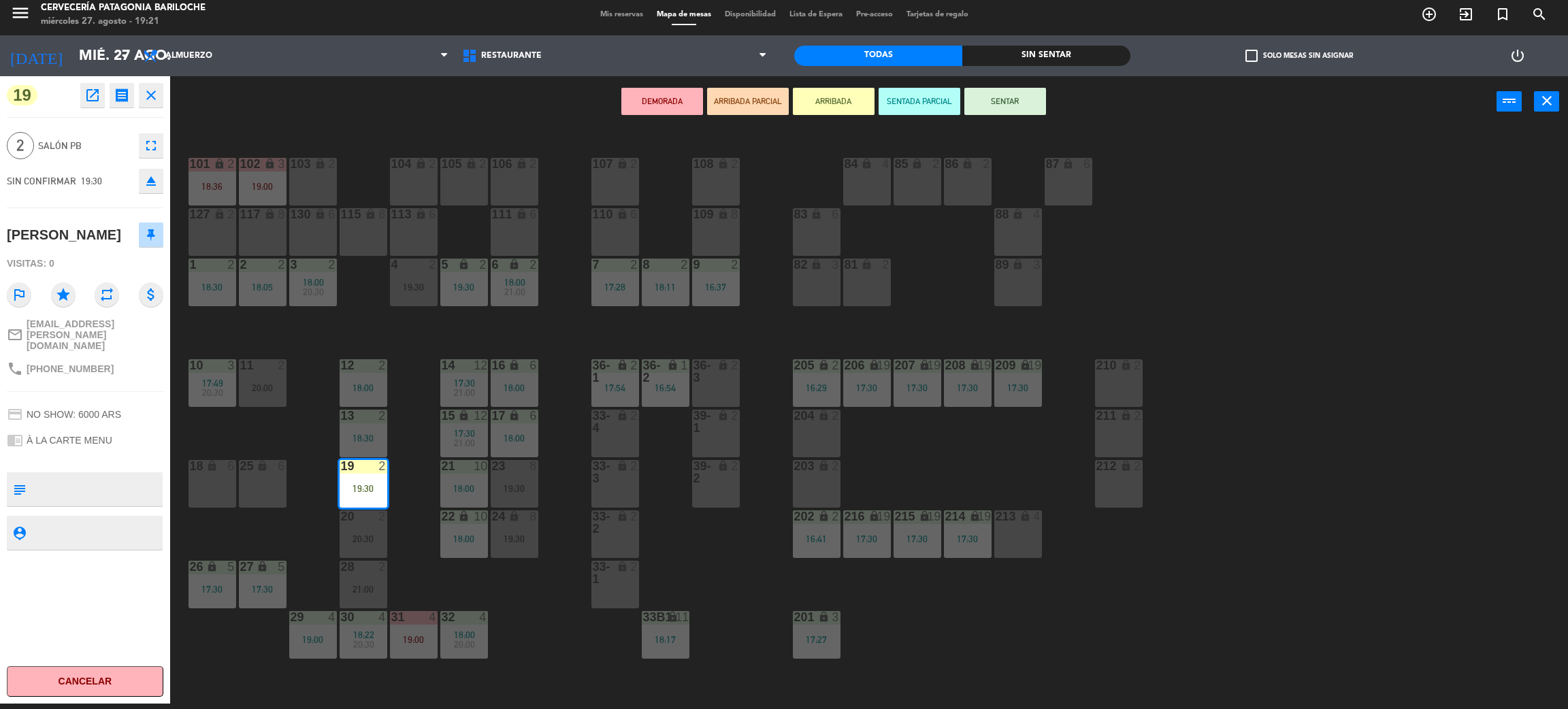
click at [408, 292] on div "4 2 19:30" at bounding box center [414, 282] width 48 height 48
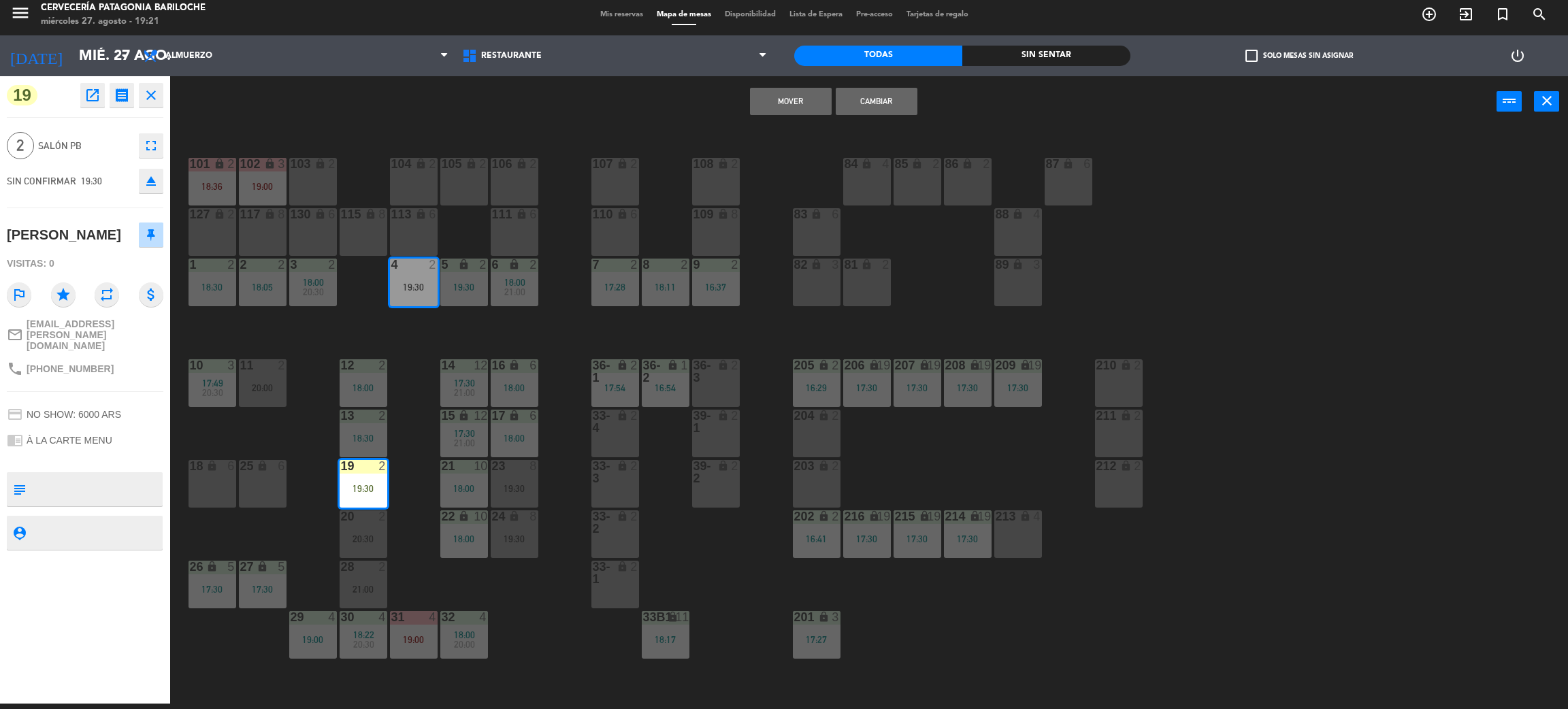
click at [858, 100] on button "Cambiar" at bounding box center [877, 101] width 82 height 27
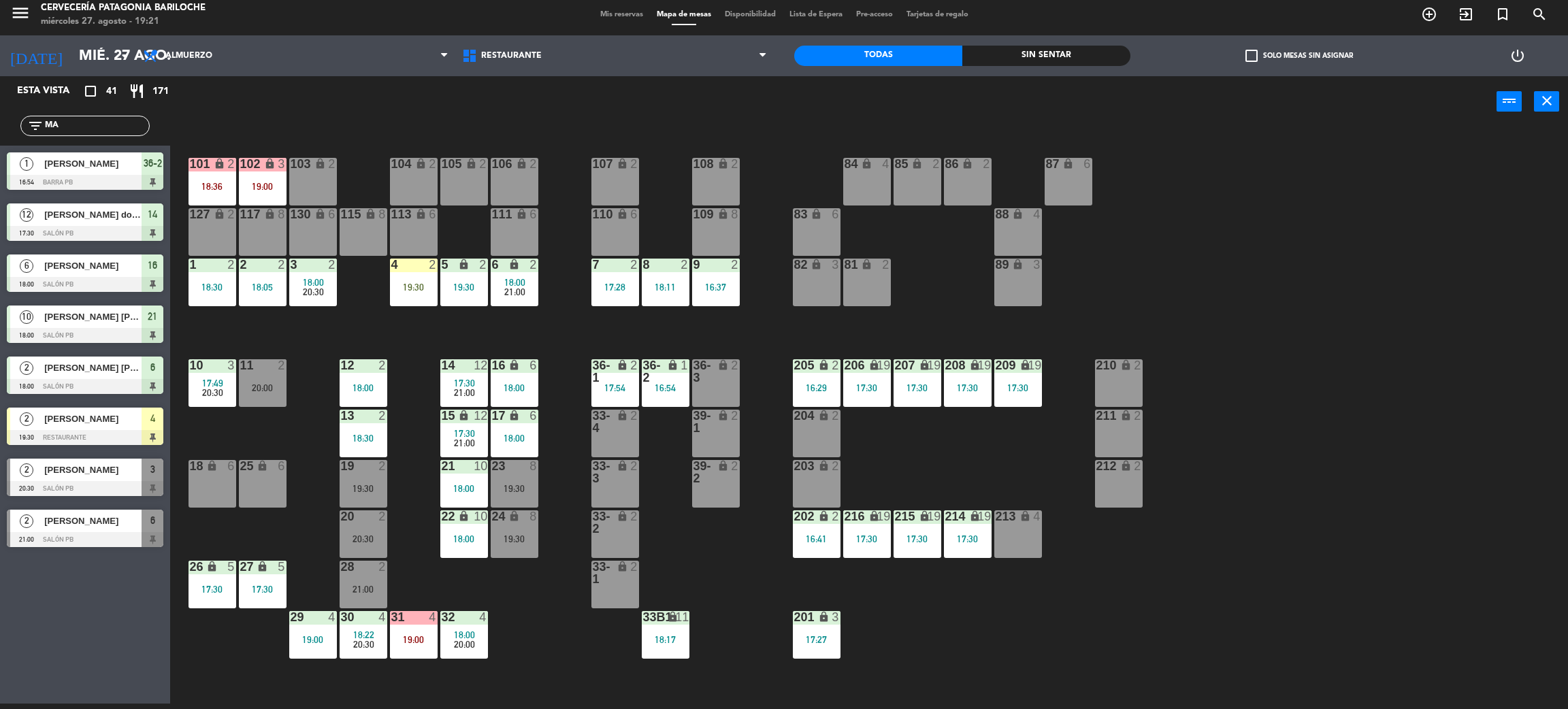
click at [340, 478] on div "19 2 19:30" at bounding box center [364, 484] width 48 height 48
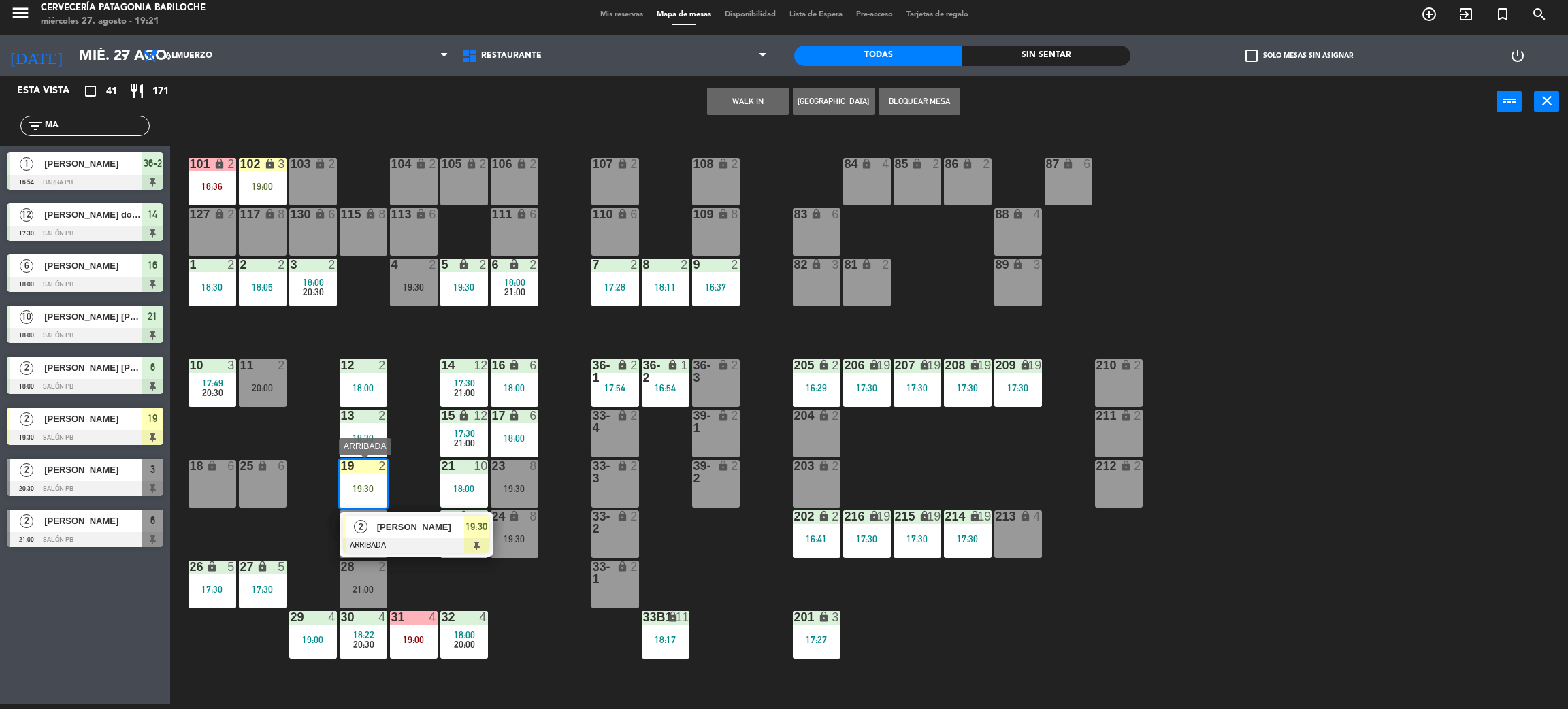
click at [368, 517] on div "2" at bounding box center [360, 527] width 29 height 23
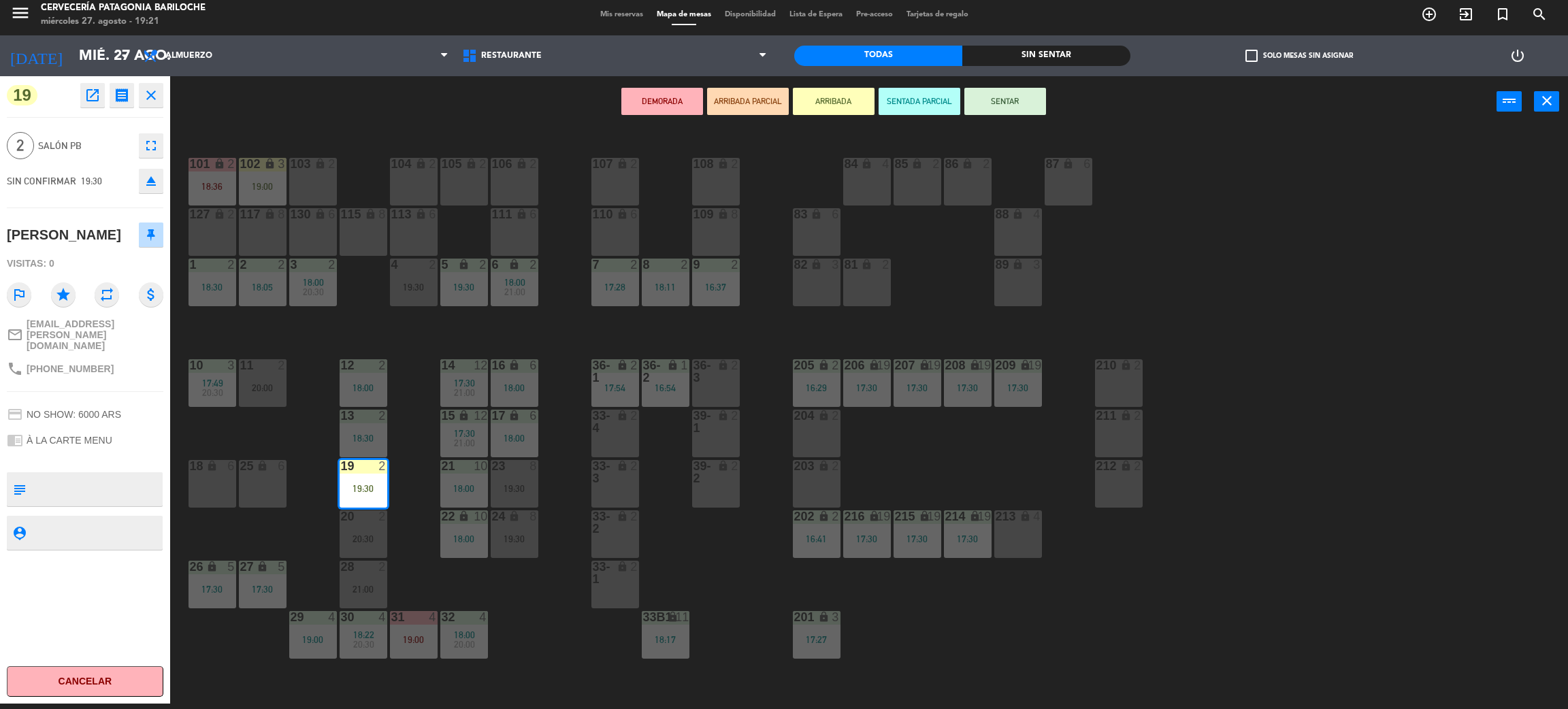
click at [411, 480] on div "101 lock 2 18:36 102 lock 3 19:00 104 lock 2 105 lock 2 106 lock 2 103 lock 2 1…" at bounding box center [877, 422] width 1383 height 576
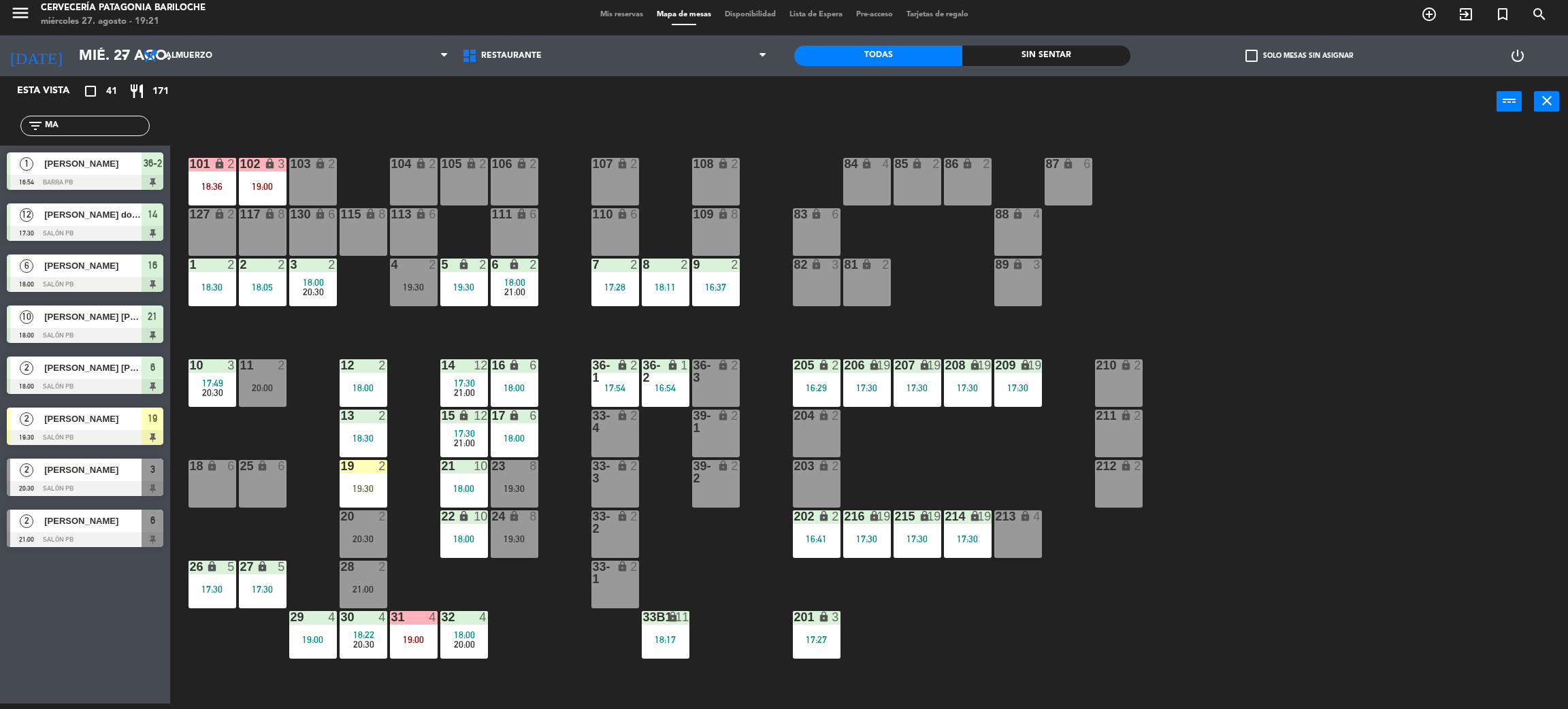
drag, startPoint x: 415, startPoint y: 294, endPoint x: 415, endPoint y: 304, distance: 10.0
click at [415, 295] on div "4 2 19:30" at bounding box center [414, 282] width 48 height 48
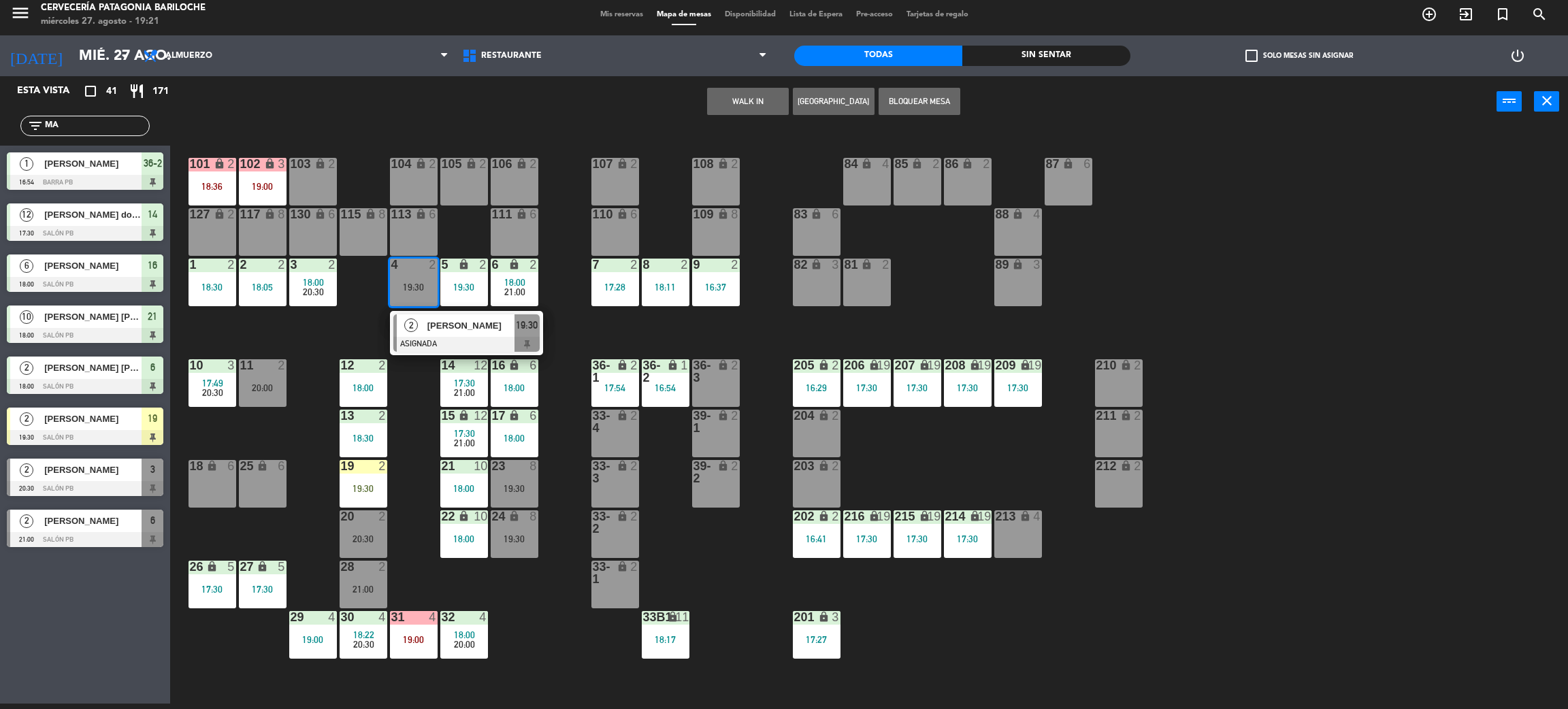
click at [410, 429] on div "101 lock 2 18:36 102 lock 3 19:00 104 lock 2 105 lock 2 106 lock 2 103 lock 2 1…" at bounding box center [877, 422] width 1383 height 576
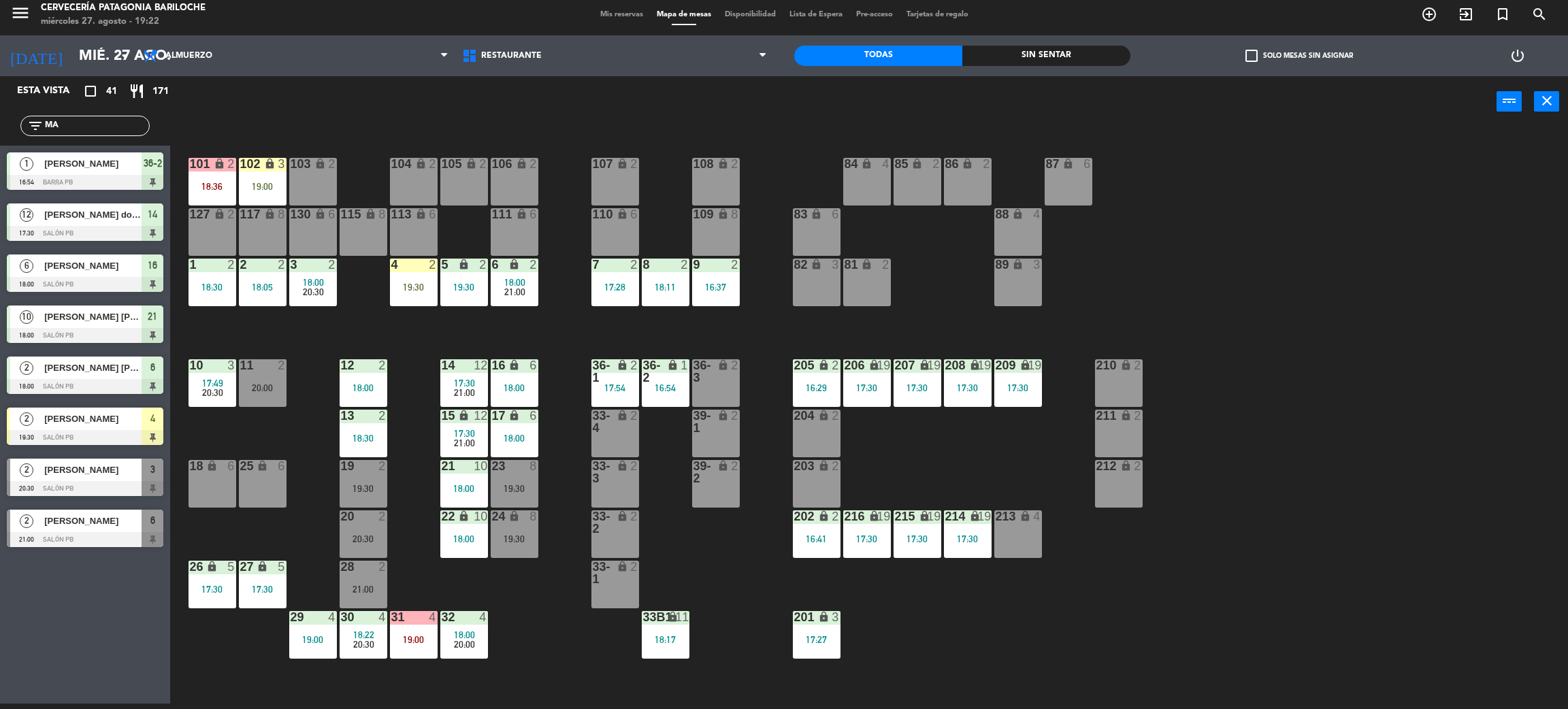
click at [402, 306] on div "101 lock 2 18:36 102 lock 3 19:00 104 lock 2 105 lock 2 106 lock 2 103 lock 2 1…" at bounding box center [877, 422] width 1383 height 576
click at [415, 296] on div "4 2 19:30" at bounding box center [414, 282] width 48 height 48
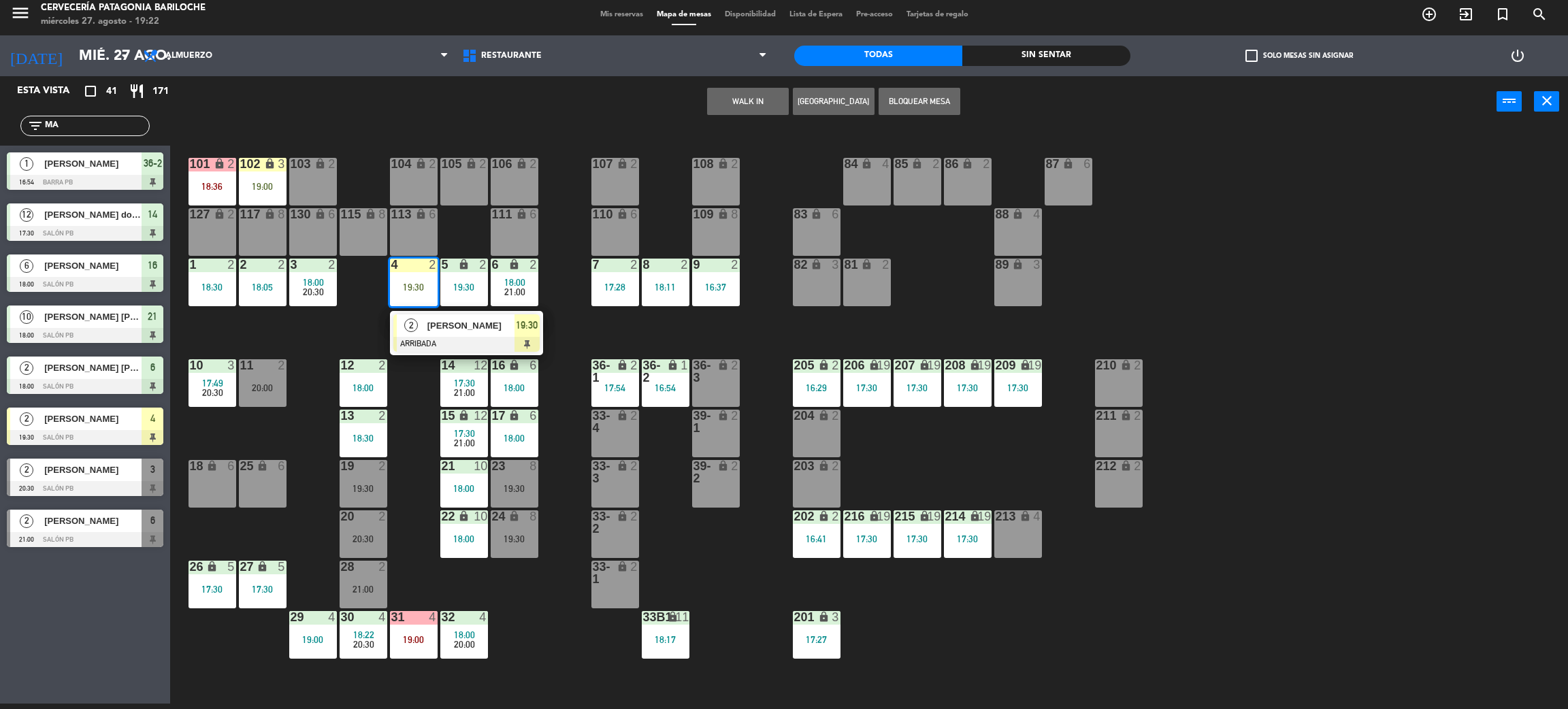
click at [434, 330] on span "[PERSON_NAME]" at bounding box center [470, 326] width 87 height 14
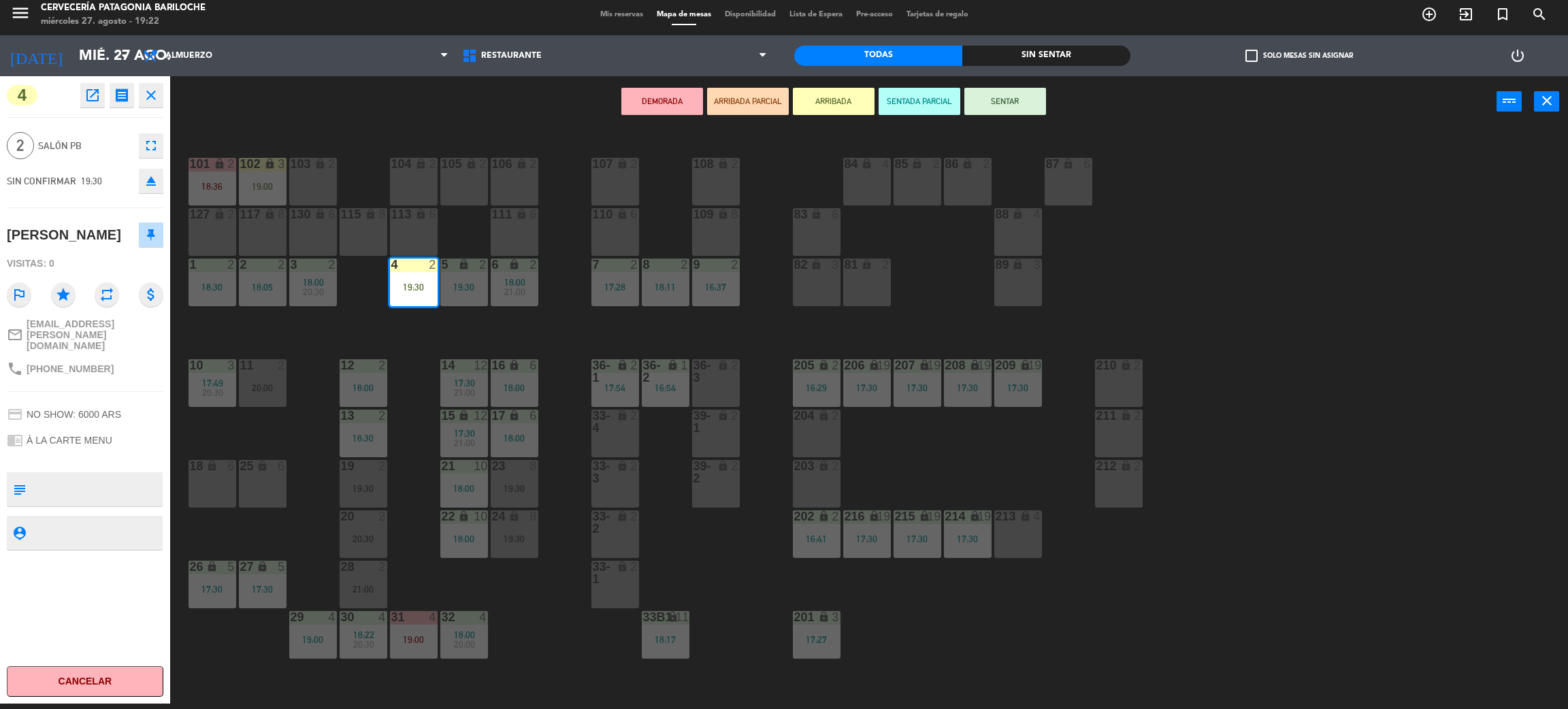
drag, startPoint x: 1039, startPoint y: 96, endPoint x: 1035, endPoint y: 105, distance: 9.8
click at [1039, 95] on button "SENTAR" at bounding box center [1005, 101] width 82 height 27
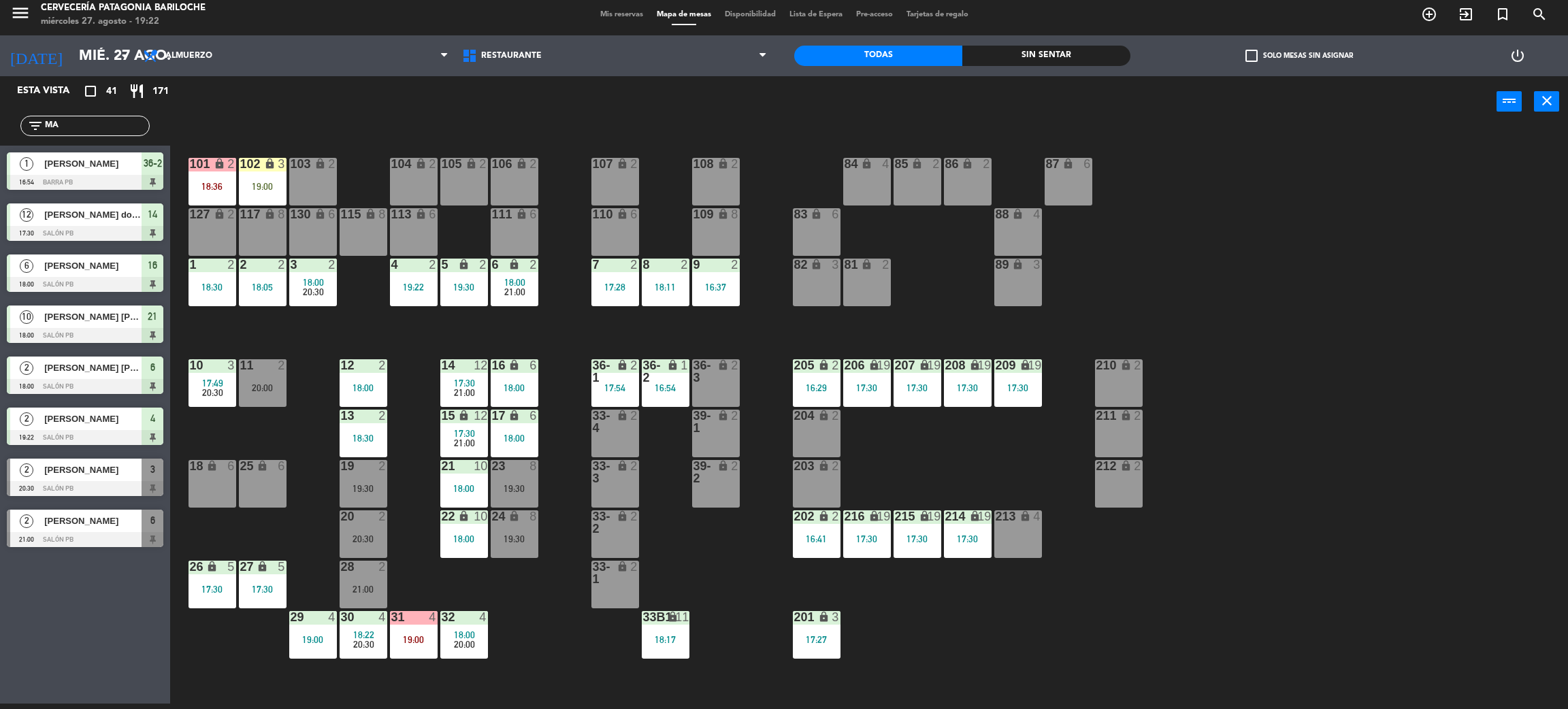
click at [283, 161] on div "103" at bounding box center [290, 164] width 23 height 13
click at [364, 192] on div "101 lock 2 18:36 102 lock 3 19:00 104 lock 2 105 lock 2 106 lock 2 103 lock 2 1…" at bounding box center [877, 422] width 1383 height 576
click at [279, 188] on div "19:00" at bounding box center [262, 186] width 48 height 9
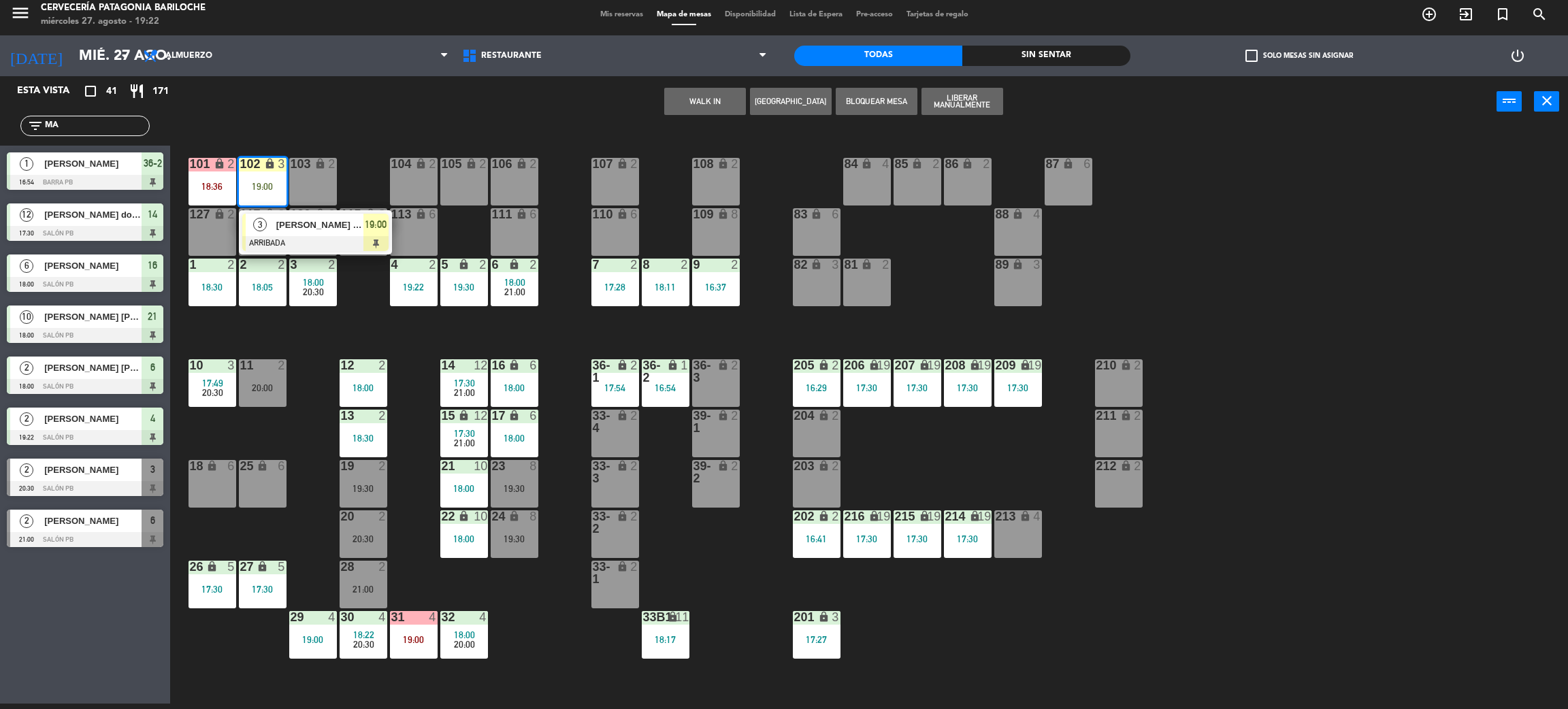
click at [365, 184] on div "101 lock 2 18:36 102 lock 3 19:00 3 [PERSON_NAME] de [PERSON_NAME] 19:00 104 lo…" at bounding box center [877, 422] width 1383 height 576
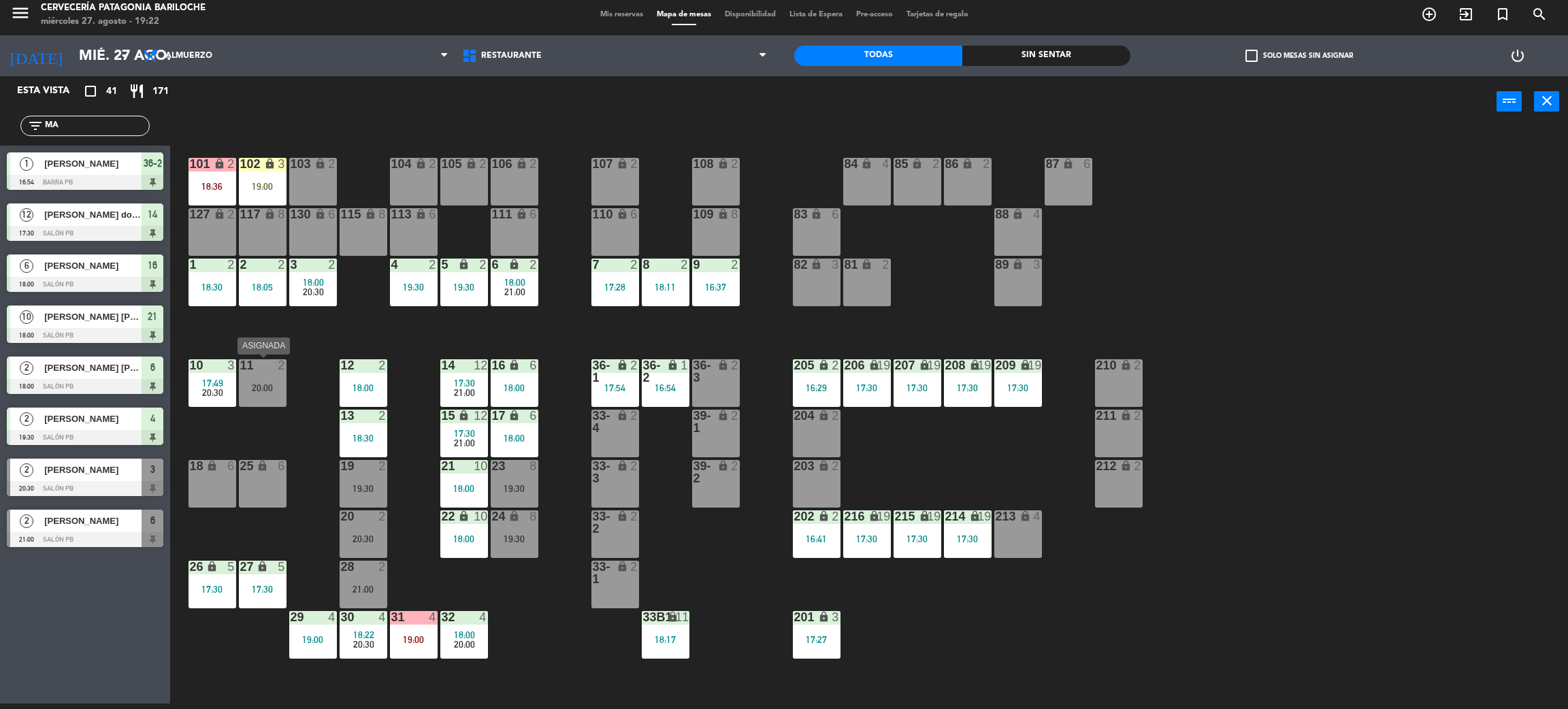
click at [258, 389] on div "20:00" at bounding box center [262, 388] width 48 height 9
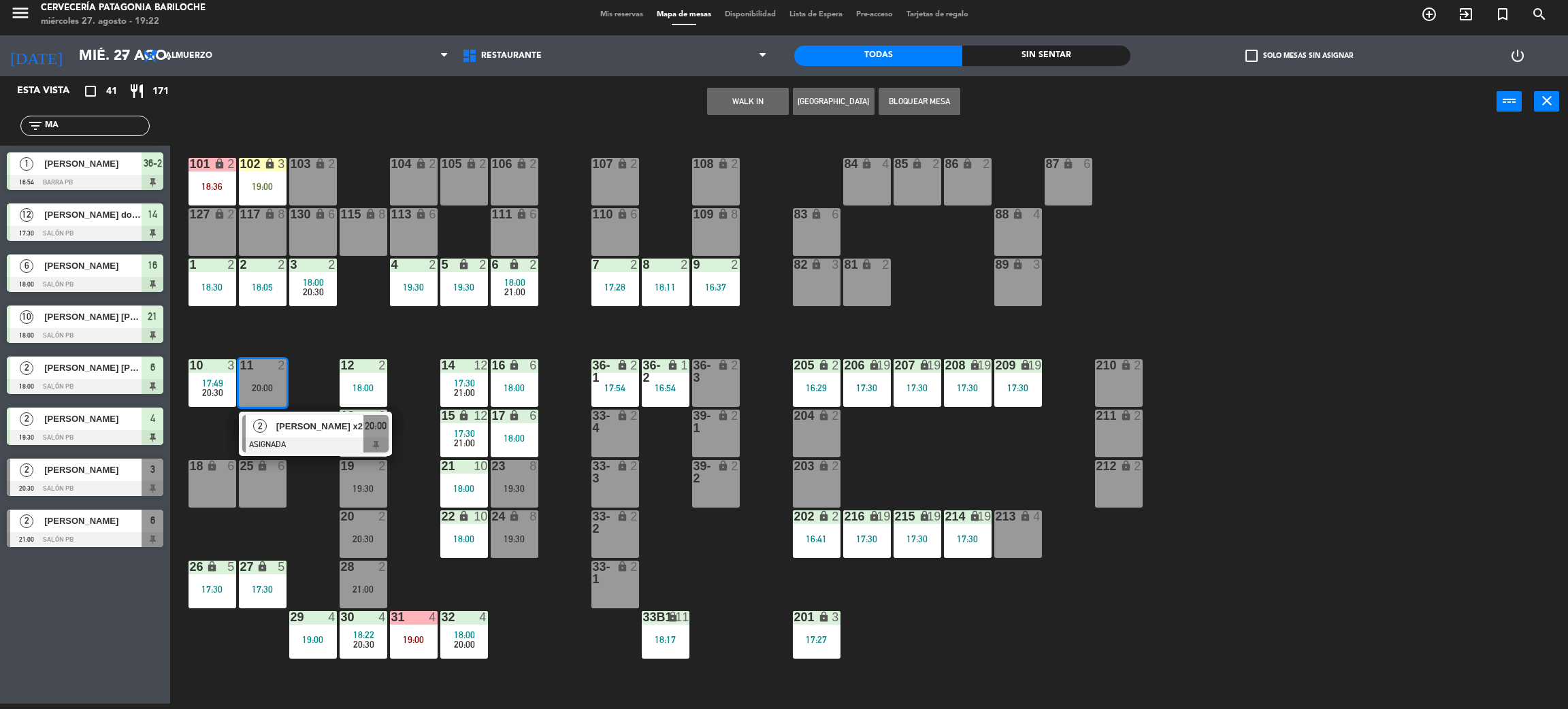
click at [287, 434] on div "[PERSON_NAME] x2" at bounding box center [319, 426] width 89 height 23
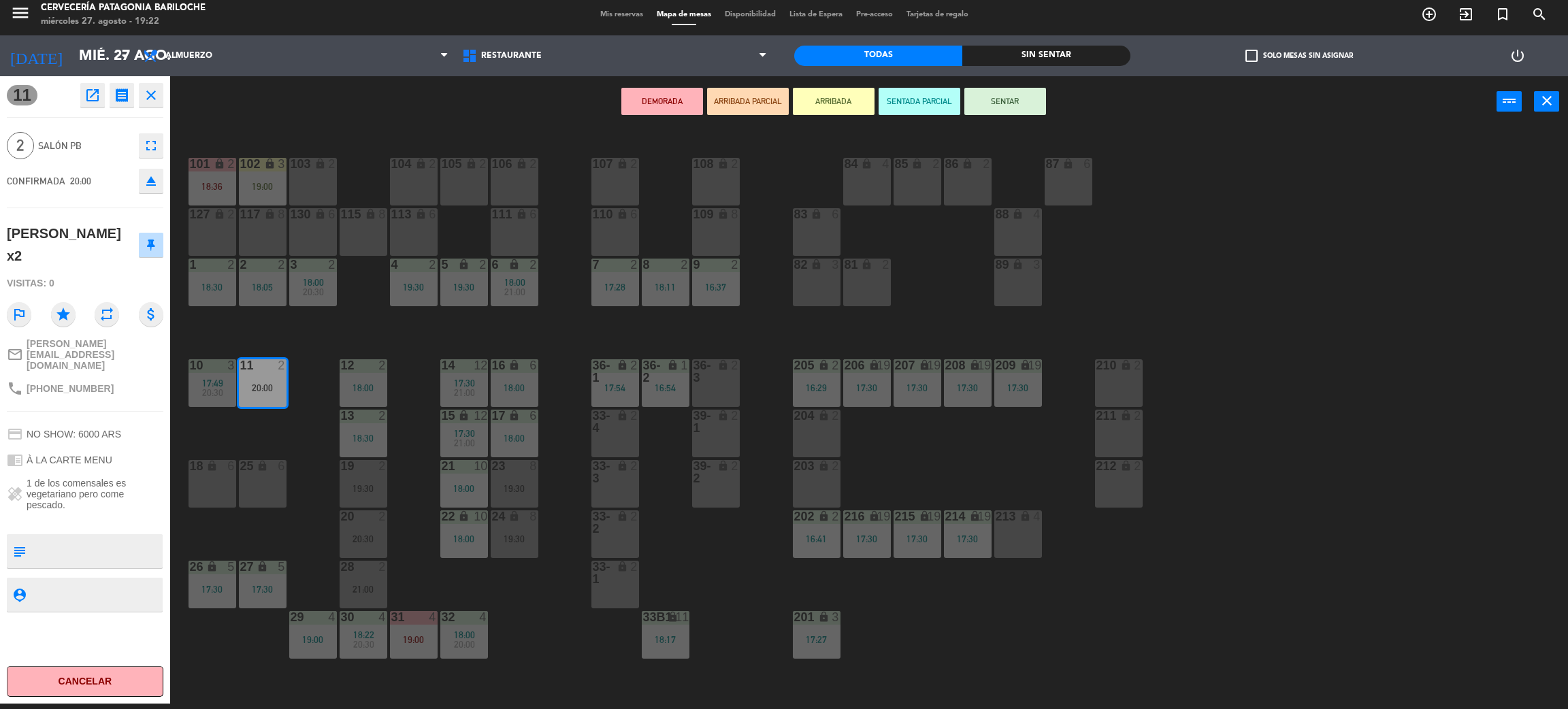
click at [281, 543] on div "101 lock 2 18:36 102 lock 3 19:00 104 lock 2 105 lock 2 106 lock 2 103 lock 2 1…" at bounding box center [877, 422] width 1383 height 576
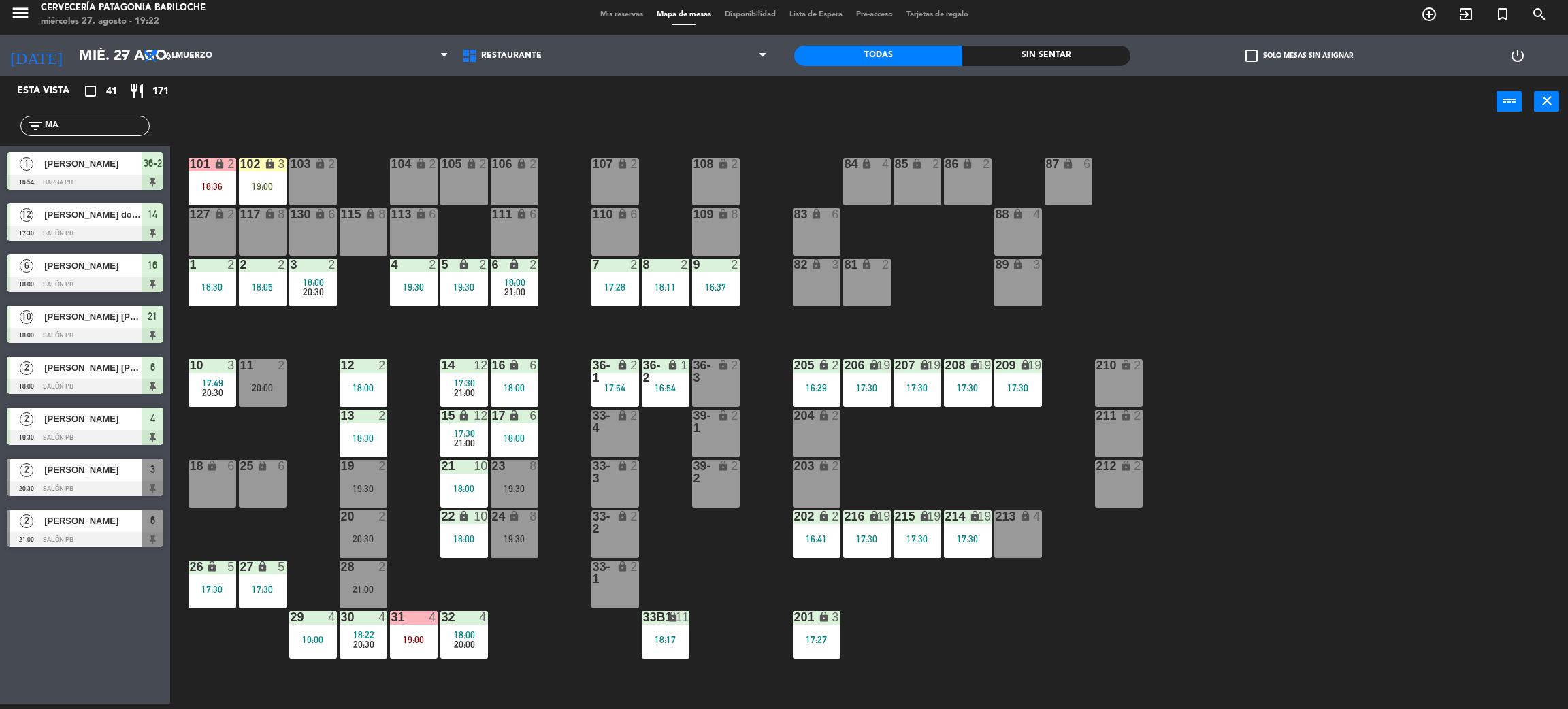
click at [377, 598] on div "28 2 21:00" at bounding box center [364, 584] width 48 height 48
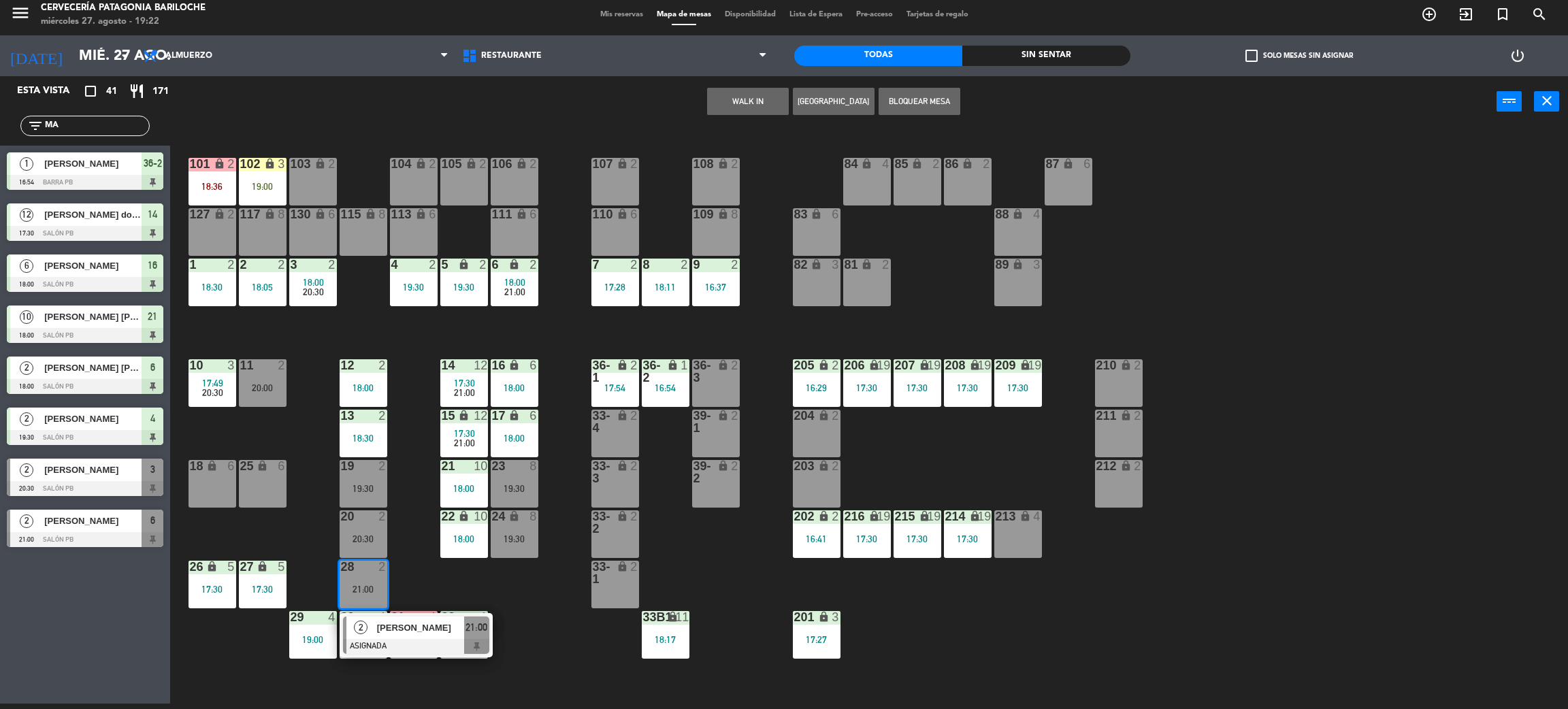
click at [401, 563] on div "101 lock 2 18:36 102 lock 3 19:00 104 lock 2 105 lock 2 106 lock 2 103 lock 2 1…" at bounding box center [877, 422] width 1383 height 576
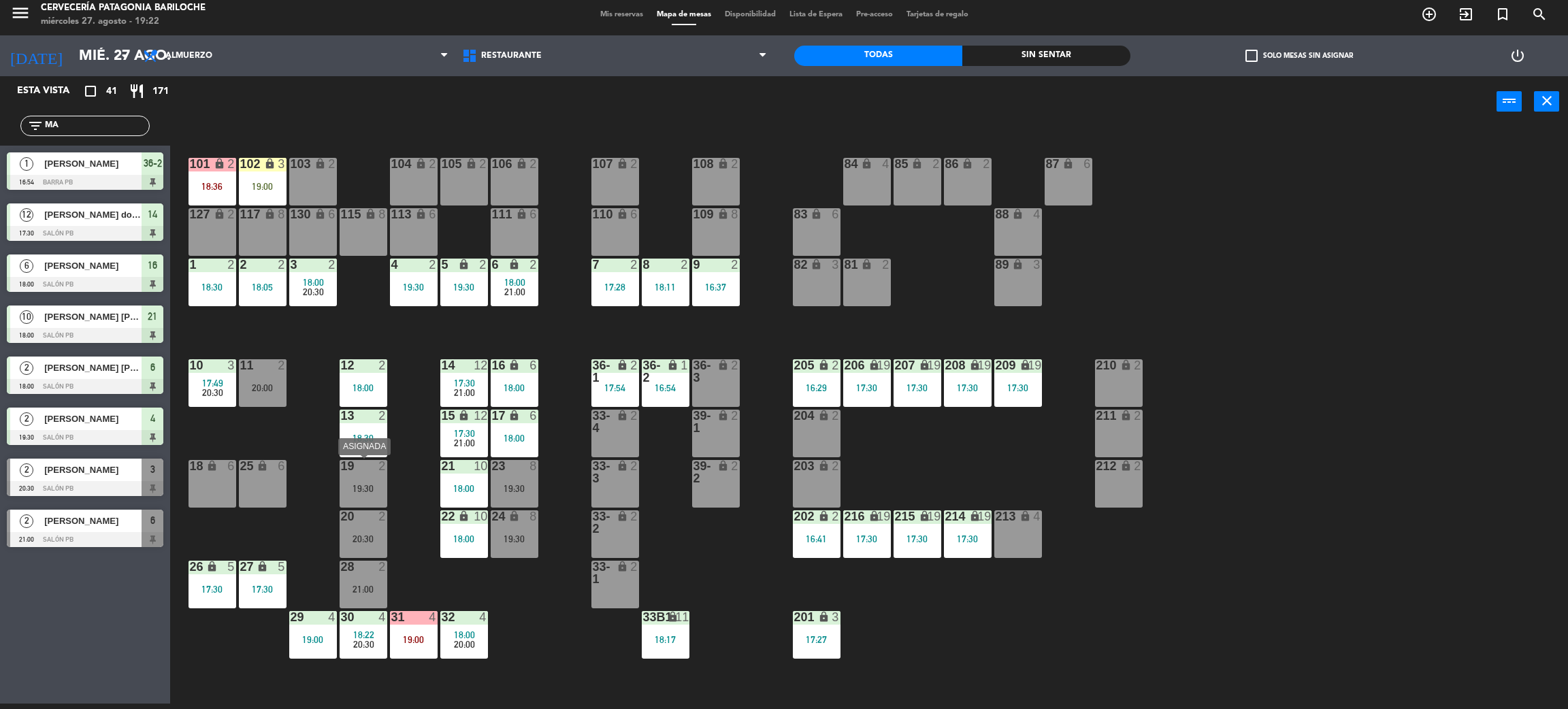
click at [386, 489] on div "101 lock 2 18:36 102 lock 3 19:00 104 lock 2 105 lock 2 106 lock 2 103 lock 2 1…" at bounding box center [877, 422] width 1383 height 576
click at [377, 499] on div "19 2 19:30" at bounding box center [364, 484] width 48 height 48
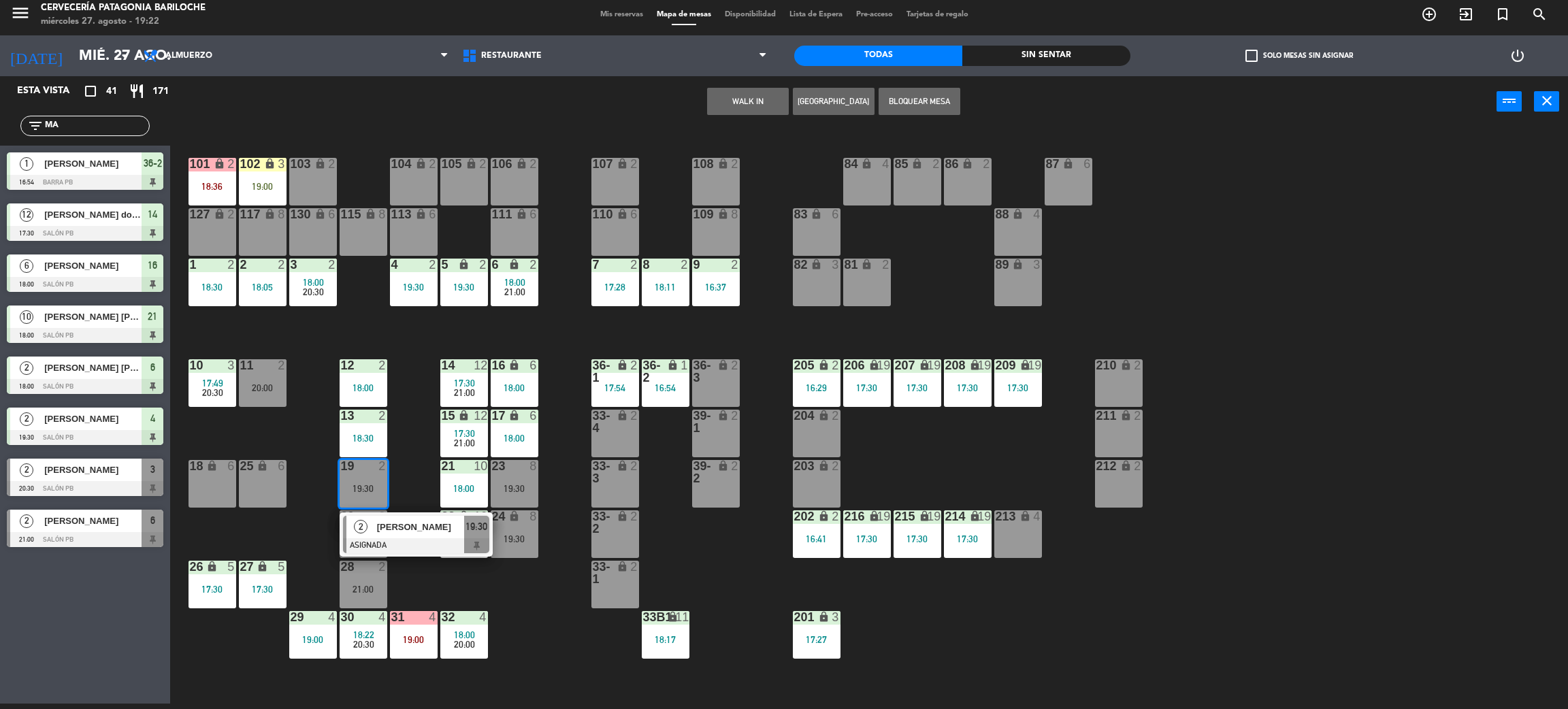
click at [415, 534] on span "[PERSON_NAME]" at bounding box center [420, 527] width 87 height 14
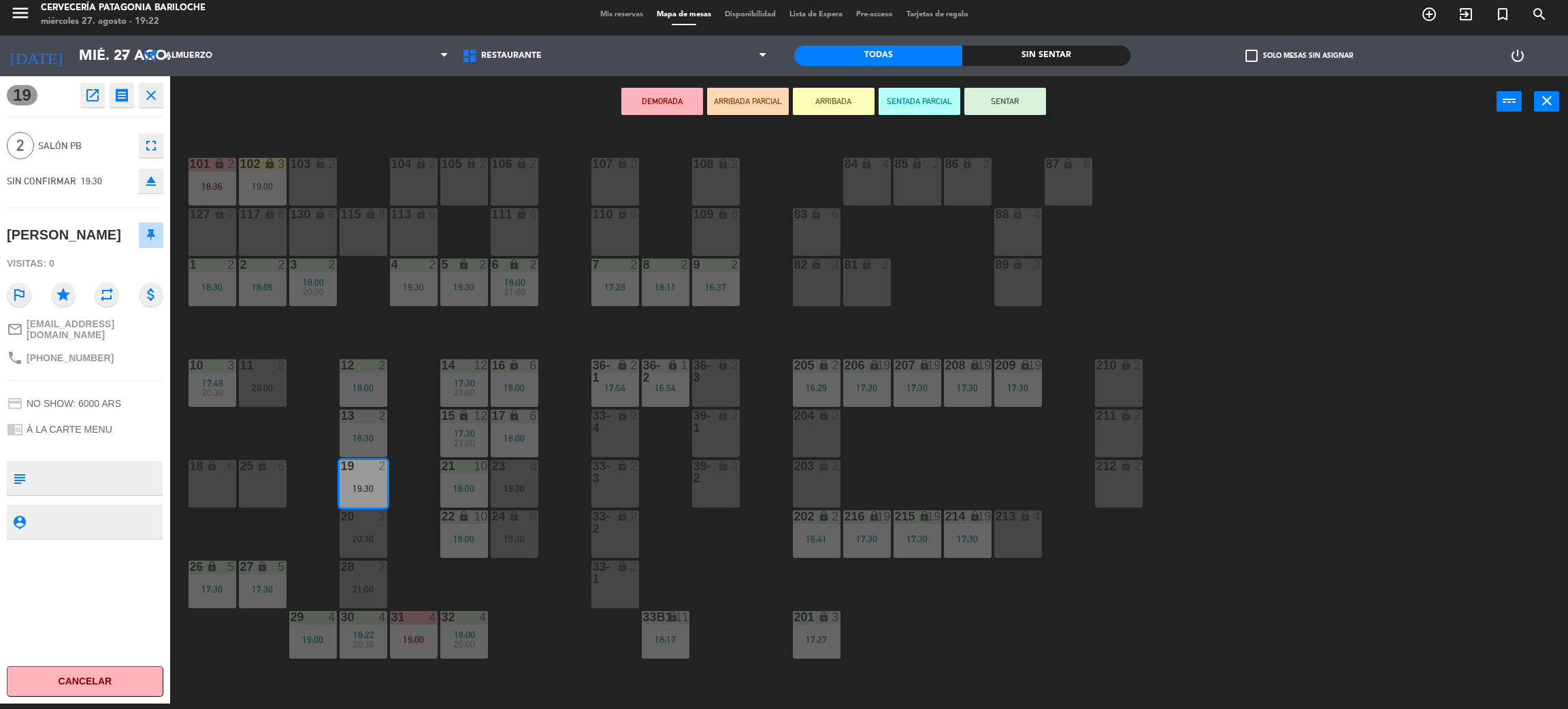
click at [403, 477] on div "101 lock 2 18:36 102 lock 3 19:00 104 lock 2 105 lock 2 106 lock 2 103 lock 2 1…" at bounding box center [877, 422] width 1383 height 576
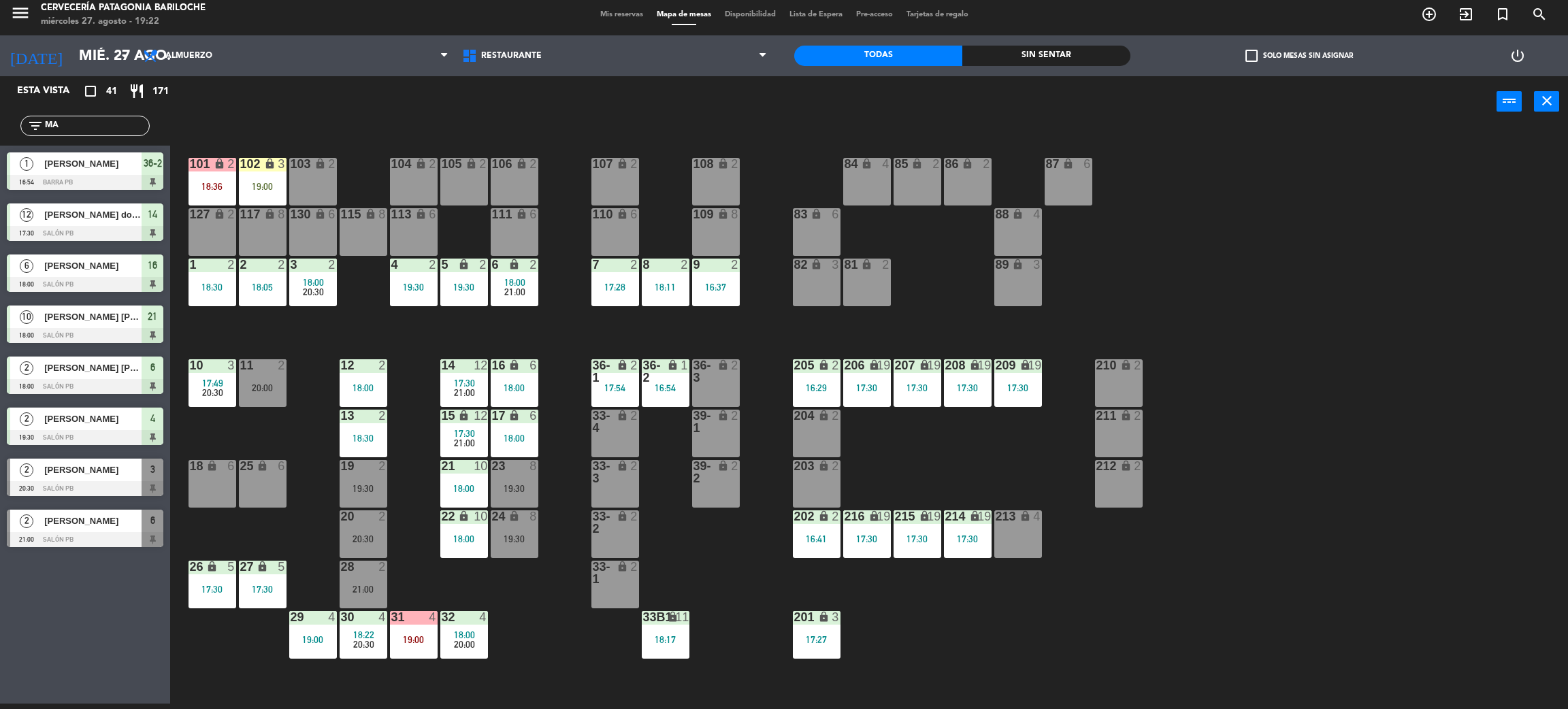
click at [254, 197] on div "102 lock 3 19:00" at bounding box center [262, 181] width 48 height 48
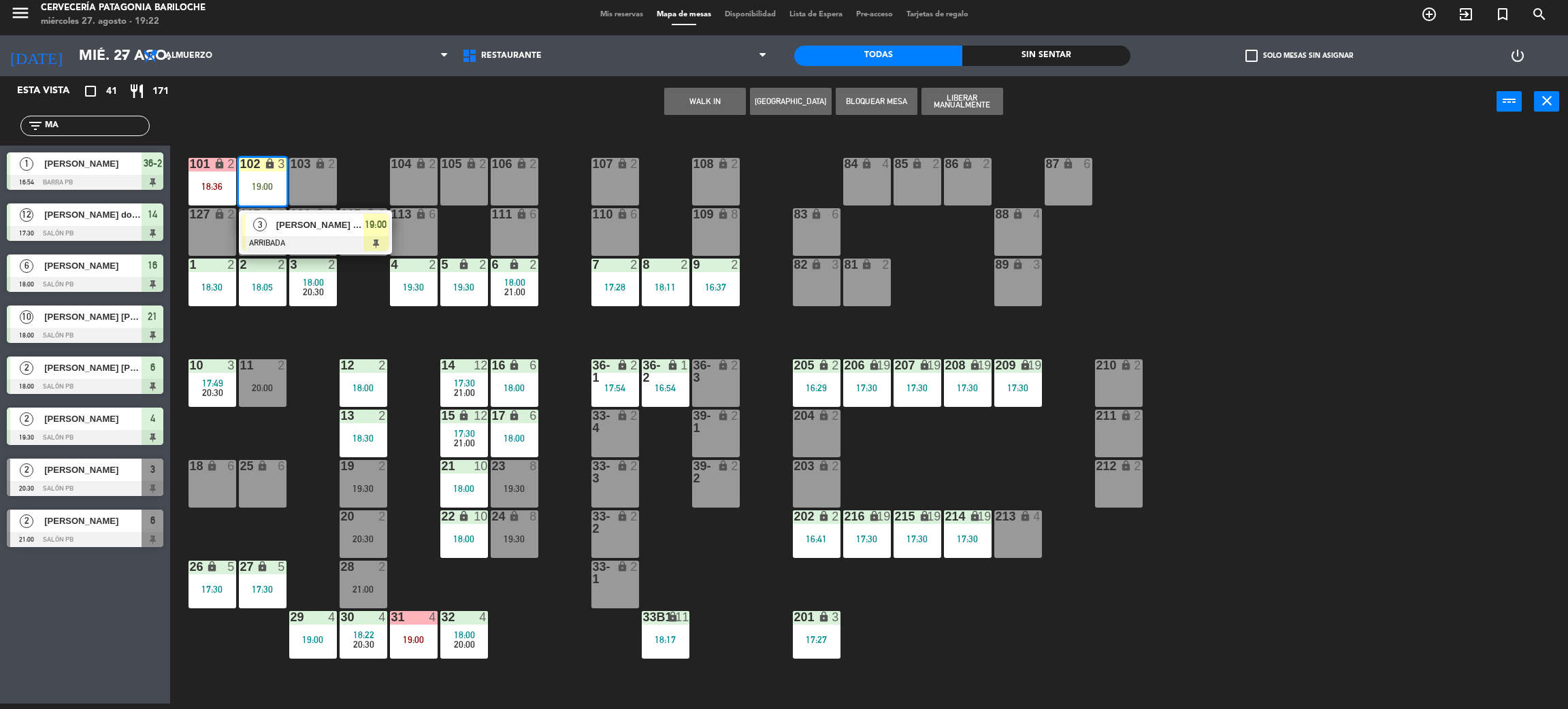
click at [316, 228] on span "[PERSON_NAME] [PERSON_NAME]" at bounding box center [320, 225] width 87 height 14
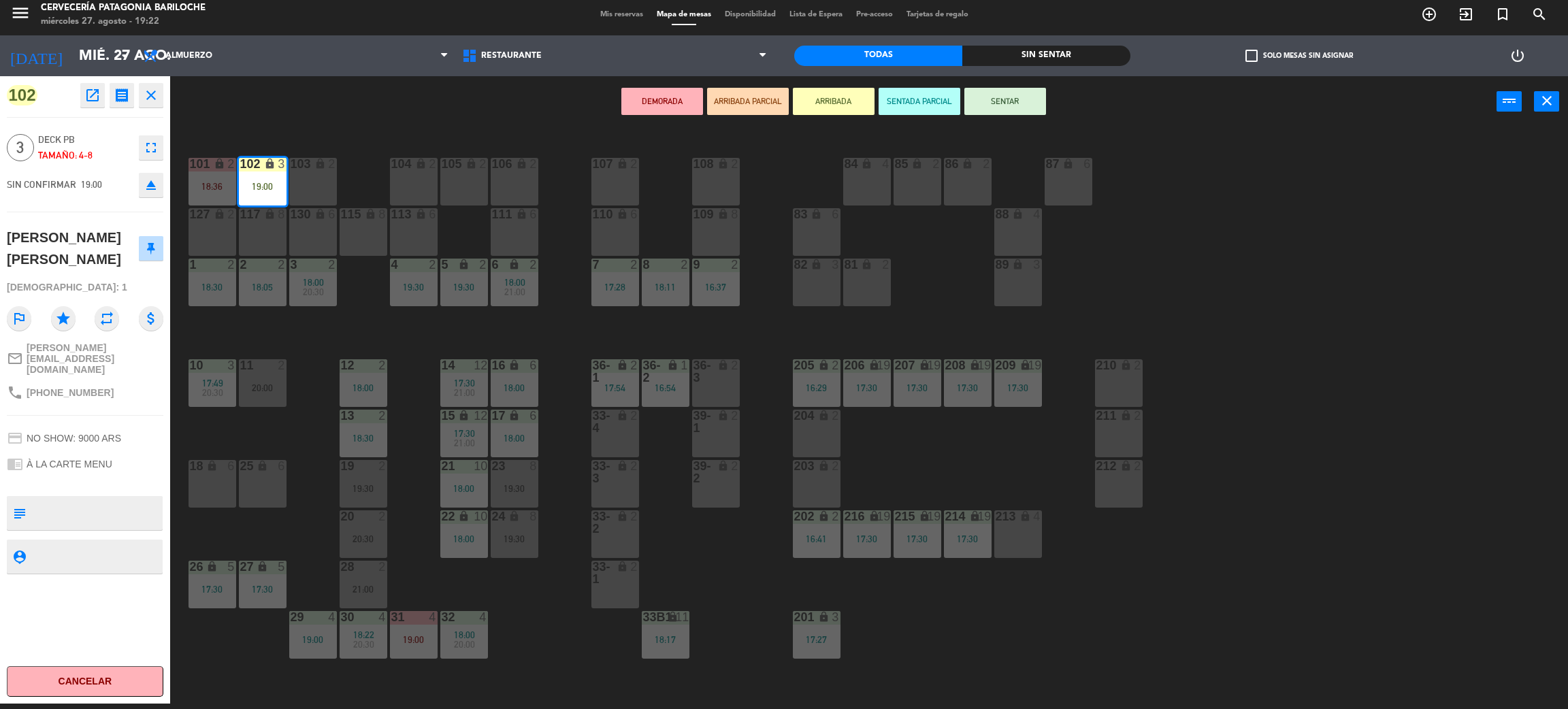
click at [391, 545] on div "101 lock 2 18:36 102 lock 3 19:00 104 lock 2 105 lock 2 106 lock 2 103 lock 2 1…" at bounding box center [877, 422] width 1383 height 576
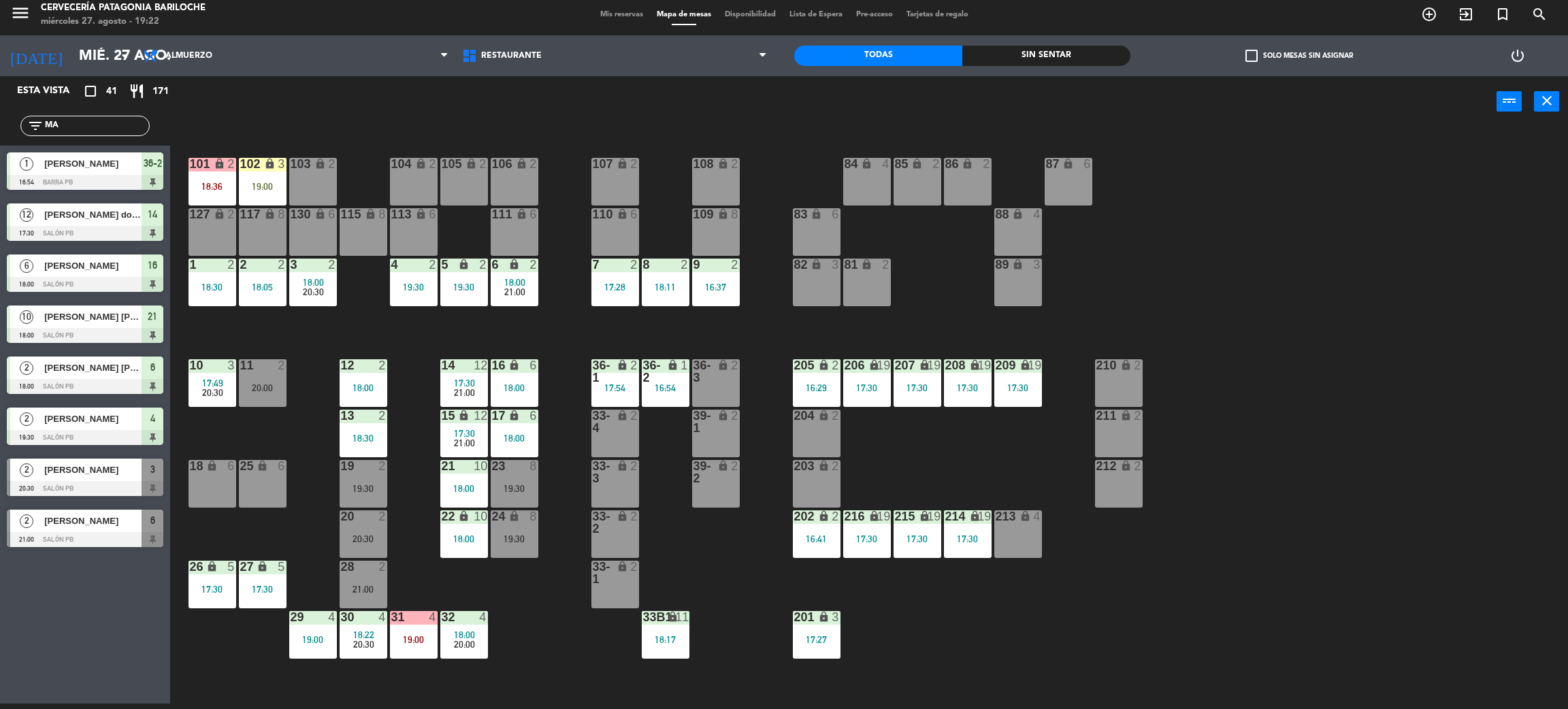
click at [416, 662] on div "101 lock 2 18:36 102 lock 3 19:00 104 lock 2 105 lock 2 106 lock 2 103 lock 2 1…" at bounding box center [877, 422] width 1383 height 576
click at [410, 638] on div "19:00" at bounding box center [414, 640] width 48 height 9
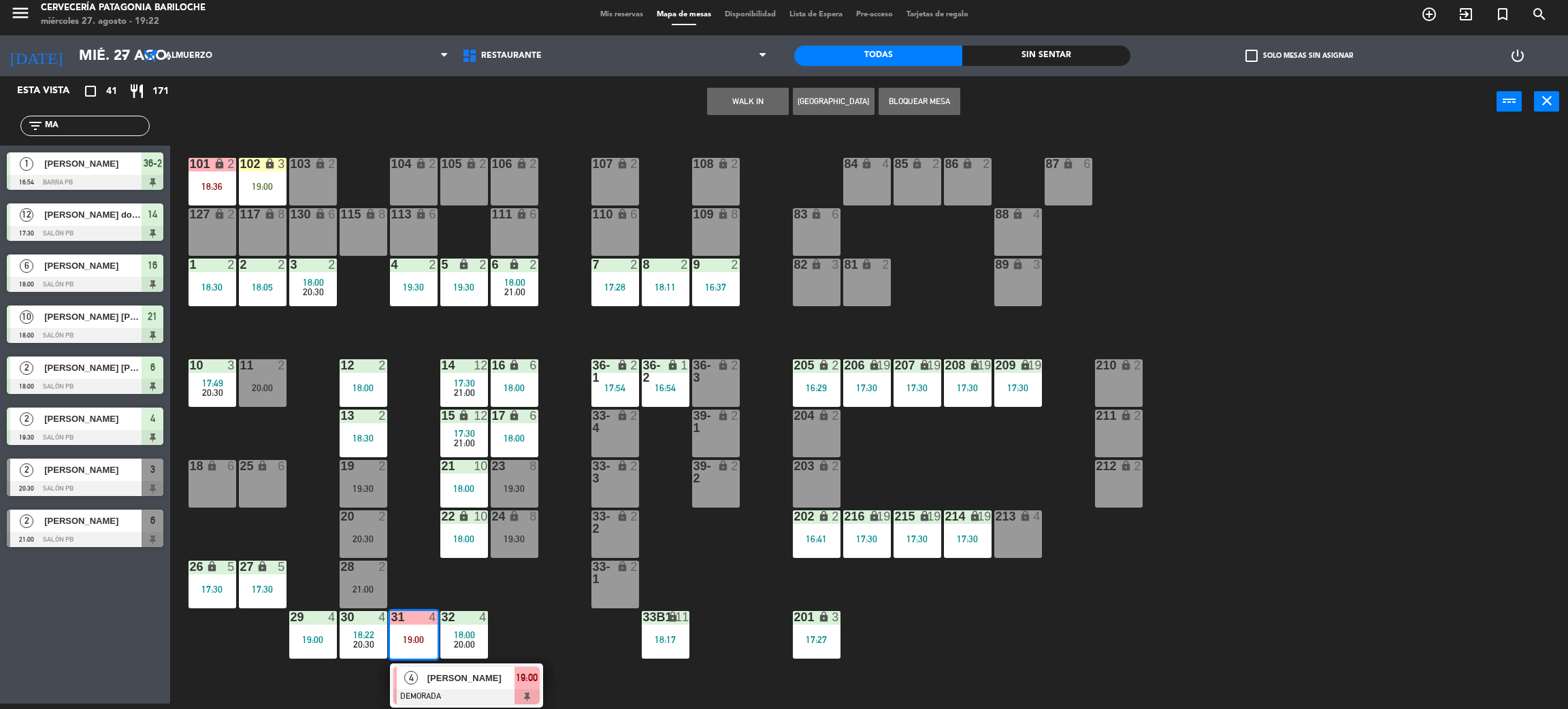
click at [442, 686] on div "[PERSON_NAME]" at bounding box center [470, 678] width 89 height 23
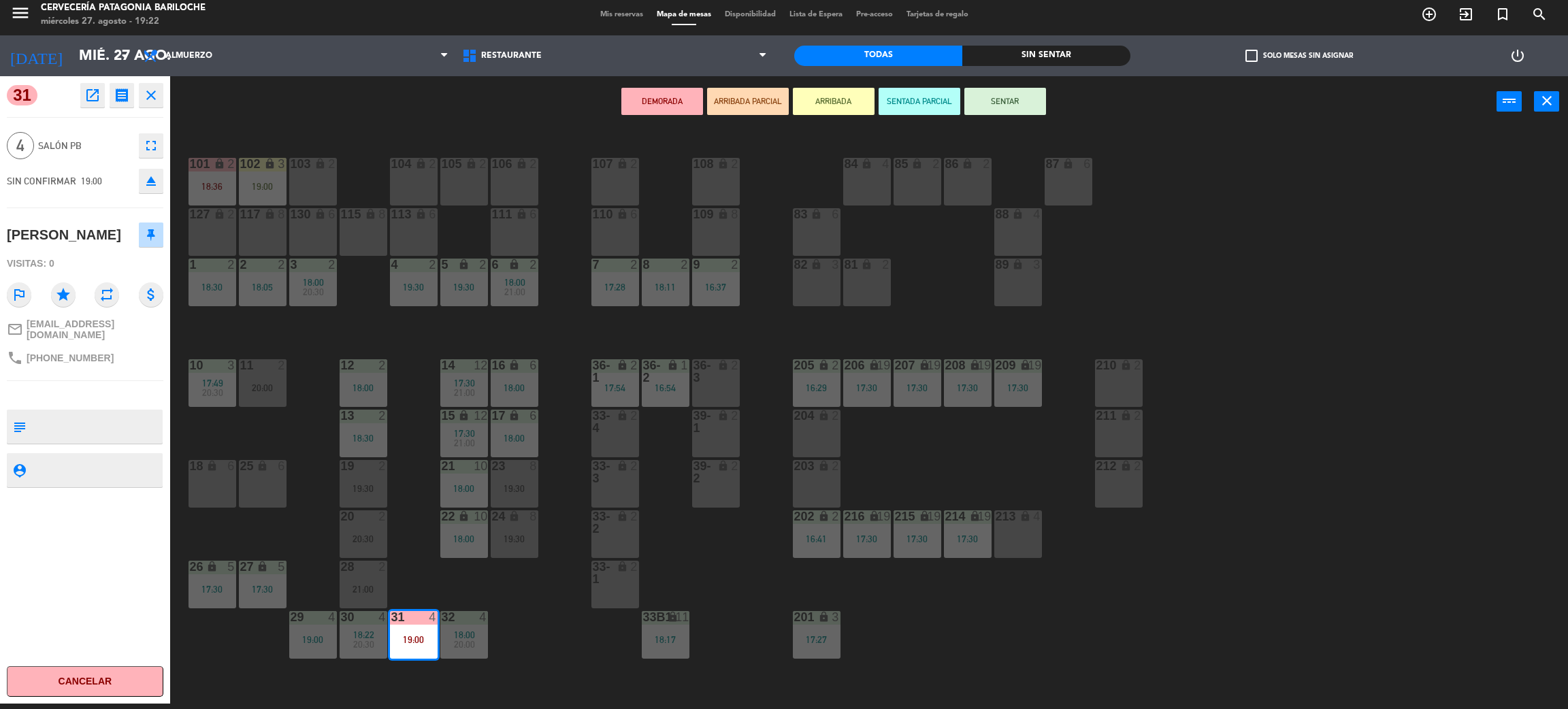
click at [305, 173] on div "103 lock 2" at bounding box center [313, 181] width 48 height 48
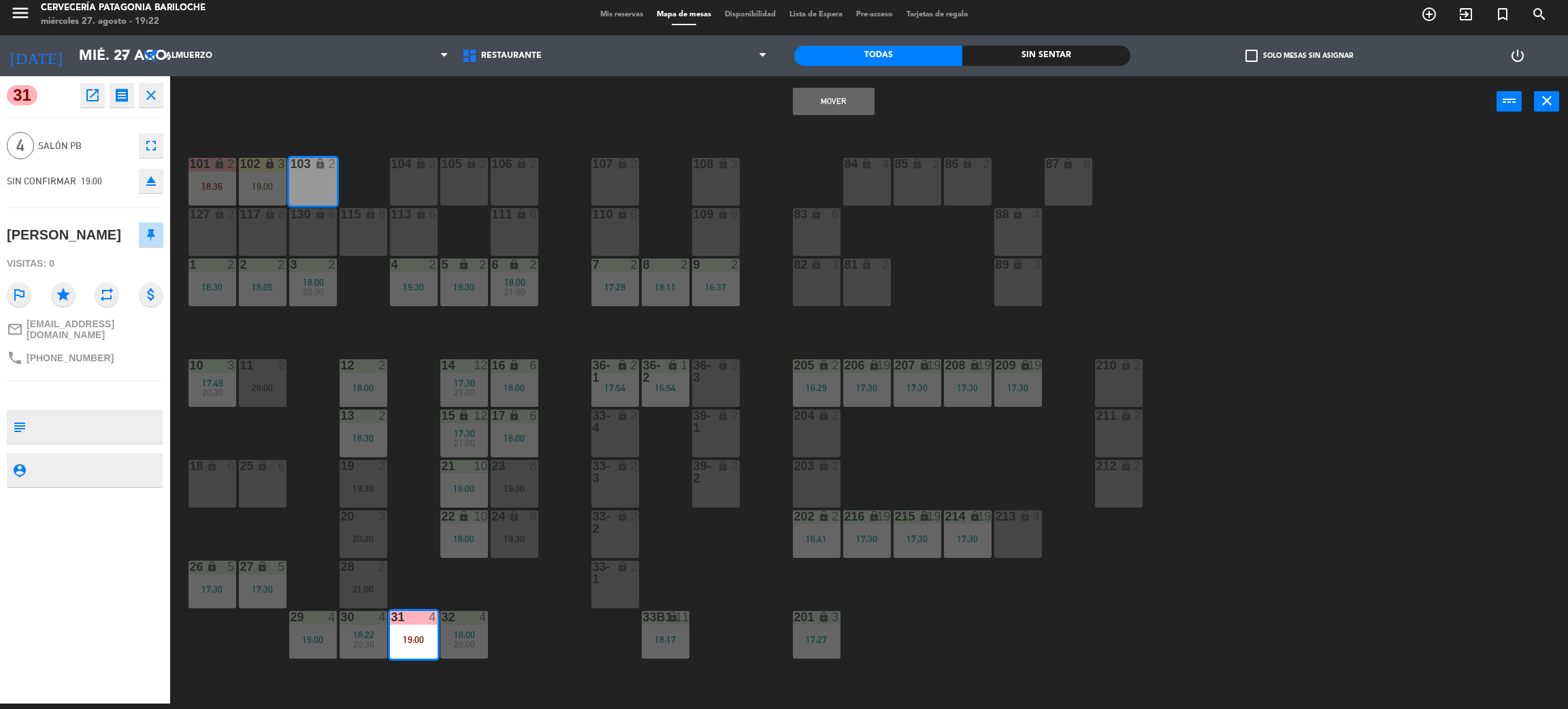
click at [835, 93] on button "Mover" at bounding box center [834, 101] width 82 height 27
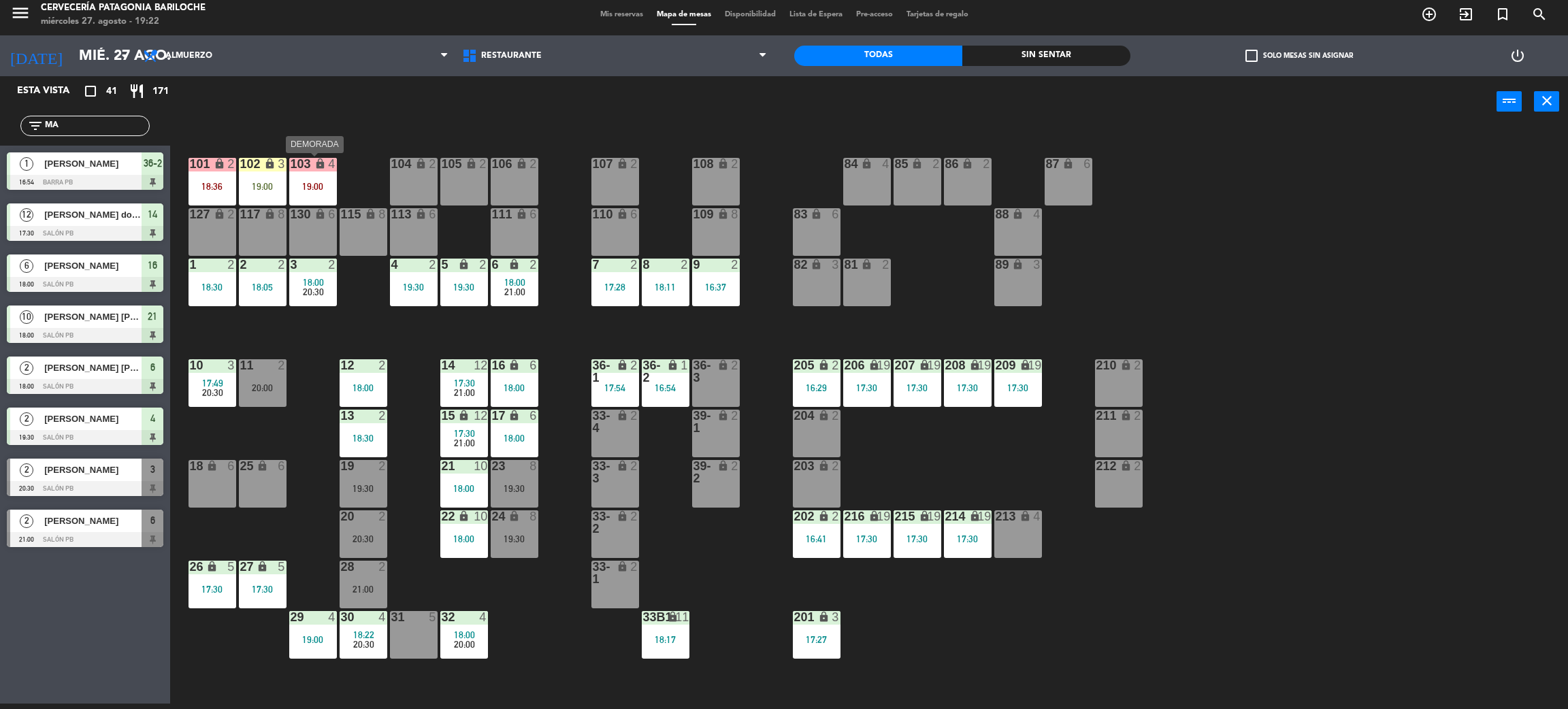
click at [313, 181] on div "19:00" at bounding box center [313, 186] width 48 height 9
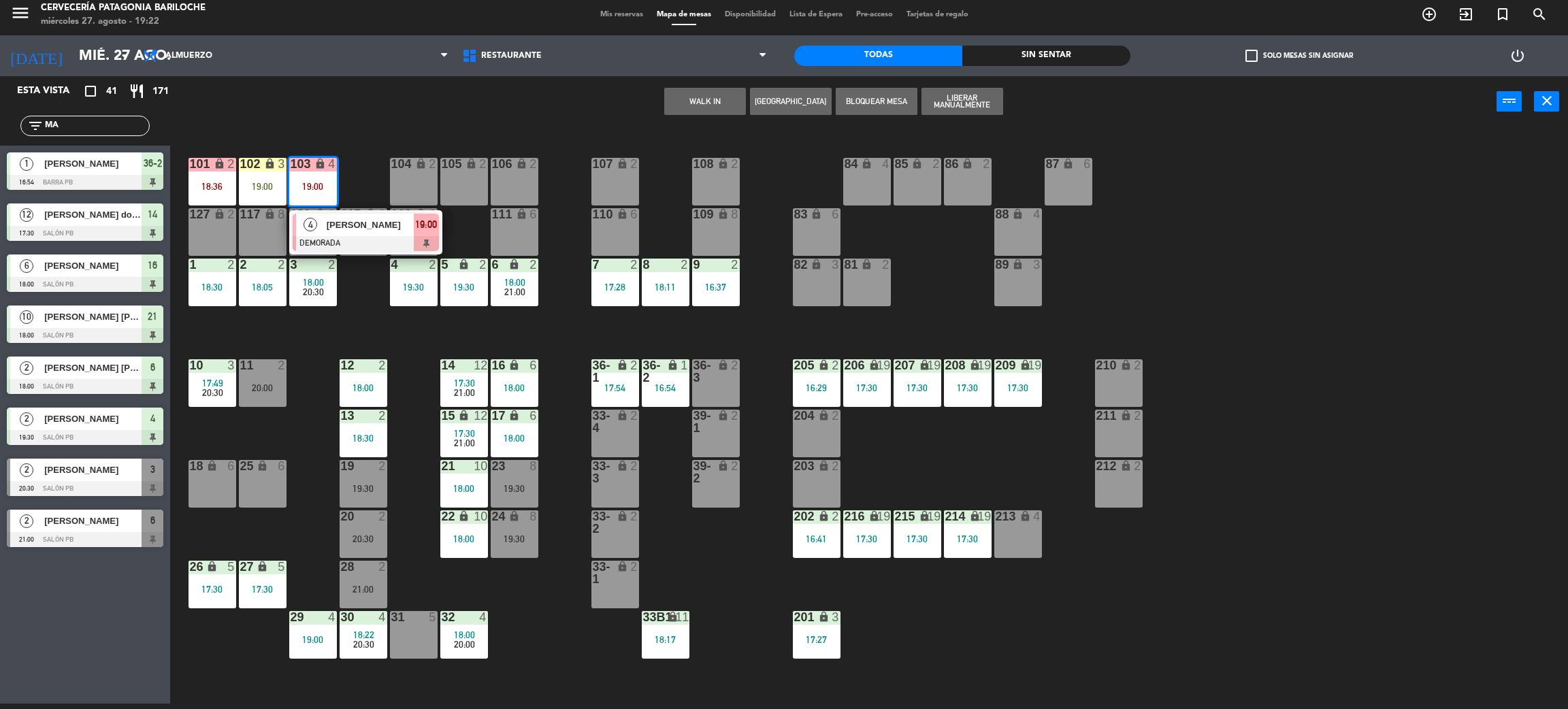
click at [309, 417] on div "101 lock 2 18:36 102 lock 3 19:00 104 lock 2 105 lock 2 106 lock 2 103 lock 4 1…" at bounding box center [877, 422] width 1383 height 576
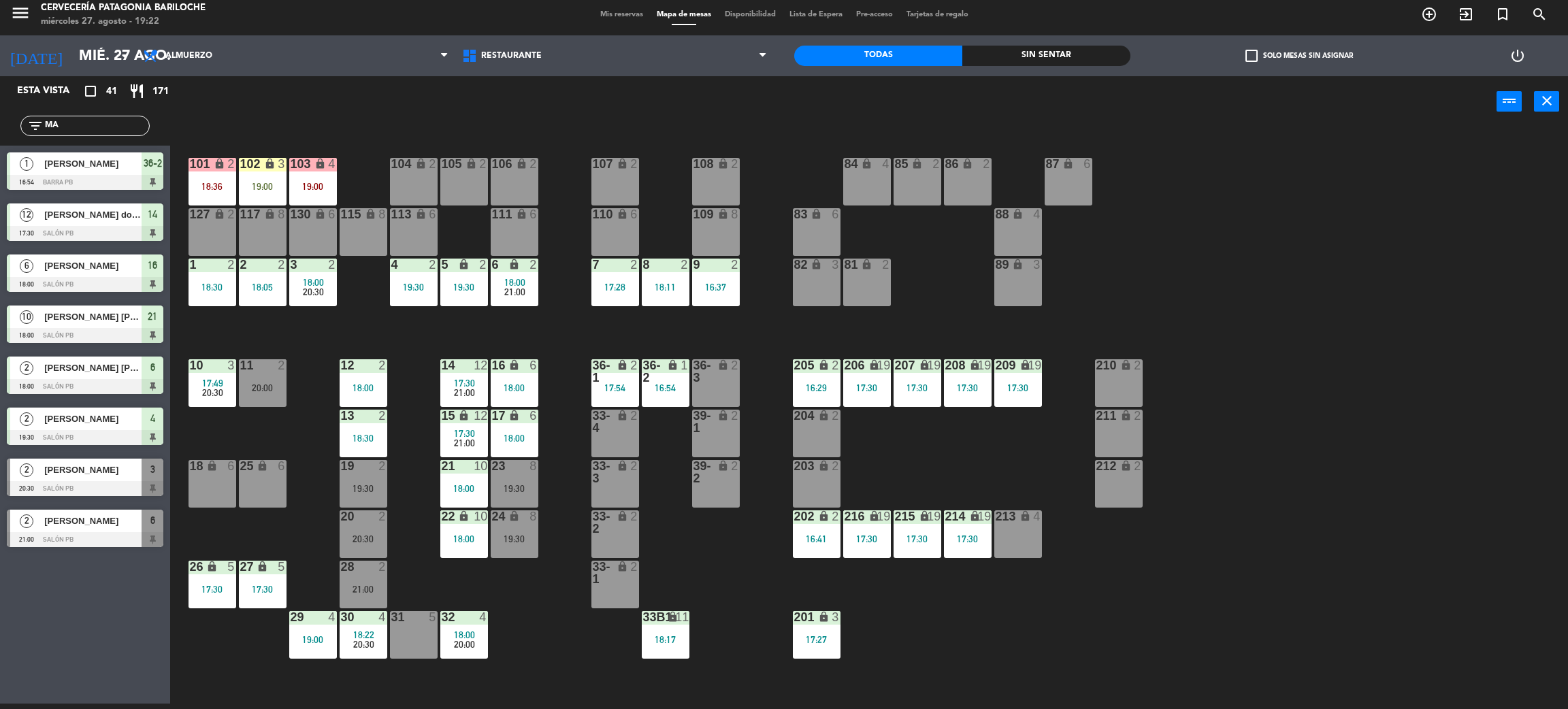
click at [260, 174] on div "102 lock 3 19:00" at bounding box center [262, 181] width 48 height 48
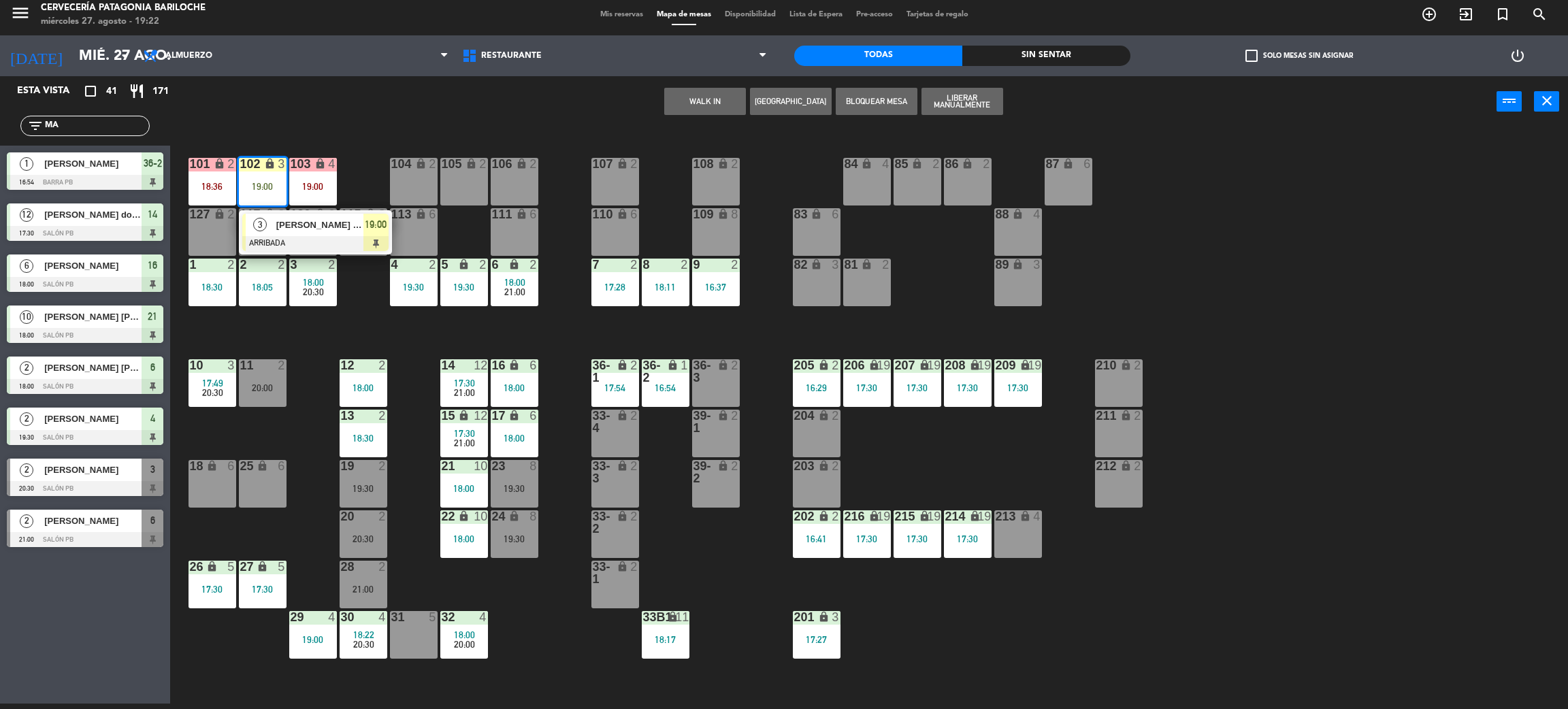
click at [272, 215] on div "3" at bounding box center [260, 225] width 29 height 23
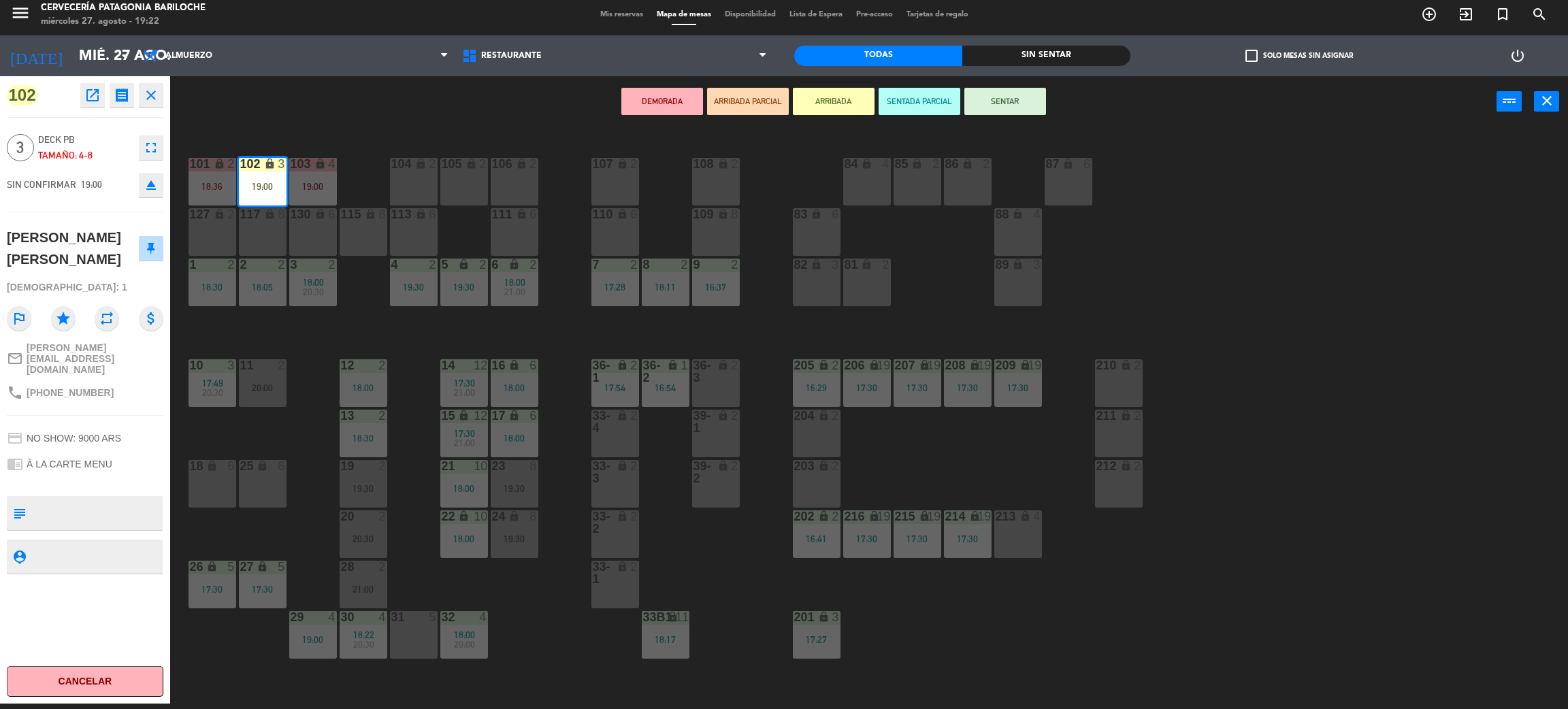
click at [413, 629] on div "31 5" at bounding box center [414, 634] width 48 height 48
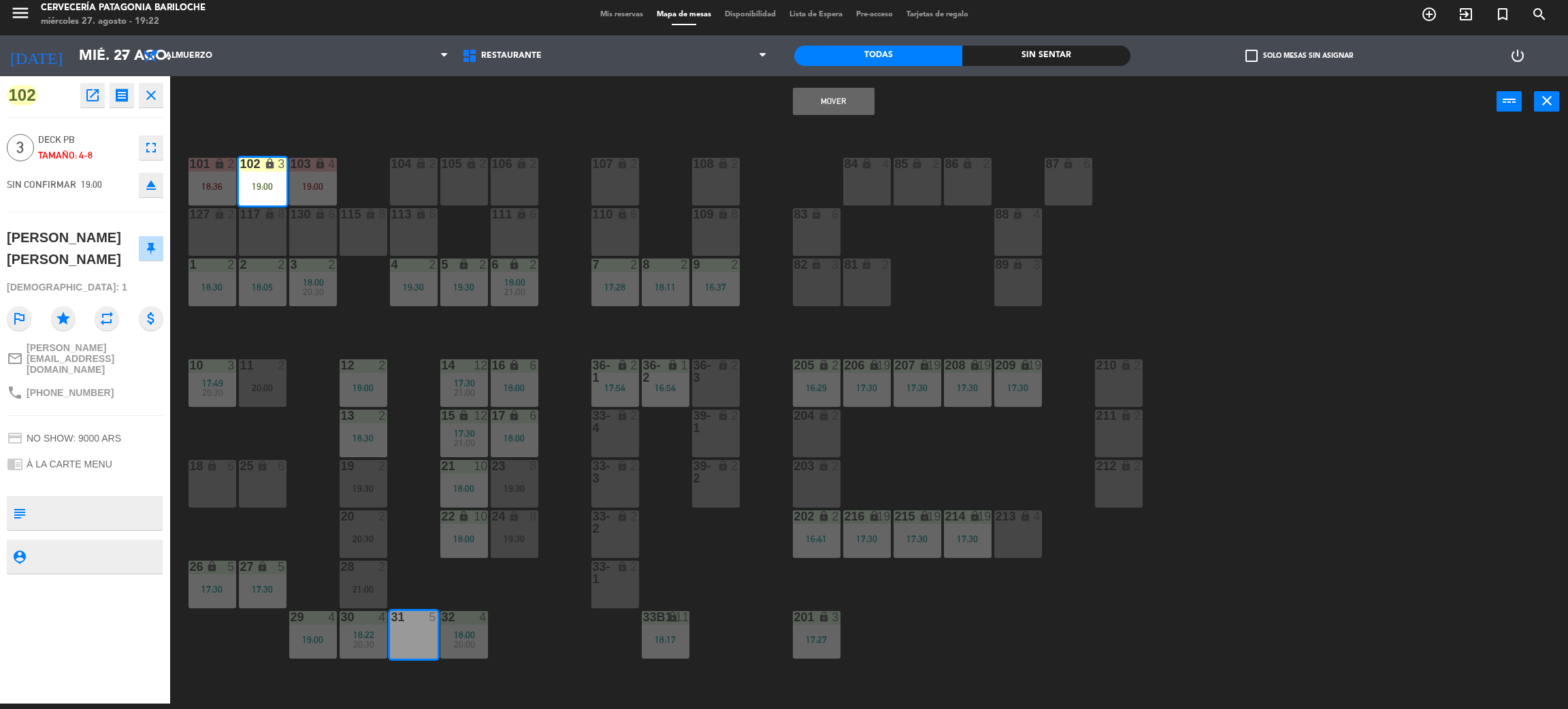
click at [862, 104] on button "Mover" at bounding box center [834, 101] width 82 height 27
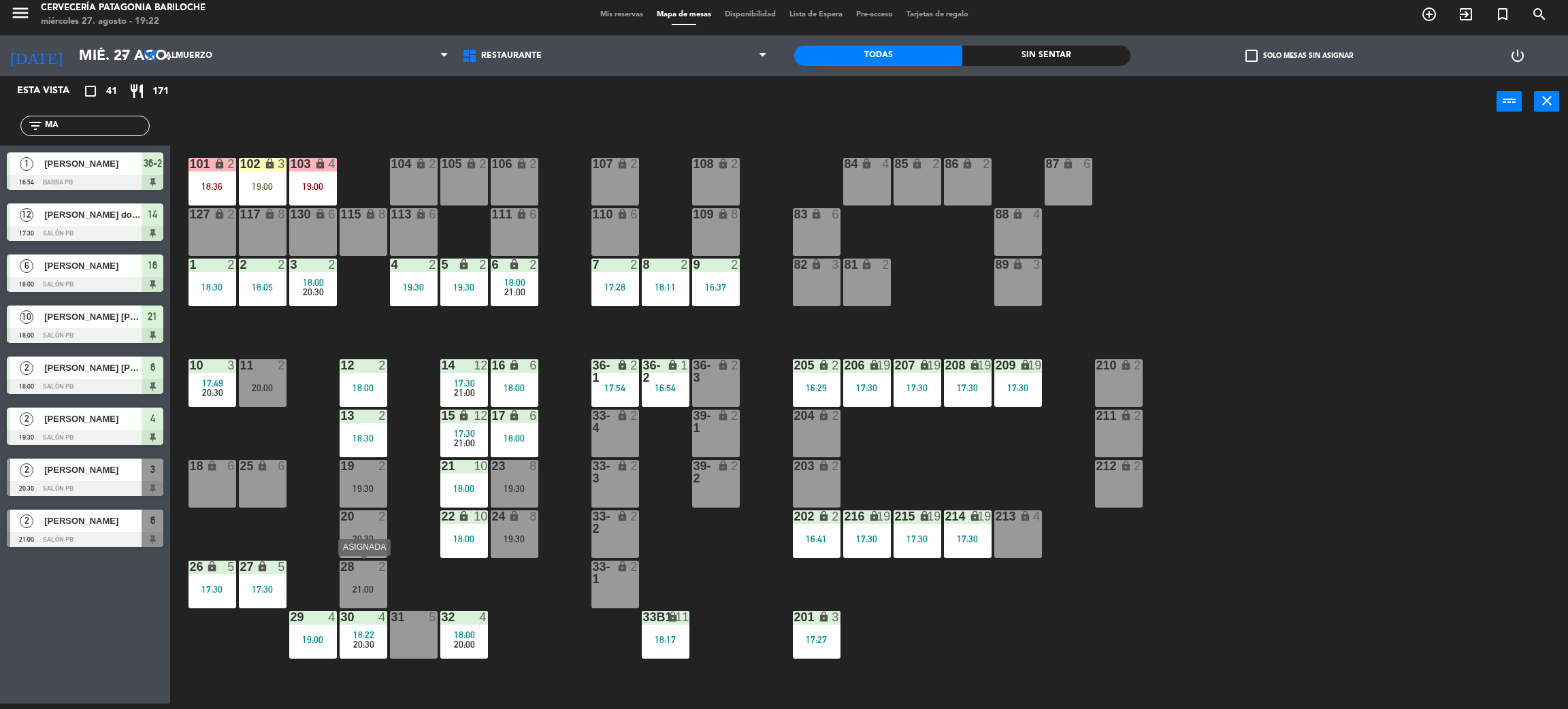
click at [376, 591] on div "21:00" at bounding box center [364, 590] width 48 height 9
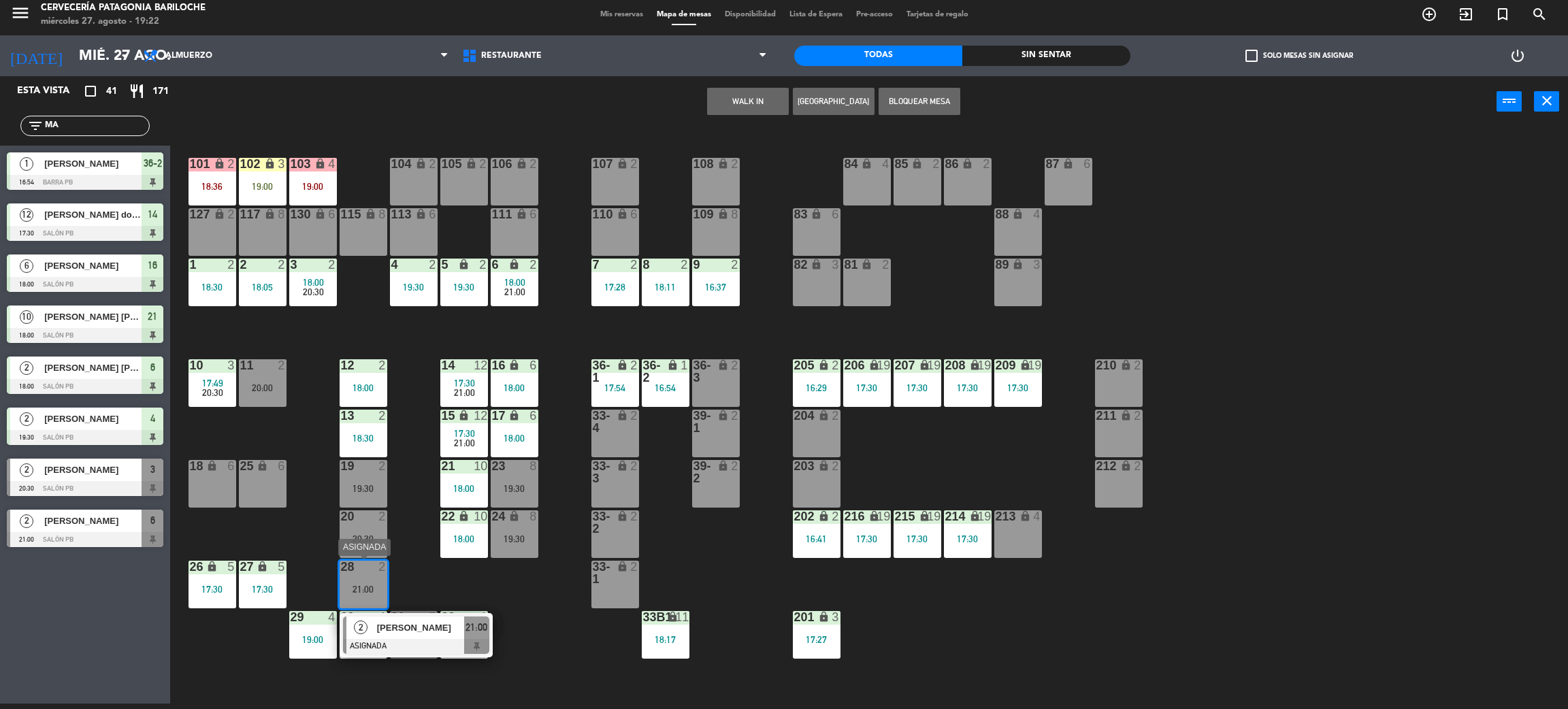
click at [448, 634] on span "[PERSON_NAME]" at bounding box center [420, 628] width 87 height 14
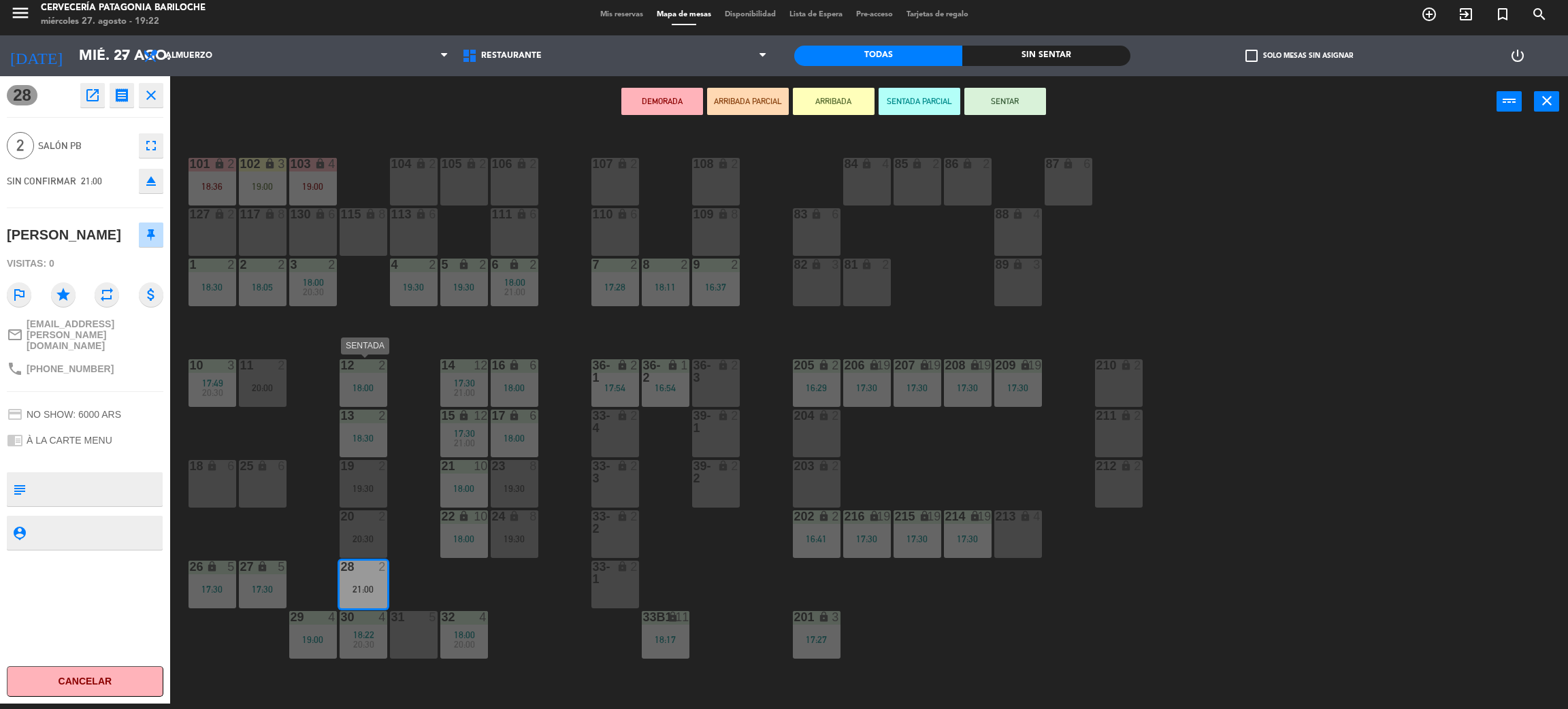
click at [365, 378] on div "12 2 18:00" at bounding box center [364, 383] width 48 height 48
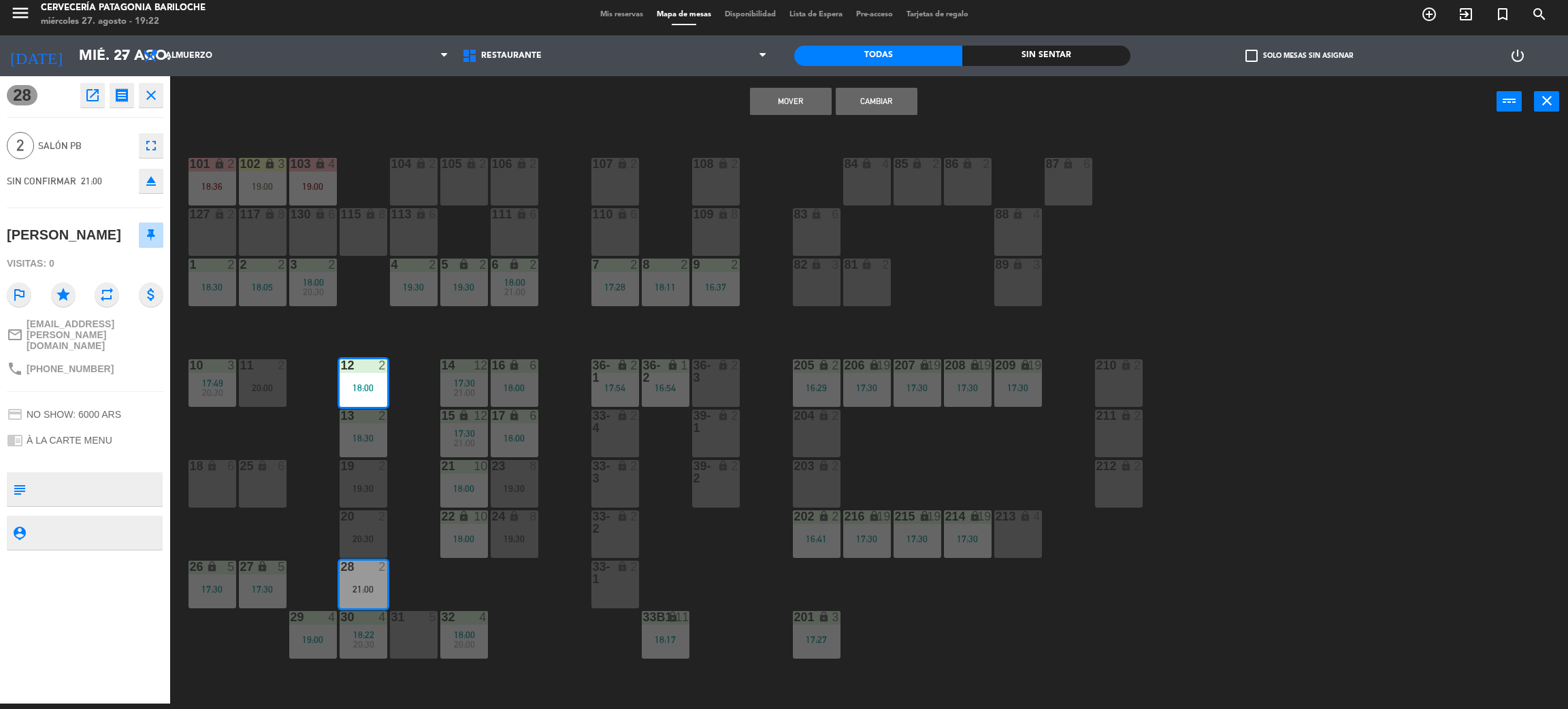
click at [786, 104] on button "Mover" at bounding box center [791, 101] width 82 height 27
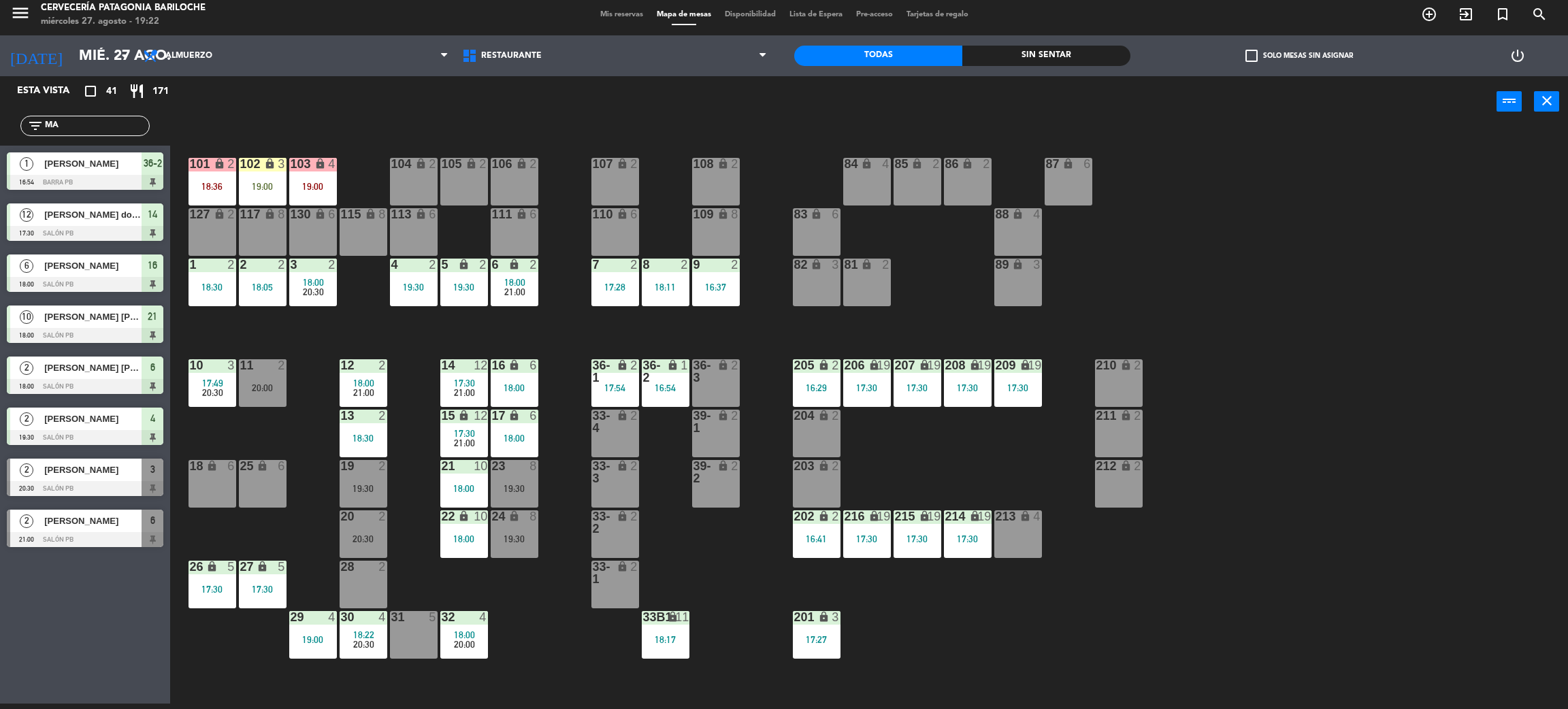
click at [277, 149] on div "101 lock 2 18:36 102 lock 3 19:00 104 lock 2 105 lock 2 106 lock 2 103 lock 4 1…" at bounding box center [877, 422] width 1383 height 576
click at [263, 396] on div "11 2 20:00" at bounding box center [262, 383] width 48 height 48
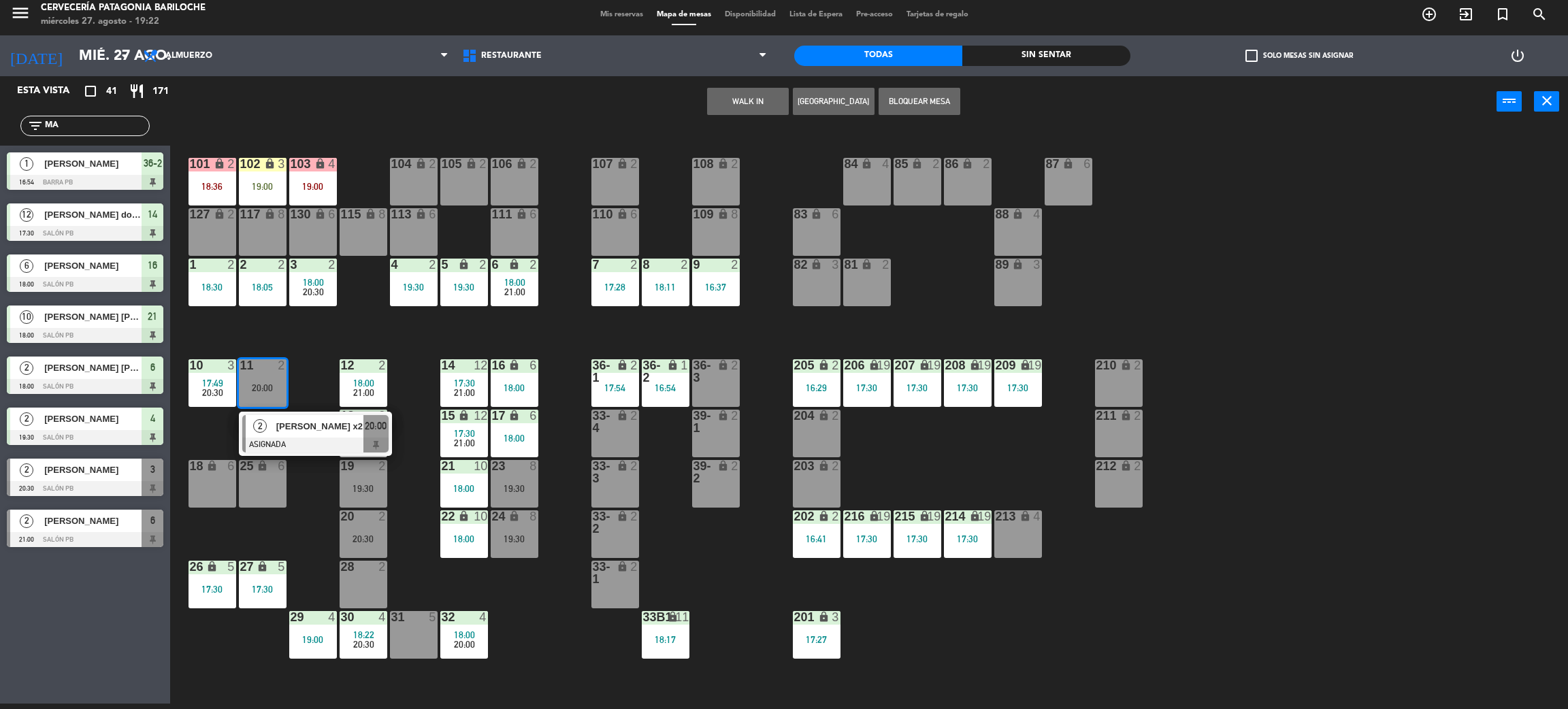
click at [273, 436] on div "2" at bounding box center [260, 426] width 29 height 23
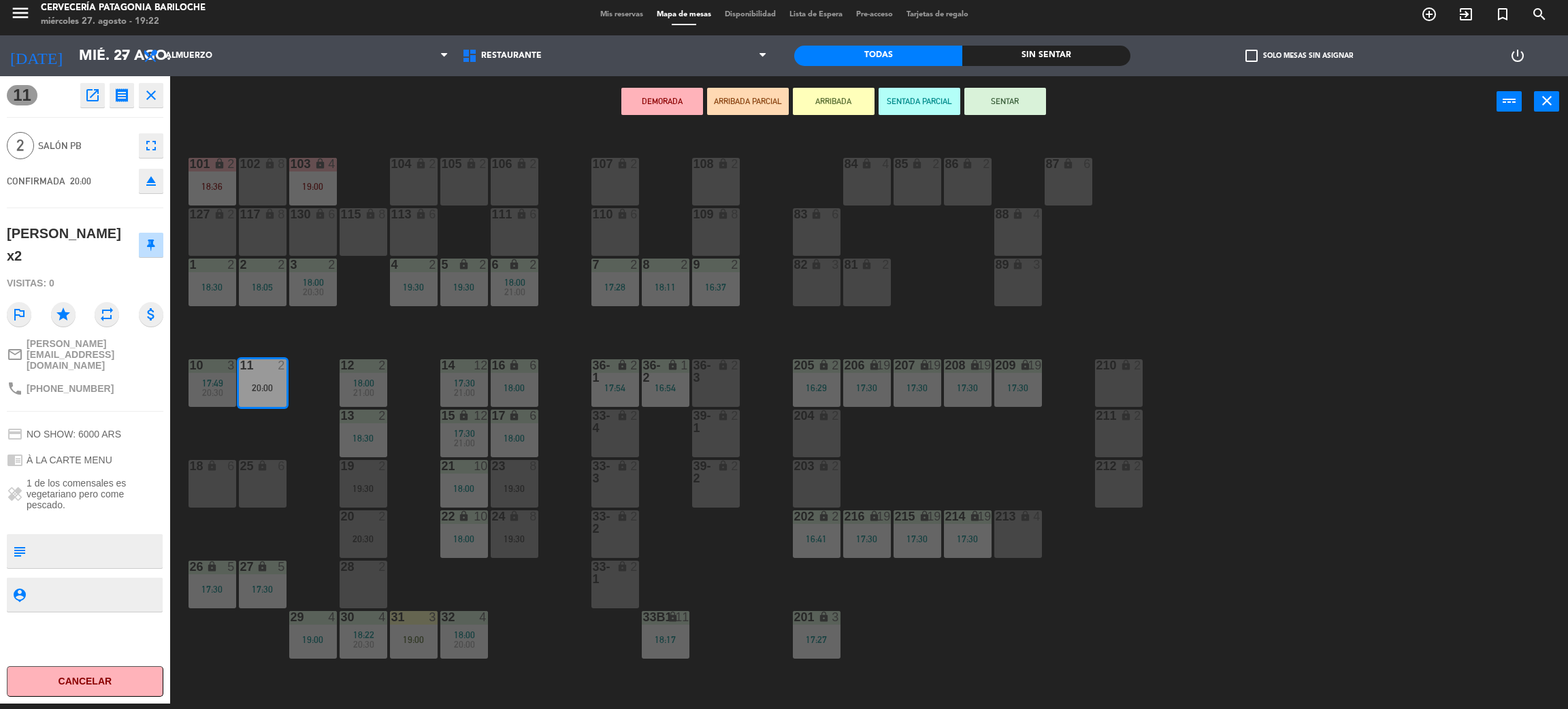
click at [373, 579] on div "28 2" at bounding box center [364, 584] width 48 height 48
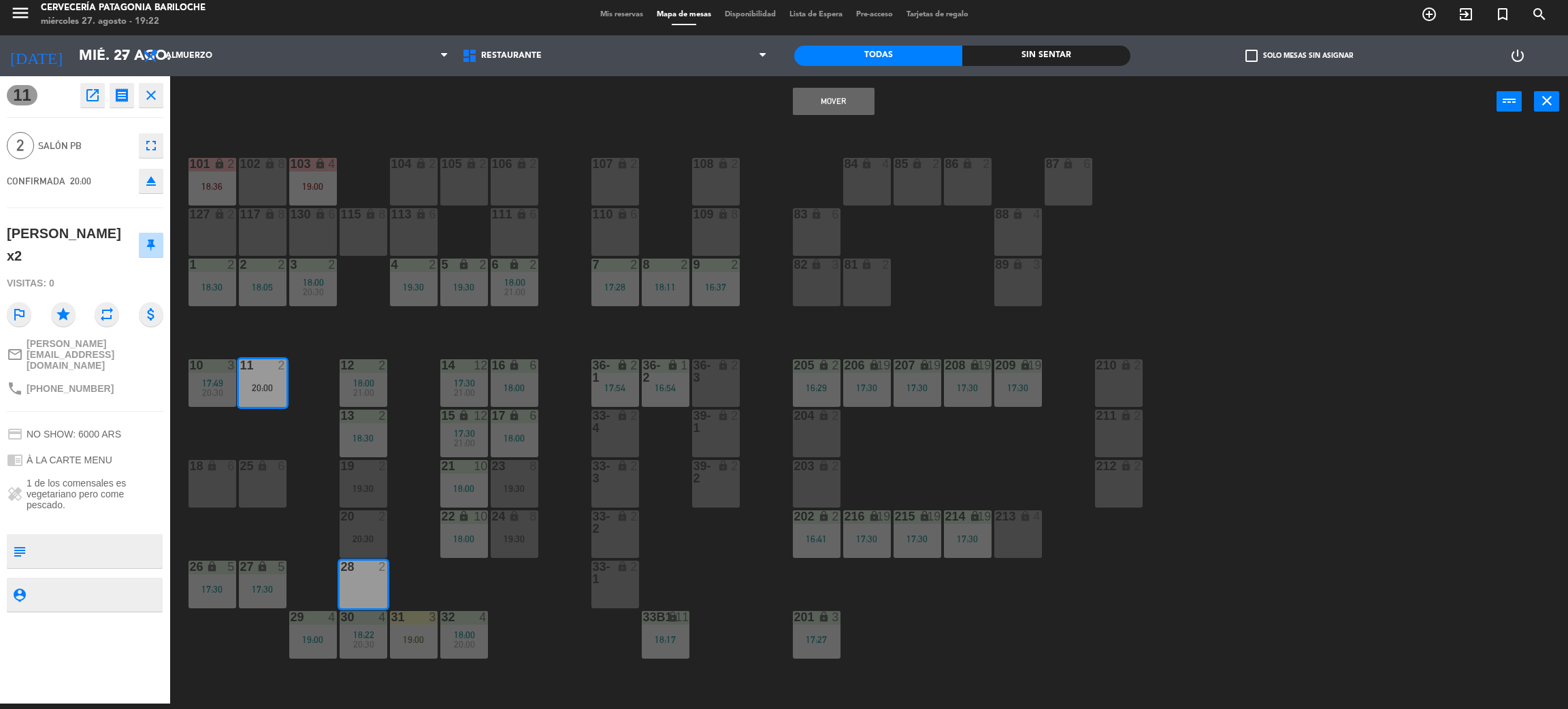
click at [822, 98] on button "Mover" at bounding box center [834, 101] width 82 height 27
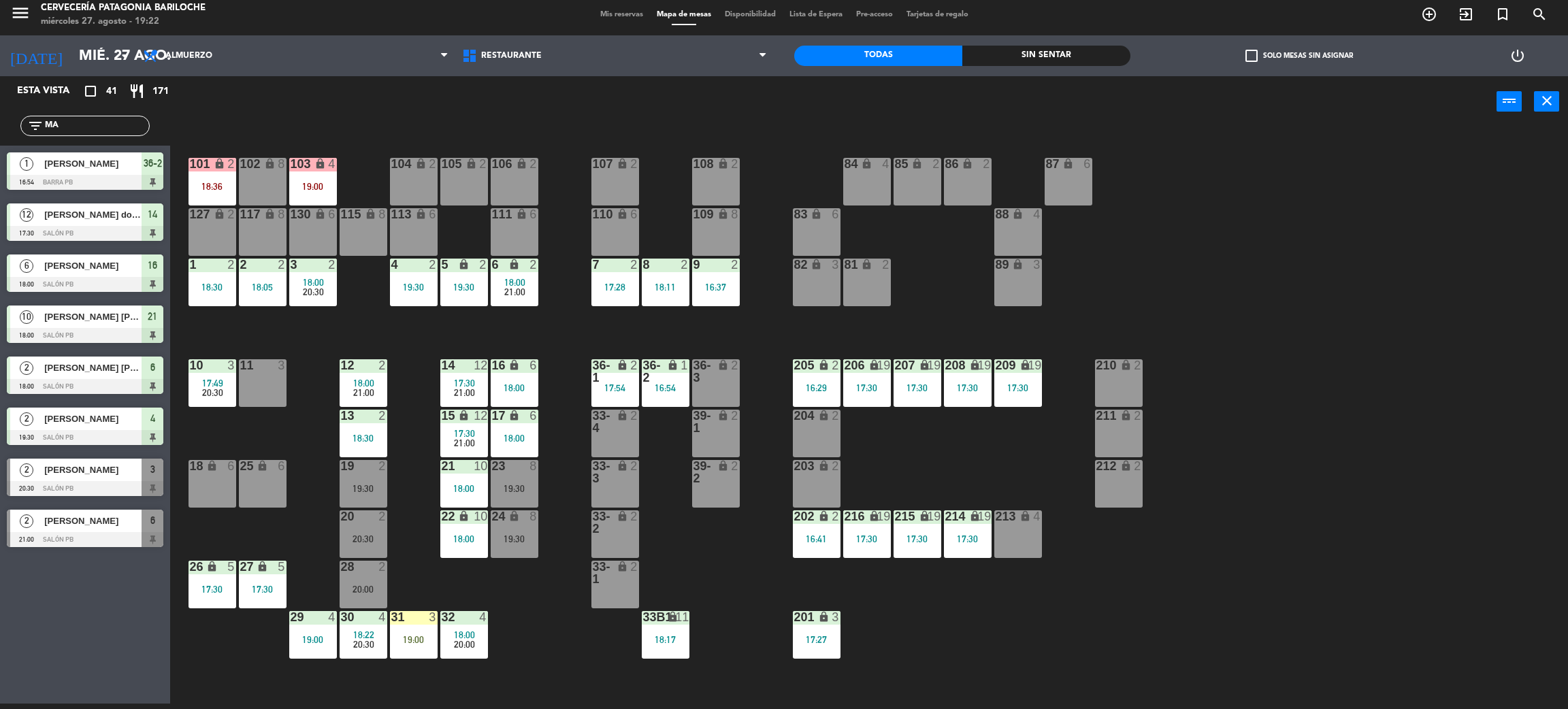
click at [406, 644] on div "19:00" at bounding box center [414, 640] width 48 height 9
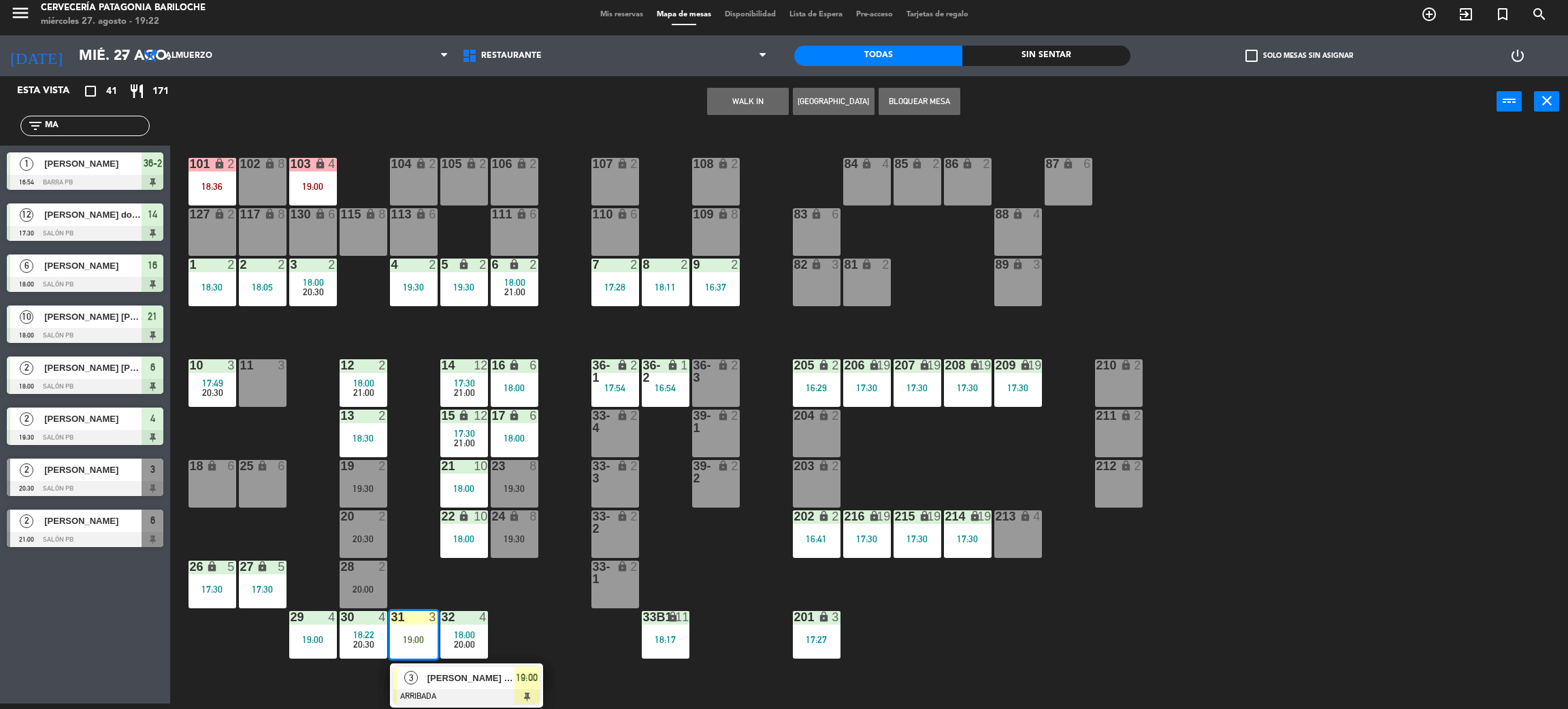
click at [432, 689] on div at bounding box center [466, 696] width 146 height 15
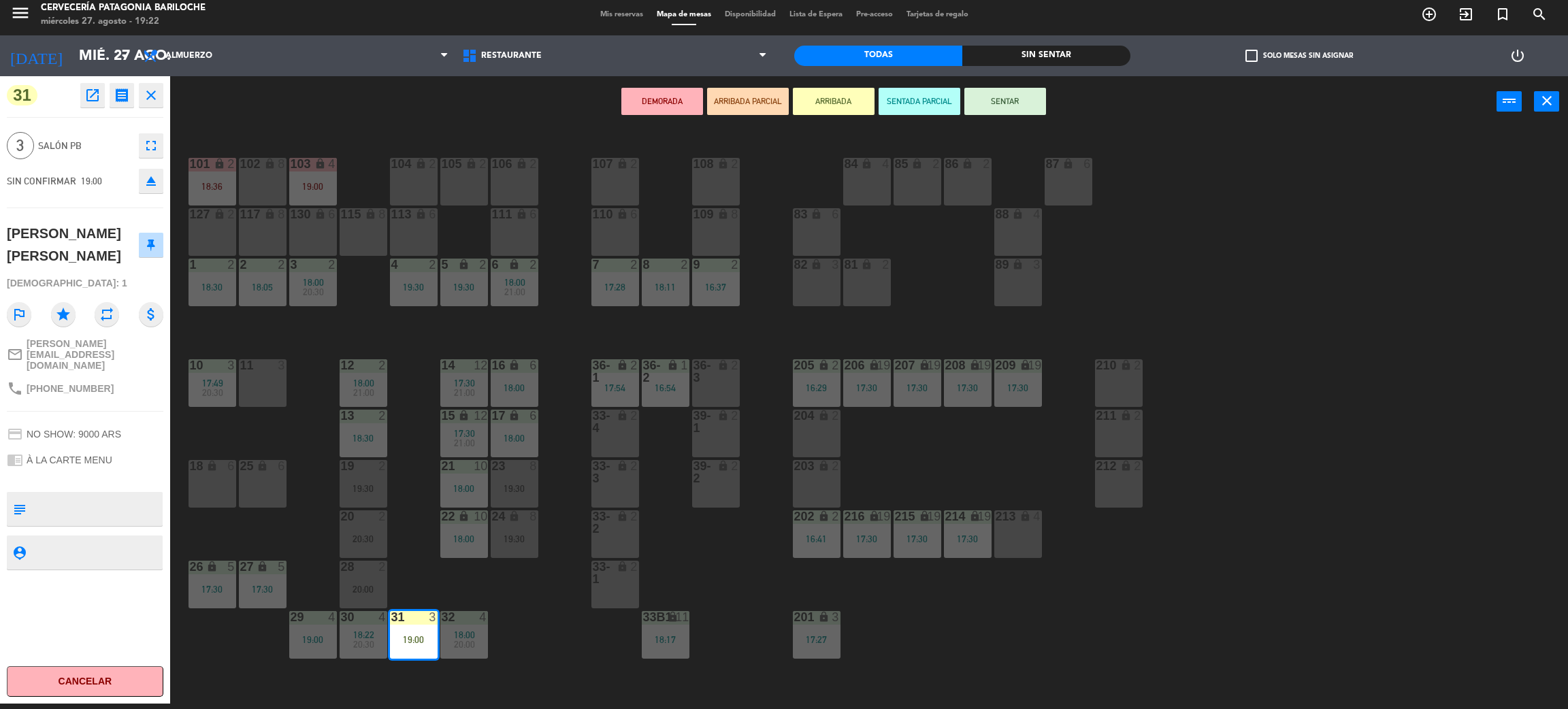
click at [263, 392] on div "11 3" at bounding box center [262, 383] width 48 height 48
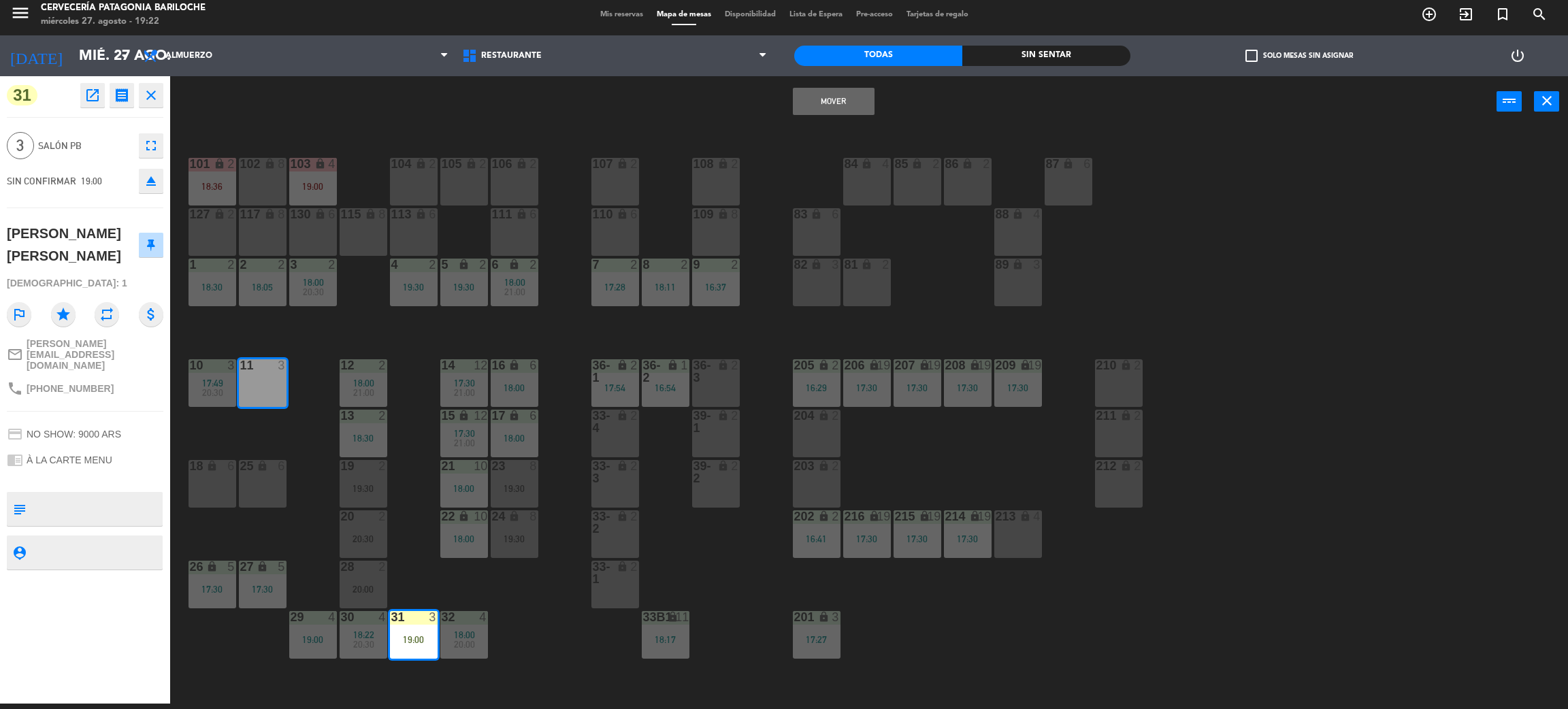
click at [848, 90] on button "Mover" at bounding box center [834, 101] width 82 height 27
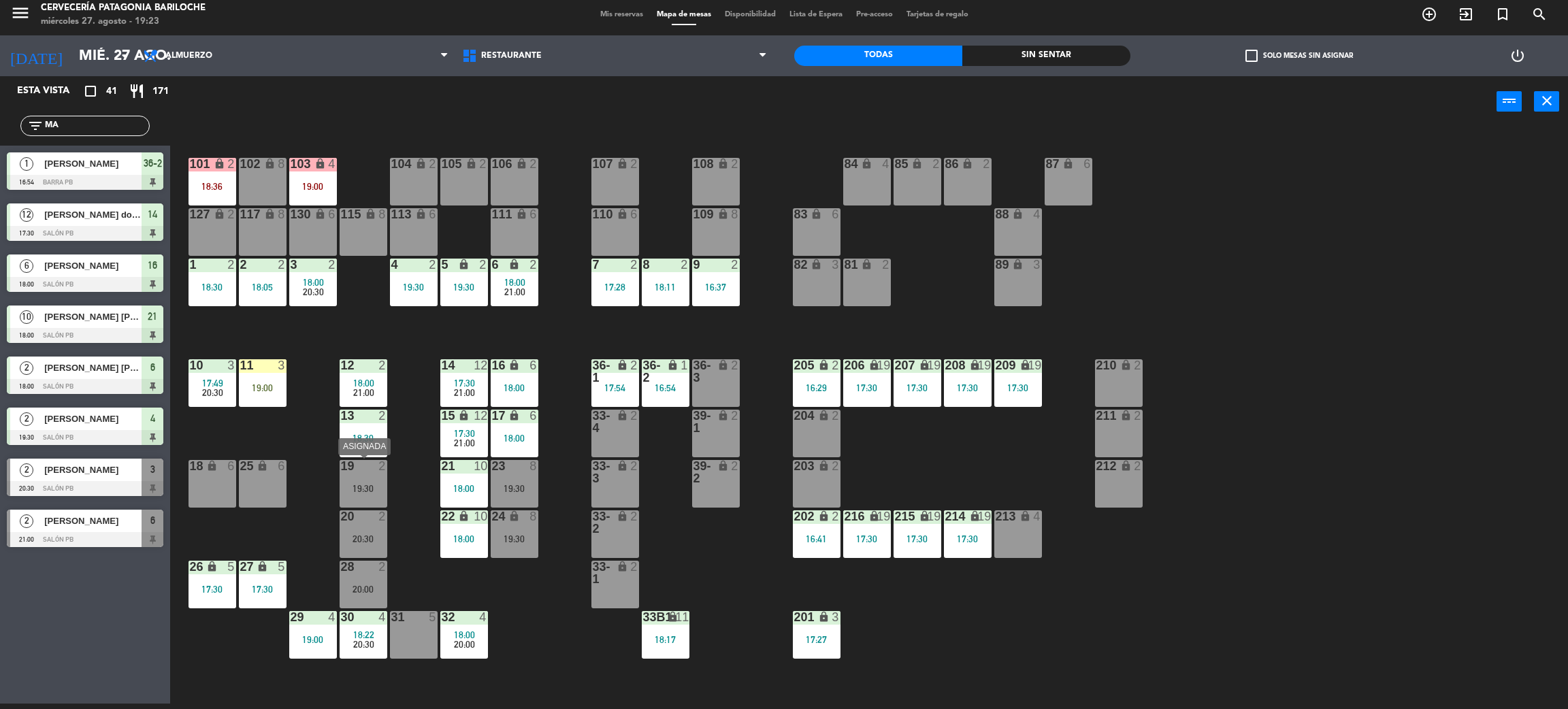
click at [346, 481] on div "19 2 19:30" at bounding box center [364, 484] width 48 height 48
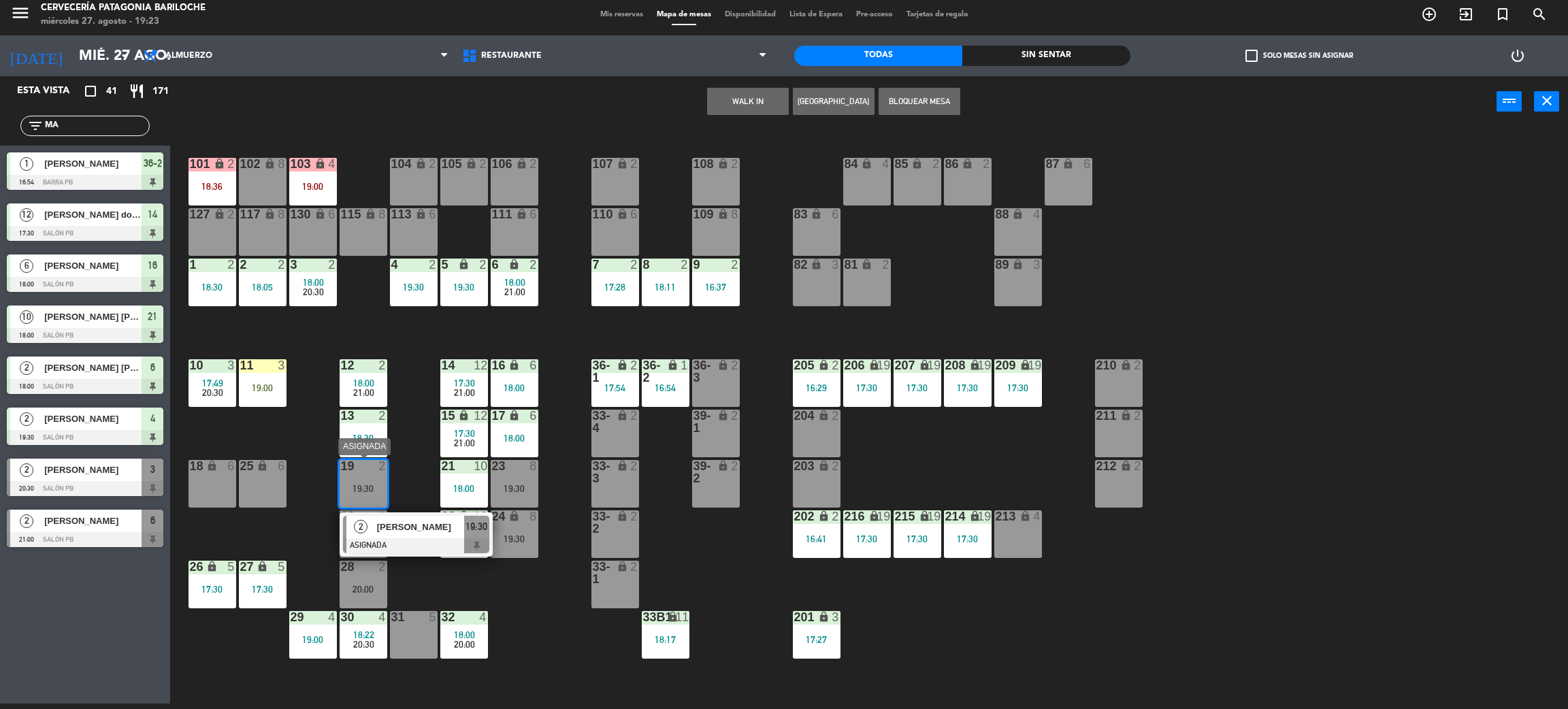
click at [411, 545] on div at bounding box center [416, 546] width 146 height 15
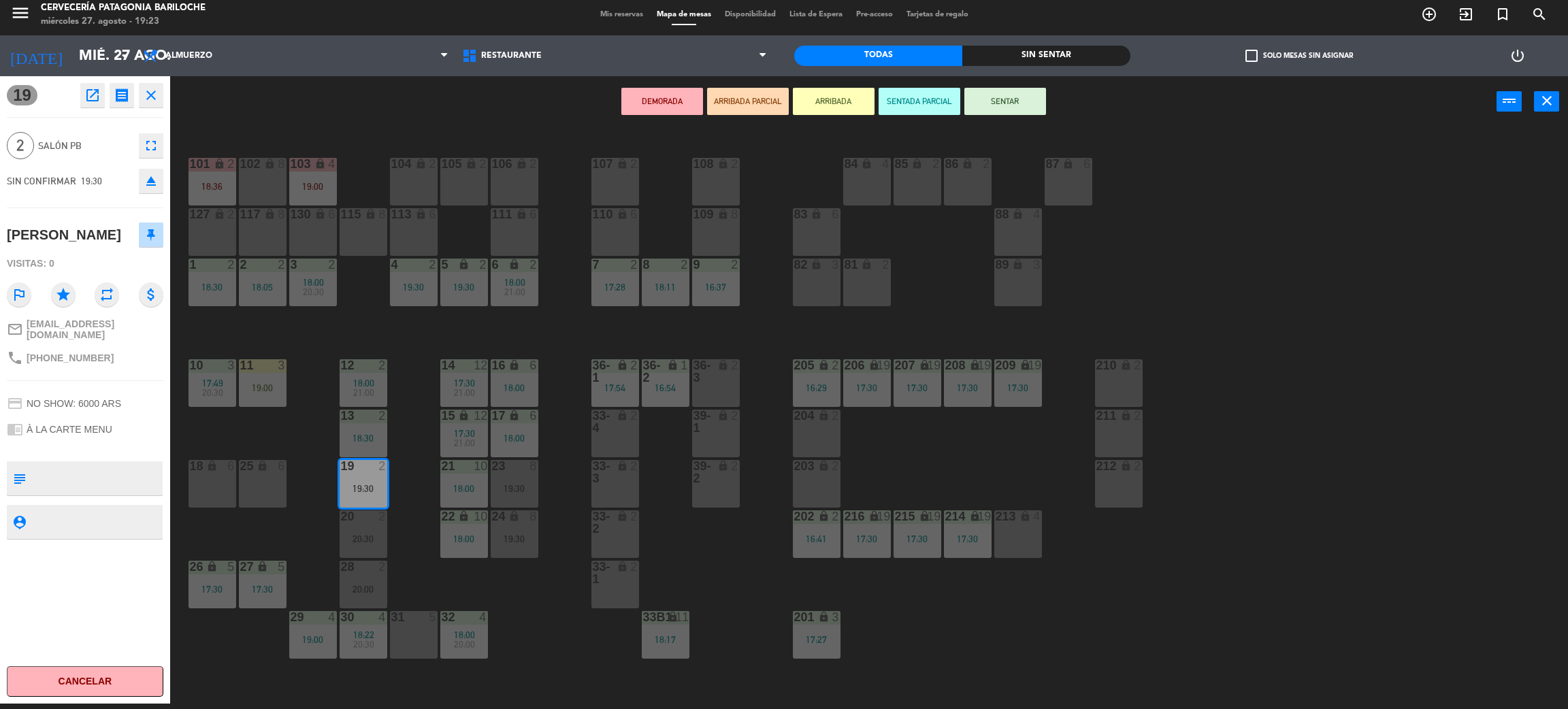
drag, startPoint x: 298, startPoint y: 427, endPoint x: 283, endPoint y: 400, distance: 30.9
click at [297, 427] on div "101 lock 2 18:36 102 lock 8 104 lock 2 105 lock 2 106 lock 2 103 lock 4 19:00 1…" at bounding box center [877, 422] width 1383 height 576
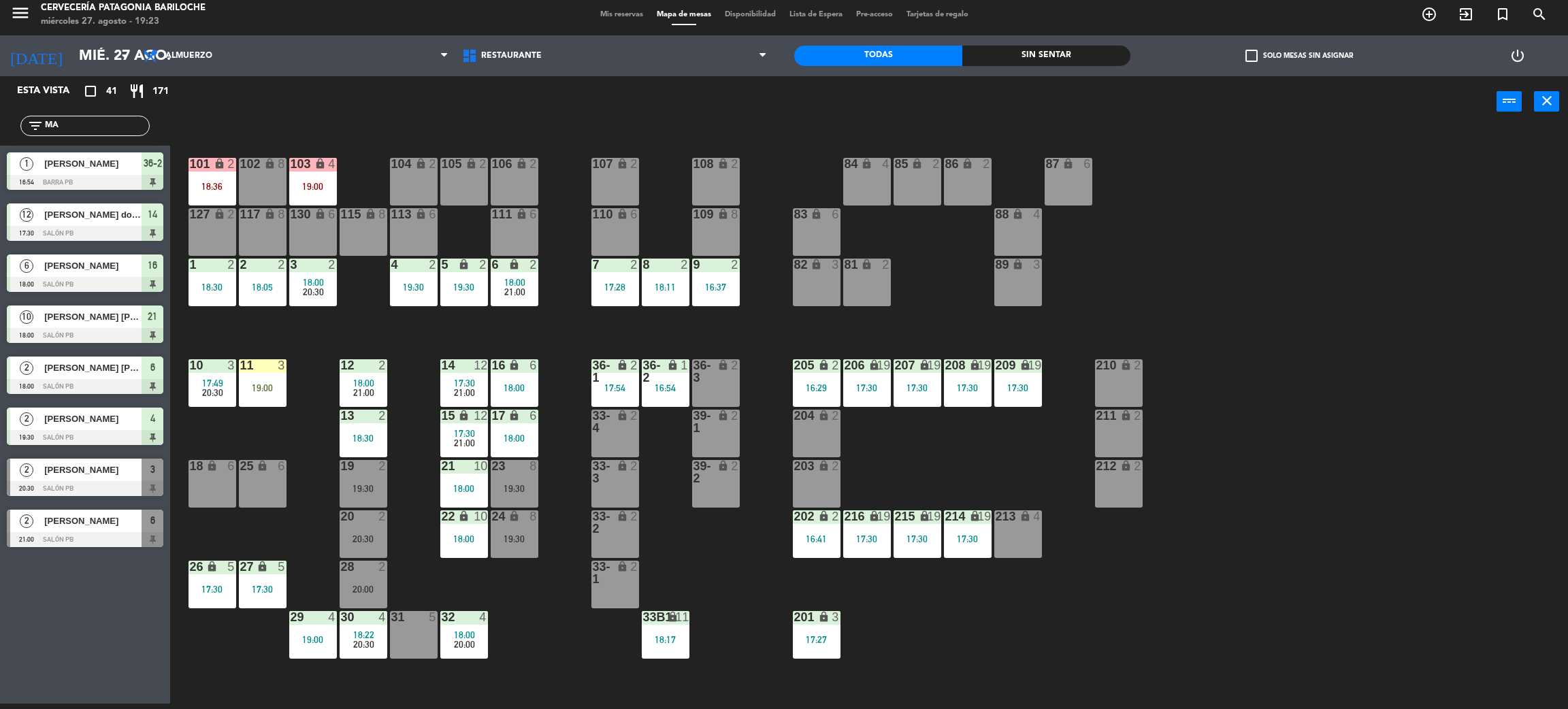
click at [279, 395] on div "11 3 19:00" at bounding box center [262, 383] width 48 height 48
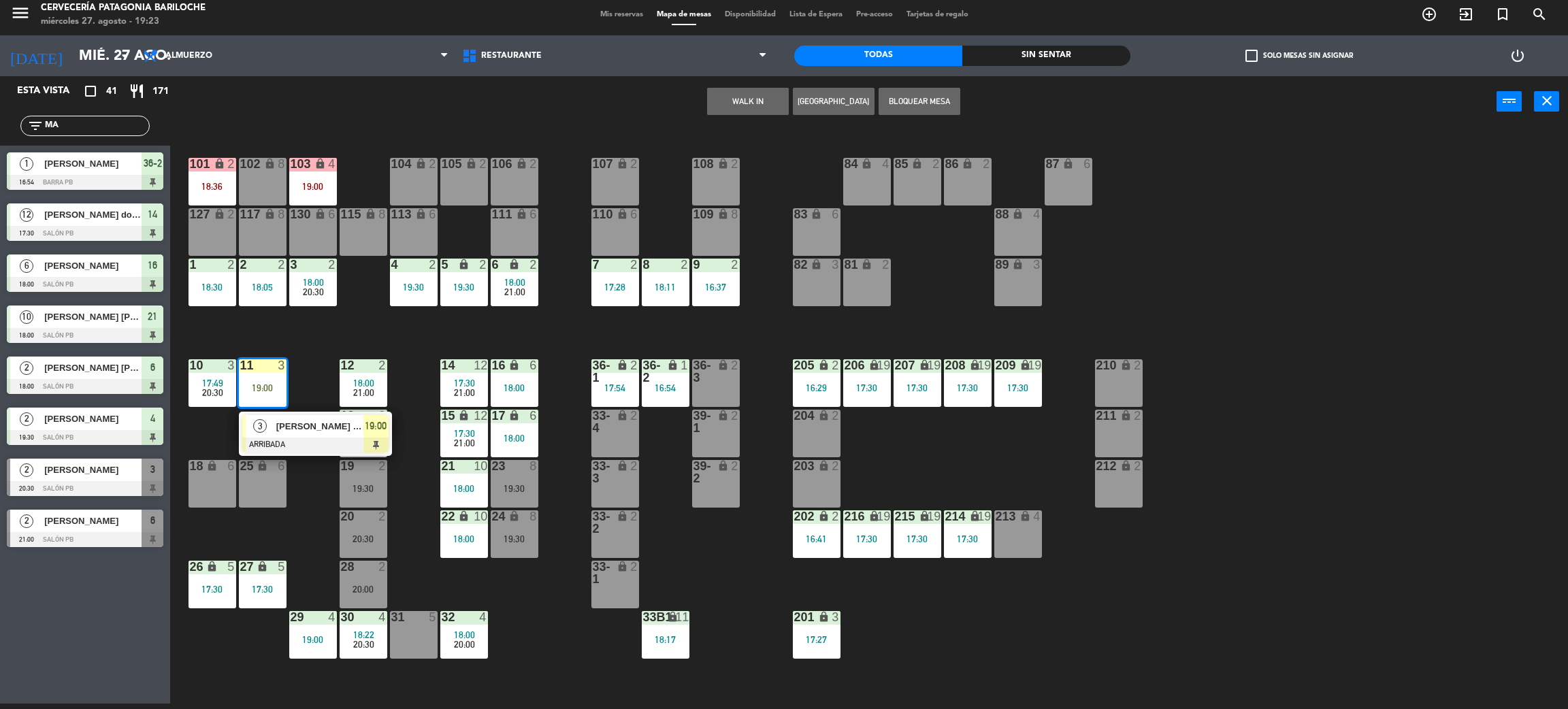
click at [297, 433] on div "[PERSON_NAME] [PERSON_NAME]" at bounding box center [319, 426] width 89 height 23
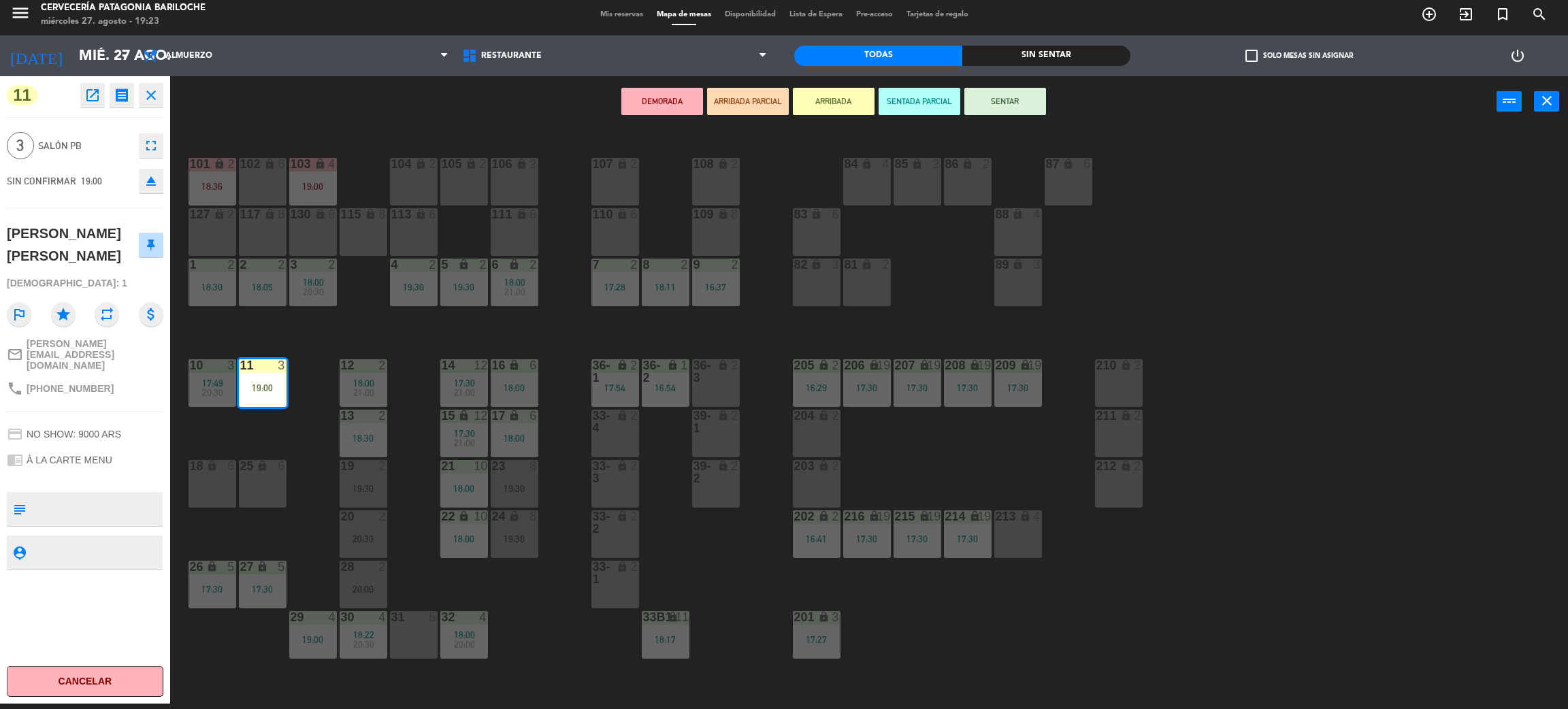
click at [353, 480] on div "19 2 19:30" at bounding box center [364, 484] width 48 height 48
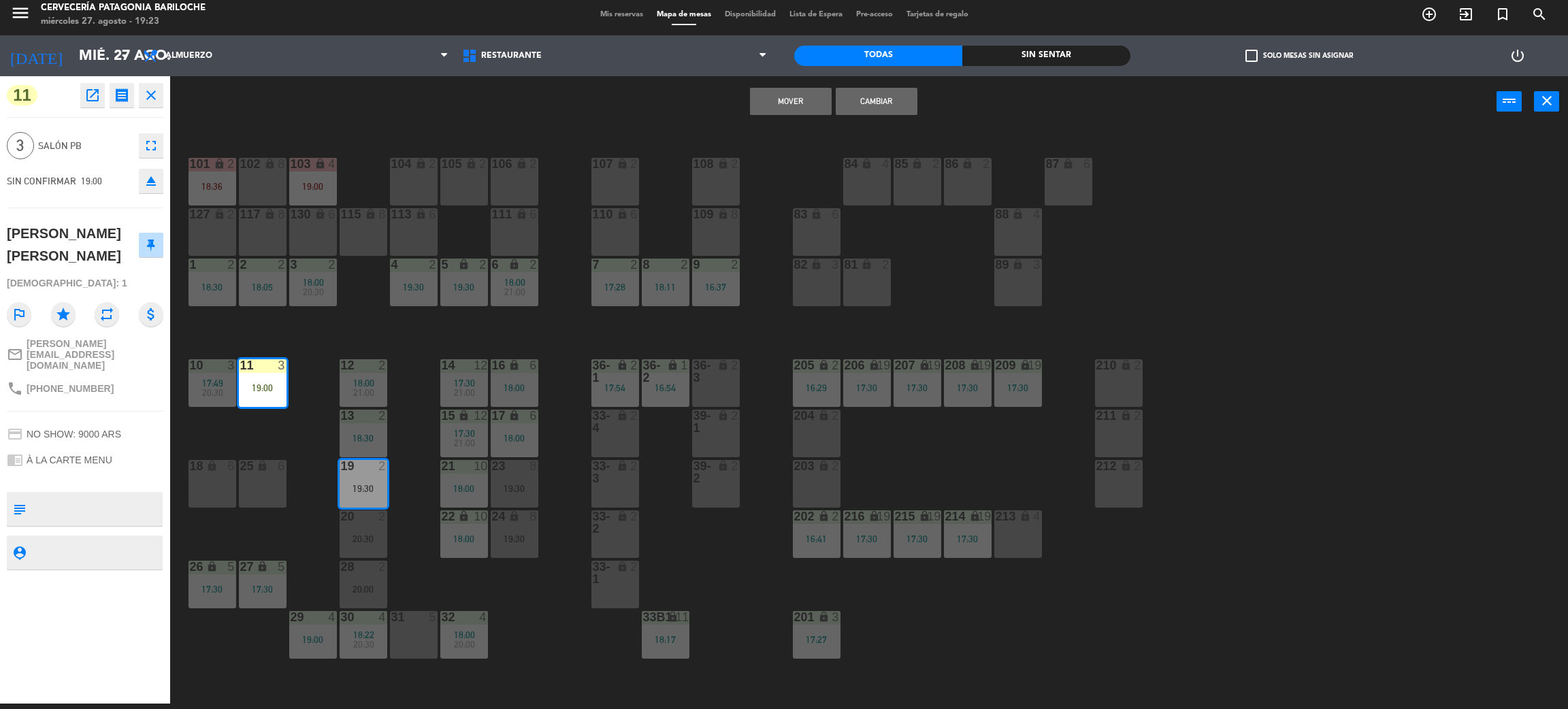
click at [895, 83] on div "Mover Cambiar power_input close" at bounding box center [834, 102] width 1327 height 52
click at [892, 93] on button "Cambiar" at bounding box center [877, 101] width 82 height 27
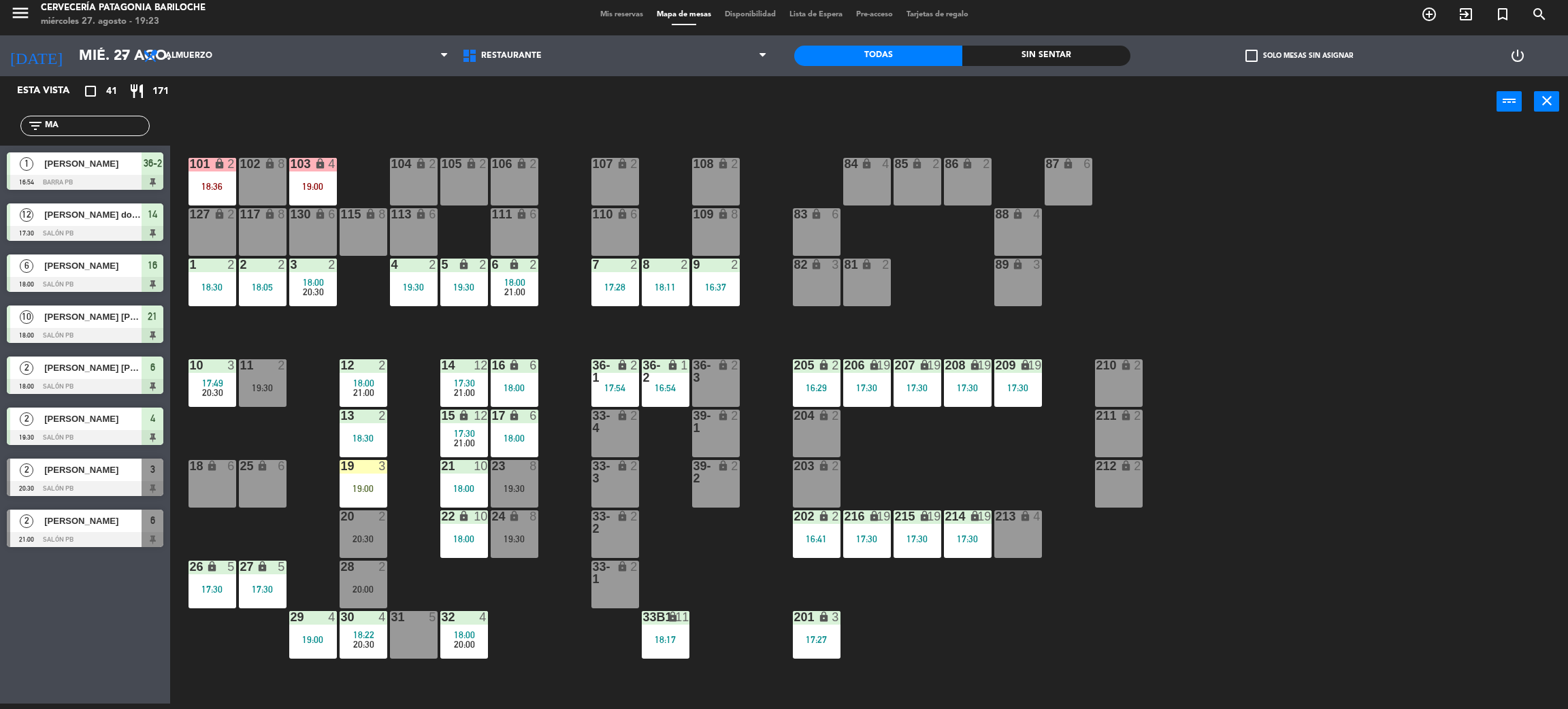
click at [349, 497] on div "19 3 19:00" at bounding box center [364, 484] width 48 height 48
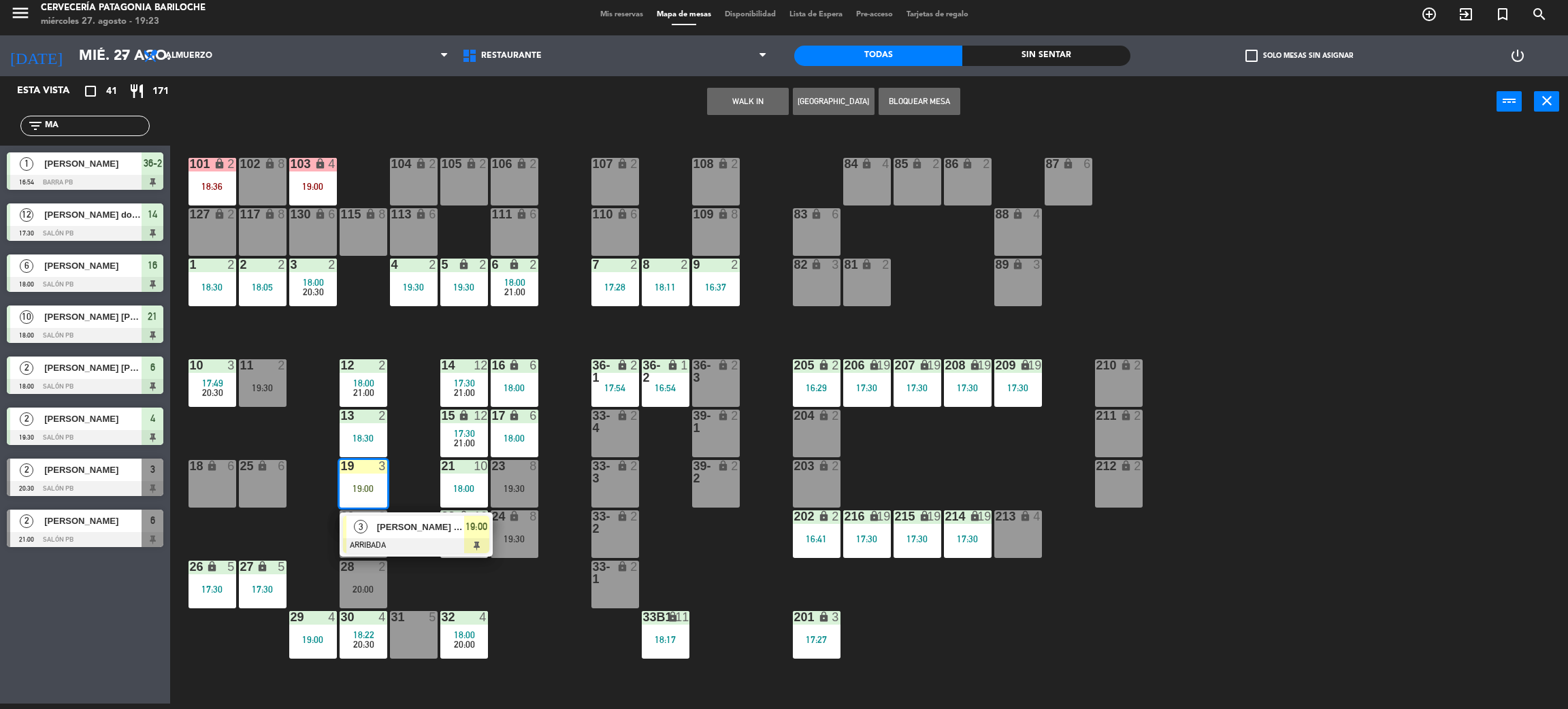
click at [408, 546] on div at bounding box center [416, 546] width 146 height 15
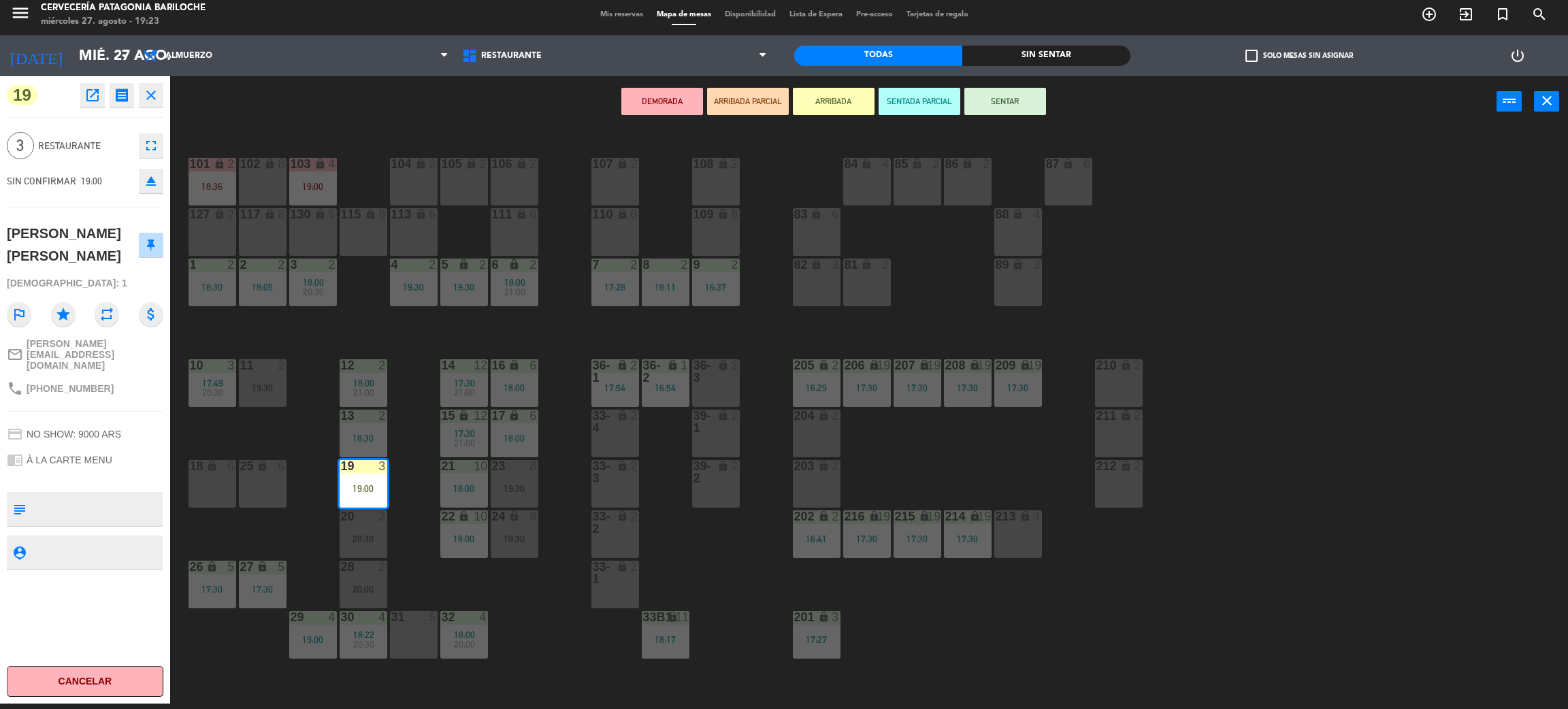
click at [1005, 94] on button "SENTAR" at bounding box center [1005, 101] width 82 height 27
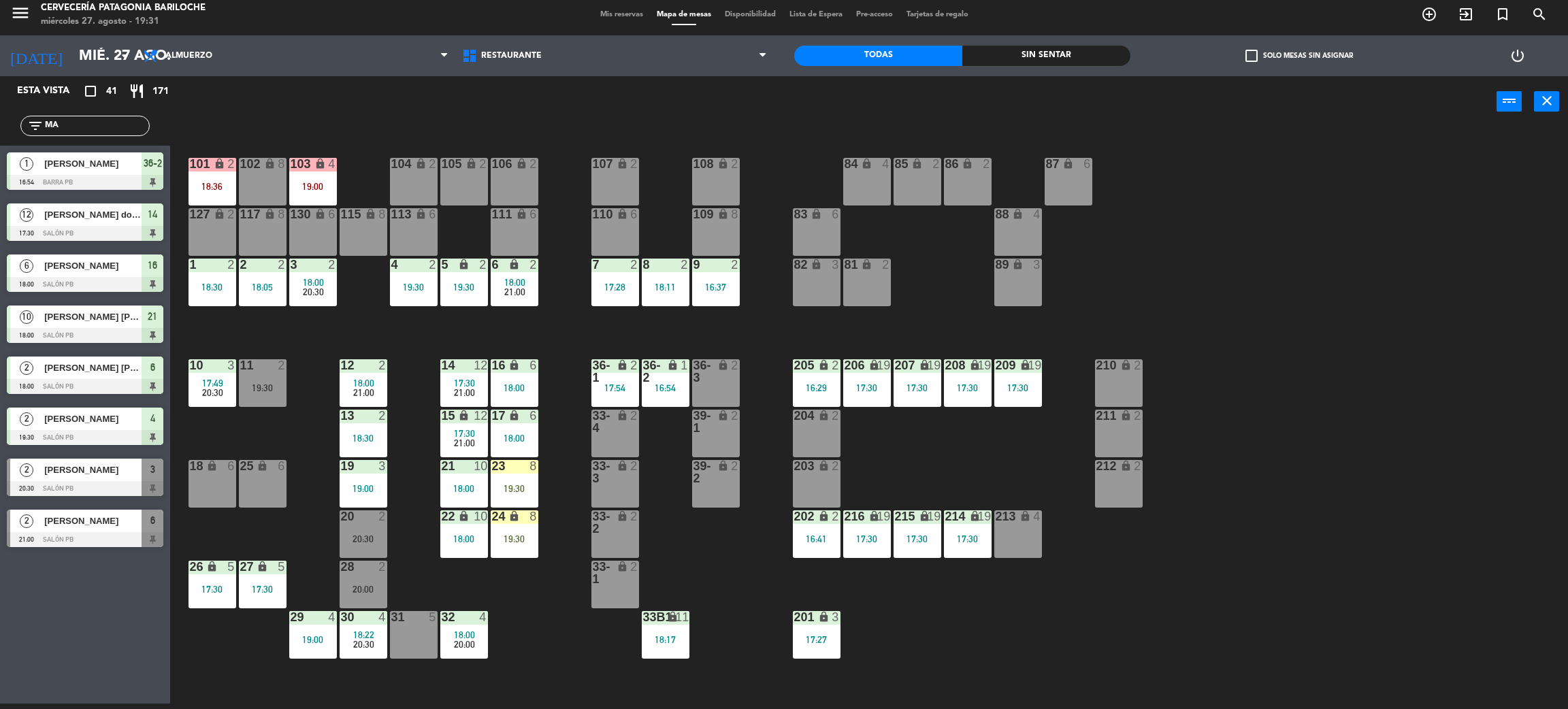
drag, startPoint x: 90, startPoint y: 116, endPoint x: 69, endPoint y: 125, distance: 22.8
click at [16, 126] on div "filter_list MA" at bounding box center [85, 126] width 170 height 39
drag, startPoint x: 87, startPoint y: 122, endPoint x: 13, endPoint y: 132, distance: 74.7
click at [13, 132] on div "filter_list MA" at bounding box center [85, 126] width 170 height 39
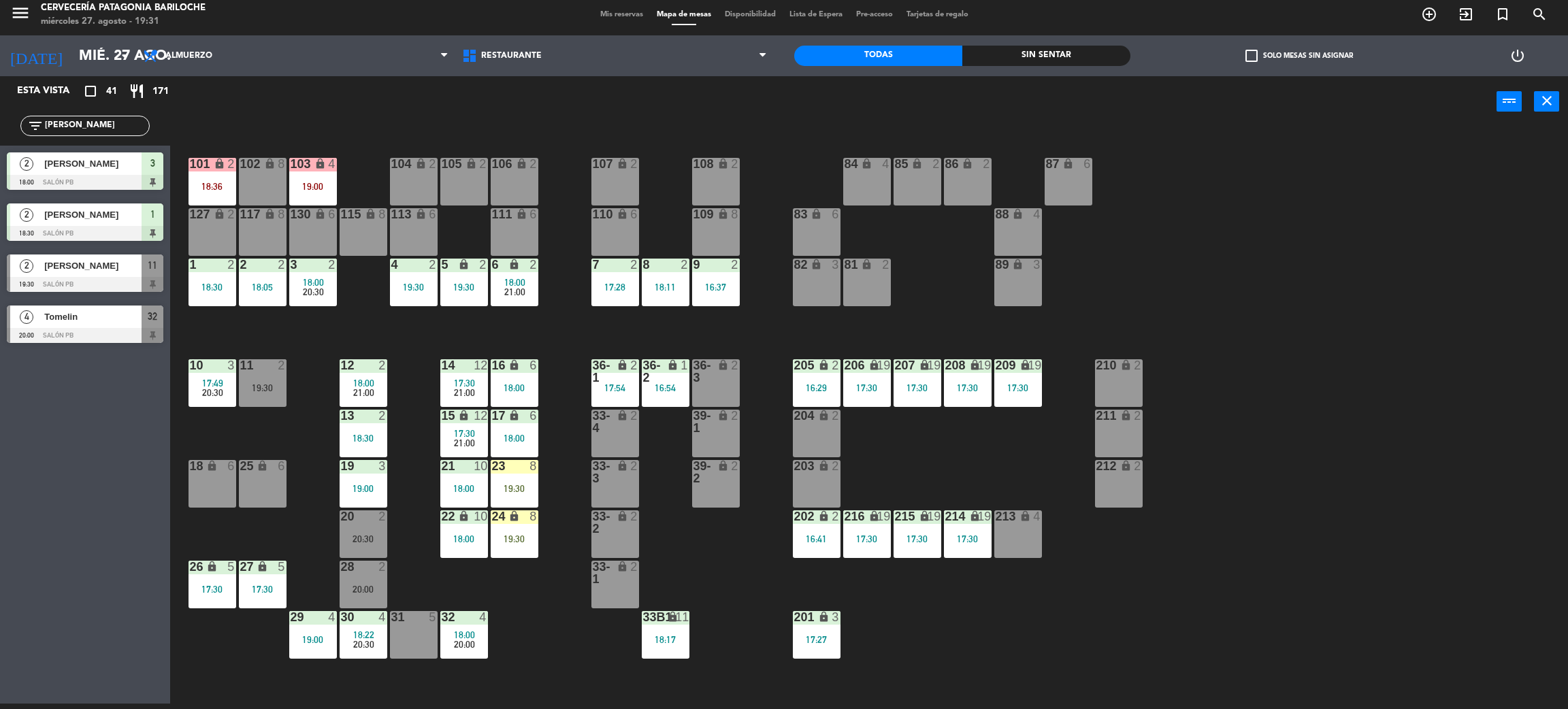
type input "[PERSON_NAME]"
click at [67, 568] on div "Esta vista crop_square 41 restaurant 171 filter_list [PERSON_NAME] 2 [PERSON_NA…" at bounding box center [85, 389] width 170 height 627
click at [295, 176] on div "103 lock 4 19:00" at bounding box center [313, 181] width 48 height 48
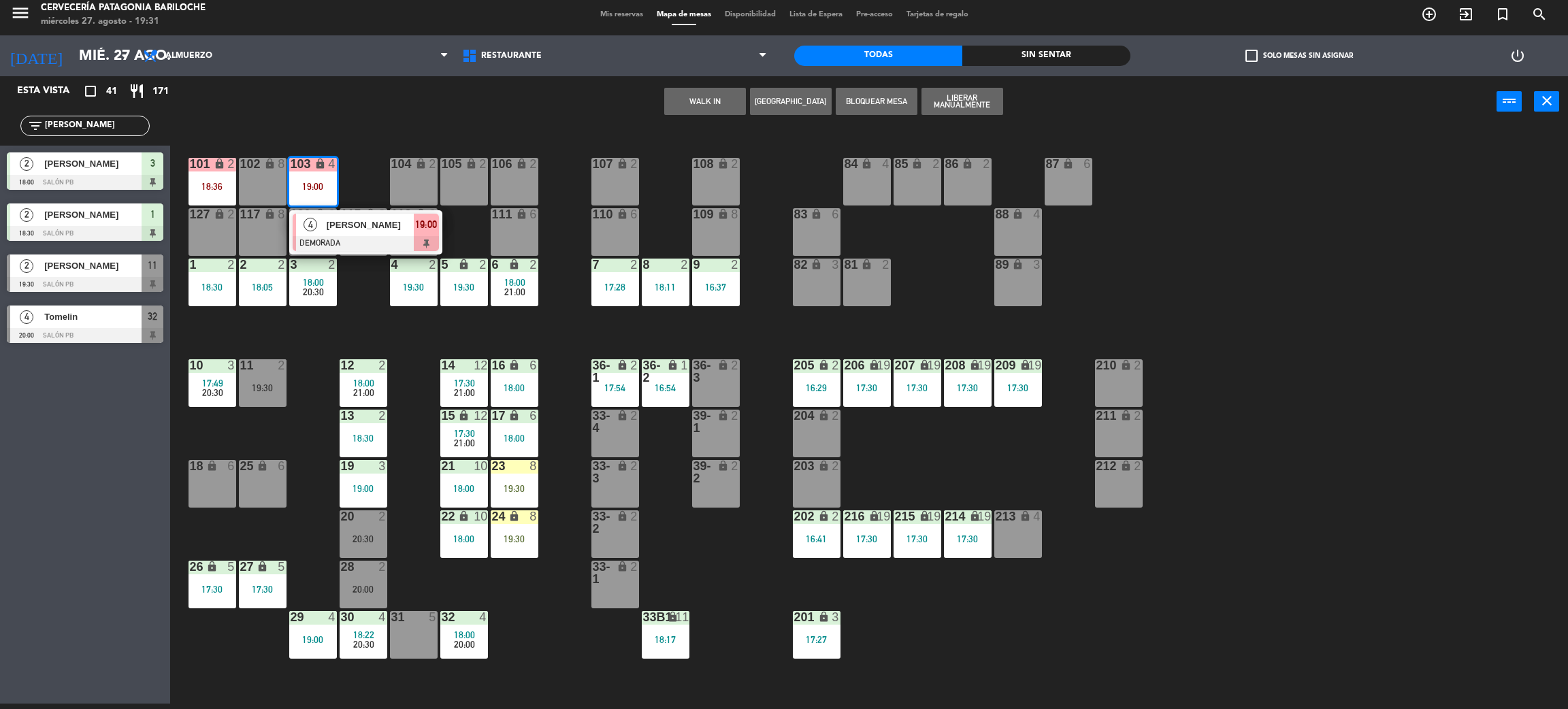
click at [291, 463] on div "6" at bounding box center [284, 466] width 23 height 13
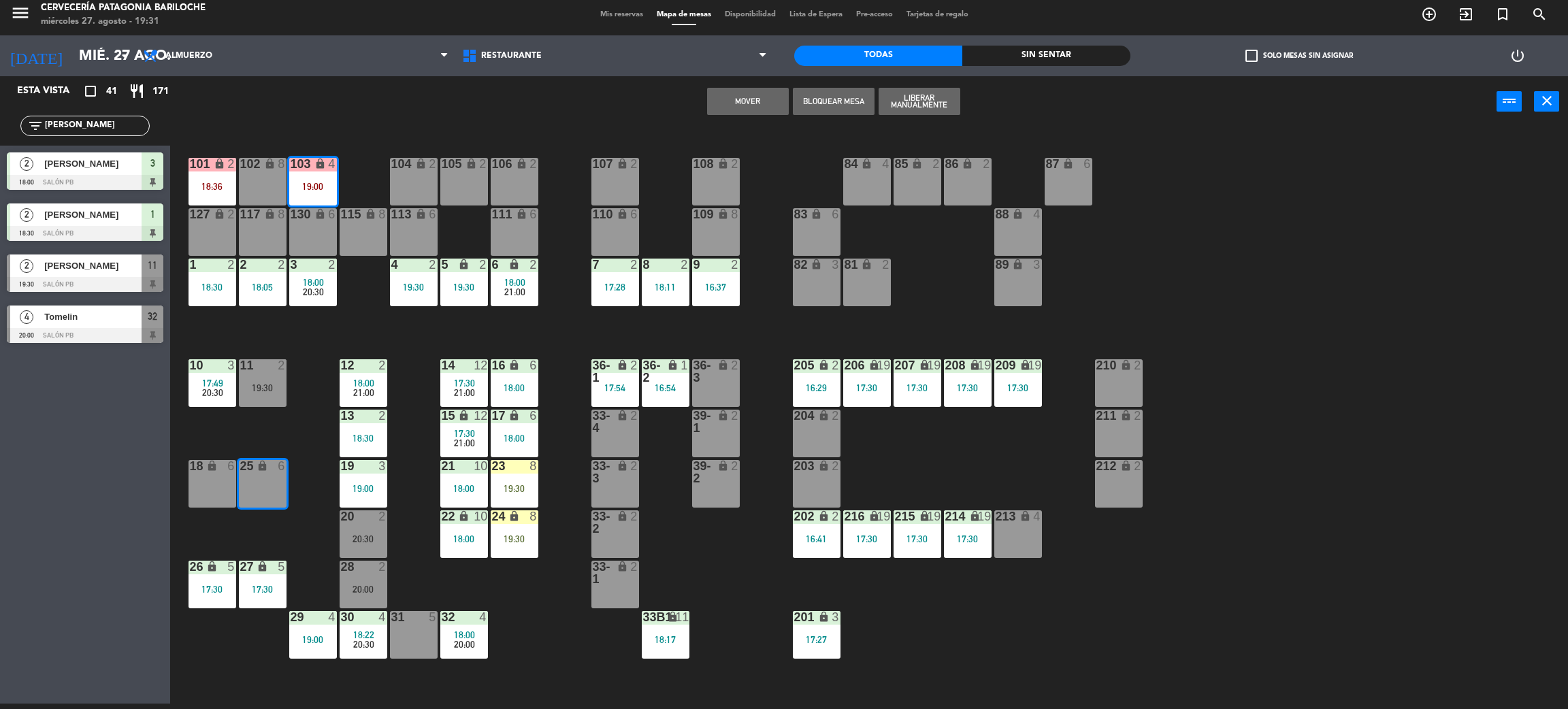
click at [93, 294] on div "2 [PERSON_NAME] BEZ 19:30 SALÓN PB 11" at bounding box center [85, 273] width 170 height 51
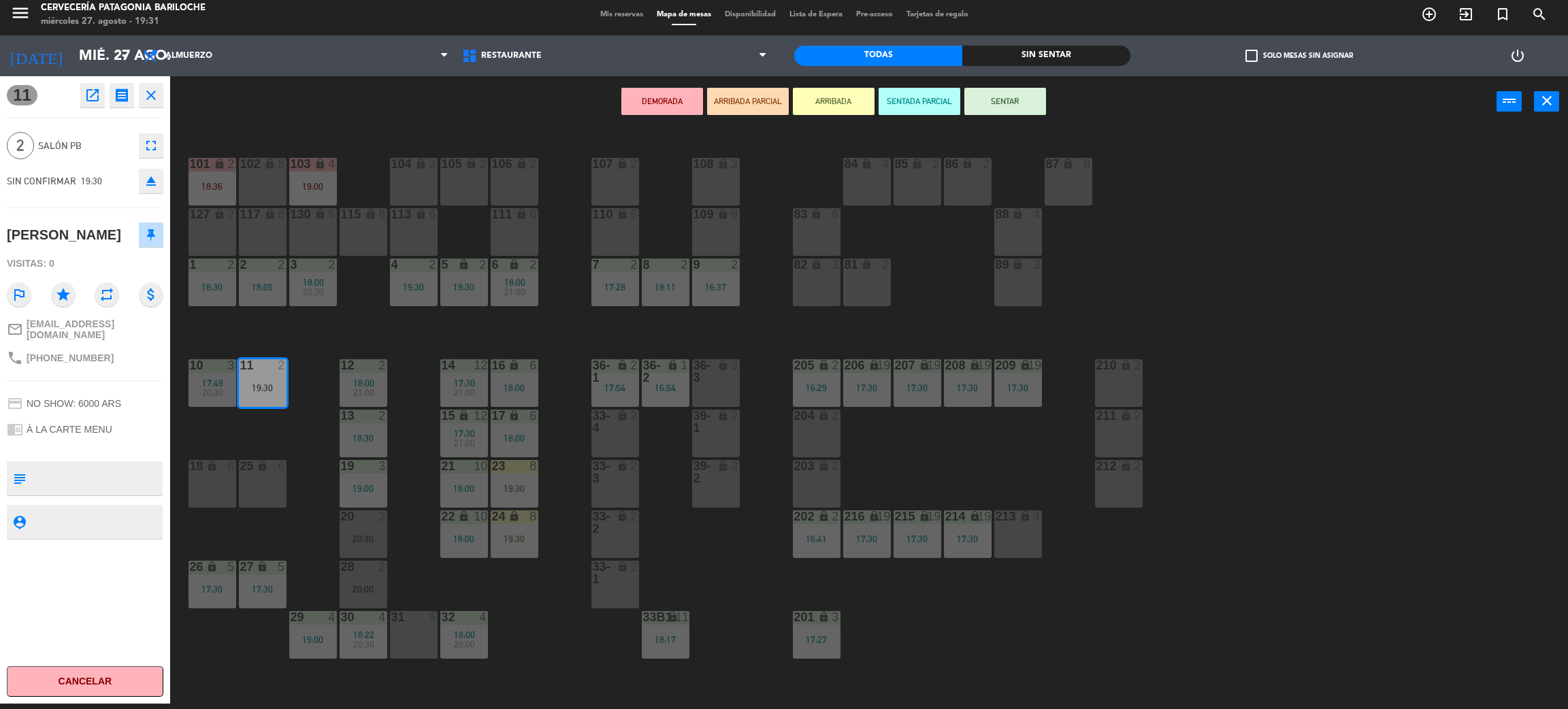
click at [827, 97] on button "ARRIBADA" at bounding box center [834, 101] width 82 height 27
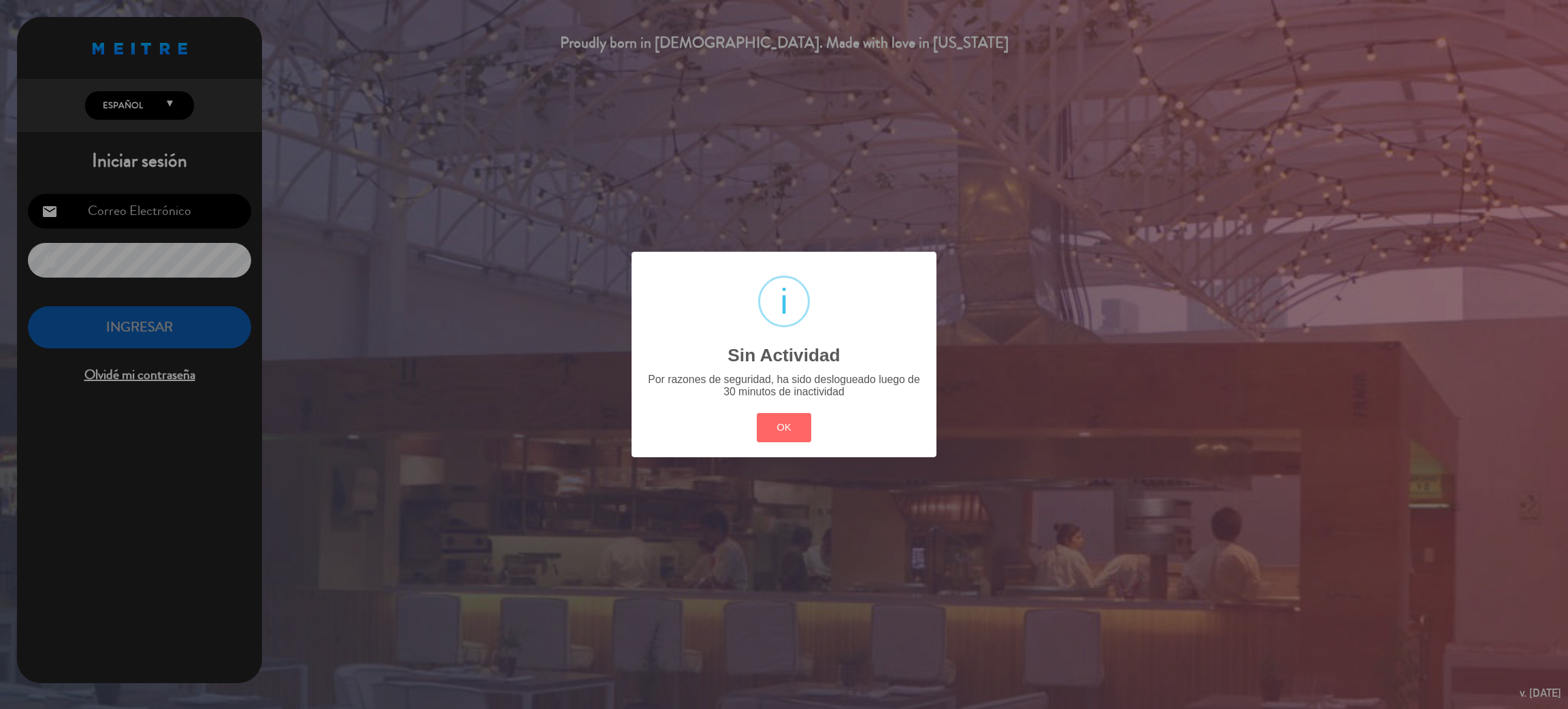
type input "[EMAIL_ADDRESS][DOMAIN_NAME]"
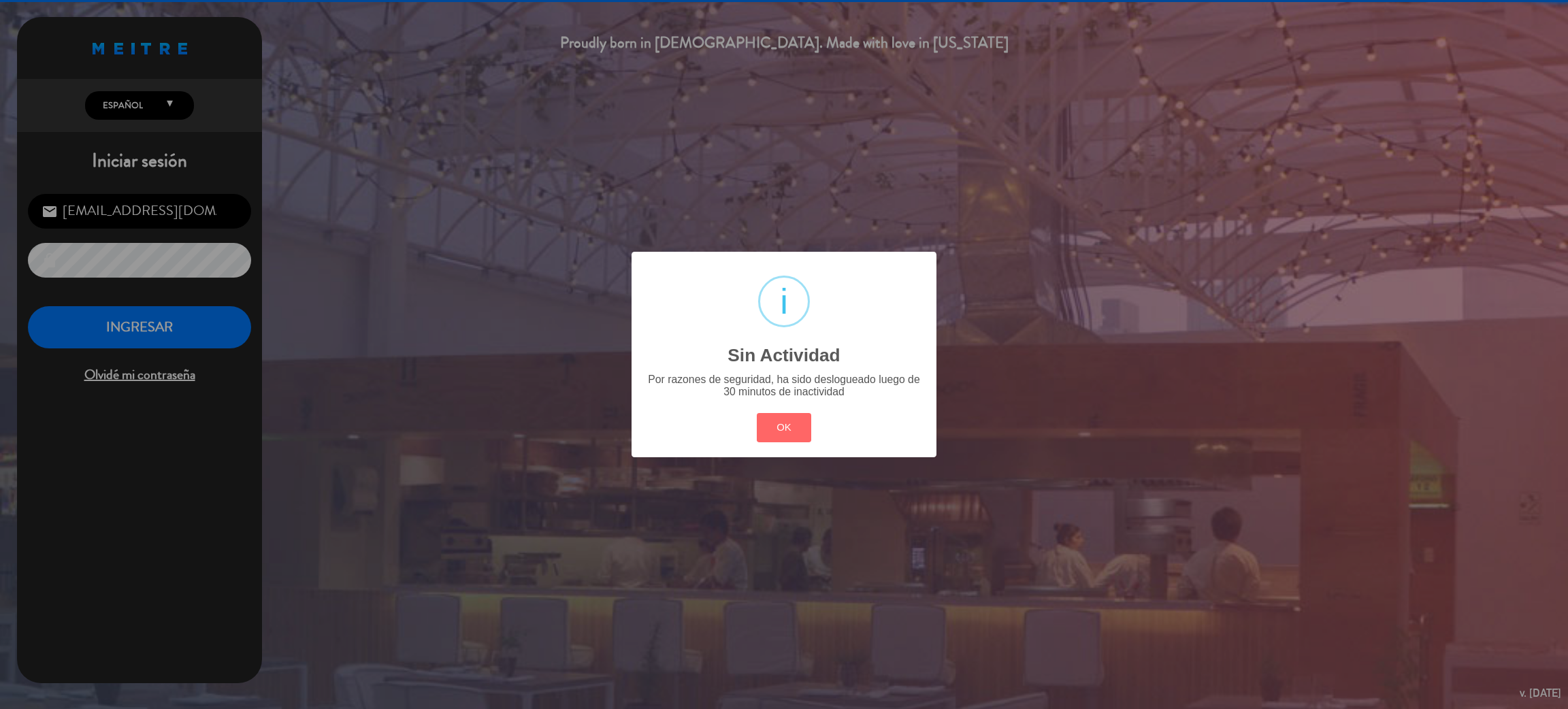
click at [746, 421] on div "? ! i Sin Actividad × Por razones de seguridad, ha sido deslogueado luego de 30…" at bounding box center [784, 355] width 305 height 206
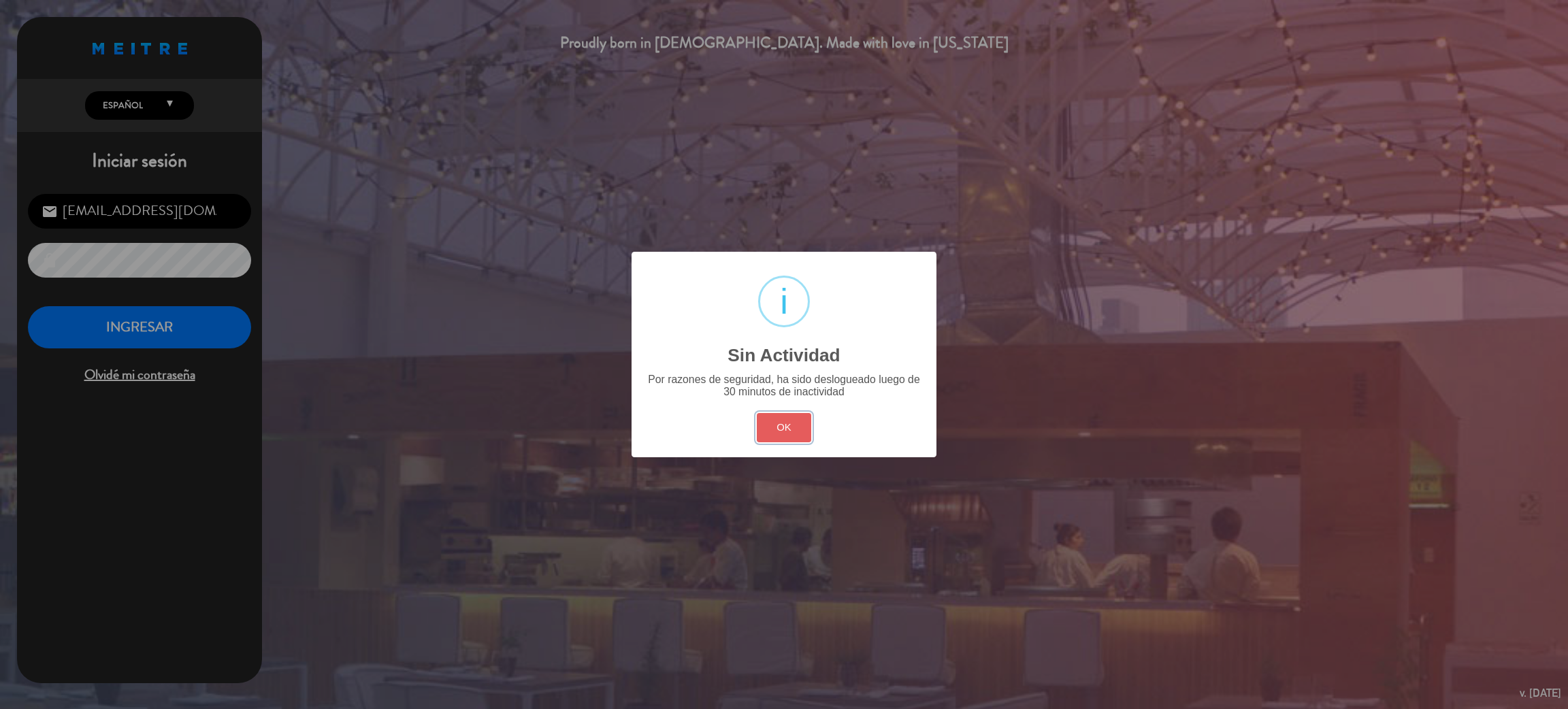
click at [788, 429] on button "OK" at bounding box center [784, 427] width 55 height 29
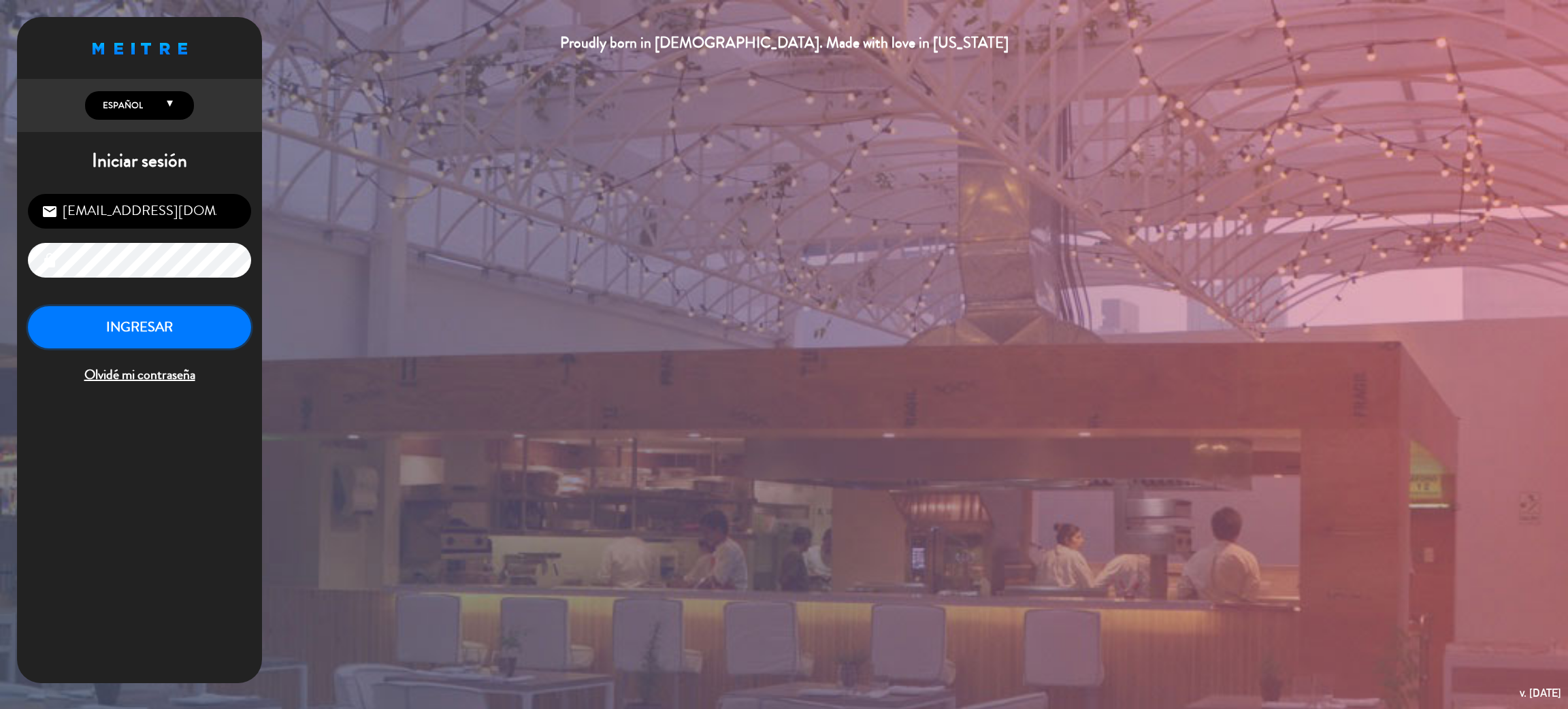
click at [183, 320] on button "INGRESAR" at bounding box center [140, 327] width 223 height 43
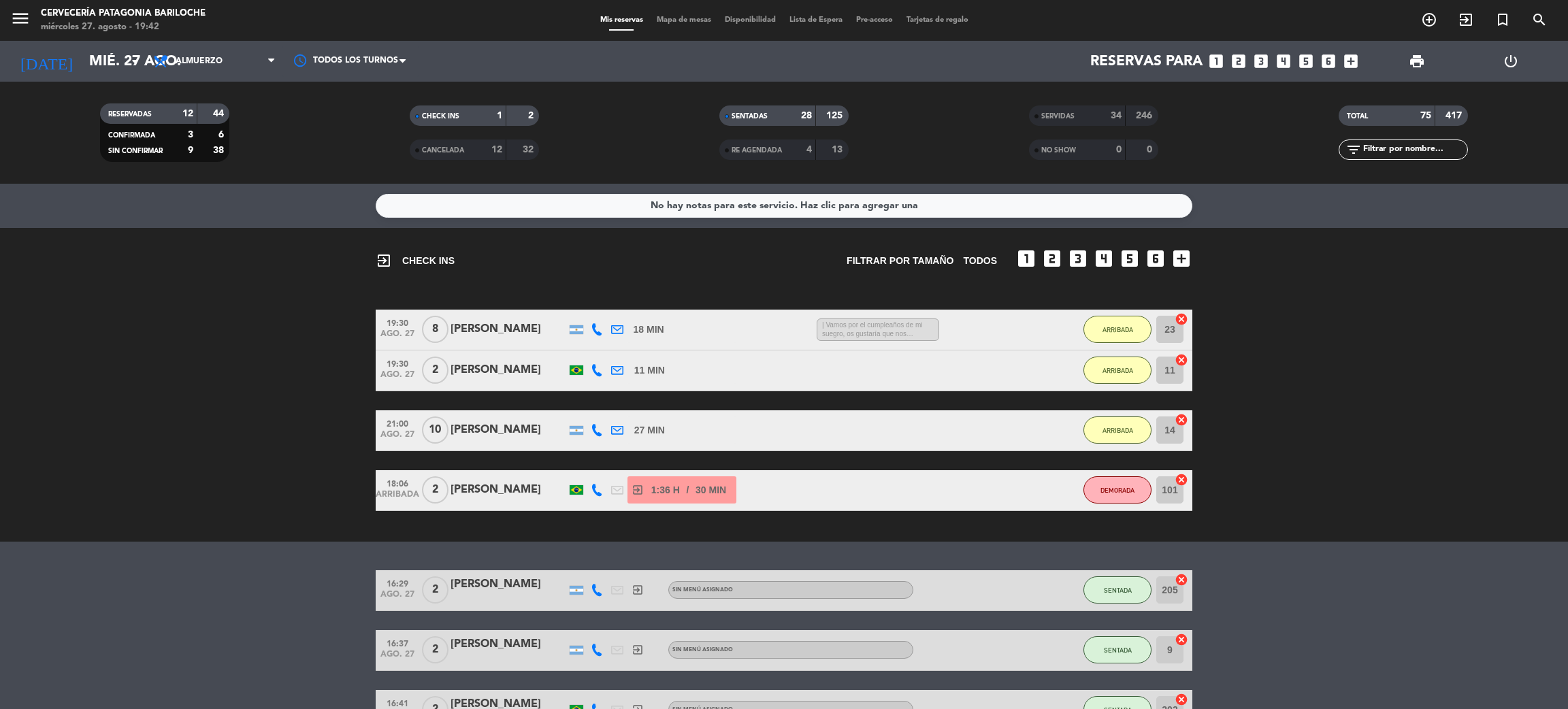
click at [676, 16] on span "Mapa de mesas" at bounding box center [684, 20] width 68 height 8
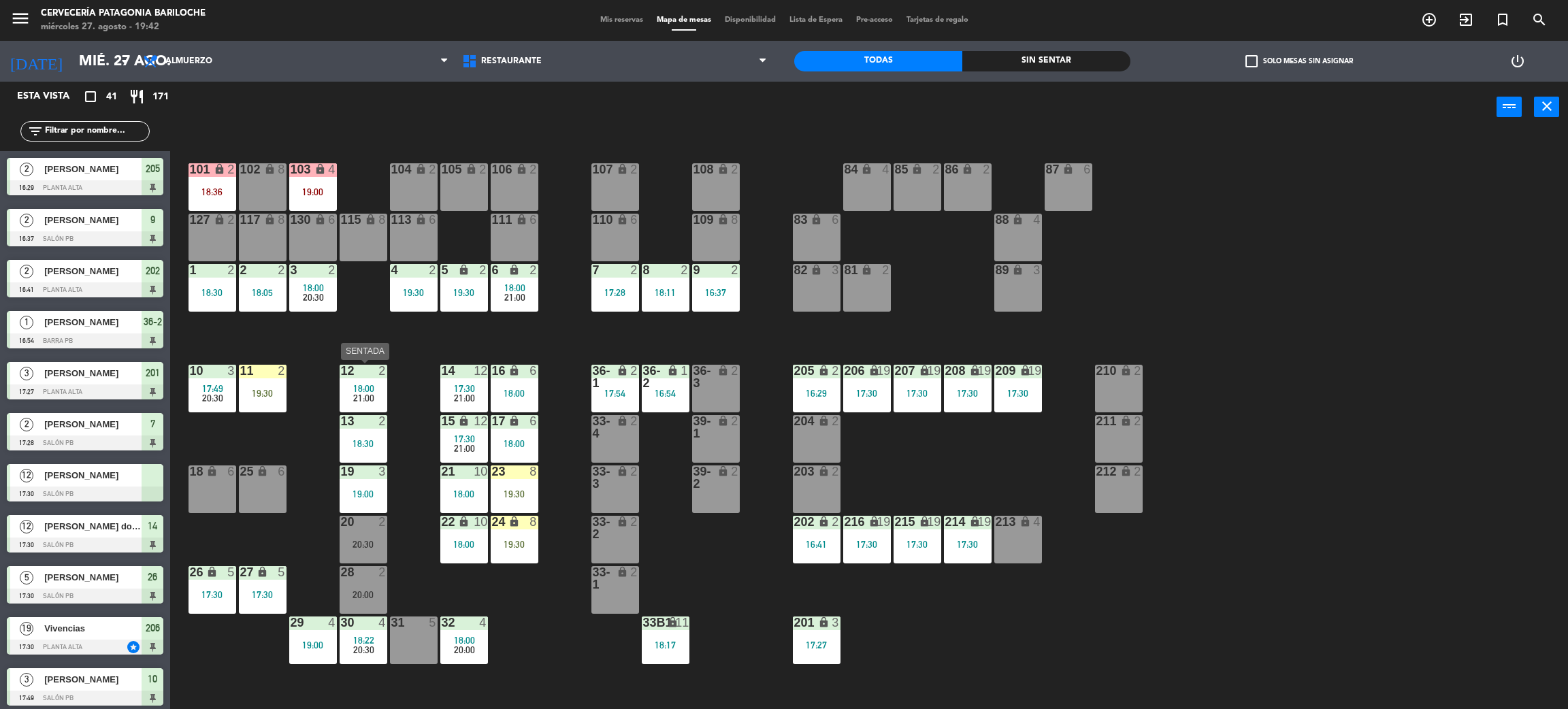
click at [386, 394] on div "101 lock 2 18:36 102 lock 8 104 lock 2 105 lock 2 106 lock 2 103 lock 4 19:00 1…" at bounding box center [877, 427] width 1383 height 576
click at [376, 400] on div "21:00" at bounding box center [364, 398] width 48 height 9
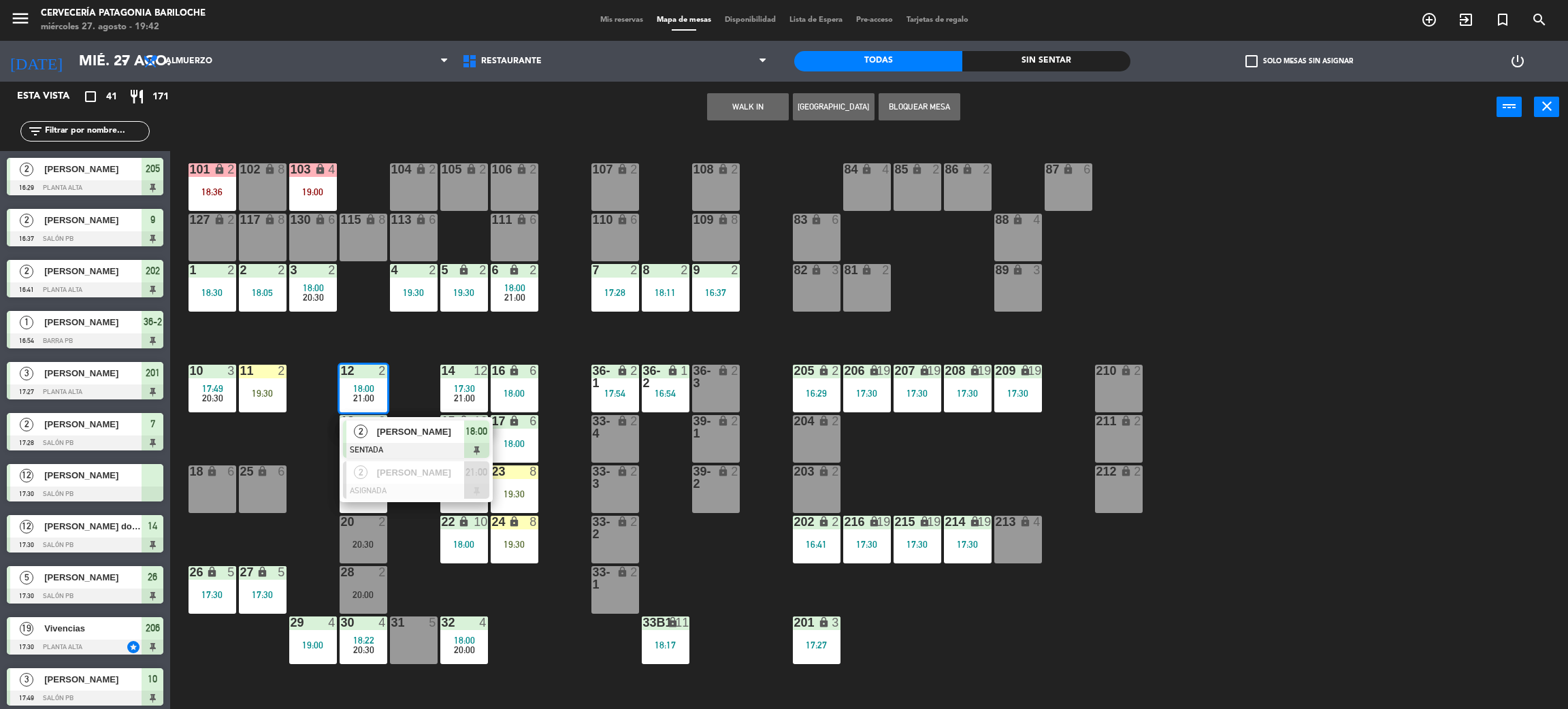
click at [408, 370] on div "101 lock 2 18:36 102 lock 8 104 lock 2 105 lock 2 106 lock 2 103 lock 4 19:00 1…" at bounding box center [877, 427] width 1383 height 576
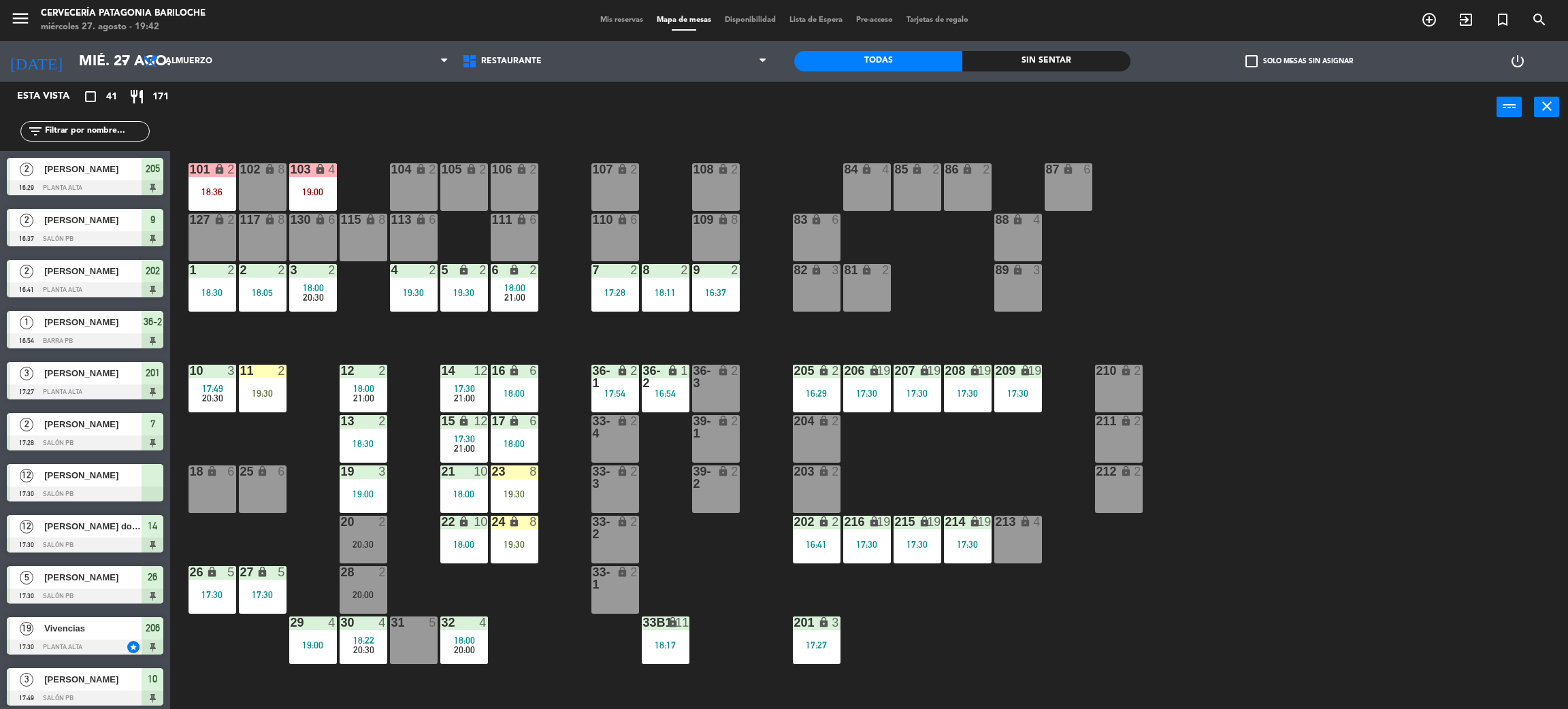
click at [357, 557] on div "20 2 20:30" at bounding box center [364, 539] width 48 height 48
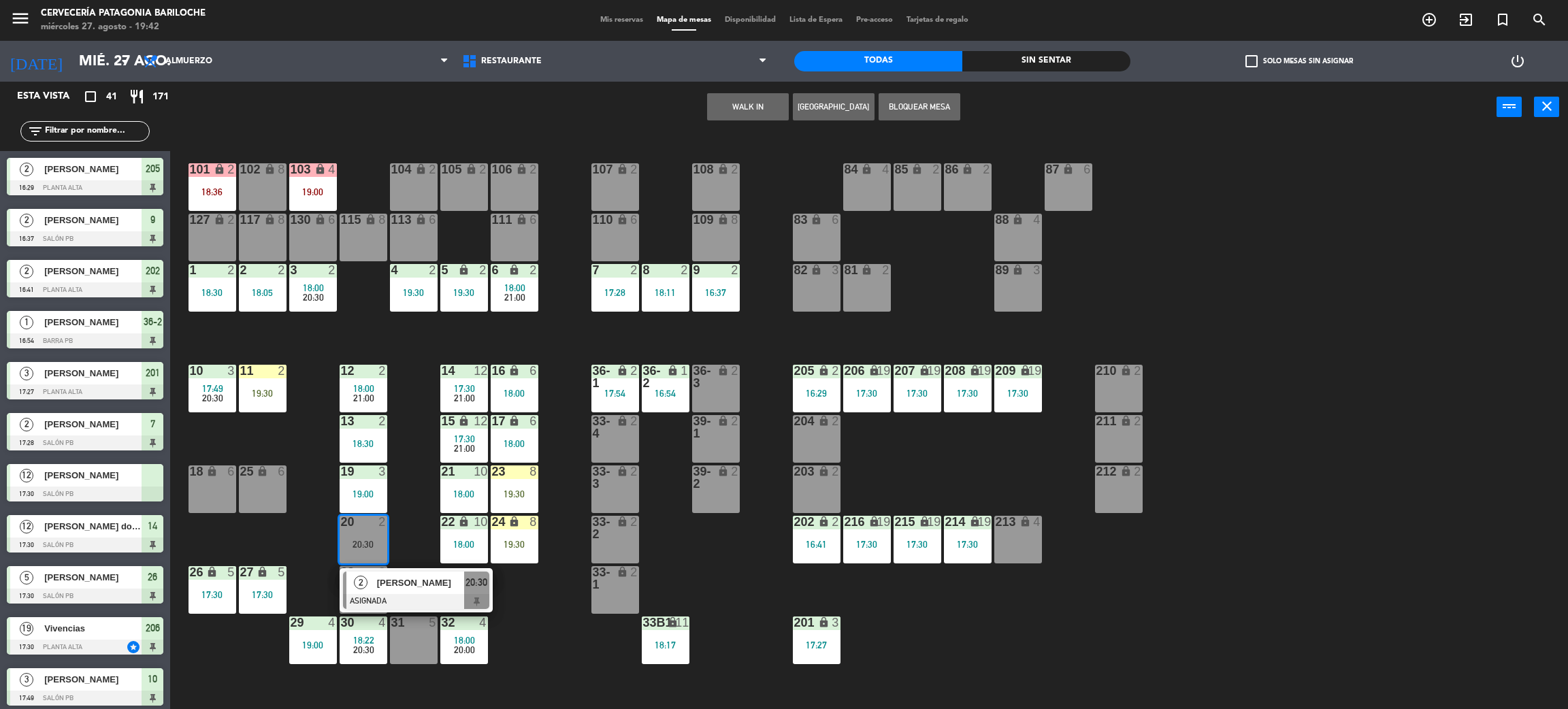
click at [408, 536] on div "101 lock 2 18:36 102 lock 8 104 lock 2 105 lock 2 106 lock 2 103 lock 4 19:00 1…" at bounding box center [877, 427] width 1383 height 576
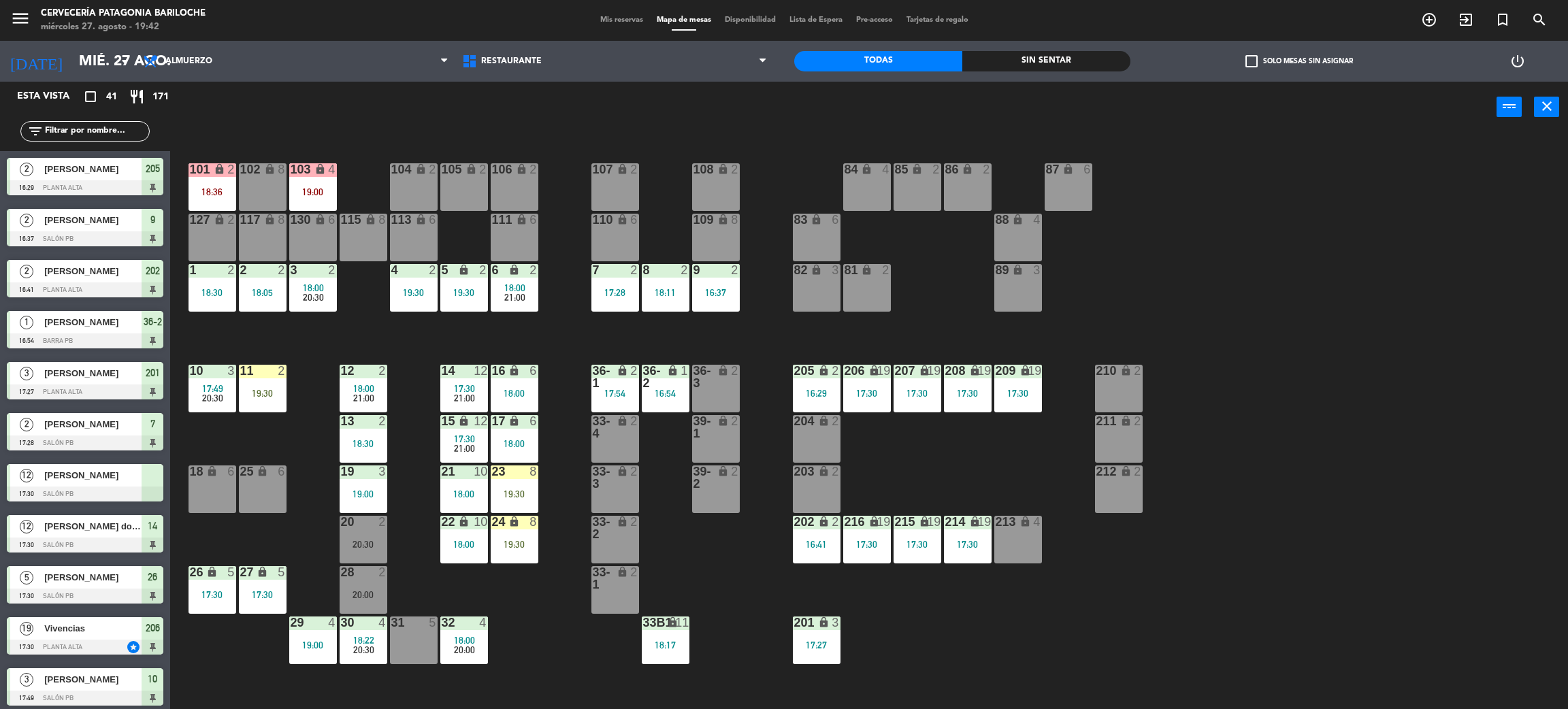
click at [1018, 56] on div "Sin sentar" at bounding box center [1047, 61] width 168 height 20
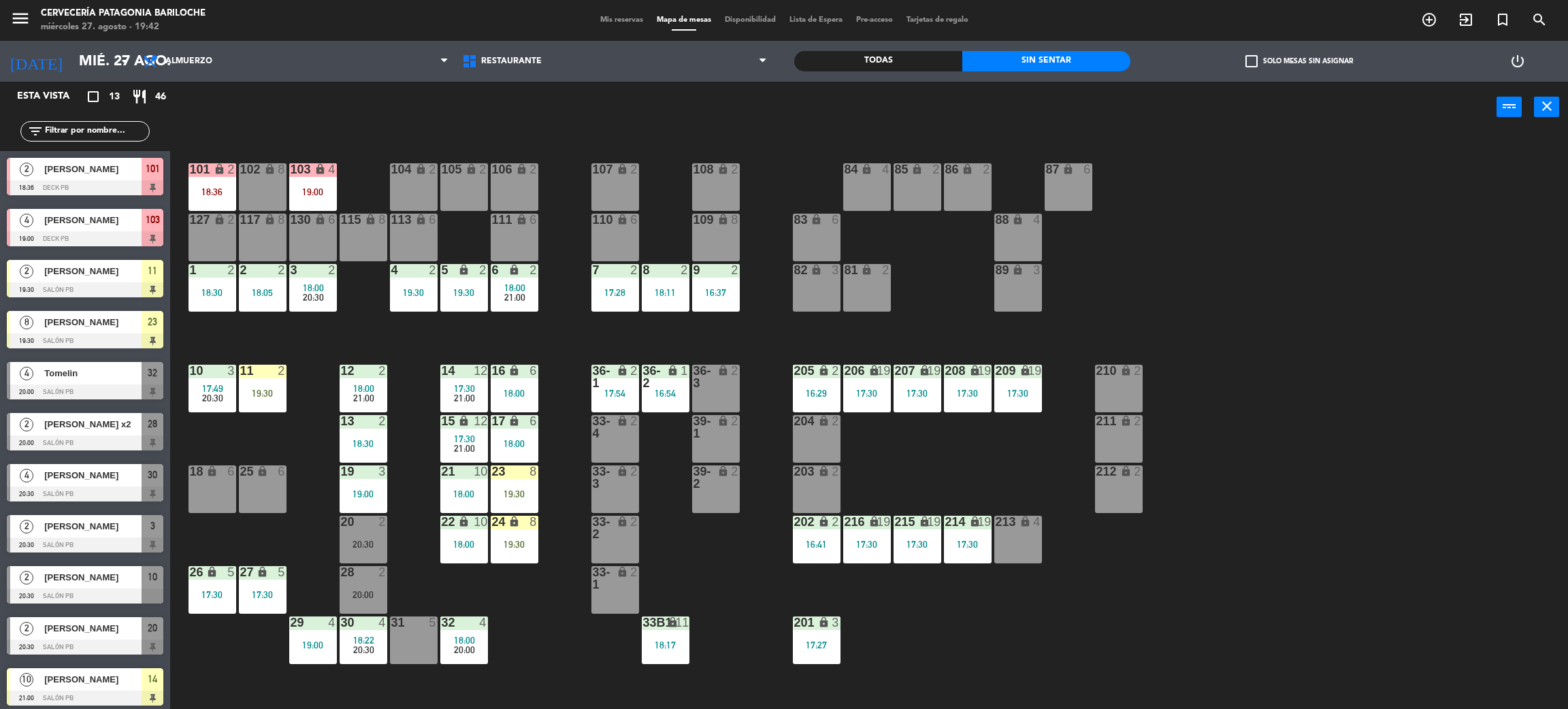
click at [126, 166] on div "2 [PERSON_NAME] 18:36 DECK PB 101" at bounding box center [85, 176] width 170 height 51
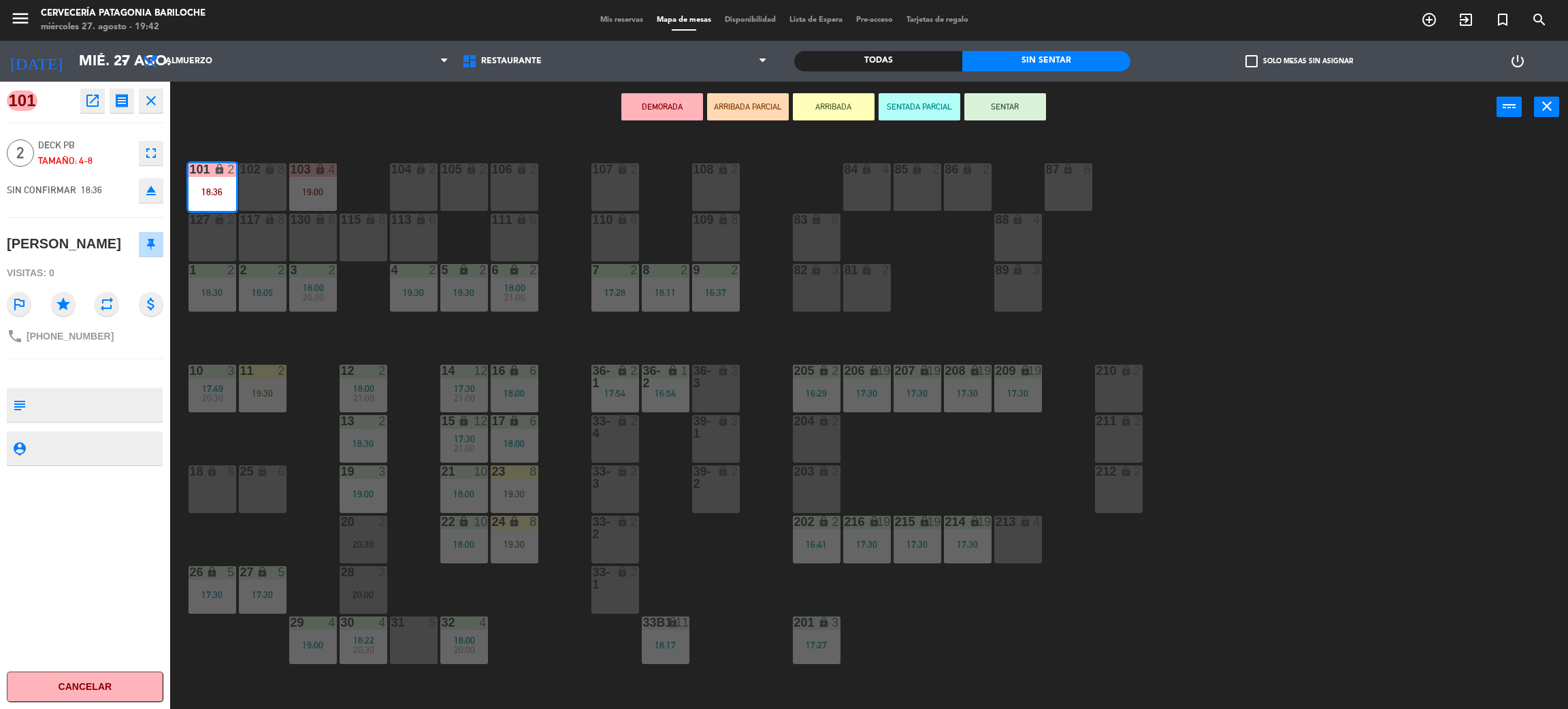
click at [94, 97] on icon "open_in_new" at bounding box center [92, 101] width 16 height 16
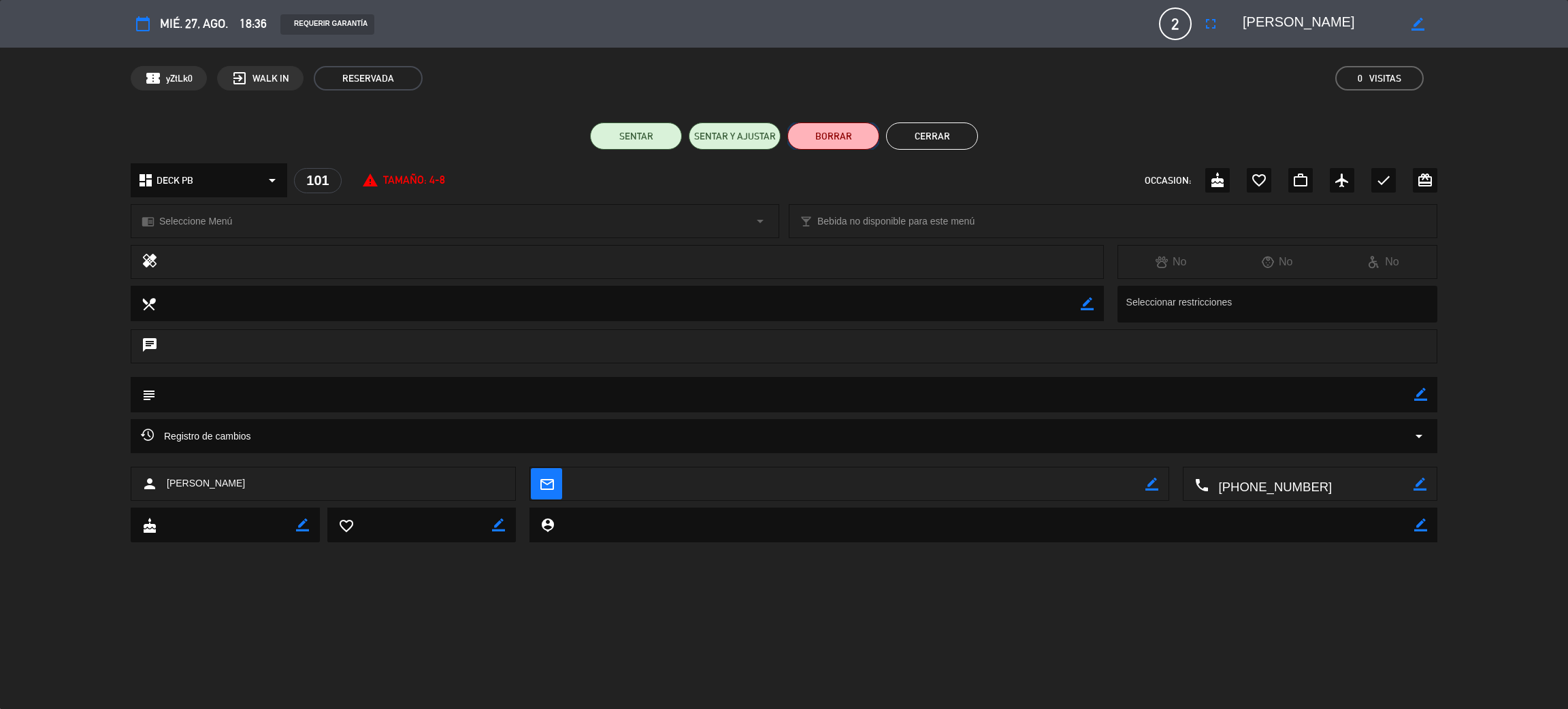
click at [864, 141] on button "BORRAR" at bounding box center [833, 136] width 92 height 27
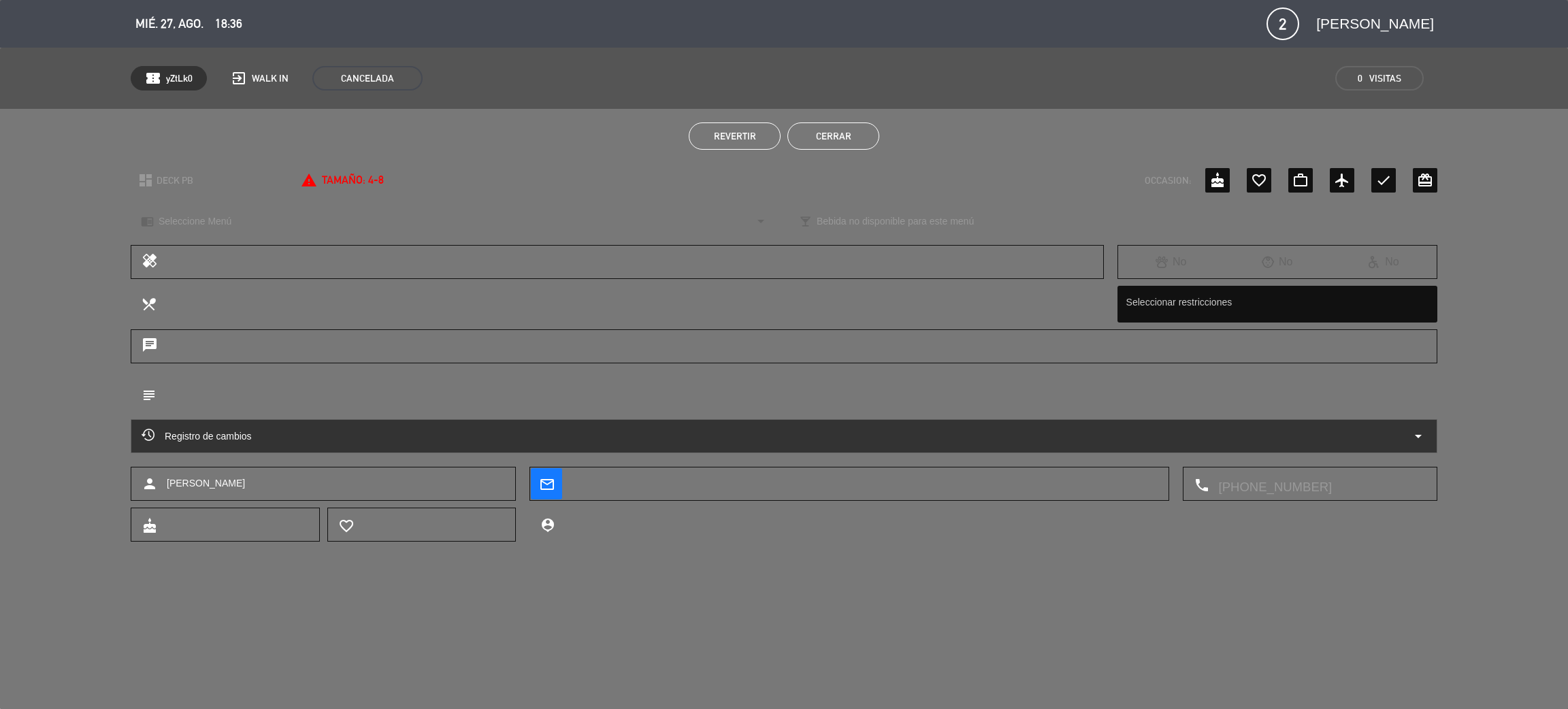
click at [845, 146] on button "Cerrar" at bounding box center [833, 136] width 92 height 27
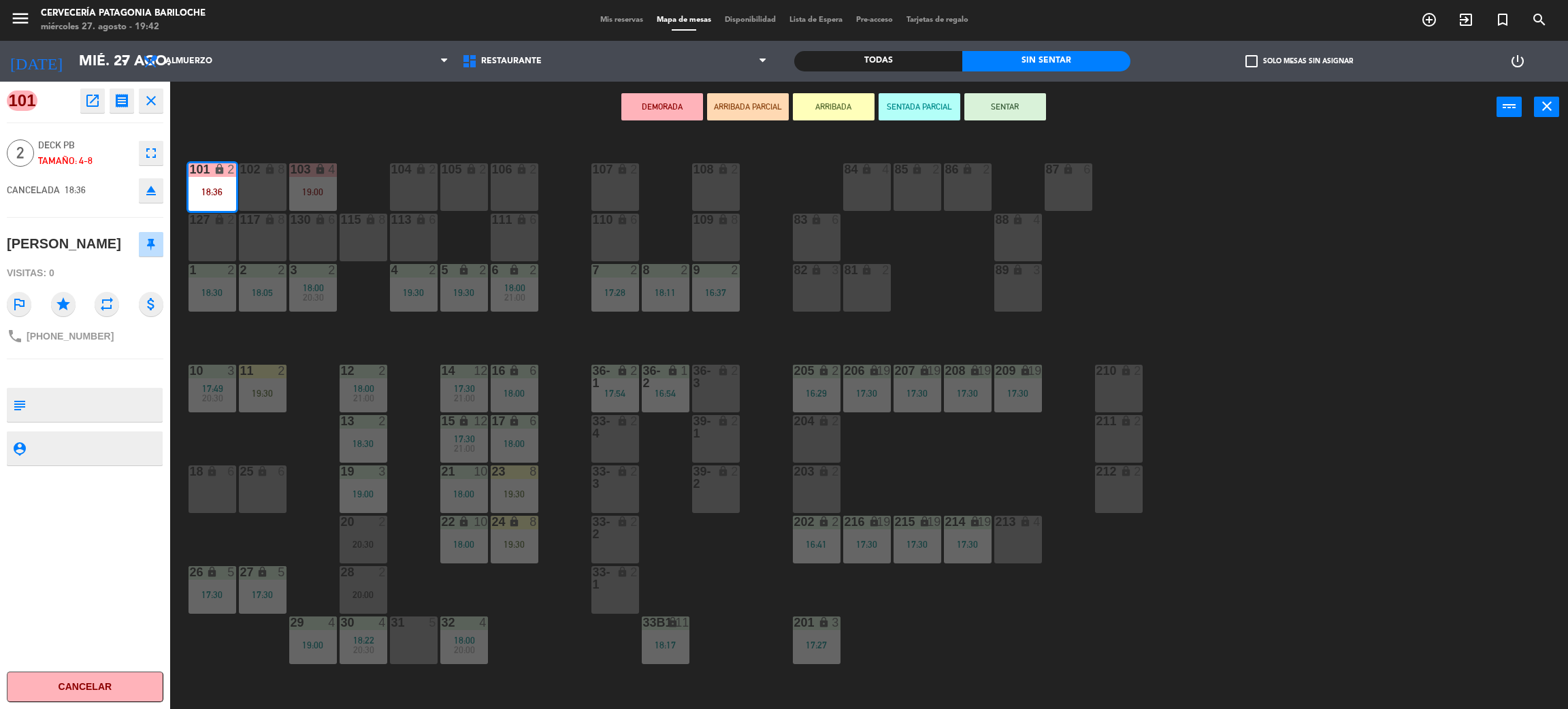
click at [304, 202] on div "103 lock 4 19:00" at bounding box center [313, 187] width 48 height 48
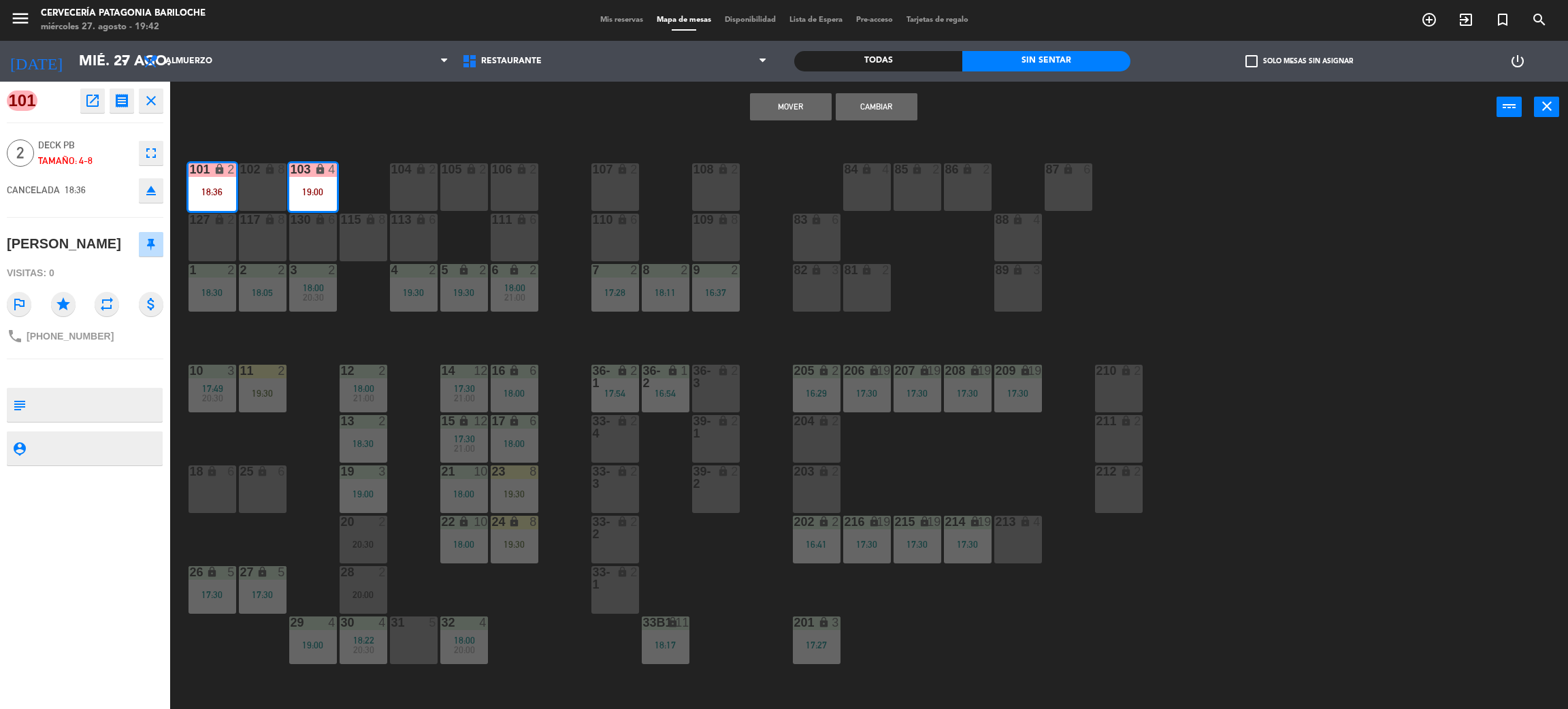
click at [101, 104] on button "open_in_new" at bounding box center [92, 101] width 24 height 24
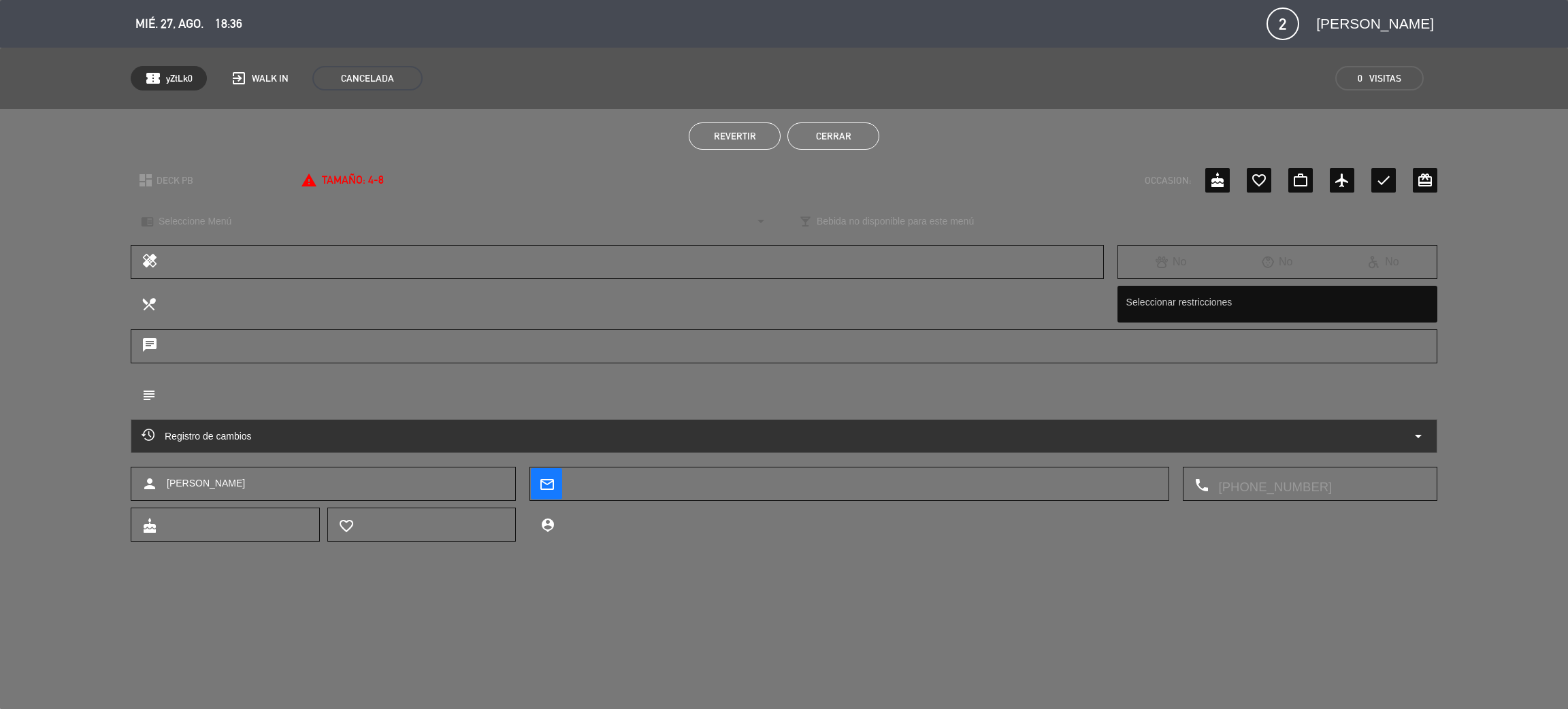
click at [841, 137] on button "Cerrar" at bounding box center [833, 136] width 92 height 27
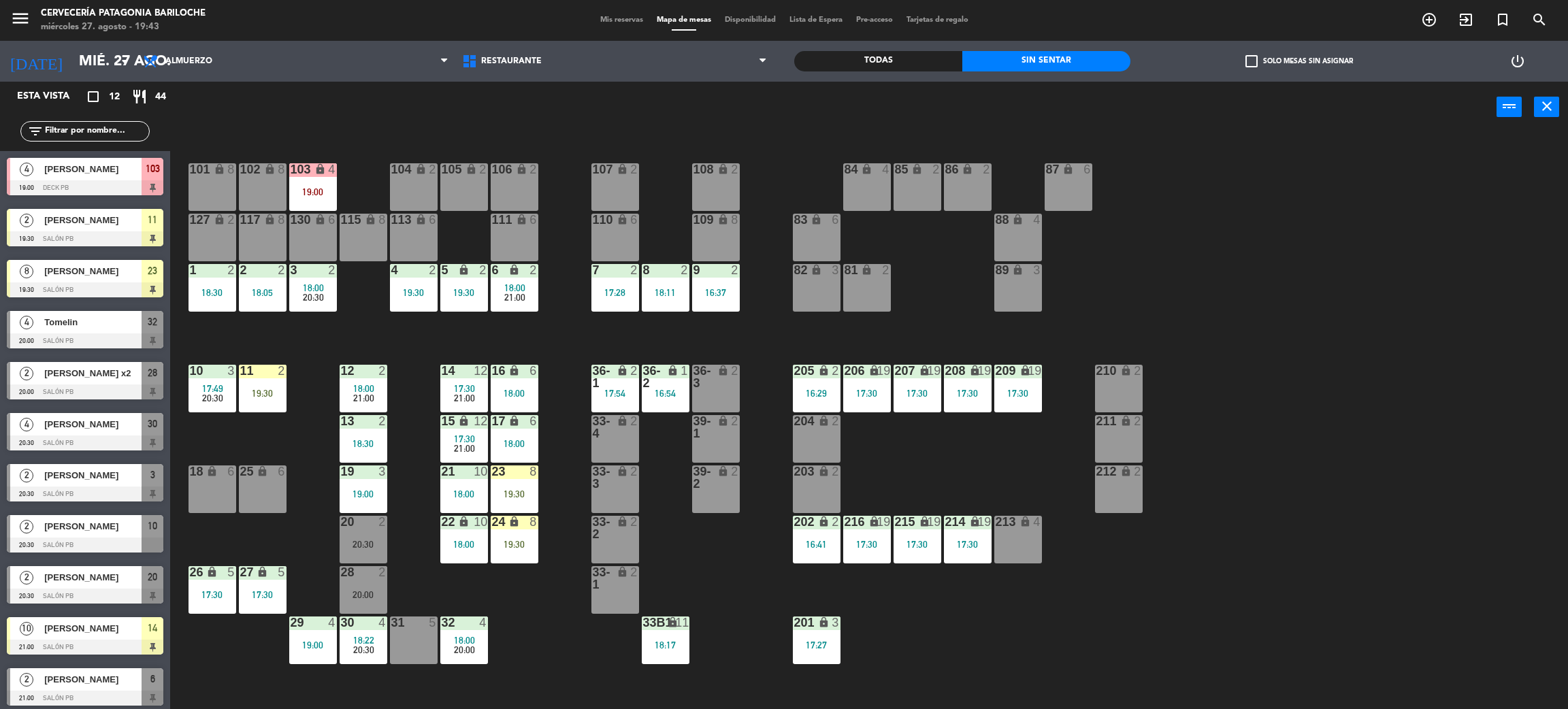
click at [375, 550] on div "20 2 20:30" at bounding box center [364, 539] width 48 height 48
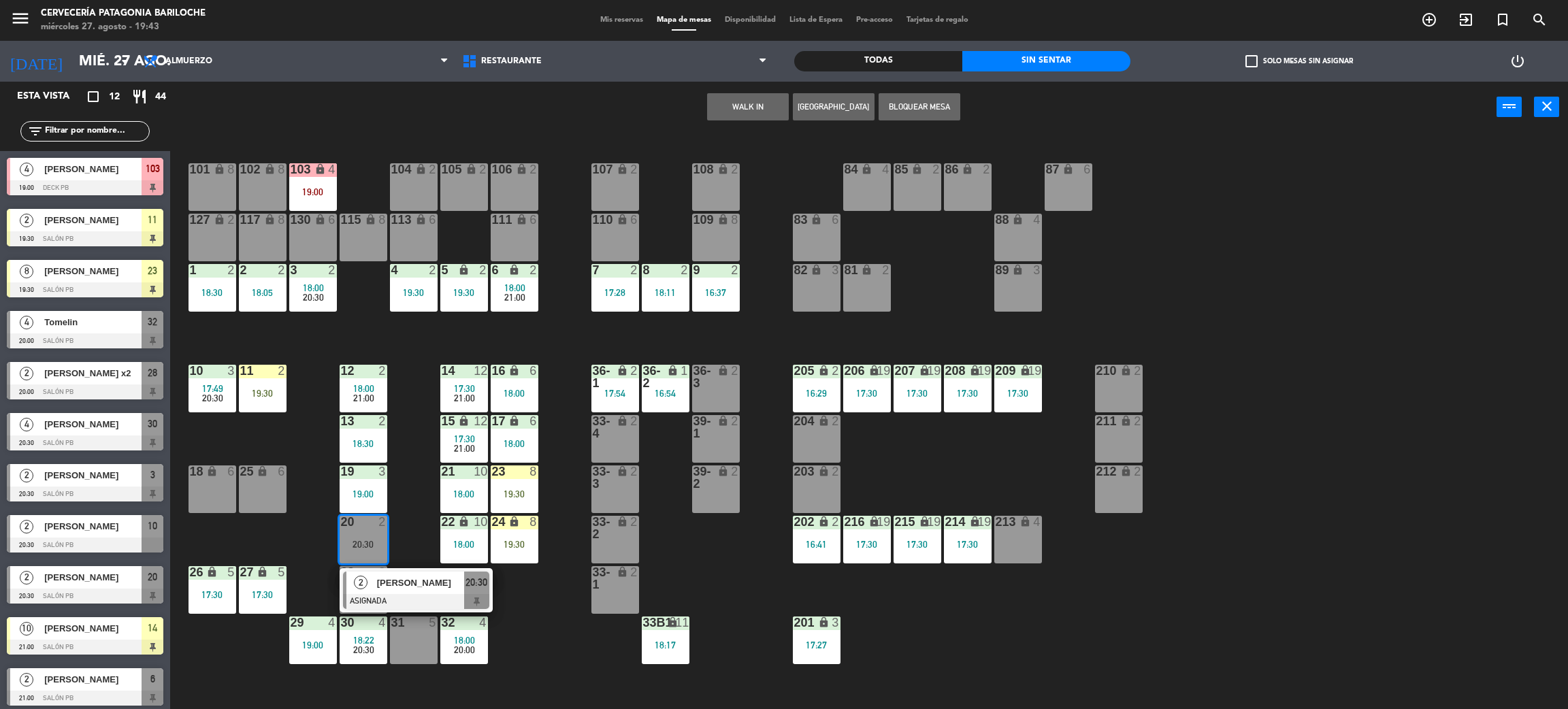
click at [496, 238] on div "111 lock 6" at bounding box center [514, 237] width 48 height 48
click at [769, 105] on button "Mover" at bounding box center [791, 107] width 82 height 27
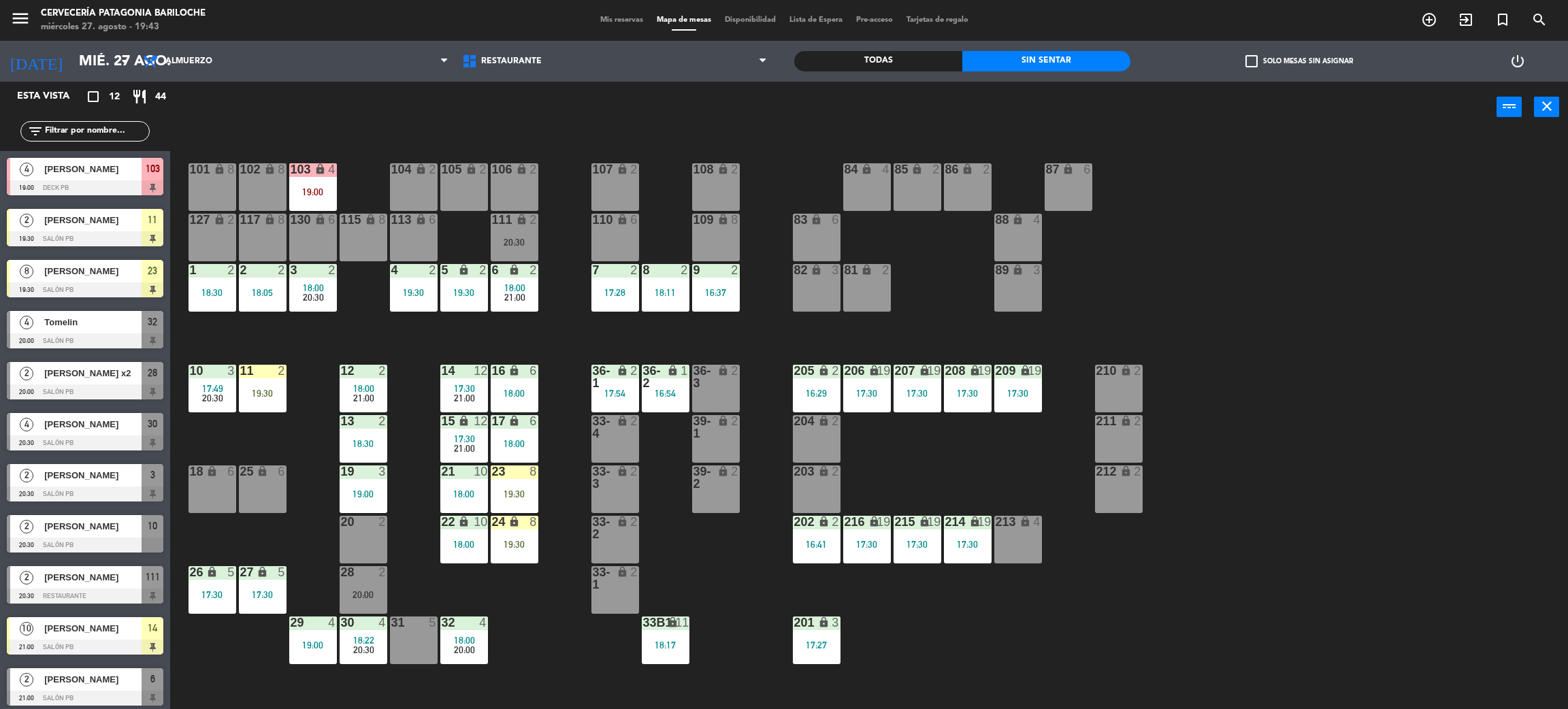
click at [363, 542] on div "20 2" at bounding box center [364, 539] width 48 height 48
click at [734, 106] on button "WALK IN" at bounding box center [748, 107] width 82 height 27
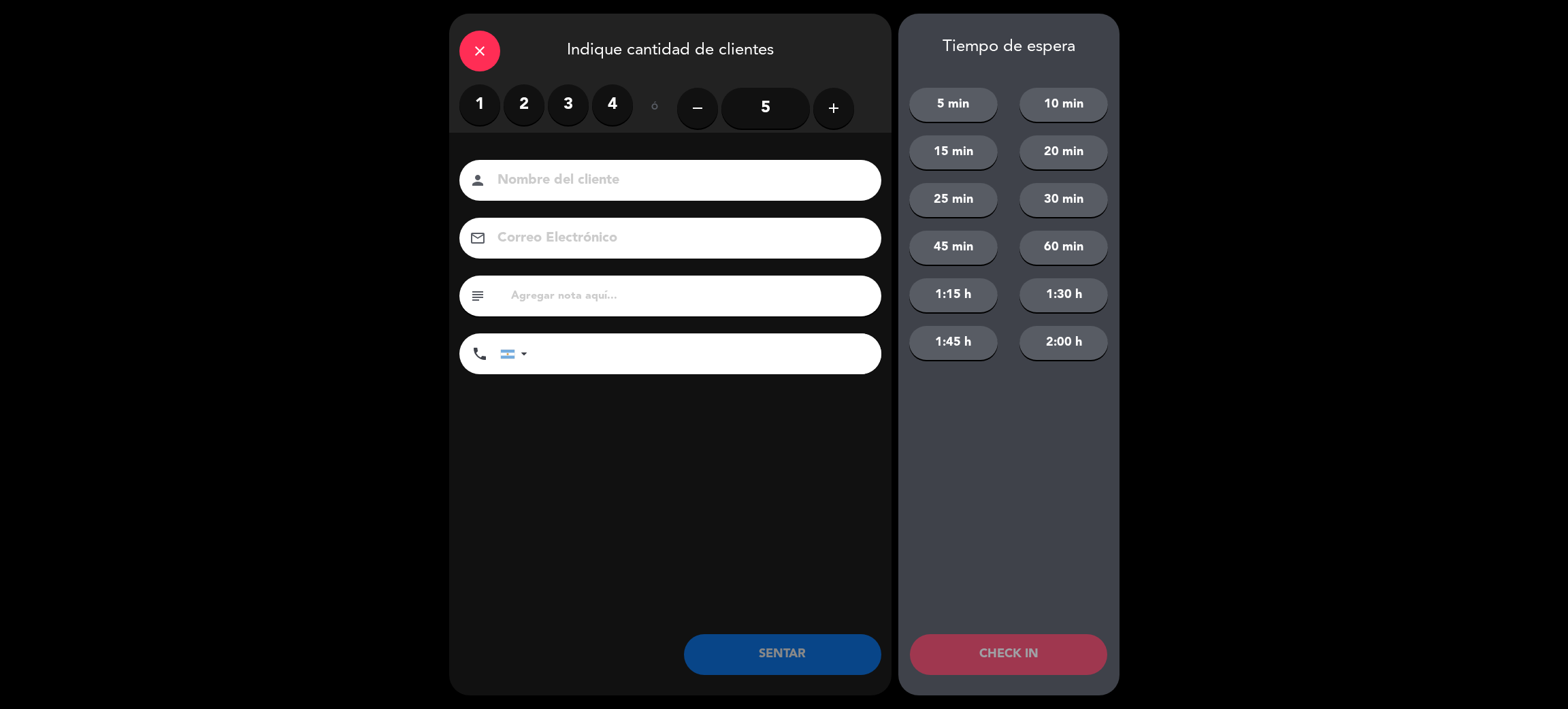
click at [520, 106] on label "2" at bounding box center [524, 104] width 41 height 41
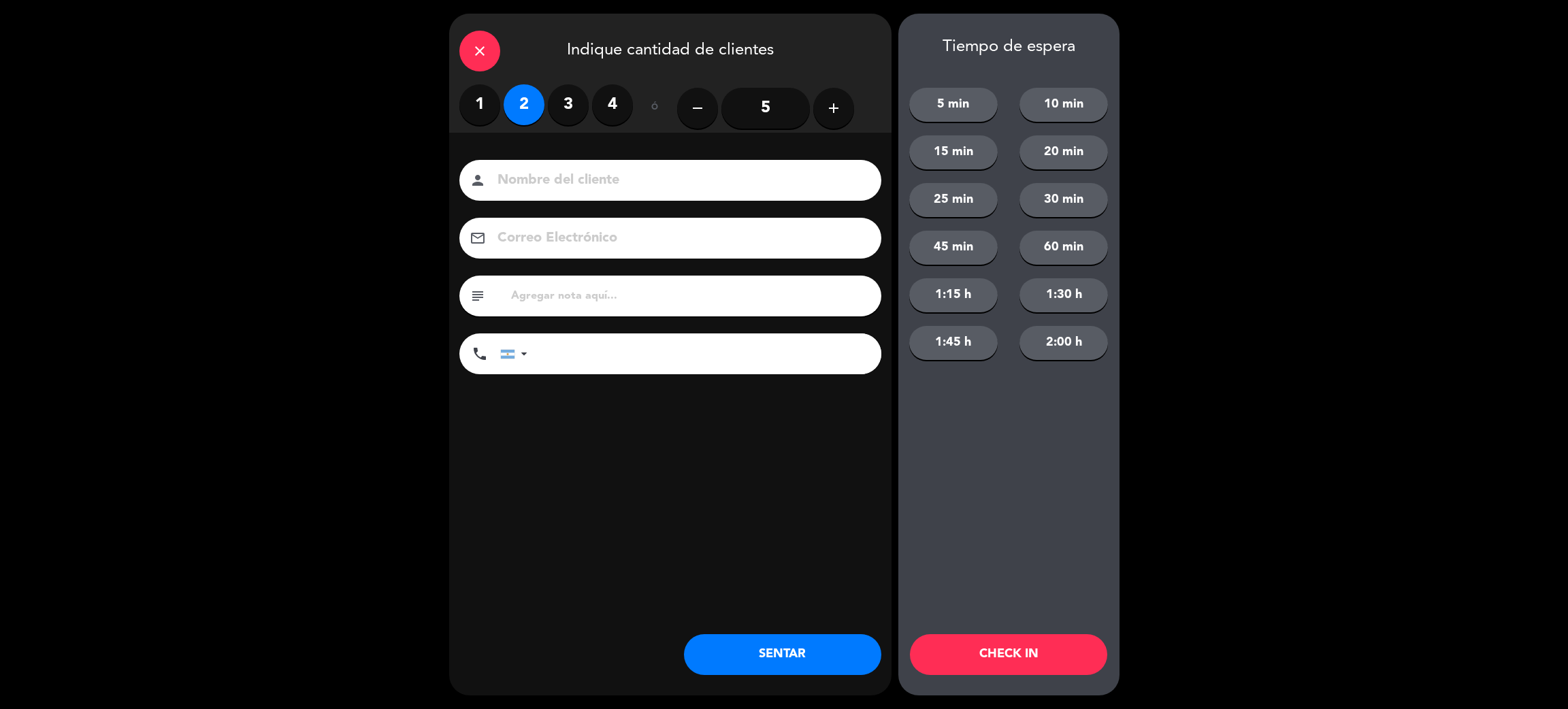
click at [553, 174] on input at bounding box center [680, 181] width 367 height 24
type input "[PERSON_NAME]"
click at [618, 364] on input "tel" at bounding box center [711, 354] width 340 height 41
type input "2944815157"
click at [793, 652] on button "SENTAR" at bounding box center [782, 655] width 197 height 41
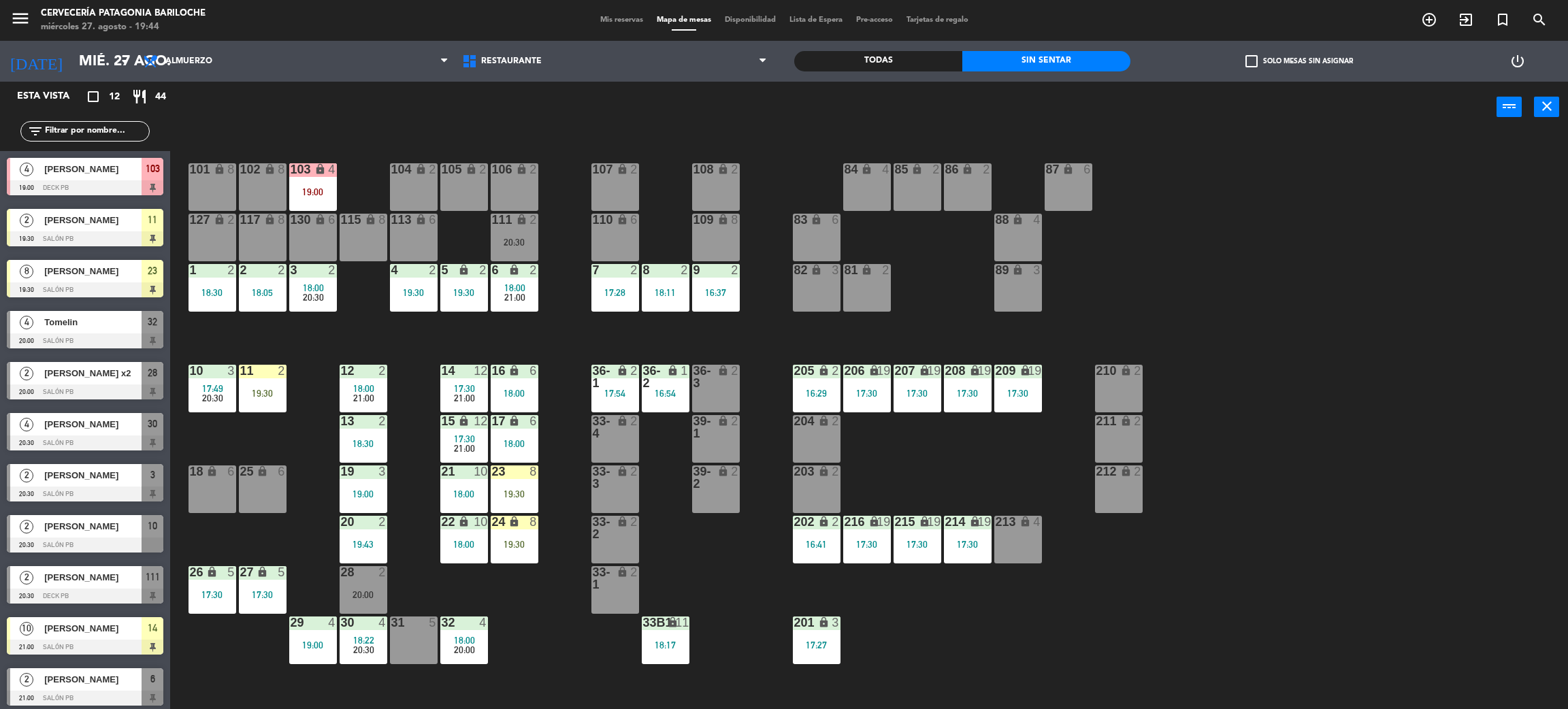
click at [114, 128] on input "text" at bounding box center [96, 131] width 105 height 15
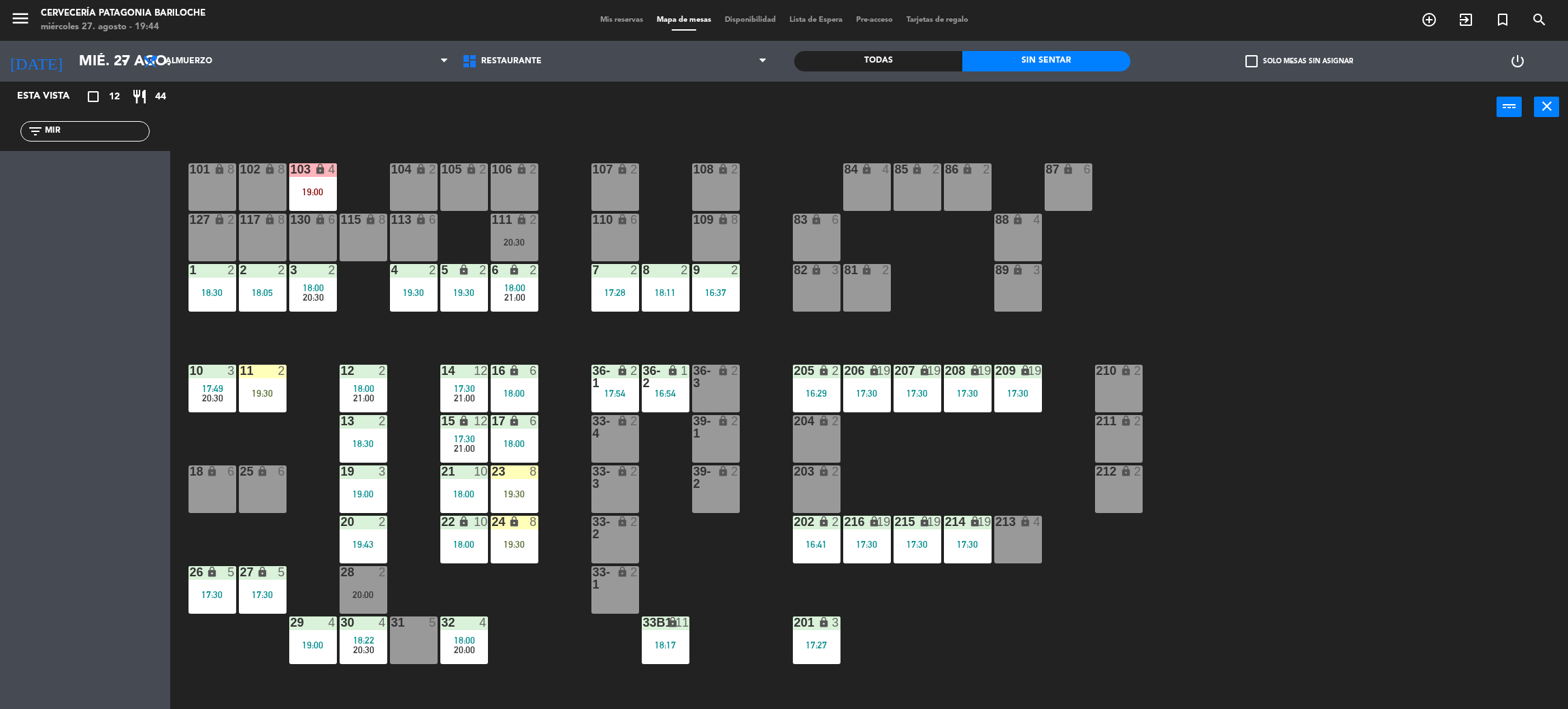
type input "MIR"
click at [831, 50] on div "Todas Sin sentar" at bounding box center [963, 61] width 336 height 41
click at [871, 69] on div "Todas" at bounding box center [879, 61] width 168 height 20
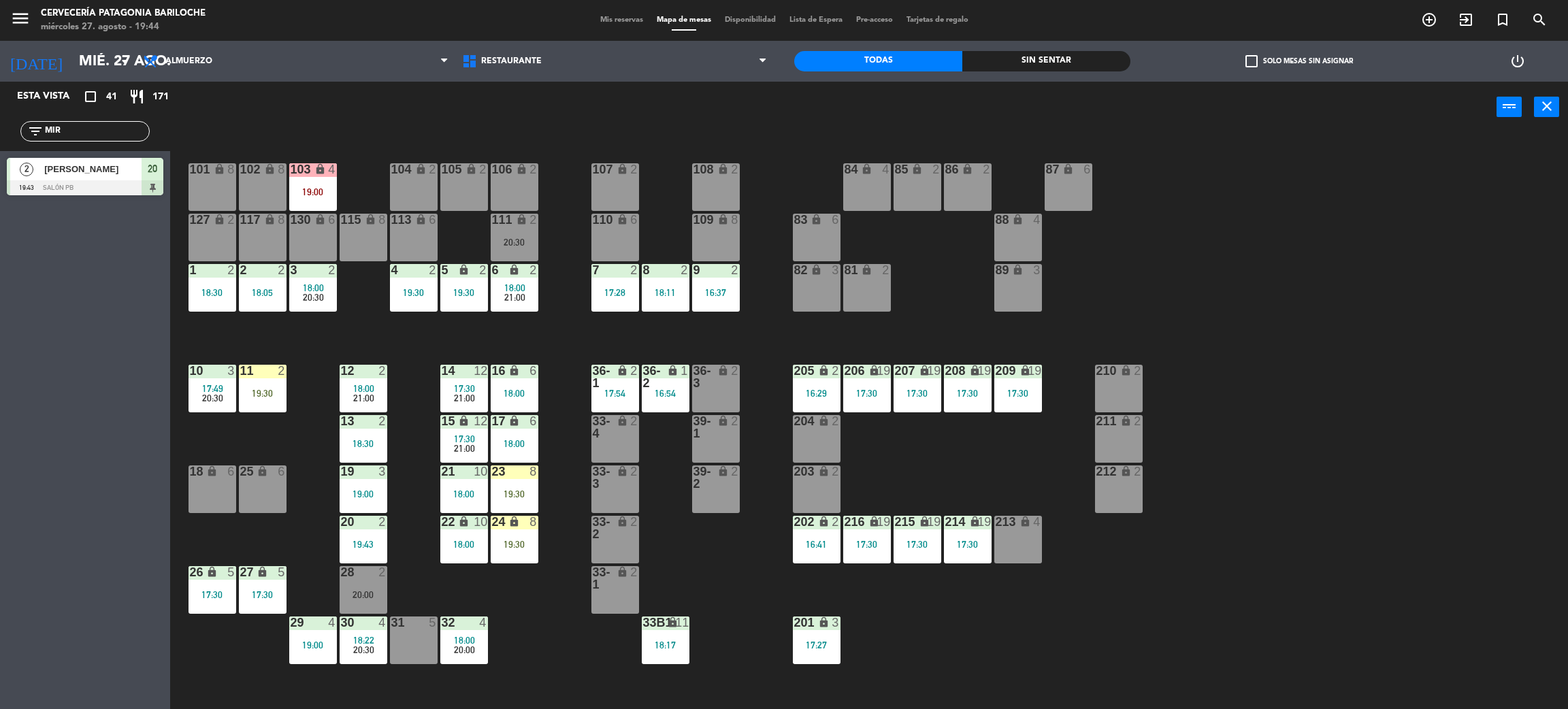
click at [123, 167] on span "[PERSON_NAME]" at bounding box center [93, 169] width 97 height 14
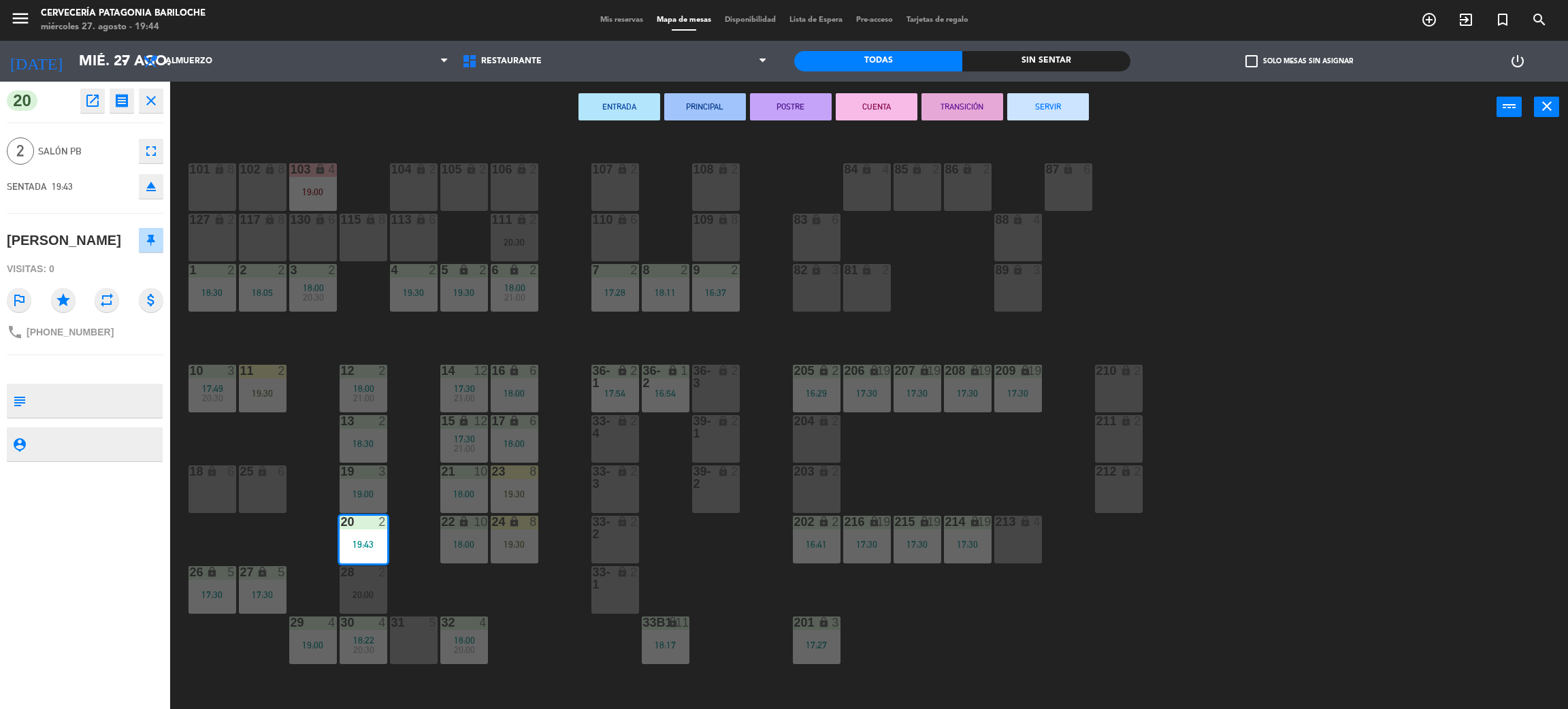
click at [416, 505] on div "101 lock 8 102 lock 8 104 lock 2 105 lock 2 106 lock 2 103 lock 4 19:00 107 loc…" at bounding box center [877, 427] width 1383 height 576
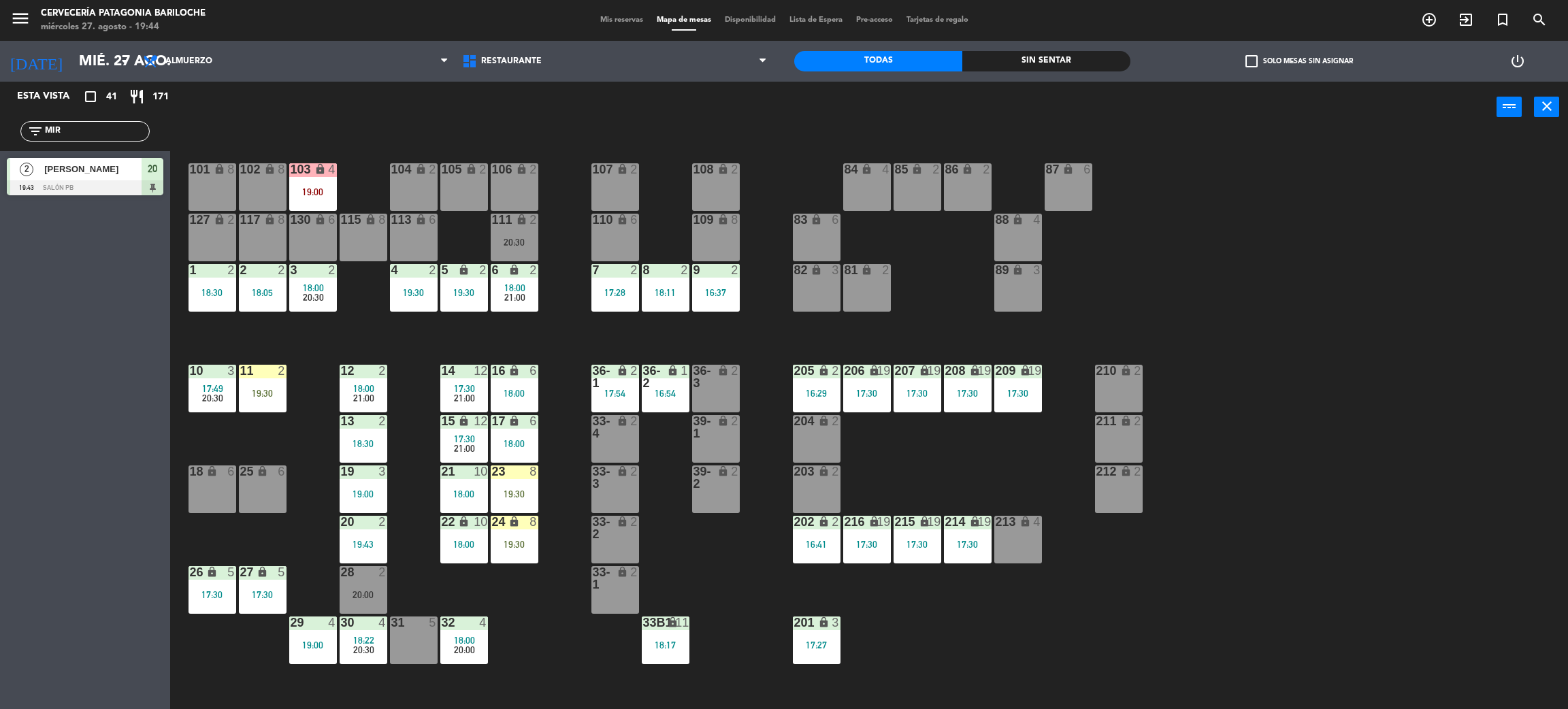
click at [370, 533] on div "20 2 19:43" at bounding box center [364, 539] width 48 height 48
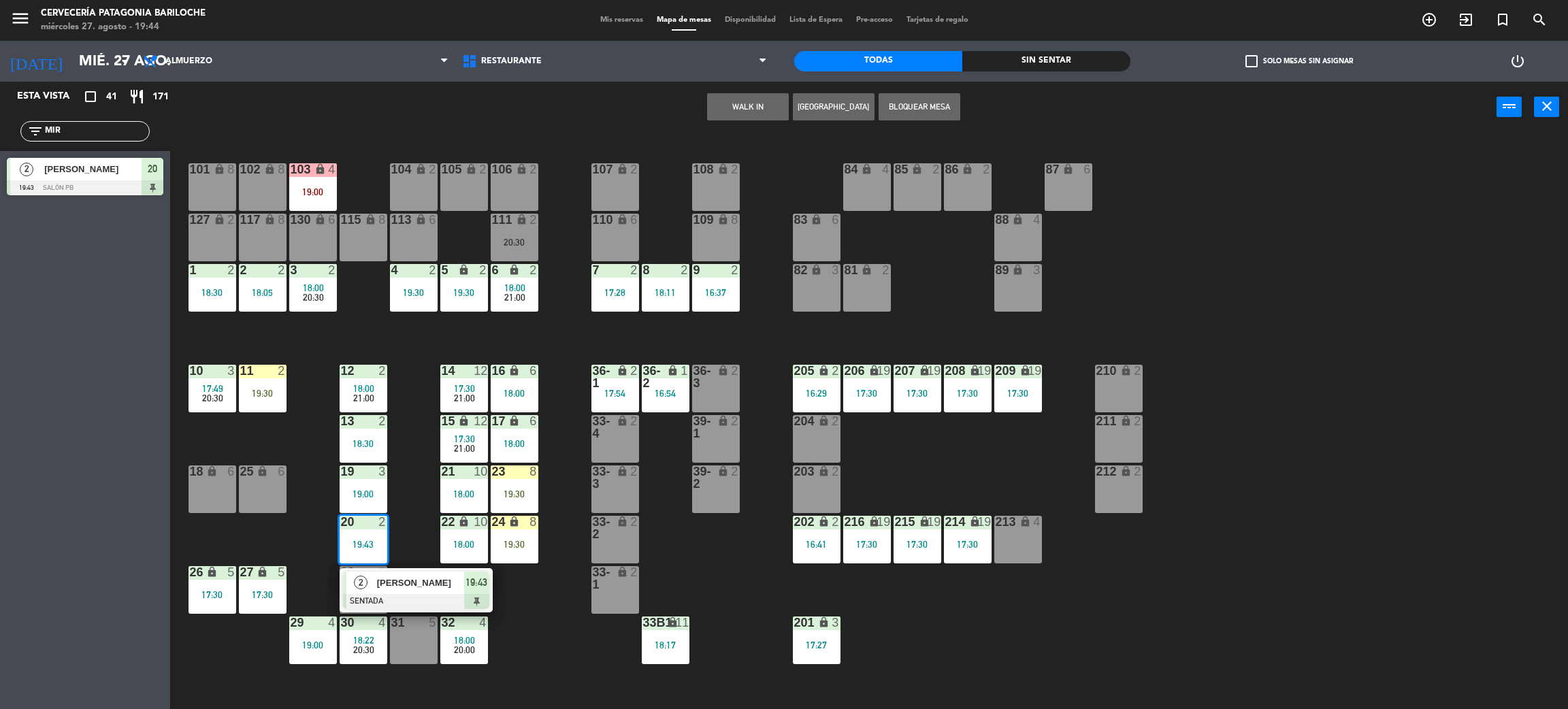
click at [418, 521] on div "101 lock 8 102 lock 8 104 lock 2 105 lock 2 106 lock 2 103 lock 4 19:00 107 loc…" at bounding box center [877, 427] width 1383 height 576
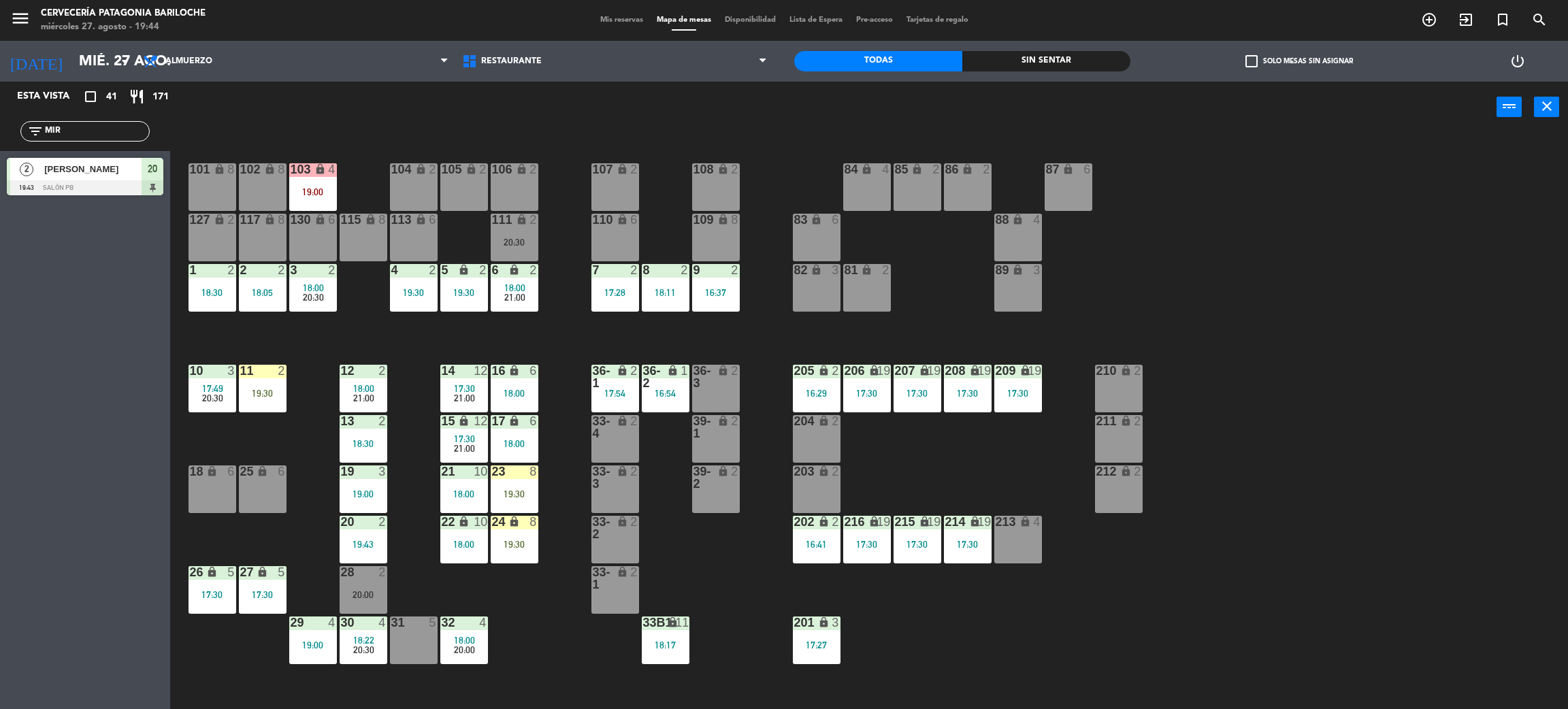
click at [526, 224] on div "2" at bounding box center [536, 220] width 23 height 13
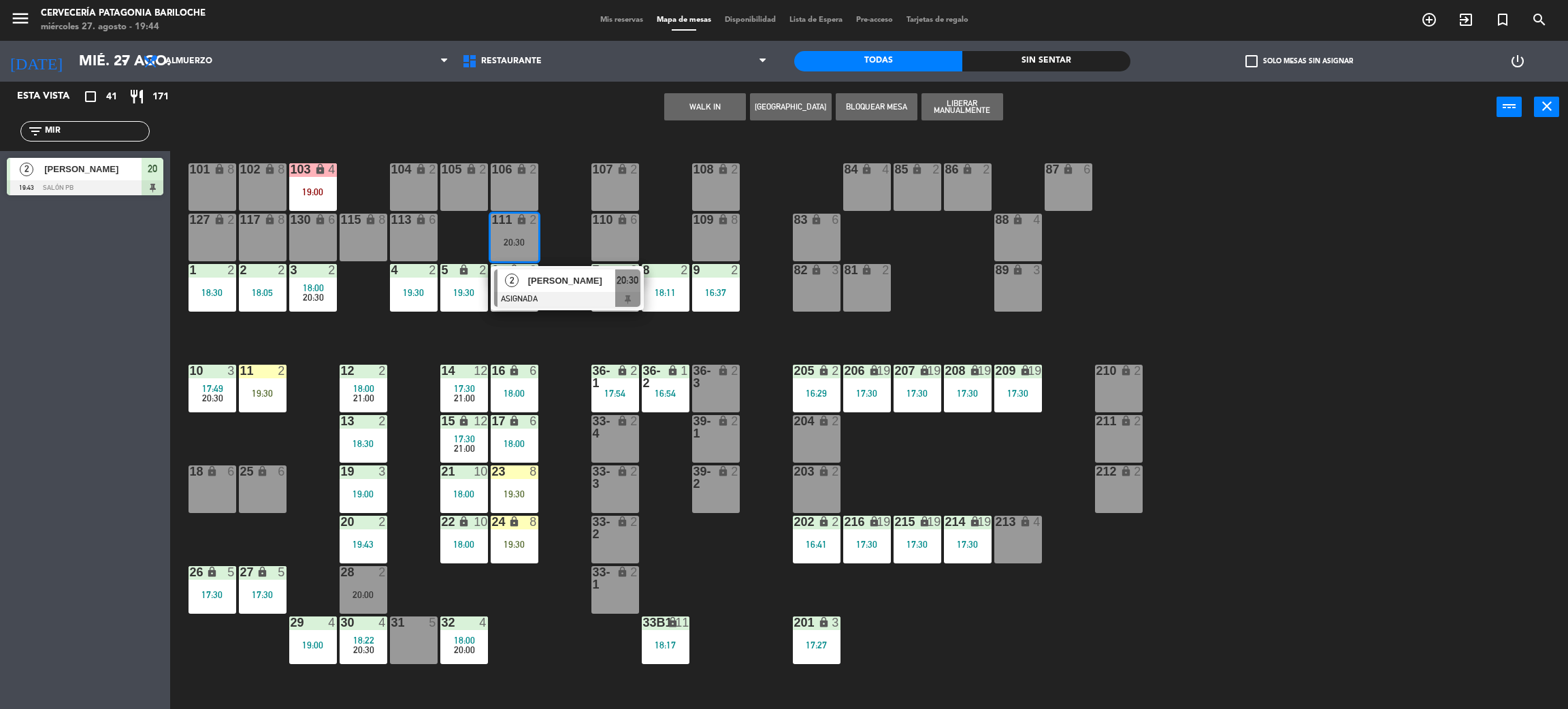
click at [552, 278] on span "[PERSON_NAME]" at bounding box center [572, 280] width 87 height 14
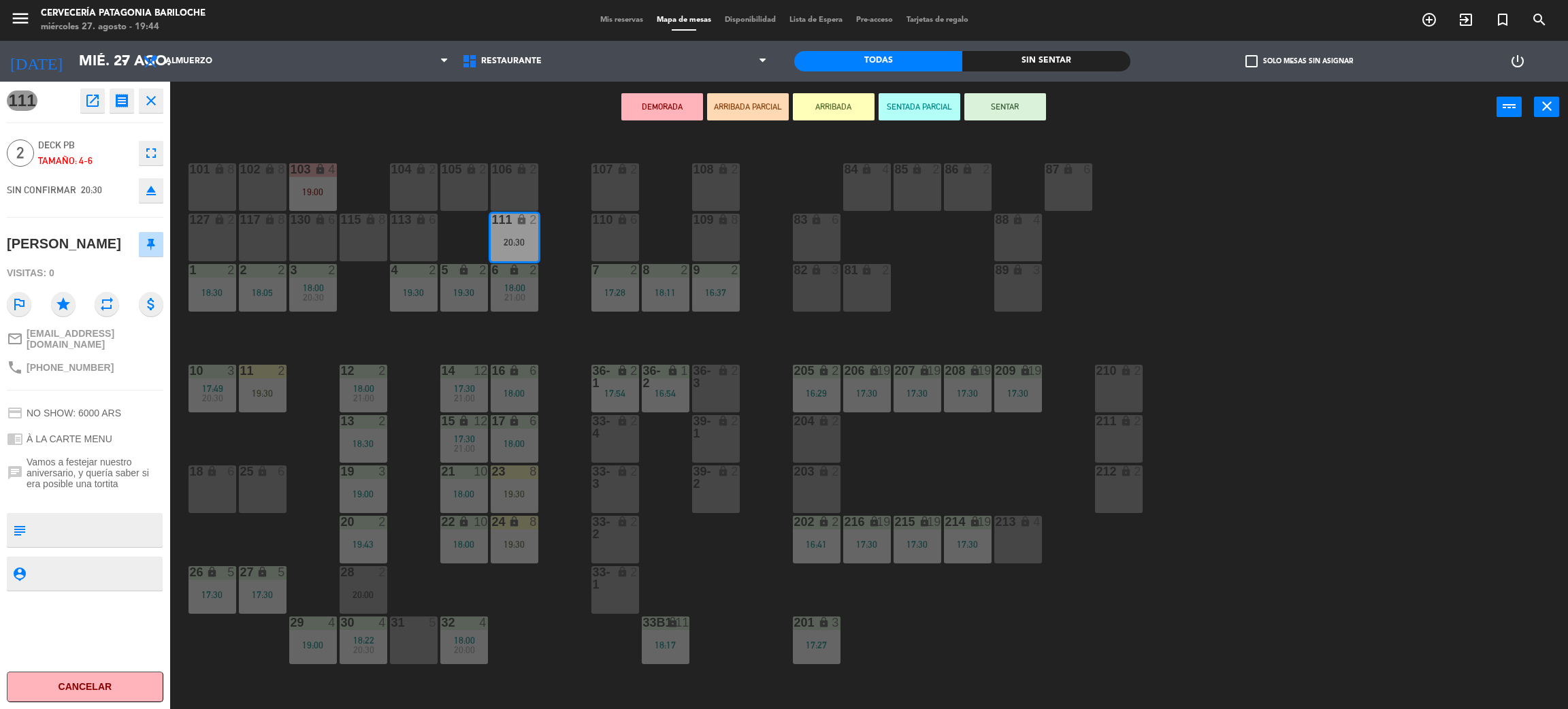
click at [216, 295] on div "18:30" at bounding box center [212, 293] width 48 height 9
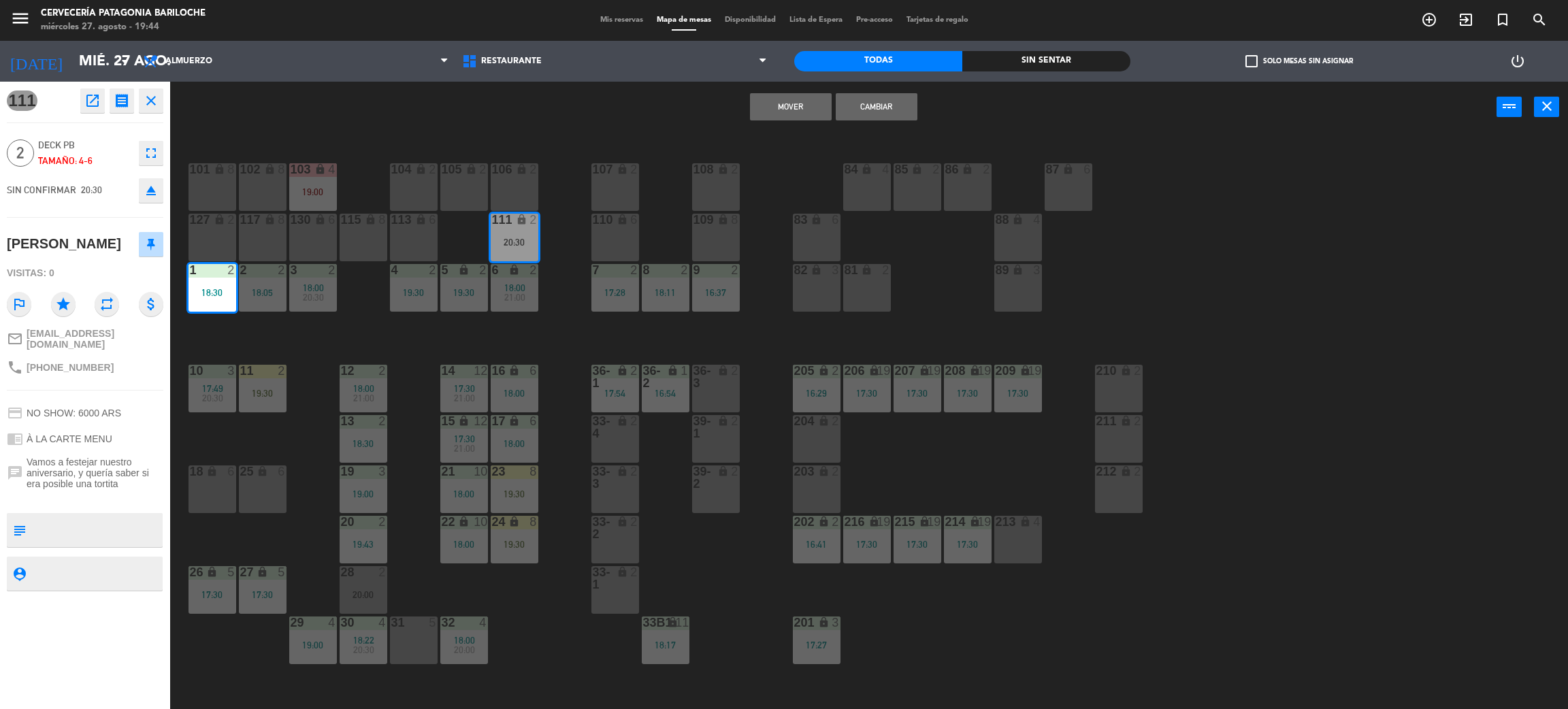
click at [787, 104] on button "Mover" at bounding box center [791, 107] width 82 height 27
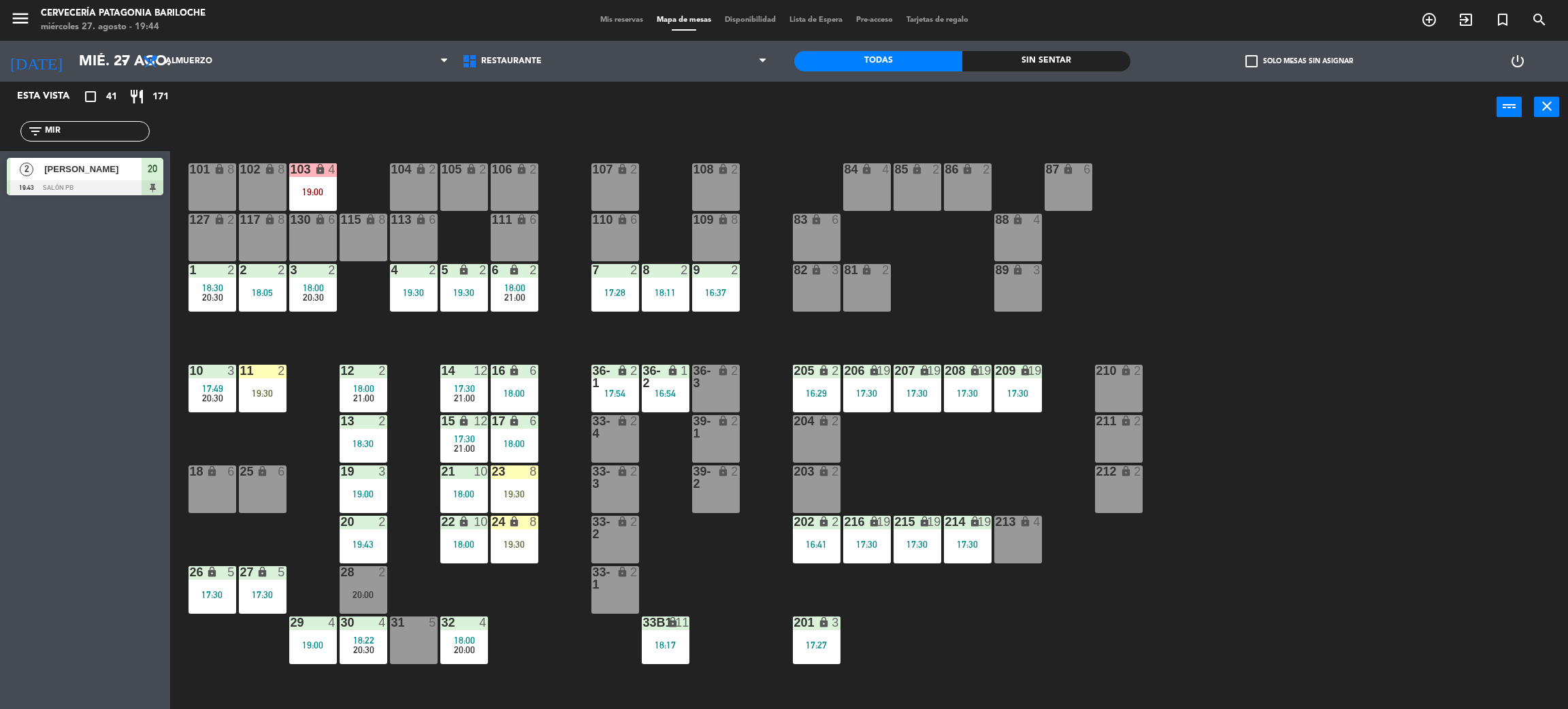
click at [643, 309] on div "8 2 18:11" at bounding box center [665, 287] width 48 height 48
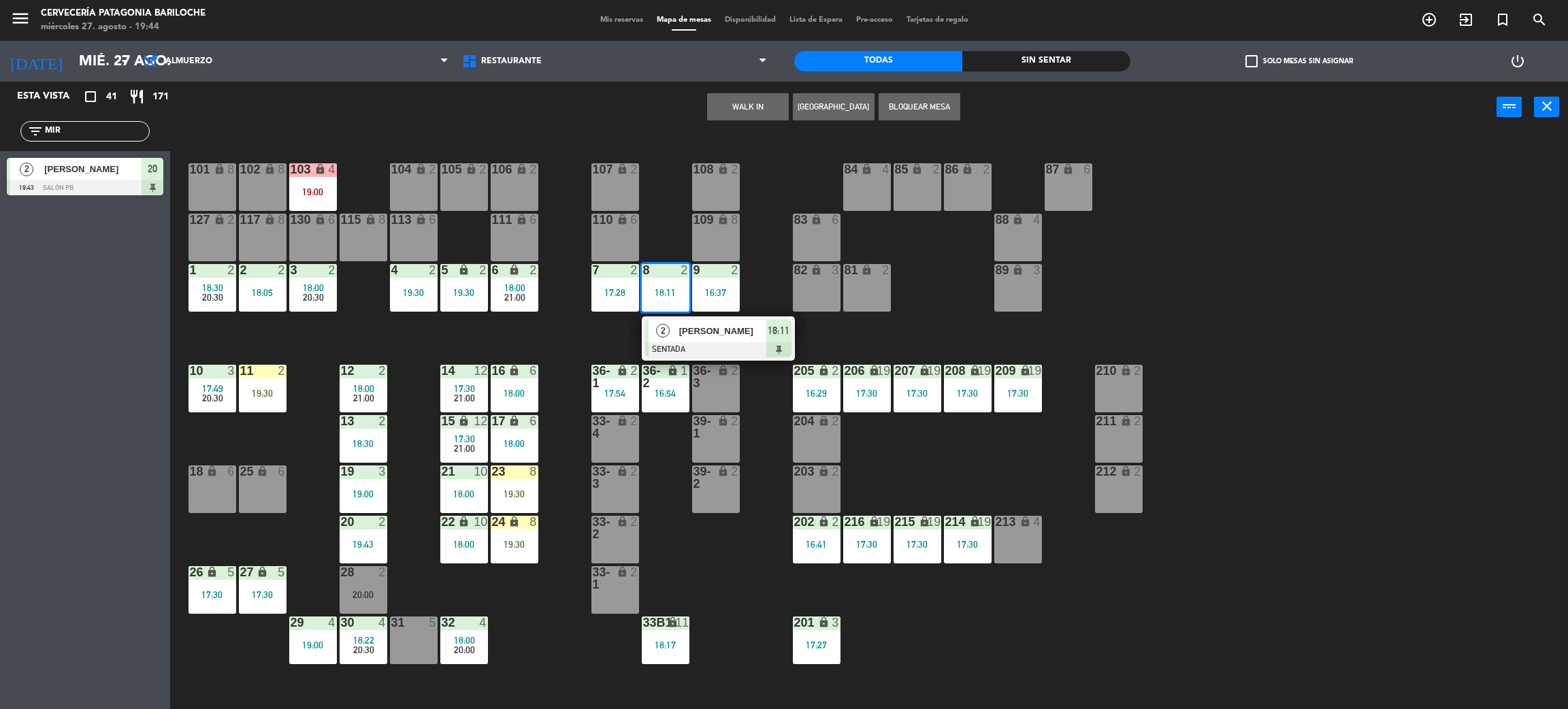
click at [656, 288] on div "18:11" at bounding box center [665, 293] width 48 height 9
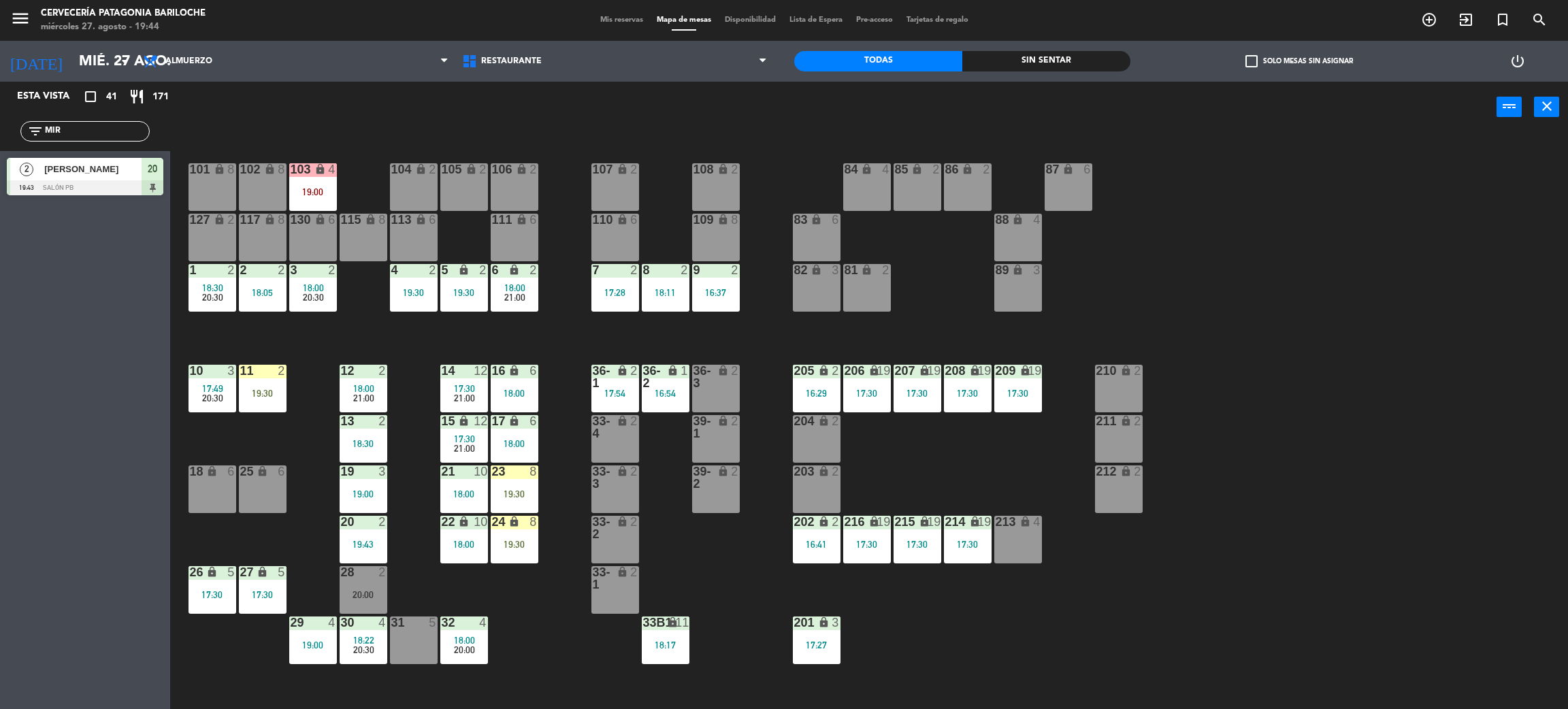
click at [663, 276] on div "8 2 18:11" at bounding box center [665, 287] width 48 height 48
click at [663, 276] on div "8 2" at bounding box center [665, 270] width 48 height 13
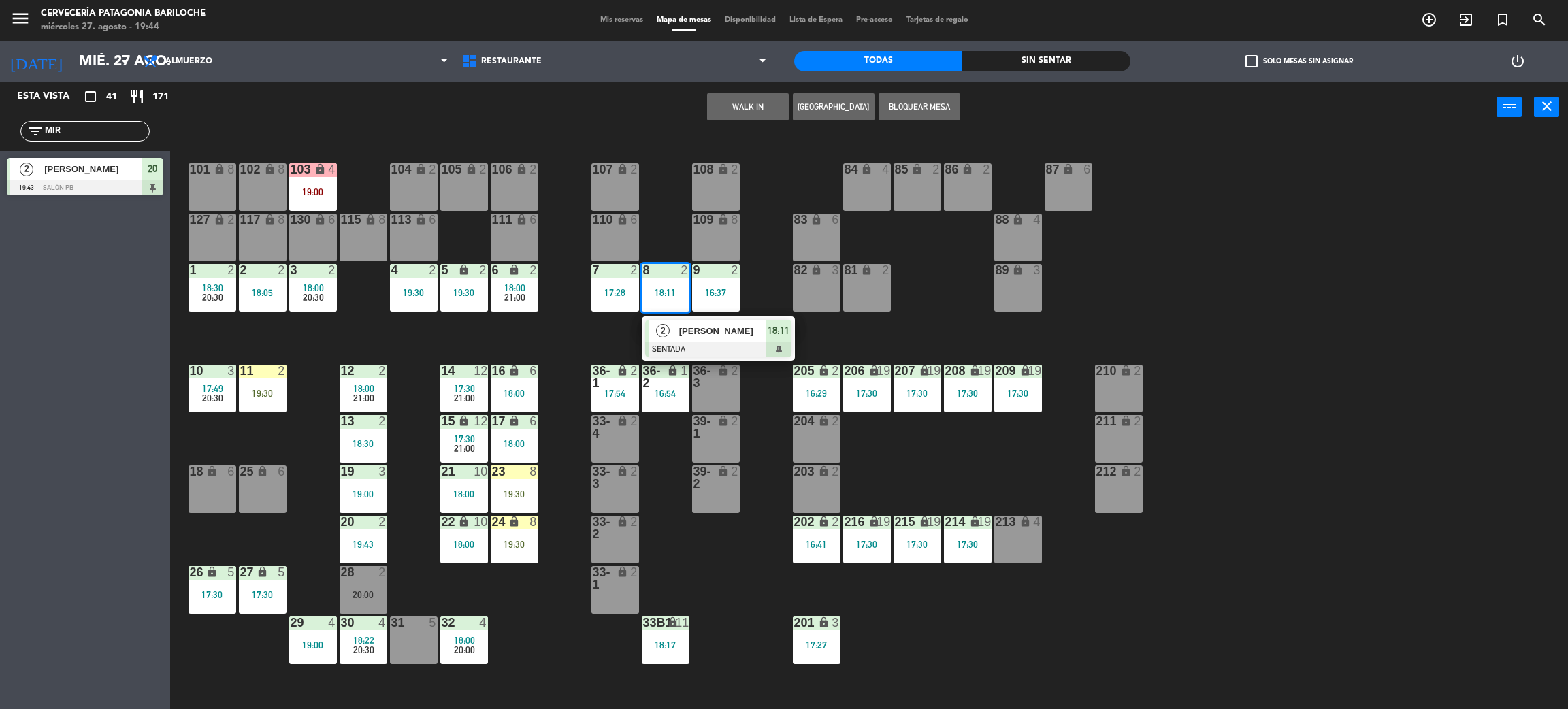
click at [713, 336] on div "2 [PERSON_NAME] SENTADA 18:11" at bounding box center [718, 338] width 174 height 44
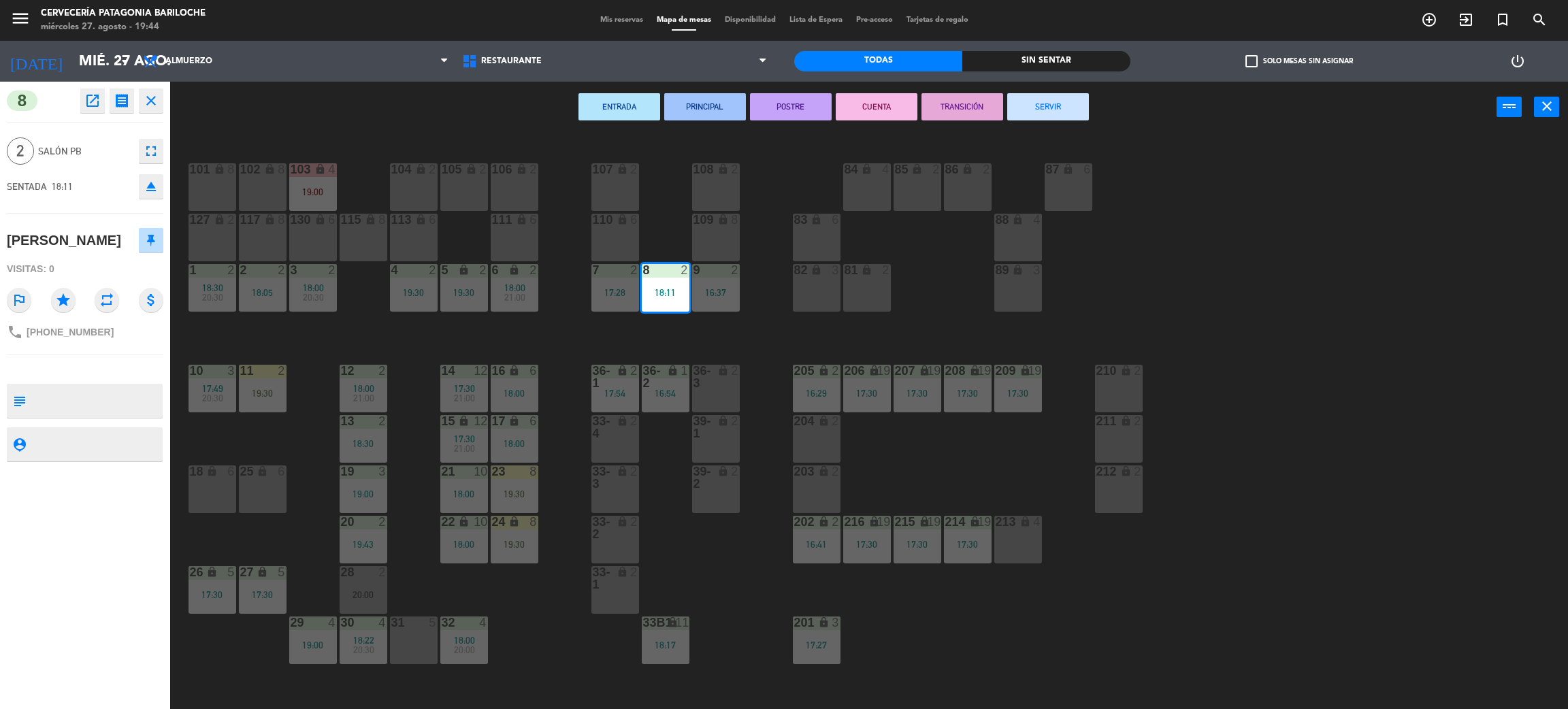
click at [1090, 102] on div "ENTRADA PRINCIPAL POSTRE CUENTA TRANSICIÓN SERVIR power_input close" at bounding box center [834, 108] width 1327 height 52
click at [1073, 97] on button "SERVIR" at bounding box center [1048, 107] width 82 height 27
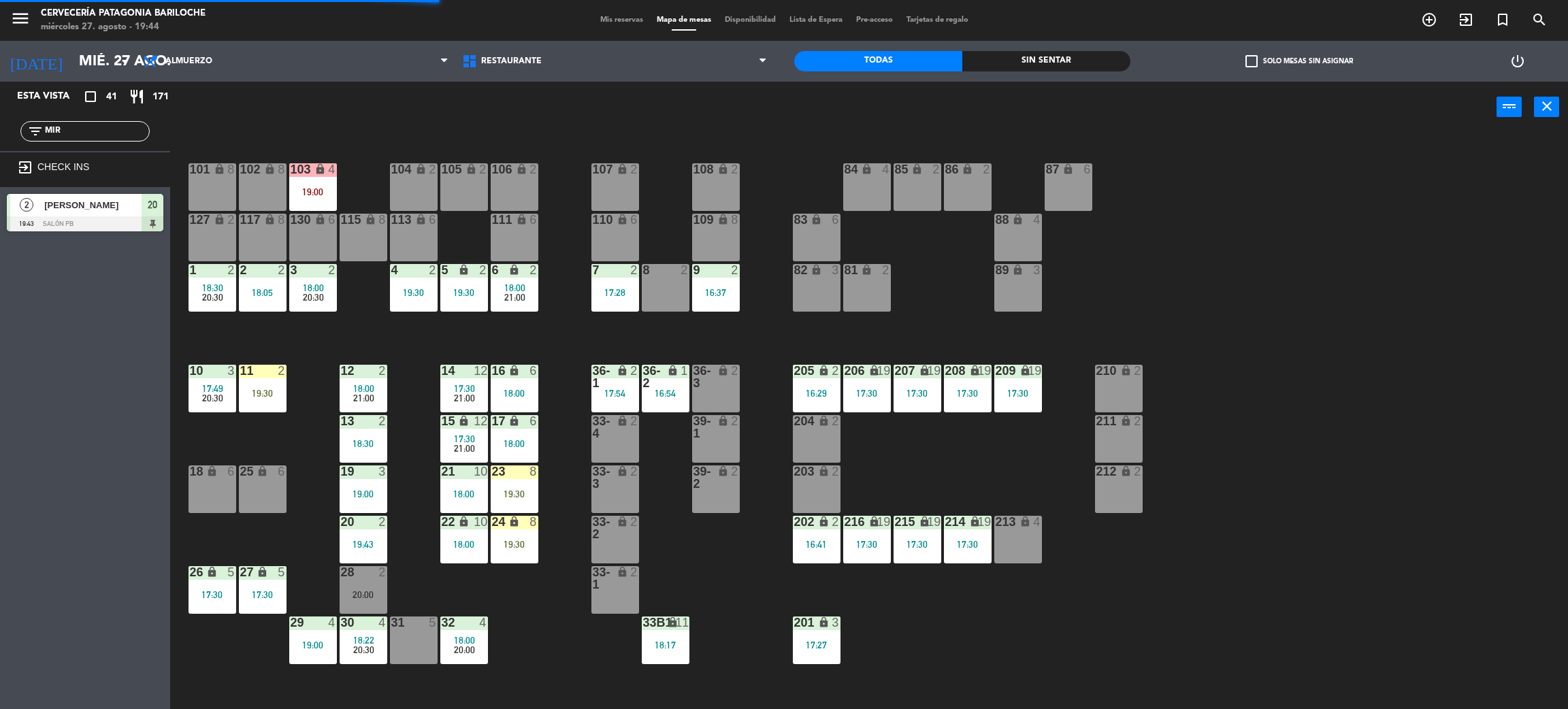
click at [678, 275] on div "2" at bounding box center [688, 270] width 23 height 13
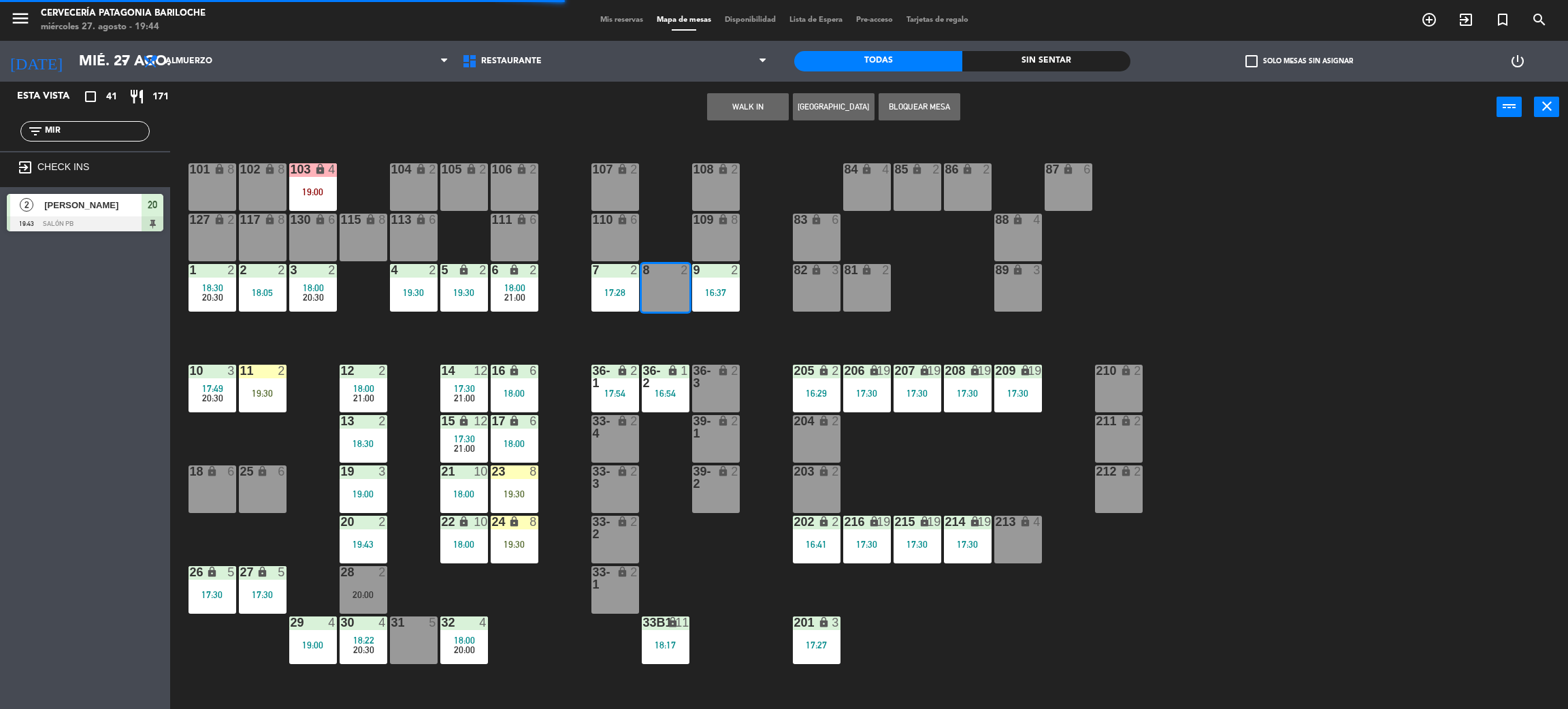
click at [762, 84] on div "WALK IN [GEOGRAPHIC_DATA] Bloquear Mesa power_input close" at bounding box center [834, 108] width 1327 height 52
click at [758, 96] on button "WALK IN" at bounding box center [748, 107] width 82 height 27
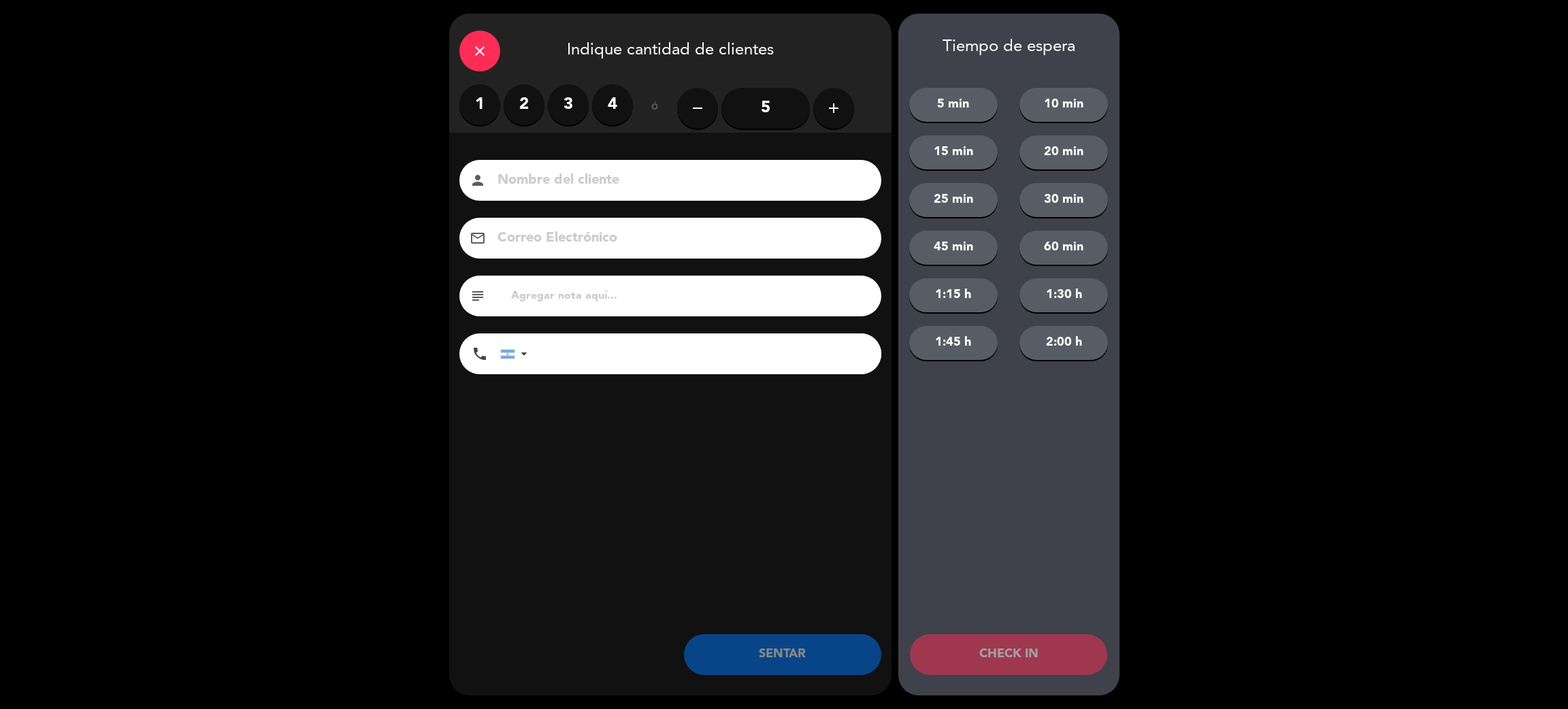
click at [522, 116] on label "2" at bounding box center [524, 104] width 41 height 41
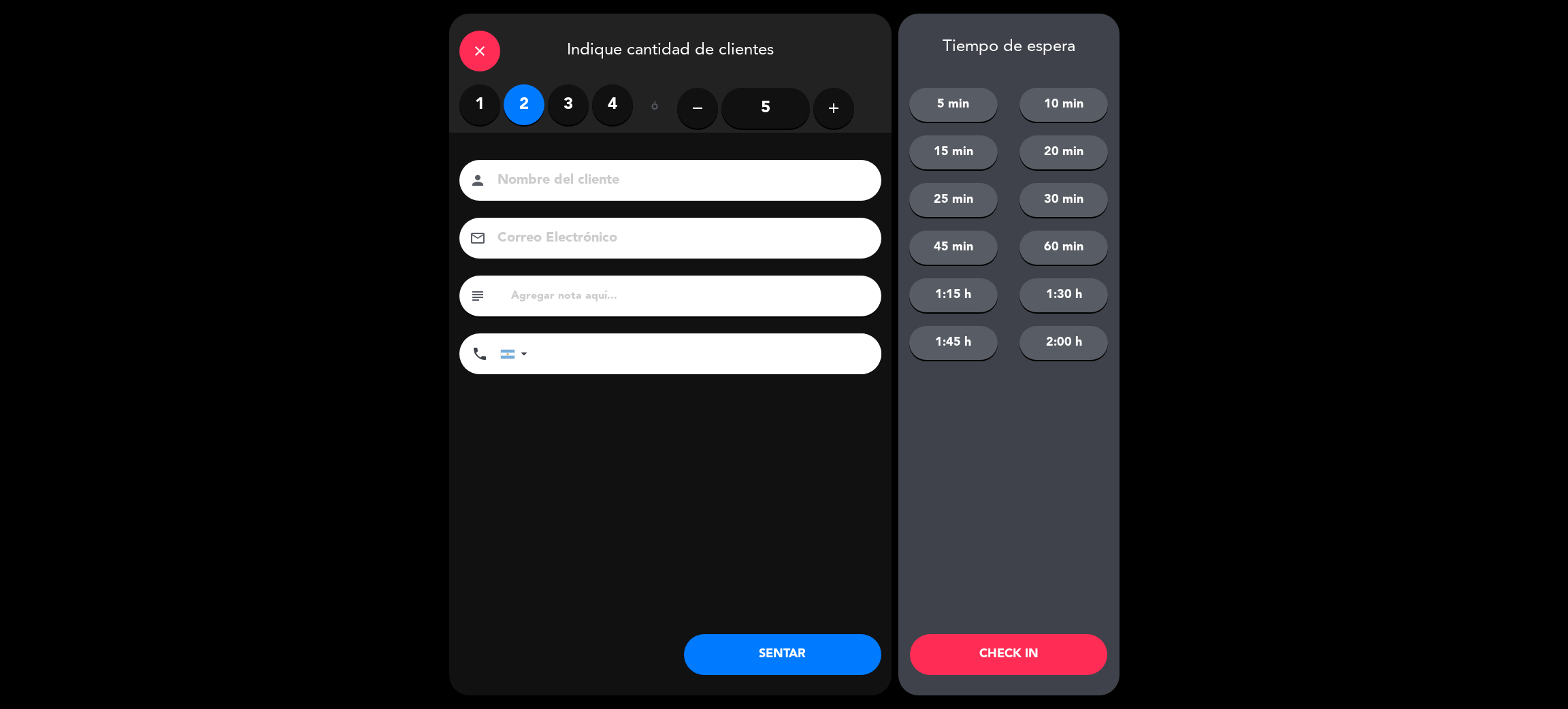
click at [567, 191] on input at bounding box center [680, 181] width 367 height 24
type input "[PERSON_NAME]"
click at [714, 345] on input "tel" at bounding box center [711, 354] width 340 height 41
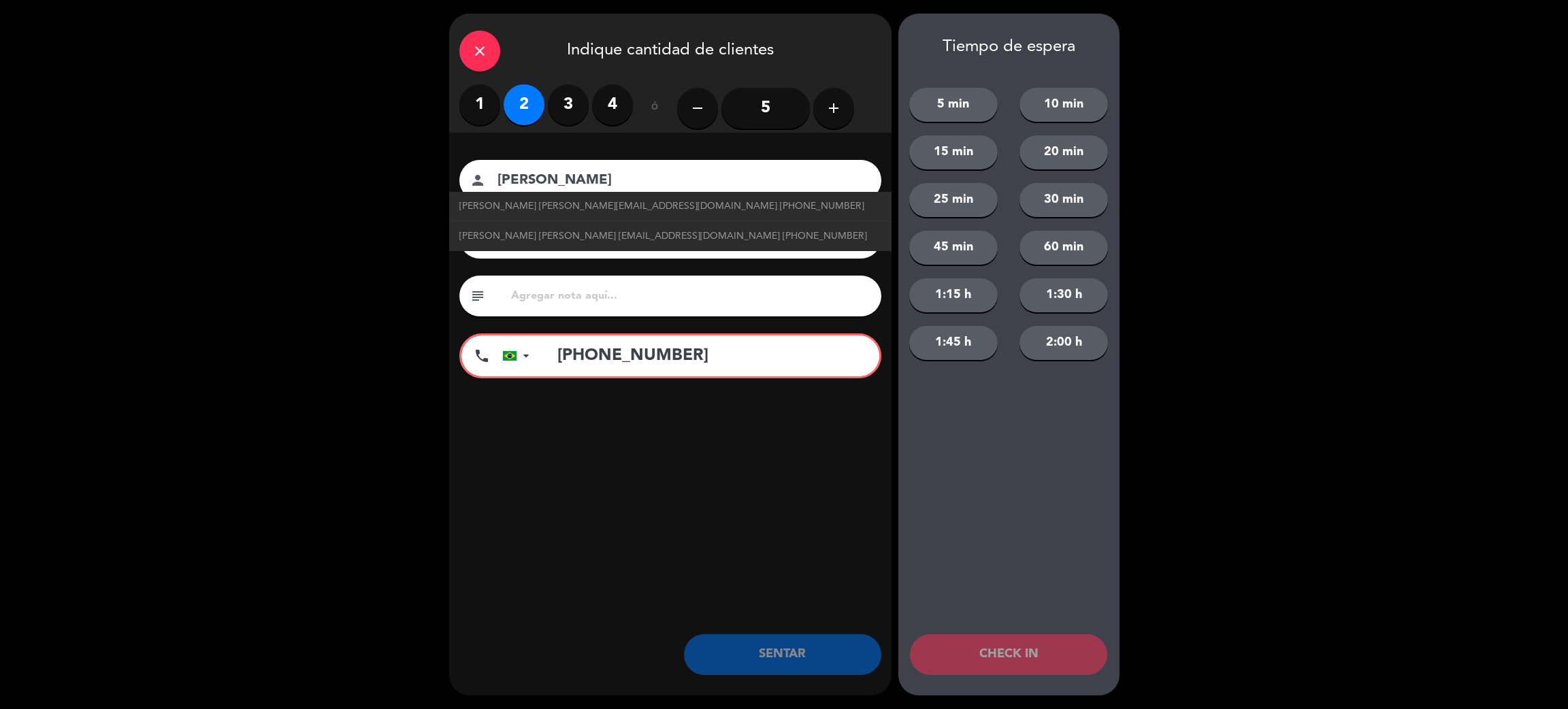
click at [554, 505] on div "close Indique cantidad de clientes 1 2 3 4 ó remove 5 add Nombre del cliente pe…" at bounding box center [670, 354] width 442 height 682
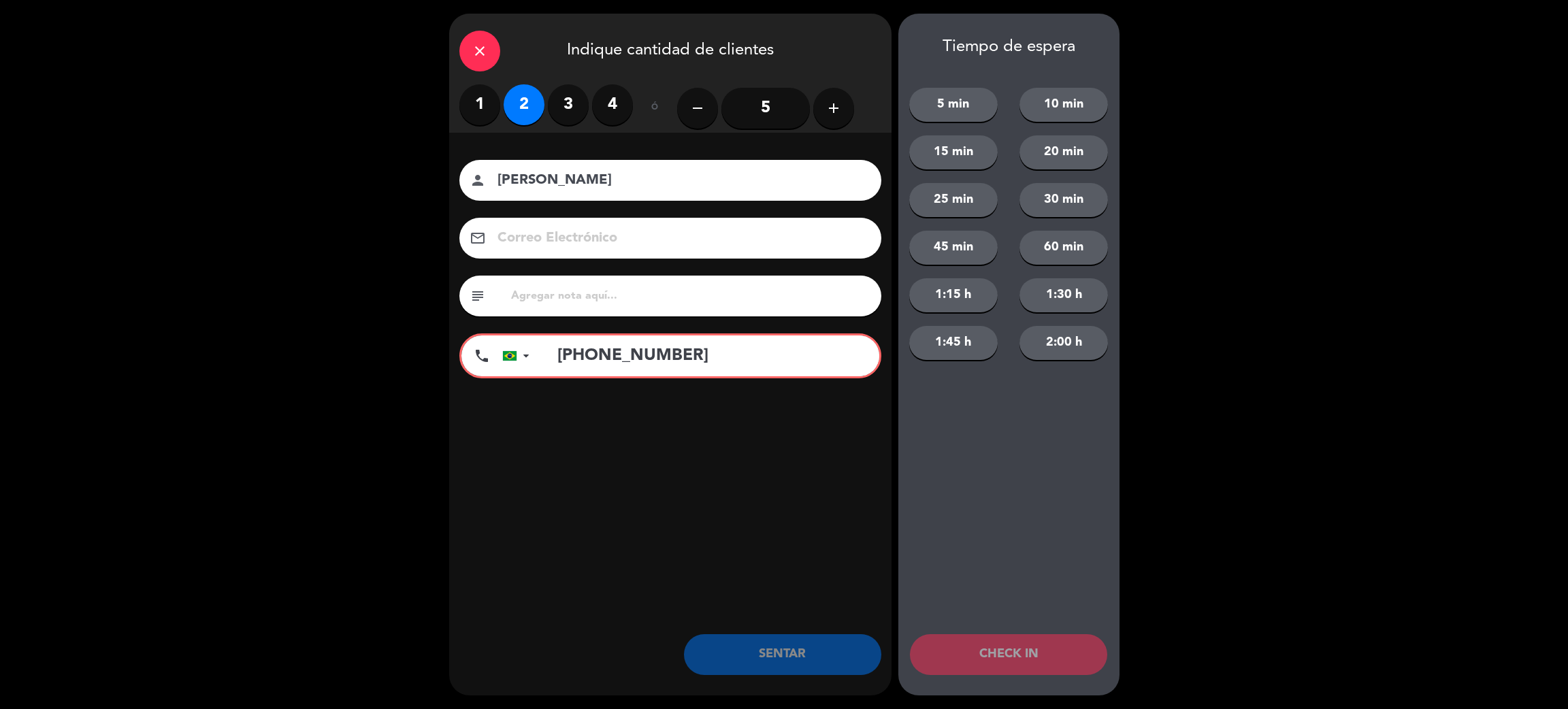
click at [652, 363] on input "[PHONE_NUMBER]" at bounding box center [711, 356] width 336 height 41
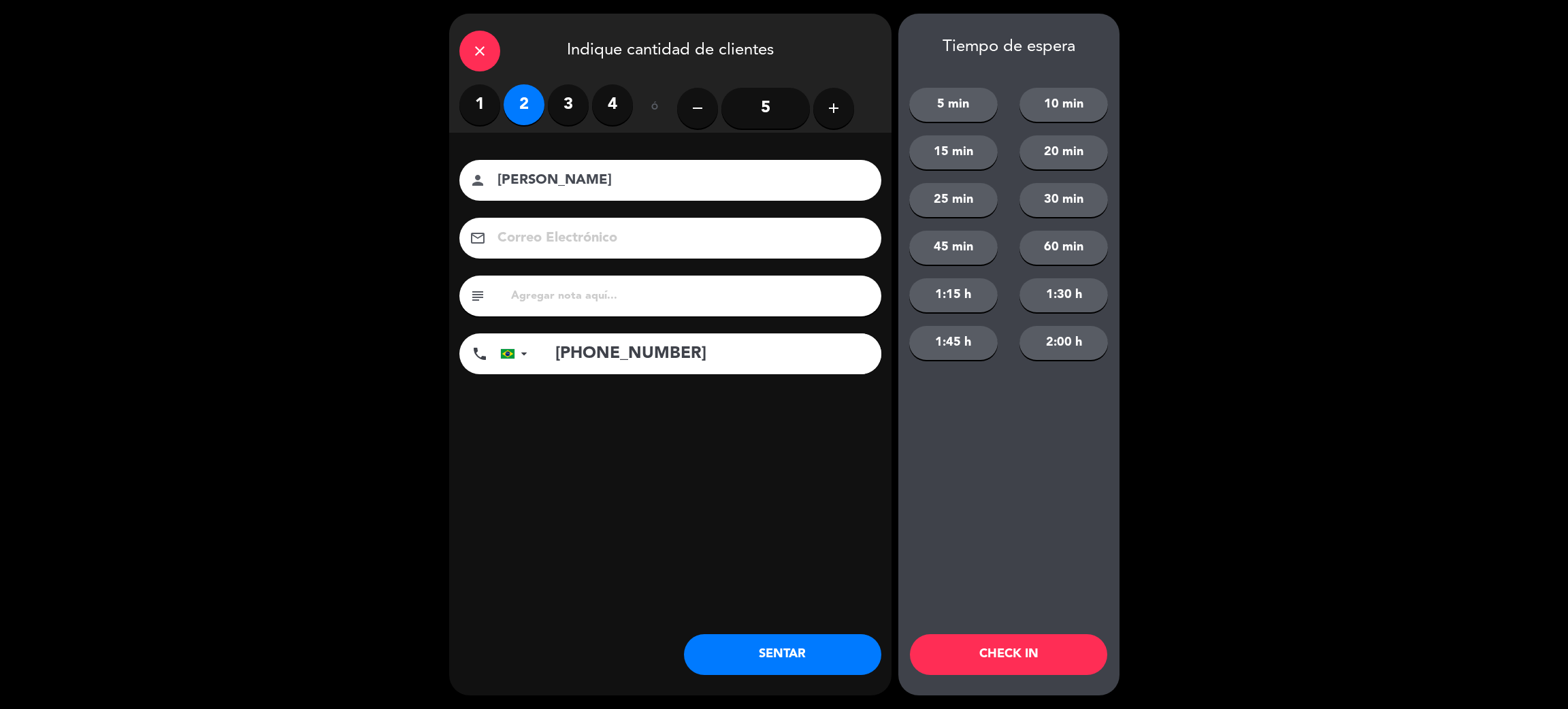
type input "[PHONE_NUMBER]"
click at [754, 637] on button "SENTAR" at bounding box center [782, 655] width 197 height 41
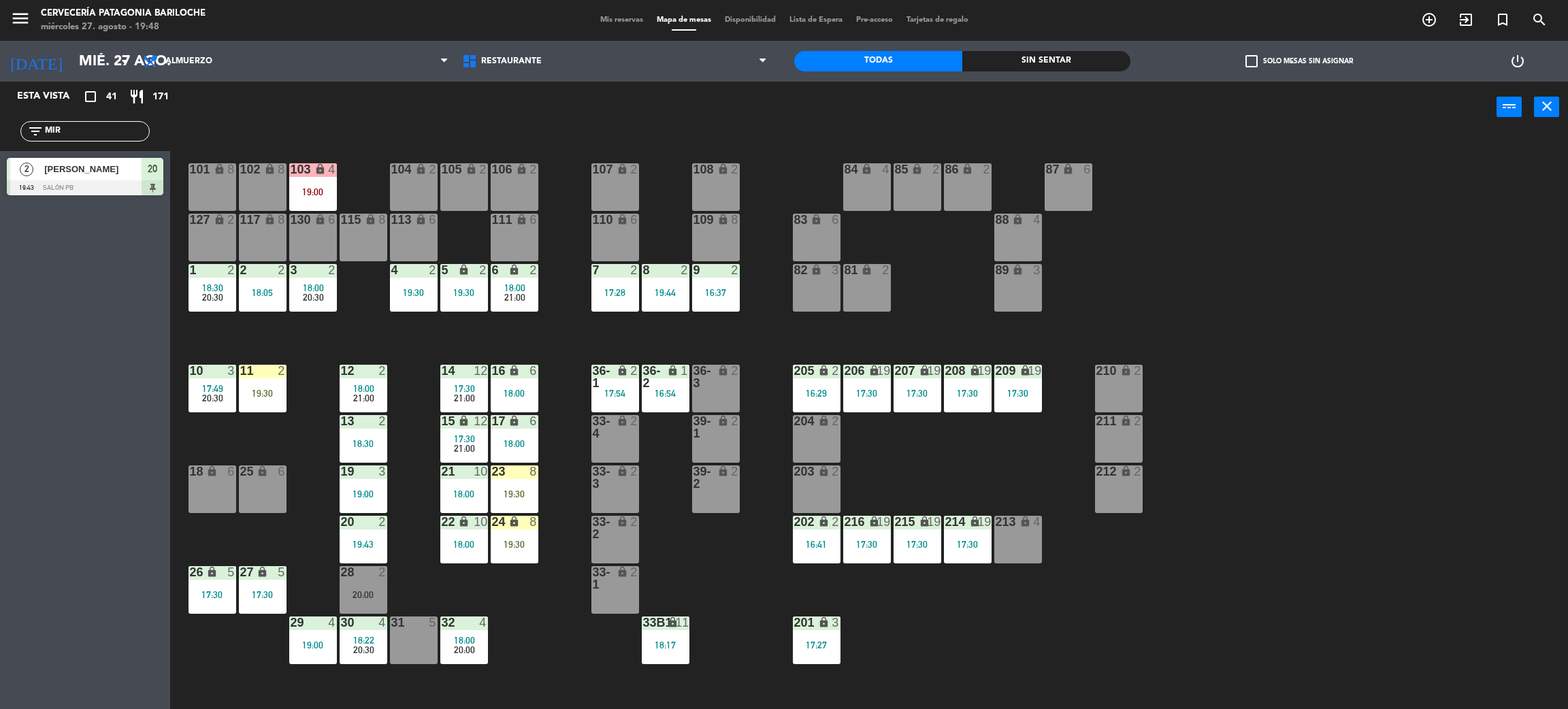
drag, startPoint x: 265, startPoint y: 407, endPoint x: 269, endPoint y: 400, distance: 8.1
click at [266, 404] on div "11 2 19:30" at bounding box center [262, 389] width 48 height 48
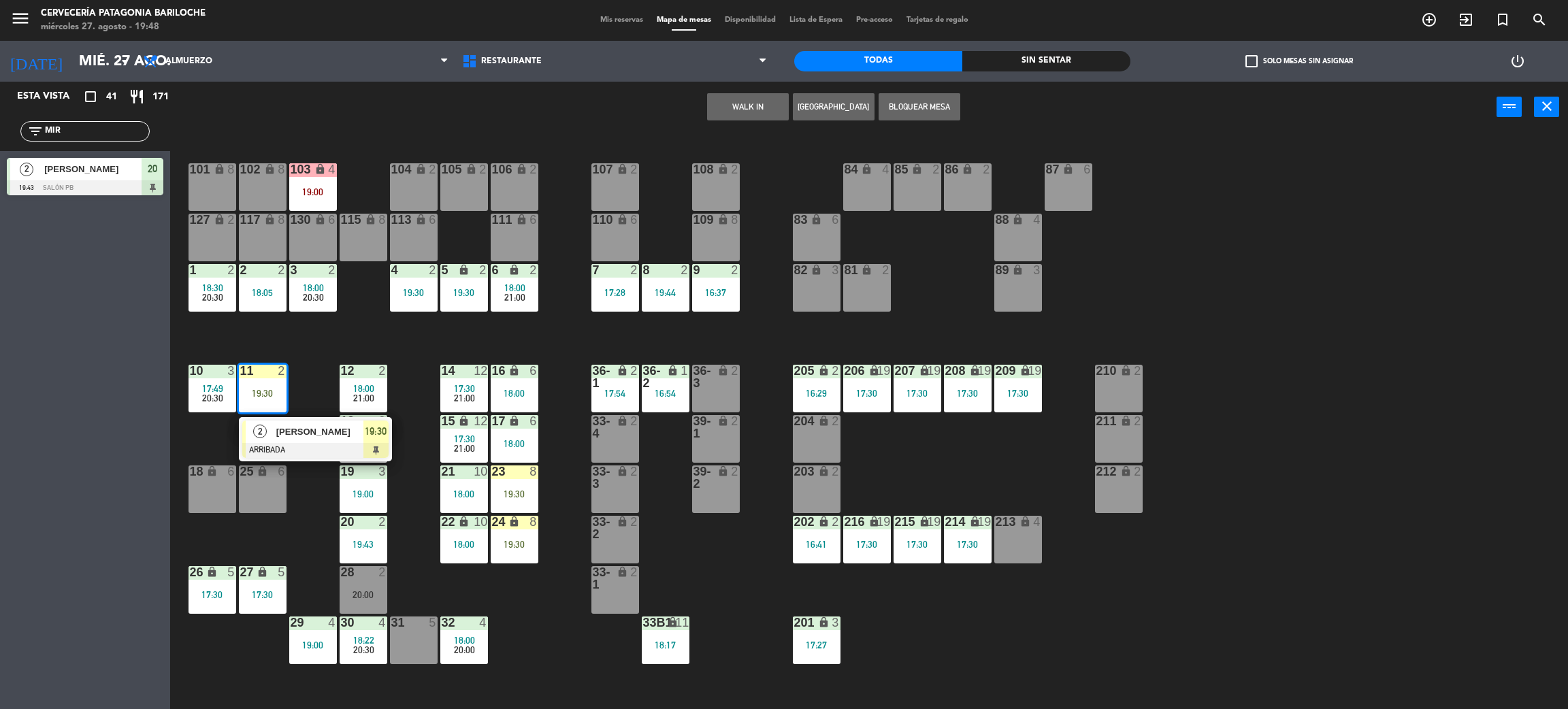
click at [300, 497] on div "101 lock 8 102 lock 8 104 lock 2 105 lock 2 106 lock 2 103 lock 4 19:00 107 loc…" at bounding box center [877, 427] width 1383 height 576
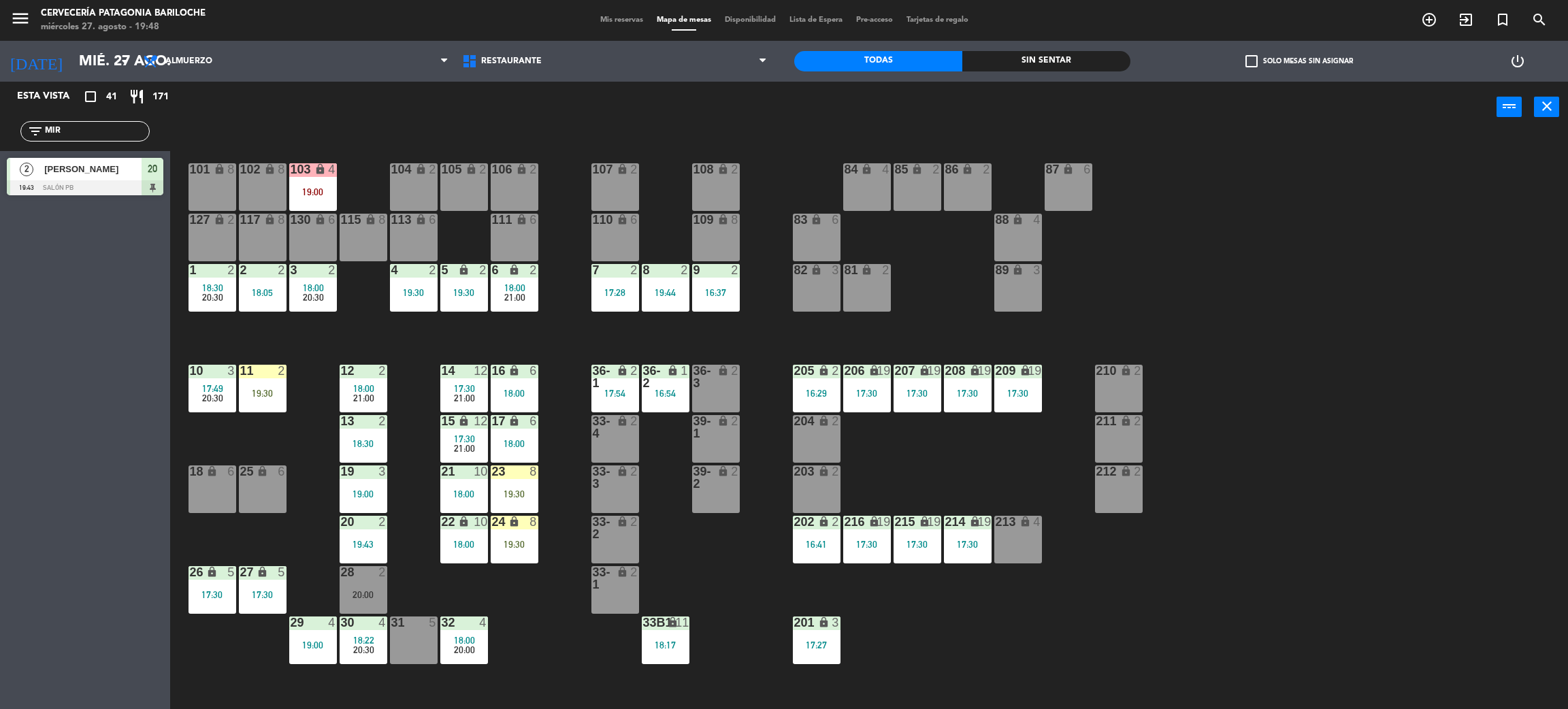
click at [287, 398] on div "101 lock 8 102 lock 8 104 lock 2 105 lock 2 106 lock 2 103 lock 4 19:00 107 loc…" at bounding box center [877, 427] width 1383 height 576
click at [277, 406] on div "11 2 19:30" at bounding box center [262, 389] width 48 height 48
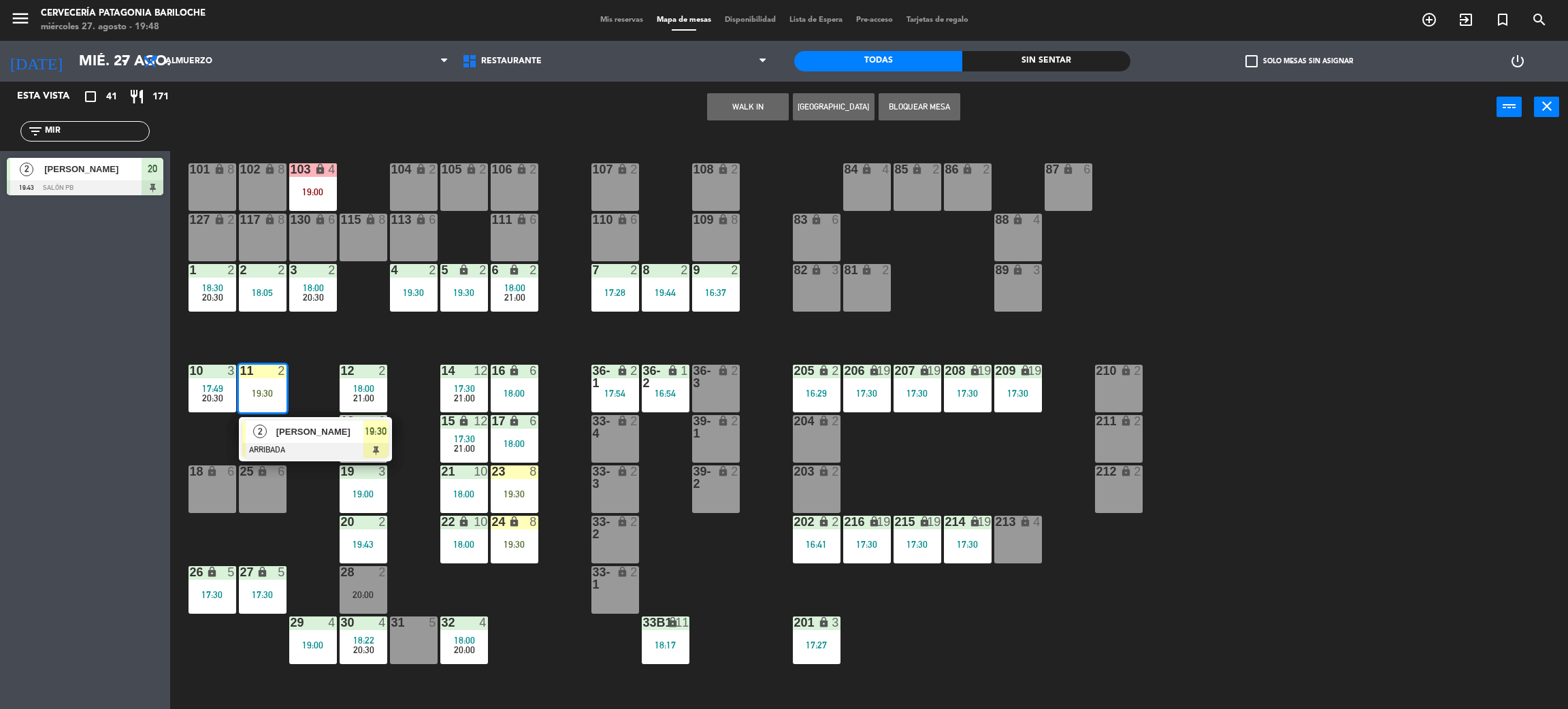
click at [309, 443] on div at bounding box center [316, 450] width 146 height 15
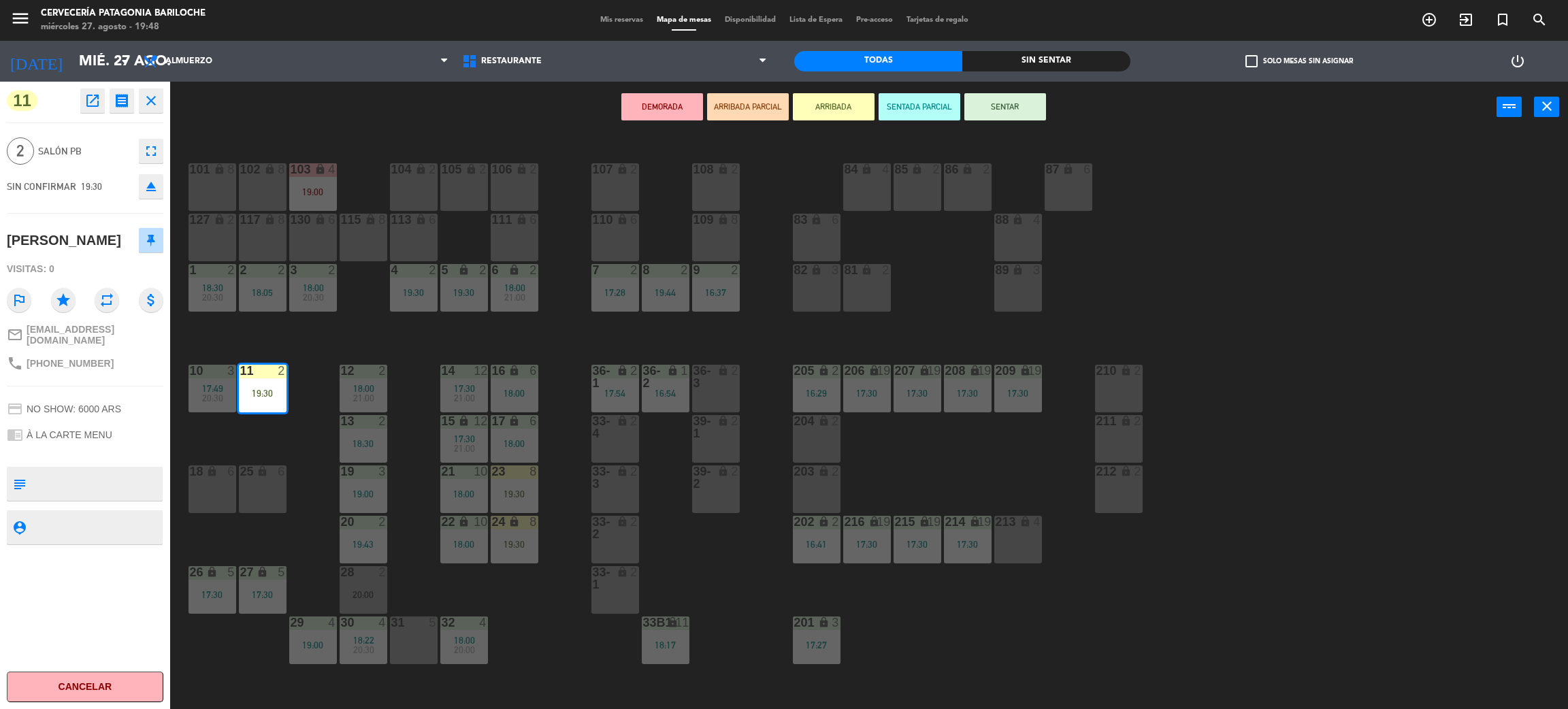
click at [994, 108] on button "SENTAR" at bounding box center [1005, 107] width 82 height 27
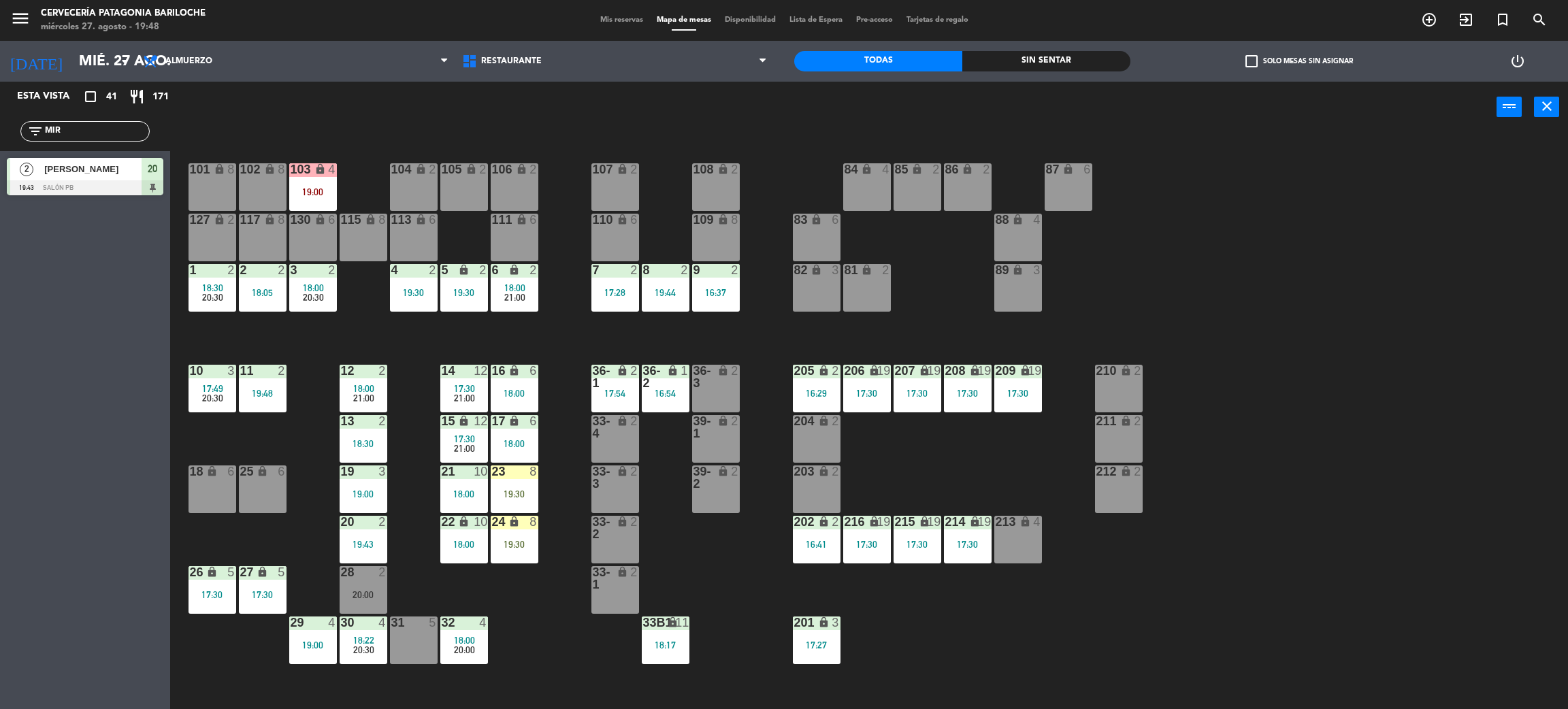
click at [438, 660] on div "101 lock 8 102 lock 8 104 lock 2 105 lock 2 106 lock 2 103 lock 4 19:00 107 loc…" at bounding box center [877, 427] width 1383 height 576
click at [411, 662] on div "31 5" at bounding box center [414, 640] width 48 height 48
click at [761, 108] on button "WALK IN" at bounding box center [748, 107] width 82 height 27
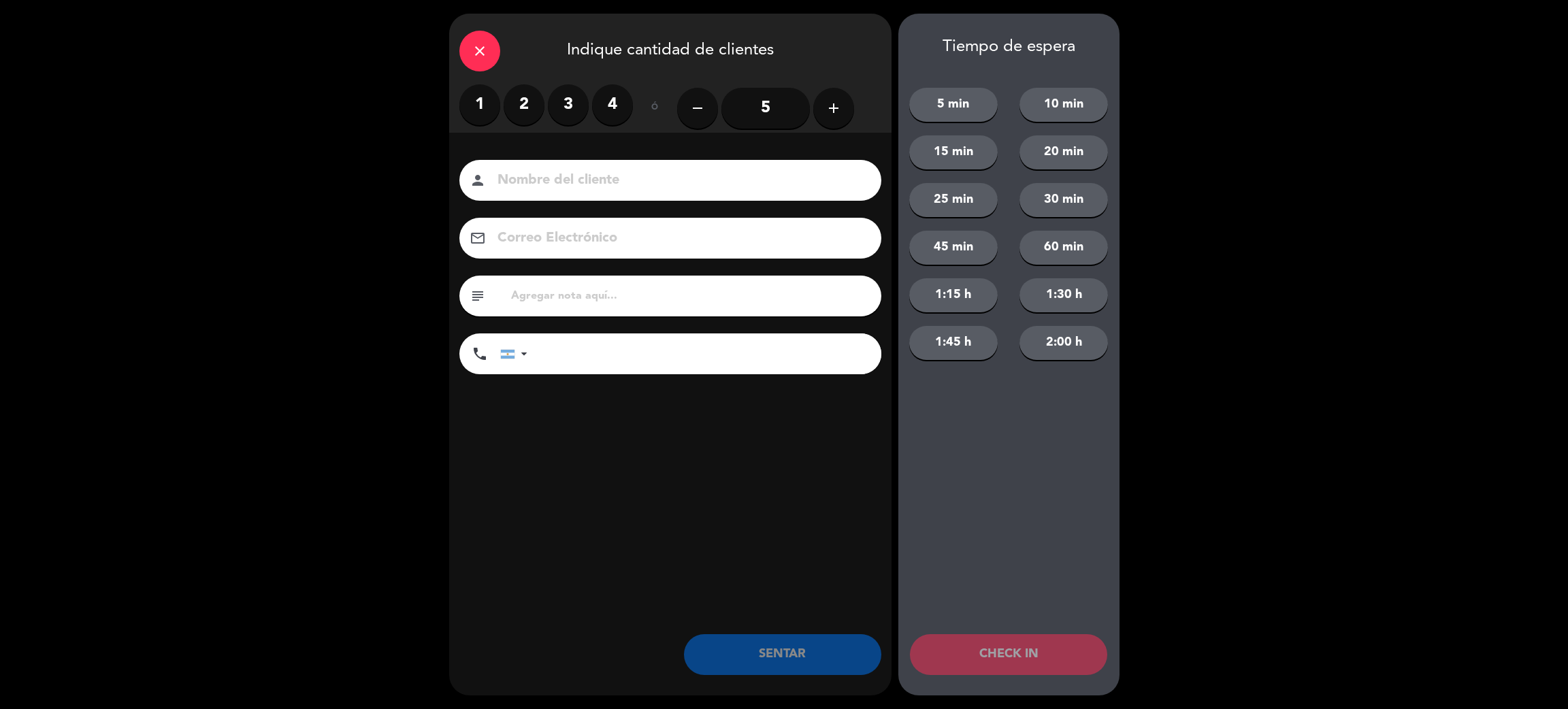
click at [576, 115] on label "3" at bounding box center [568, 104] width 41 height 41
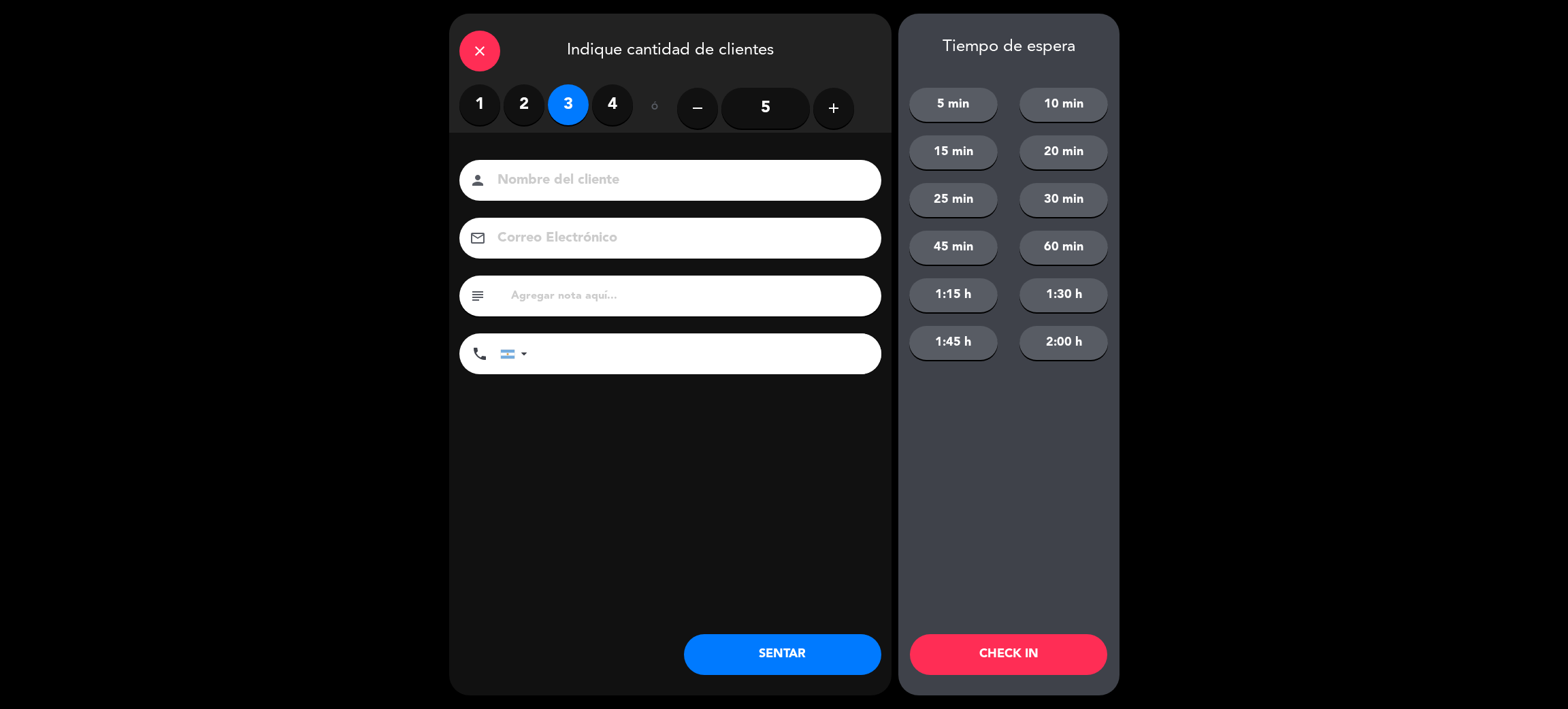
click at [609, 185] on input at bounding box center [680, 181] width 367 height 24
type input "[PERSON_NAME]"
click at [599, 346] on input "tel" at bounding box center [711, 354] width 340 height 41
type input "223156166233"
click at [824, 663] on button "SENTAR" at bounding box center [782, 655] width 197 height 41
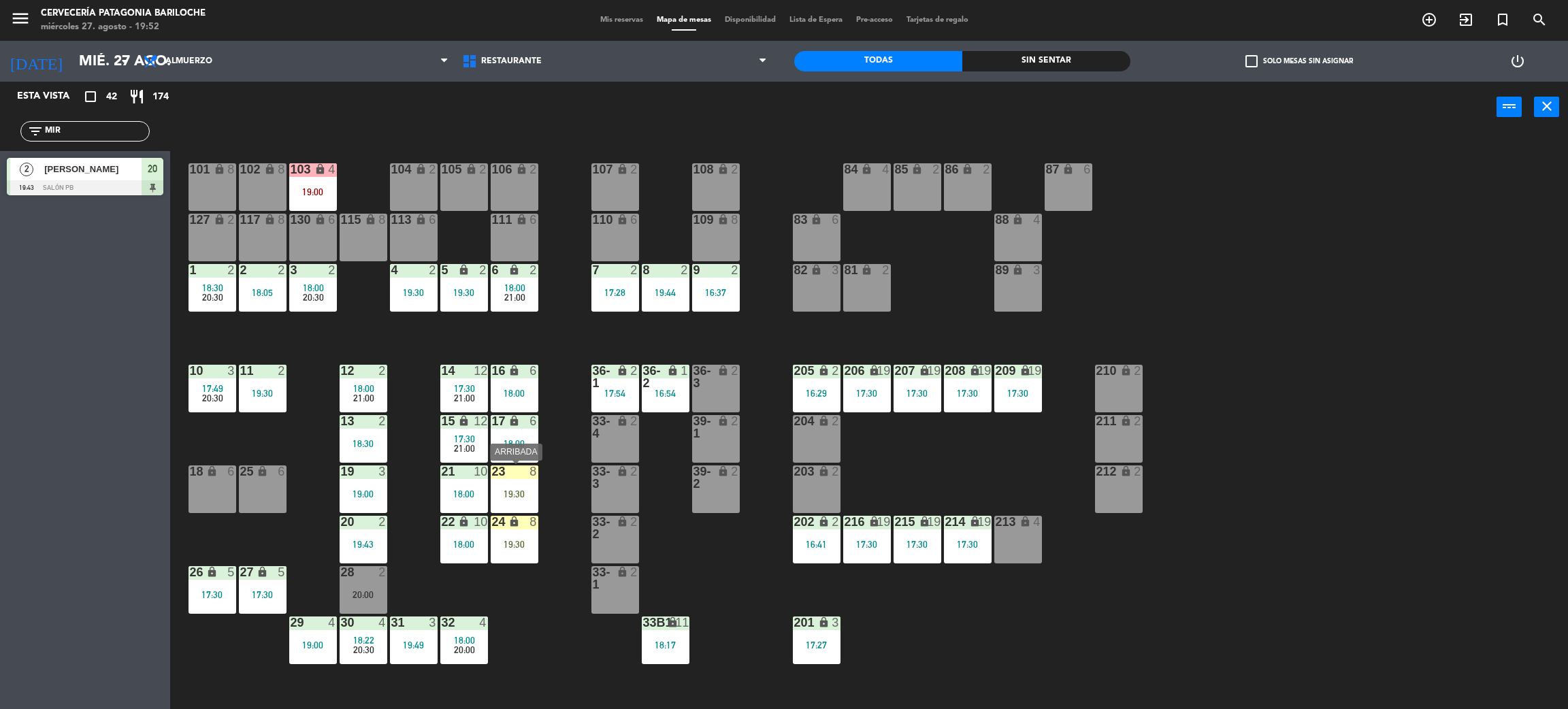
click at [534, 510] on div "23 8 19:30" at bounding box center [514, 489] width 48 height 48
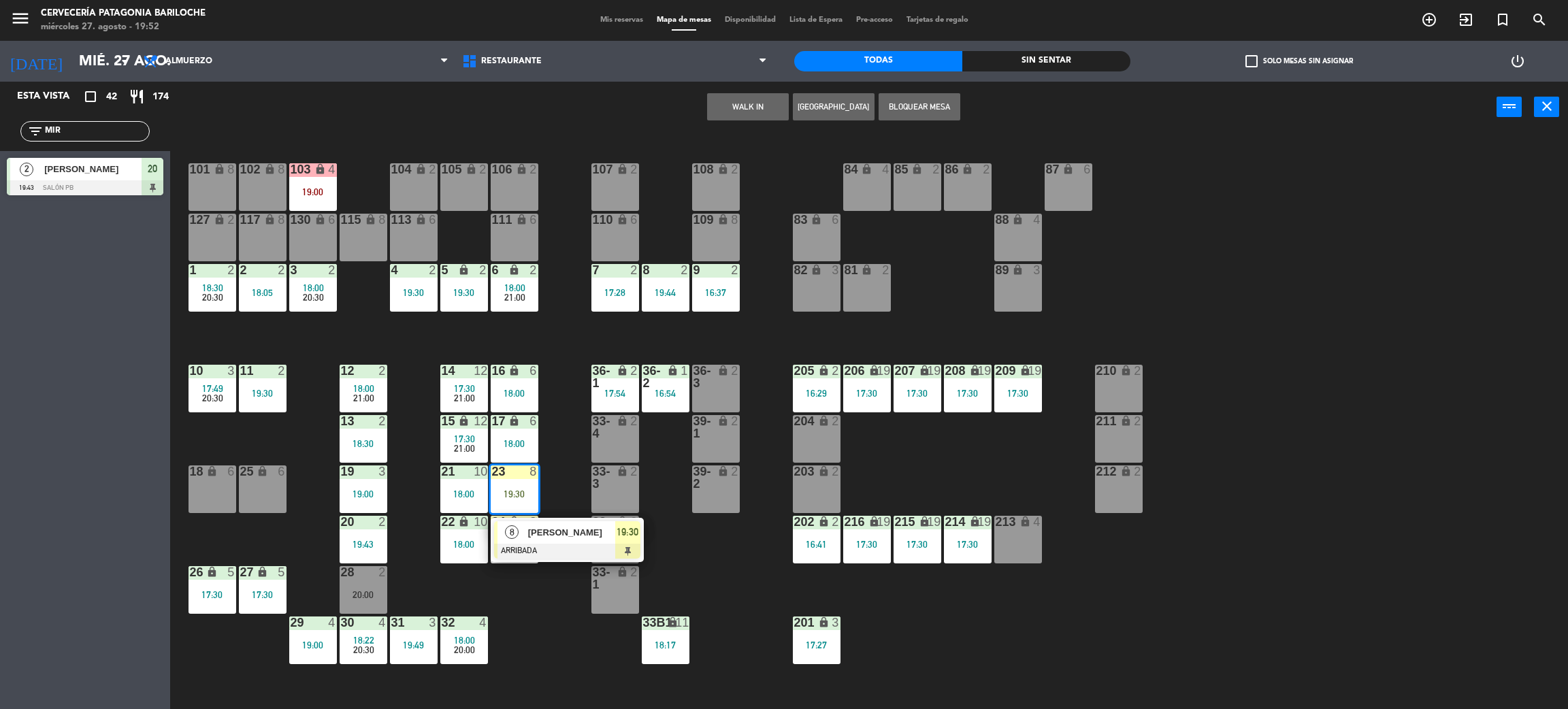
click at [539, 532] on span "[PERSON_NAME]" at bounding box center [572, 532] width 87 height 14
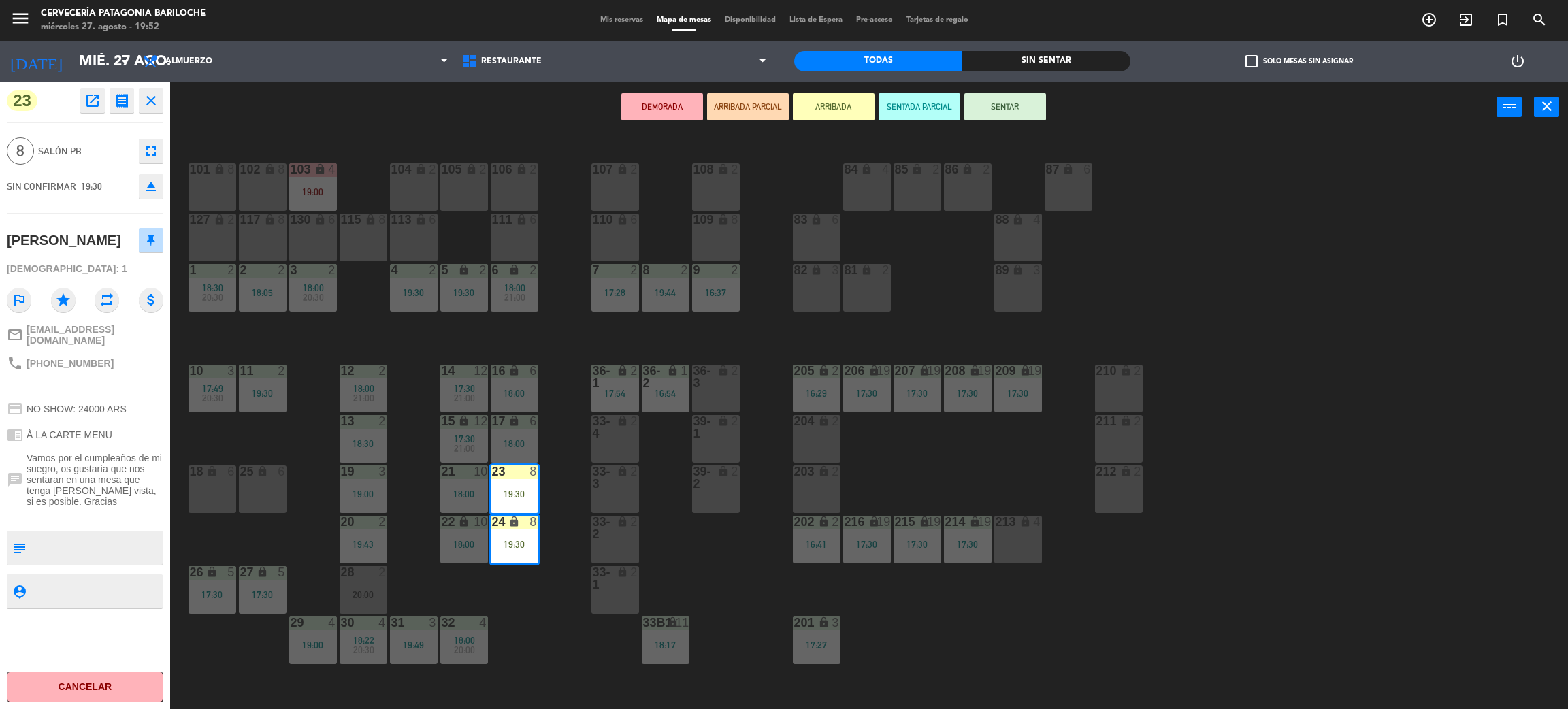
click at [1000, 93] on button "SENTAR" at bounding box center [1005, 107] width 82 height 27
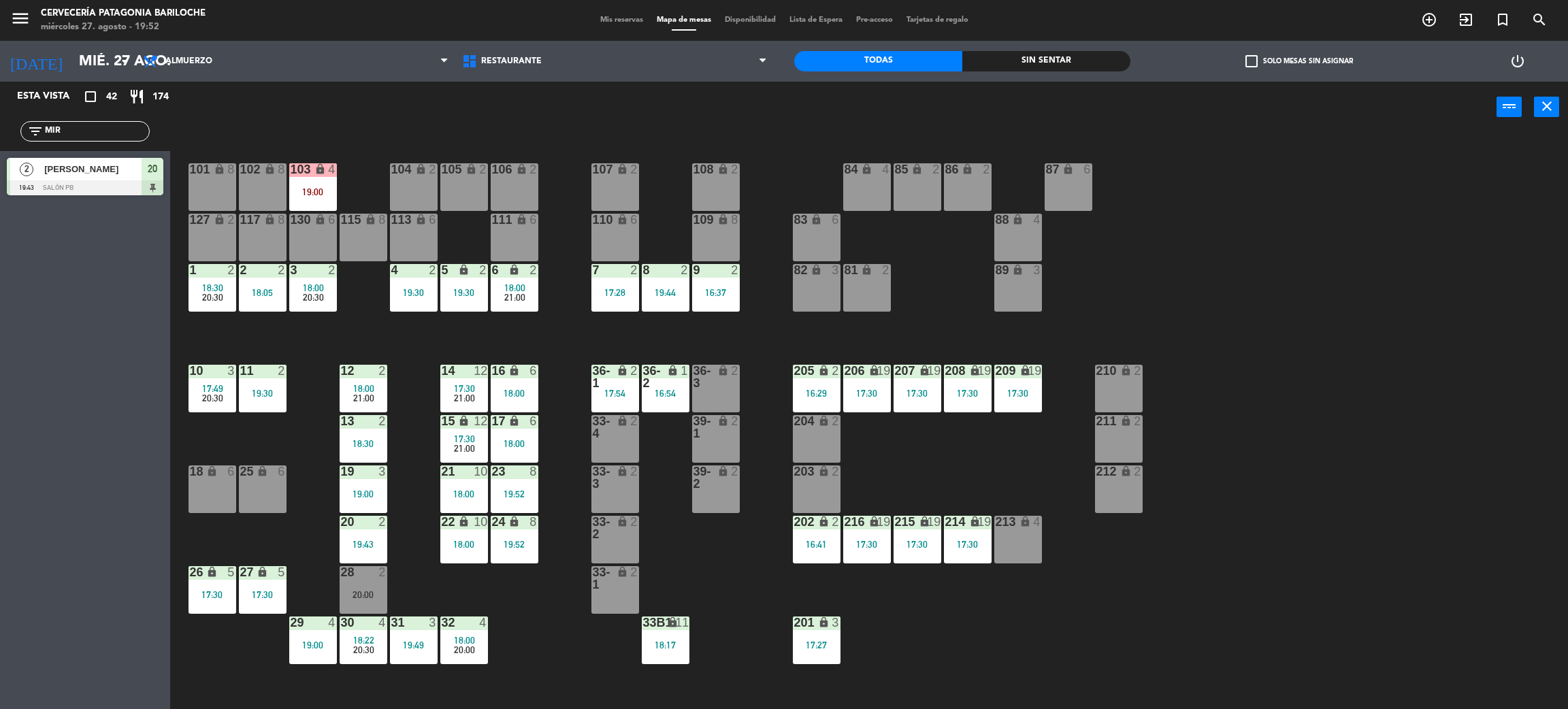
drag, startPoint x: 82, startPoint y: 122, endPoint x: 64, endPoint y: 125, distance: 18.2
click at [64, 125] on div "filter_list MIR" at bounding box center [85, 131] width 130 height 20
click at [95, 124] on input "MIR" at bounding box center [96, 131] width 105 height 15
type input "M"
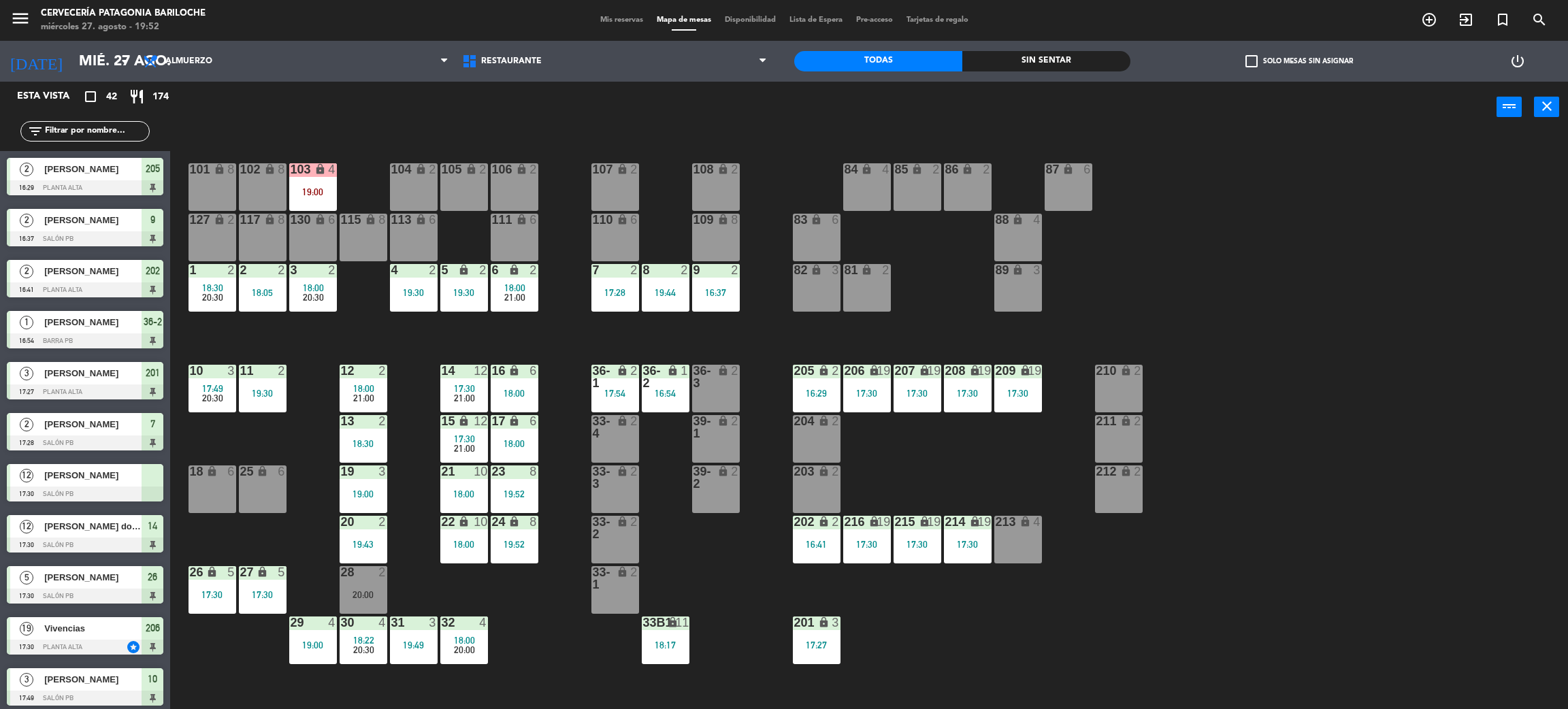
click at [1064, 55] on div "Sin sentar" at bounding box center [1047, 61] width 168 height 20
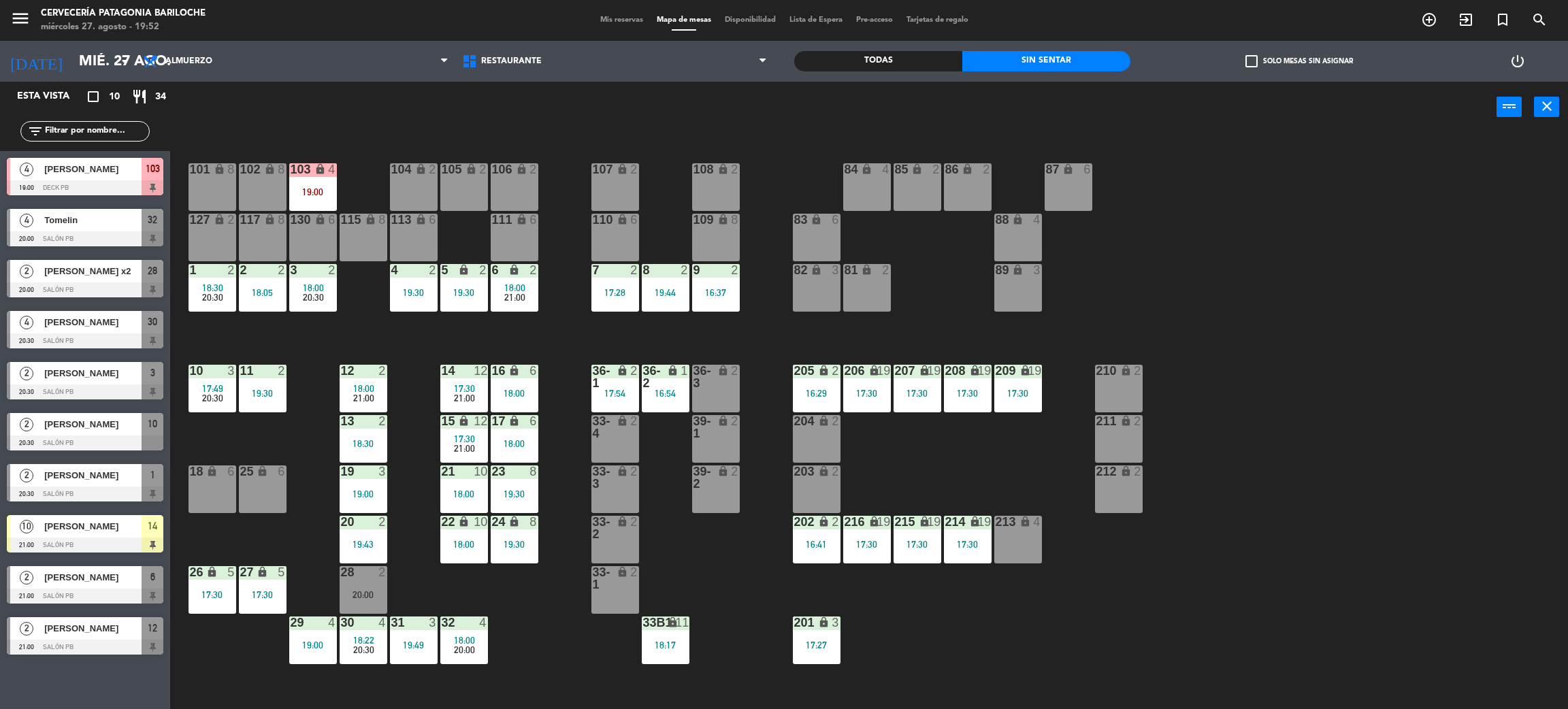
click at [137, 173] on span "[PERSON_NAME]" at bounding box center [93, 169] width 97 height 14
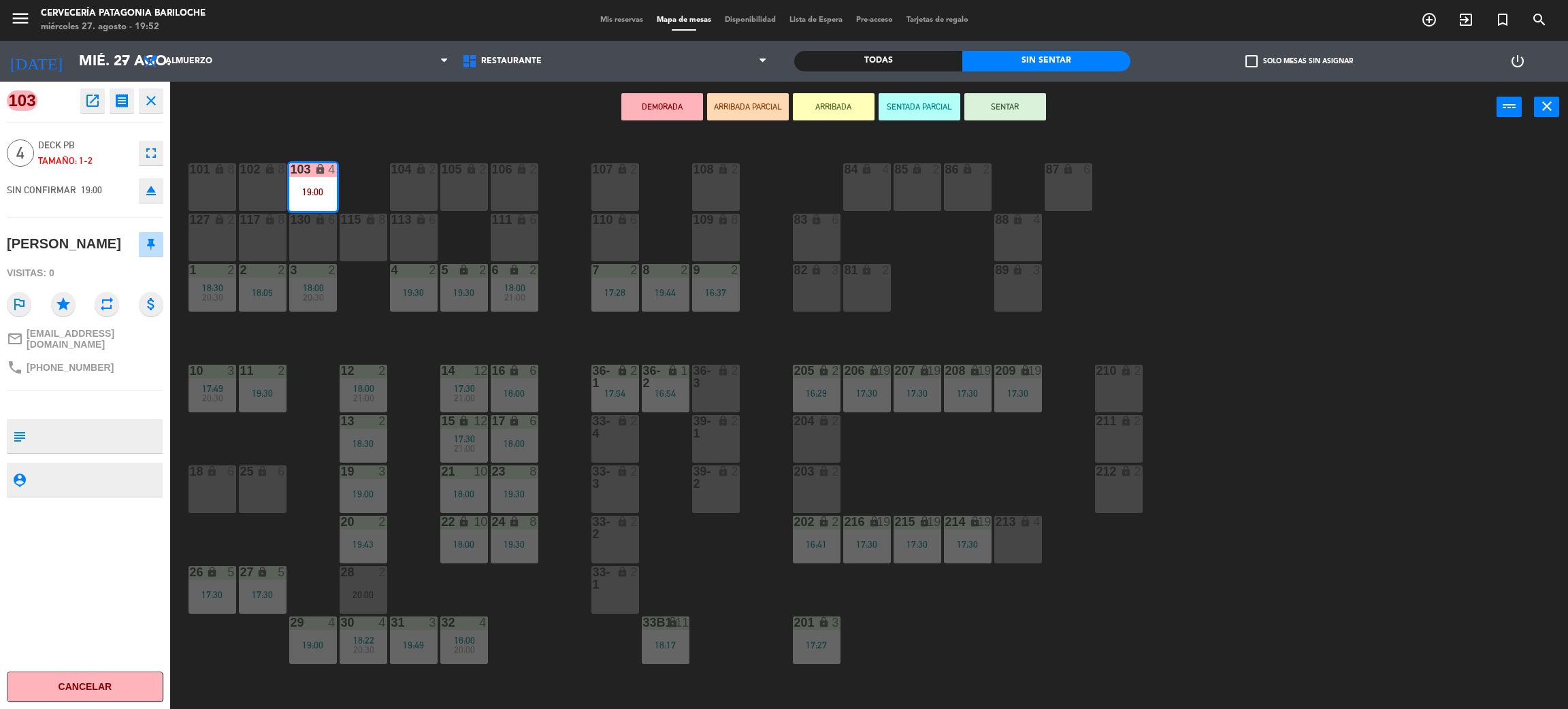
click at [309, 346] on div "101 lock 8 102 lock 8 104 lock 2 105 lock 2 106 lock 2 103 lock 4 19:00 107 loc…" at bounding box center [877, 427] width 1383 height 576
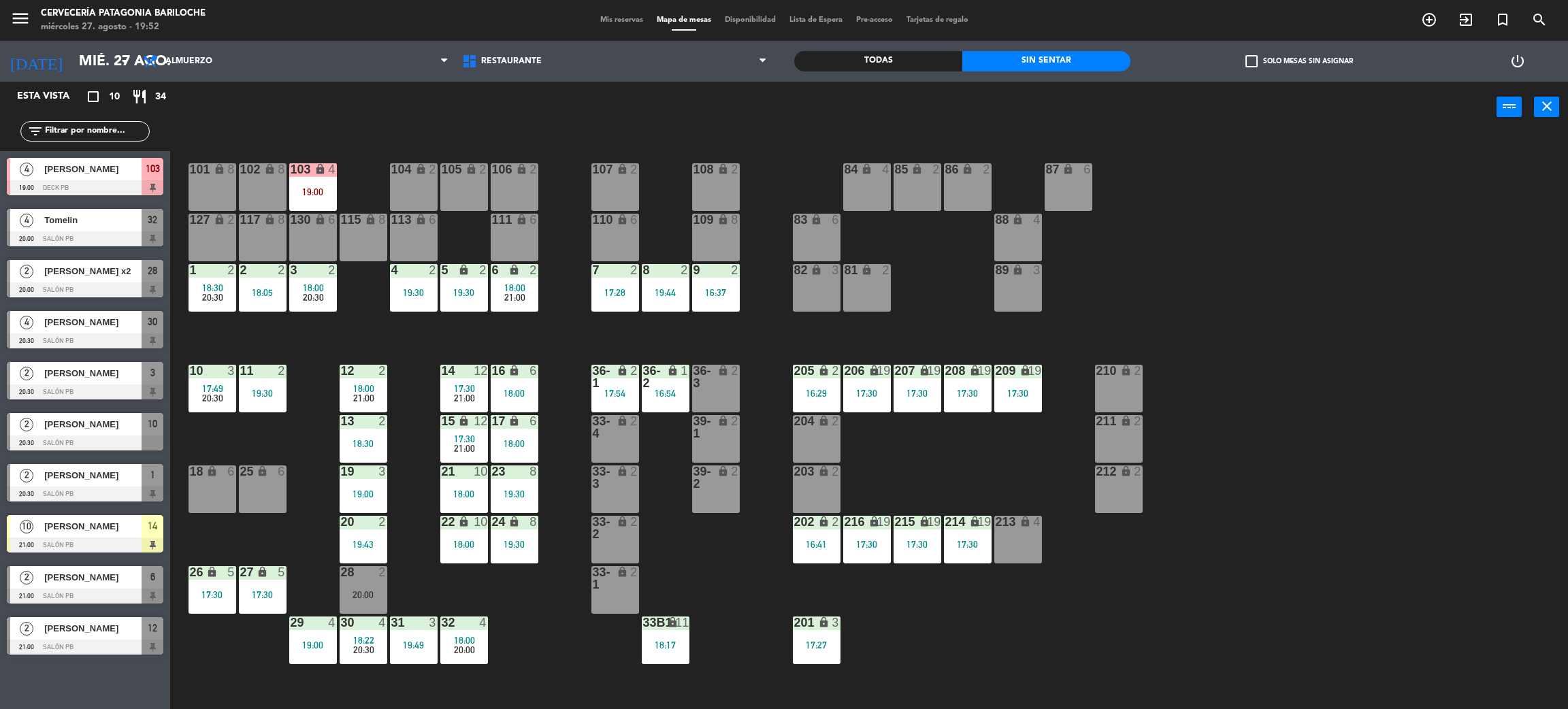
click at [292, 183] on div "103 lock 4 19:00" at bounding box center [313, 187] width 48 height 48
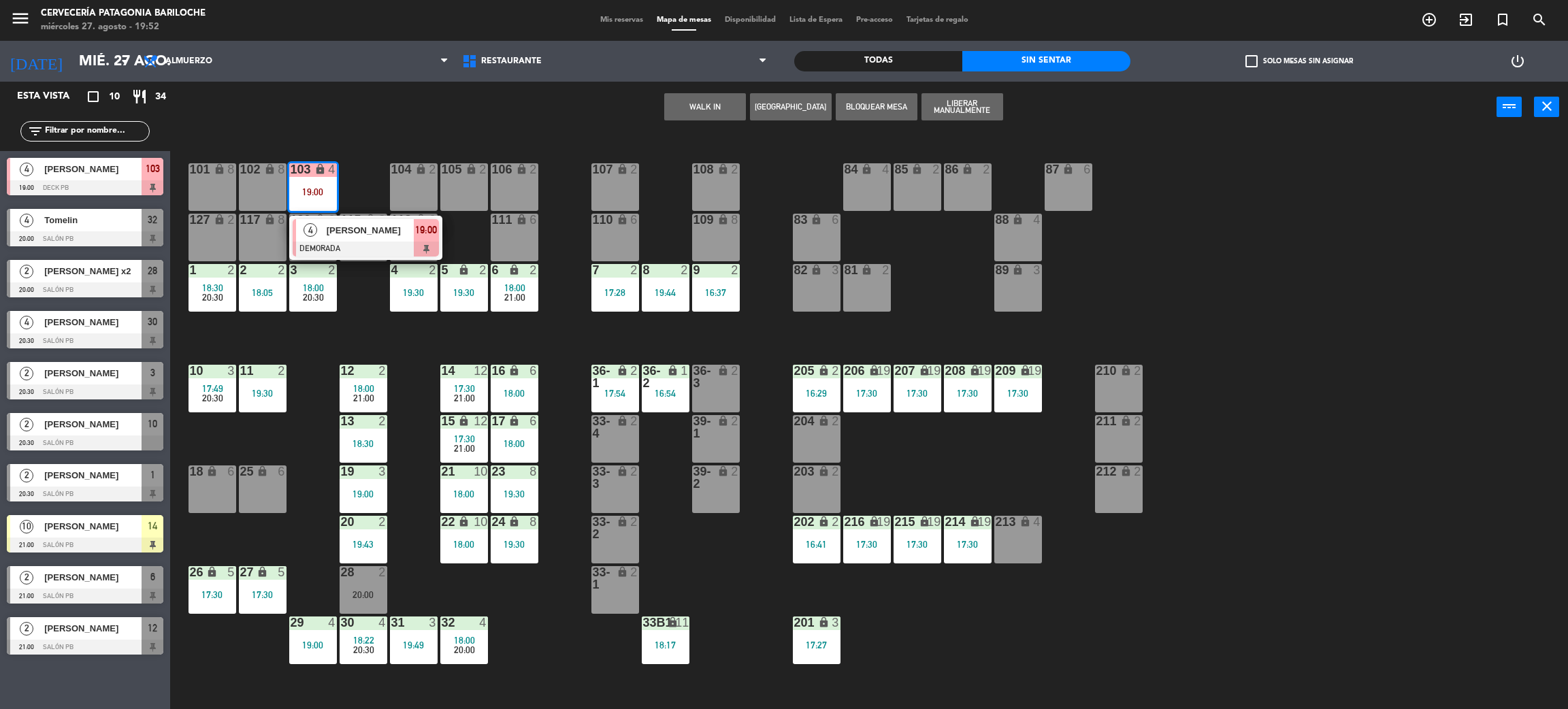
click at [345, 247] on div at bounding box center [366, 249] width 146 height 15
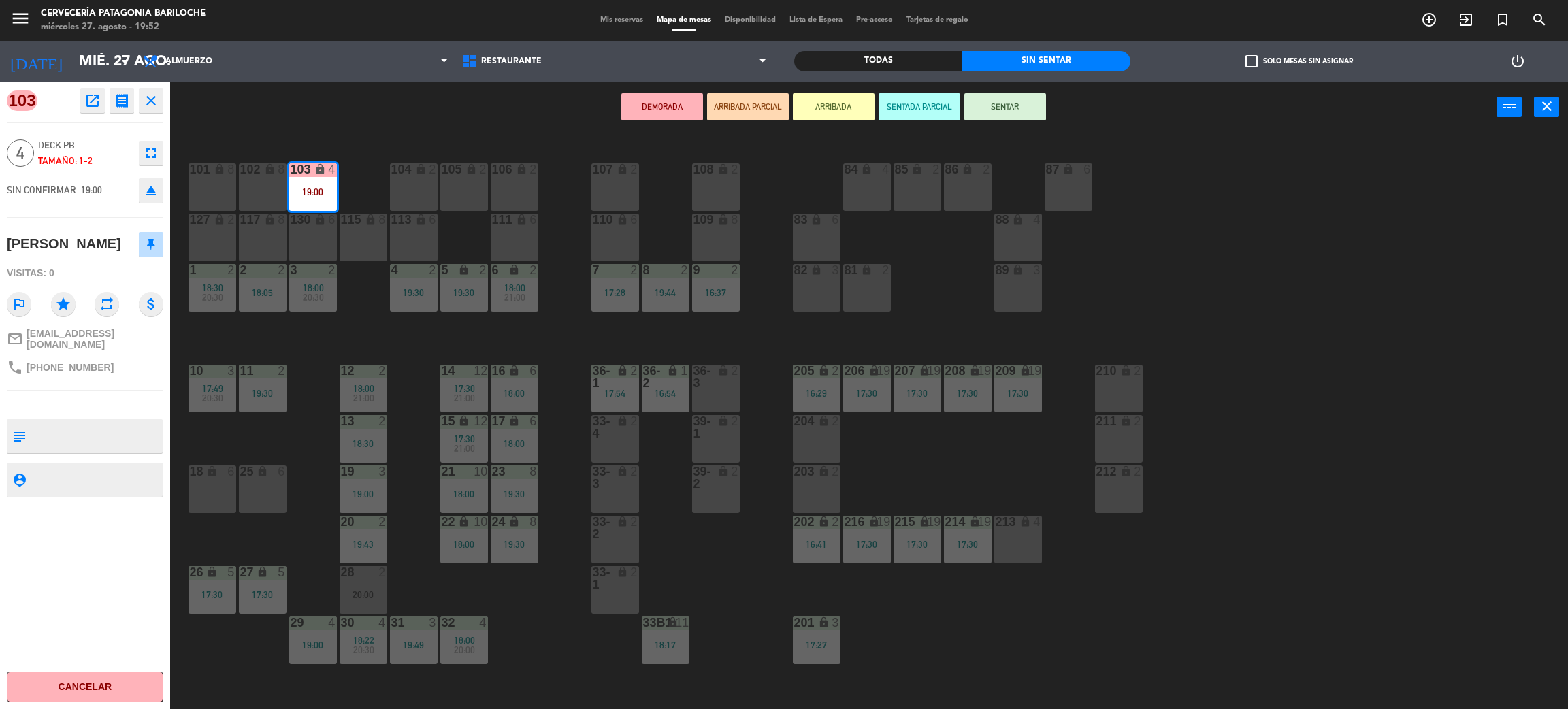
click at [91, 102] on icon "open_in_new" at bounding box center [92, 101] width 16 height 16
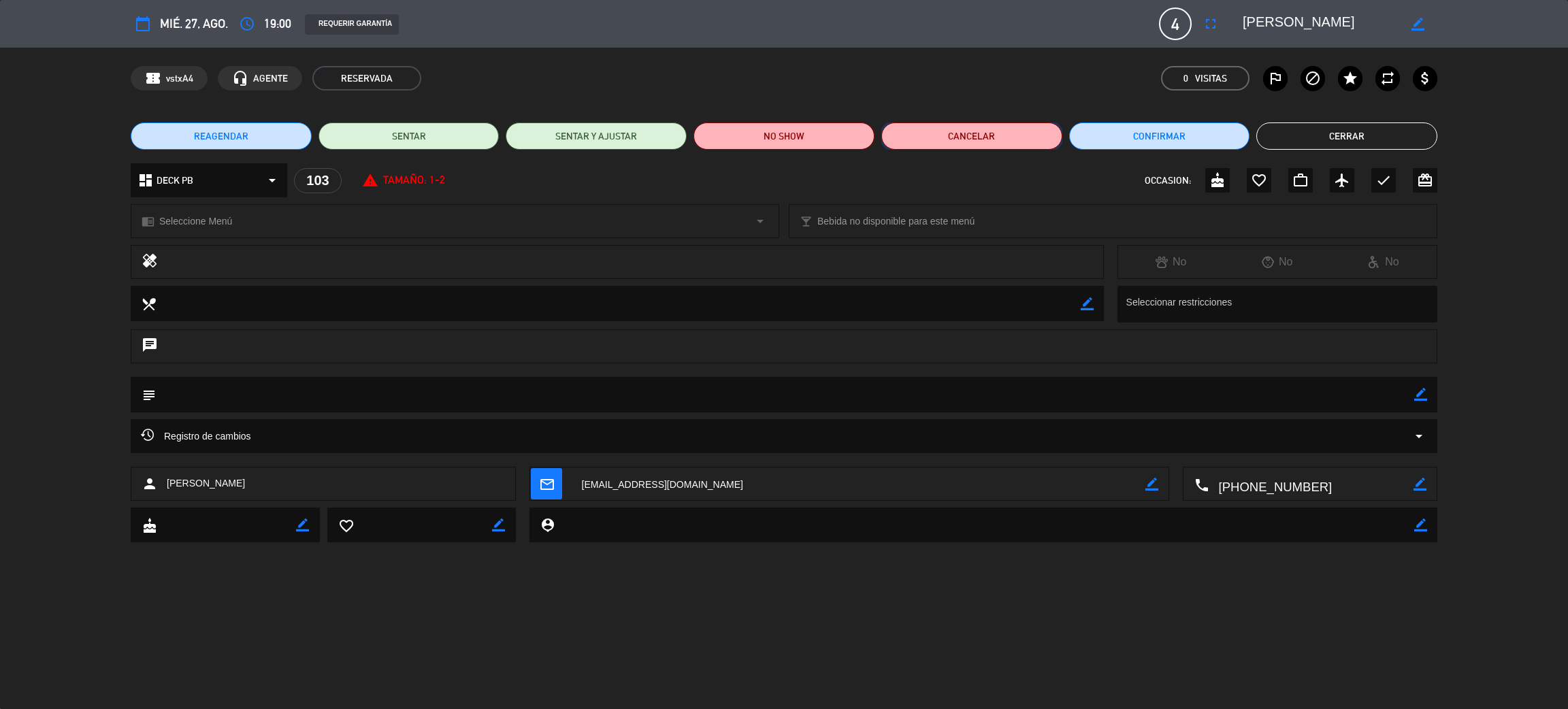
click at [985, 138] on button "Cancelar" at bounding box center [972, 136] width 181 height 27
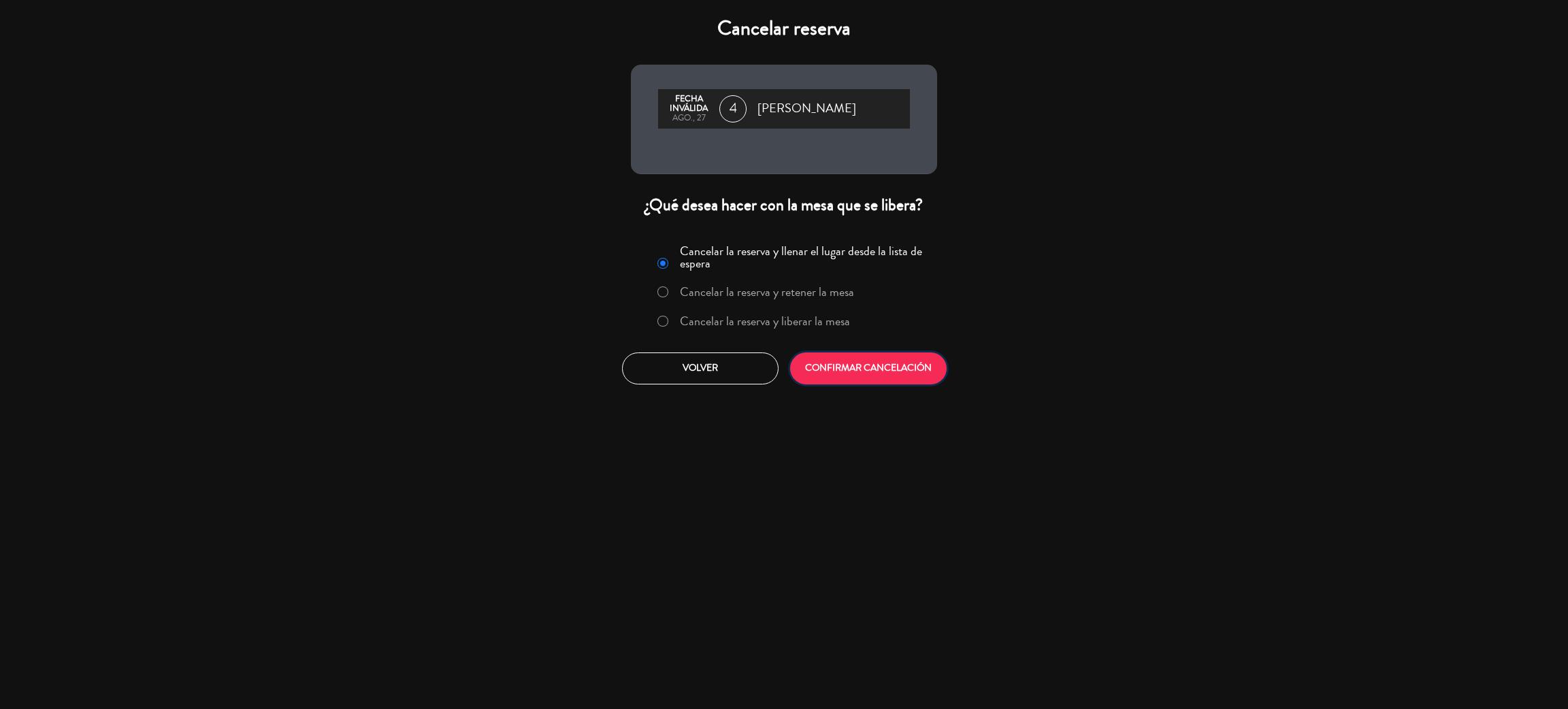
click at [897, 370] on button "CONFIRMAR CANCELACIÓN" at bounding box center [868, 368] width 156 height 32
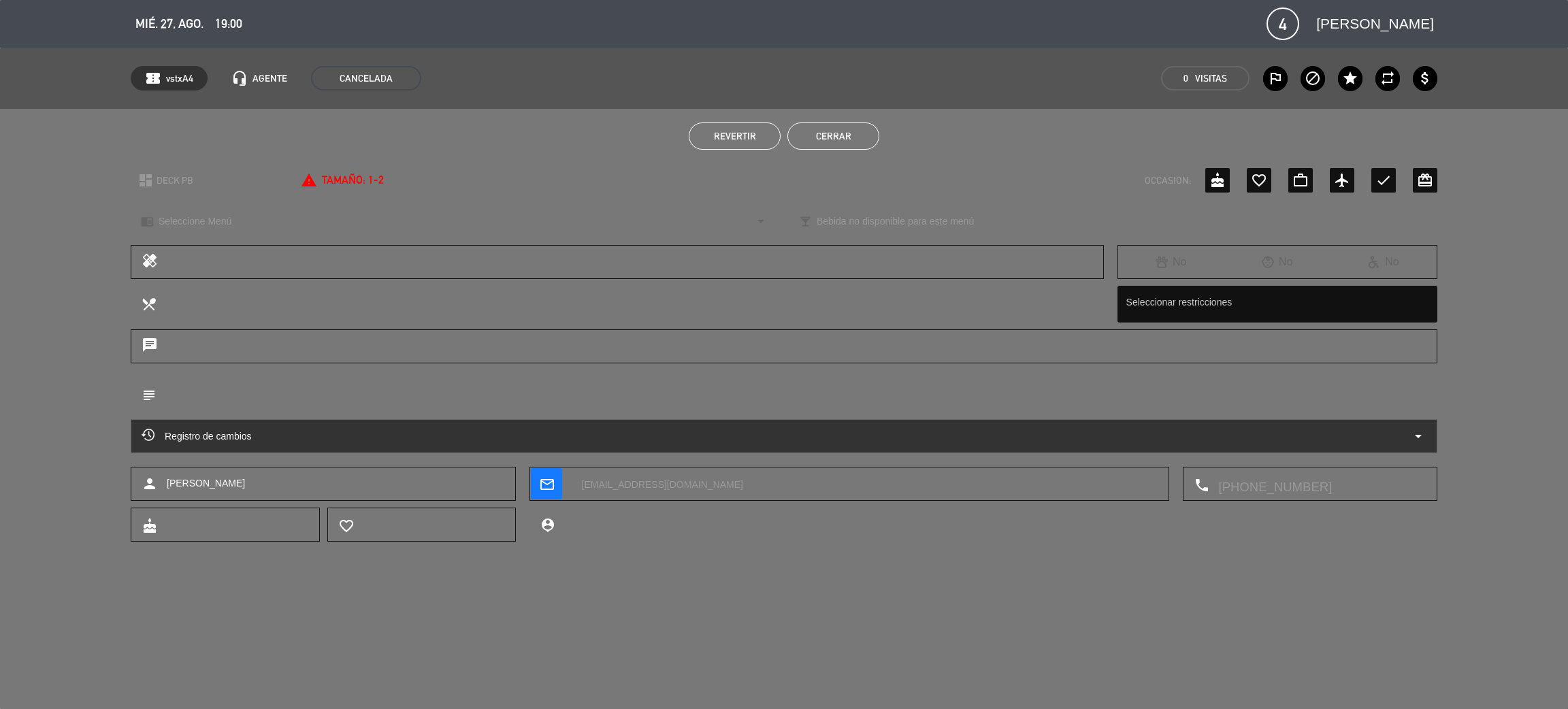
click at [847, 136] on button "Cerrar" at bounding box center [833, 136] width 92 height 27
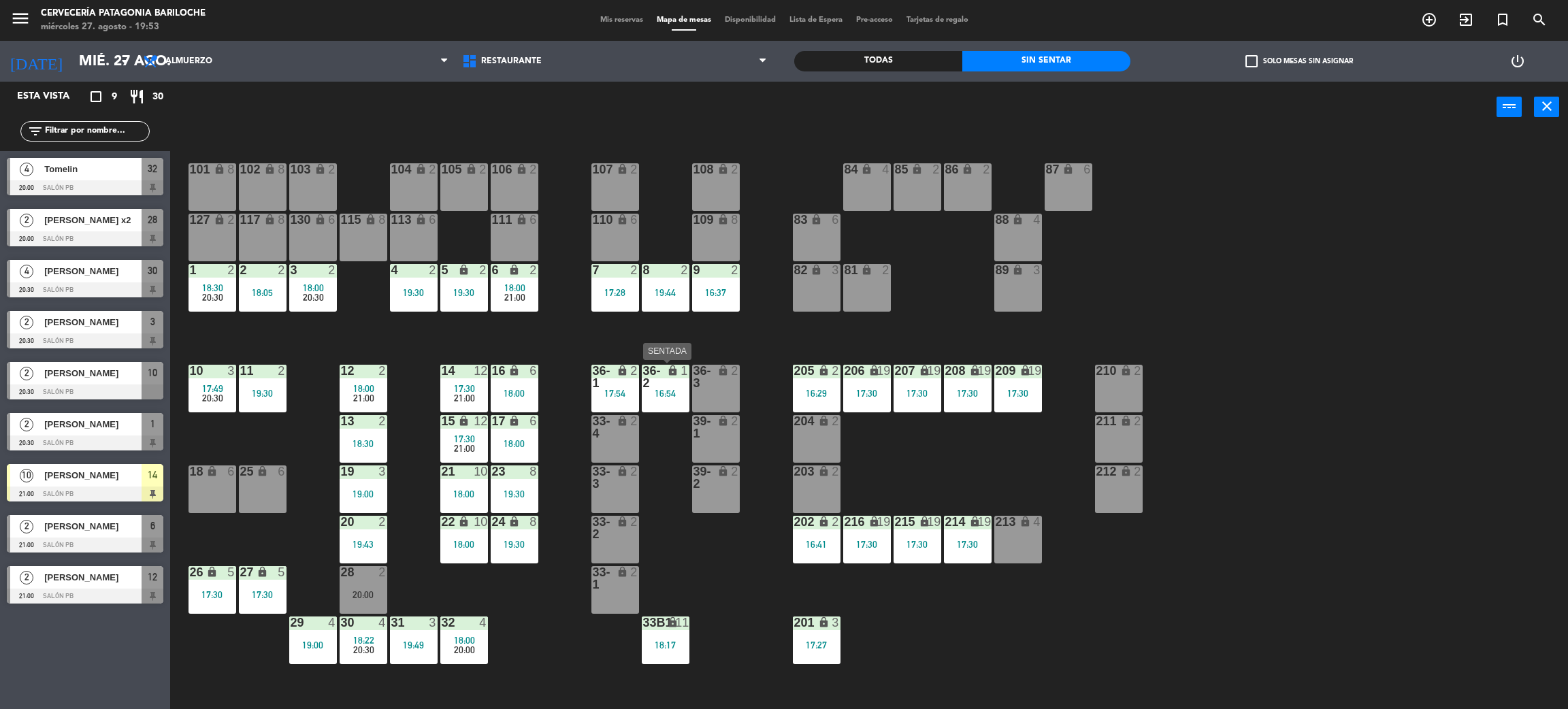
click at [609, 393] on div "17:54" at bounding box center [615, 393] width 48 height 9
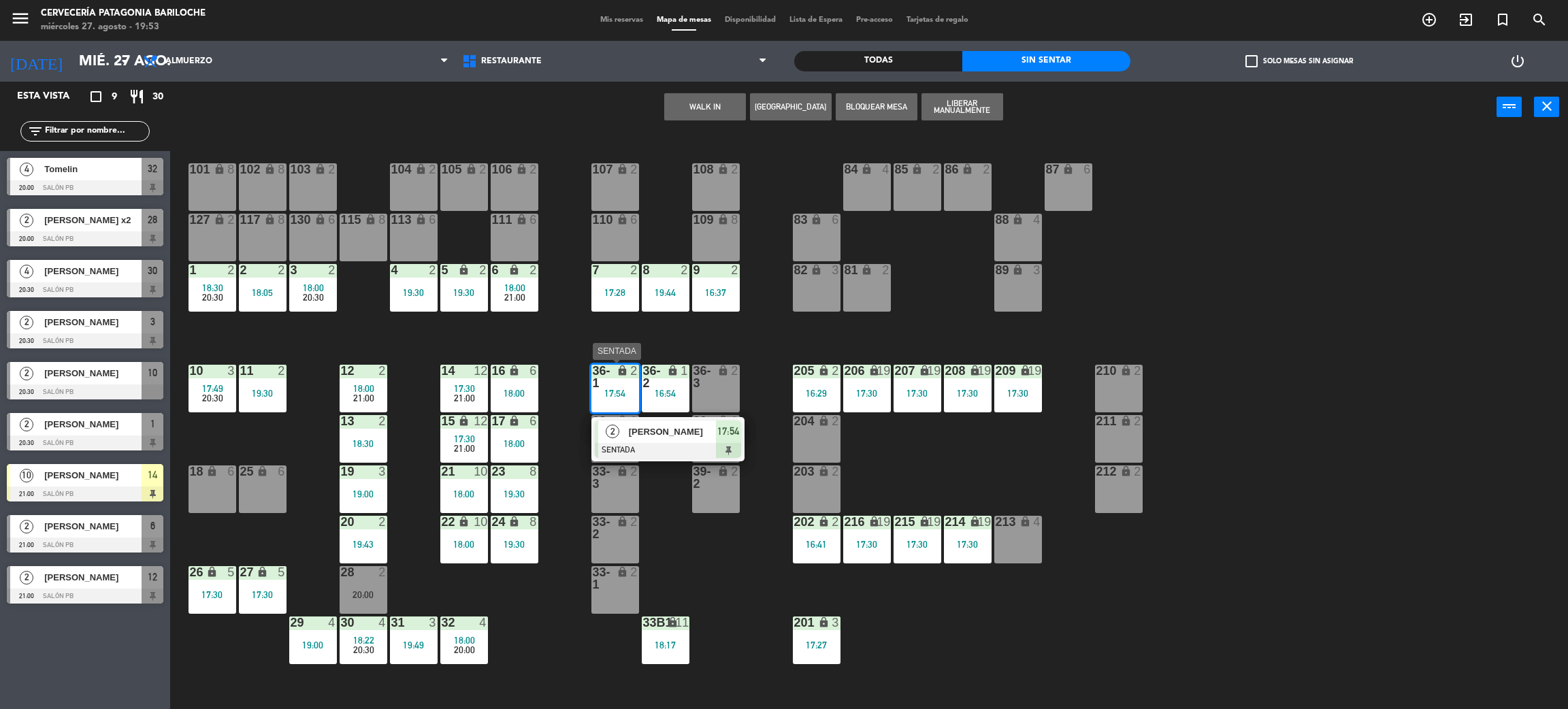
click at [662, 451] on div at bounding box center [668, 450] width 146 height 15
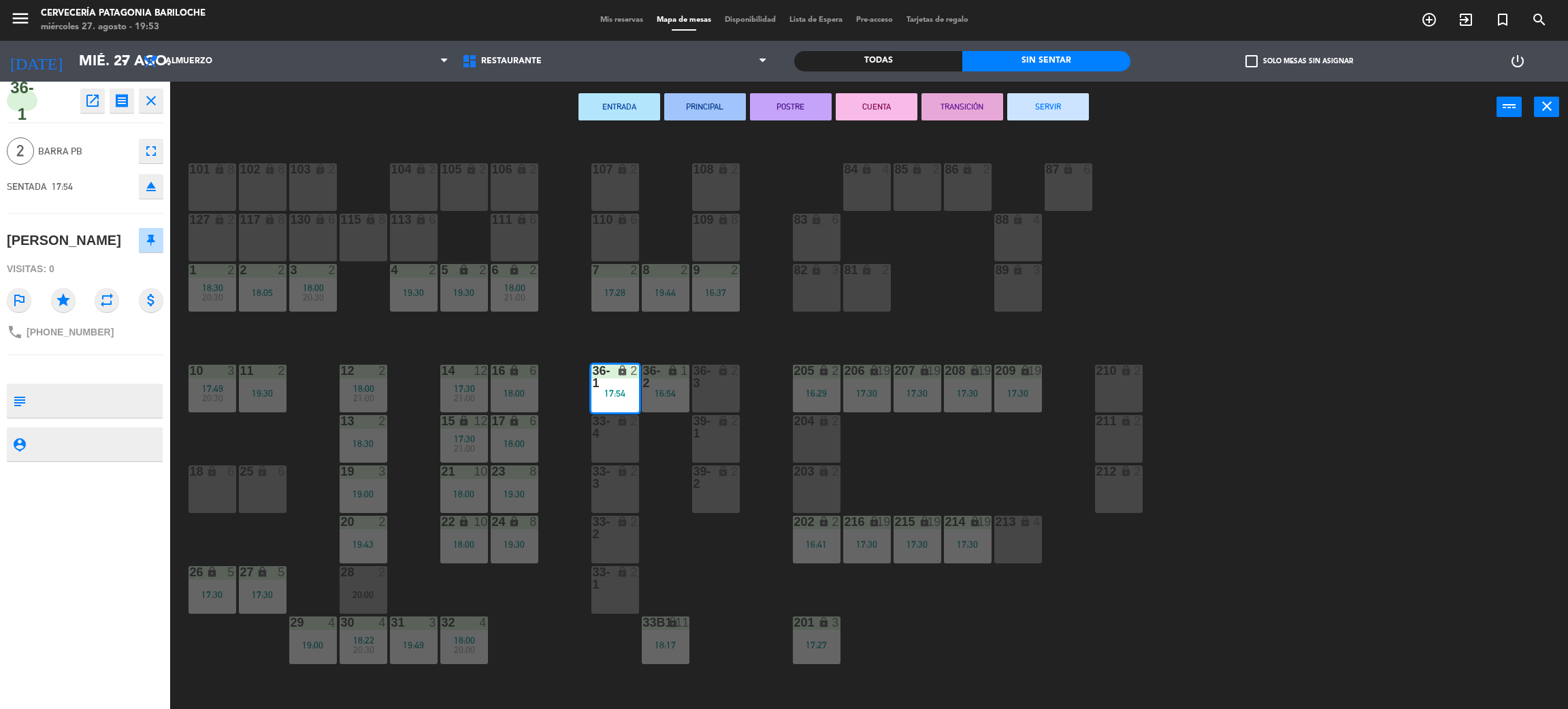
click at [1051, 101] on button "SERVIR" at bounding box center [1048, 107] width 82 height 27
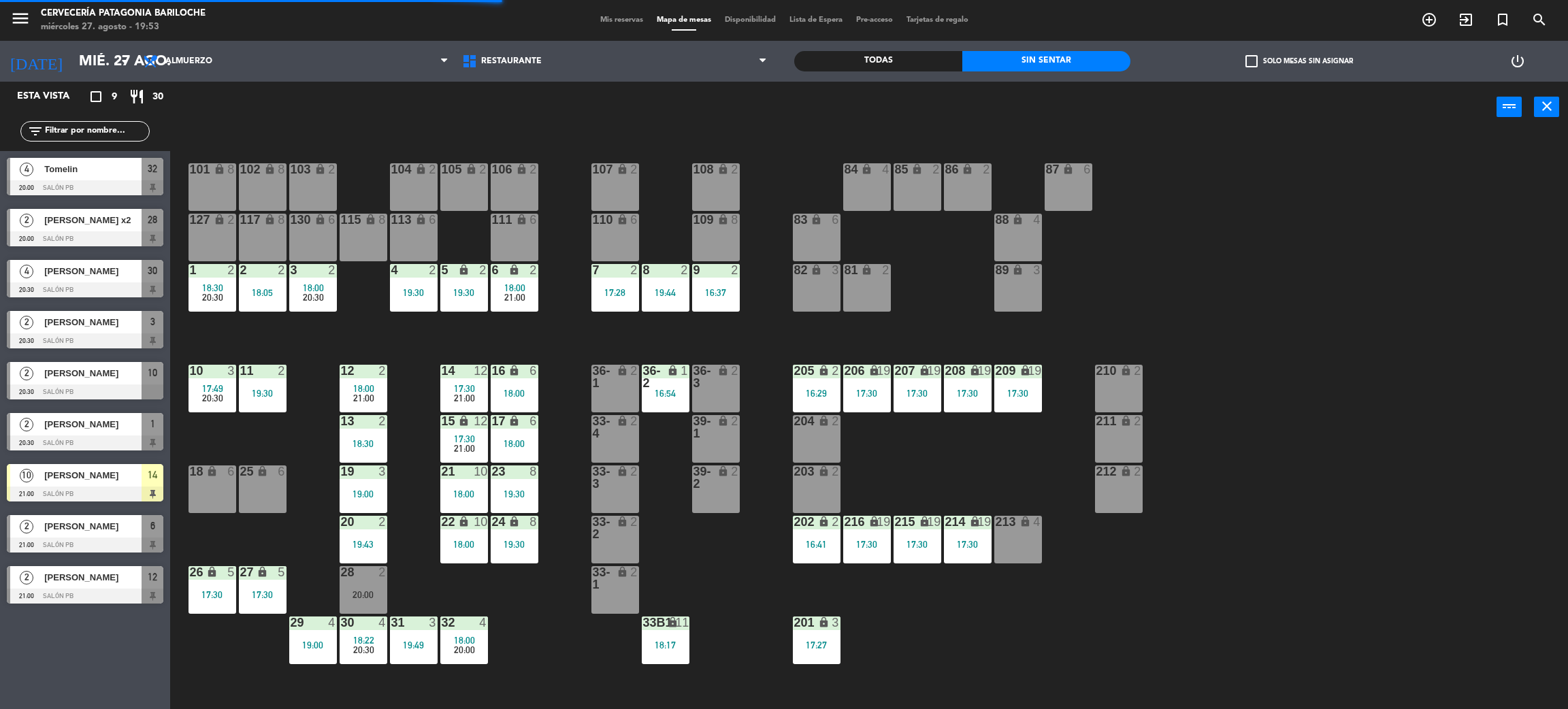
click at [672, 378] on div "lock" at bounding box center [665, 377] width 23 height 24
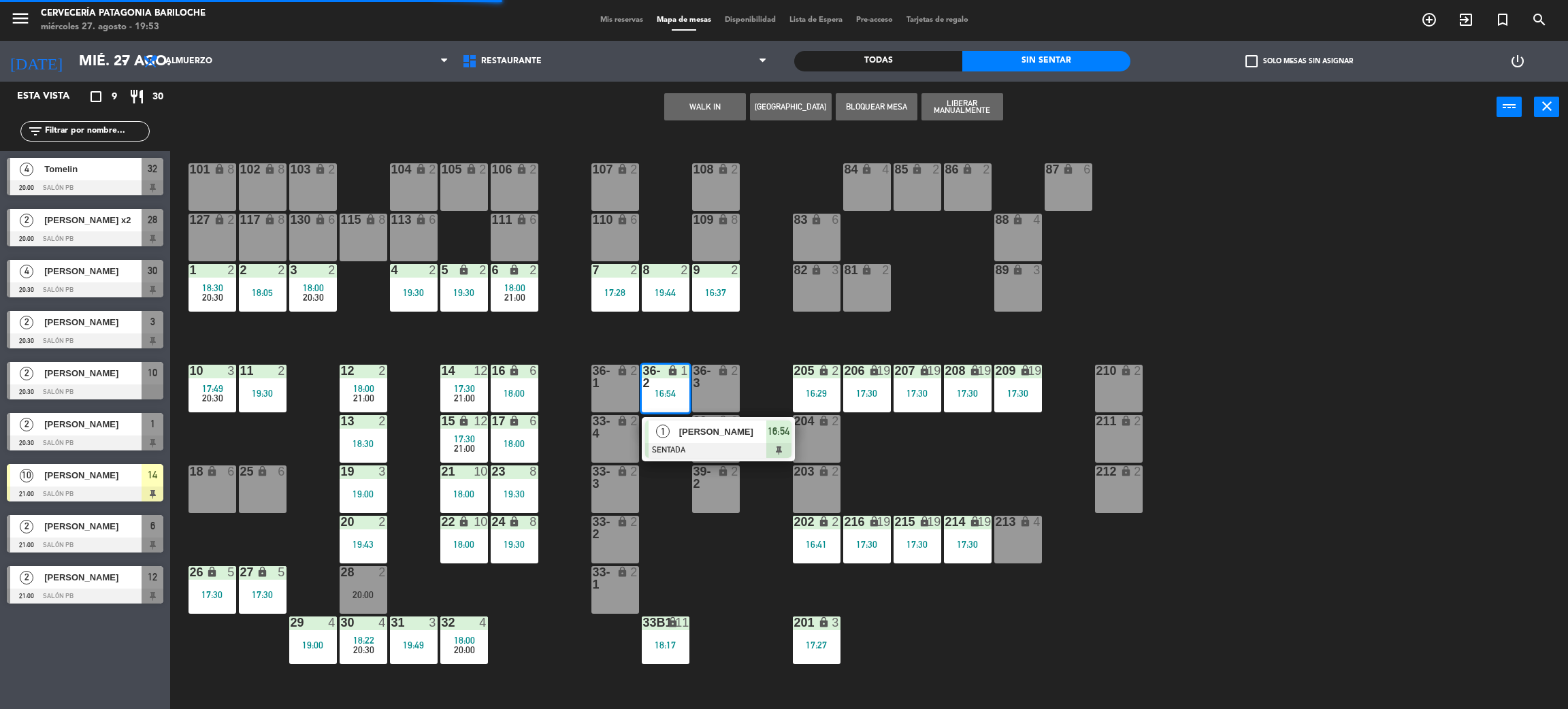
click at [693, 461] on div "39-1 lock 2" at bounding box center [716, 439] width 48 height 48
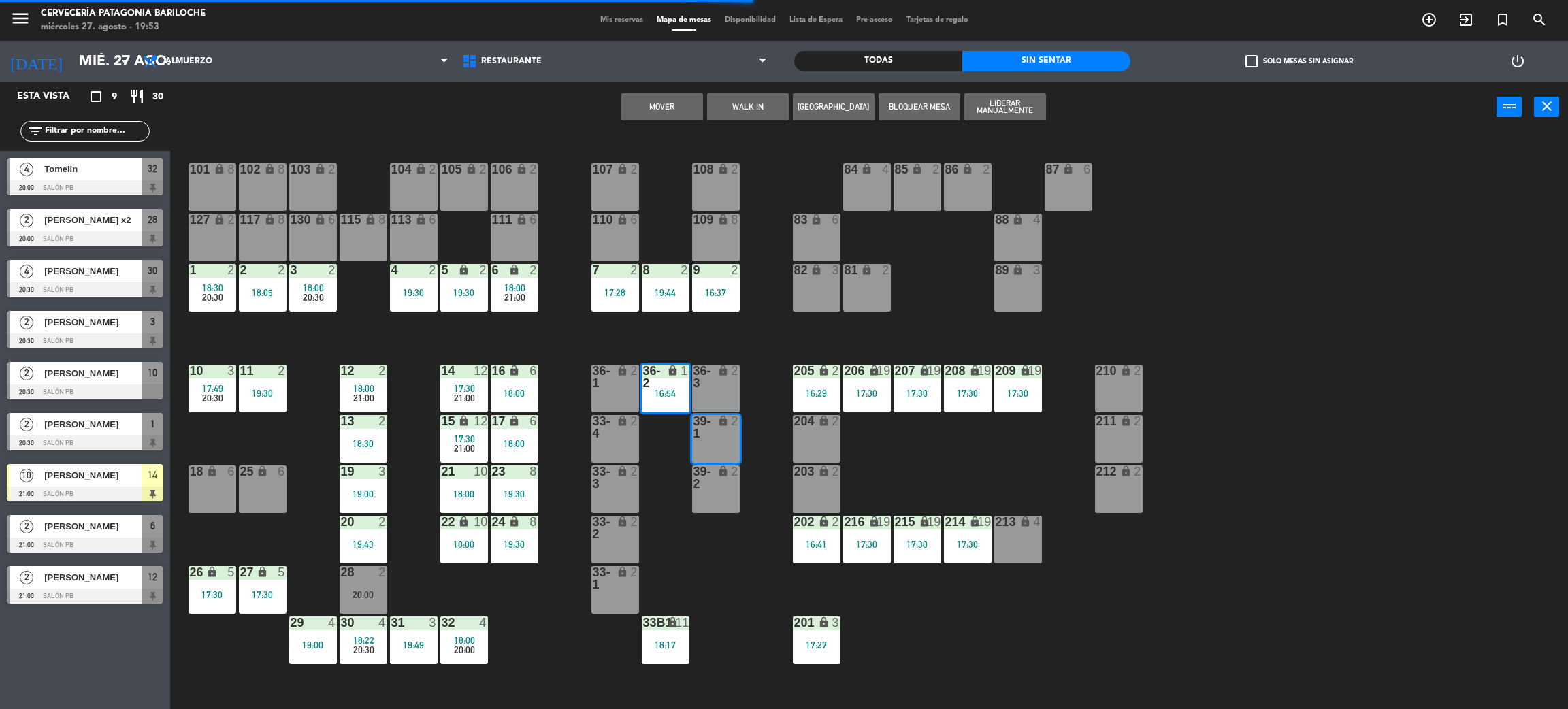
drag, startPoint x: 795, startPoint y: 322, endPoint x: 679, endPoint y: 356, distance: 120.9
click at [795, 323] on div "101 lock 8 102 lock 8 104 lock 2 105 lock 2 106 lock 2 103 lock 2 107 lock 2 10…" at bounding box center [877, 427] width 1383 height 576
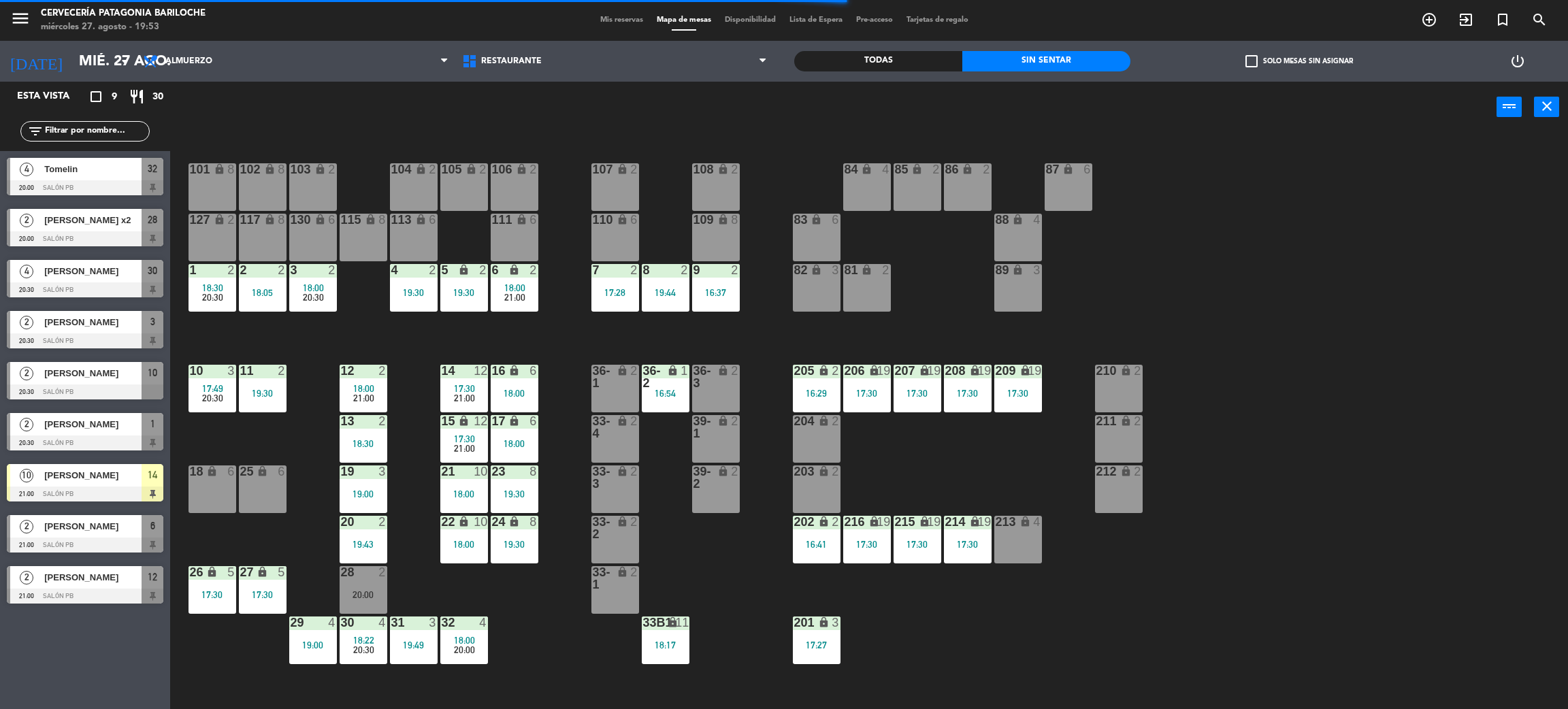
click at [656, 398] on div "16:54" at bounding box center [665, 393] width 48 height 9
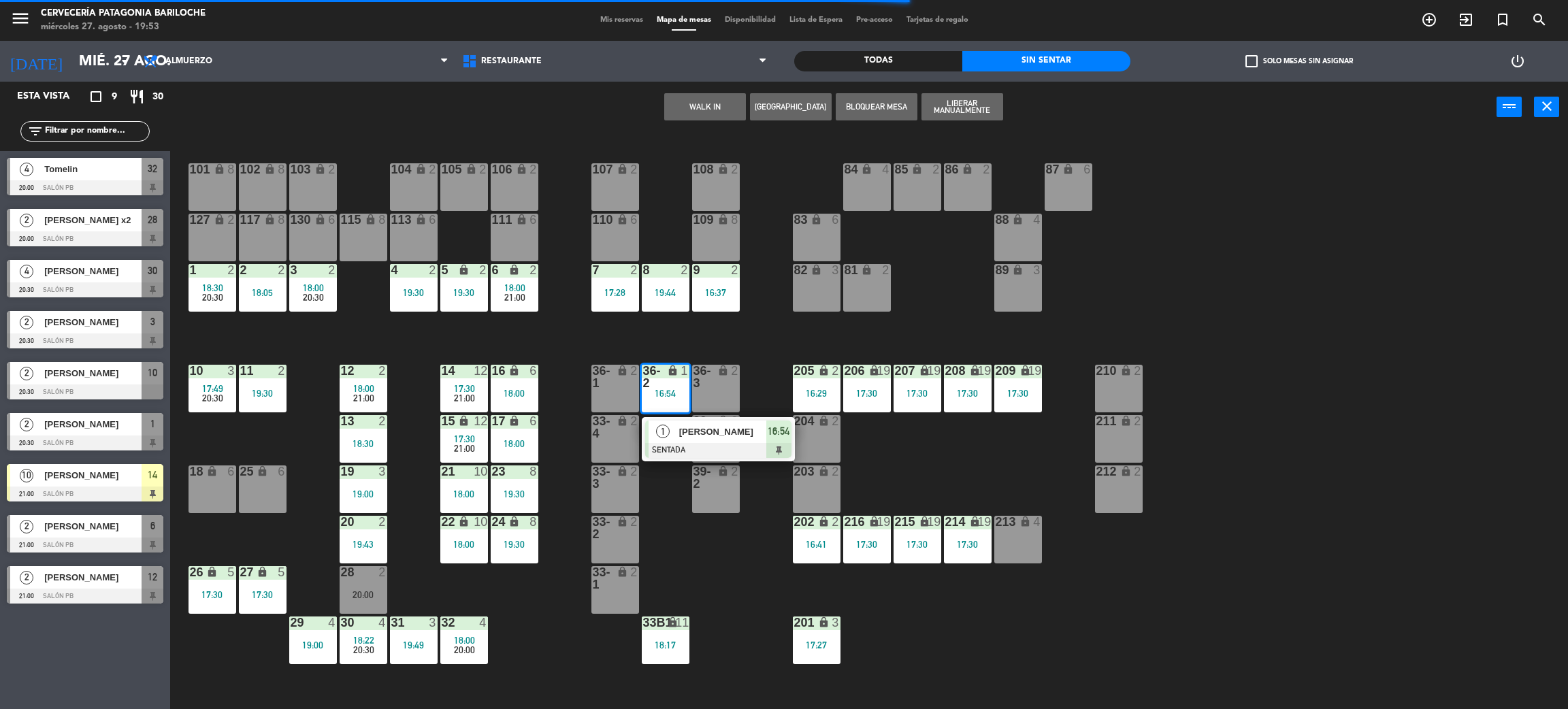
click at [737, 452] on div at bounding box center [718, 450] width 146 height 15
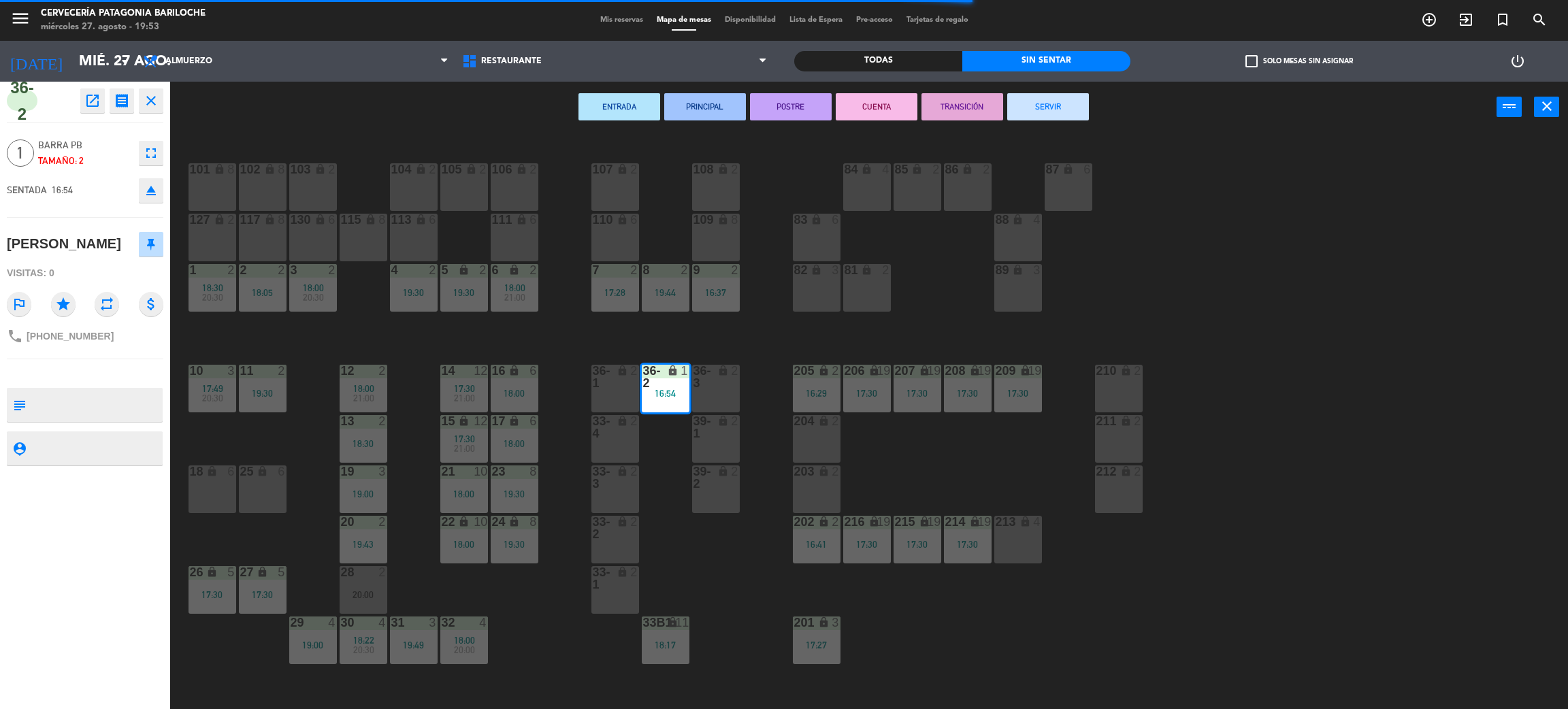
click at [1045, 104] on button "SERVIR" at bounding box center [1048, 107] width 82 height 27
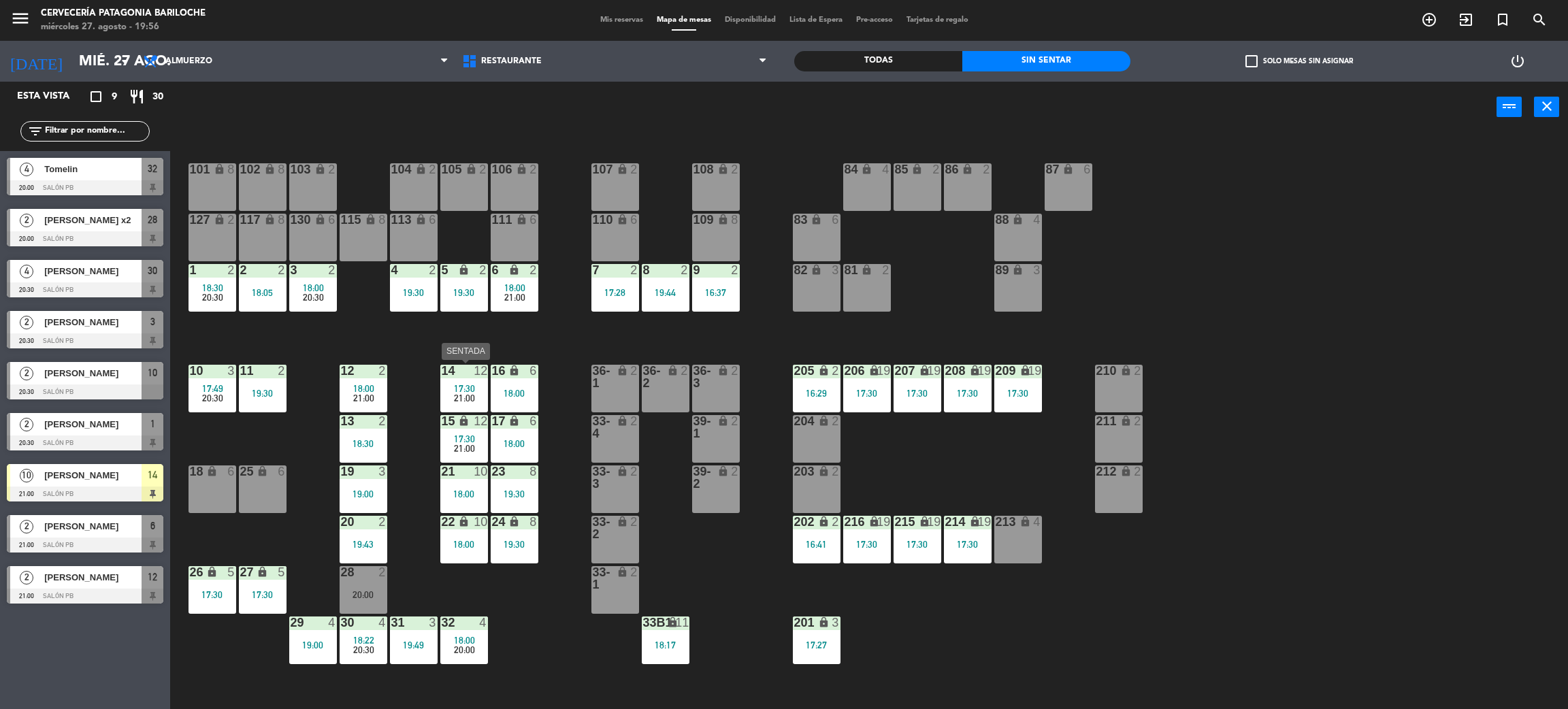
click at [467, 379] on div "14 12 17:30 21:00" at bounding box center [464, 389] width 48 height 48
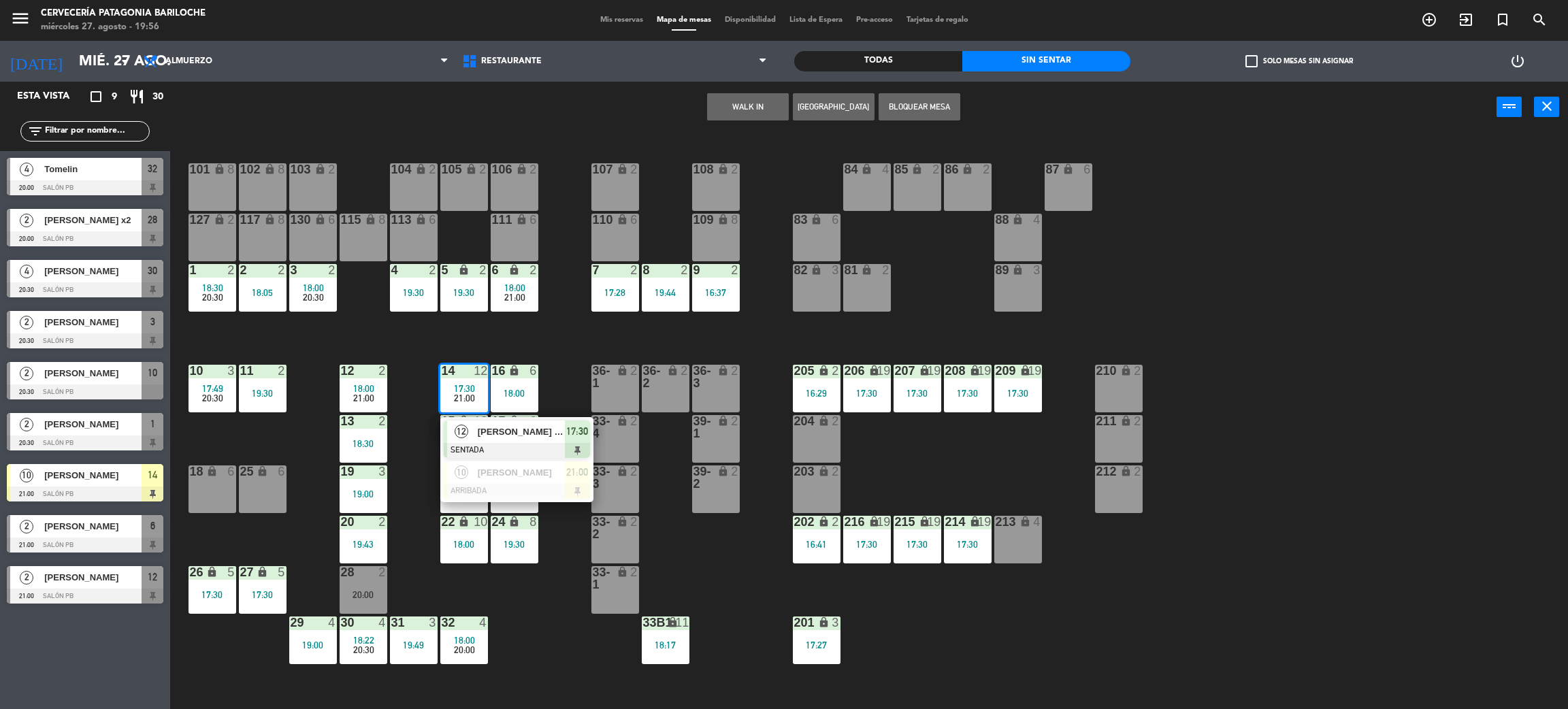
click at [468, 425] on div "12" at bounding box center [462, 432] width 29 height 23
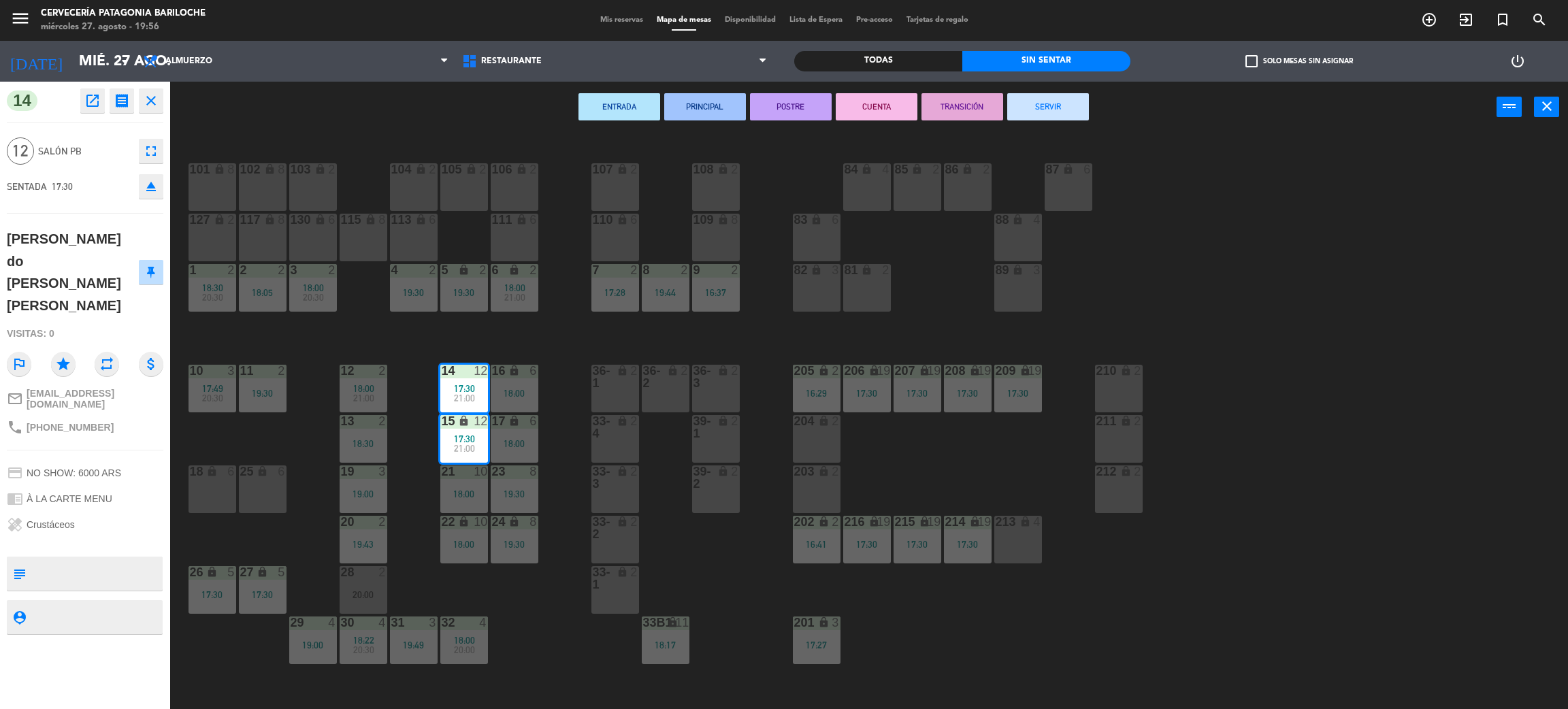
click at [617, 341] on div "101 lock 8 102 lock 8 104 lock 2 105 lock 2 106 lock 2 103 lock 2 107 lock 2 10…" at bounding box center [877, 427] width 1383 height 576
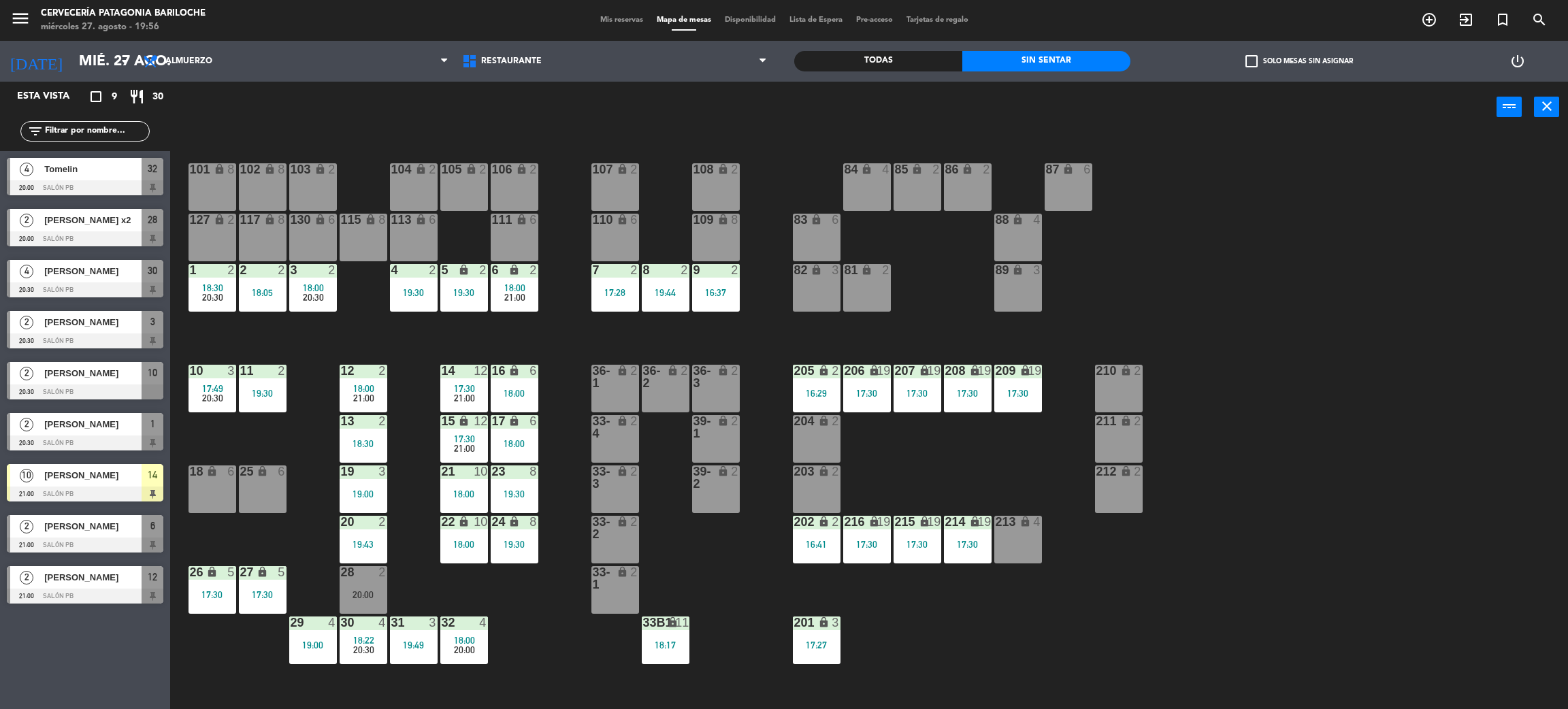
click at [481, 282] on div "5 lock 2 19:30" at bounding box center [464, 287] width 48 height 48
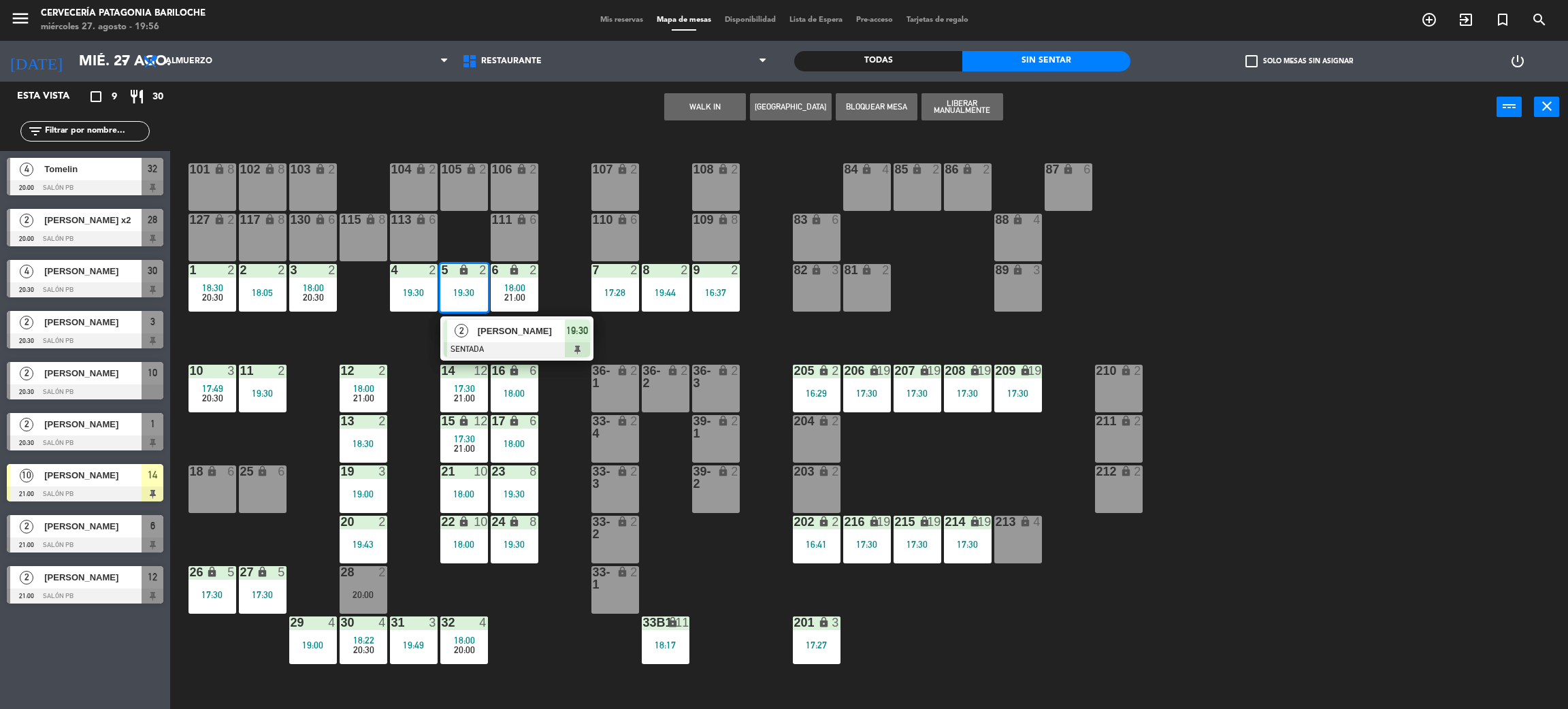
click at [563, 280] on div "101 lock 8 102 lock 8 104 lock 2 105 lock 2 106 lock 2 103 lock 2 107 lock 2 10…" at bounding box center [877, 427] width 1383 height 576
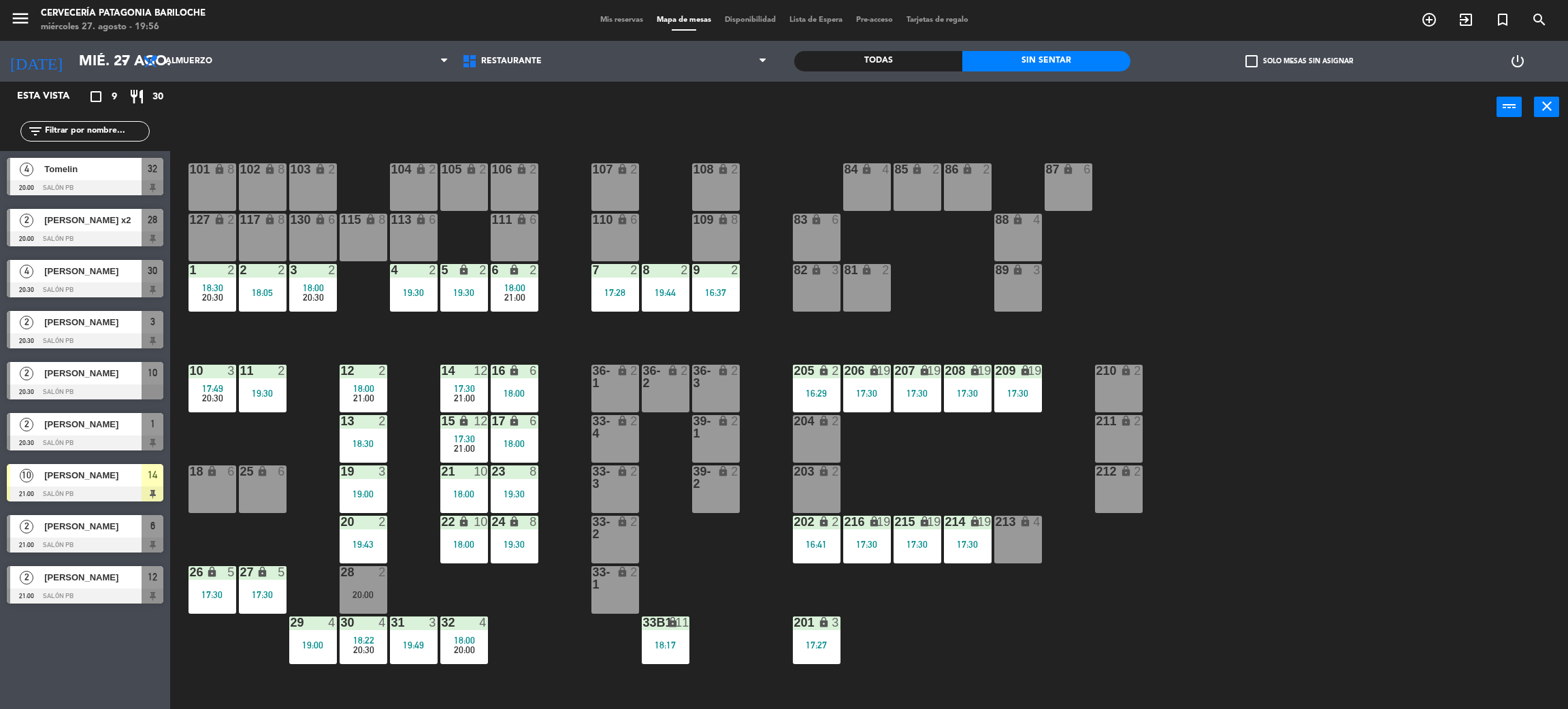
click at [537, 301] on div "21:00" at bounding box center [514, 298] width 48 height 9
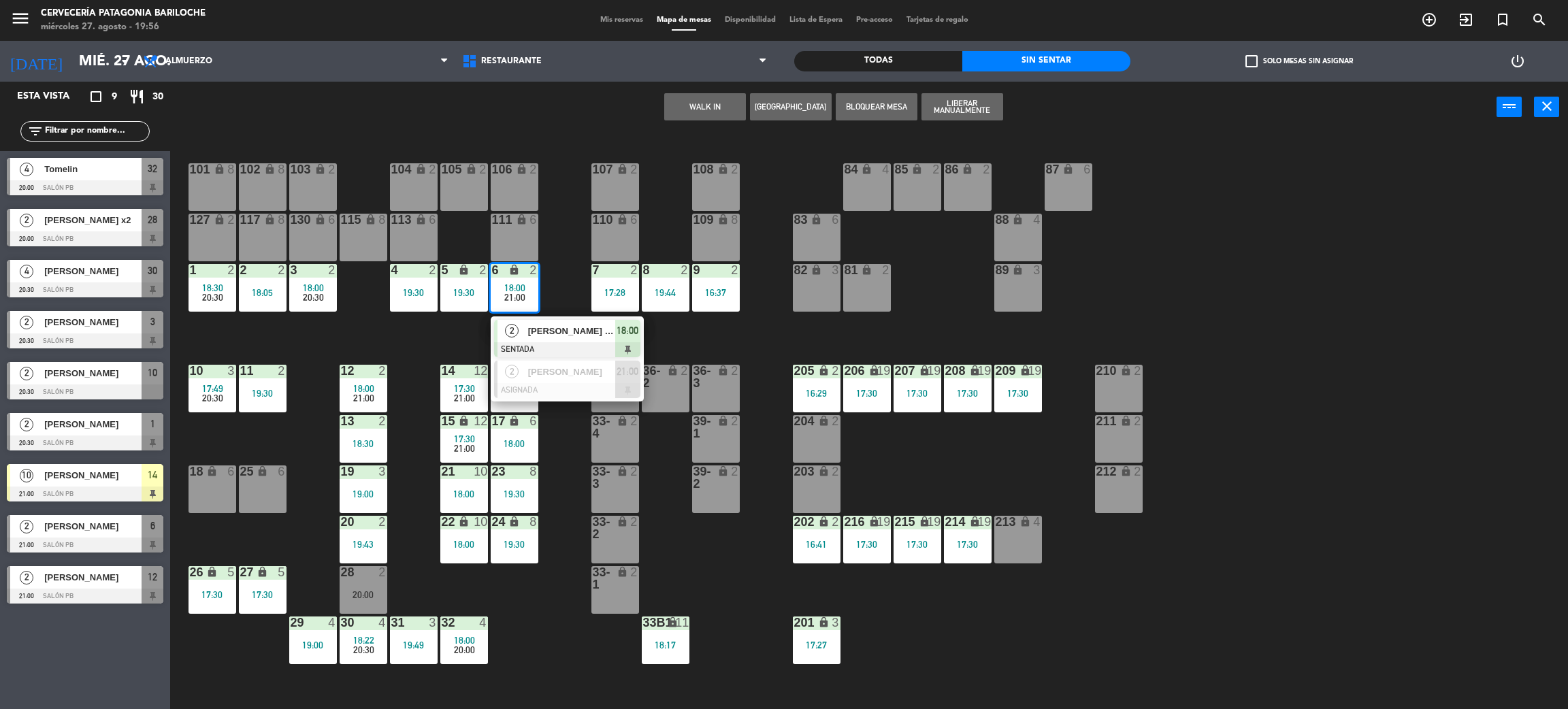
click at [534, 330] on span "[PERSON_NAME] [PERSON_NAME]" at bounding box center [572, 331] width 87 height 14
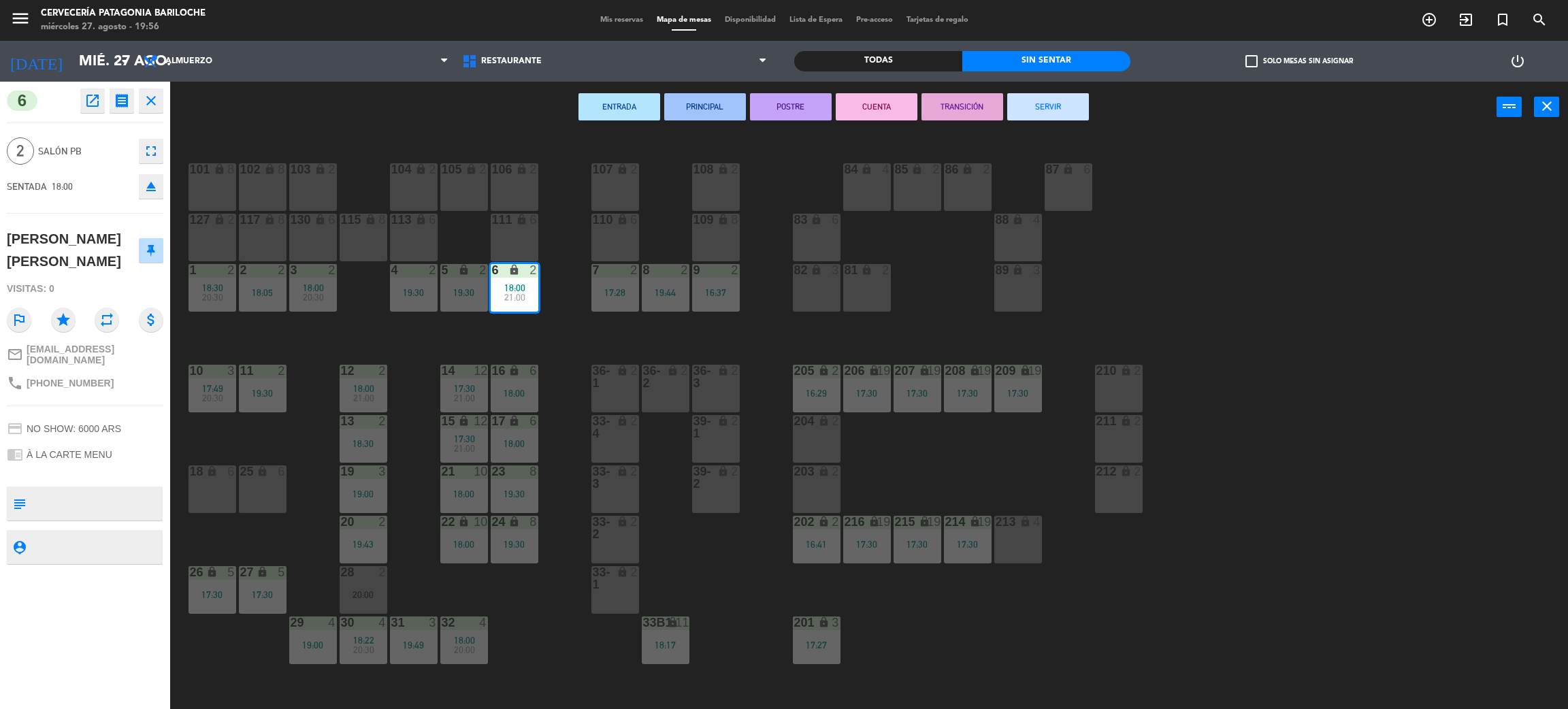
click at [1073, 108] on button "SERVIR" at bounding box center [1048, 107] width 82 height 27
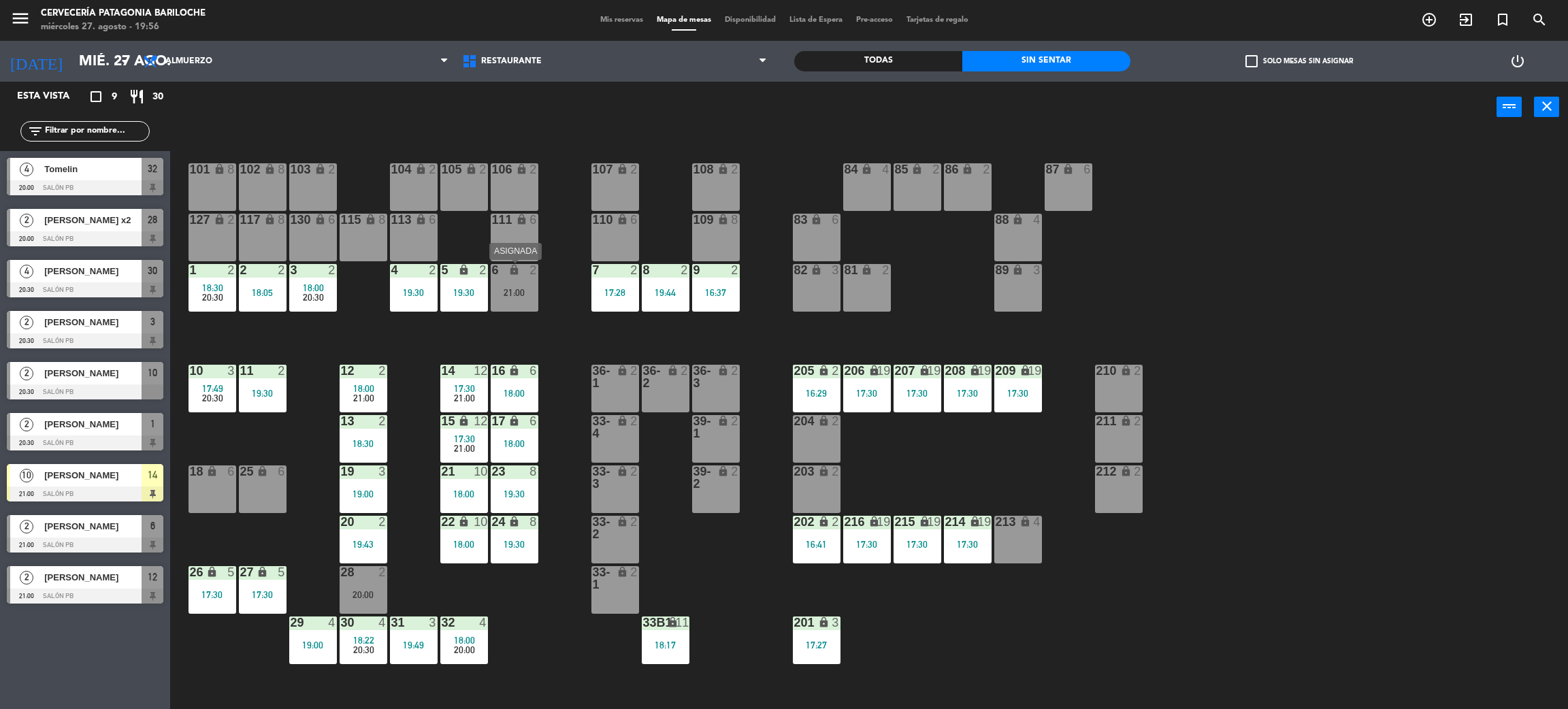
click at [533, 283] on div "6 lock 2 21:00" at bounding box center [514, 287] width 48 height 48
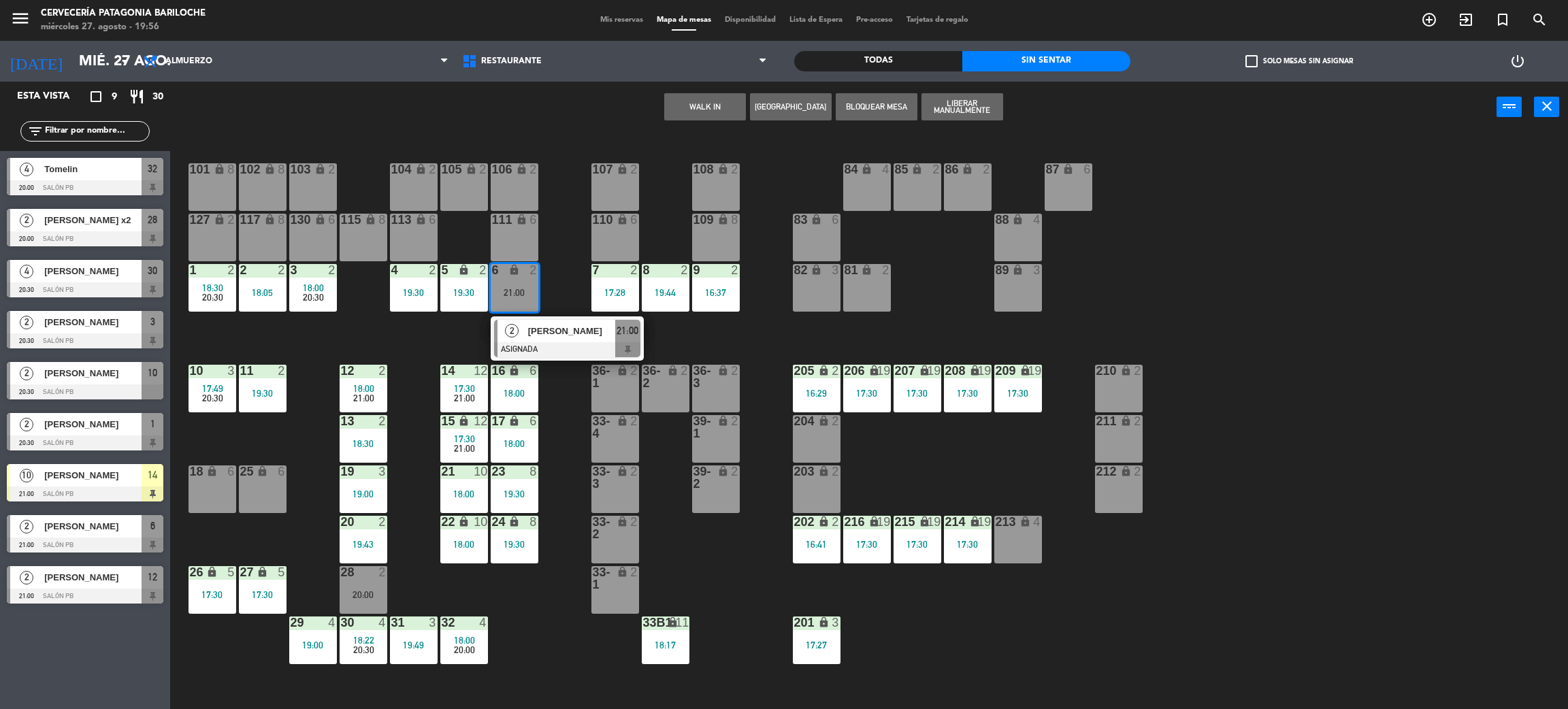
click at [554, 289] on div "101 lock 8 102 lock 8 104 lock 2 105 lock 2 106 lock 2 103 lock 2 107 lock 2 10…" at bounding box center [877, 427] width 1383 height 576
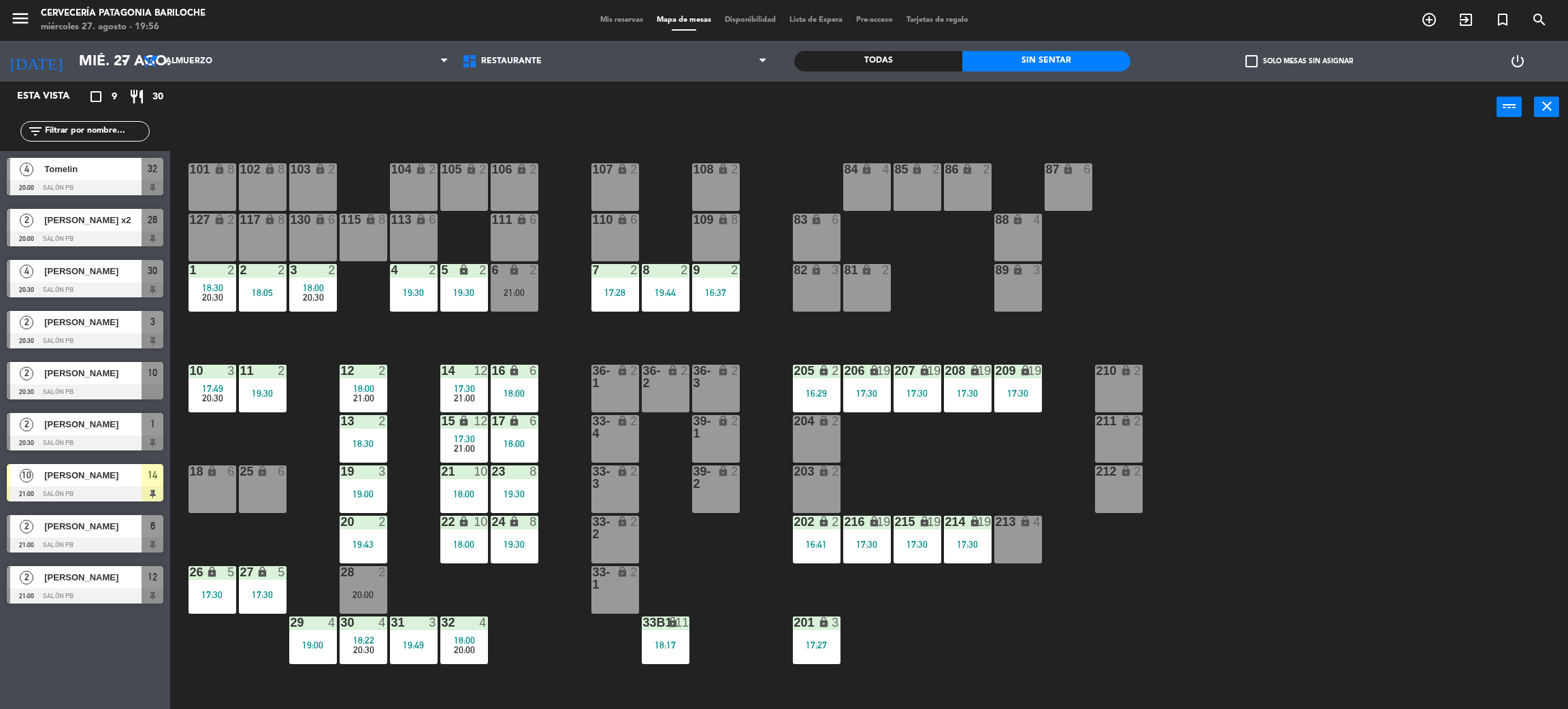
click at [270, 278] on div "2 2 18:05" at bounding box center [262, 287] width 48 height 48
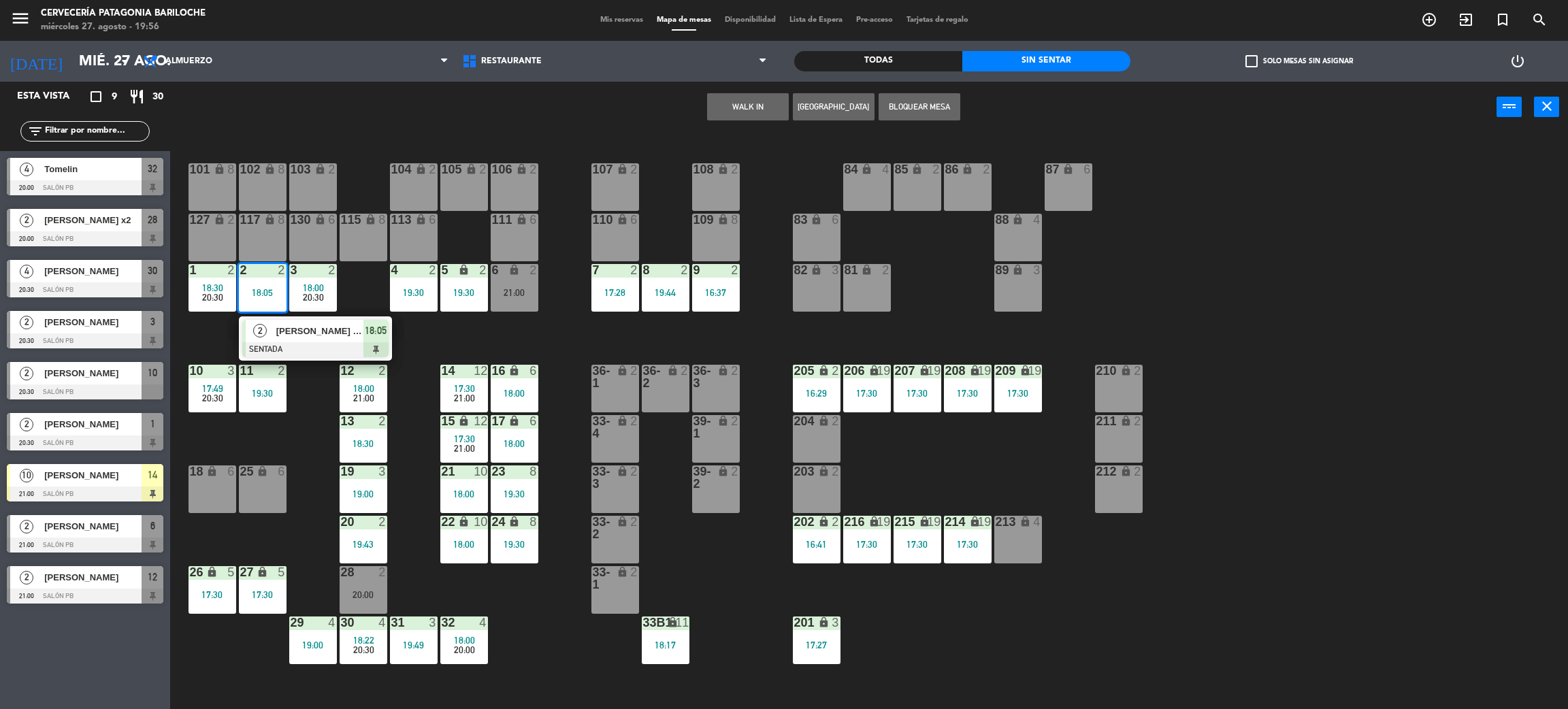
click at [318, 337] on span "[PERSON_NAME] [PERSON_NAME]" at bounding box center [320, 331] width 87 height 14
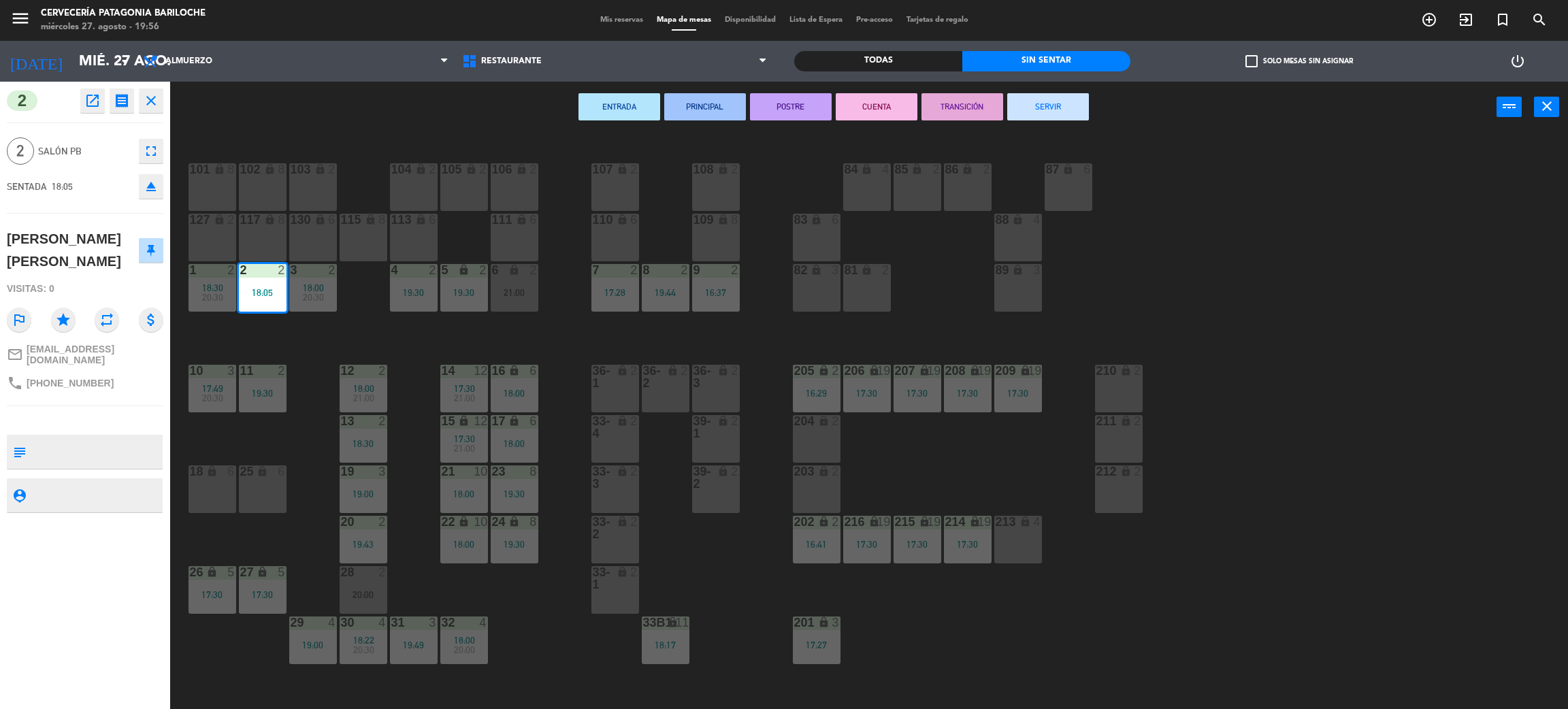
click at [432, 334] on div "101 lock 8 102 lock 8 104 lock 2 105 lock 2 106 lock 2 103 lock 2 107 lock 2 10…" at bounding box center [877, 427] width 1383 height 576
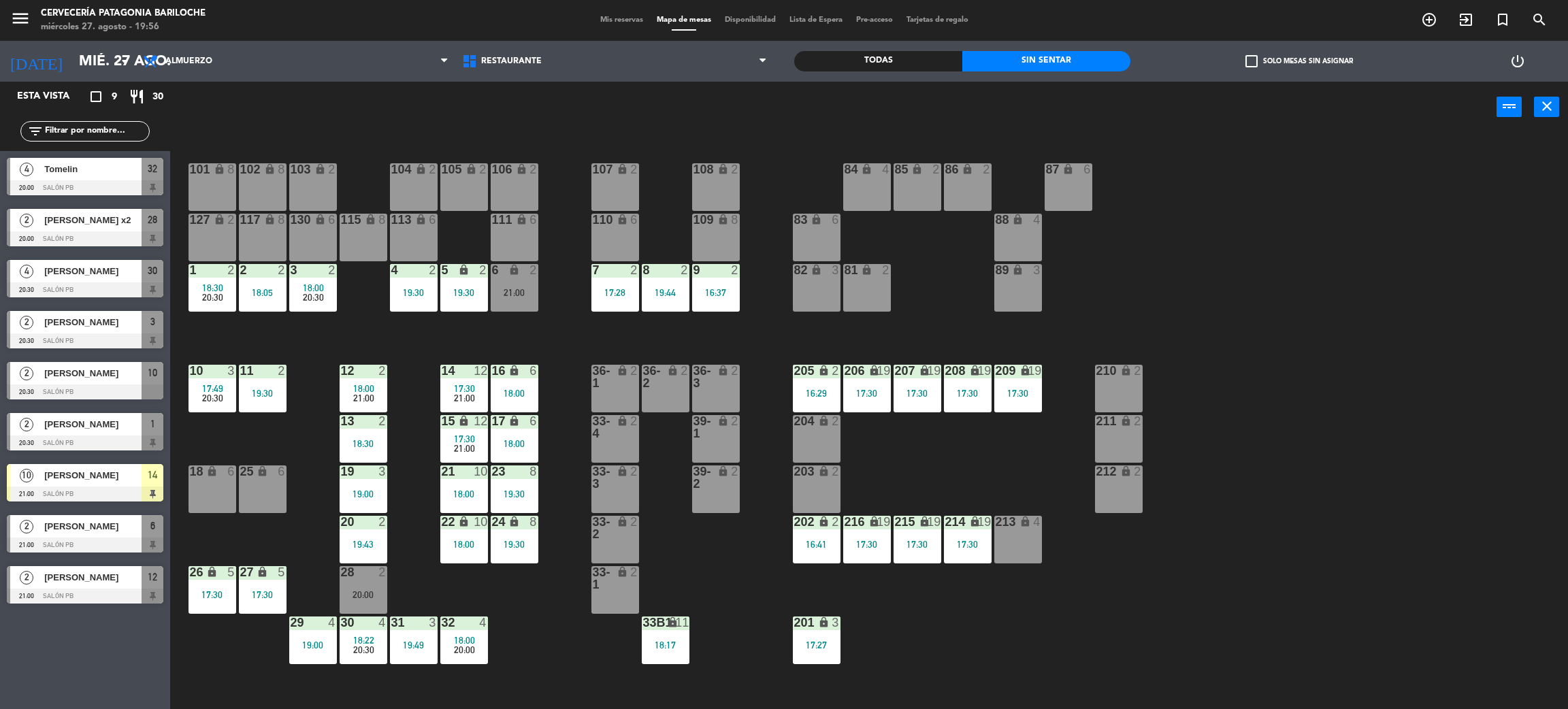
click at [263, 291] on div "18:05" at bounding box center [262, 293] width 48 height 9
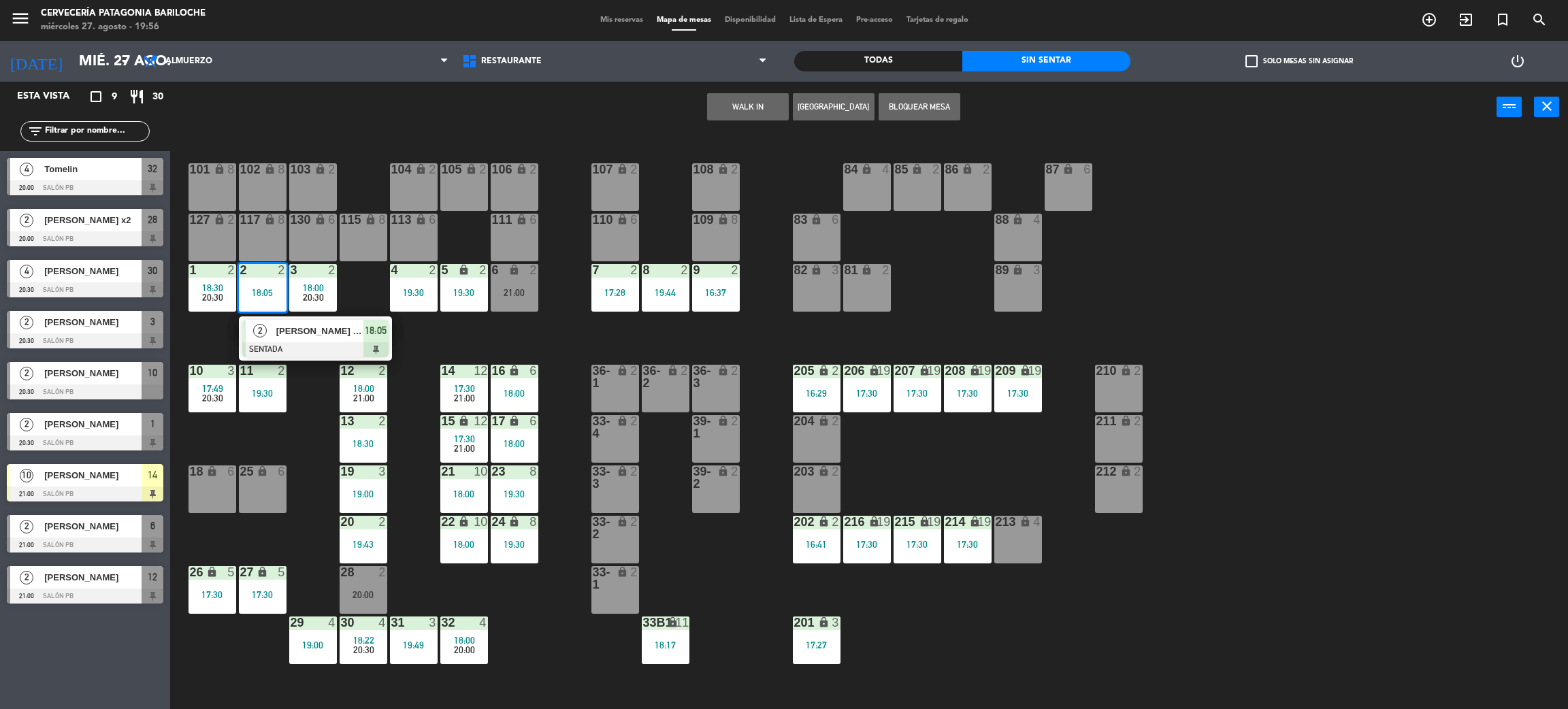
click at [280, 334] on span "[PERSON_NAME] [PERSON_NAME]" at bounding box center [320, 331] width 87 height 14
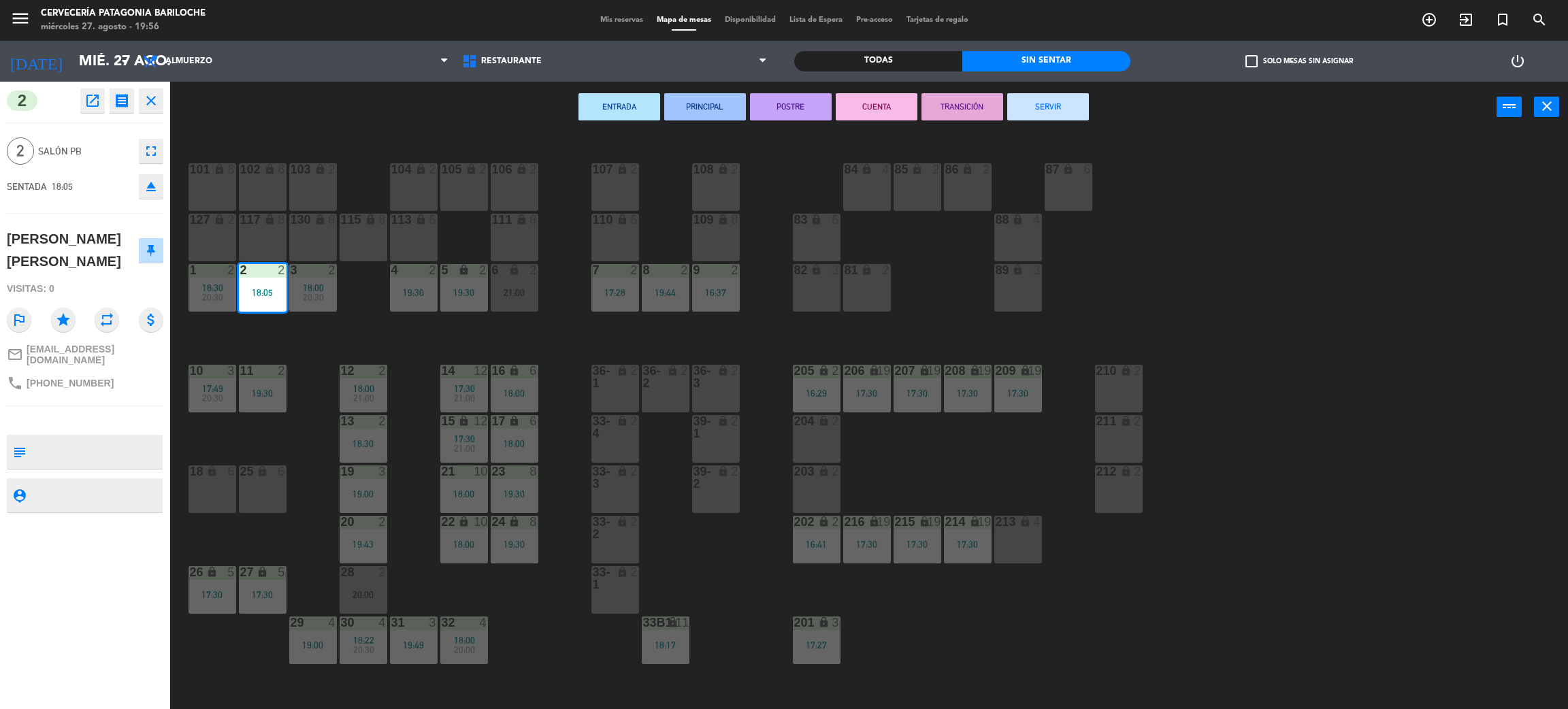
click at [1036, 104] on button "SERVIR" at bounding box center [1048, 107] width 82 height 27
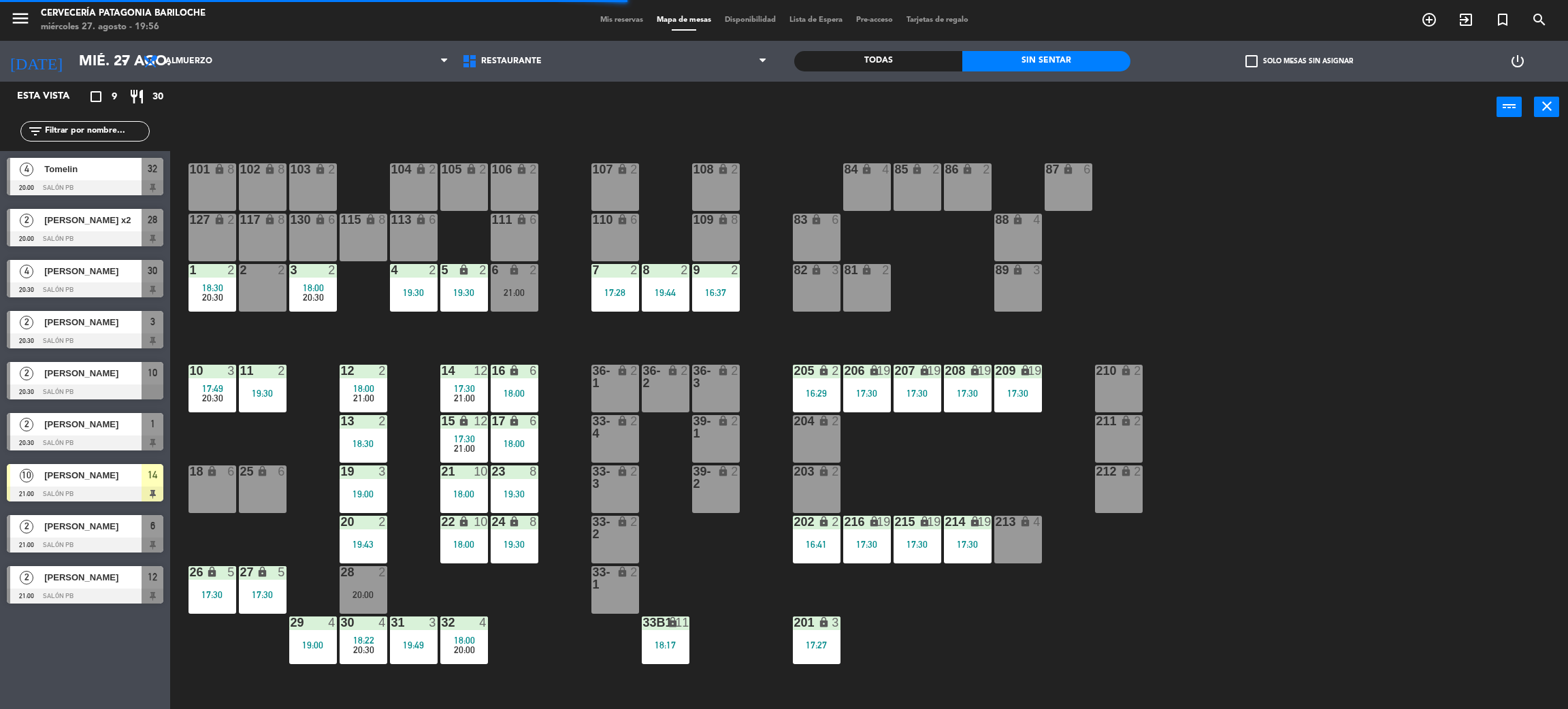
click at [555, 319] on div "101 lock 8 102 lock 8 104 lock 2 105 lock 2 106 lock 2 103 lock 2 107 lock 2 10…" at bounding box center [877, 427] width 1383 height 576
click at [371, 590] on div "20:00" at bounding box center [364, 595] width 48 height 9
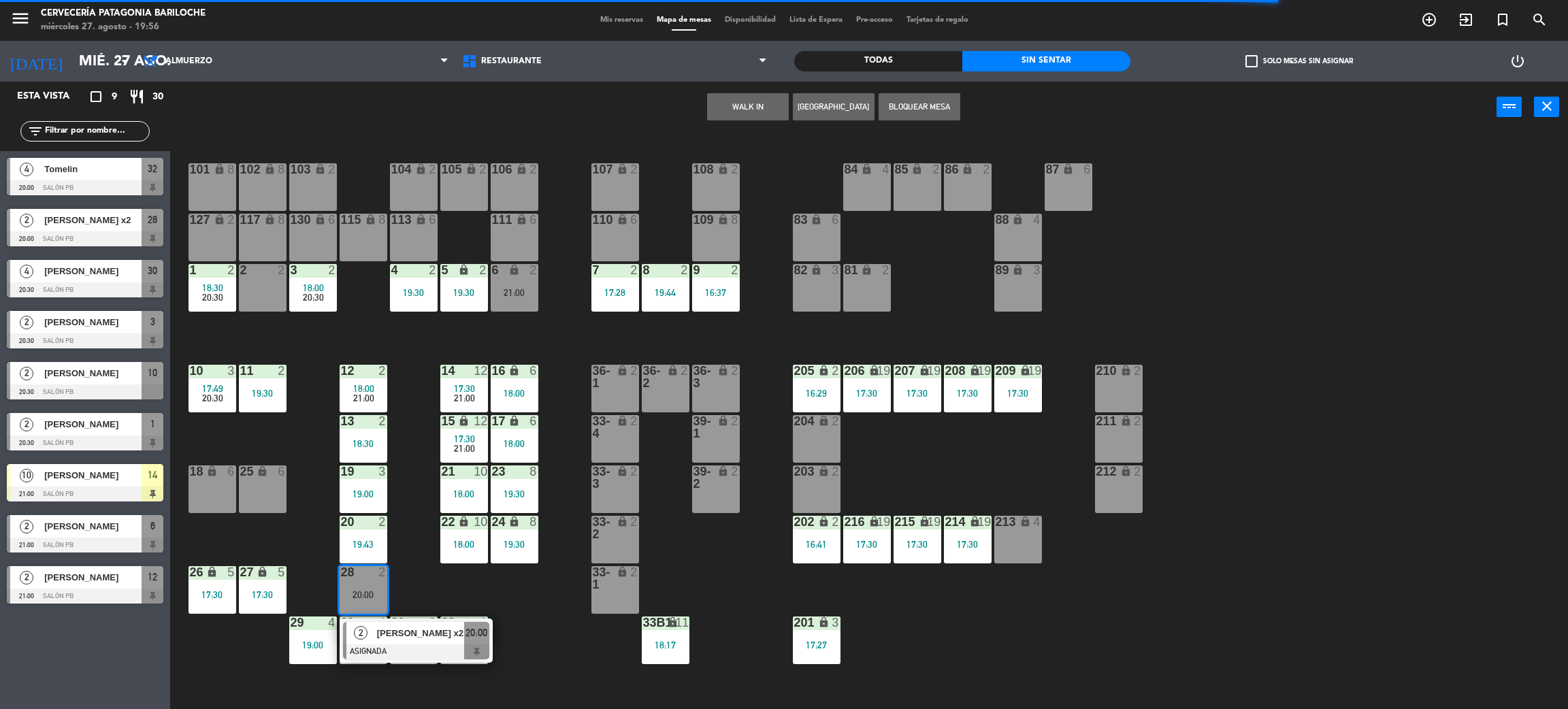
click at [378, 632] on span "[PERSON_NAME] x2" at bounding box center [420, 634] width 87 height 14
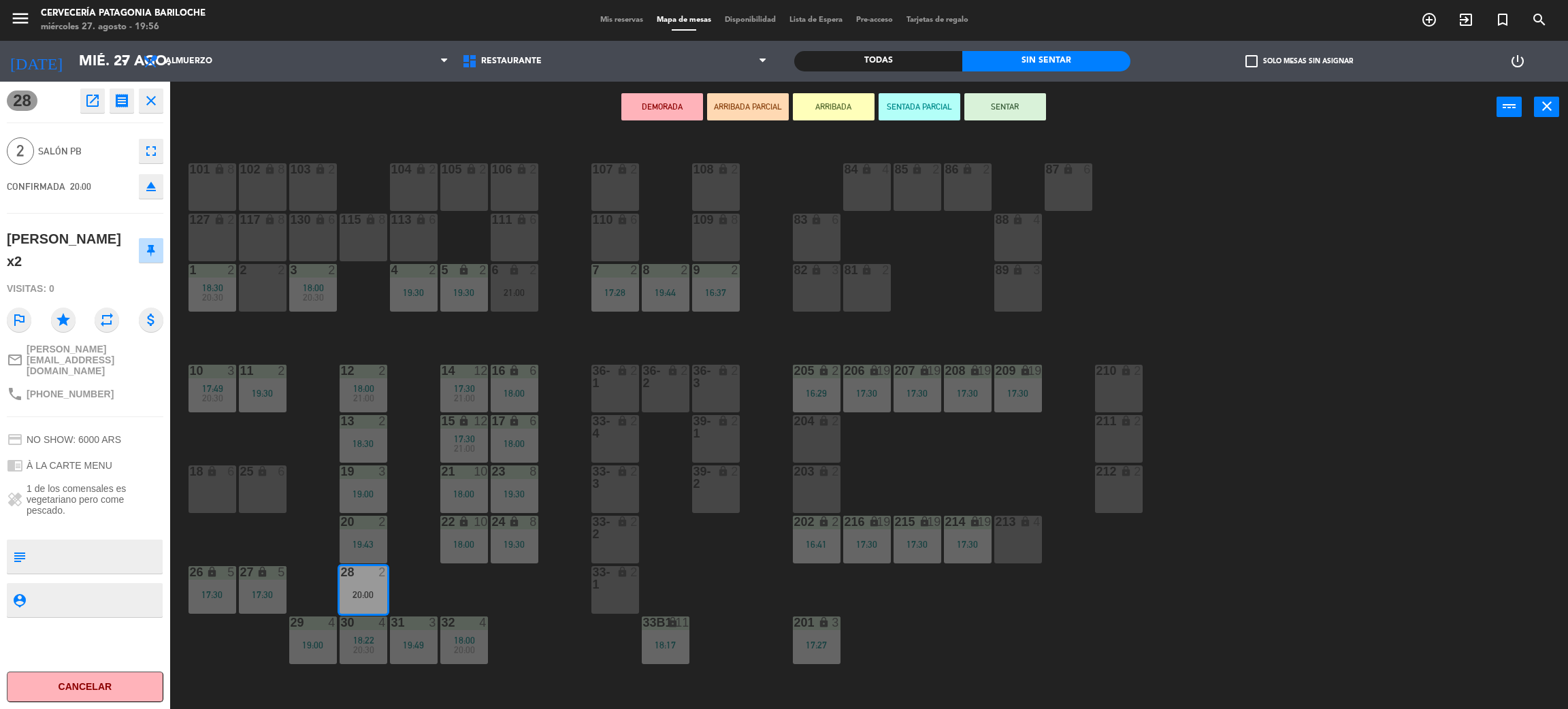
click at [440, 591] on div "101 lock 8 102 lock 8 104 lock 2 105 lock 2 106 lock 2 103 lock 2 107 lock 2 10…" at bounding box center [877, 427] width 1383 height 576
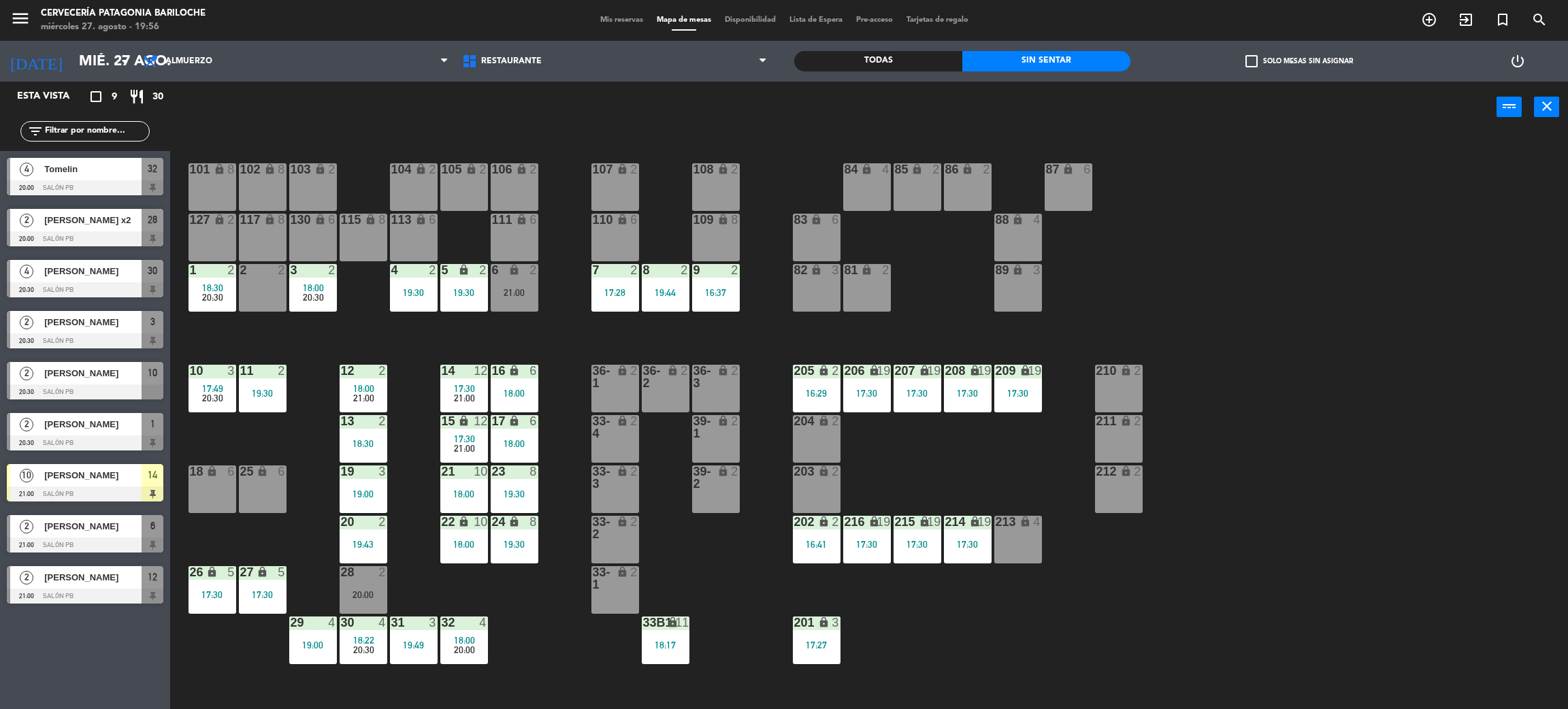
drag, startPoint x: 344, startPoint y: 570, endPoint x: 349, endPoint y: 576, distance: 7.8
click at [342, 575] on div "28" at bounding box center [341, 572] width 1 height 13
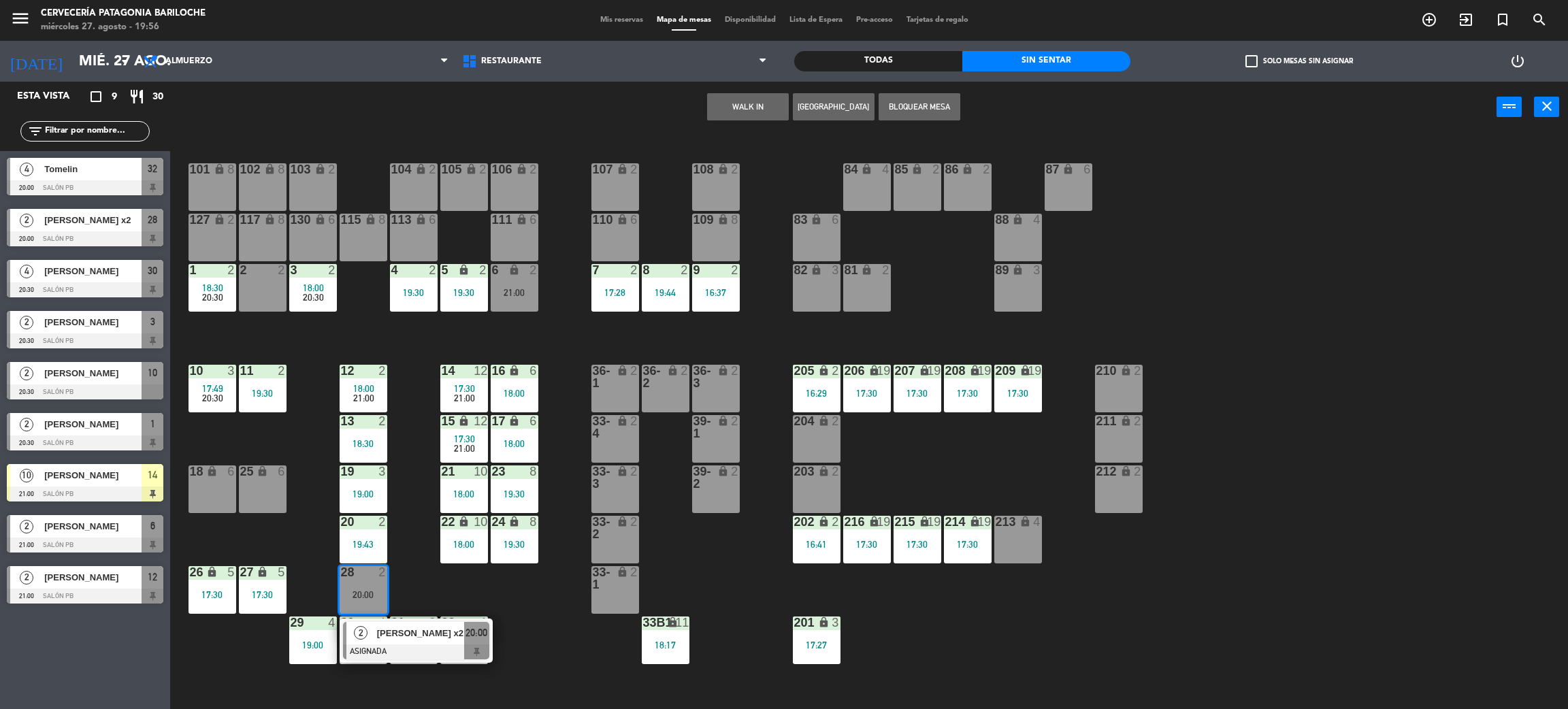
click at [398, 657] on div at bounding box center [416, 652] width 146 height 15
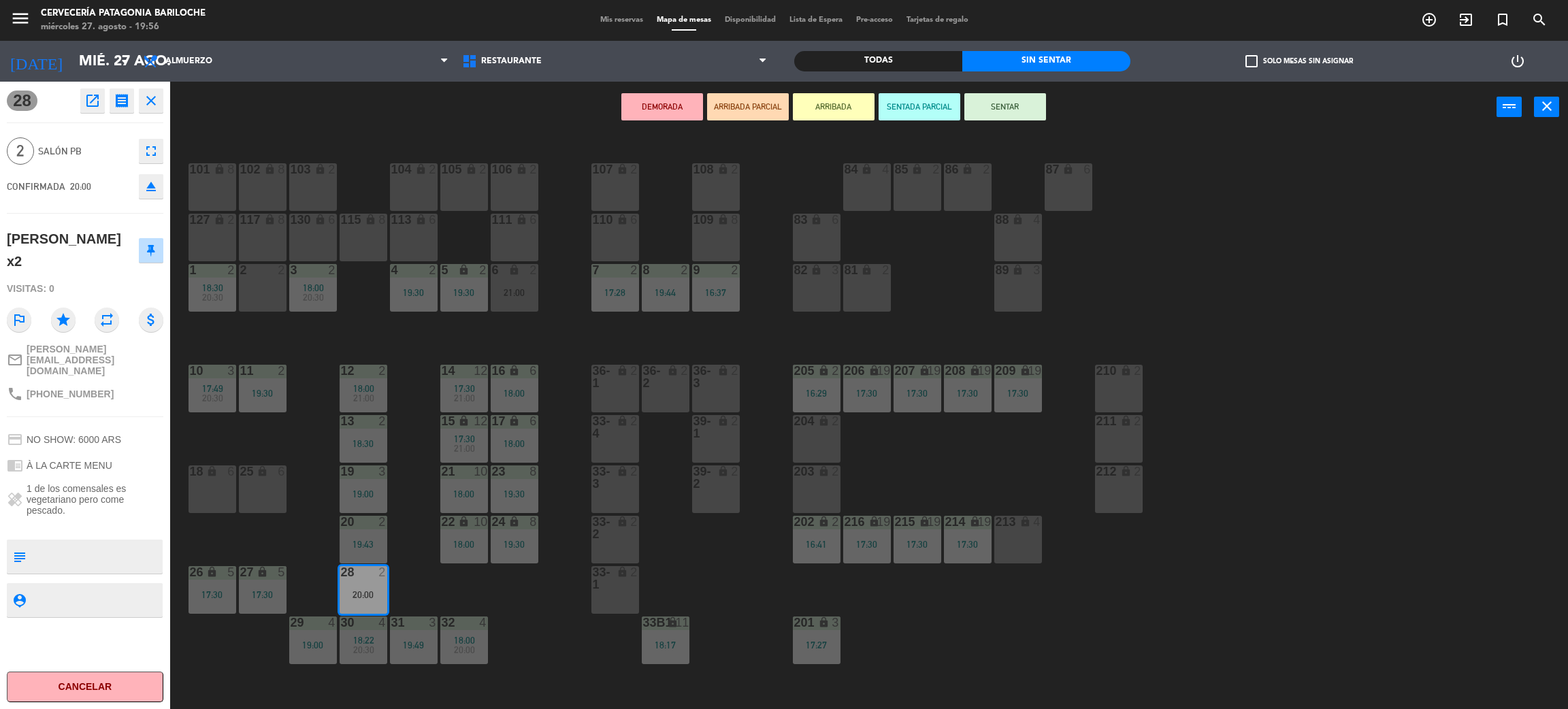
click at [448, 576] on div "101 lock 8 102 lock 8 104 lock 2 105 lock 2 106 lock 2 103 lock 2 107 lock 2 10…" at bounding box center [877, 427] width 1383 height 576
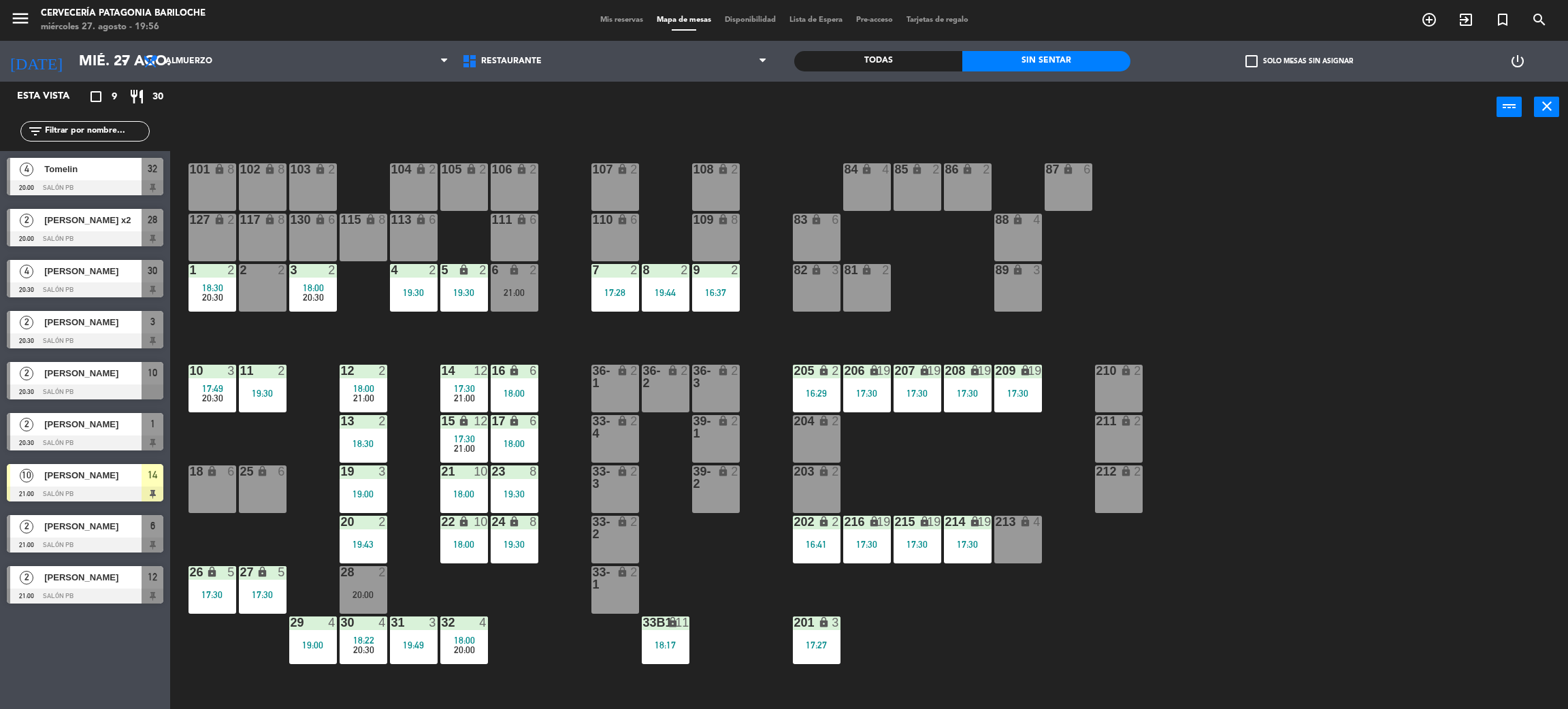
click at [252, 283] on div "2 2" at bounding box center [262, 287] width 48 height 48
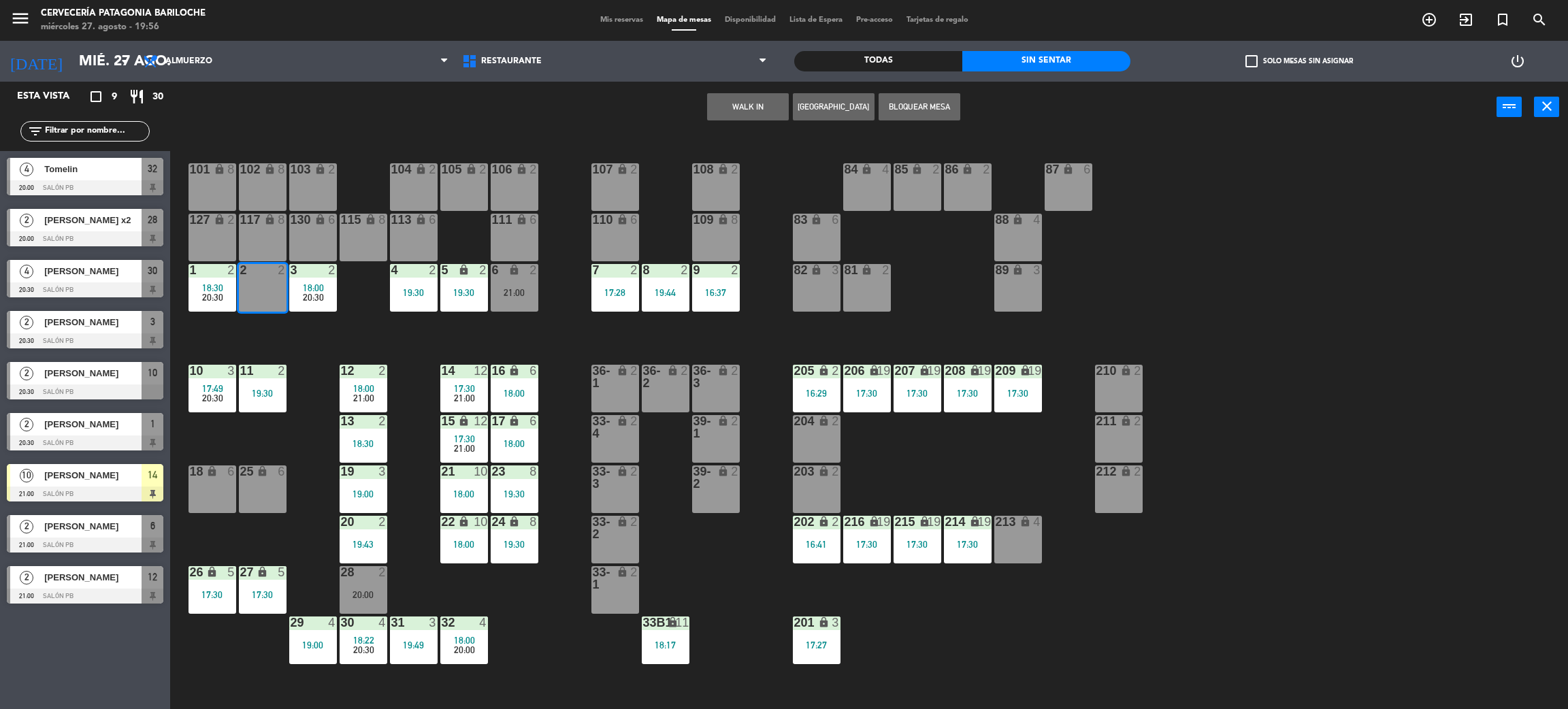
click at [719, 105] on button "WALK IN" at bounding box center [748, 107] width 82 height 27
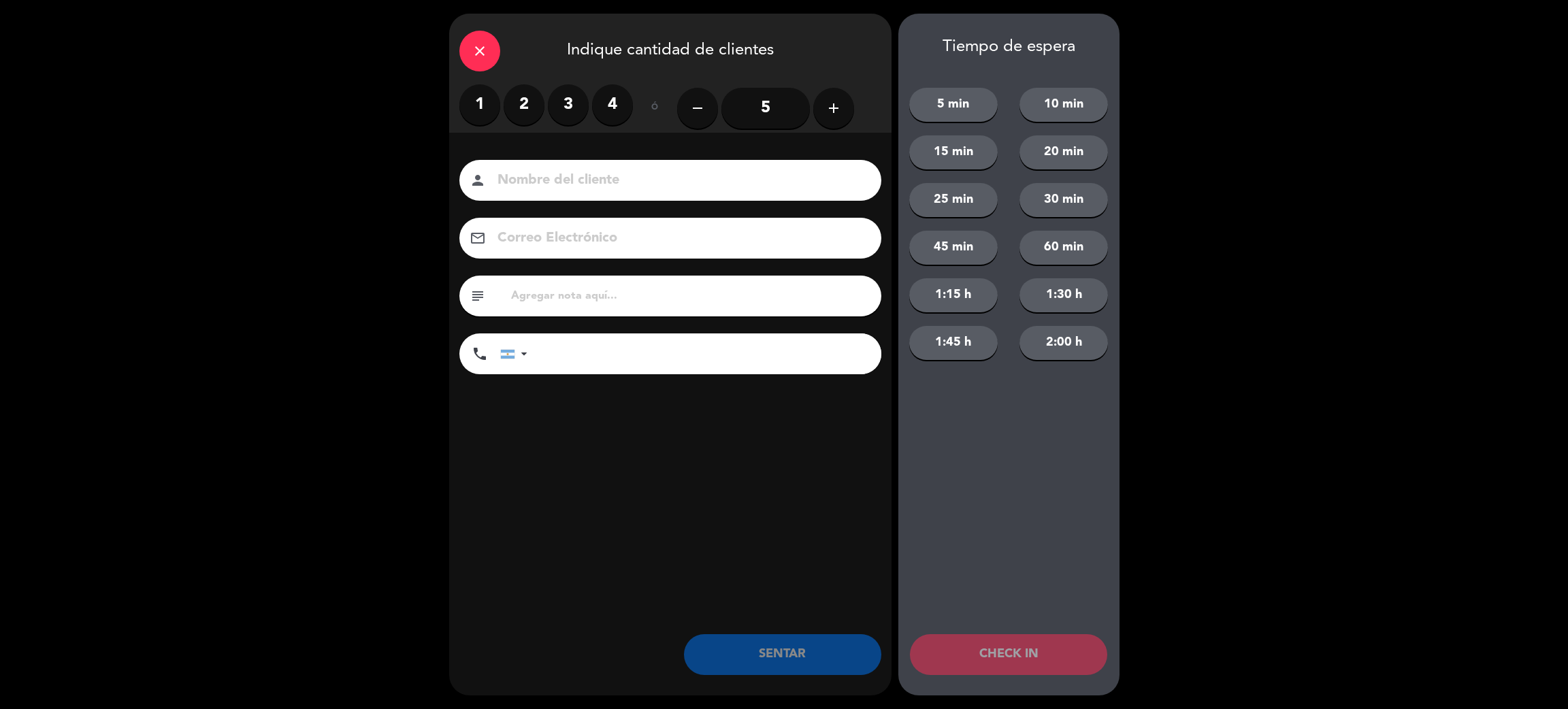
click at [512, 93] on label "2" at bounding box center [524, 104] width 41 height 41
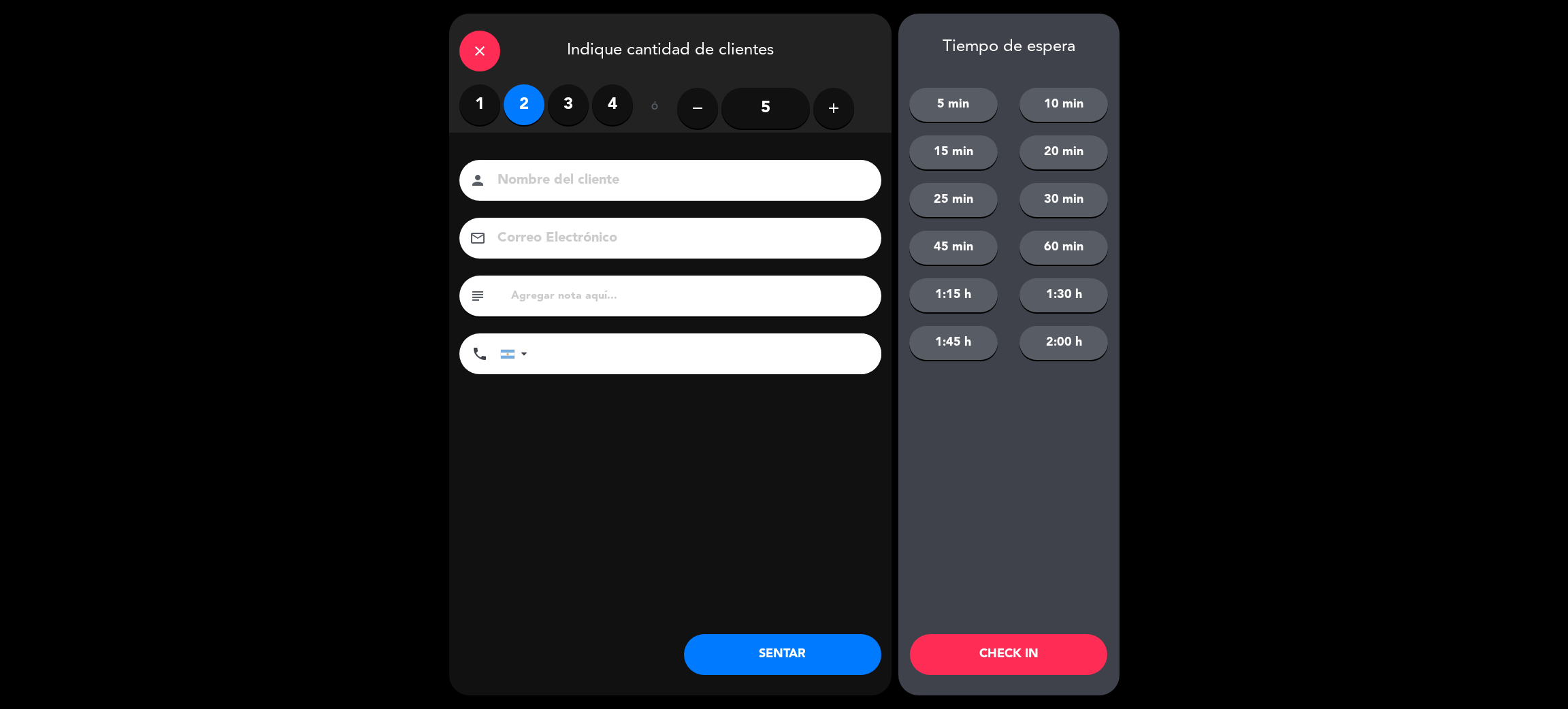
click at [534, 181] on input at bounding box center [680, 181] width 367 height 24
type input "[PERSON_NAME]"
click at [720, 396] on div "Nombre del cliente person [PERSON_NAME] Correo Electrónico email subject phone …" at bounding box center [670, 290] width 442 height 314
click at [719, 366] on input "tel" at bounding box center [711, 354] width 340 height 41
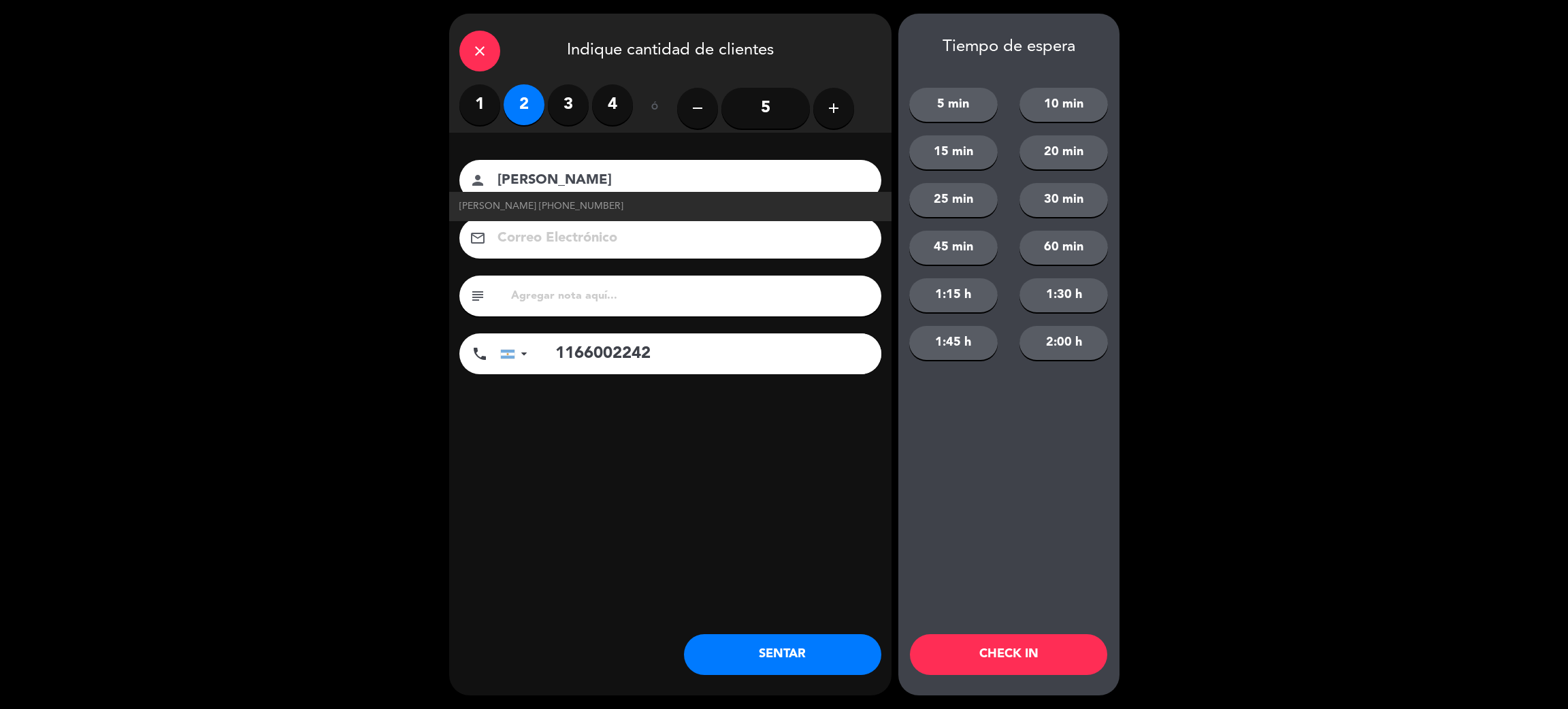
type input "1166002242"
click at [1003, 656] on button "CHECK IN" at bounding box center [1008, 655] width 197 height 41
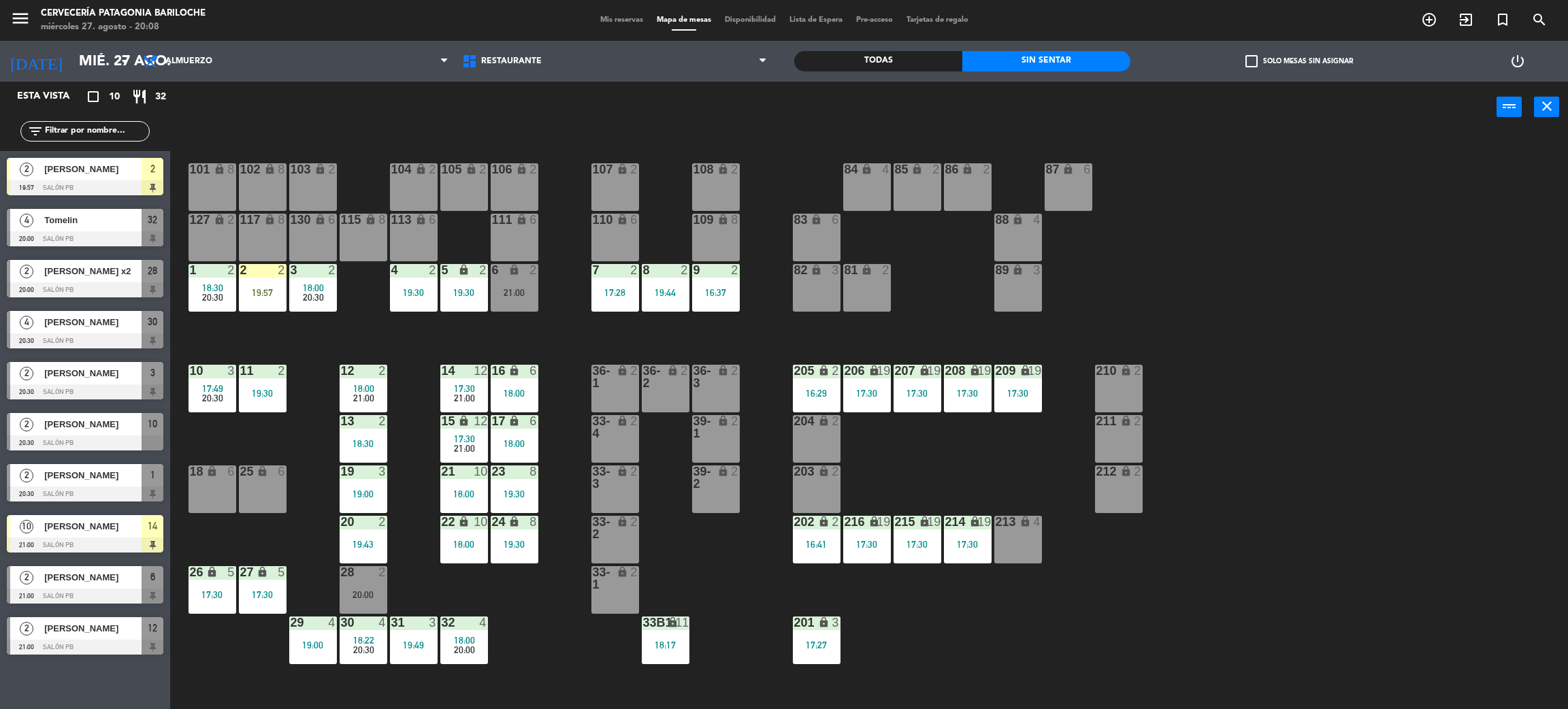
click at [316, 312] on div "101 lock 8 102 lock 8 104 lock 2 105 lock 2 106 lock 2 103 lock 2 107 lock 2 10…" at bounding box center [877, 427] width 1383 height 576
click at [316, 265] on div at bounding box center [313, 270] width 23 height 13
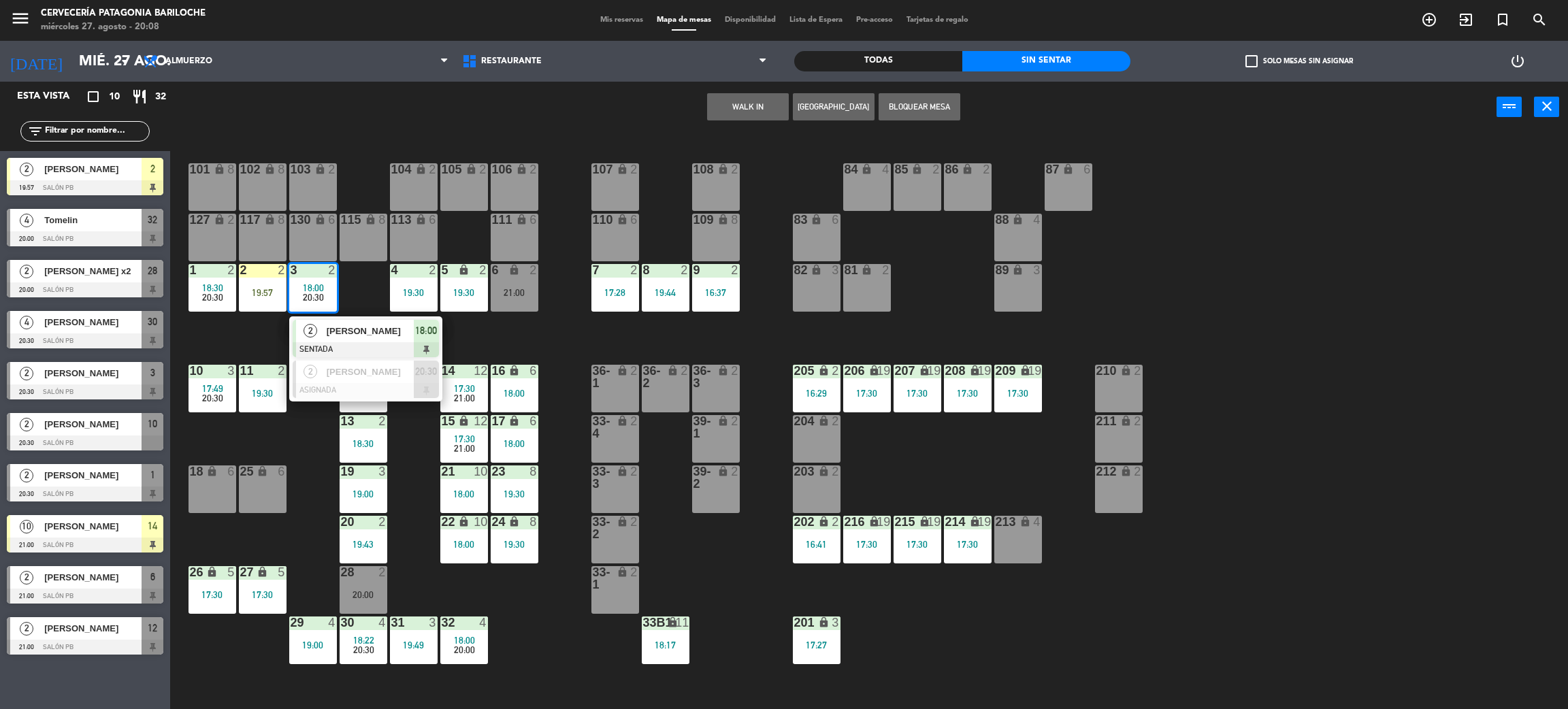
click at [350, 336] on span "[PERSON_NAME]" at bounding box center [370, 331] width 87 height 14
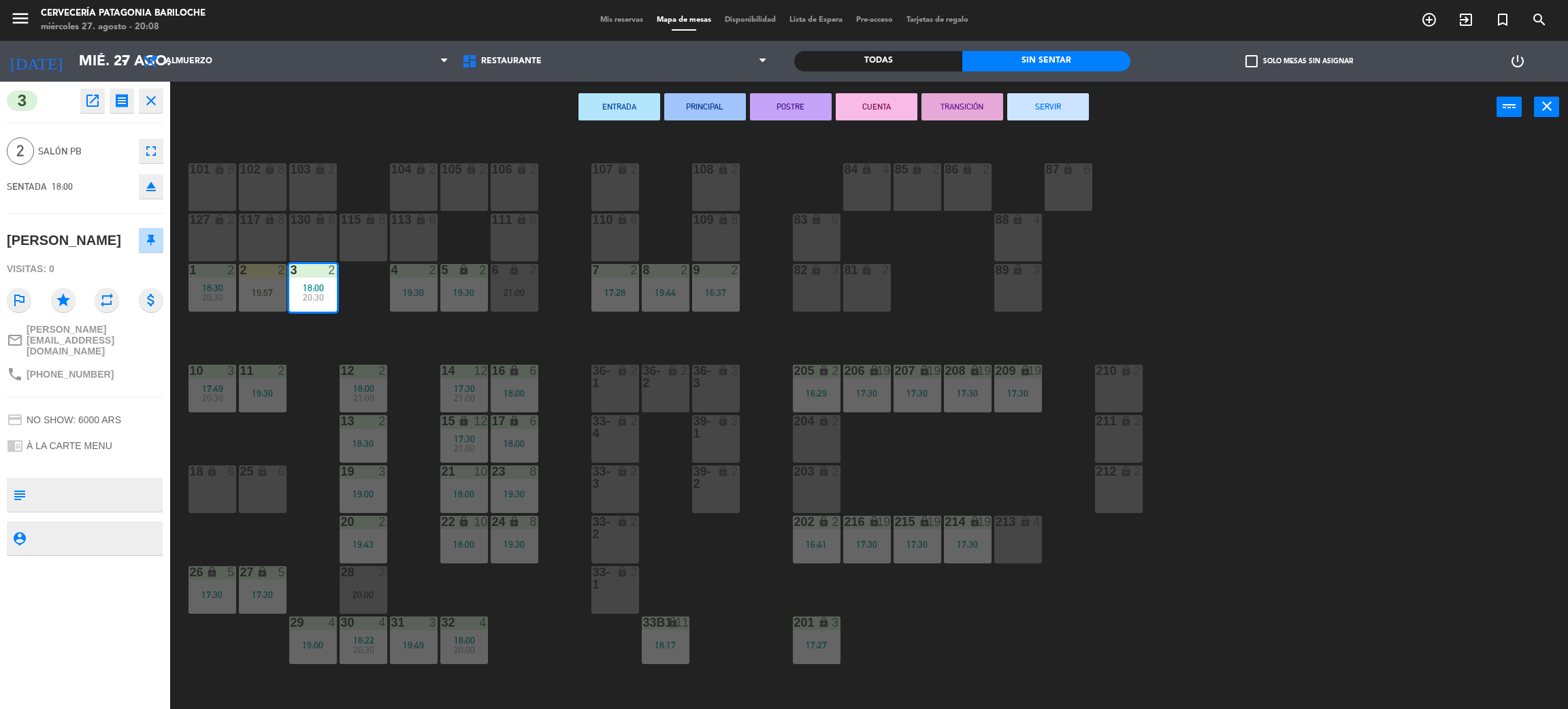
click at [1044, 113] on button "SERVIR" at bounding box center [1048, 107] width 82 height 27
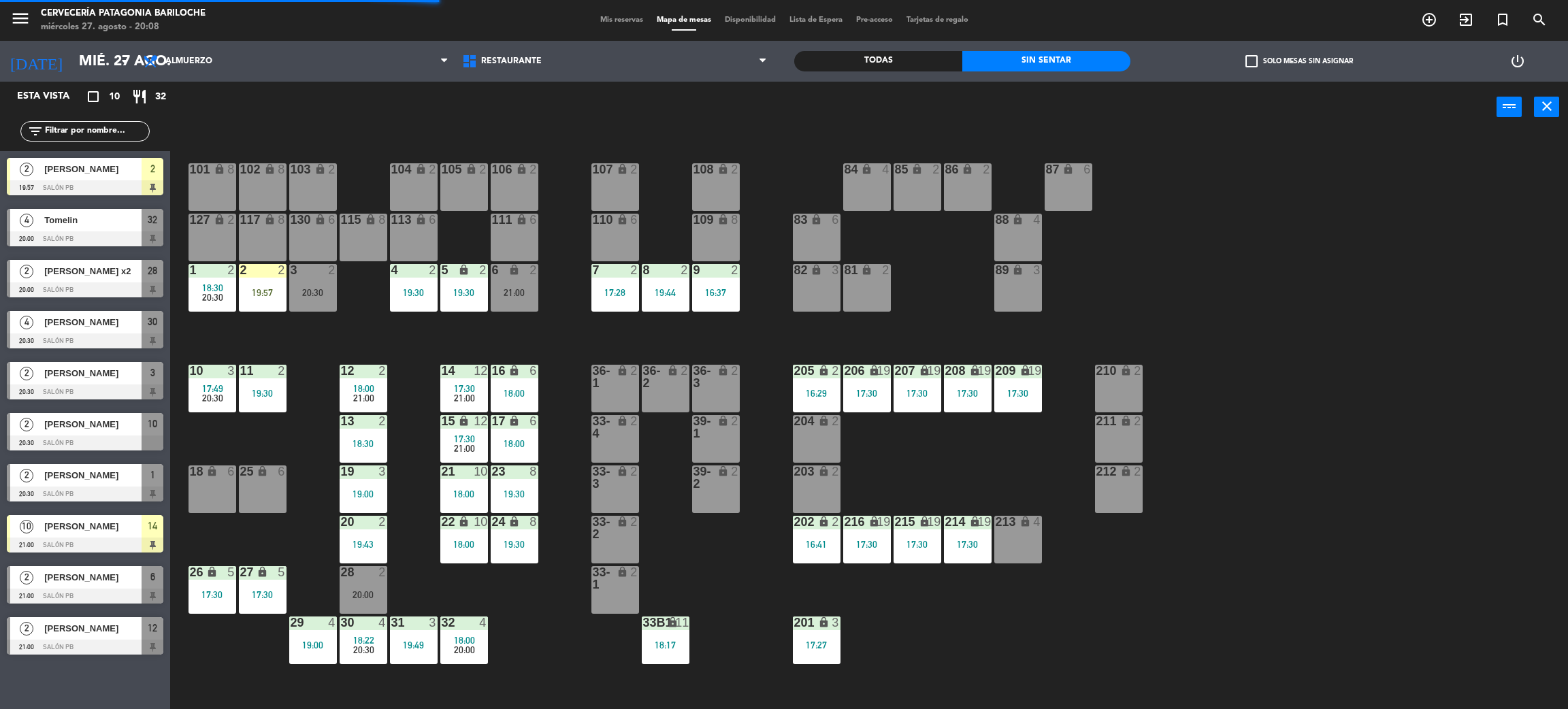
click at [267, 294] on div "19:57" at bounding box center [262, 293] width 48 height 9
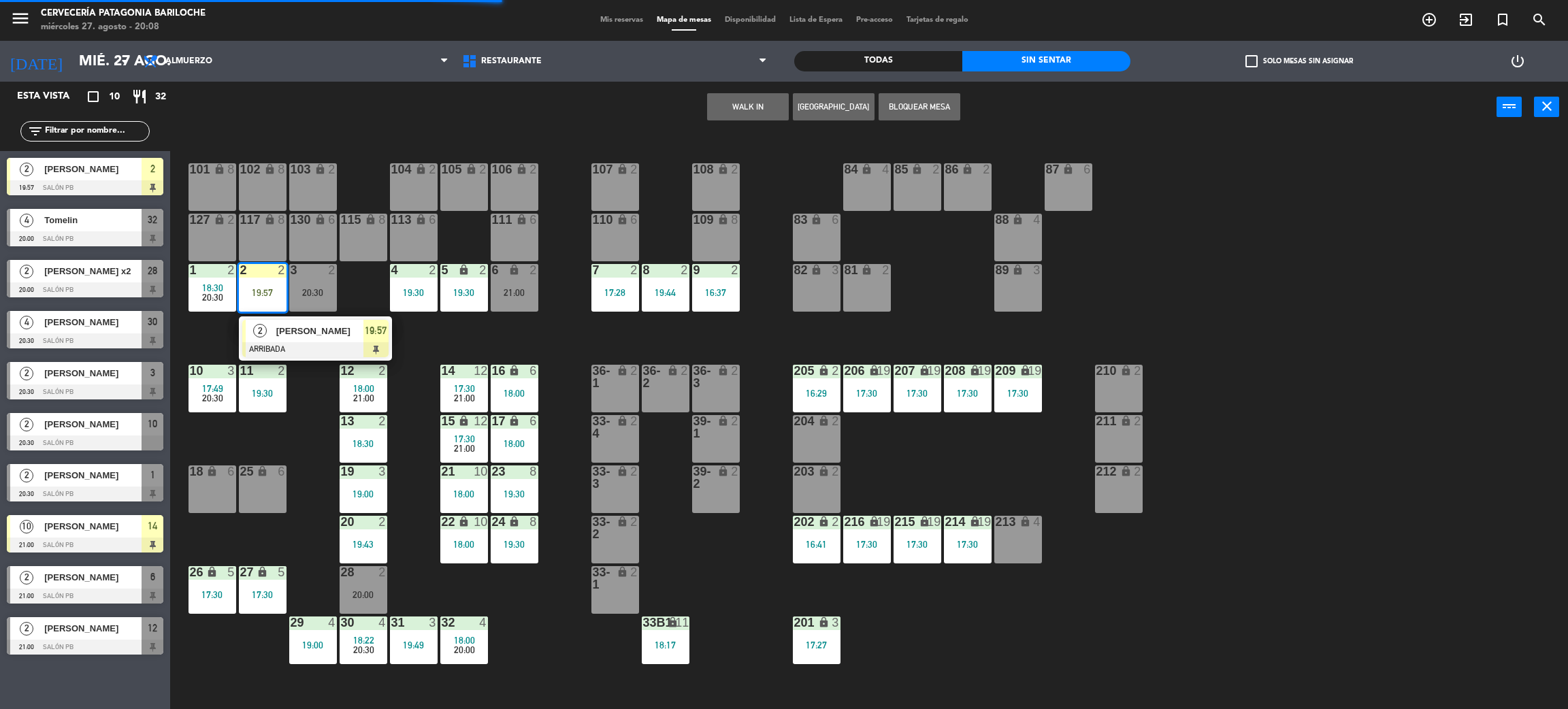
click at [275, 328] on div "[PERSON_NAME]" at bounding box center [319, 331] width 89 height 23
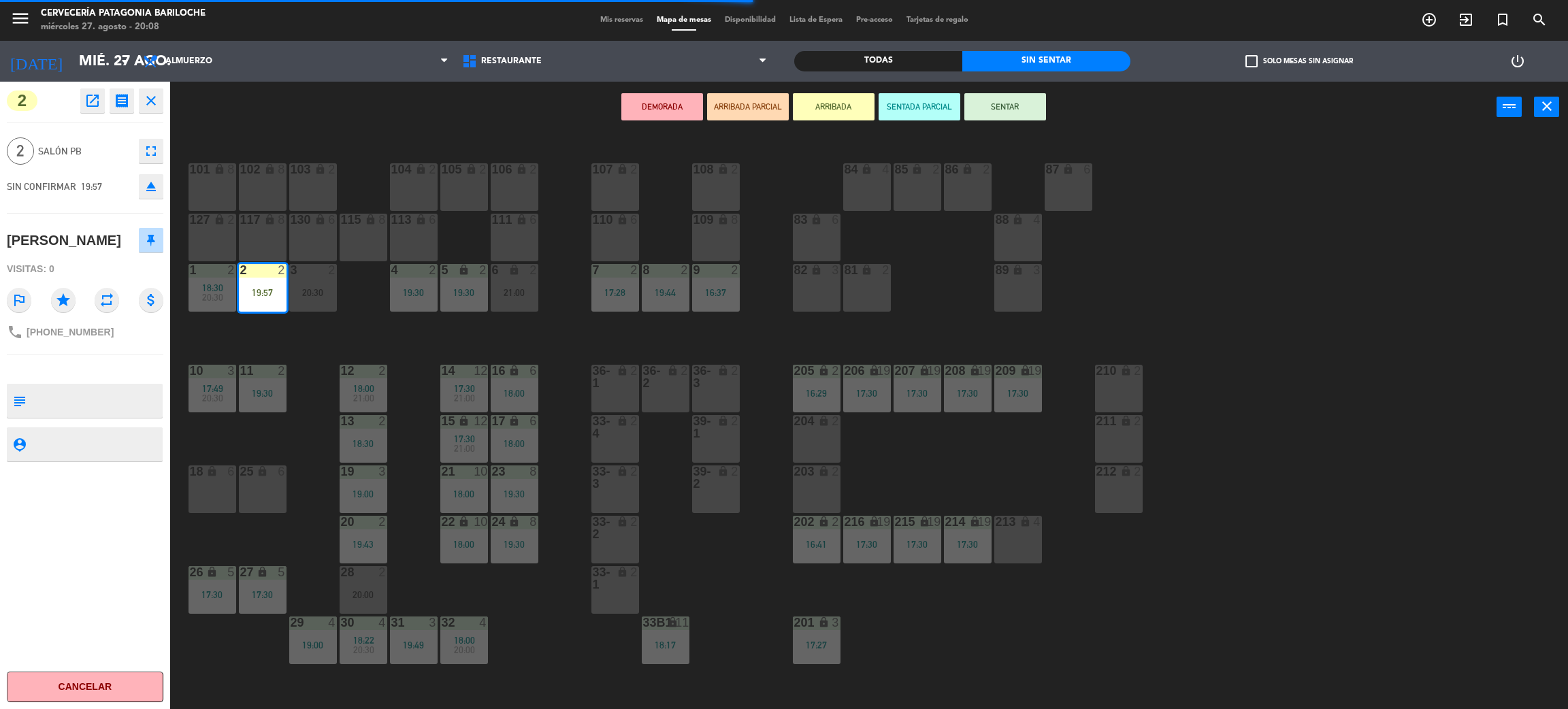
click at [1032, 104] on button "SENTAR" at bounding box center [1005, 107] width 82 height 27
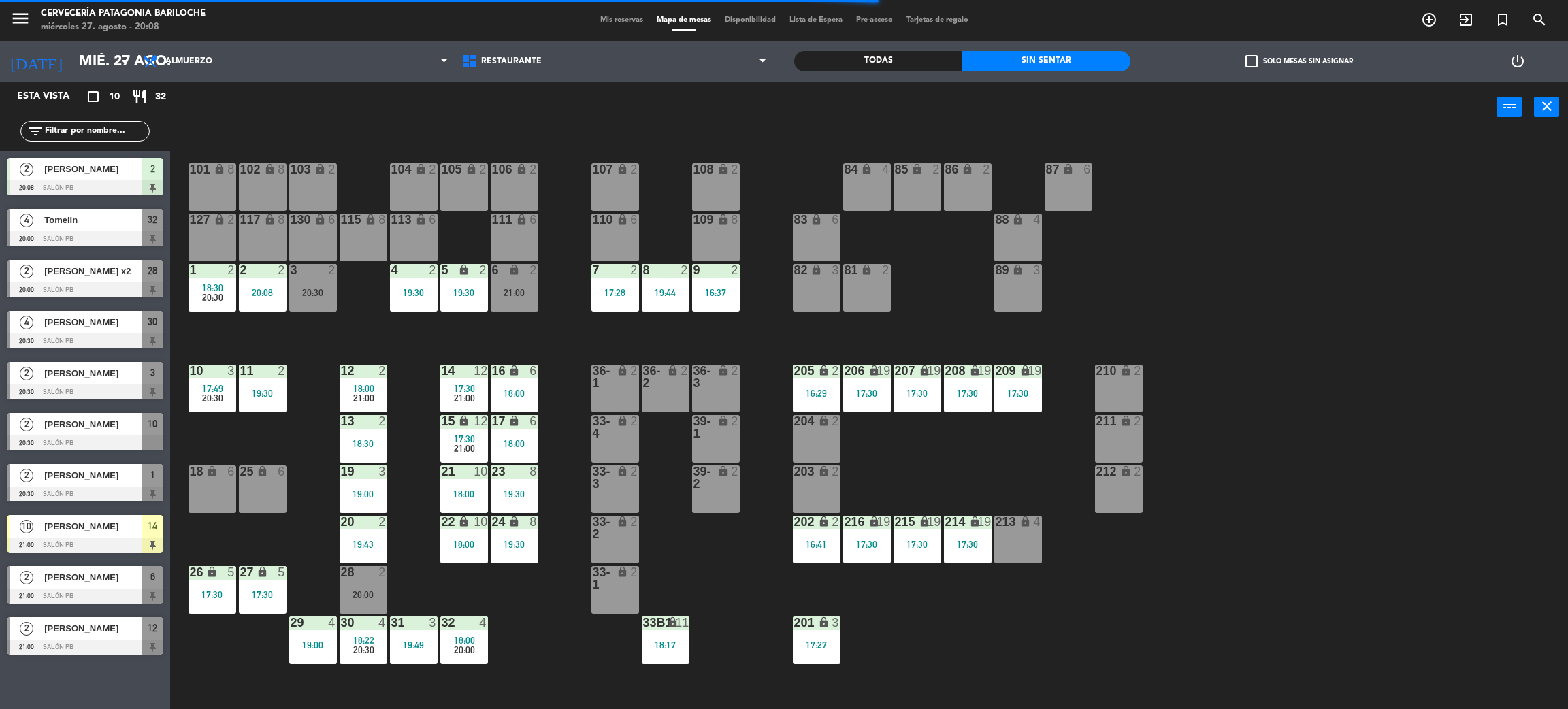
click at [722, 293] on div "16:37" at bounding box center [716, 293] width 48 height 9
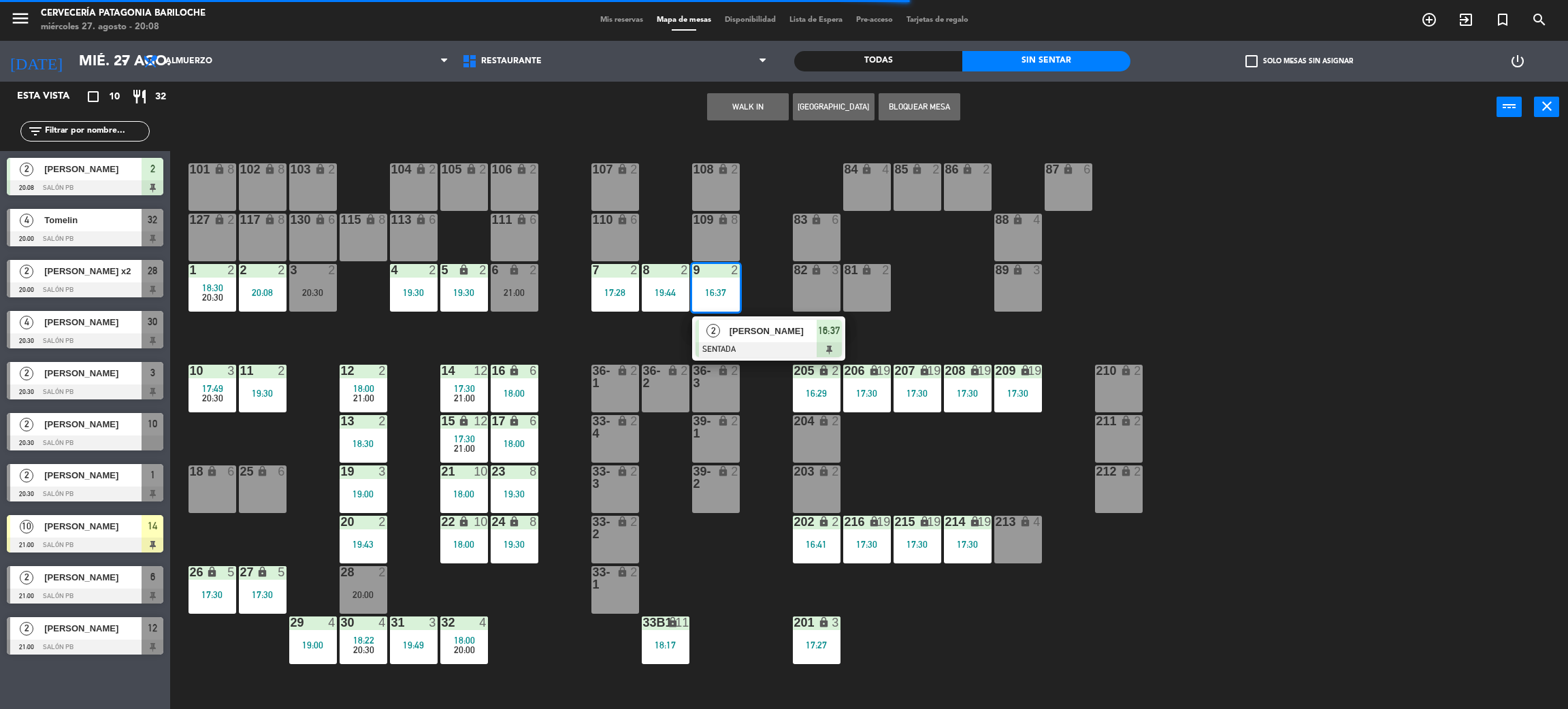
click at [769, 354] on div at bounding box center [769, 349] width 146 height 15
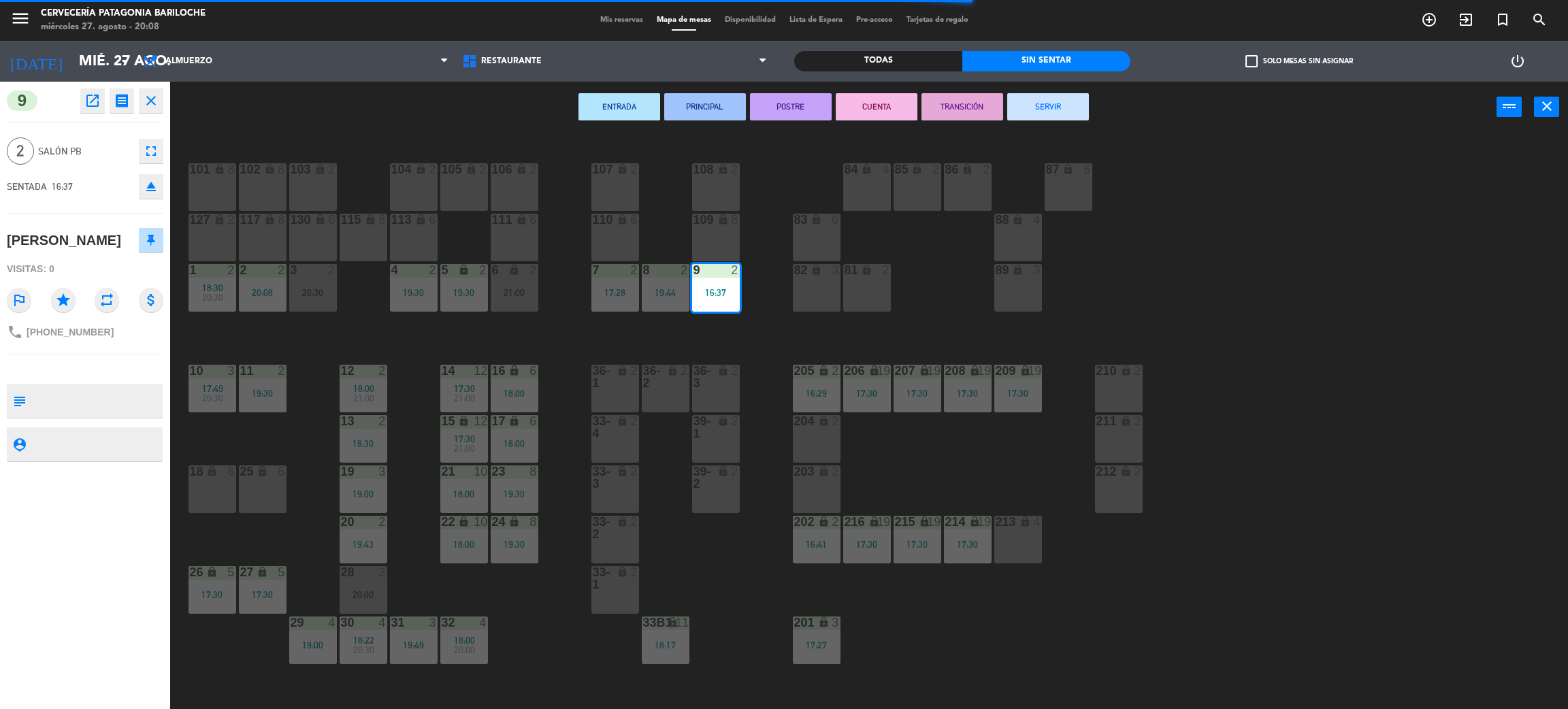
click at [1022, 115] on button "SERVIR" at bounding box center [1048, 107] width 82 height 27
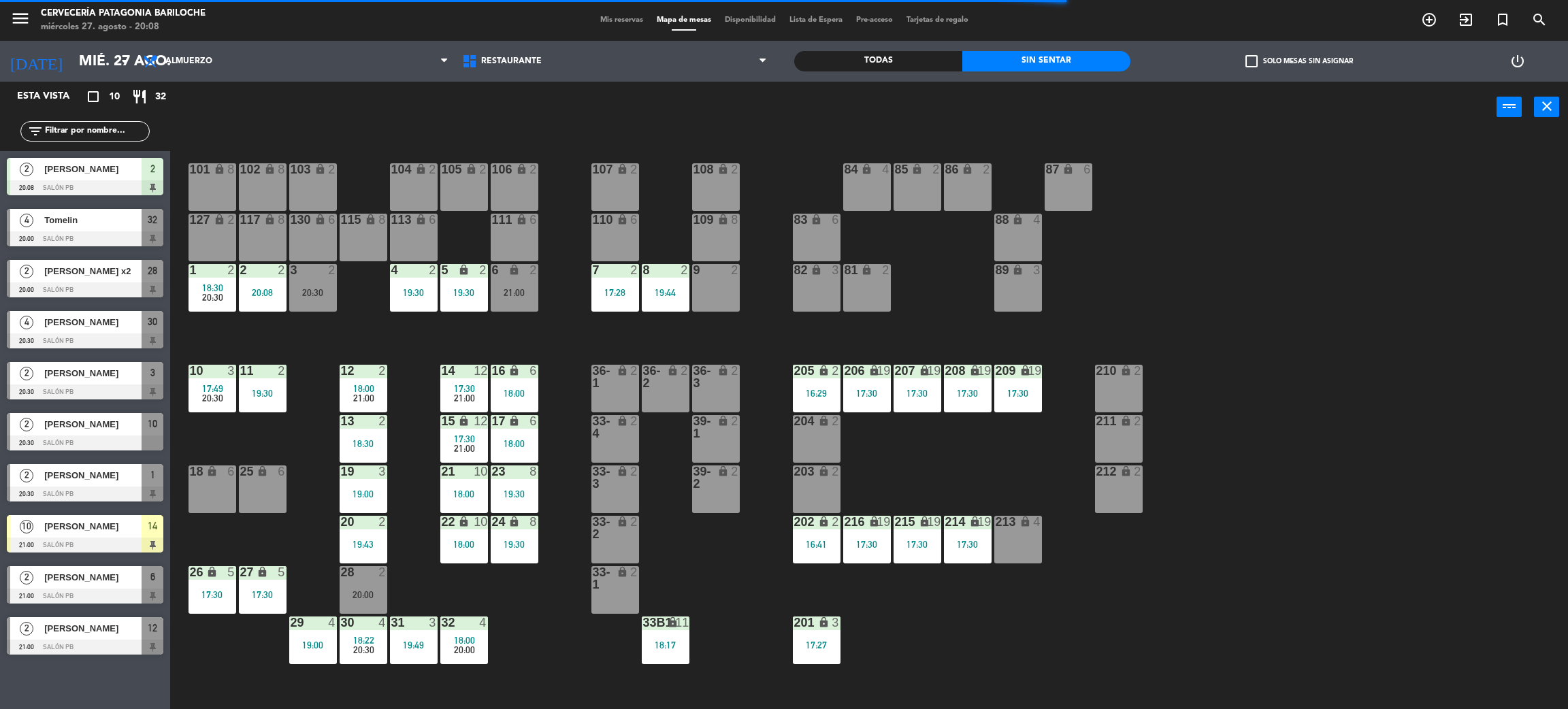
click at [713, 296] on div "9 2" at bounding box center [716, 287] width 48 height 48
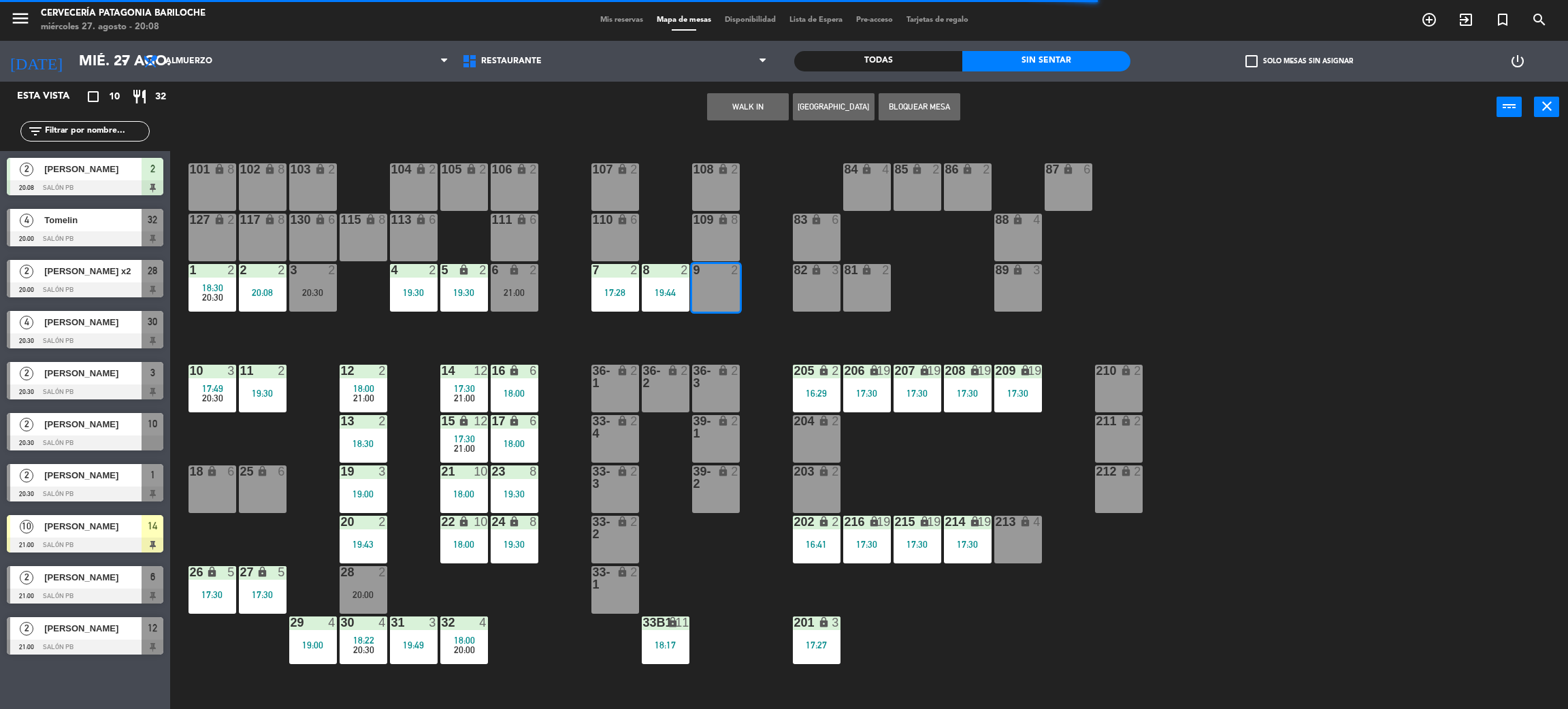
drag, startPoint x: 758, startPoint y: 95, endPoint x: 756, endPoint y: 108, distance: 13.2
click at [757, 102] on div "WALK IN [GEOGRAPHIC_DATA] Bloquear Mesa power_input close" at bounding box center [834, 108] width 1327 height 52
click at [754, 111] on button "WALK IN" at bounding box center [748, 107] width 82 height 27
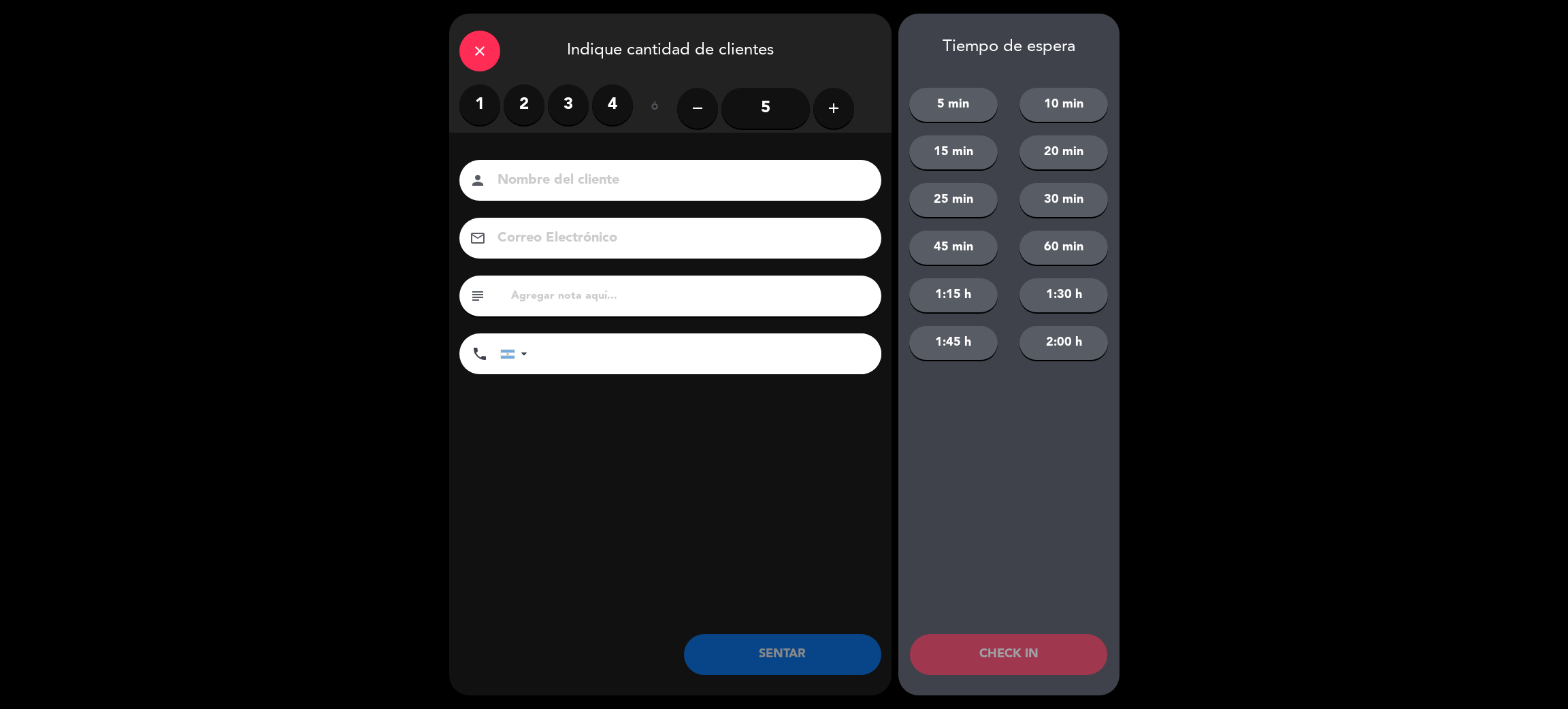
click at [489, 105] on label "1" at bounding box center [480, 104] width 41 height 41
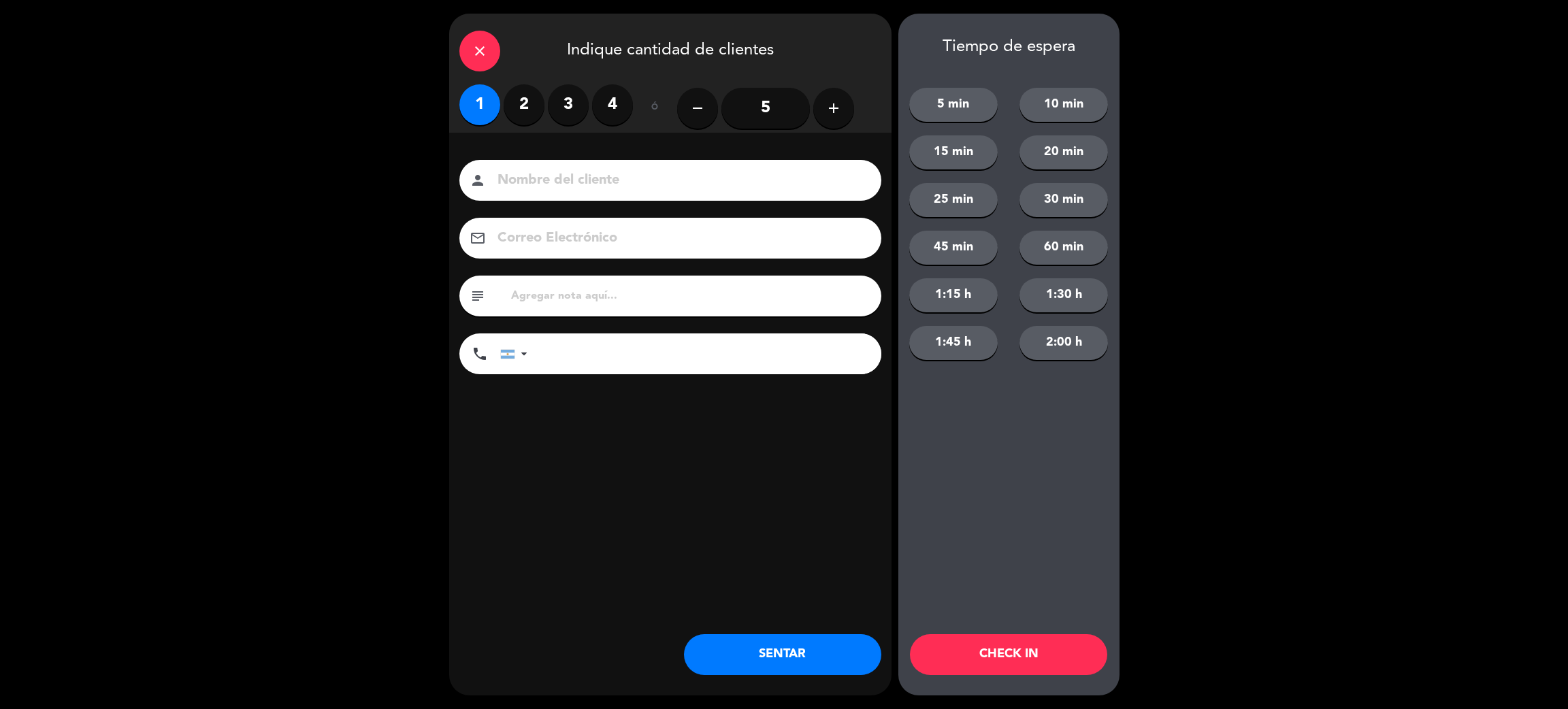
drag, startPoint x: 538, startPoint y: 161, endPoint x: 556, endPoint y: 185, distance: 30.0
click at [539, 163] on div "person" at bounding box center [670, 181] width 422 height 41
click at [556, 185] on input at bounding box center [680, 181] width 367 height 24
type input "[PERSON_NAME]"
click at [610, 349] on input "tel" at bounding box center [711, 354] width 340 height 41
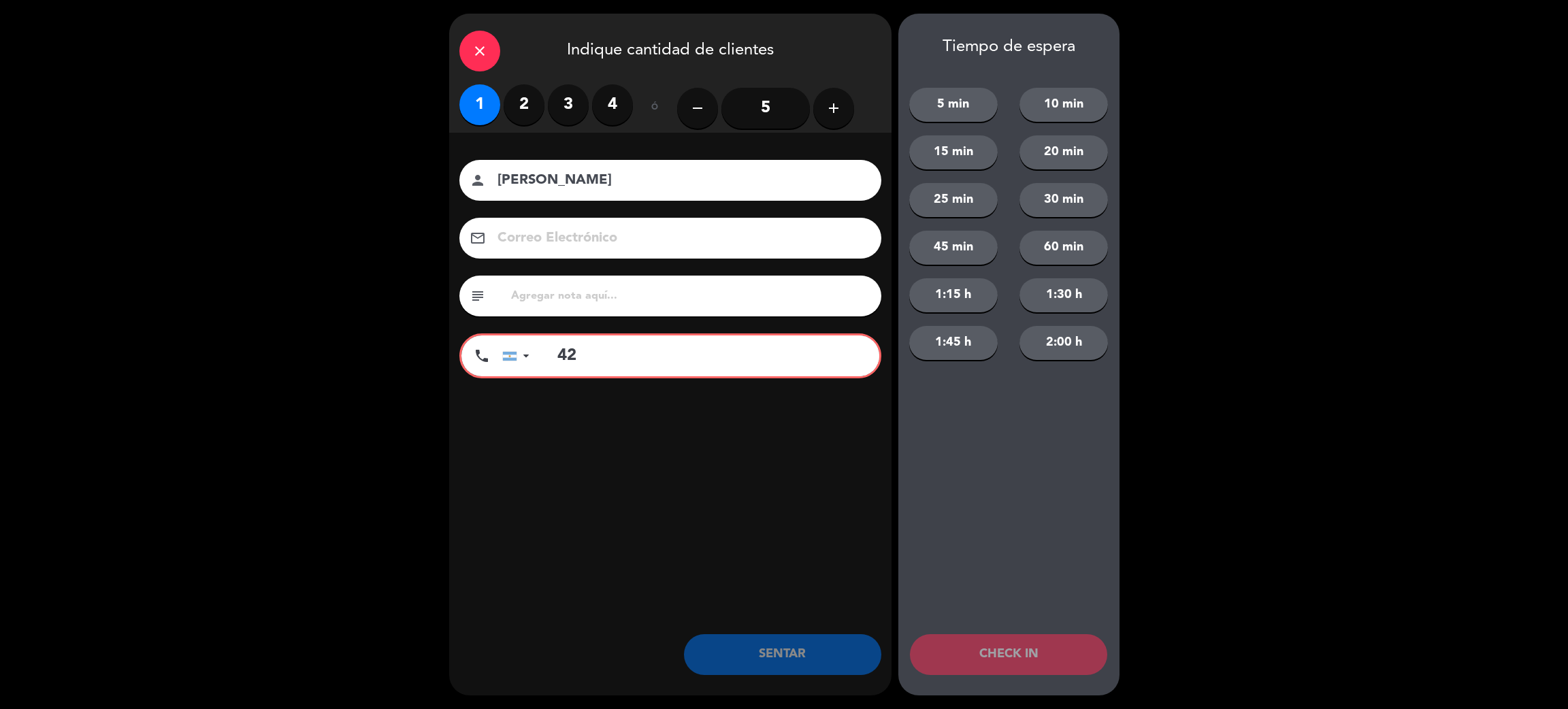
type input "4"
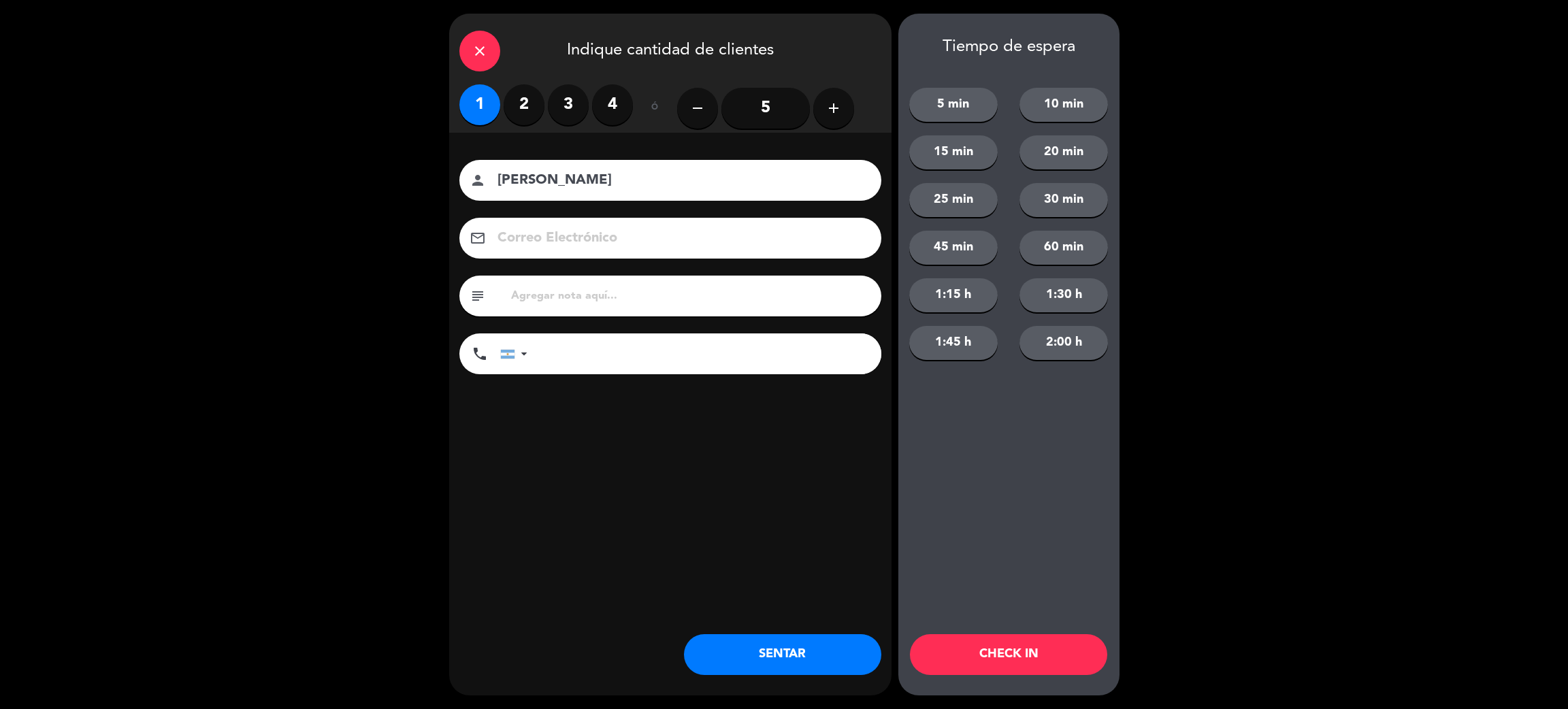
type input "8"
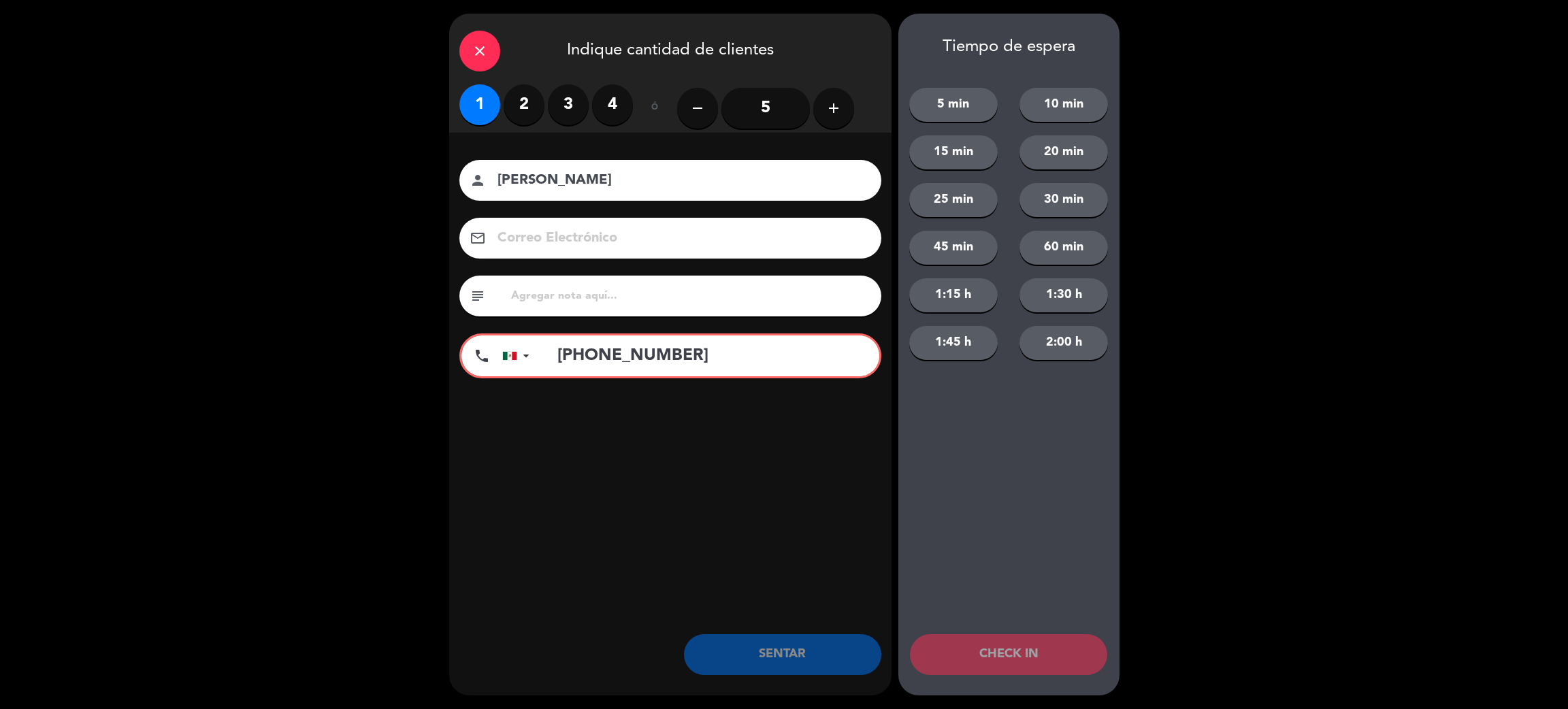
click at [630, 356] on input "[PHONE_NUMBER]" at bounding box center [711, 356] width 336 height 41
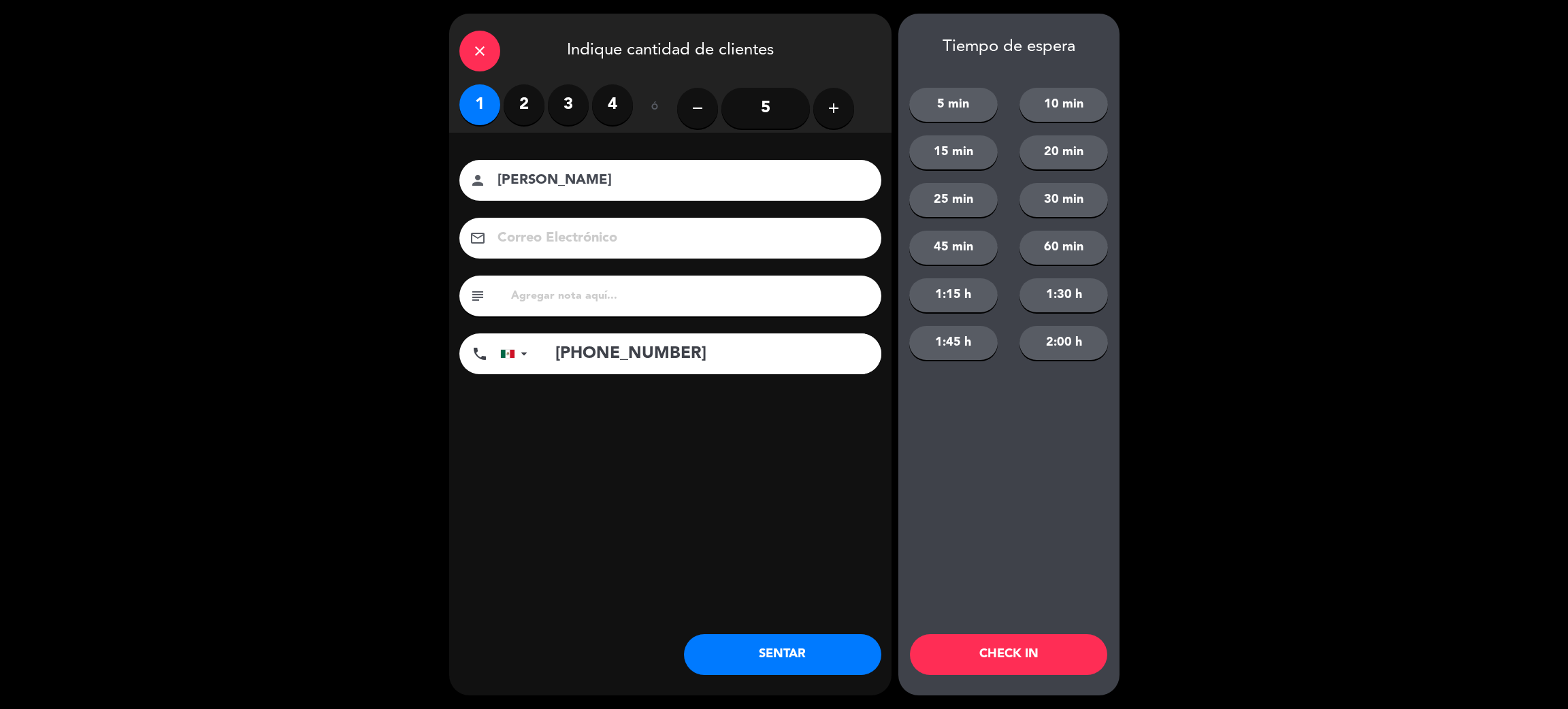
type input "[PHONE_NUMBER]"
click at [769, 647] on button "SENTAR" at bounding box center [782, 655] width 197 height 41
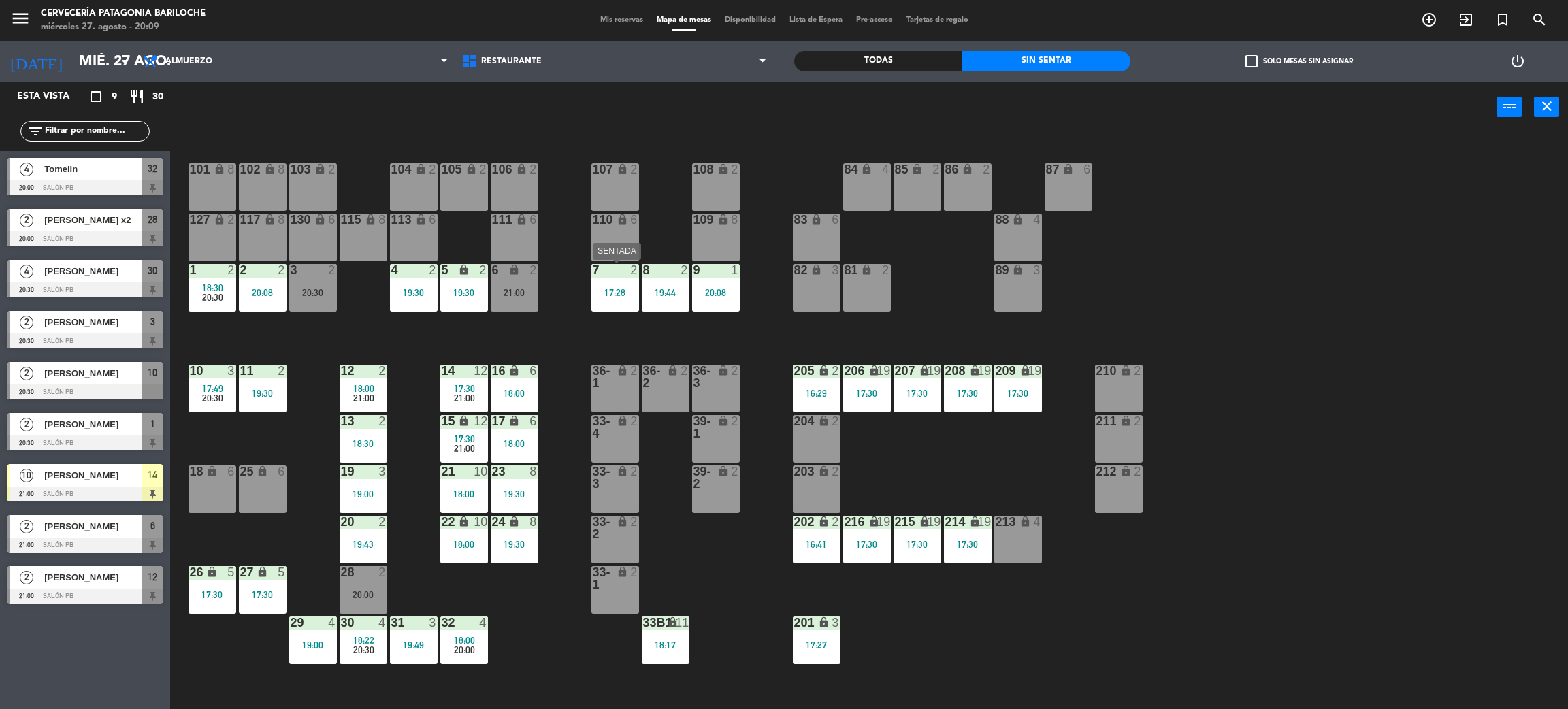
click at [608, 296] on div "17:28" at bounding box center [615, 293] width 48 height 9
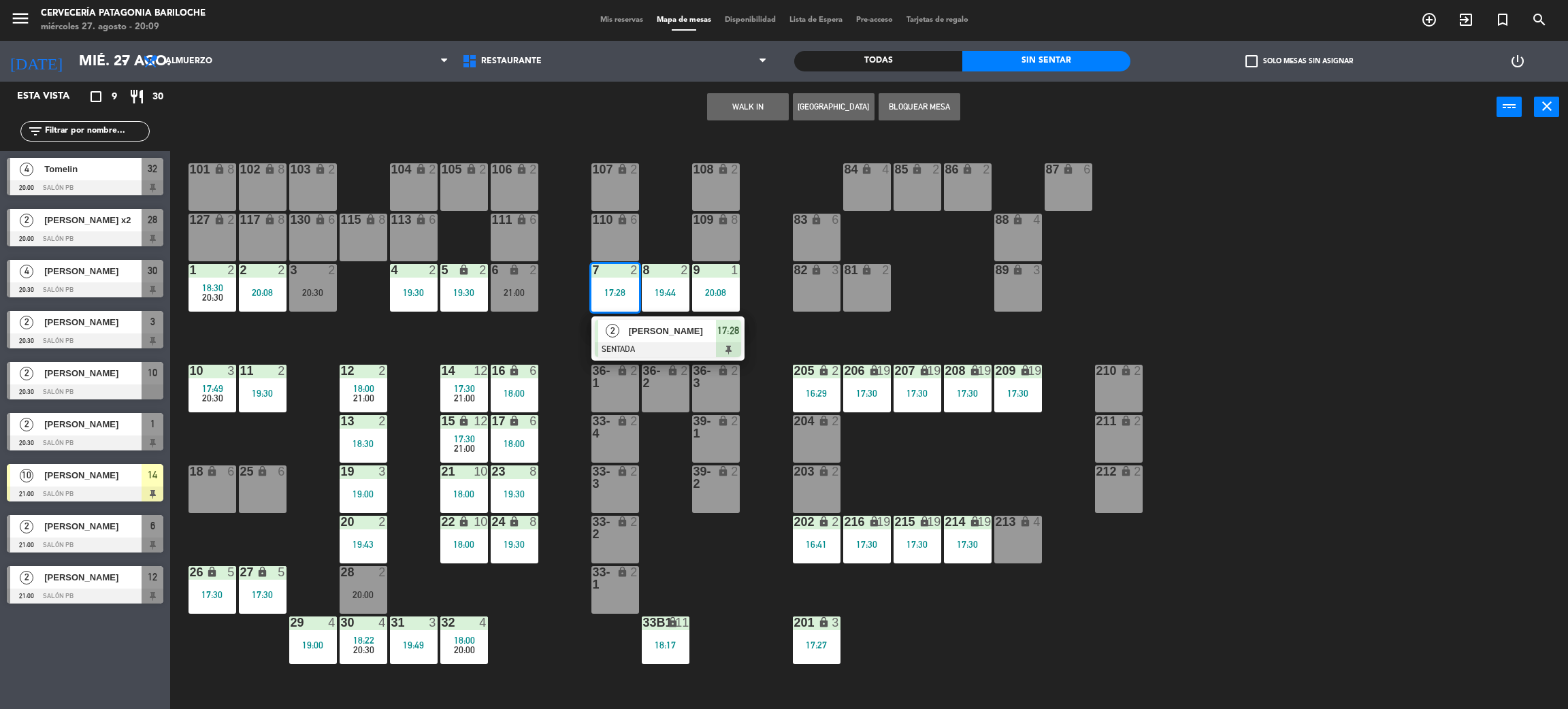
click at [780, 324] on div "101 lock 8 102 lock 8 104 lock 2 105 lock 2 106 lock 2 103 lock 2 107 lock 2 10…" at bounding box center [877, 427] width 1383 height 576
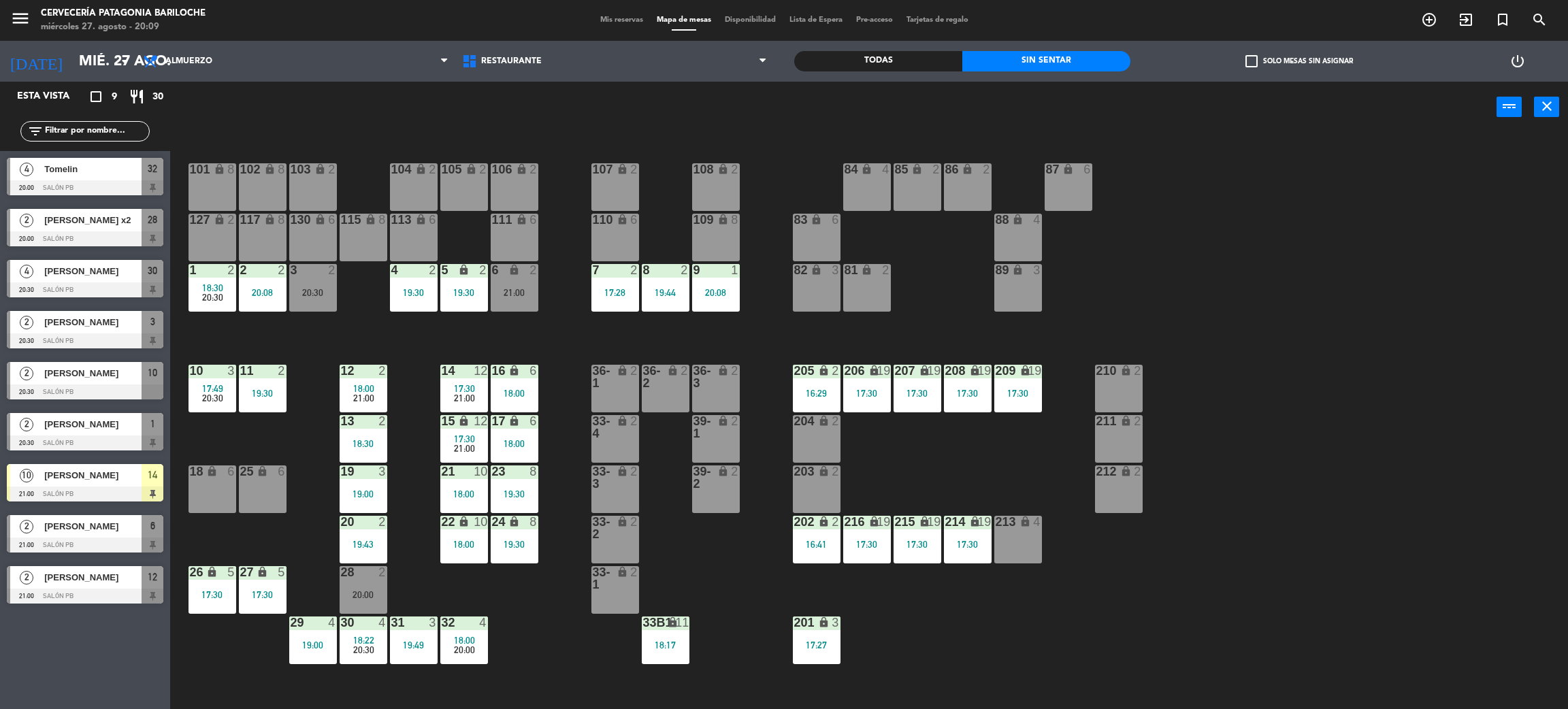
click at [719, 293] on div "20:08" at bounding box center [716, 293] width 48 height 9
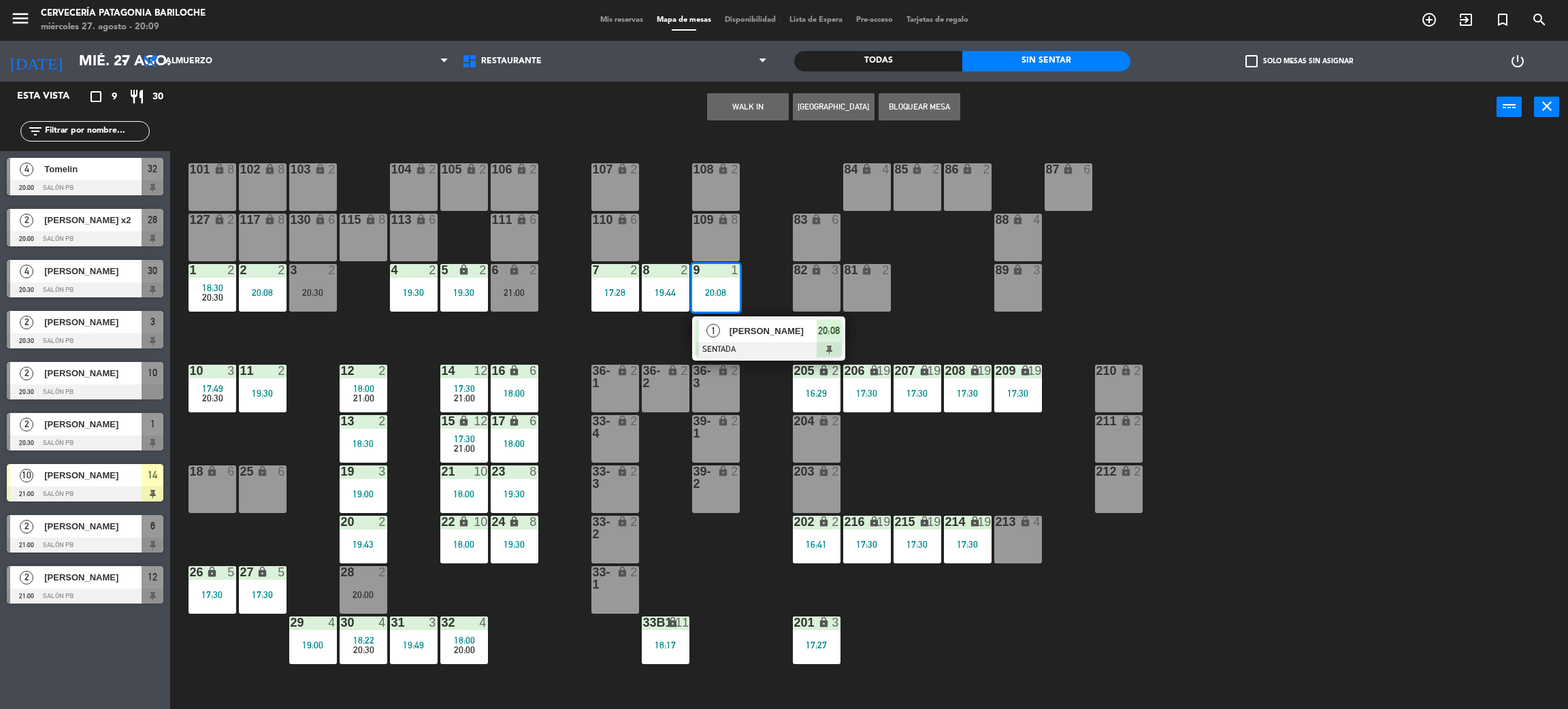
click at [758, 347] on div at bounding box center [769, 349] width 146 height 15
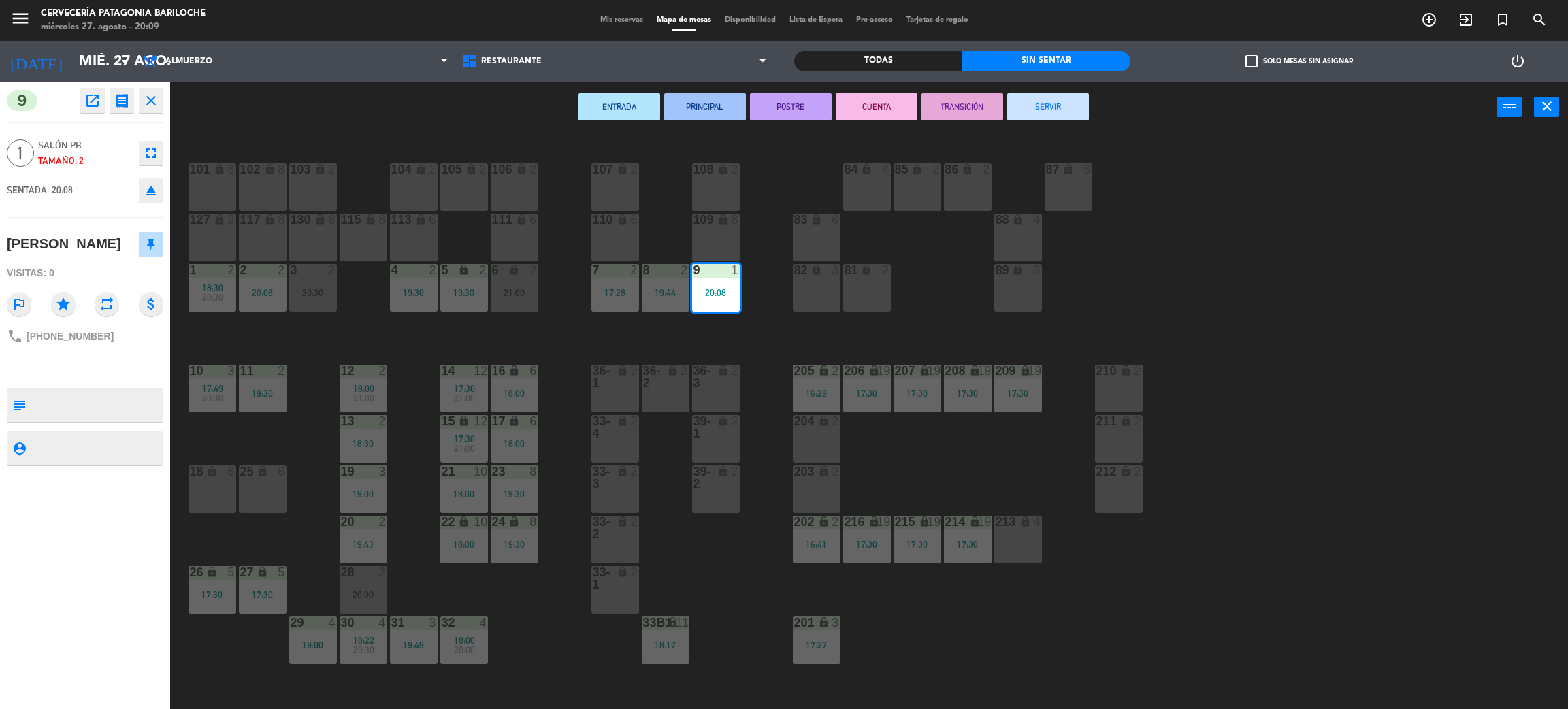
click at [610, 418] on div "lock" at bounding box center [615, 427] width 23 height 24
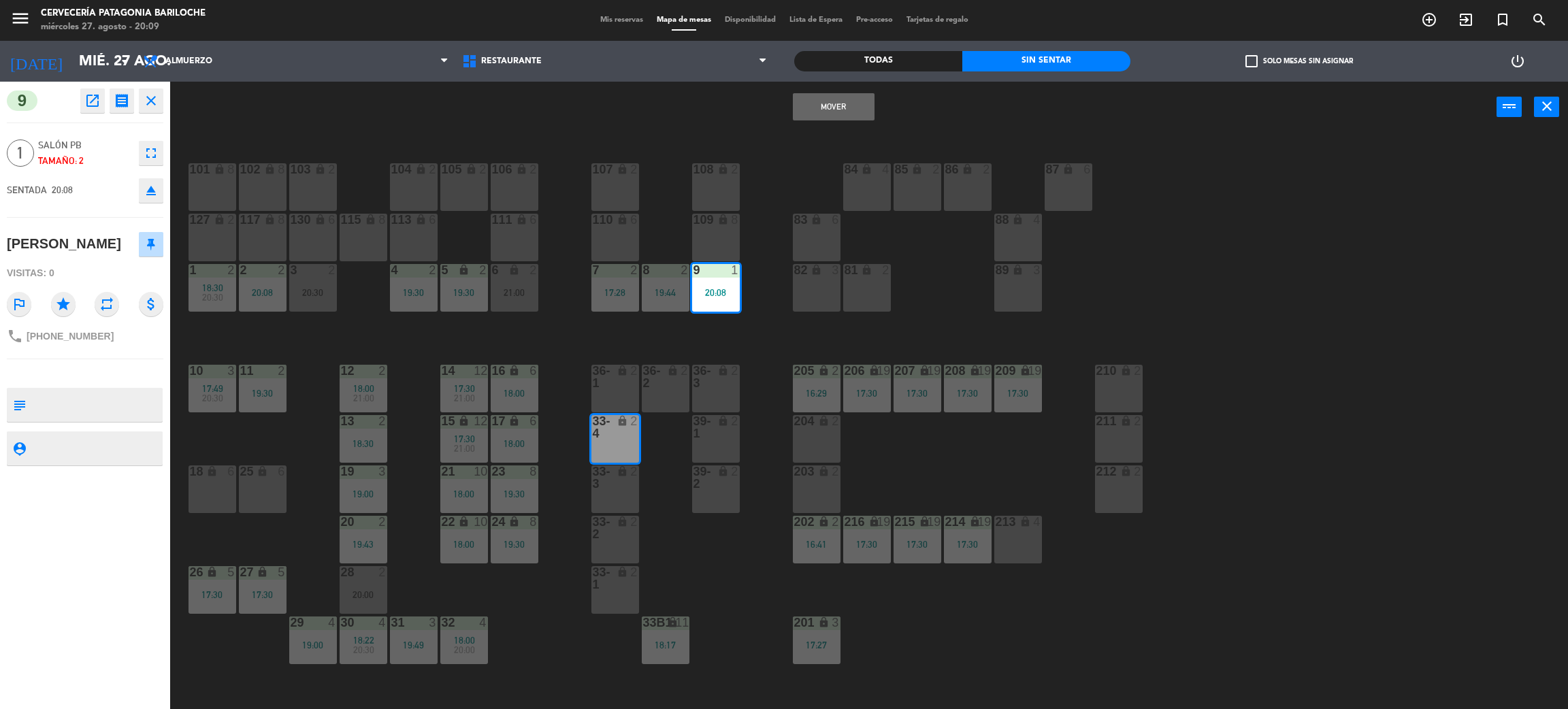
click at [824, 122] on div "Mover power_input close" at bounding box center [834, 108] width 1327 height 52
click at [831, 117] on button "Mover" at bounding box center [834, 107] width 82 height 27
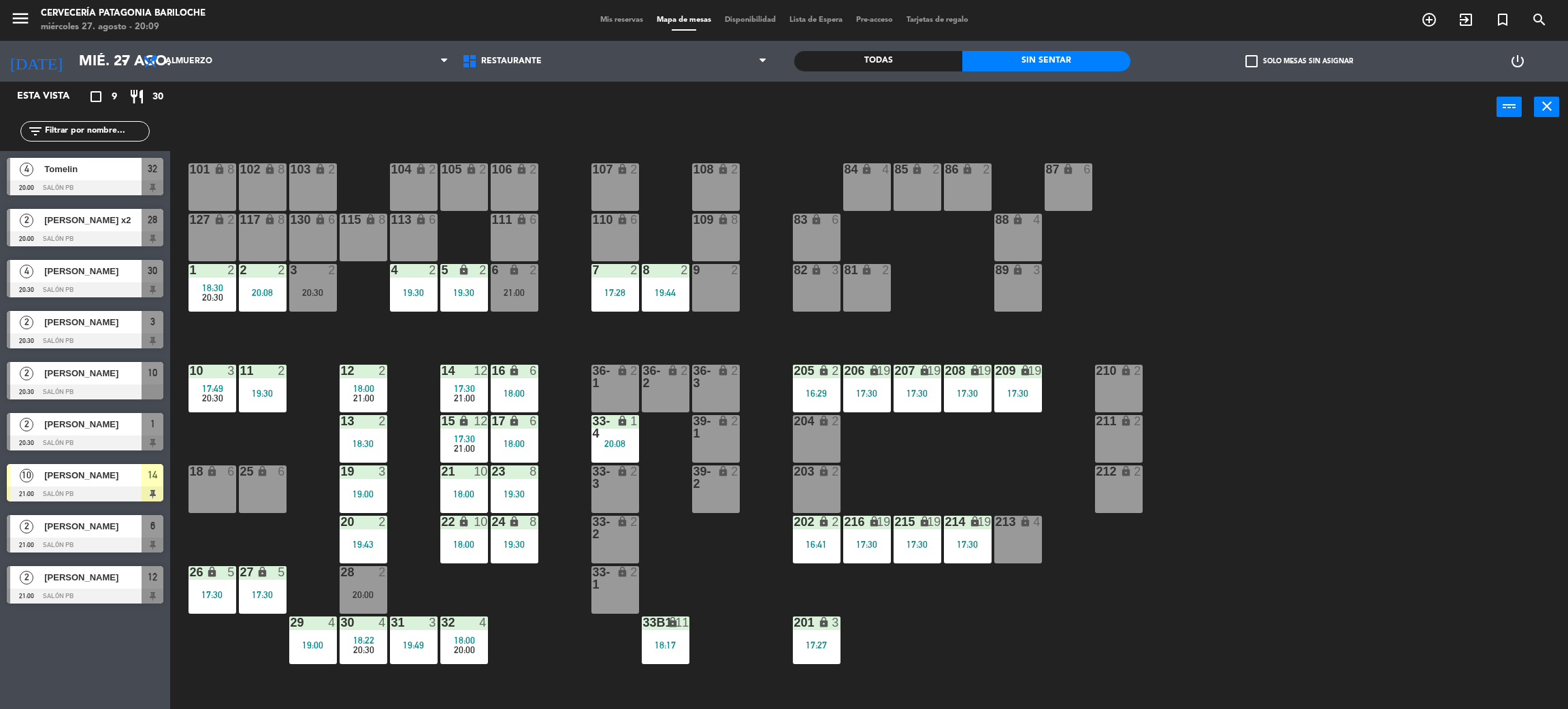
click at [612, 289] on div "17:28" at bounding box center [615, 293] width 48 height 9
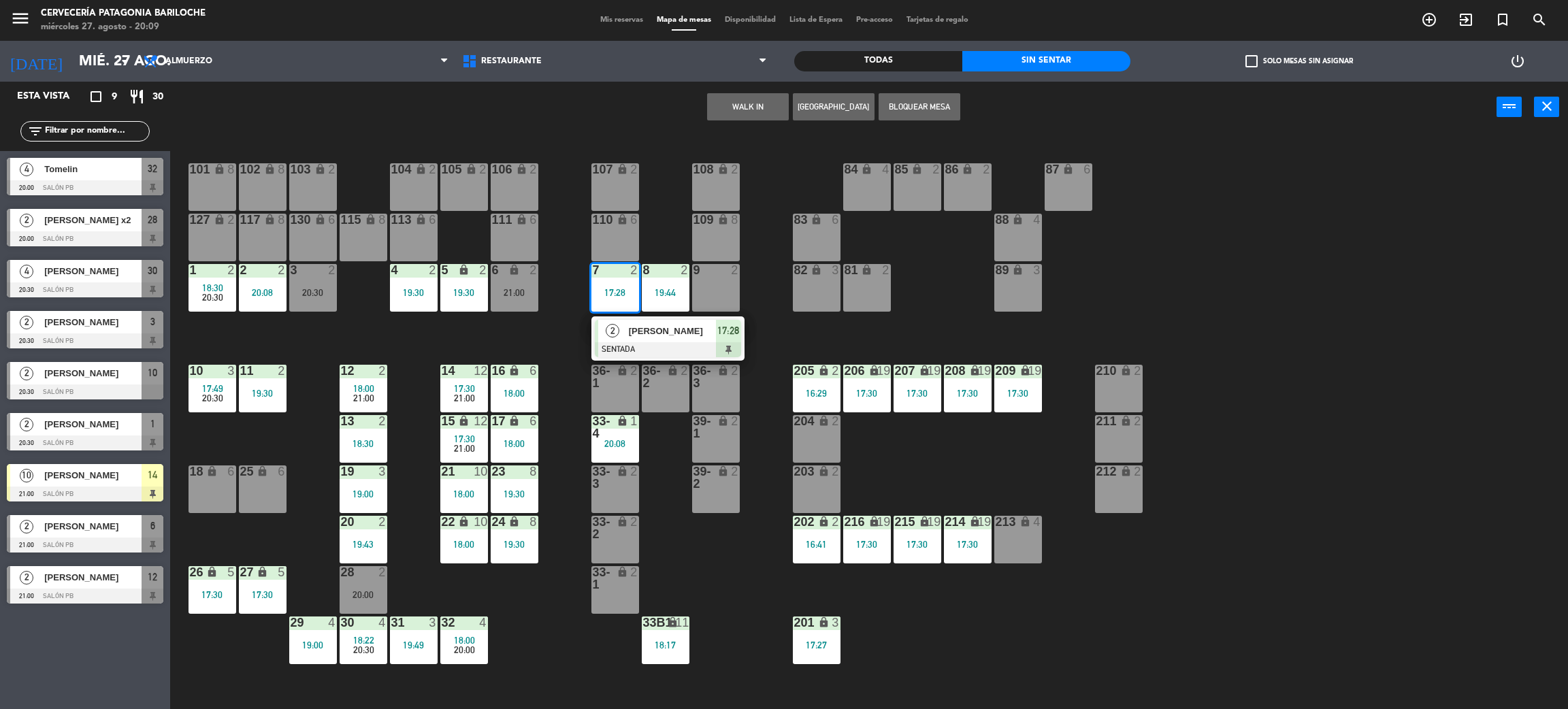
click at [638, 353] on div at bounding box center [668, 349] width 146 height 15
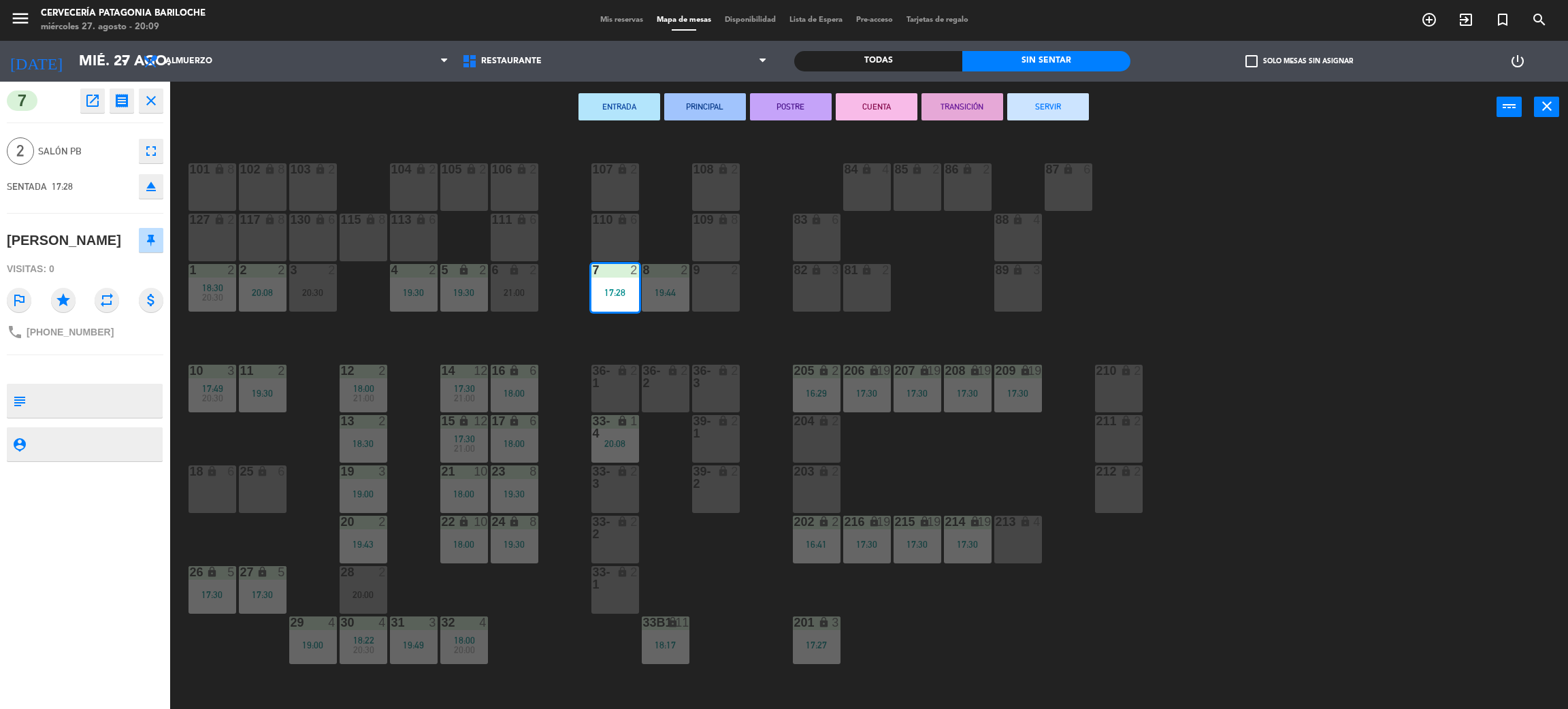
click at [1044, 100] on button "SERVIR" at bounding box center [1048, 107] width 82 height 27
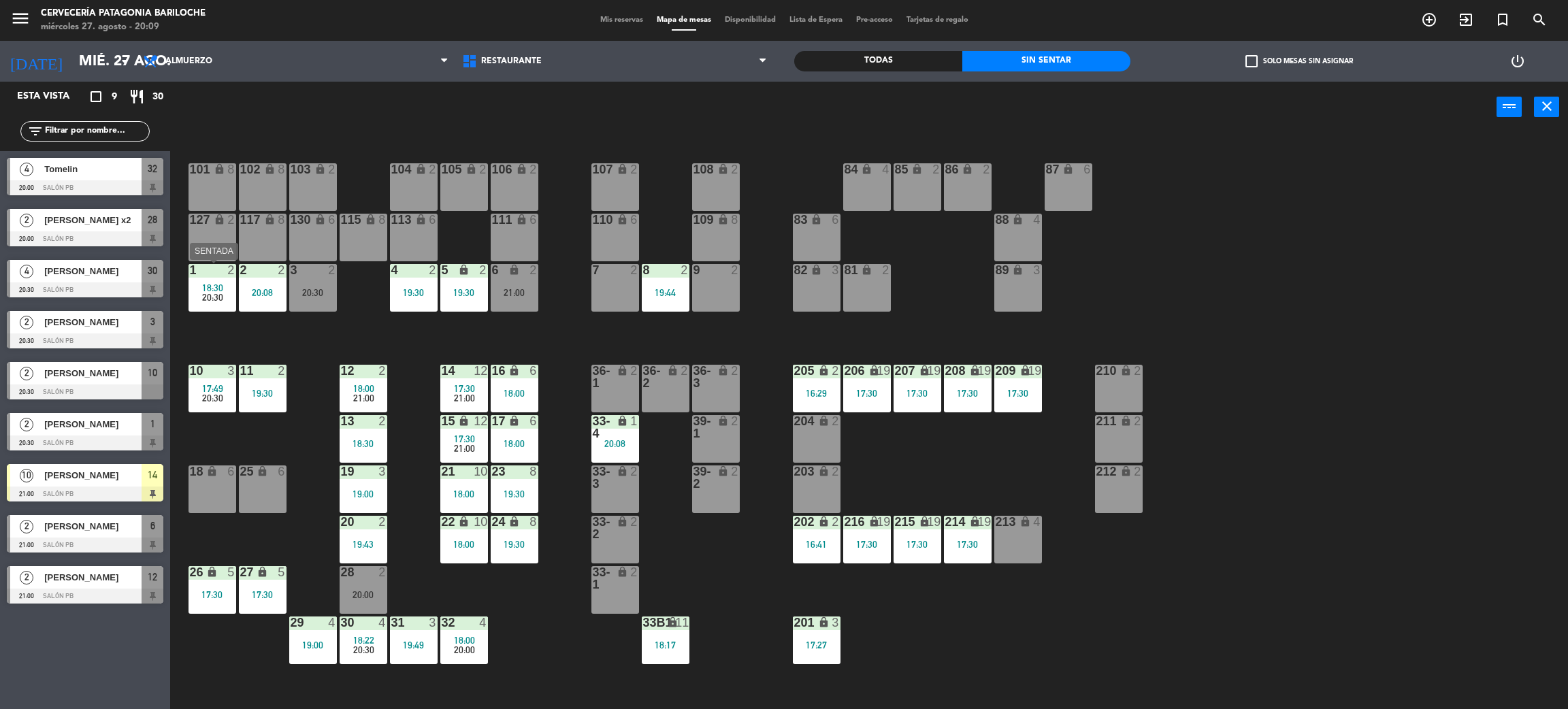
click at [220, 292] on span "20:30" at bounding box center [212, 298] width 21 height 11
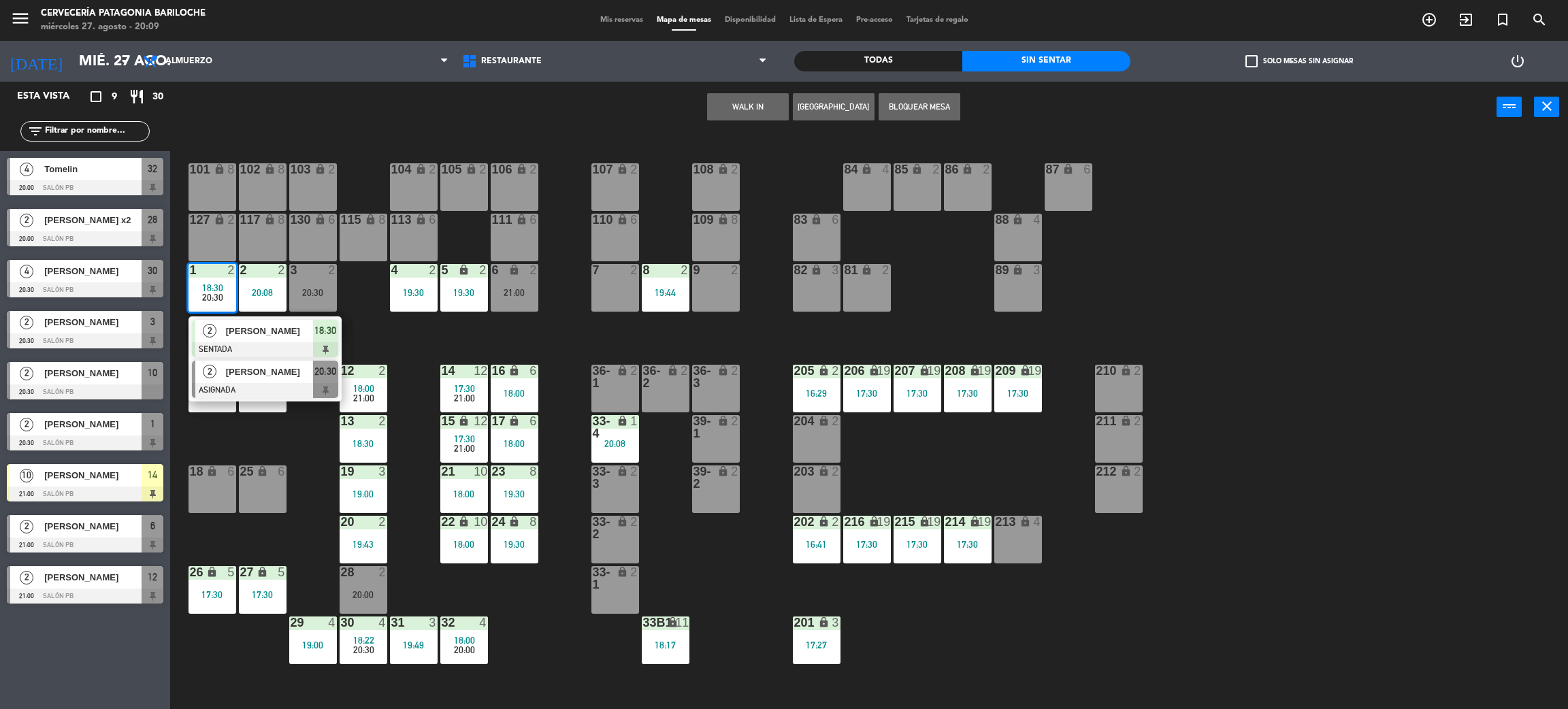
click at [236, 387] on div at bounding box center [265, 390] width 146 height 15
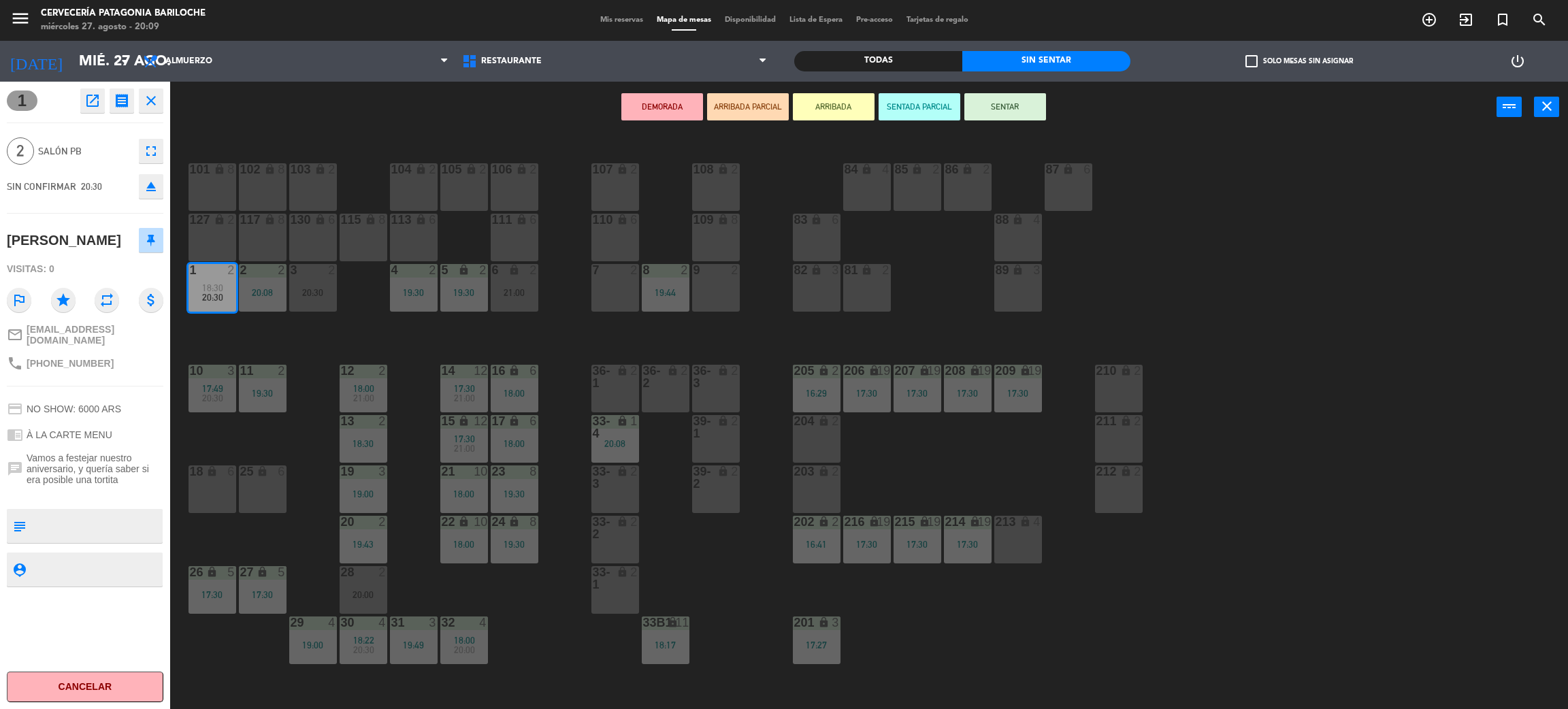
click at [611, 296] on div "7 2" at bounding box center [615, 287] width 48 height 48
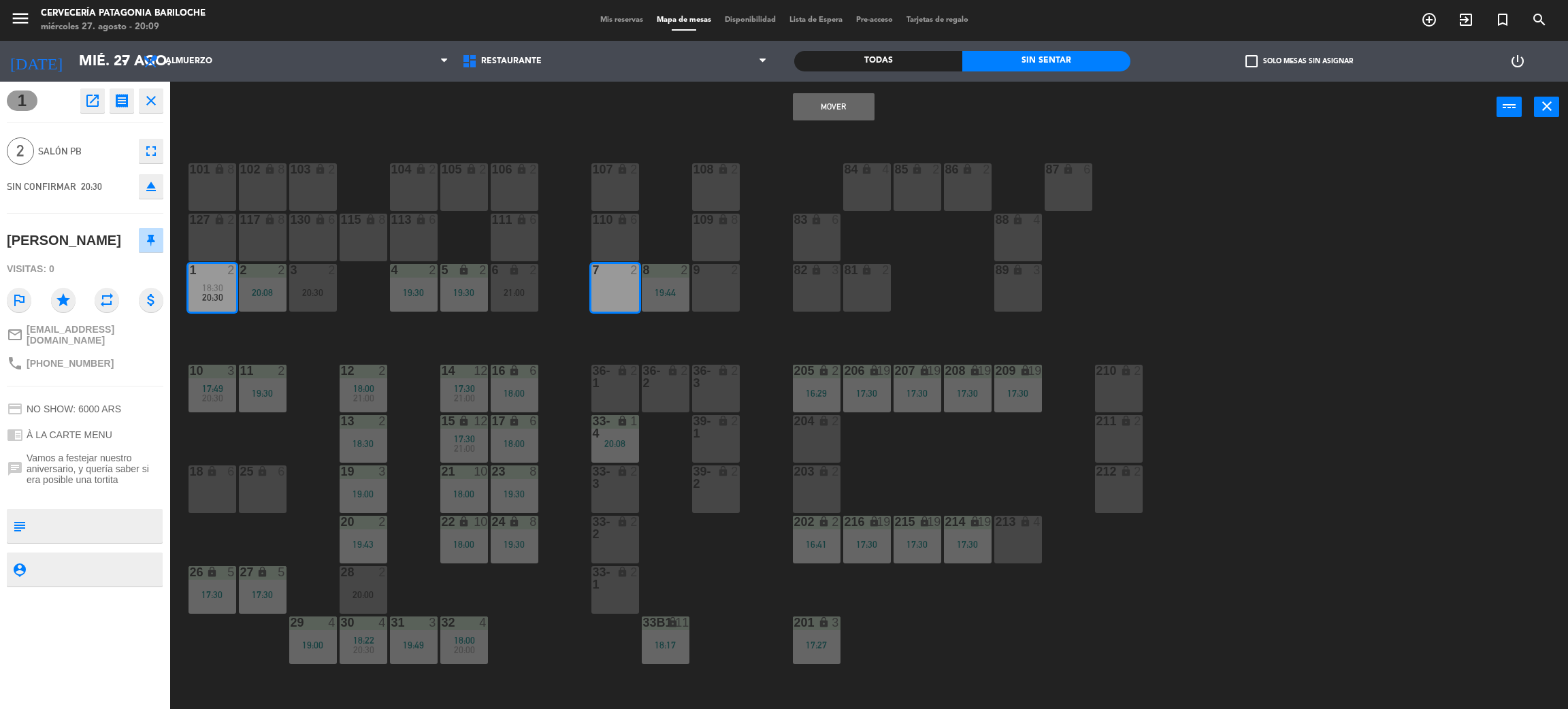
click at [826, 104] on button "Mover" at bounding box center [834, 107] width 82 height 27
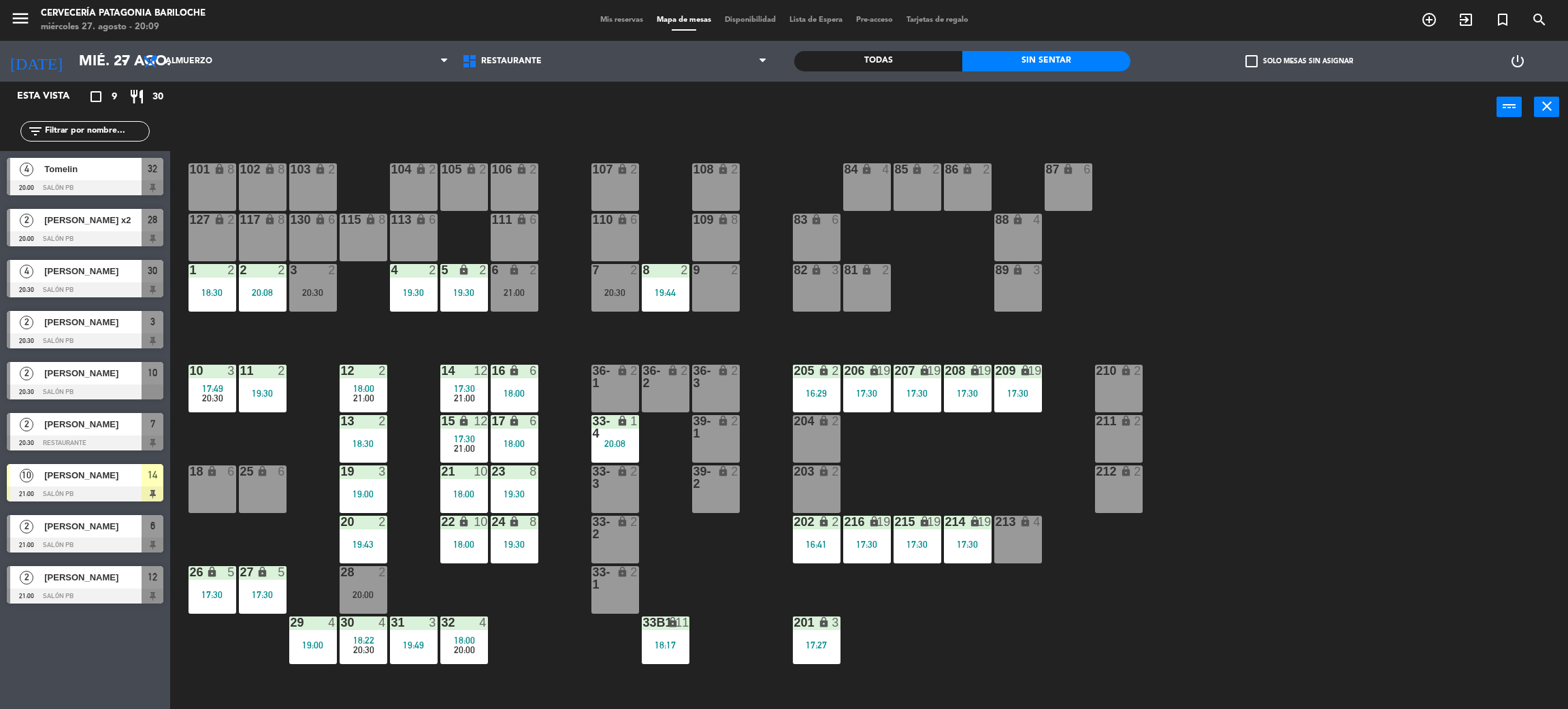
click at [373, 546] on div "19:43" at bounding box center [364, 544] width 48 height 9
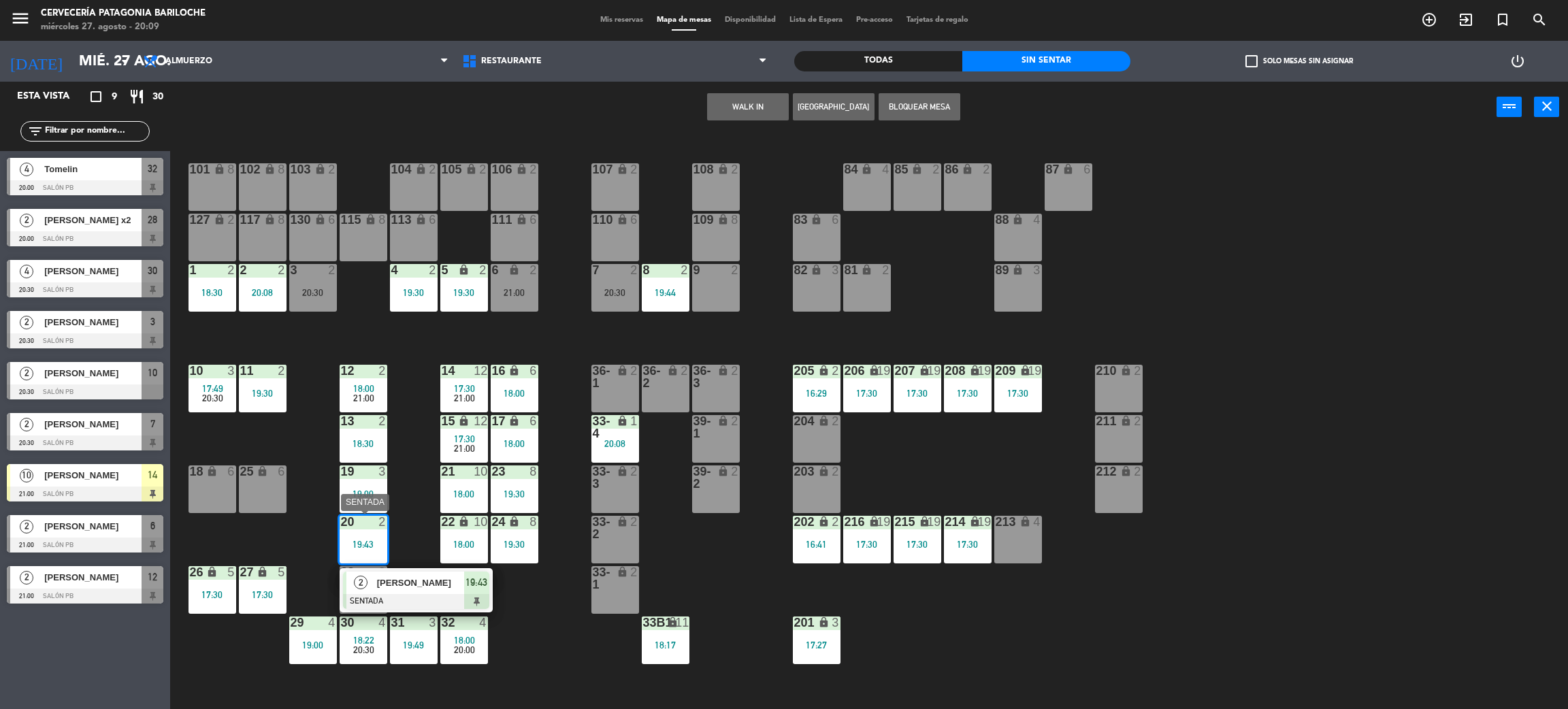
click at [420, 599] on div at bounding box center [416, 601] width 146 height 15
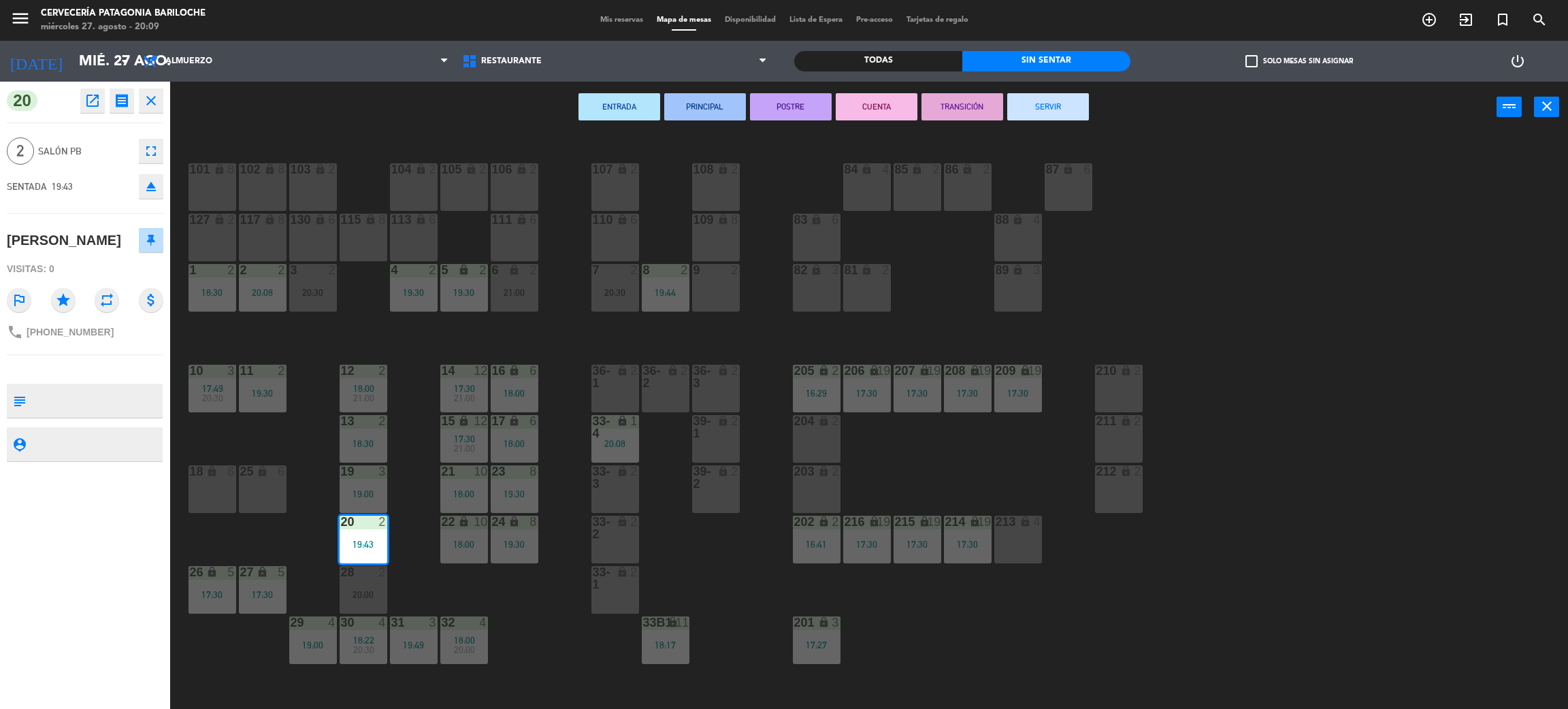
click at [407, 459] on div "101 lock 8 102 lock 8 104 lock 2 105 lock 2 106 lock 2 103 lock 2 107 lock 2 10…" at bounding box center [877, 427] width 1383 height 576
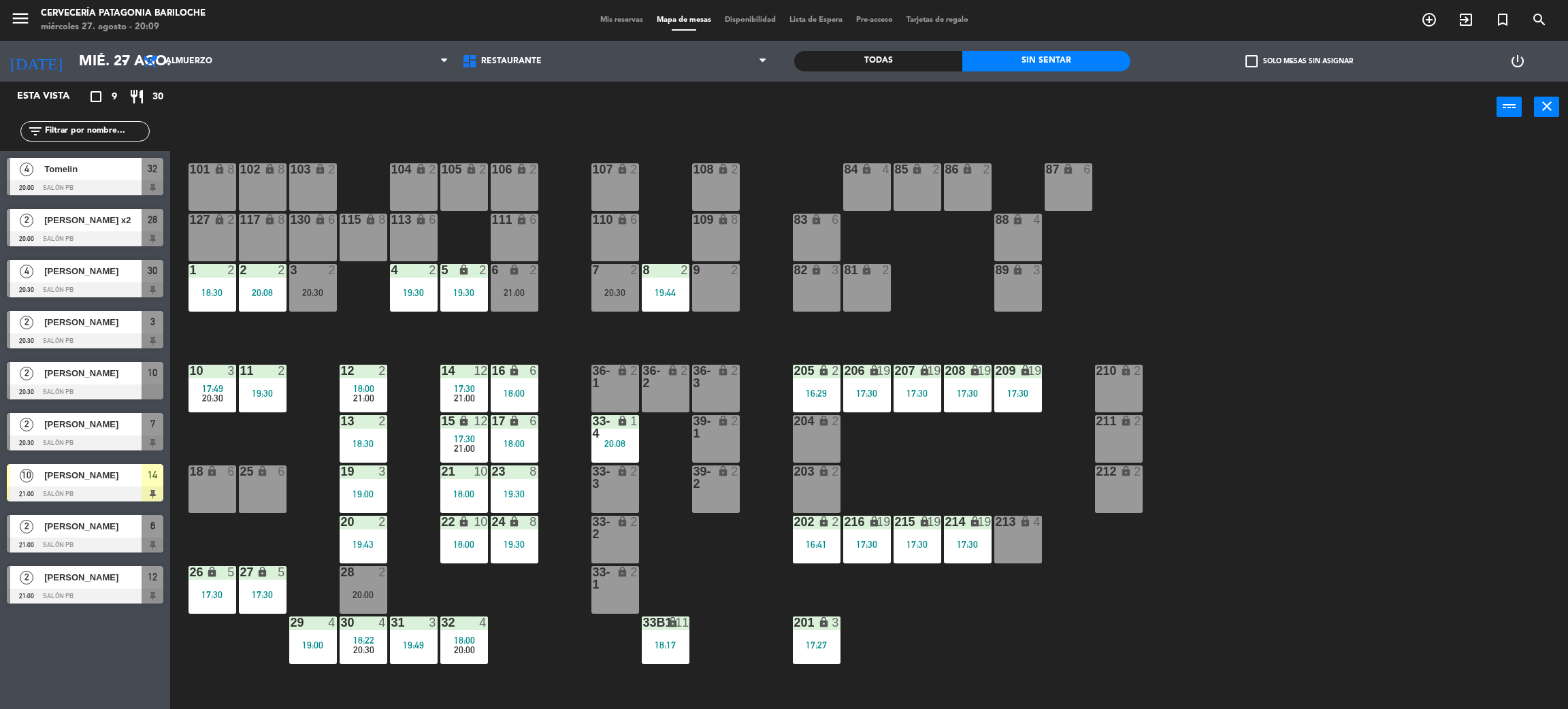
click at [371, 444] on div "18:30" at bounding box center [364, 444] width 48 height 9
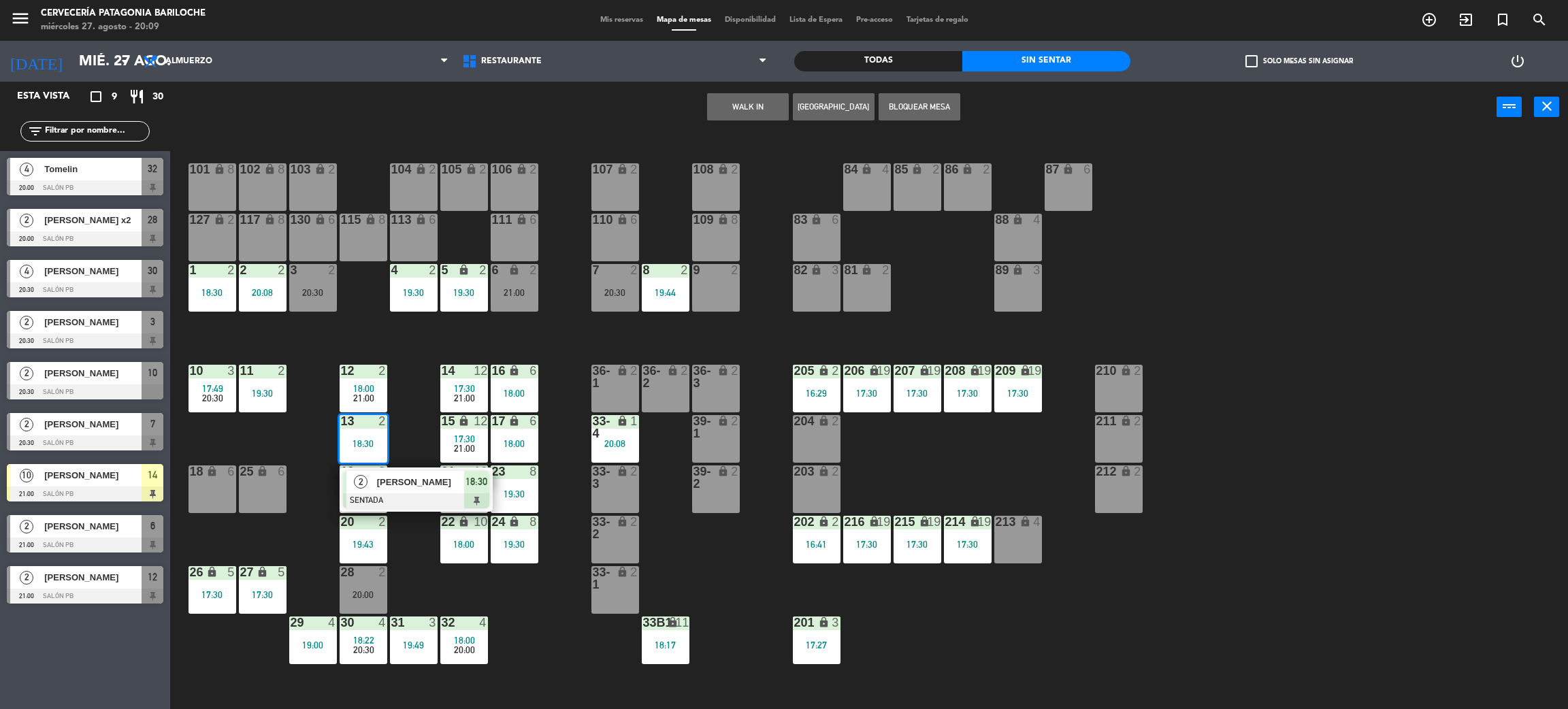
click at [400, 493] on div at bounding box center [416, 500] width 146 height 15
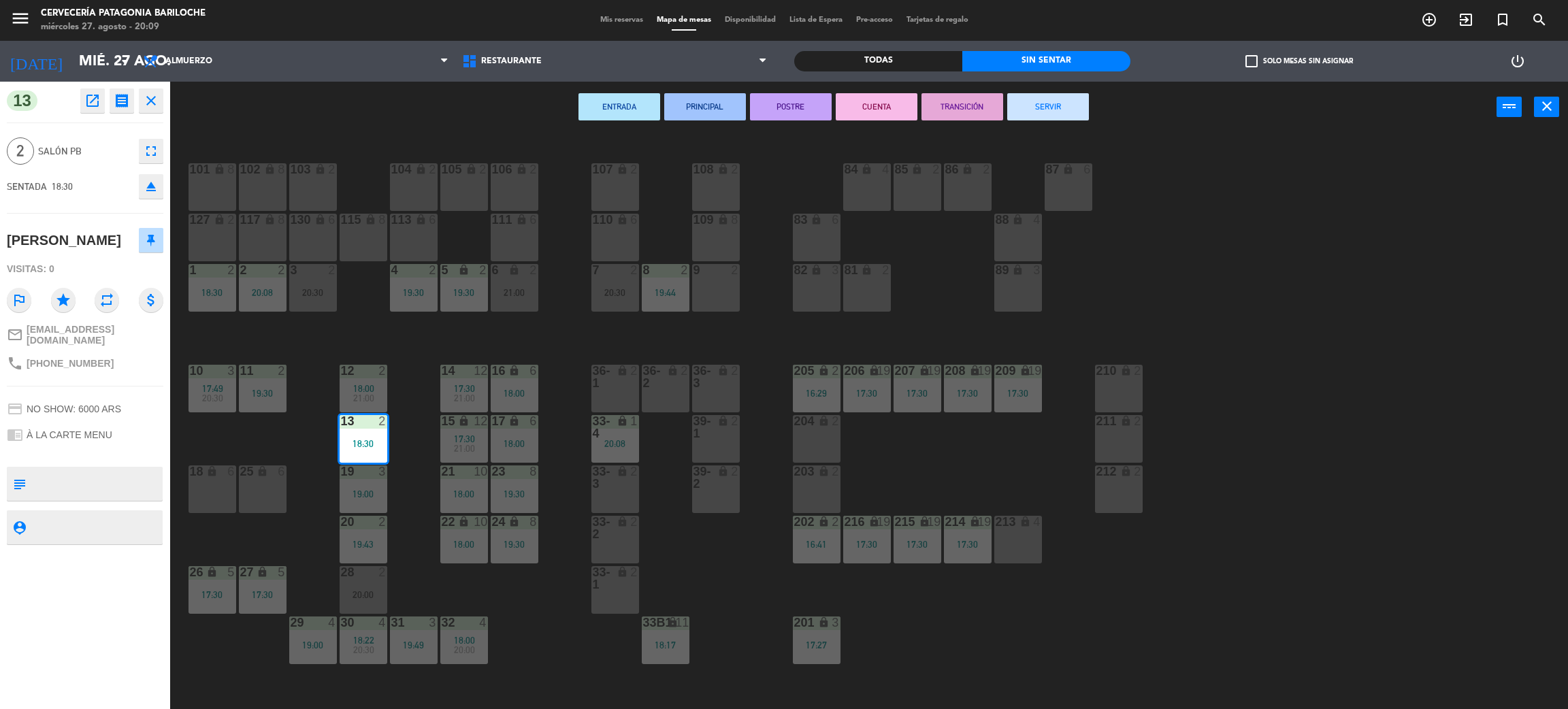
click at [1058, 111] on button "SERVIR" at bounding box center [1048, 107] width 82 height 27
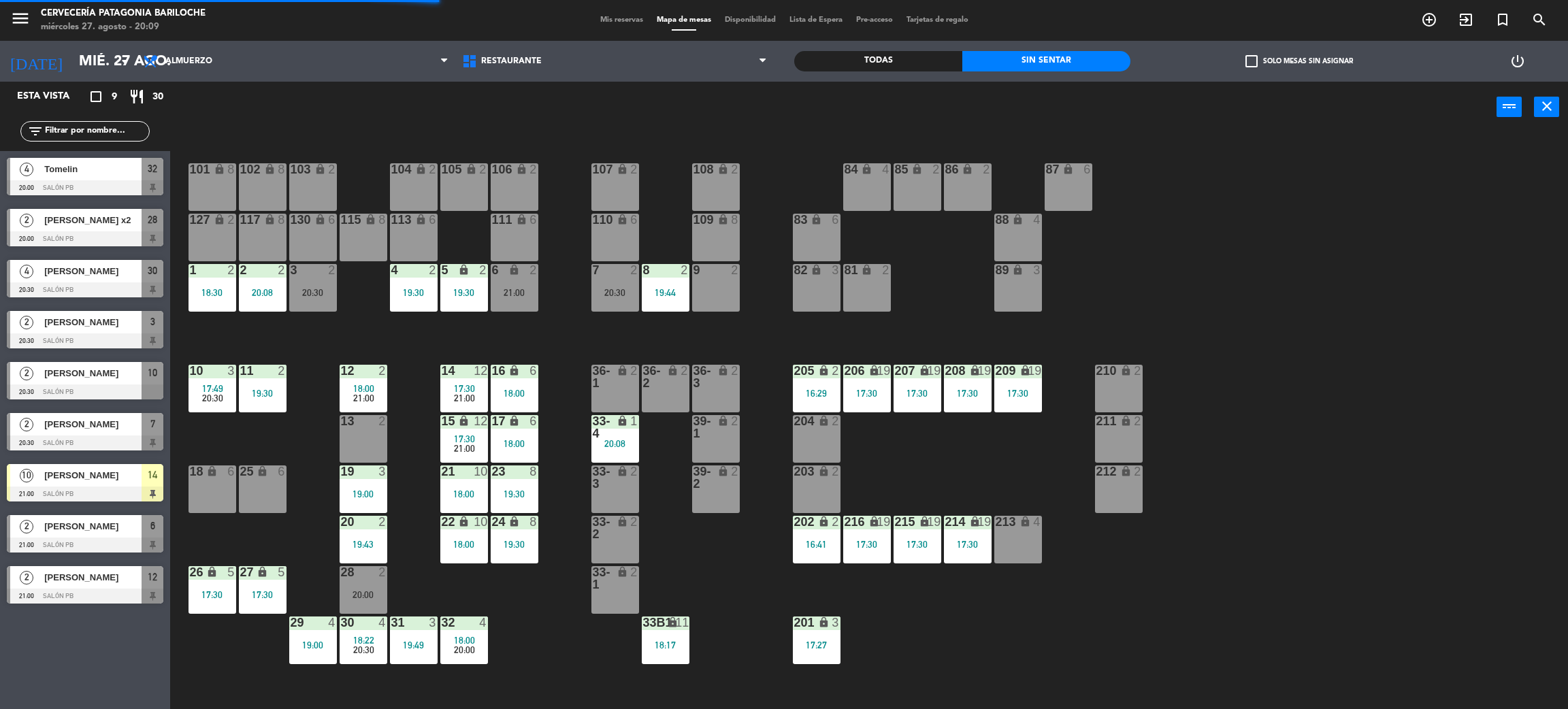
click at [370, 546] on div "19:43" at bounding box center [364, 544] width 48 height 9
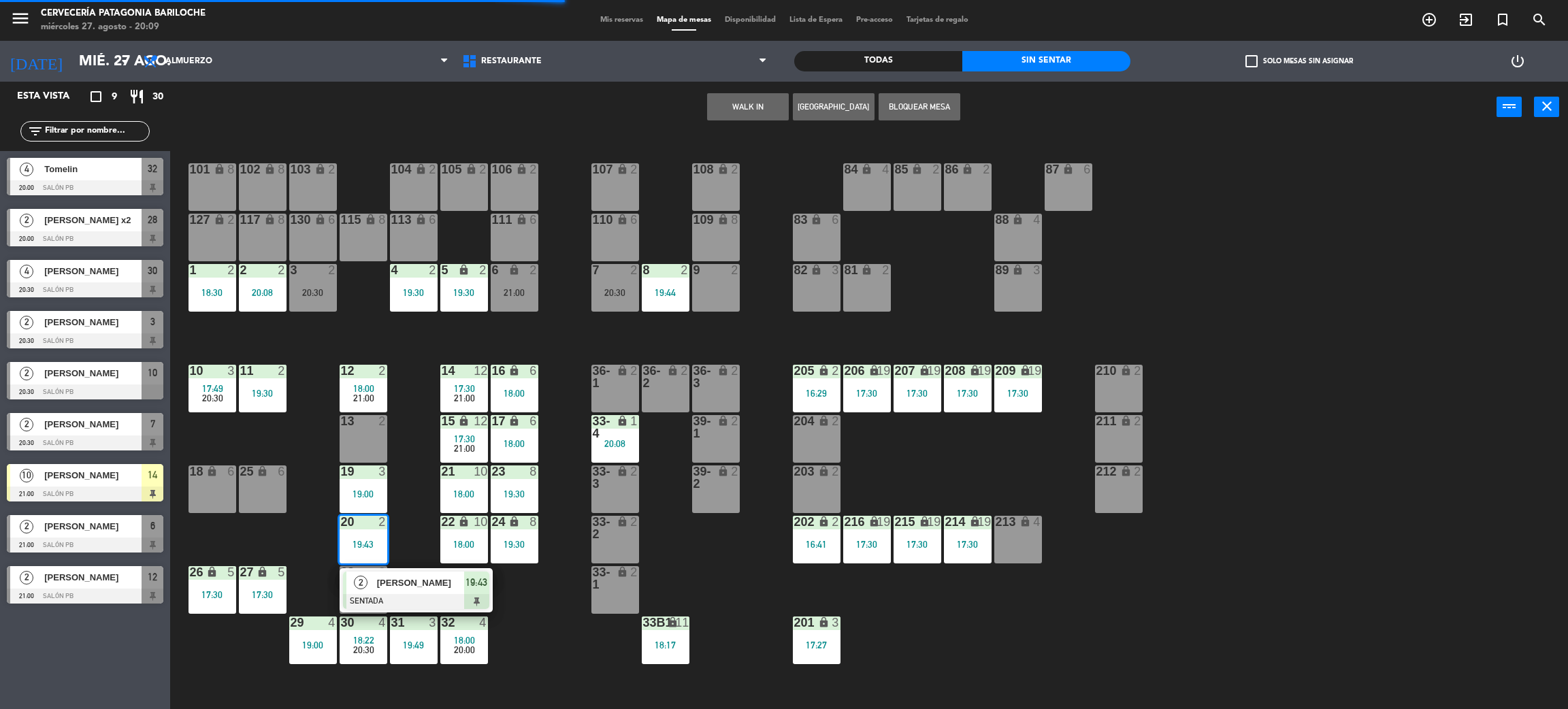
click at [386, 582] on span "[PERSON_NAME]" at bounding box center [420, 583] width 87 height 14
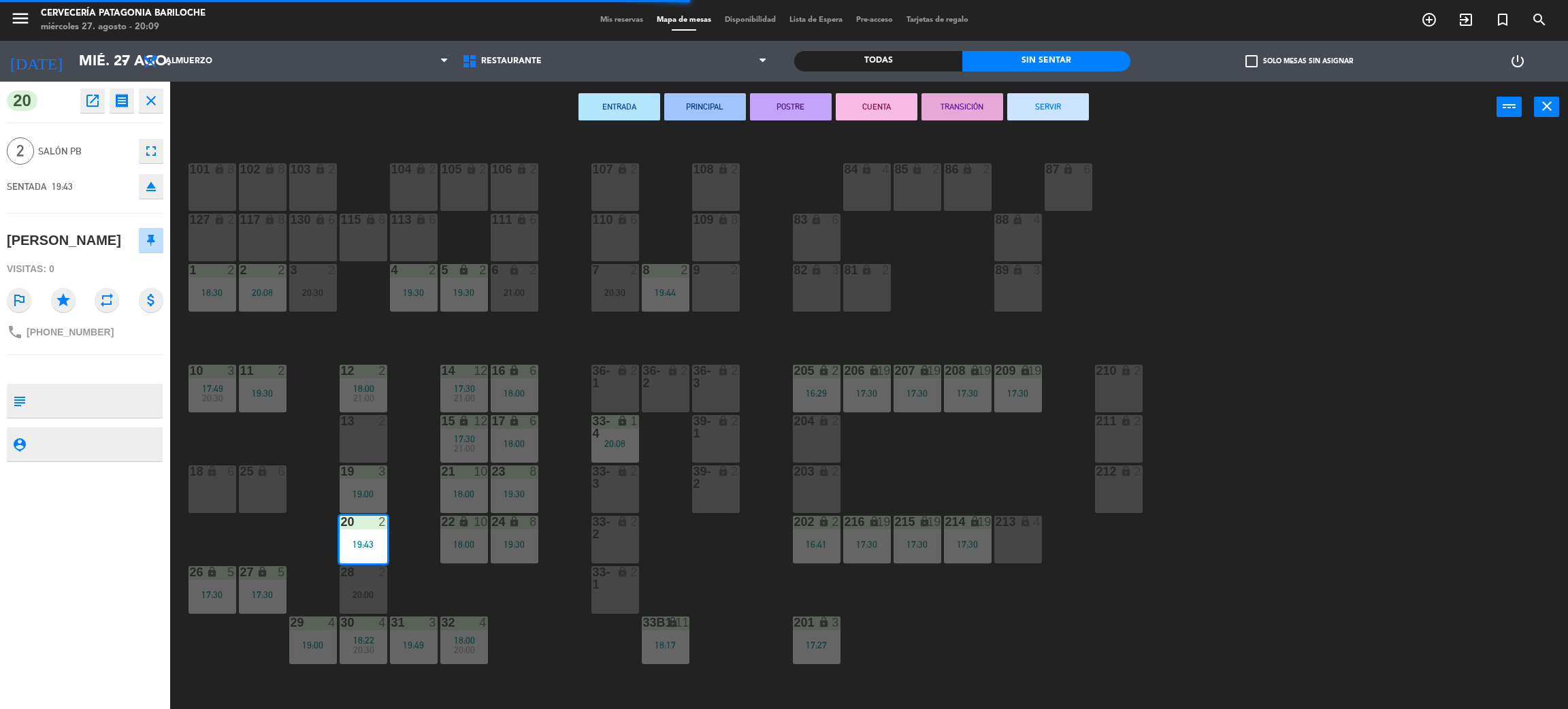
click at [387, 437] on div "101 lock 8 102 lock 8 104 lock 2 105 lock 2 106 lock 2 103 lock 2 107 lock 2 10…" at bounding box center [877, 427] width 1383 height 576
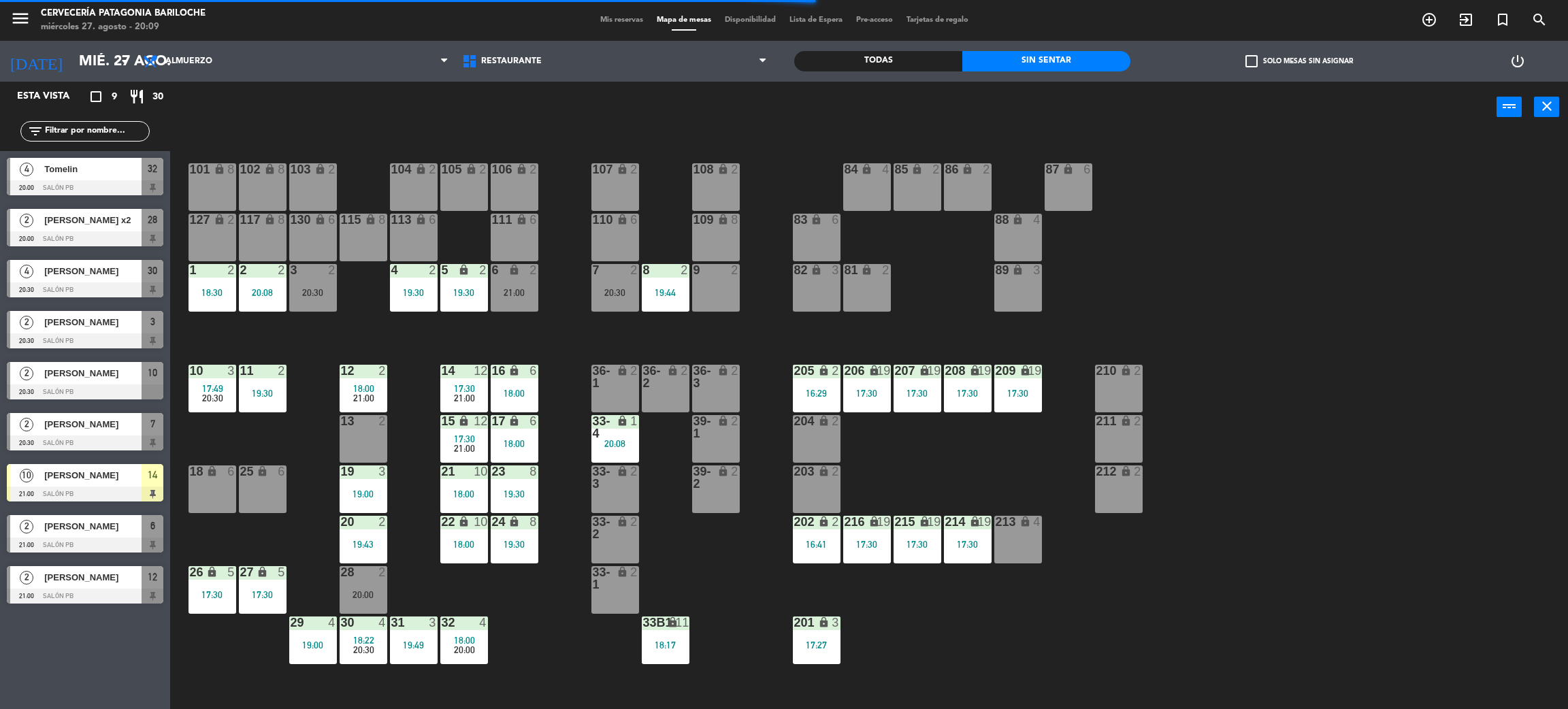
click at [368, 549] on div "19:43" at bounding box center [364, 544] width 48 height 9
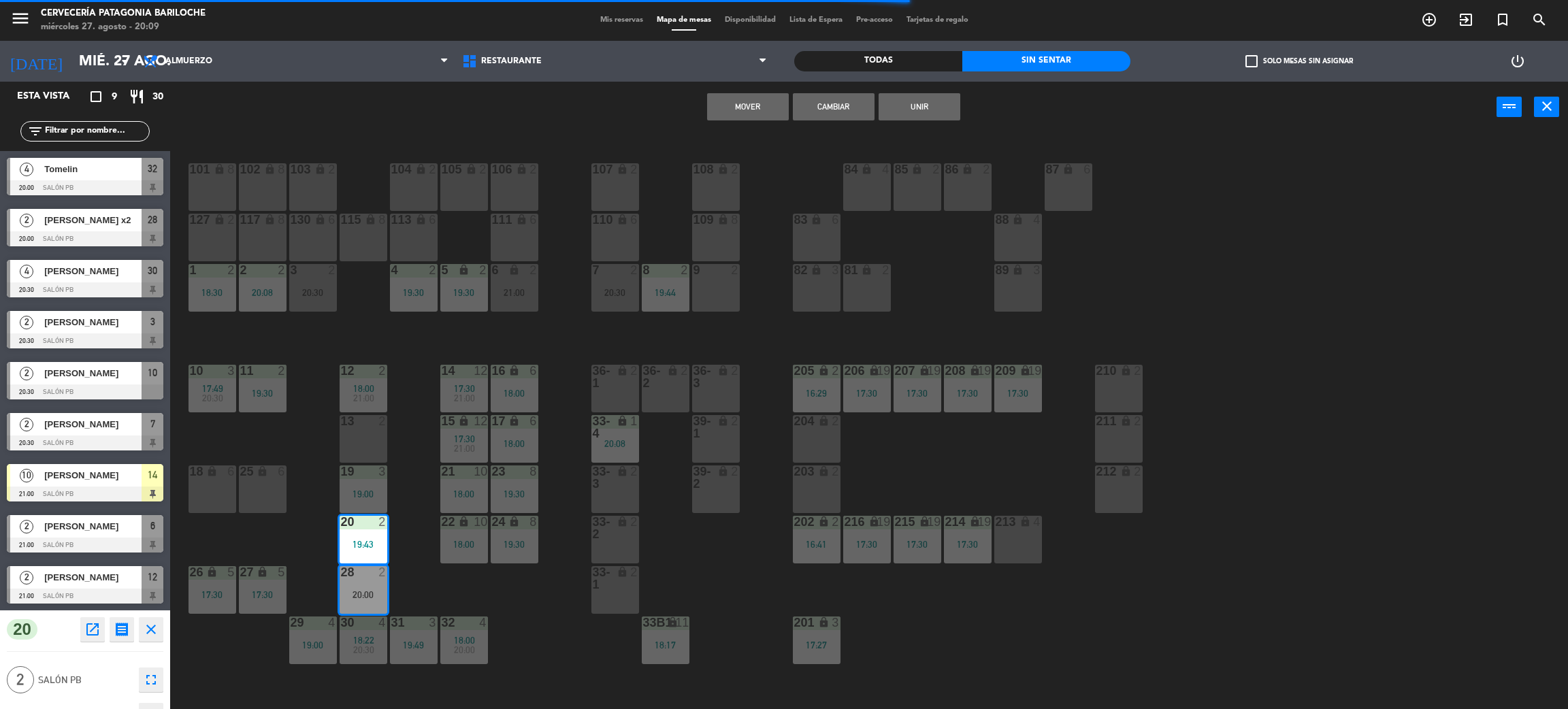
click at [352, 429] on div "13 2" at bounding box center [364, 439] width 48 height 48
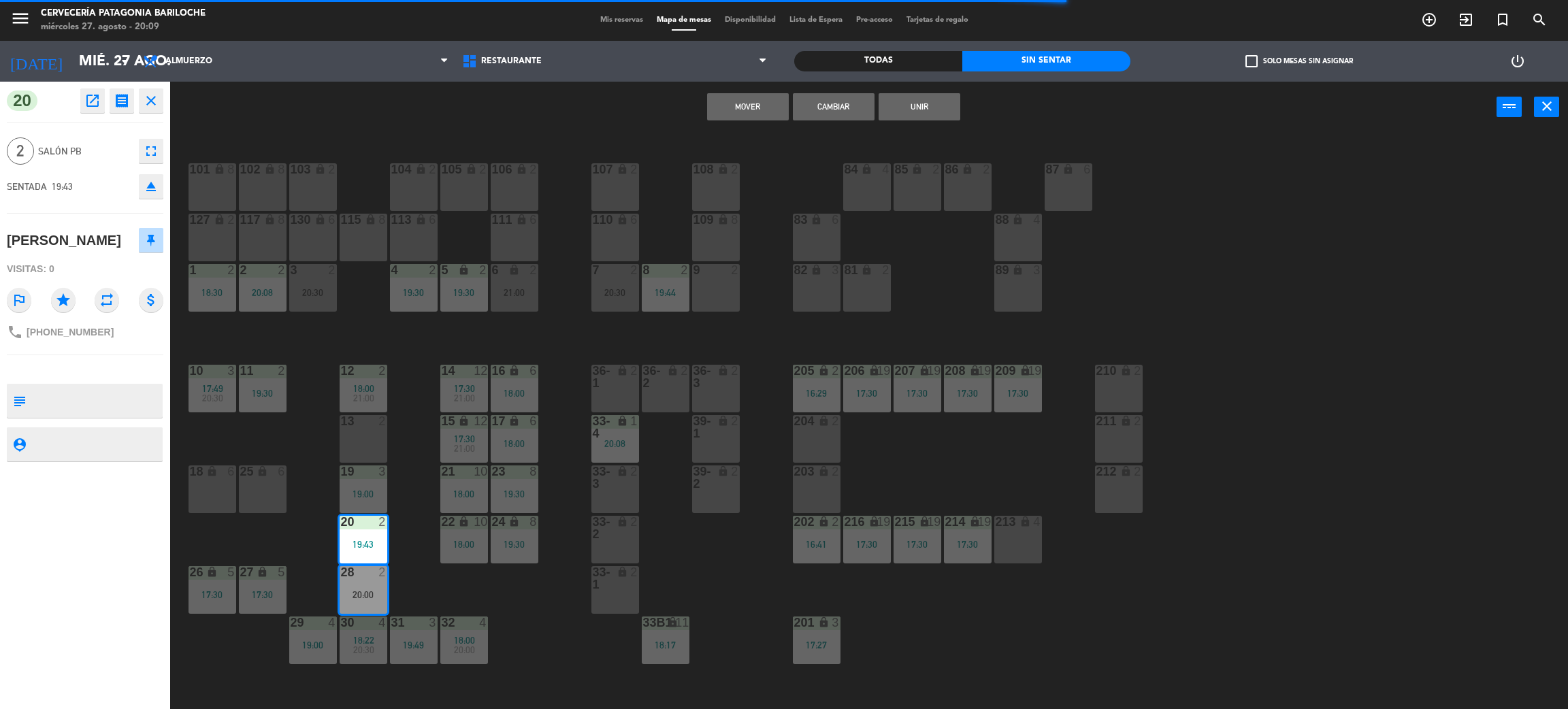
click at [375, 442] on div "13 2" at bounding box center [364, 439] width 48 height 48
drag, startPoint x: 401, startPoint y: 447, endPoint x: 378, endPoint y: 534, distance: 90.0
click at [401, 449] on div "101 lock 8 102 lock 8 104 lock 2 105 lock 2 106 lock 2 103 lock 2 107 lock 2 10…" at bounding box center [877, 427] width 1383 height 576
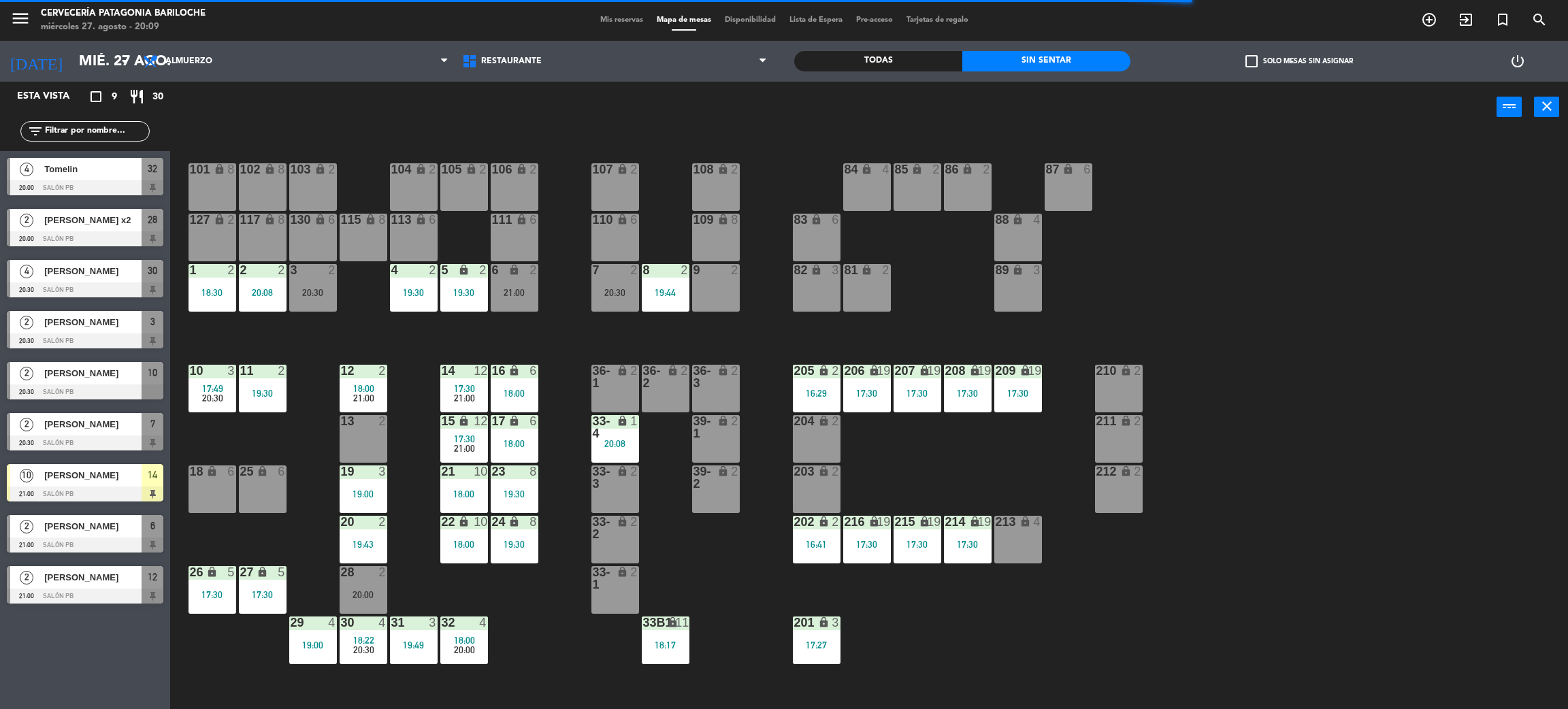
click at [381, 550] on div "20 2 19:43" at bounding box center [364, 539] width 48 height 48
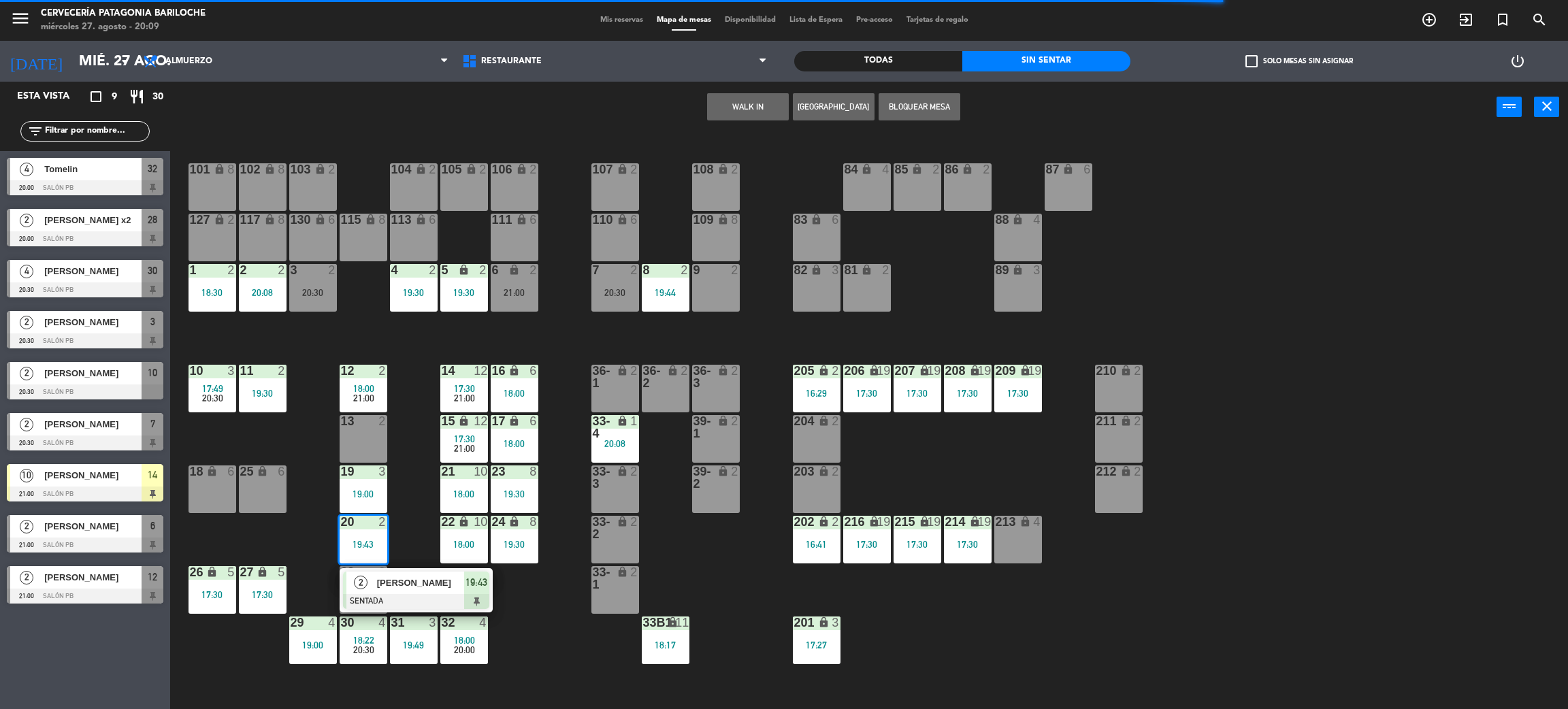
click at [389, 580] on span "[PERSON_NAME]" at bounding box center [420, 583] width 87 height 14
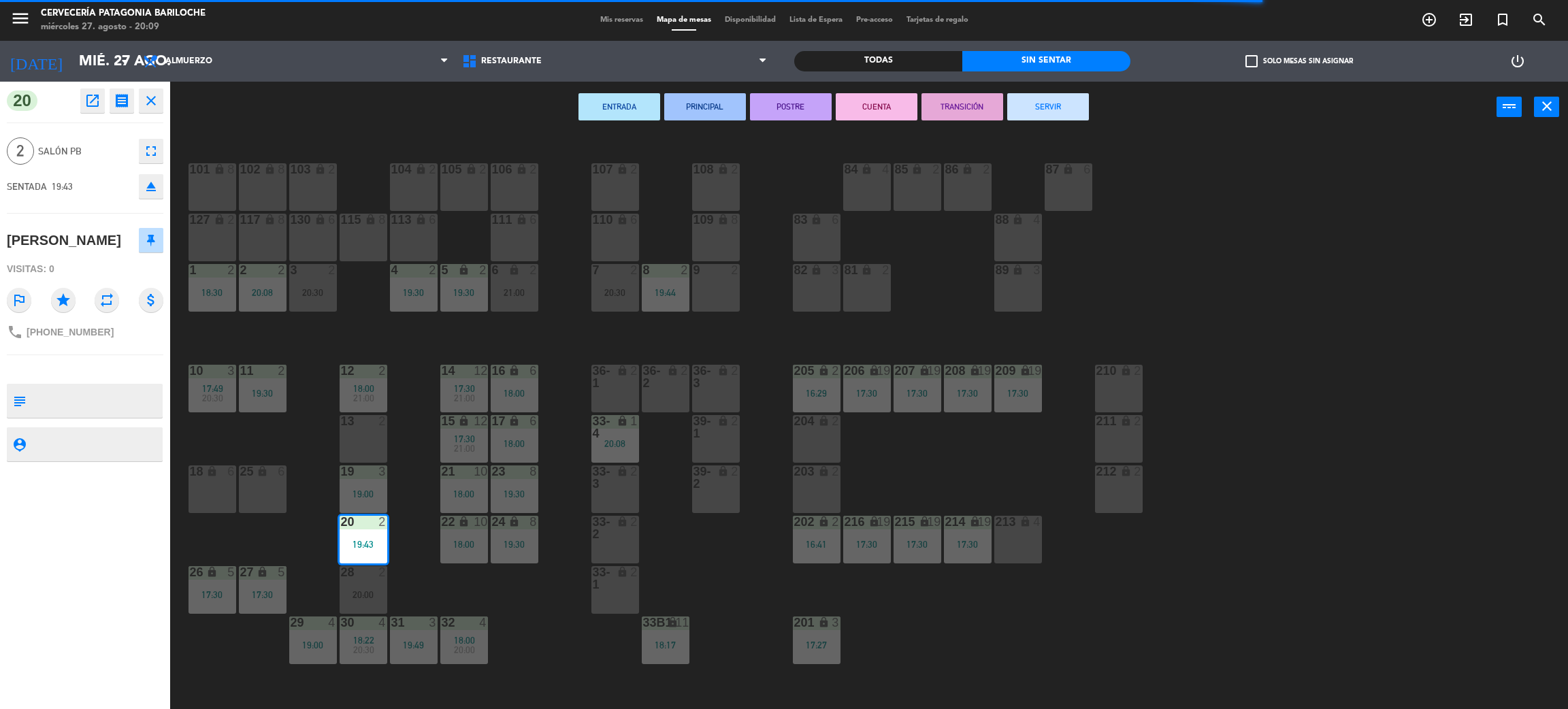
click at [342, 427] on div "13" at bounding box center [341, 422] width 1 height 13
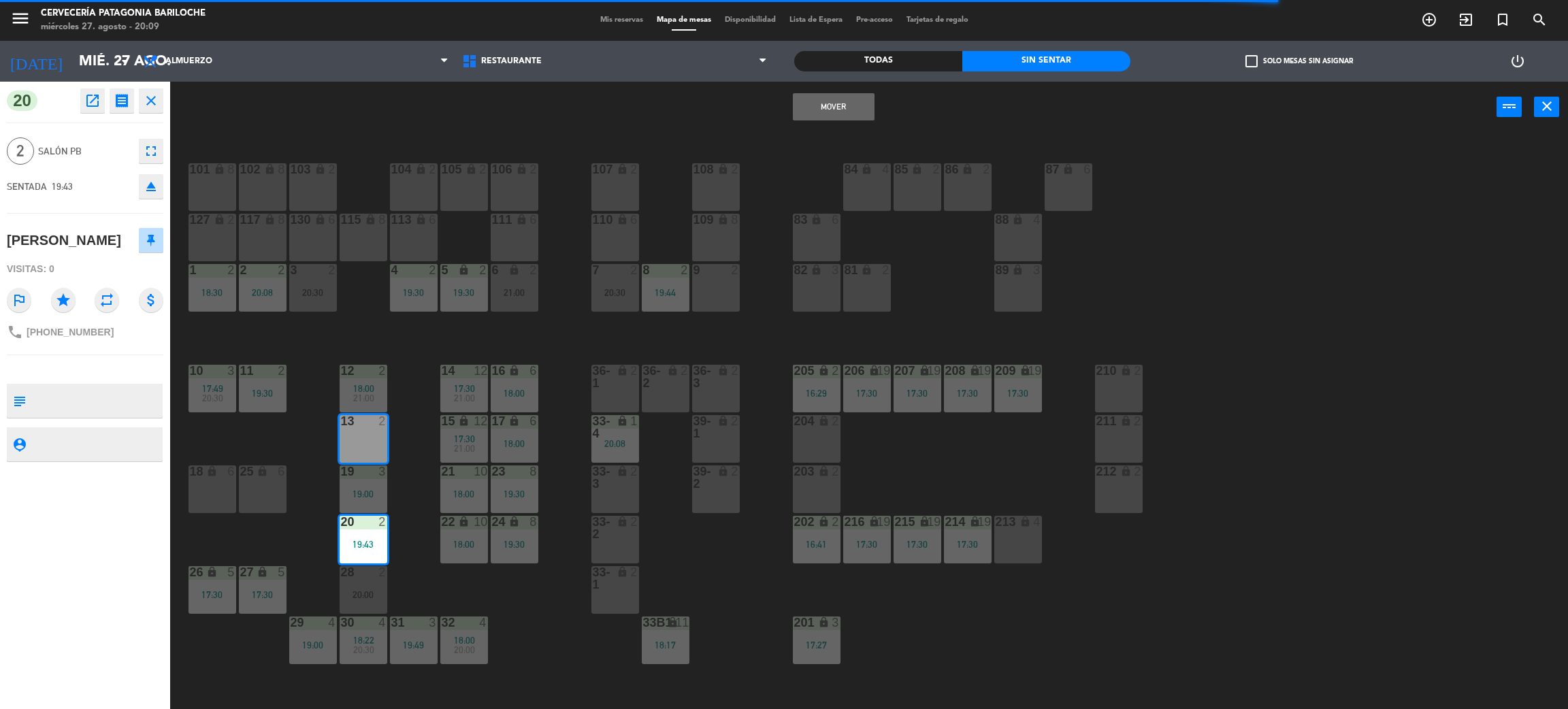
click at [864, 108] on button "Mover" at bounding box center [834, 107] width 82 height 27
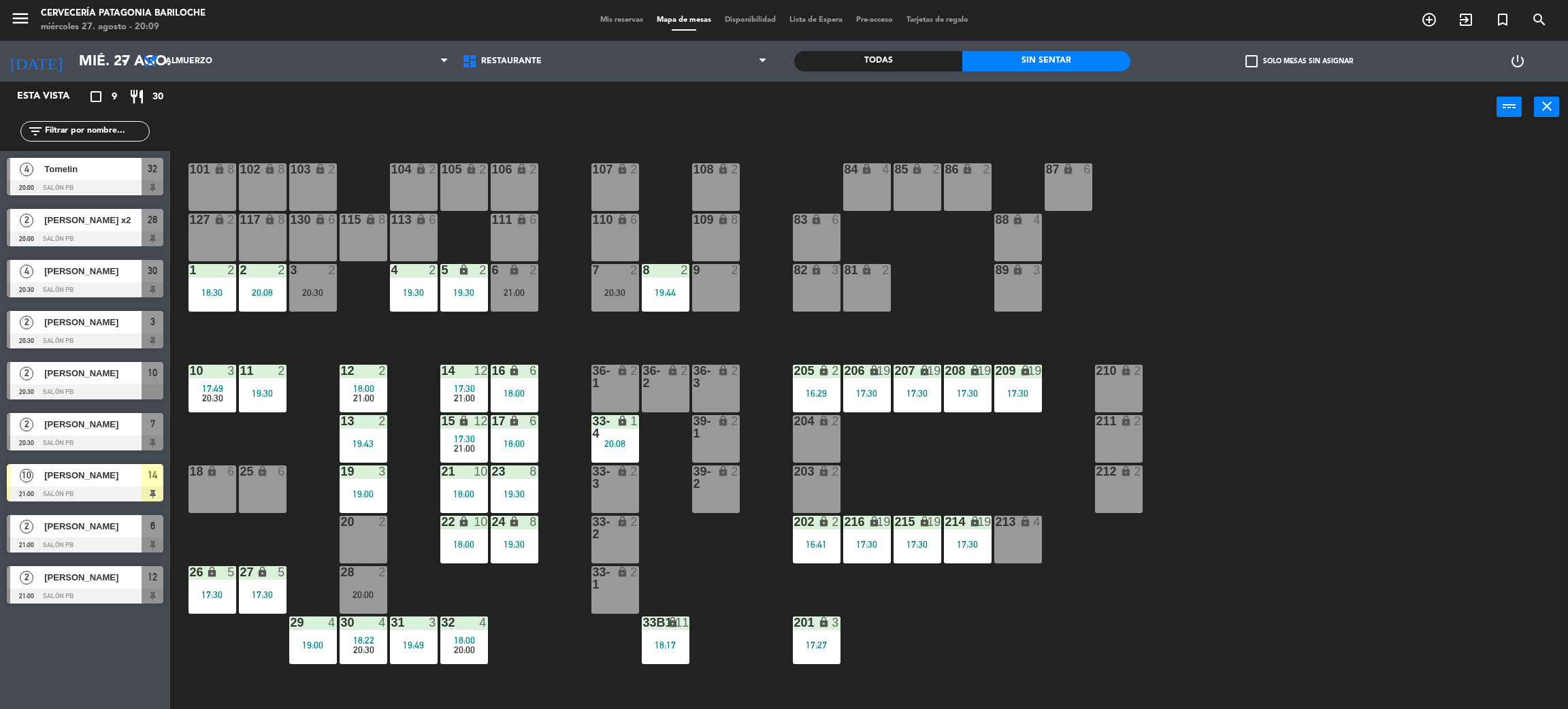
click at [318, 300] on div "3 2 20:30" at bounding box center [313, 287] width 48 height 48
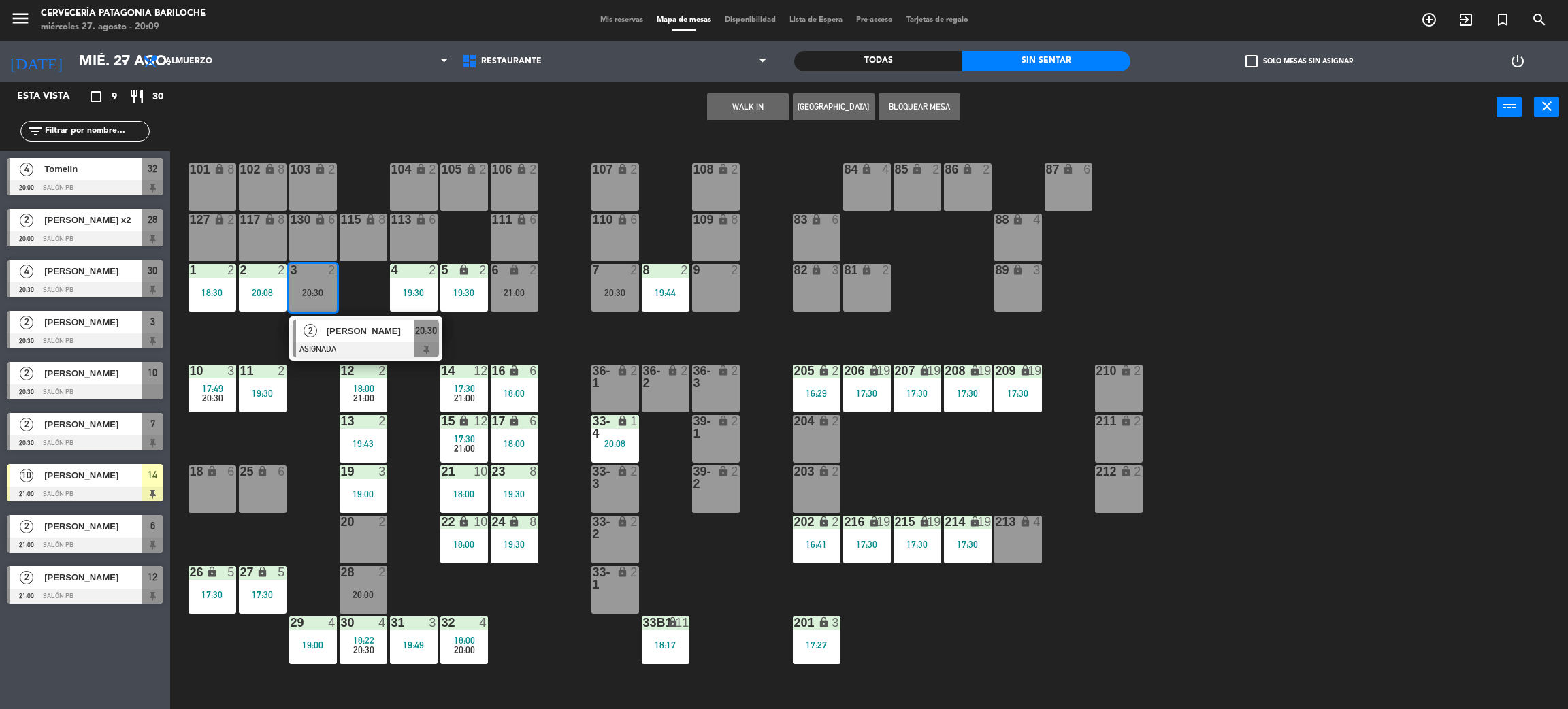
click at [614, 331] on div "101 lock 8 102 lock 8 104 lock 2 105 lock 2 106 lock 2 103 lock 2 107 lock 2 10…" at bounding box center [877, 427] width 1383 height 576
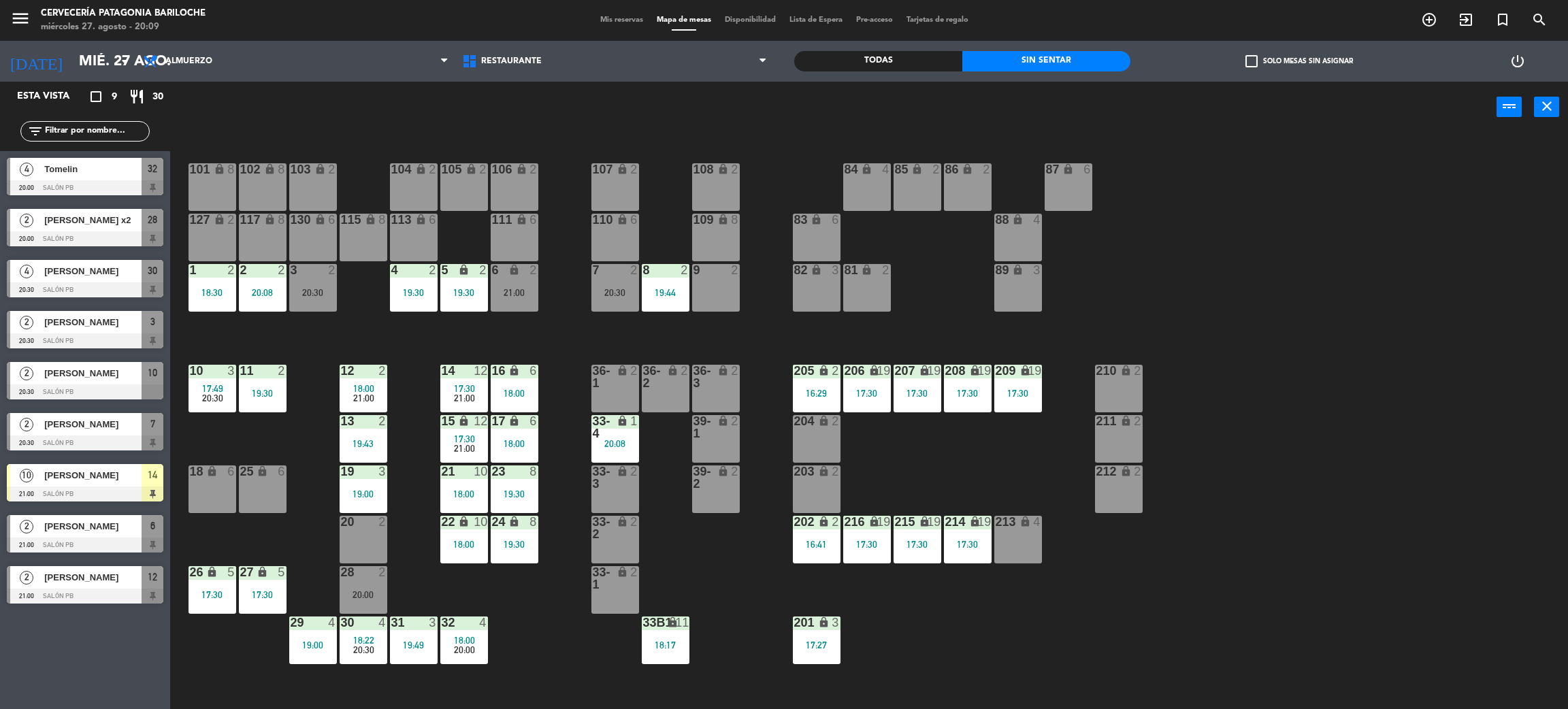
click at [615, 304] on div "7 2 20:30" at bounding box center [615, 287] width 48 height 48
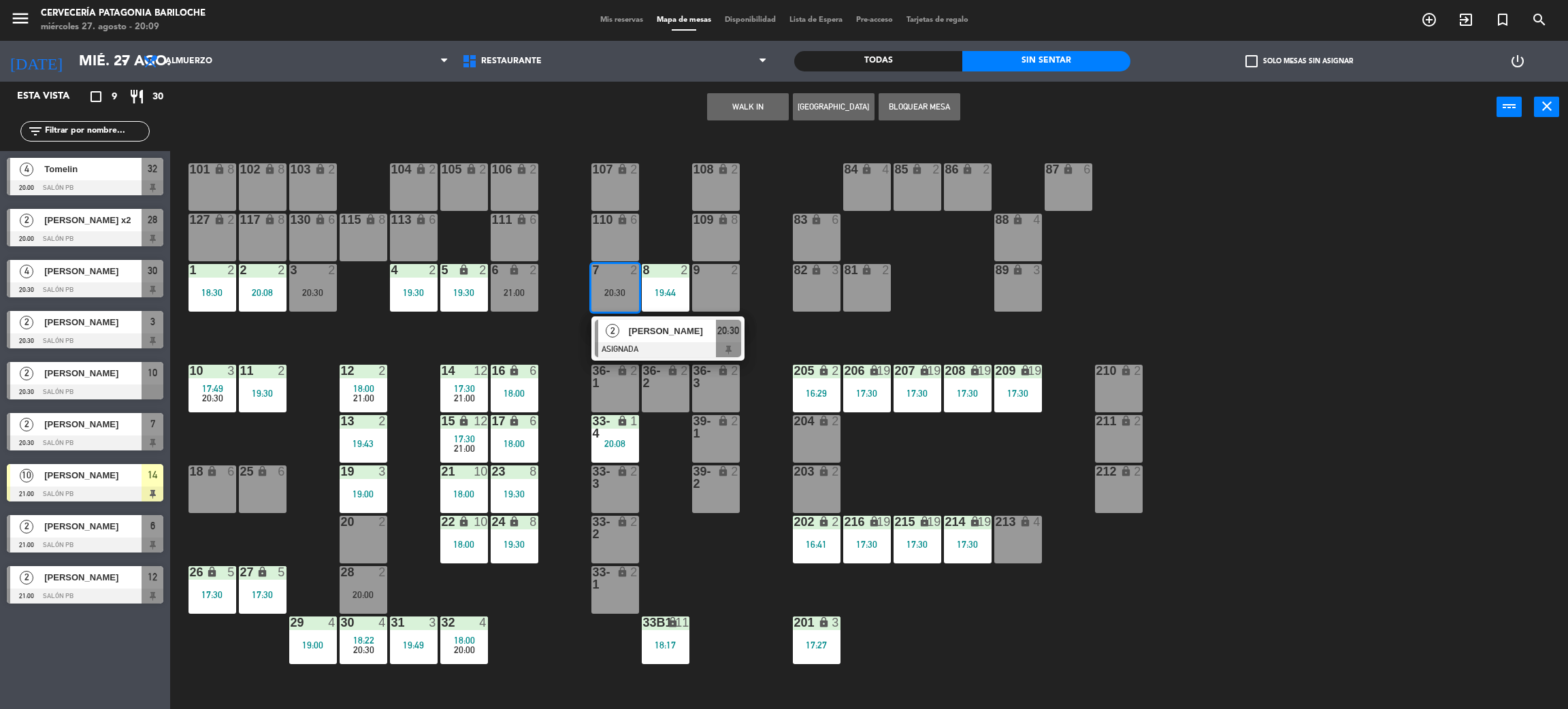
click at [616, 334] on span "2" at bounding box center [612, 331] width 13 height 13
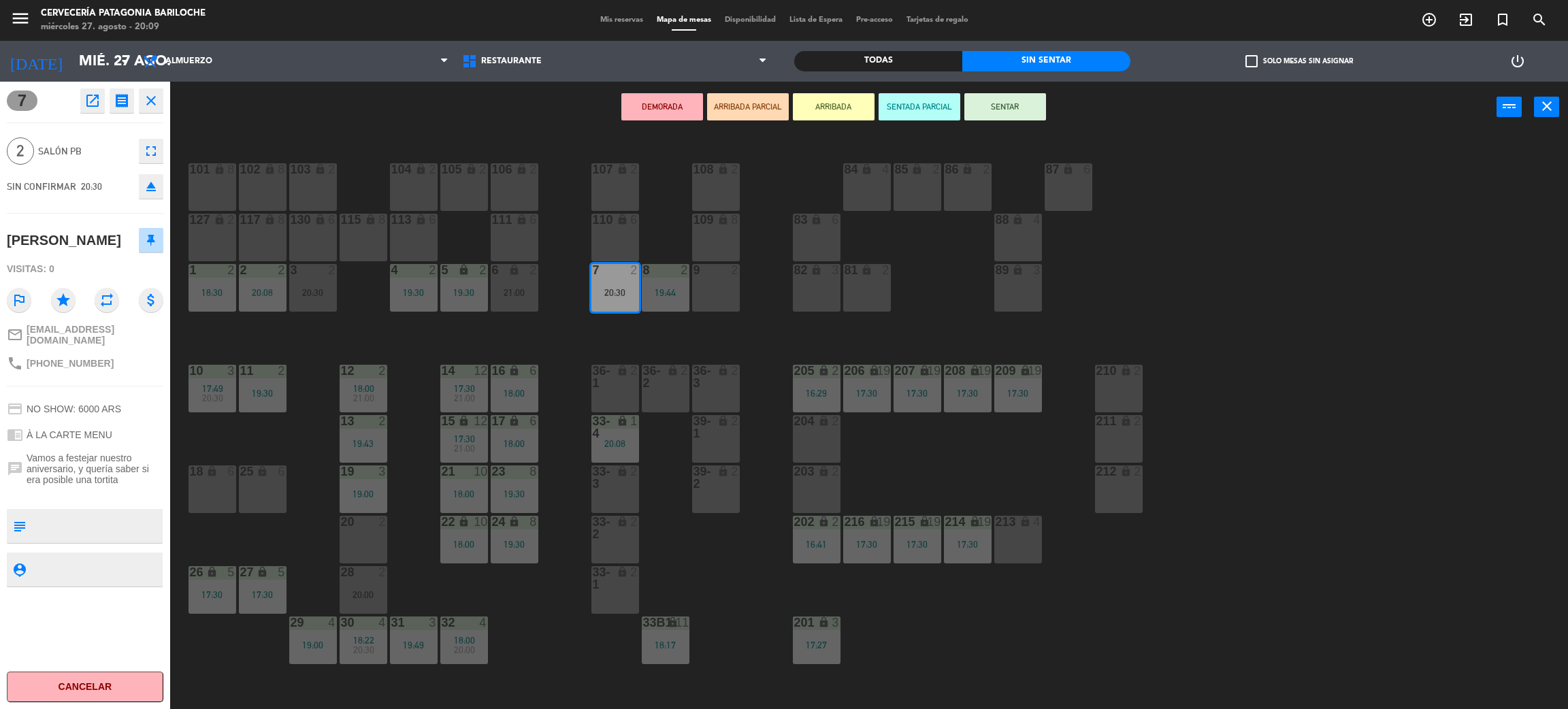
click at [365, 536] on div "20 2" at bounding box center [364, 539] width 48 height 48
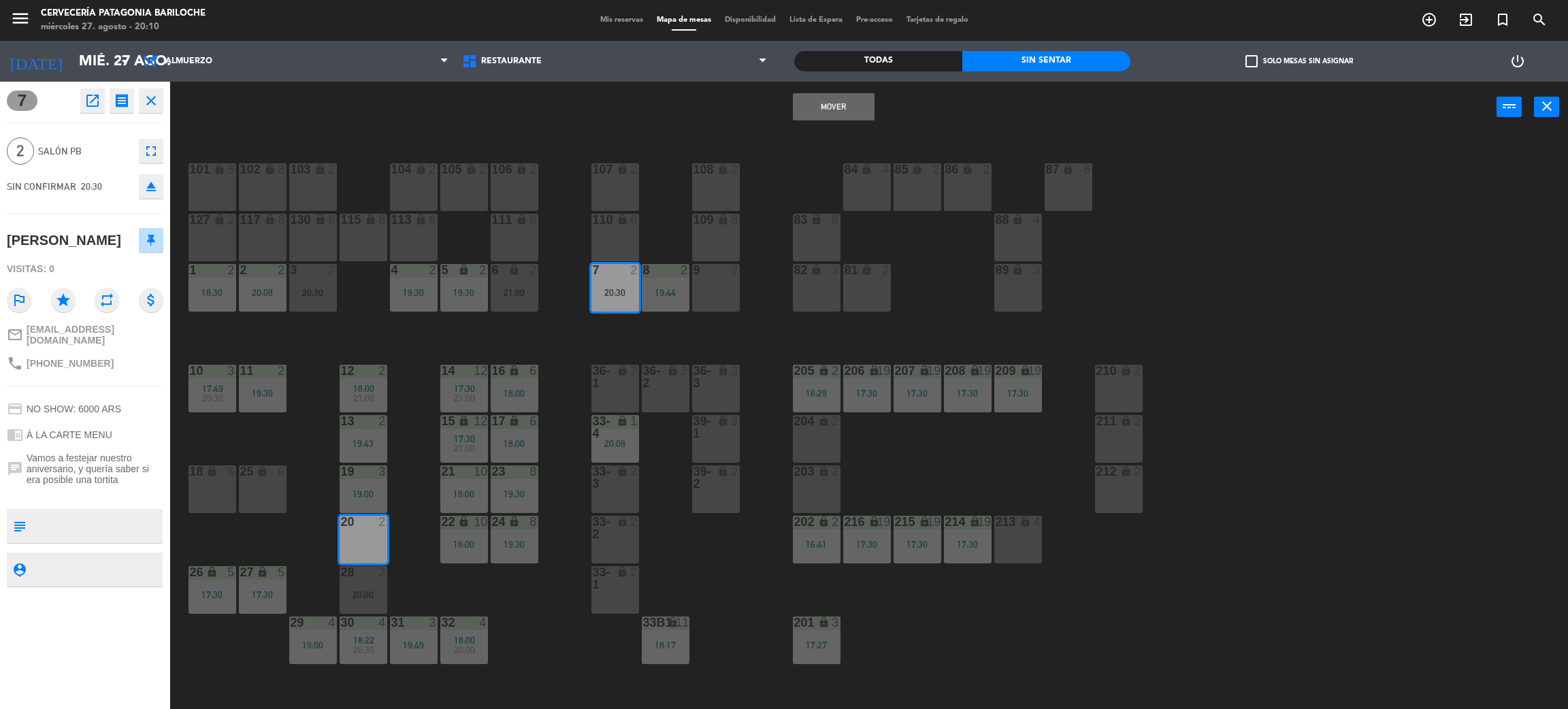
click at [804, 109] on button "Mover" at bounding box center [834, 107] width 82 height 27
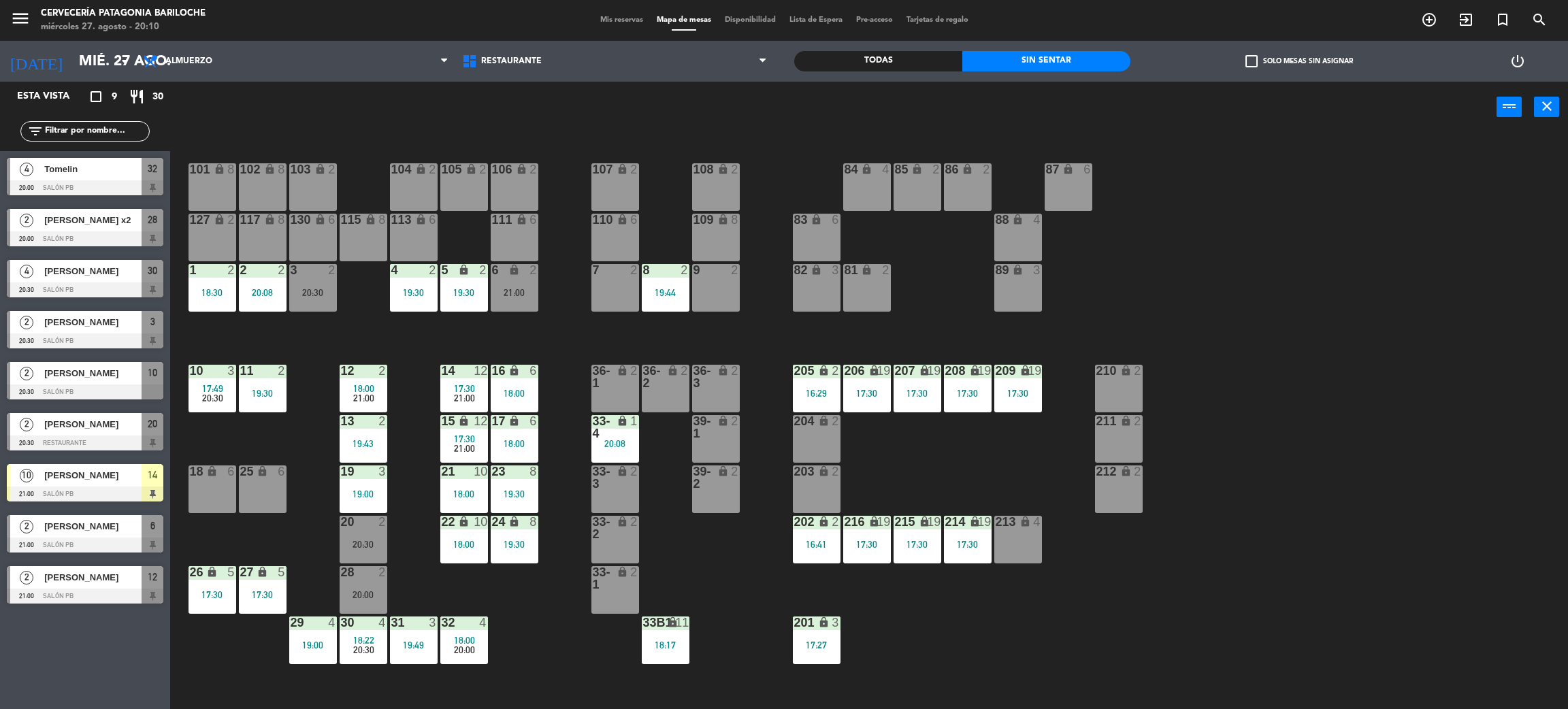
click at [309, 310] on div "3 2 20:30" at bounding box center [313, 287] width 48 height 48
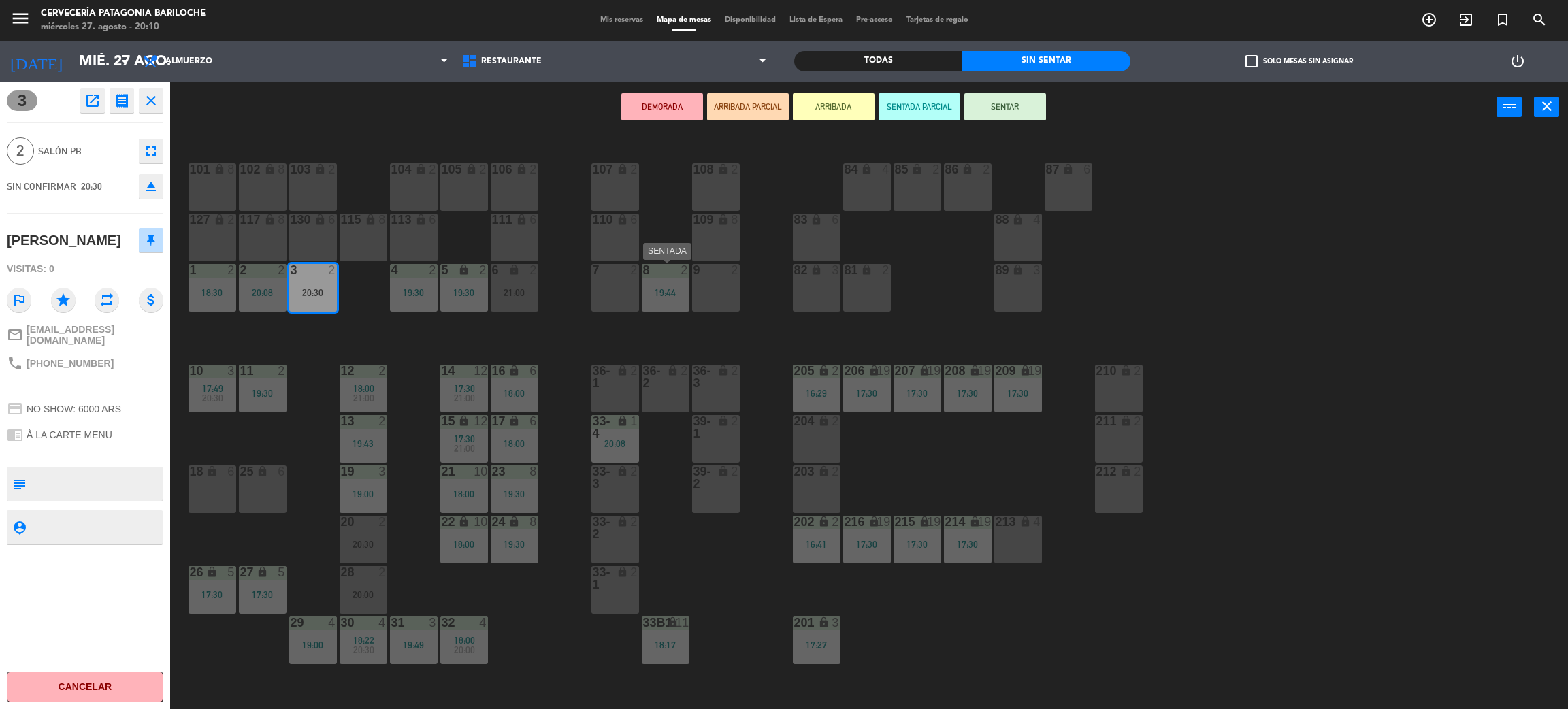
click at [614, 292] on div "7 2" at bounding box center [615, 287] width 48 height 48
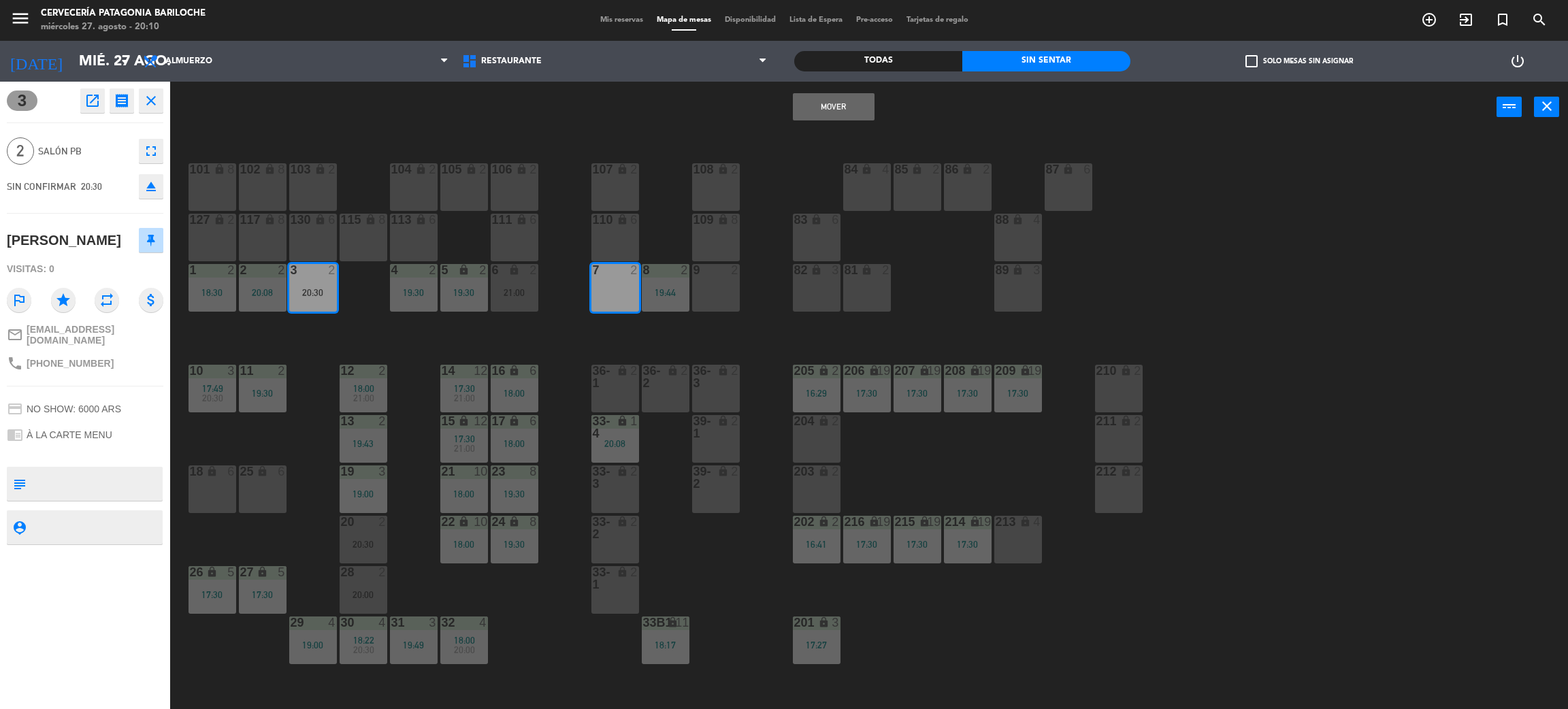
click at [810, 120] on div "Mover power_input close" at bounding box center [834, 108] width 1327 height 52
click at [826, 101] on button "Mover" at bounding box center [834, 107] width 82 height 27
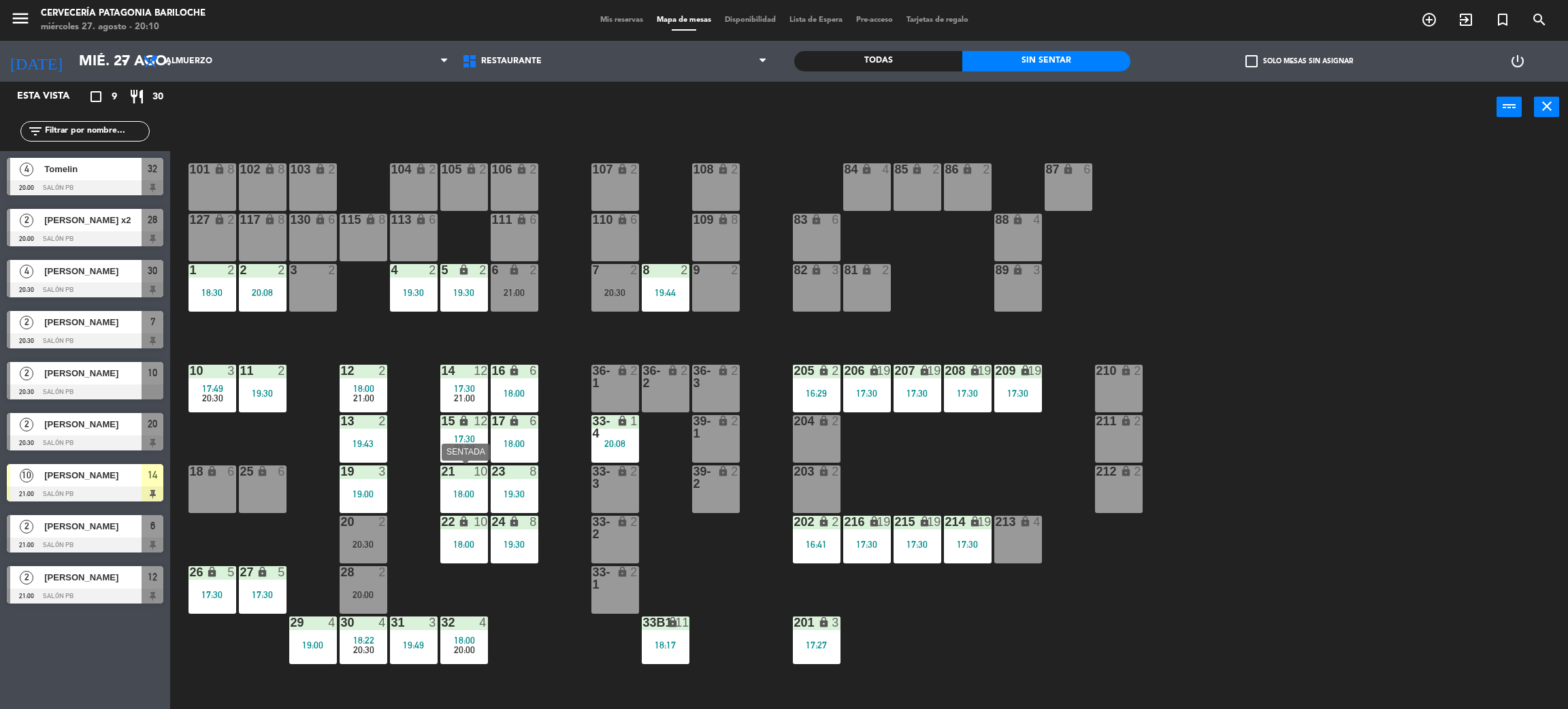
click at [459, 493] on div "18:00" at bounding box center [464, 494] width 48 height 9
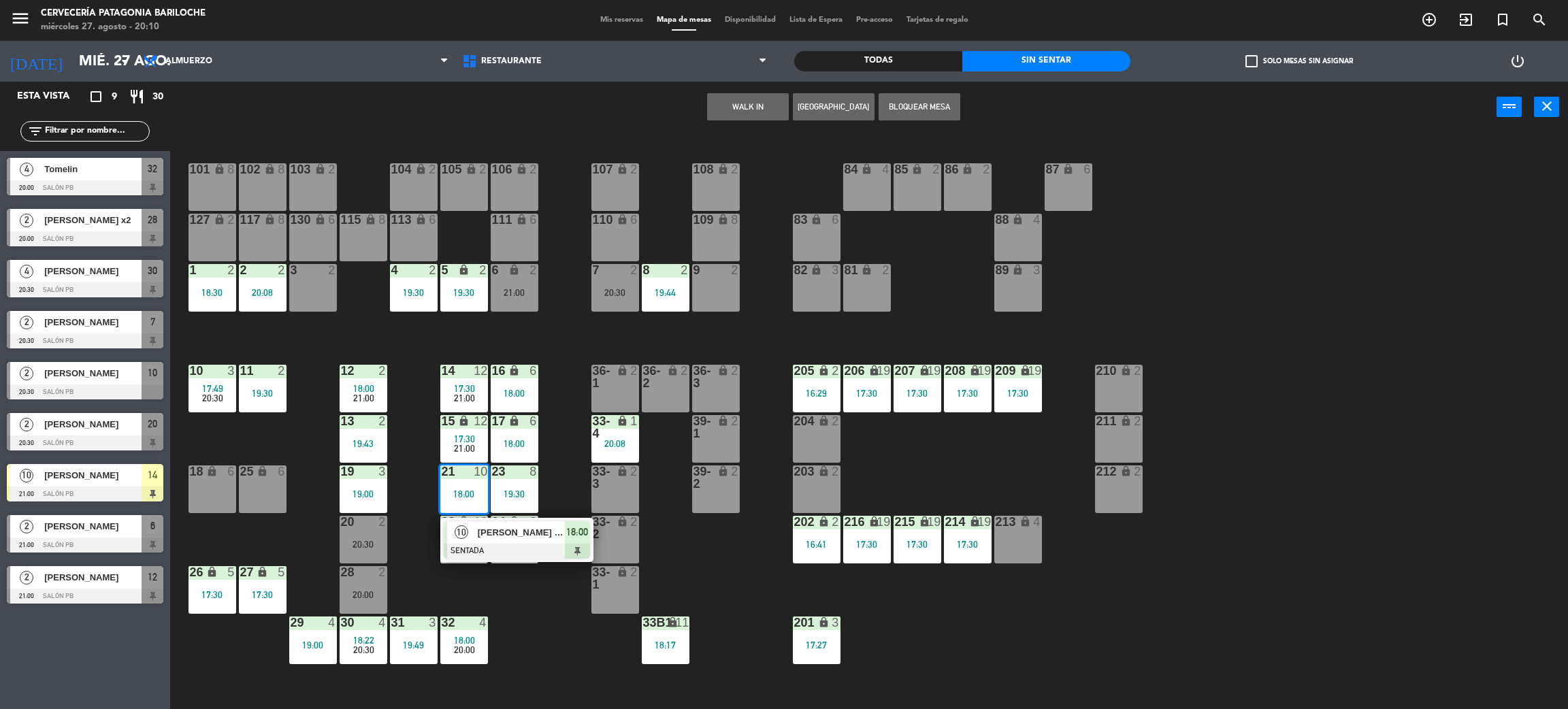
click at [511, 534] on span "[PERSON_NAME] [PERSON_NAME]" at bounding box center [521, 532] width 87 height 14
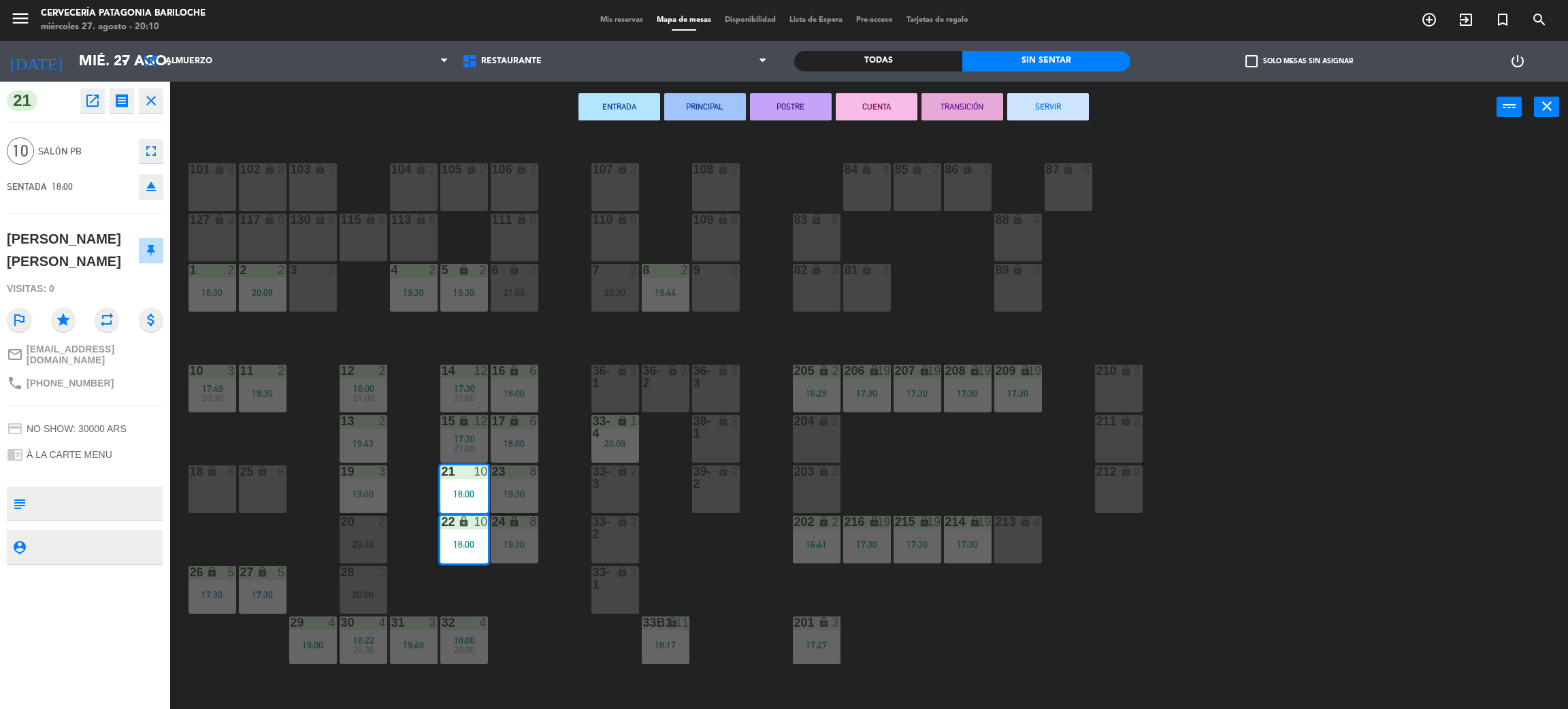
click at [1034, 110] on button "SERVIR" at bounding box center [1048, 107] width 82 height 27
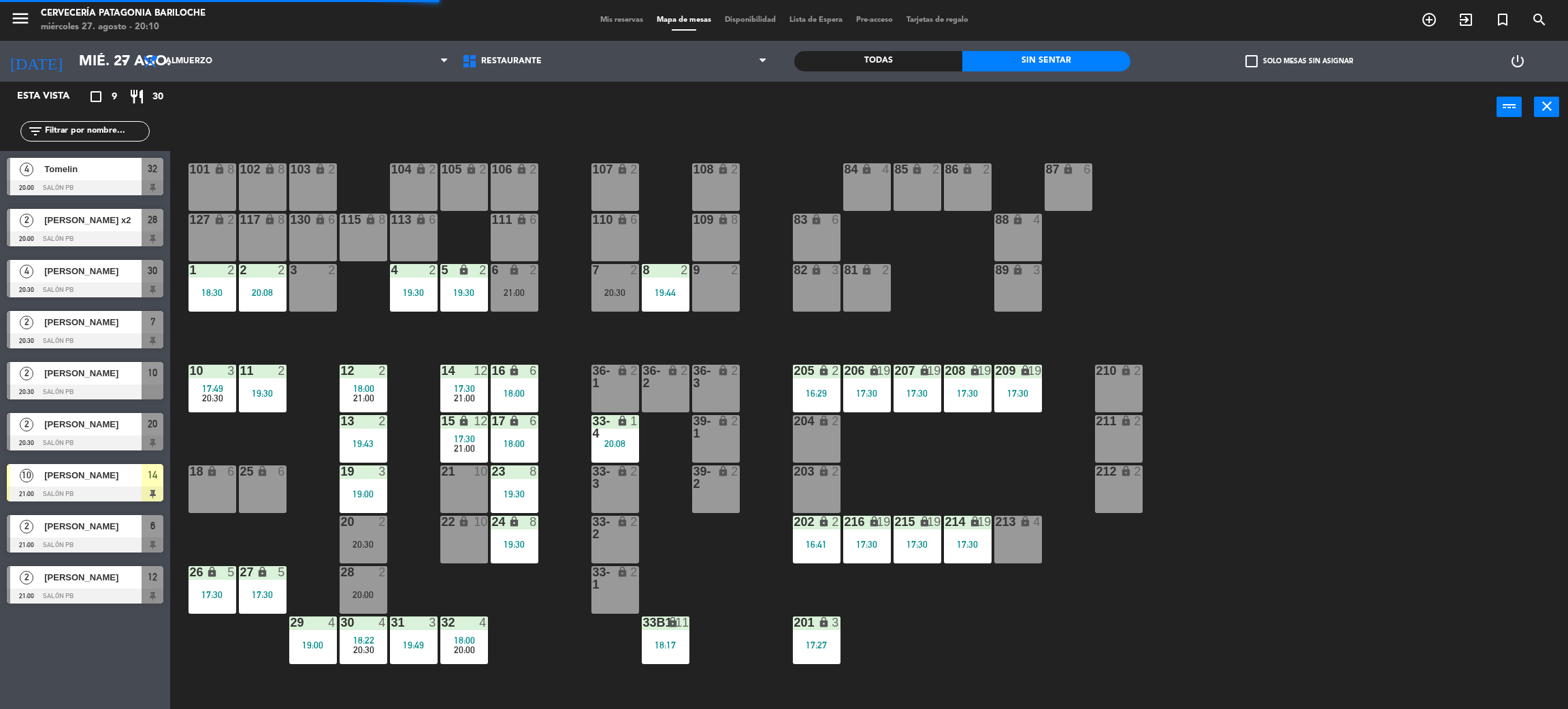
drag, startPoint x: 468, startPoint y: 447, endPoint x: 469, endPoint y: 464, distance: 17.0
click at [468, 445] on span "21:00" at bounding box center [464, 448] width 21 height 11
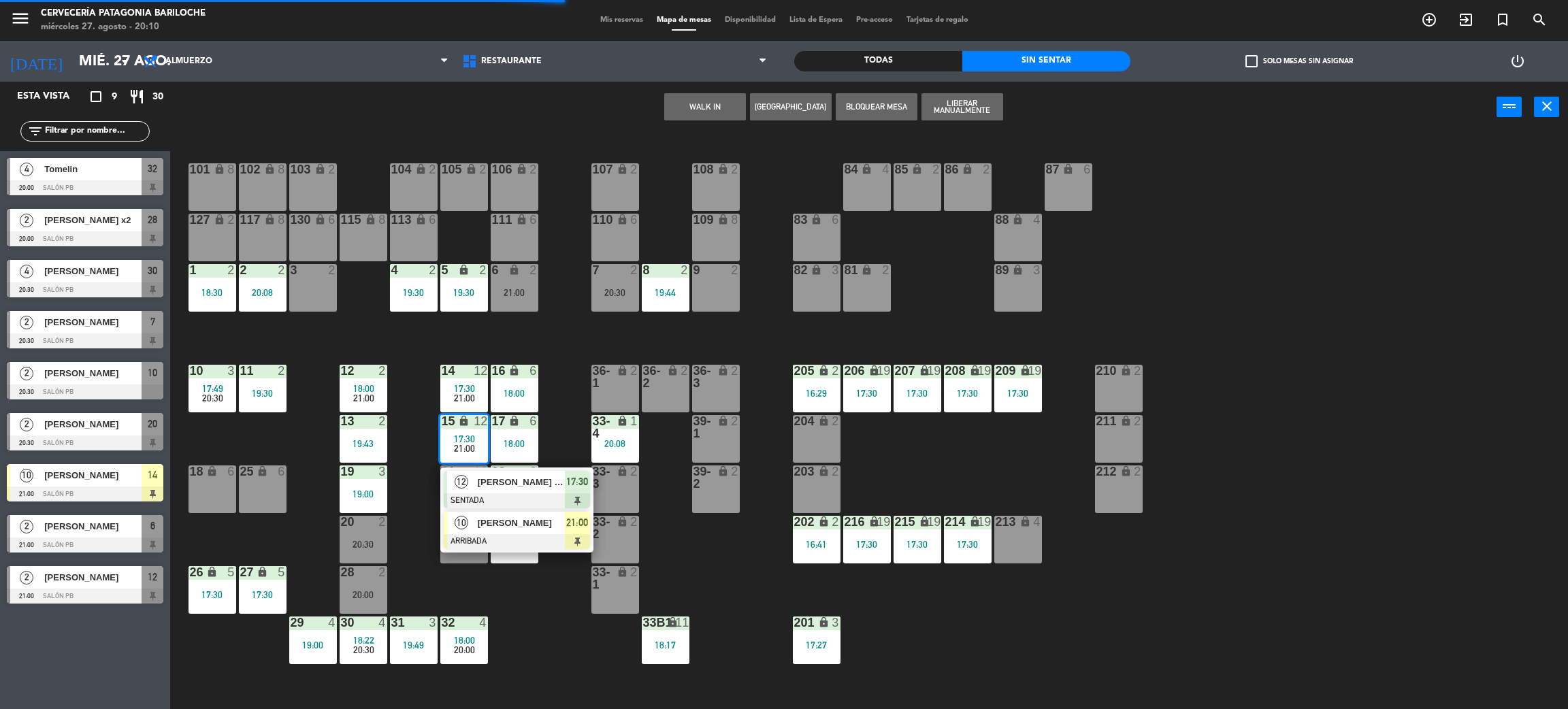
click at [483, 525] on span "[PERSON_NAME]" at bounding box center [521, 523] width 87 height 14
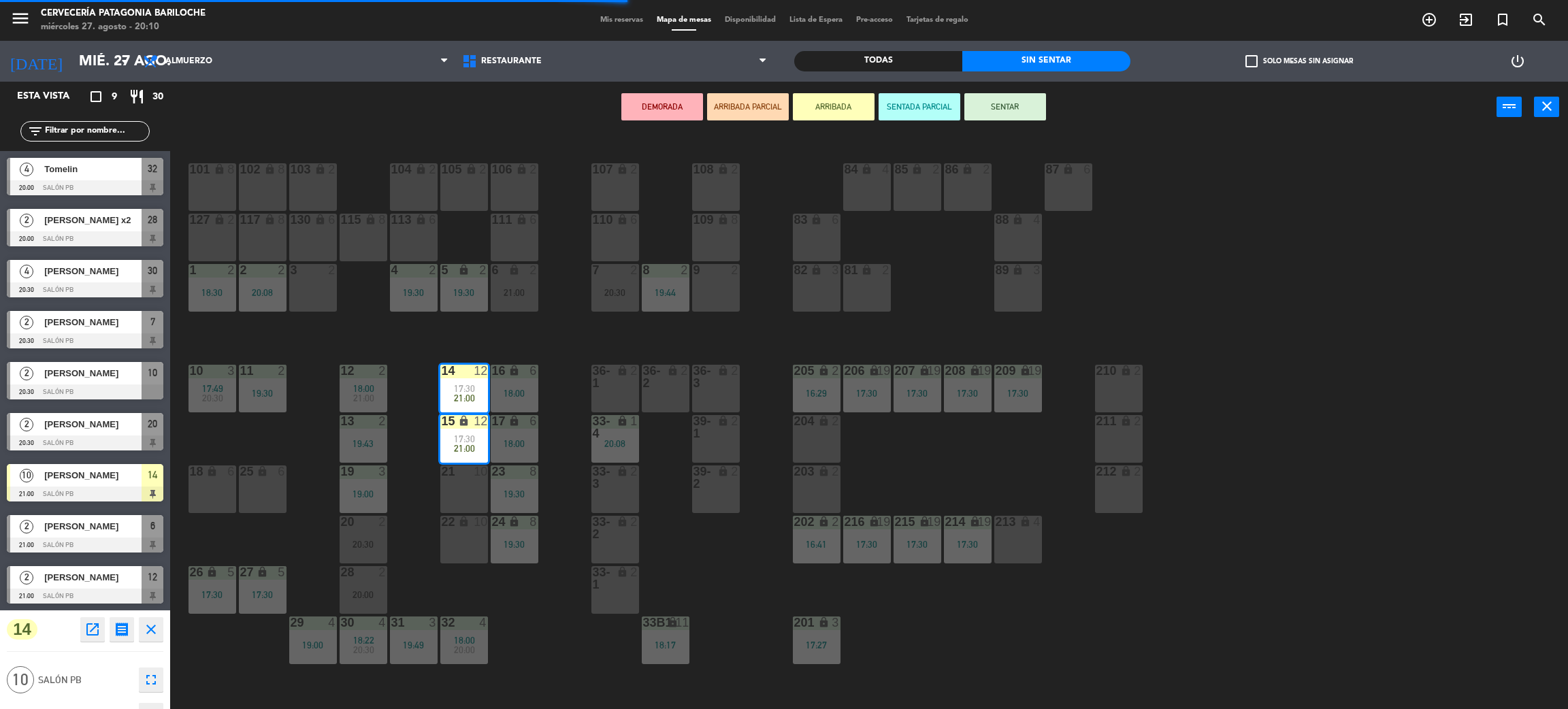
click at [472, 534] on div "22 lock 10" at bounding box center [464, 539] width 48 height 48
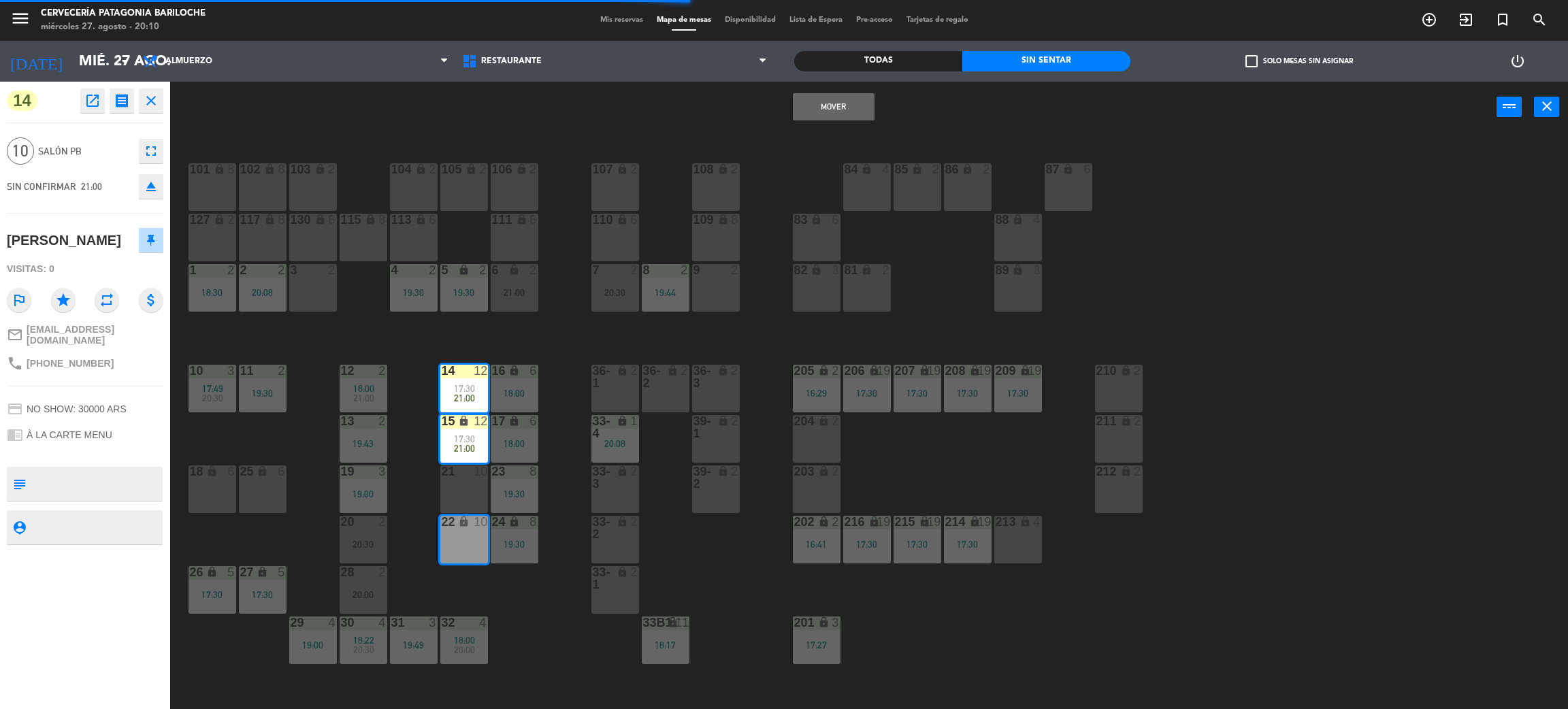
click at [469, 490] on div "21 10" at bounding box center [464, 489] width 48 height 48
click at [790, 105] on button "Mover y Unir" at bounding box center [791, 107] width 82 height 27
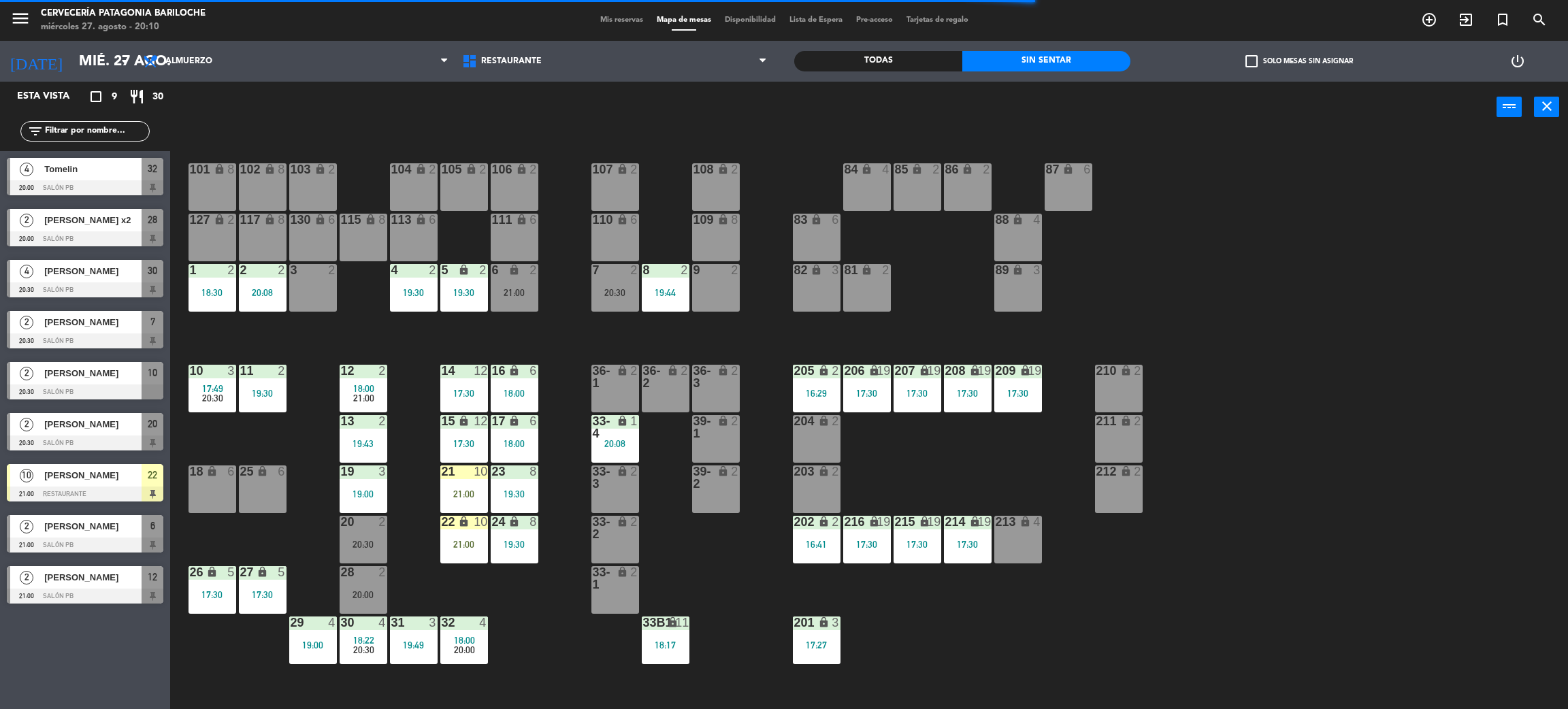
click at [458, 378] on div "14 12 17:30" at bounding box center [464, 389] width 48 height 48
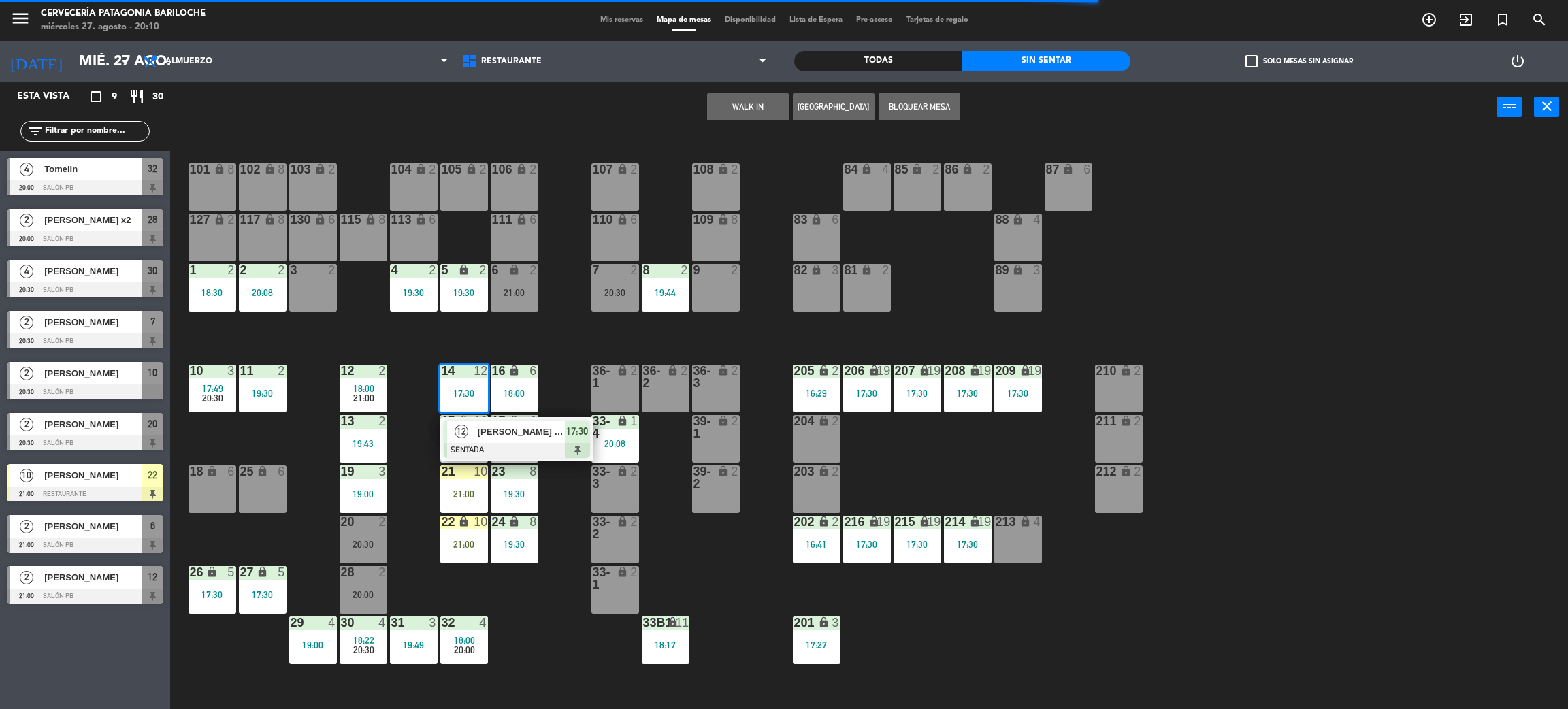
click at [495, 448] on div at bounding box center [517, 450] width 146 height 15
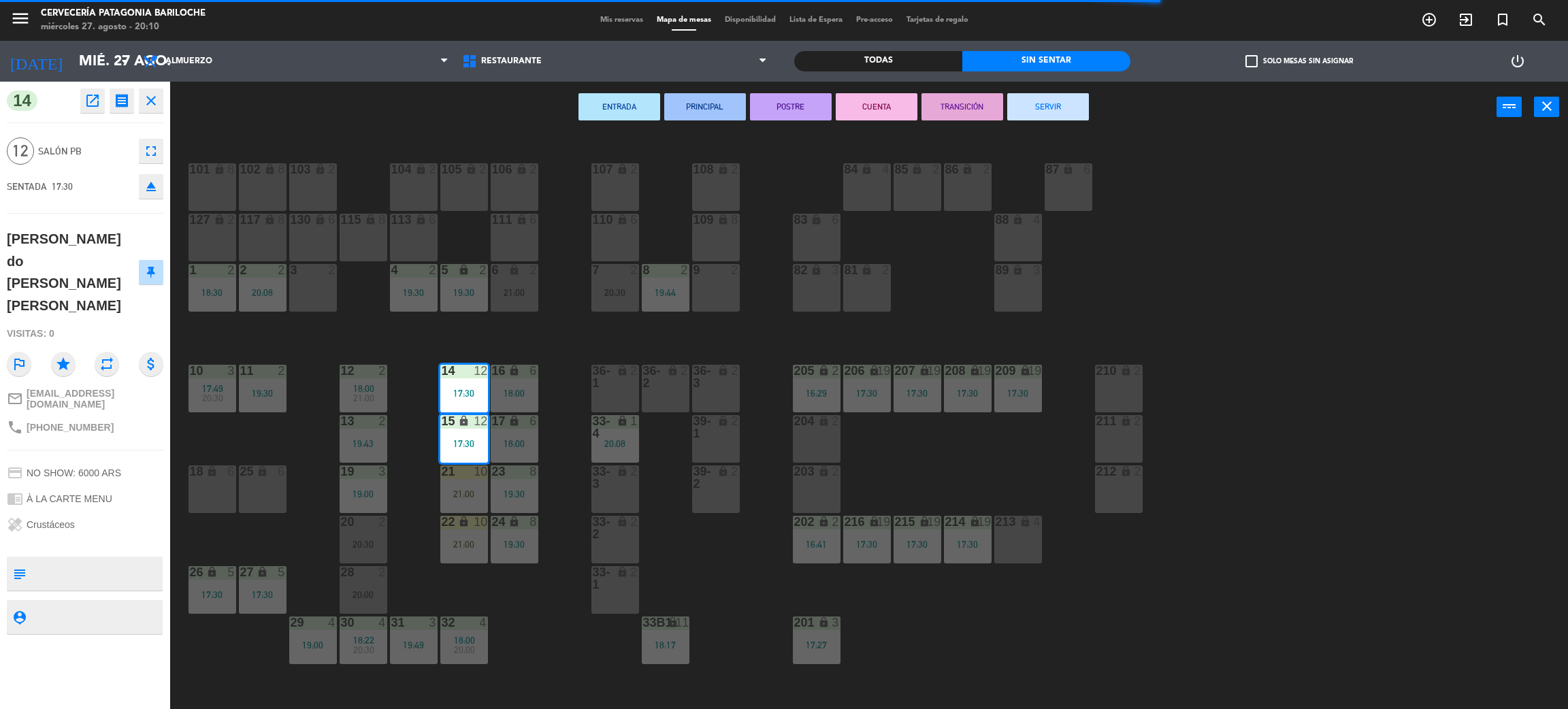
click at [1040, 102] on button "SERVIR" at bounding box center [1048, 107] width 82 height 27
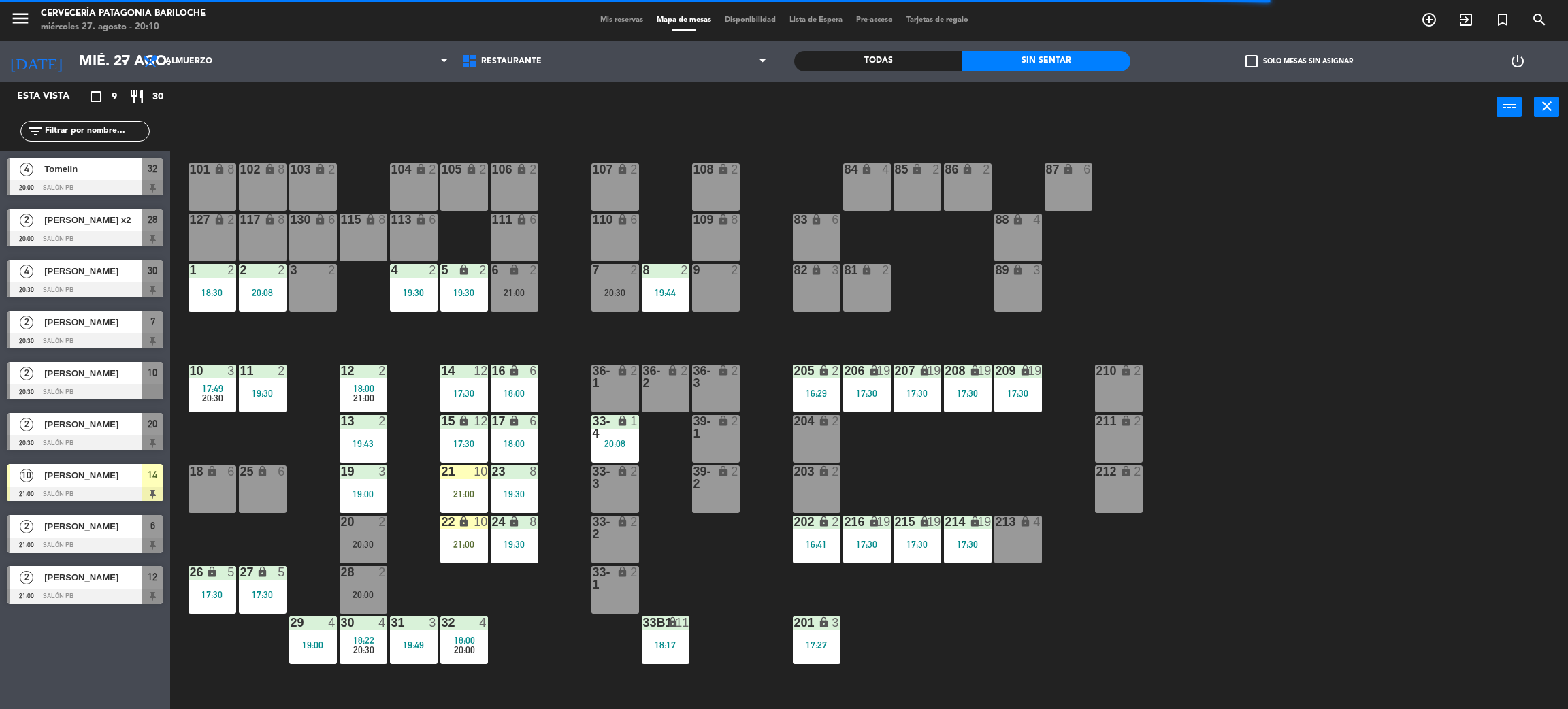
click at [470, 583] on div "101 lock 8 102 lock 8 104 lock 2 105 lock 2 106 lock 2 103 lock 2 107 lock 2 10…" at bounding box center [877, 427] width 1383 height 576
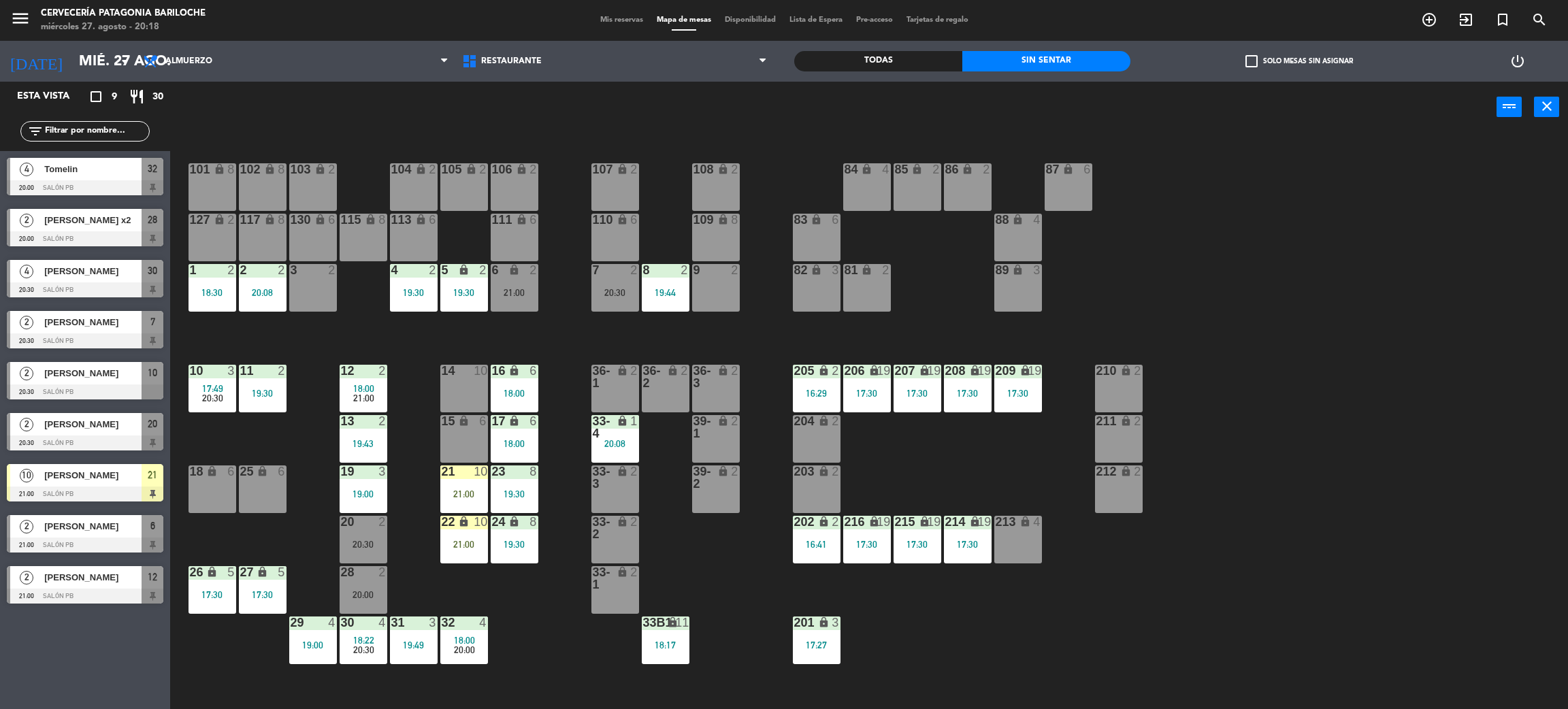
click at [609, 313] on div "101 lock 8 102 lock 8 104 lock 2 105 lock 2 106 lock 2 103 lock 2 107 lock 2 10…" at bounding box center [877, 427] width 1383 height 576
click at [267, 390] on div "19:30" at bounding box center [262, 393] width 48 height 9
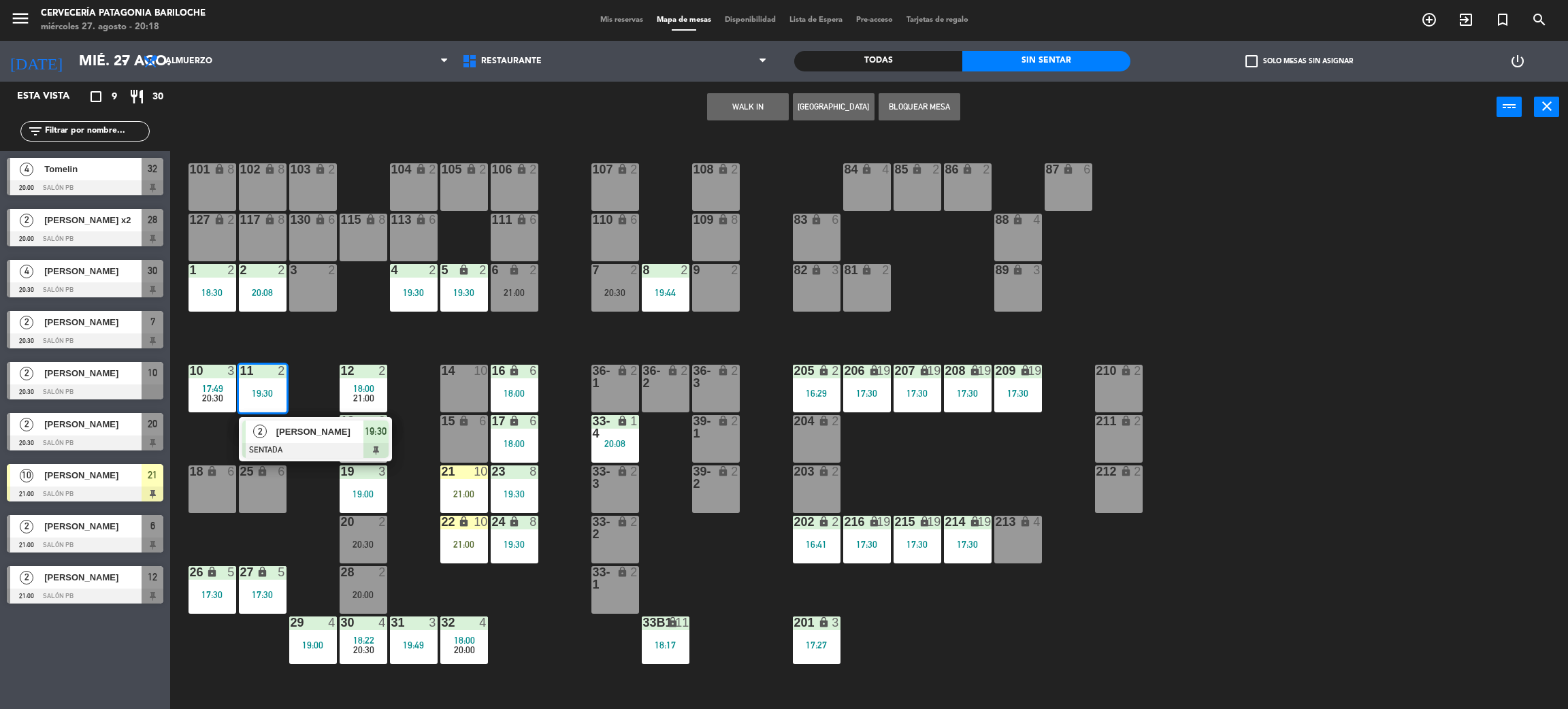
click at [301, 345] on div "101 lock 8 102 lock 8 104 lock 2 105 lock 2 106 lock 2 103 lock 2 107 lock 2 10…" at bounding box center [877, 427] width 1383 height 576
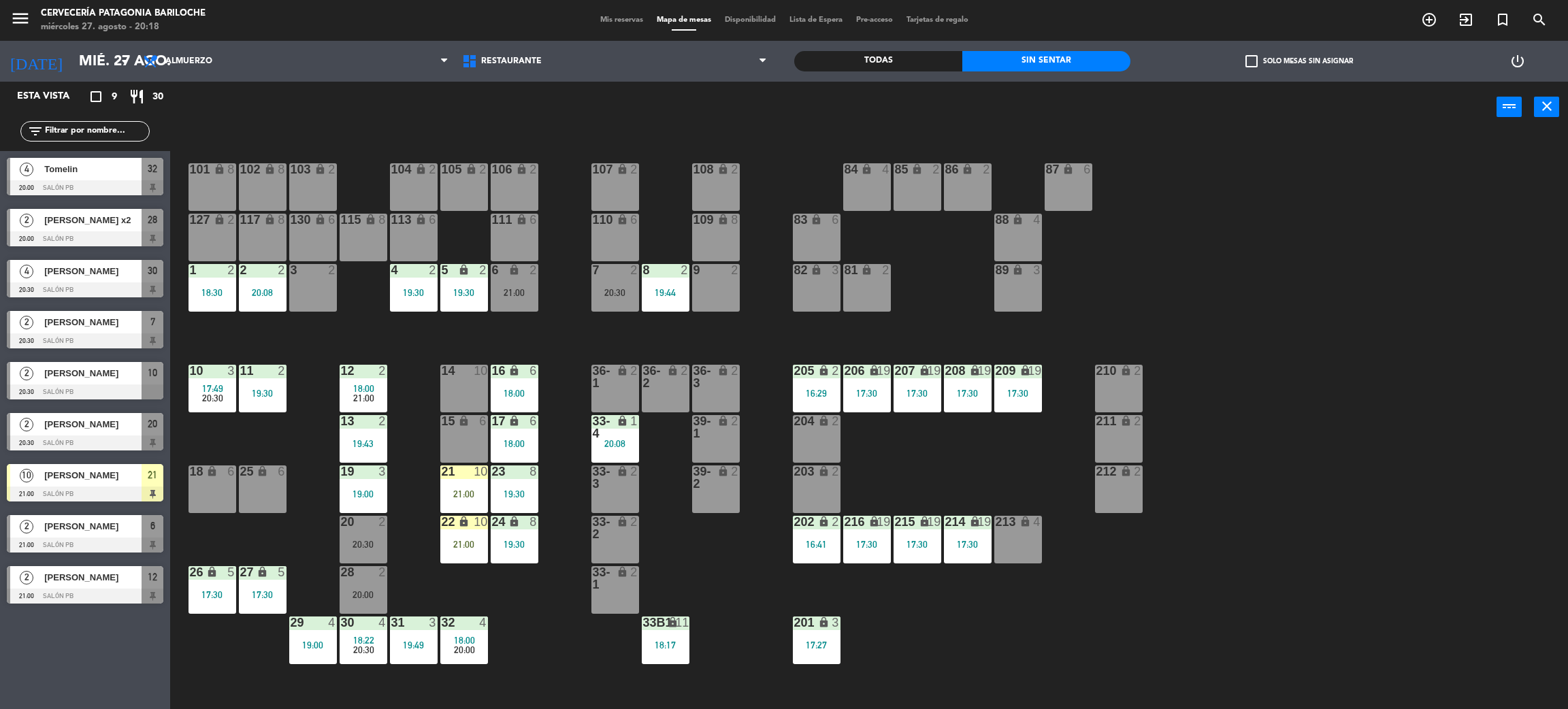
drag, startPoint x: 368, startPoint y: 403, endPoint x: 382, endPoint y: 414, distance: 17.8
click at [367, 404] on div "12 2 18:00 21:00" at bounding box center [364, 389] width 48 height 48
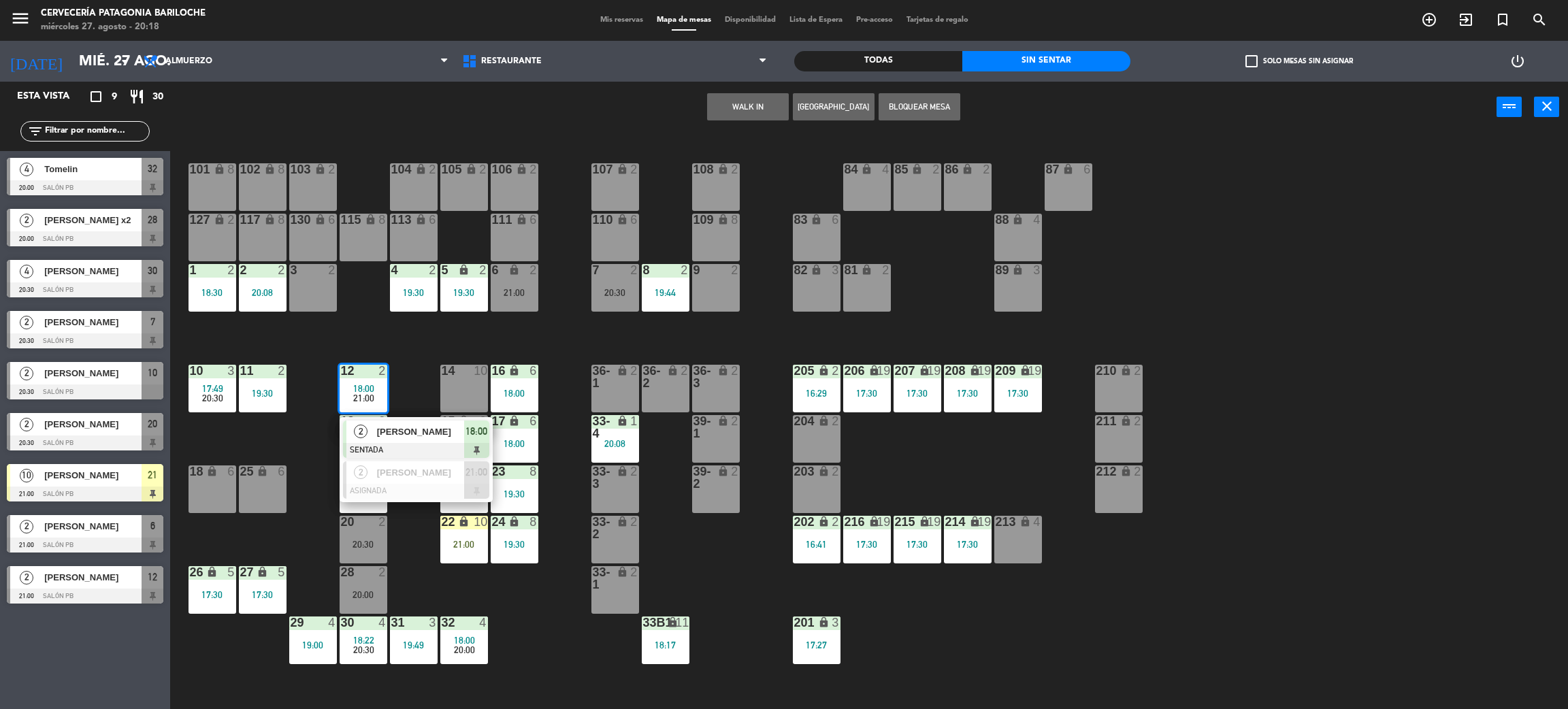
click at [405, 432] on span "[PERSON_NAME]" at bounding box center [420, 432] width 87 height 14
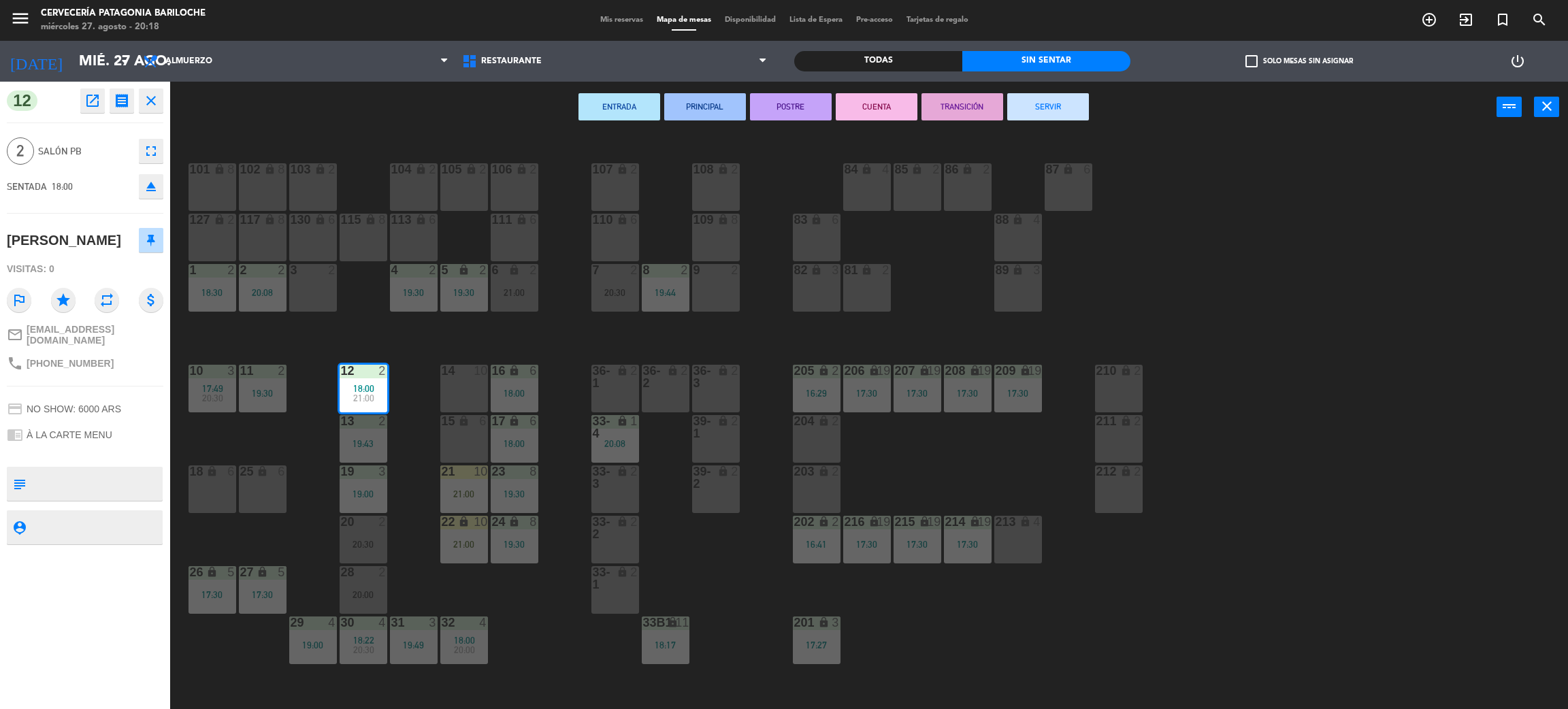
click at [1054, 112] on button "SERVIR" at bounding box center [1048, 107] width 82 height 27
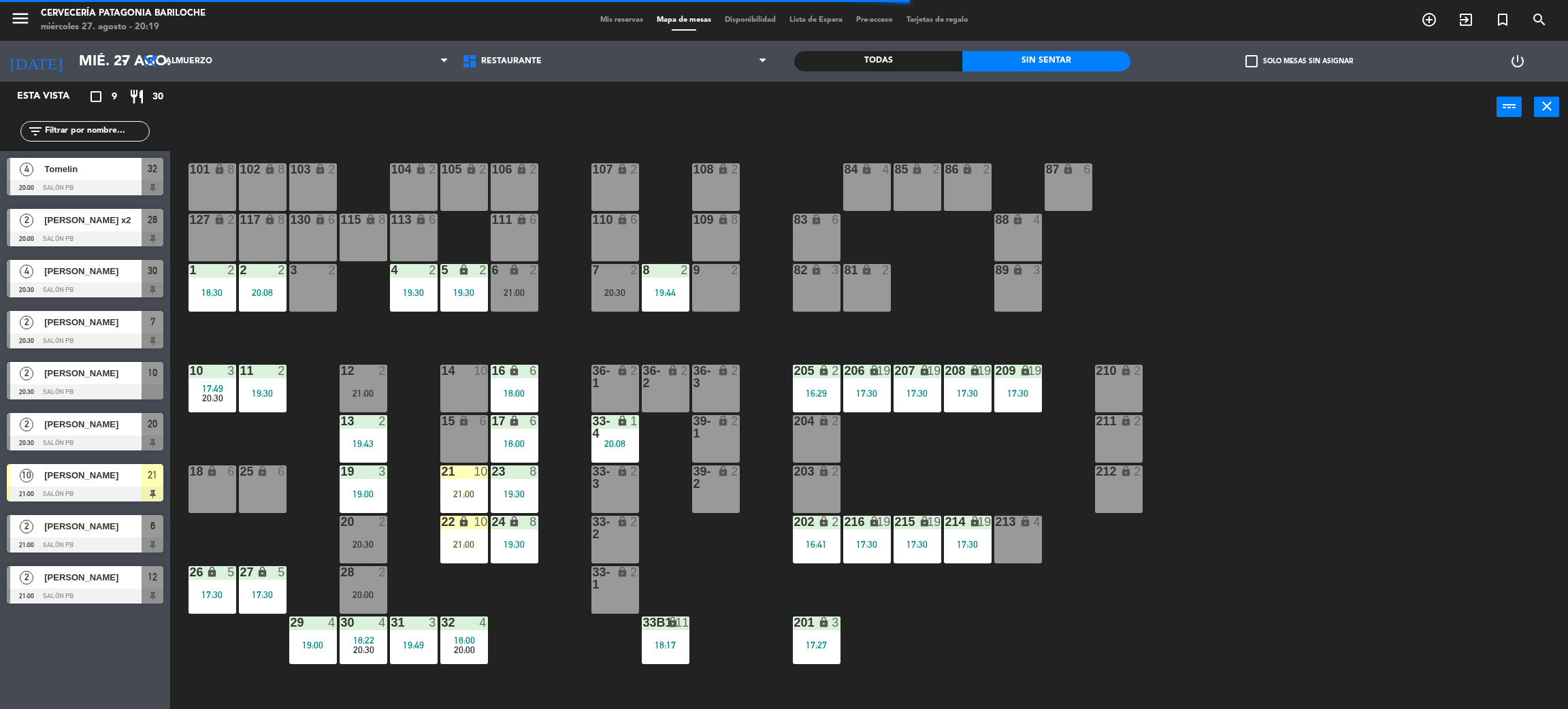
click at [243, 611] on div "27 lock 5 17:30" at bounding box center [262, 590] width 48 height 48
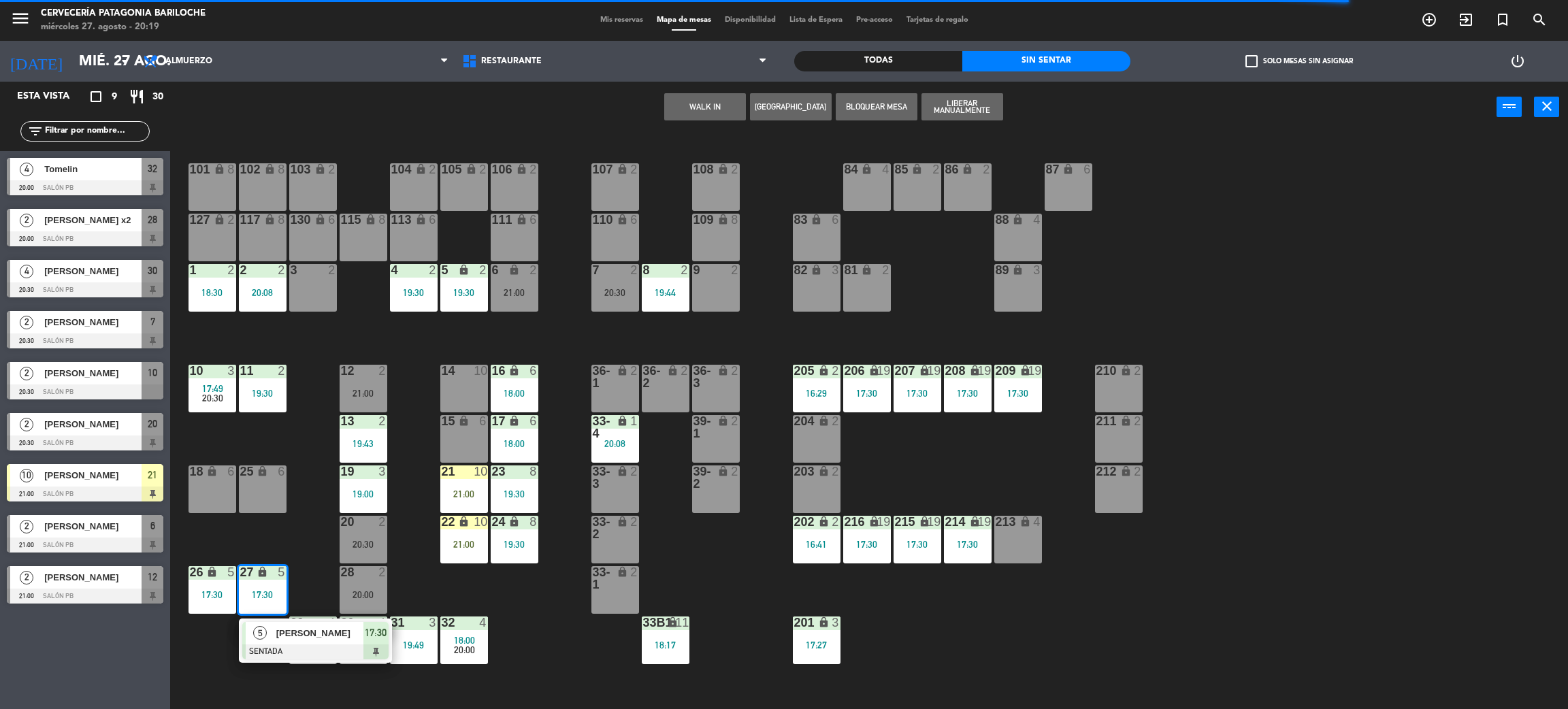
click at [540, 642] on div "101 lock 8 102 lock 8 104 lock 2 105 lock 2 106 lock 2 103 lock 2 107 lock 2 10…" at bounding box center [877, 427] width 1383 height 576
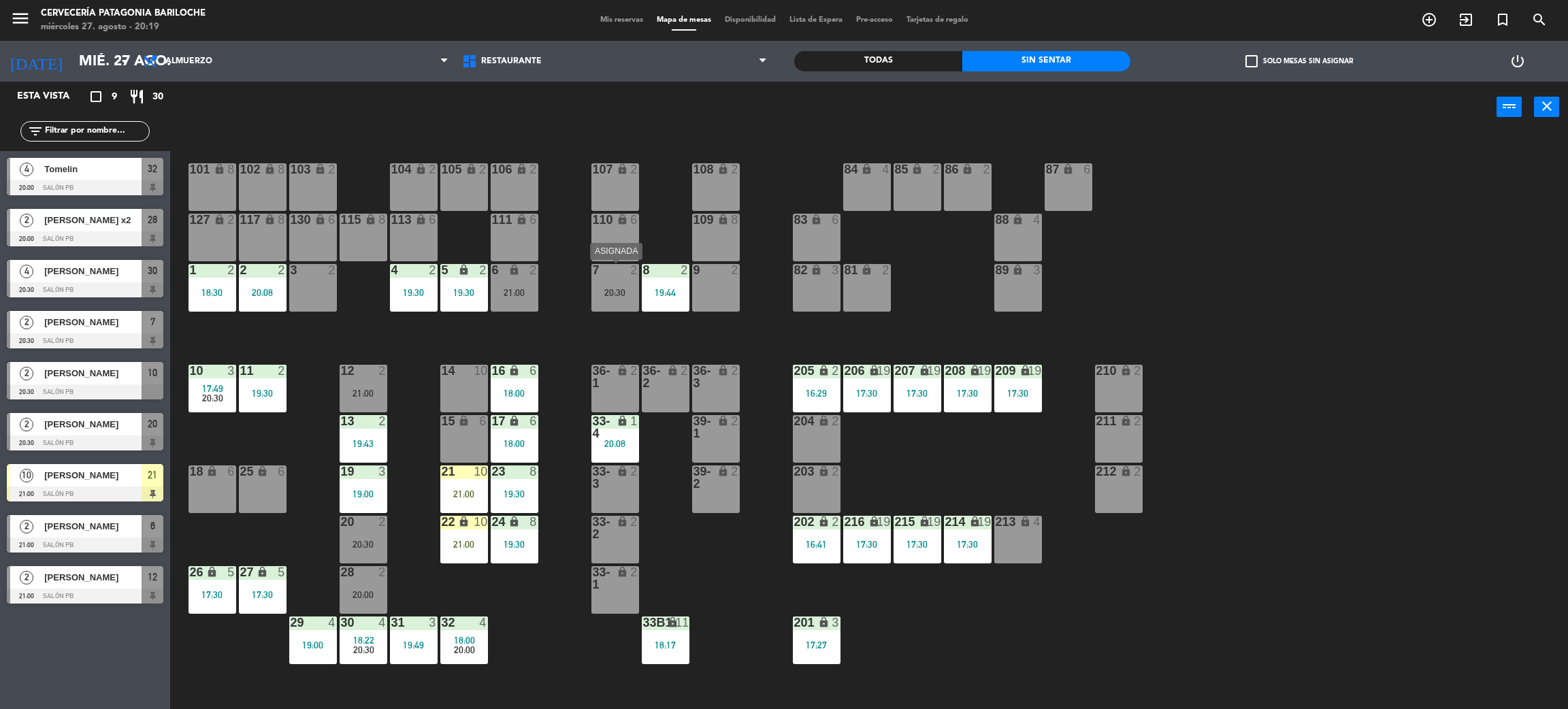
click at [636, 302] on div "7 2 20:30" at bounding box center [615, 287] width 48 height 48
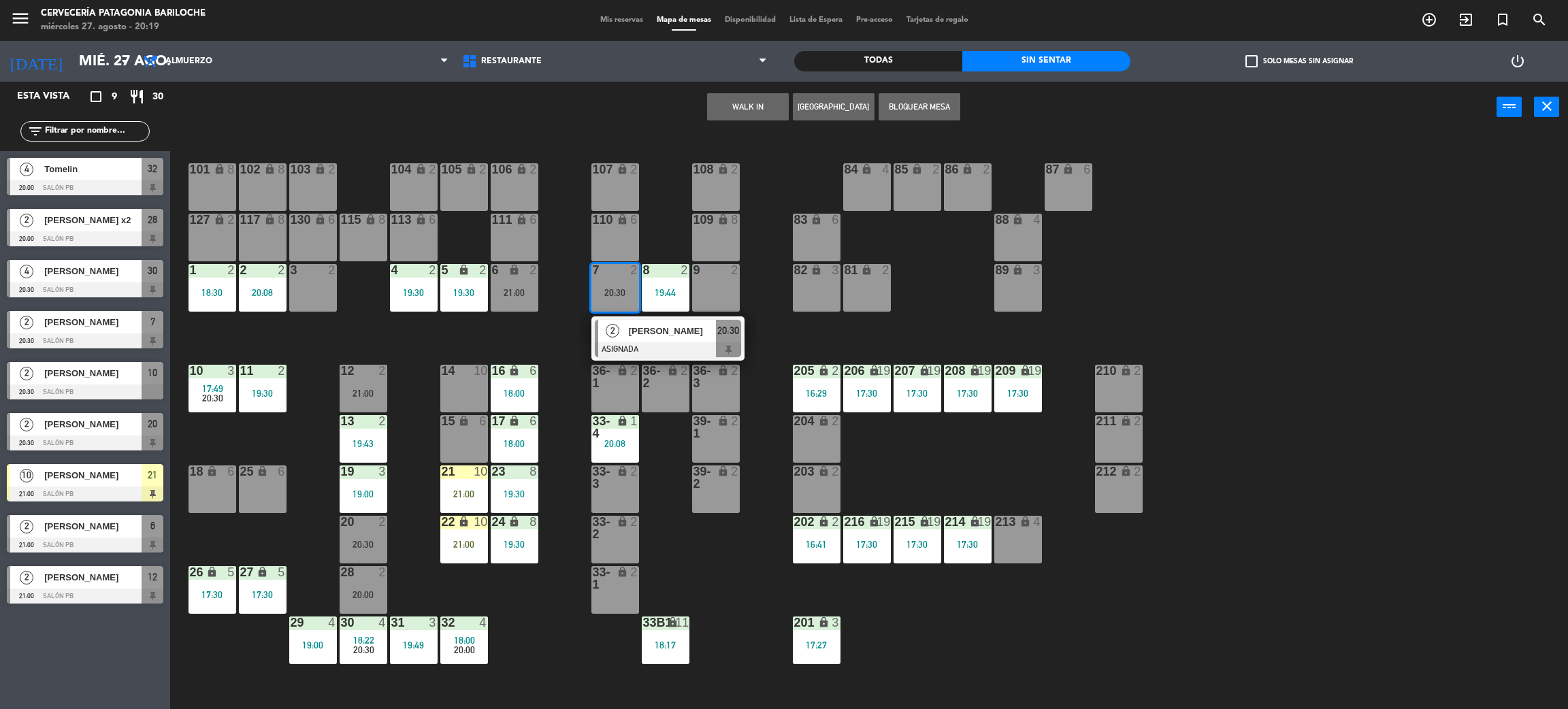
click at [773, 343] on div "101 lock 8 102 lock 8 104 lock 2 105 lock 2 106 lock 2 103 lock 2 107 lock 2 10…" at bounding box center [877, 427] width 1383 height 576
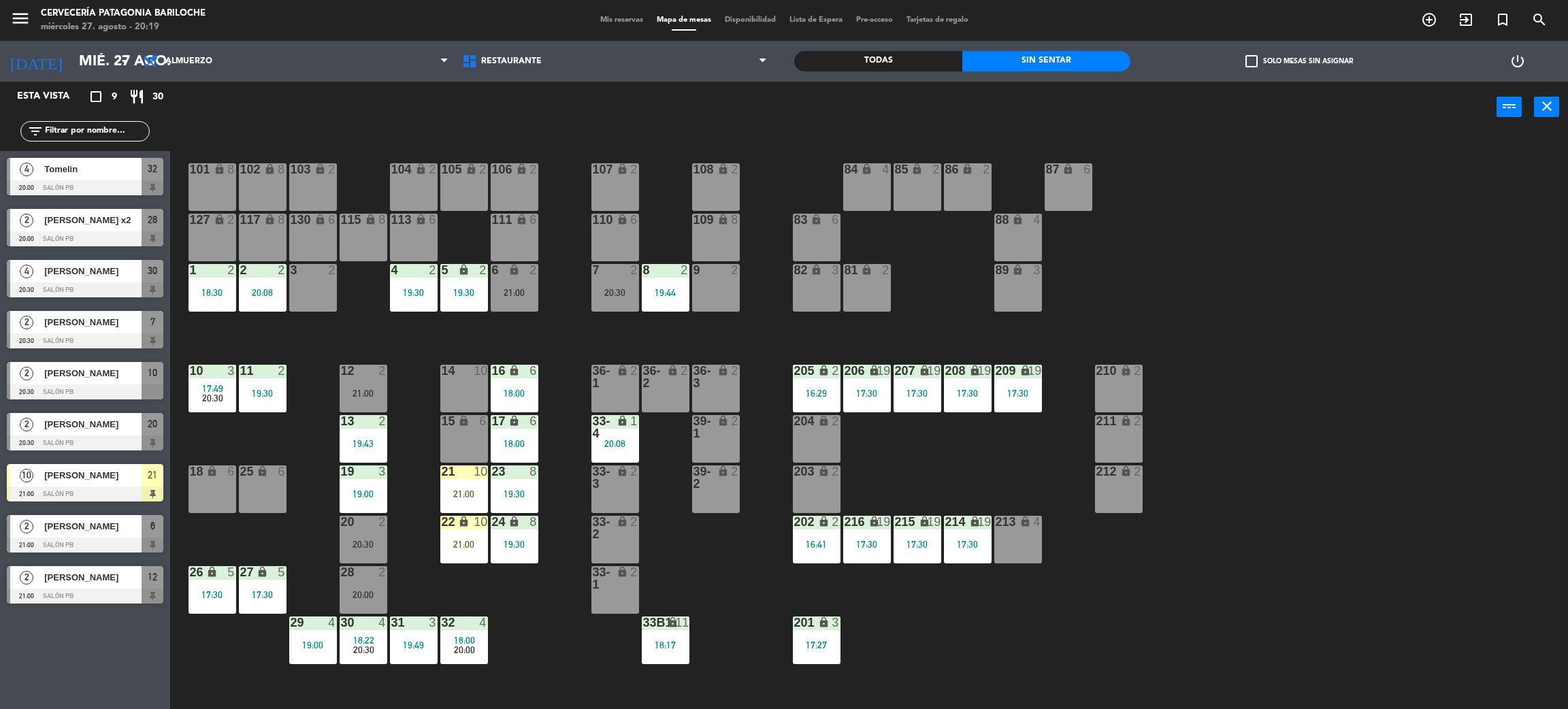
click at [722, 323] on div "101 lock 8 102 lock 8 104 lock 2 105 lock 2 106 lock 2 103 lock 2 107 lock 2 10…" at bounding box center [877, 427] width 1383 height 576
click at [730, 295] on div "9 2" at bounding box center [716, 287] width 48 height 48
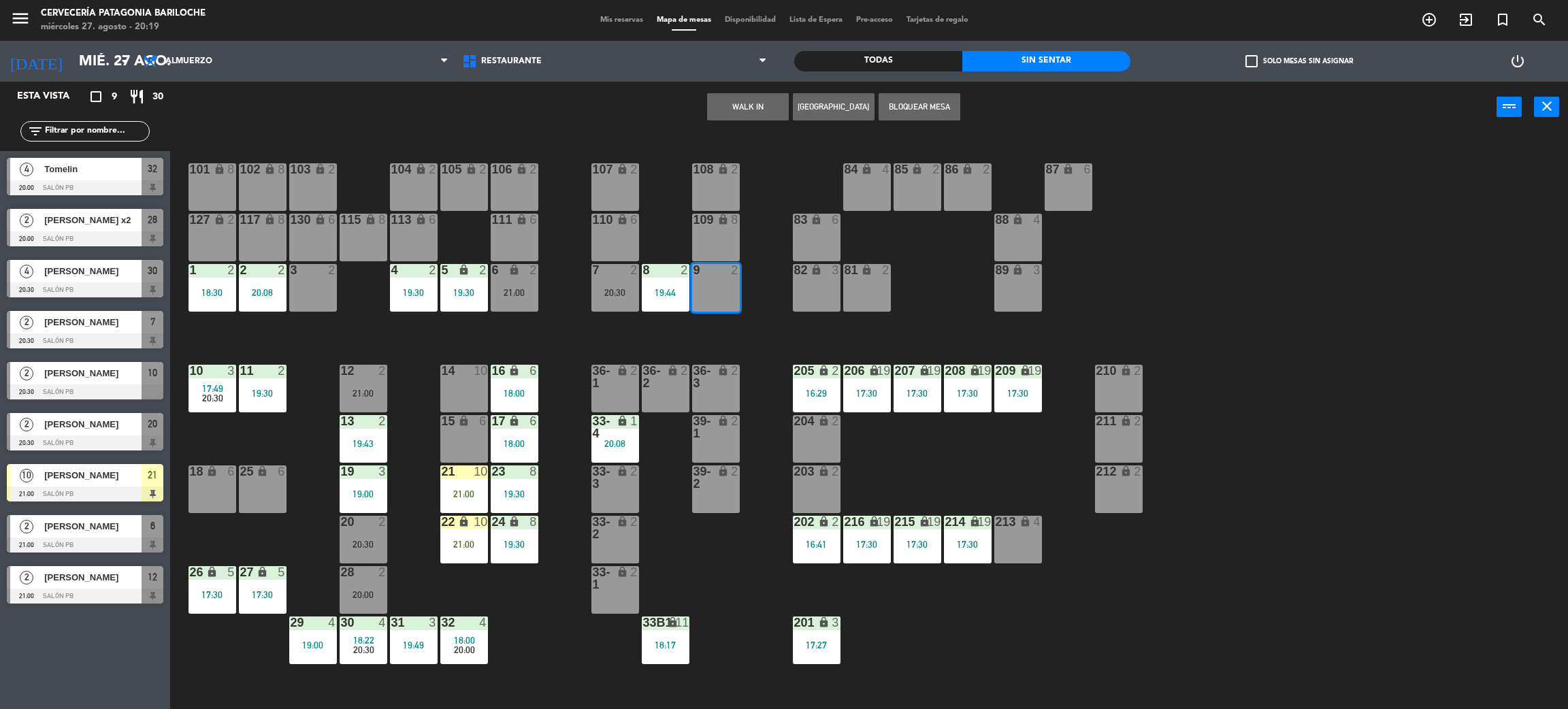
click at [749, 86] on div "WALK IN [GEOGRAPHIC_DATA] Bloquear Mesa power_input close" at bounding box center [834, 108] width 1327 height 52
click at [750, 101] on button "WALK IN" at bounding box center [748, 107] width 82 height 27
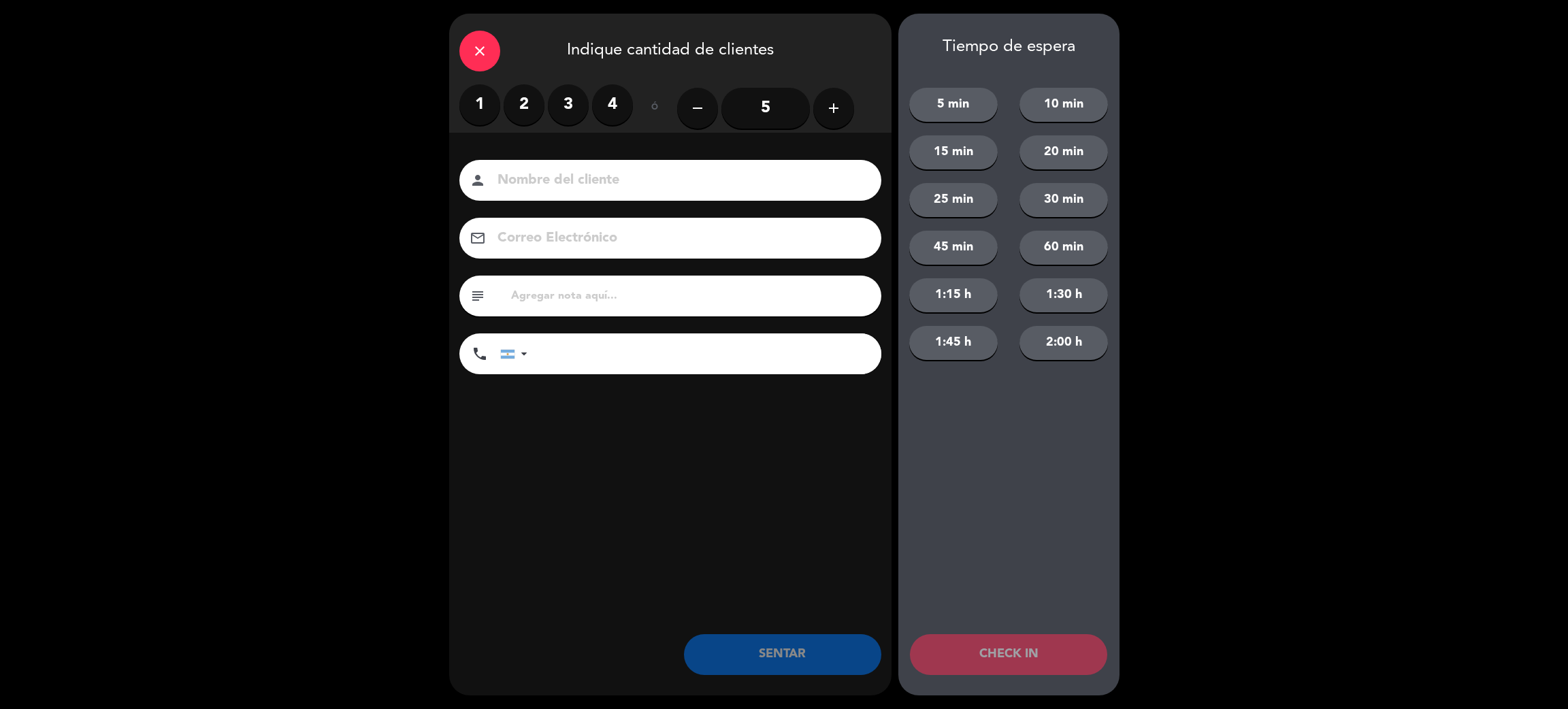
click at [473, 97] on label "1" at bounding box center [480, 104] width 41 height 41
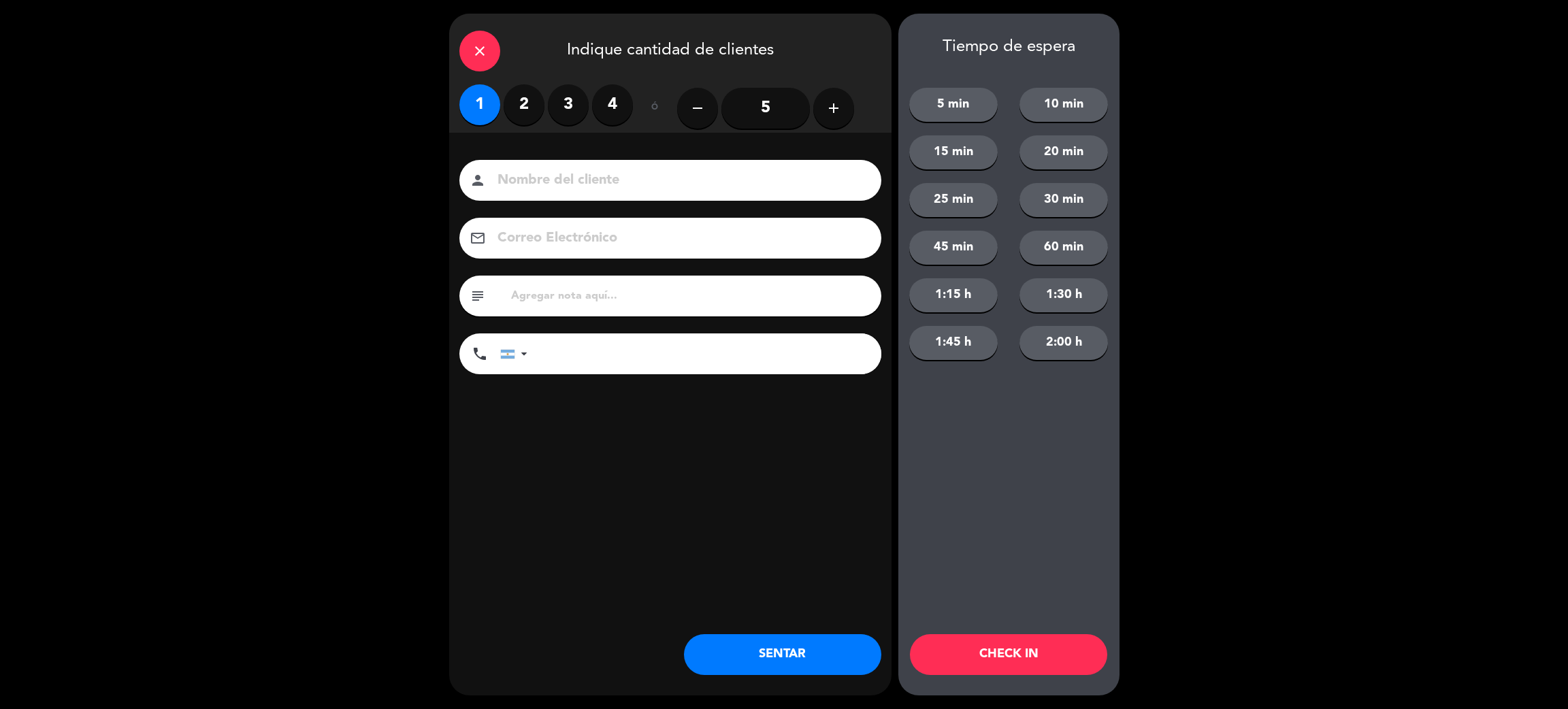
click at [543, 184] on input at bounding box center [680, 181] width 367 height 24
type input "[PERSON_NAME]"
click at [621, 358] on input "tel" at bounding box center [711, 354] width 340 height 41
type input "1123899282"
click at [759, 661] on button "SENTAR" at bounding box center [782, 655] width 197 height 41
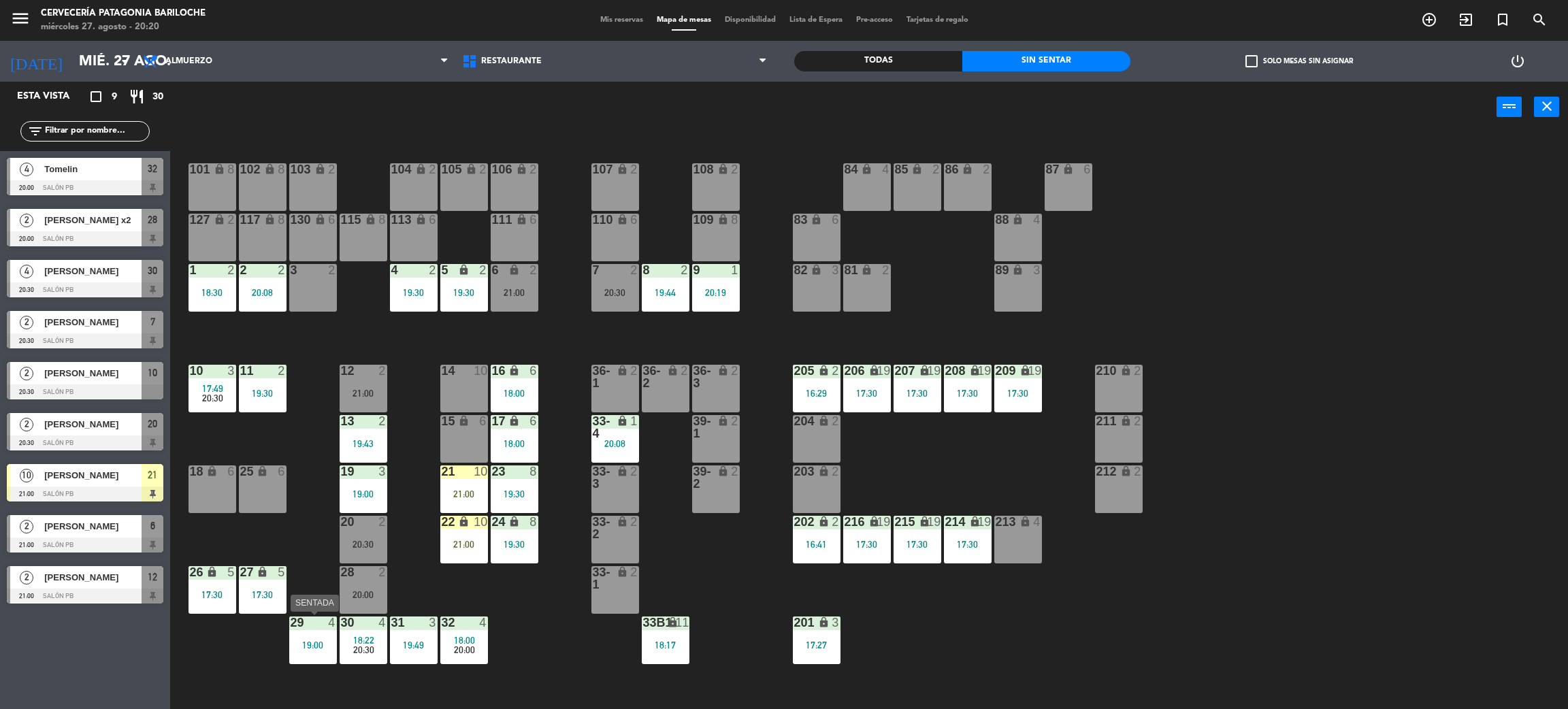
click at [292, 655] on div "29 4 19:00" at bounding box center [313, 640] width 48 height 48
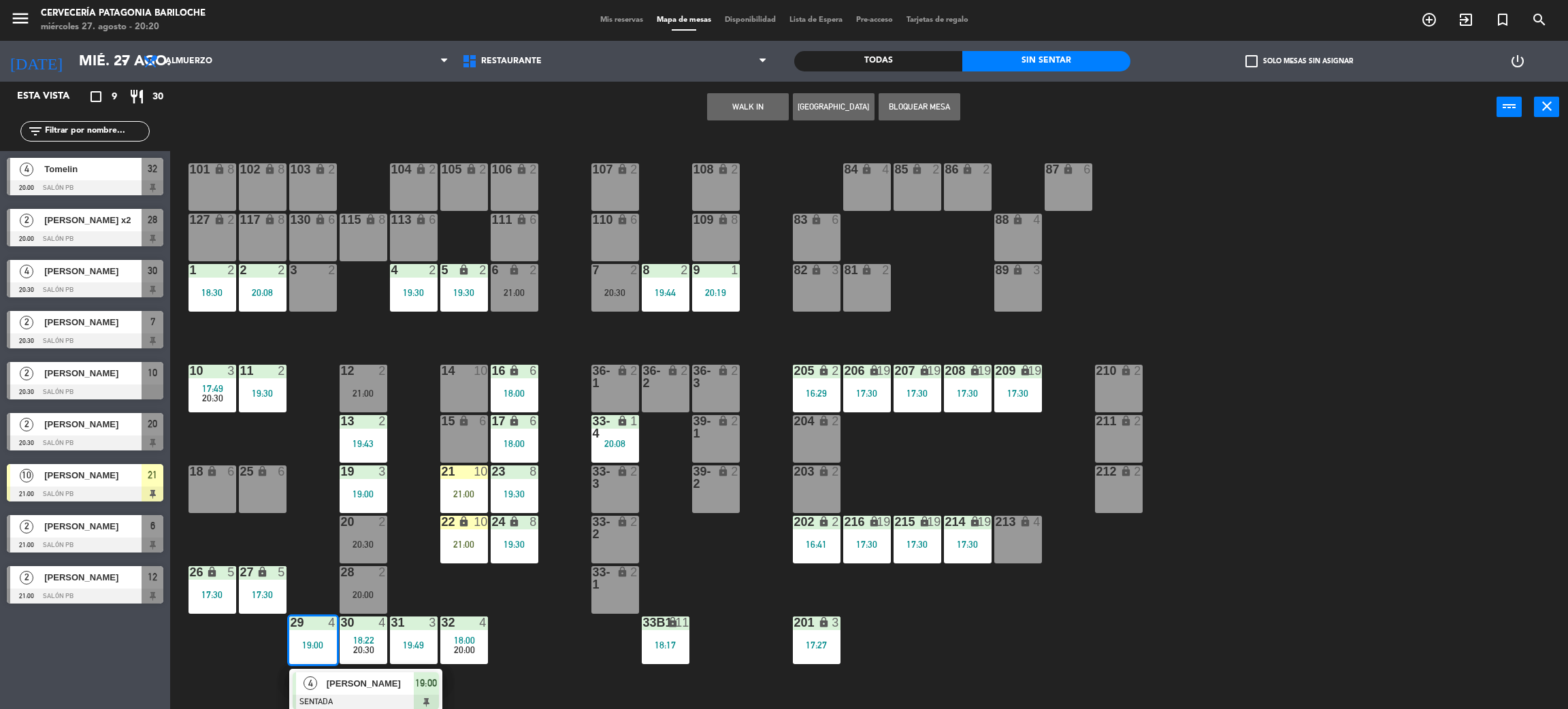
click at [450, 584] on div "101 lock 8 102 lock 8 104 lock 2 105 lock 2 106 lock 2 103 lock 2 107 lock 2 10…" at bounding box center [877, 427] width 1383 height 576
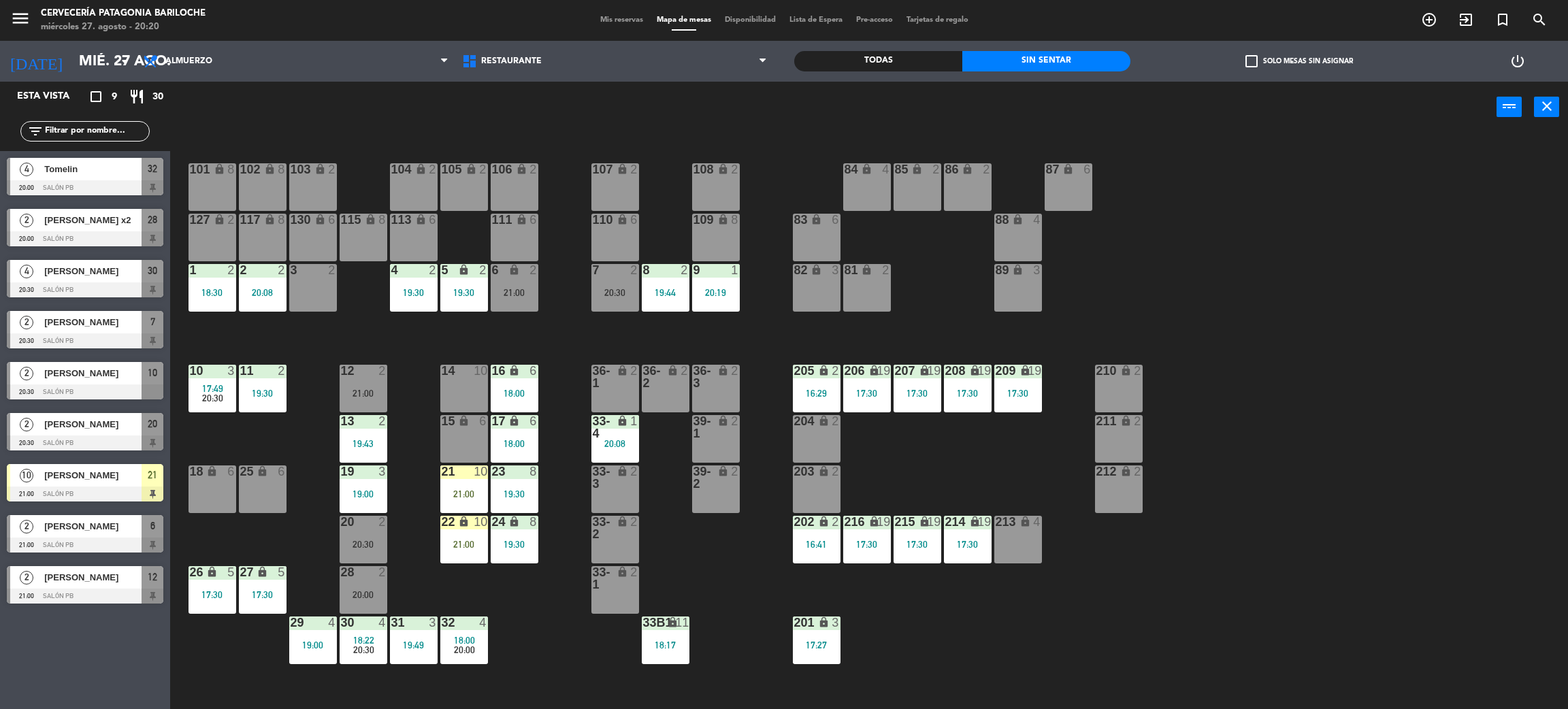
click at [304, 641] on div "19:00" at bounding box center [313, 645] width 48 height 9
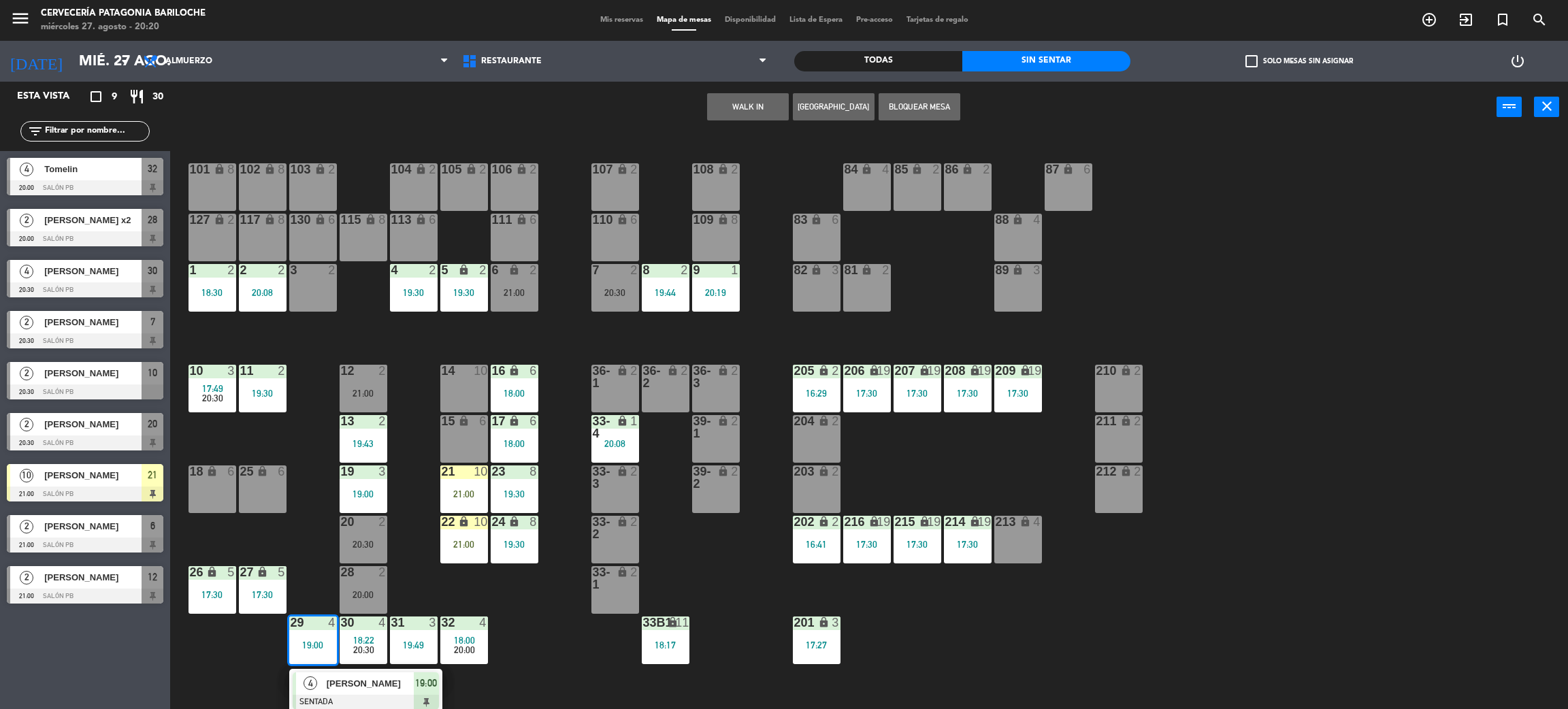
click at [496, 595] on div "101 lock 8 102 lock 8 104 lock 2 105 lock 2 106 lock 2 103 lock 2 107 lock 2 10…" at bounding box center [877, 427] width 1383 height 576
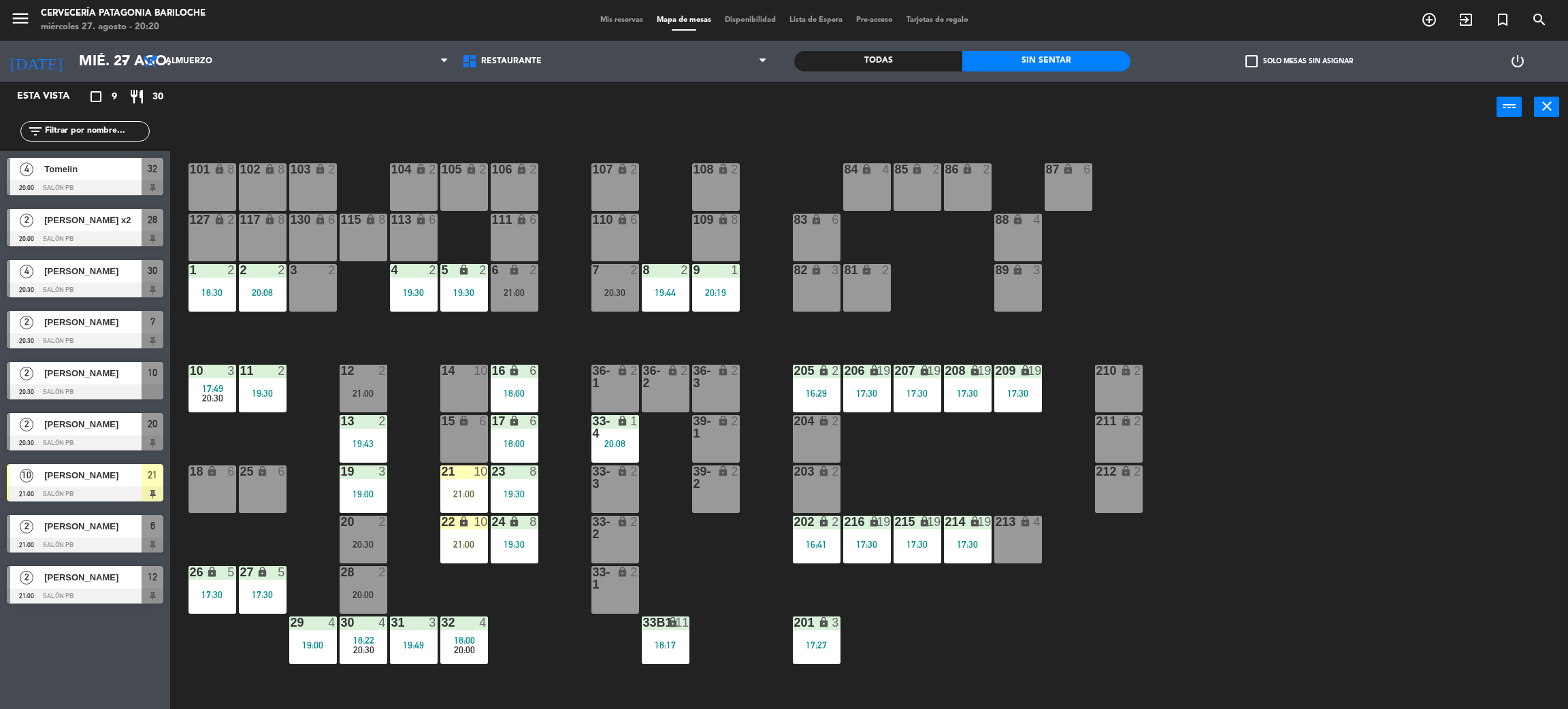
click at [353, 645] on span "20:30" at bounding box center [364, 650] width 21 height 11
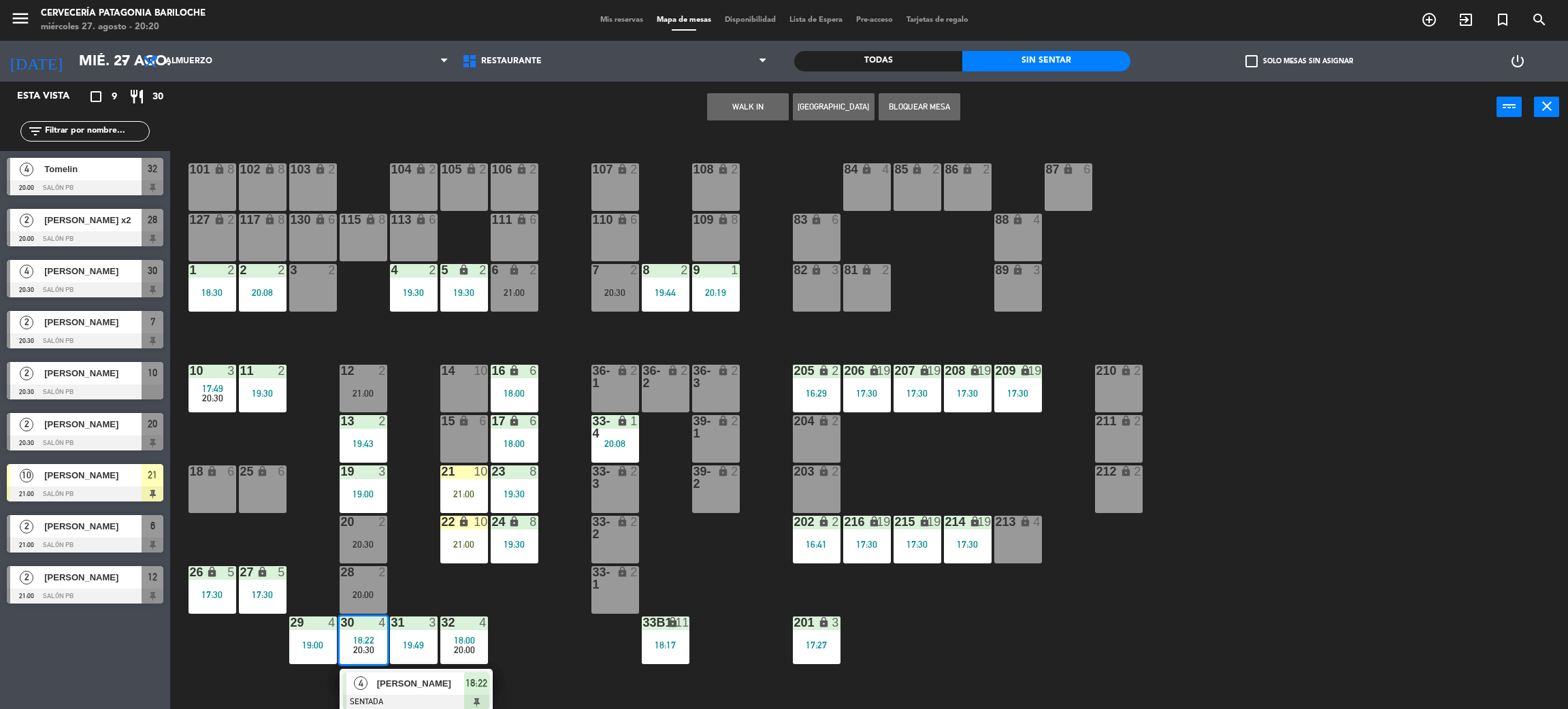
click at [410, 690] on span "[PERSON_NAME]" at bounding box center [420, 684] width 87 height 14
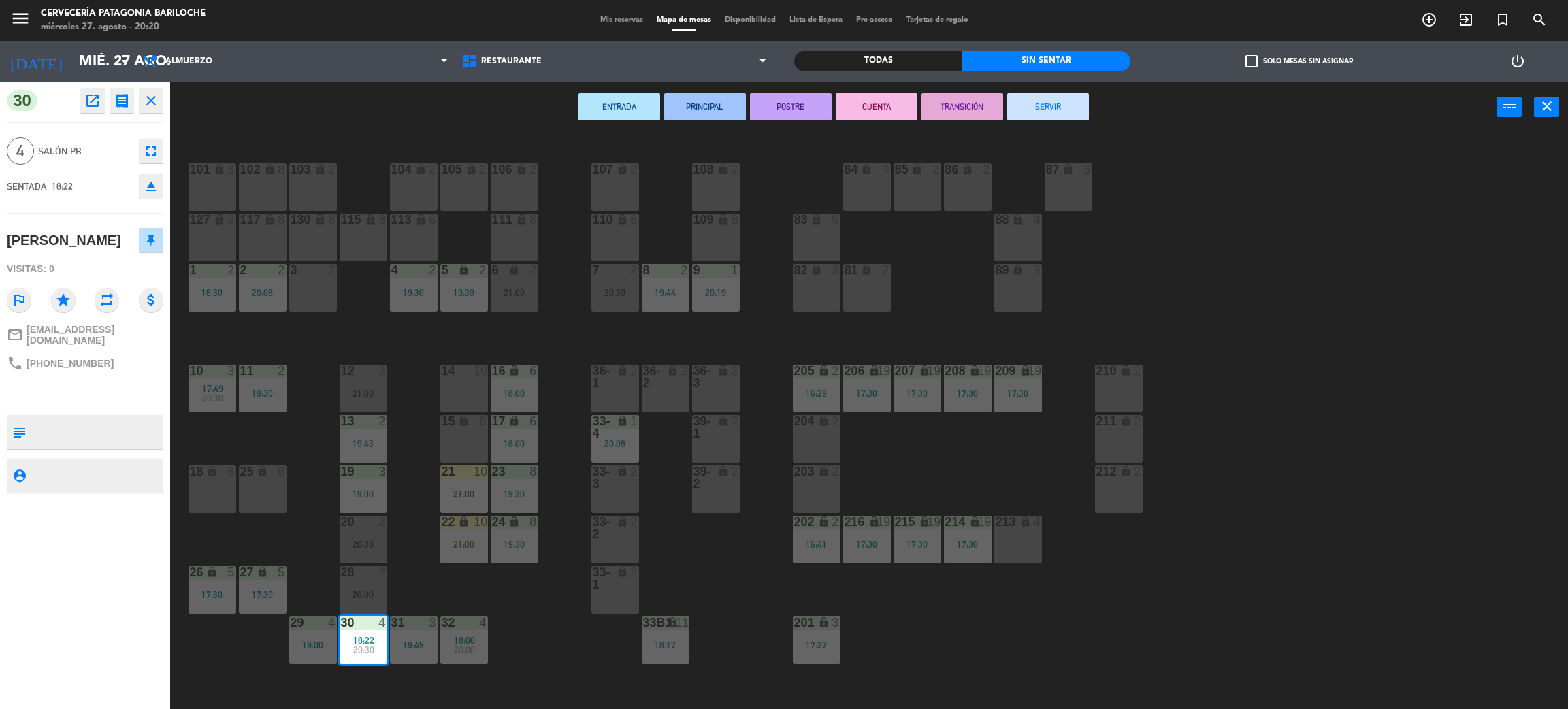
click at [1084, 86] on div "ENTRADA PRINCIPAL POSTRE CUENTA TRANSICIÓN SERVIR power_input close" at bounding box center [834, 108] width 1327 height 52
click at [1076, 104] on button "SERVIR" at bounding box center [1048, 107] width 82 height 27
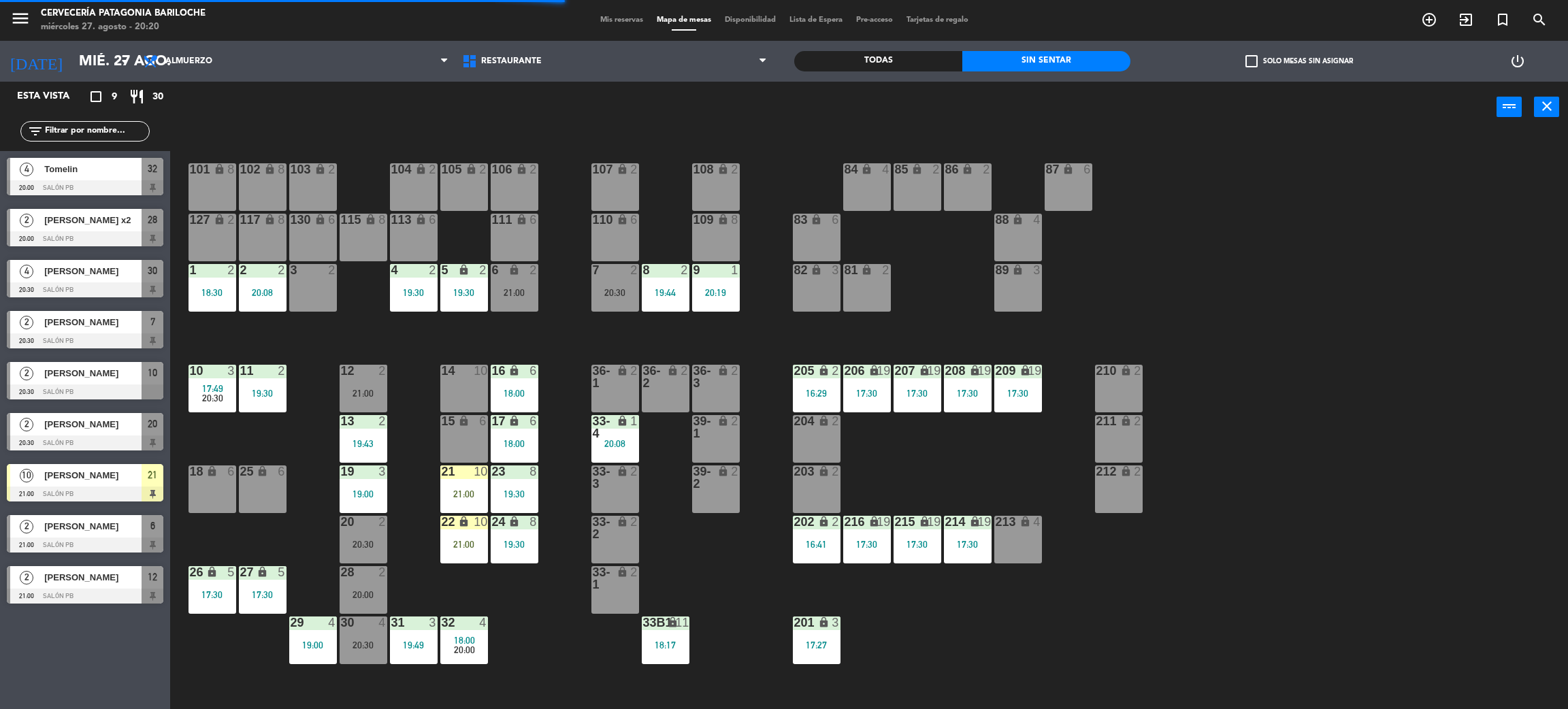
click at [488, 643] on div "101 lock 8 102 lock 8 104 lock 2 105 lock 2 106 lock 2 103 lock 2 107 lock 2 10…" at bounding box center [877, 427] width 1383 height 576
click at [473, 668] on div "101 lock 8 102 lock 8 104 lock 2 105 lock 2 106 lock 2 103 lock 2 107 lock 2 10…" at bounding box center [877, 427] width 1383 height 576
click at [462, 653] on span "20:00" at bounding box center [464, 650] width 21 height 11
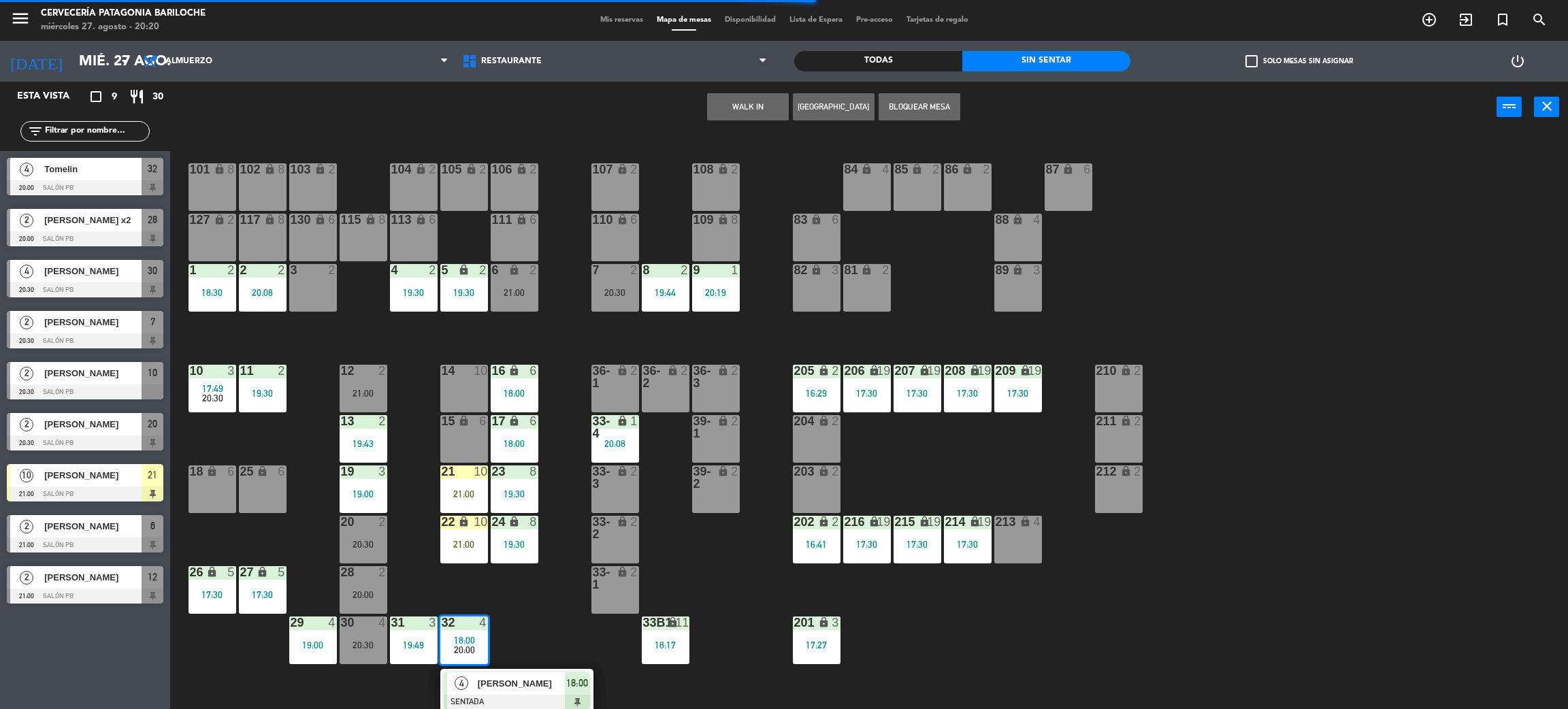
click at [487, 690] on span "[PERSON_NAME]" at bounding box center [521, 684] width 87 height 14
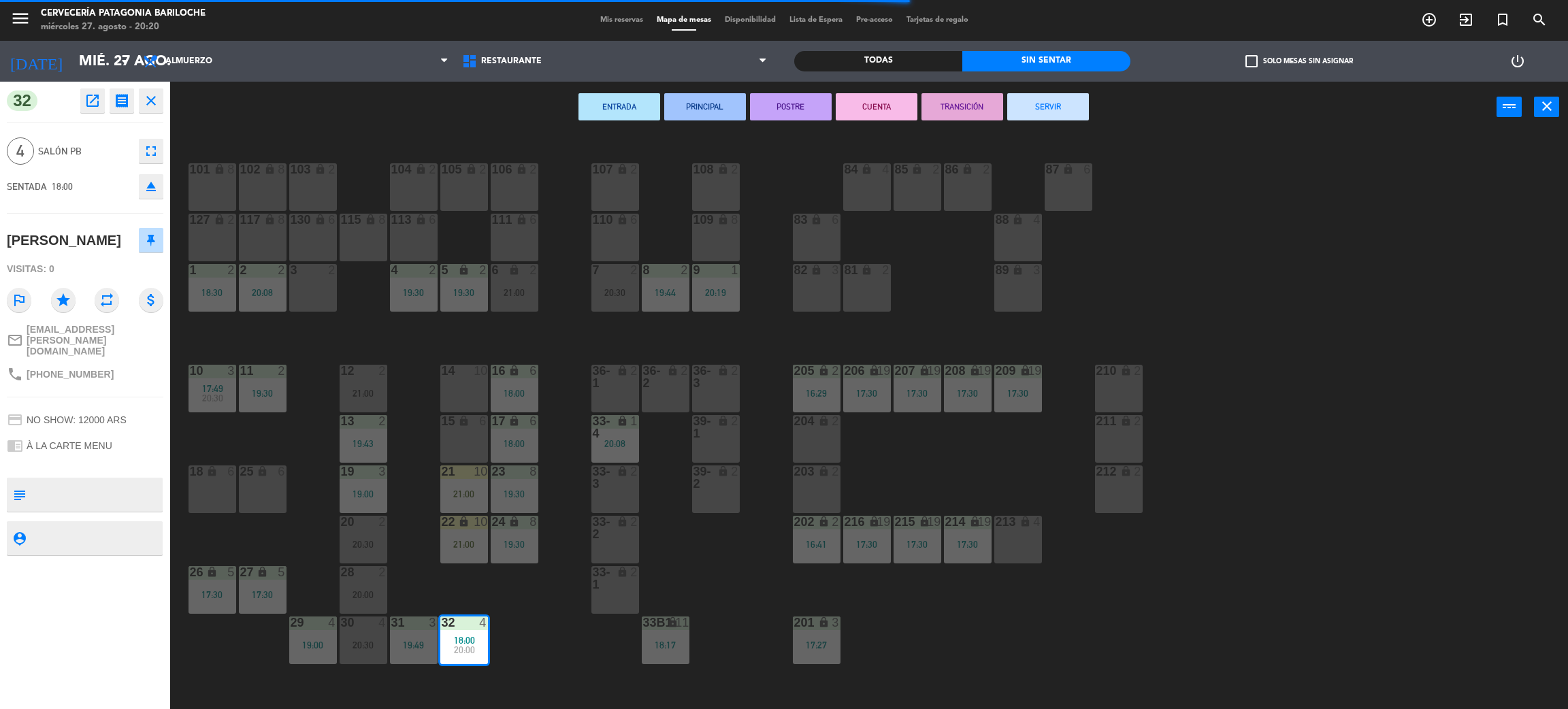
click at [1044, 105] on button "SERVIR" at bounding box center [1048, 107] width 82 height 27
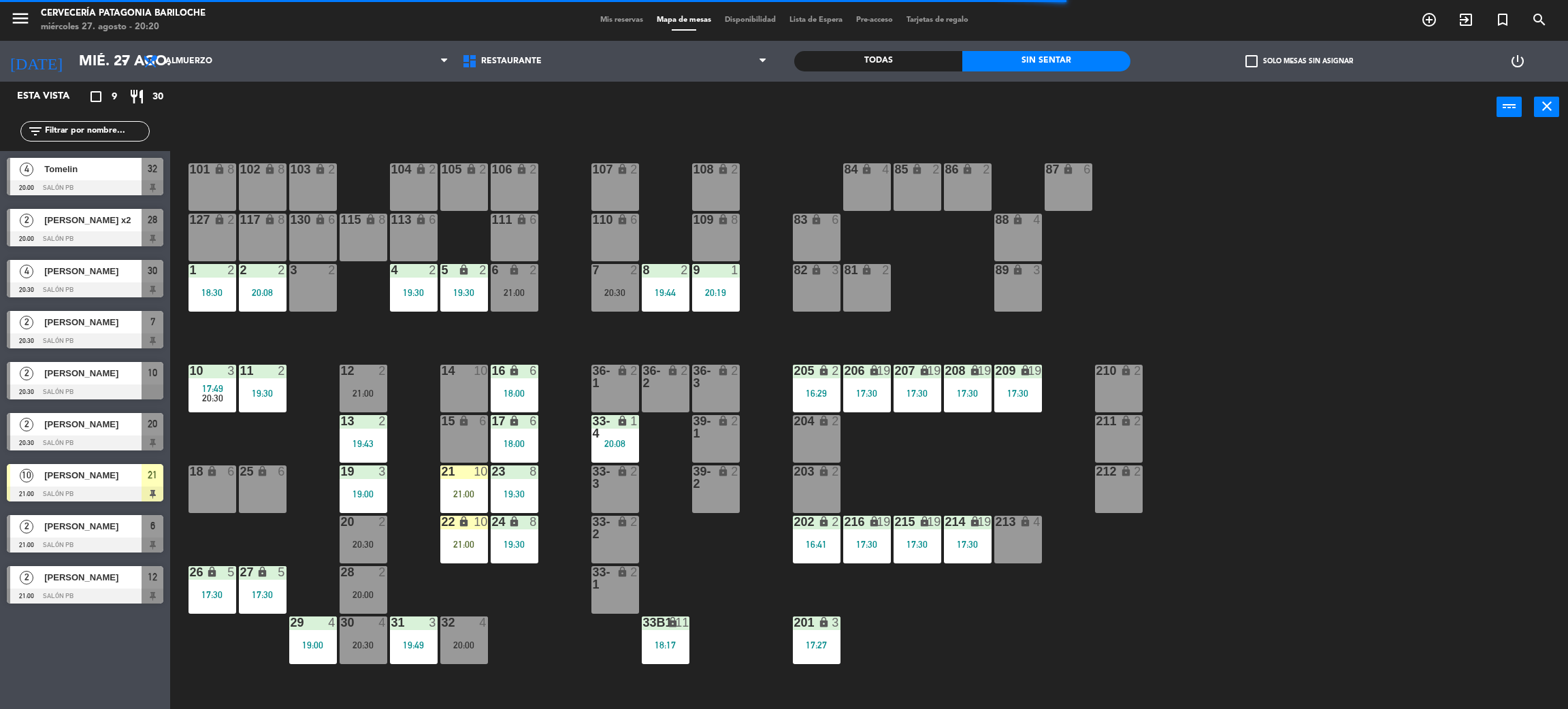
click at [460, 645] on div "20:00" at bounding box center [464, 645] width 48 height 9
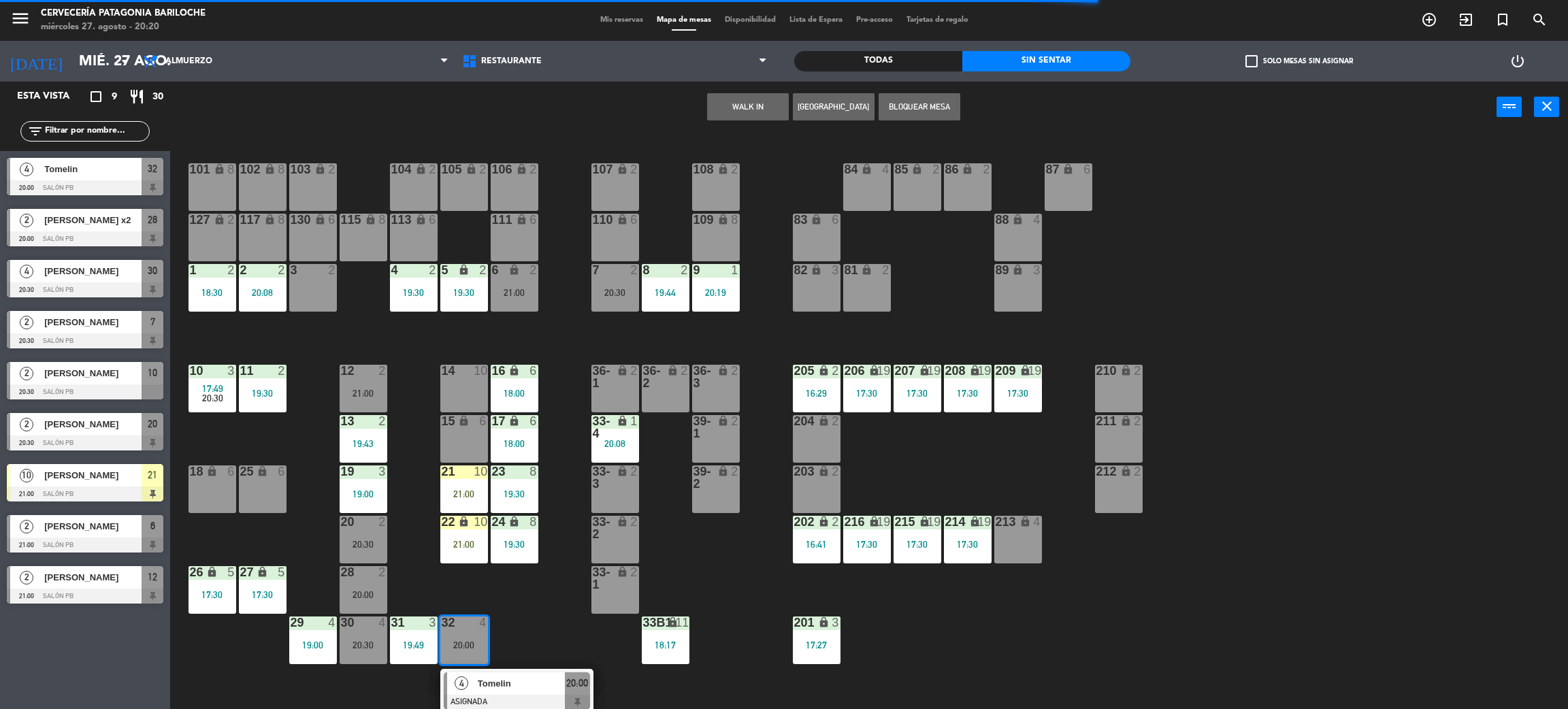
click at [477, 693] on div "Tomelin" at bounding box center [521, 683] width 89 height 23
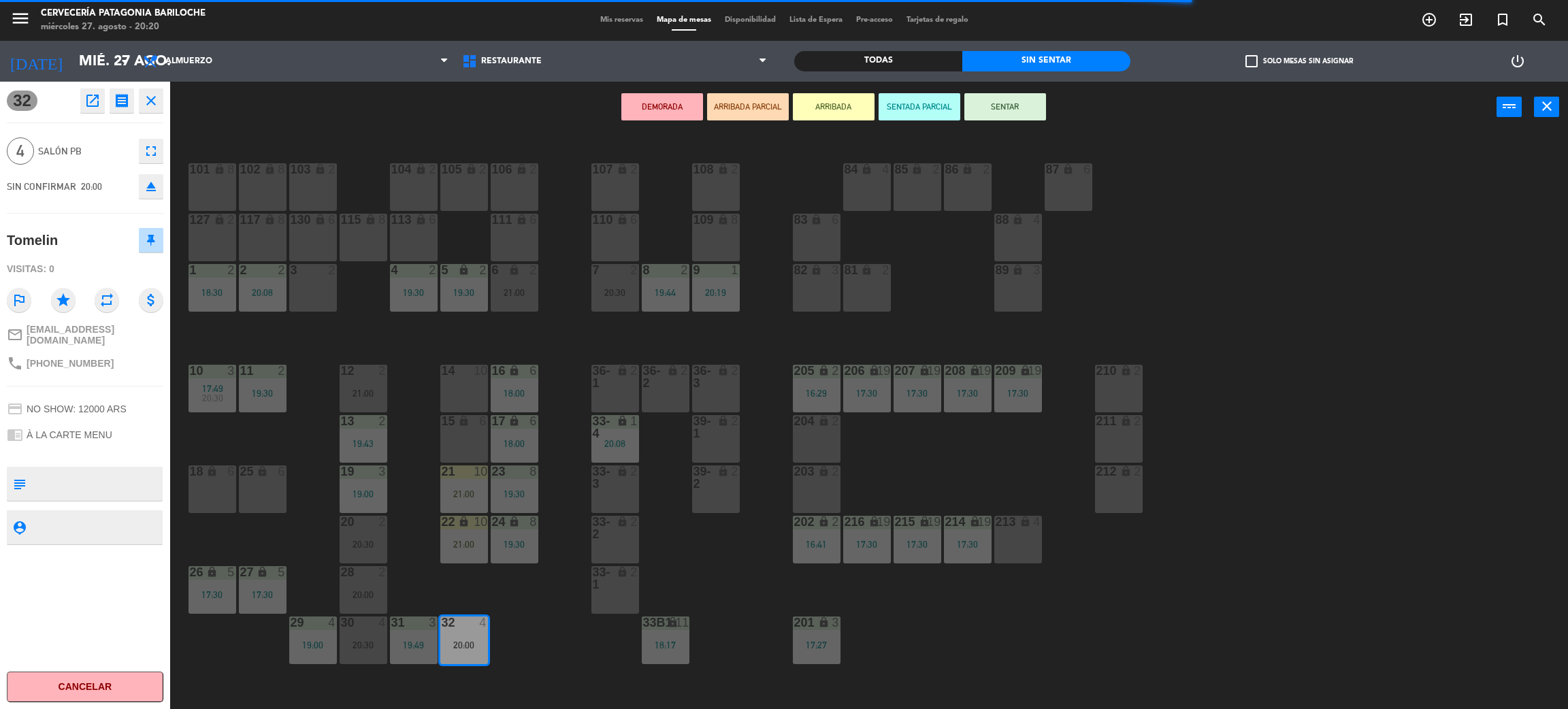
click at [643, 101] on button "DEMORADA" at bounding box center [662, 107] width 82 height 27
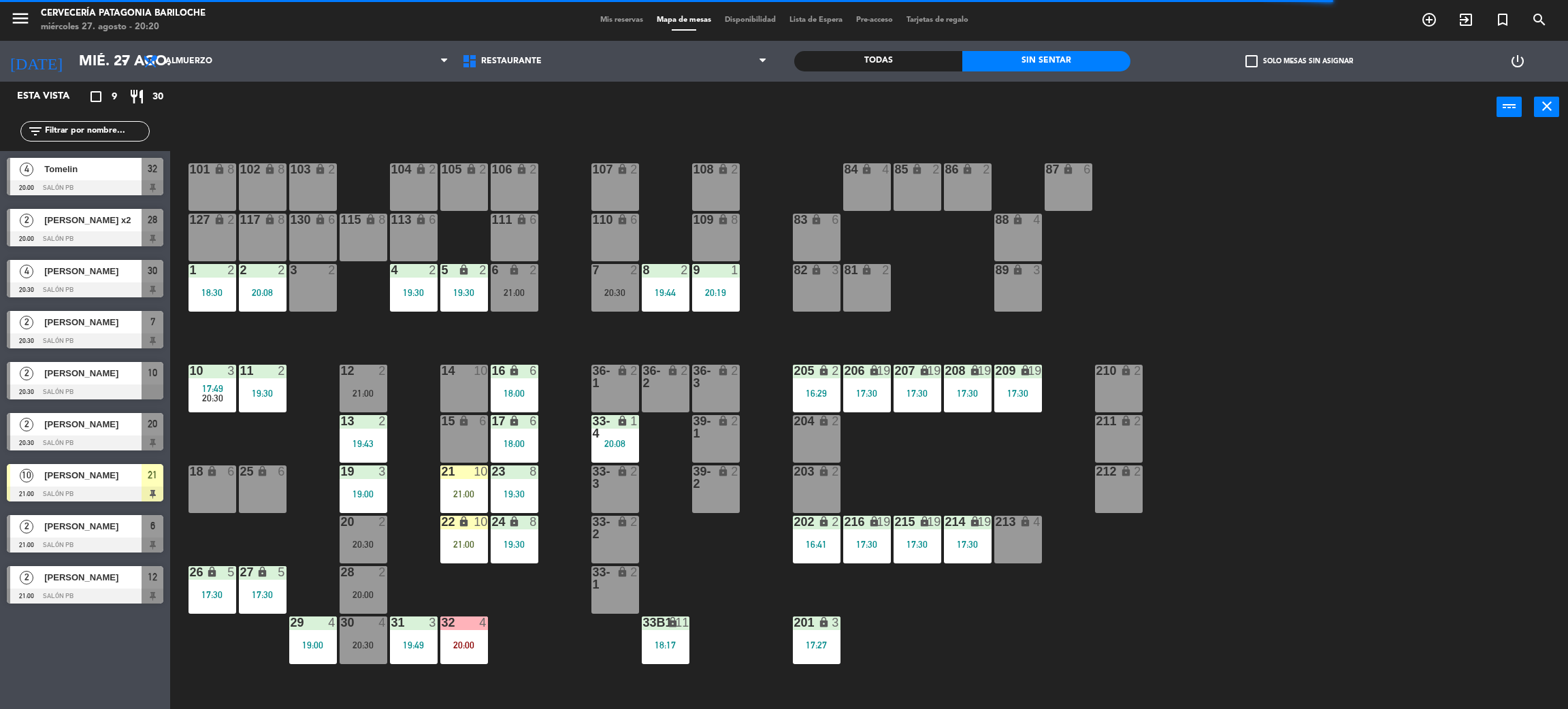
click at [462, 399] on div "14 10" at bounding box center [464, 389] width 48 height 48
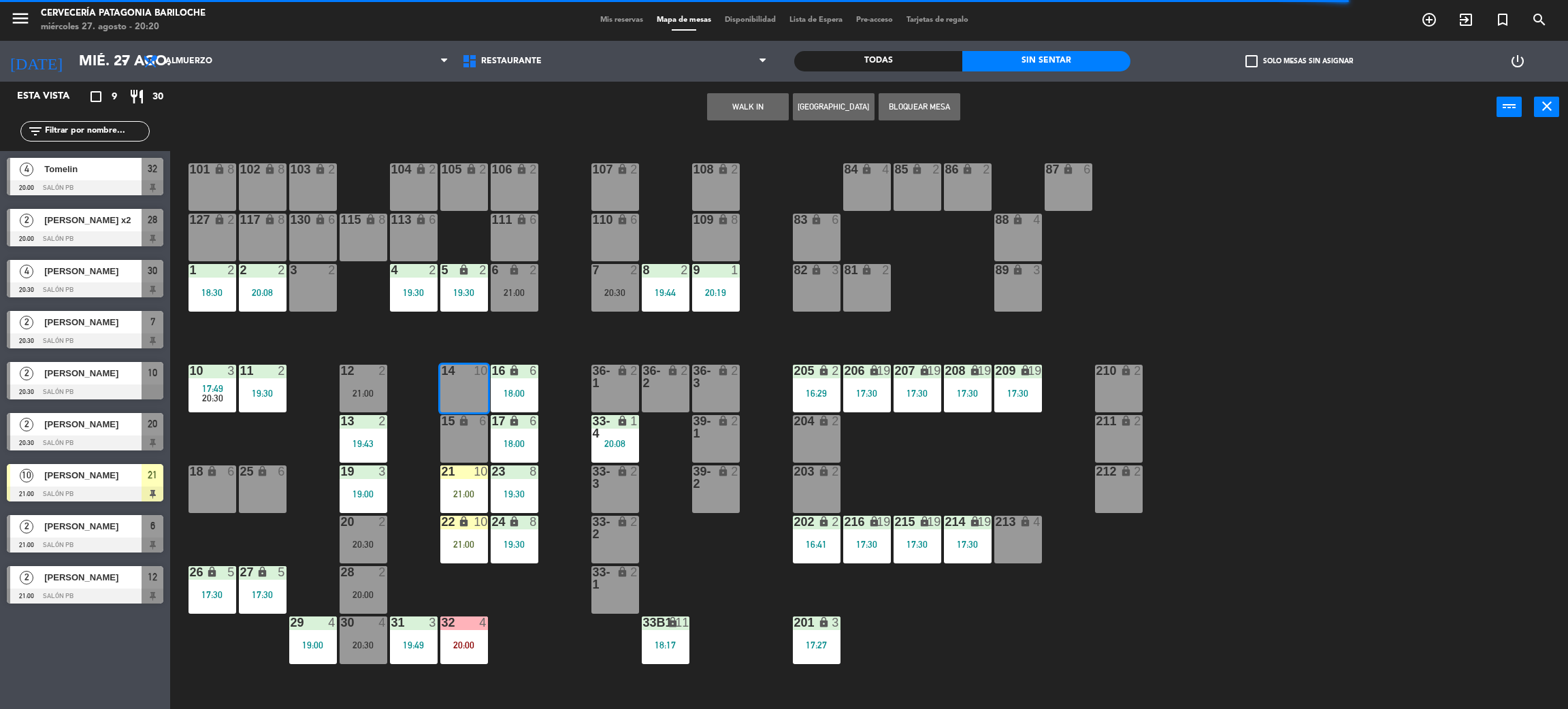
click at [550, 339] on div "101 lock 8 102 lock 8 104 lock 2 105 lock 2 106 lock 2 103 lock 2 107 lock 2 10…" at bounding box center [877, 427] width 1383 height 576
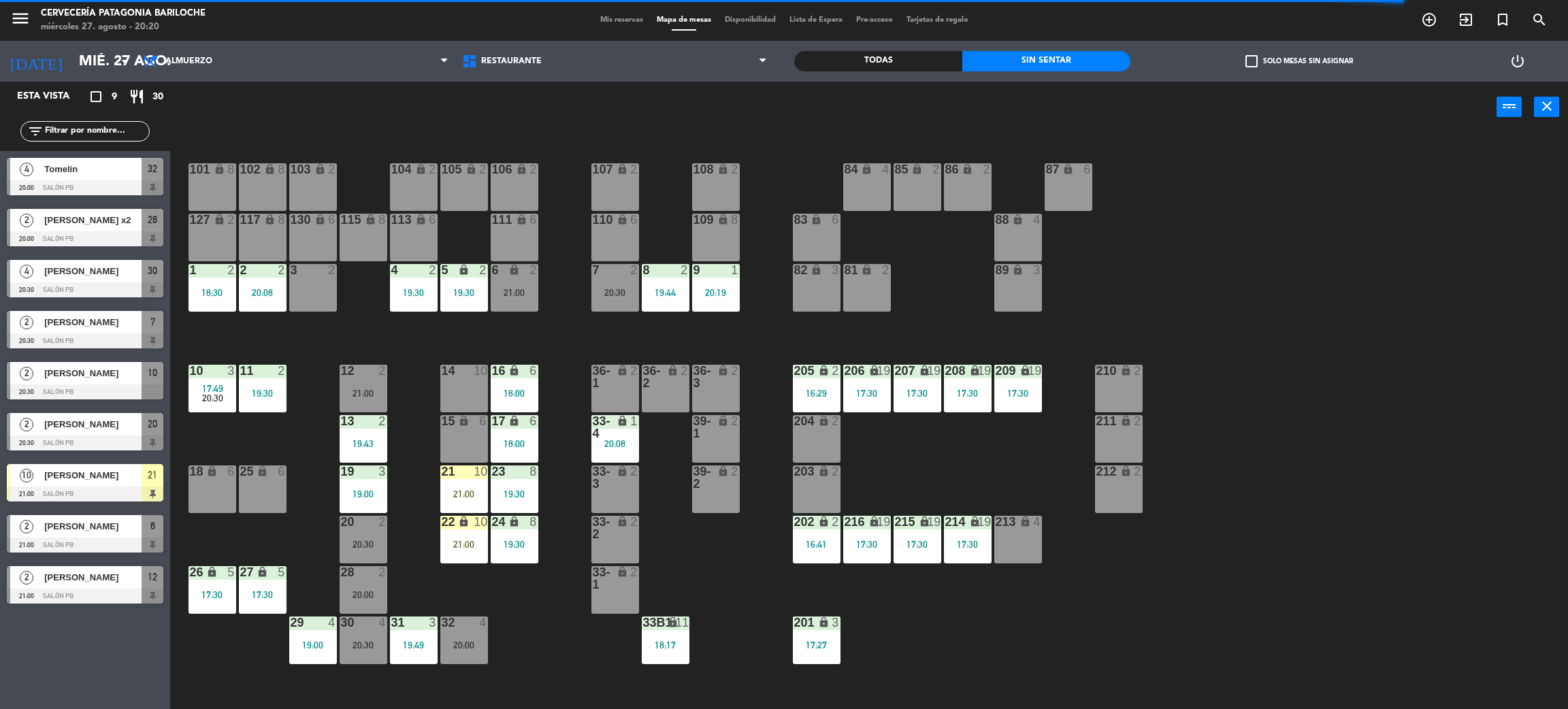
click at [223, 407] on div "10 3 17:49 20:30" at bounding box center [212, 389] width 48 height 48
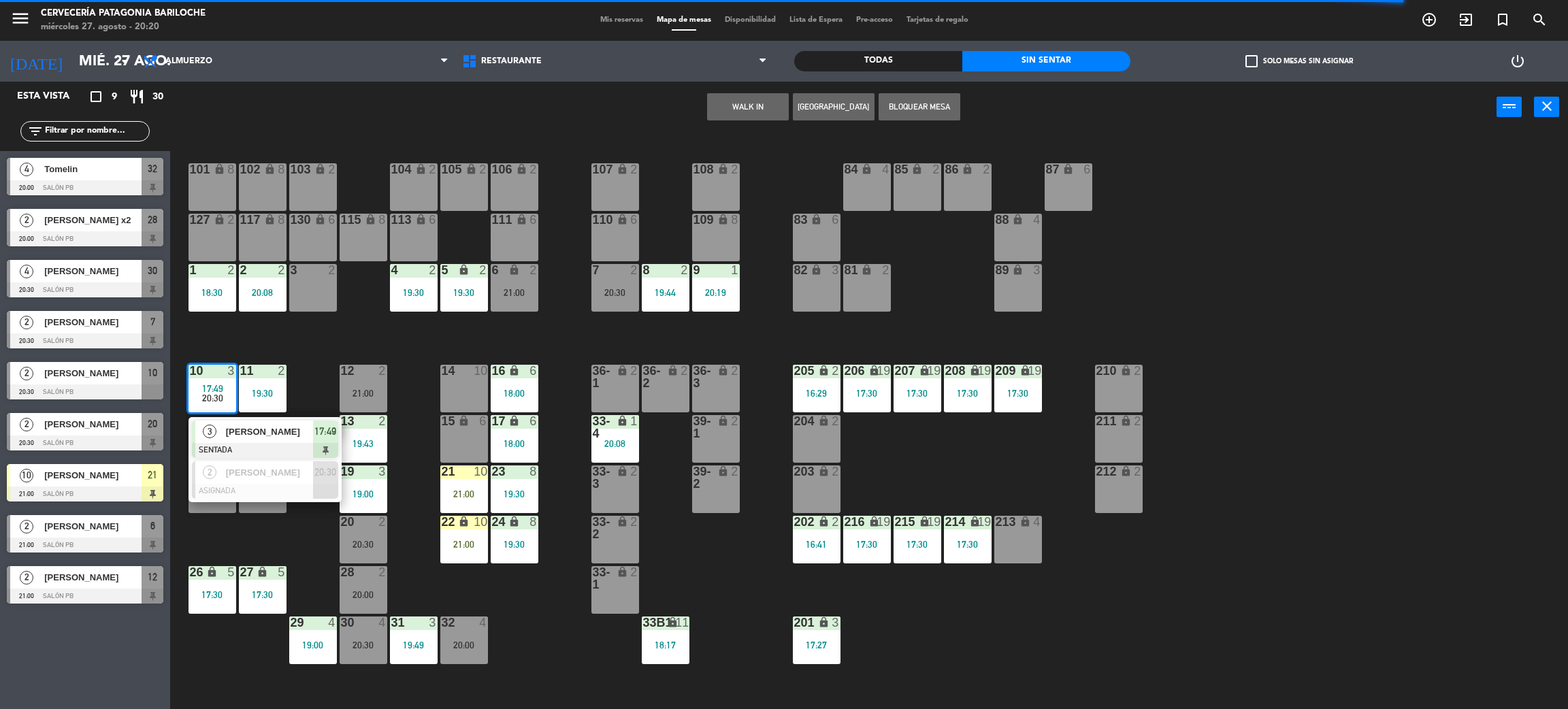
click at [251, 443] on div at bounding box center [265, 450] width 146 height 15
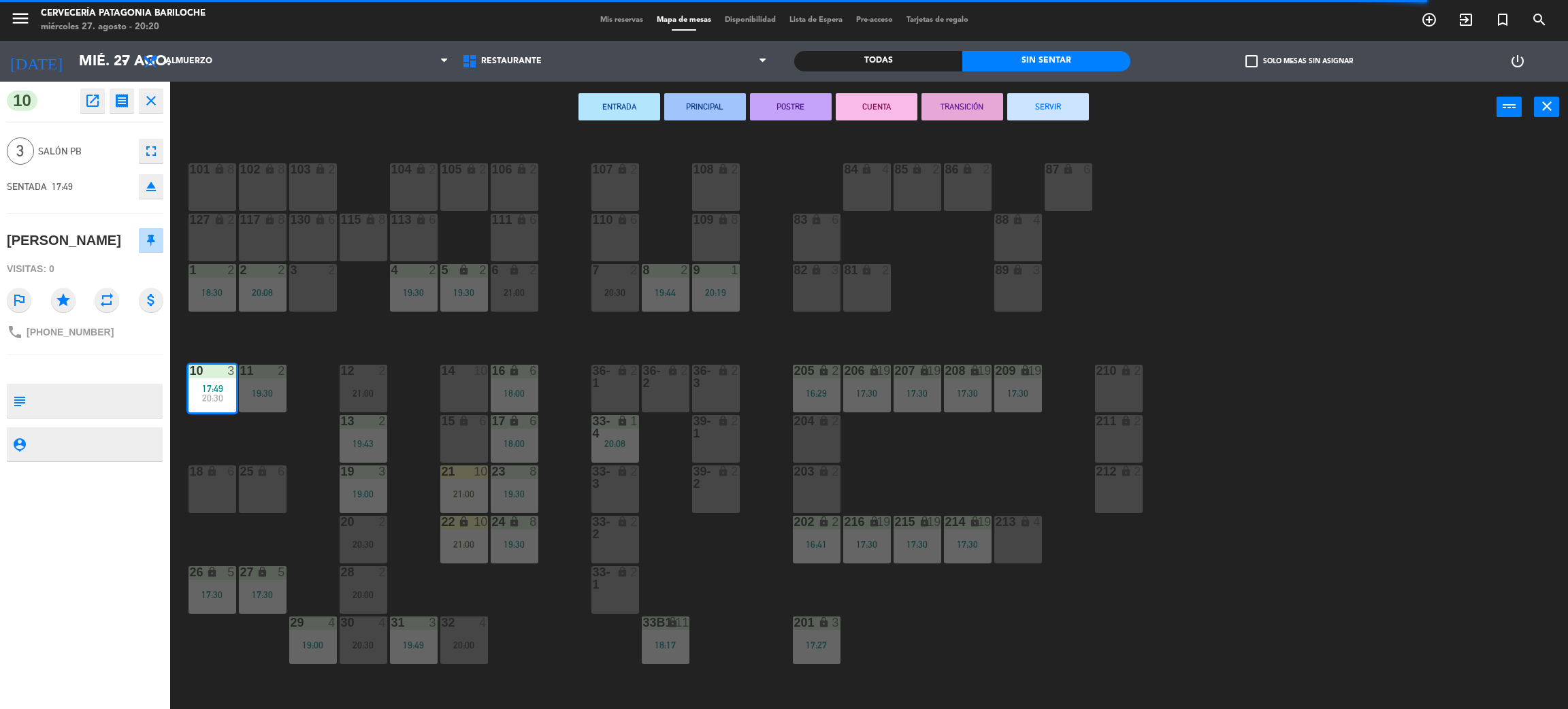
click at [1062, 101] on button "SERVIR" at bounding box center [1048, 107] width 82 height 27
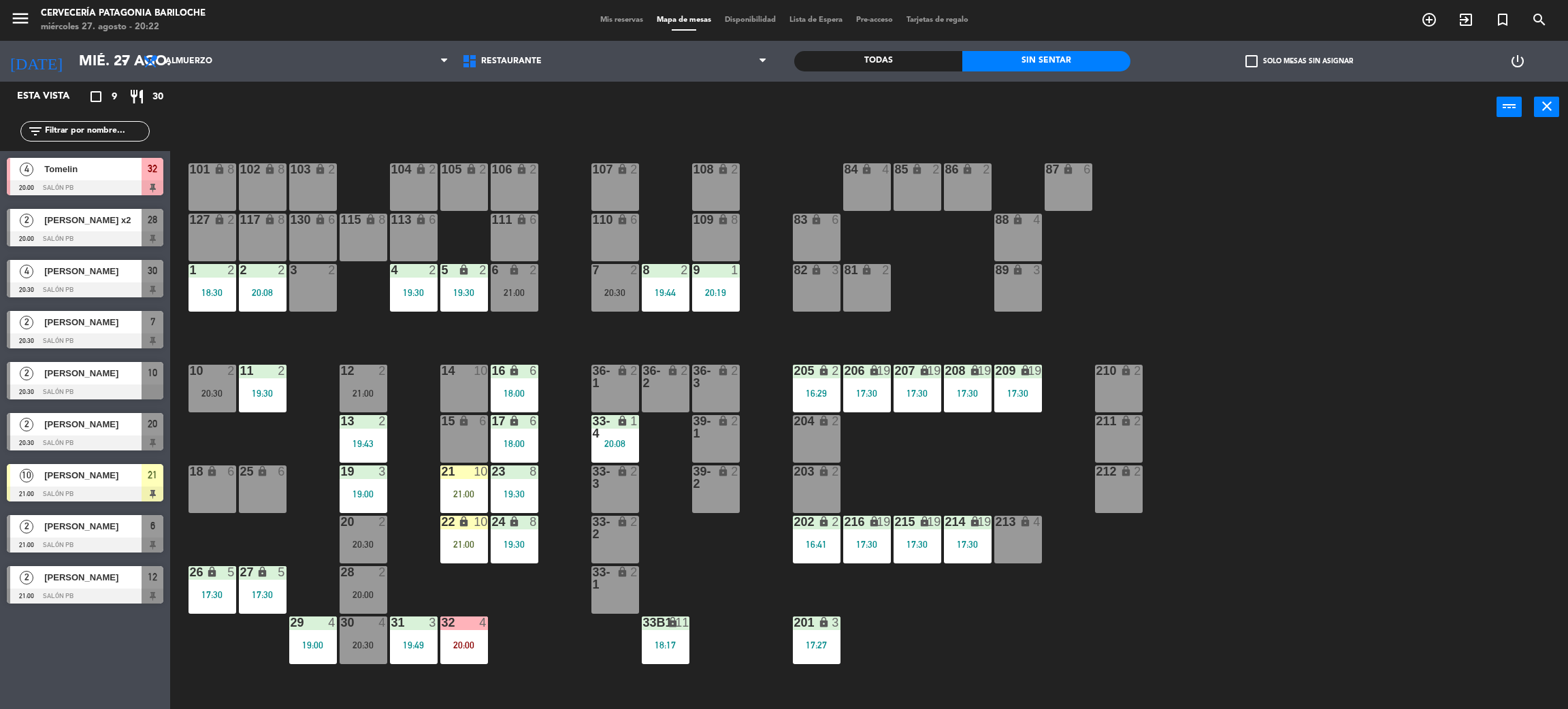
click at [209, 335] on div "101 lock 8 102 lock 8 104 lock 2 105 lock 2 106 lock 2 103 lock 2 107 lock 2 10…" at bounding box center [877, 427] width 1383 height 576
click at [97, 437] on div at bounding box center [85, 443] width 156 height 15
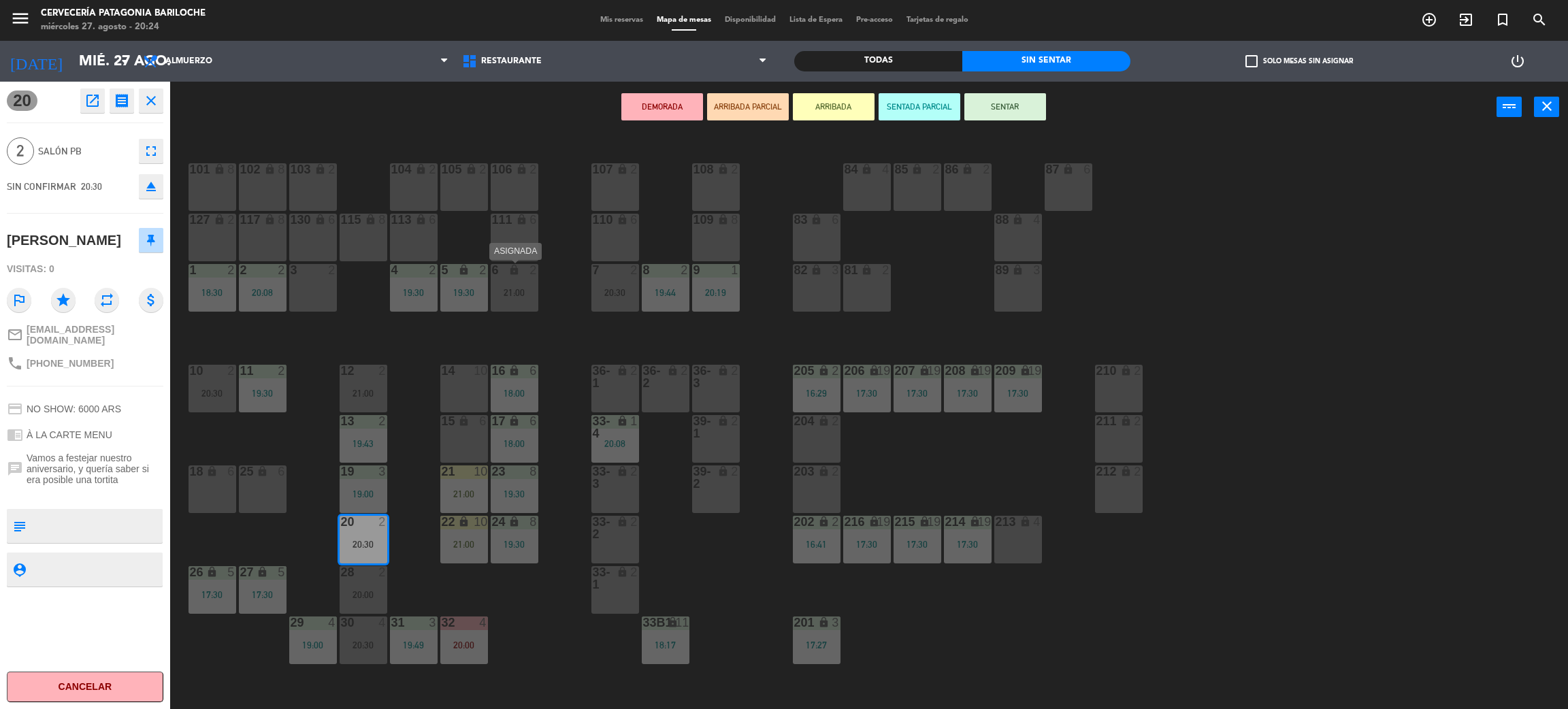
click at [510, 280] on div "6 lock 2 21:00" at bounding box center [514, 287] width 48 height 48
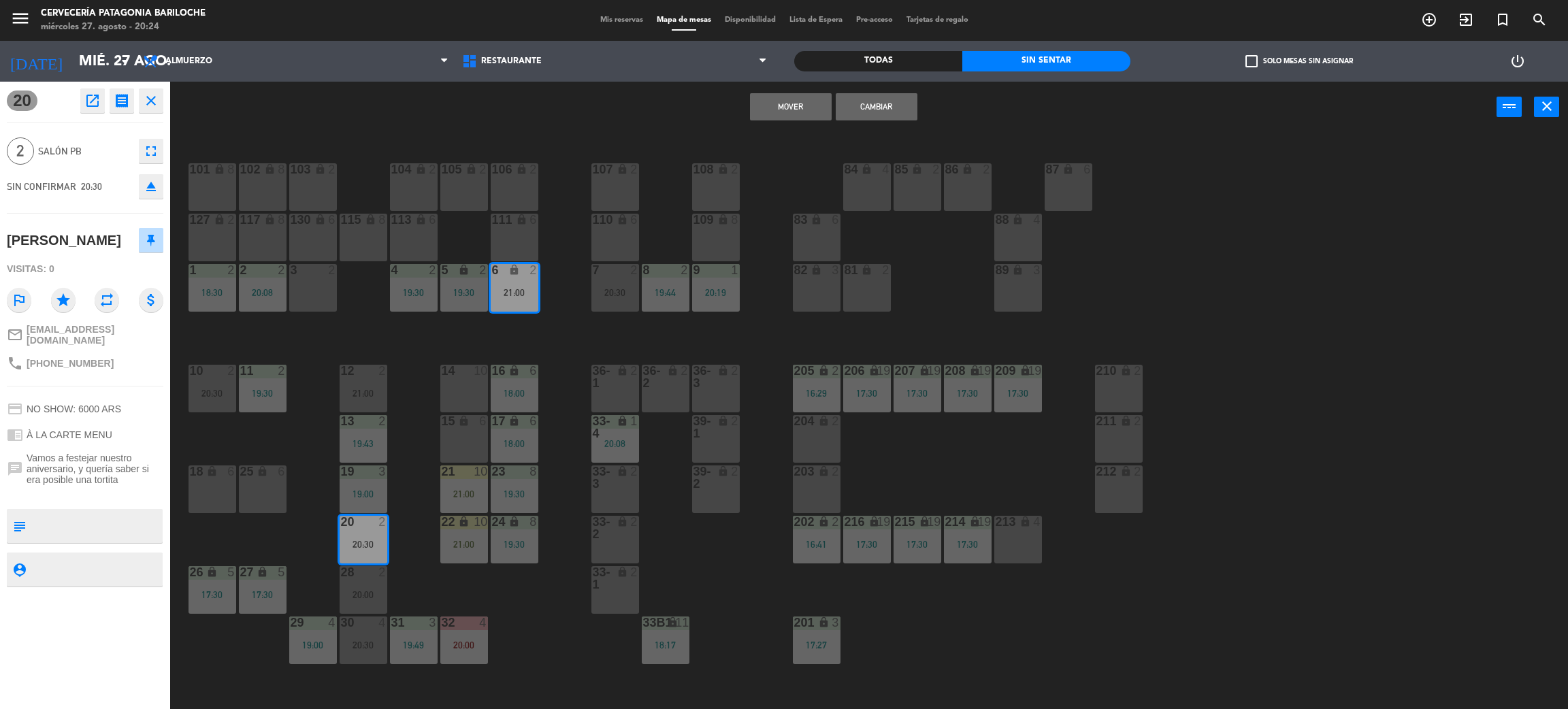
drag, startPoint x: 855, startPoint y: 119, endPoint x: 861, endPoint y: 114, distance: 7.8
click at [858, 117] on button "Cambiar" at bounding box center [877, 107] width 82 height 27
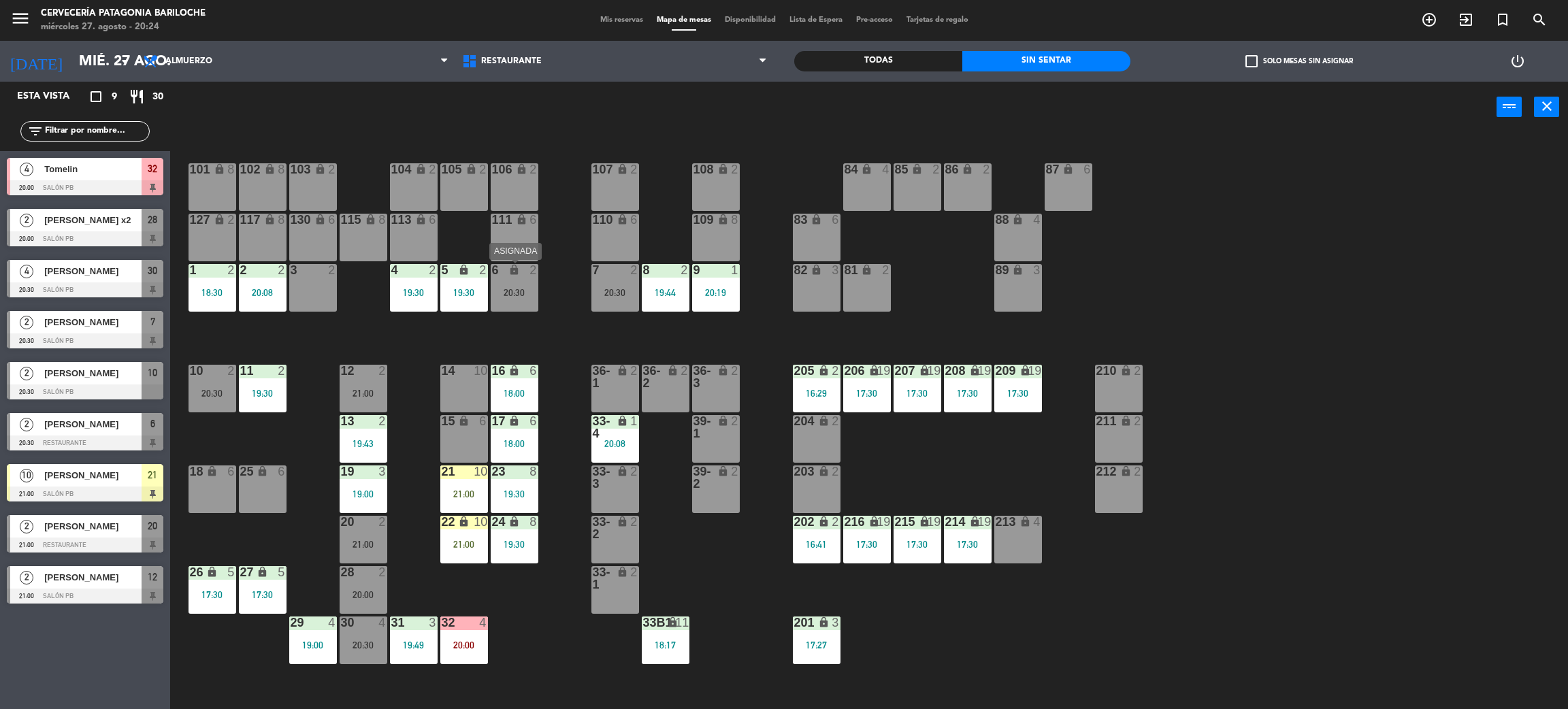
click at [512, 276] on div "lock" at bounding box center [514, 270] width 23 height 13
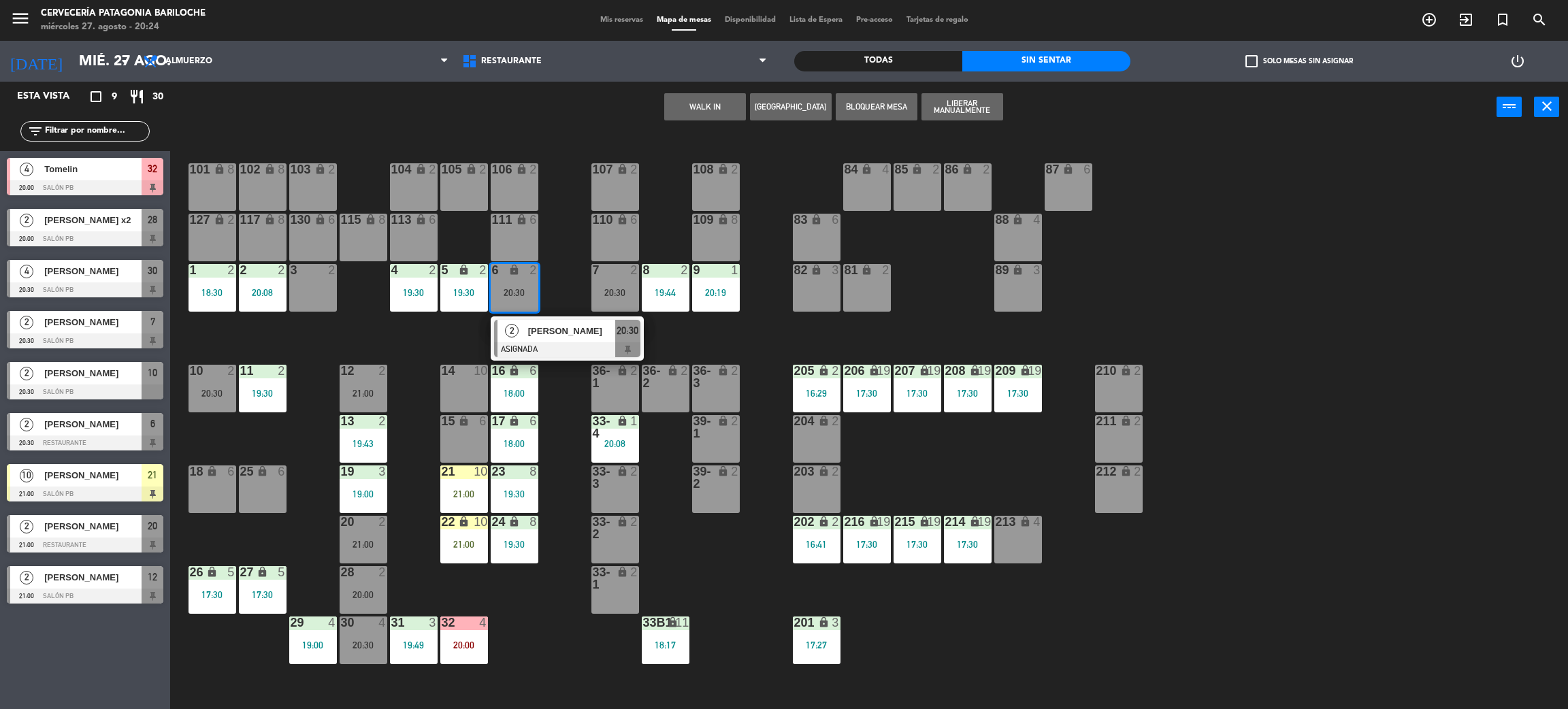
click at [550, 342] on div at bounding box center [567, 349] width 146 height 15
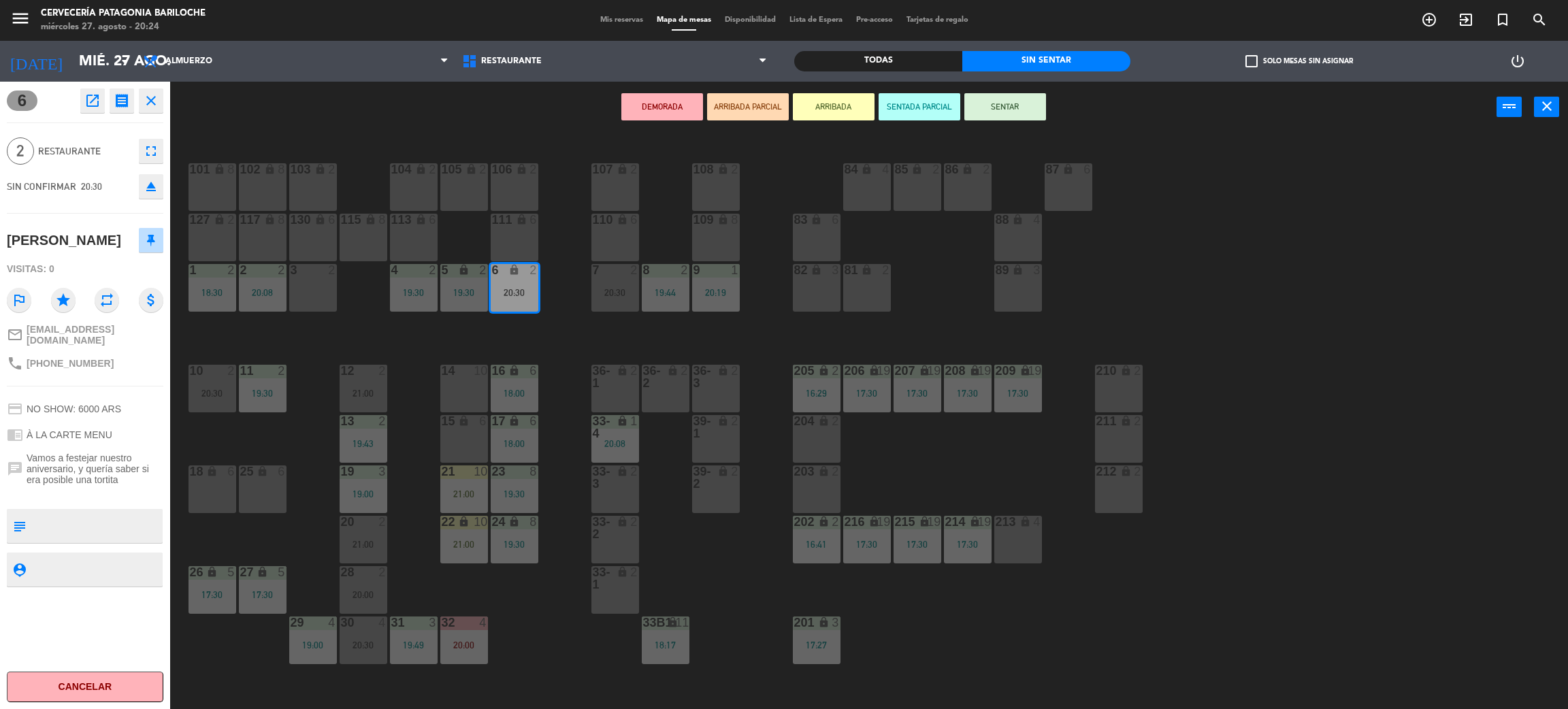
click at [851, 105] on button "ARRIBADA" at bounding box center [834, 107] width 82 height 27
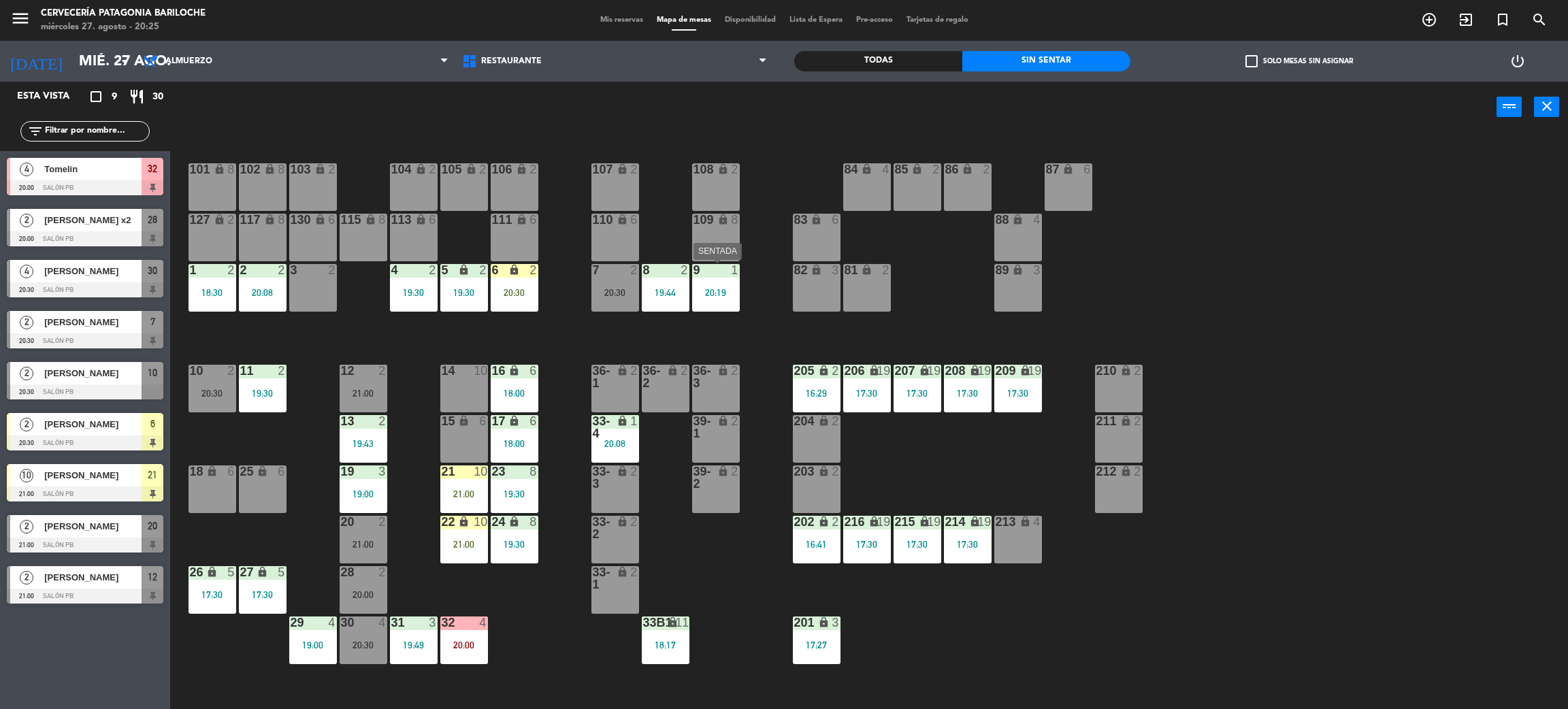
click at [706, 291] on div "20:19" at bounding box center [716, 293] width 48 height 9
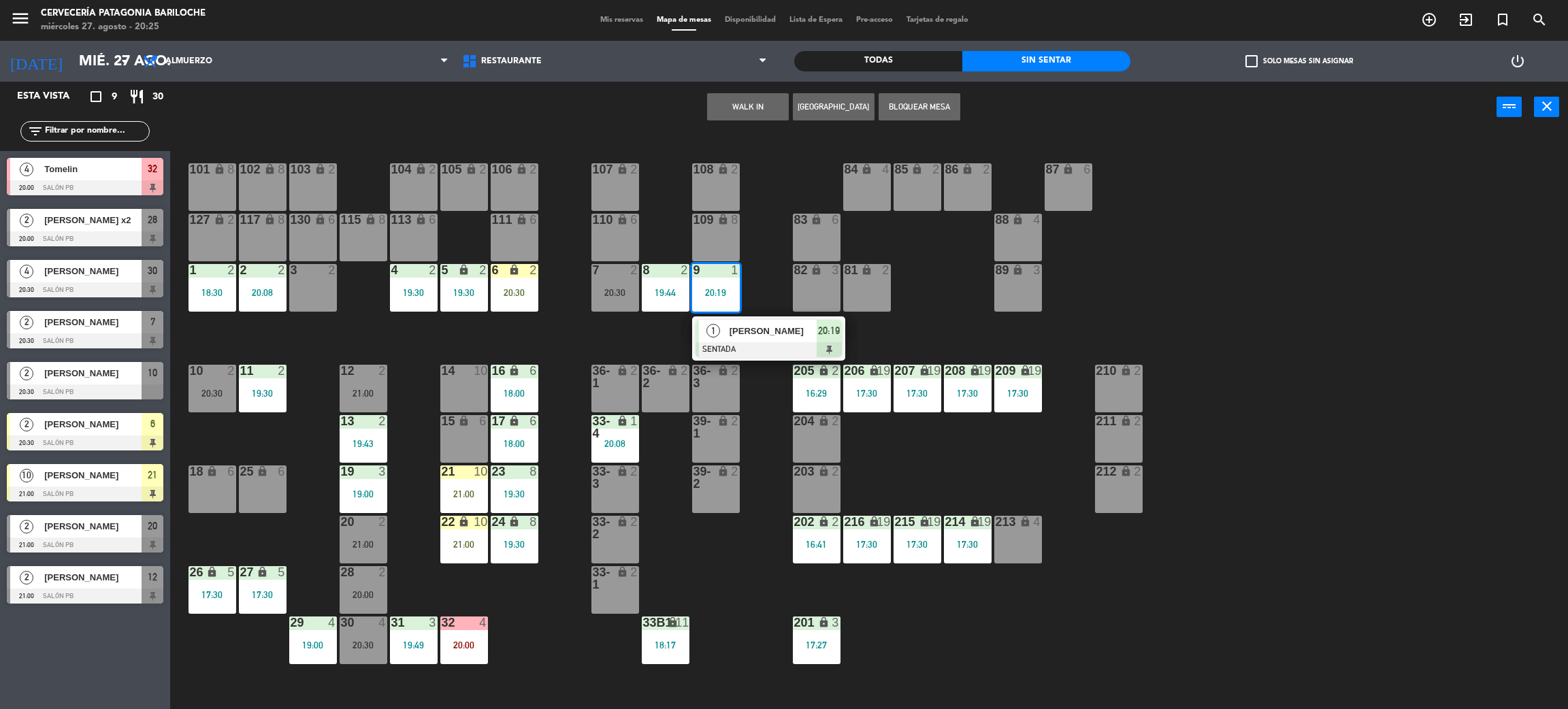
click at [640, 335] on div "101 lock 8 102 lock 8 104 lock 2 105 lock 2 106 lock 2 103 lock 2 107 lock 2 10…" at bounding box center [877, 427] width 1383 height 576
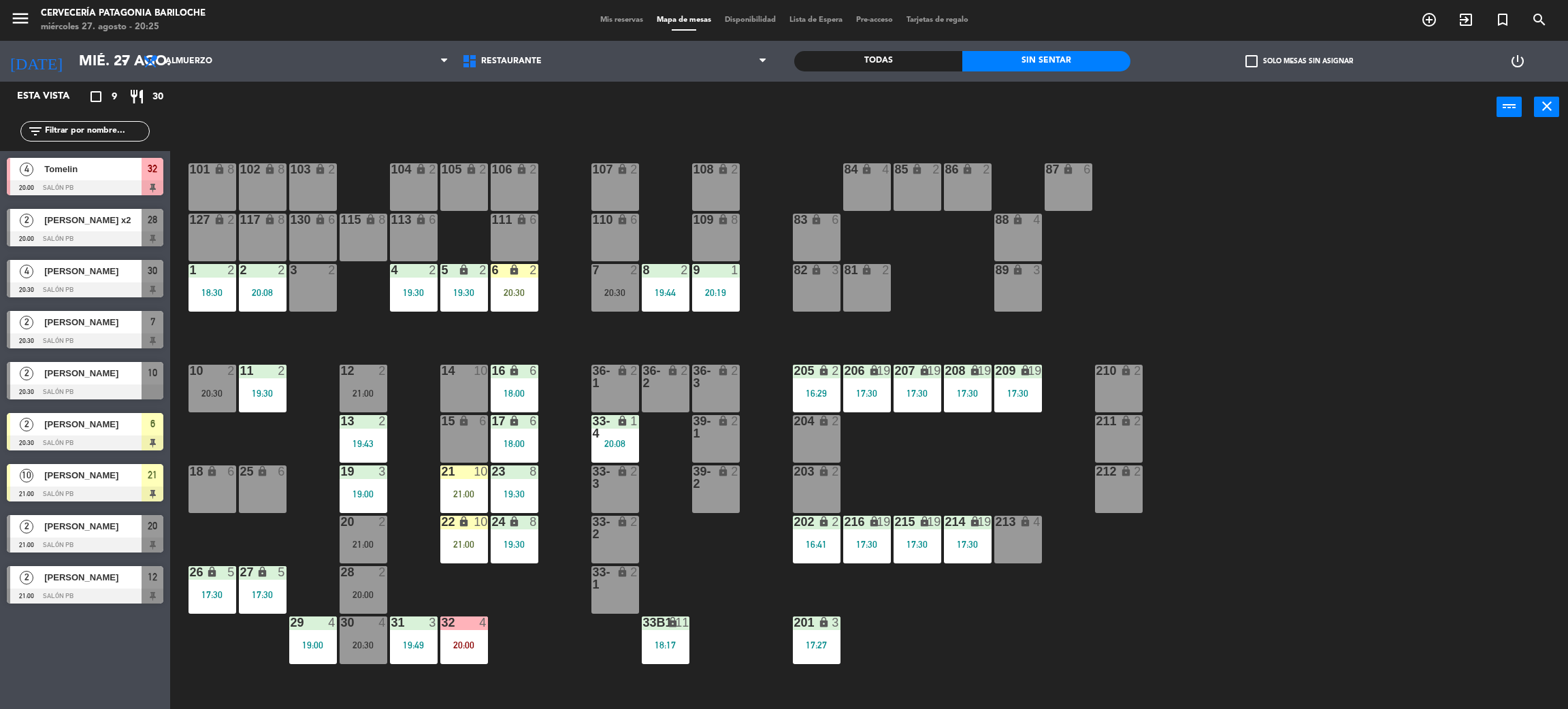
click at [719, 300] on div "9 1 20:19" at bounding box center [716, 287] width 48 height 48
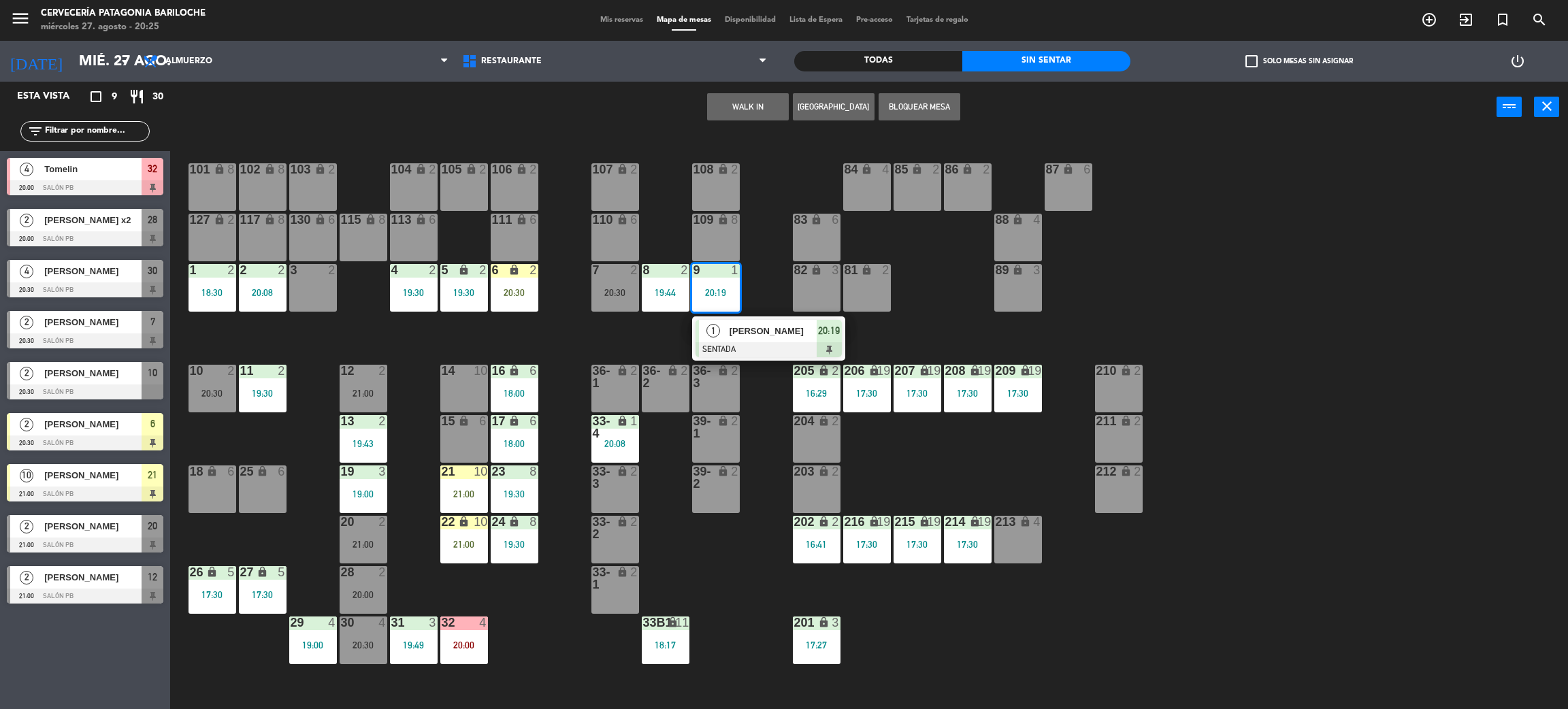
click at [747, 349] on div at bounding box center [769, 349] width 146 height 15
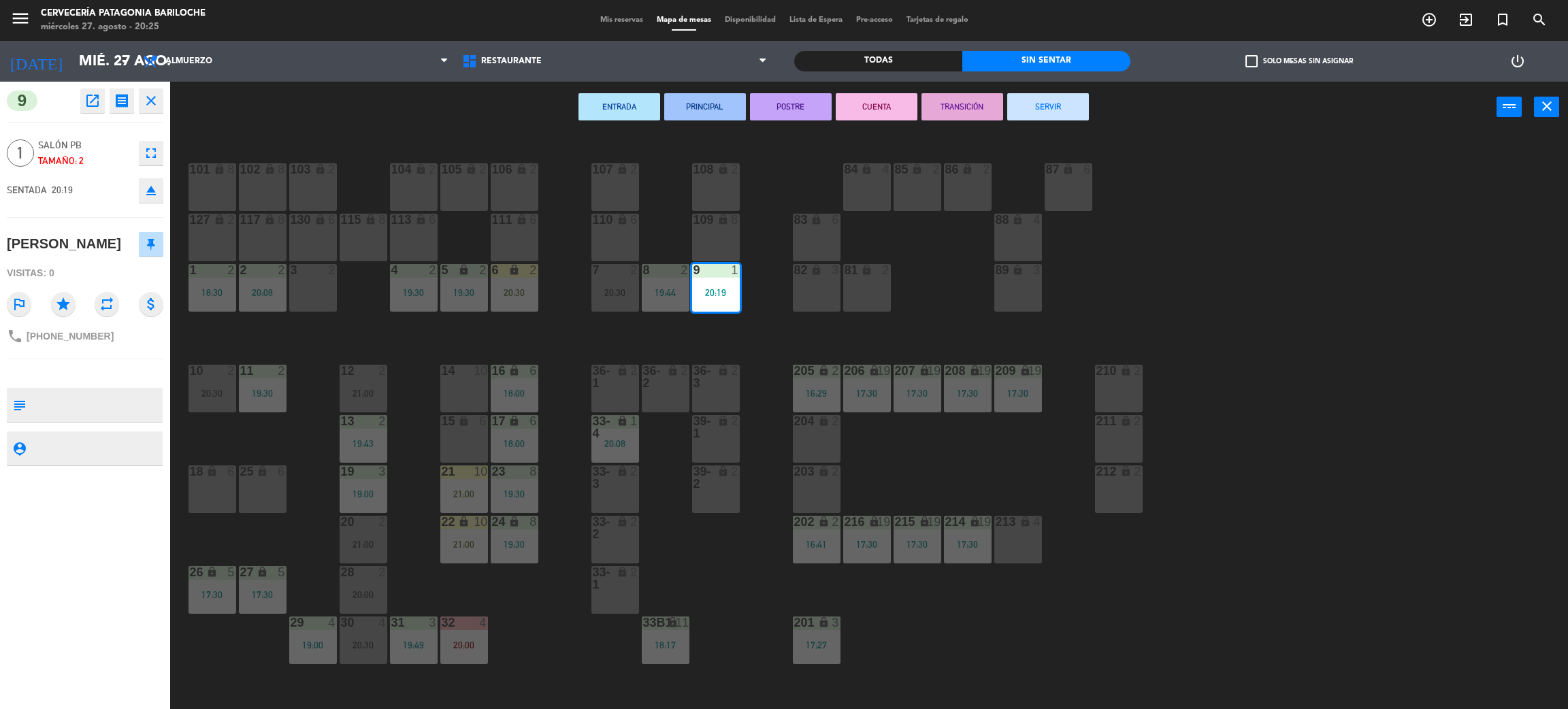
click at [610, 297] on div "20:30" at bounding box center [615, 293] width 48 height 9
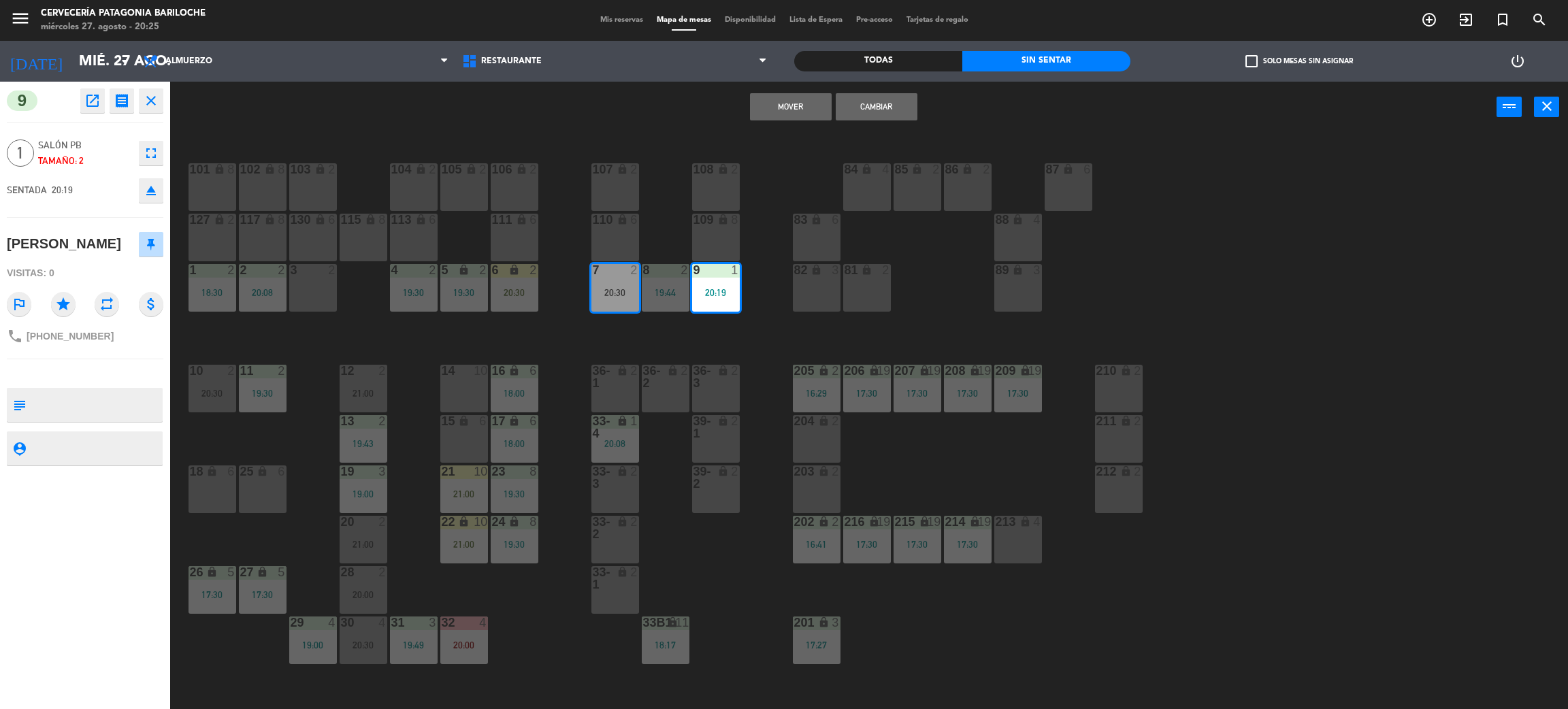
click at [877, 100] on button "Cambiar" at bounding box center [877, 107] width 82 height 27
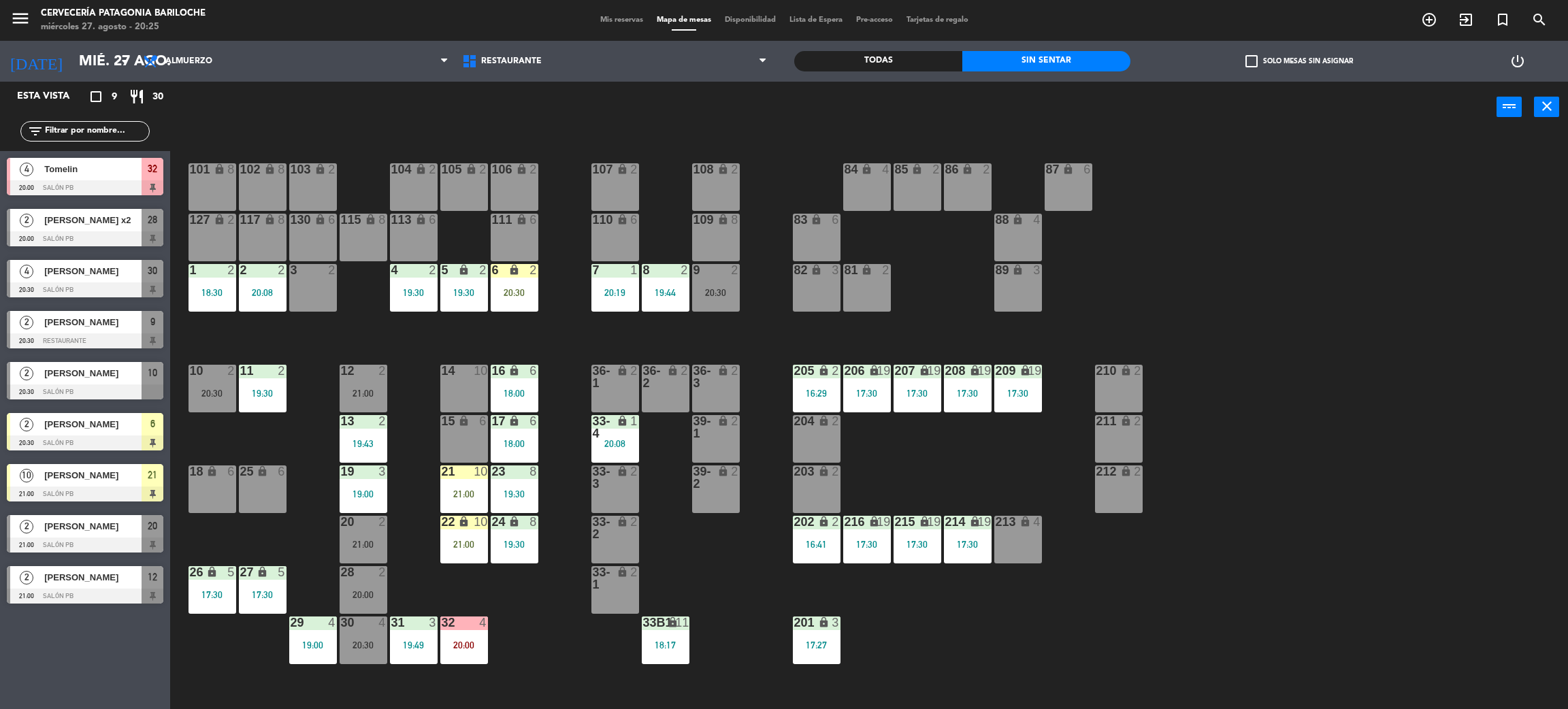
click at [525, 305] on div "6 lock 2 20:30" at bounding box center [514, 287] width 48 height 48
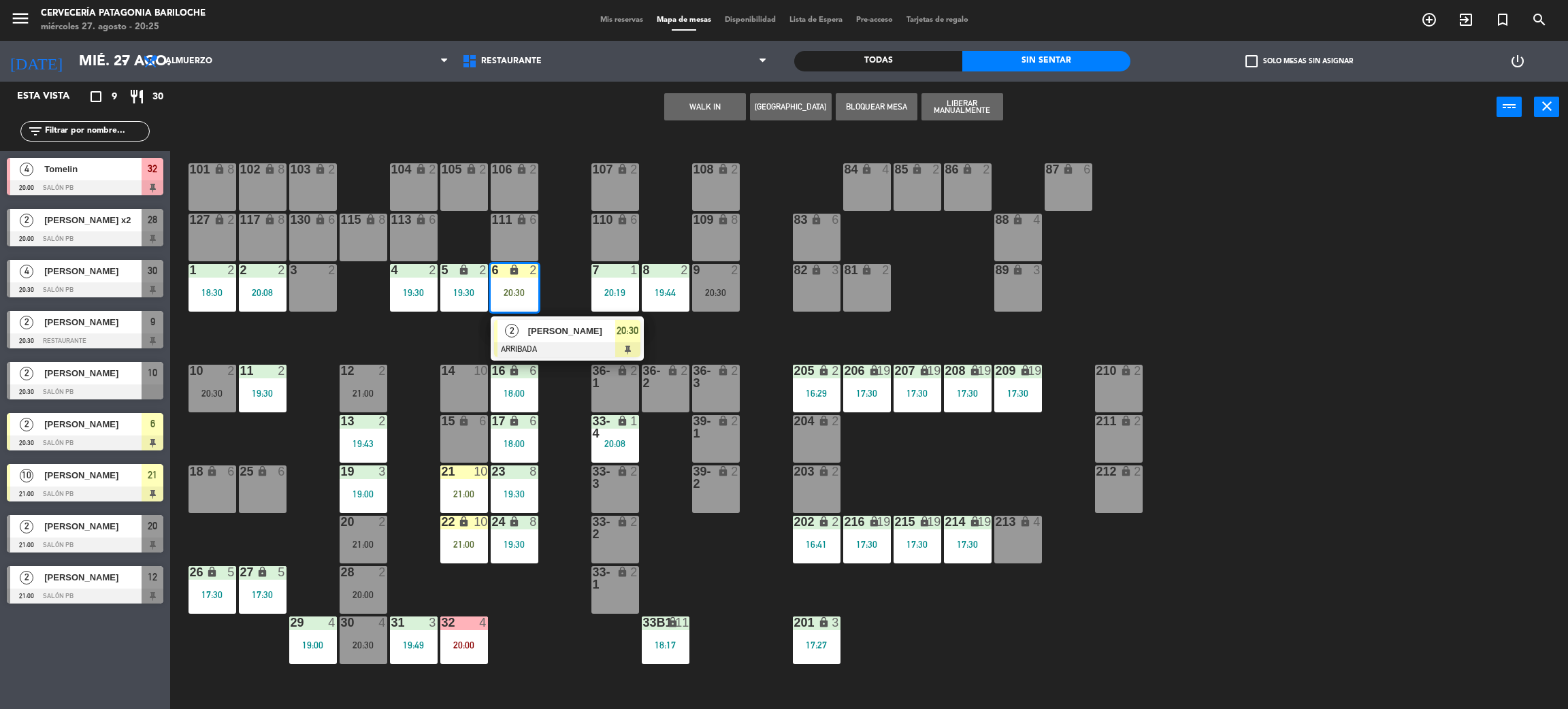
click at [537, 338] on div "[PERSON_NAME]" at bounding box center [571, 331] width 89 height 23
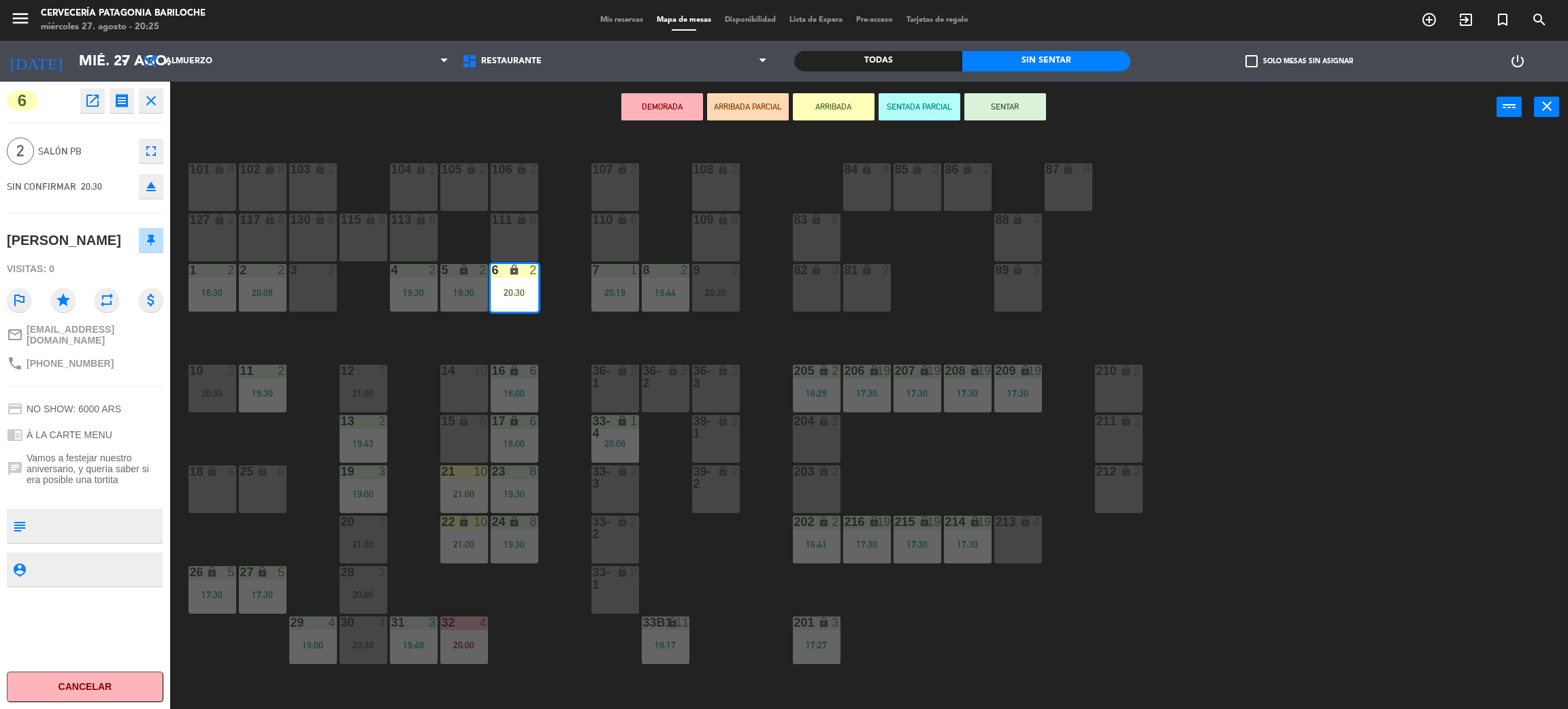
click at [998, 110] on button "SENTAR" at bounding box center [1005, 107] width 82 height 27
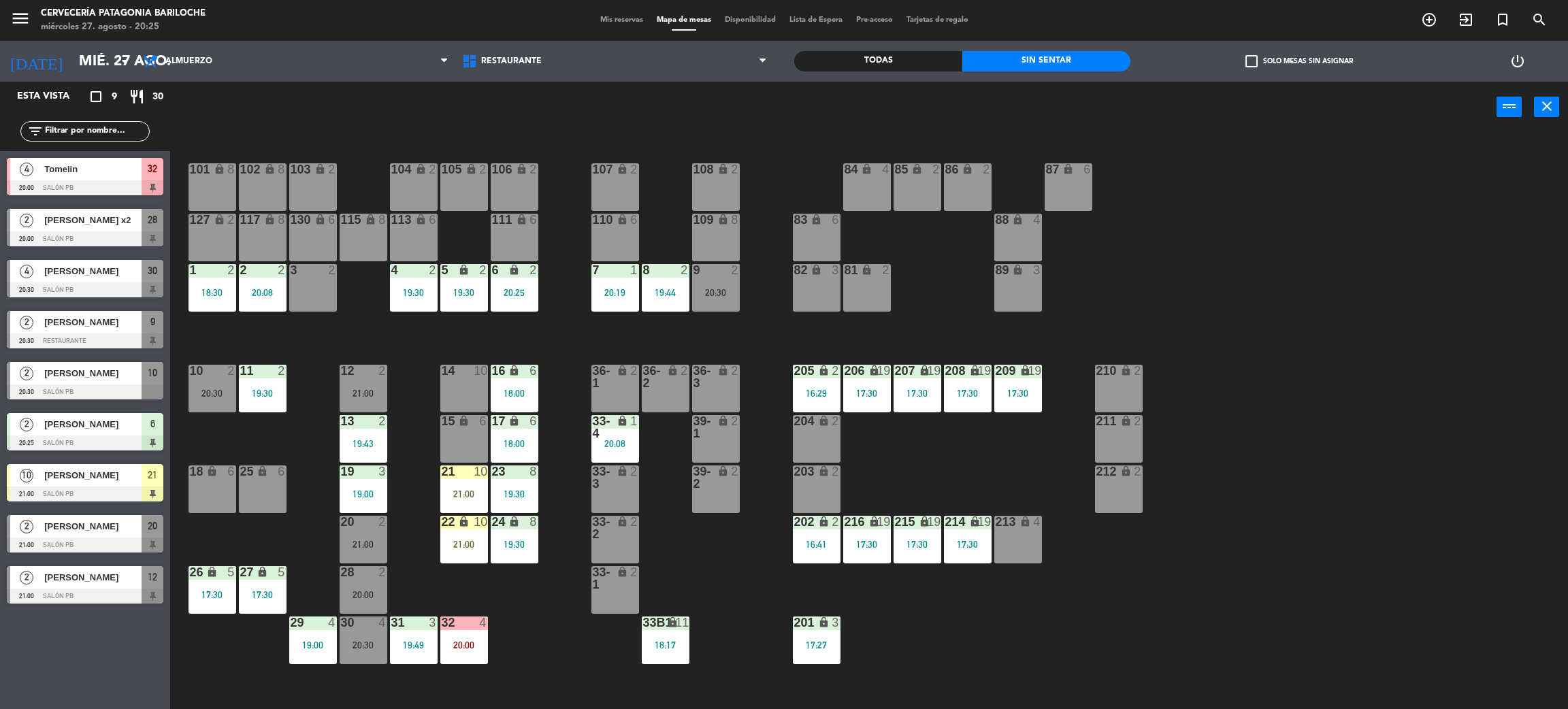
click at [342, 576] on div "28" at bounding box center [341, 572] width 1 height 13
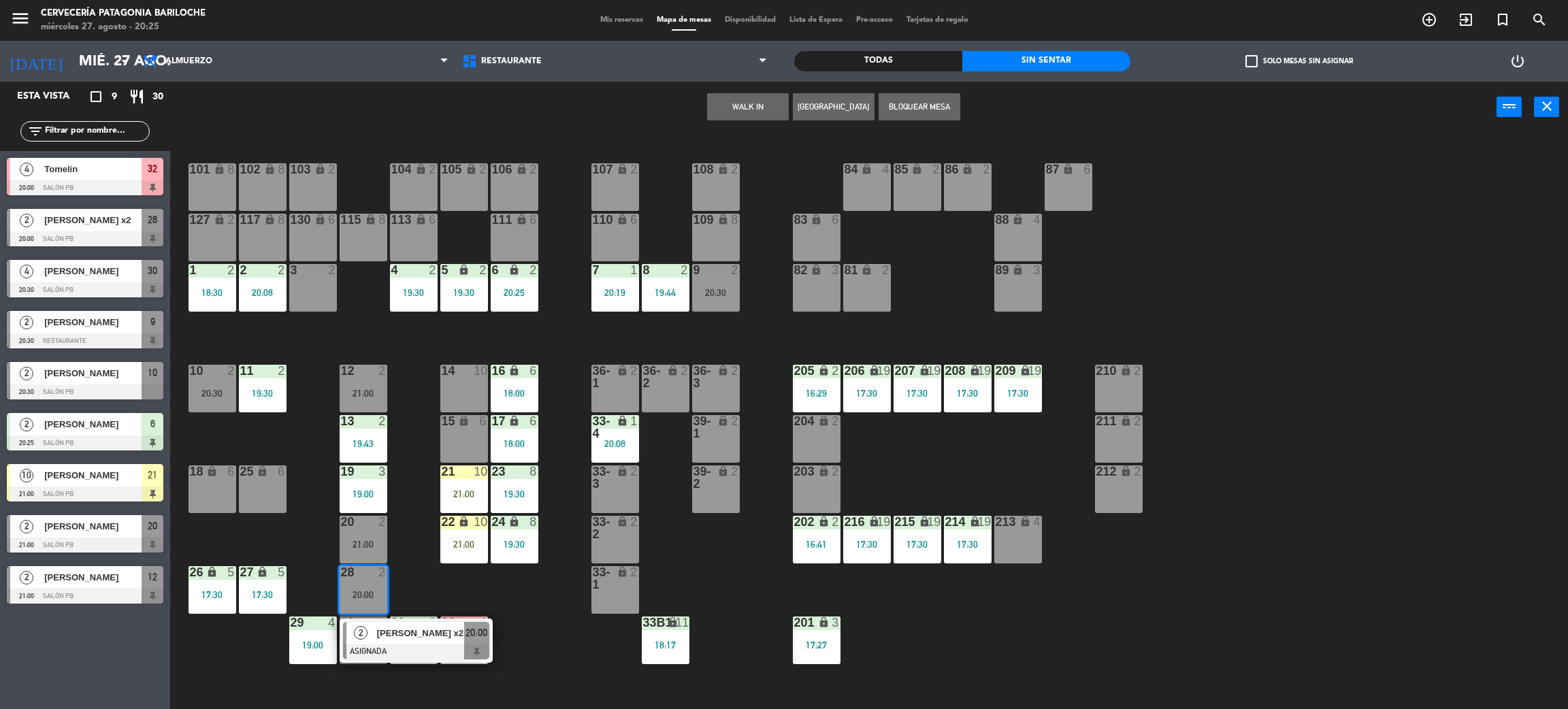
click at [385, 616] on div "31" at bounding box center [391, 623] width 23 height 13
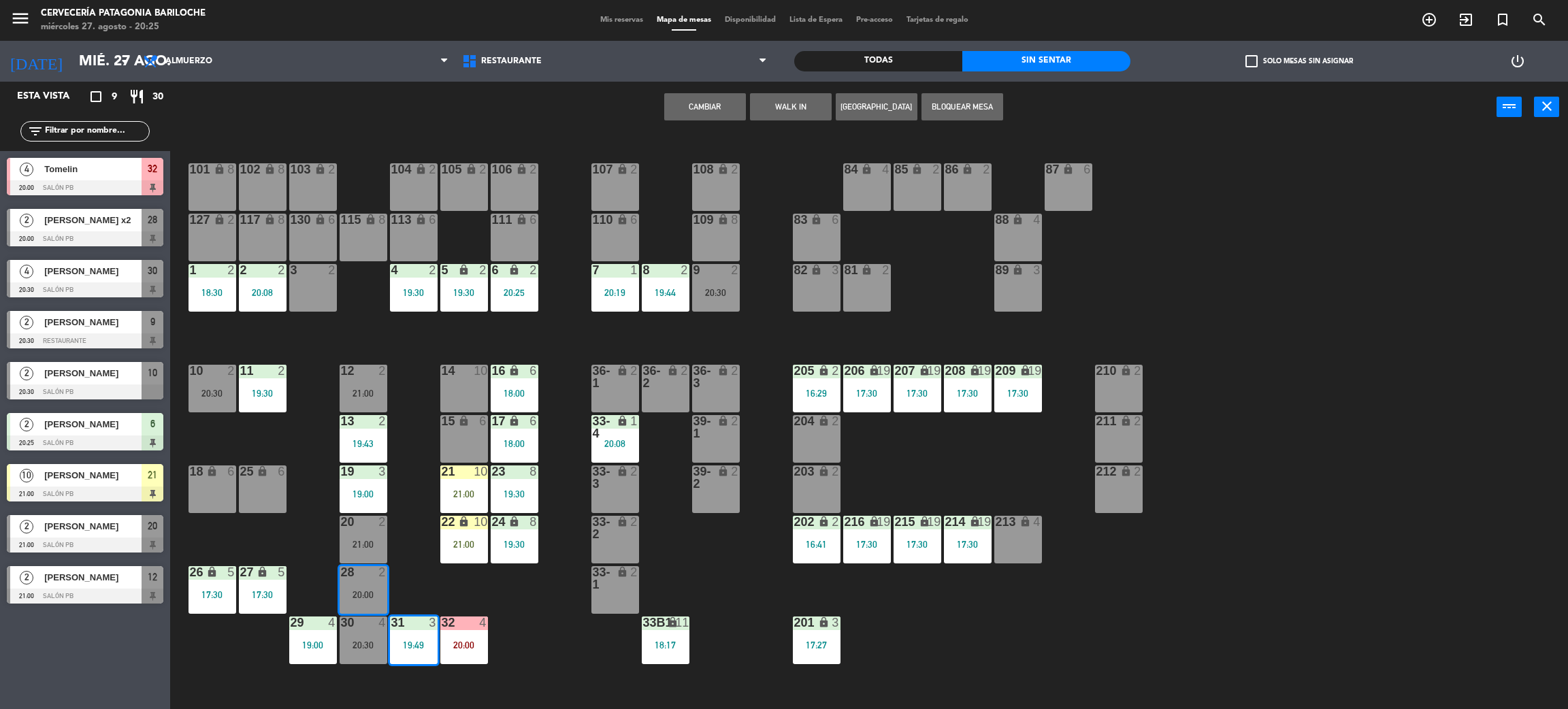
click at [463, 601] on div "101 lock 8 102 lock 8 104 lock 2 105 lock 2 106 lock 2 103 lock 2 107 lock 2 10…" at bounding box center [877, 427] width 1383 height 576
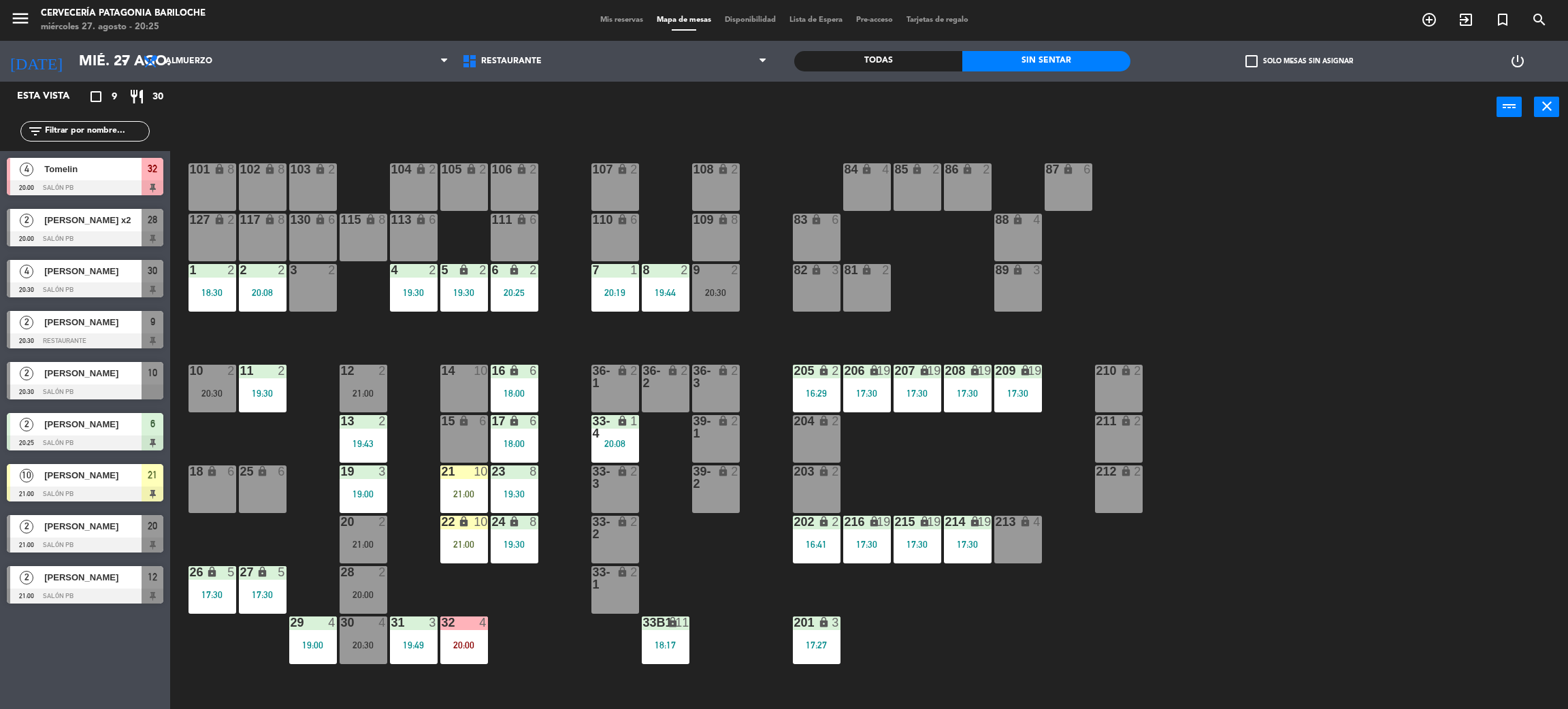
click at [378, 603] on div "28 2 20:00" at bounding box center [364, 590] width 48 height 48
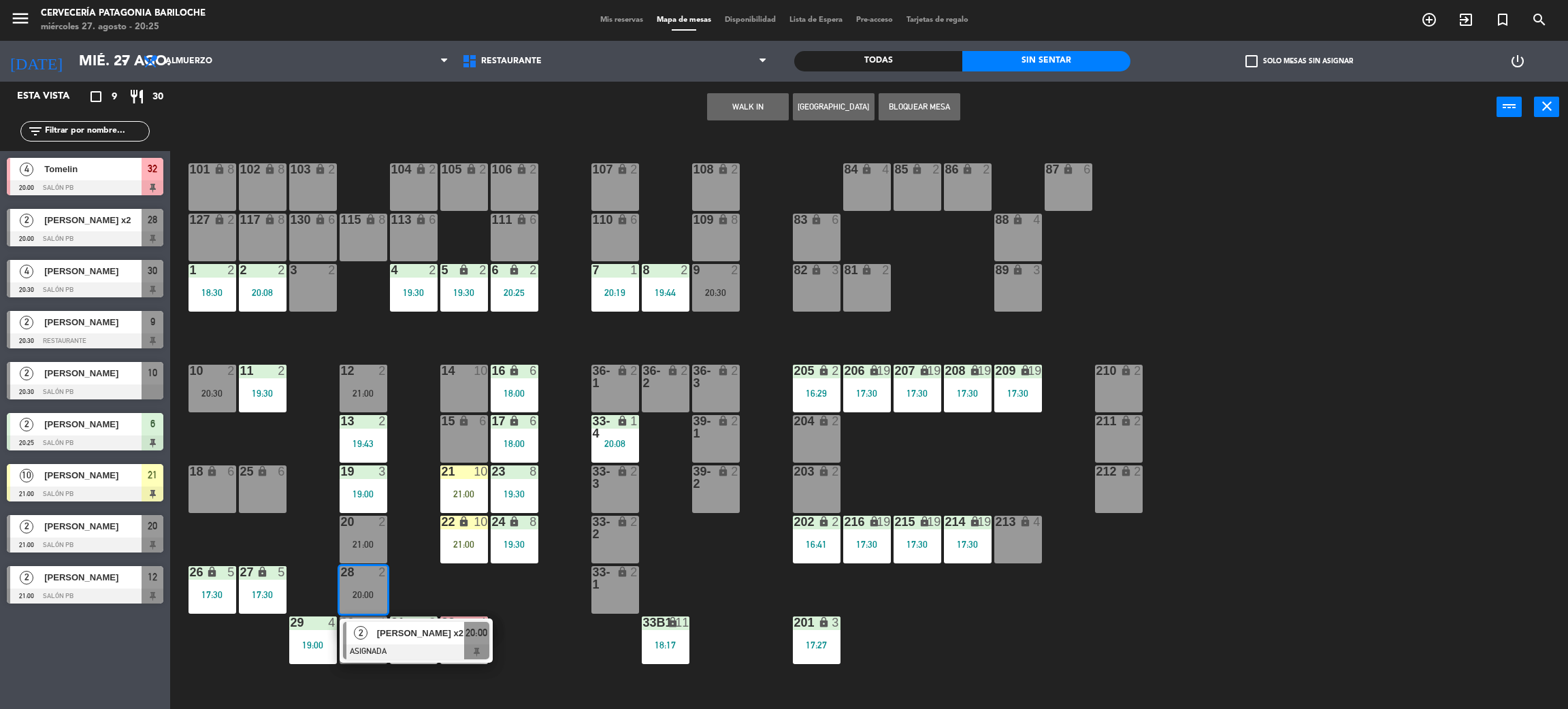
click at [414, 641] on div "[PERSON_NAME] x2" at bounding box center [420, 633] width 89 height 23
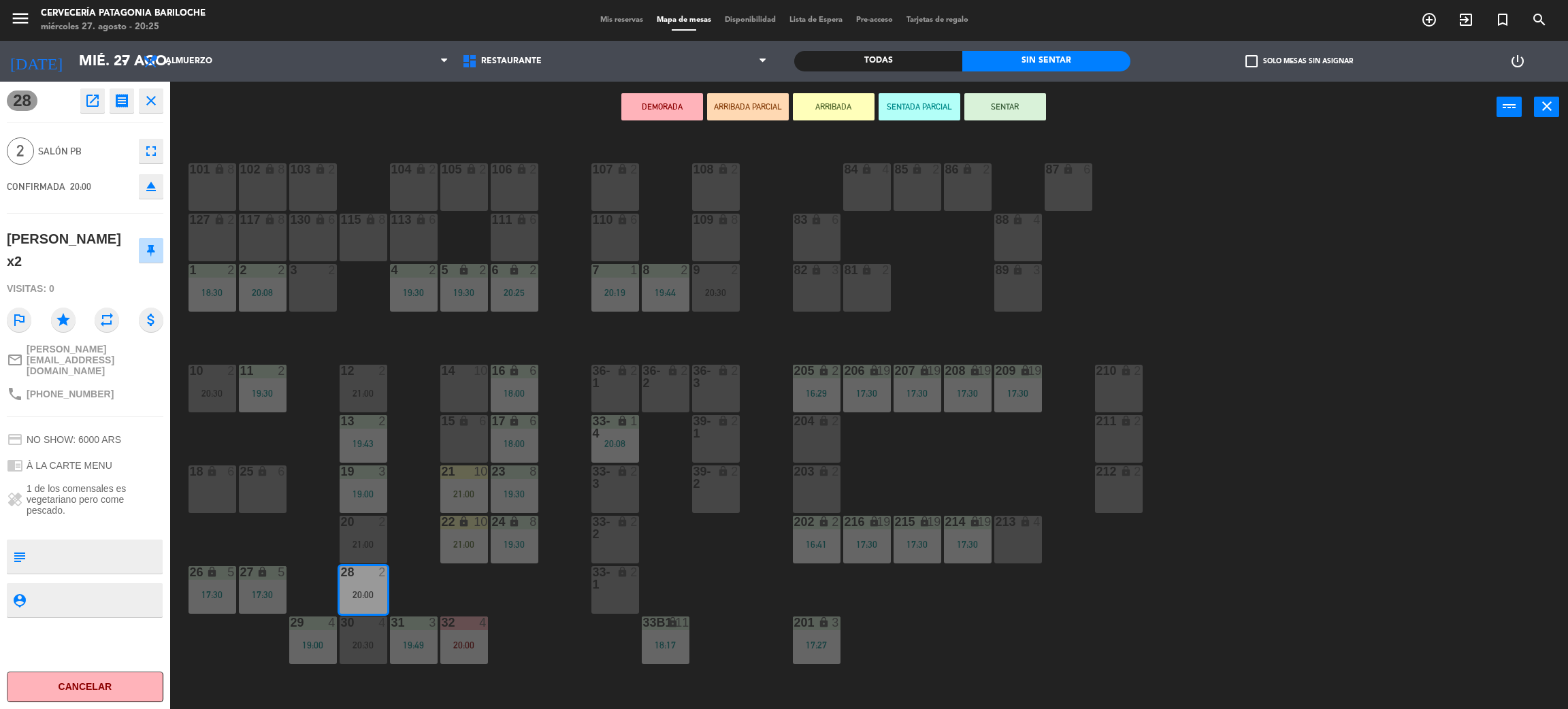
click at [738, 291] on div "20:30" at bounding box center [716, 293] width 48 height 9
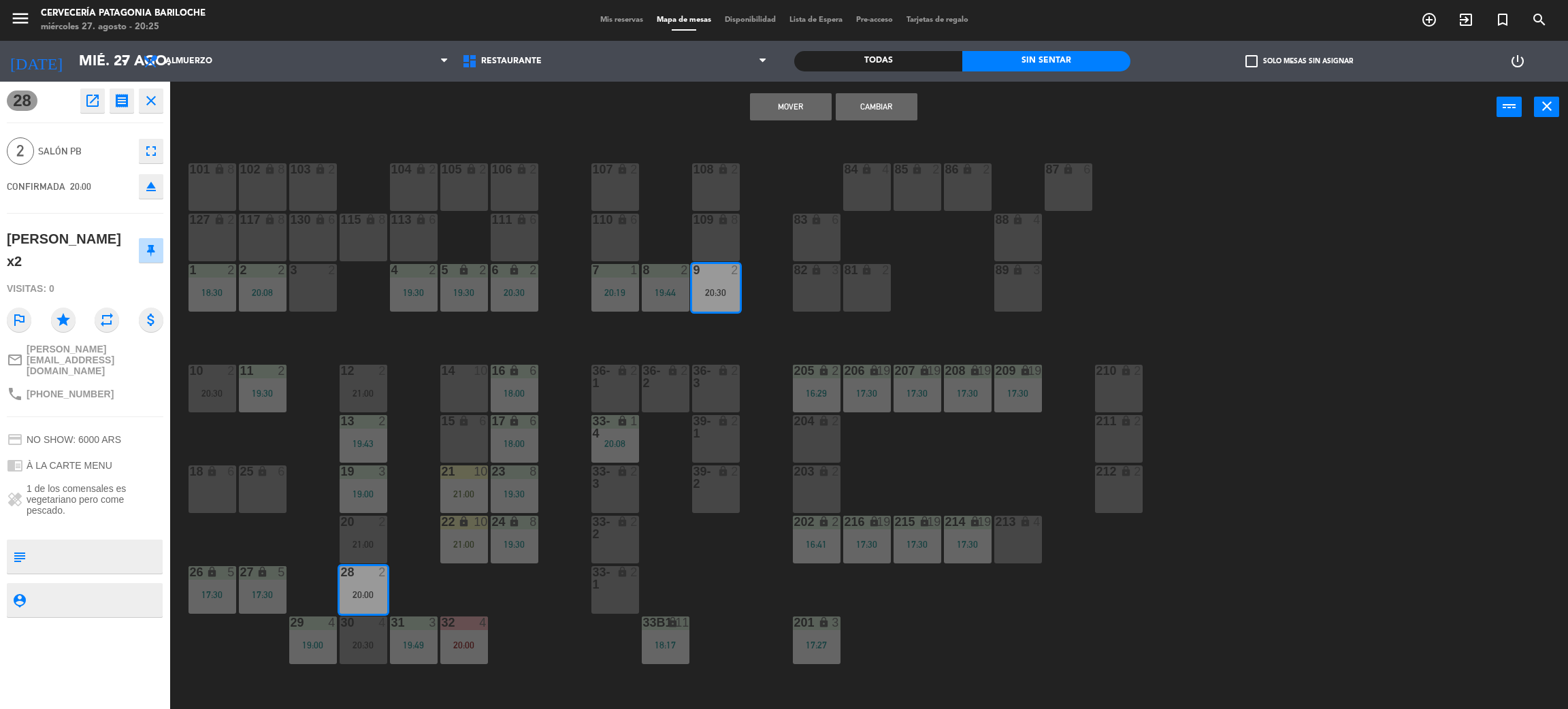
click at [908, 93] on button "Cambiar" at bounding box center [877, 107] width 82 height 27
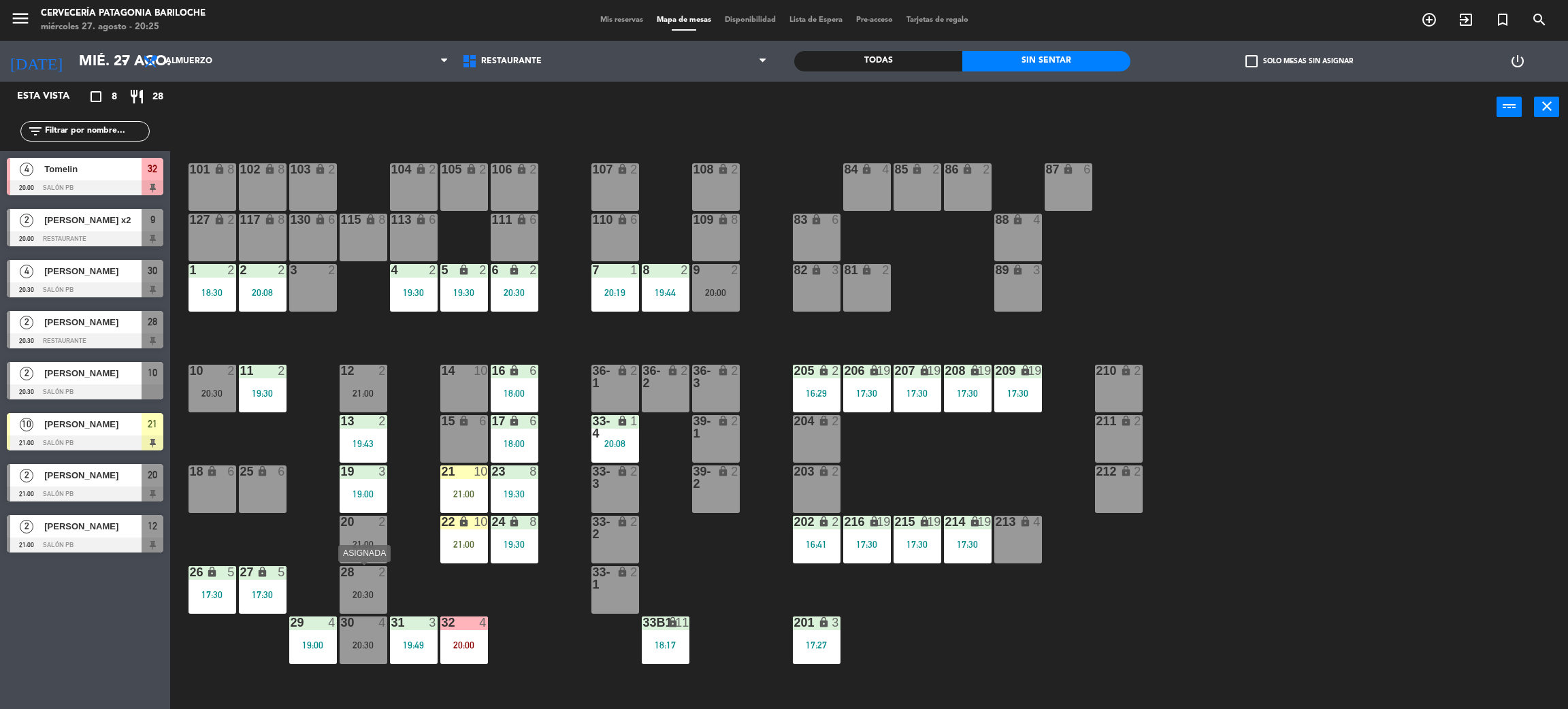
click at [341, 587] on div "28 2 20:30" at bounding box center [364, 590] width 48 height 48
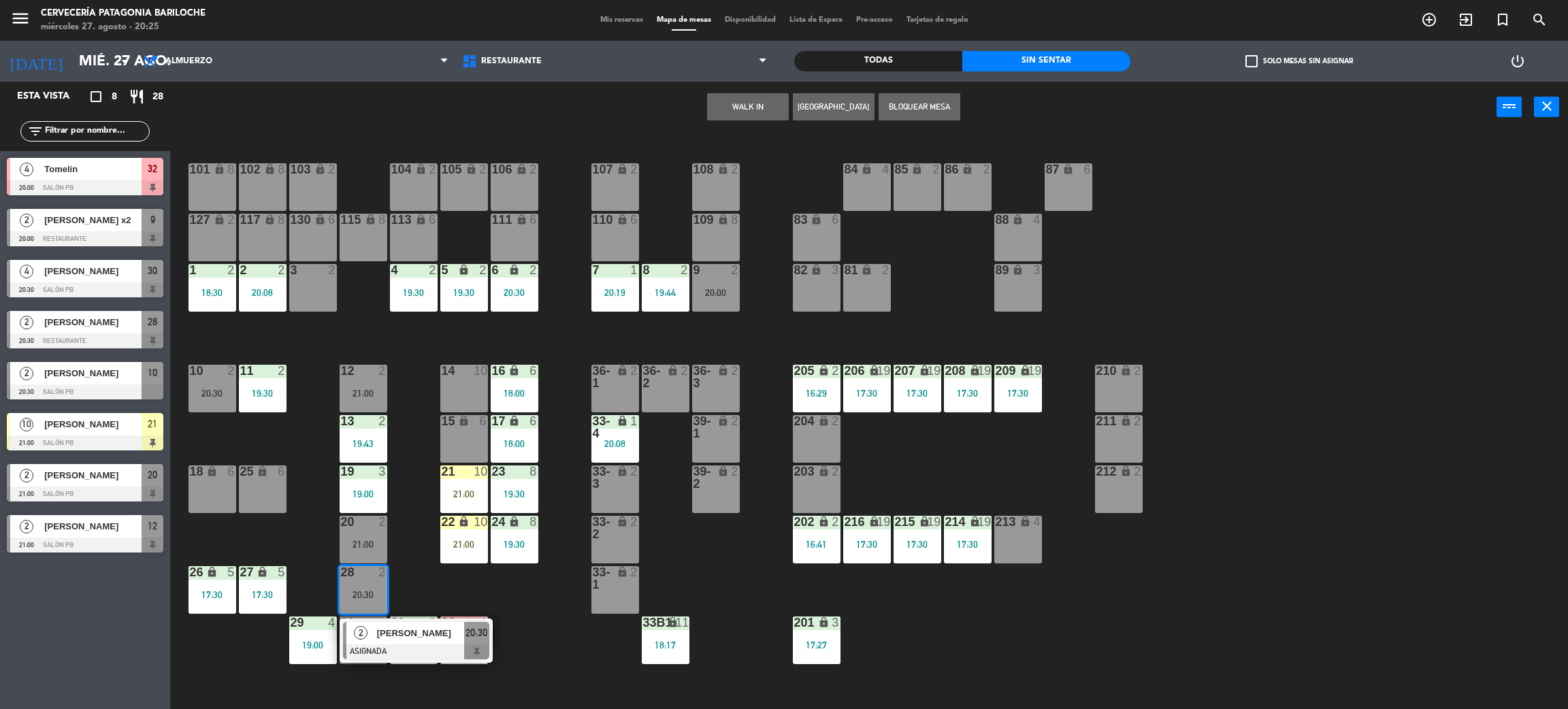
click at [491, 579] on div "101 lock 8 102 lock 8 104 lock 2 105 lock 2 106 lock 2 103 lock 2 107 lock 2 10…" at bounding box center [877, 427] width 1383 height 576
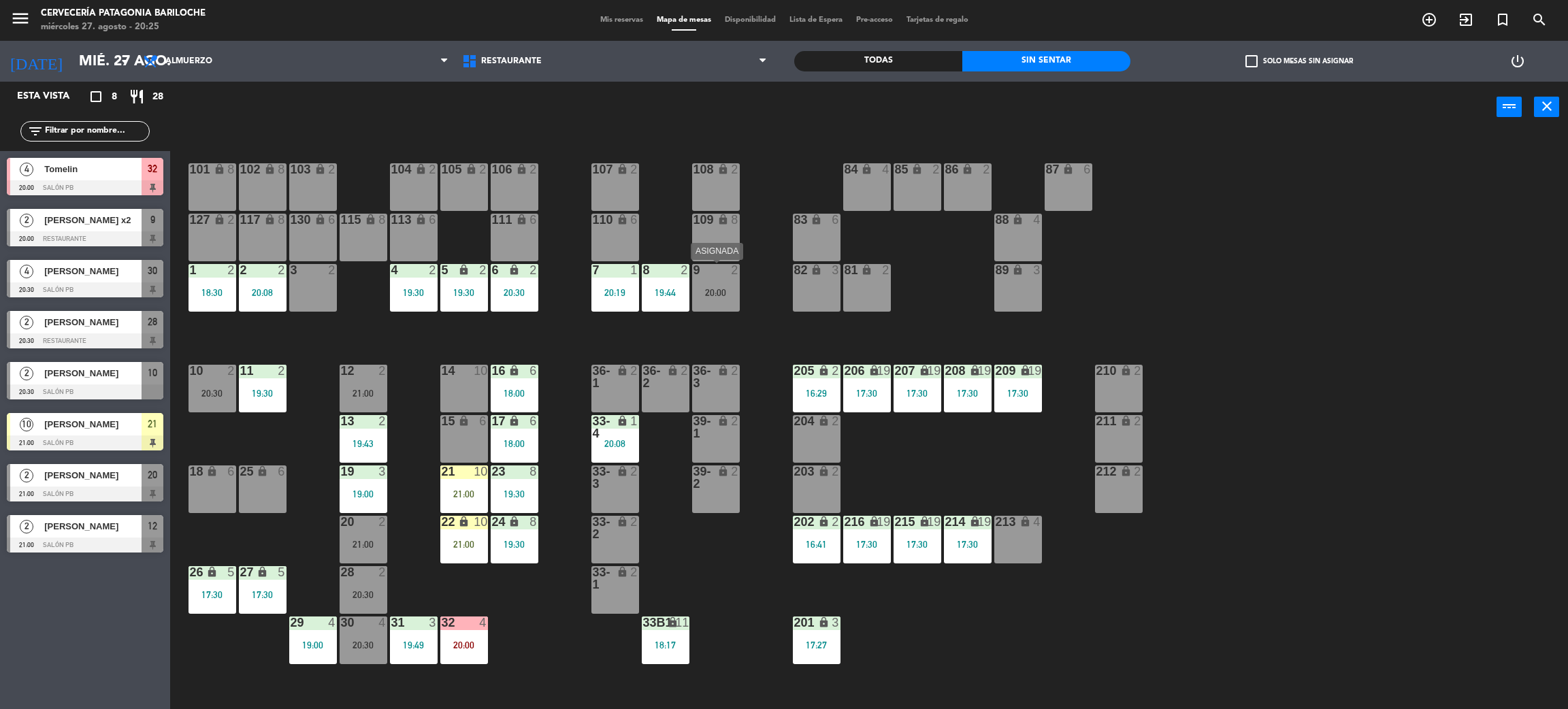
click at [717, 282] on div "9 2 20:00" at bounding box center [716, 287] width 48 height 48
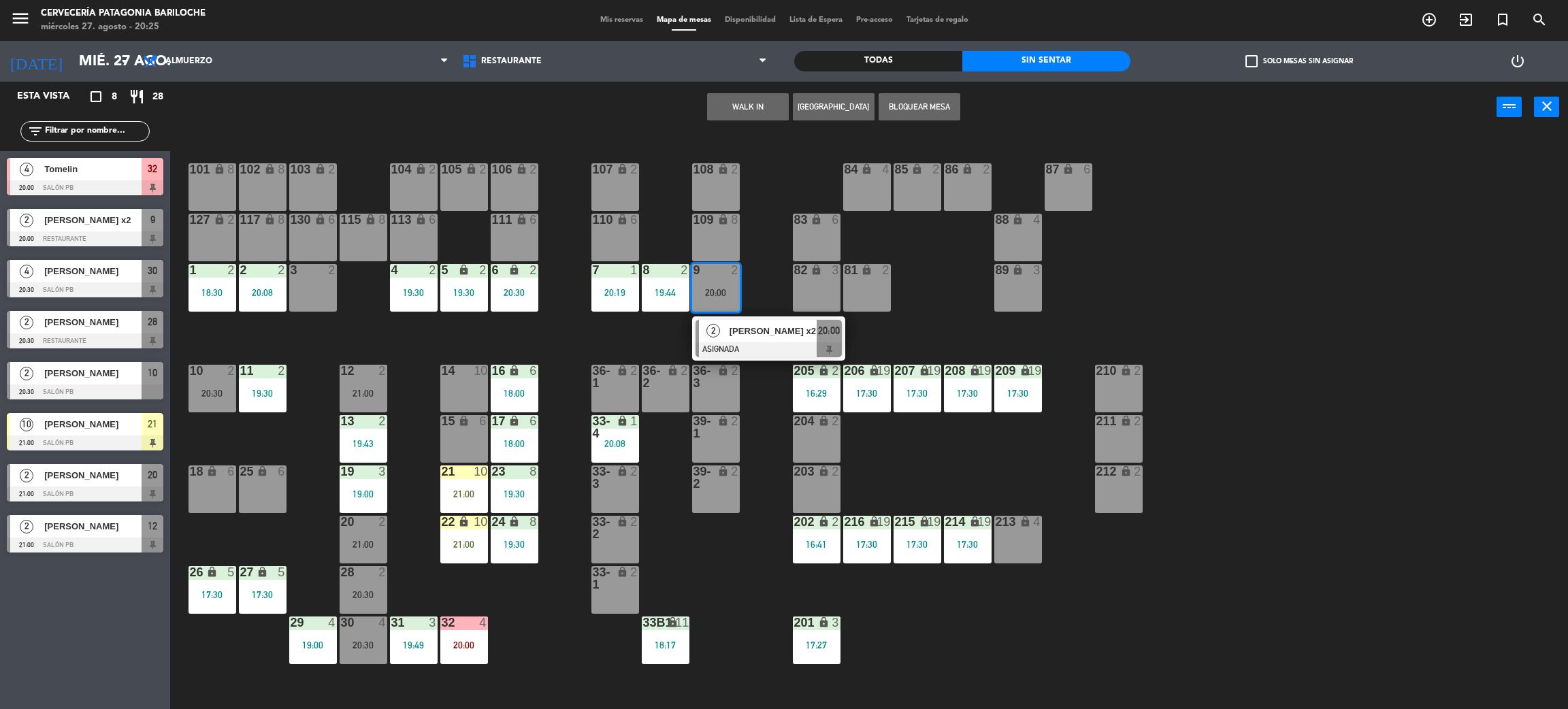
click at [726, 328] on div "2" at bounding box center [713, 331] width 29 height 23
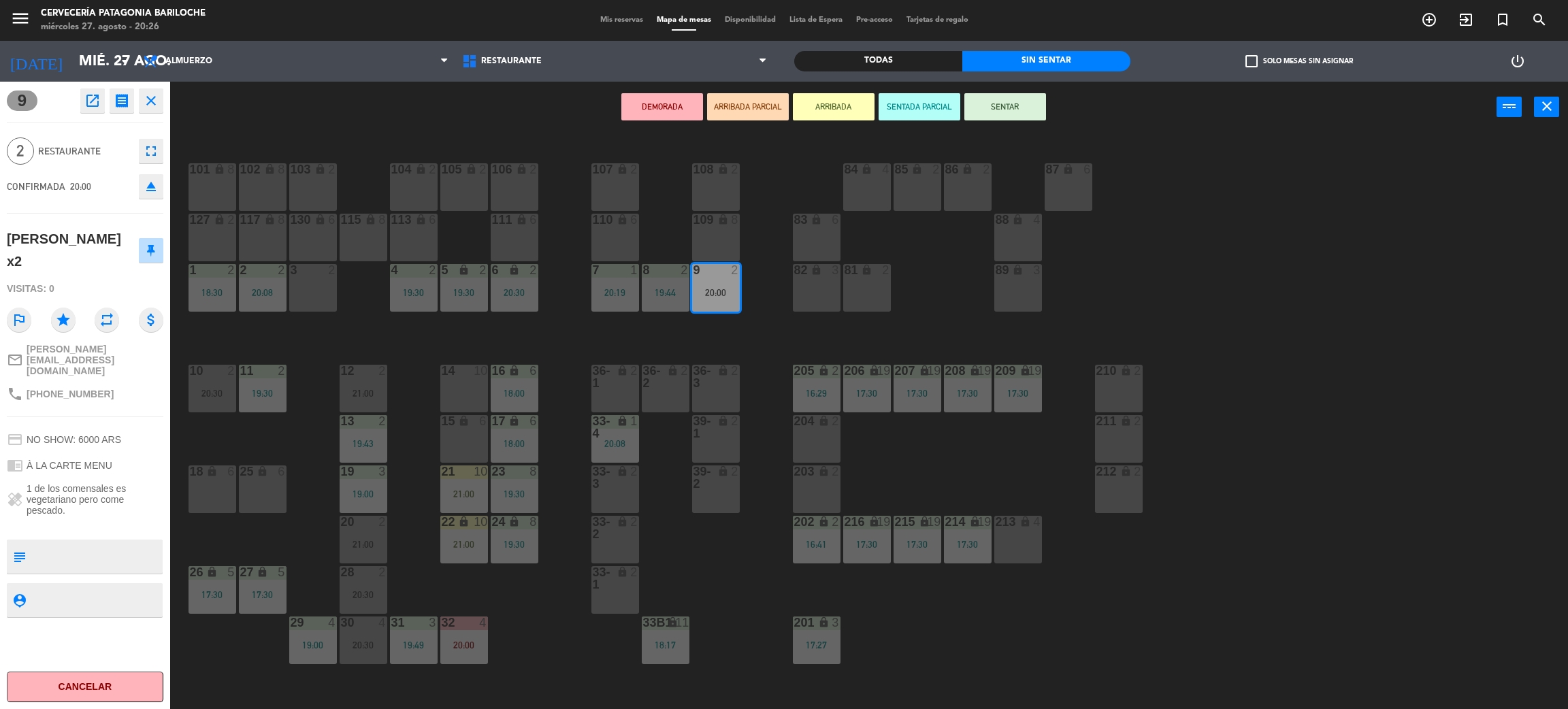
click at [661, 104] on button "DEMORADA" at bounding box center [662, 107] width 82 height 27
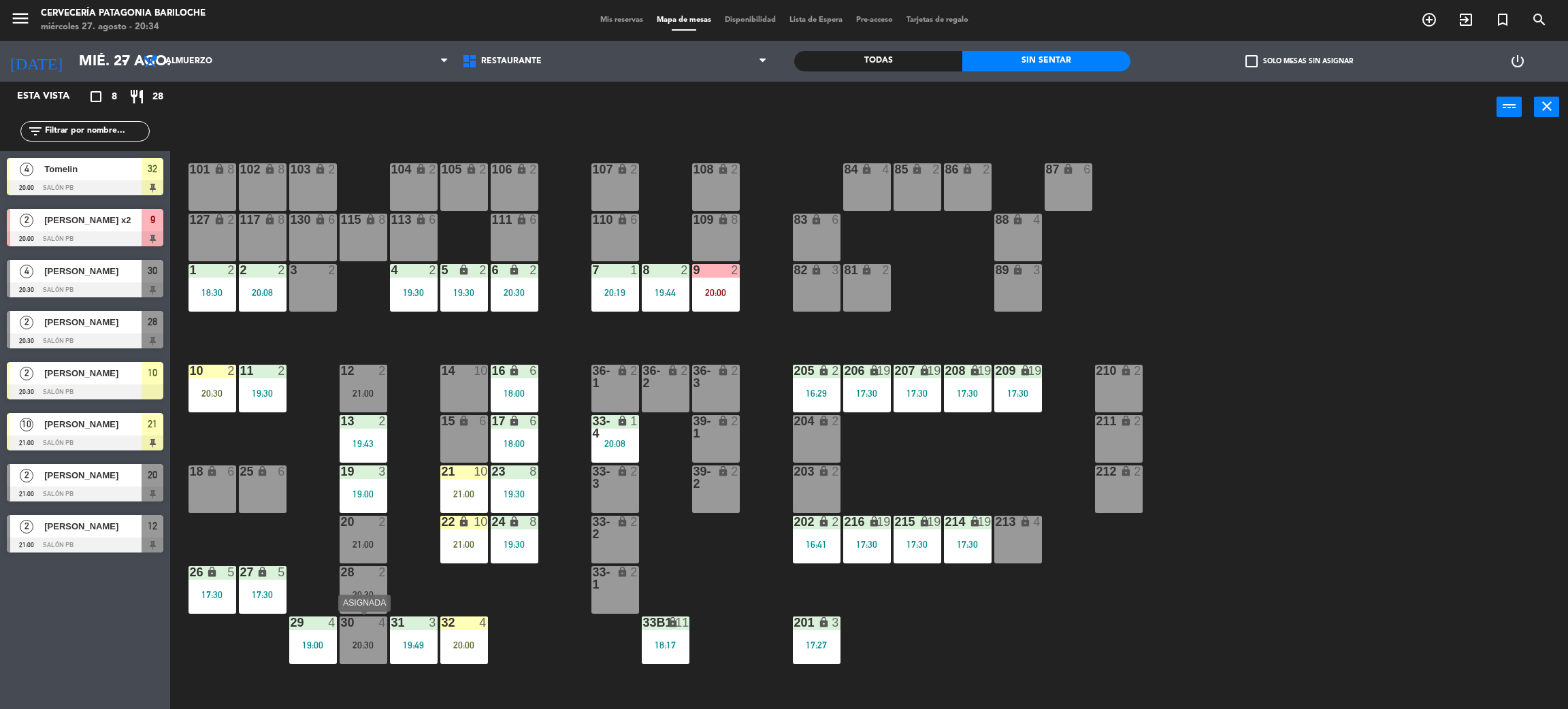
click at [359, 631] on div "30 4 20:30" at bounding box center [364, 640] width 48 height 48
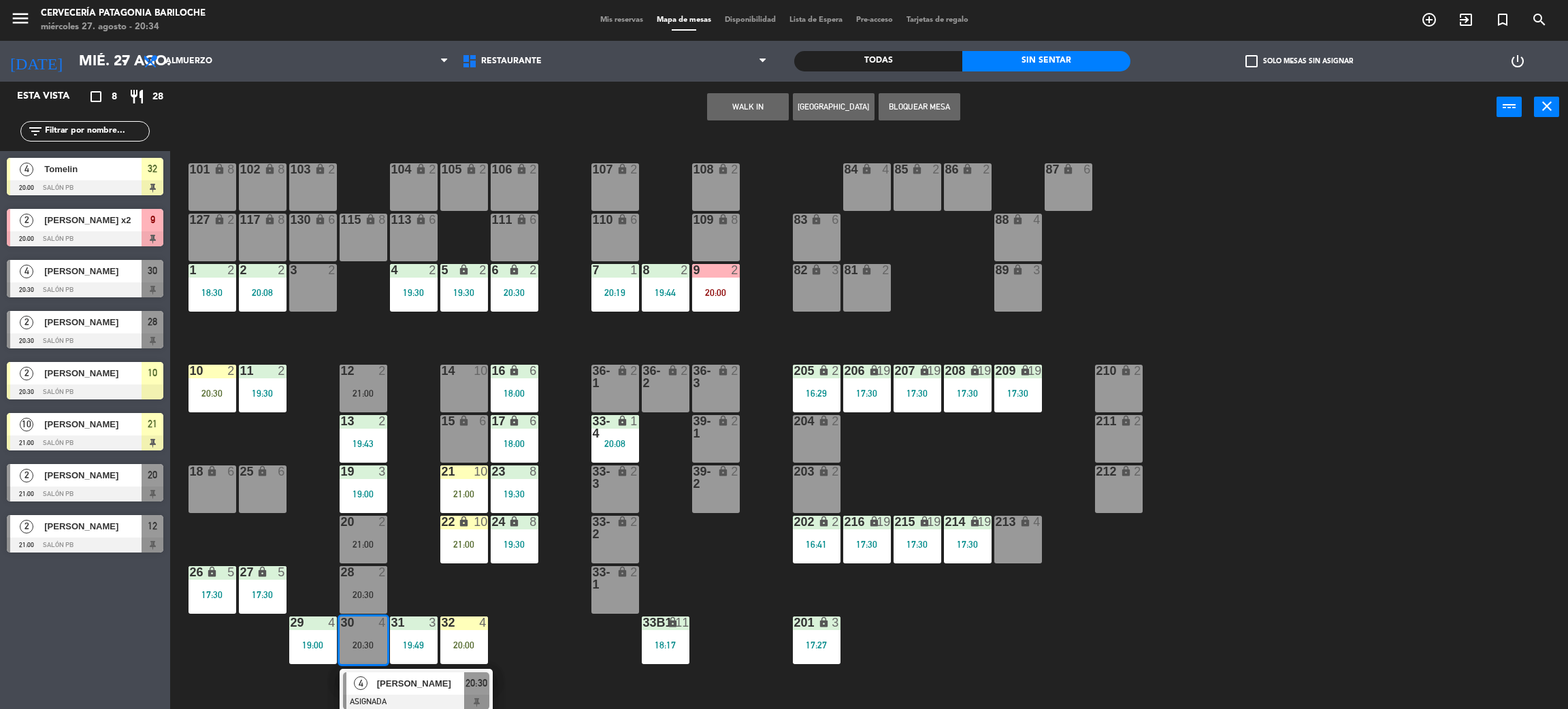
click at [85, 166] on span "Tomelin" at bounding box center [93, 169] width 97 height 14
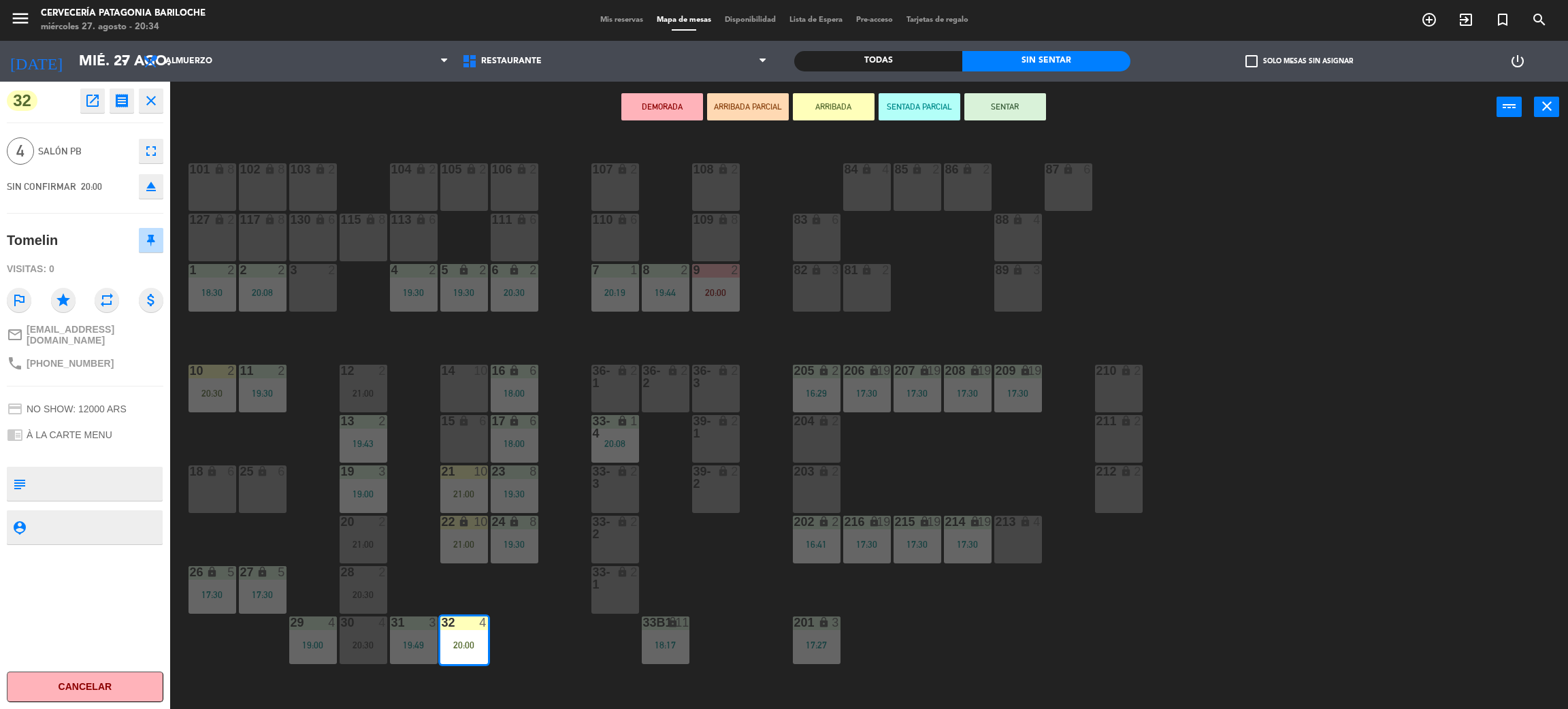
click at [994, 115] on button "SENTAR" at bounding box center [1005, 107] width 82 height 27
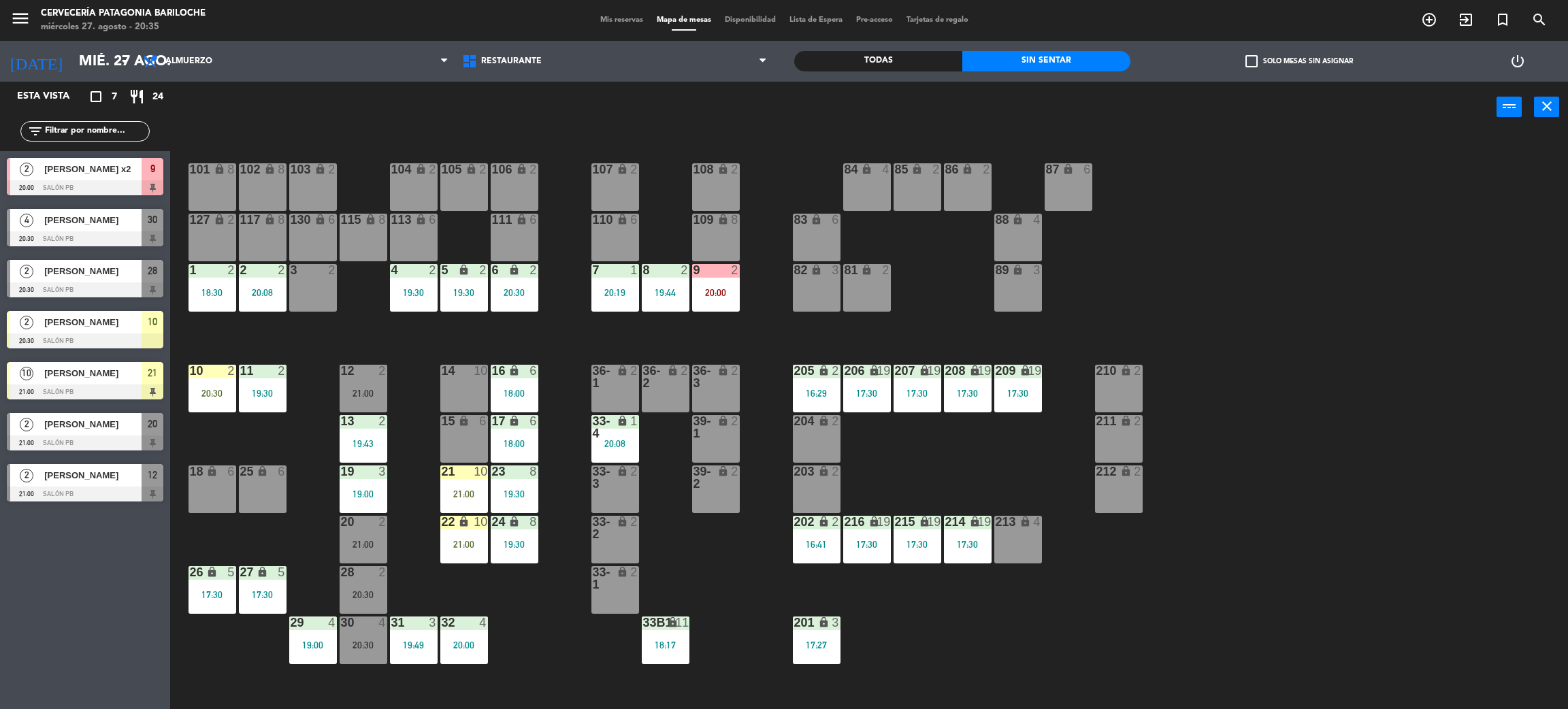
click at [994, 115] on div "power_input close" at bounding box center [834, 108] width 1327 height 52
click at [999, 50] on div "Todas Sin sentar" at bounding box center [963, 61] width 336 height 41
click at [1051, 225] on div "4" at bounding box center [1040, 220] width 23 height 13
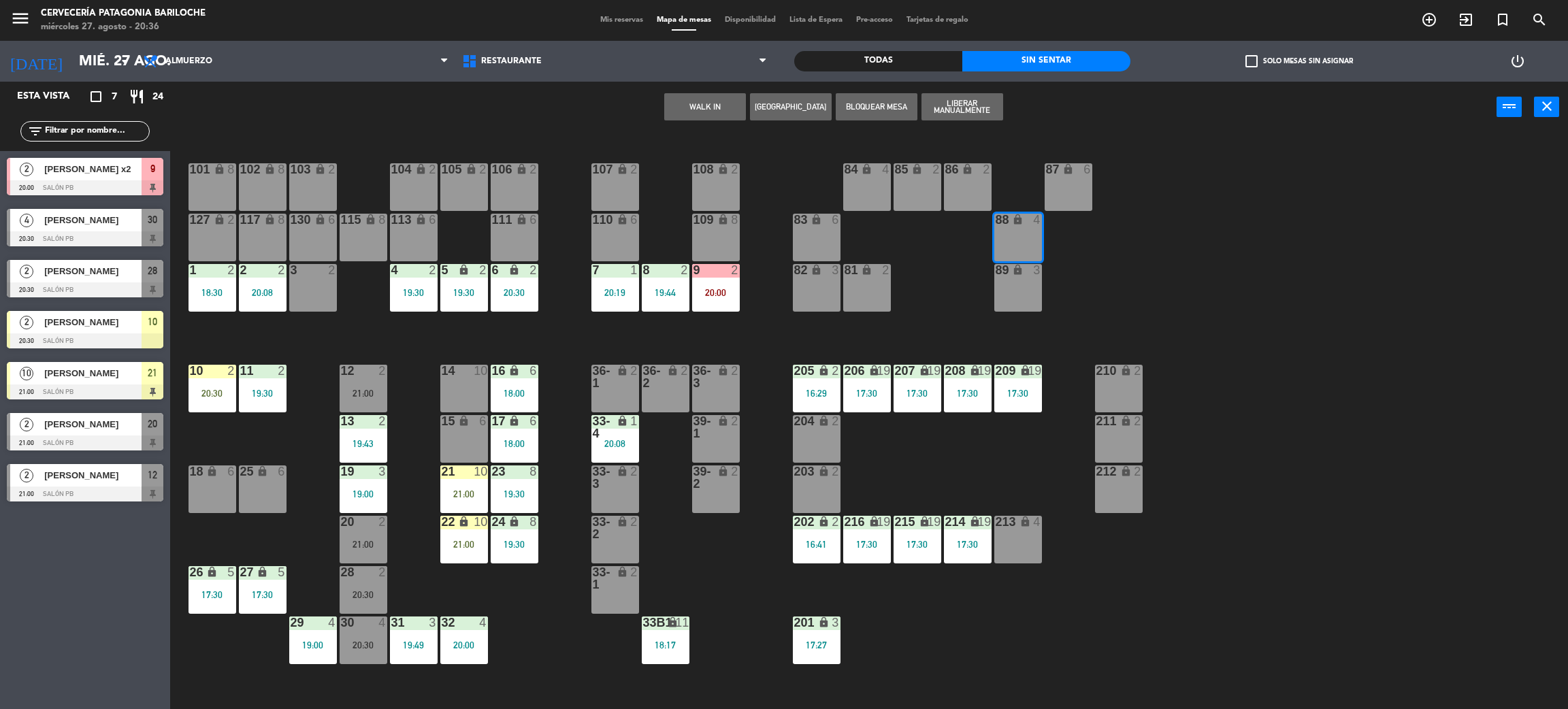
click at [1051, 225] on div "4" at bounding box center [1040, 220] width 23 height 13
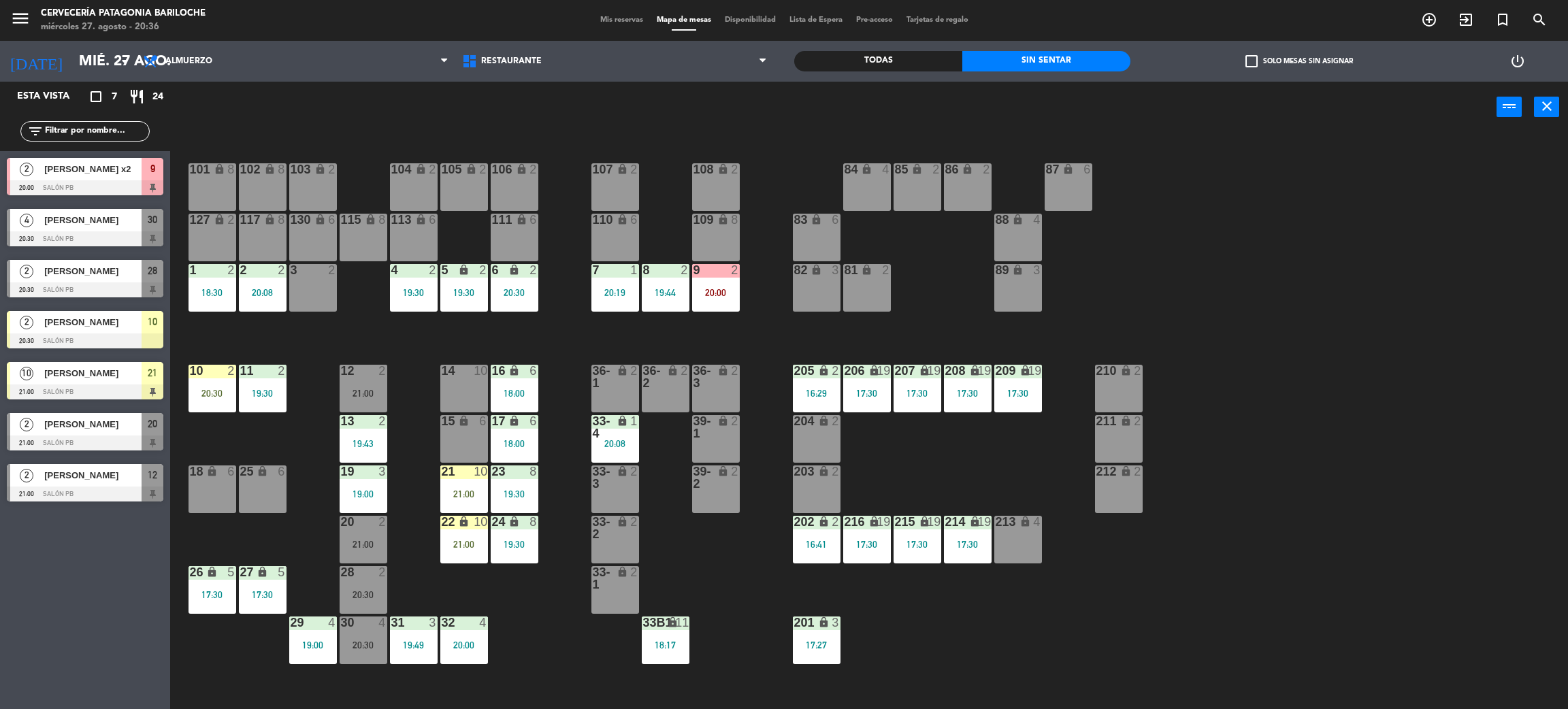
click at [131, 335] on div at bounding box center [85, 341] width 156 height 15
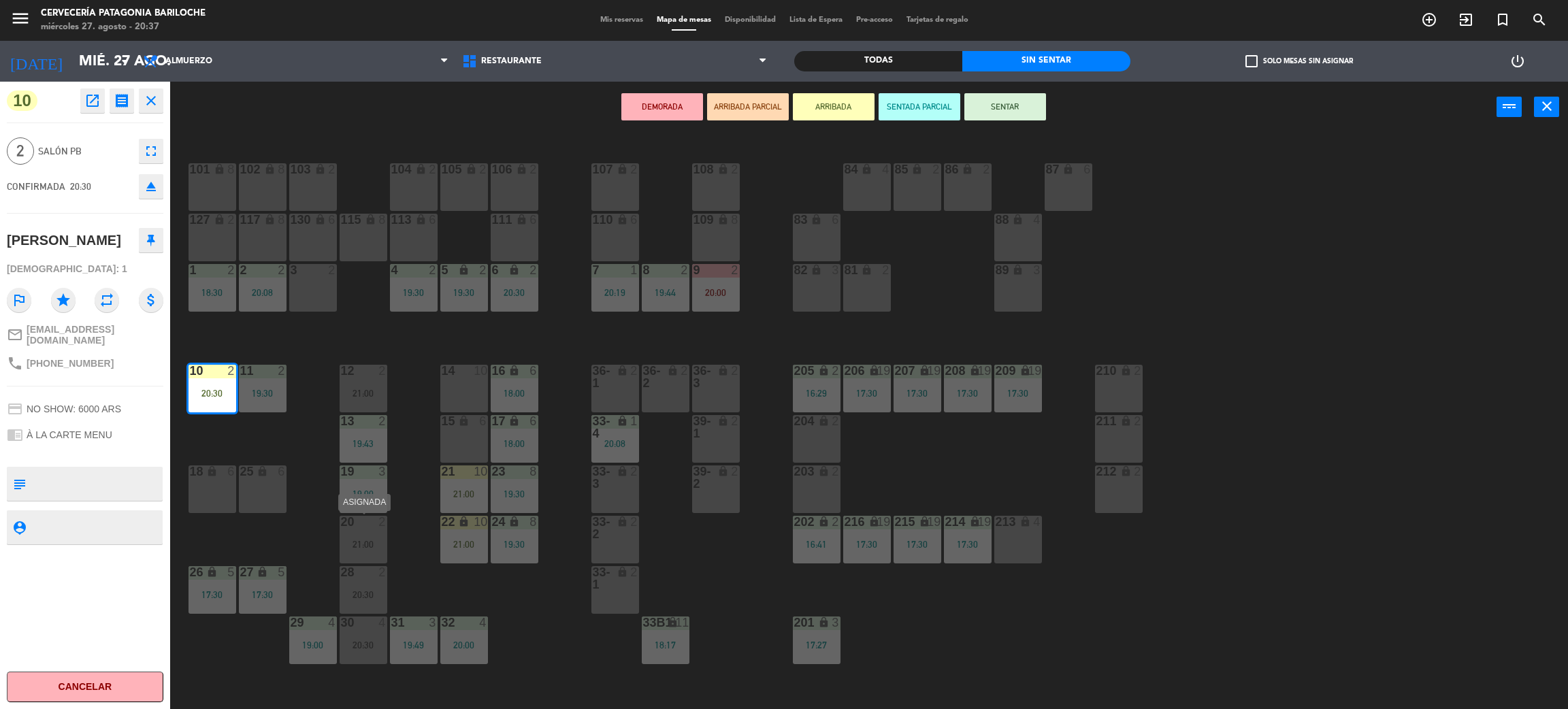
click at [372, 539] on div "21:00" at bounding box center [364, 544] width 48 height 9
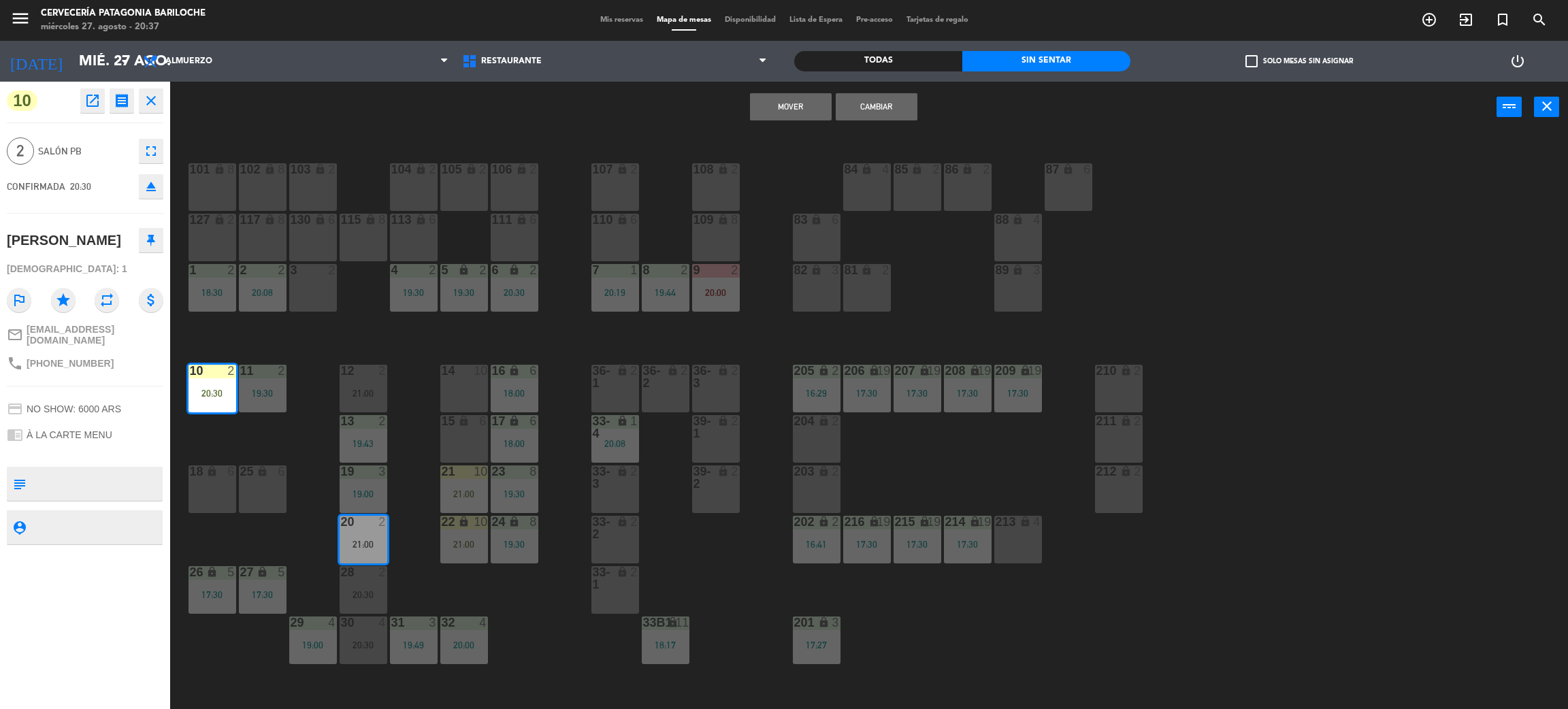
click at [892, 104] on button "Cambiar" at bounding box center [877, 107] width 82 height 27
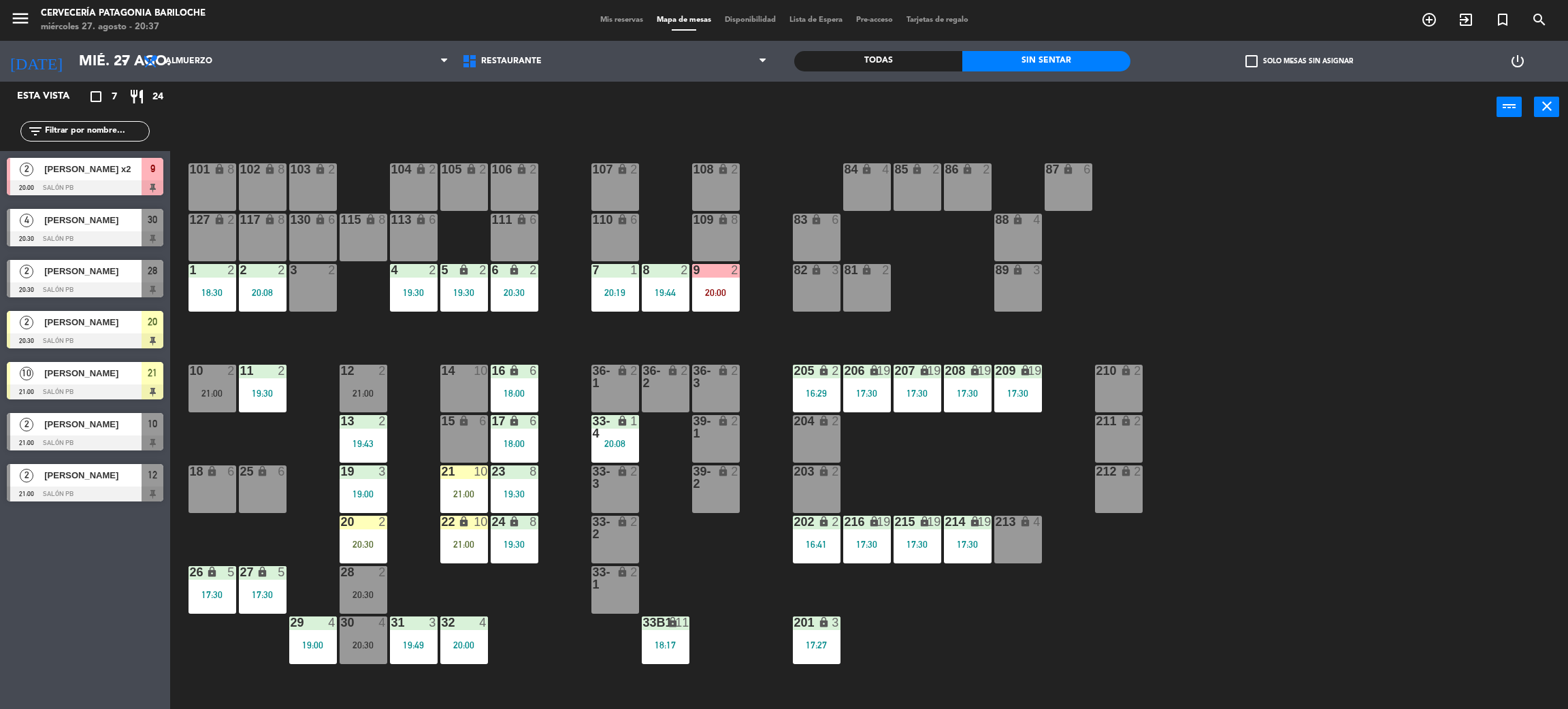
click at [905, 227] on div "101 lock 8 102 lock 8 104 lock 2 105 lock 2 106 lock 2 103 lock 2 107 lock 2 10…" at bounding box center [877, 427] width 1383 height 576
click at [401, 299] on div "4 2 19:30" at bounding box center [414, 287] width 48 height 48
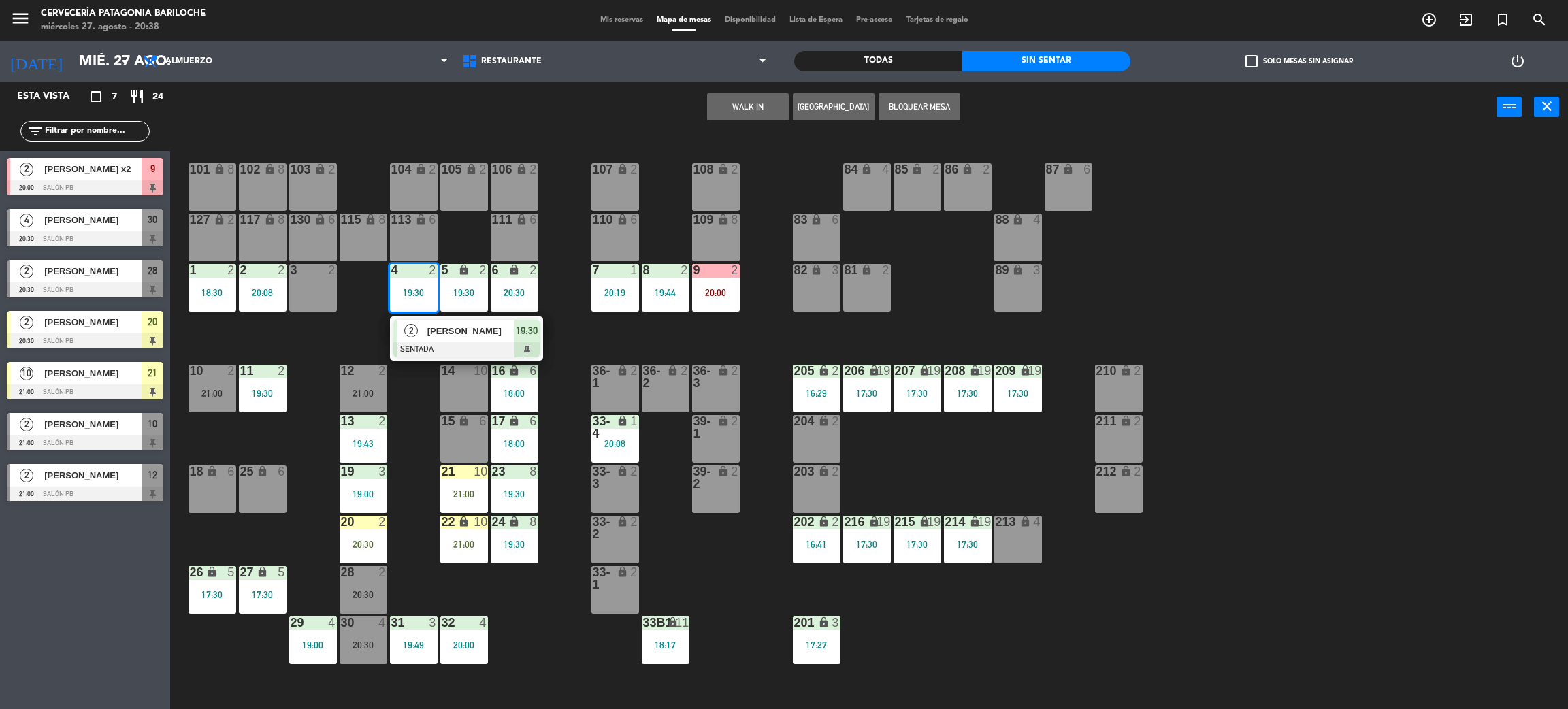
click at [423, 330] on div "2" at bounding box center [411, 331] width 29 height 23
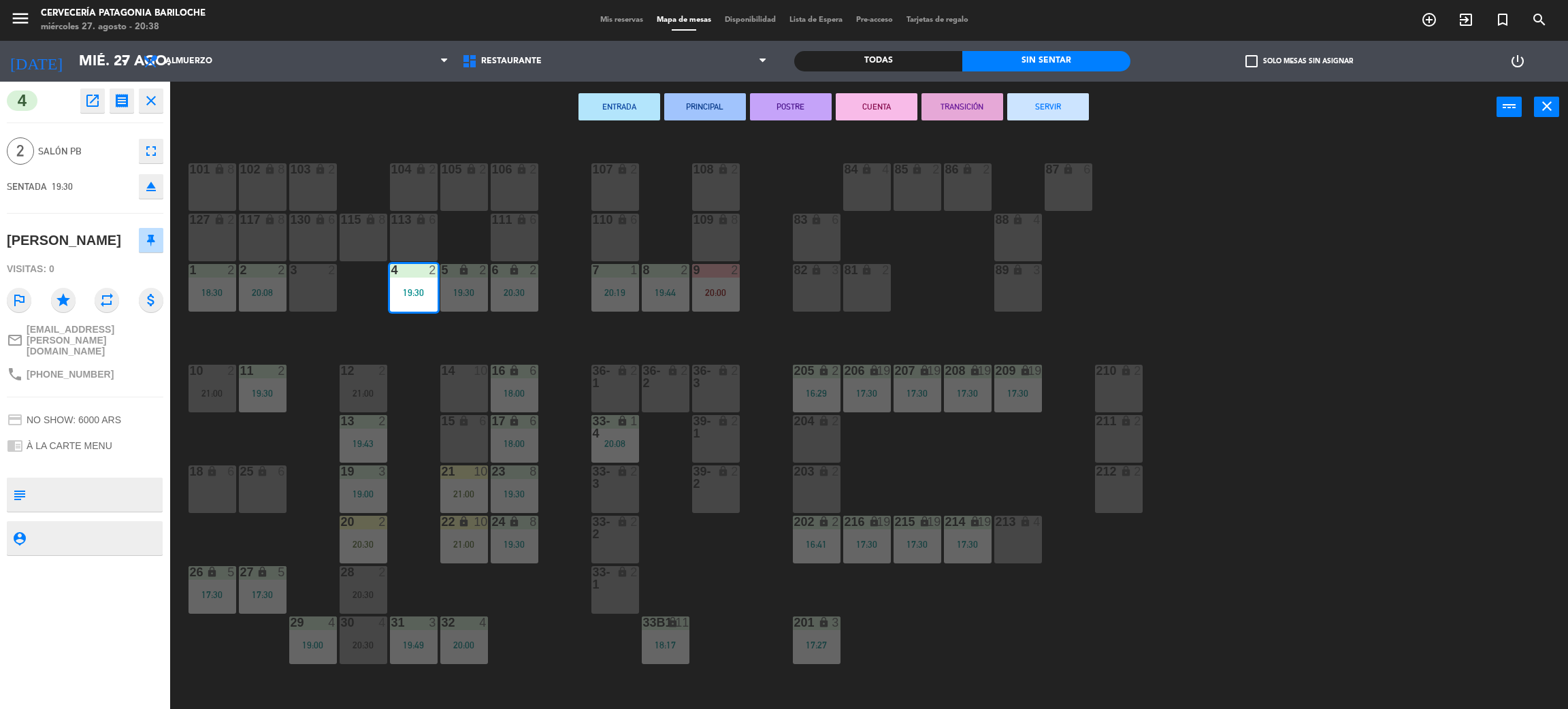
click at [1058, 120] on div "ENTRADA PRINCIPAL POSTRE CUENTA TRANSICIÓN SERVIR power_input close" at bounding box center [834, 108] width 1327 height 52
click at [1056, 101] on button "SERVIR" at bounding box center [1048, 107] width 82 height 27
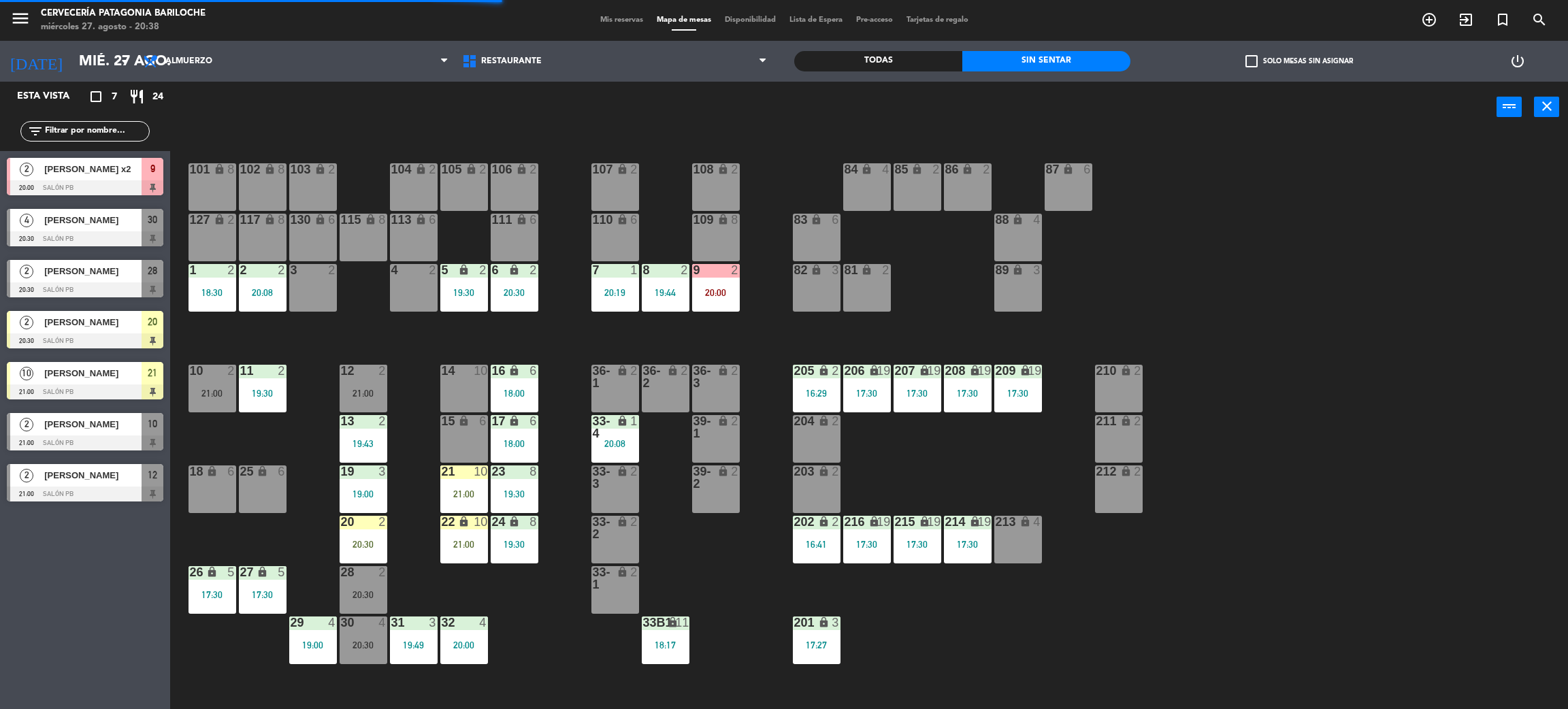
click at [181, 400] on main "101 lock 8 102 lock 8 104 lock 2 105 lock 2 106 lock 2 103 lock 2 107 lock 2 10…" at bounding box center [869, 419] width 1398 height 592
click at [403, 280] on div "4 2" at bounding box center [414, 287] width 48 height 48
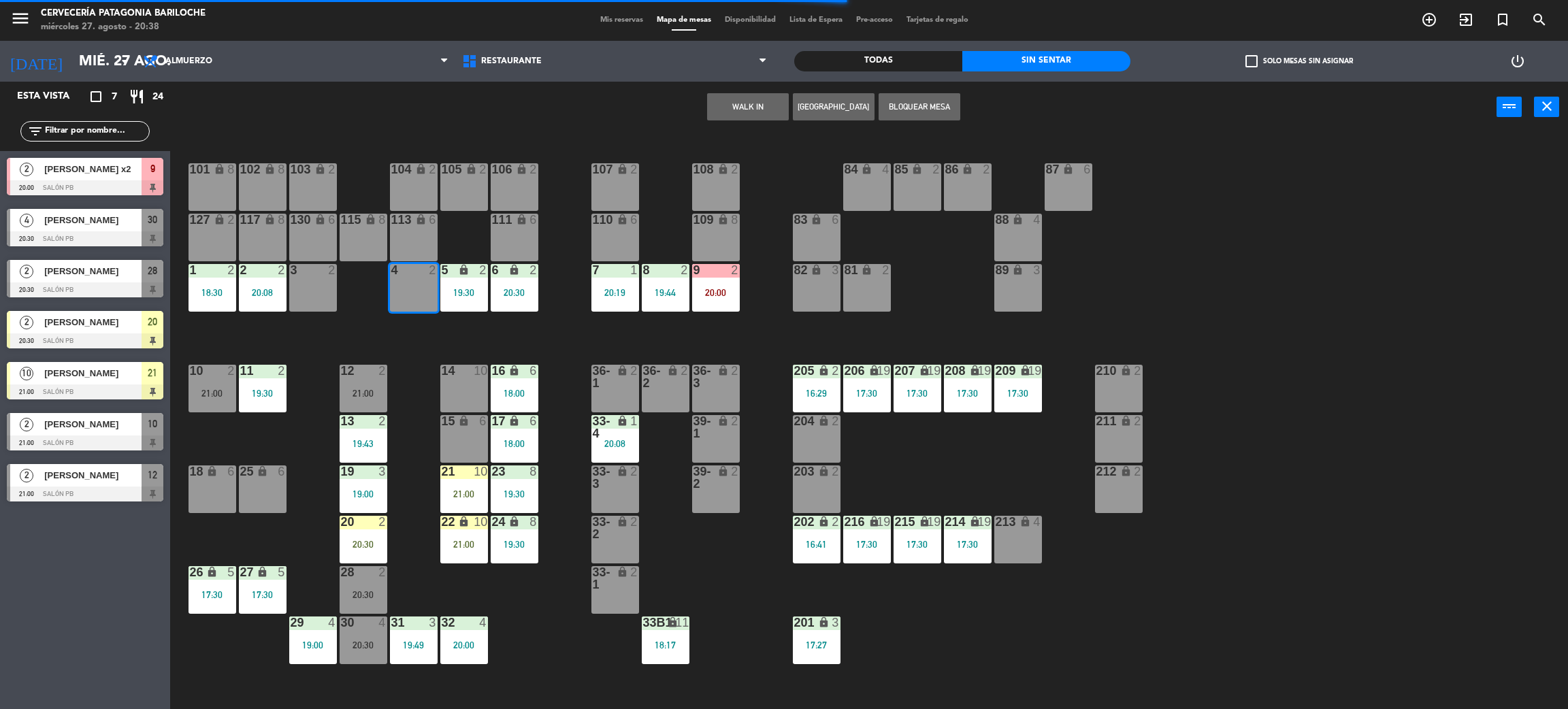
click at [769, 309] on div "101 lock 8 102 lock 8 104 lock 2 105 lock 2 106 lock 2 103 lock 2 107 lock 2 10…" at bounding box center [877, 427] width 1383 height 576
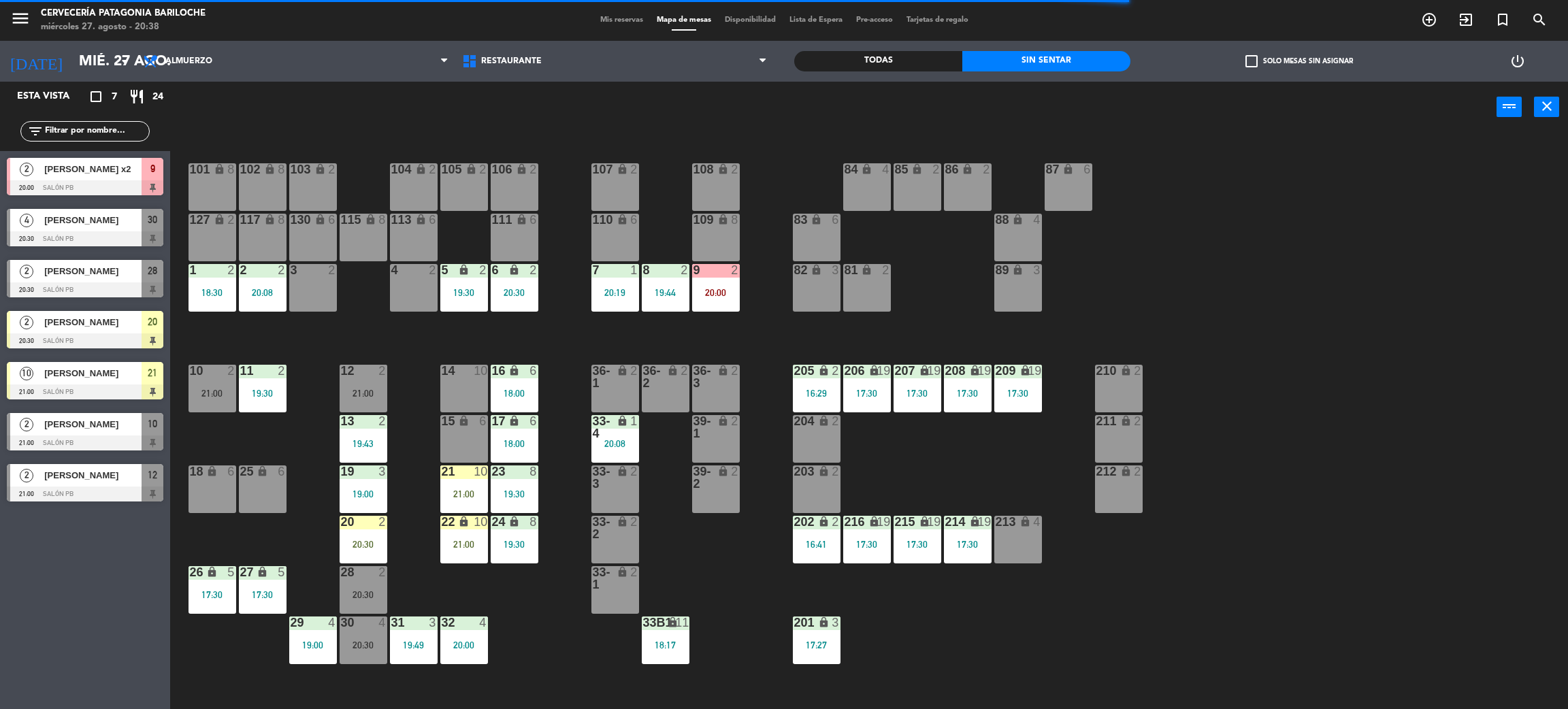
click at [418, 296] on div "4 2" at bounding box center [414, 287] width 48 height 48
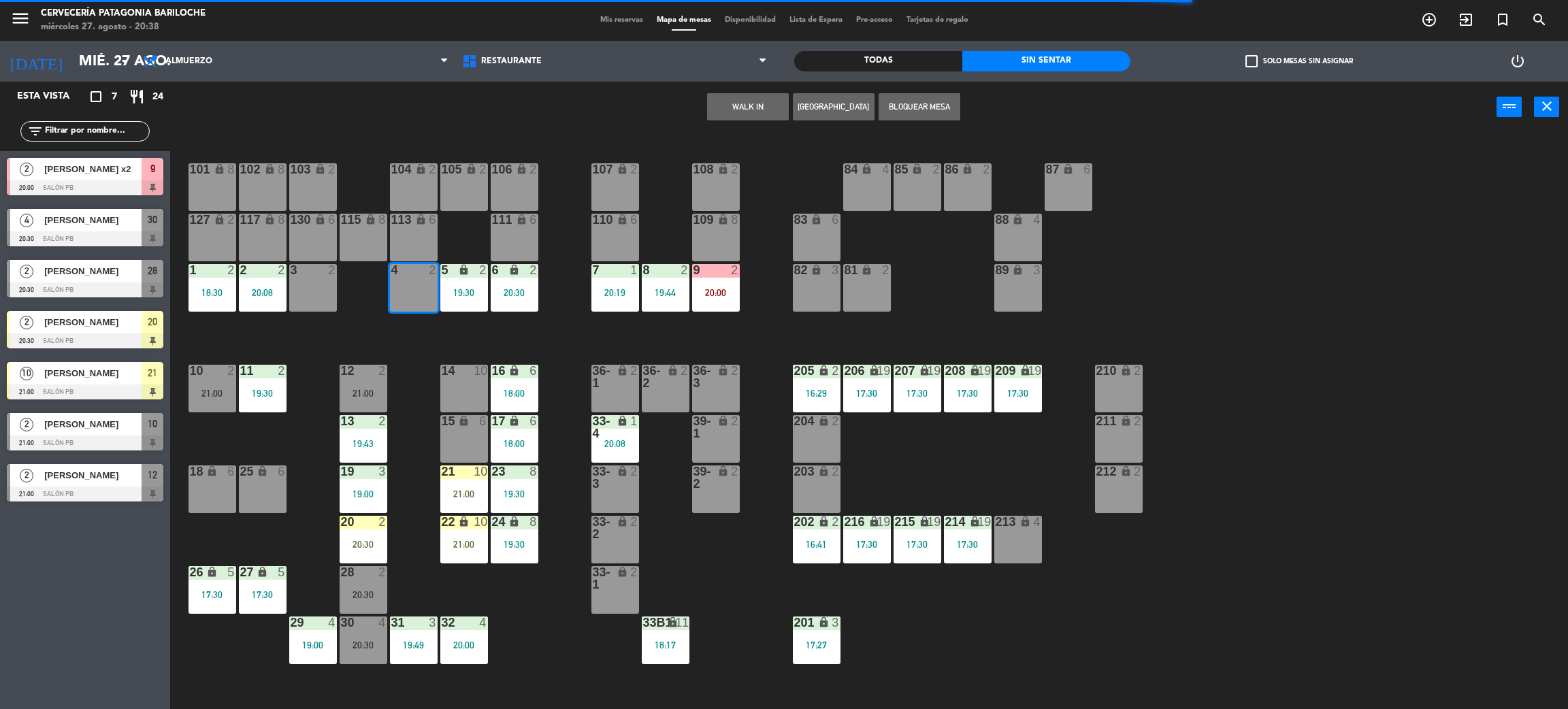
click at [726, 96] on button "WALK IN" at bounding box center [748, 107] width 82 height 27
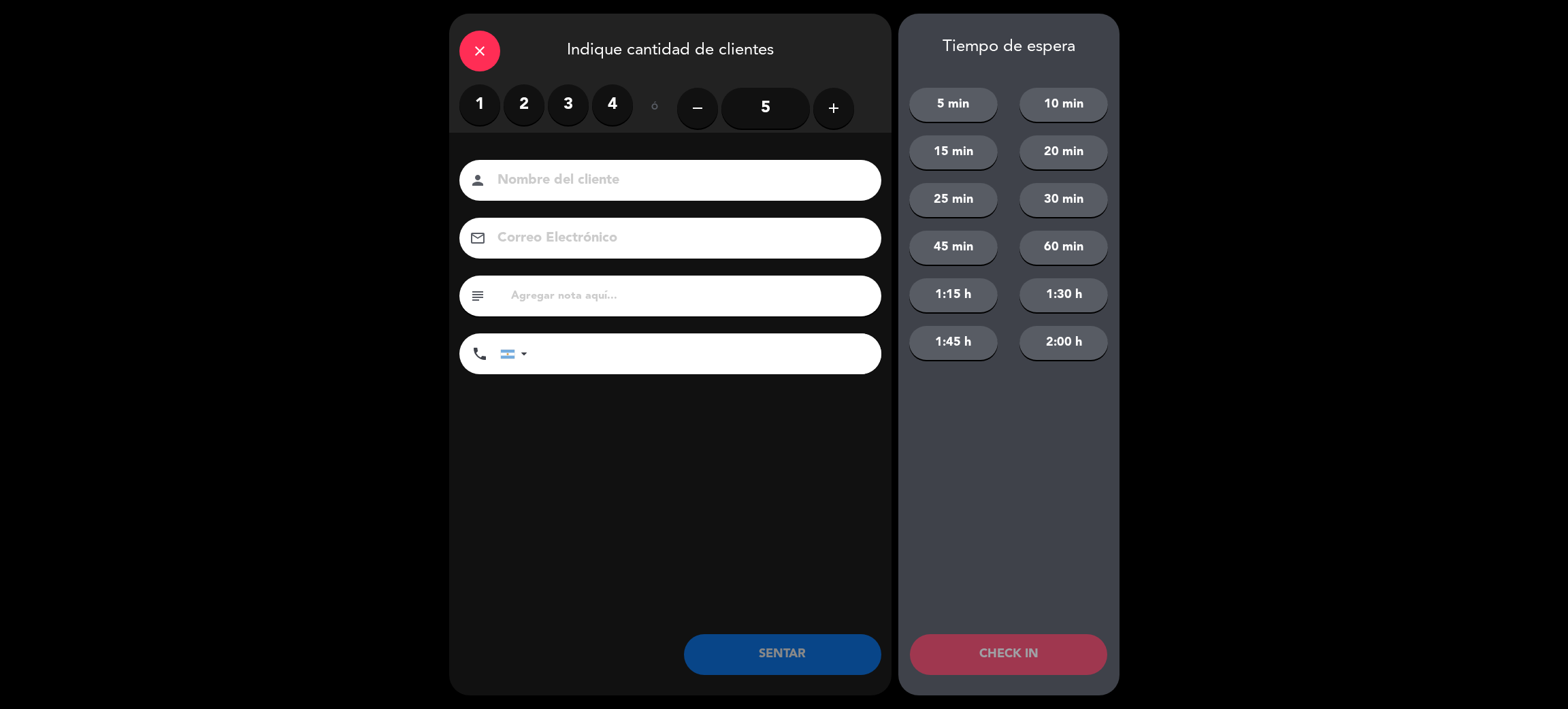
click at [517, 106] on label "2" at bounding box center [524, 104] width 41 height 41
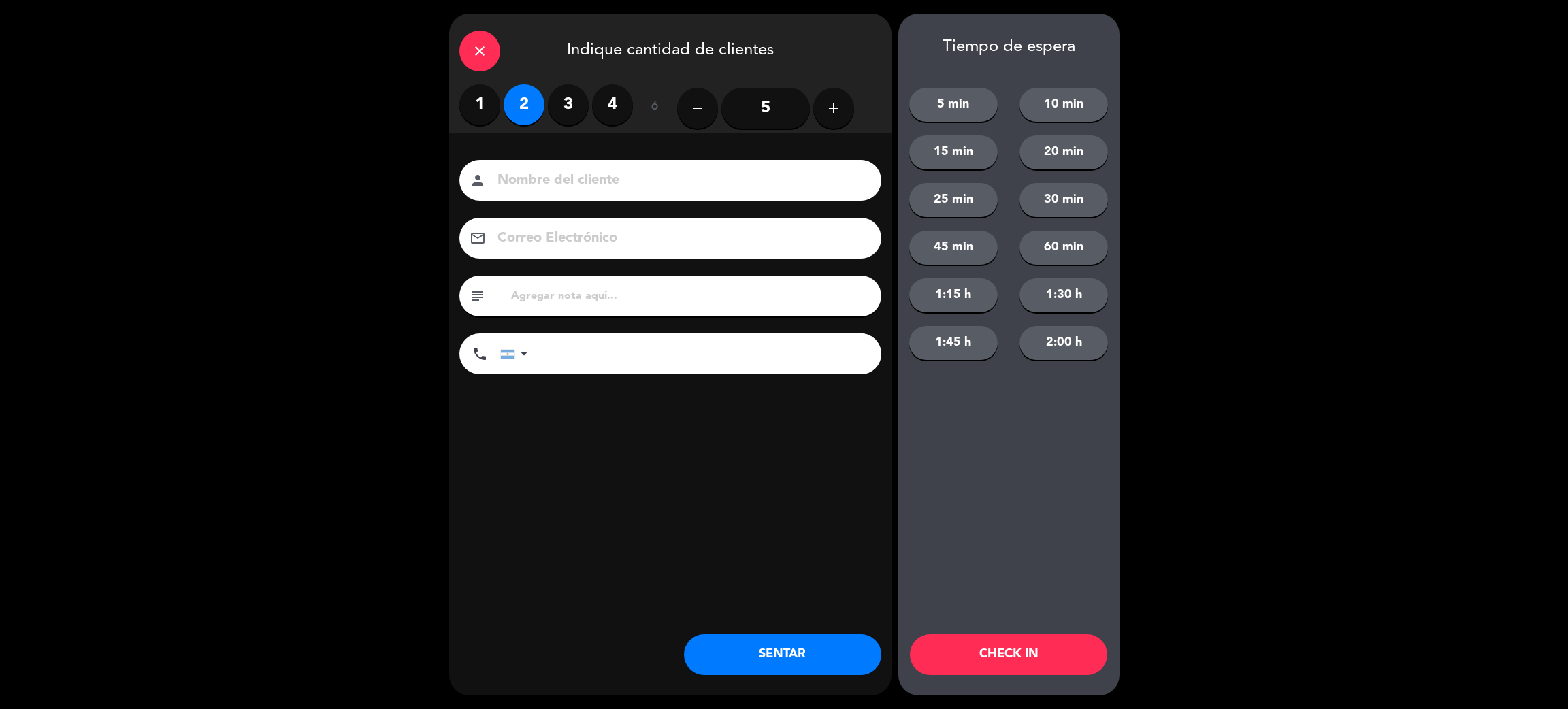
click at [532, 188] on input at bounding box center [680, 181] width 367 height 24
type input "TOUR"
click at [1071, 149] on button "20 min" at bounding box center [1064, 152] width 89 height 34
click at [1046, 649] on button "CHECK IN" at bounding box center [1008, 655] width 197 height 41
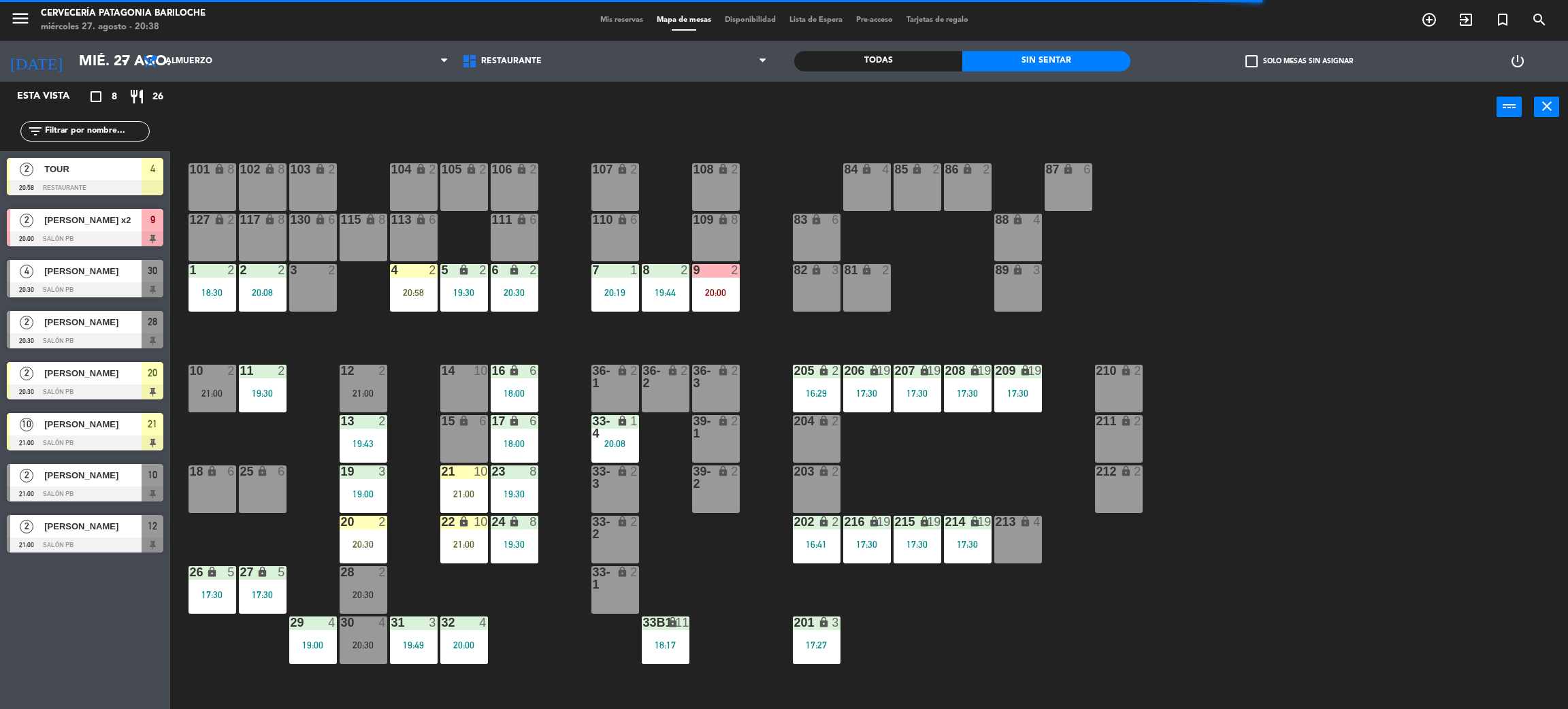
click at [104, 137] on input "text" at bounding box center [96, 131] width 105 height 15
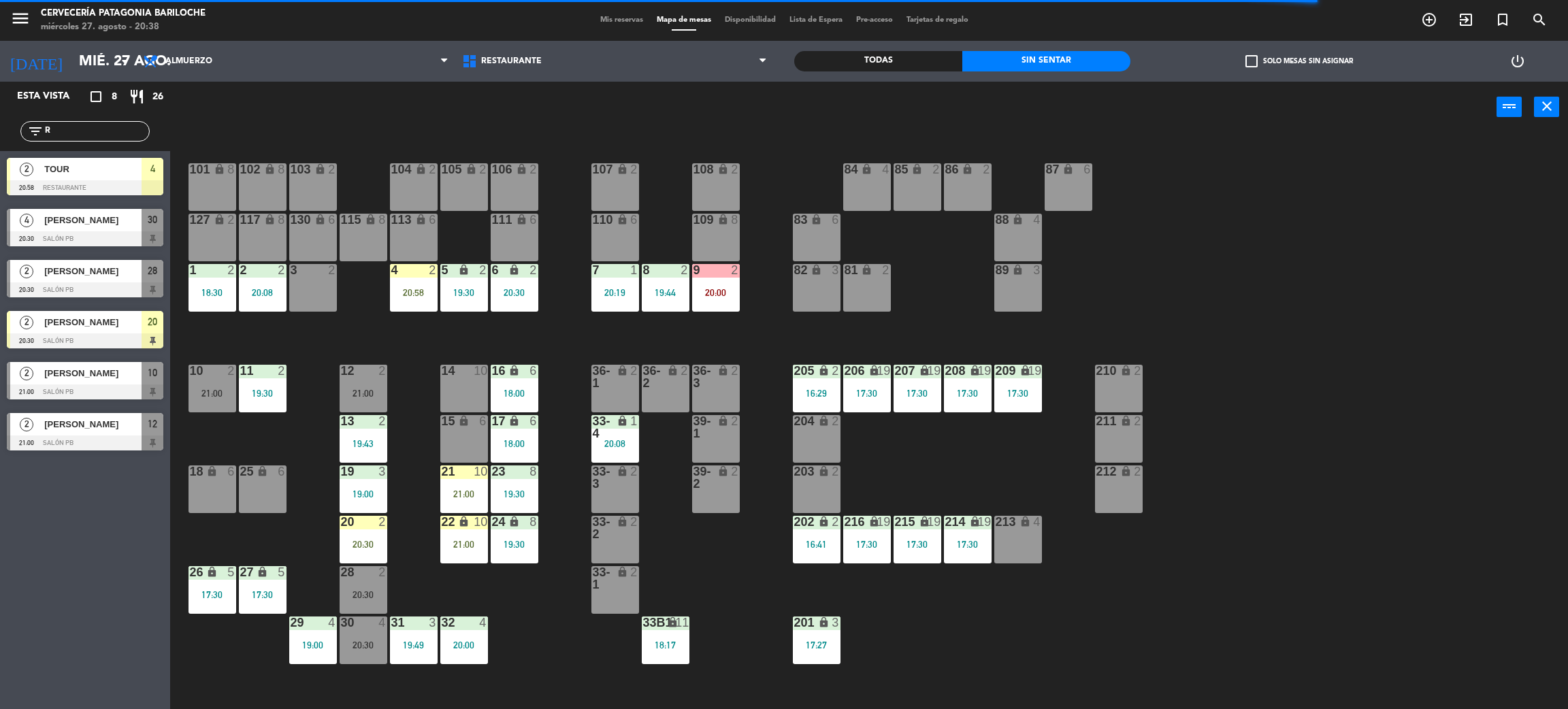
type input "R"
click at [91, 636] on div "Esta vista crop_square 8 restaurant 26 filter_list R 2 TOUR 20:58 Restaurante 4…" at bounding box center [85, 395] width 170 height 627
click at [419, 296] on div "20:58" at bounding box center [414, 293] width 48 height 9
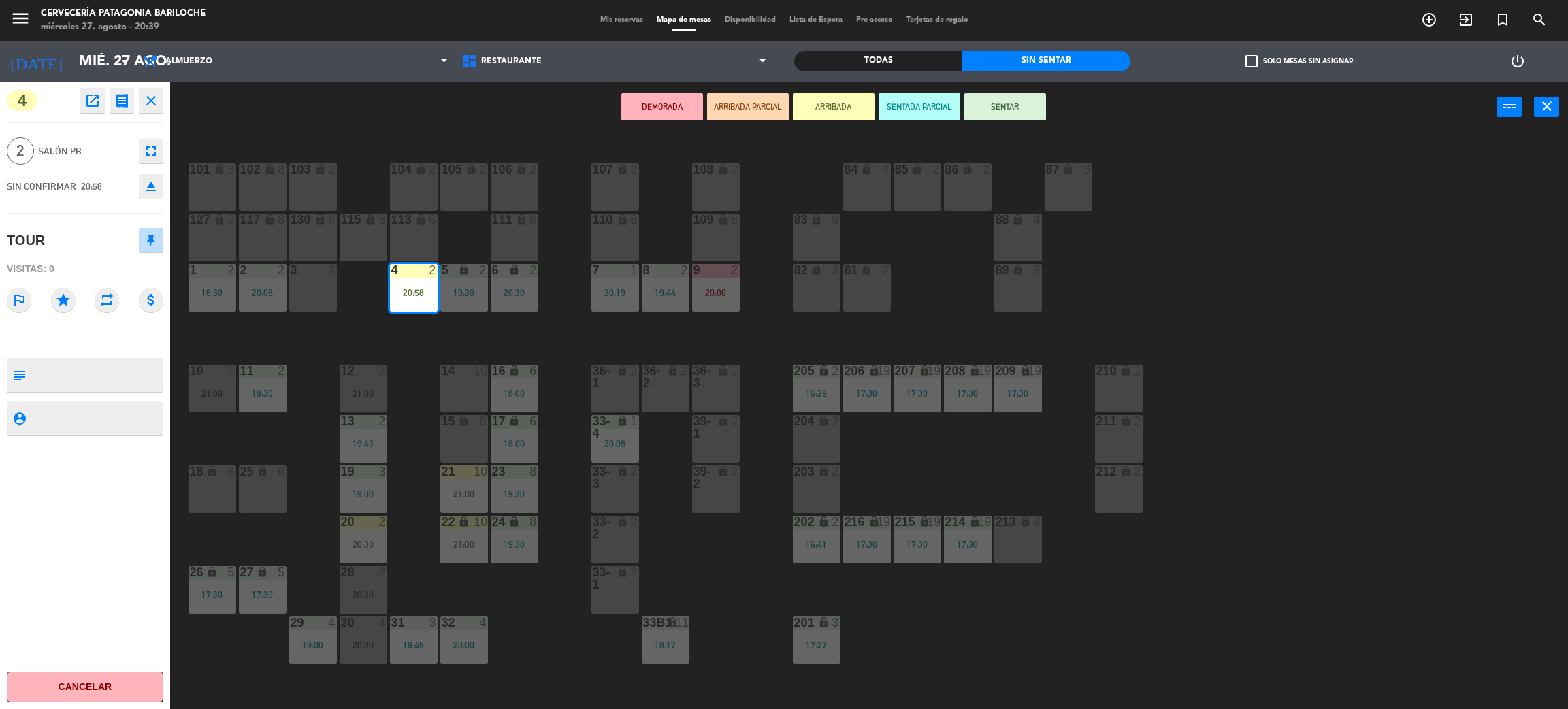
click at [80, 102] on button "open_in_new" at bounding box center [92, 101] width 24 height 24
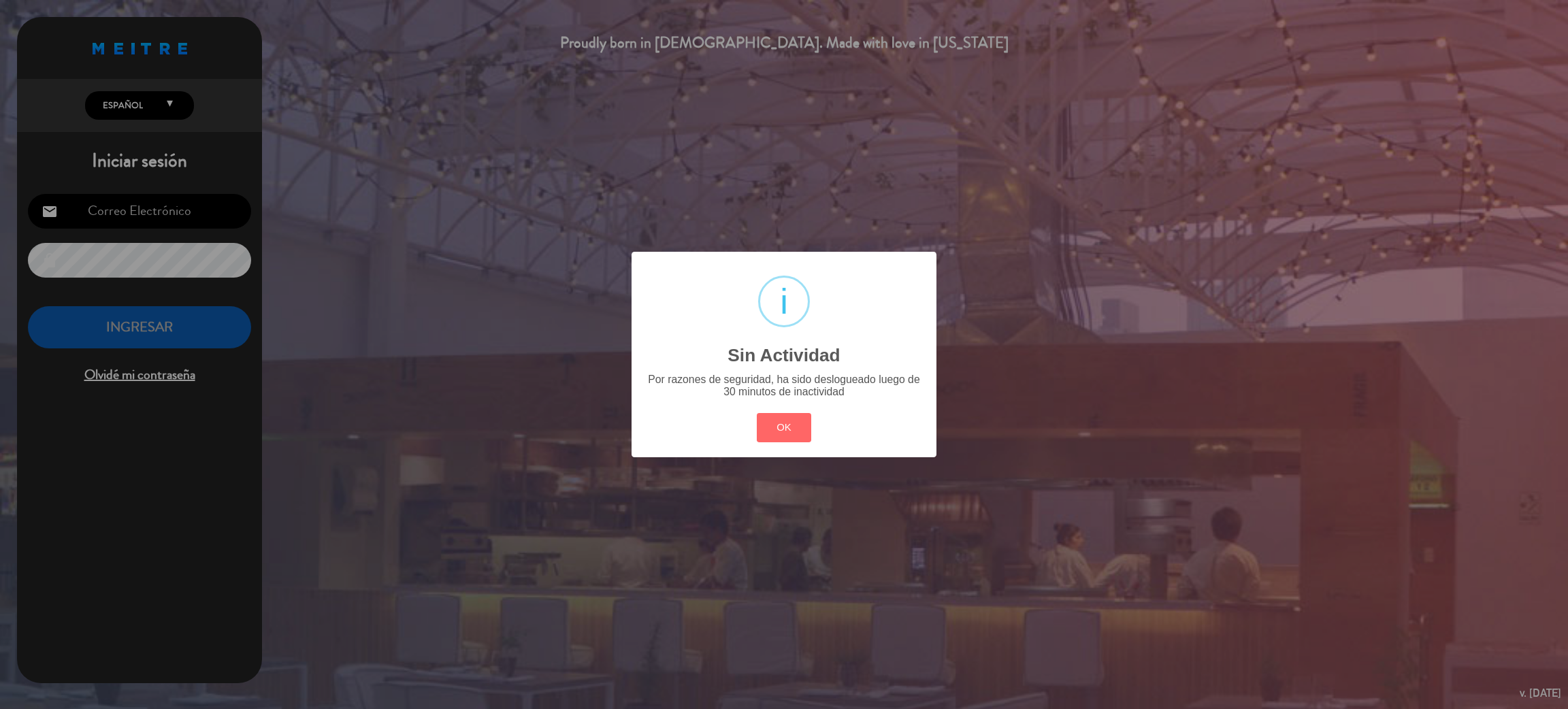
type input "[EMAIL_ADDRESS][DOMAIN_NAME]"
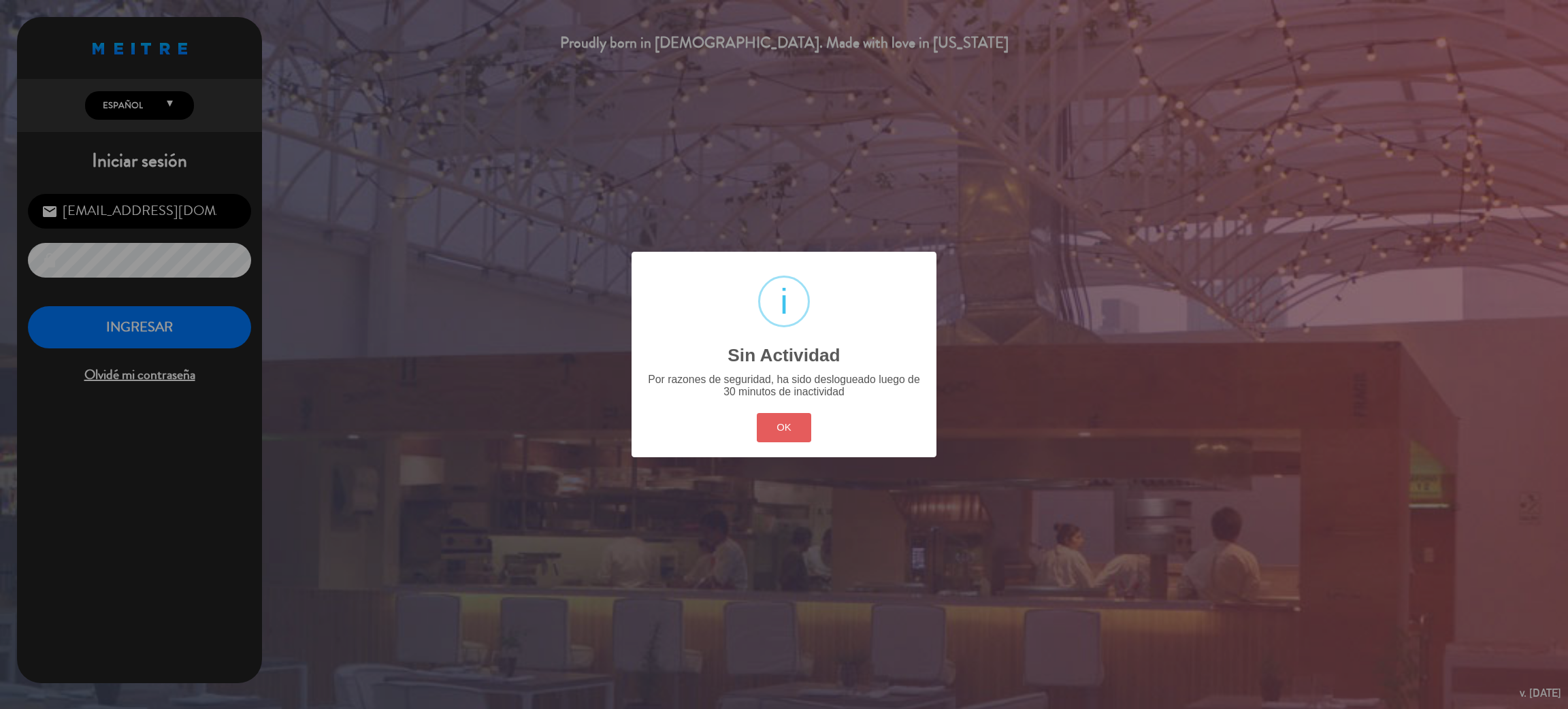
click at [758, 436] on button "OK" at bounding box center [784, 427] width 55 height 29
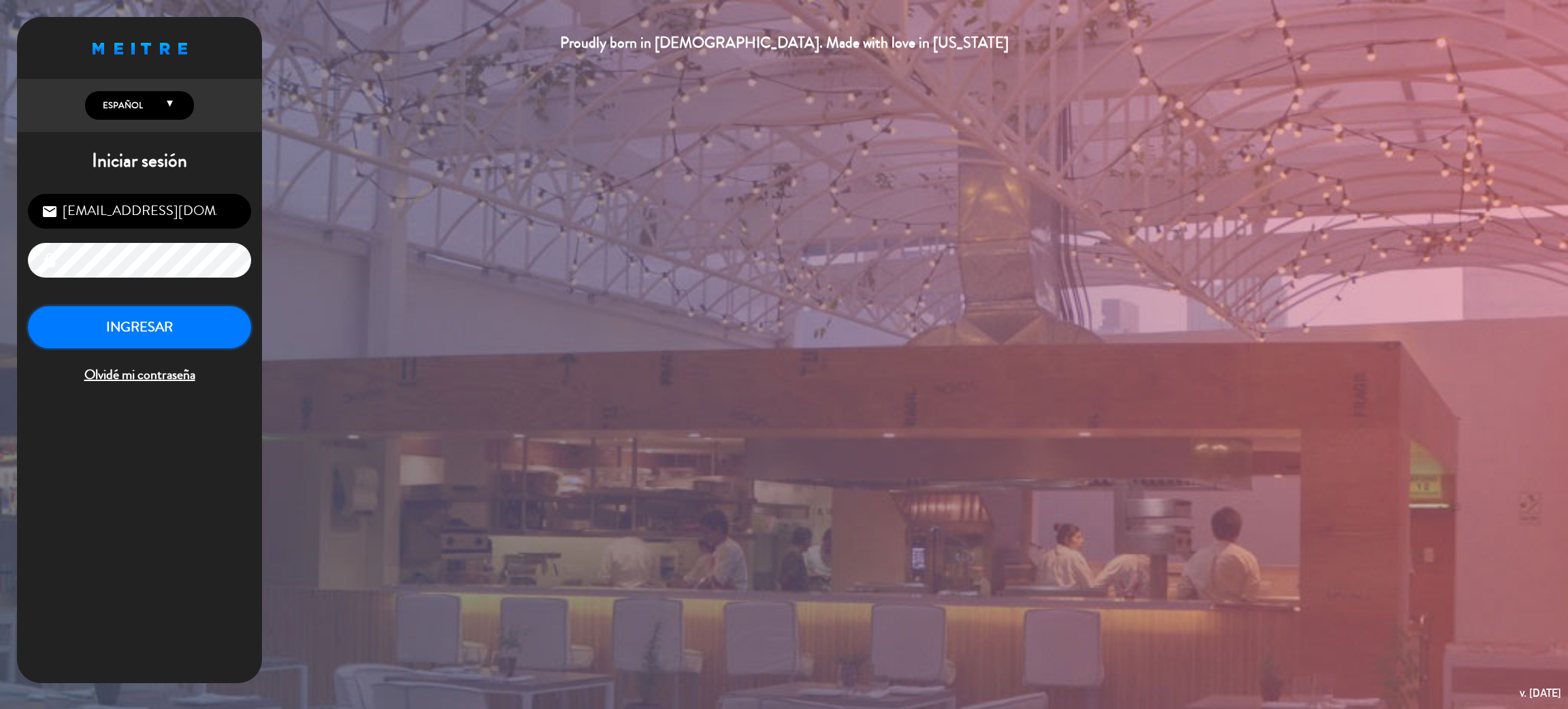
click at [141, 318] on button "INGRESAR" at bounding box center [140, 327] width 223 height 43
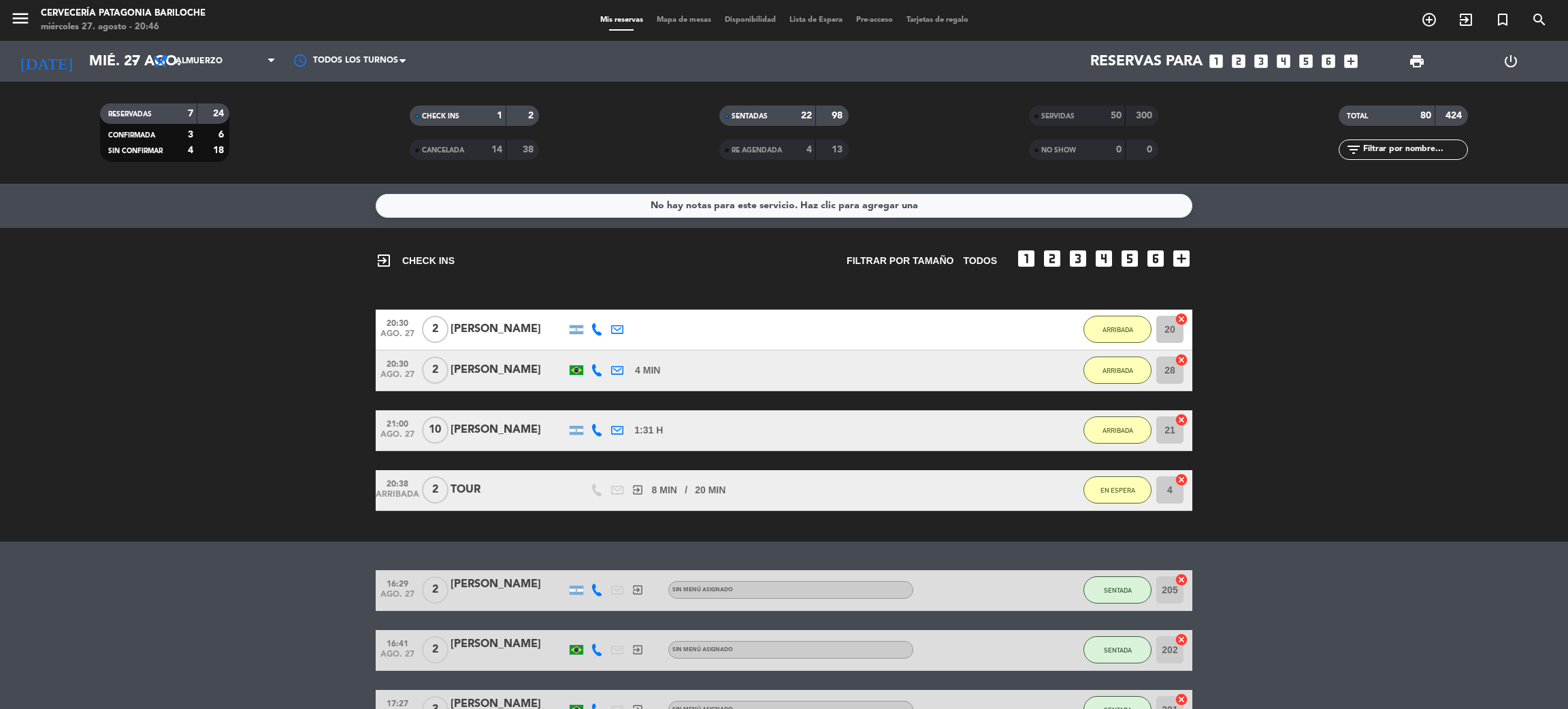
click at [654, 8] on div "menu Cervecería Patagonia Bariloche miércoles 27. agosto - 20:46 Mis reservas M…" at bounding box center [784, 20] width 1568 height 41
click at [667, 20] on span "Mapa de mesas" at bounding box center [684, 20] width 68 height 8
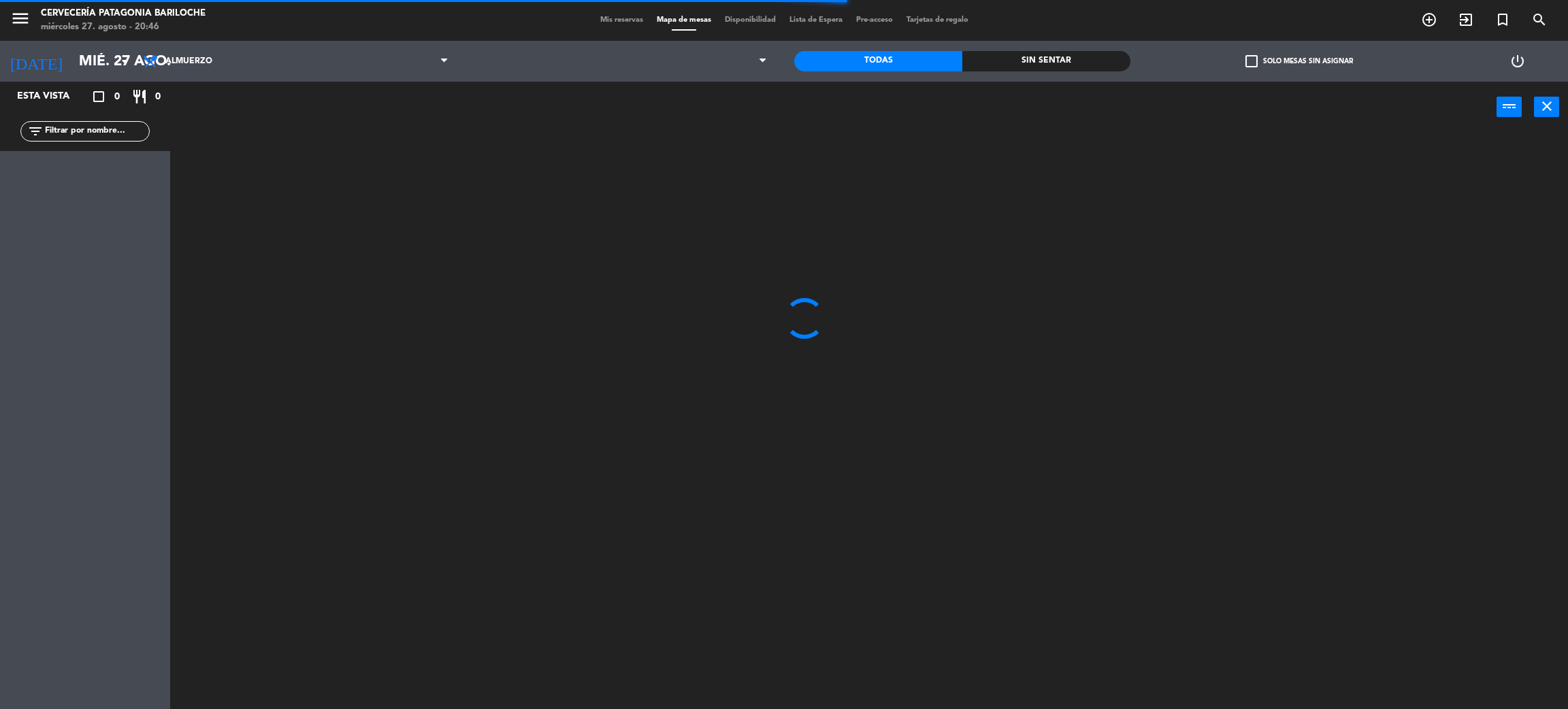
click at [129, 129] on input "text" at bounding box center [96, 131] width 105 height 15
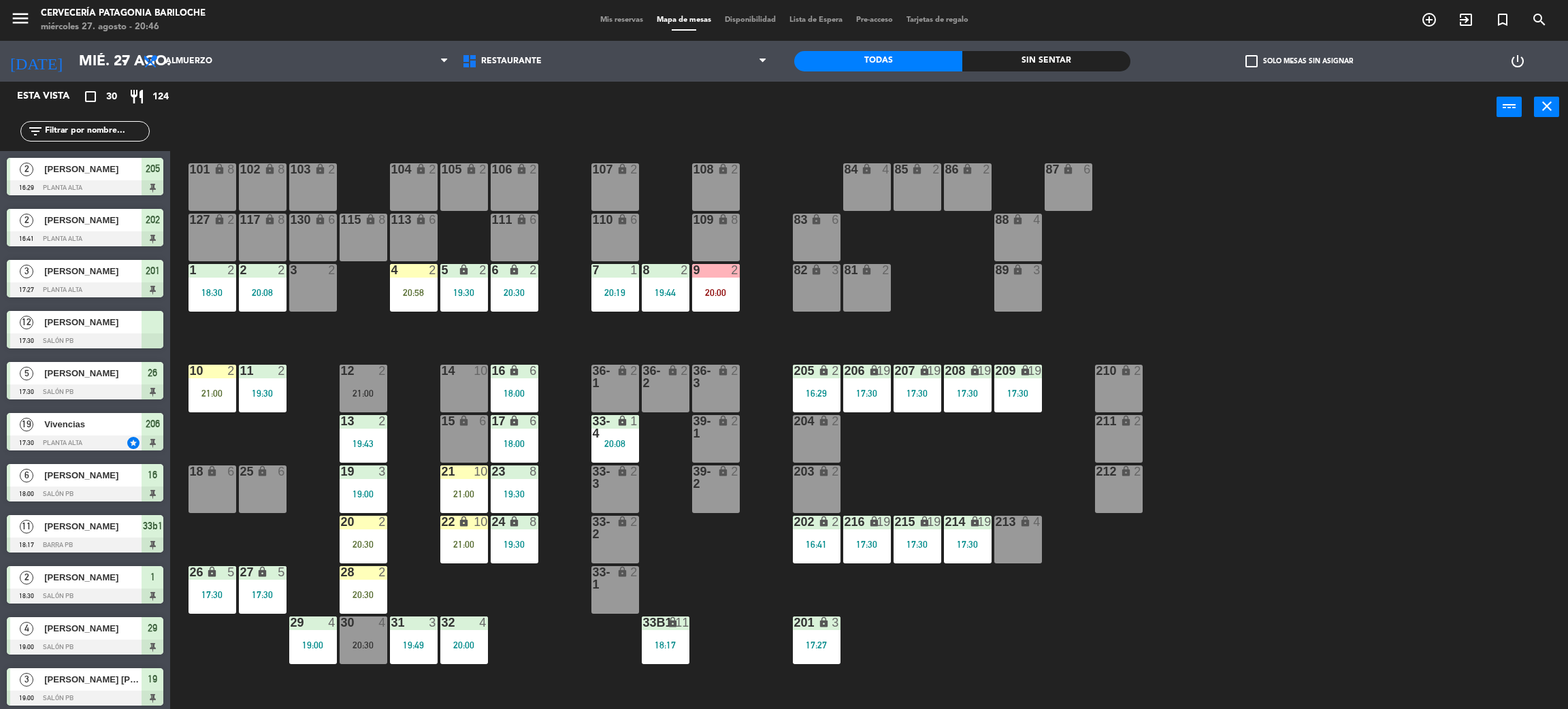
click at [992, 68] on div "Sin sentar" at bounding box center [1047, 61] width 168 height 20
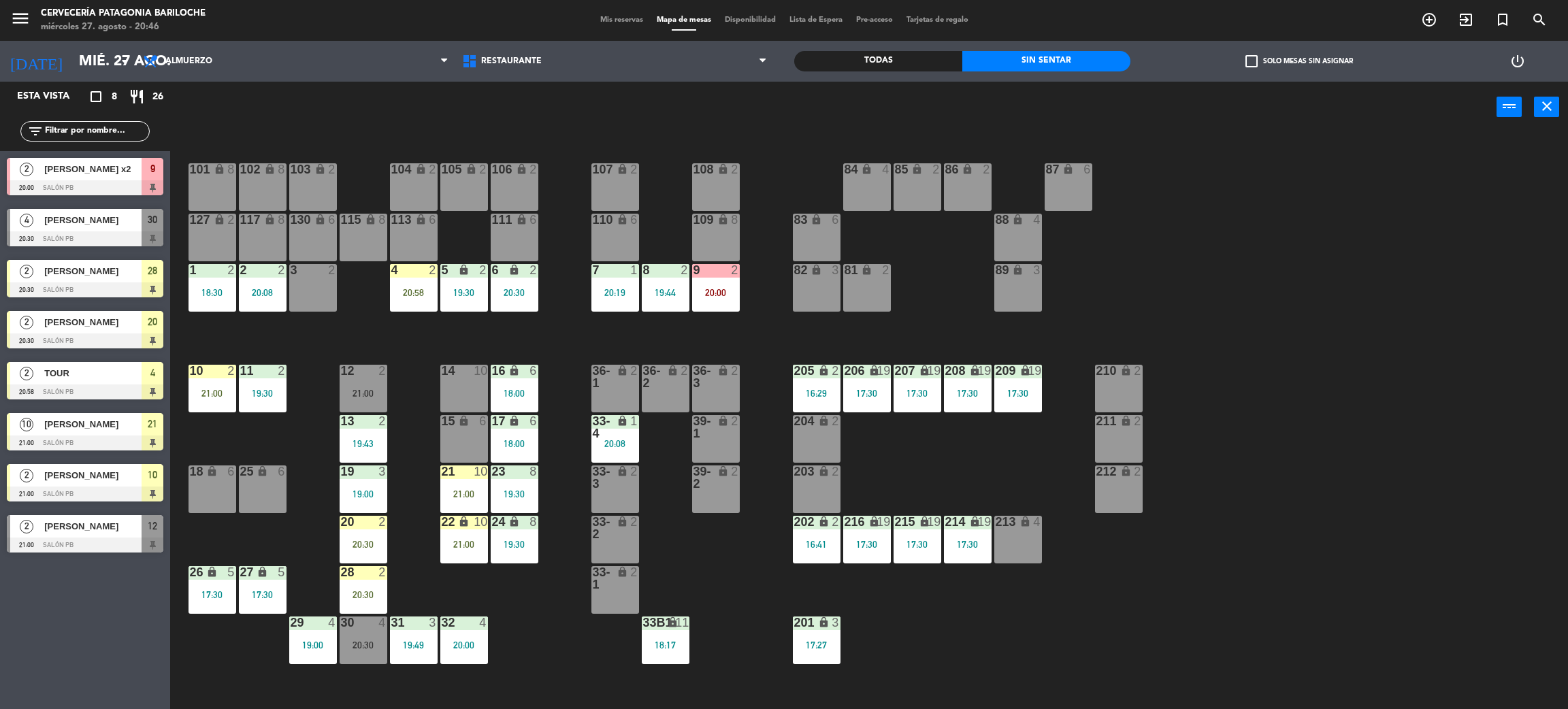
click at [105, 280] on div "[PERSON_NAME]" at bounding box center [93, 271] width 99 height 23
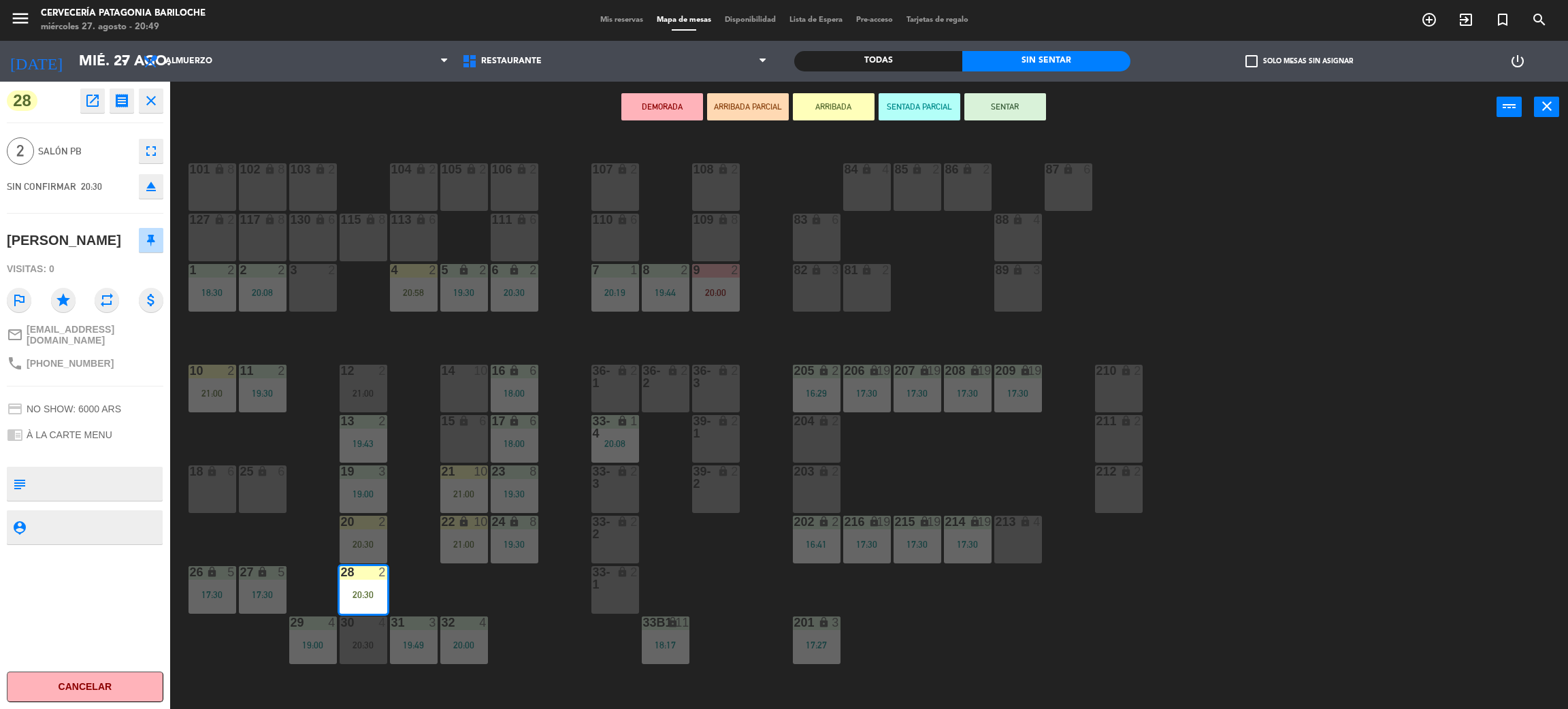
click at [528, 336] on div "101 lock 8 102 lock 8 104 lock 2 105 lock 2 106 lock 2 103 lock 2 107 lock 2 10…" at bounding box center [877, 427] width 1383 height 576
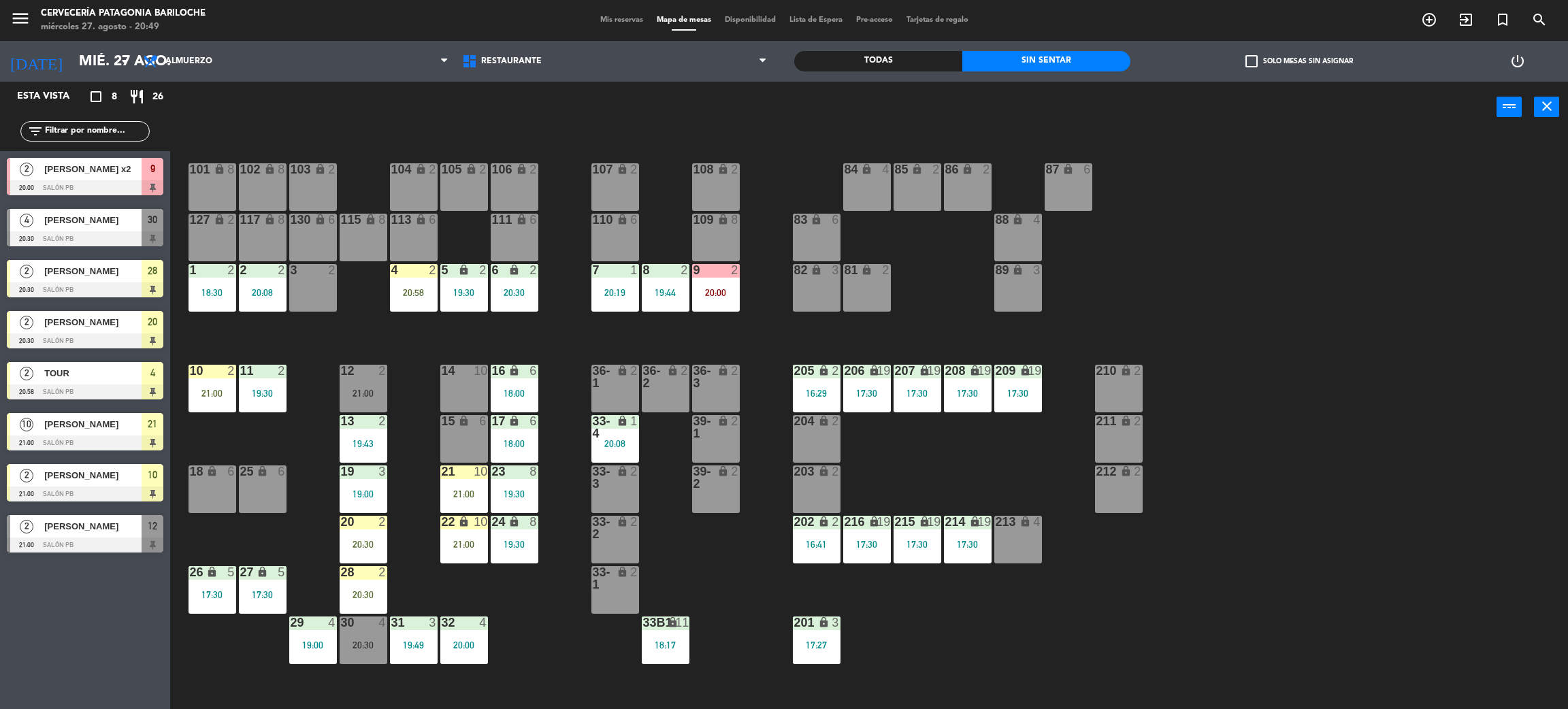
click at [448, 298] on div "5 lock 2 19:30" at bounding box center [464, 287] width 48 height 48
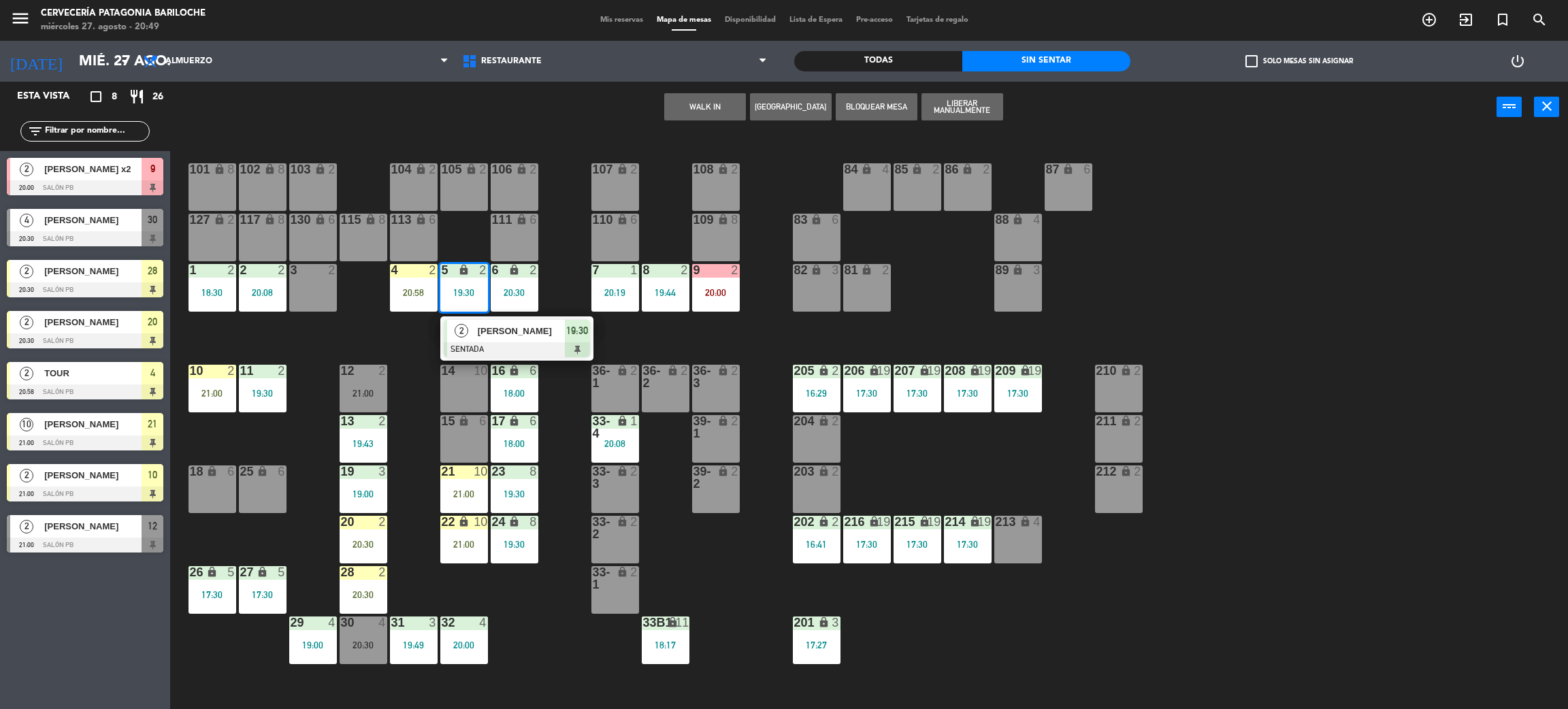
click at [481, 339] on div "2 Luana Wessler SENTADA 19:30" at bounding box center [517, 338] width 174 height 44
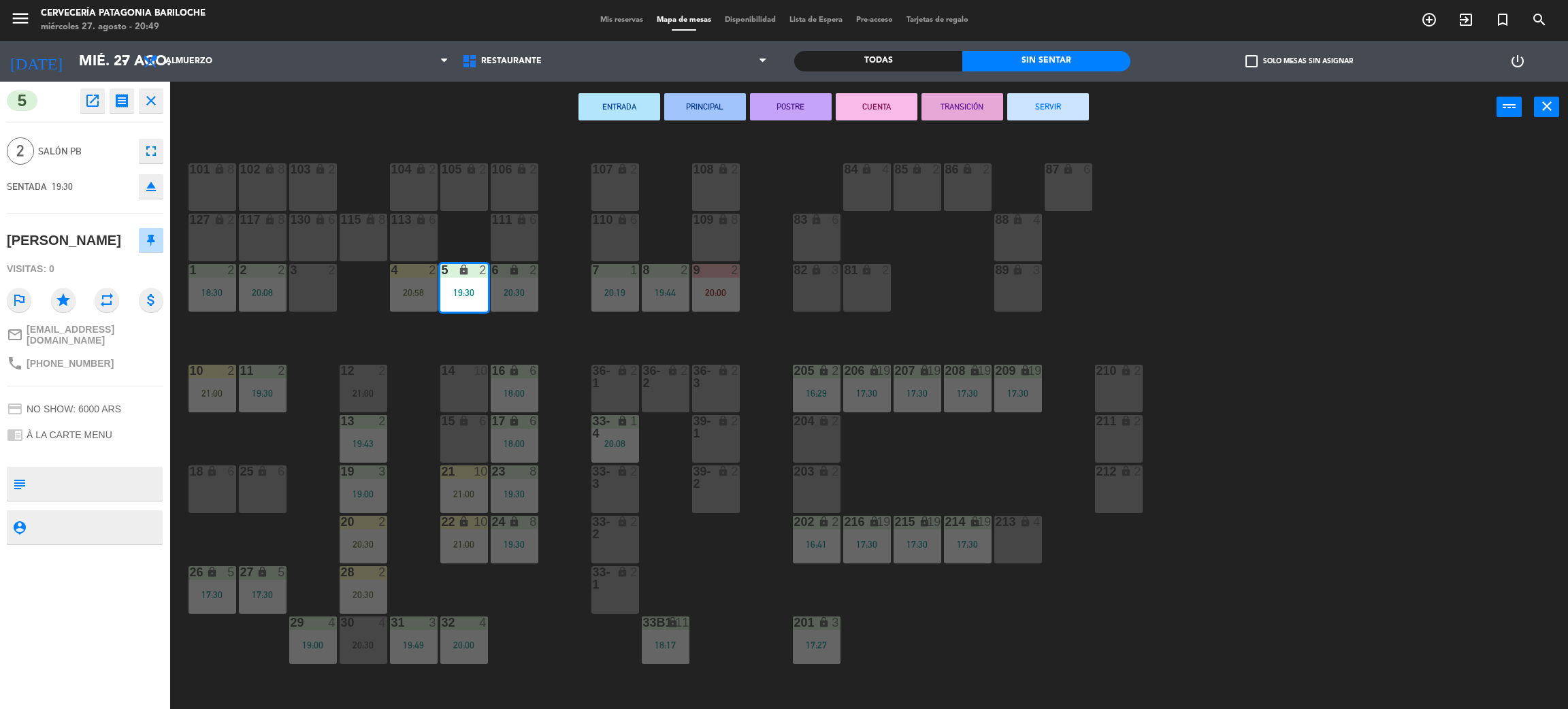
click at [538, 324] on div "101 lock 8 102 lock 8 104 lock 2 105 lock 2 106 lock 2 103 lock 2 107 lock 2 10…" at bounding box center [877, 427] width 1383 height 576
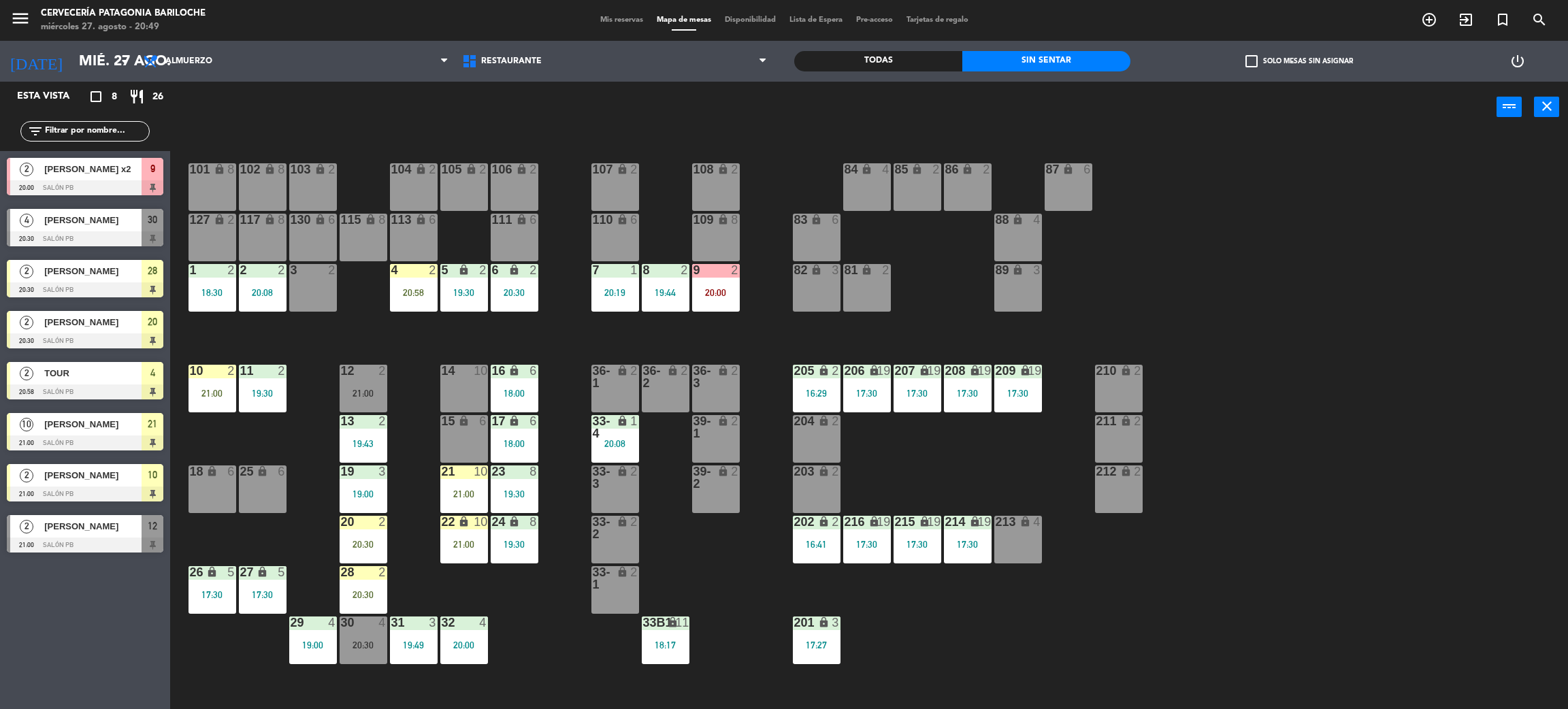
click at [71, 139] on div "filter_list" at bounding box center [85, 131] width 130 height 20
click at [79, 125] on input "text" at bounding box center [96, 131] width 105 height 15
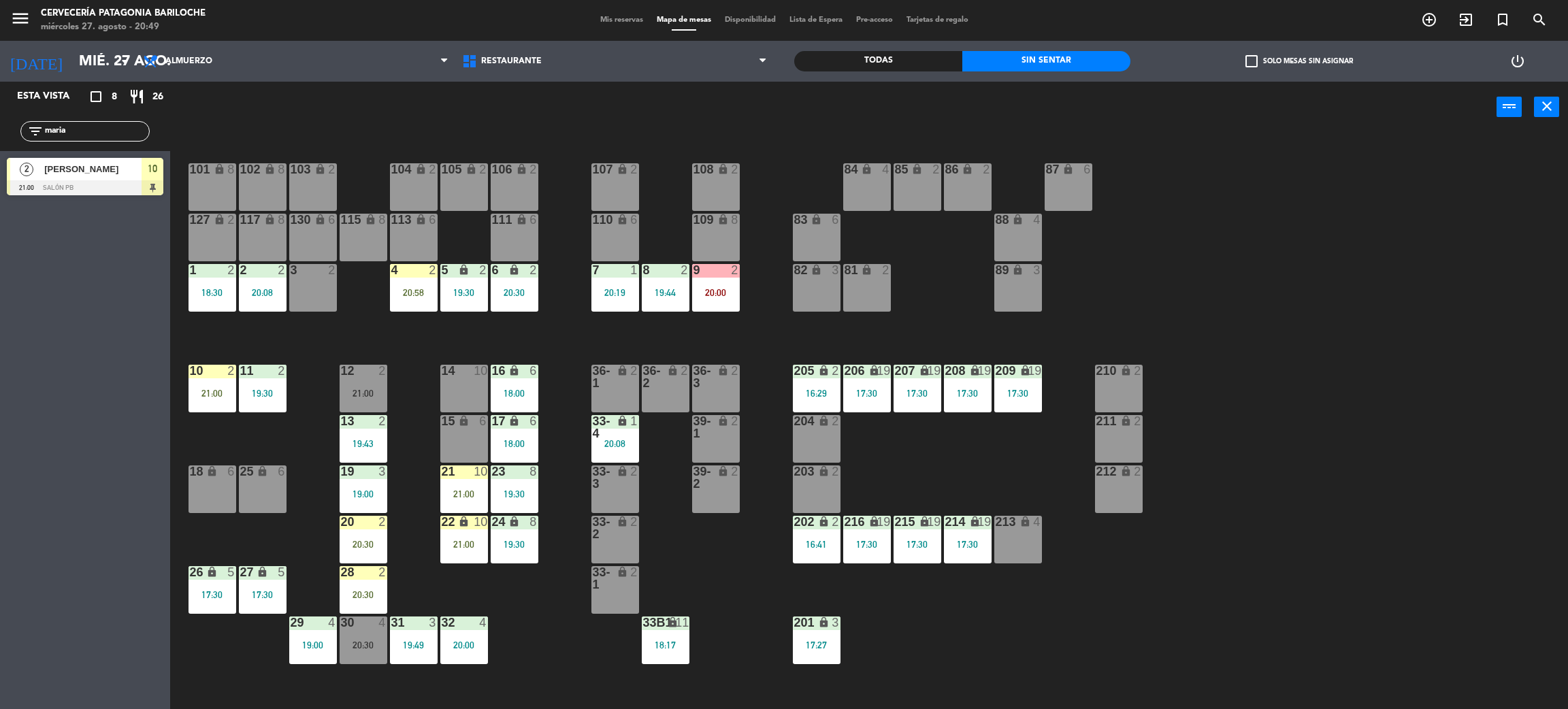
type input "maria"
click at [0, 234] on div "Esta vista crop_square 8 restaurant 26 filter_list maria 2 Maria Florencia Soto…" at bounding box center [85, 395] width 170 height 627
click at [68, 162] on span "[PERSON_NAME]" at bounding box center [93, 169] width 97 height 14
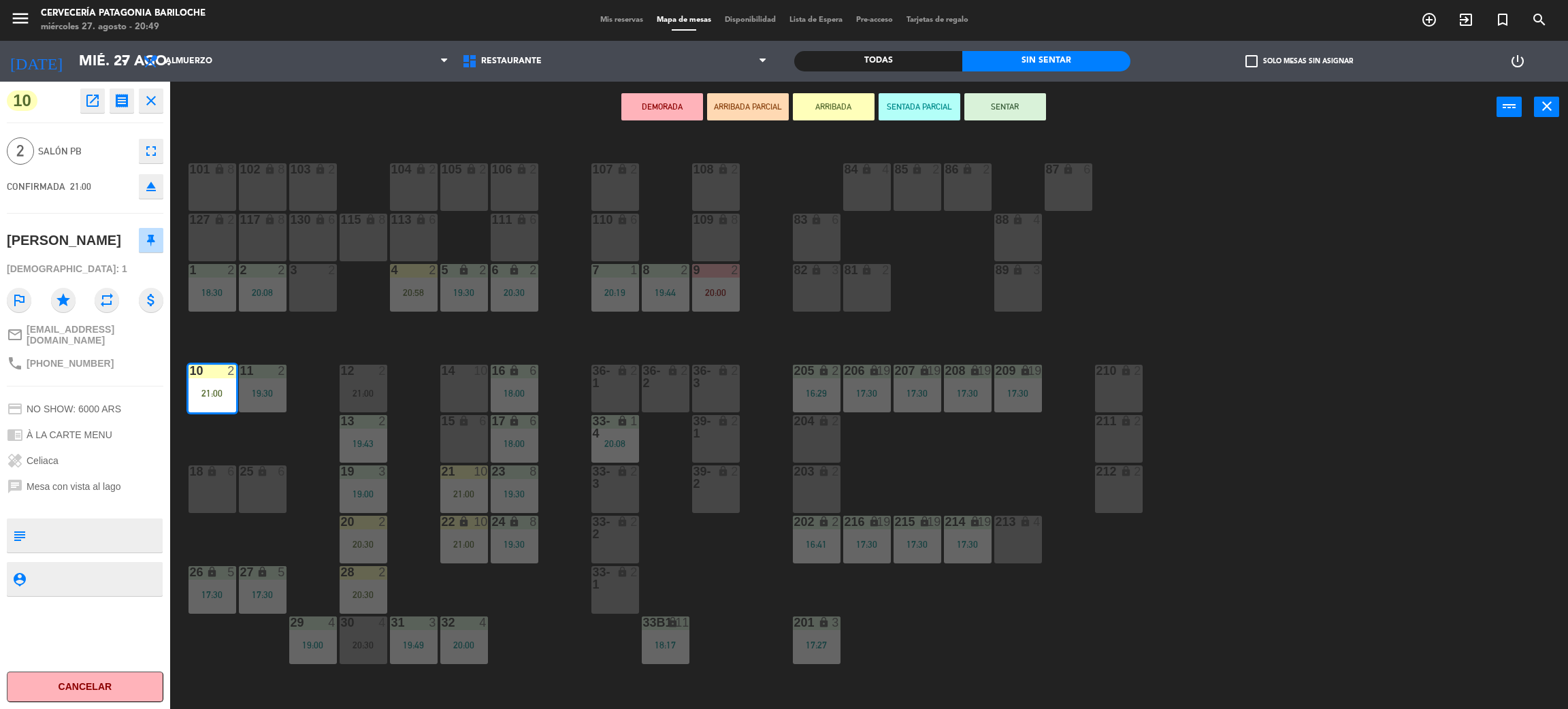
click at [371, 596] on div "20:30" at bounding box center [364, 595] width 48 height 9
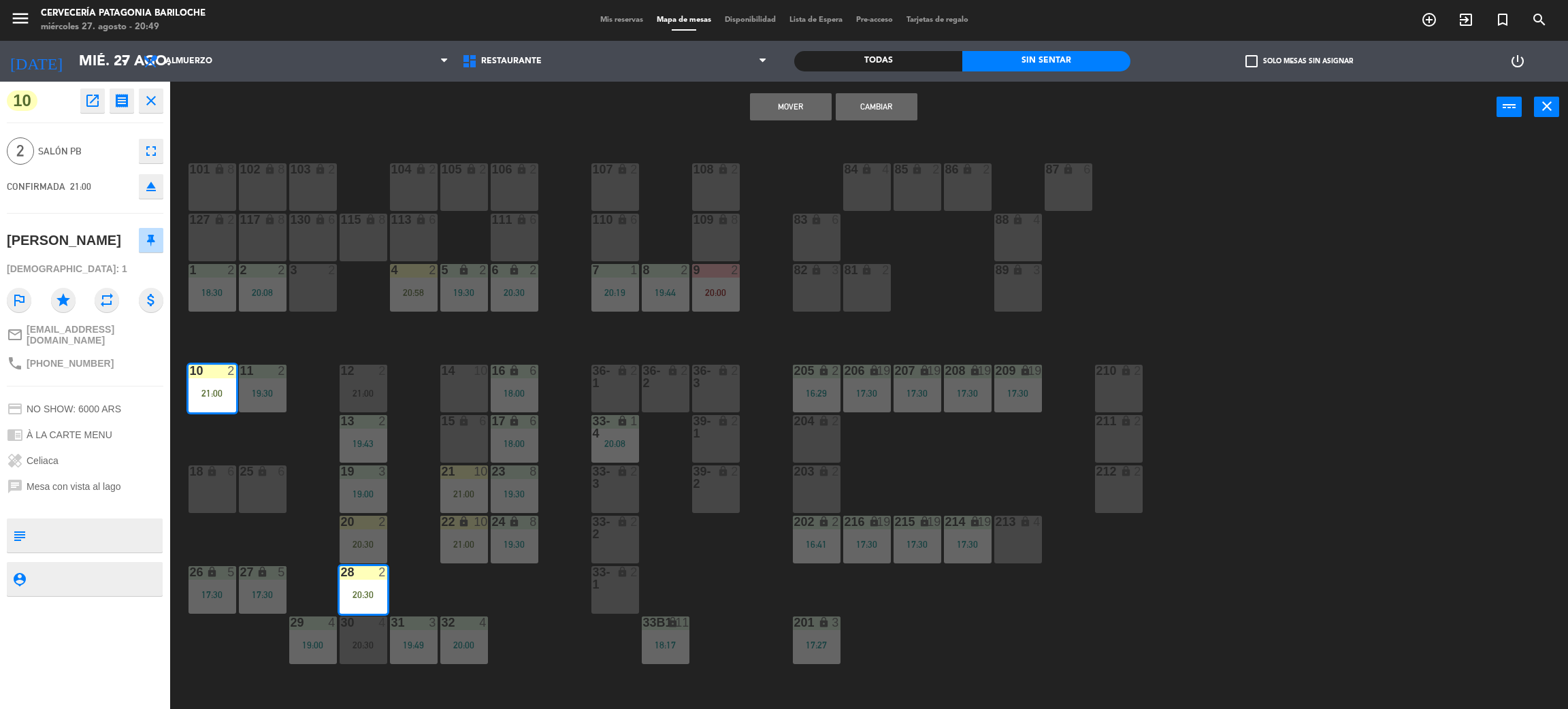
click at [894, 98] on button "Cambiar" at bounding box center [877, 107] width 82 height 27
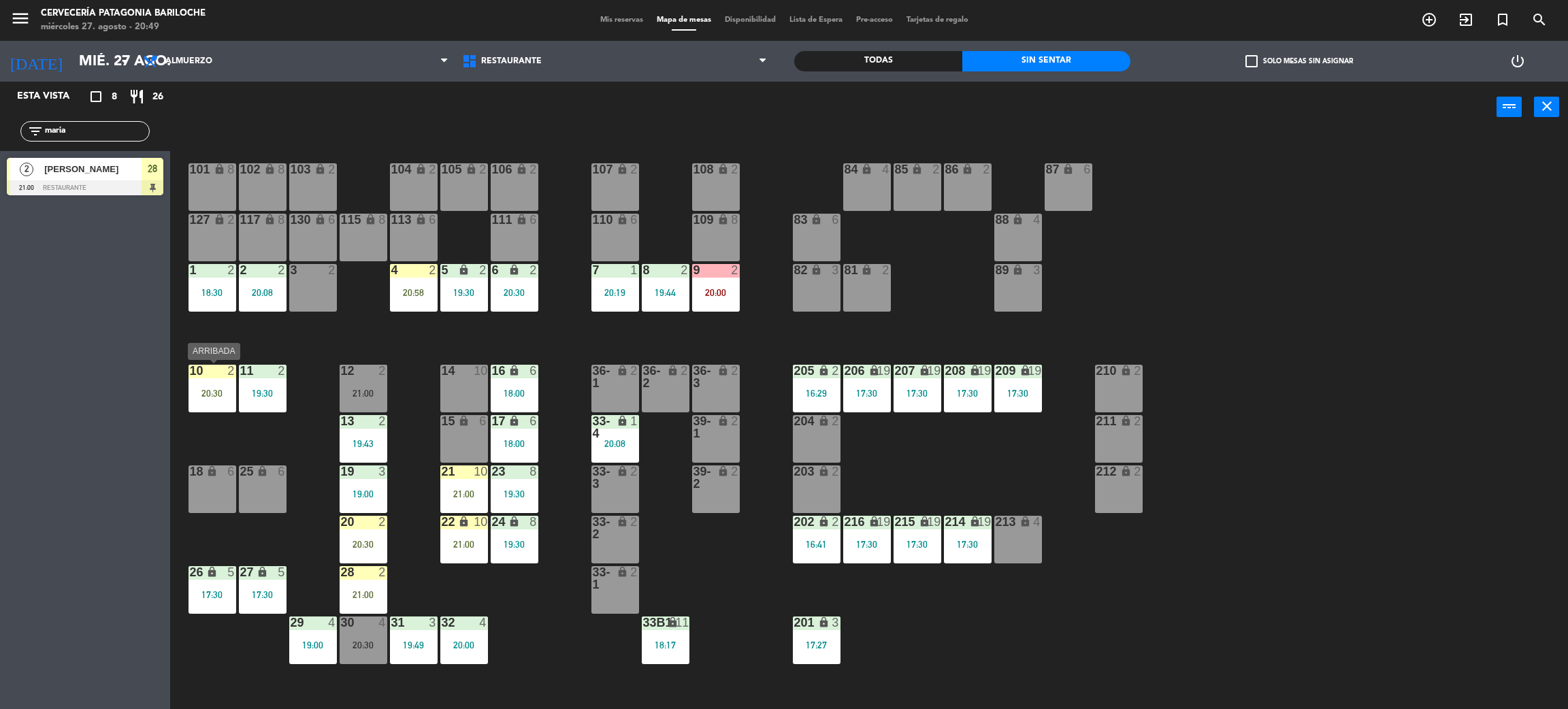
click at [203, 404] on div "10 2 20:30" at bounding box center [212, 389] width 48 height 48
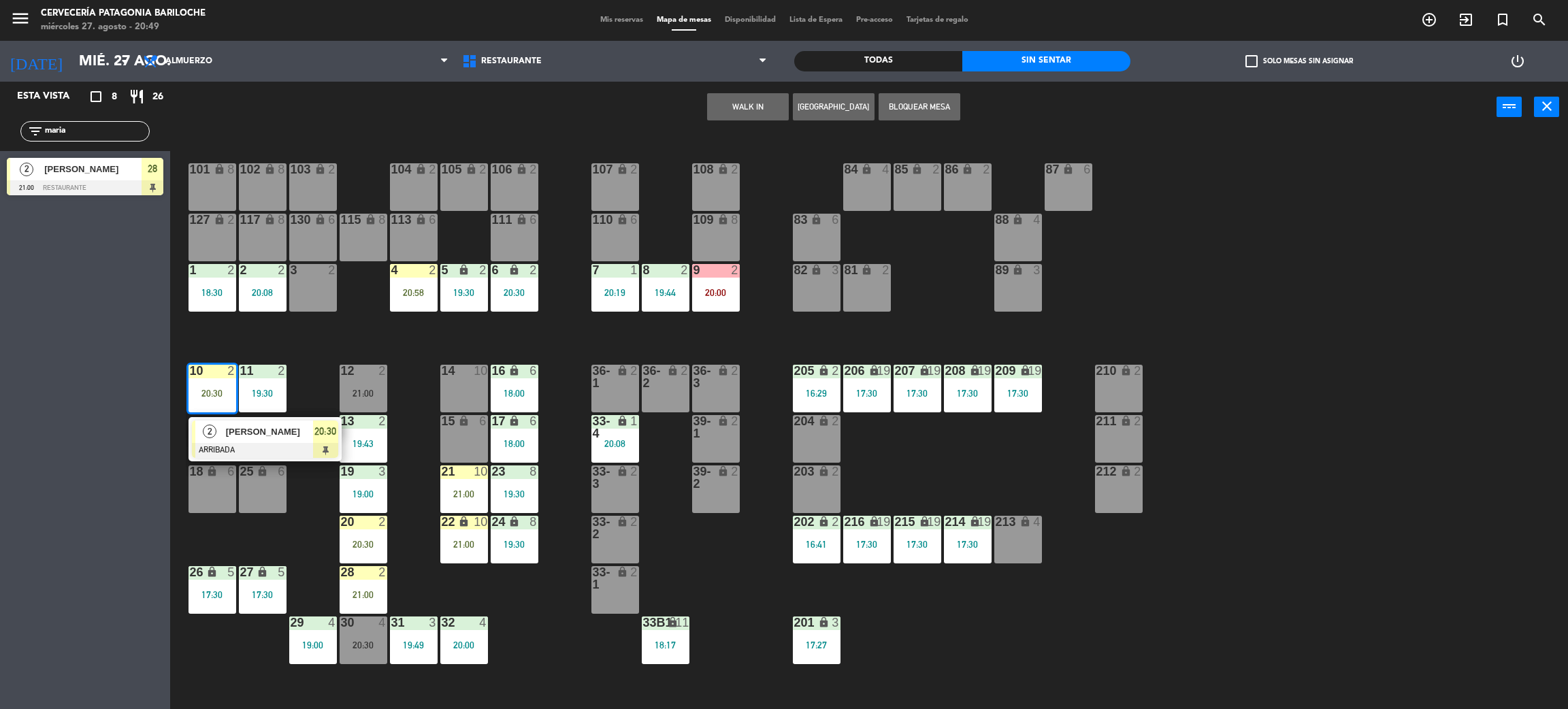
click at [243, 455] on div at bounding box center [265, 450] width 146 height 15
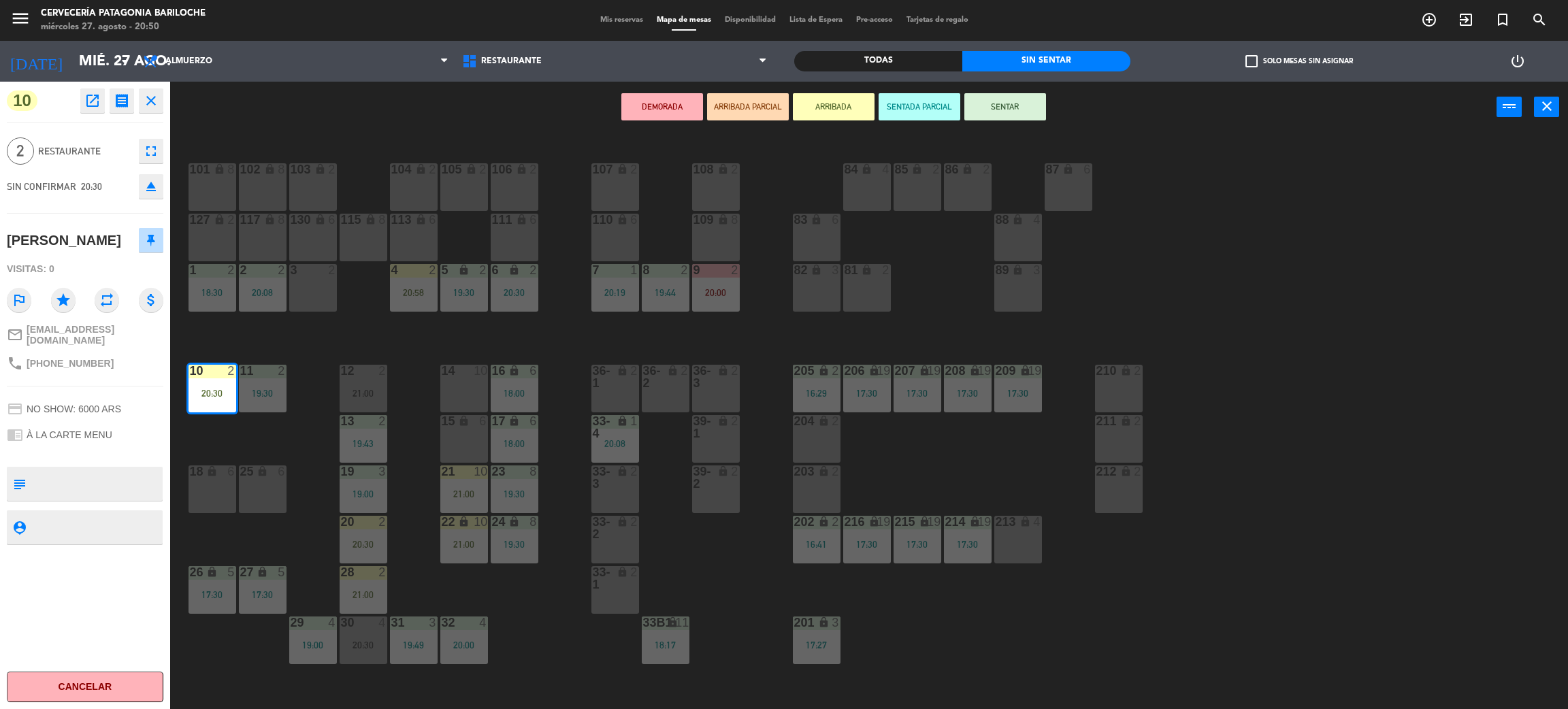
click at [1024, 104] on button "SENTAR" at bounding box center [1005, 107] width 82 height 27
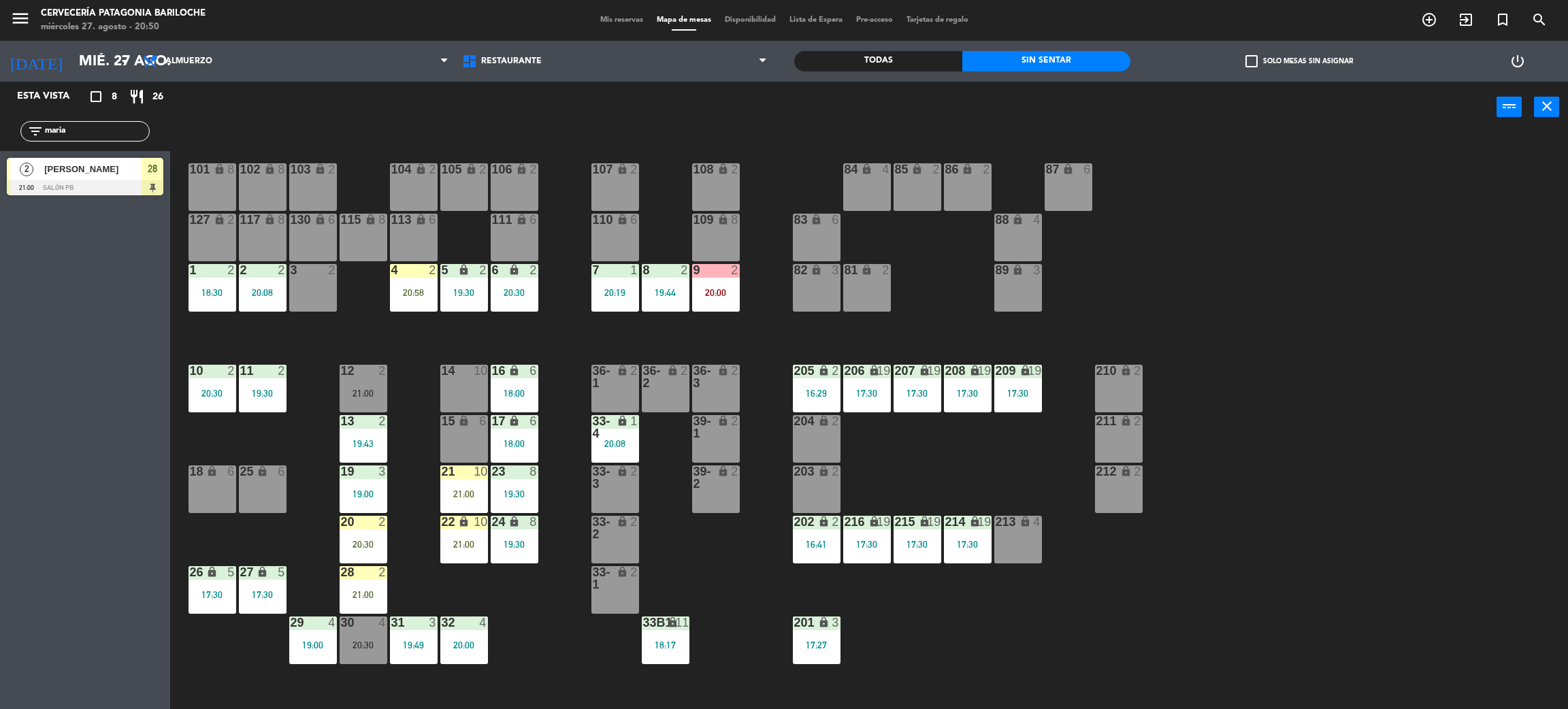
click at [463, 293] on div "19:30" at bounding box center [464, 293] width 48 height 9
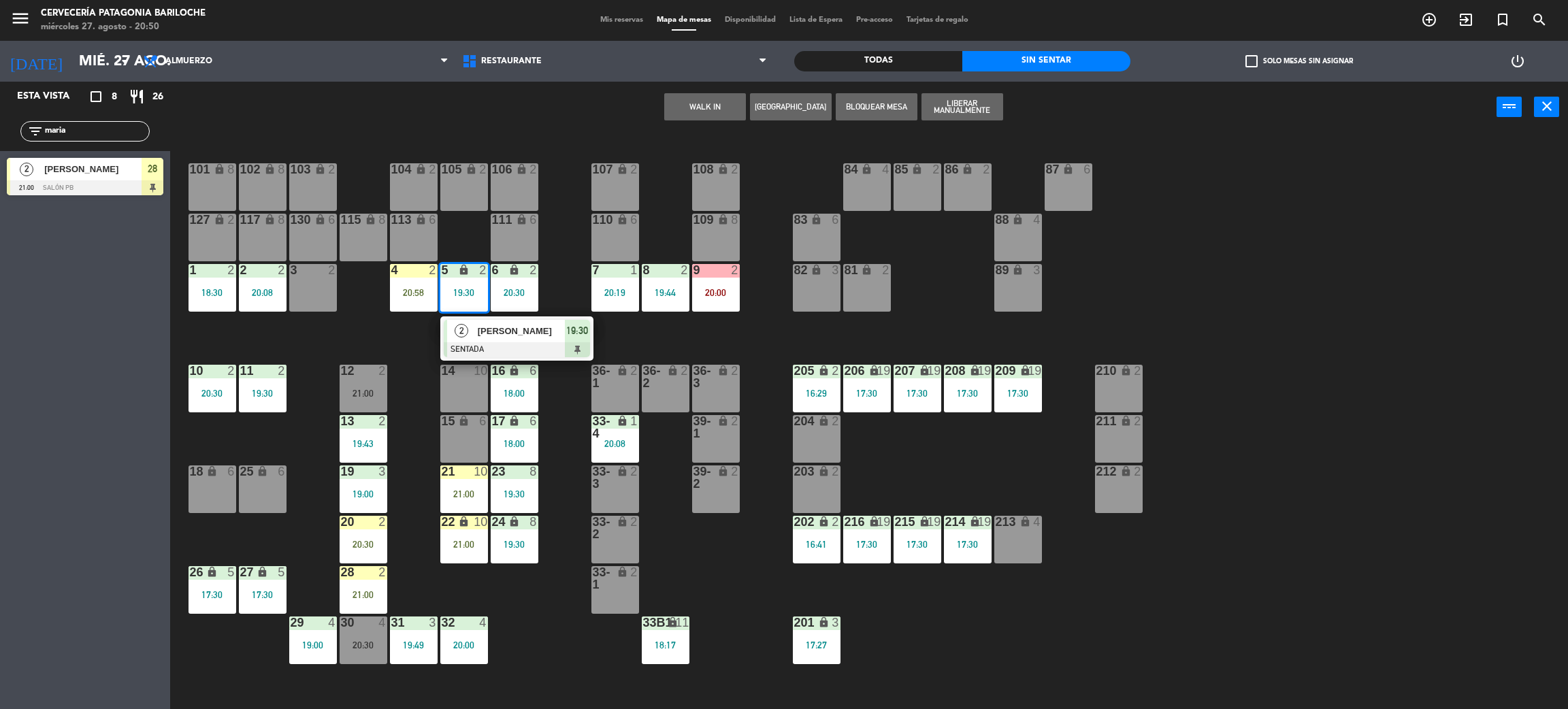
click at [619, 331] on div "101 lock 8 102 lock 8 104 lock 2 105 lock 2 106 lock 2 103 lock 2 107 lock 2 10…" at bounding box center [877, 427] width 1383 height 576
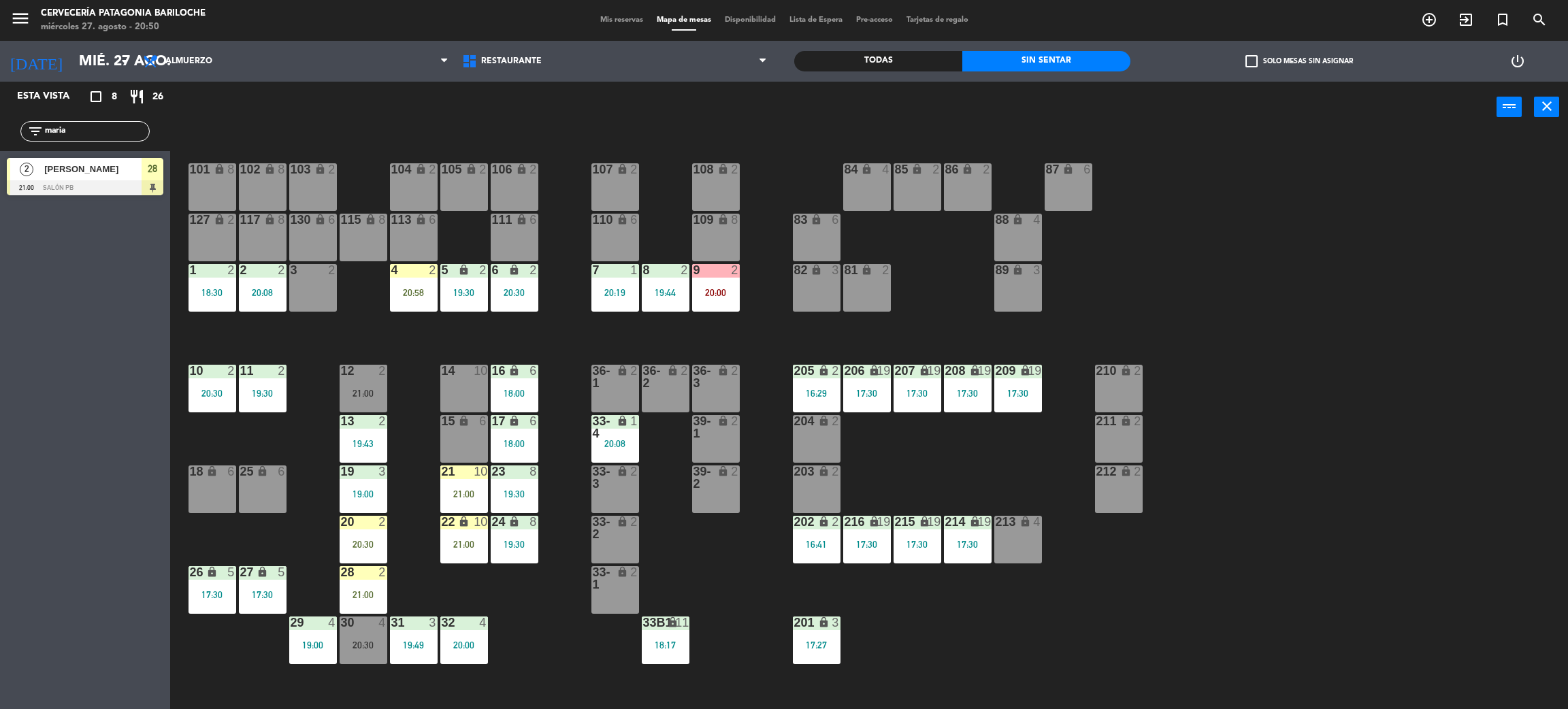
click at [474, 302] on div "5 lock 2 19:30" at bounding box center [464, 287] width 48 height 48
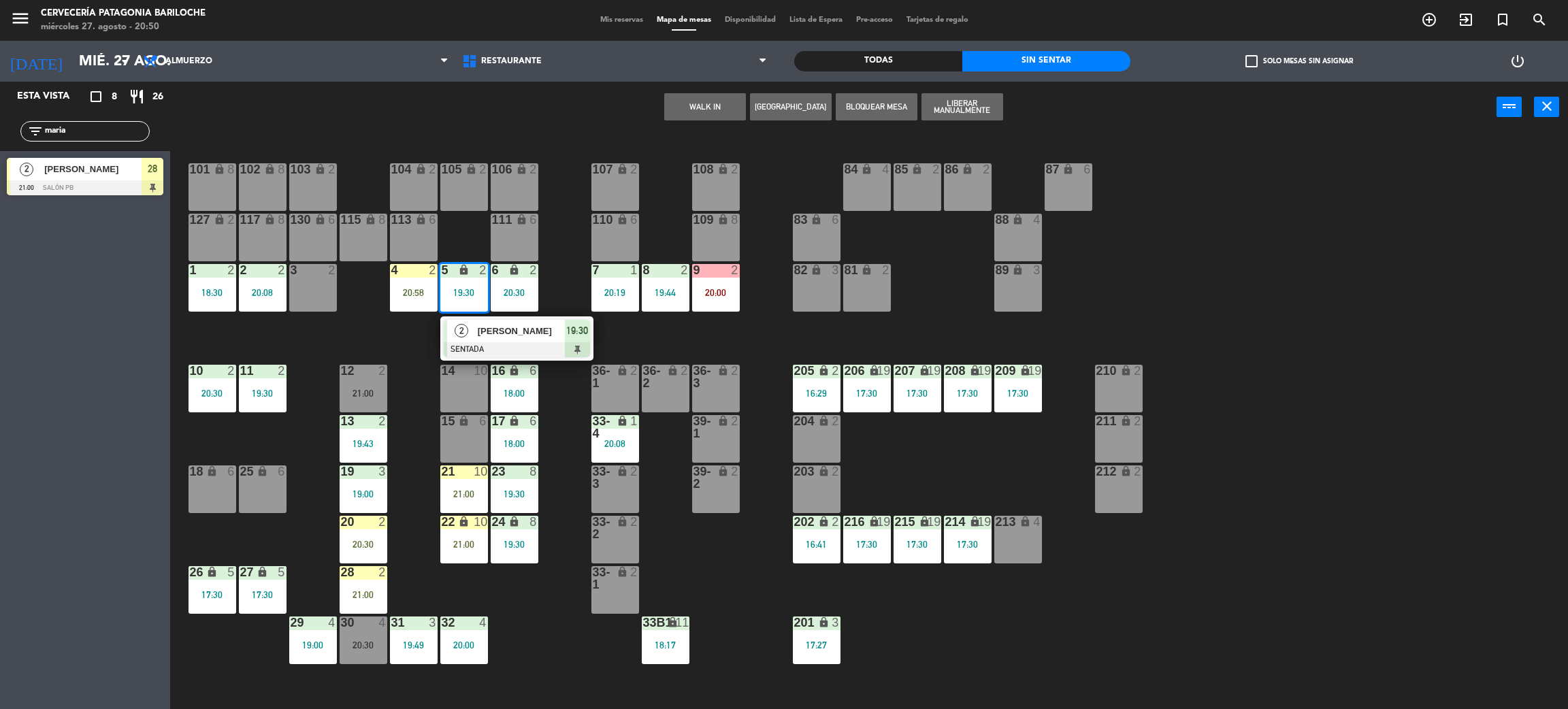
click at [514, 339] on div "[PERSON_NAME]" at bounding box center [521, 331] width 89 height 23
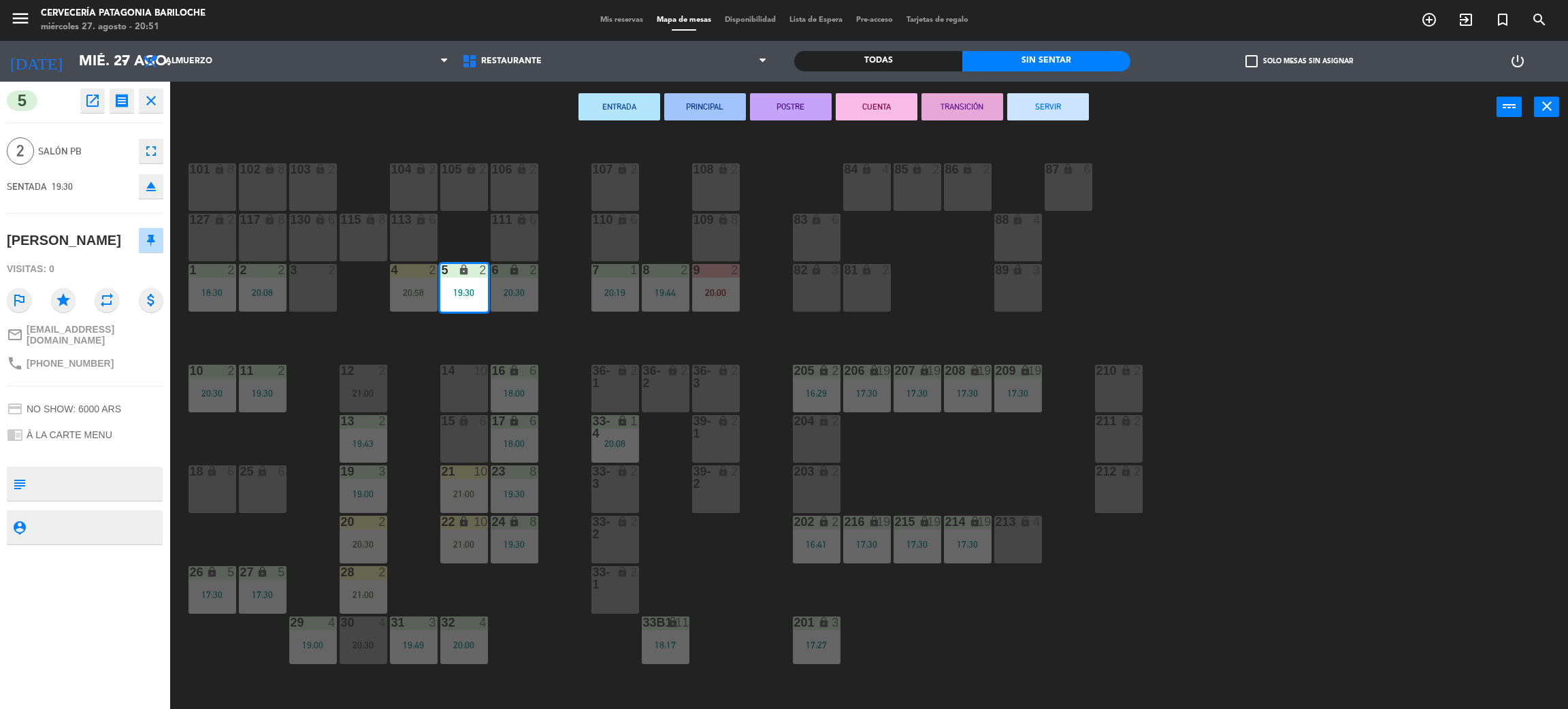
click at [480, 197] on div "105 lock 2" at bounding box center [464, 187] width 48 height 48
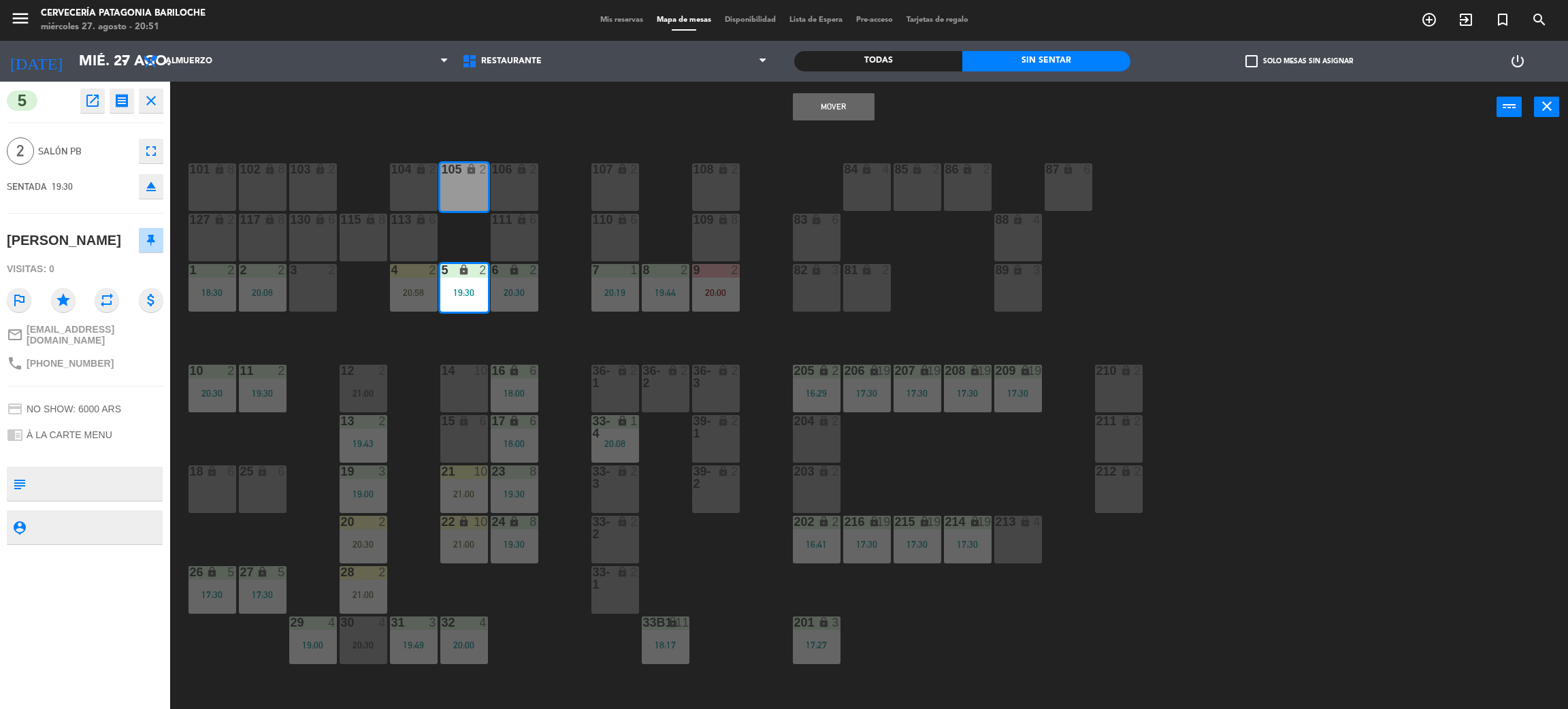
click at [862, 111] on button "Mover" at bounding box center [834, 107] width 82 height 27
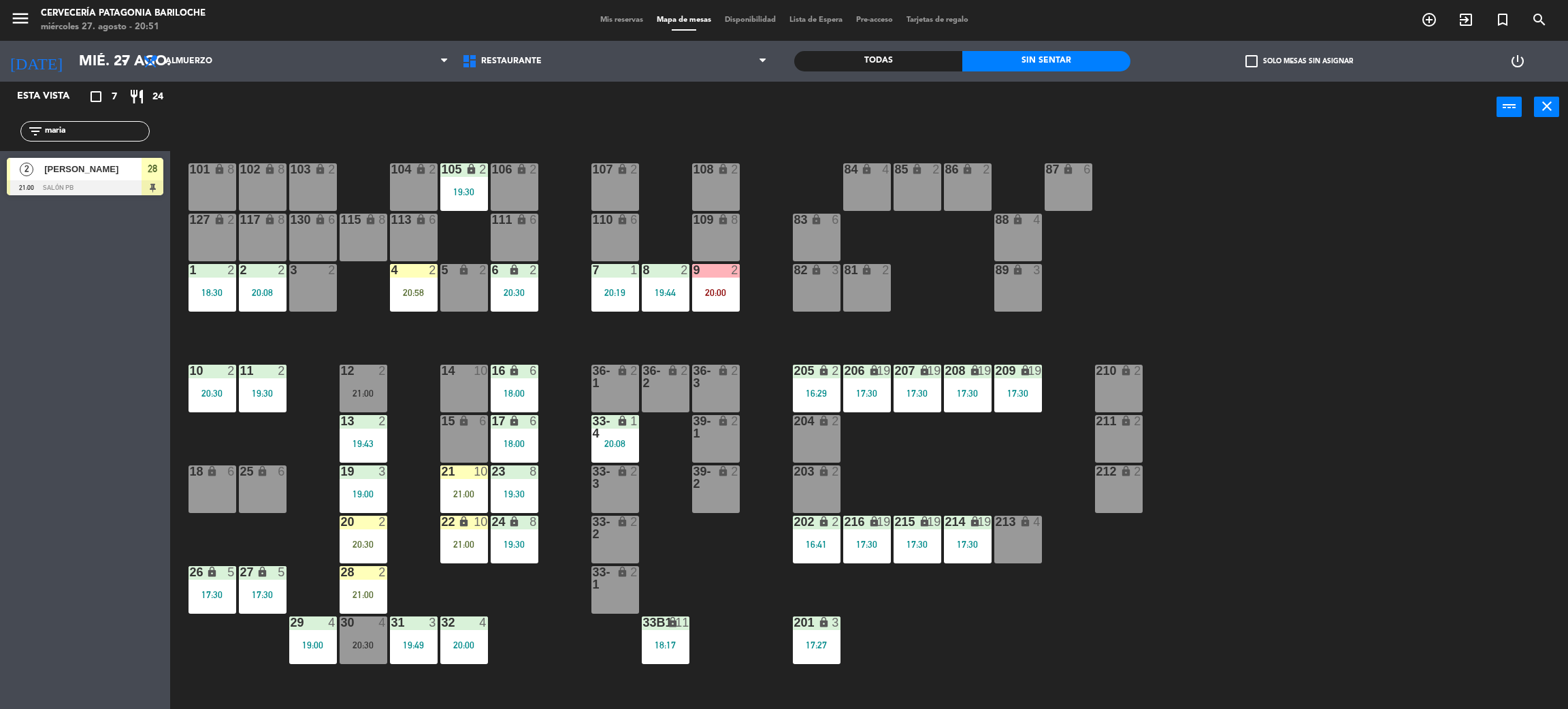
click at [432, 295] on div "20:58" at bounding box center [414, 293] width 48 height 9
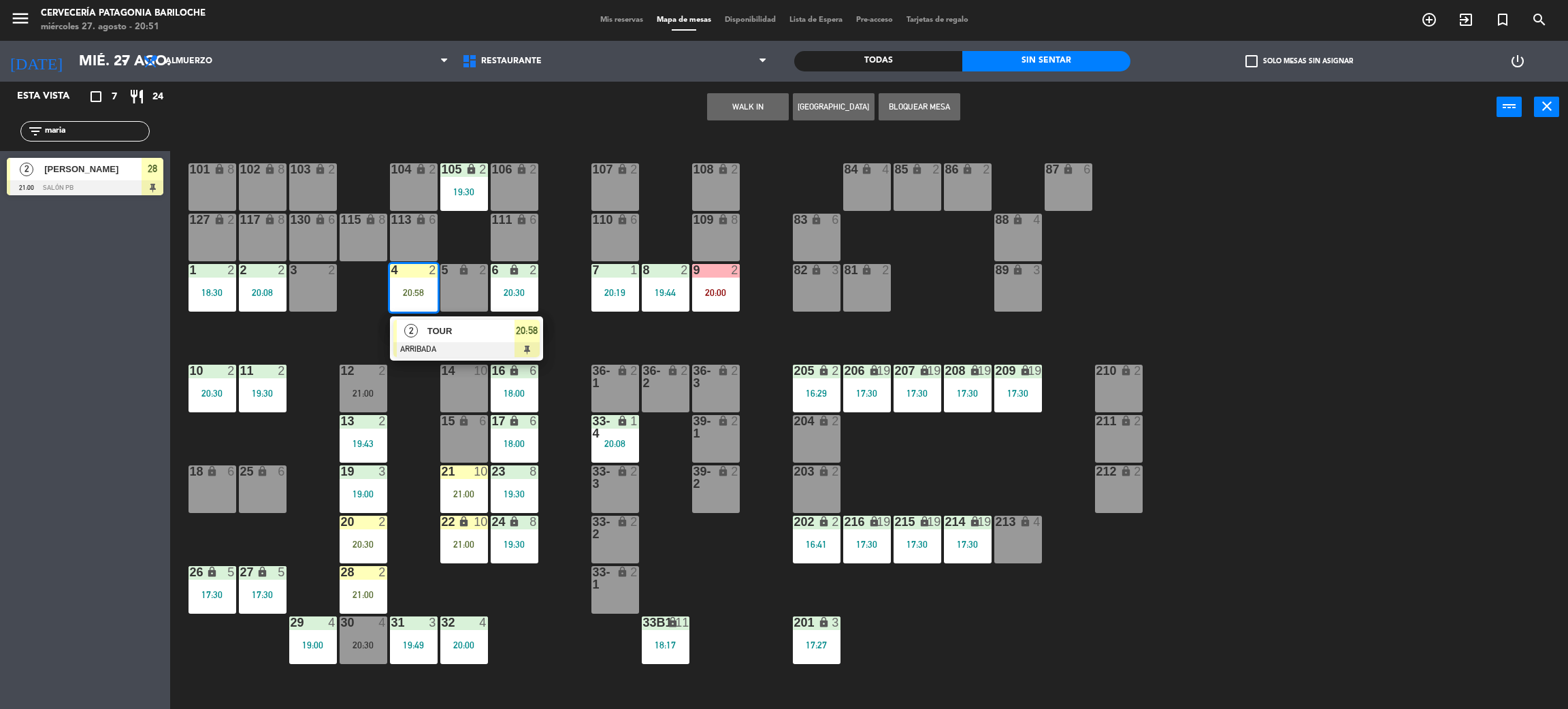
click at [645, 338] on div "101 lock 8 102 lock 8 104 lock 2 105 lock 2 19:30 106 lock 2 103 lock 2 107 loc…" at bounding box center [877, 427] width 1383 height 576
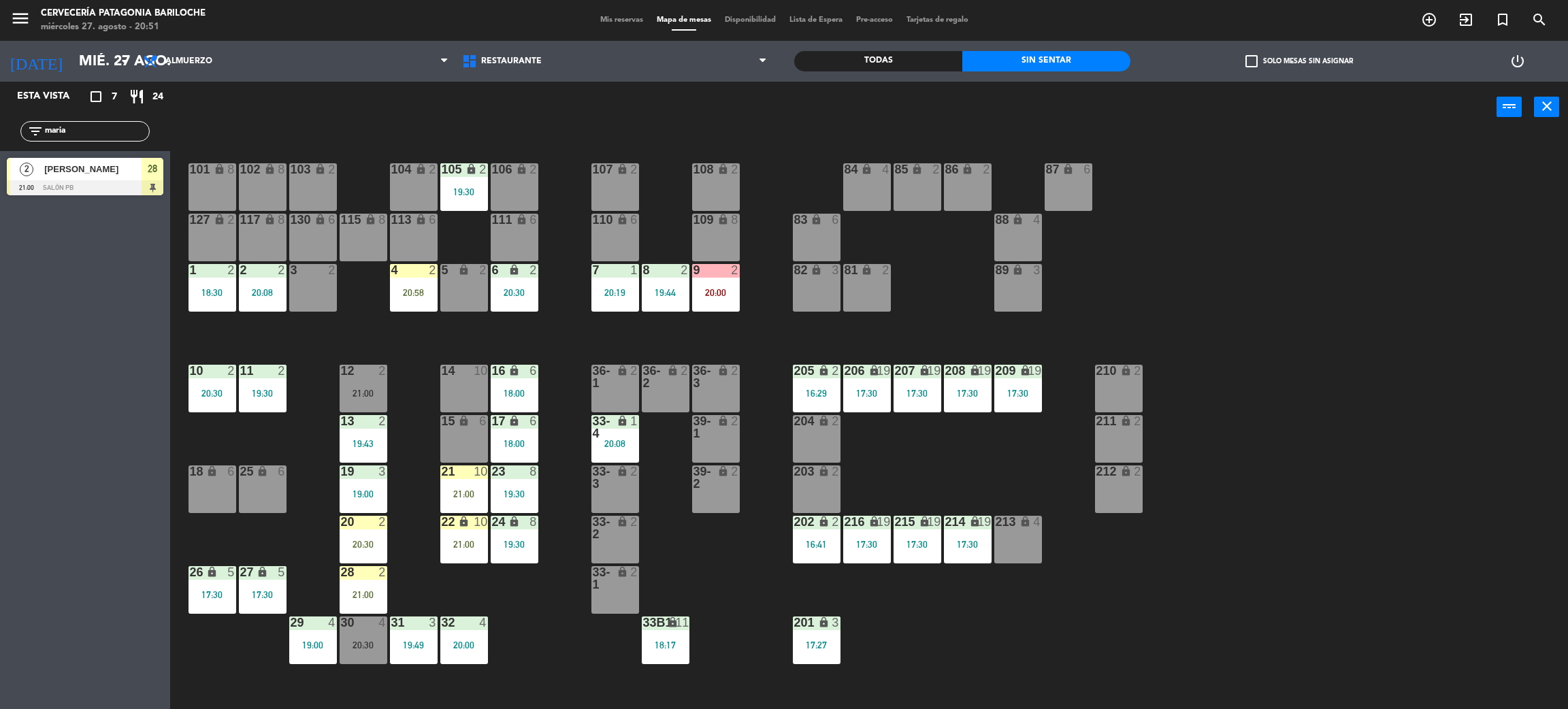
click at [471, 479] on div "21 10 21:00" at bounding box center [464, 489] width 48 height 48
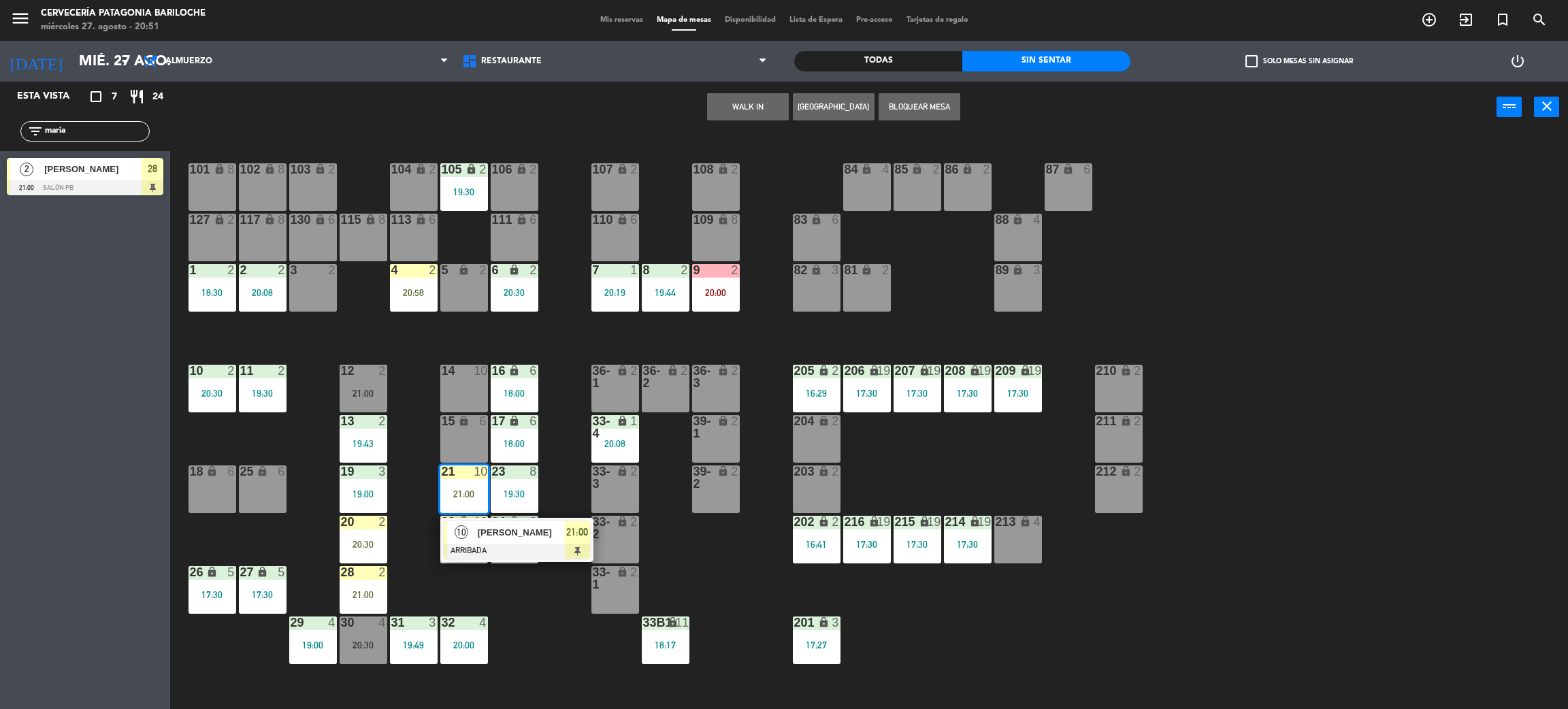
click at [514, 592] on div "101 lock 8 102 lock 8 104 lock 2 105 lock 2 19:30 106 lock 2 103 lock 2 107 loc…" at bounding box center [877, 427] width 1383 height 576
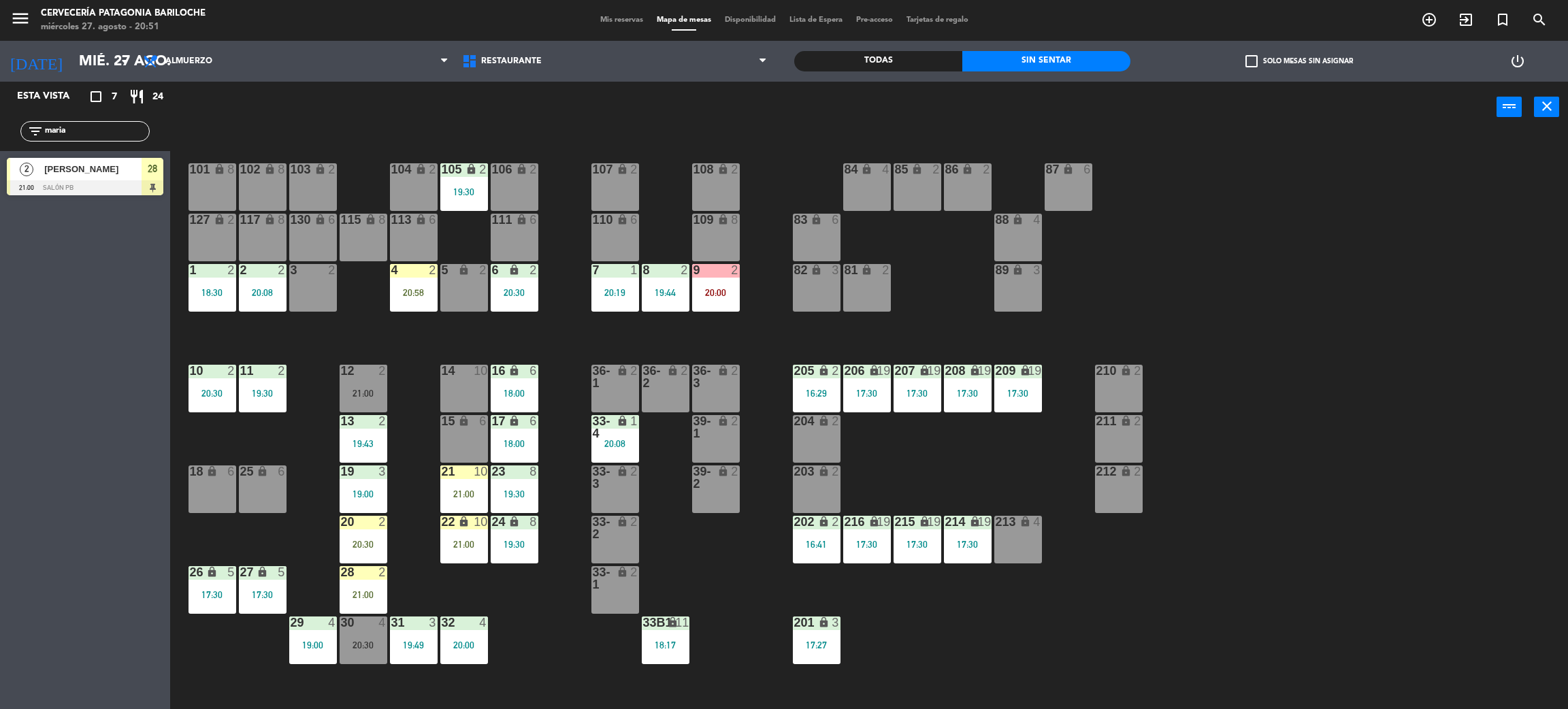
click at [467, 502] on div "21 10 21:00" at bounding box center [464, 489] width 48 height 48
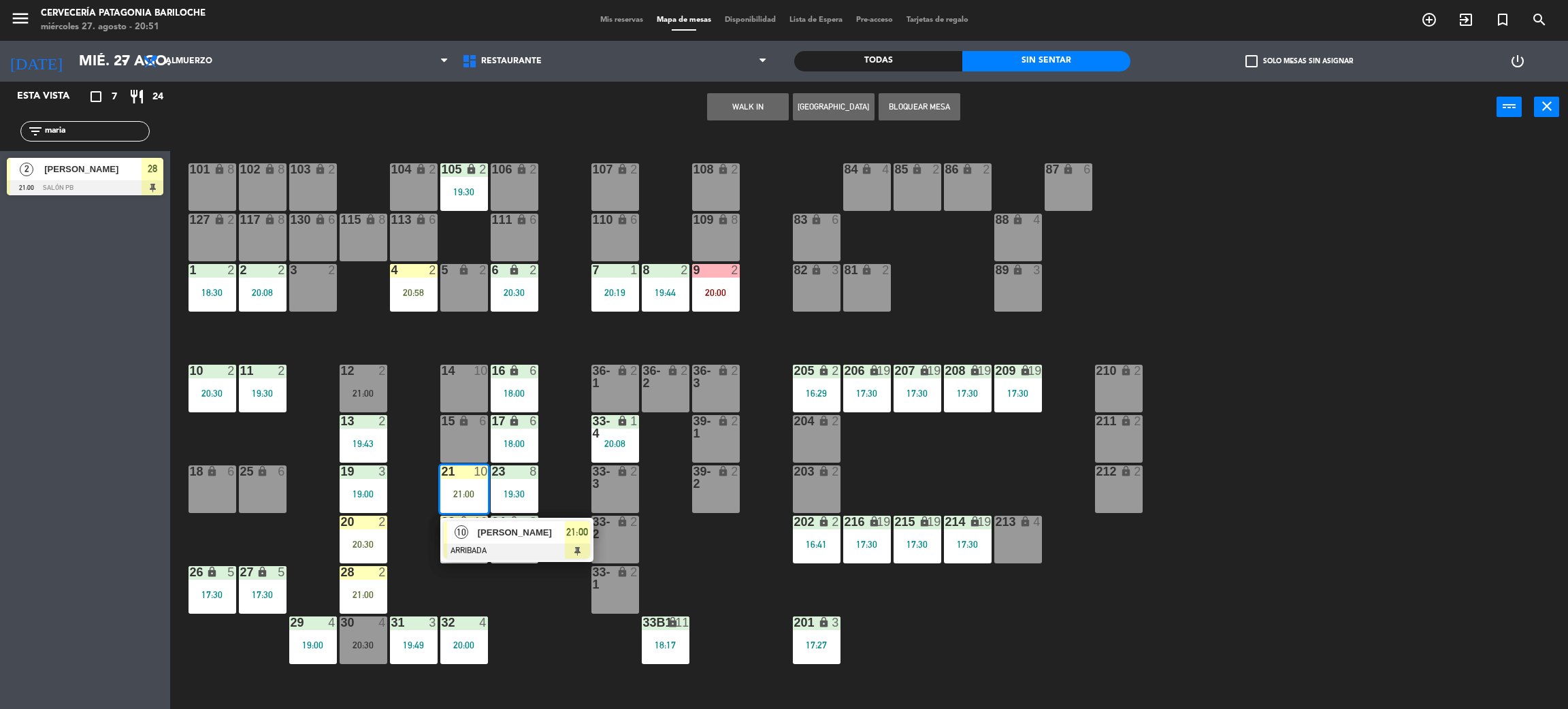
click at [499, 590] on div "101 lock 8 102 lock 8 104 lock 2 105 lock 2 19:30 106 lock 2 103 lock 2 107 loc…" at bounding box center [877, 427] width 1383 height 576
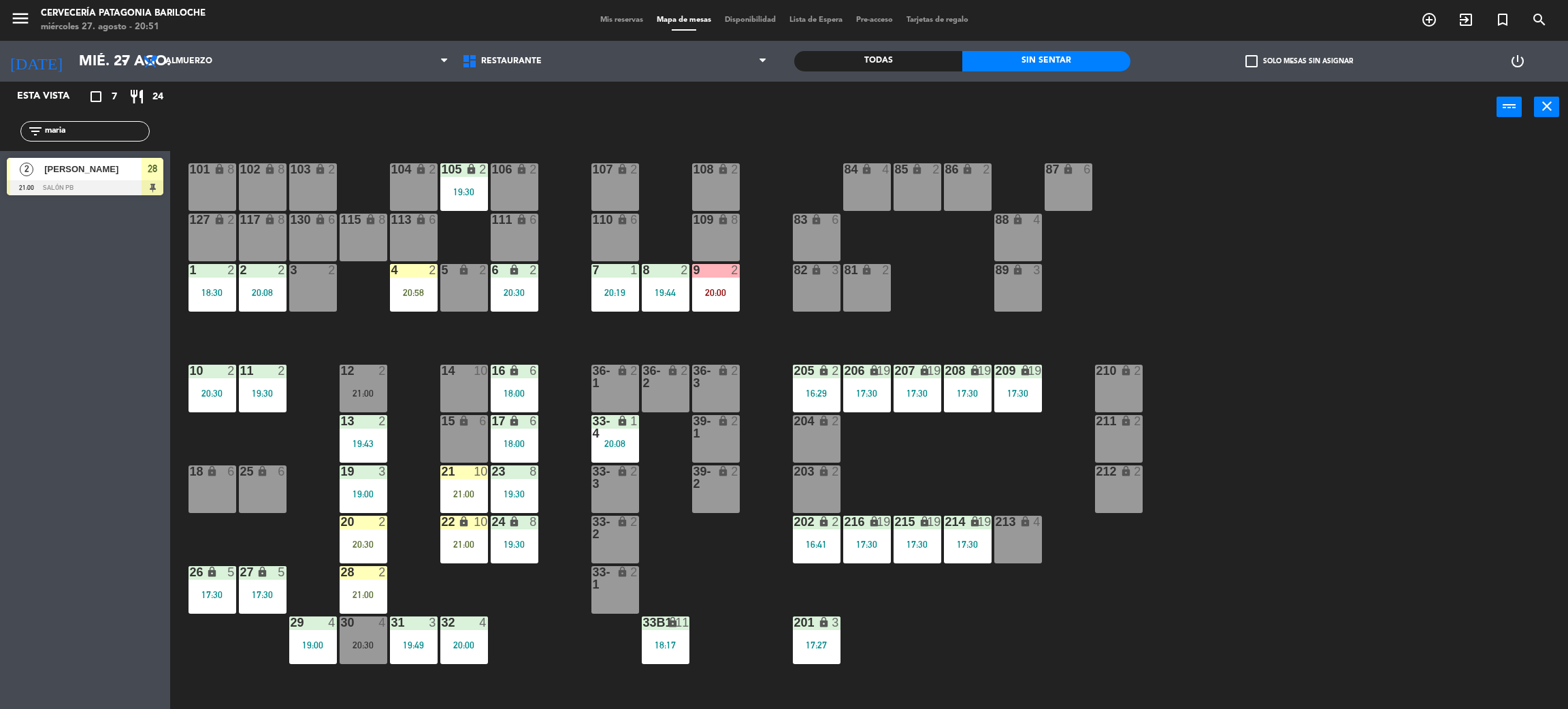
click at [344, 599] on div "21:00" at bounding box center [364, 595] width 48 height 9
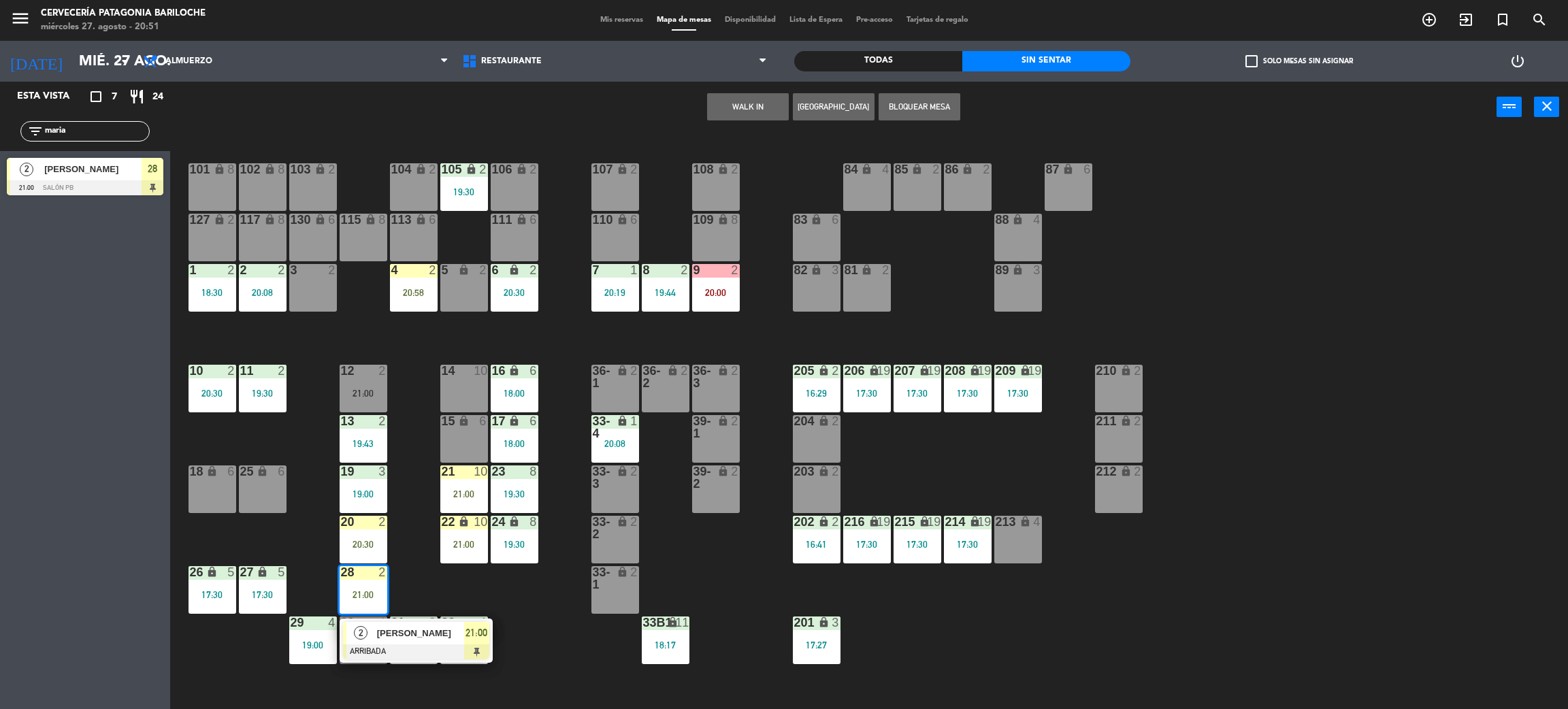
click at [435, 645] on div at bounding box center [416, 652] width 146 height 15
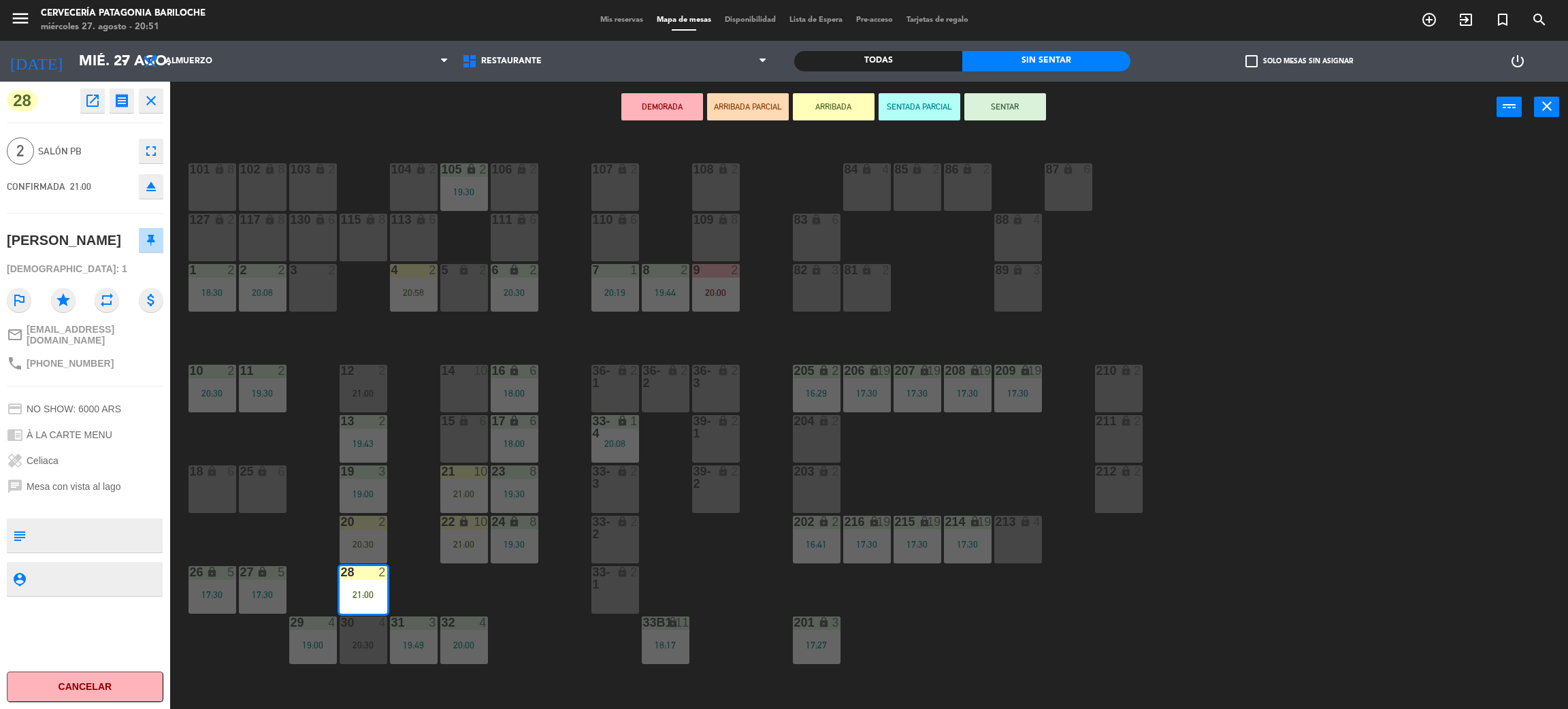
click at [389, 462] on div "101 lock 8 102 lock 8 104 lock 2 105 lock 2 19:30 106 lock 2 103 lock 2 107 loc…" at bounding box center [877, 427] width 1383 height 576
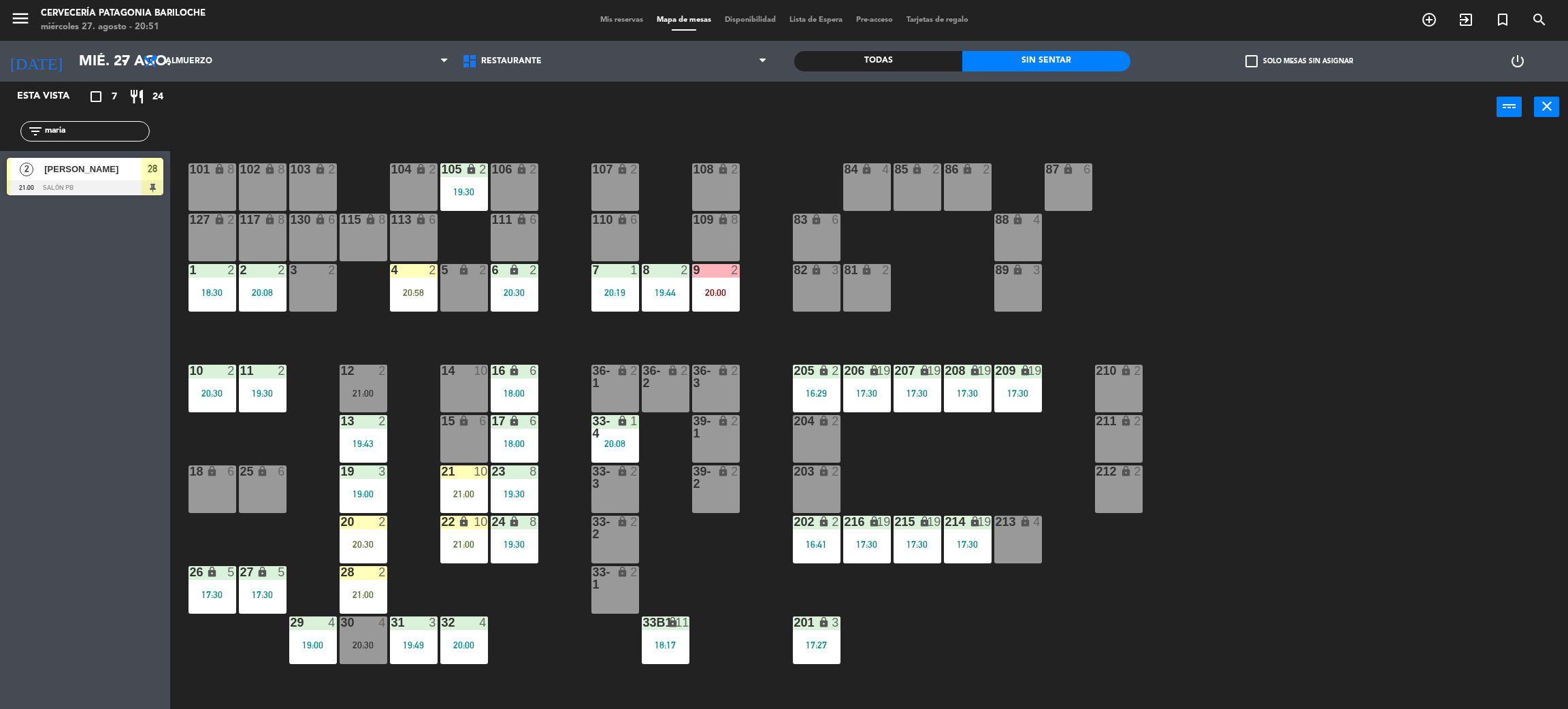
click at [361, 439] on div "19:43" at bounding box center [364, 444] width 48 height 9
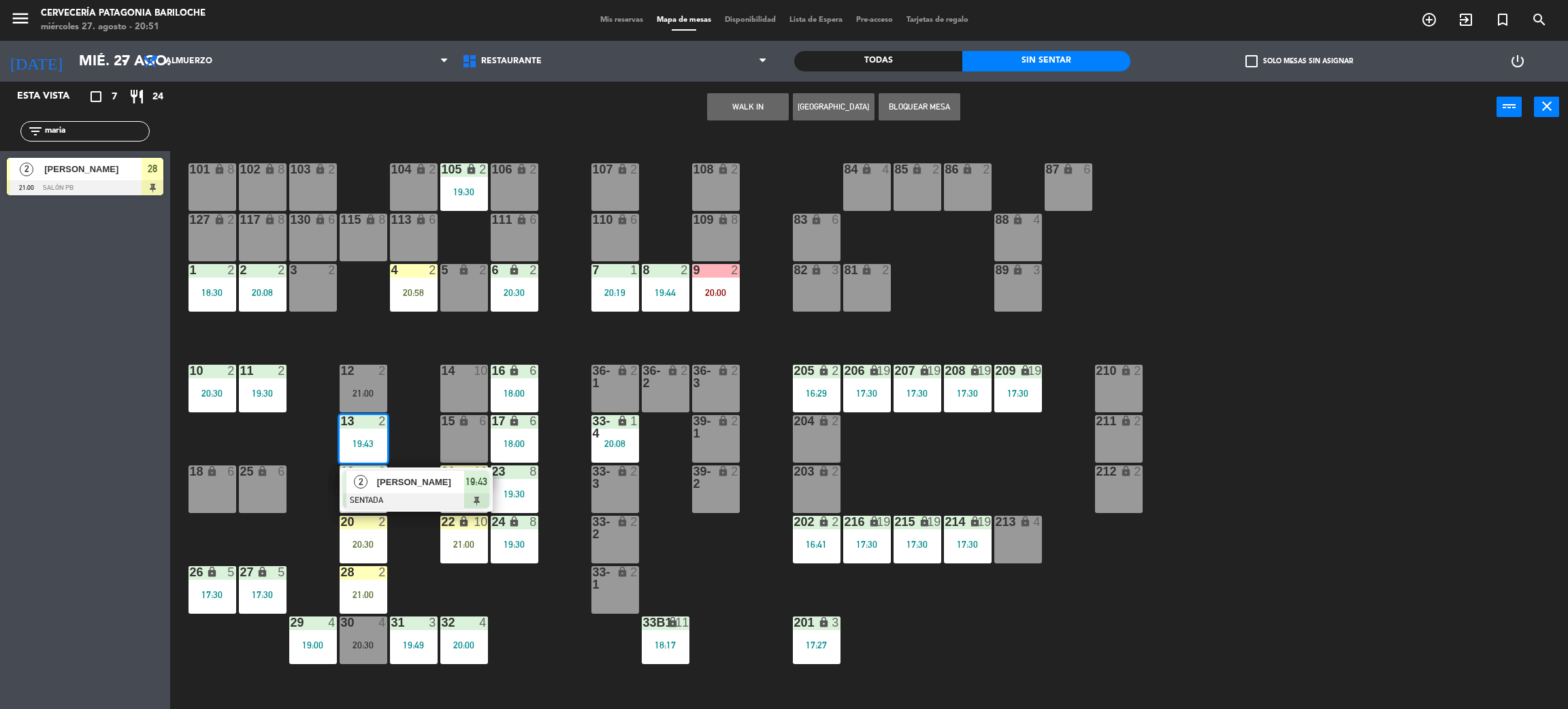
click at [401, 448] on div "101 lock 8 102 lock 8 104 lock 2 105 lock 2 19:30 106 lock 2 103 lock 2 107 loc…" at bounding box center [877, 427] width 1383 height 576
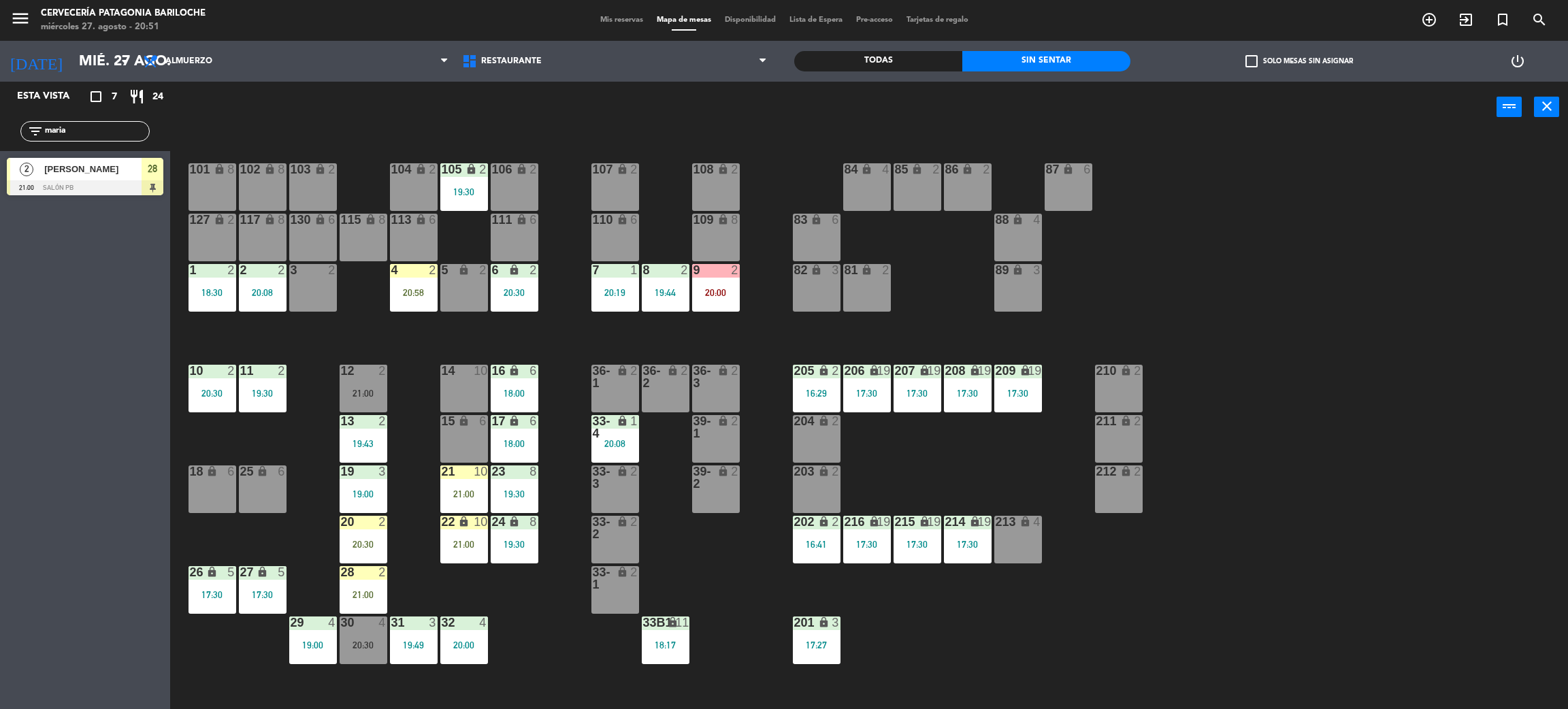
click at [360, 490] on div "19:00" at bounding box center [364, 494] width 48 height 9
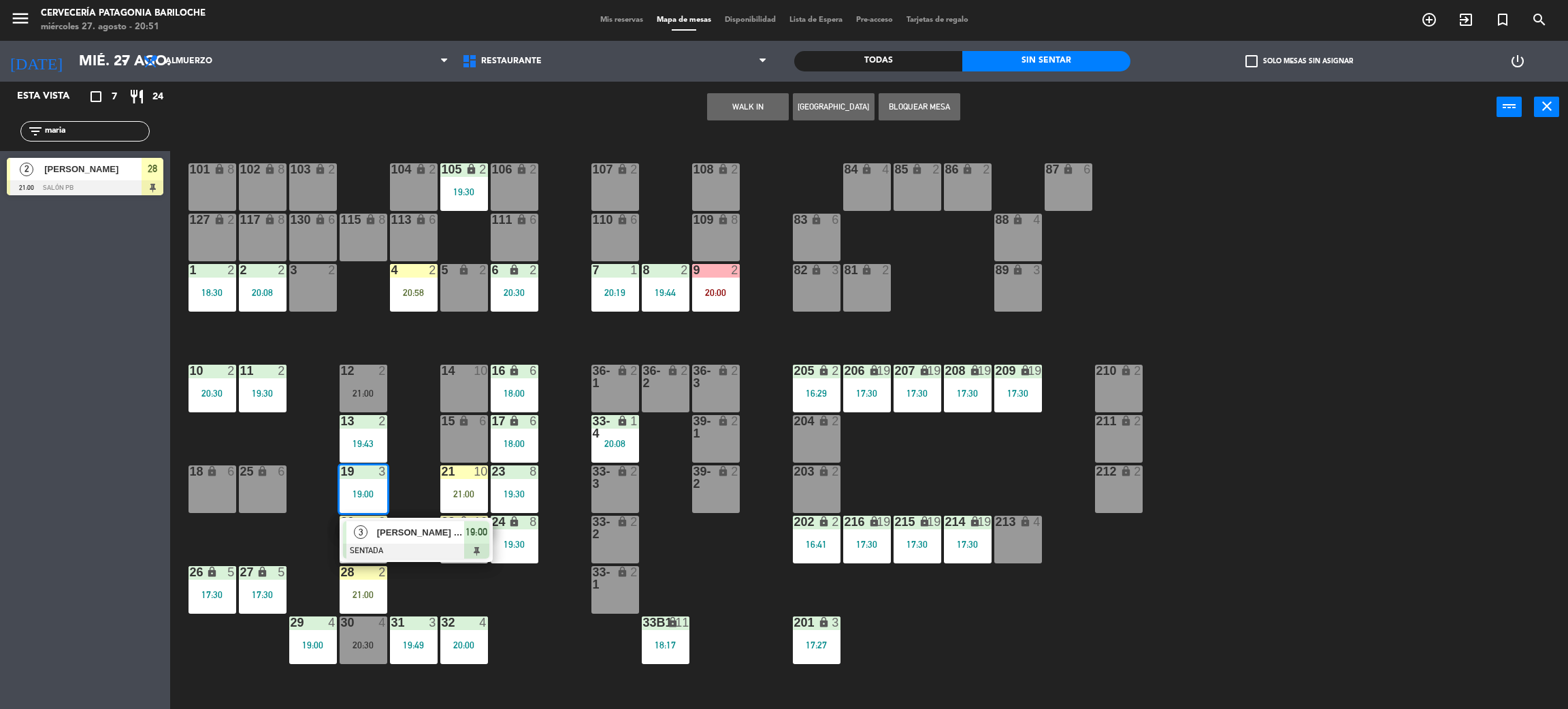
click at [393, 513] on div "101 lock 8 102 lock 8 104 lock 2 105 lock 2 19:30 106 lock 2 103 lock 2 107 loc…" at bounding box center [877, 427] width 1383 height 576
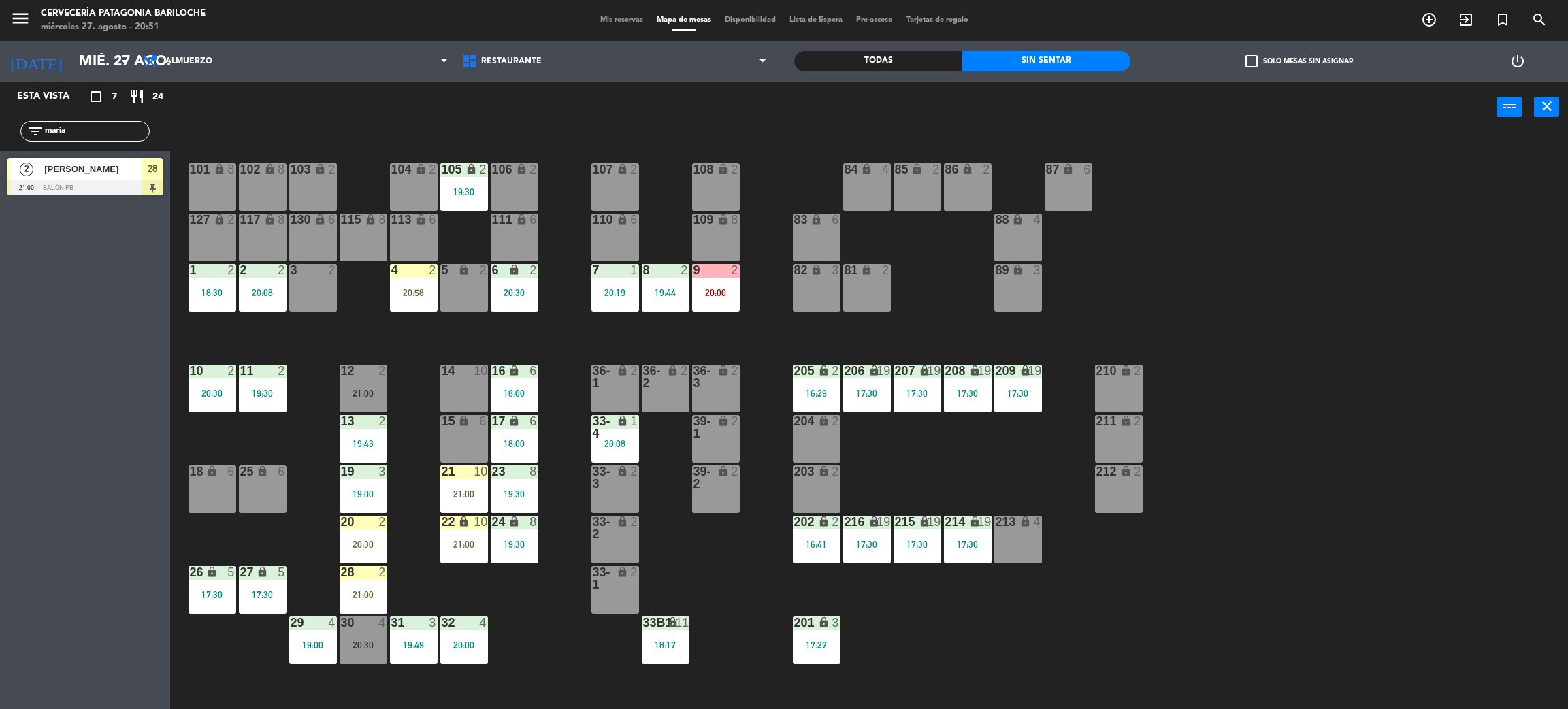
click at [365, 489] on div "19:00" at bounding box center [364, 494] width 48 height 9
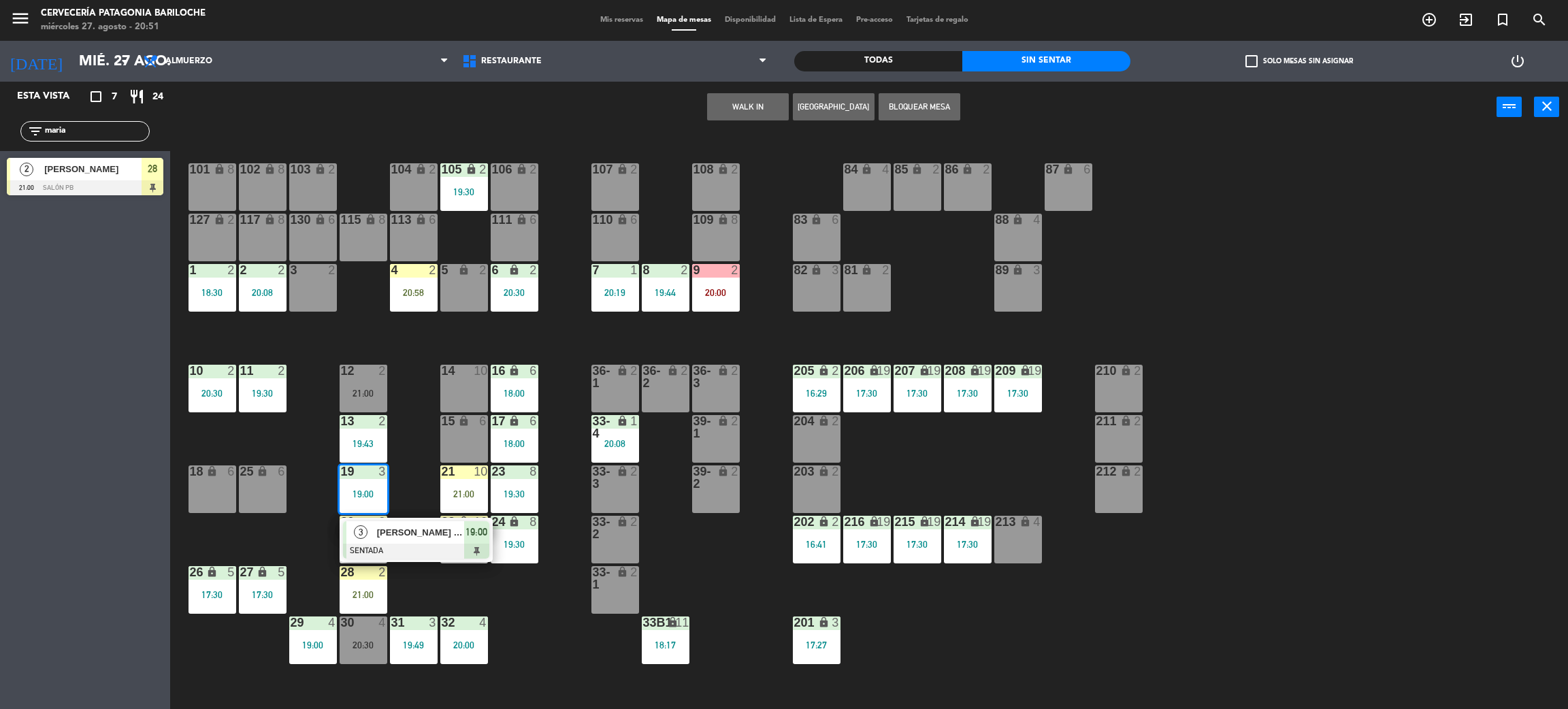
click at [407, 546] on div at bounding box center [416, 551] width 146 height 15
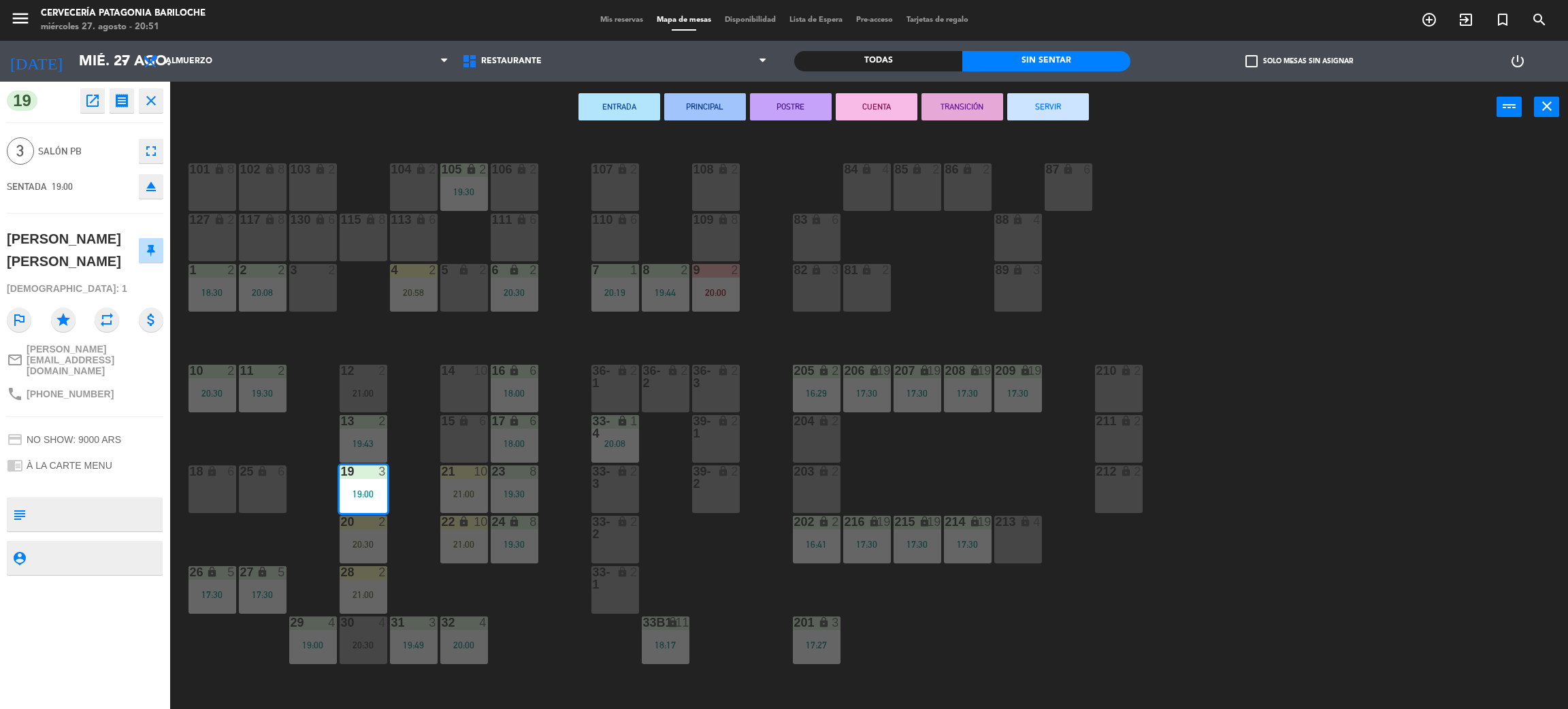
click at [1036, 104] on button "SERVIR" at bounding box center [1048, 107] width 82 height 27
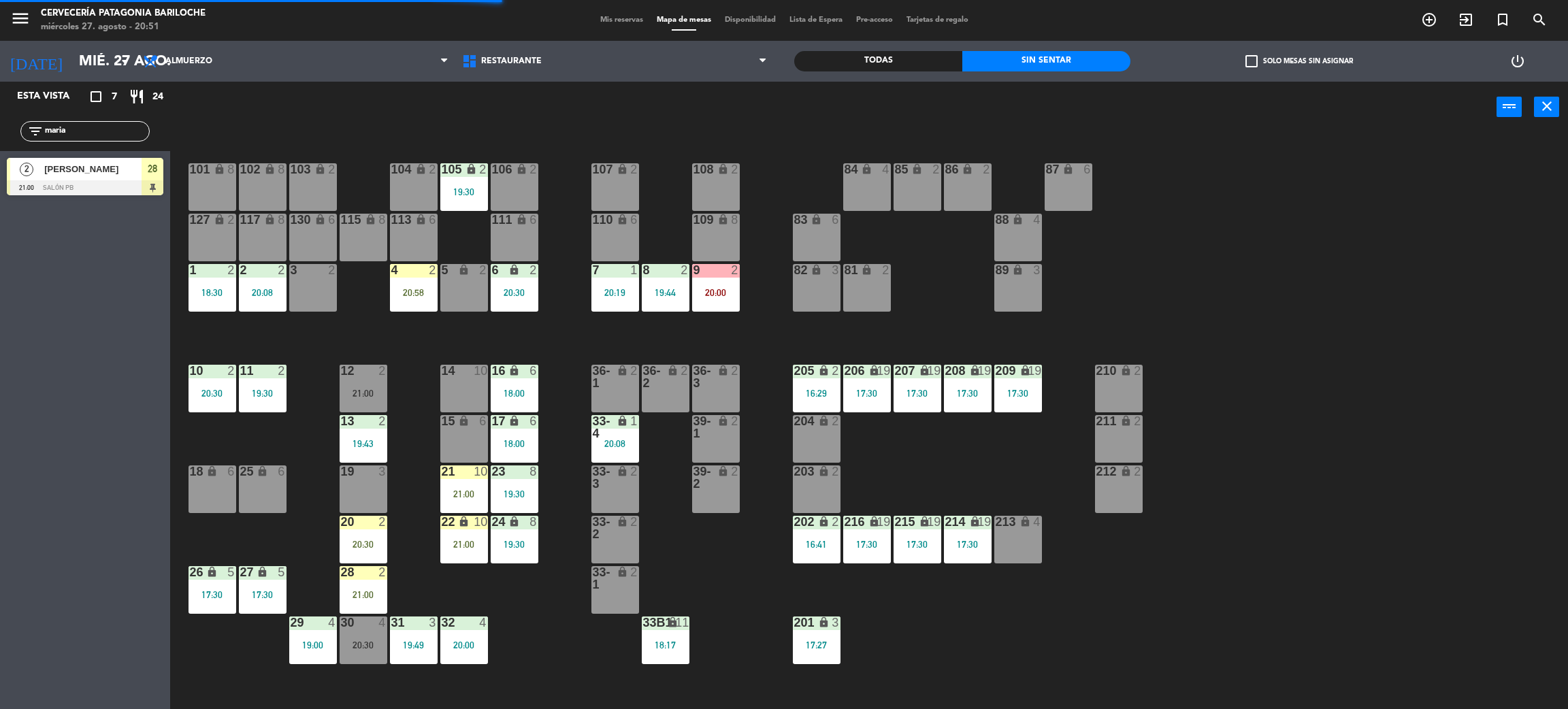
click at [355, 533] on div "20 2 20:30" at bounding box center [364, 539] width 48 height 48
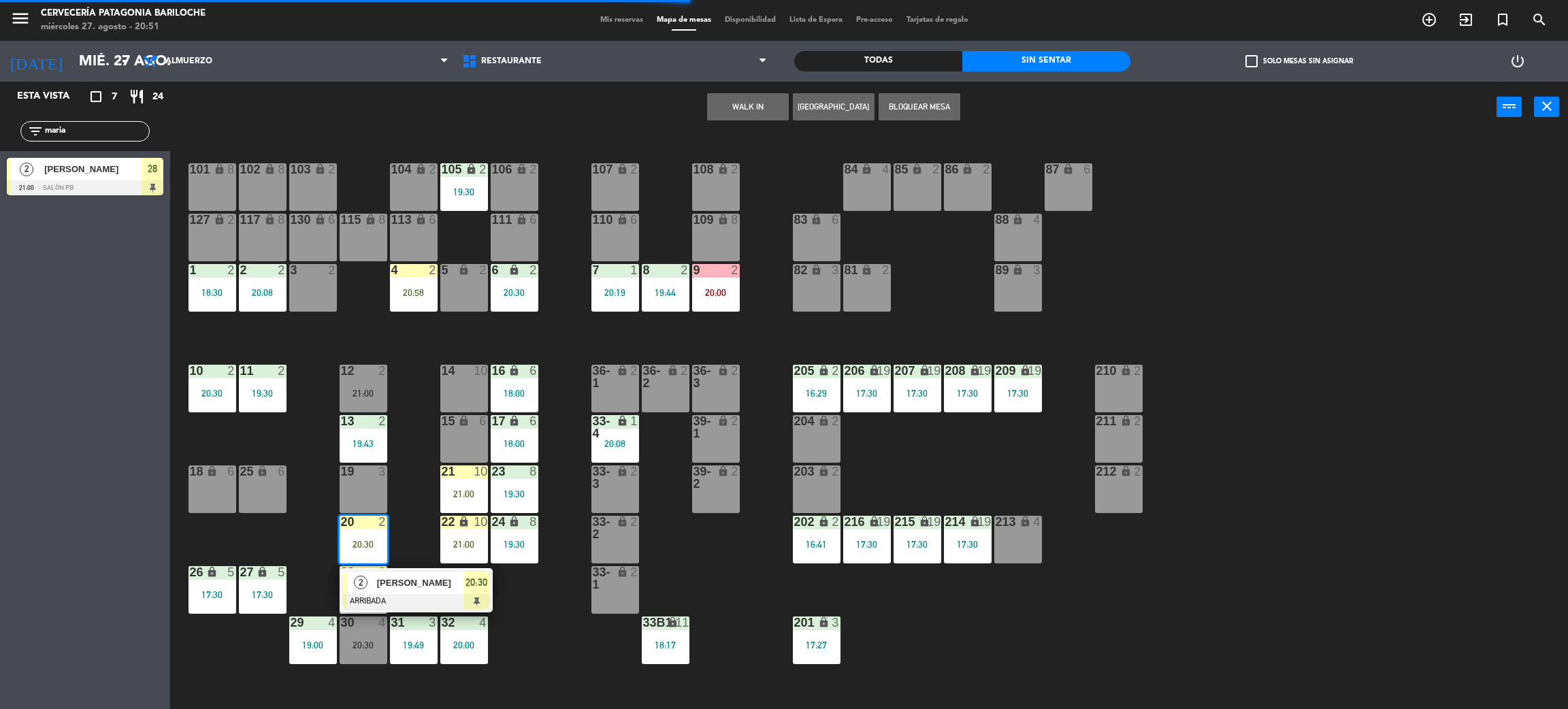
click at [402, 543] on div "101 lock 8 102 lock 8 104 lock 2 105 lock 2 19:30 106 lock 2 103 lock 2 107 loc…" at bounding box center [877, 427] width 1383 height 576
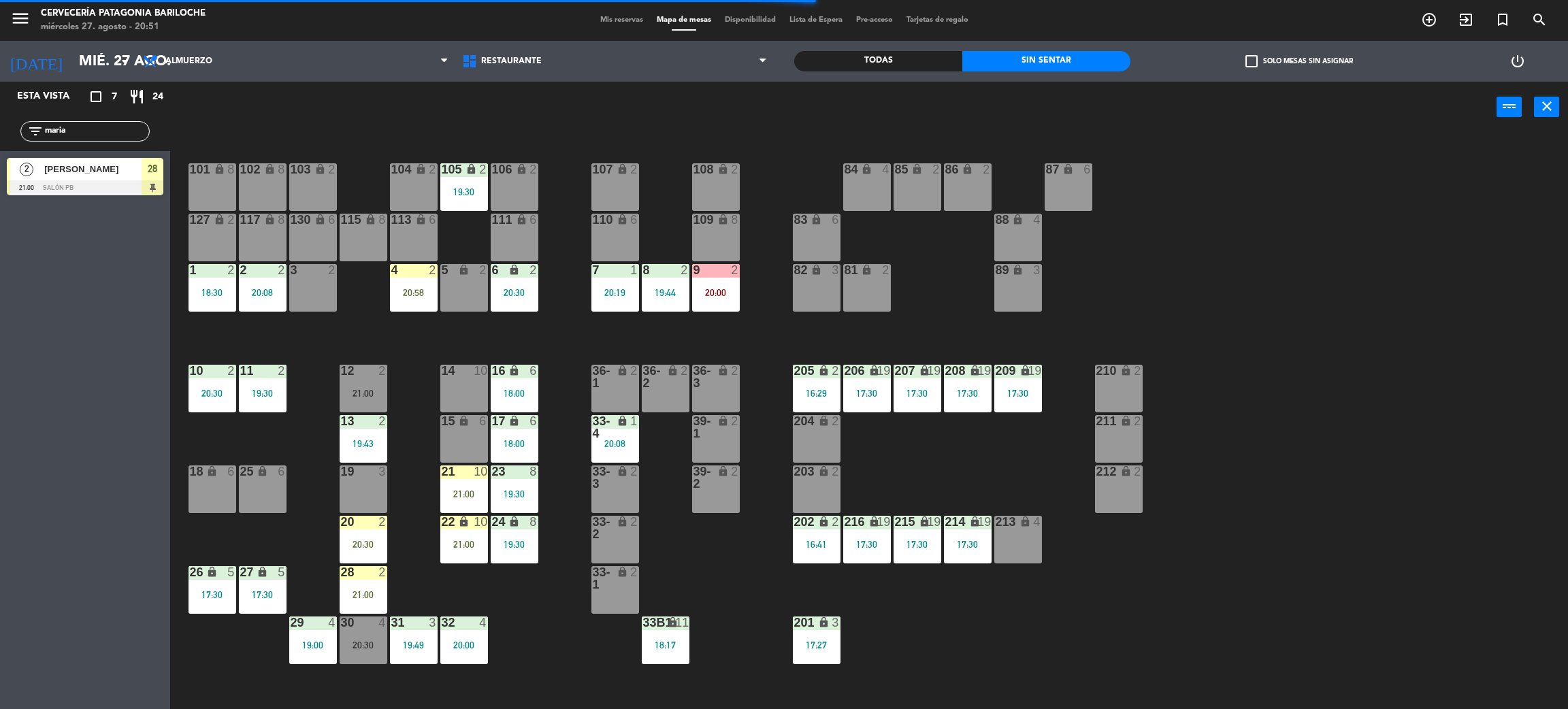
click at [369, 590] on div "21:00" at bounding box center [364, 595] width 48 height 9
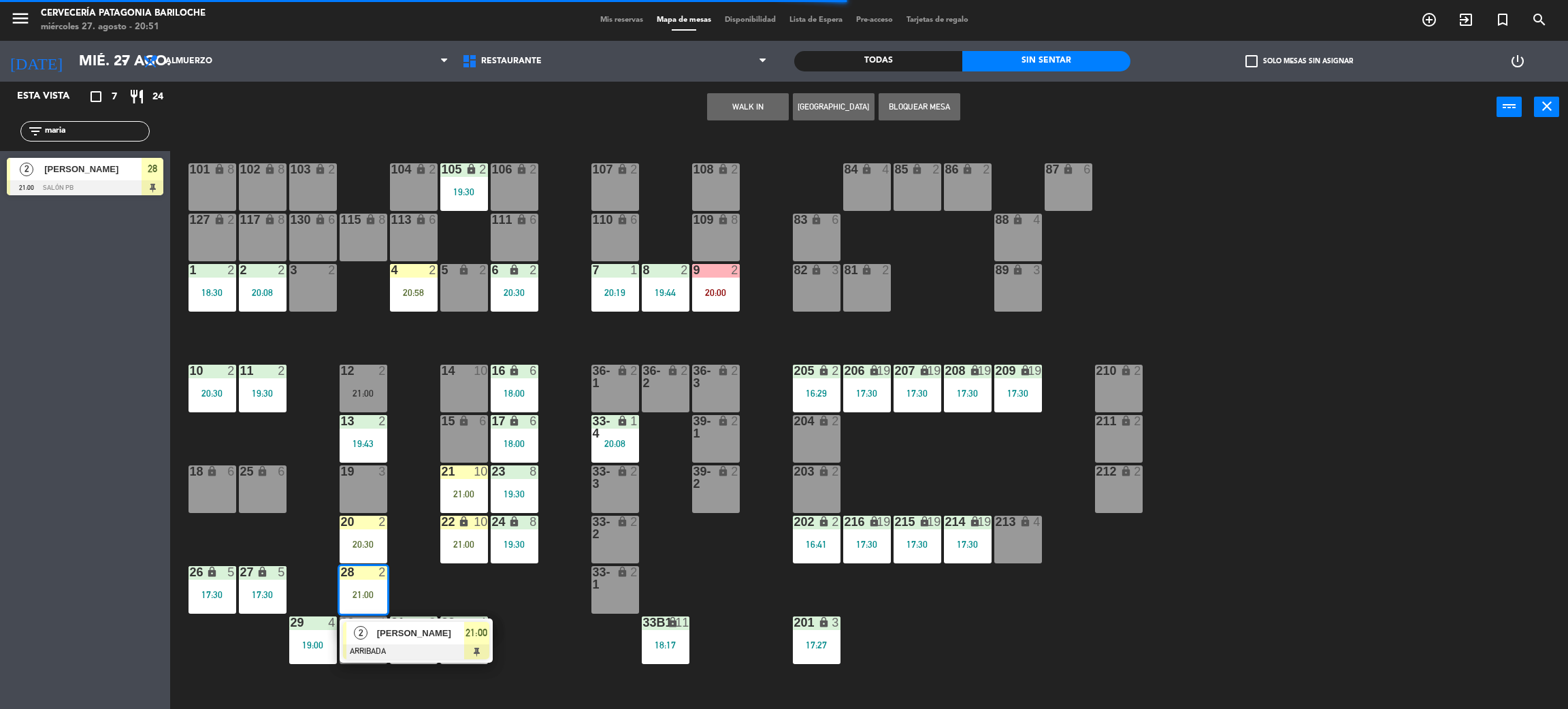
click at [429, 647] on div at bounding box center [416, 652] width 146 height 15
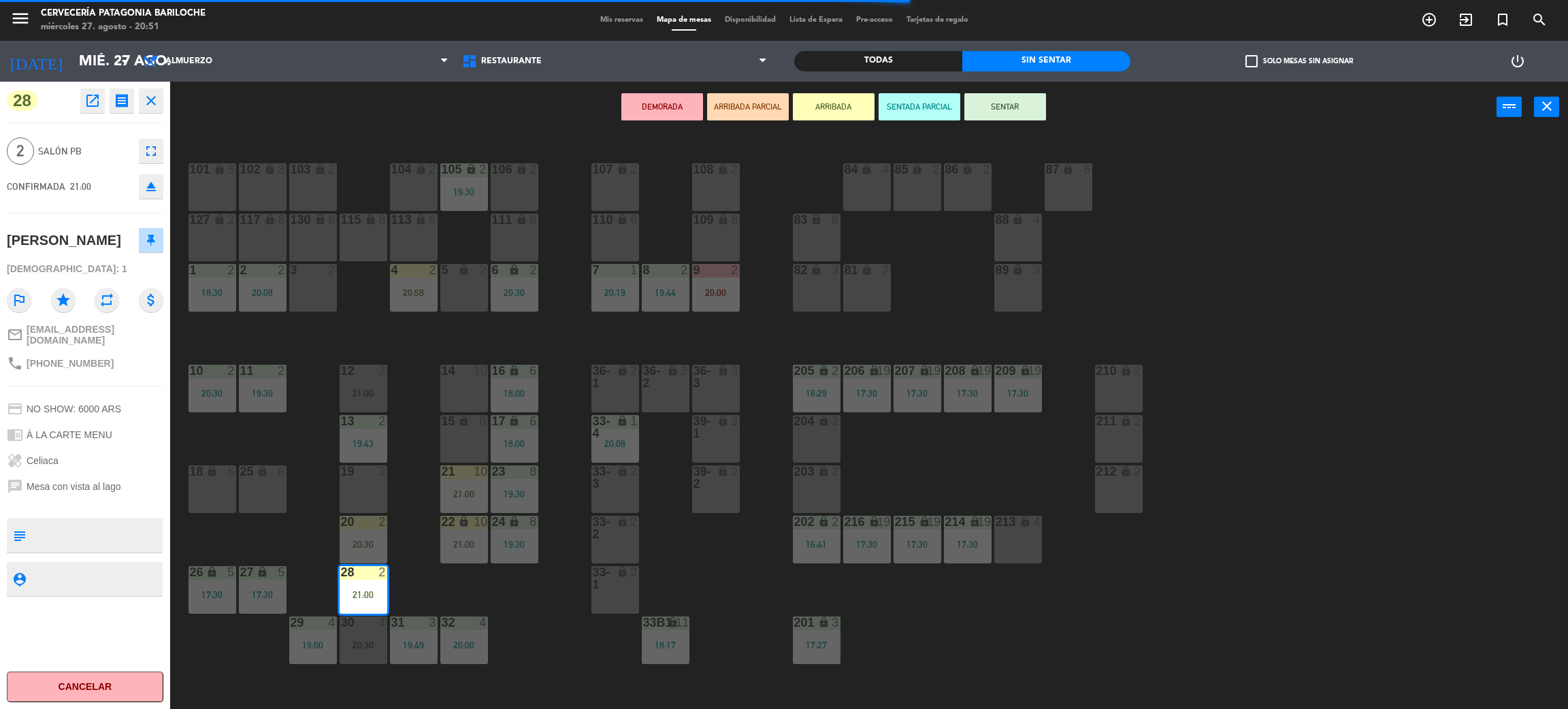
click at [366, 484] on div "19 3" at bounding box center [364, 489] width 48 height 48
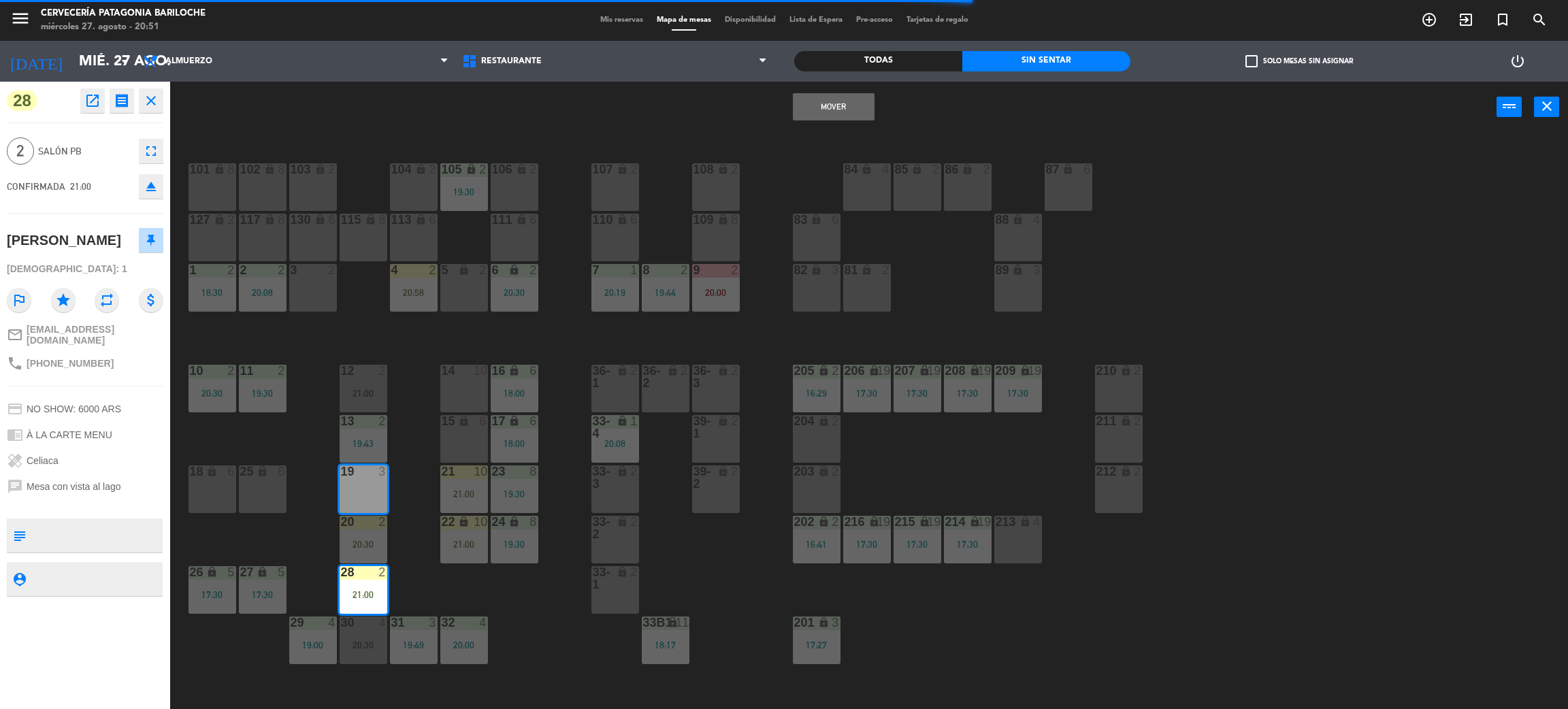
click at [831, 108] on button "Mover" at bounding box center [834, 107] width 82 height 27
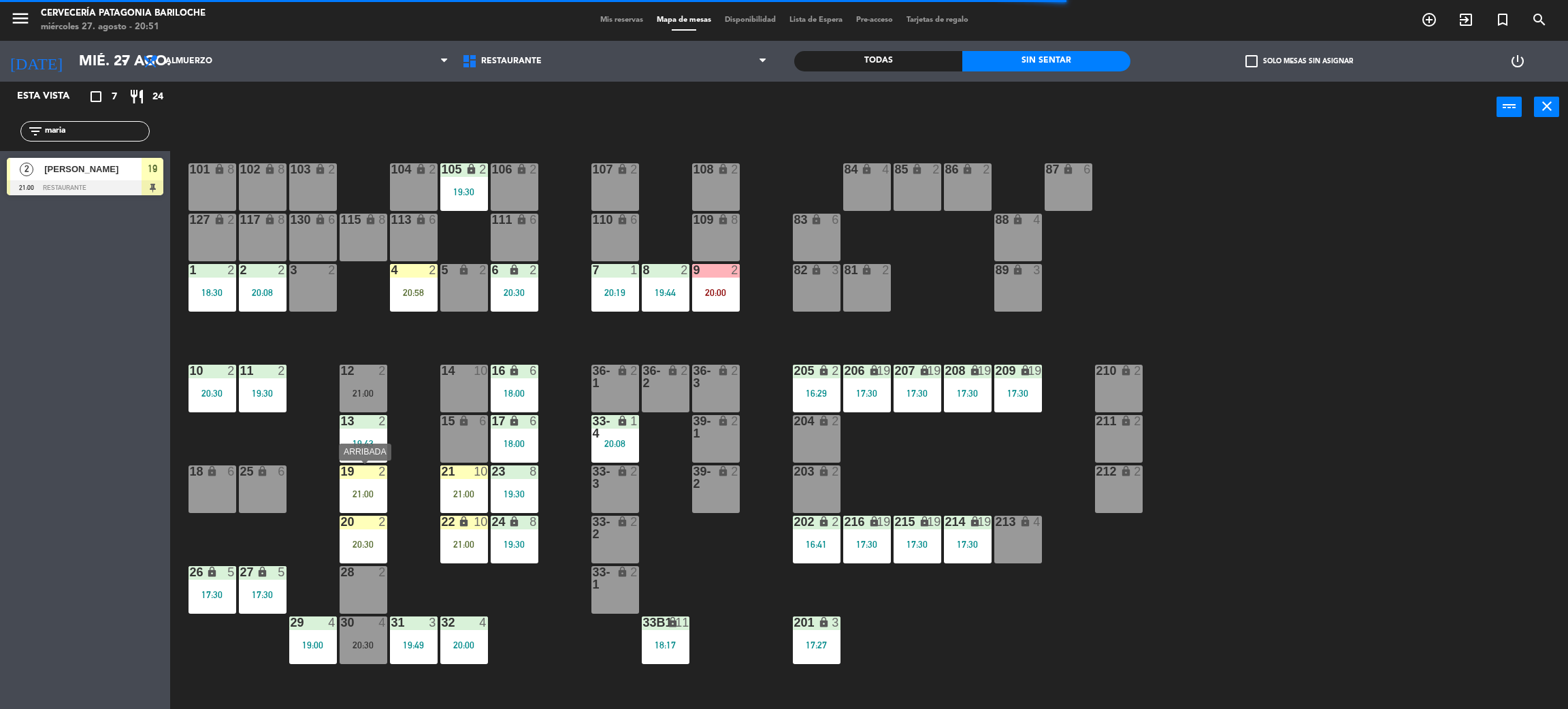
click at [364, 494] on div "21:00" at bounding box center [364, 494] width 48 height 9
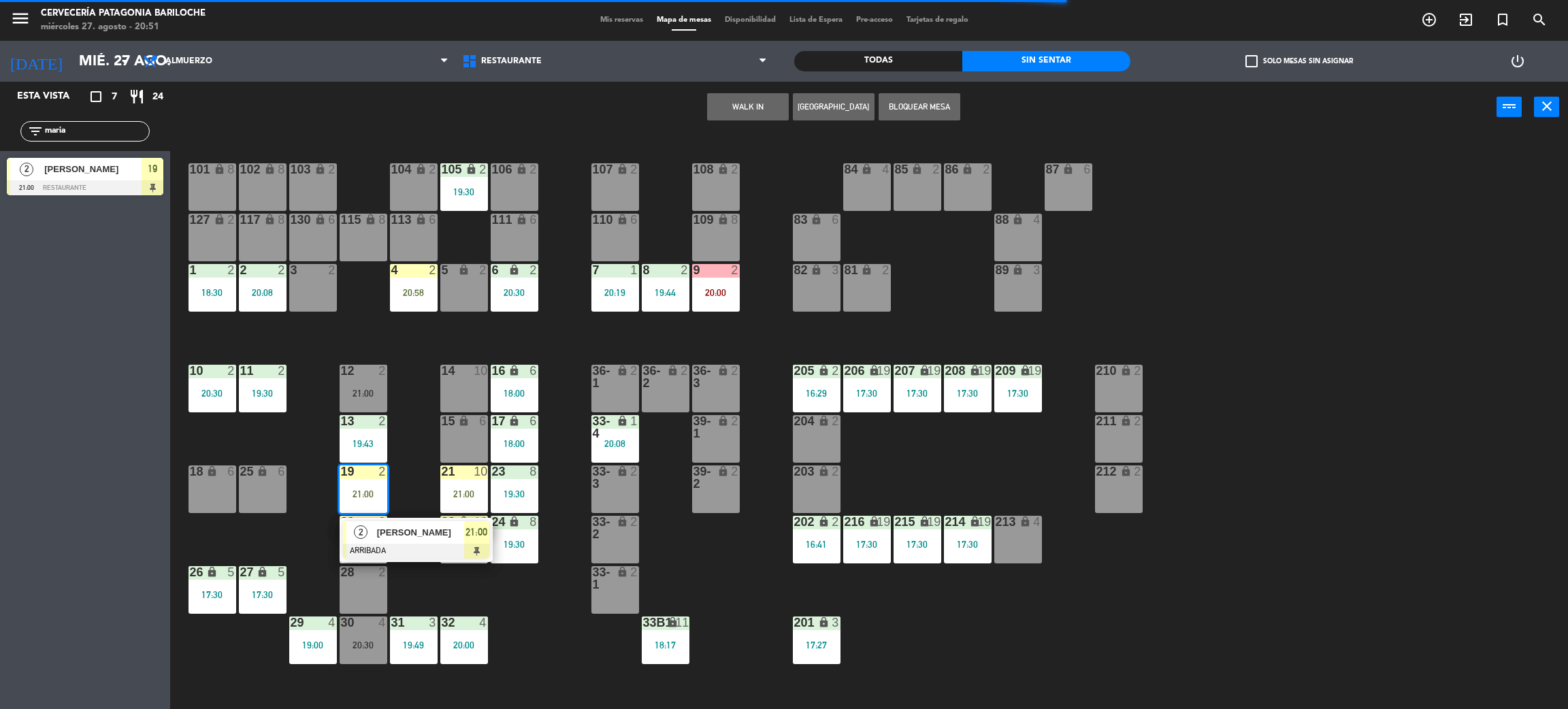
click at [407, 530] on span "[PERSON_NAME]" at bounding box center [420, 532] width 87 height 14
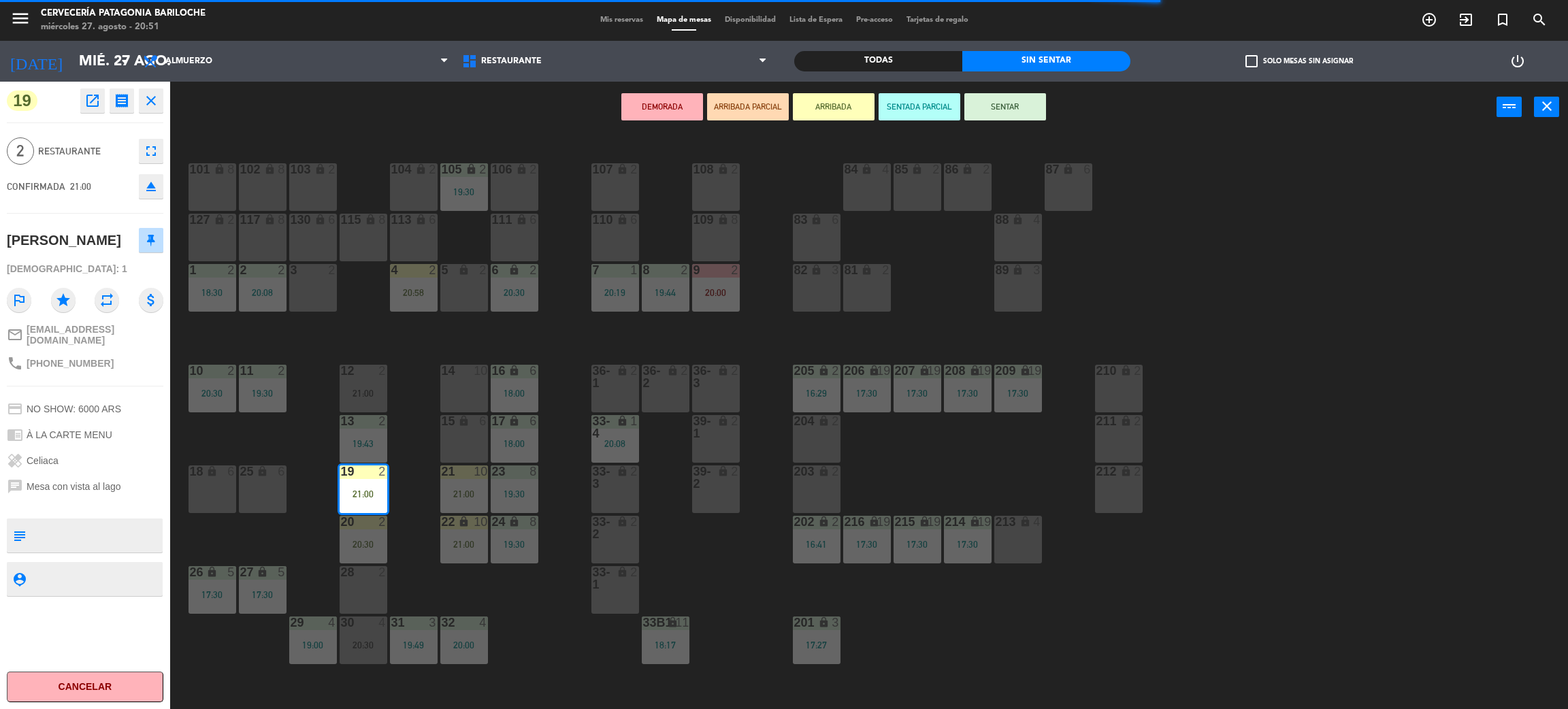
click at [1003, 104] on button "SENTAR" at bounding box center [1005, 107] width 82 height 27
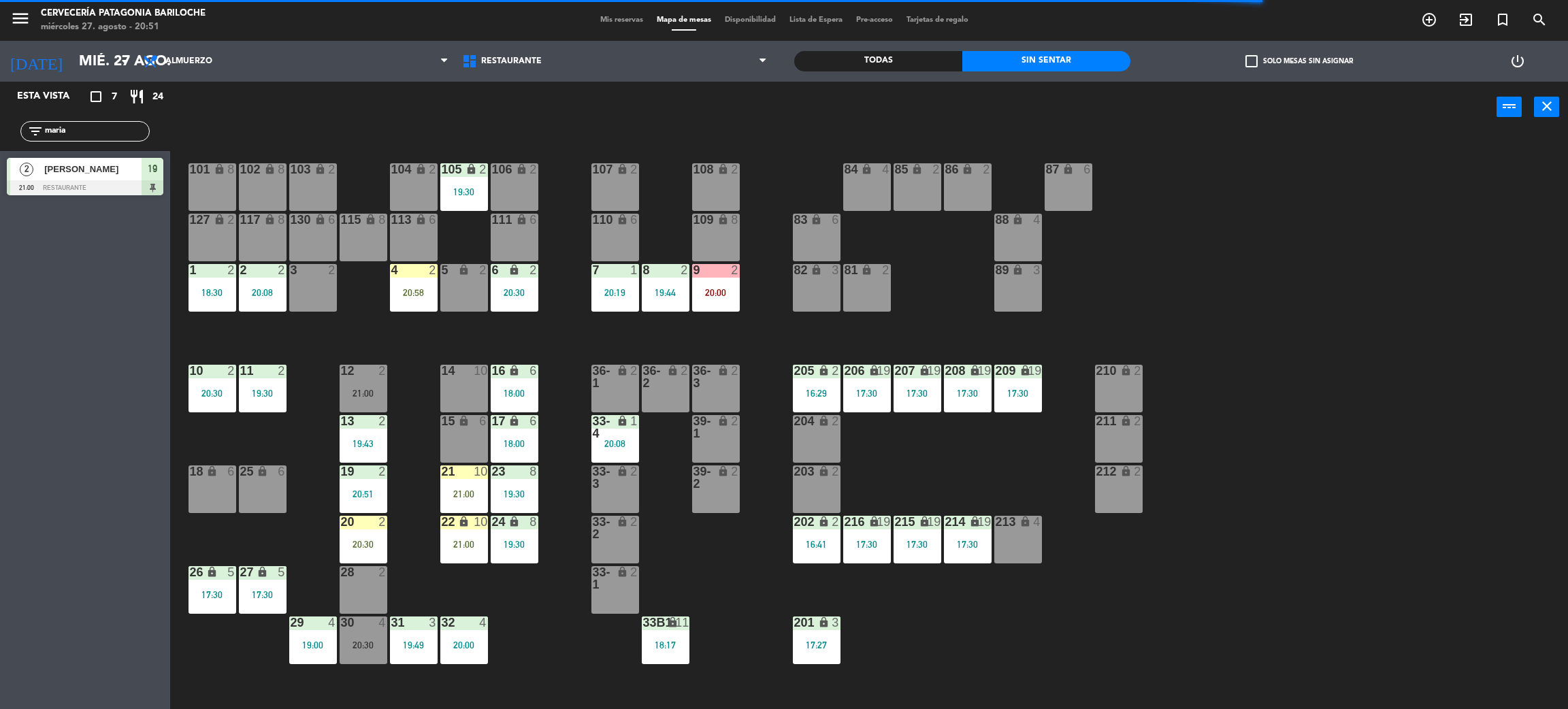
click at [378, 546] on div "20:30" at bounding box center [364, 544] width 48 height 9
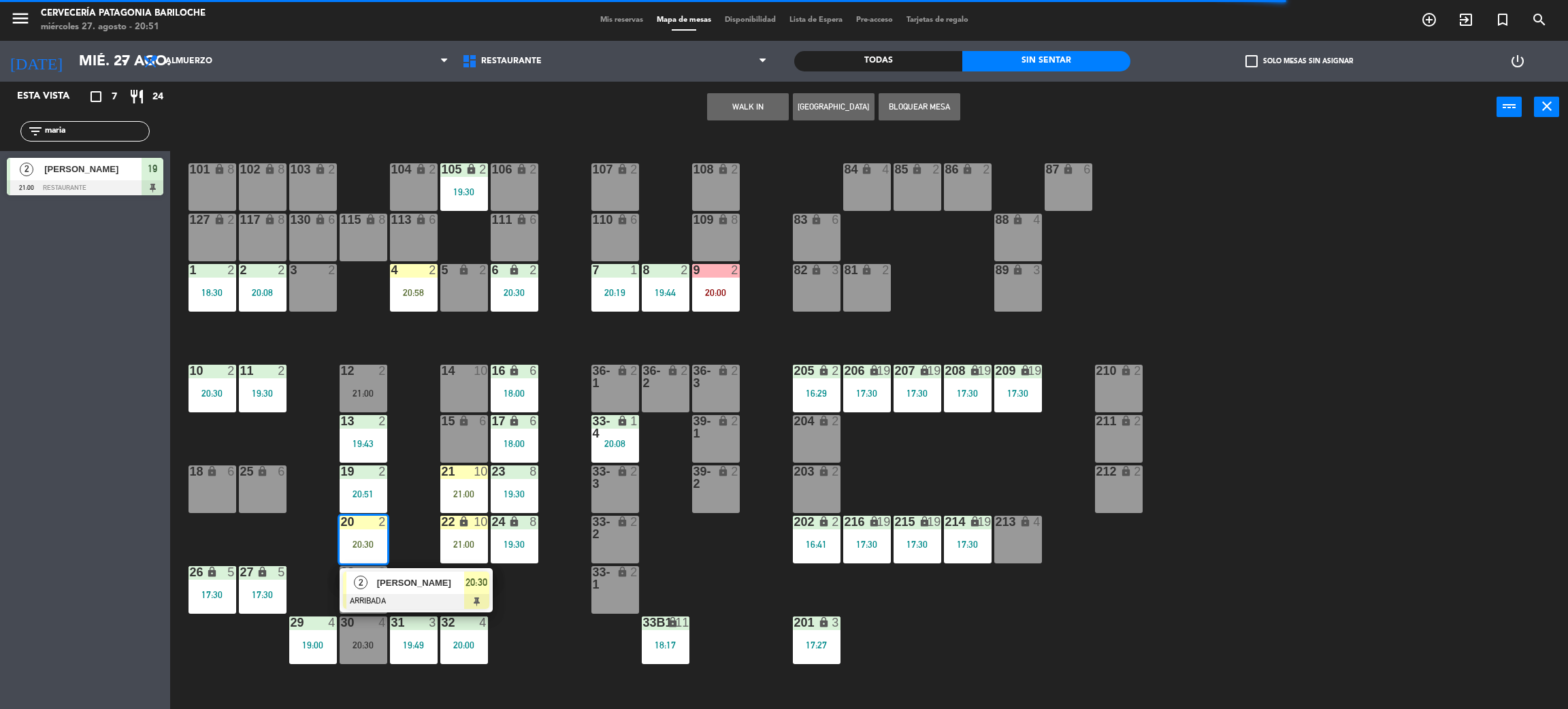
click at [418, 596] on div at bounding box center [416, 601] width 146 height 15
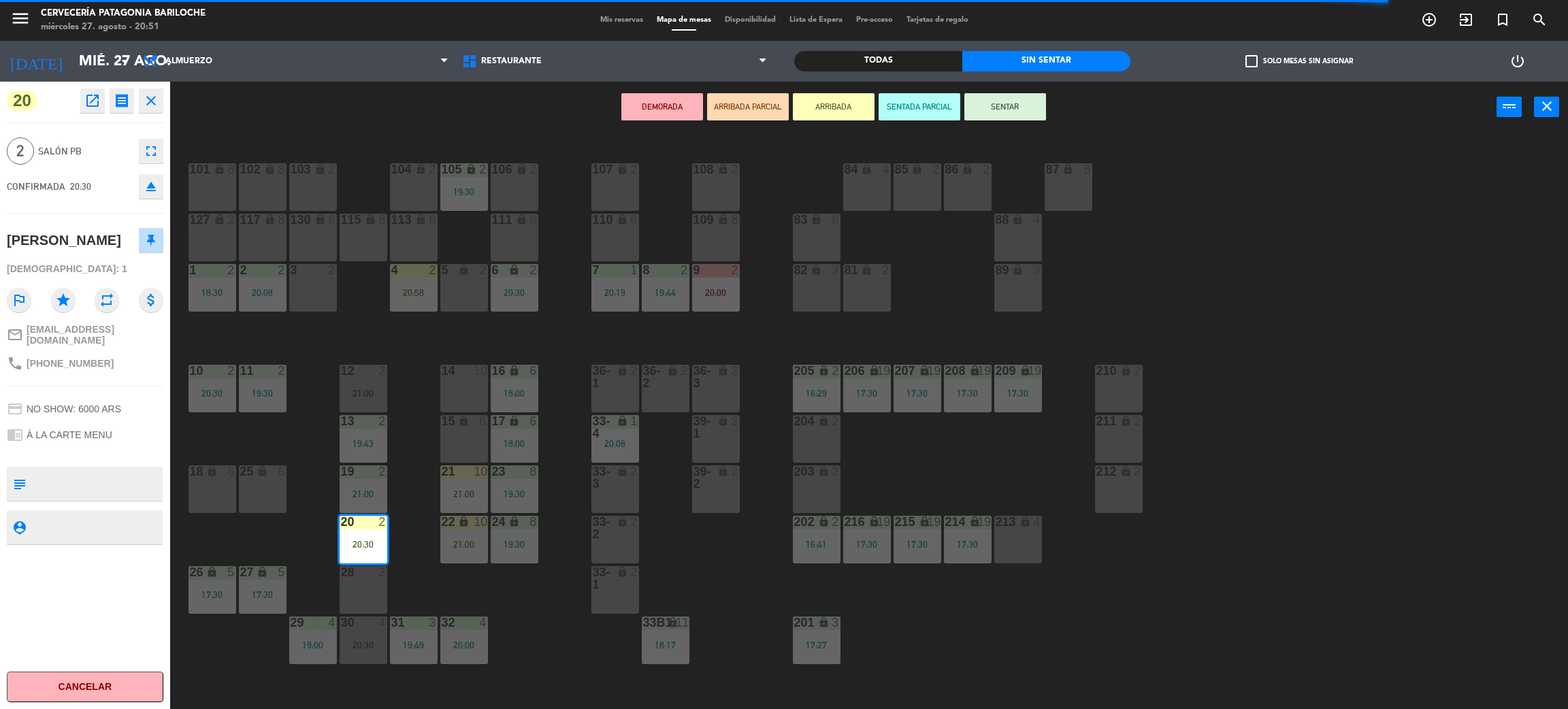
click at [991, 97] on button "SENTAR" at bounding box center [1005, 107] width 82 height 27
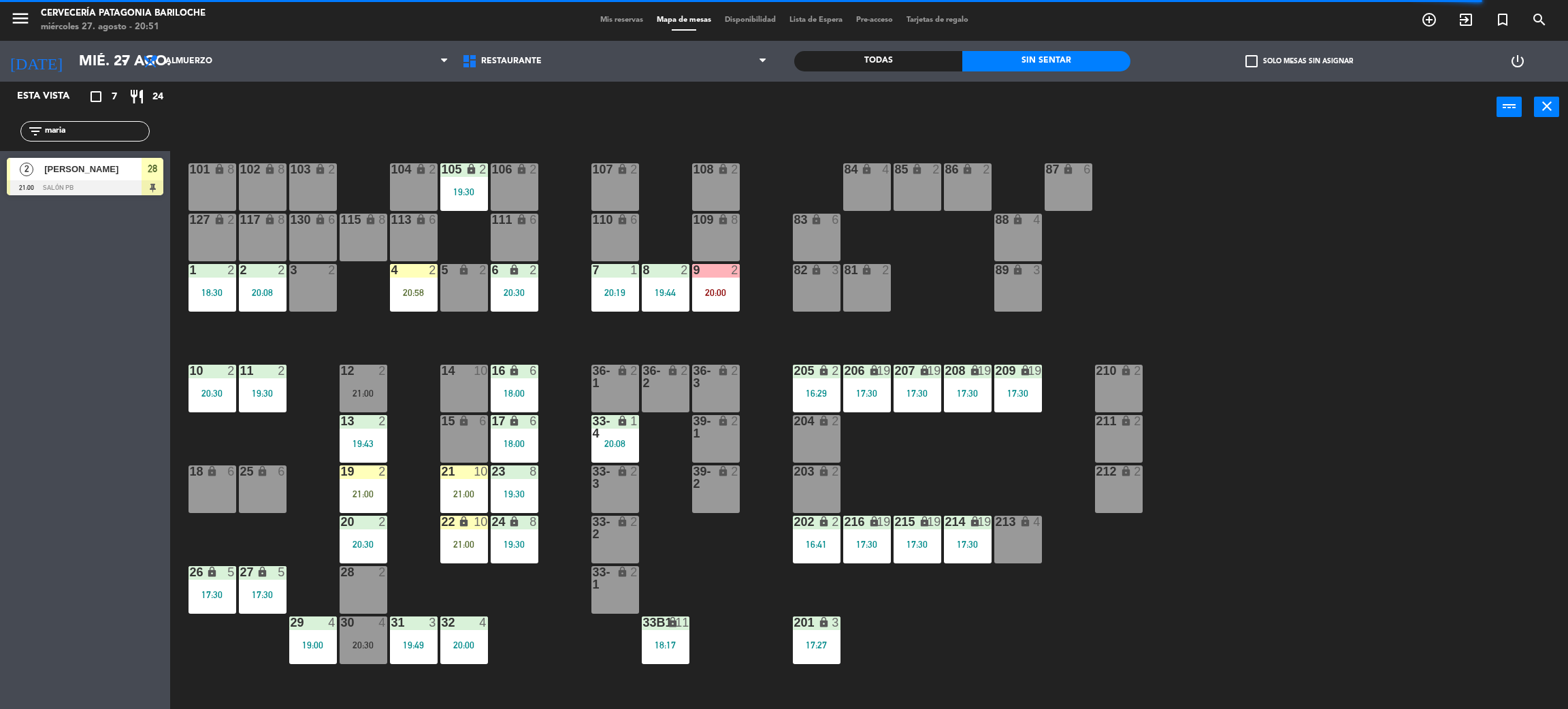
click at [729, 288] on div "20:00" at bounding box center [716, 293] width 48 height 9
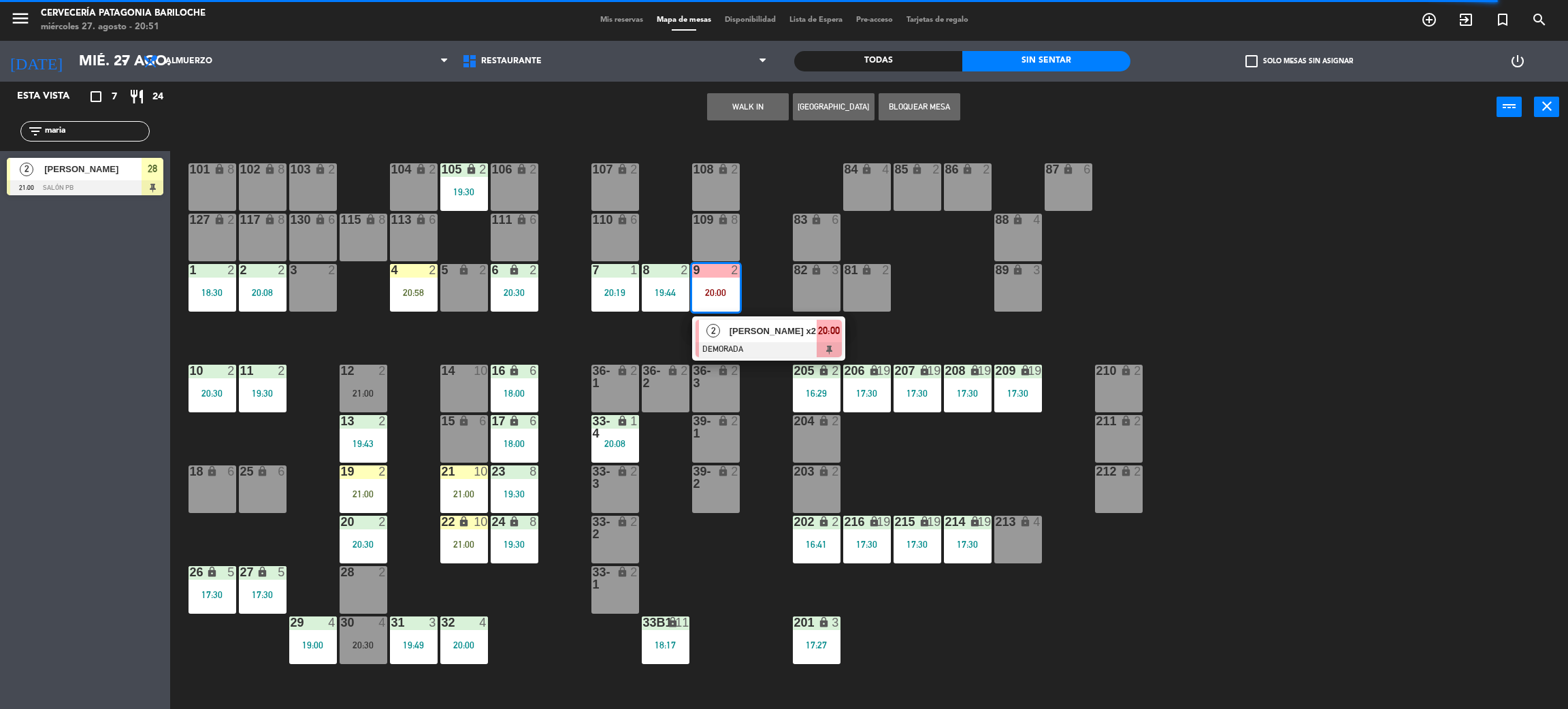
click at [628, 328] on div "101 lock 8 102 lock 8 104 lock 2 105 lock 2 19:30 106 lock 2 103 lock 2 107 loc…" at bounding box center [877, 427] width 1383 height 576
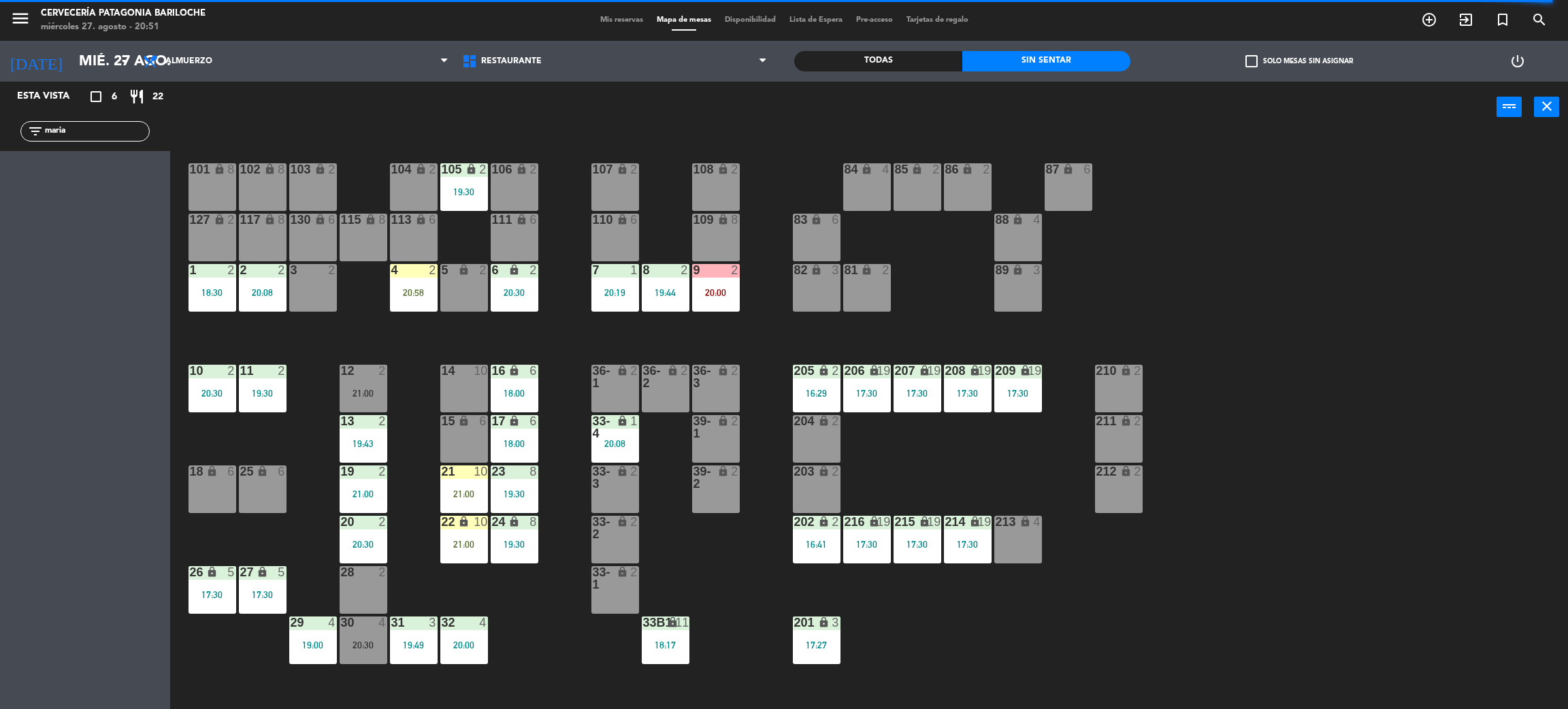
drag, startPoint x: 108, startPoint y: 130, endPoint x: 0, endPoint y: 130, distance: 108.0
click at [0, 130] on div "filter_list maria" at bounding box center [85, 131] width 170 height 39
click at [94, 129] on input "}}}" at bounding box center [96, 131] width 105 height 15
click at [92, 130] on input "}}}" at bounding box center [96, 131] width 105 height 15
type input "}"
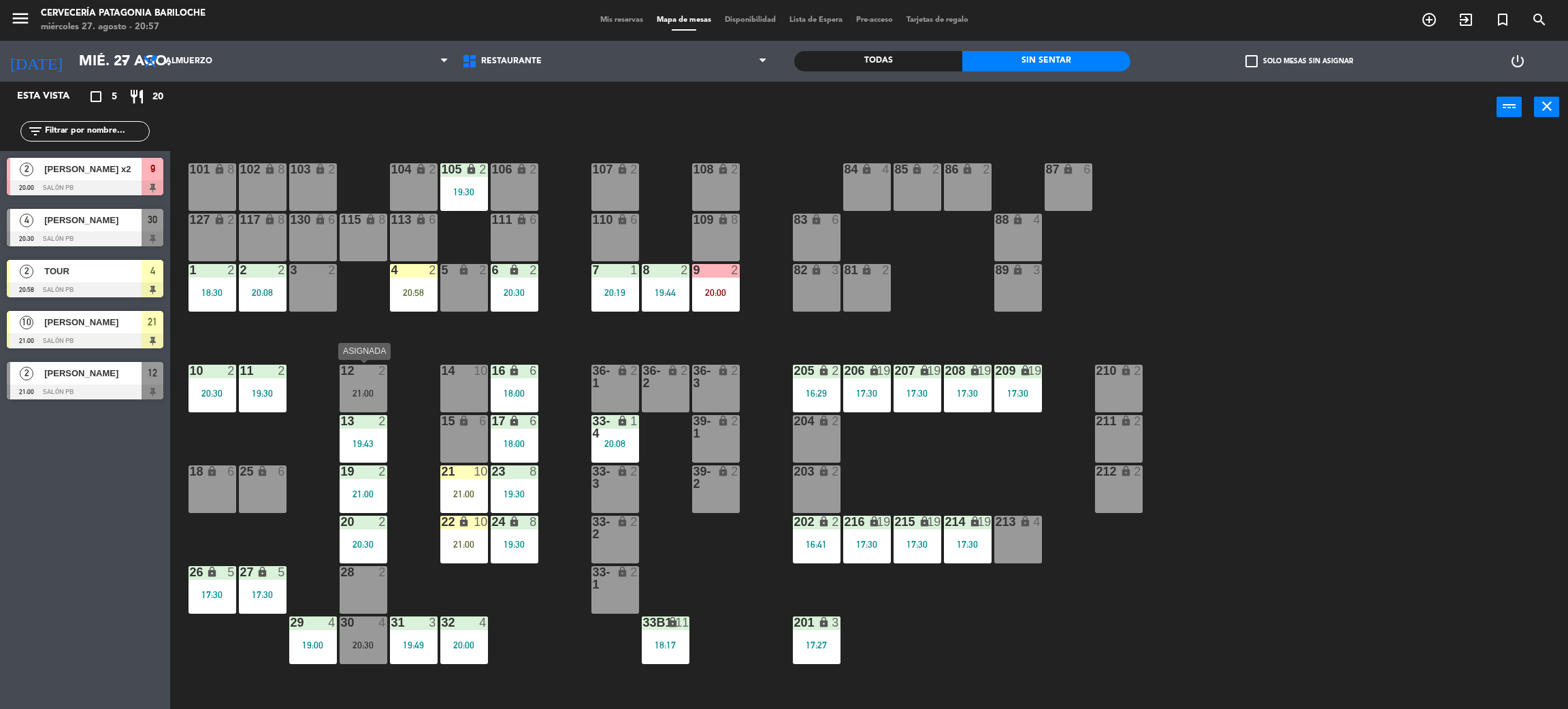
click at [362, 398] on div "21:00" at bounding box center [364, 393] width 48 height 9
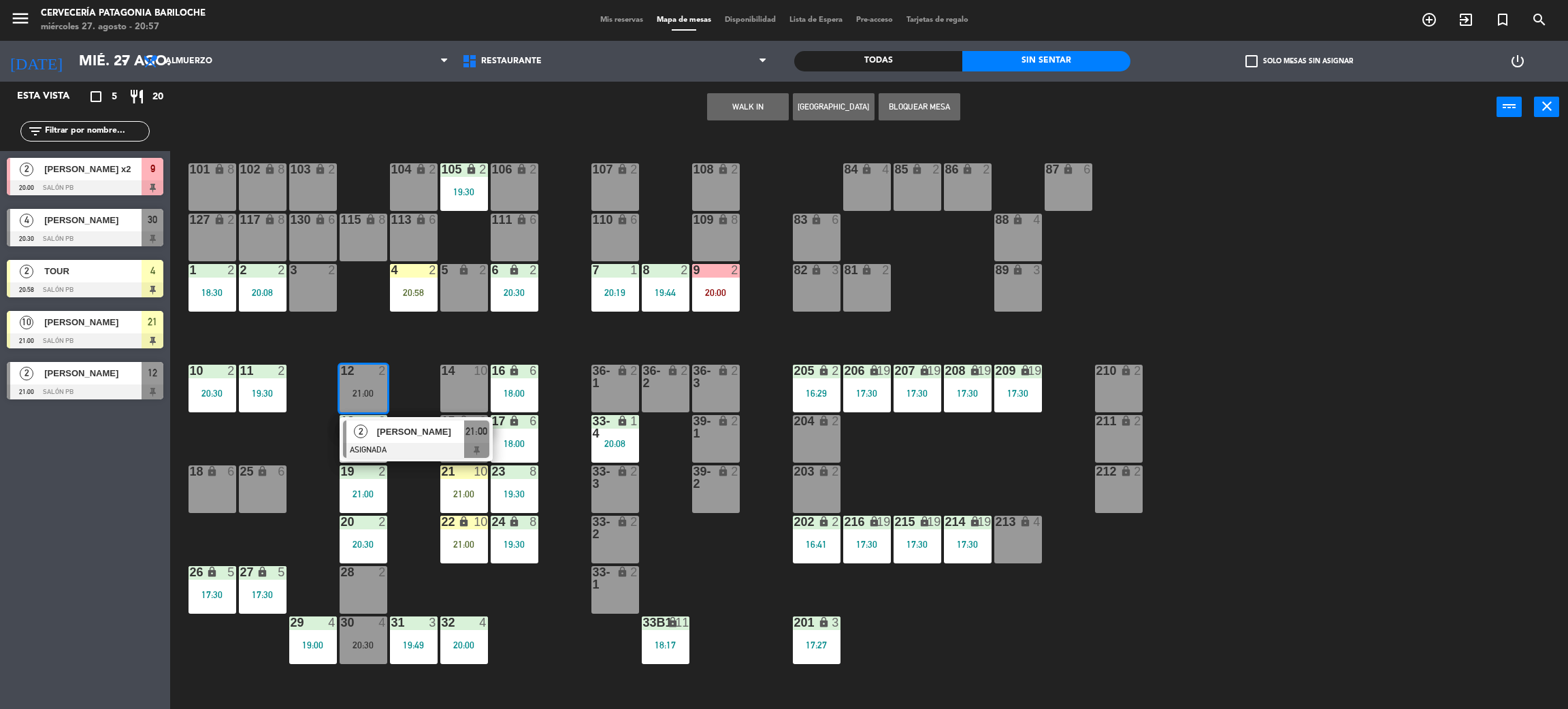
click at [397, 433] on span "[PERSON_NAME]" at bounding box center [420, 432] width 87 height 14
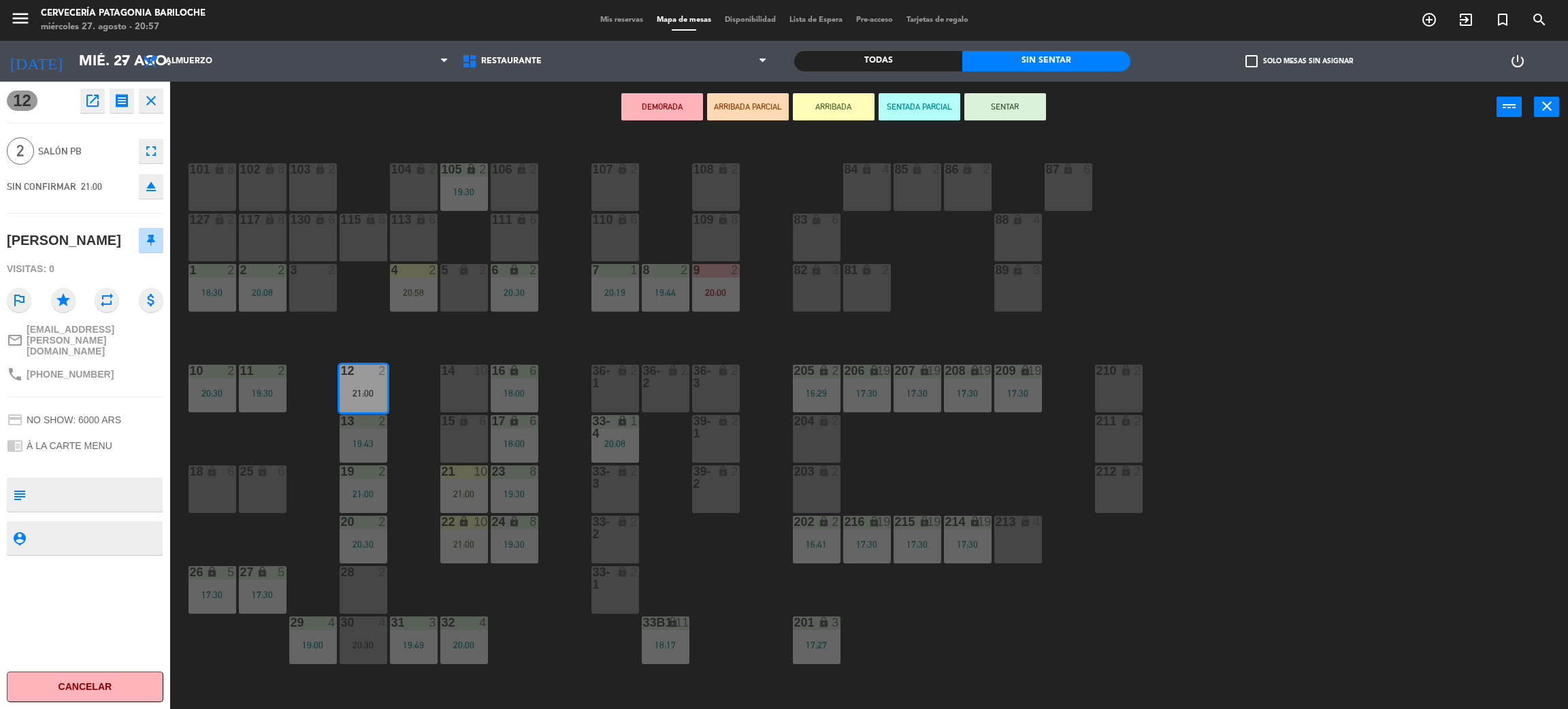
click at [456, 293] on div "5 lock 2" at bounding box center [464, 287] width 48 height 48
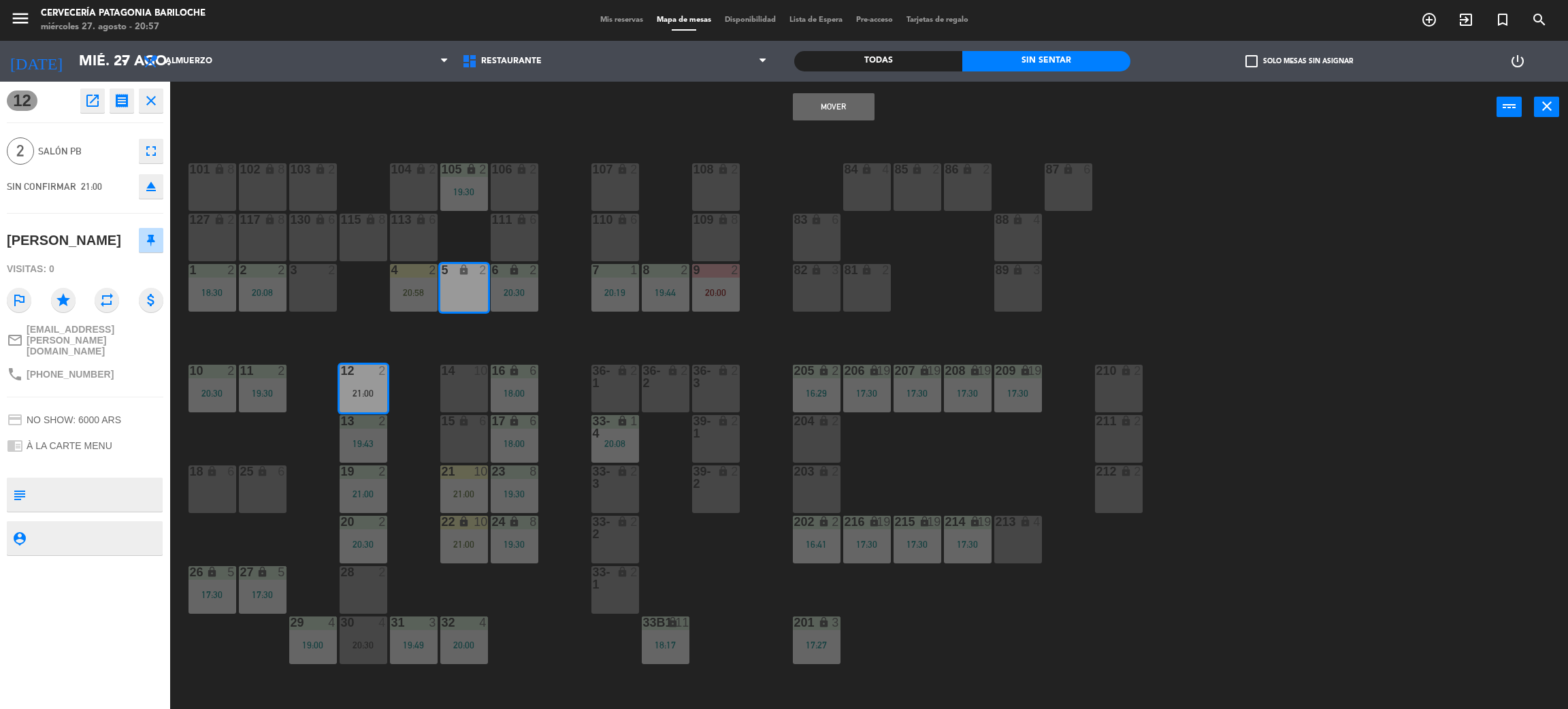
click at [846, 95] on button "Mover" at bounding box center [834, 107] width 82 height 27
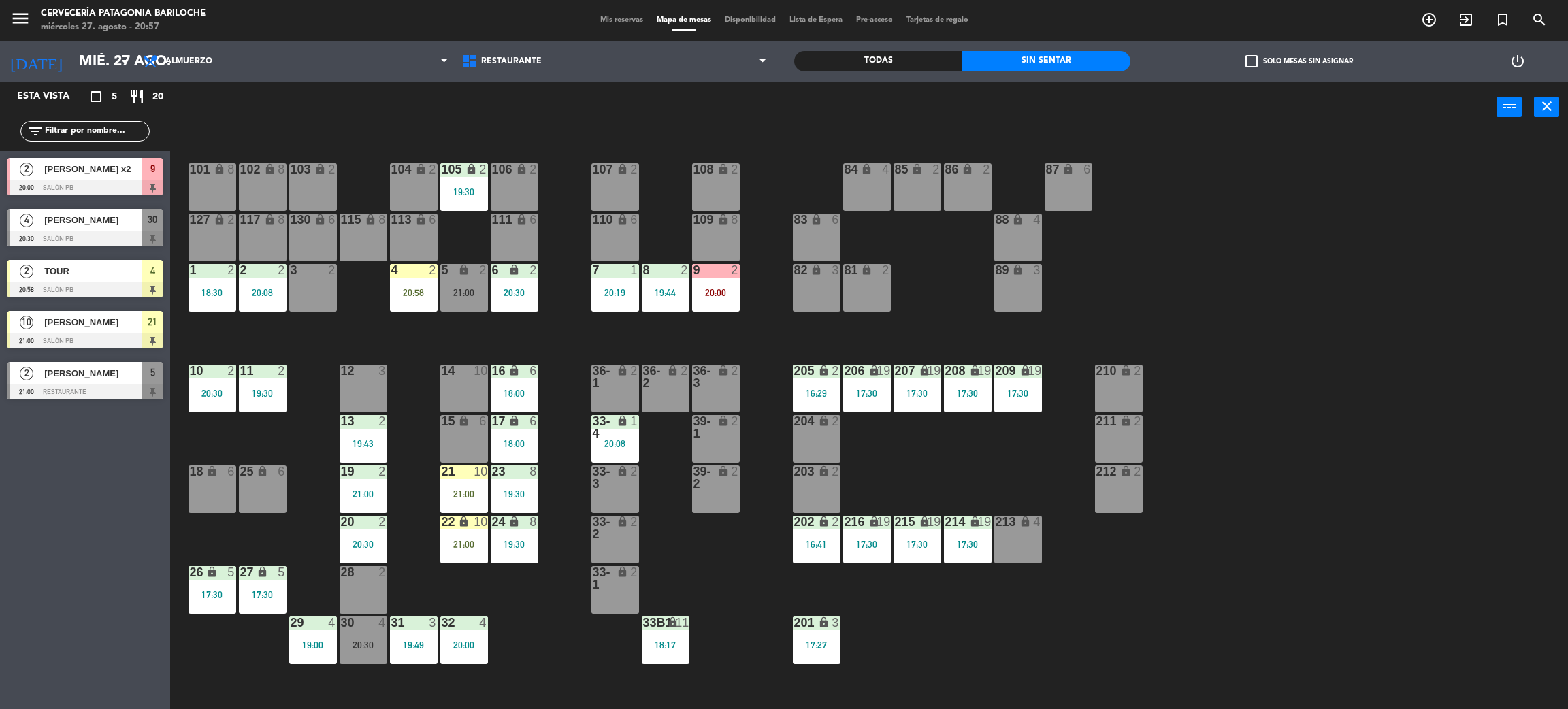
click at [373, 376] on div at bounding box center [363, 371] width 23 height 13
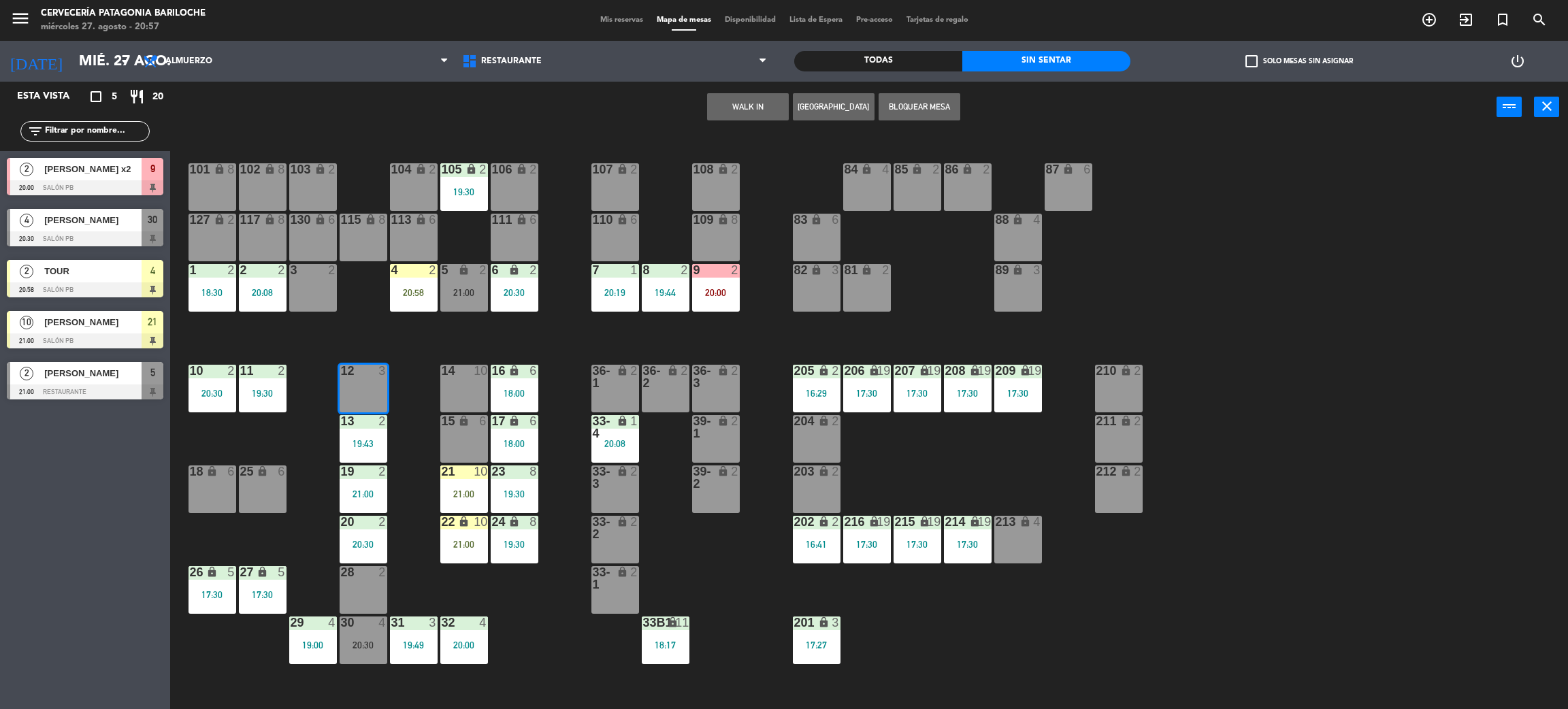
click at [740, 128] on div "WALK IN [GEOGRAPHIC_DATA] Bloquear Mesa power_input close" at bounding box center [834, 108] width 1327 height 52
click at [749, 97] on button "WALK IN" at bounding box center [748, 107] width 82 height 27
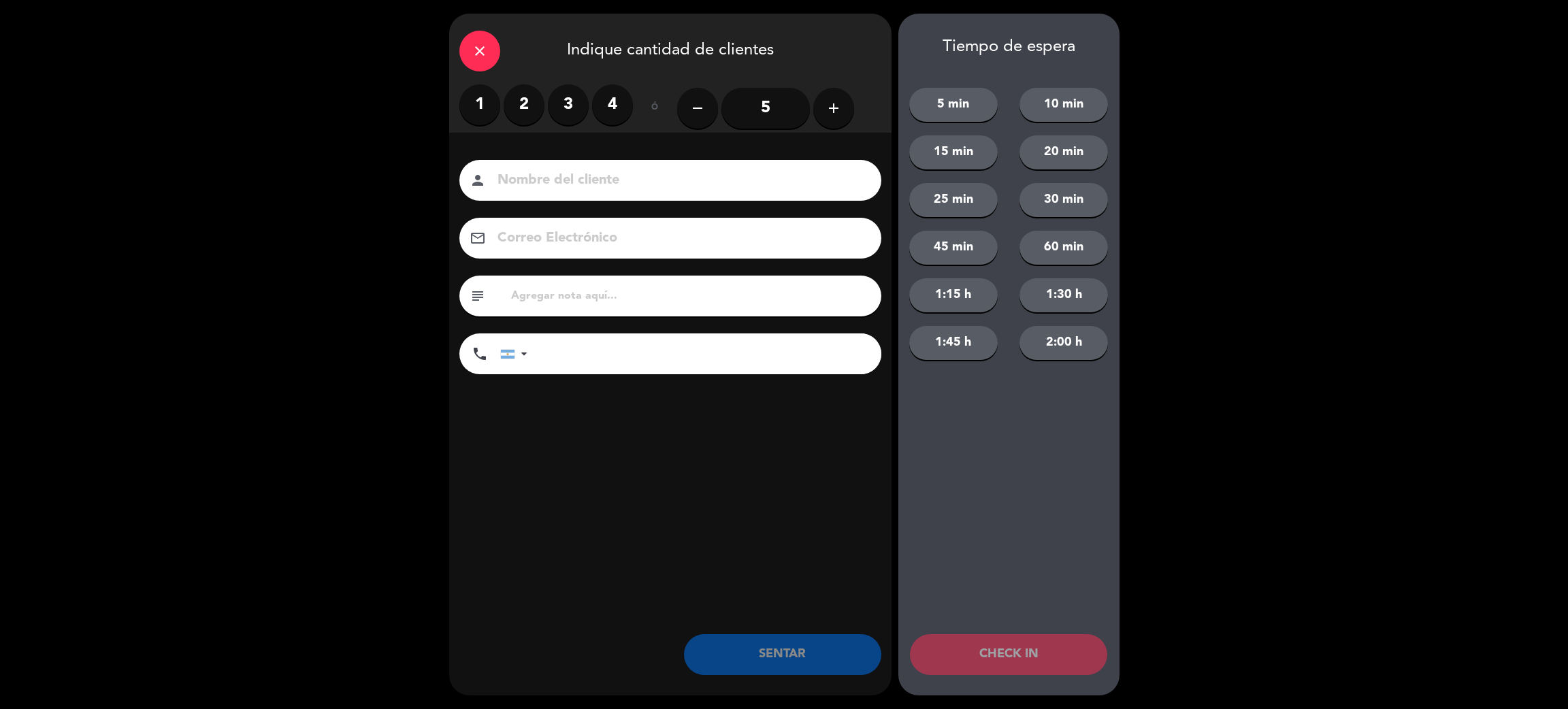
click at [532, 104] on label "2" at bounding box center [524, 104] width 41 height 41
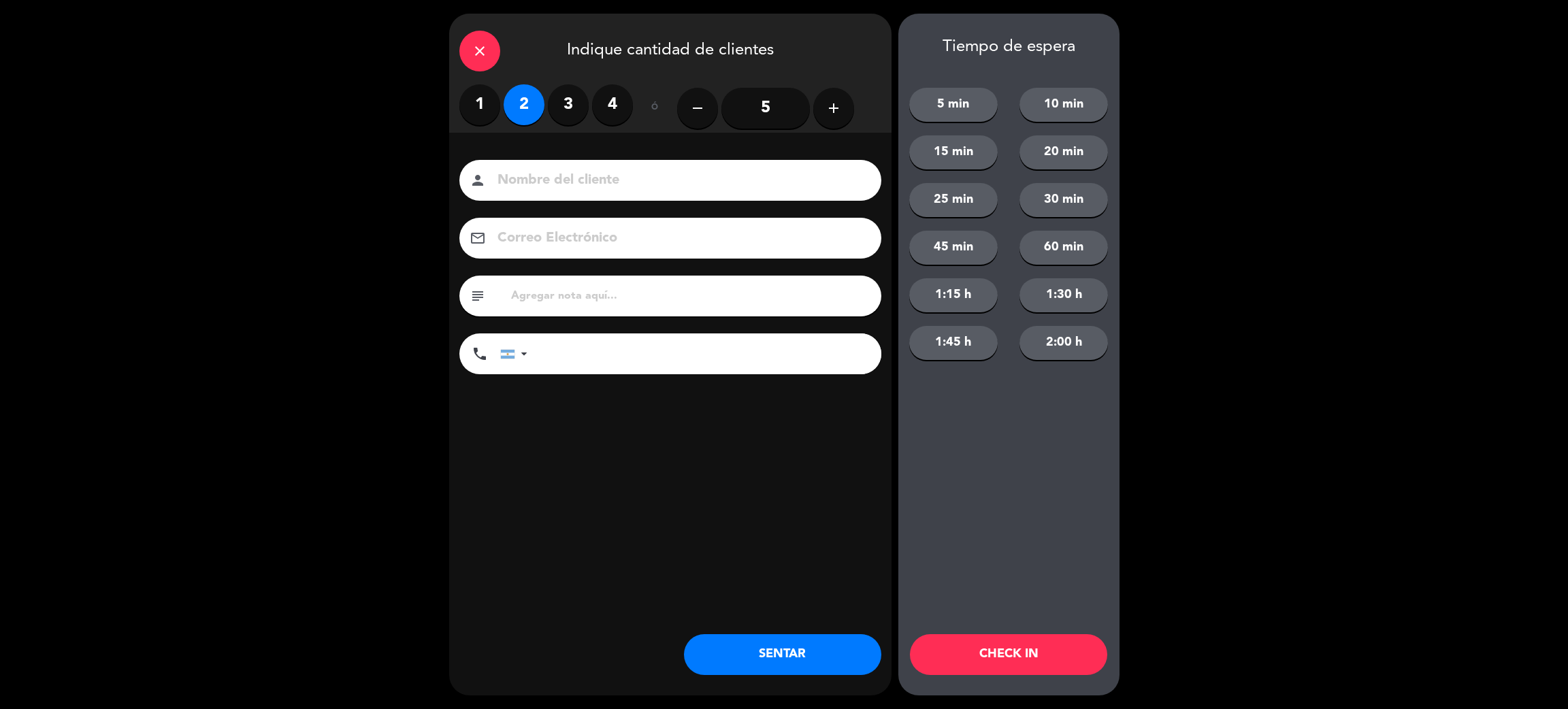
drag, startPoint x: 573, startPoint y: 156, endPoint x: 572, endPoint y: 170, distance: 14.0
click at [573, 162] on div "Nombre del cliente person Correo Electrónico email subject phone United States …" at bounding box center [670, 290] width 442 height 314
click at [571, 170] on input at bounding box center [680, 181] width 367 height 24
type input "kevin guimenez"
click at [642, 362] on input "tel" at bounding box center [711, 354] width 340 height 41
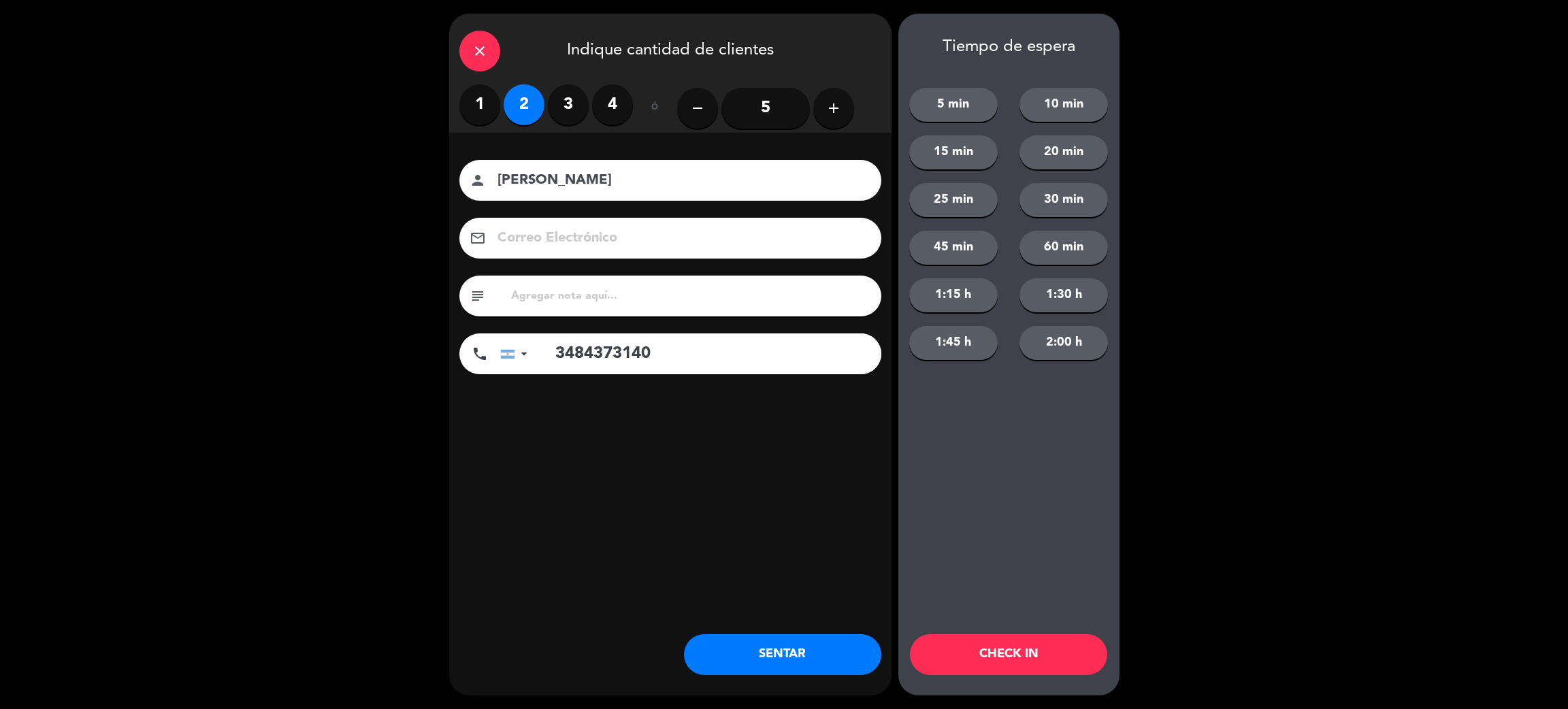
type input "3484373140"
click at [777, 649] on button "SENTAR" at bounding box center [782, 655] width 197 height 41
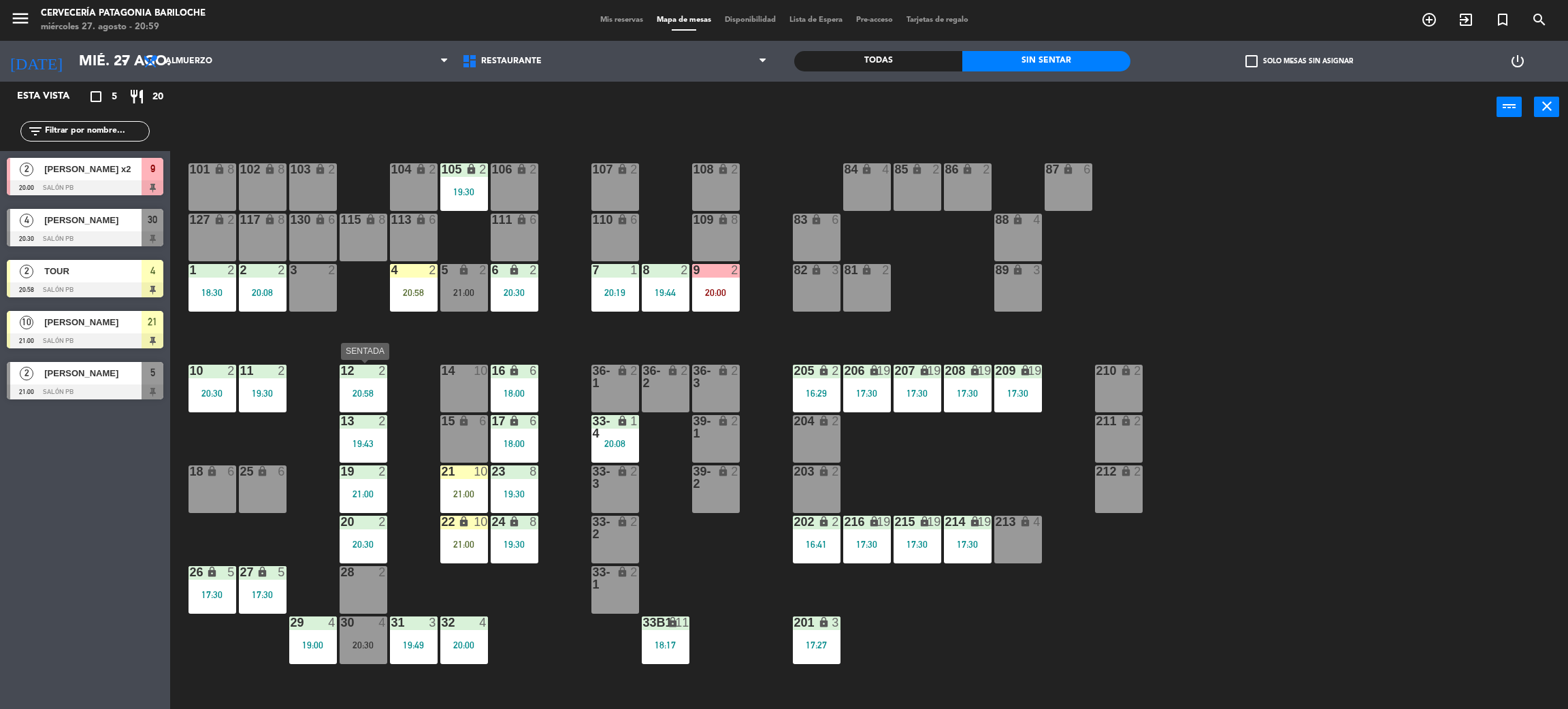
click at [379, 375] on div "2" at bounding box center [382, 371] width 8 height 13
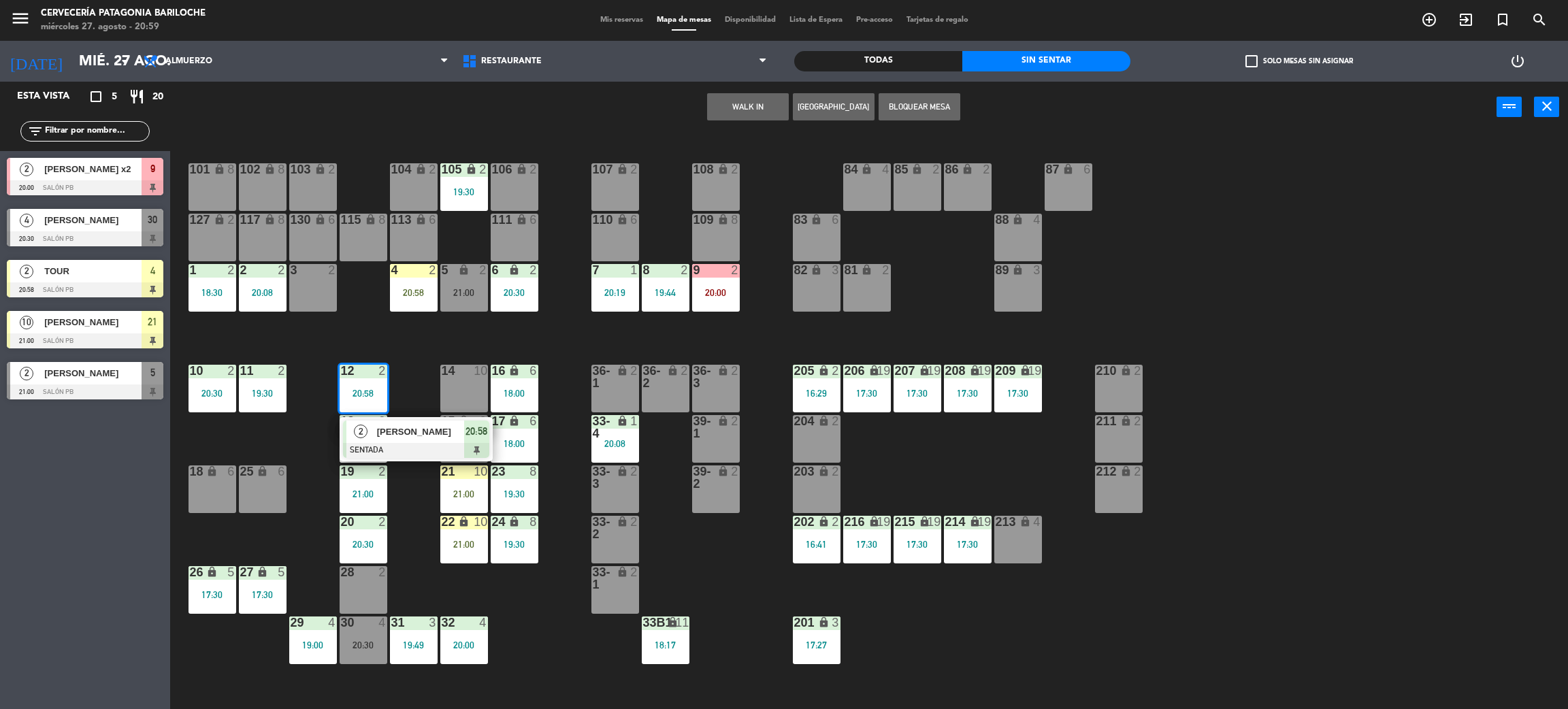
click at [394, 441] on div "kevin guimenez" at bounding box center [420, 432] width 89 height 23
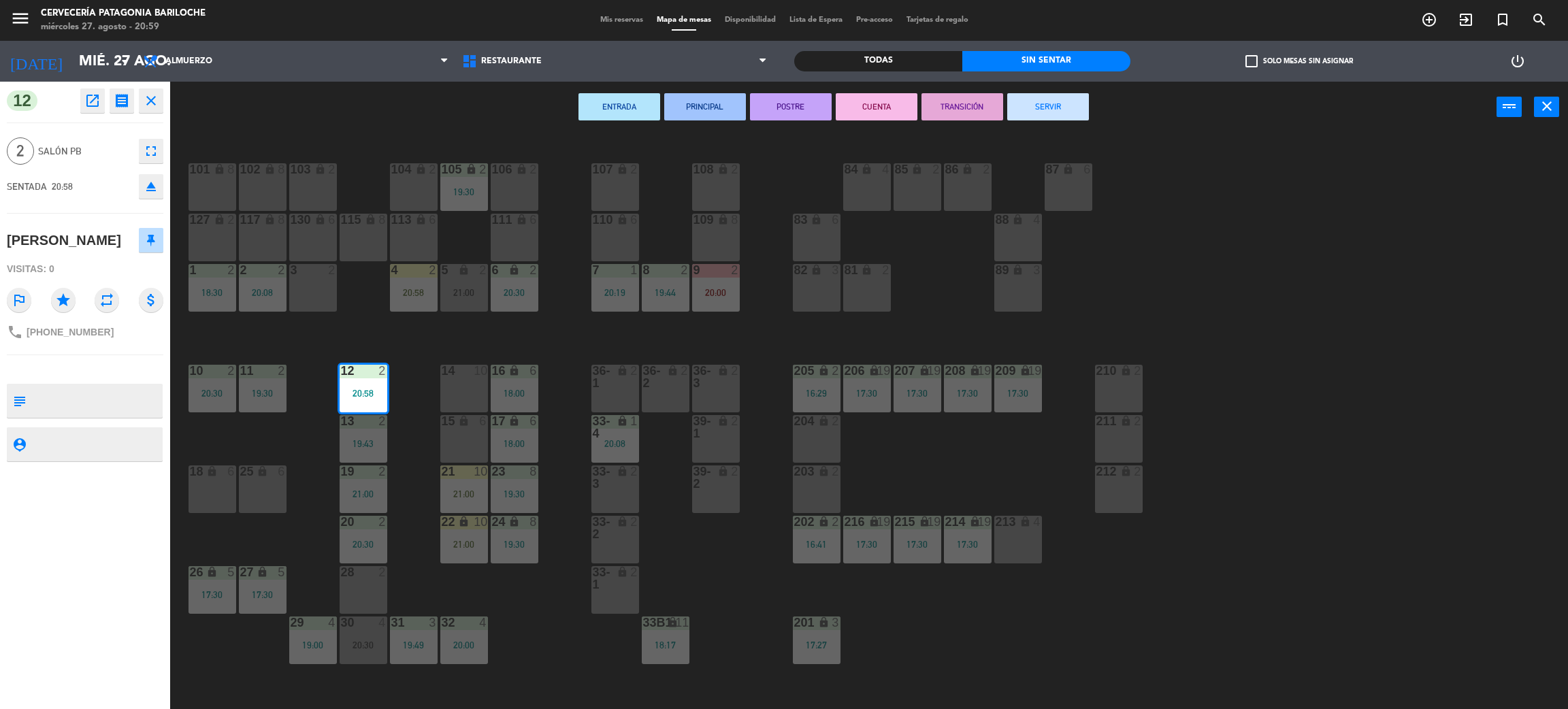
click at [382, 598] on div "28 2" at bounding box center [364, 590] width 48 height 48
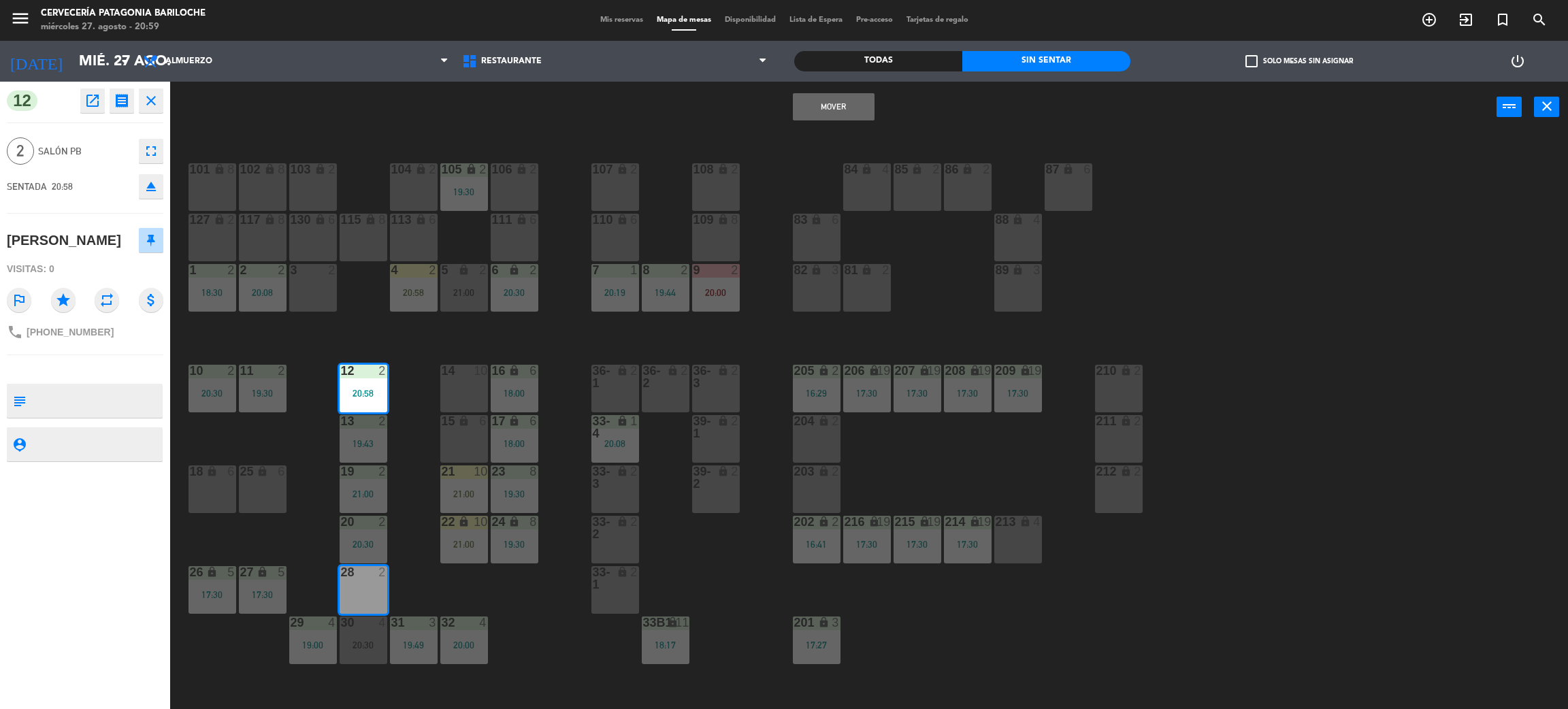
click at [830, 117] on button "Mover" at bounding box center [834, 107] width 82 height 27
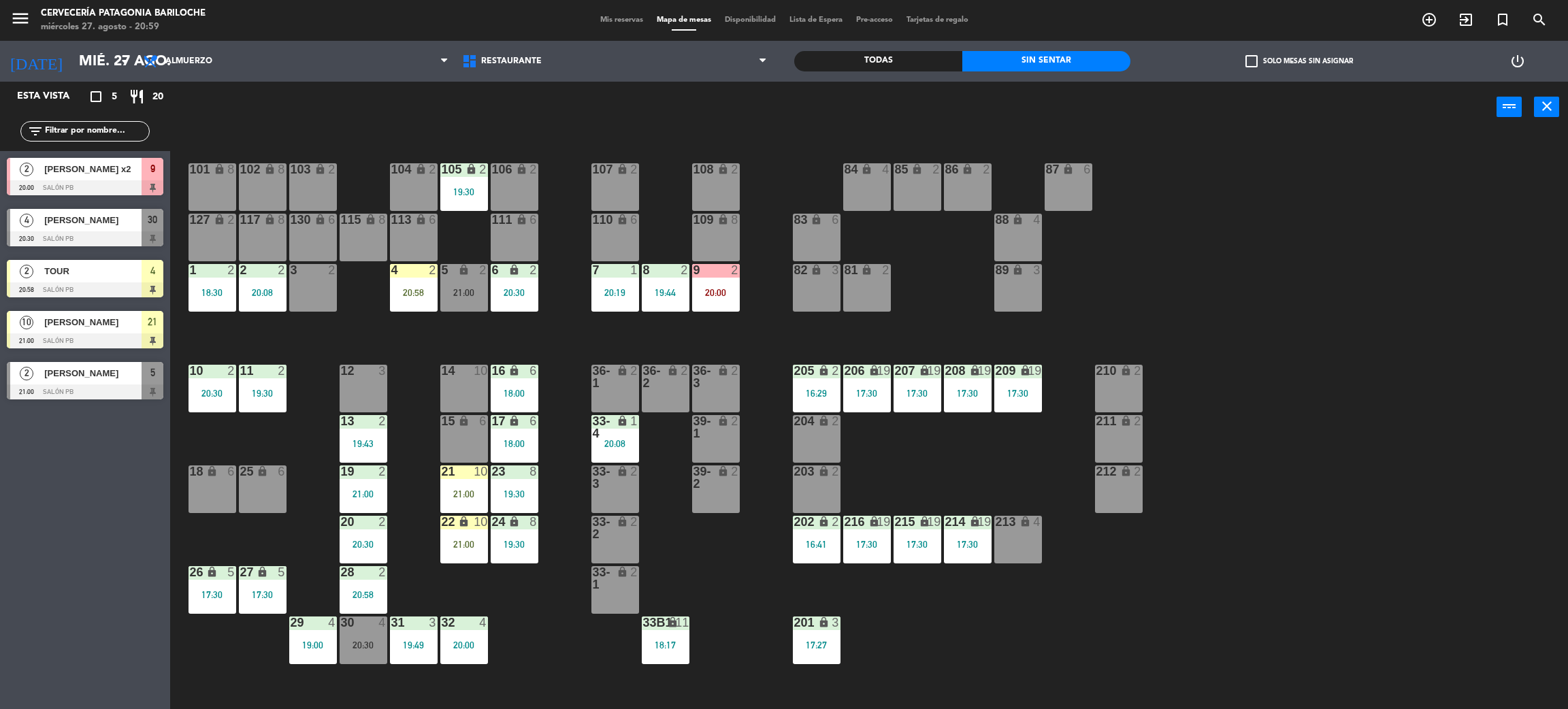
click at [466, 180] on div "105 lock 2 19:30" at bounding box center [464, 187] width 48 height 48
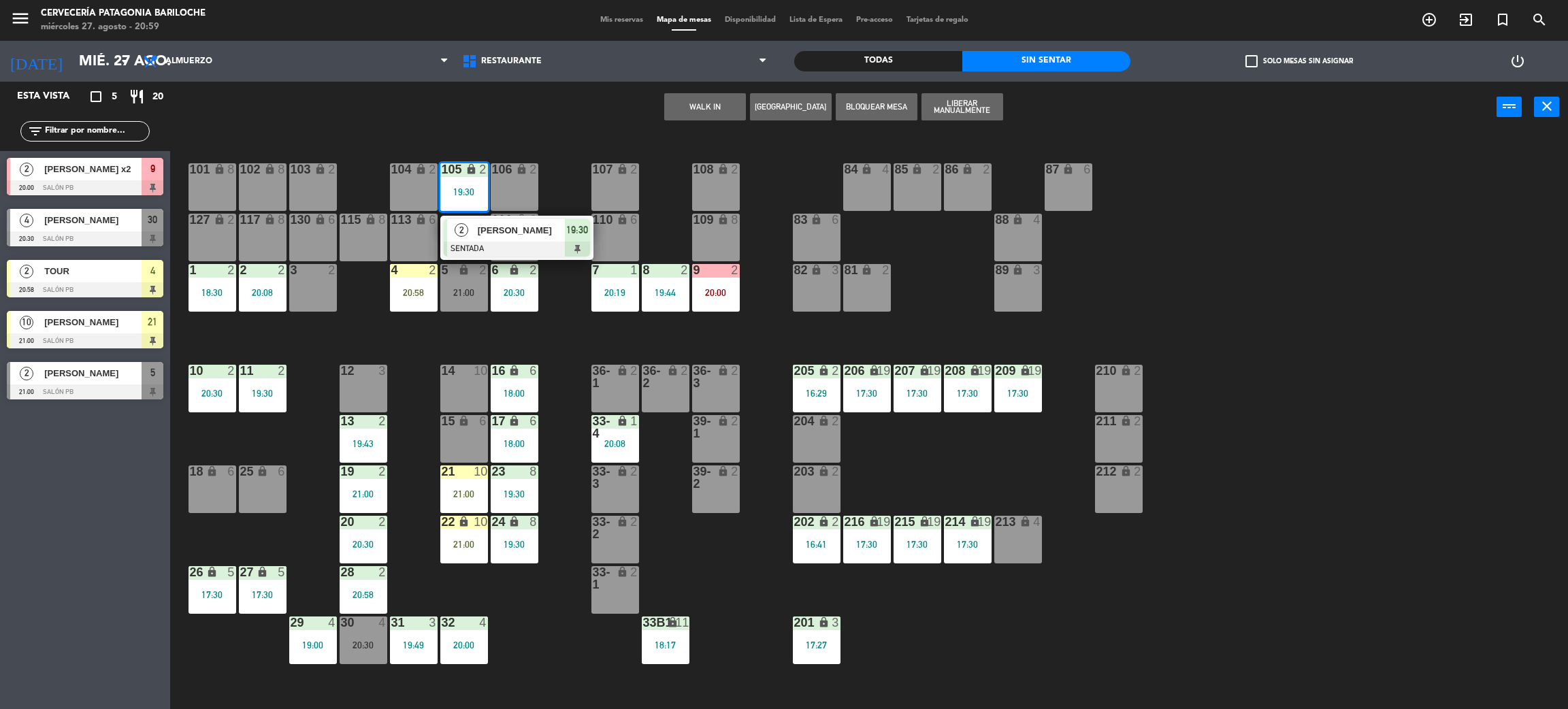
click at [516, 236] on span "[PERSON_NAME]" at bounding box center [521, 230] width 87 height 14
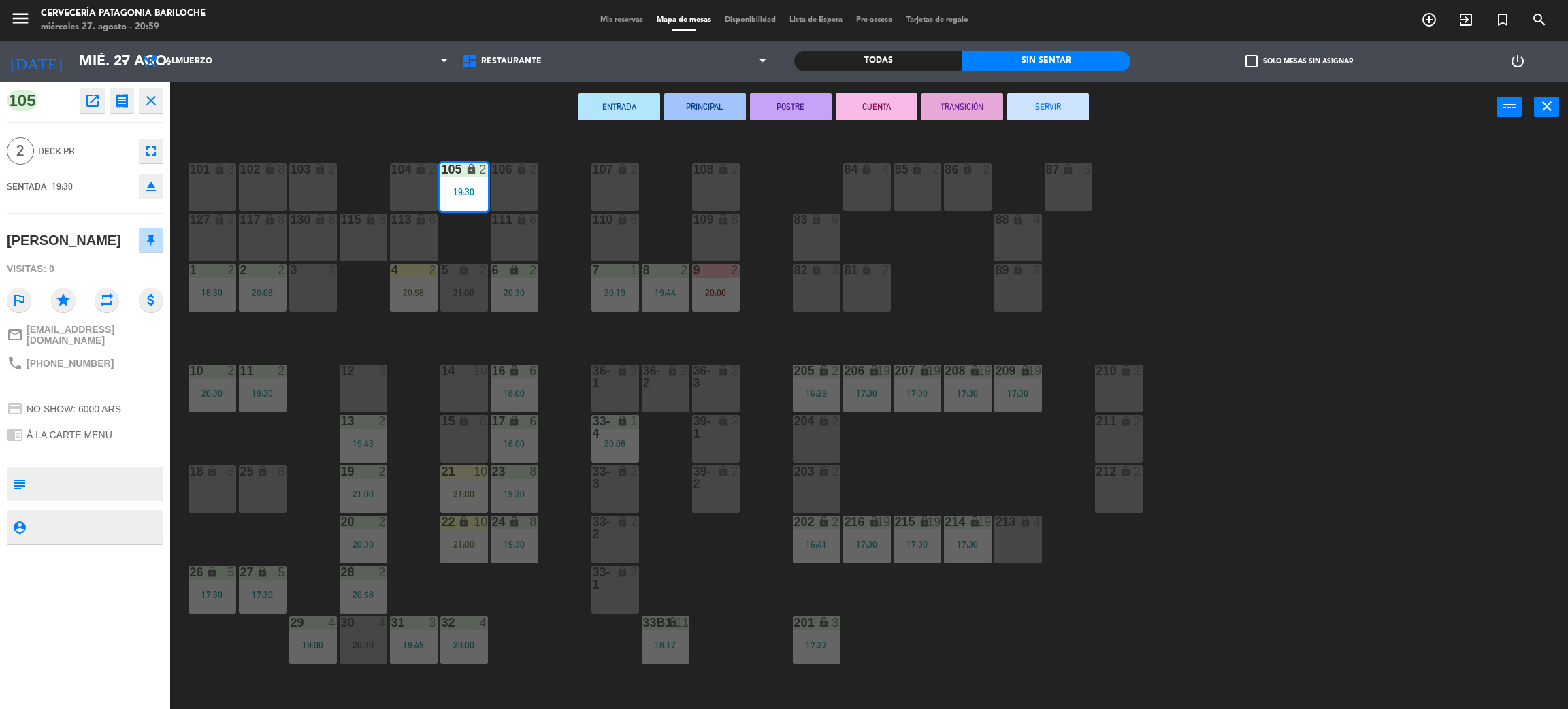
click at [382, 366] on div "3" at bounding box center [382, 371] width 8 height 13
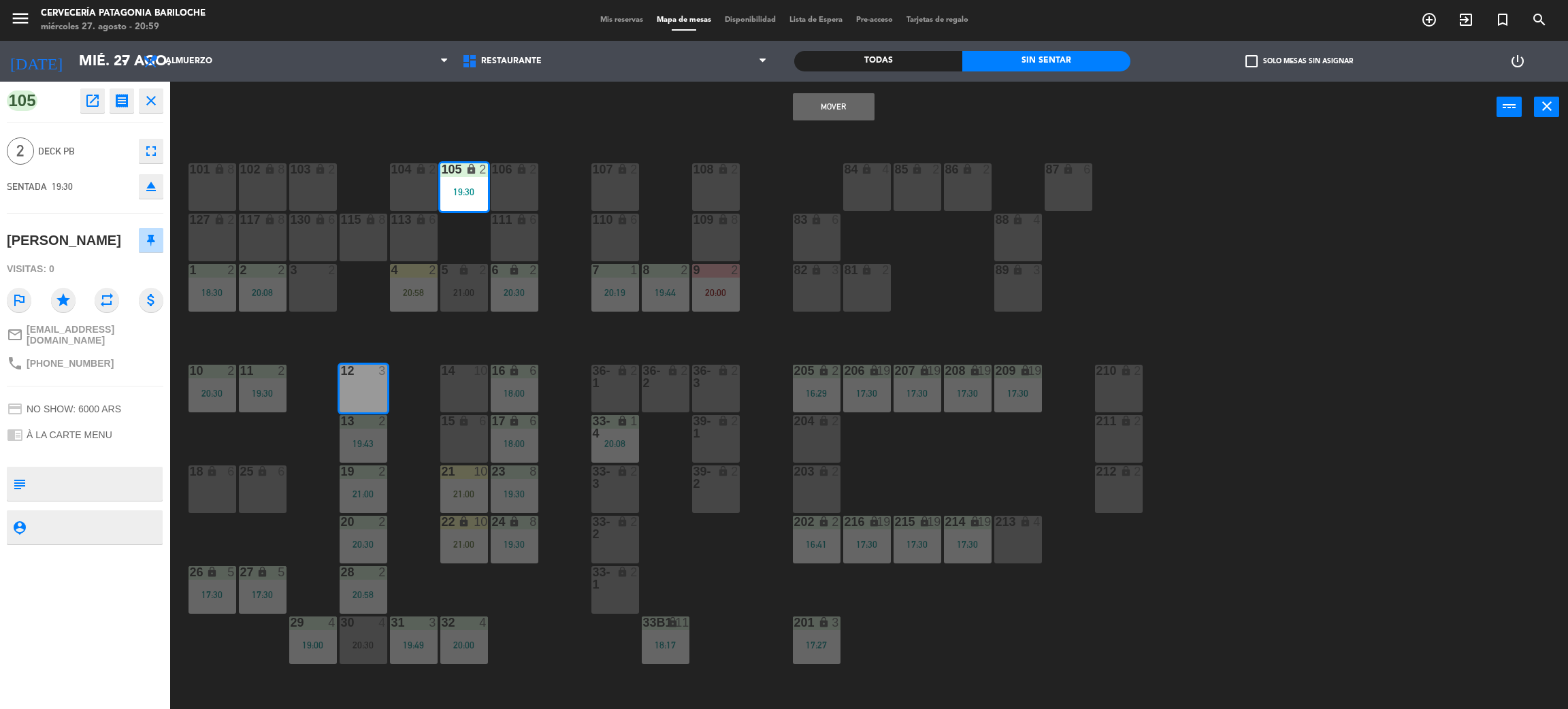
click at [853, 113] on button "Mover" at bounding box center [834, 107] width 82 height 27
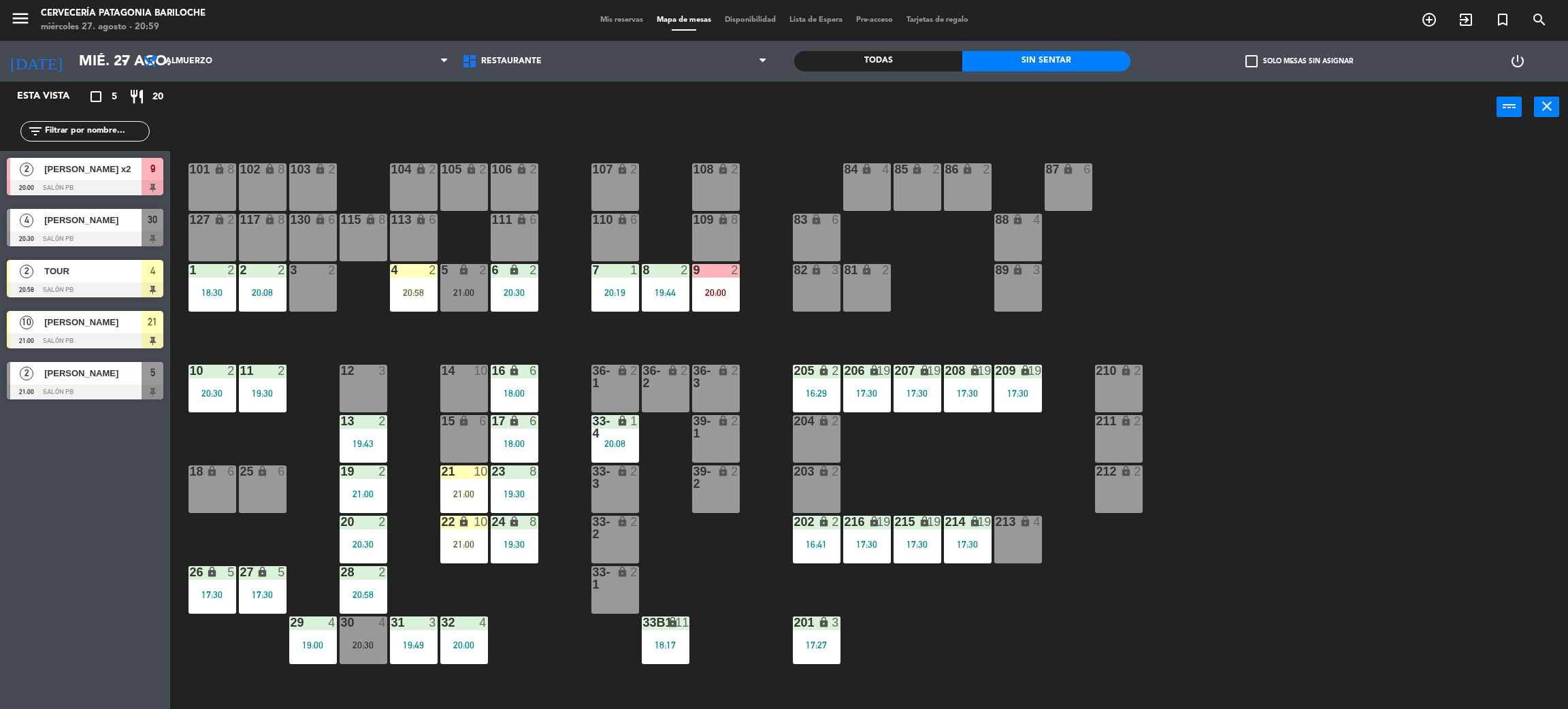
click at [69, 165] on span "[PERSON_NAME] x2" at bounding box center [93, 169] width 97 height 14
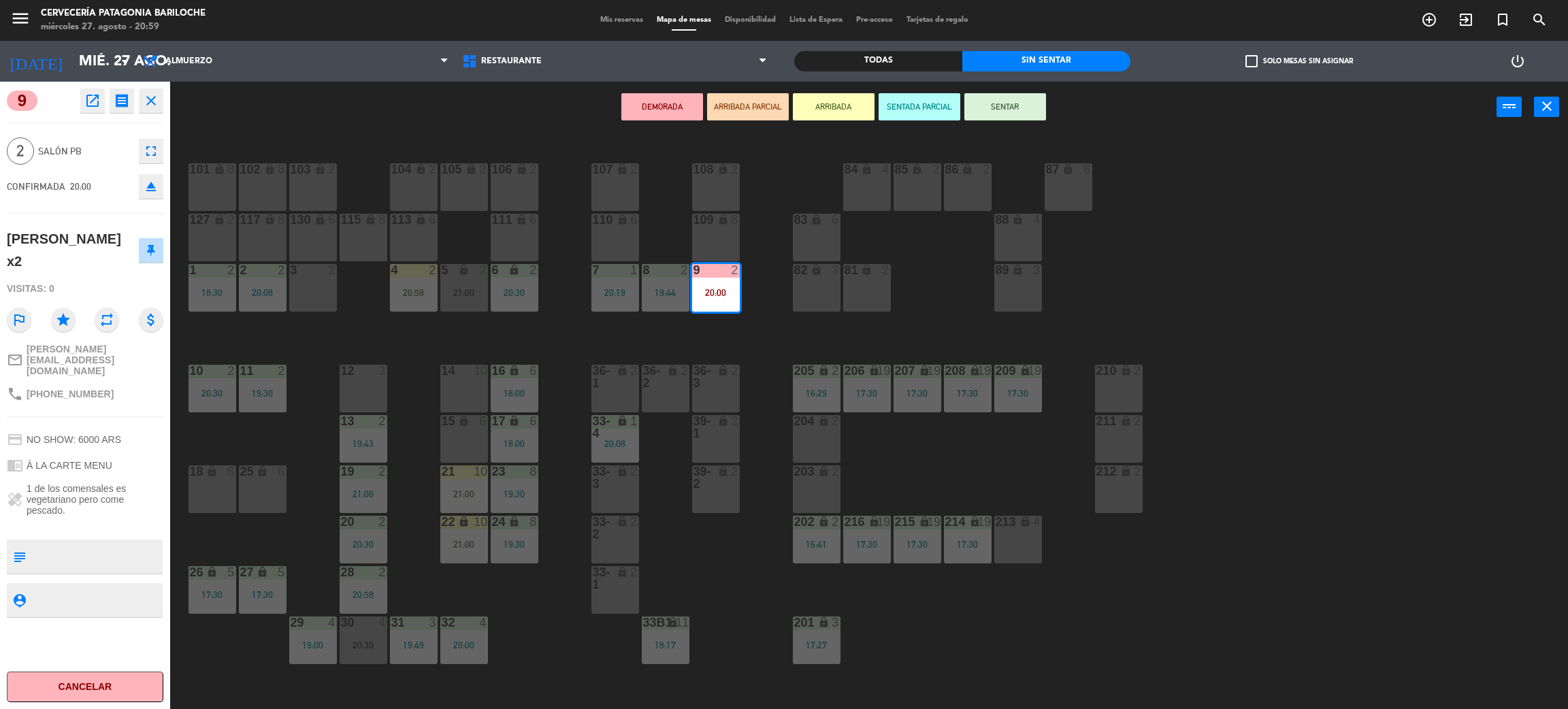
click at [685, 331] on div "101 lock 8 102 lock 8 104 lock 2 105 lock 2 106 lock 2 103 lock 2 107 lock 2 10…" at bounding box center [877, 427] width 1383 height 576
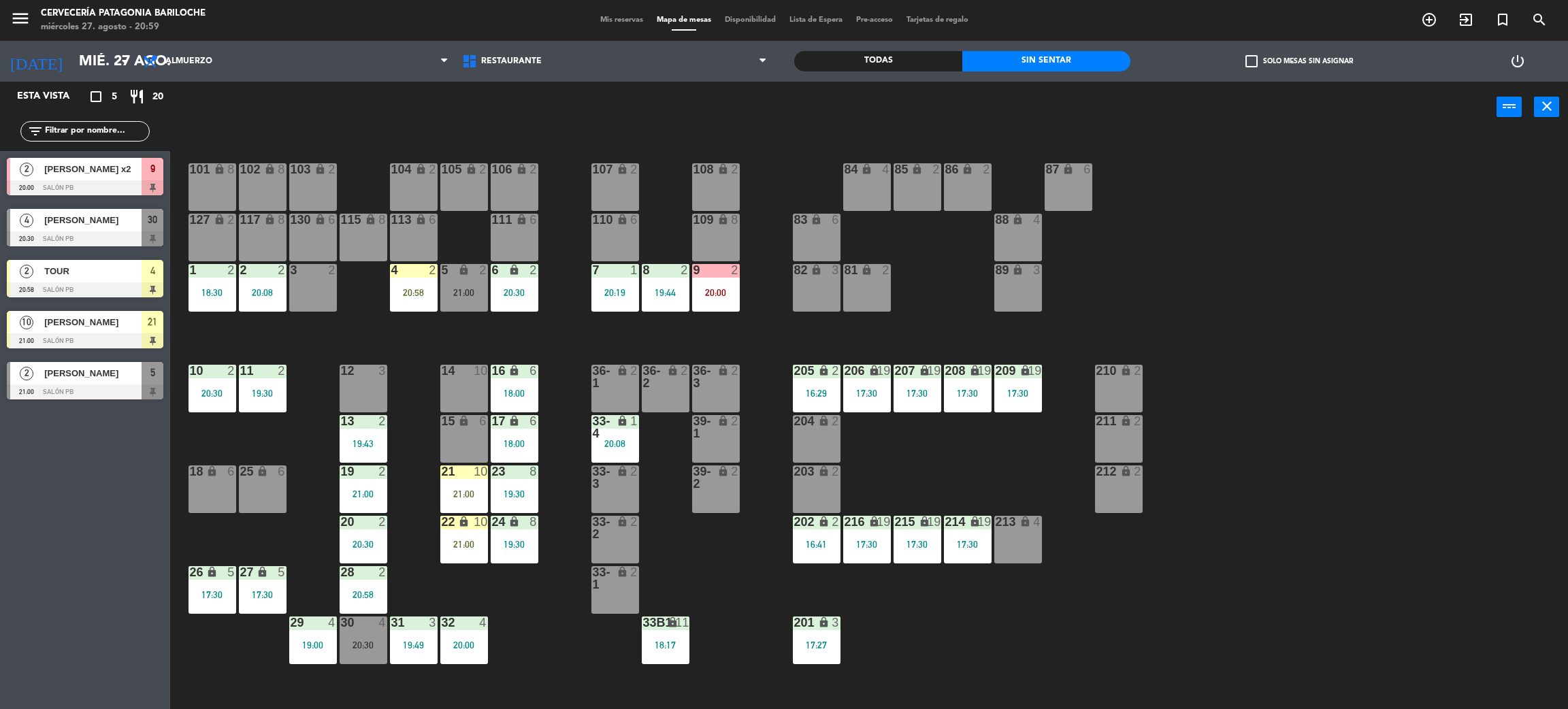
click at [729, 289] on div "20:00" at bounding box center [716, 293] width 48 height 9
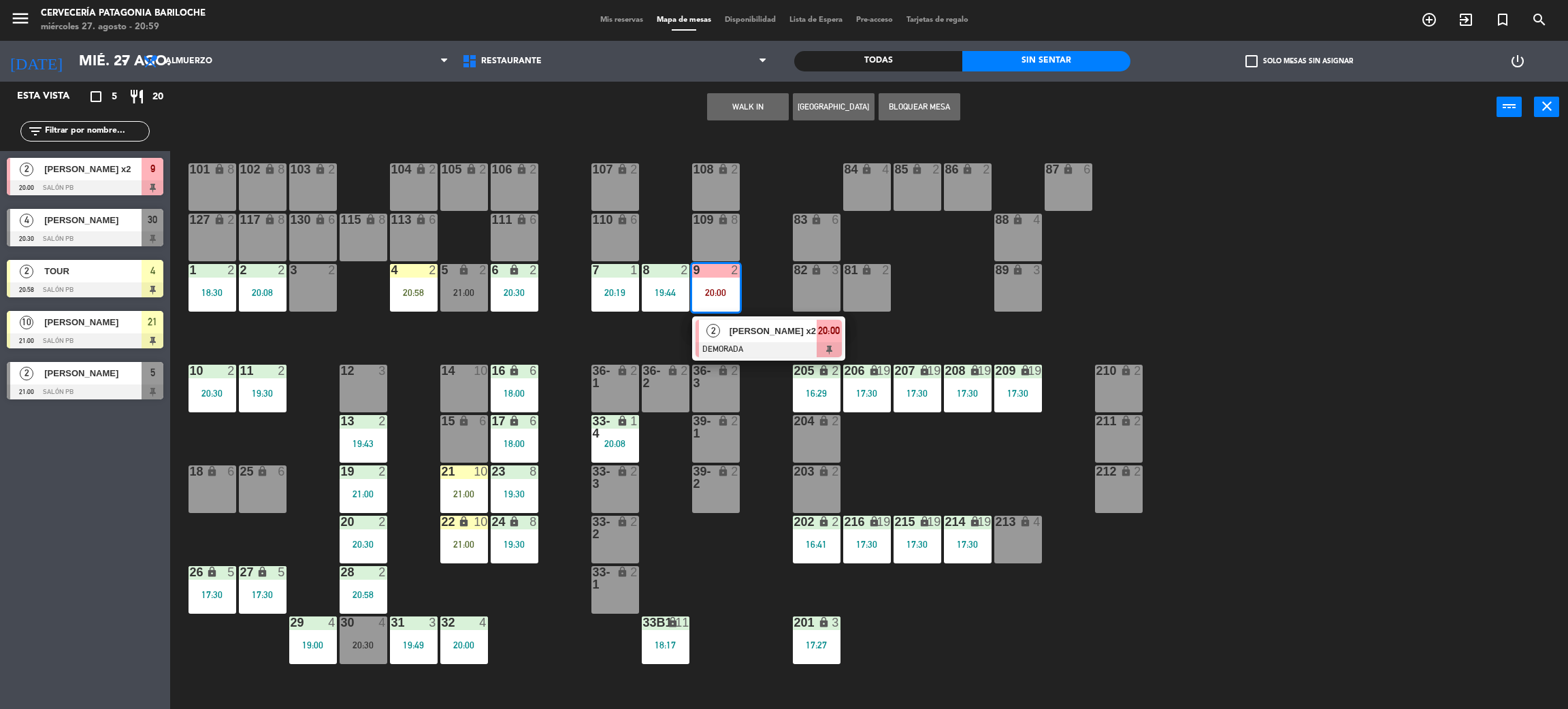
click at [740, 350] on div at bounding box center [769, 349] width 146 height 15
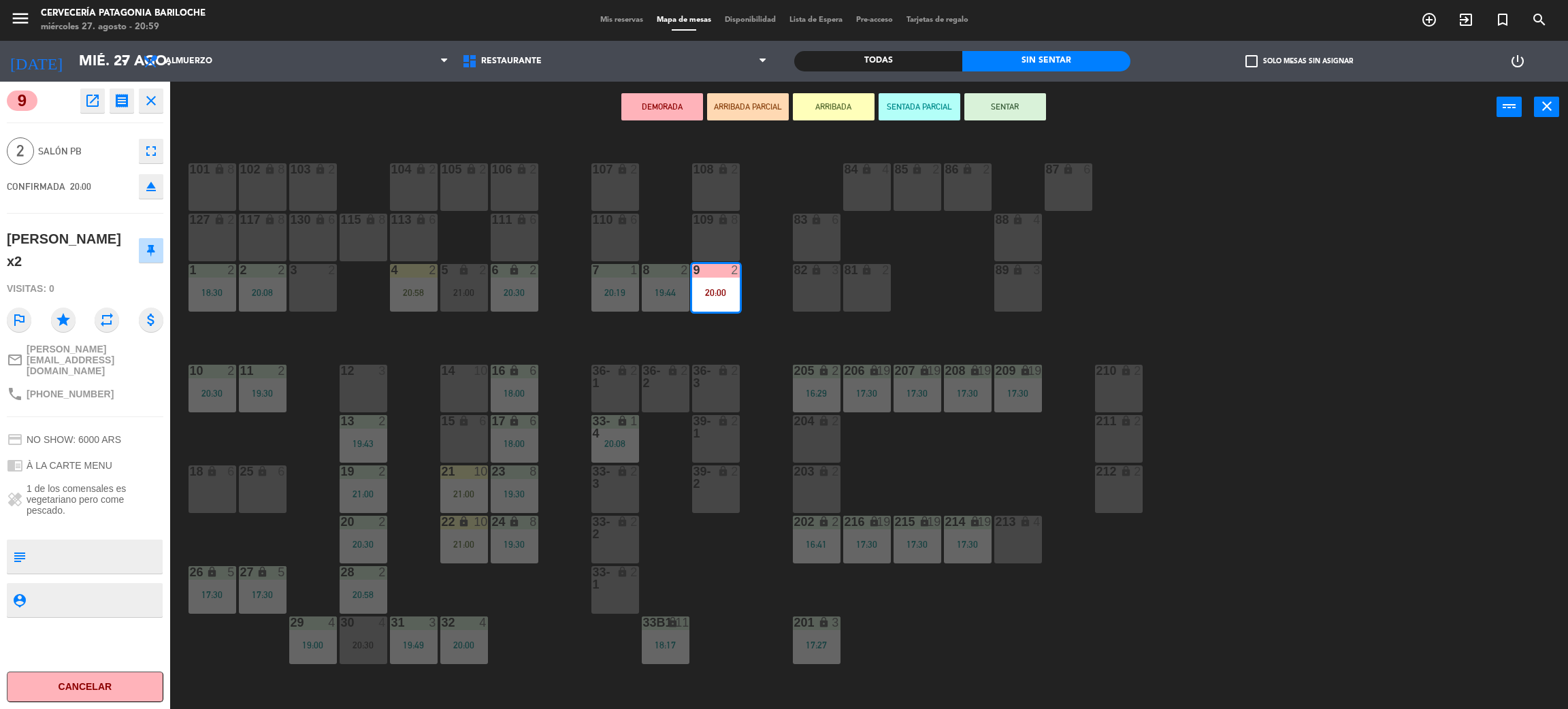
click at [201, 186] on div "101 lock 8" at bounding box center [212, 187] width 48 height 48
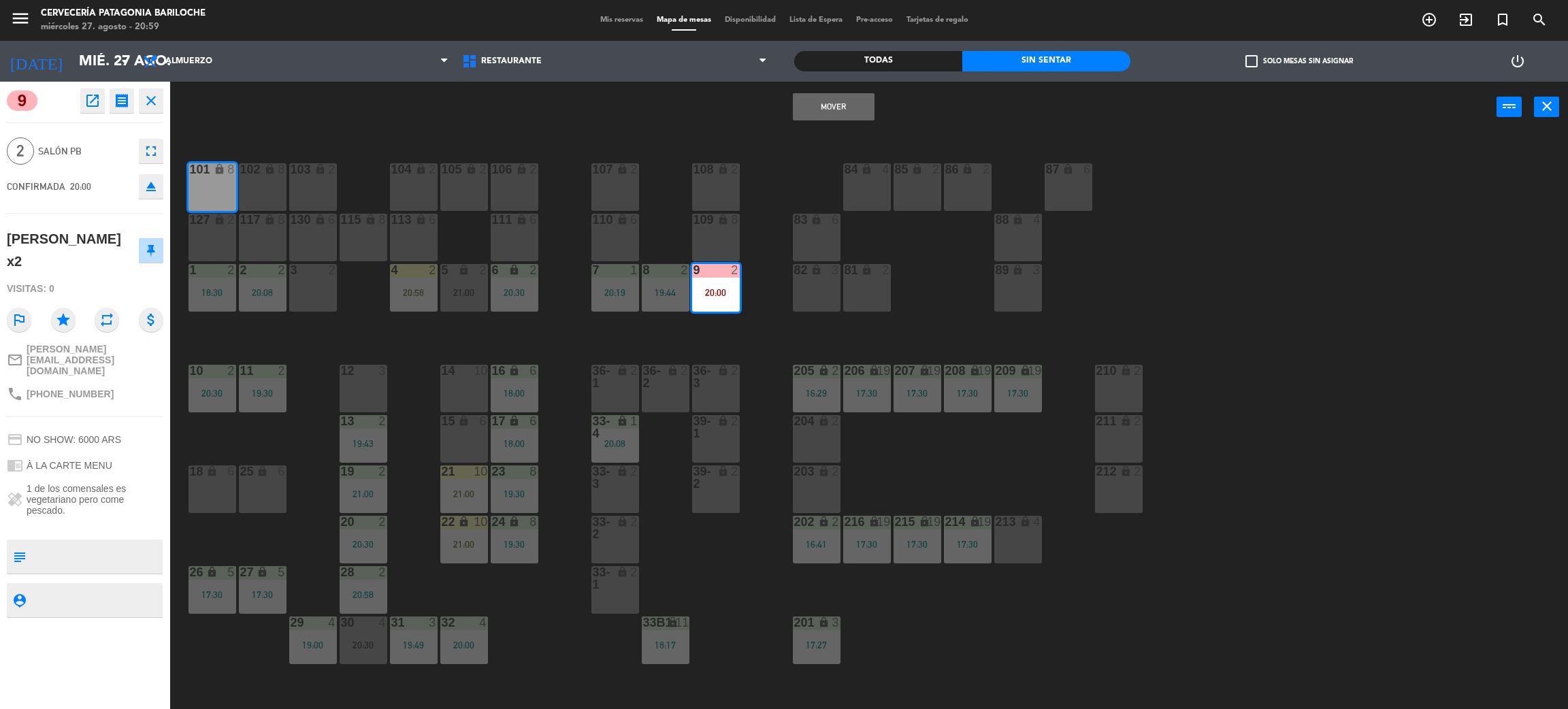
click at [824, 104] on button "Mover" at bounding box center [834, 107] width 82 height 27
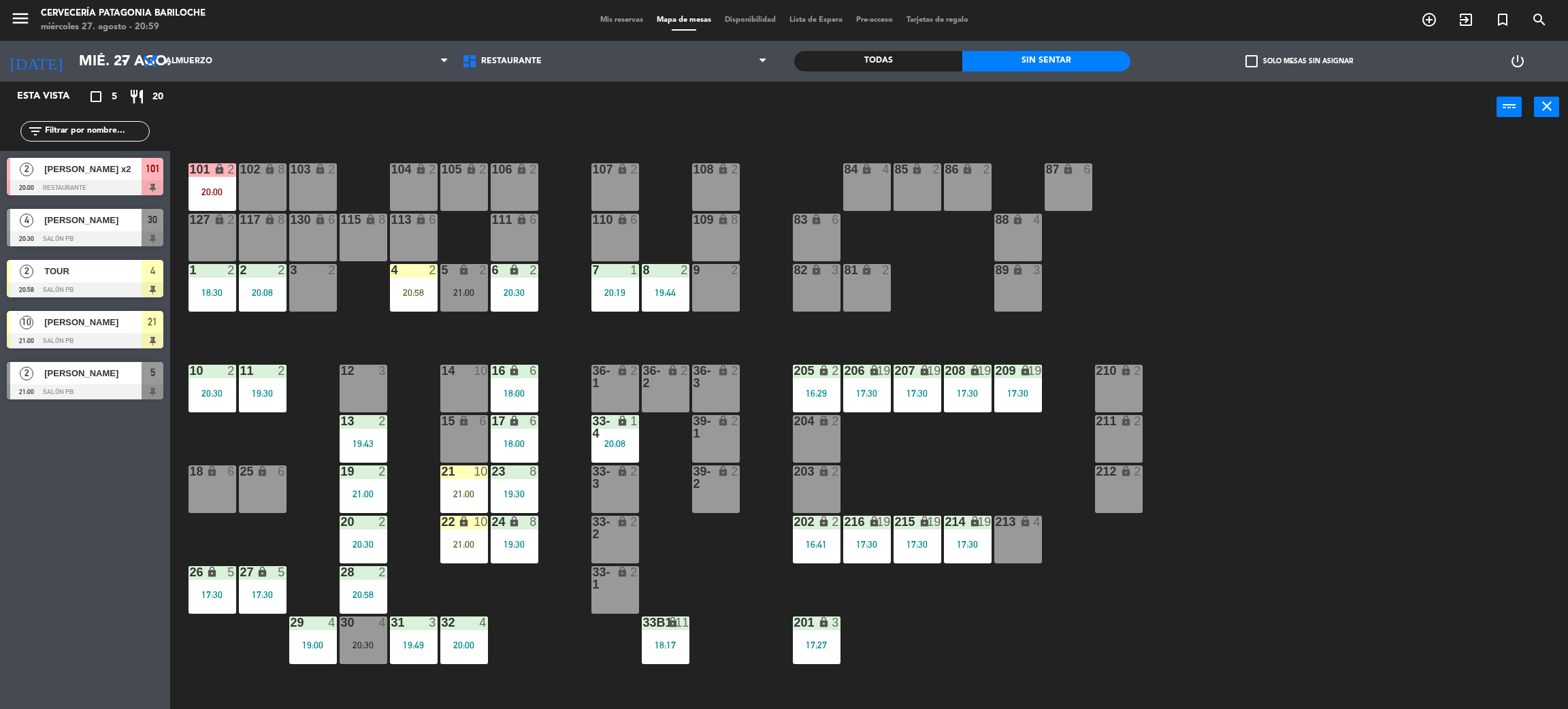
click at [474, 290] on div "21:00" at bounding box center [464, 293] width 48 height 9
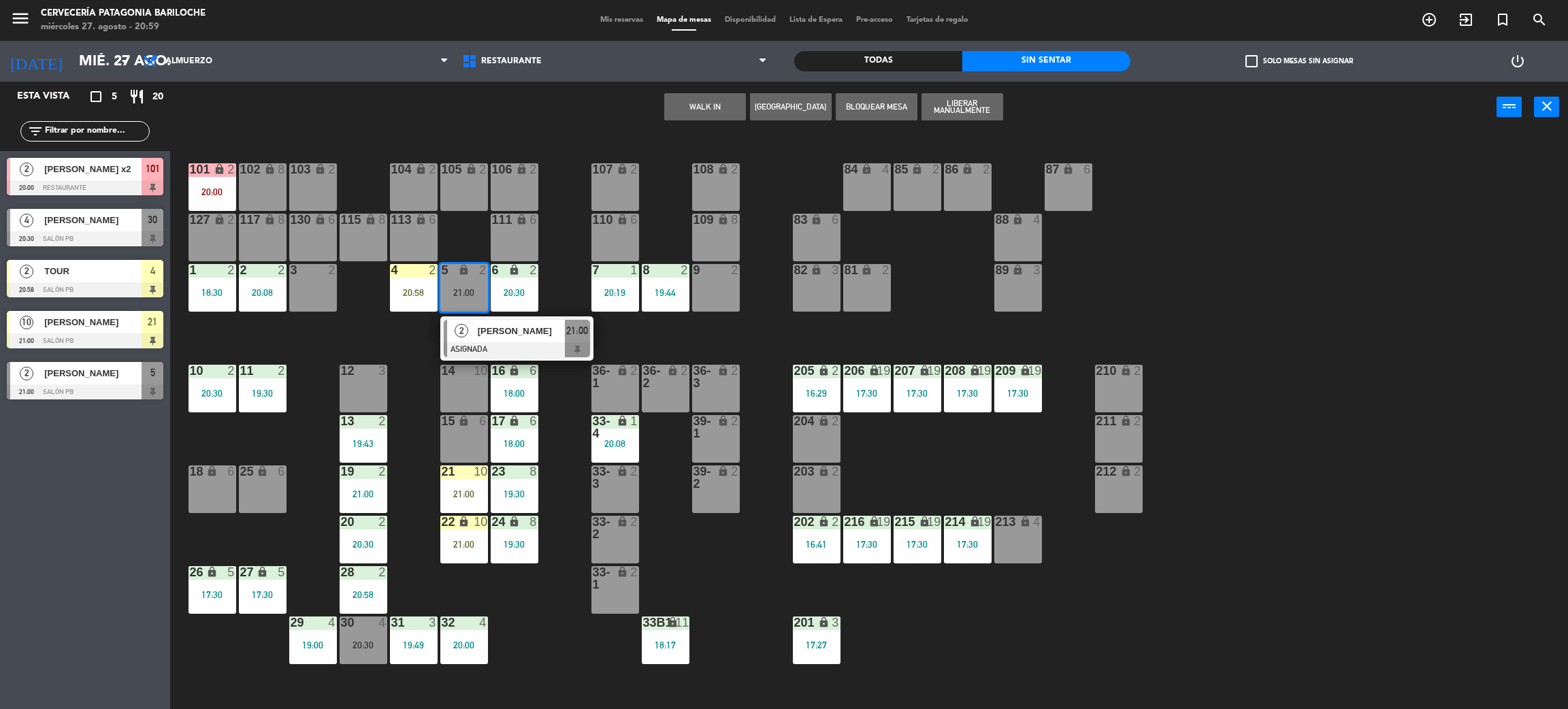
click at [508, 341] on div "2 Sabryna Gouveia ASIGNADA 21:00" at bounding box center [517, 338] width 174 height 44
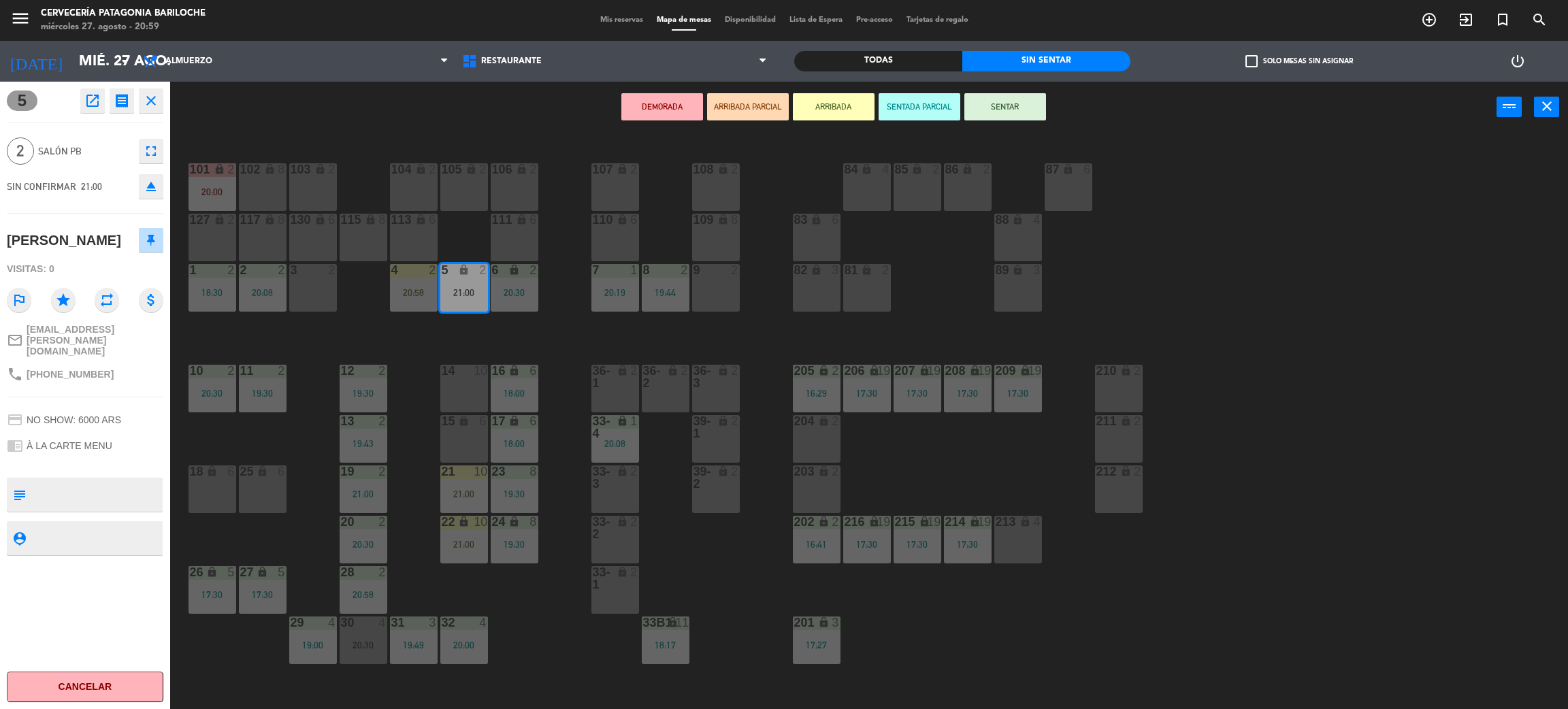
click at [509, 325] on div "101 lock 2 20:00 102 lock 8 104 lock 2 105 lock 2 106 lock 2 103 lock 2 107 loc…" at bounding box center [877, 427] width 1383 height 576
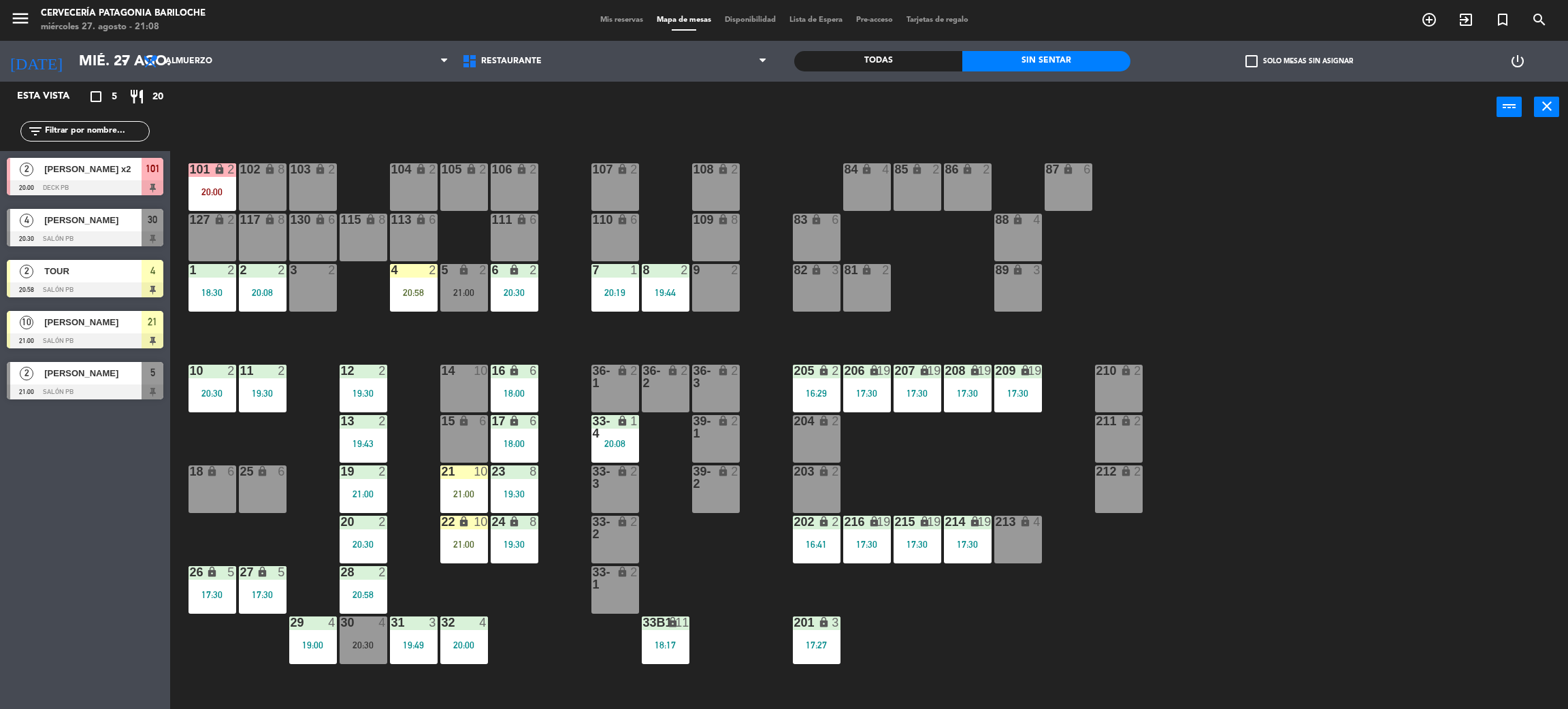
click at [476, 436] on div "15 lock 6" at bounding box center [464, 439] width 48 height 48
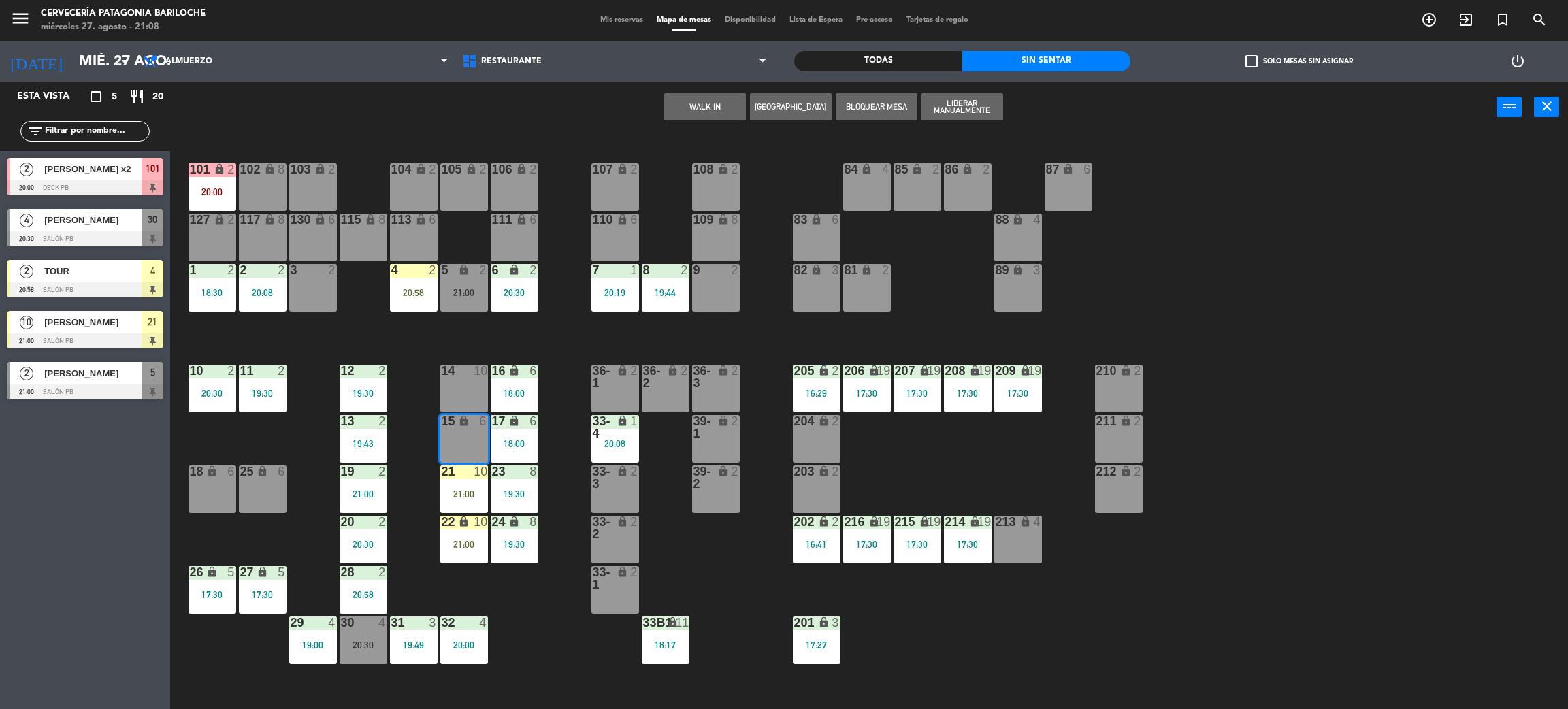
click at [469, 397] on div "14 10" at bounding box center [464, 389] width 48 height 48
click at [744, 106] on button "WALK IN" at bounding box center [748, 107] width 82 height 27
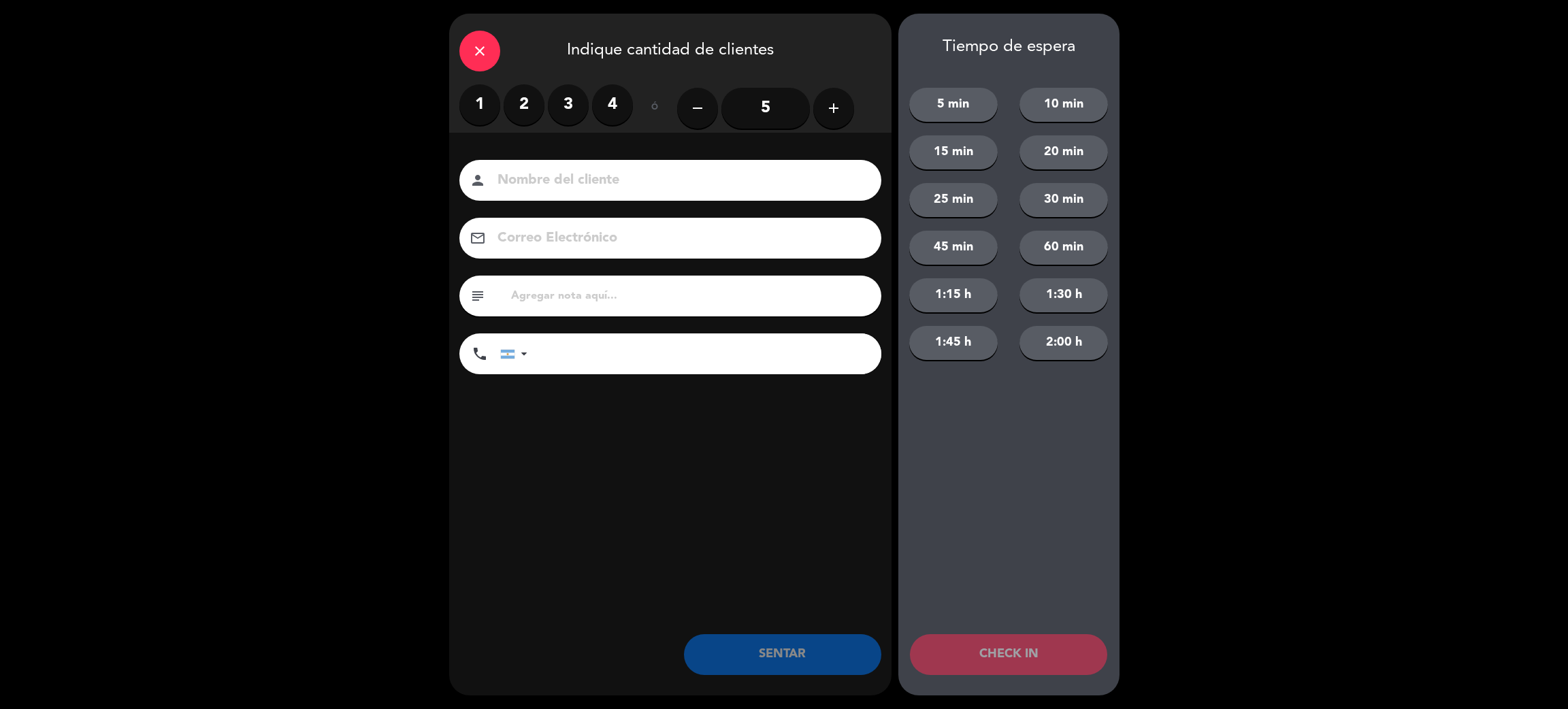
click at [821, 105] on button "add" at bounding box center [834, 108] width 41 height 41
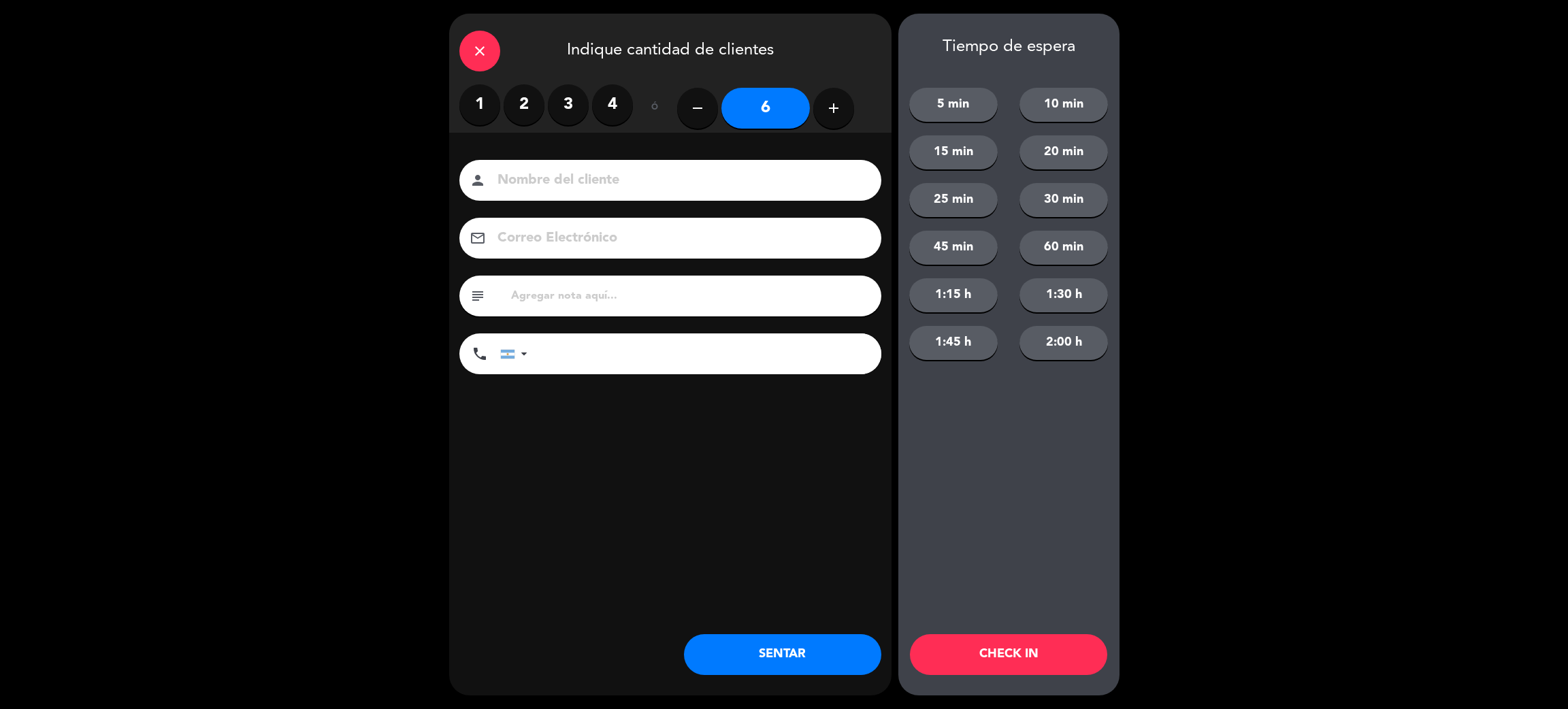
click at [821, 105] on button "add" at bounding box center [834, 108] width 41 height 41
type input "7"
click at [780, 166] on div "person" at bounding box center [670, 181] width 422 height 41
click at [773, 180] on input at bounding box center [680, 181] width 367 height 24
type input "tais ruiz"
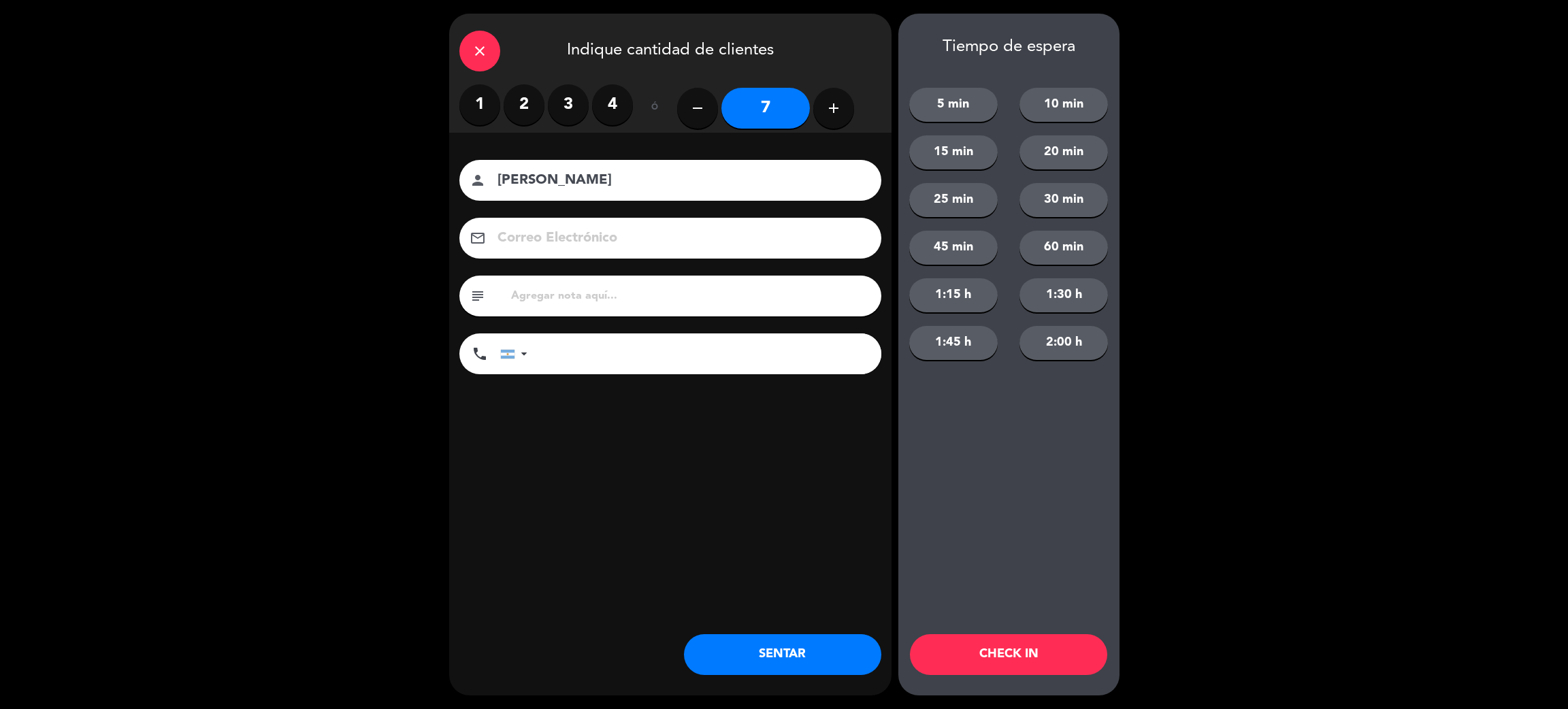
click at [715, 360] on input "tel" at bounding box center [711, 354] width 340 height 41
type input "+5511984497830"
click at [783, 649] on button "SENTAR" at bounding box center [782, 655] width 197 height 41
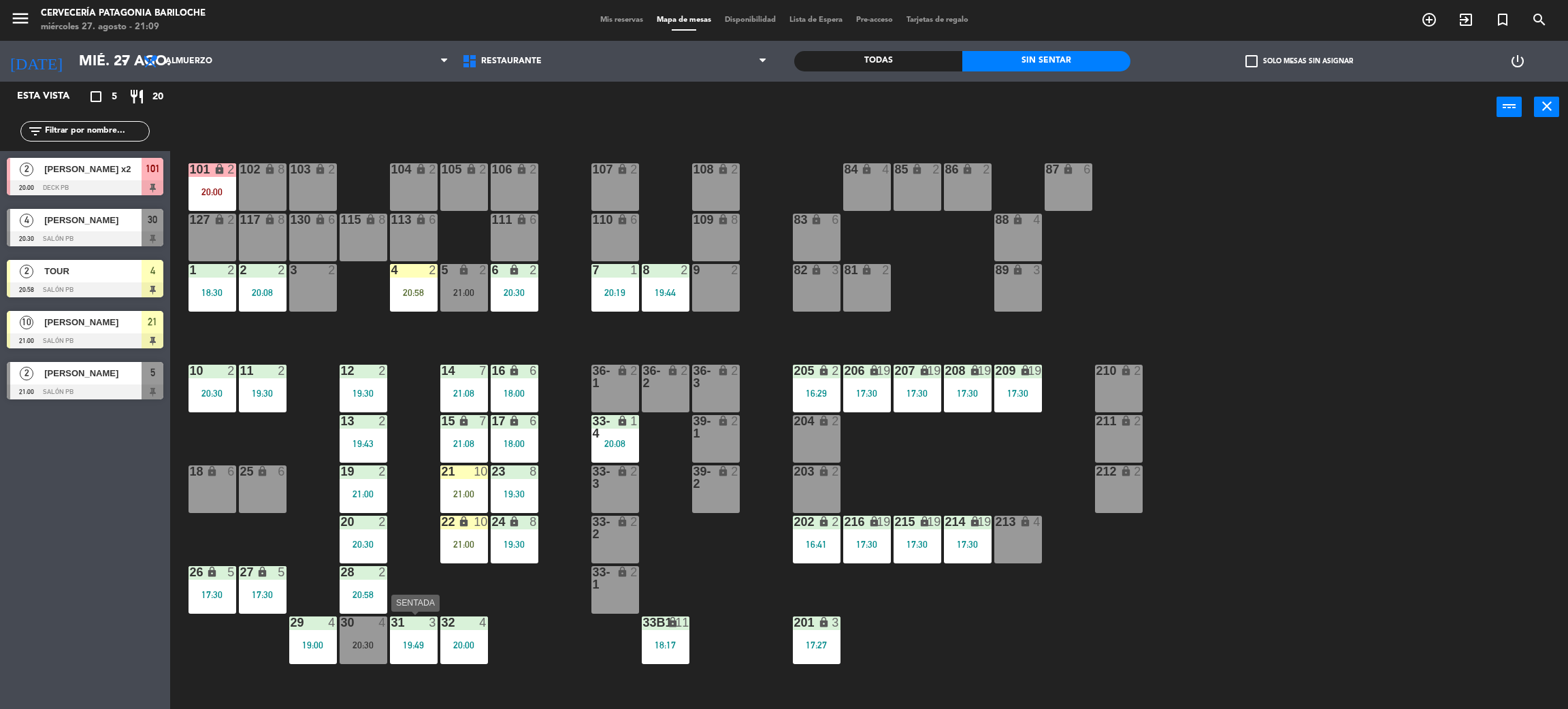
click at [411, 630] on div "31 3 19:49" at bounding box center [414, 640] width 48 height 48
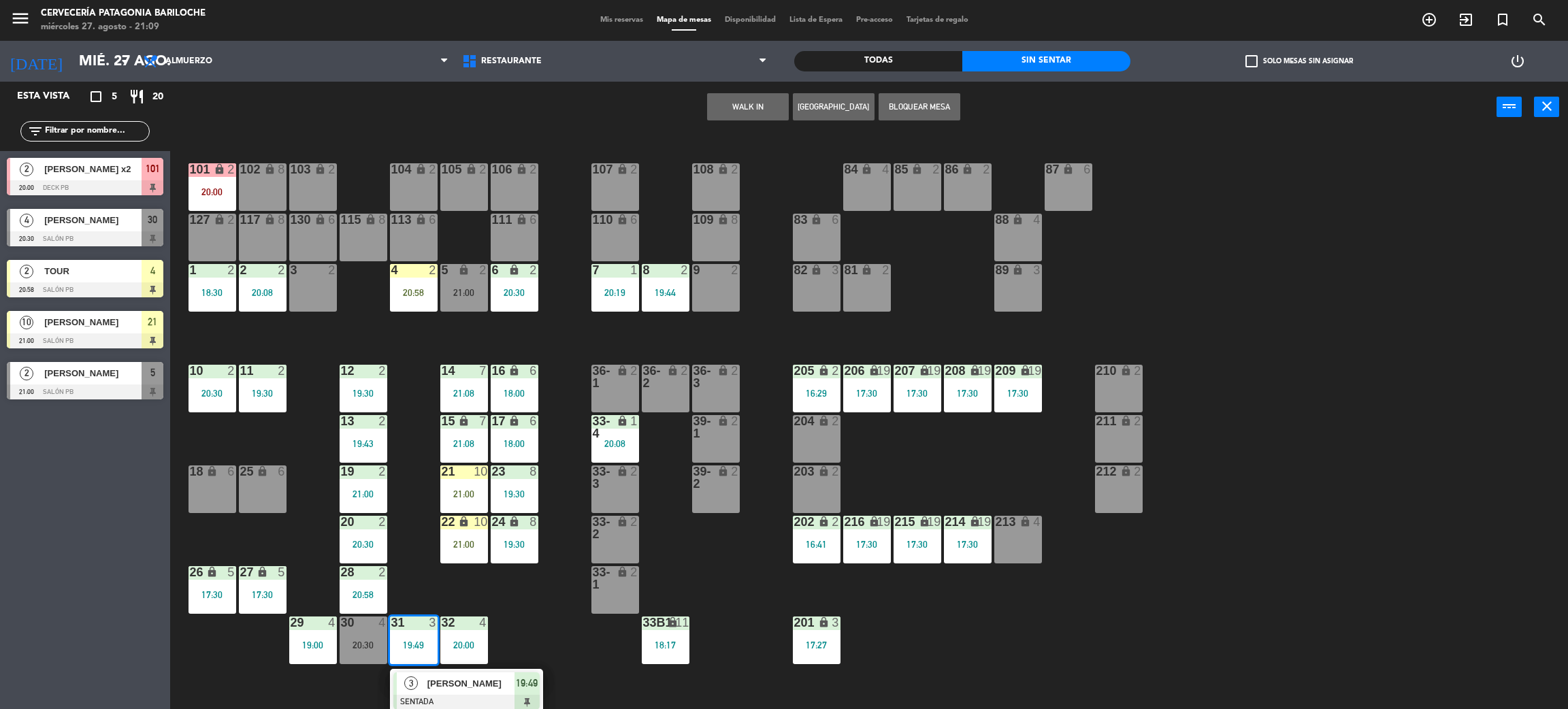
click at [461, 588] on div "101 lock 2 20:00 102 lock 8 104 lock 2 105 lock 2 106 lock 2 103 lock 2 107 loc…" at bounding box center [877, 427] width 1383 height 576
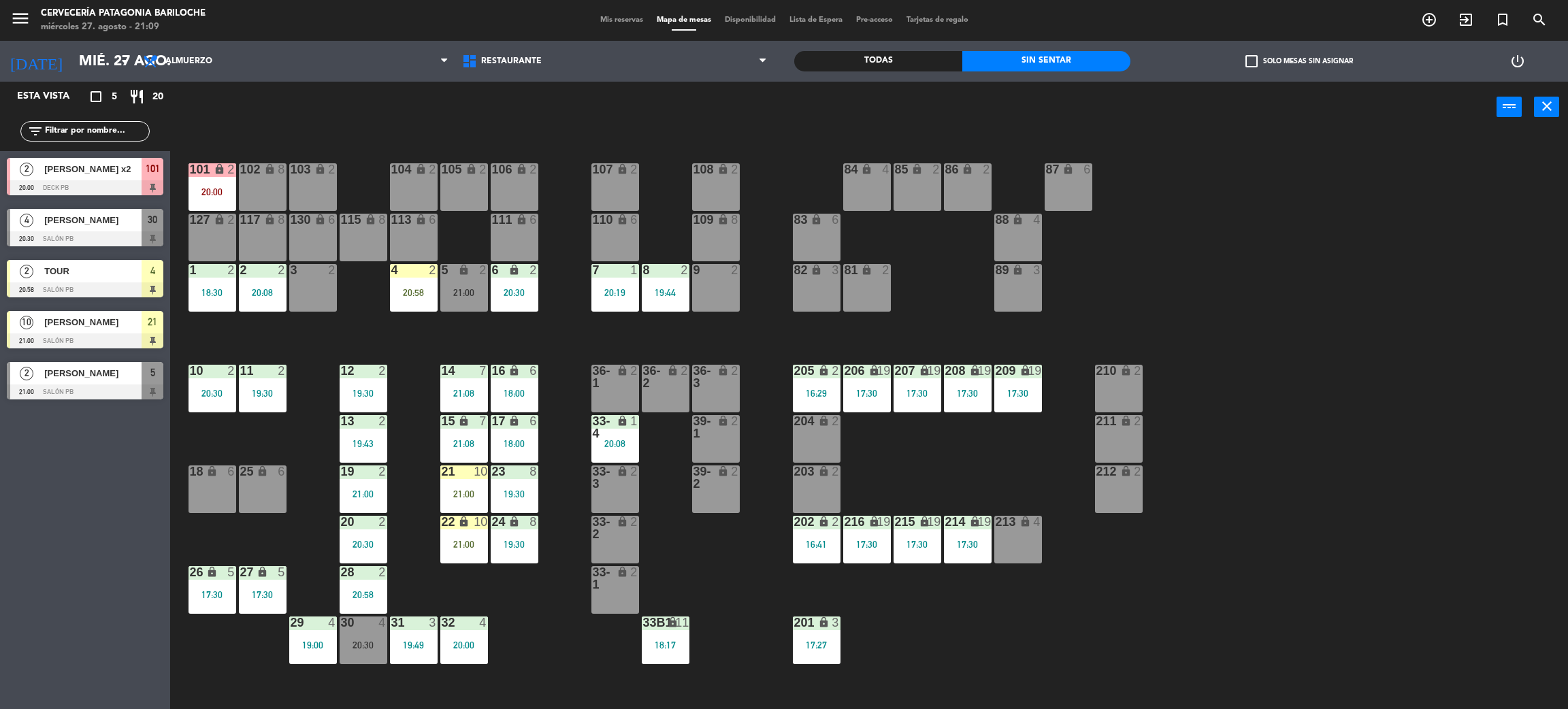
click at [359, 641] on div "20:30" at bounding box center [364, 645] width 48 height 9
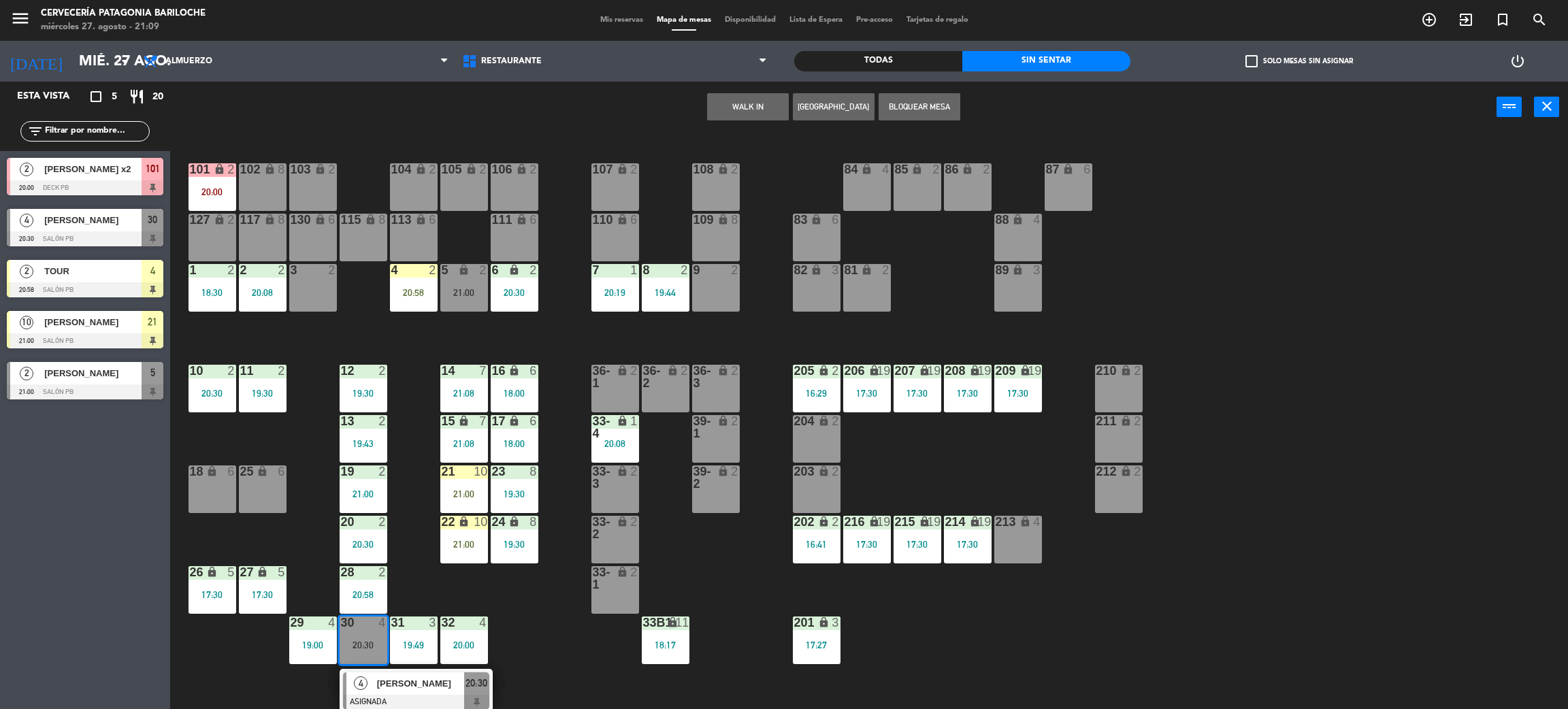
click at [413, 690] on span "[PERSON_NAME]" at bounding box center [420, 684] width 87 height 14
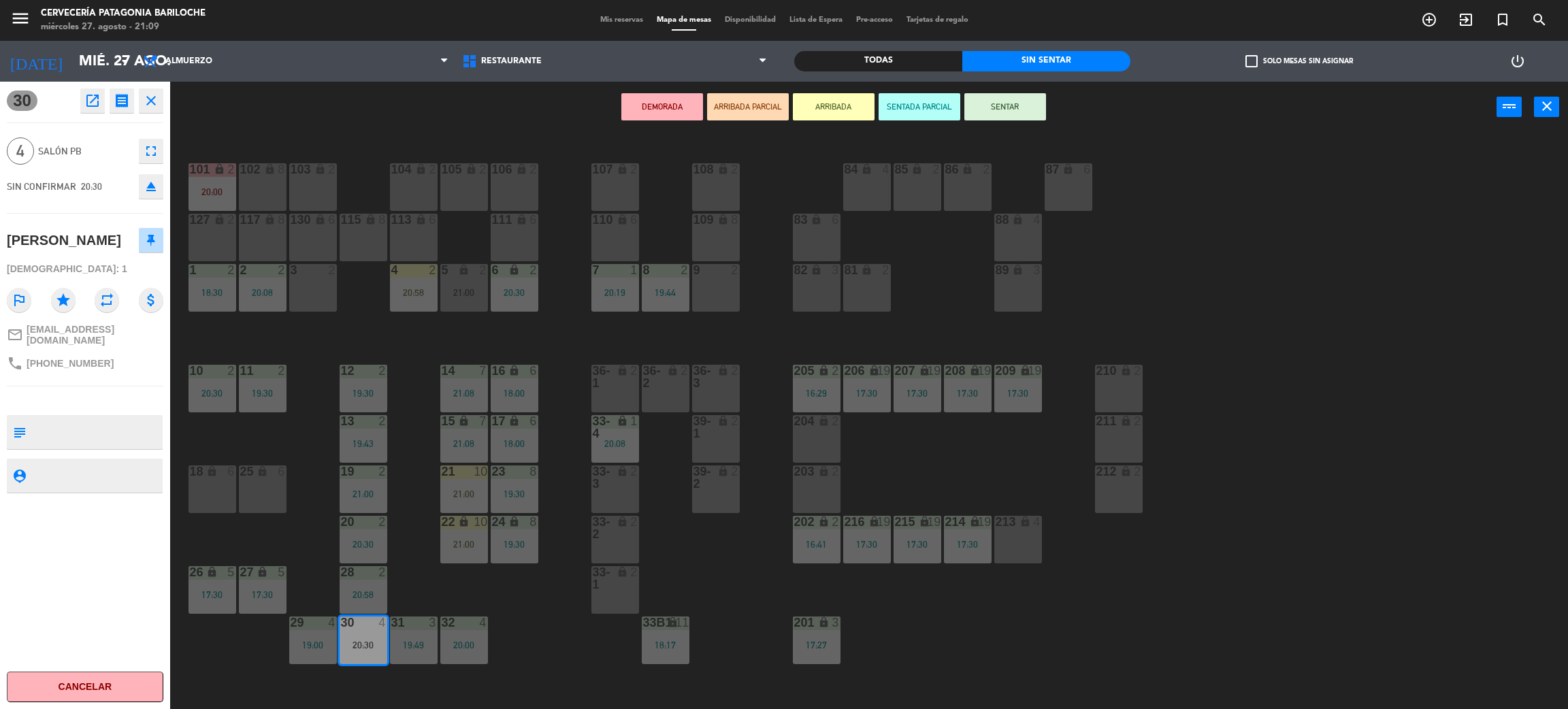
click at [266, 178] on div "102 lock 8" at bounding box center [262, 187] width 48 height 48
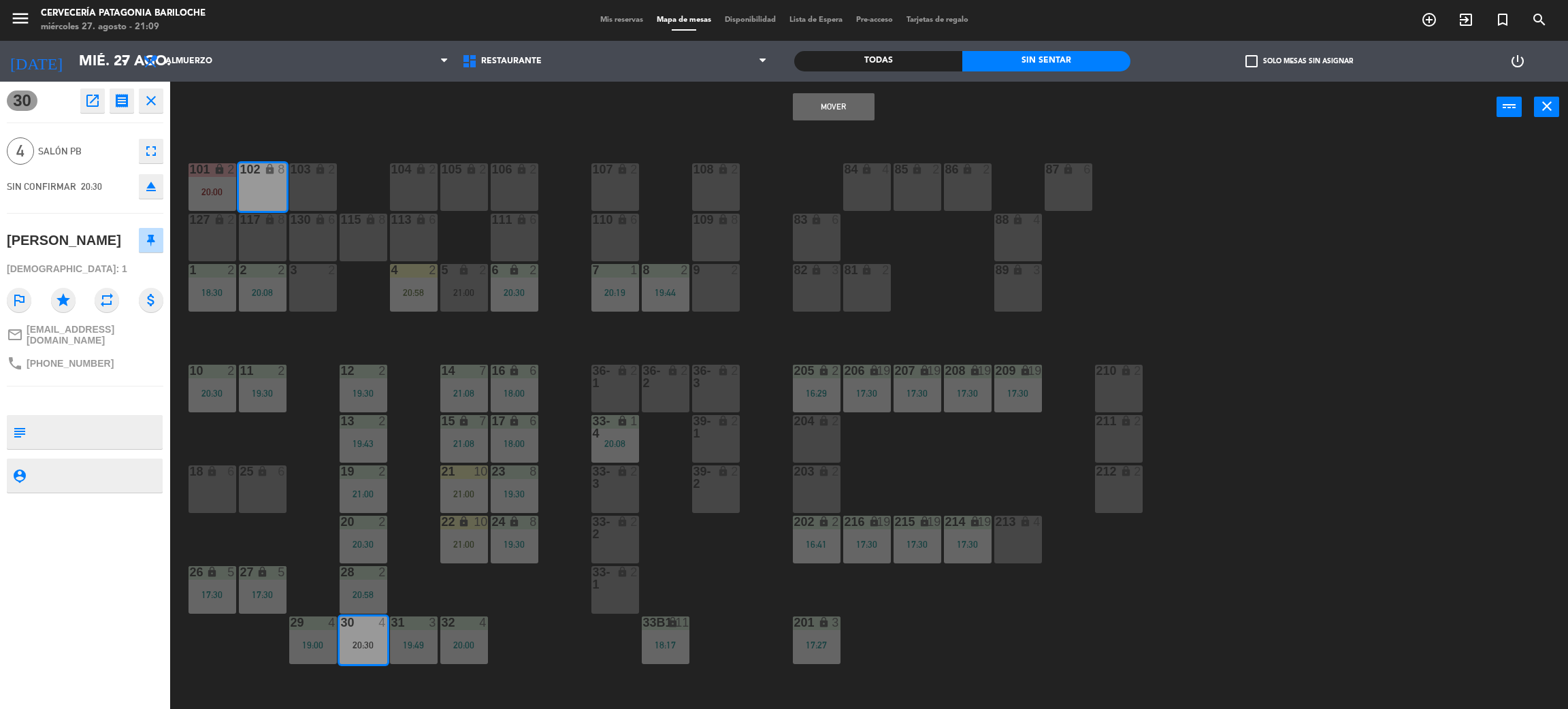
click at [819, 112] on button "Mover" at bounding box center [834, 107] width 82 height 27
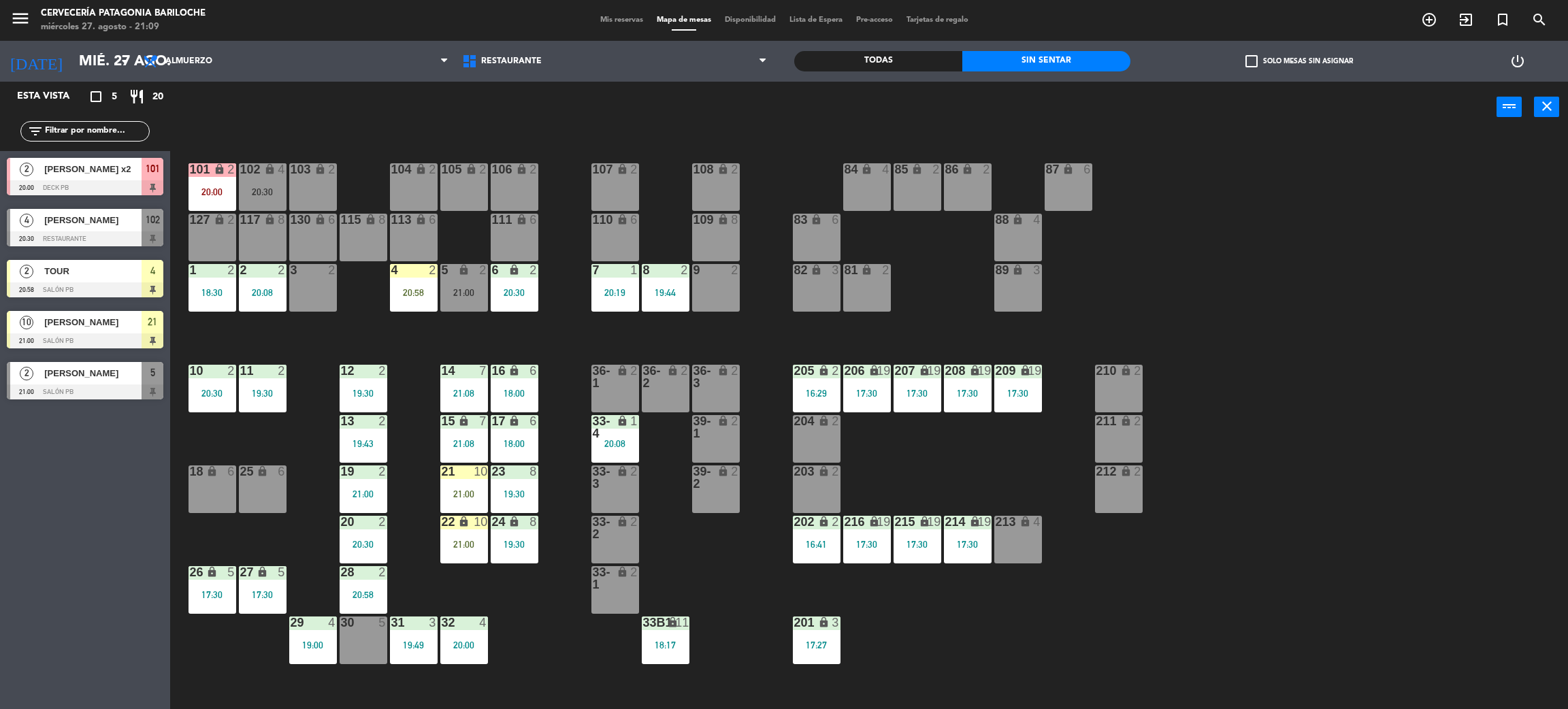
drag, startPoint x: 361, startPoint y: 624, endPoint x: 386, endPoint y: 524, distance: 103.1
click at [361, 625] on div at bounding box center [363, 623] width 23 height 13
click at [754, 100] on button "WALK IN" at bounding box center [748, 107] width 82 height 27
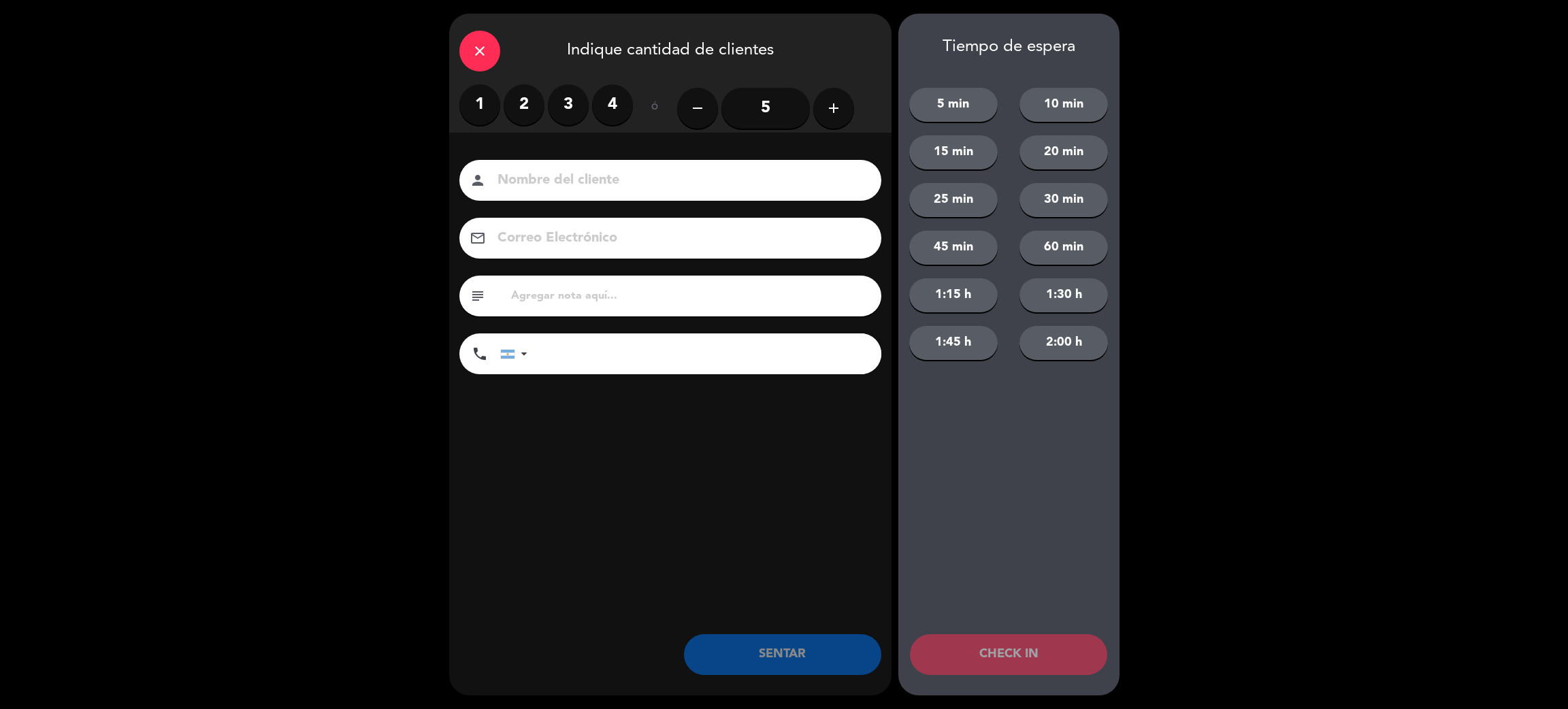
click at [515, 113] on label "2" at bounding box center [524, 104] width 41 height 41
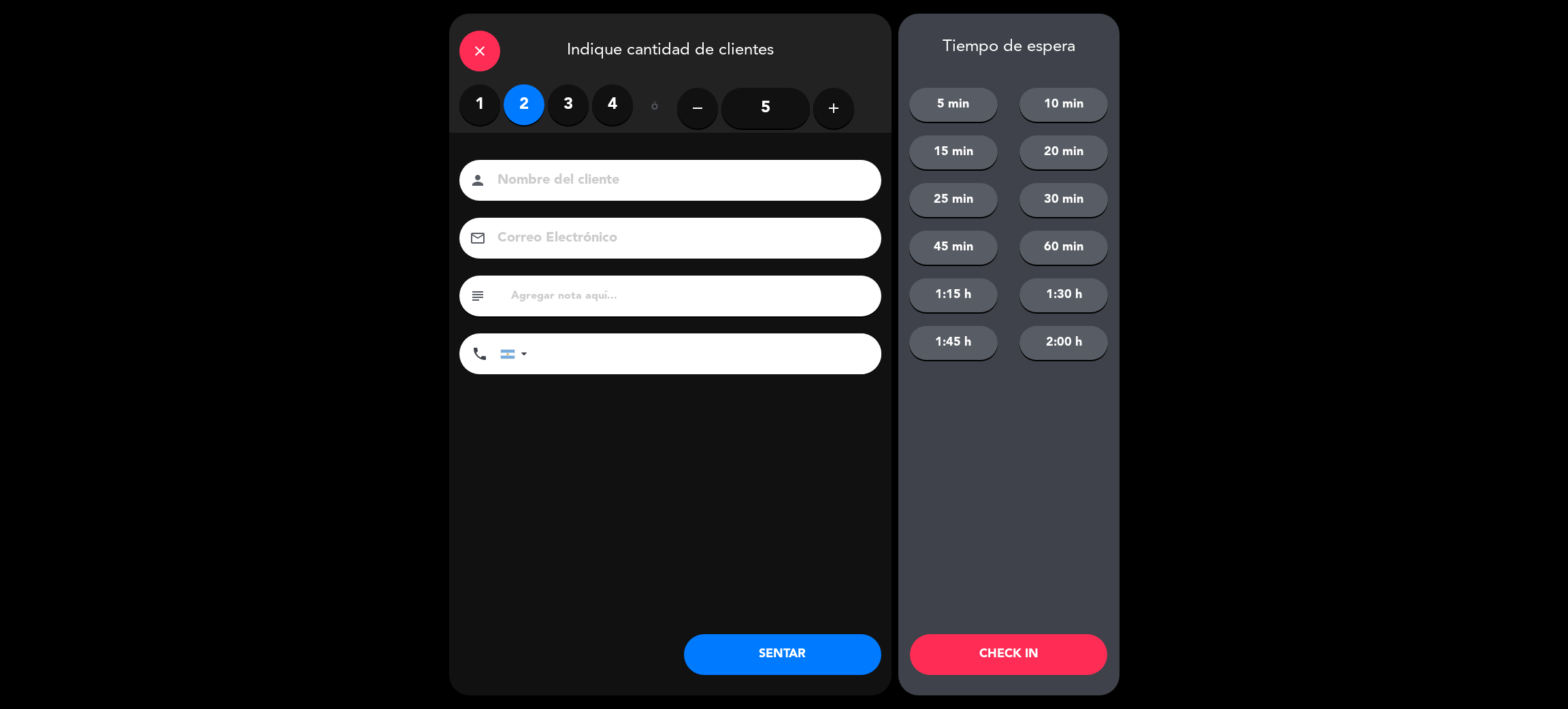
click at [581, 113] on label "3" at bounding box center [568, 104] width 41 height 41
click at [572, 178] on input at bounding box center [680, 181] width 367 height 24
type input "eduardo higa"
click at [560, 326] on div "Nombre del cliente person eduardo higa Correo Electrónico email subject phone U…" at bounding box center [670, 269] width 442 height 218
click at [574, 353] on input "tel" at bounding box center [711, 354] width 340 height 41
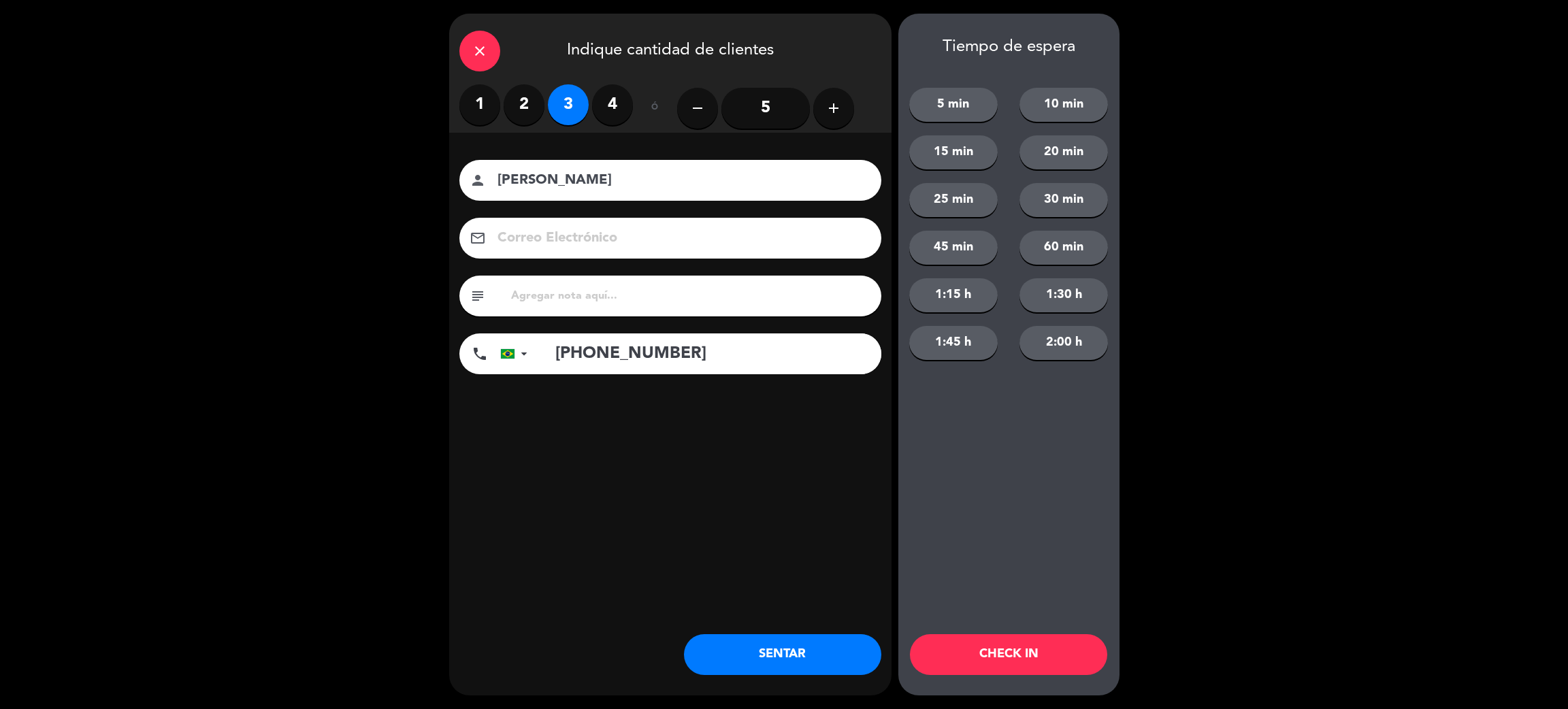
type input "+5511973912555"
click at [804, 647] on button "SENTAR" at bounding box center [782, 655] width 197 height 41
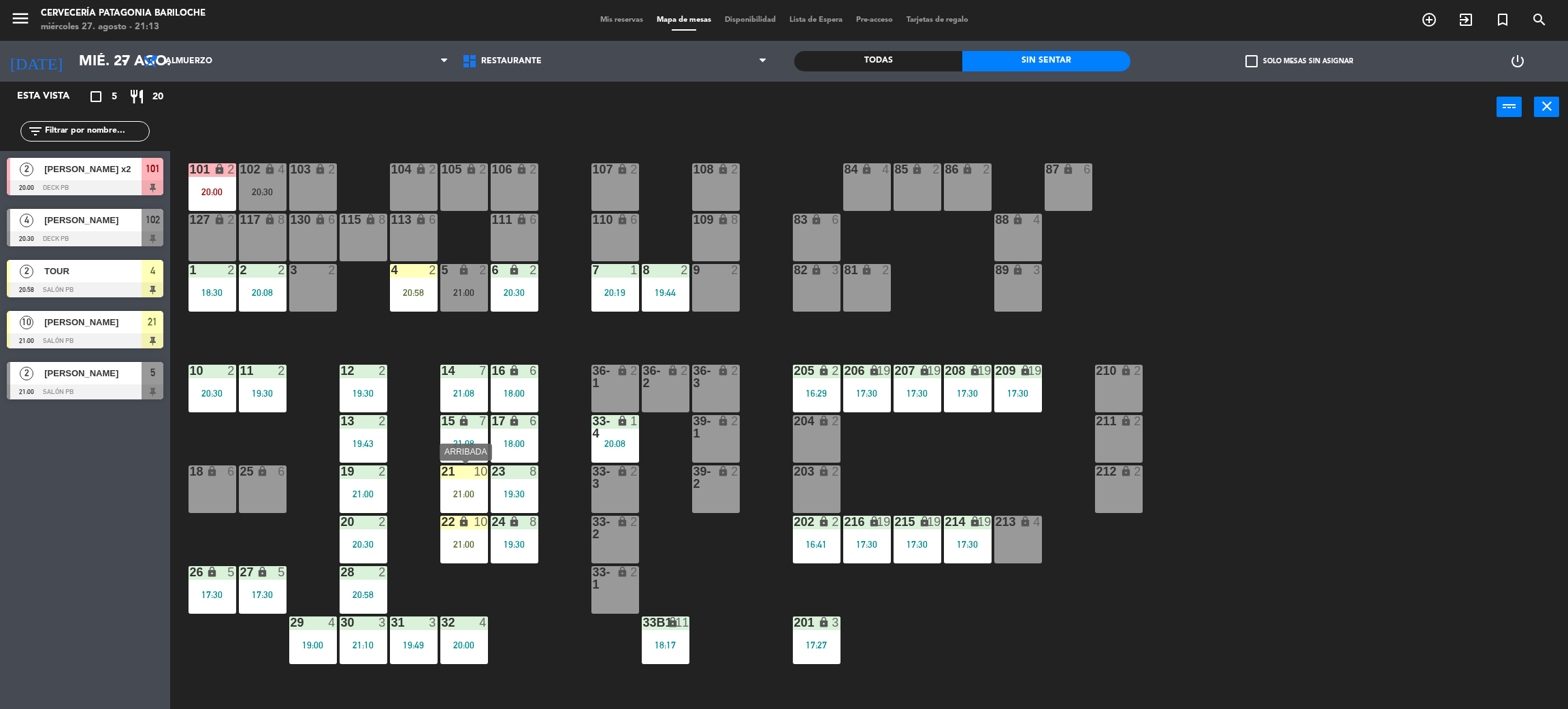
click at [444, 498] on div "21:00" at bounding box center [464, 494] width 48 height 9
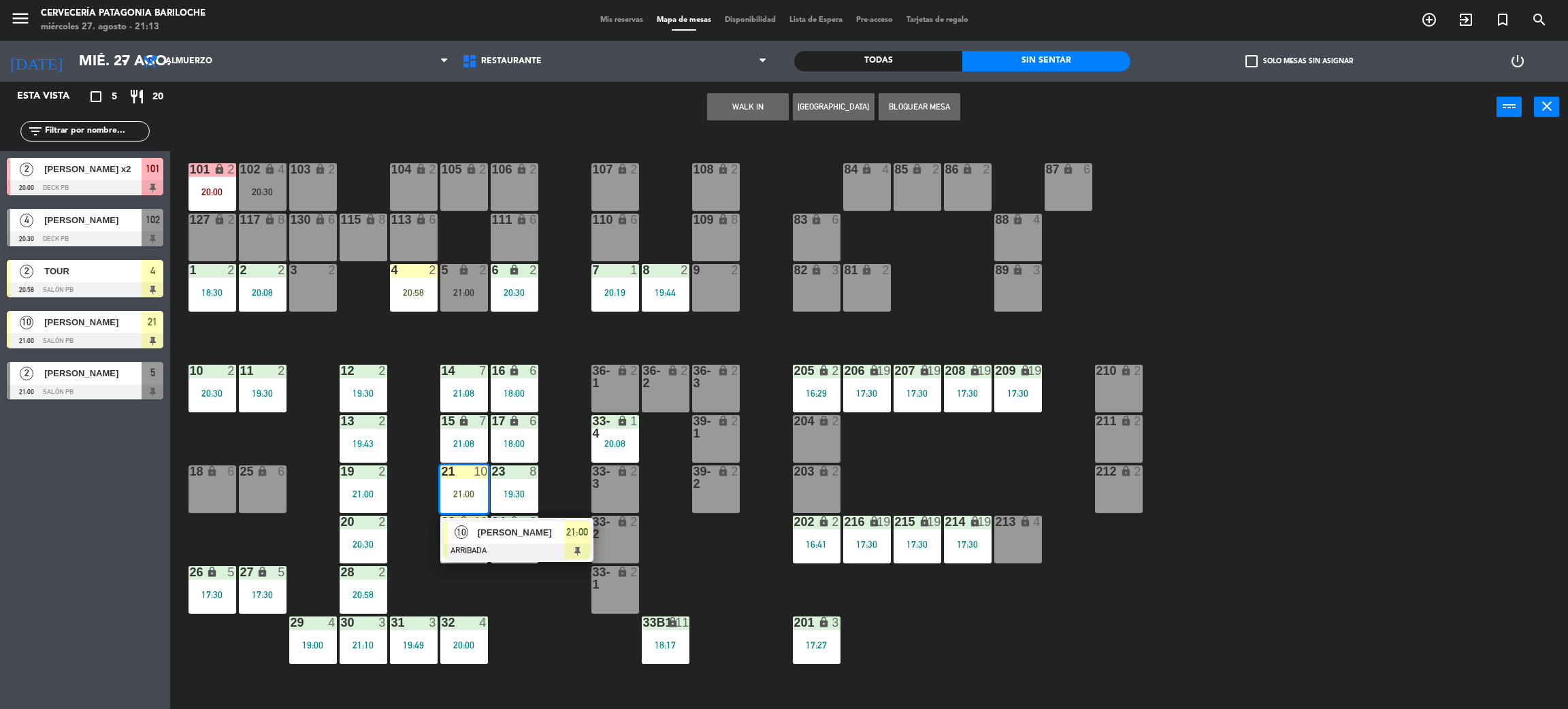
click at [548, 614] on div "101 lock 2 20:00 102 lock 4 20:30 104 lock 2 105 lock 2 106 lock 2 103 lock 2 1…" at bounding box center [877, 427] width 1383 height 576
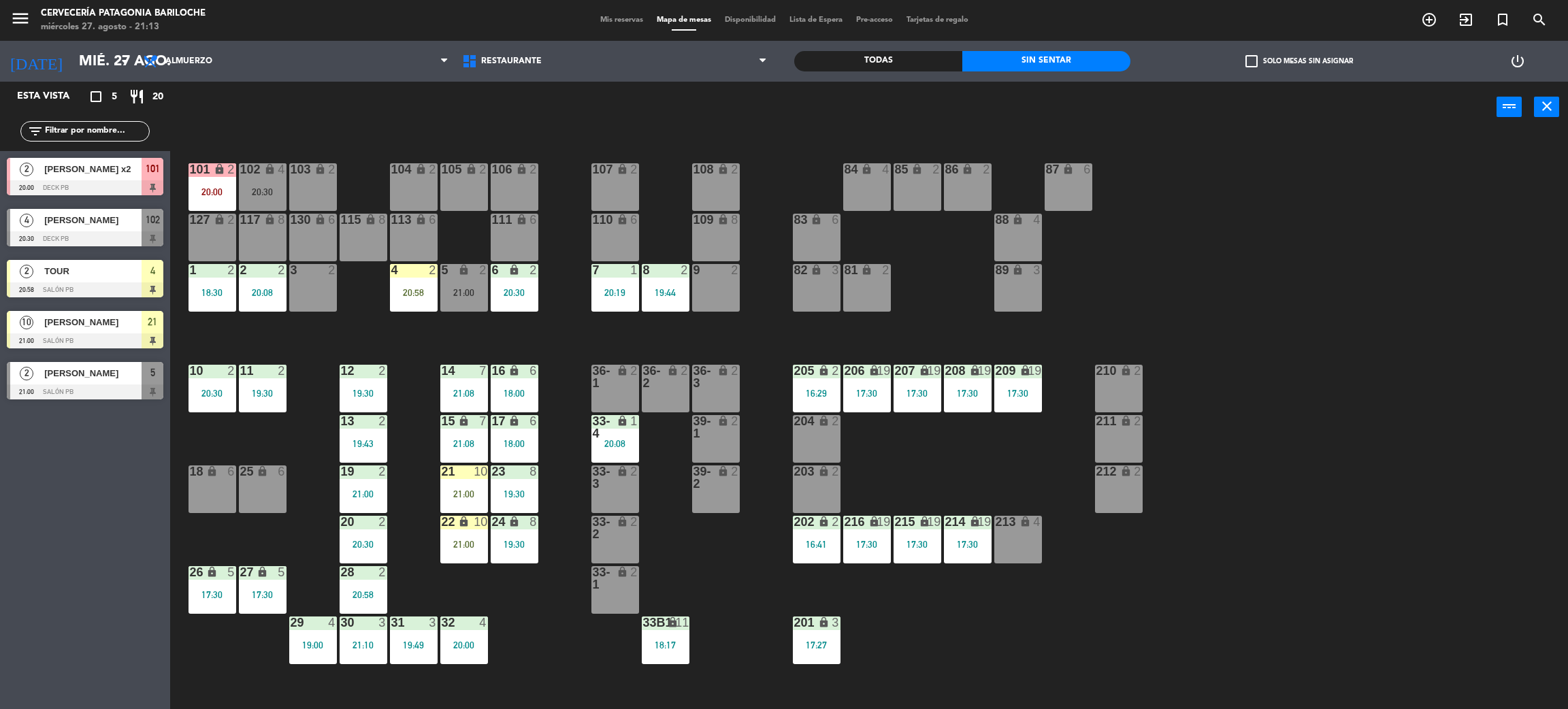
click at [505, 489] on div "19:30" at bounding box center [514, 494] width 48 height 9
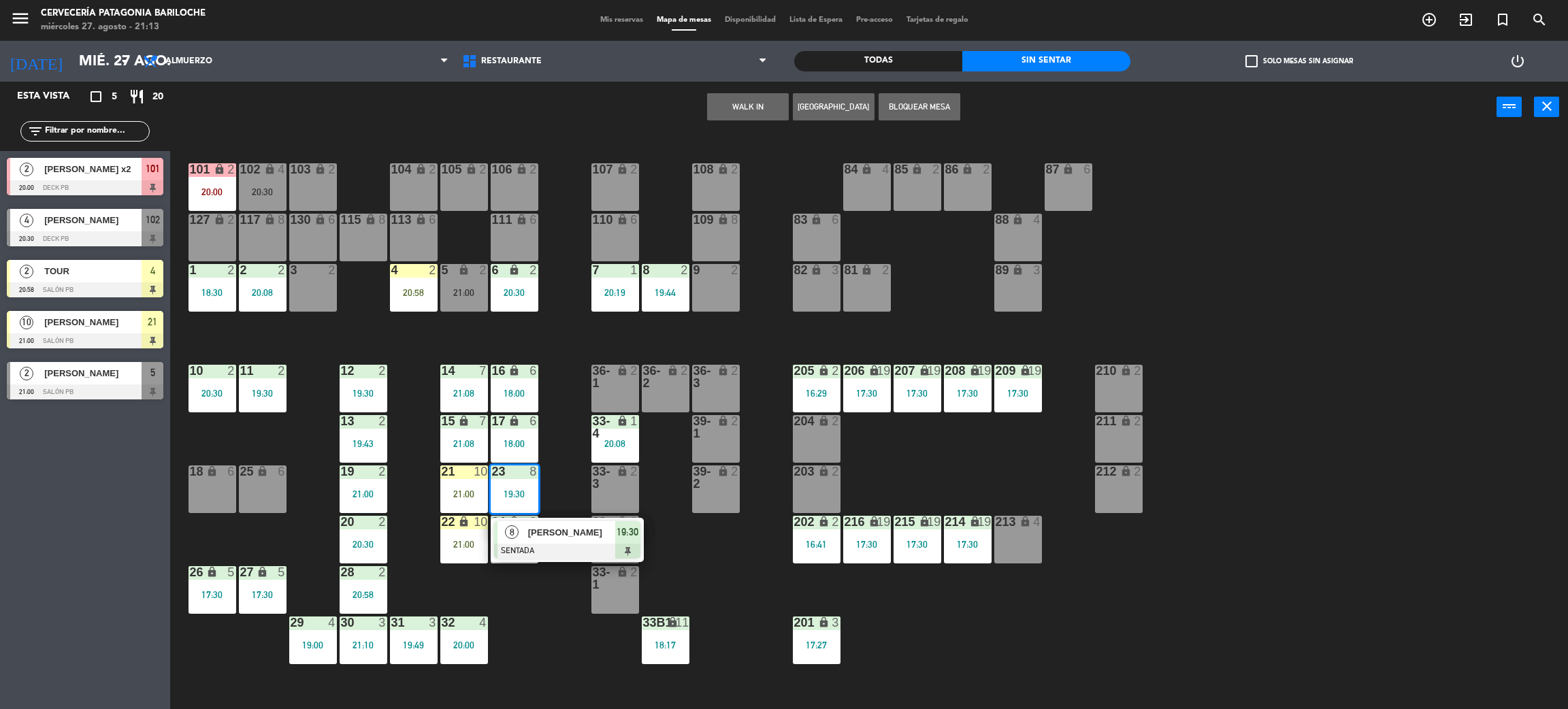
click at [544, 546] on div at bounding box center [567, 551] width 146 height 15
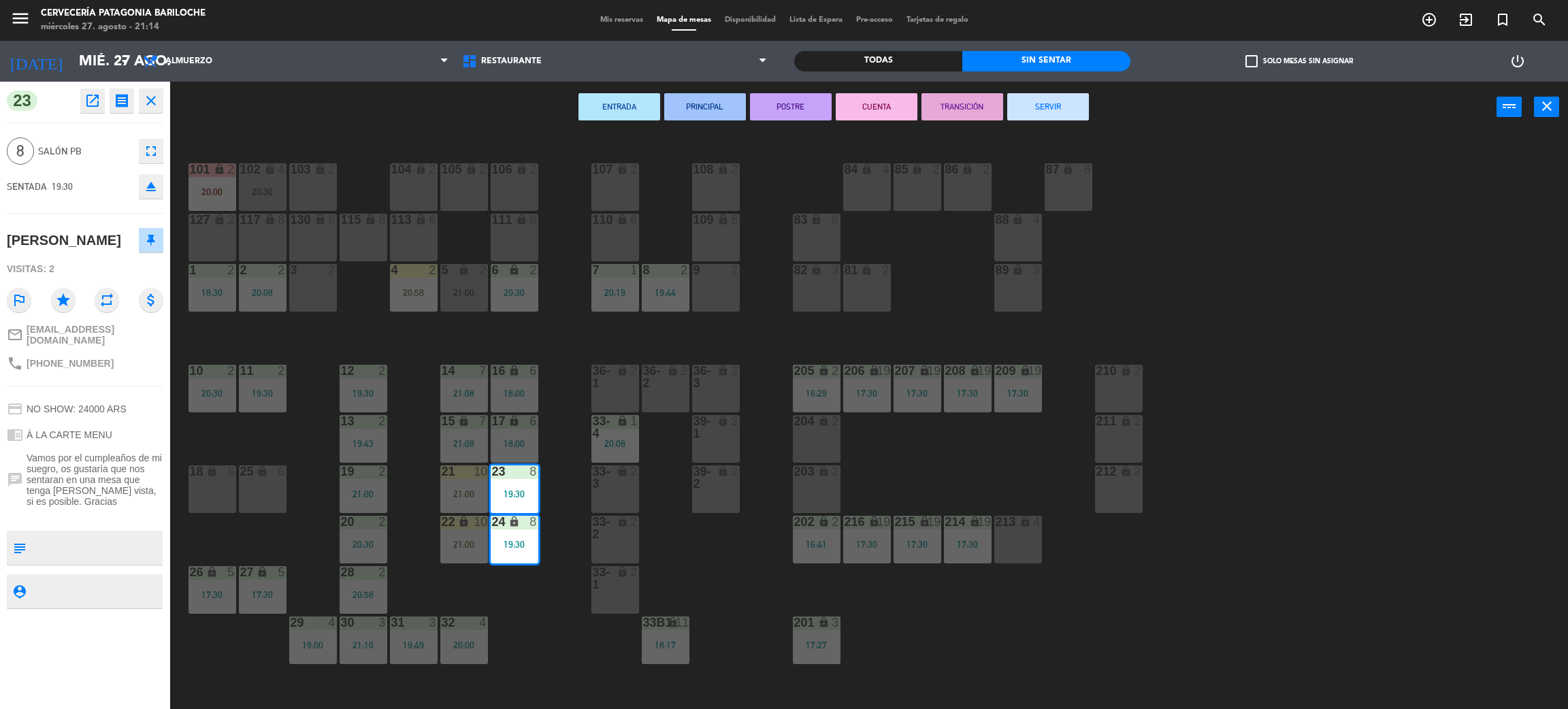
click at [1029, 104] on button "SERVIR" at bounding box center [1048, 107] width 82 height 27
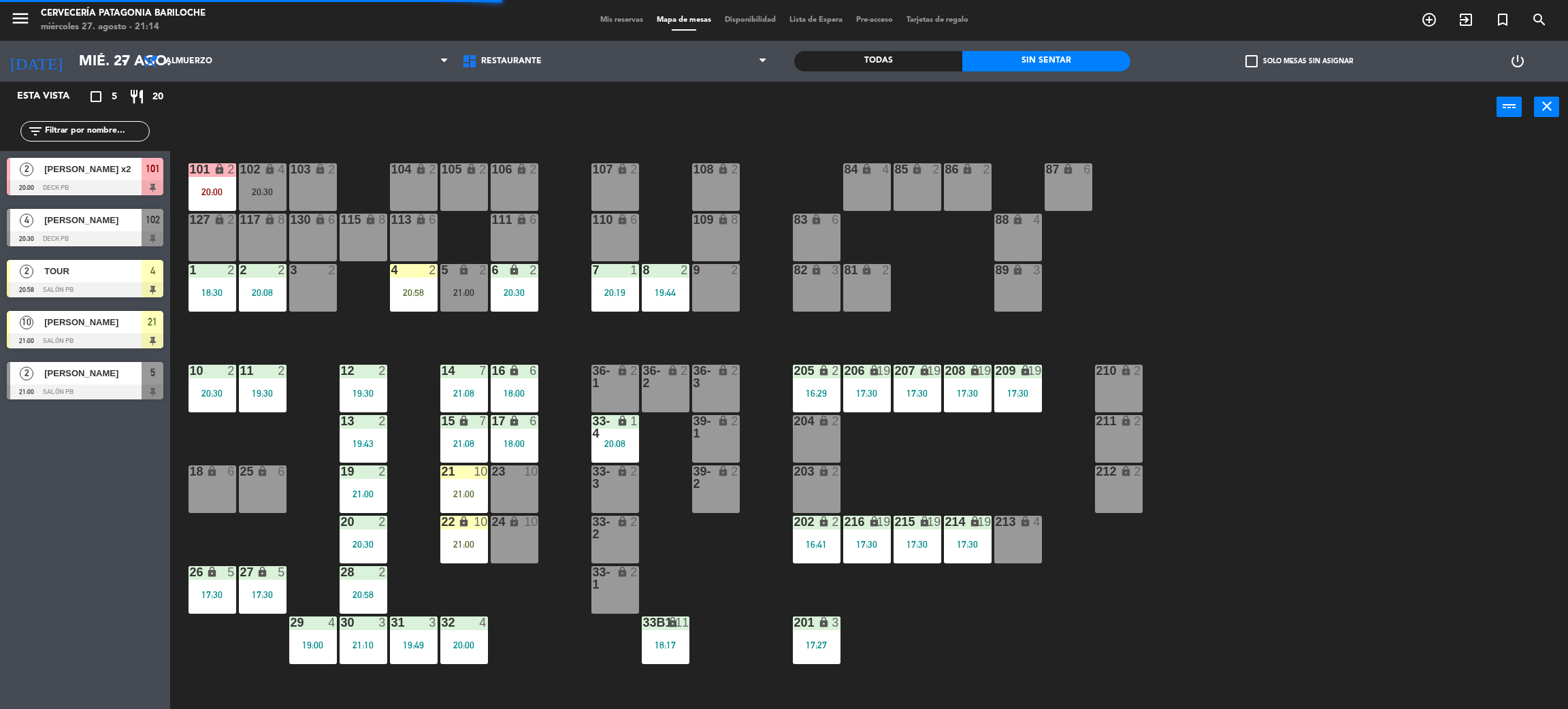
click at [474, 489] on div "21:00" at bounding box center [464, 494] width 48 height 9
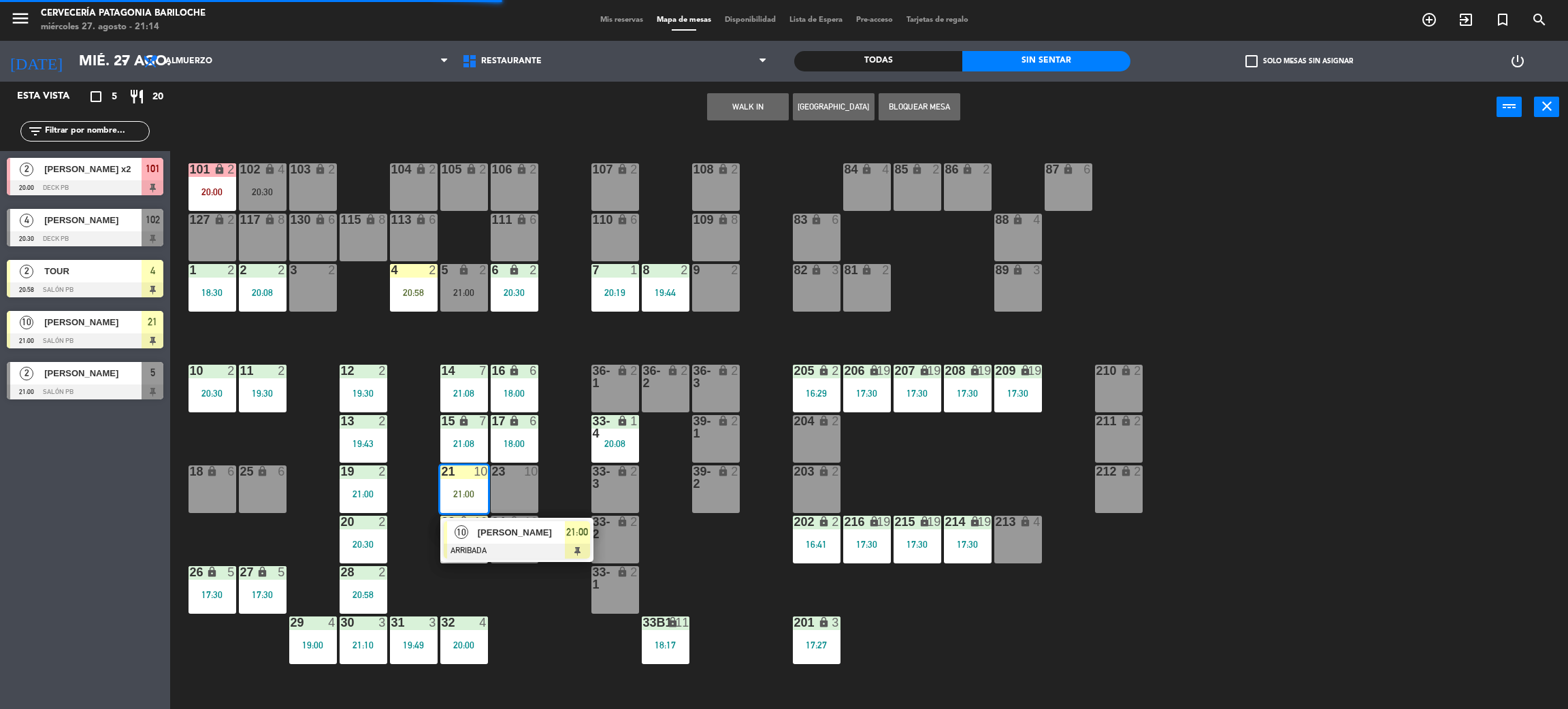
click at [493, 535] on span "[PERSON_NAME]" at bounding box center [521, 532] width 87 height 14
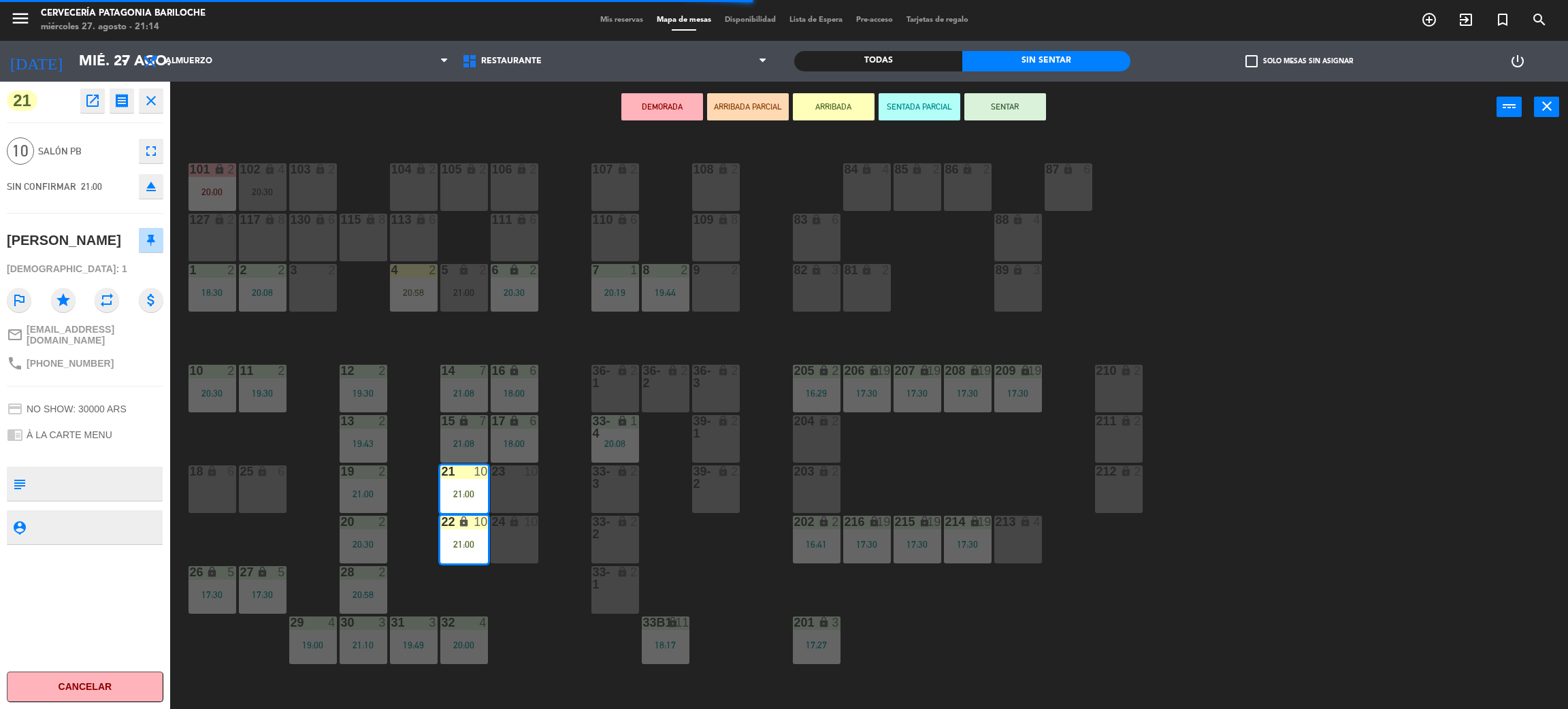
click at [156, 149] on icon "fullscreen" at bounding box center [151, 151] width 16 height 16
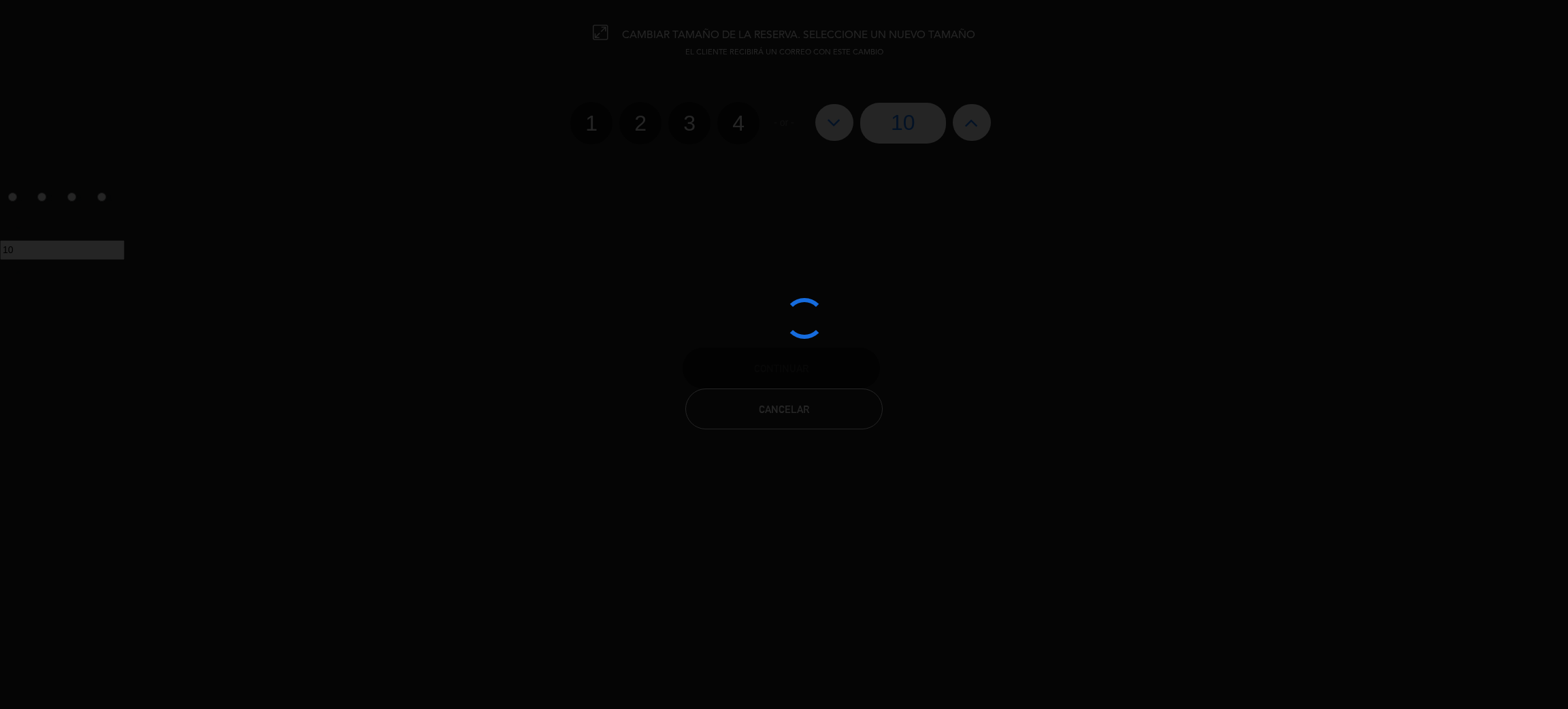
click at [816, 401] on div at bounding box center [784, 354] width 1568 height 709
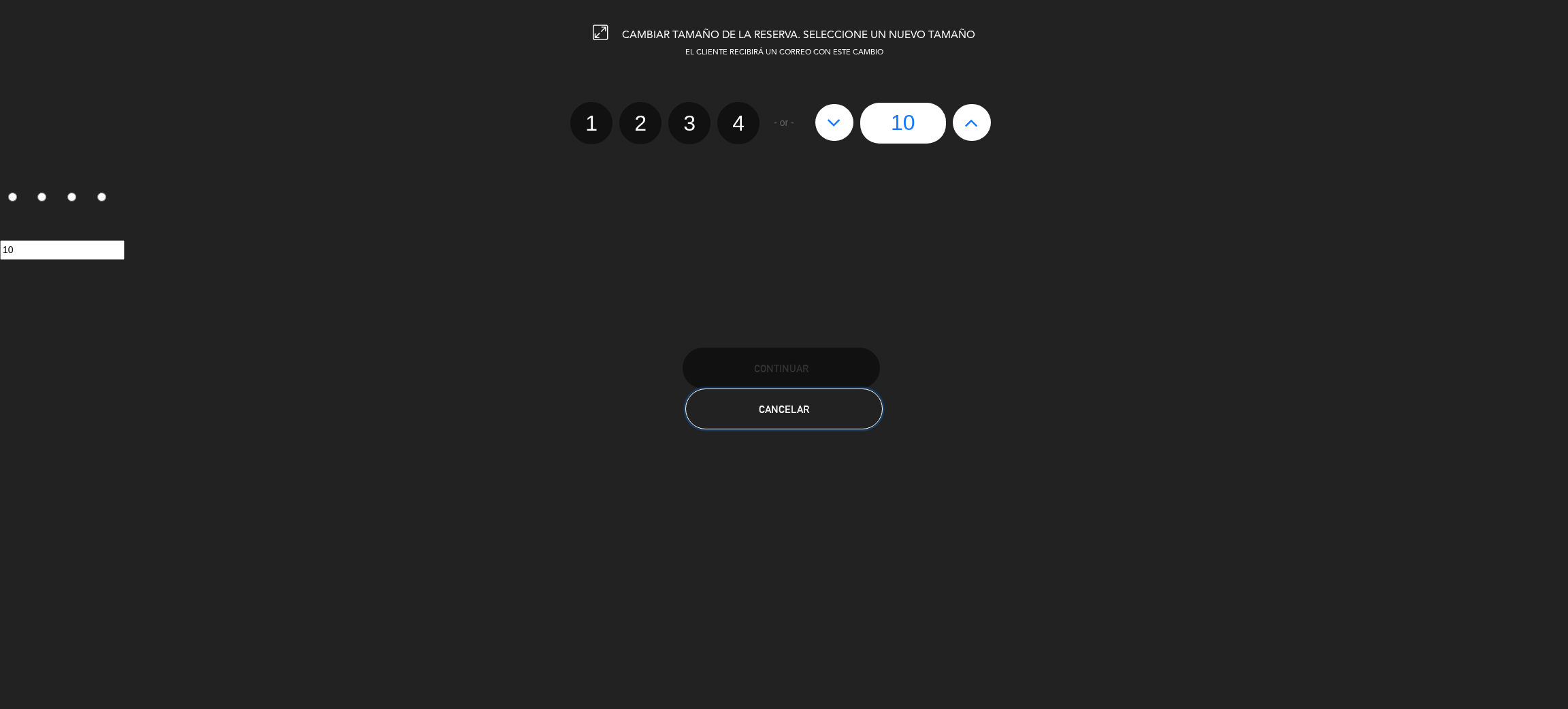
click at [798, 414] on span "Cancelar" at bounding box center [784, 409] width 50 height 12
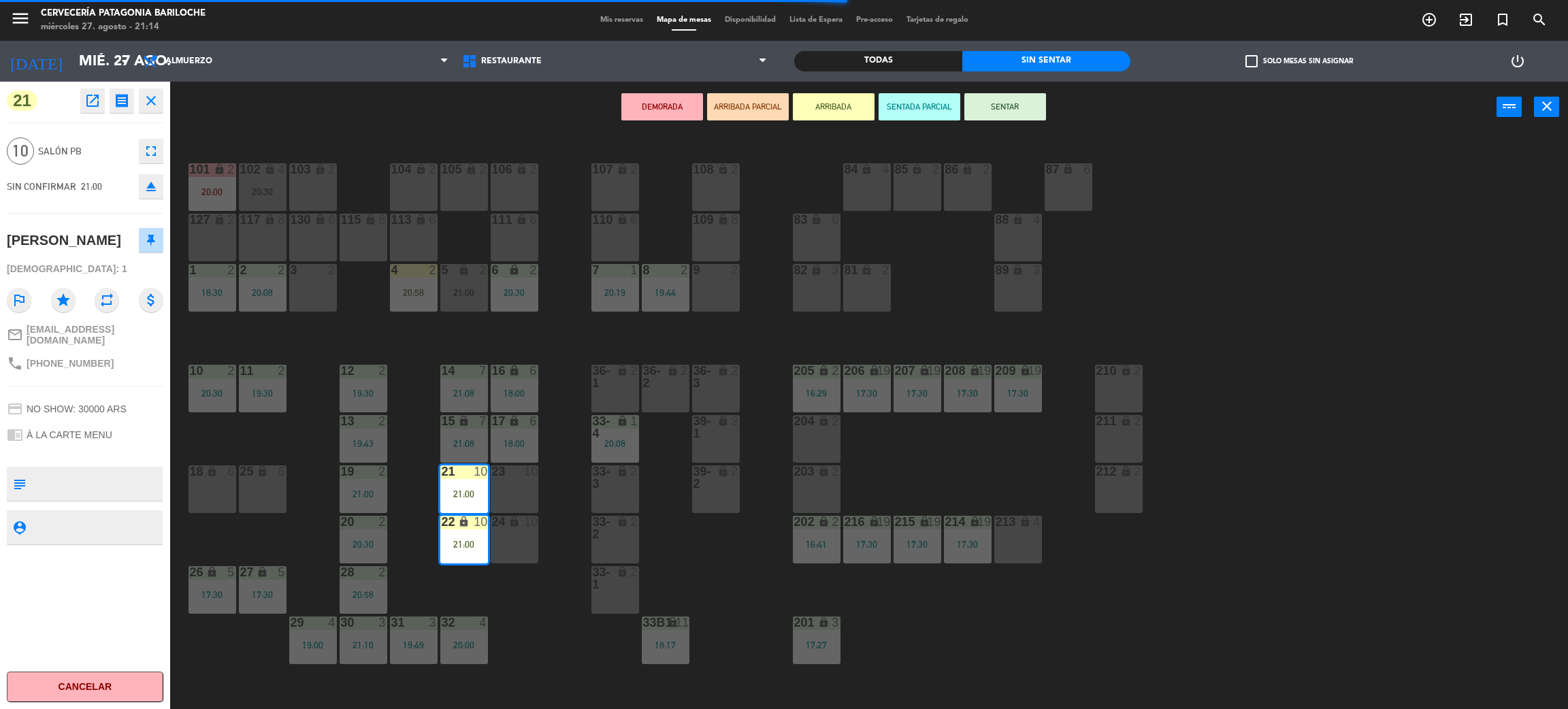
click at [758, 319] on div "101 lock 2 20:00 102 lock 4 20:30 104 lock 2 105 lock 2 106 lock 2 103 lock 2 1…" at bounding box center [877, 427] width 1383 height 576
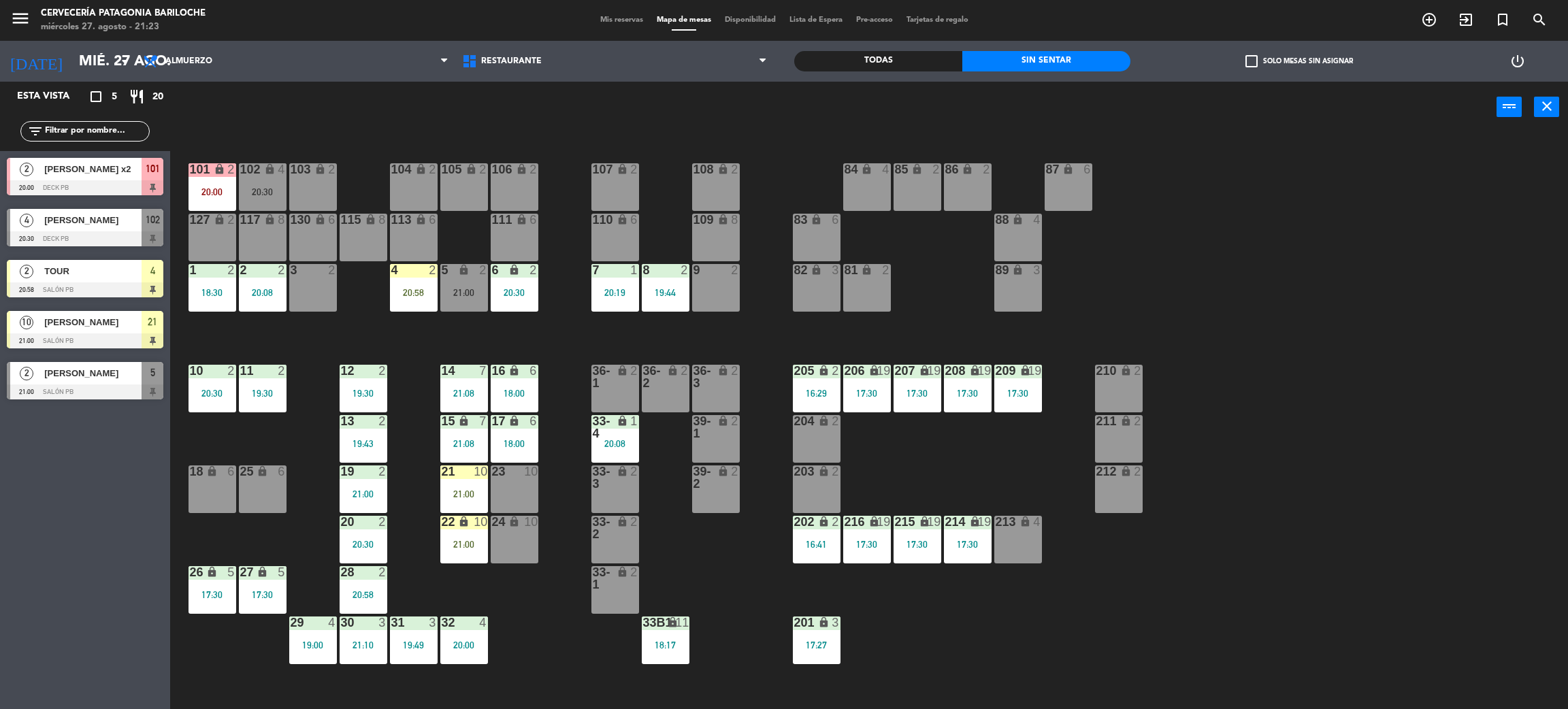
click at [780, 216] on div "101 lock 2 20:00 102 lock 4 20:30 104 lock 2 105 lock 2 106 lock 2 103 lock 2 1…" at bounding box center [877, 427] width 1383 height 576
click at [764, 148] on div "101 lock 2 20:00 102 lock 4 20:30 104 lock 2 105 lock 2 106 lock 2 103 lock 2 1…" at bounding box center [877, 427] width 1383 height 576
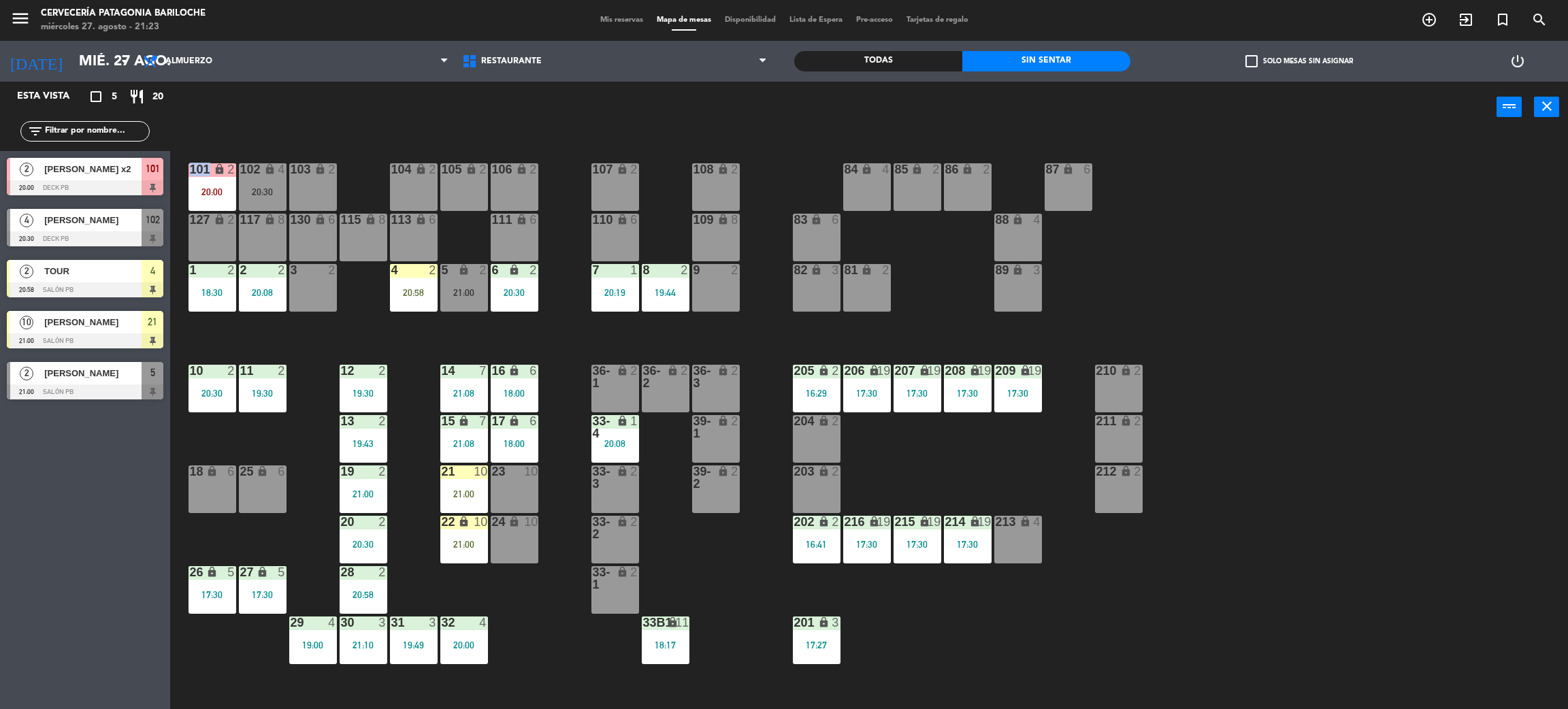
click at [764, 148] on div "101 lock 2 20:00 102 lock 4 20:30 104 lock 2 105 lock 2 106 lock 2 103 lock 2 1…" at bounding box center [877, 427] width 1383 height 576
click at [308, 631] on div "29 4 19:00" at bounding box center [313, 640] width 48 height 48
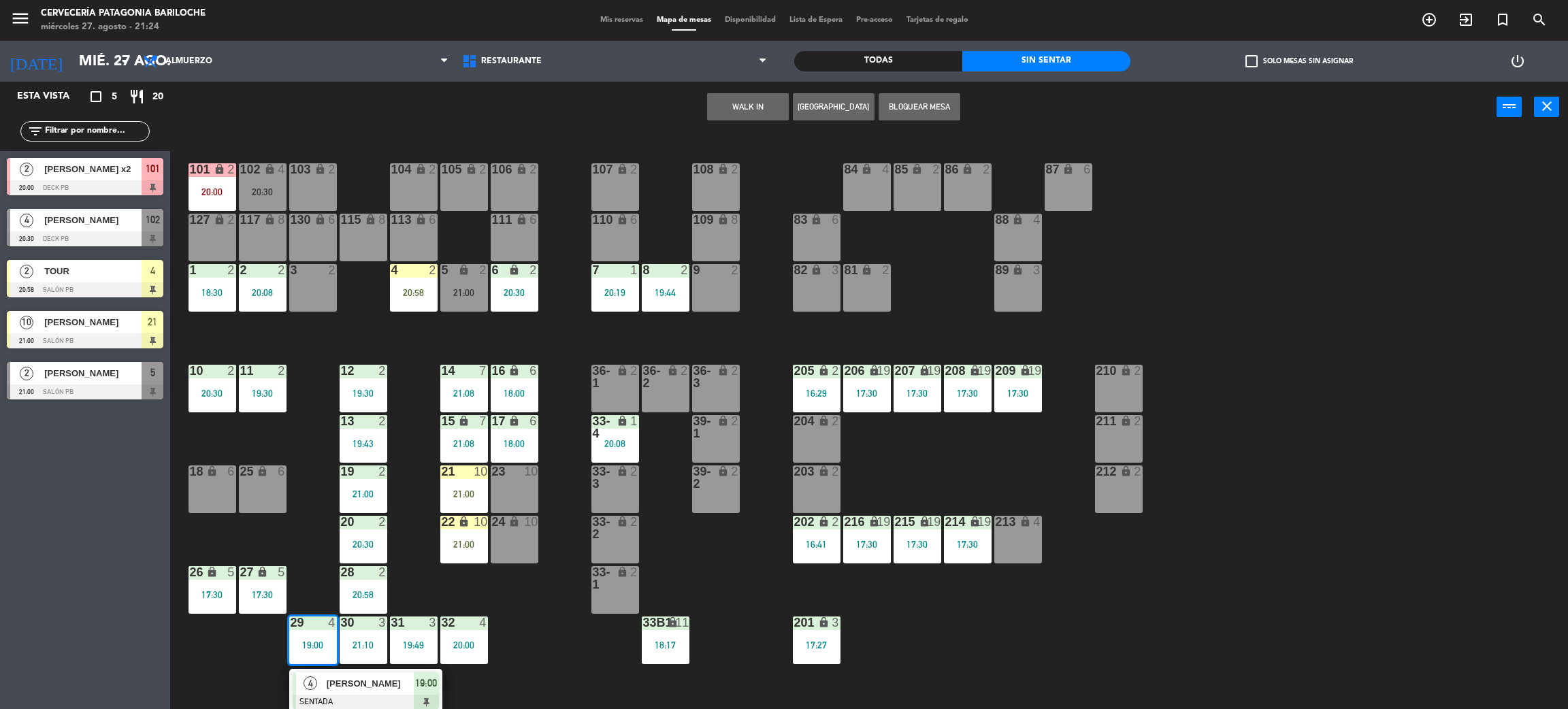
click at [340, 692] on div "[PERSON_NAME]" at bounding box center [369, 683] width 89 height 23
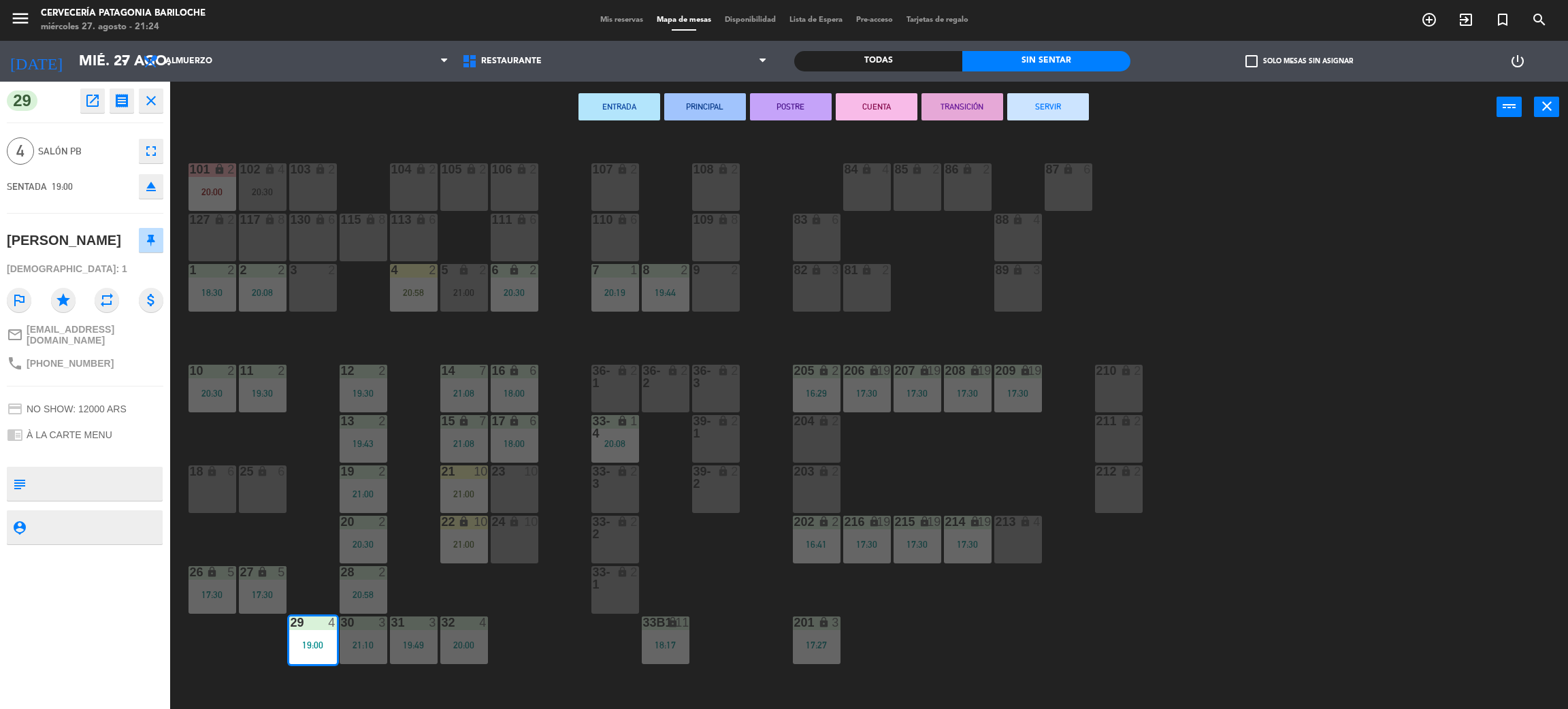
click at [1044, 100] on button "SERVIR" at bounding box center [1048, 107] width 82 height 27
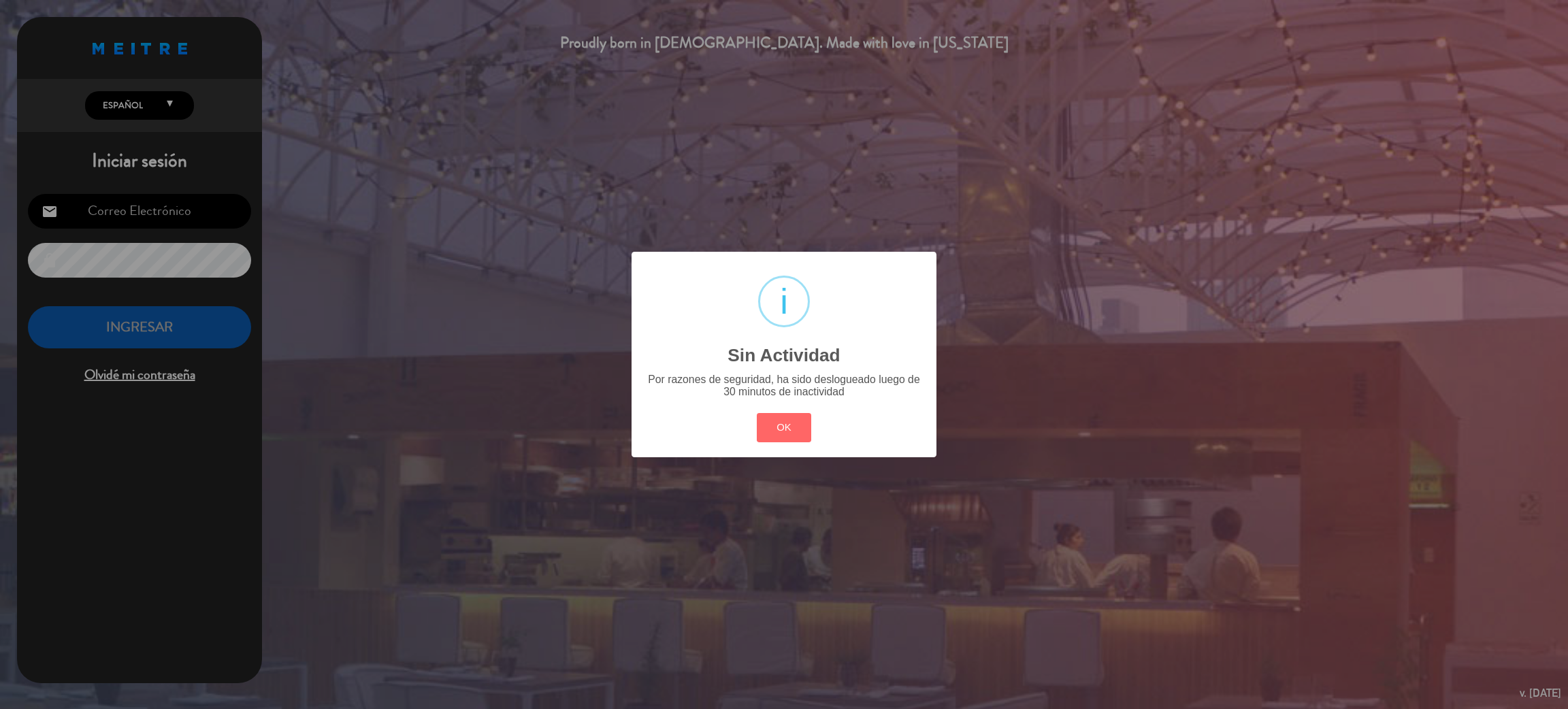
type input "[EMAIL_ADDRESS][DOMAIN_NAME]"
